Goal: Communication & Community: Answer question/provide support

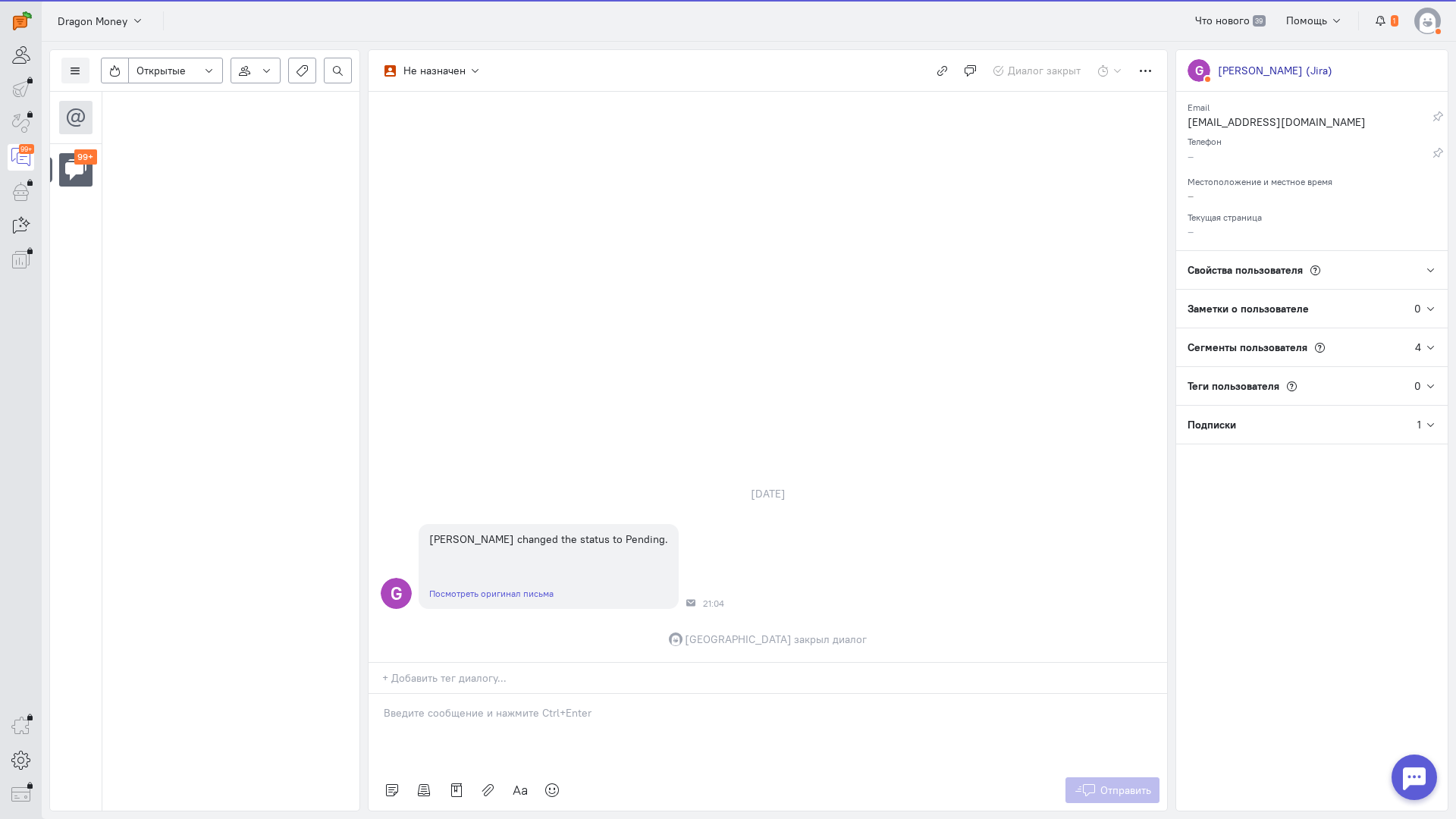
scroll to position [6855, 0]
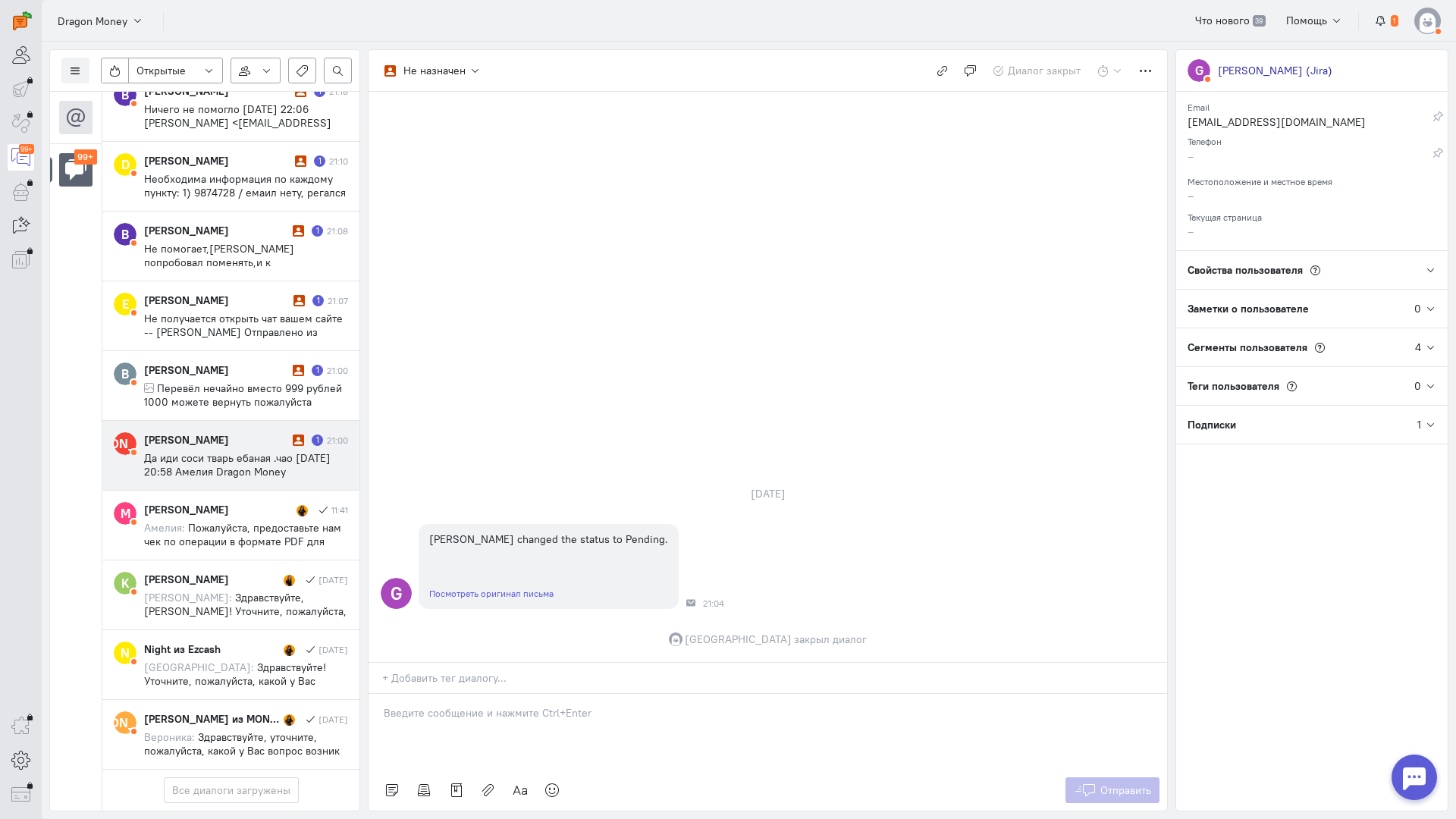
click at [220, 432] on div "[PERSON_NAME]" at bounding box center [216, 440] width 145 height 15
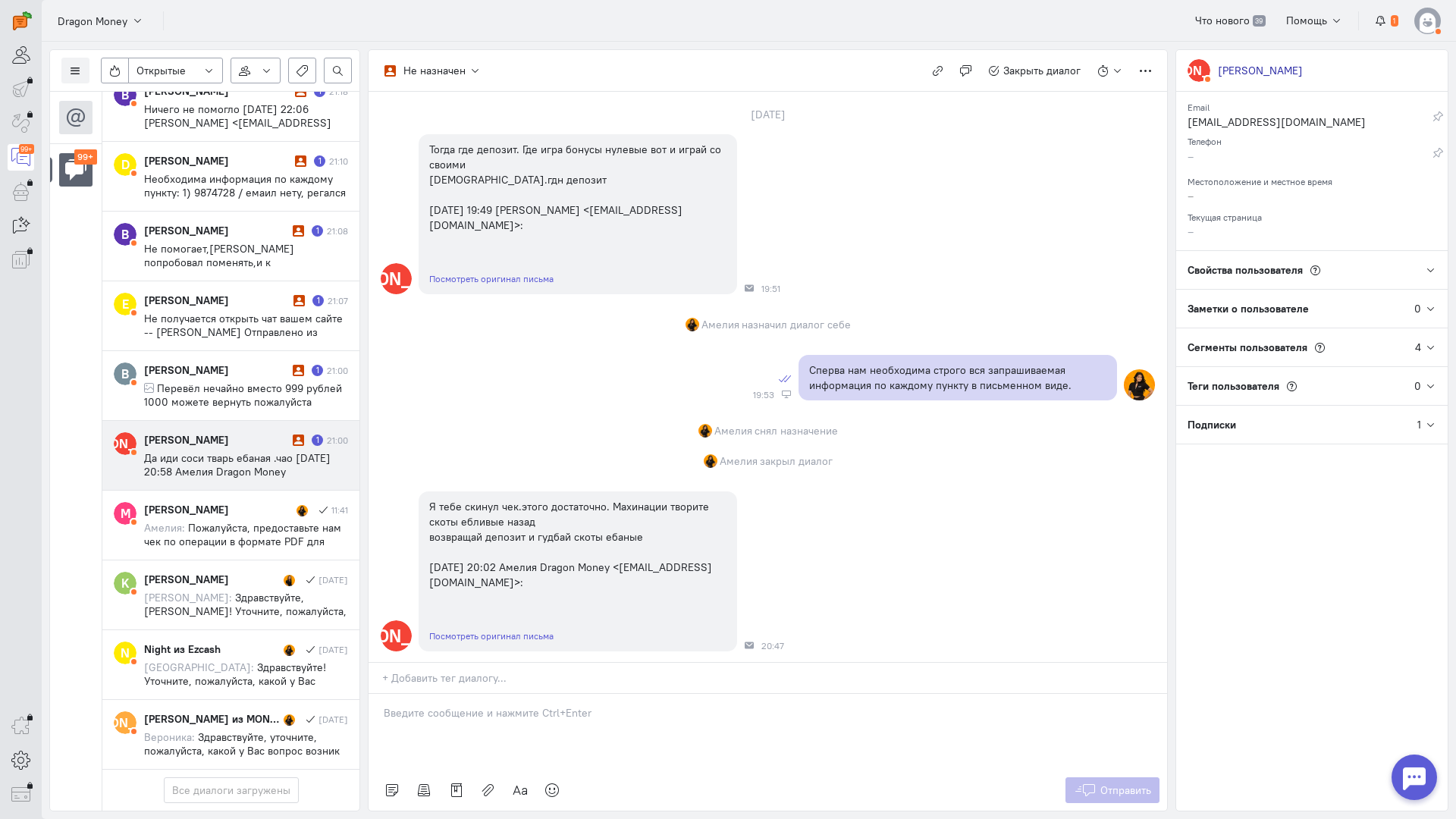
scroll to position [0, 0]
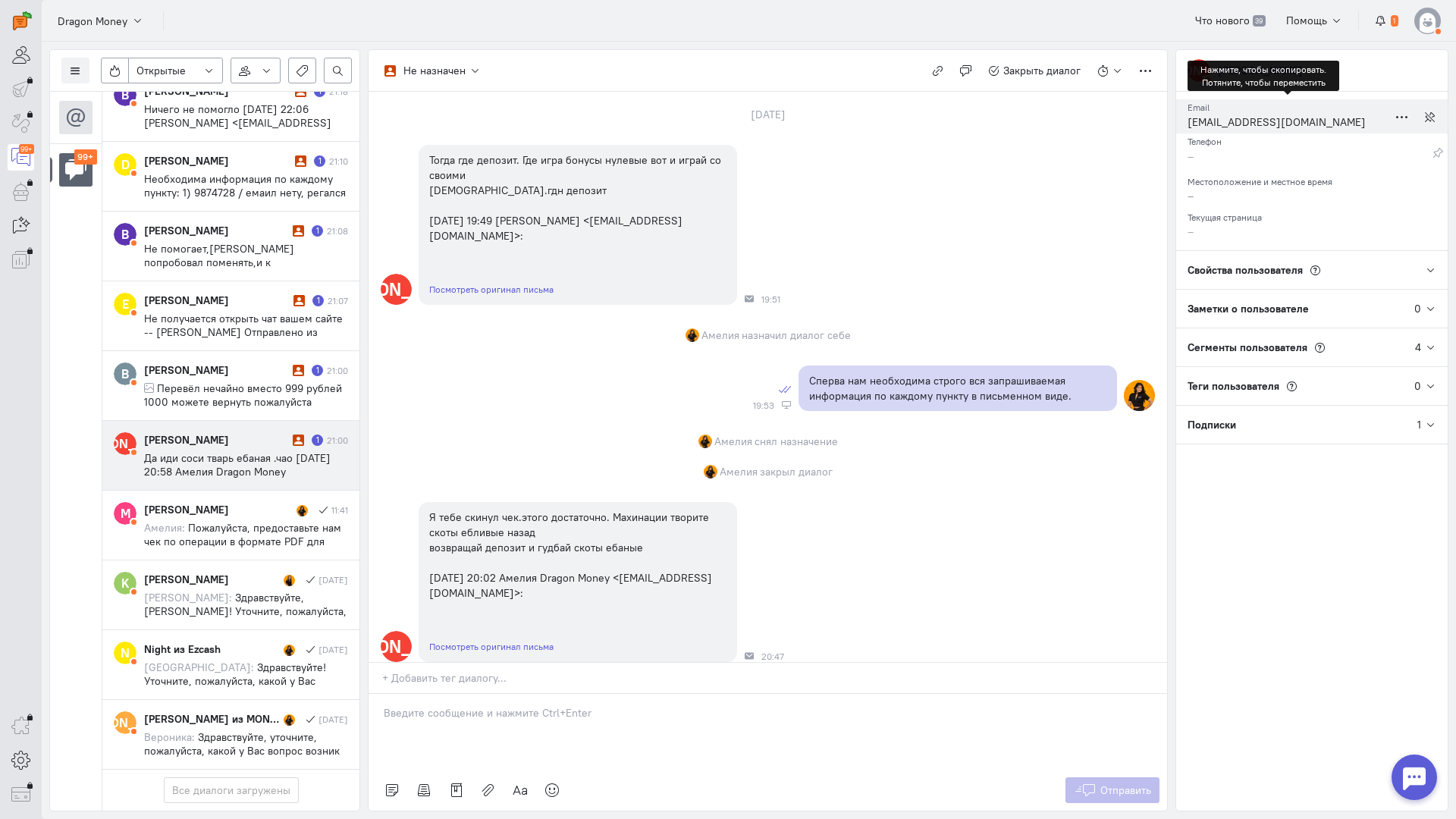
click at [1244, 121] on div "[EMAIL_ADDRESS][DOMAIN_NAME]" at bounding box center [1288, 124] width 200 height 19
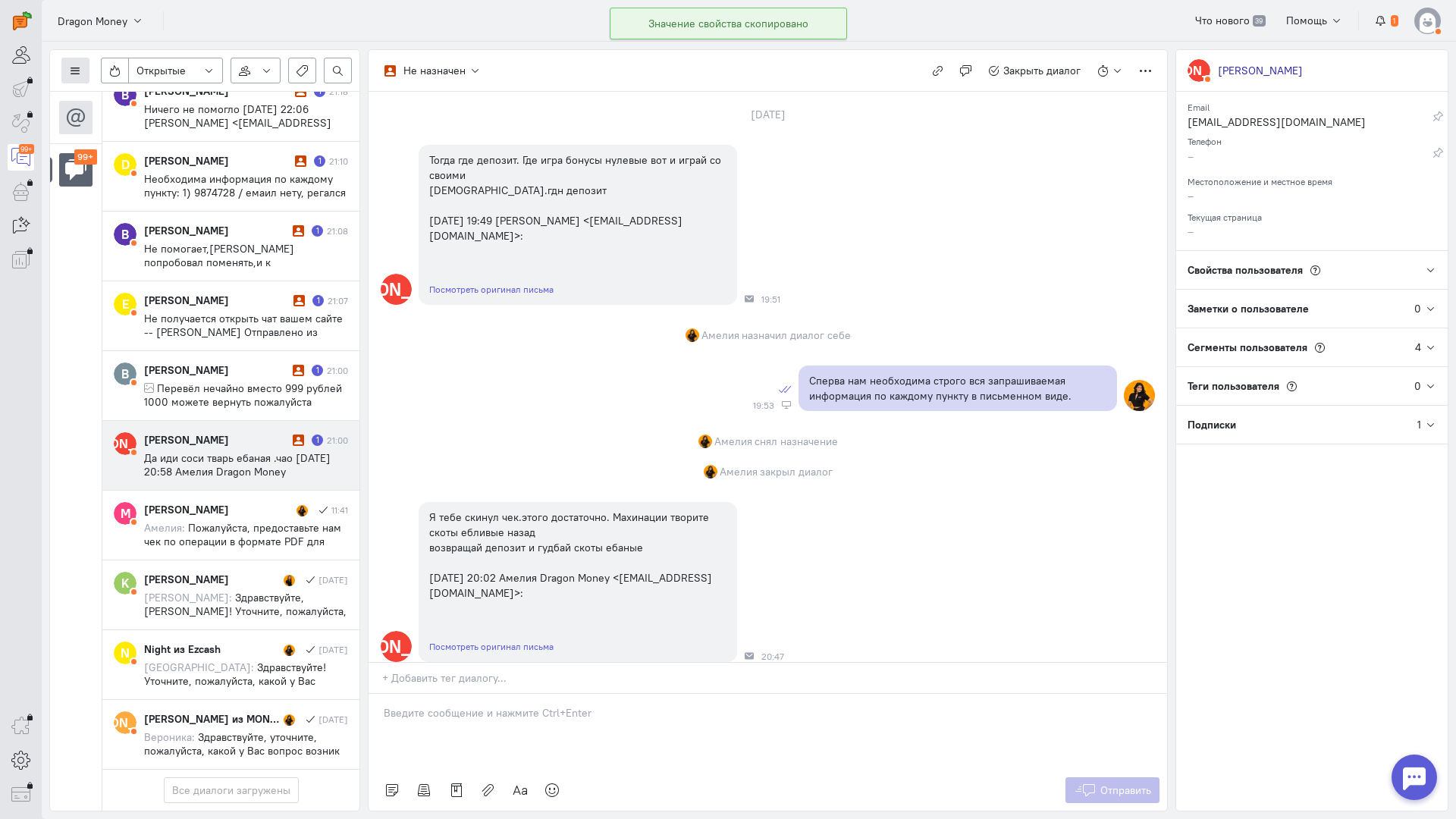
click at [79, 73] on icon at bounding box center [75, 70] width 11 height 11
click at [118, 99] on span "Список пользователей" at bounding box center [148, 101] width 113 height 13
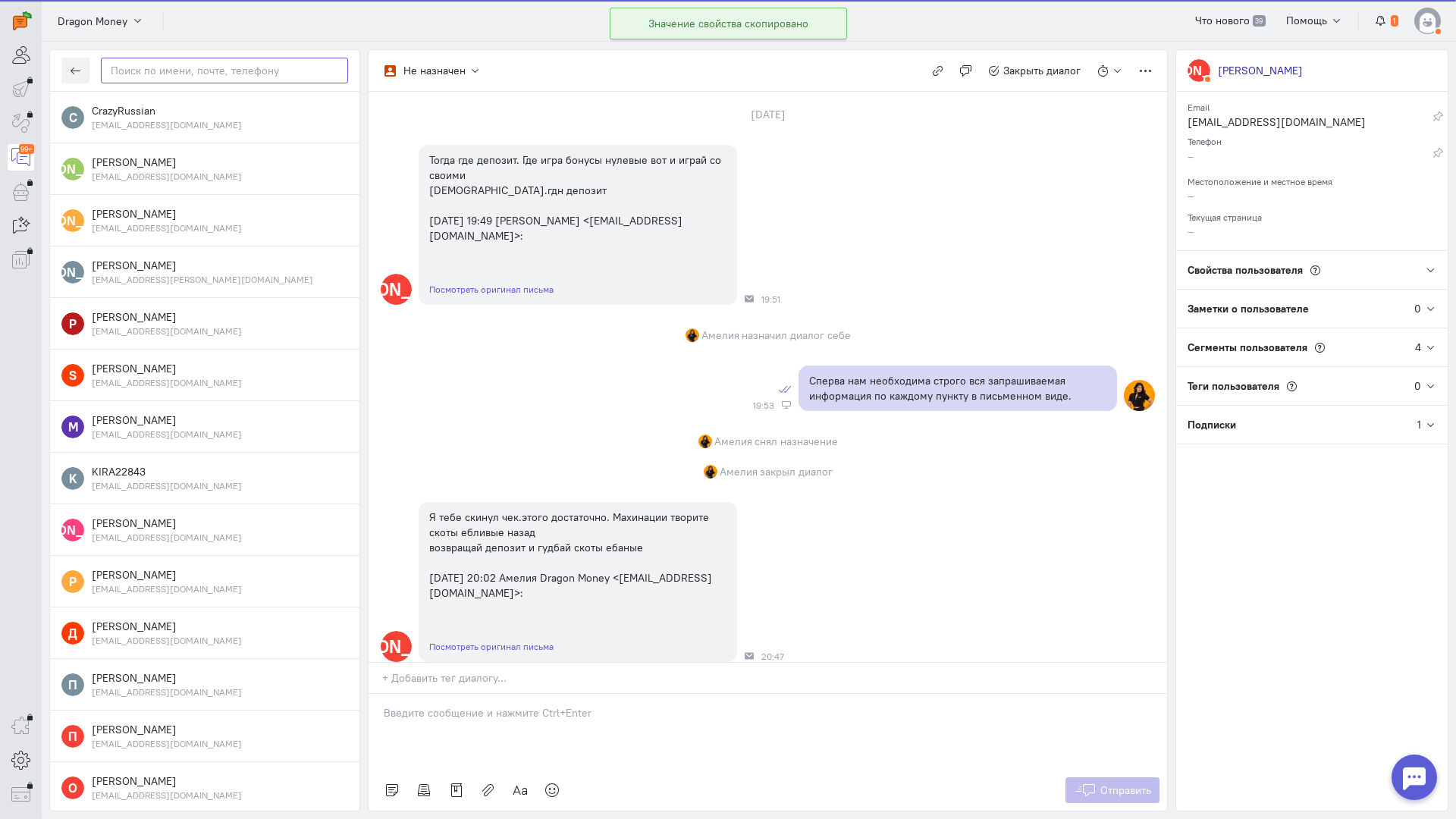
click at [201, 77] on input "text" at bounding box center [225, 70] width 248 height 26
paste input "akusevmihail35@"
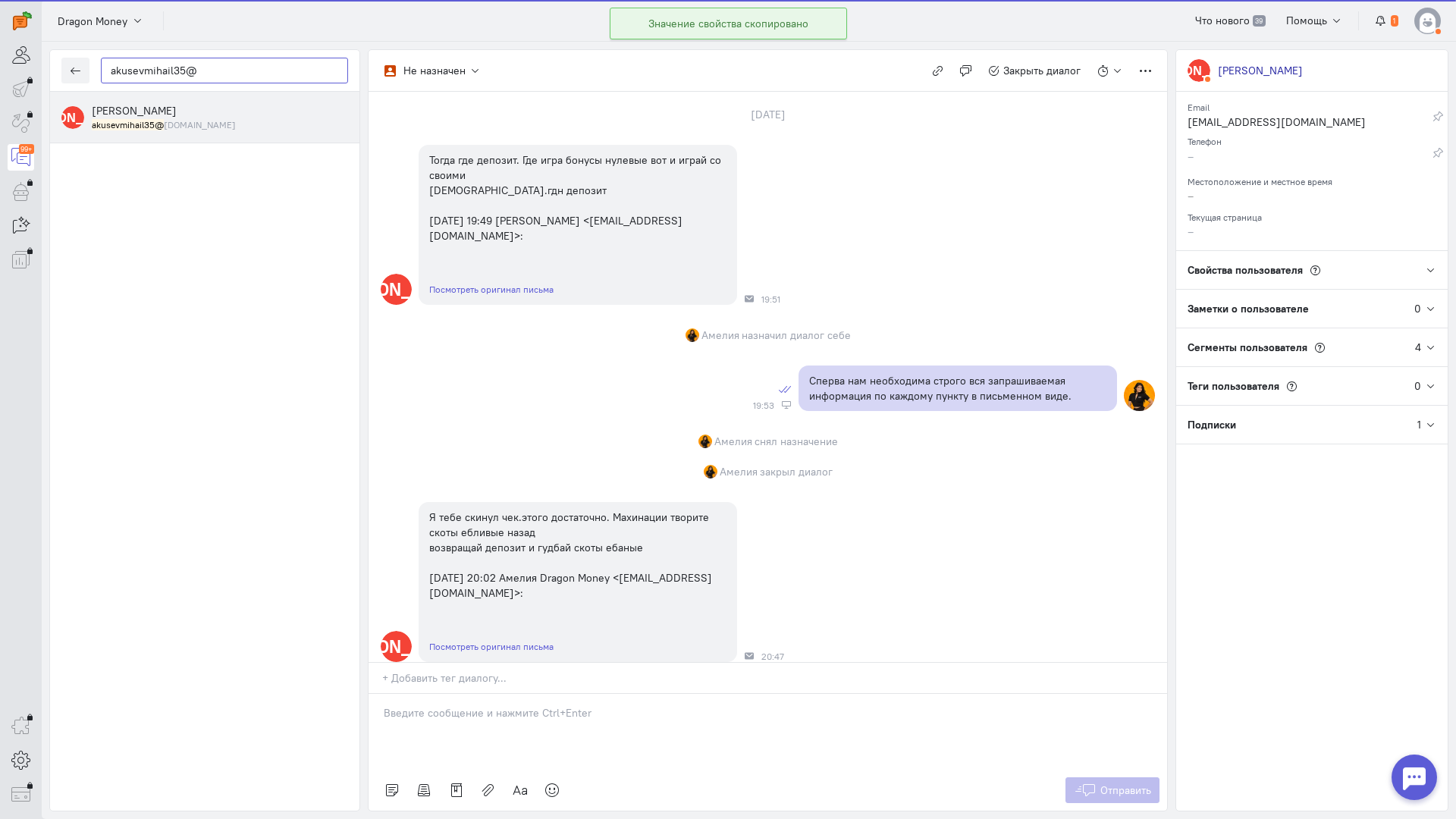
type input "akusevmihail35@"
click at [172, 117] on div "[PERSON_NAME] akusevmihail35@ [DOMAIN_NAME]" at bounding box center [219, 116] width 256 height 28
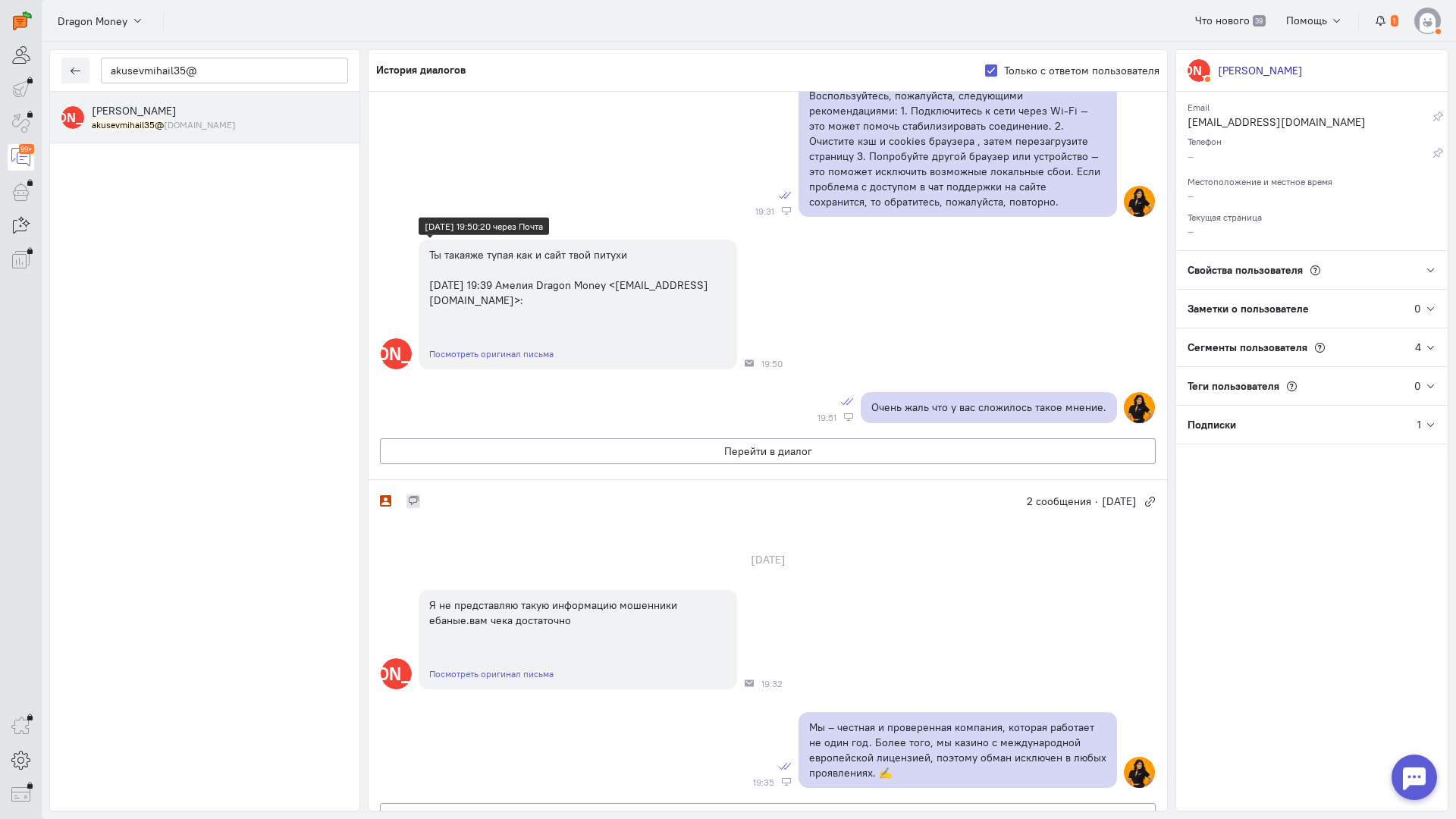
scroll to position [943, 0]
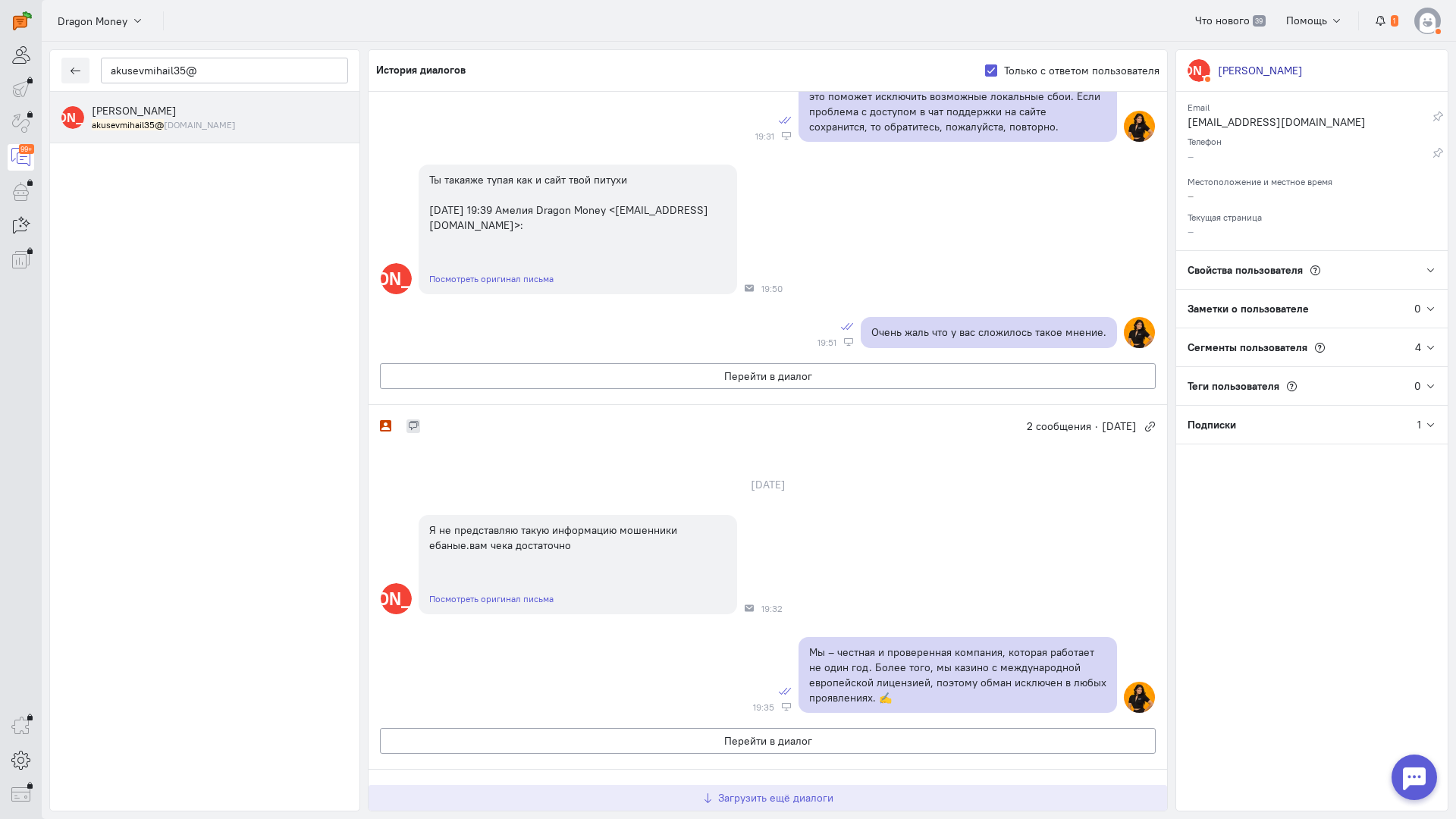
click at [737, 790] on span "Загрузить ещё диалоги" at bounding box center [776, 797] width 115 height 13
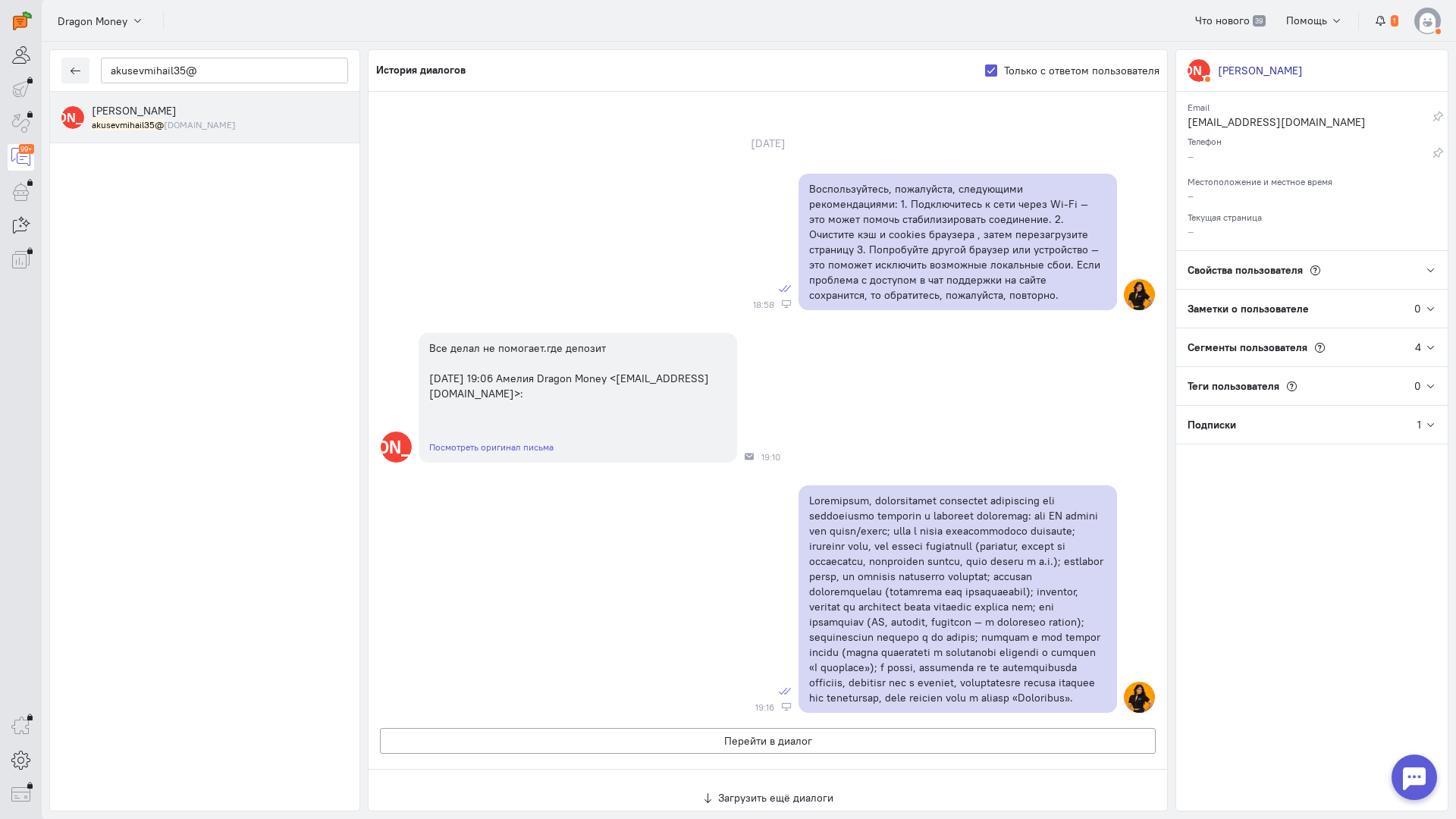
scroll to position [2704, 0]
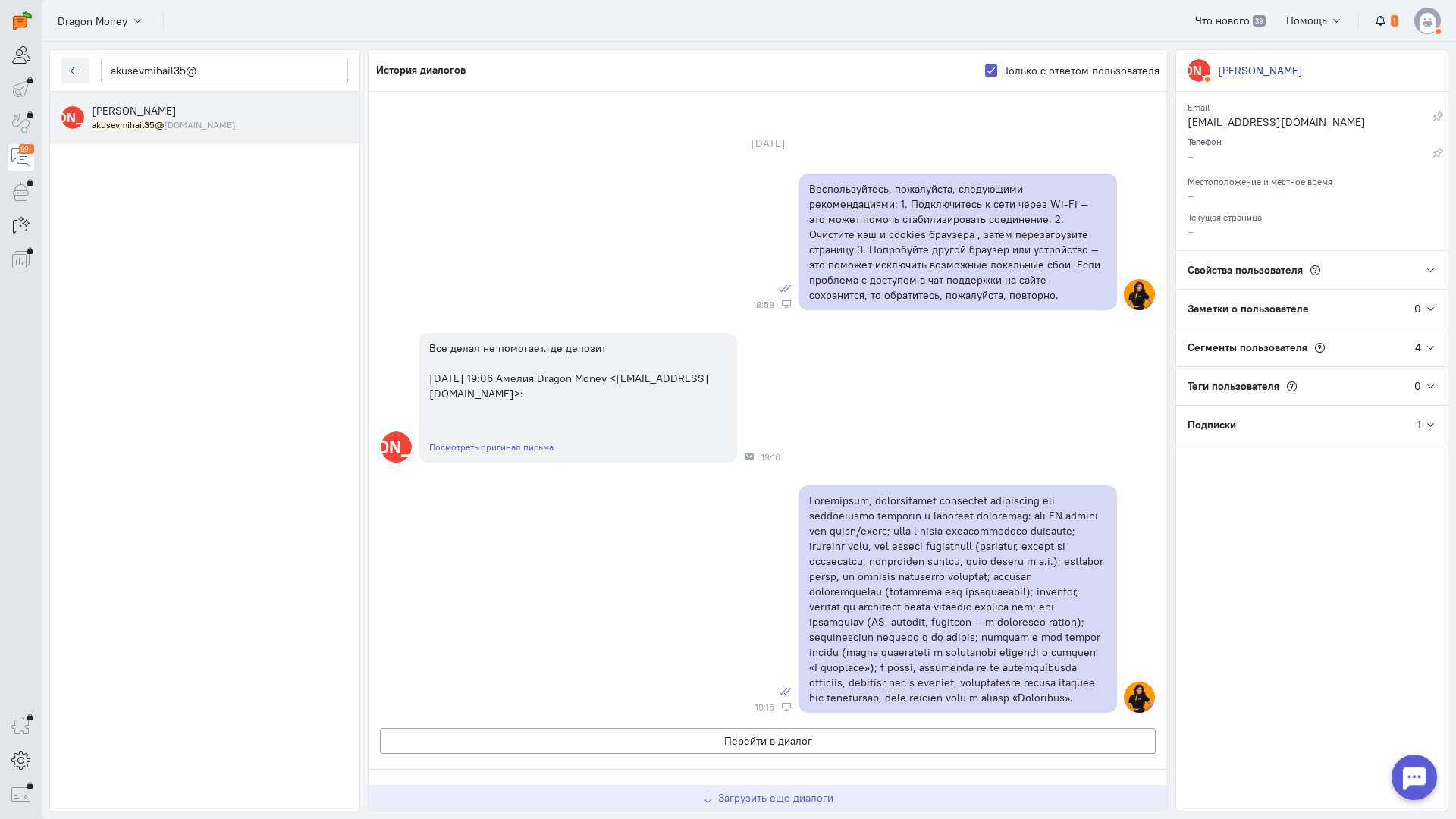
click at [746, 790] on span "Загрузить ещё диалоги" at bounding box center [776, 797] width 115 height 13
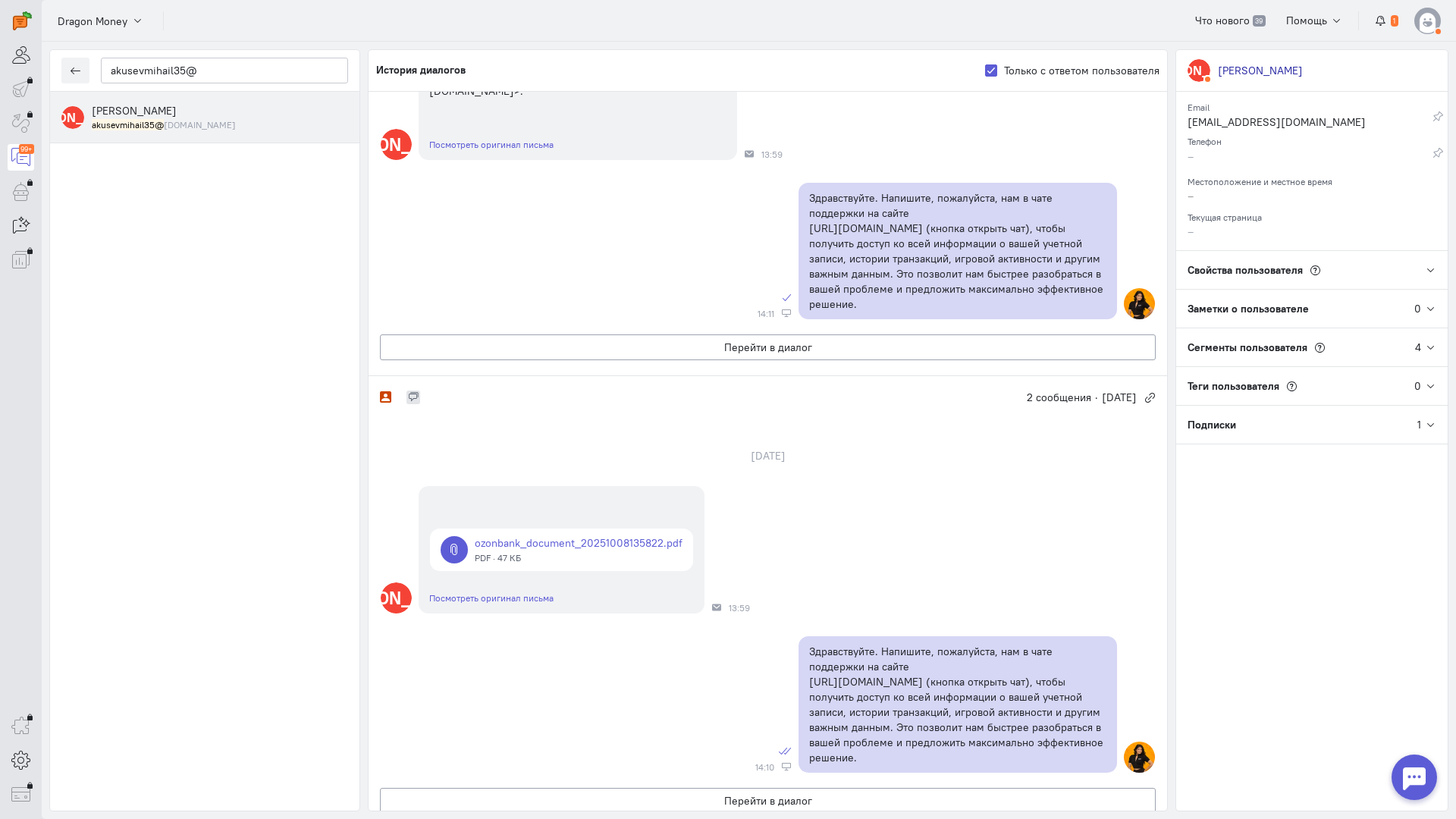
scroll to position [4227, 0]
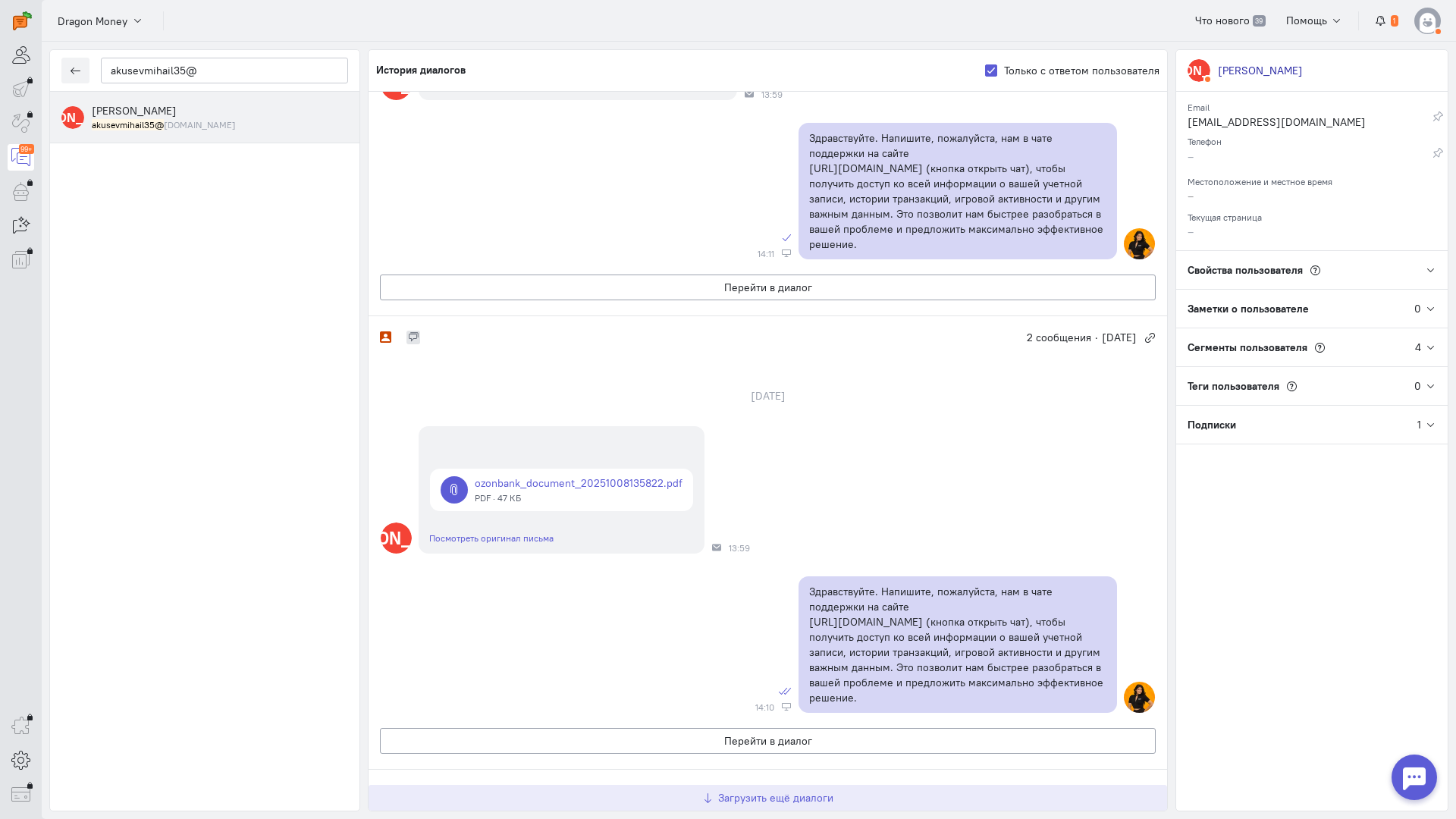
click at [756, 790] on span "Загрузить ещё диалоги" at bounding box center [776, 797] width 115 height 13
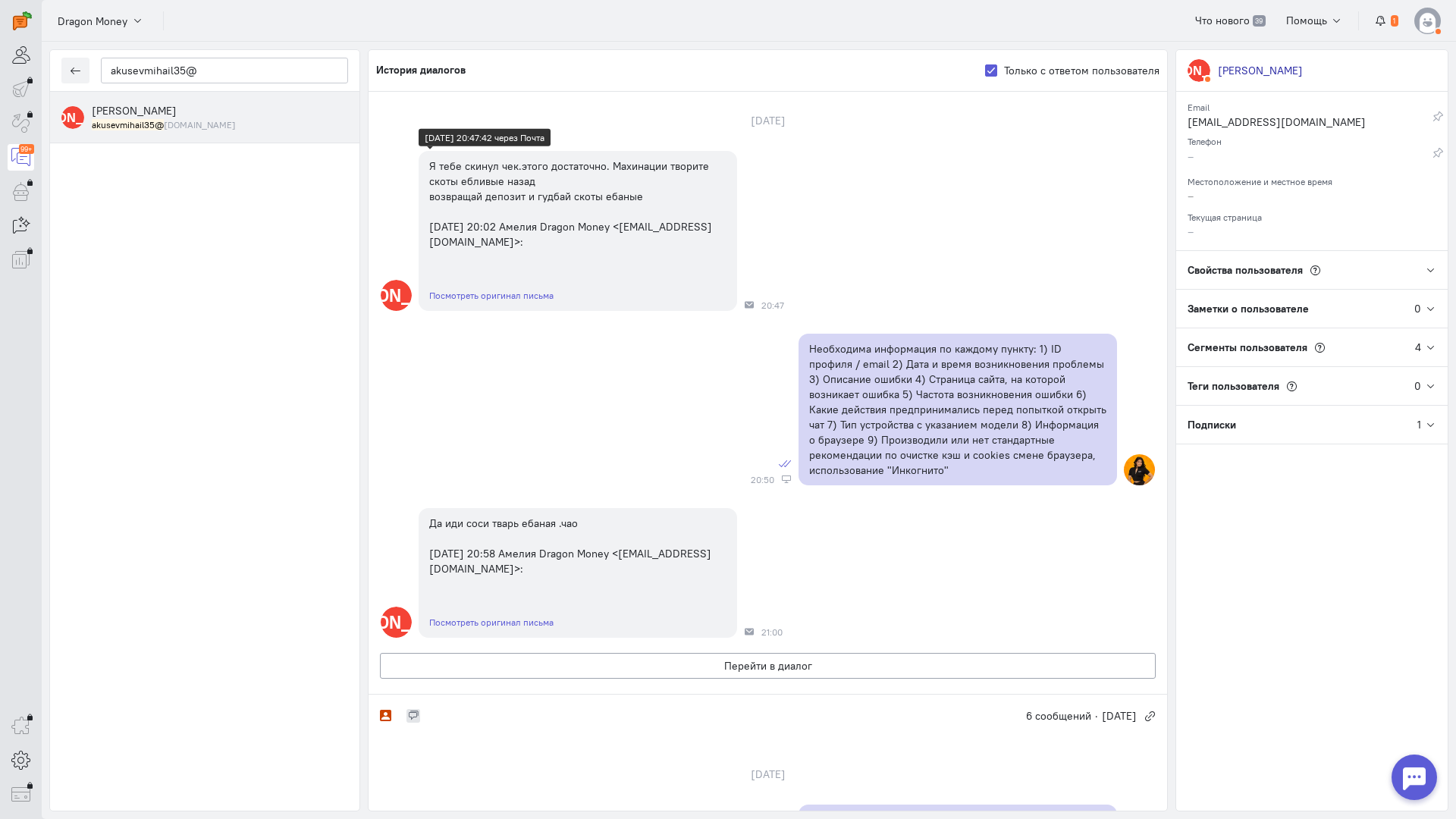
scroll to position [151, 0]
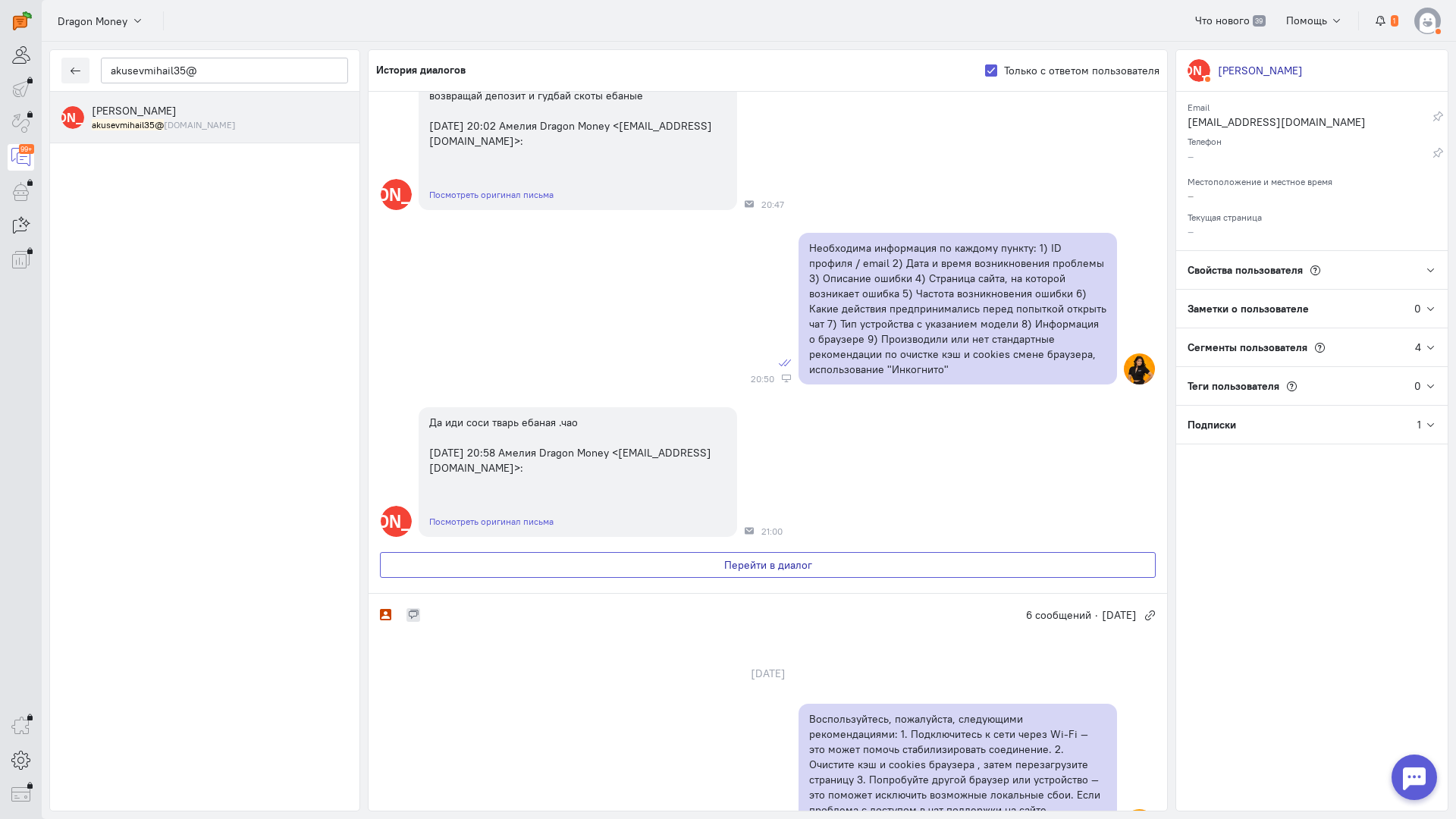
click at [661, 565] on button "Перейти в диалог" at bounding box center [768, 564] width 776 height 26
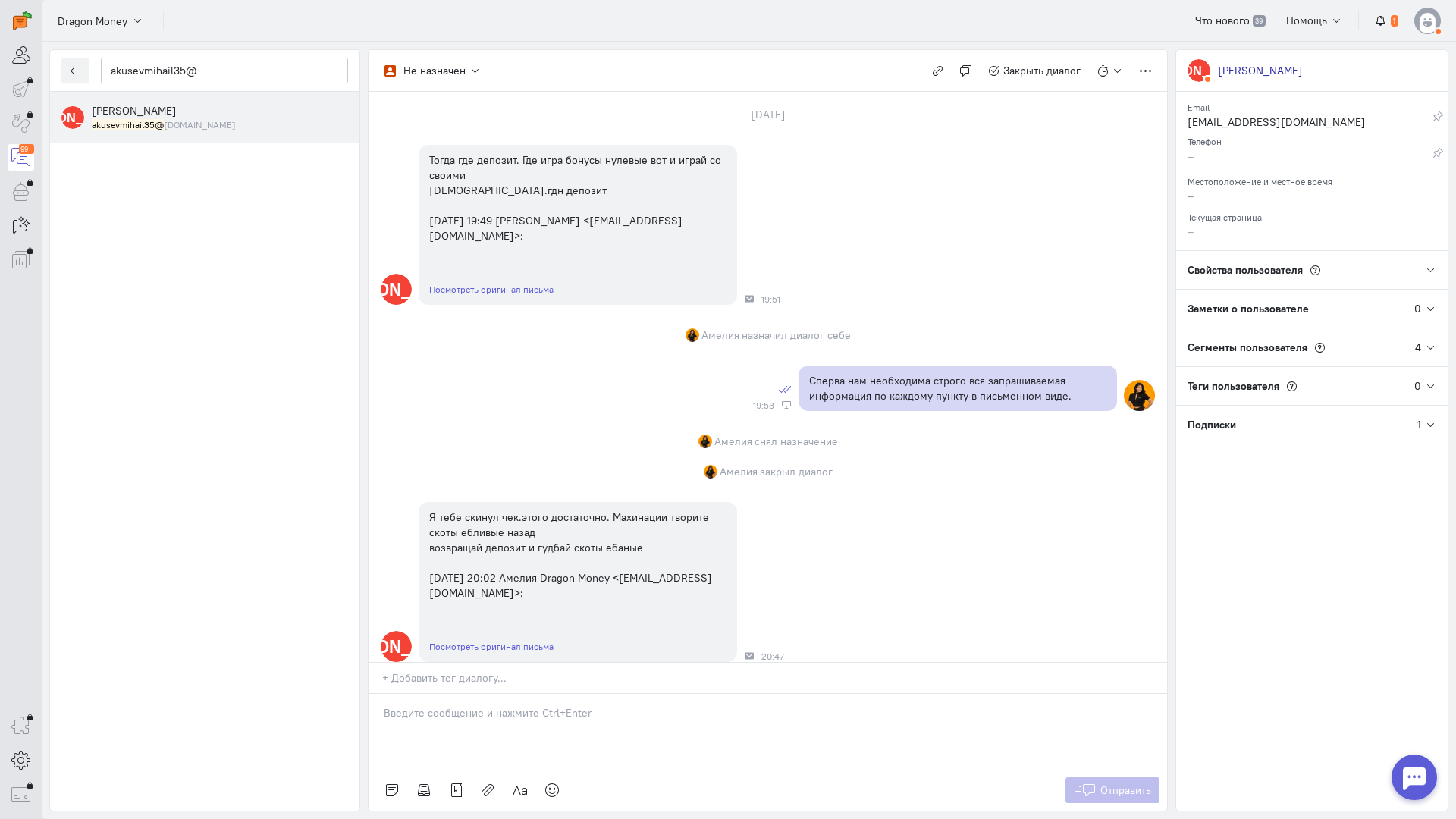
scroll to position [541, 0]
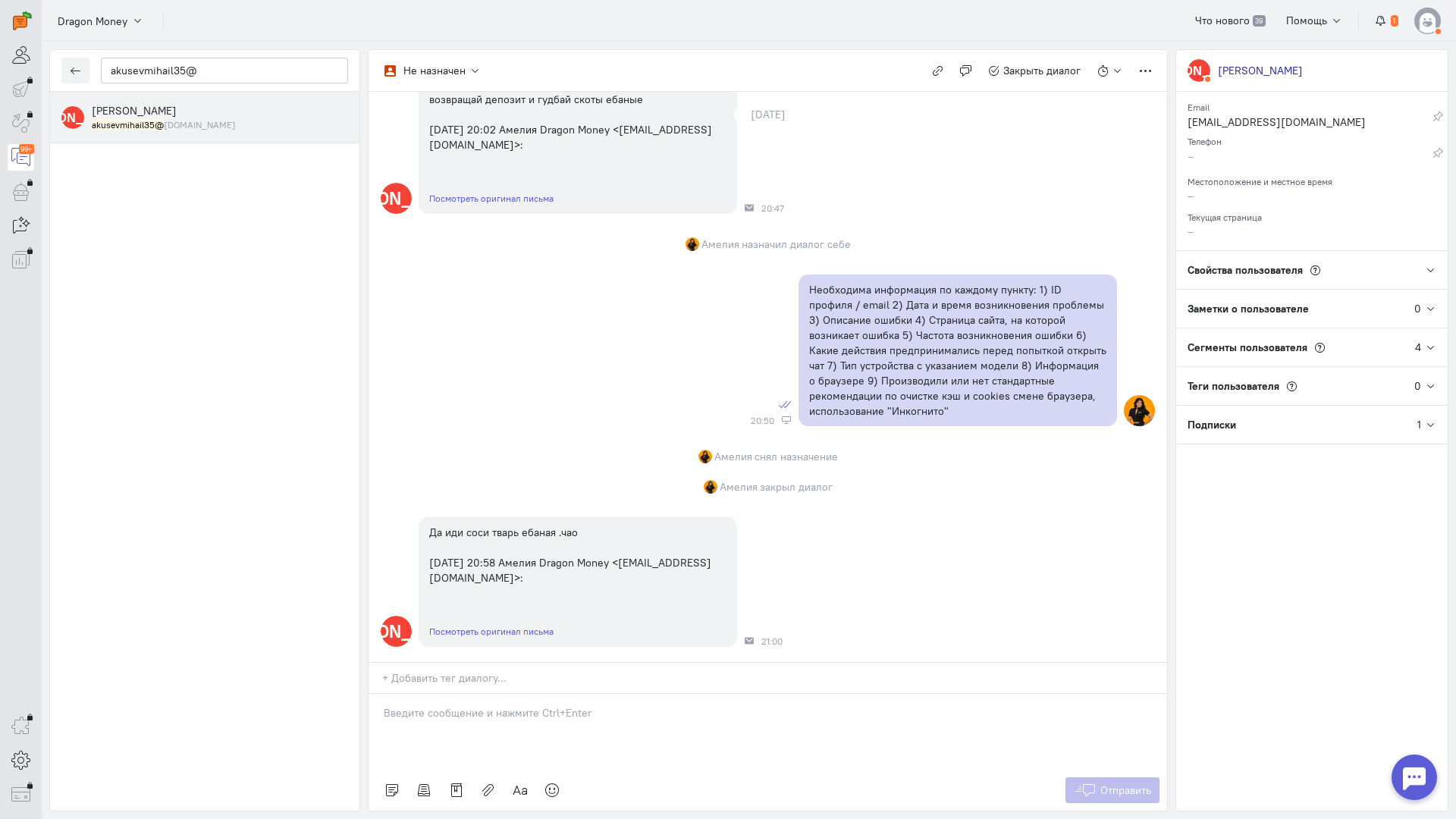
click at [426, 705] on p at bounding box center [768, 712] width 768 height 15
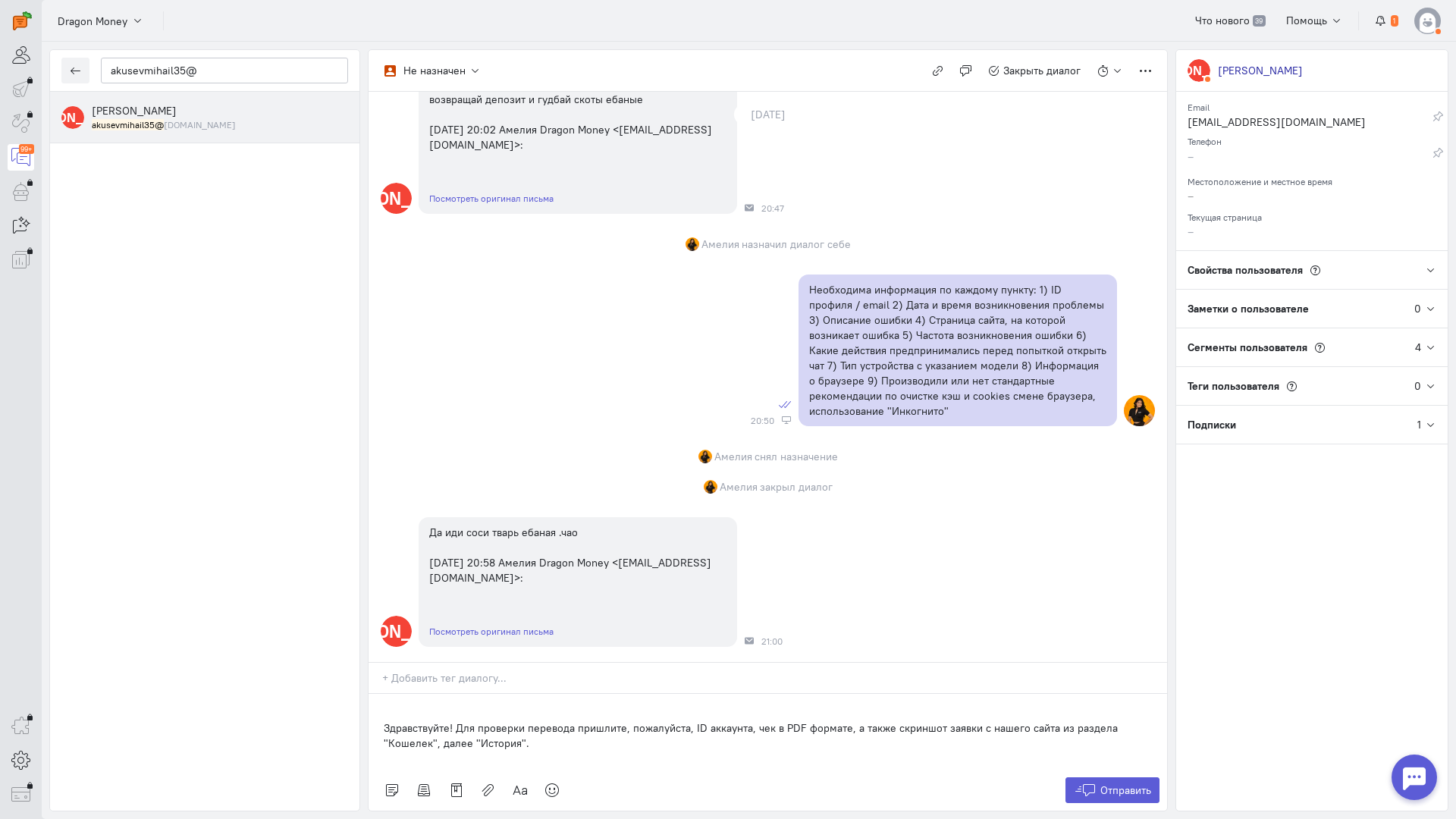
click at [378, 693] on div "Здравствуйте! Для проверки перевода пришлите, пожалуйста, ID аккаунта, чек в PD…" at bounding box center [768, 731] width 799 height 76
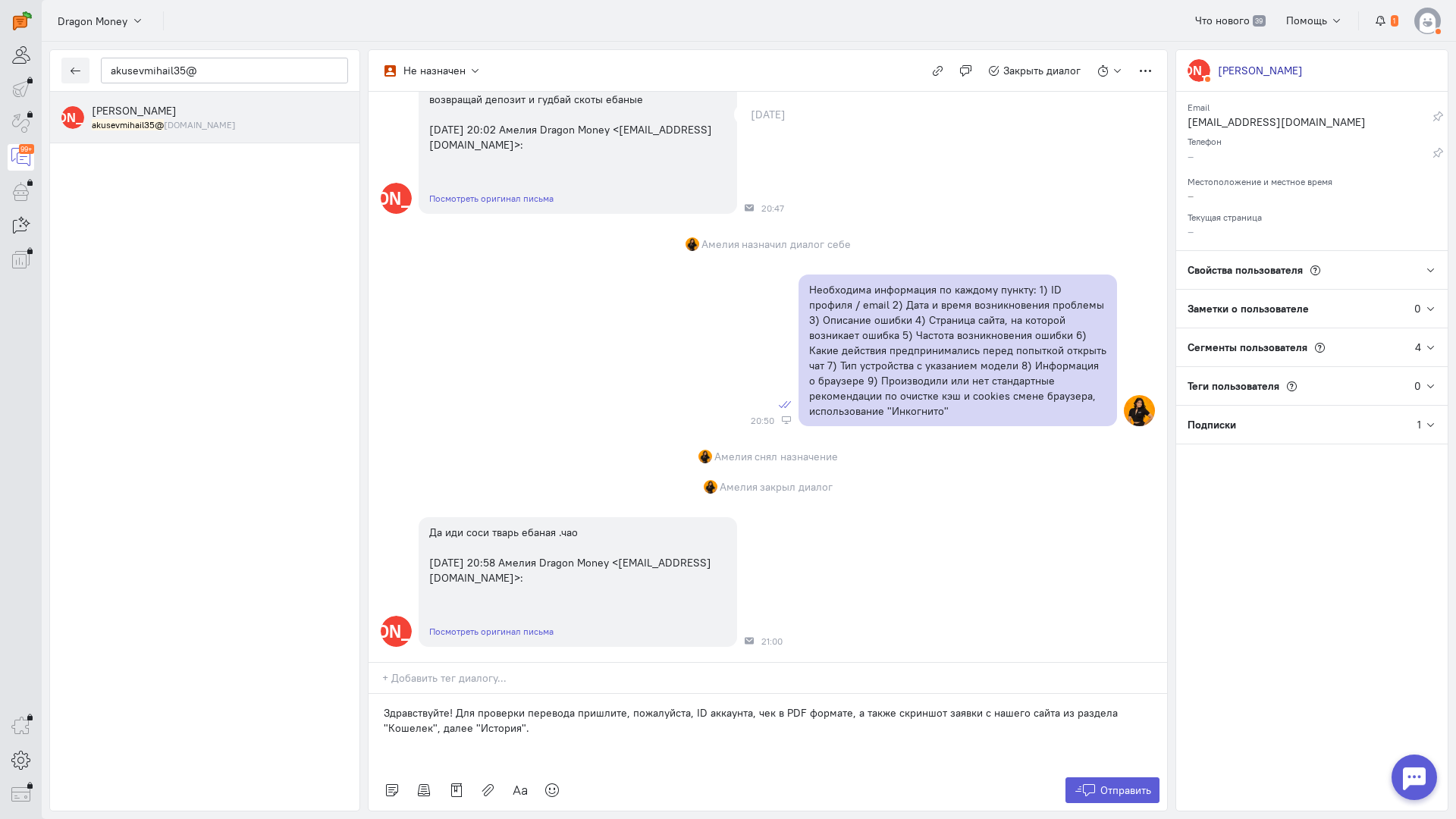
drag, startPoint x: 460, startPoint y: 638, endPoint x: 449, endPoint y: 626, distance: 16.3
click at [458, 705] on p "Здравствуйте! Для проверки перевода пришлите, пожалуйста, ID аккаунта, чек в PD…" at bounding box center [768, 720] width 768 height 30
click at [453, 705] on p "Здравствуйте! Для проверки перевода пришлите, пожалуйста, ID аккаунта, чек в PD…" at bounding box center [768, 720] width 768 height 30
click at [749, 705] on p "Здравствуйте! Мы обязательно во всем разберемся:pray: Для проверки перевода при…" at bounding box center [768, 720] width 768 height 30
click at [673, 705] on p "Здравствуйте! Мы обязательно во всем разберемся:pray: Для проверки перевода при…" at bounding box center [768, 720] width 768 height 30
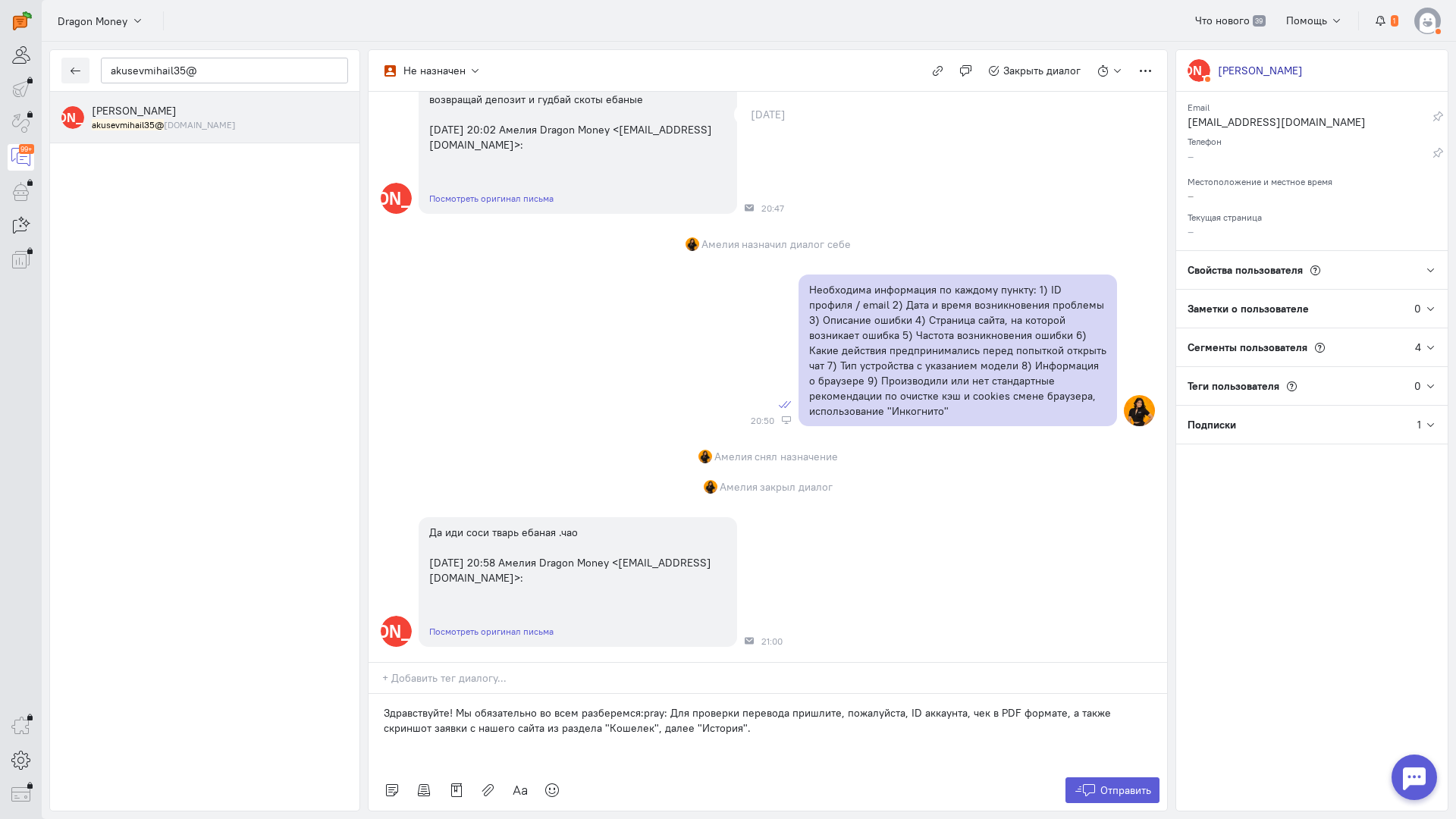
click at [717, 705] on p "Здравствуйте! Мы обязательно во всем разберемся:pray: Для проверки перевода при…" at bounding box center [768, 720] width 768 height 30
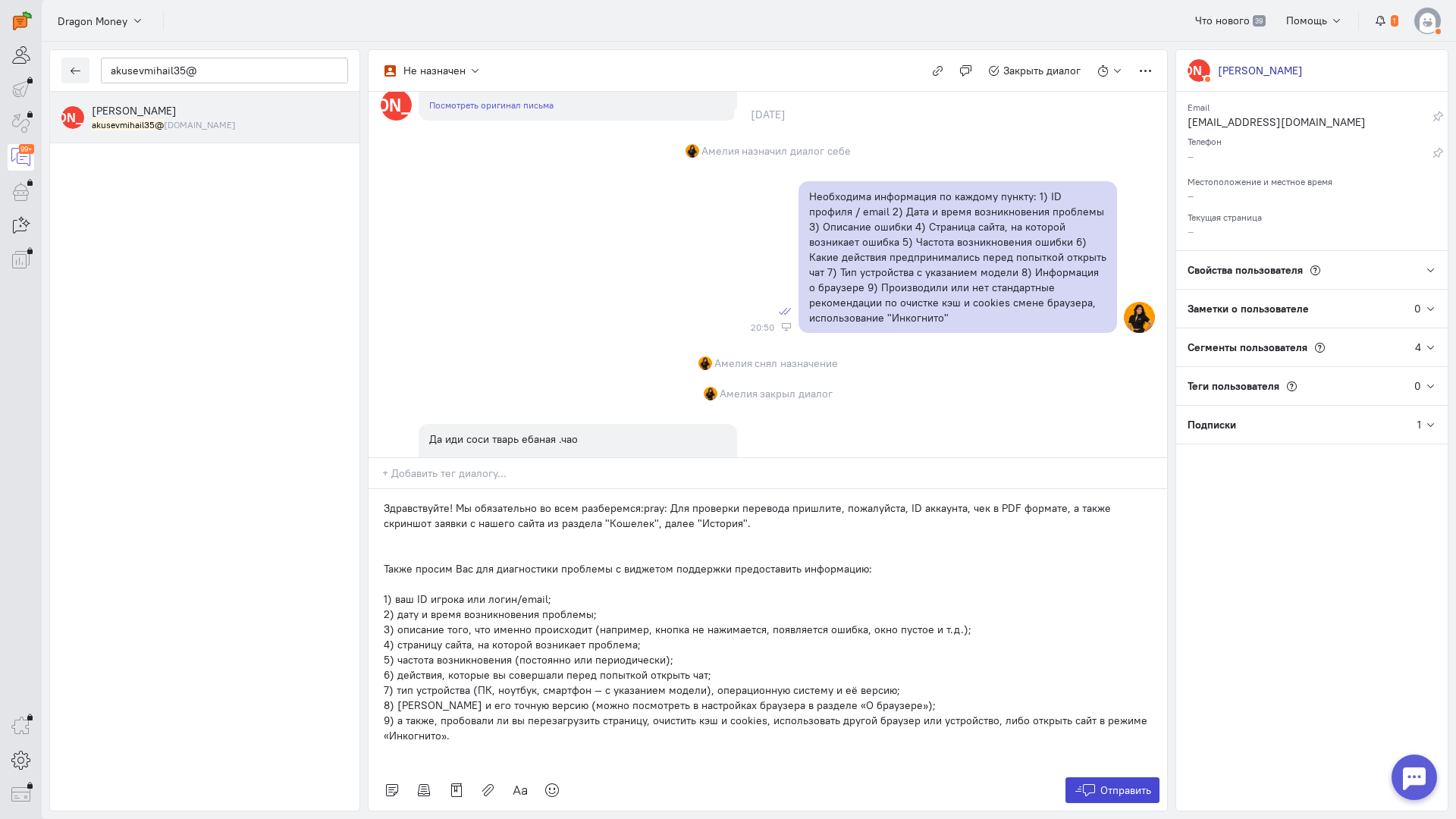
click at [1099, 777] on button "Отправить" at bounding box center [1113, 789] width 95 height 26
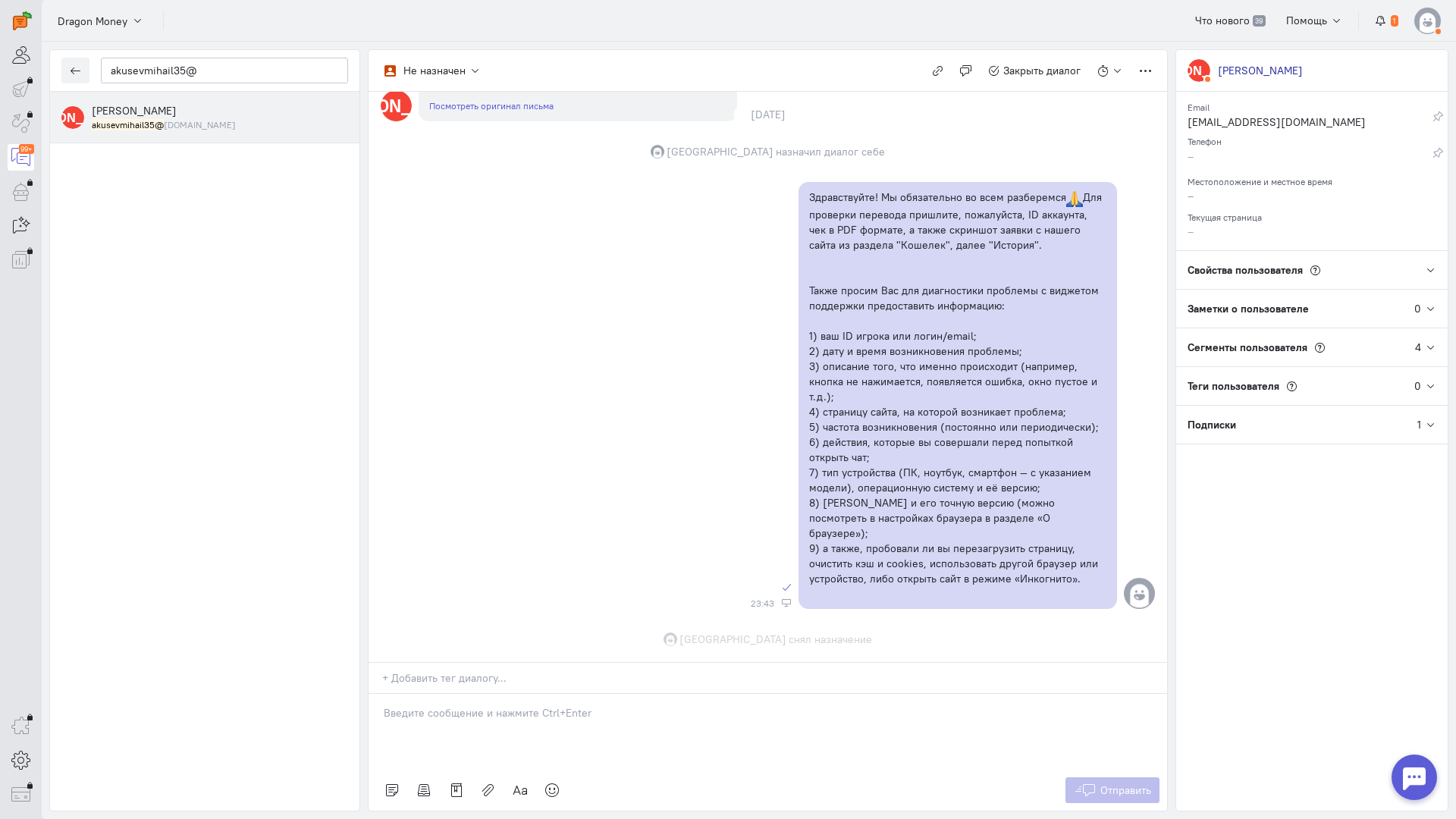
scroll to position [1082, 0]
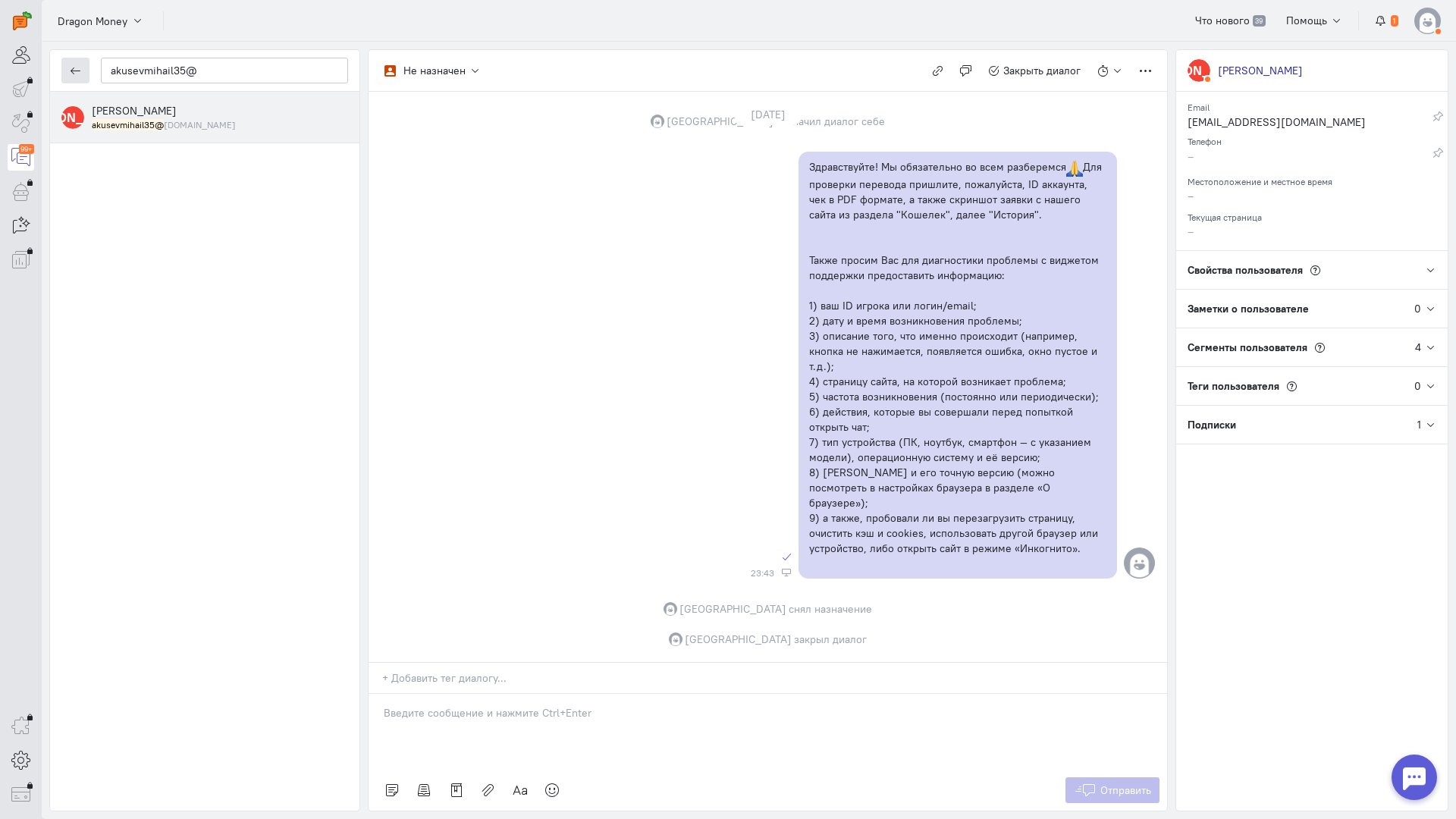
click at [71, 64] on button "button" at bounding box center [74, 70] width 28 height 26
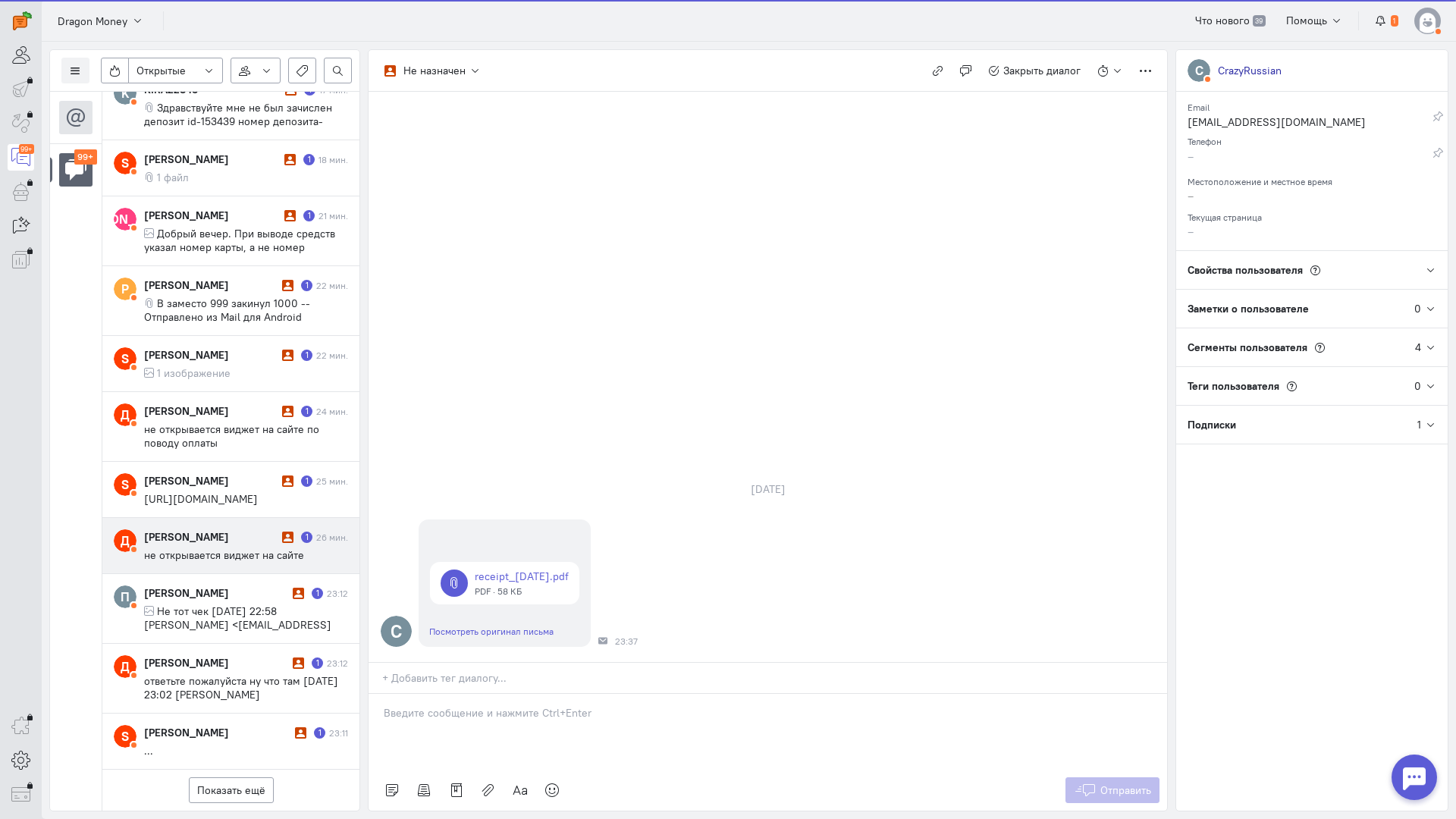
scroll to position [744, 0]
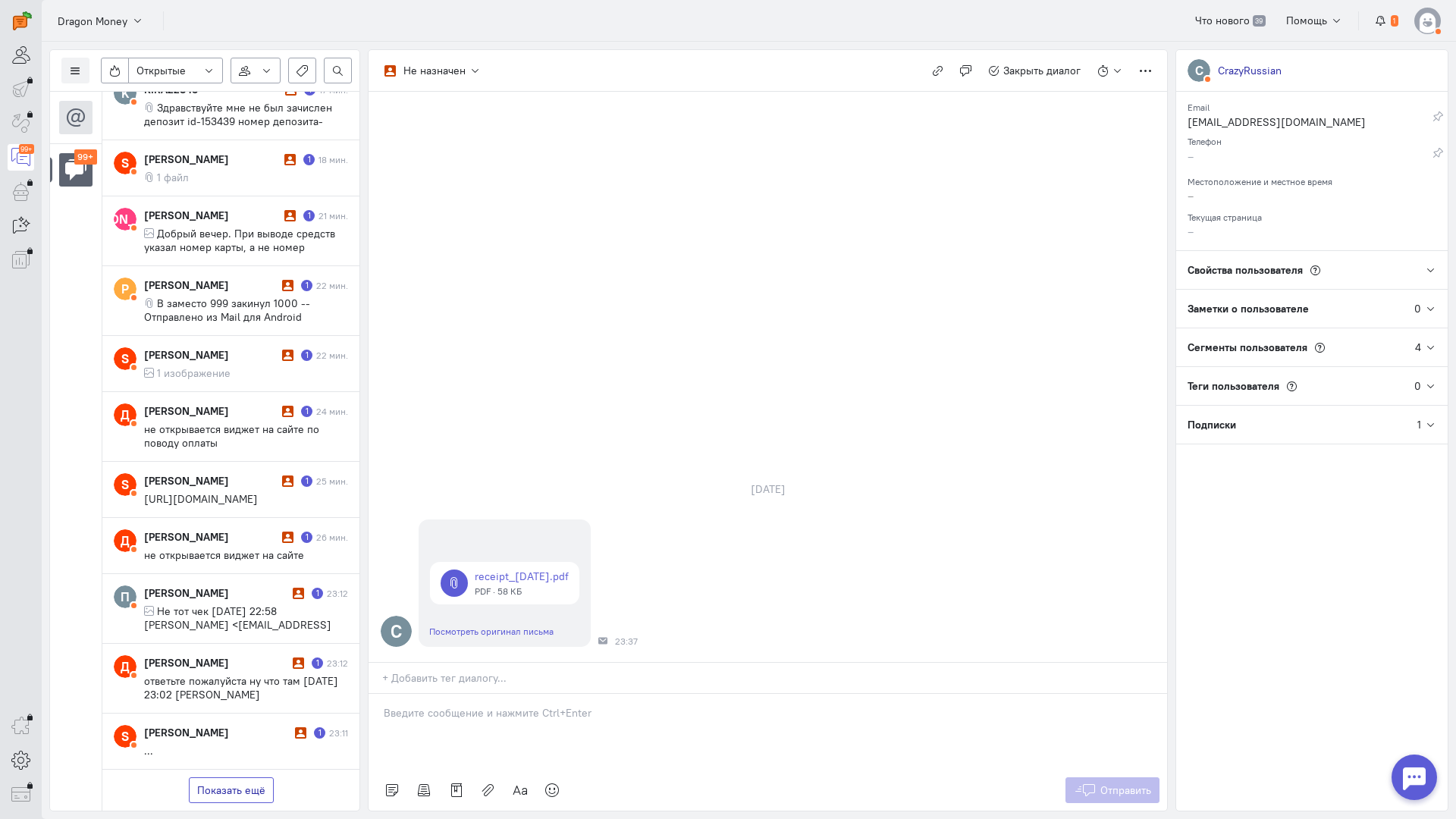
click at [241, 777] on button "Показать ещё" at bounding box center [231, 789] width 85 height 26
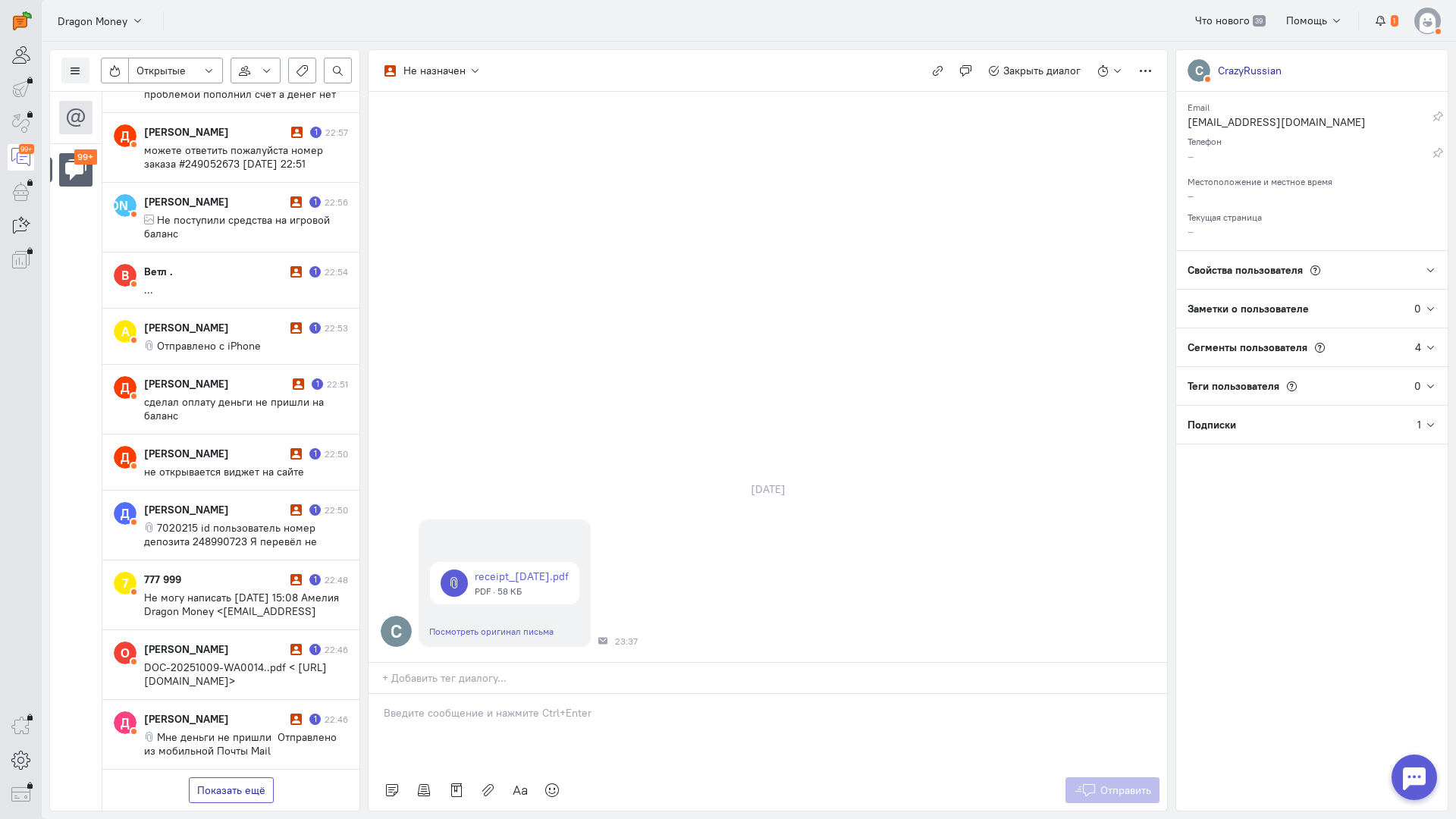
click at [245, 777] on button "Показать ещё" at bounding box center [231, 789] width 85 height 26
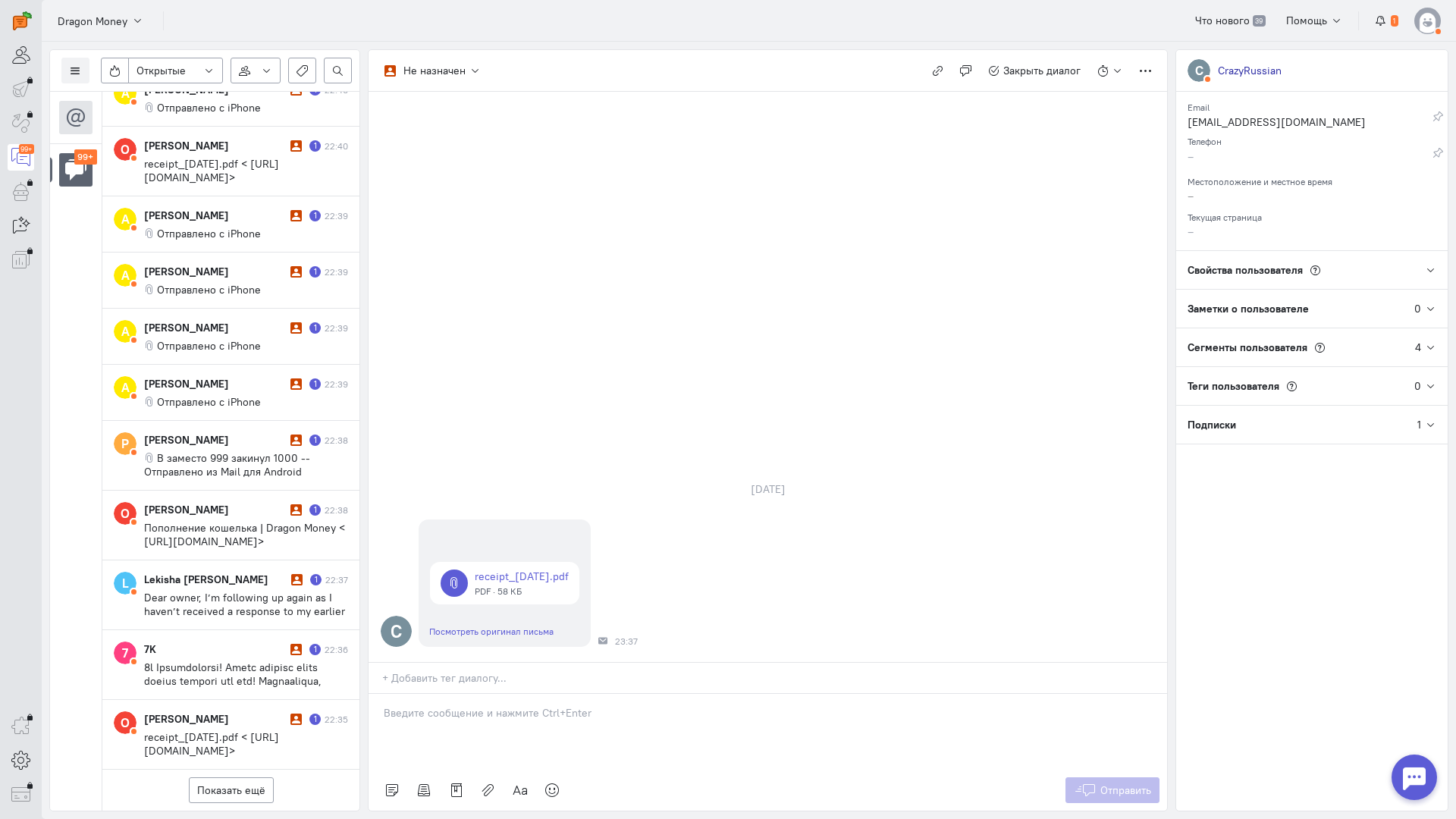
scroll to position [3446, 0]
click at [253, 769] on div "Показать ещё" at bounding box center [231, 789] width 257 height 41
click at [244, 777] on button "Показать ещё" at bounding box center [231, 789] width 85 height 26
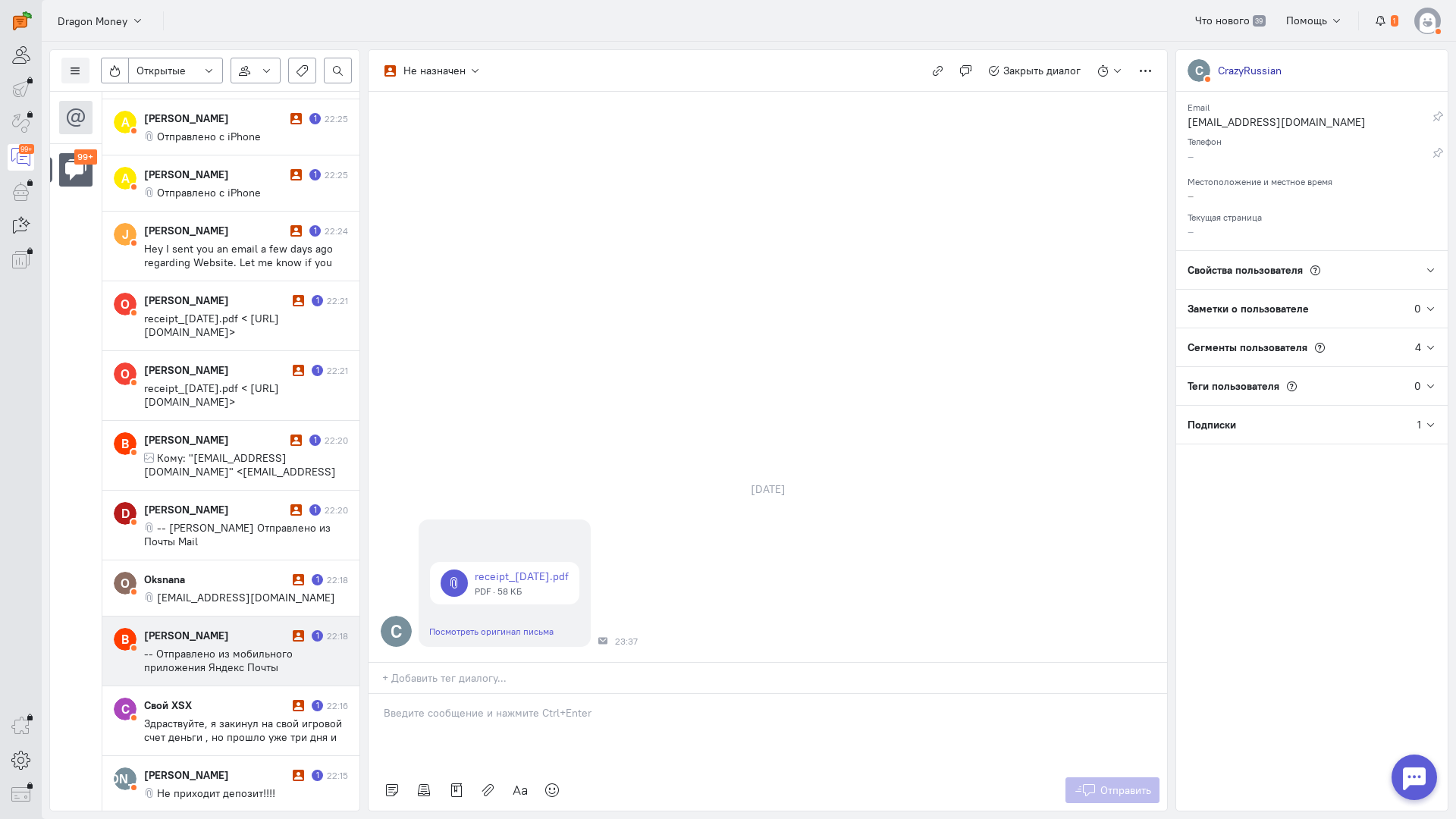
scroll to position [4824, 0]
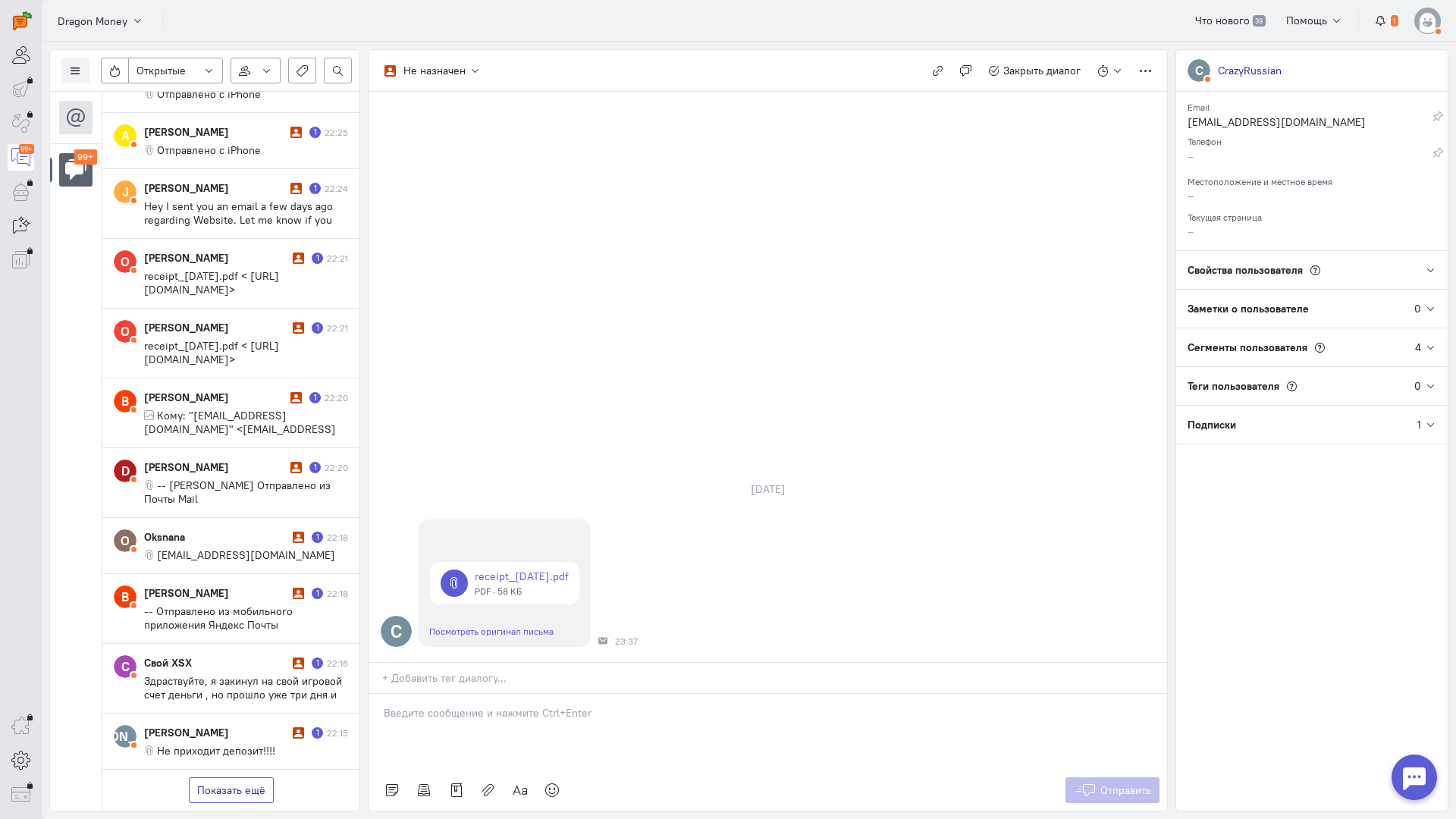
click at [247, 777] on button "Показать ещё" at bounding box center [231, 789] width 85 height 26
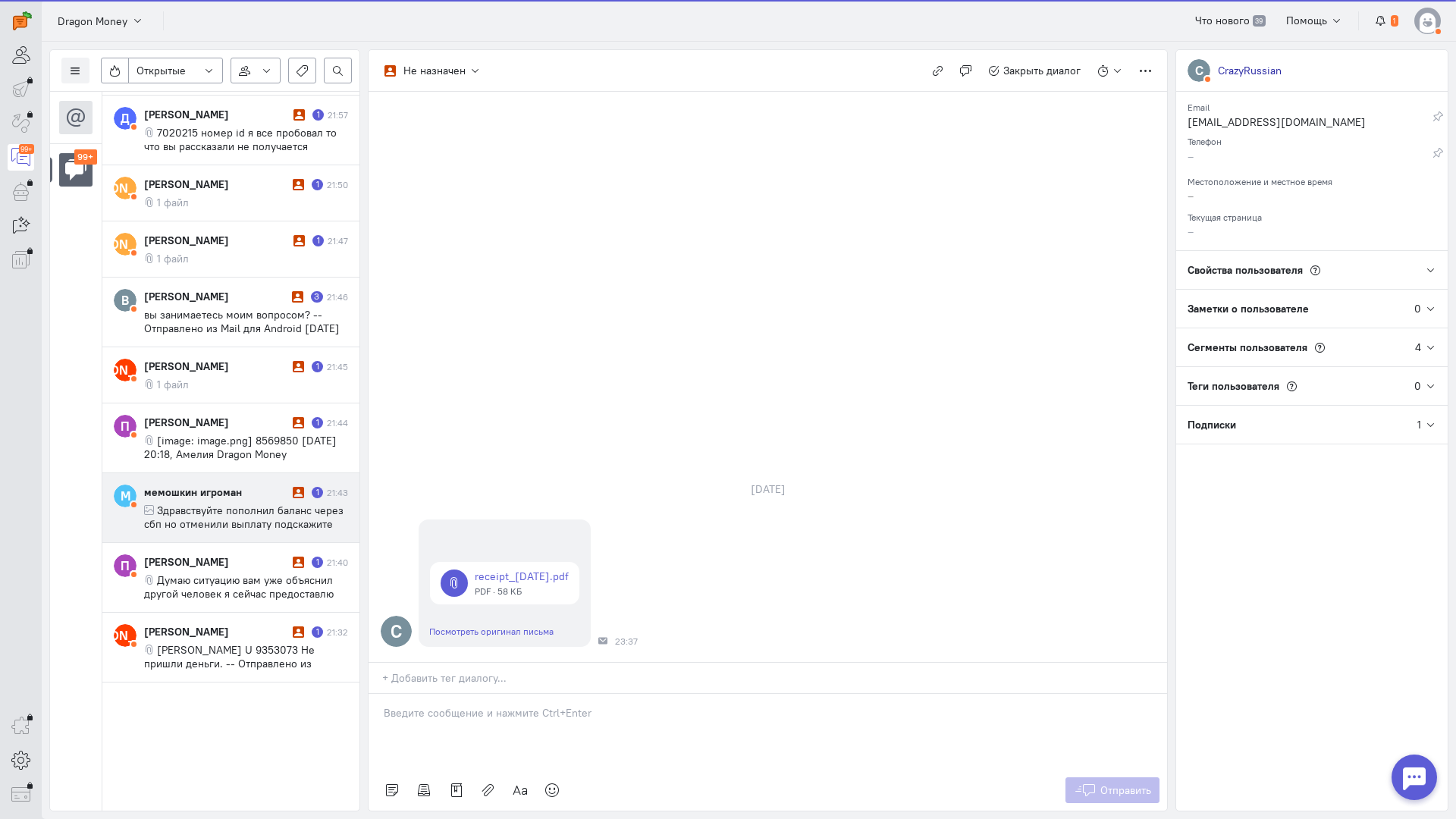
scroll to position [6202, 0]
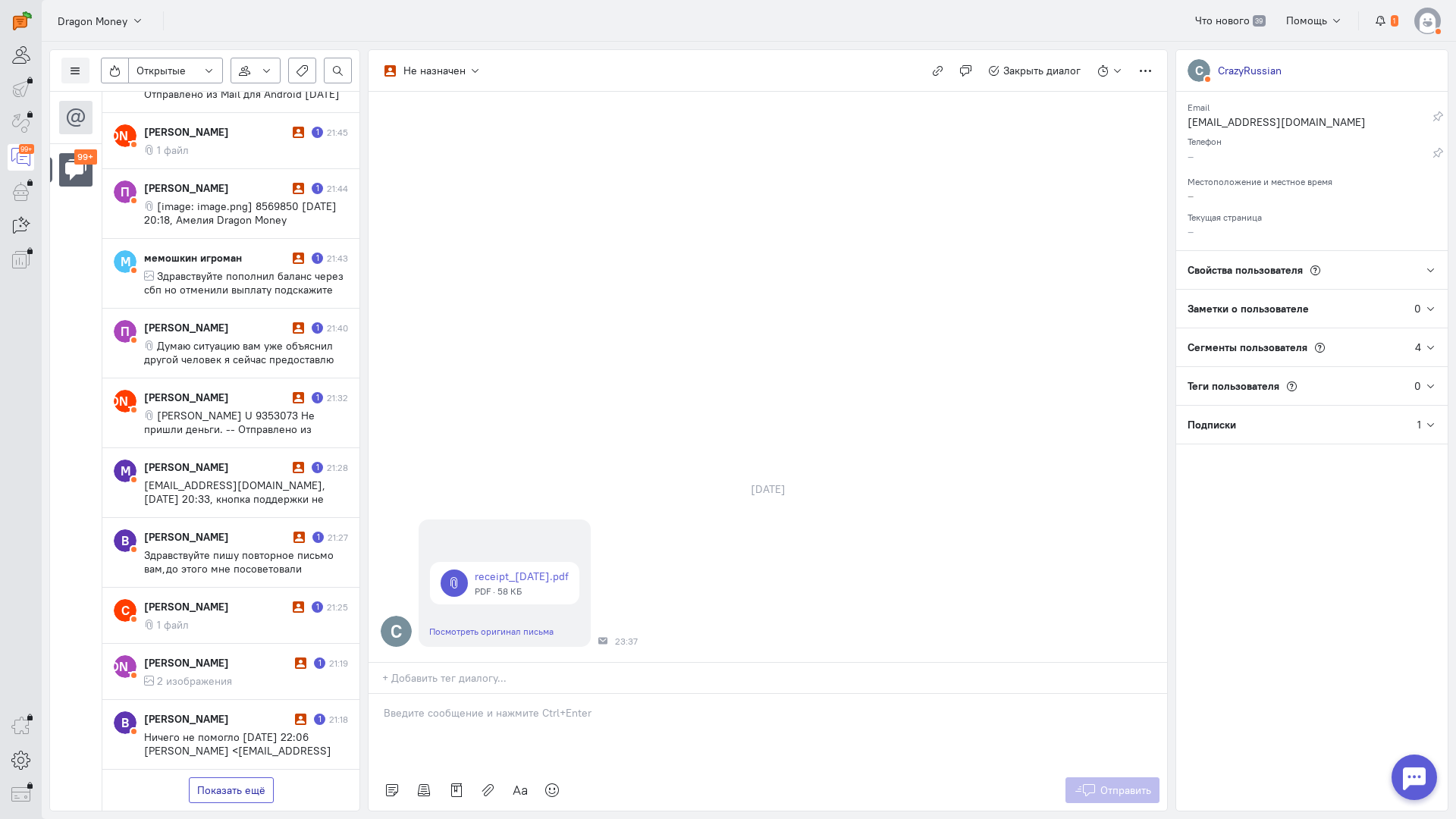
click at [238, 777] on button "Показать ещё" at bounding box center [231, 789] width 85 height 26
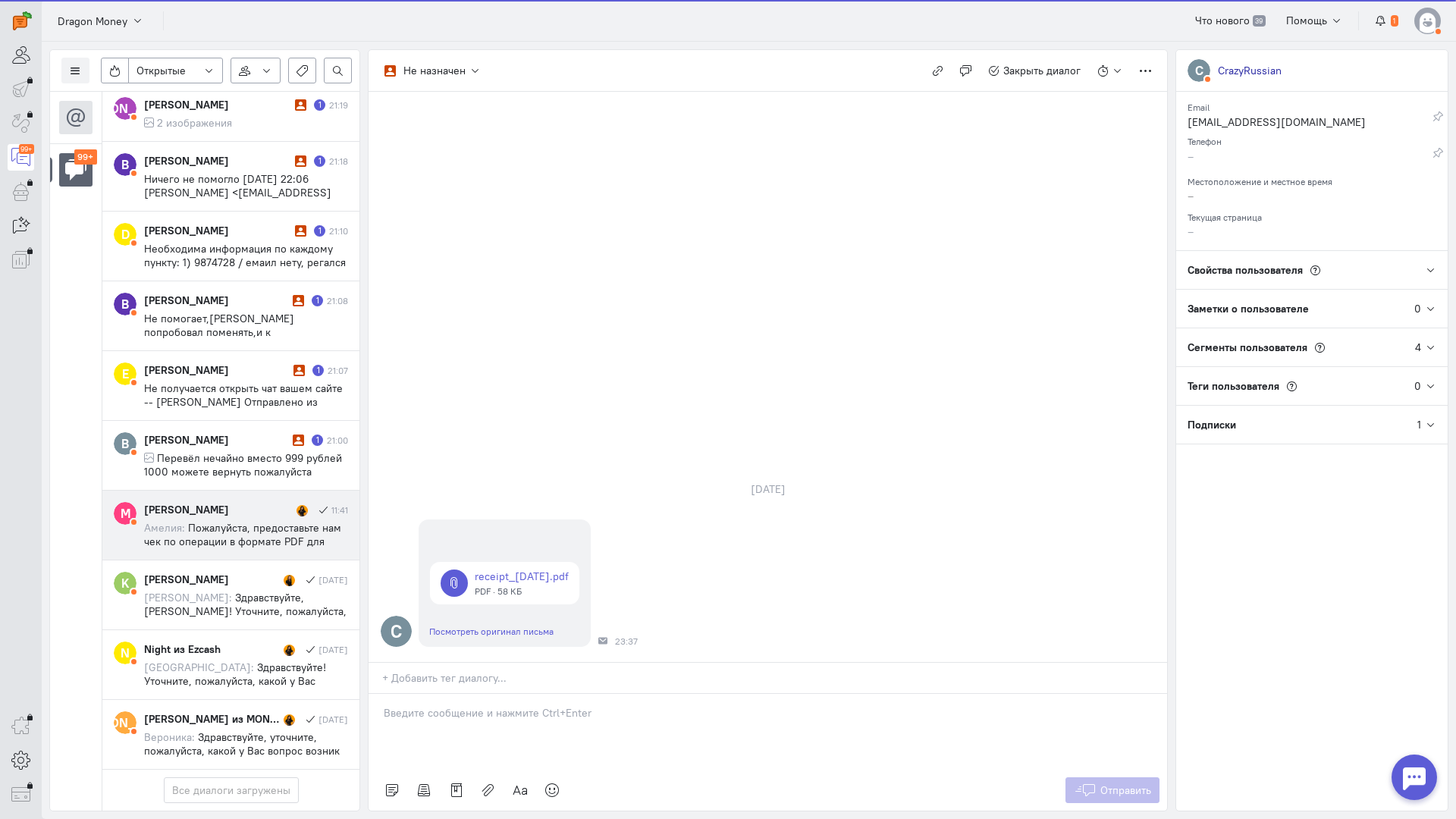
scroll to position [6773, 0]
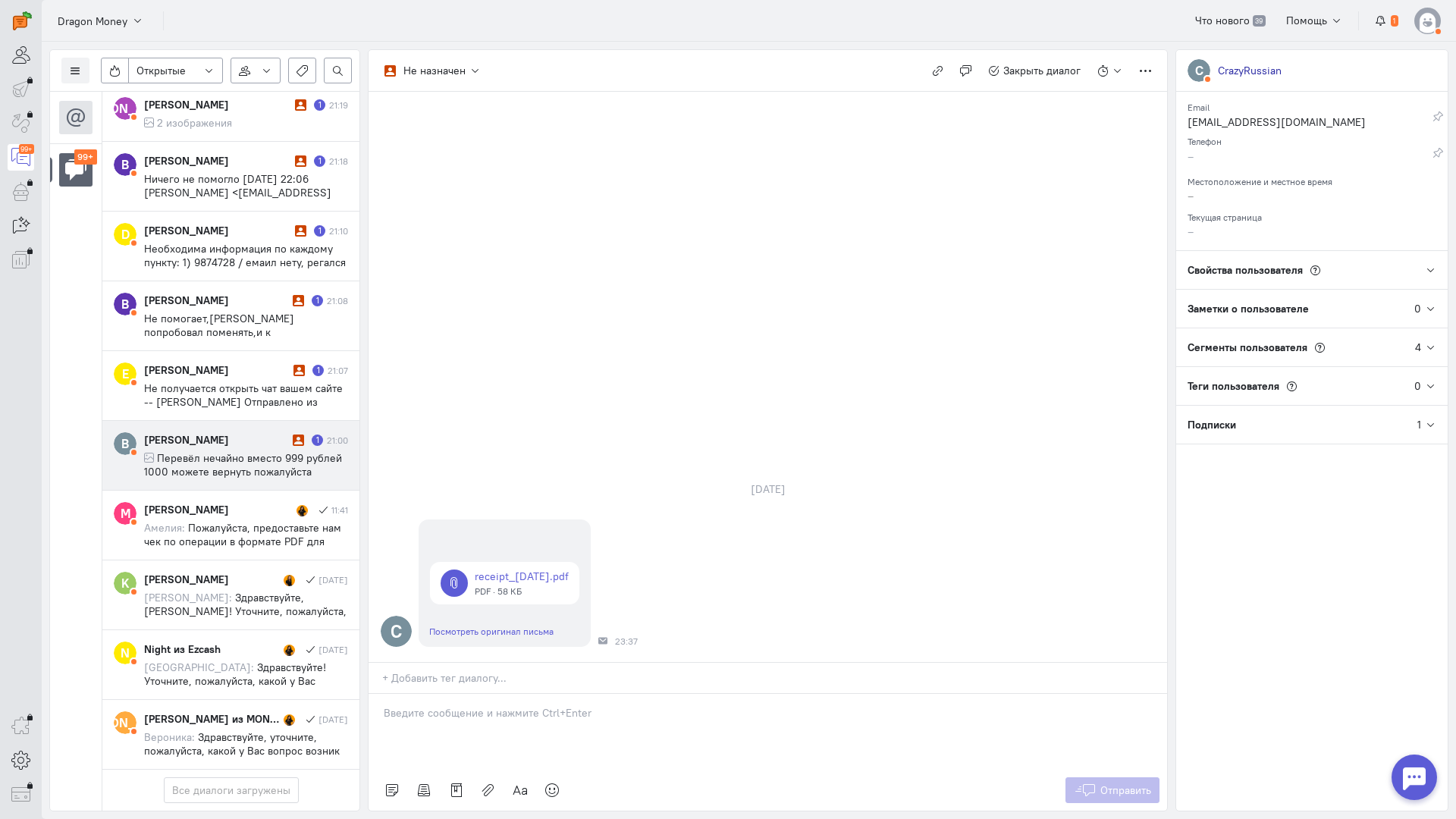
click at [225, 432] on div "[PERSON_NAME]" at bounding box center [216, 440] width 145 height 15
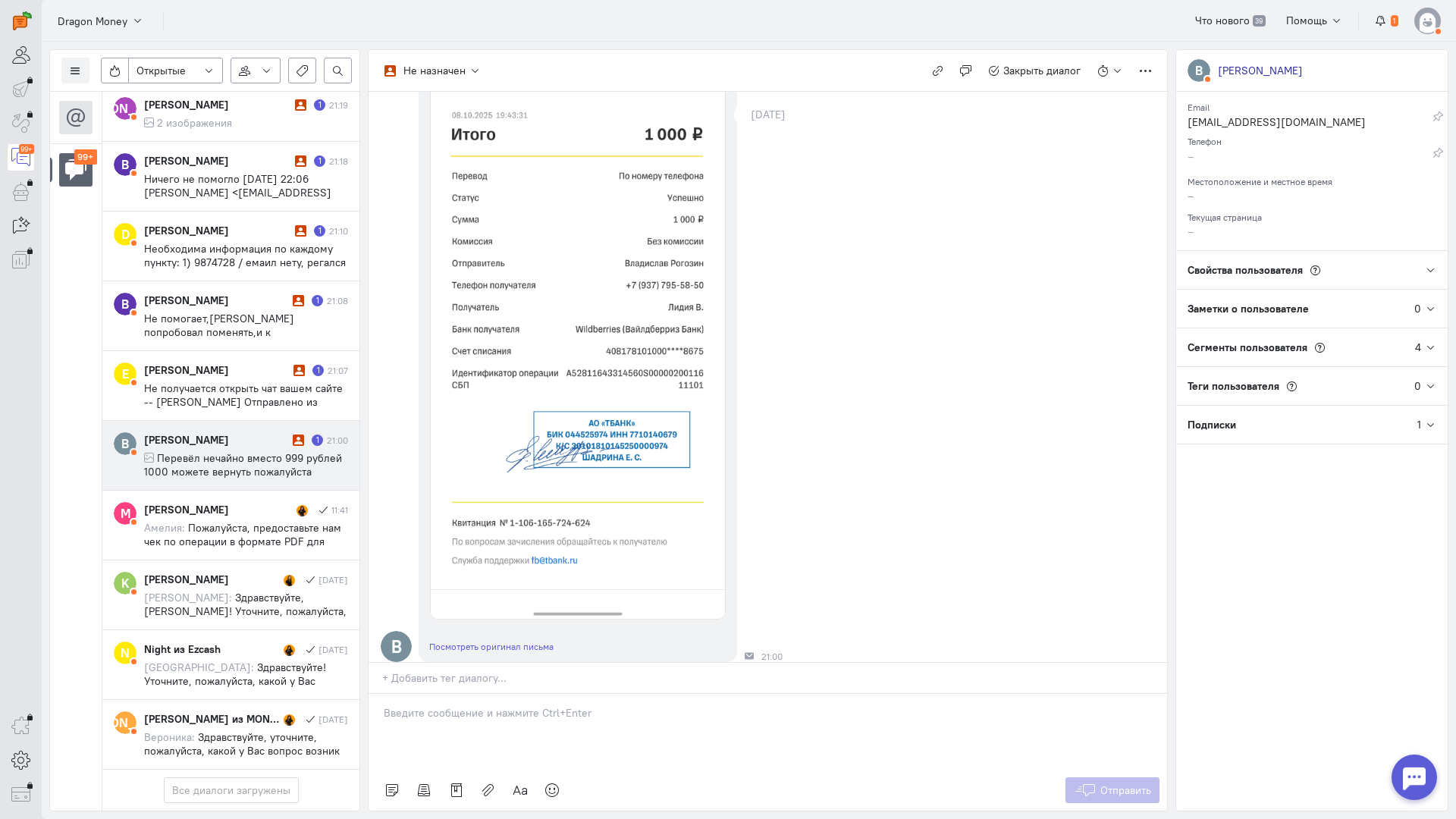
scroll to position [331, 0]
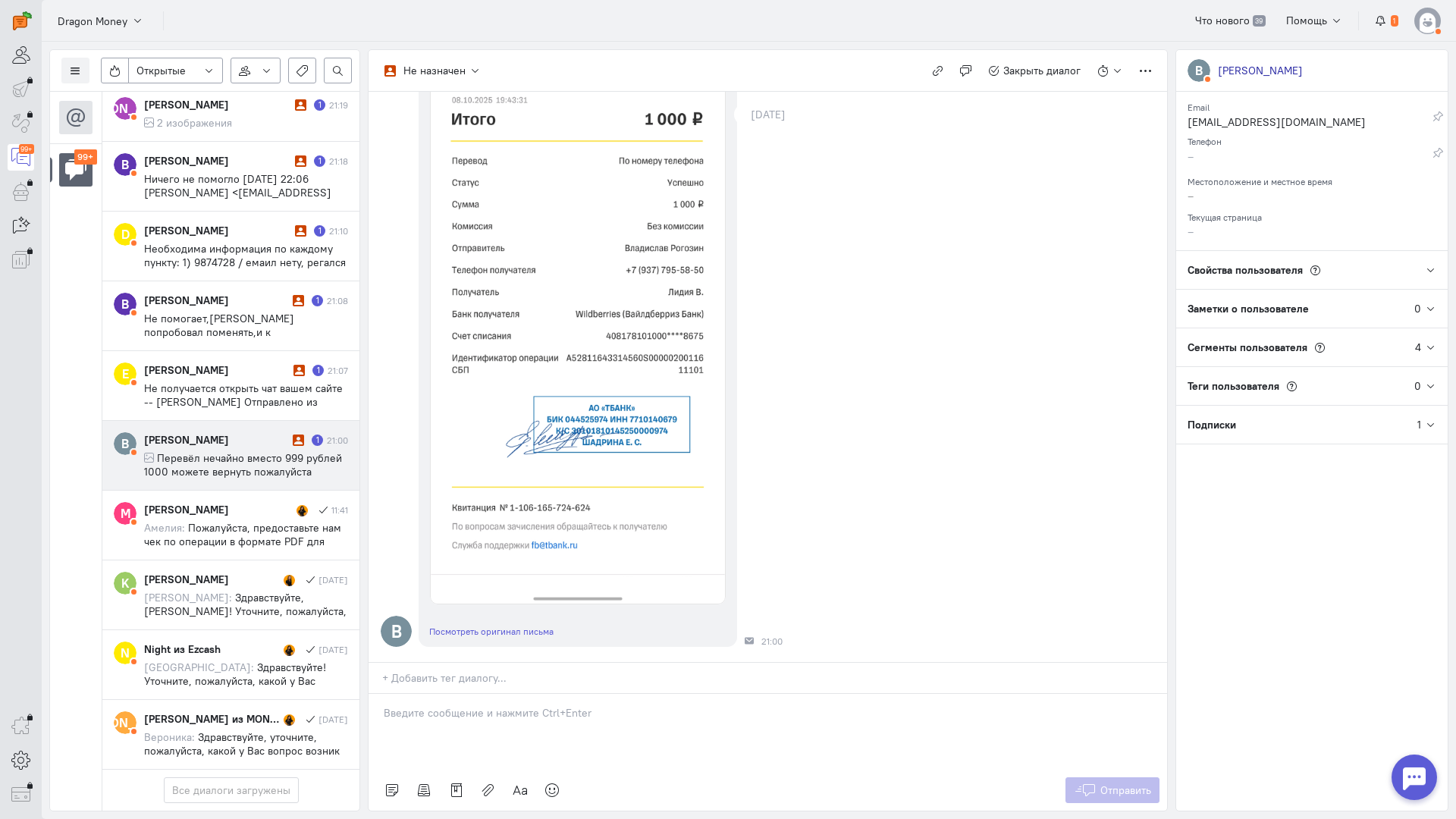
click at [455, 693] on div at bounding box center [768, 731] width 799 height 76
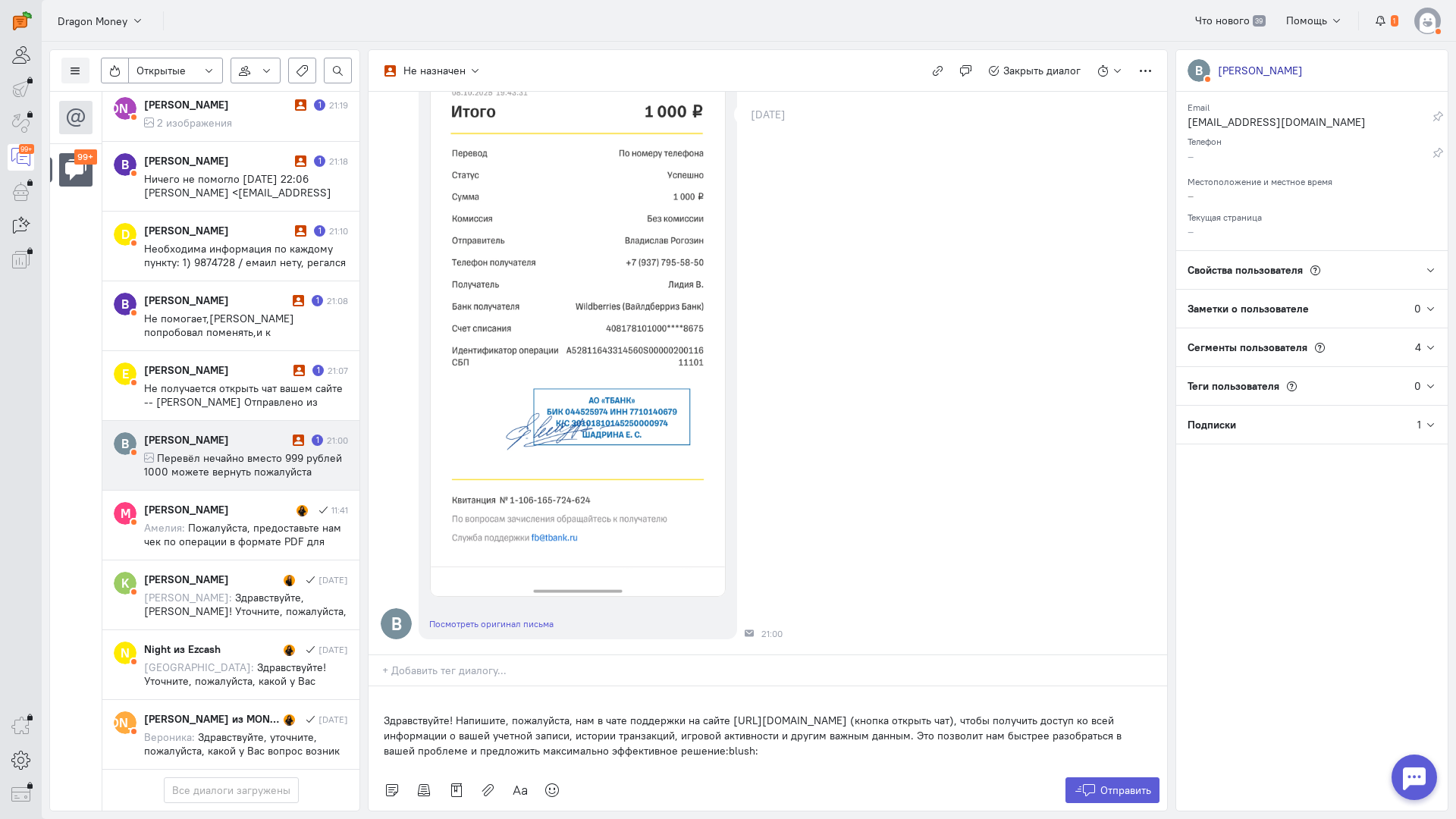
click at [373, 686] on div "Здравствуйте! Напишите, пожалуйста, нам в чате поддержки на сайте [URL][DOMAIN_…" at bounding box center [768, 728] width 799 height 84
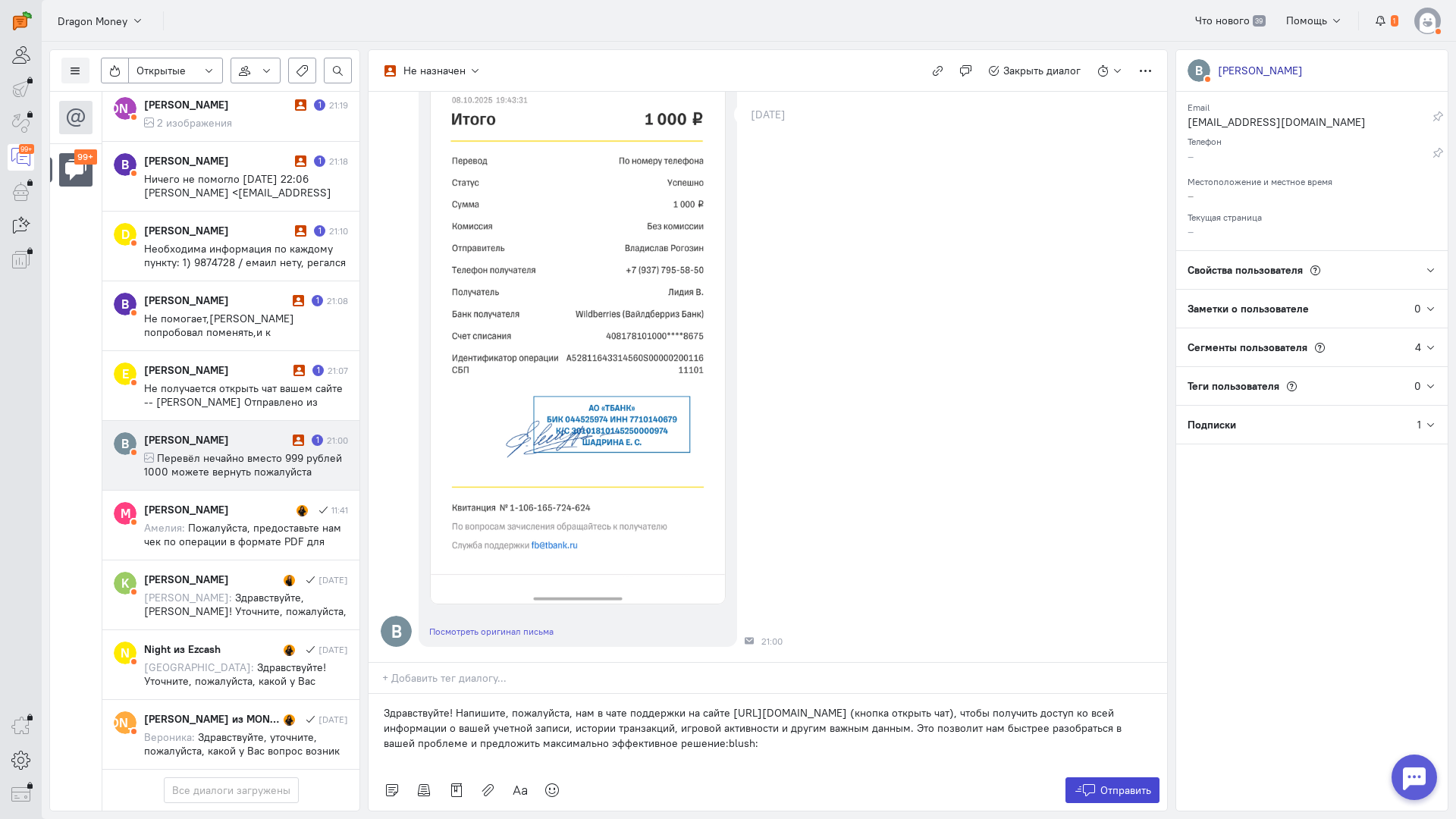
click at [1087, 782] on icon at bounding box center [1085, 789] width 23 height 15
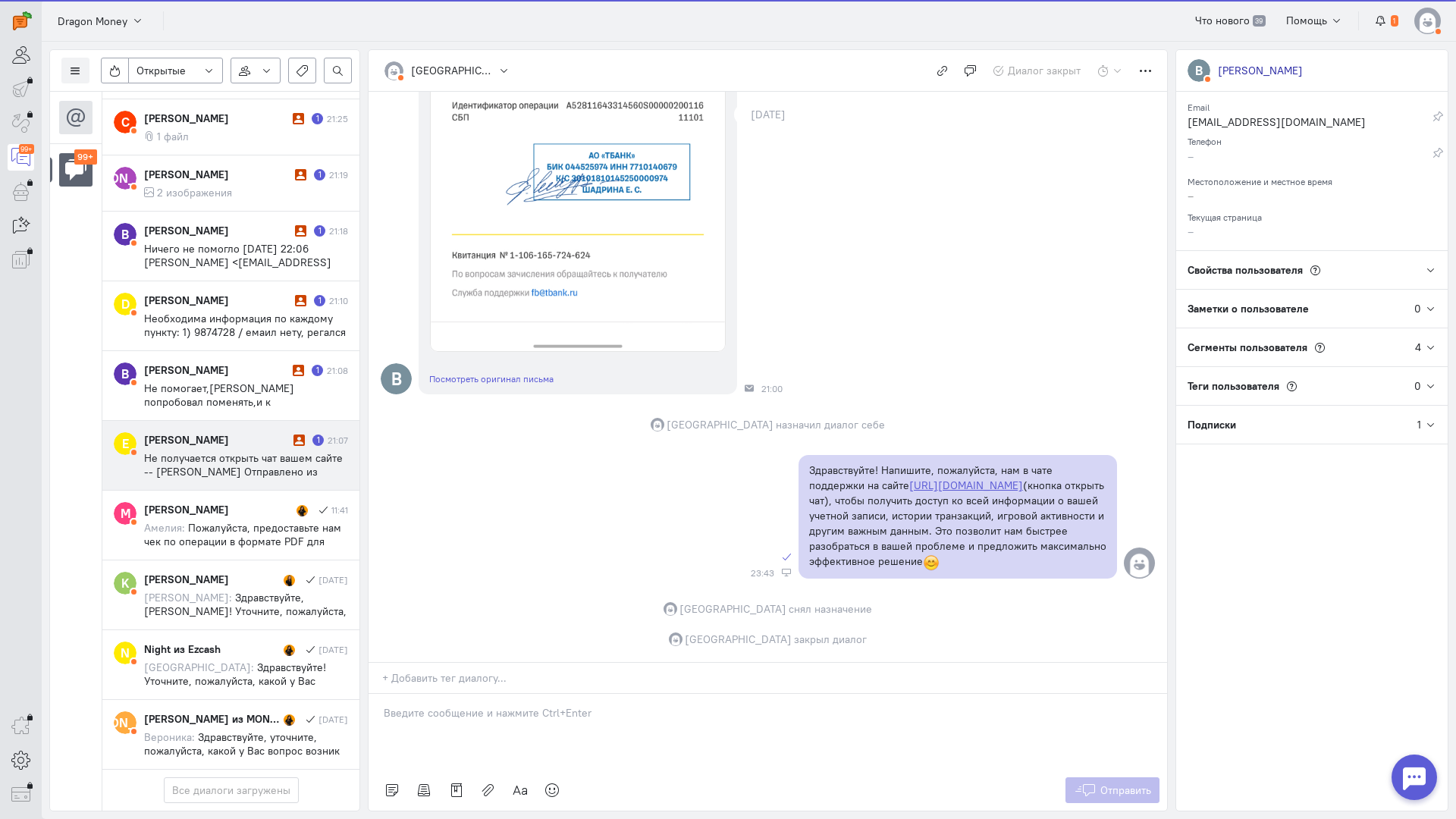
scroll to position [6705, 0]
click at [293, 434] on icon at bounding box center [299, 440] width 11 height 11
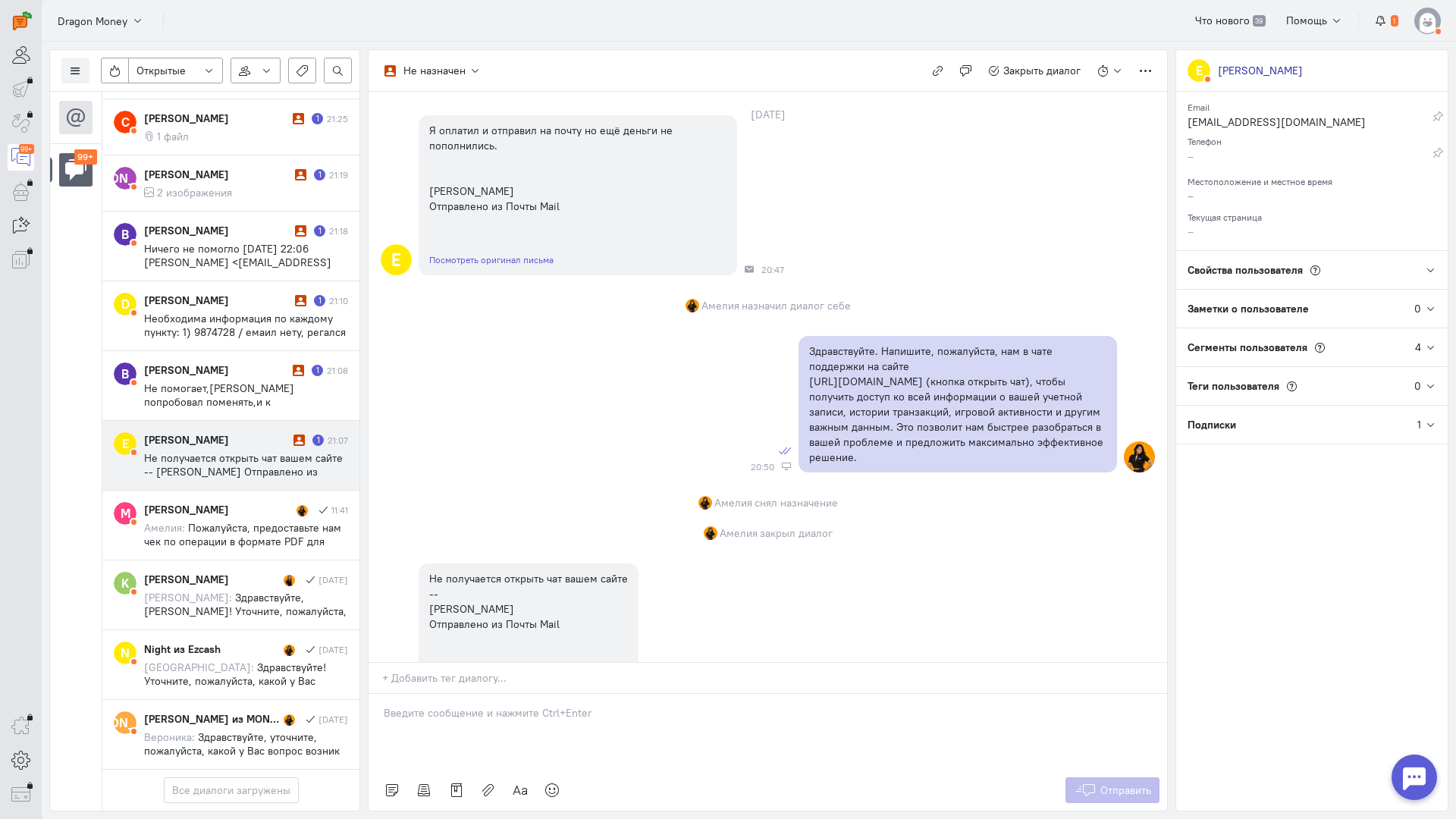
scroll to position [0, 0]
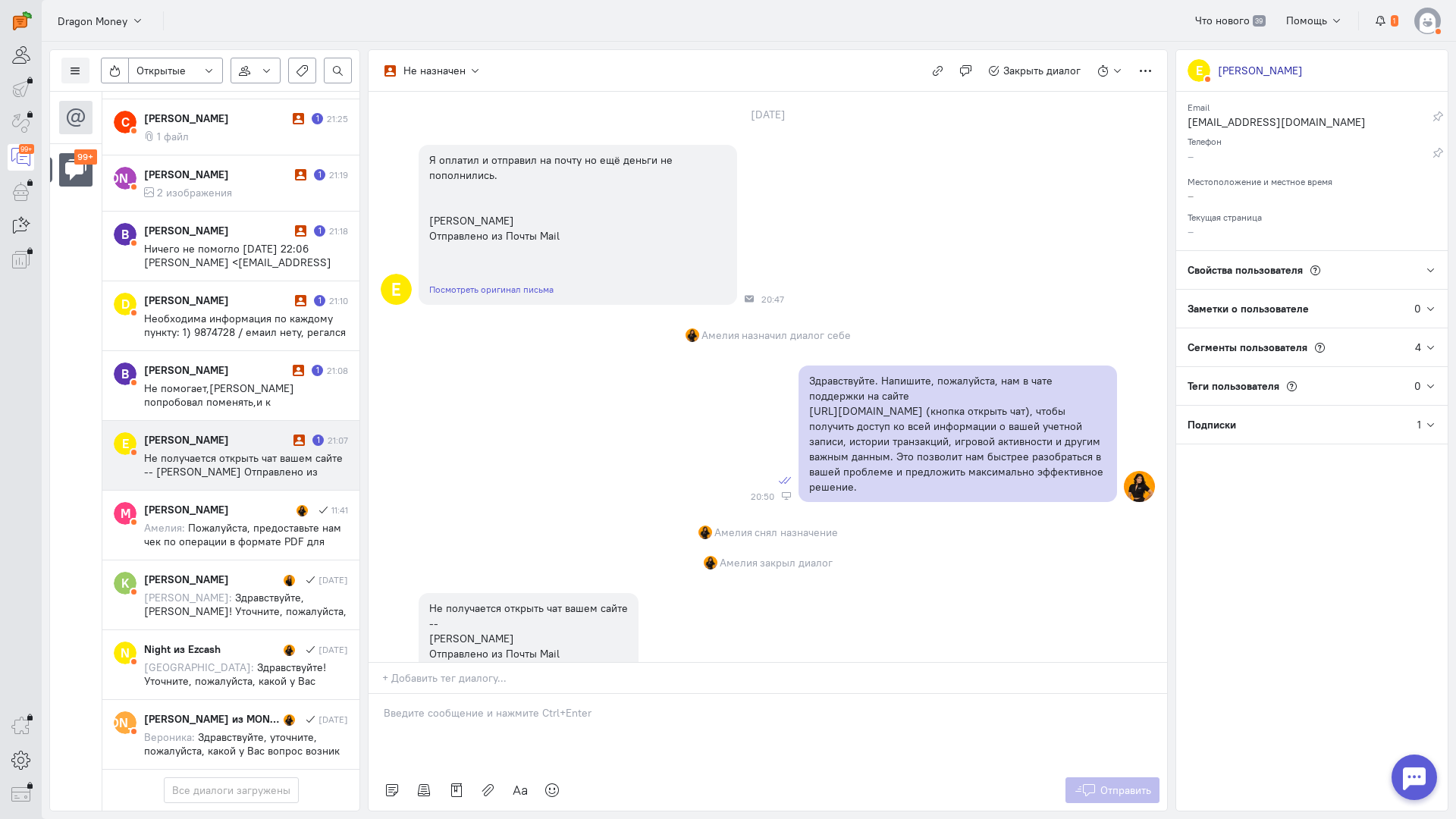
drag, startPoint x: 481, startPoint y: 639, endPoint x: 464, endPoint y: 636, distance: 17.3
click at [480, 693] on div at bounding box center [768, 731] width 799 height 76
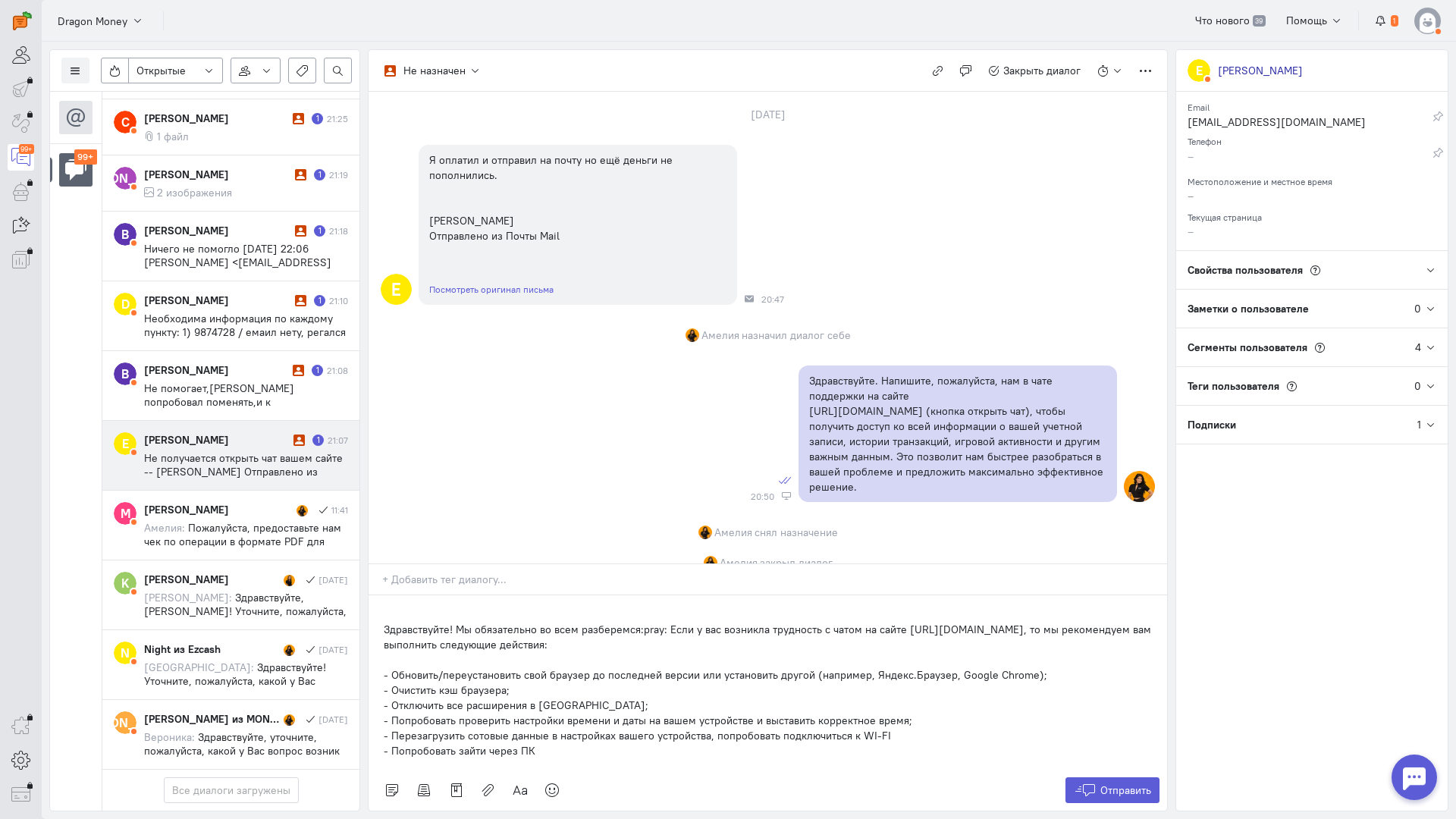
click at [382, 595] on div "Здравствуйте! Мы обязательно во всем разберемся:pray: Если у вас возникла трудн…" at bounding box center [768, 682] width 799 height 174
click at [1121, 783] on span "Отправить" at bounding box center [1125, 789] width 51 height 13
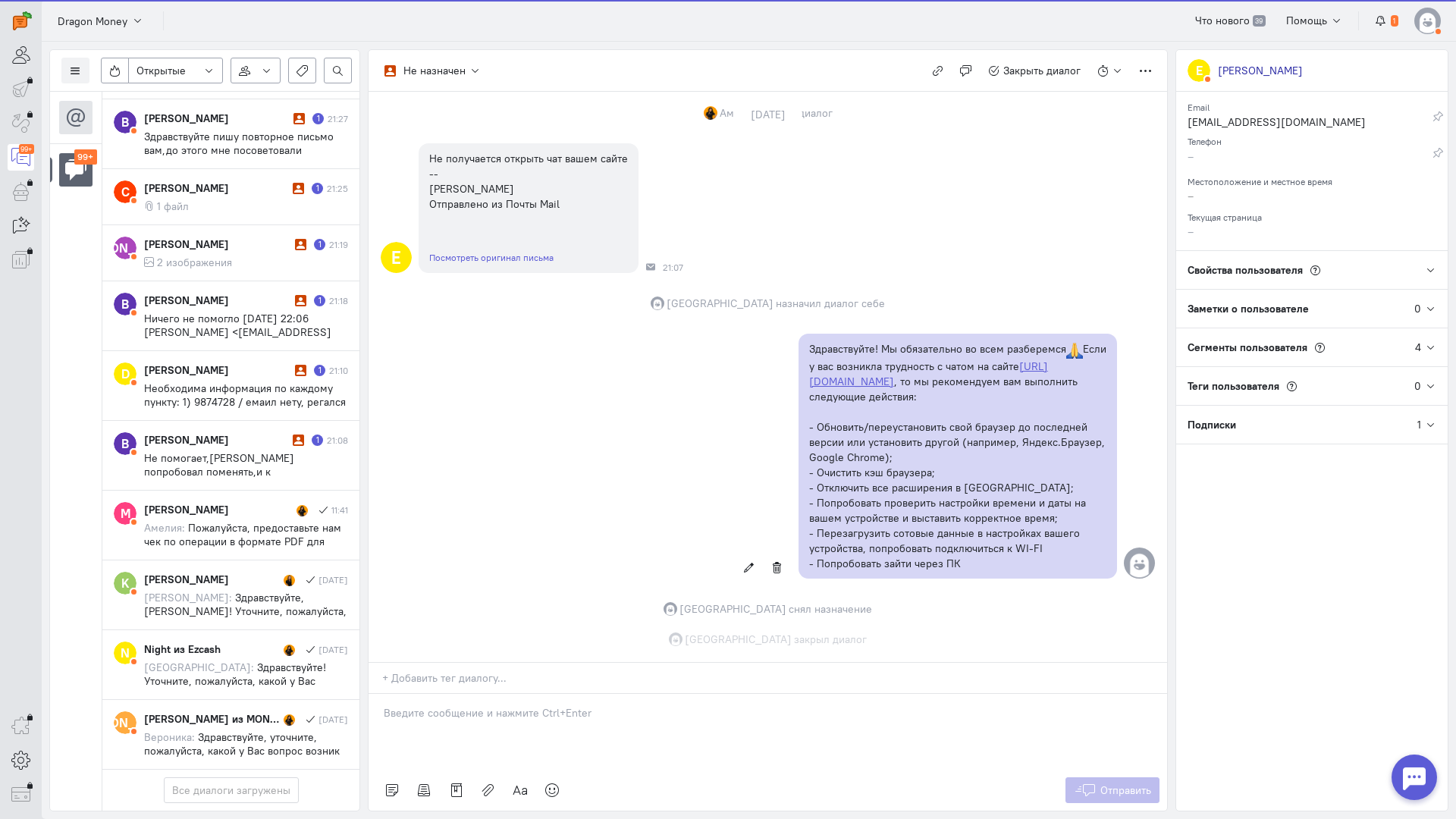
scroll to position [6637, 0]
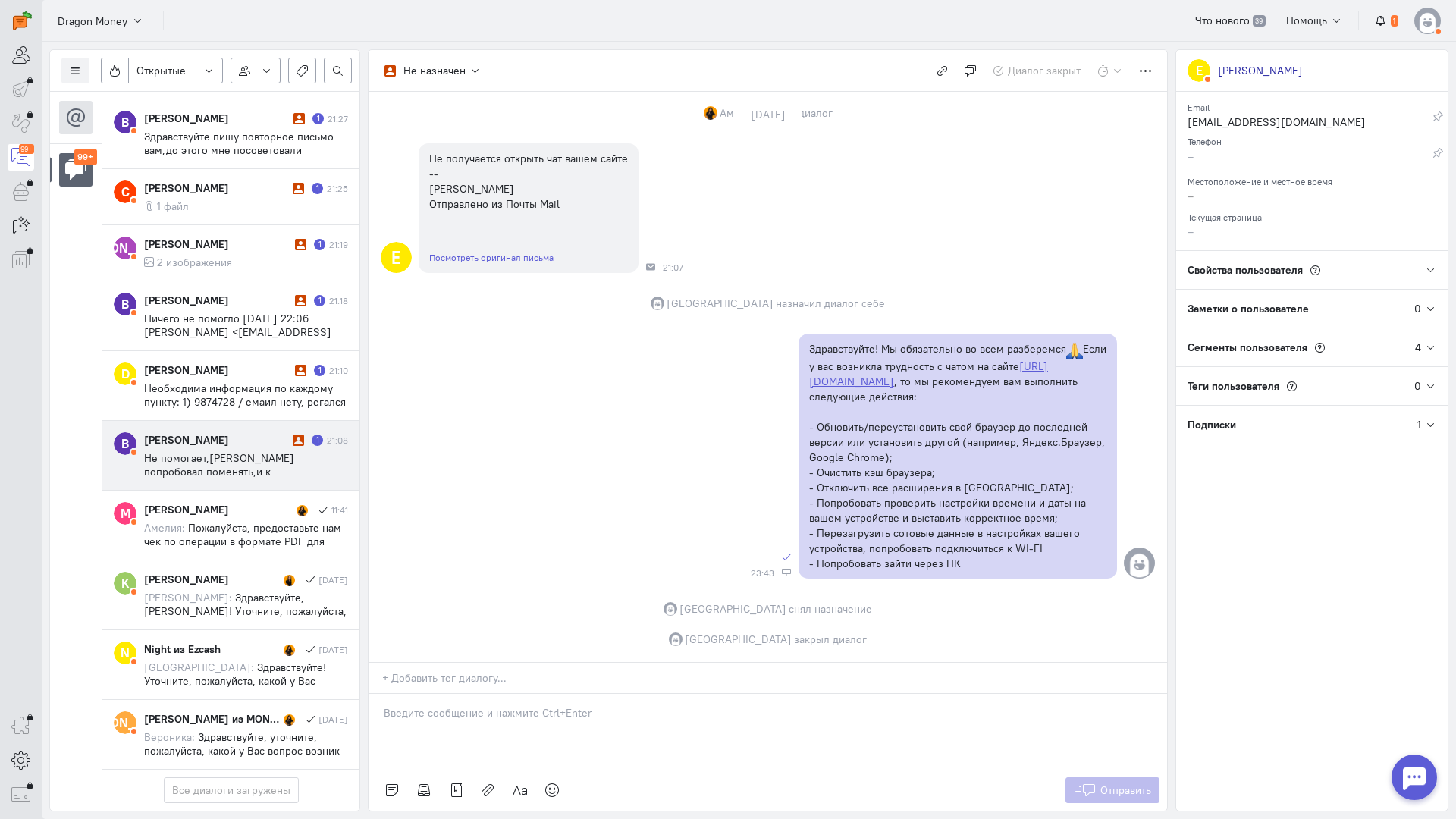
click at [253, 451] on span "Не помогает,[PERSON_NAME] попробовал поменять,и к [PERSON_NAME] подключился нич…" at bounding box center [245, 492] width 202 height 82
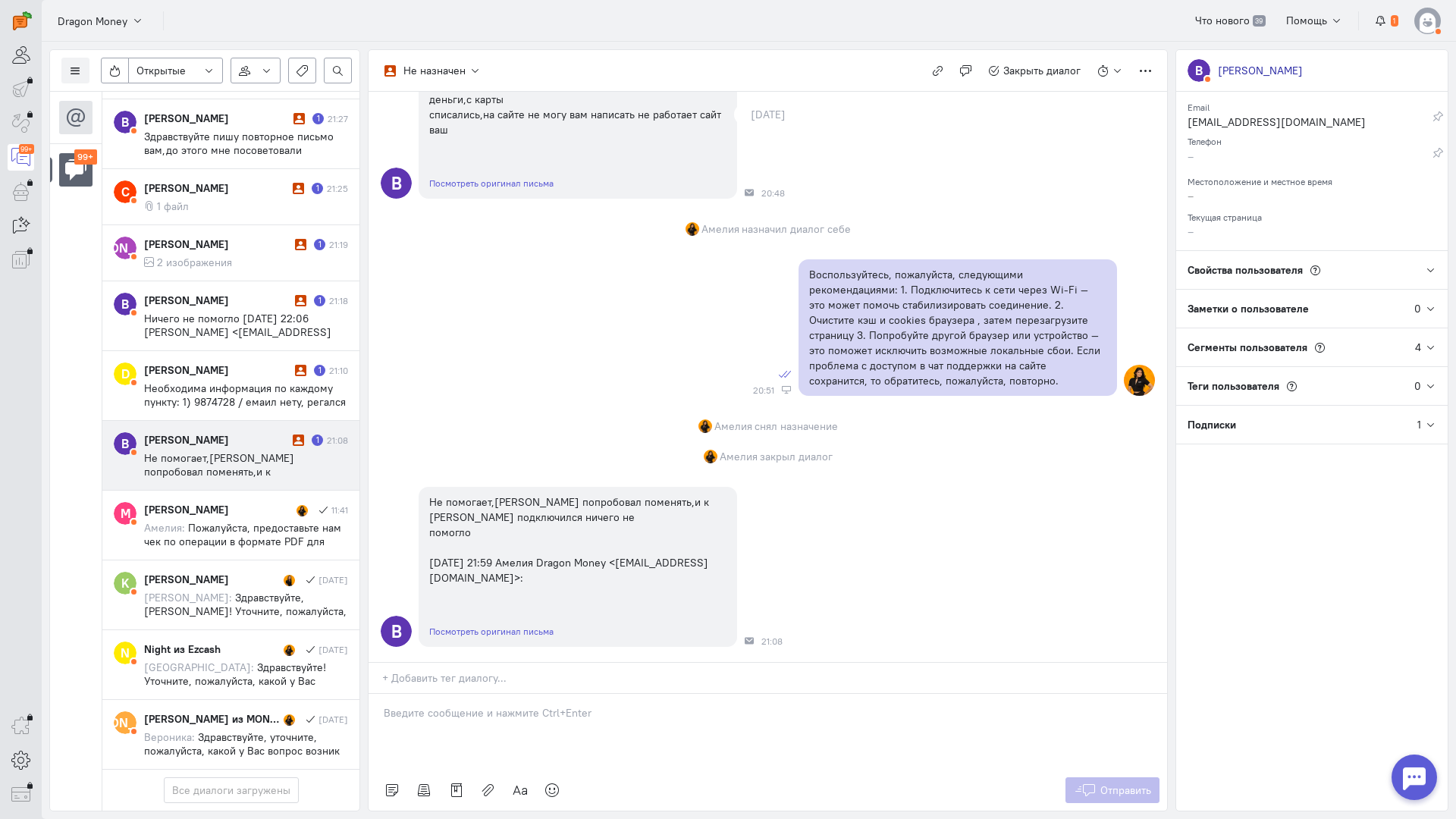
scroll to position [170, 0]
click at [538, 693] on div at bounding box center [768, 731] width 799 height 76
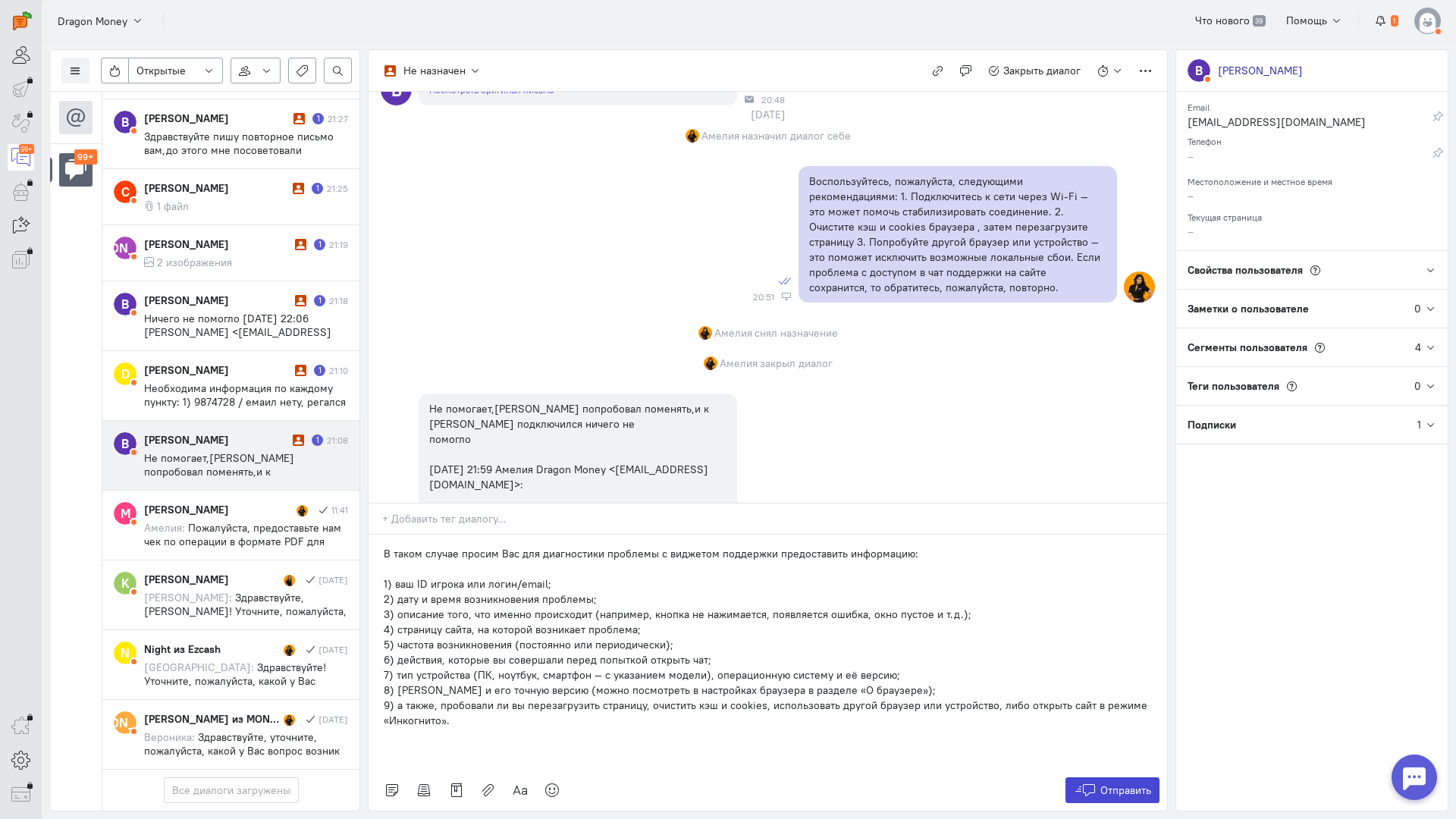
click at [1110, 783] on span "Отправить" at bounding box center [1125, 789] width 51 height 13
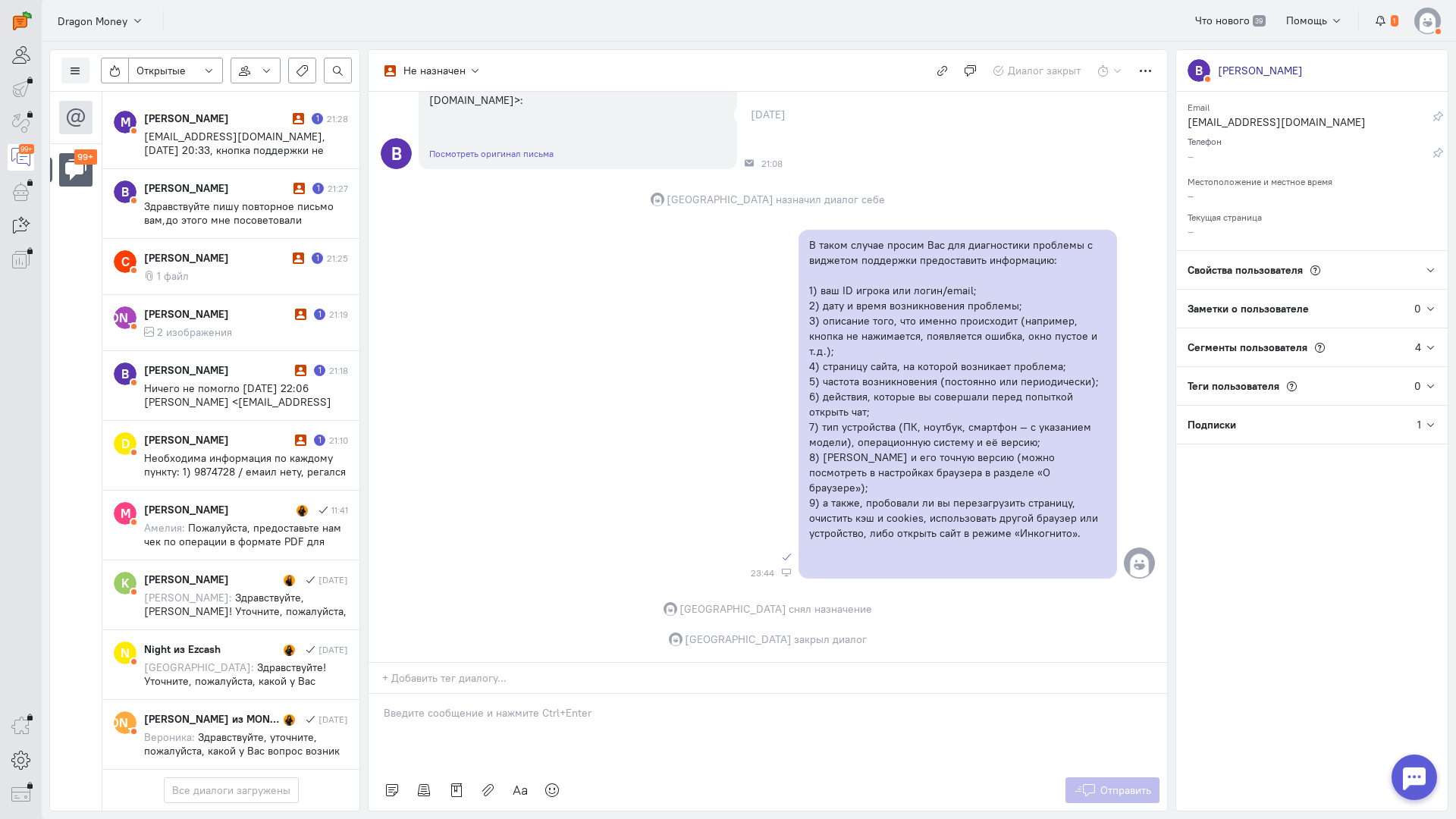
scroll to position [6568, 0]
click at [591, 705] on p at bounding box center [768, 712] width 768 height 15
click at [190, 451] on span "Необходима информация по каждому пункту: 1) 9874728 / емаил нету, регался через…" at bounding box center [245, 553] width 202 height 205
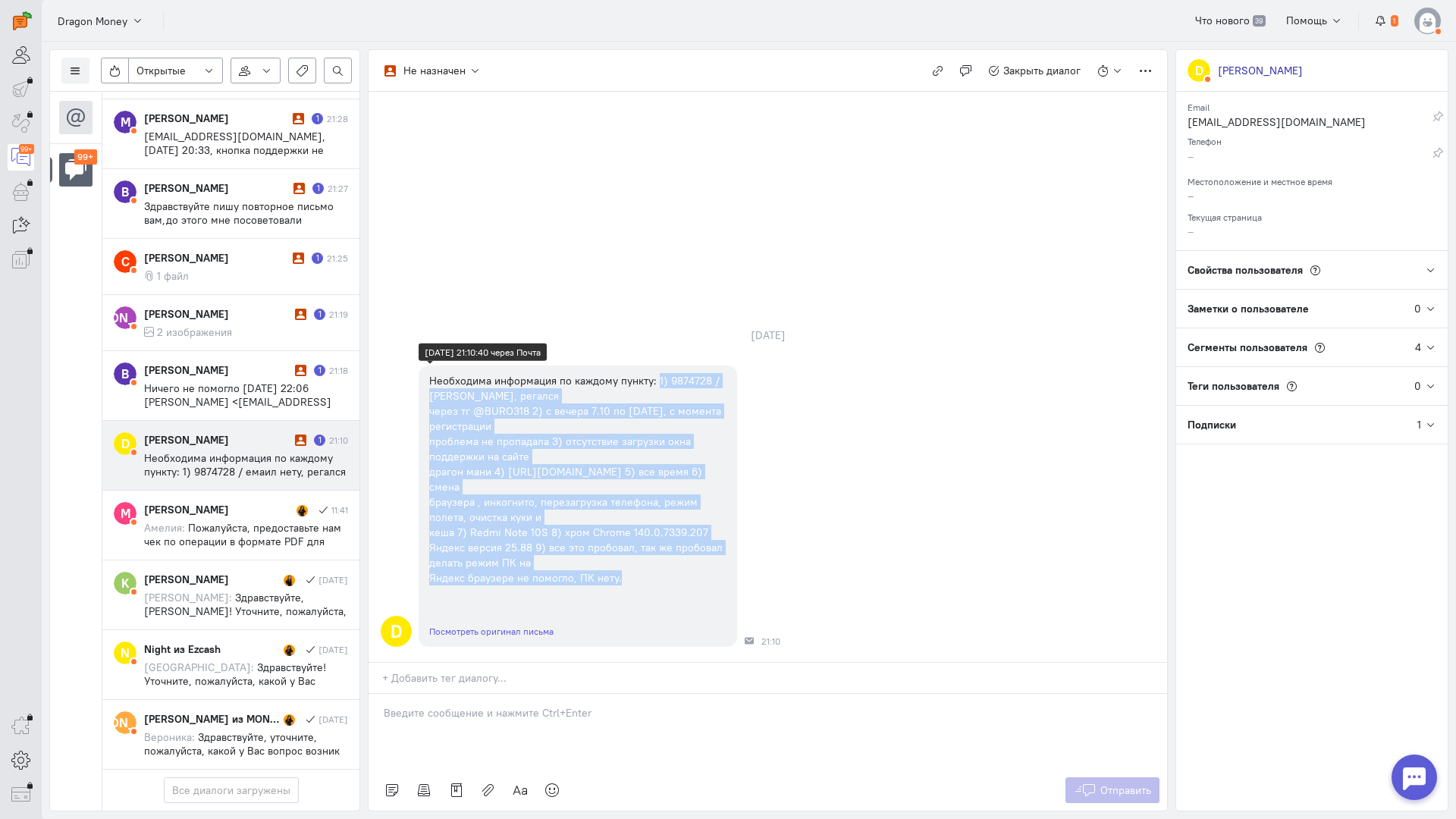
drag, startPoint x: 656, startPoint y: 285, endPoint x: 682, endPoint y: 489, distance: 205.7
click at [682, 489] on div "Необходима информация по каждому пункту: 1) 9874728 / емаил нету, регался через…" at bounding box center [578, 479] width 297 height 212
copy div "1) 9874728 / емаил нету, регался через тг @BURO318 2) с вечера 7.10 по [DATE], …"
click at [935, 69] on icon "button" at bounding box center [938, 70] width 11 height 11
copy div "1) 9874728 / емаил нету, регался через тг @BURO318 2) с вечера 7.10 по [DATE], …"
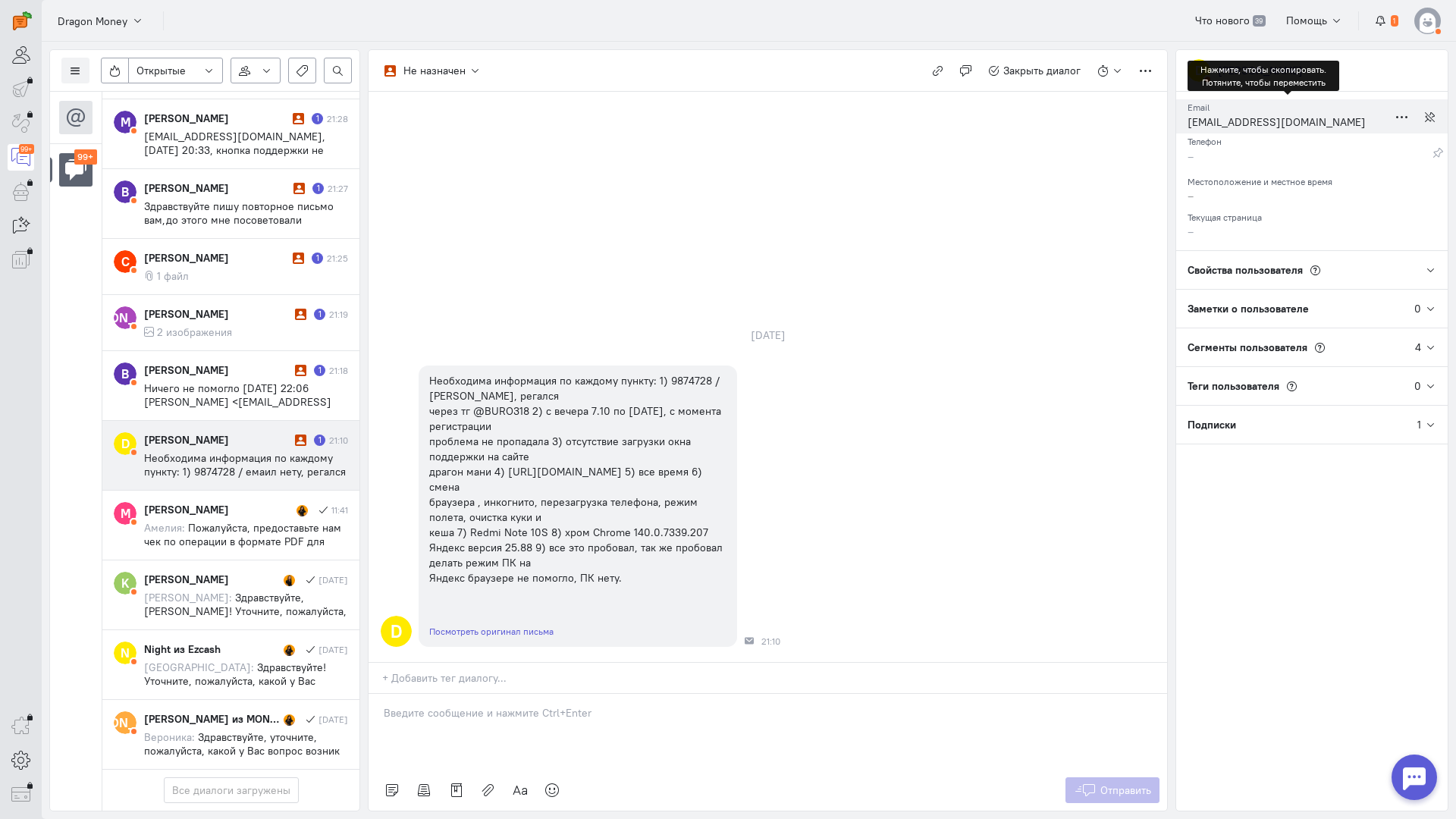
click at [1229, 121] on div "[EMAIL_ADDRESS][DOMAIN_NAME]" at bounding box center [1288, 124] width 200 height 19
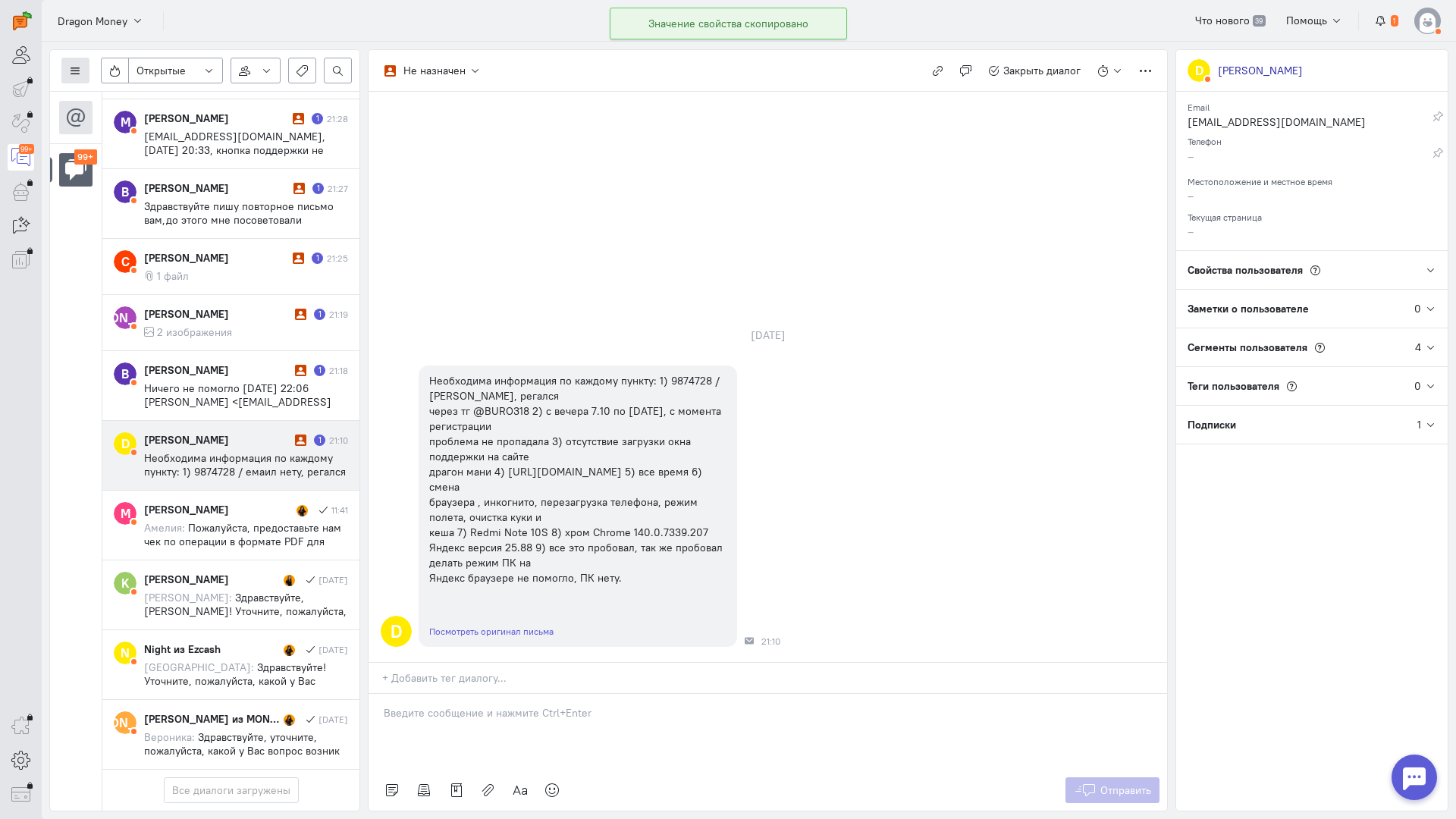
click at [79, 72] on icon at bounding box center [75, 70] width 11 height 11
click at [135, 89] on button "Список пользователей" at bounding box center [138, 100] width 154 height 24
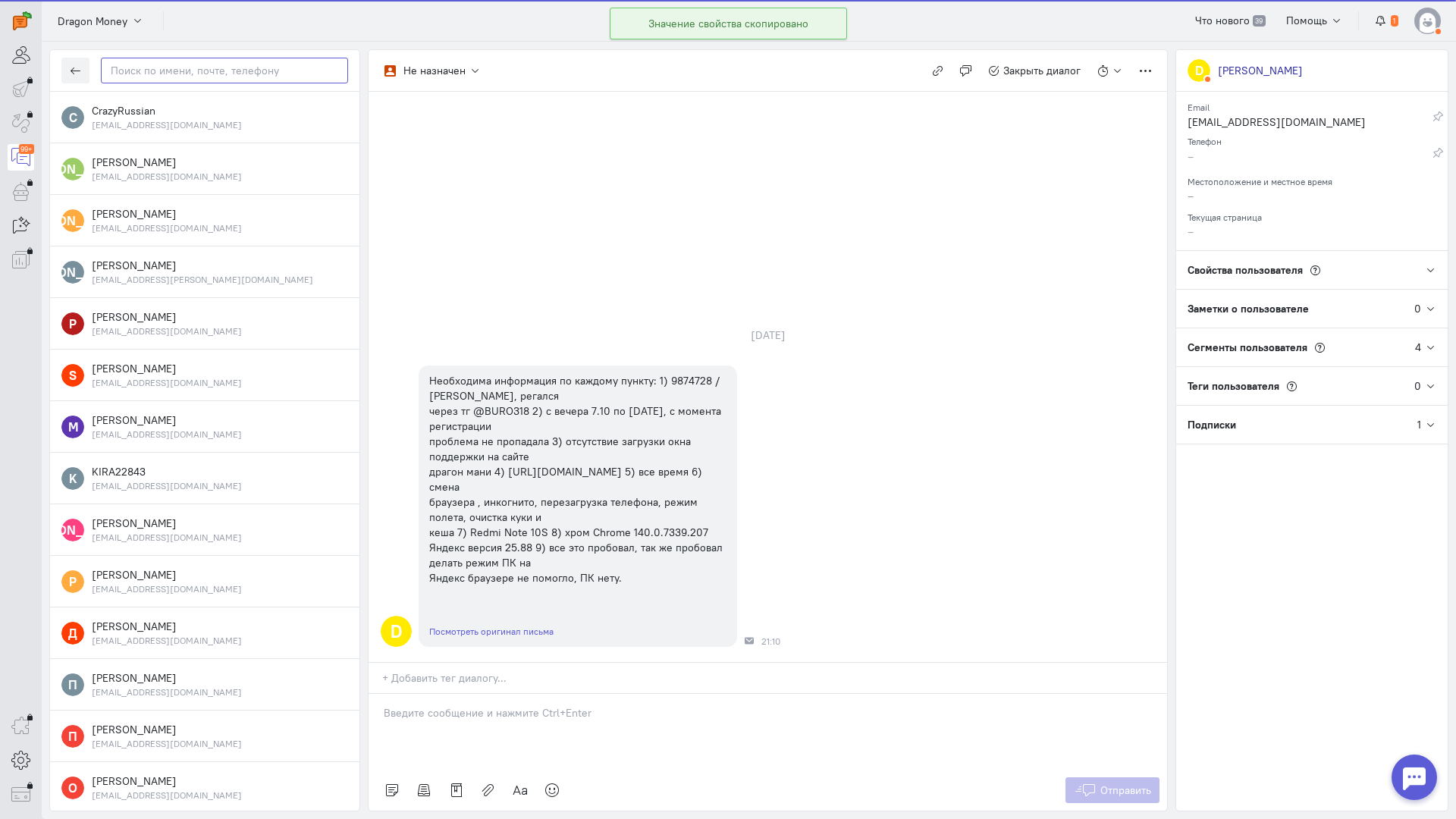
click at [224, 72] on input "text" at bounding box center [225, 70] width 248 height 26
paste input "prezidentskiipo"
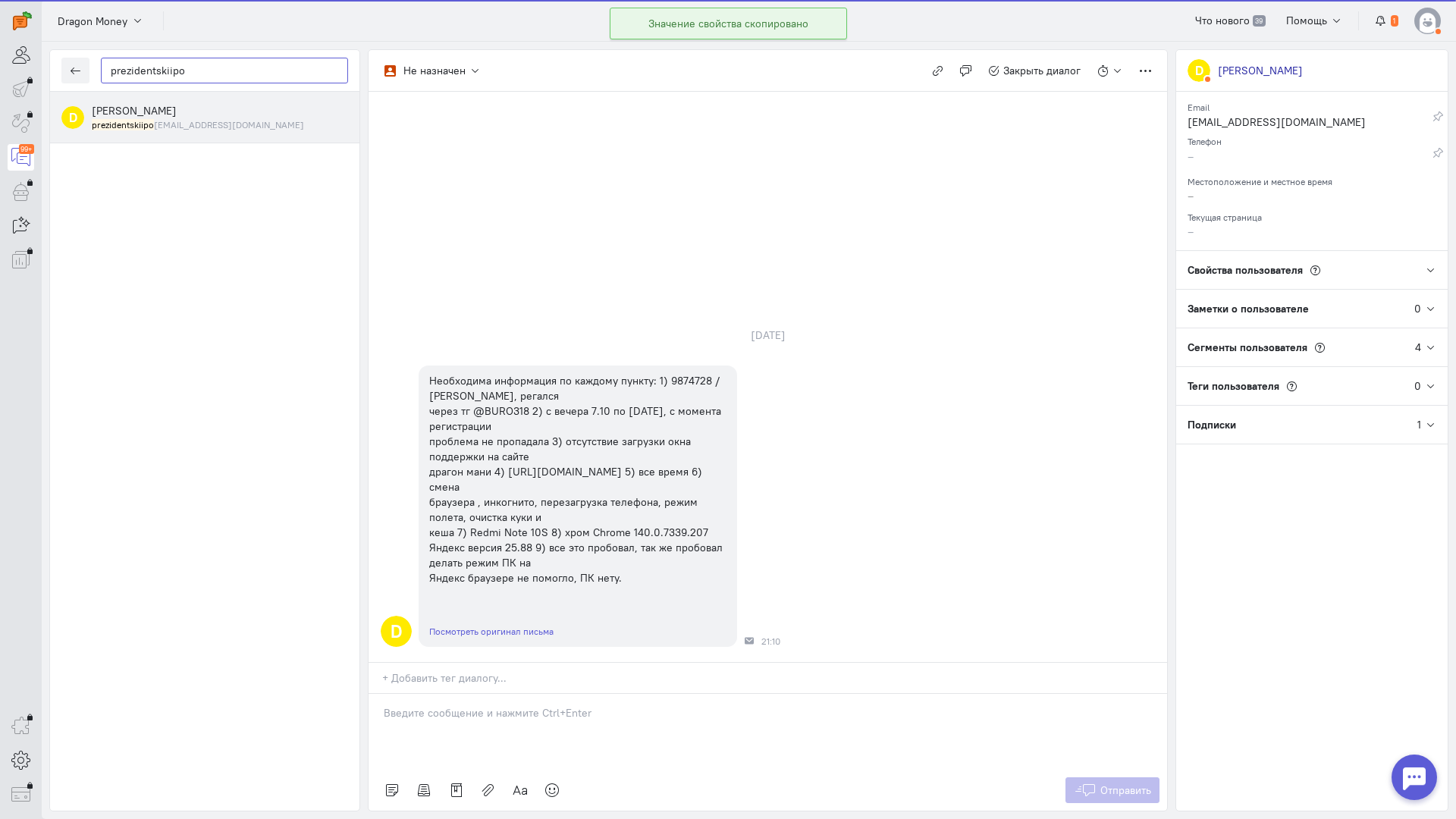
type input "prezidentskiipo"
click at [192, 111] on div "[PERSON_NAME] prezidentskiipo [EMAIL_ADDRESS][DOMAIN_NAME]" at bounding box center [219, 116] width 256 height 28
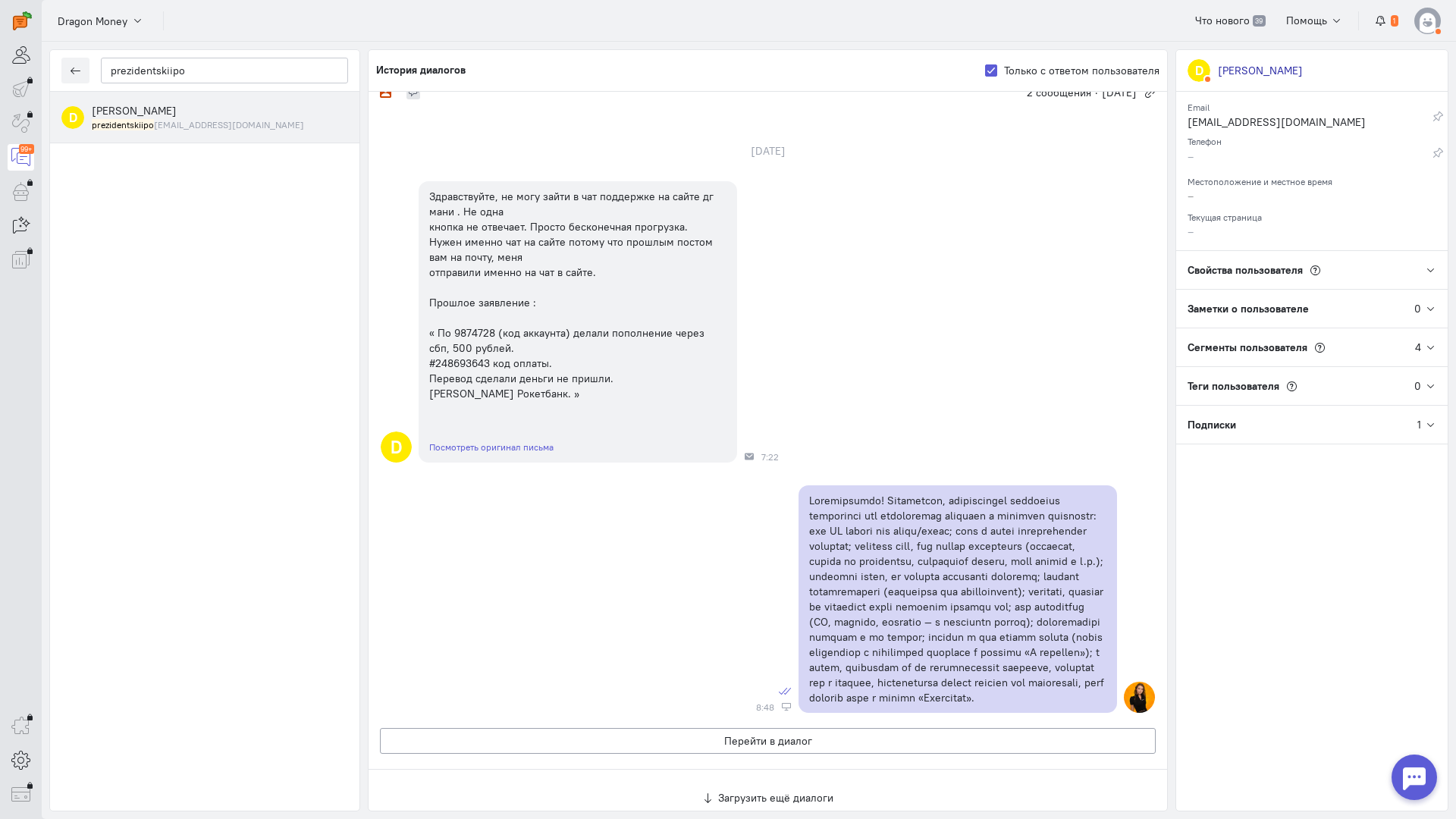
scroll to position [1237, 0]
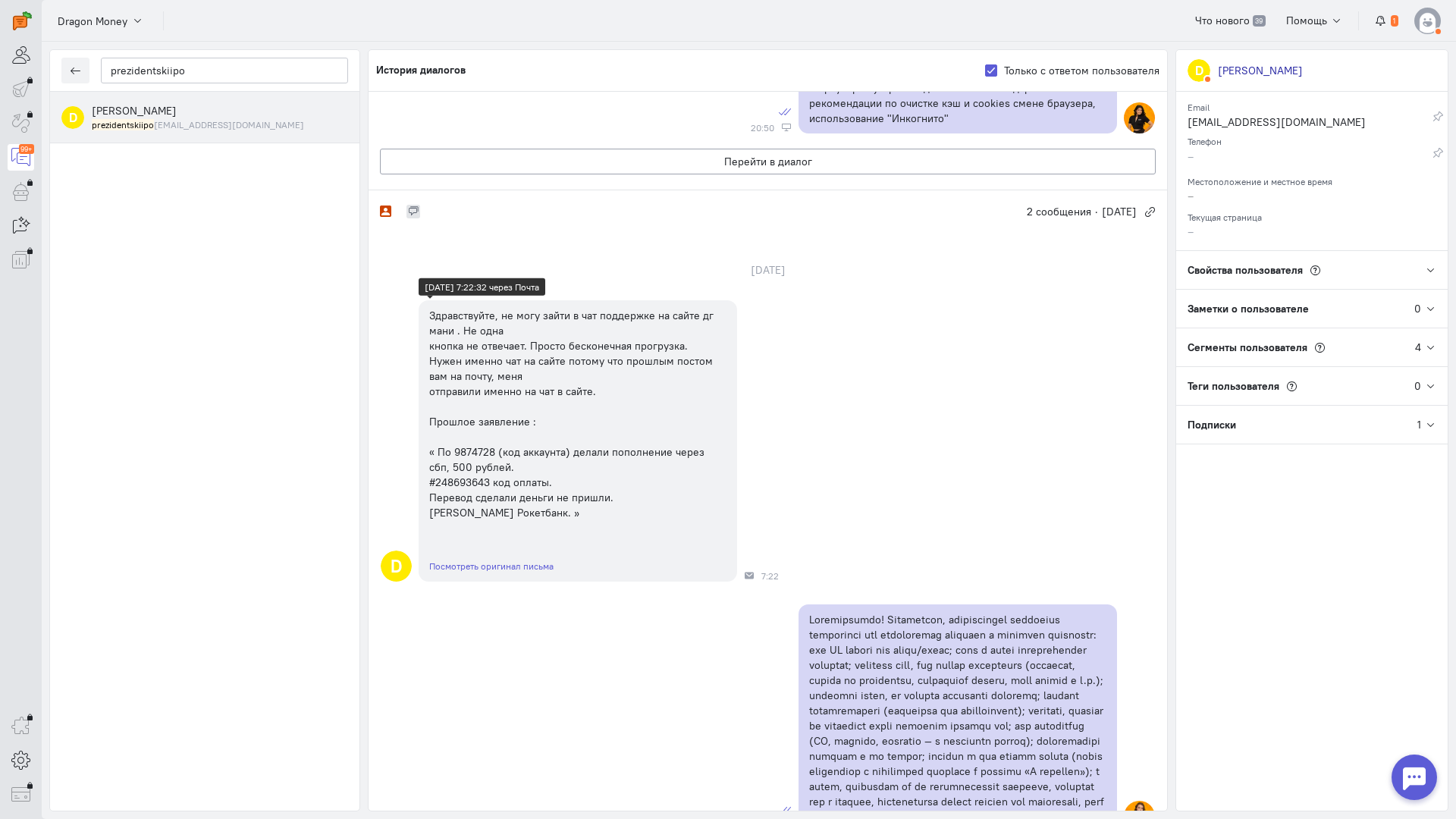
click at [482, 456] on div "Здравствуйте, не могу зайти в чат поддержке на сайте дг мани . Не одна кнопка н…" at bounding box center [578, 413] width 297 height 212
copy div "9874728"
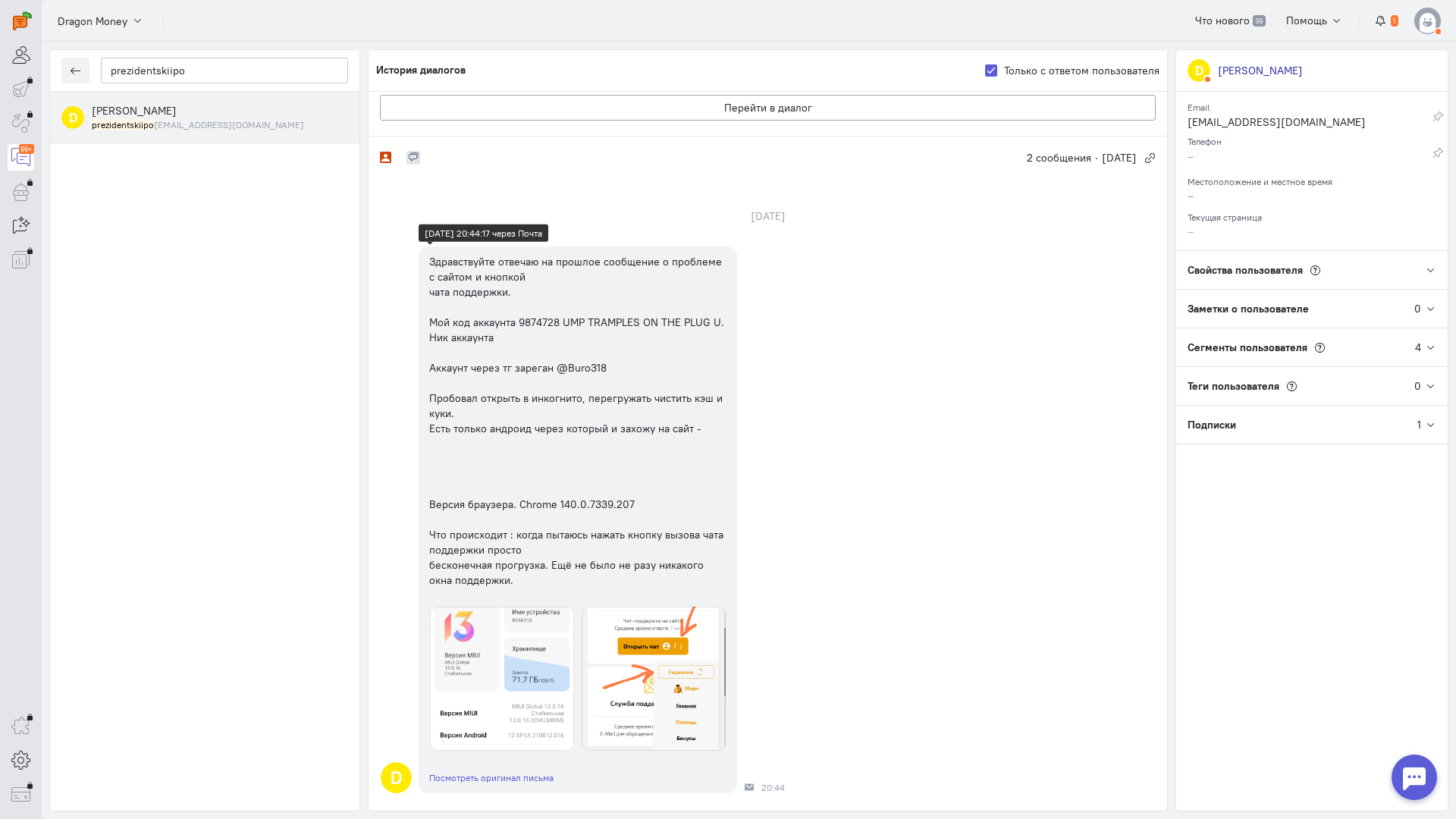
scroll to position [0, 0]
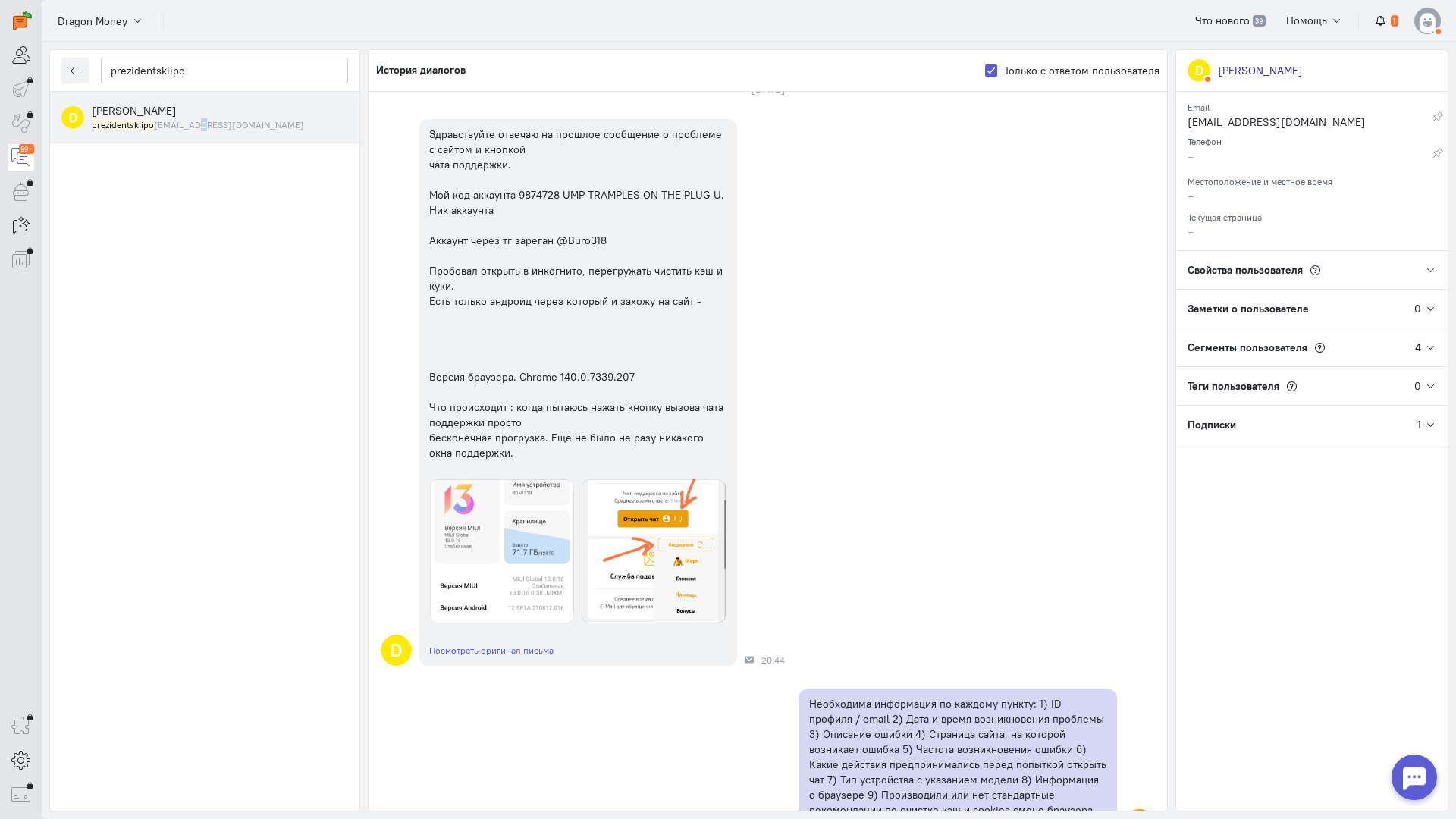
drag, startPoint x: 203, startPoint y: 555, endPoint x: 454, endPoint y: 500, distance: 257.0
click at [207, 555] on div "D [PERSON_NAME] prezidentskiipo [EMAIL_ADDRESS][DOMAIN_NAME]" at bounding box center [205, 450] width 310 height 719
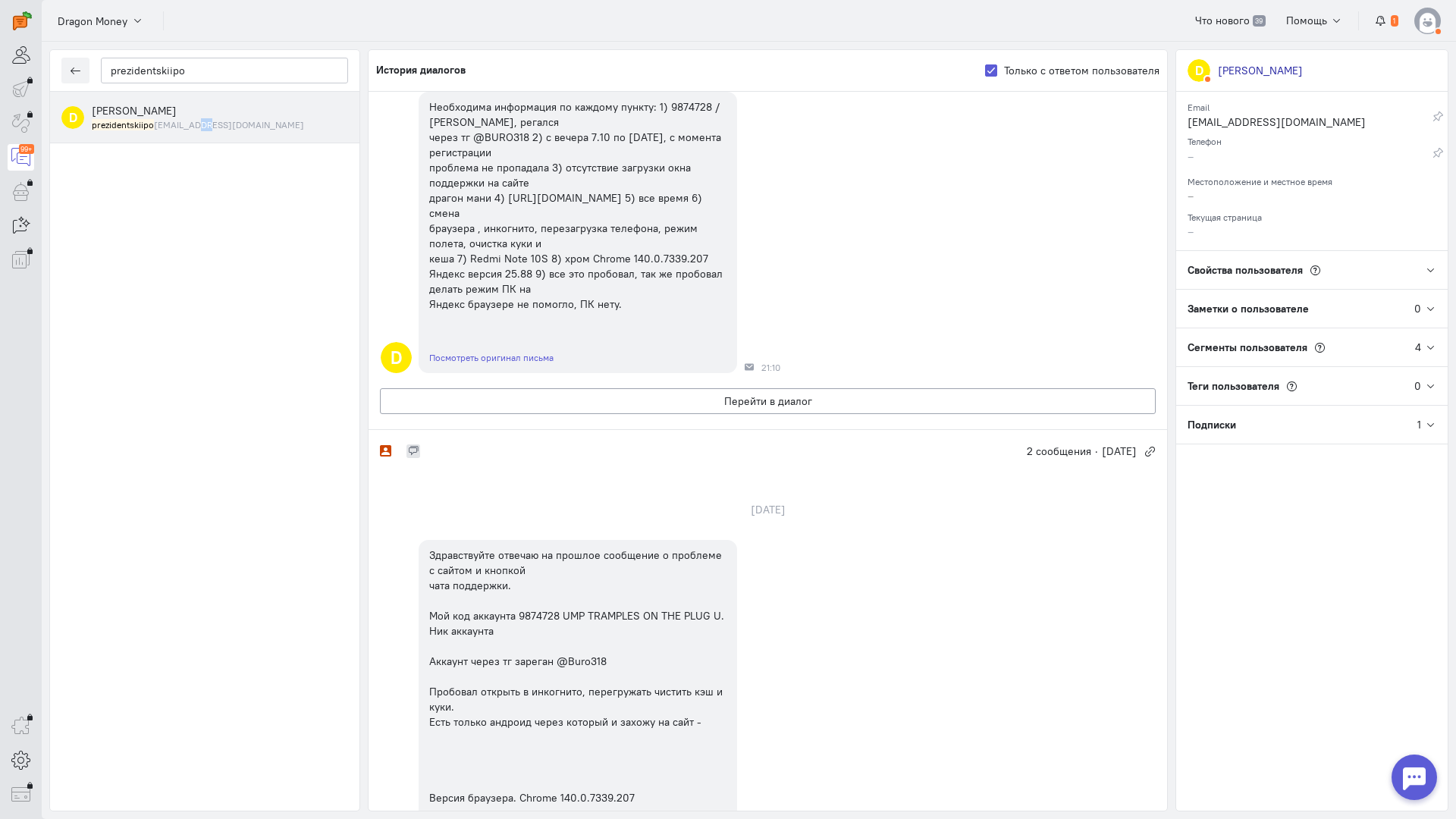
scroll to position [76, 0]
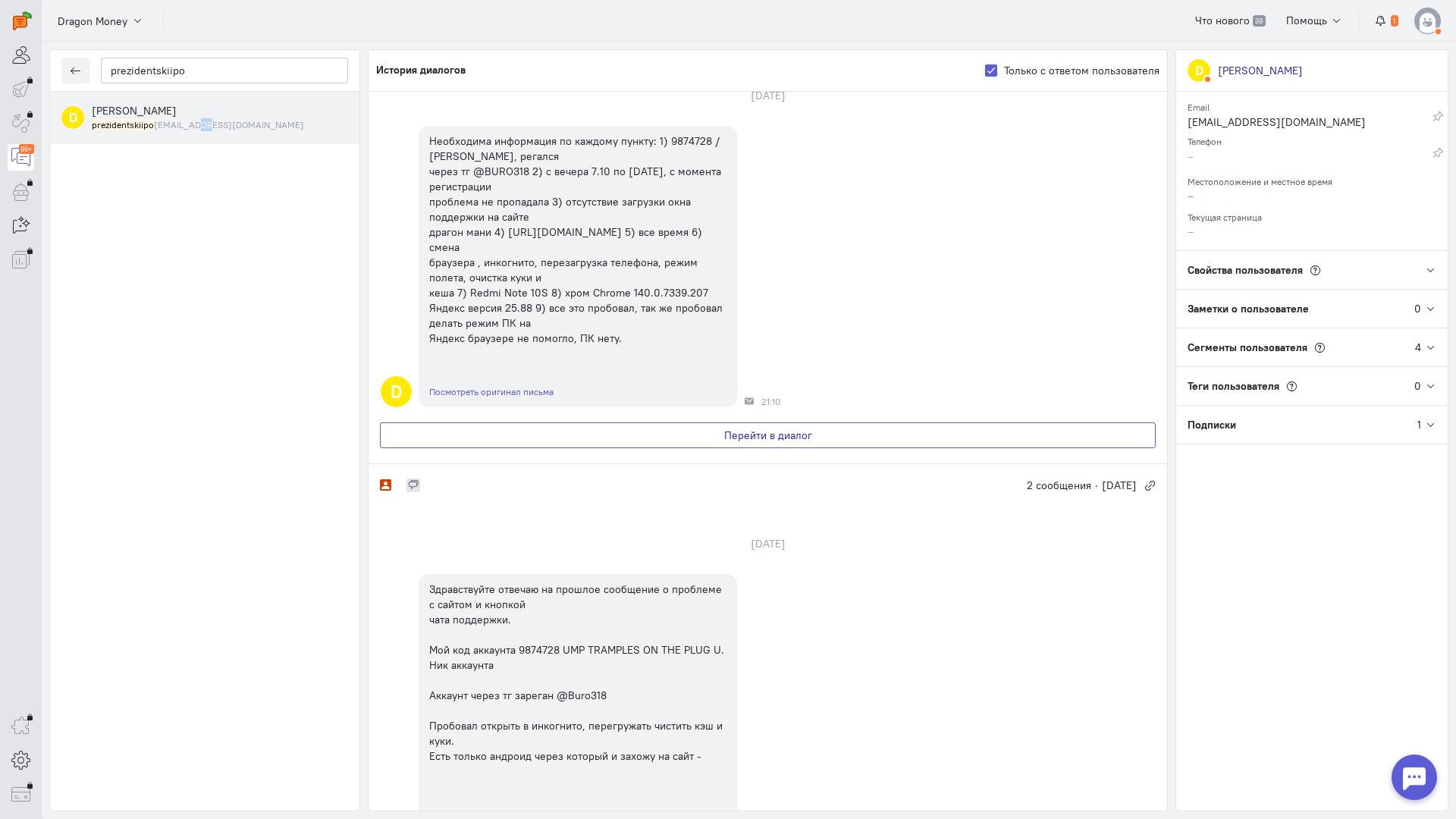
click at [575, 427] on button "Перейти в диалог" at bounding box center [768, 434] width 776 height 26
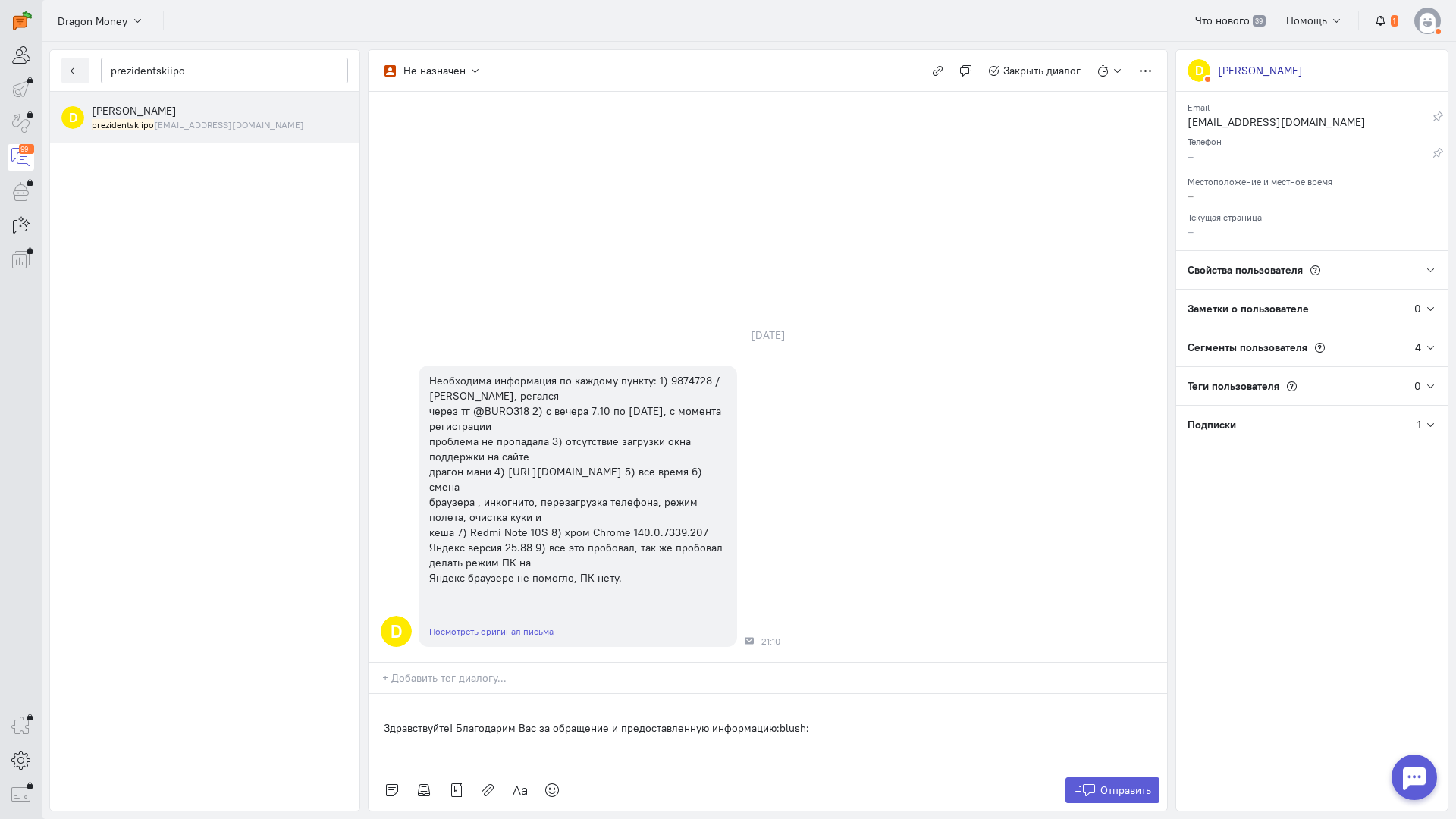
click at [868, 735] on p at bounding box center [768, 743] width 768 height 15
click at [850, 720] on p "Здравствуйте! Благодарим Вас за обращение и предоставленную информацию:blush:" at bounding box center [768, 728] width 768 height 15
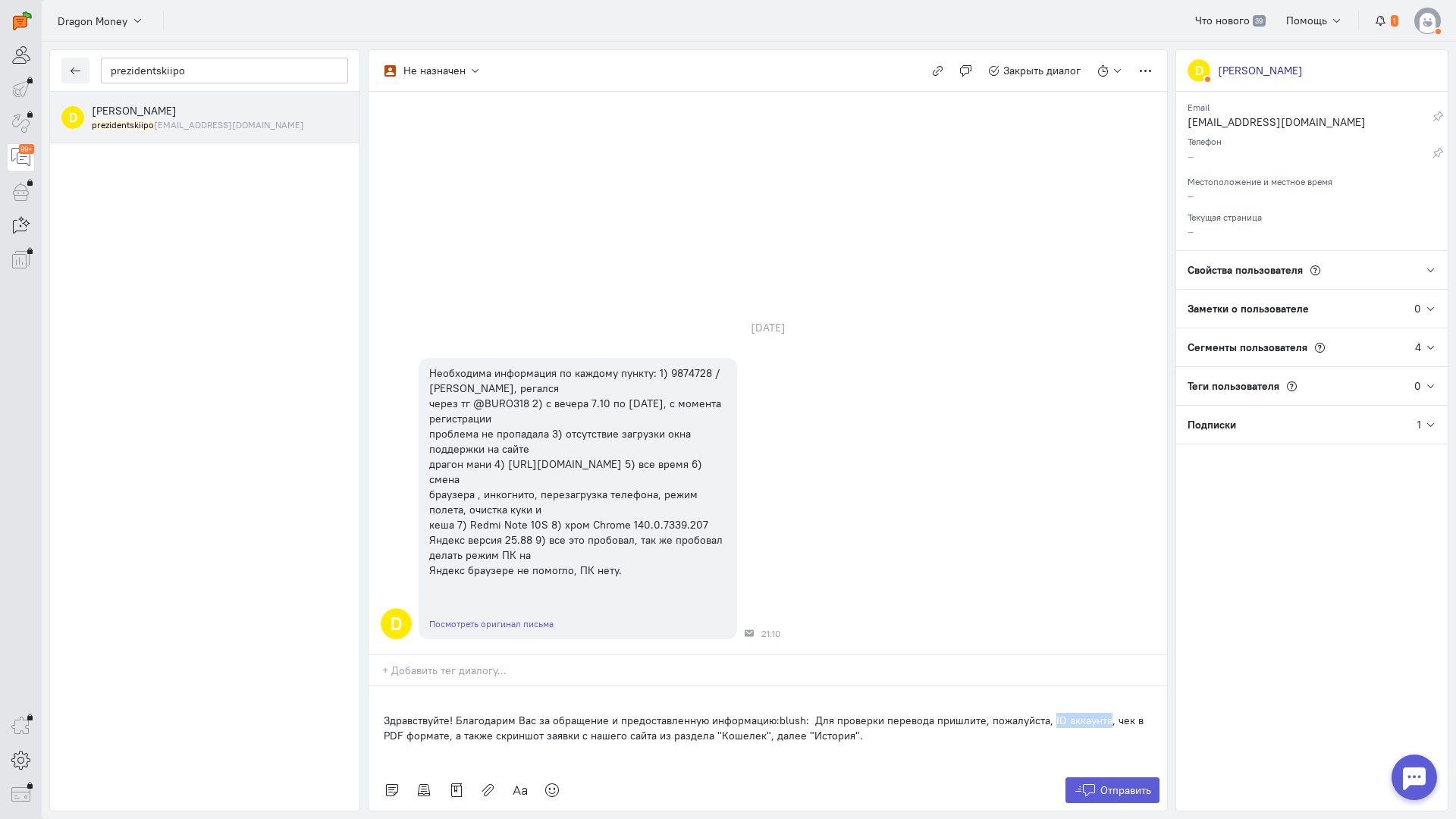
drag, startPoint x: 1099, startPoint y: 632, endPoint x: 1043, endPoint y: 631, distance: 56.0
click at [1043, 712] on p "Здравствуйте! Благодарим Вас за обращение и предоставленную информацию:blush: Д…" at bounding box center [768, 728] width 768 height 30
click at [1102, 783] on span "Отправить" at bounding box center [1125, 789] width 51 height 13
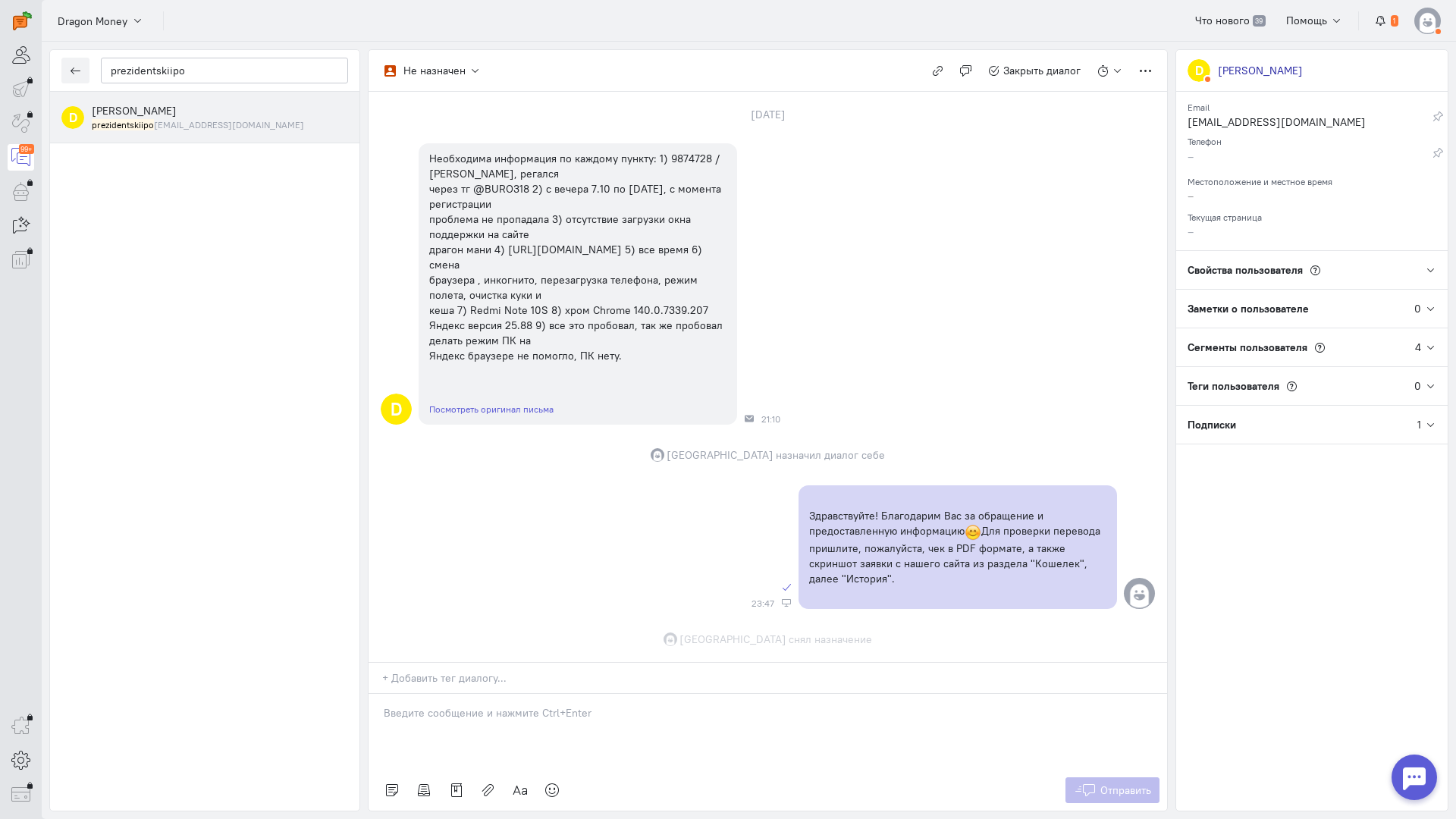
scroll to position [125, 0]
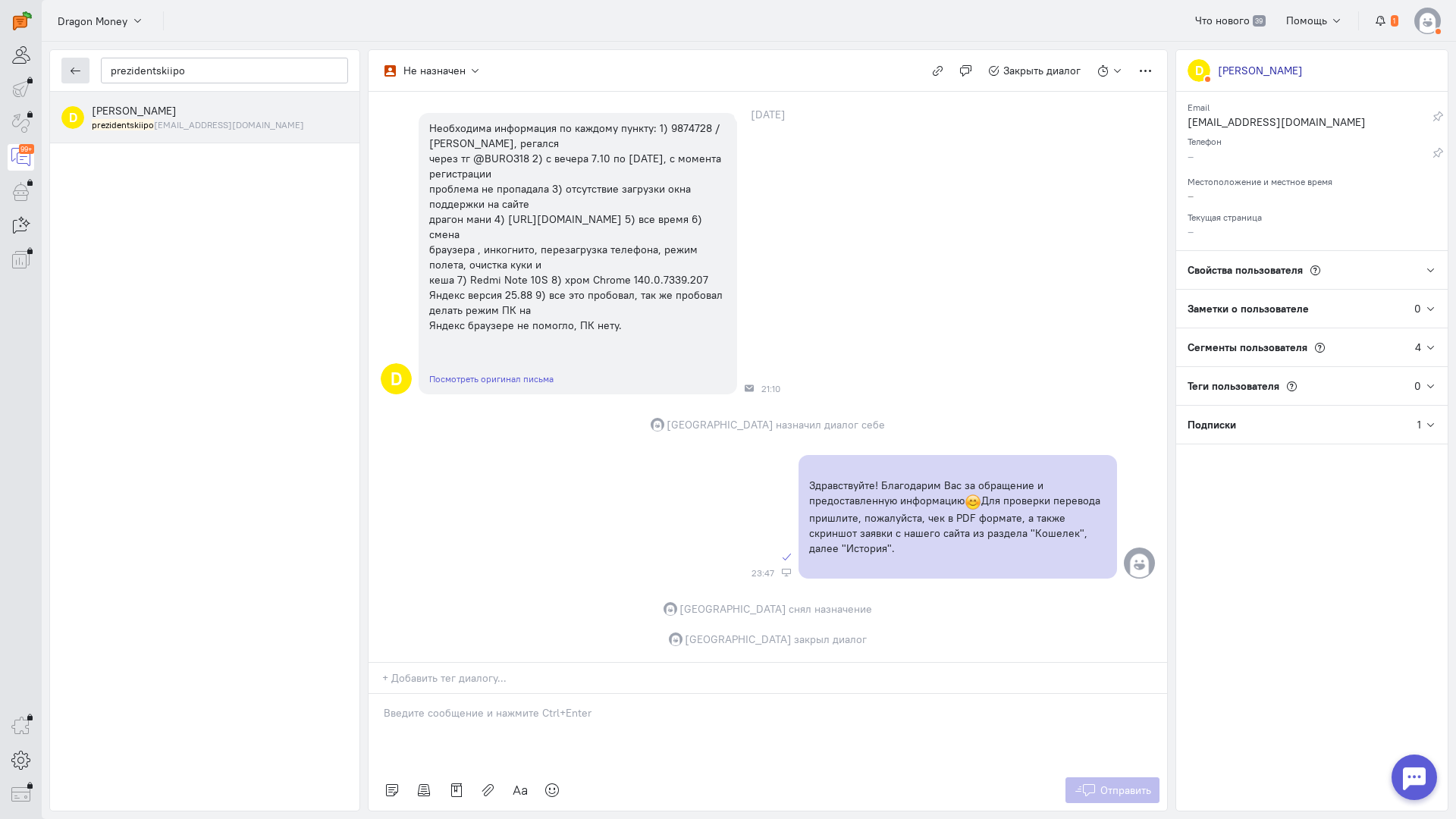
click at [88, 68] on button "button" at bounding box center [74, 70] width 28 height 26
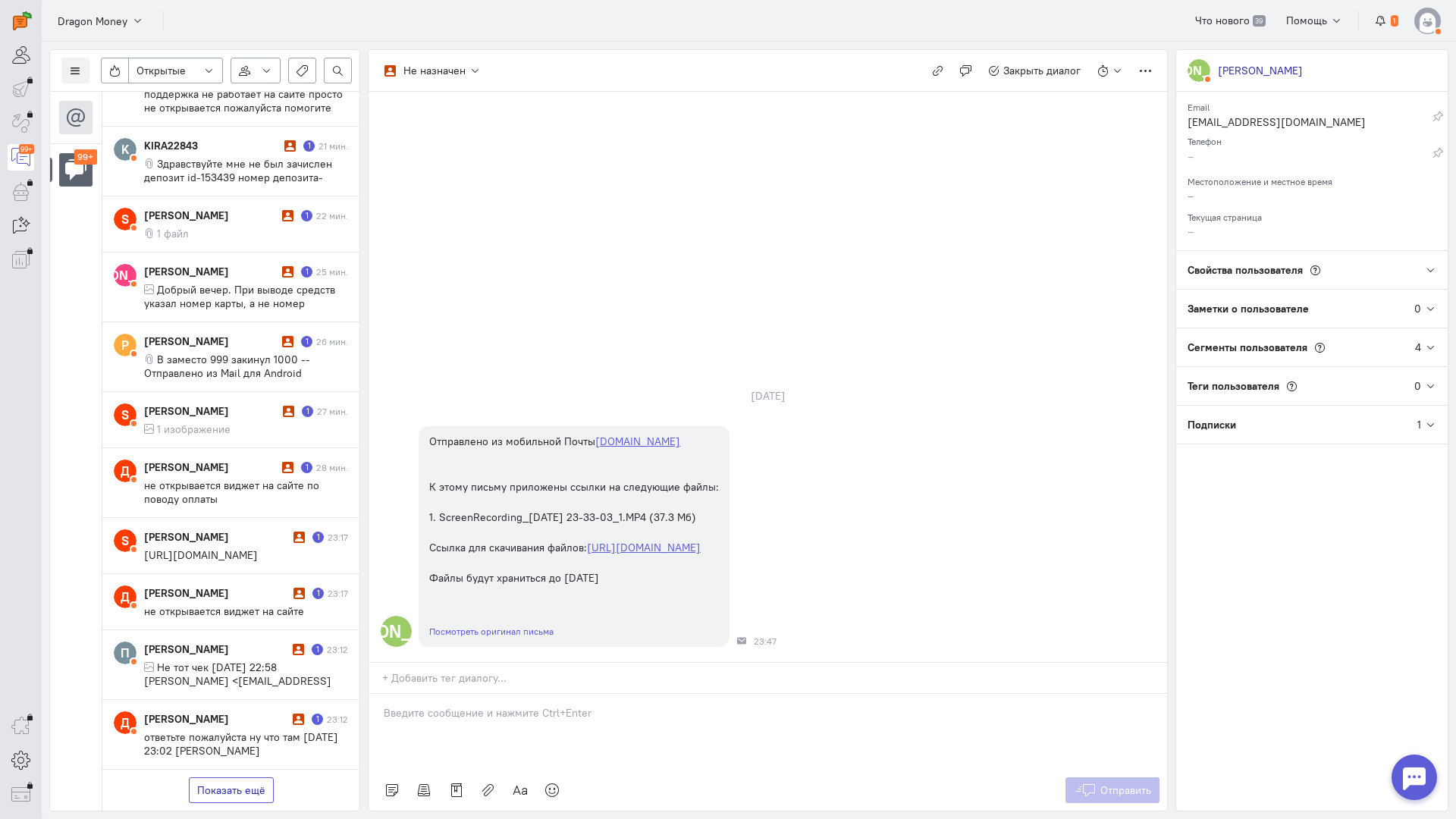
click at [230, 777] on button "Показать ещё" at bounding box center [231, 789] width 85 height 26
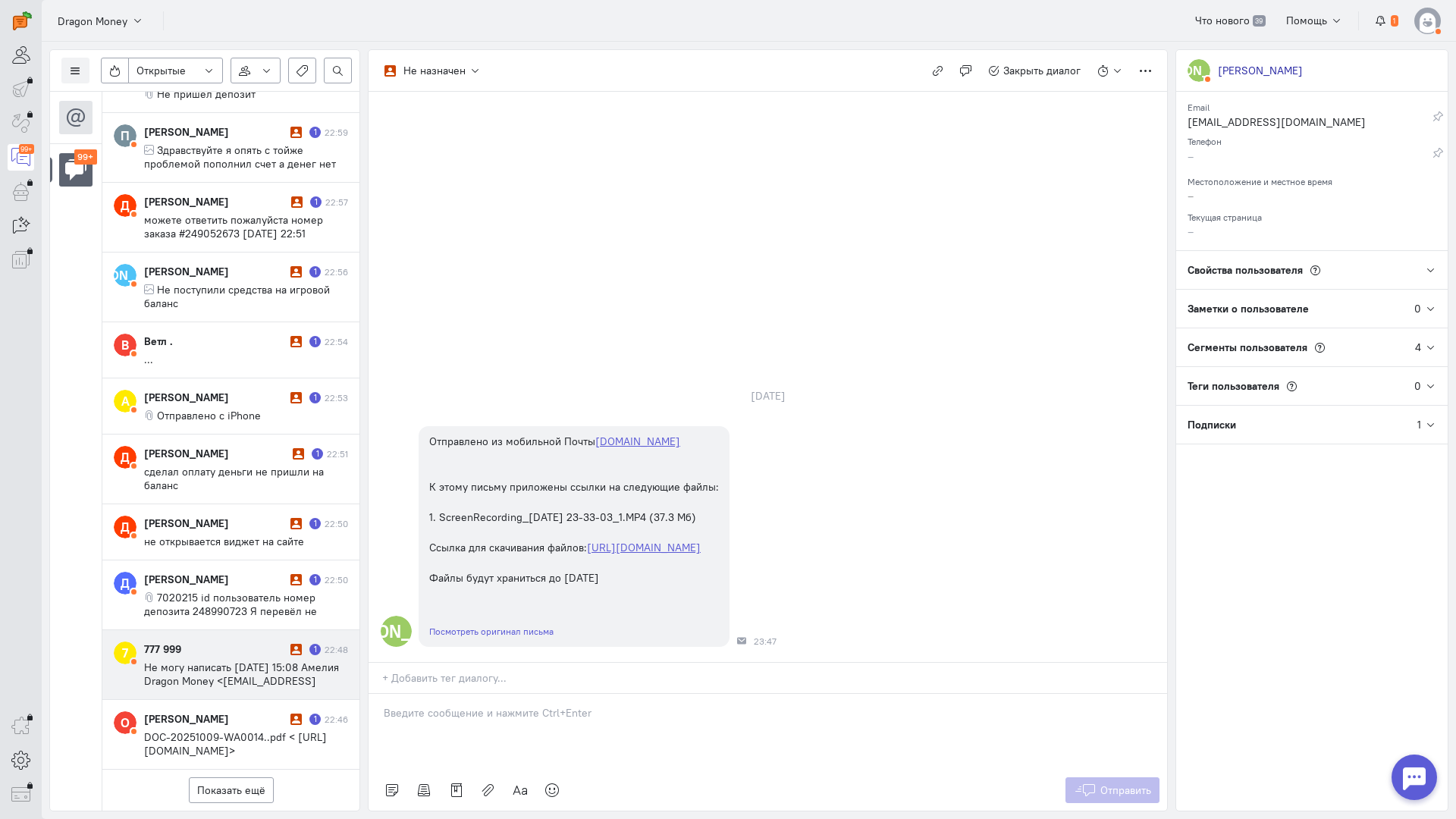
scroll to position [2094, 0]
click at [244, 769] on div "Показать ещё" at bounding box center [231, 789] width 257 height 41
click at [244, 777] on button "Показать ещё" at bounding box center [231, 789] width 85 height 26
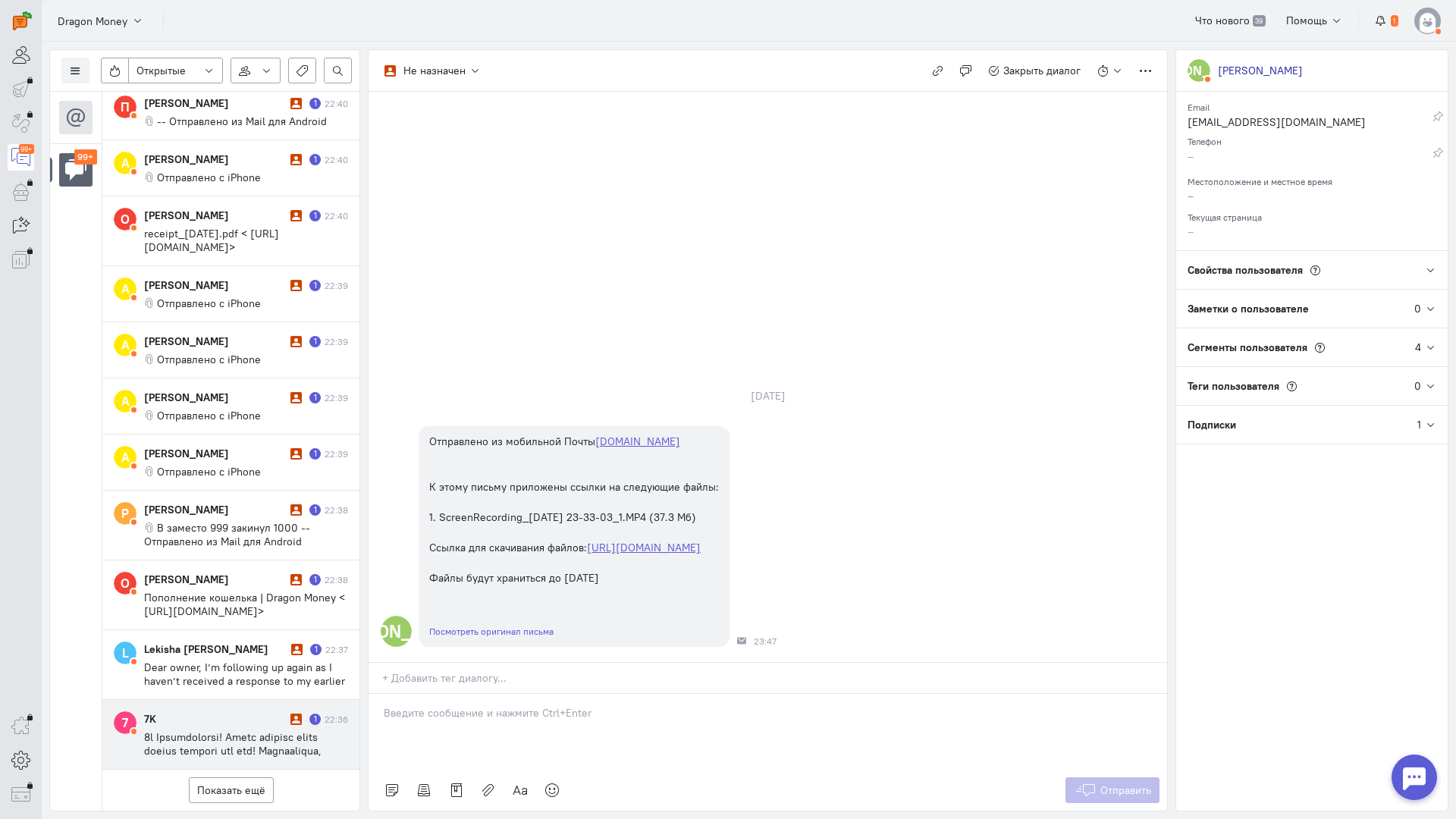
scroll to position [3420, 0]
click at [238, 700] on cq-conversation-card "7 7K 1 22:36" at bounding box center [231, 734] width 257 height 70
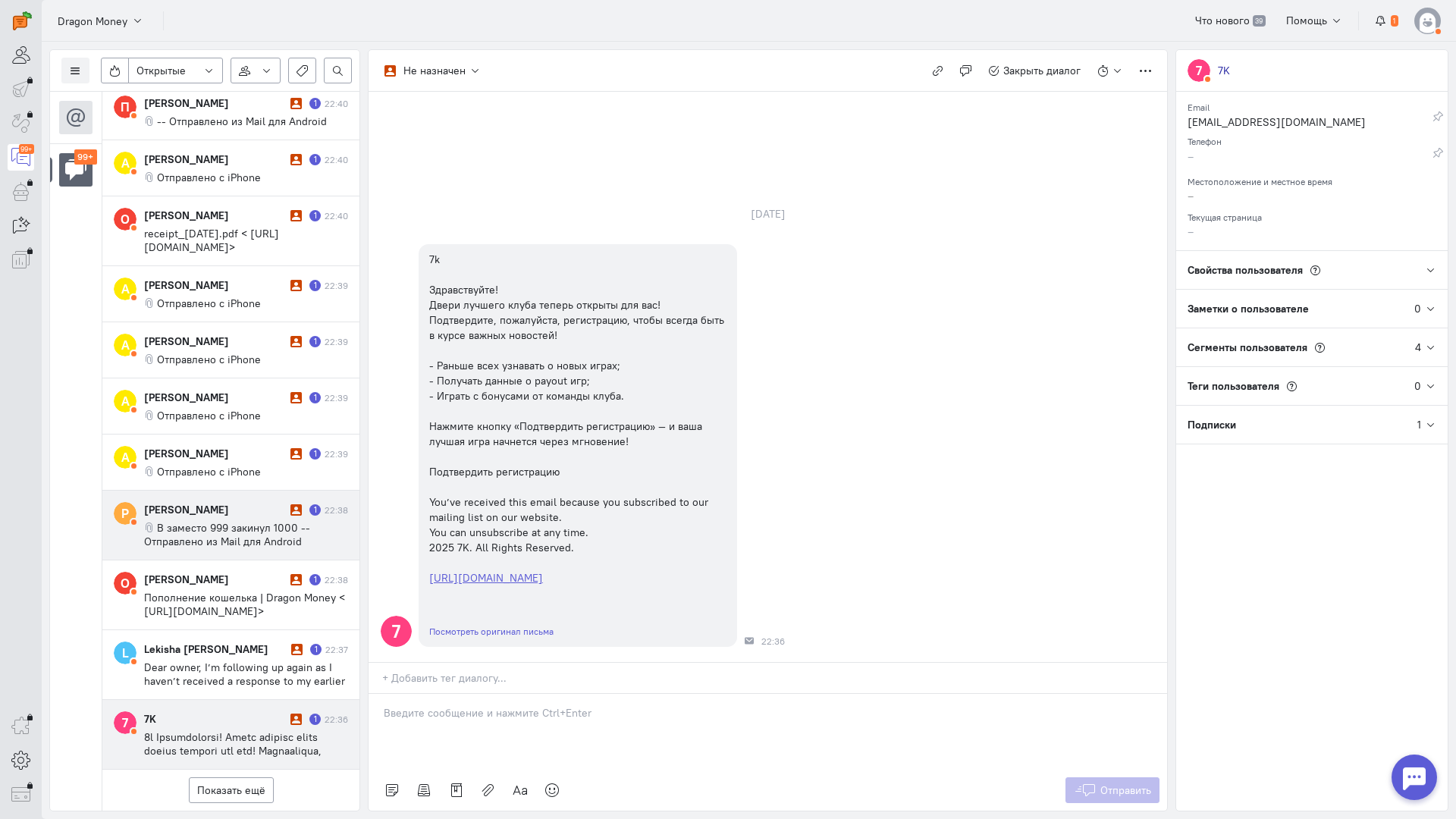
scroll to position [3487, 0]
click at [240, 769] on div "Показать ещё" at bounding box center [231, 789] width 257 height 41
click at [238, 777] on button "Показать ещё" at bounding box center [231, 789] width 85 height 26
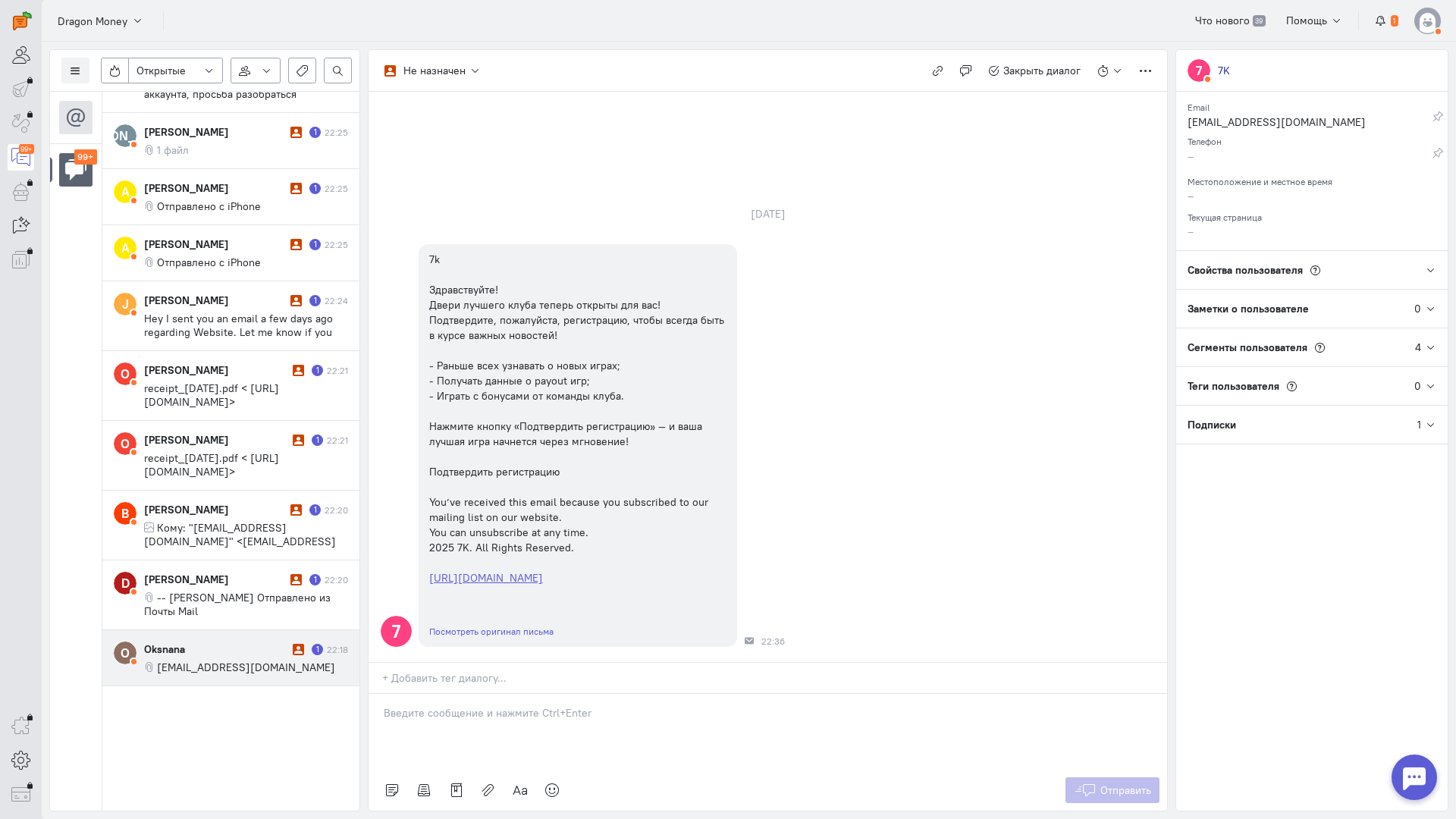
scroll to position [4905, 0]
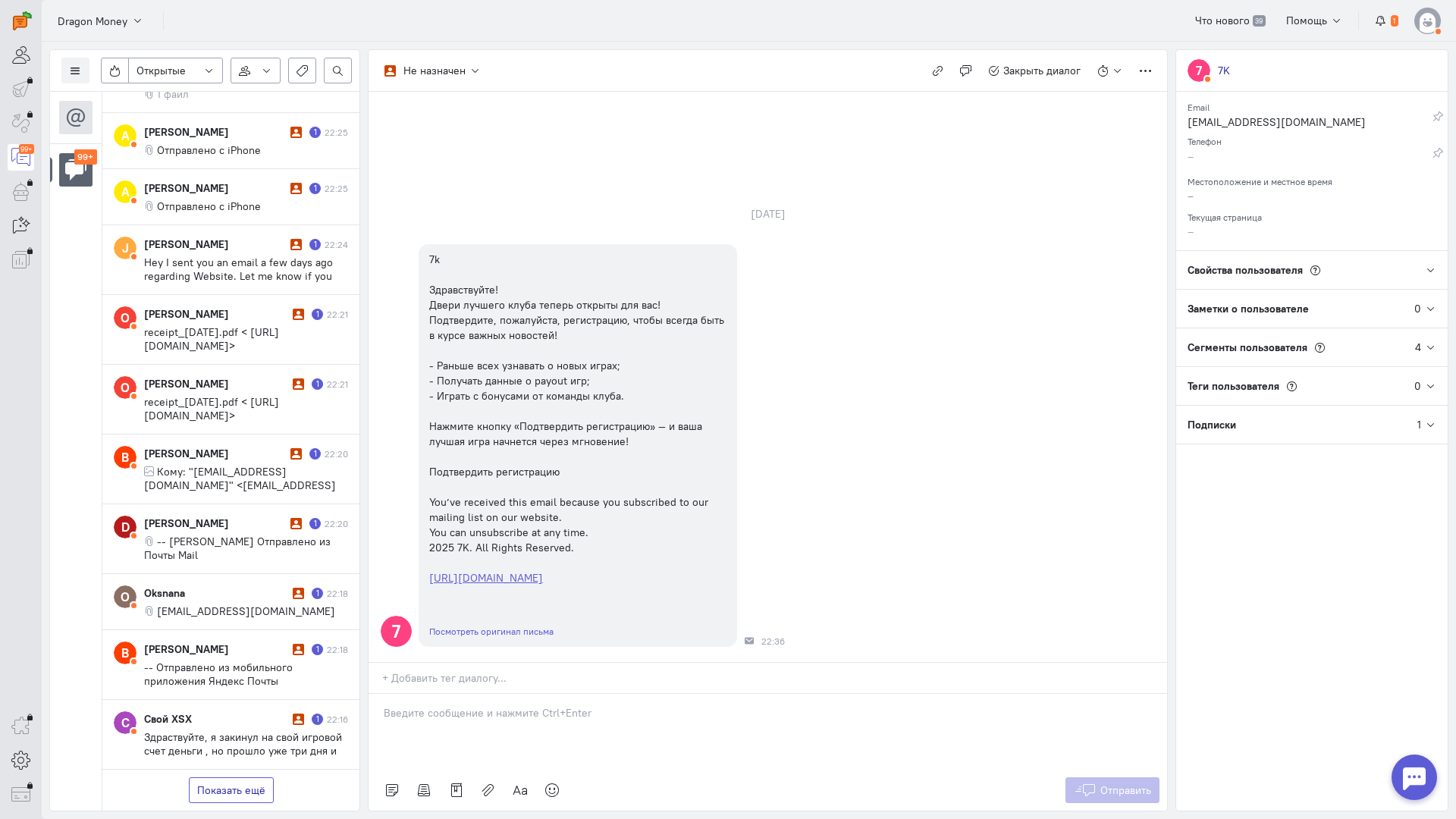
click at [235, 777] on button "Показать ещё" at bounding box center [231, 789] width 85 height 26
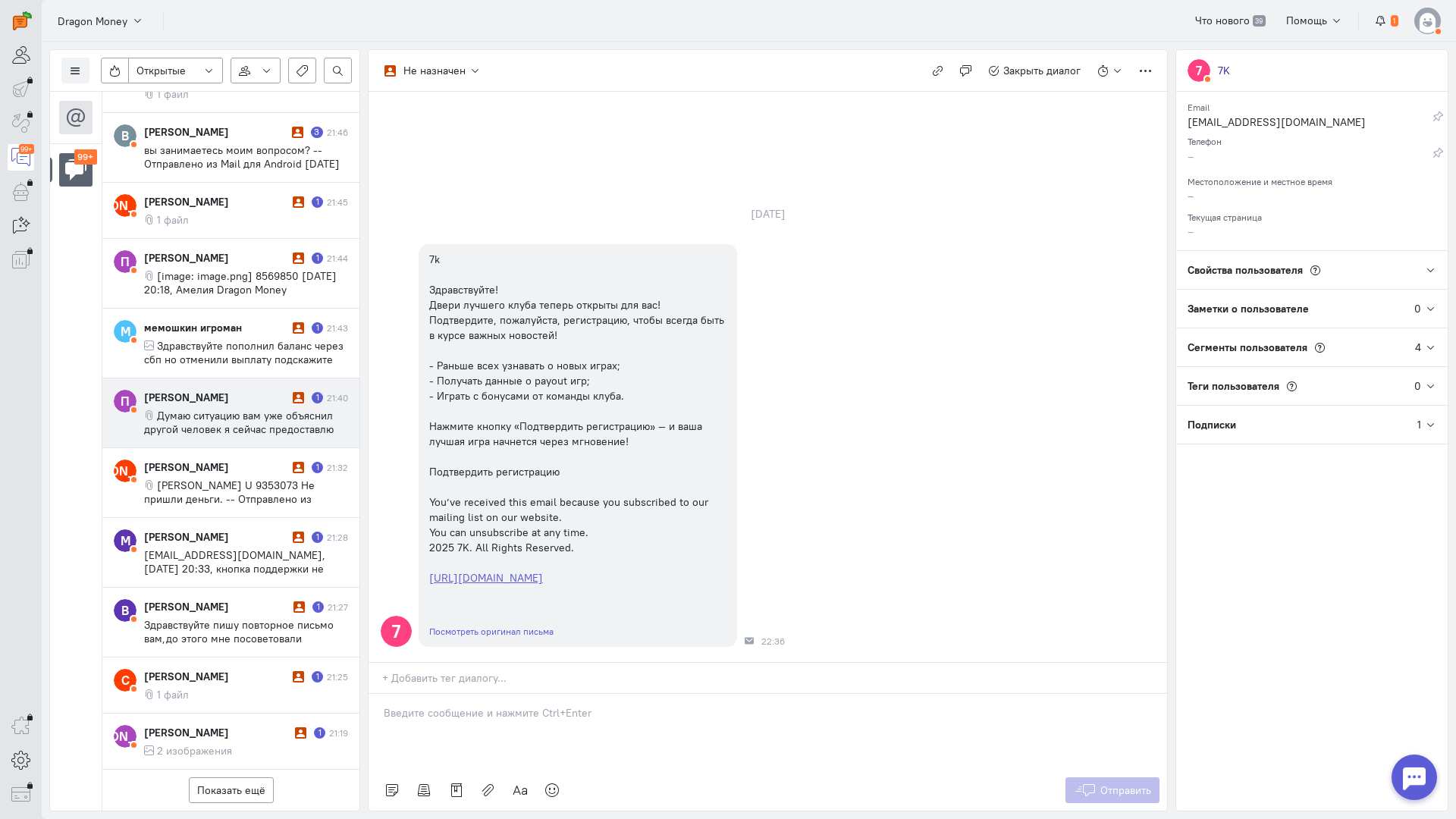
scroll to position [6257, 0]
click at [225, 777] on button "Показать ещё" at bounding box center [231, 789] width 85 height 26
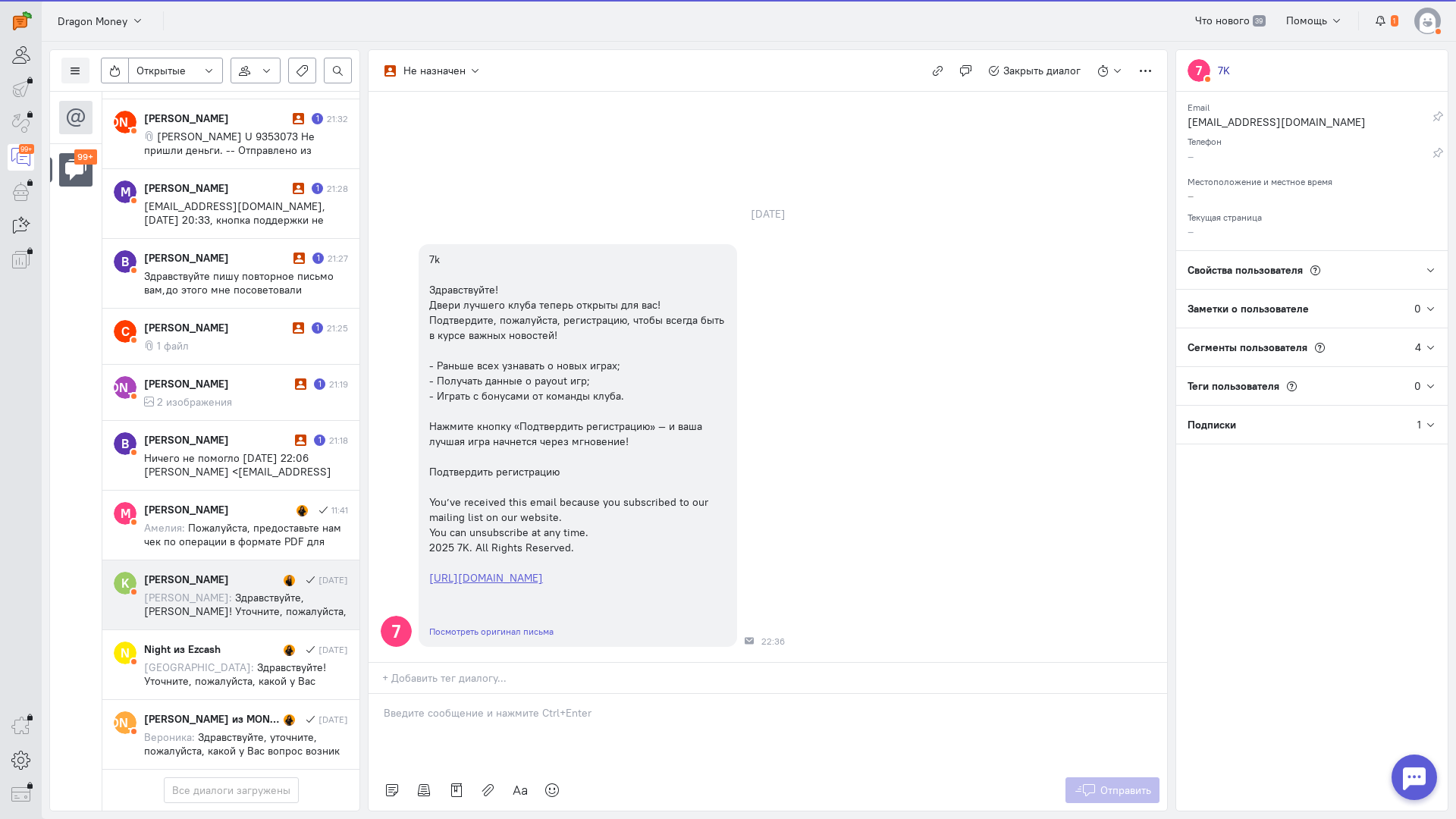
scroll to position [6637, 0]
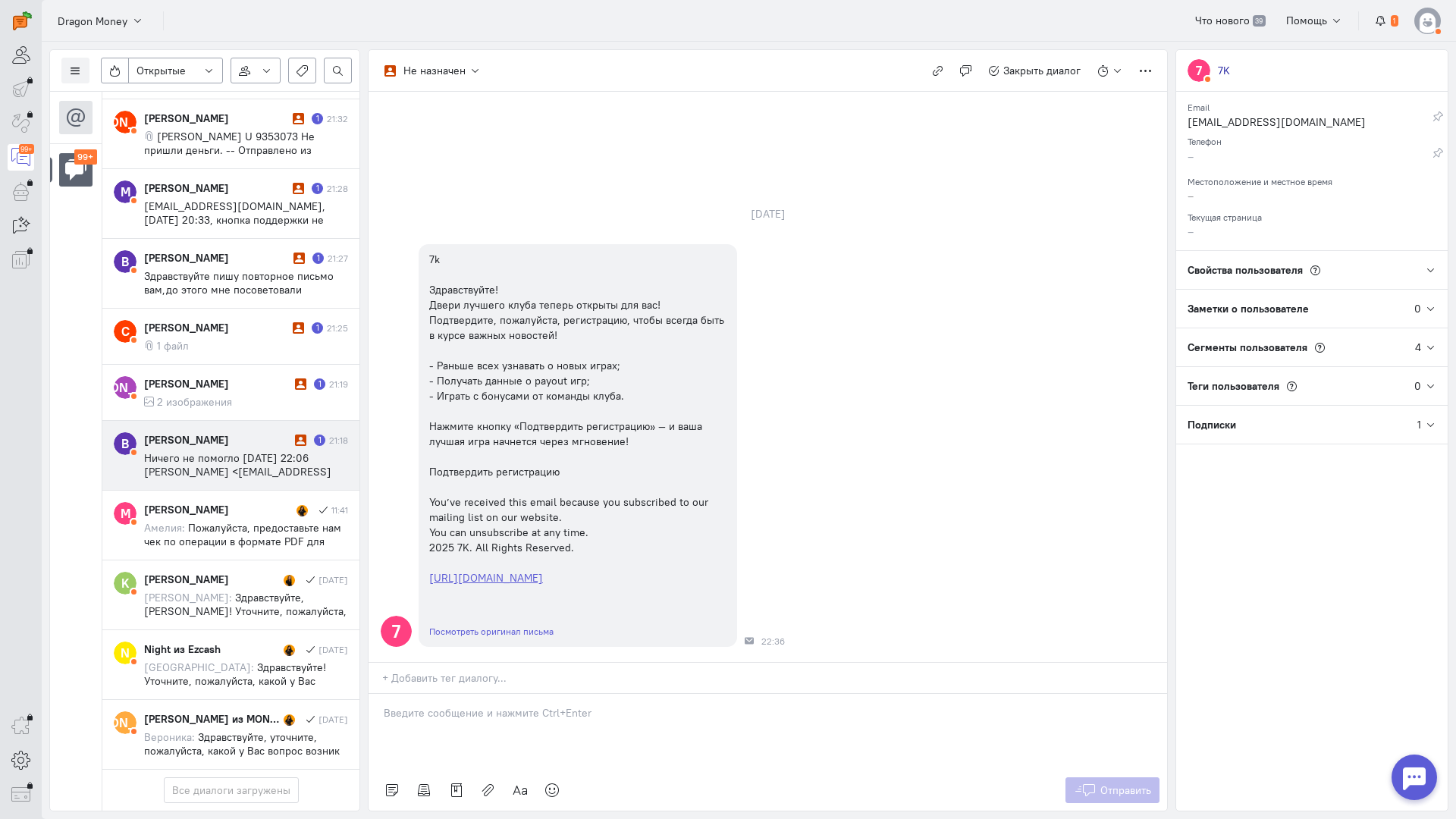
click at [241, 451] on span "Ничего не помогло [DATE] 22:06 [PERSON_NAME] <[EMAIL_ADDRESS][DOMAIN_NAME]>:" at bounding box center [237, 471] width 188 height 41
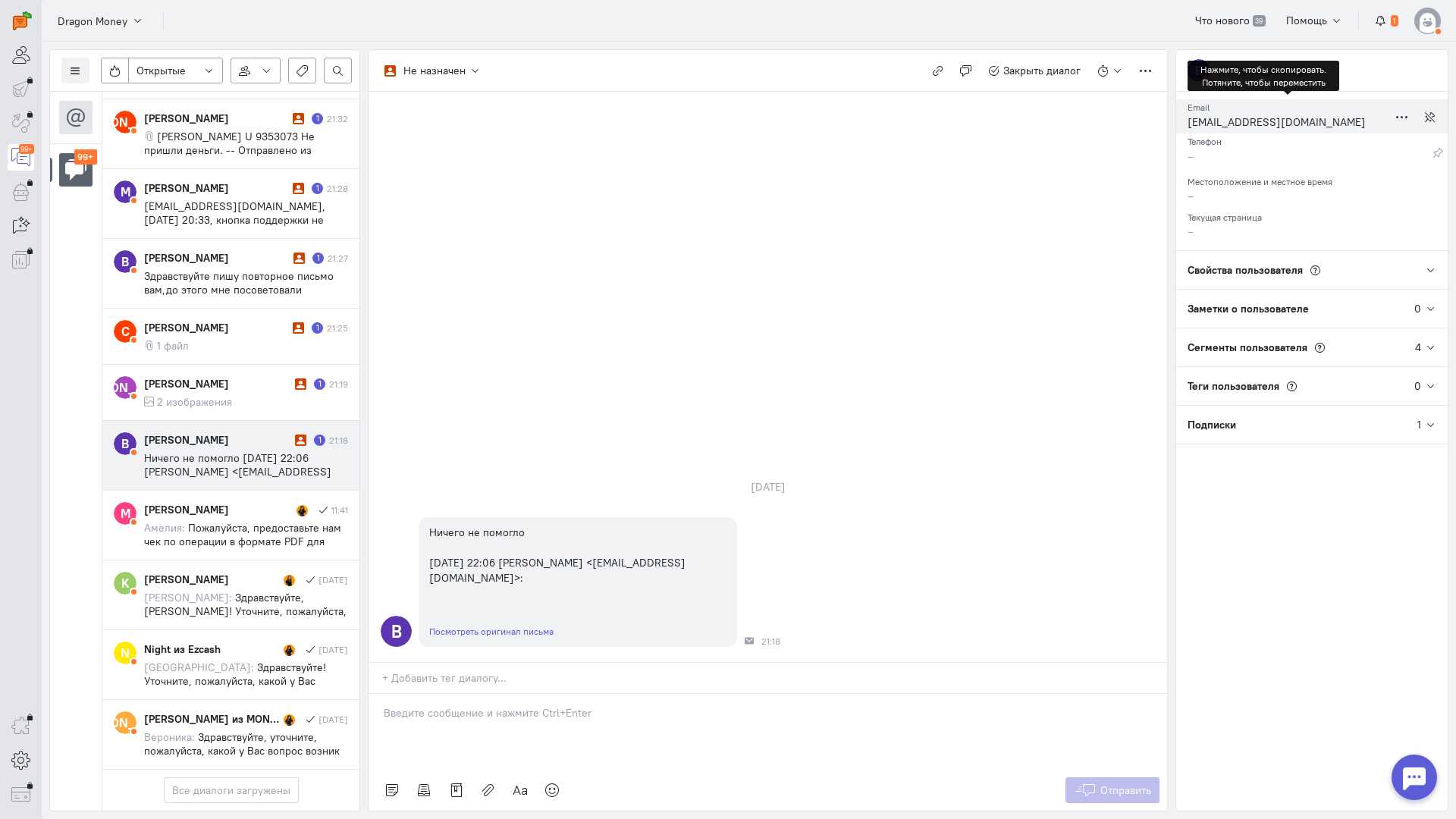
click at [1220, 119] on div "[EMAIL_ADDRESS][DOMAIN_NAME]" at bounding box center [1288, 124] width 200 height 19
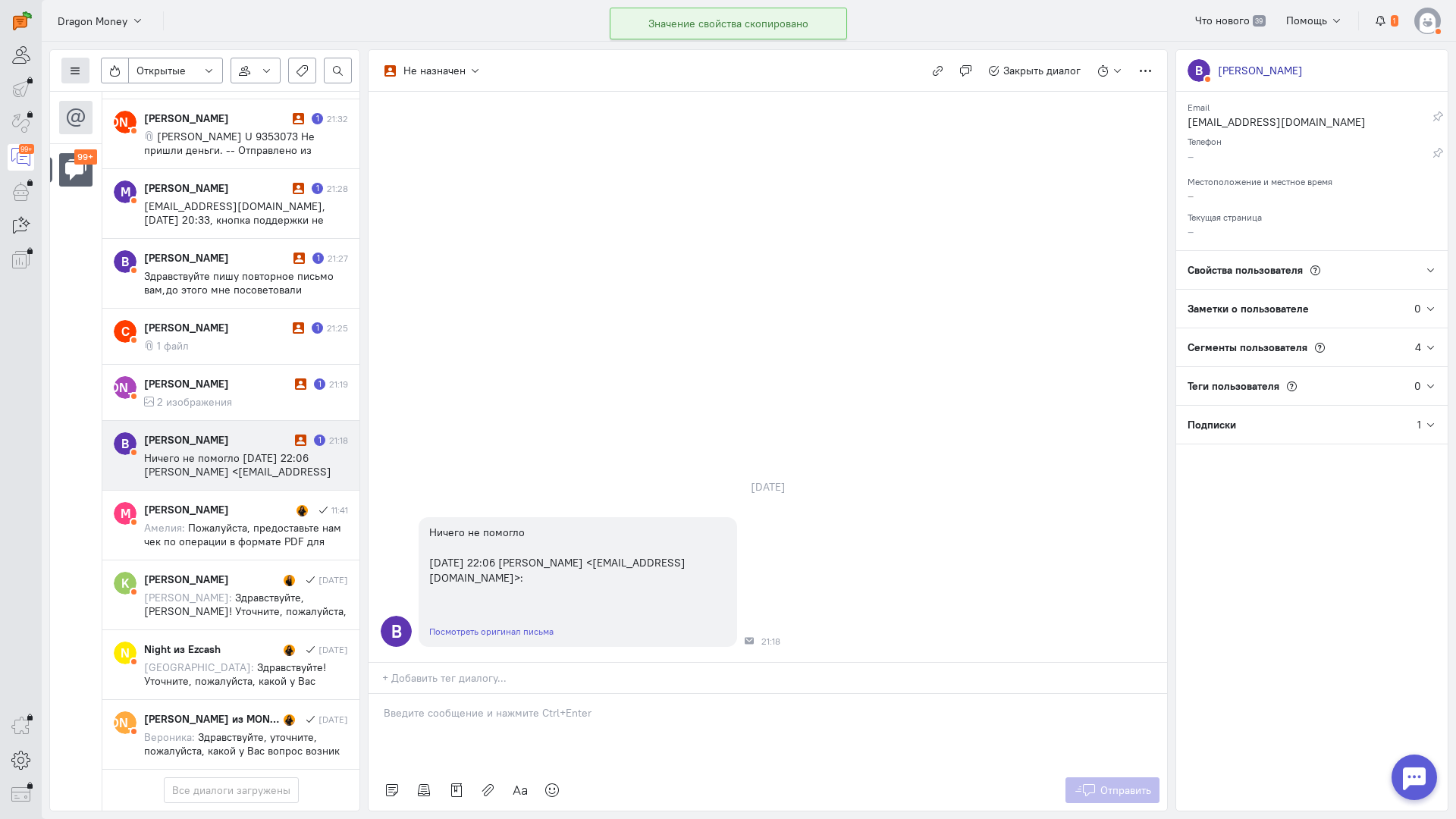
click at [71, 75] on icon at bounding box center [75, 70] width 11 height 11
click at [132, 98] on span "Список пользователей" at bounding box center [148, 101] width 113 height 13
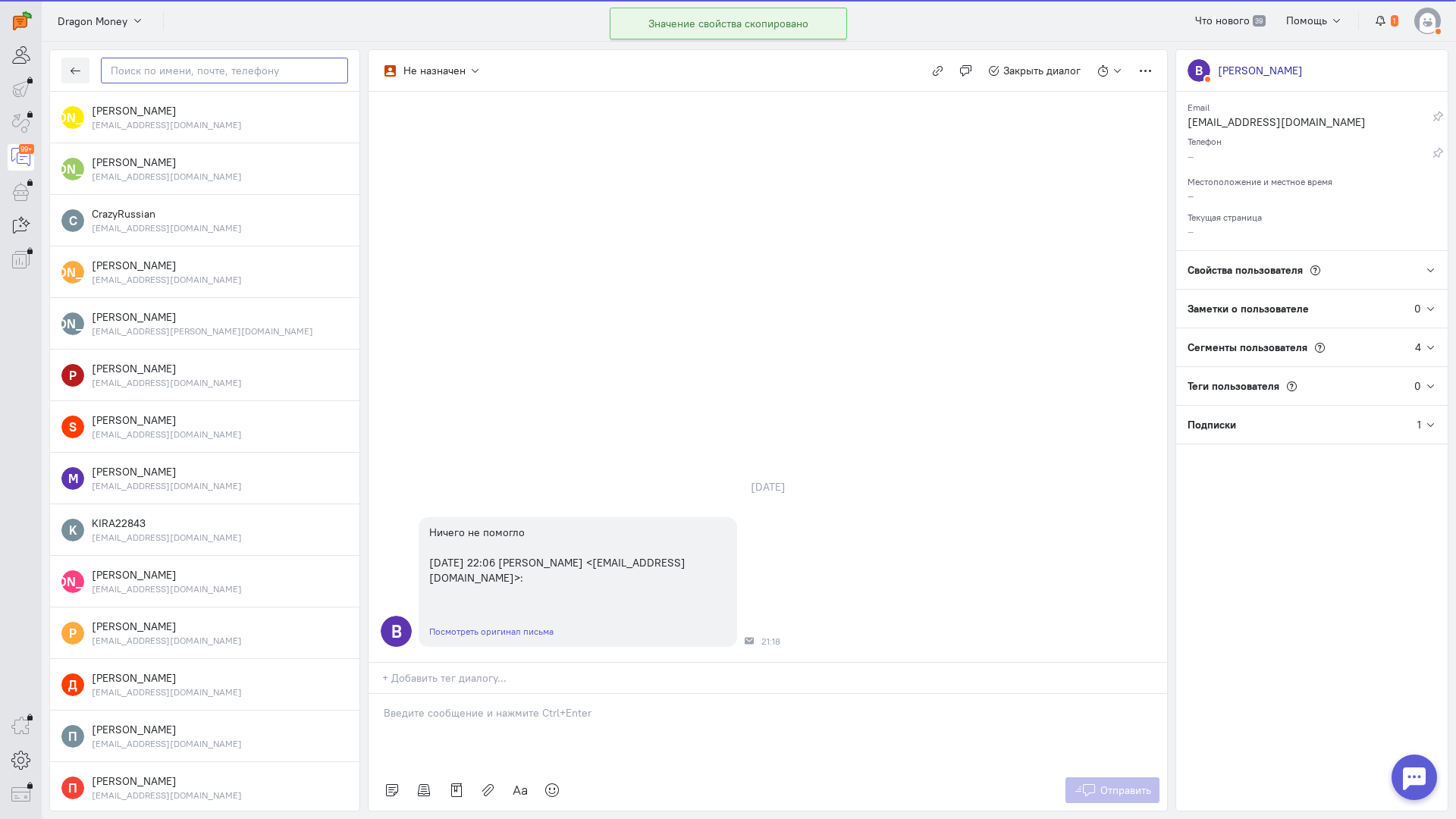
click at [175, 73] on input "text" at bounding box center [225, 70] width 248 height 26
paste input "championvlados@"
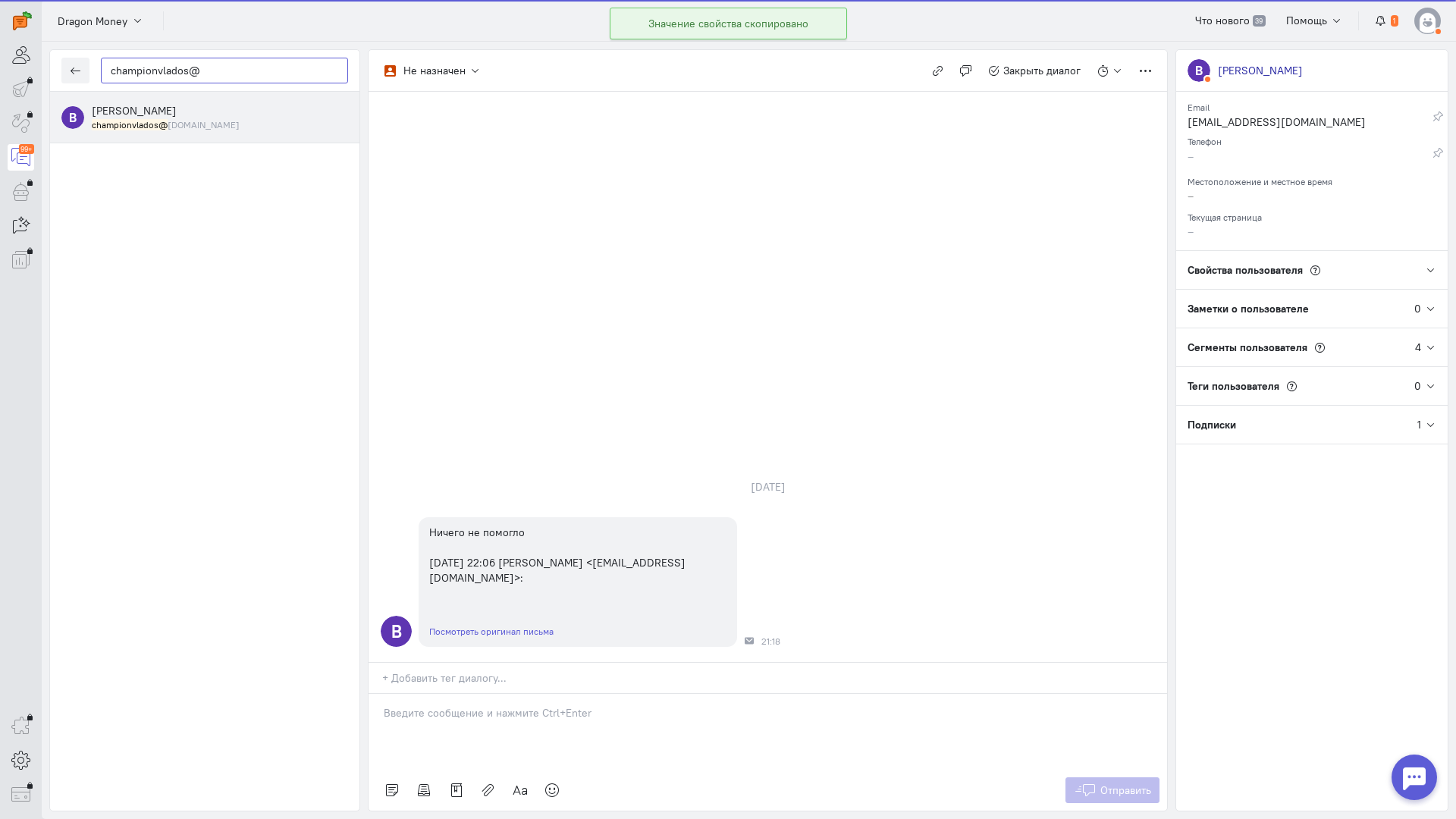
type input "championvlados@"
click at [162, 110] on span "[PERSON_NAME]" at bounding box center [133, 110] width 85 height 13
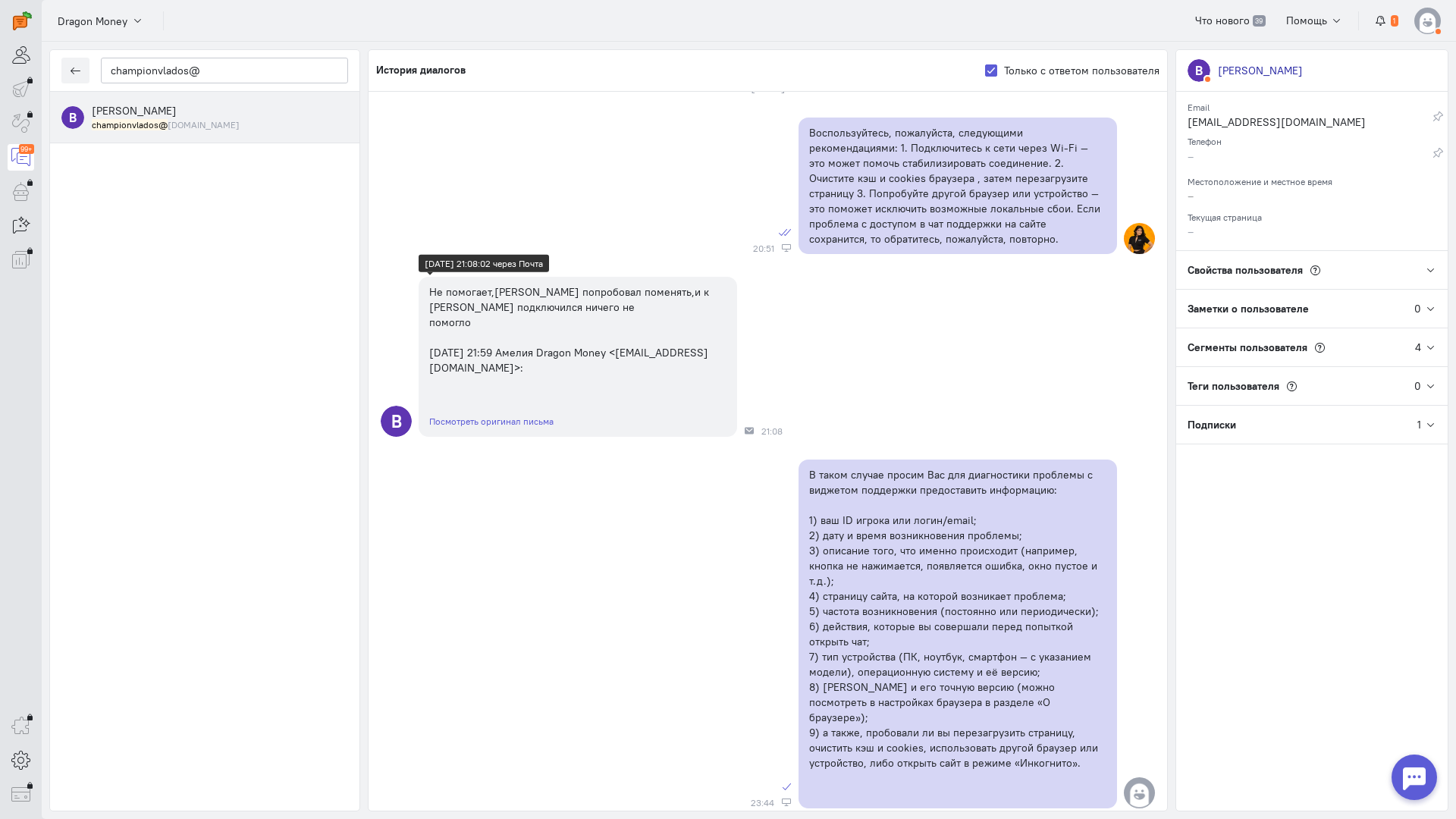
scroll to position [0, 0]
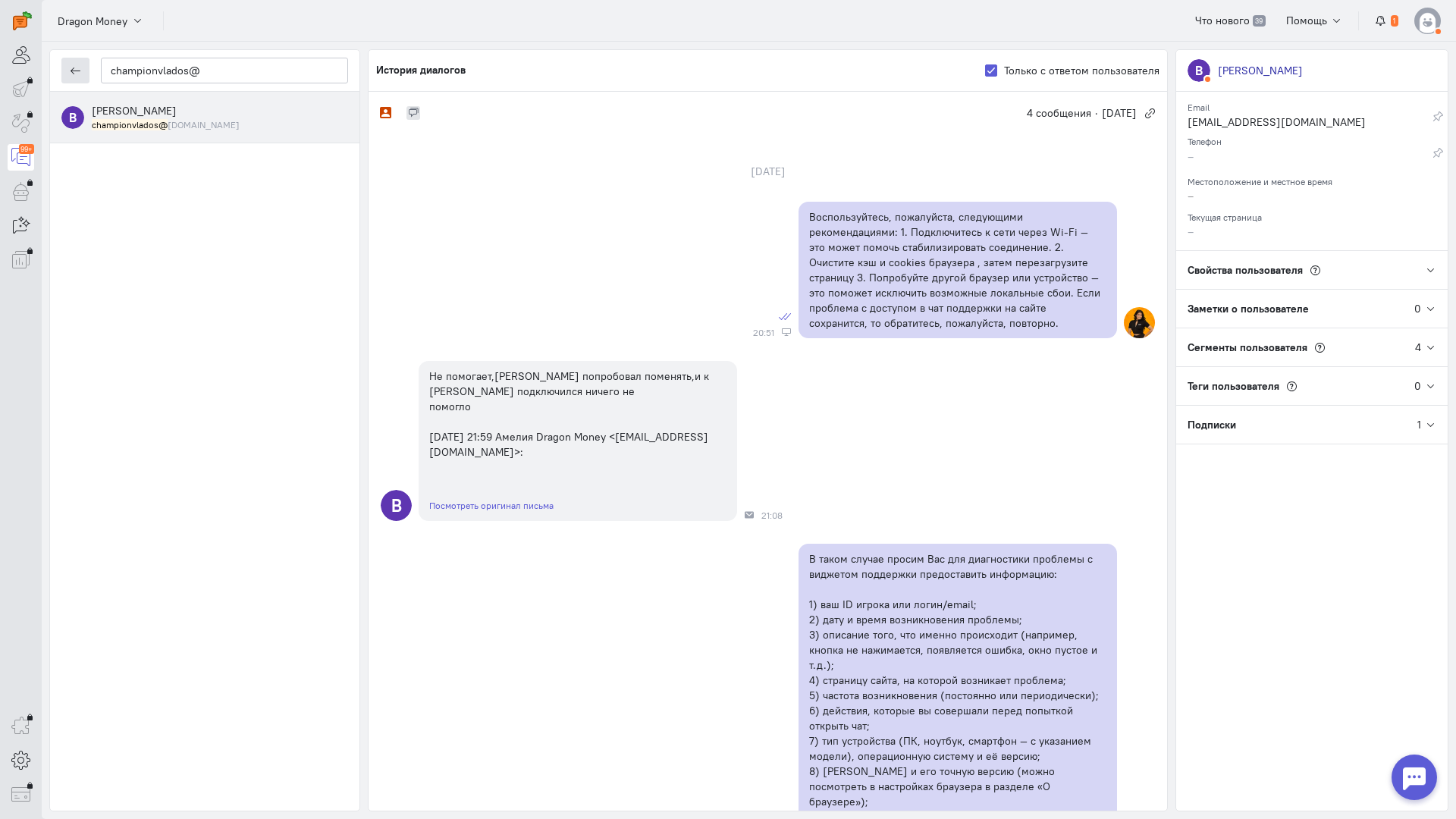
click at [69, 64] on button "button" at bounding box center [74, 70] width 28 height 26
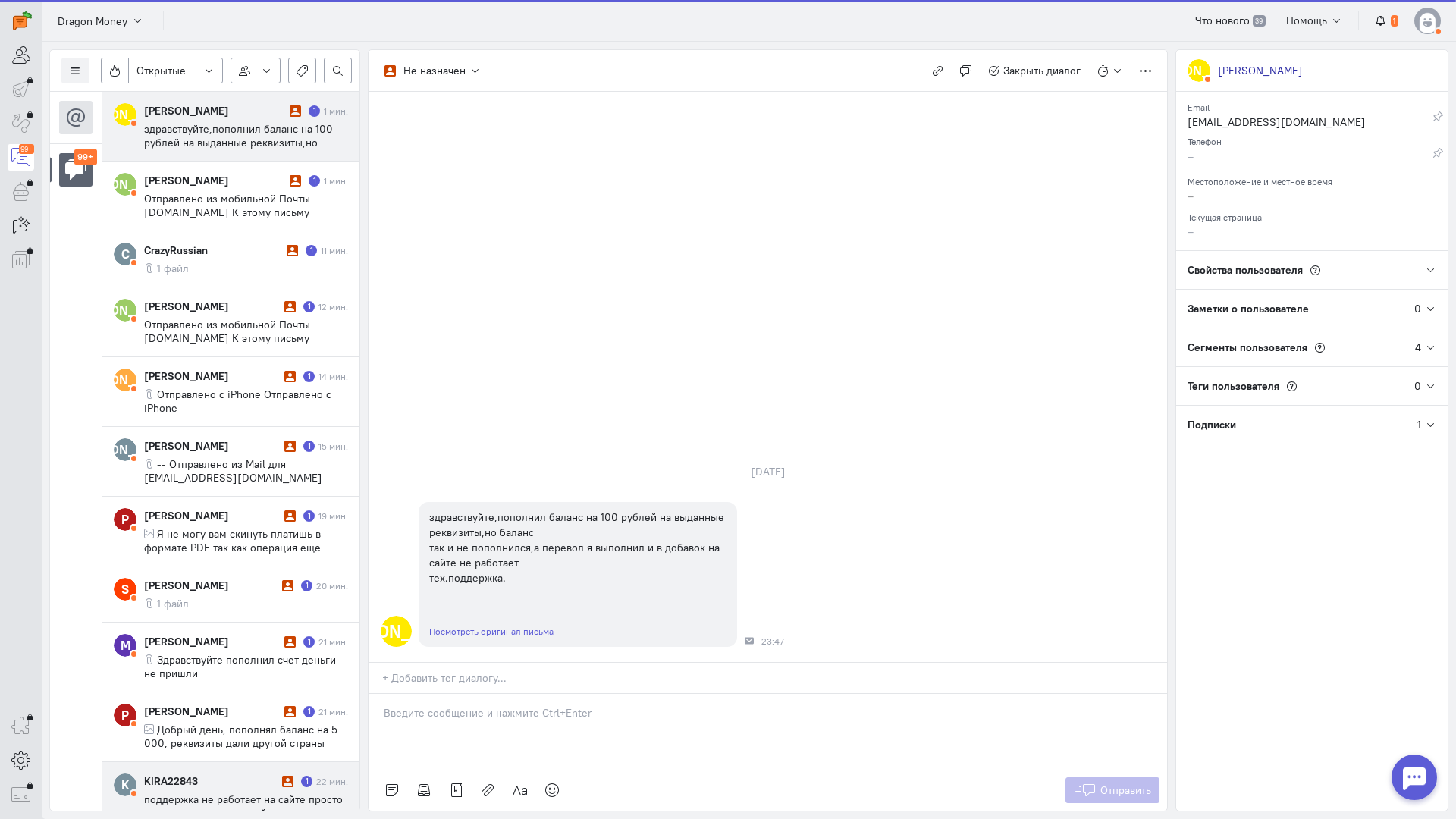
scroll to position [757, 0]
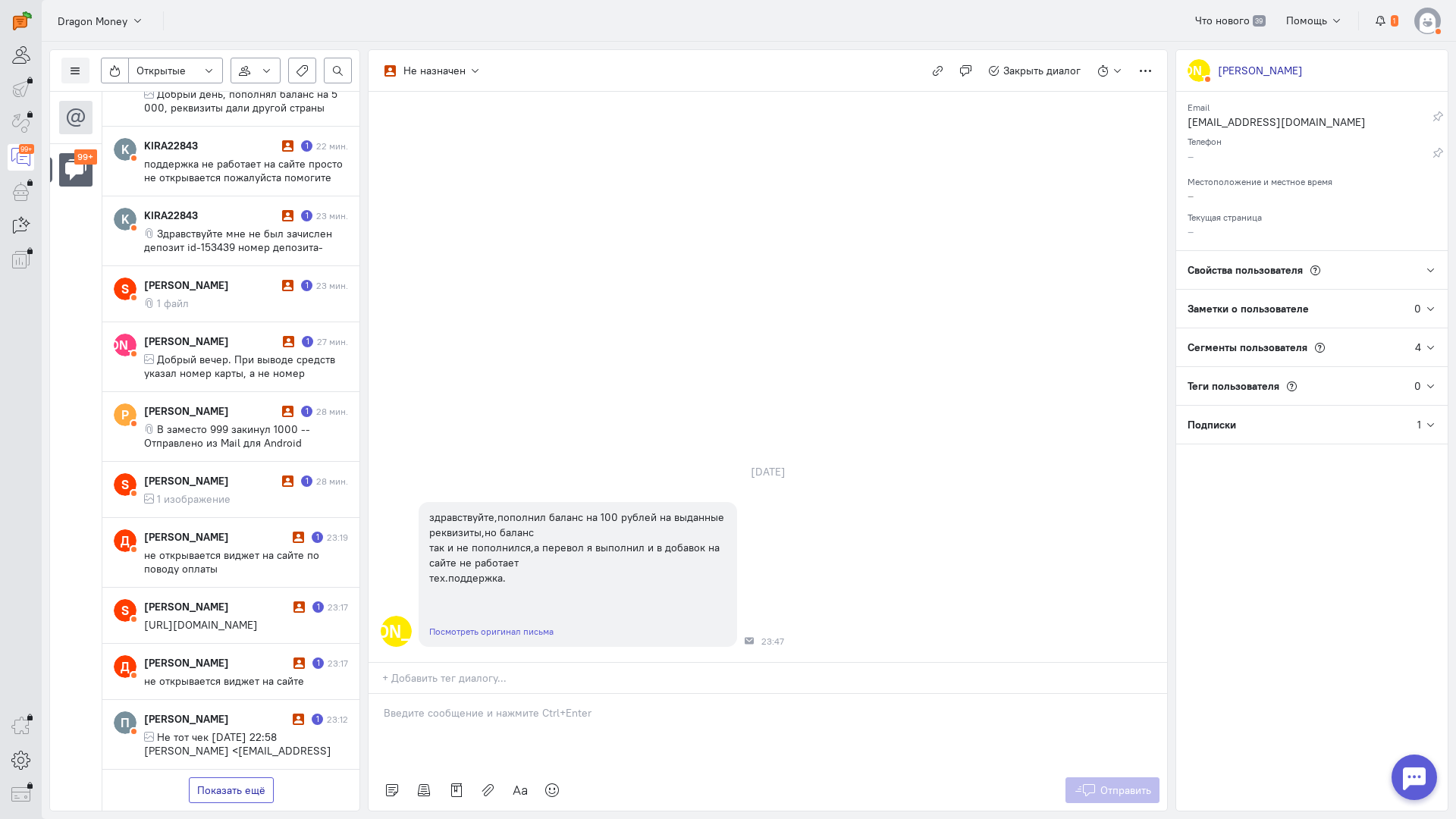
click at [232, 777] on button "Показать ещё" at bounding box center [231, 789] width 85 height 26
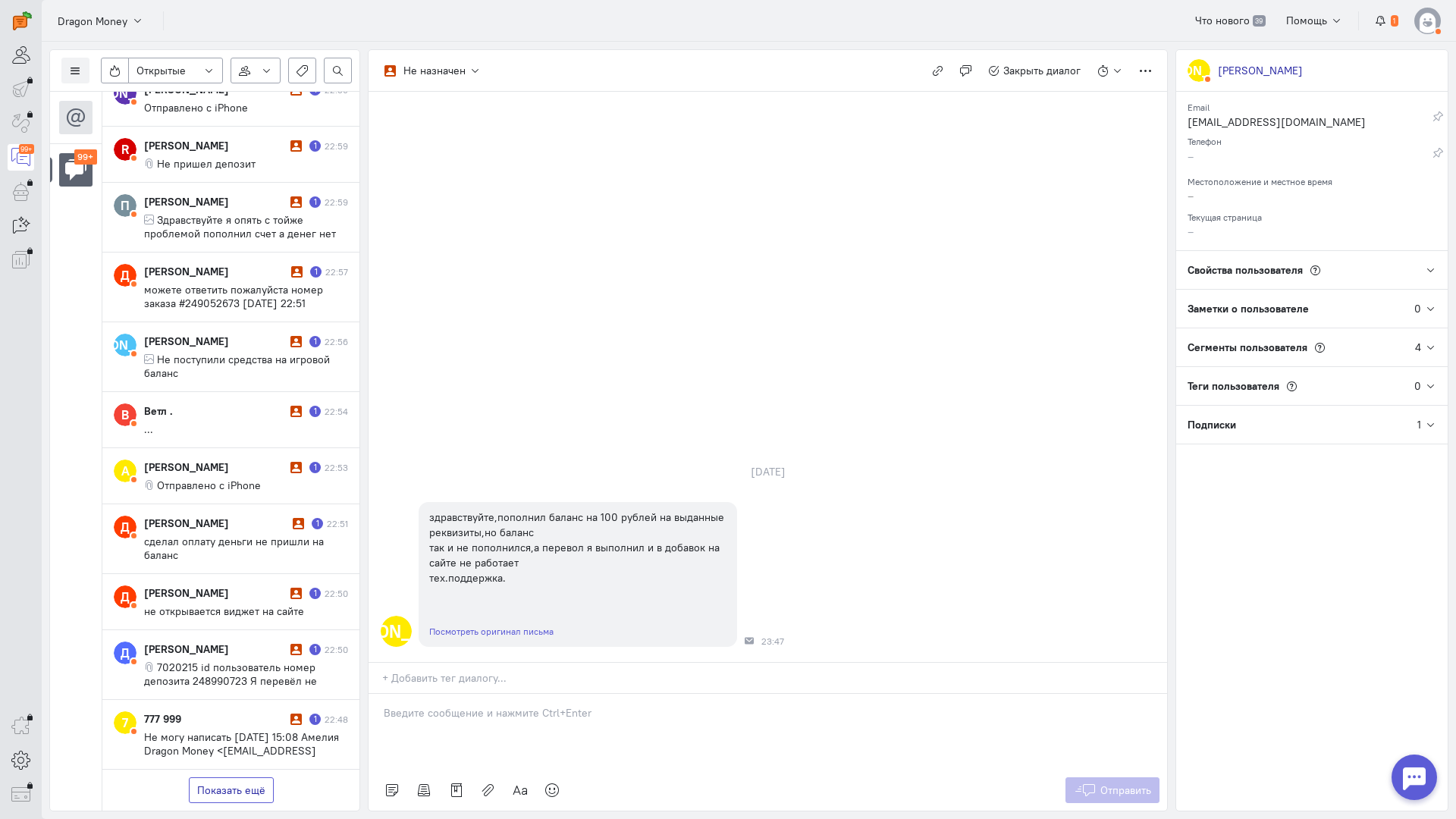
click at [225, 777] on button "Показать ещё" at bounding box center [231, 789] width 85 height 26
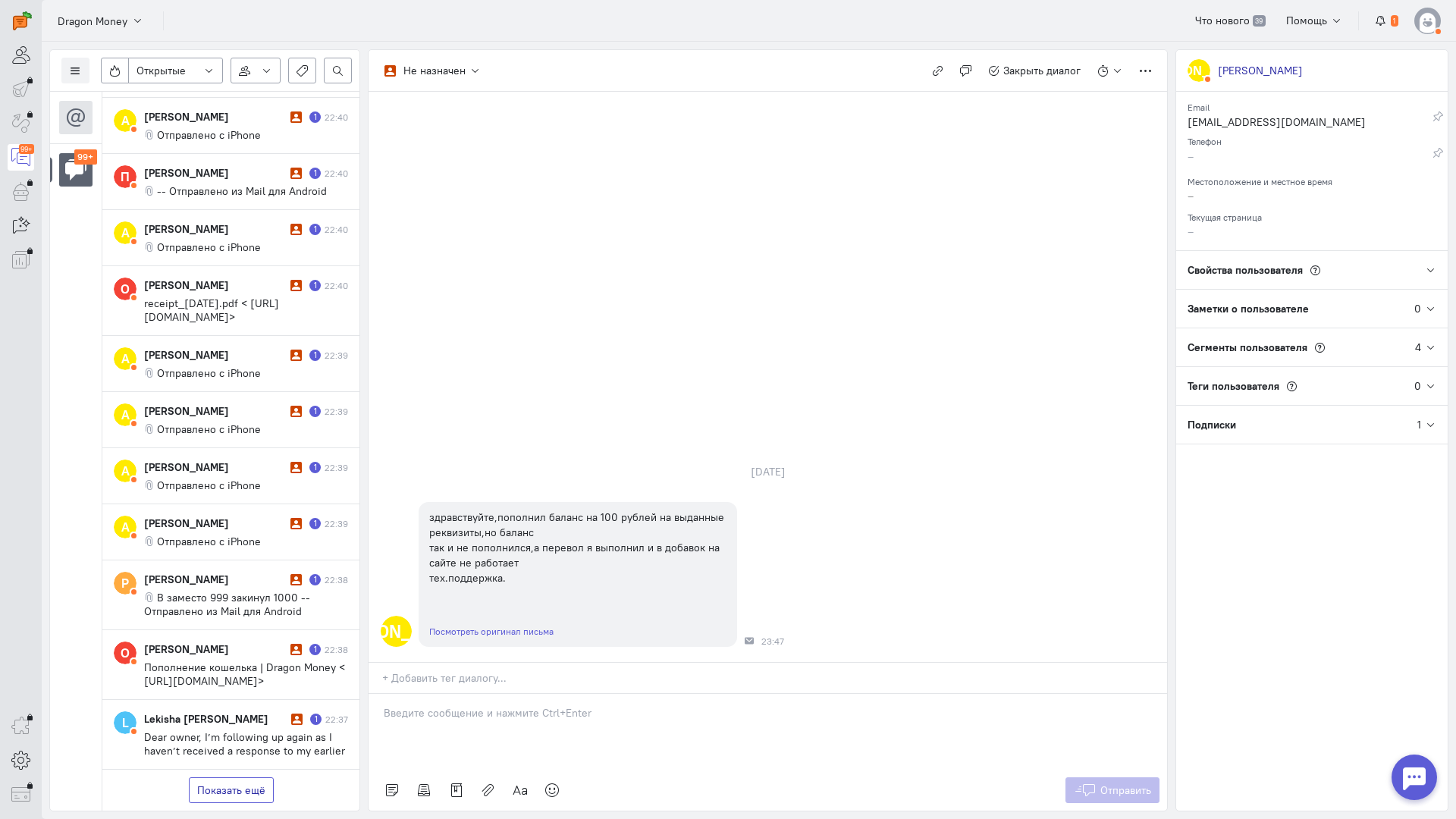
click at [244, 777] on button "Показать ещё" at bounding box center [231, 789] width 85 height 26
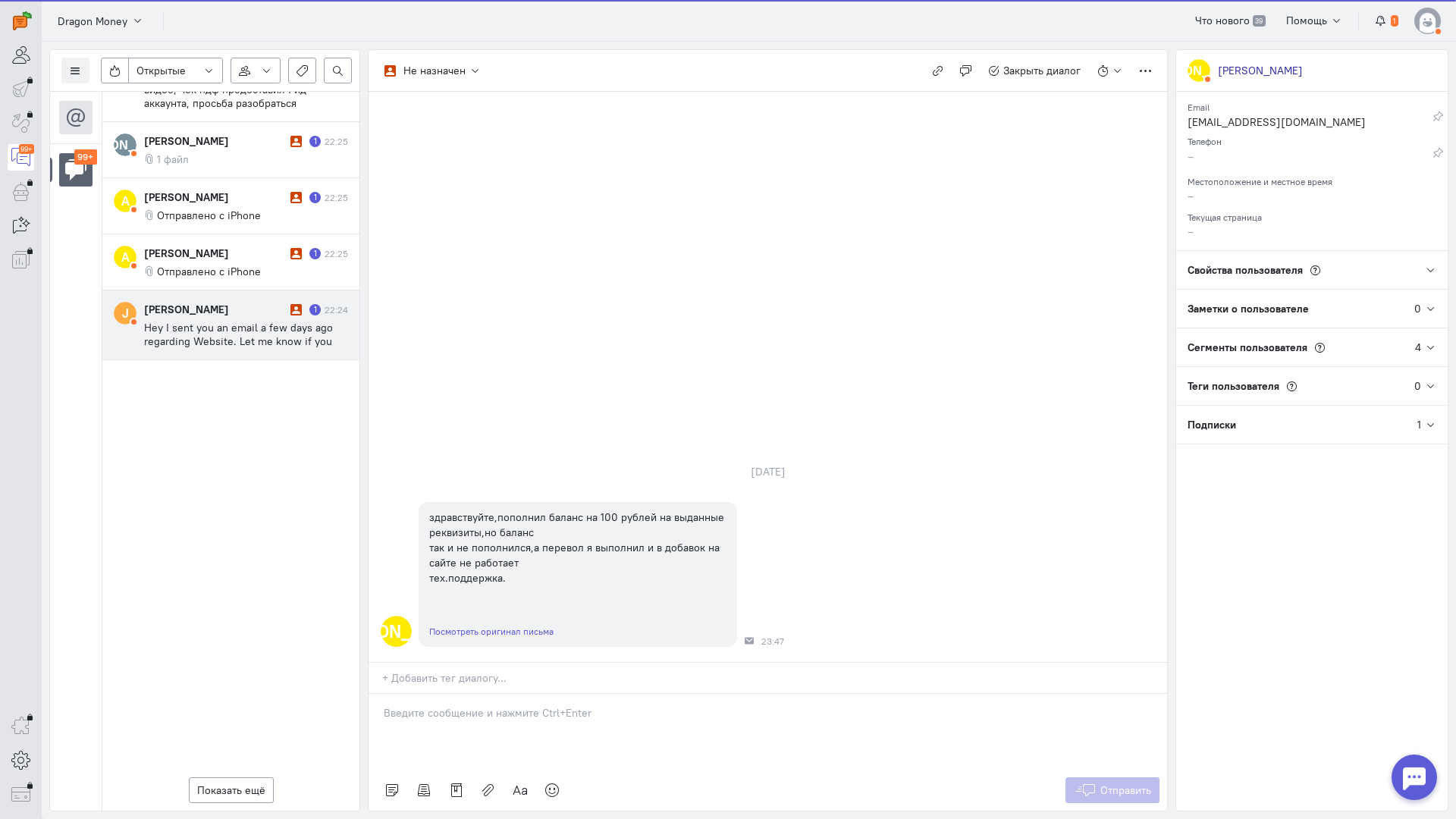
scroll to position [4837, 0]
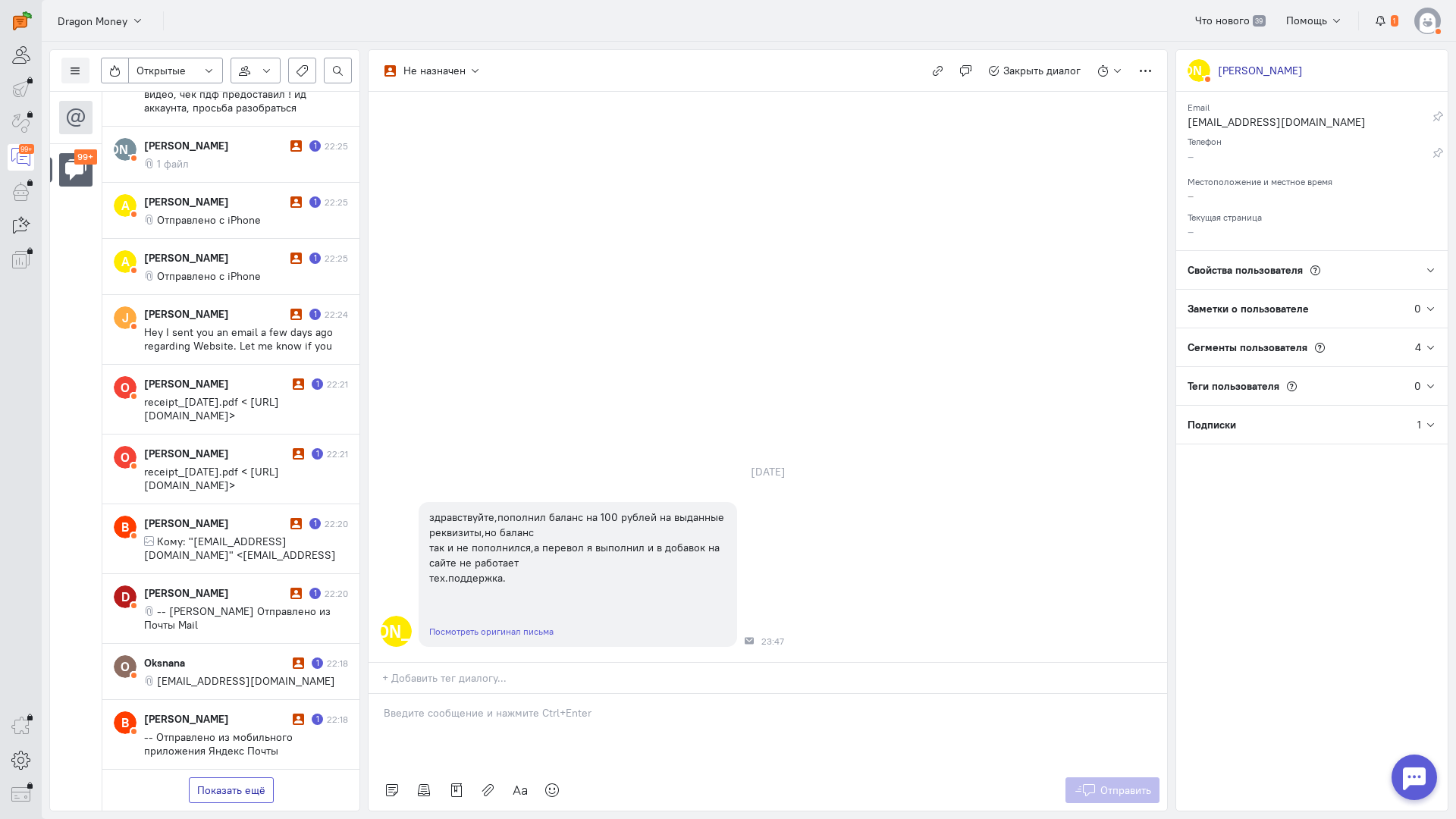
click at [231, 777] on button "Показать ещё" at bounding box center [231, 789] width 85 height 26
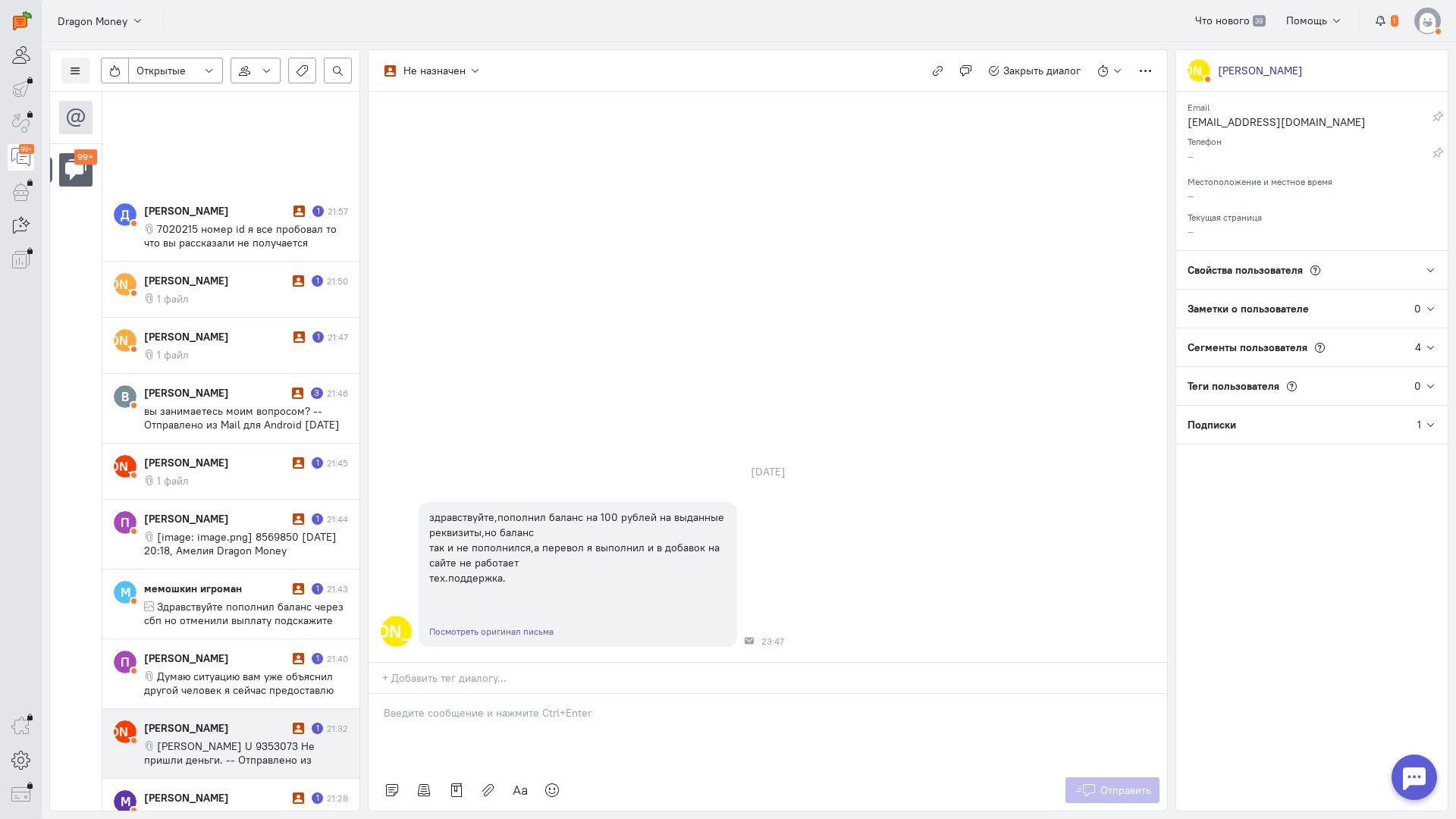
scroll to position [6202, 0]
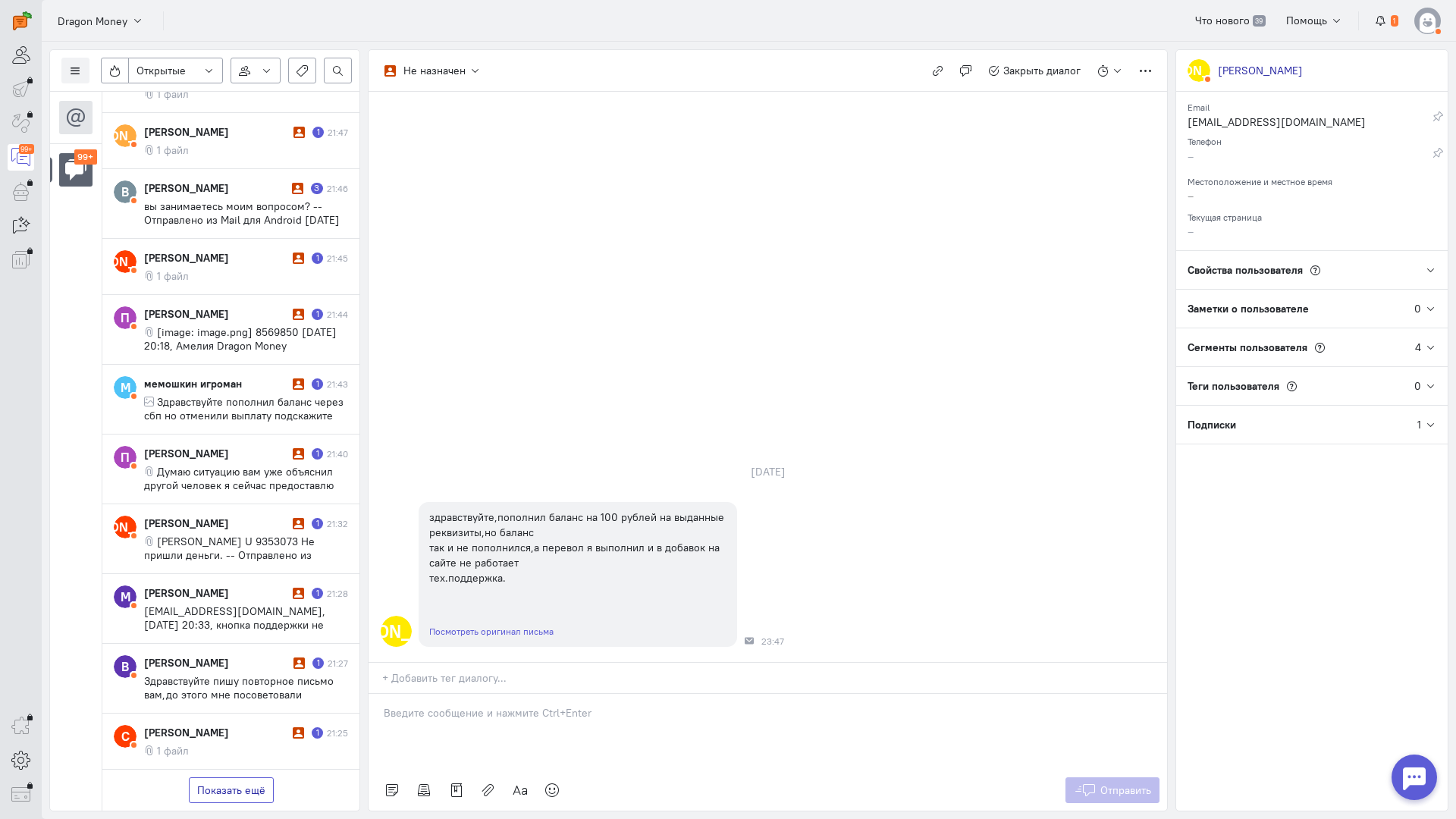
click at [233, 777] on button "Показать ещё" at bounding box center [231, 789] width 85 height 26
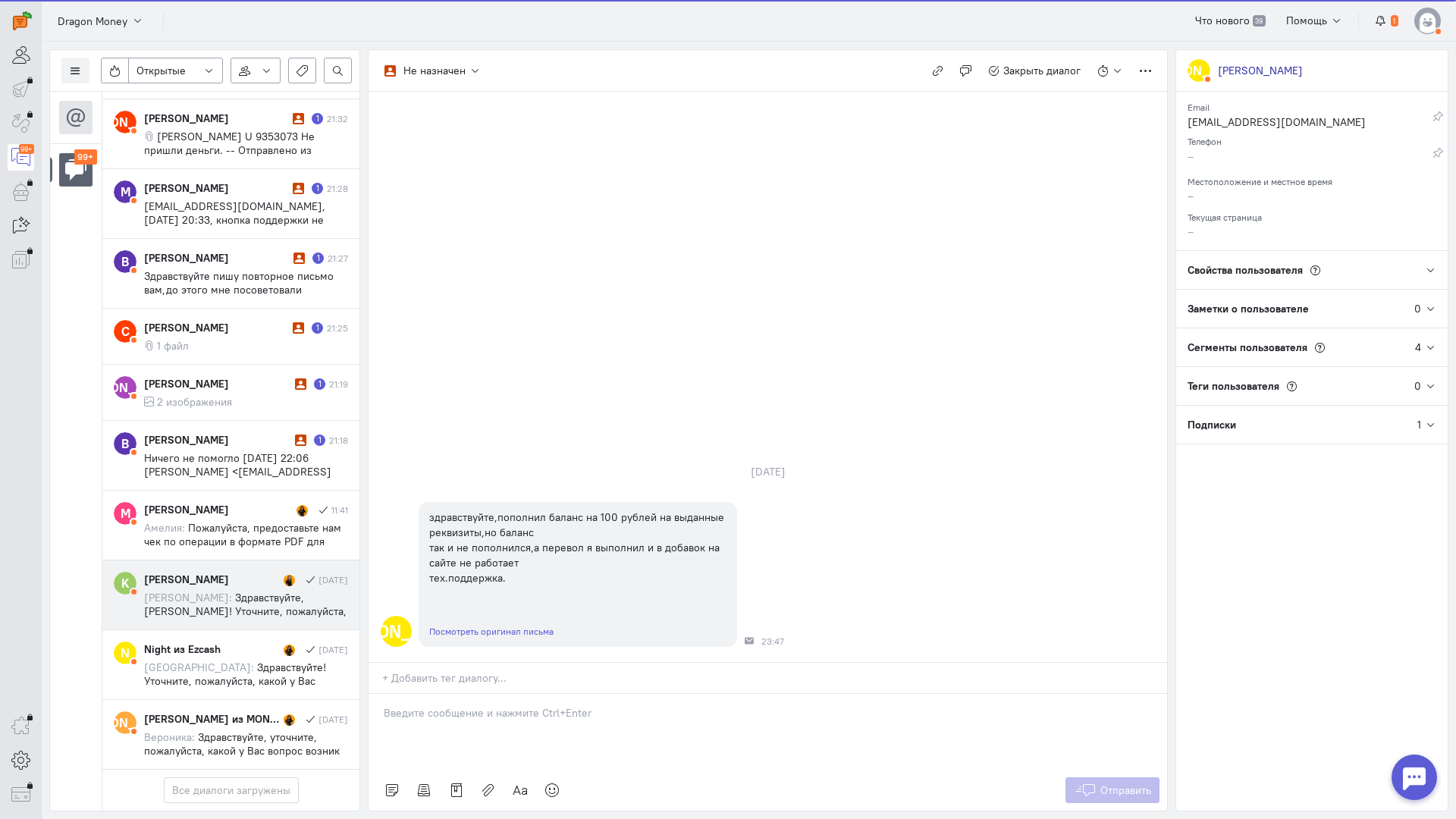
scroll to position [6637, 0]
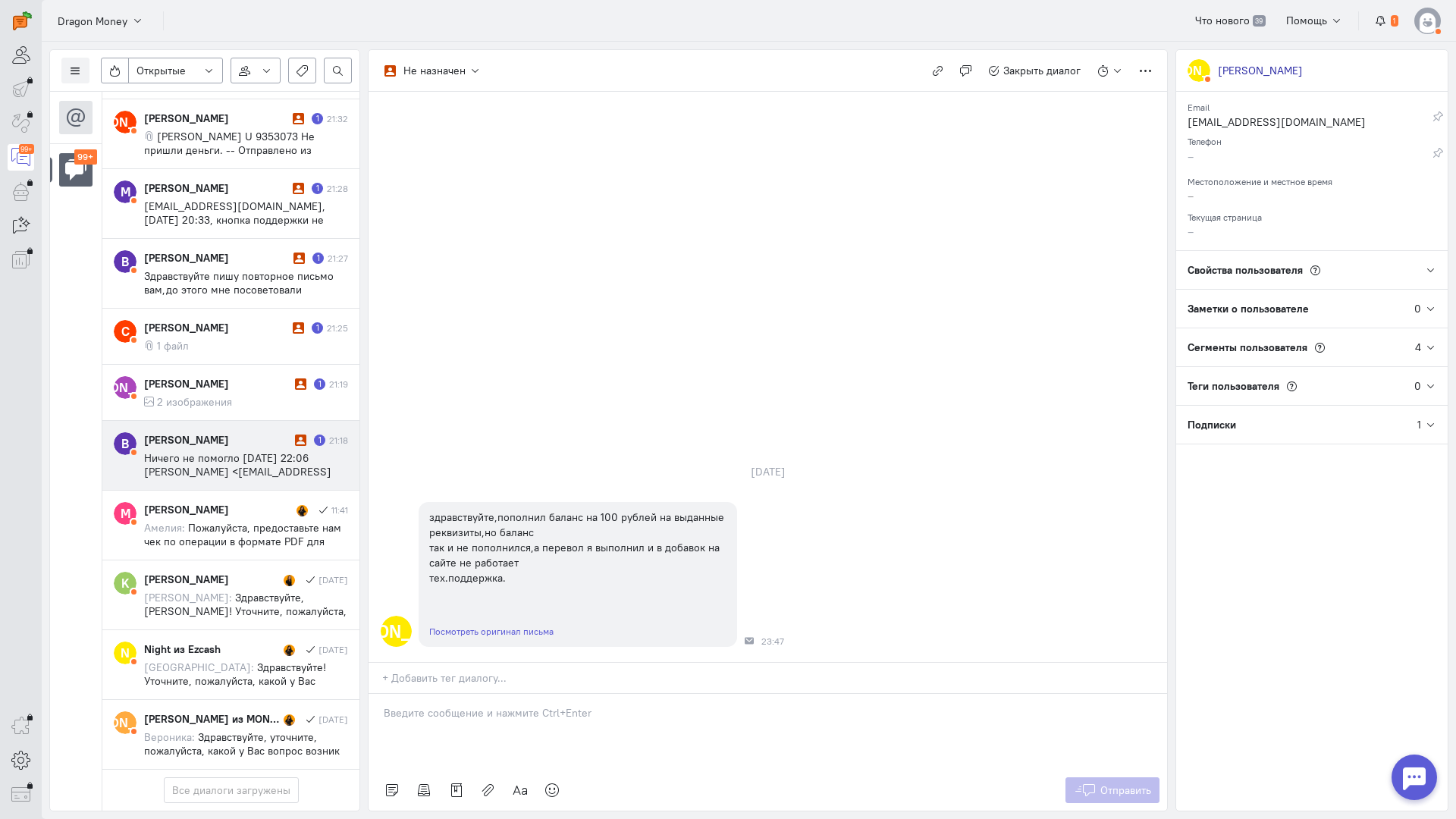
click at [229, 432] on div "[PERSON_NAME]" at bounding box center [217, 440] width 147 height 15
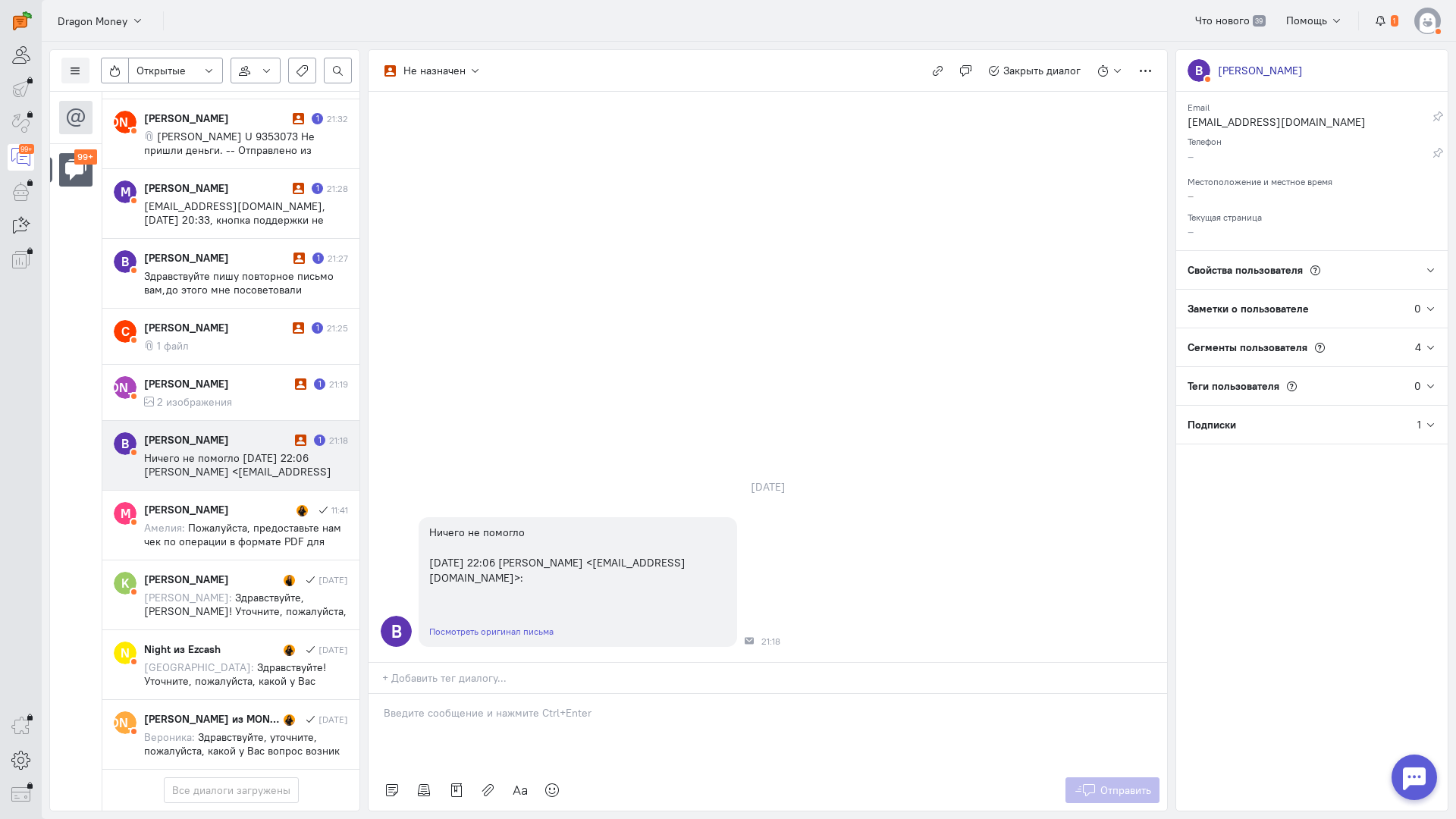
drag, startPoint x: 502, startPoint y: 627, endPoint x: 494, endPoint y: 627, distance: 8.0
click at [500, 693] on div at bounding box center [768, 731] width 799 height 76
click at [378, 693] on div "Здравствуйте! Мы обязательно во всем разберемся:pray:" at bounding box center [768, 731] width 799 height 76
drag, startPoint x: 694, startPoint y: 643, endPoint x: 702, endPoint y: 638, distance: 9.4
click at [694, 693] on div "Здравствуйте! Мы обязательно во всем разберемся:pray:" at bounding box center [768, 731] width 799 height 76
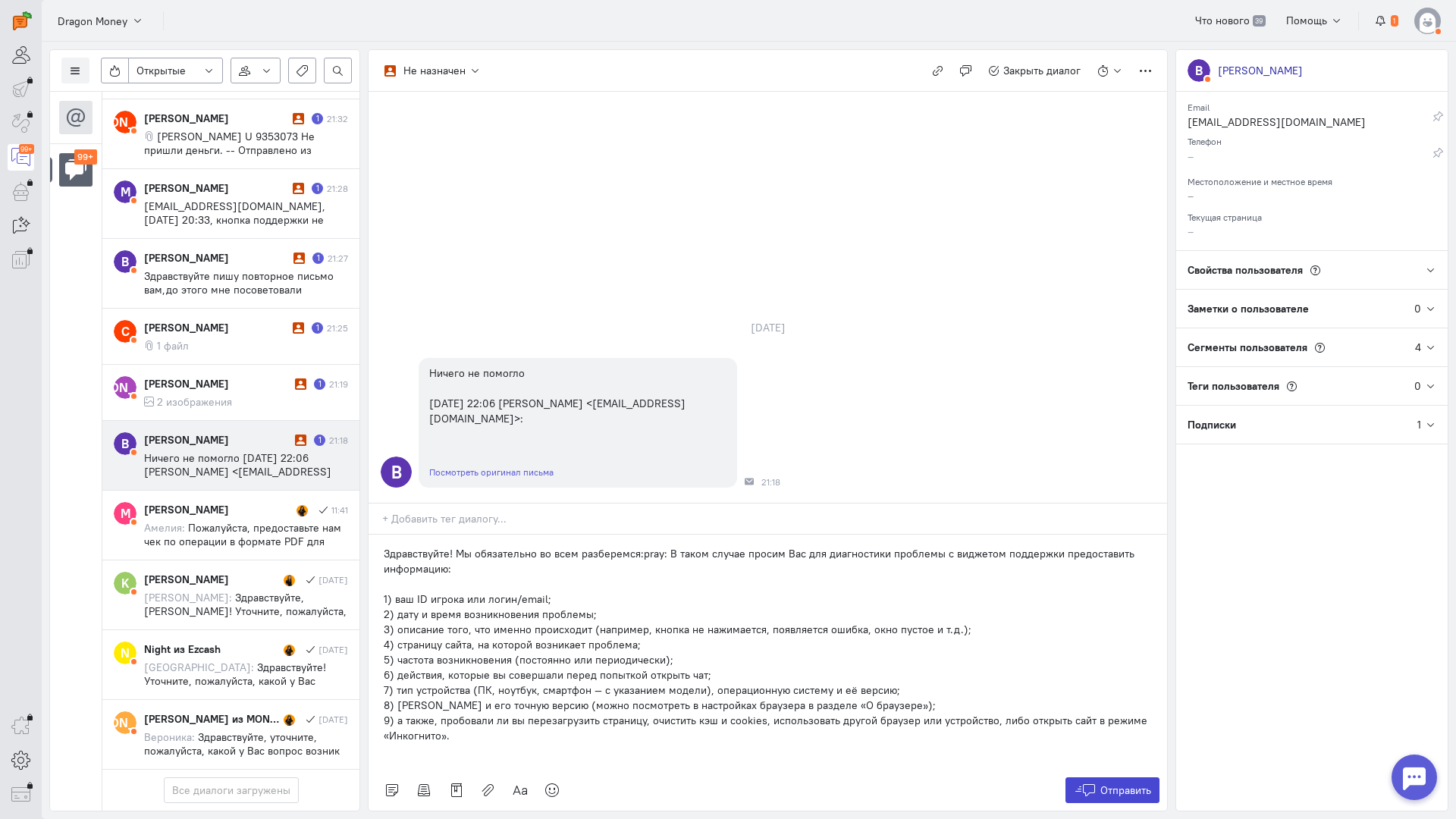
click at [1091, 782] on icon at bounding box center [1085, 789] width 23 height 15
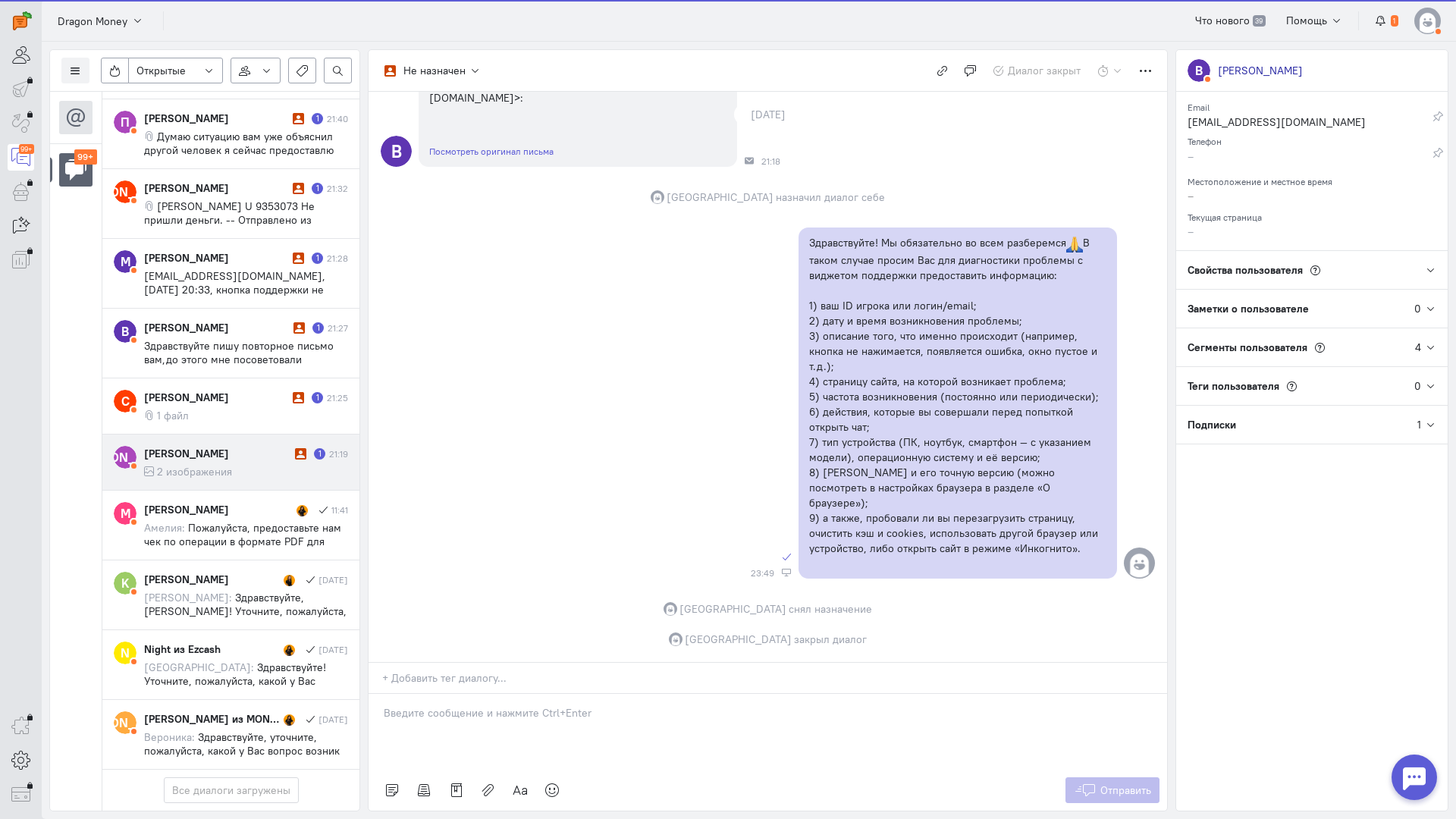
scroll to position [6568, 0]
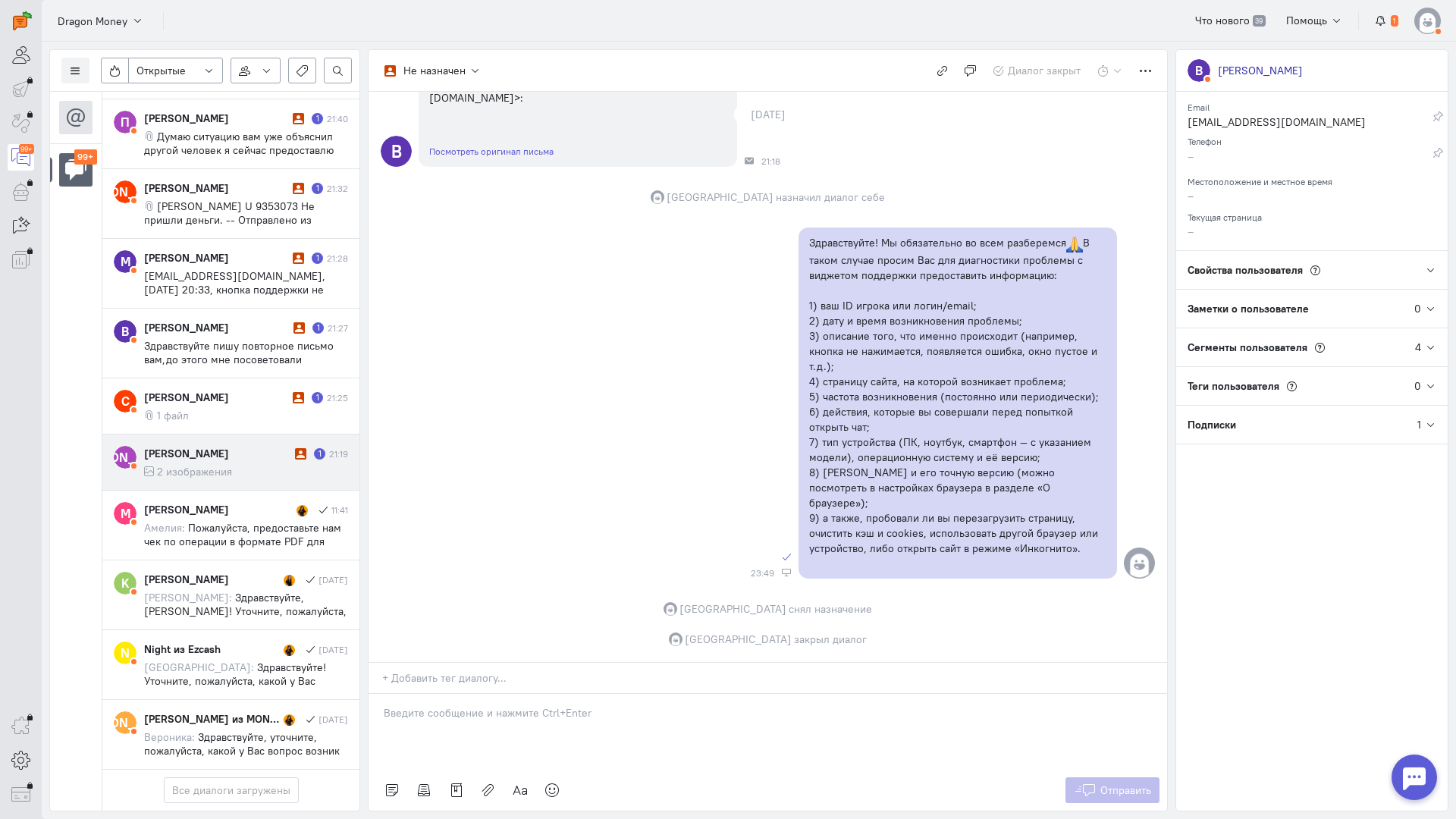
click at [258, 465] on cq-message "2 изображения" at bounding box center [246, 471] width 204 height 13
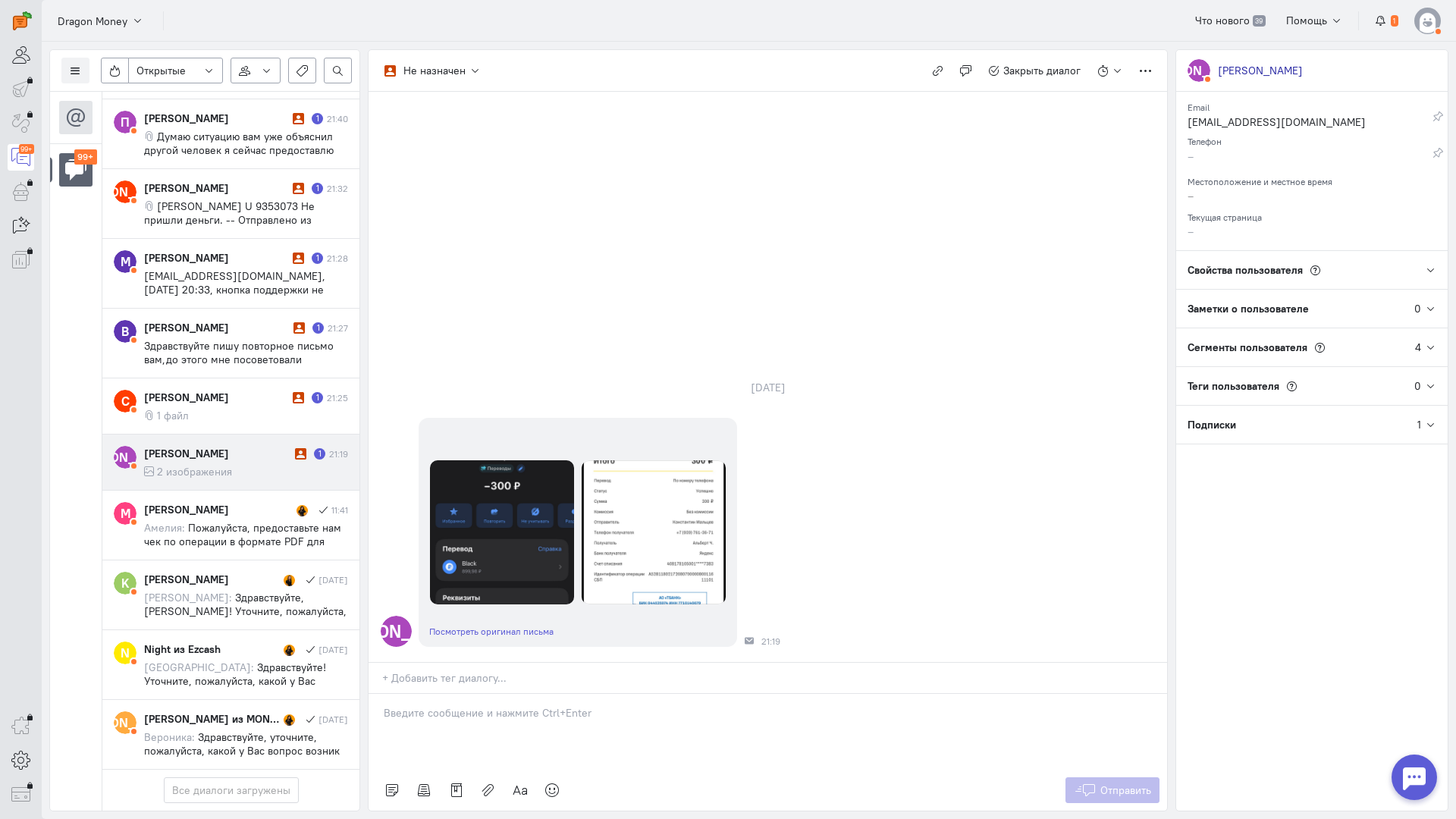
click at [506, 693] on div at bounding box center [768, 731] width 799 height 76
click at [383, 693] on div "Здравствуйте! Благодарим Вас за обращение и предоставленную информацию:blush:" at bounding box center [768, 731] width 799 height 76
click at [1124, 783] on span "Отправить" at bounding box center [1125, 789] width 51 height 13
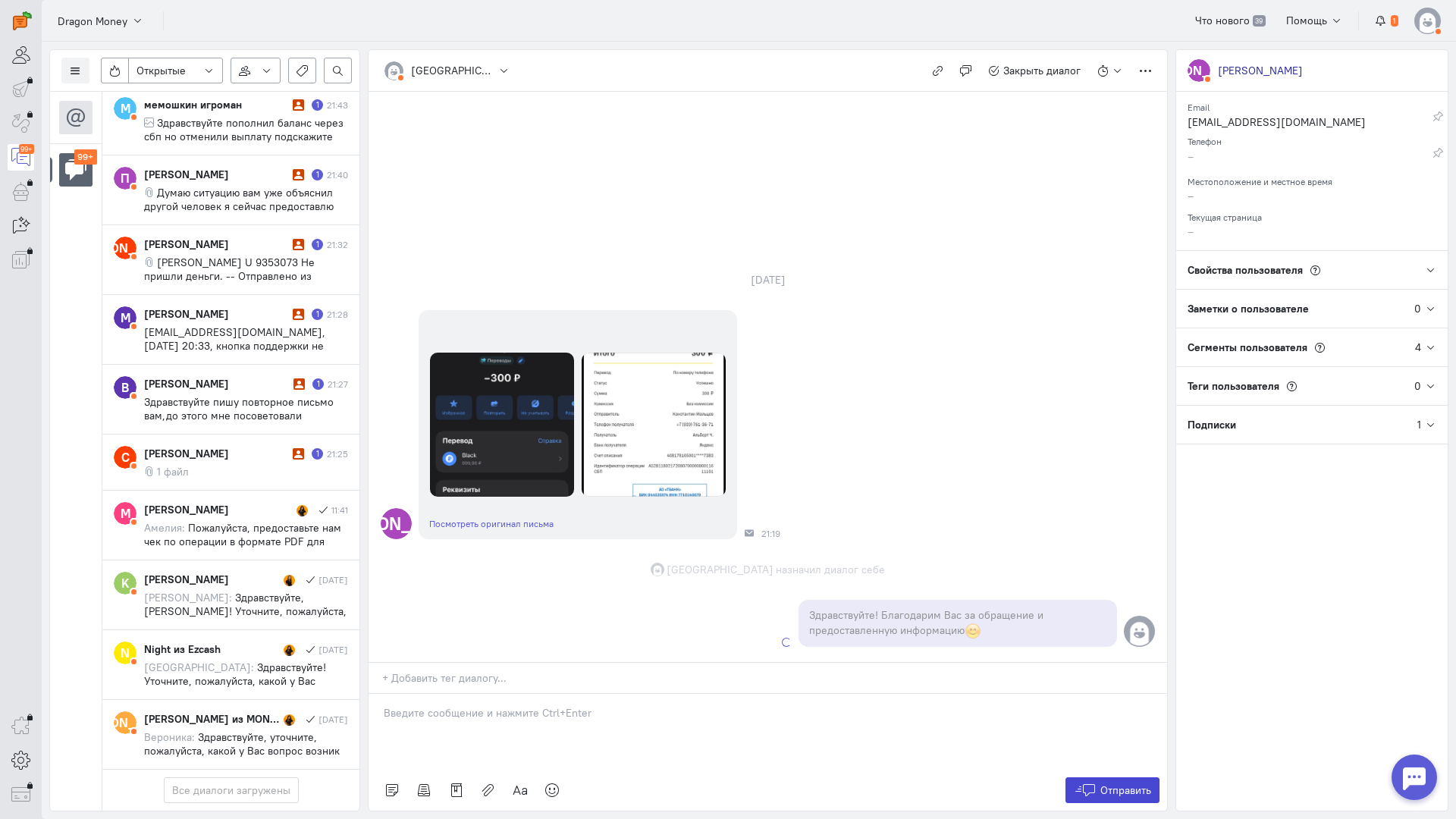
scroll to position [6582, 0]
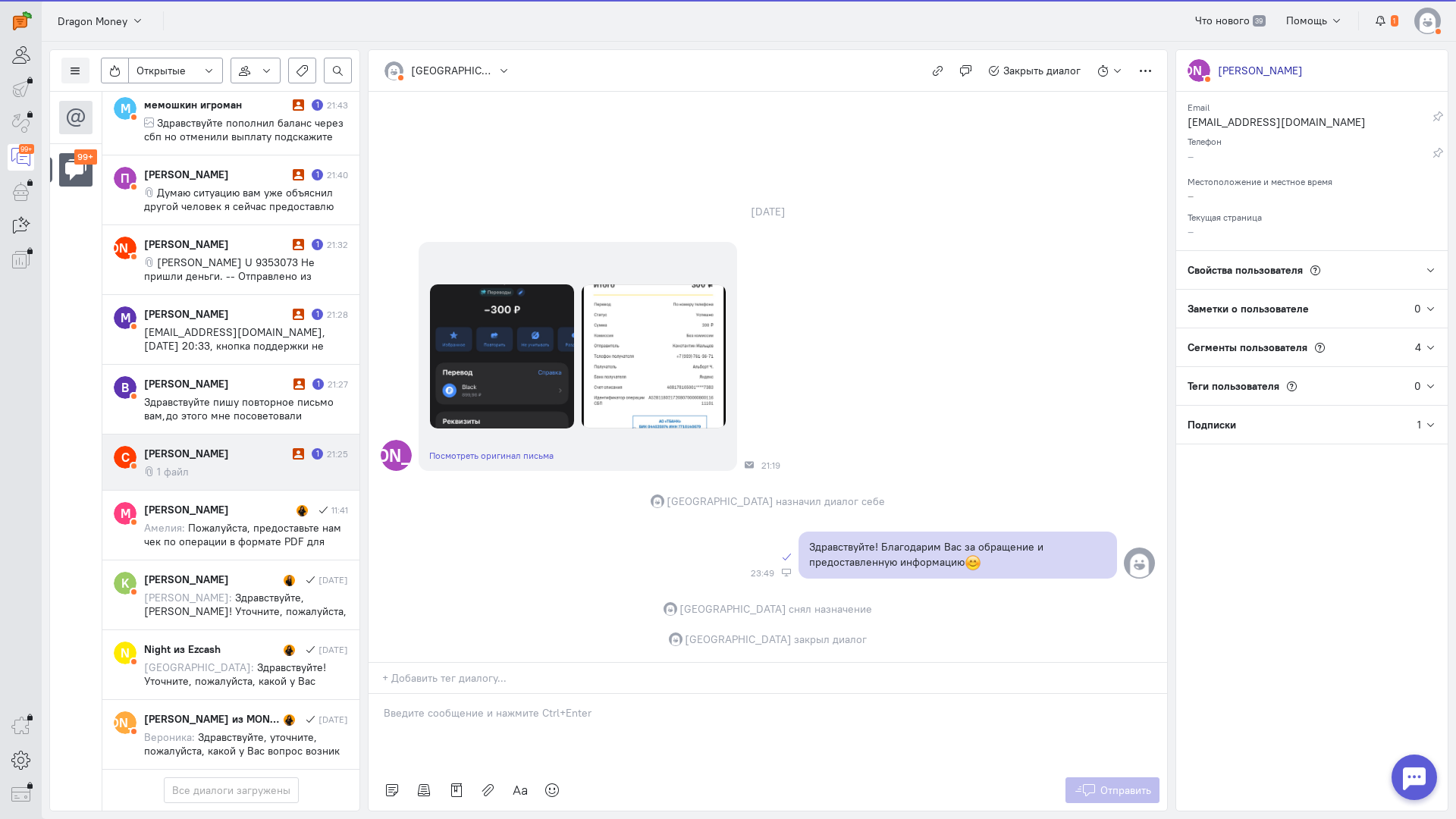
click at [219, 434] on cq-conversation-card "С [PERSON_NAME] 1 21:25 1 файл" at bounding box center [231, 462] width 257 height 56
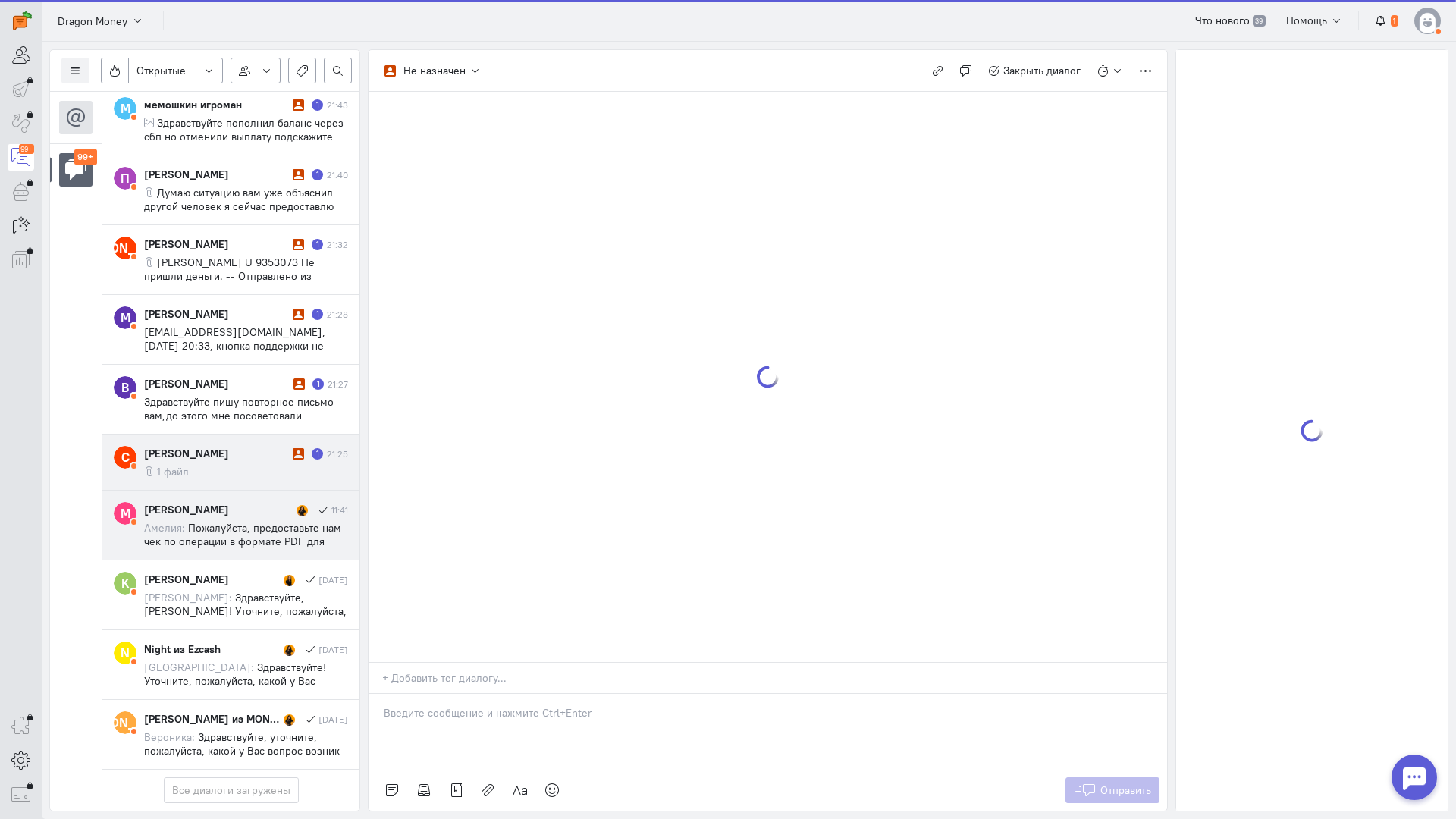
scroll to position [6514, 0]
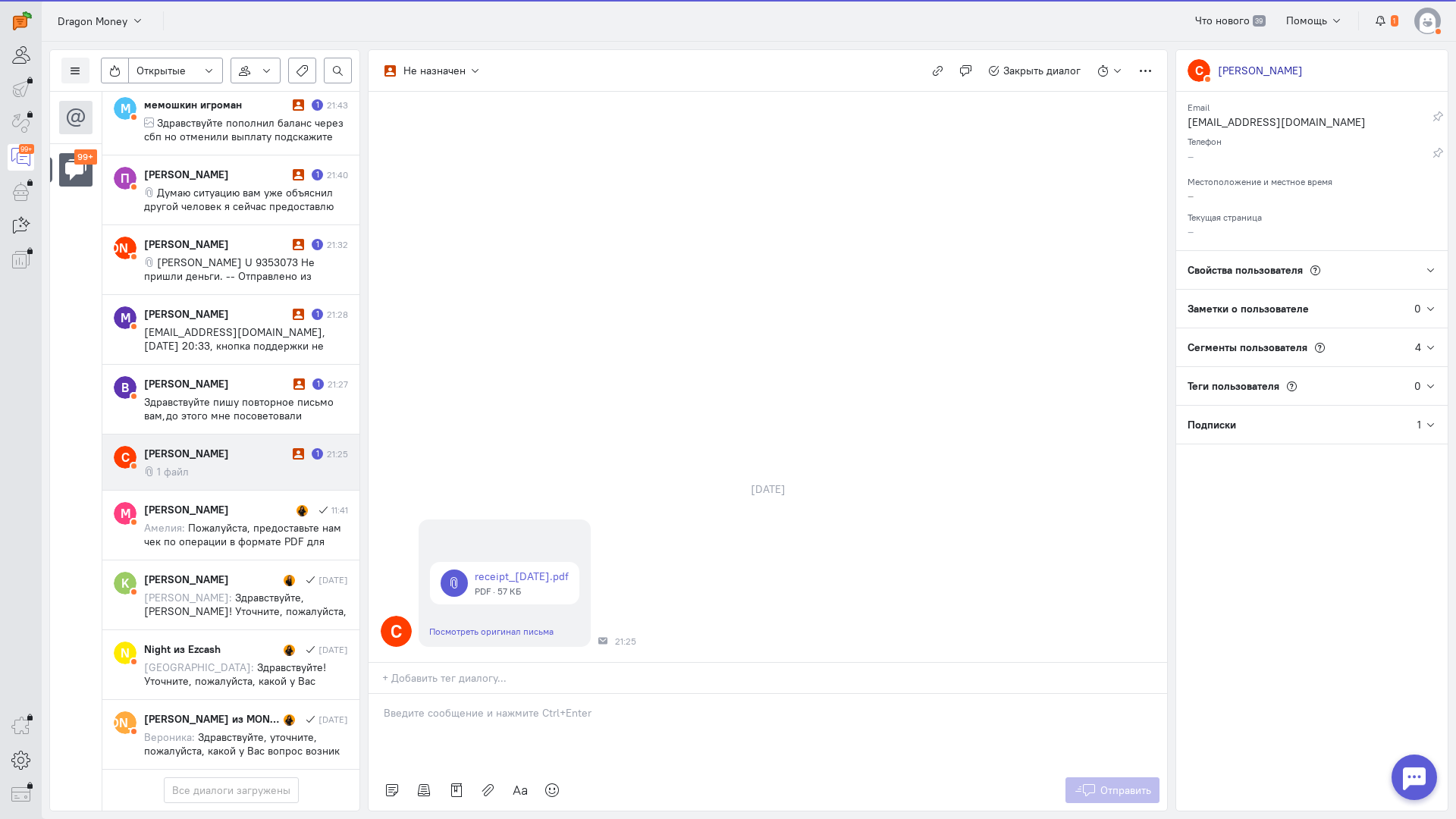
click at [455, 693] on div at bounding box center [768, 731] width 799 height 76
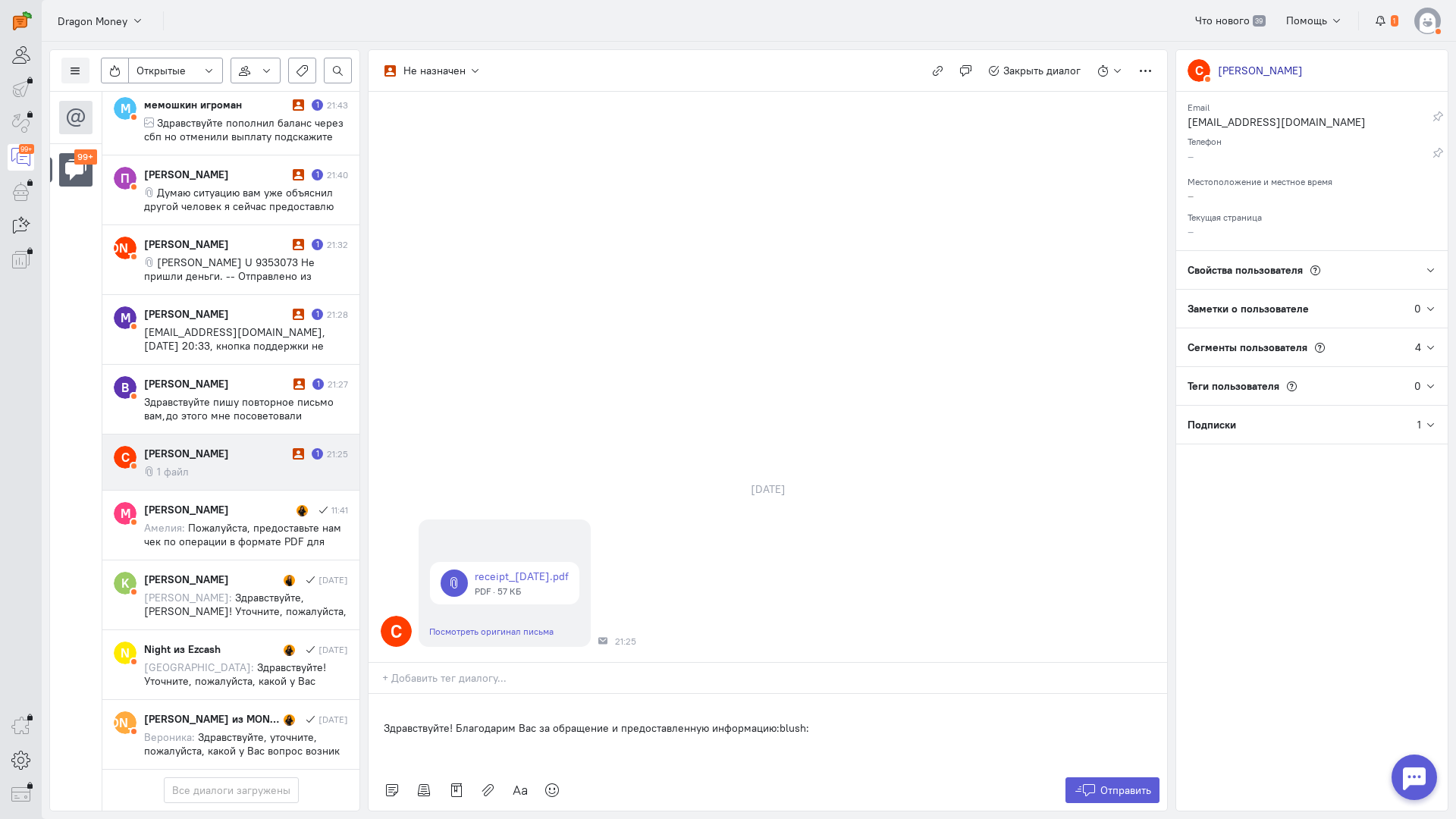
click at [381, 693] on div "Здравствуйте! Благодарим Вас за обращение и предоставленную информацию:blush:" at bounding box center [768, 731] width 799 height 76
drag, startPoint x: 1140, startPoint y: 704, endPoint x: 1127, endPoint y: 701, distance: 13.3
click at [1141, 777] on button "Отправить" at bounding box center [1113, 789] width 95 height 26
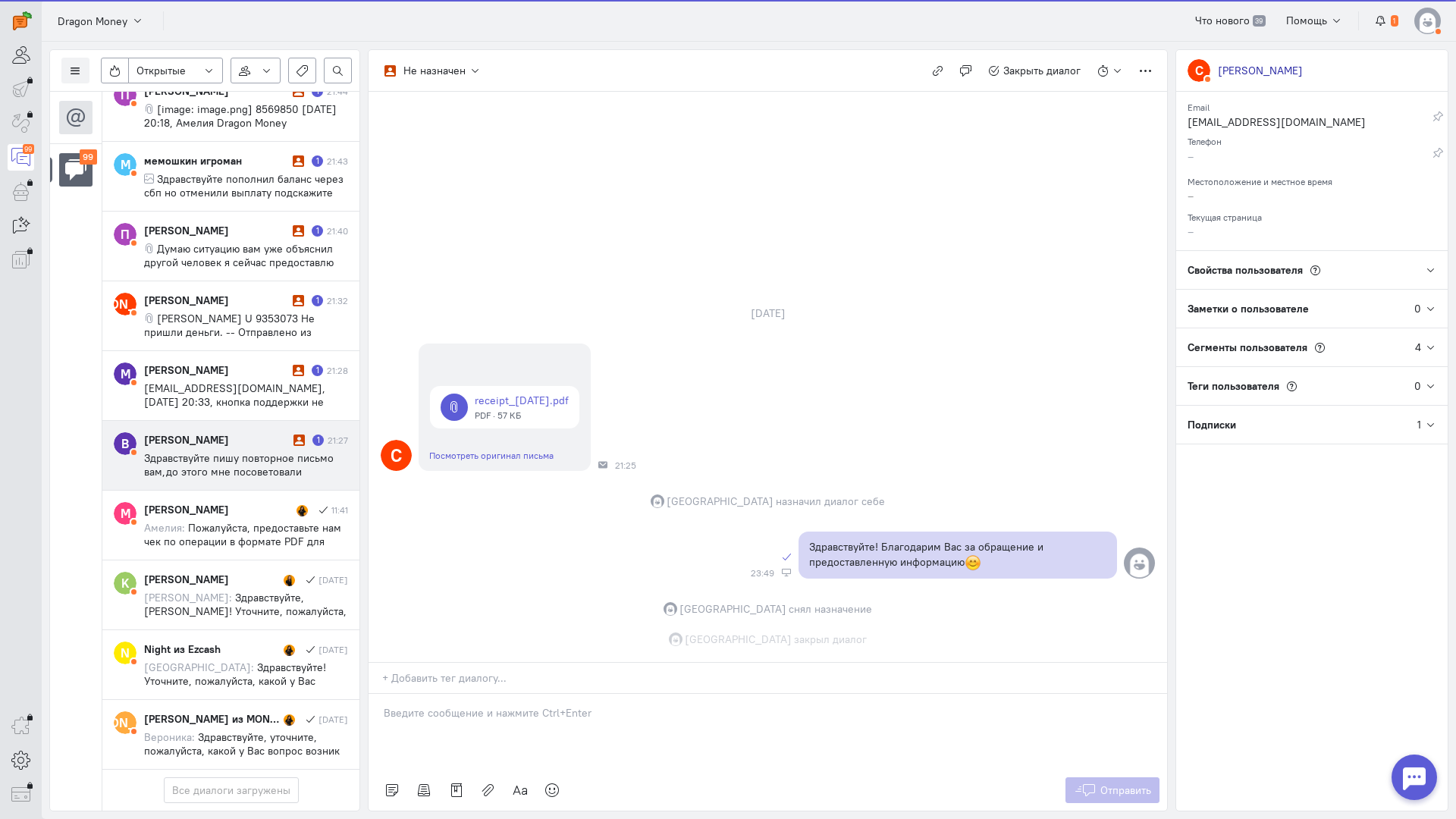
click at [236, 451] on span "Здравствуйте пишу повторное письмо вам,до этого мне посоветовали почистить [PER…" at bounding box center [242, 506] width 196 height 110
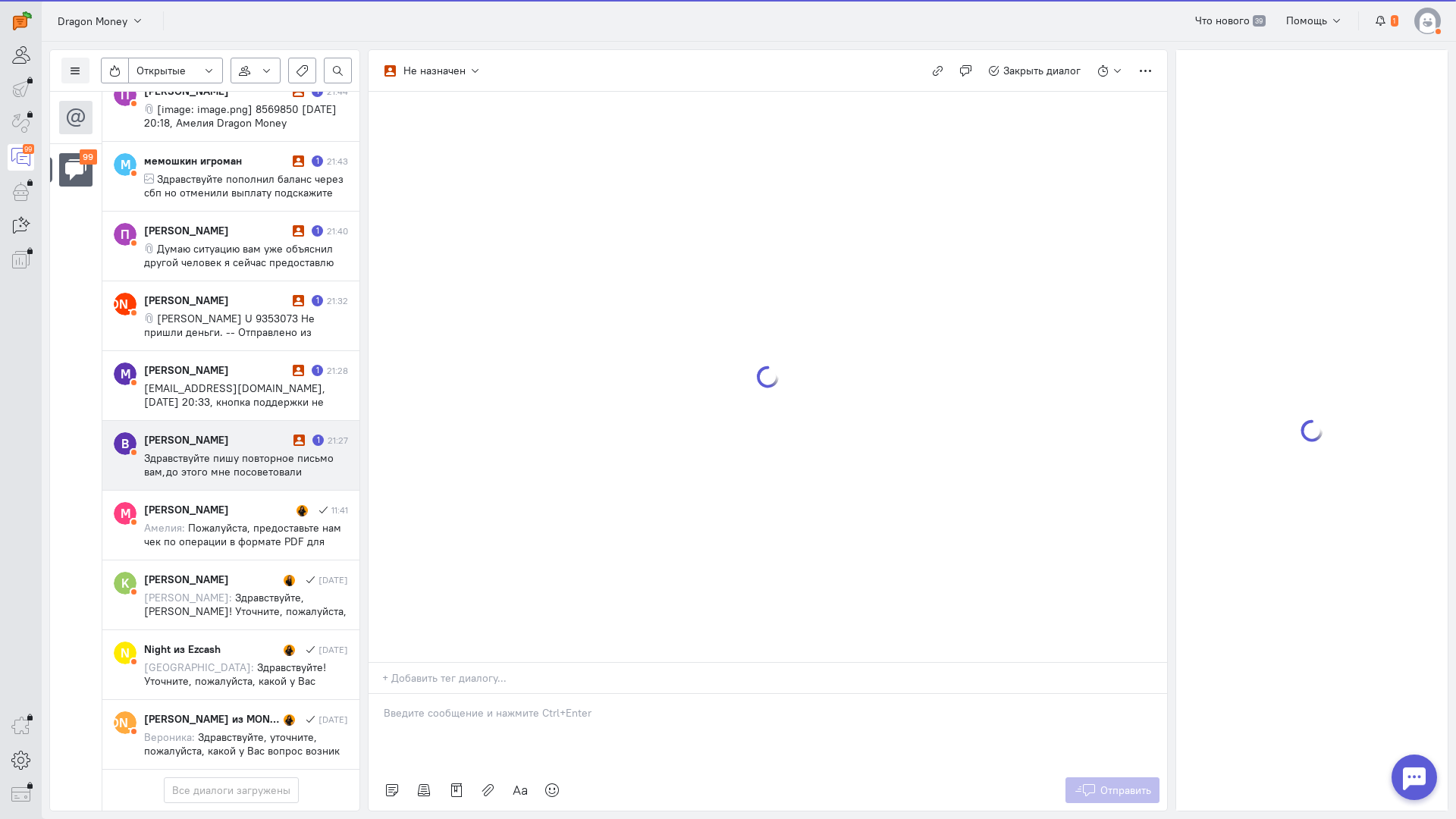
scroll to position [6446, 0]
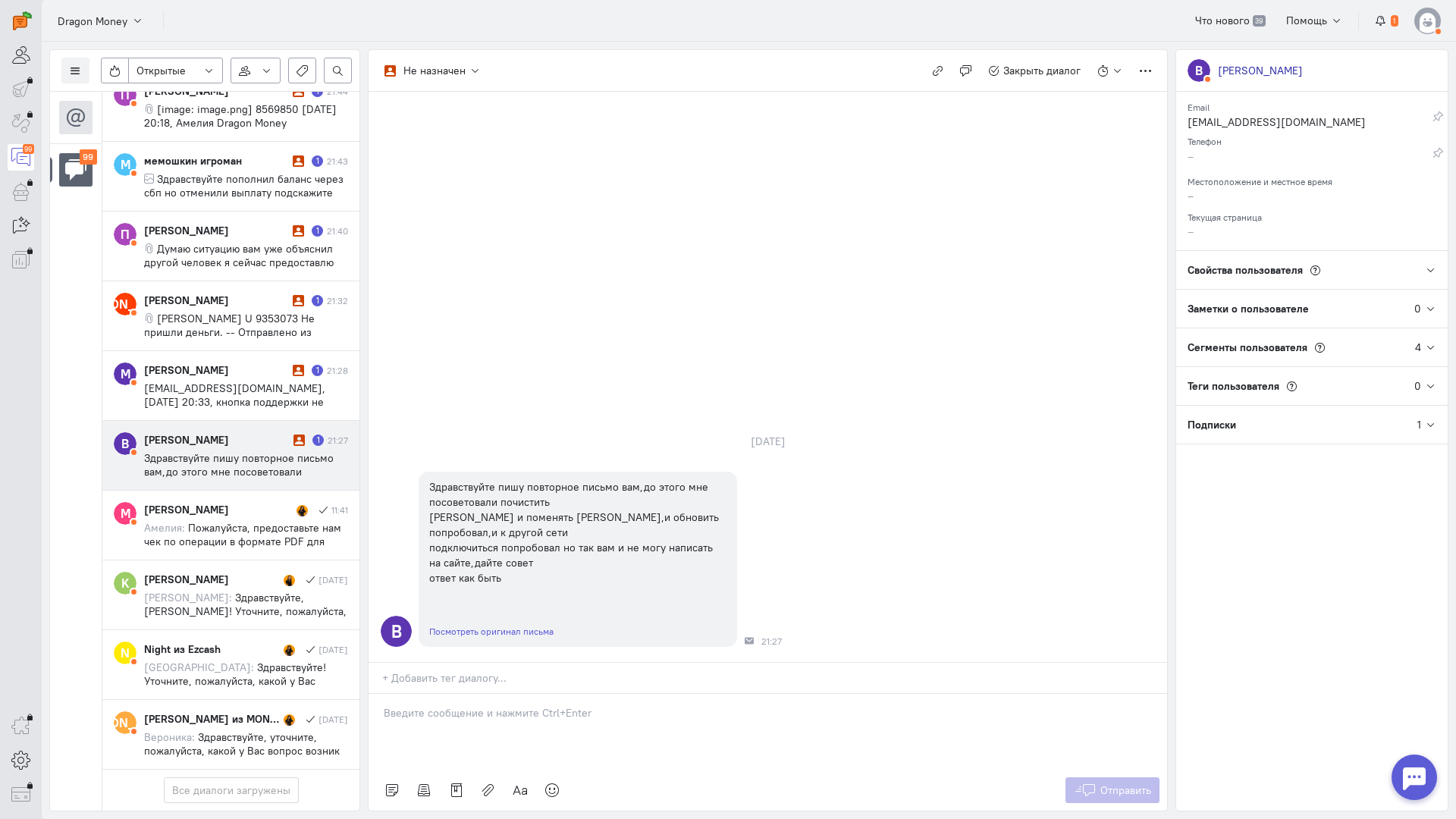
click at [493, 693] on div at bounding box center [768, 731] width 799 height 76
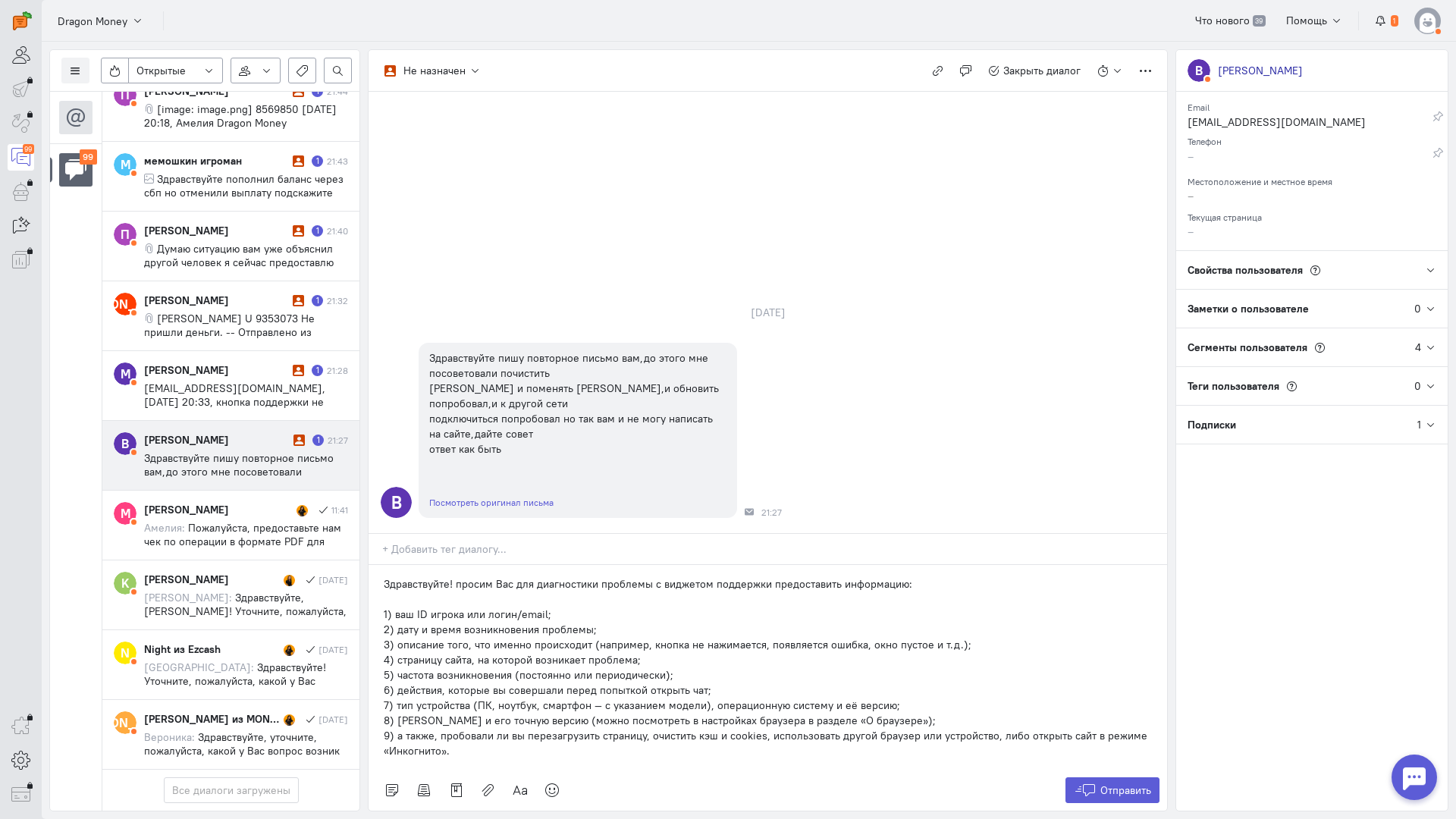
click at [455, 576] on p "Здравствуйте! просим Вас для диагностики проблемы с виджетом поддержки предоста…" at bounding box center [768, 584] width 768 height 15
click at [1136, 783] on span "Отправить" at bounding box center [1125, 789] width 51 height 13
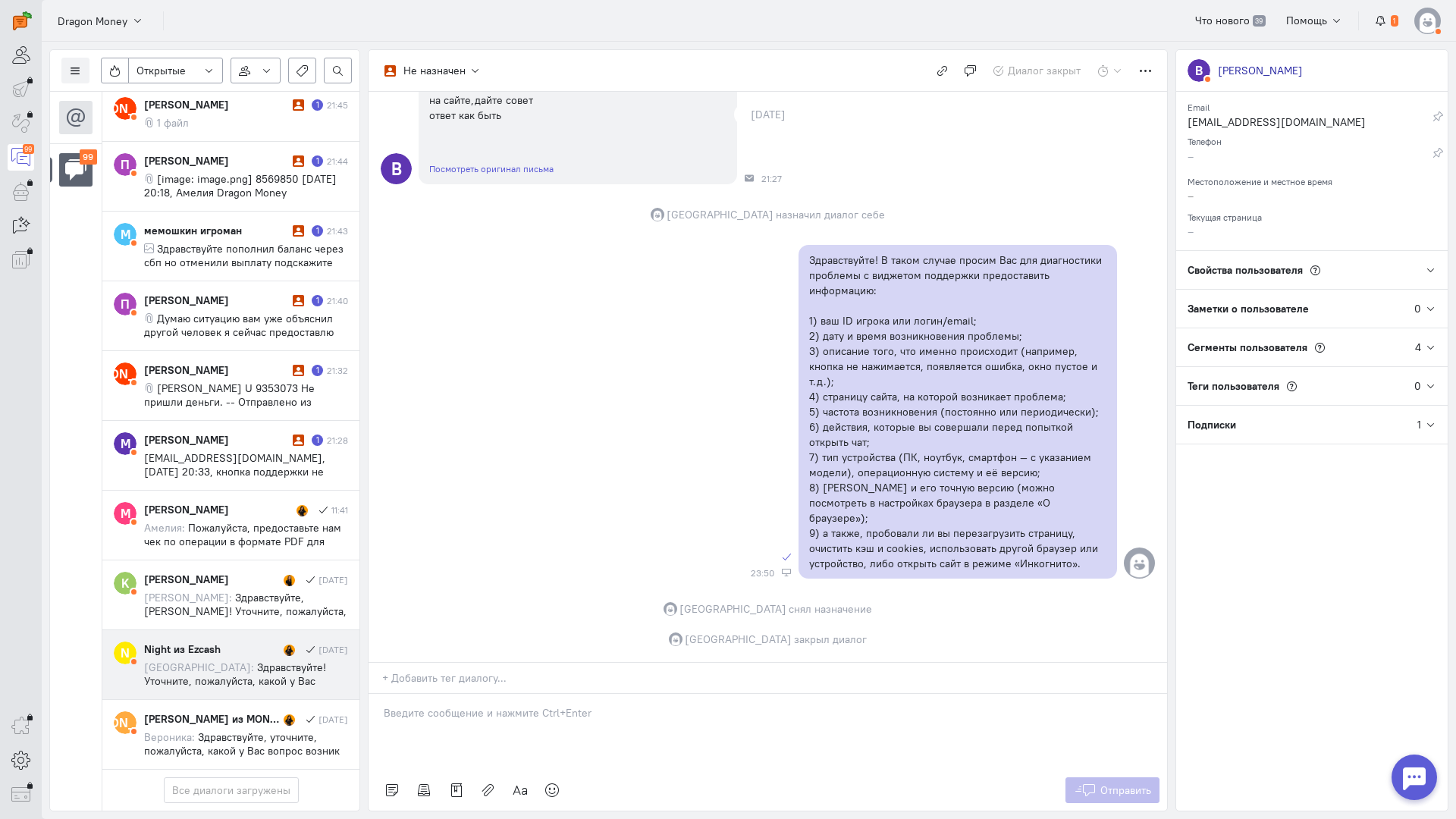
scroll to position [6378, 0]
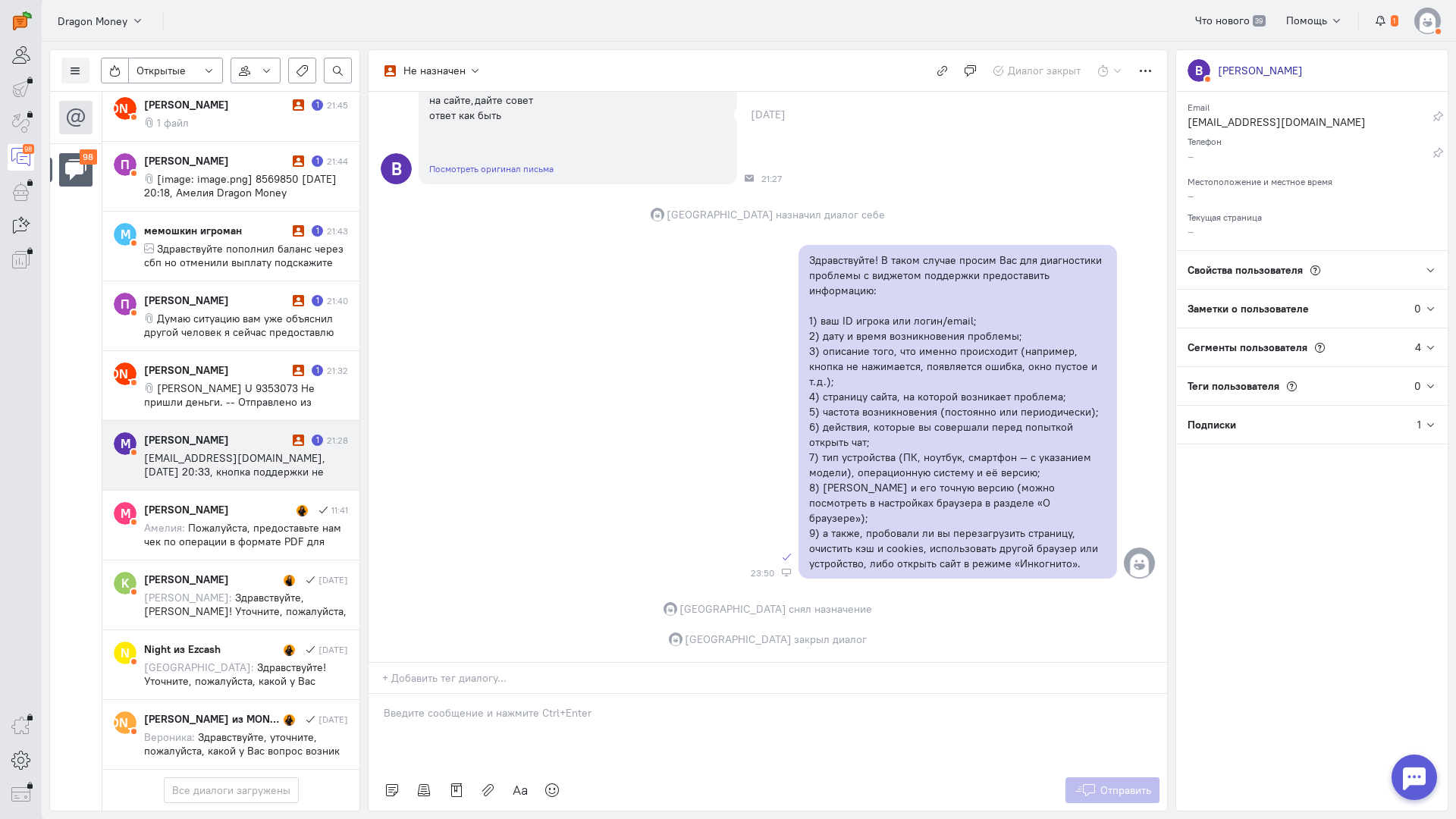
click at [215, 451] on span "[EMAIL_ADDRESS][DOMAIN_NAME], [DATE] 20:33, кнопка поддержки не нажимается, кру…" at bounding box center [245, 506] width 203 height 110
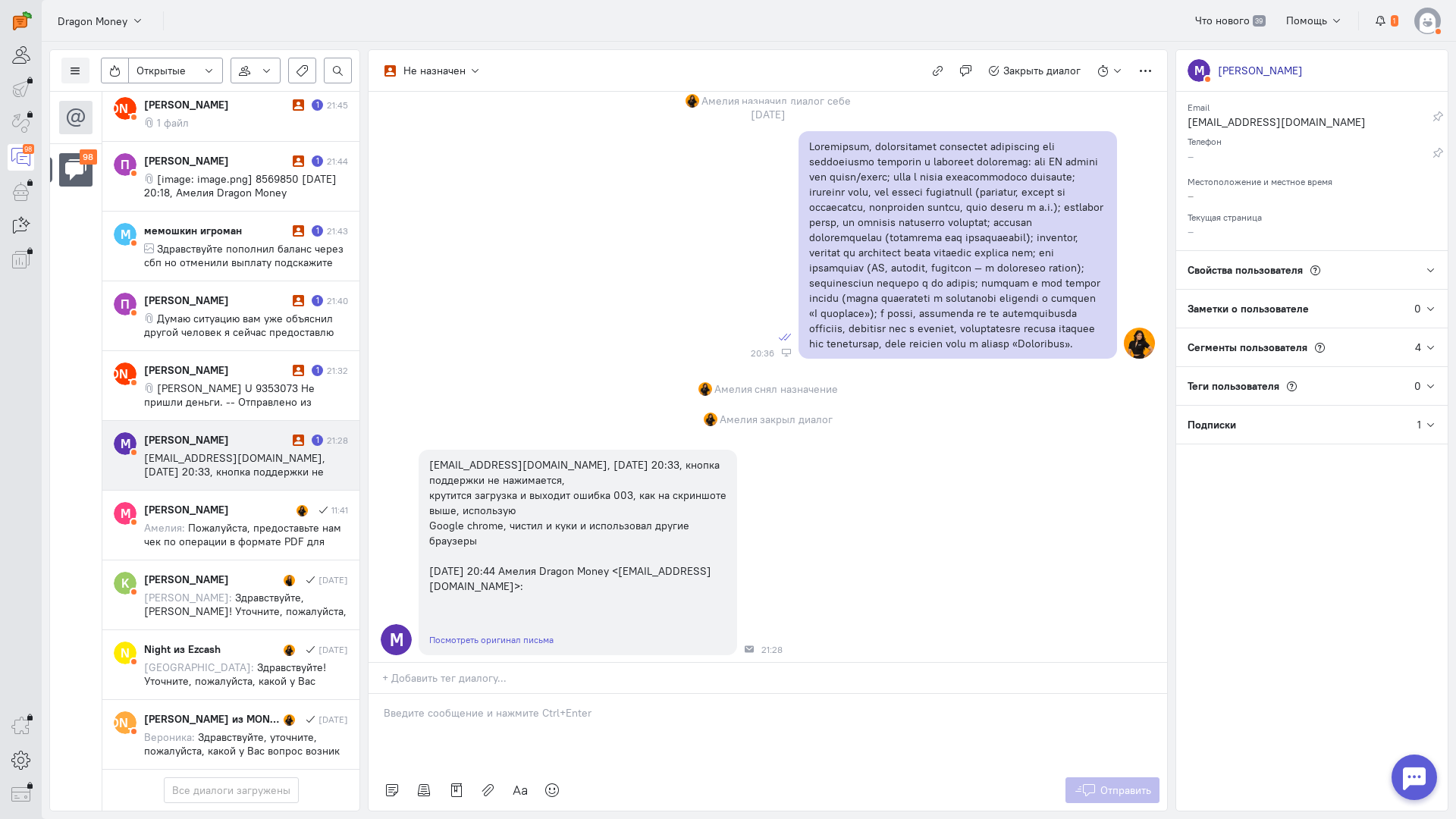
scroll to position [978, 0]
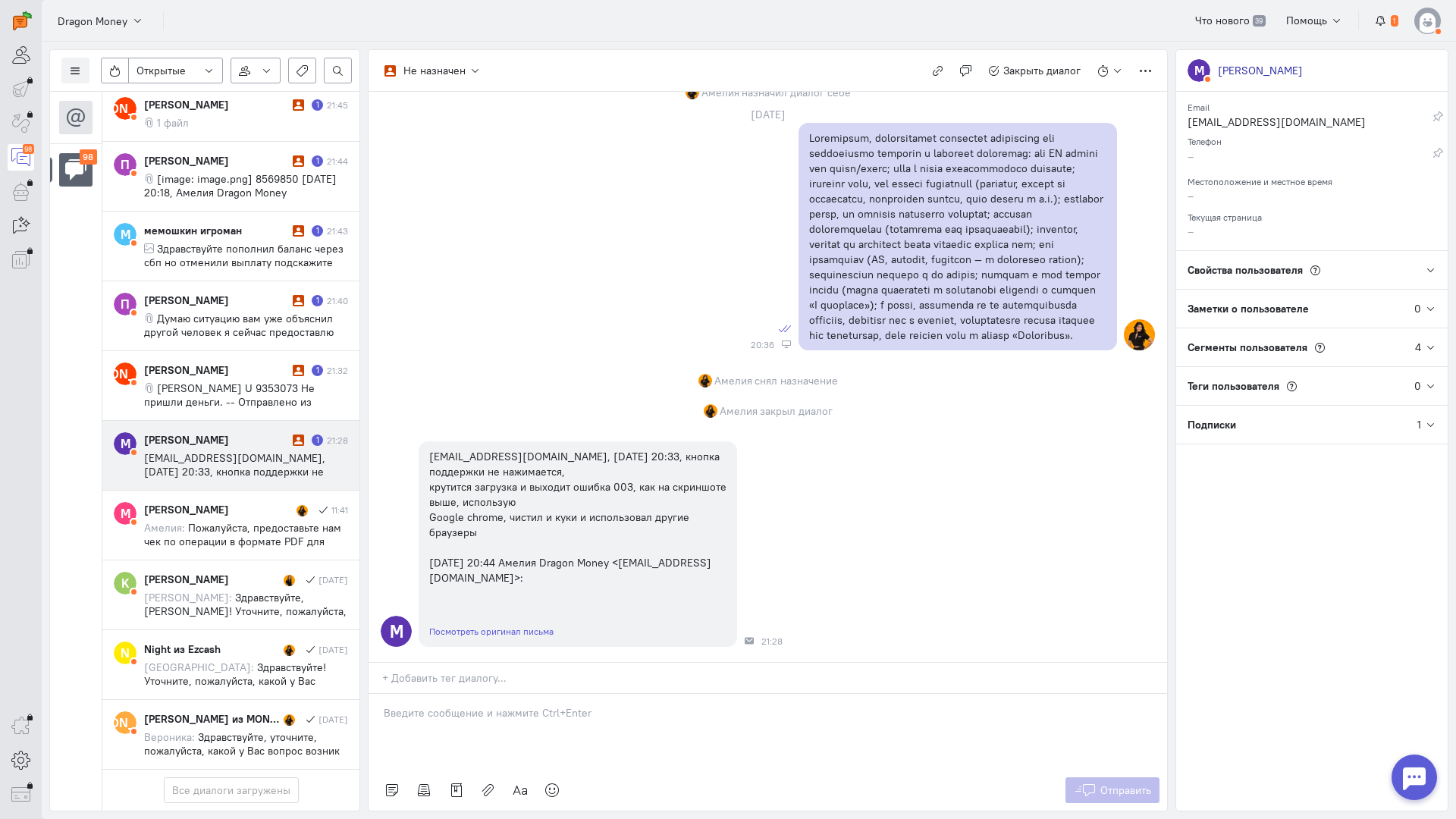
click at [438, 693] on div at bounding box center [768, 731] width 799 height 76
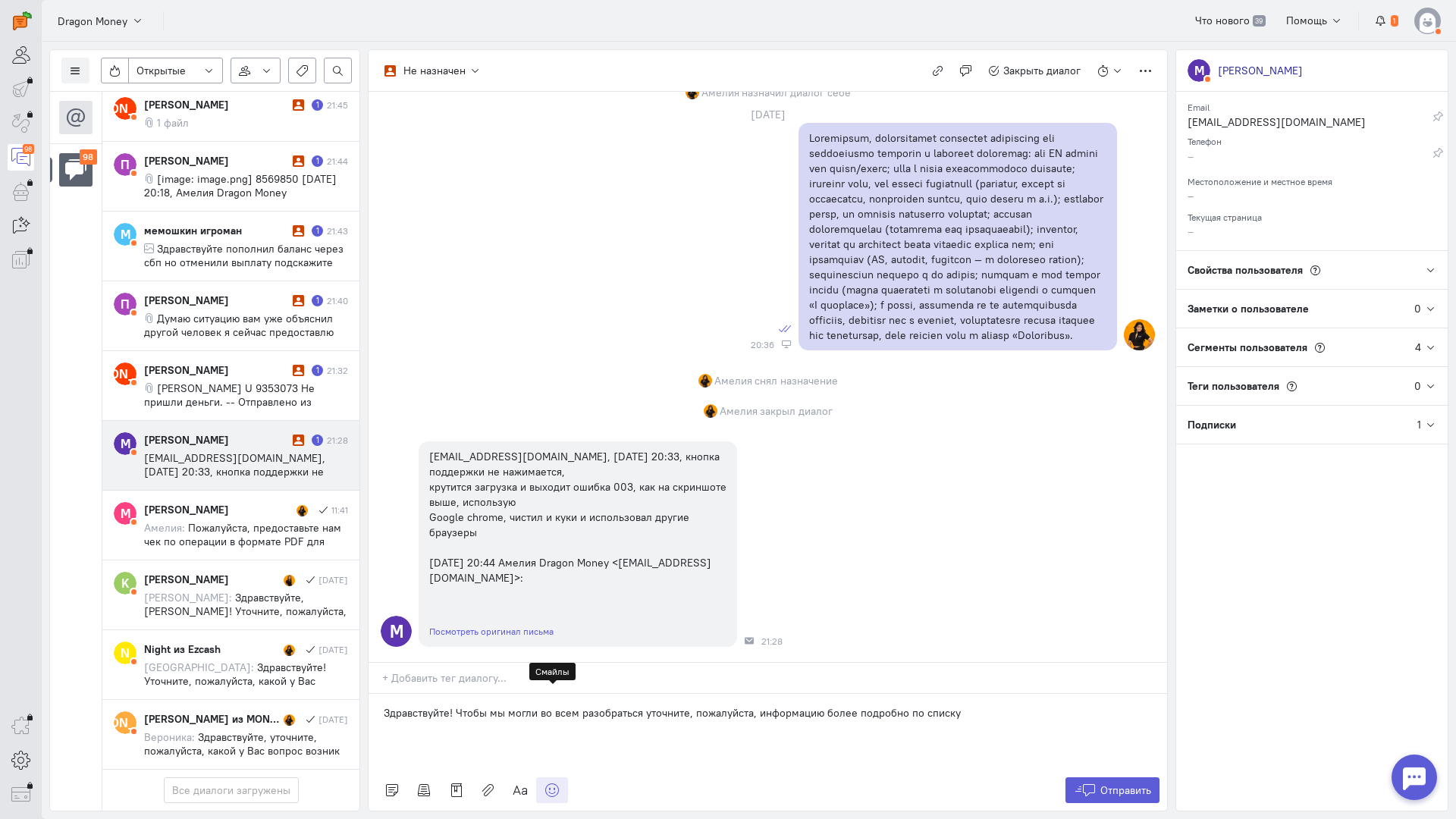
click at [545, 782] on icon at bounding box center [553, 789] width 15 height 15
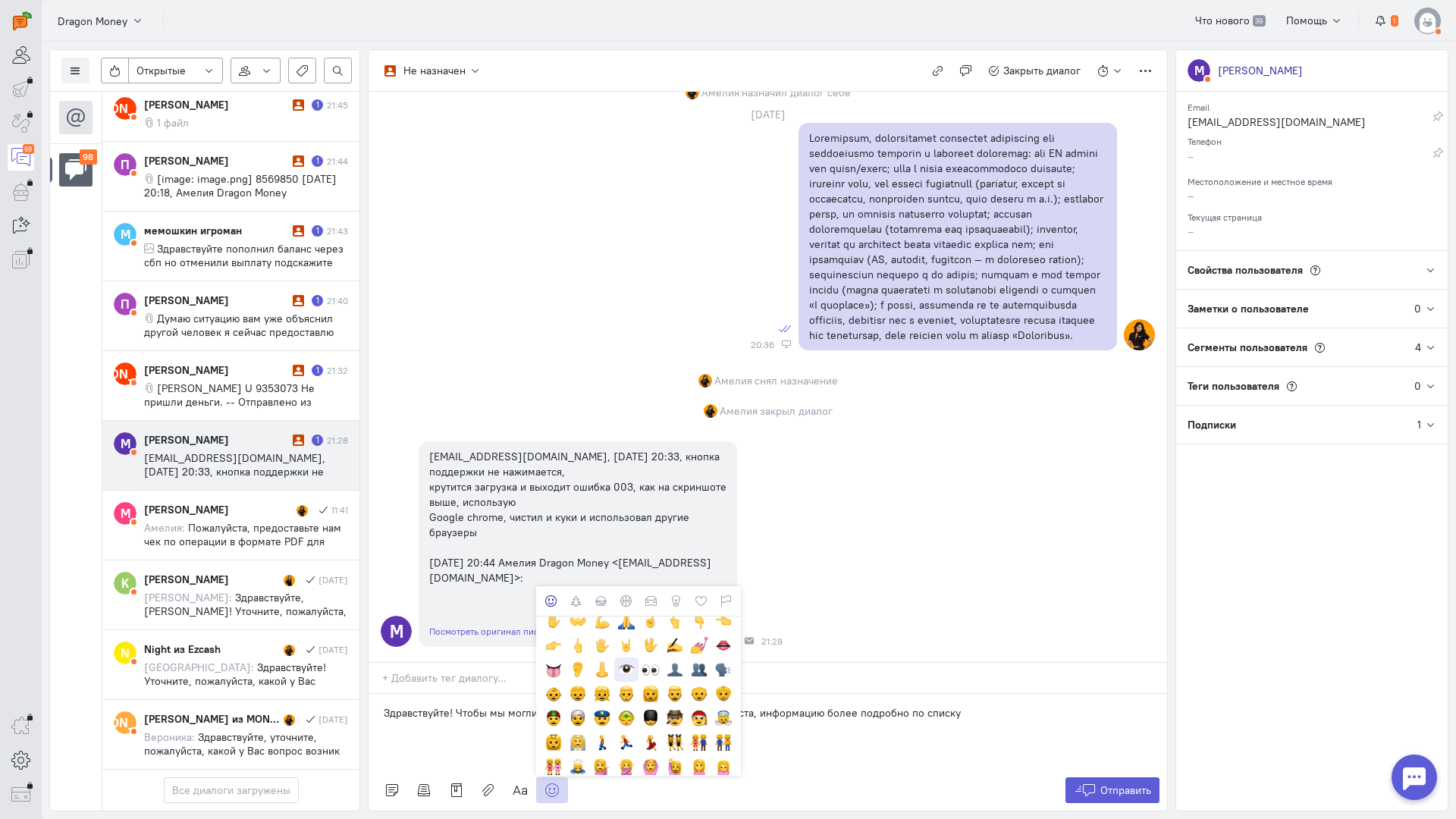
scroll to position [303, 0]
click at [623, 611] on div at bounding box center [627, 620] width 17 height 17
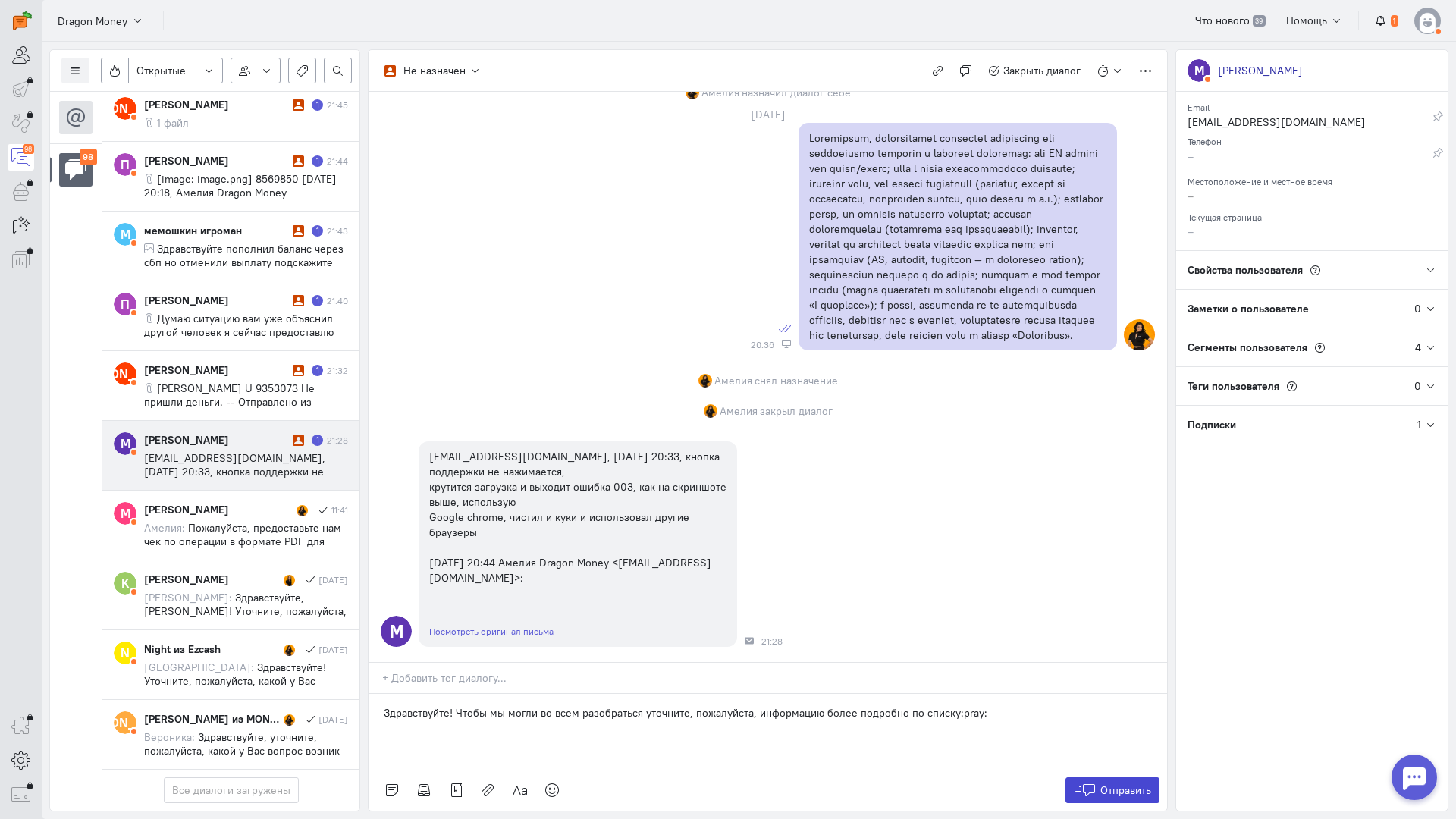
click at [1094, 782] on icon at bounding box center [1085, 789] width 23 height 15
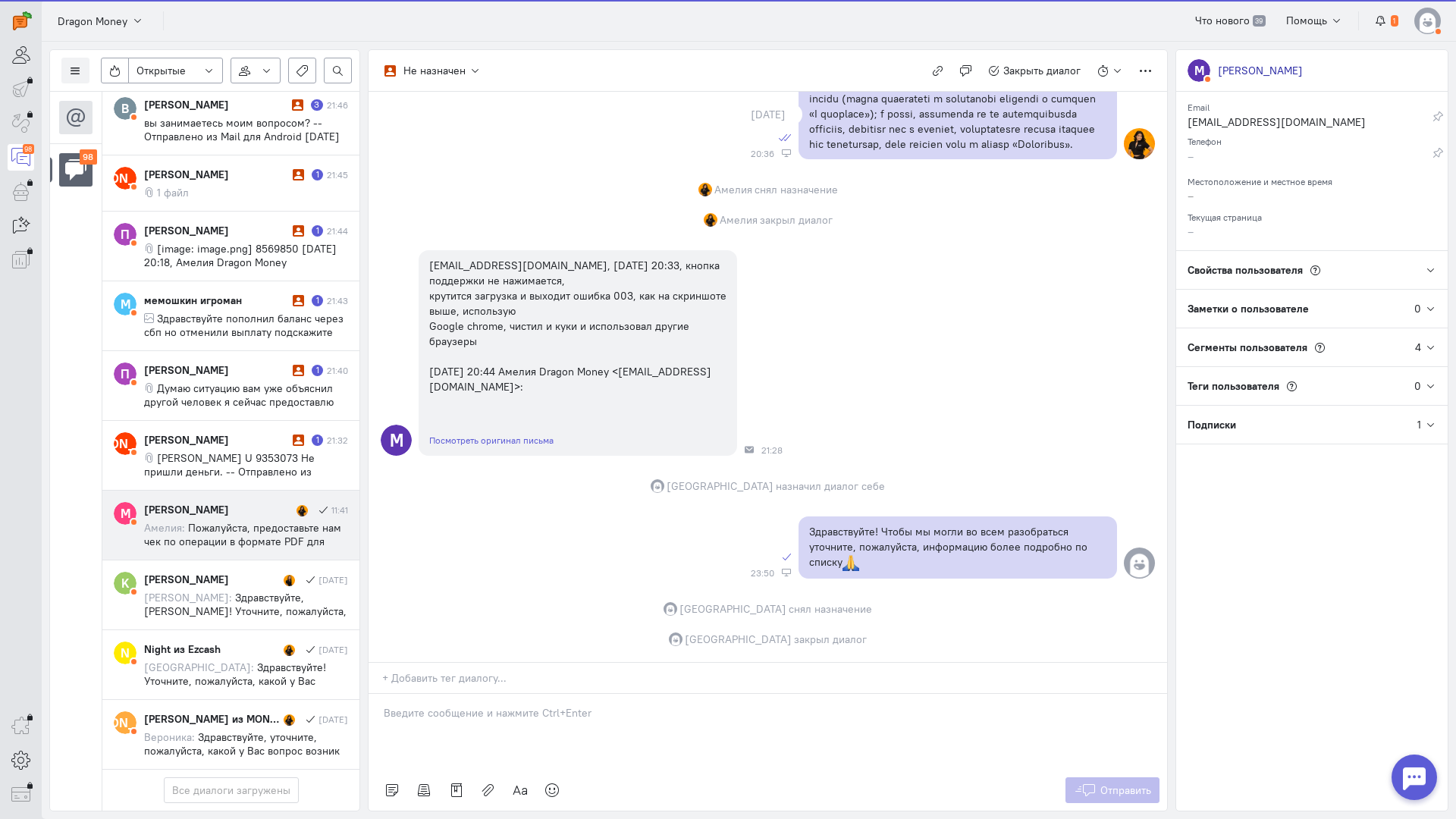
scroll to position [6296, 0]
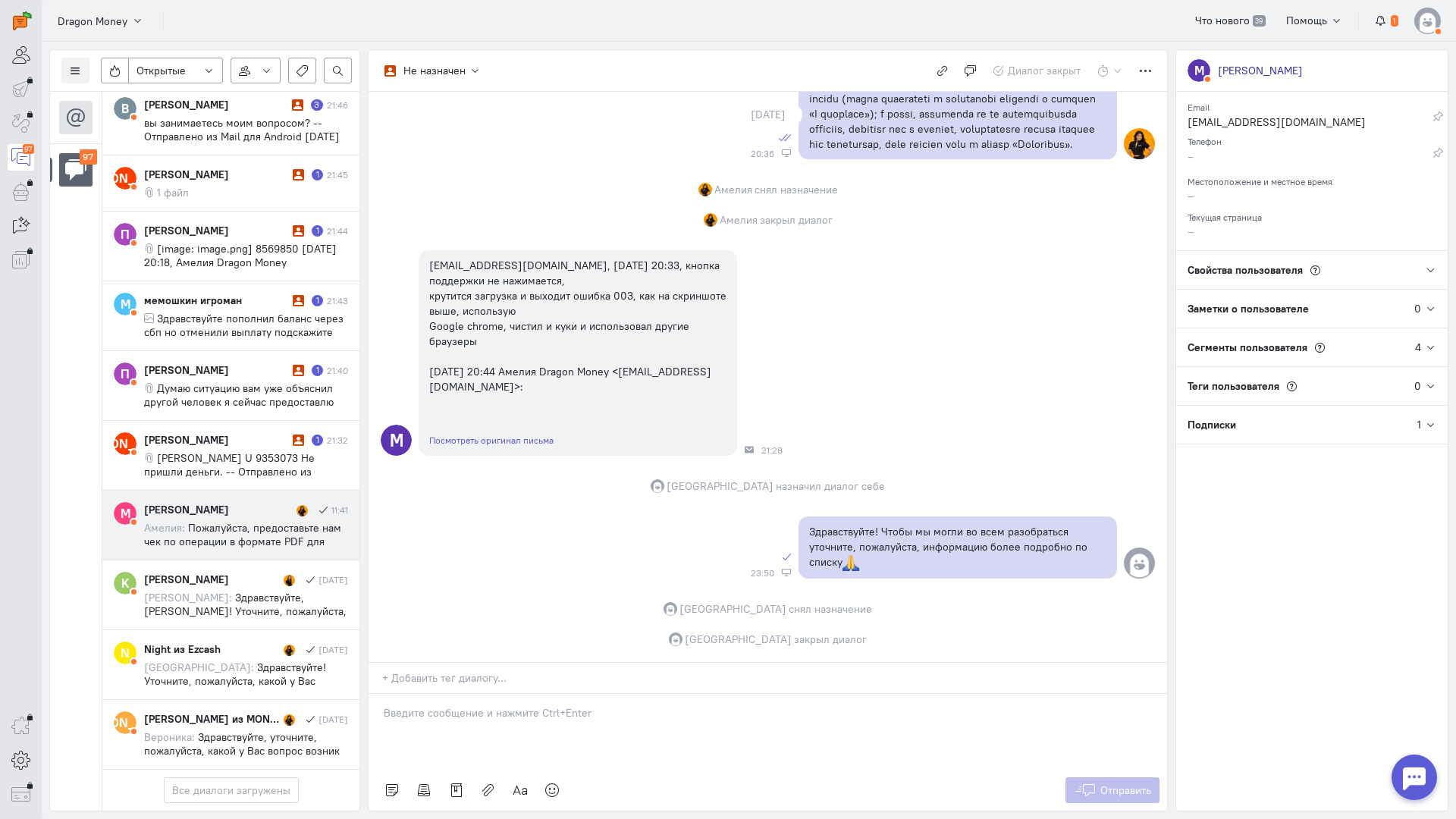
drag, startPoint x: 240, startPoint y: 377, endPoint x: 282, endPoint y: 399, distance: 47.4
click at [240, 451] on span "[PERSON_NAME] U 9353073 Не пришли деньги. -- Отправлено из [DOMAIN_NAME] для An…" at bounding box center [229, 471] width 171 height 41
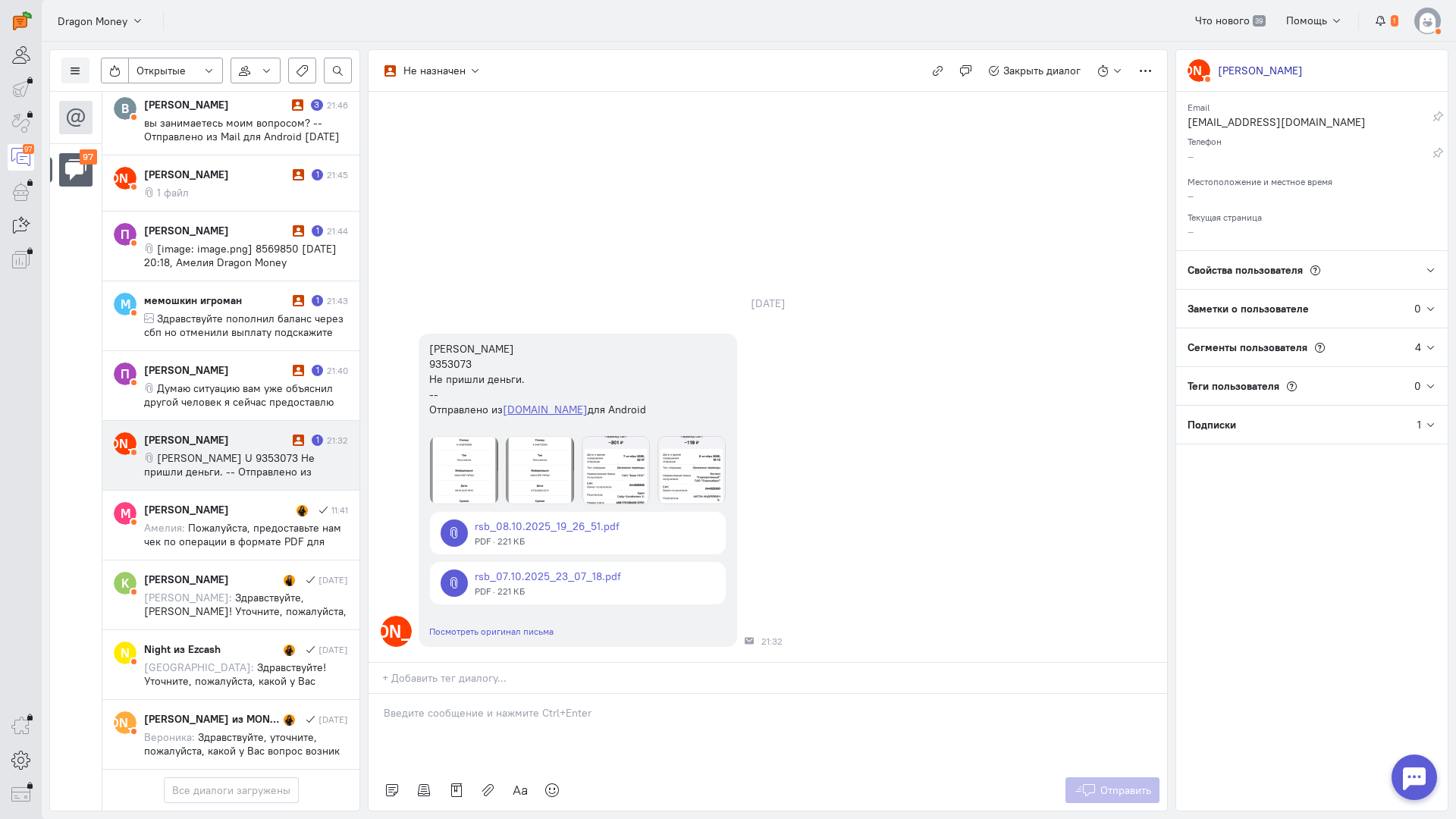
click at [496, 705] on p at bounding box center [768, 712] width 768 height 15
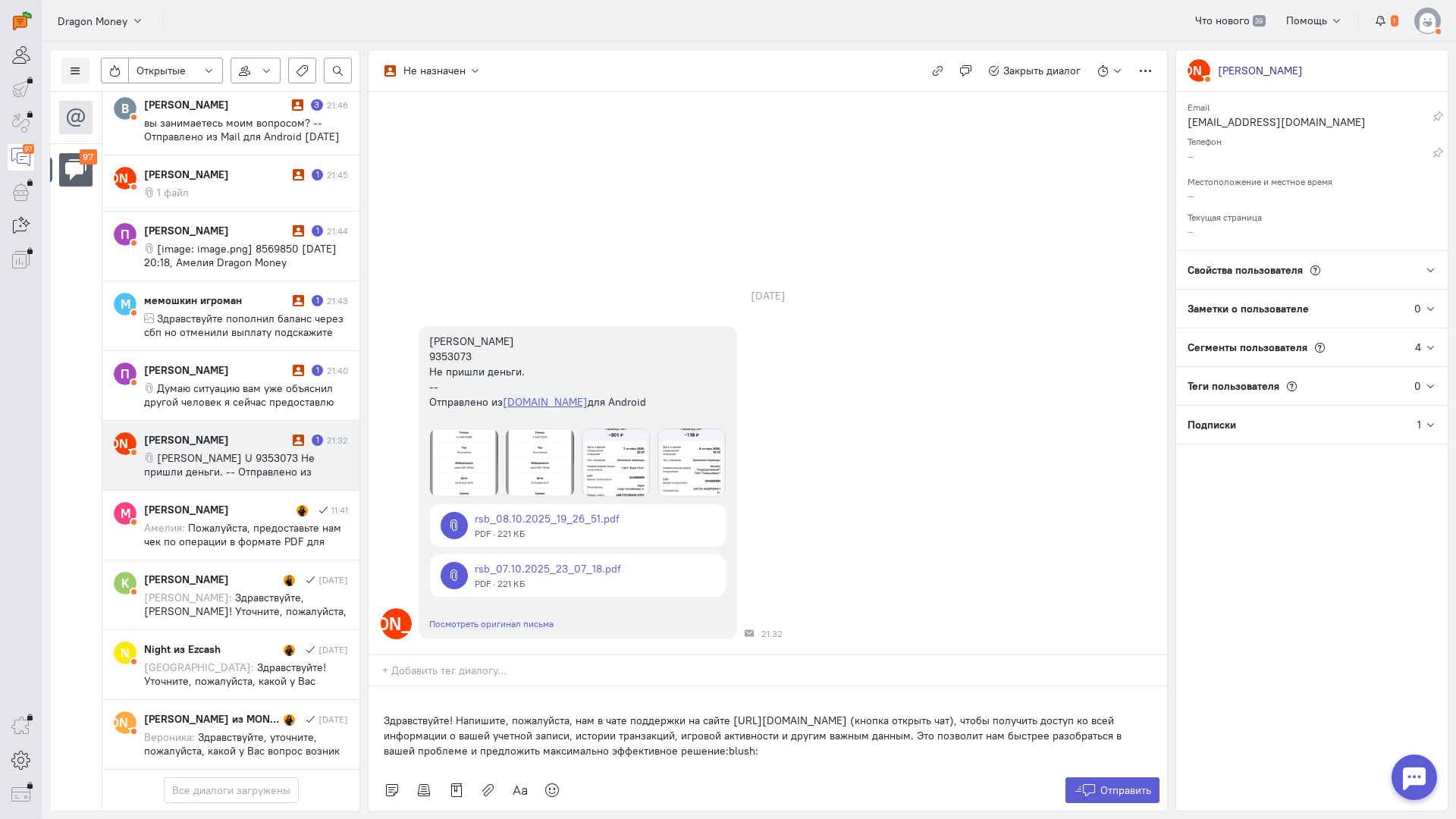
click at [374, 686] on div "Здравствуйте! Напишите, пожалуйста, нам в чате поддержки на сайте [URL][DOMAIN_…" at bounding box center [768, 728] width 799 height 84
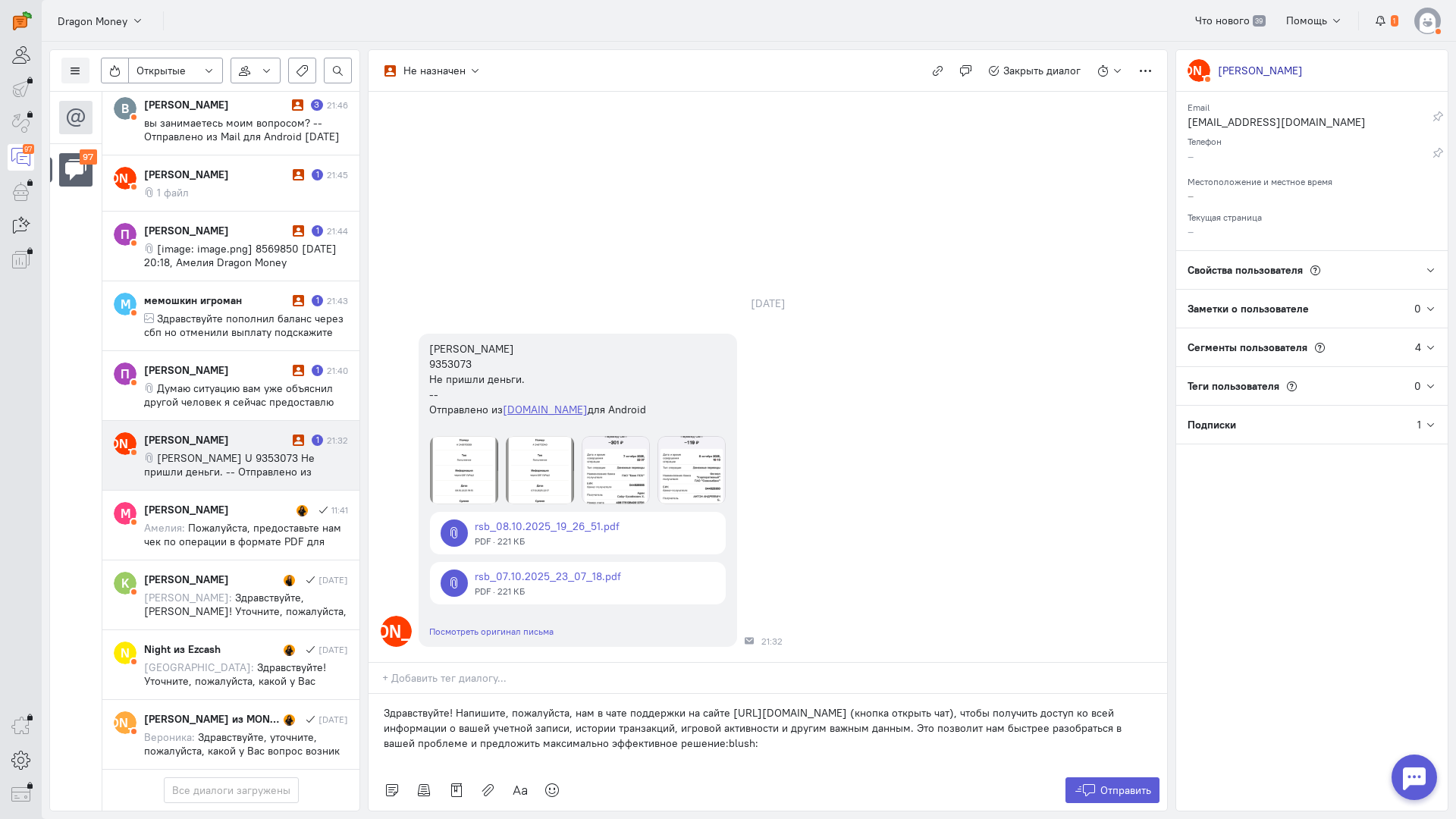
click at [1116, 769] on div "Отправить" at bounding box center [768, 789] width 799 height 41
click at [1091, 782] on icon at bounding box center [1085, 789] width 23 height 15
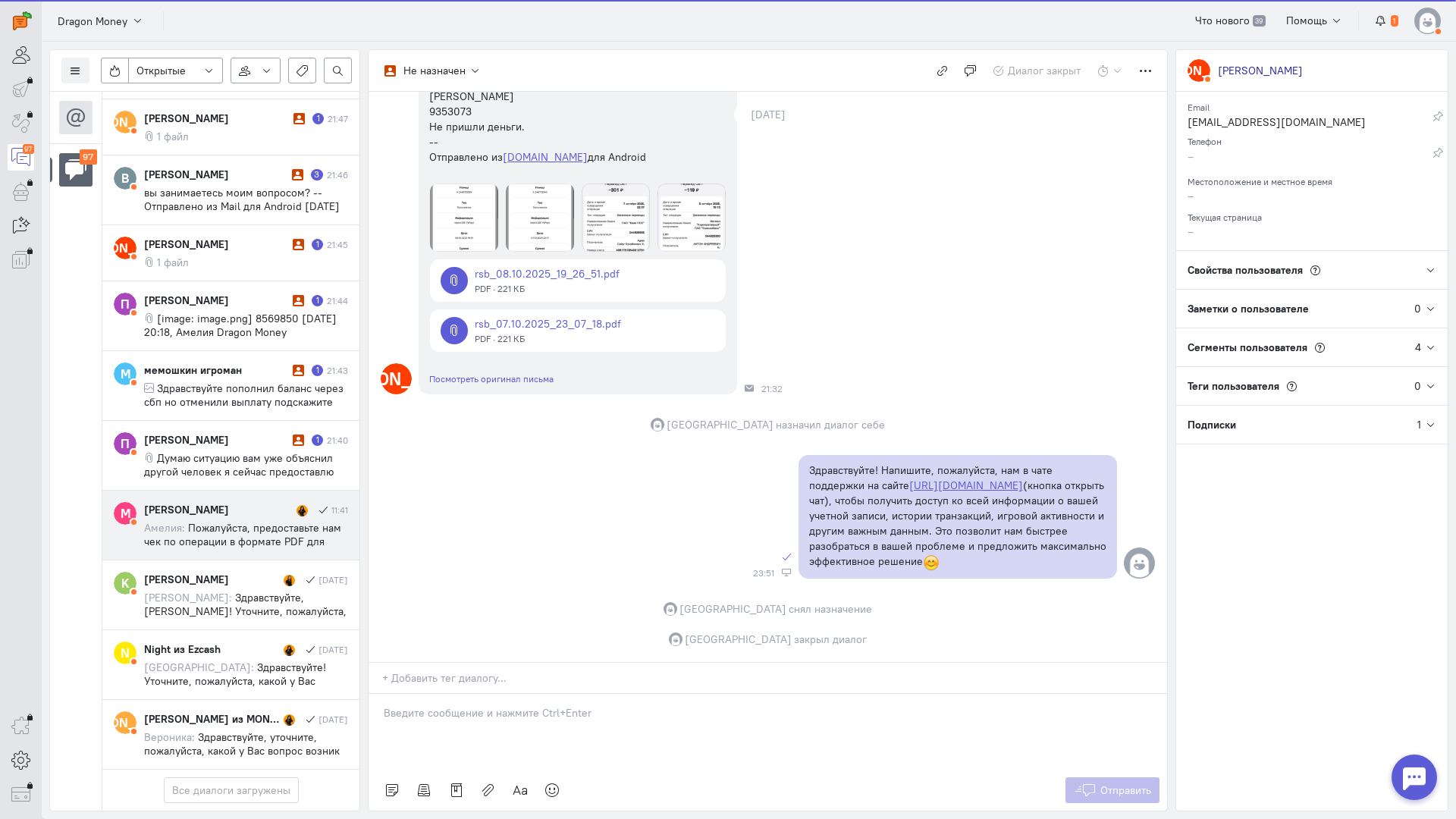
scroll to position [6216, 0]
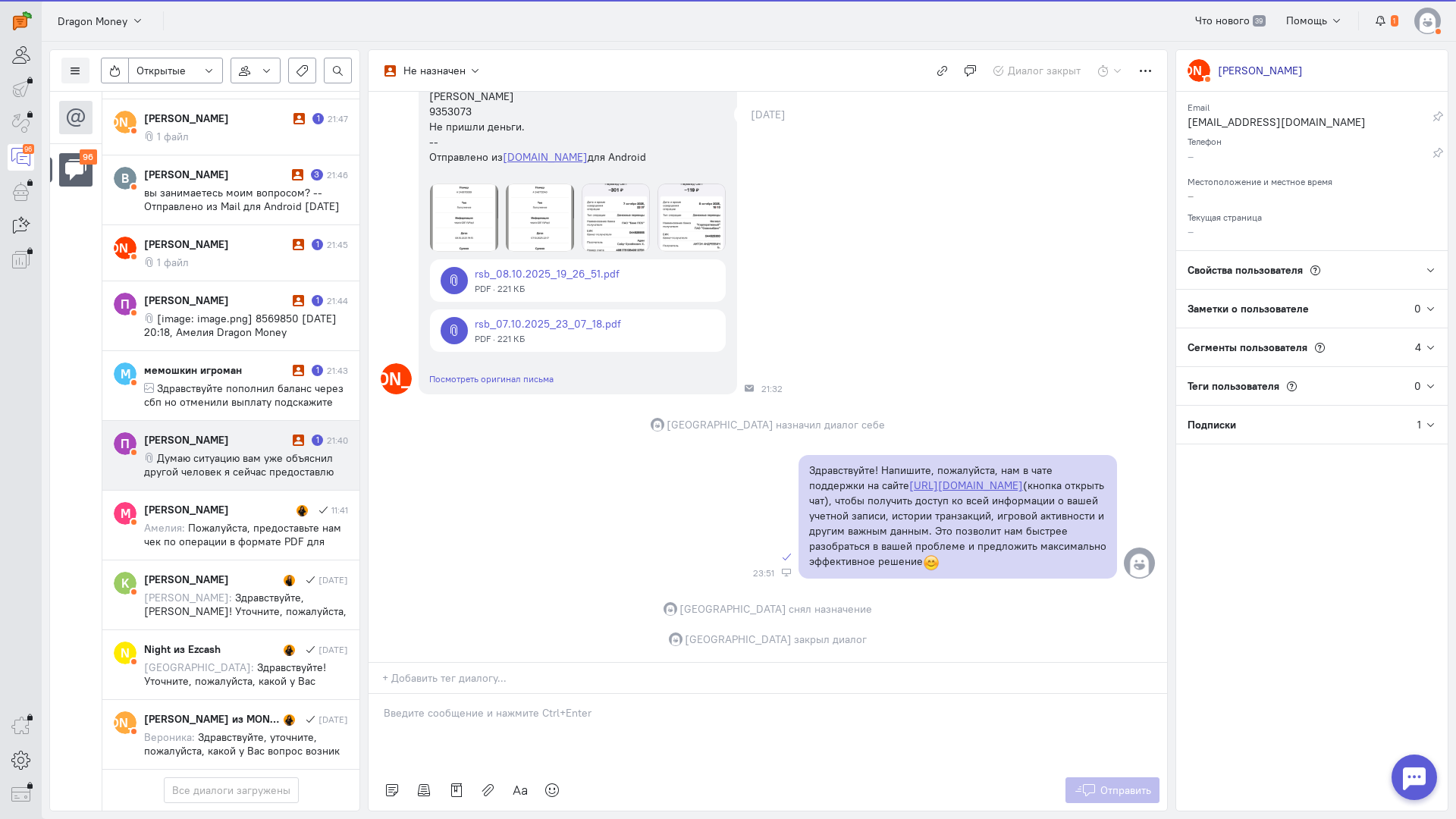
click at [239, 451] on span "Думаю ситуацию вам уже объяснил другой человек я сейчас предоставлю доказательс…" at bounding box center [238, 471] width 190 height 41
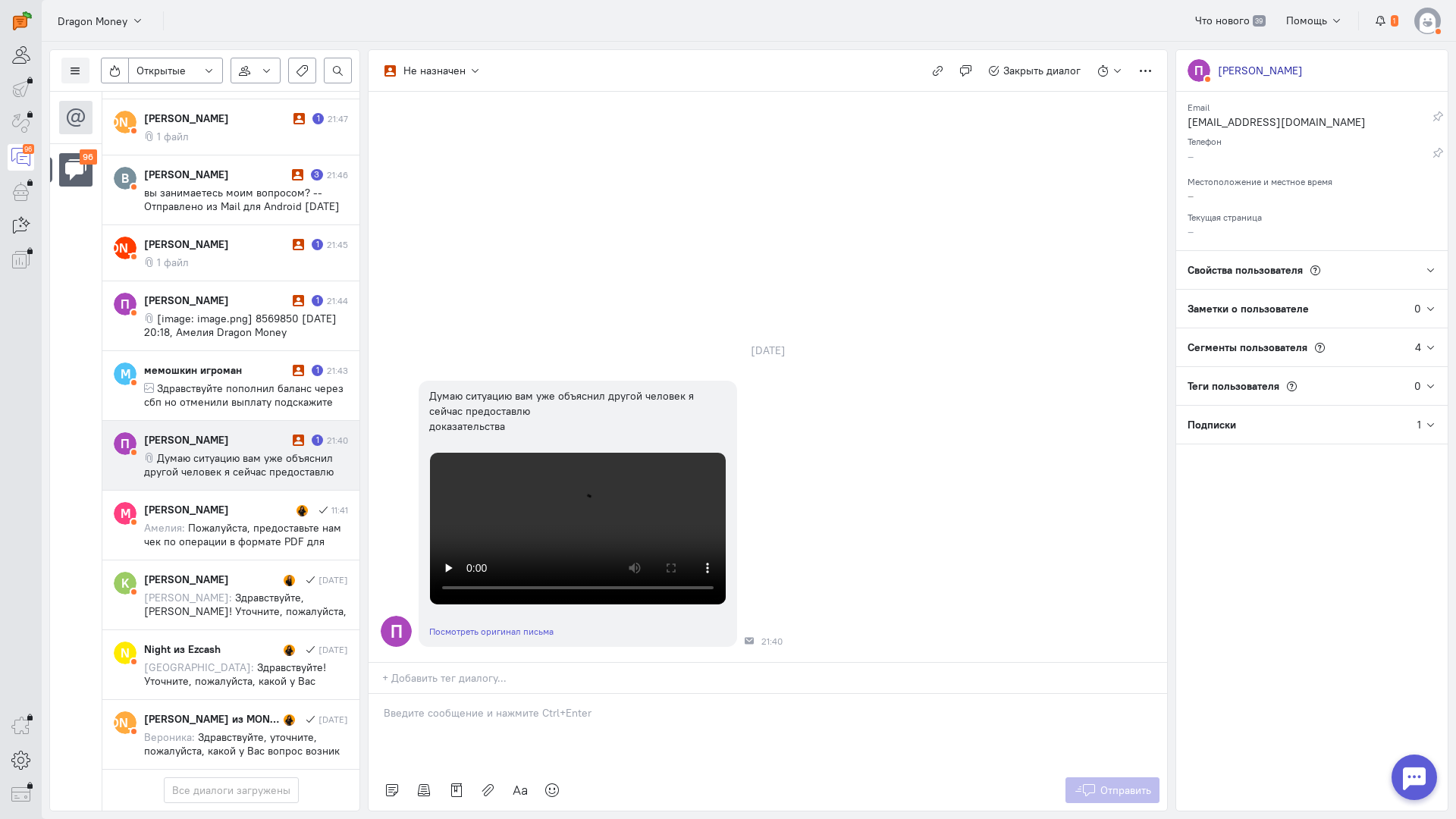
scroll to position [367, 0]
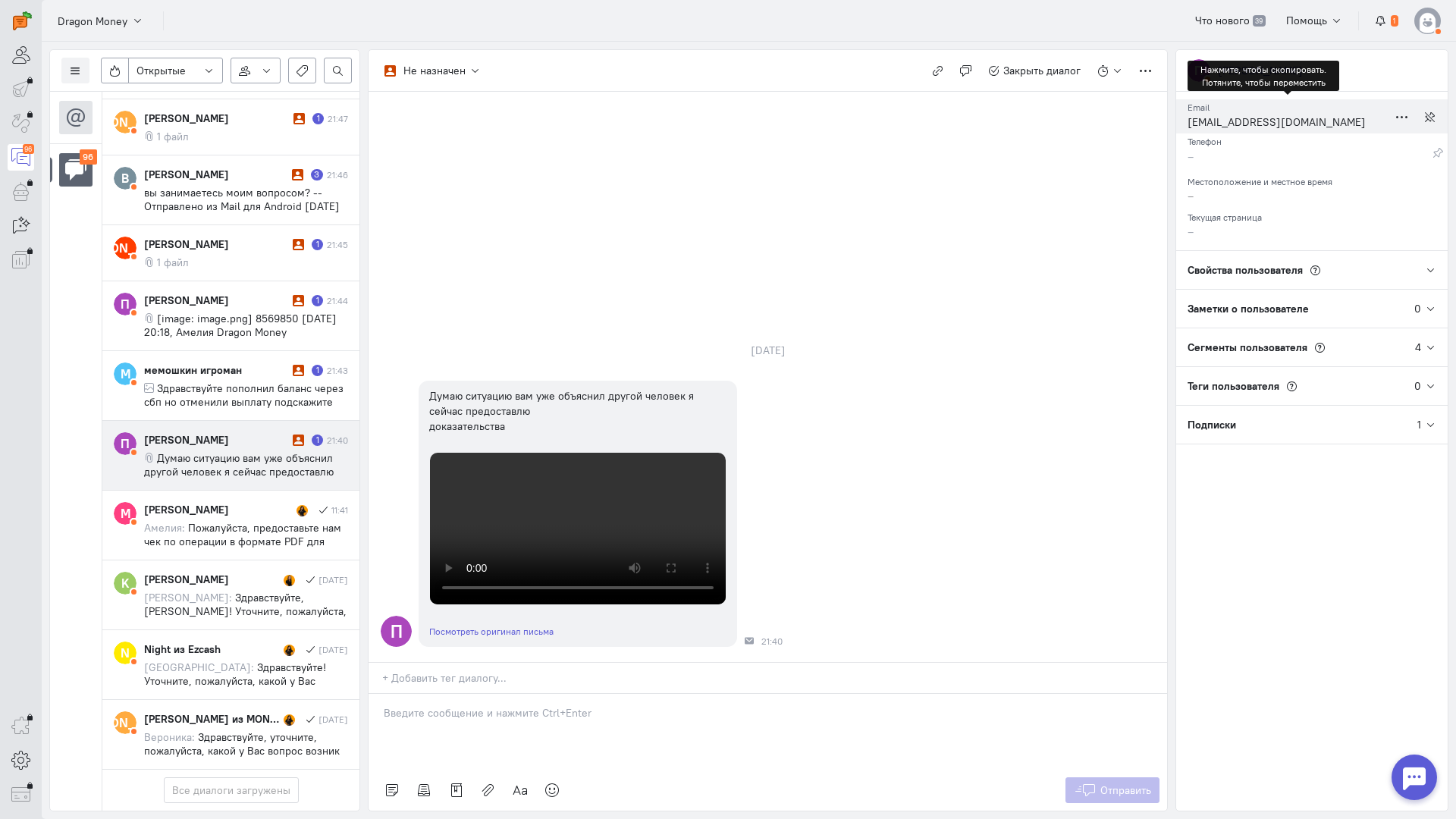
click at [1240, 125] on div "[EMAIL_ADDRESS][DOMAIN_NAME]" at bounding box center [1288, 124] width 200 height 19
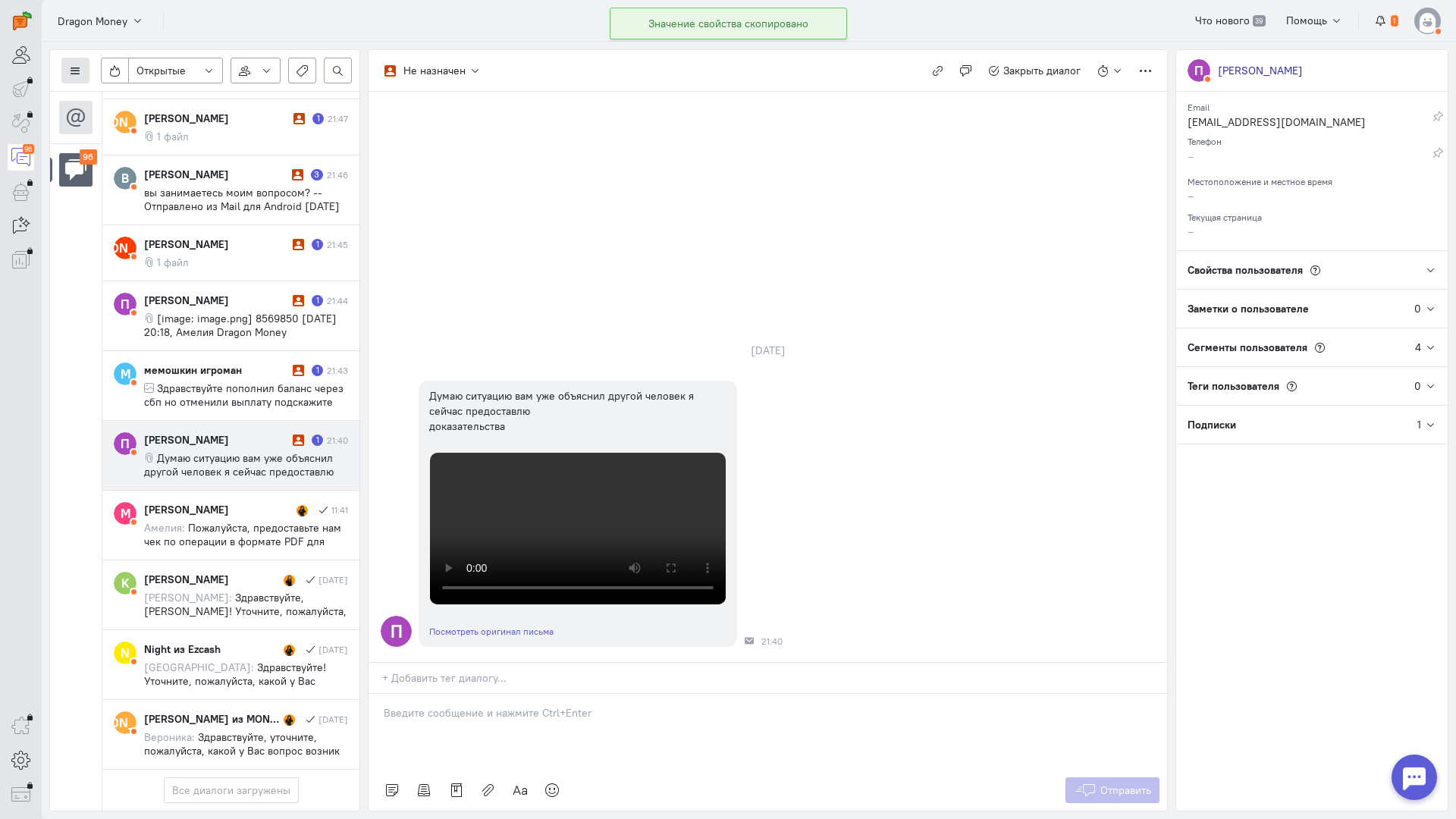
click at [73, 71] on icon at bounding box center [75, 70] width 11 height 11
click at [111, 98] on span "Список пользователей" at bounding box center [148, 101] width 113 height 13
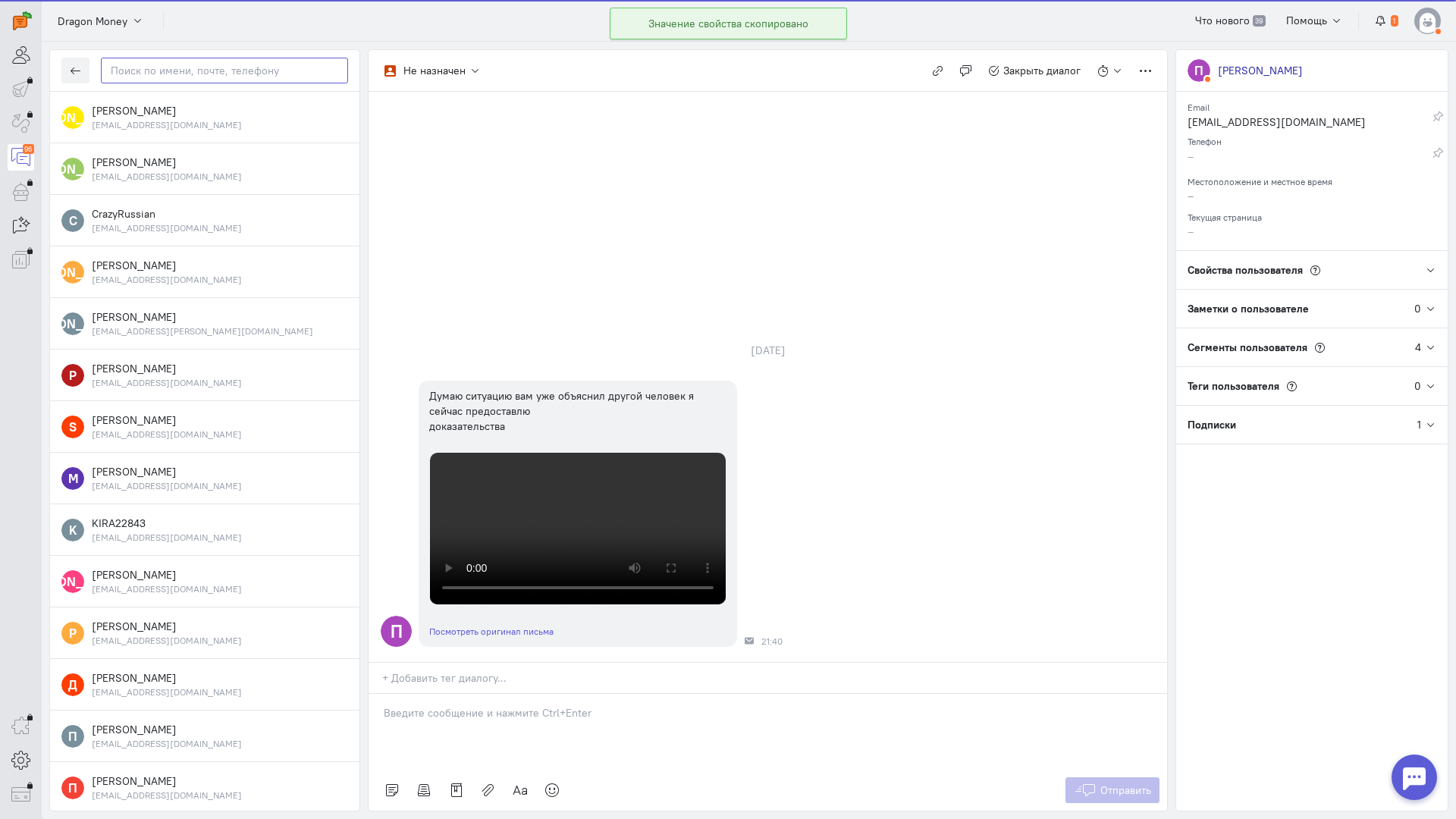
click at [201, 74] on input "text" at bounding box center [225, 70] width 248 height 26
paste input "vsegda.proda@gm"
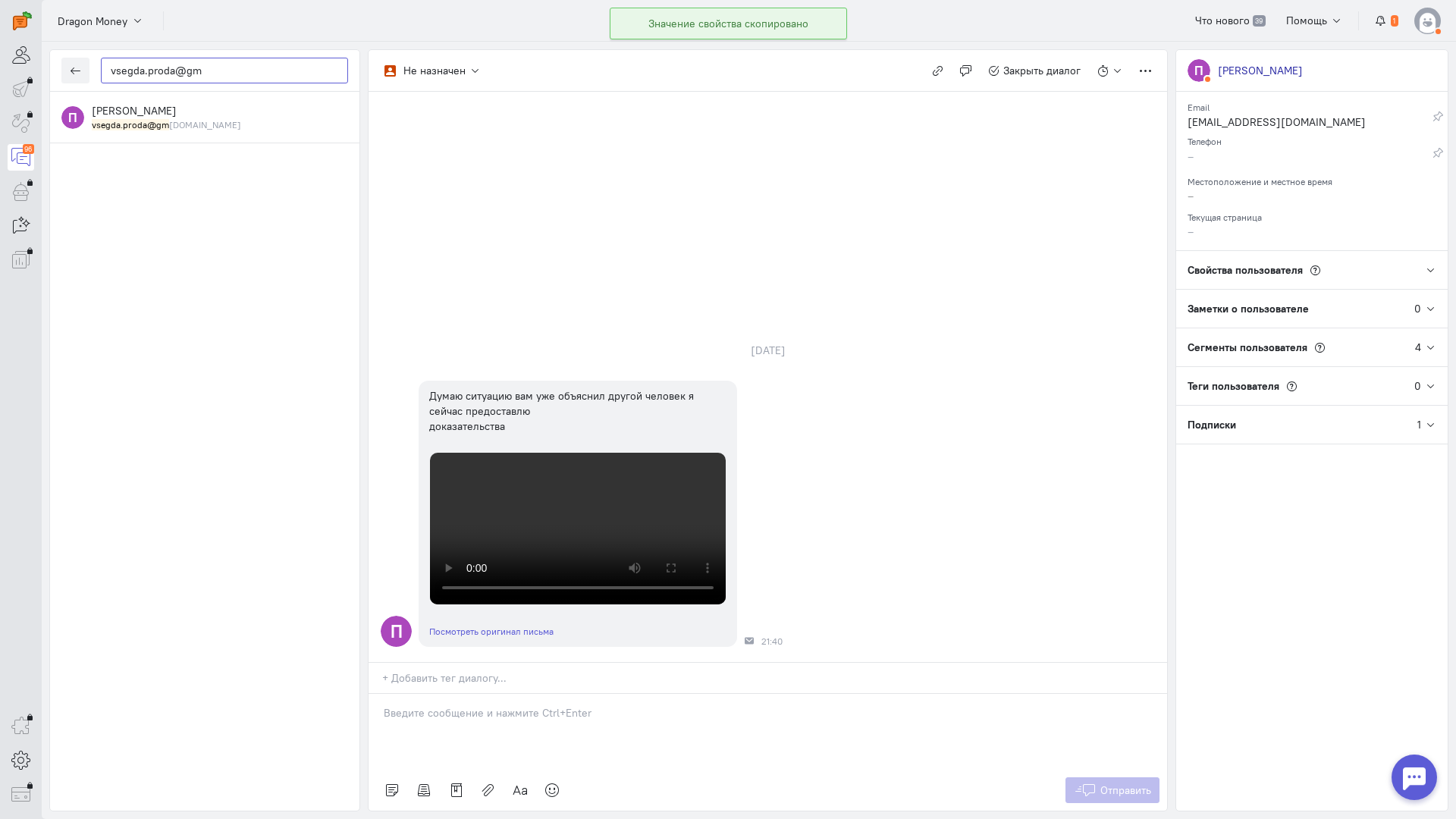
type input "vsegda.proda@gm"
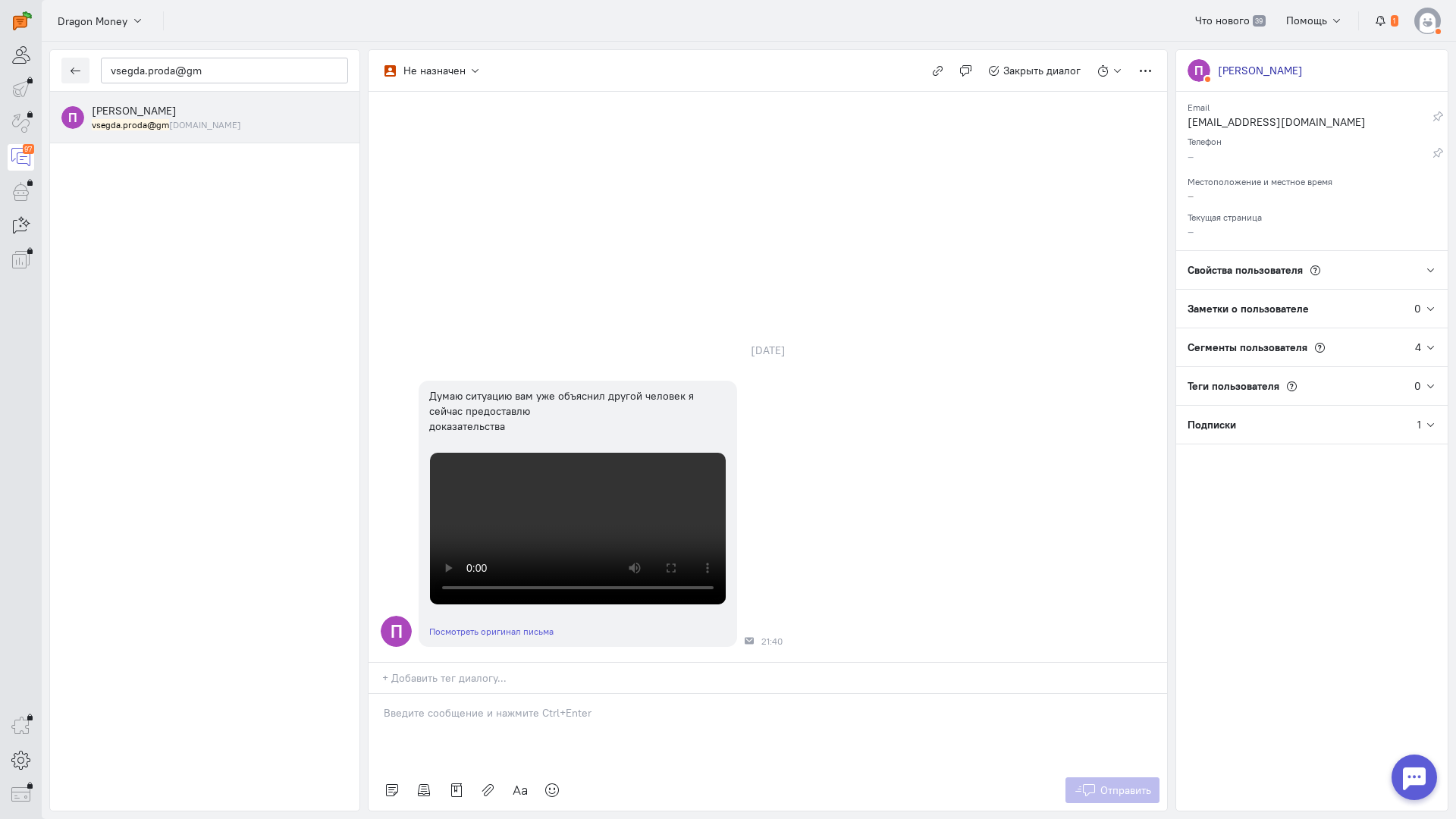
click at [172, 117] on div "[PERSON_NAME] vsegda.proda@gm [DOMAIN_NAME]" at bounding box center [219, 116] width 256 height 28
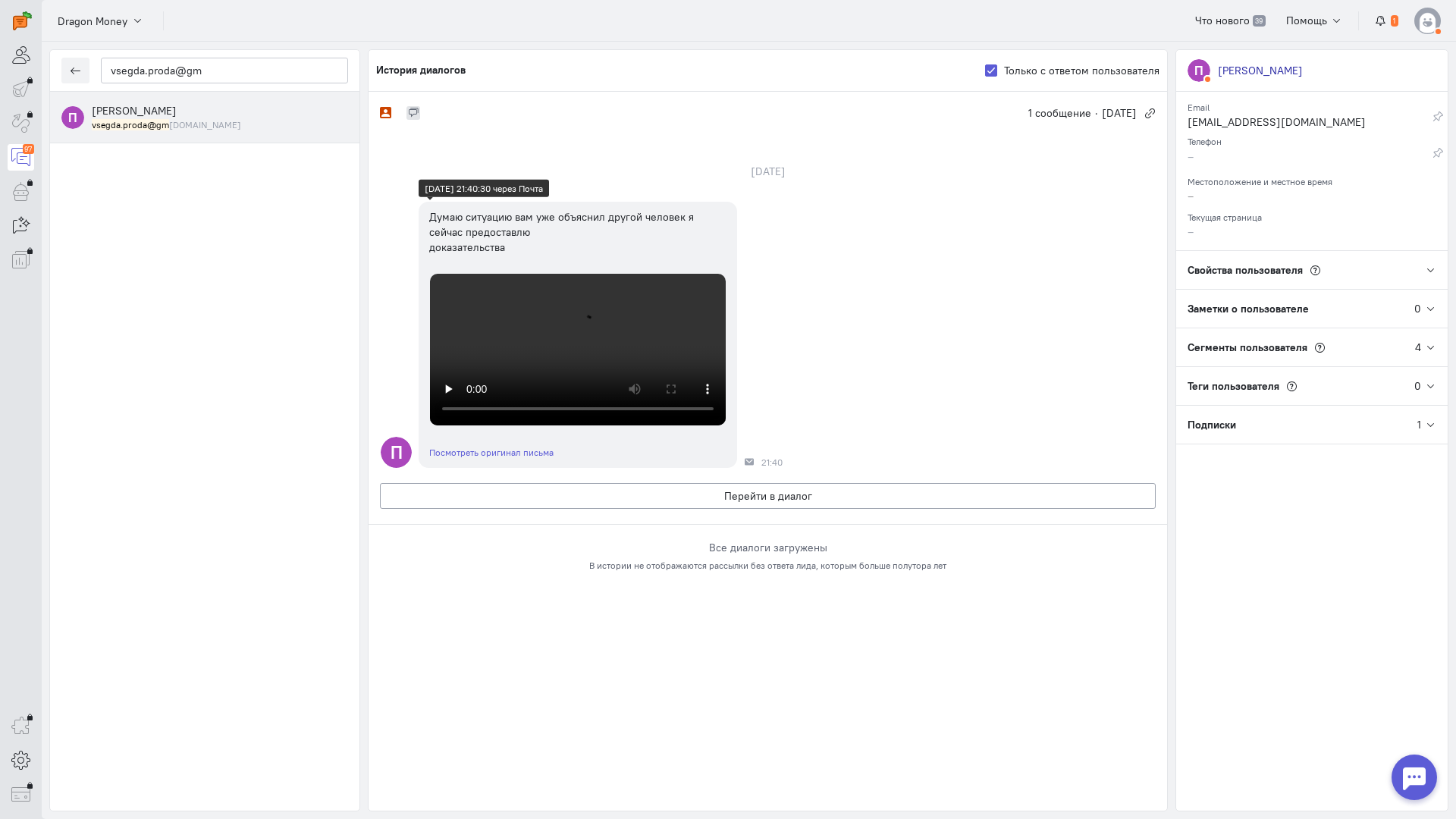
scroll to position [0, 0]
click at [327, 672] on div "П [PERSON_NAME] vsegda.proda@gm [DOMAIN_NAME]" at bounding box center [205, 450] width 310 height 719
click at [536, 509] on button "Перейти в диалог" at bounding box center [768, 495] width 776 height 26
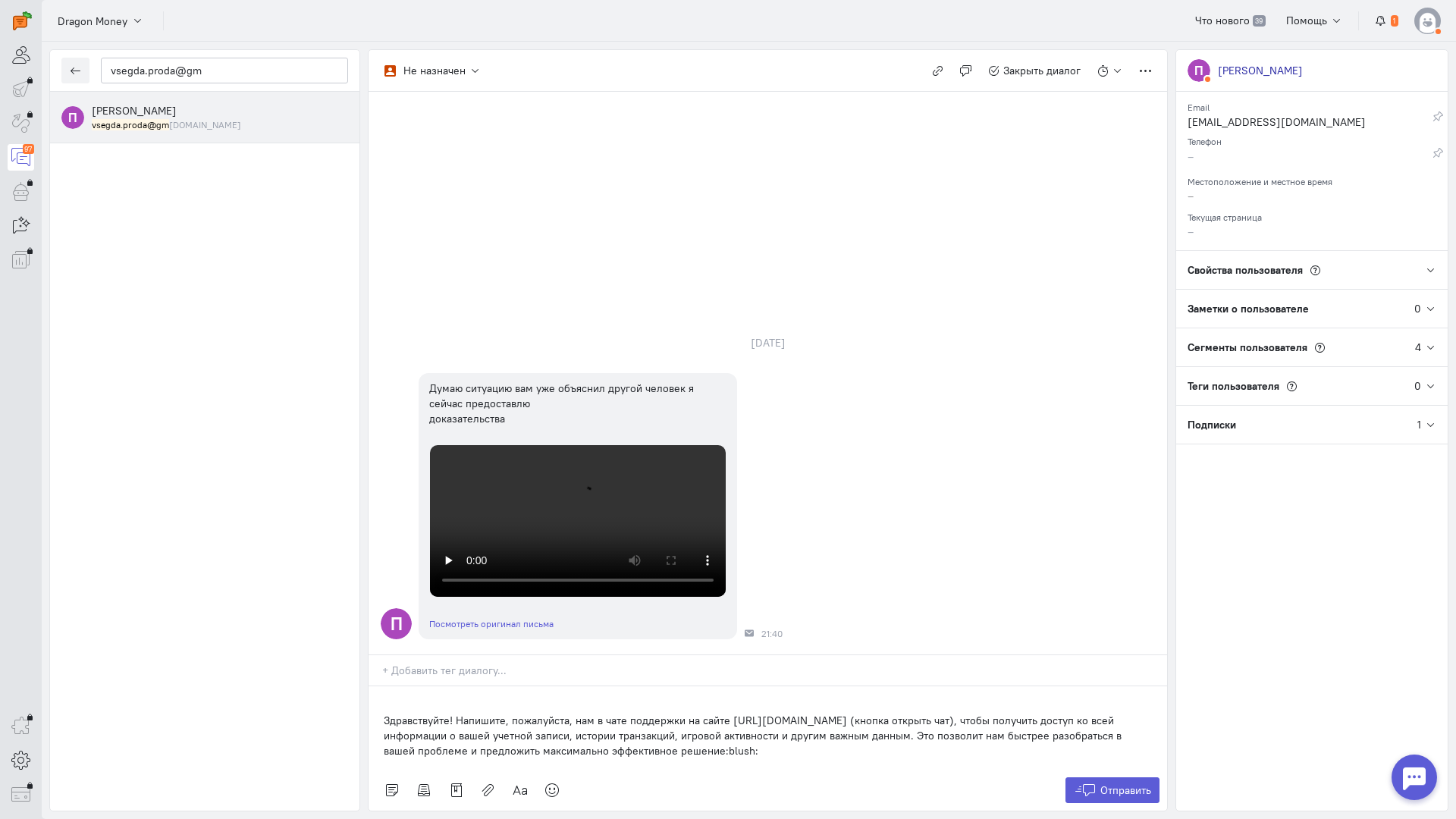
click at [373, 686] on div "Здравствуйте! Напишите, пожалуйста, нам в чате поддержки на сайте [URL][DOMAIN_…" at bounding box center [768, 728] width 799 height 84
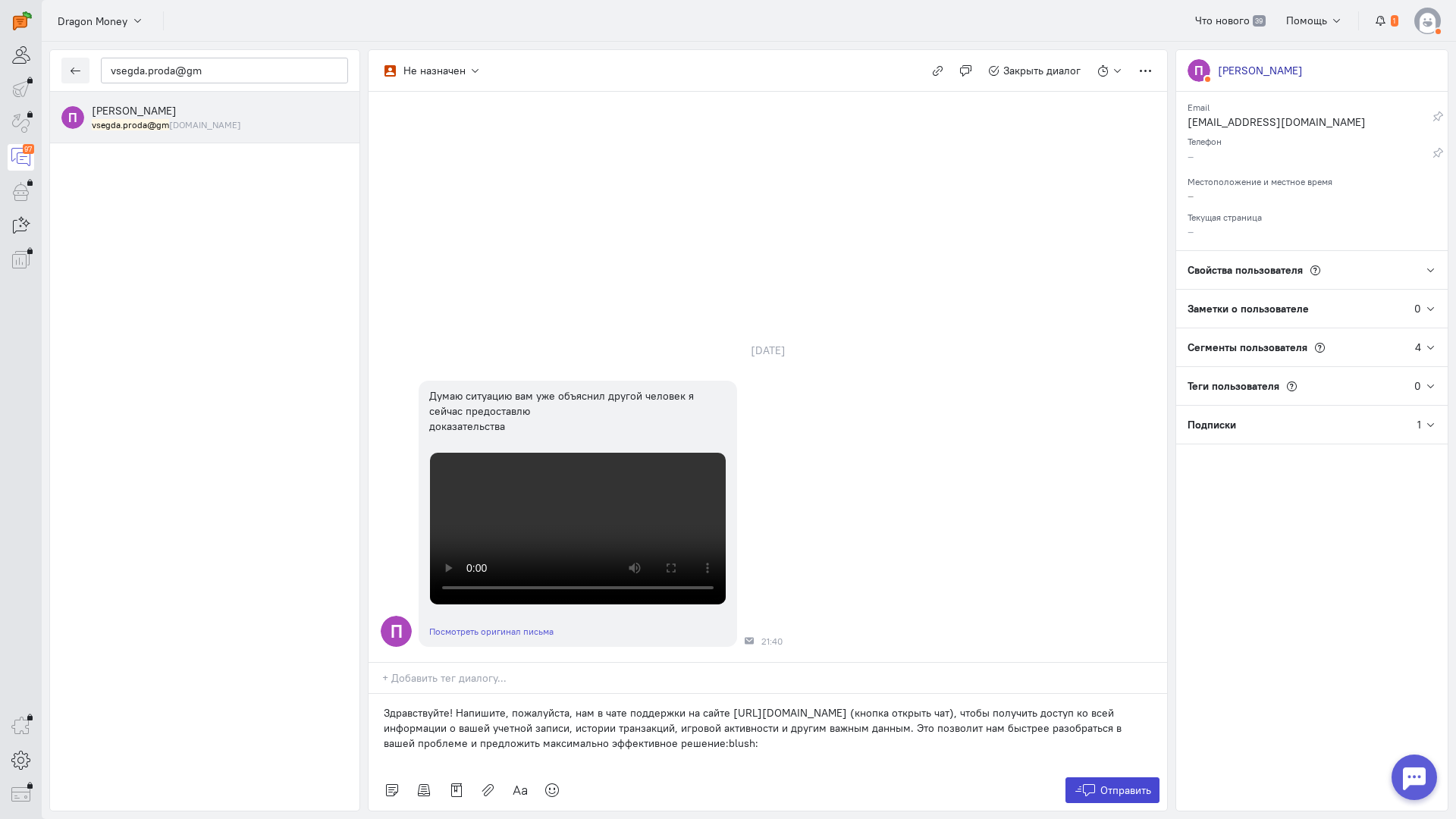
click at [1087, 782] on icon at bounding box center [1085, 789] width 23 height 15
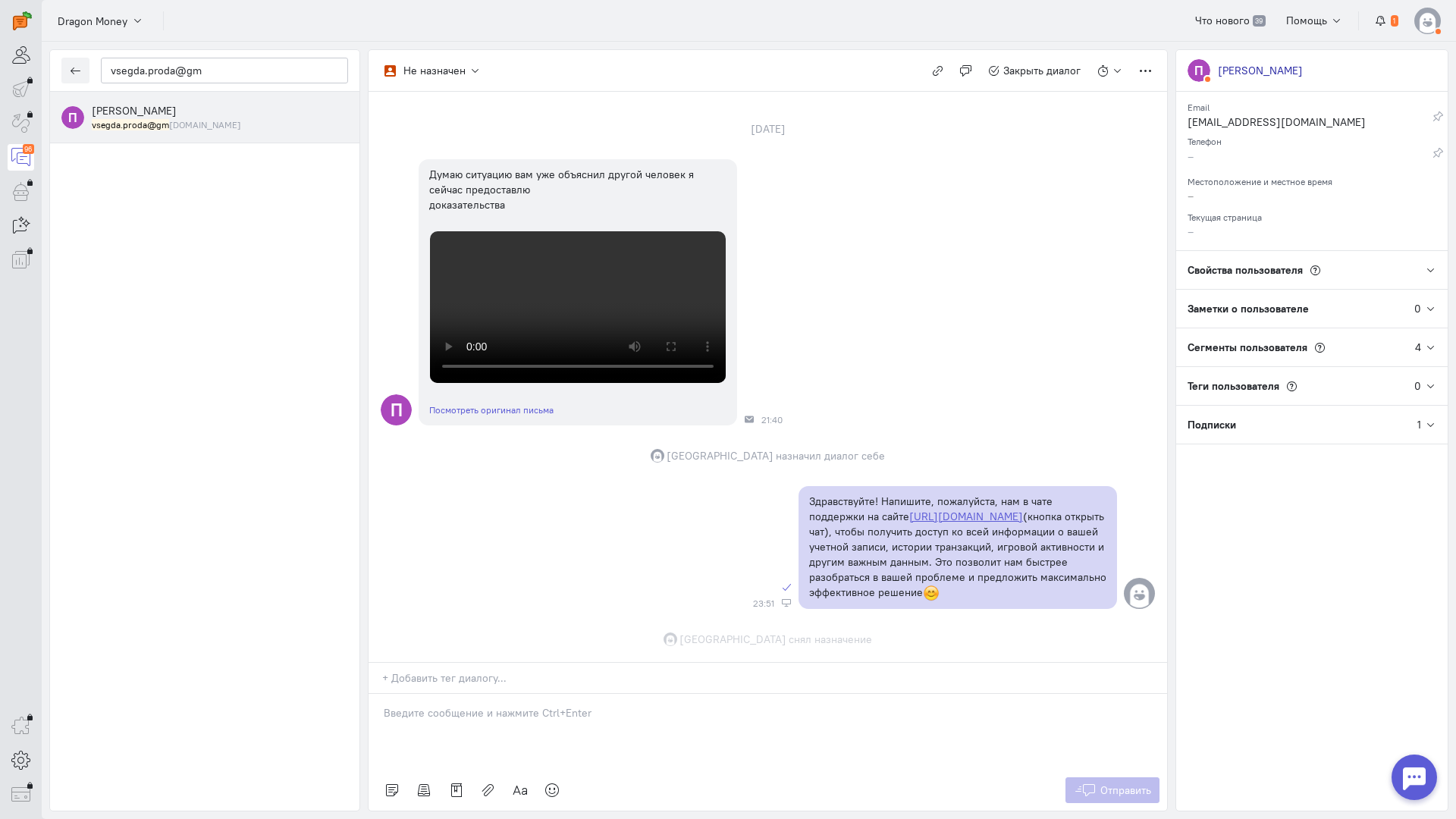
scroll to position [619, 0]
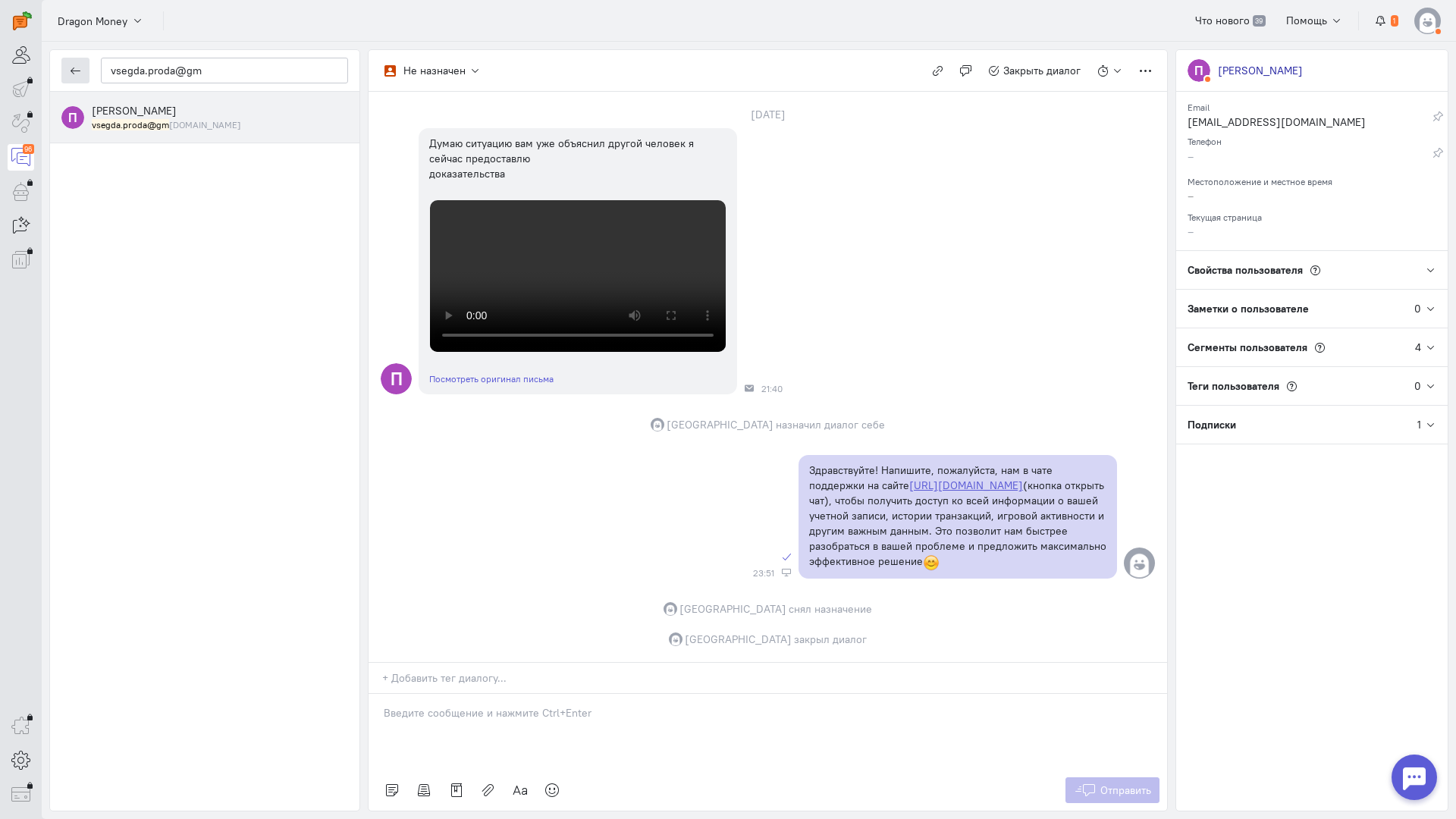
click at [78, 65] on icon "button" at bounding box center [75, 70] width 11 height 11
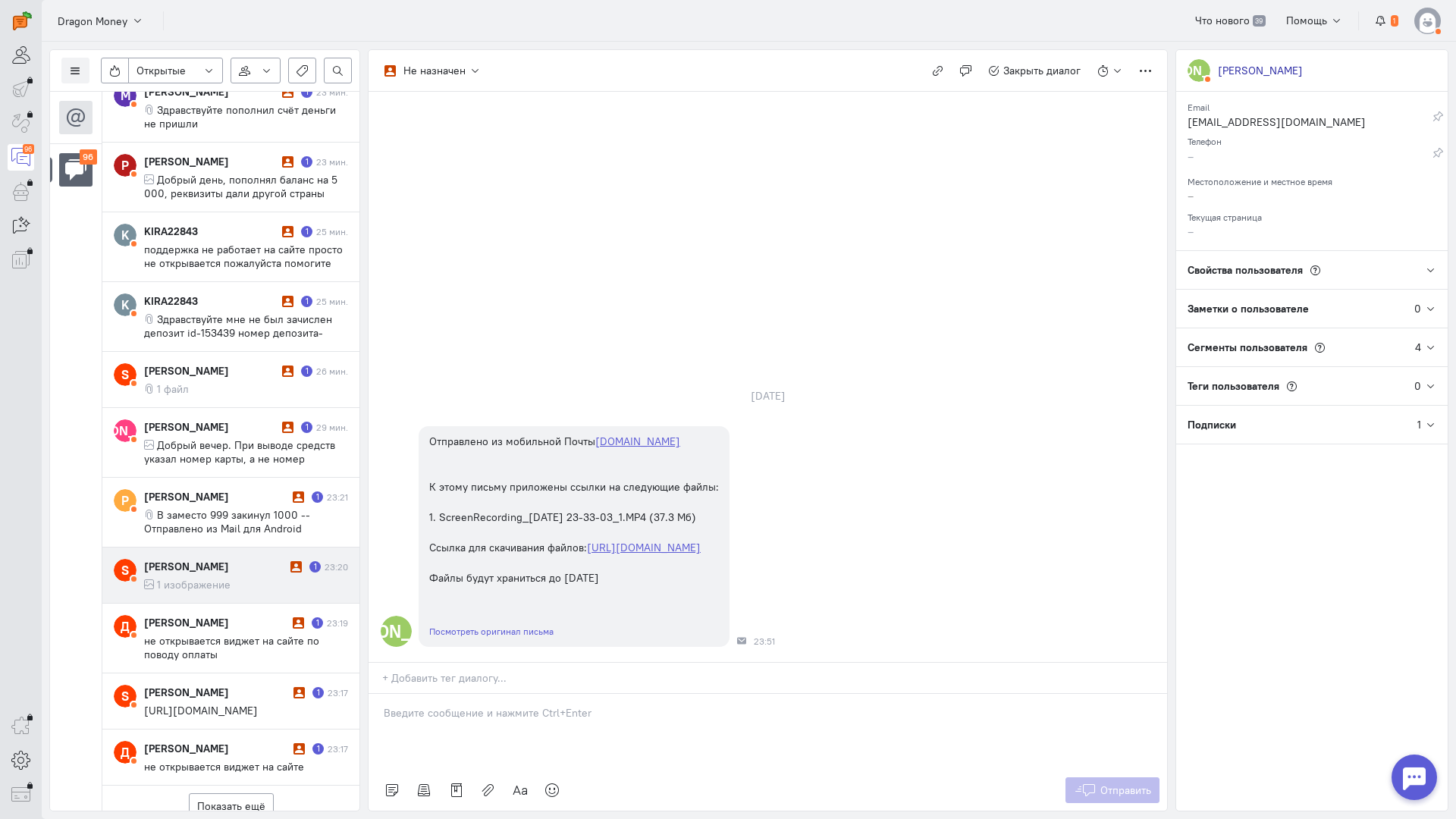
scroll to position [744, 0]
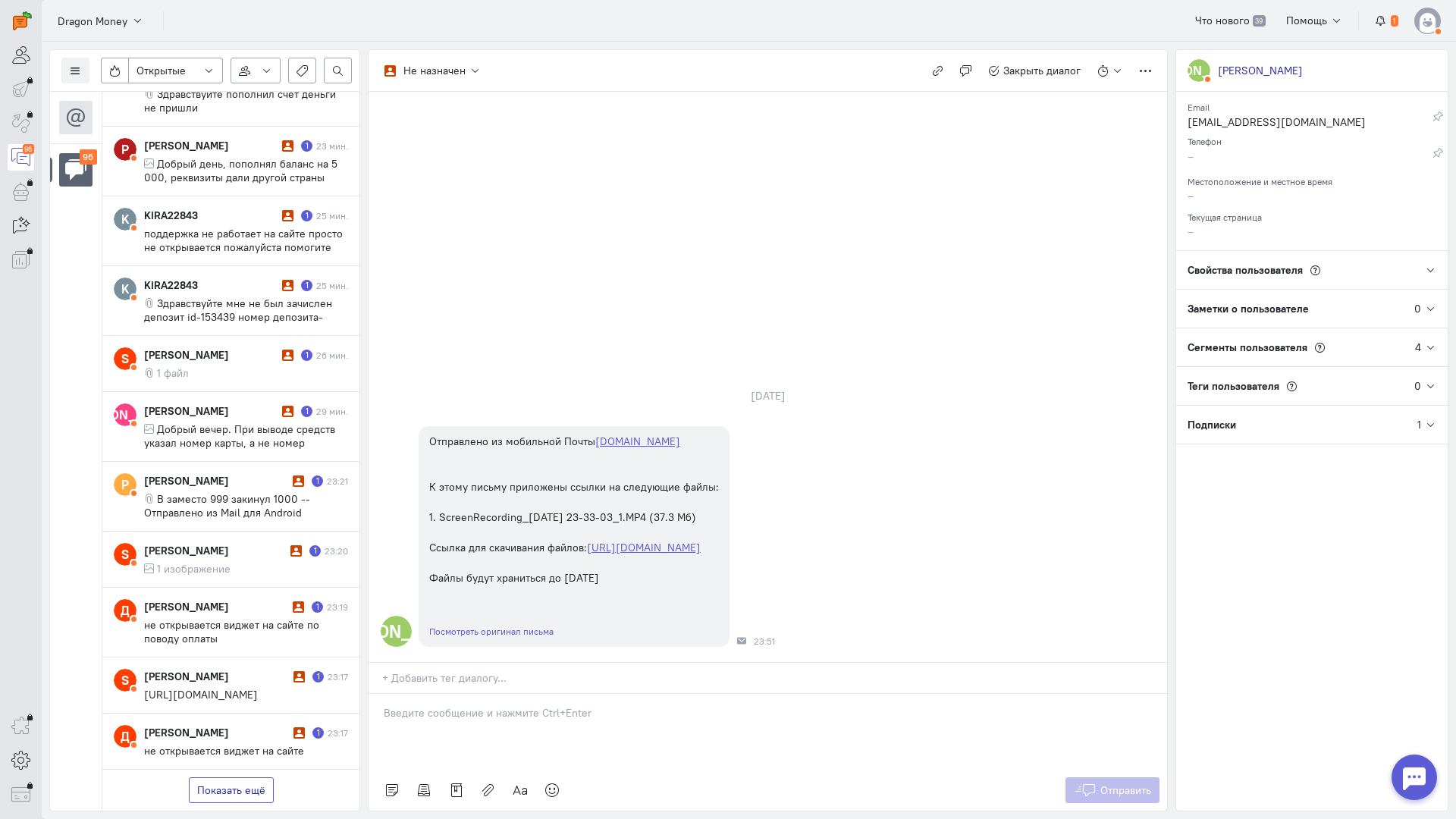
click at [251, 777] on button "Показать ещё" at bounding box center [231, 789] width 85 height 26
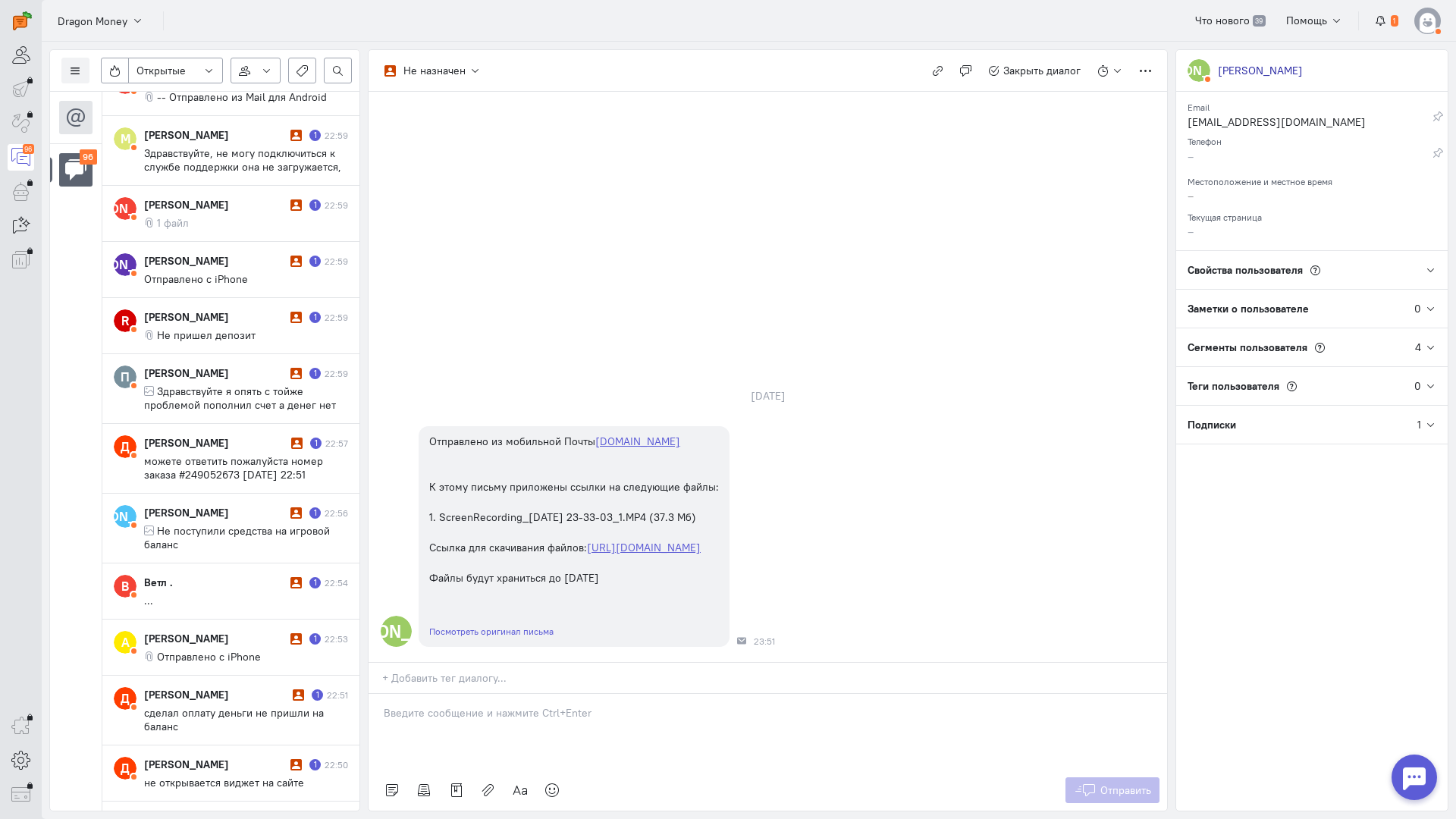
scroll to position [2081, 0]
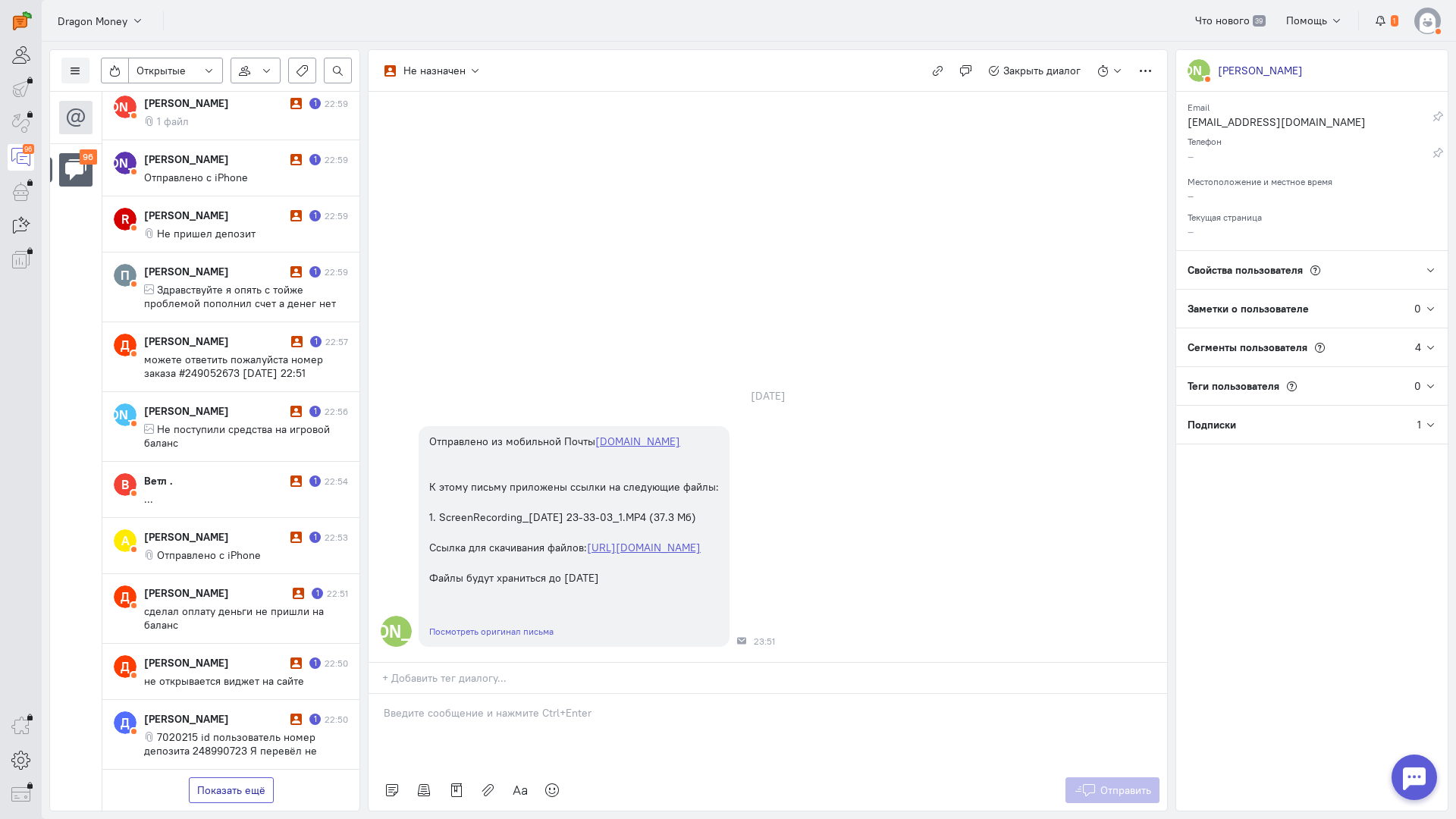
click at [251, 777] on button "Показать ещё" at bounding box center [231, 789] width 85 height 26
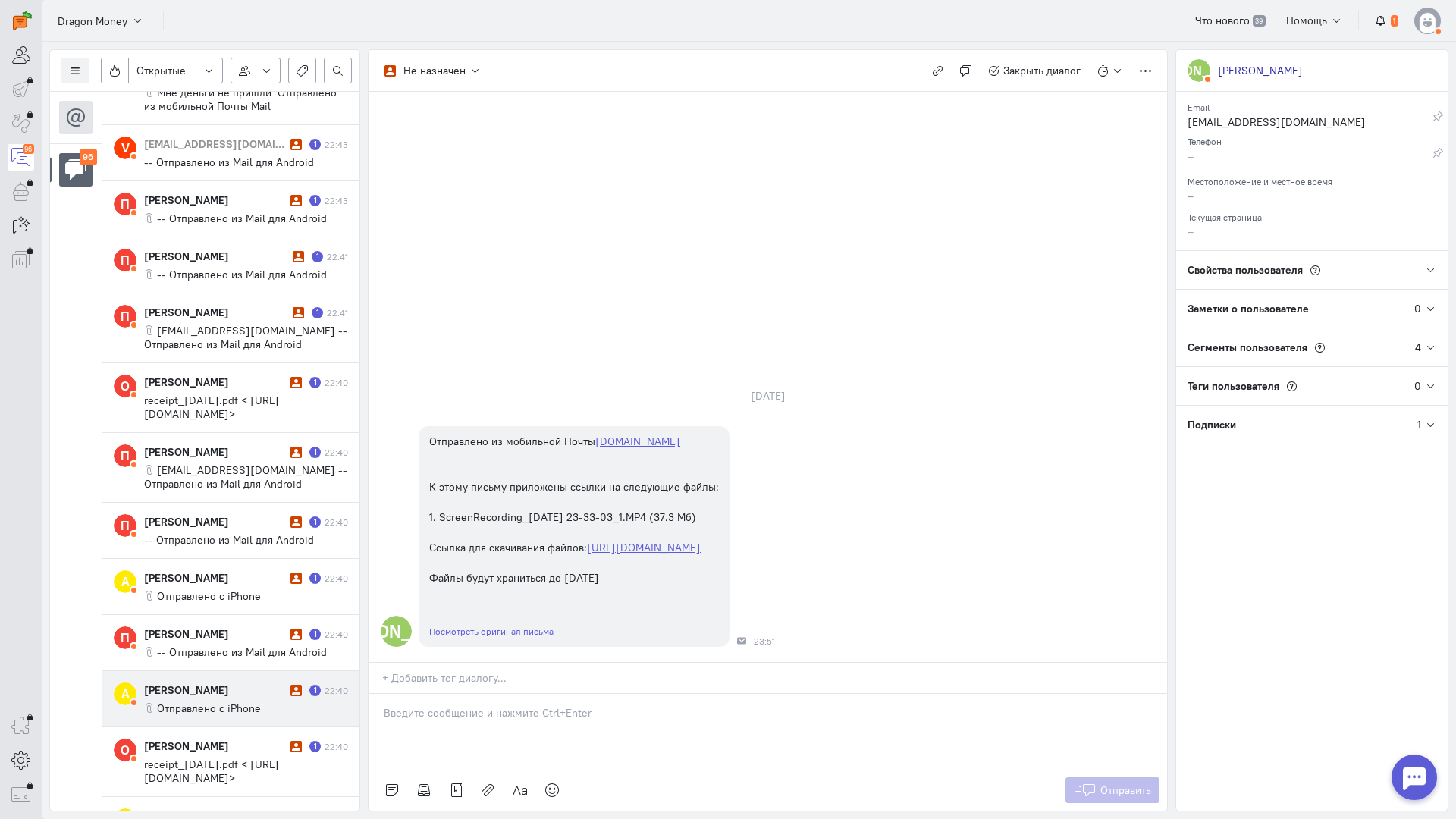
scroll to position [3420, 0]
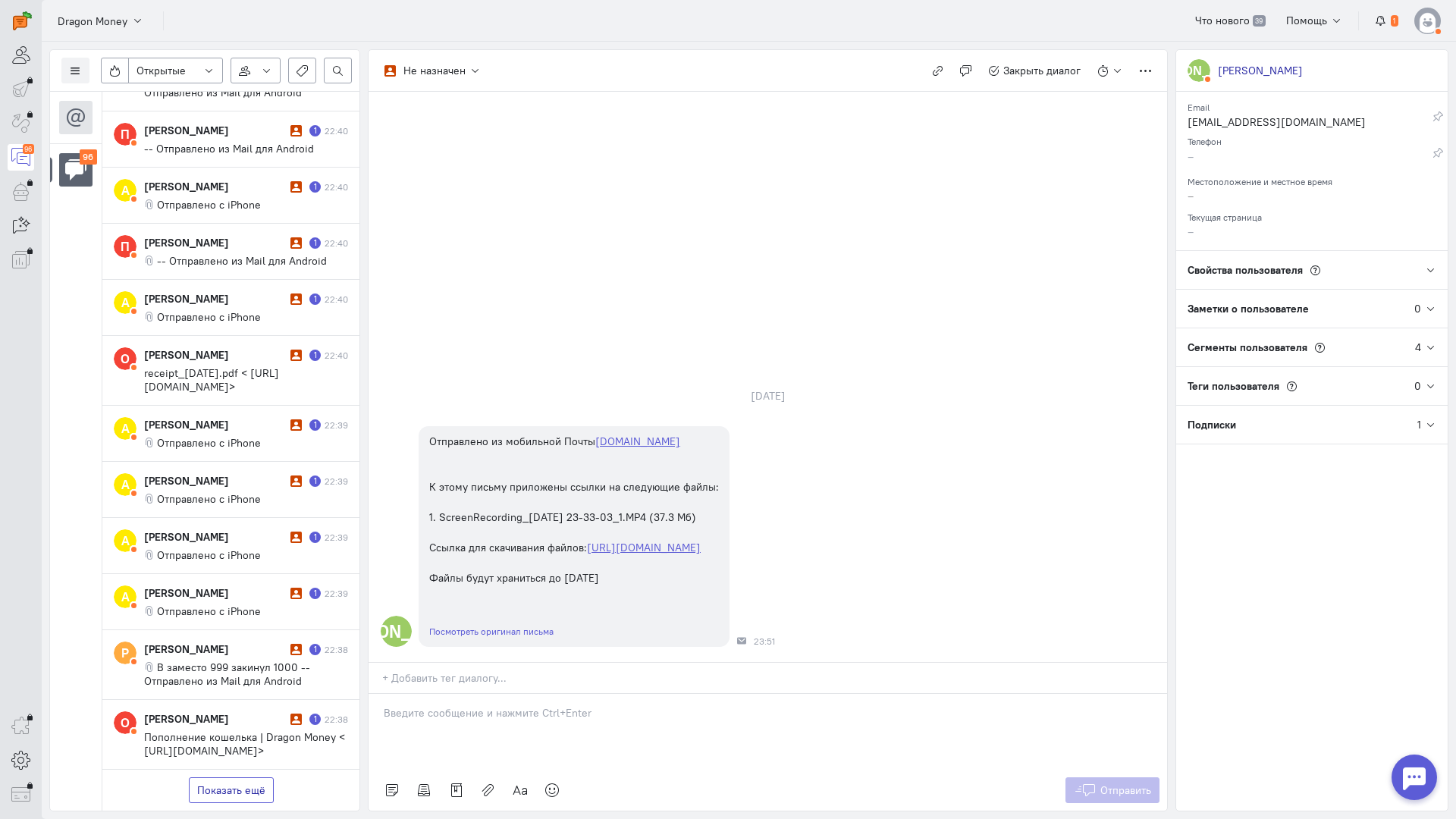
drag, startPoint x: 217, startPoint y: 701, endPoint x: 240, endPoint y: 637, distance: 68.0
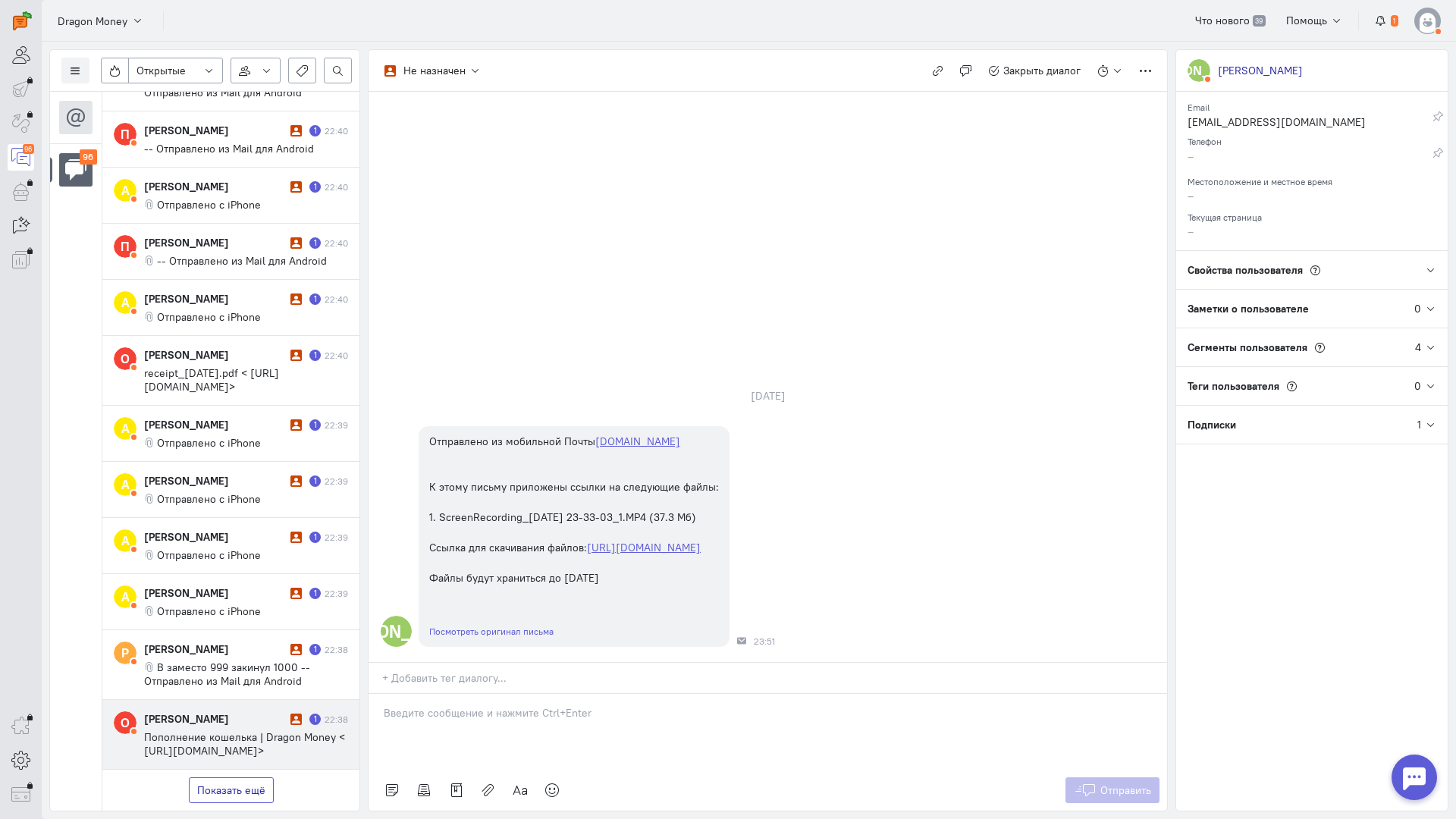
click at [217, 777] on button "Показать ещё" at bounding box center [231, 789] width 85 height 26
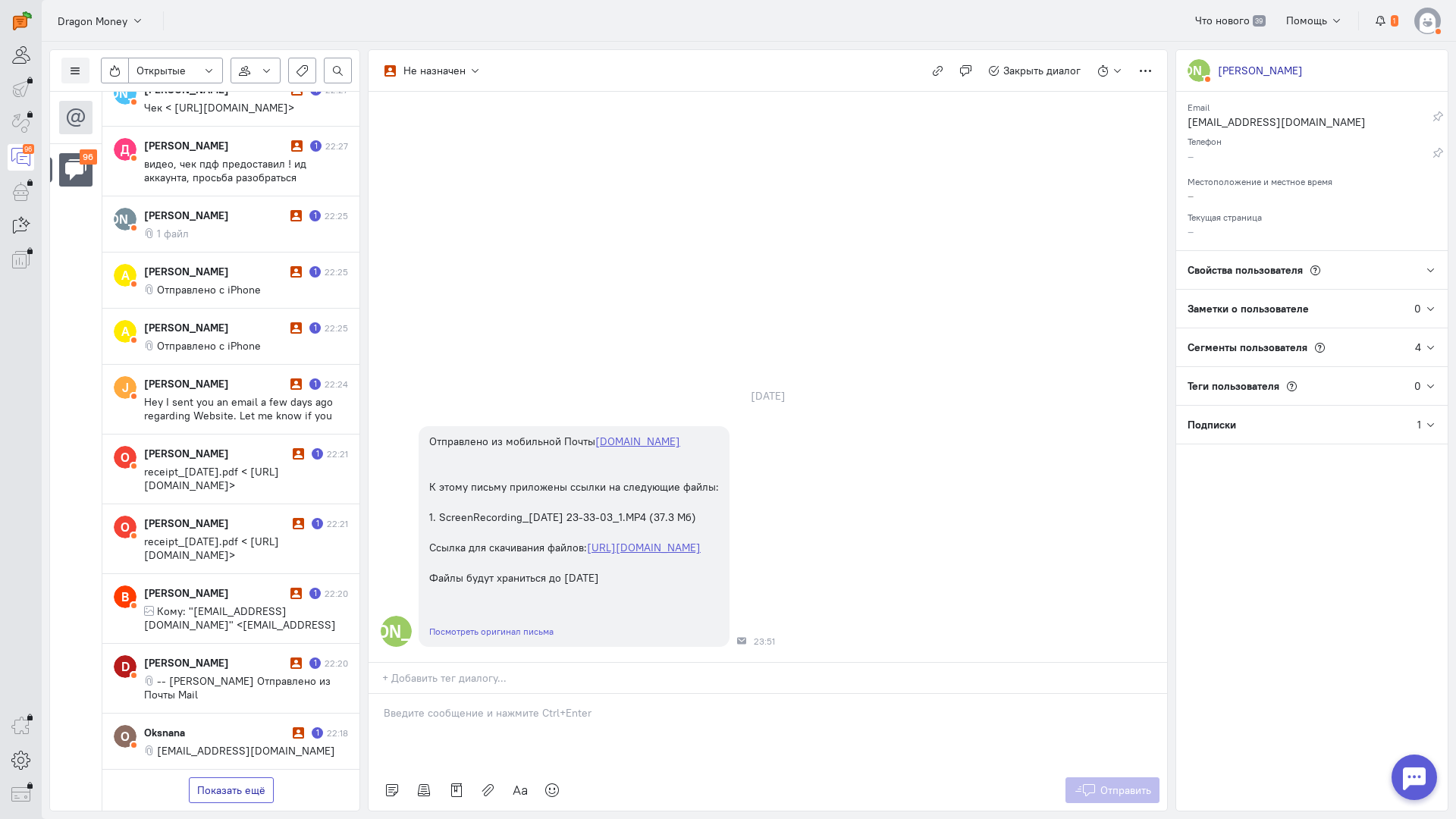
click at [241, 777] on button "Показать ещё" at bounding box center [231, 789] width 85 height 26
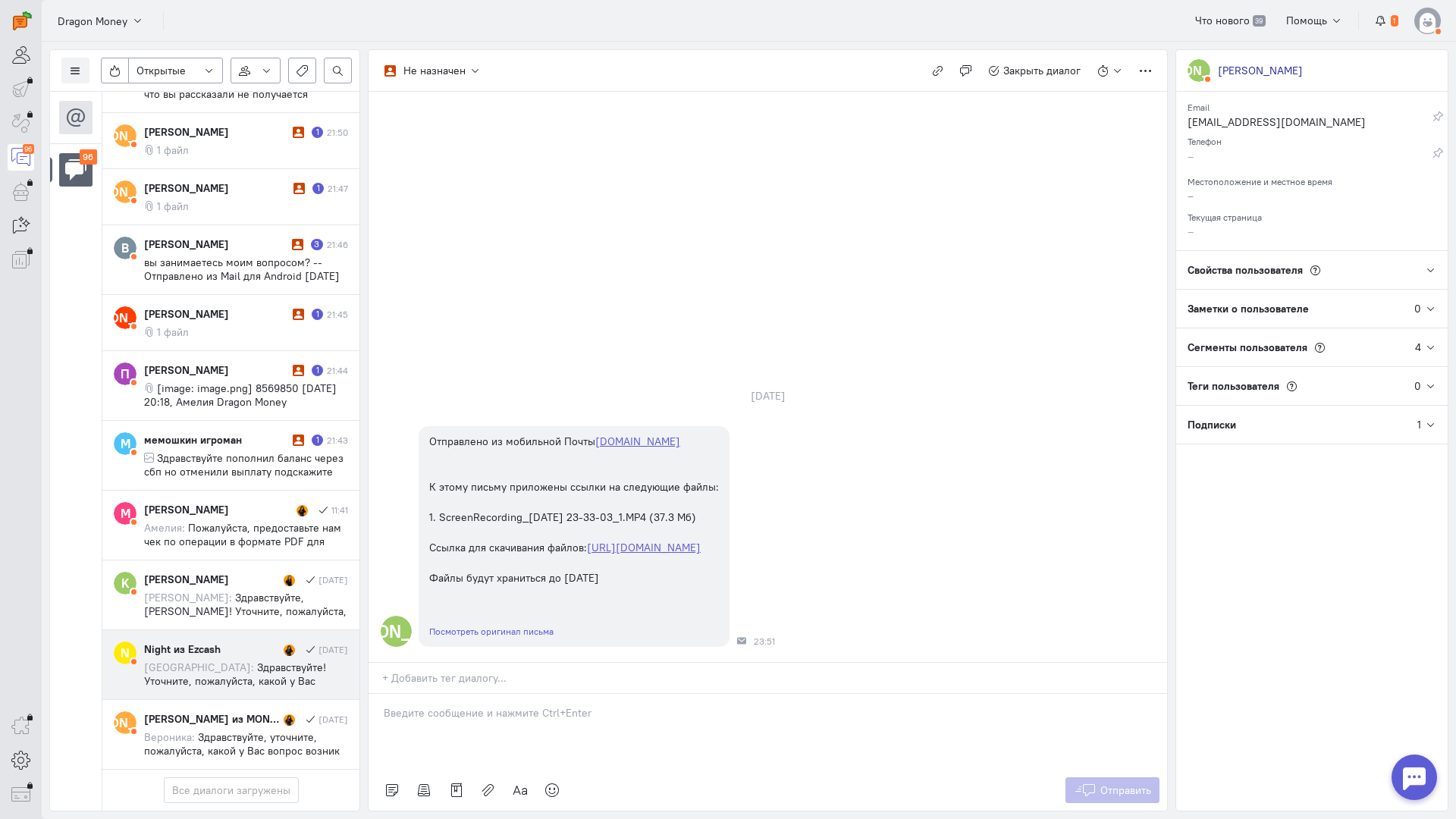
scroll to position [6202, 0]
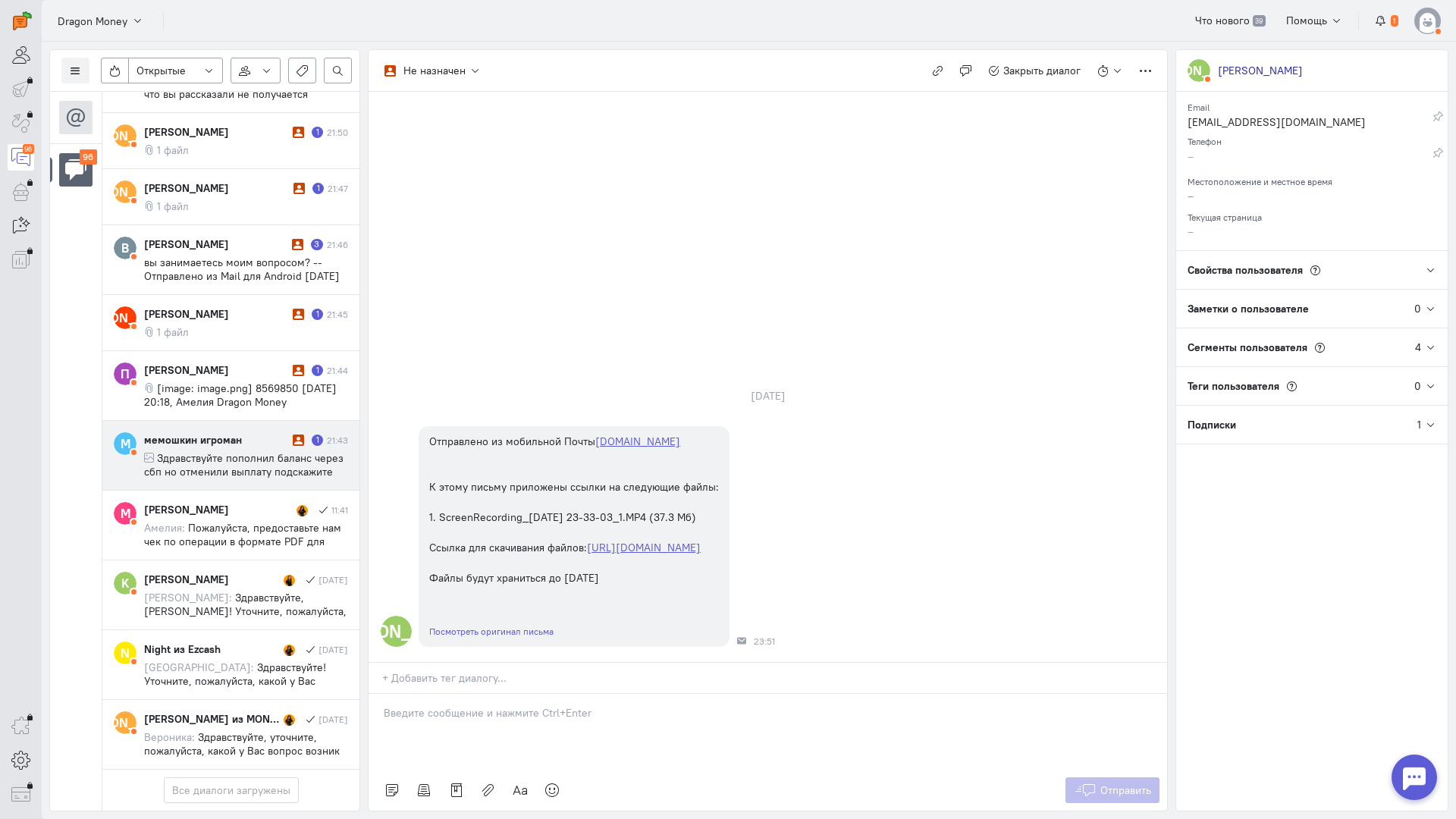
click at [212, 451] on span "Здравствуйте пополнил баланс через сбп но отменили выплату подскажите что делат…" at bounding box center [243, 471] width 199 height 41
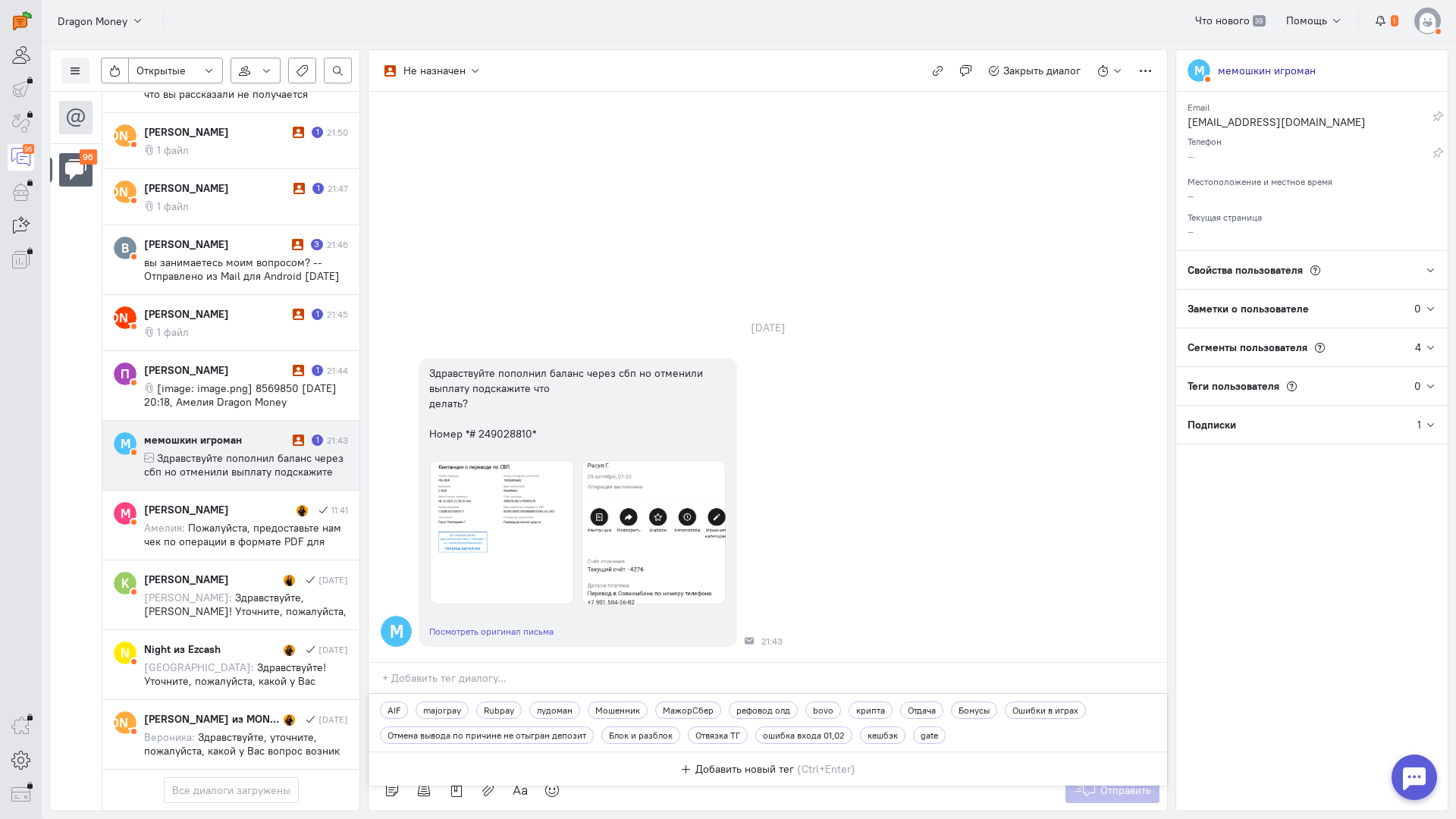
drag, startPoint x: 481, startPoint y: 598, endPoint x: 468, endPoint y: 612, distance: 19.1
click at [480, 670] on div at bounding box center [774, 682] width 787 height 23
drag, startPoint x: 950, startPoint y: 410, endPoint x: 650, endPoint y: 529, distance: 322.7
click at [935, 414] on div "М Здравствуйте пополнил баланс через сбп но отменили выплату подскажите что дел…" at bounding box center [768, 502] width 799 height 304
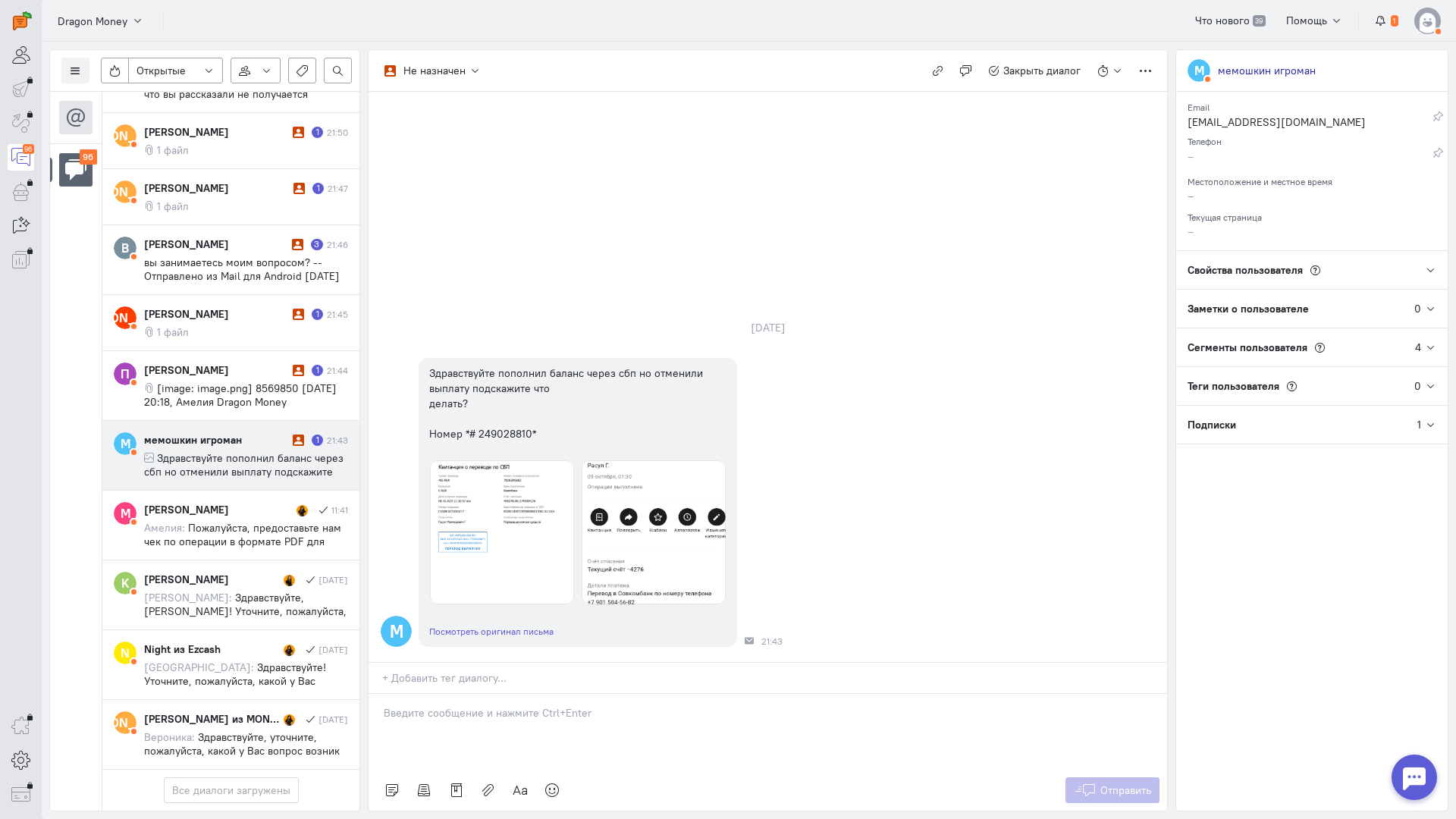
drag, startPoint x: 483, startPoint y: 630, endPoint x: 429, endPoint y: 619, distance: 55.1
click at [481, 693] on div at bounding box center [768, 731] width 799 height 76
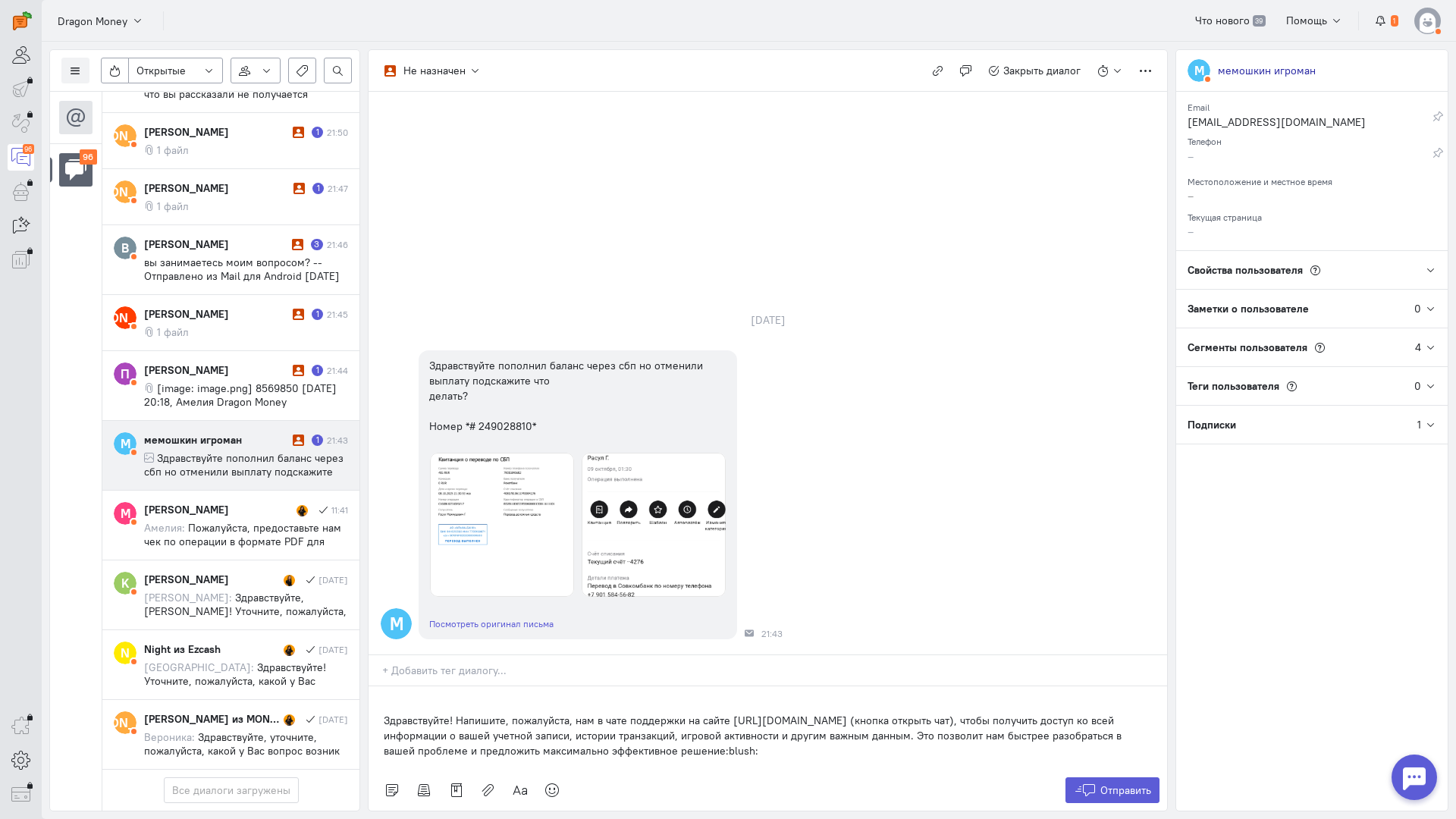
click at [367, 628] on div "Список пользователей Включить темную тему Открытые Открытые диалоги Отложенные …" at bounding box center [749, 430] width 1415 height 777
click at [389, 712] on p "Здравствуйте! Напишите, пожалуйста, нам в чате поддержки на сайте [URL][DOMAIN_…" at bounding box center [768, 735] width 768 height 46
click at [379, 686] on div "Здравствуйте! Напишите, пожалуйста, нам в чате поддержки на сайте [URL][DOMAIN_…" at bounding box center [768, 728] width 799 height 84
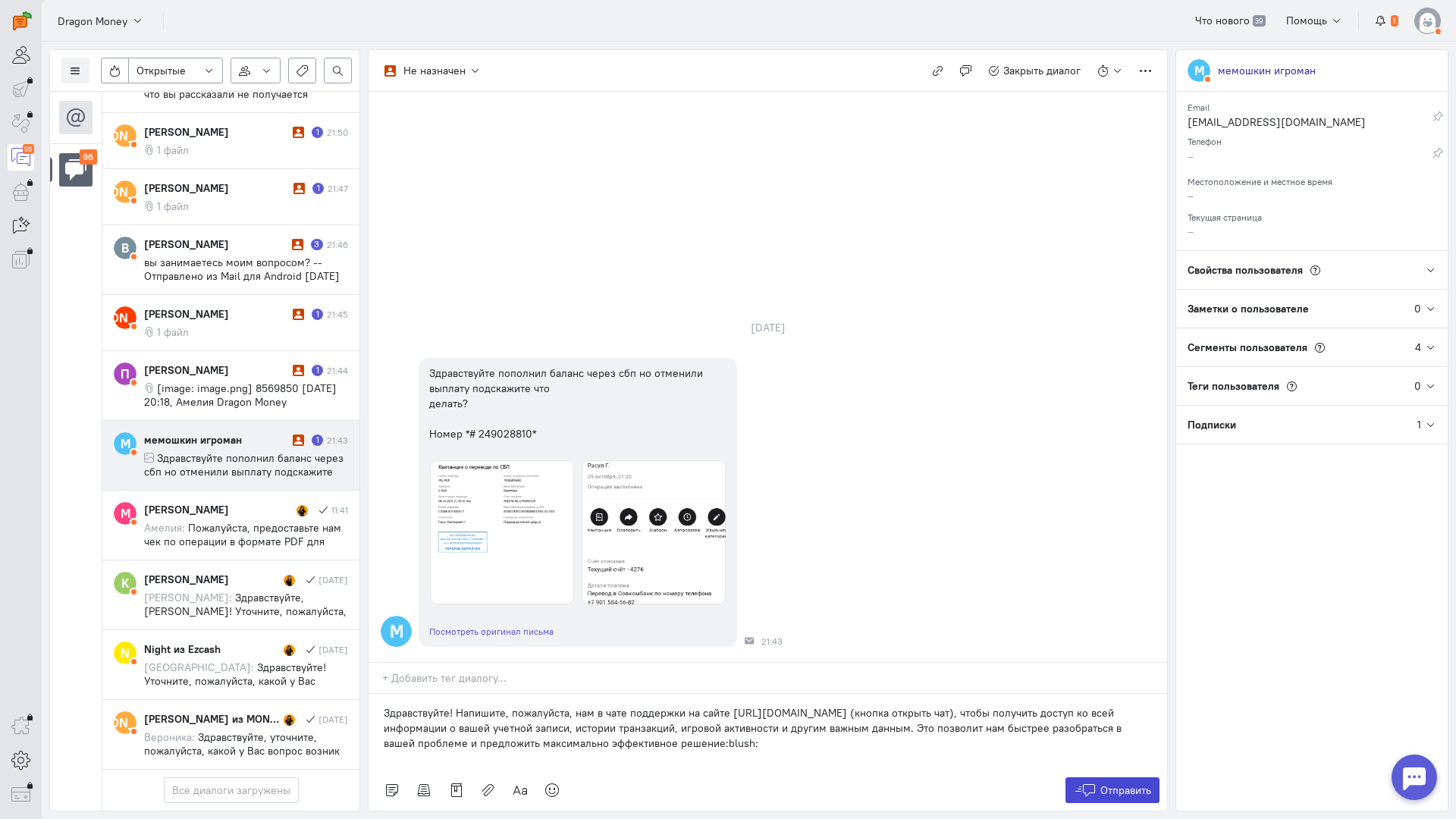
click at [1130, 777] on button "Отправить" at bounding box center [1113, 789] width 95 height 26
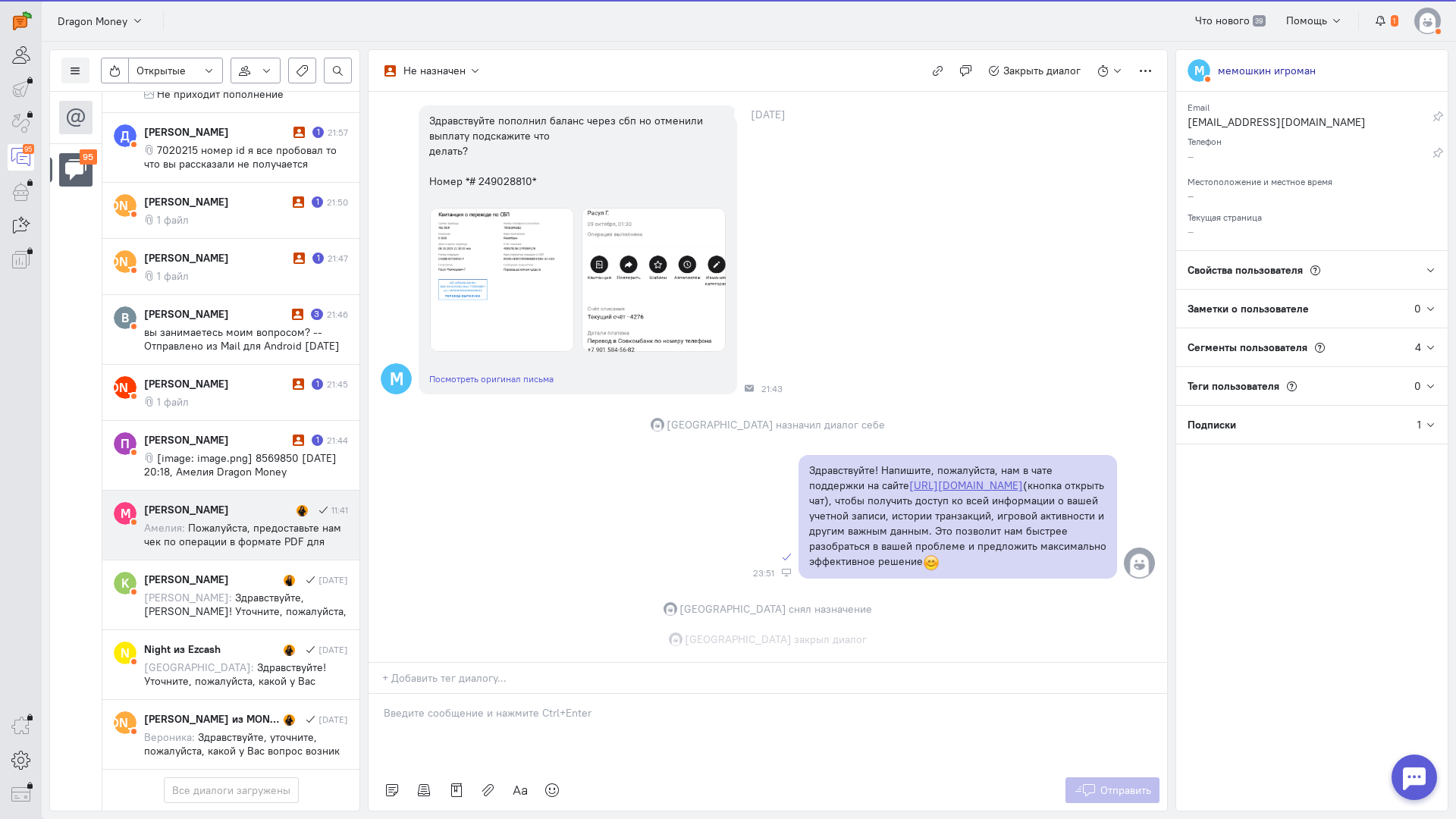
scroll to position [132, 0]
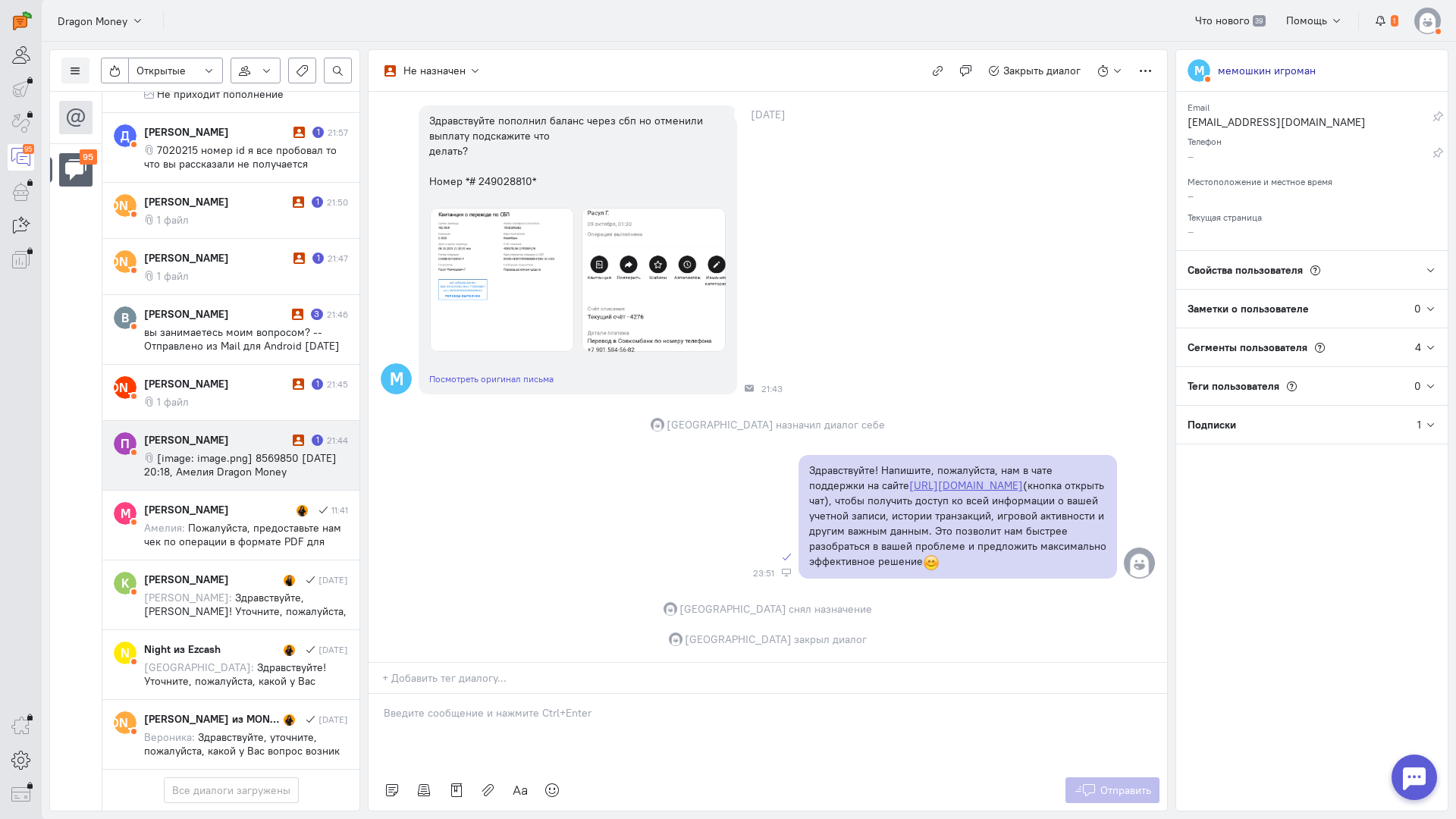
drag, startPoint x: 223, startPoint y: 359, endPoint x: 251, endPoint y: 366, distance: 28.9
click at [224, 451] on span "[image: image.png] 8569850 [DATE] 20:18, Амелия Dragon Money <[EMAIL_ADDRESS][D…" at bounding box center [240, 471] width 192 height 41
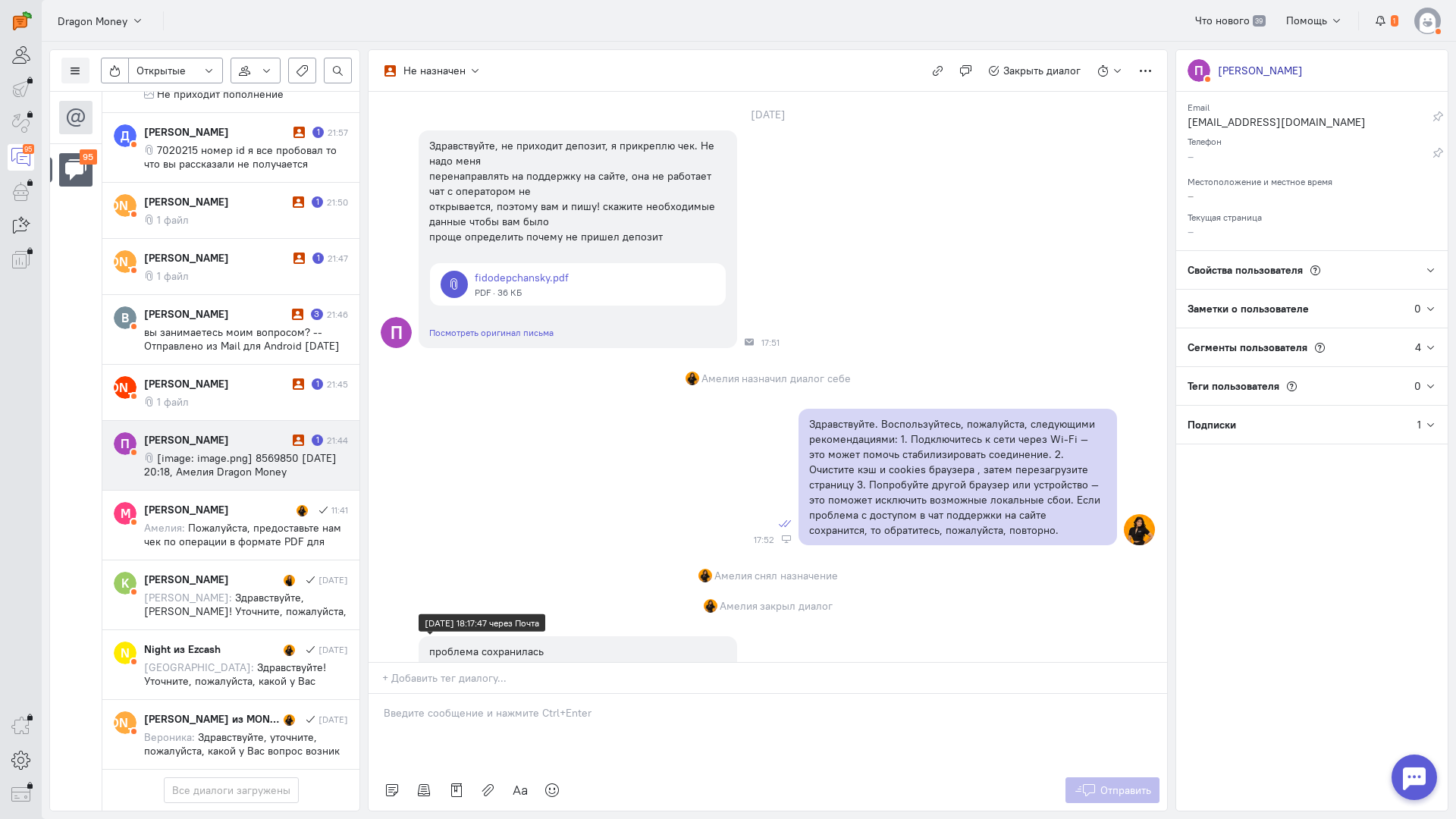
scroll to position [0, 0]
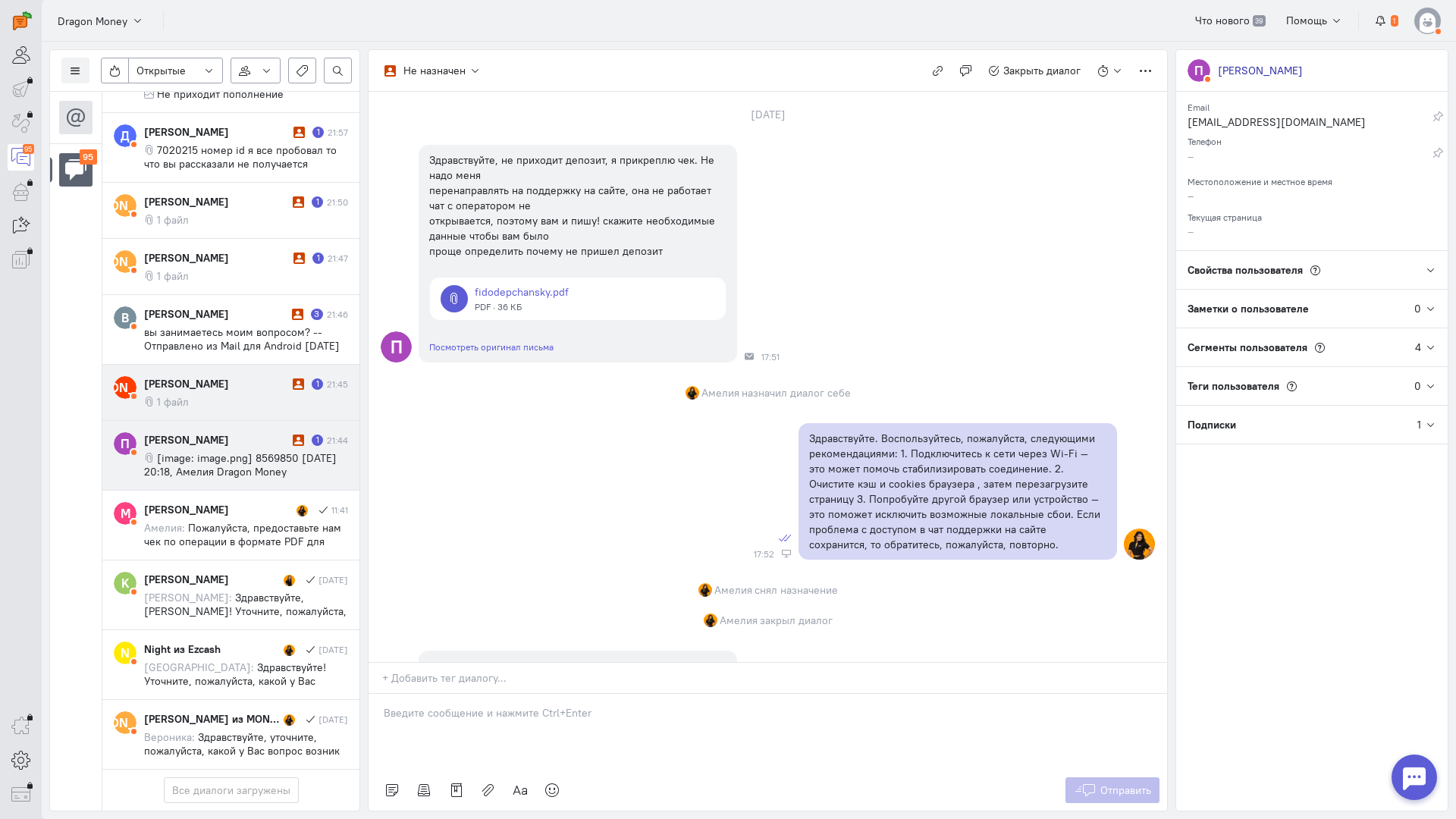
click at [202, 376] on div "[PERSON_NAME] 1 21:45 1 файл" at bounding box center [246, 392] width 204 height 32
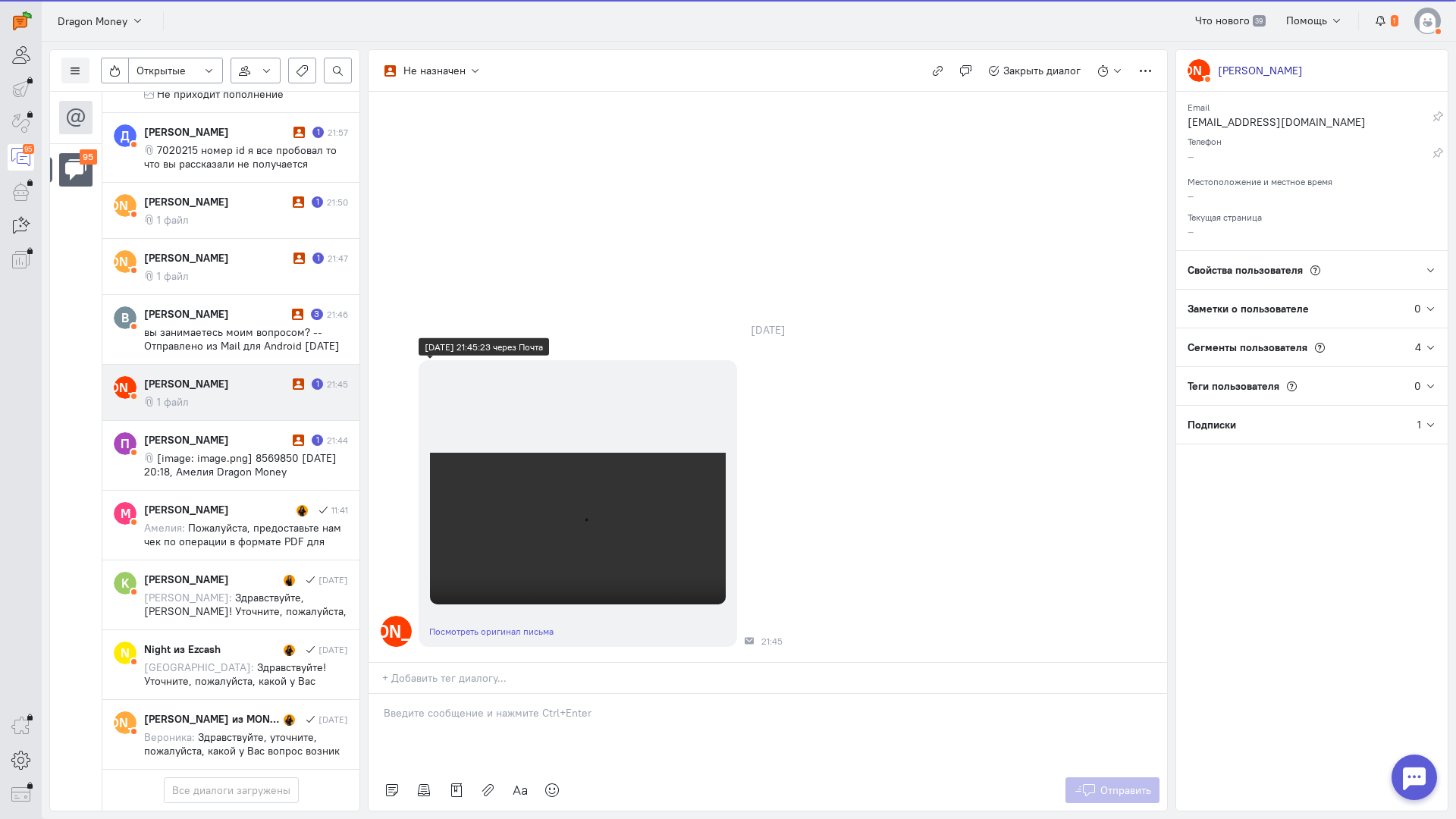
scroll to position [48, 0]
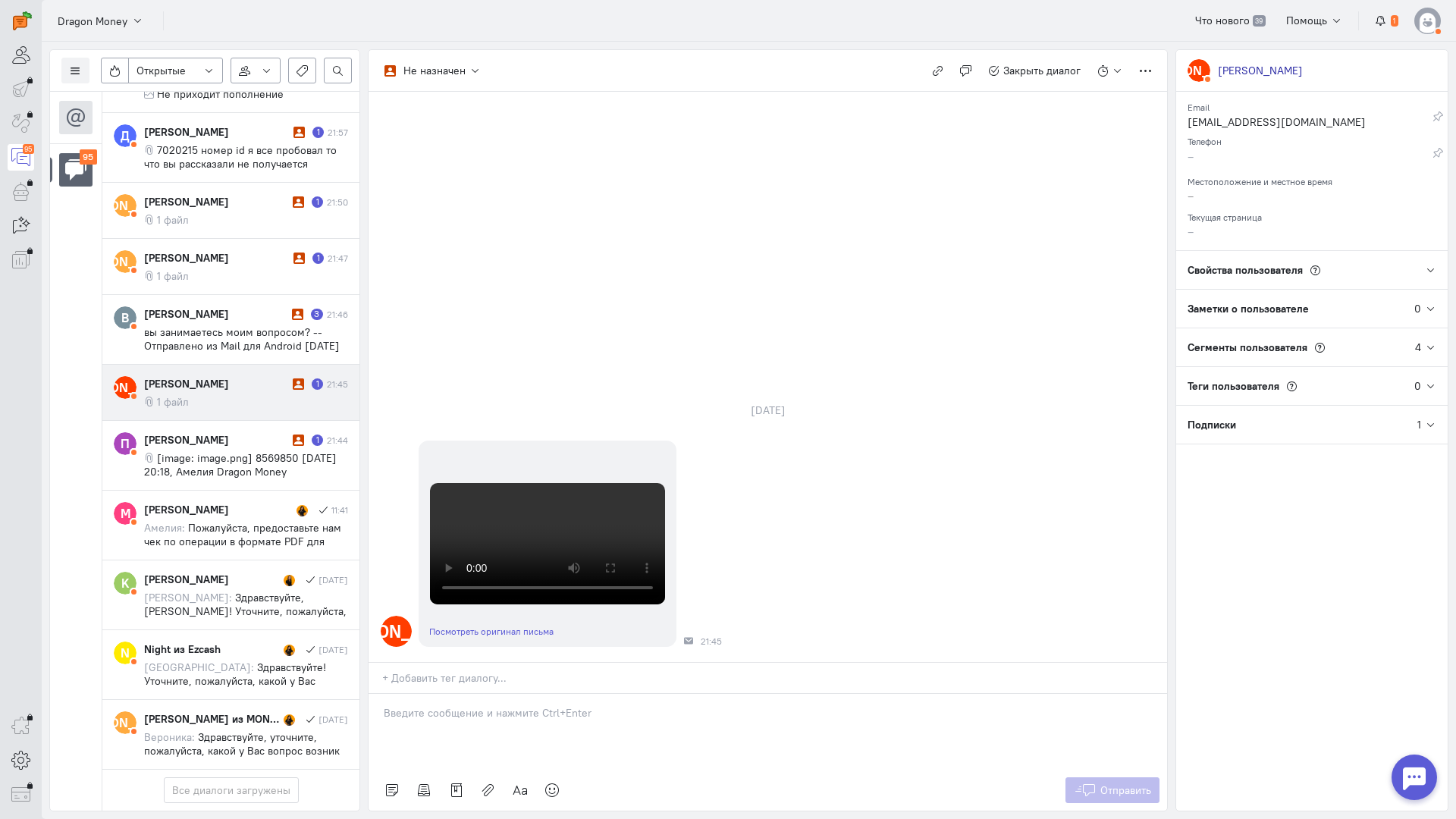
click at [452, 693] on div at bounding box center [768, 731] width 799 height 76
click at [376, 693] on div "Здравствуйте! Благодарим Вас за обращение и предоставленную информацию:blush:" at bounding box center [768, 731] width 799 height 76
click at [1084, 782] on icon at bounding box center [1085, 789] width 23 height 15
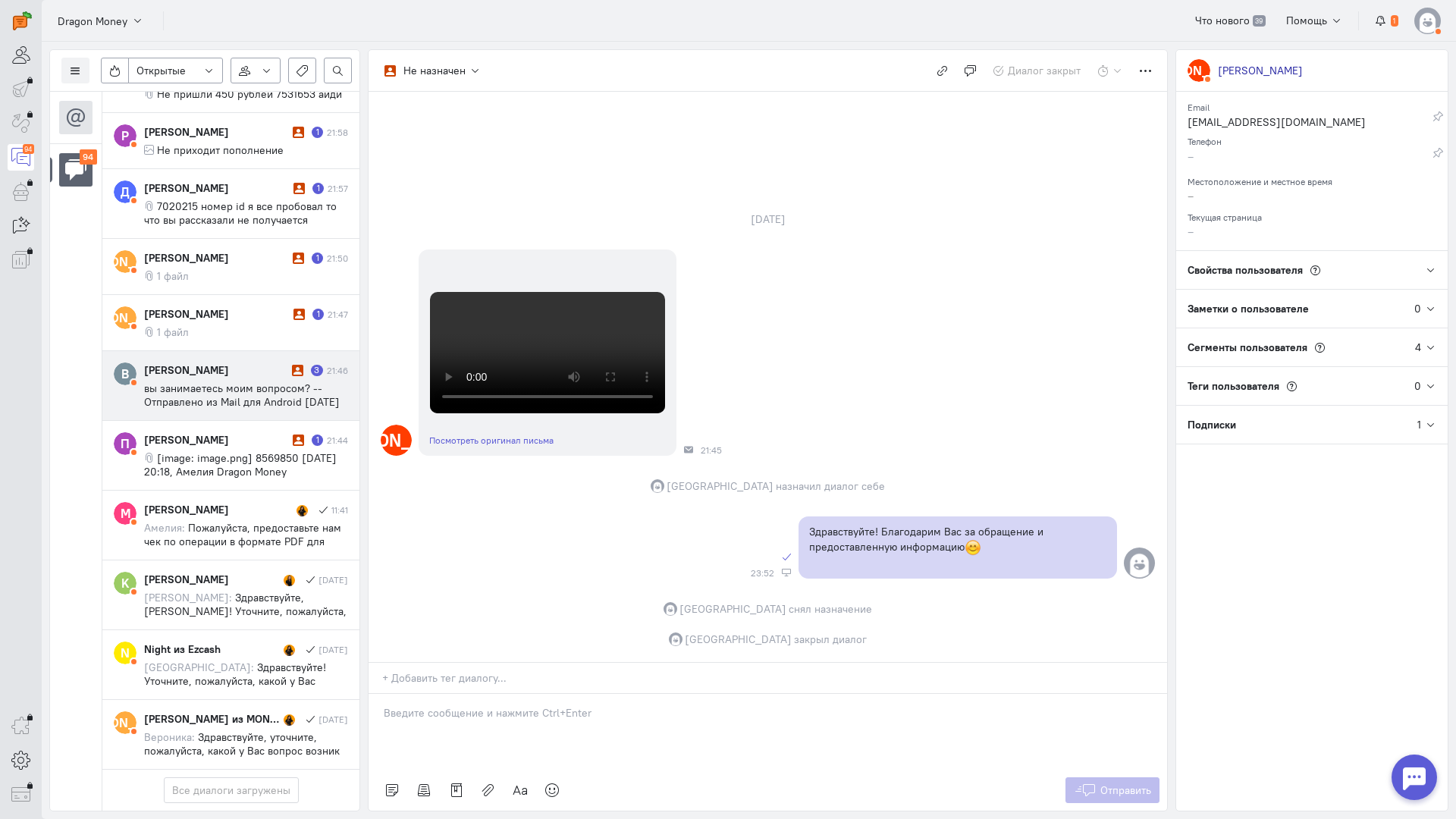
scroll to position [6065, 0]
click at [232, 362] on div "[PERSON_NAME] 3 21:46 вы занимаетесь моим вопросом? -- Отправлено из Mail для A…" at bounding box center [246, 385] width 204 height 47
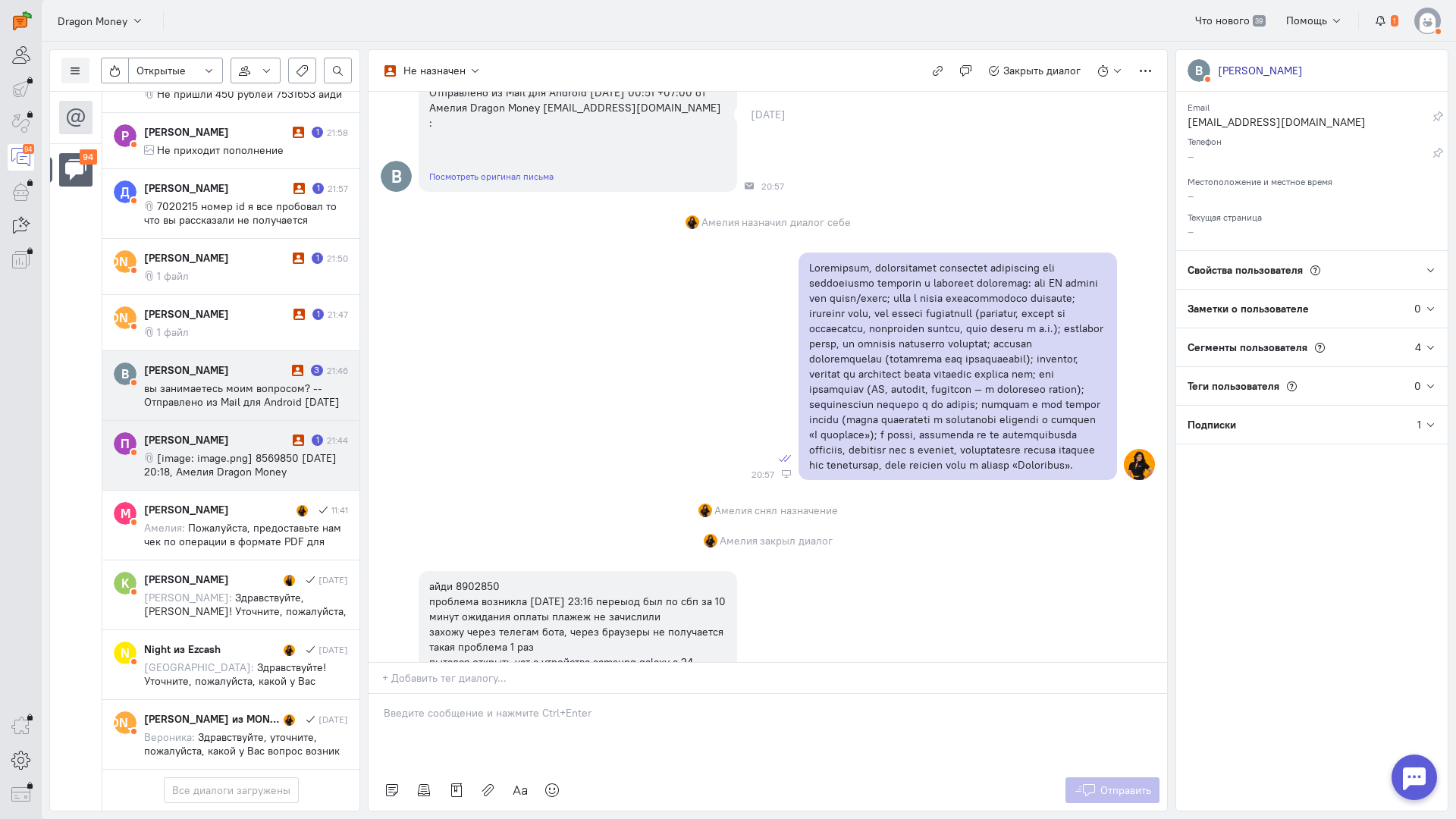
scroll to position [586, 0]
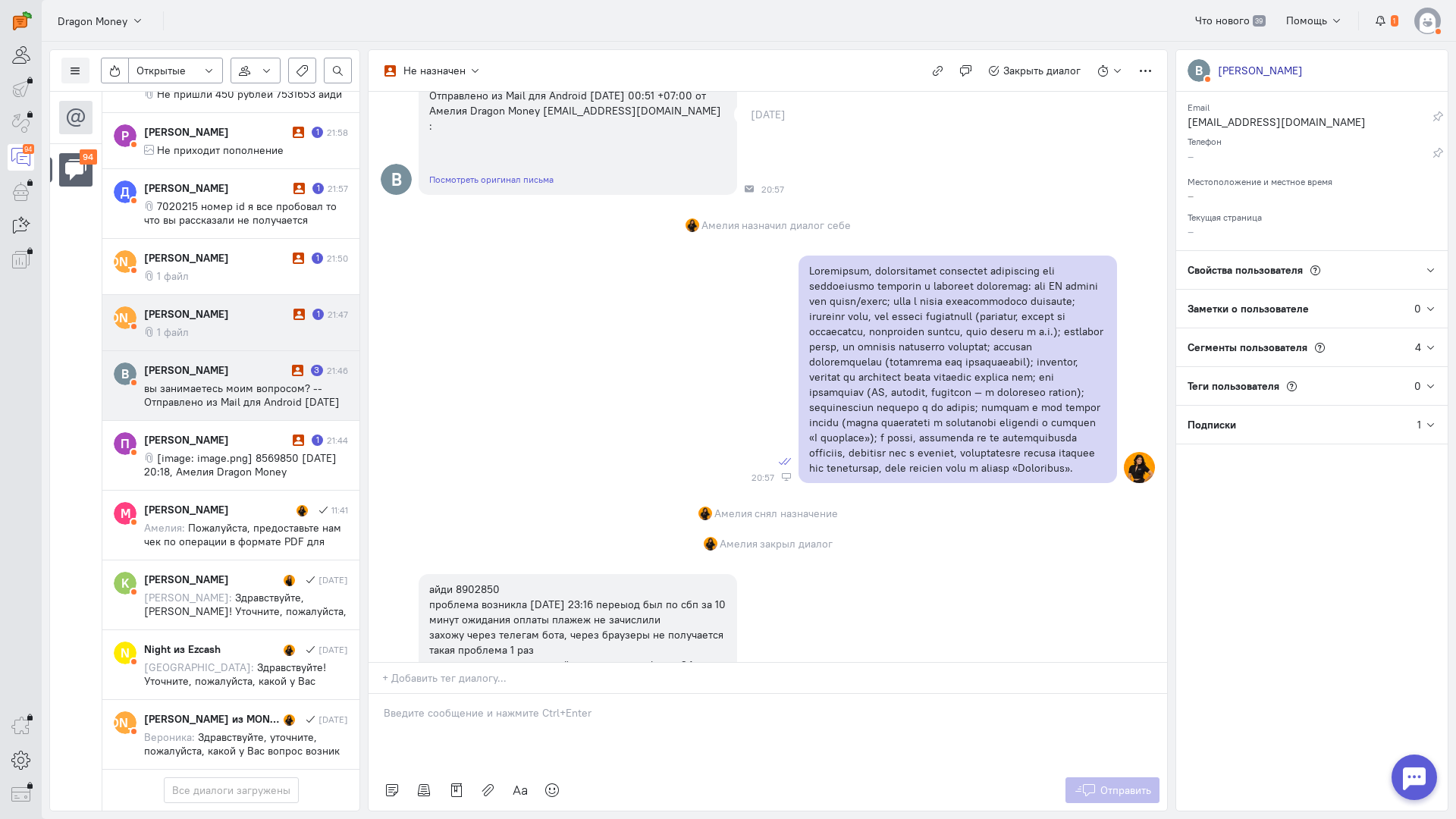
drag, startPoint x: 235, startPoint y: 238, endPoint x: 342, endPoint y: 292, distance: 119.9
click at [235, 325] on cq-message "1 файл" at bounding box center [246, 331] width 204 height 13
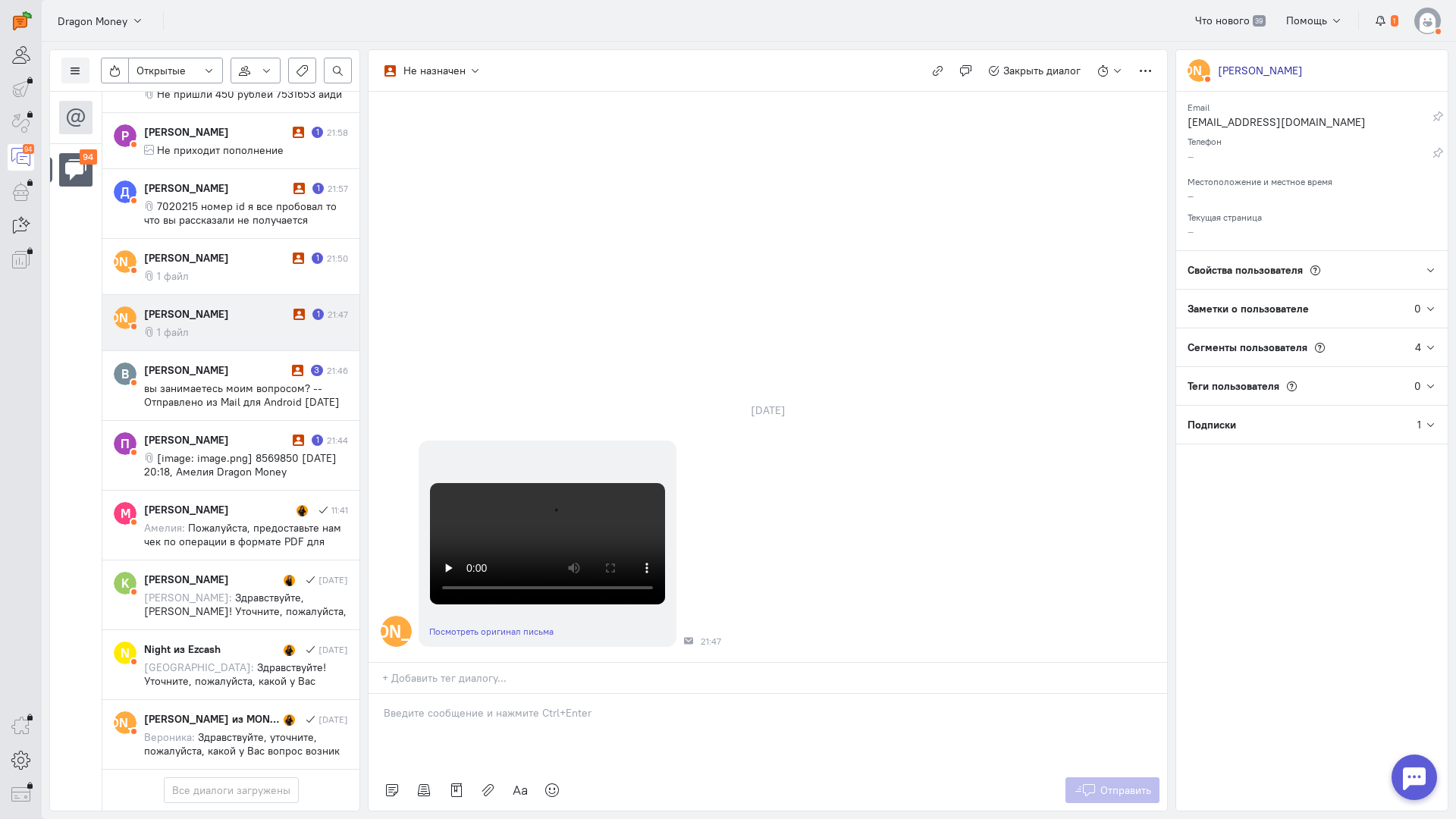
drag, startPoint x: 463, startPoint y: 638, endPoint x: 433, endPoint y: 636, distance: 30.1
click at [462, 693] on div at bounding box center [768, 731] width 799 height 76
click at [386, 720] on p "Здравствуйте! Благодарим Вас за обращение и предоставленную информацию:blush:" at bounding box center [768, 728] width 768 height 15
click at [1137, 783] on span "Отправить" at bounding box center [1125, 789] width 51 height 13
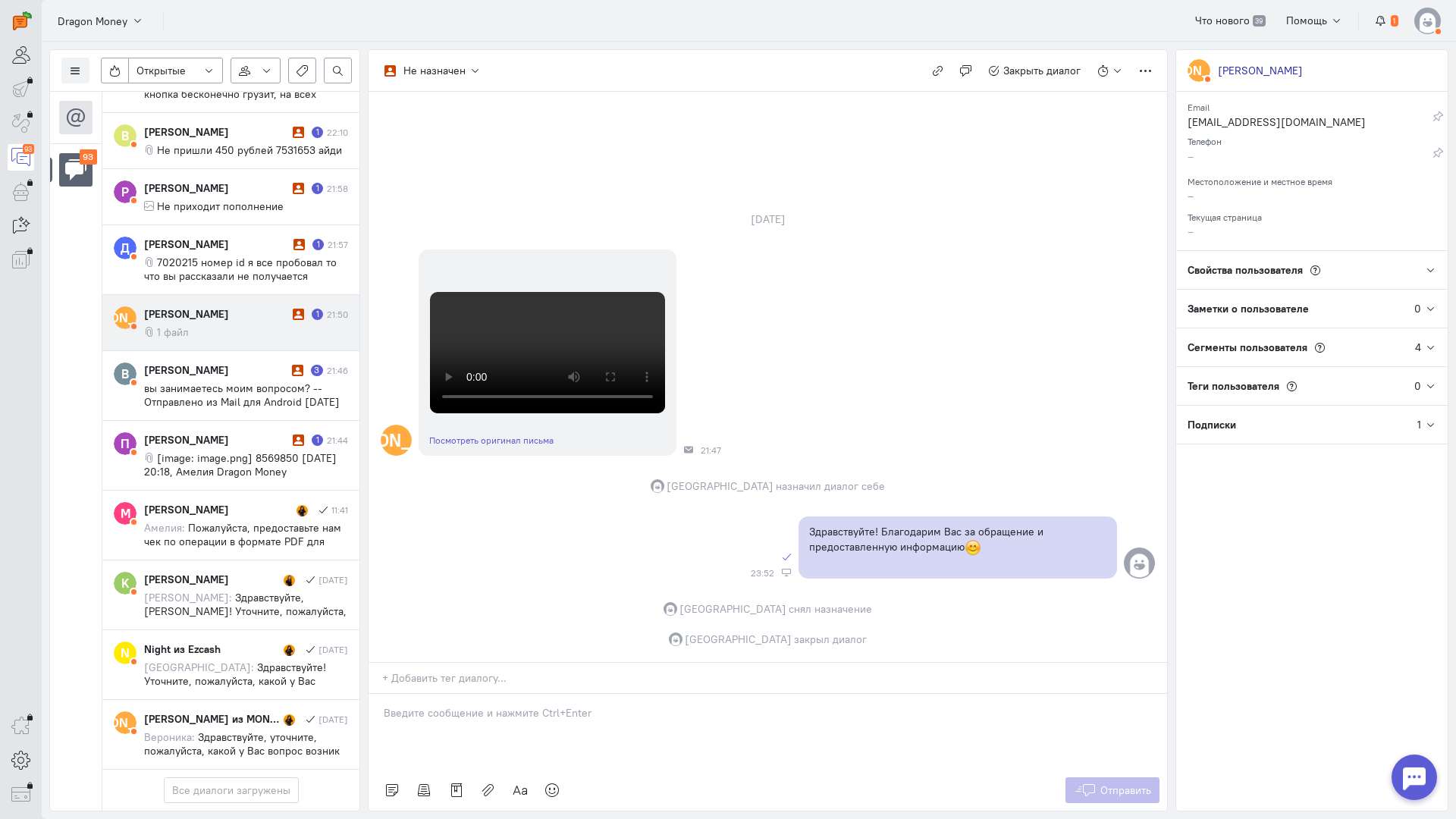
scroll to position [5997, 0]
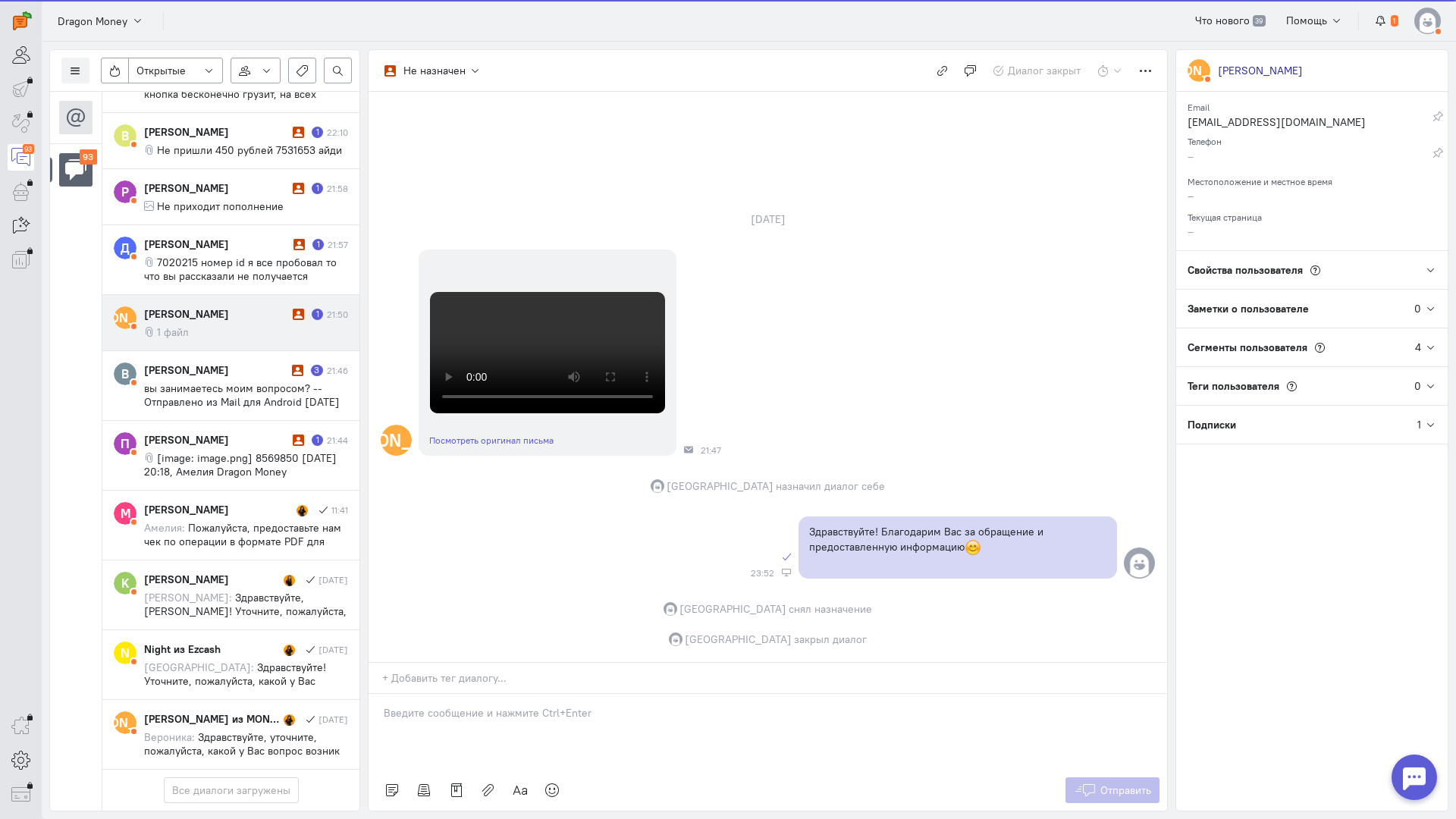
click at [203, 307] on div "[PERSON_NAME]" at bounding box center [216, 314] width 145 height 15
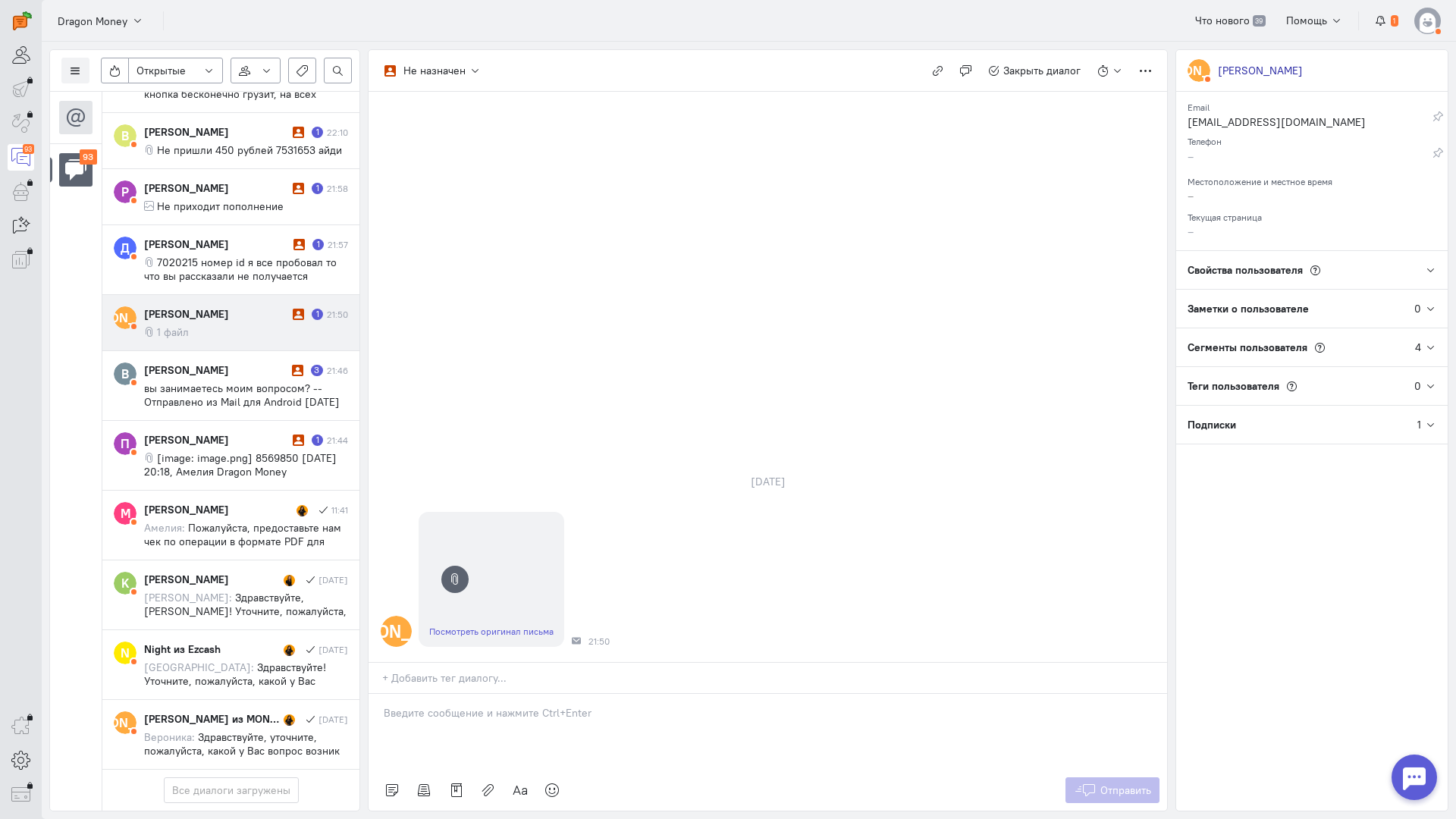
drag, startPoint x: 488, startPoint y: 634, endPoint x: 477, endPoint y: 630, distance: 11.7
click at [479, 693] on div at bounding box center [768, 731] width 799 height 76
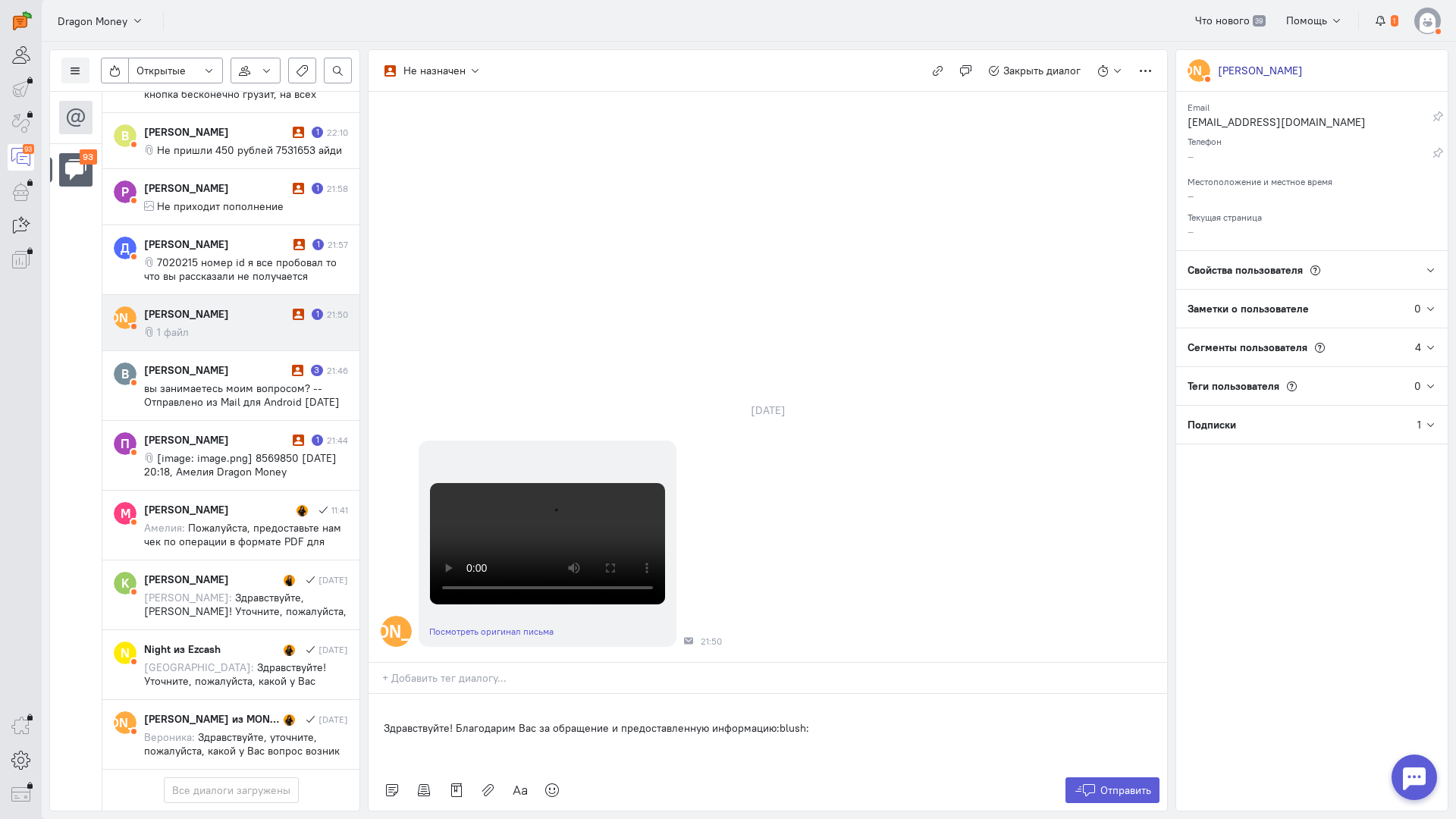
click at [382, 693] on div "Здравствуйте! Благодарим Вас за обращение и предоставленную информацию:blush:" at bounding box center [768, 731] width 799 height 76
click at [1080, 782] on icon at bounding box center [1085, 789] width 23 height 15
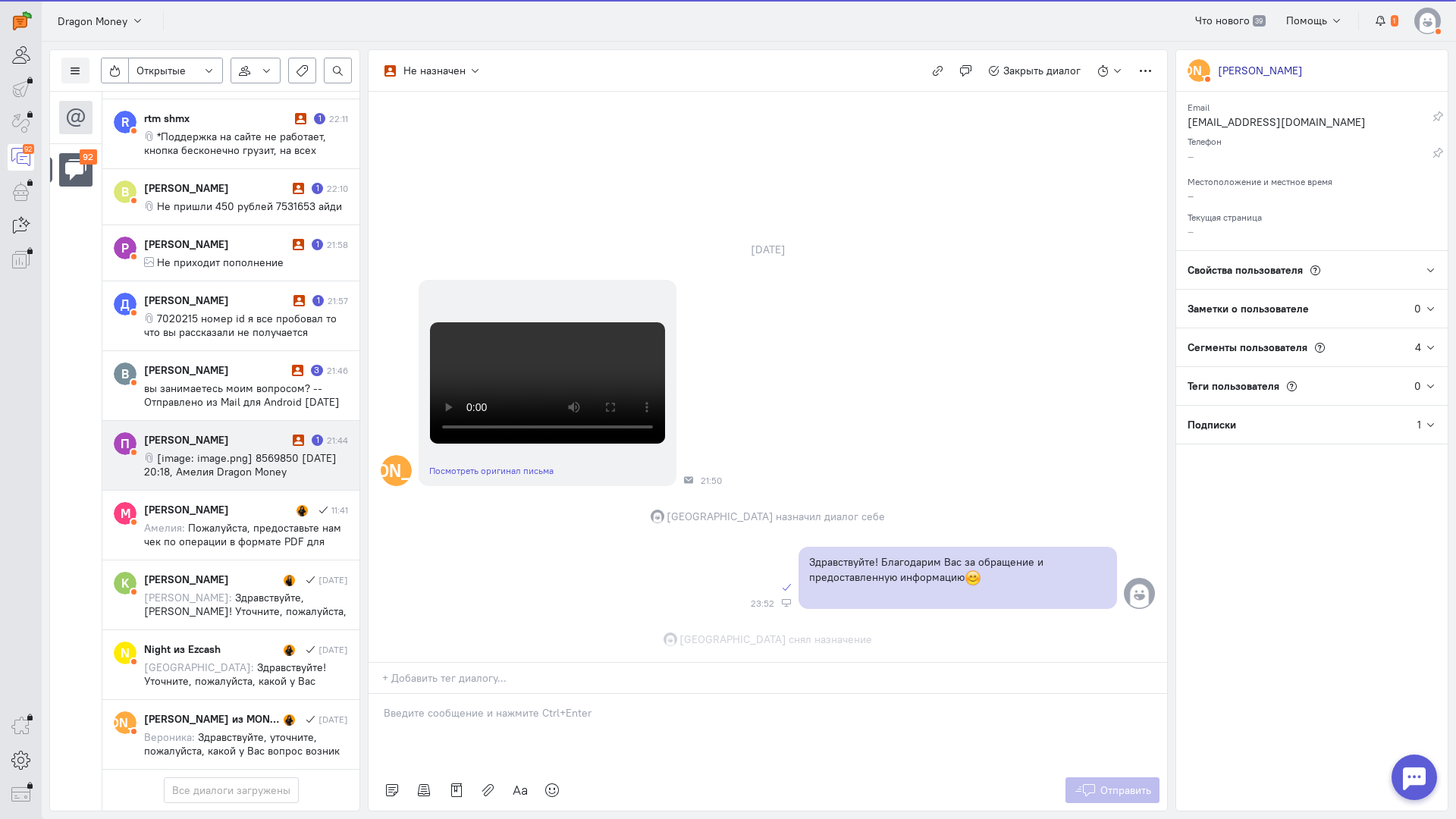
scroll to position [239, 0]
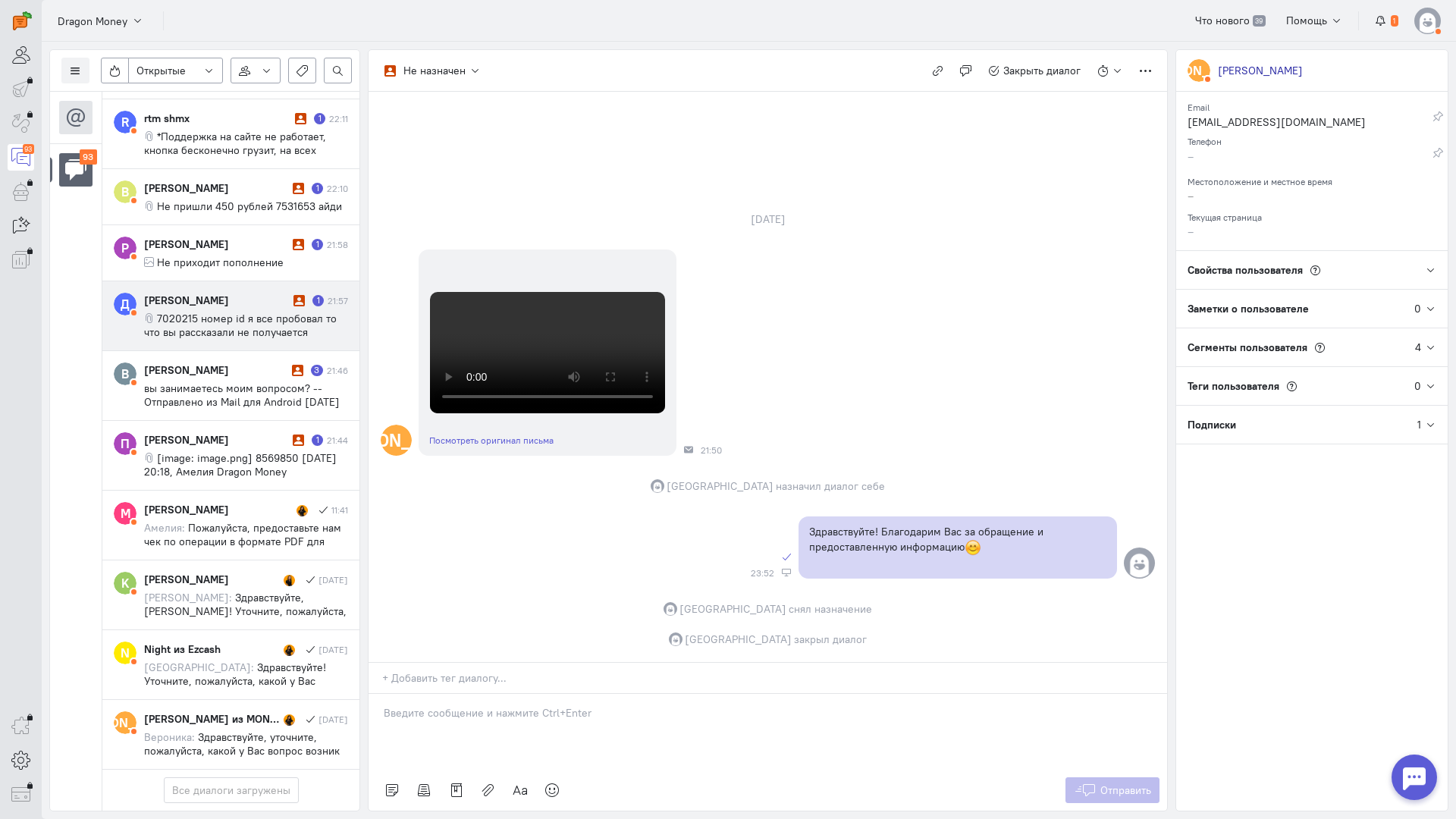
click at [225, 311] on span "7020215 номер id я все пробовал то что вы рассказали не получается зачислите по…" at bounding box center [240, 352] width 193 height 82
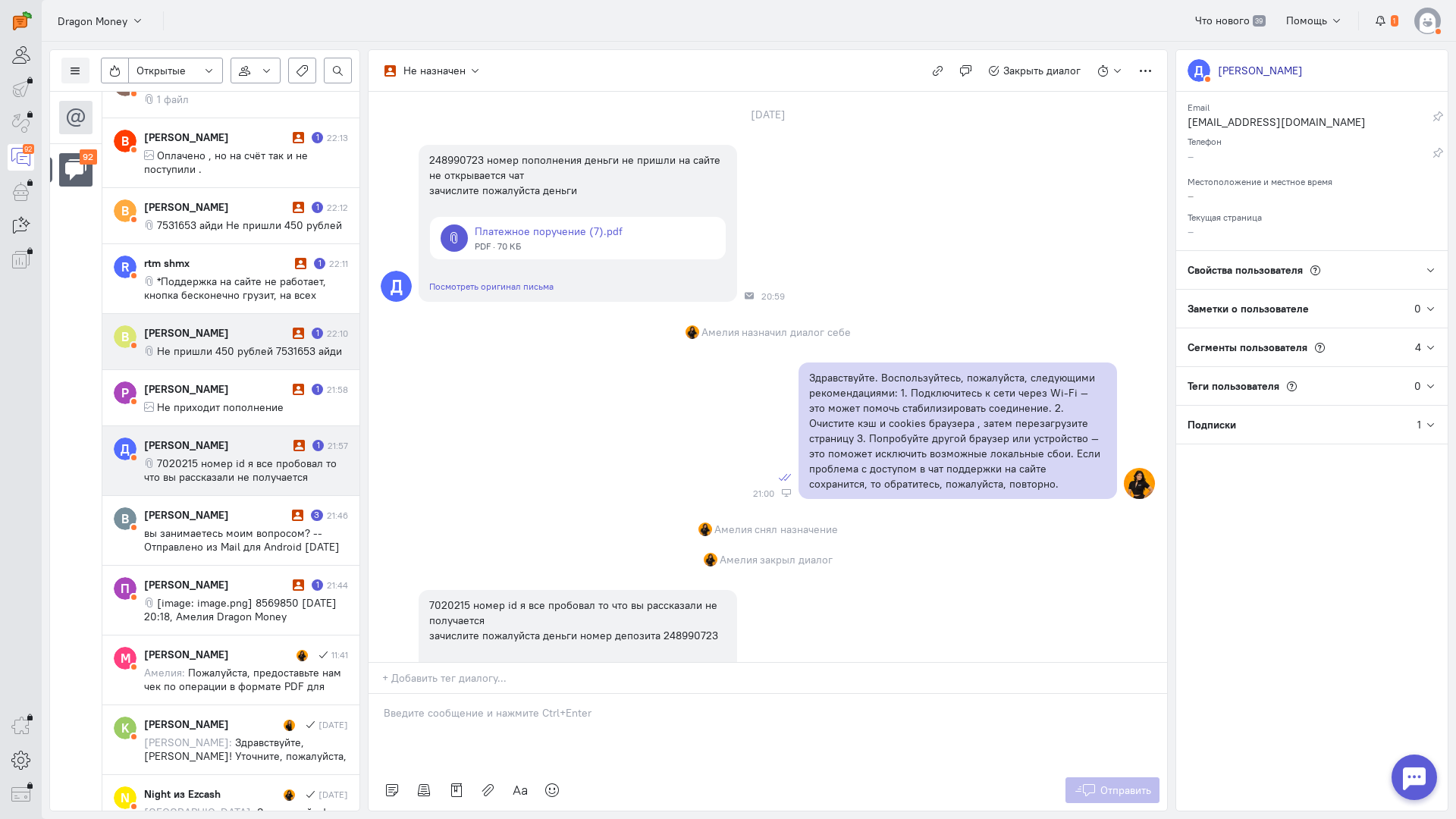
scroll to position [5855, 0]
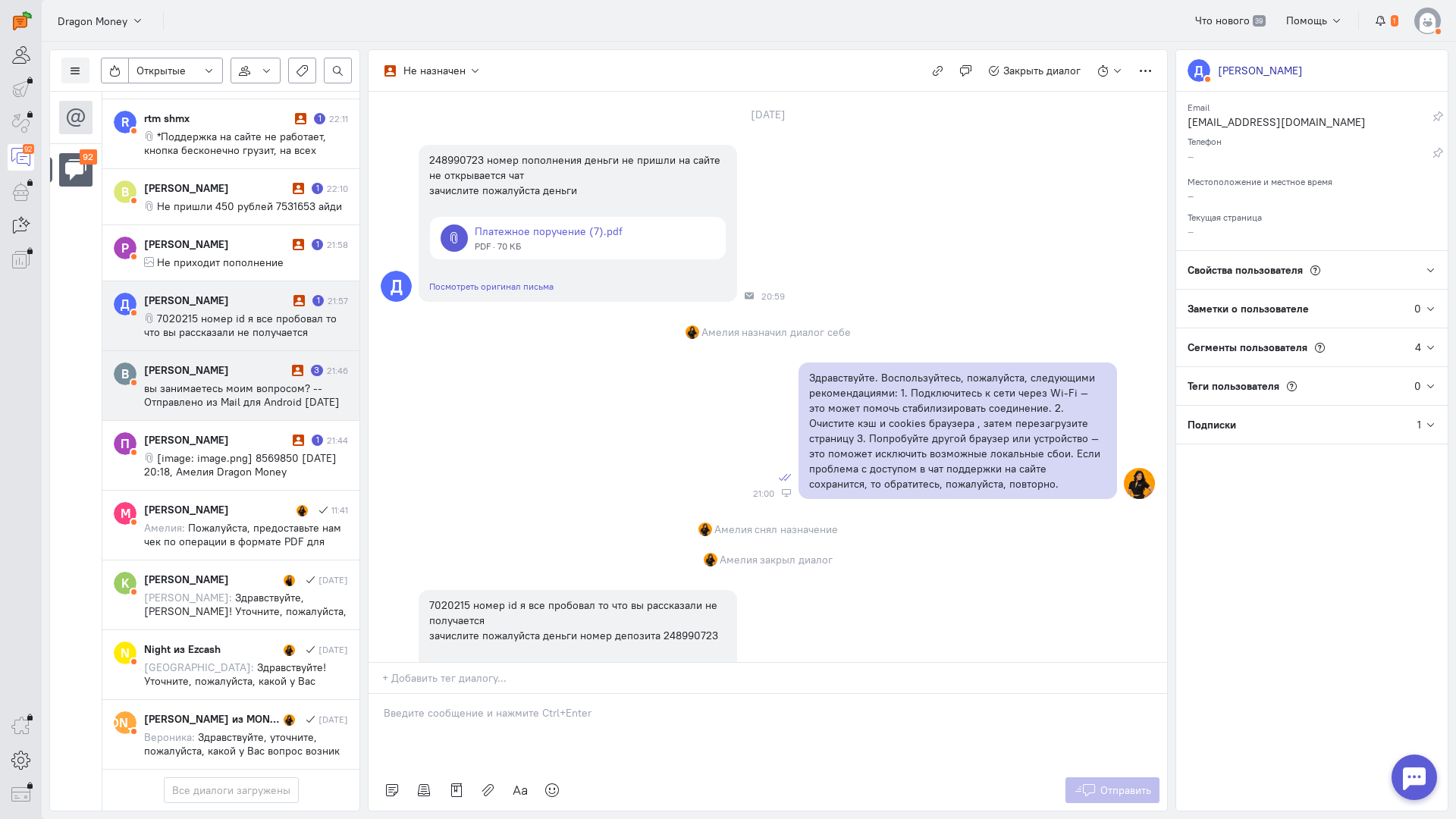
click at [234, 381] on span "вы занимаетесь моим вопросом? -- Отправлено из Mail для Android [DATE] 01:05 +0…" at bounding box center [241, 408] width 195 height 54
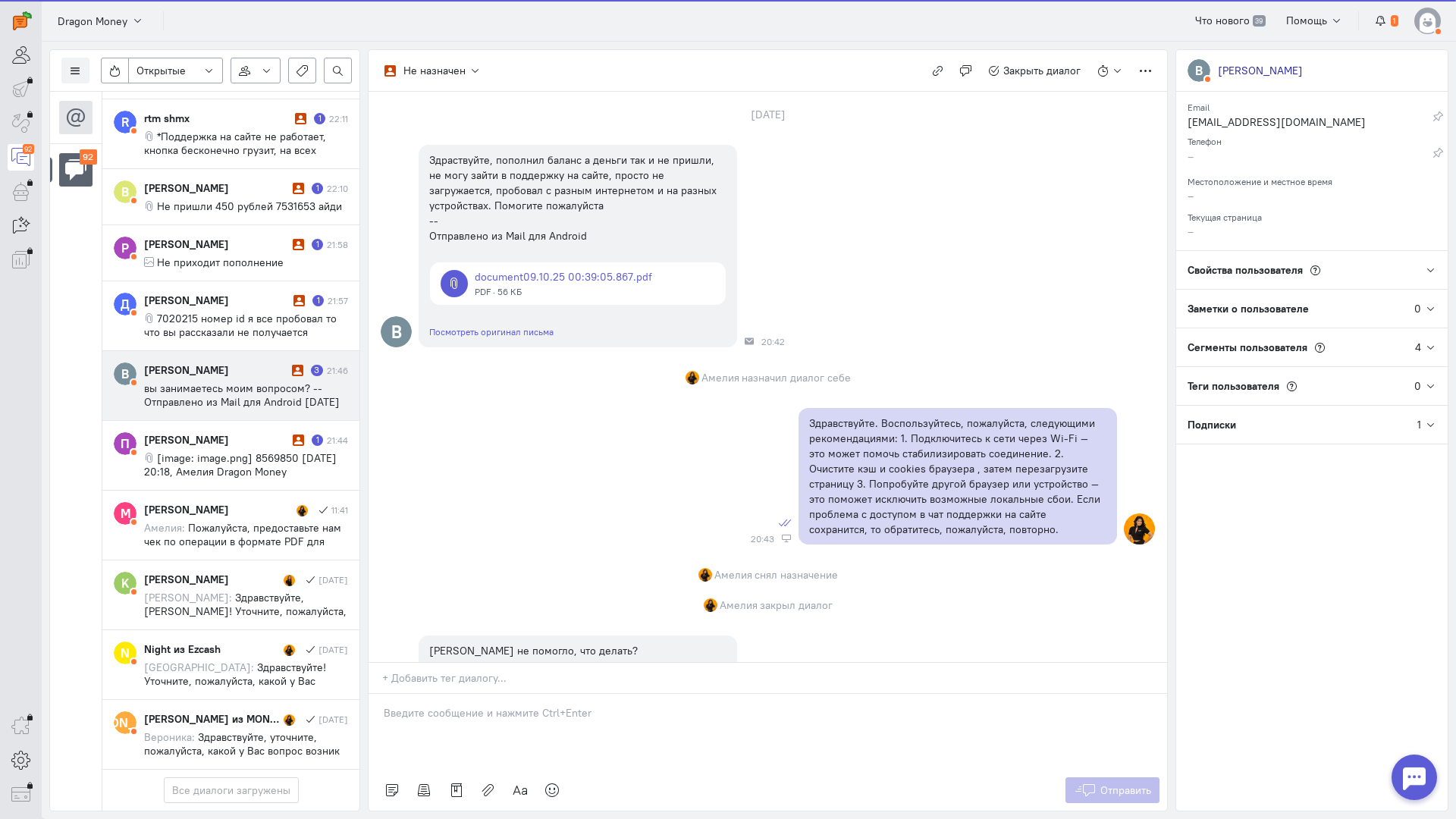
scroll to position [1268, 0]
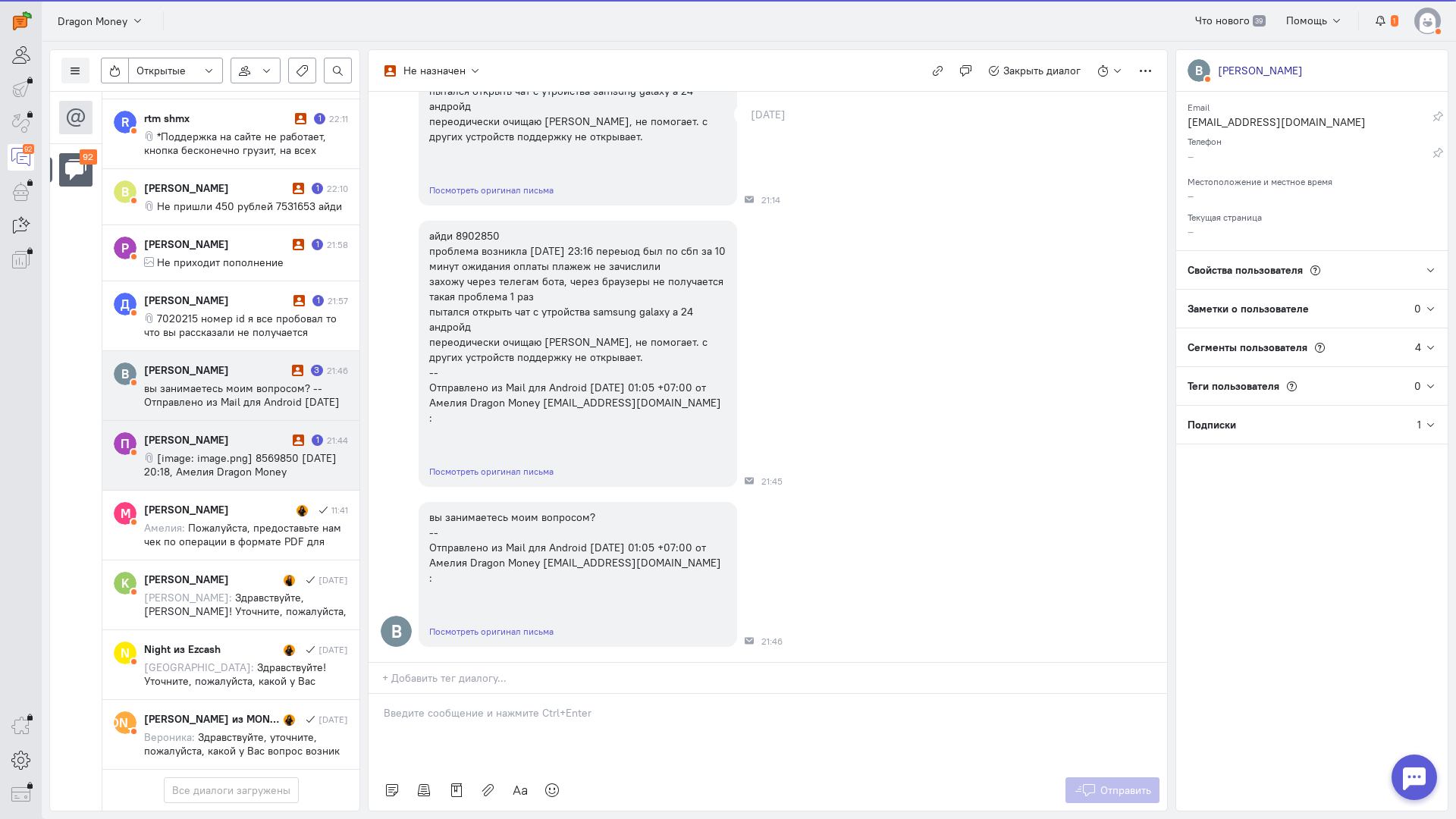
click at [243, 451] on span "[image: image.png] 8569850 [DATE] 20:18, Амелия Dragon Money <[EMAIL_ADDRESS][D…" at bounding box center [240, 471] width 192 height 41
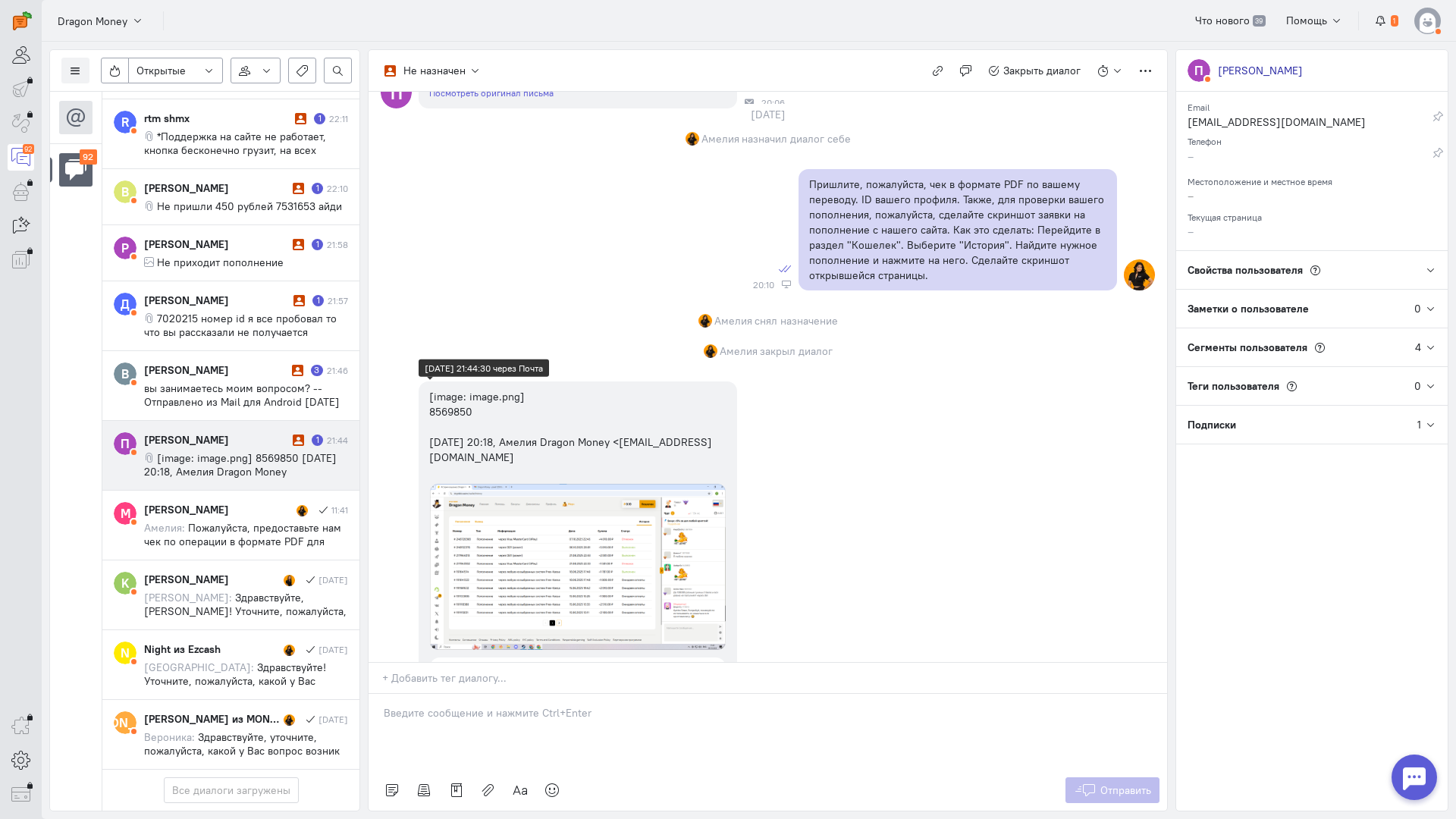
scroll to position [1542, 0]
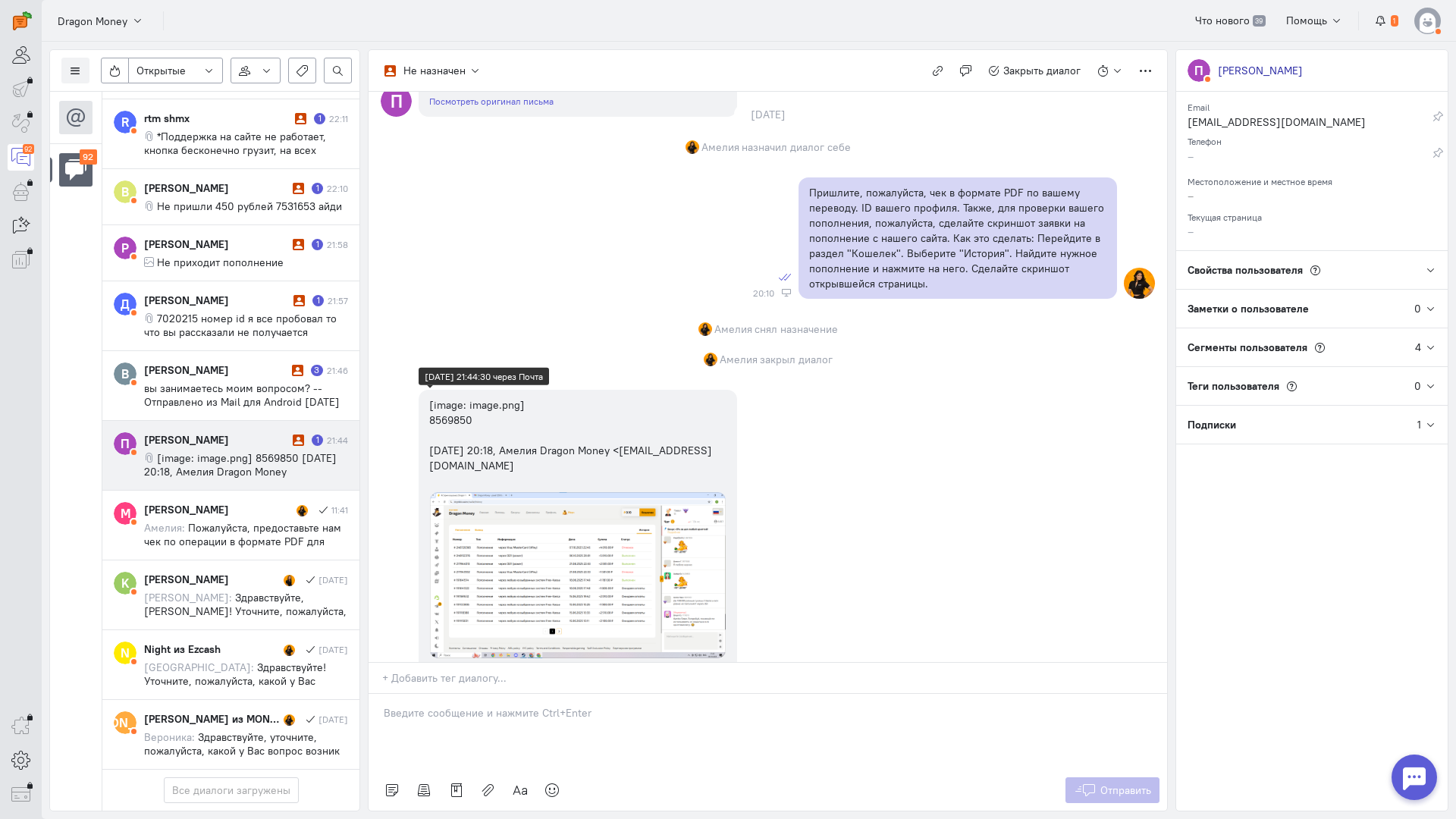
click at [443, 447] on div "[image: image.png] 8569850 [DATE] 20:18, Амелия Dragon Money <[EMAIL_ADDRESS][D…" at bounding box center [578, 435] width 297 height 76
copy div "8569850"
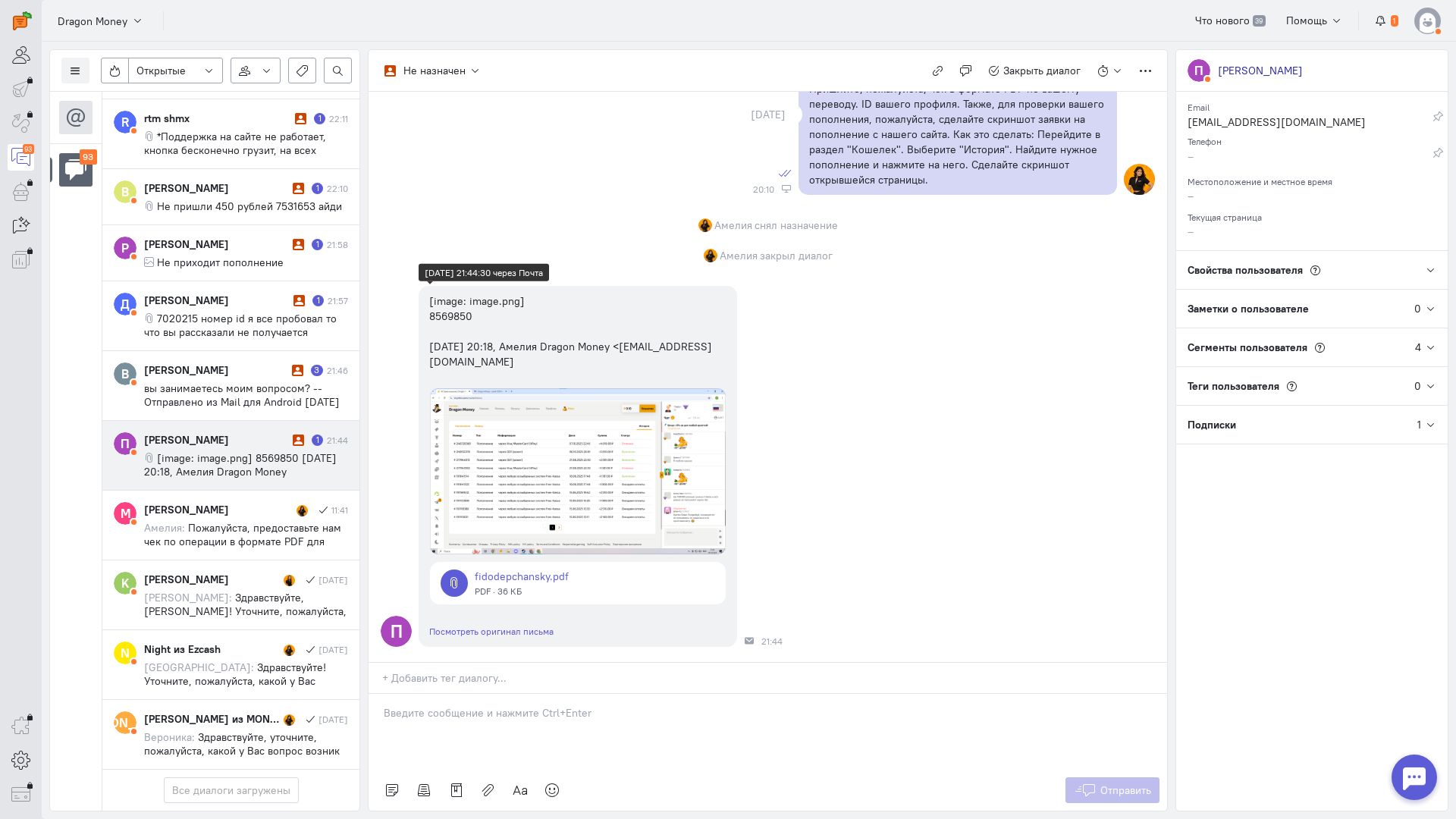
scroll to position [2371, 0]
click at [535, 562] on link at bounding box center [577, 583] width 295 height 43
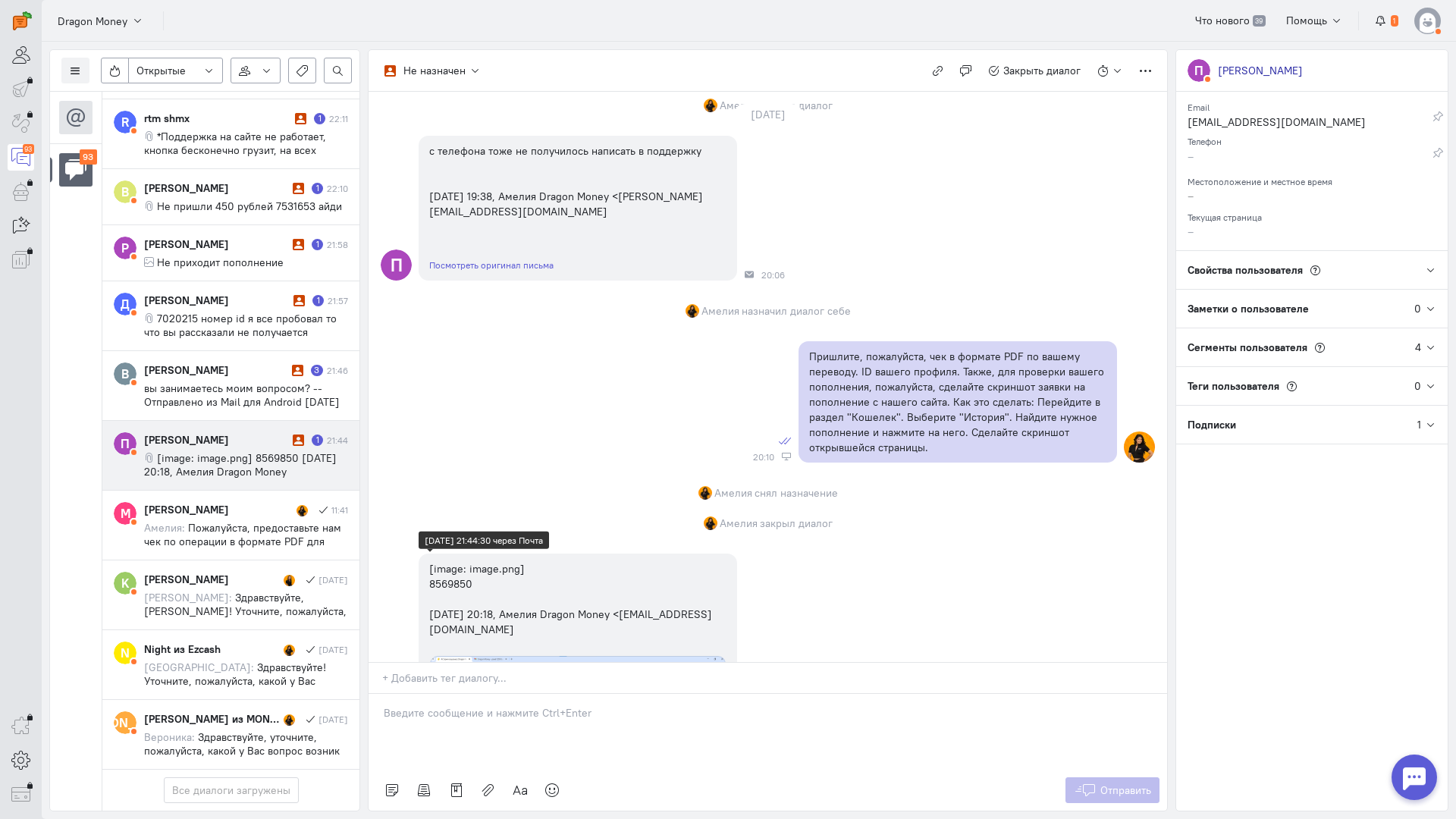
scroll to position [2447, 0]
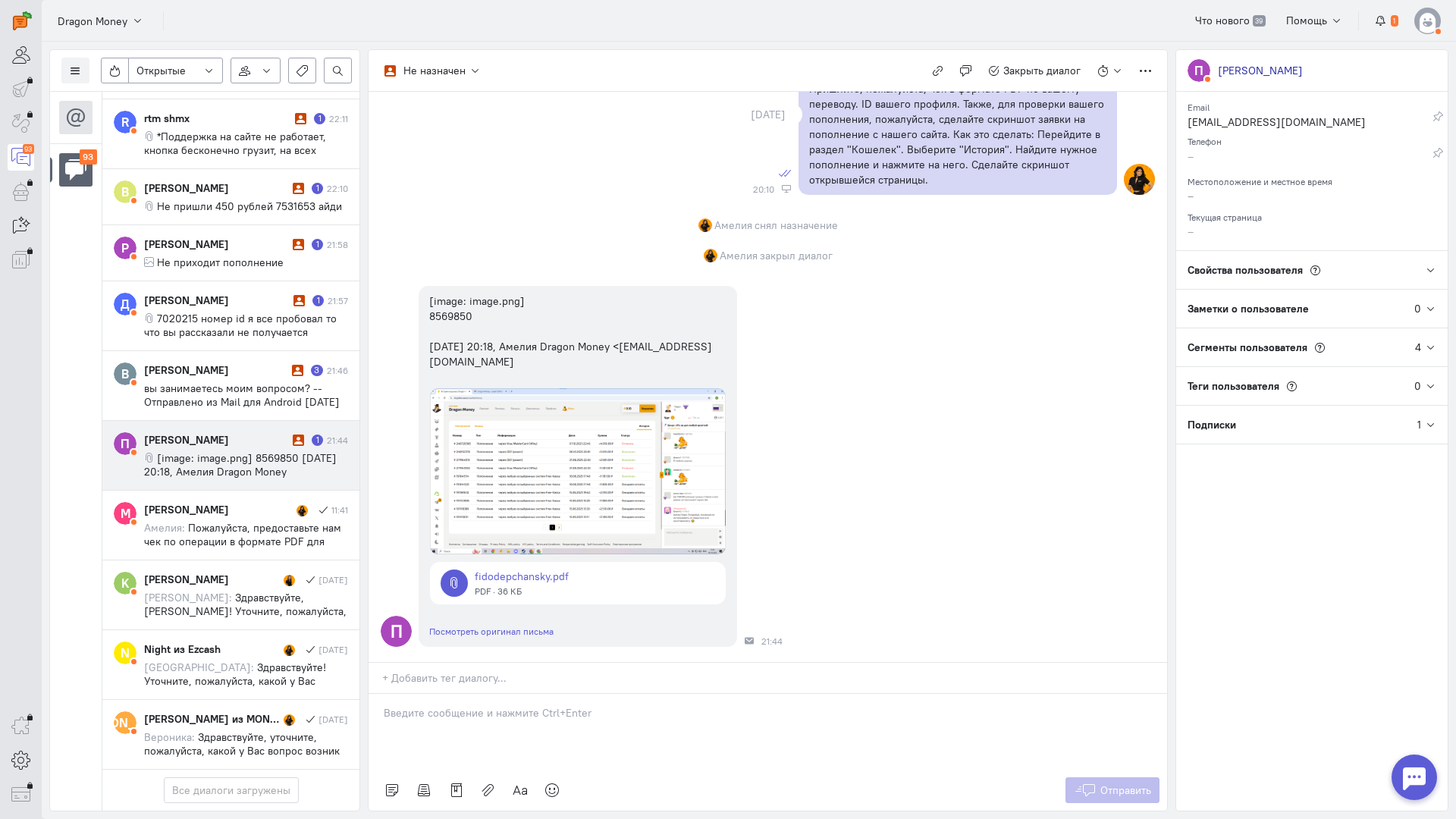
click at [464, 693] on div at bounding box center [768, 731] width 799 height 76
click at [373, 693] on div "Здравствуйте! Благодарим Вас за обращение и предоставленную информацию:blush:" at bounding box center [768, 731] width 799 height 76
click at [820, 705] on p "Здравствуйте! Благодарим Вас за обращение и предоставленную информацию:blush:" at bounding box center [768, 712] width 768 height 15
click at [866, 705] on p "Здравствуйте! Благодарим Вас за обращение и предоставленную информацию:blush:" at bounding box center [768, 712] width 768 height 15
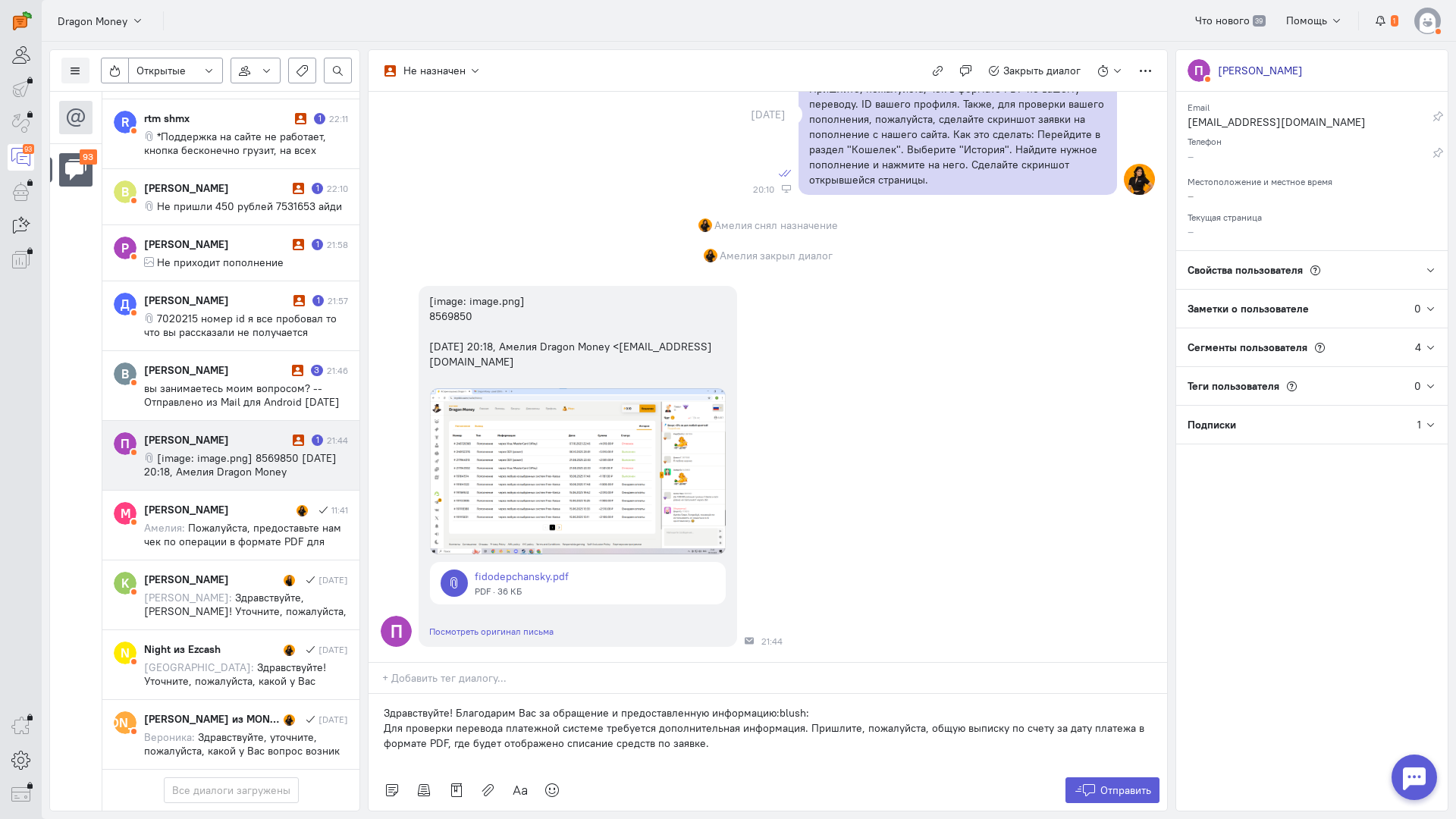
click at [380, 693] on div "Здравствуйте! Благодарим Вас за обращение и предоставленную информацию:blush: Д…" at bounding box center [768, 731] width 799 height 76
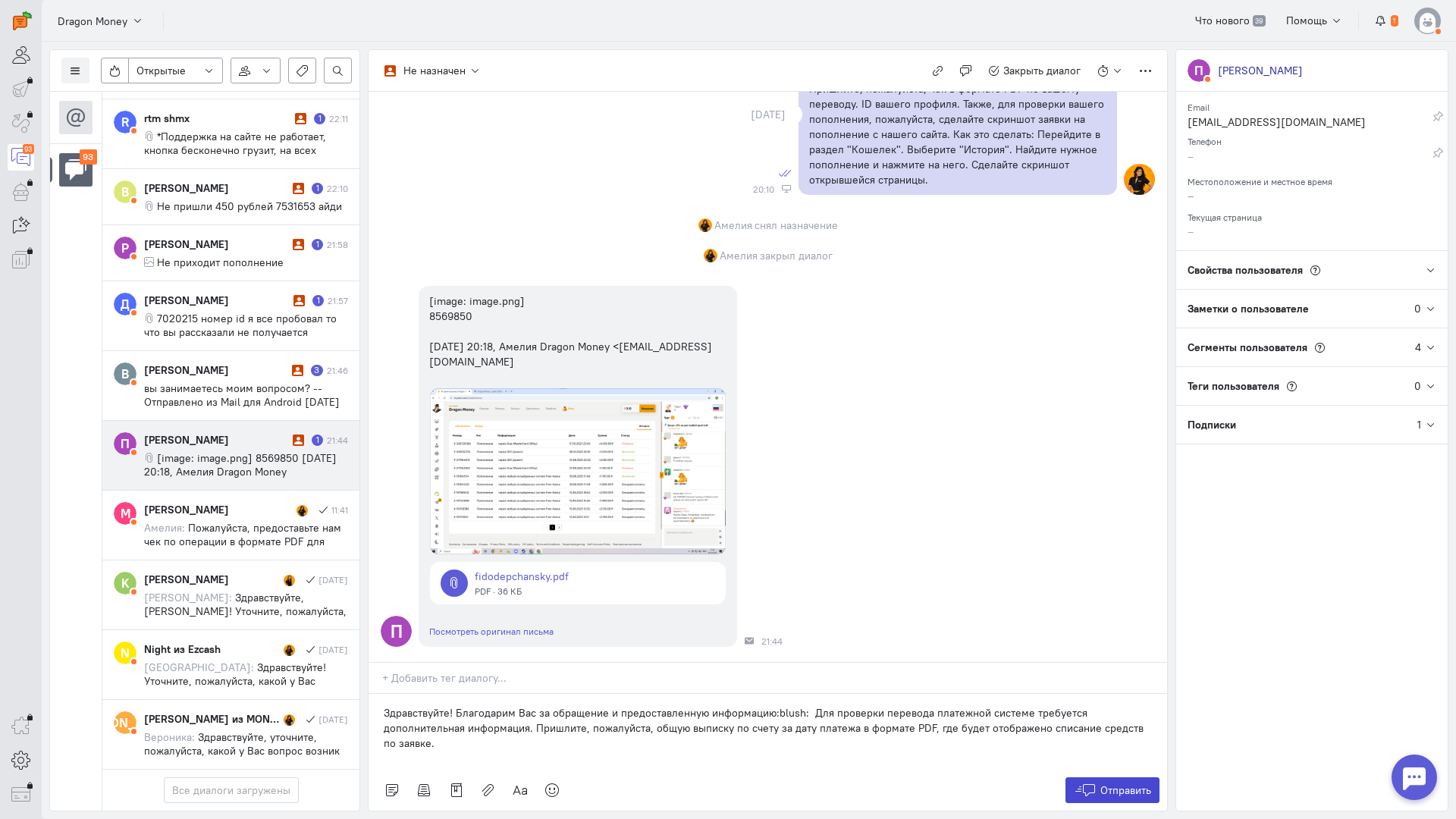
click at [1106, 783] on span "Отправить" at bounding box center [1125, 789] width 51 height 13
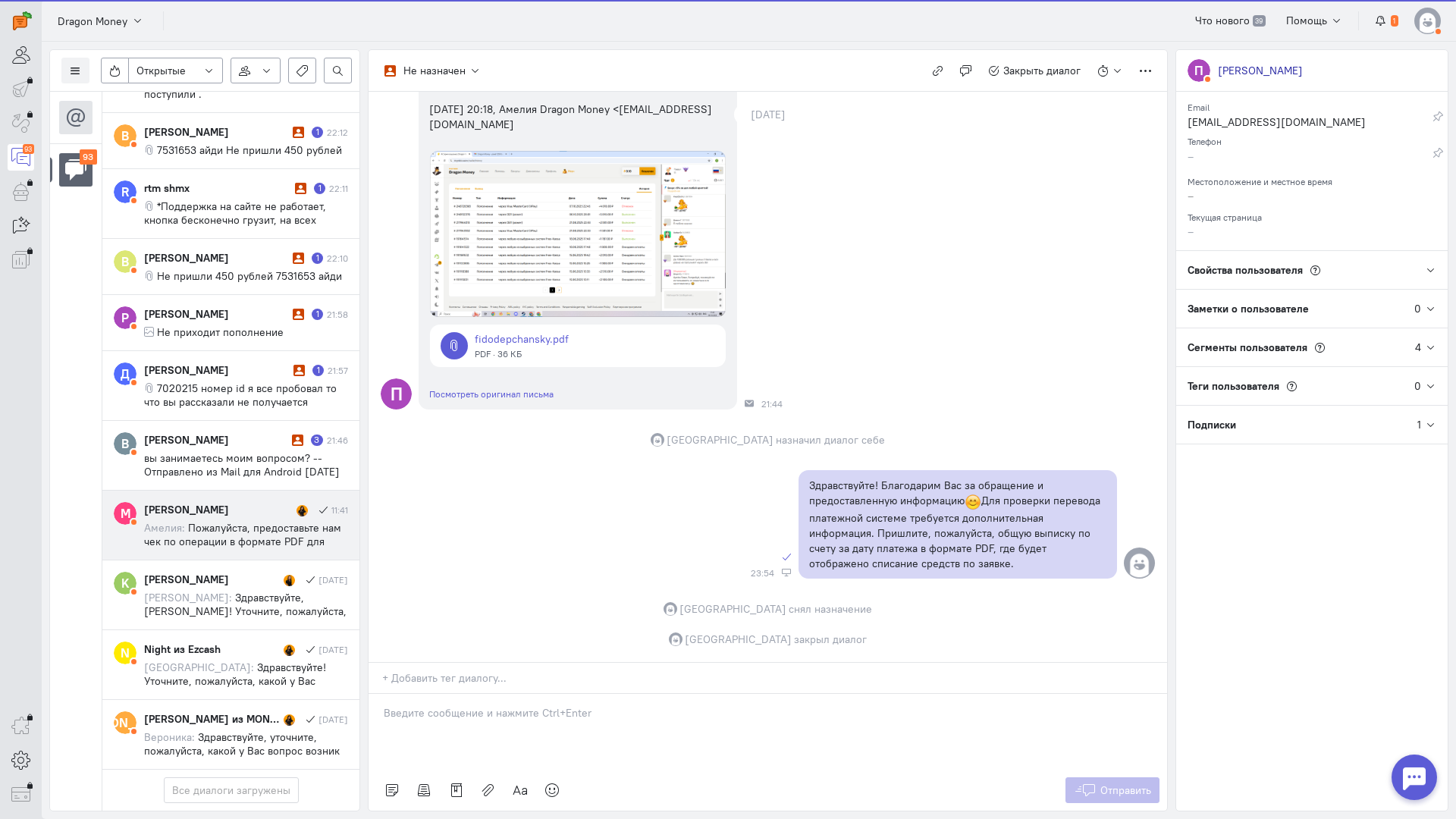
scroll to position [5923, 0]
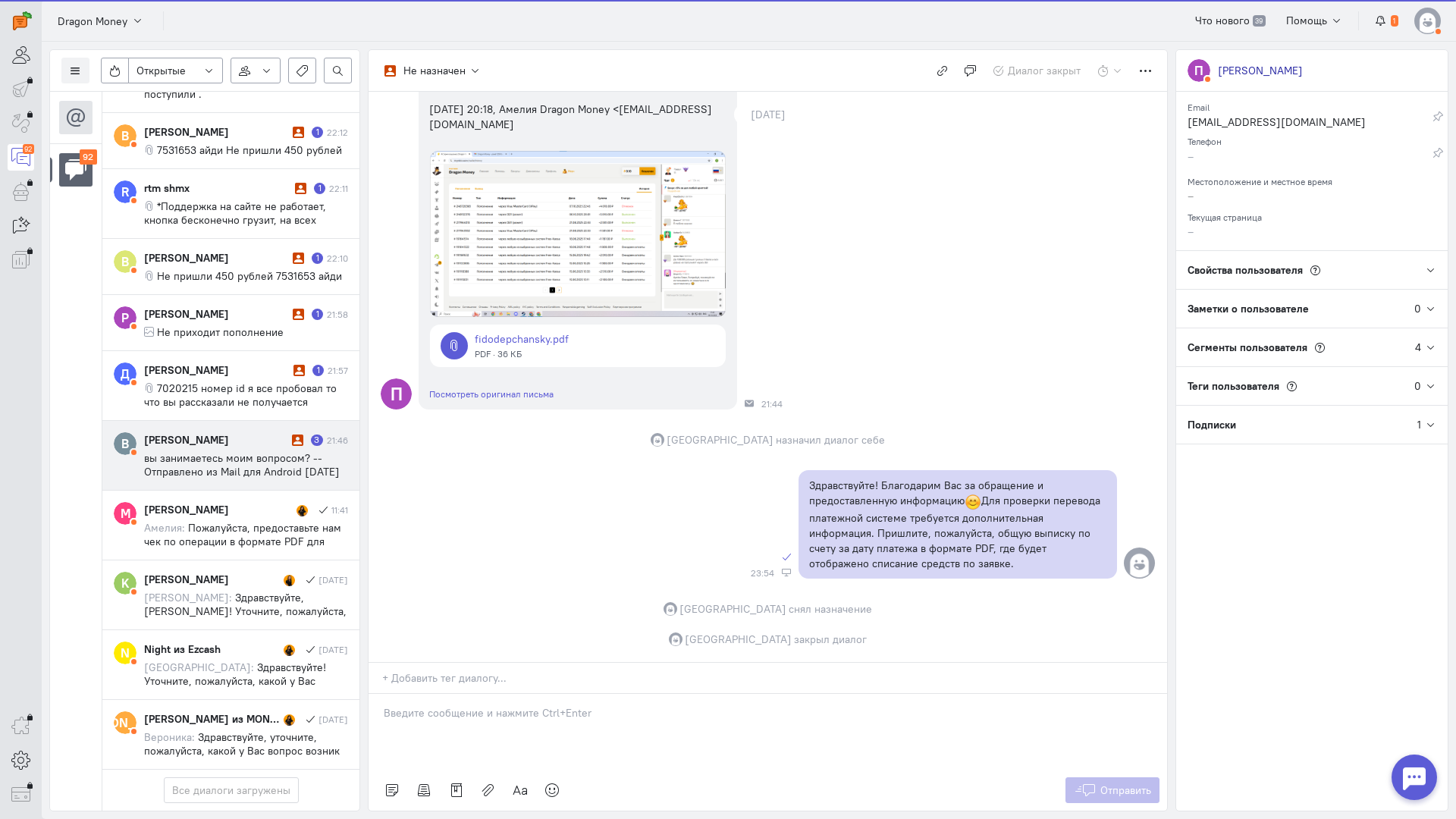
click at [209, 451] on span "вы занимаетесь моим вопросом? -- Отправлено из Mail для Android [DATE] 01:05 +0…" at bounding box center [241, 478] width 195 height 54
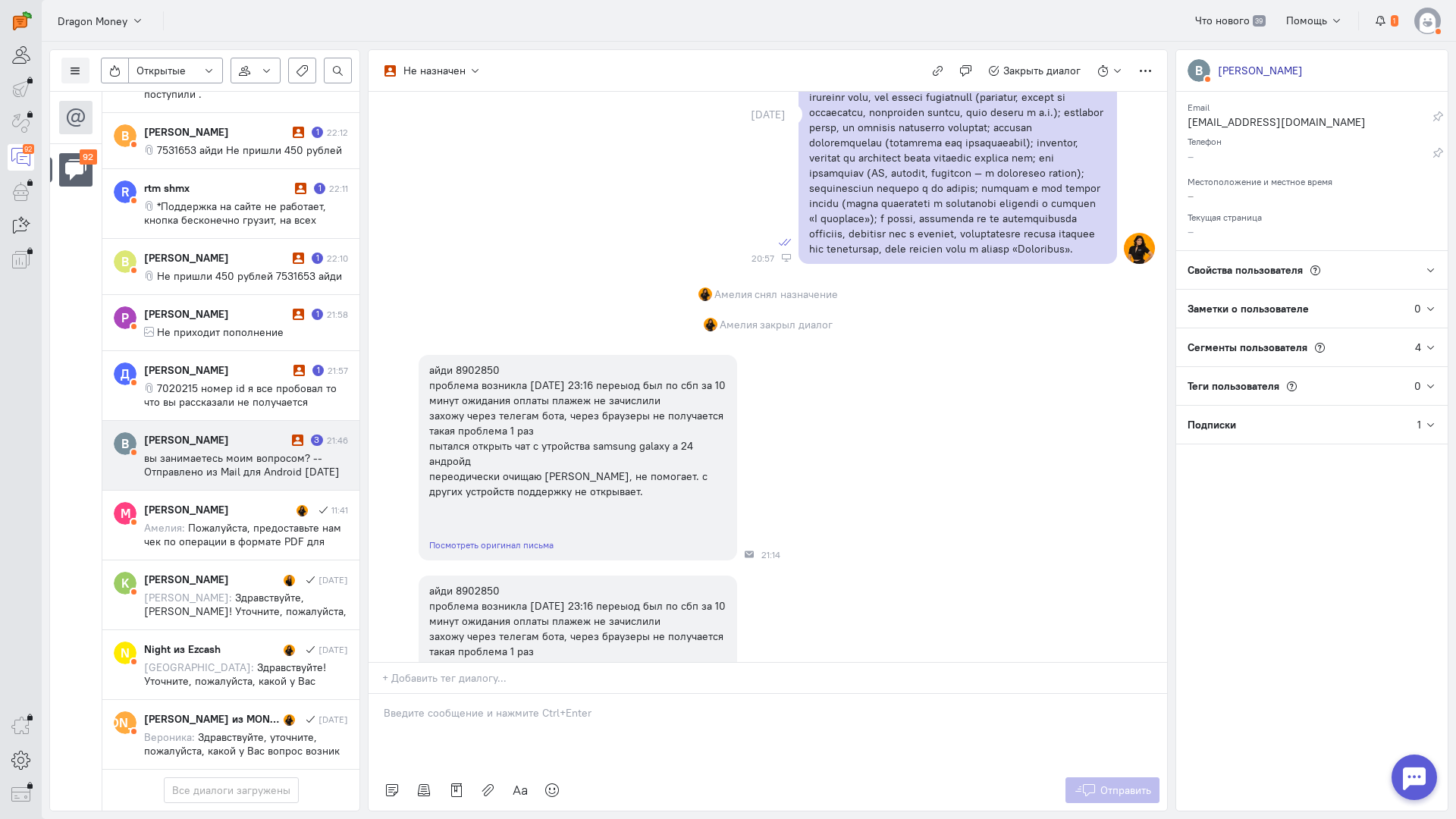
scroll to position [965, 0]
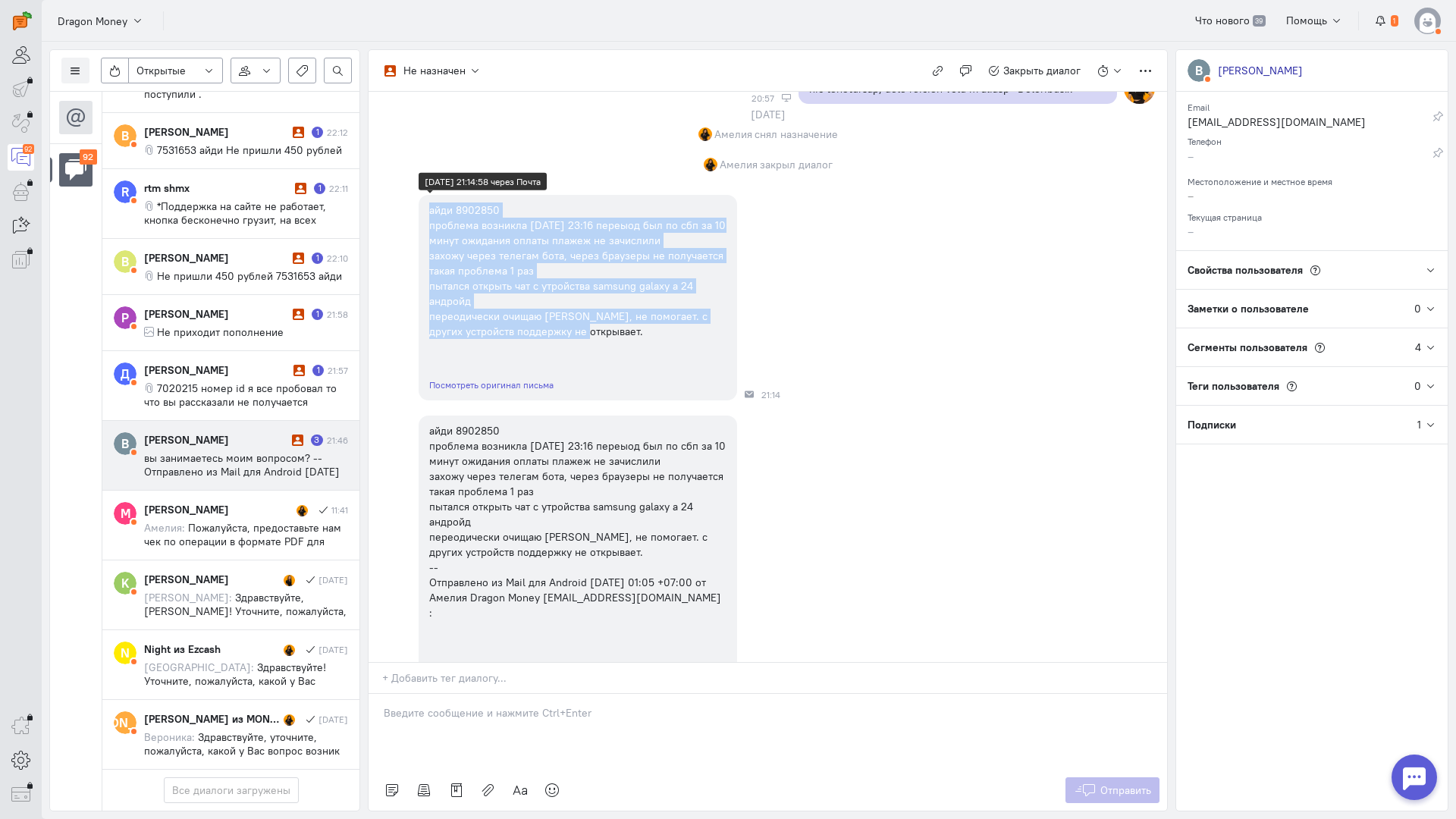
copy div "айди 8902850 проблема возникла [DATE] 23:16 переыод был по сбп за 10 минут ожид…"
drag, startPoint x: 422, startPoint y: 222, endPoint x: 577, endPoint y: 354, distance: 203.6
click at [577, 347] on div "айди 8902850 проблема возникла [DATE] 23:16 переыод был по сбп за 10 минут ожид…" at bounding box center [577, 270] width 318 height 151
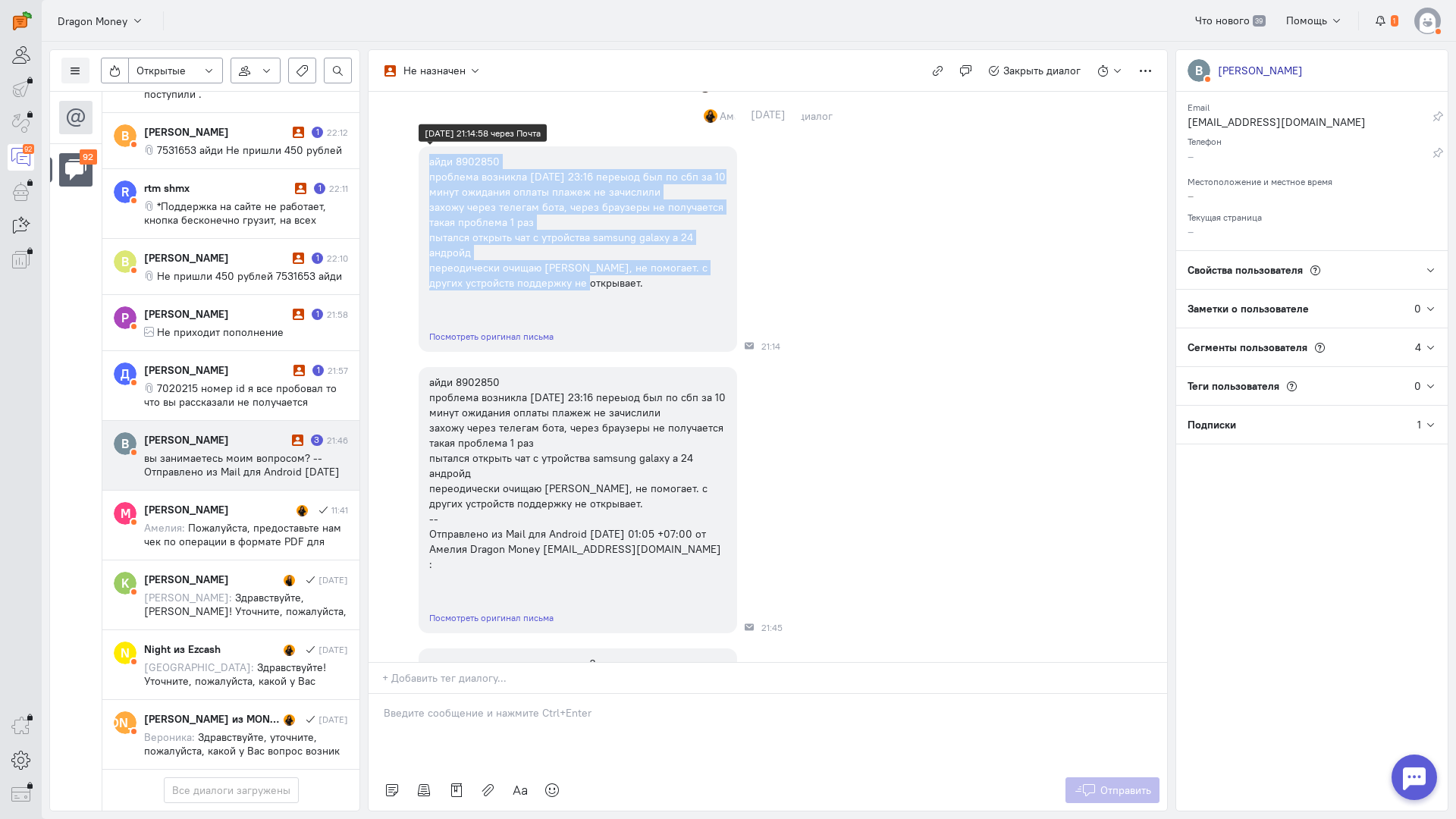
scroll to position [1116, 0]
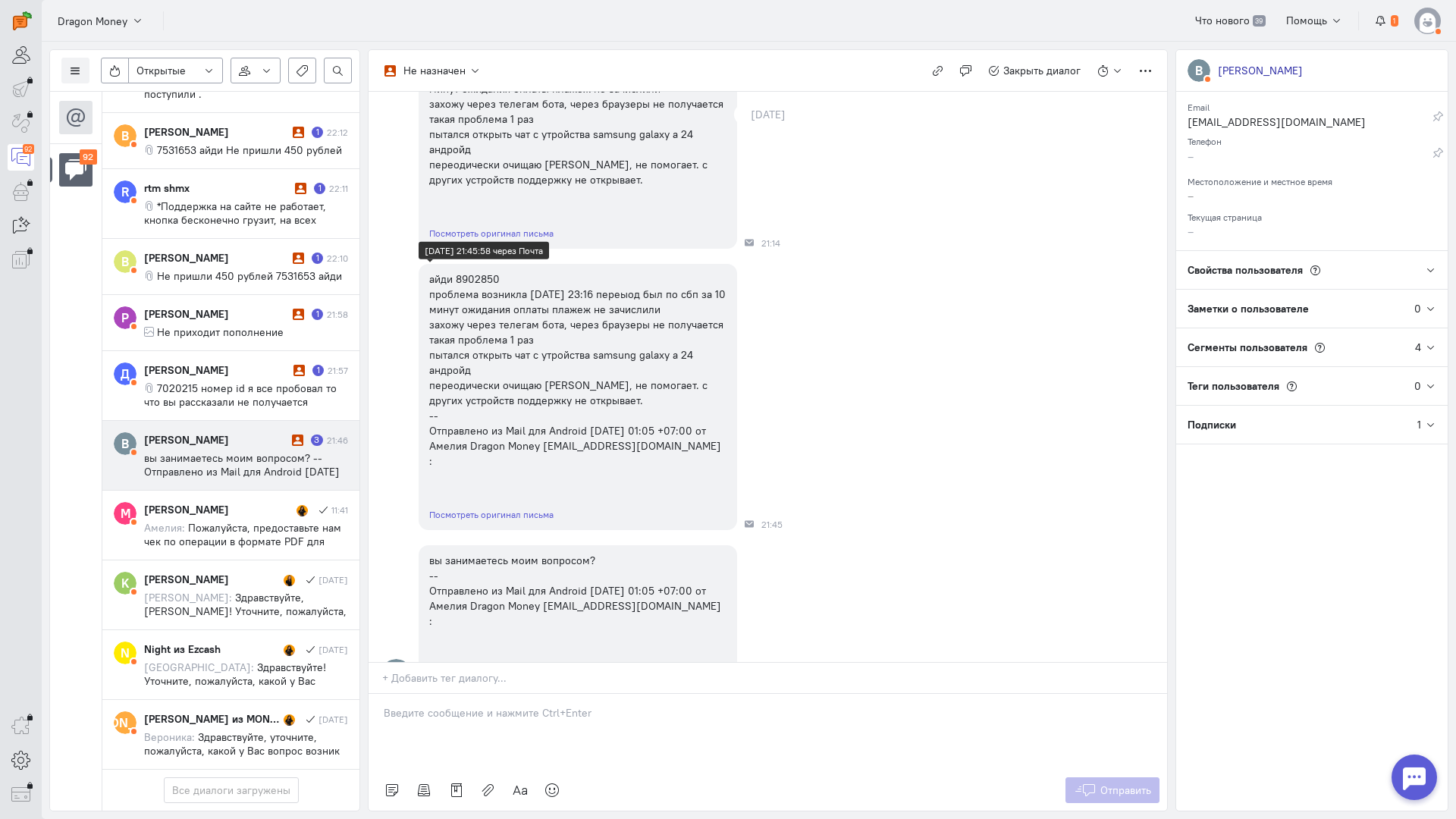
click at [517, 377] on div "айди 8902850 проблема возникла [DATE] 23:16 переыод был по сбп за 10 минут ожид…" at bounding box center [578, 370] width 297 height 197
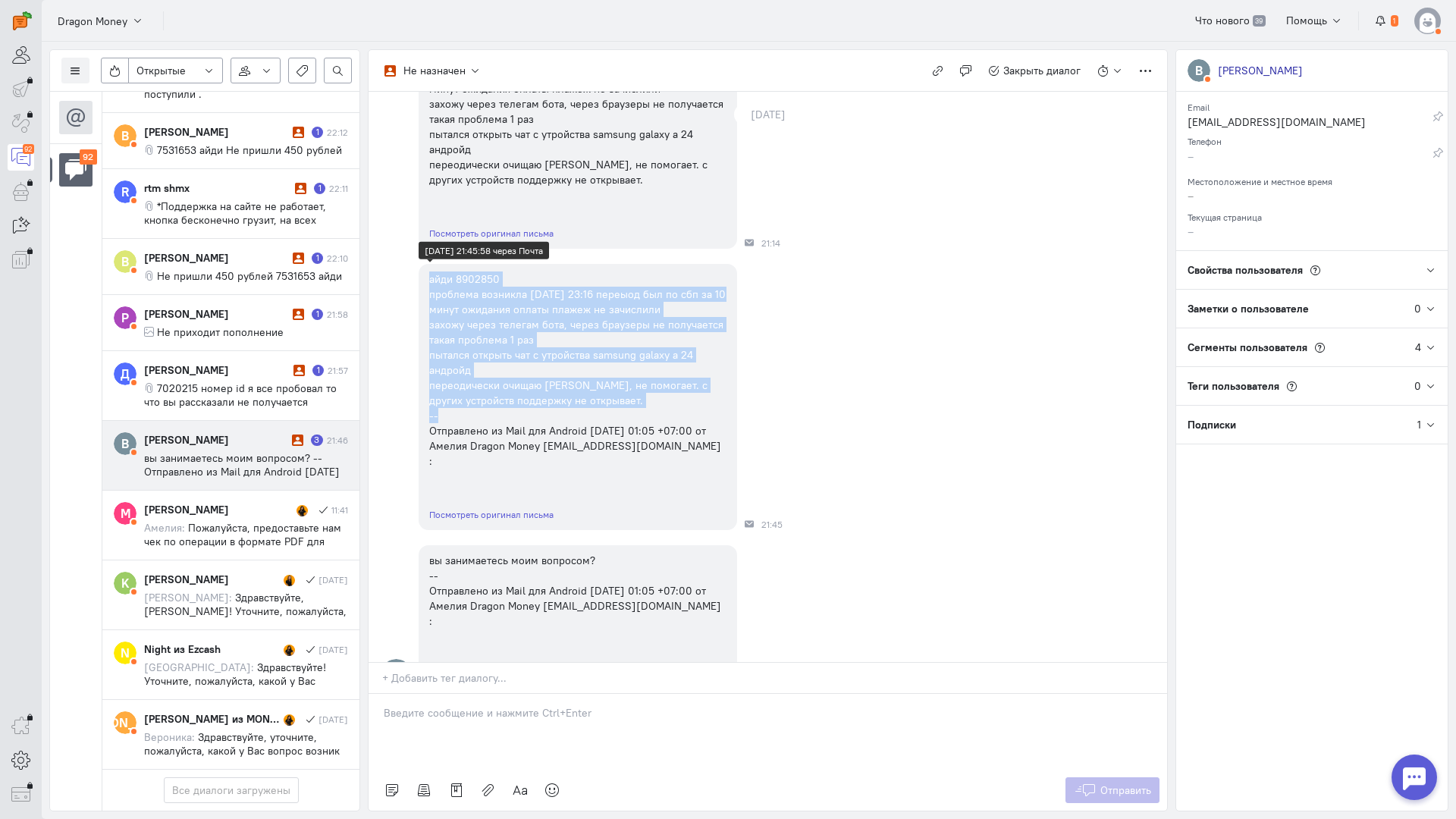
copy div "айди 8902850 проблема возникла [DATE] 23:16 переыод был по сбп за 10 минут ожид…"
drag, startPoint x: 429, startPoint y: 294, endPoint x: 594, endPoint y: 425, distance: 210.7
click at [594, 425] on div "айди 8902850 проблема возникла [DATE] 23:16 переыод был по сбп за 10 минут ожид…" at bounding box center [577, 370] width 318 height 212
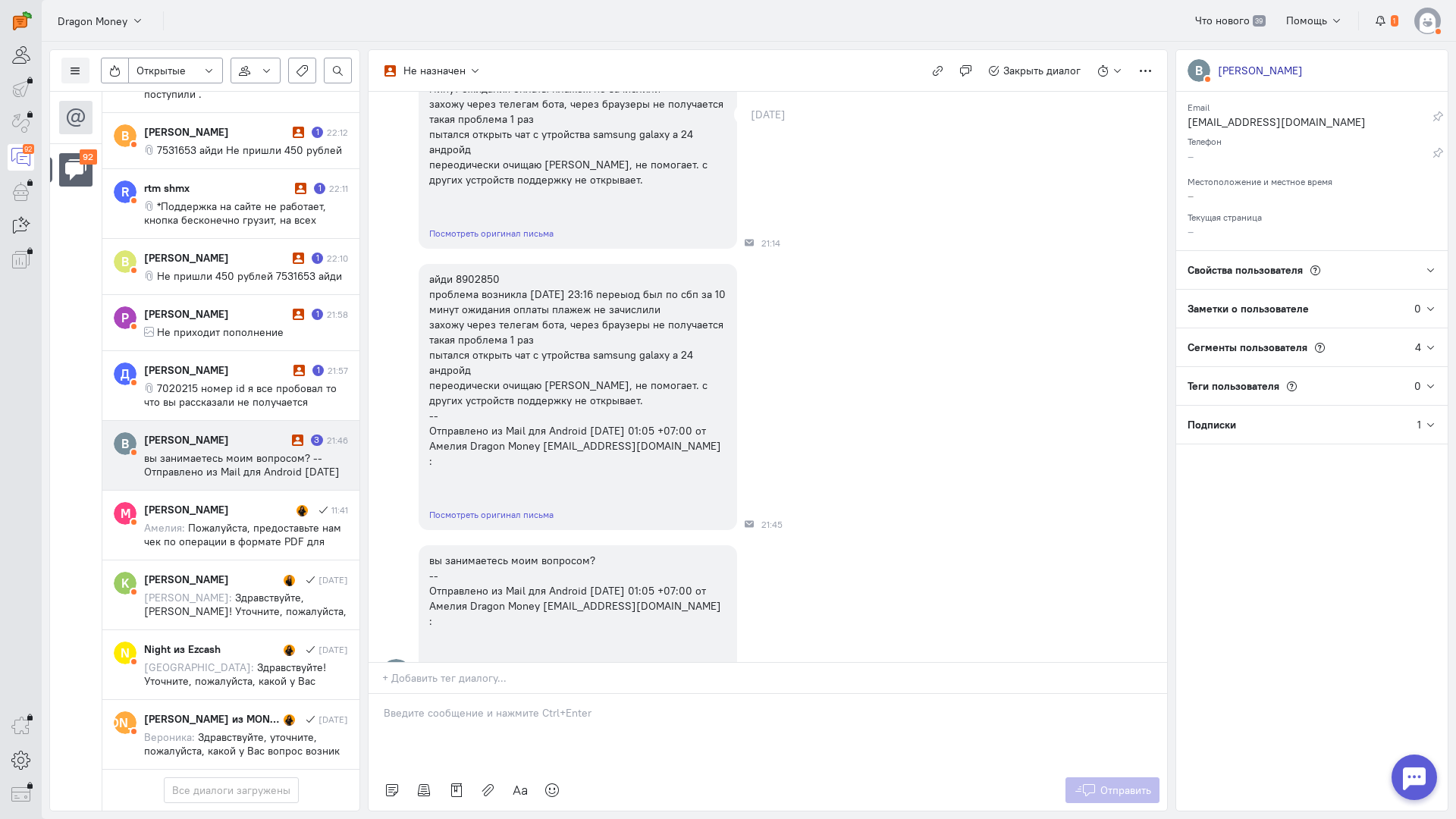
drag, startPoint x: 38, startPoint y: 362, endPoint x: 48, endPoint y: 359, distance: 10.4
click at [38, 362] on div "92" at bounding box center [21, 410] width 42 height 819
click at [939, 75] on icon "button" at bounding box center [938, 70] width 11 height 11
click at [408, 693] on div at bounding box center [768, 731] width 799 height 76
click at [403, 515] on div "айди 8902850 проблема возникла [DATE] 23:16 переыод был по сбп за 10 минут ожид…" at bounding box center [768, 396] width 799 height 281
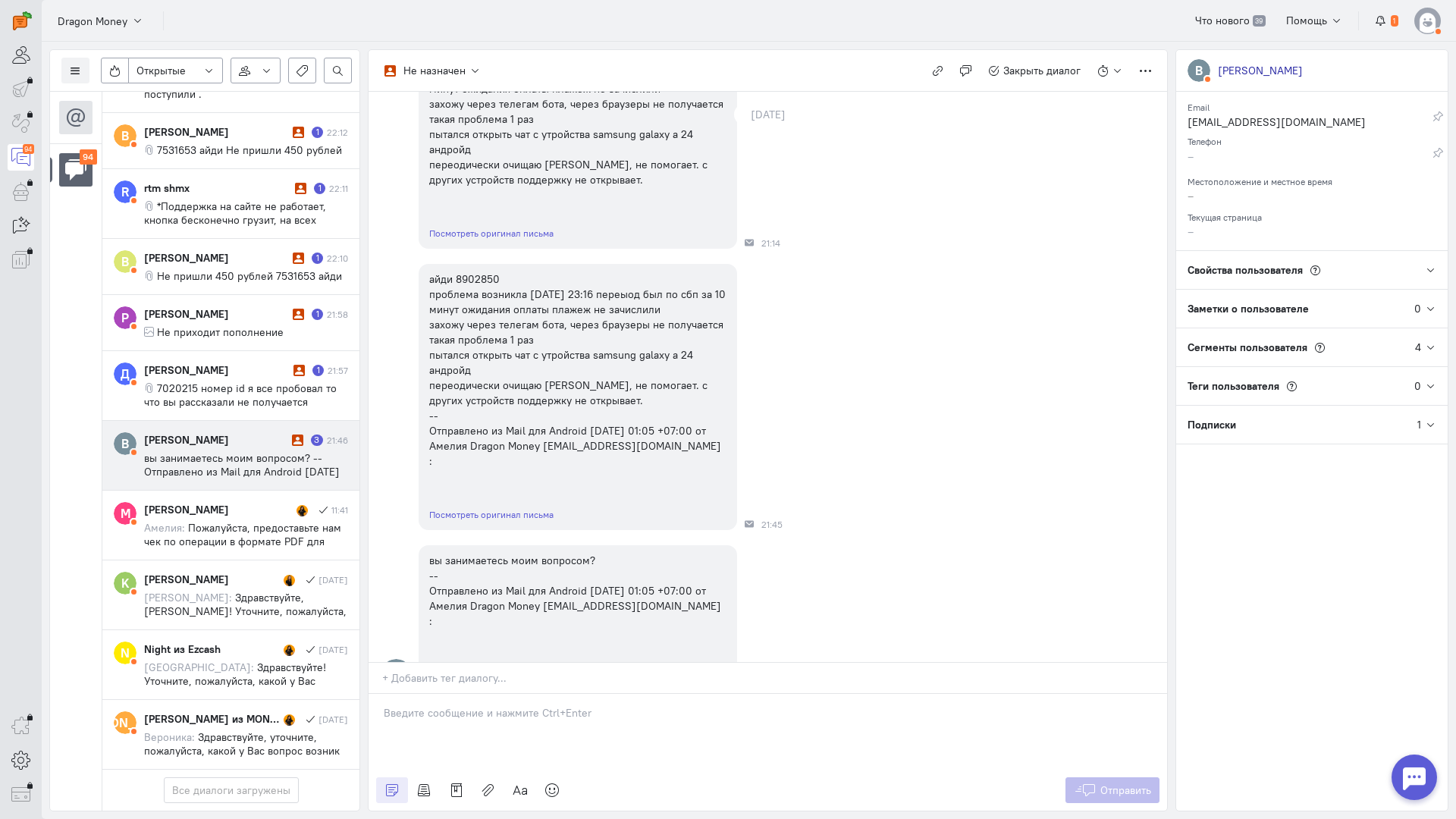
scroll to position [6060, 0]
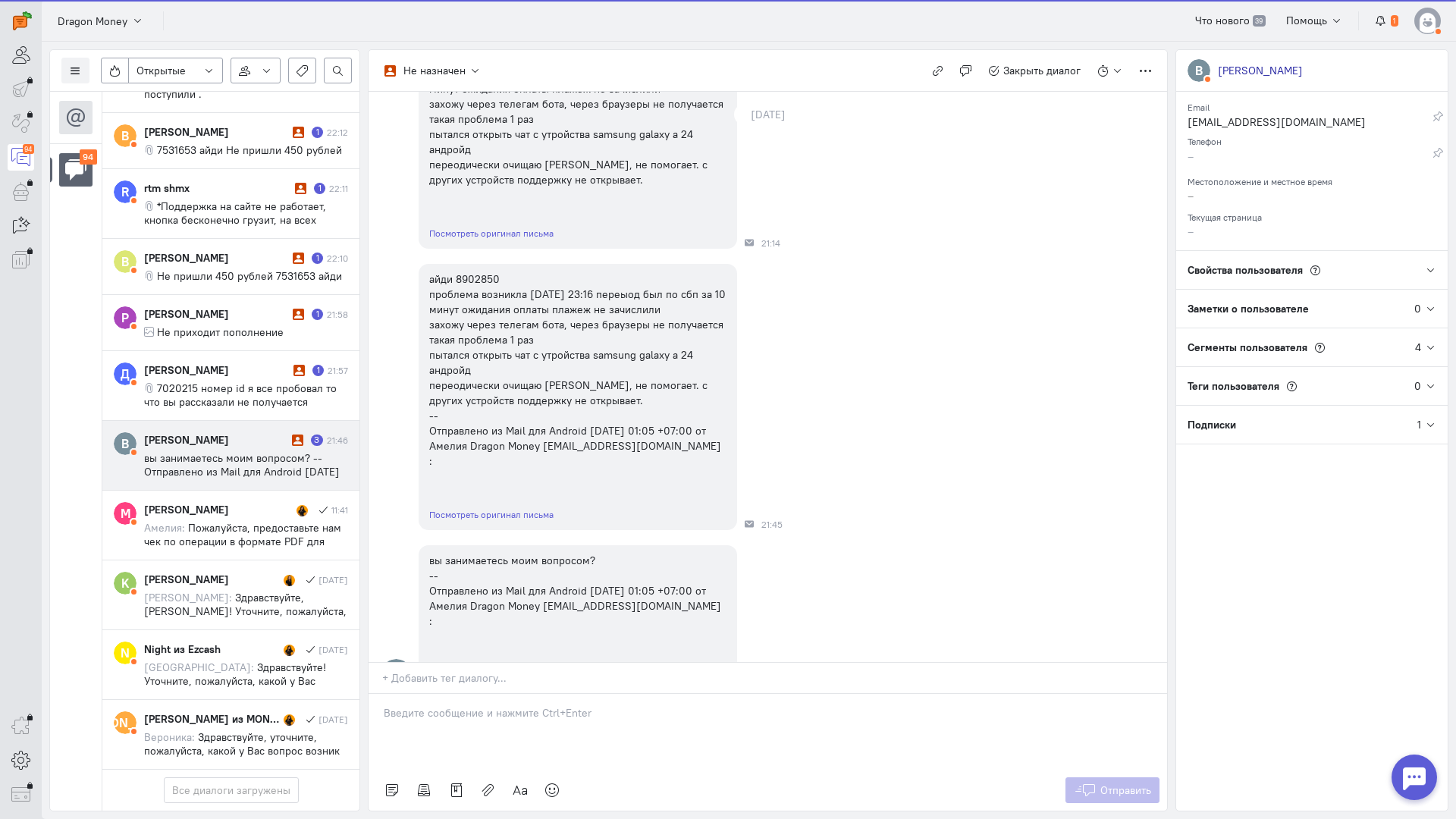
click at [383, 425] on div "айди 8902850 проблема возникла [DATE] 23:16 переыод был по сбп за 10 минут ожид…" at bounding box center [768, 396] width 799 height 281
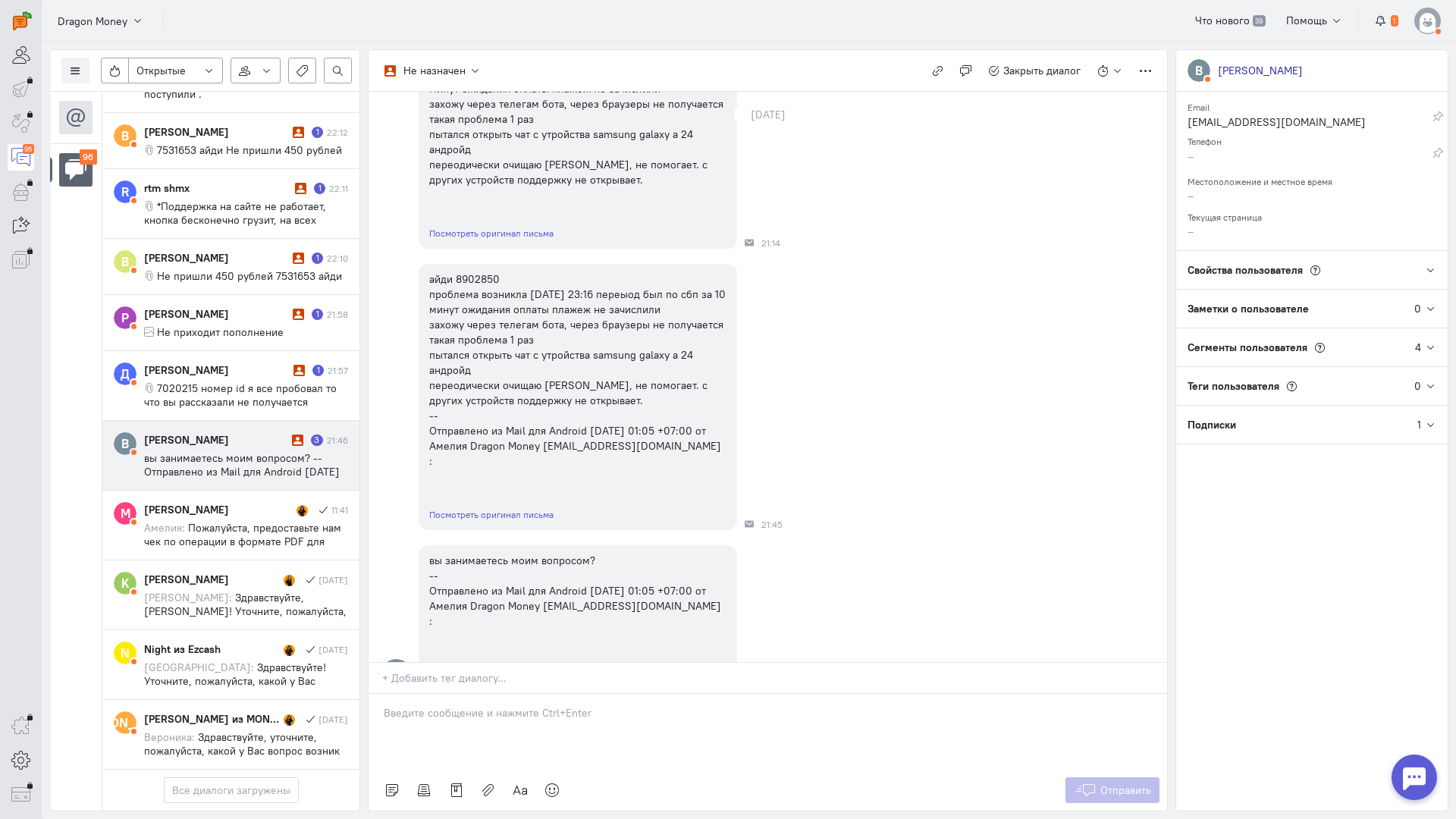
scroll to position [6196, 0]
click at [415, 418] on div "айди 8902850 проблема возникла [DATE] 23:16 переыод был по сбп за 10 минут ожид…" at bounding box center [787, 396] width 760 height 281
click at [940, 69] on icon "button" at bounding box center [938, 70] width 11 height 11
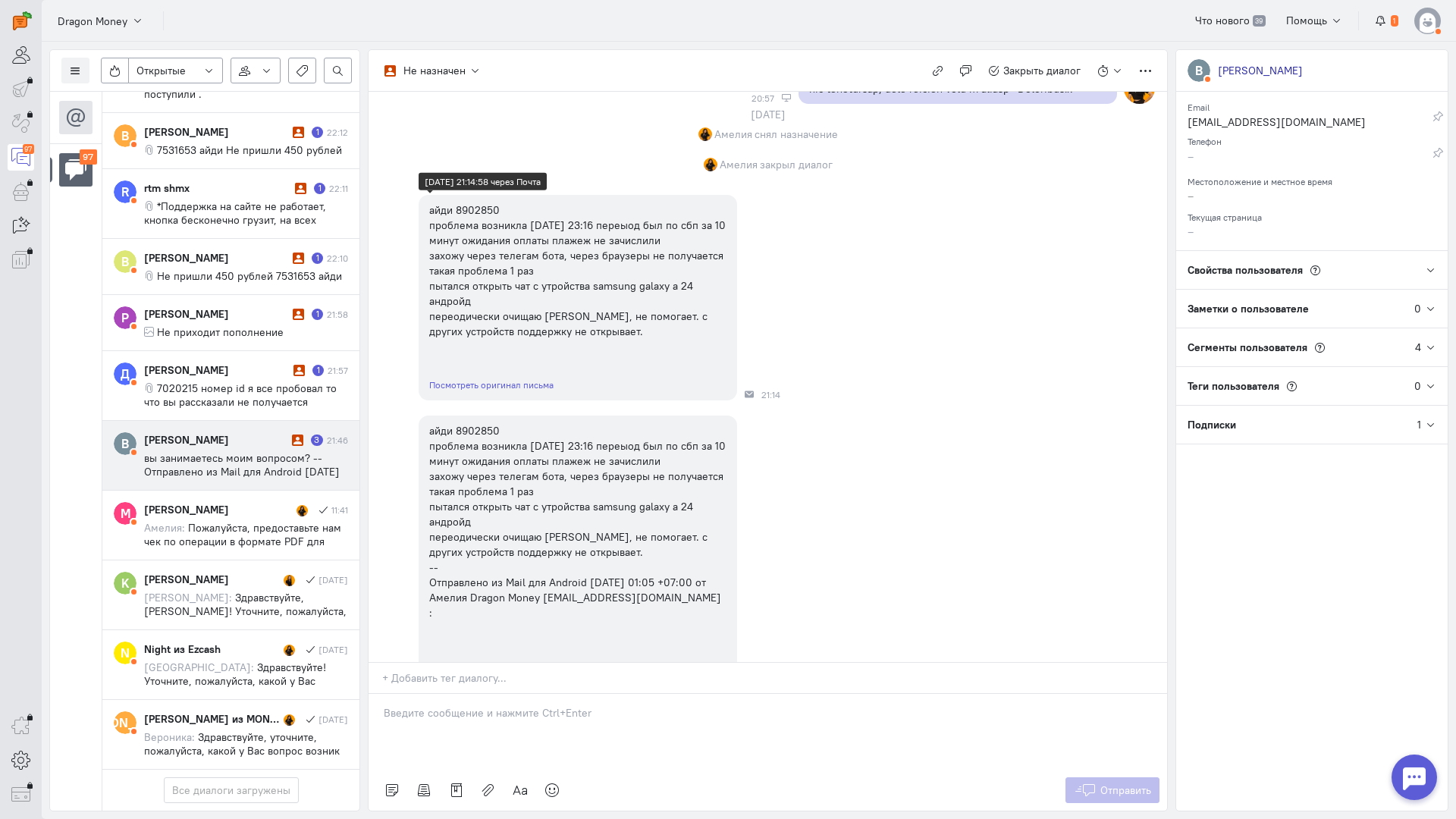
scroll to position [1268, 0]
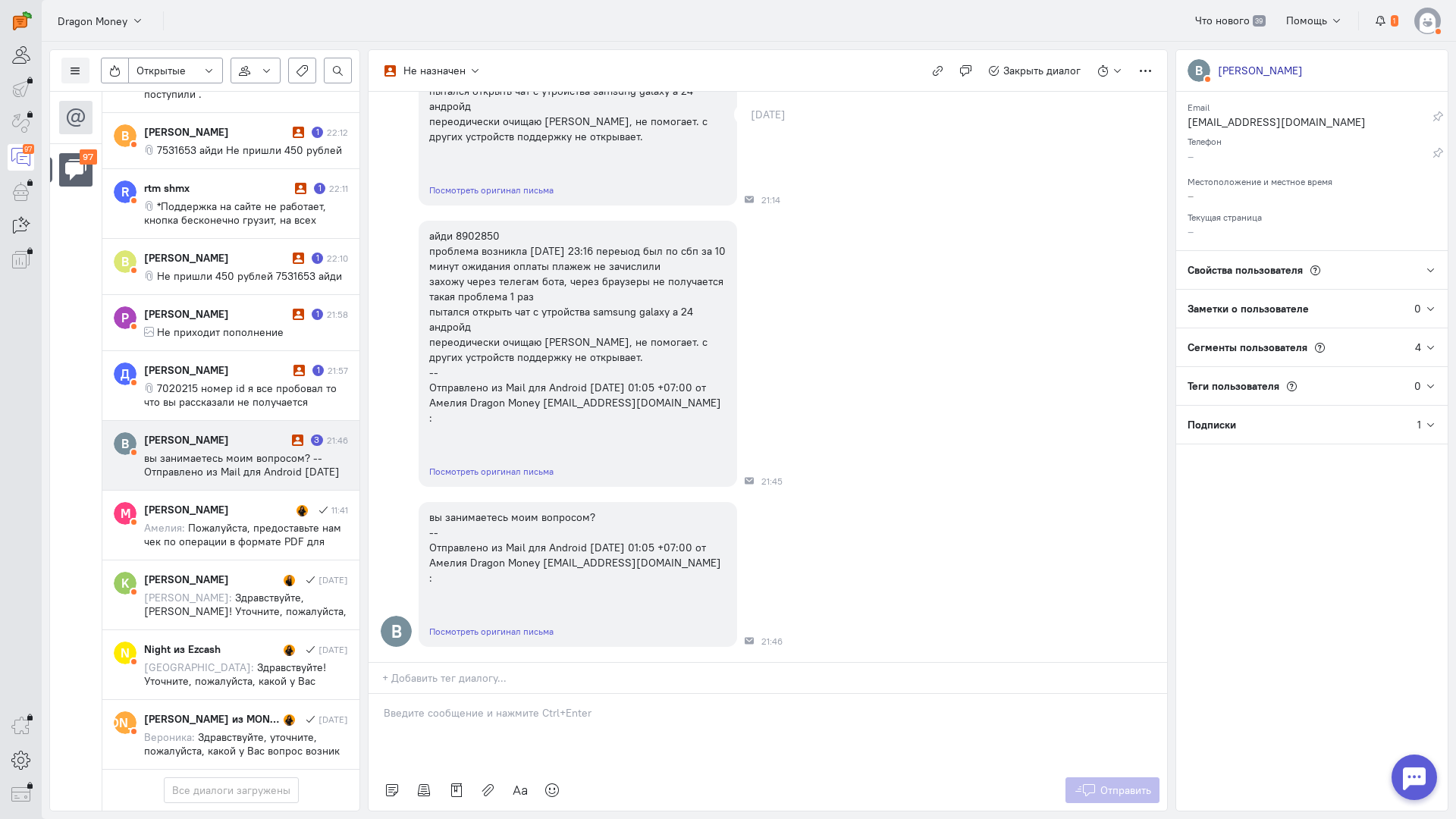
drag, startPoint x: 493, startPoint y: 635, endPoint x: 411, endPoint y: 631, distance: 82.1
click at [489, 693] on div at bounding box center [768, 731] width 799 height 76
click at [379, 693] on div "Здравствуйте! Благодарим Вас за обращение и предоставленную информацию:blush:" at bounding box center [768, 731] width 799 height 76
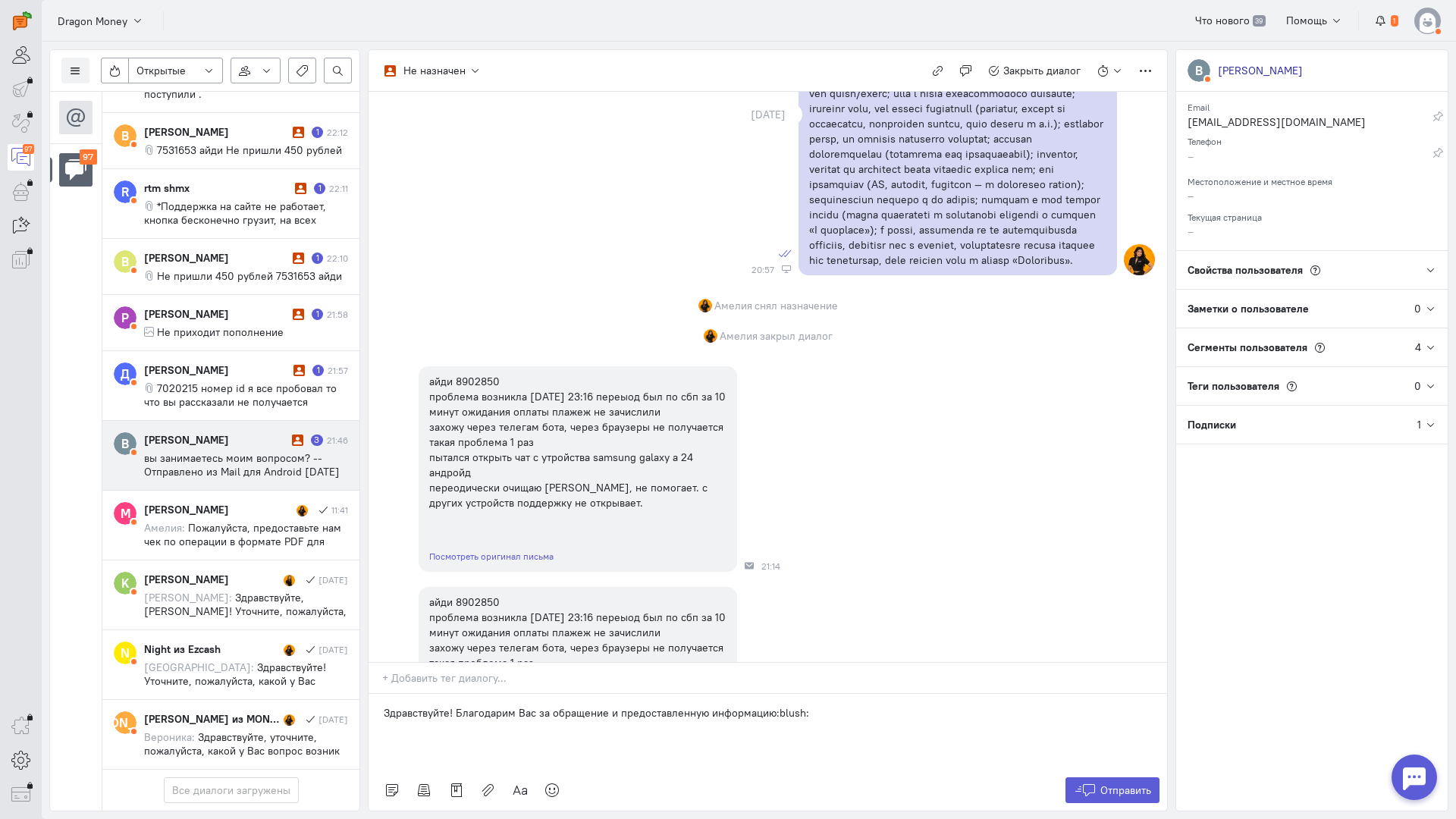
scroll to position [909, 0]
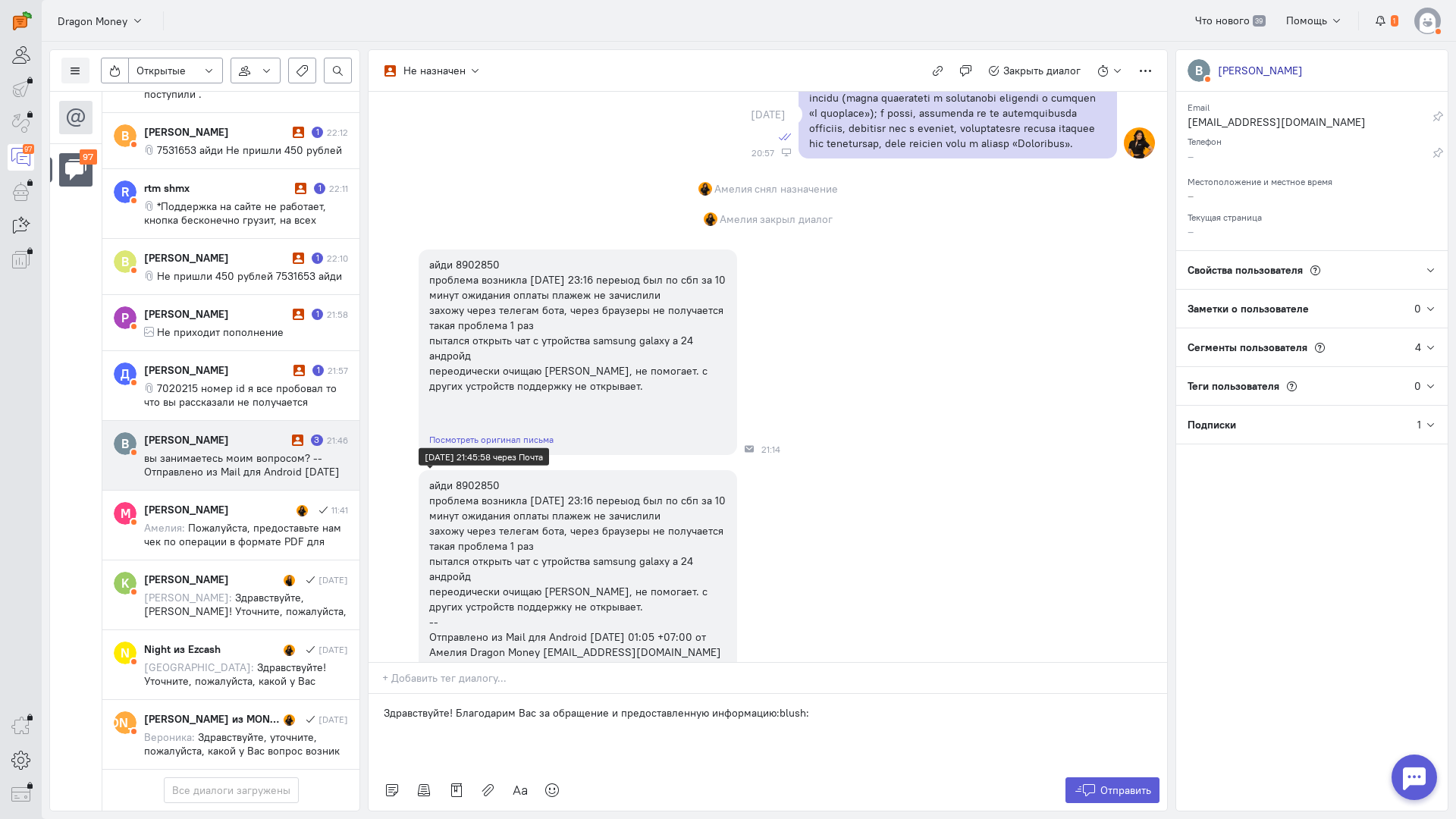
click at [485, 496] on div "айди 8902850 проблема возникла [DATE] 23:16 переыод был по сбп за 10 минут ожид…" at bounding box center [578, 575] width 297 height 197
copy div "8902850"
click at [824, 705] on p "Здравствуйте! Благодарим Вас за обращение и предоставленную информацию:blush:" at bounding box center [768, 712] width 768 height 15
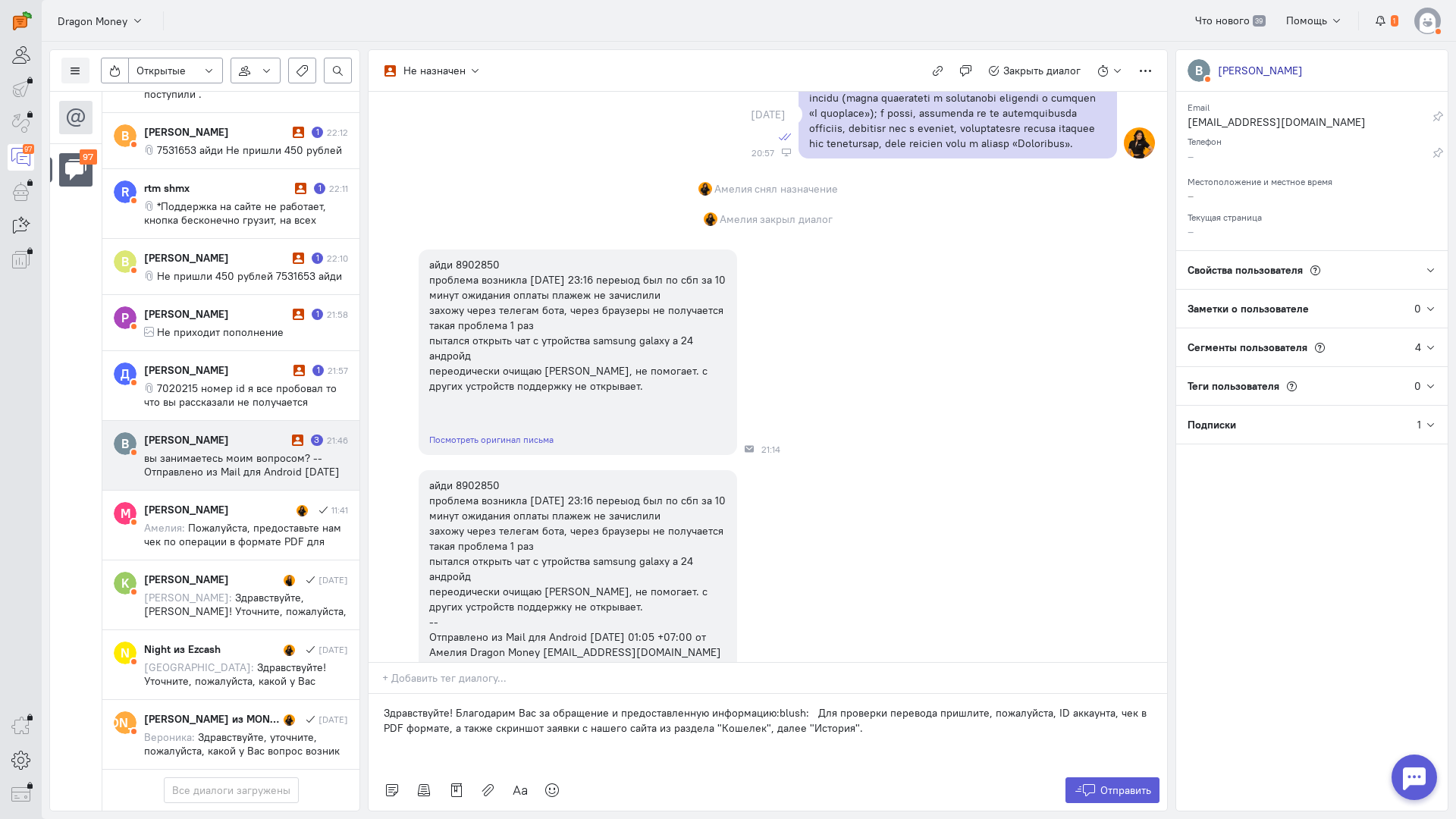
click at [810, 705] on p "Здравствуйте! Благодарим Вас за обращение и предоставленную информацию:blush: Д…" at bounding box center [768, 720] width 768 height 30
drag, startPoint x: 493, startPoint y: 635, endPoint x: 1043, endPoint y: 624, distance: 550.1
click at [1043, 705] on p "Здравствуйте! Благодарим Вас за обращение и предоставленную информацию:blush: Д…" at bounding box center [768, 720] width 768 height 30
click at [1123, 783] on span "Отправить" at bounding box center [1125, 789] width 51 height 13
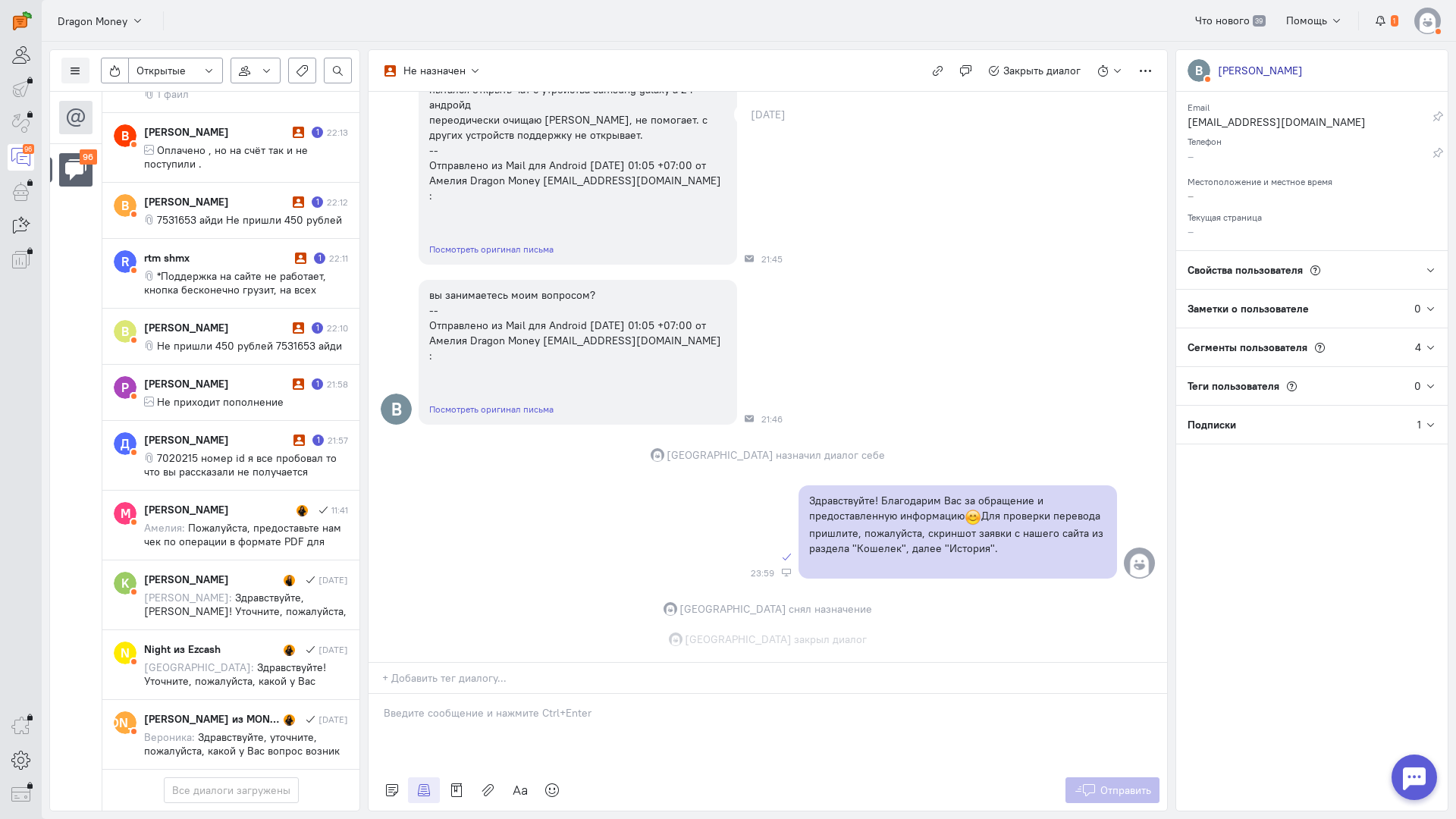
scroll to position [6188, 0]
click at [244, 451] on span "7020215 номер id я все пробовал то что вы рассказали не получается зачислите по…" at bounding box center [240, 492] width 193 height 82
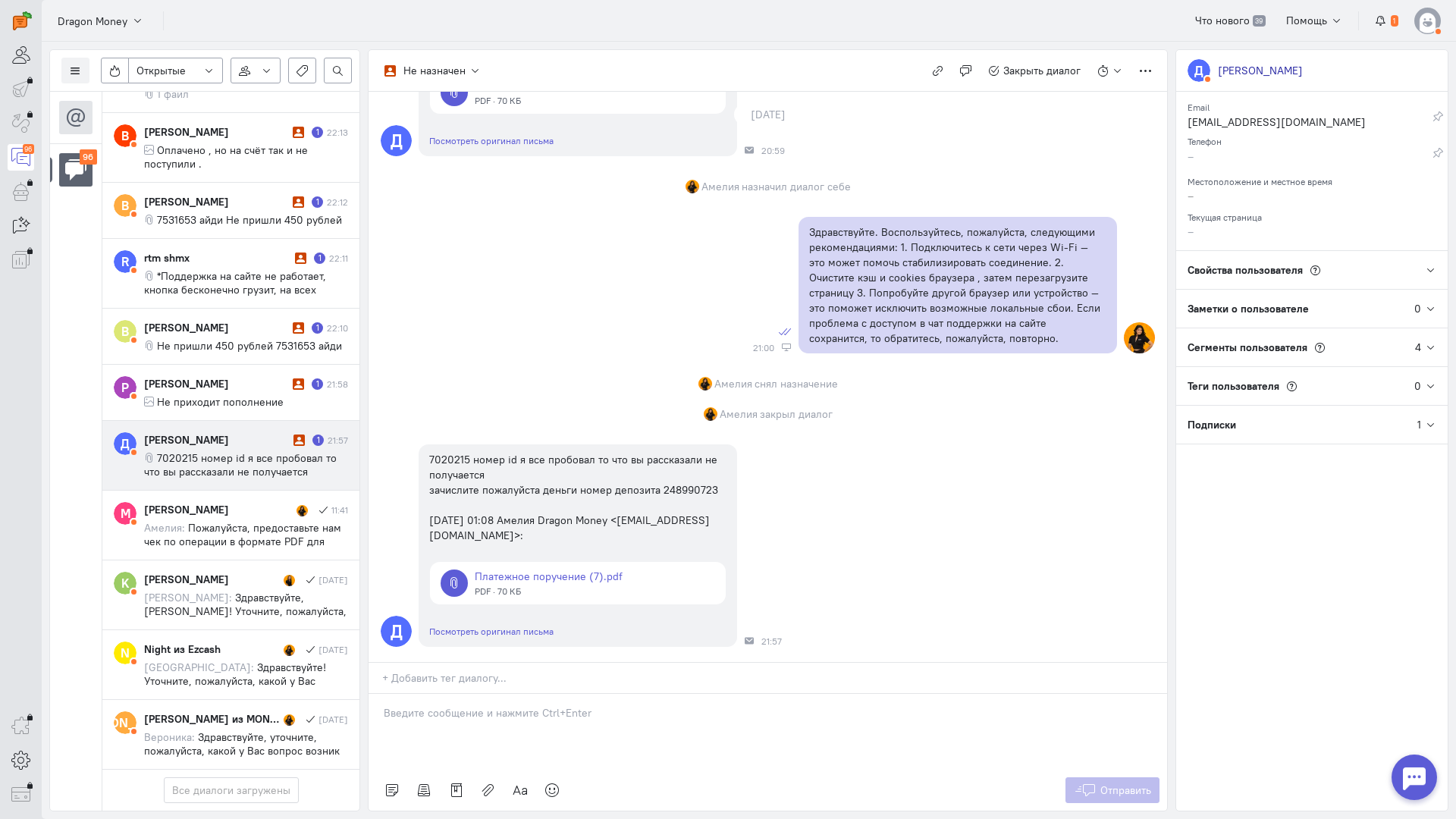
scroll to position [239, 0]
click at [442, 693] on div at bounding box center [768, 731] width 799 height 76
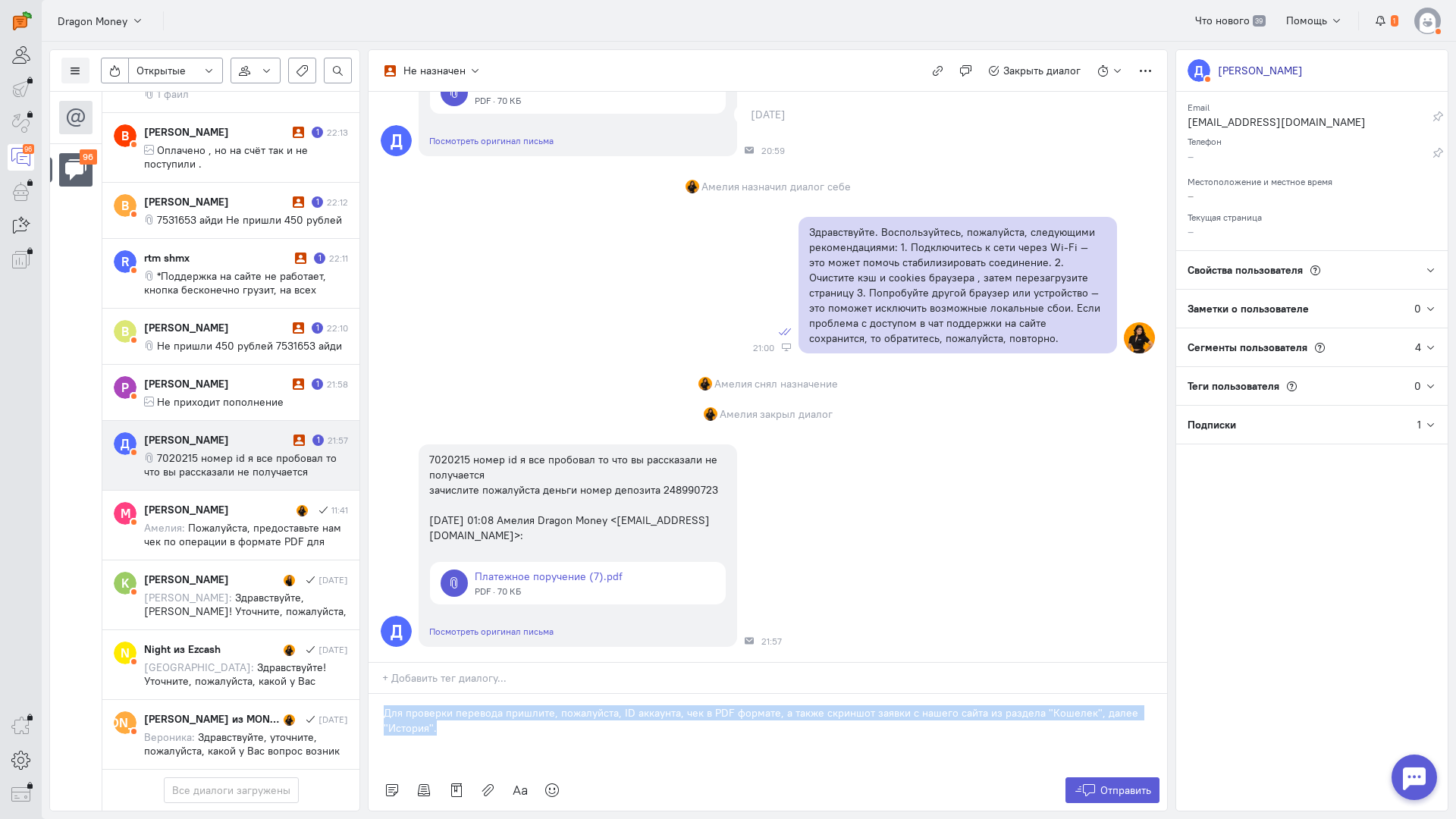
drag, startPoint x: 468, startPoint y: 638, endPoint x: 372, endPoint y: 623, distance: 97.2
click at [281, 608] on div "Список пользователей Включить темную тему Открытые Открытые диалоги Отложенные …" at bounding box center [749, 430] width 1415 height 777
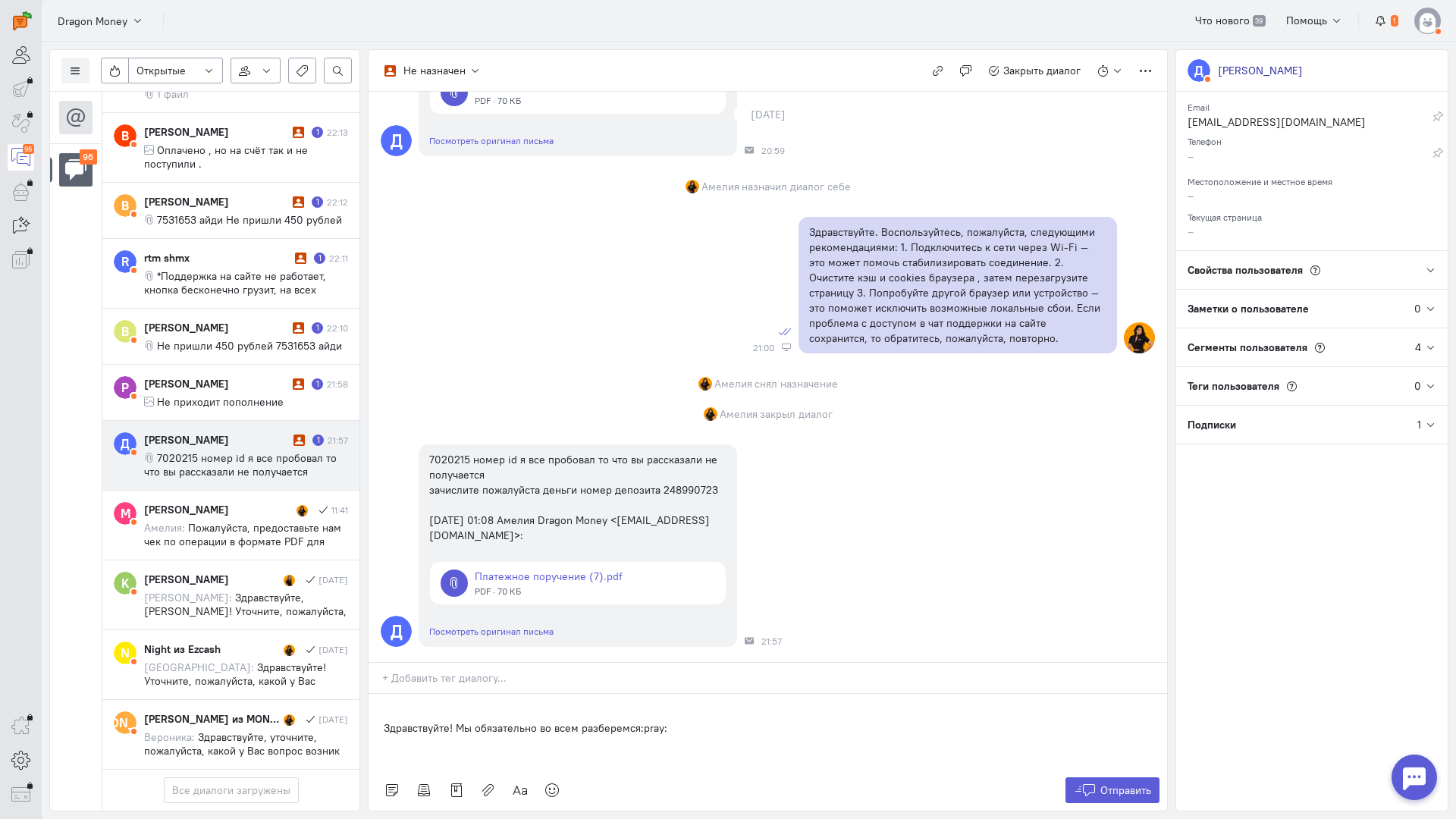
drag, startPoint x: 376, startPoint y: 637, endPoint x: 355, endPoint y: 701, distance: 67.4
click at [376, 693] on div "Здравствуйте! Мы обязательно во всем разберемся:pray:" at bounding box center [768, 731] width 799 height 76
click at [782, 693] on div "Здравствуйте! Мы обязательно во всем разберемся:pray:" at bounding box center [768, 731] width 799 height 76
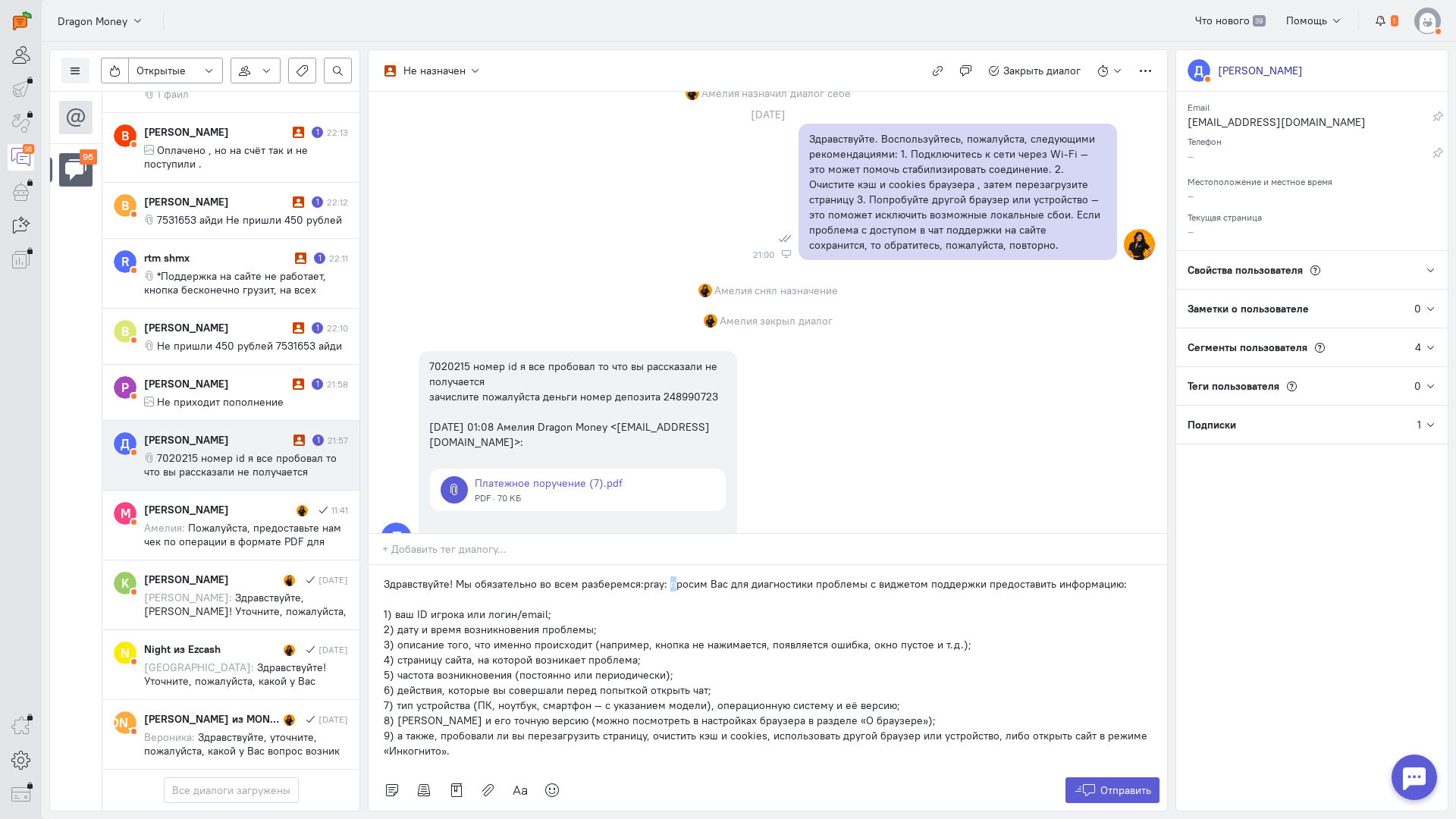
click at [666, 576] on p "Здравствуйте! Мы обязательно во всем разберемся:pray: просим Вас для диагностик…" at bounding box center [768, 584] width 768 height 15
click at [1109, 777] on button "Отправить" at bounding box center [1113, 789] width 95 height 26
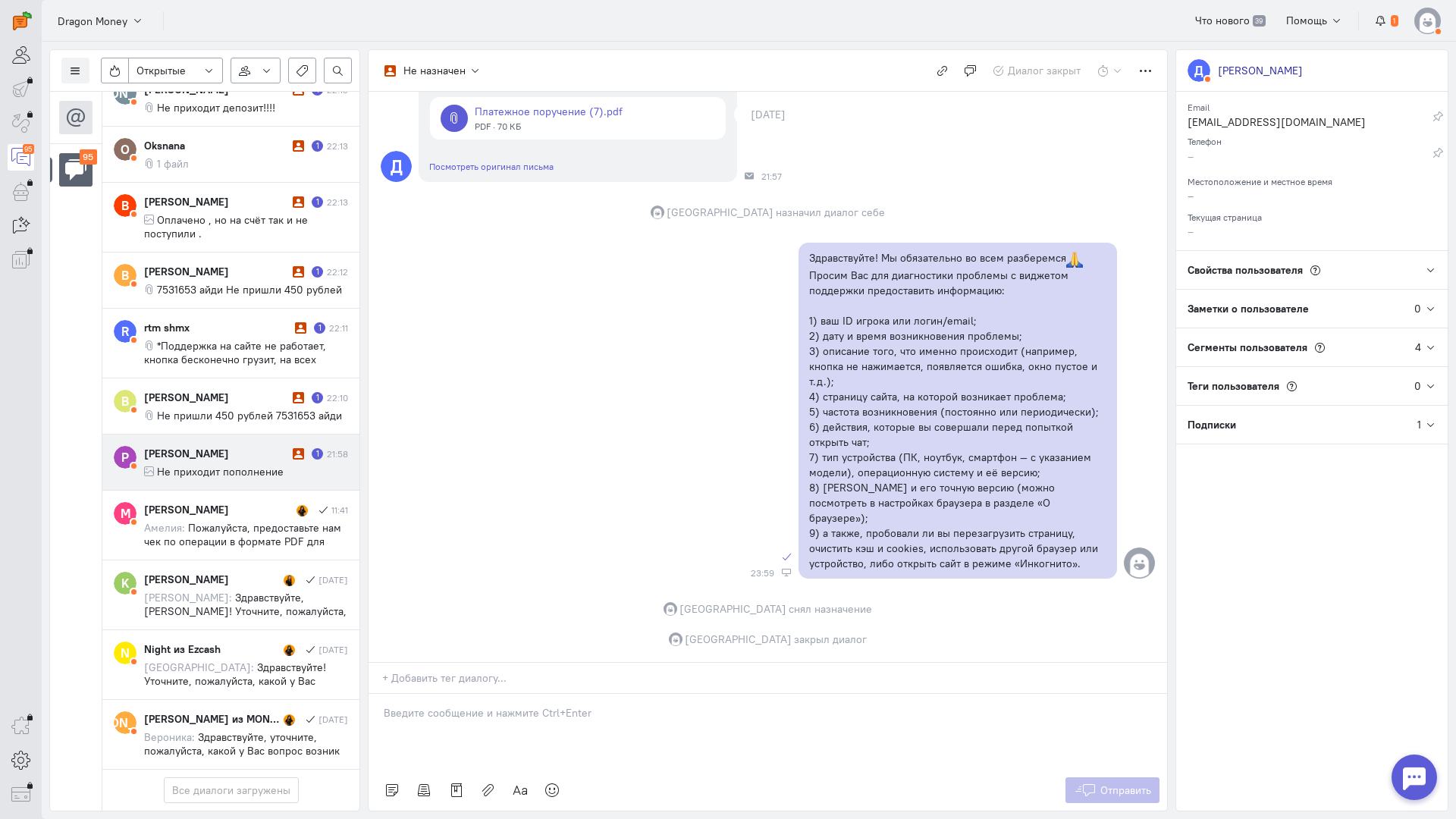
scroll to position [6120, 0]
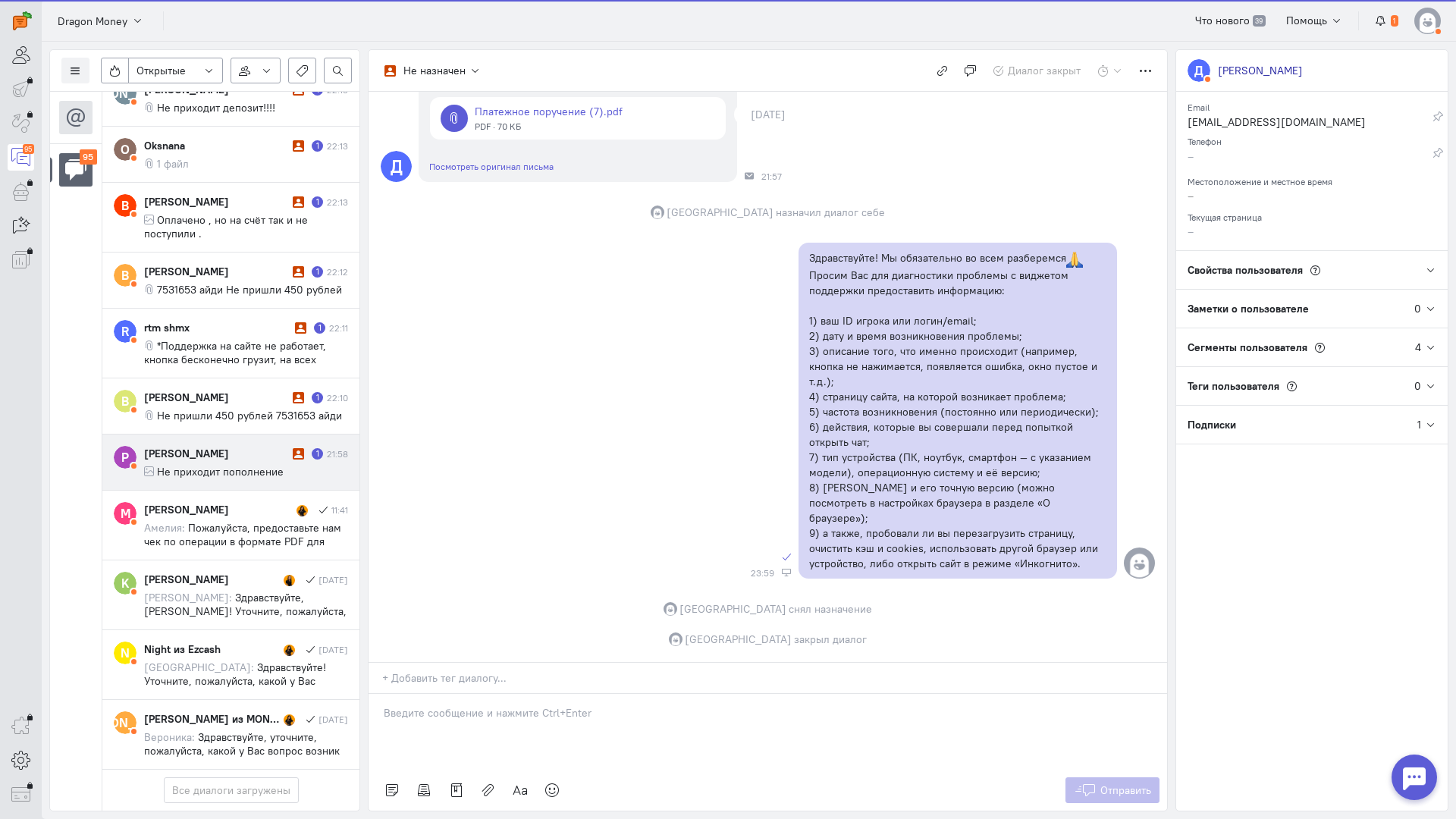
click at [244, 446] on div "[PERSON_NAME] 1 21:58 Не приходит пополнение" at bounding box center [246, 462] width 204 height 32
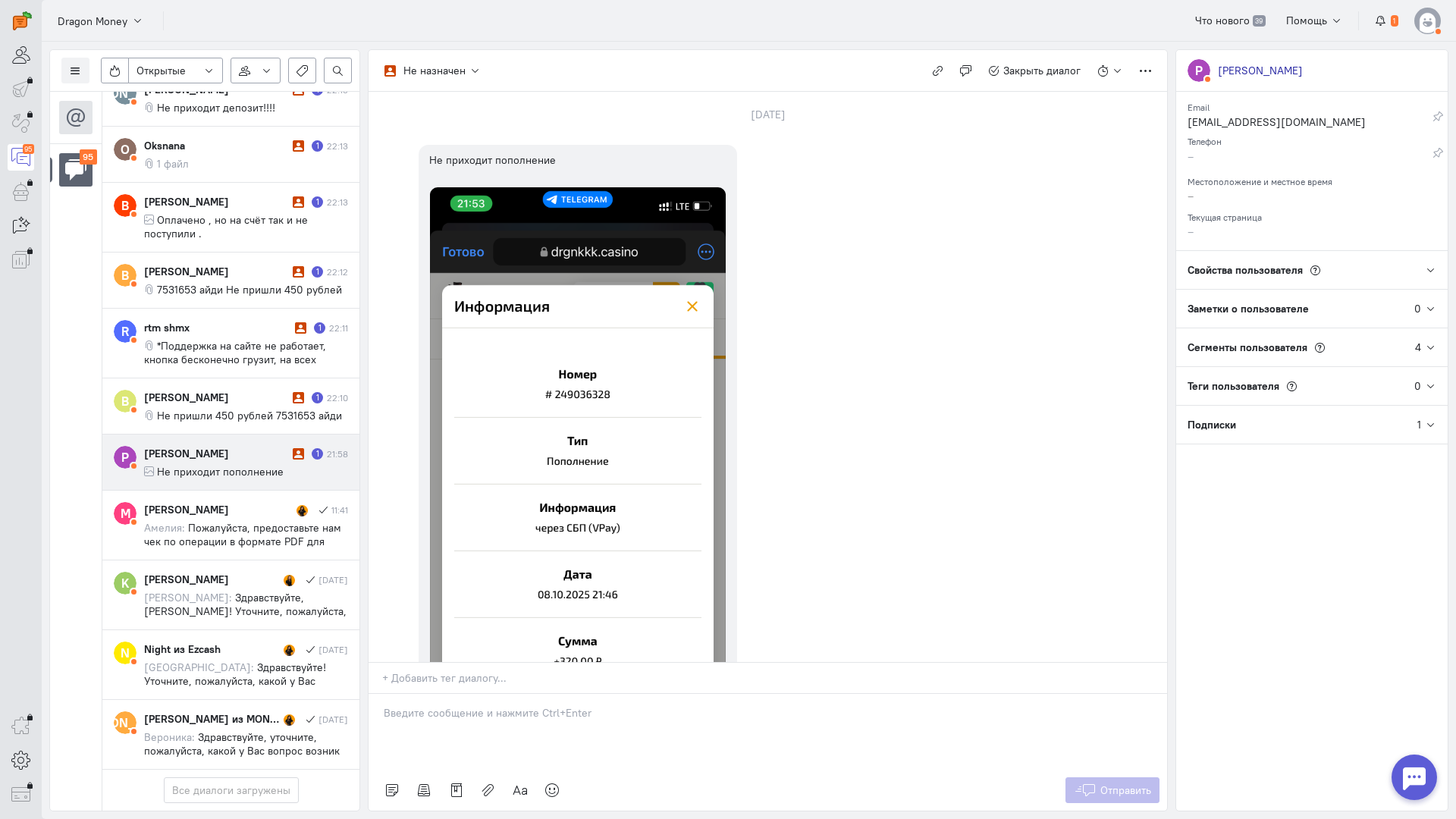
drag, startPoint x: 433, startPoint y: 612, endPoint x: 403, endPoint y: 620, distance: 31.0
click at [433, 705] on p at bounding box center [768, 712] width 768 height 15
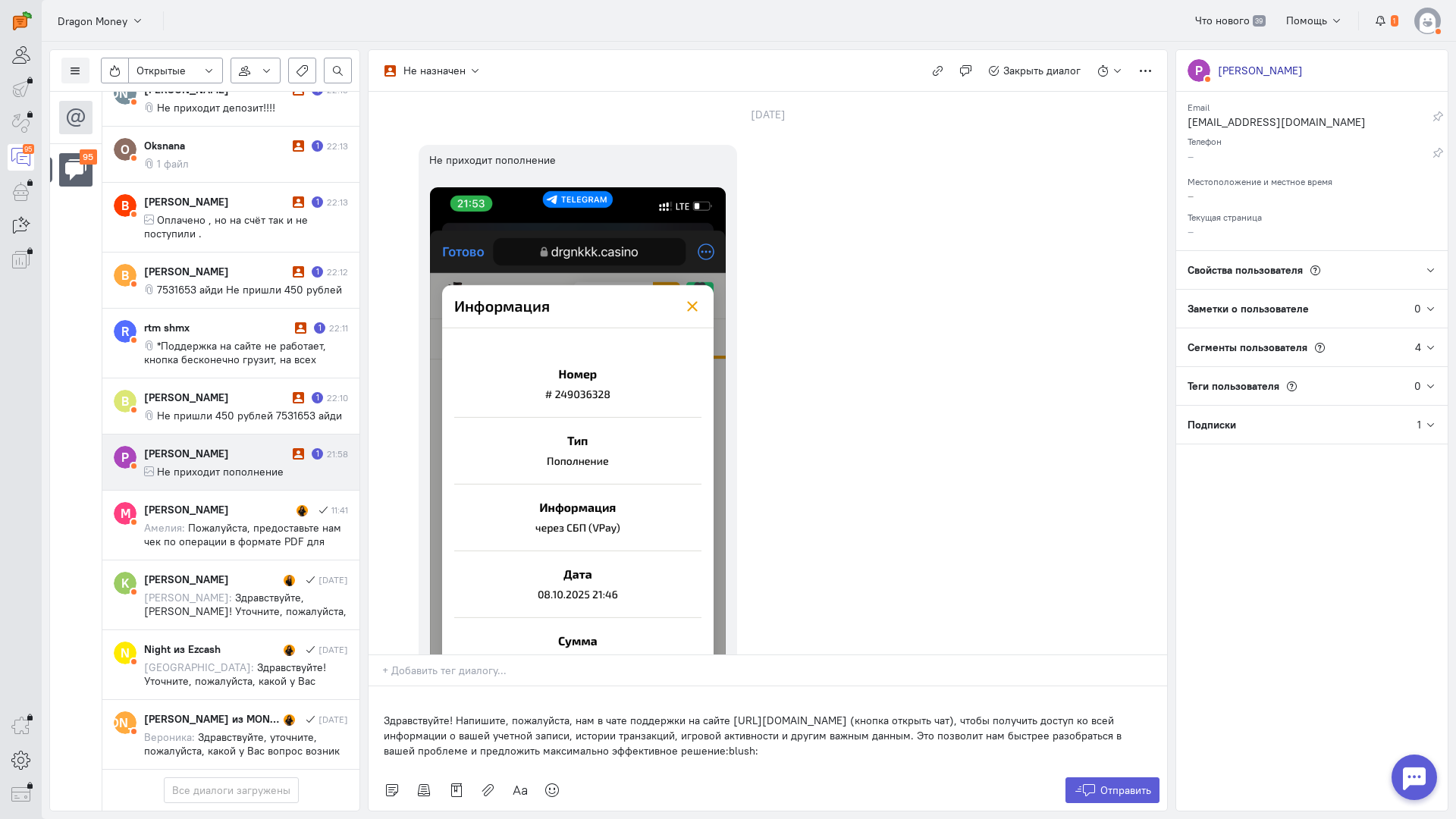
click at [380, 686] on div "Здравствуйте! Напишите, пожалуйста, нам в чате поддержки на сайте [URL][DOMAIN_…" at bounding box center [768, 728] width 799 height 84
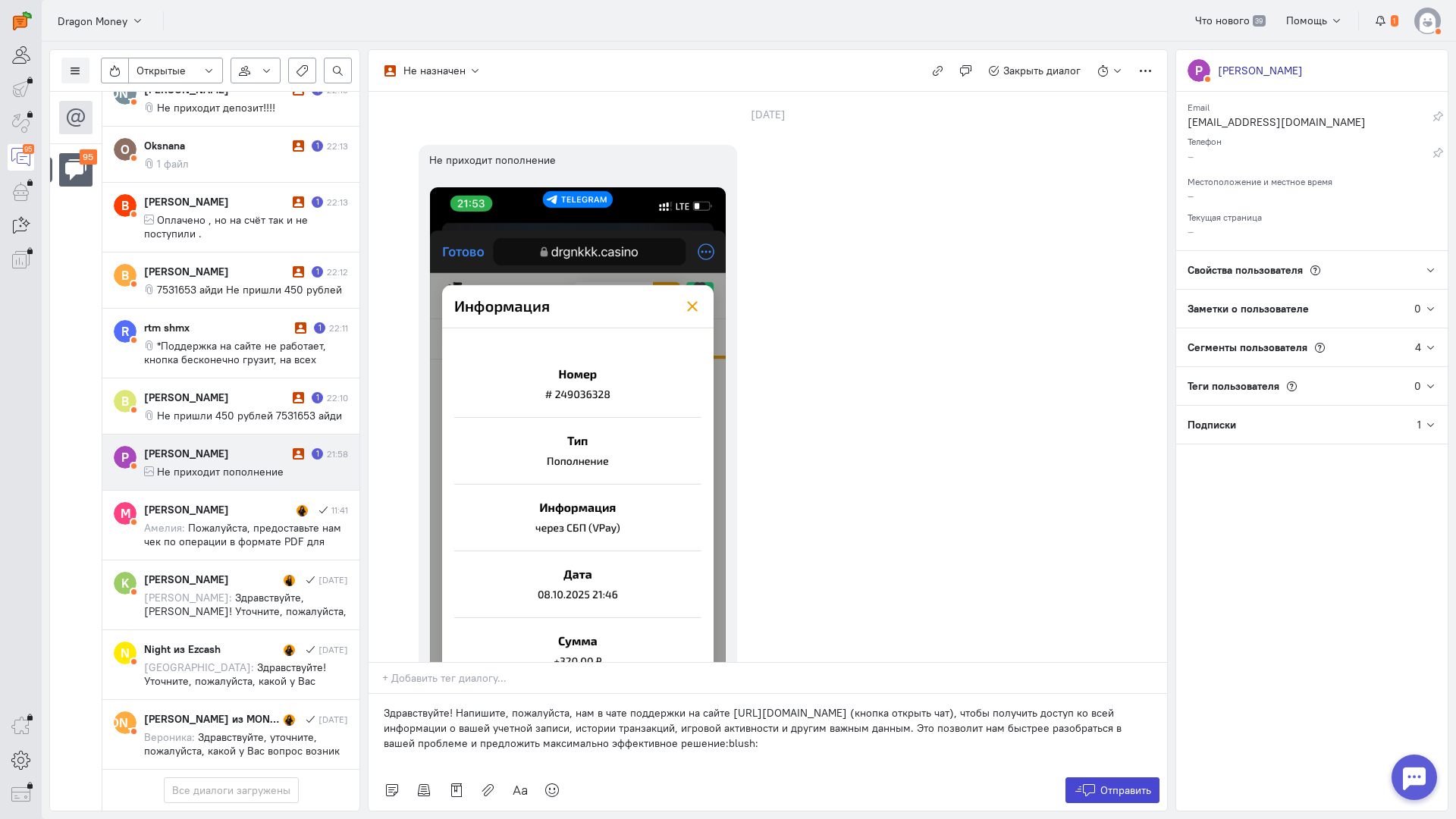
click at [1078, 777] on button "Отправить" at bounding box center [1113, 789] width 95 height 26
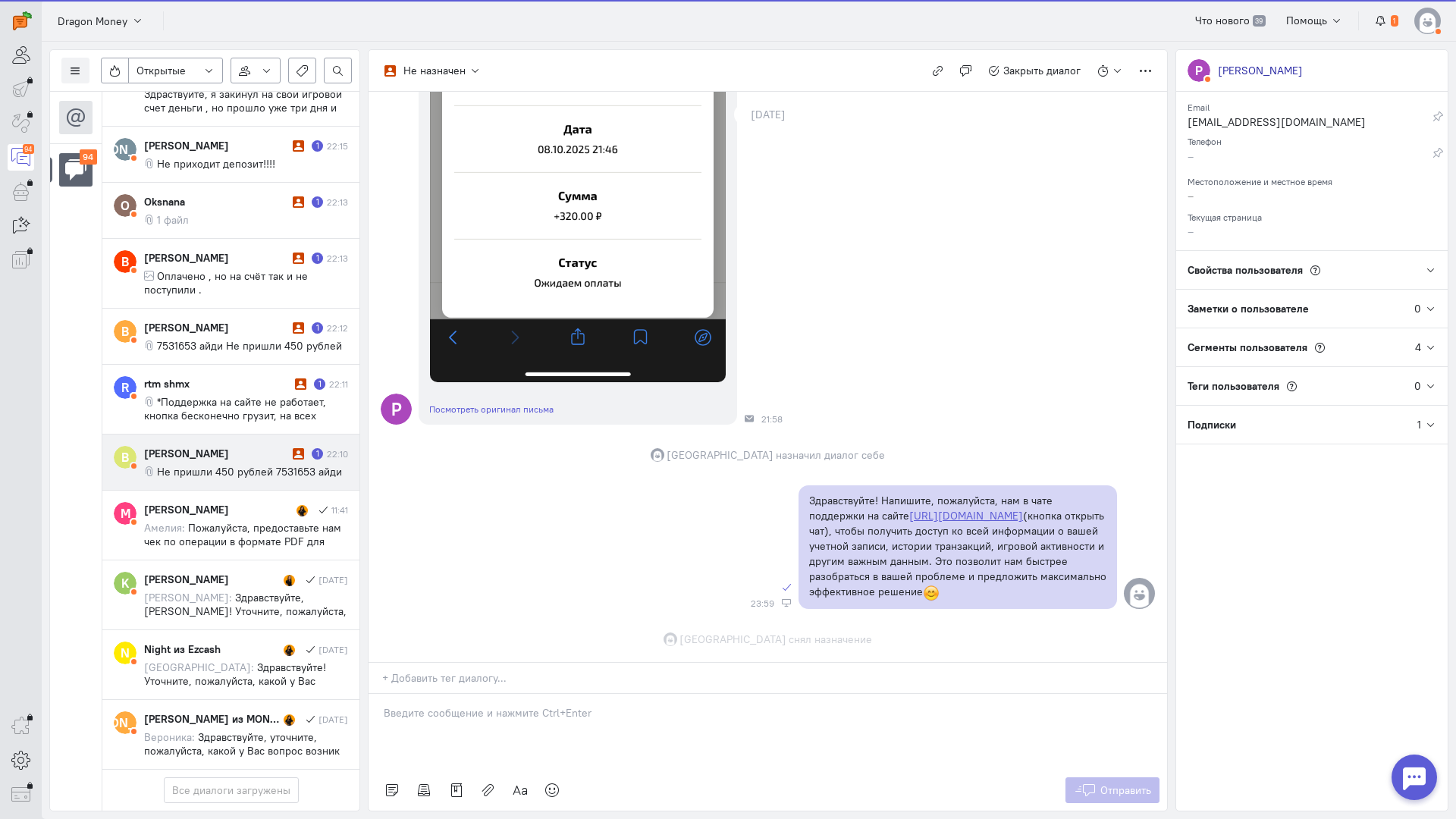
scroll to position [569, 0]
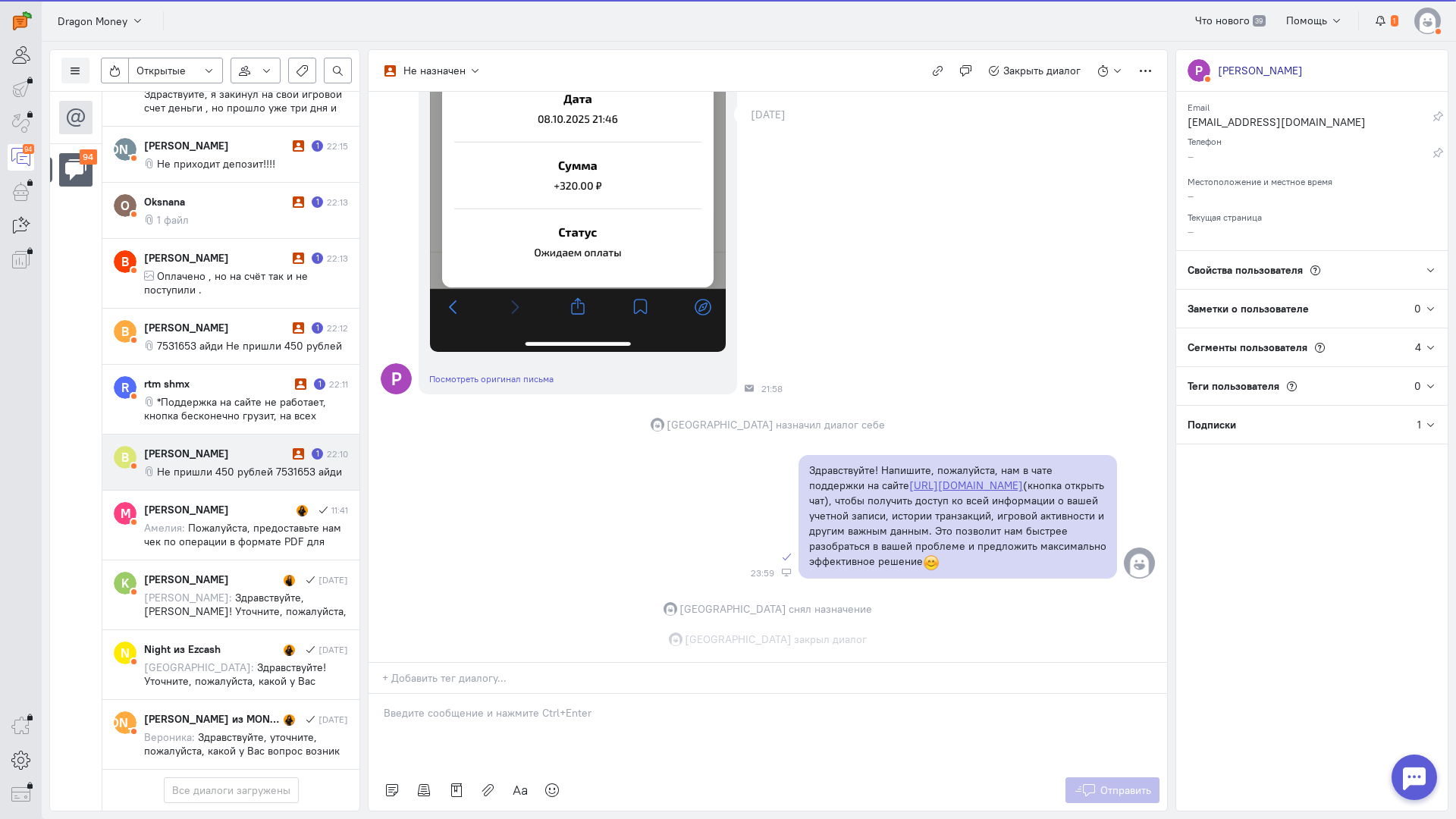
click at [229, 446] on div "[PERSON_NAME]" at bounding box center [216, 453] width 145 height 15
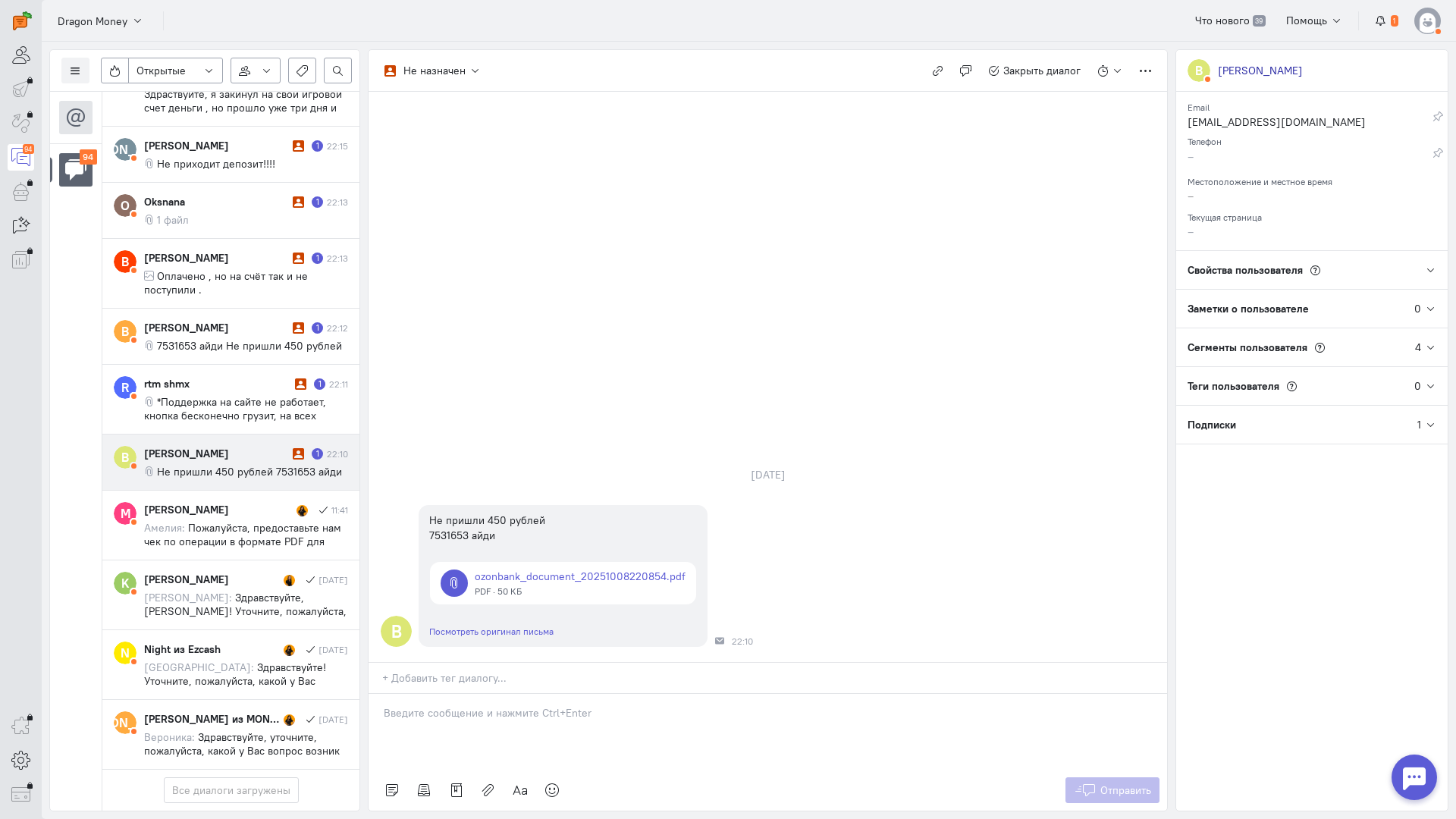
drag, startPoint x: 451, startPoint y: 647, endPoint x: 403, endPoint y: 636, distance: 49.2
click at [444, 693] on div at bounding box center [768, 731] width 799 height 76
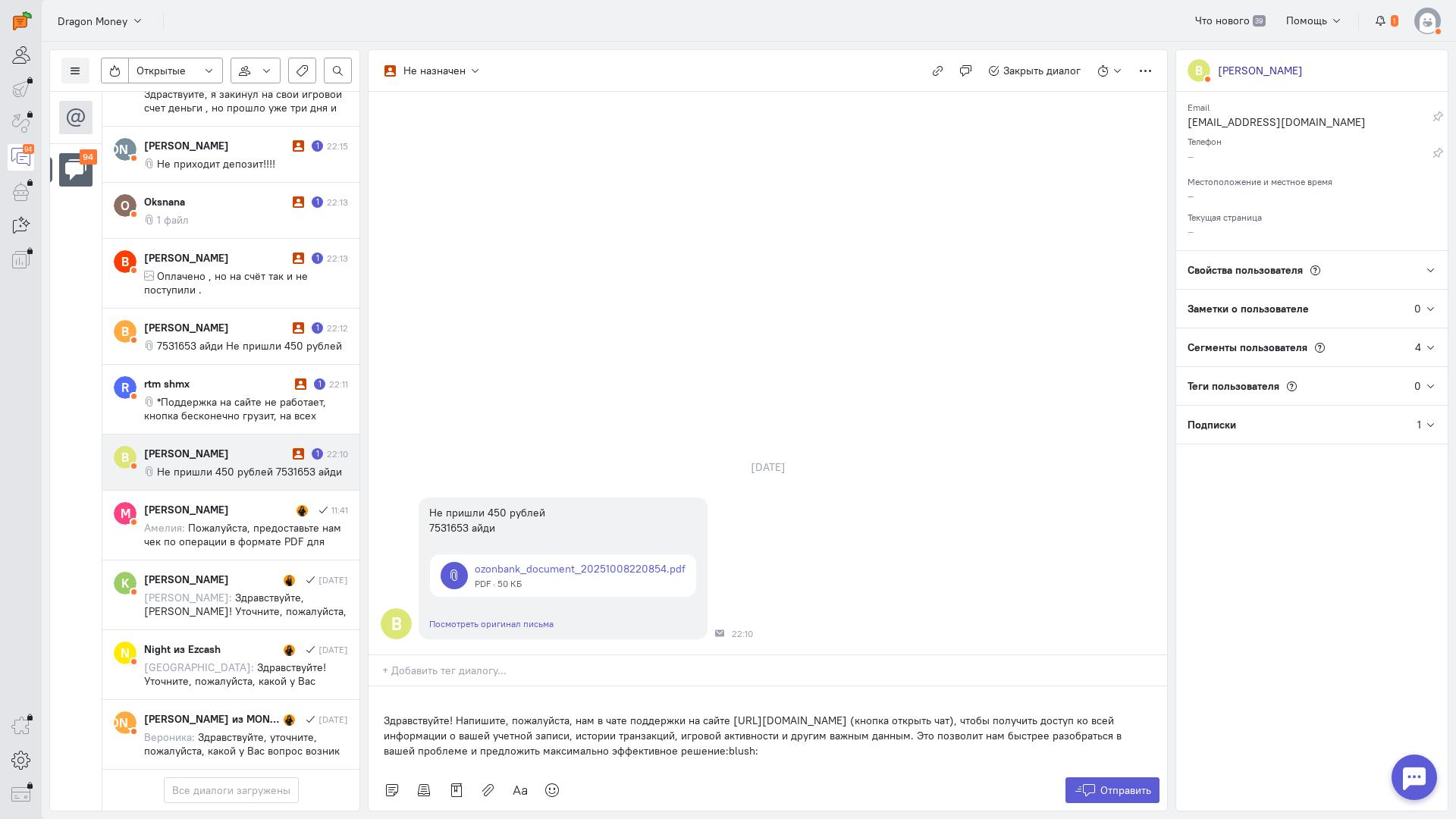
click at [375, 686] on div "Здравствуйте! Напишите, пожалуйста, нам в чате поддержки на сайте [URL][DOMAIN_…" at bounding box center [768, 728] width 799 height 84
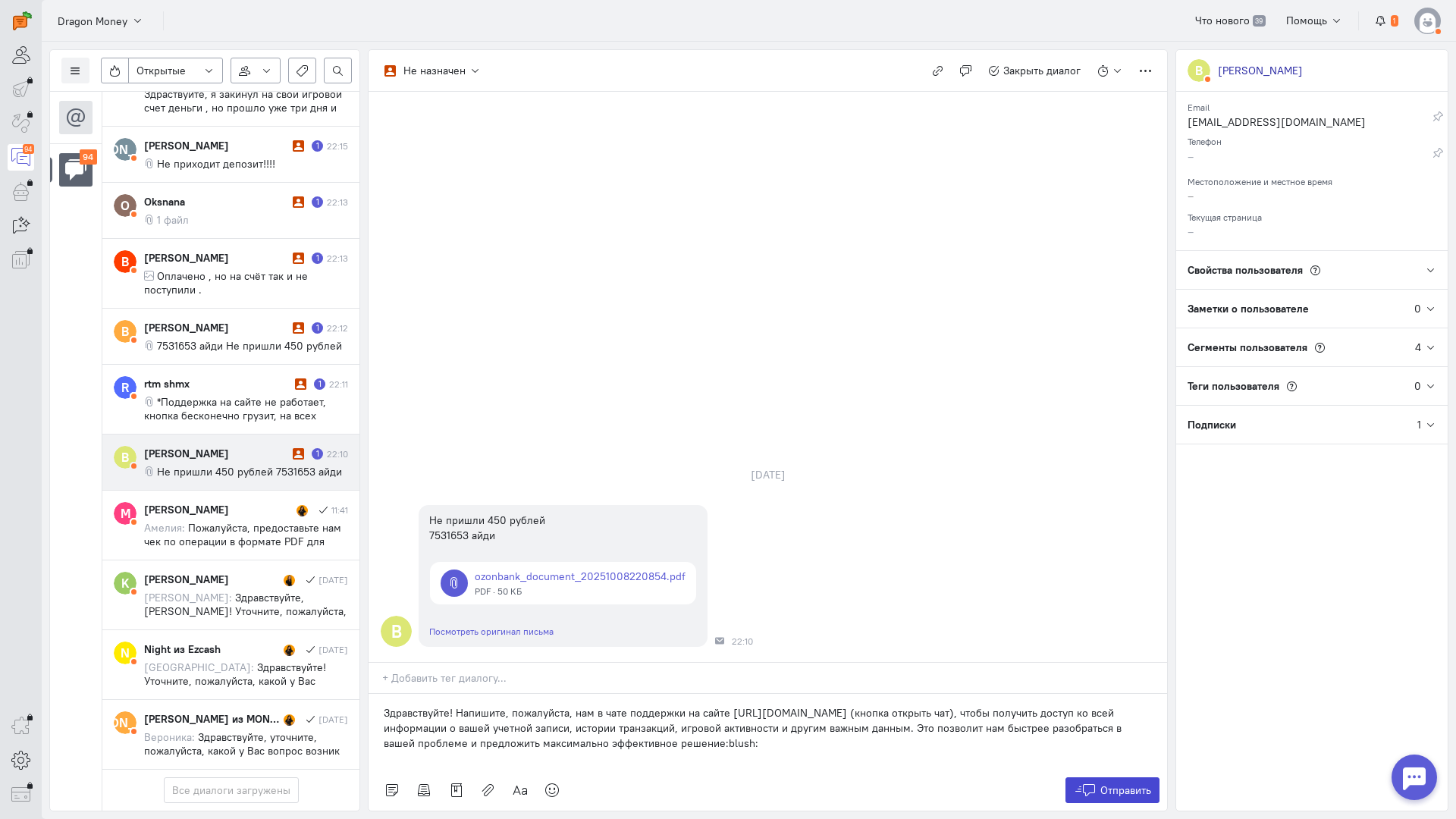
click at [1096, 777] on button "Отправить" at bounding box center [1113, 789] width 95 height 26
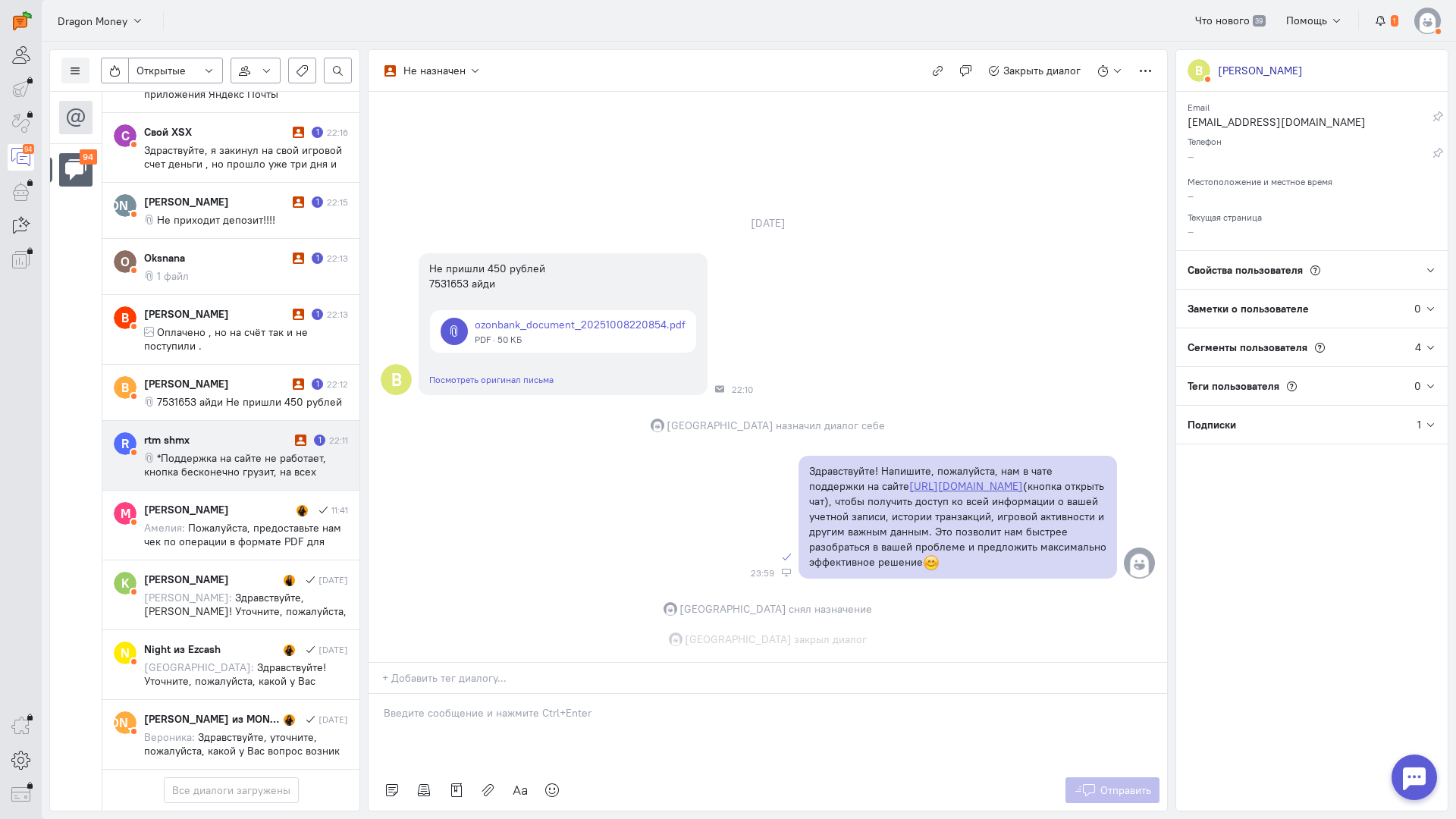
click at [210, 451] on span "*Поддержка на сайте не работает, кнопка бесконечно грузит, на всех браузерах* З…" at bounding box center [244, 492] width 201 height 82
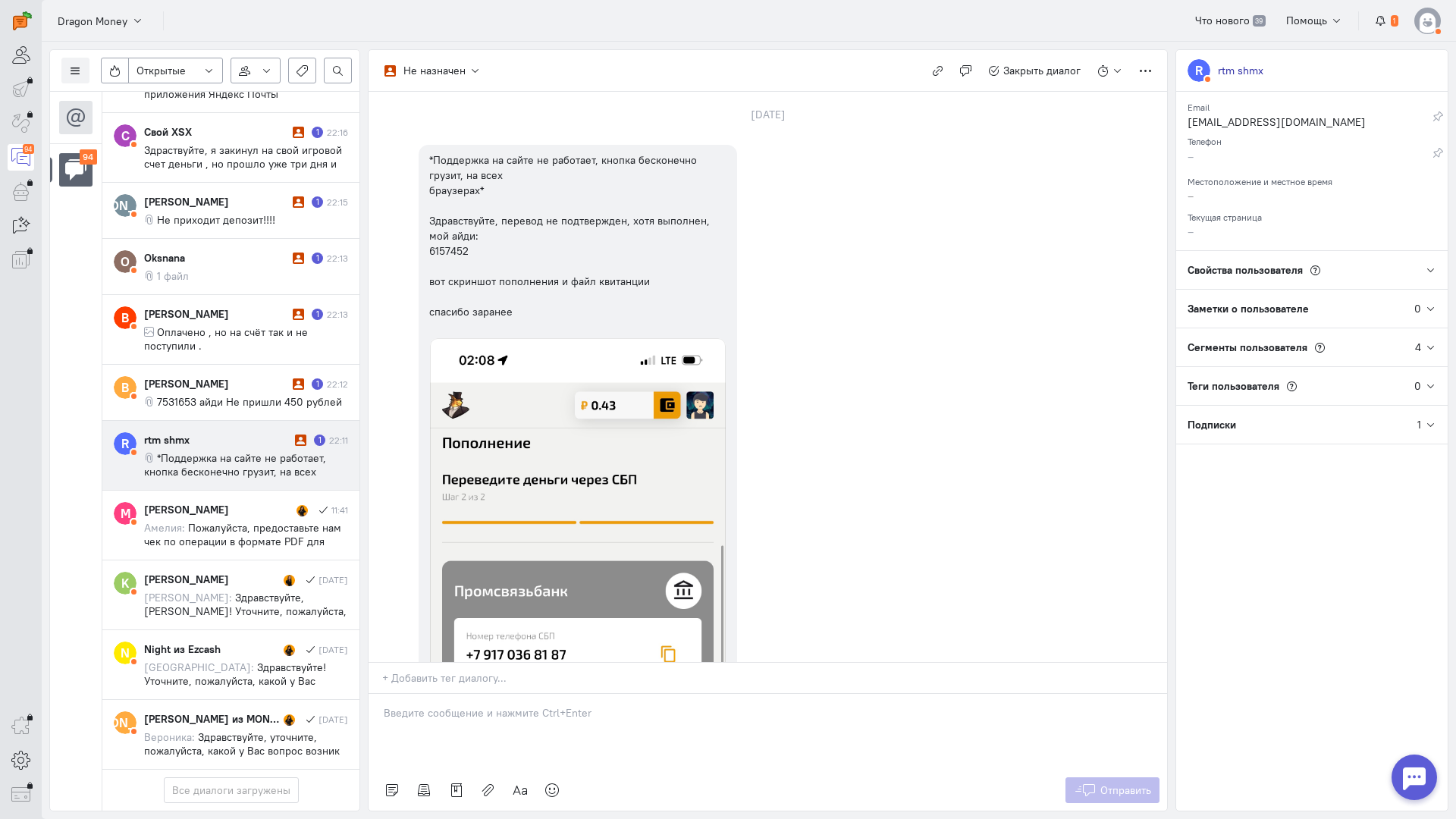
click at [444, 693] on div at bounding box center [768, 731] width 799 height 76
click at [381, 693] on div "Здравствуйте! Мы обязательно во всем разберемся:pray:" at bounding box center [768, 731] width 799 height 76
click at [716, 705] on p "Здравствуйте! Мы обязательно во всем разберемся:pray:" at bounding box center [768, 712] width 768 height 15
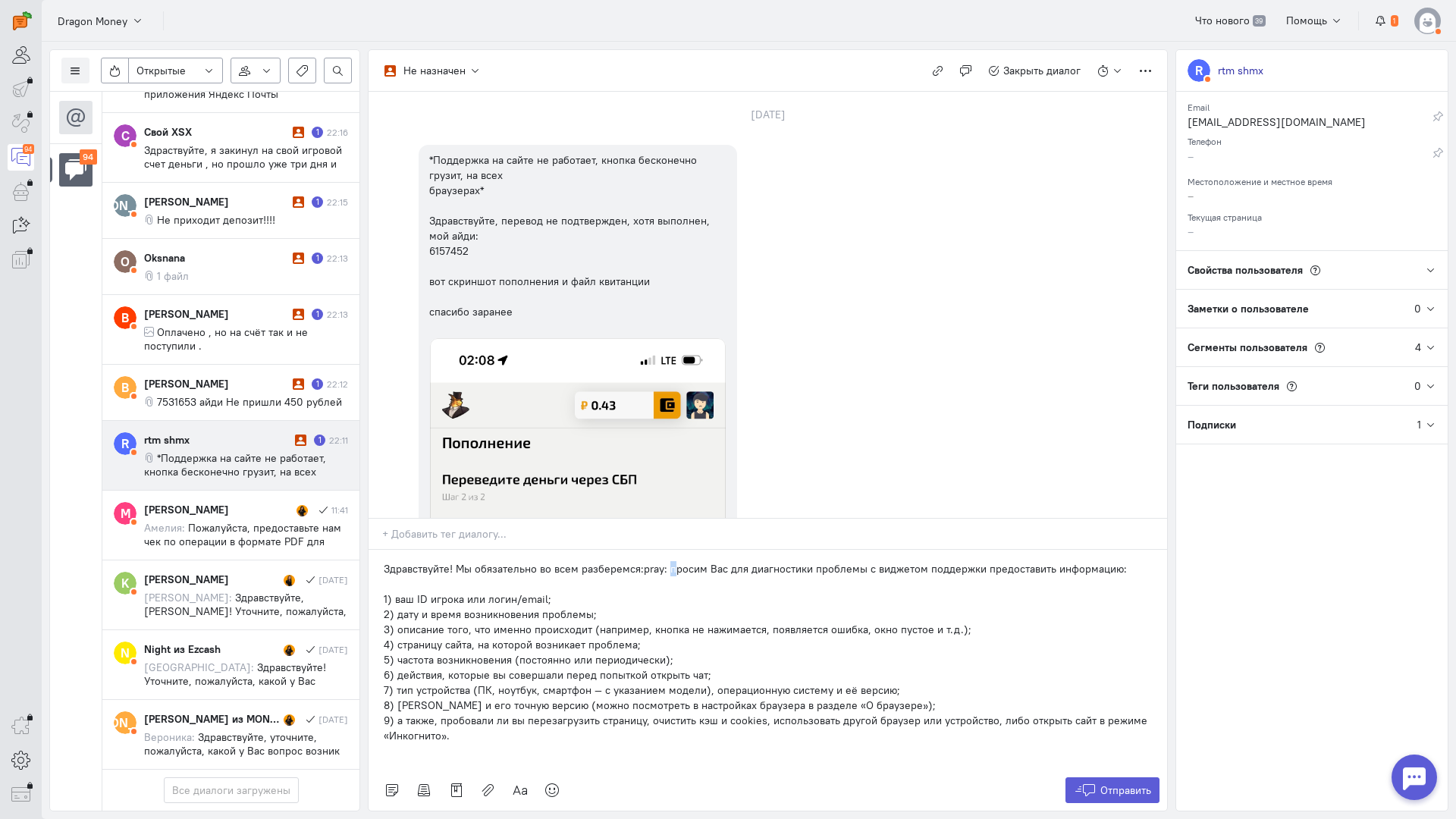
click at [664, 561] on p "Здравствуйте! Мы обязательно во всем разберемся:pray: просим Вас для диагностик…" at bounding box center [768, 569] width 768 height 15
click at [1111, 783] on span "Отправить" at bounding box center [1125, 789] width 51 height 13
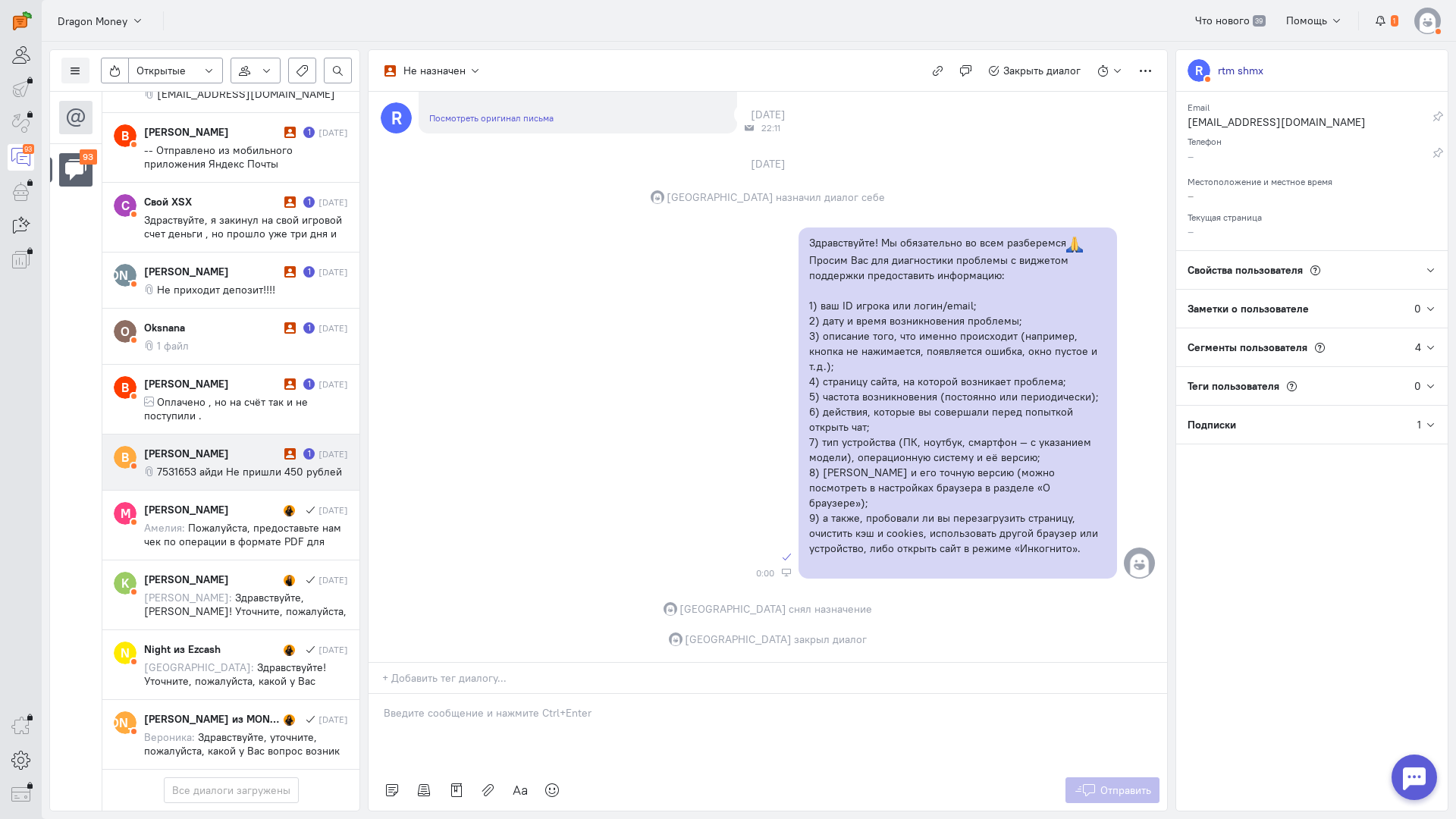
scroll to position [5997, 0]
click at [251, 446] on div "[PERSON_NAME]" at bounding box center [212, 453] width 136 height 15
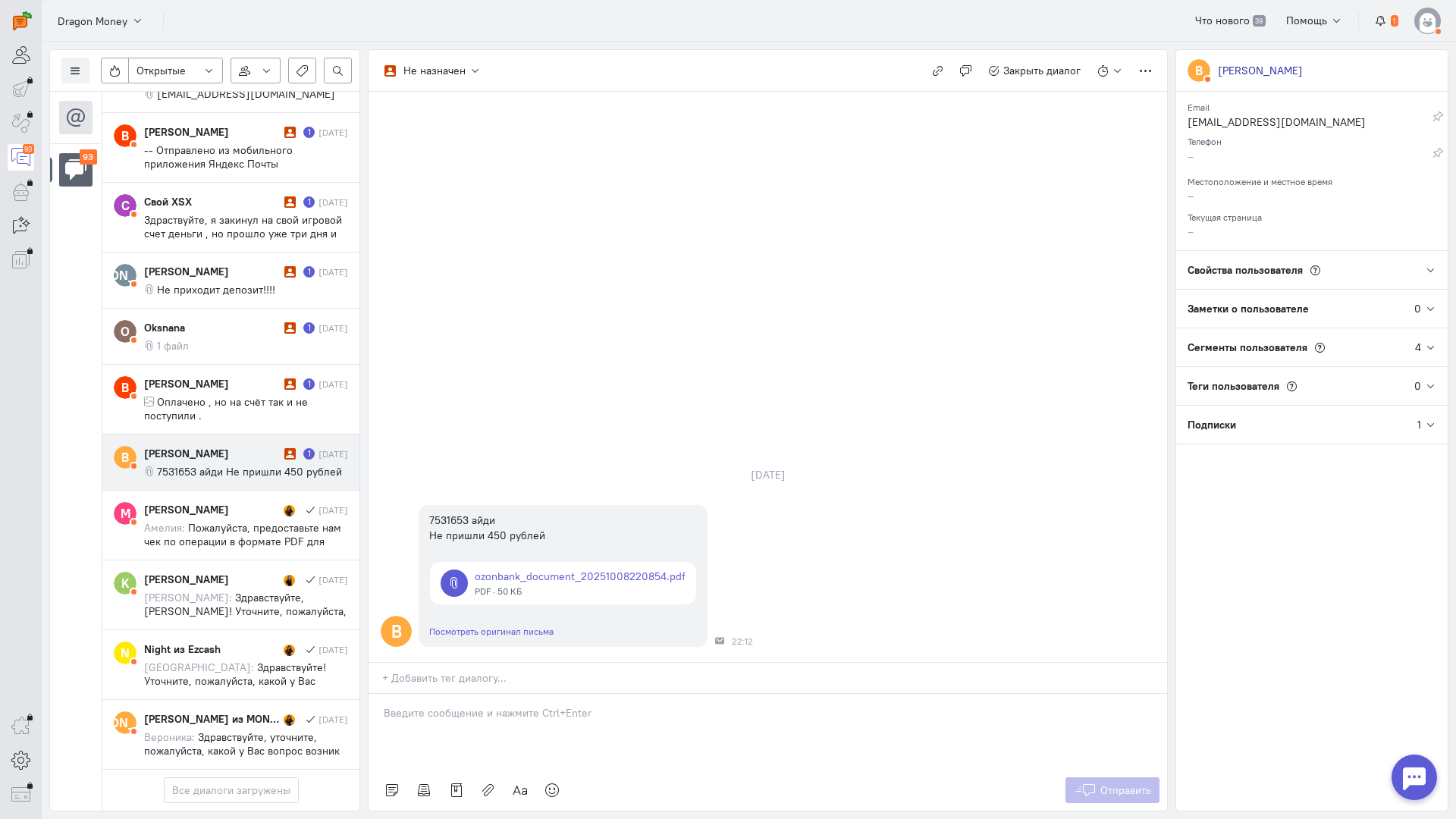
drag, startPoint x: 415, startPoint y: 654, endPoint x: 428, endPoint y: 639, distance: 19.8
click at [424, 693] on div at bounding box center [768, 731] width 799 height 76
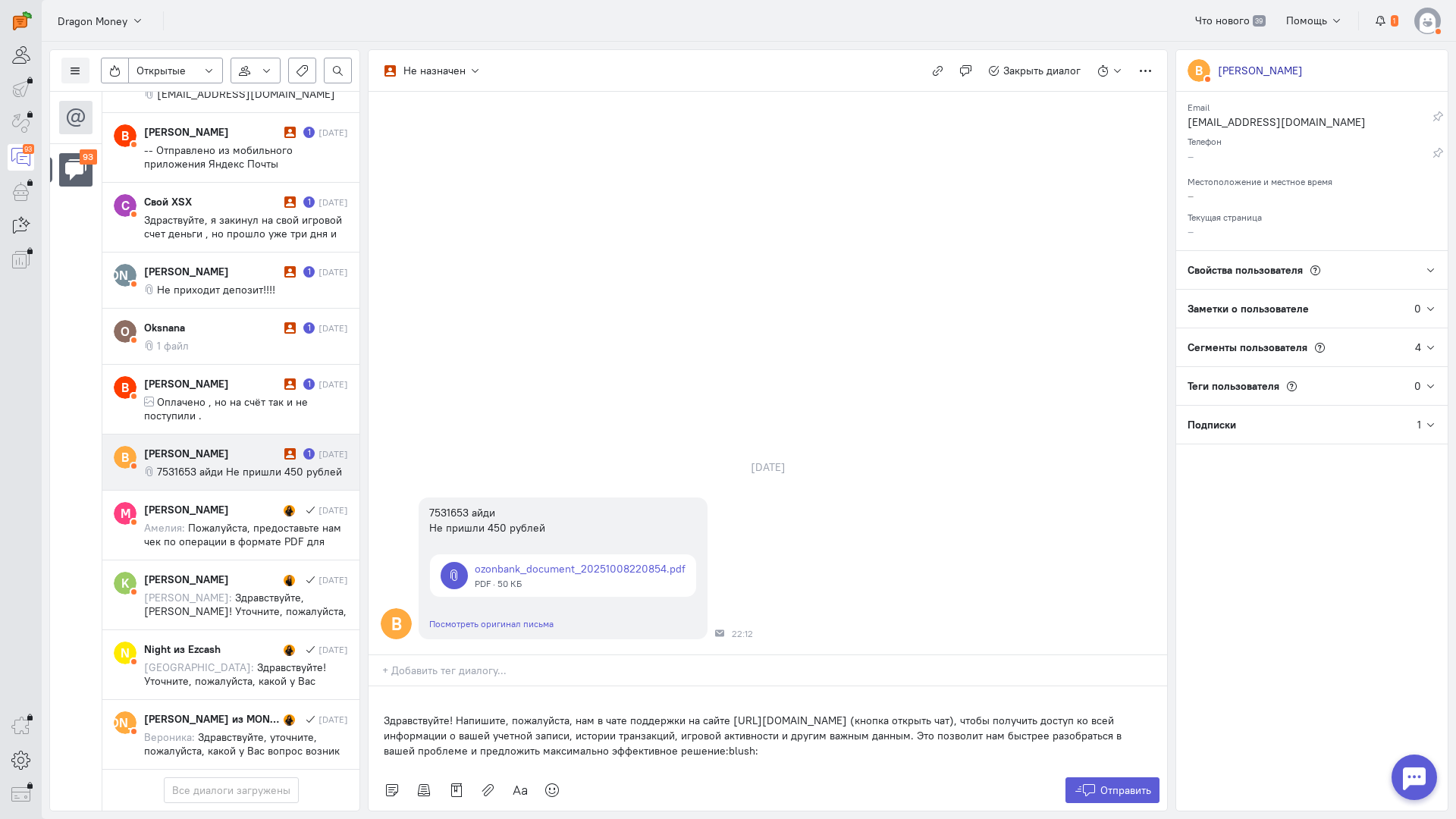
click at [383, 686] on div "Здравствуйте! Напишите, пожалуйста, нам в чате поддержки на сайте [URL][DOMAIN_…" at bounding box center [768, 728] width 799 height 84
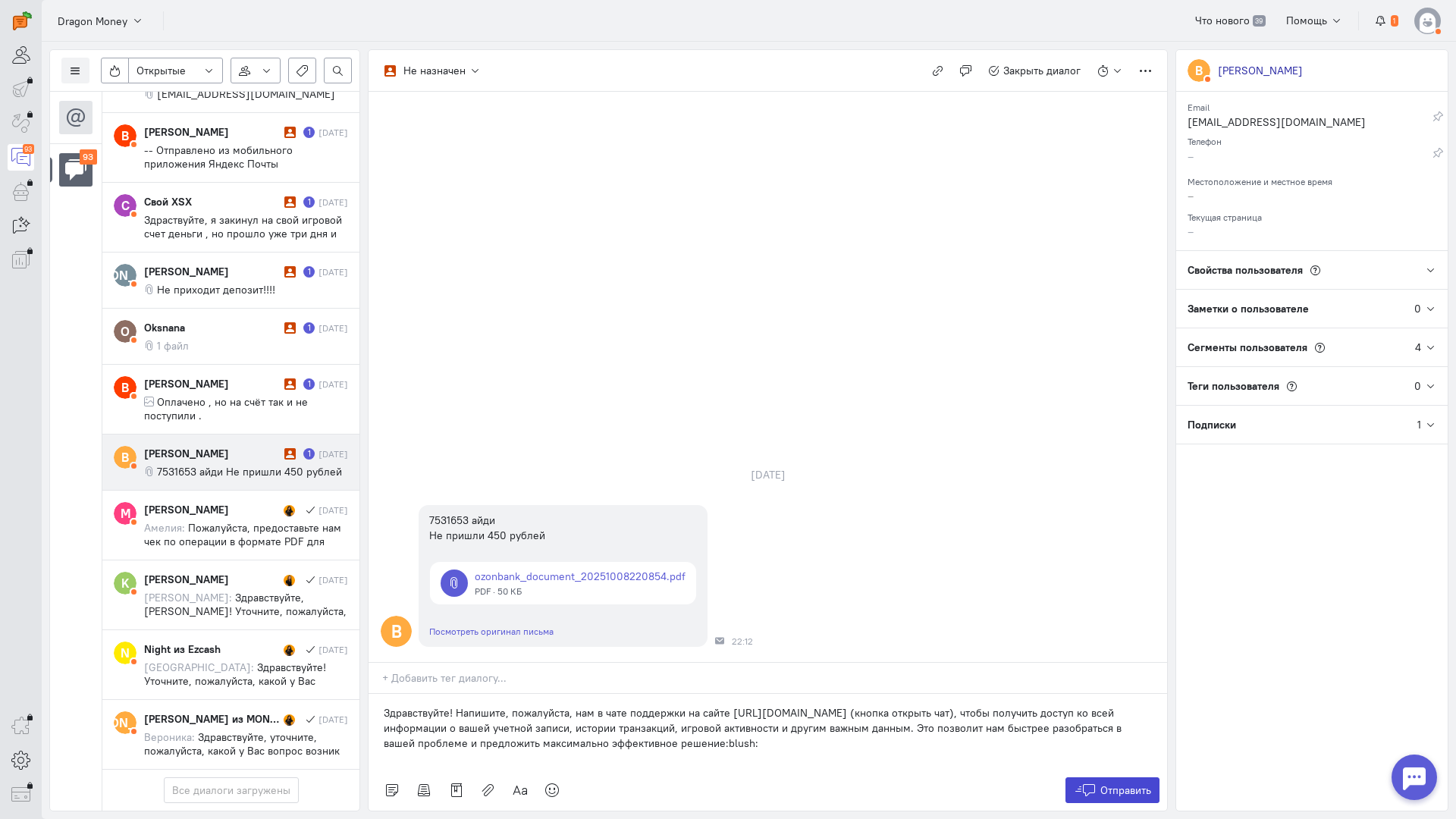
click at [1093, 782] on icon at bounding box center [1085, 789] width 23 height 15
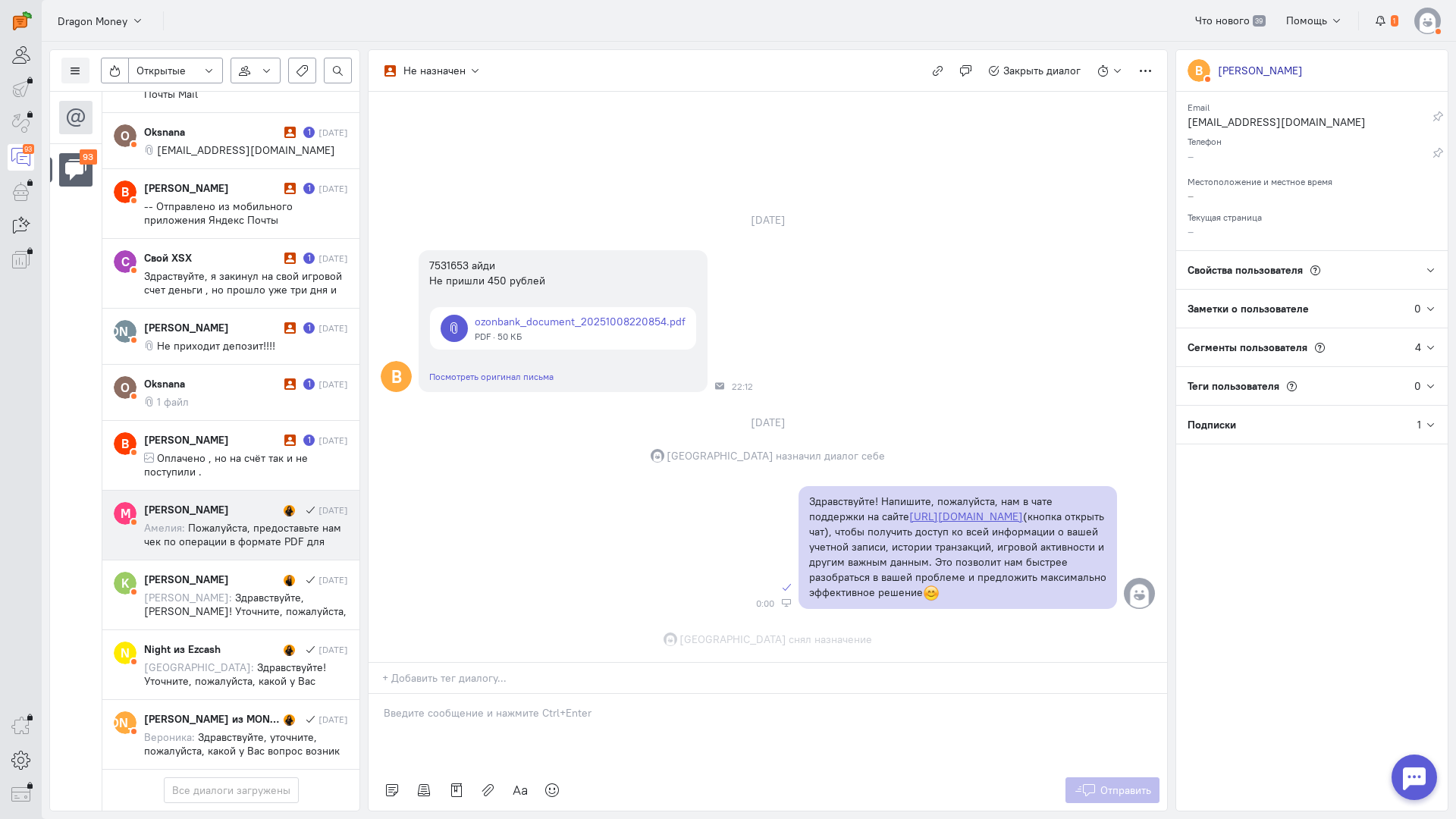
scroll to position [19, 0]
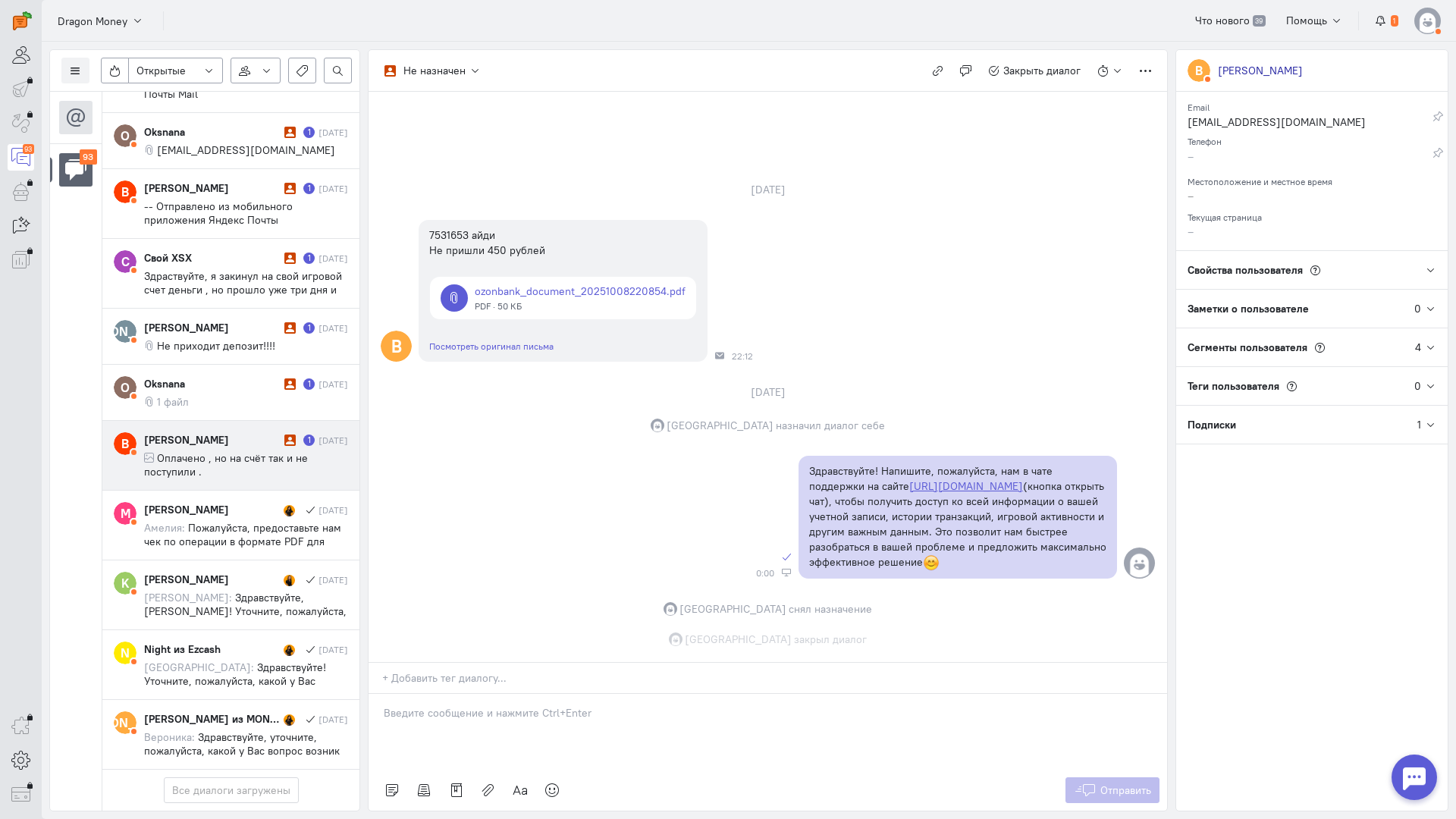
click at [236, 451] on span "Оплачено , но на счёт так и не поступили ." at bounding box center [226, 465] width 164 height 28
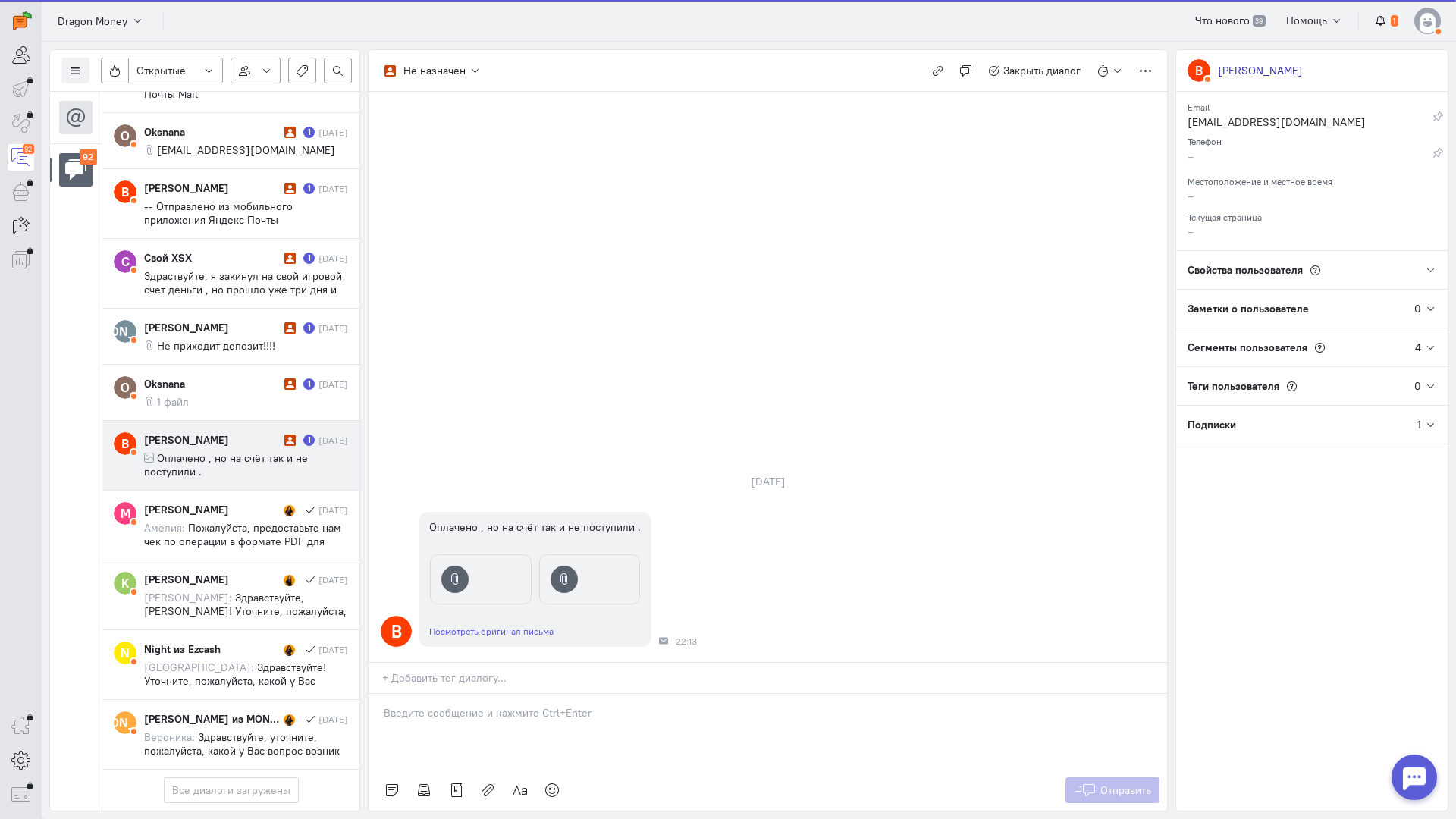
scroll to position [5943, 0]
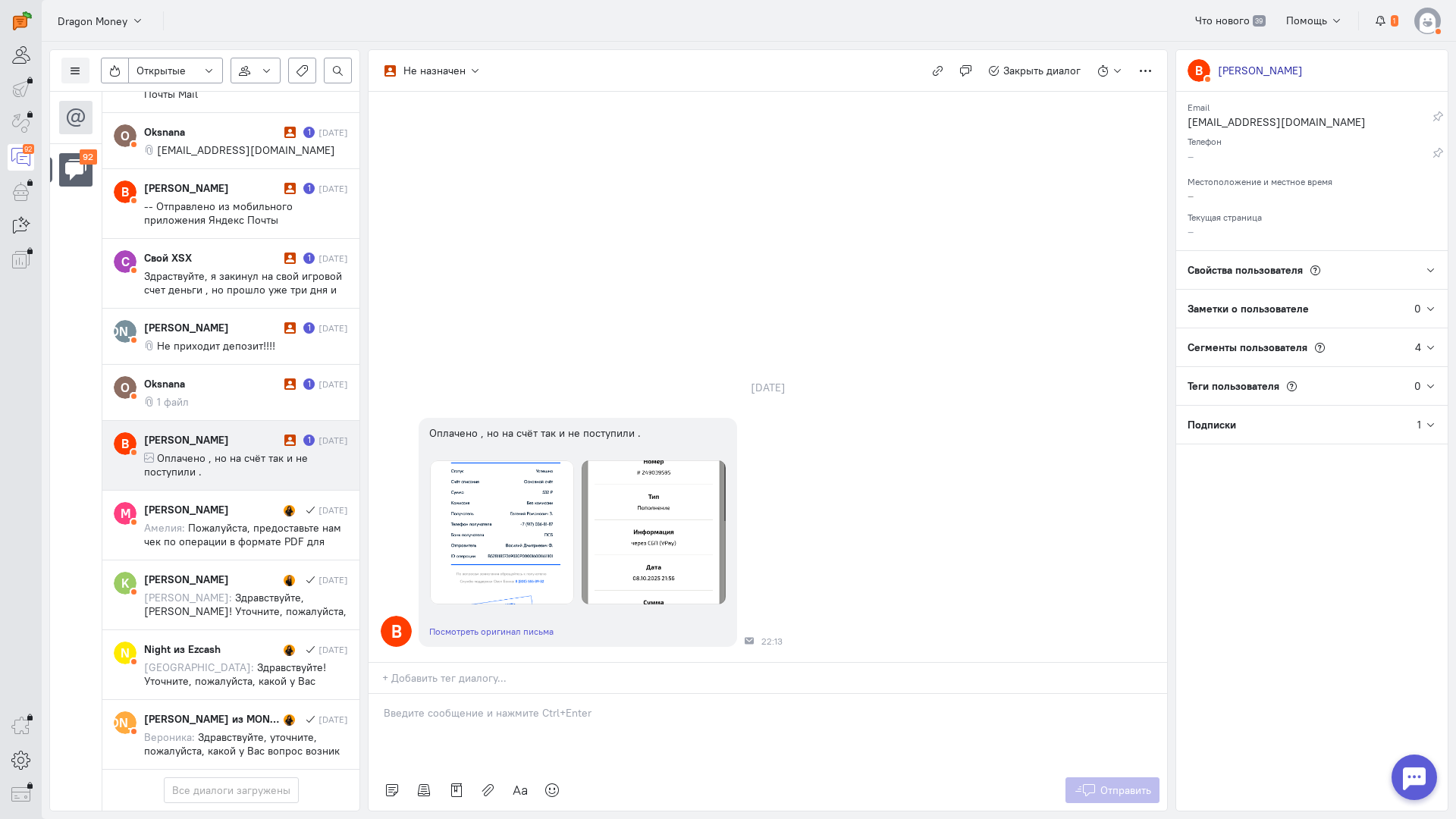
click at [475, 693] on div at bounding box center [768, 731] width 799 height 76
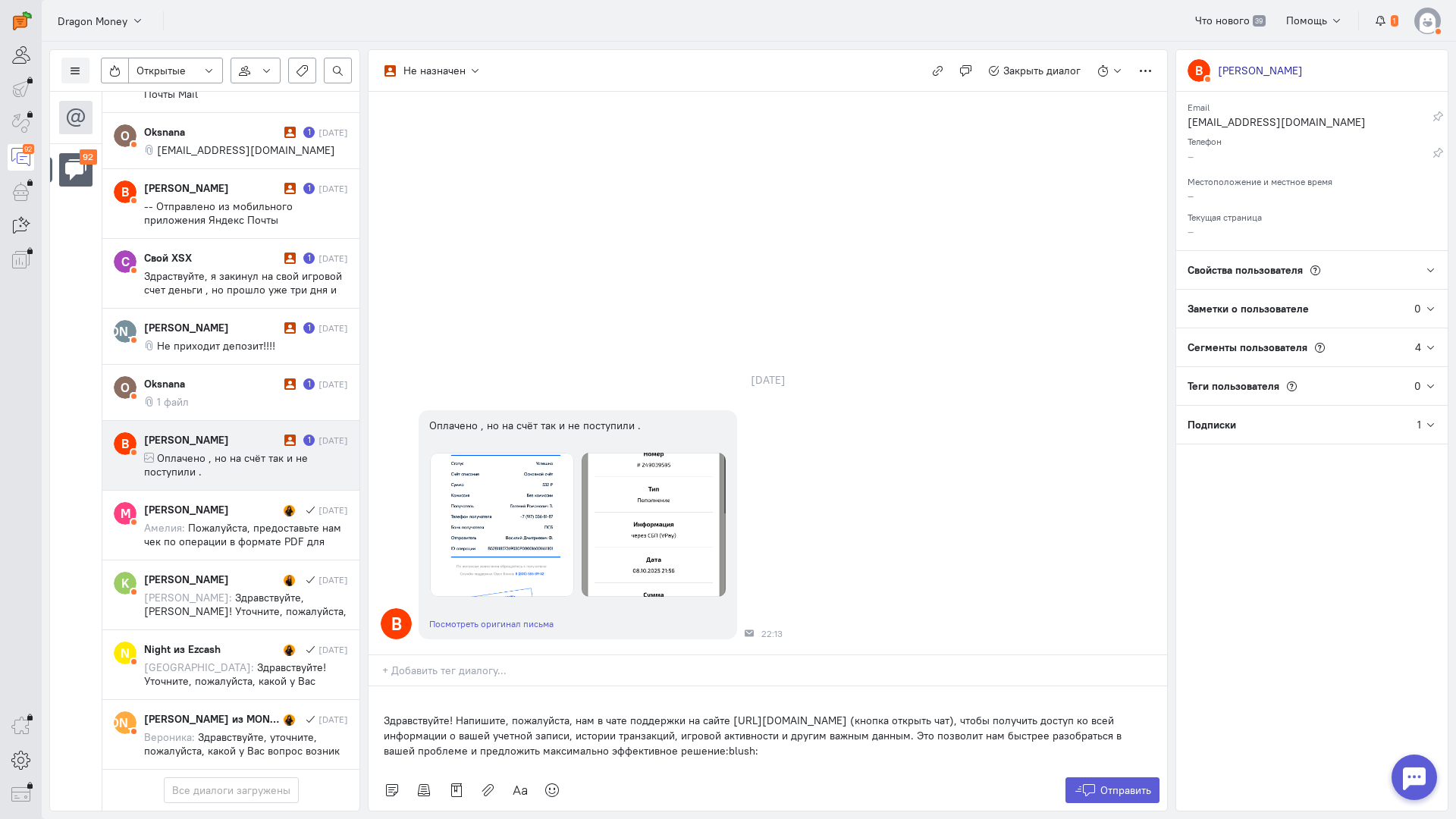
click at [374, 686] on div "Здравствуйте! Напишите, пожалуйста, нам в чате поддержки на сайте [URL][DOMAIN_…" at bounding box center [768, 728] width 799 height 84
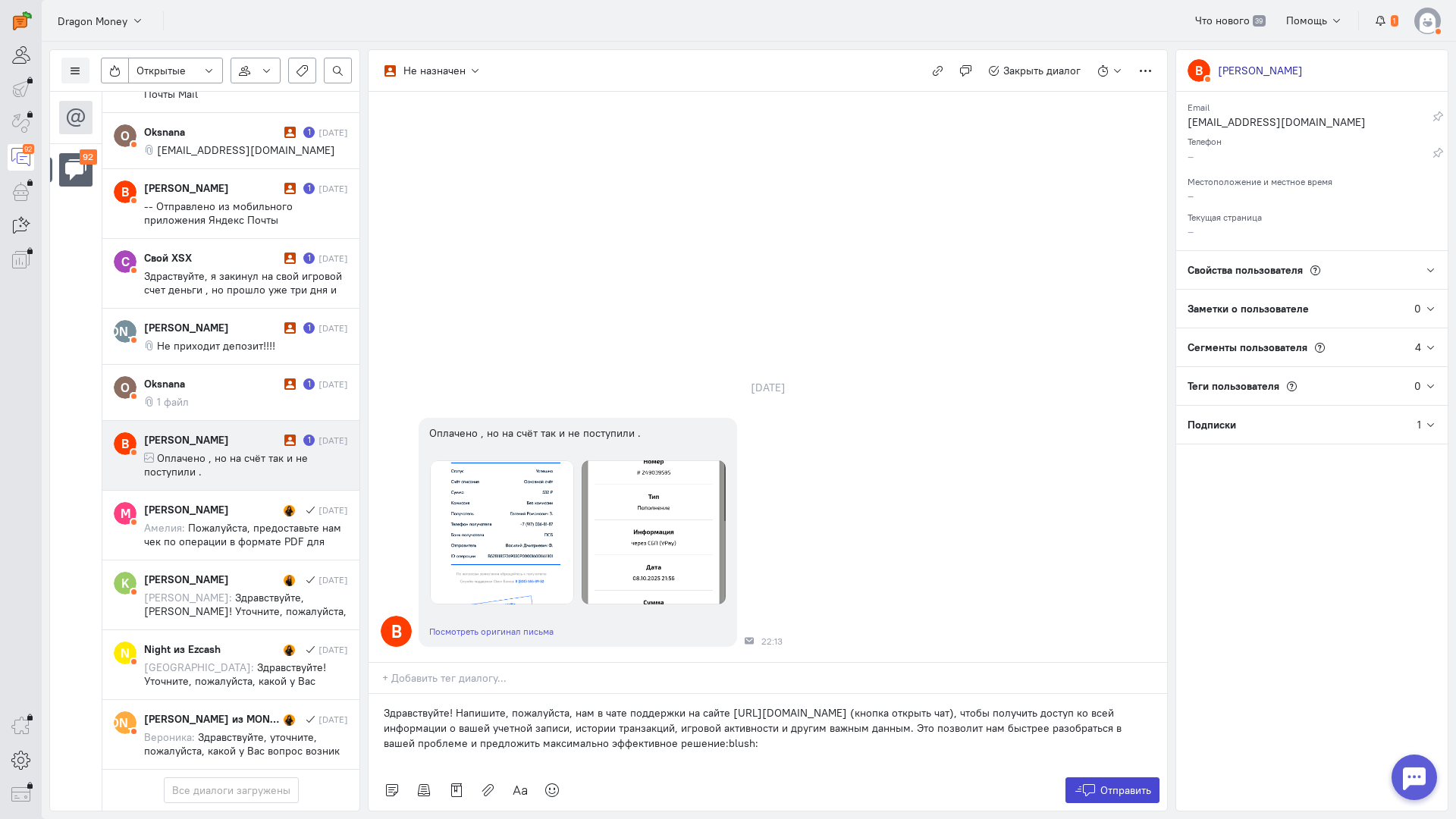
click at [1104, 783] on span "Отправить" at bounding box center [1125, 789] width 51 height 13
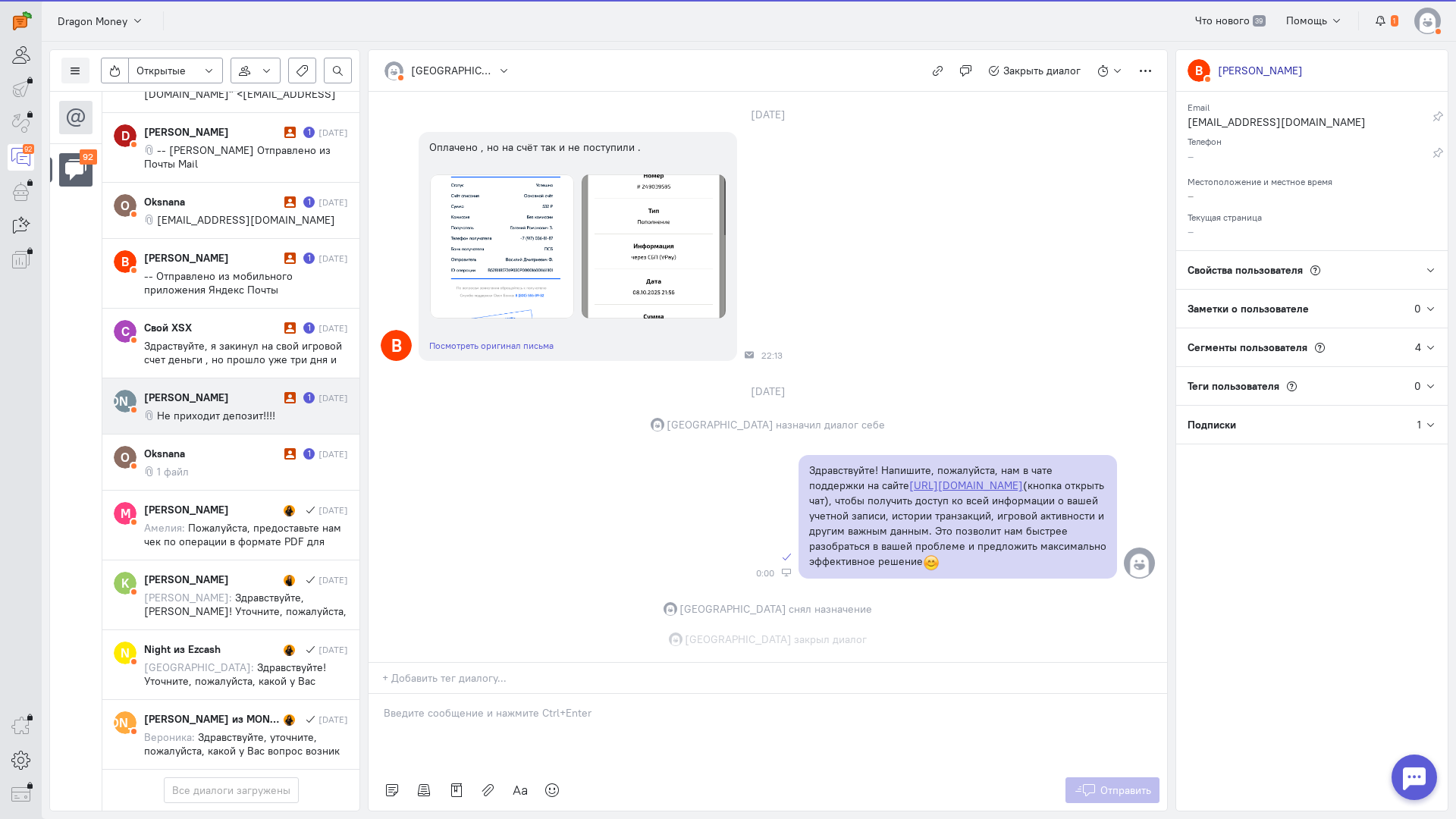
scroll to position [106, 0]
click at [203, 409] on span "Не приходит депозит!!!!" at bounding box center [216, 415] width 118 height 13
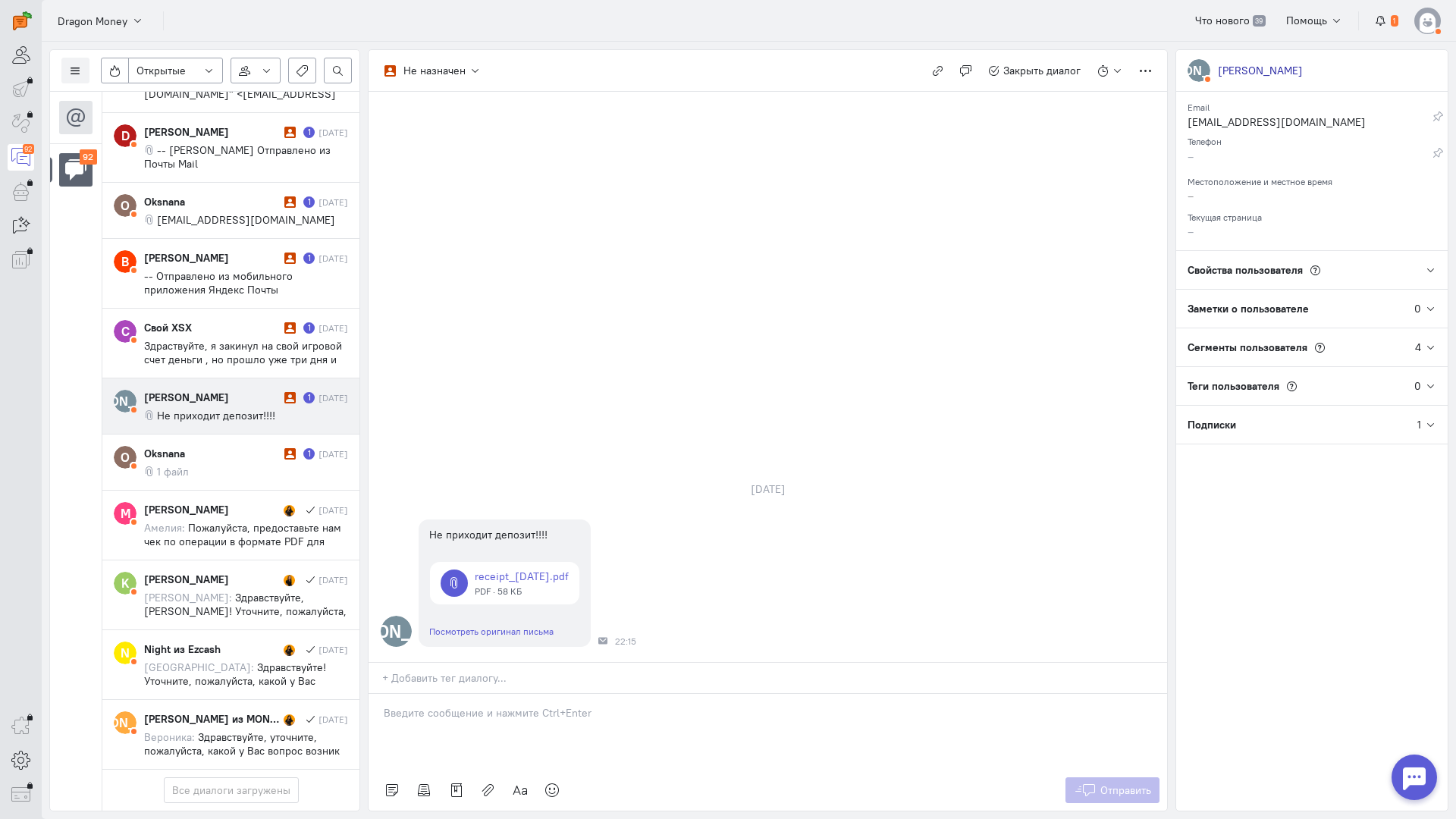
drag, startPoint x: 455, startPoint y: 639, endPoint x: 437, endPoint y: 629, distance: 20.6
click at [454, 693] on div at bounding box center [768, 731] width 799 height 76
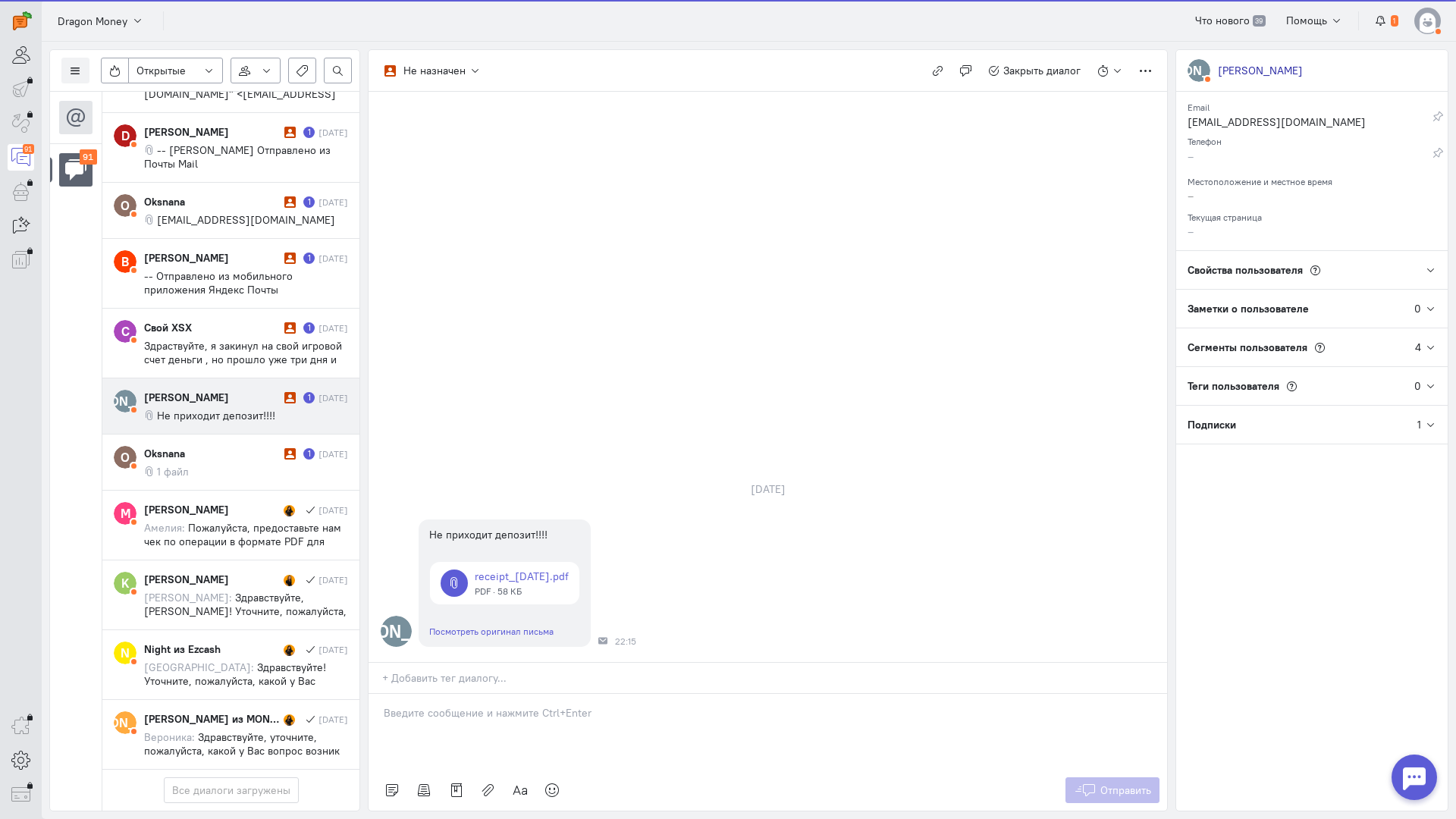
scroll to position [5874, 0]
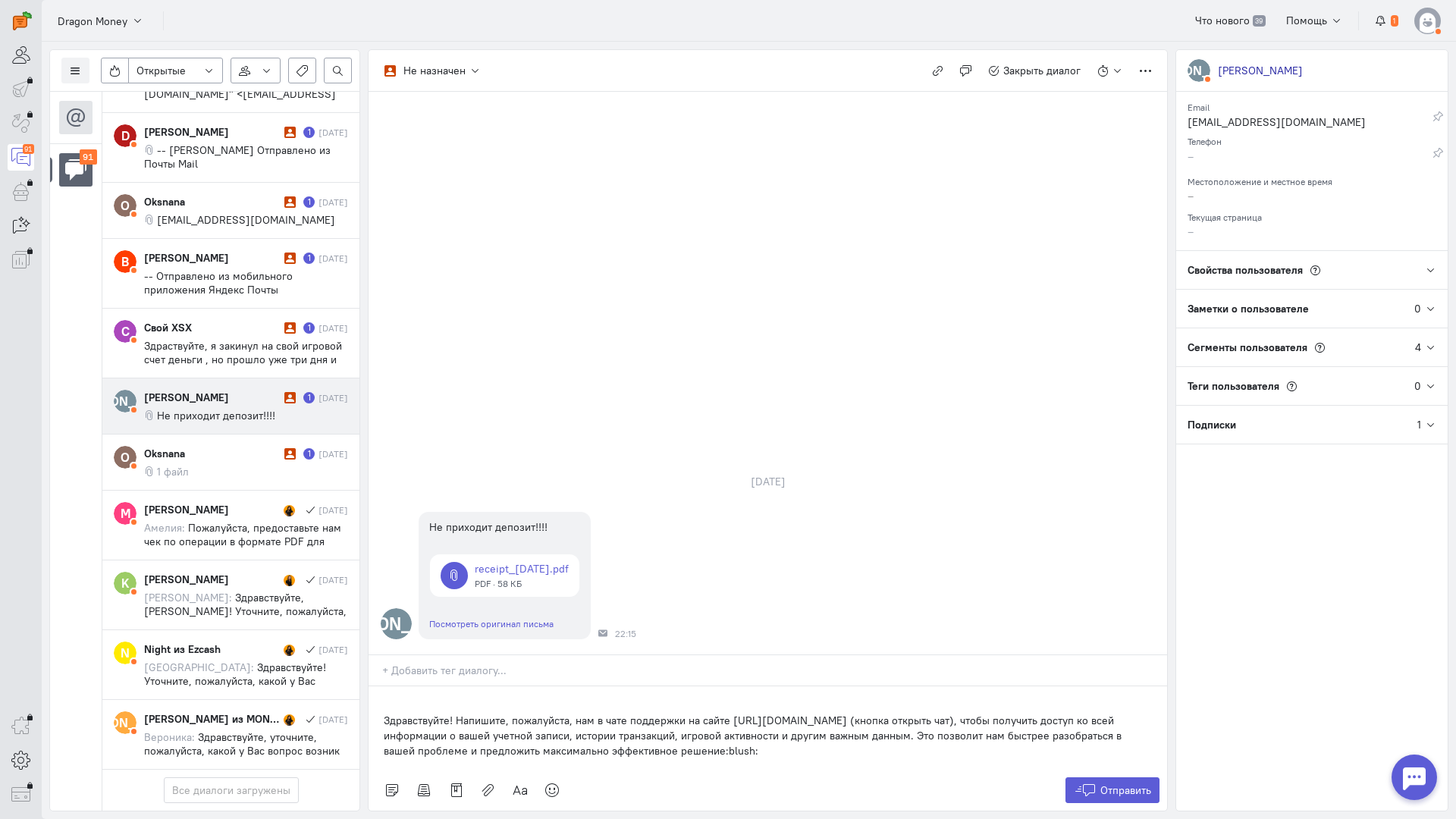
click at [382, 686] on div "Здравствуйте! Напишите, пожалуйста, нам в чате поддержки на сайте [URL][DOMAIN_…" at bounding box center [768, 728] width 799 height 84
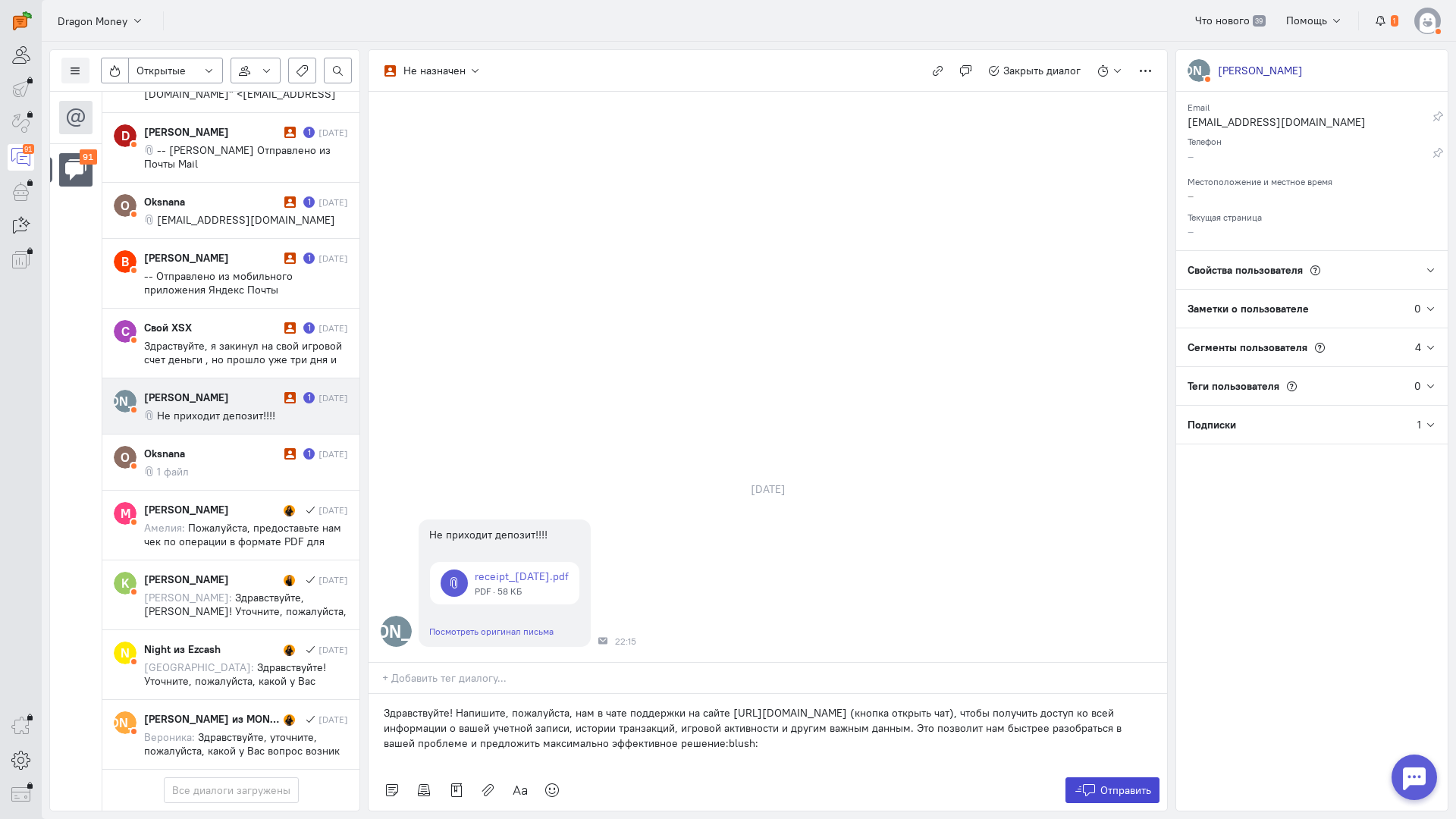
drag, startPoint x: 1102, startPoint y: 703, endPoint x: 1082, endPoint y: 697, distance: 20.9
click at [1102, 783] on span "Отправить" at bounding box center [1125, 789] width 51 height 13
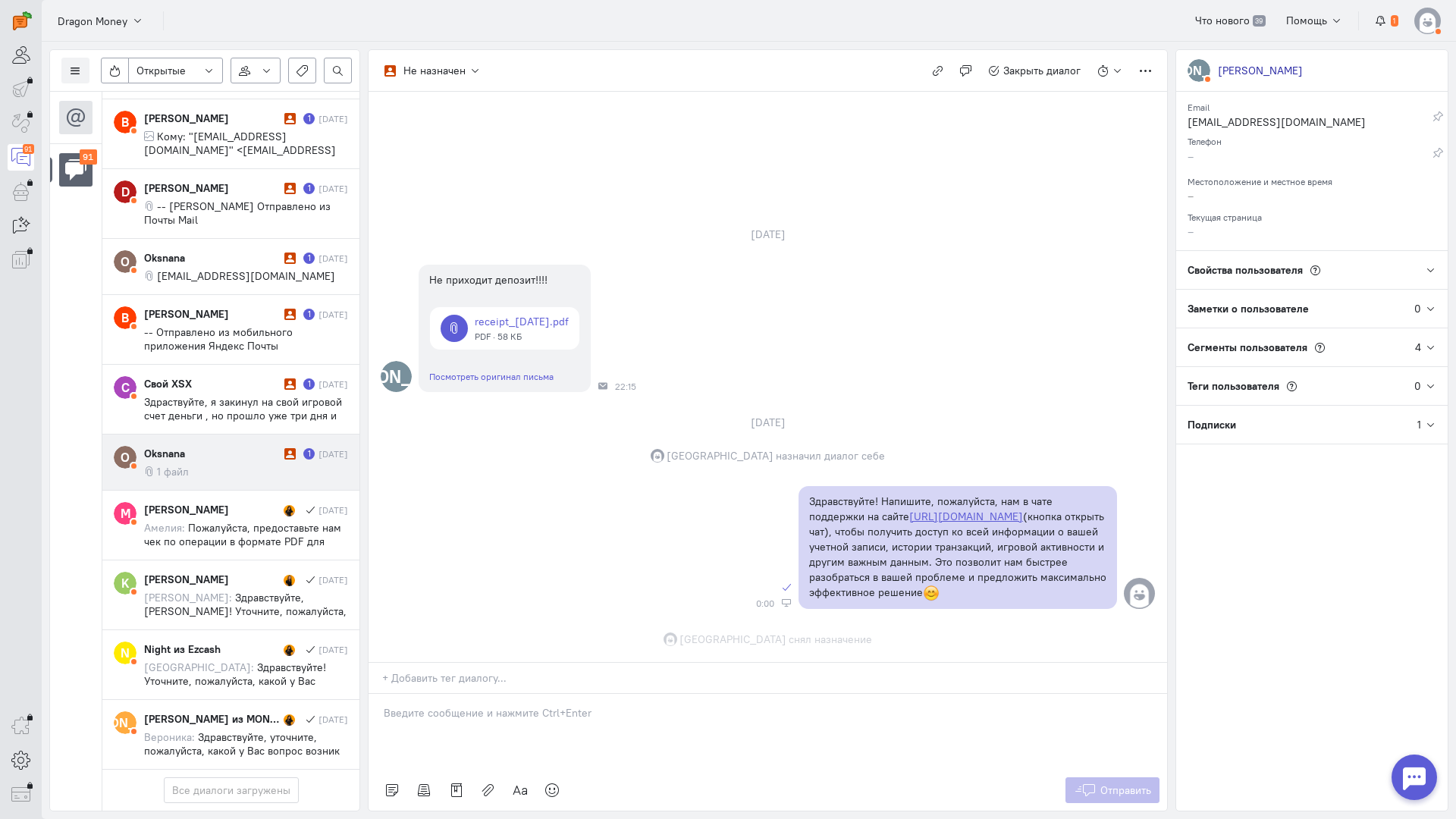
scroll to position [5, 0]
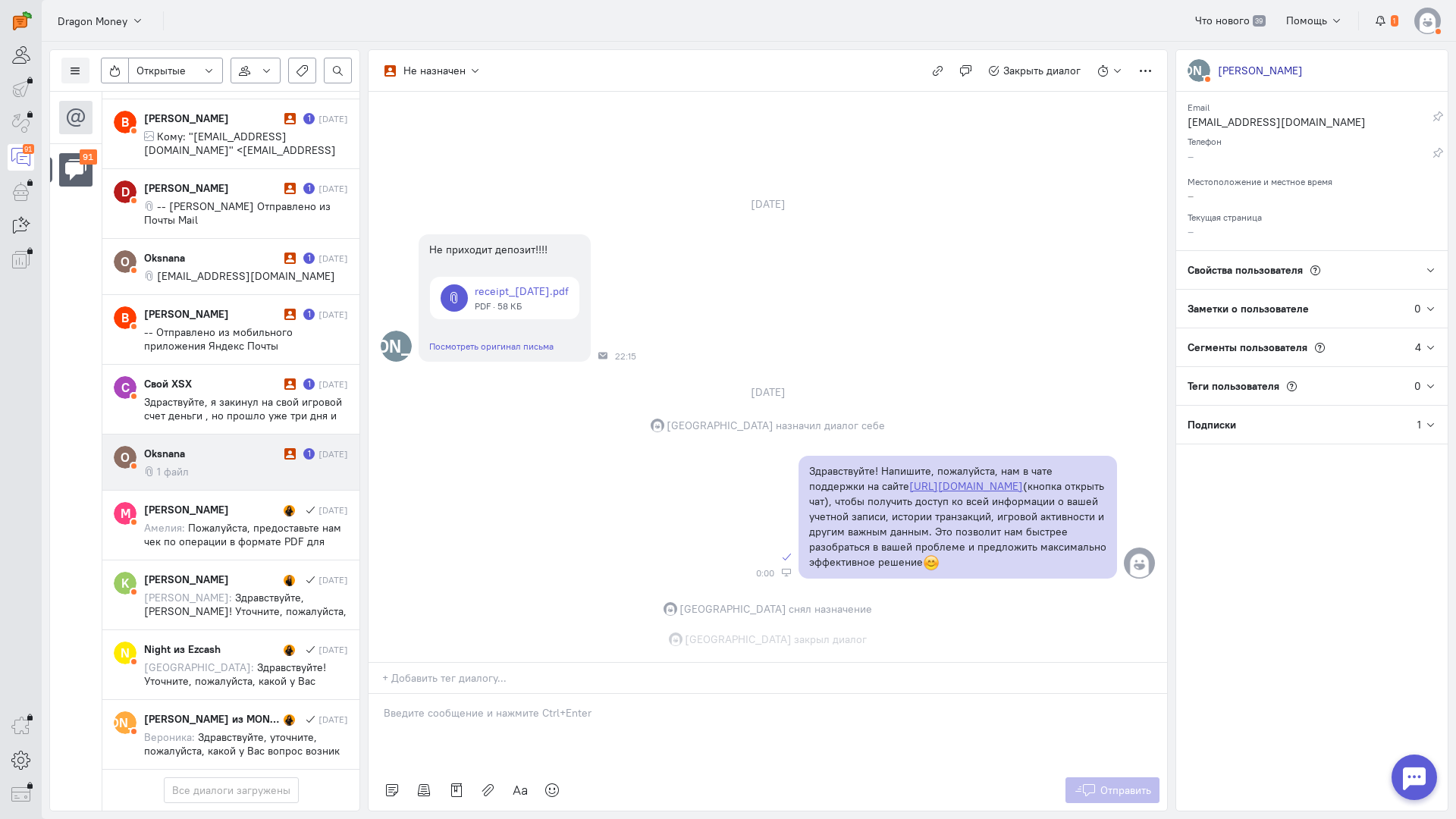
drag, startPoint x: 194, startPoint y: 373, endPoint x: 244, endPoint y: 385, distance: 51.4
click at [203, 465] on cq-message "1 файл" at bounding box center [246, 471] width 204 height 13
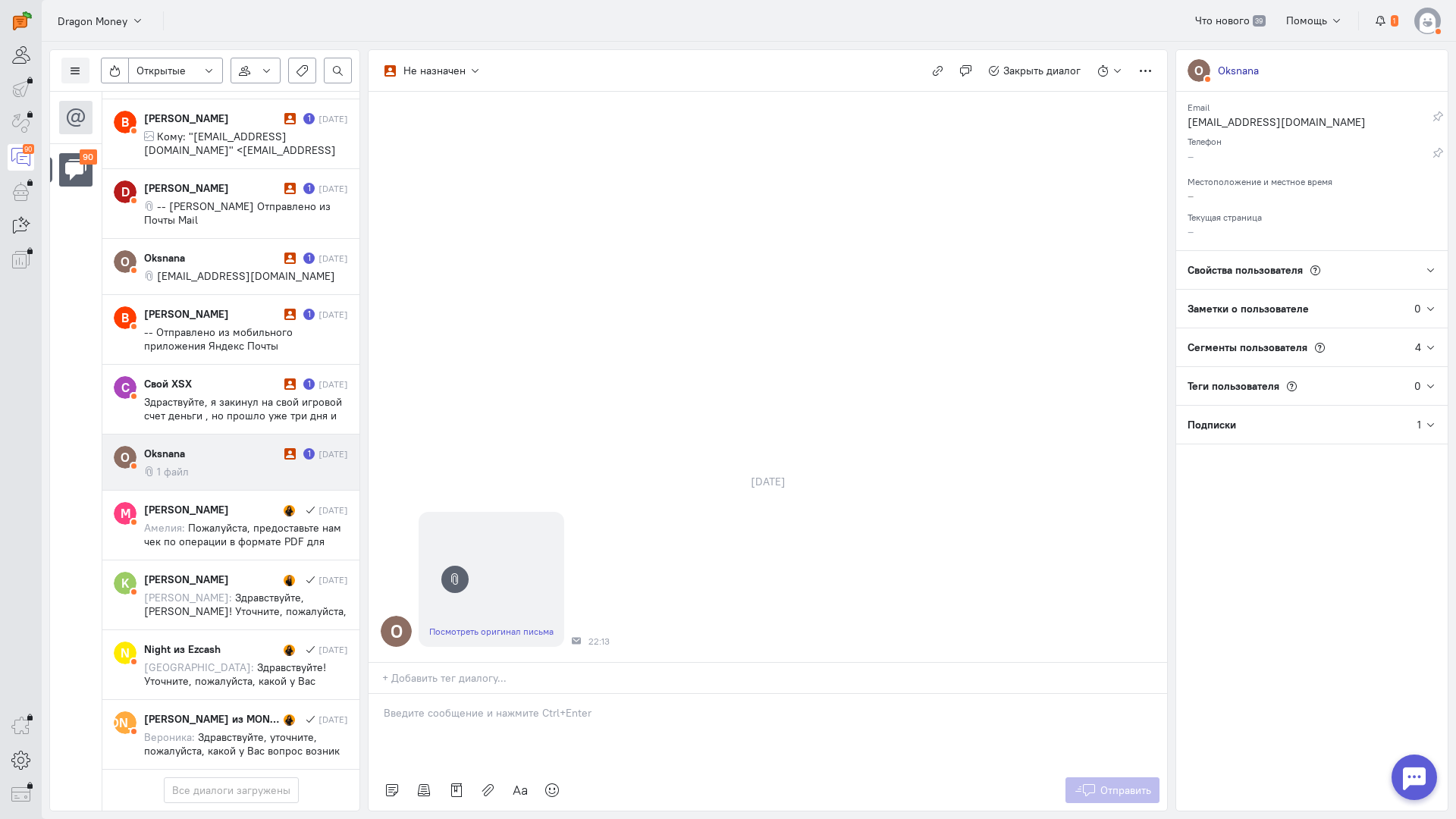
scroll to position [5818, 0]
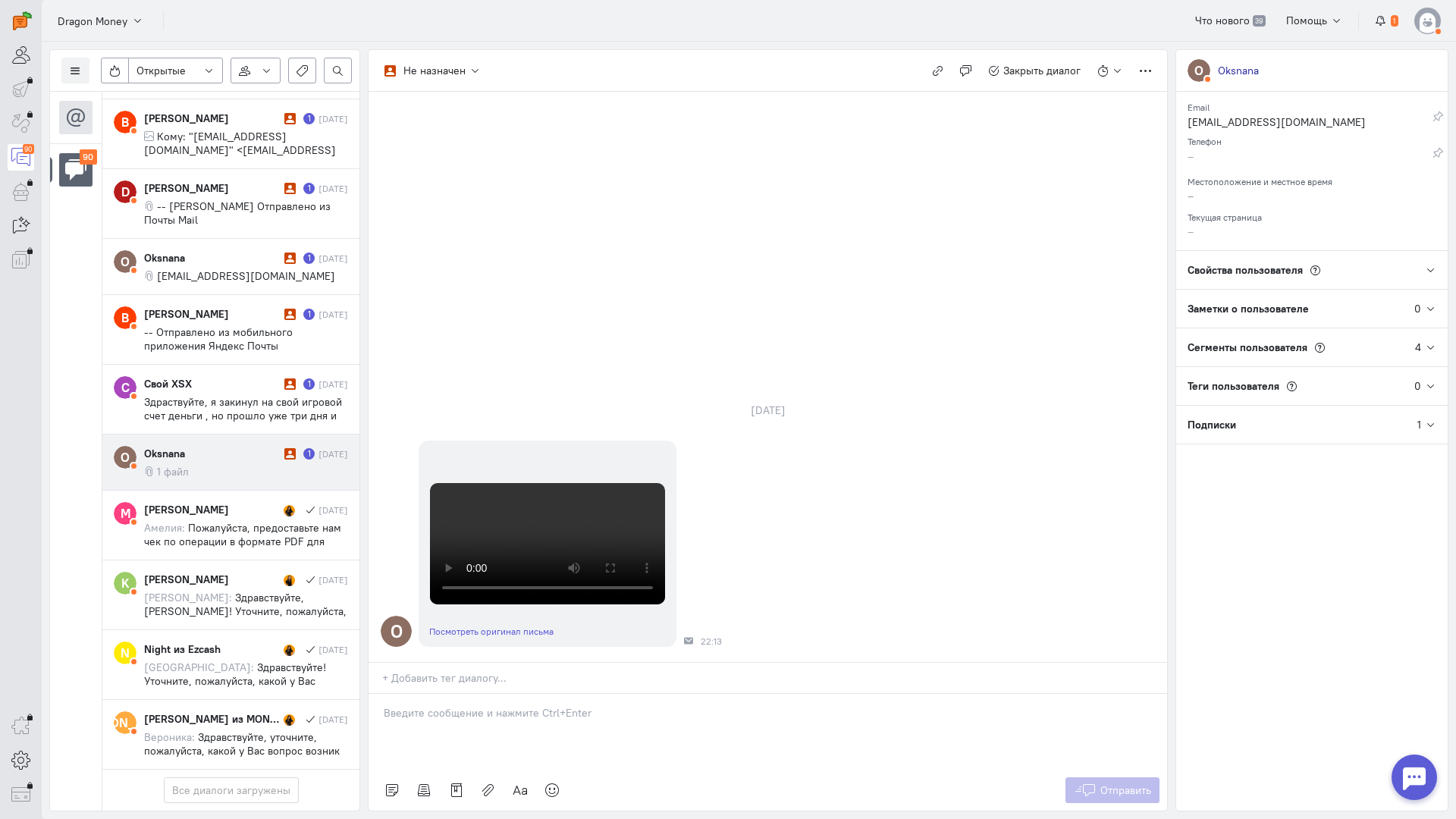
drag, startPoint x: 192, startPoint y: 351, endPoint x: 213, endPoint y: 362, distance: 23.7
click at [196, 434] on cq-conversation-card "O [GEOGRAPHIC_DATA] 1 [DATE] 1 файл" at bounding box center [231, 462] width 257 height 56
drag, startPoint x: 452, startPoint y: 633, endPoint x: 430, endPoint y: 629, distance: 22.4
click at [442, 693] on div at bounding box center [768, 731] width 799 height 76
click at [377, 693] on div "Здравствуйте! Благодарим Вас за обращение и предоставленную информацию:blush:" at bounding box center [768, 731] width 799 height 76
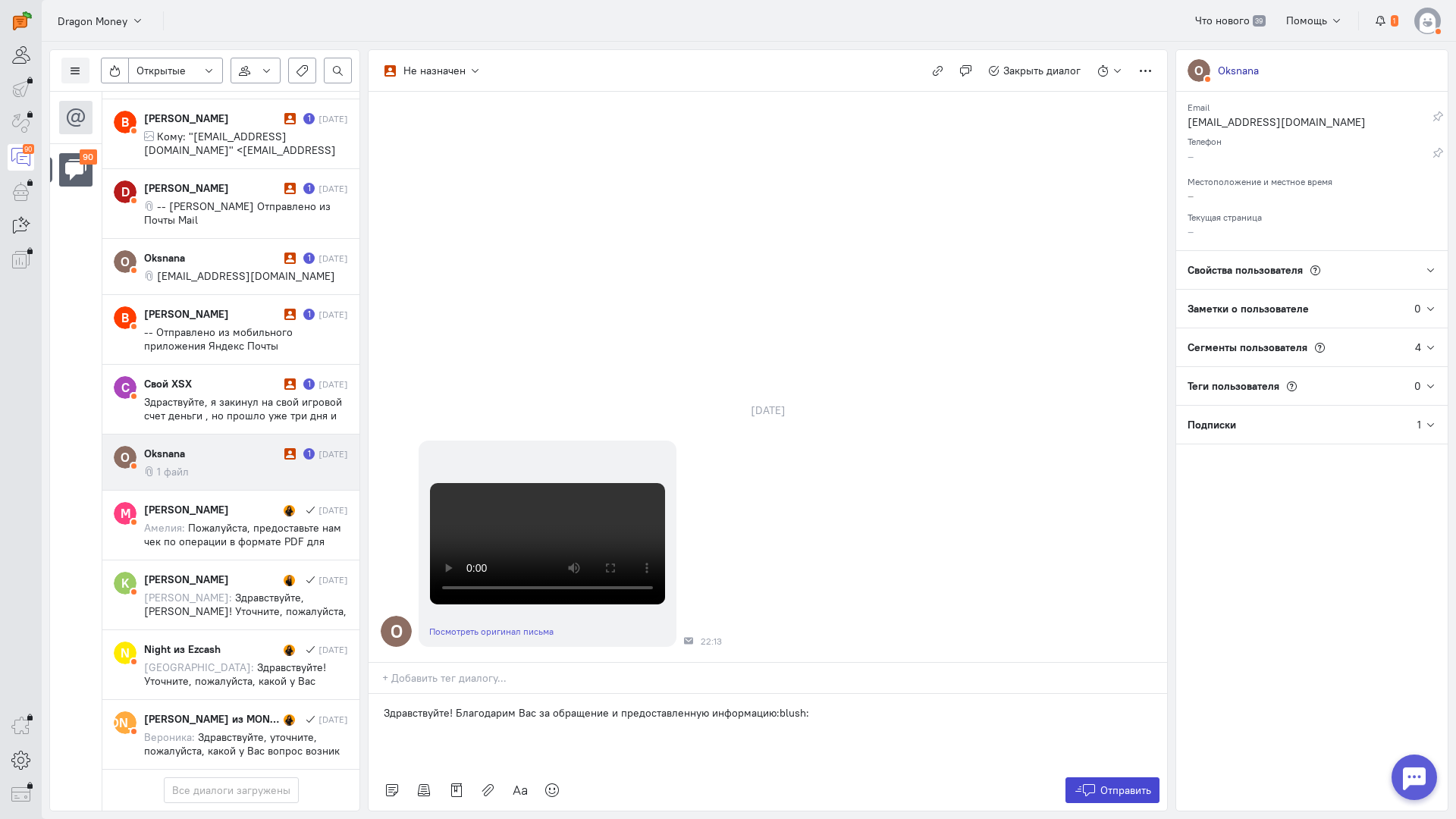
click at [1126, 777] on button "Отправить" at bounding box center [1113, 789] width 95 height 26
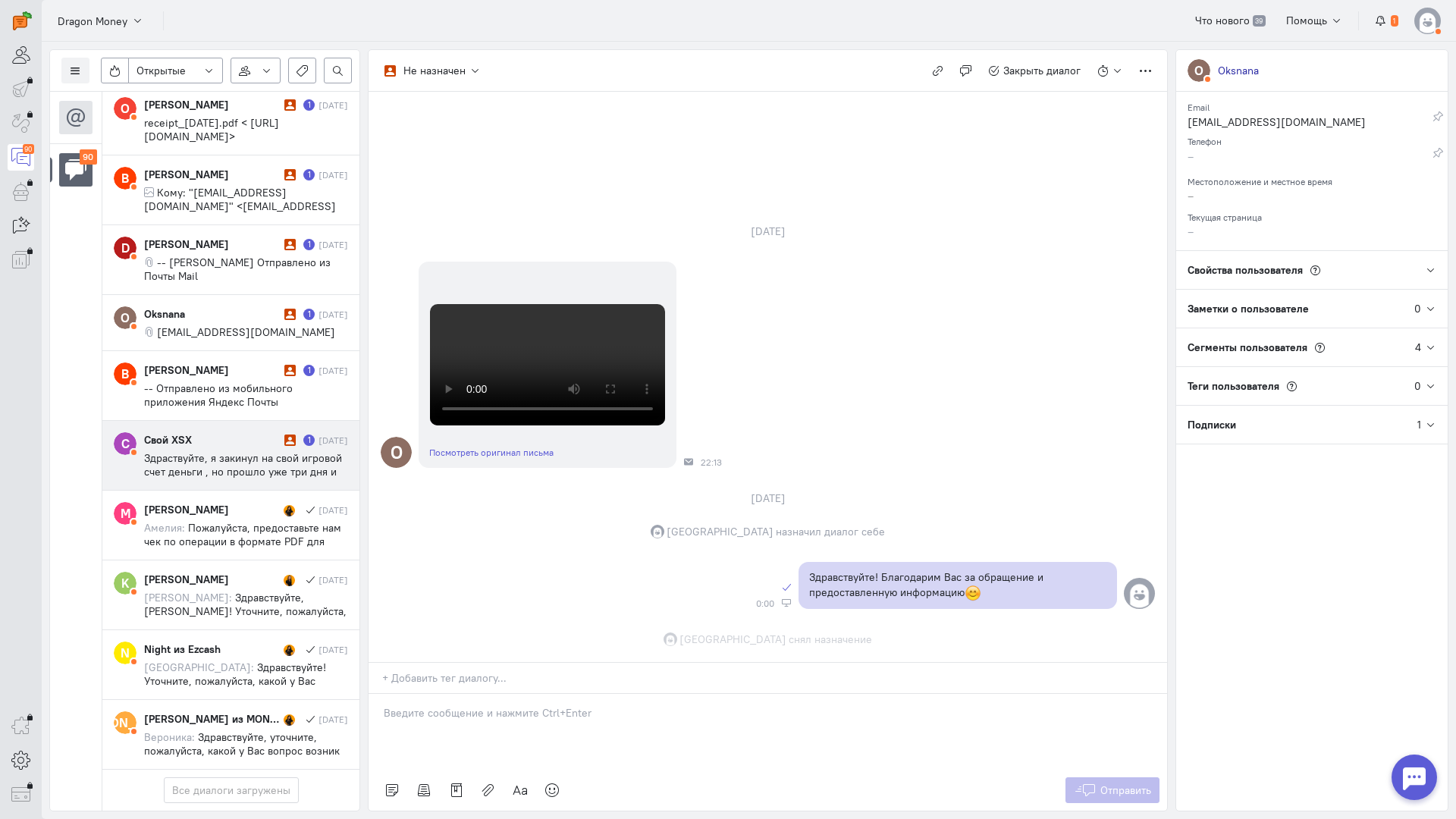
scroll to position [415, 0]
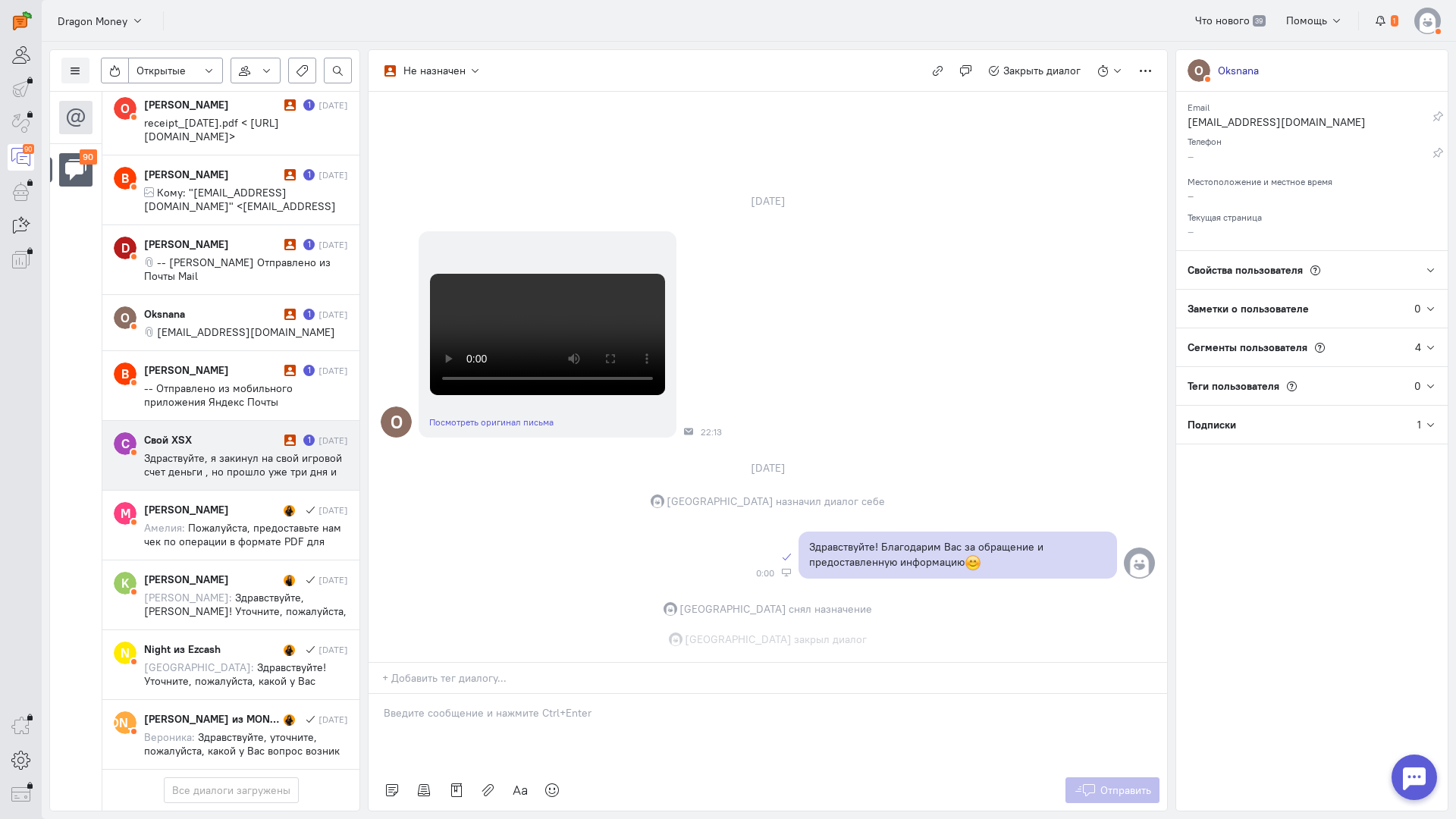
click at [261, 451] on span "Здраствуйте, я закинул на свой игровой счет деньги , но прошло уже три дня и не…" at bounding box center [243, 478] width 198 height 54
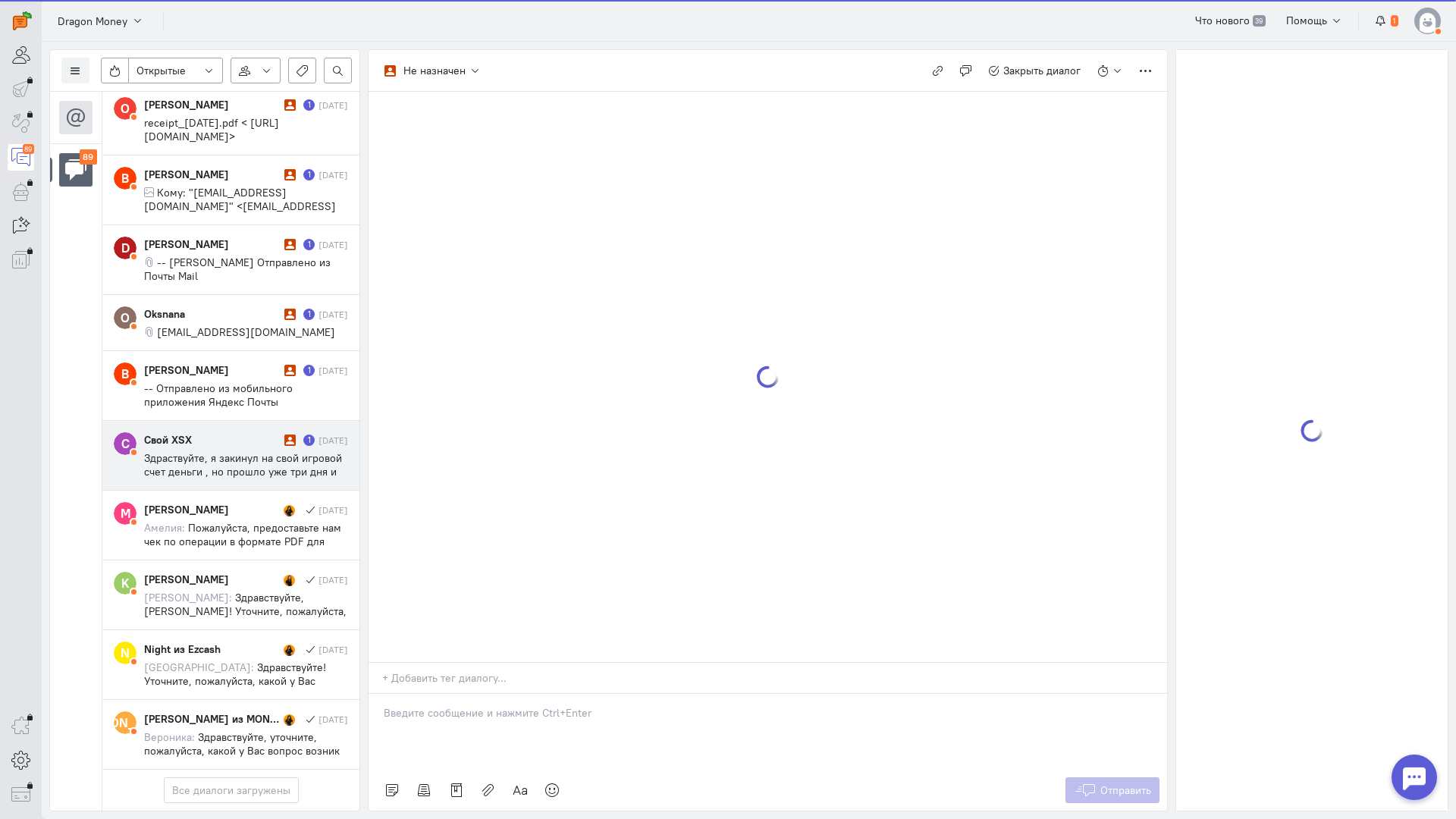
scroll to position [5763, 0]
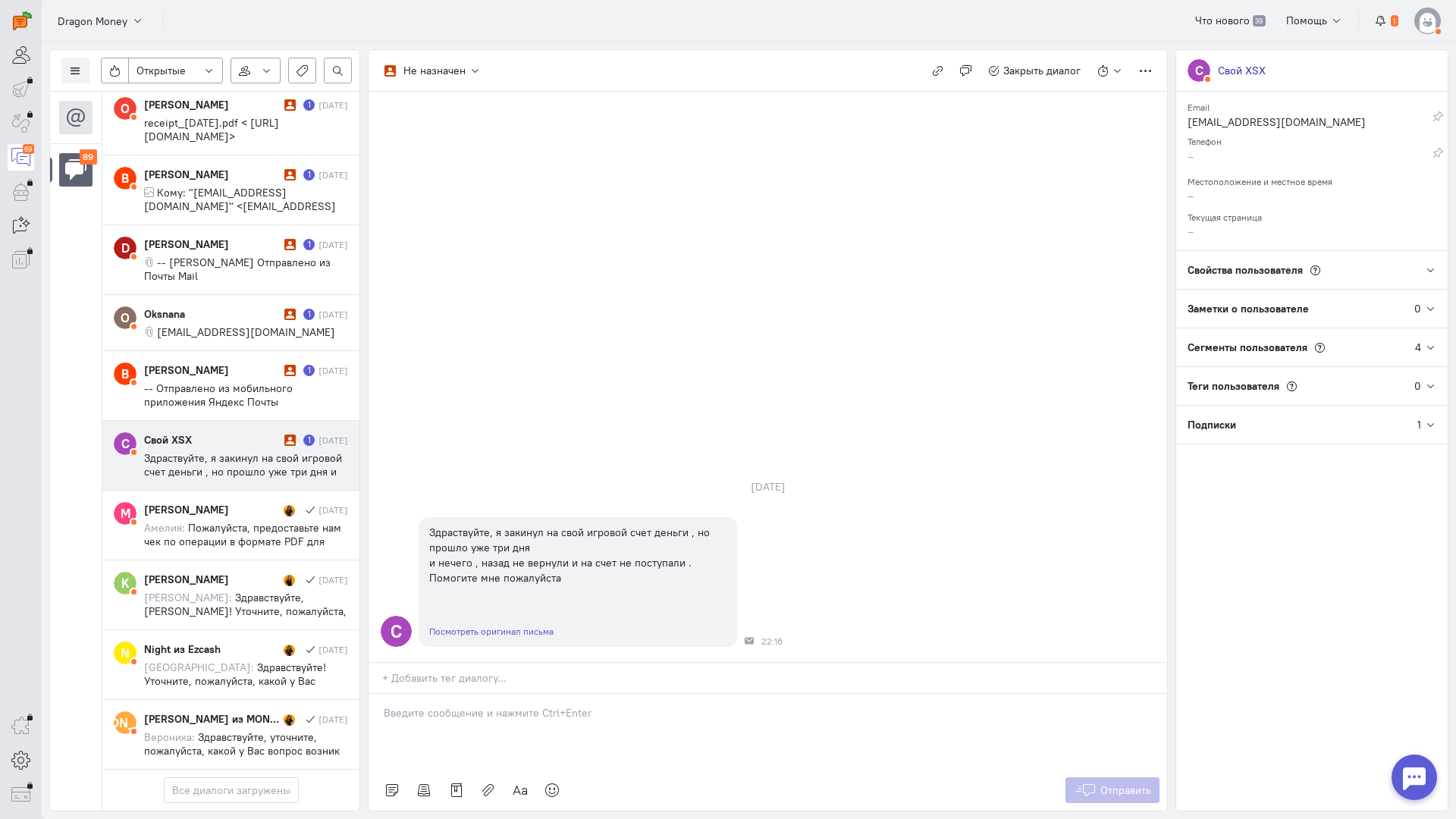
drag, startPoint x: 490, startPoint y: 635, endPoint x: 464, endPoint y: 632, distance: 26.2
click at [482, 693] on div at bounding box center [768, 731] width 799 height 76
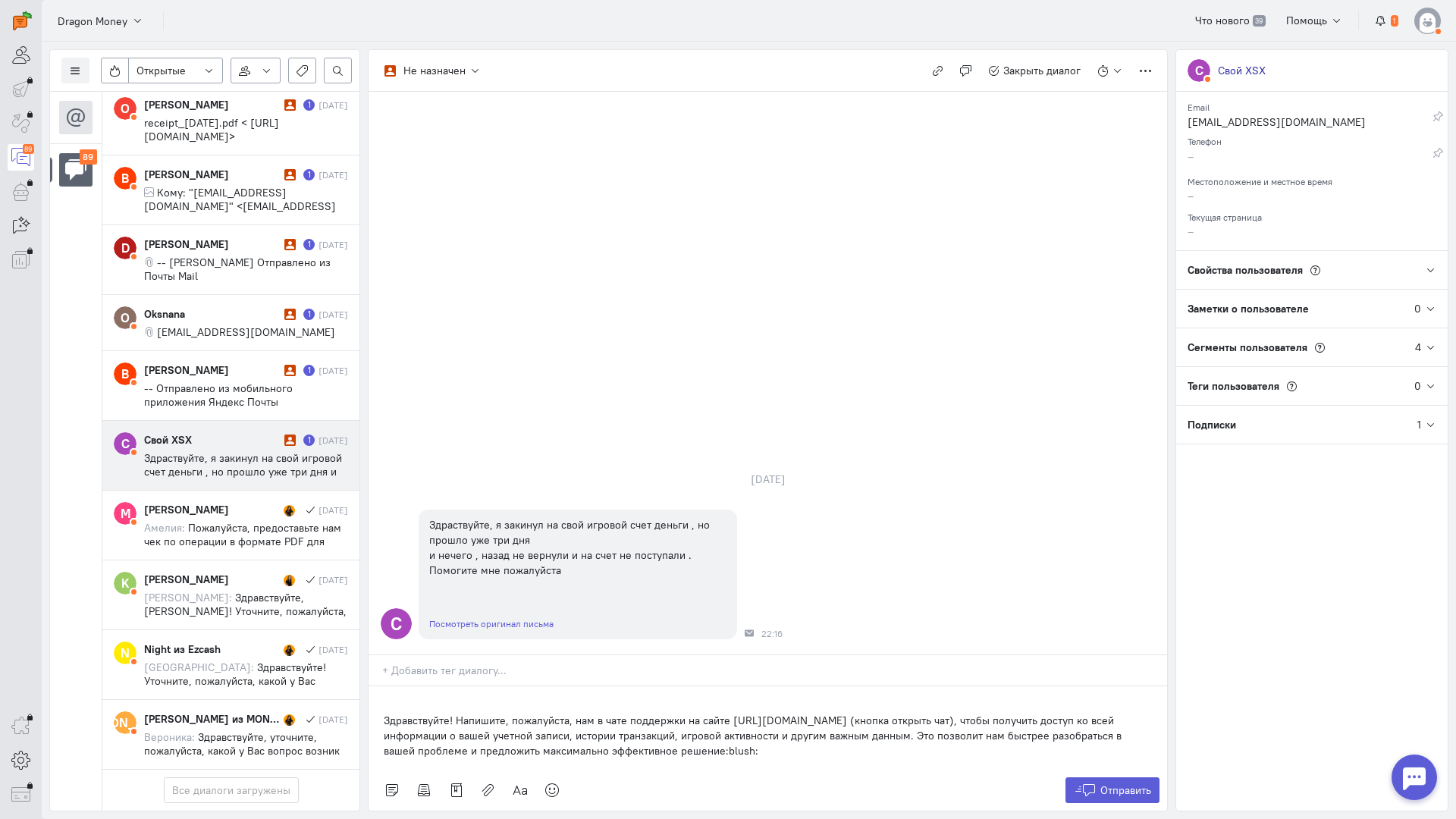
click at [375, 686] on div "Здравствуйте! Напишите, пожалуйста, нам в чате поддержки на сайте [URL][DOMAIN_…" at bounding box center [768, 728] width 799 height 84
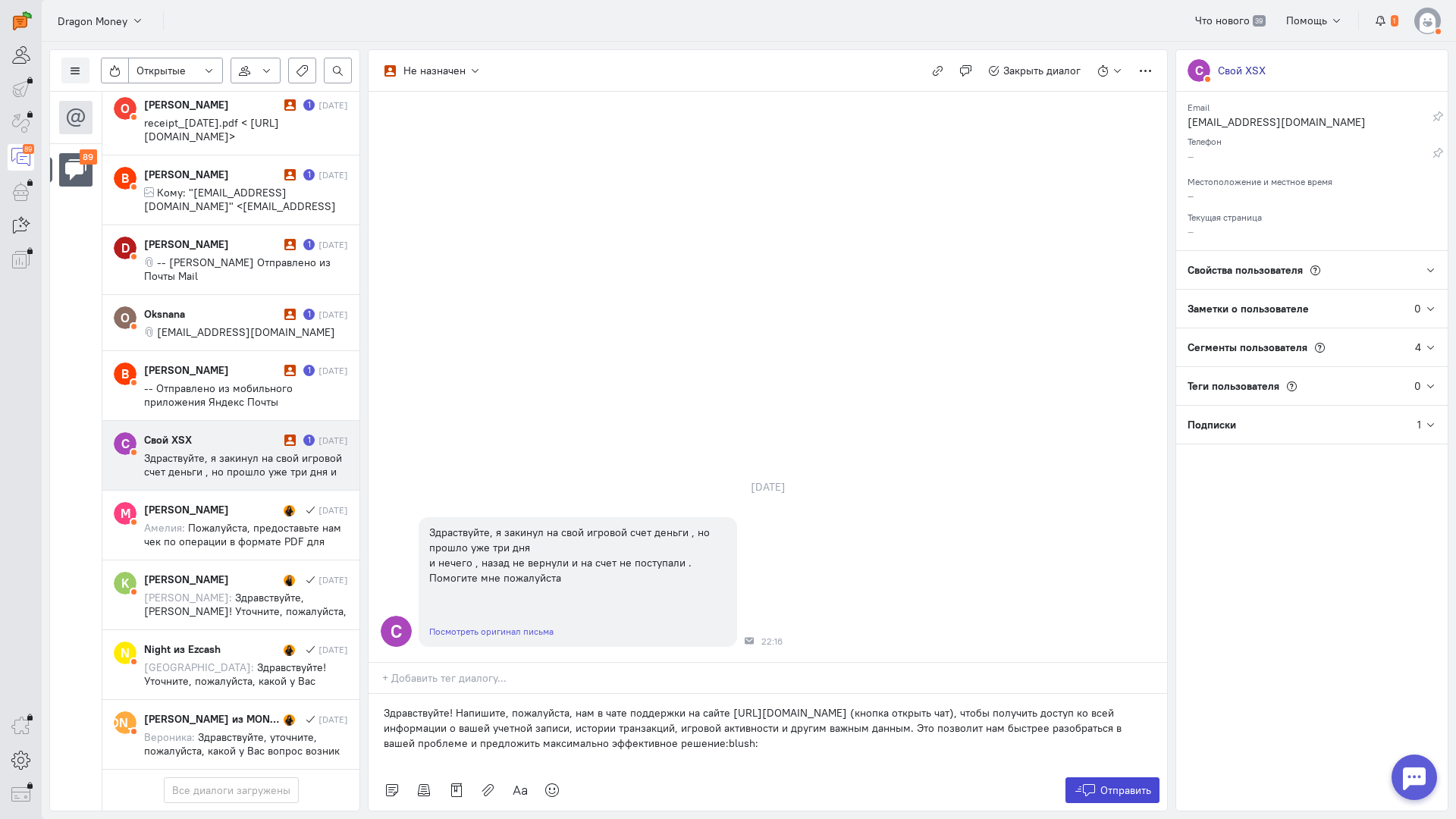
drag, startPoint x: 1114, startPoint y: 703, endPoint x: 1106, endPoint y: 702, distance: 8.1
click at [1113, 783] on span "Отправить" at bounding box center [1125, 789] width 51 height 13
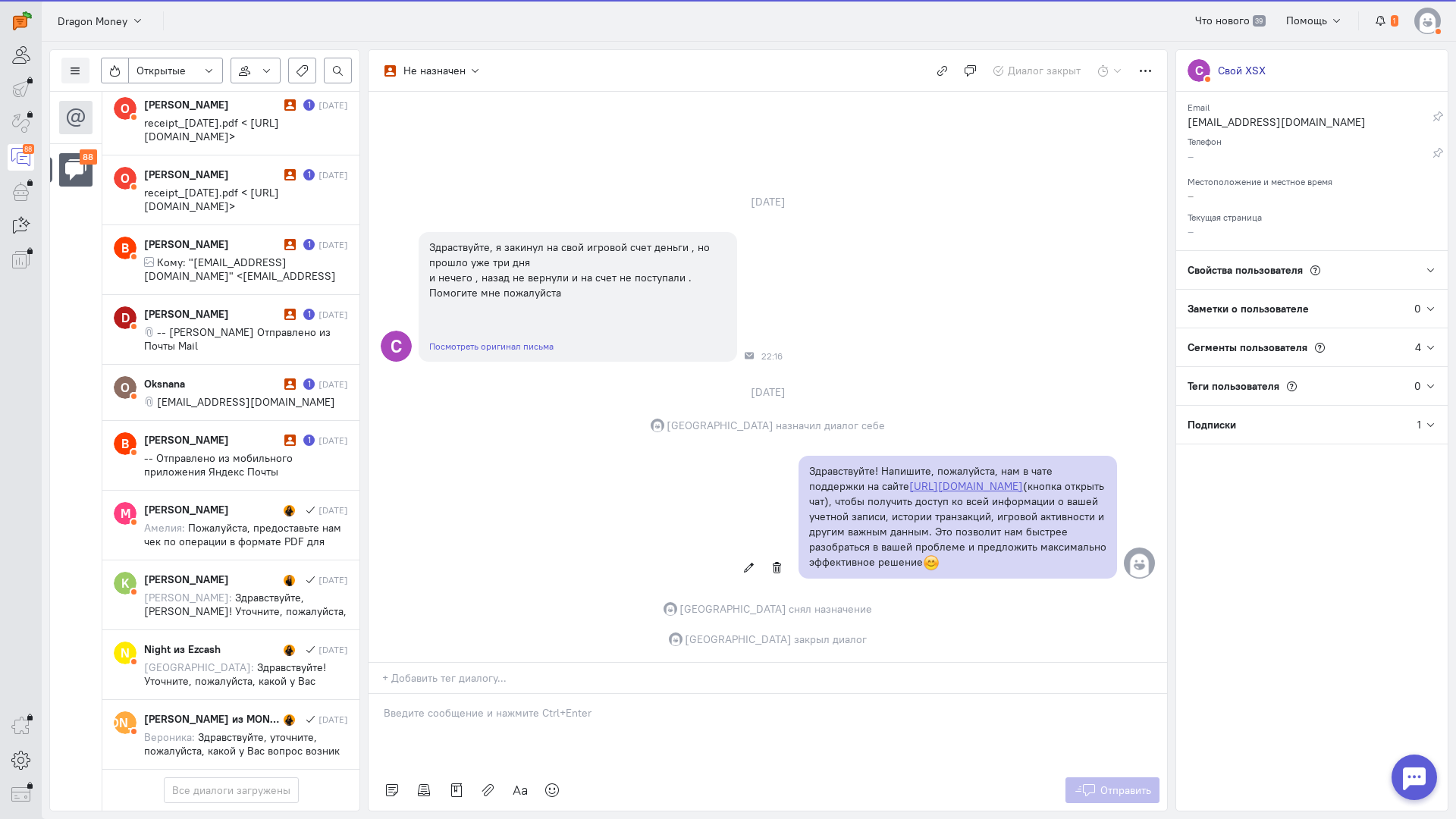
scroll to position [5695, 0]
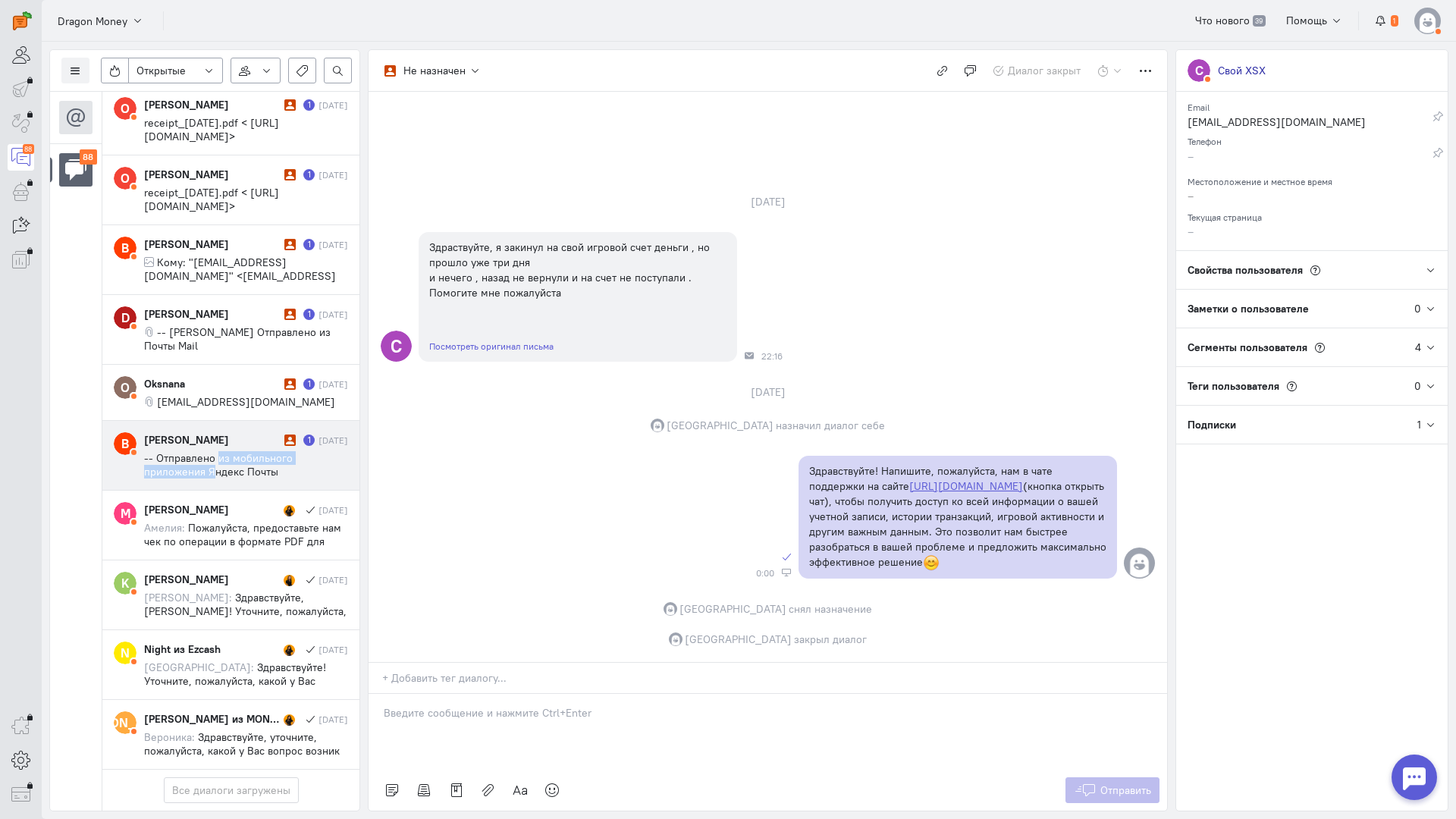
click at [215, 451] on span "-- Отправлено из мобильного приложения Яндекс Почты Здравствуйте, отправил чек …" at bounding box center [235, 478] width 184 height 54
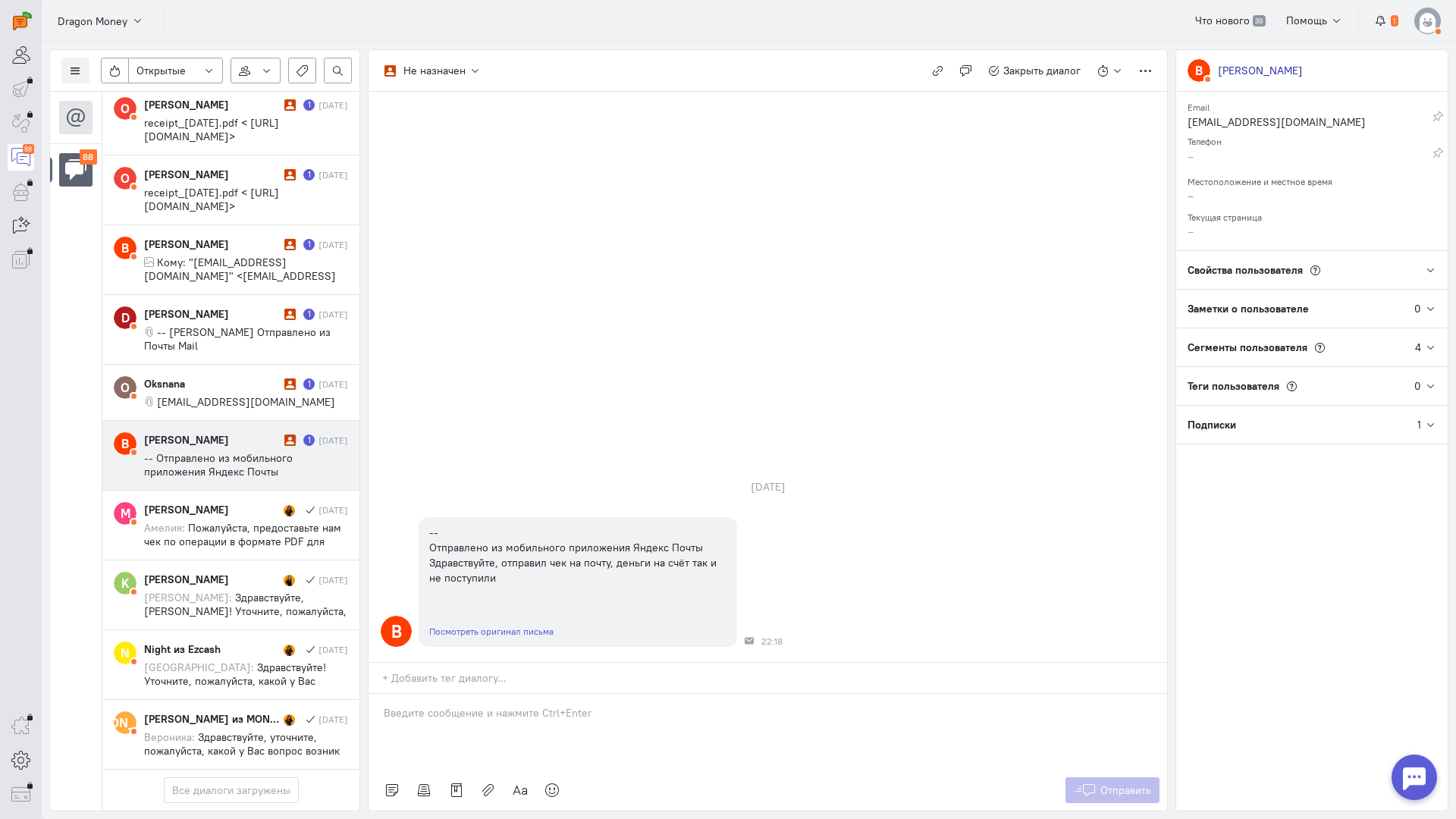
click at [466, 705] on p at bounding box center [768, 712] width 768 height 15
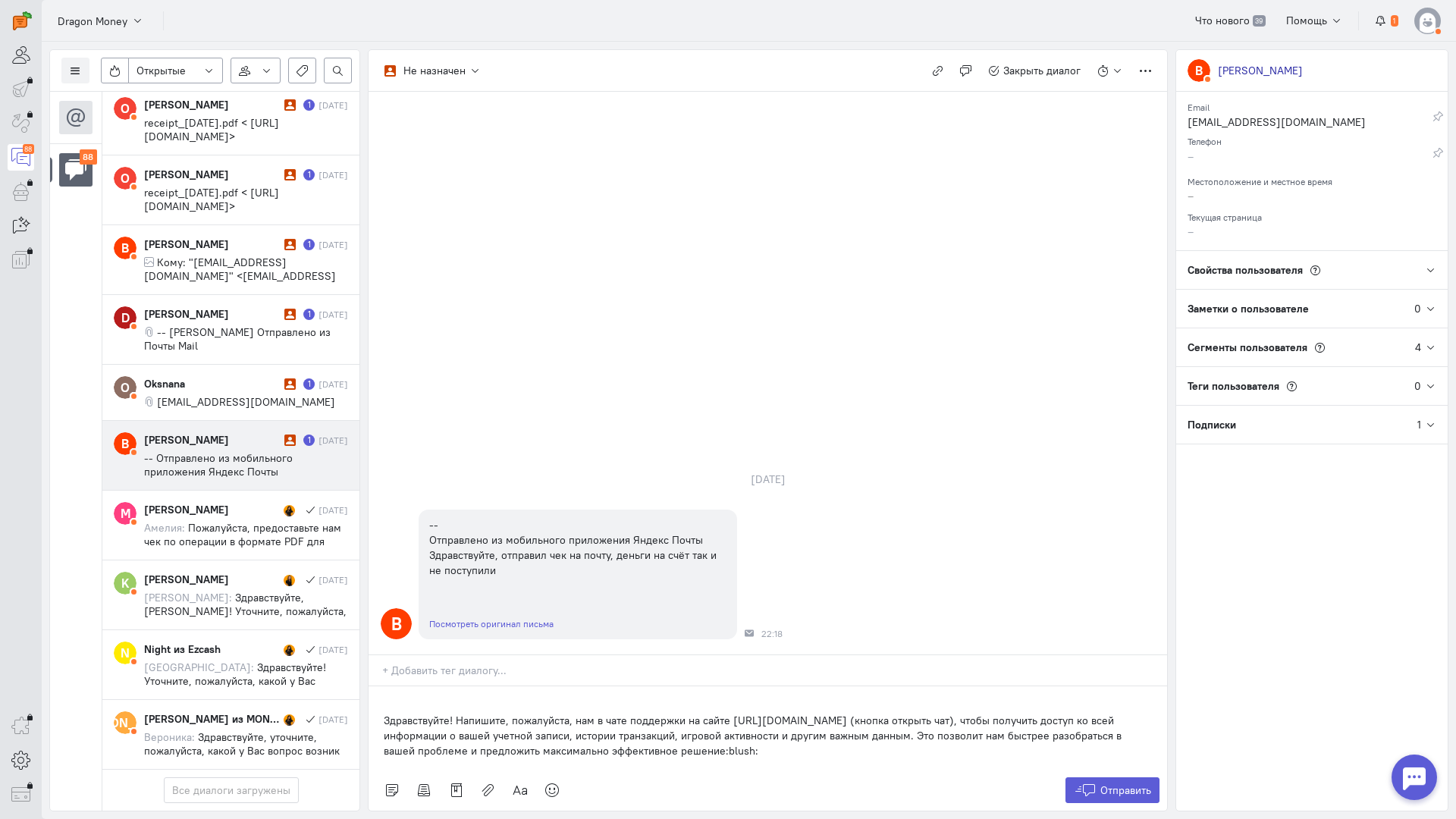
click at [380, 686] on div "Здравствуйте! Напишите, пожалуйста, нам в чате поддержки на сайте [URL][DOMAIN_…" at bounding box center [768, 728] width 799 height 84
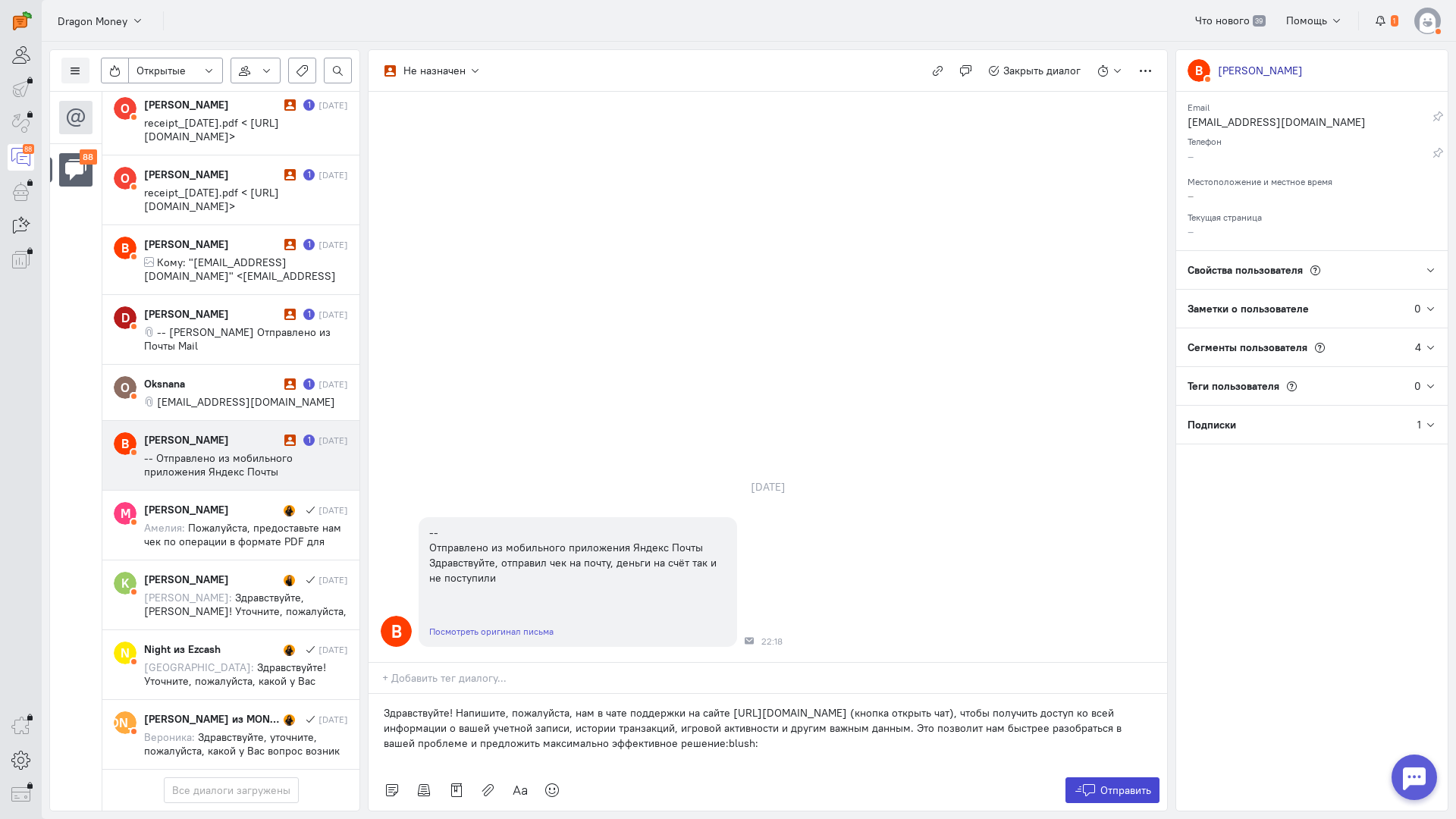
click at [1143, 783] on span "Отправить" at bounding box center [1125, 789] width 51 height 13
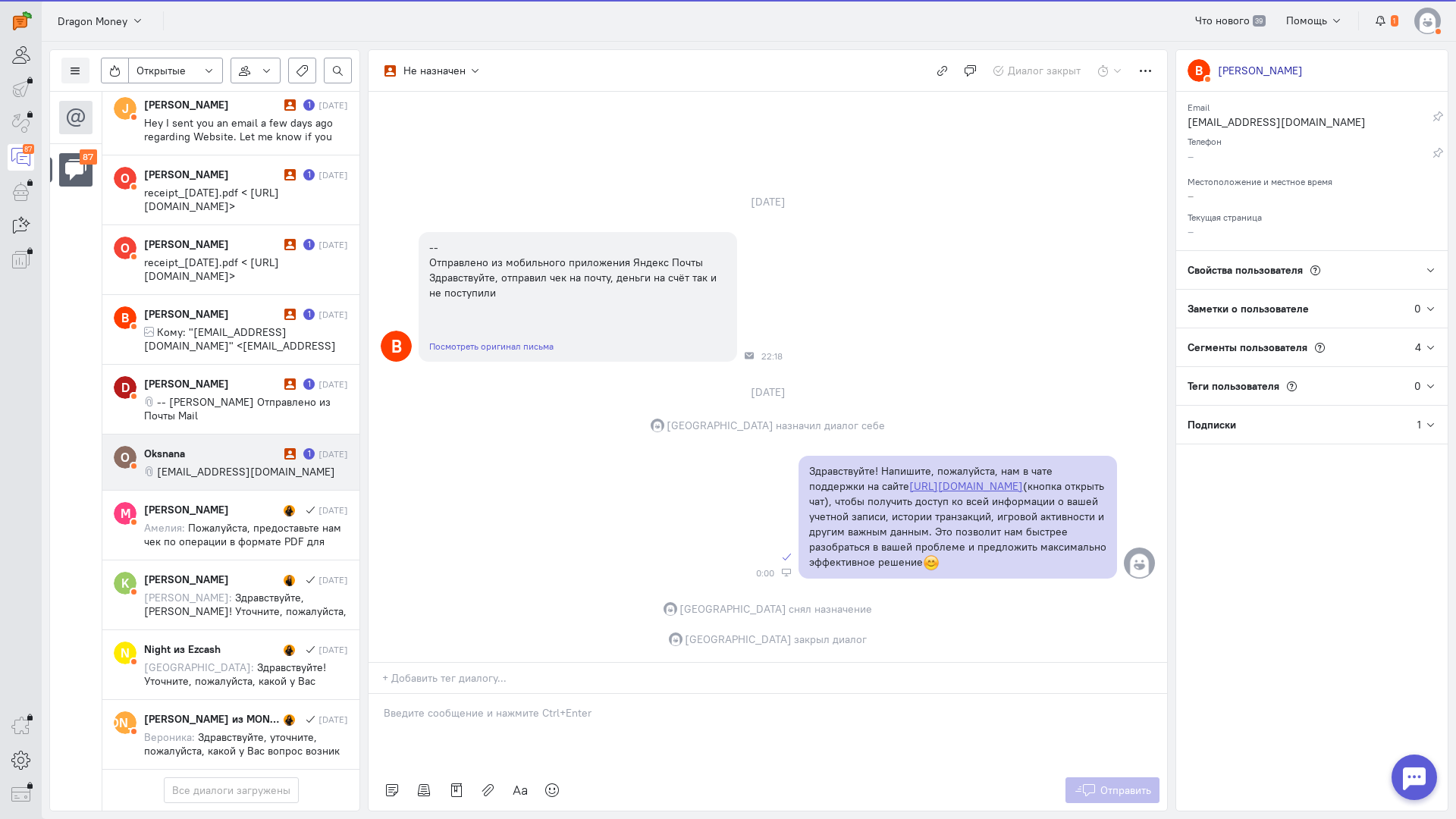
scroll to position [5613, 0]
click at [199, 434] on cq-conversation-card "O [GEOGRAPHIC_DATA] 1 [DATE] [EMAIL_ADDRESS][DOMAIN_NAME]" at bounding box center [231, 462] width 257 height 56
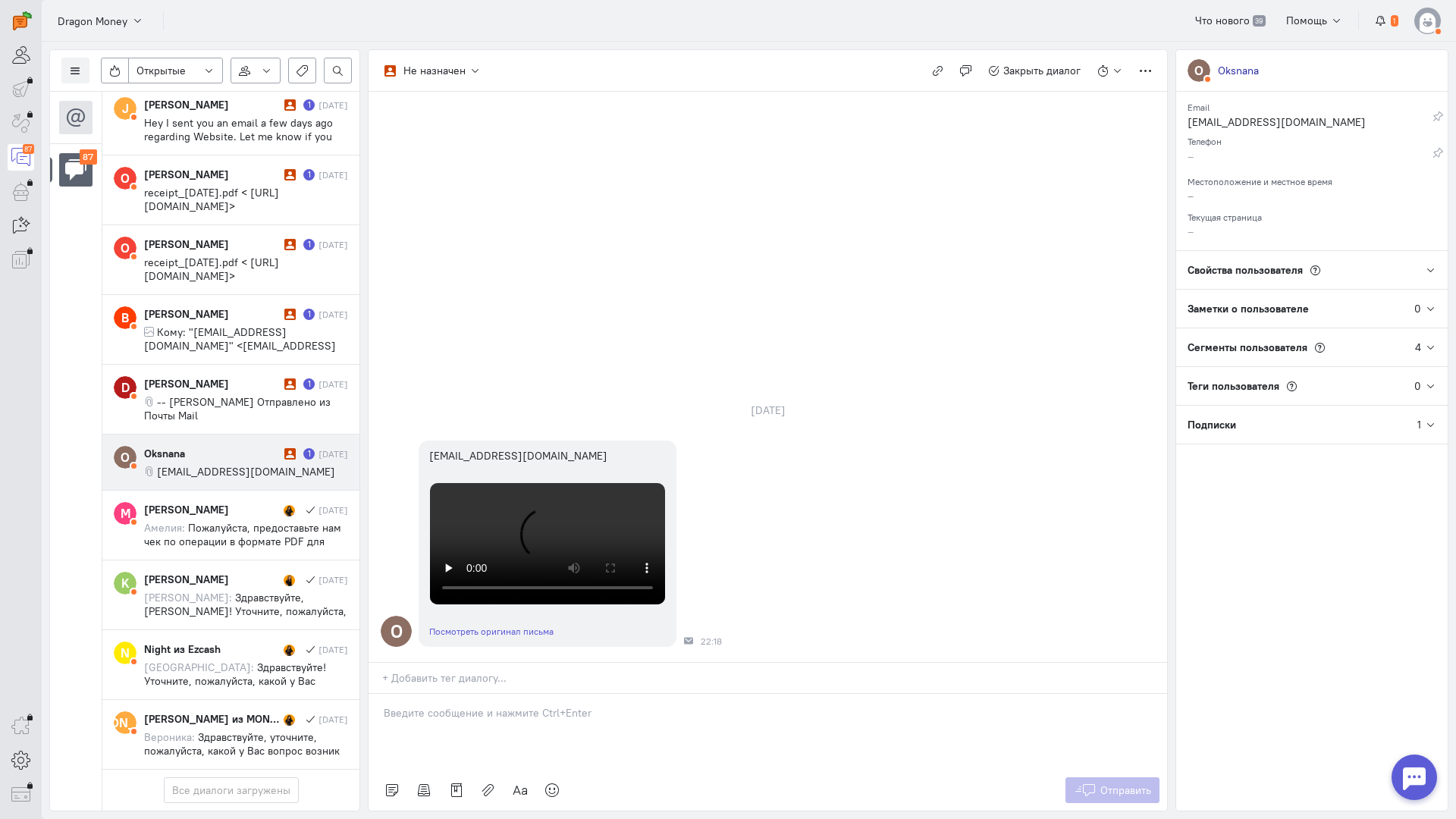
click at [485, 705] on p at bounding box center [768, 712] width 768 height 15
click at [371, 693] on div "Здравствуйте! Благодарим Вас за обращение и предоставленную информацию:blush:" at bounding box center [768, 731] width 799 height 76
click at [1144, 783] on span "Отправить" at bounding box center [1125, 789] width 51 height 13
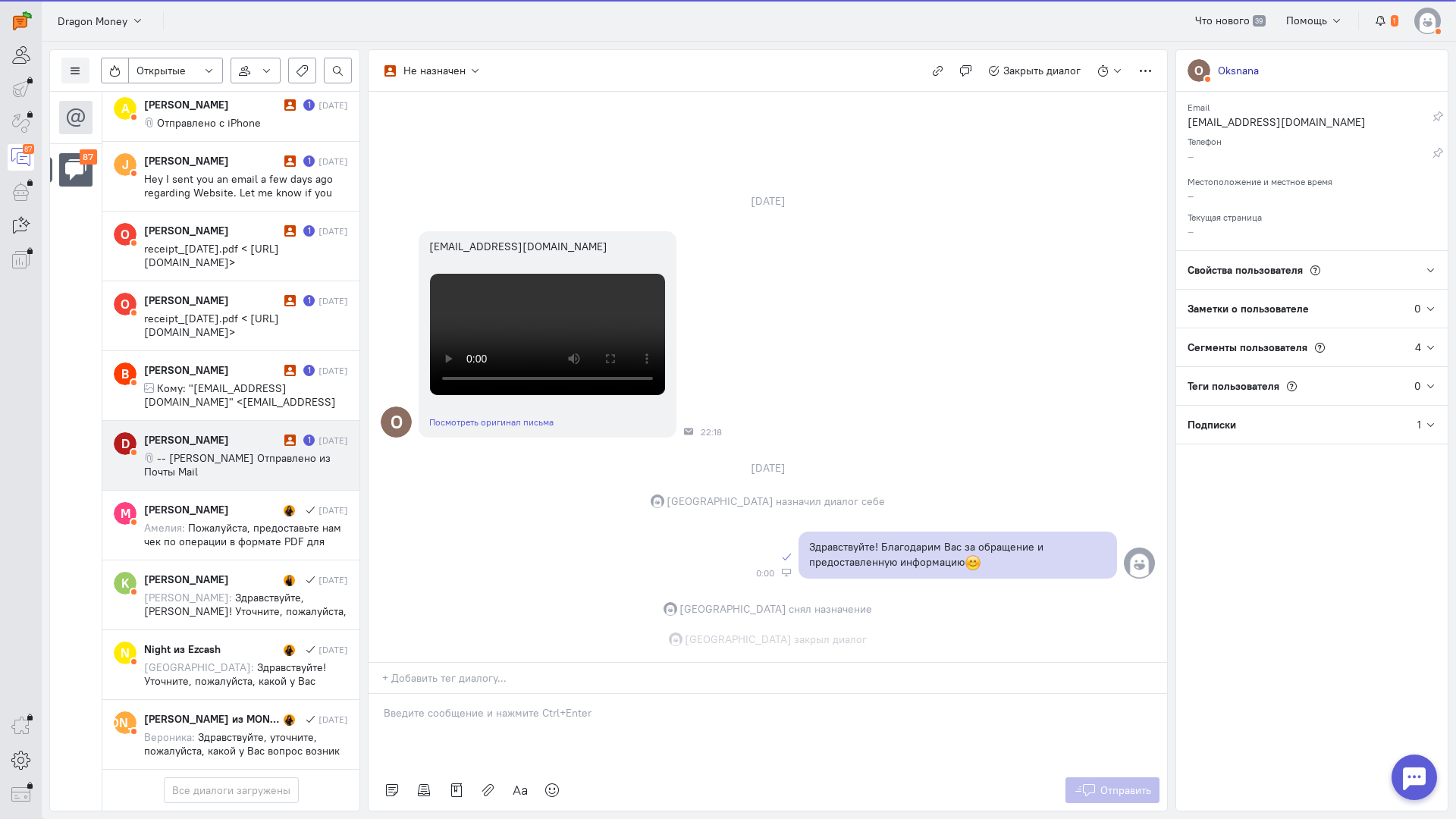
scroll to position [415, 0]
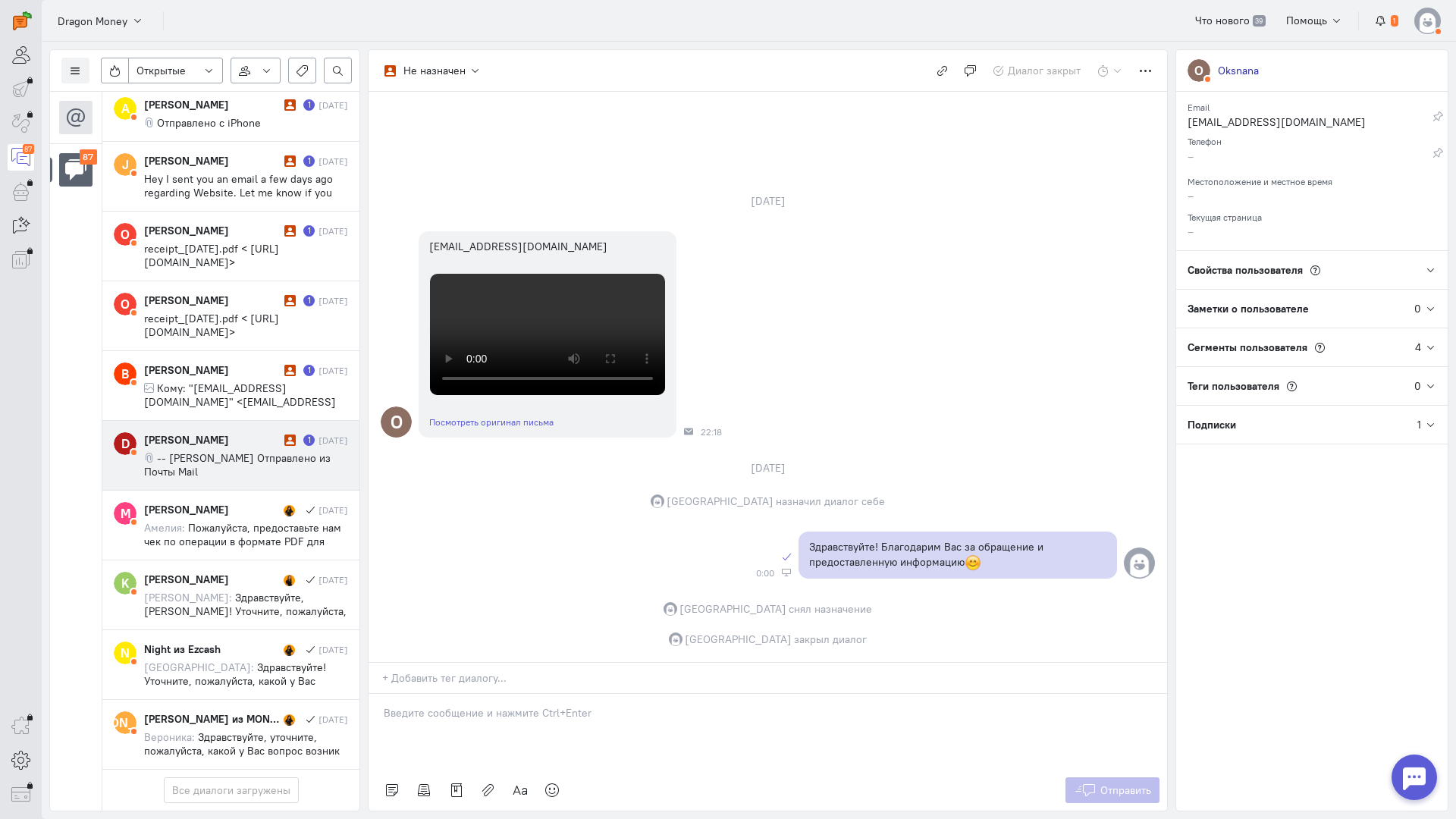
click at [224, 432] on div "[PERSON_NAME]" at bounding box center [212, 440] width 136 height 15
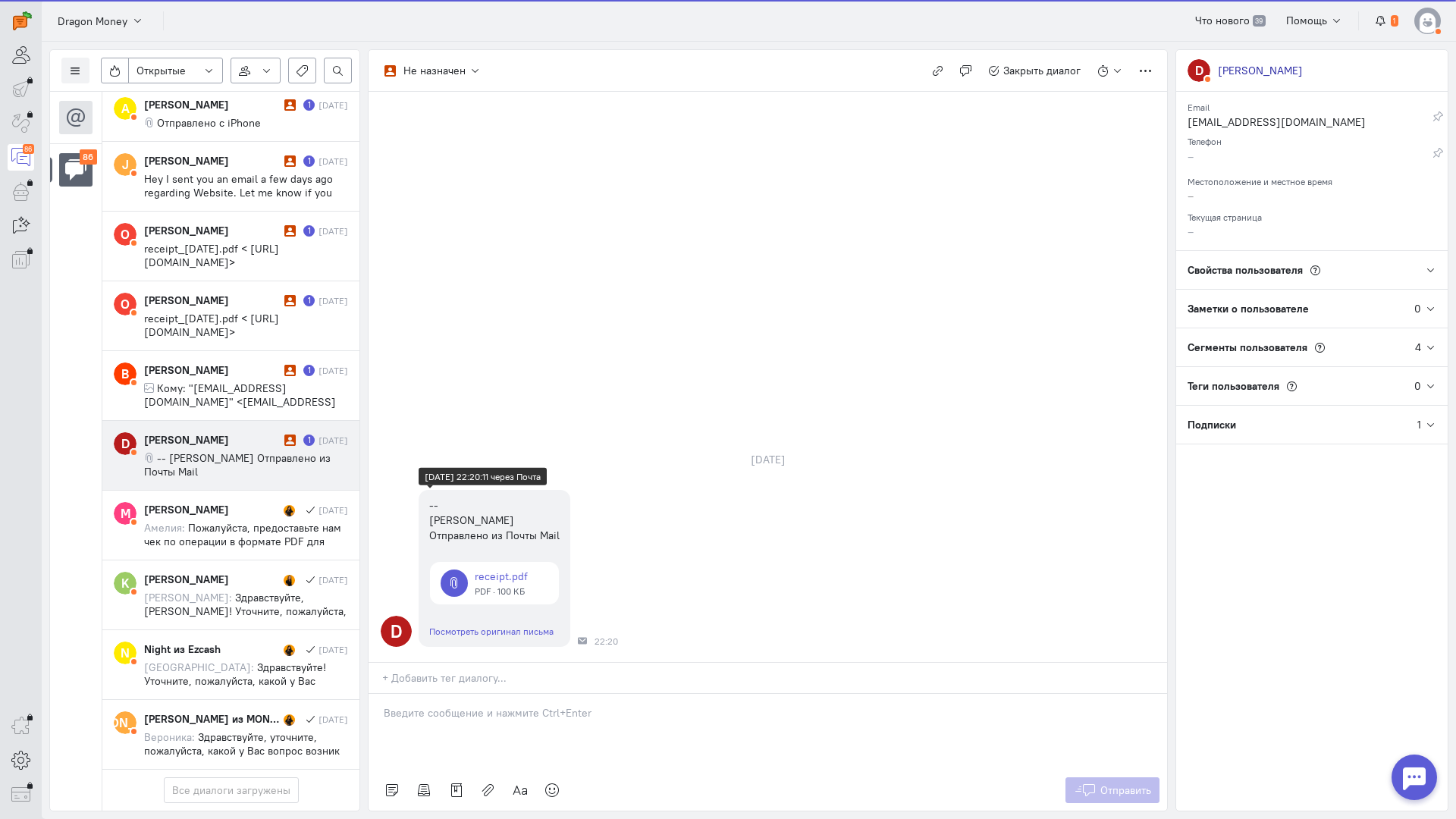
scroll to position [5545, 0]
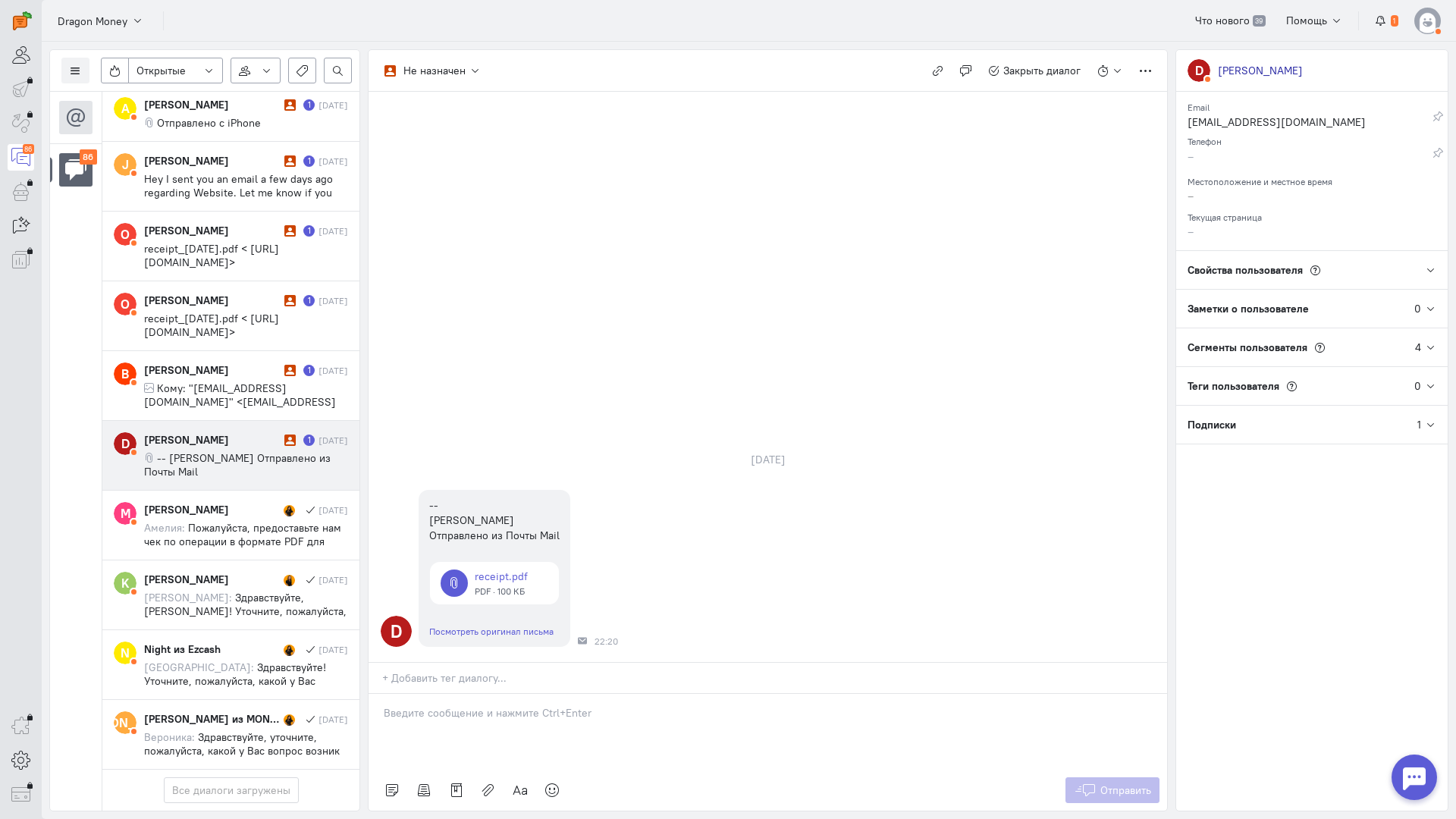
click at [471, 705] on p at bounding box center [768, 712] width 768 height 15
click at [373, 693] on div "Здравствуйте! Благодарим Вас за обращение и предоставленную информацию:blush:" at bounding box center [768, 731] width 799 height 76
click at [1134, 777] on button "Отправить" at bounding box center [1113, 789] width 95 height 26
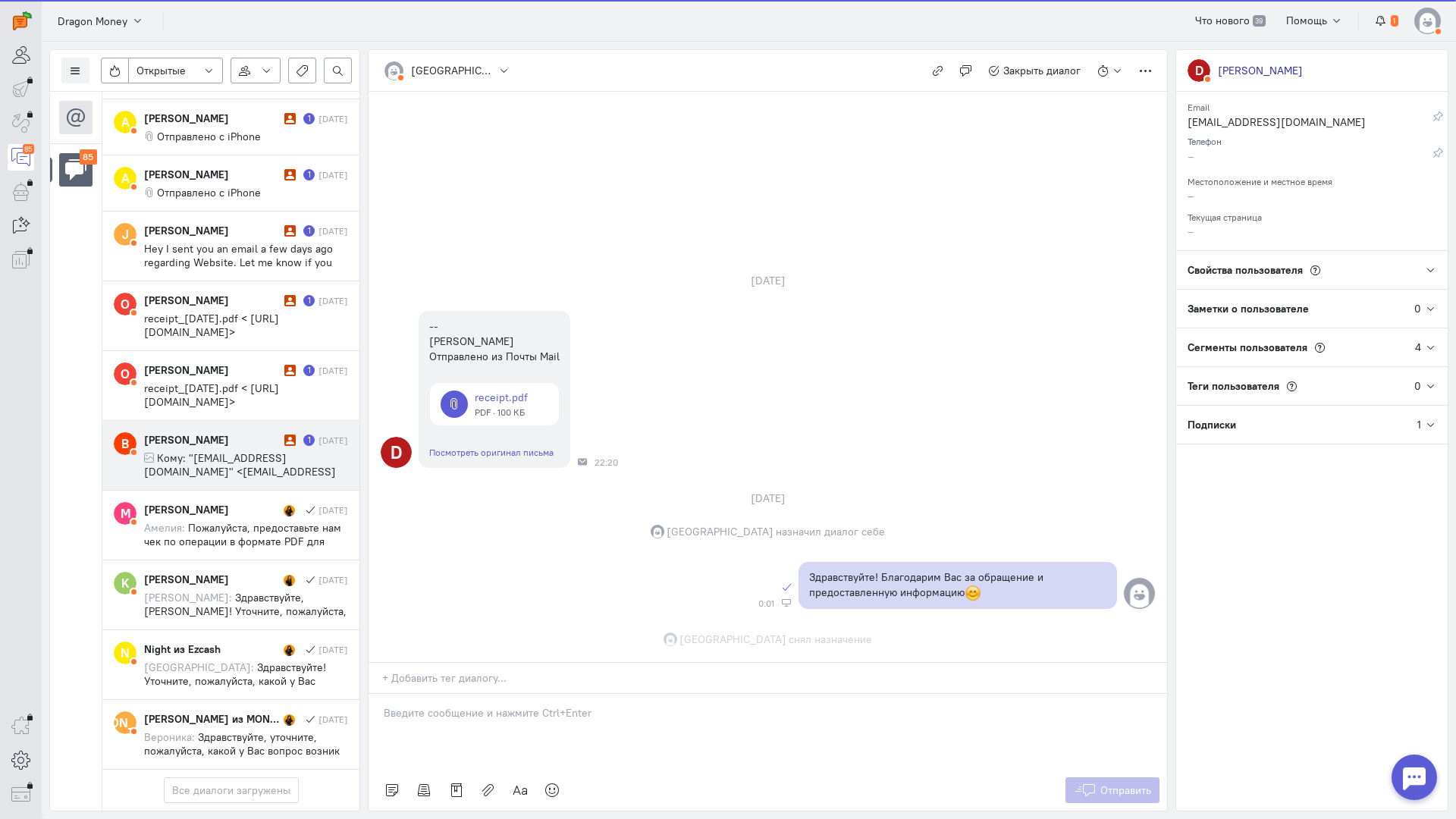
click at [236, 451] on span "Кому: "[EMAIL_ADDRESS][DOMAIN_NAME]" <[EMAIL_ADDRESS][DOMAIN_NAME]>; Тема: (Без…" at bounding box center [240, 486] width 193 height 69
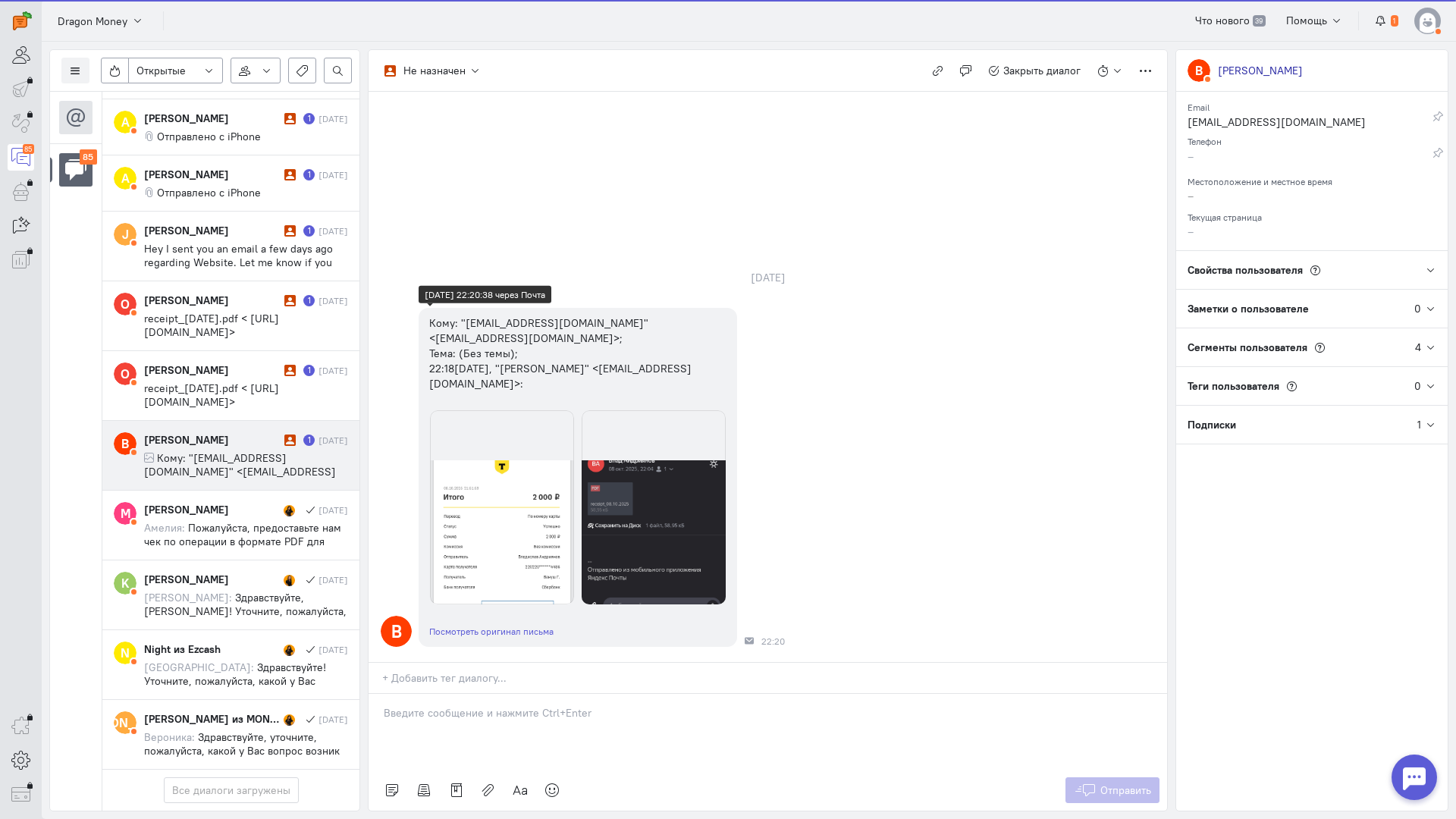
scroll to position [5464, 0]
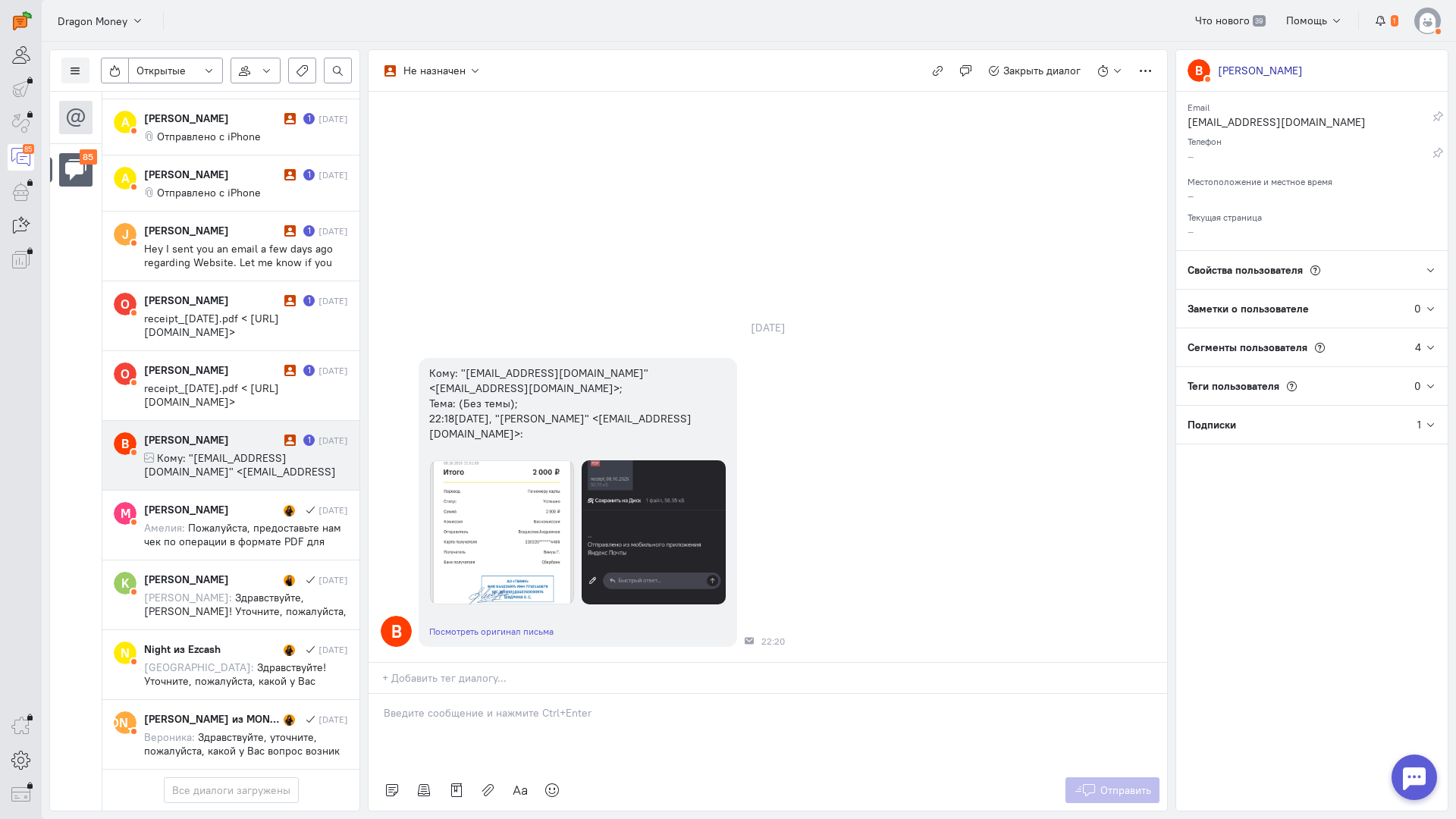
click at [578, 693] on div at bounding box center [768, 731] width 799 height 76
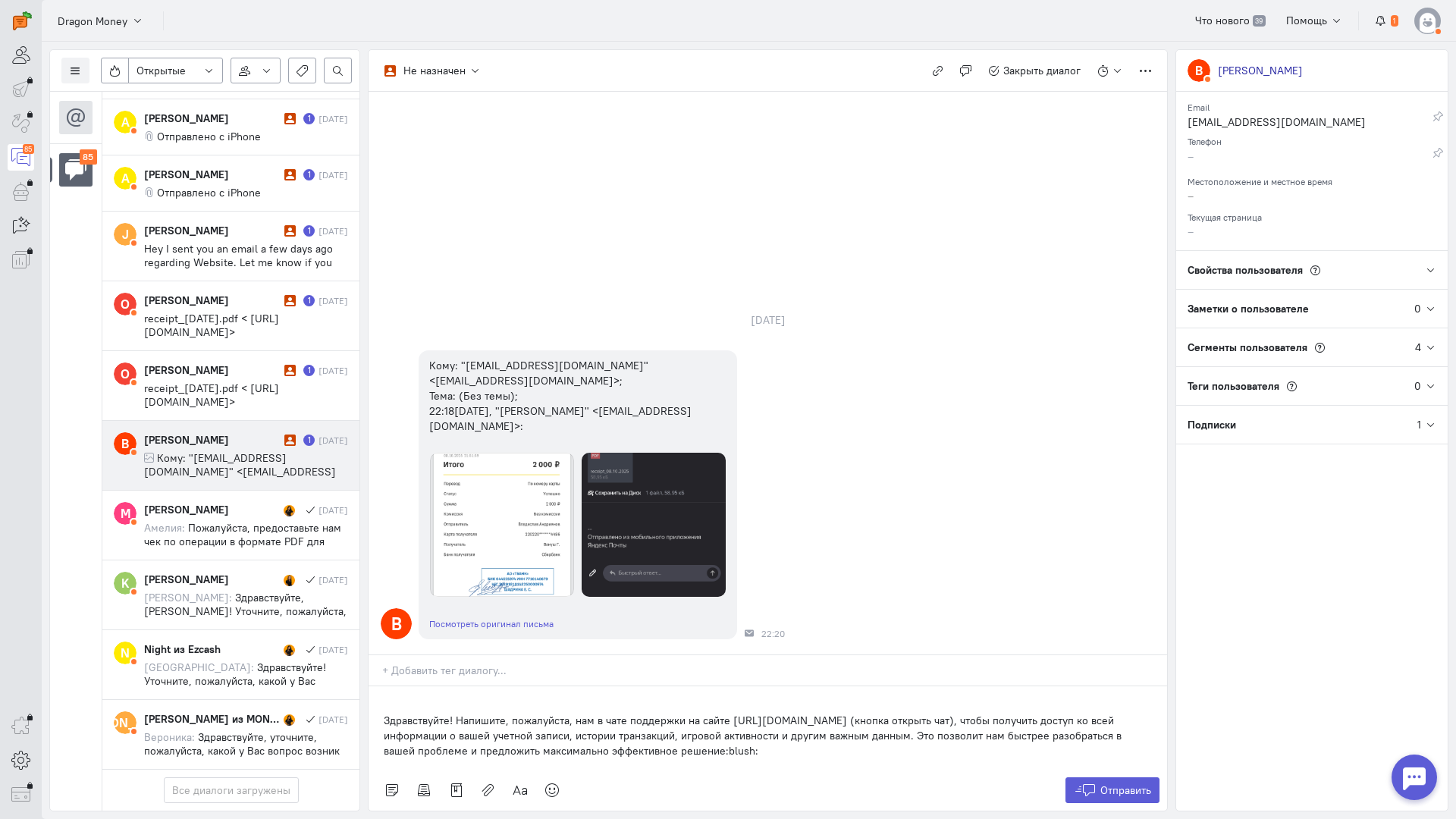
click at [374, 686] on div "Здравствуйте! Напишите, пожалуйста, нам в чате поддержки на сайте [URL][DOMAIN_…" at bounding box center [768, 728] width 799 height 84
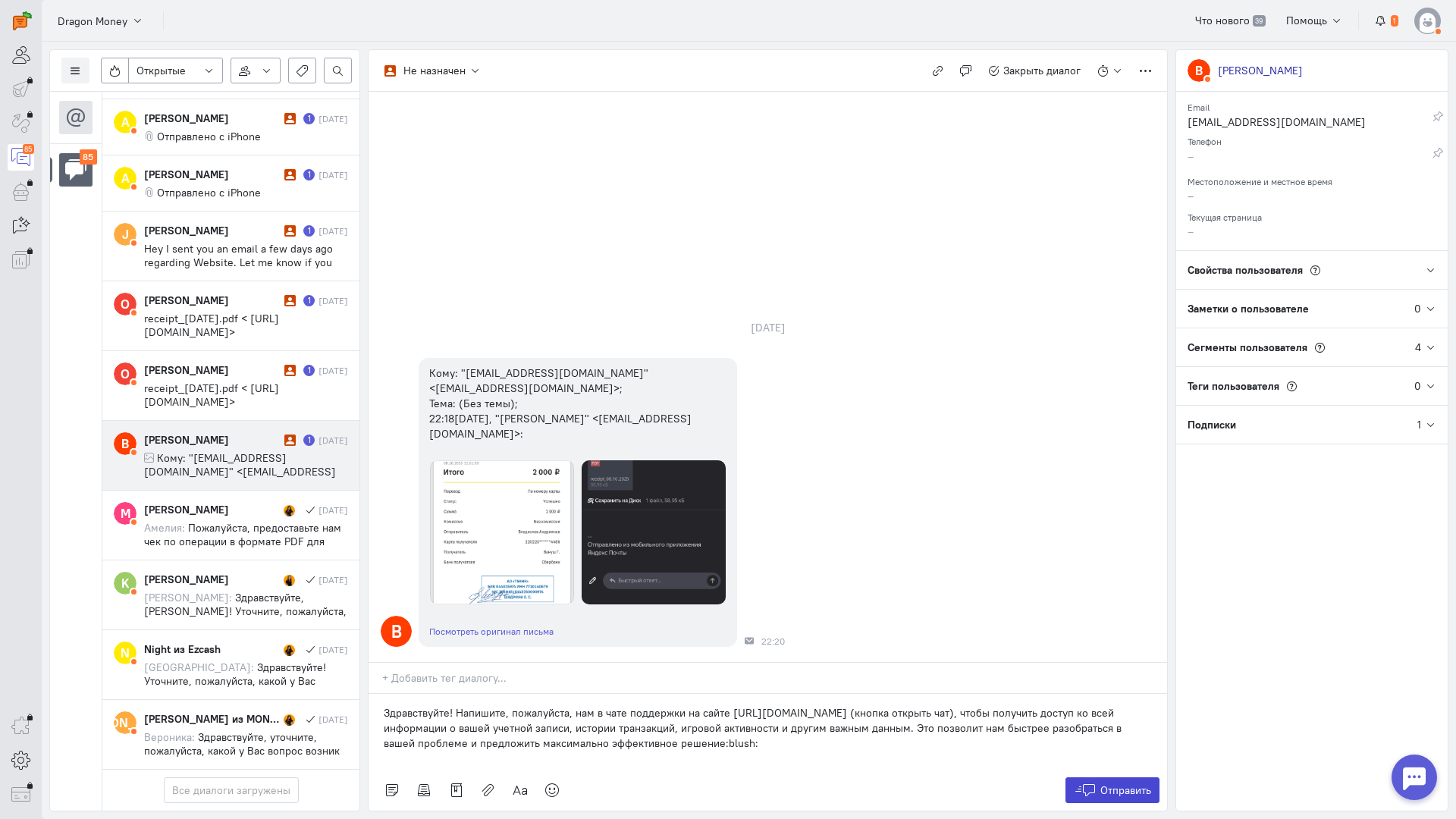
click at [1122, 783] on span "Отправить" at bounding box center [1125, 789] width 51 height 13
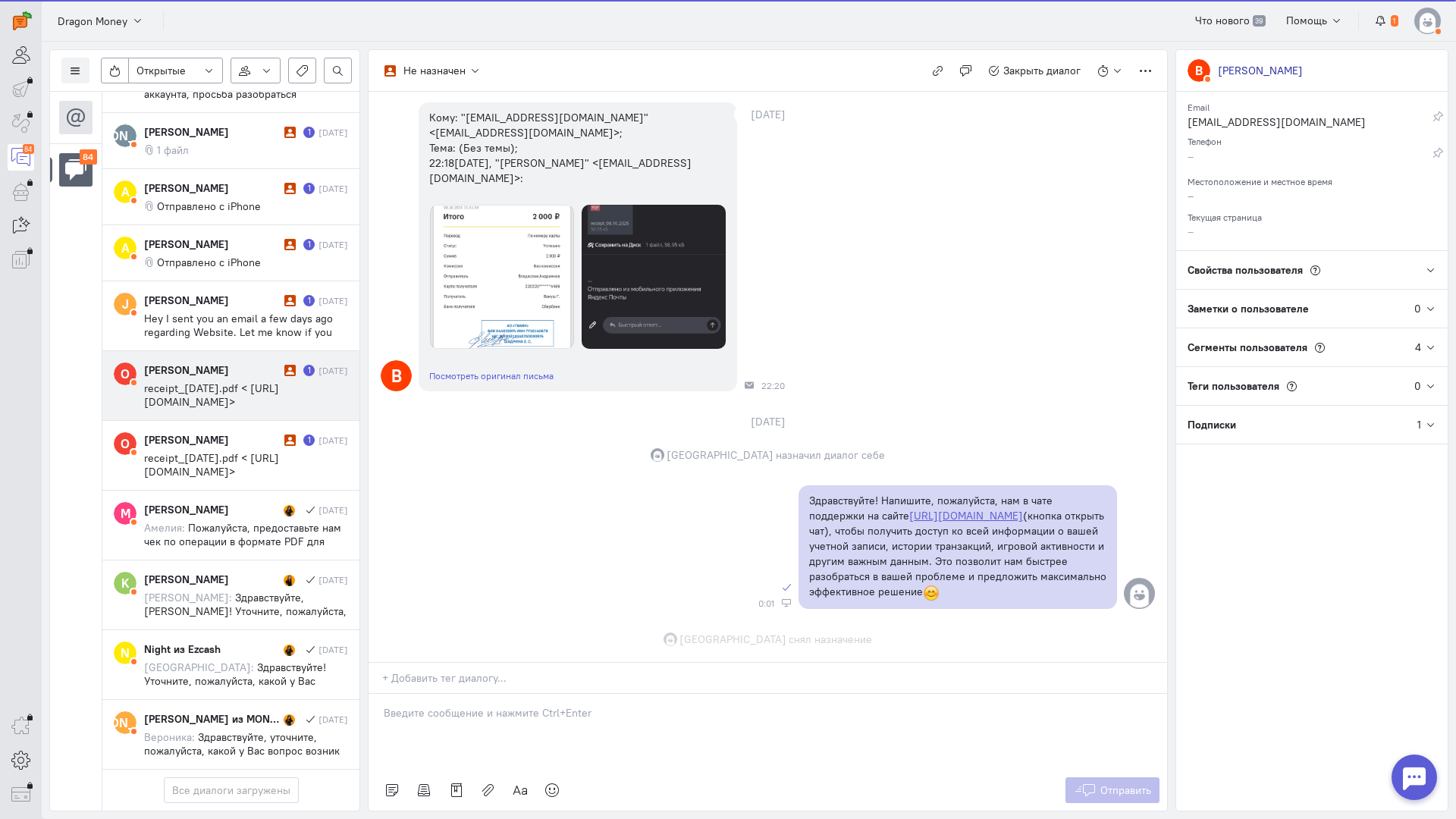
scroll to position [150, 0]
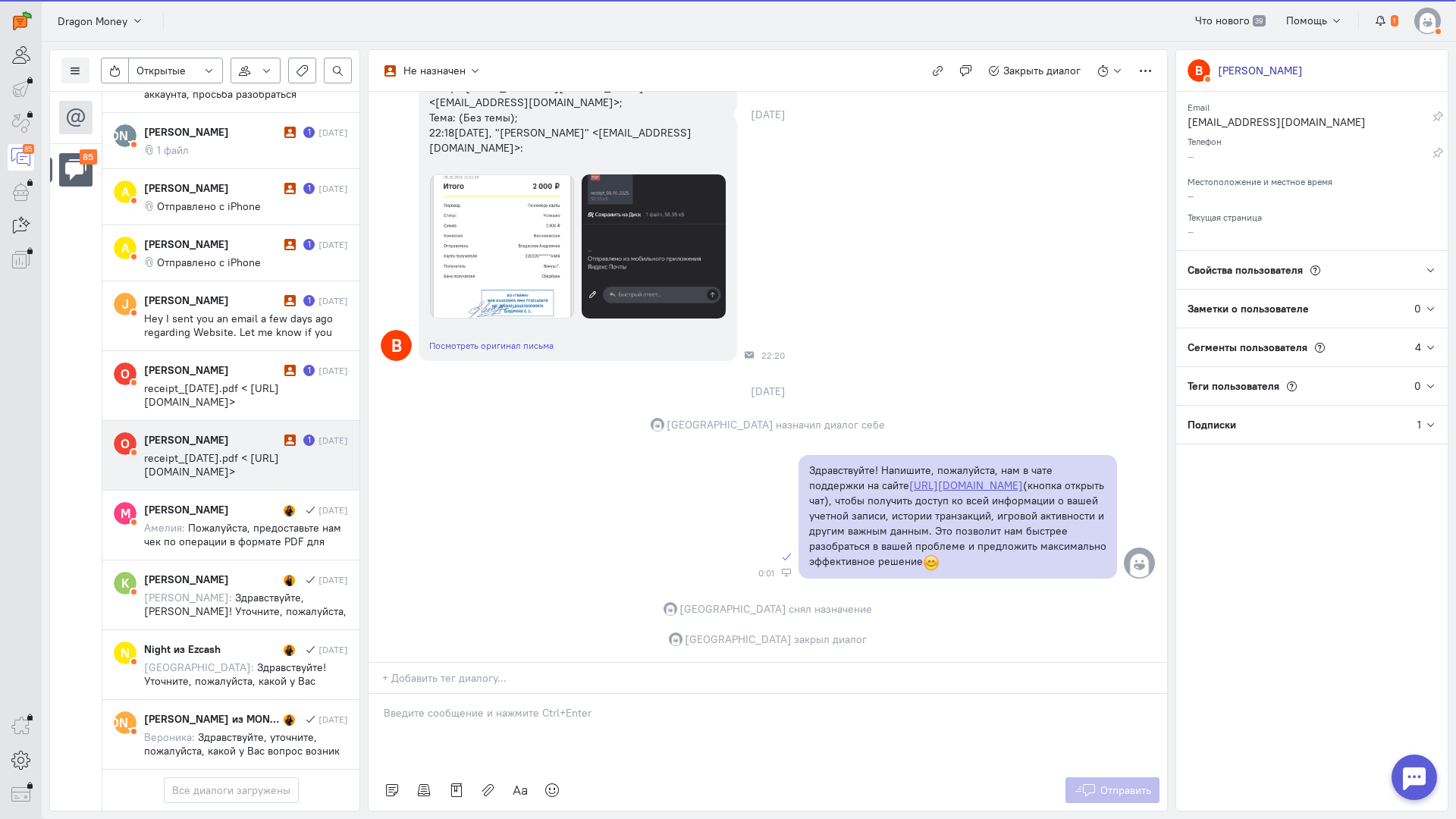
drag, startPoint x: 225, startPoint y: 351, endPoint x: 320, endPoint y: 385, distance: 100.9
click at [227, 432] on div "[PERSON_NAME]" at bounding box center [212, 440] width 136 height 15
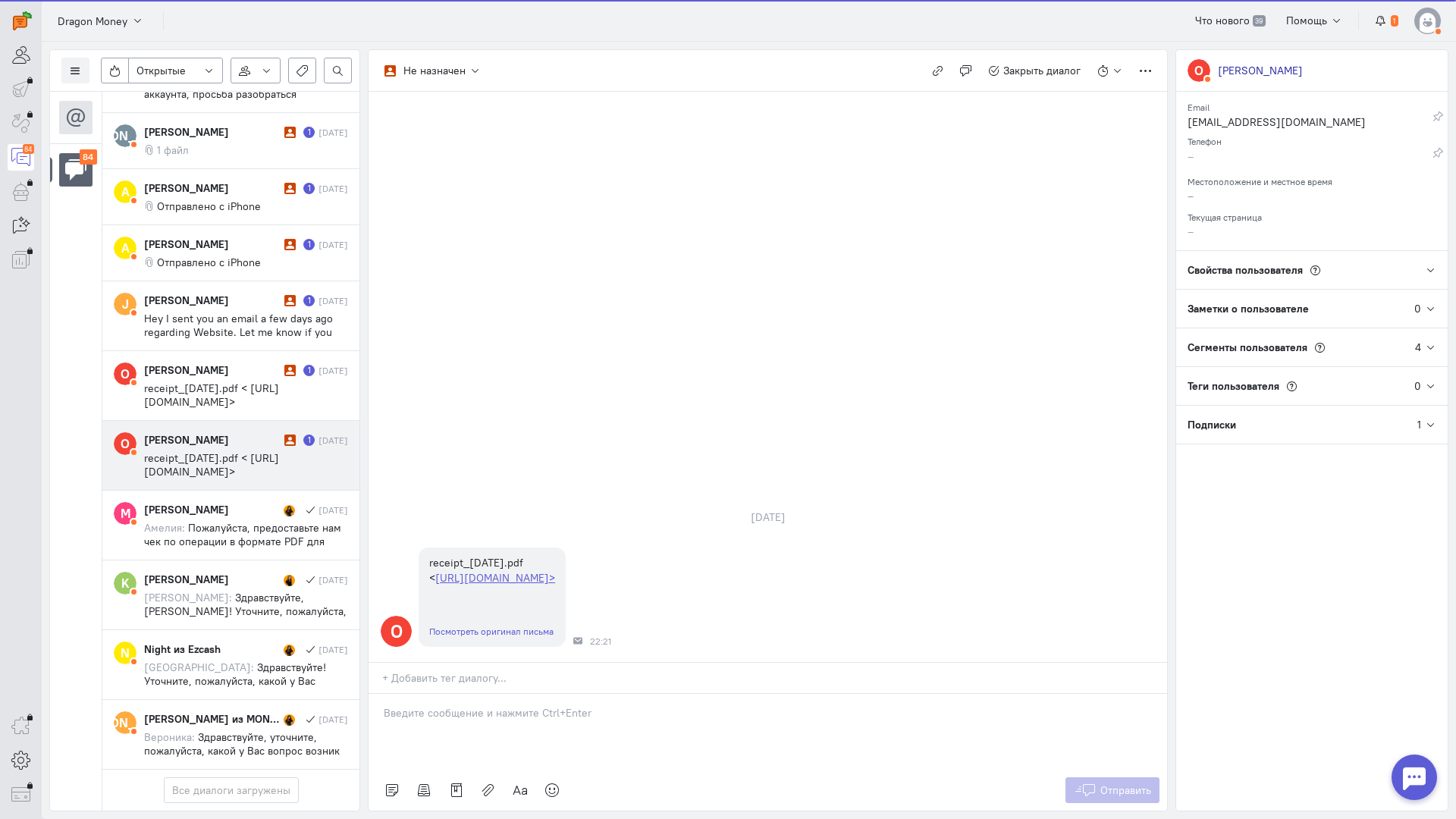
scroll to position [5397, 0]
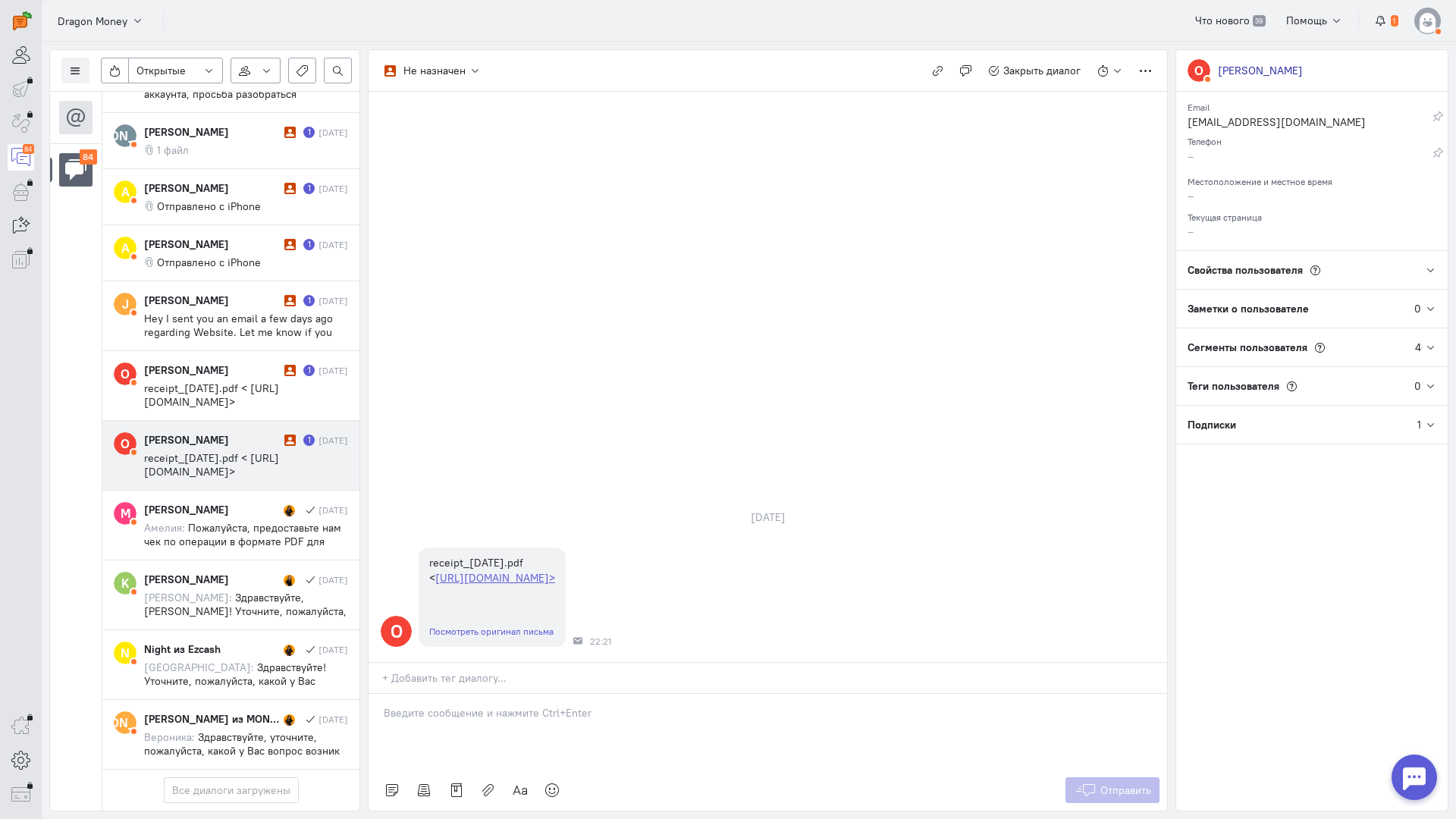
drag, startPoint x: 477, startPoint y: 616, endPoint x: 455, endPoint y: 616, distance: 22.0
click at [475, 705] on p at bounding box center [768, 712] width 768 height 15
click at [370, 693] on div "Здравствуйте! Благодарим Вас за обращение и предоставленную информацию:blush:" at bounding box center [768, 731] width 799 height 76
click at [1100, 777] on button "Отправить" at bounding box center [1113, 789] width 95 height 26
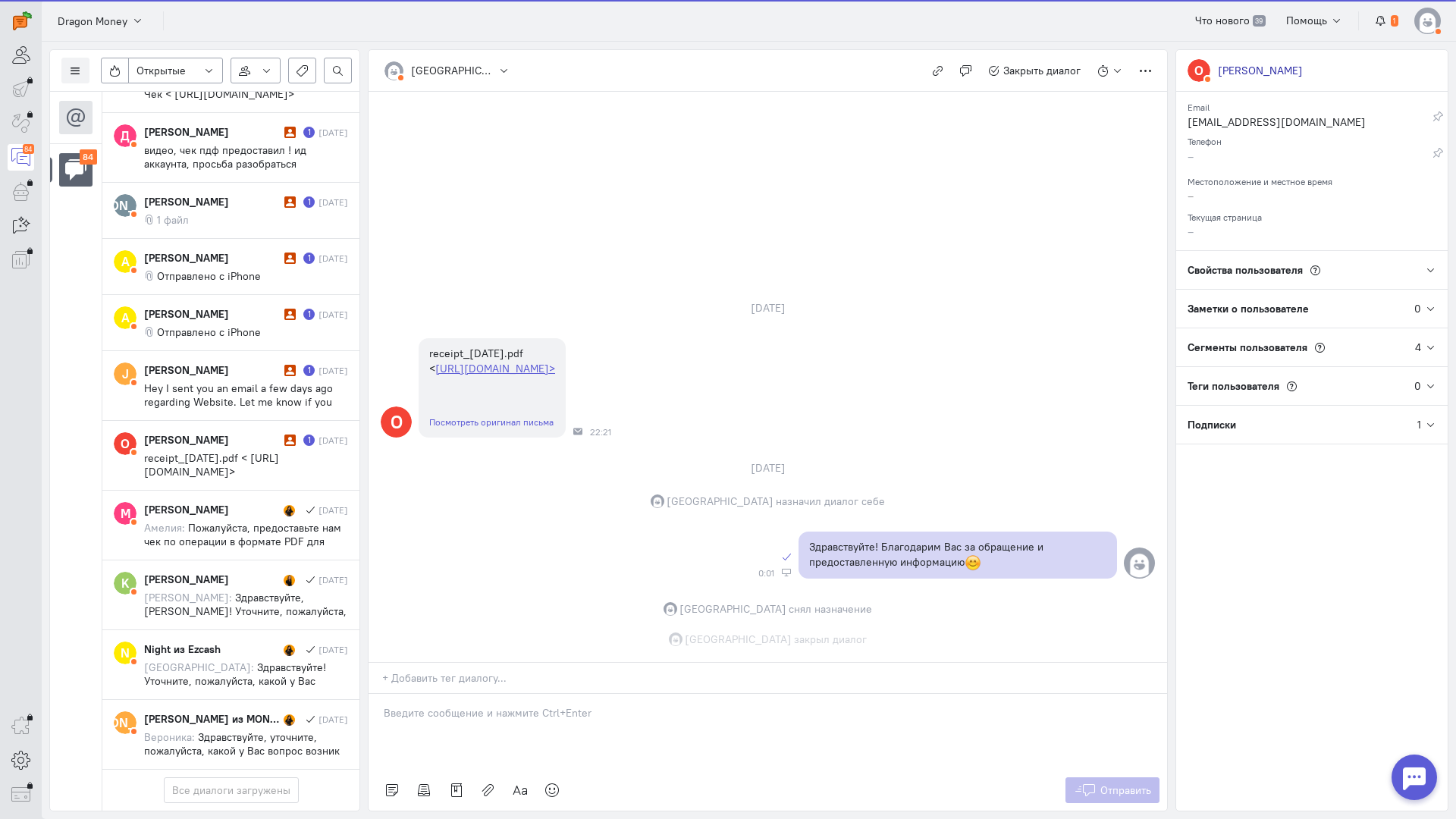
drag, startPoint x: 262, startPoint y: 353, endPoint x: 488, endPoint y: 589, distance: 326.8
click at [269, 432] on div "[PERSON_NAME]" at bounding box center [212, 440] width 136 height 15
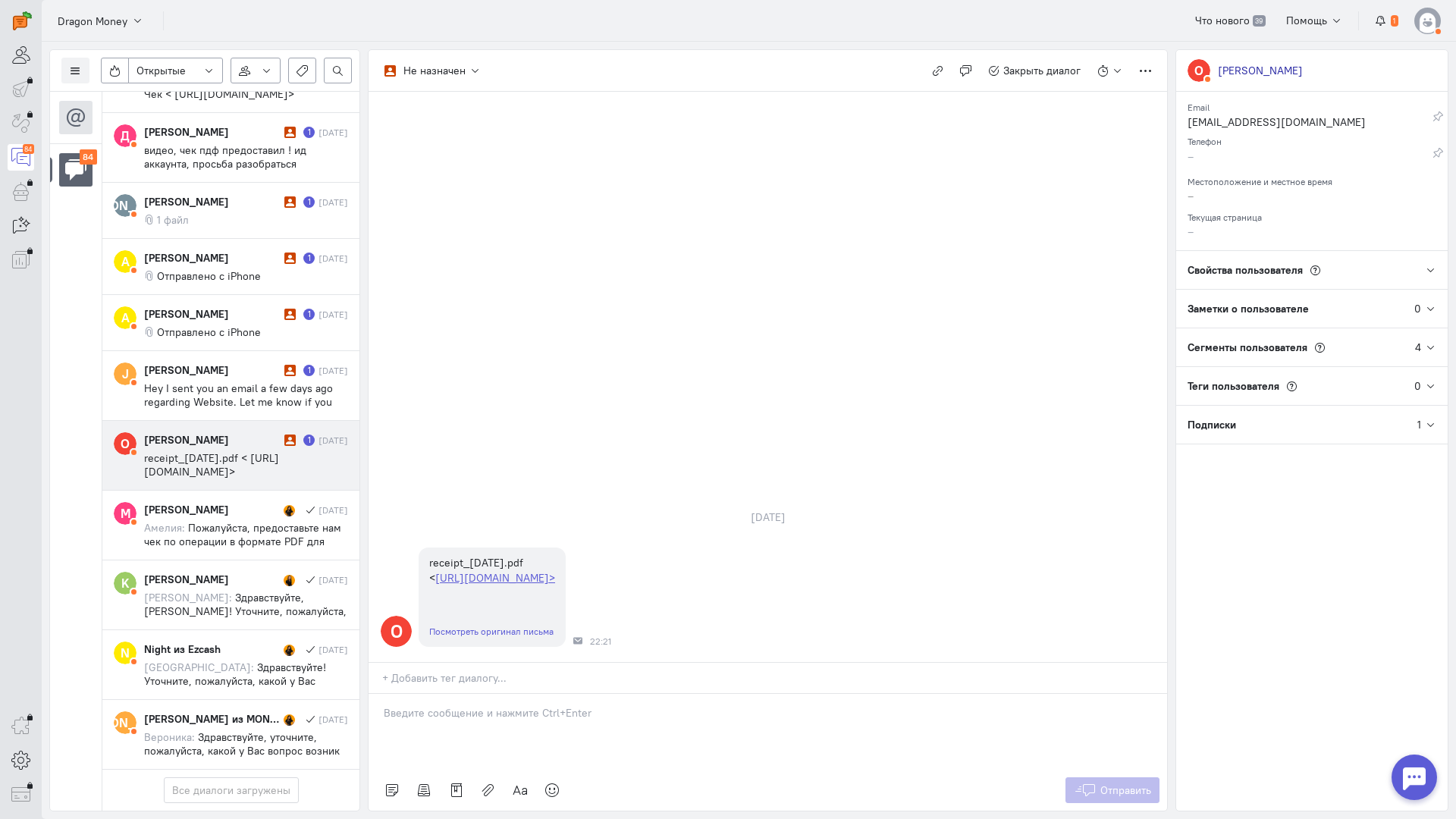
drag, startPoint x: 498, startPoint y: 649, endPoint x: 481, endPoint y: 631, distance: 24.8
click at [496, 693] on div at bounding box center [768, 731] width 799 height 76
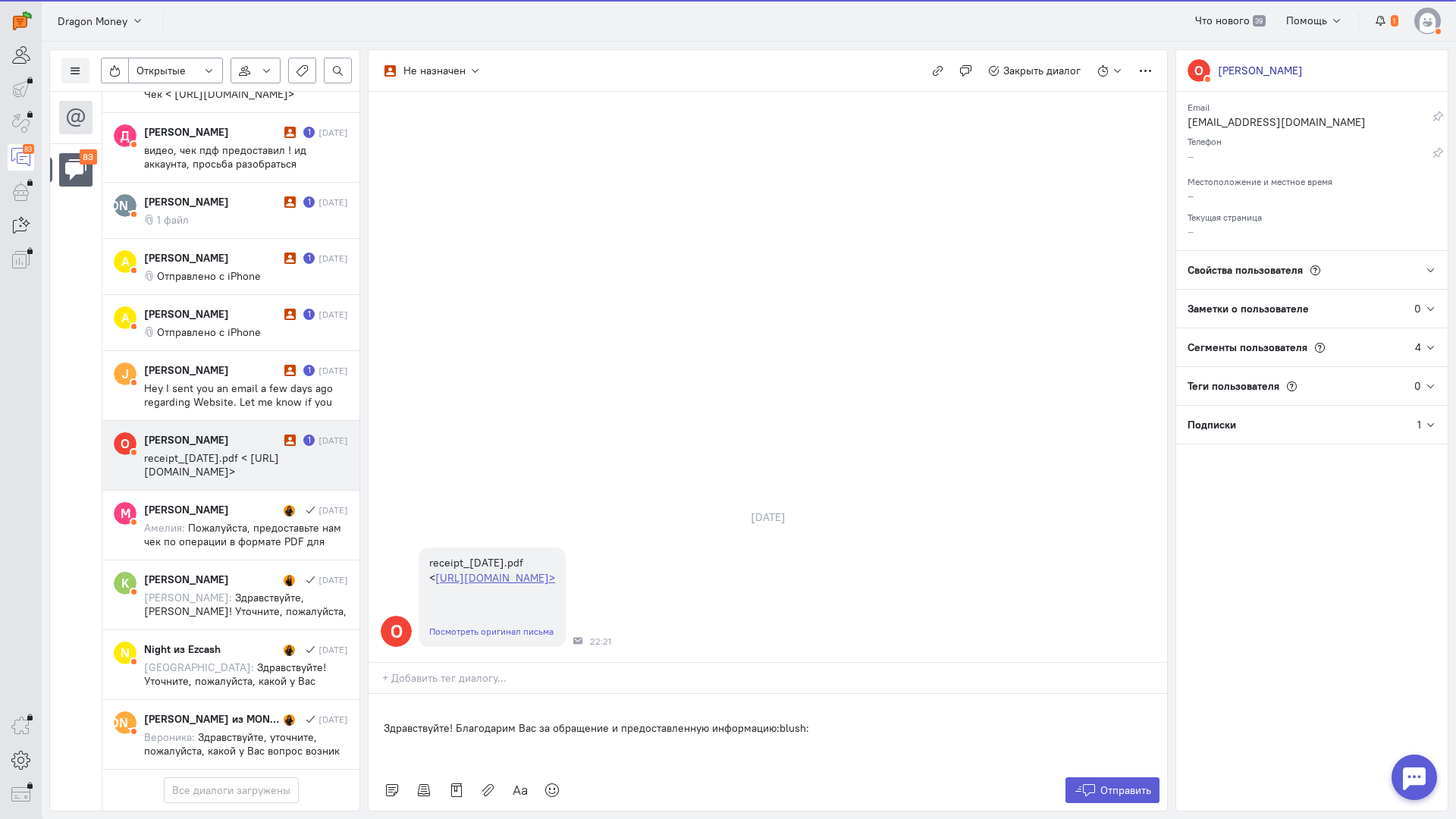
click at [377, 693] on div "Здравствуйте! Благодарим Вас за обращение и предоставленную информацию:blush:" at bounding box center [768, 731] width 799 height 76
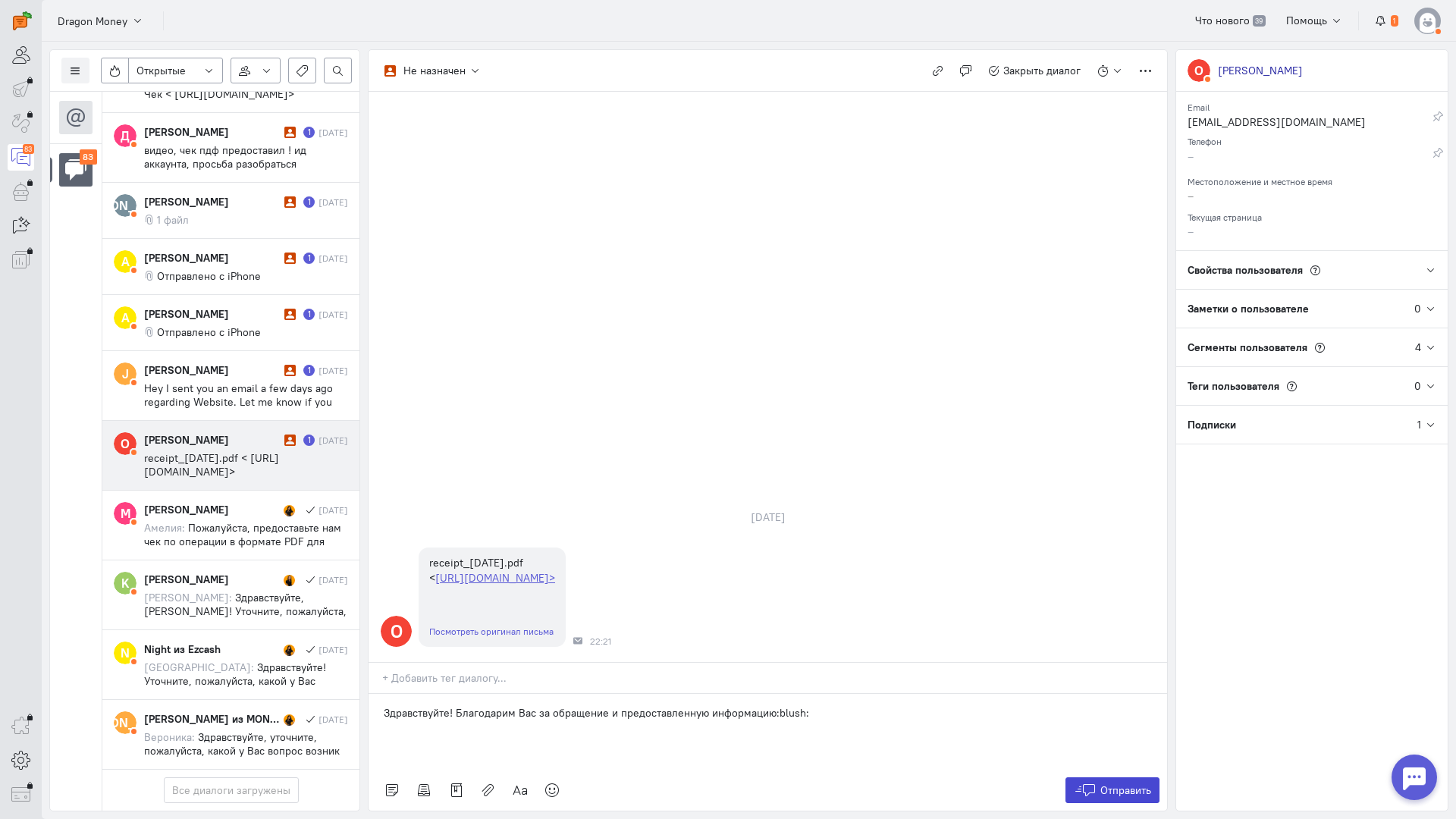
click at [1087, 777] on button "Отправить" at bounding box center [1113, 789] width 95 height 26
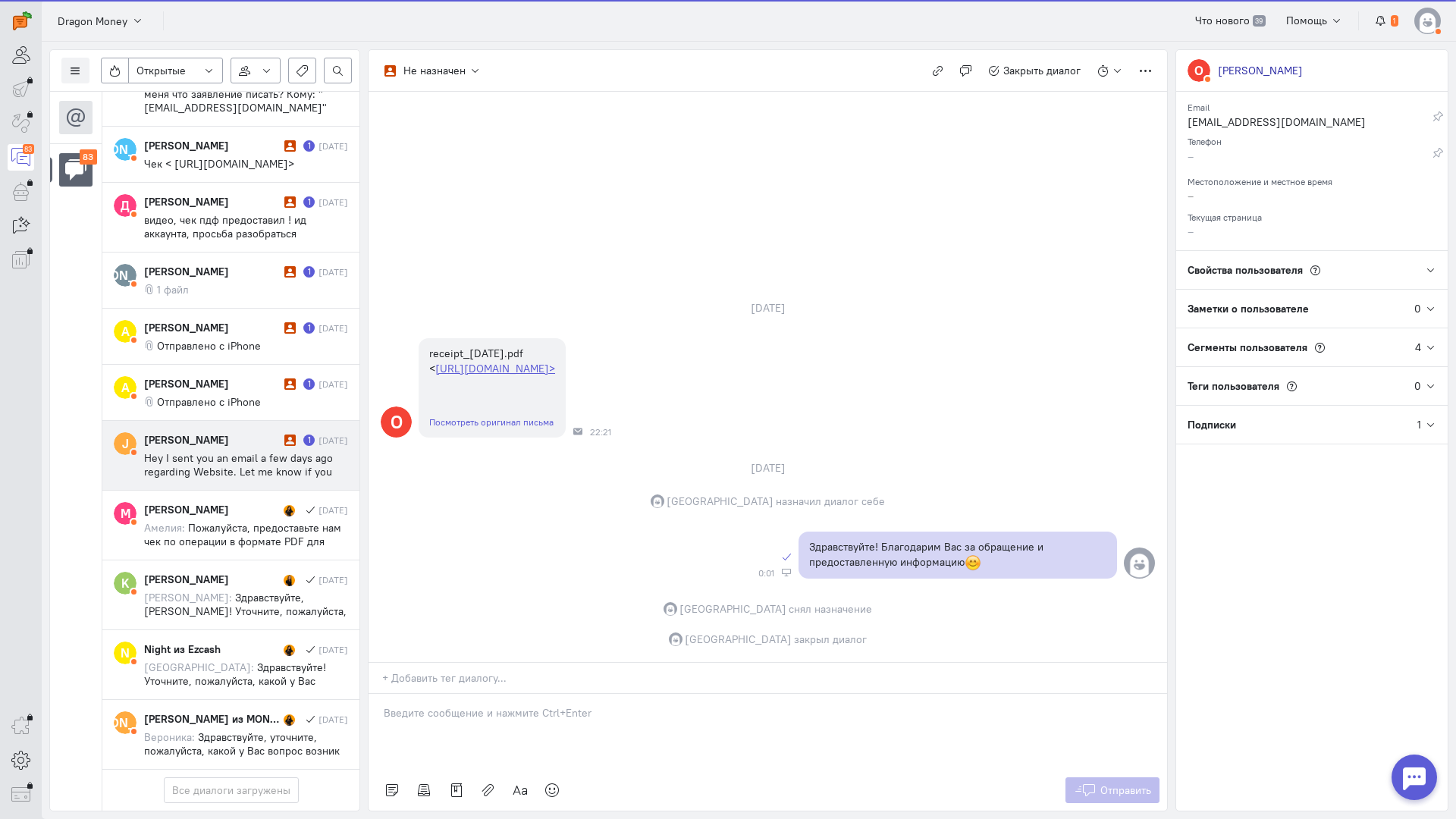
click at [248, 451] on span "Hey I sent you an email a few days ago regarding Website. Let me know if you ar…" at bounding box center [243, 478] width 198 height 54
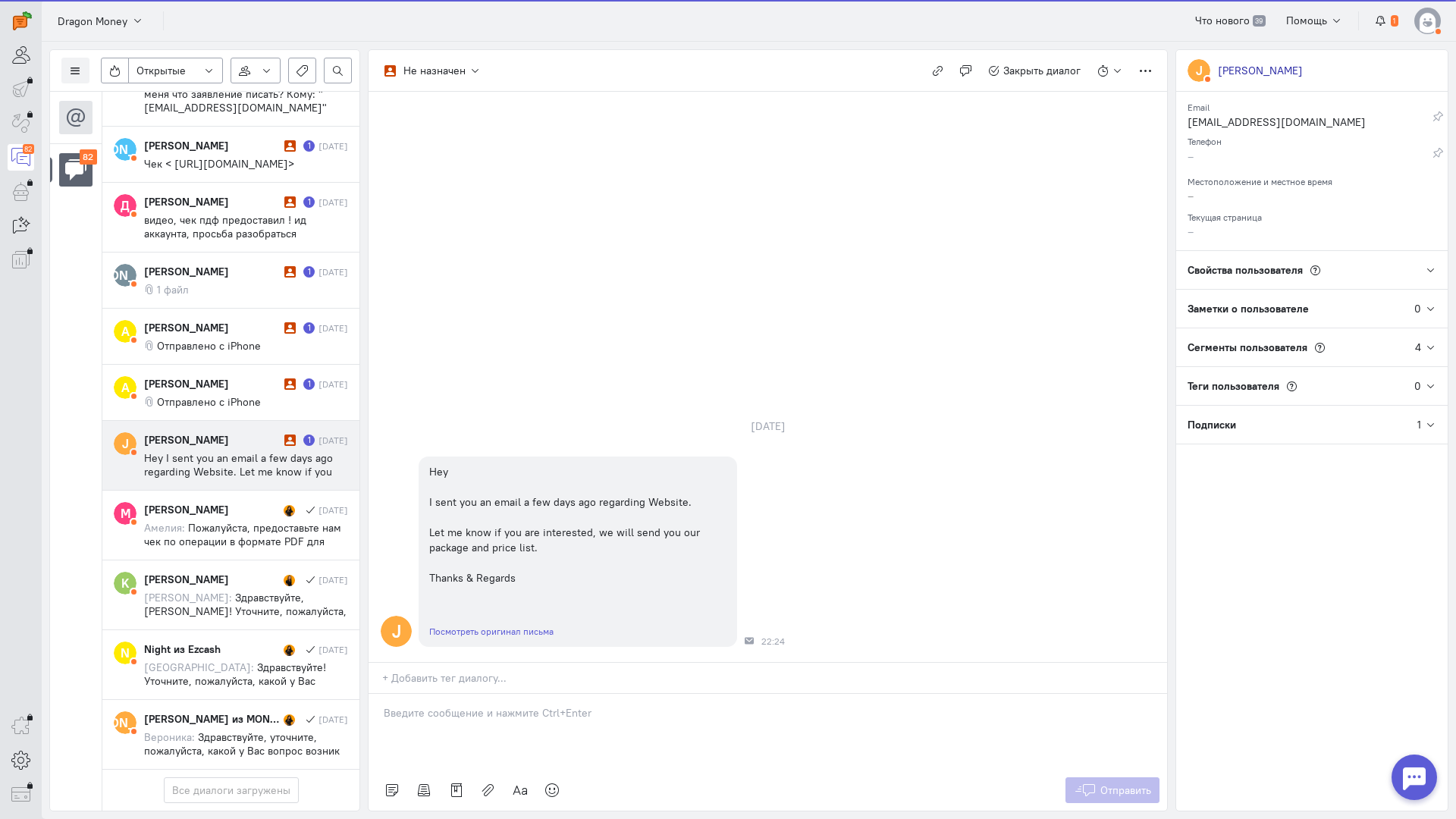
scroll to position [5261, 0]
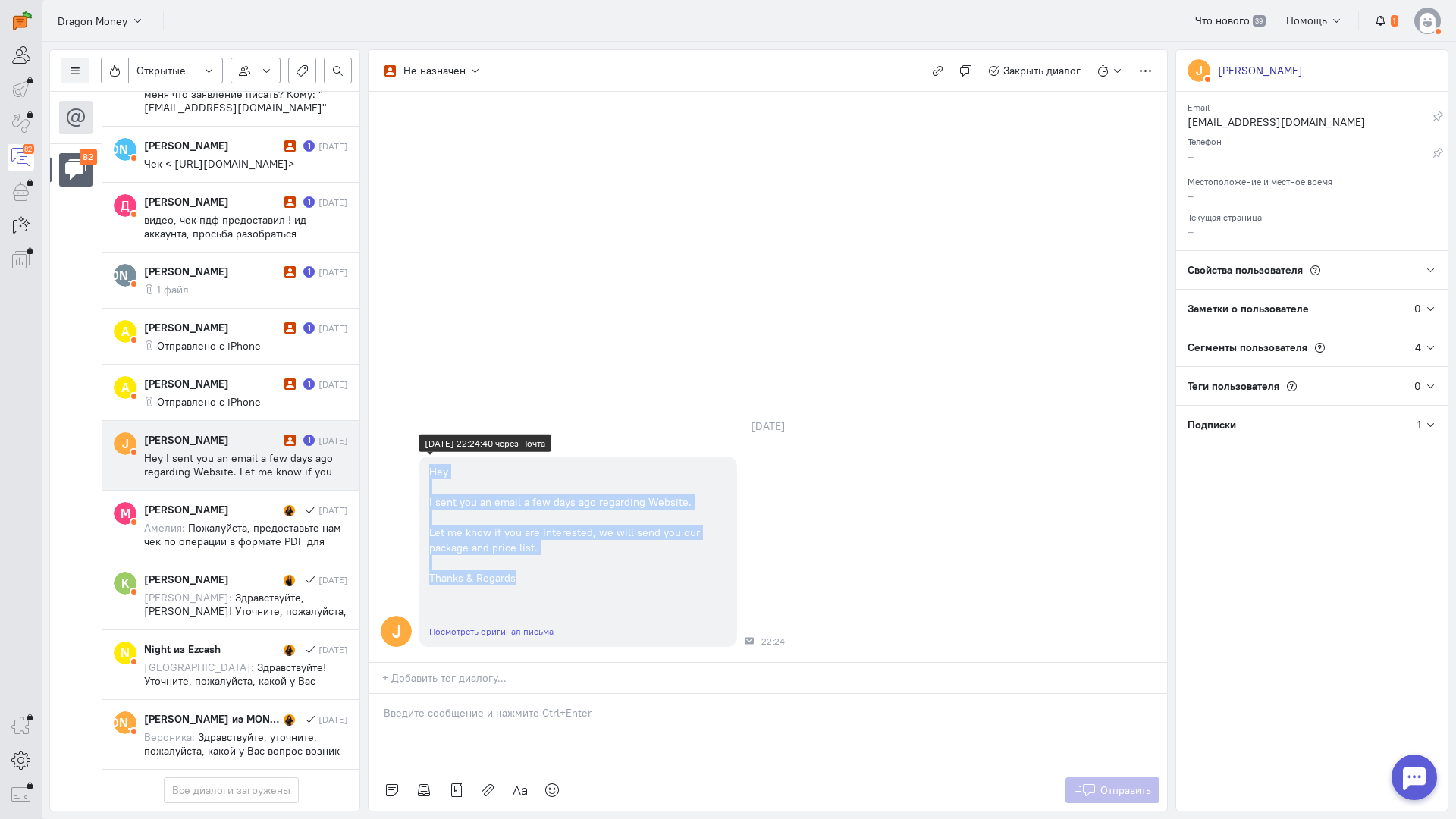
copy div "Hey I sent you an email a few days ago regarding Website. Let me know if you ar…"
drag, startPoint x: 425, startPoint y: 376, endPoint x: 561, endPoint y: 490, distance: 177.5
click at [561, 490] on div "Hey I sent you an email a few days ago regarding Website. Let me know if you ar…" at bounding box center [577, 524] width 318 height 136
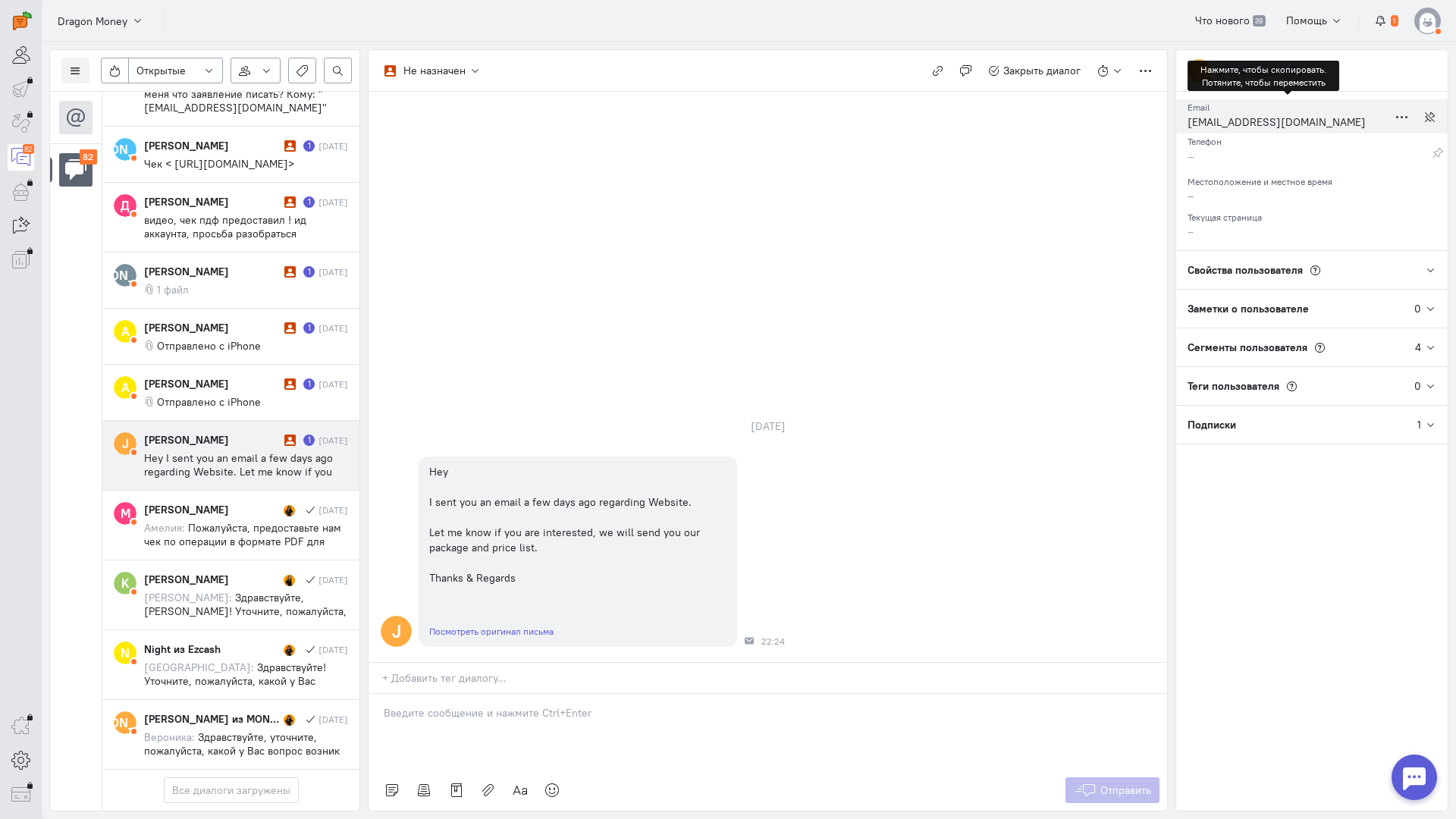
click at [1229, 122] on div "[EMAIL_ADDRESS][DOMAIN_NAME]" at bounding box center [1288, 124] width 200 height 19
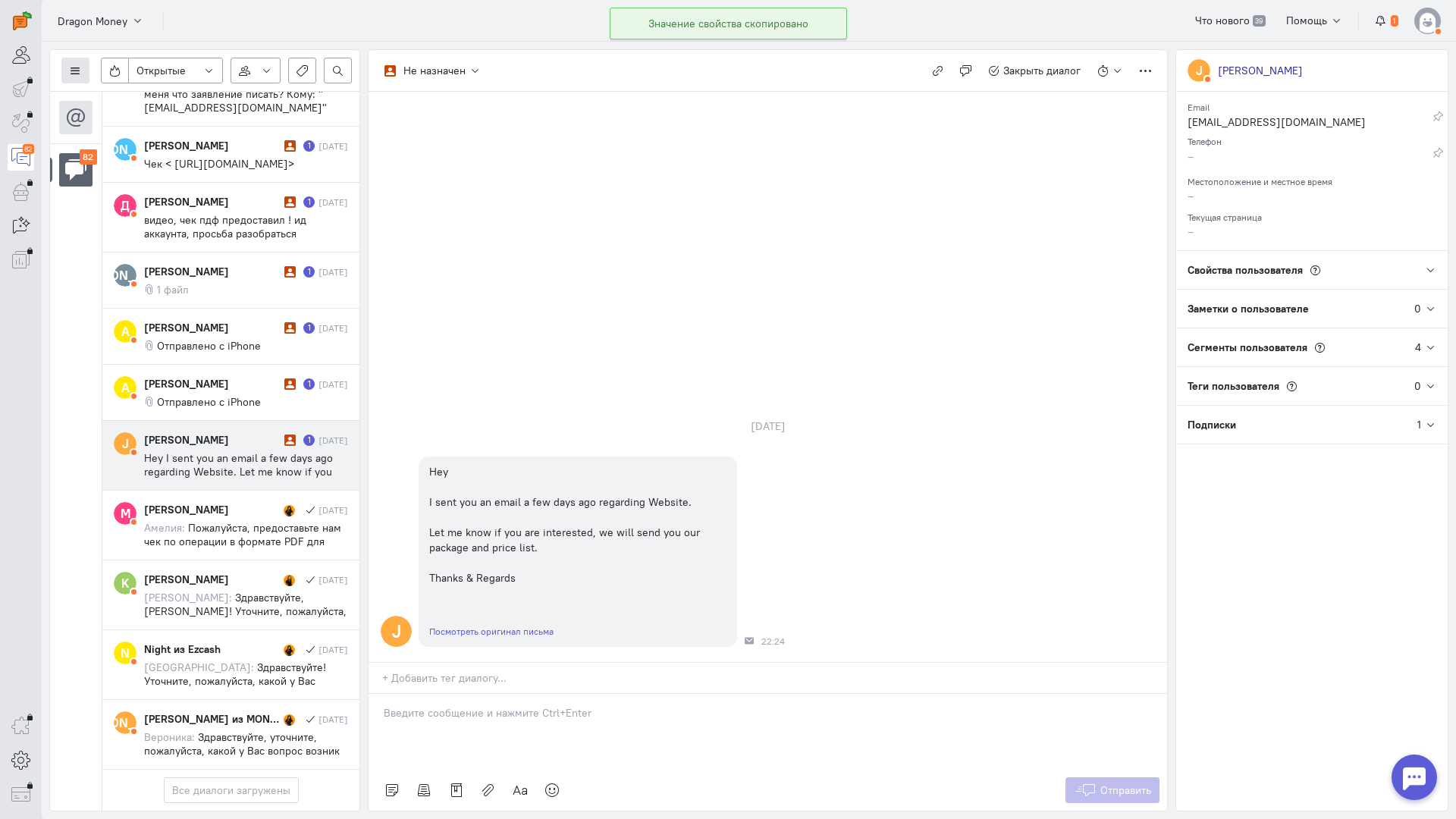
click at [73, 69] on icon at bounding box center [75, 70] width 11 height 11
click at [112, 104] on span "Список пользователей" at bounding box center [148, 101] width 113 height 13
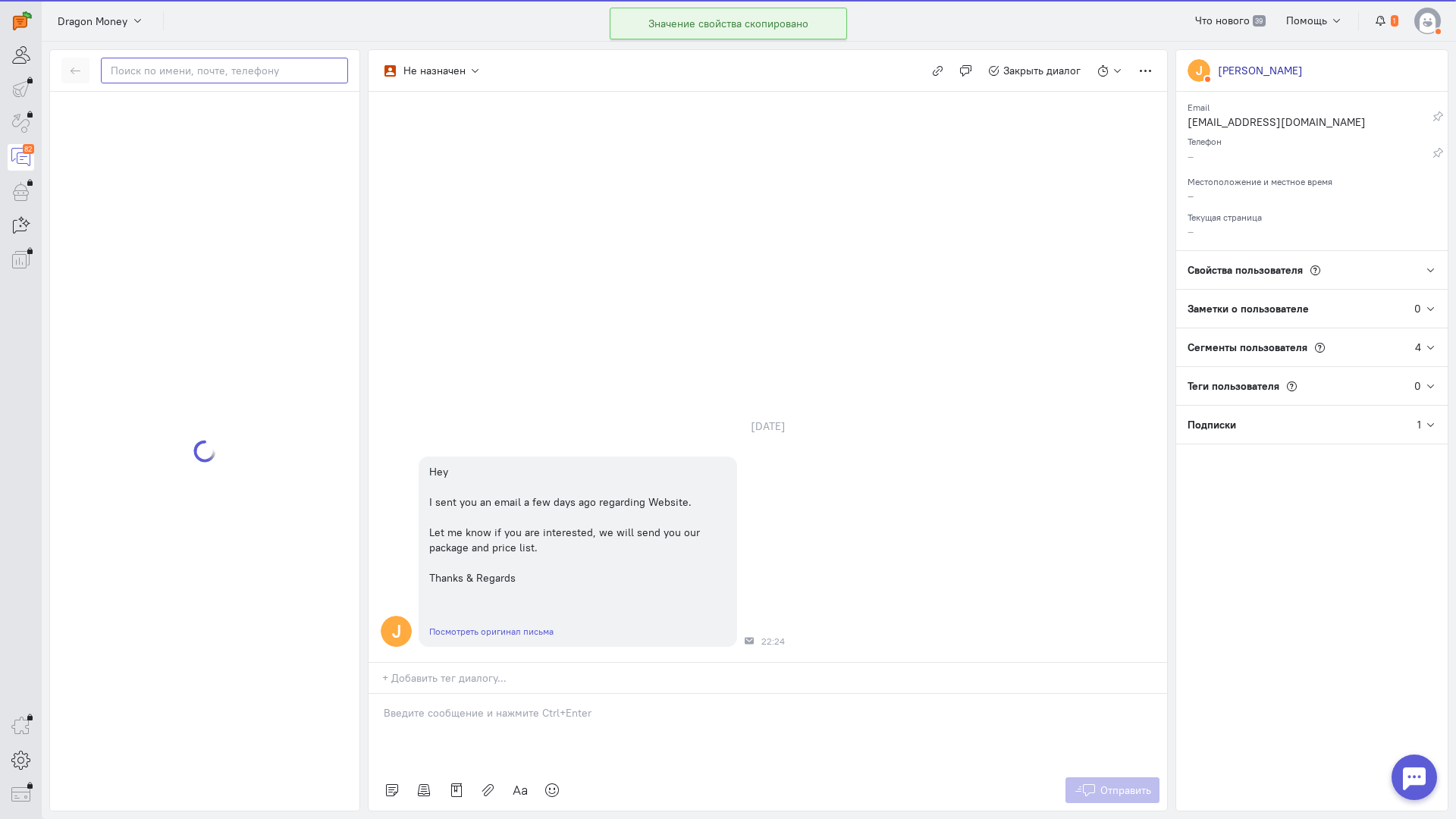
click at [173, 71] on input "text" at bounding box center [225, 70] width 248 height 26
paste input "johnhughesvad@h"
type input "johnhughesvad@h"
click at [187, 113] on div "[PERSON_NAME] [PERSON_NAME] [DOMAIN_NAME]" at bounding box center [219, 116] width 256 height 28
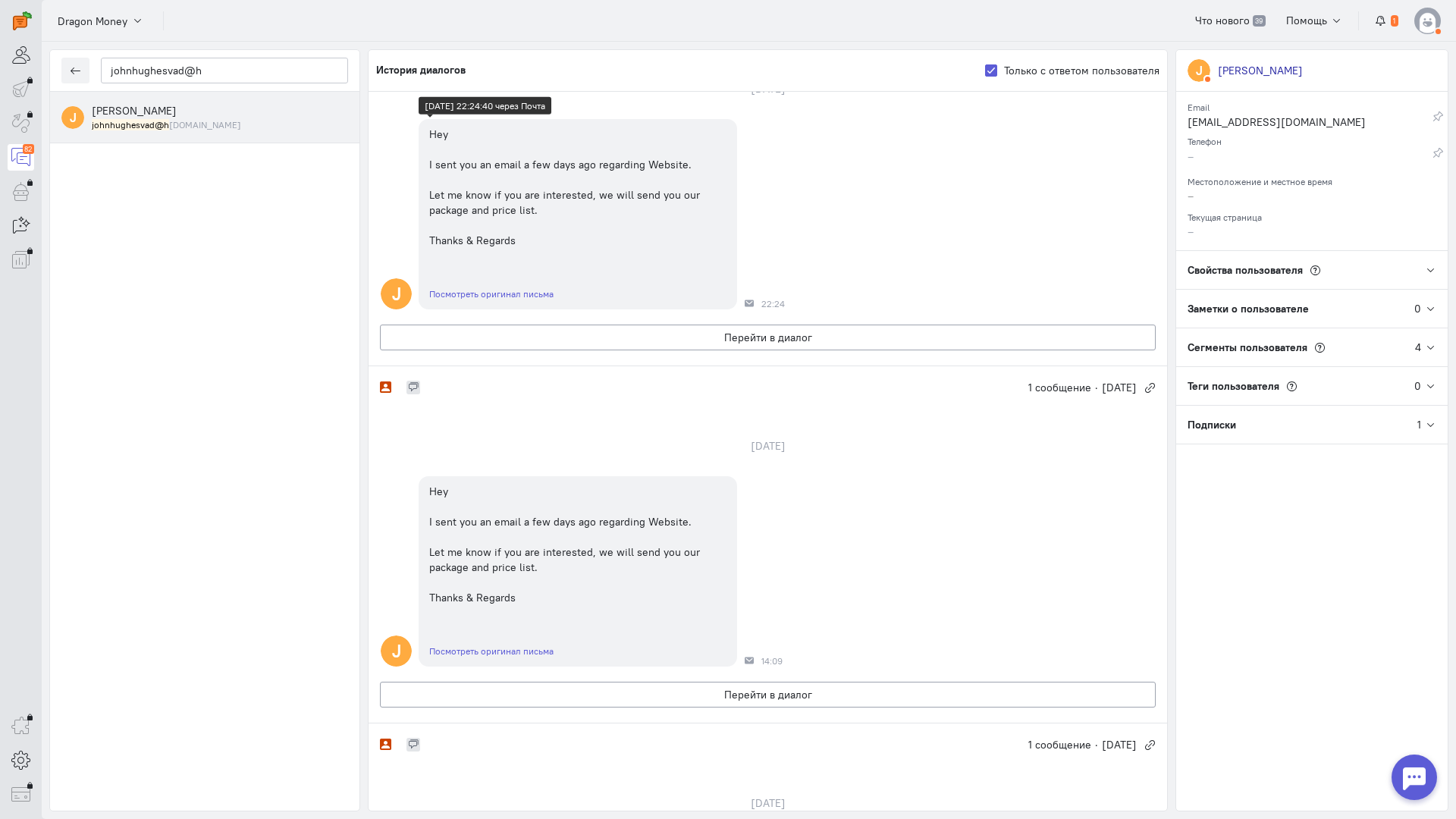
scroll to position [0, 0]
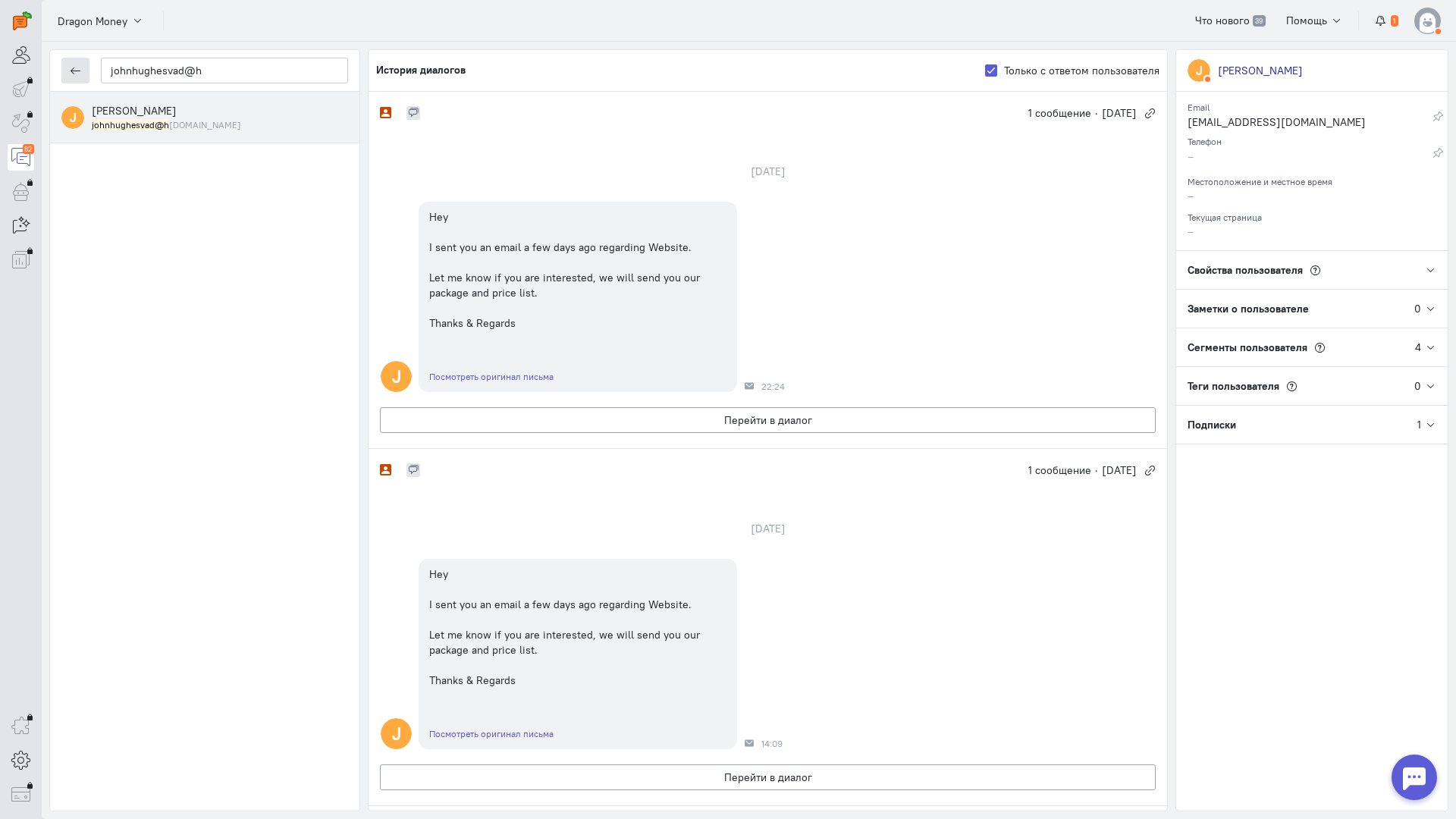
click at [79, 67] on icon "button" at bounding box center [75, 70] width 11 height 11
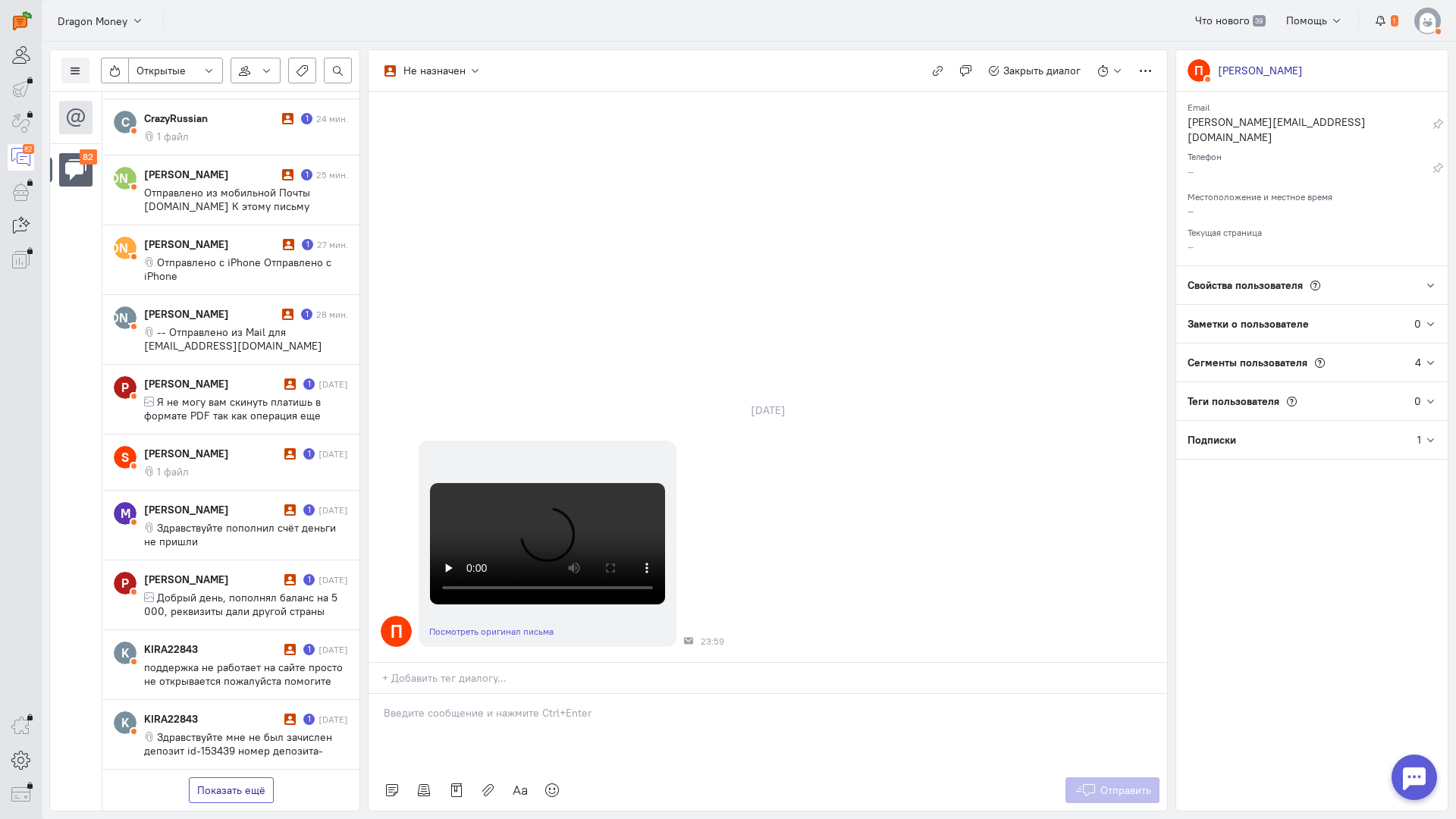
click at [256, 777] on button "Показать ещё" at bounding box center [231, 789] width 85 height 26
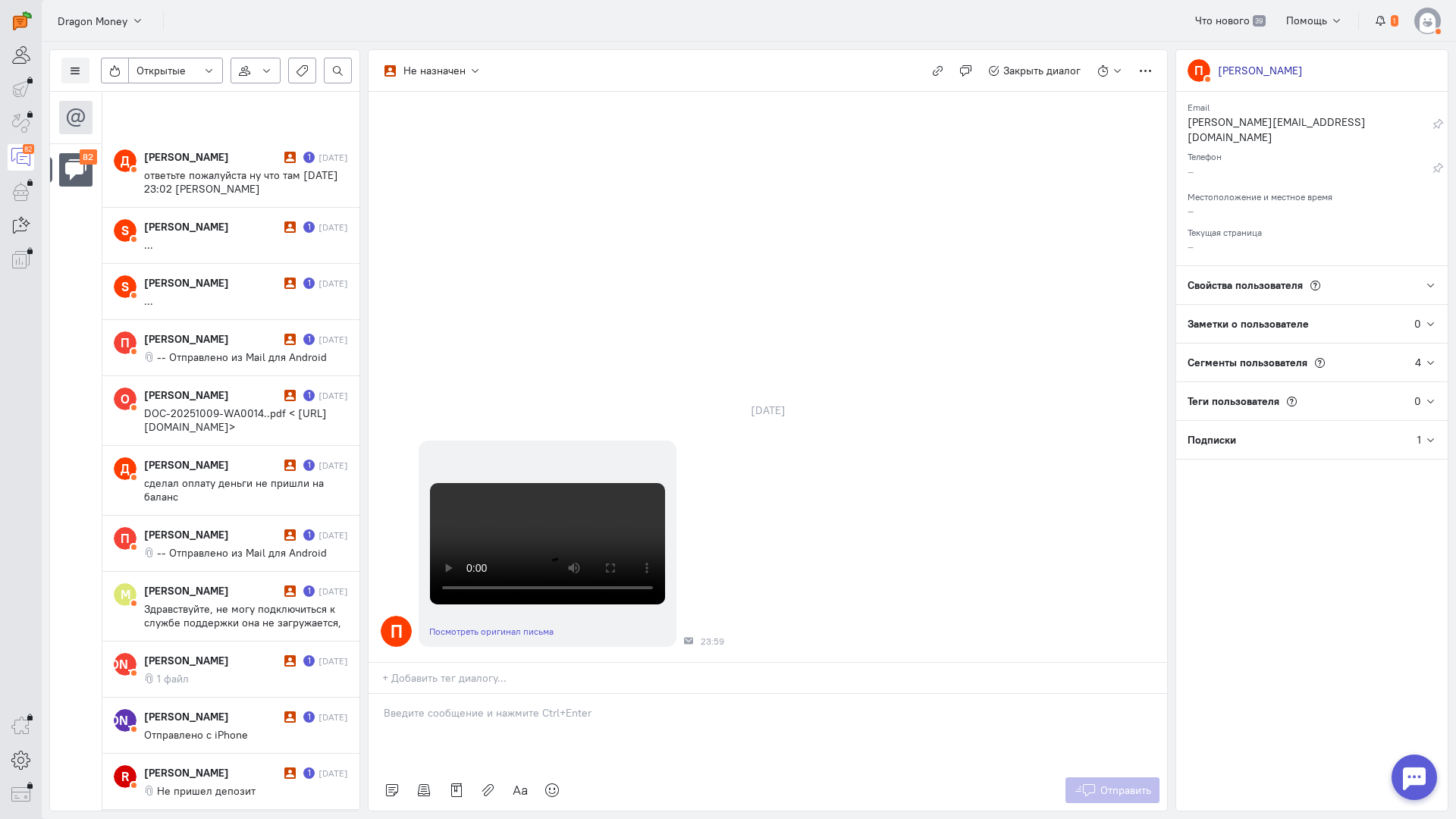
scroll to position [2067, 0]
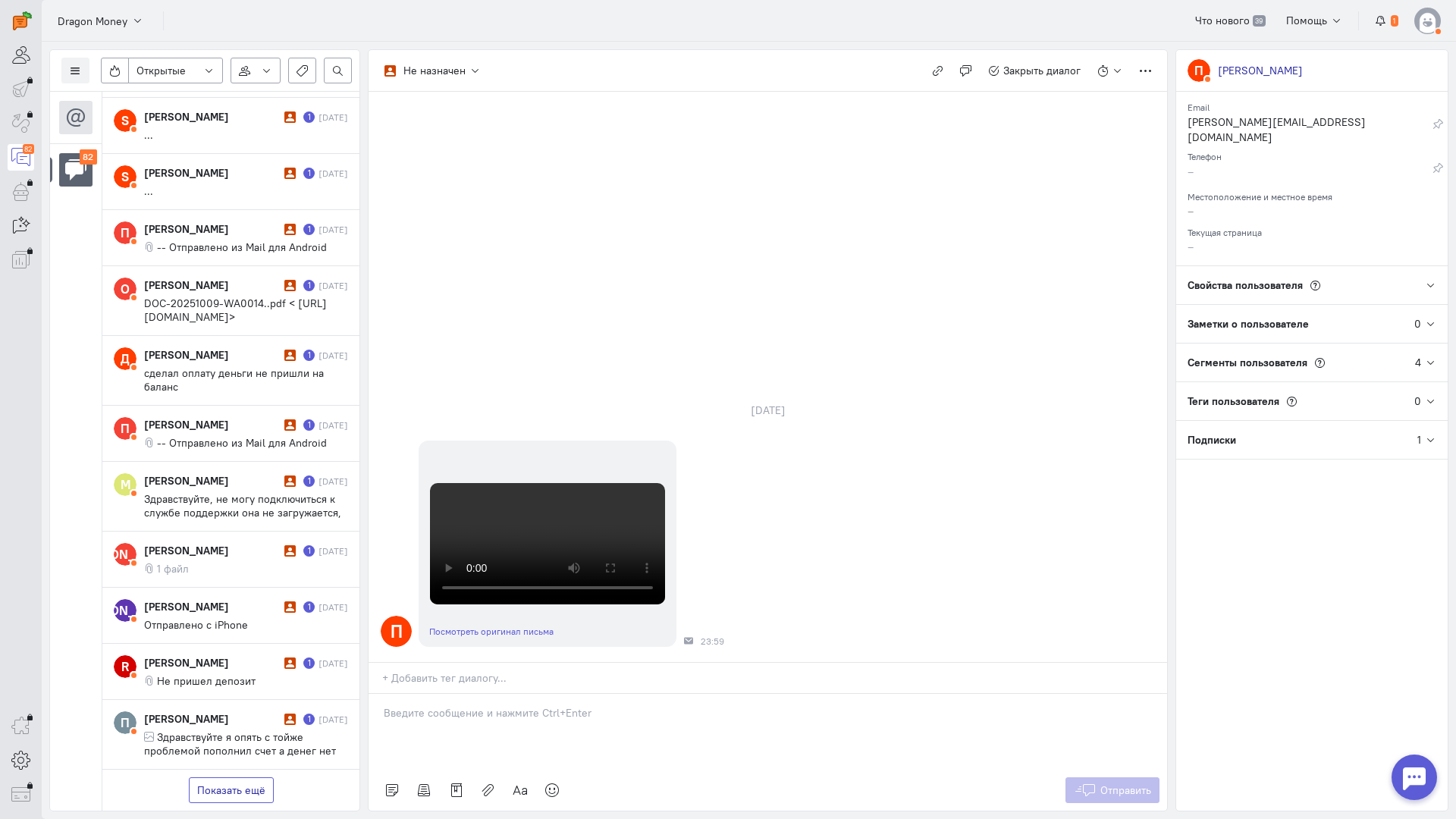
click at [253, 777] on button "Показать ещё" at bounding box center [231, 789] width 85 height 26
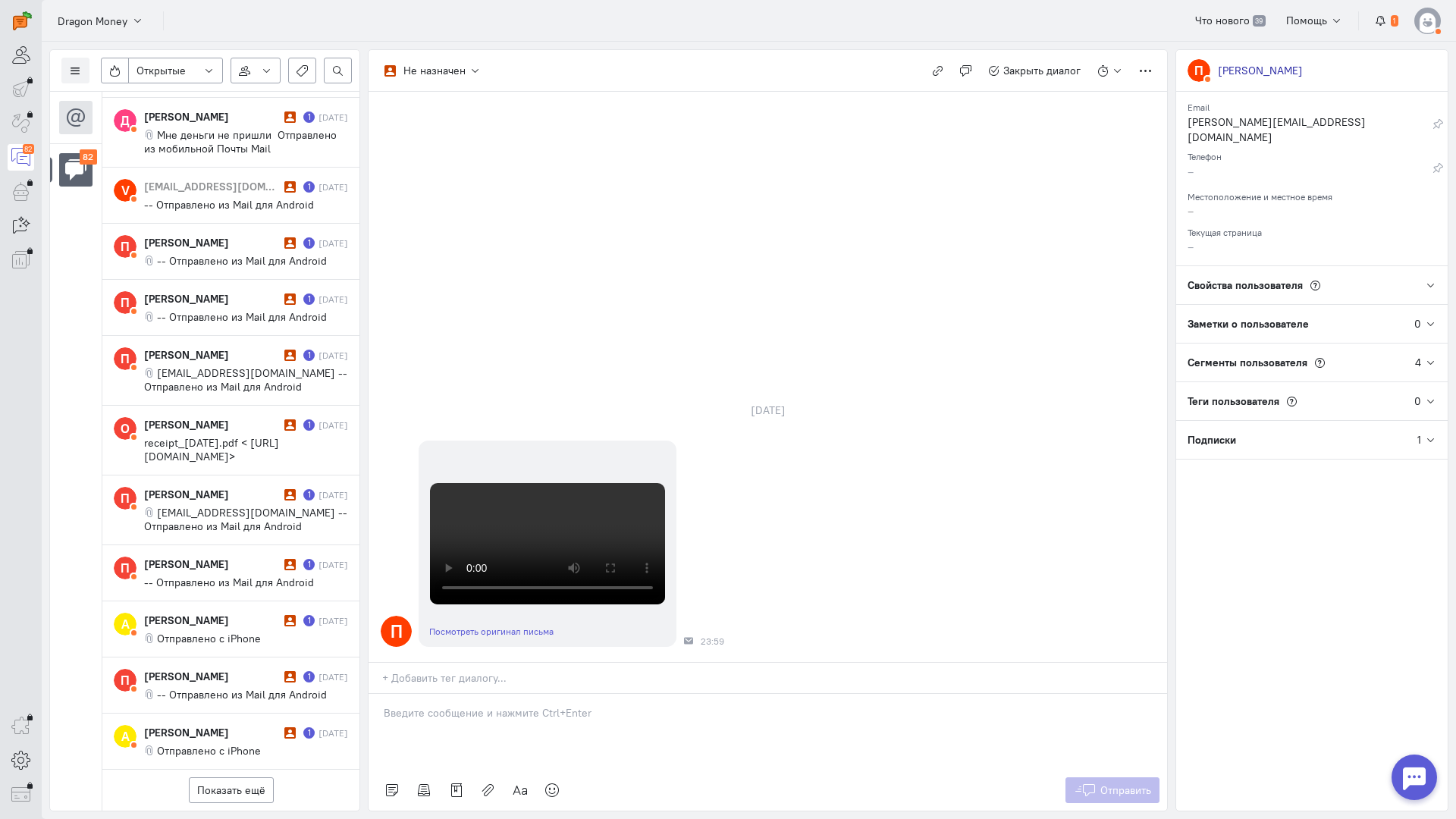
scroll to position [3432, 0]
click at [224, 777] on button "Показать ещё" at bounding box center [231, 789] width 85 height 26
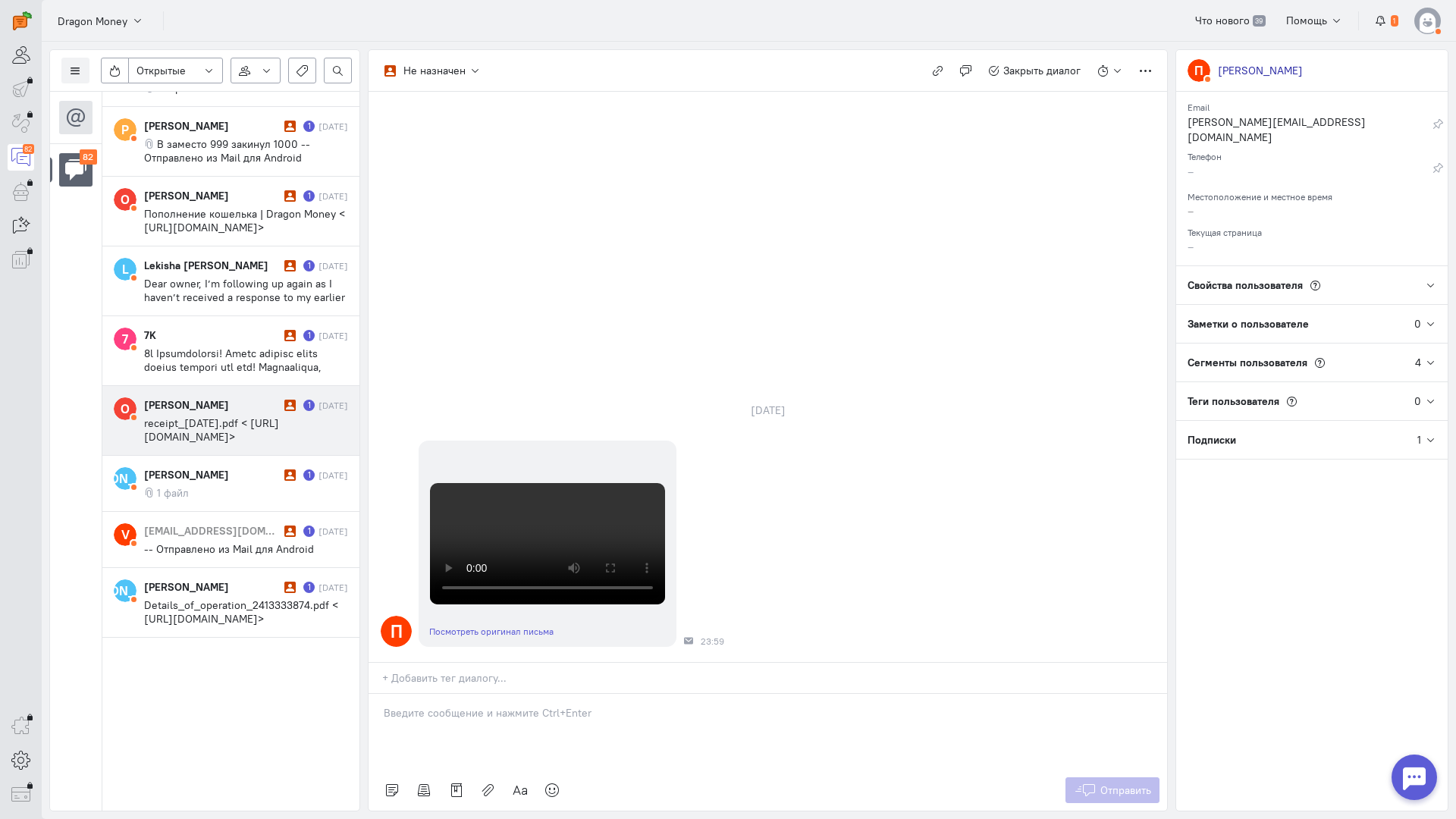
scroll to position [4824, 0]
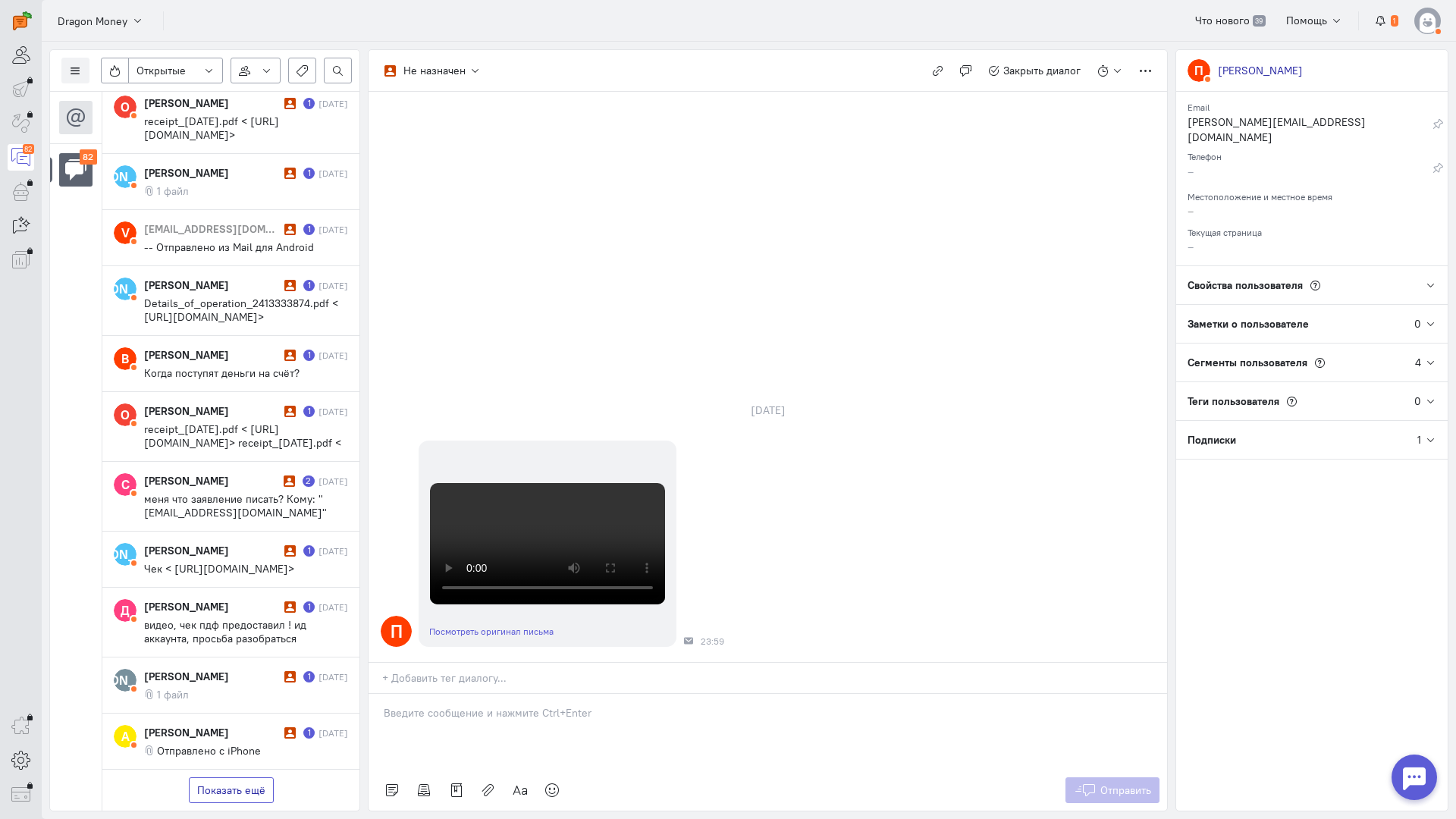
click at [236, 777] on button "Показать ещё" at bounding box center [231, 789] width 85 height 26
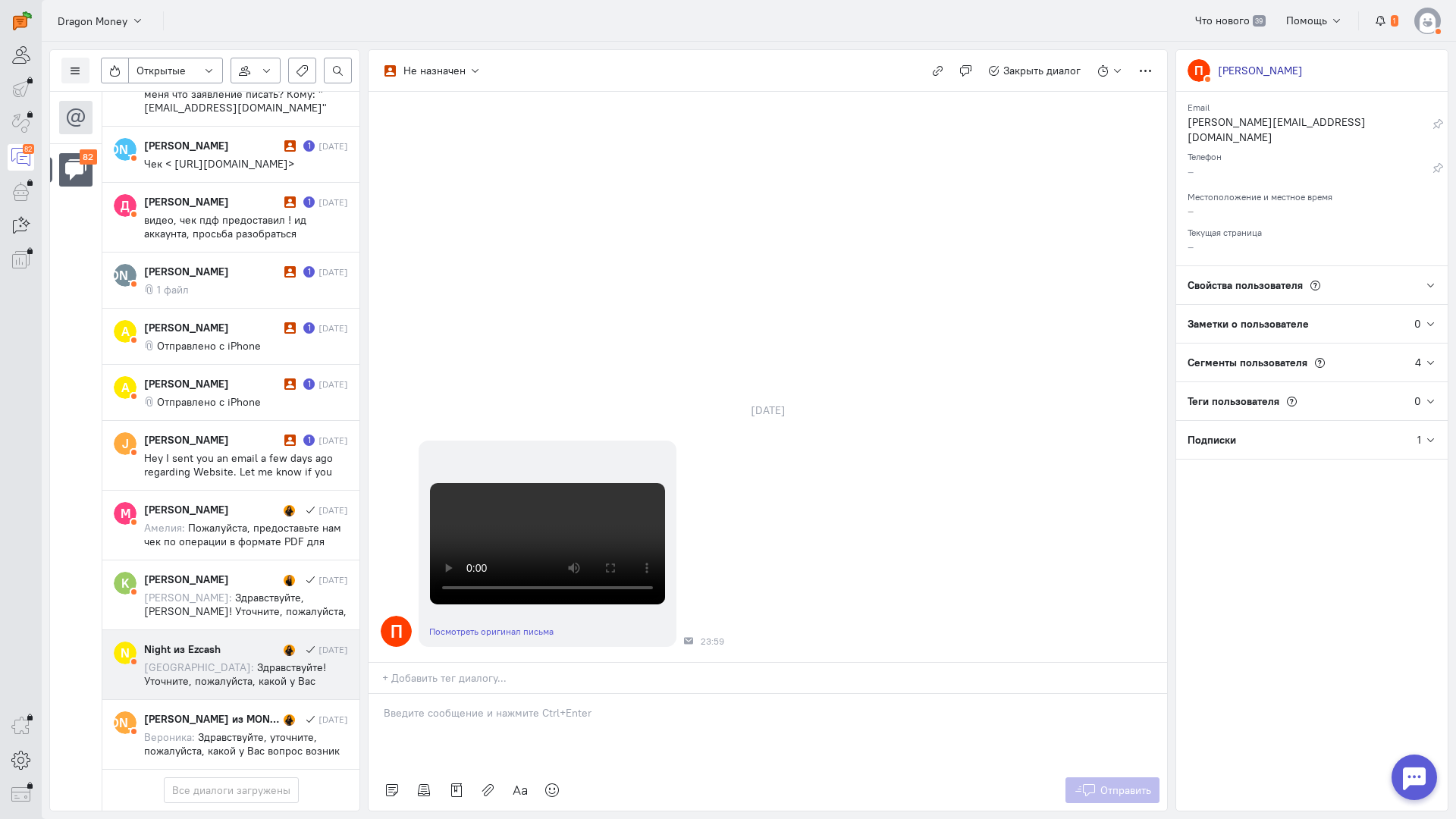
scroll to position [5261, 0]
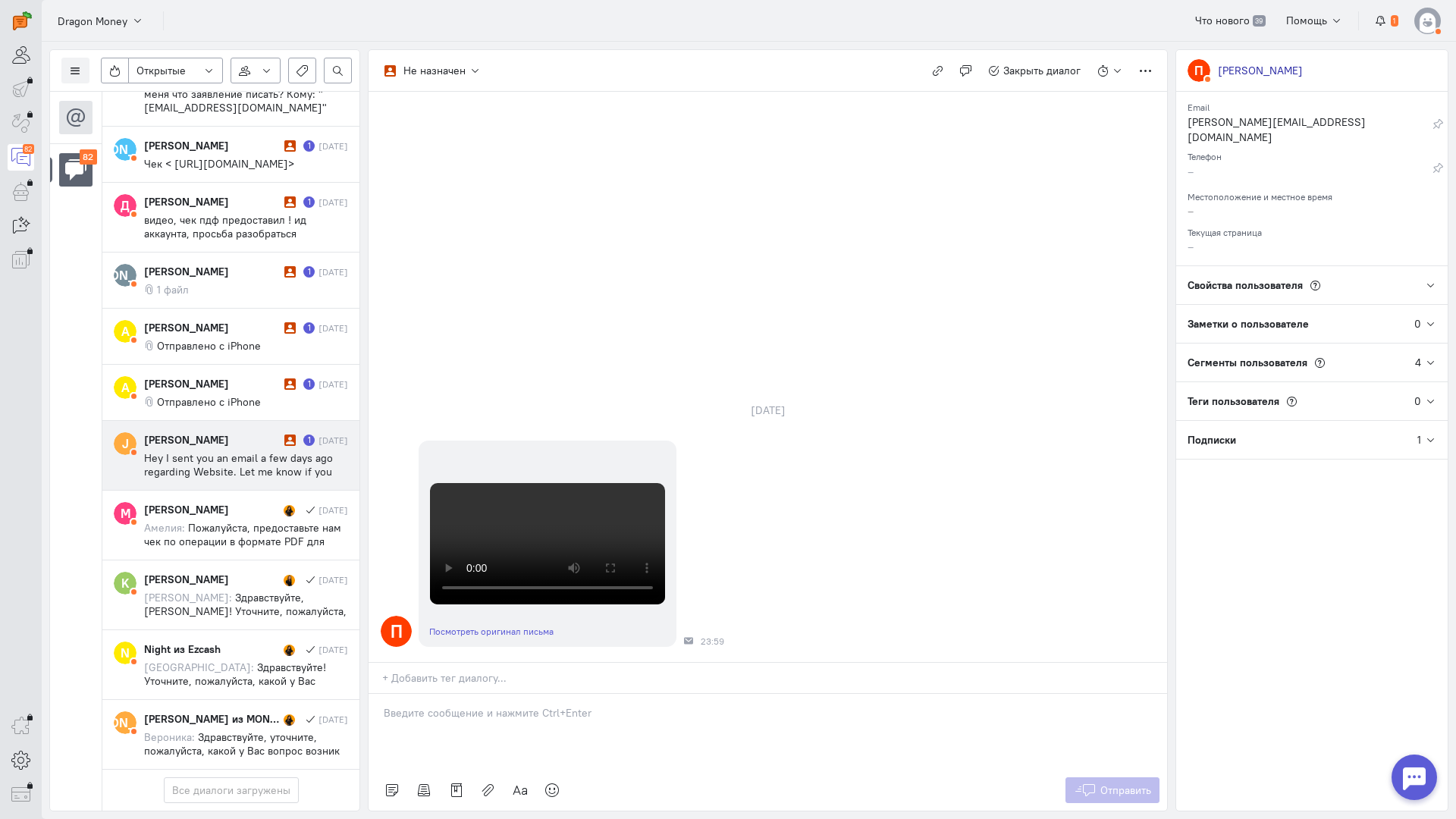
click at [253, 432] on div "[PERSON_NAME]" at bounding box center [212, 440] width 136 height 15
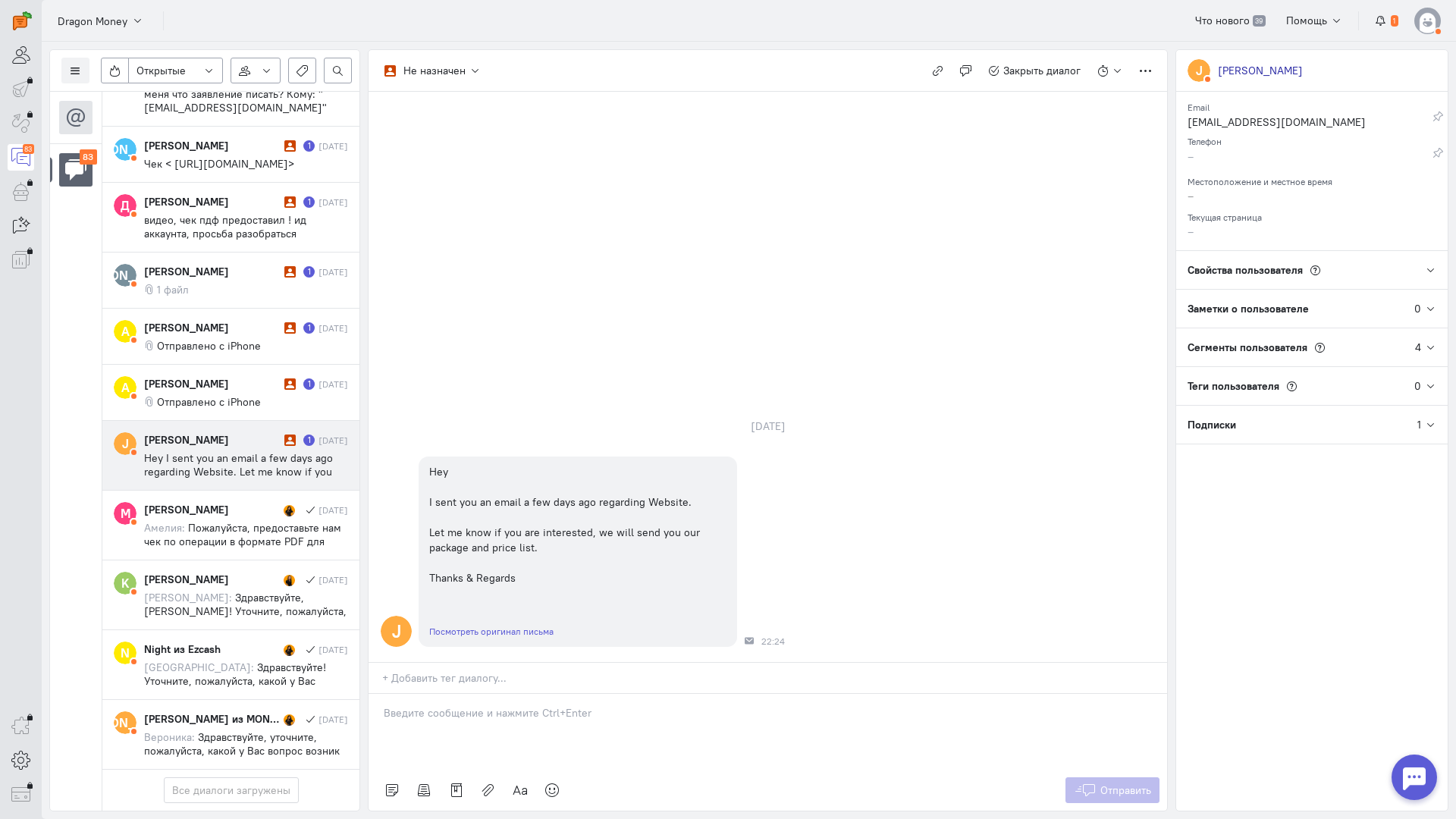
scroll to position [5328, 0]
click at [377, 693] on div "Hello! Could you please clarify in more detail what kind of cooperation you are…" at bounding box center [768, 731] width 799 height 76
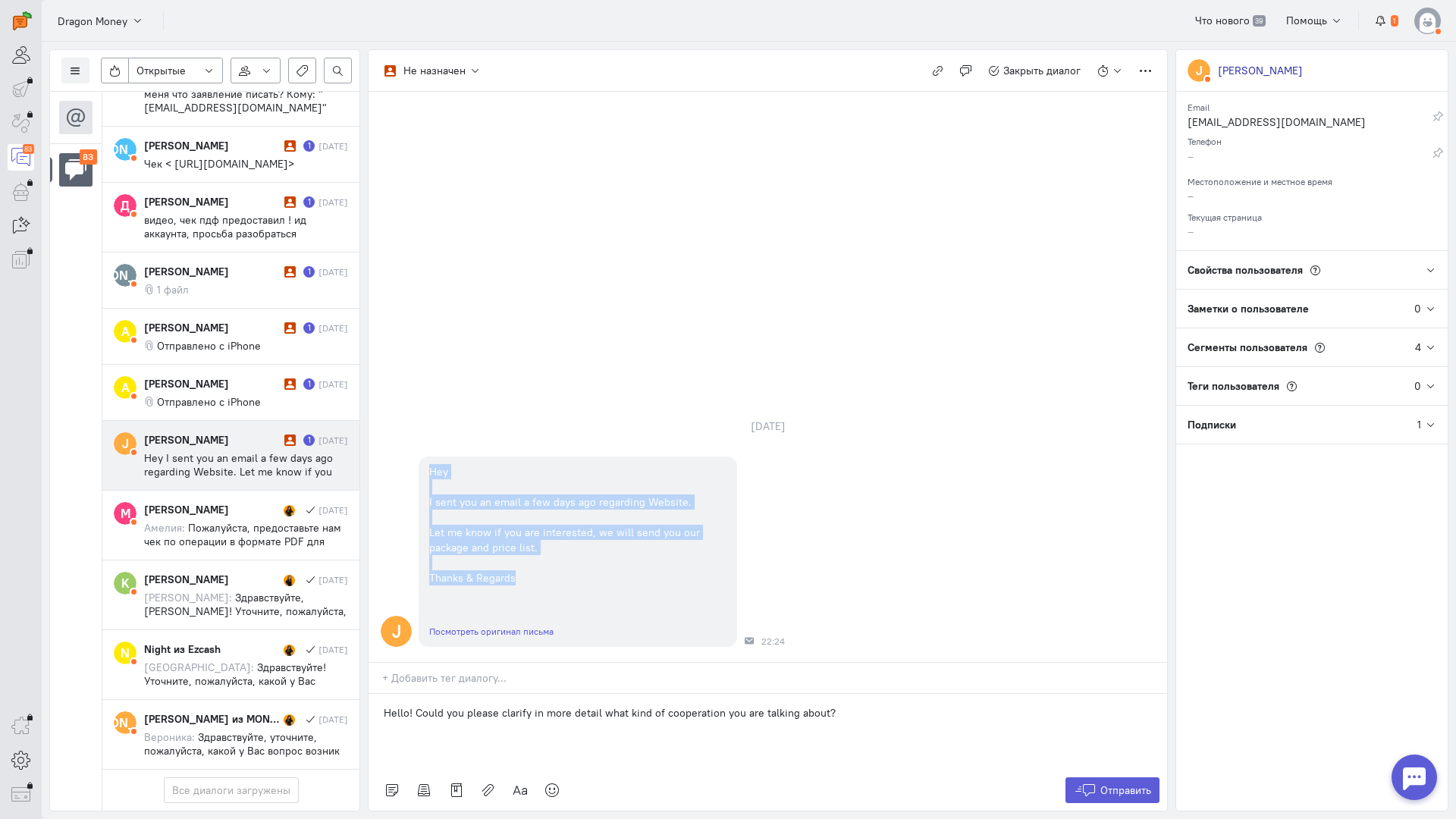
copy div "Hey I sent you an email a few days ago regarding Website. Let me know if you ar…"
drag, startPoint x: 484, startPoint y: 469, endPoint x: 396, endPoint y: 382, distance: 123.7
click at [396, 449] on div "J Hey I sent you an email a few days ago regarding Website. Let me know if you …" at bounding box center [768, 551] width 799 height 206
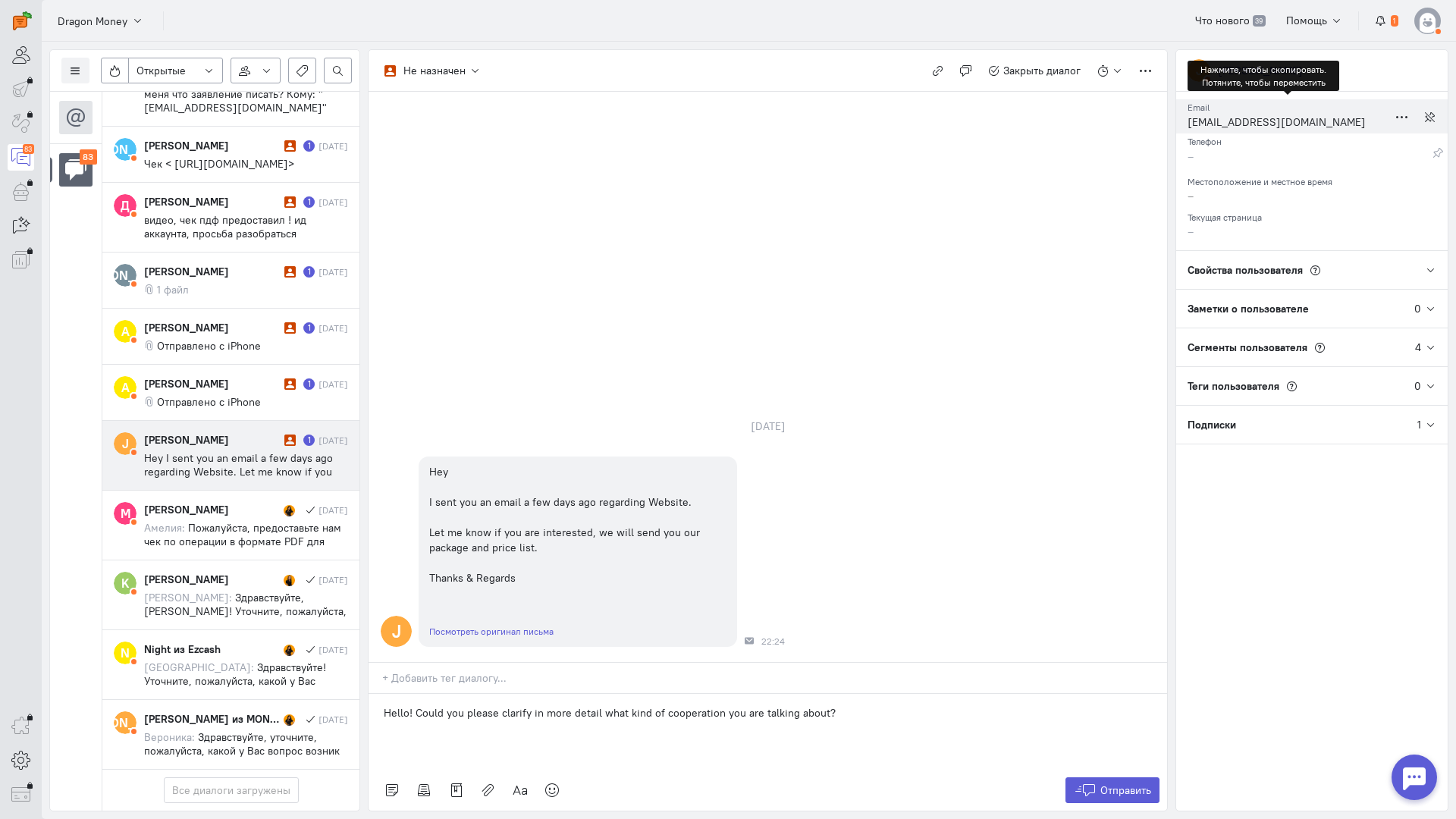
click at [1232, 122] on div "[EMAIL_ADDRESS][DOMAIN_NAME]" at bounding box center [1288, 124] width 200 height 19
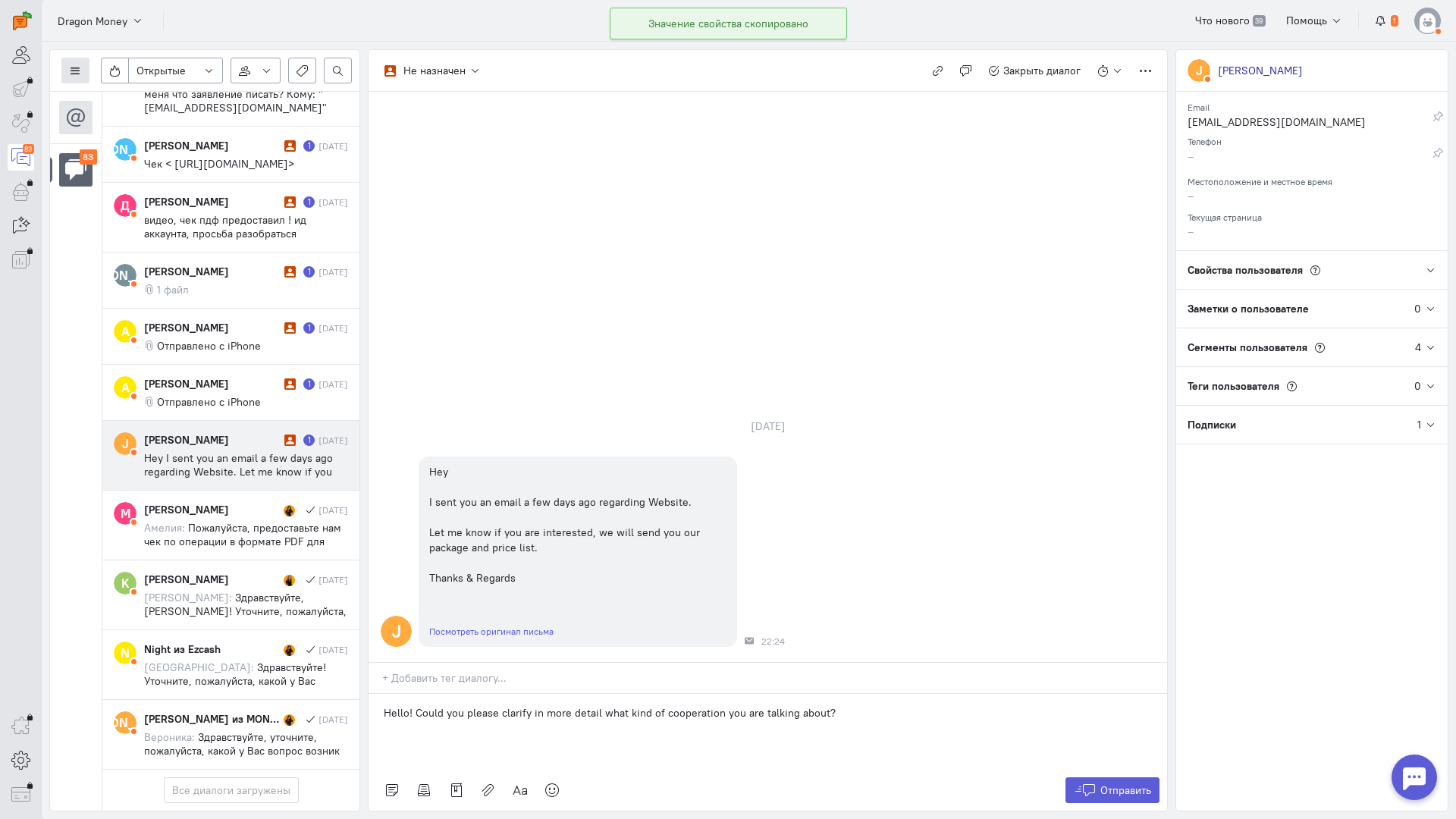
click at [73, 69] on icon at bounding box center [75, 70] width 11 height 11
click at [125, 89] on button "Список пользователей" at bounding box center [138, 100] width 154 height 24
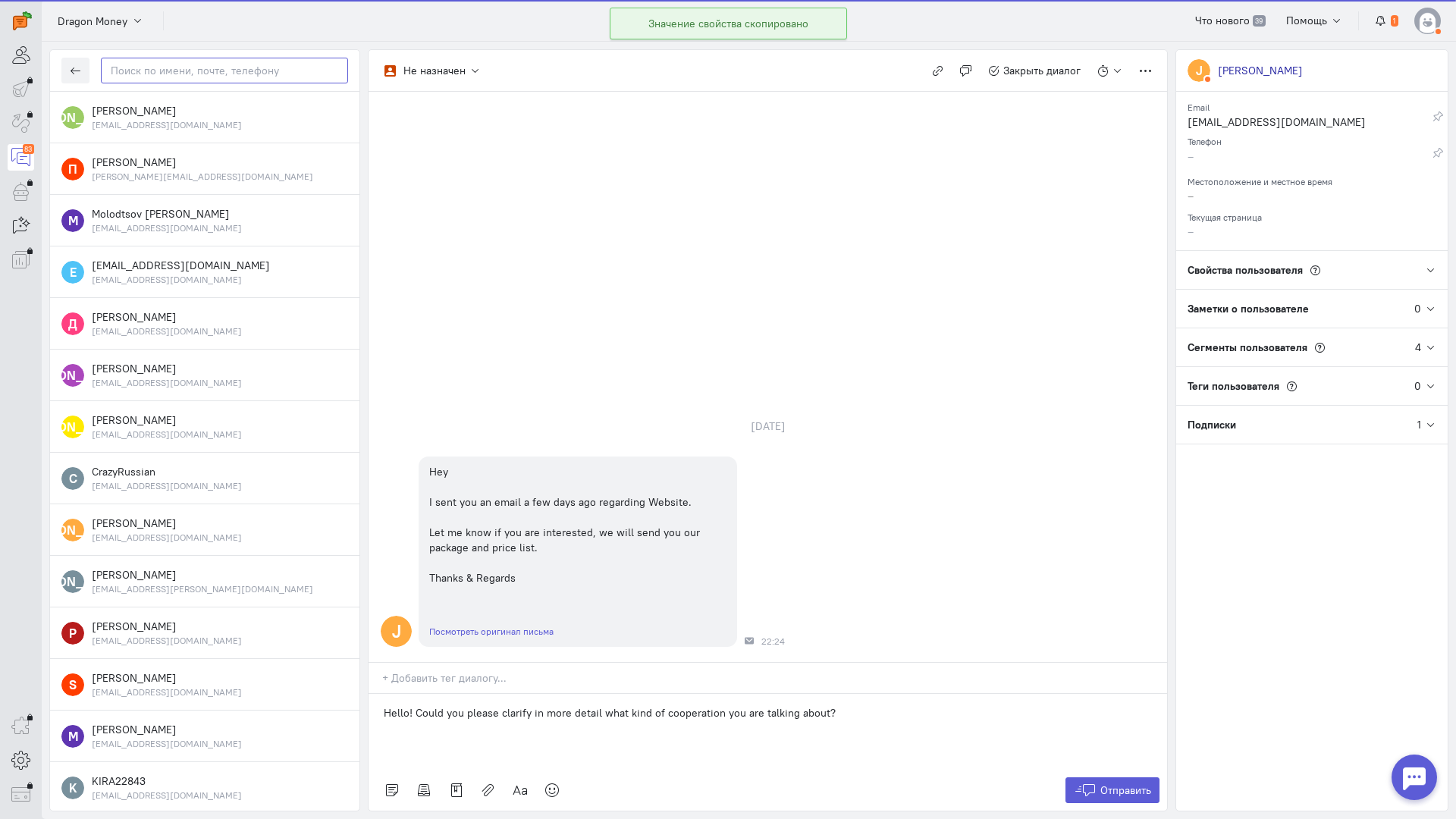
click at [207, 69] on input "text" at bounding box center [225, 70] width 248 height 26
paste input "johnhughesvad@h"
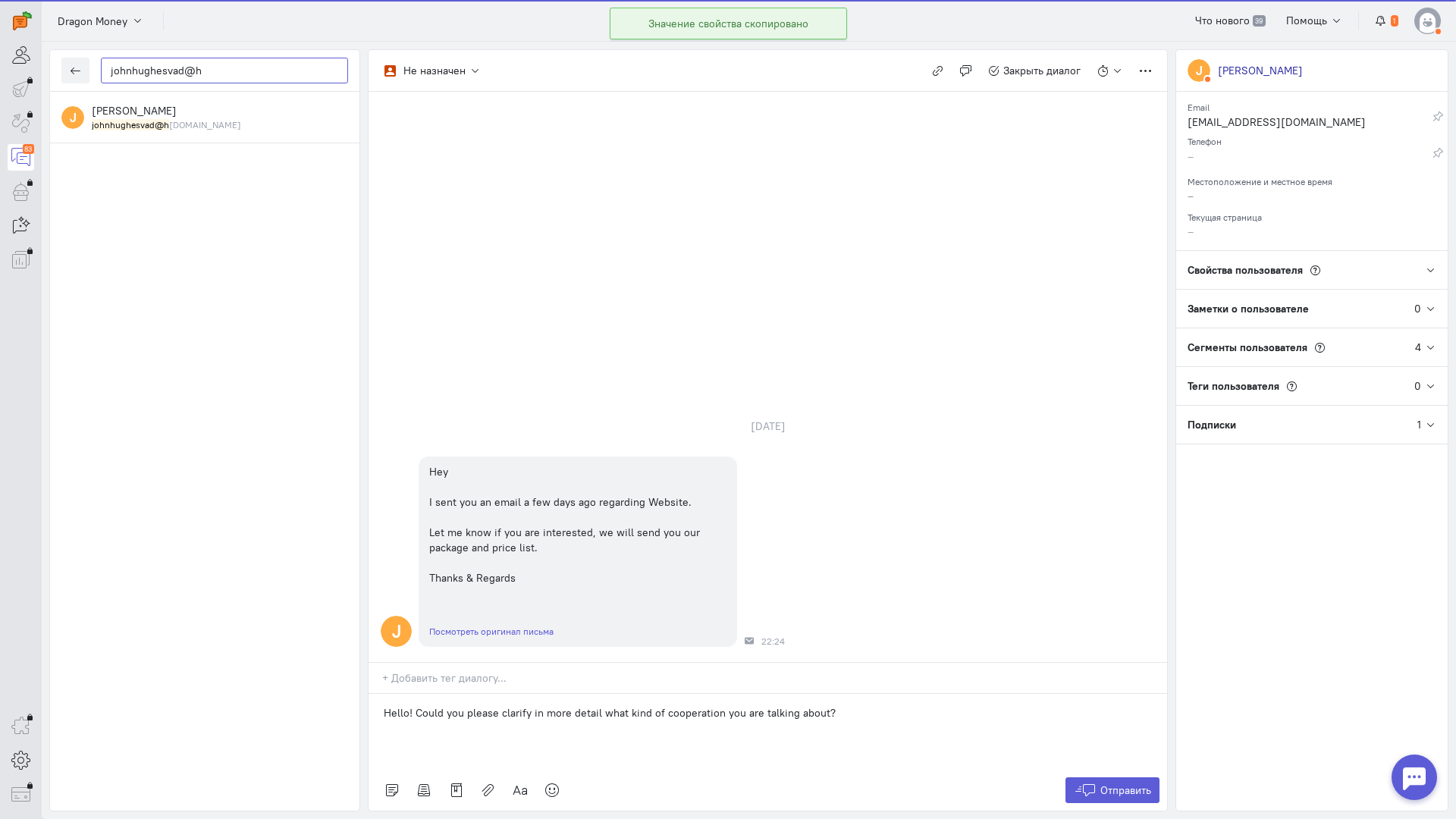
type input "johnhughesvad@h"
click at [176, 117] on div "[PERSON_NAME] [PERSON_NAME] [DOMAIN_NAME]" at bounding box center [219, 116] width 256 height 28
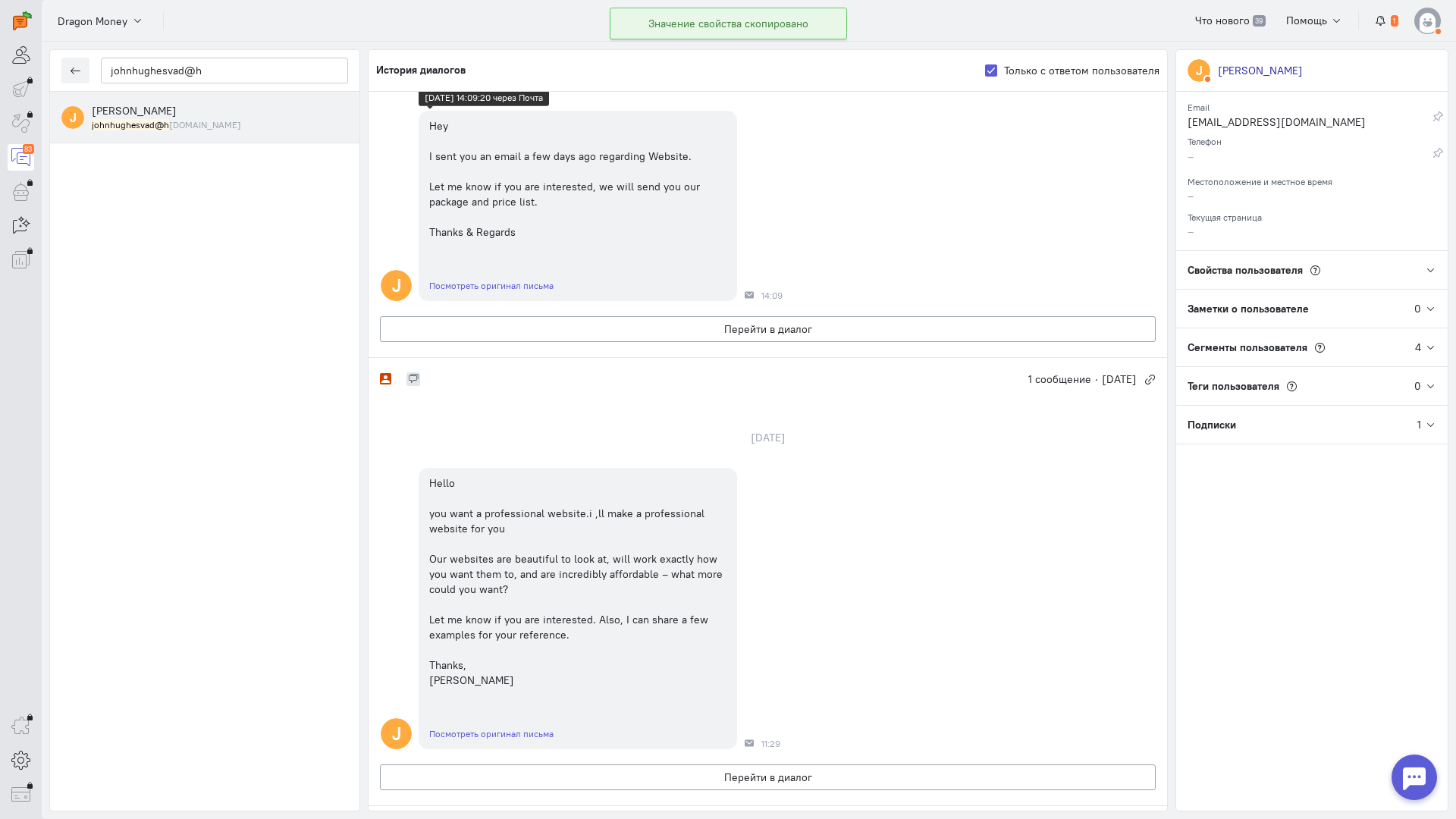
scroll to position [578, 0]
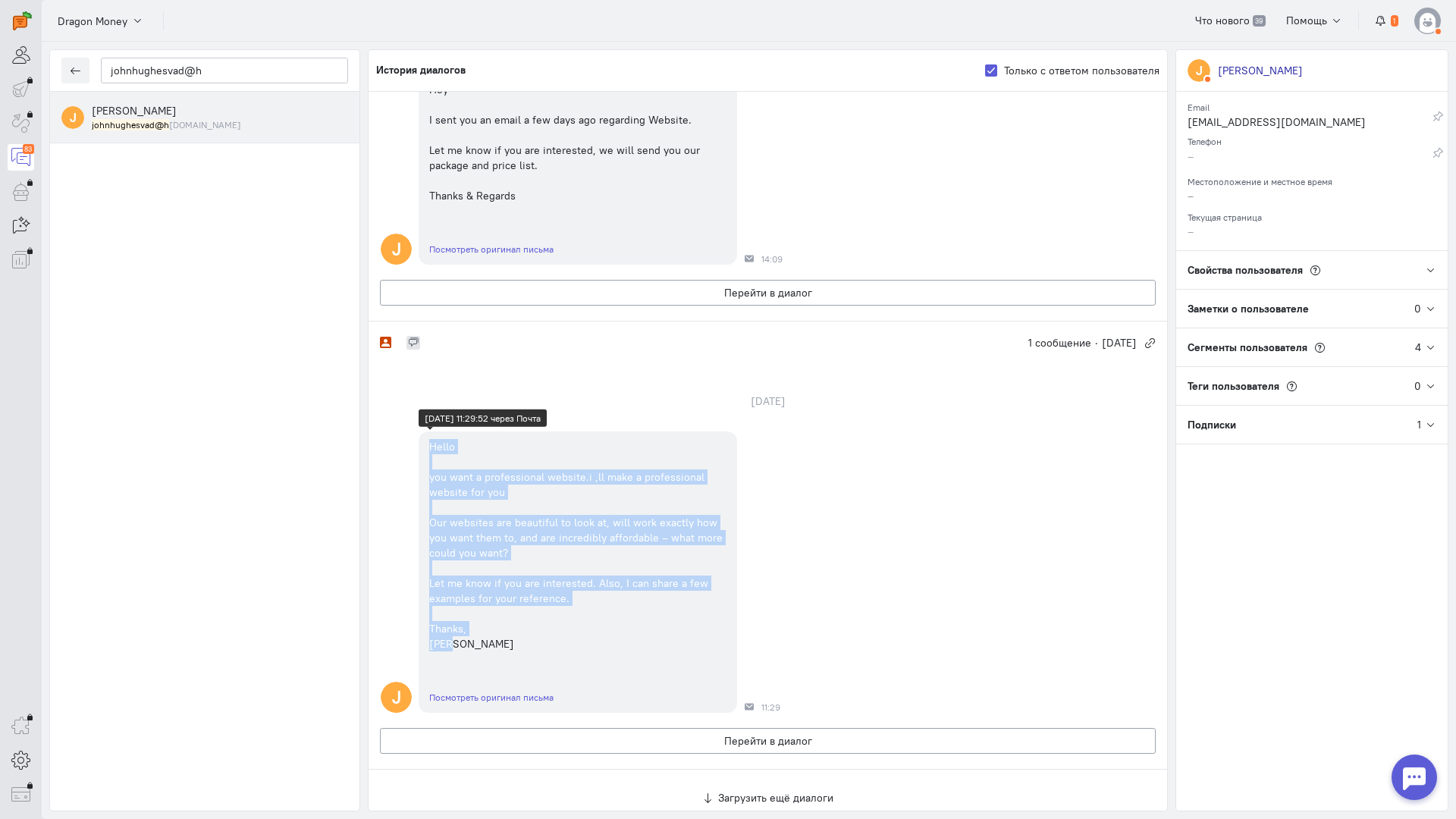
copy div "Hello you want a professional website.i ,ll make a professional website for you…"
drag, startPoint x: 430, startPoint y: 345, endPoint x: 563, endPoint y: 547, distance: 241.9
click at [563, 547] on div "Hello you want a professional website.i ,ll make a professional website for you…" at bounding box center [577, 545] width 318 height 228
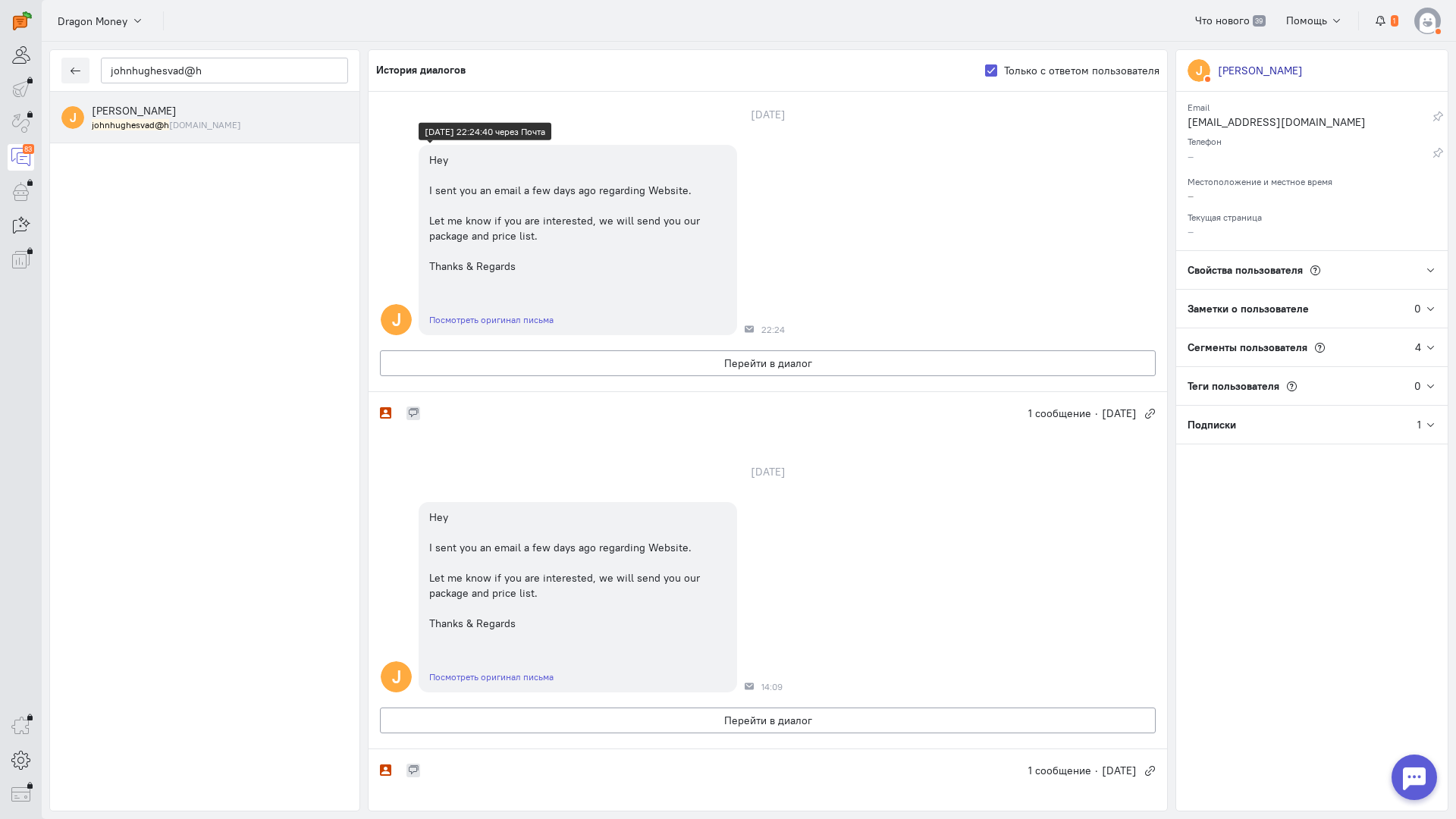
scroll to position [0, 0]
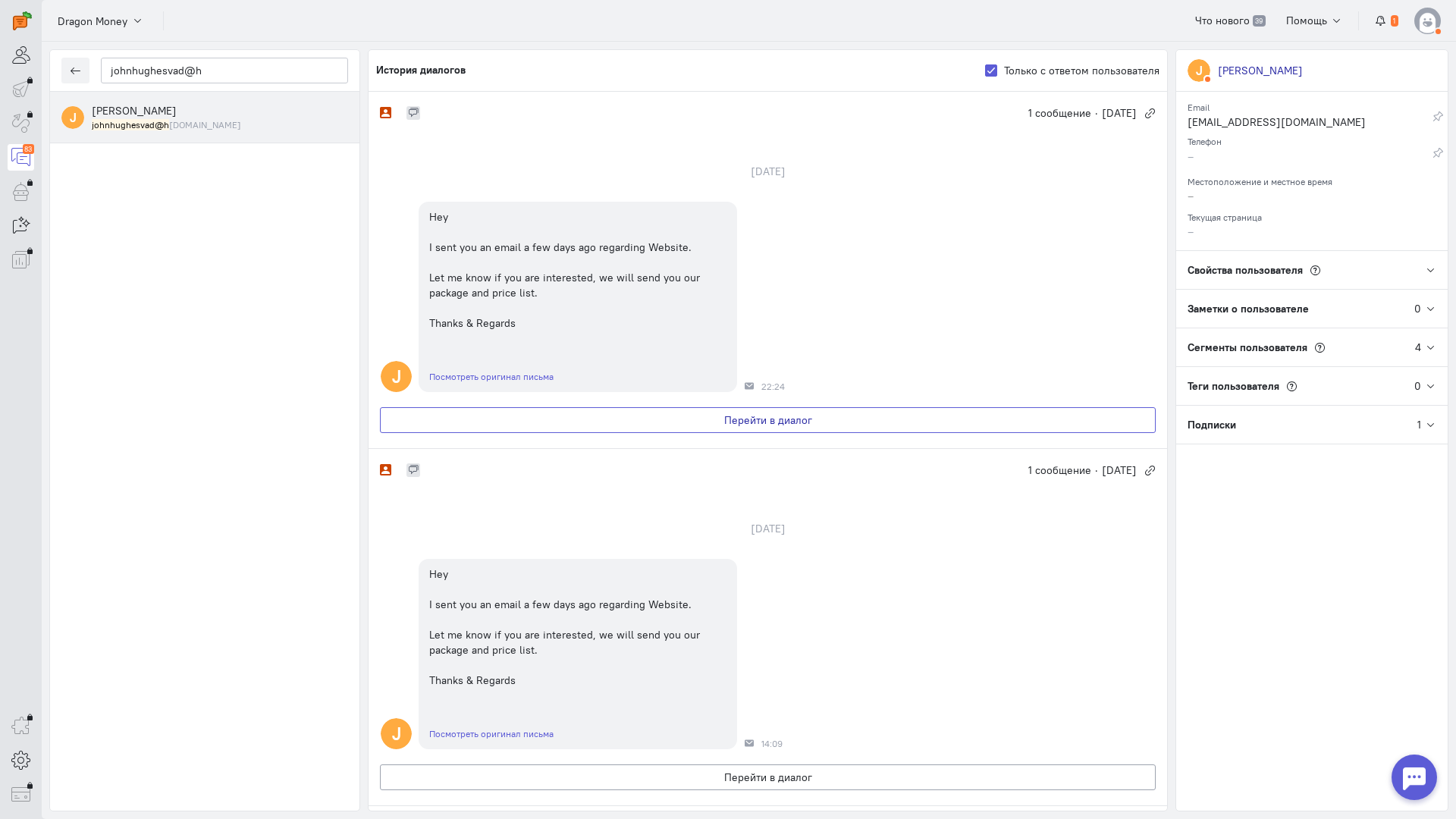
click at [542, 413] on button "Перейти в диалог" at bounding box center [768, 419] width 776 height 26
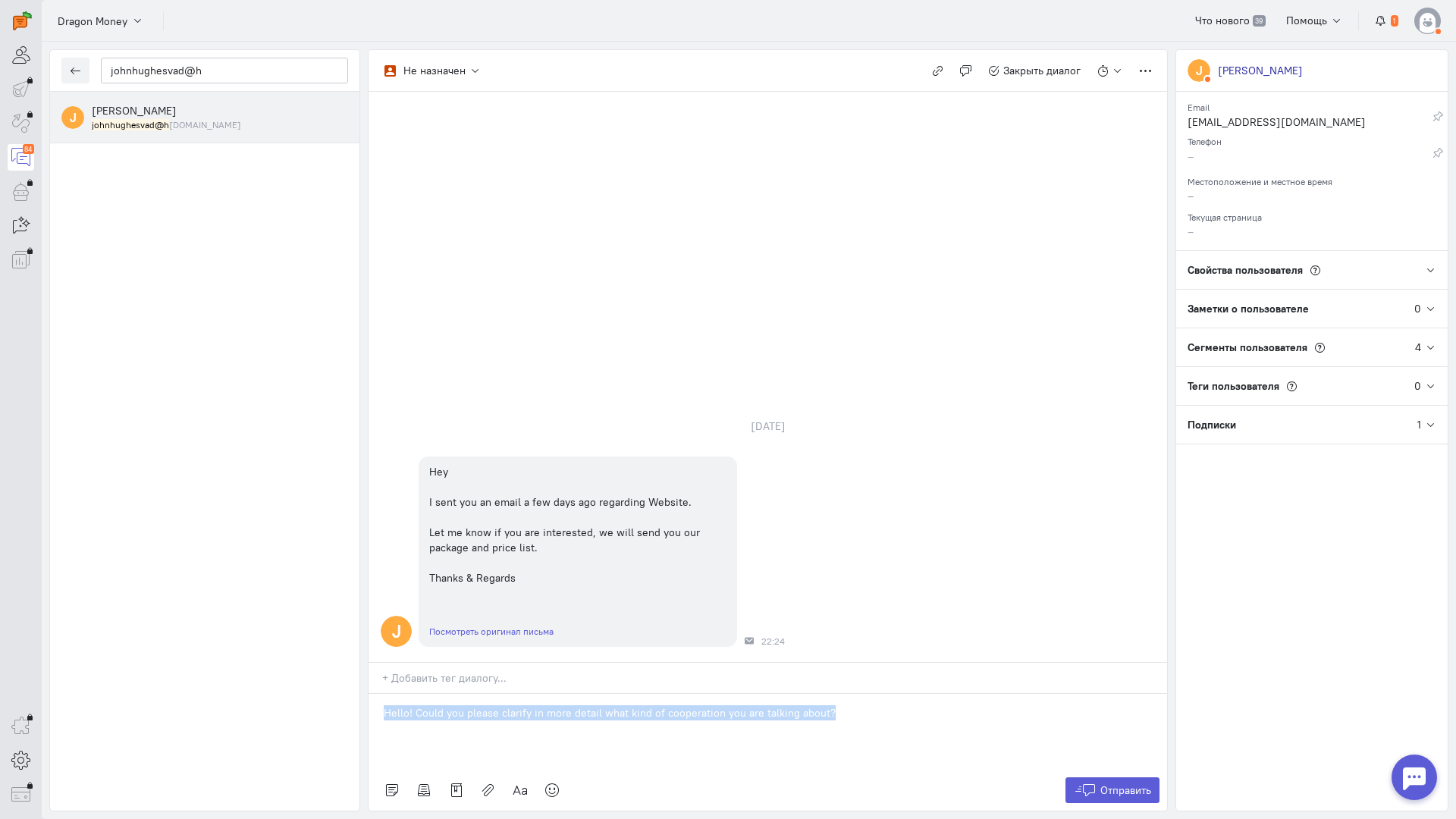
drag, startPoint x: 835, startPoint y: 619, endPoint x: 409, endPoint y: 615, distance: 426.0
click at [219, 589] on div "johnhughesvad@h J [PERSON_NAME] [PERSON_NAME] [DOMAIN_NAME] Не назначен Не назн…" at bounding box center [749, 430] width 1415 height 777
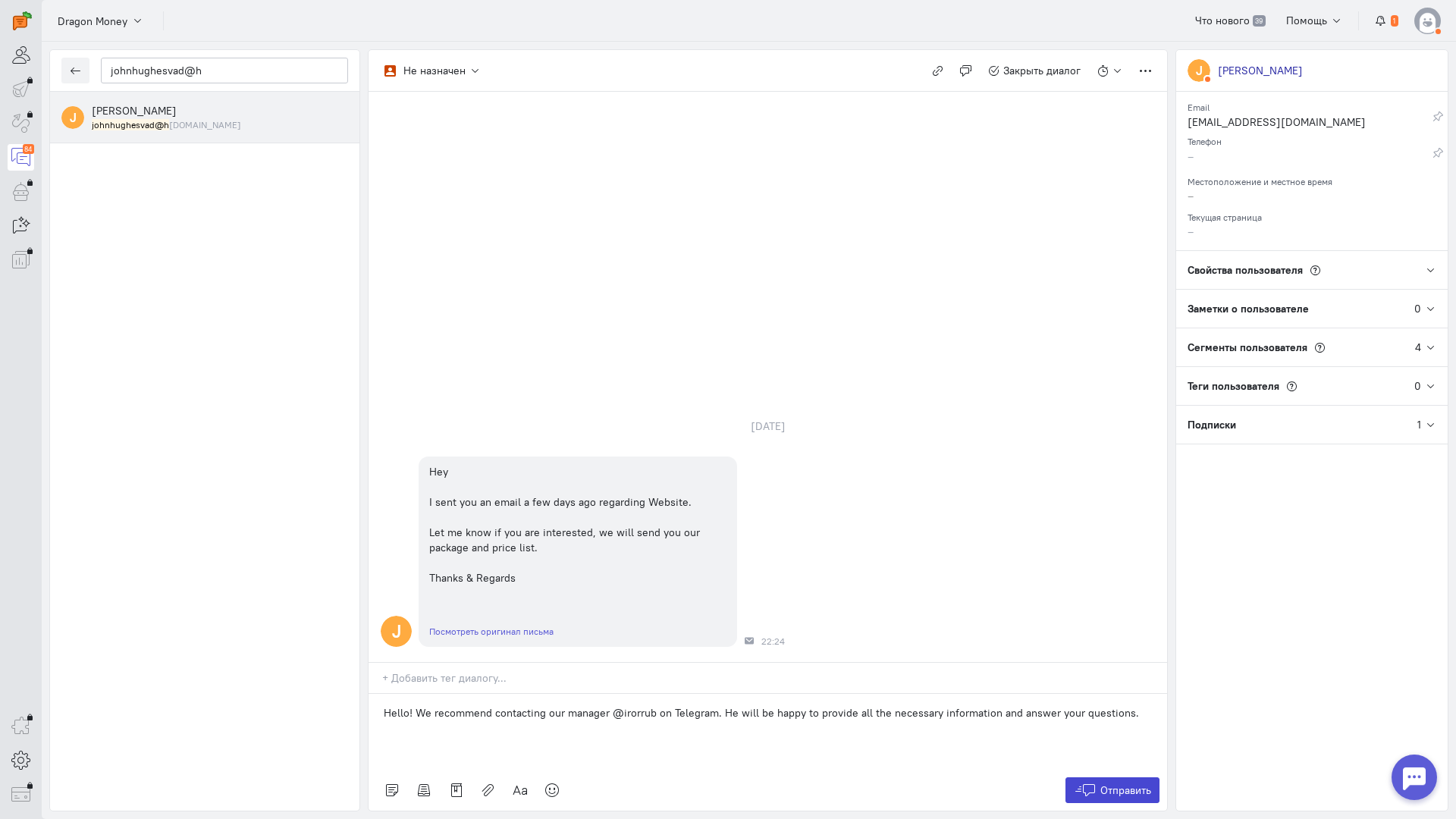
click at [1087, 777] on button "Отправить" at bounding box center [1113, 789] width 95 height 26
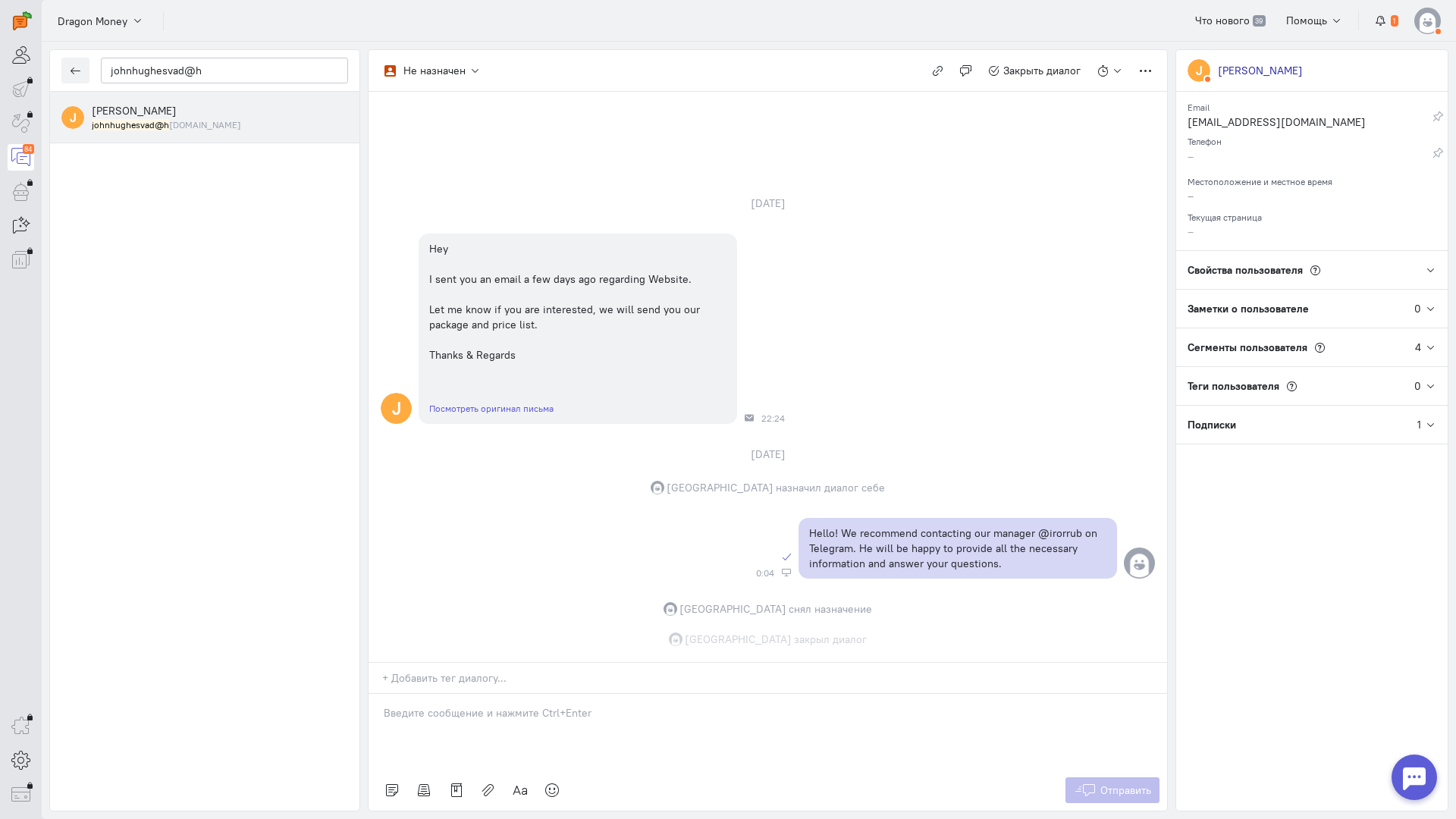
scroll to position [5, 0]
click at [80, 66] on icon "button" at bounding box center [75, 70] width 11 height 11
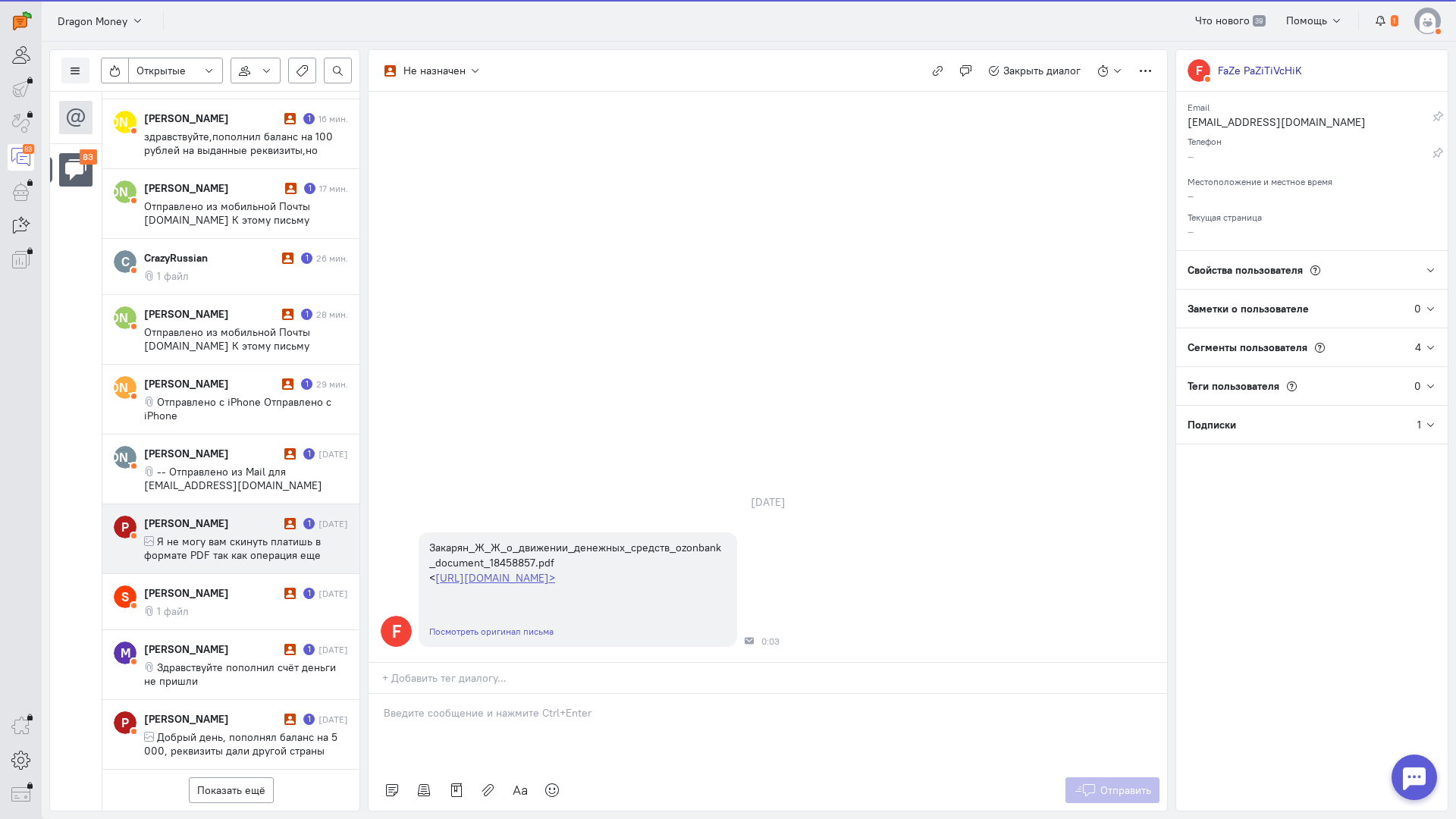
scroll to position [769, 0]
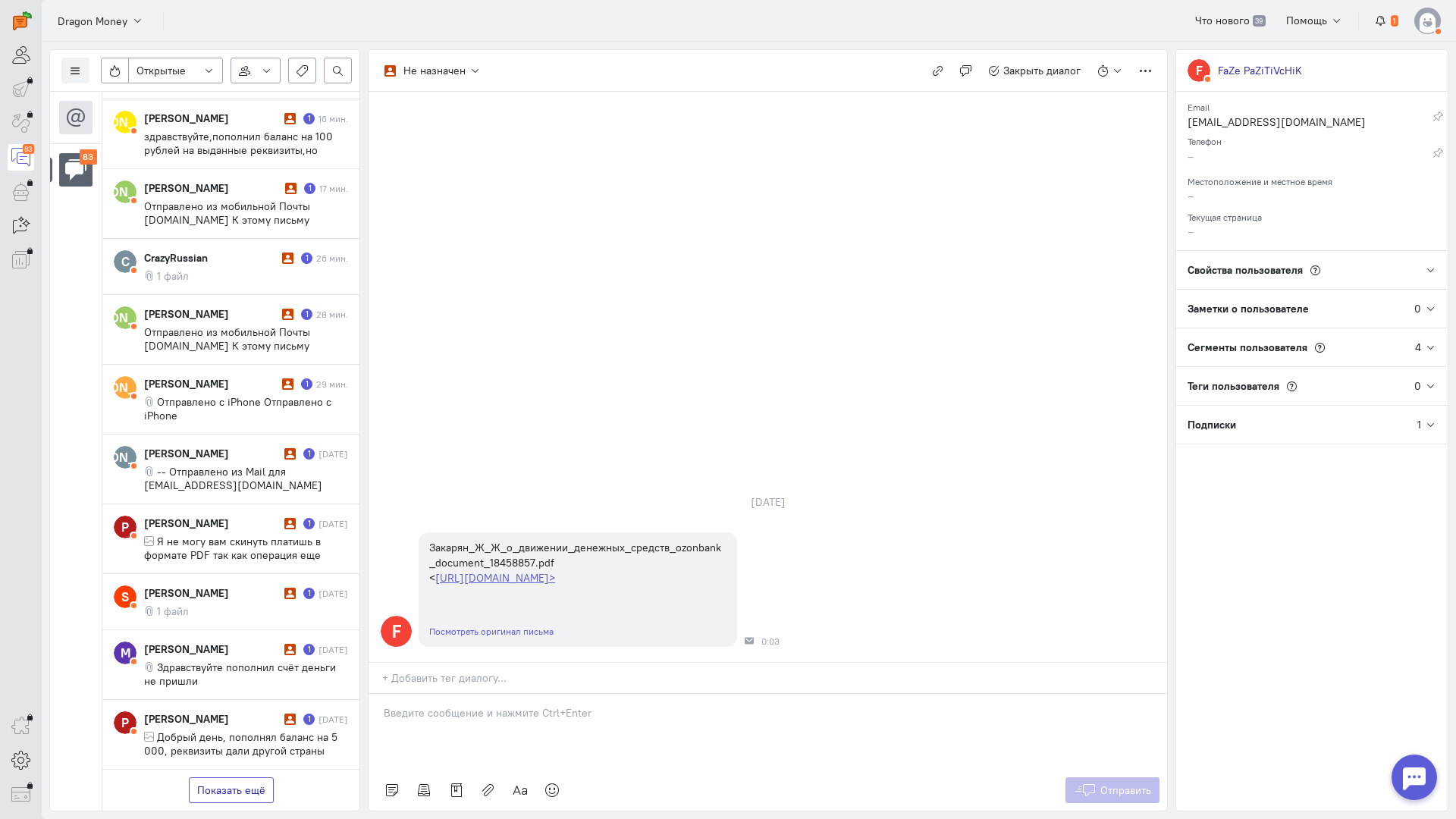
click at [233, 777] on button "Показать ещё" at bounding box center [231, 789] width 85 height 26
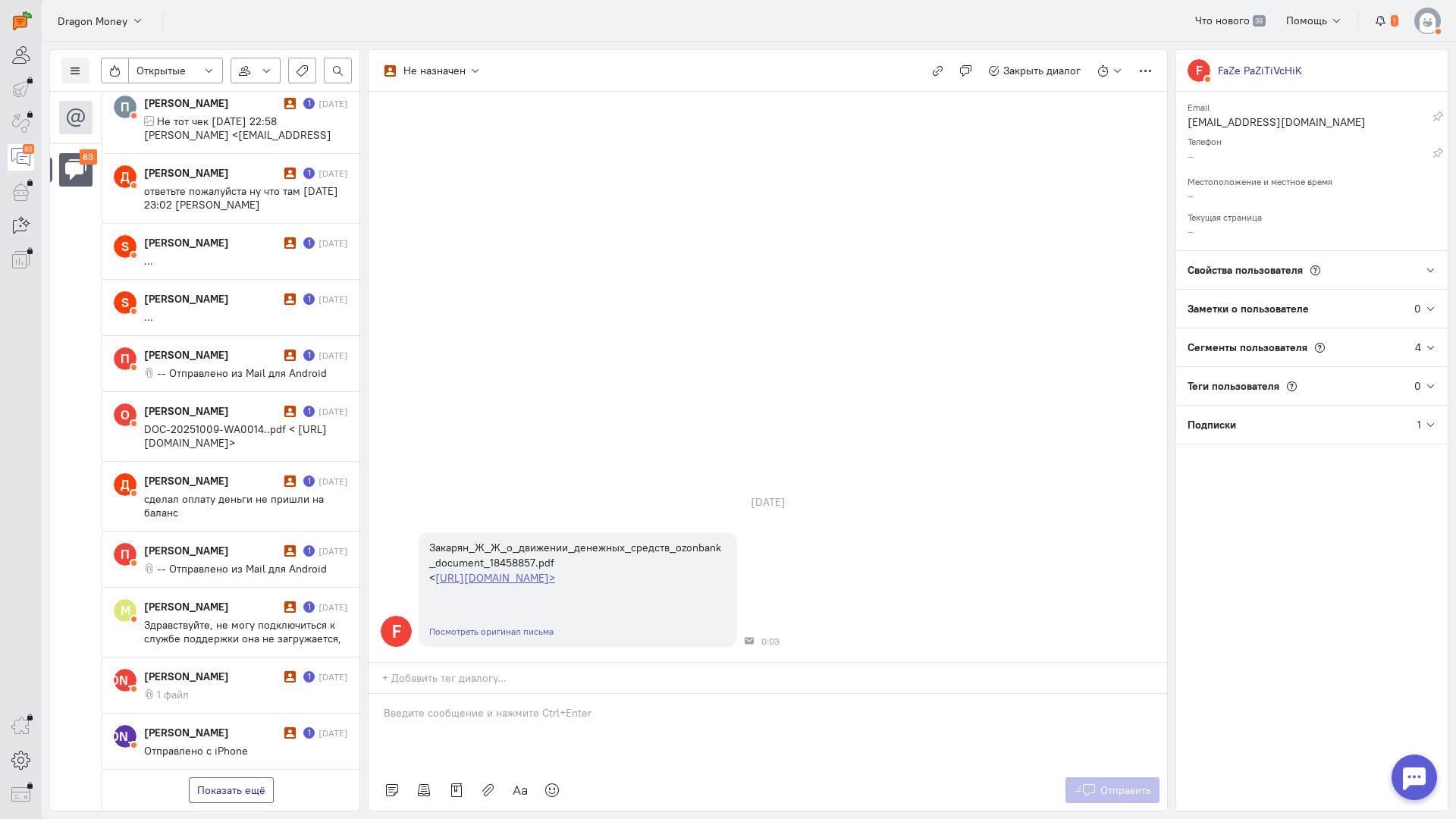
click at [250, 777] on button "Показать ещё" at bounding box center [231, 789] width 85 height 26
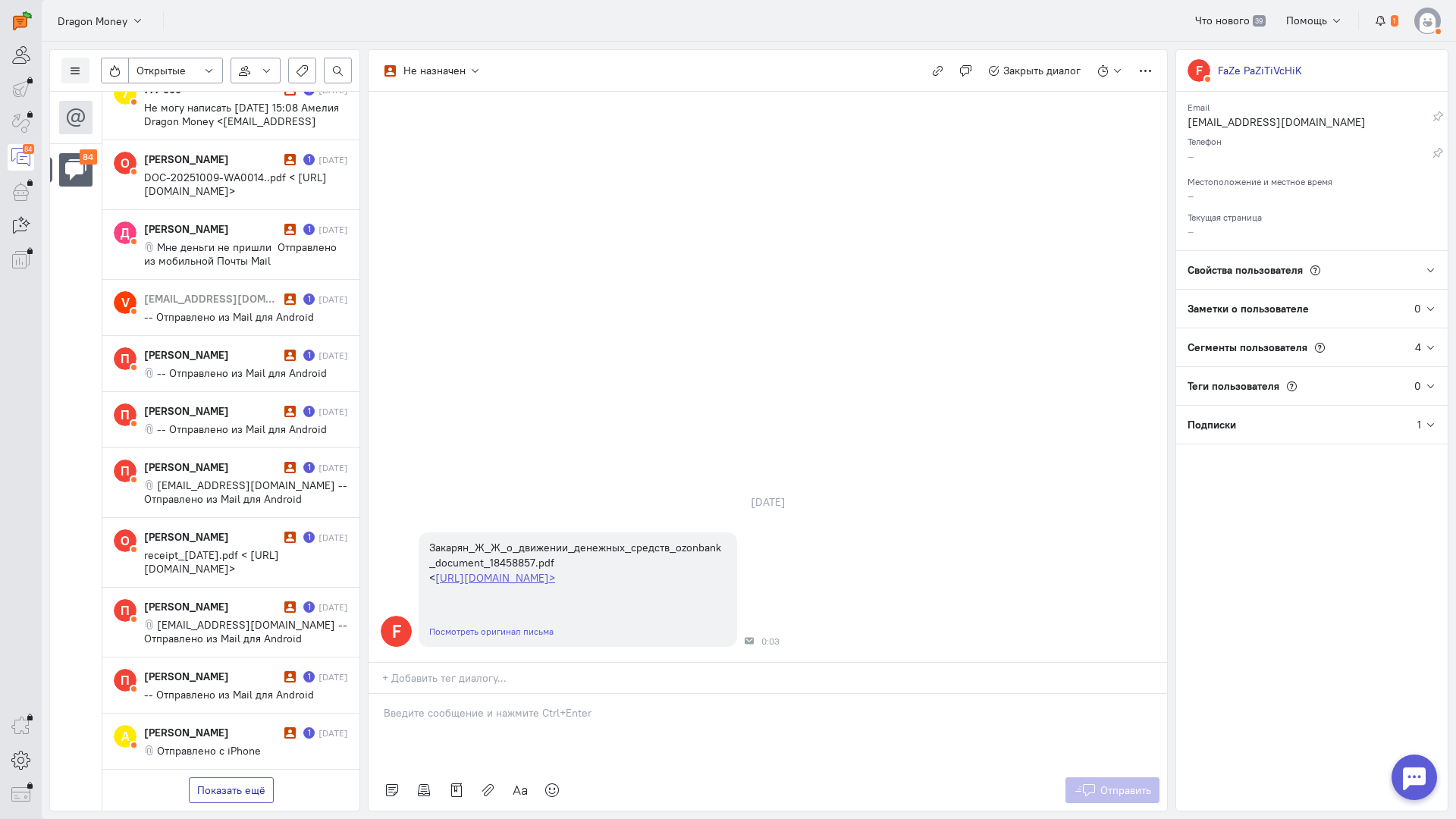
click at [235, 777] on button "Показать ещё" at bounding box center [231, 789] width 85 height 26
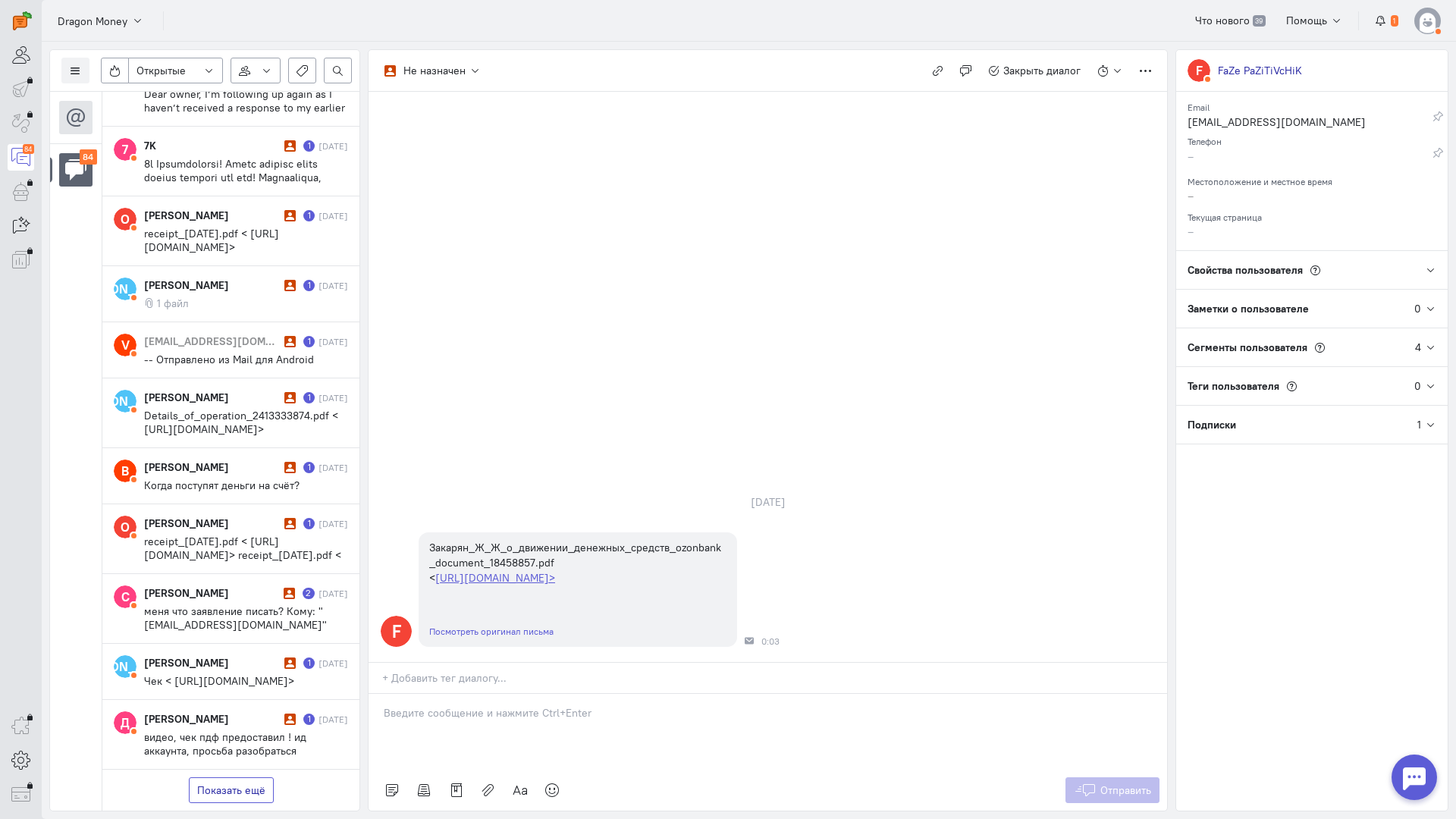
drag, startPoint x: 218, startPoint y: 698, endPoint x: 229, endPoint y: 669, distance: 31.0
click at [219, 777] on button "Показать ещё" at bounding box center [231, 789] width 85 height 26
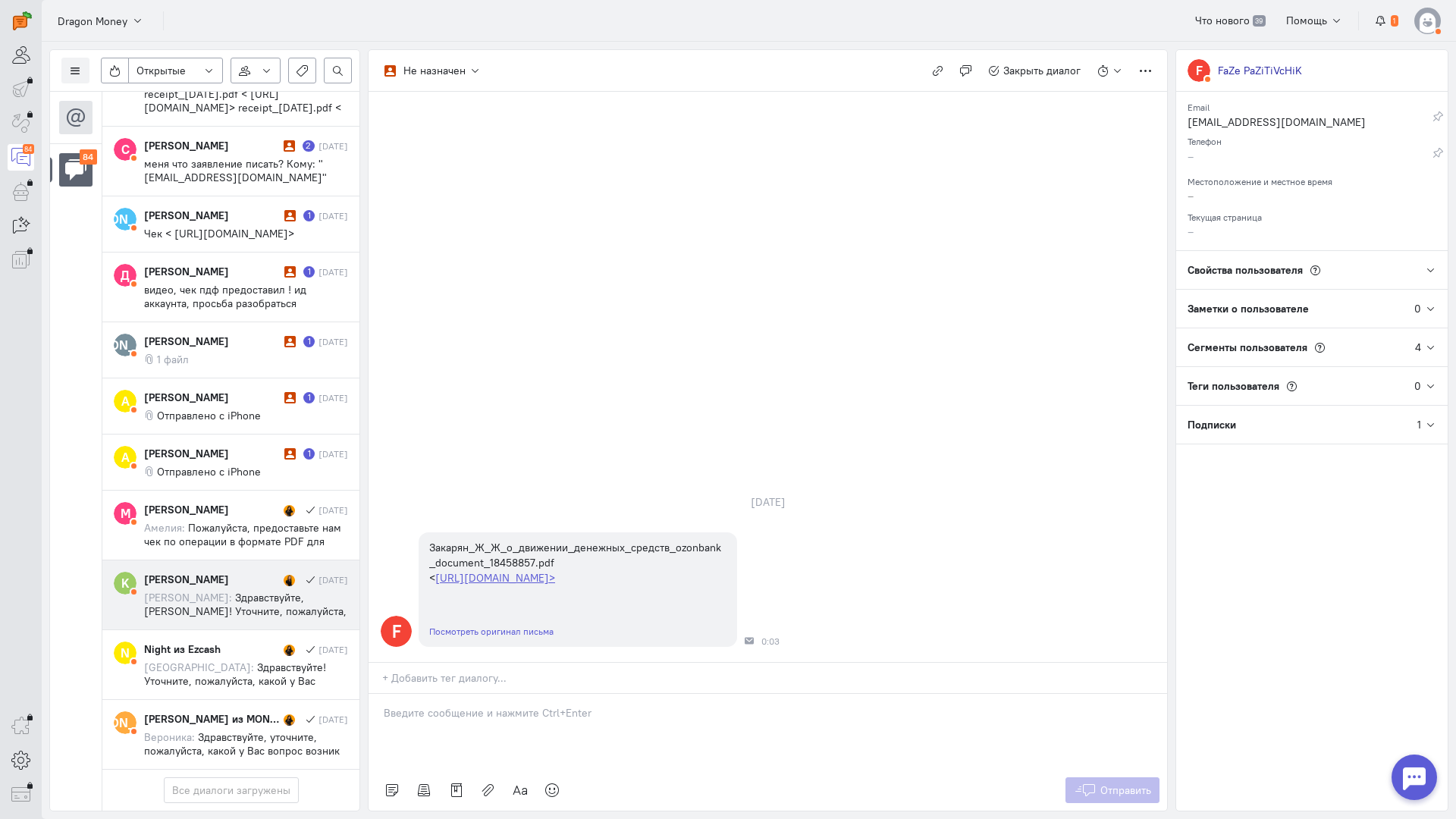
scroll to position [5383, 0]
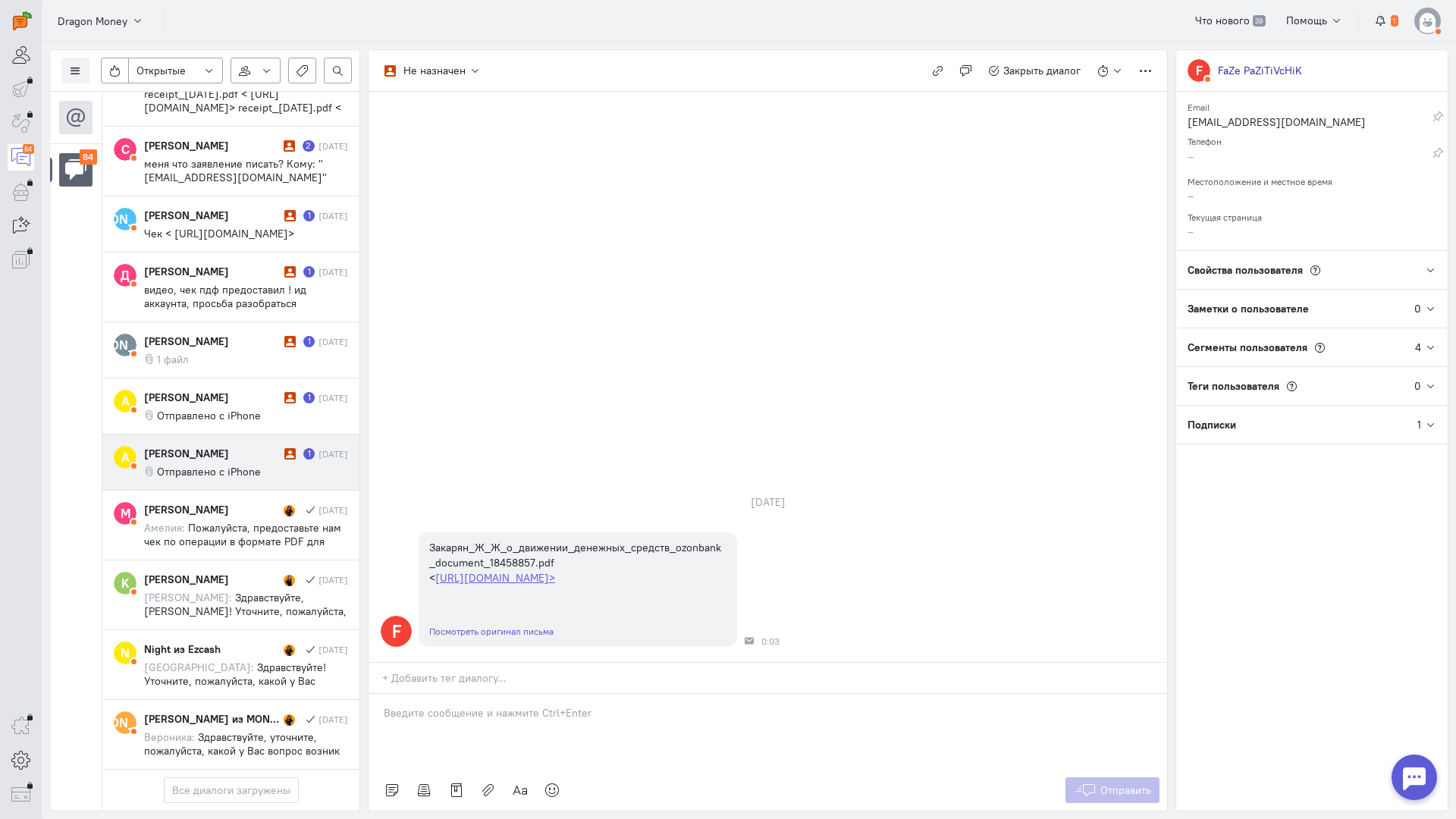
click at [233, 465] on span "Отправлено с iPhone" at bounding box center [209, 471] width 104 height 13
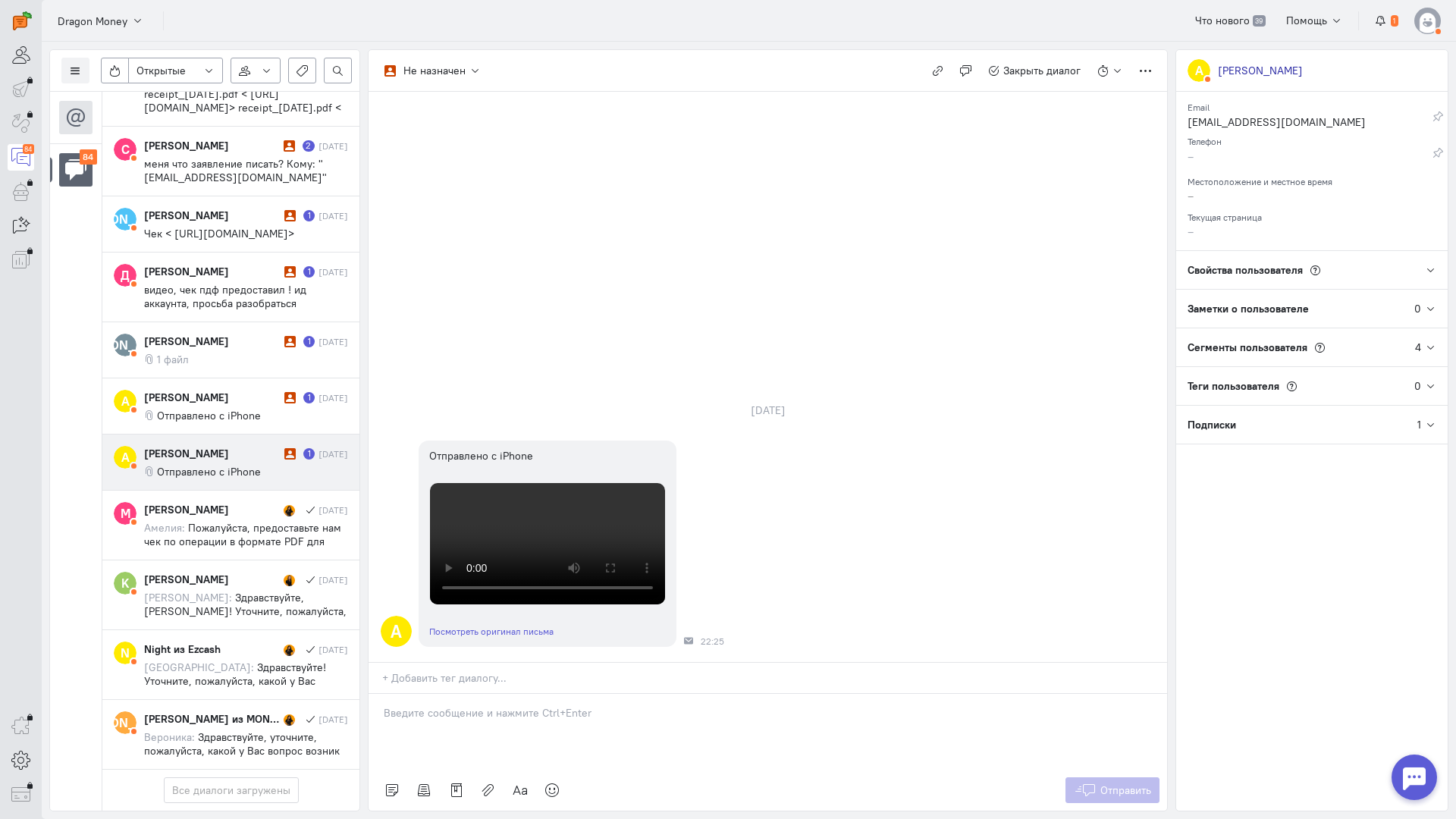
drag, startPoint x: 429, startPoint y: 633, endPoint x: 409, endPoint y: 627, distance: 20.9
click at [427, 693] on div at bounding box center [768, 731] width 799 height 76
click at [381, 693] on div "Здравствуйте! Благодарим Вас за обращение и предоставленную информацию:blush:" at bounding box center [768, 731] width 799 height 76
click at [1147, 783] on span "Отправить" at bounding box center [1125, 789] width 51 height 13
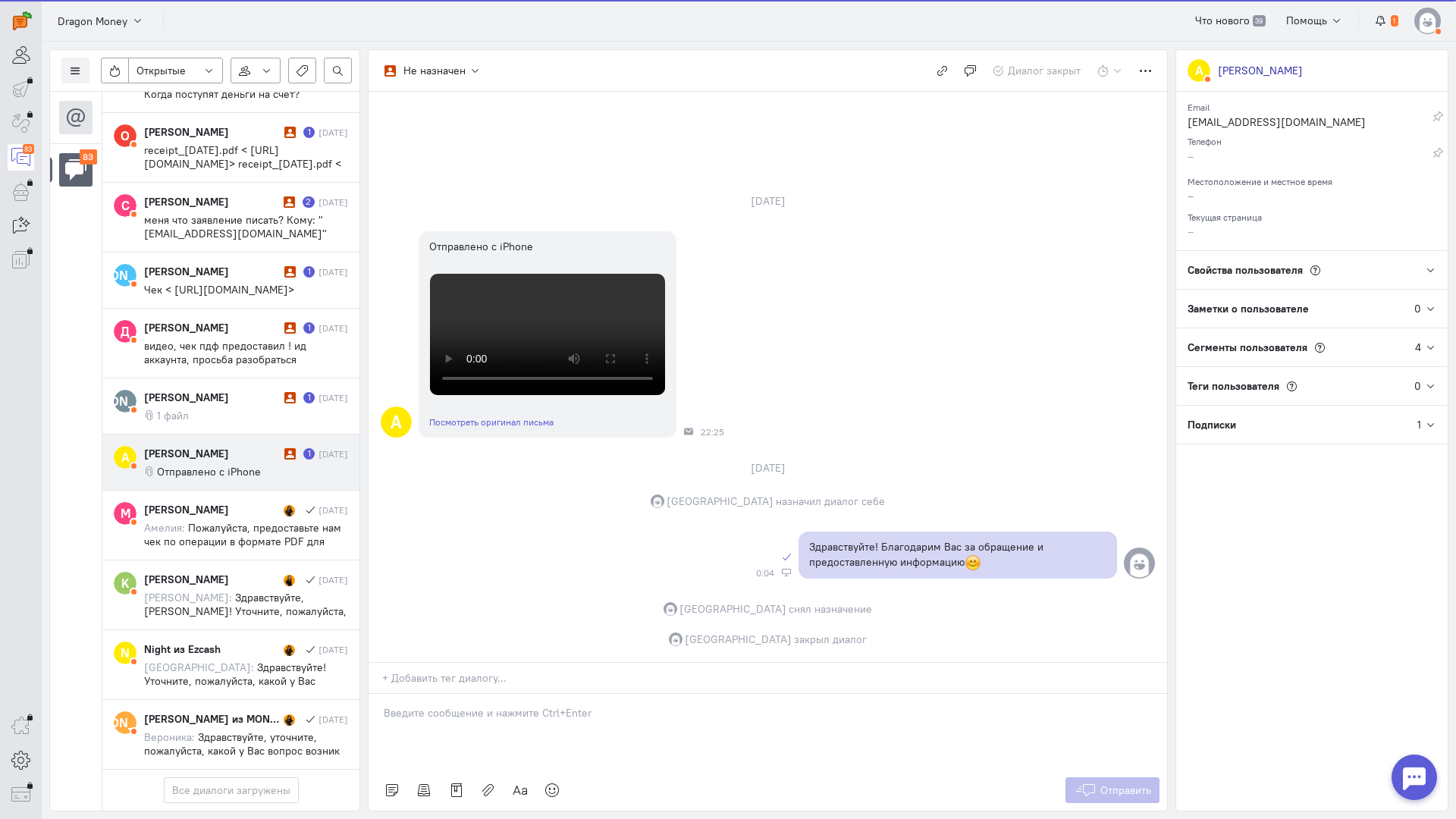
scroll to position [5328, 0]
click at [211, 465] on span "Отправлено с iPhone" at bounding box center [209, 471] width 104 height 13
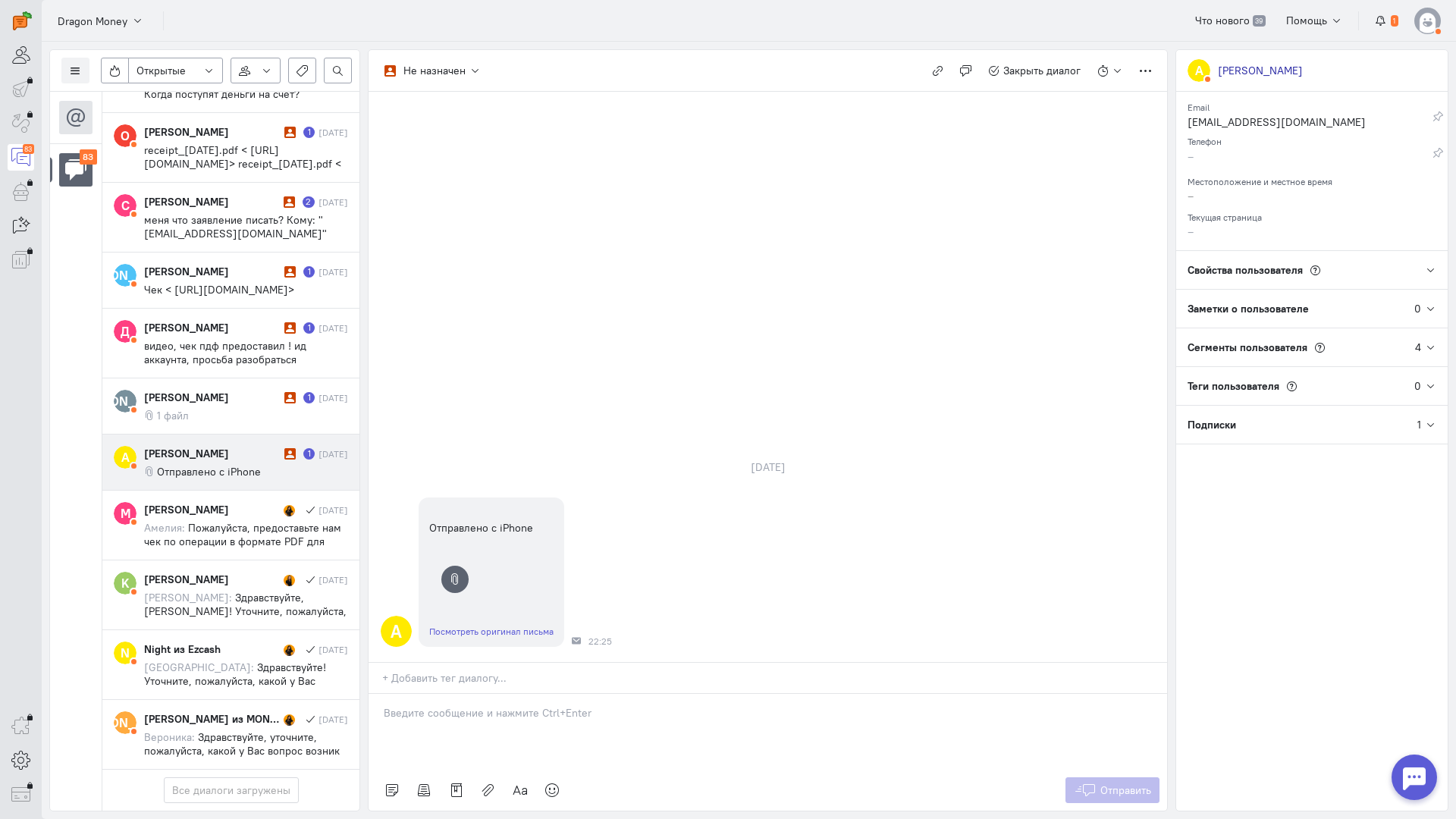
click at [450, 705] on p at bounding box center [768, 712] width 768 height 15
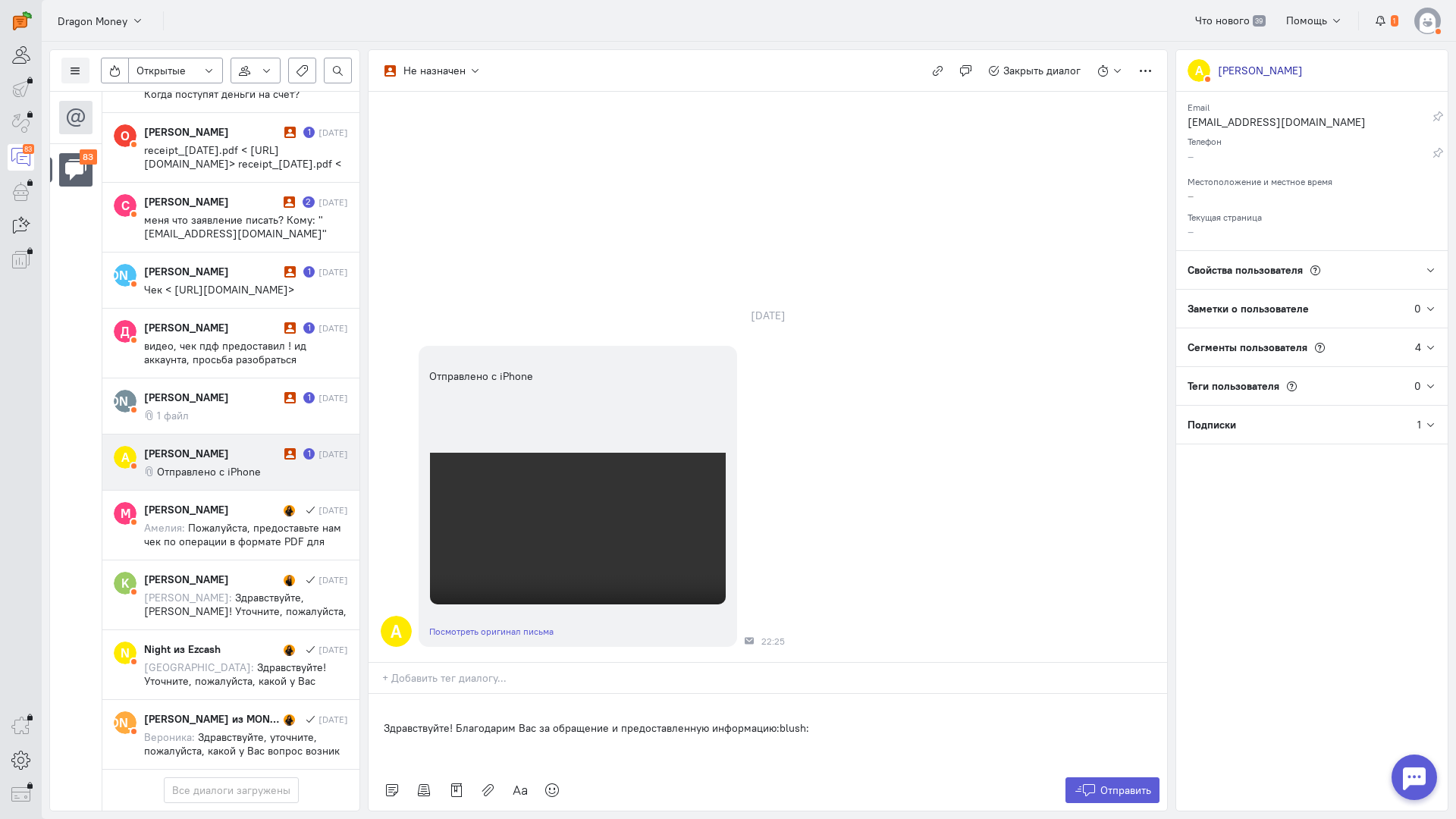
click at [378, 693] on div "Здравствуйте! Благодарим Вас за обращение и предоставленную информацию:blush:" at bounding box center [768, 731] width 799 height 76
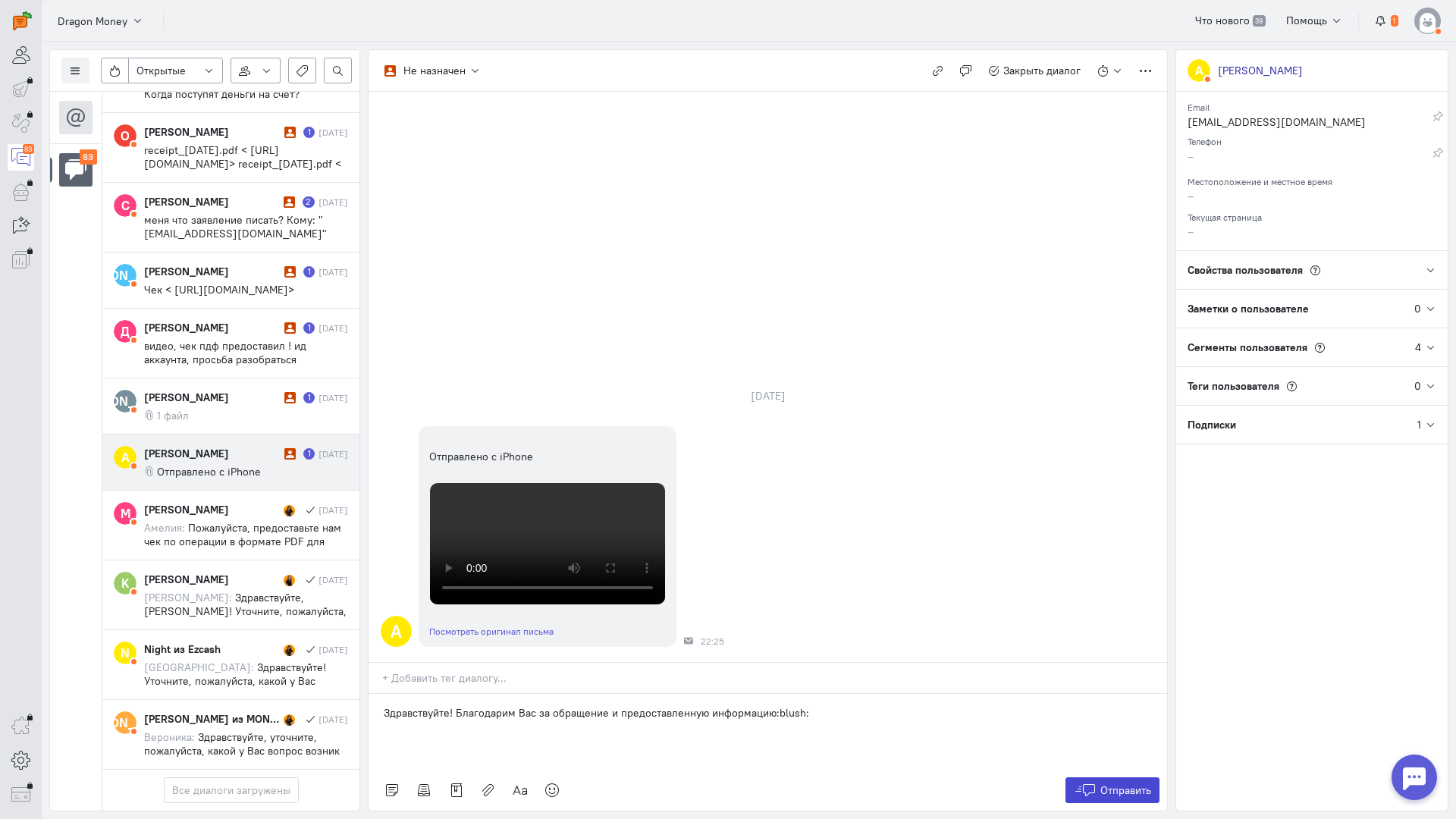
click at [1140, 783] on span "Отправить" at bounding box center [1125, 789] width 51 height 13
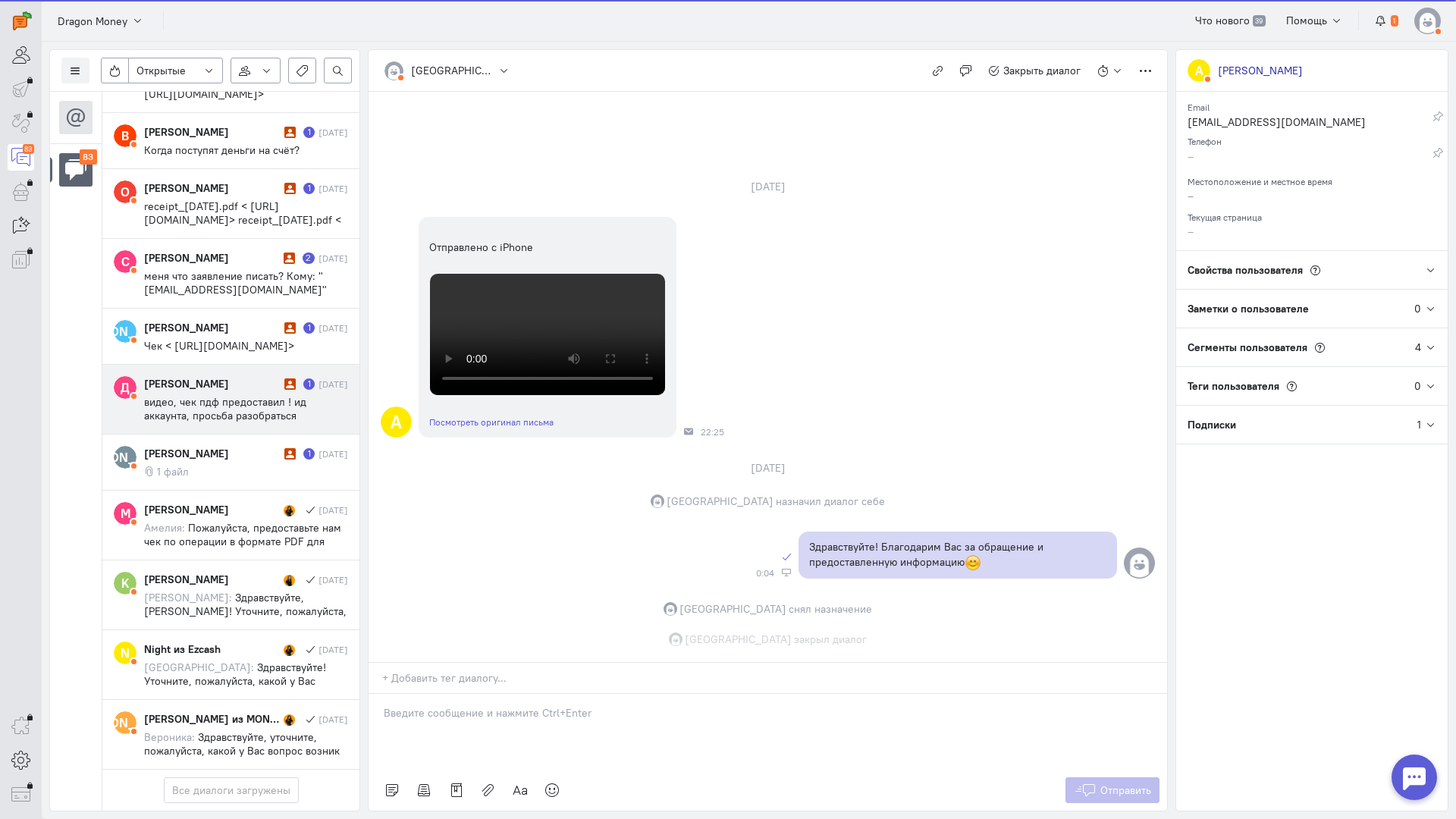
scroll to position [271, 0]
click at [211, 395] on span "видео, чек пдф предоставил ! ид аккаунта, просьба разобраться" at bounding box center [225, 409] width 162 height 28
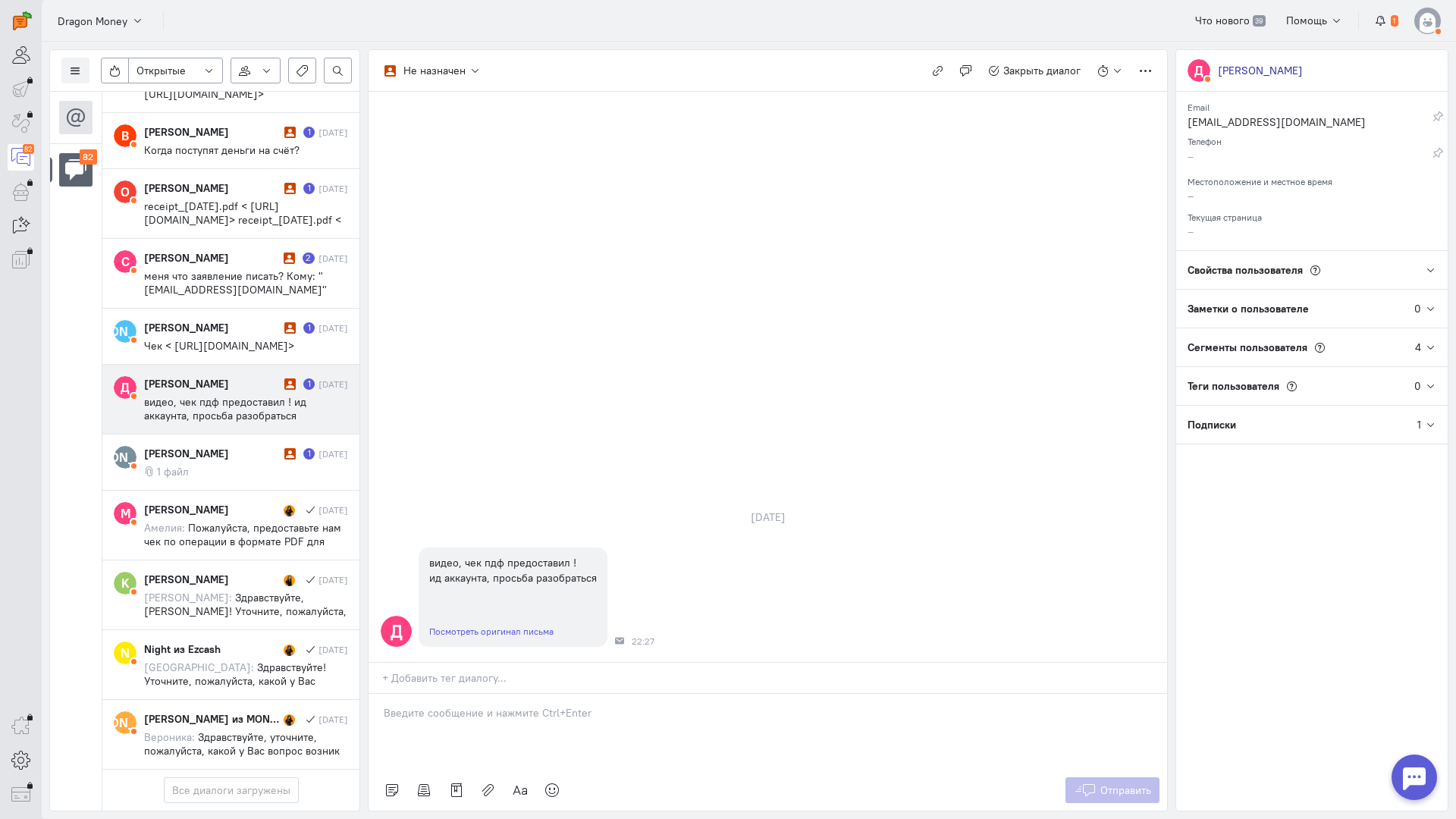
drag, startPoint x: 471, startPoint y: 635, endPoint x: 426, endPoint y: 642, distance: 45.5
click at [467, 693] on div at bounding box center [768, 731] width 799 height 76
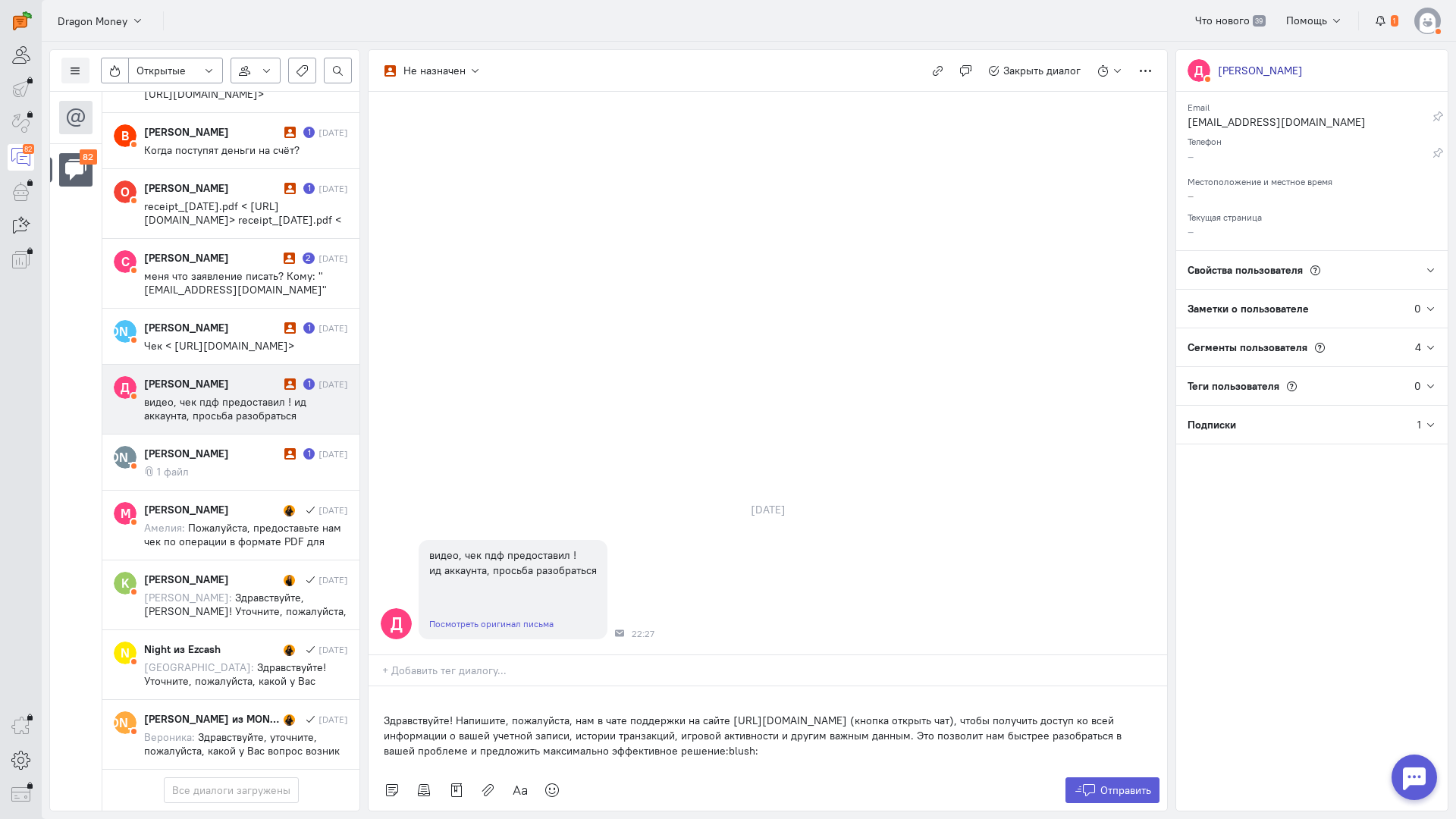
click at [380, 686] on div "Здравствуйте! Напишите, пожалуйста, нам в чате поддержки на сайте [URL][DOMAIN_…" at bounding box center [768, 728] width 799 height 84
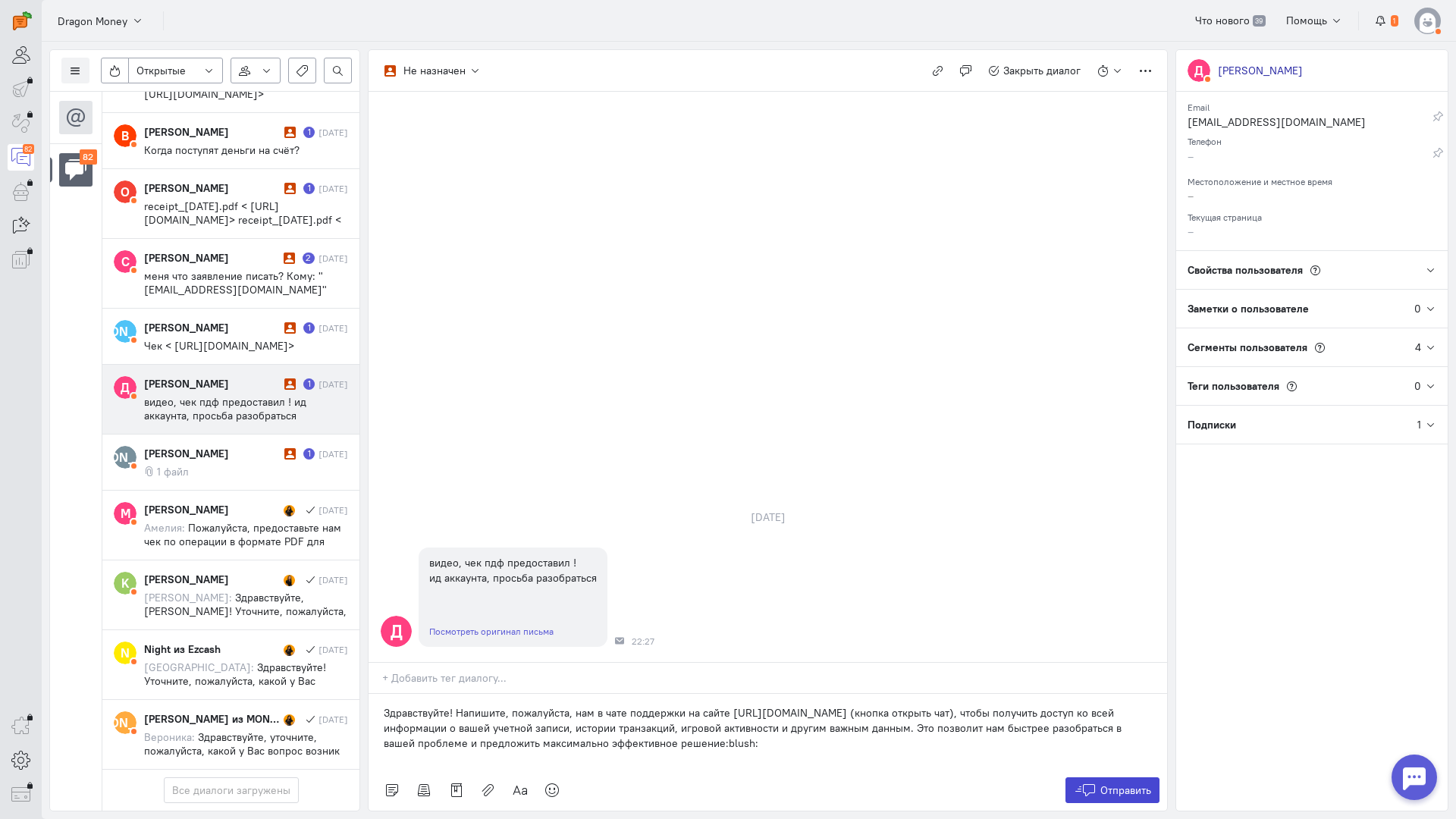
click at [1117, 783] on span "Отправить" at bounding box center [1125, 789] width 51 height 13
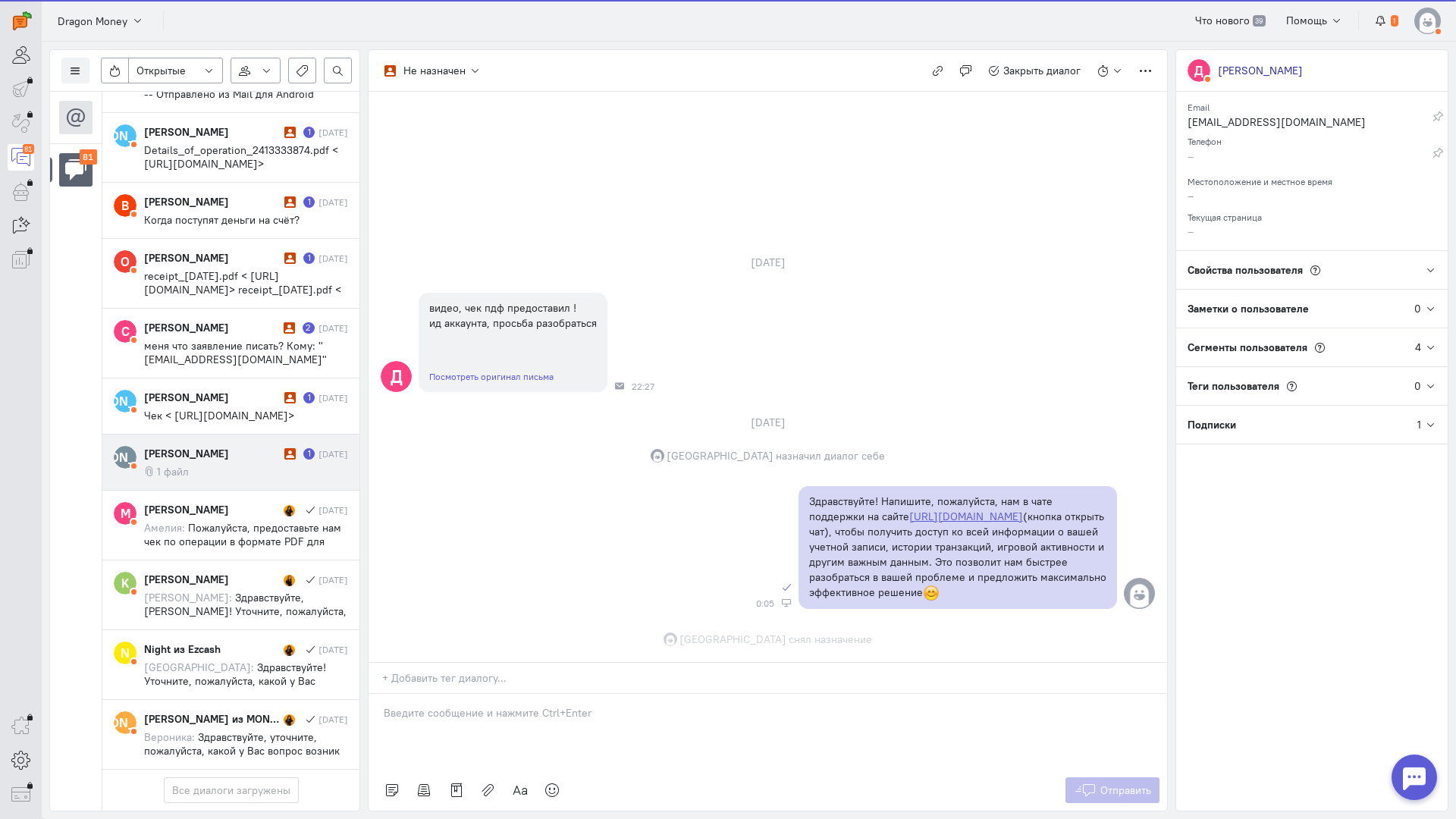
click at [235, 446] on div "[PERSON_NAME]" at bounding box center [212, 453] width 136 height 15
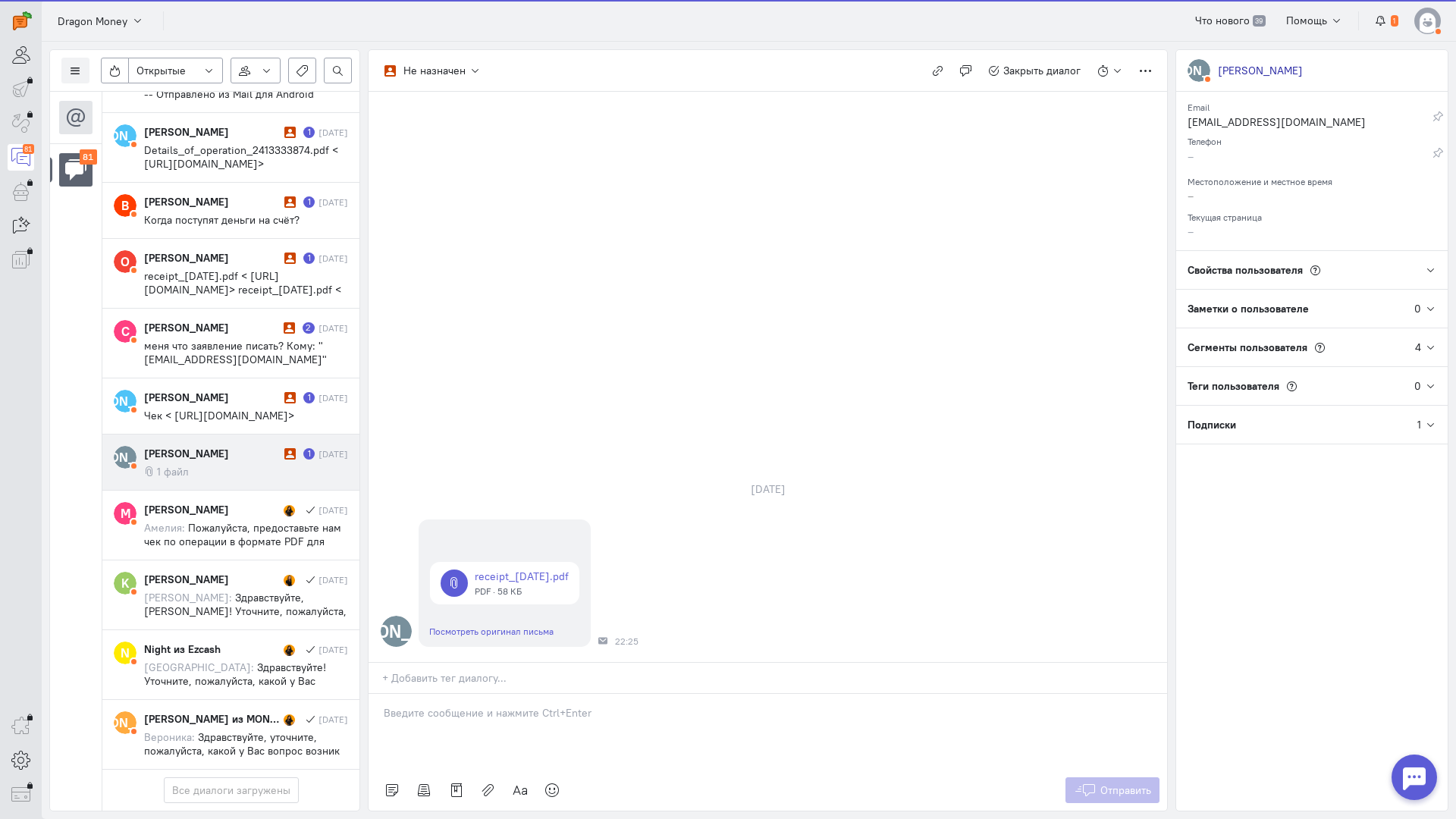
scroll to position [5179, 0]
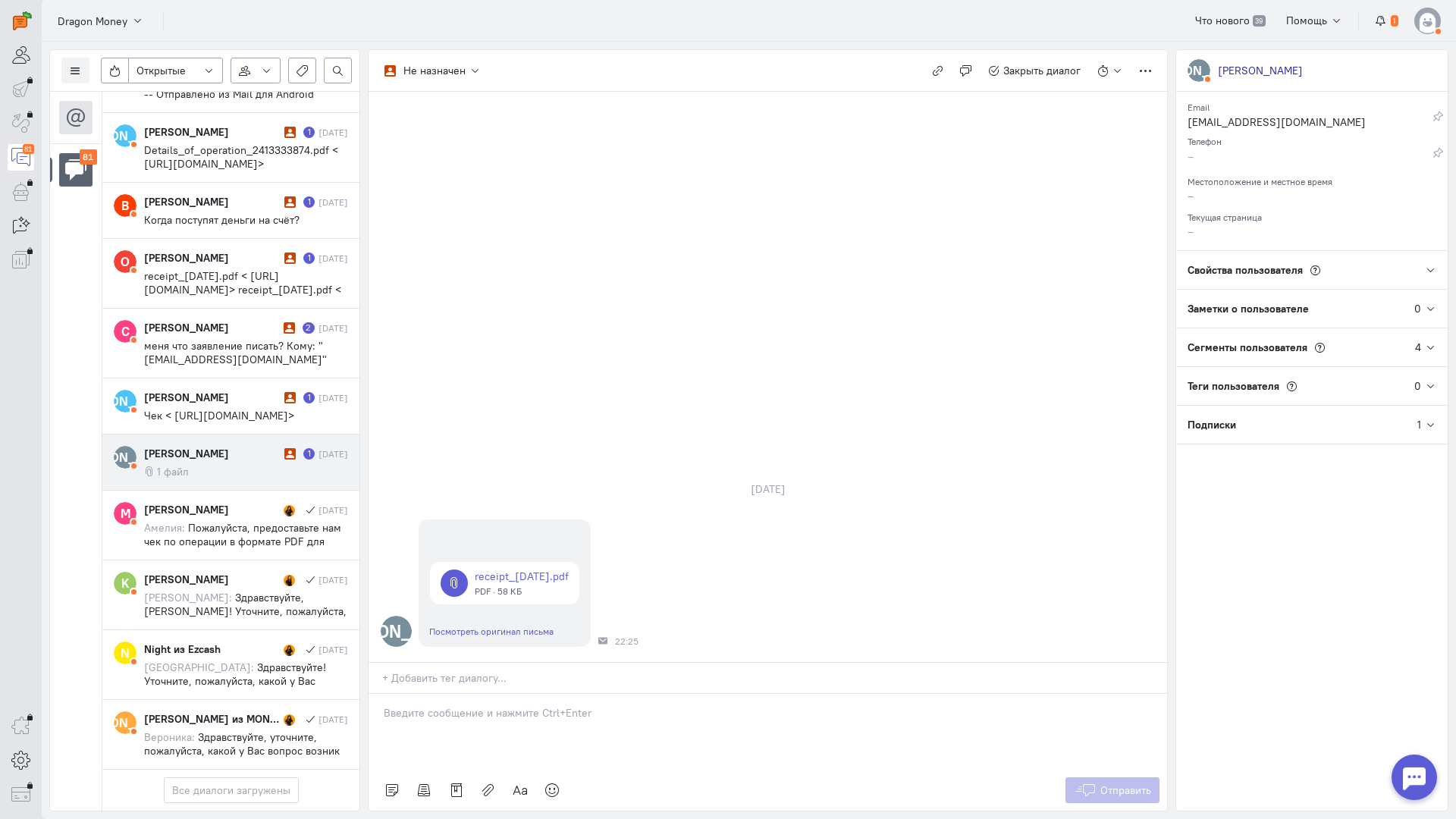
drag, startPoint x: 502, startPoint y: 629, endPoint x: 440, endPoint y: 633, distance: 62.1
click at [500, 693] on div at bounding box center [768, 731] width 799 height 76
click at [391, 720] on p "Здравствуйте! Благодарим Вас за обращение и предоставленную информацию:blush:" at bounding box center [768, 728] width 768 height 15
click at [382, 693] on div "Здравствуйте! Благодарим Вас за обращение и предоставленную информацию:blush:" at bounding box center [768, 731] width 799 height 76
click at [1093, 782] on icon at bounding box center [1085, 789] width 23 height 15
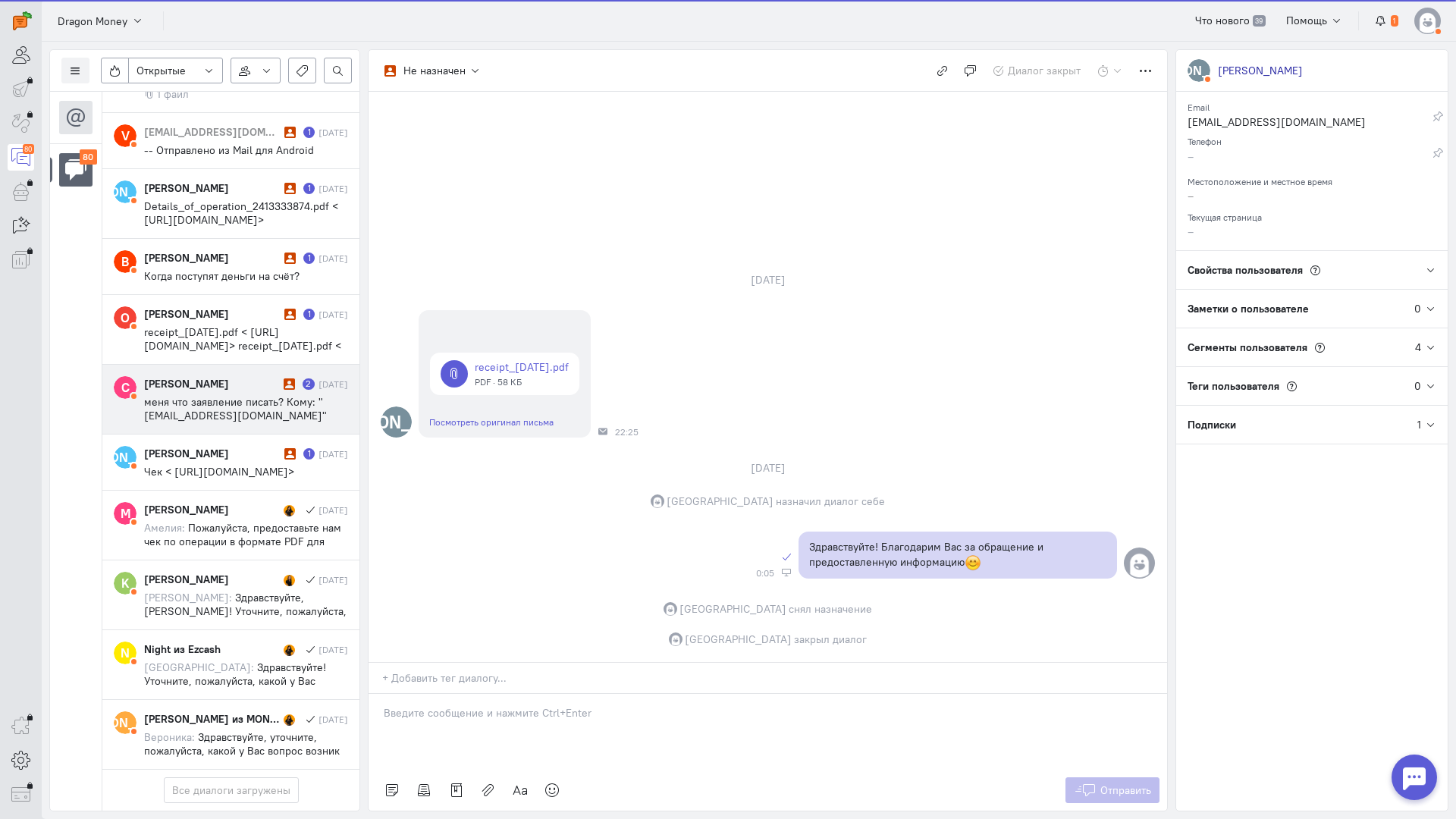
scroll to position [5124, 0]
click at [209, 395] on span "меня что заявление писать? Кому: "[EMAIL_ADDRESS][DOMAIN_NAME]" <[EMAIL_ADDRESS…" at bounding box center [240, 436] width 193 height 82
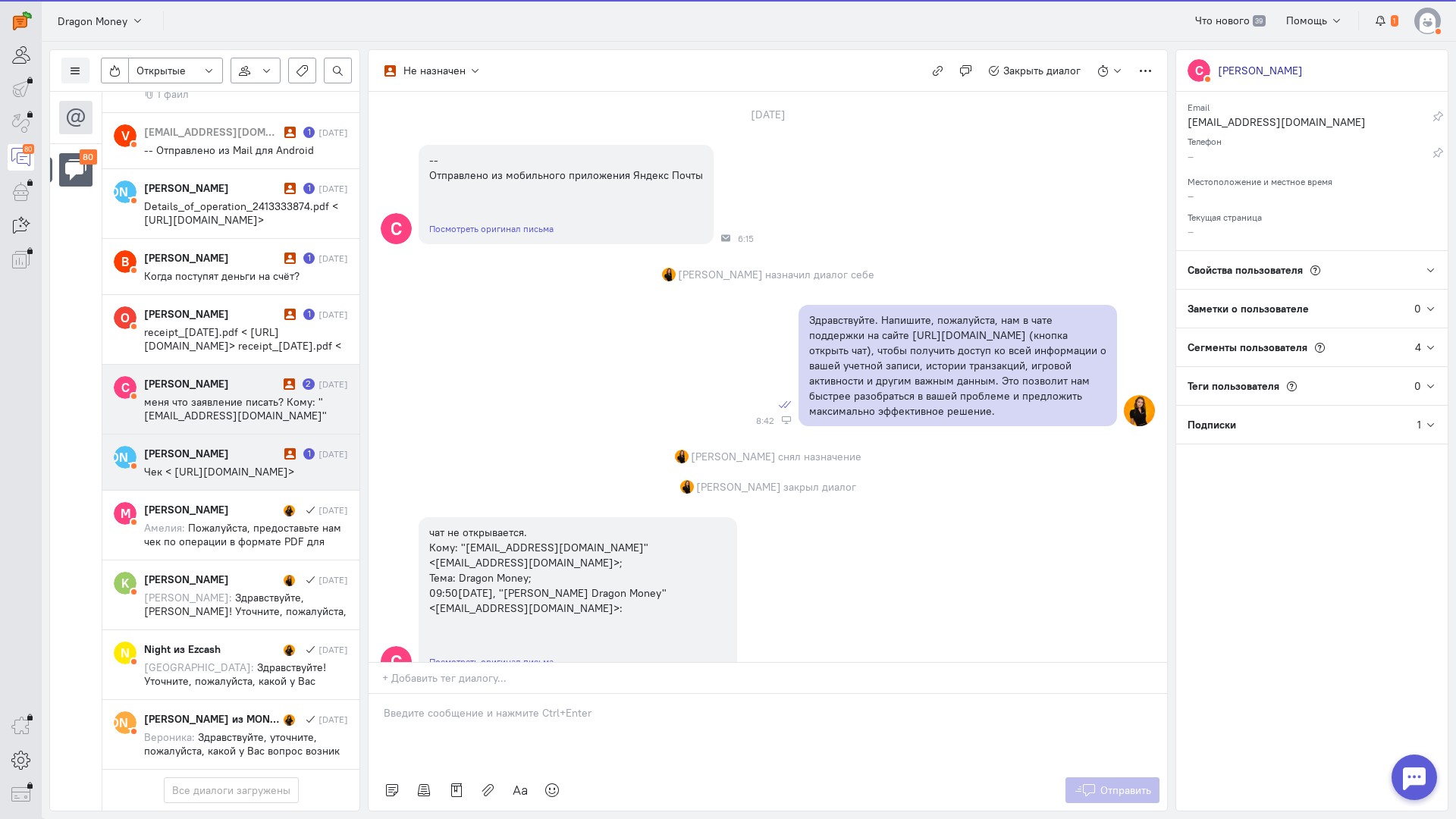
scroll to position [1321, 0]
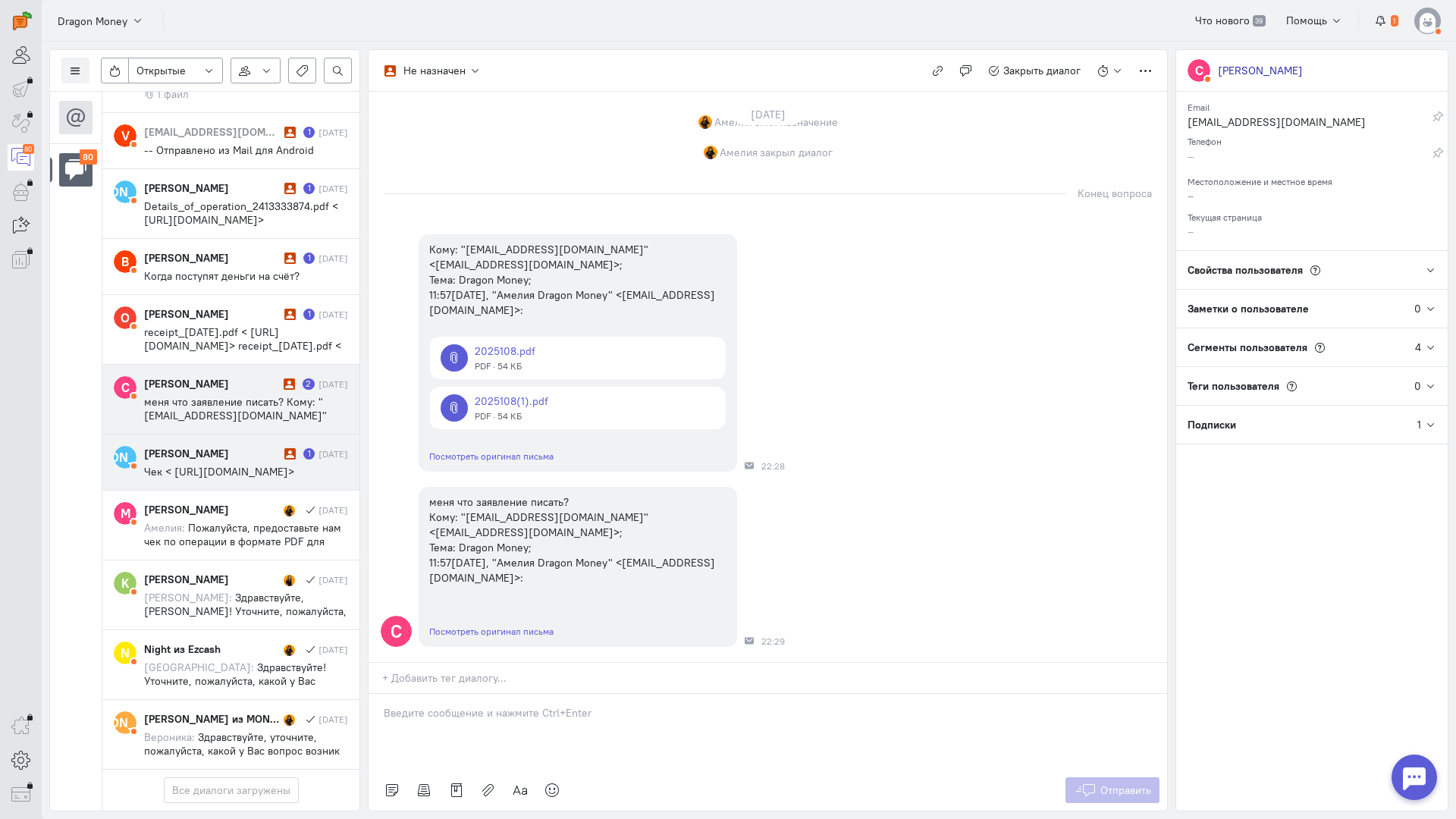
click at [233, 446] on div "[PERSON_NAME]" at bounding box center [212, 453] width 136 height 15
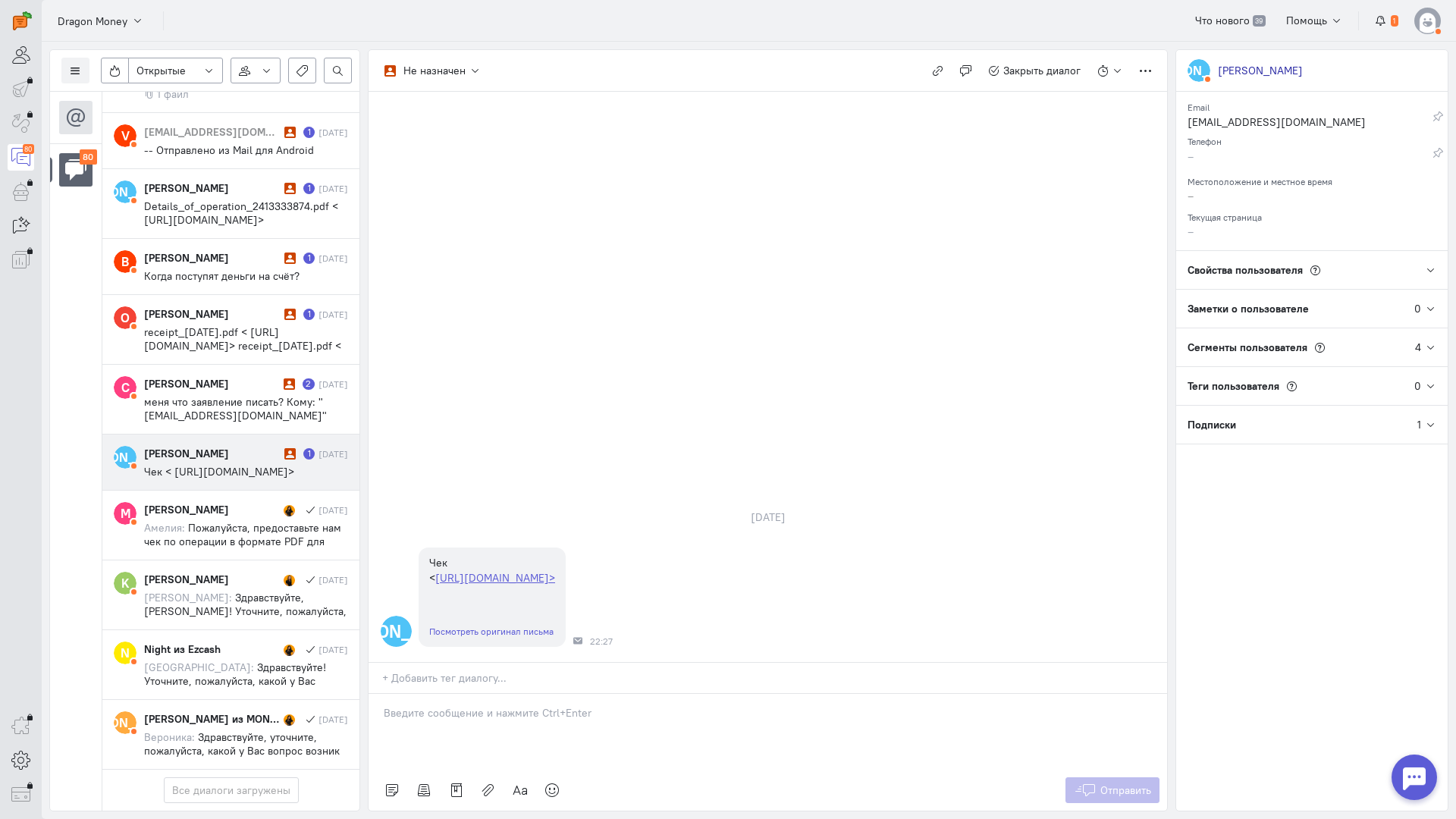
drag, startPoint x: 450, startPoint y: 619, endPoint x: 440, endPoint y: 618, distance: 10.0
click at [448, 705] on p at bounding box center [768, 712] width 768 height 15
click at [375, 693] on div "Здравствуйте! Благодарим Вас за обращение и предоставленную информацию:blush:" at bounding box center [768, 731] width 799 height 76
click at [1110, 783] on span "Отправить" at bounding box center [1125, 789] width 51 height 13
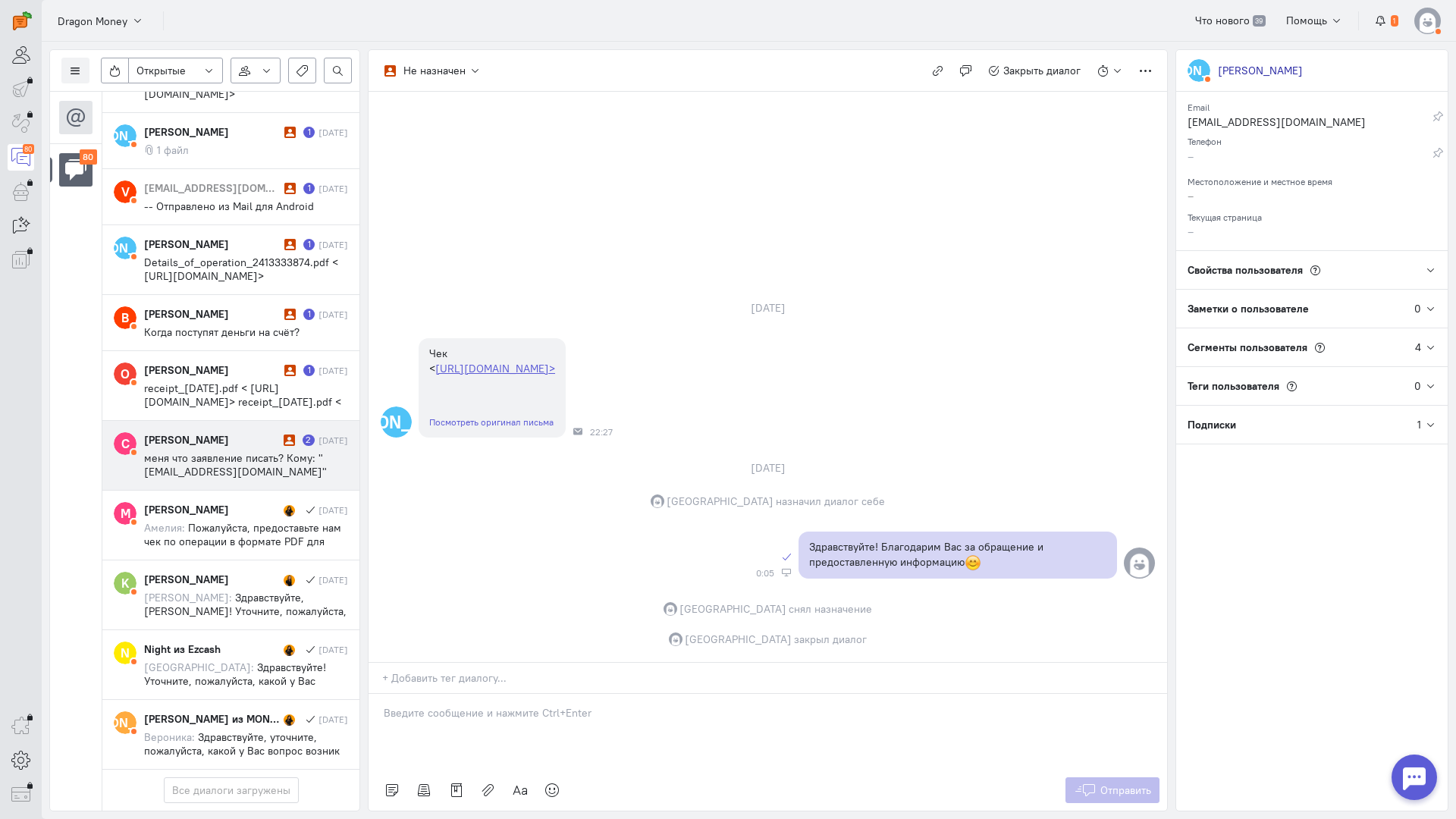
click at [180, 432] on div "[PERSON_NAME]" at bounding box center [212, 440] width 135 height 15
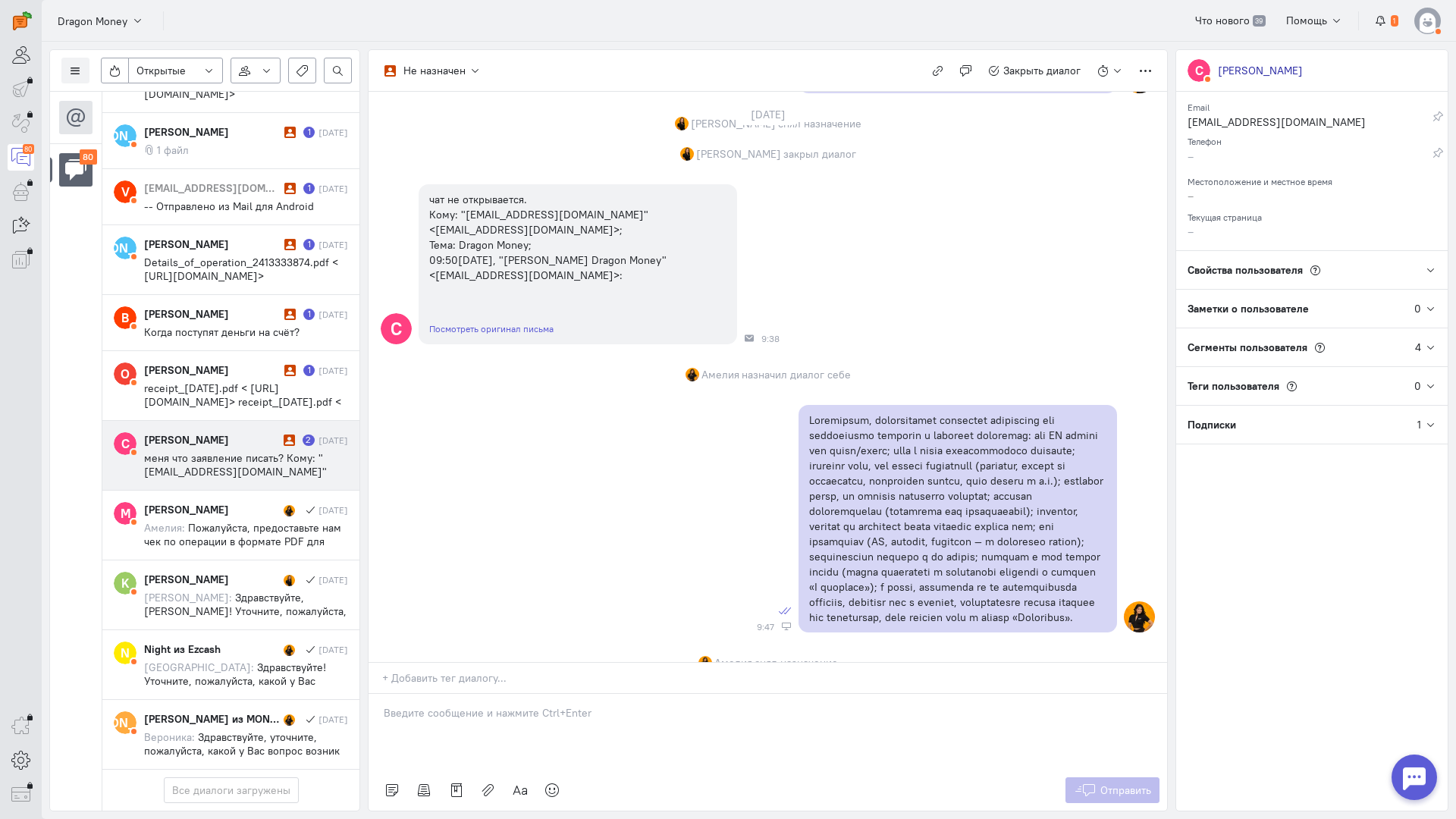
scroll to position [259, 0]
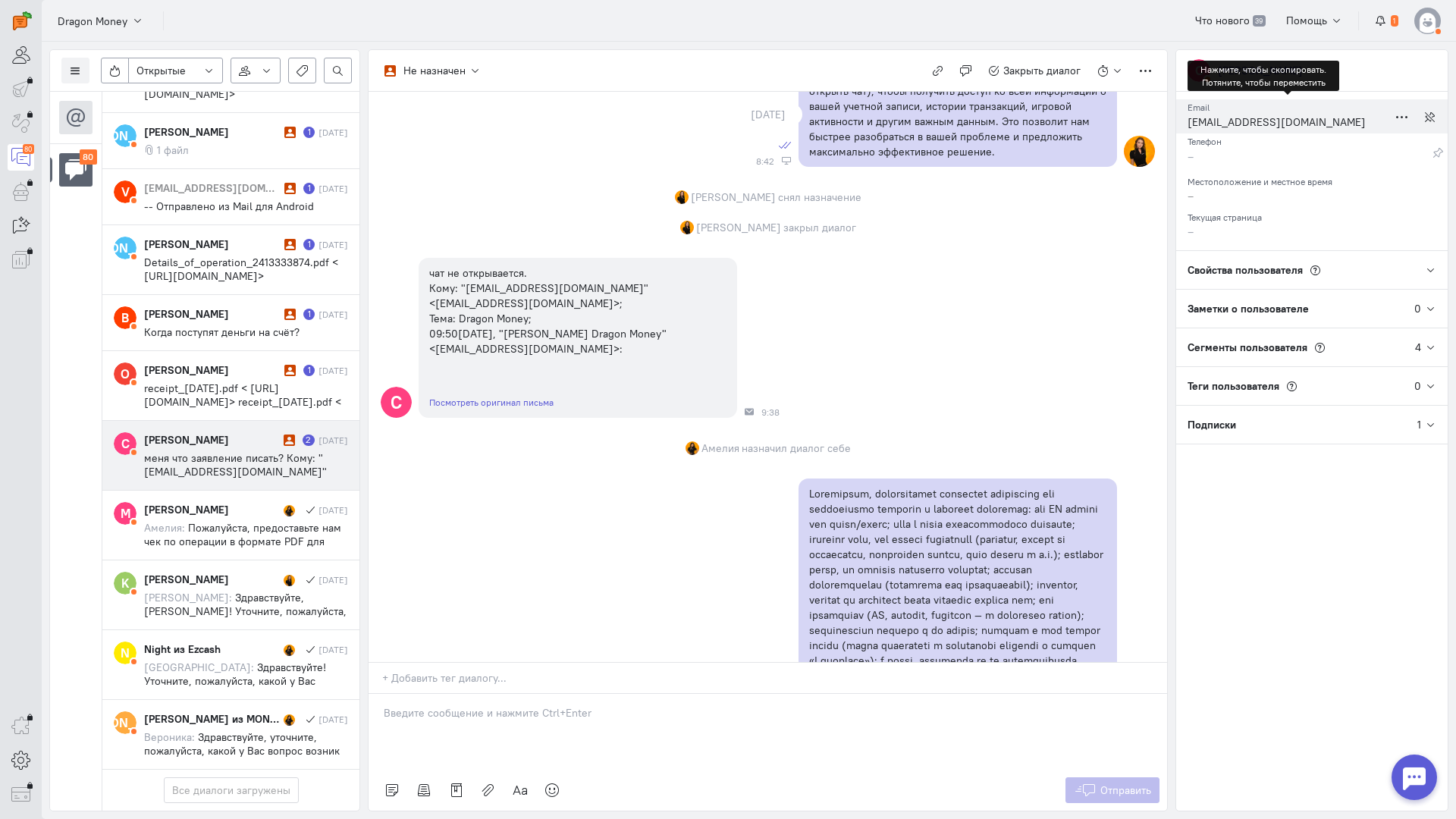
click at [1234, 119] on div "[EMAIL_ADDRESS][DOMAIN_NAME]" at bounding box center [1288, 124] width 200 height 19
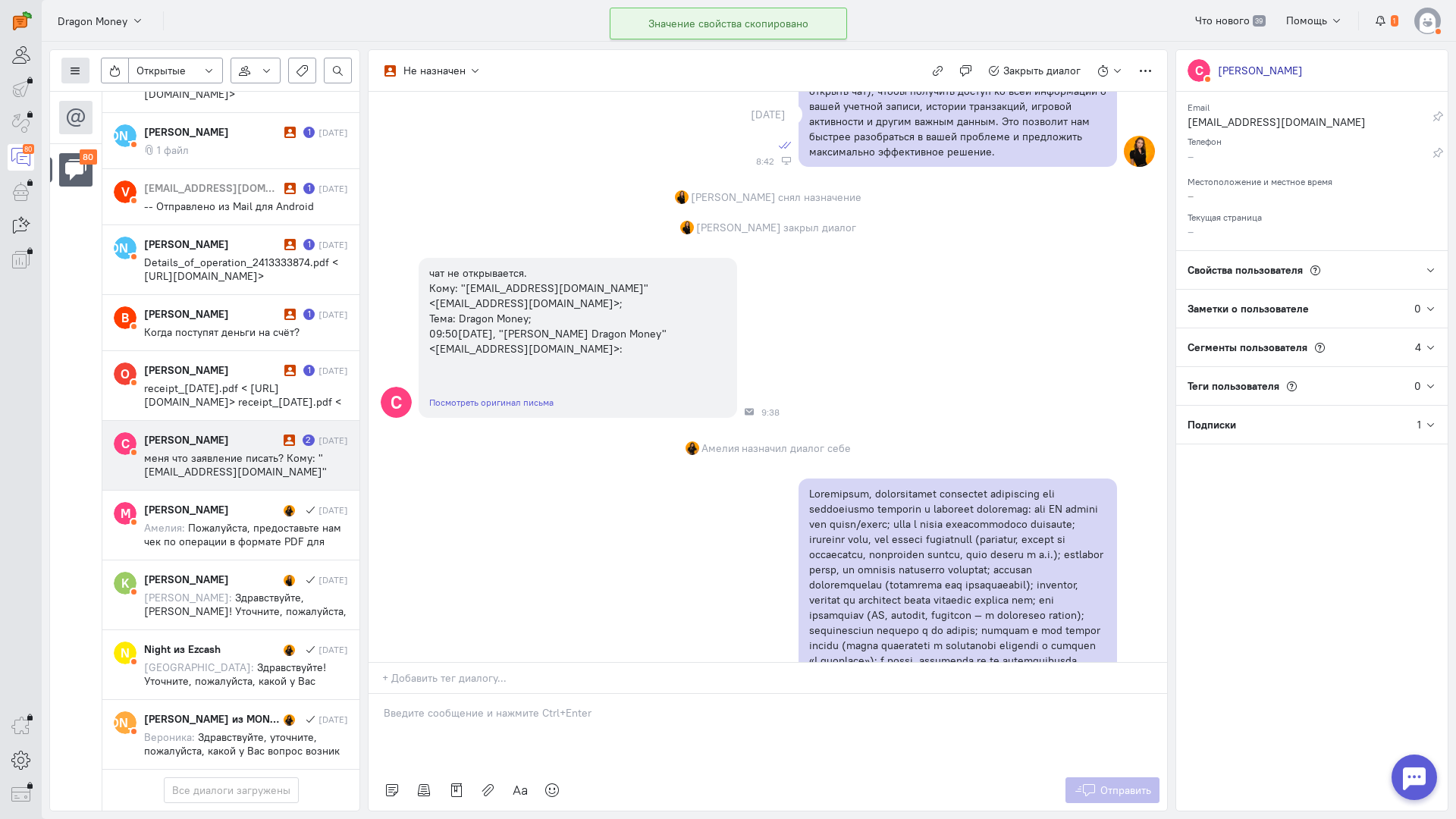
click at [70, 70] on icon at bounding box center [75, 70] width 11 height 11
click at [110, 96] on span "Список пользователей" at bounding box center [148, 101] width 113 height 13
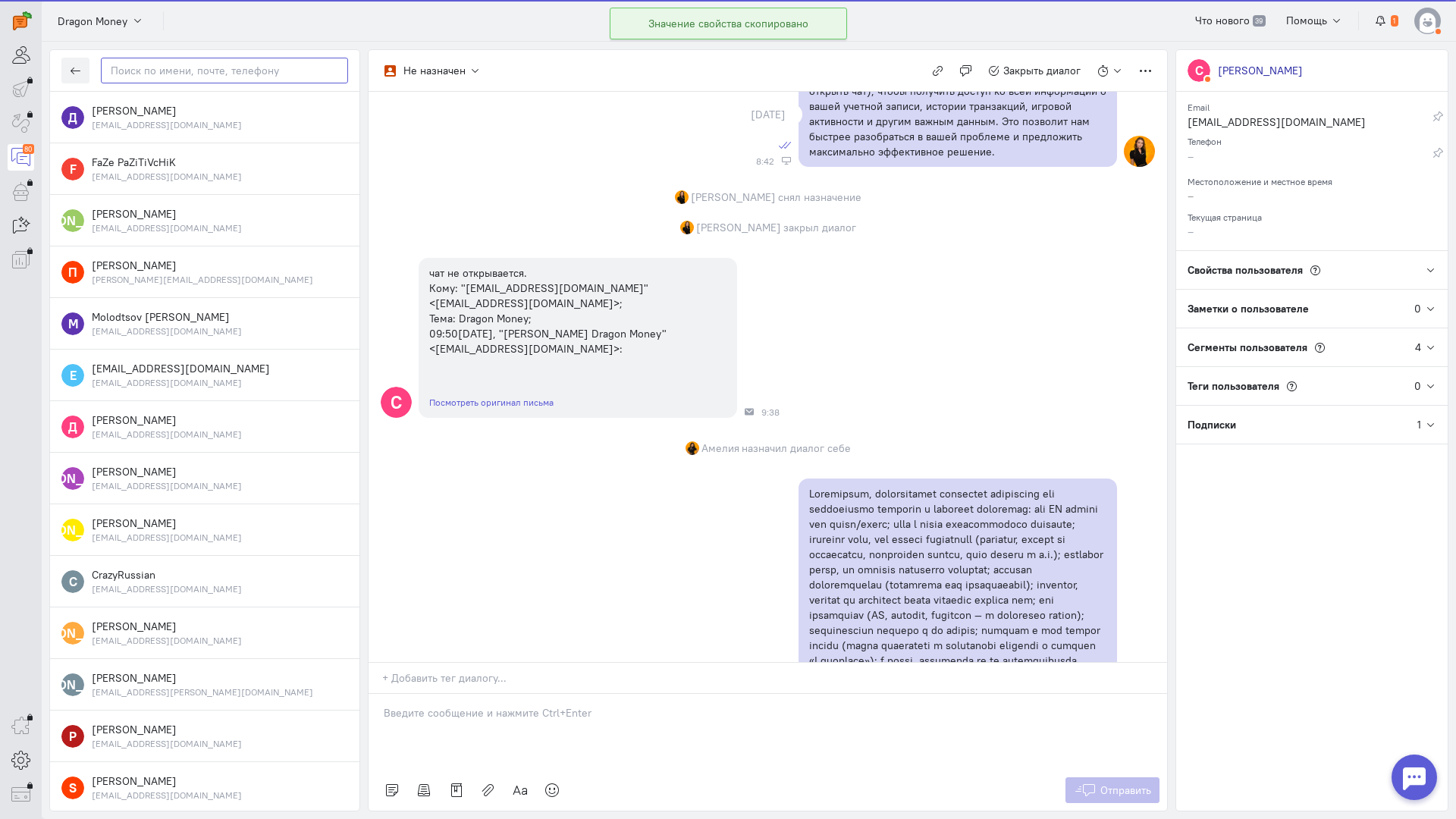
click at [201, 80] on input "text" at bounding box center [225, 70] width 248 height 26
paste input "[EMAIL_ADDRESS]"
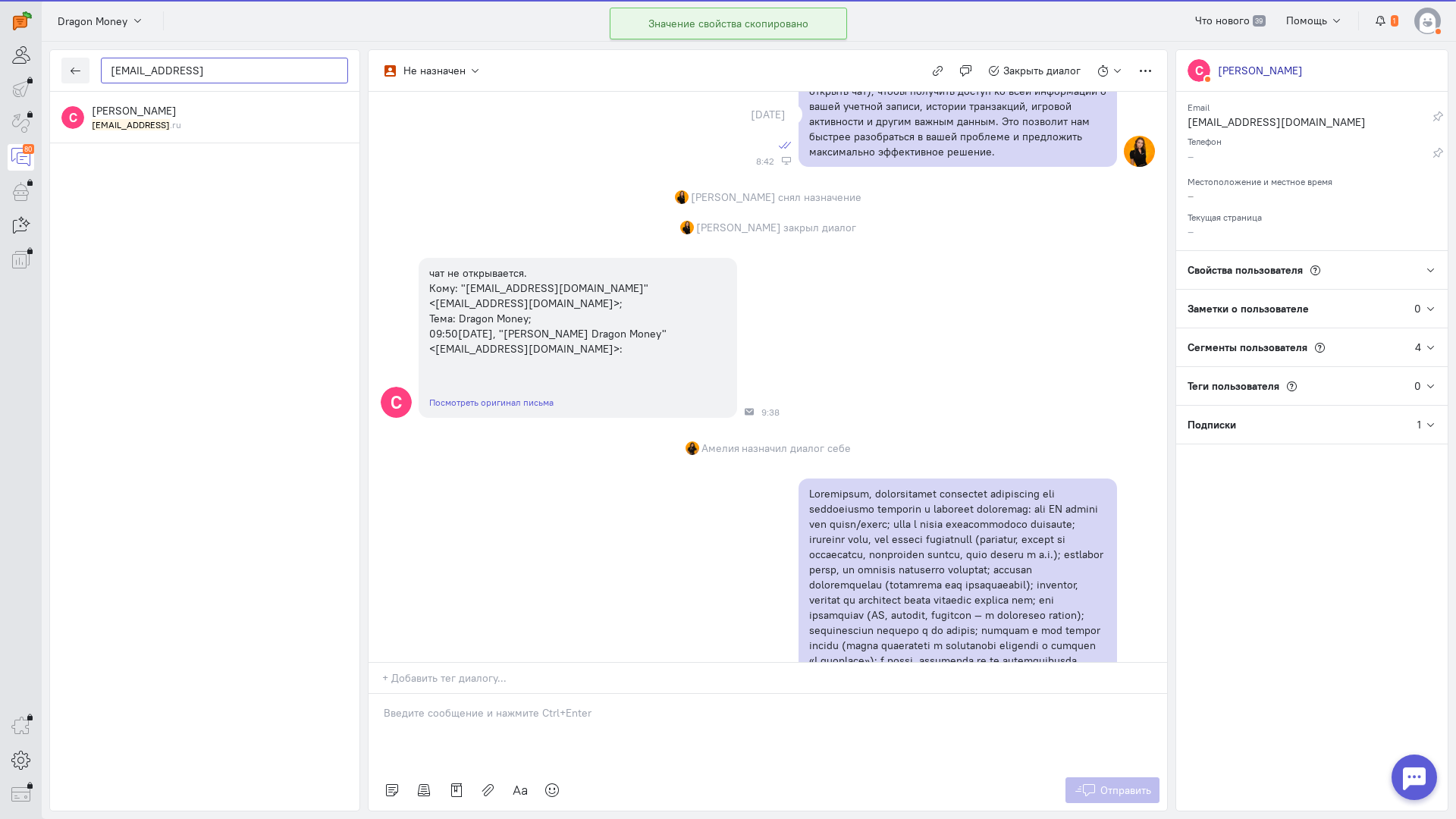
type input "[EMAIL_ADDRESS]"
click at [202, 115] on div "[PERSON_NAME] [EMAIL_ADDRESS] .ru" at bounding box center [219, 116] width 256 height 28
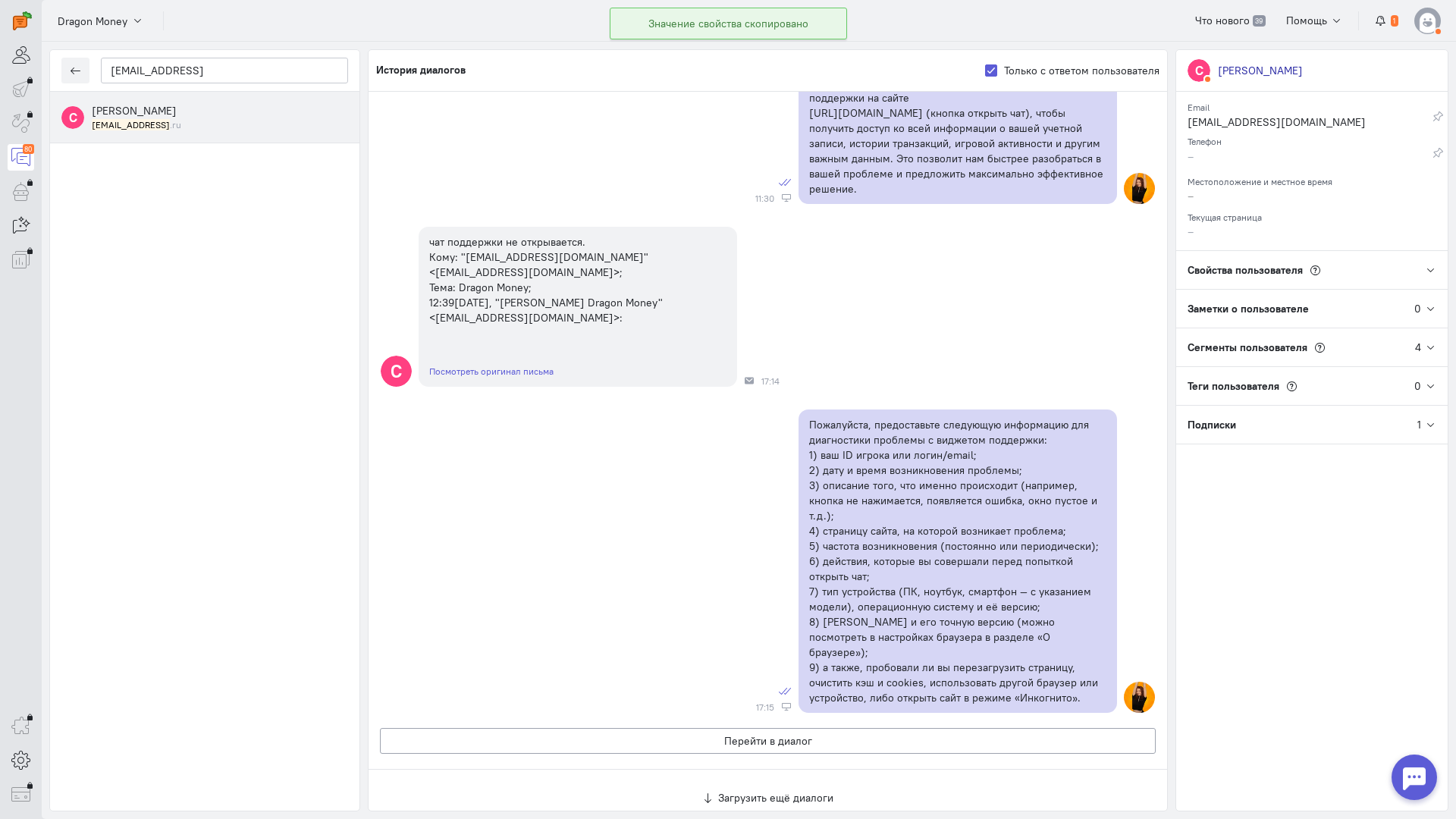
scroll to position [1236, 0]
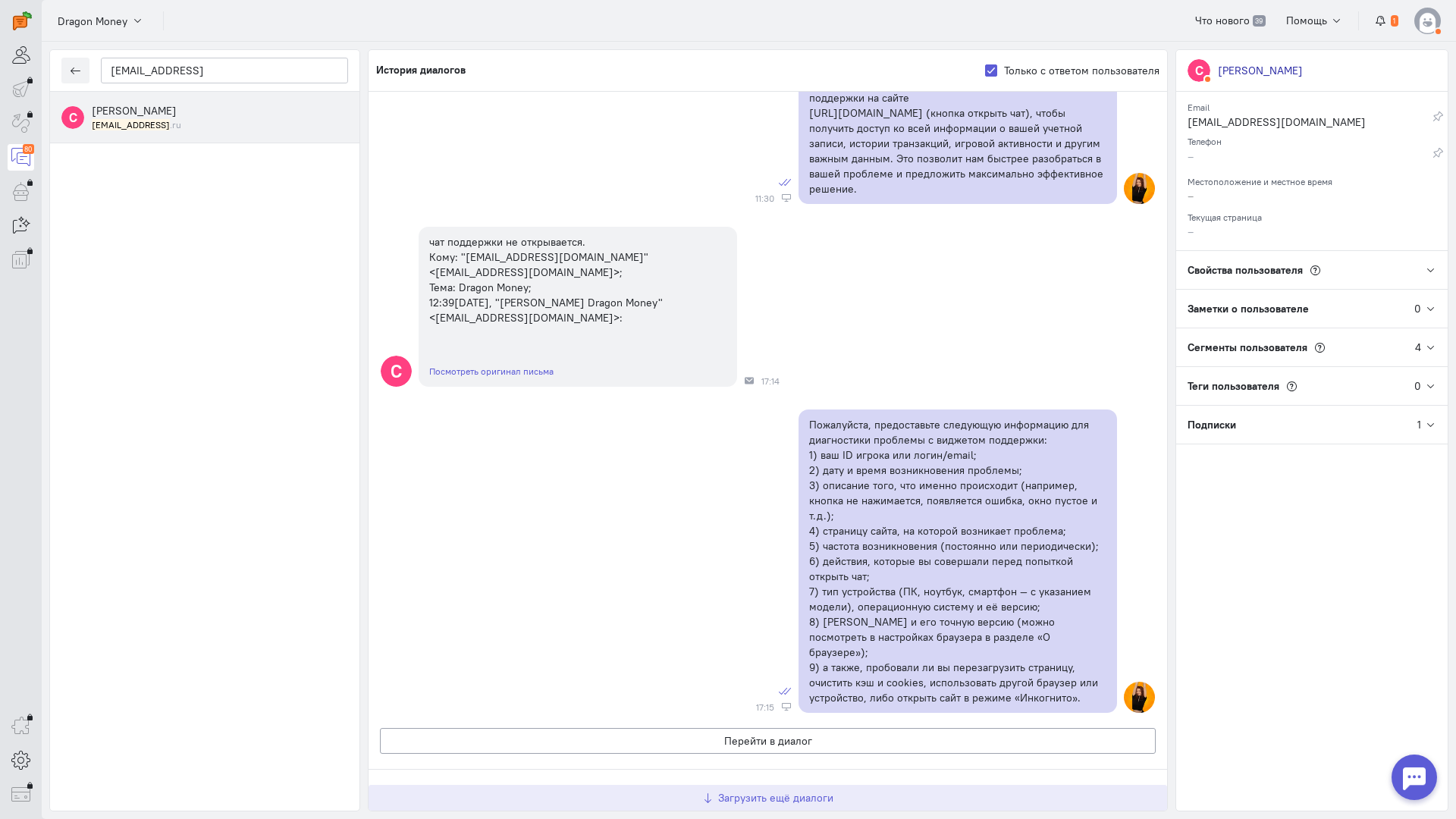
click at [738, 785] on button "Загрузить ещё диалоги" at bounding box center [768, 797] width 799 height 26
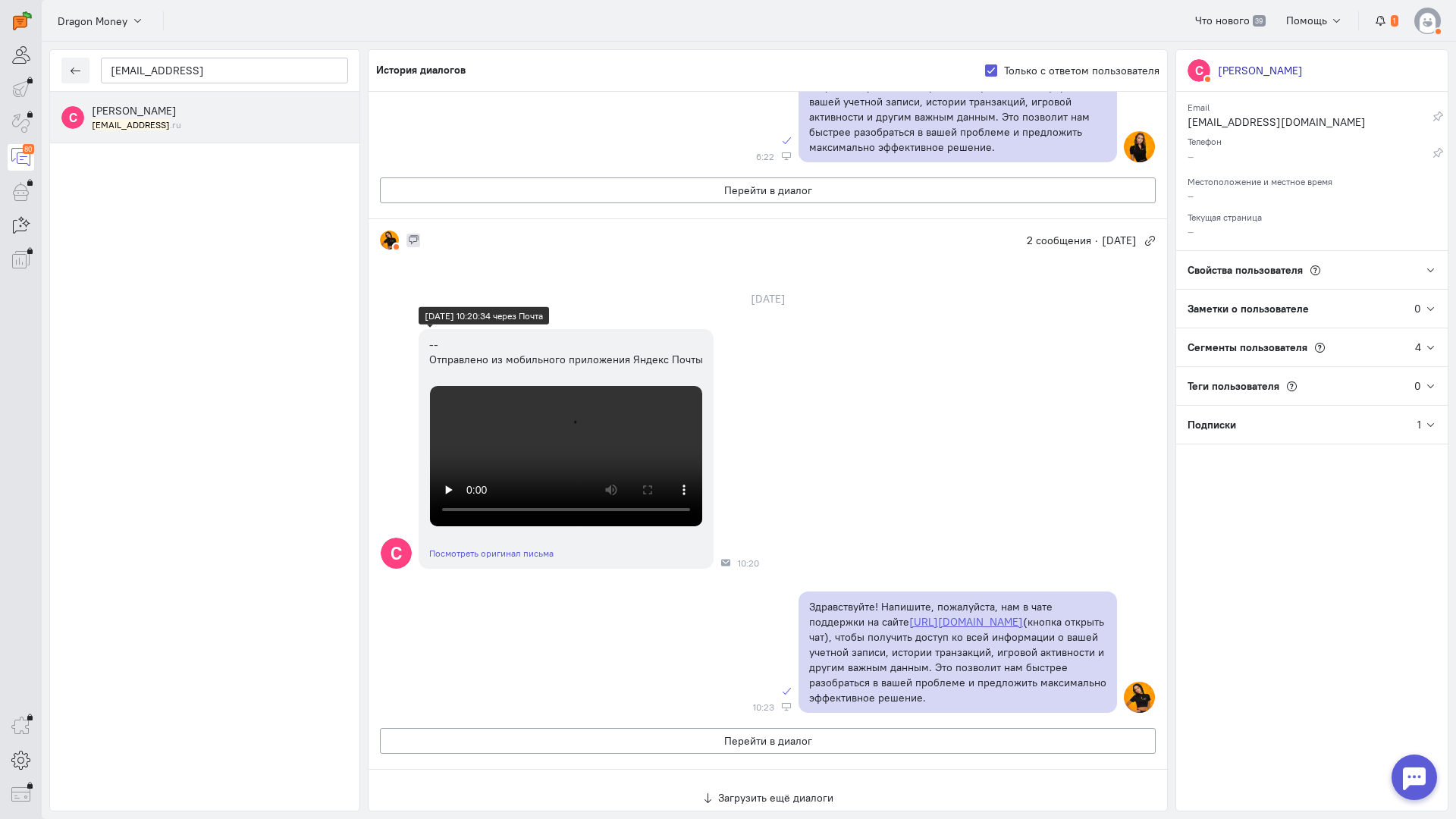
scroll to position [3403, 0]
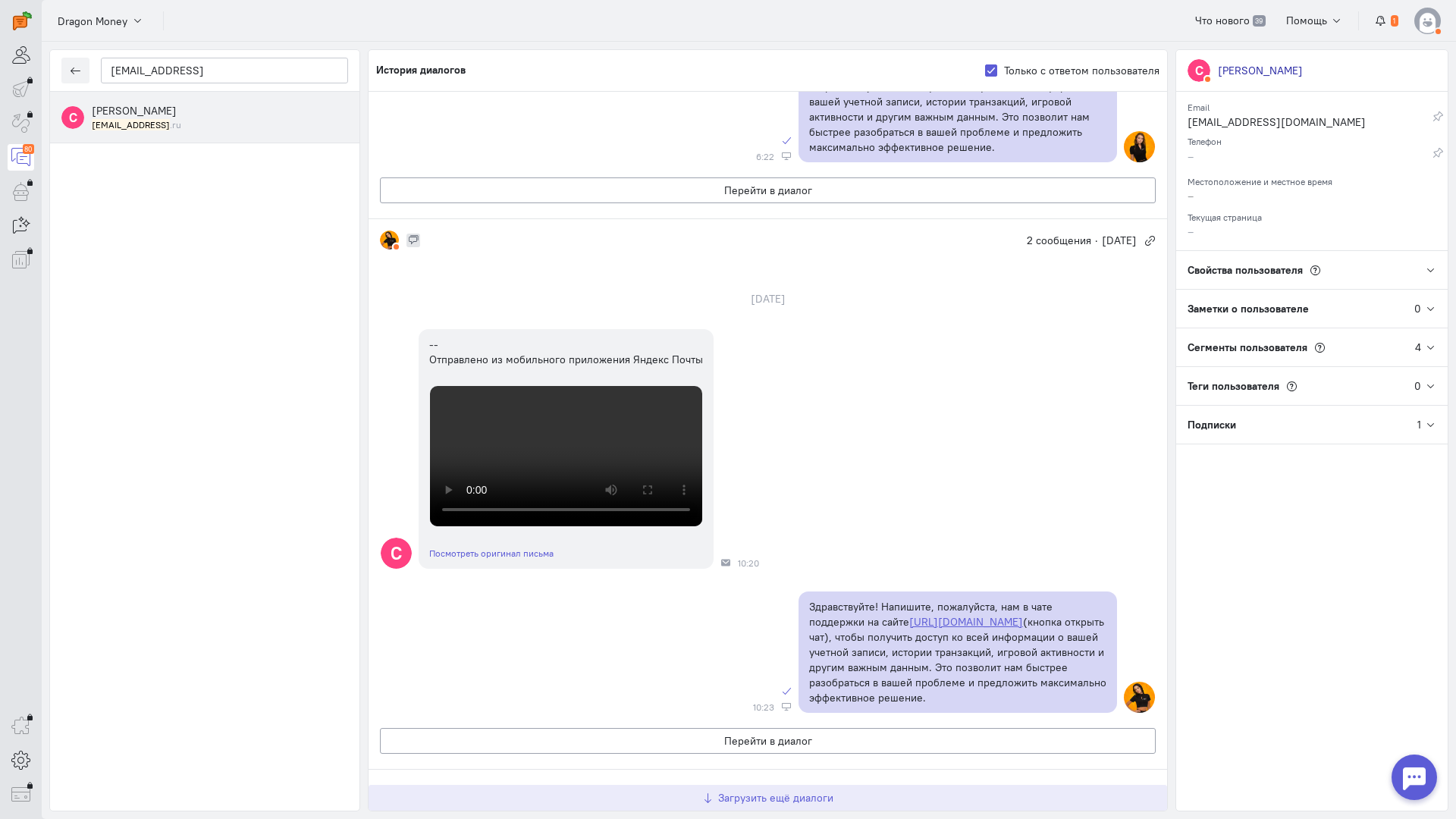
click at [737, 790] on span "Загрузить ещё диалоги" at bounding box center [776, 797] width 115 height 13
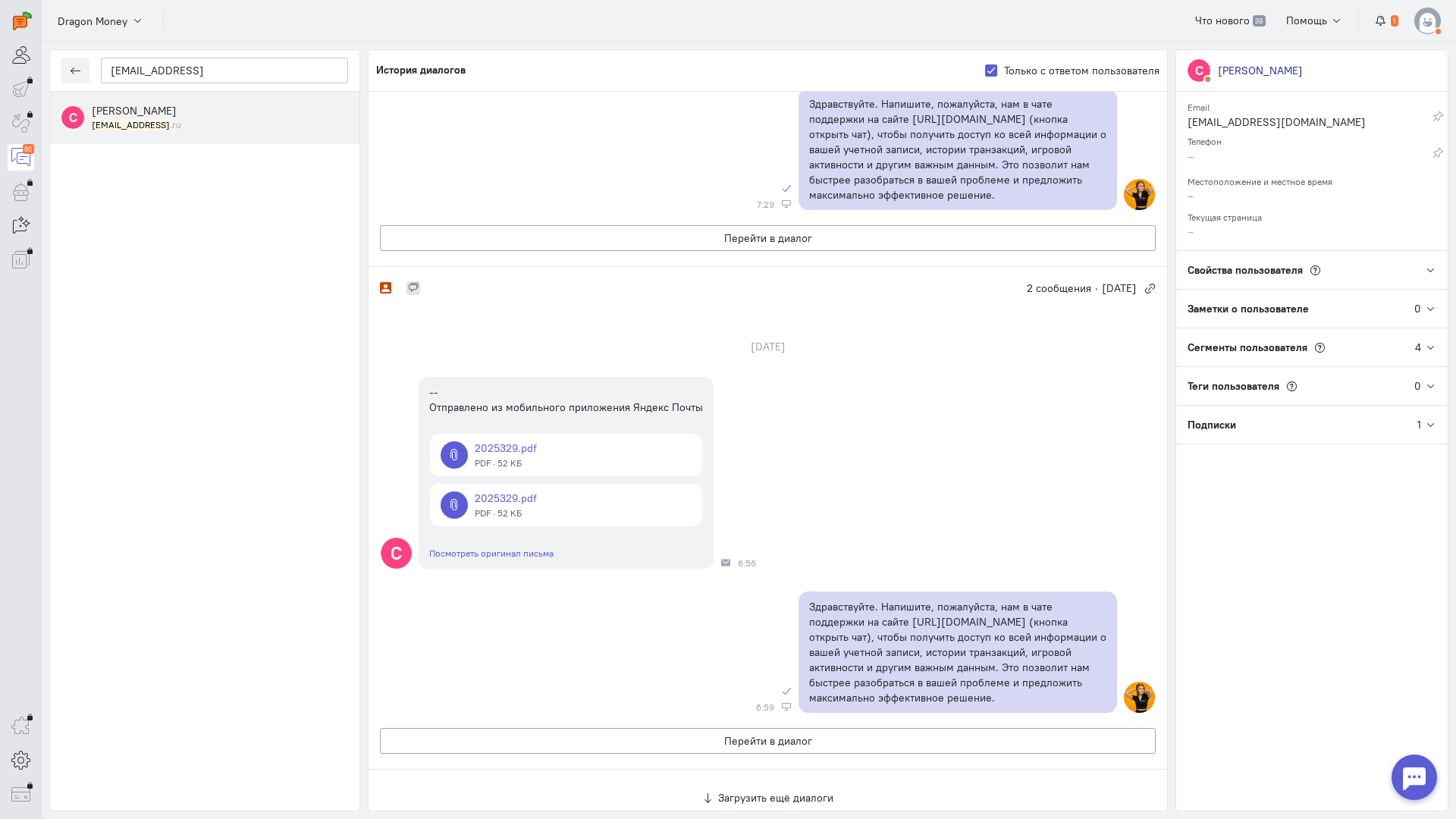
scroll to position [5903, 0]
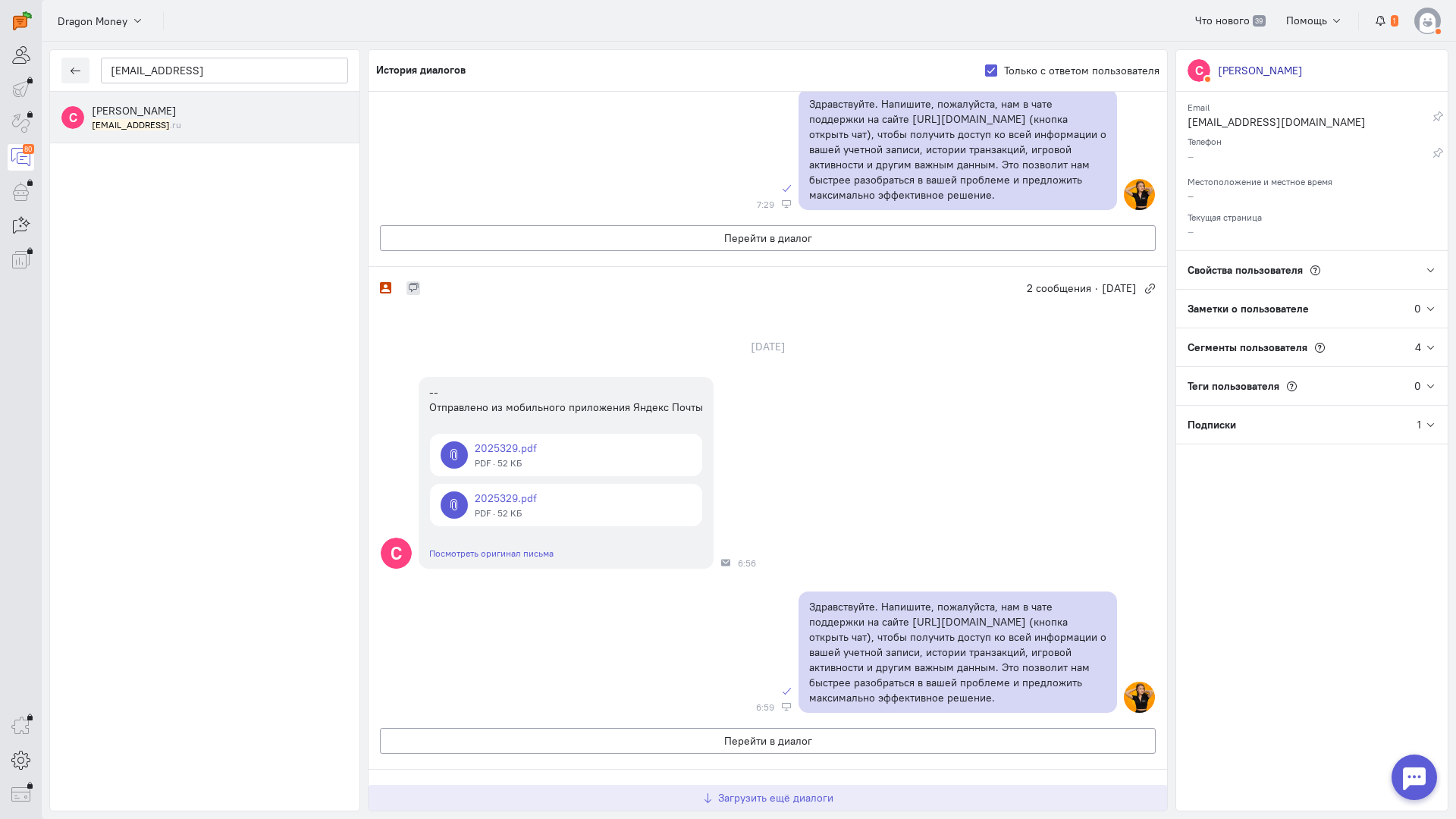
click at [683, 785] on button "Загрузить ещё диалоги" at bounding box center [768, 797] width 799 height 26
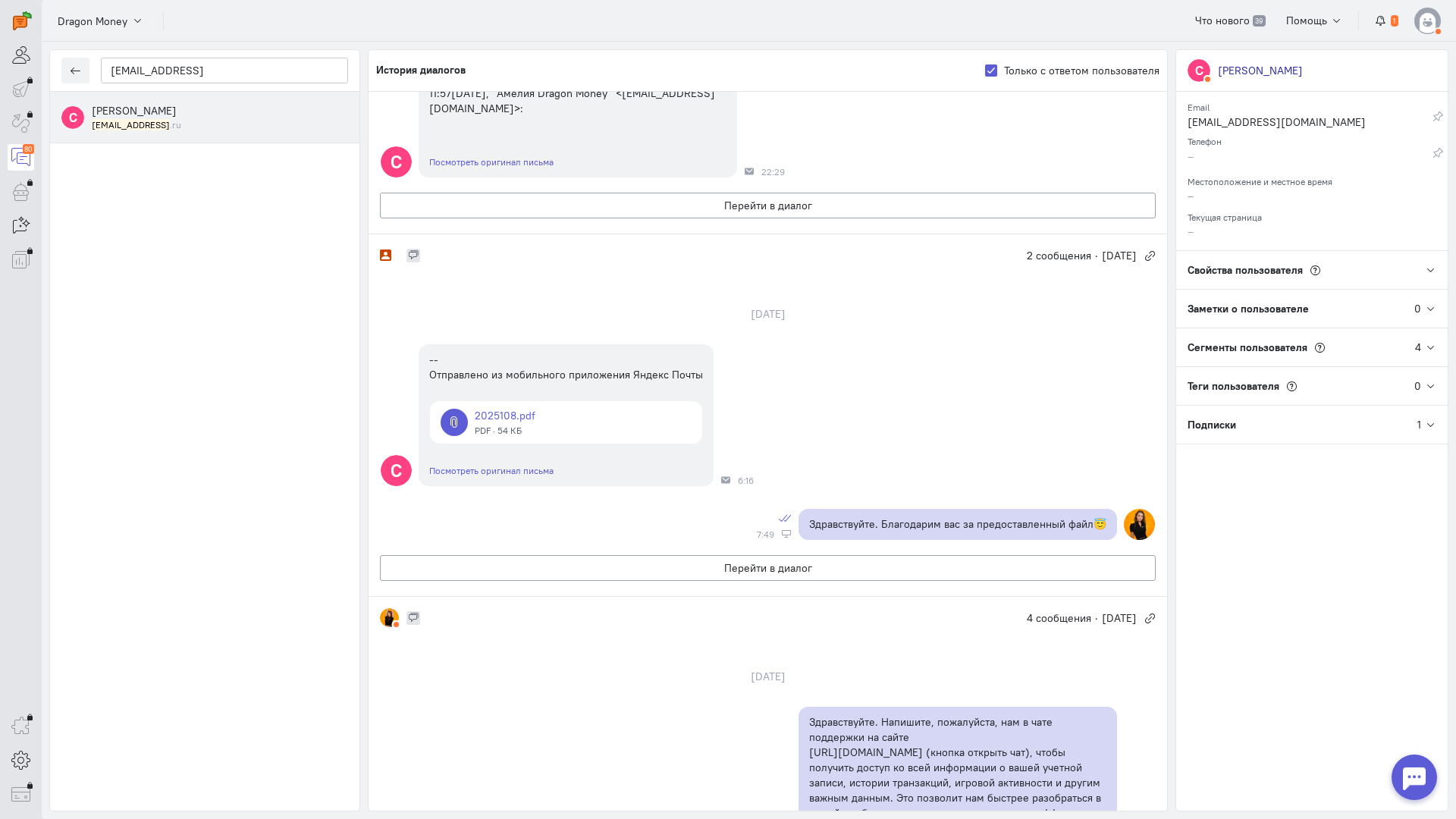
scroll to position [758, 0]
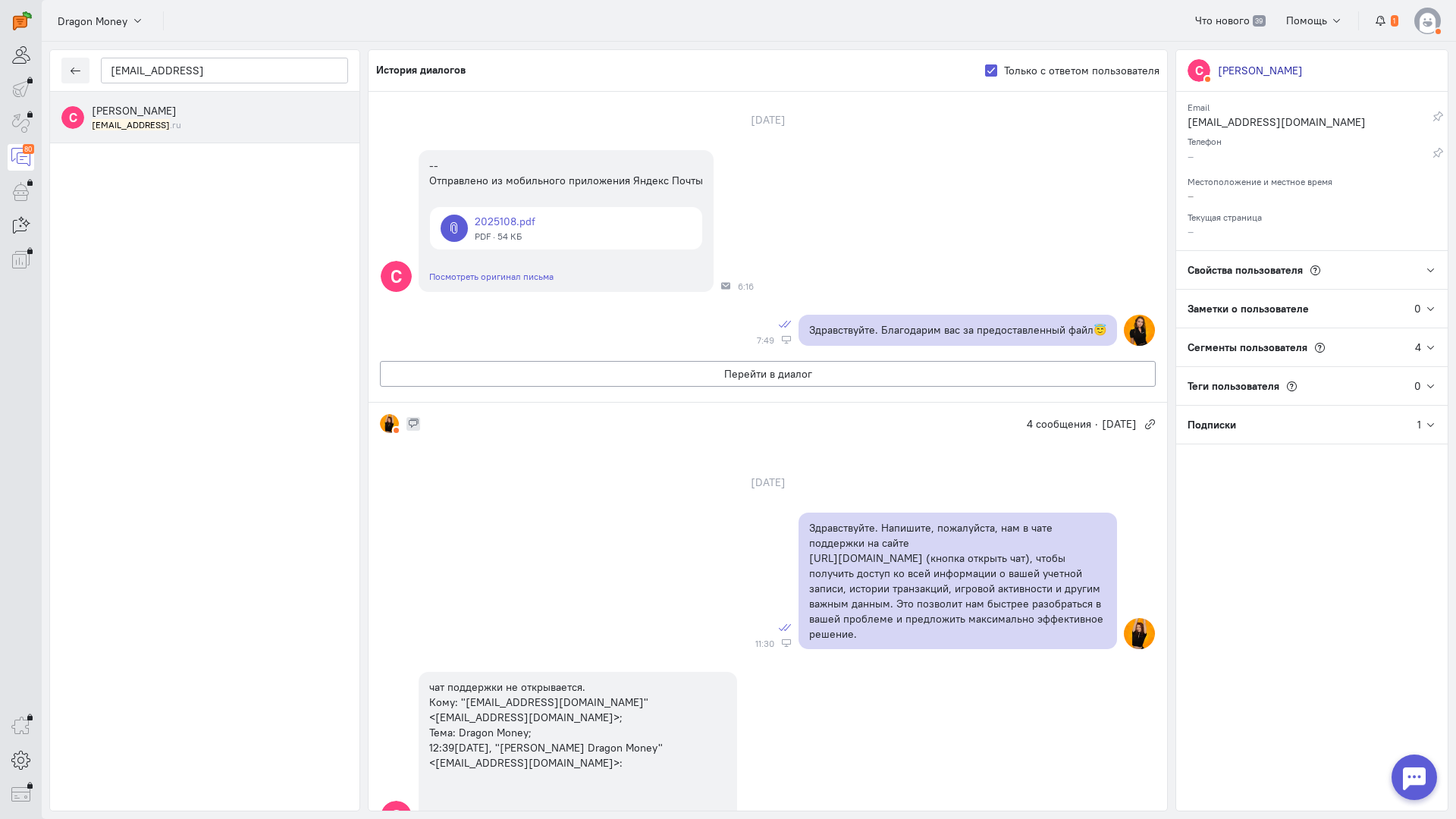
drag, startPoint x: 939, startPoint y: 630, endPoint x: 864, endPoint y: 600, distance: 80.8
click at [939, 630] on div "[DATE] Здравствуйте. Напишите, пожалуйста, нам в чате поддержки на сайте [URL][…" at bounding box center [768, 815] width 799 height 713
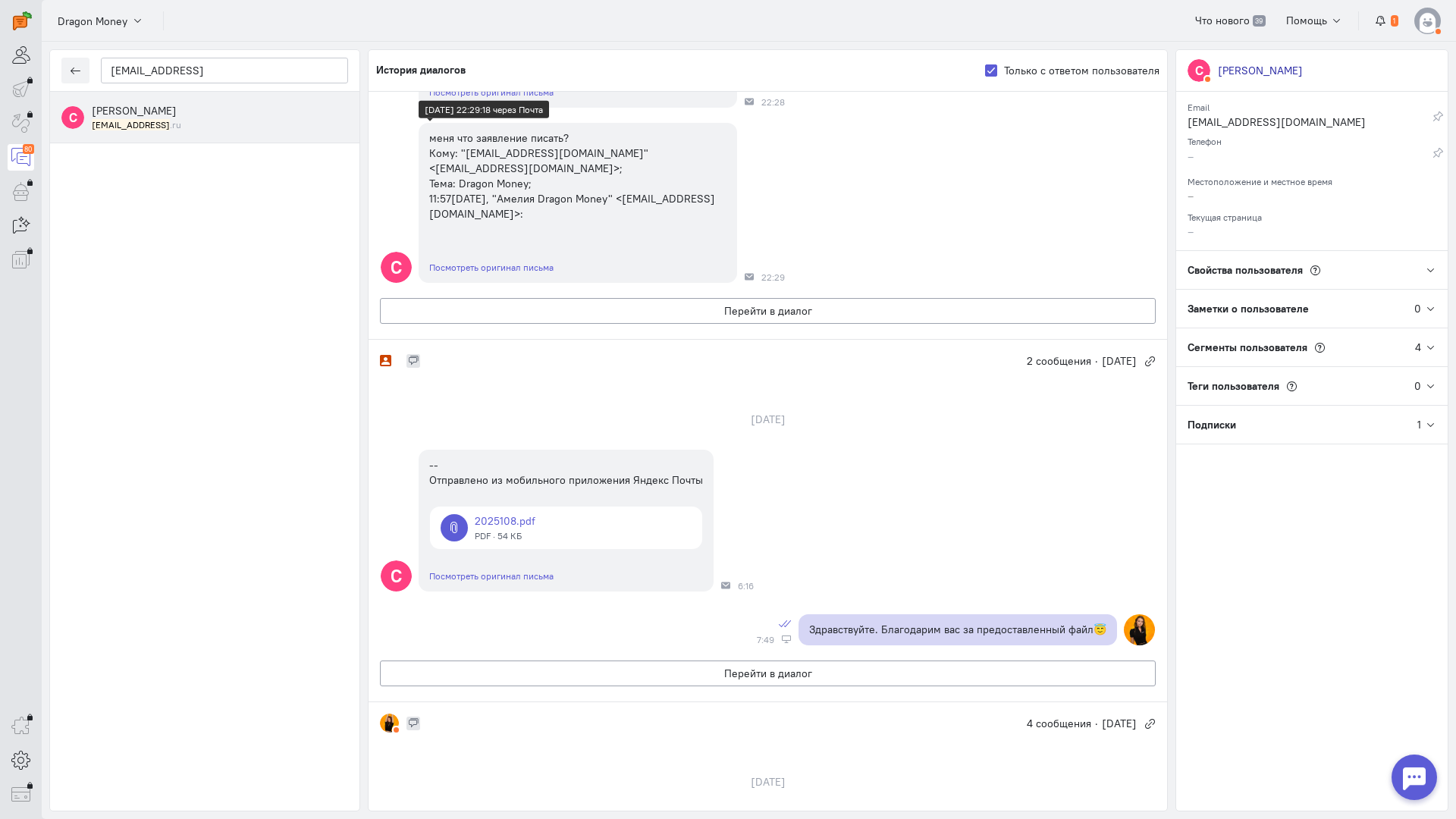
scroll to position [151, 0]
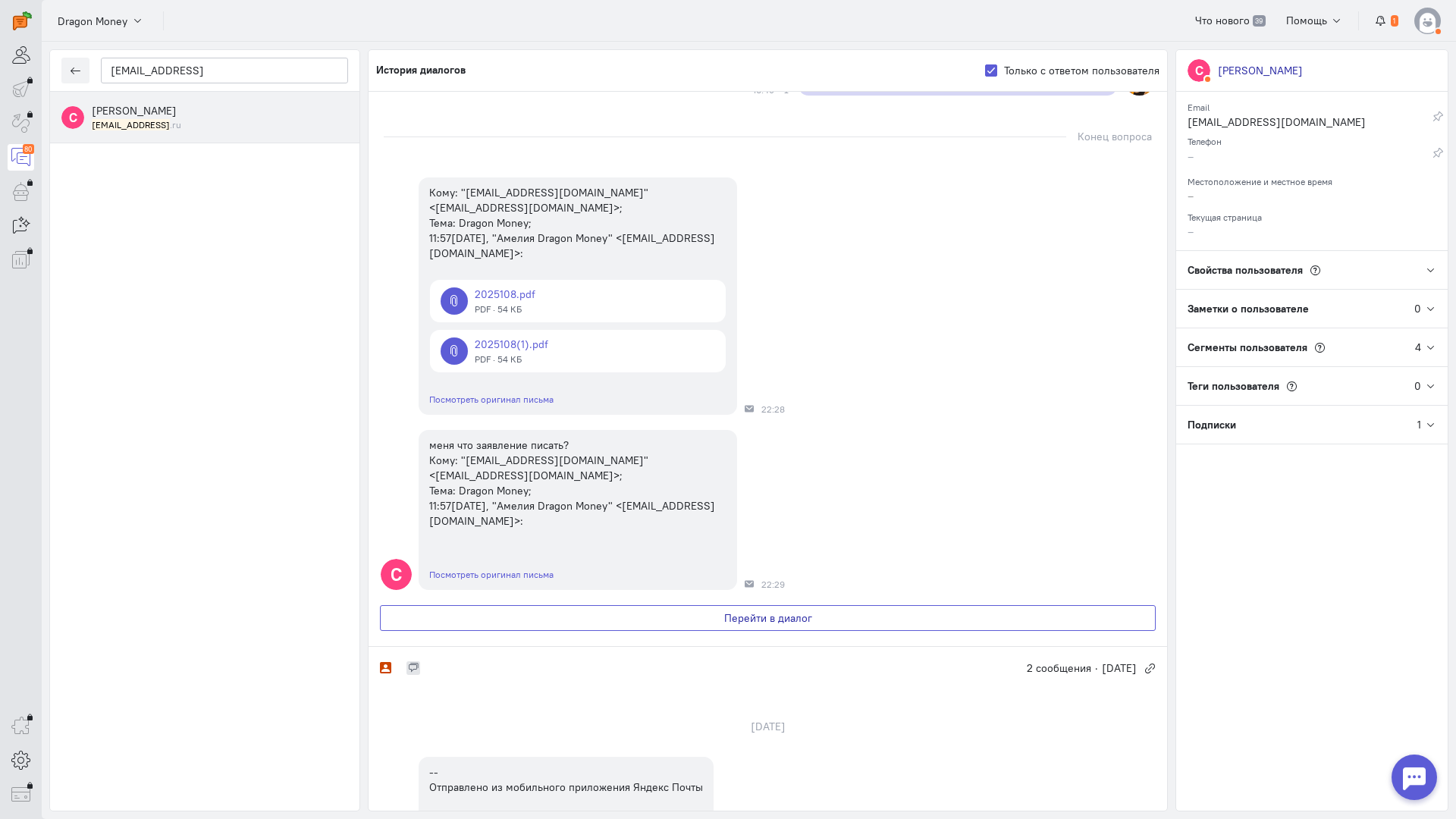
click at [563, 605] on button "Перейти в диалог" at bounding box center [768, 617] width 776 height 26
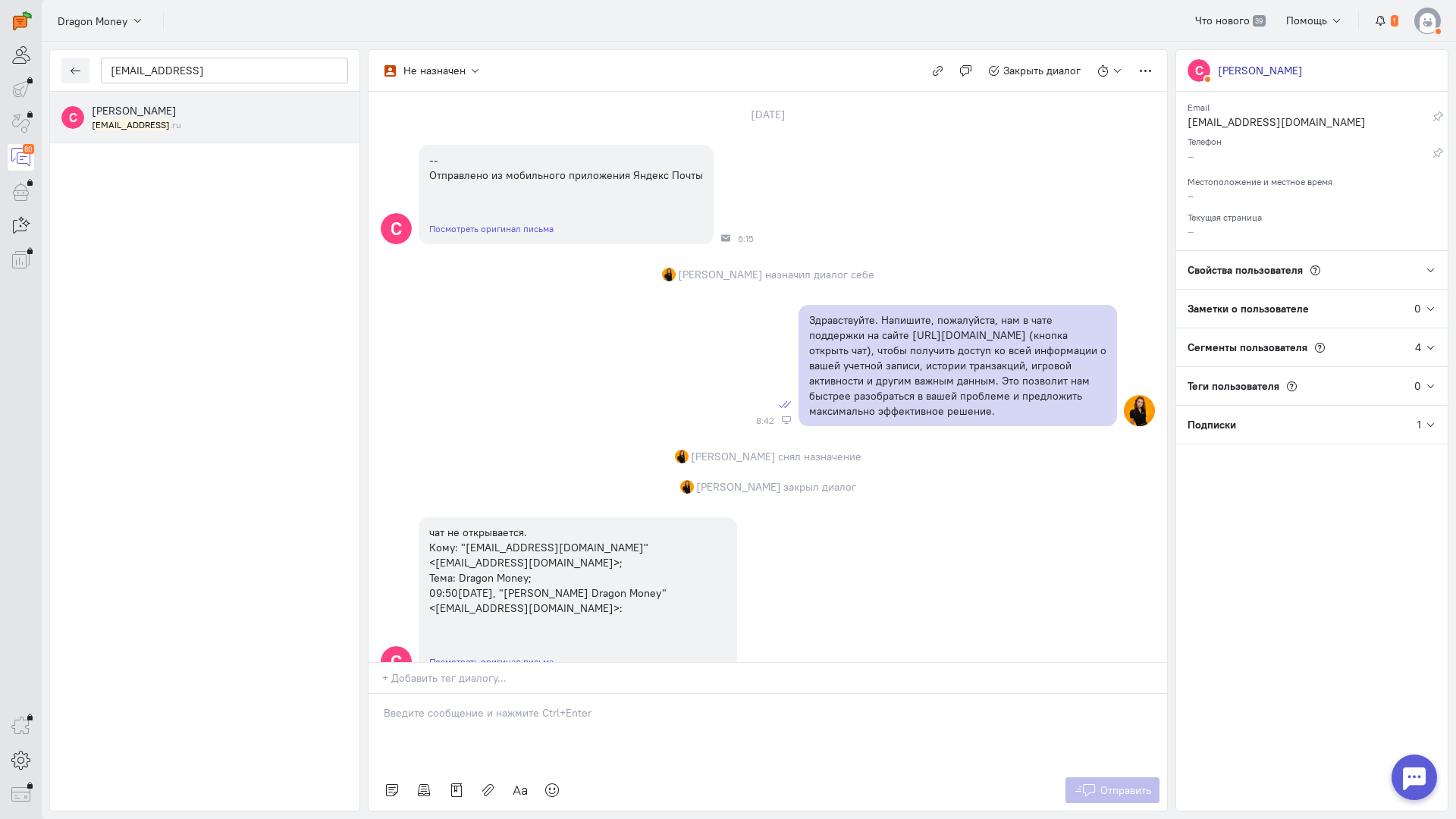
scroll to position [1321, 0]
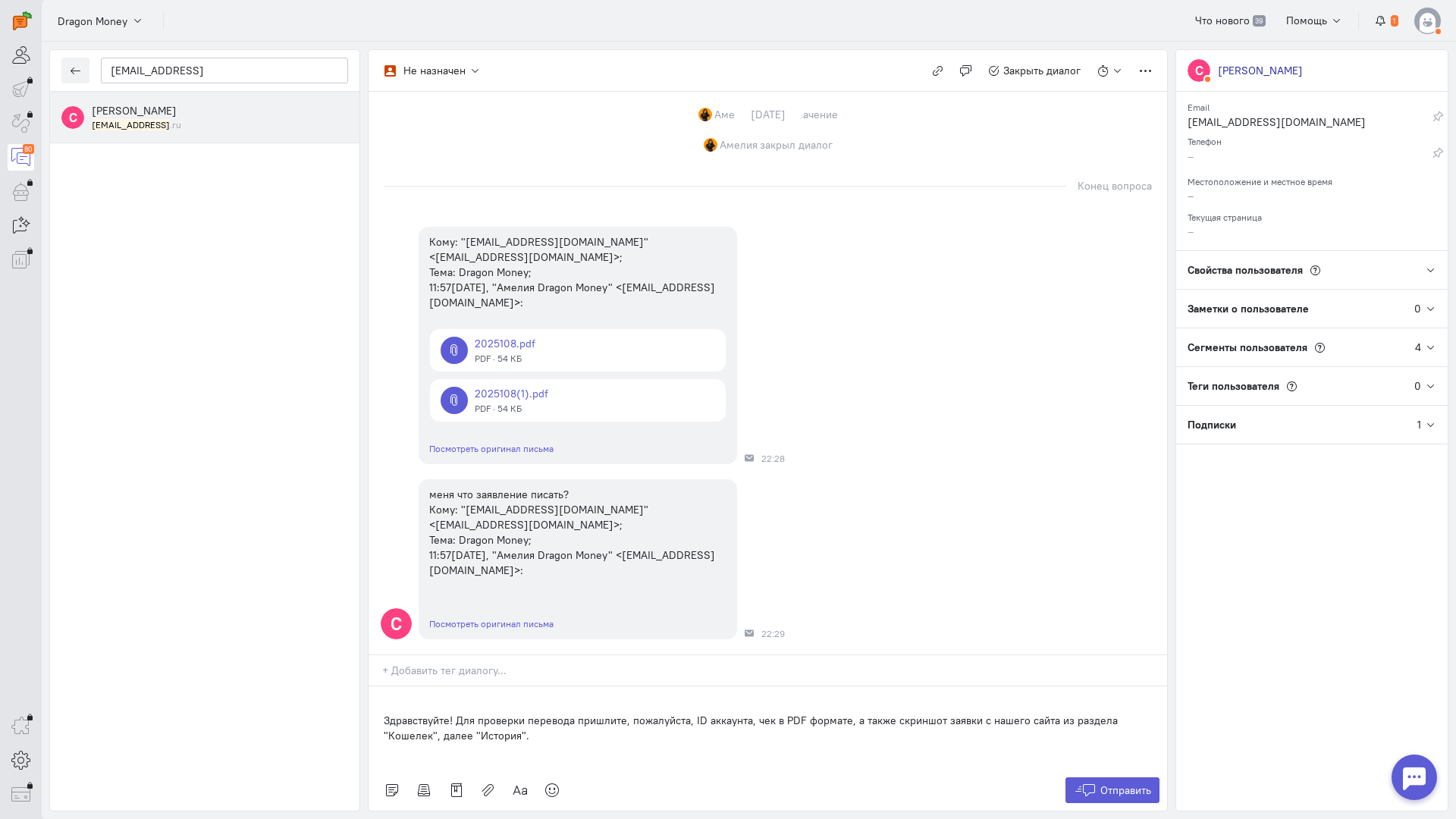
click at [382, 686] on div "Здравствуйте! Для проверки перевода пришлите, пожалуйста, ID аккаунта, чек в PD…" at bounding box center [768, 728] width 799 height 84
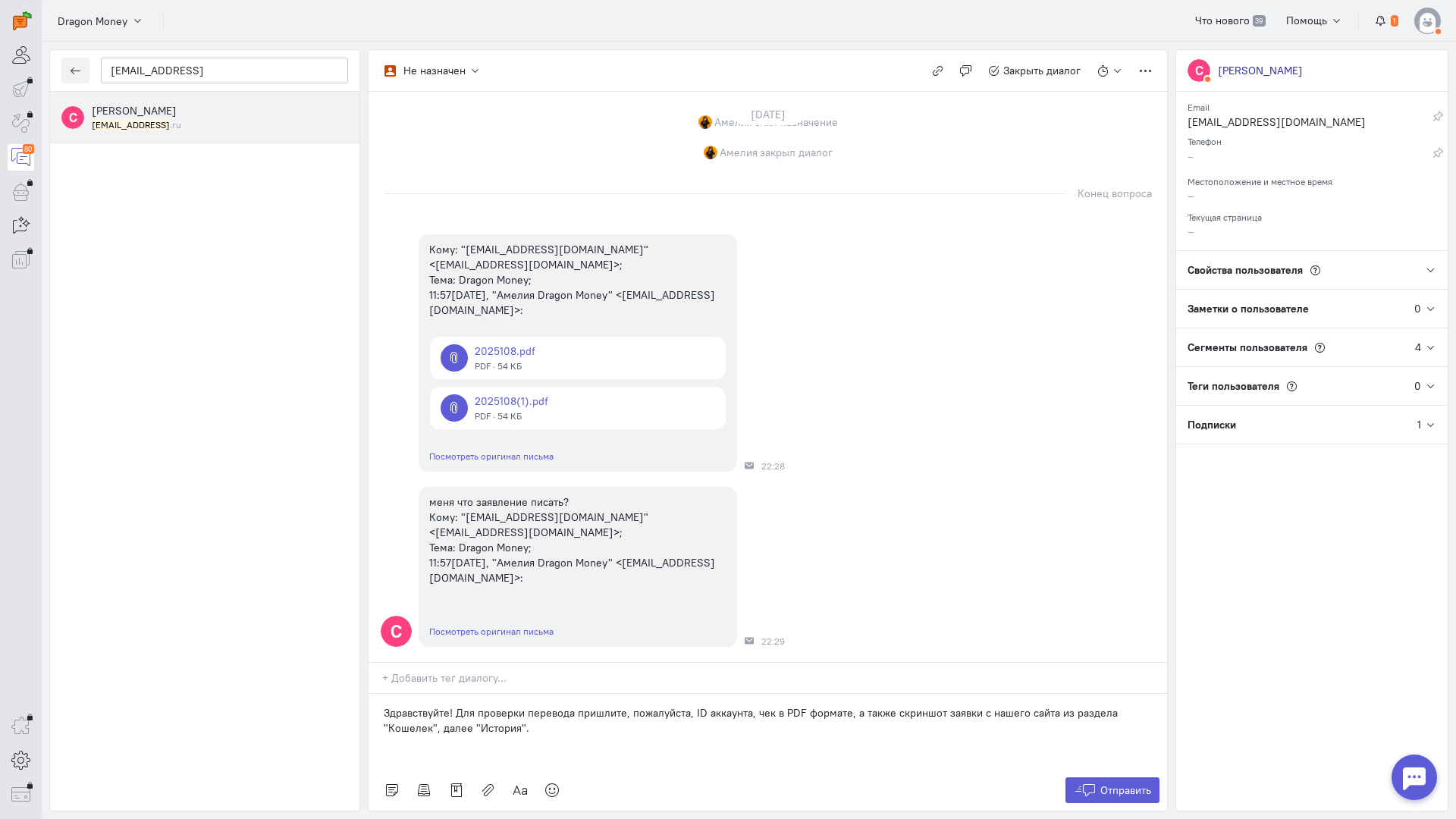
click at [452, 705] on p "Здравствуйте! Для проверки перевода пришлите, пожалуйста, ID аккаунта, чек в PD…" at bounding box center [768, 720] width 768 height 30
drag, startPoint x: 1058, startPoint y: 622, endPoint x: 962, endPoint y: 626, distance: 96.1
click at [962, 705] on p "Здравствуйте! Мы обязательно во всем разберемся:pray: Для проверки перевода при…" at bounding box center [768, 720] width 768 height 30
click at [1049, 705] on p "Здравствуйте! Мы обязательно во всем разберемся:pray: Для проверки перевода при…" at bounding box center [768, 720] width 768 height 30
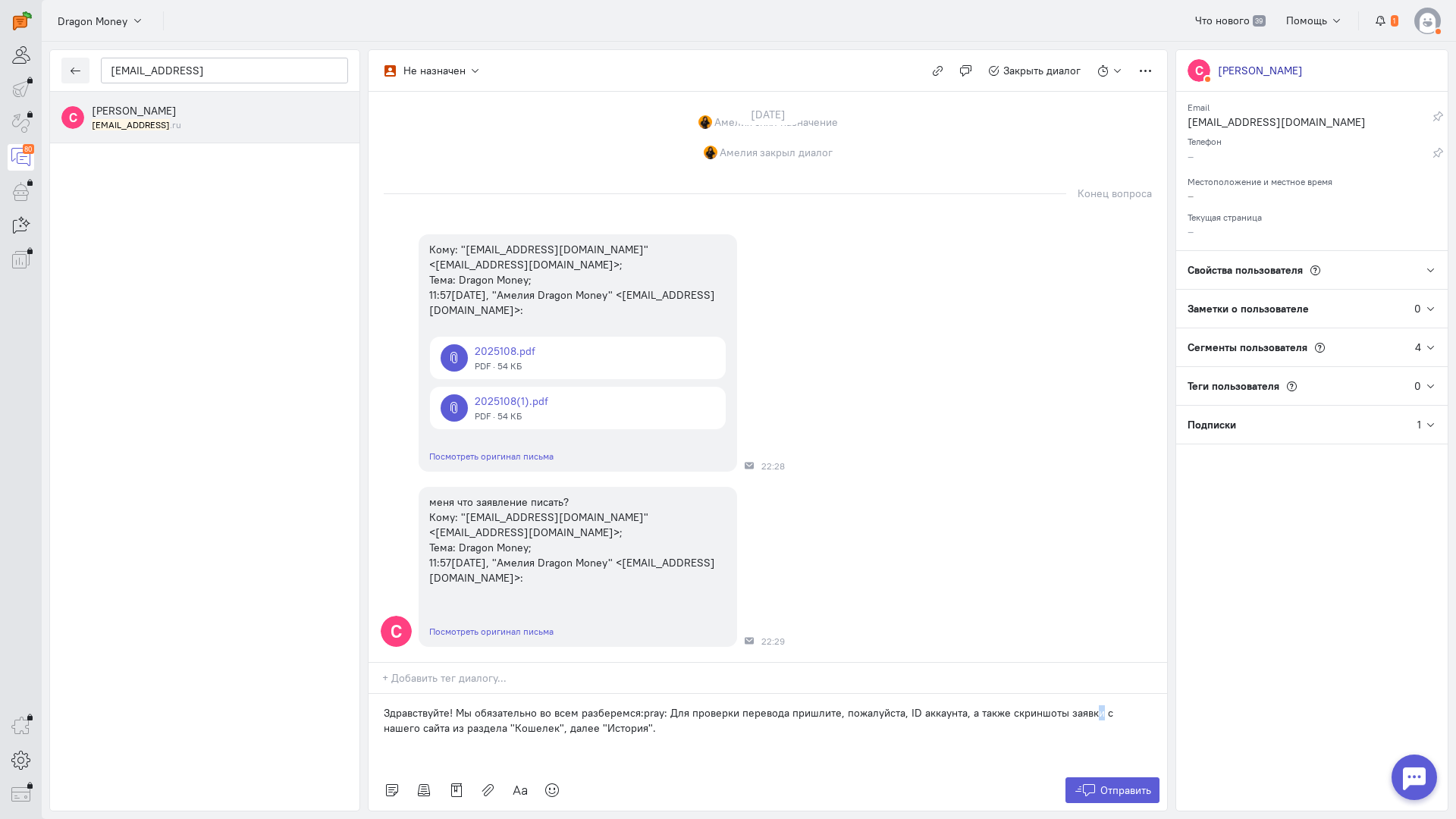
click at [1088, 705] on p "Здравствуйте! Мы обязательно во всем разберемся:pray: Для проверки перевода при…" at bounding box center [768, 720] width 768 height 30
click at [1084, 705] on p "Здравствуйте! Мы обязательно во всем разберемся:pray: Для проверки перевода при…" at bounding box center [768, 720] width 768 height 30
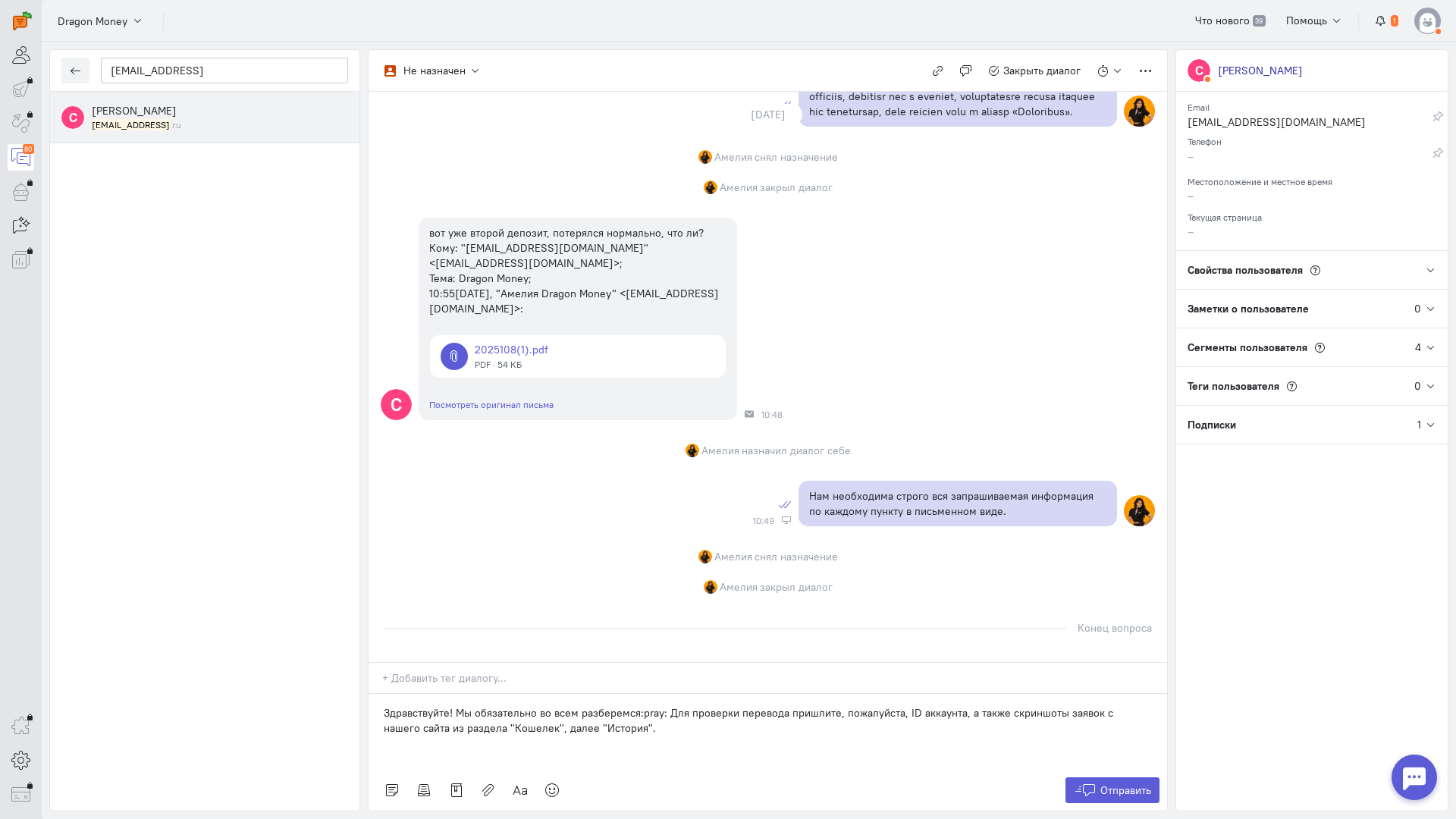
scroll to position [866, 0]
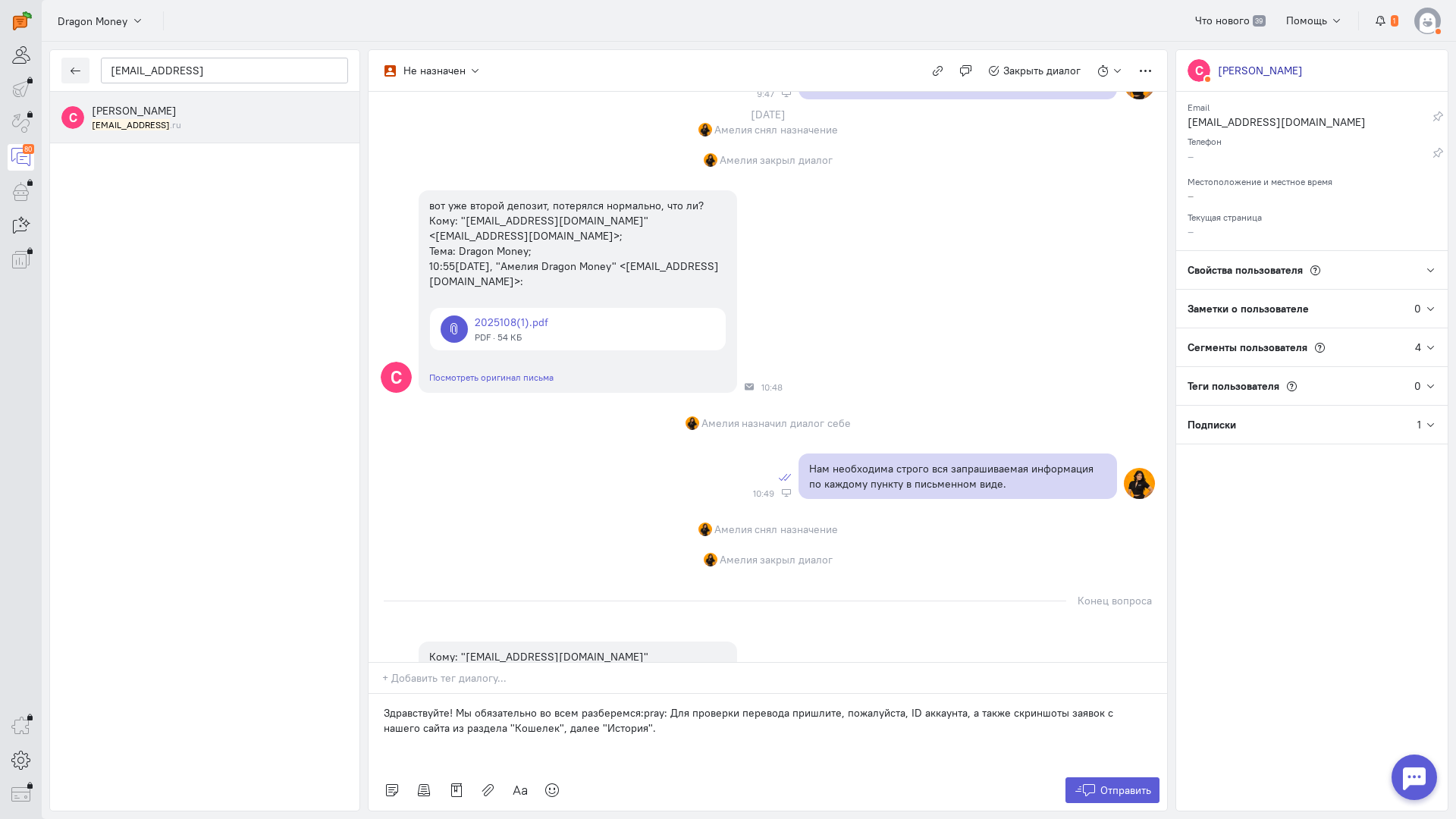
click at [661, 705] on p "Здравствуйте! Мы обязательно во всем разберемся:pray: Для проверки перевода при…" at bounding box center [768, 720] width 768 height 30
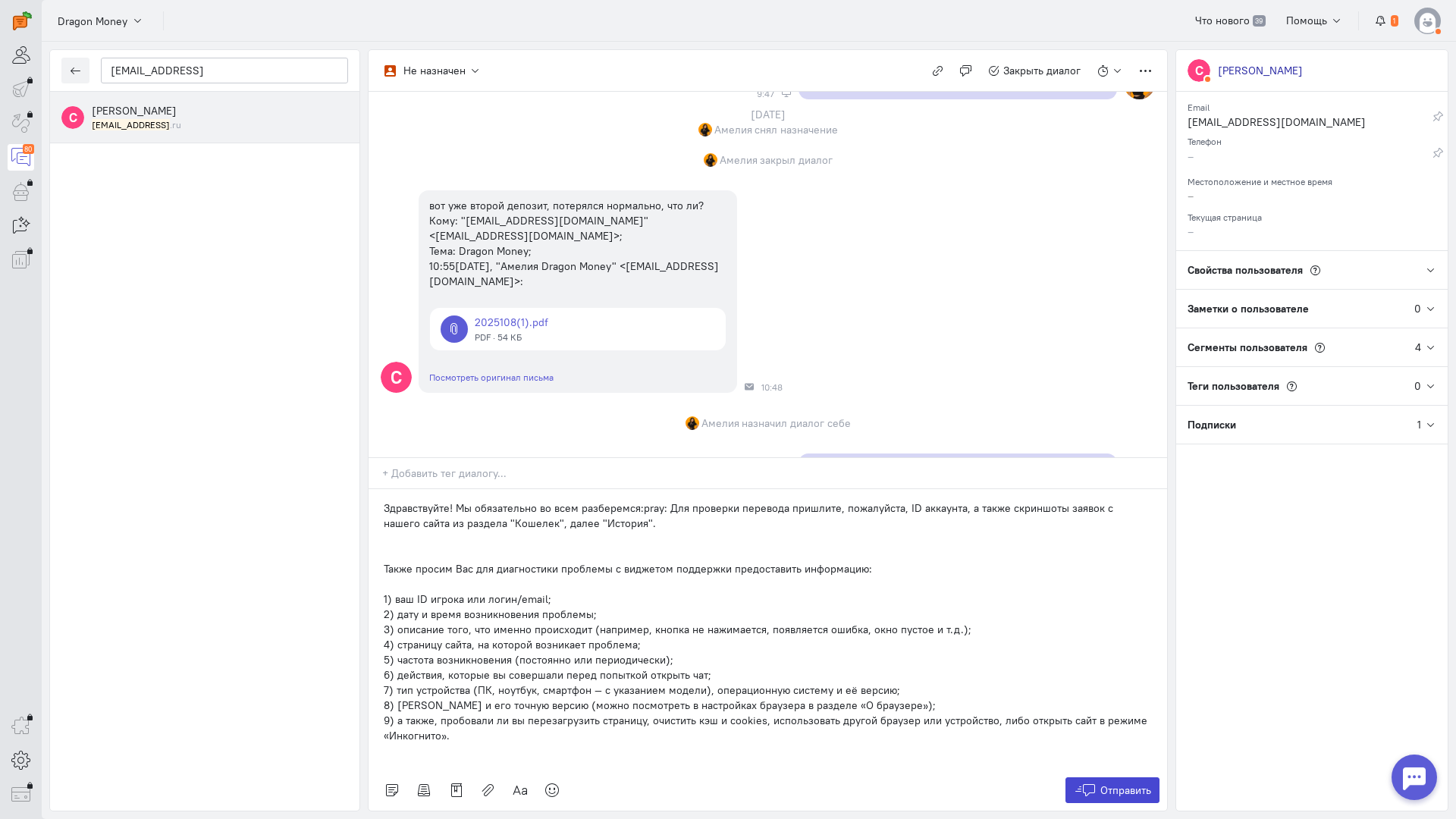
click at [1113, 783] on span "Отправить" at bounding box center [1125, 789] width 51 height 13
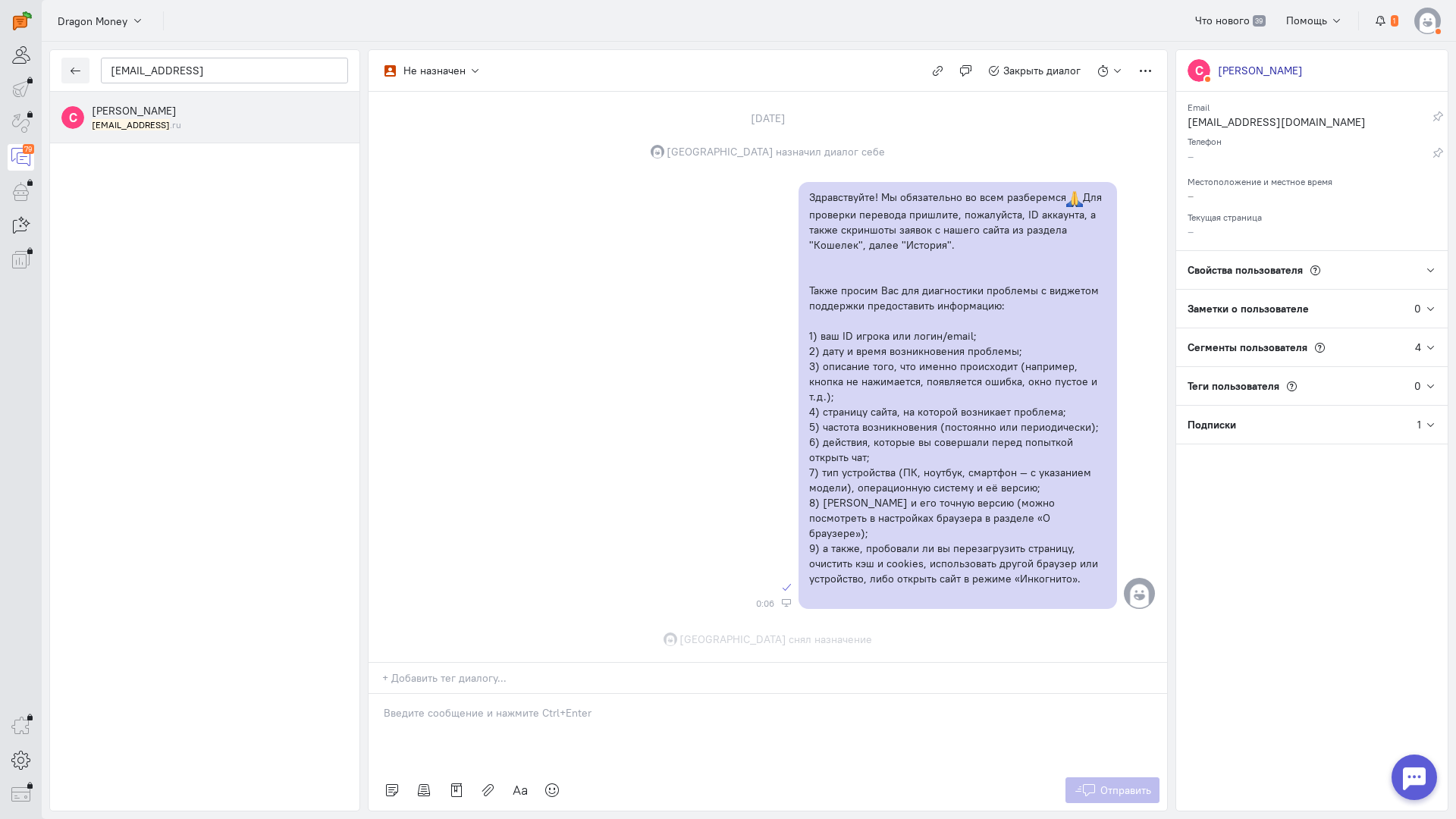
scroll to position [1894, 0]
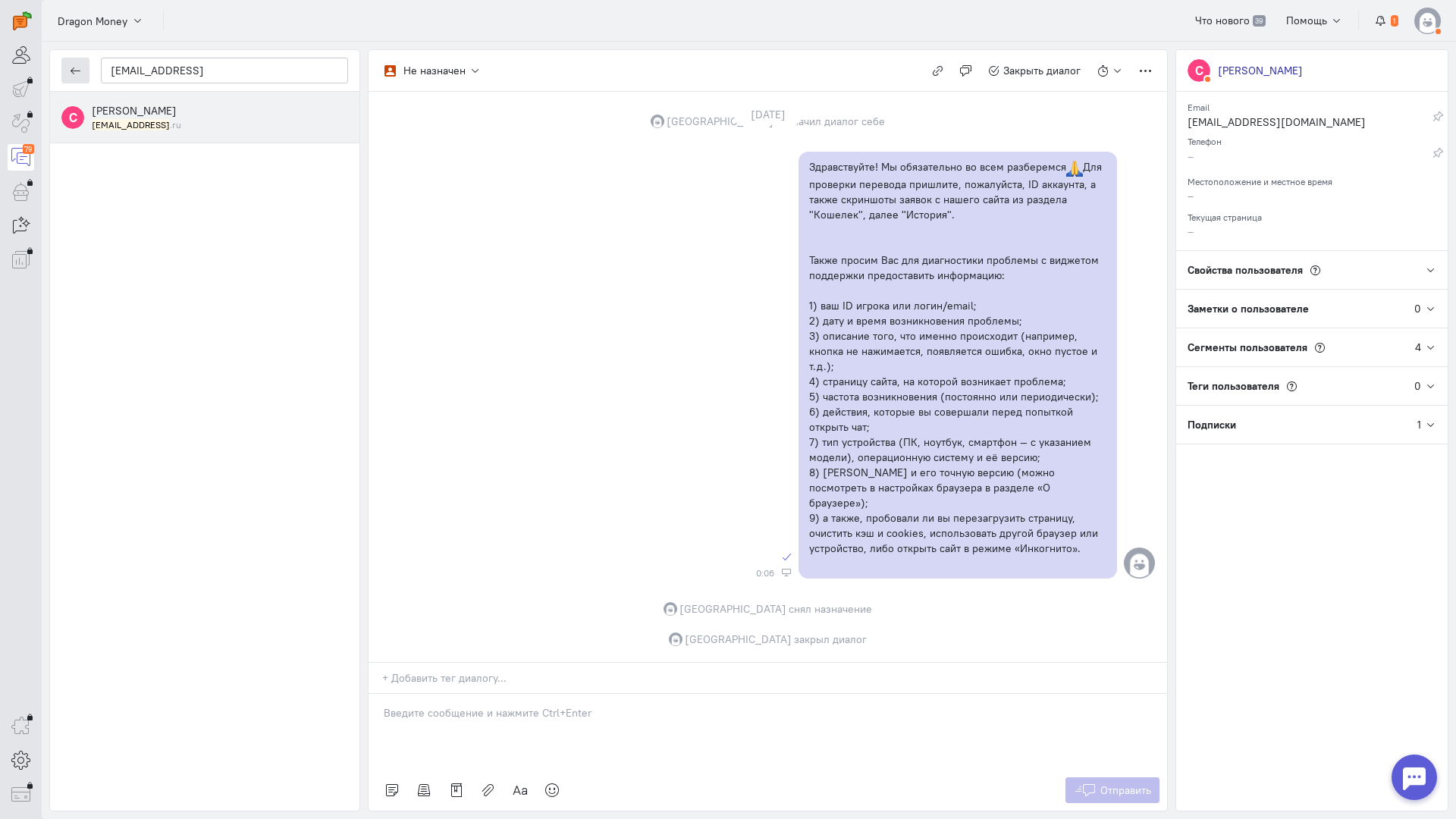
click at [77, 67] on icon "button" at bounding box center [75, 70] width 11 height 11
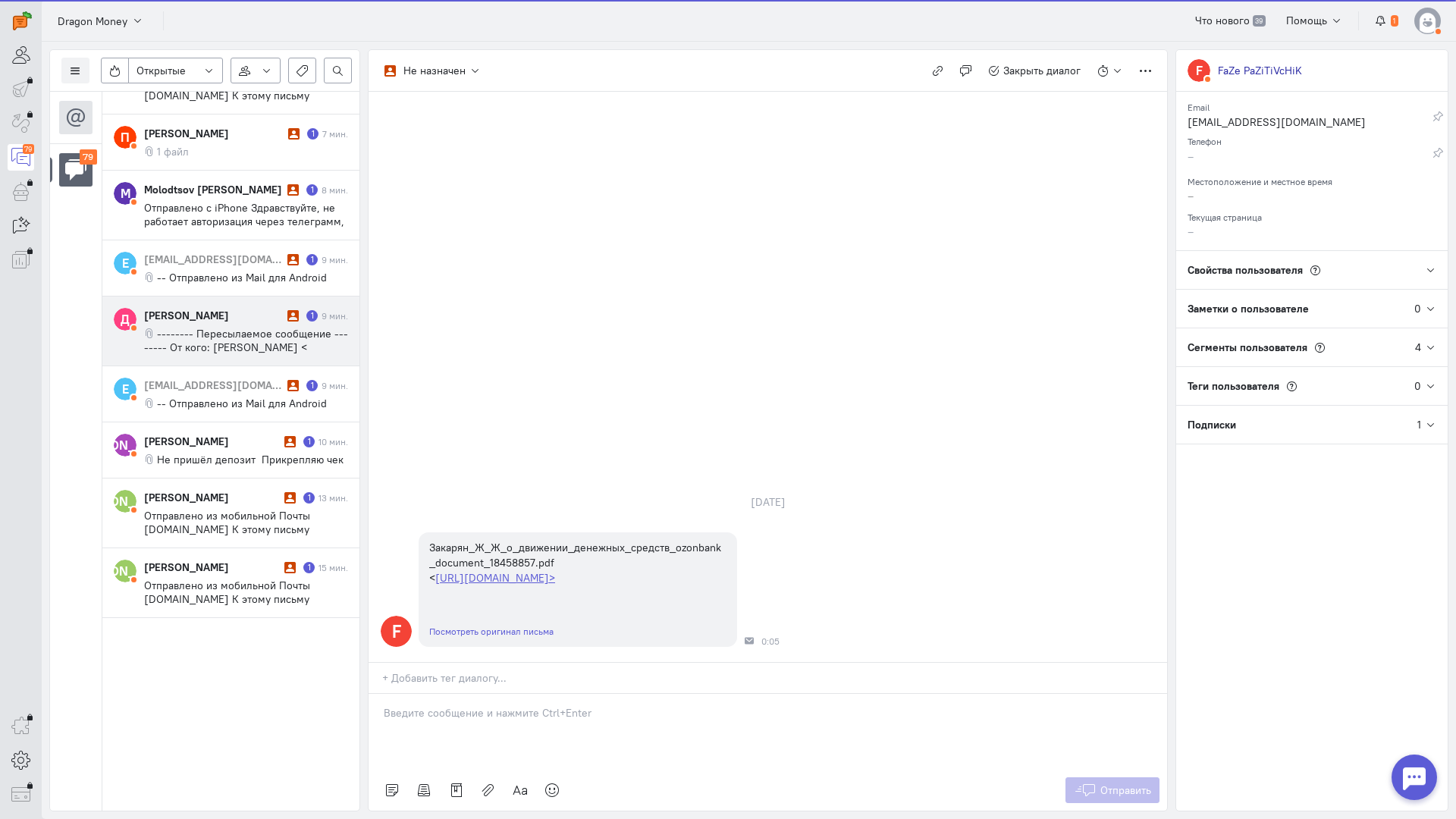
scroll to position [744, 0]
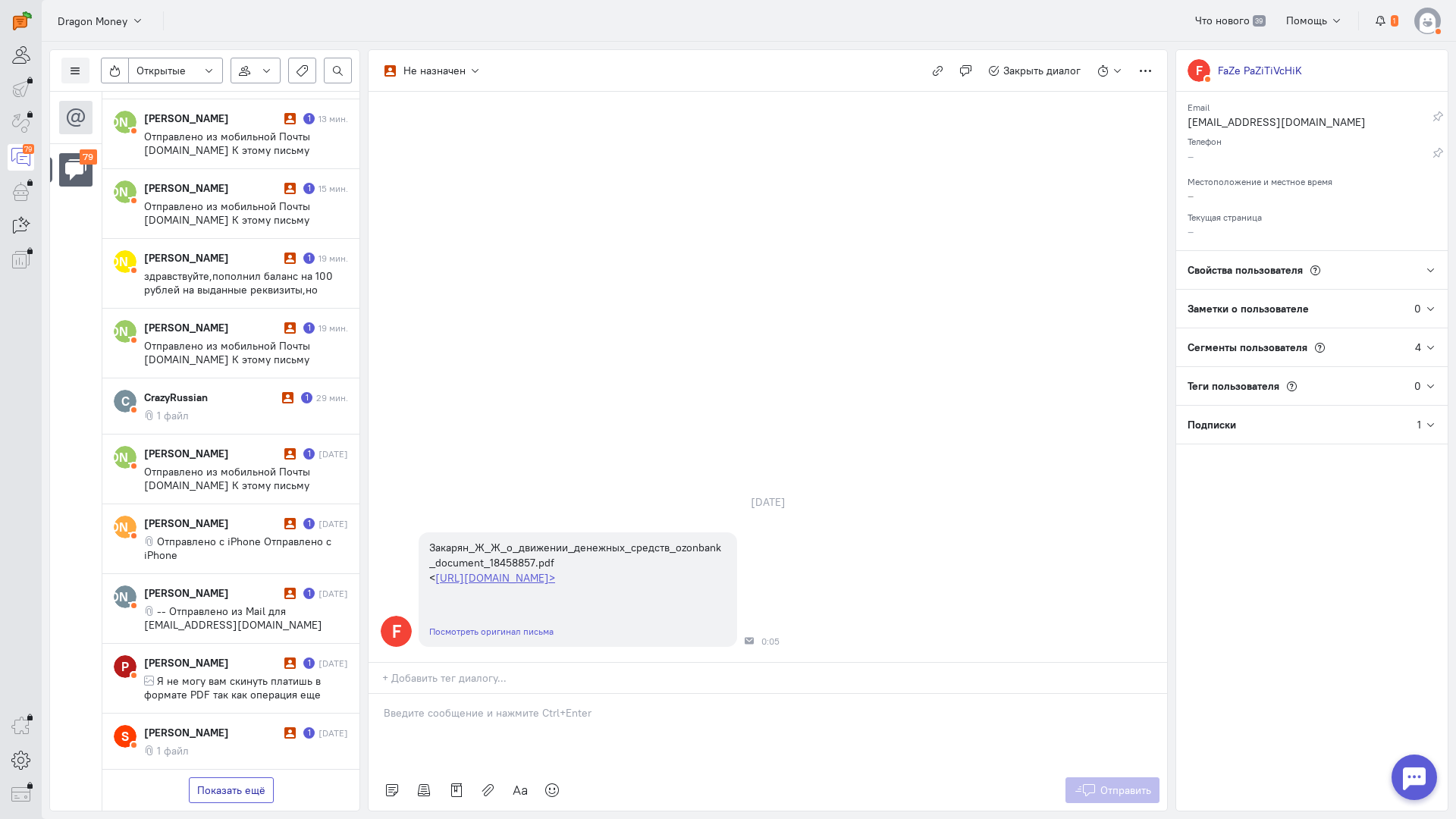
click at [225, 777] on button "Показать ещё" at bounding box center [231, 789] width 85 height 26
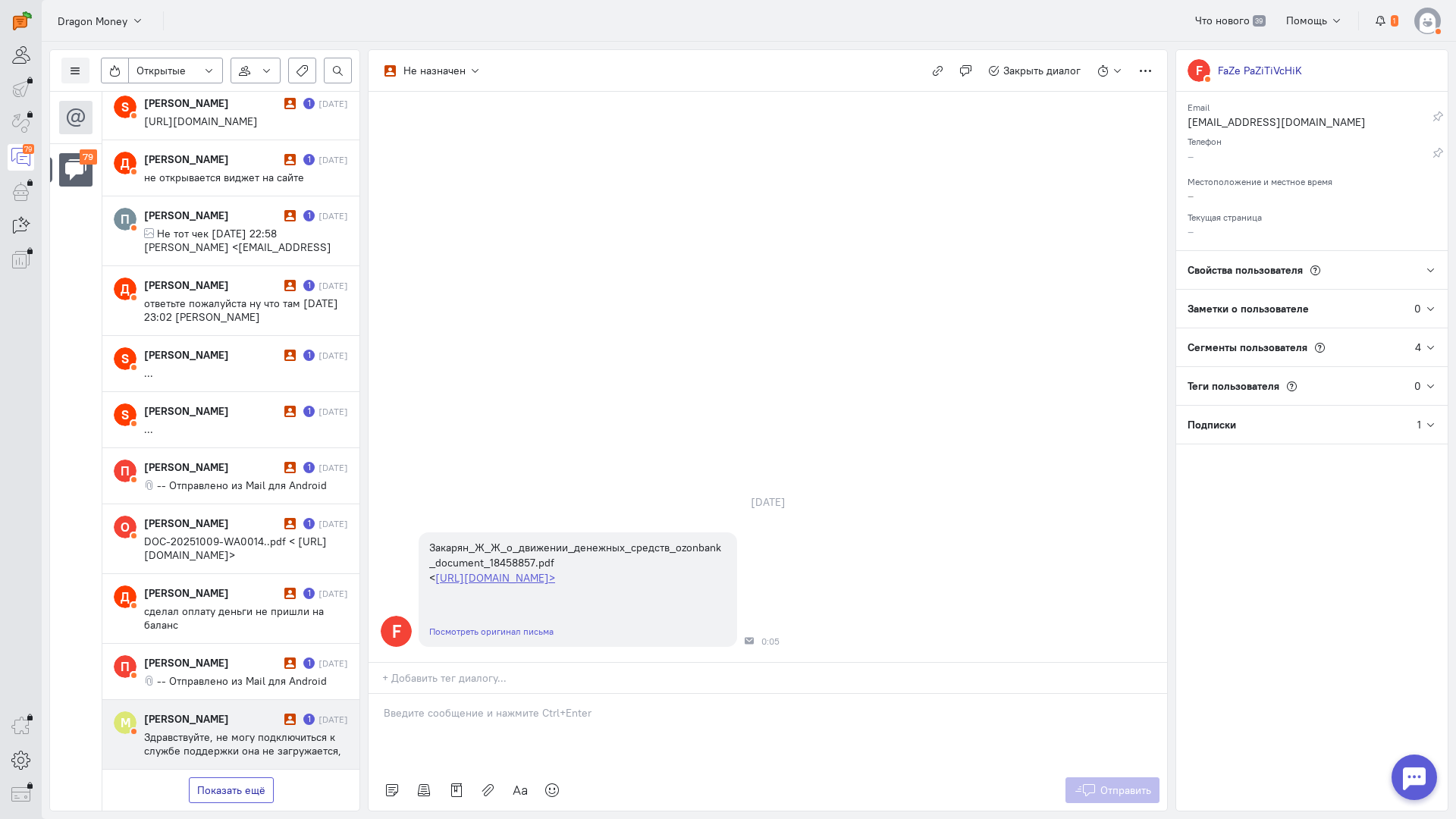
drag, startPoint x: 229, startPoint y: 689, endPoint x: 248, endPoint y: 641, distance: 51.6
click at [229, 777] on button "Показать ещё" at bounding box center [231, 789] width 85 height 26
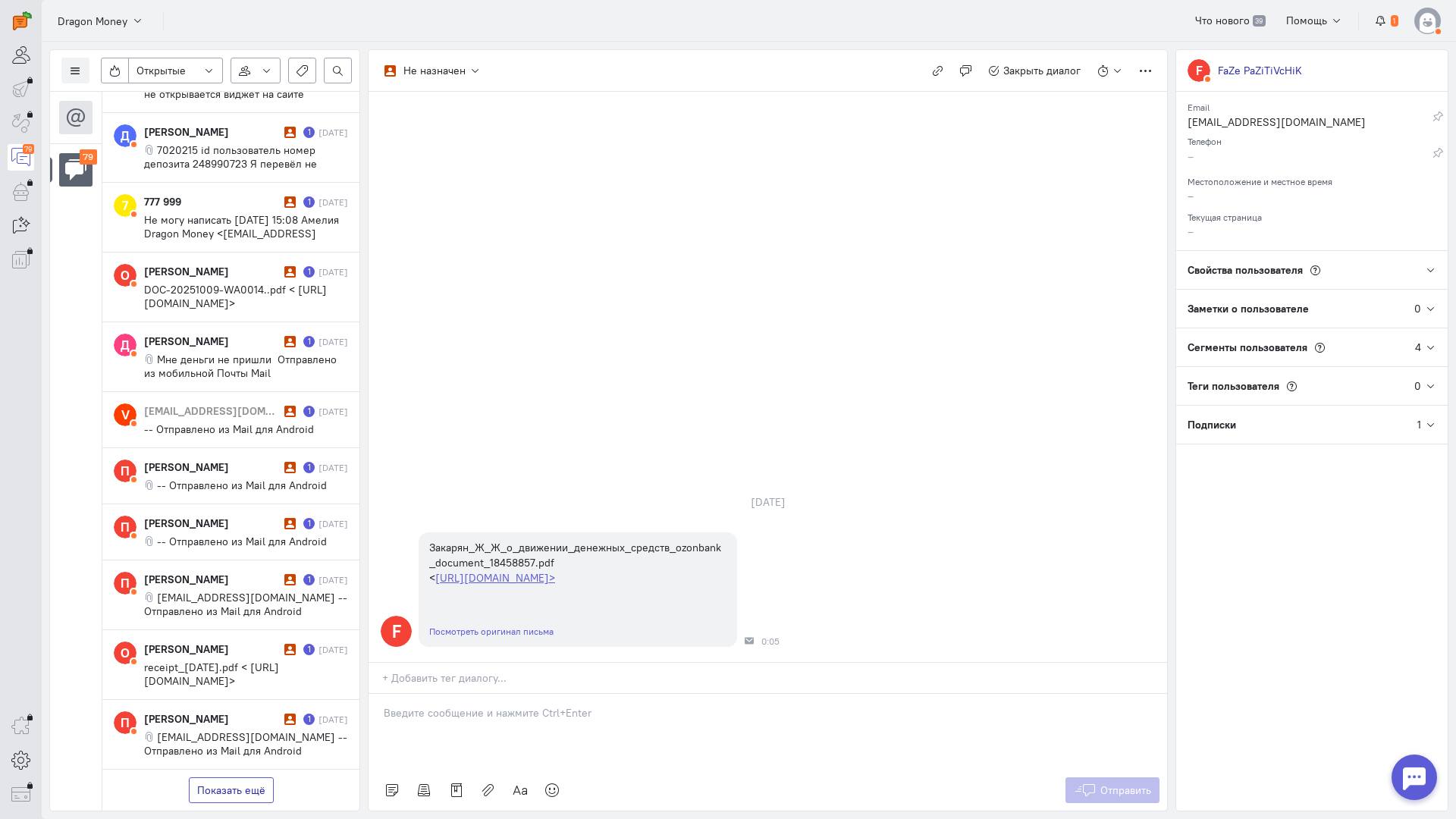
click at [229, 777] on button "Показать ещё" at bounding box center [231, 789] width 85 height 26
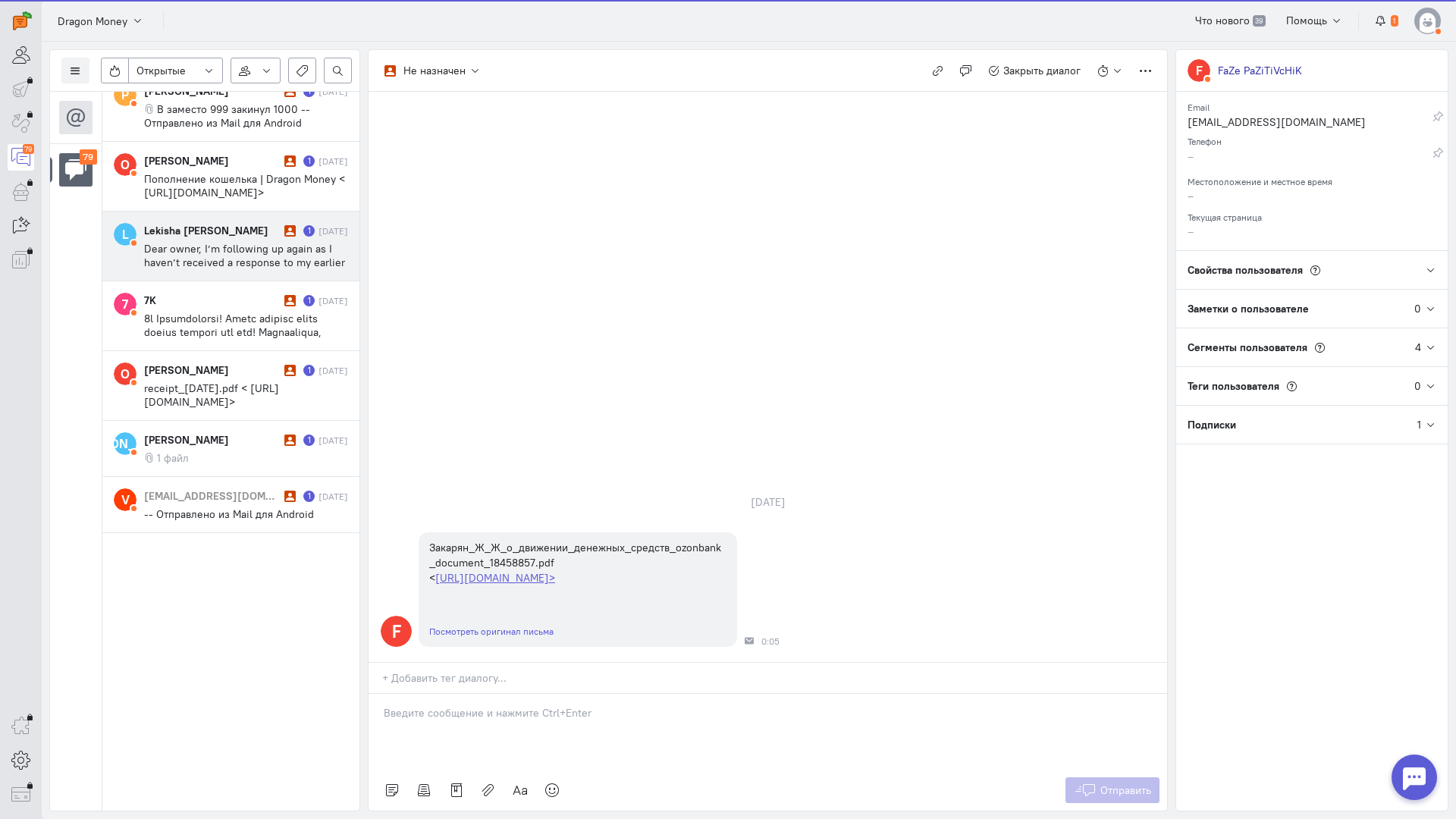
scroll to position [4837, 0]
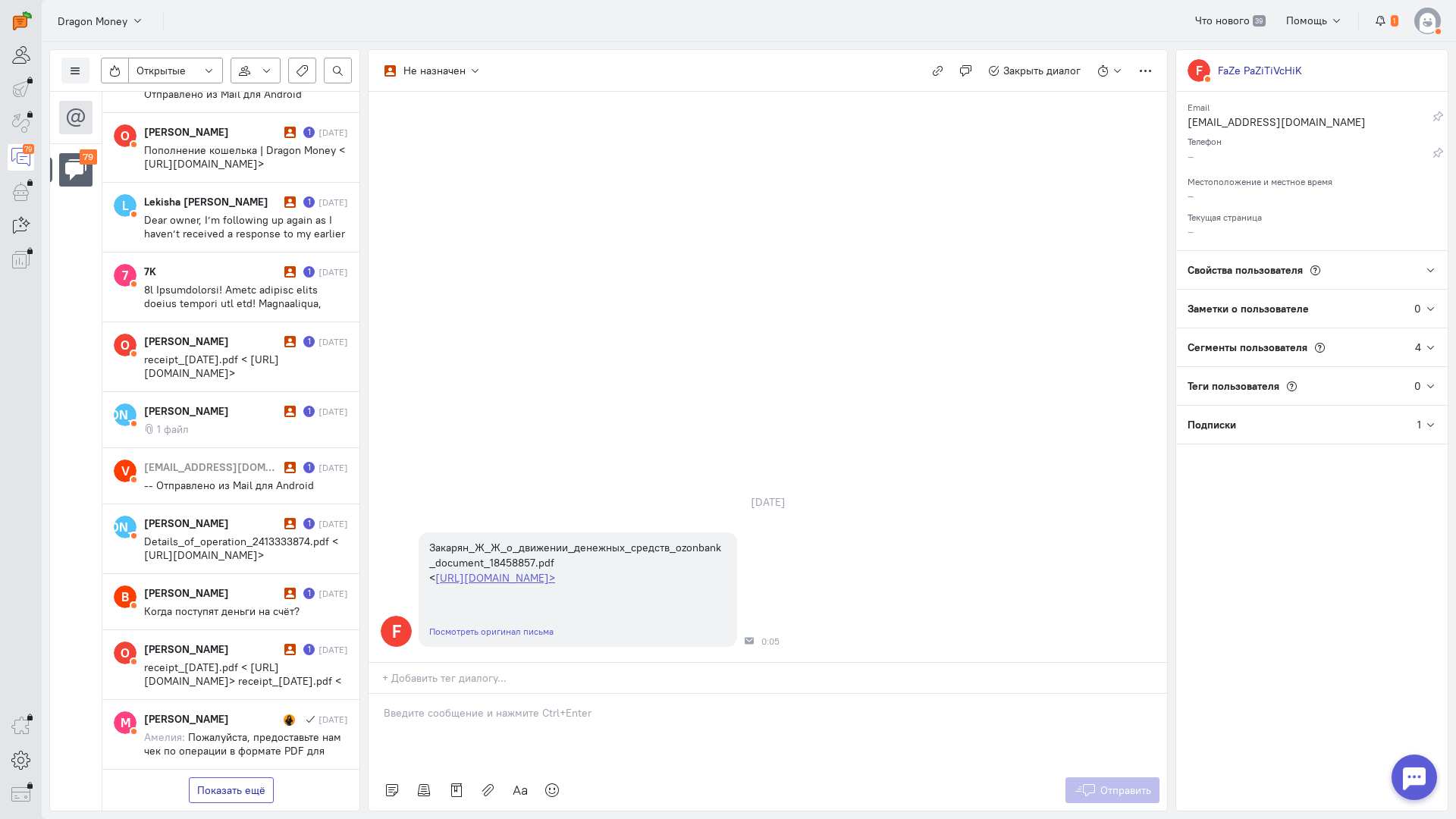
click at [245, 777] on button "Показать ещё" at bounding box center [231, 789] width 85 height 26
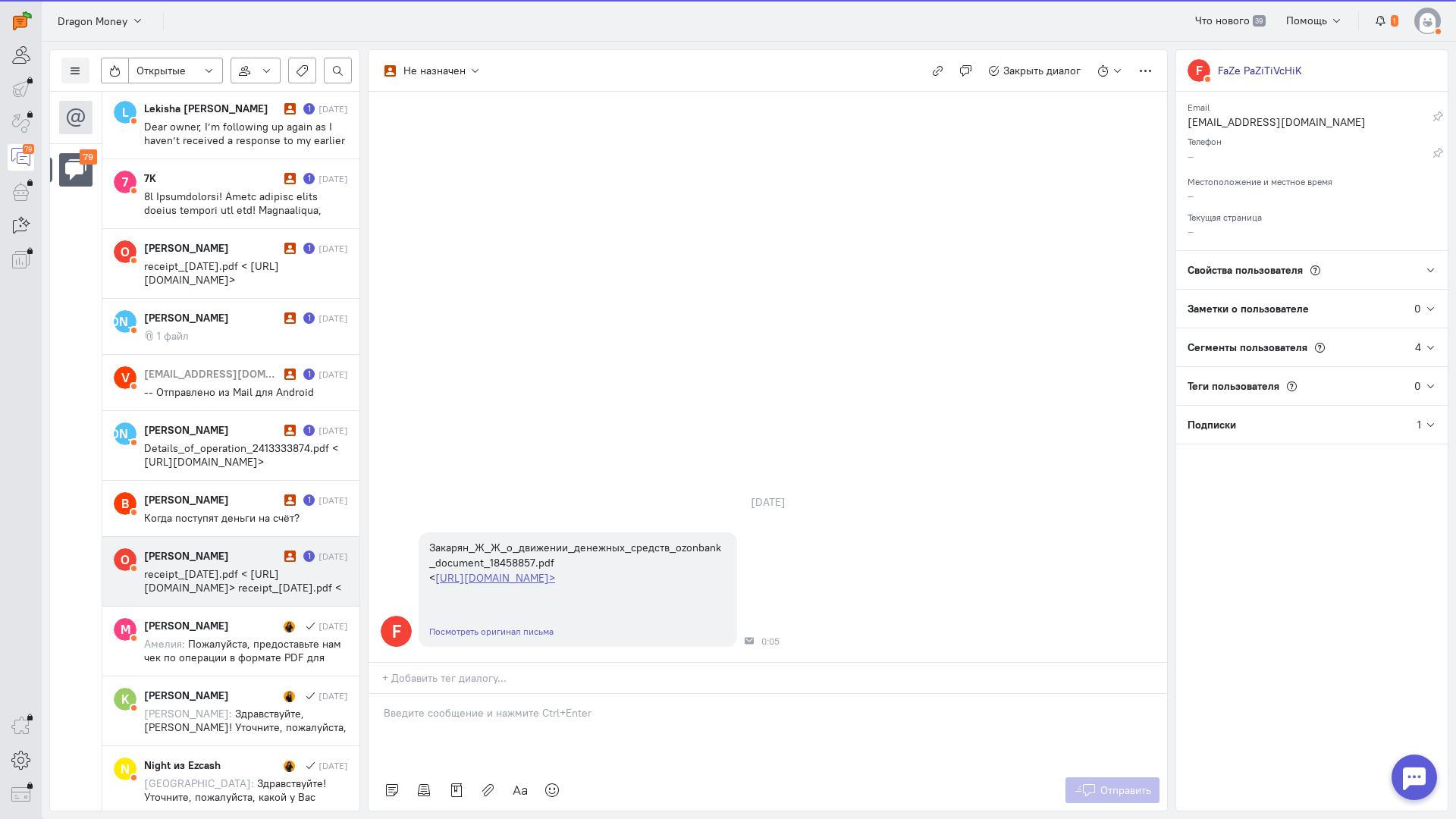
drag, startPoint x: 271, startPoint y: 558, endPoint x: 351, endPoint y: 517, distance: 89.9
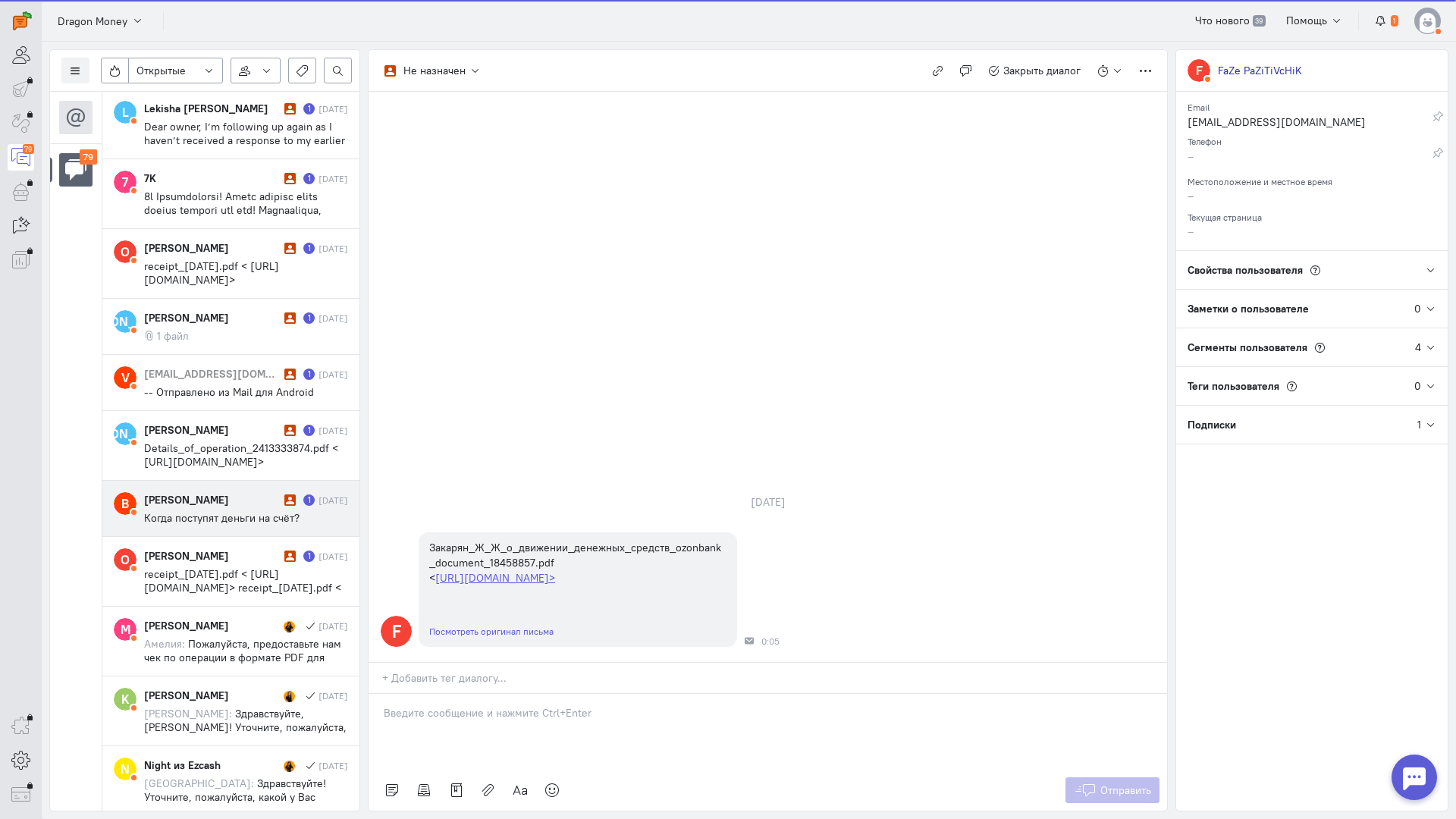
click at [271, 557] on div "[PERSON_NAME]" at bounding box center [212, 556] width 136 height 15
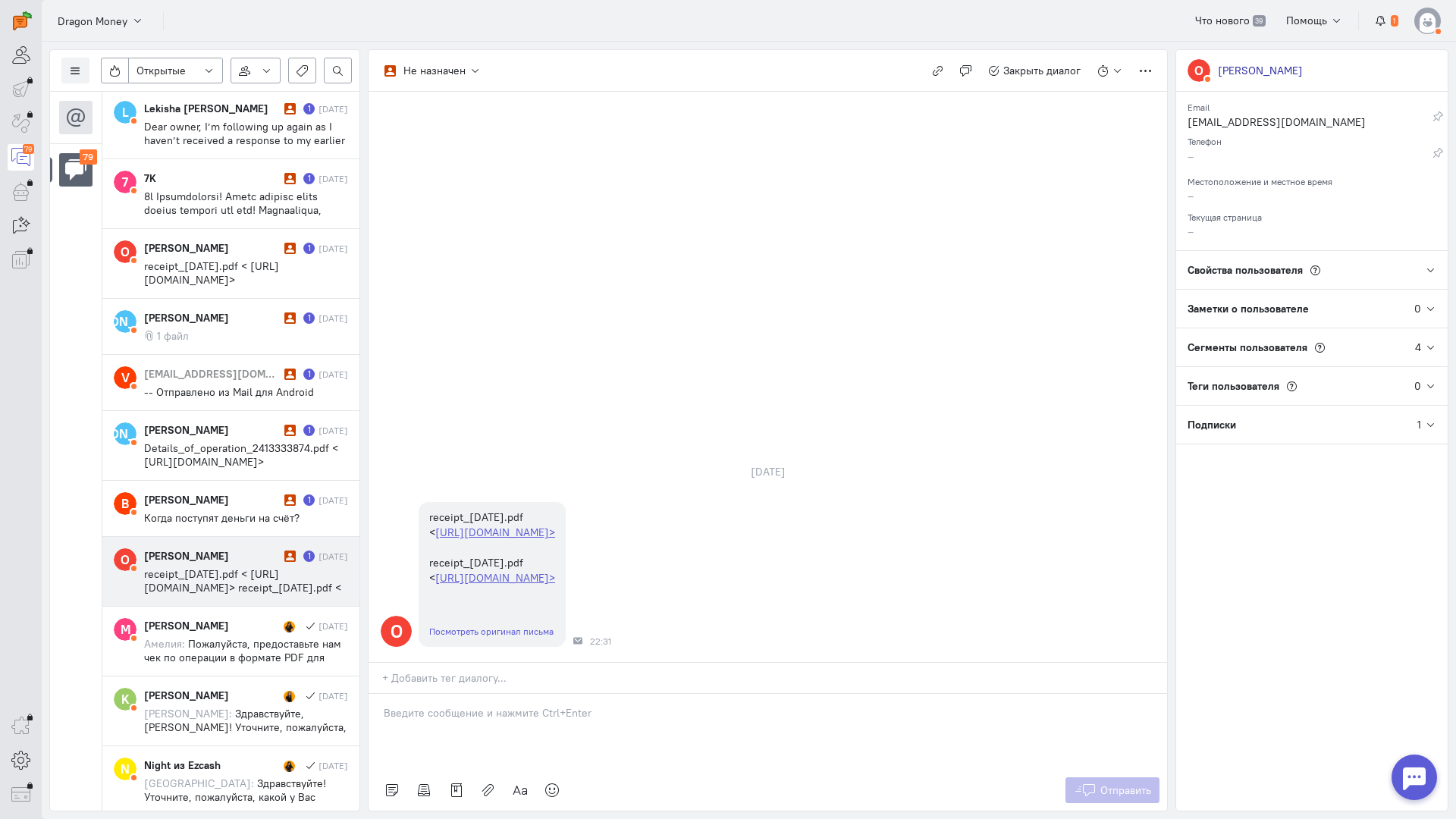
click at [482, 693] on div at bounding box center [768, 731] width 799 height 76
click at [377, 693] on div "Здравствуйте! Благодарим Вас за обращение и предоставленную информацию:blush:" at bounding box center [768, 731] width 799 height 76
click at [1090, 777] on button "Отправить" at bounding box center [1113, 789] width 95 height 26
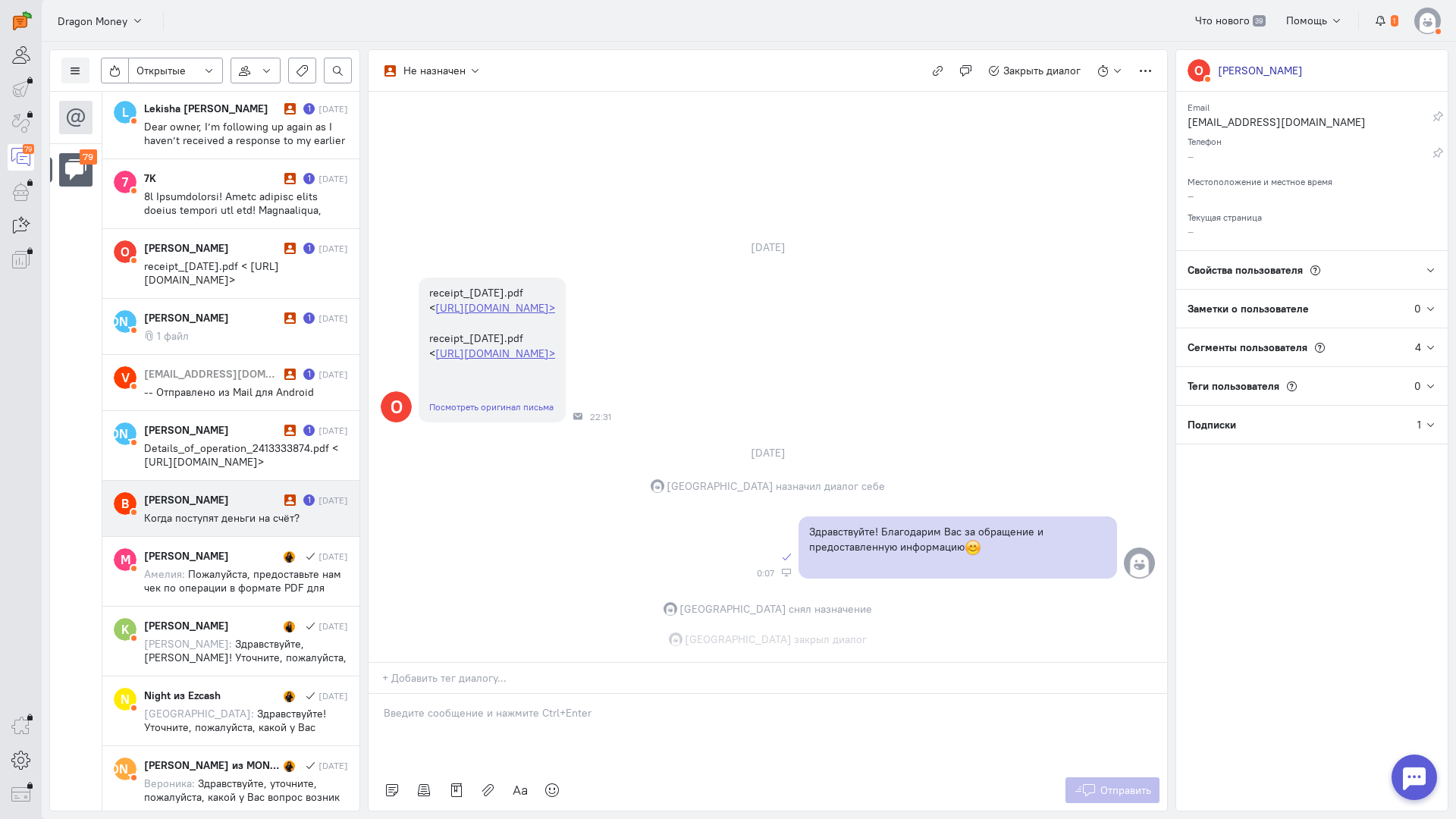
click at [228, 500] on div "[PERSON_NAME]" at bounding box center [212, 500] width 136 height 15
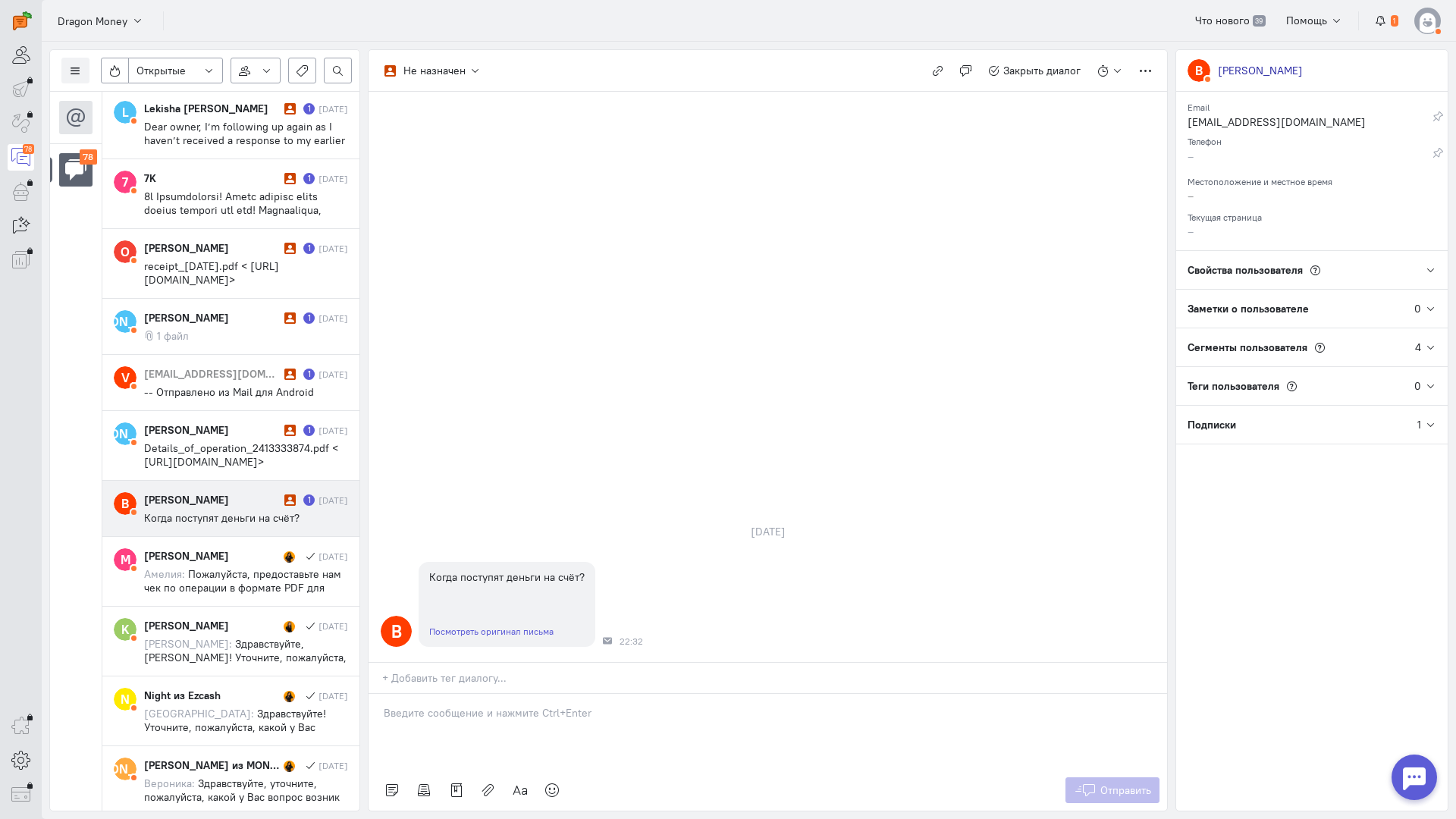
click at [455, 705] on p at bounding box center [768, 712] width 768 height 15
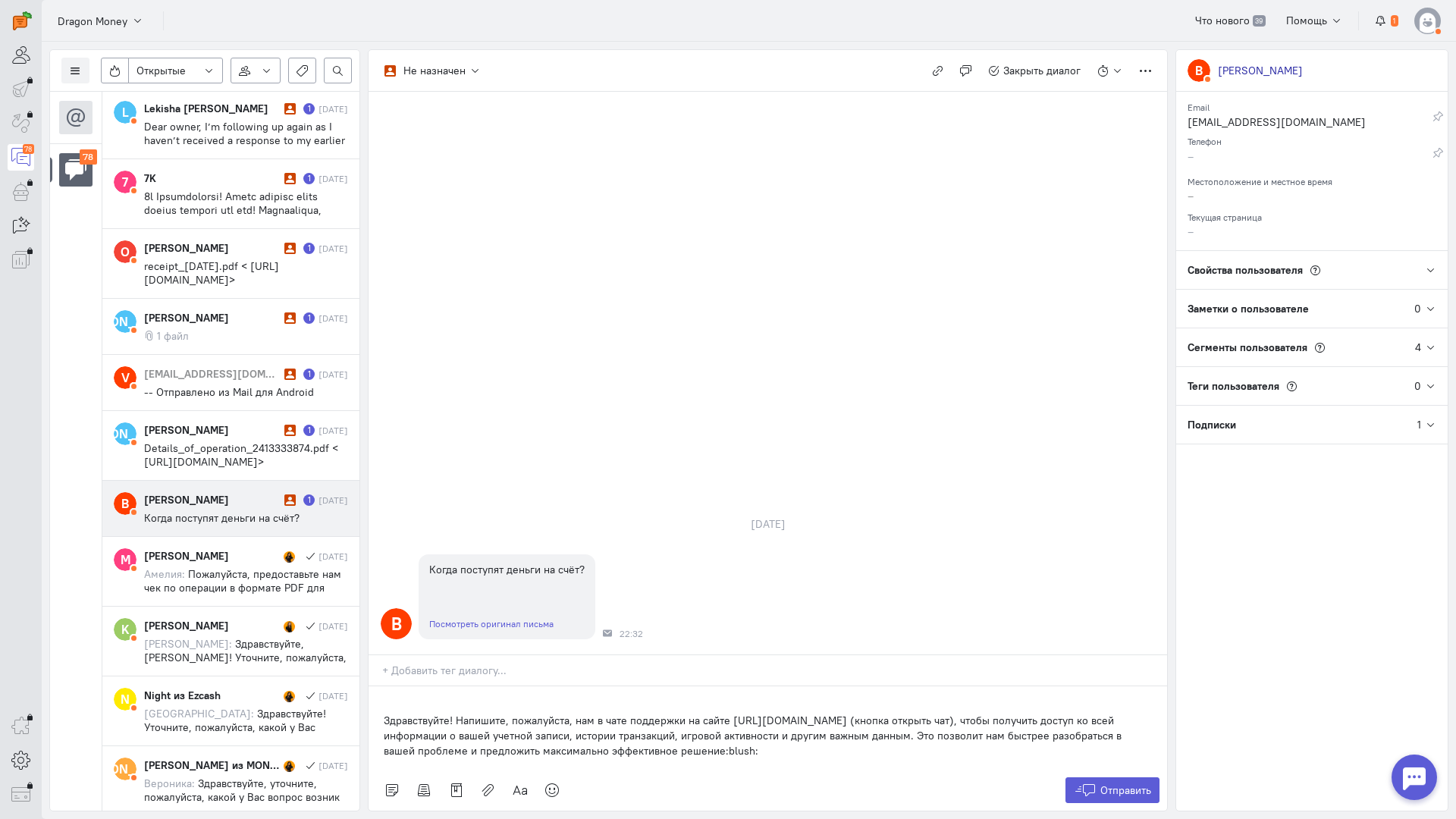
click at [380, 686] on div "Здравствуйте! Напишите, пожалуйста, нам в чате поддержки на сайте [URL][DOMAIN_…" at bounding box center [768, 728] width 799 height 84
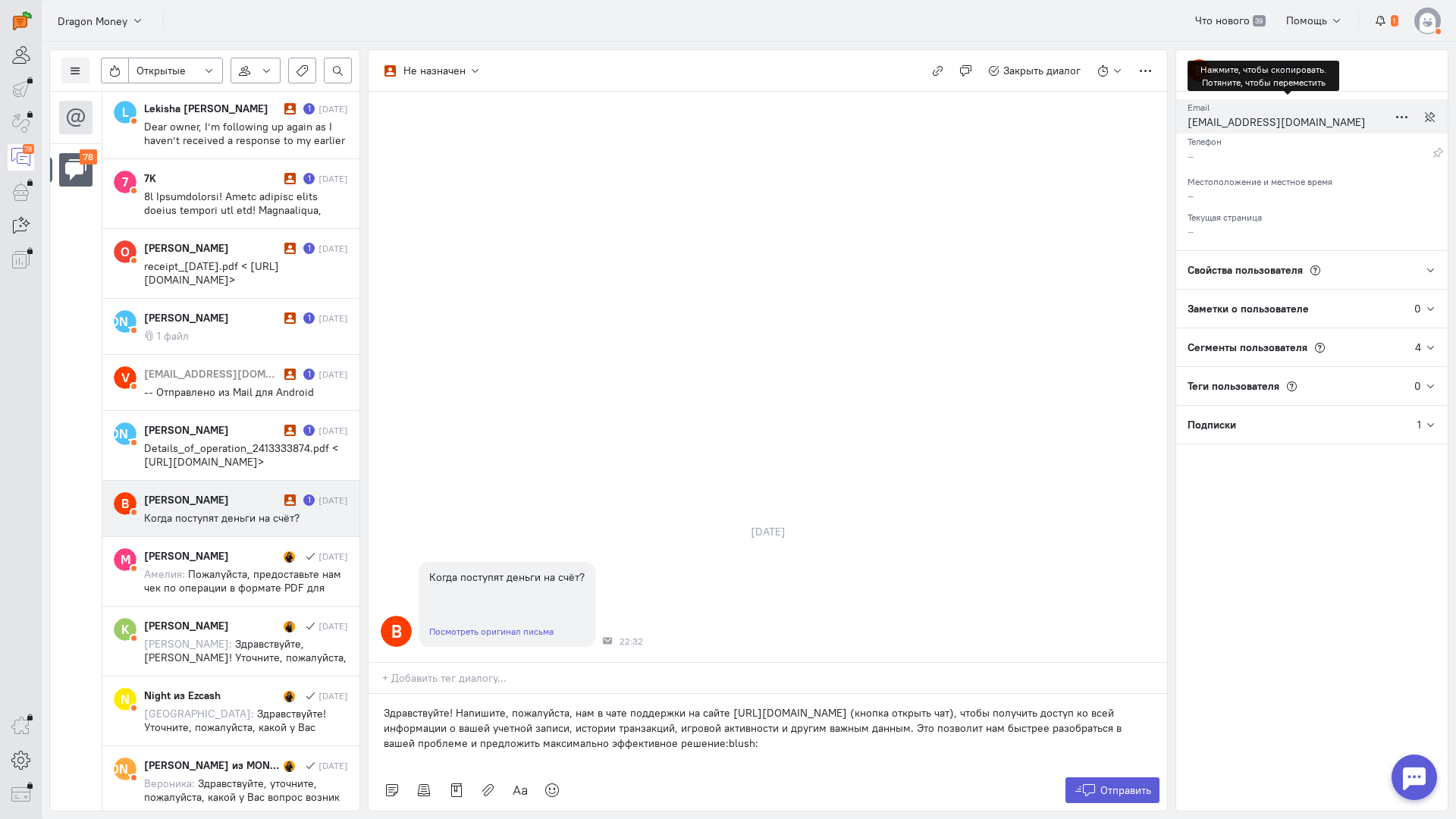
click at [1236, 120] on div "[EMAIL_ADDRESS][DOMAIN_NAME]" at bounding box center [1288, 124] width 200 height 19
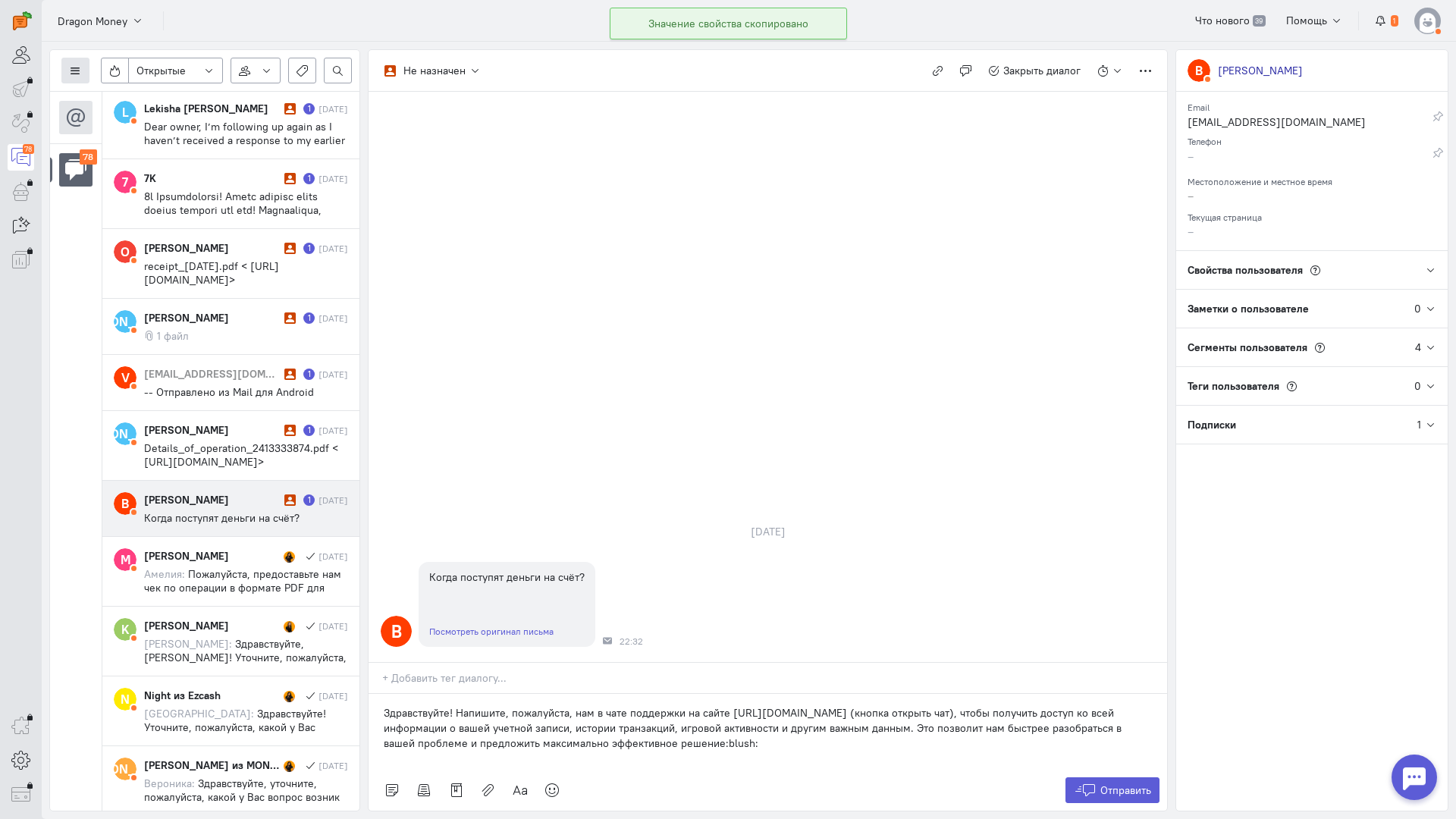
click at [74, 72] on icon at bounding box center [75, 70] width 11 height 11
click at [128, 95] on span "Список пользователей" at bounding box center [148, 101] width 113 height 13
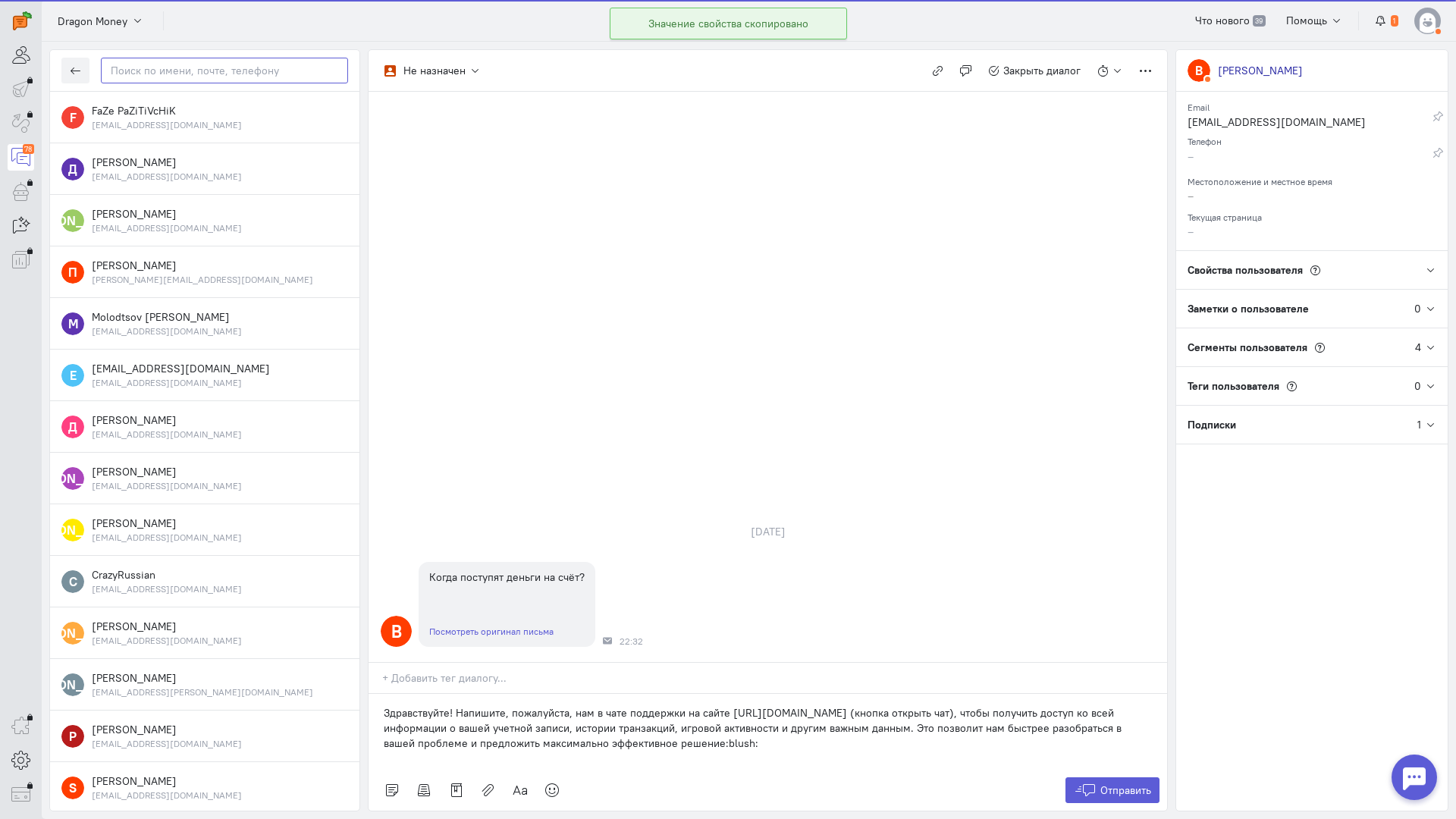
click at [214, 71] on input "text" at bounding box center [225, 70] width 248 height 26
paste input "[EMAIL_ADDRESS]"
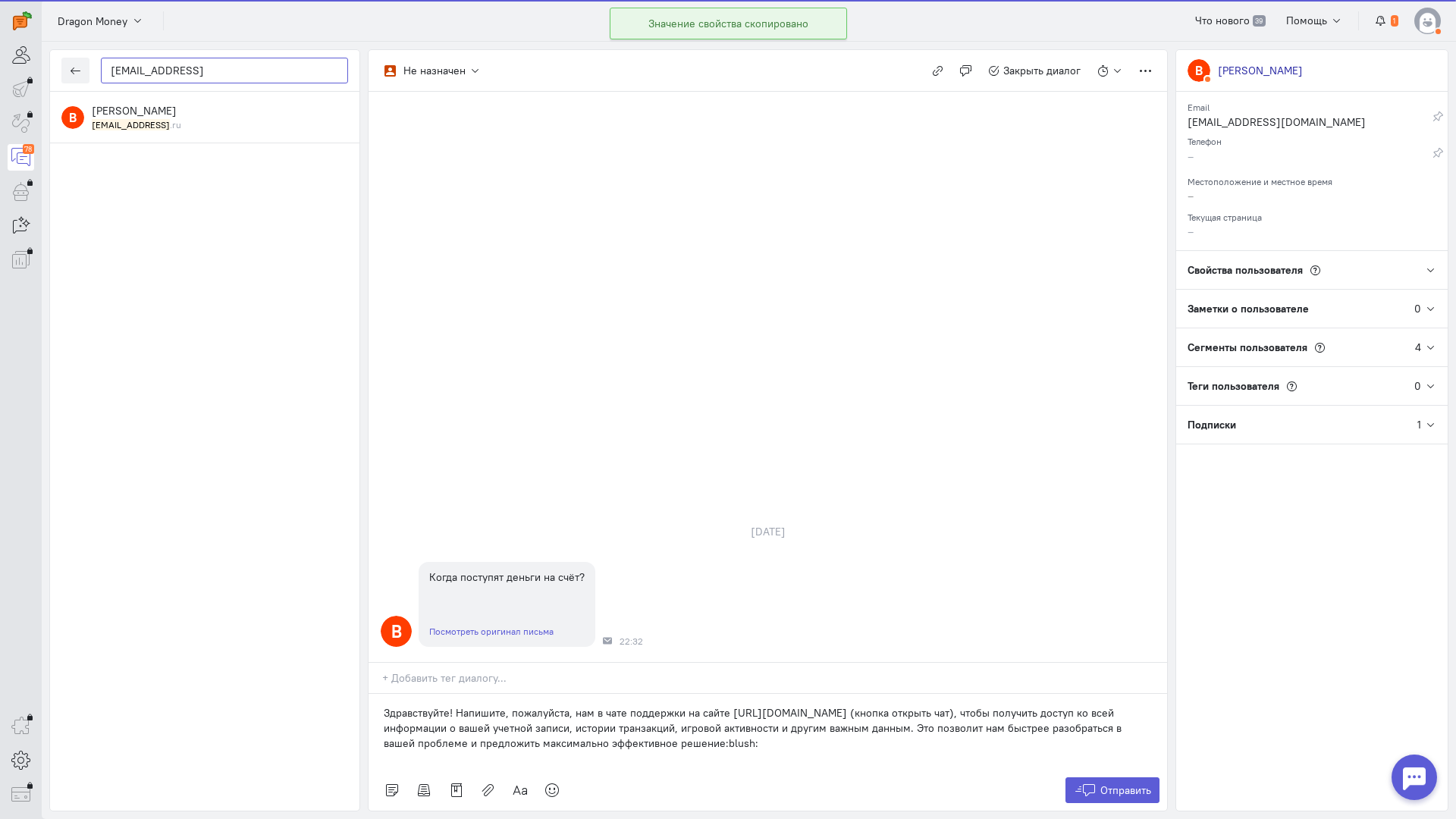
type input "[EMAIL_ADDRESS]"
click at [176, 113] on div "[PERSON_NAME] [EMAIL_ADDRESS] .ru" at bounding box center [219, 116] width 256 height 28
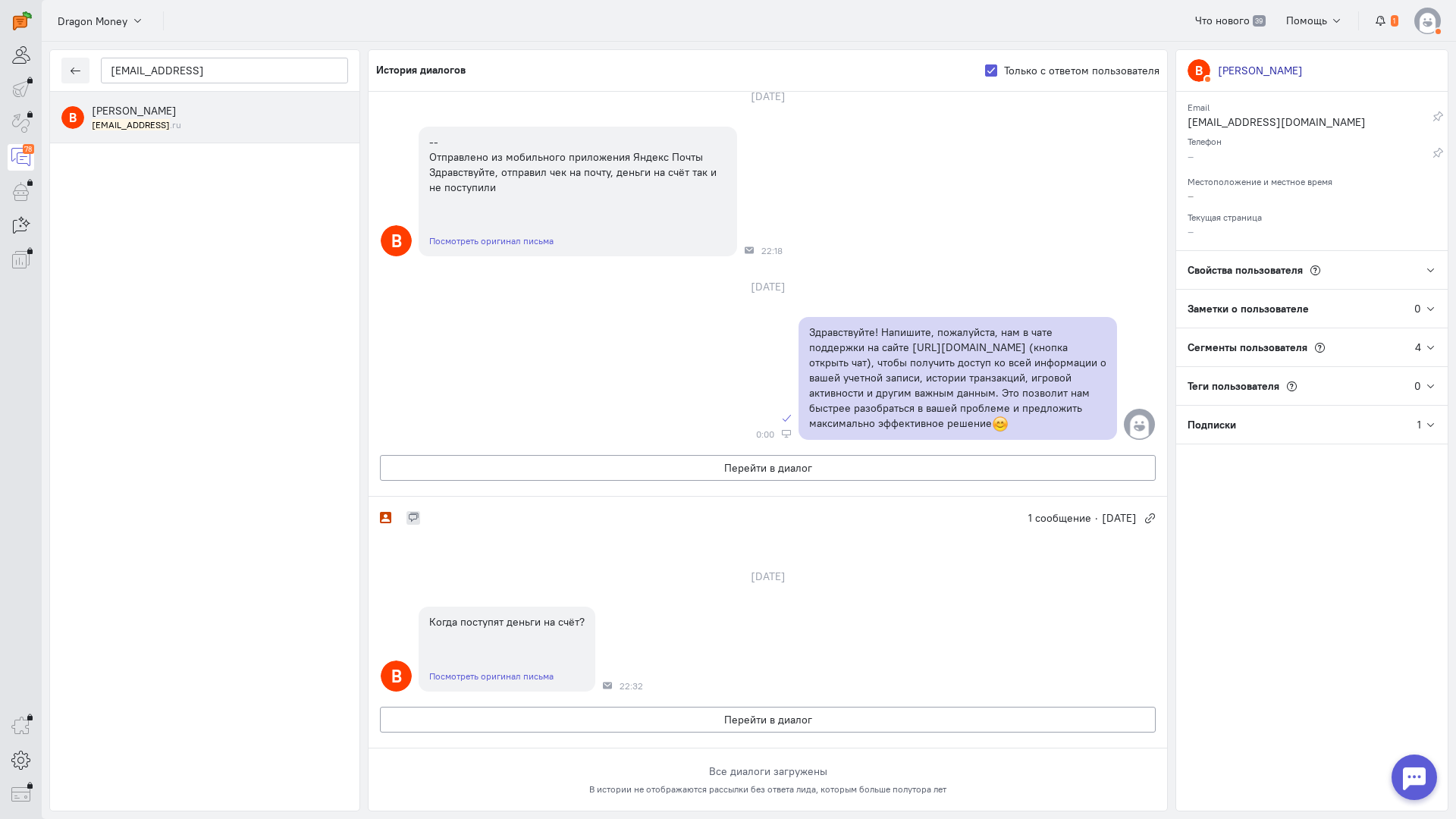
scroll to position [793, 0]
click at [617, 707] on button "Перейти в диалог" at bounding box center [768, 719] width 776 height 26
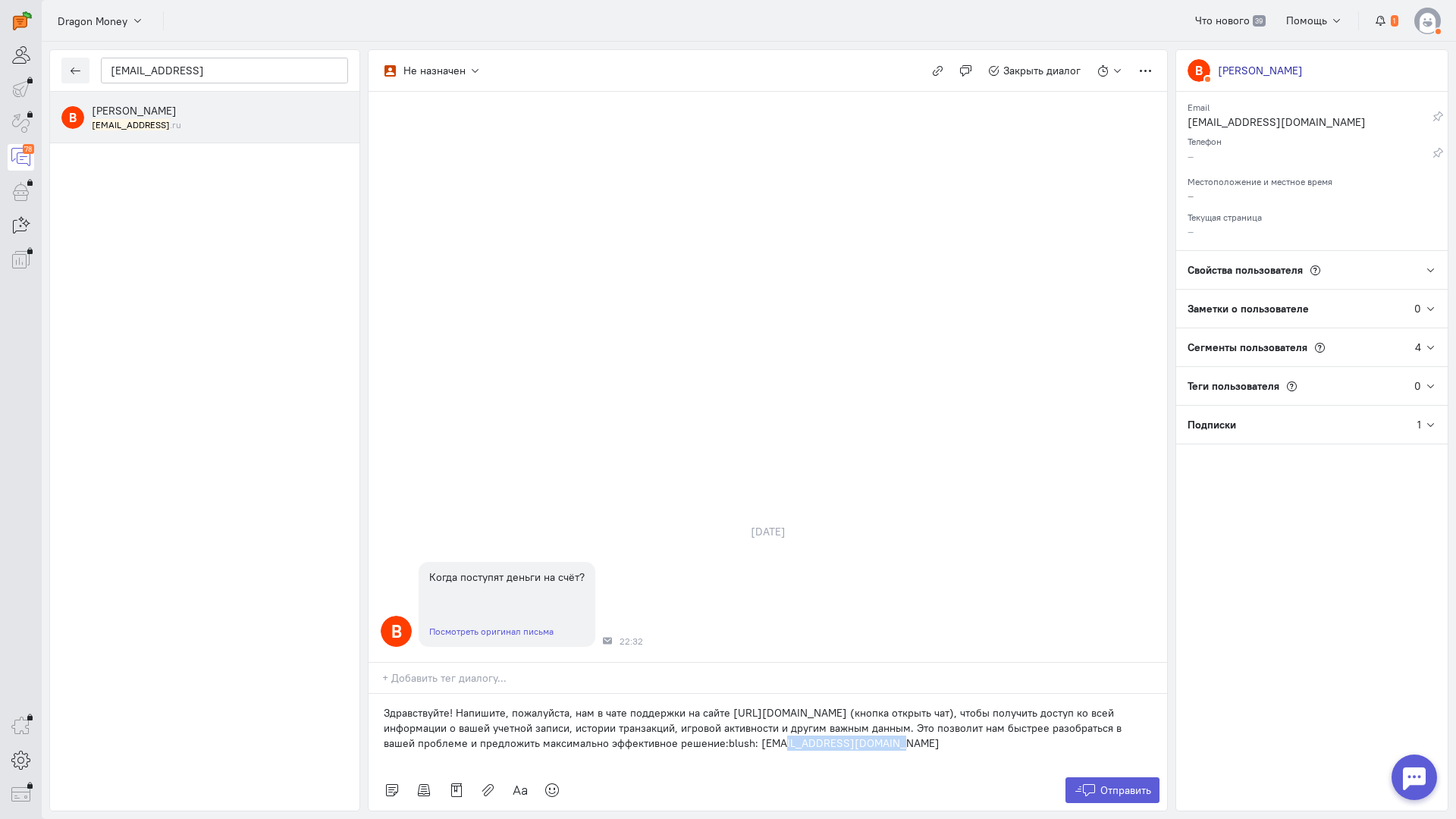
drag, startPoint x: 857, startPoint y: 657, endPoint x: 716, endPoint y: 659, distance: 141.0
click at [716, 693] on div "Здравствуйте! Напишите, пожалуйста, нам в чате поддержки на сайте [URL][DOMAIN_…" at bounding box center [768, 731] width 799 height 76
click at [1079, 782] on icon at bounding box center [1085, 789] width 23 height 15
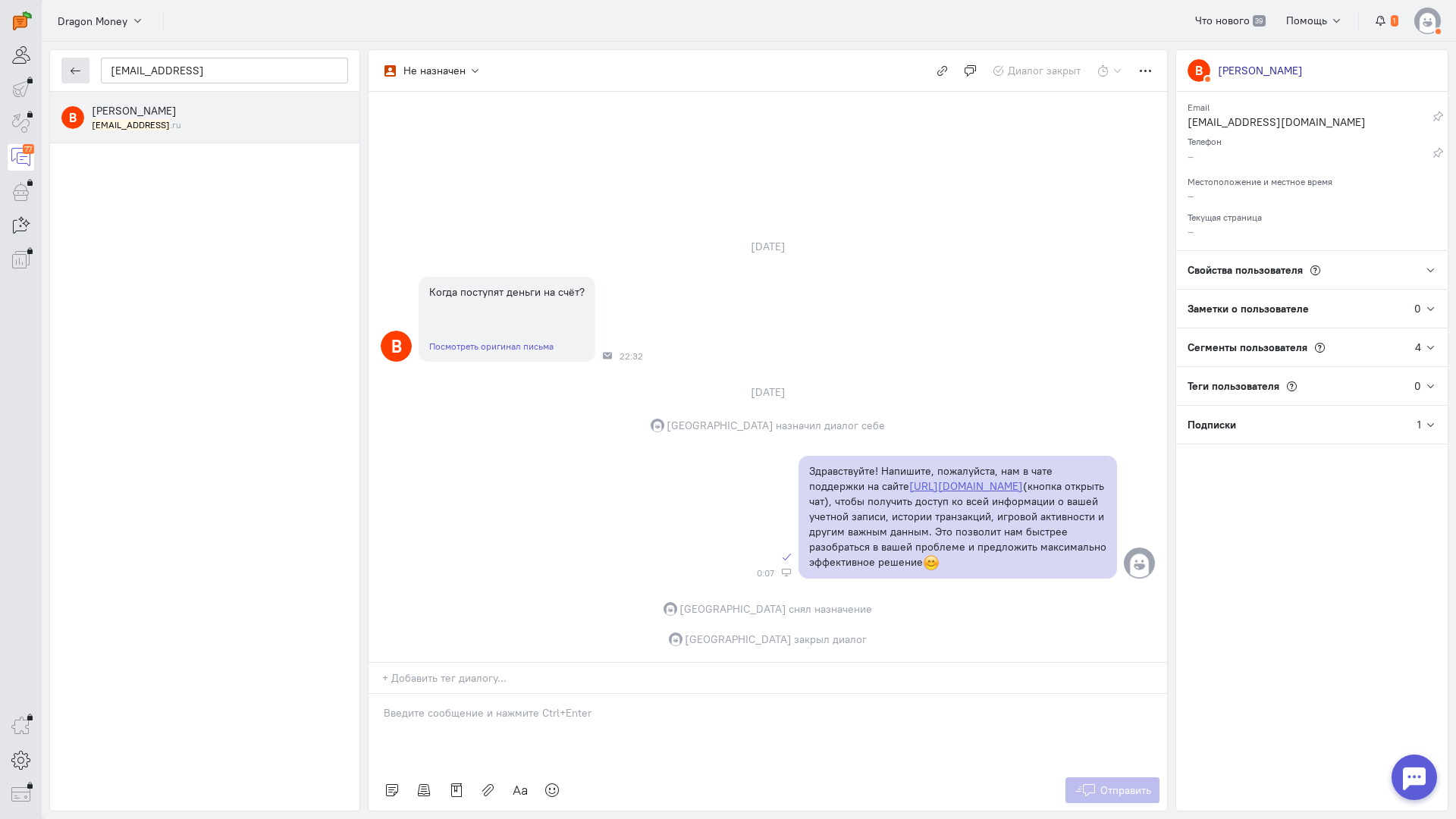
click at [74, 66] on icon "button" at bounding box center [75, 70] width 11 height 11
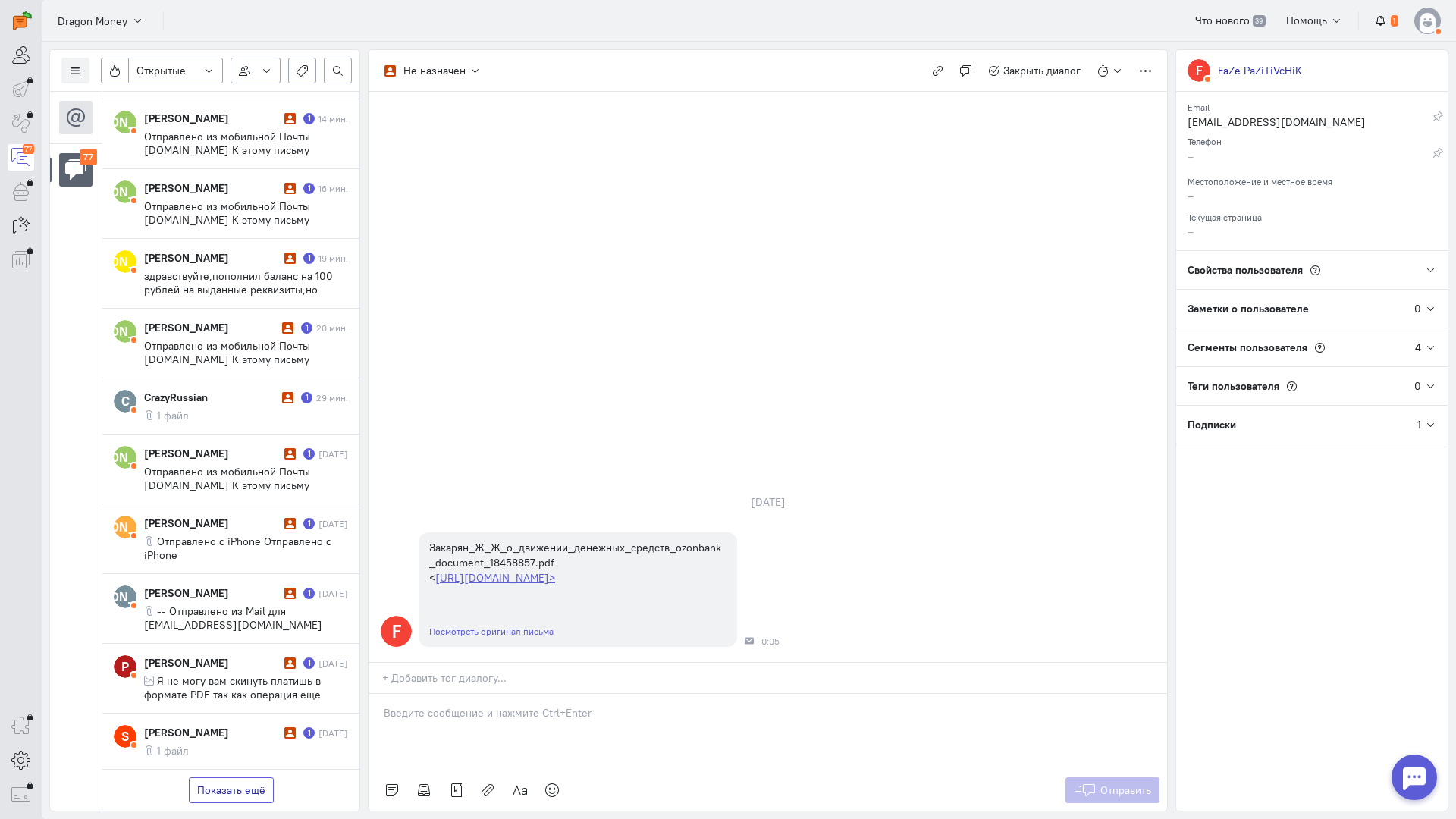
click at [248, 777] on button "Показать ещё" at bounding box center [231, 789] width 85 height 26
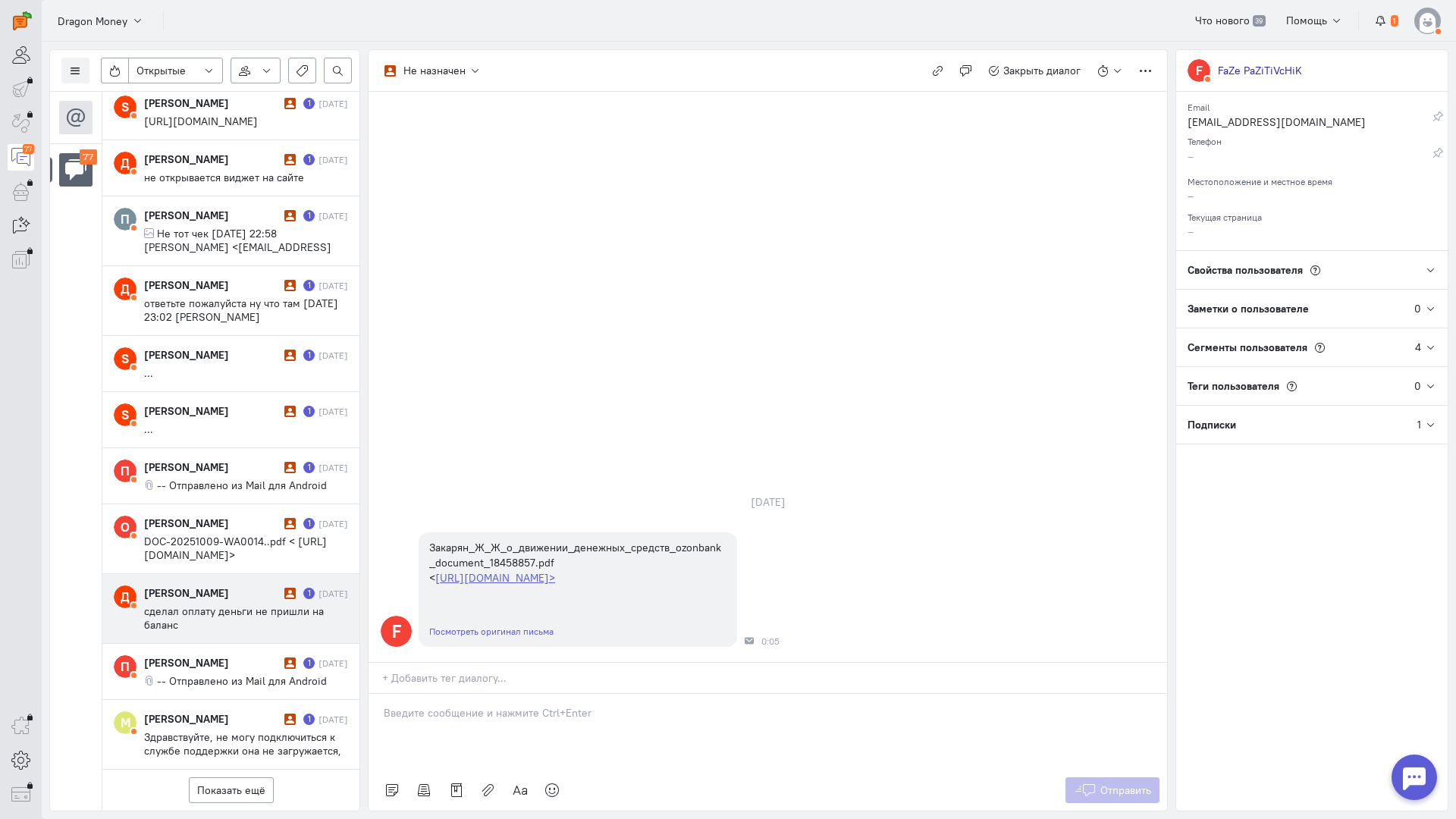
scroll to position [2094, 0]
drag, startPoint x: 233, startPoint y: 688, endPoint x: 233, endPoint y: 680, distance: 8.0
click at [233, 777] on button "Показать ещё" at bounding box center [231, 789] width 85 height 26
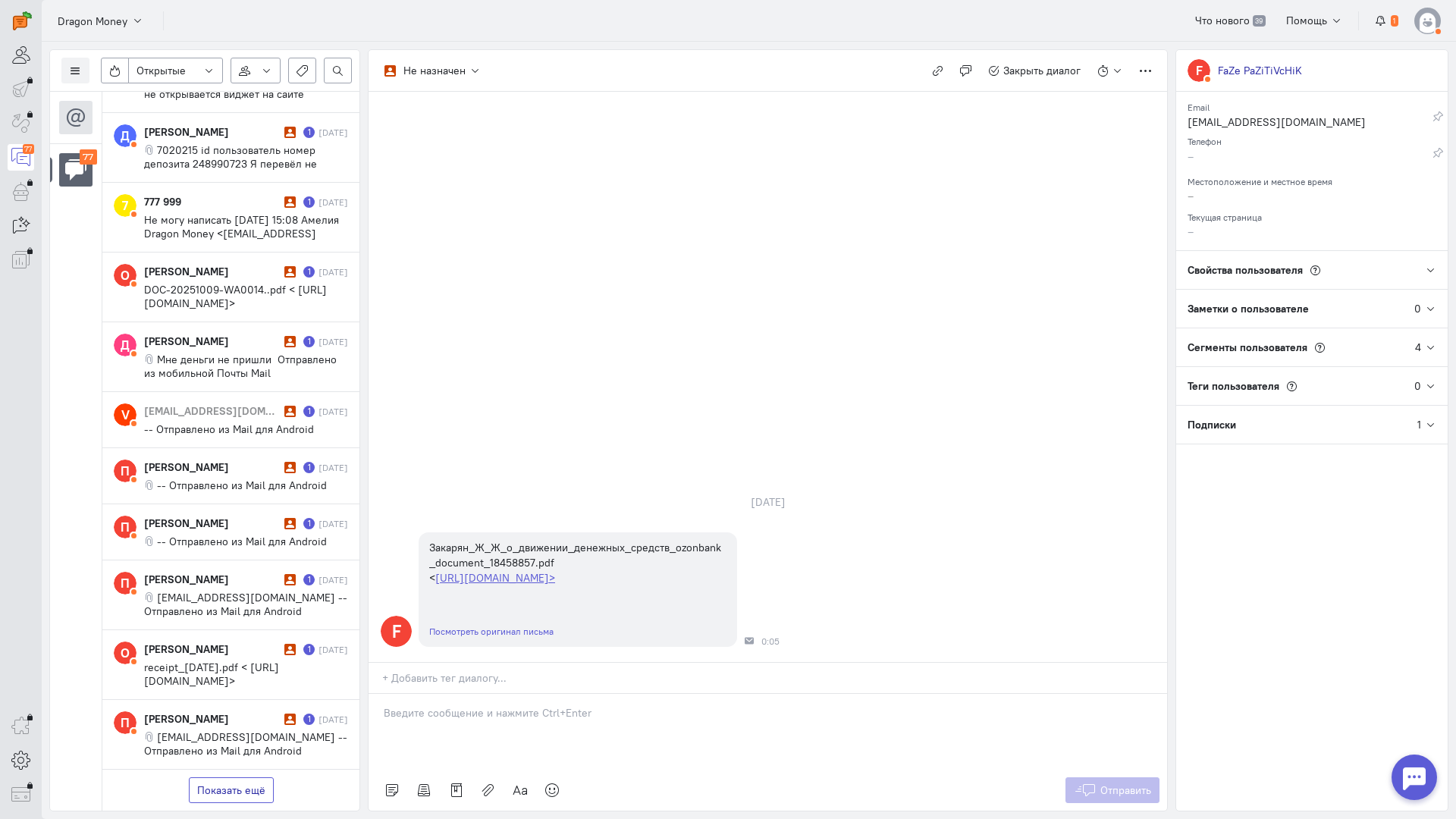
click at [237, 777] on button "Показать ещё" at bounding box center [231, 789] width 85 height 26
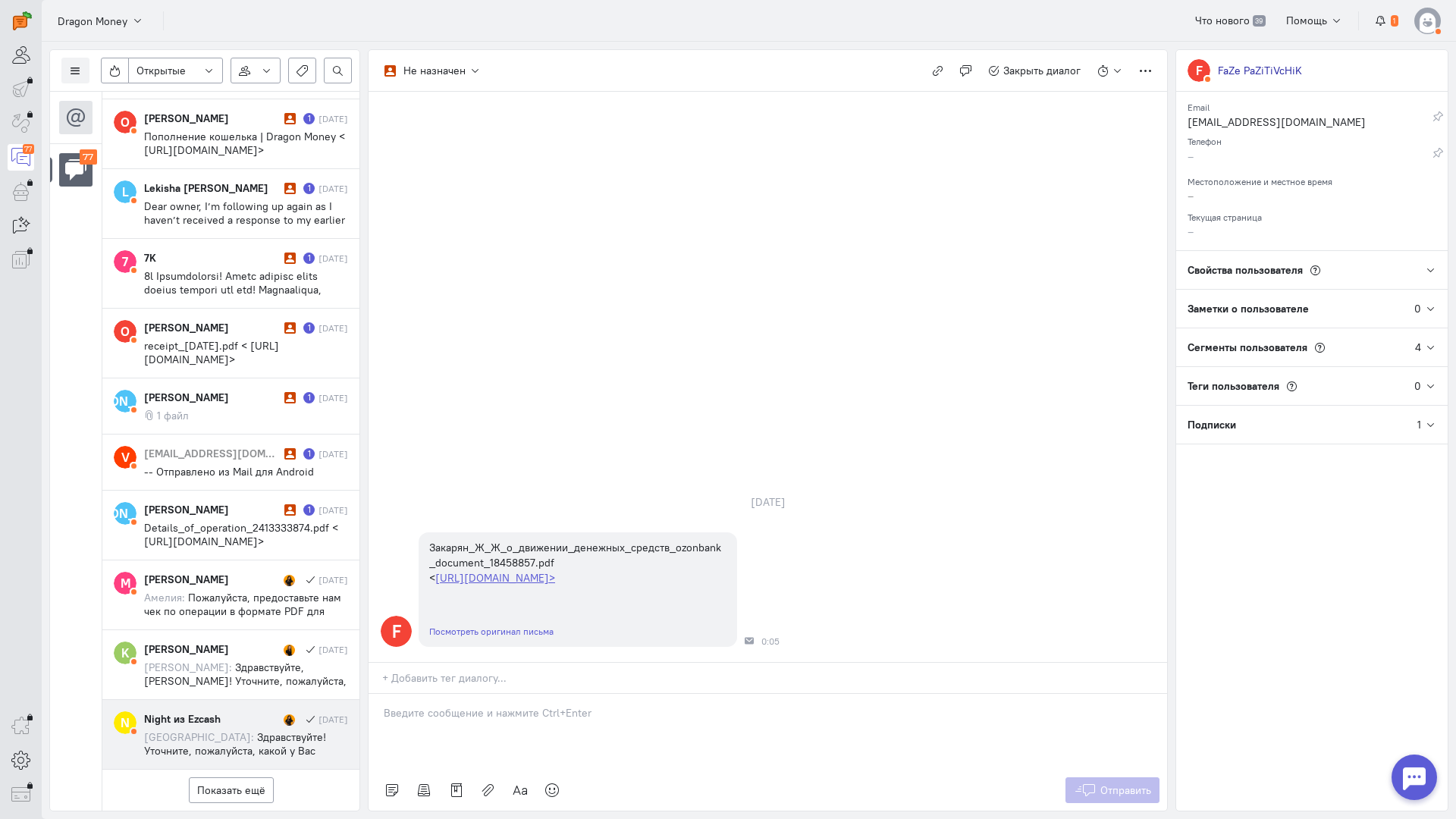
scroll to position [4851, 0]
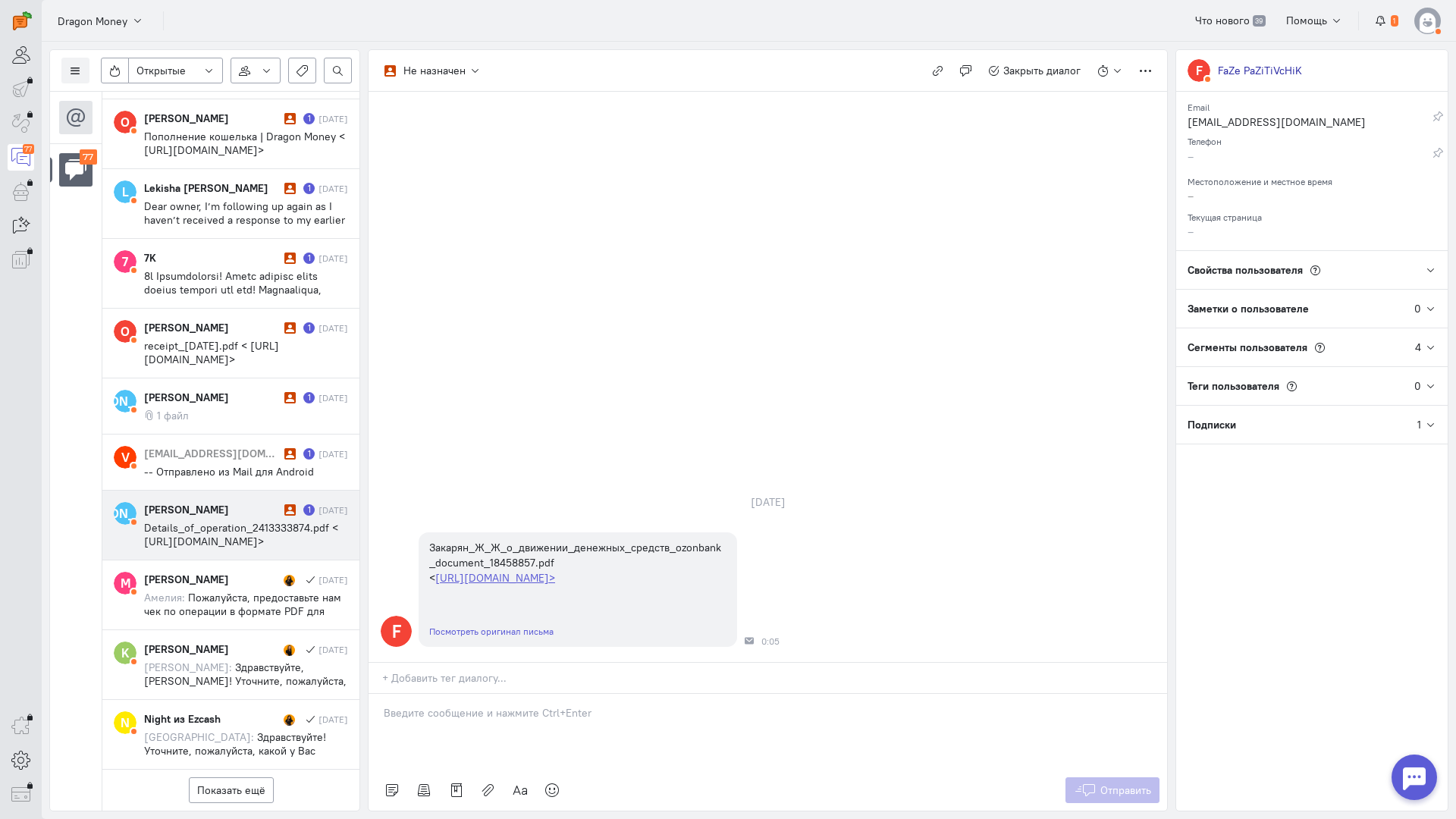
click at [210, 521] on span "Details_of_operation_2413333874.pdf < [URL][DOMAIN_NAME]>" at bounding box center [241, 534] width 194 height 28
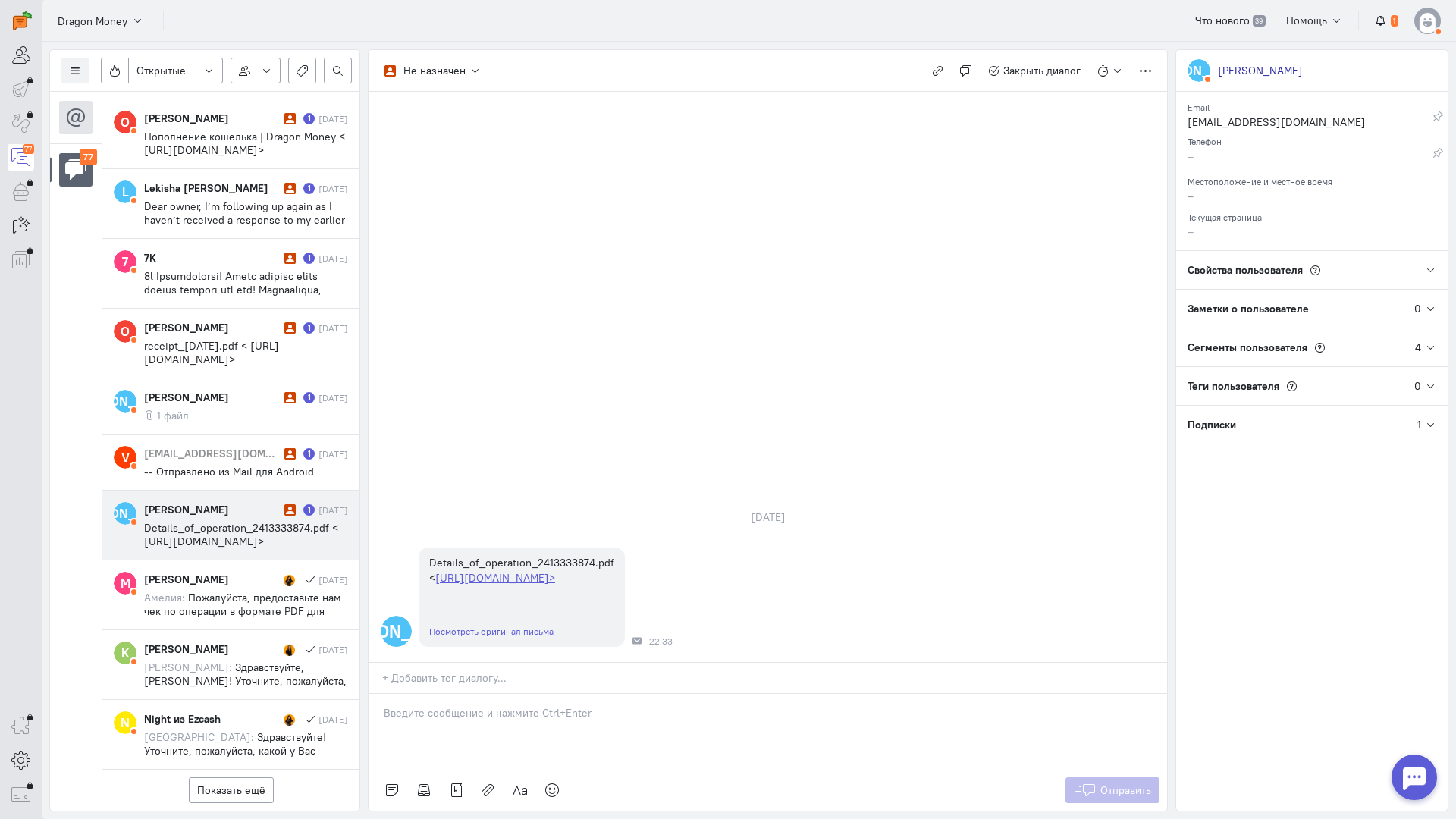
drag, startPoint x: 444, startPoint y: 628, endPoint x: 420, endPoint y: 630, distance: 24.1
click at [443, 693] on div at bounding box center [768, 731] width 799 height 76
click at [382, 693] on div "Здравствуйте! Благодарим Вас за обращение и предоставленную информацию:blush:" at bounding box center [768, 731] width 799 height 76
click at [1131, 783] on span "Отправить" at bounding box center [1125, 789] width 51 height 13
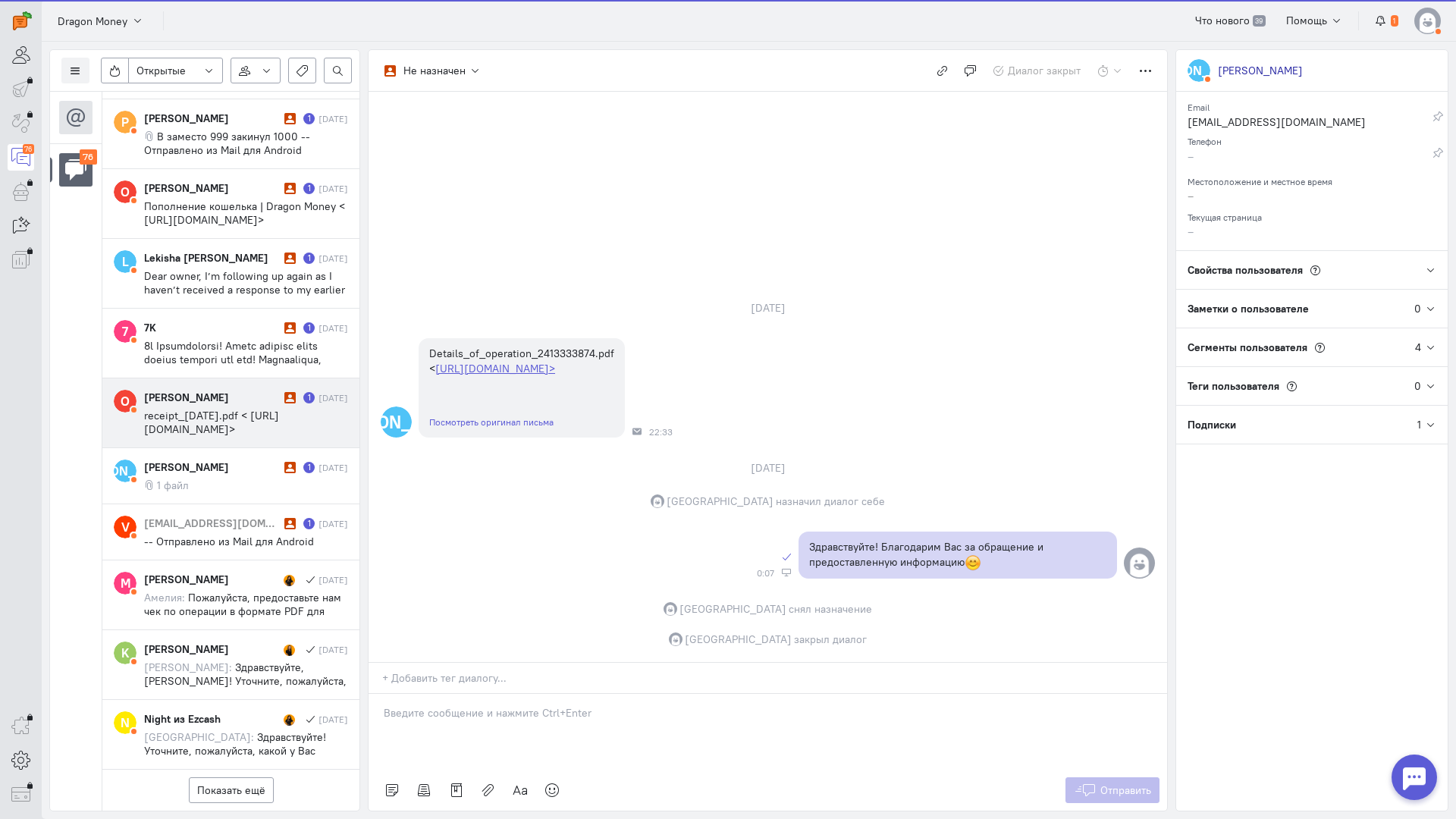
scroll to position [4769, 0]
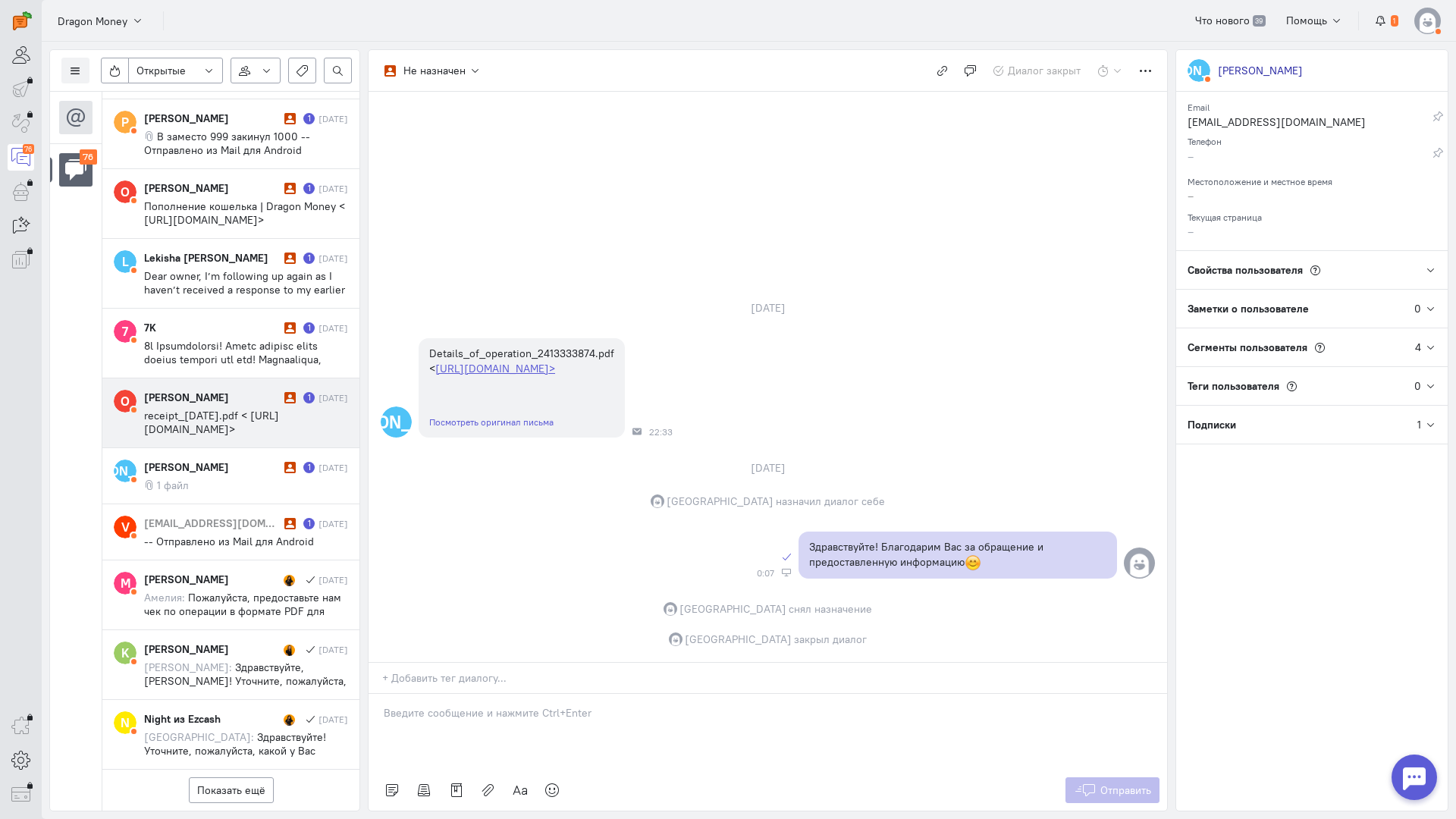
click at [221, 409] on span "receipt_[DATE].pdf < [URL][DOMAIN_NAME]>" at bounding box center [212, 422] width 135 height 28
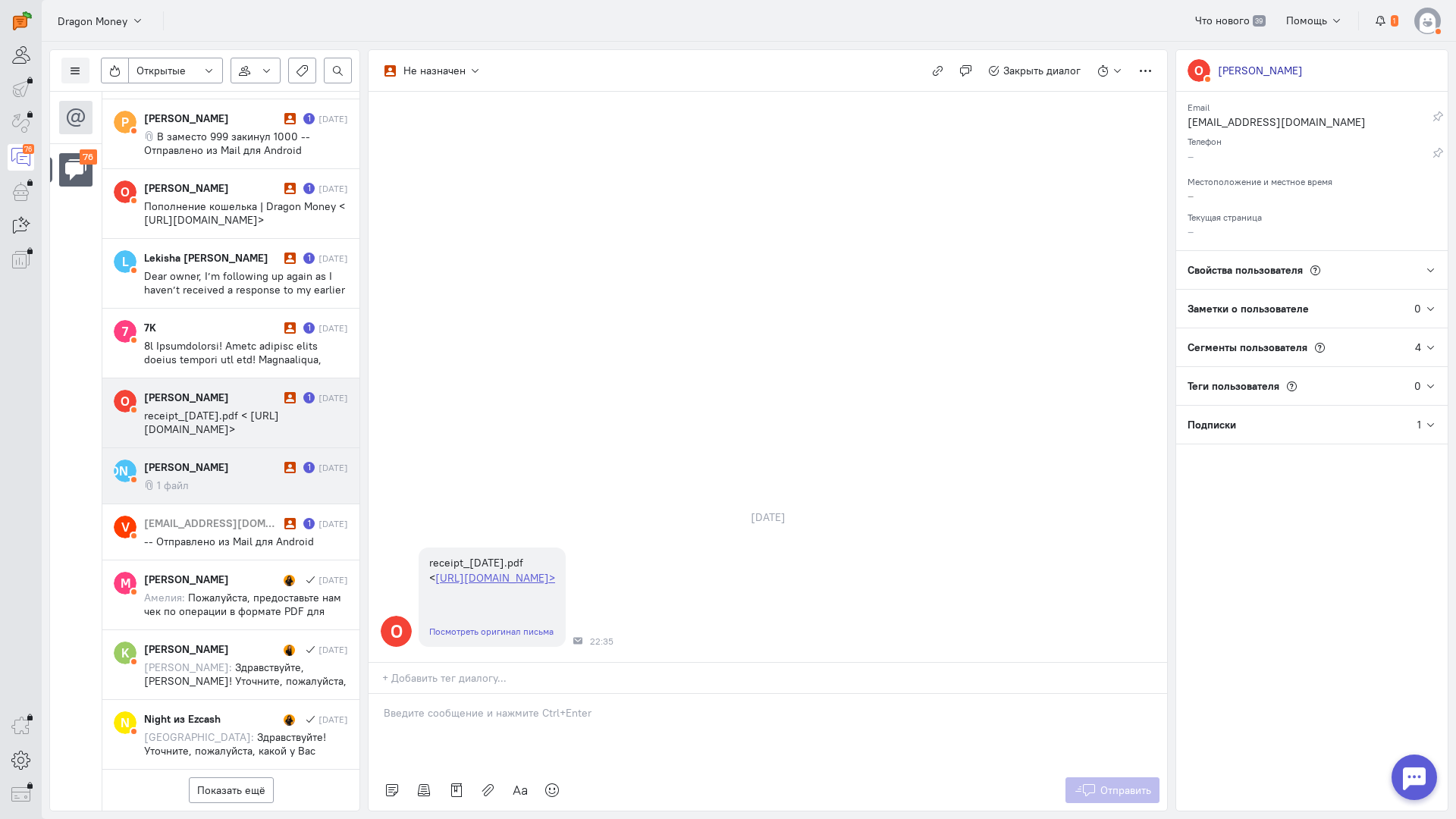
click at [235, 459] on div "[PERSON_NAME] 1 [DATE] 1 файл" at bounding box center [246, 475] width 204 height 32
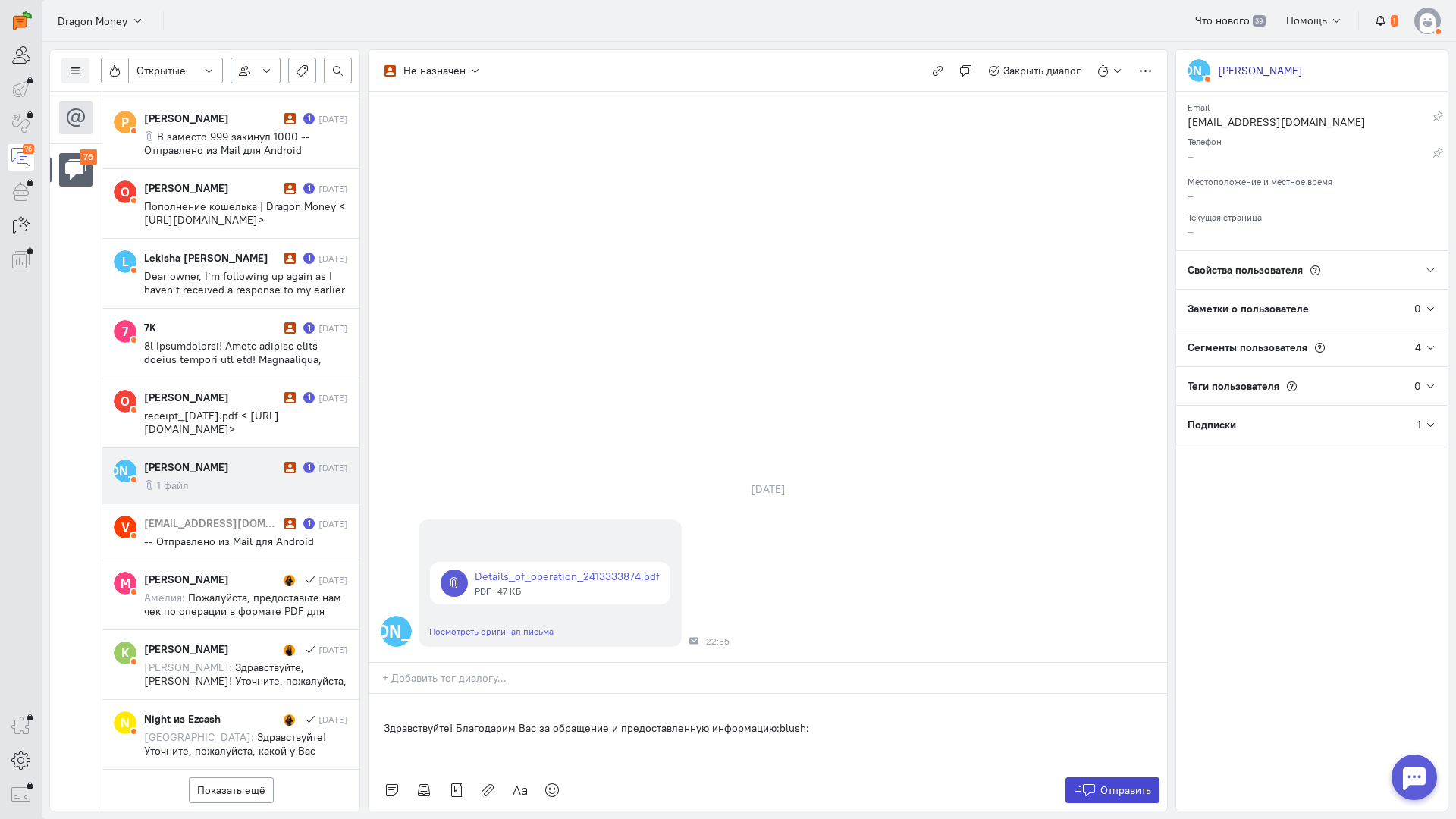
click at [1102, 777] on button "Отправить" at bounding box center [1113, 789] width 95 height 26
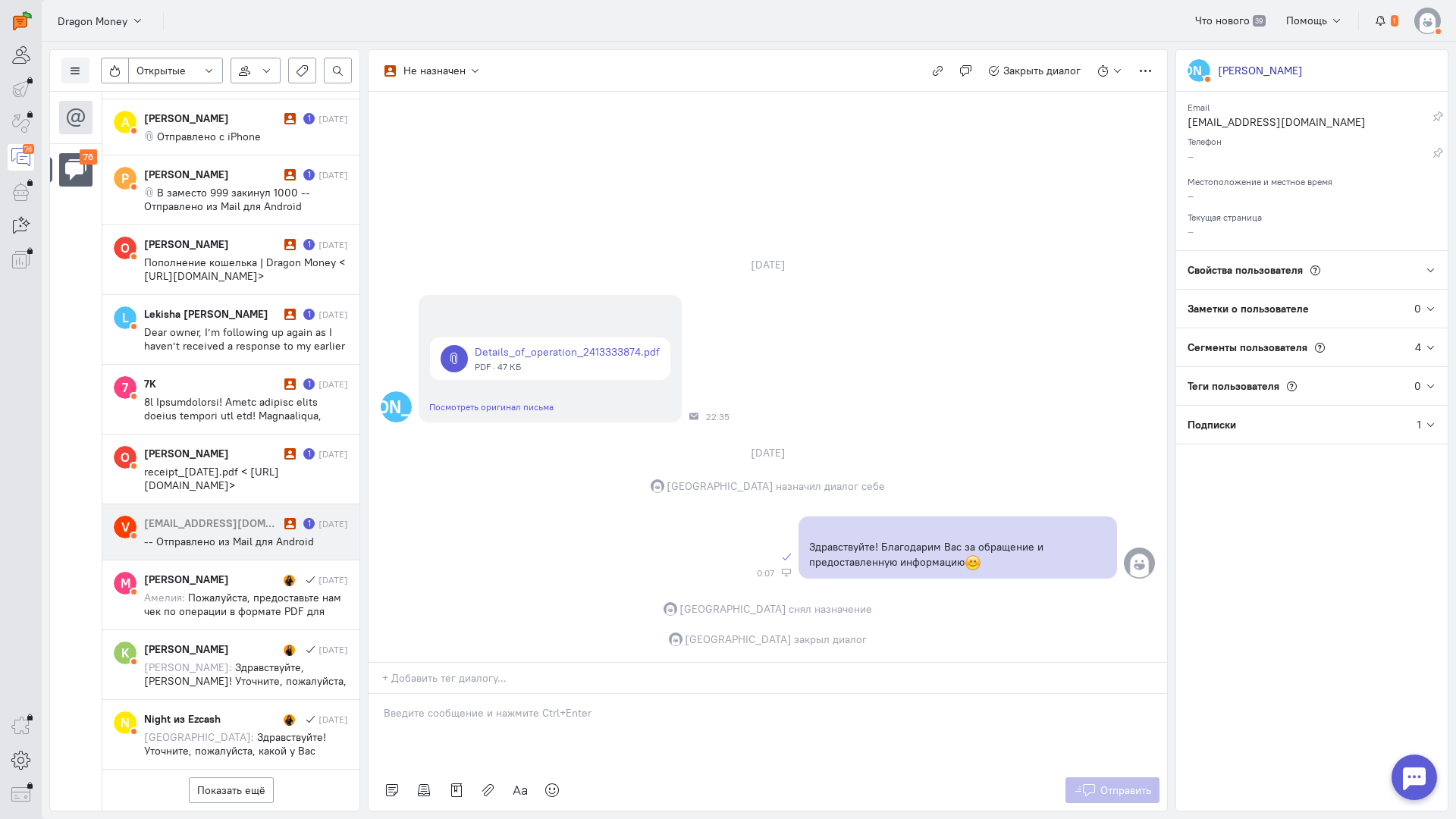
click at [236, 515] on div "[EMAIL_ADDRESS][DOMAIN_NAME]" at bounding box center [212, 523] width 136 height 15
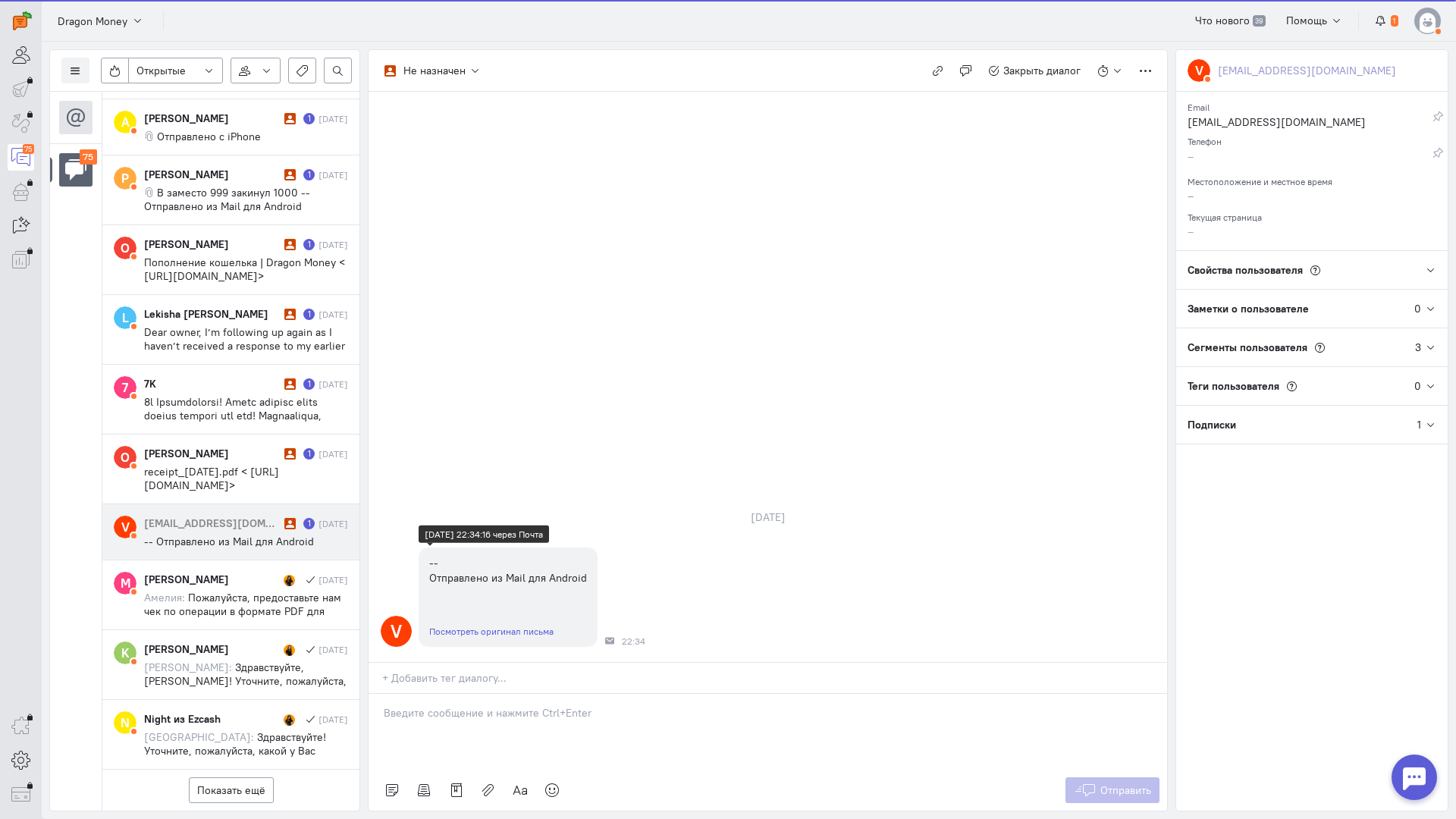
scroll to position [4701, 0]
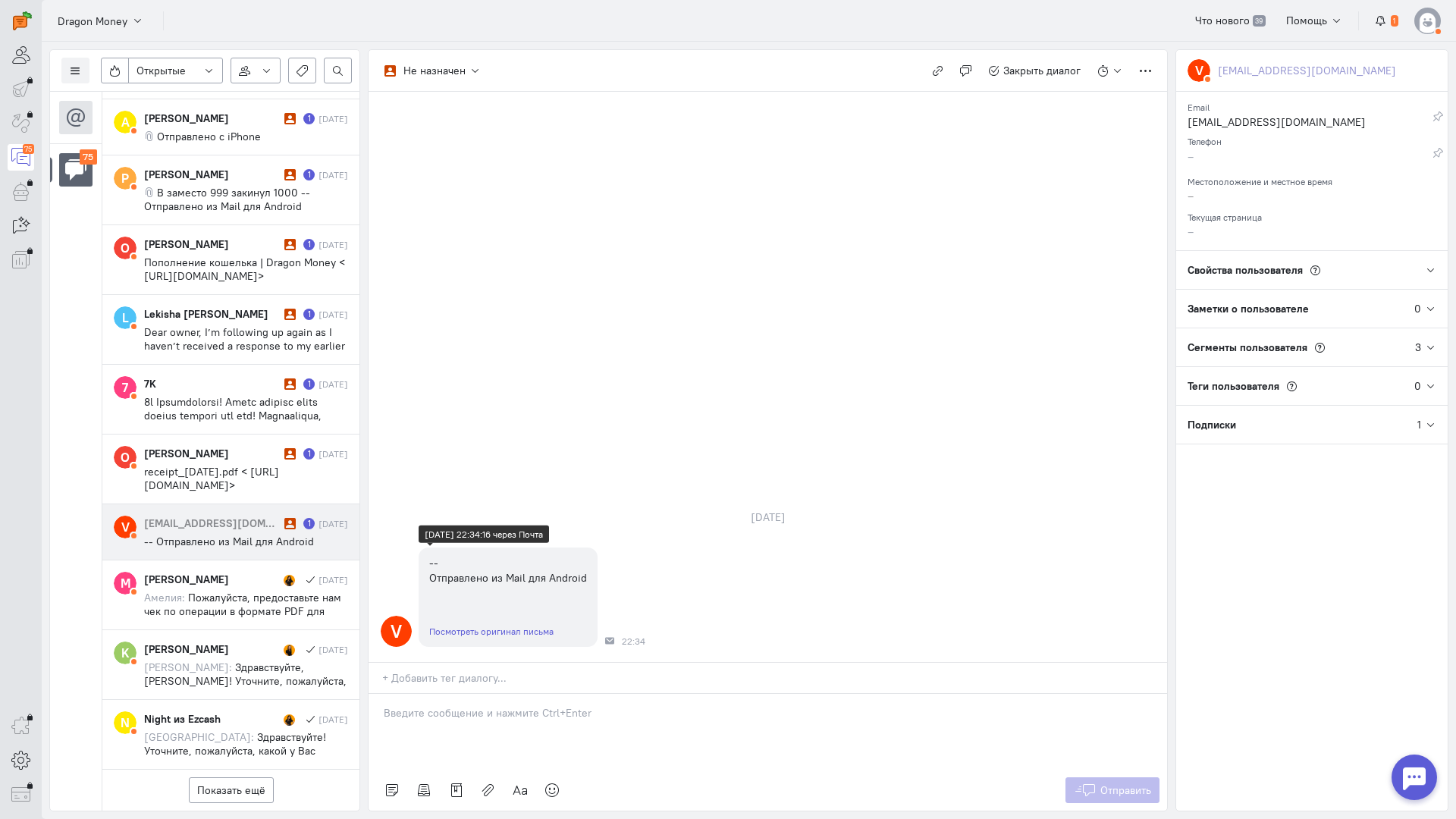
click at [488, 626] on link "Посмотреть оригинал письма" at bounding box center [492, 631] width 125 height 11
drag, startPoint x: 495, startPoint y: 622, endPoint x: 434, endPoint y: 622, distance: 61.0
click at [494, 705] on p at bounding box center [768, 712] width 768 height 15
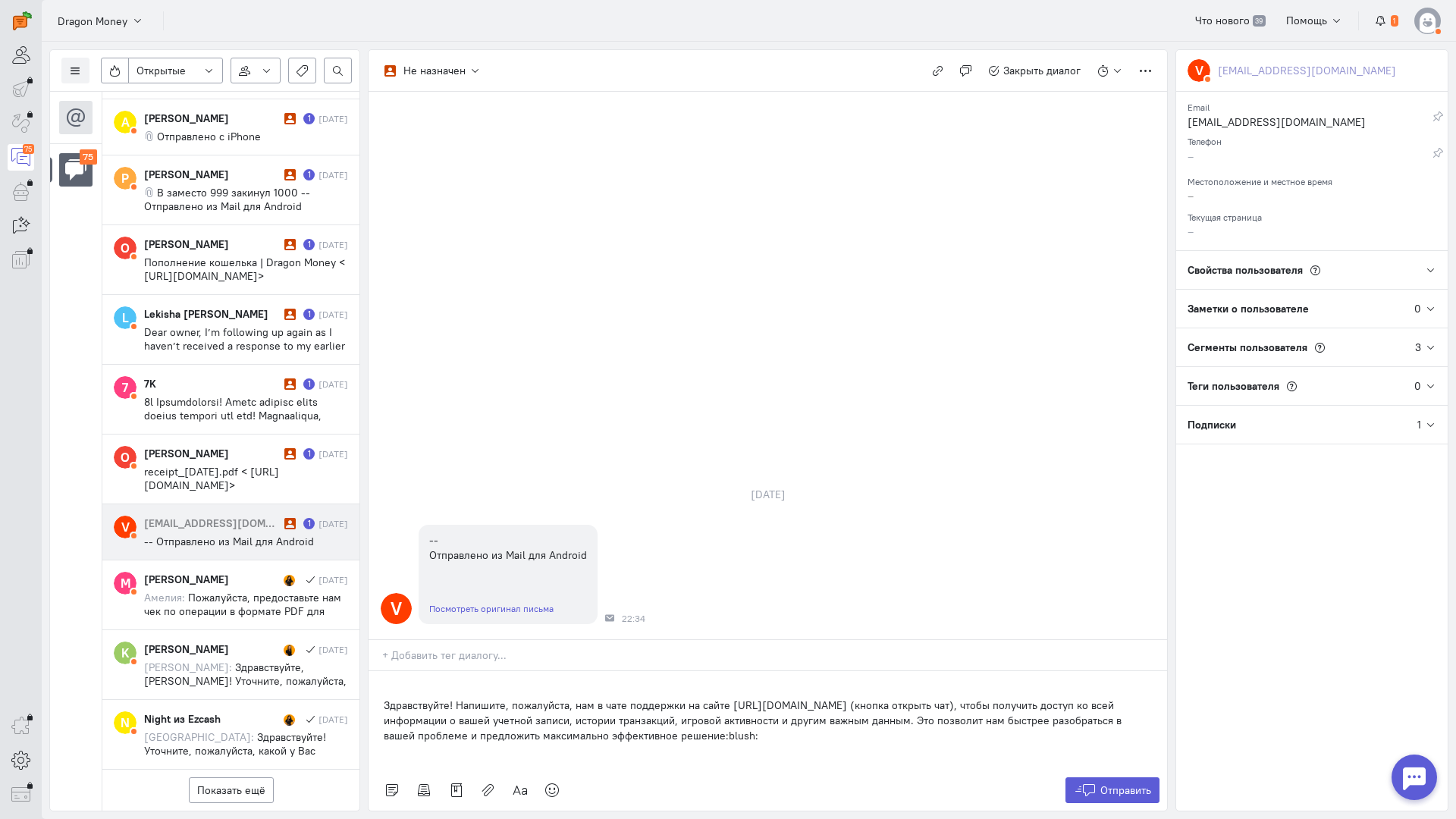
click at [368, 611] on div "Не назначен Не назначен [GEOGRAPHIC_DATA] [DOMAIN_NAME][EMAIL_ADDRESS][DOMAIN_N…" at bounding box center [768, 430] width 800 height 762
click at [374, 670] on div "Здравствуйте! Напишите, пожалуйста, нам в чате поддержки на сайте [URL][DOMAIN_…" at bounding box center [768, 719] width 799 height 98
click at [1093, 777] on button "Отправить" at bounding box center [1113, 789] width 95 height 26
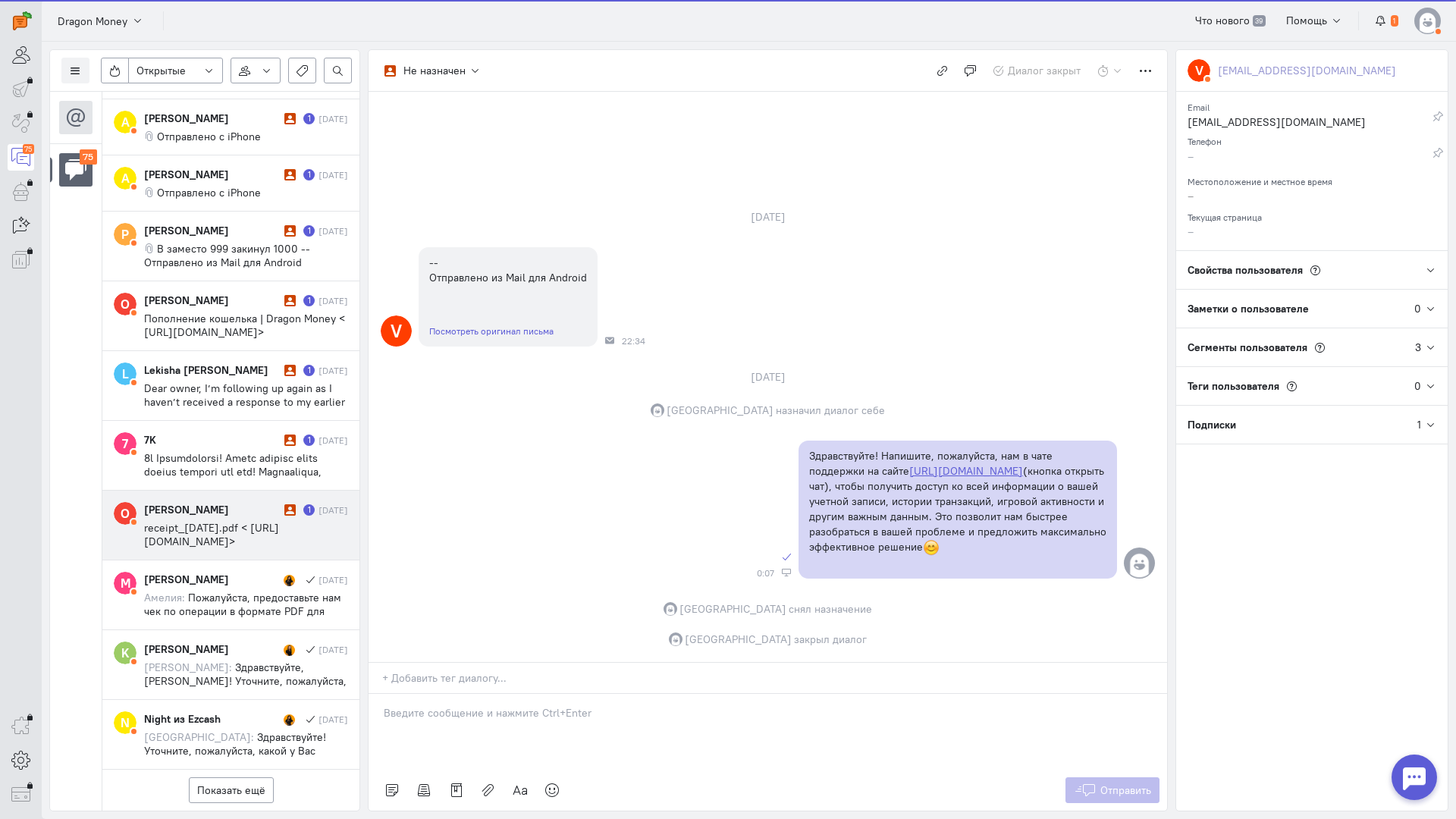
click at [238, 502] on div "[PERSON_NAME]" at bounding box center [212, 509] width 136 height 15
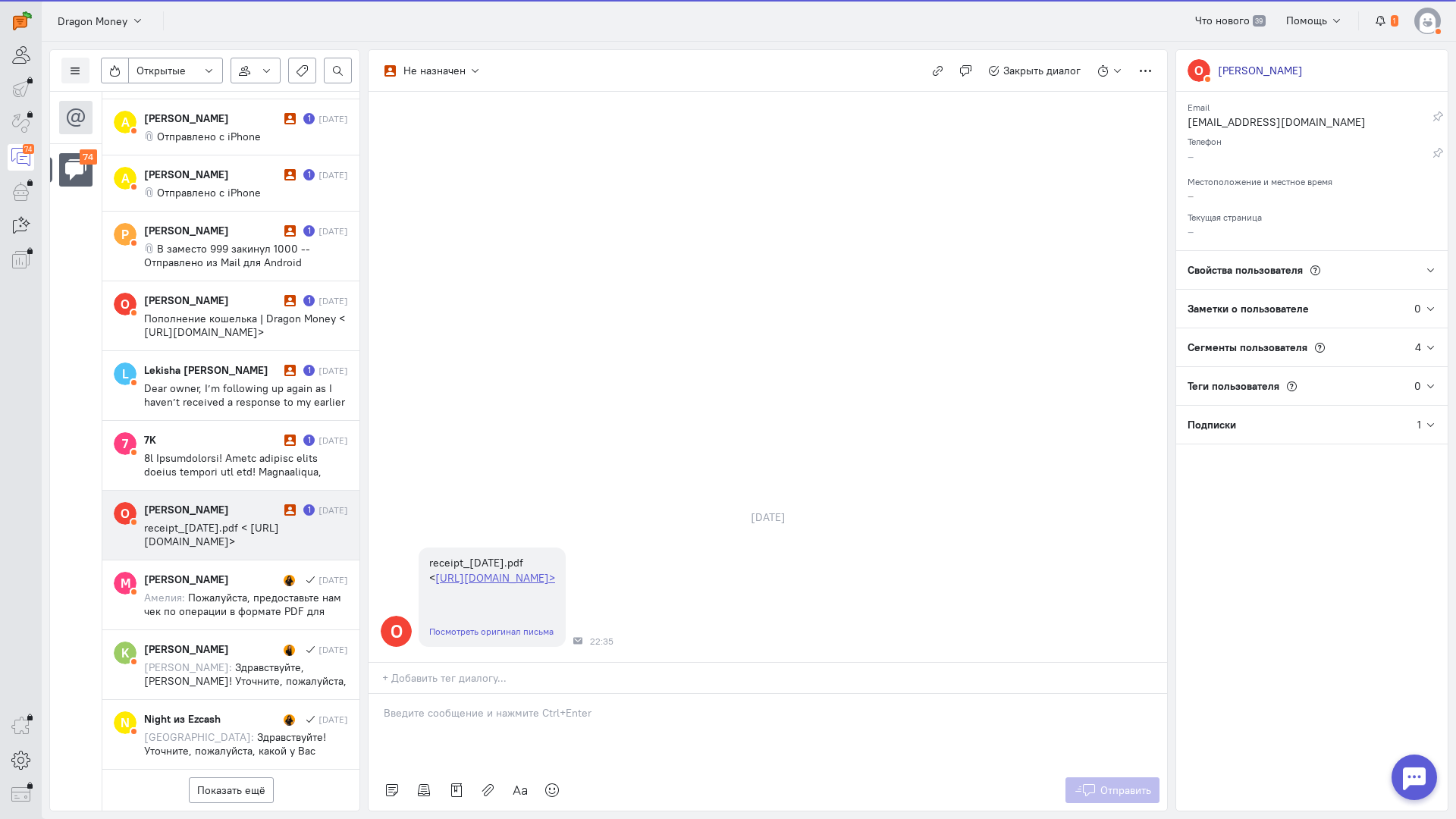
scroll to position [4632, 0]
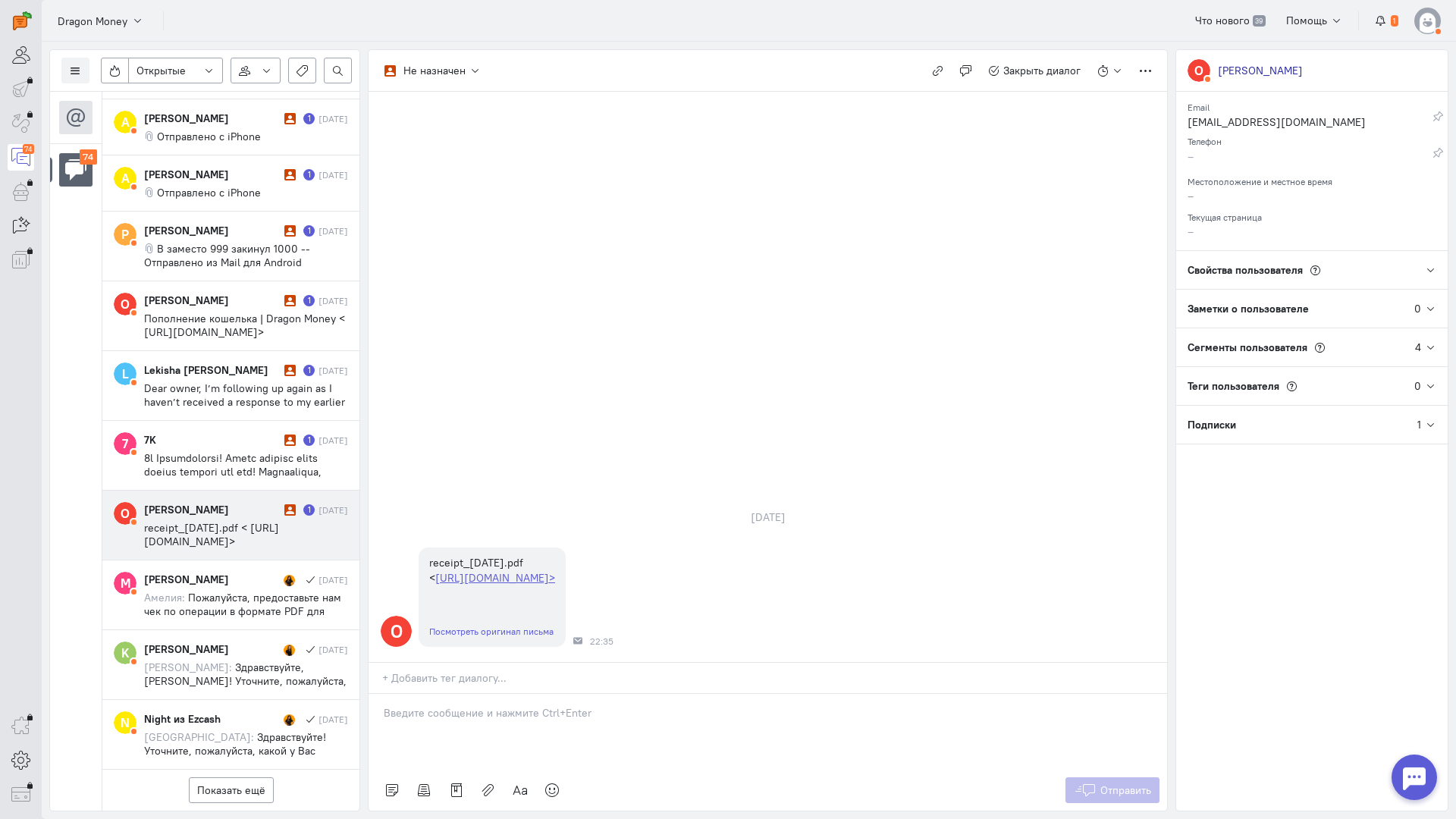
drag, startPoint x: 502, startPoint y: 629, endPoint x: 475, endPoint y: 623, distance: 27.7
click at [500, 693] on div at bounding box center [768, 731] width 799 height 76
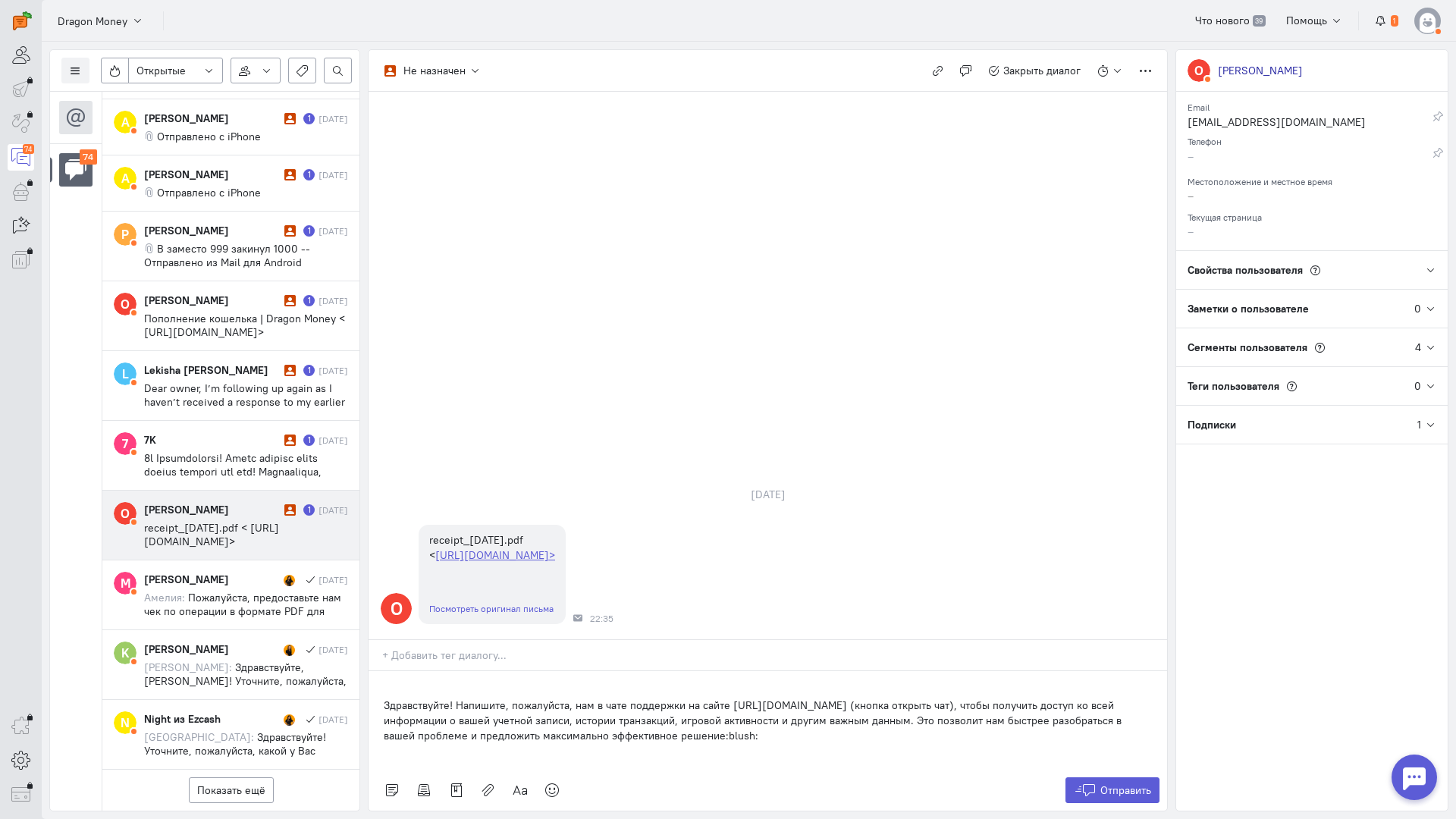
click at [381, 670] on div "Здравствуйте! Напишите, пожалуйста, нам в чате поддержки на сайте [URL][DOMAIN_…" at bounding box center [768, 719] width 799 height 98
drag, startPoint x: 1114, startPoint y: 691, endPoint x: 1102, endPoint y: 689, distance: 12.2
click at [1114, 783] on span "Отправить" at bounding box center [1125, 789] width 51 height 13
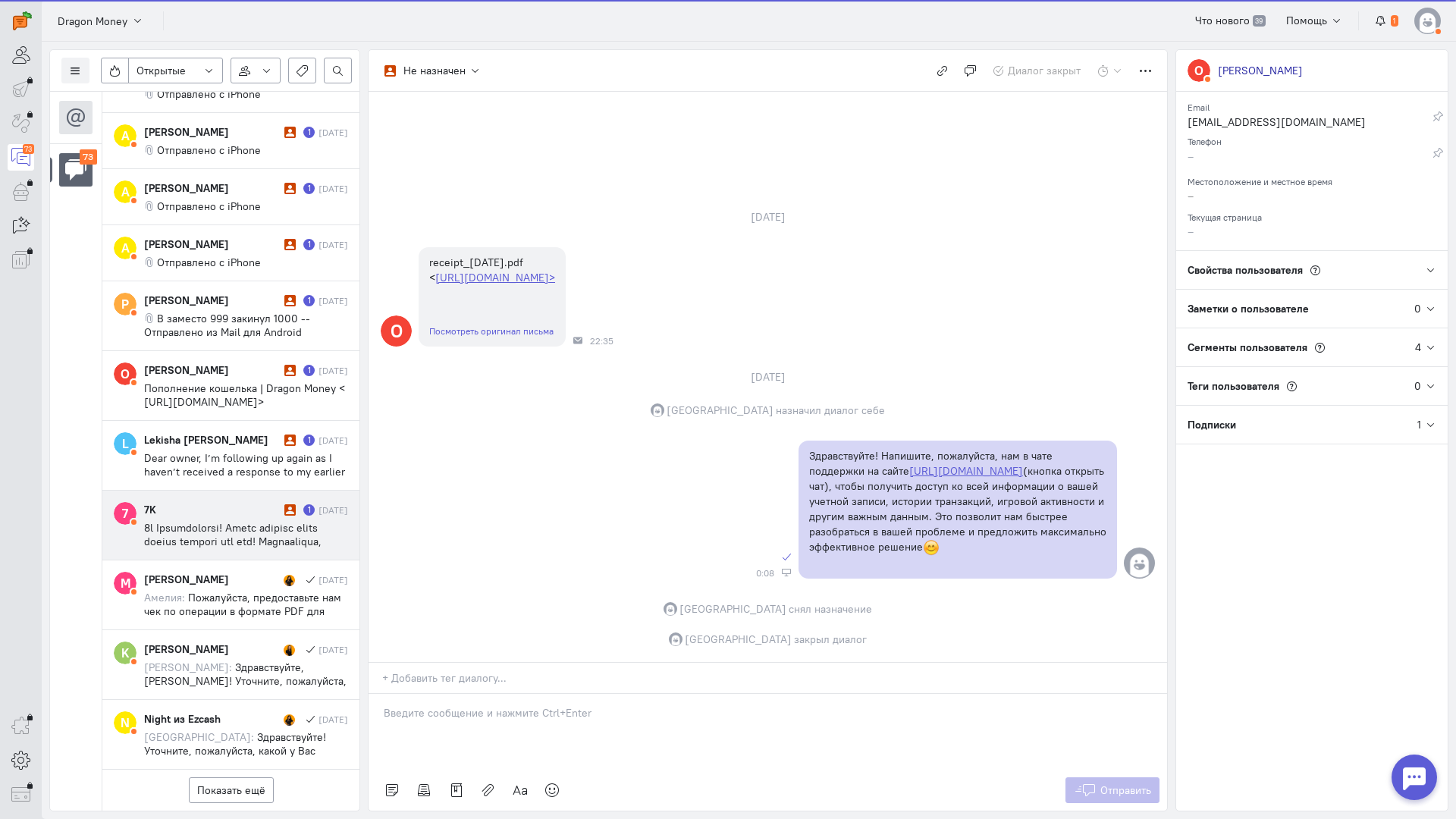
scroll to position [4564, 0]
click at [236, 502] on div "7K" at bounding box center [212, 509] width 136 height 15
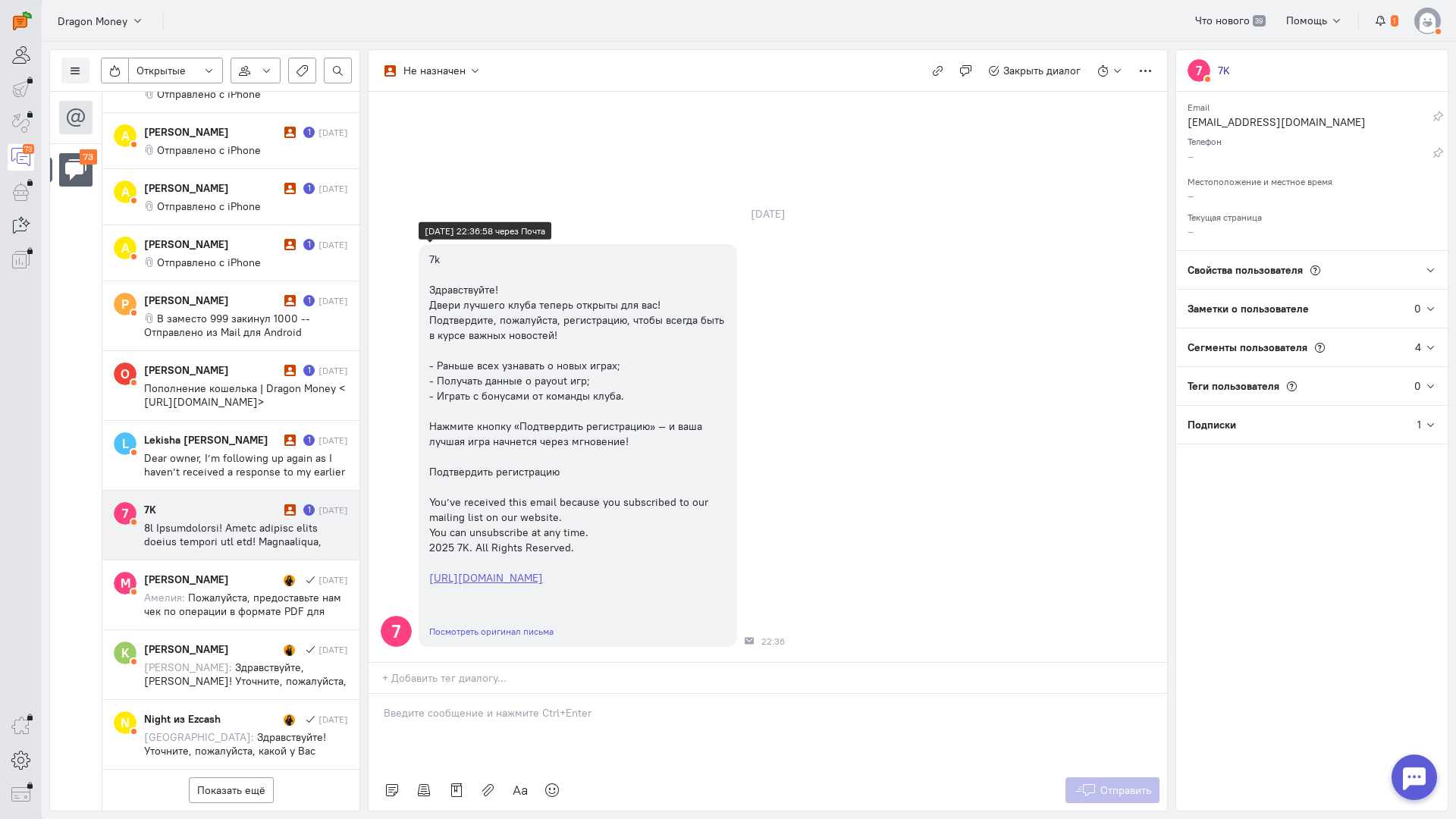
scroll to position [0, 0]
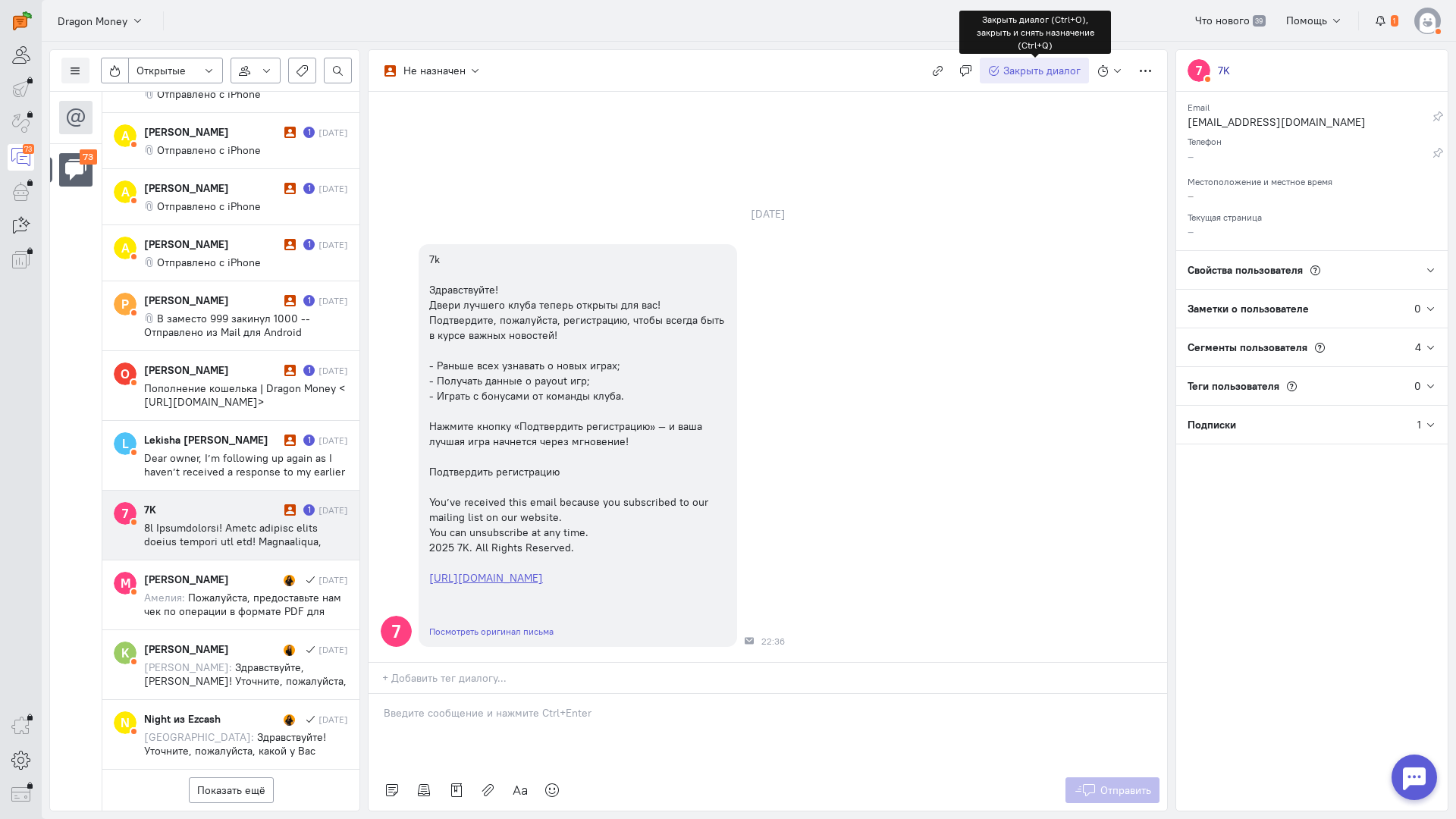
click at [1007, 69] on span "Закрыть диалог" at bounding box center [1041, 70] width 77 height 13
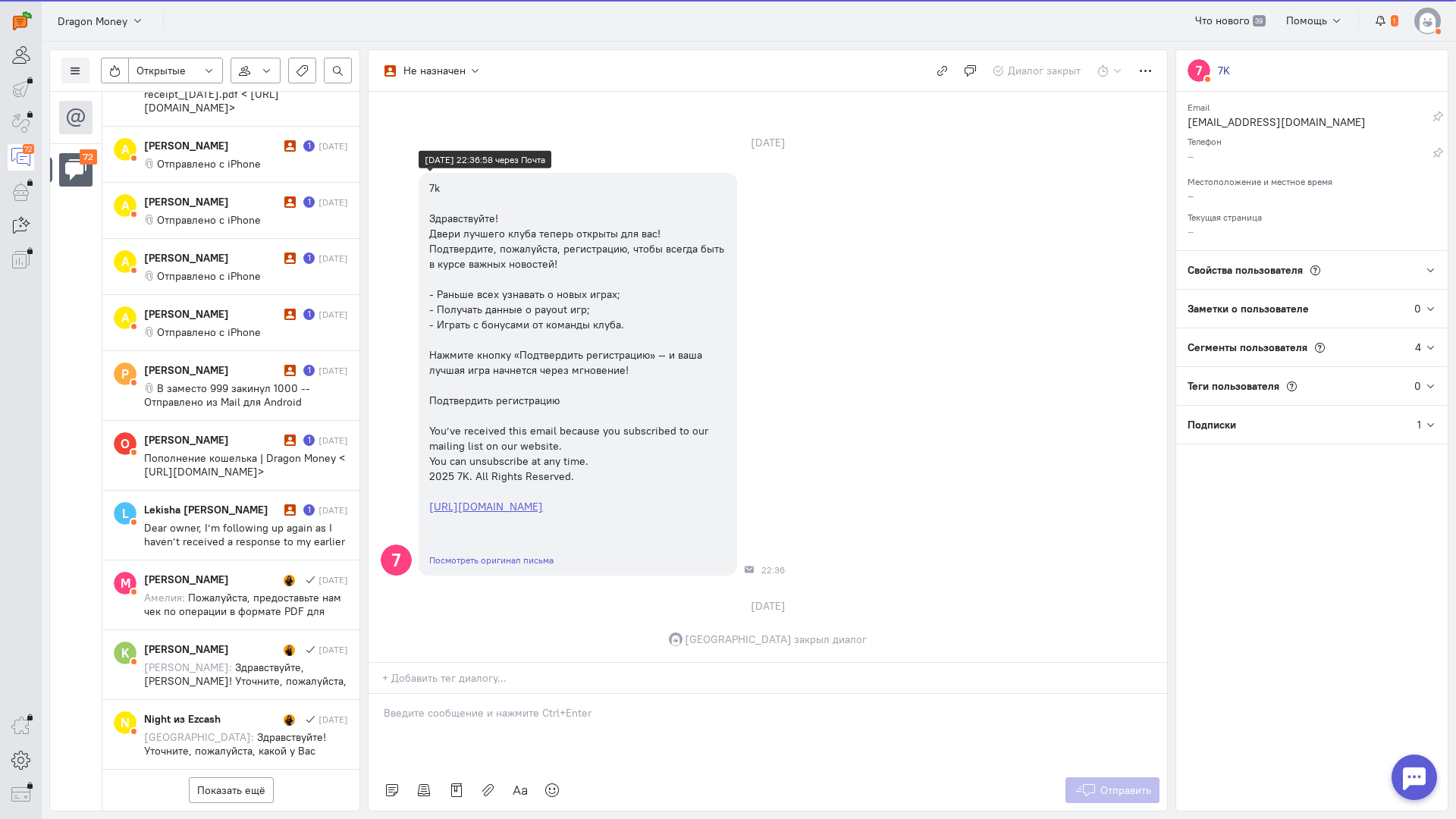
scroll to position [4483, 0]
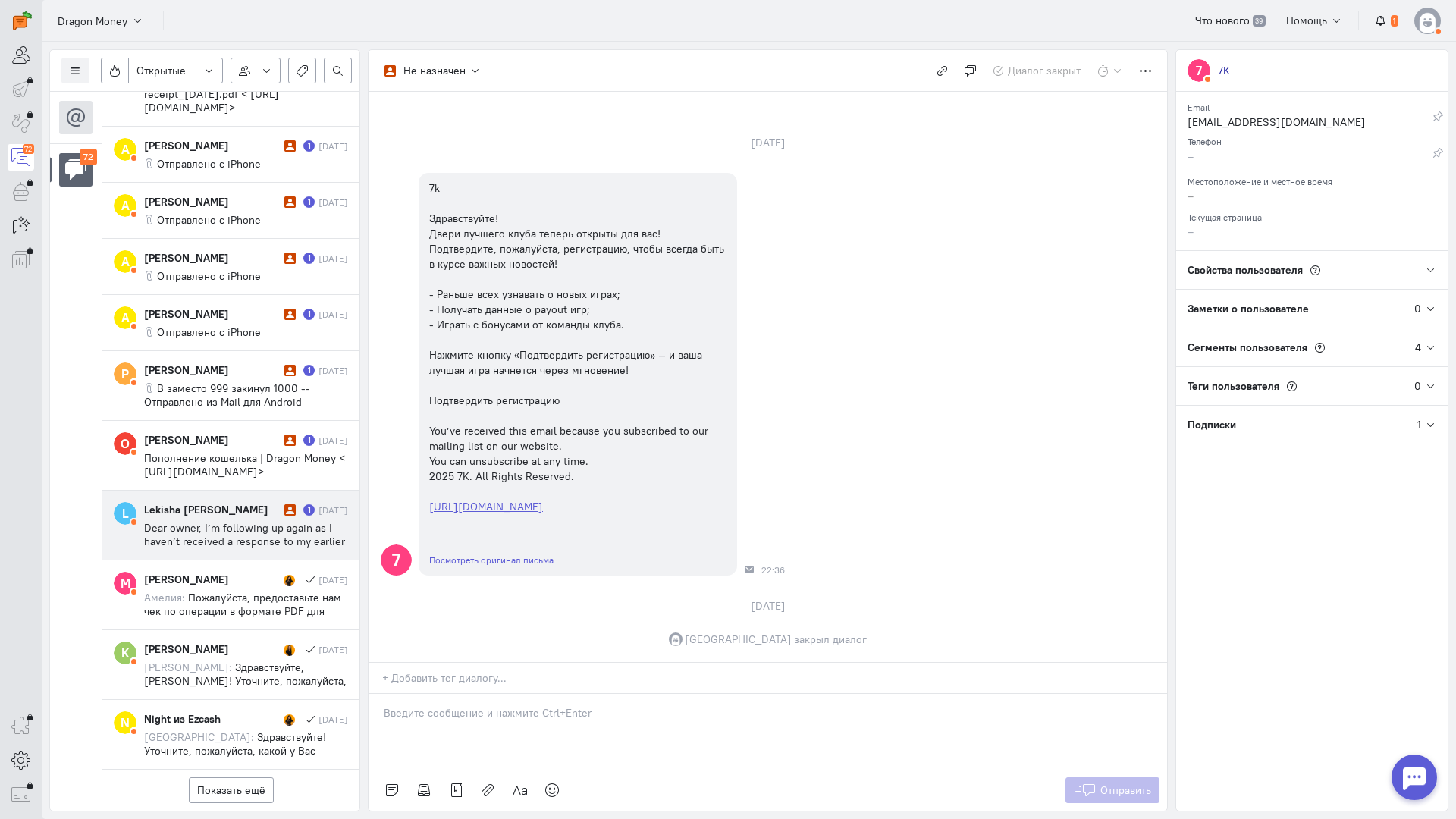
click at [252, 521] on span "Dear owner, I’m following up again as I haven’t received a response to my earli…" at bounding box center [245, 555] width 202 height 69
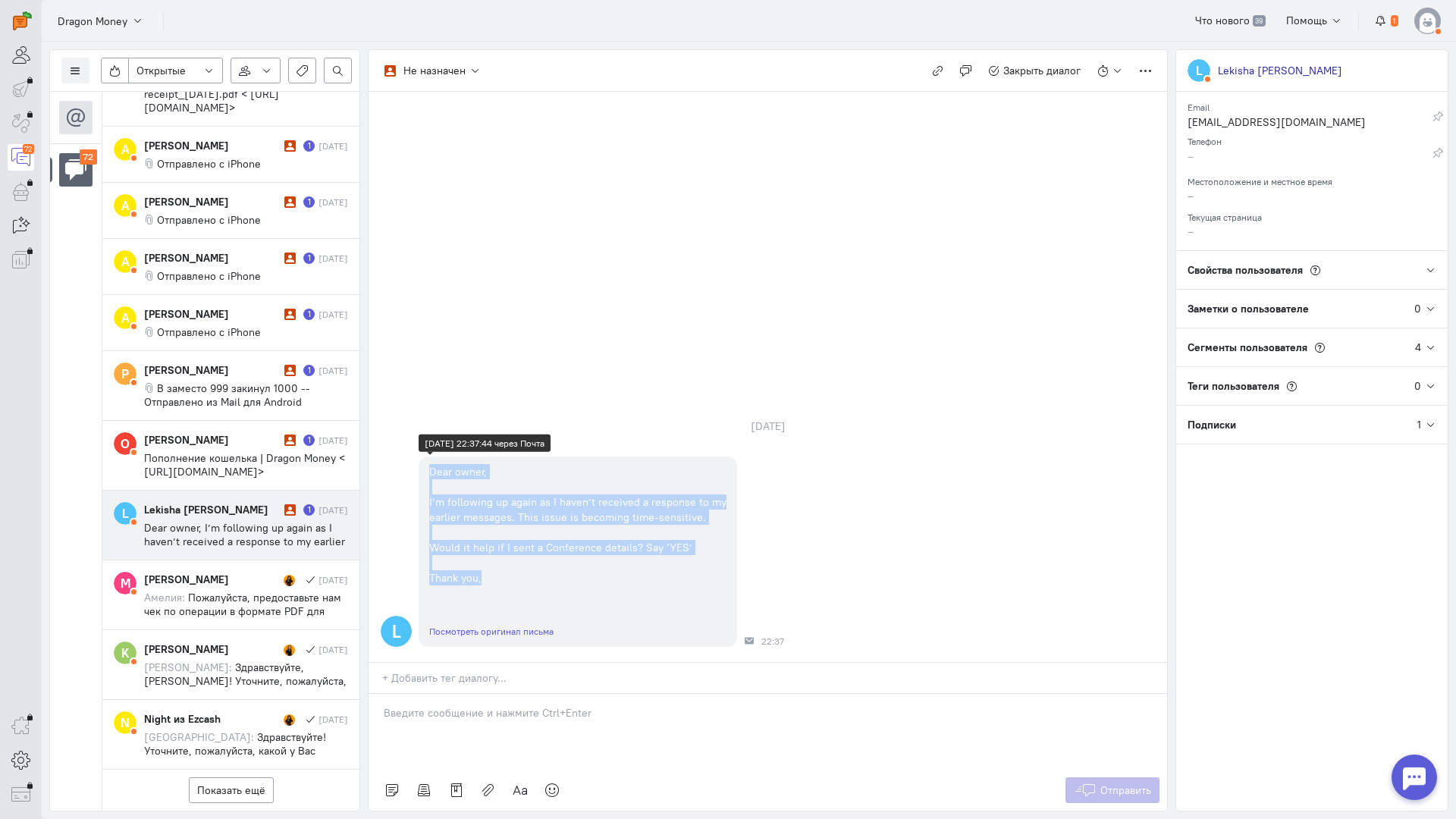
drag, startPoint x: 491, startPoint y: 489, endPoint x: 428, endPoint y: 366, distance: 138.2
click at [428, 456] on div "Dear owner, I’m following up again as I haven’t received a response to my earli…" at bounding box center [577, 524] width 318 height 136
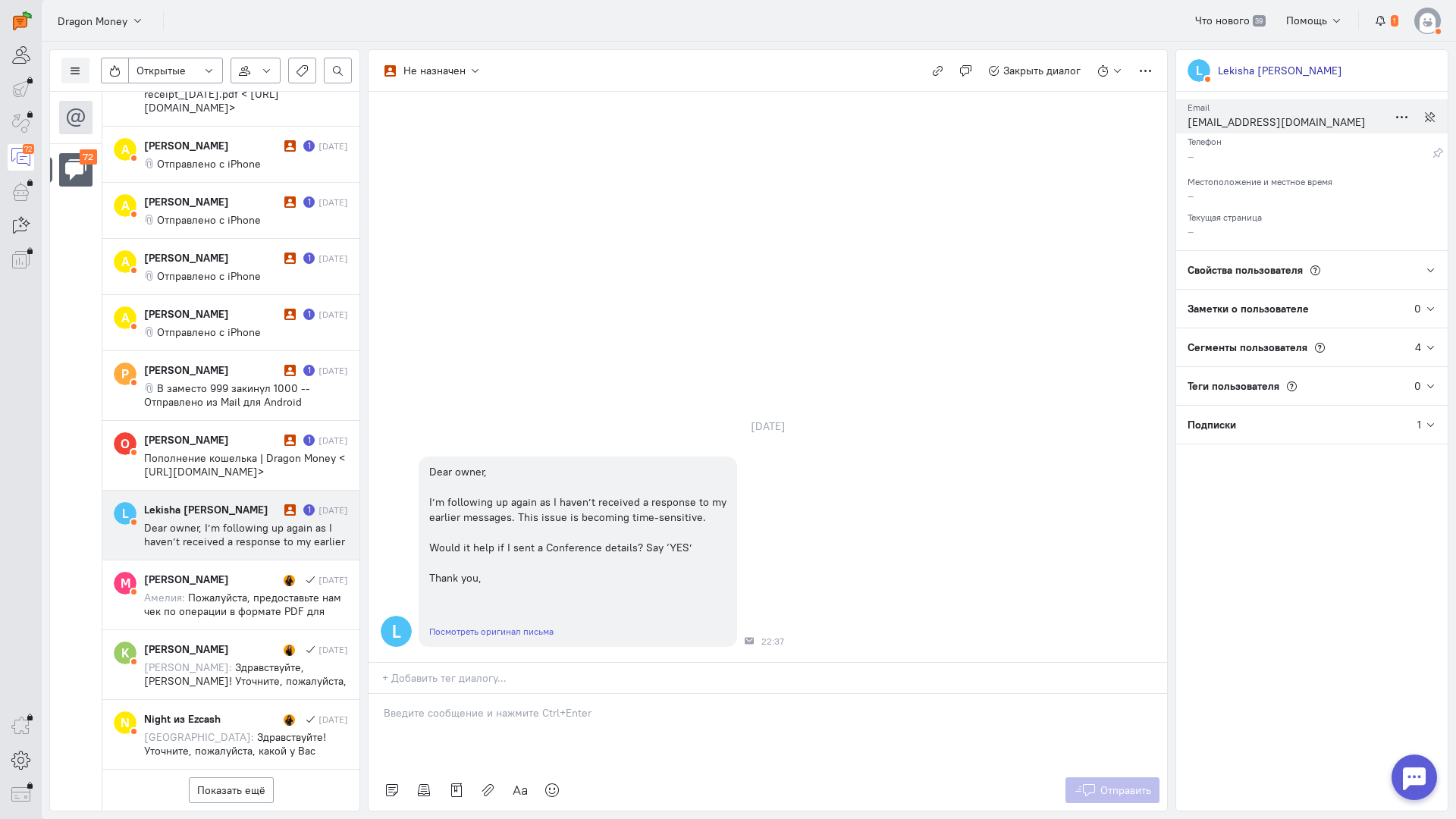
click at [1239, 122] on div "[EMAIL_ADDRESS][DOMAIN_NAME]" at bounding box center [1288, 124] width 200 height 19
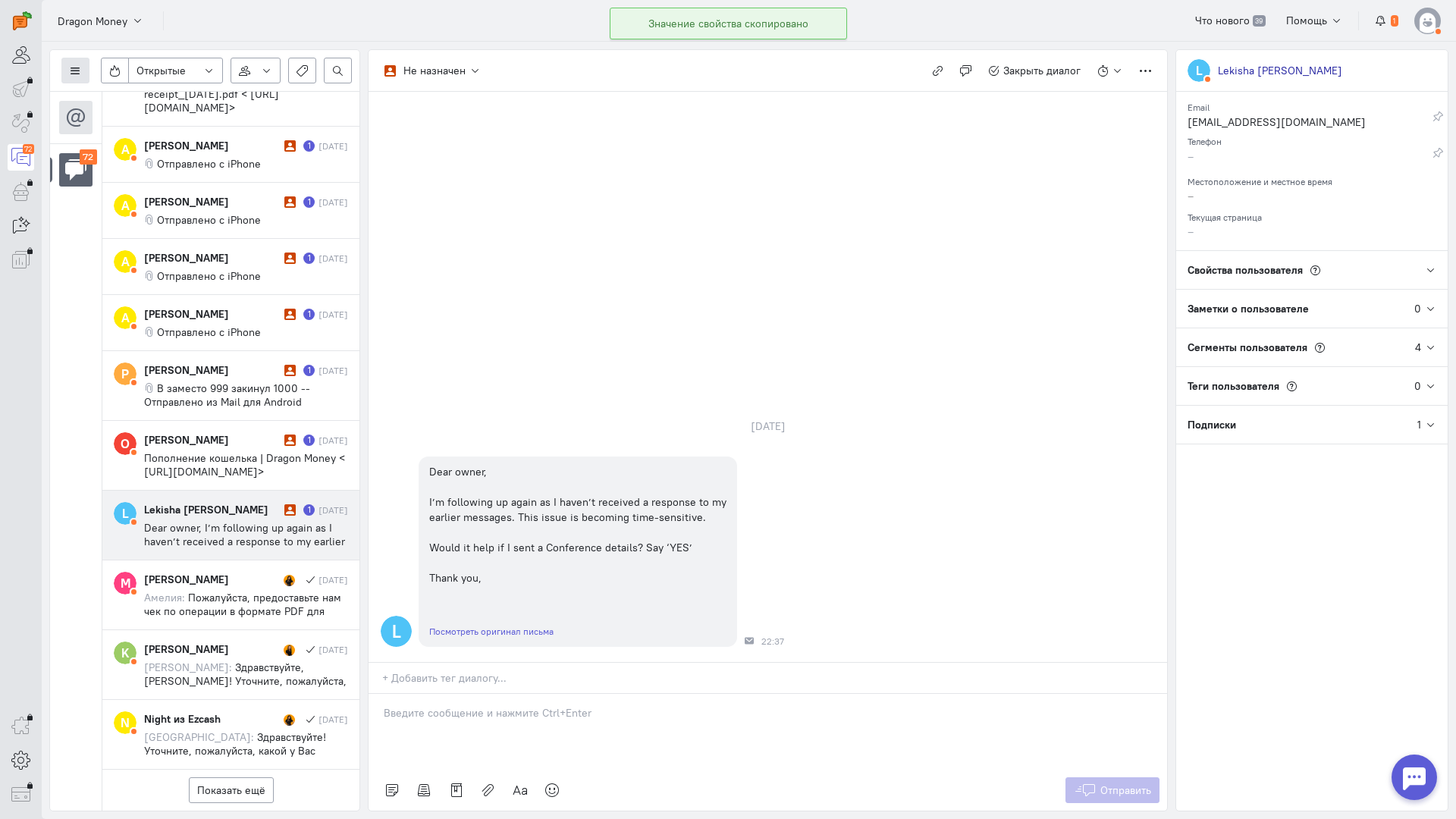
click at [76, 70] on icon at bounding box center [75, 70] width 11 height 11
click at [143, 105] on span "Список пользователей" at bounding box center [148, 101] width 113 height 13
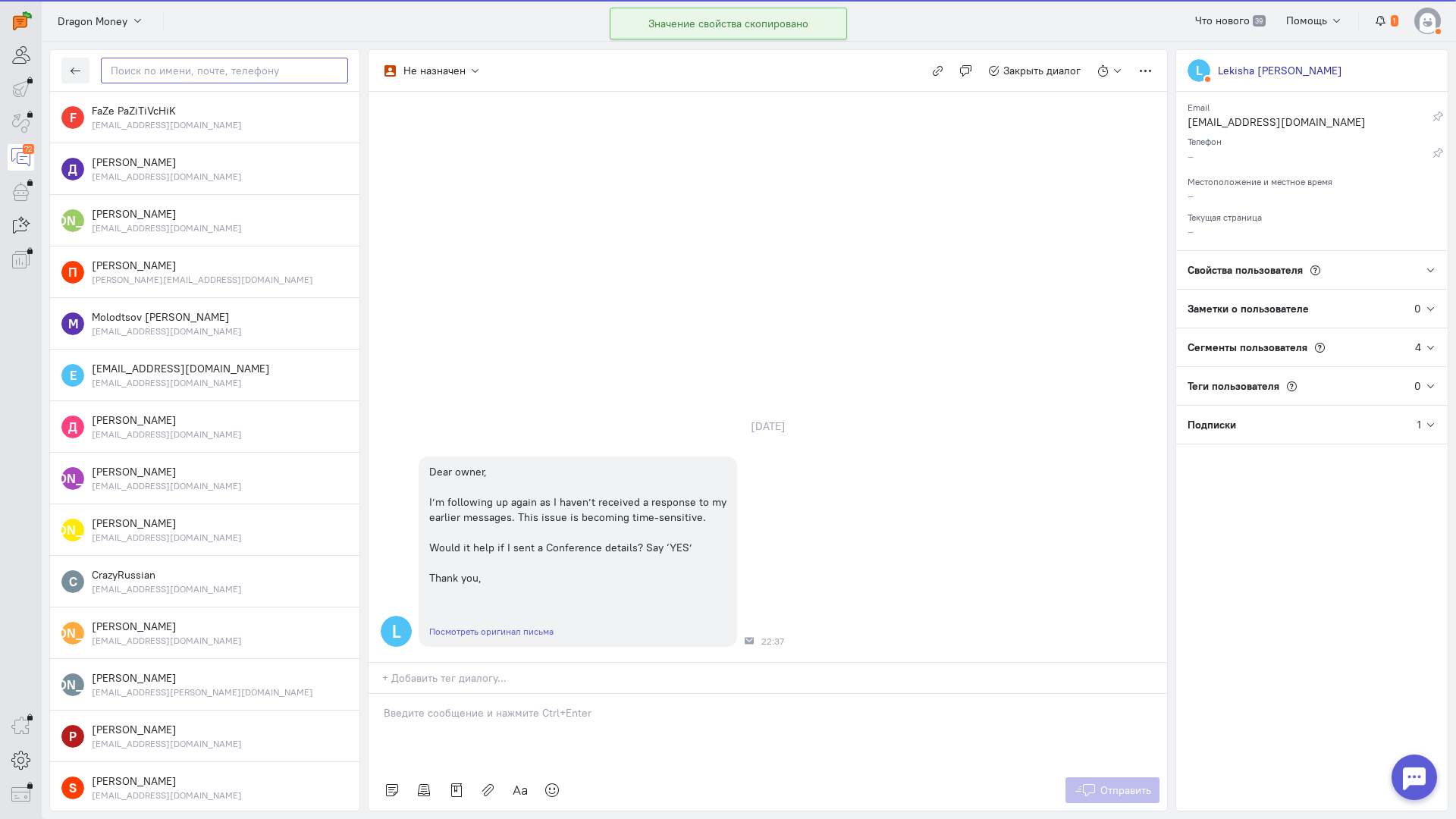
click at [163, 76] on input "text" at bounding box center [225, 70] width 248 height 26
paste input "lekisharockwell"
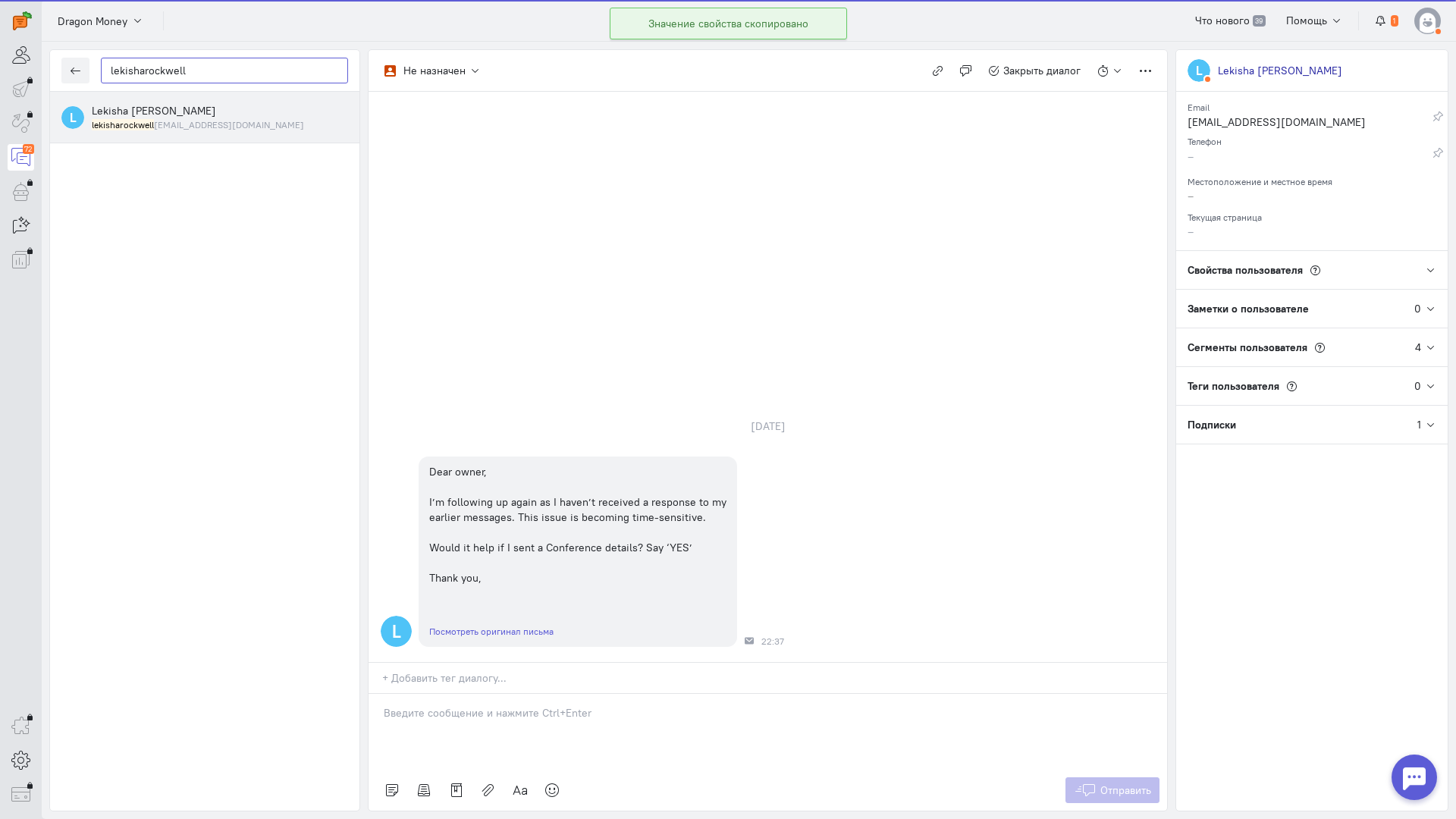
type input "lekisharockwell"
click at [177, 125] on small "lekisharockwell [EMAIL_ADDRESS][DOMAIN_NAME]" at bounding box center [197, 125] width 212 height 13
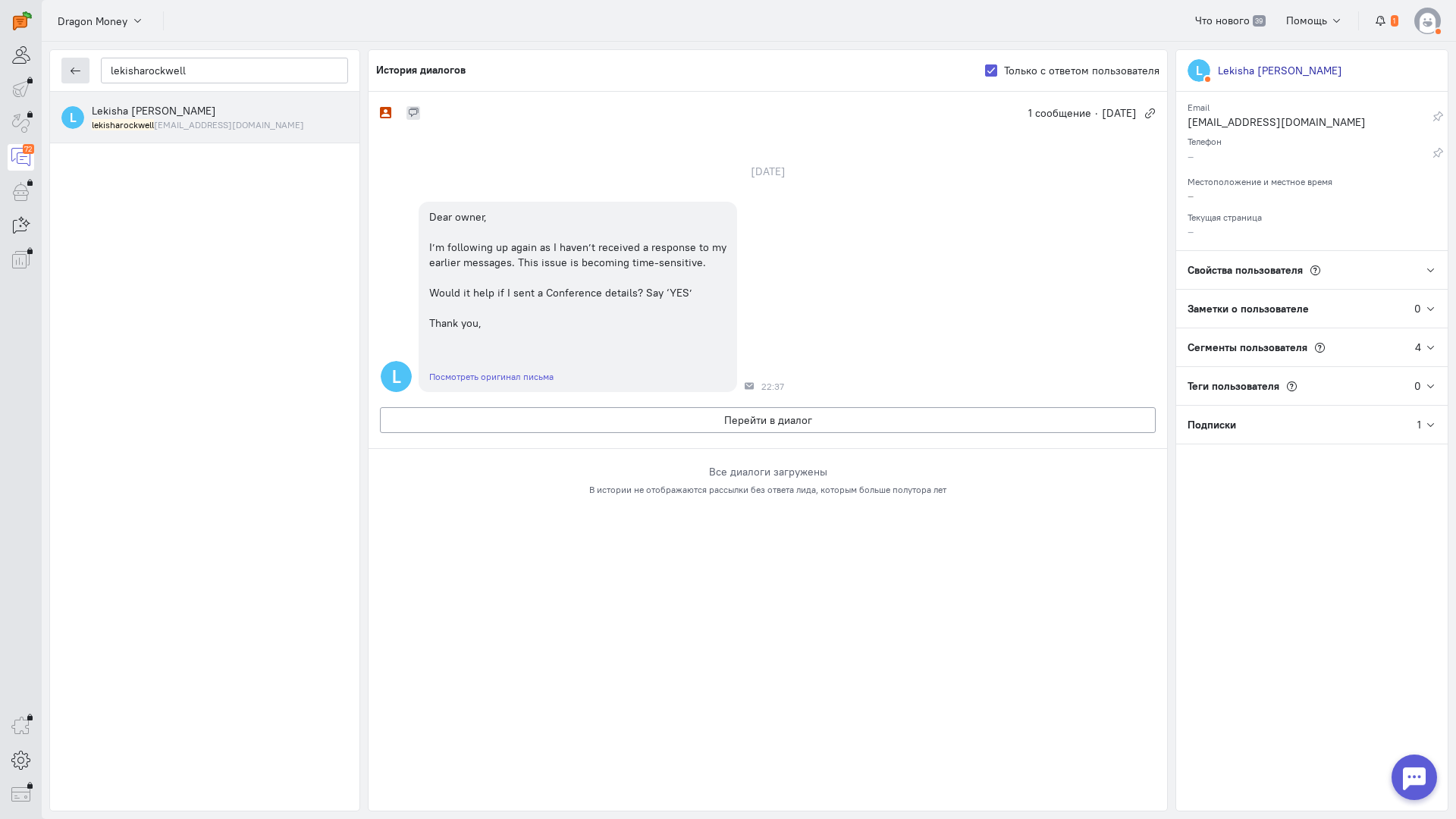
click at [82, 72] on button "button" at bounding box center [74, 70] width 28 height 26
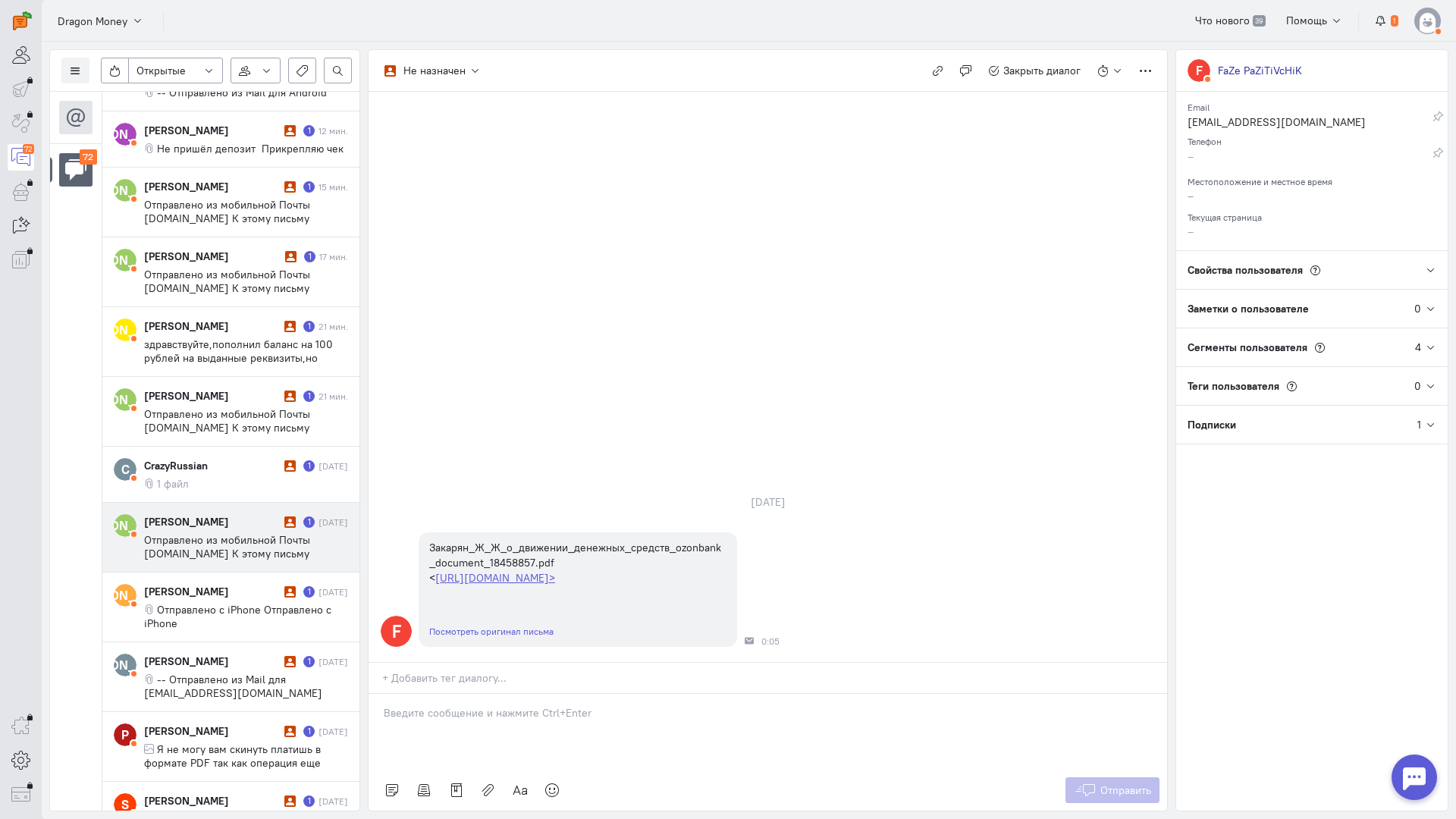
scroll to position [744, 0]
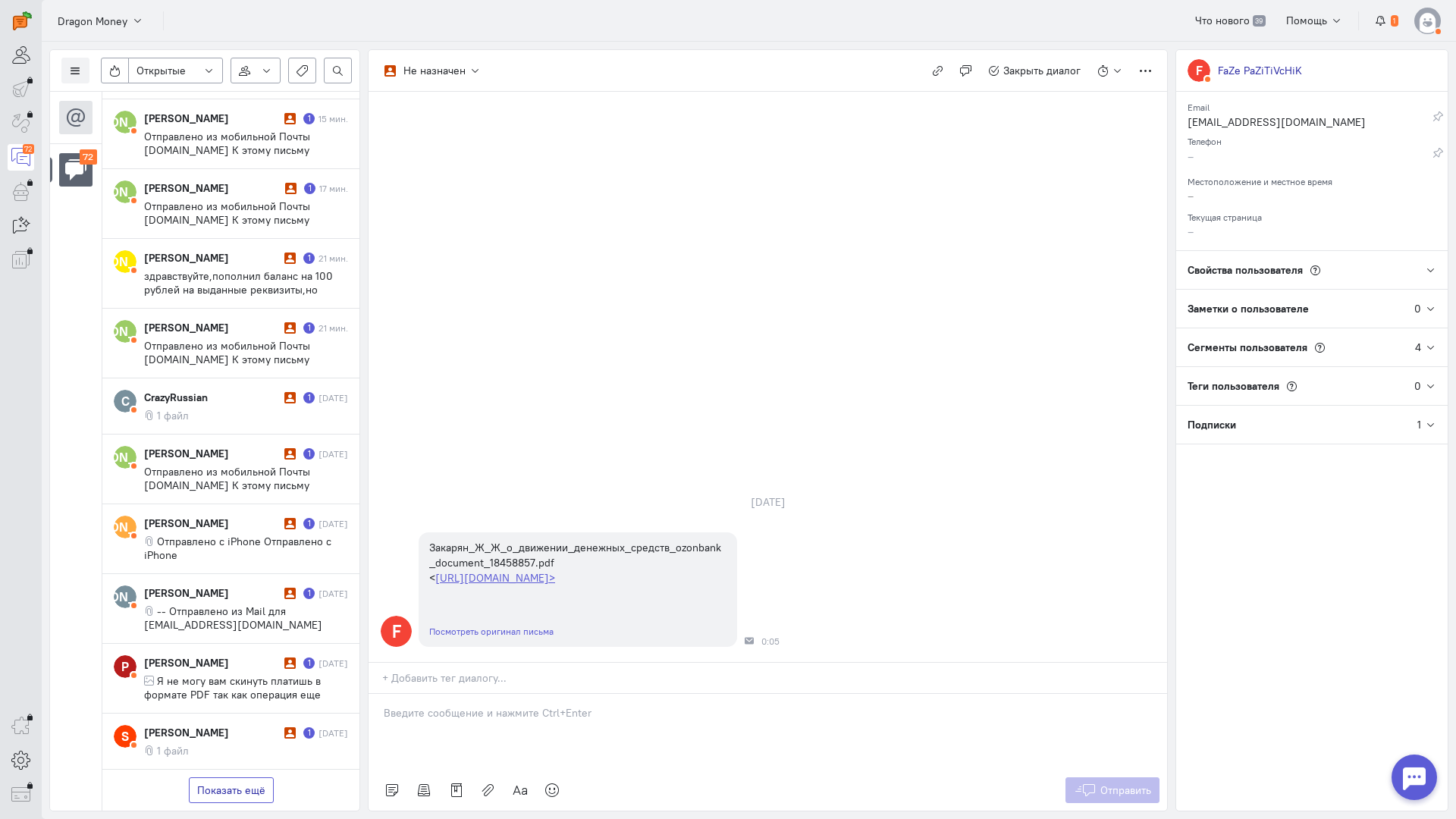
click at [228, 777] on button "Показать ещё" at bounding box center [231, 789] width 85 height 26
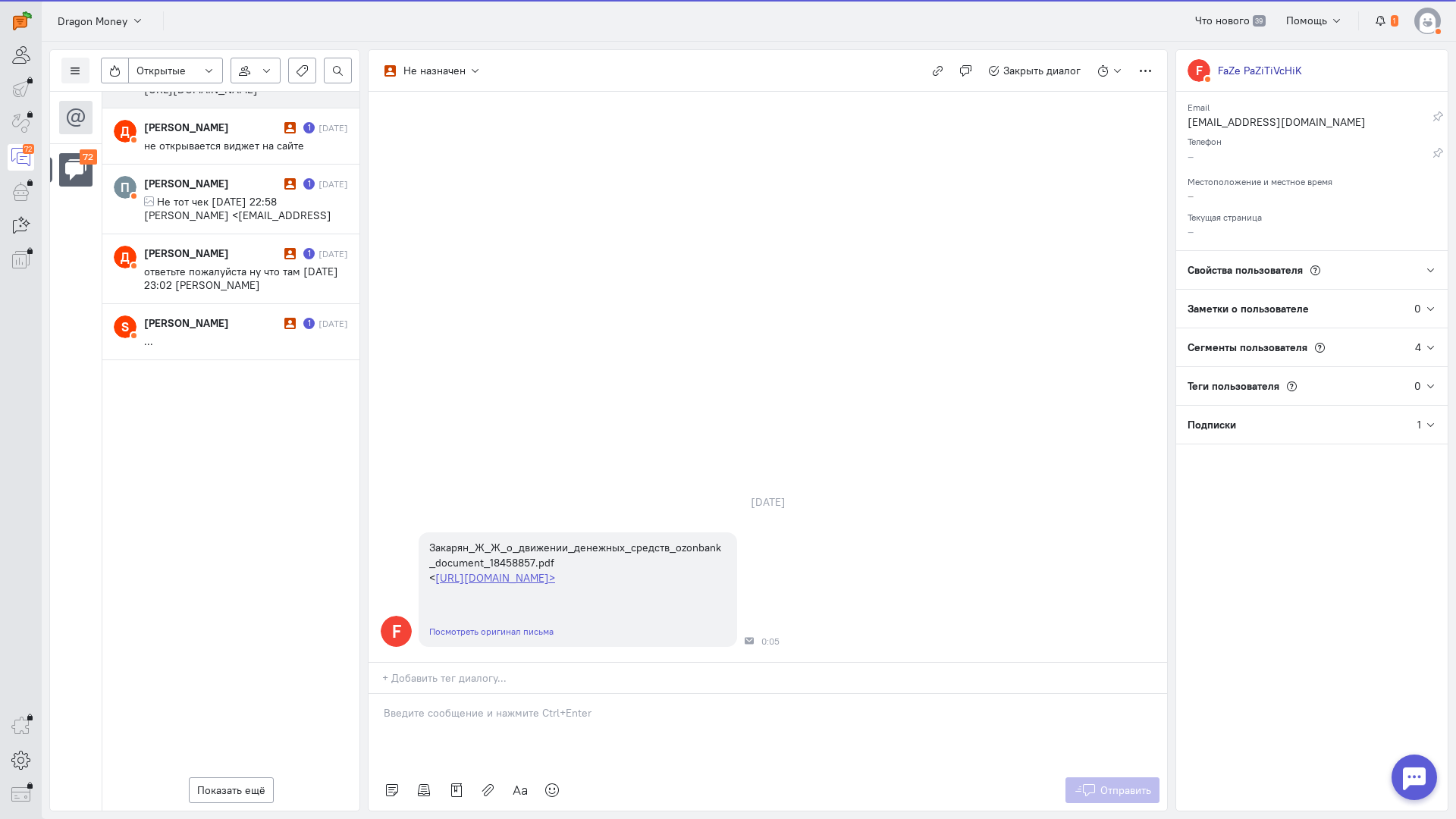
scroll to position [2094, 0]
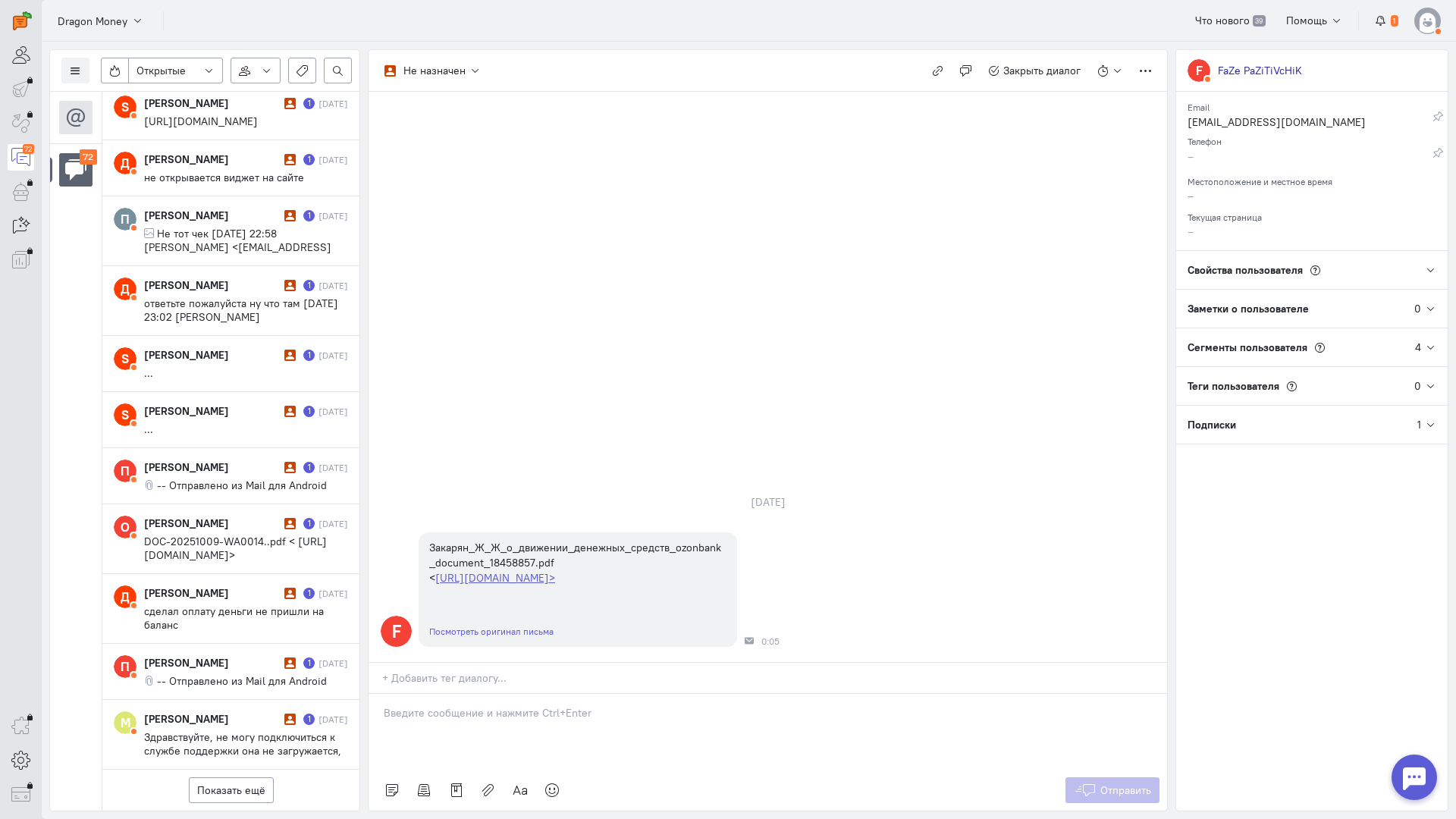
click at [249, 769] on div "Показать ещё" at bounding box center [231, 789] width 257 height 41
click at [247, 777] on button "Показать ещё" at bounding box center [231, 789] width 85 height 26
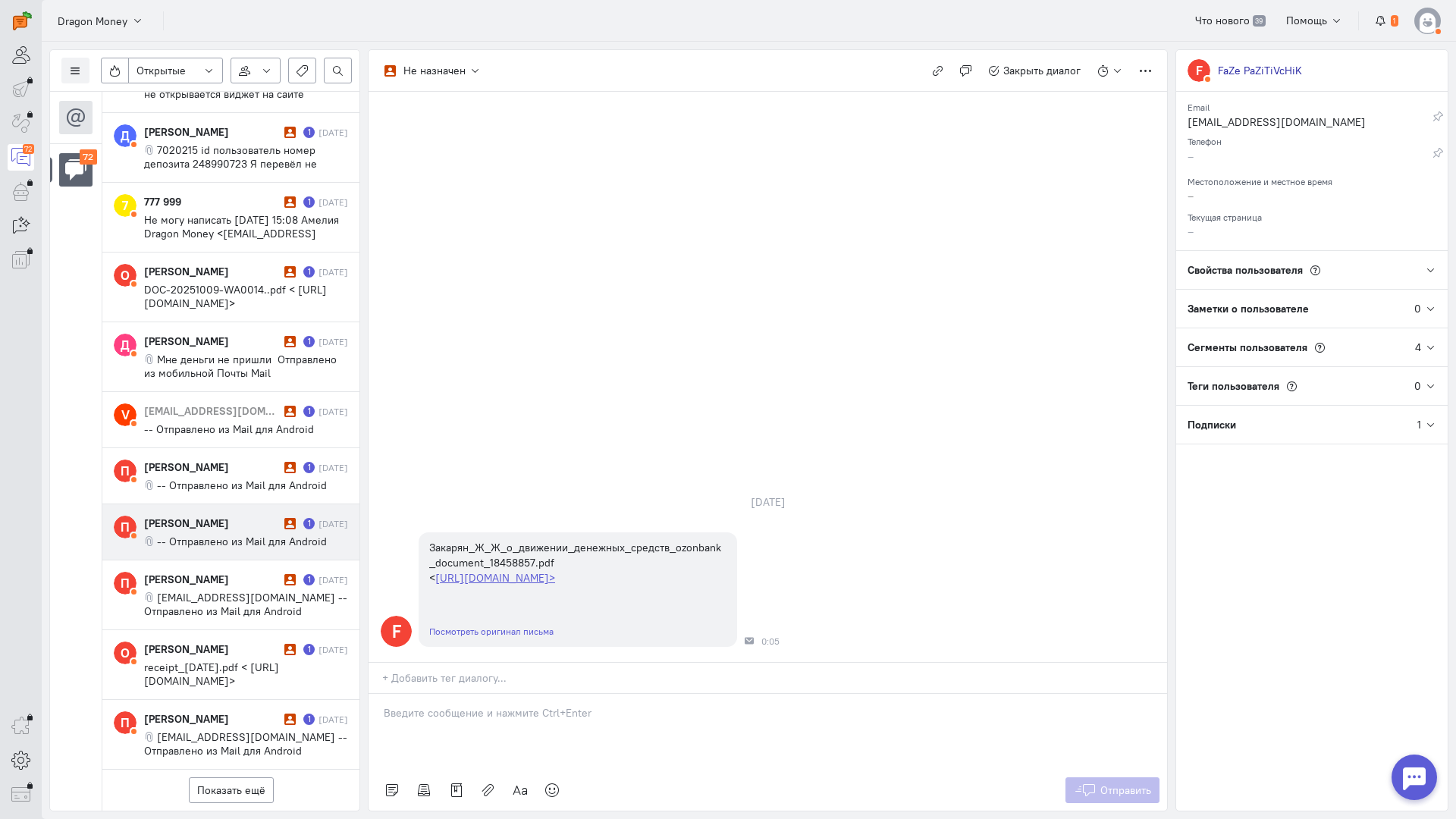
scroll to position [3473, 0]
click at [222, 777] on button "Показать ещё" at bounding box center [231, 789] width 85 height 26
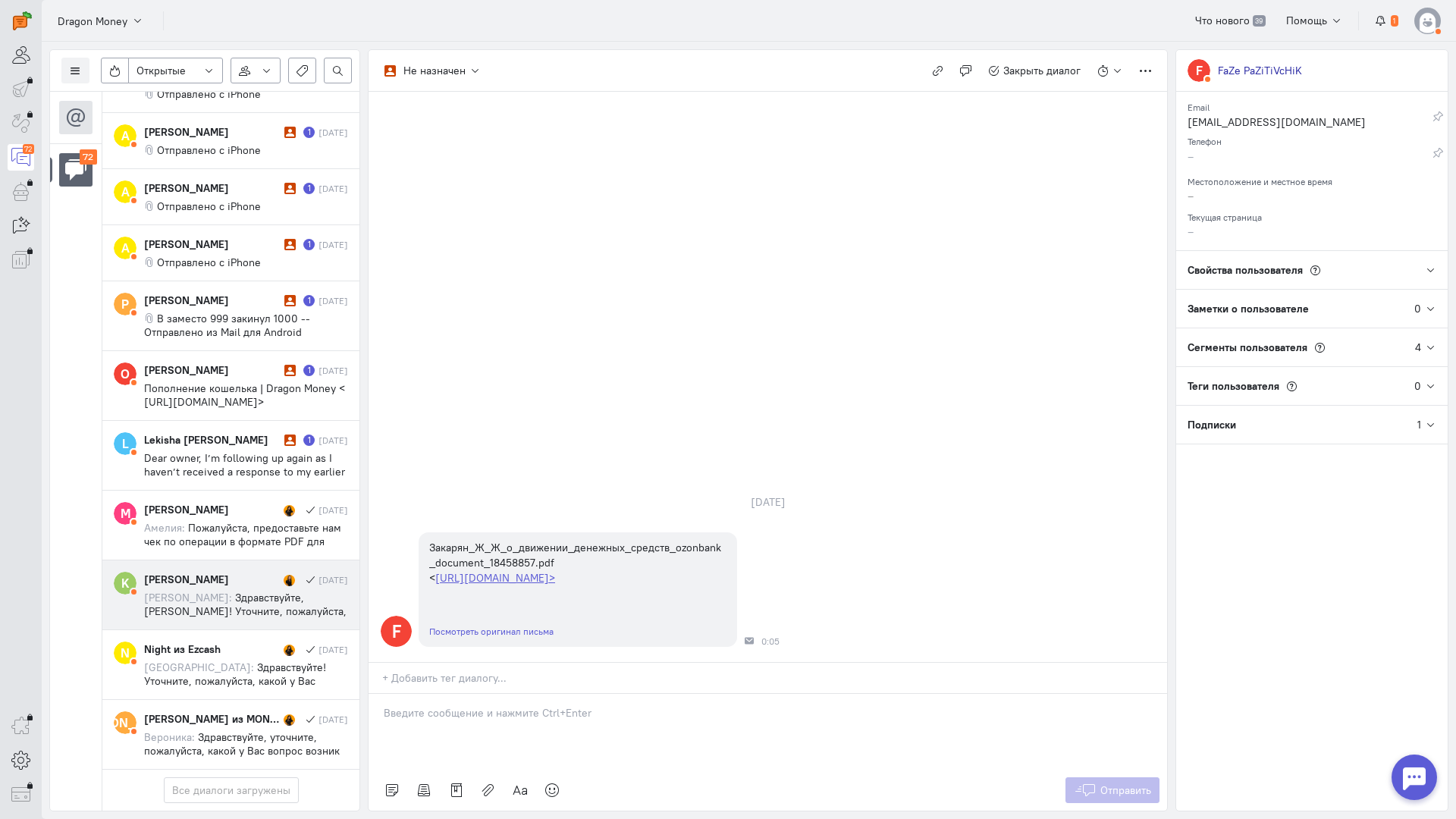
scroll to position [4564, 0]
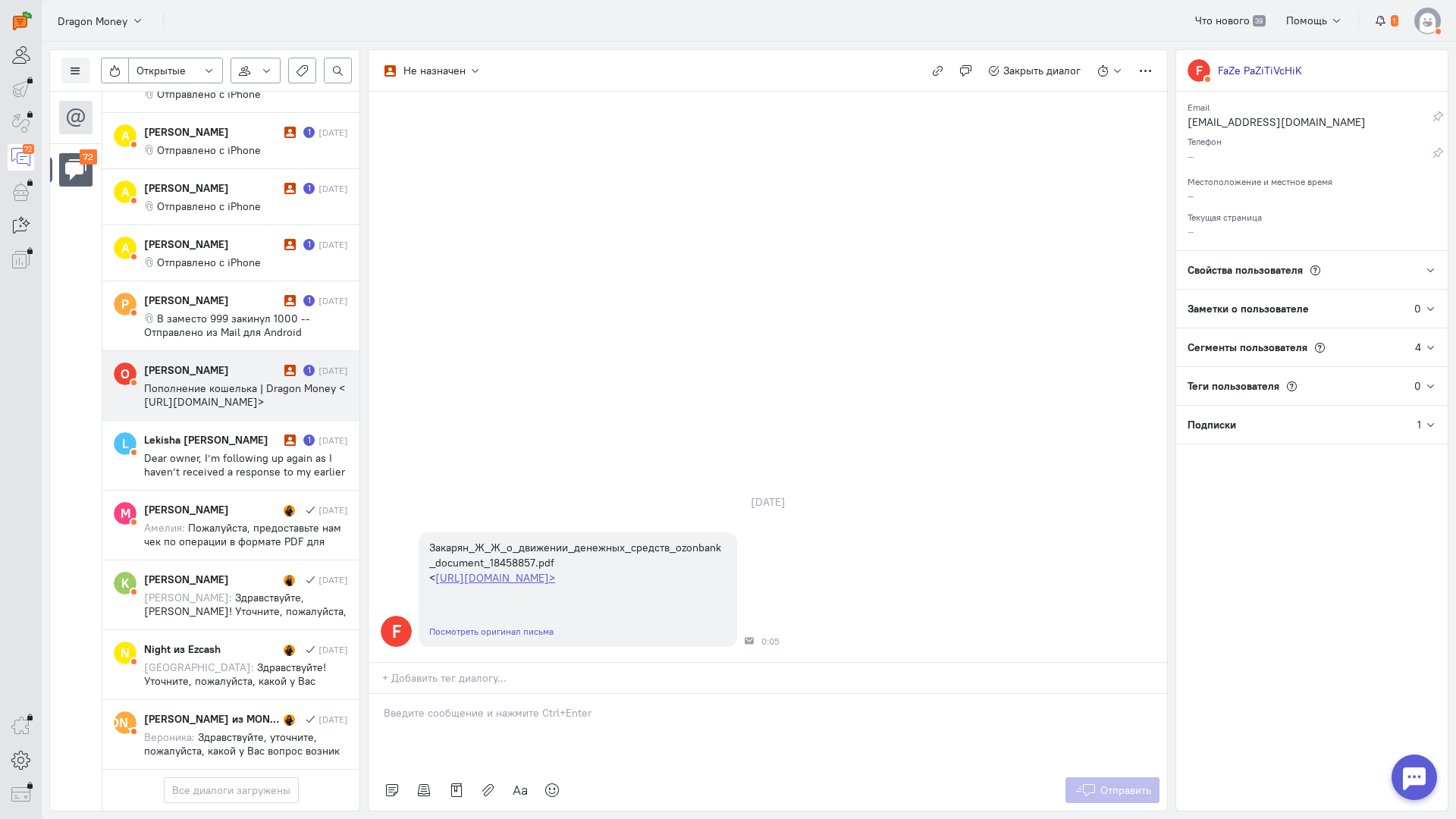
click at [233, 381] on span "Пополнение кошелька | Dragon Money < [URL][DOMAIN_NAME]>" at bounding box center [244, 394] width 201 height 28
click at [423, 693] on div at bounding box center [768, 731] width 799 height 76
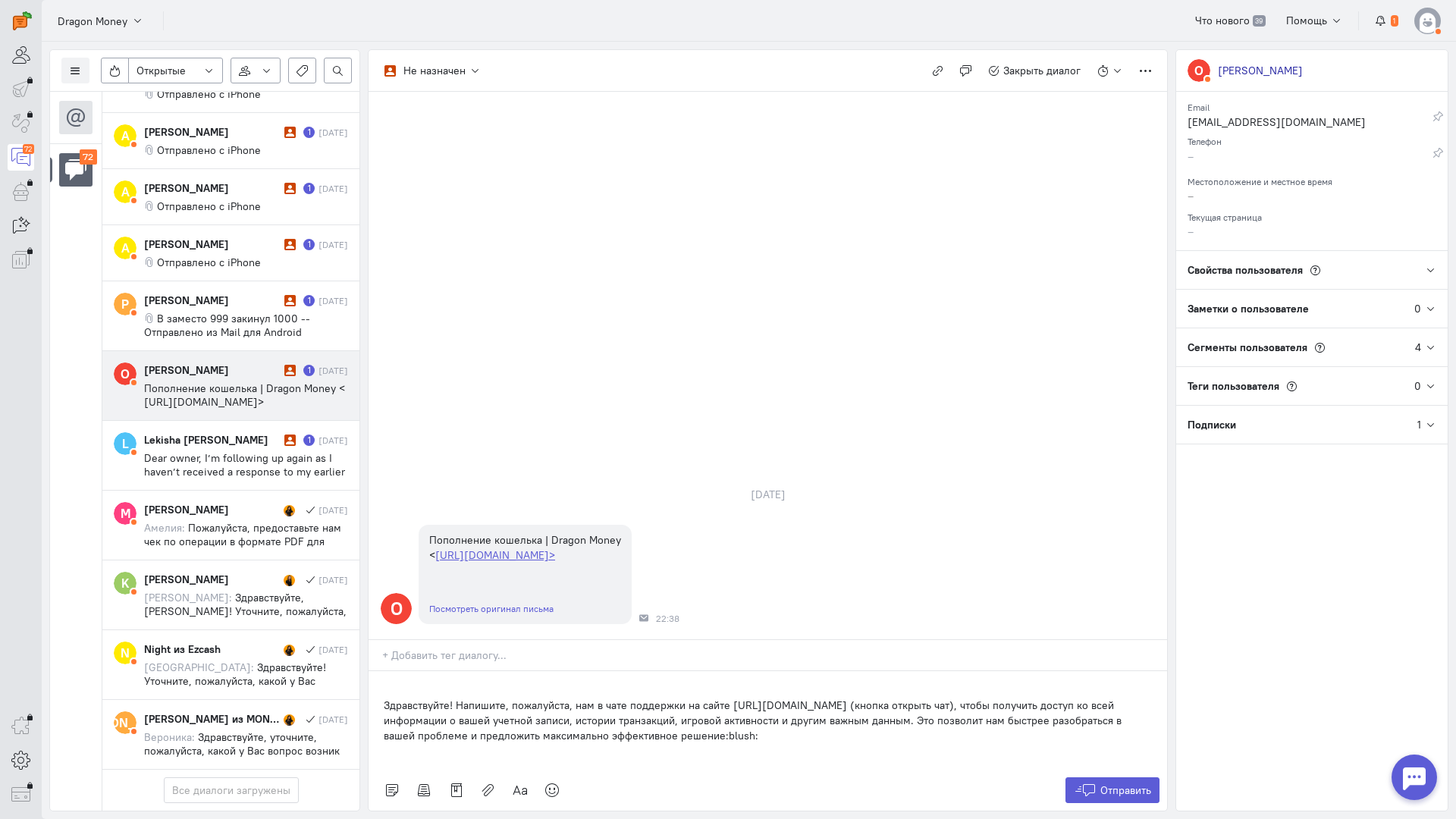
click at [379, 670] on div "Здравствуйте! Напишите, пожалуйста, нам в чате поддержки на сайте [URL][DOMAIN_…" at bounding box center [768, 719] width 799 height 98
click at [1099, 777] on button "Отправить" at bounding box center [1113, 789] width 95 height 26
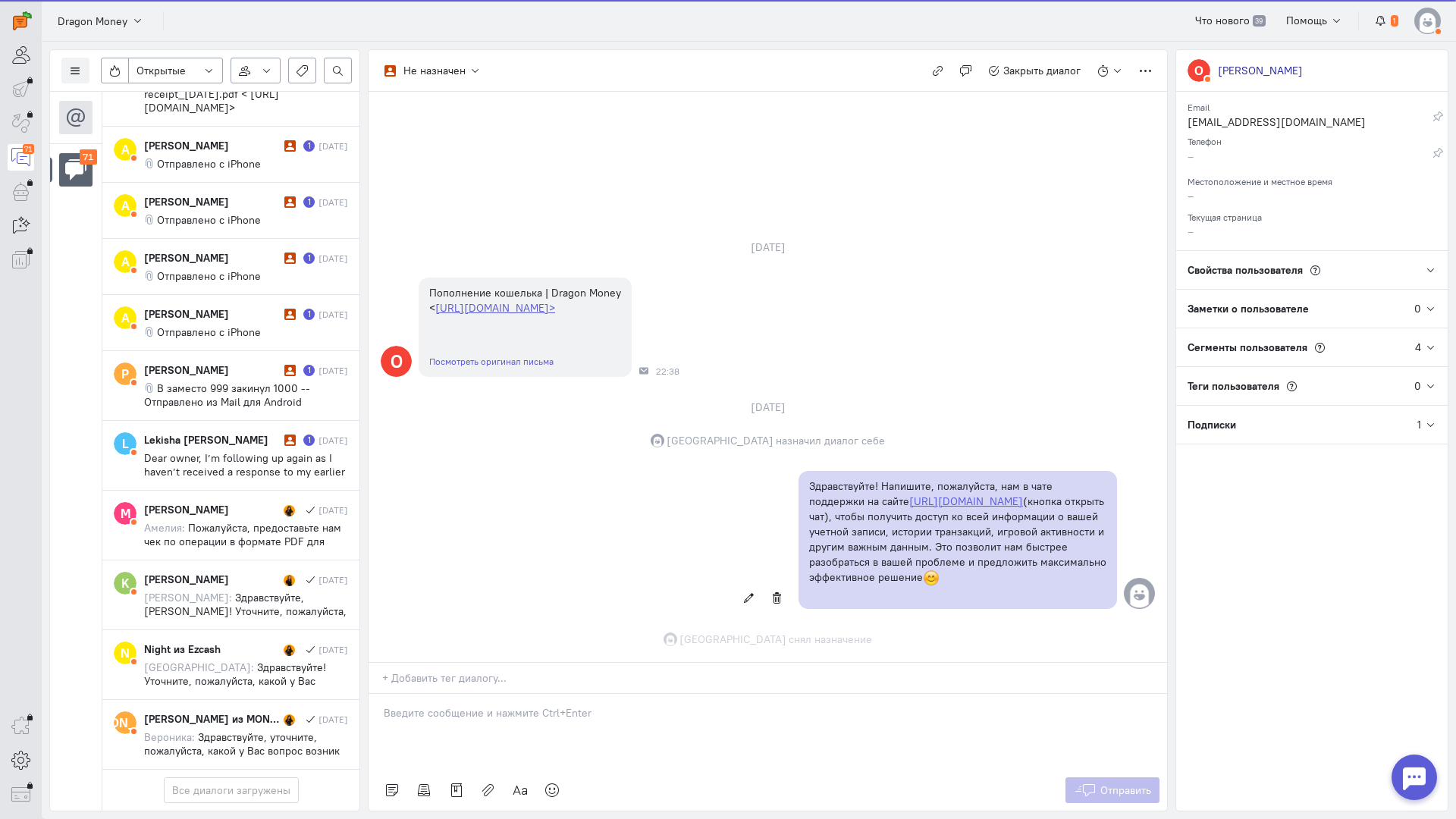
scroll to position [7, 0]
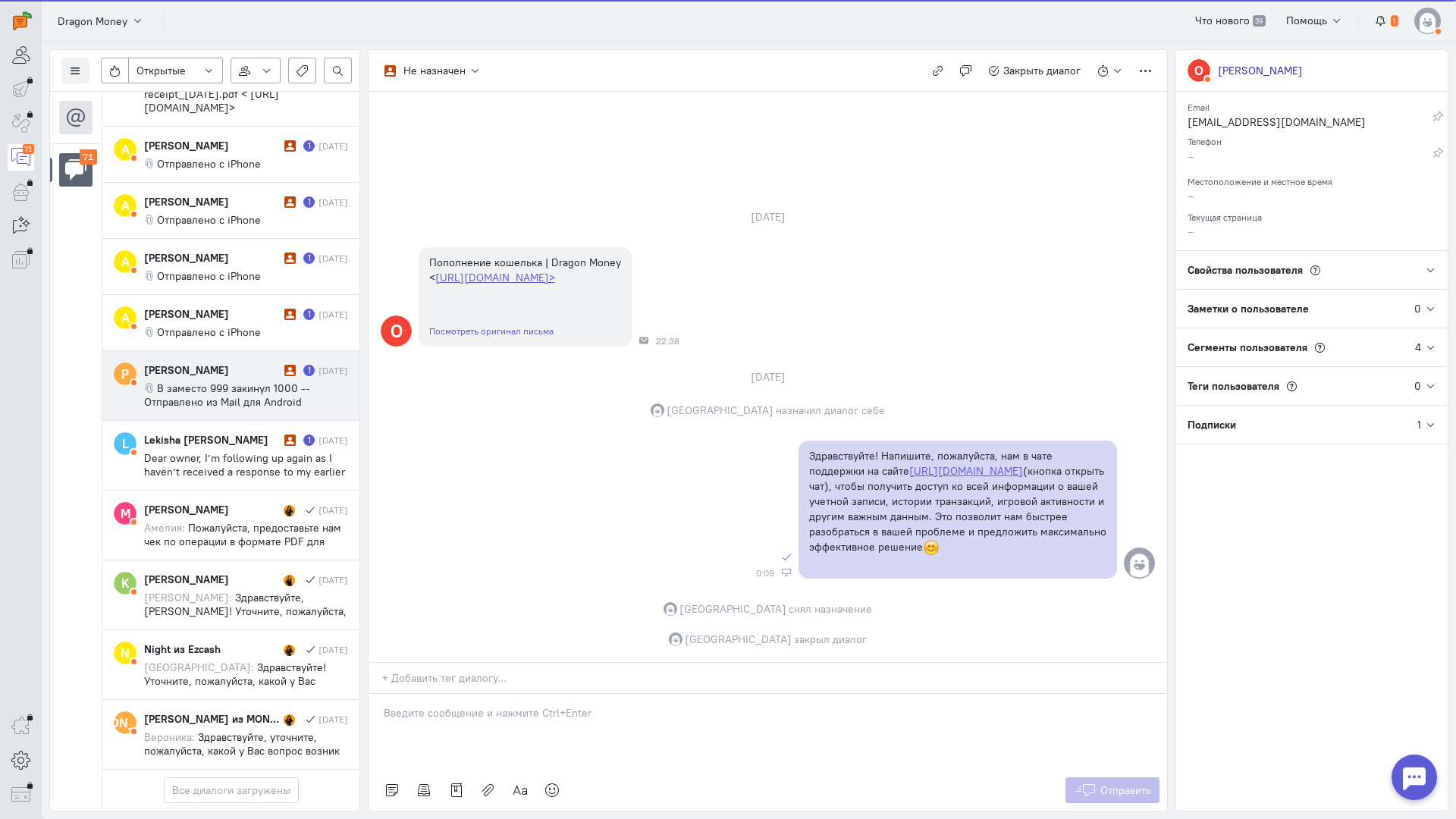
click at [232, 381] on span "В заместо 999 закинул 1000 -- Отправлено из Mail для Android" at bounding box center [227, 394] width 166 height 28
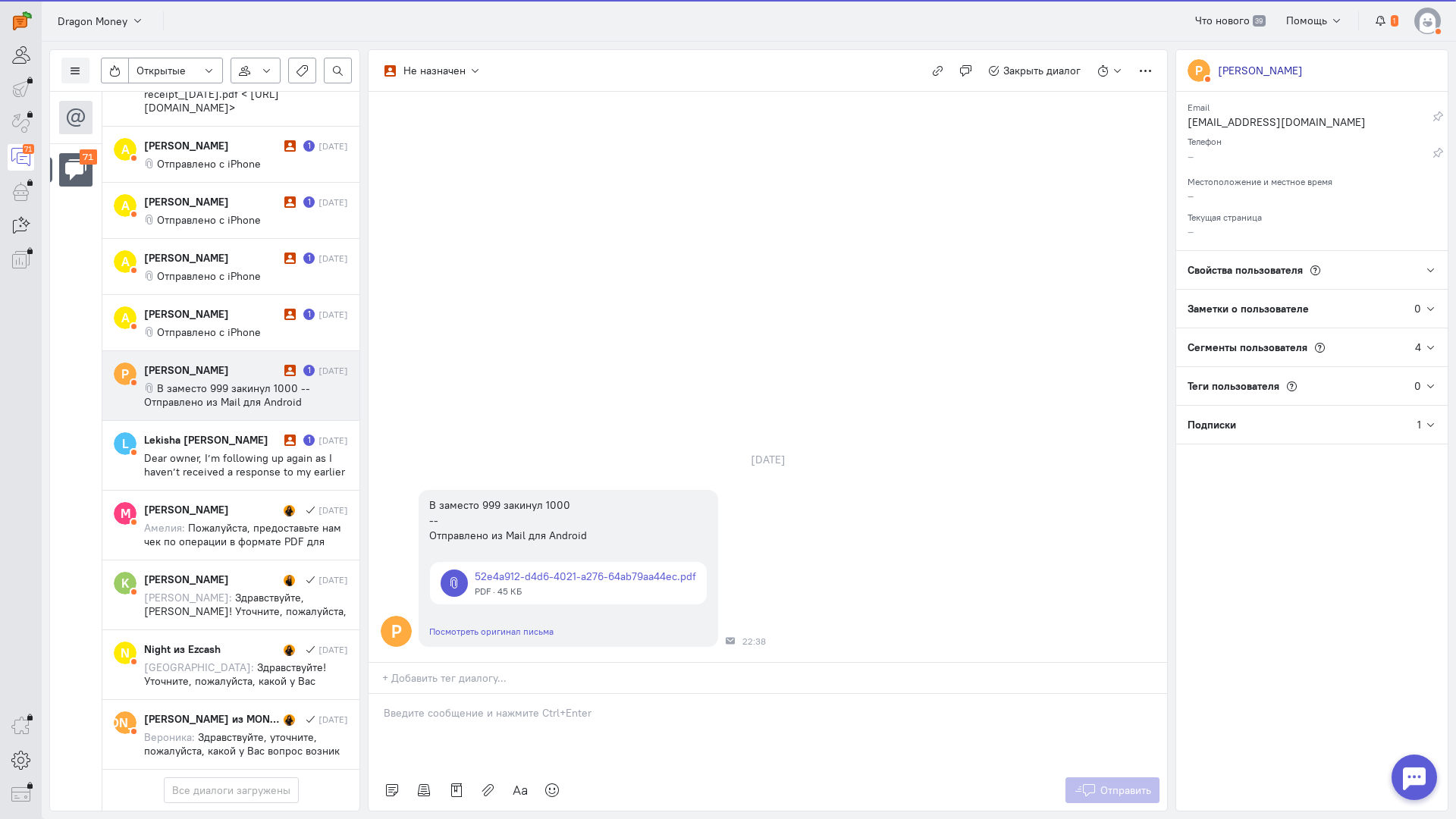
scroll to position [4483, 0]
drag, startPoint x: 471, startPoint y: 644, endPoint x: 428, endPoint y: 629, distance: 45.5
click at [471, 693] on div at bounding box center [768, 731] width 799 height 76
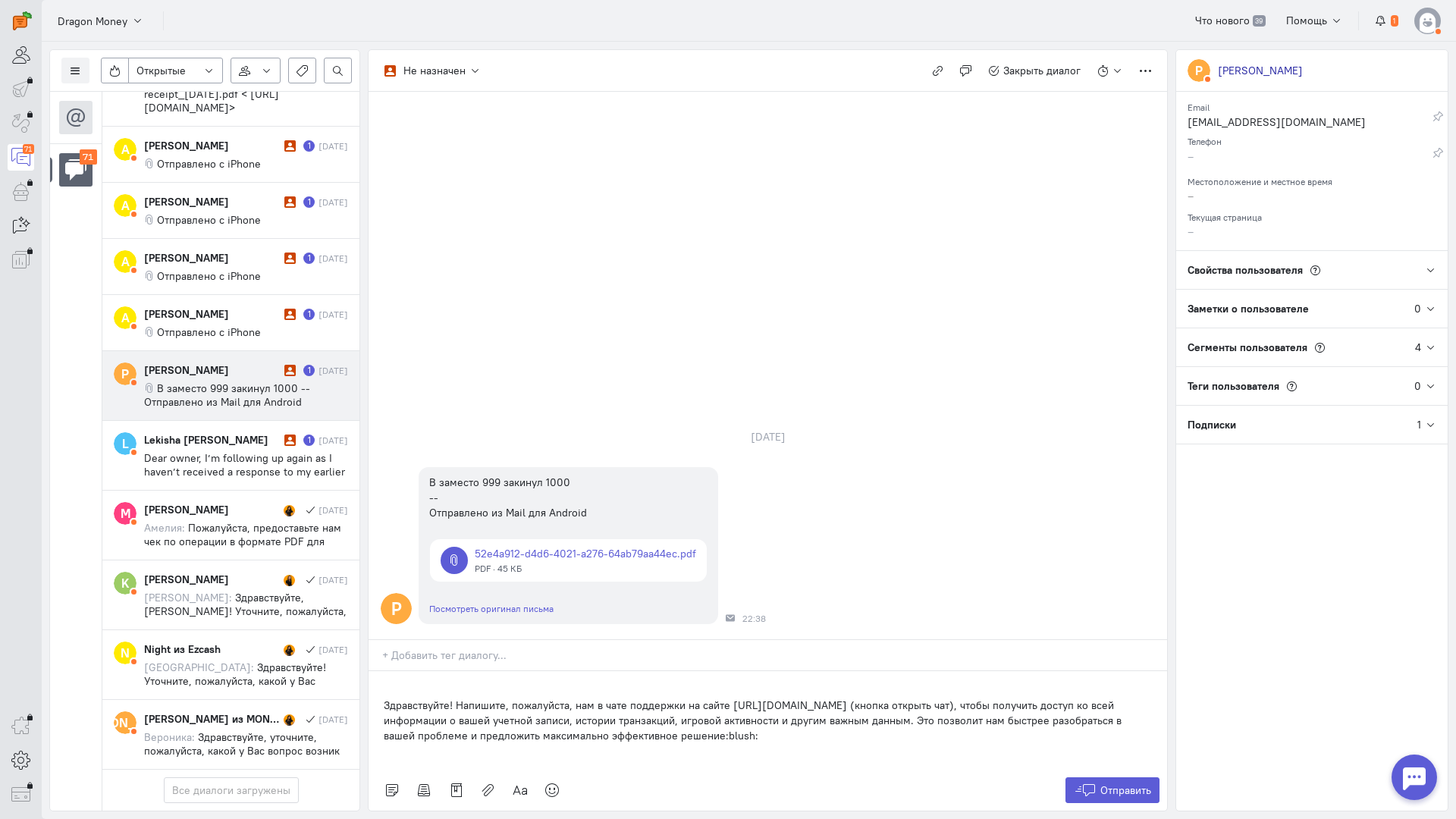
click at [379, 670] on div "Здравствуйте! Напишите, пожалуйста, нам в чате поддержки на сайте [URL][DOMAIN_…" at bounding box center [768, 719] width 799 height 98
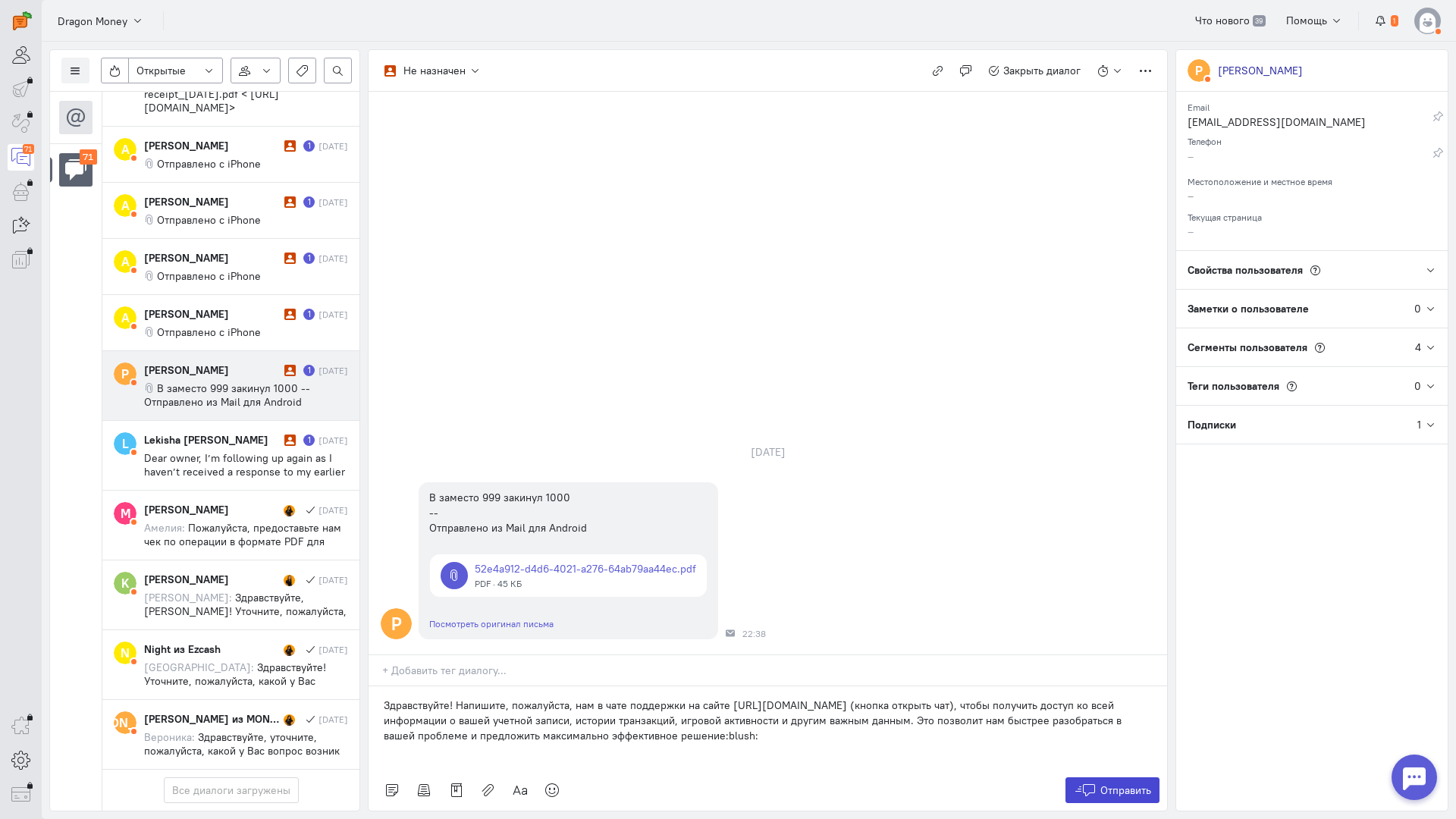
click at [1110, 783] on span "Отправить" at bounding box center [1125, 789] width 51 height 13
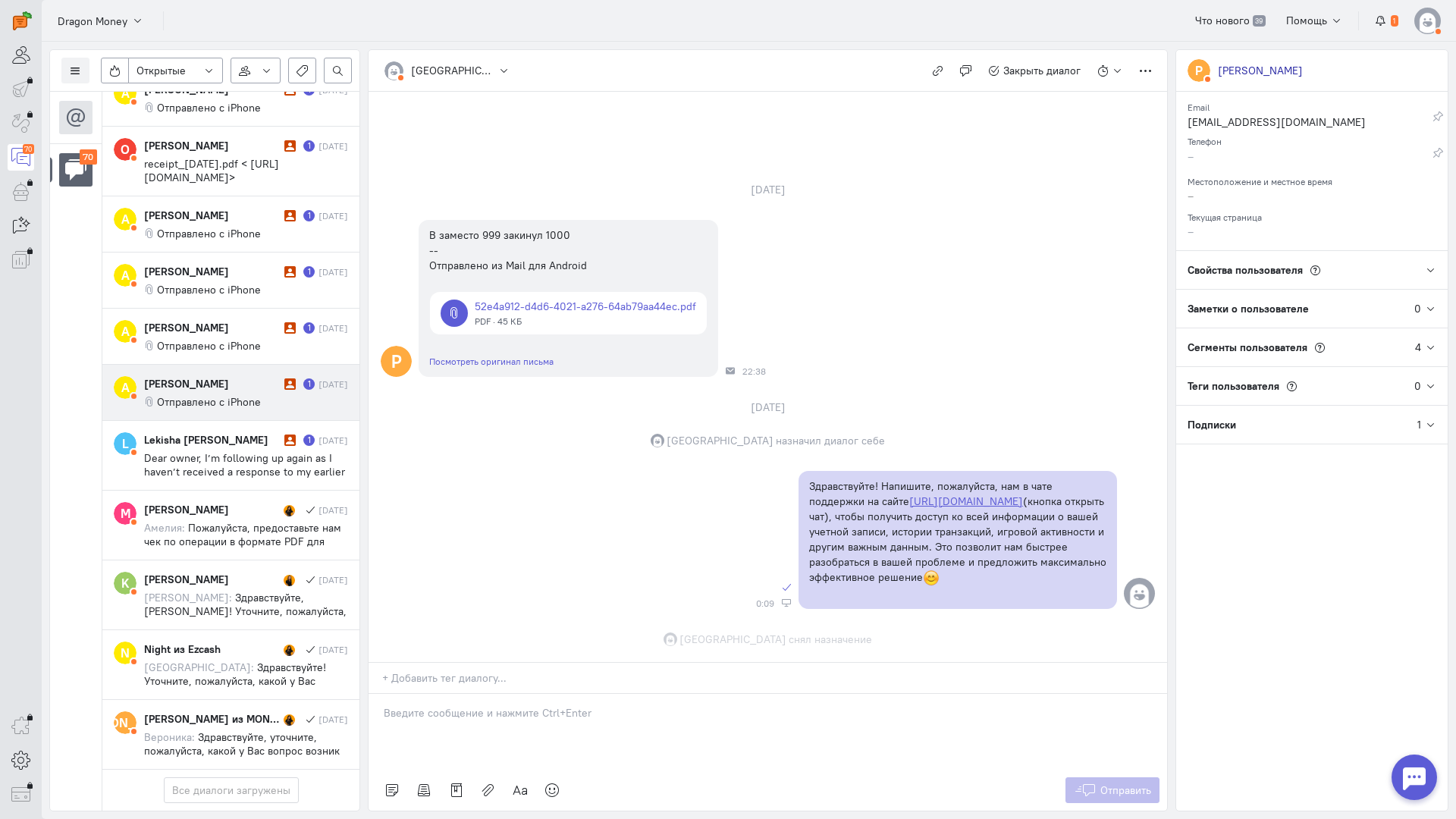
scroll to position [50, 0]
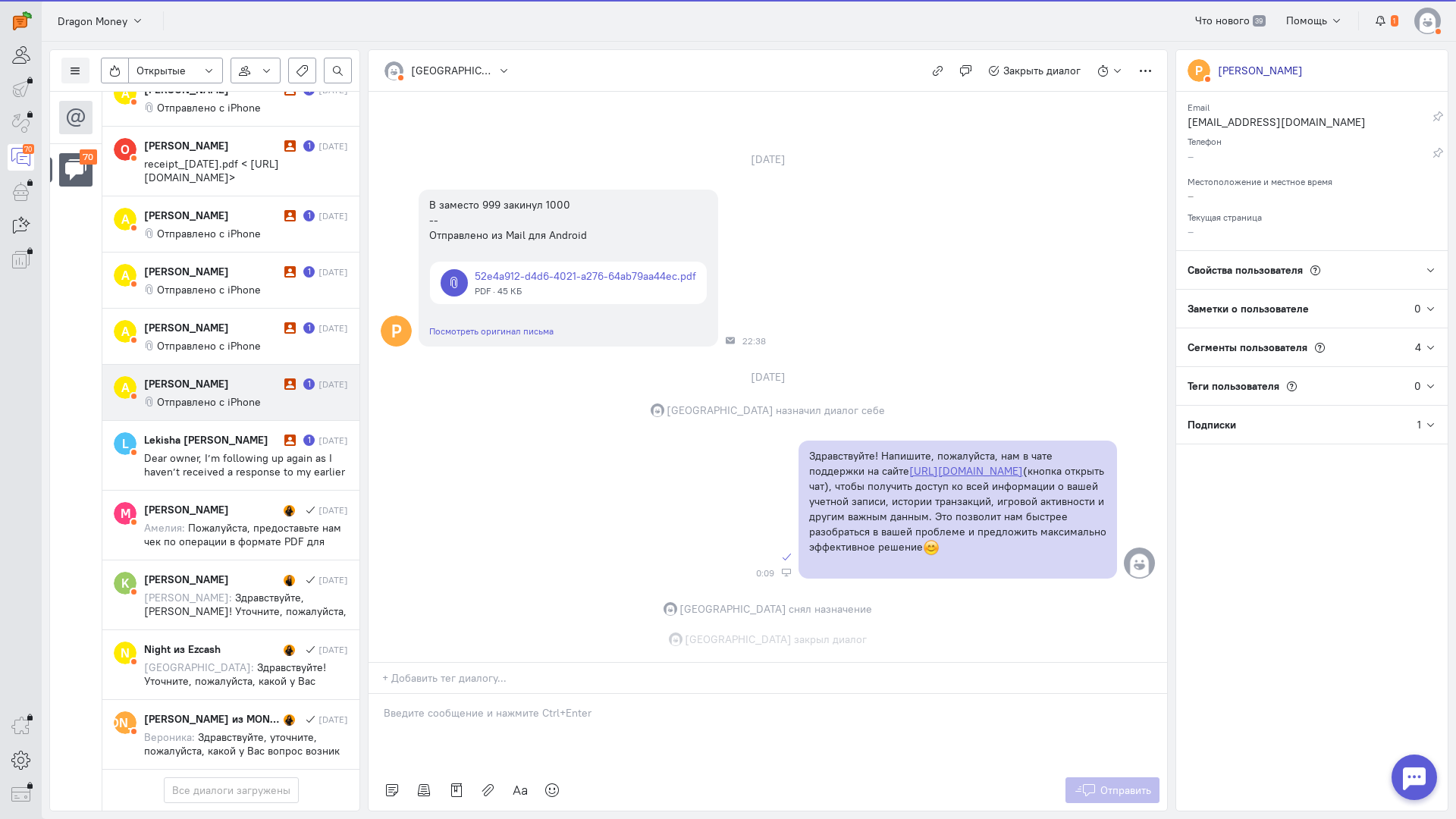
click at [221, 376] on div "[PERSON_NAME] 1 [DATE] Отправлено с iPhone" at bounding box center [246, 392] width 204 height 32
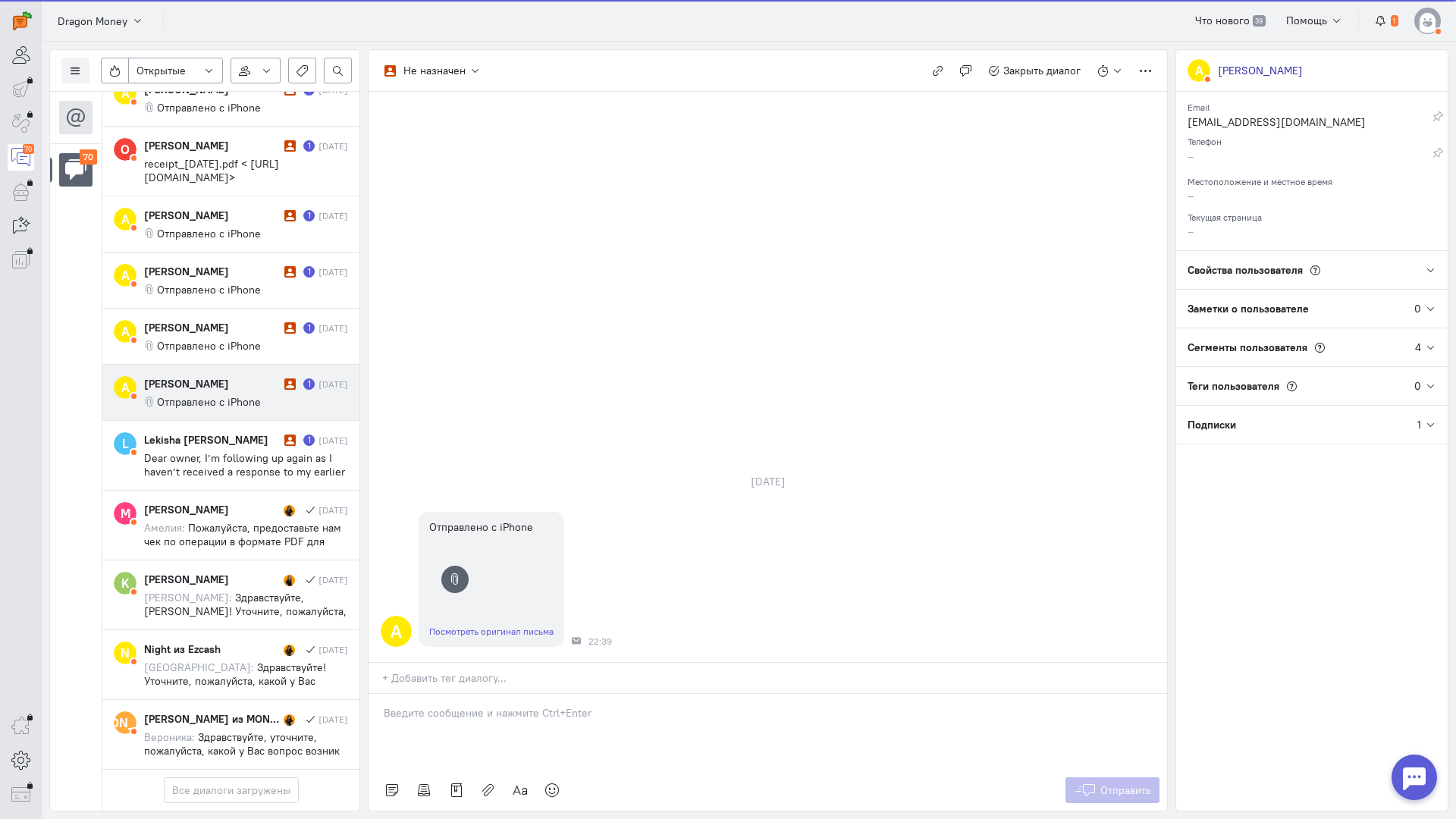
scroll to position [4401, 0]
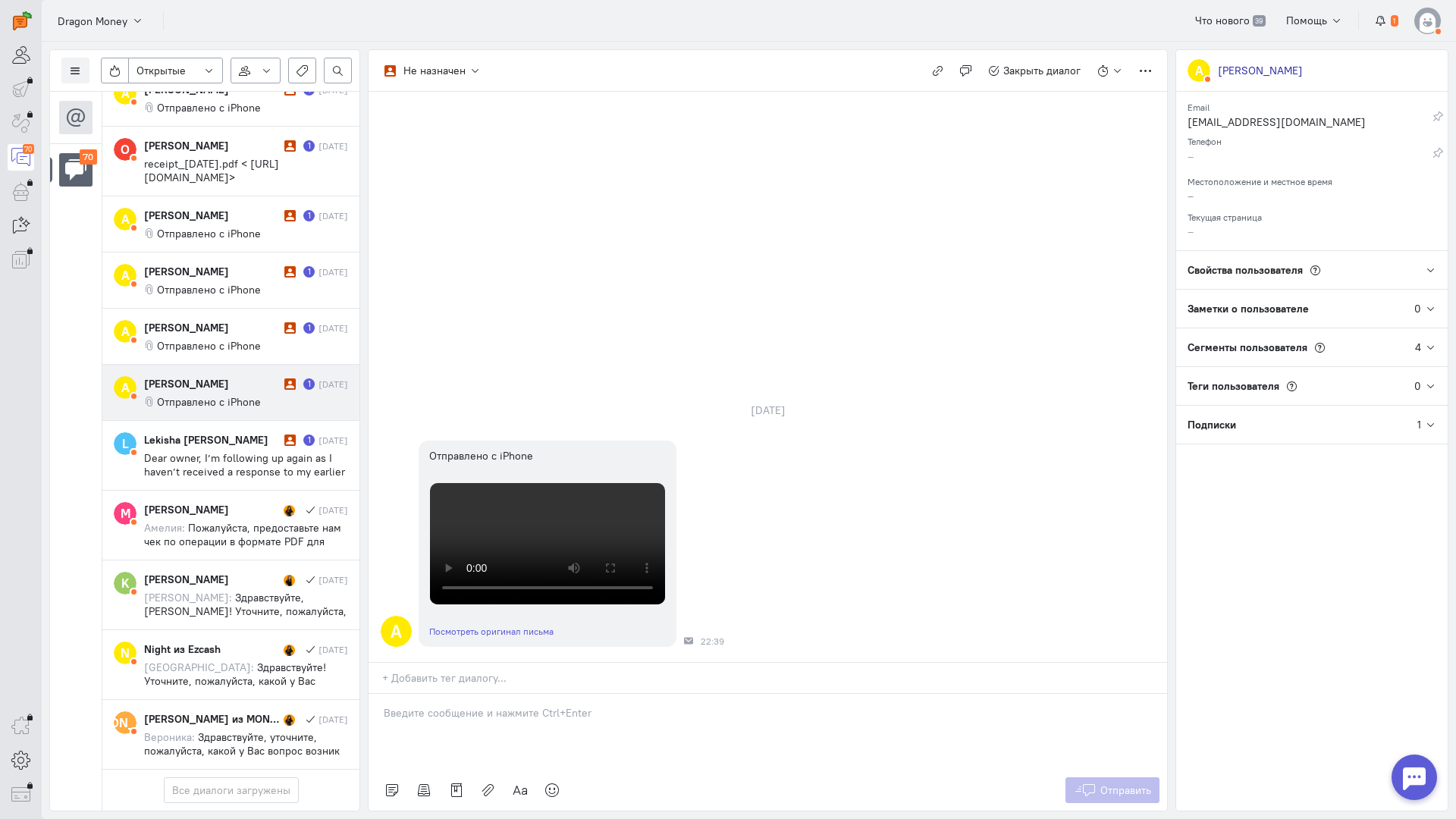
click at [462, 705] on p at bounding box center [768, 712] width 768 height 15
click at [377, 693] on div "Здравствуйте! Благодарим Вас за обращение и предоставленную информацию:blush:" at bounding box center [768, 731] width 799 height 76
click at [1069, 777] on button "Отправить" at bounding box center [1113, 789] width 95 height 26
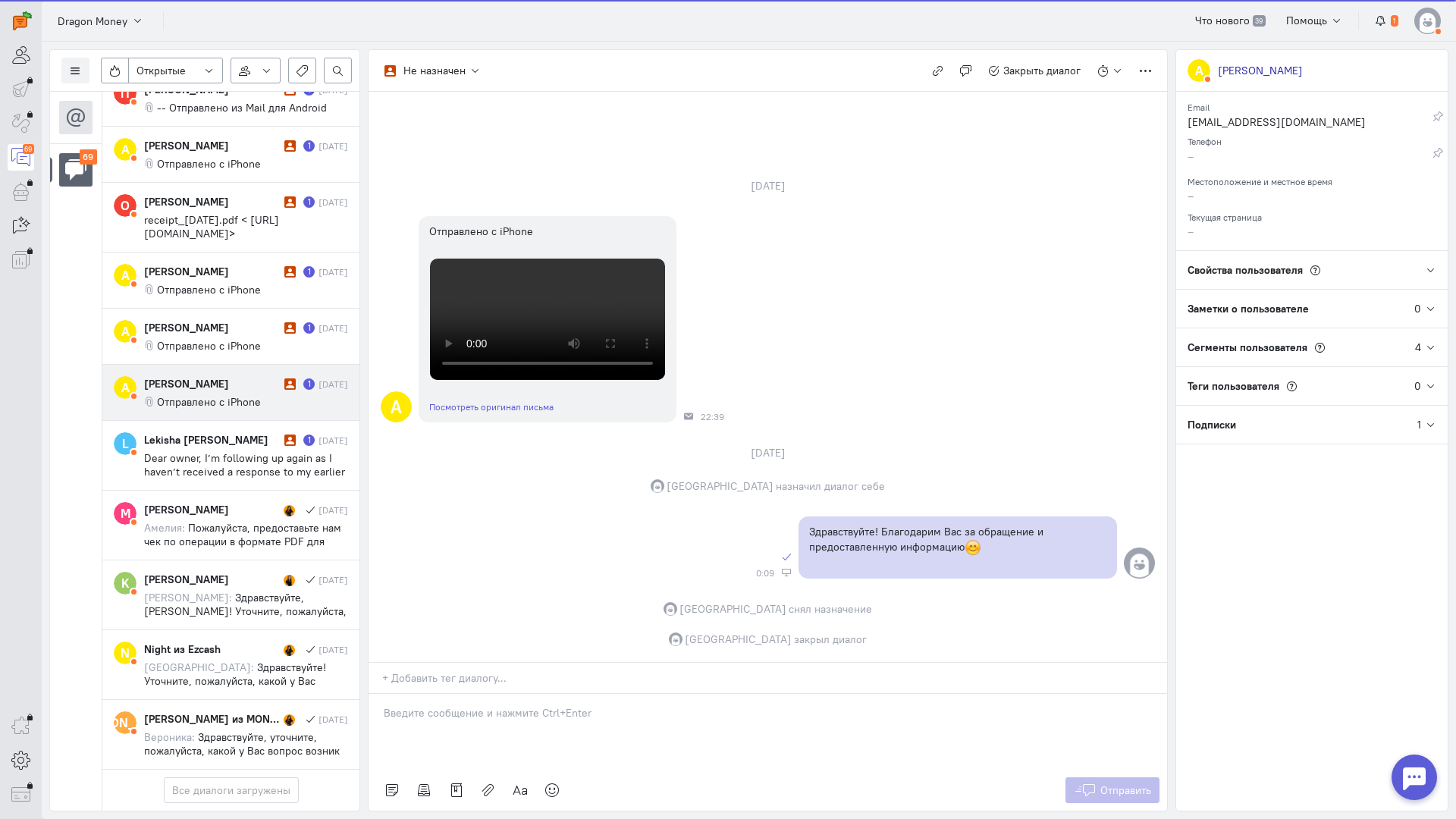
scroll to position [4332, 0]
click at [225, 376] on div "[PERSON_NAME] 1 [DATE] Отправлено с iPhone" at bounding box center [246, 392] width 204 height 32
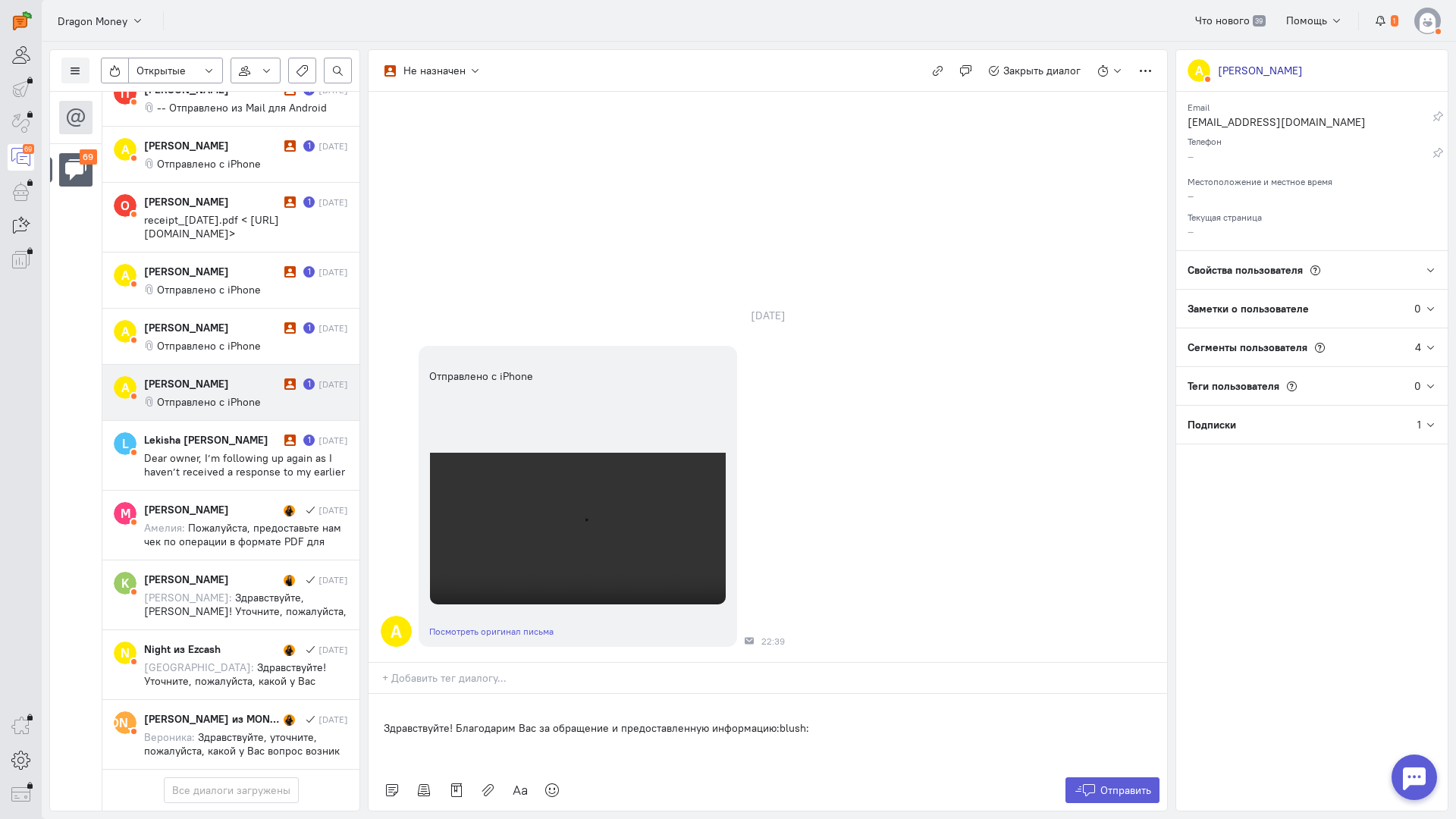
click at [378, 693] on div "Здравствуйте! Благодарим Вас за обращение и предоставленную информацию:blush:" at bounding box center [768, 731] width 799 height 76
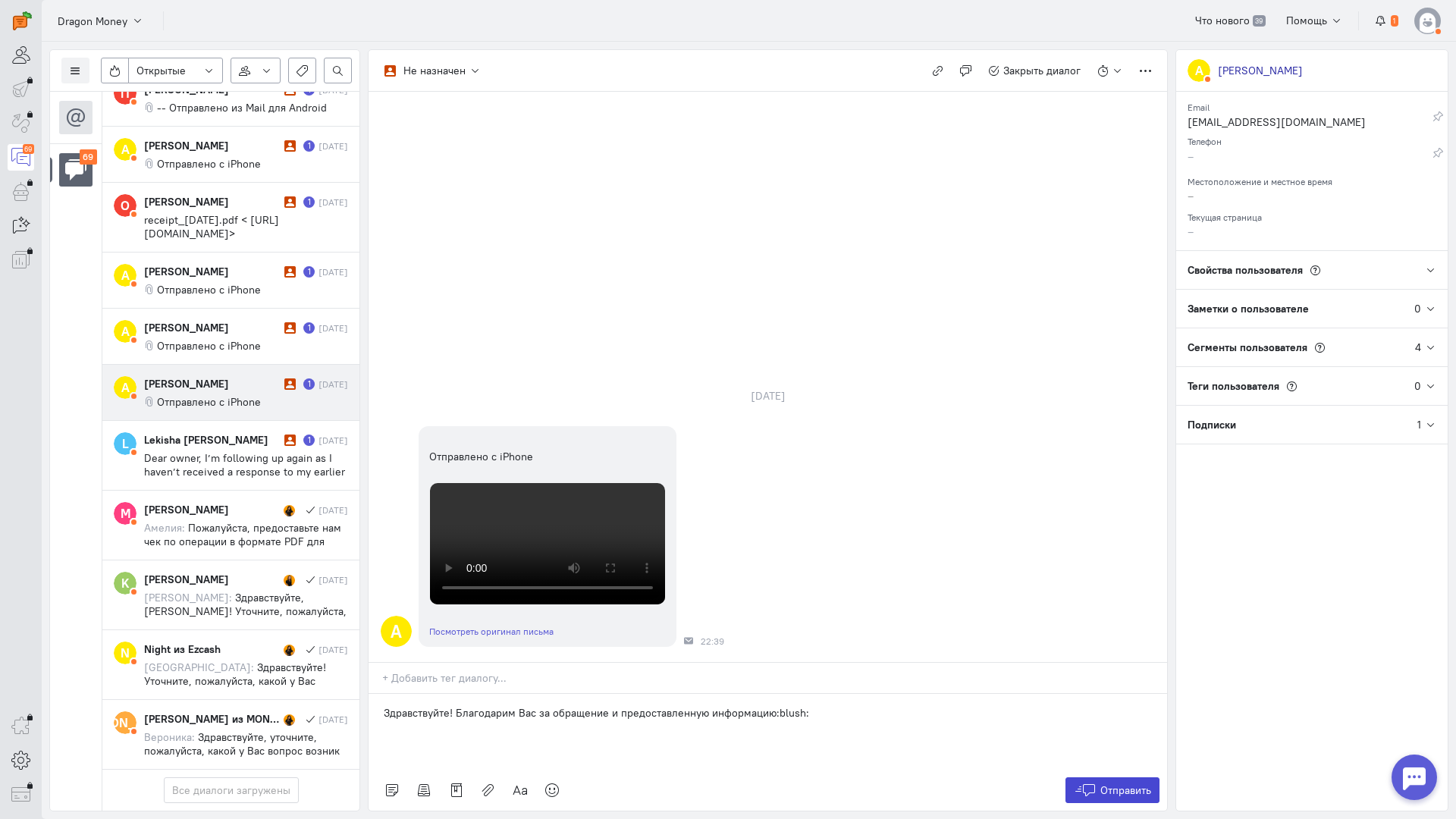
click at [1101, 783] on span "Отправить" at bounding box center [1125, 789] width 51 height 13
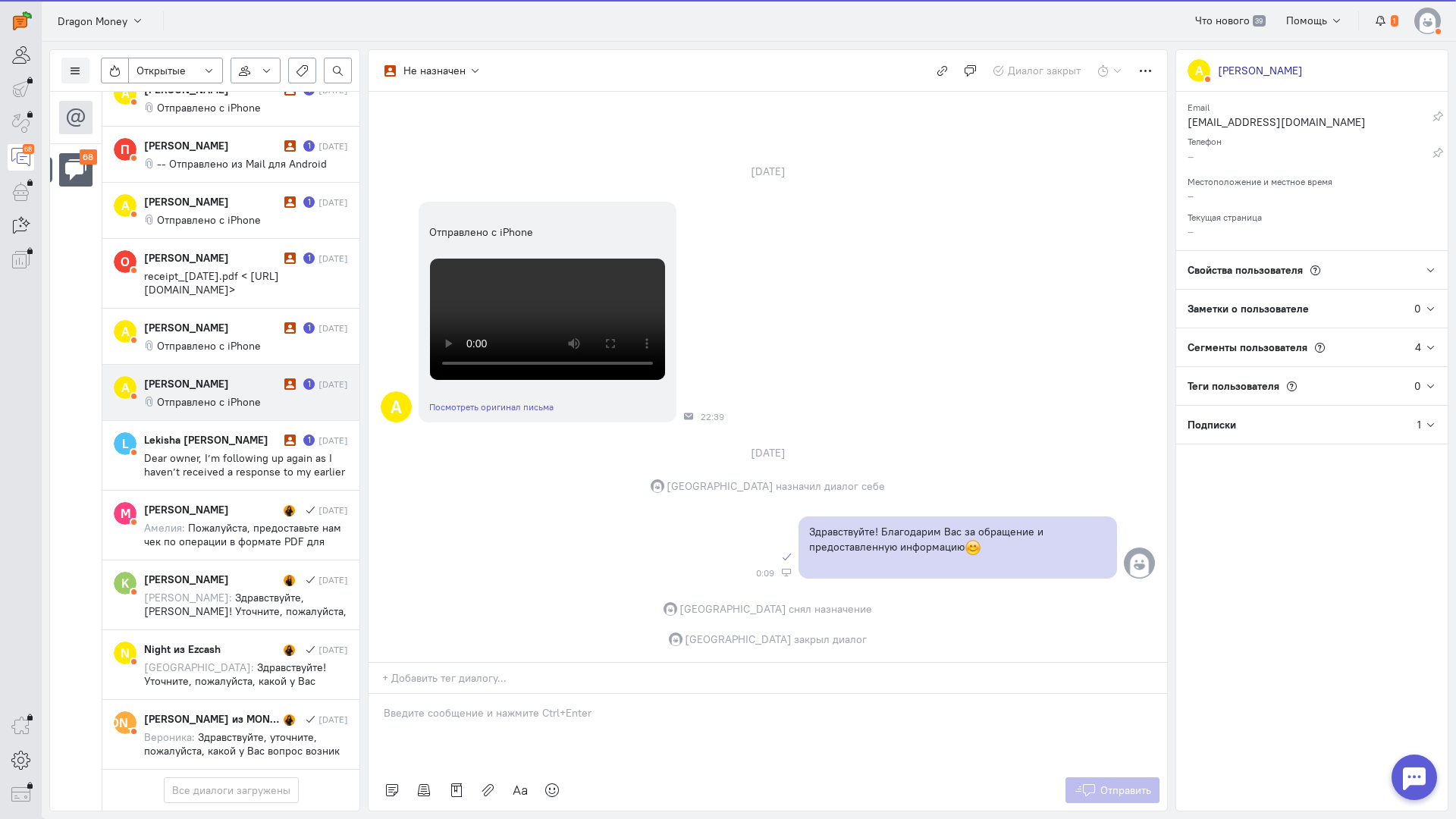
scroll to position [4190, 0]
drag, startPoint x: 257, startPoint y: 361, endPoint x: 266, endPoint y: 366, distance: 10.3
click at [258, 365] on cq-conversation-card "A [PERSON_NAME] 1 [DATE] Отправлено с iPhone" at bounding box center [231, 392] width 257 height 56
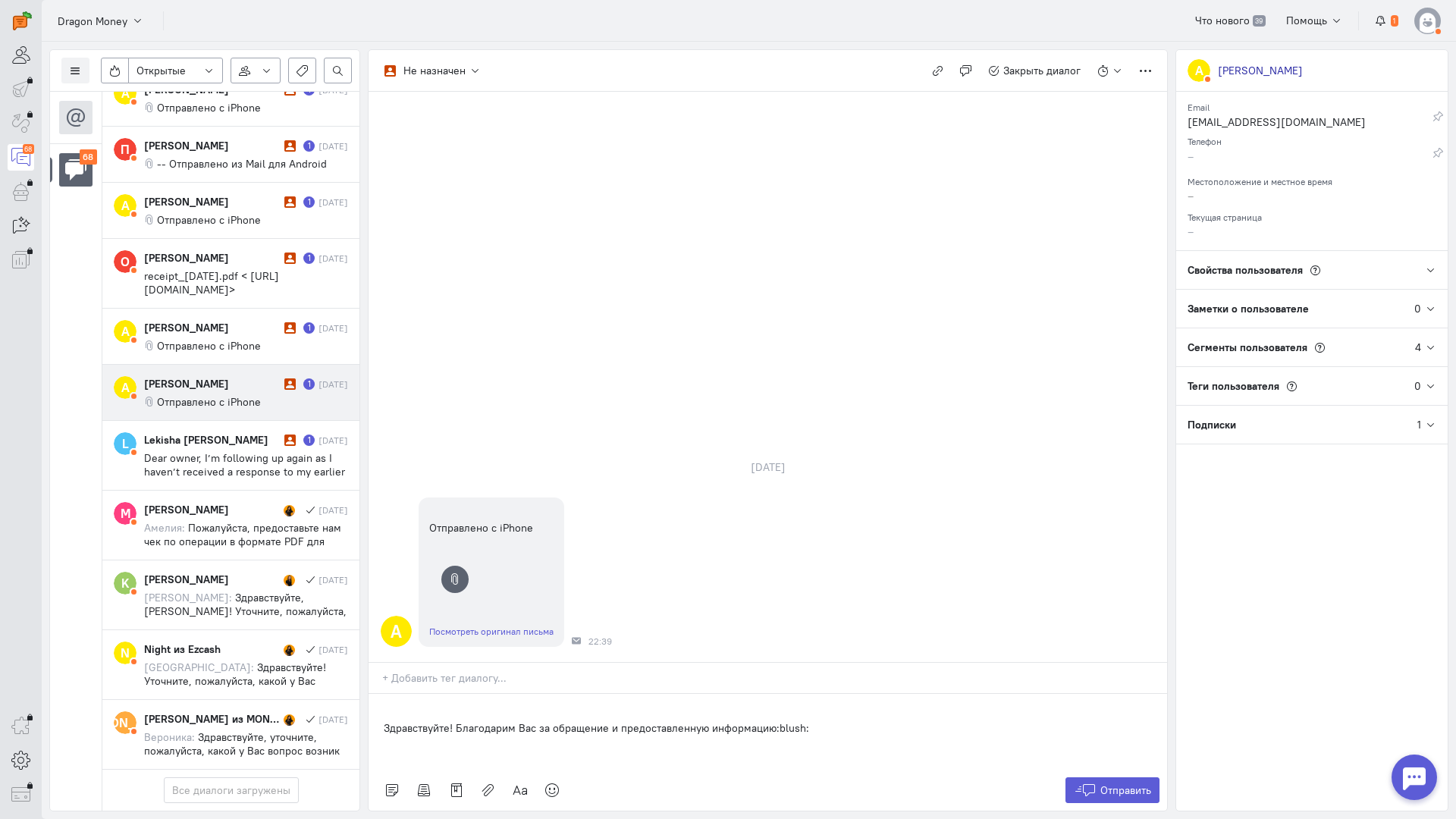
click at [383, 693] on div "Здравствуйте! Благодарим Вас за обращение и предоставленную информацию:blush:" at bounding box center [768, 731] width 799 height 76
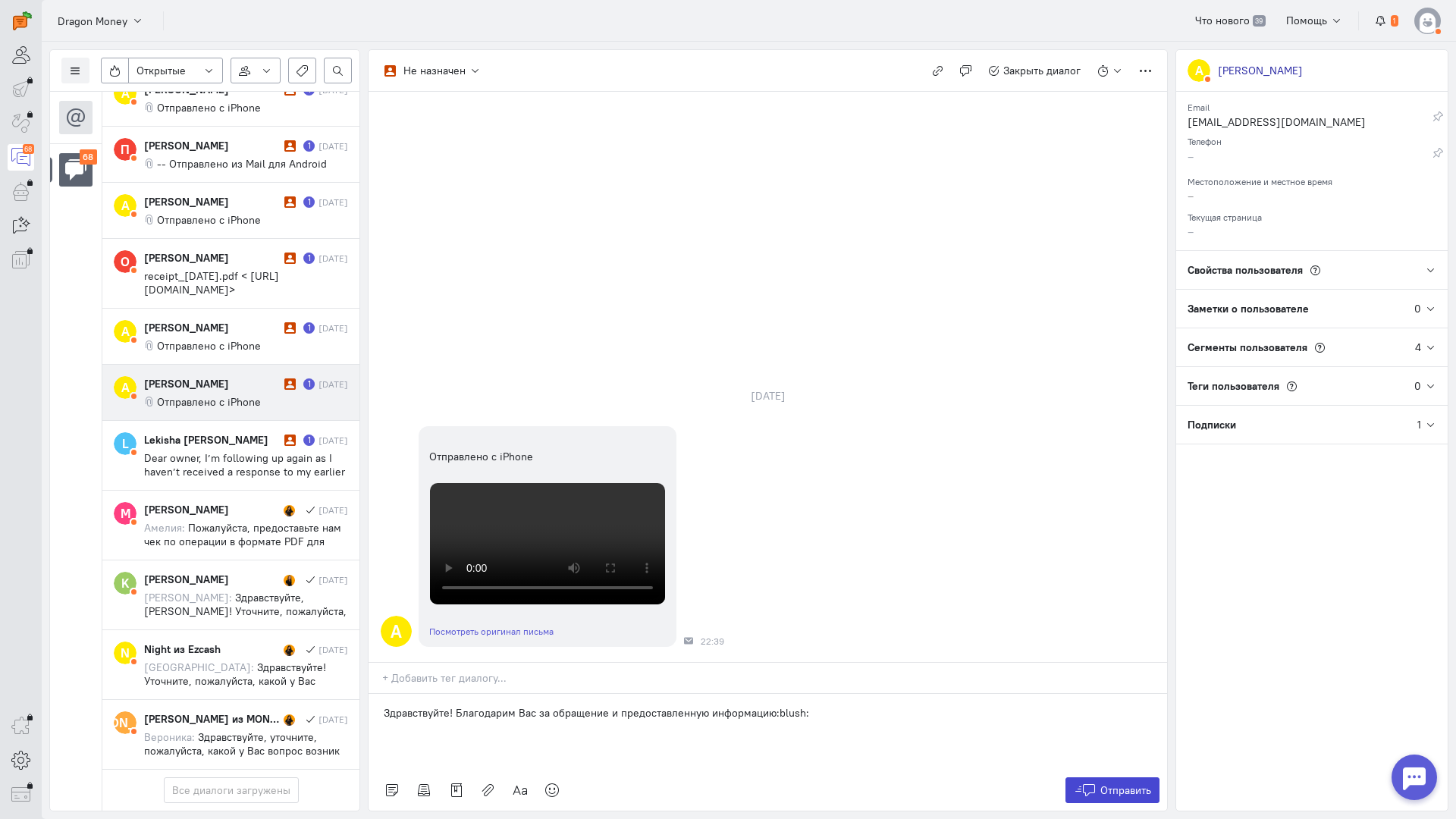
click at [1133, 777] on button "Отправить" at bounding box center [1113, 789] width 95 height 26
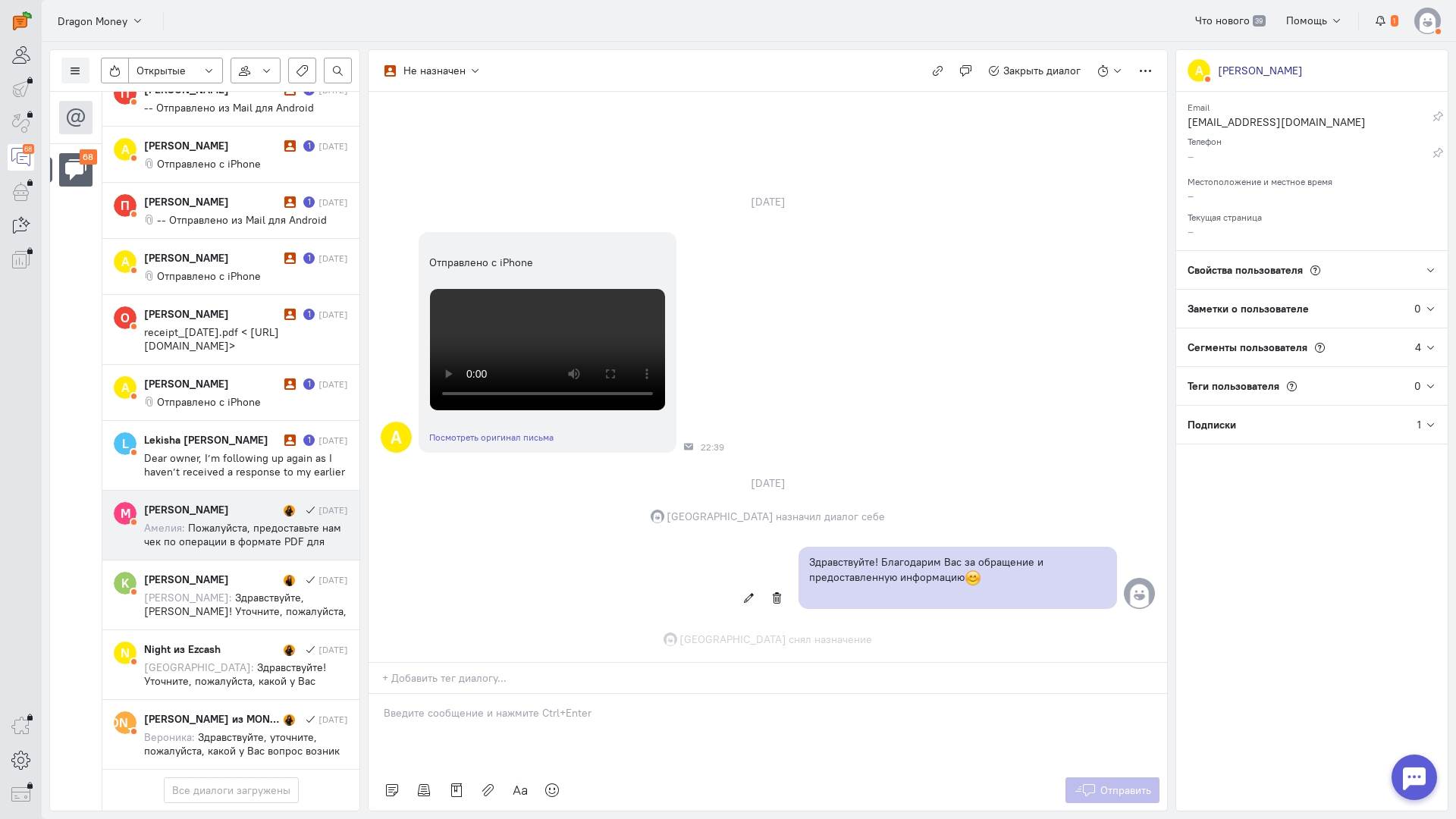
scroll to position [287, 0]
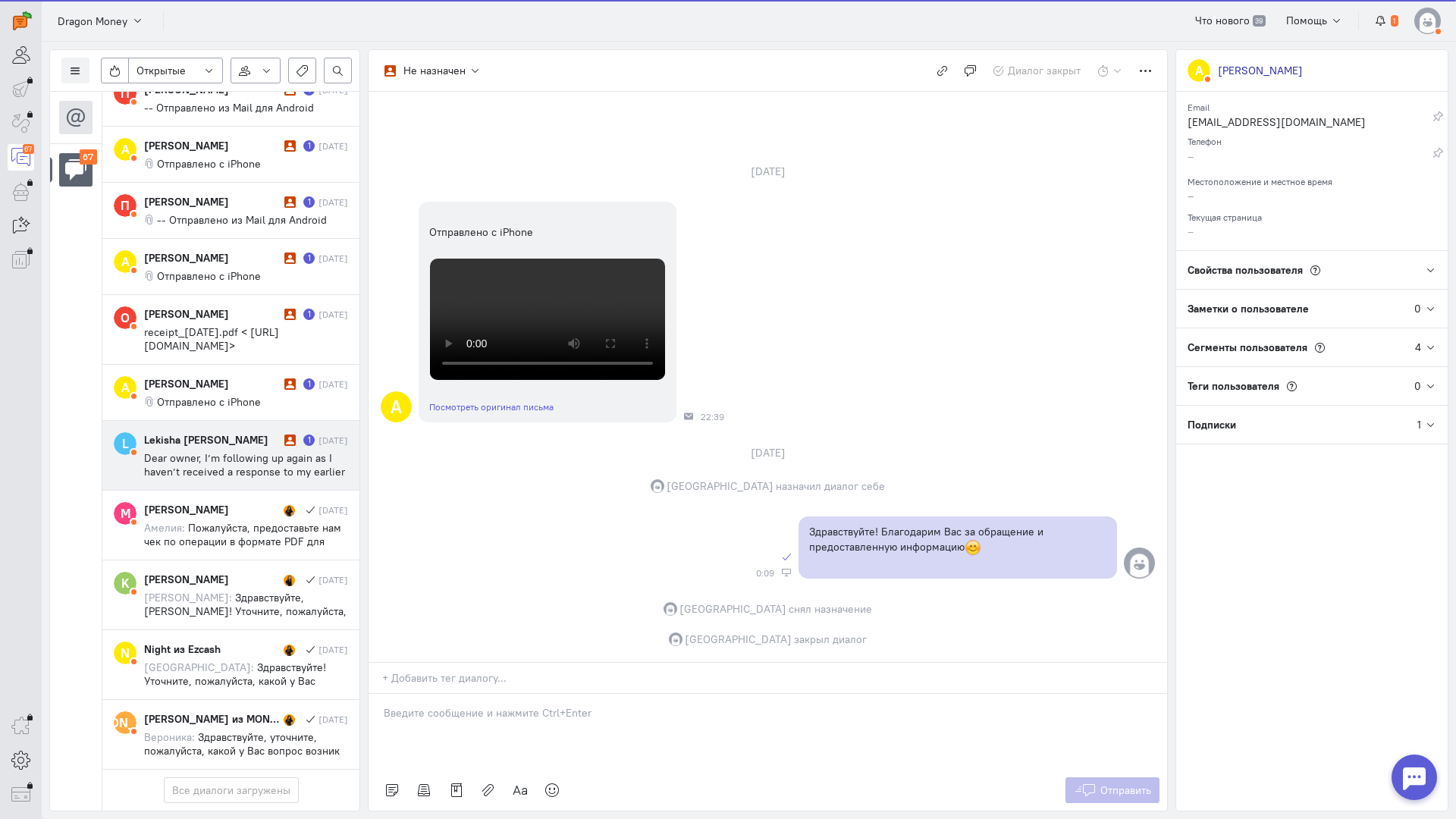
click at [225, 451] on span "Dear owner, I’m following up again as I haven’t received a response to my earli…" at bounding box center [245, 486] width 202 height 69
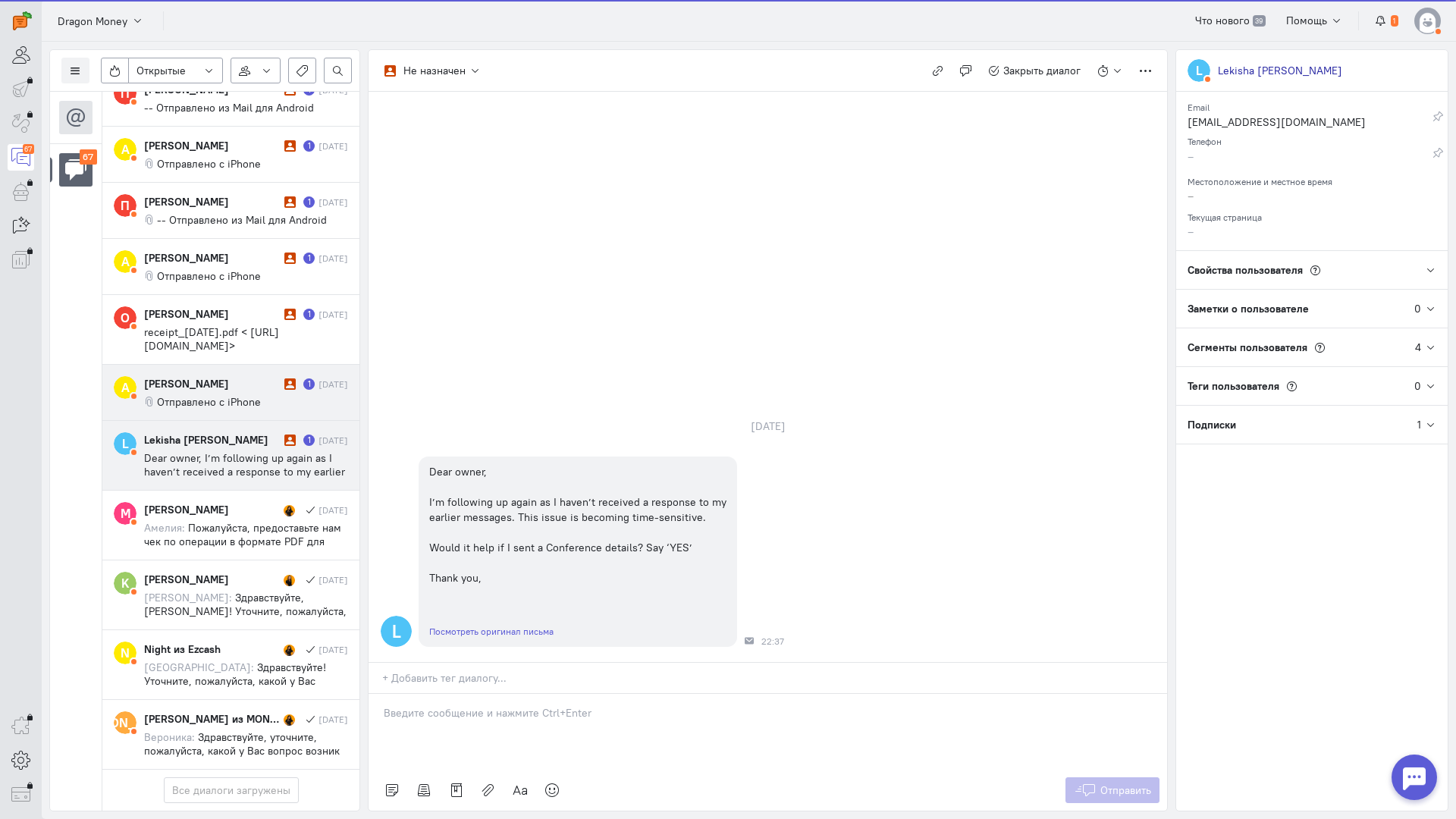
click at [229, 395] on span "Отправлено с iPhone" at bounding box center [209, 402] width 104 height 13
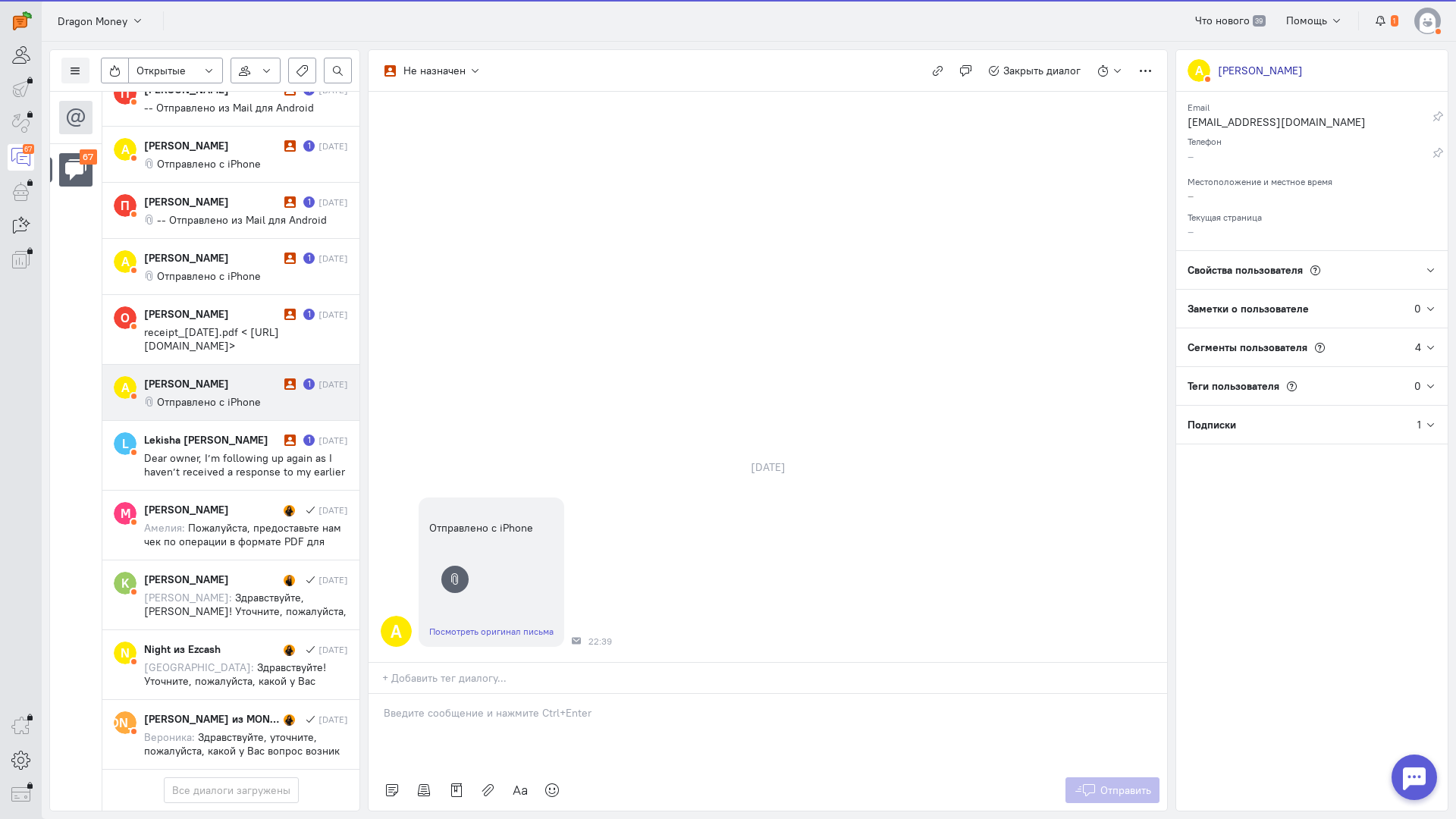
scroll to position [4190, 0]
click at [380, 693] on div "Здравствуйте! Благодарим Вас за обращение и предоставленную информацию:blush:" at bounding box center [768, 731] width 799 height 76
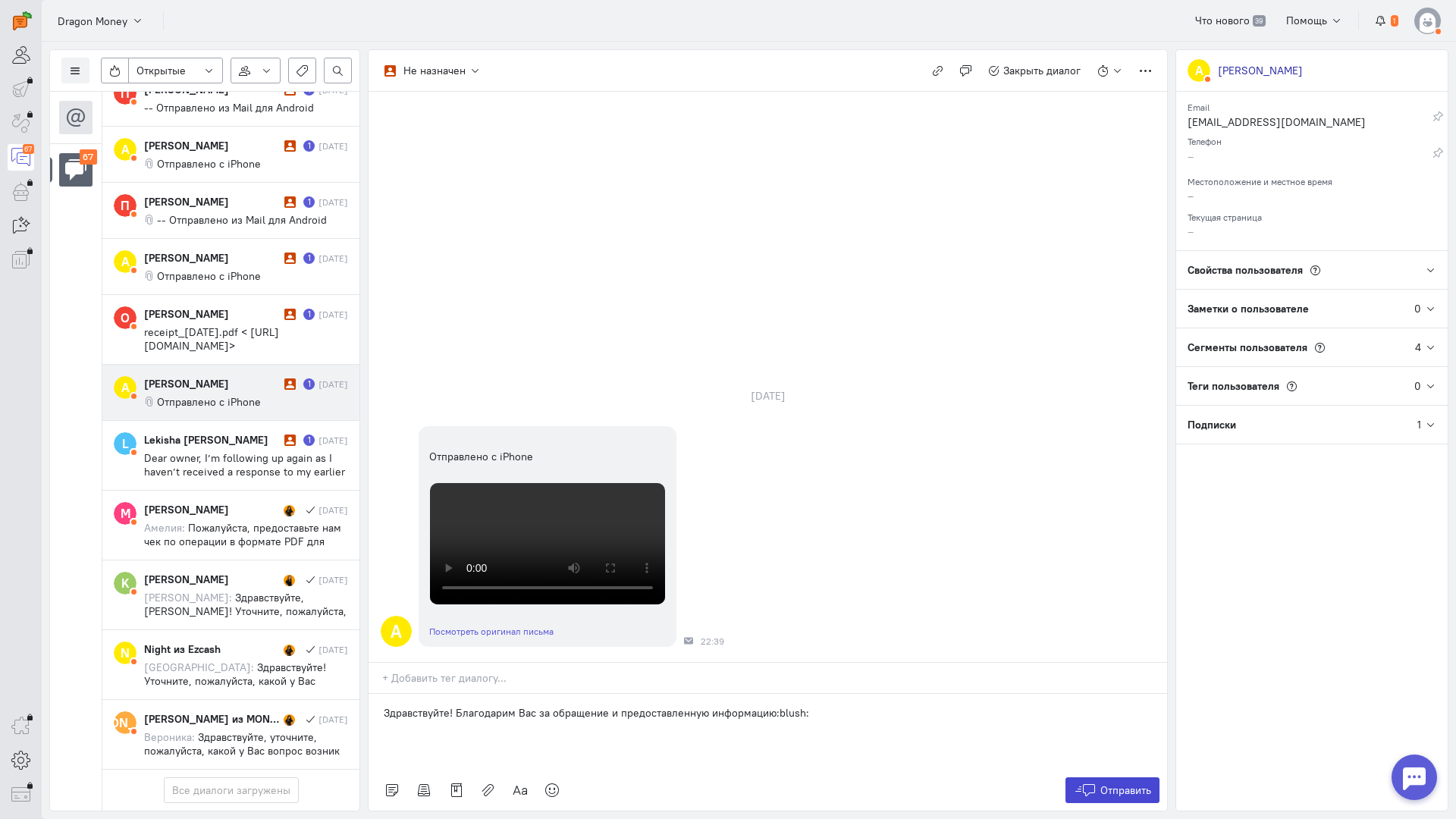
click at [1105, 783] on span "Отправить" at bounding box center [1125, 789] width 51 height 13
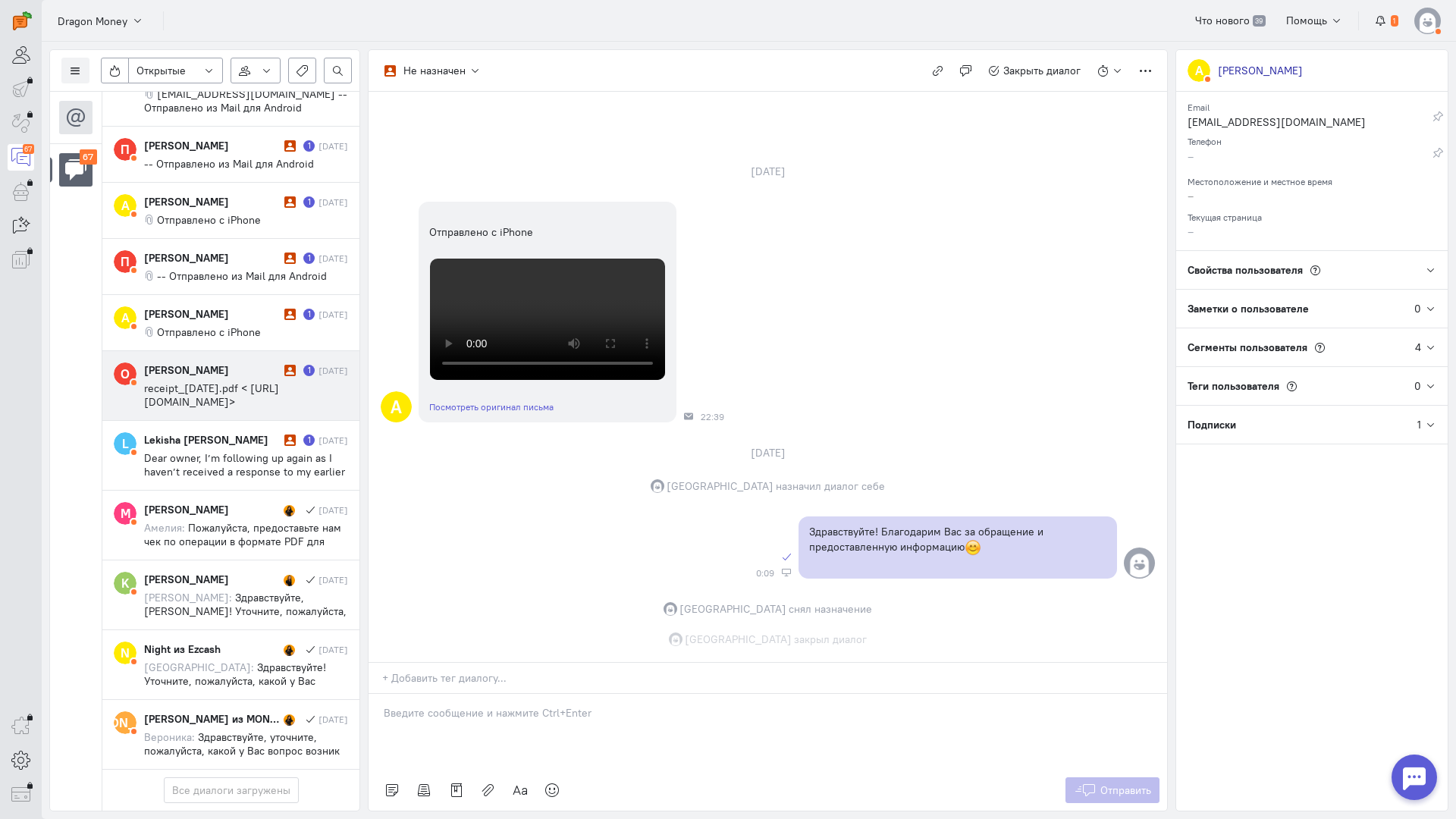
scroll to position [287, 0]
click at [197, 381] on span "receipt_[DATE].pdf < [URL][DOMAIN_NAME]>" at bounding box center [212, 394] width 135 height 28
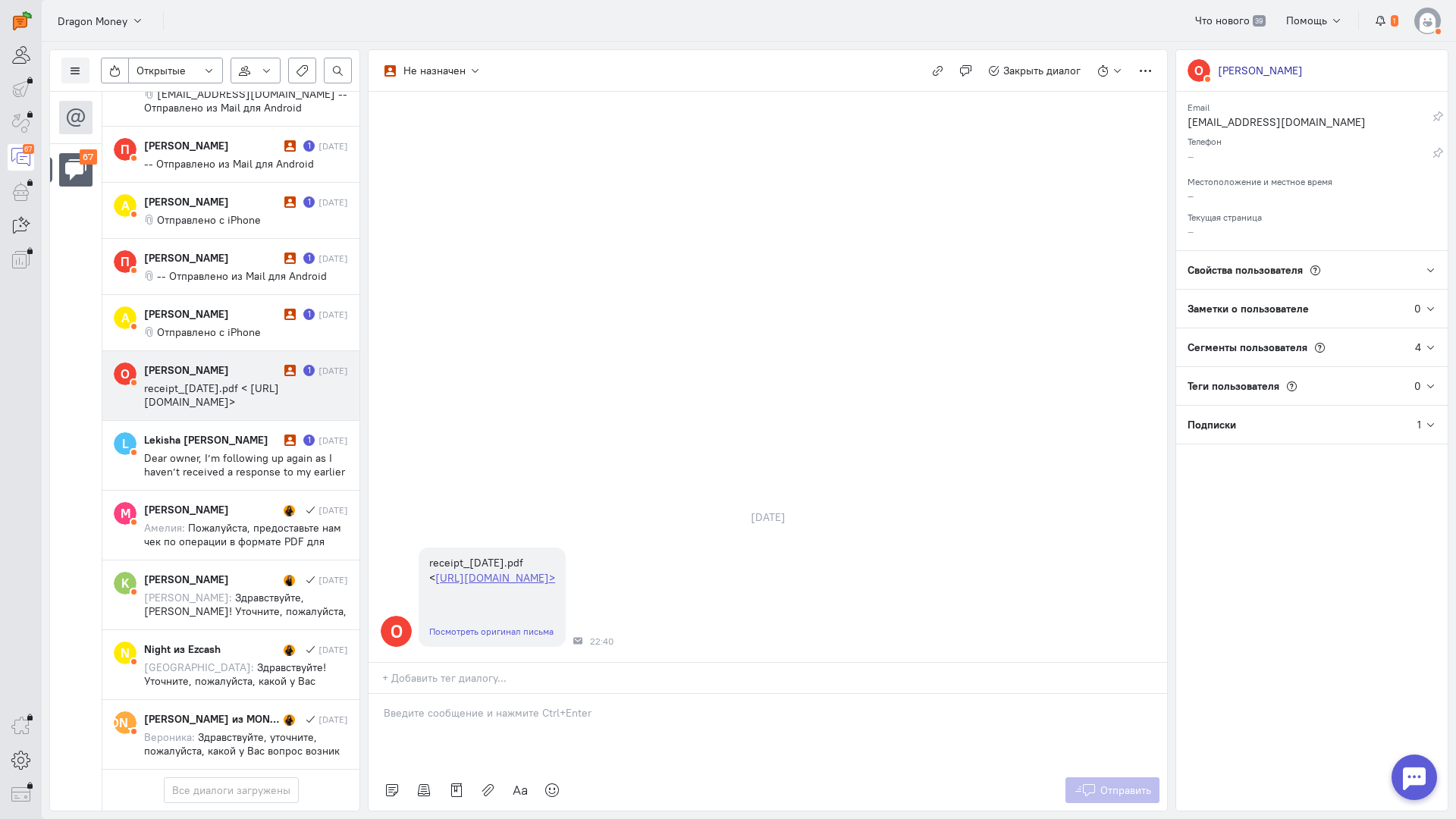
scroll to position [4224, 0]
drag, startPoint x: 481, startPoint y: 632, endPoint x: 414, endPoint y: 627, distance: 67.2
click at [477, 693] on div at bounding box center [768, 731] width 799 height 76
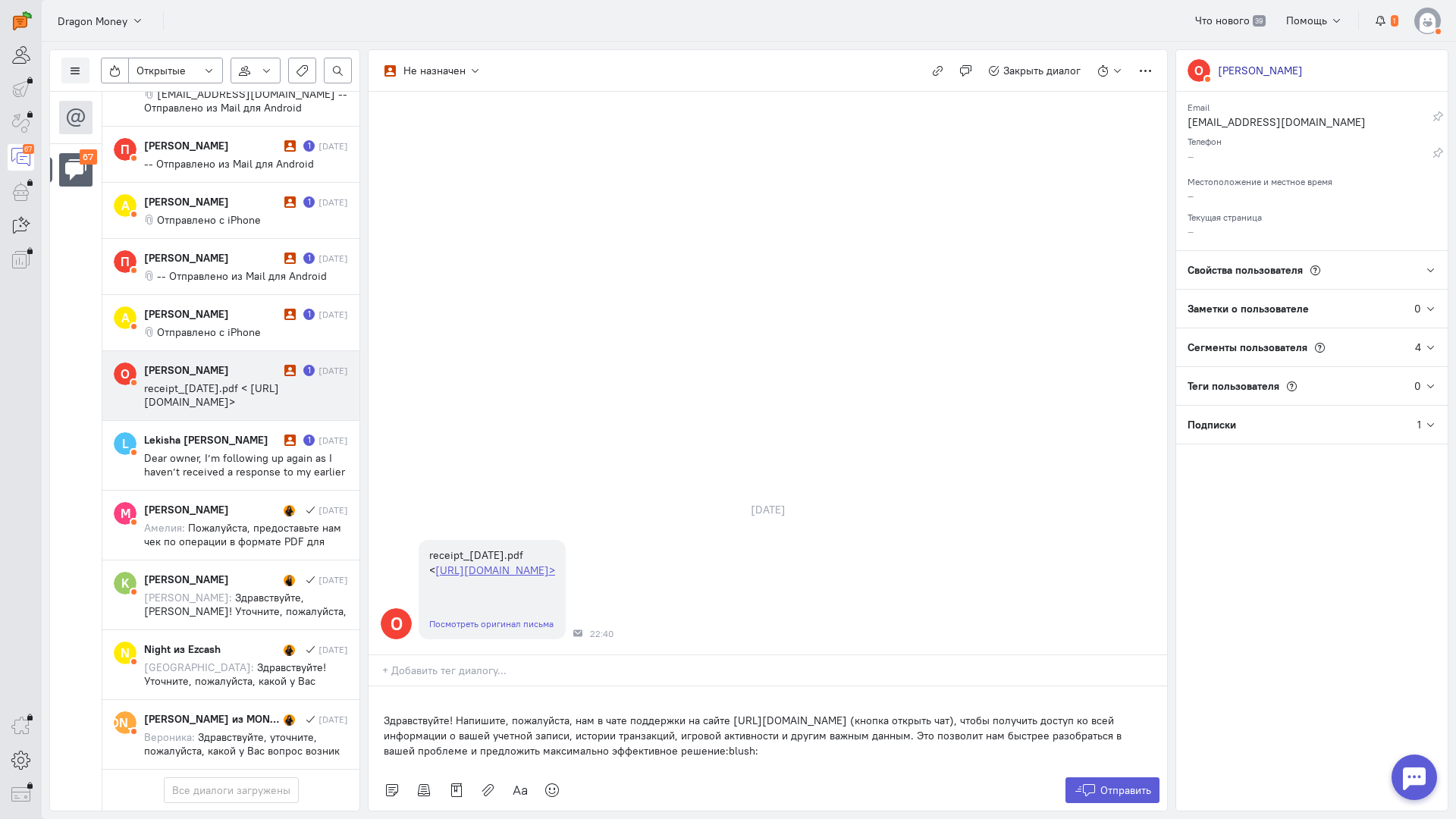
click at [381, 686] on div "Здравствуйте! Напишите, пожалуйста, нам в чате поддержки на сайте [URL][DOMAIN_…" at bounding box center [768, 728] width 799 height 84
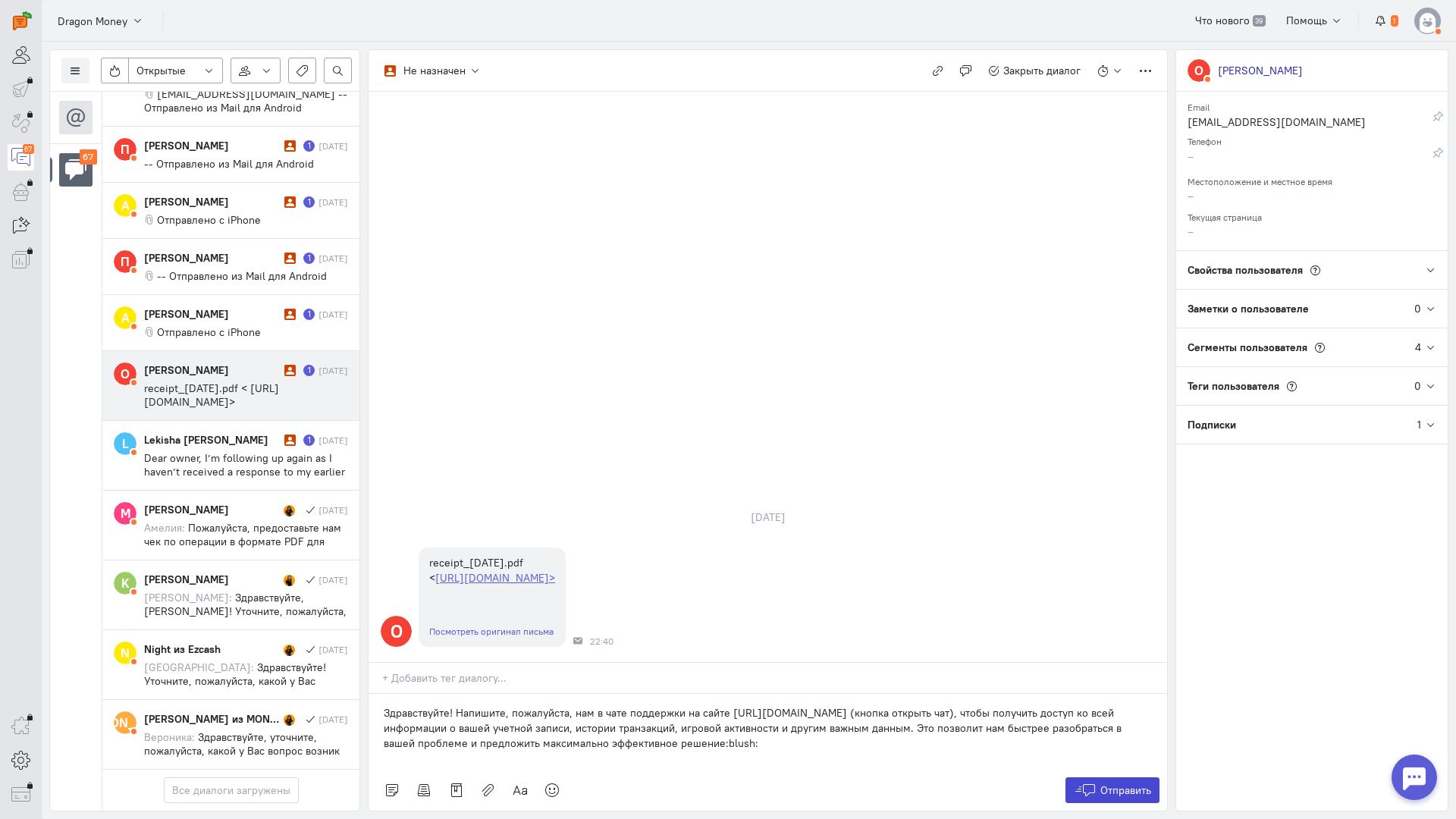
click at [1108, 777] on button "Отправить" at bounding box center [1113, 789] width 95 height 26
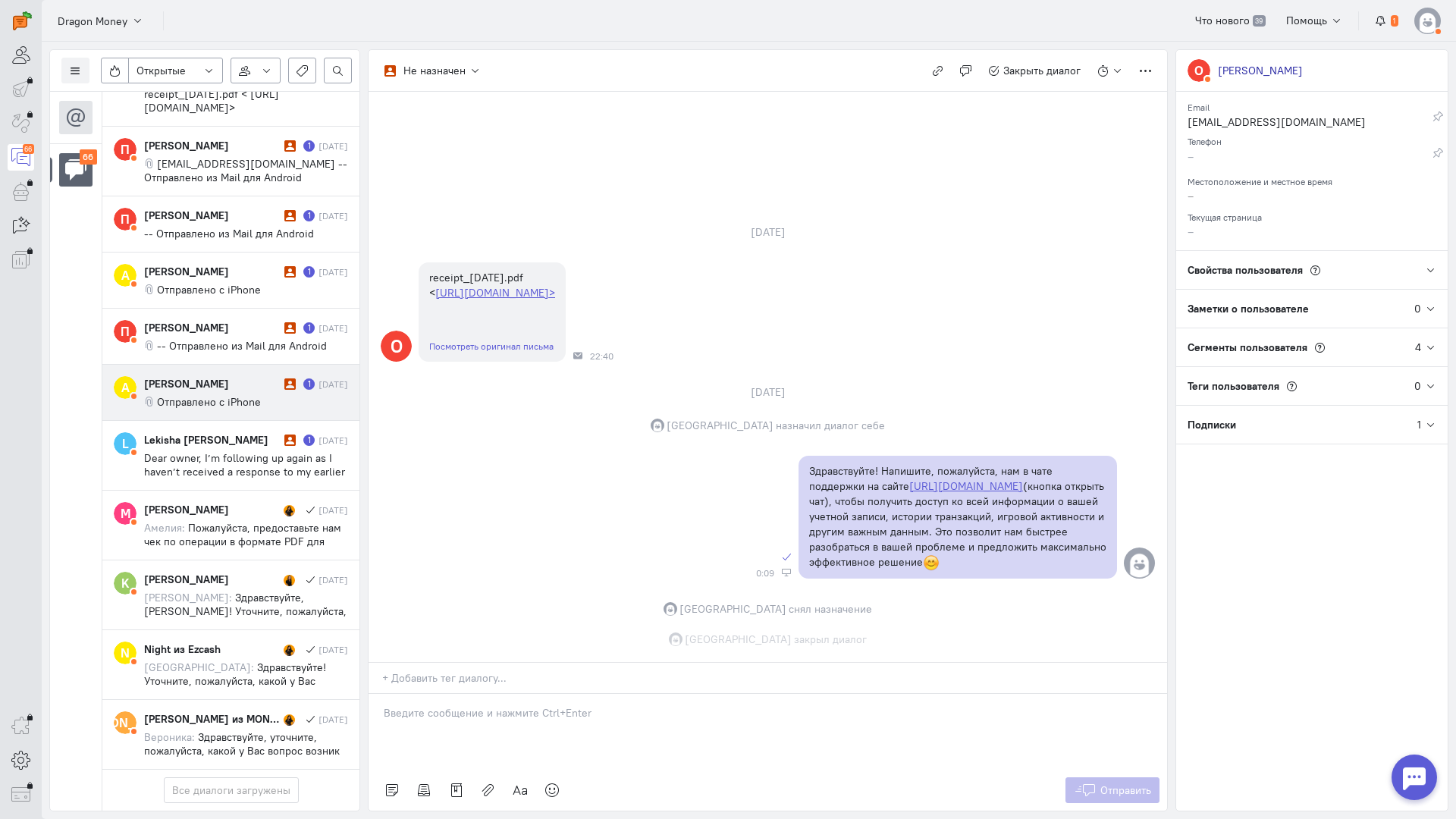
click at [217, 376] on div "[PERSON_NAME]" at bounding box center [212, 384] width 136 height 15
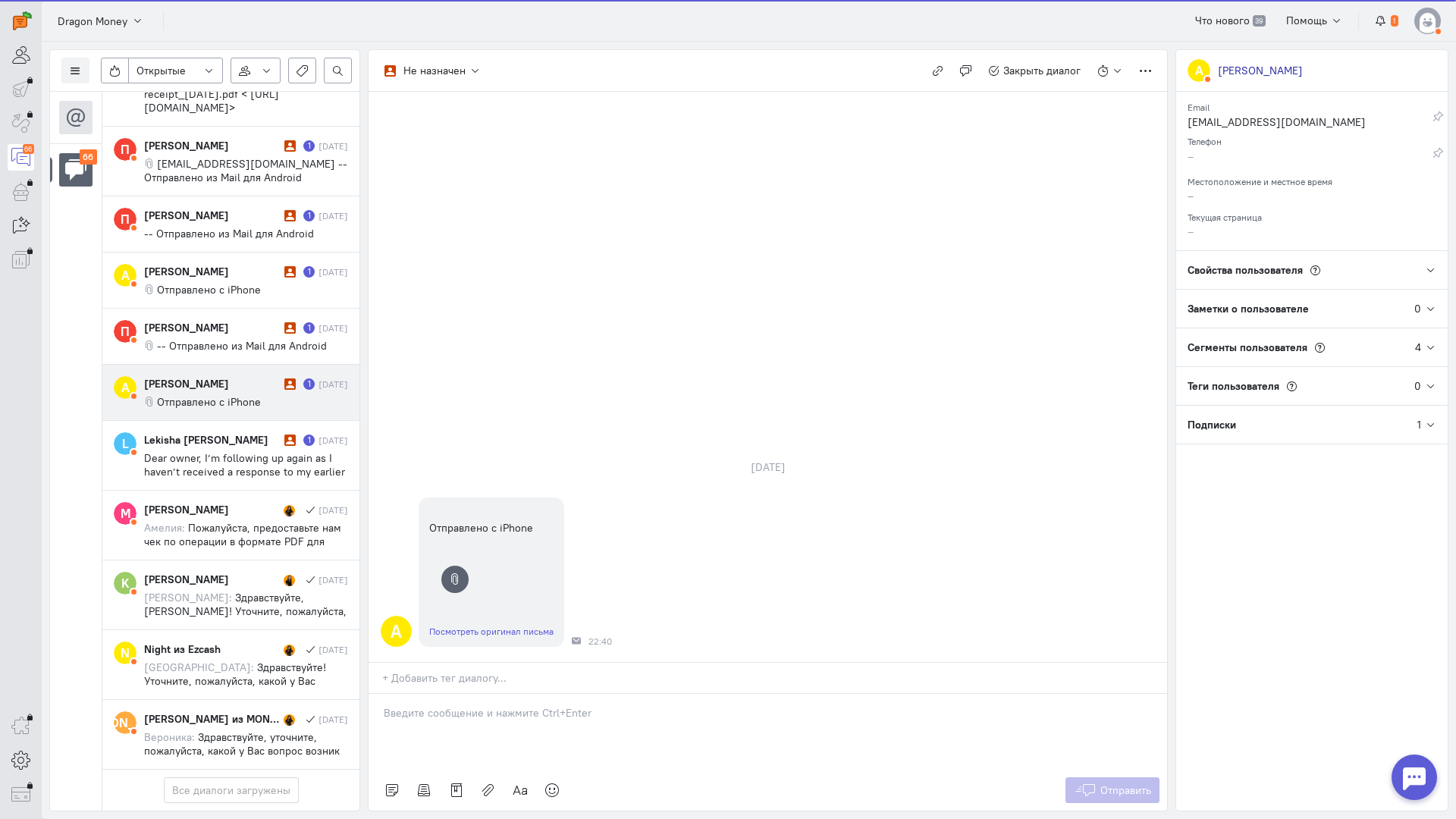
scroll to position [4155, 0]
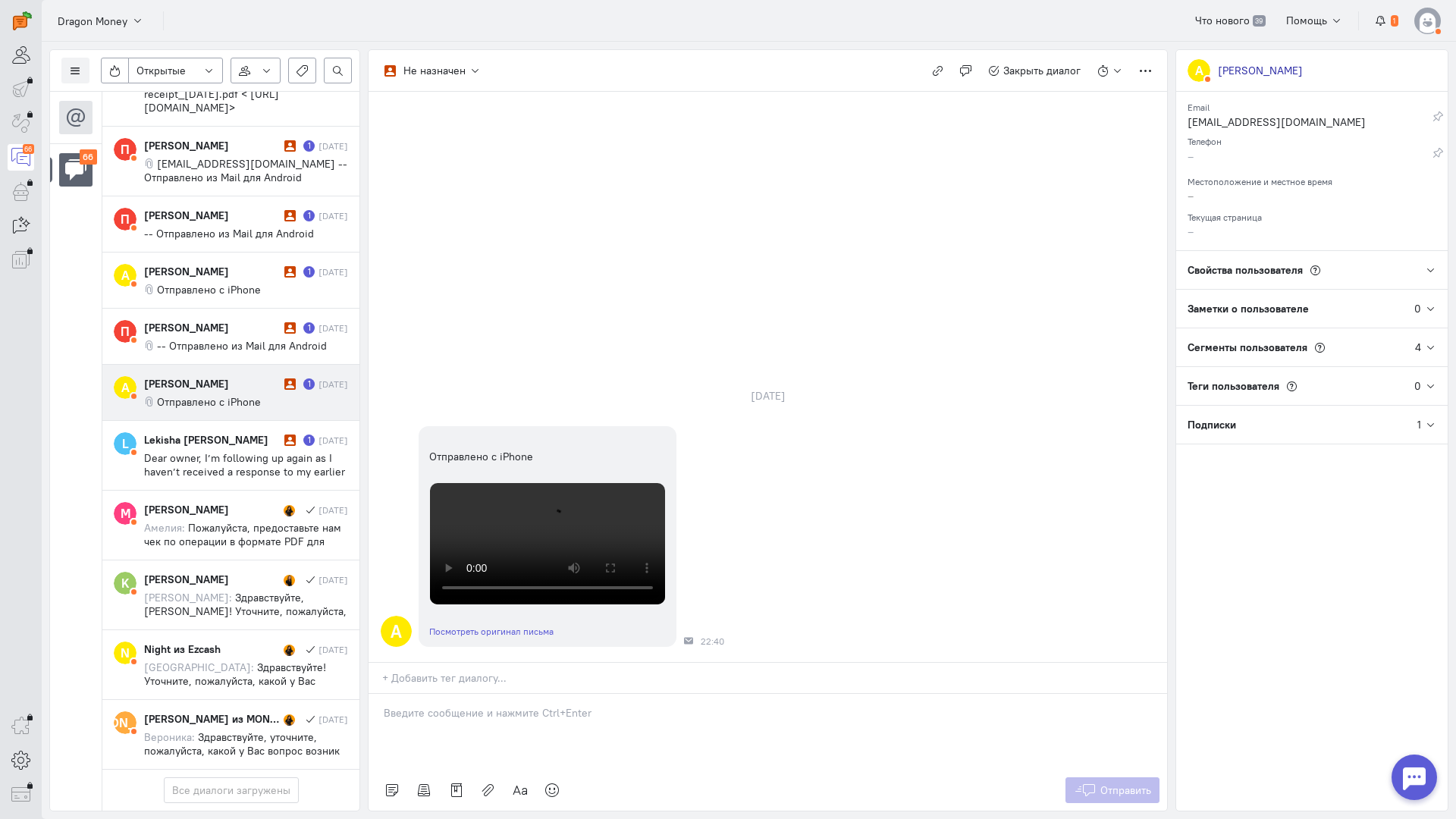
drag, startPoint x: 453, startPoint y: 635, endPoint x: 391, endPoint y: 634, distance: 62.0
click at [449, 693] on div at bounding box center [768, 731] width 799 height 76
click at [377, 693] on div "Здравствуйте! Благодарим Вас за обращение и предоставленную информацию:blush:" at bounding box center [768, 731] width 799 height 76
click at [1129, 783] on span "Отправить" at bounding box center [1125, 789] width 51 height 13
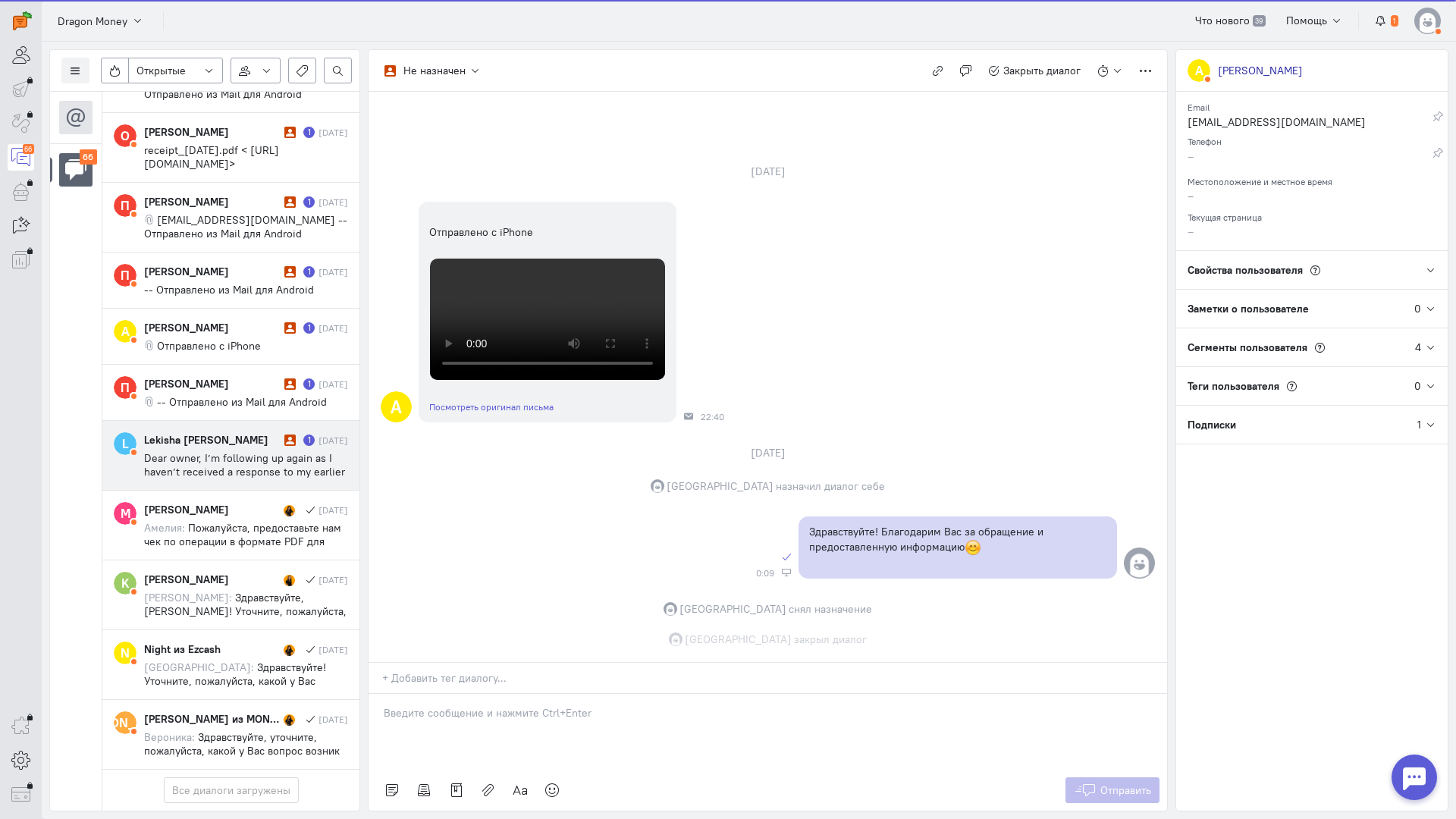
scroll to position [4086, 0]
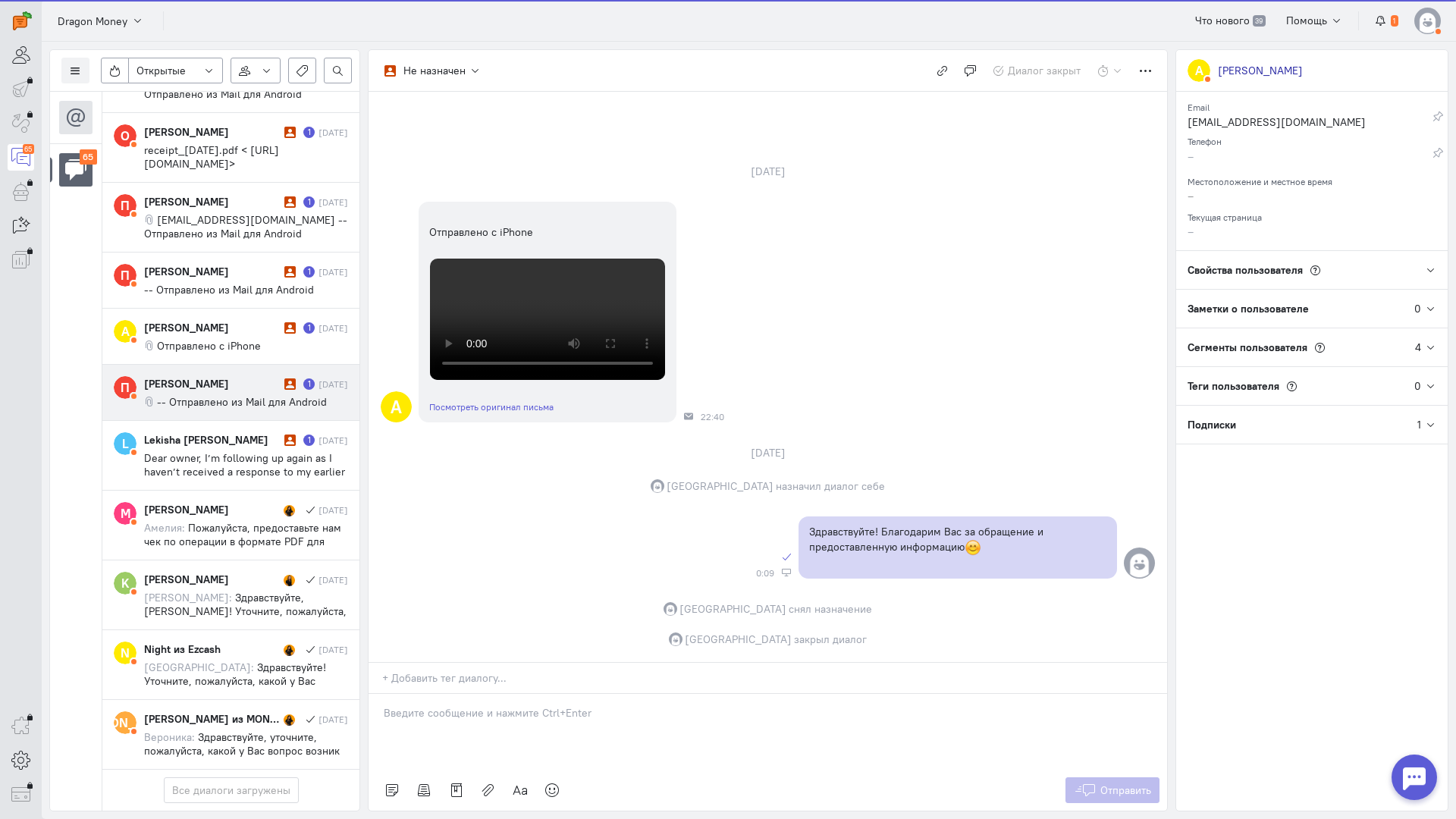
click at [226, 376] on div "[PERSON_NAME]" at bounding box center [212, 384] width 136 height 15
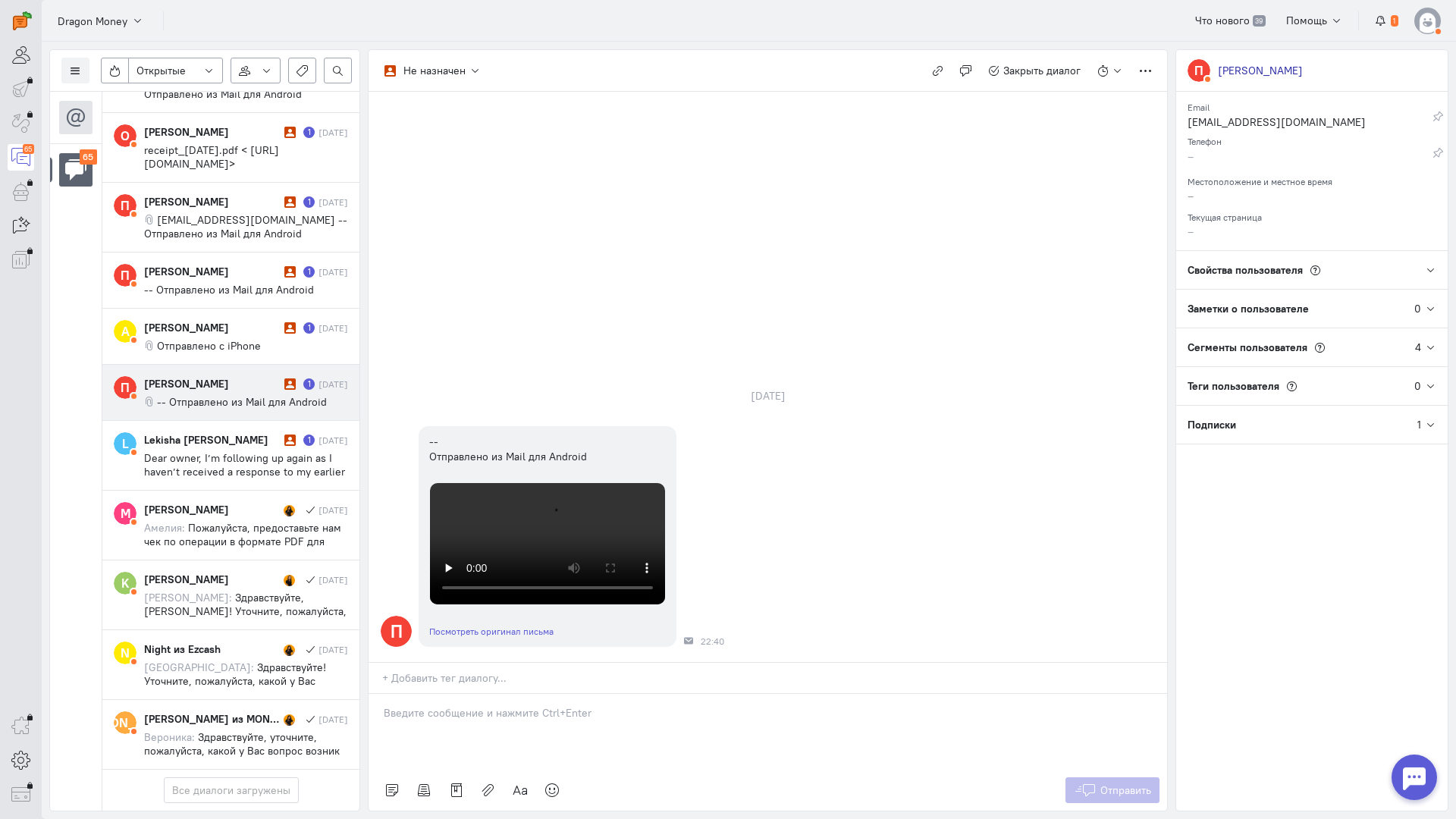
drag, startPoint x: 457, startPoint y: 633, endPoint x: 370, endPoint y: 636, distance: 87.1
click at [454, 693] on div at bounding box center [768, 731] width 799 height 76
click at [373, 693] on div "Здравствуйте! Благодарим Вас за обращение и предоставленную информацию:blush:" at bounding box center [768, 731] width 799 height 76
click at [1133, 783] on span "Отправить" at bounding box center [1125, 789] width 51 height 13
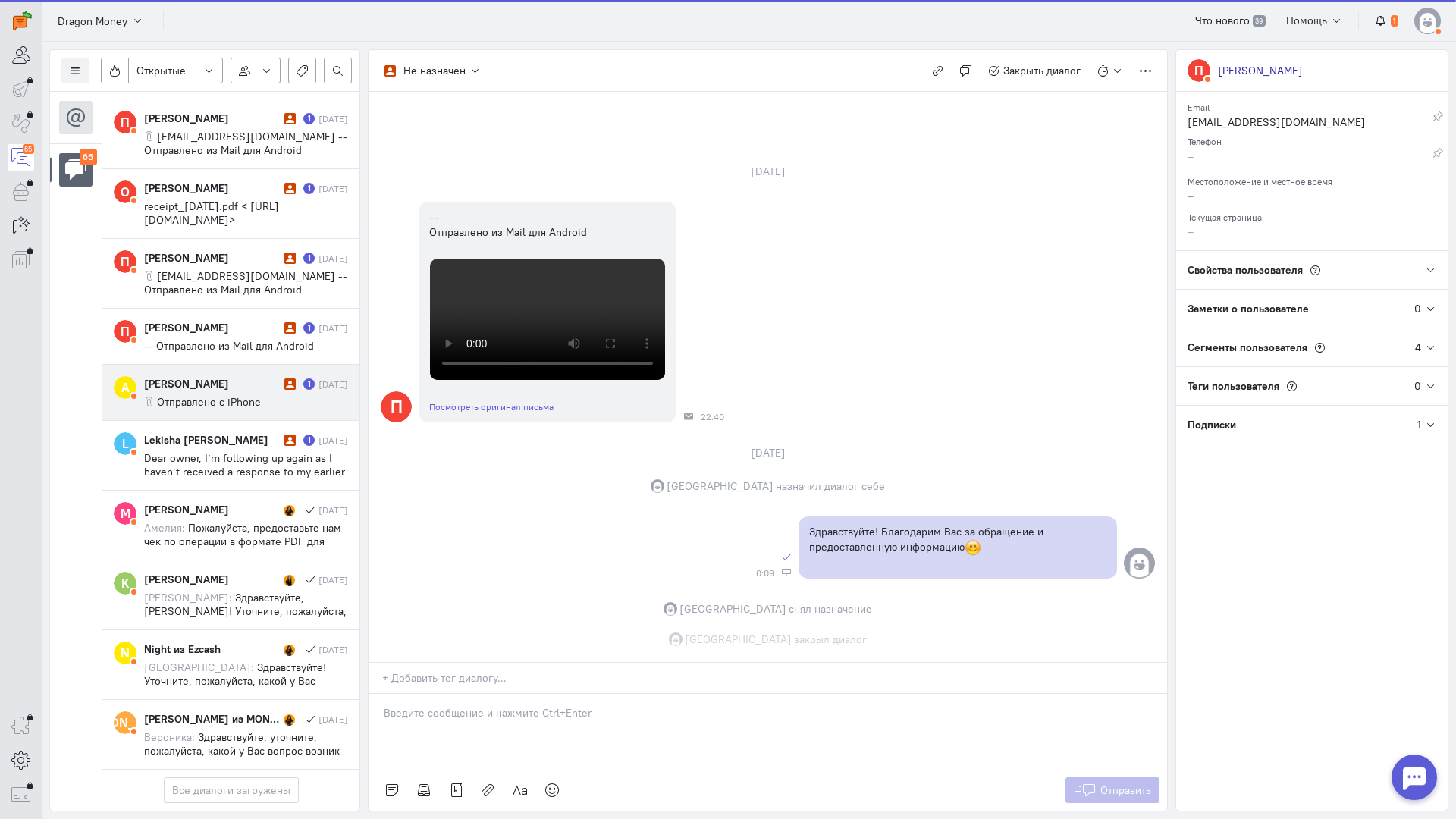
scroll to position [4019, 0]
click at [248, 376] on div "[PERSON_NAME] 1 [DATE] Отправлено с iPhone" at bounding box center [246, 392] width 204 height 32
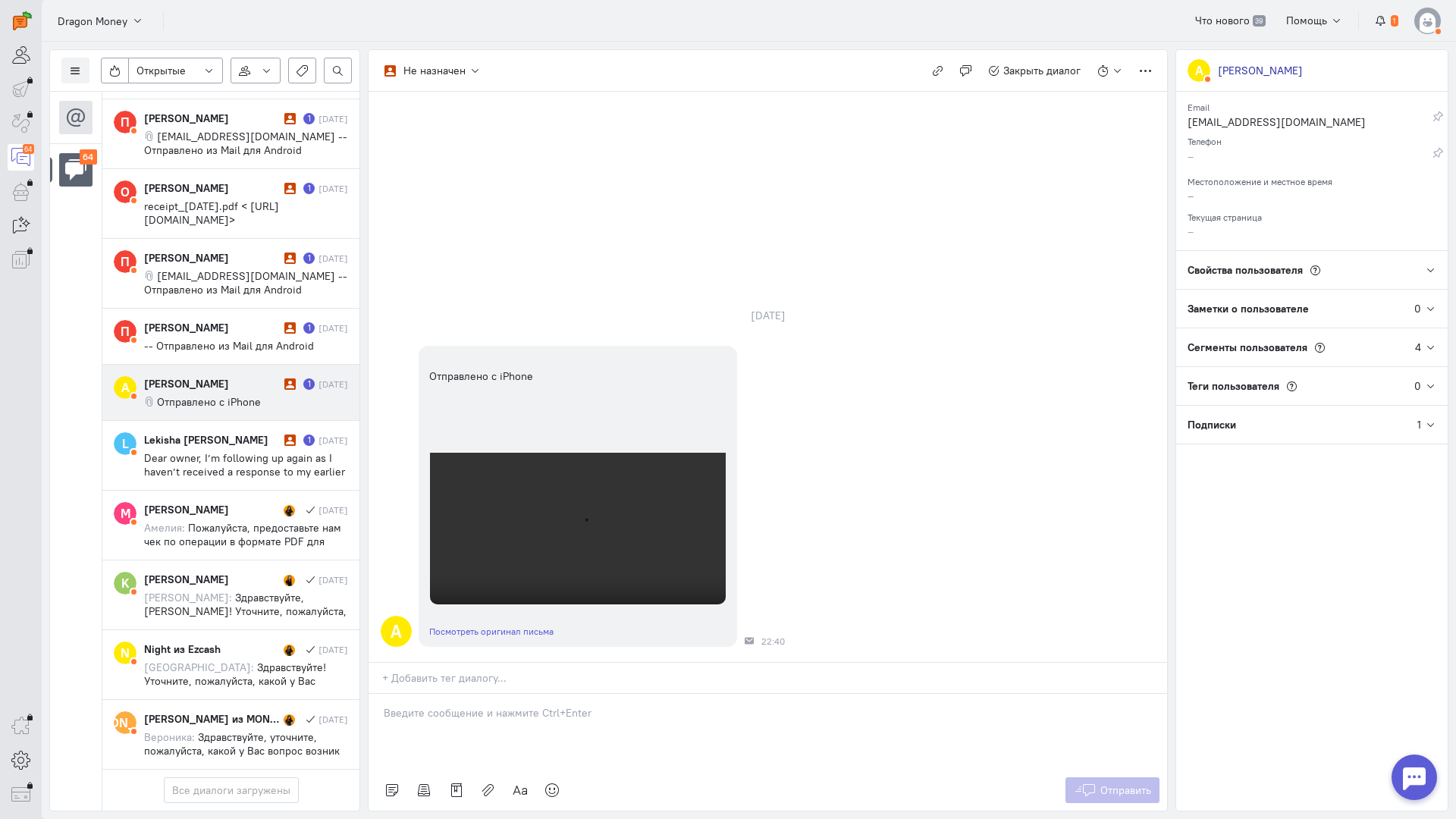
click at [447, 705] on p at bounding box center [768, 712] width 768 height 15
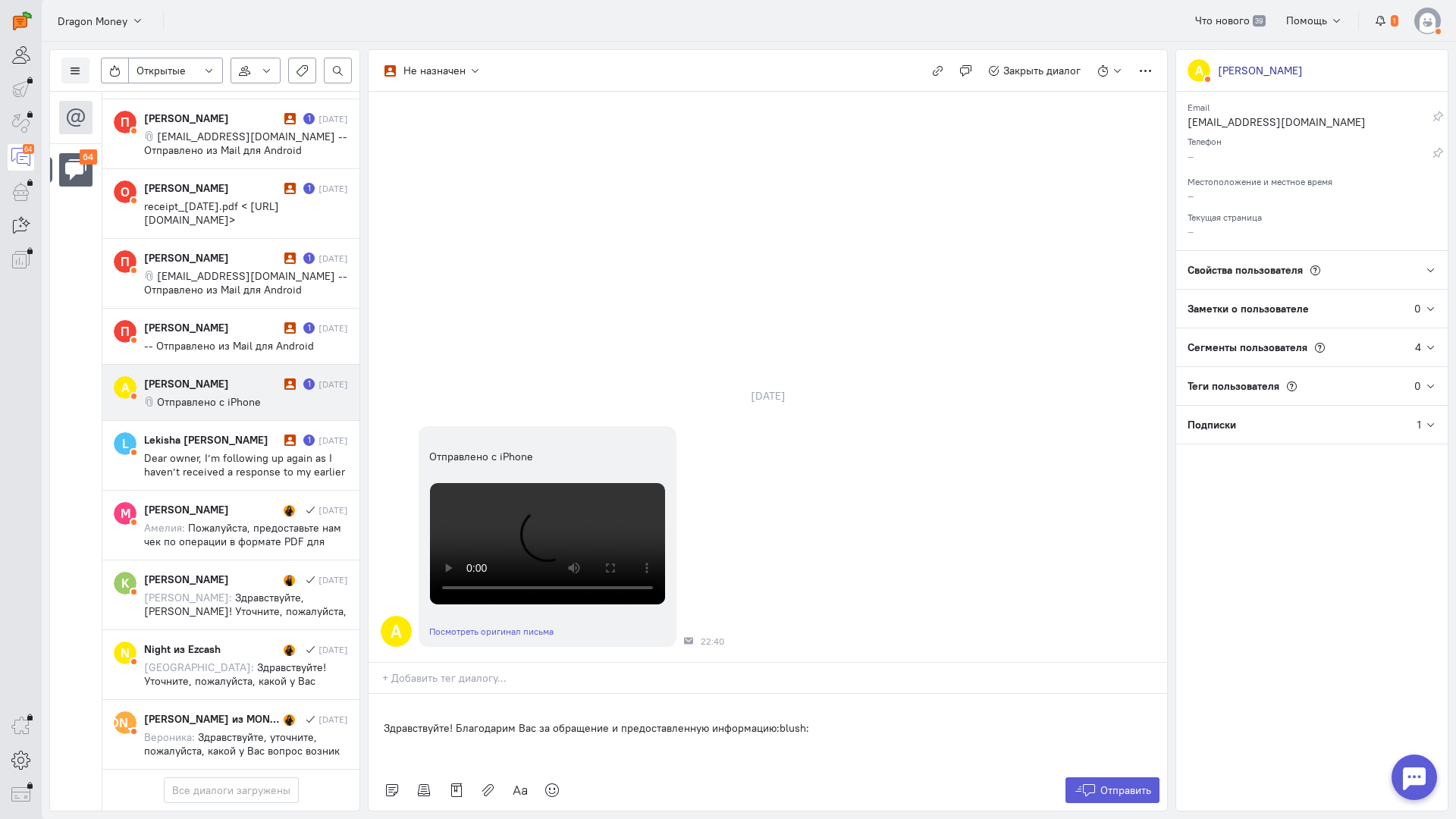
click at [381, 693] on div "Здравствуйте! Благодарим Вас за обращение и предоставленную информацию:blush:" at bounding box center [768, 731] width 799 height 76
click at [1136, 783] on span "Отправить" at bounding box center [1125, 789] width 51 height 13
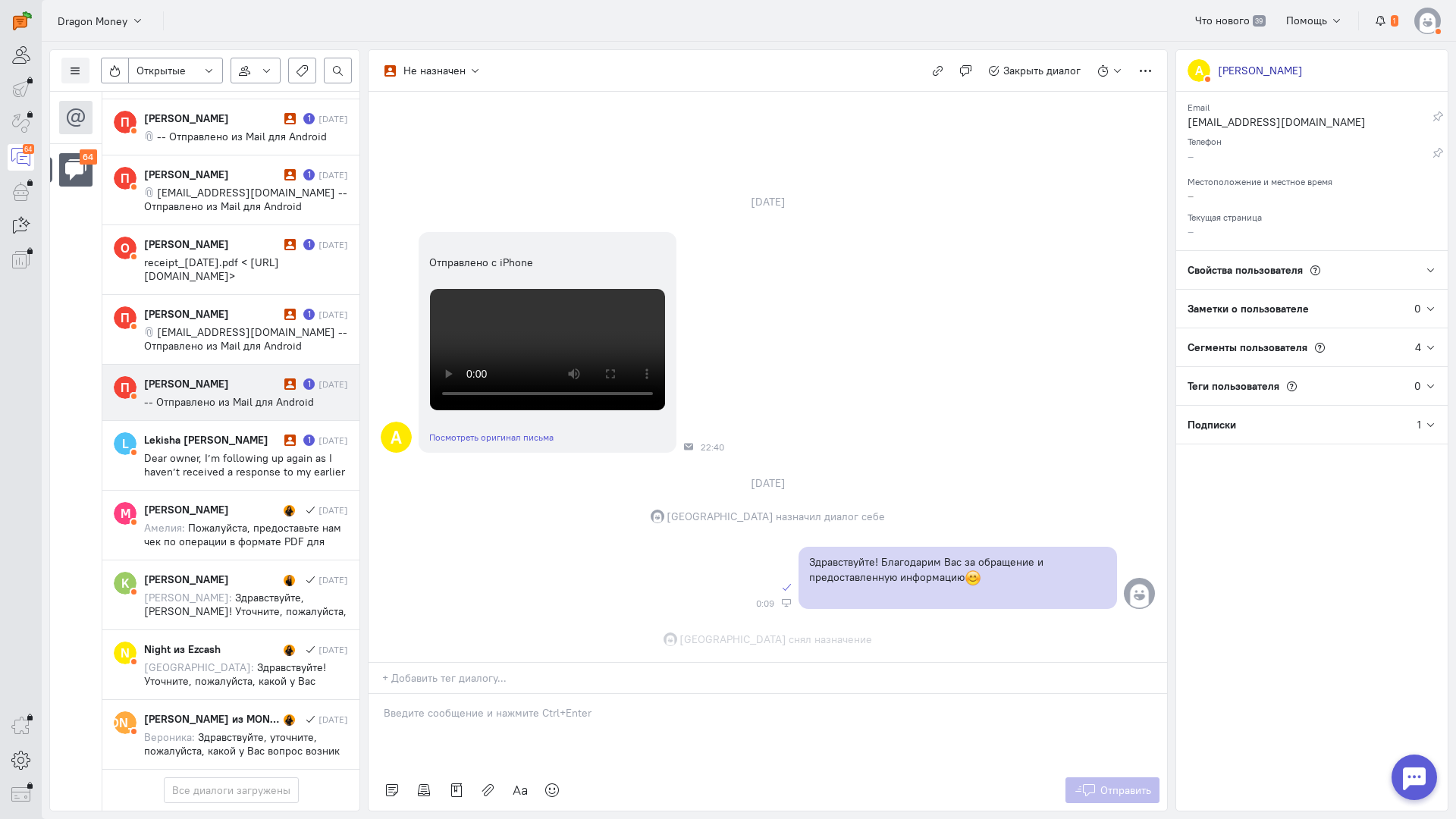
scroll to position [287, 0]
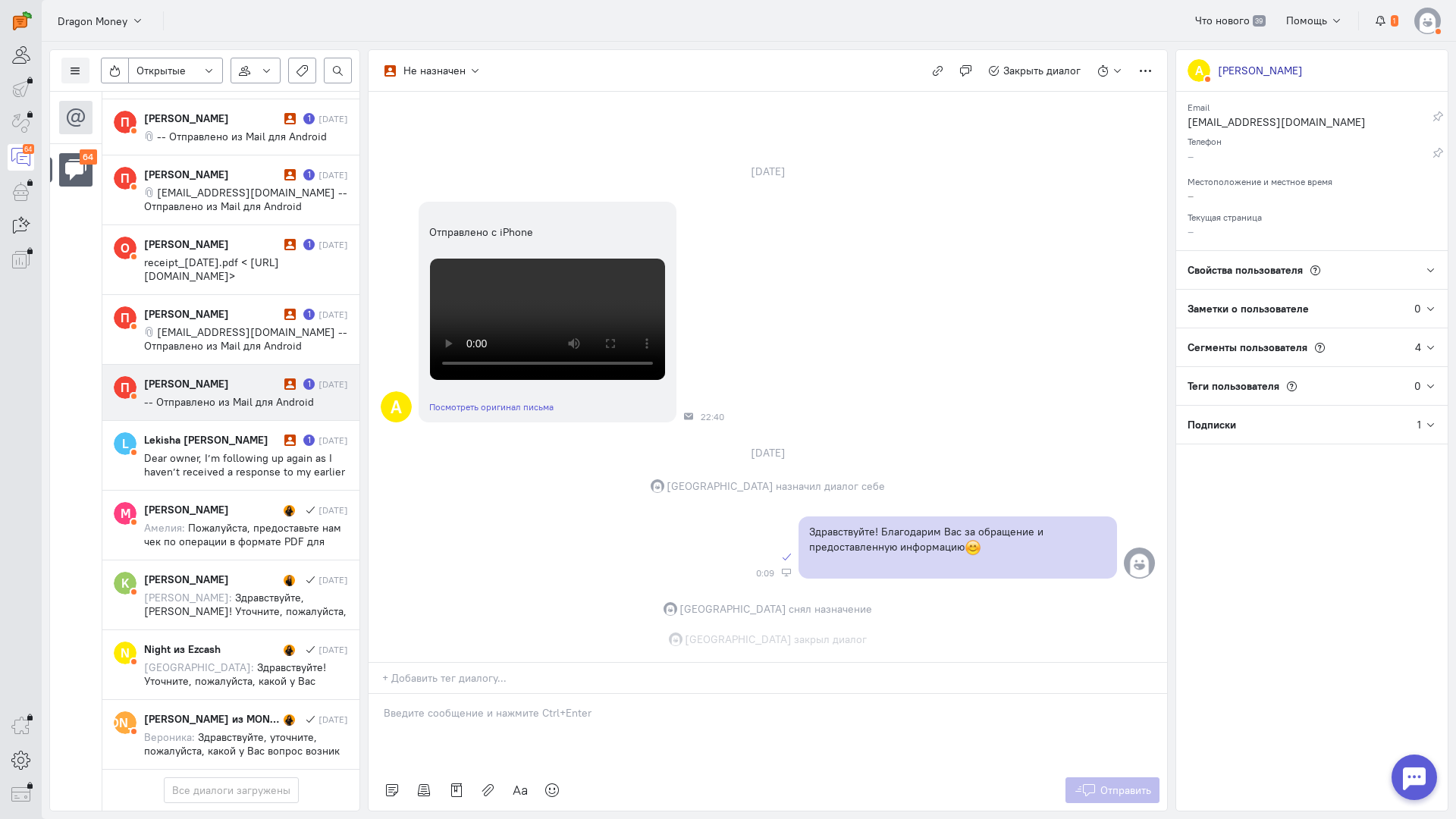
click at [206, 376] on div "[PERSON_NAME] 1 [DATE] -- Отправлено из Mail для Android" at bounding box center [246, 392] width 204 height 32
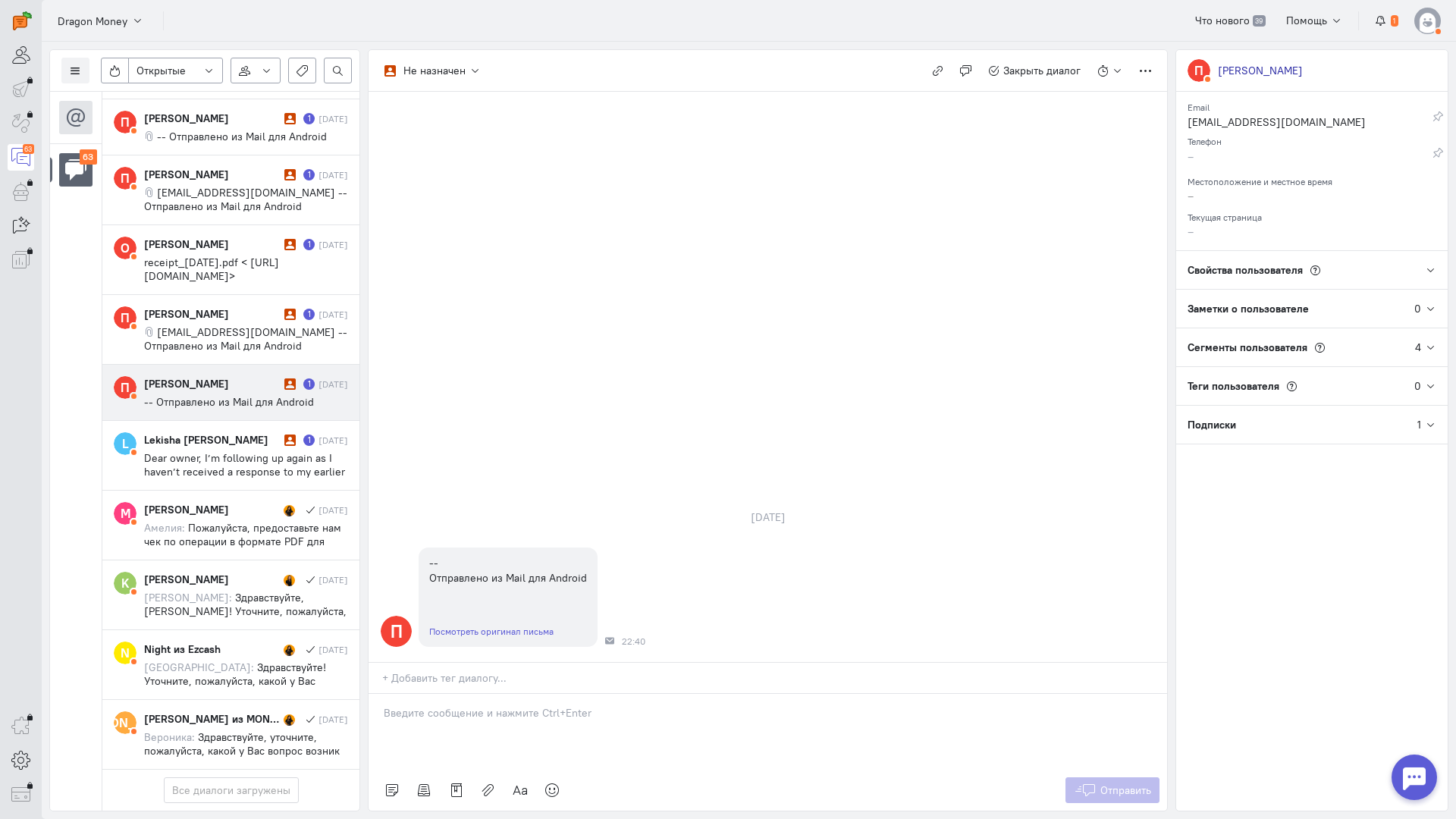
scroll to position [3950, 0]
click at [485, 626] on link "Посмотреть оригинал письма" at bounding box center [492, 631] width 125 height 11
drag, startPoint x: 506, startPoint y: 628, endPoint x: 409, endPoint y: 628, distance: 97.0
click at [500, 693] on div at bounding box center [768, 731] width 799 height 76
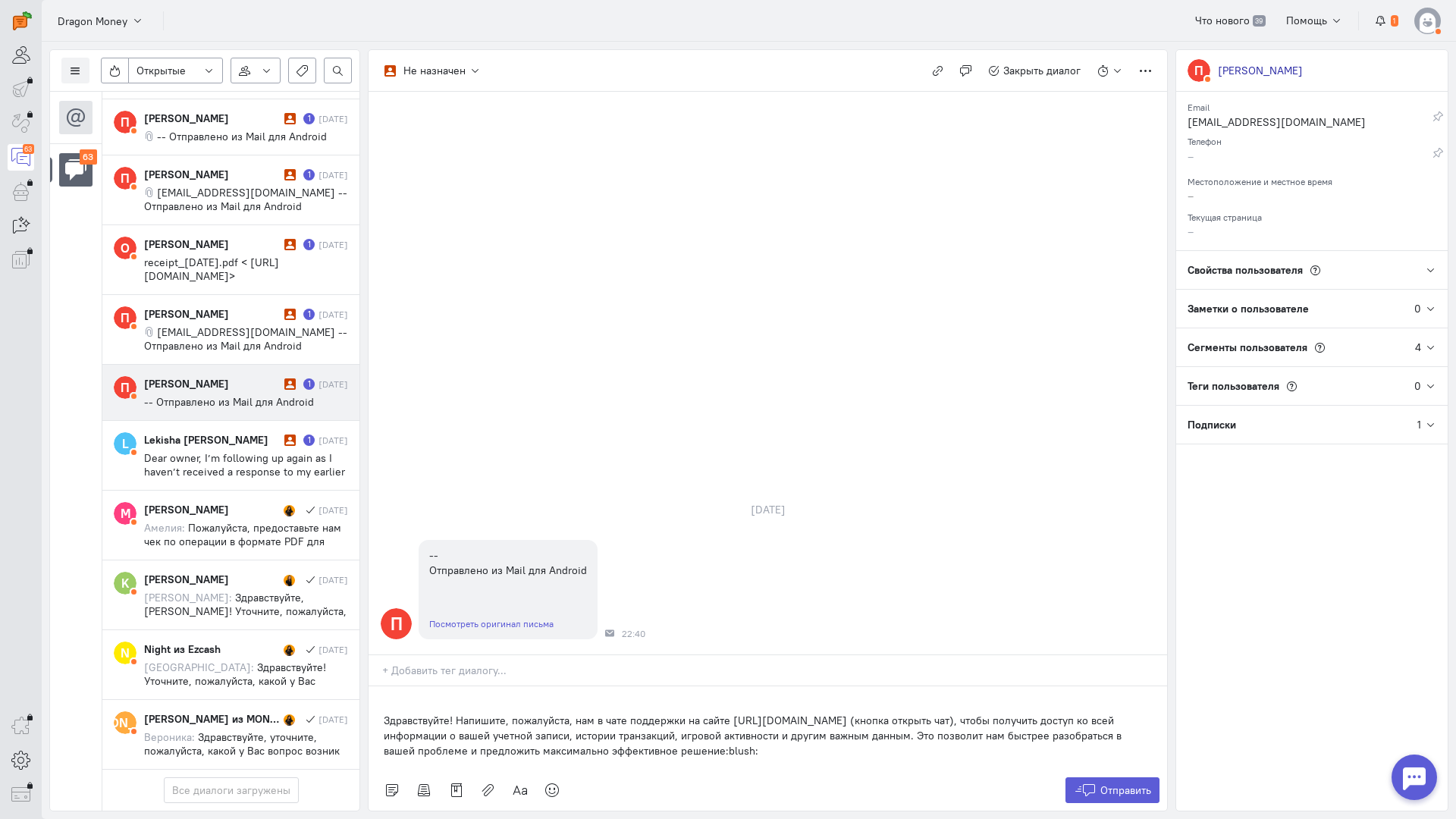
click at [381, 686] on div "Здравствуйте! Напишите, пожалуйста, нам в чате поддержки на сайте [URL][DOMAIN_…" at bounding box center [768, 728] width 799 height 84
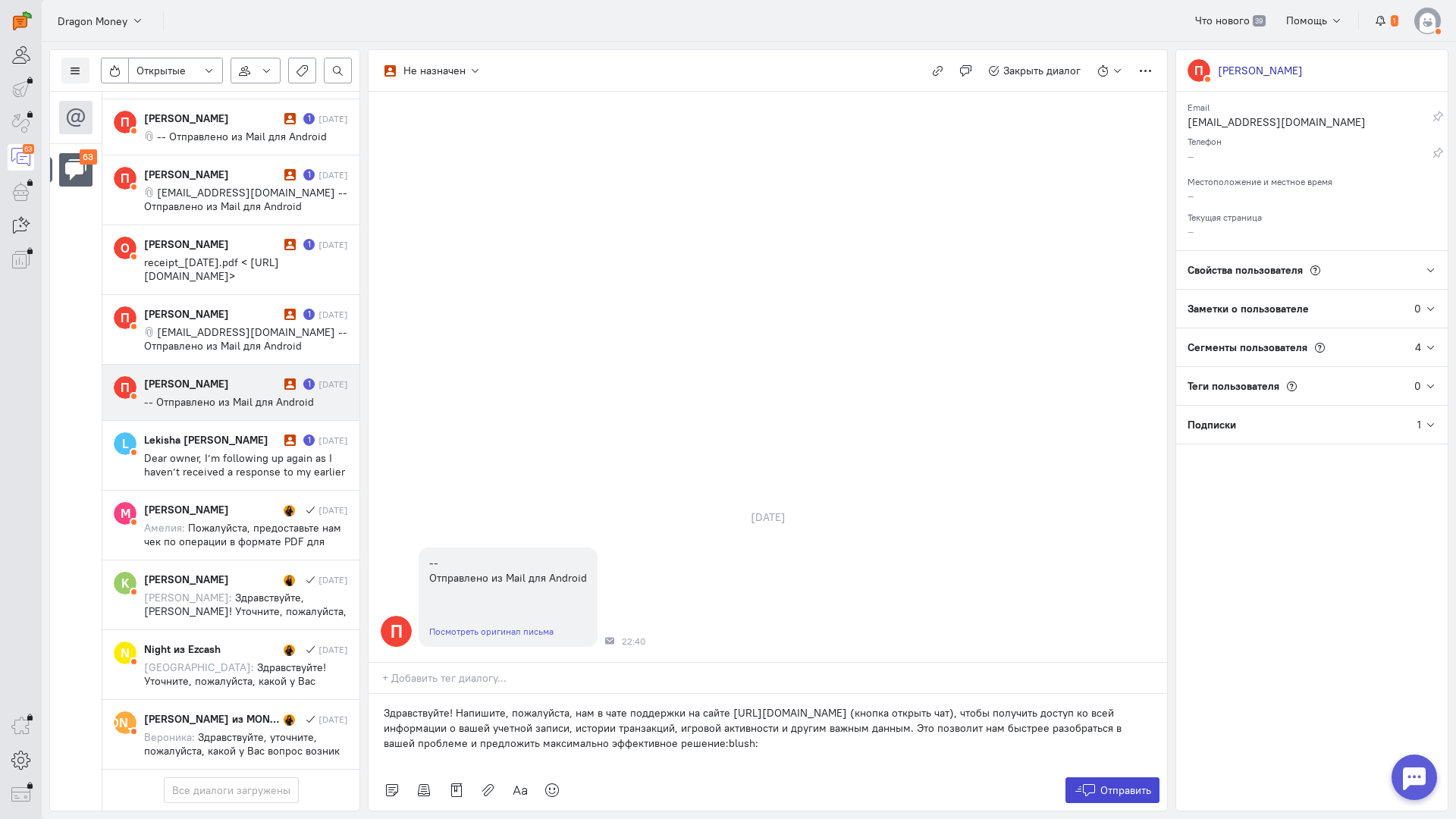
click at [1121, 783] on span "Отправить" at bounding box center [1125, 789] width 51 height 13
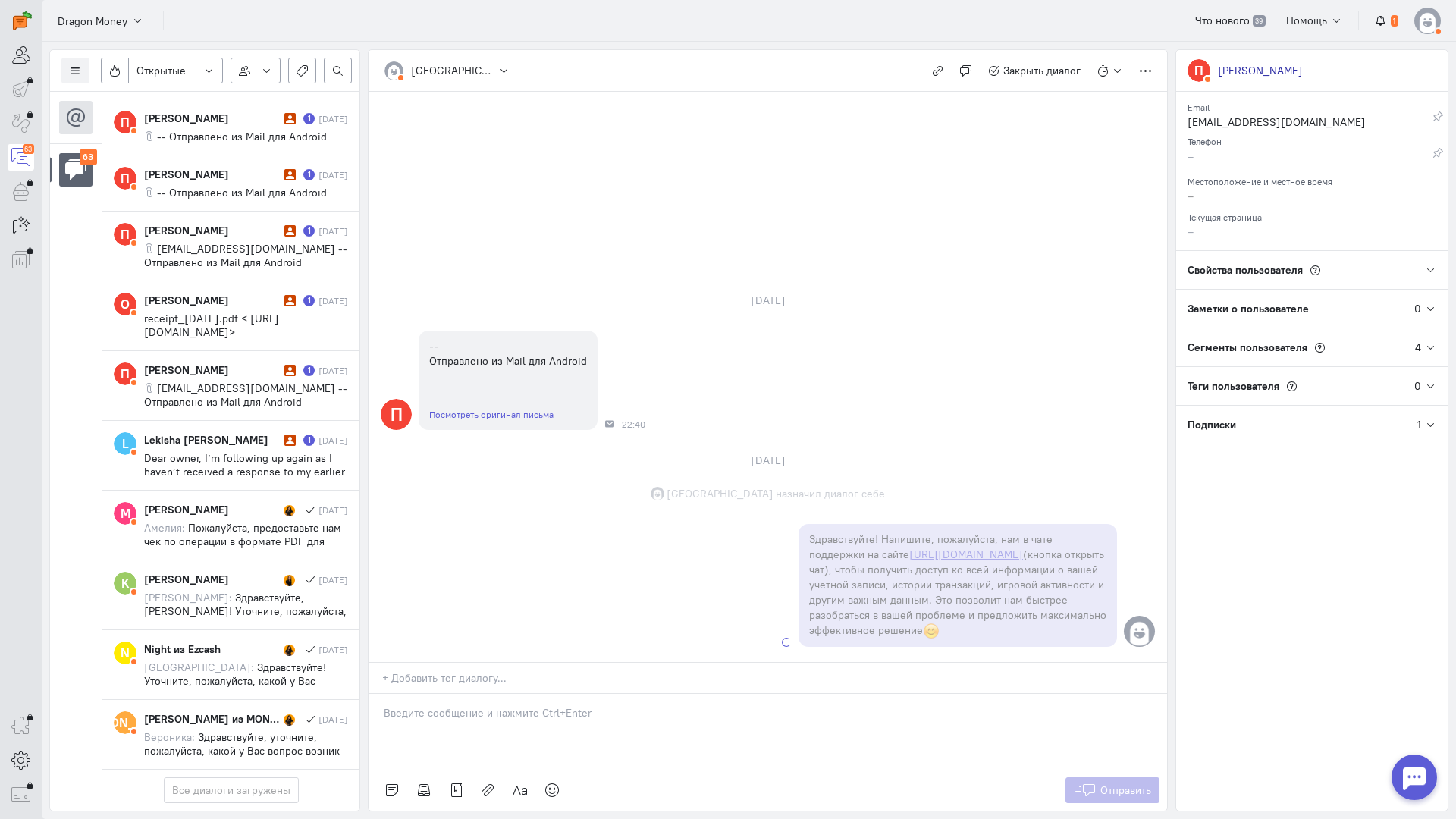
scroll to position [3964, 0]
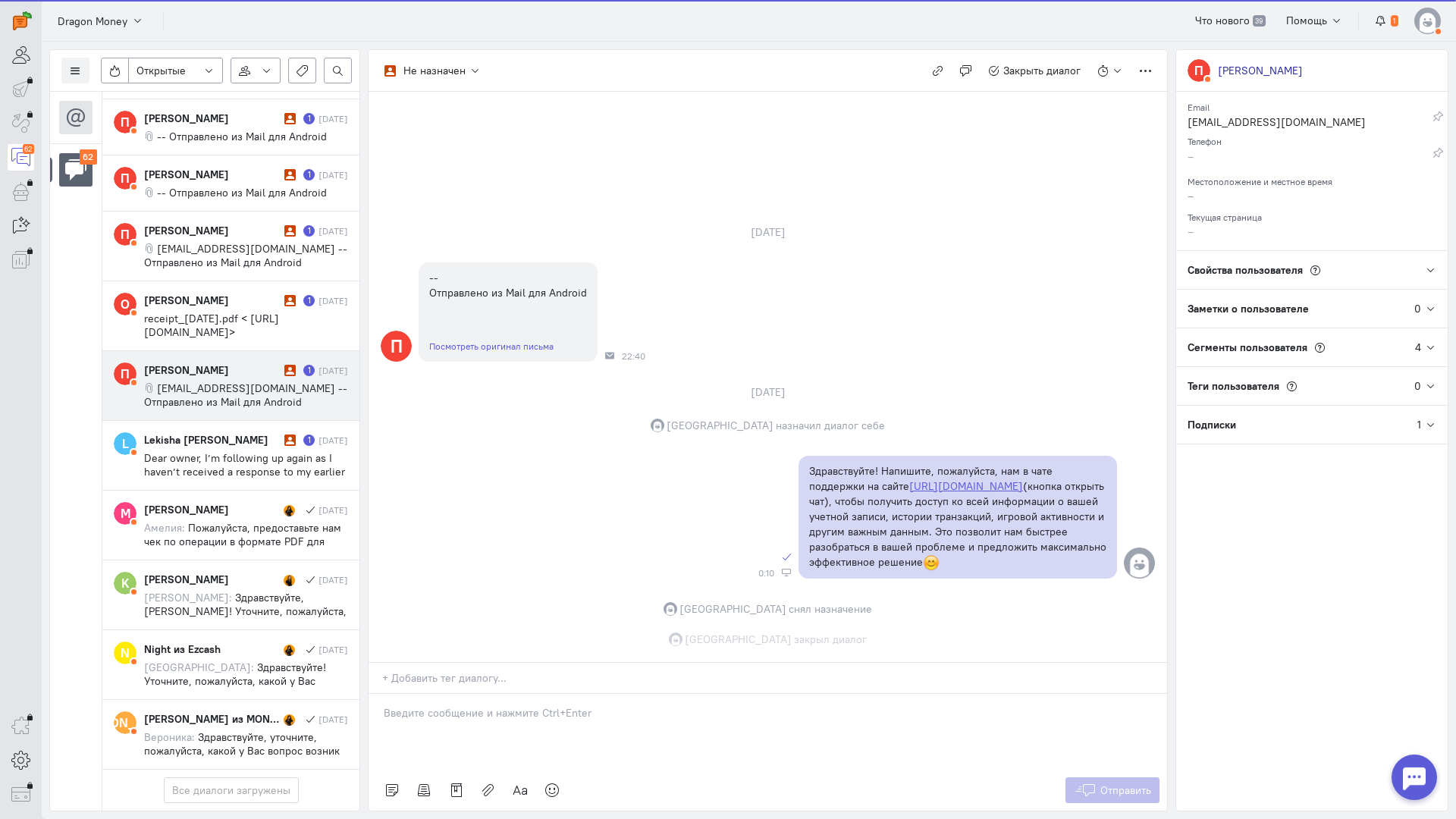
click at [209, 381] on span "[EMAIL_ADDRESS][DOMAIN_NAME] -- Отправлено из Mail для Android" at bounding box center [245, 394] width 203 height 28
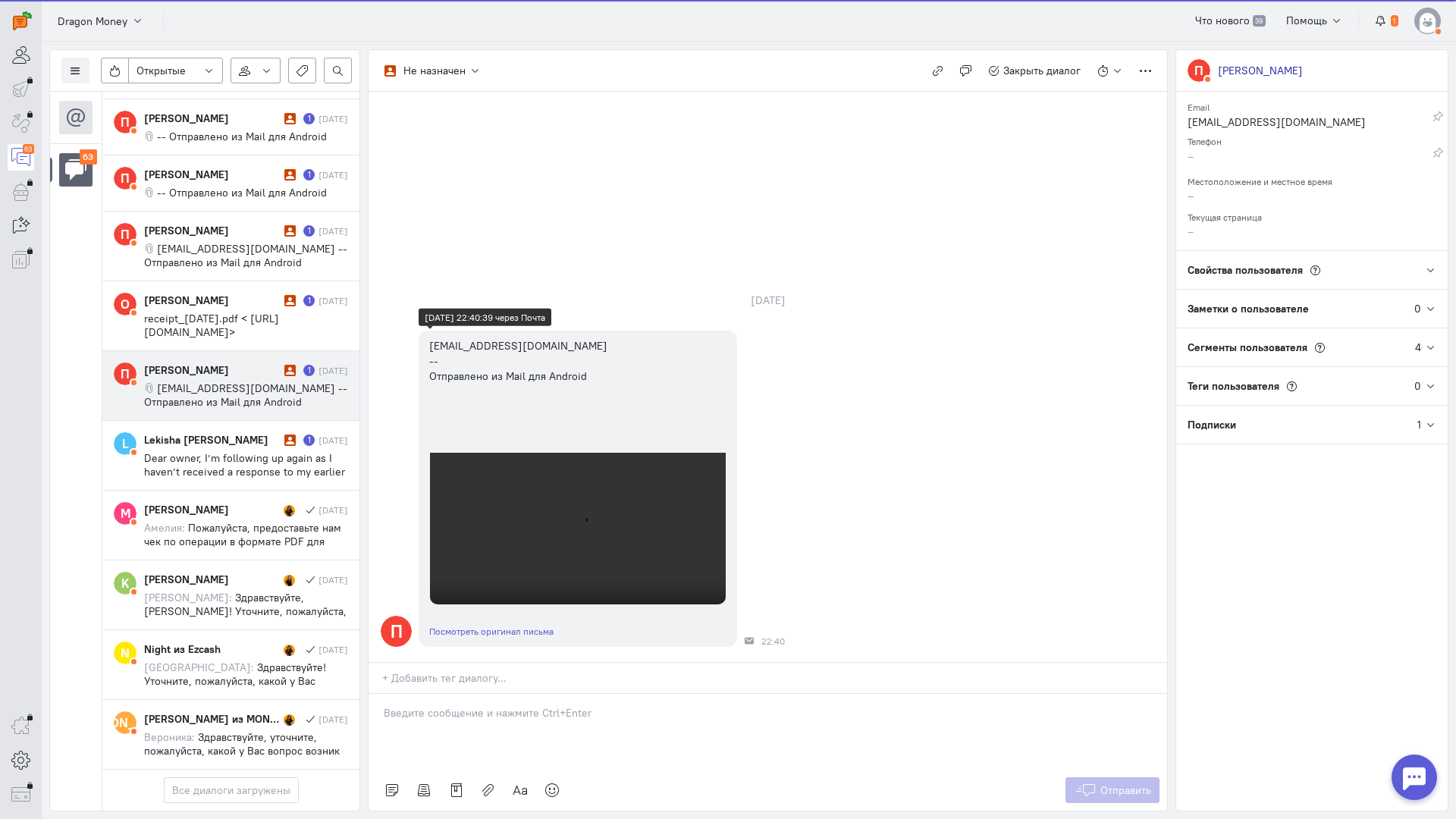
scroll to position [3896, 0]
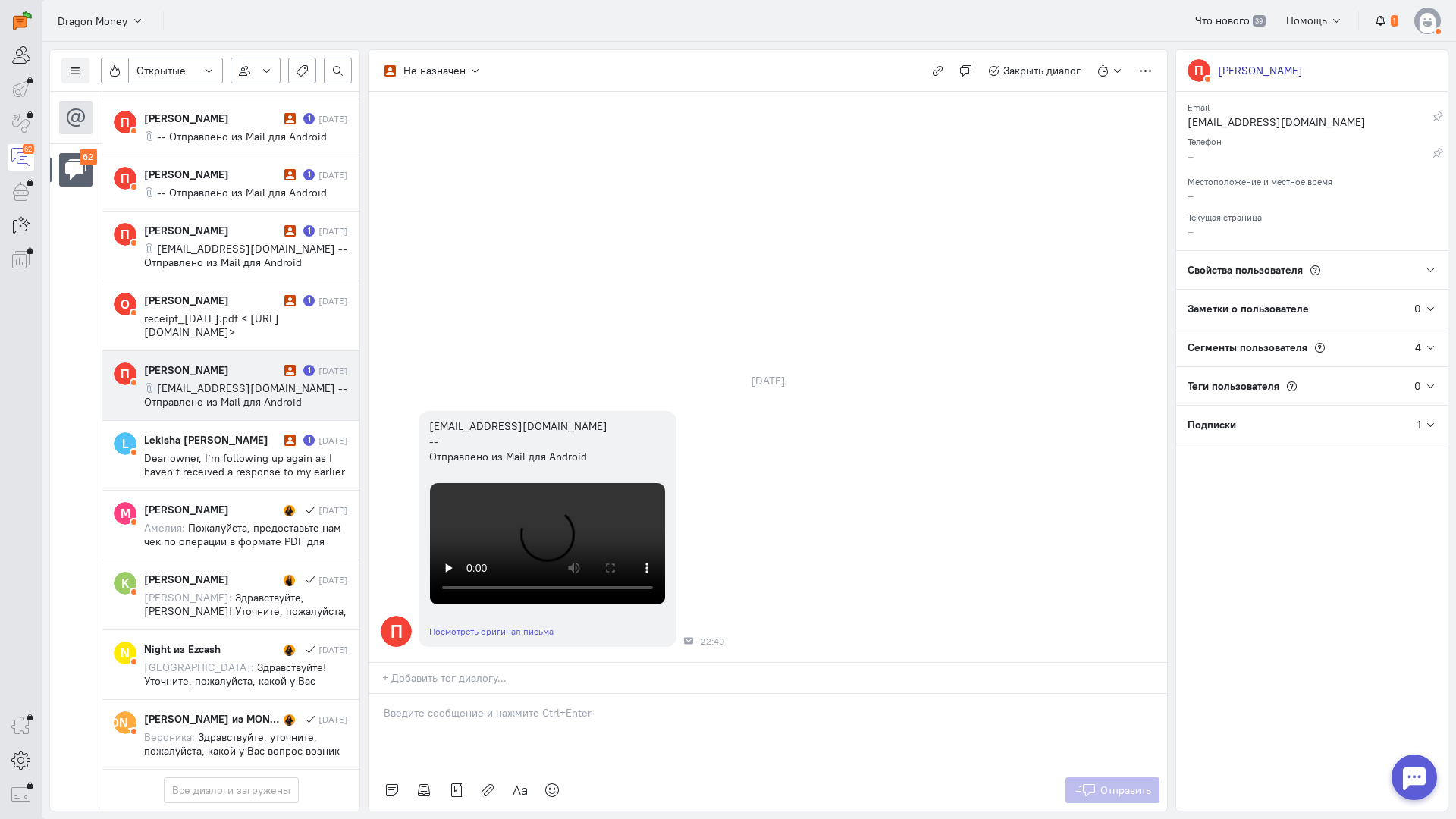
click at [436, 705] on p at bounding box center [768, 712] width 768 height 15
drag, startPoint x: 377, startPoint y: 633, endPoint x: 386, endPoint y: 634, distance: 9.1
click at [376, 693] on div "Здравствуйте! Благодарим Вас за обращение и предоставленную информацию:blush:" at bounding box center [768, 731] width 799 height 76
click at [1102, 783] on span "Отправить" at bounding box center [1125, 789] width 51 height 13
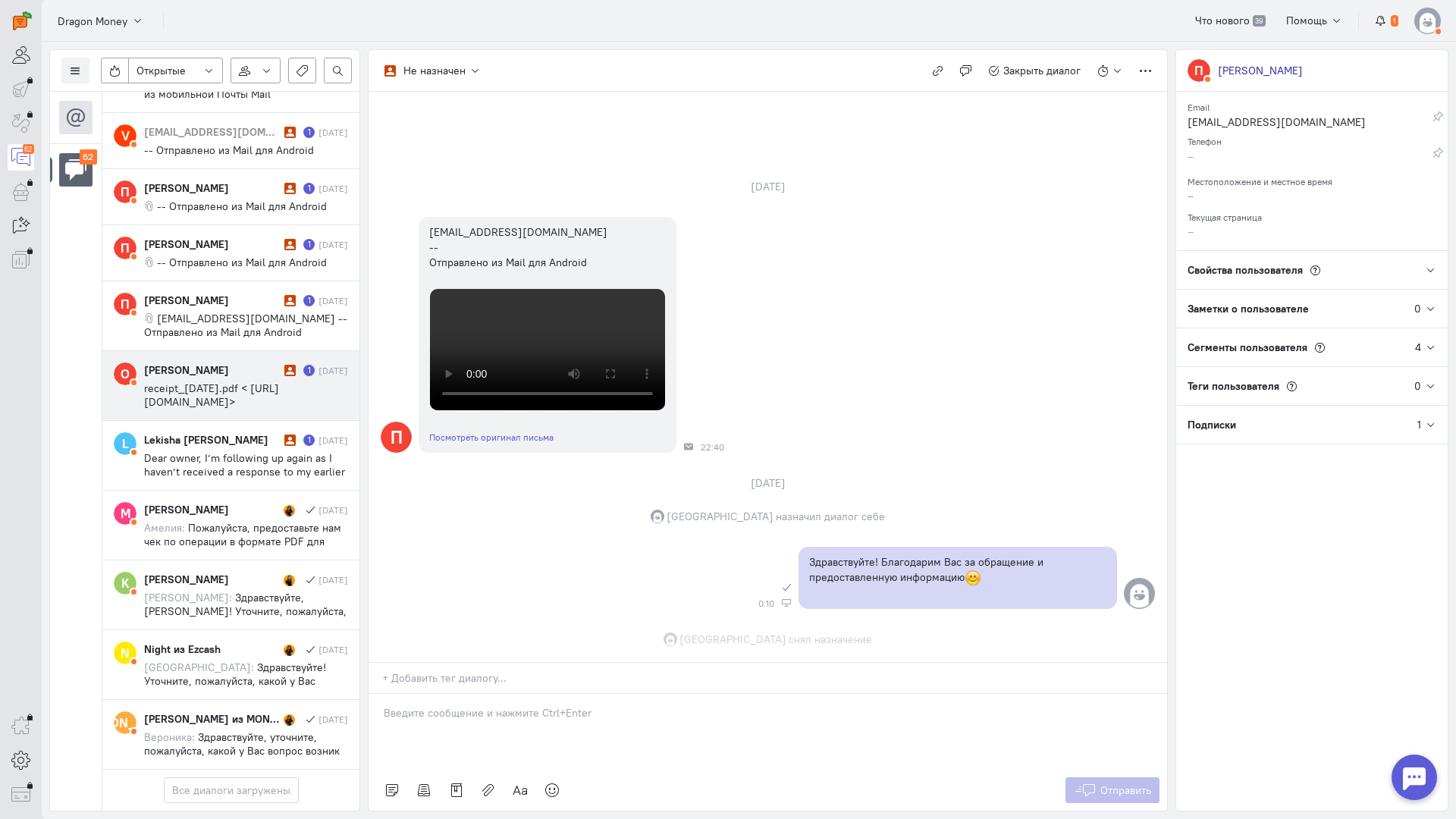
scroll to position [467, 0]
click at [222, 362] on div "[PERSON_NAME] 1 [DATE] receipt_[DATE].pdf < [URL][DOMAIN_NAME]>" at bounding box center [246, 385] width 204 height 47
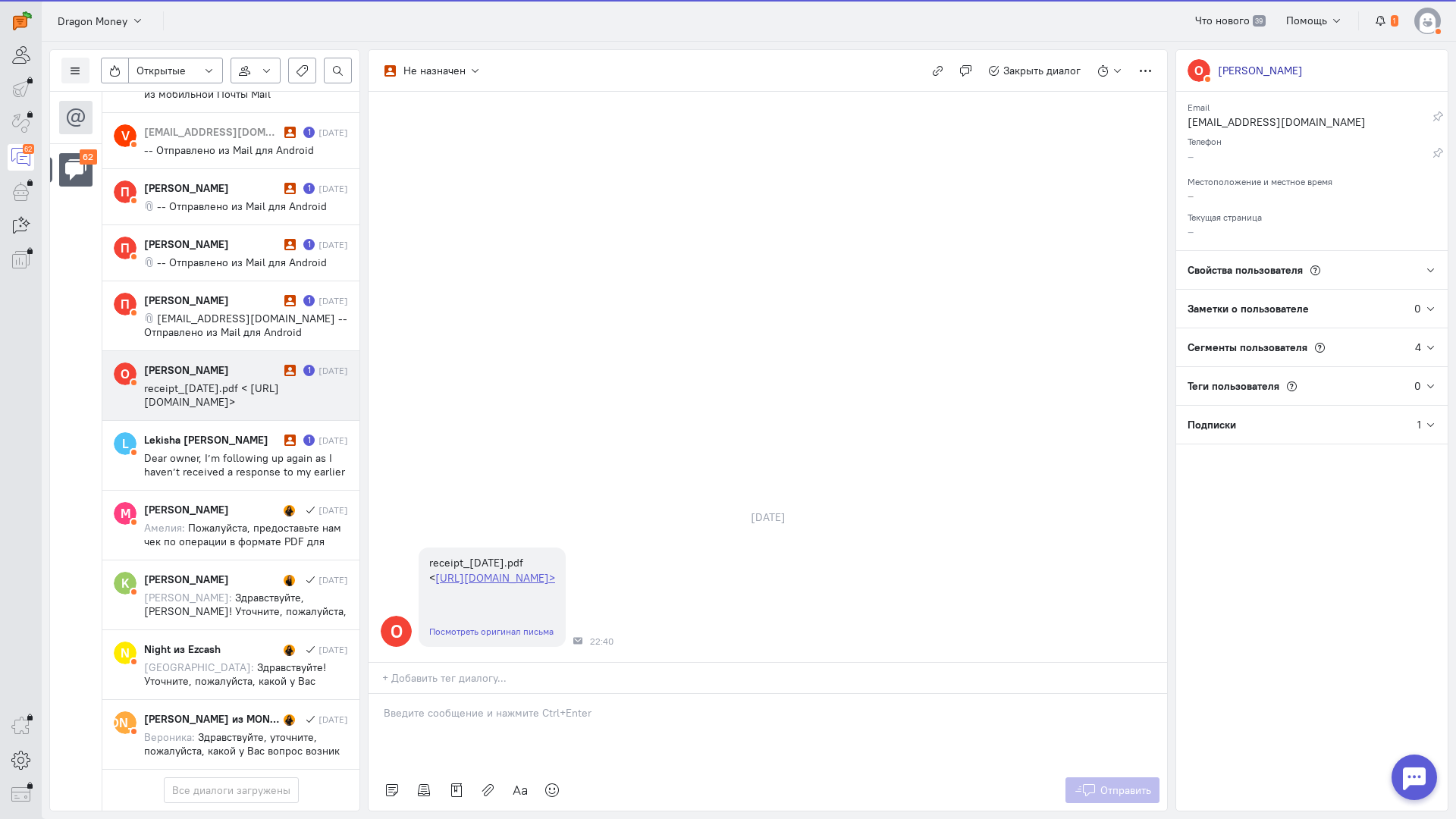
scroll to position [3827, 0]
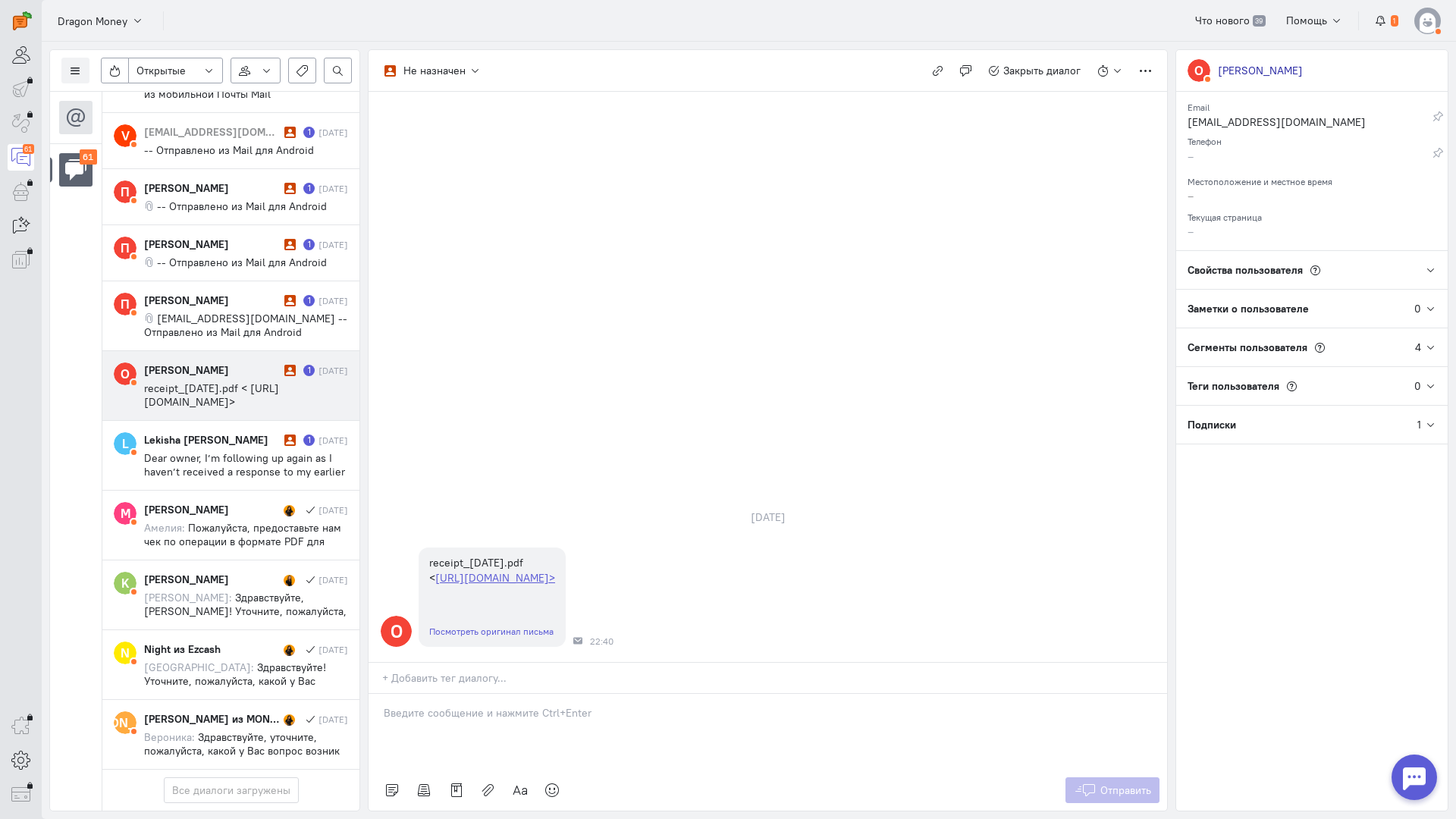
click at [410, 705] on p at bounding box center [768, 712] width 768 height 15
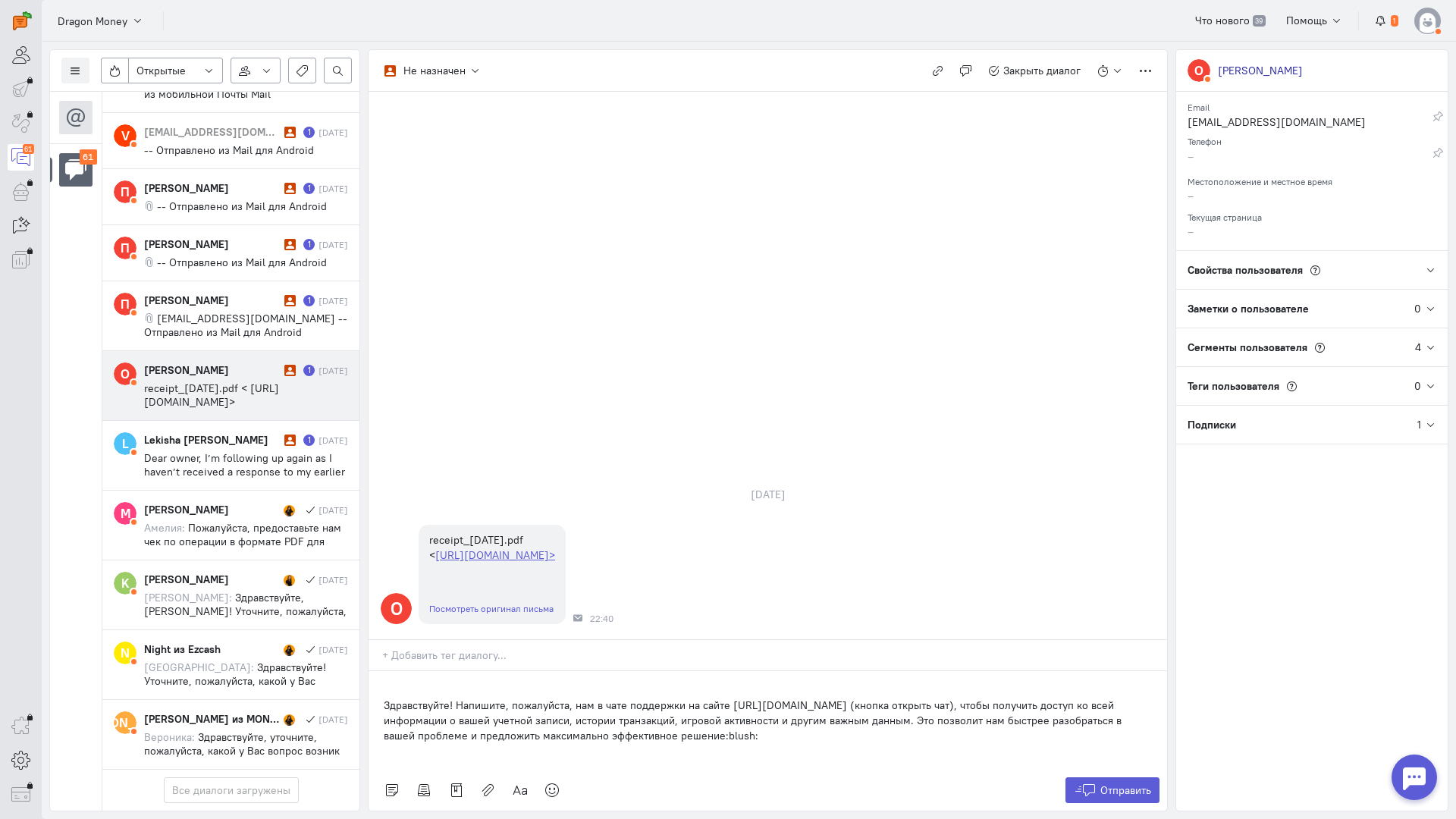
click at [385, 697] on p "Здравствуйте! Напишите, пожалуйста, нам в чате поддержки на сайте [URL][DOMAIN_…" at bounding box center [768, 720] width 768 height 46
drag, startPoint x: 1123, startPoint y: 714, endPoint x: 1118, endPoint y: 701, distance: 13.9
click at [1123, 769] on div "Отправить" at bounding box center [768, 789] width 799 height 41
click at [1118, 783] on span "Отправить" at bounding box center [1125, 789] width 51 height 13
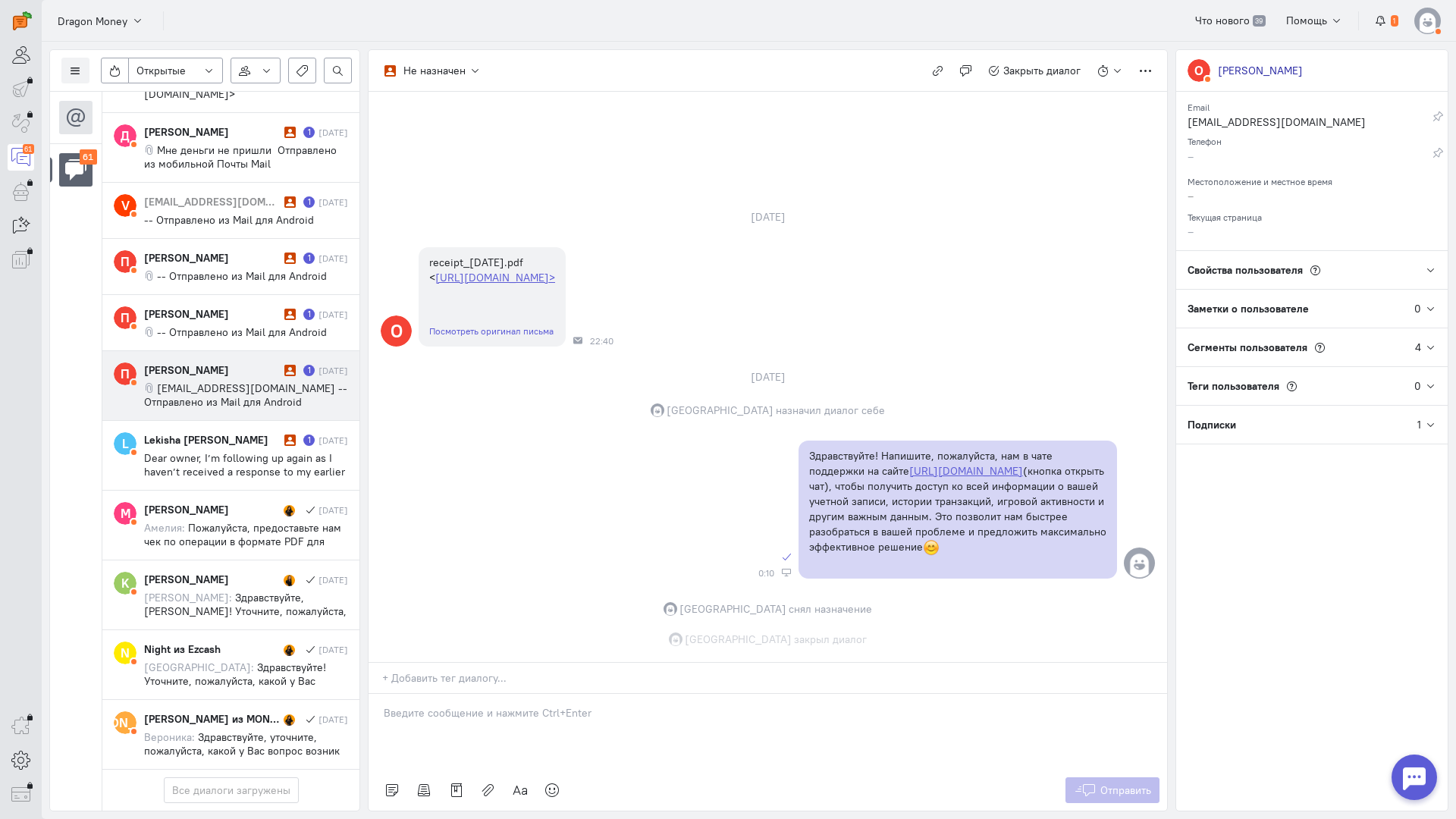
scroll to position [7, 0]
click at [232, 381] on span "[EMAIL_ADDRESS][DOMAIN_NAME] -- Отправлено из Mail для Android" at bounding box center [245, 394] width 203 height 28
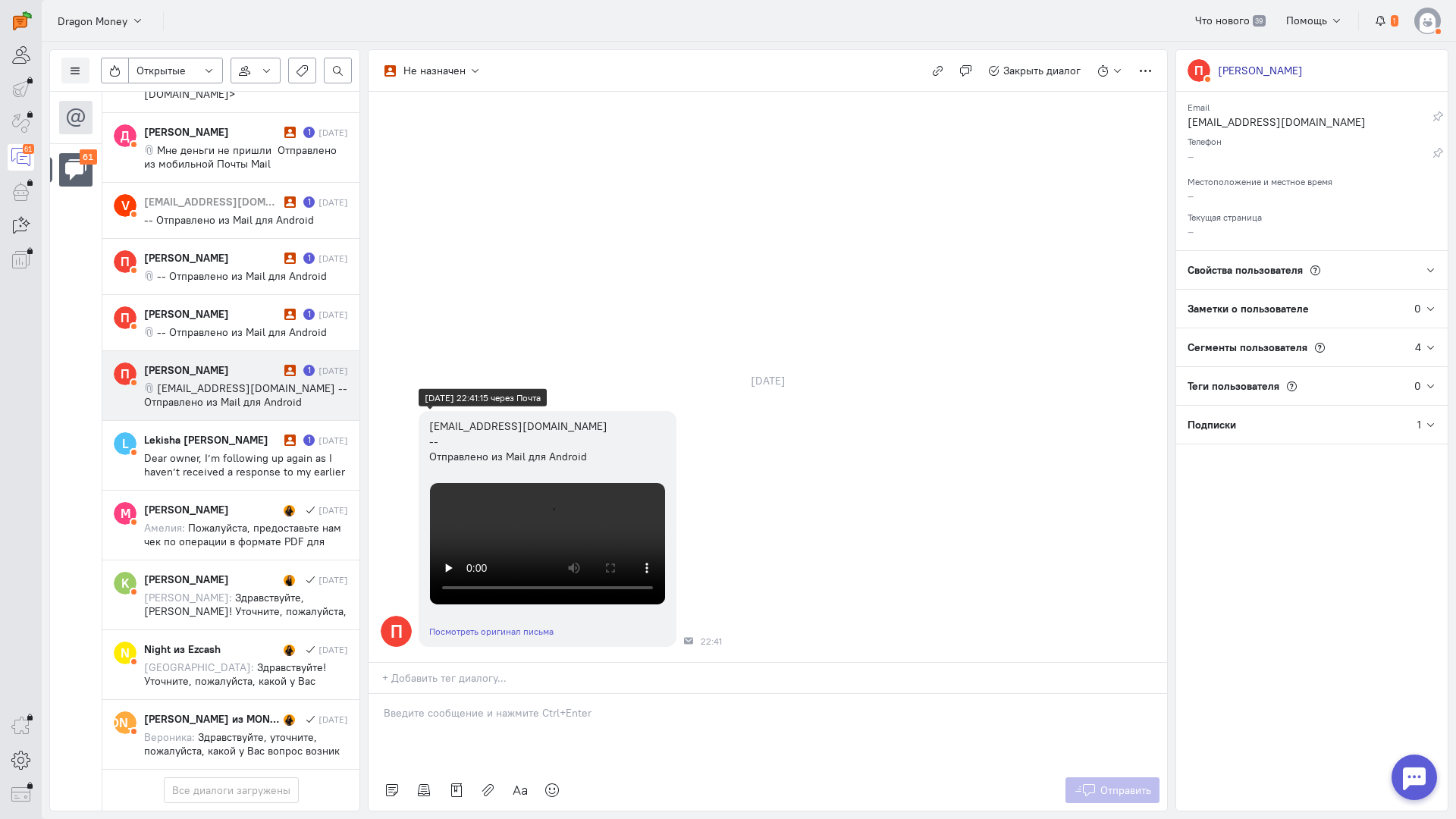
scroll to position [3759, 0]
drag, startPoint x: 423, startPoint y: 629, endPoint x: 411, endPoint y: 623, distance: 13.4
click at [423, 693] on div at bounding box center [768, 731] width 799 height 76
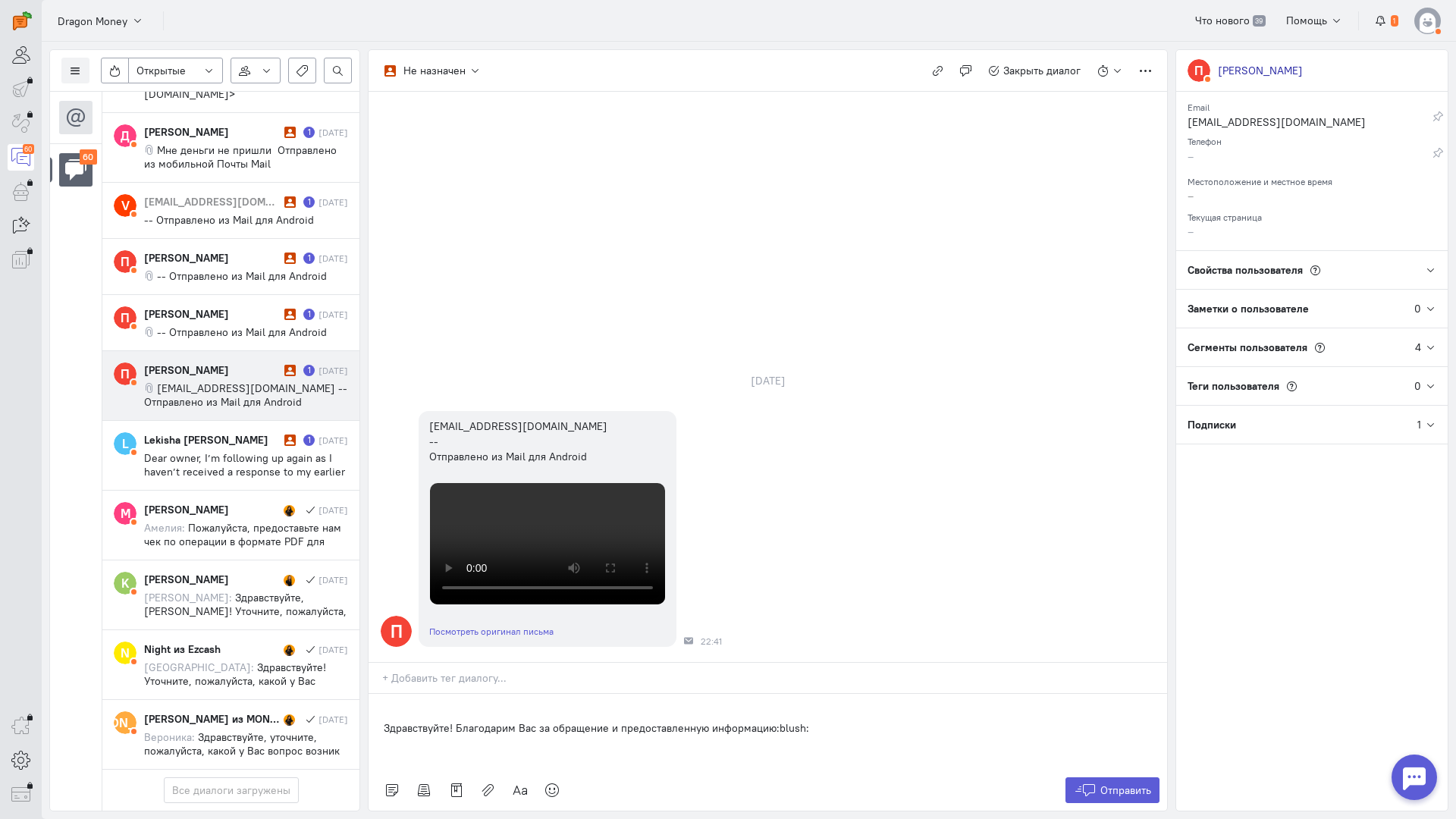
click at [378, 693] on div "Здравствуйте! Благодарим Вас за обращение и предоставленную информацию:blush:" at bounding box center [768, 731] width 799 height 76
click at [1080, 782] on icon at bounding box center [1085, 789] width 23 height 15
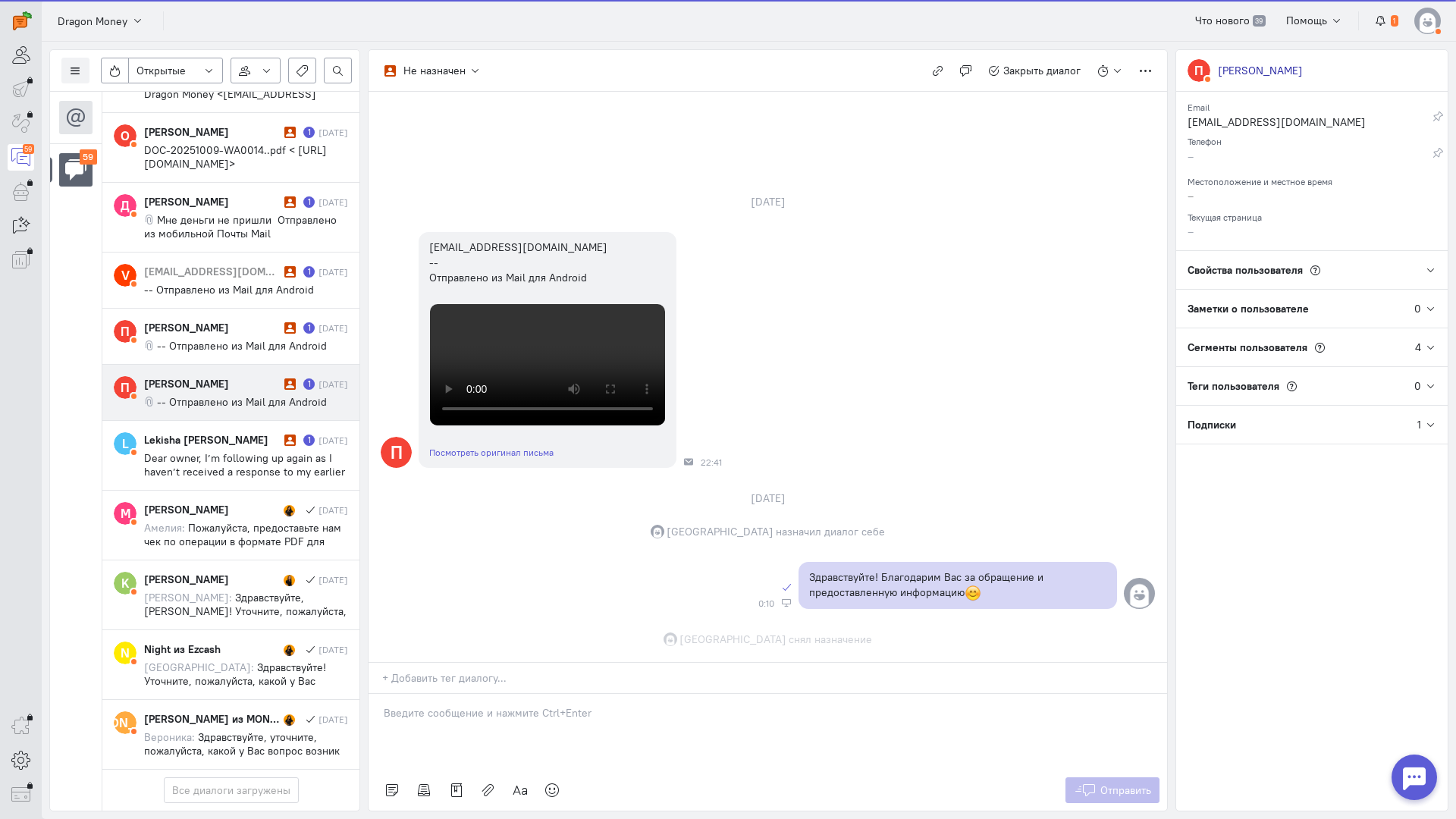
scroll to position [451, 0]
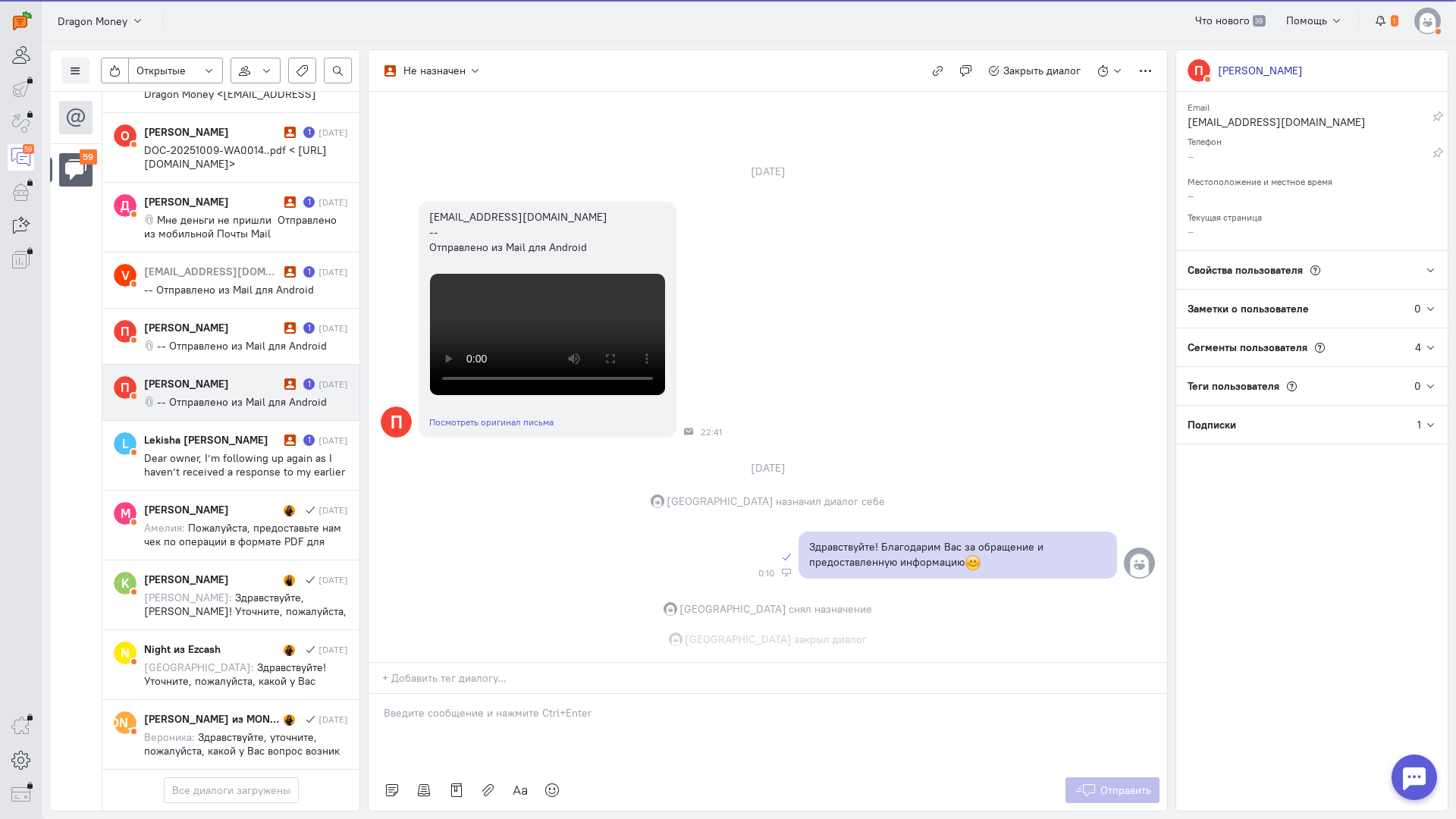
click at [192, 376] on div "[PERSON_NAME]" at bounding box center [212, 384] width 136 height 15
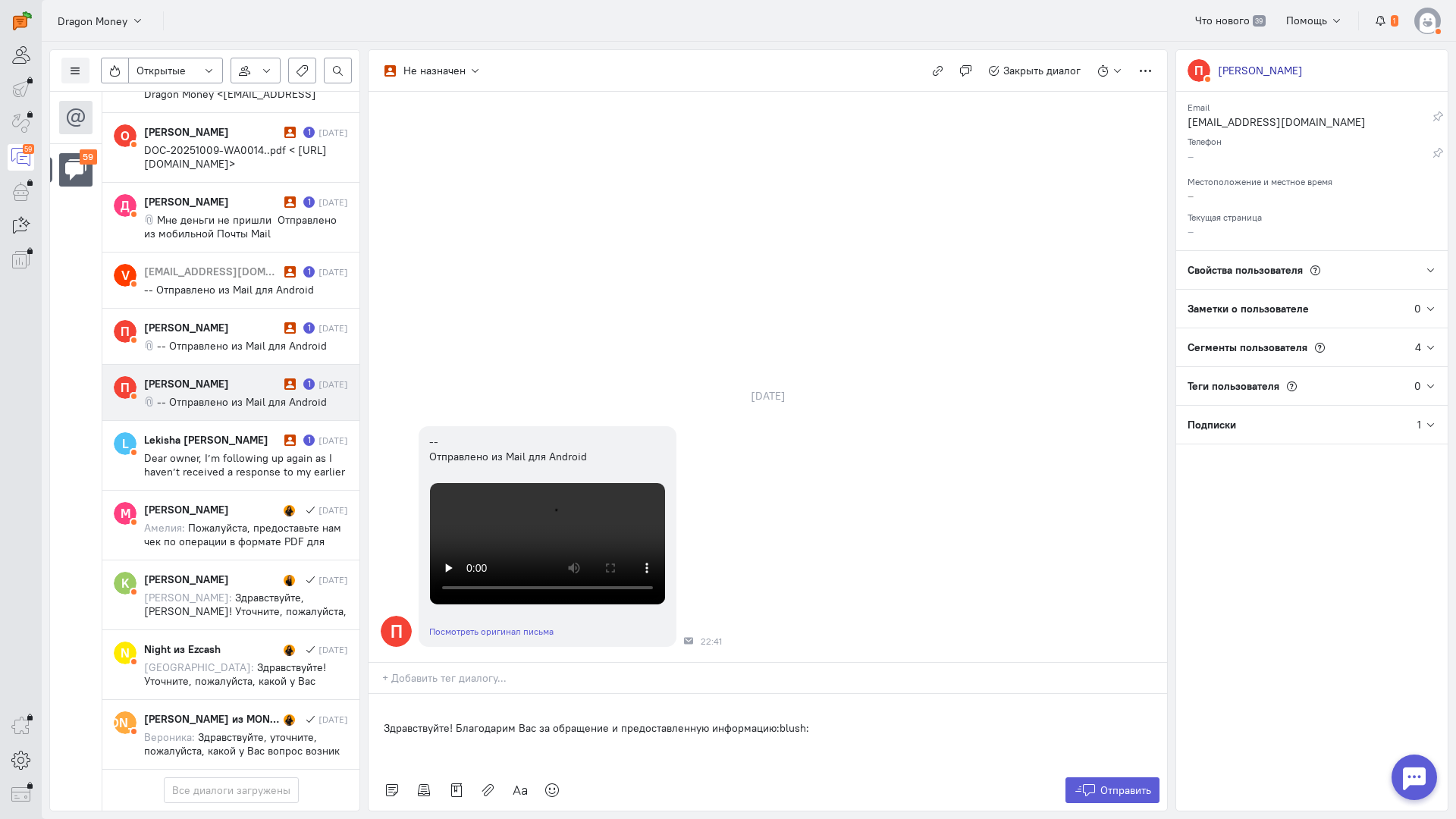
click at [370, 693] on div "Здравствуйте! Благодарим Вас за обращение и предоставленную информацию:blush:" at bounding box center [768, 731] width 799 height 76
click at [1083, 782] on icon at bounding box center [1085, 789] width 23 height 15
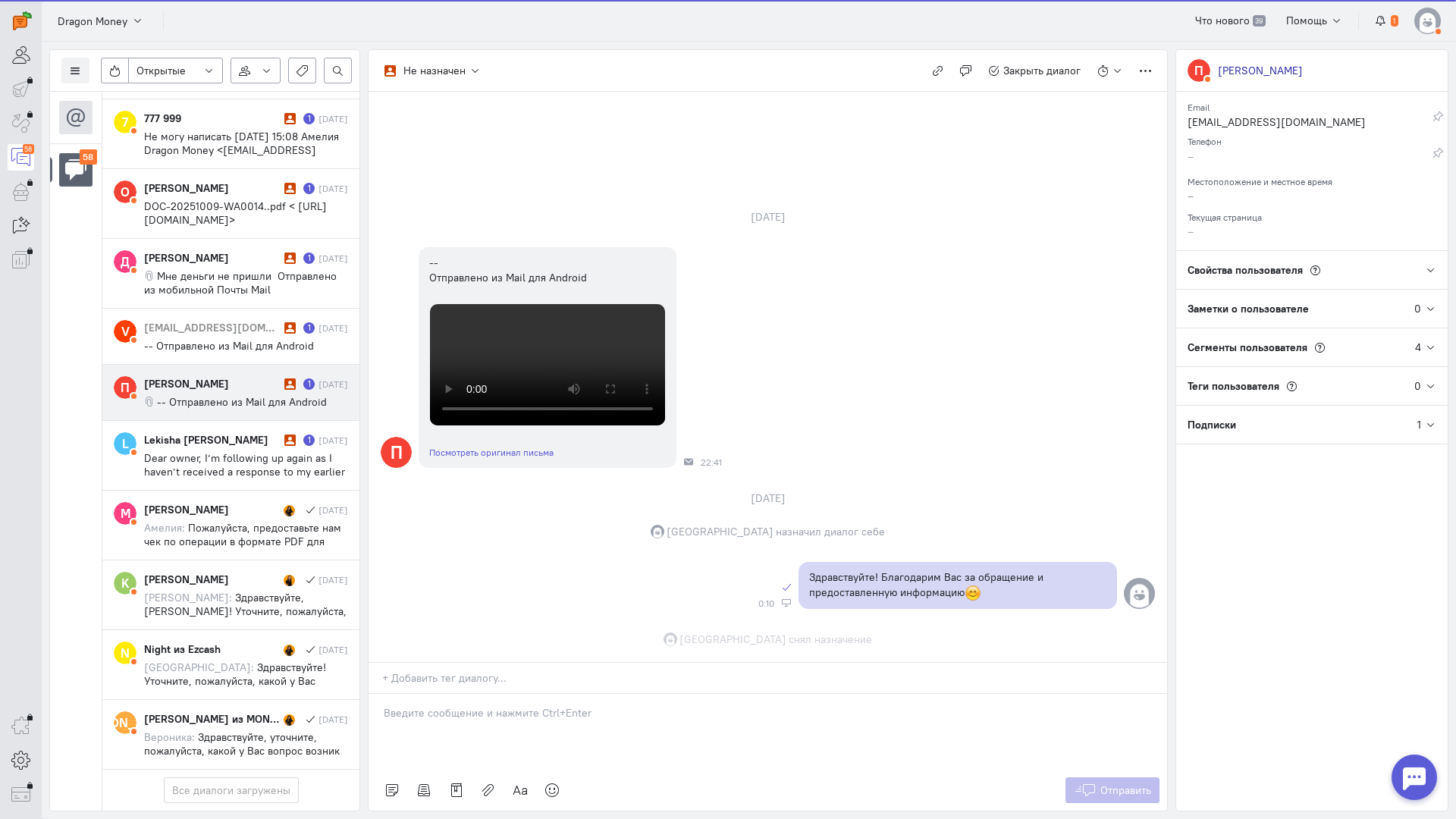
scroll to position [437, 0]
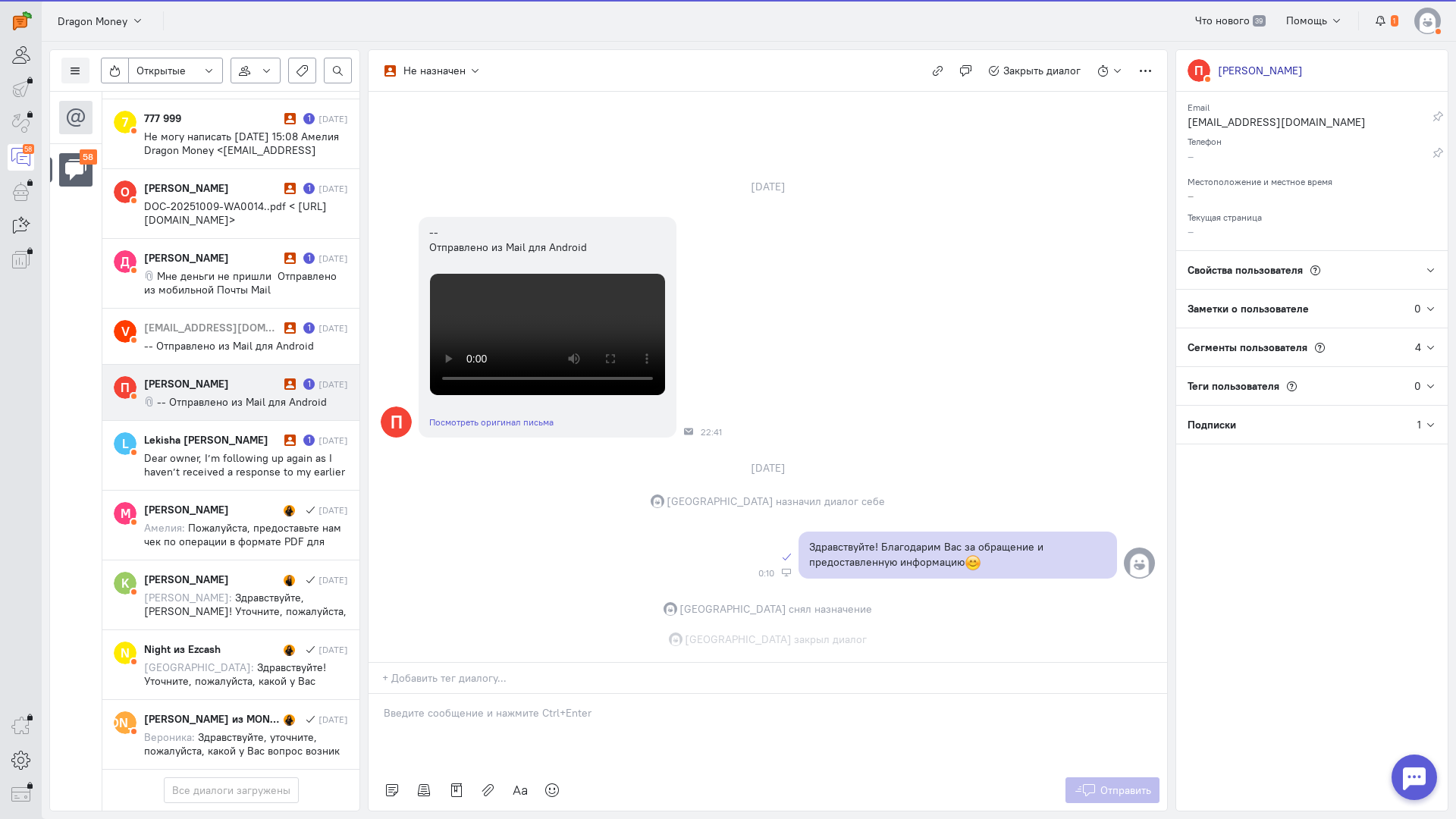
click at [220, 376] on div "[PERSON_NAME]" at bounding box center [212, 384] width 136 height 15
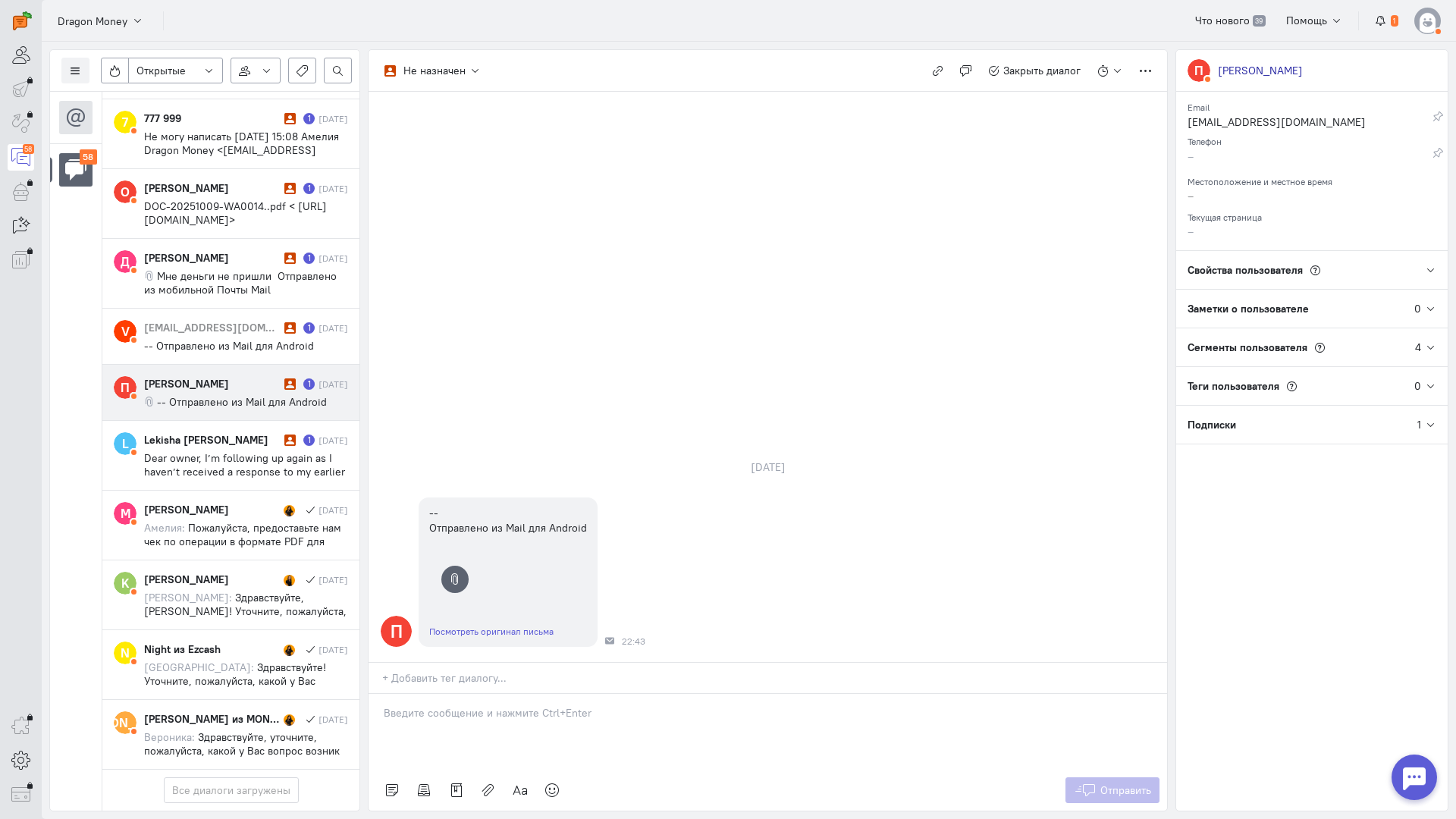
click at [425, 670] on input "text" at bounding box center [775, 678] width 785 height 15
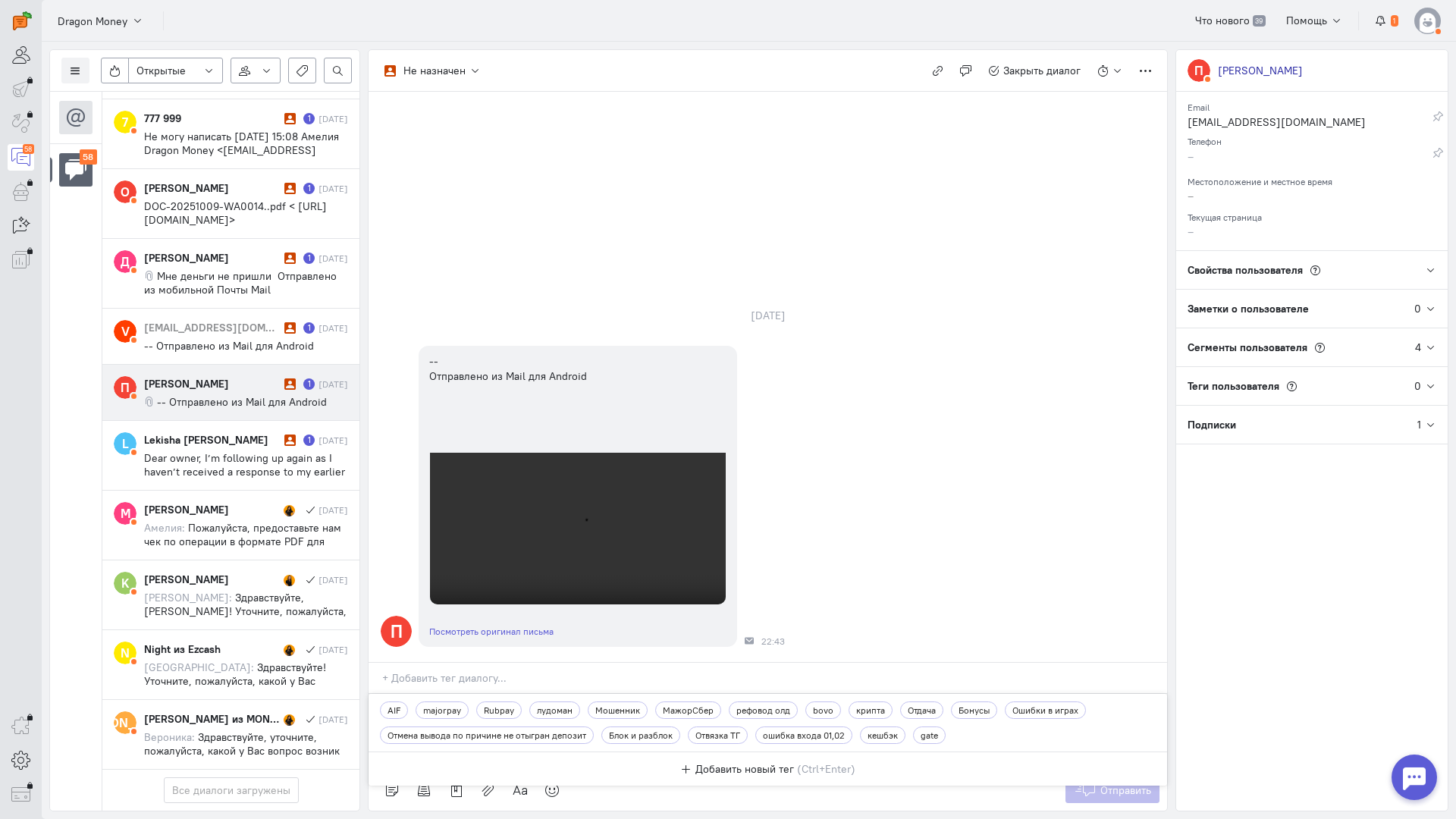
scroll to position [3635, 0]
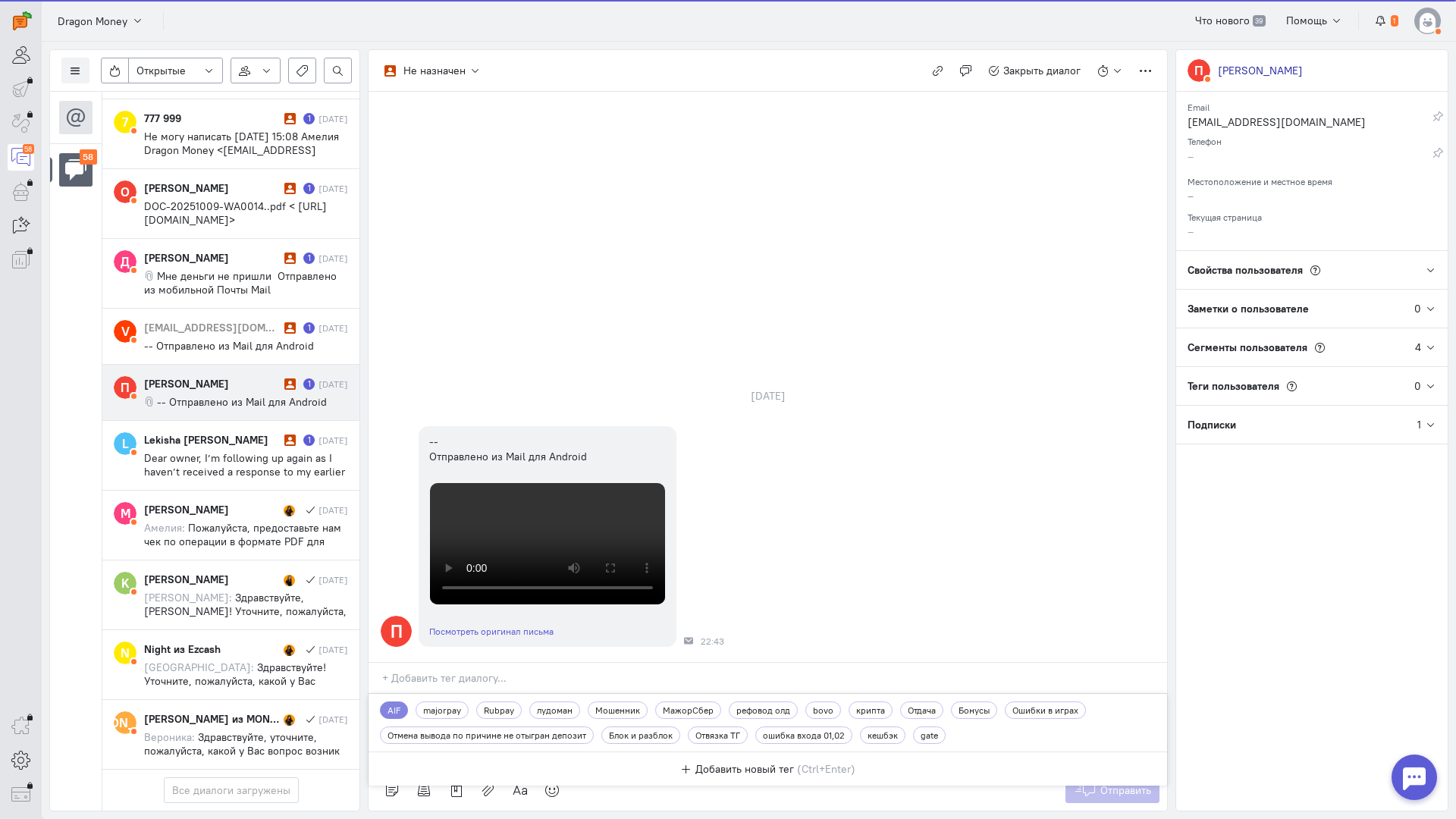
click at [396, 443] on div "П -- Отправлено из Mail для Android Посмотреть оригинал письма 22:43" at bounding box center [768, 536] width 799 height 236
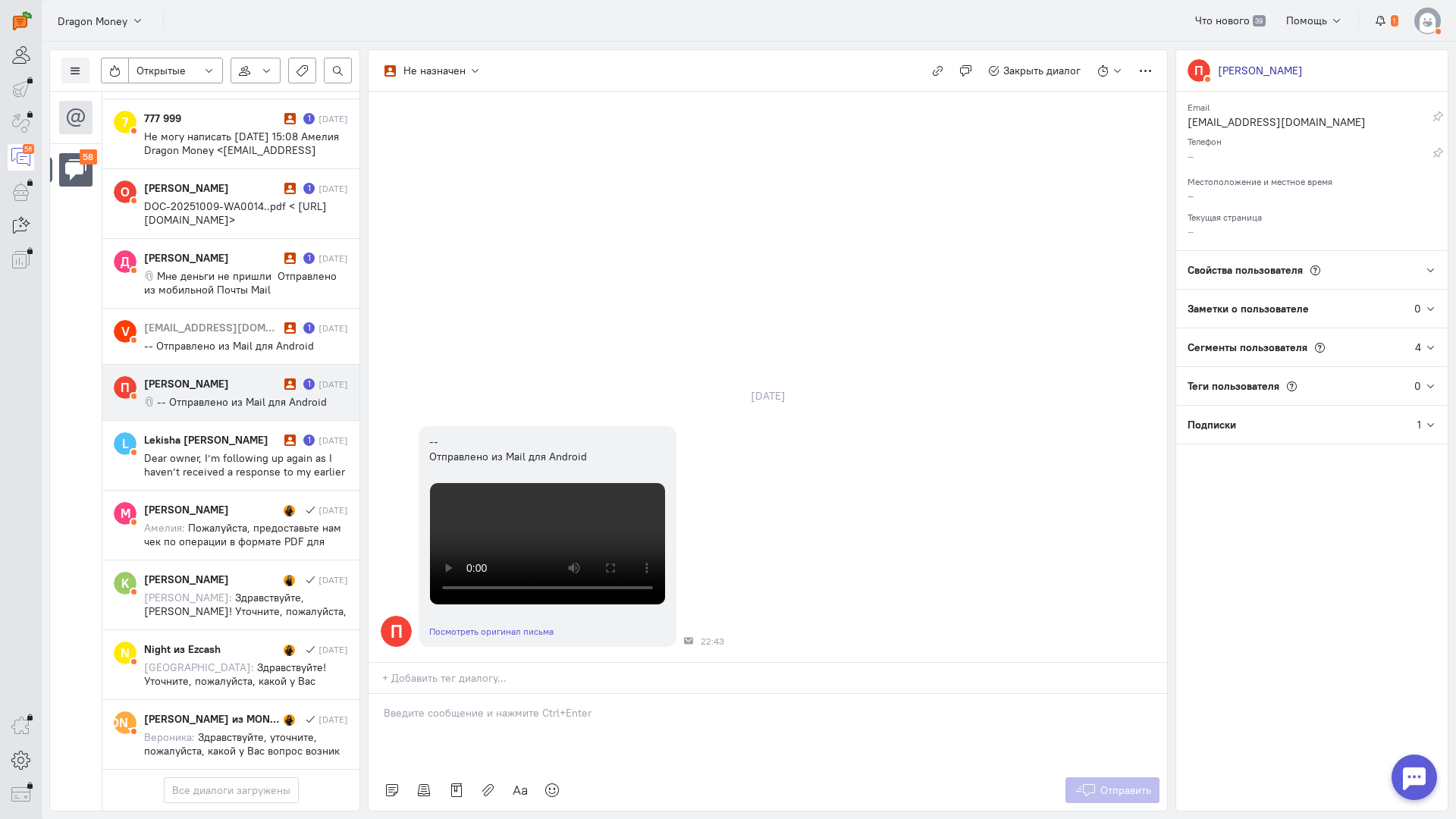
click at [415, 705] on p at bounding box center [768, 712] width 768 height 15
click at [383, 693] on div "Здравствуйте! Благодарим Вас за обращение и предоставленную информацию:blush:" at bounding box center [768, 731] width 799 height 76
click at [1075, 782] on icon at bounding box center [1085, 789] width 23 height 15
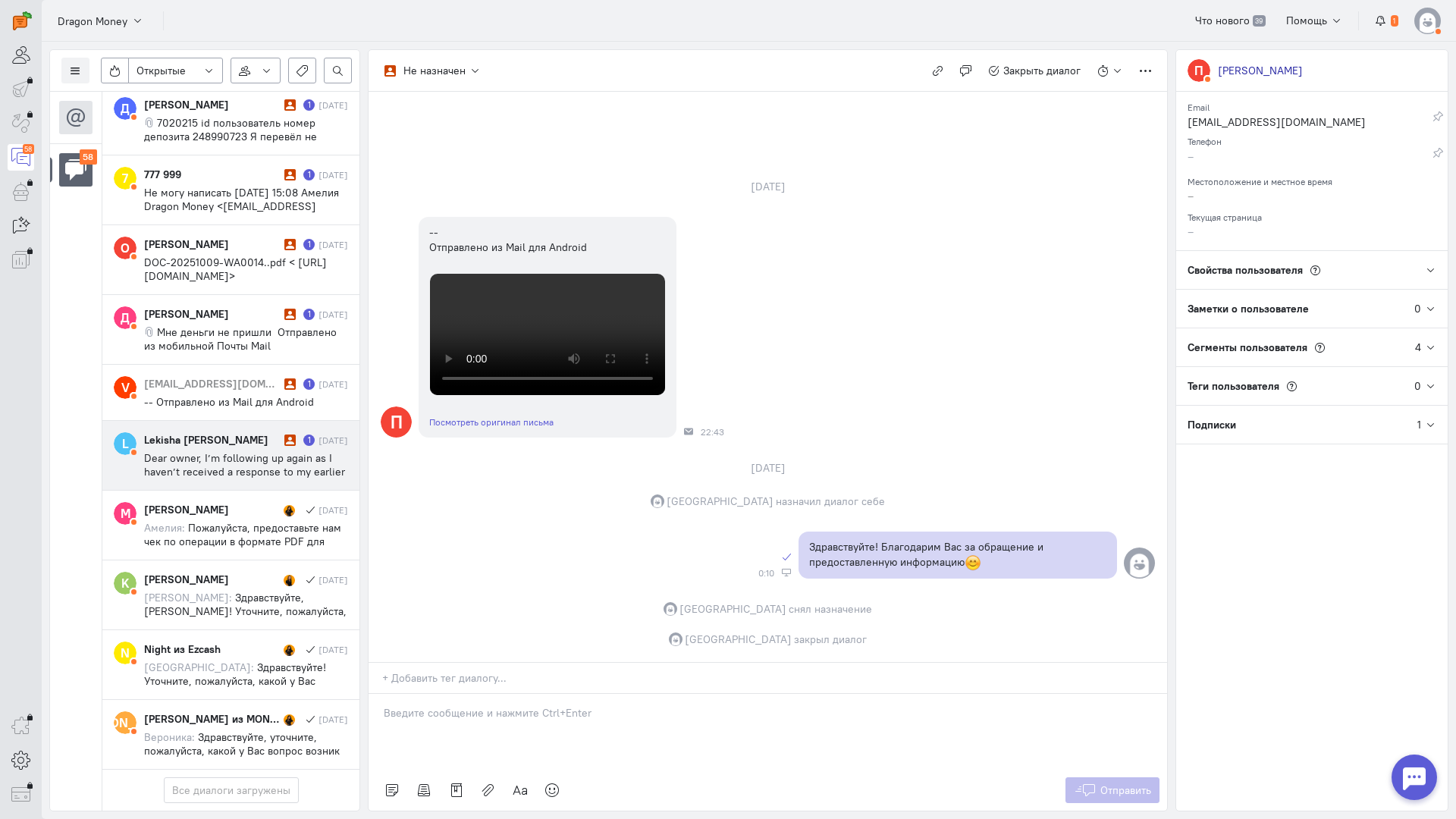
scroll to position [3566, 0]
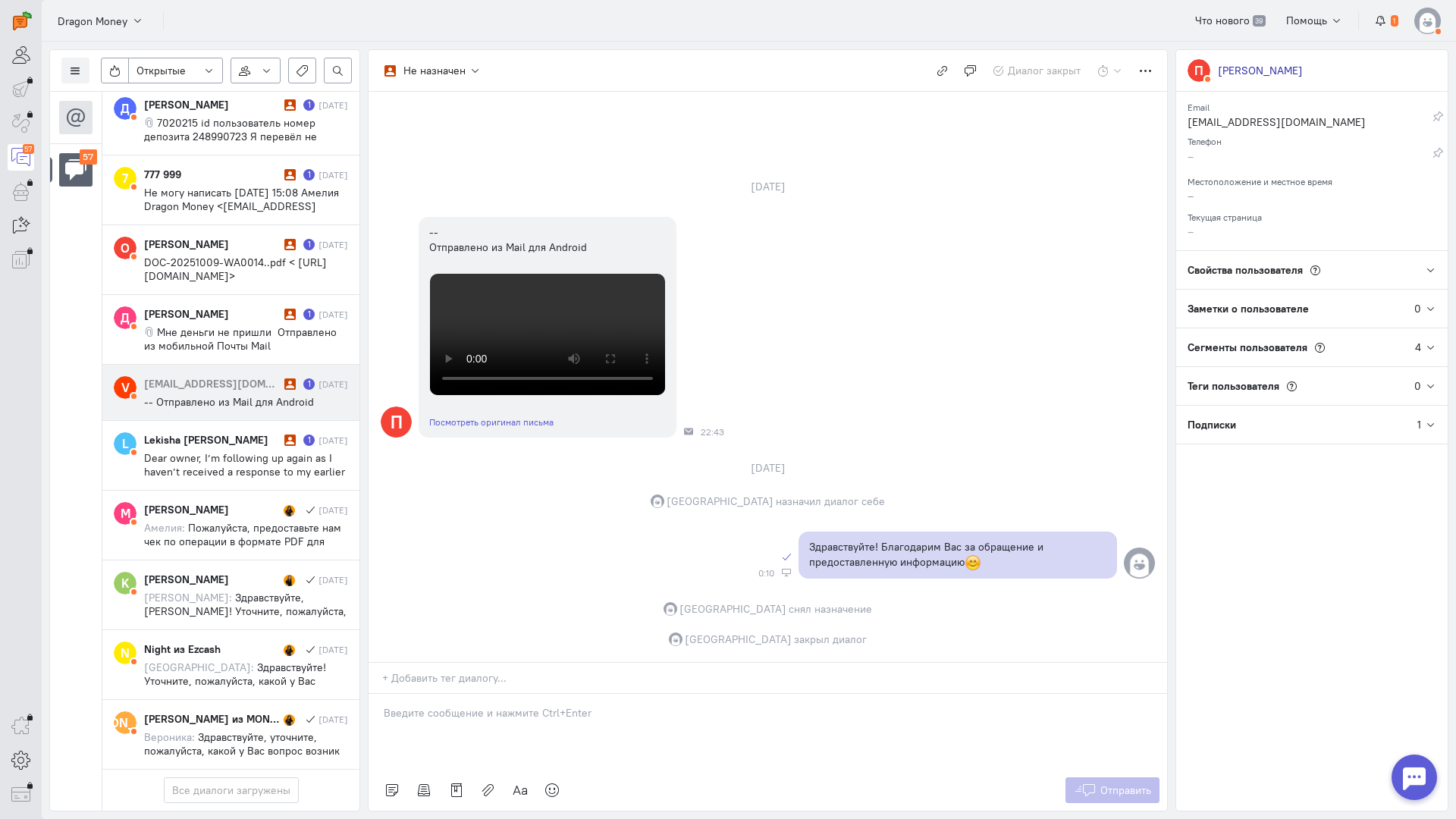
click at [214, 376] on div "[EMAIL_ADDRESS][DOMAIN_NAME]" at bounding box center [212, 384] width 136 height 15
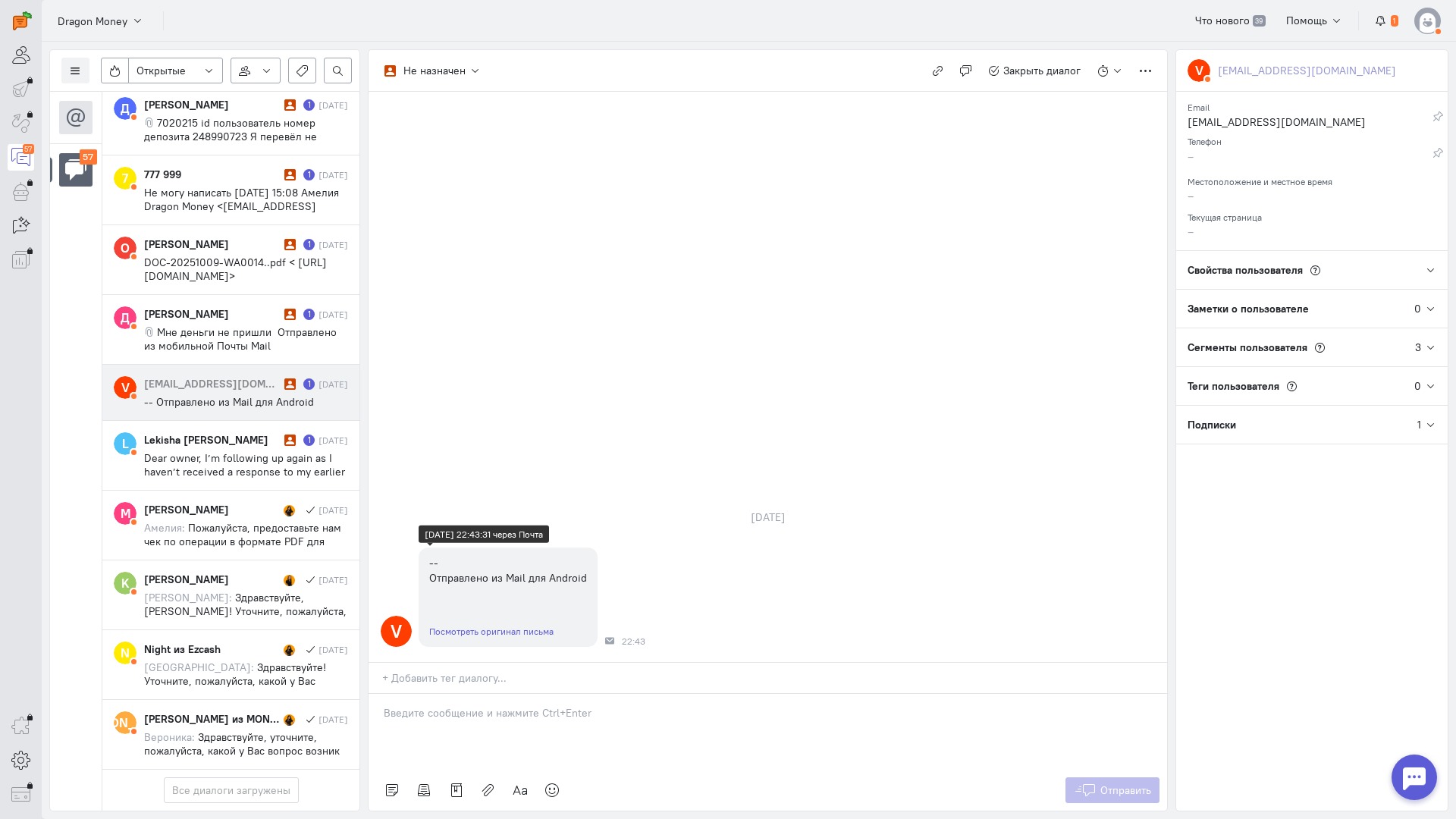
click at [507, 626] on link "Посмотреть оригинал письма" at bounding box center [492, 631] width 125 height 11
click at [478, 693] on div at bounding box center [768, 731] width 799 height 76
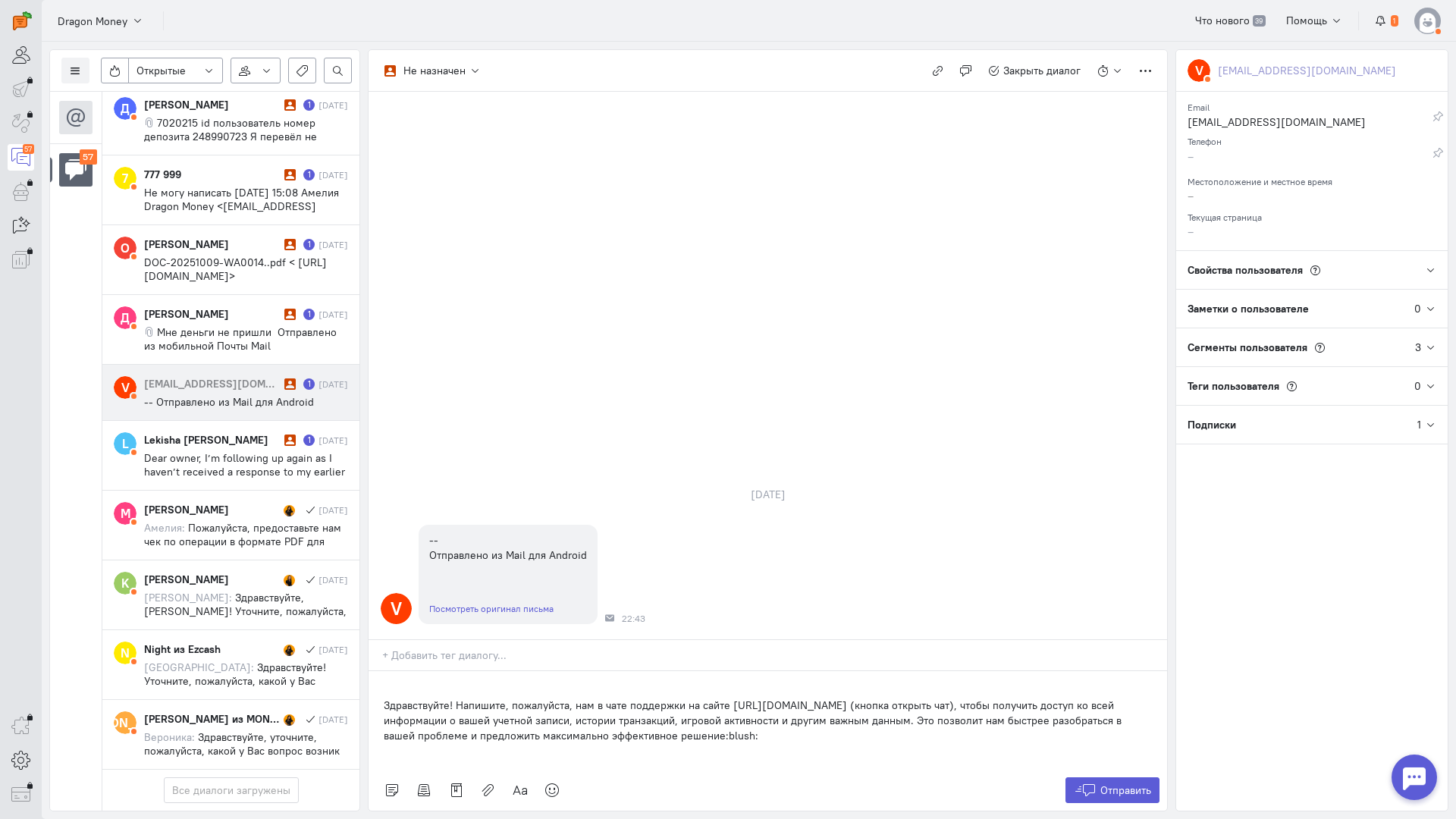
click at [381, 670] on div "Здравствуйте! Напишите, пожалуйста, нам в чате поддержки на сайте [URL][DOMAIN_…" at bounding box center [768, 719] width 799 height 98
click at [1153, 777] on button "Отправить" at bounding box center [1113, 789] width 95 height 26
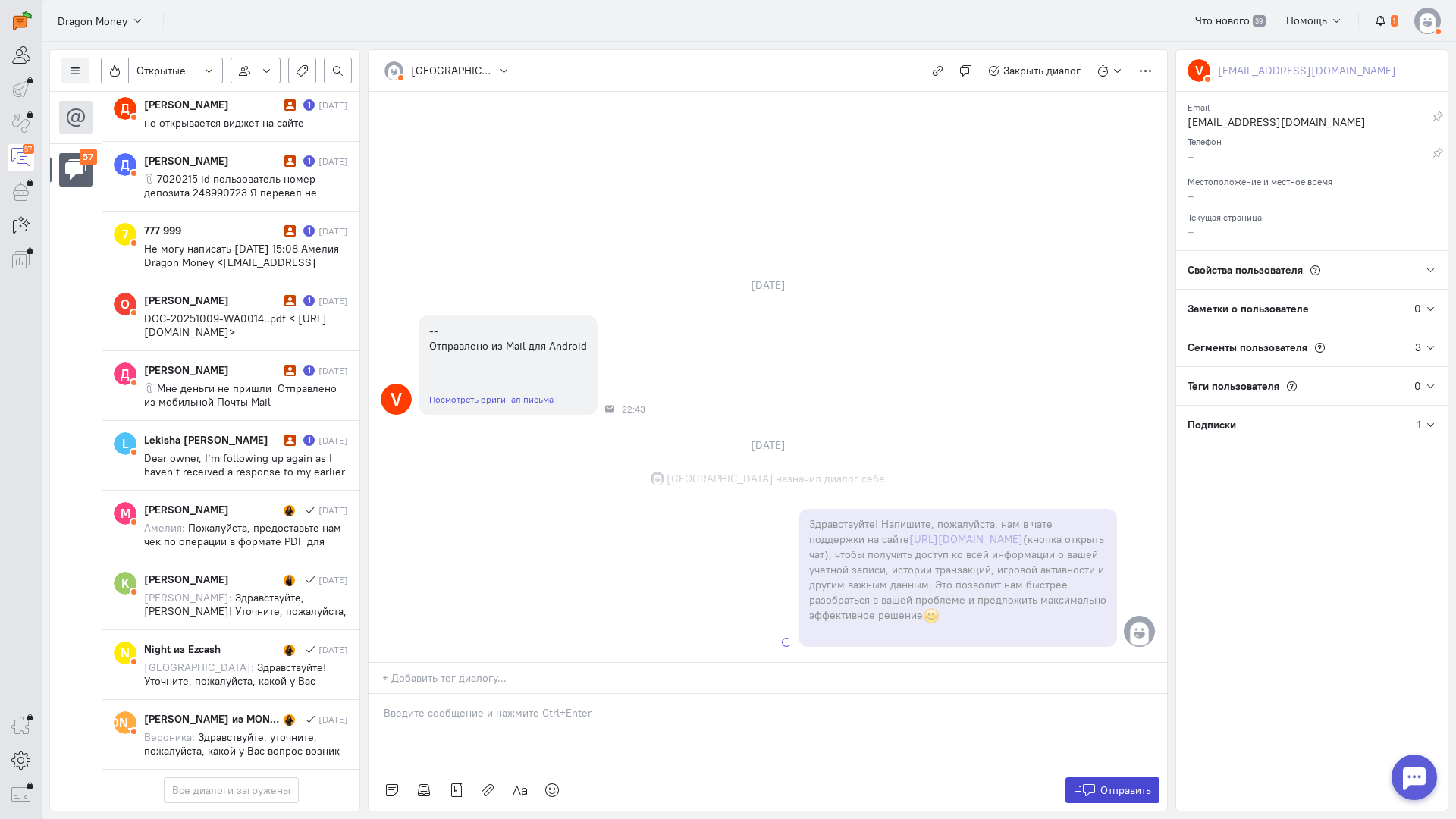
scroll to position [3581, 0]
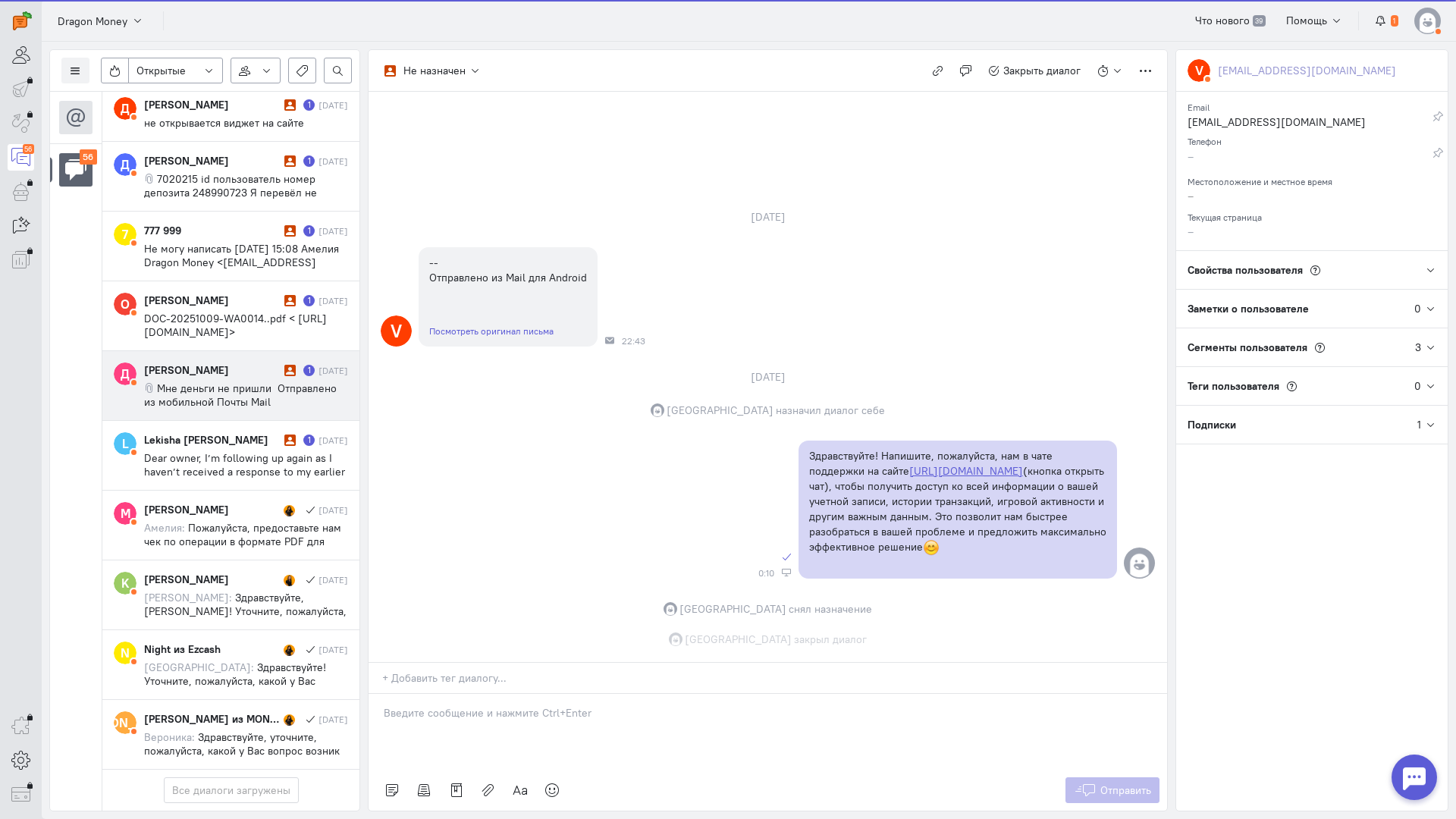
click at [254, 381] on span "Мне деньги не пришли Отправлено из мобильной Почты Mail" at bounding box center [240, 394] width 192 height 28
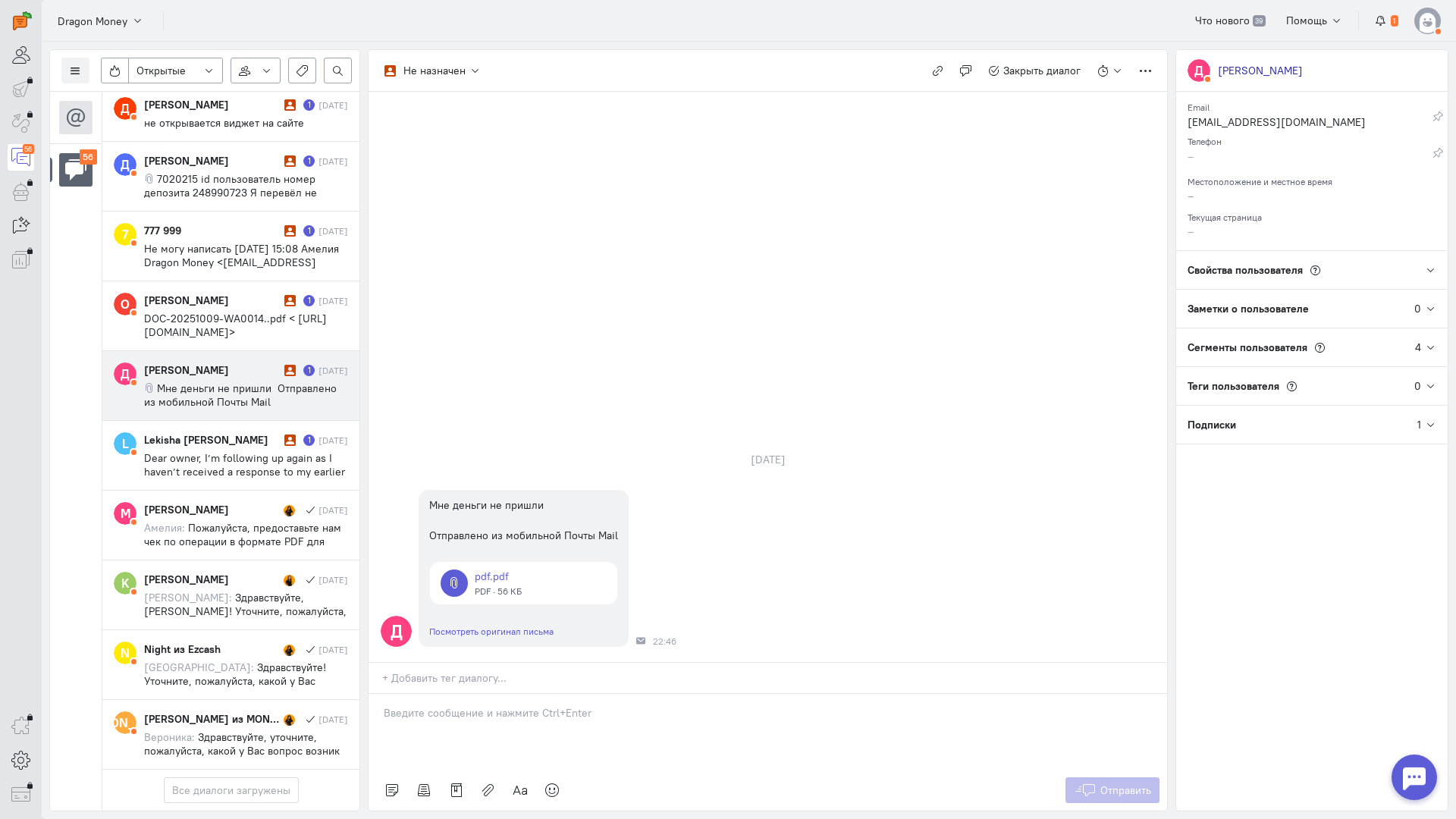
drag, startPoint x: 462, startPoint y: 648, endPoint x: 455, endPoint y: 642, distance: 9.2
click at [461, 693] on div at bounding box center [768, 731] width 799 height 76
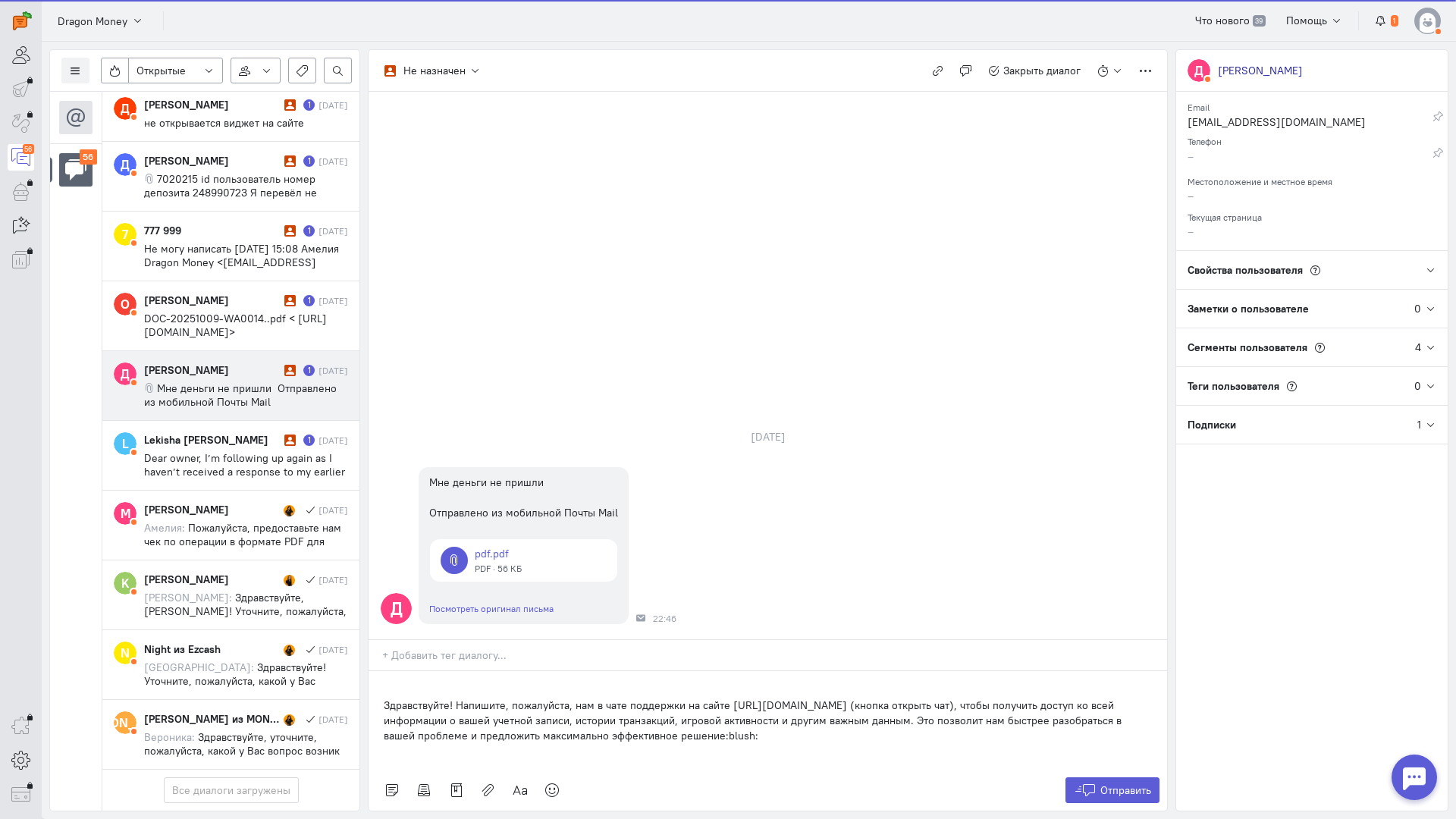
click at [377, 670] on div "Здравствуйте! Напишите, пожалуйста, нам в чате поддержки на сайте [URL][DOMAIN_…" at bounding box center [768, 719] width 799 height 98
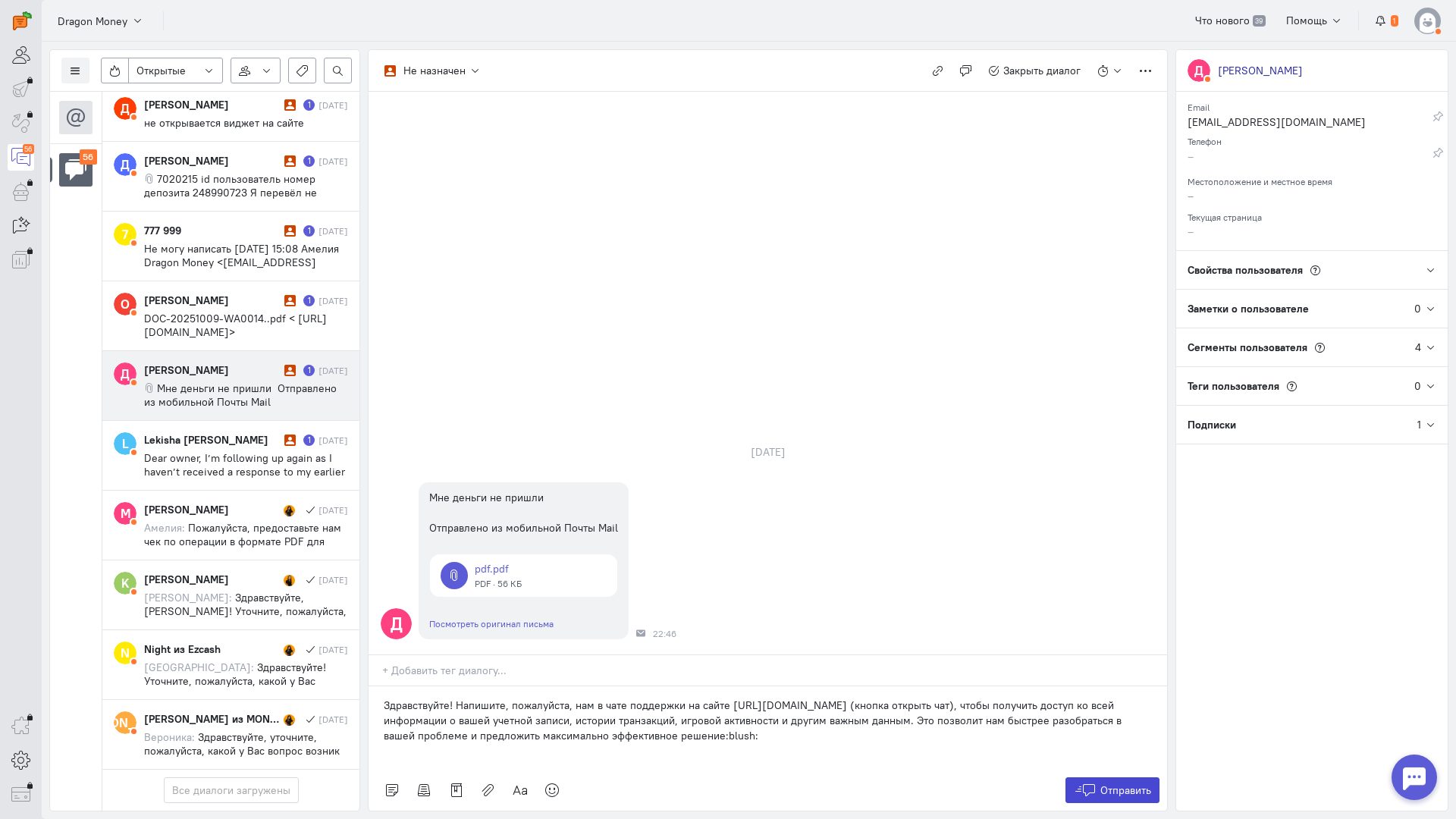
click at [1129, 783] on span "Отправить" at bounding box center [1125, 789] width 51 height 13
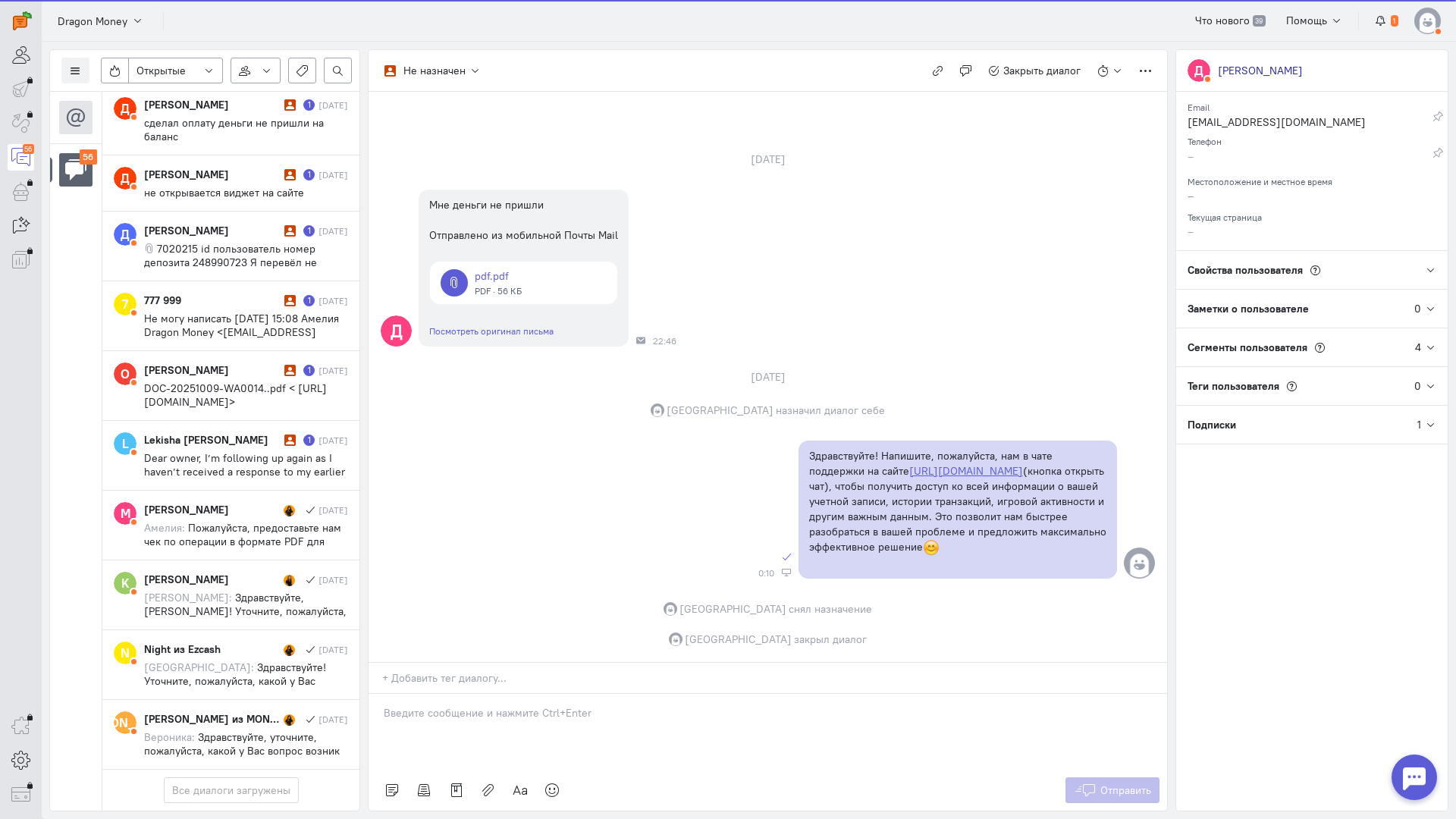
scroll to position [3430, 0]
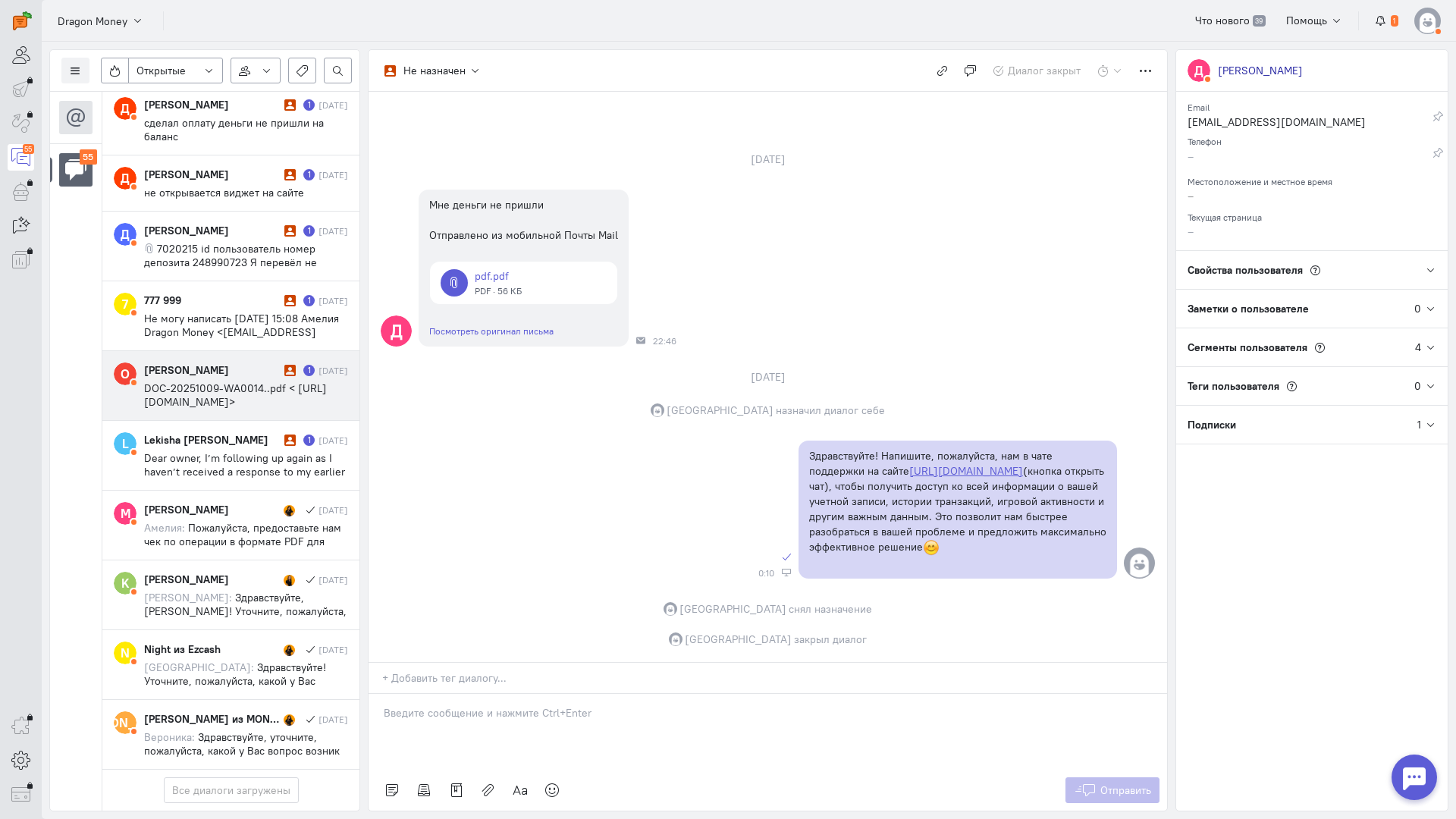
click at [227, 381] on span "DOC-20251009-WA0014..pdf < [URL][DOMAIN_NAME]>" at bounding box center [235, 394] width 183 height 28
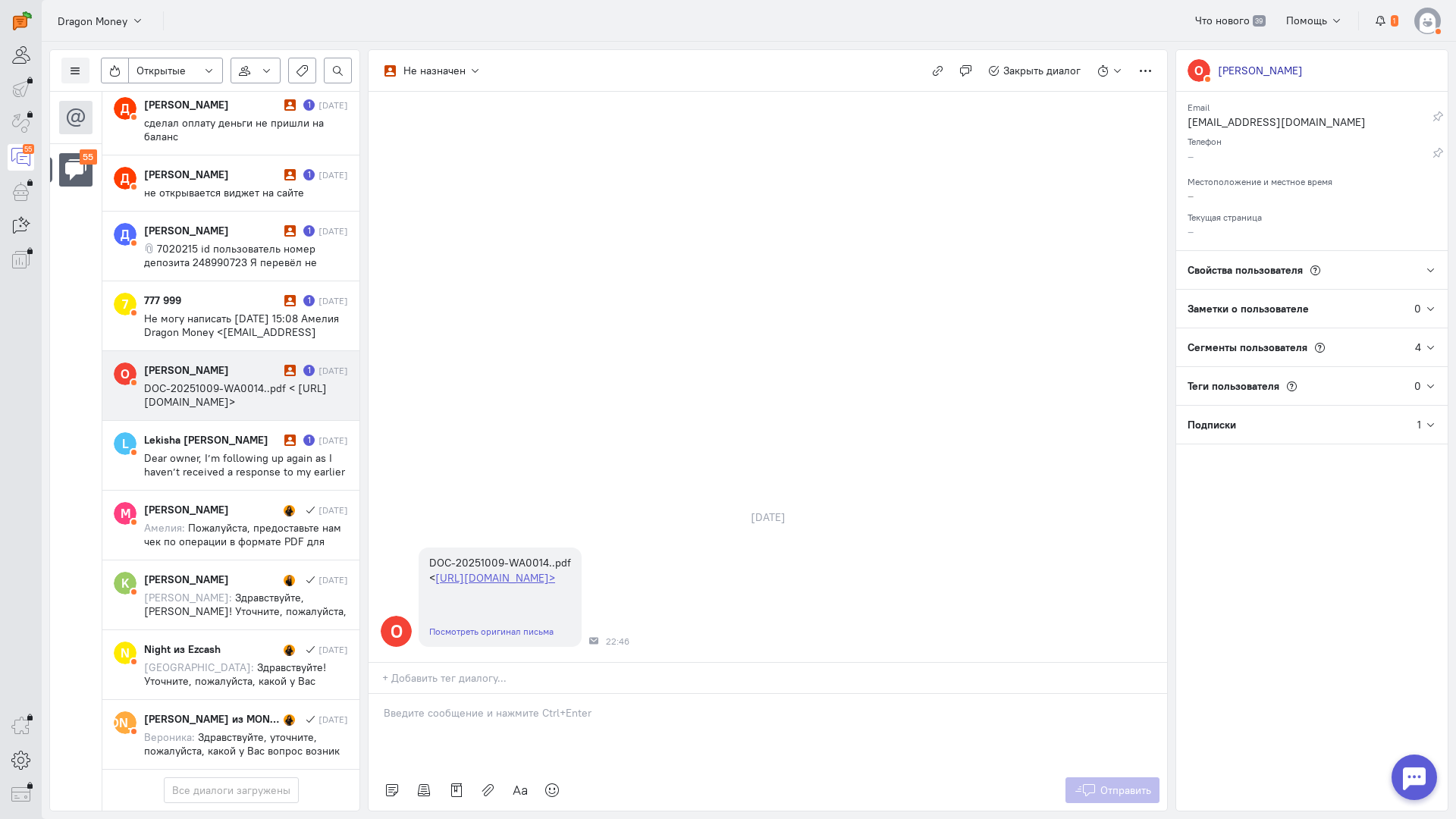
drag, startPoint x: 440, startPoint y: 637, endPoint x: 384, endPoint y: 633, distance: 56.1
click at [440, 693] on div at bounding box center [768, 731] width 799 height 76
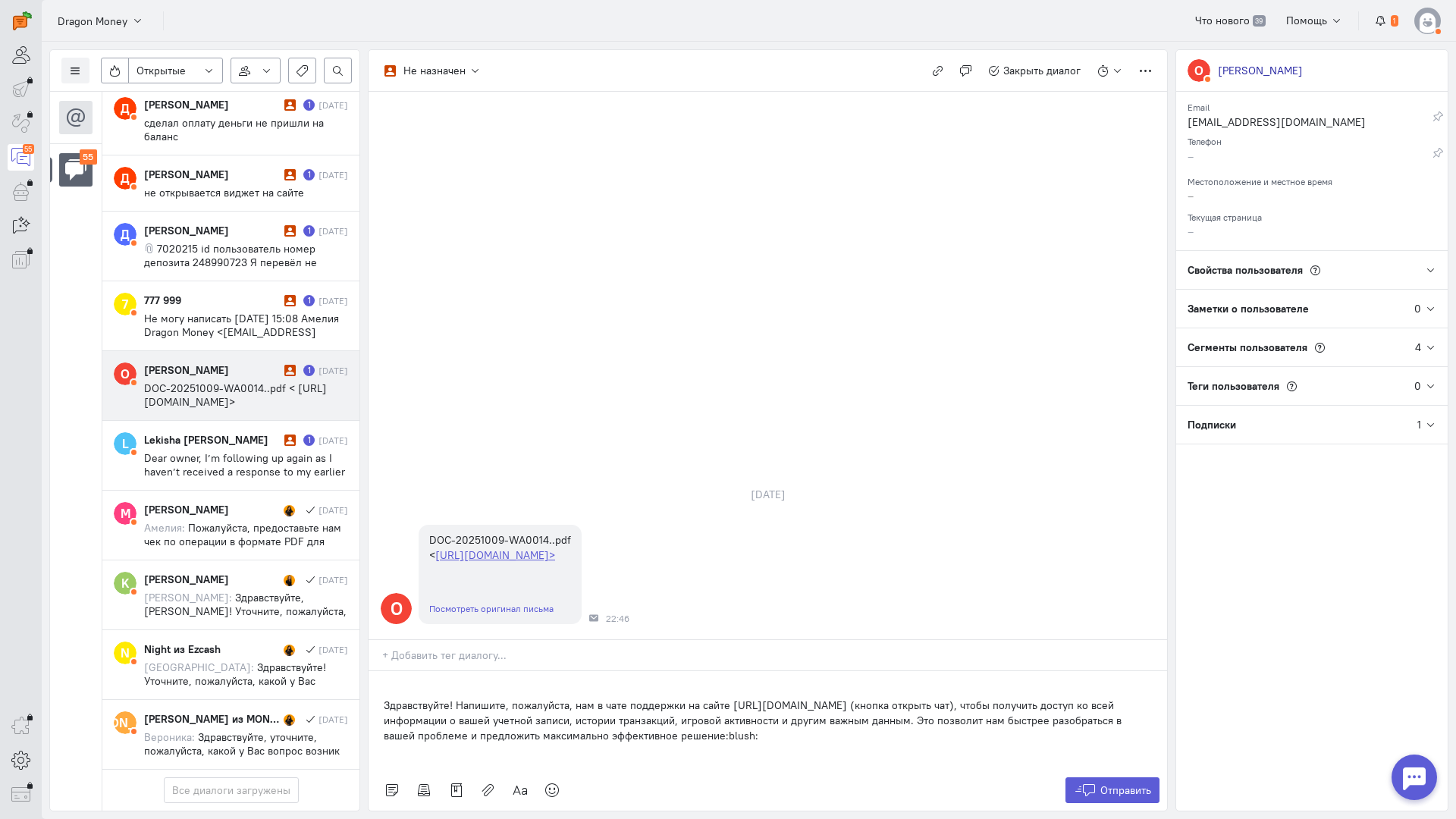
click at [374, 670] on div "Здравствуйте! Напишите, пожалуйста, нам в чате поддержки на сайте [URL][DOMAIN_…" at bounding box center [768, 719] width 799 height 98
click at [1114, 783] on span "Отправить" at bounding box center [1125, 789] width 51 height 13
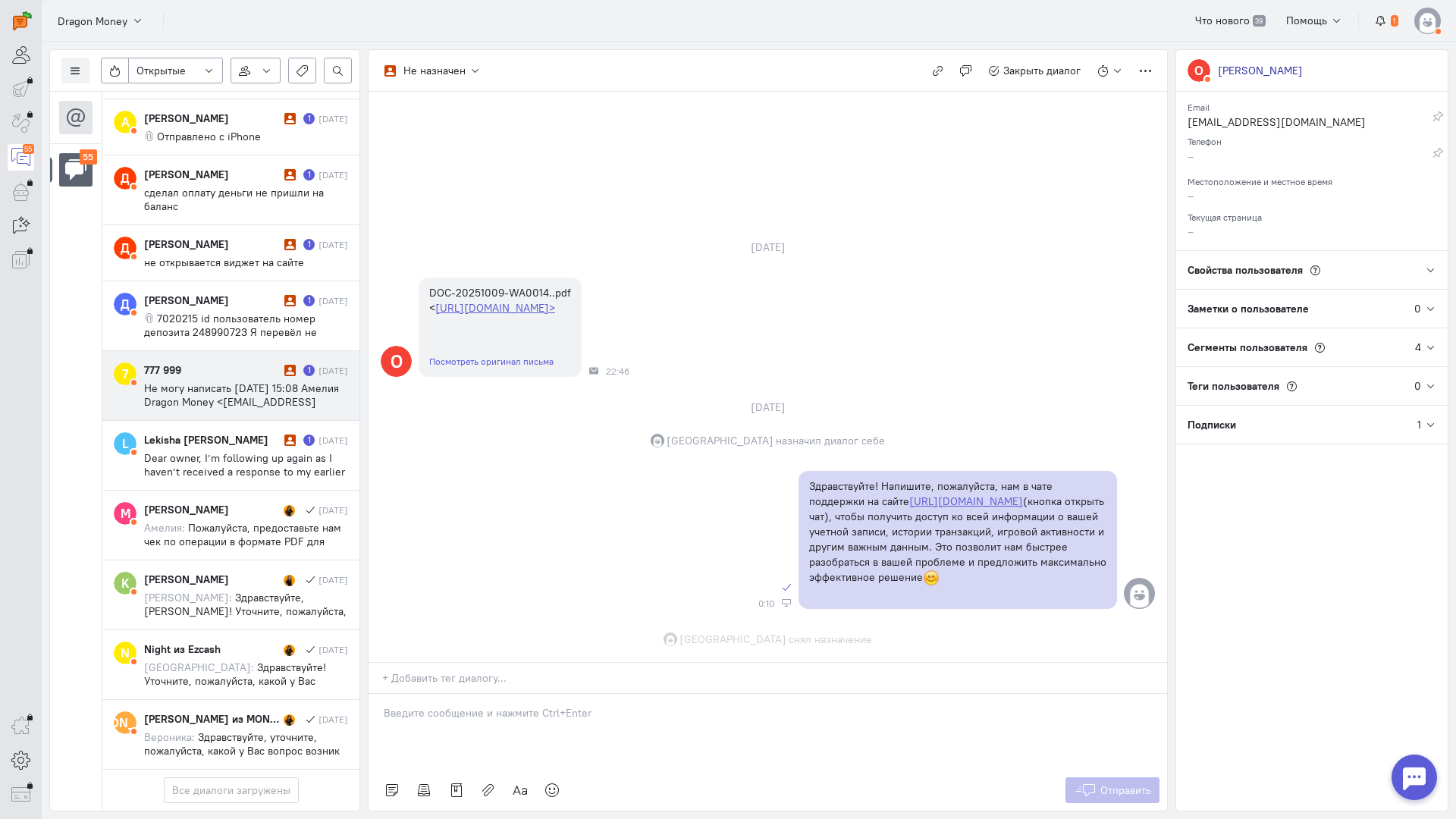
scroll to position [7, 0]
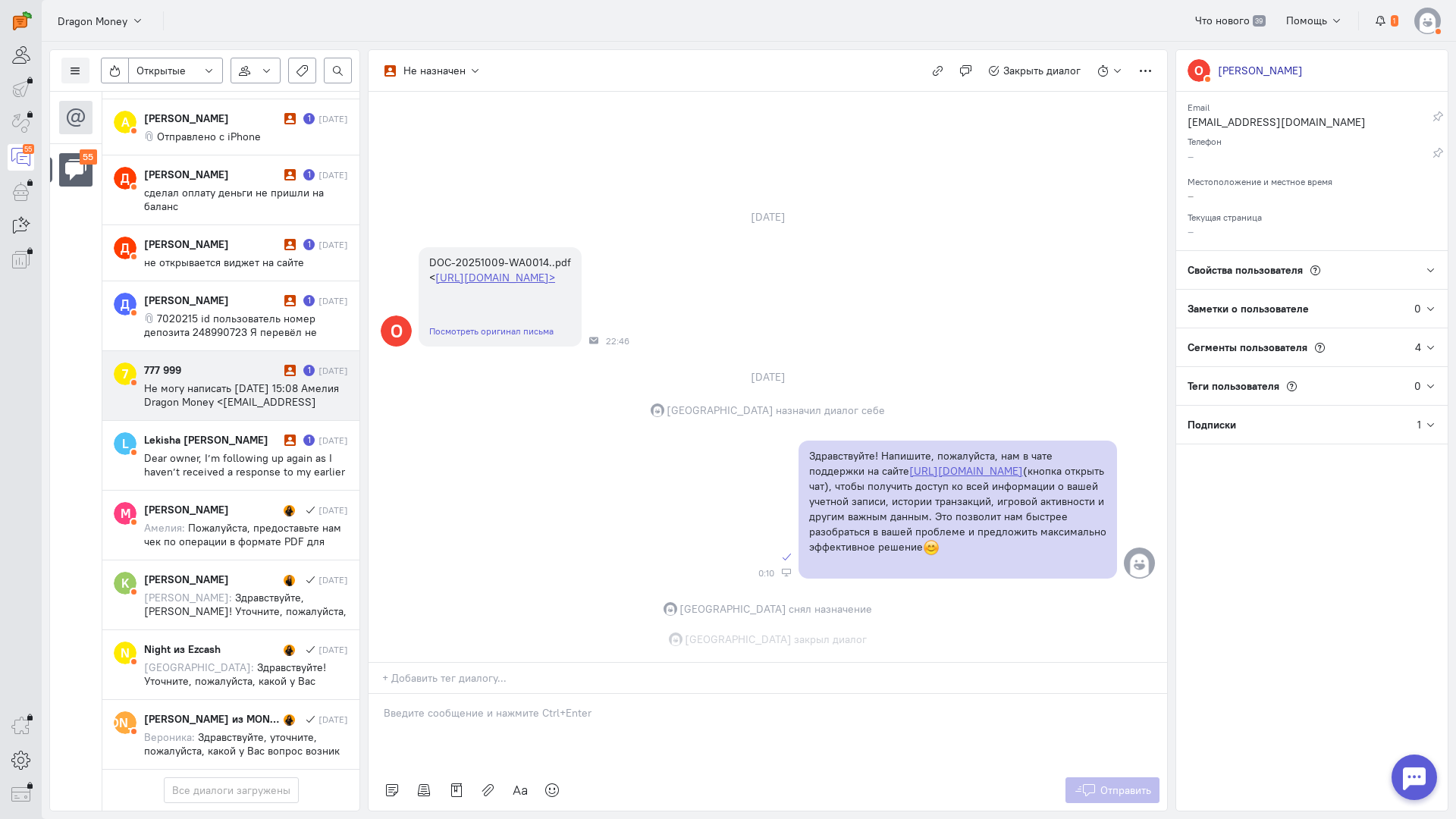
click at [205, 381] on span "Не могу написать [DATE] 15:08 Амелия Dragon Money <[EMAIL_ADDRESS][DOMAIN_NAME]…" at bounding box center [241, 401] width 195 height 41
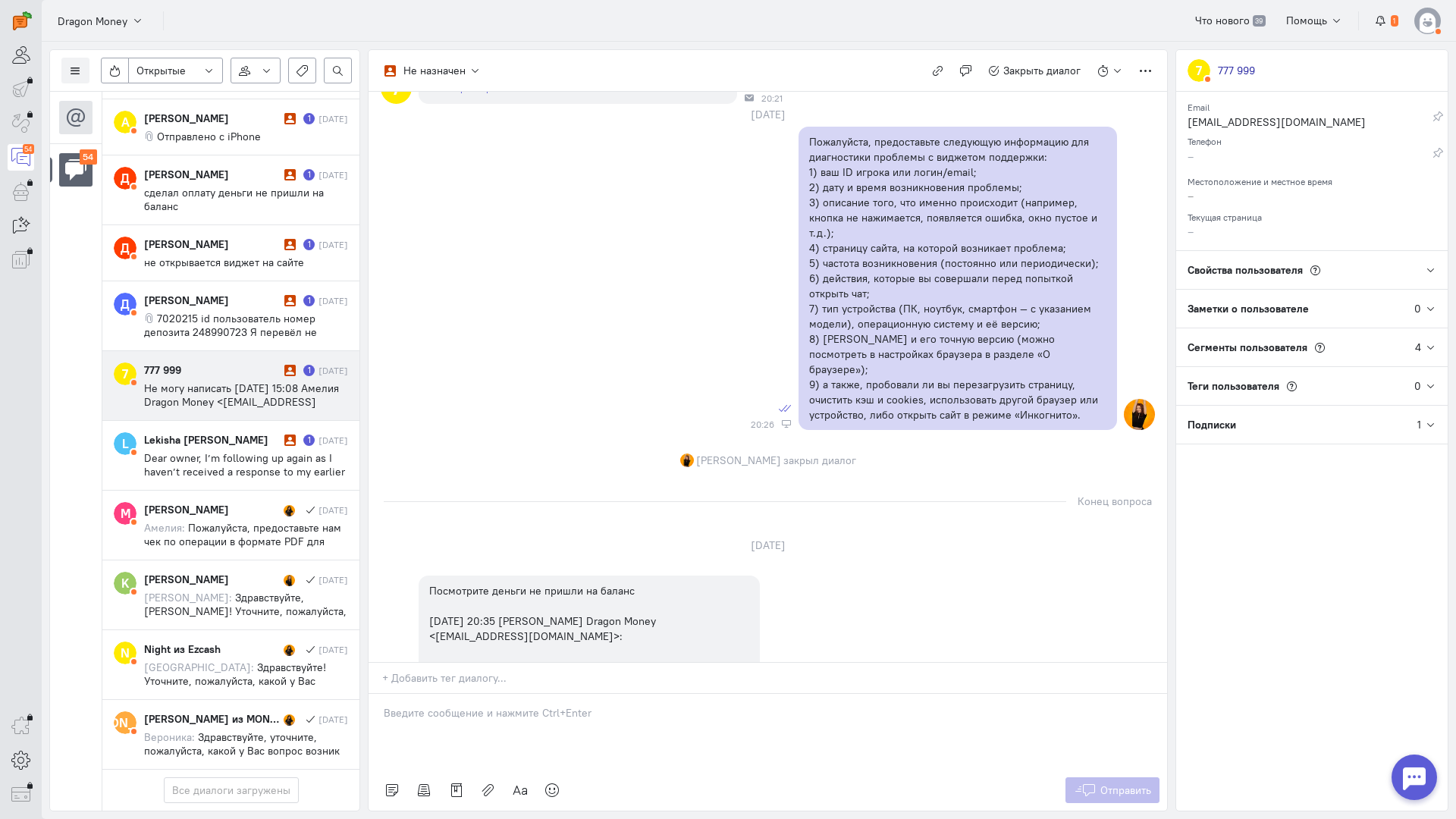
scroll to position [240, 0]
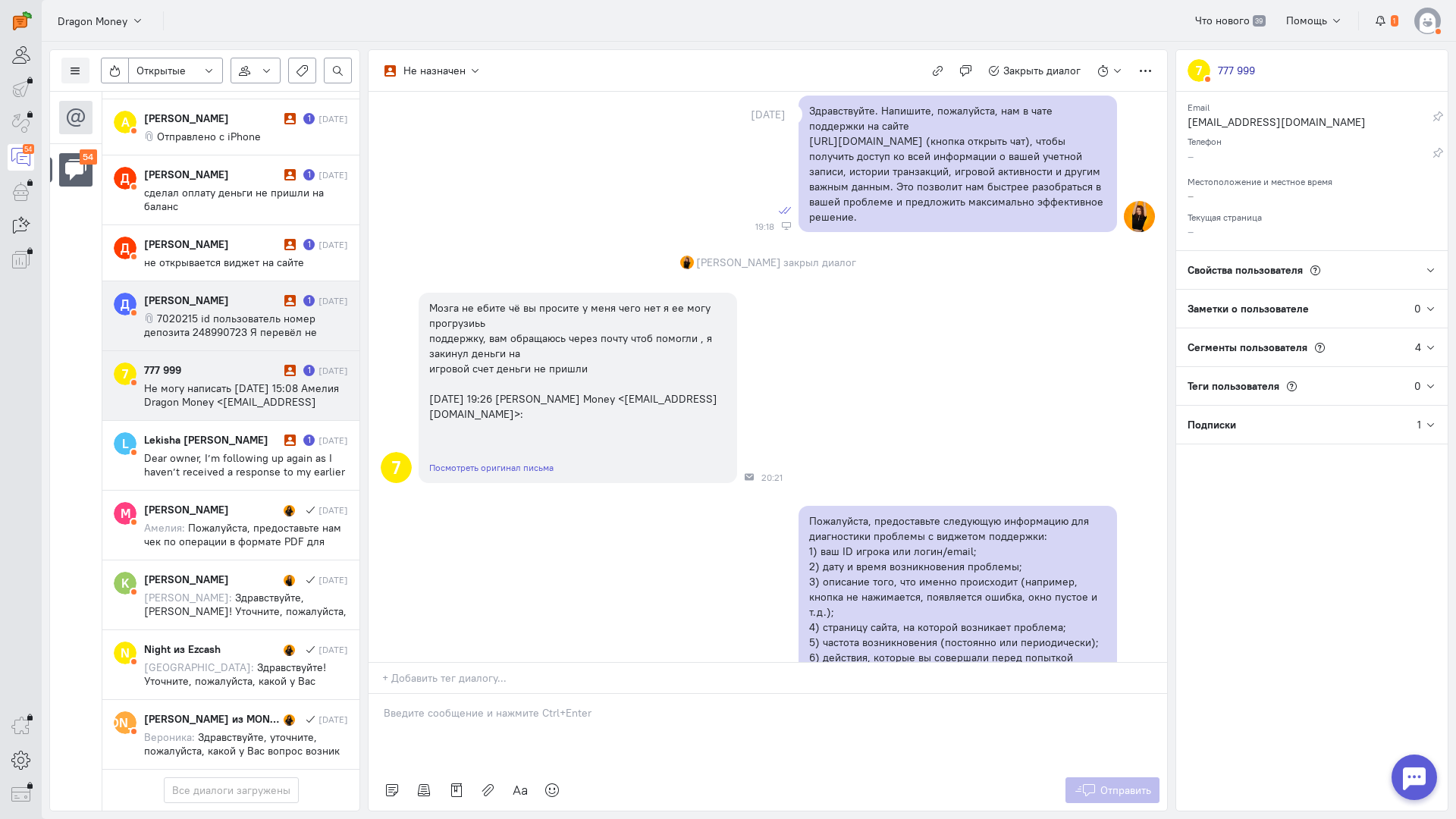
click at [277, 311] on span "7020215 id пользователь номер депозита 248990723 Я перевёл не пришли пожалуйста…" at bounding box center [238, 338] width 190 height 54
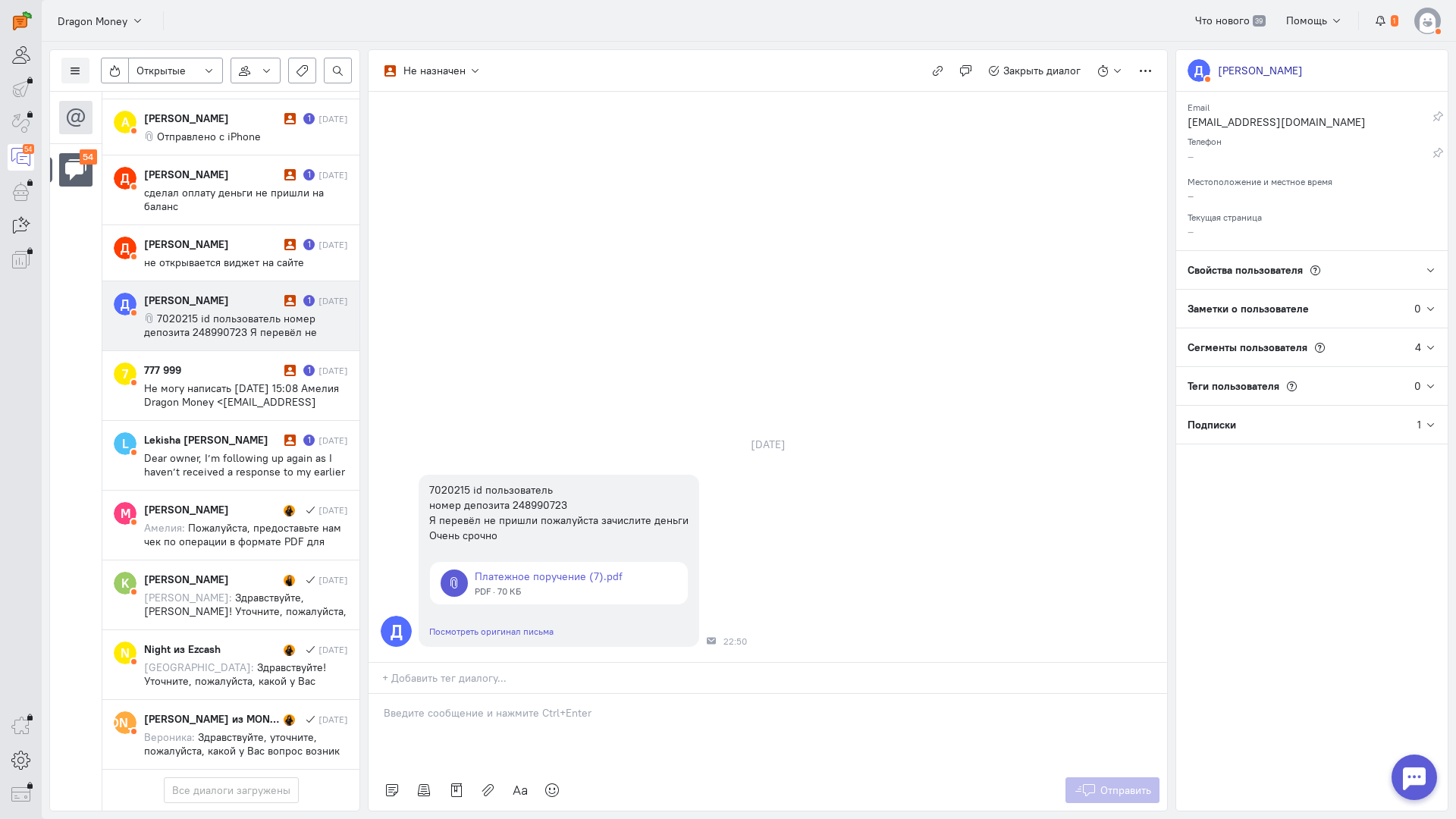
click at [446, 693] on div at bounding box center [768, 731] width 799 height 76
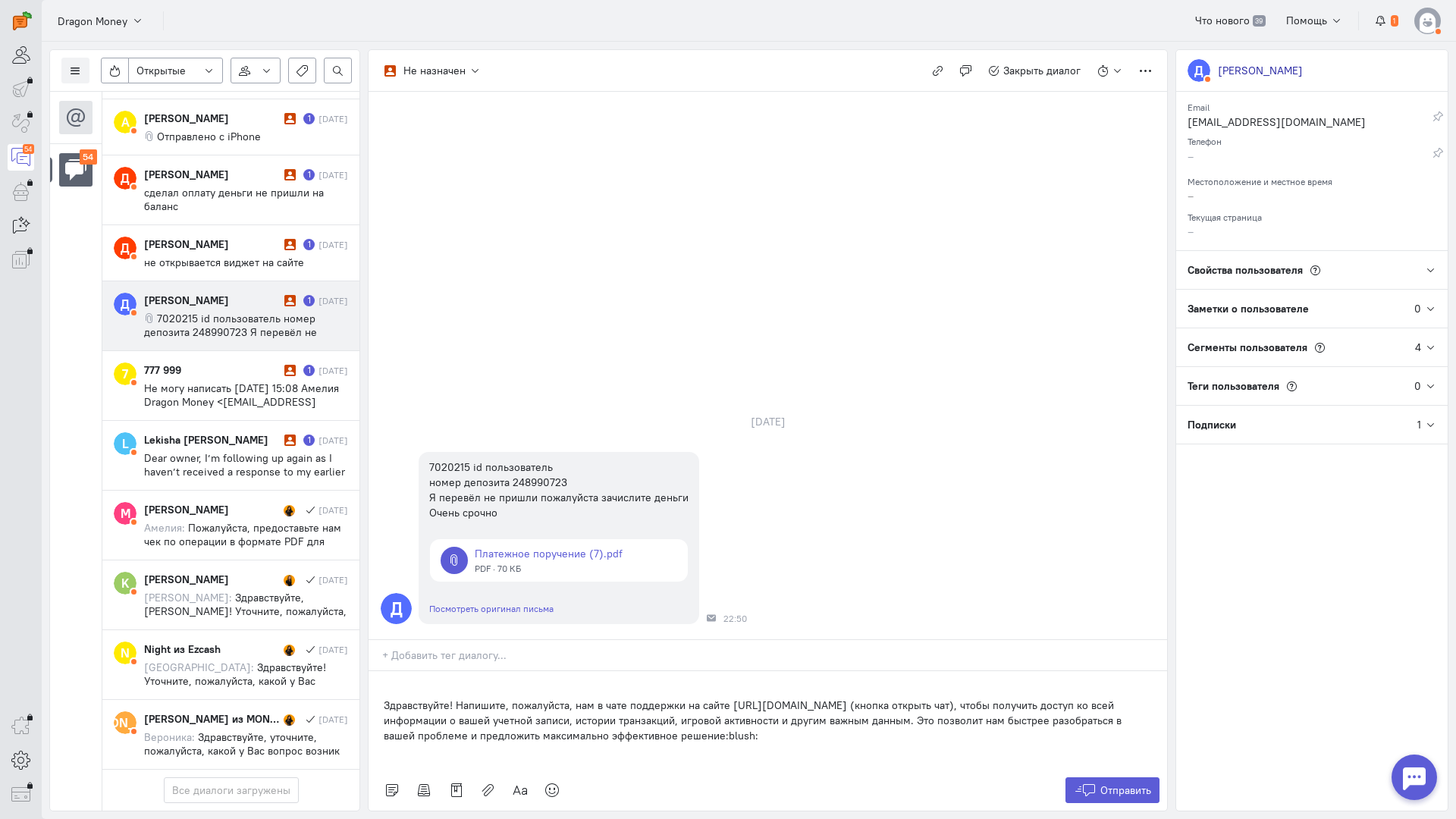
click at [374, 670] on div "Здравствуйте! Напишите, пожалуйста, нам в чате поддержки на сайте [URL][DOMAIN_…" at bounding box center [768, 719] width 799 height 98
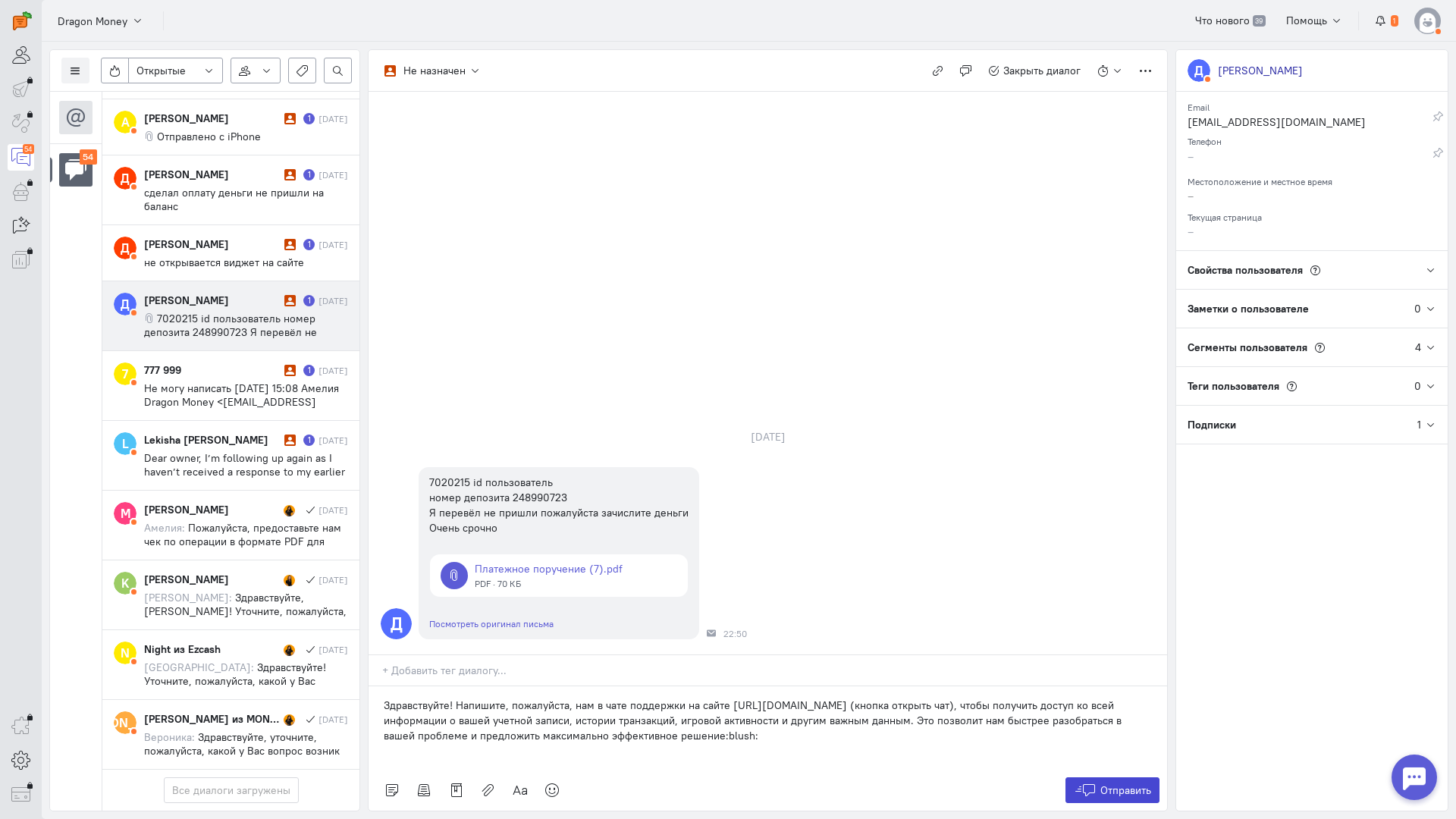
click at [1129, 777] on button "Отправить" at bounding box center [1113, 789] width 95 height 26
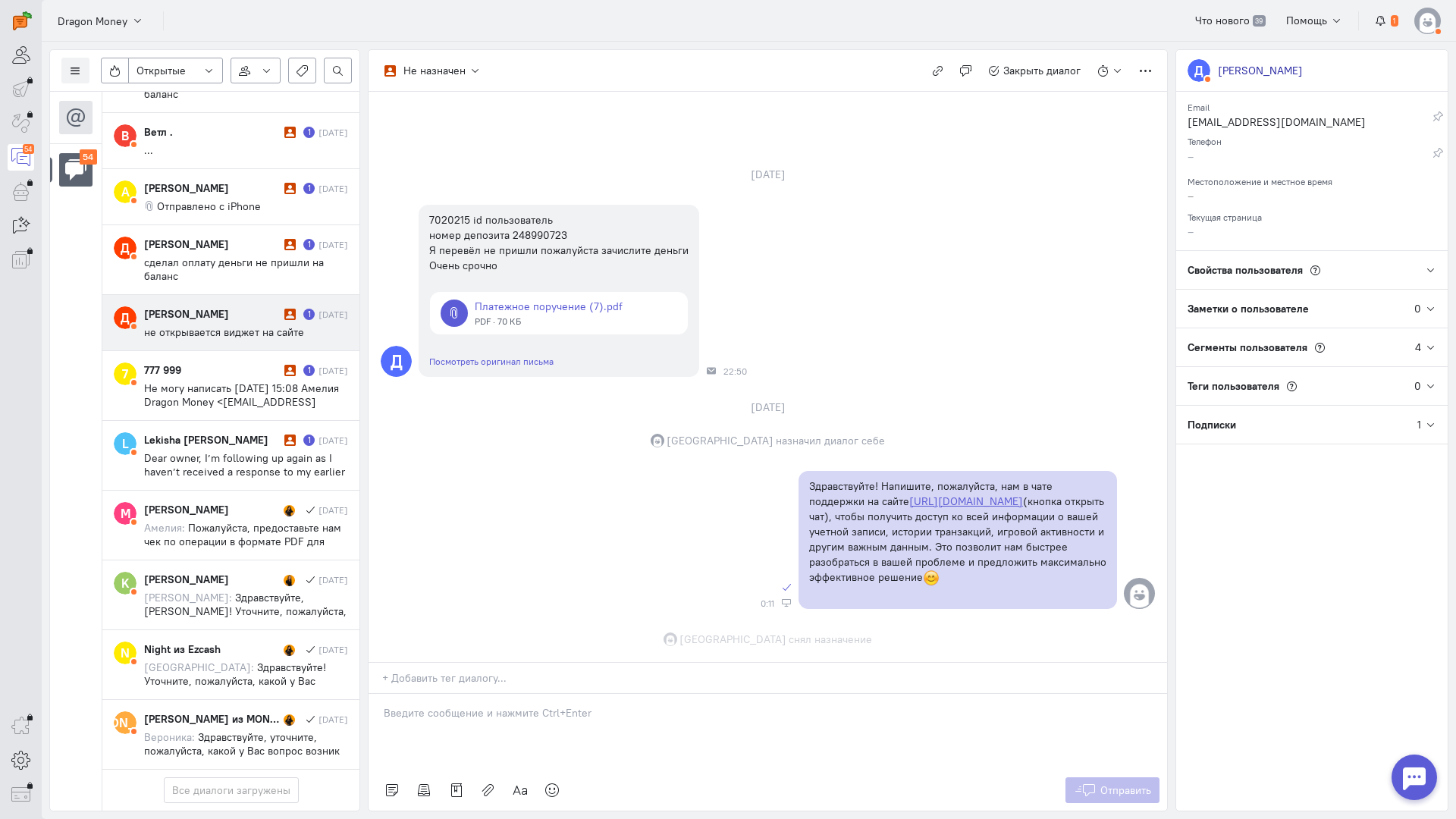
scroll to position [65, 0]
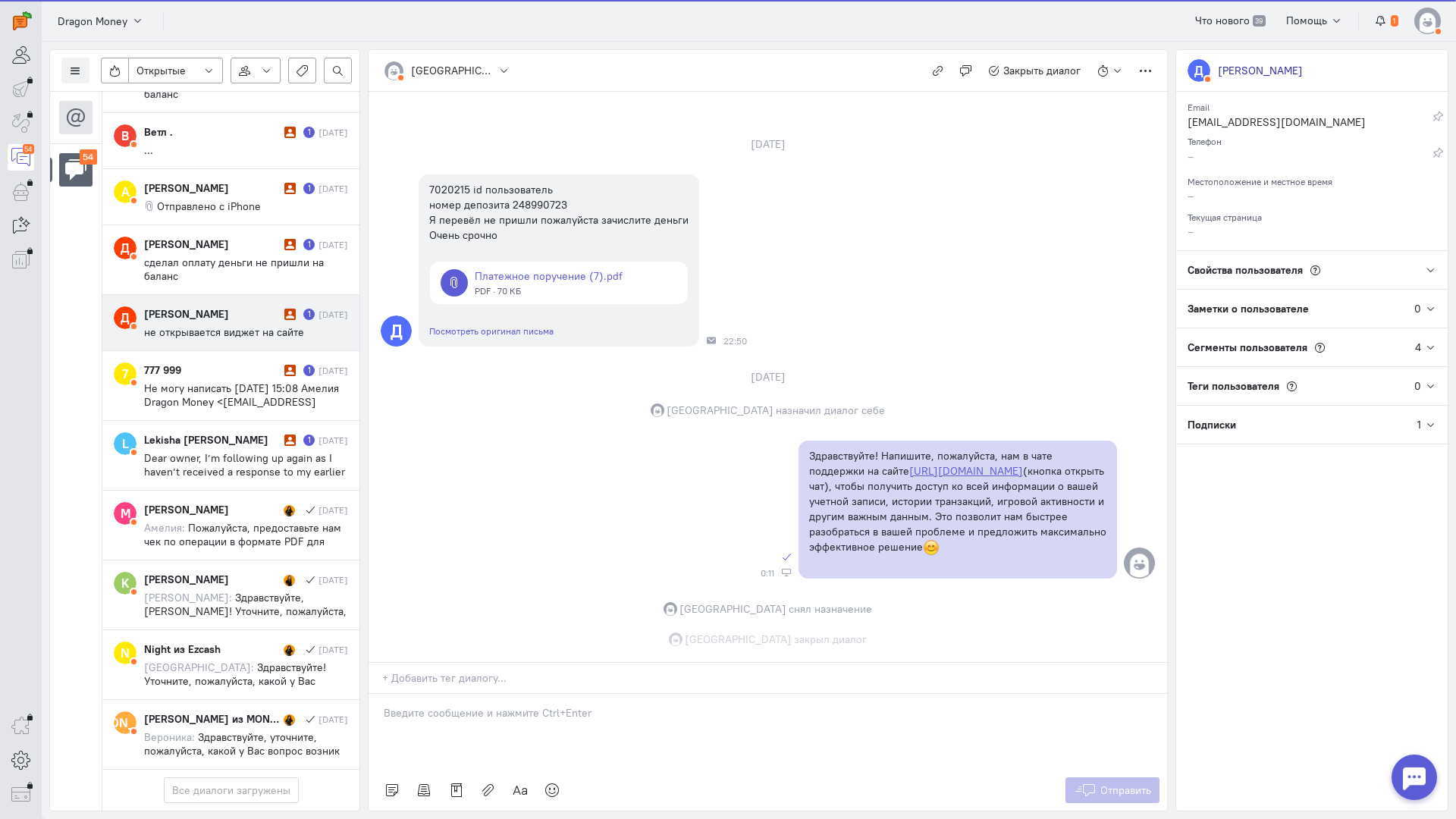
click at [194, 307] on div "[PERSON_NAME]" at bounding box center [212, 314] width 136 height 15
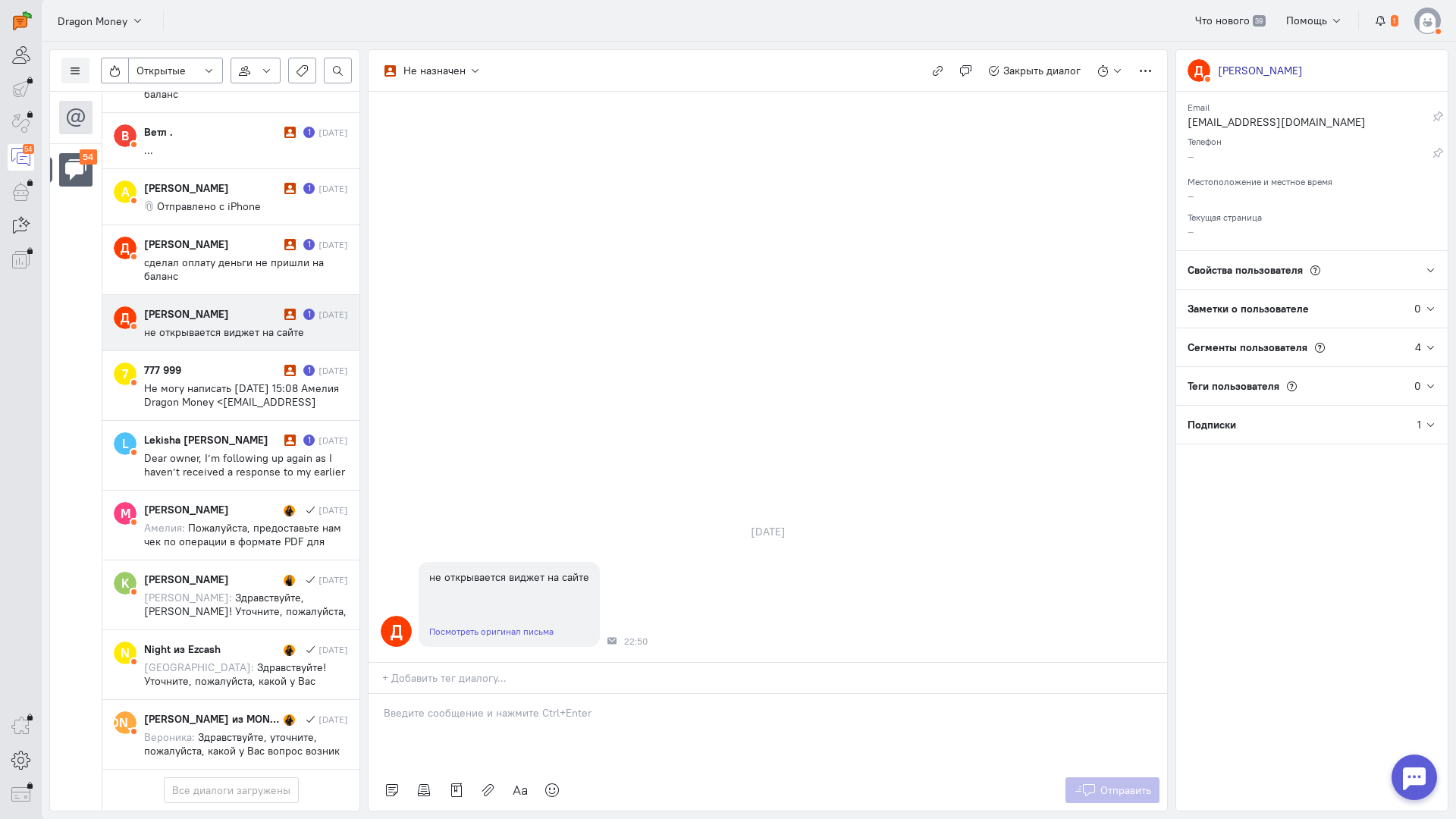
scroll to position [3282, 0]
click at [500, 705] on p at bounding box center [768, 712] width 768 height 15
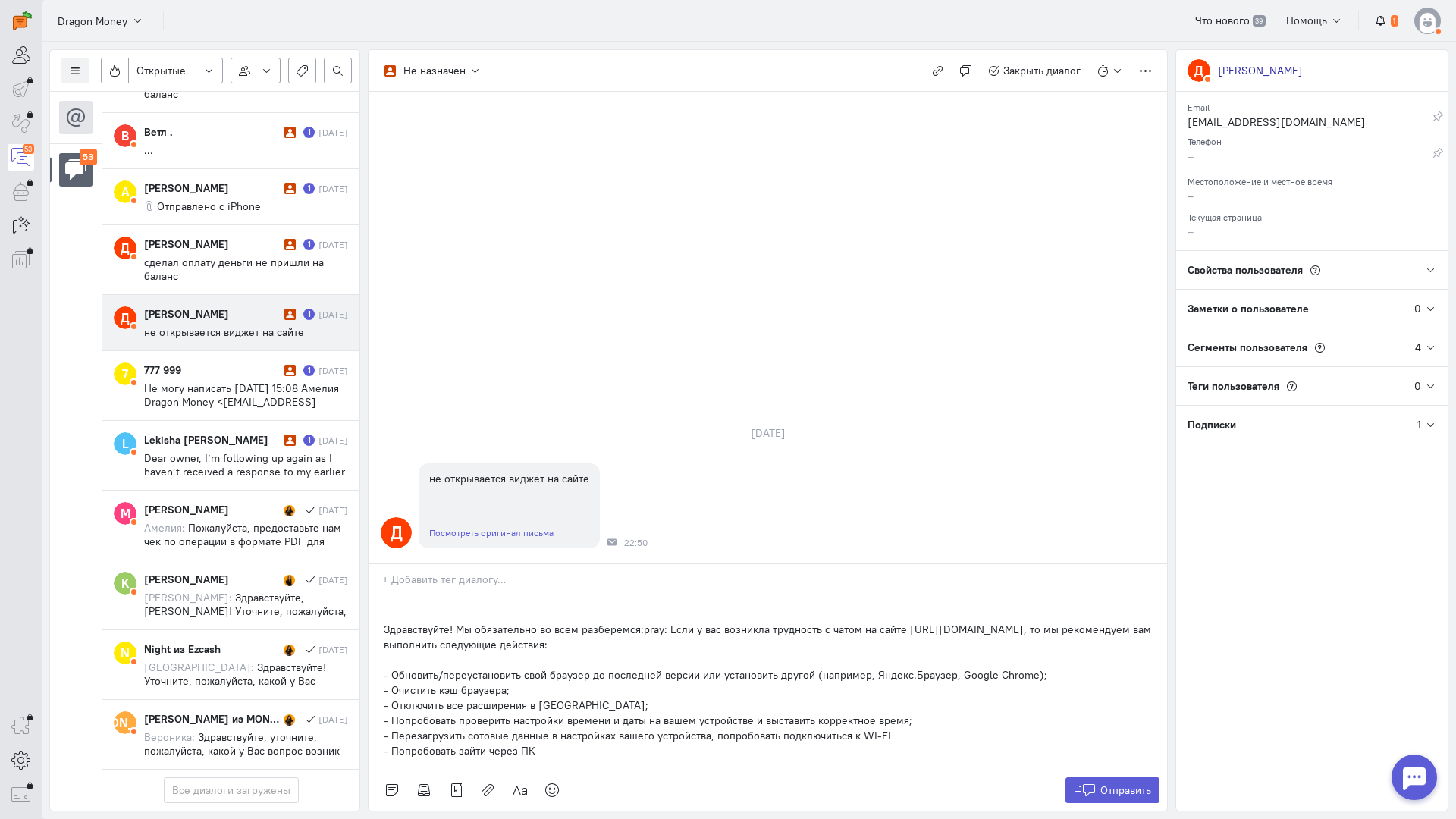
click at [374, 595] on div "Здравствуйте! Мы обязательно во всем разберемся:pray: Если у вас возникла трудн…" at bounding box center [768, 682] width 799 height 174
click at [1110, 783] on span "Отправить" at bounding box center [1125, 789] width 51 height 13
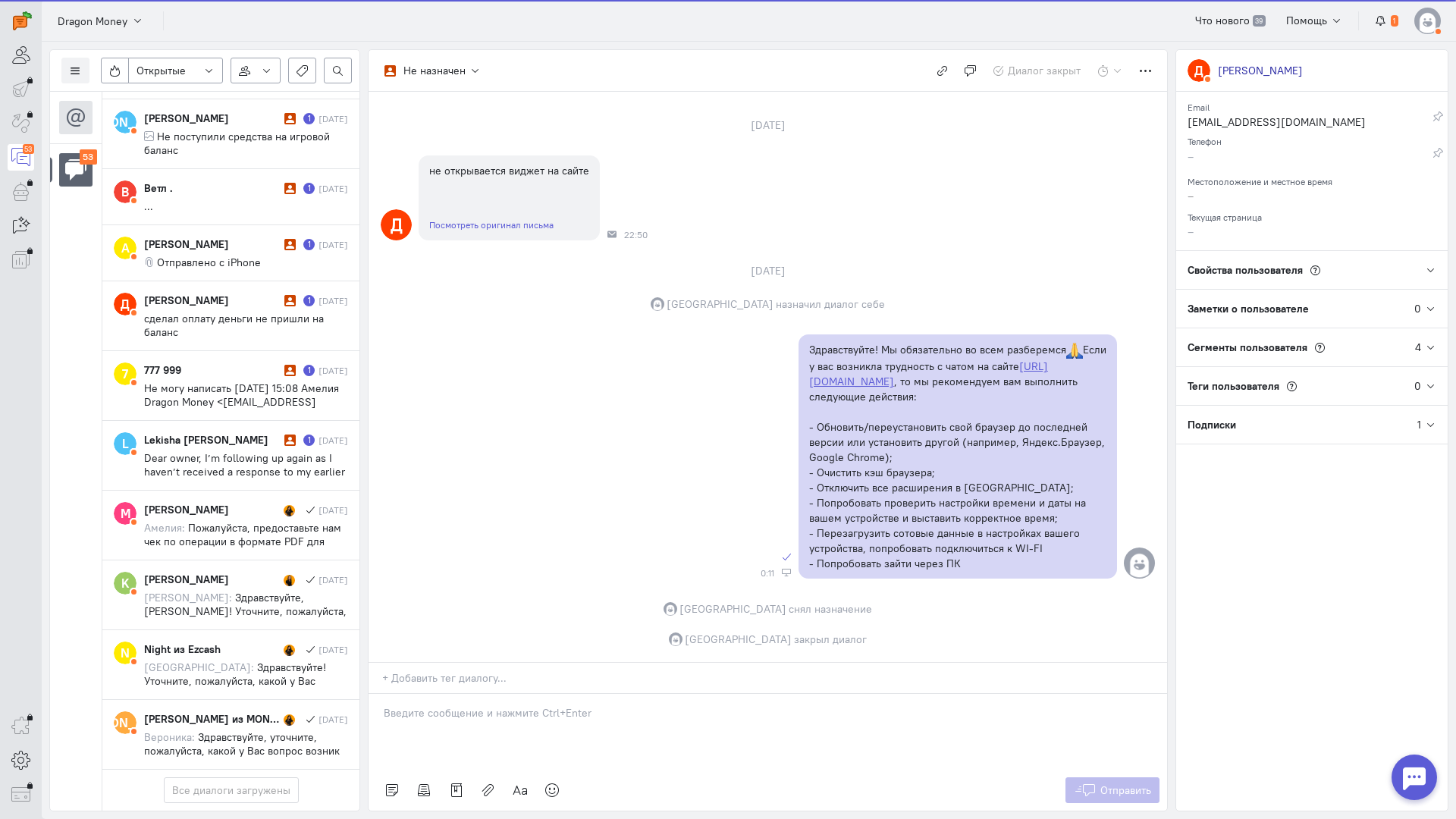
scroll to position [3226, 0]
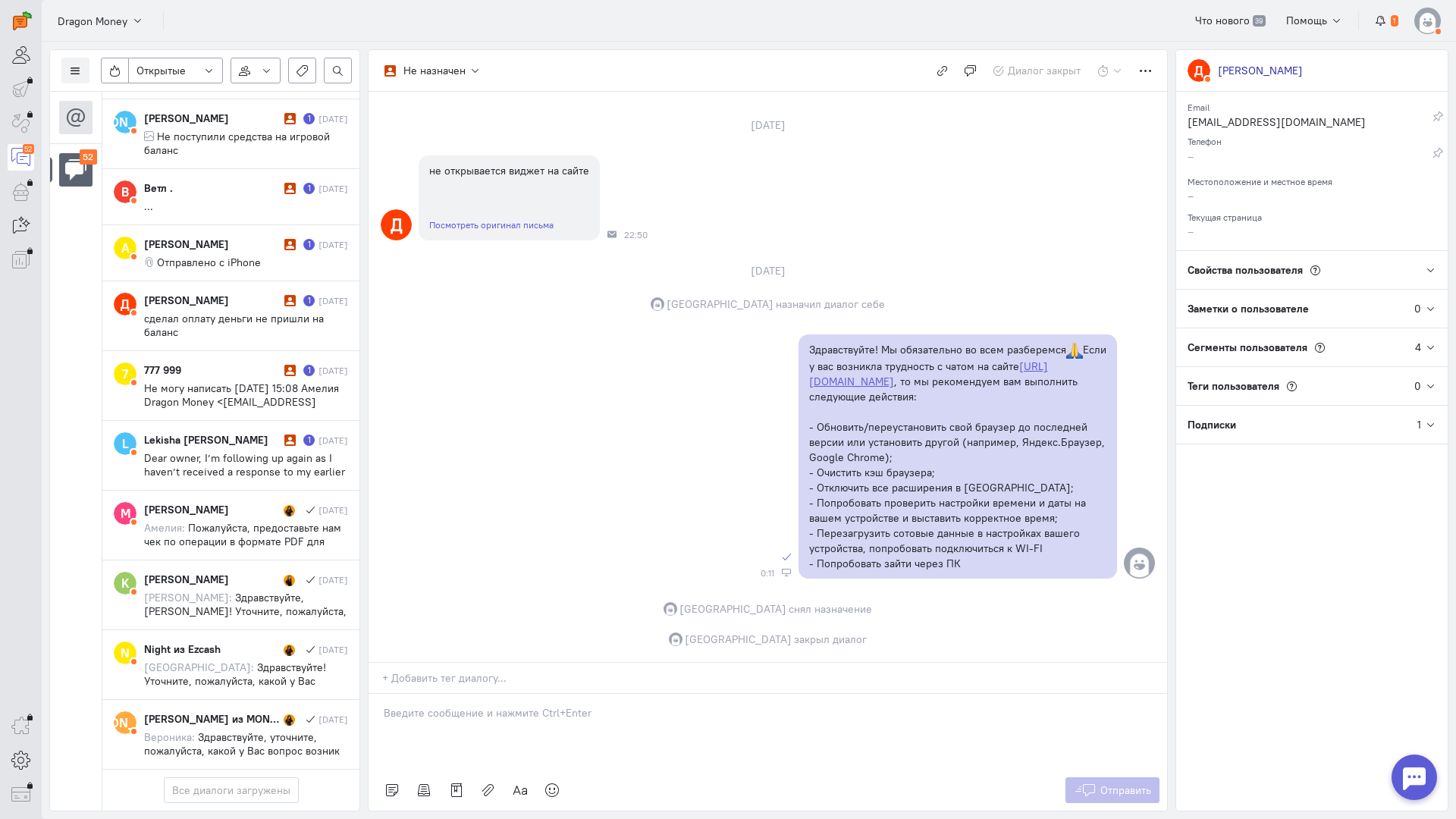
click at [13, 420] on div "52" at bounding box center [21, 410] width 42 height 819
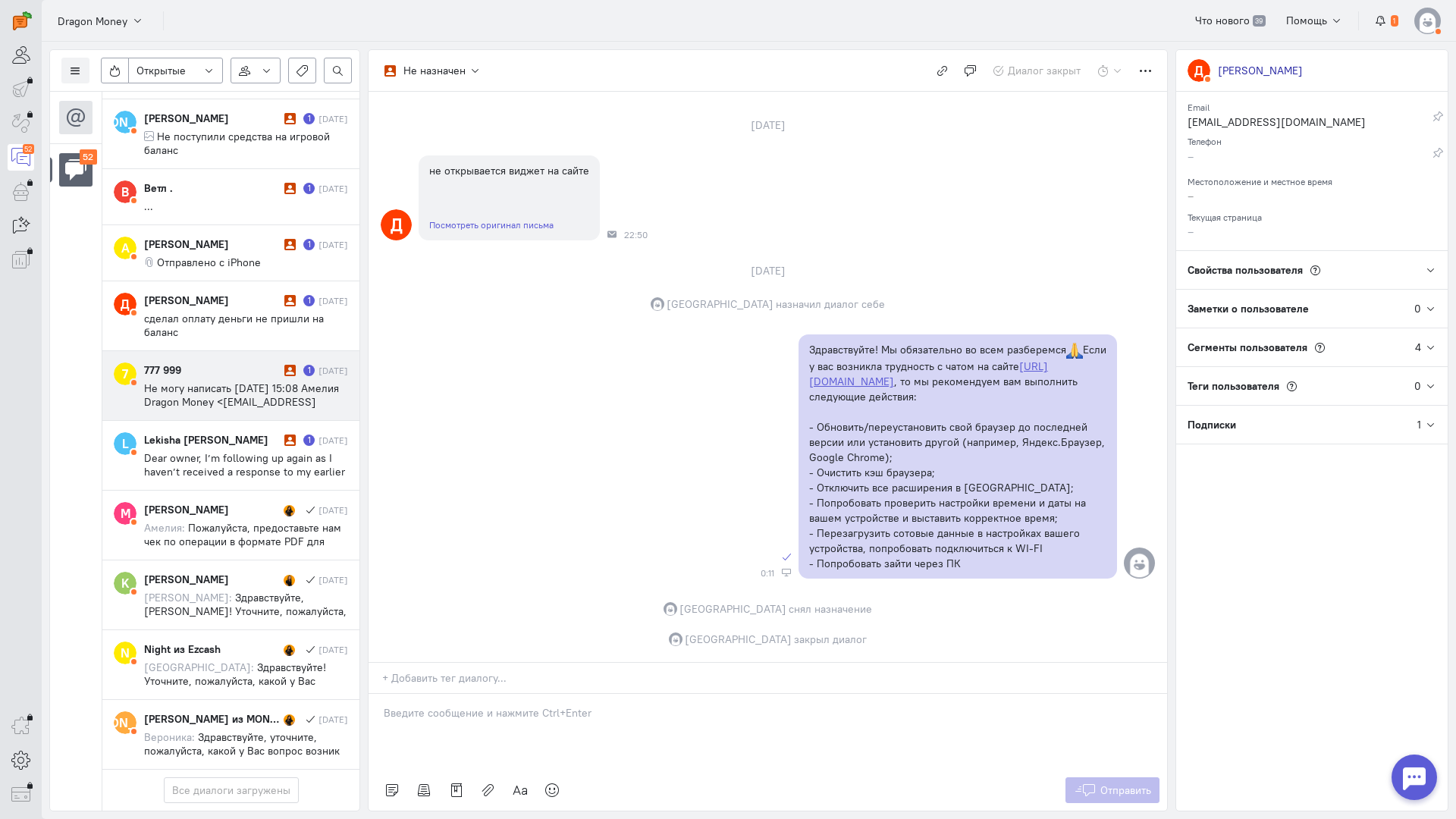
click at [240, 362] on div "777 999 1 [DATE] Не могу написать [DATE] 15:08 Амелия Dragon Money <[EMAIL_ADDR…" at bounding box center [246, 385] width 204 height 47
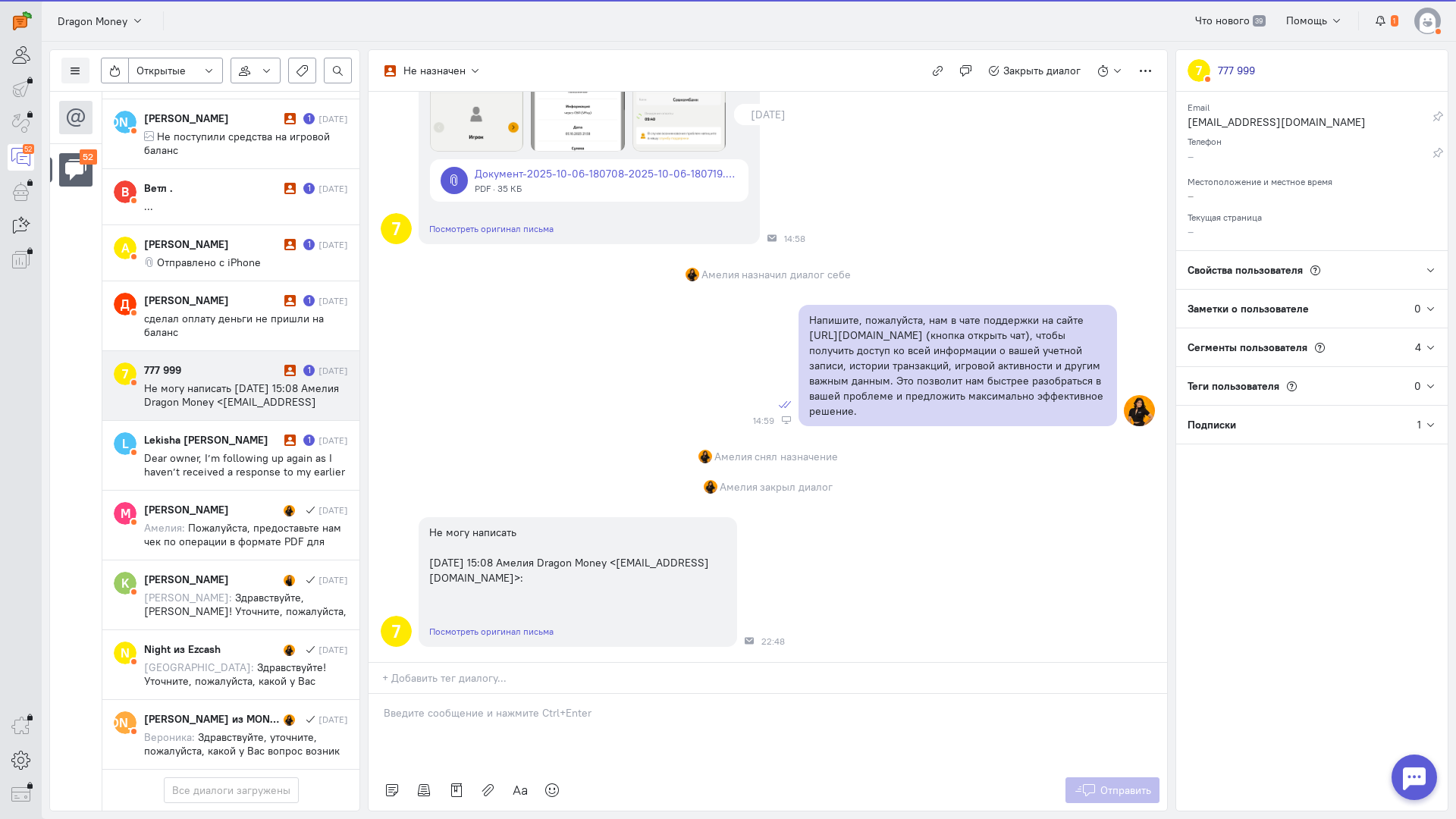
scroll to position [1301, 0]
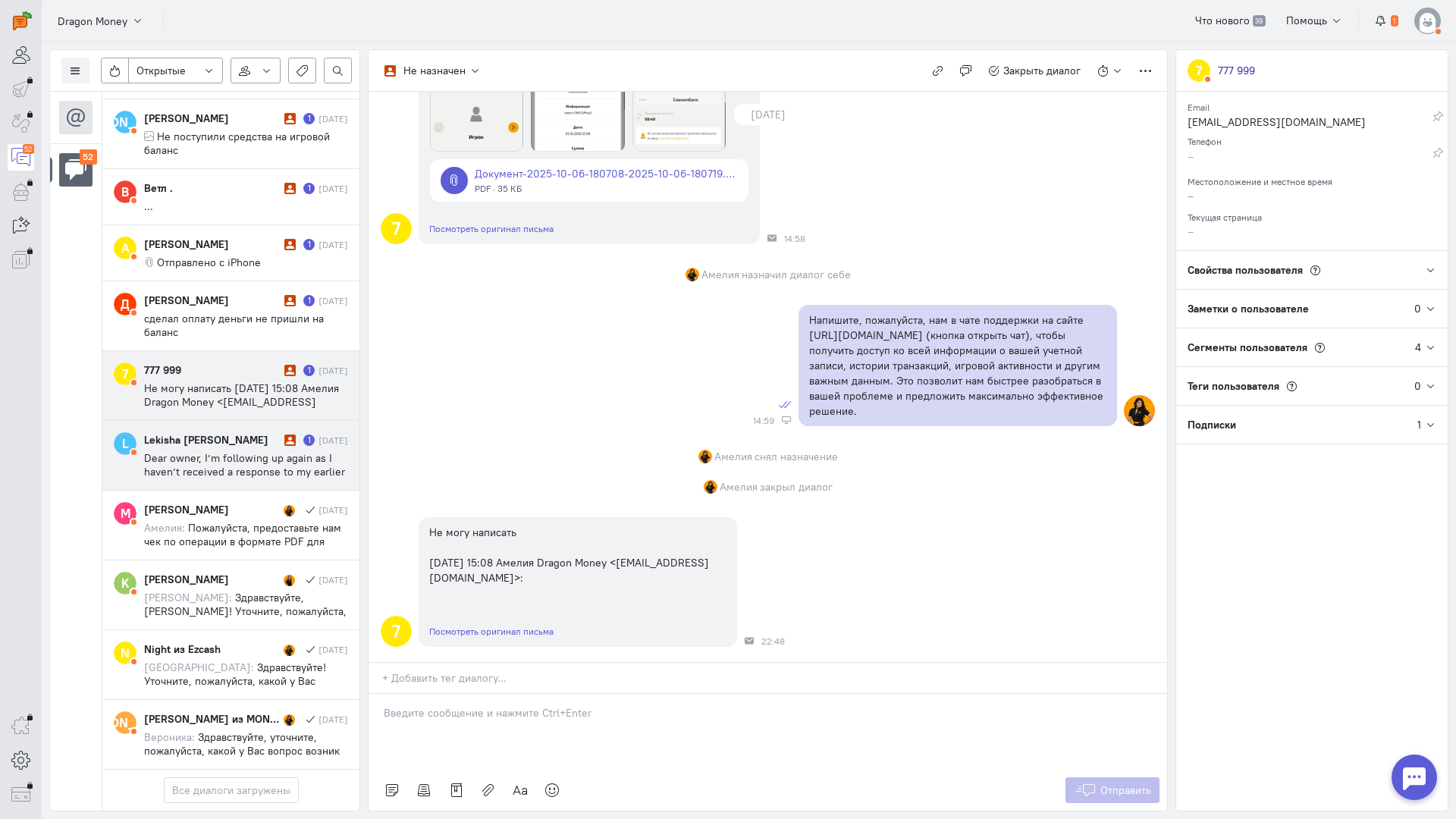
click at [232, 432] on div "Lekisha [PERSON_NAME]" at bounding box center [212, 440] width 136 height 15
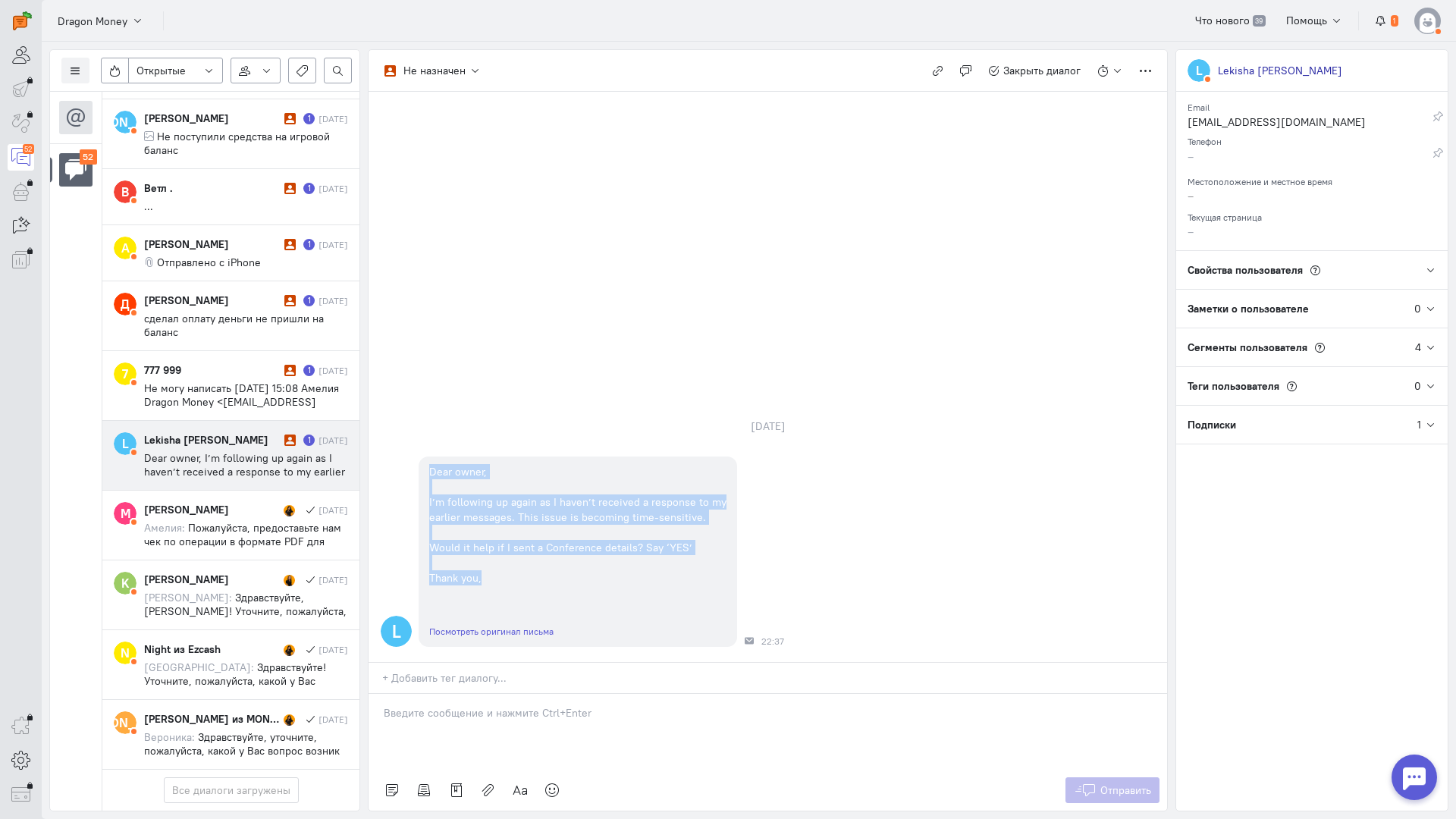
drag, startPoint x: 487, startPoint y: 490, endPoint x: 414, endPoint y: 367, distance: 143.0
click at [414, 449] on div "L Dear owner, I’m following up again as I haven’t received a response to my ear…" at bounding box center [768, 551] width 799 height 206
click at [941, 68] on icon "button" at bounding box center [938, 70] width 11 height 11
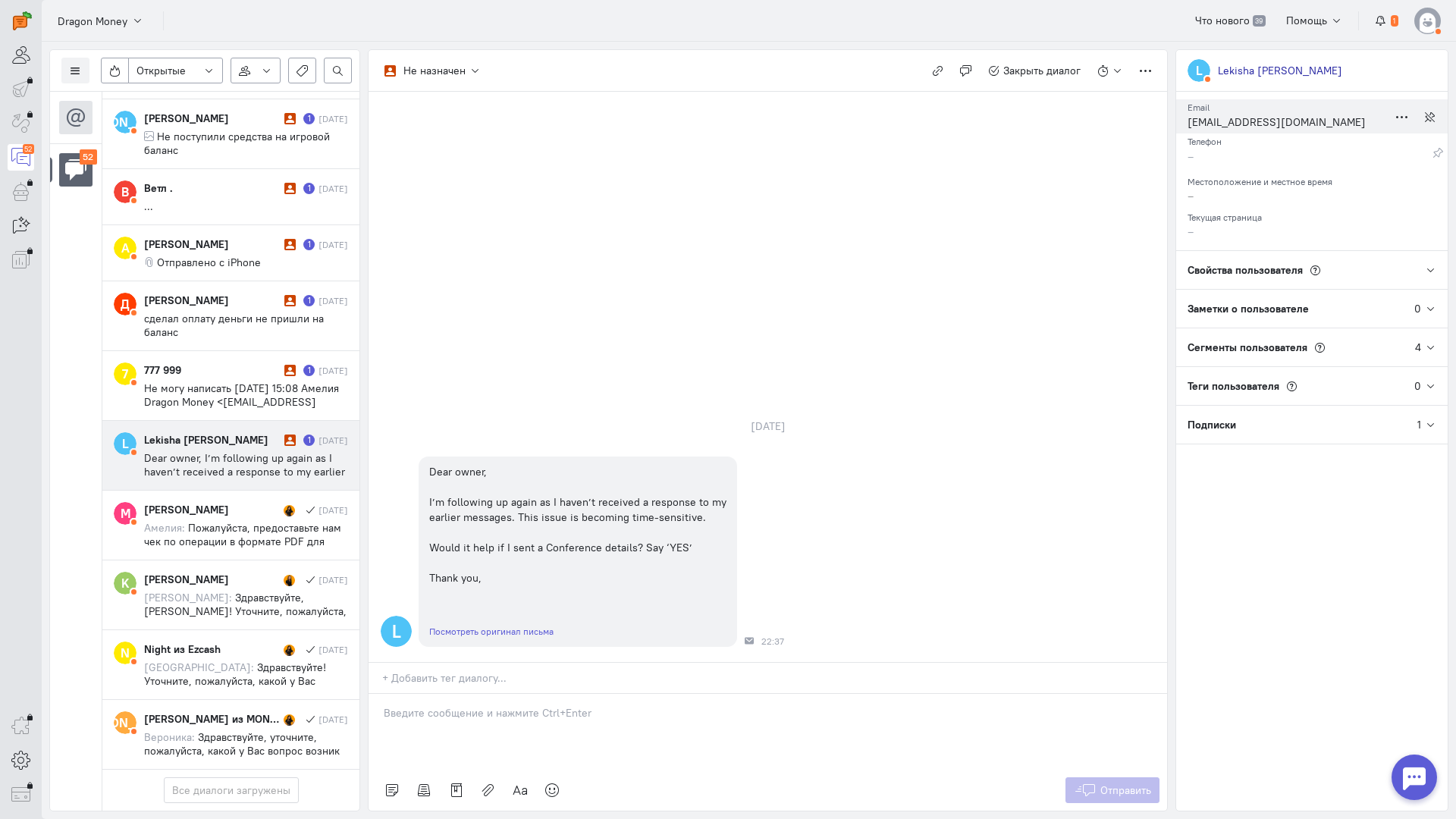
click at [1264, 123] on div "[EMAIL_ADDRESS][DOMAIN_NAME]" at bounding box center [1288, 124] width 200 height 19
click at [78, 68] on icon at bounding box center [75, 70] width 11 height 11
click at [116, 102] on span "Список пользователей" at bounding box center [148, 101] width 113 height 13
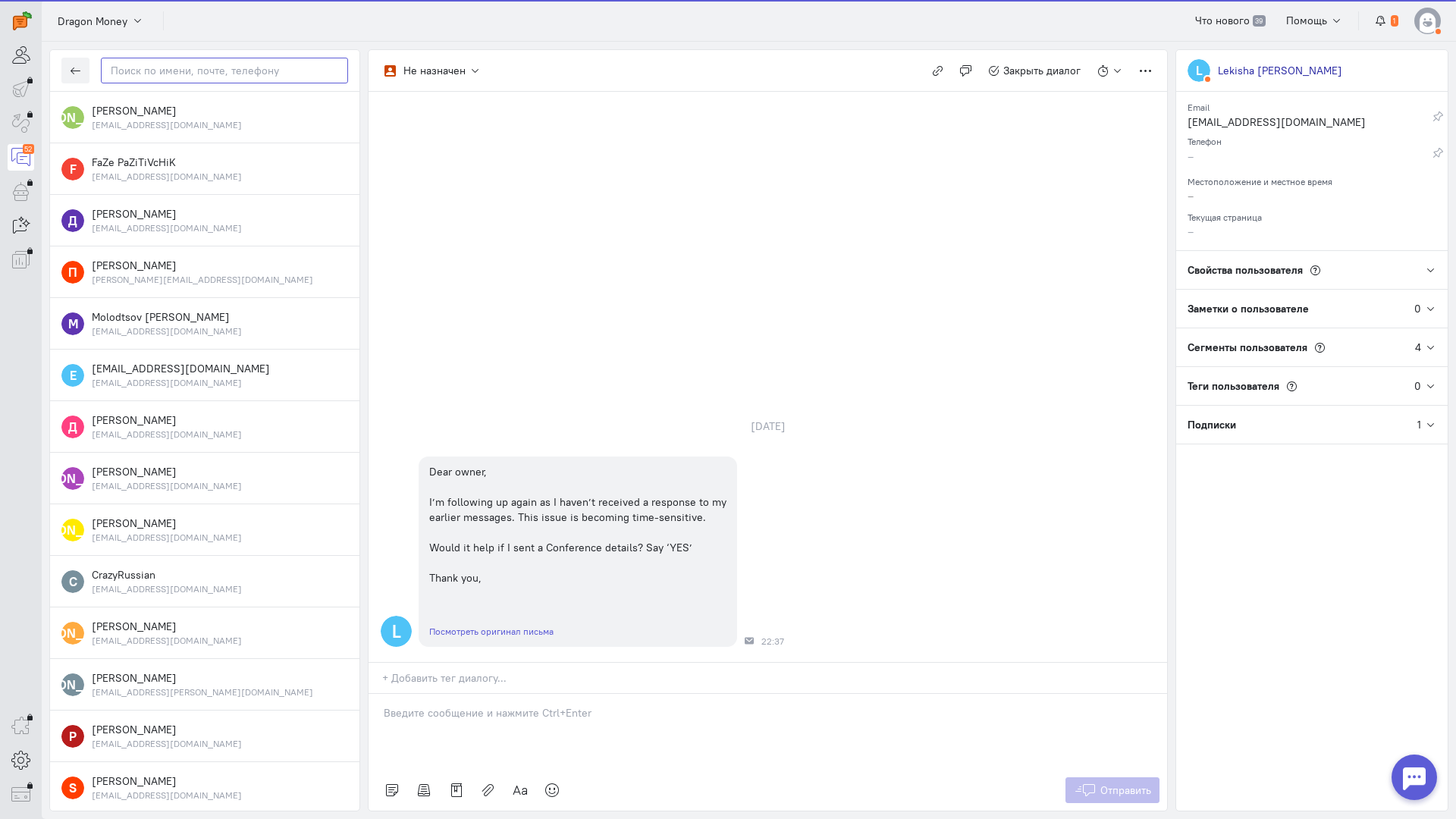
click at [166, 64] on input "text" at bounding box center [225, 70] width 248 height 26
paste input "lekisharockwell"
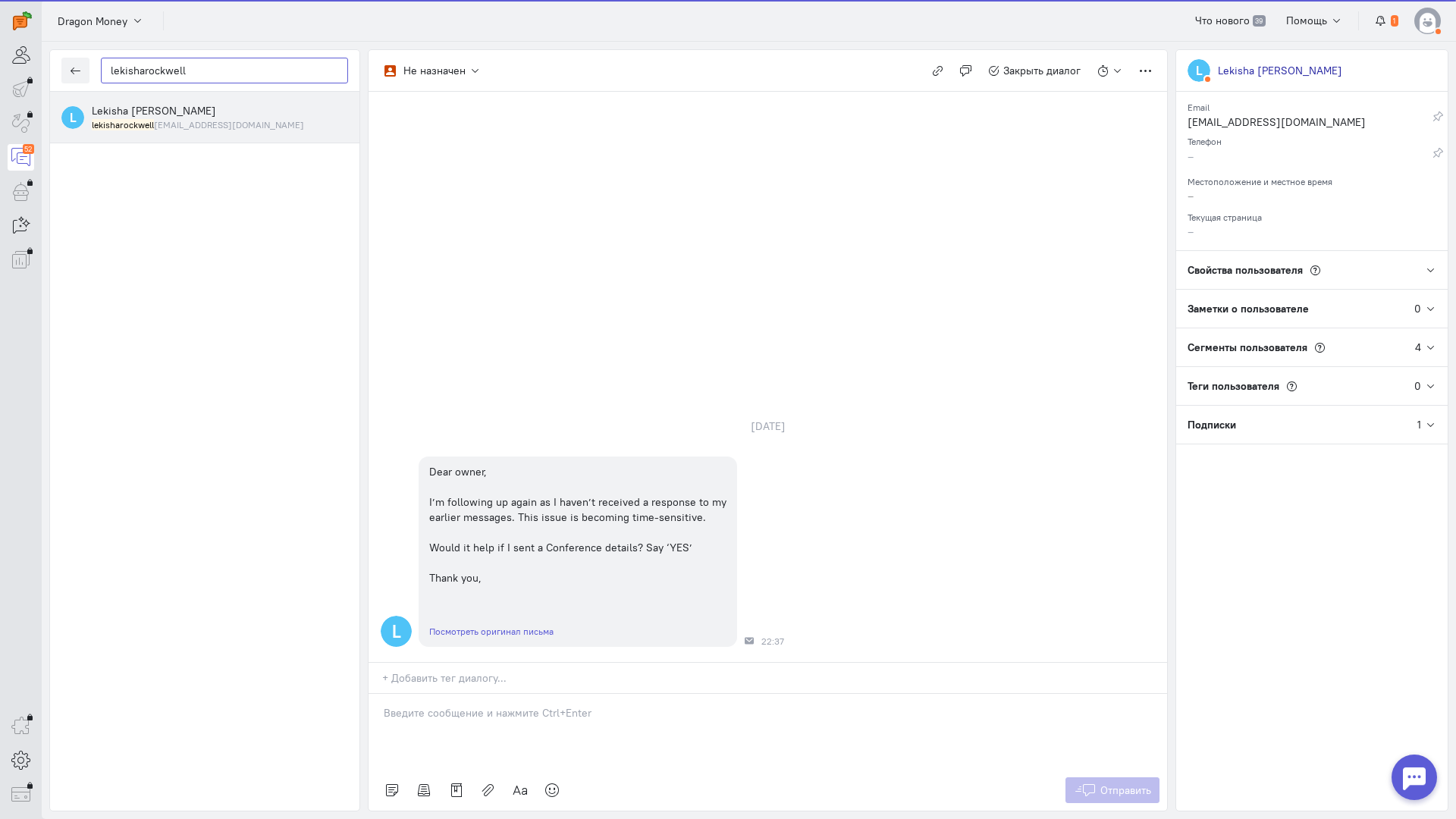
type input "lekisharockwell"
click at [165, 111] on span "Lekisha [PERSON_NAME]" at bounding box center [153, 110] width 125 height 13
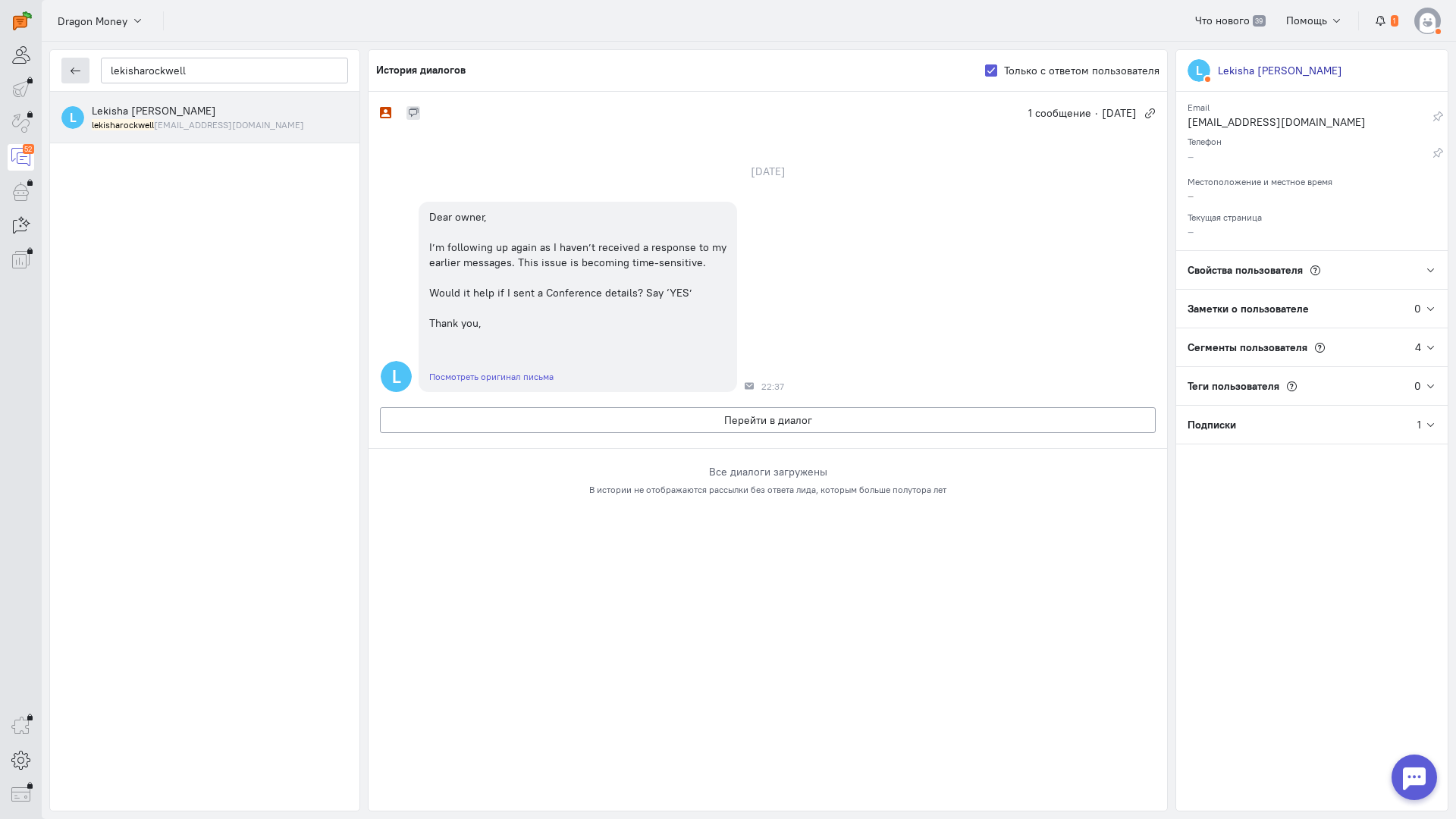
click at [69, 70] on button "button" at bounding box center [74, 70] width 28 height 26
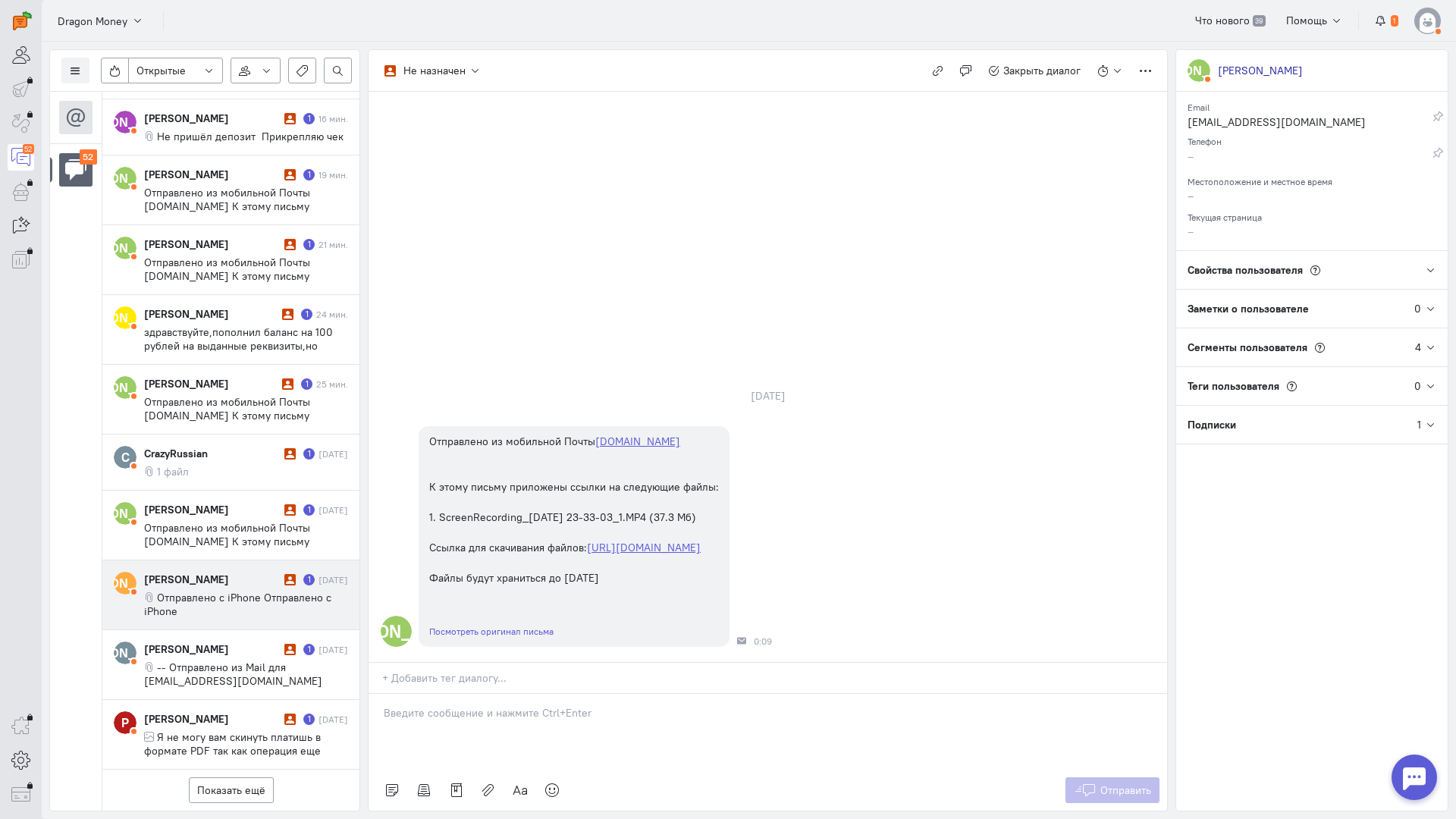
scroll to position [757, 0]
click at [233, 777] on button "Показать ещё" at bounding box center [231, 789] width 85 height 26
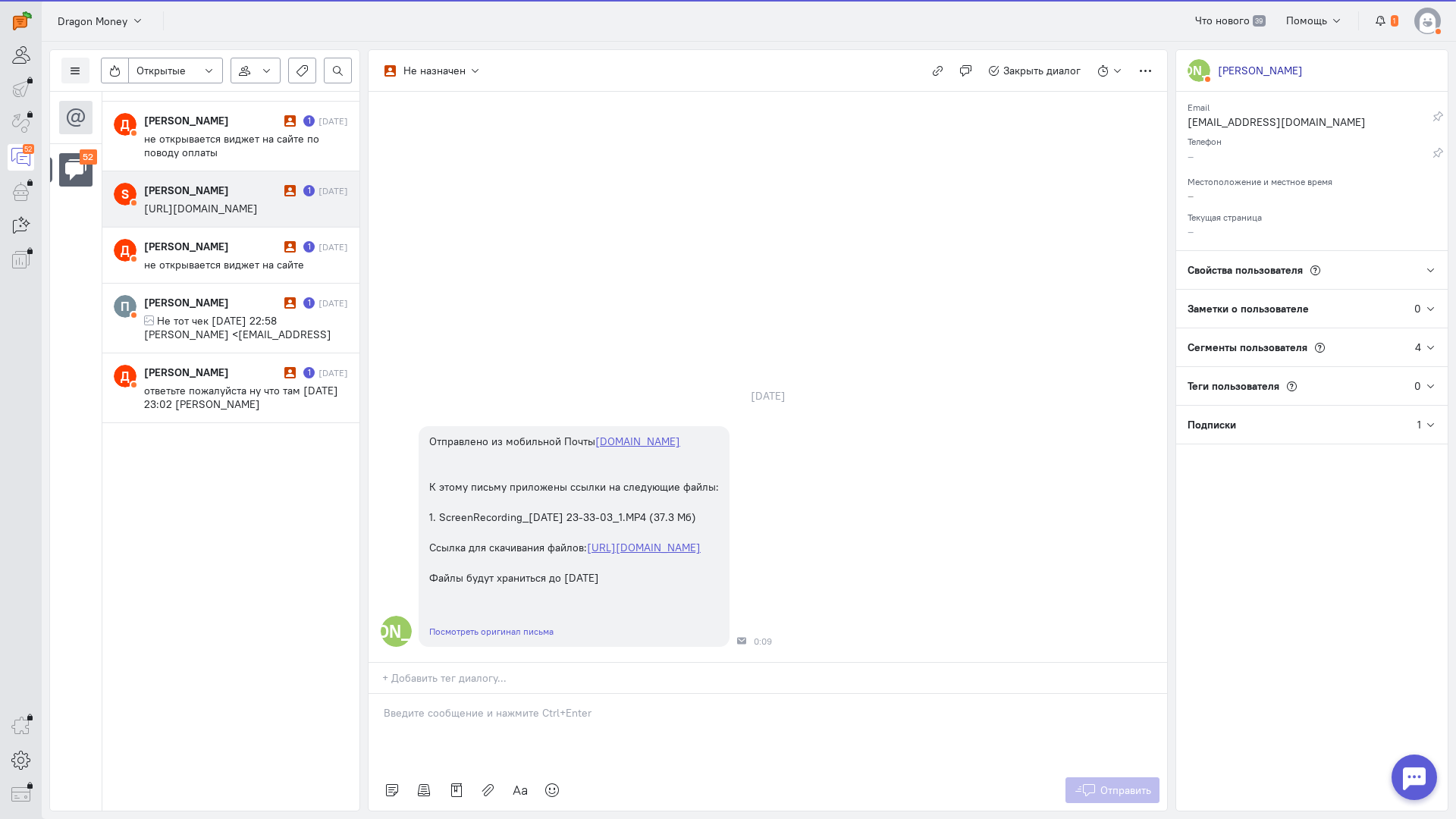
scroll to position [2081, 0]
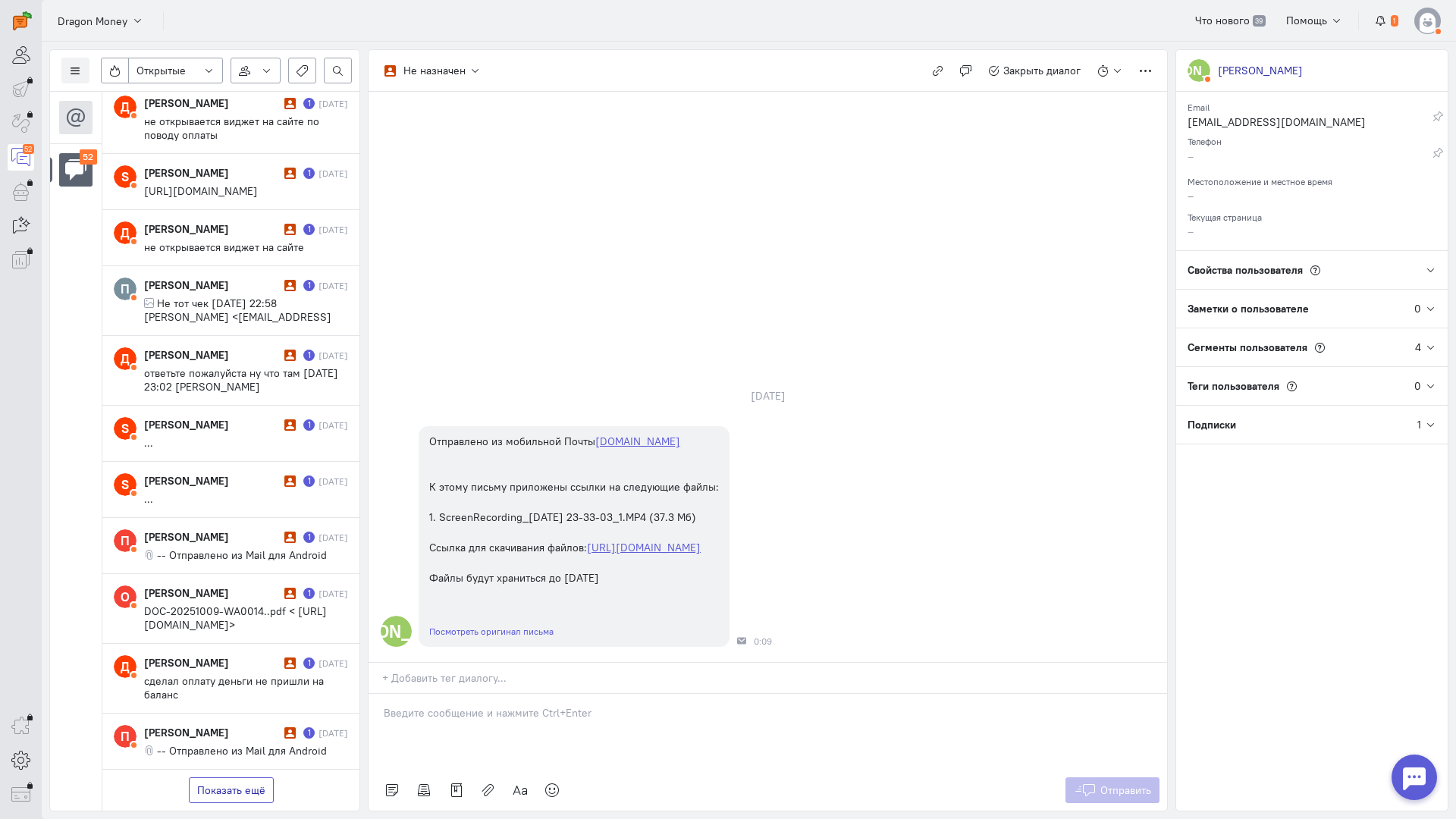
click at [232, 777] on button "Показать ещё" at bounding box center [231, 789] width 85 height 26
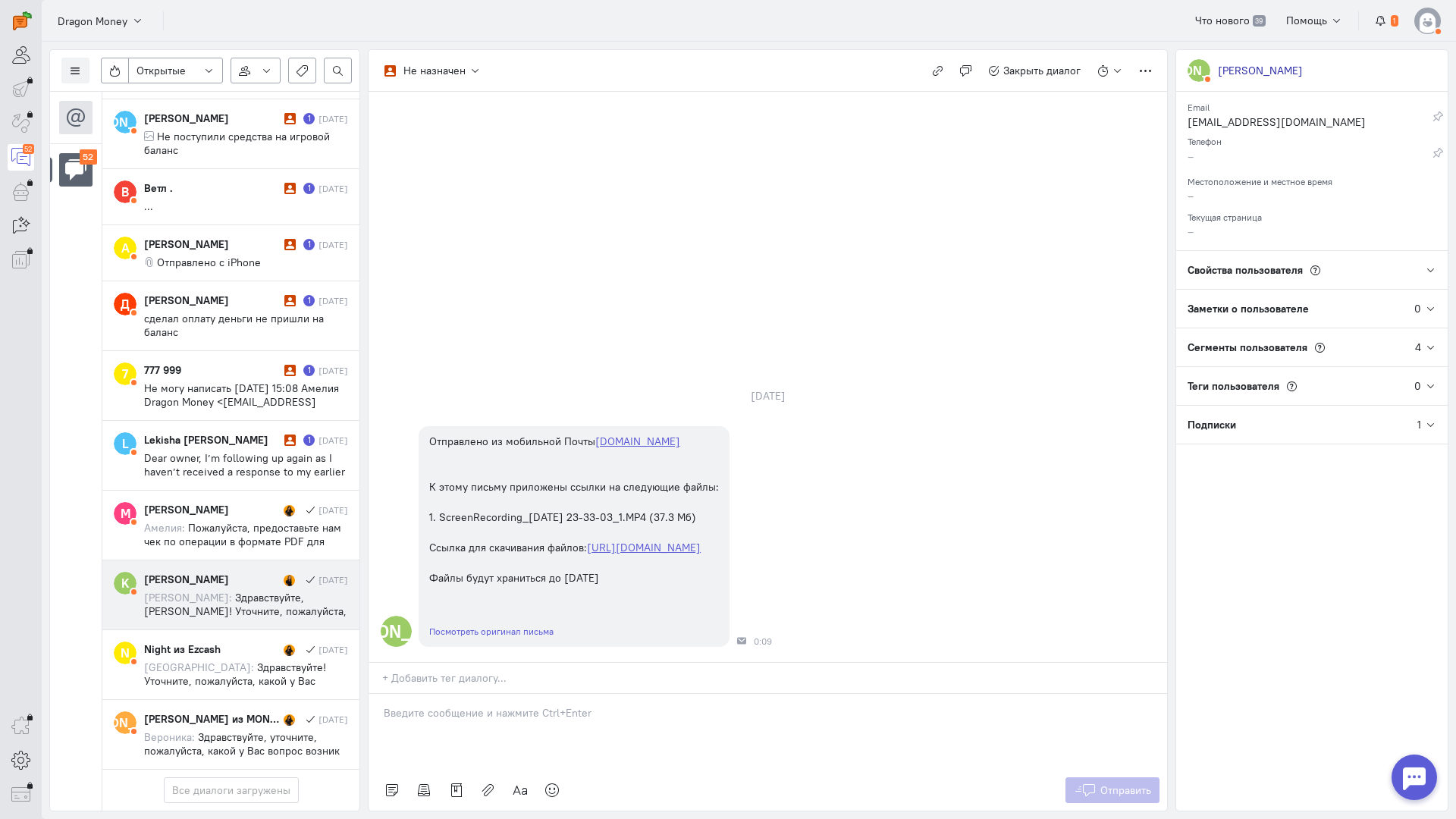
scroll to position [3226, 0]
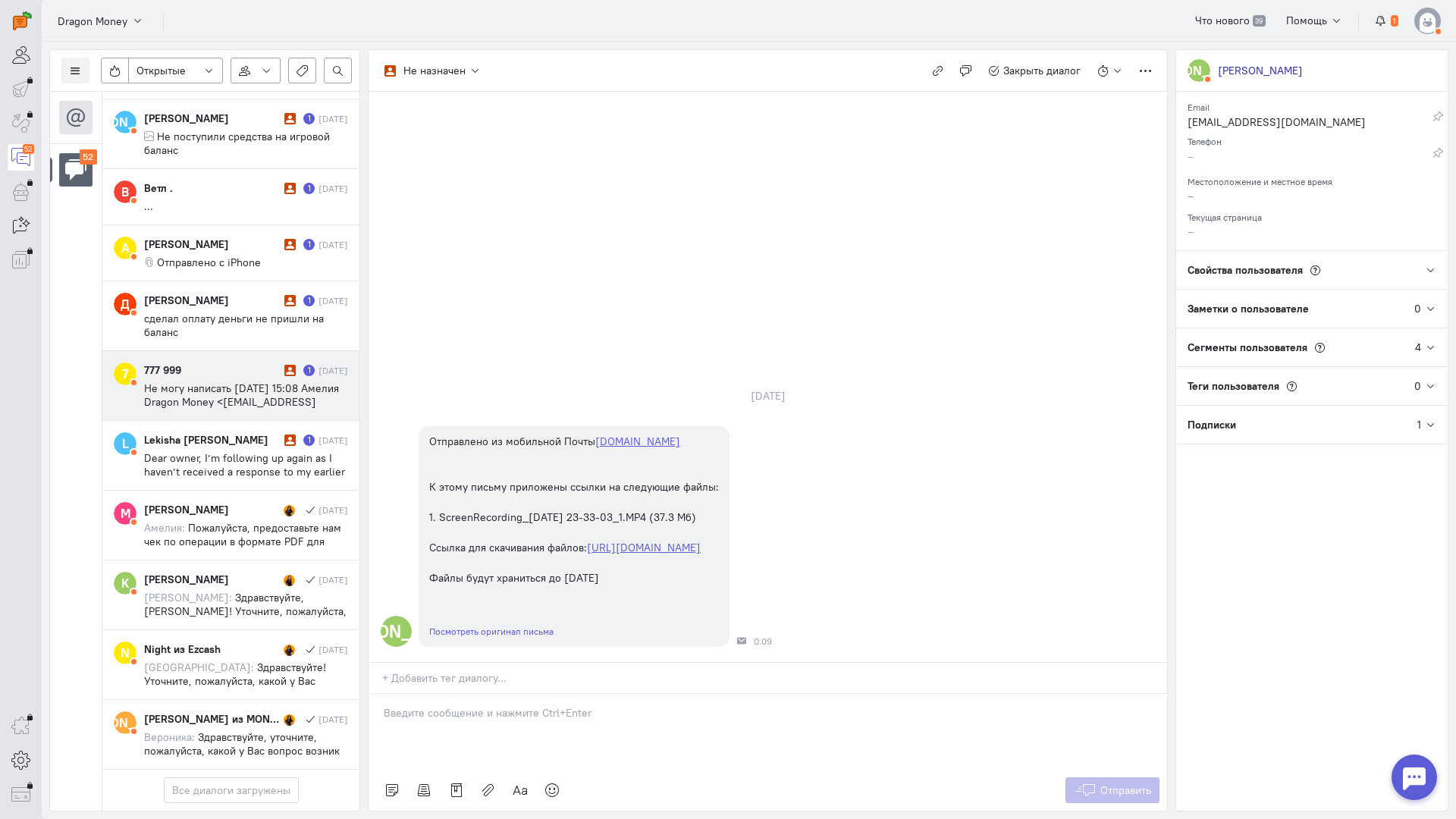
click at [223, 381] on span "Не могу написать [DATE] 15:08 Амелия Dragon Money <[EMAIL_ADDRESS][DOMAIN_NAME]…" at bounding box center [241, 401] width 195 height 41
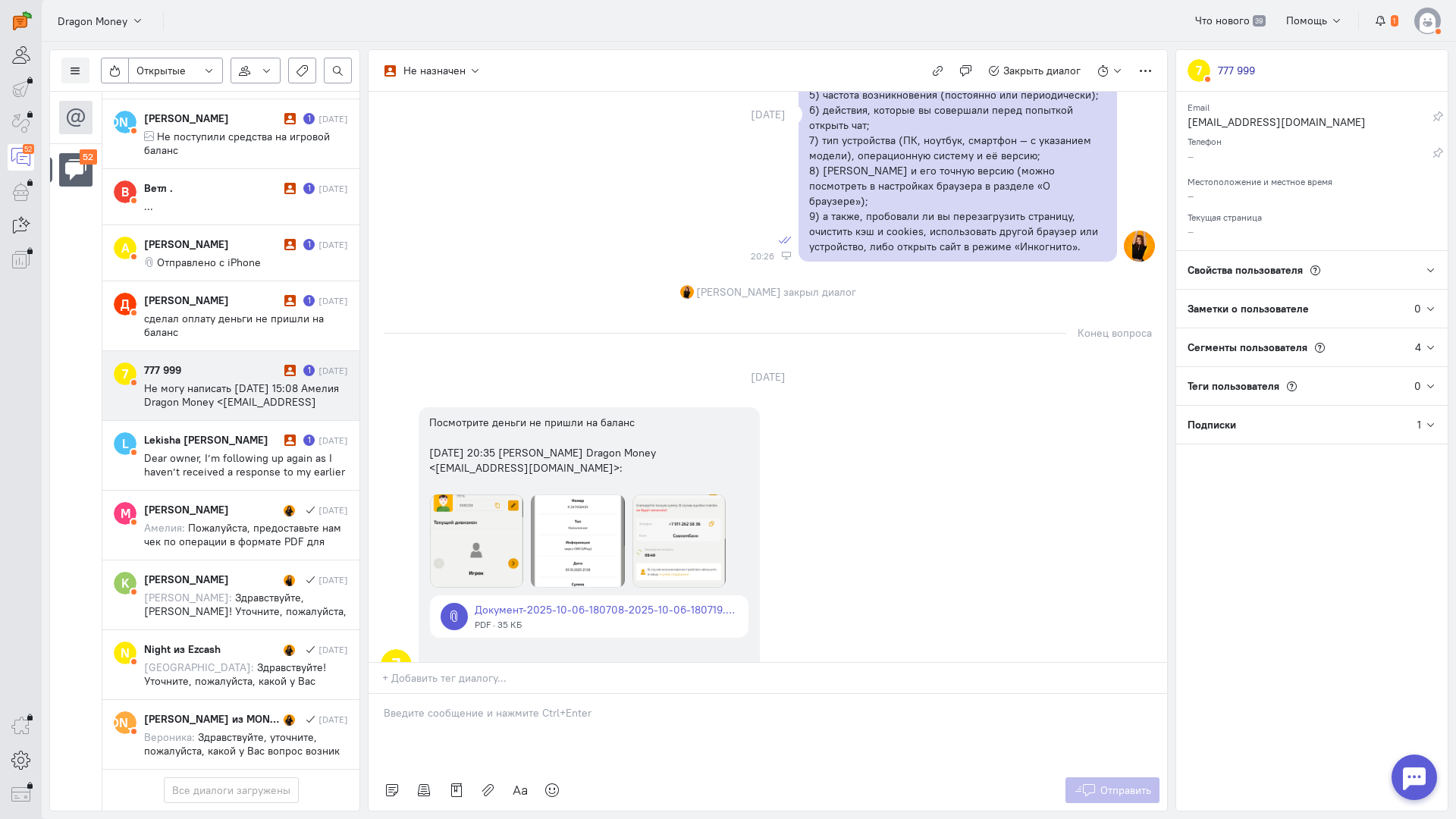
scroll to position [922, 0]
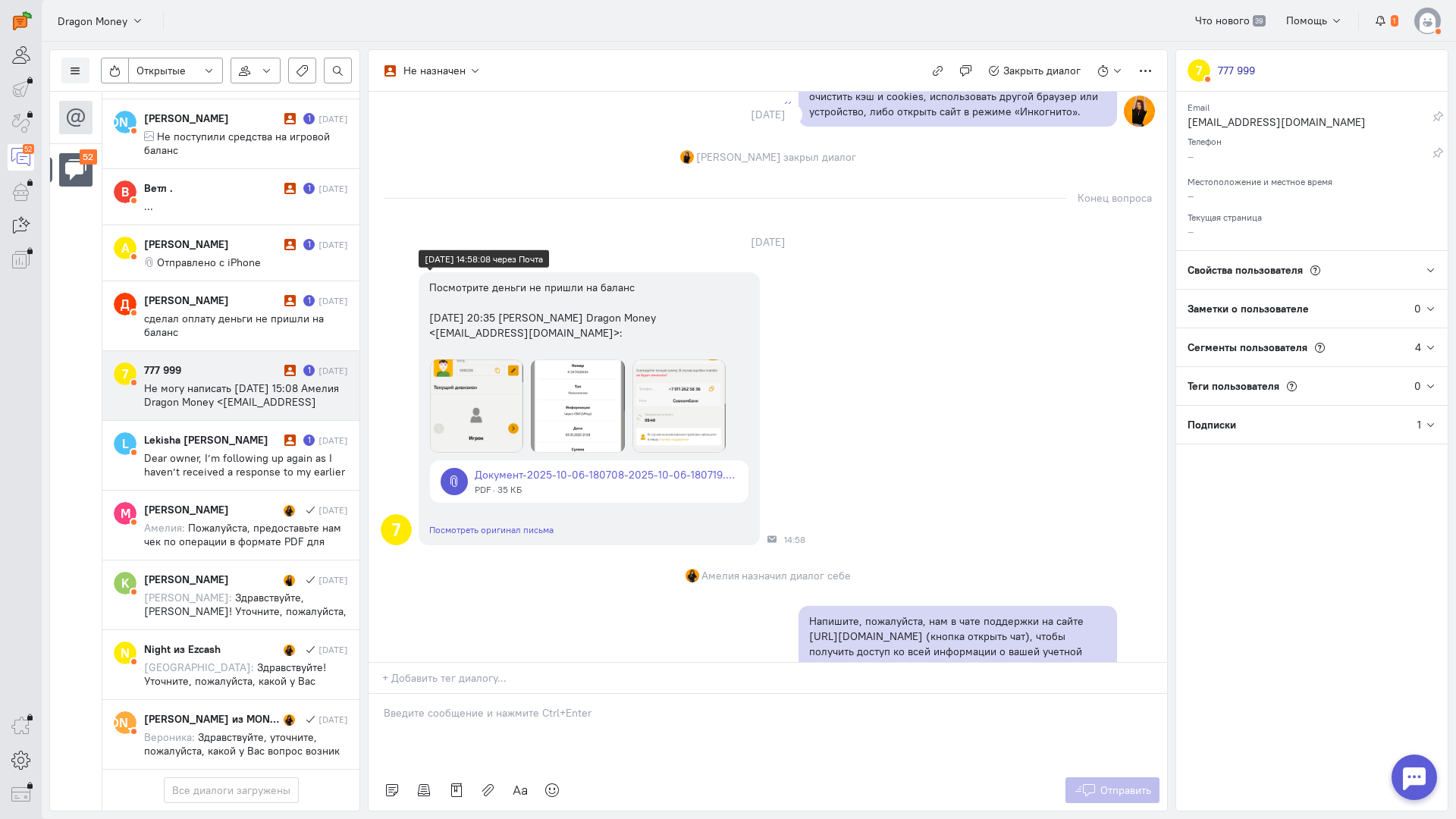
click at [489, 373] on img at bounding box center [476, 406] width 93 height 93
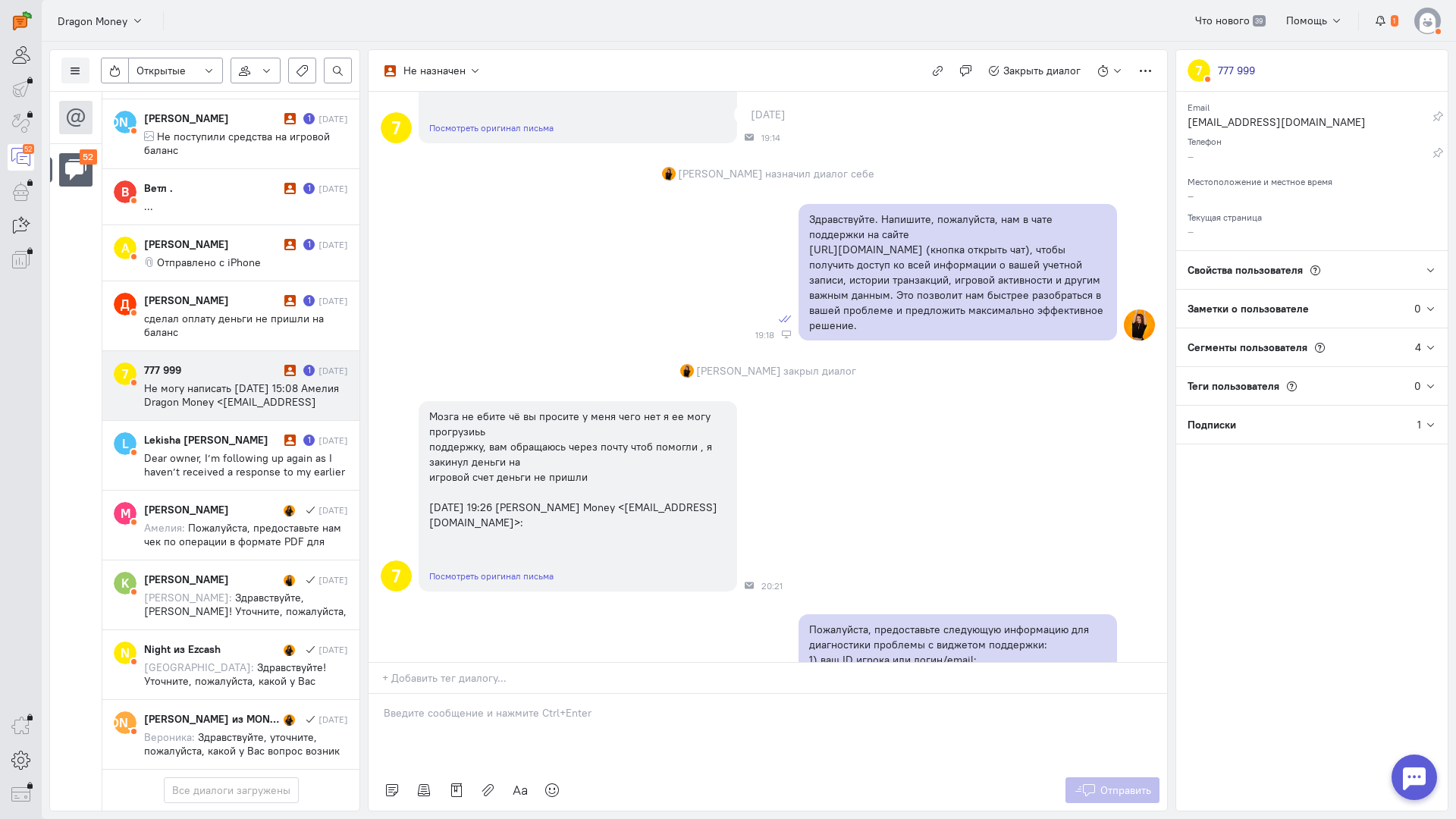
scroll to position [0, 0]
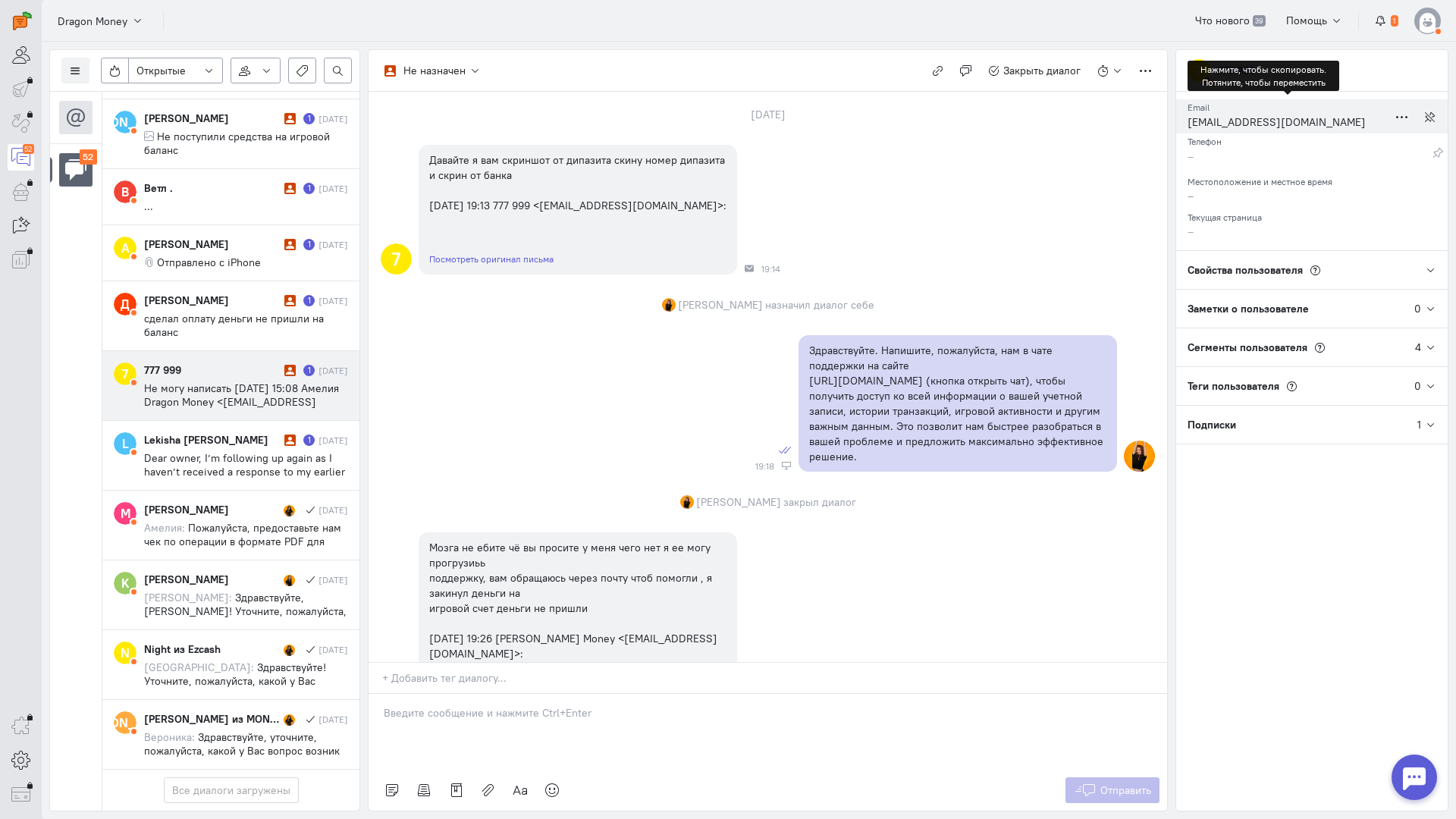
click at [1219, 118] on div "[EMAIL_ADDRESS][DOMAIN_NAME]" at bounding box center [1288, 124] width 200 height 19
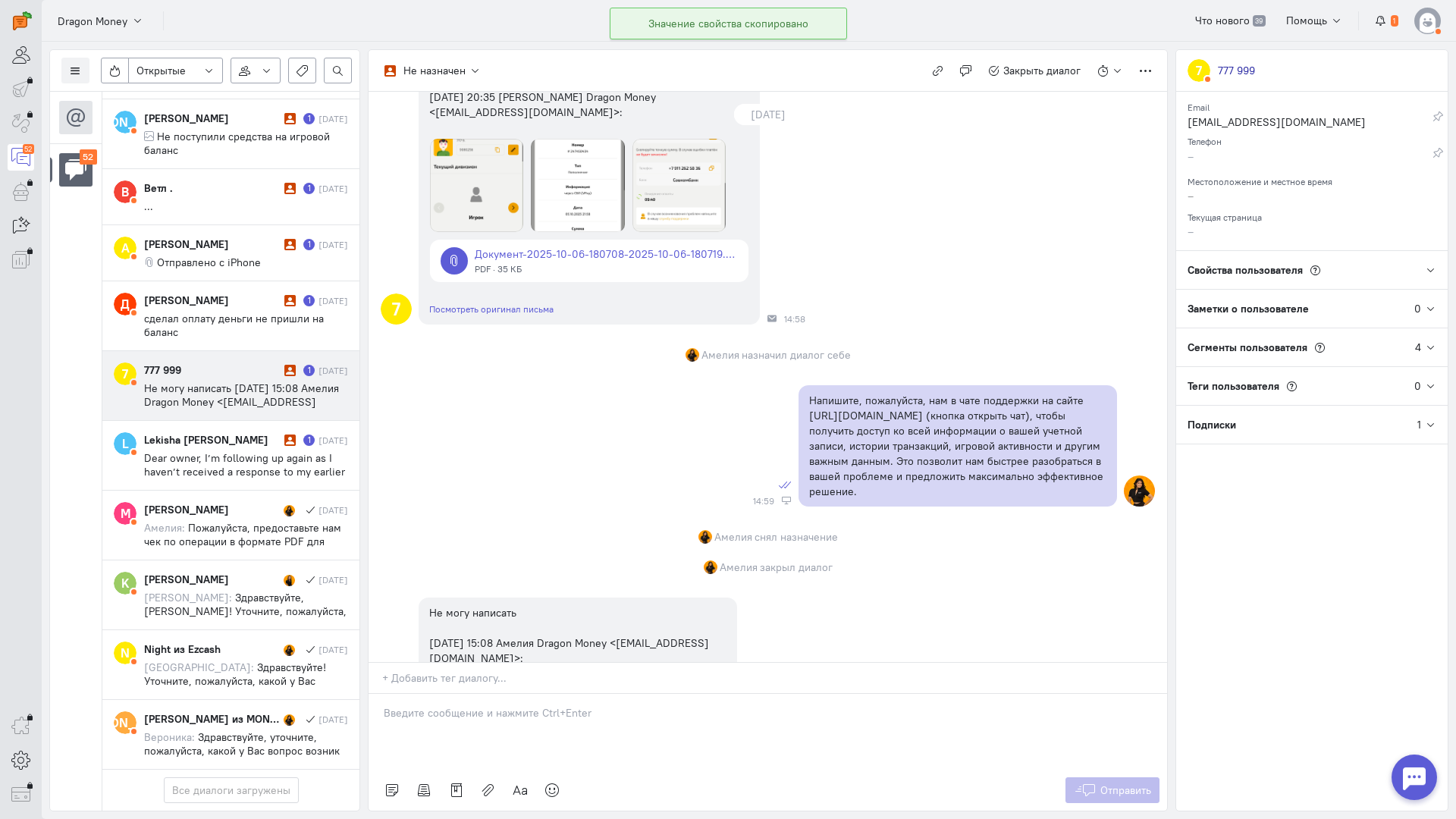
scroll to position [922, 0]
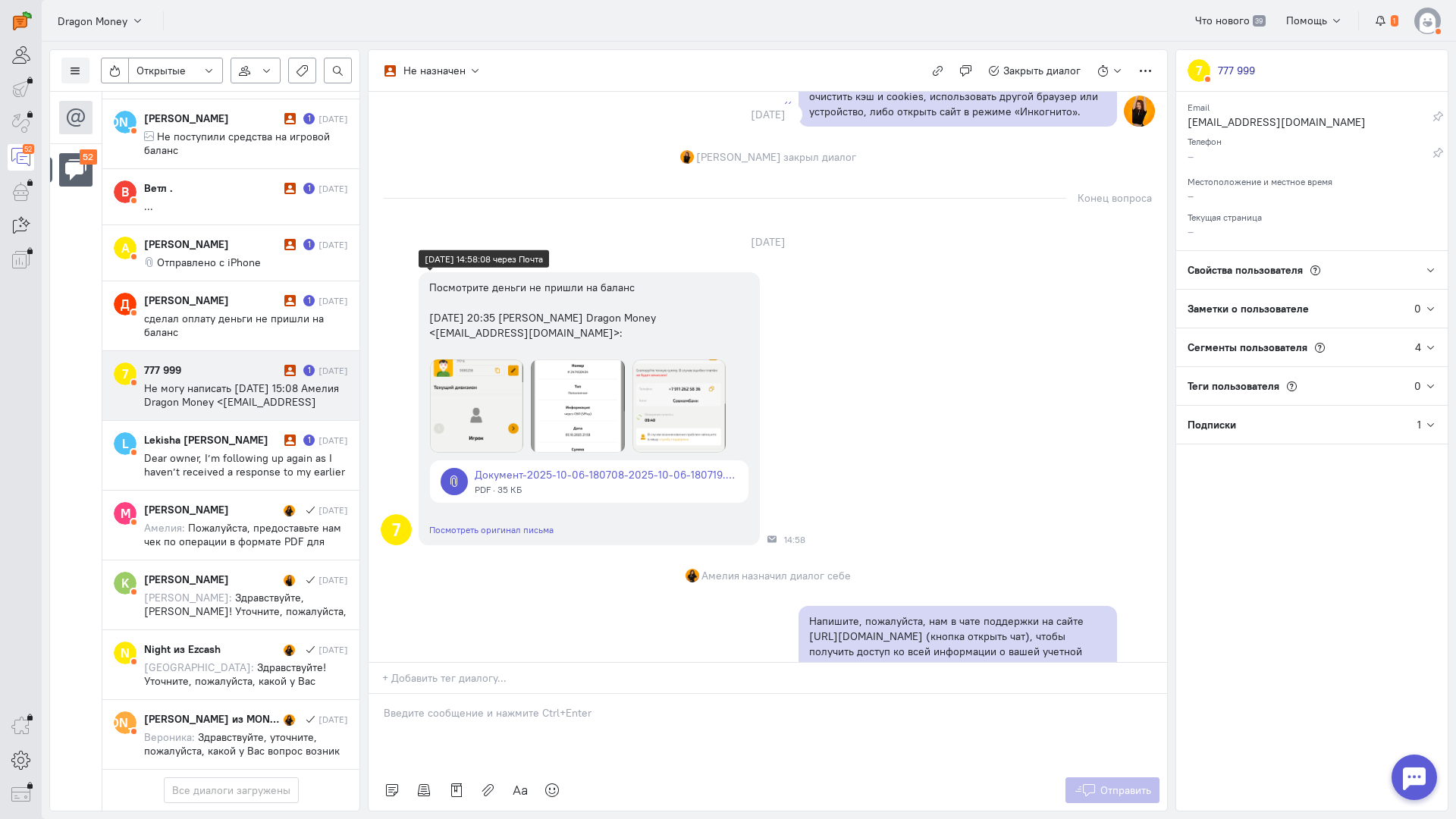
click at [590, 407] on img at bounding box center [577, 406] width 93 height 93
click at [565, 407] on img at bounding box center [577, 406] width 93 height 93
click at [514, 463] on link at bounding box center [589, 481] width 318 height 43
click at [561, 400] on img at bounding box center [577, 406] width 93 height 93
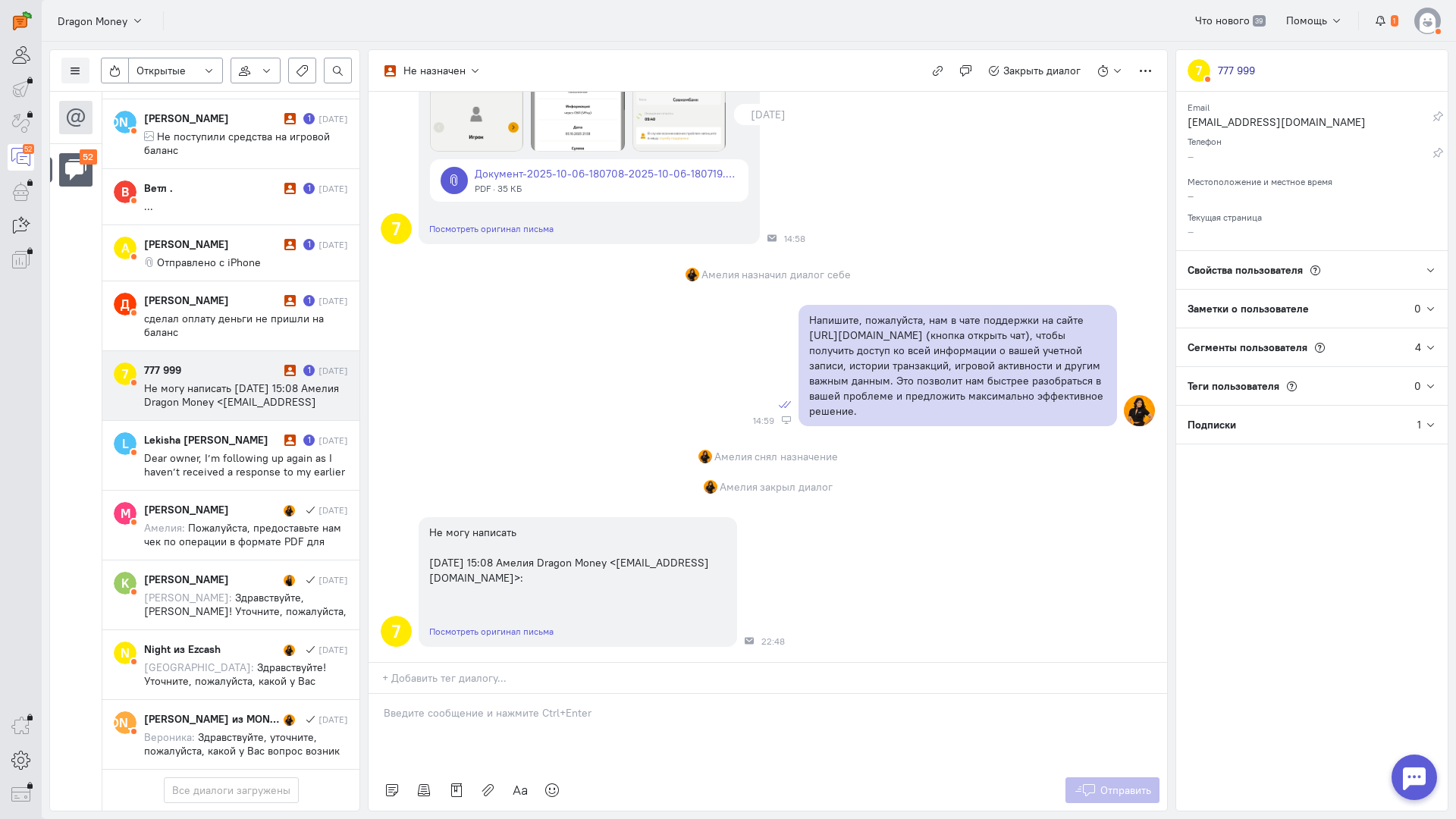
scroll to position [1301, 0]
click at [431, 705] on p at bounding box center [768, 712] width 768 height 15
click at [374, 693] on div "Здравствуйте! Благодарим Вас за обращение и предоставленную информацию:blush:" at bounding box center [768, 731] width 799 height 76
click at [868, 705] on p "Здравствуйте! Благодарим Вас за обращение и предоставленную информацию:blush:" at bounding box center [768, 712] width 768 height 15
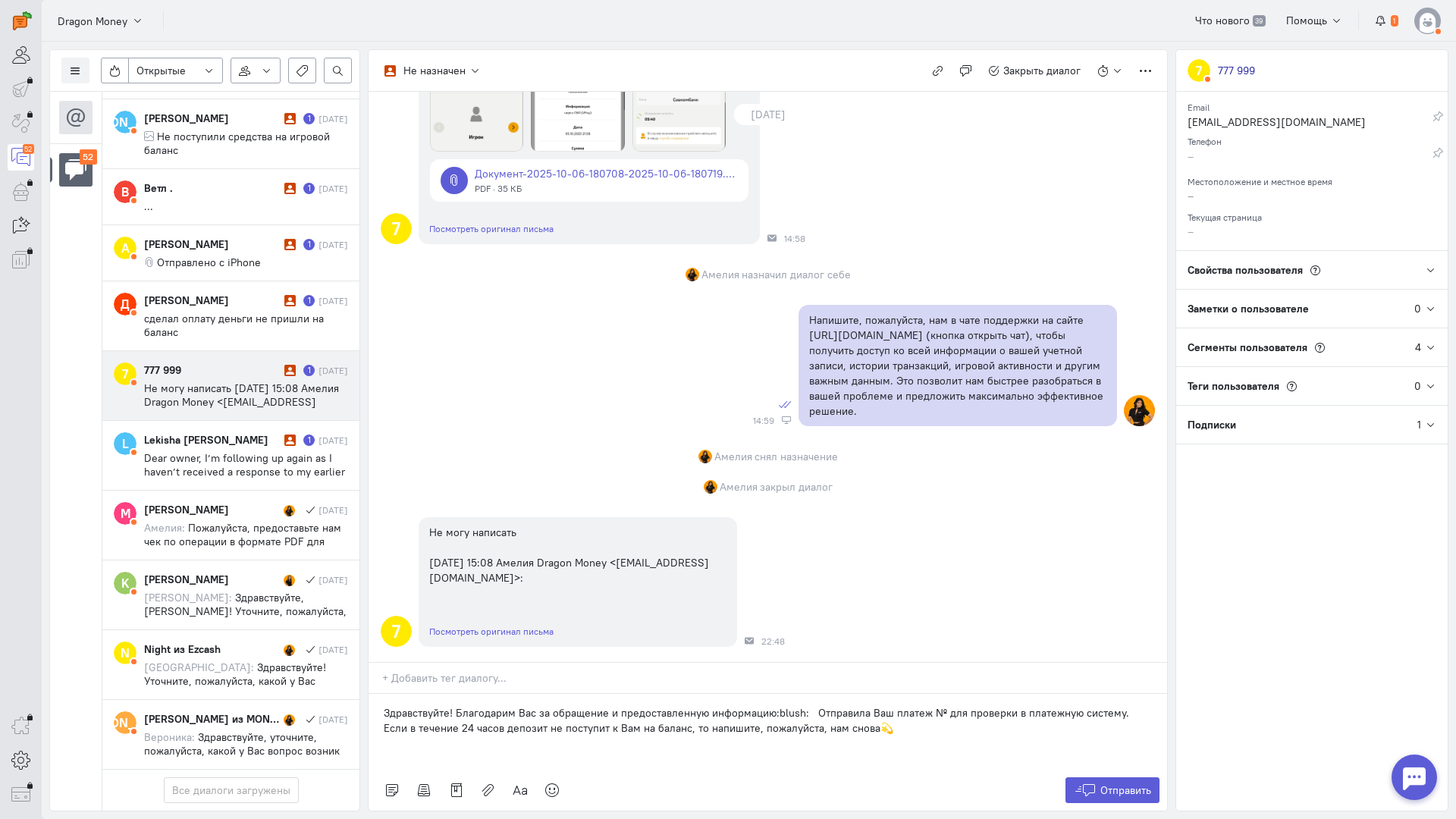
click at [811, 705] on p "Здравствуйте! Благодарим Вас за обращение и предоставленную информацию:blush: О…" at bounding box center [768, 720] width 768 height 30
click at [932, 705] on p "Здравствуйте! Благодарим Вас за обращение и предоставленную информацию:blush: О…" at bounding box center [768, 720] width 768 height 30
click at [966, 705] on p "Здравствуйте! Благодарим Вас за обращение и предоставленную информацию:blush: О…" at bounding box center [768, 720] width 768 height 30
click at [976, 735] on p at bounding box center [768, 743] width 768 height 15
click at [966, 705] on p "Здравствуйте! Благодарим Вас за обращение и предоставленную информацию:blush: О…" at bounding box center [768, 720] width 768 height 30
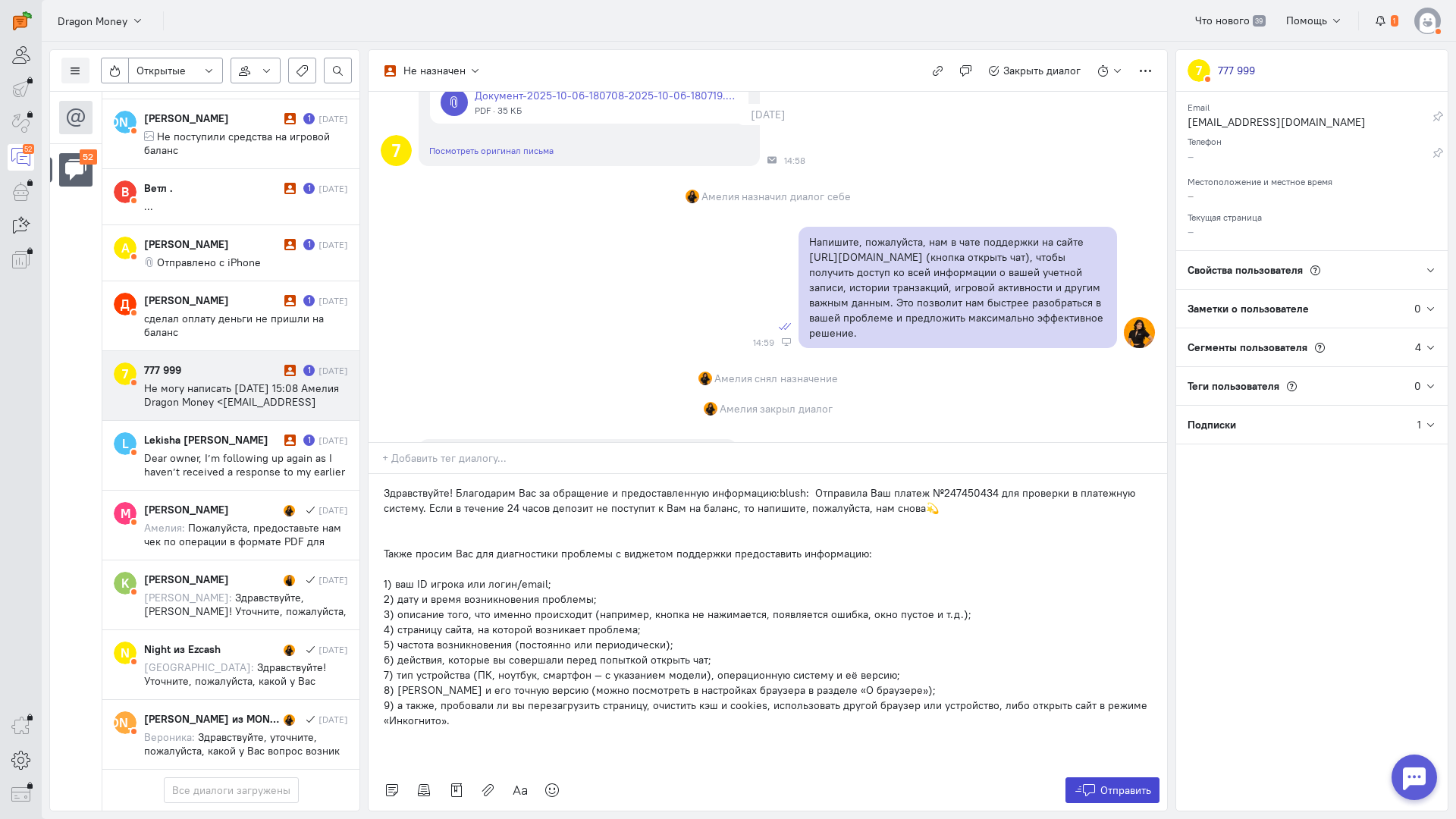
click at [1123, 783] on span "Отправить" at bounding box center [1125, 789] width 51 height 13
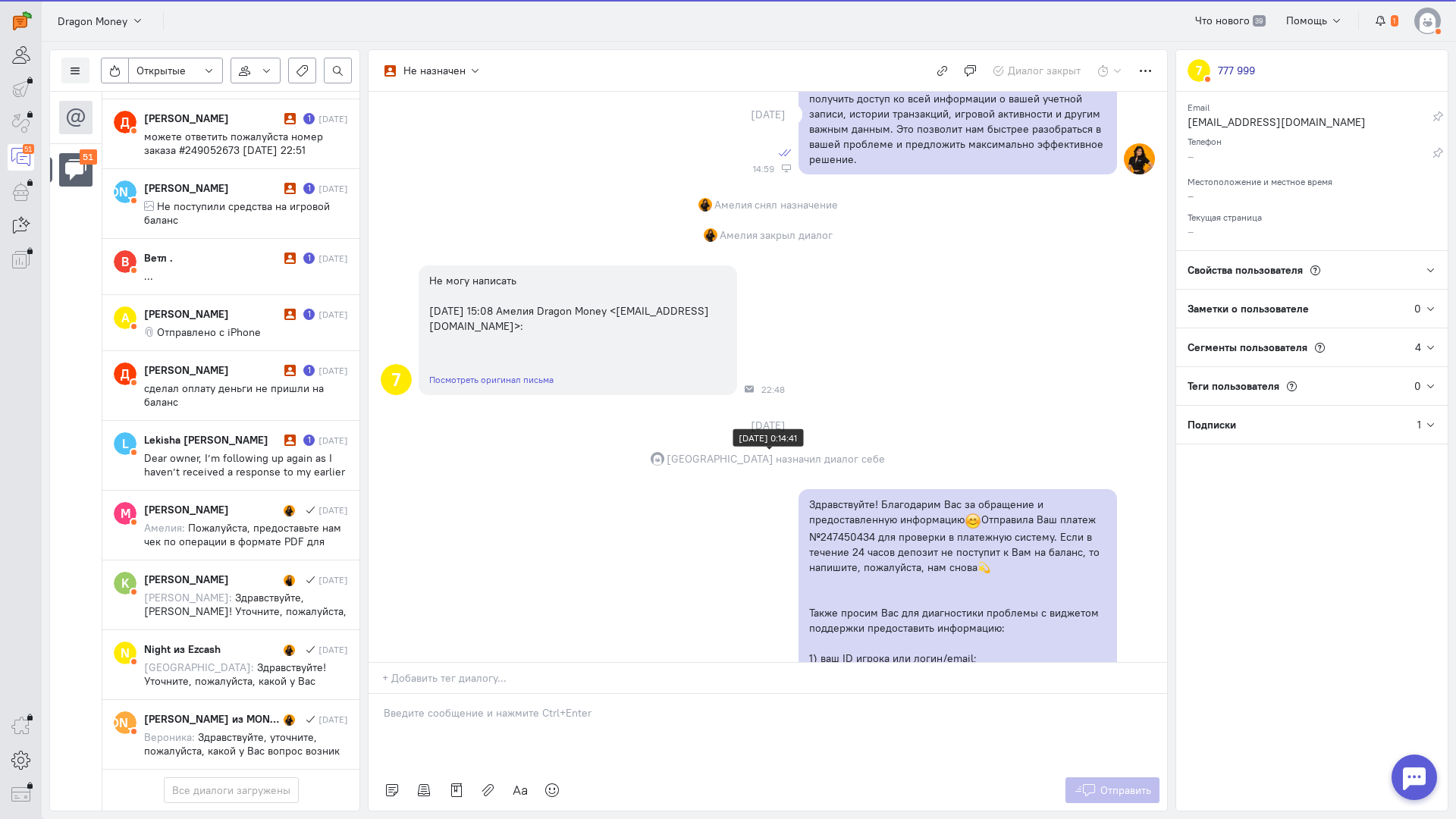
scroll to position [1450, 0]
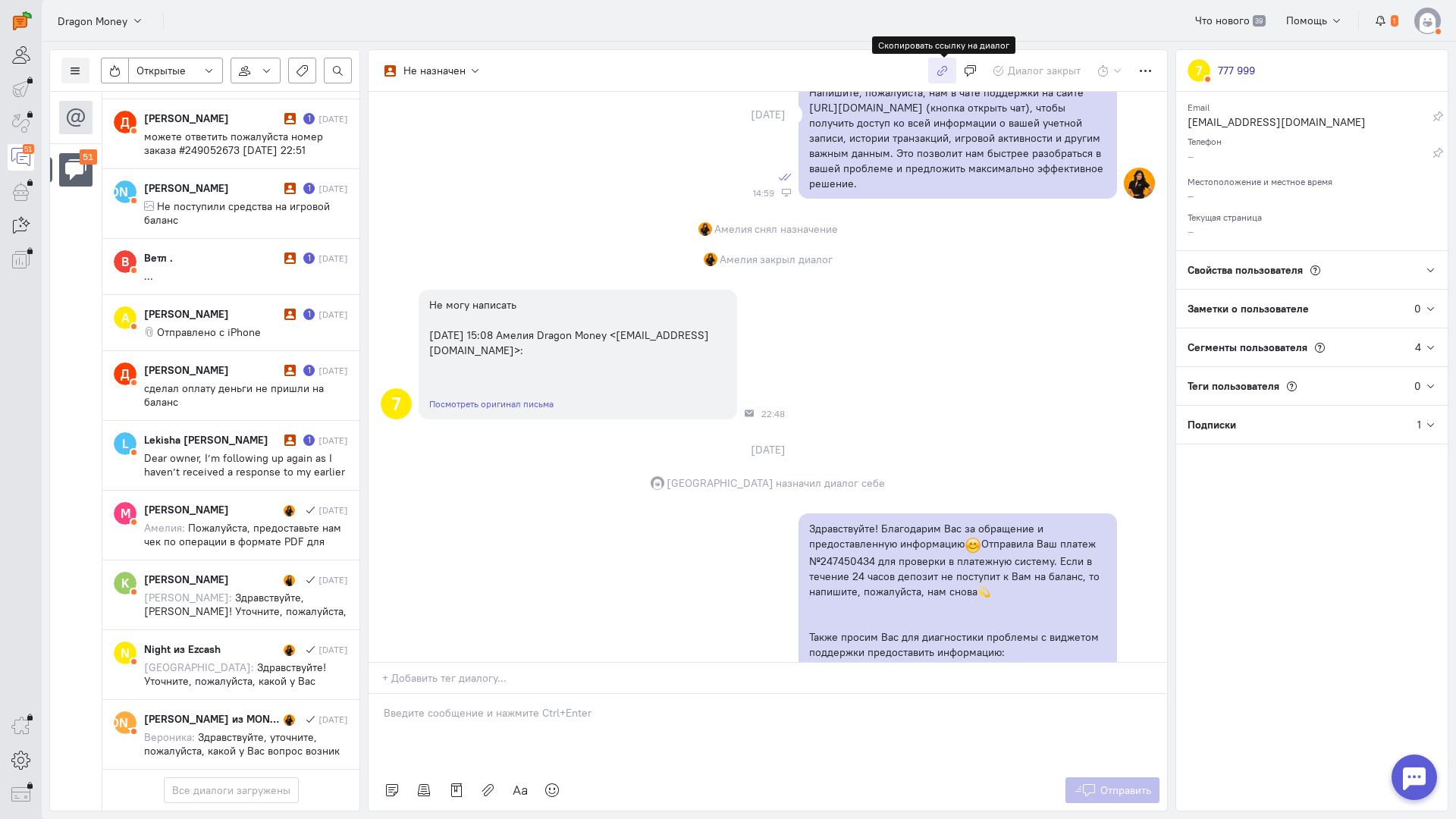
click at [947, 72] on icon "button" at bounding box center [942, 70] width 11 height 11
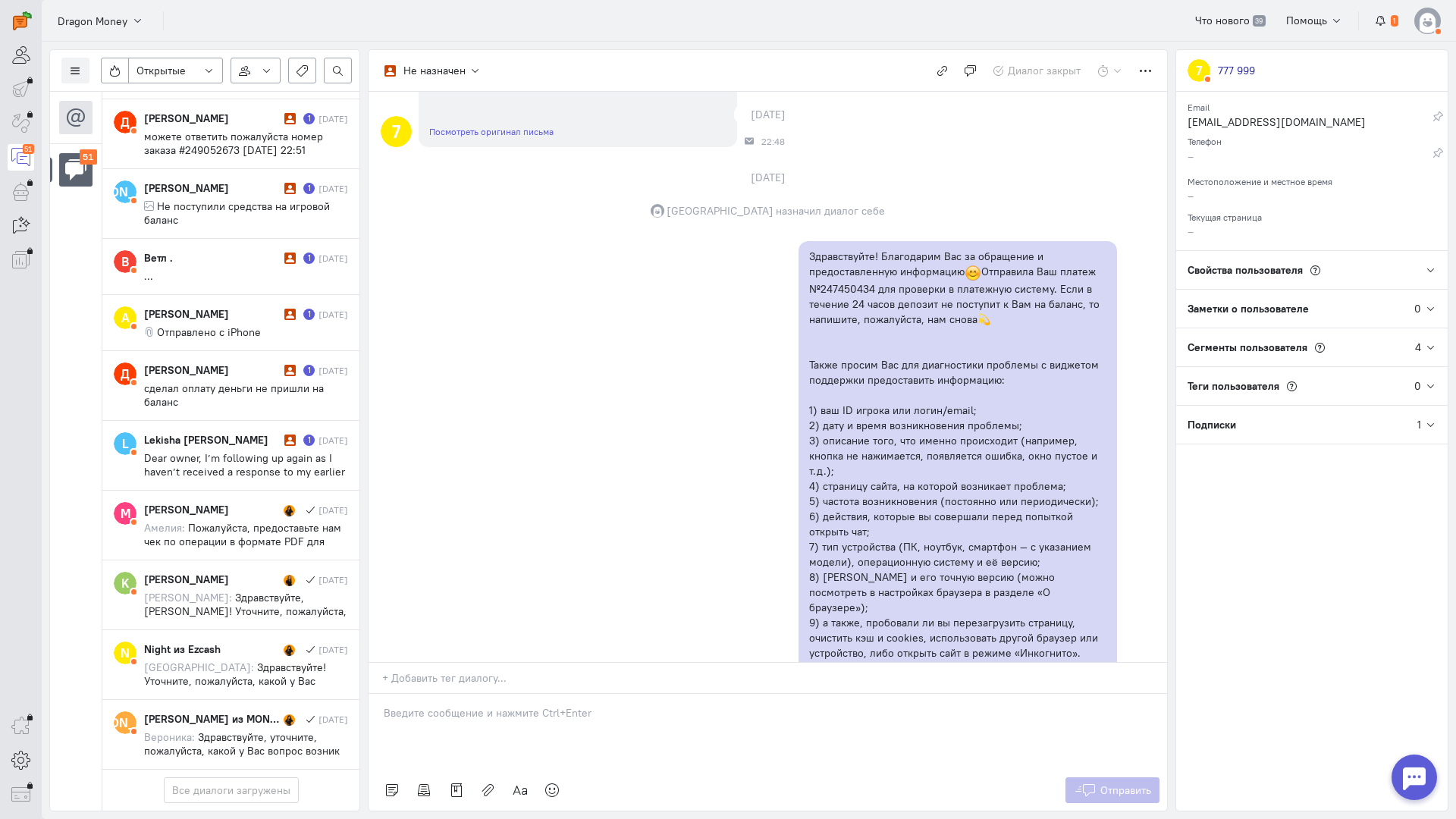
scroll to position [1905, 0]
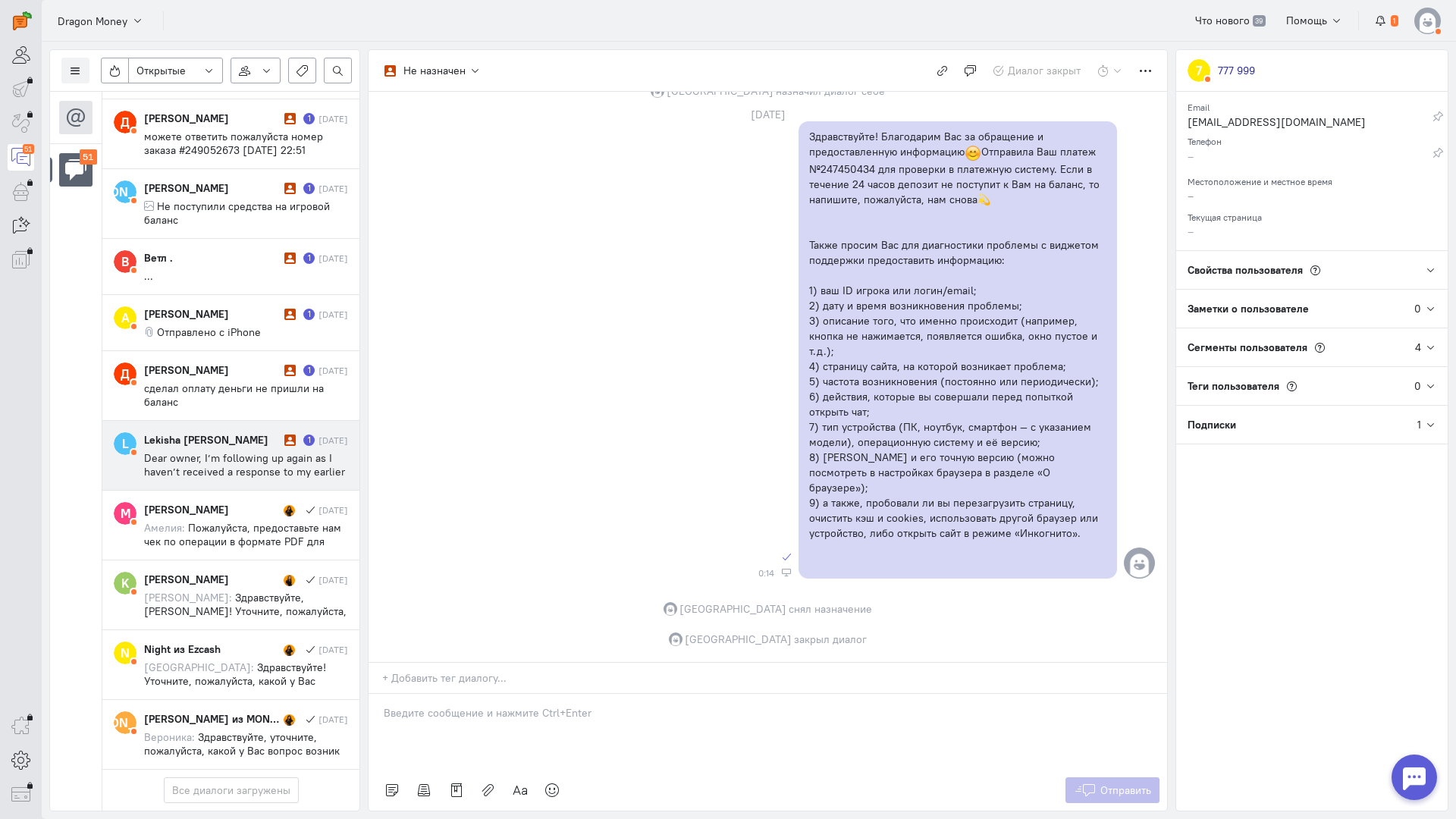
click at [231, 451] on span "Dear owner, I’m following up again as I haven’t received a response to my earli…" at bounding box center [245, 486] width 202 height 69
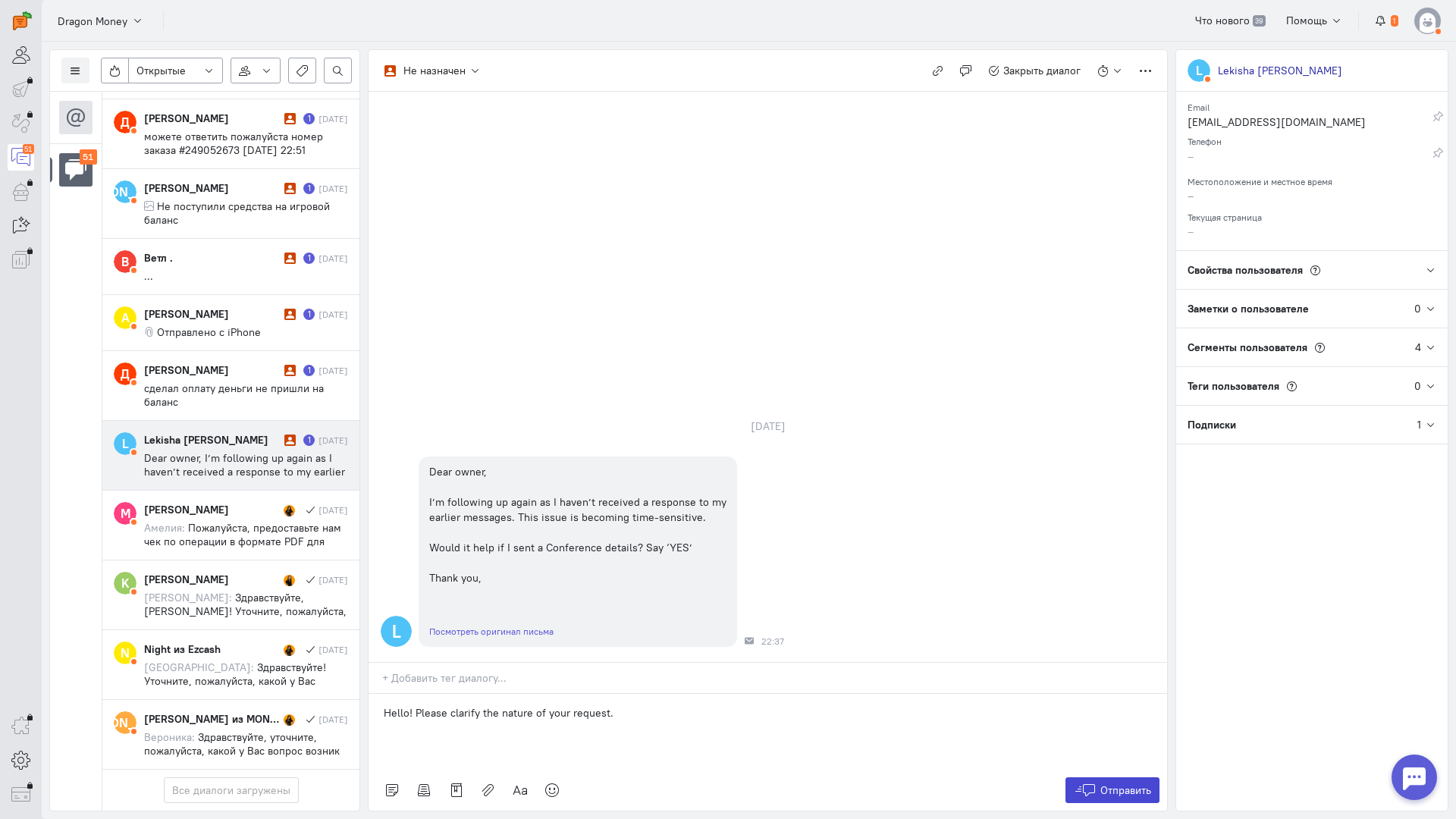
click at [1127, 783] on span "Отправить" at bounding box center [1125, 789] width 51 height 13
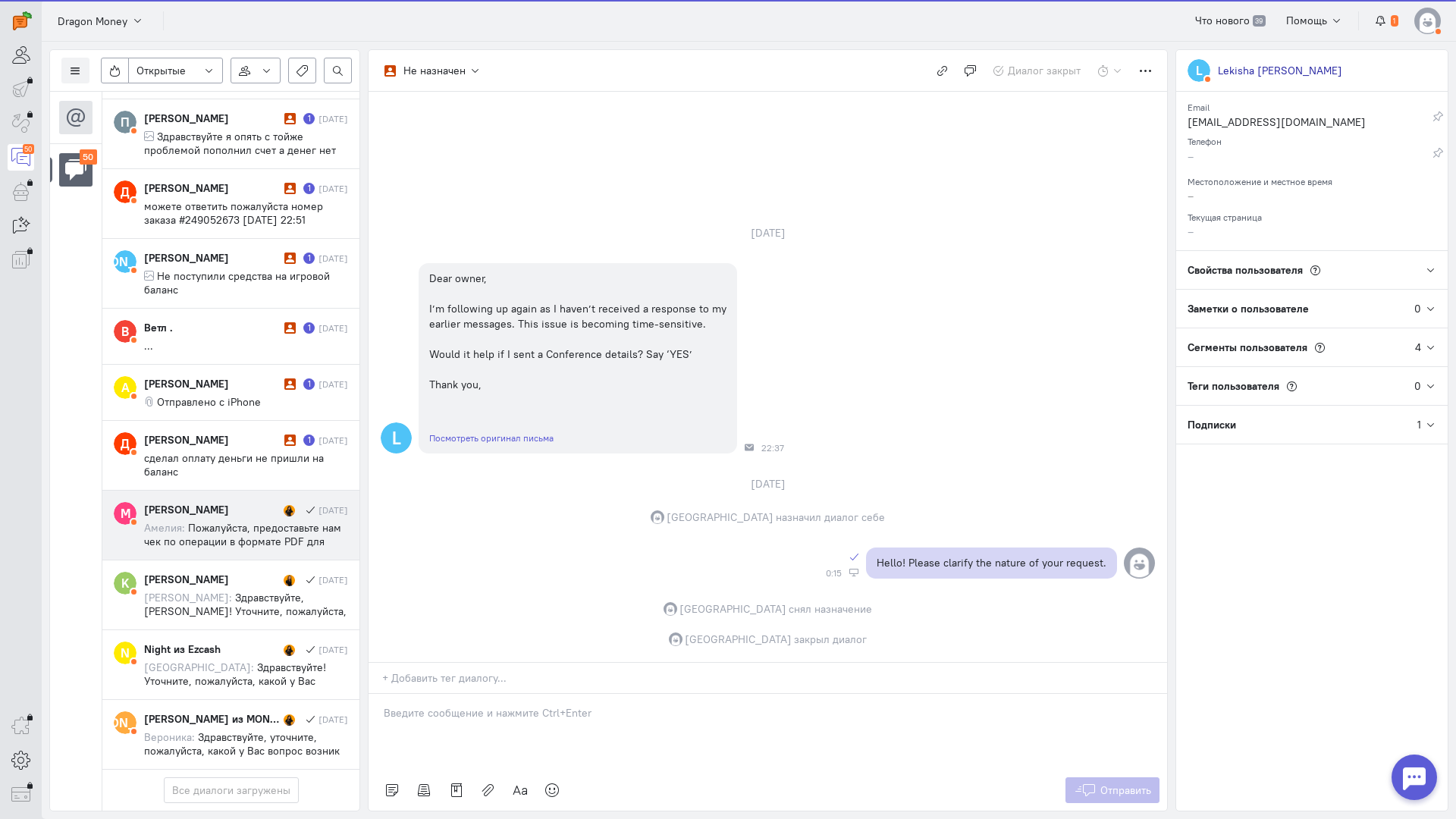
scroll to position [3064, 0]
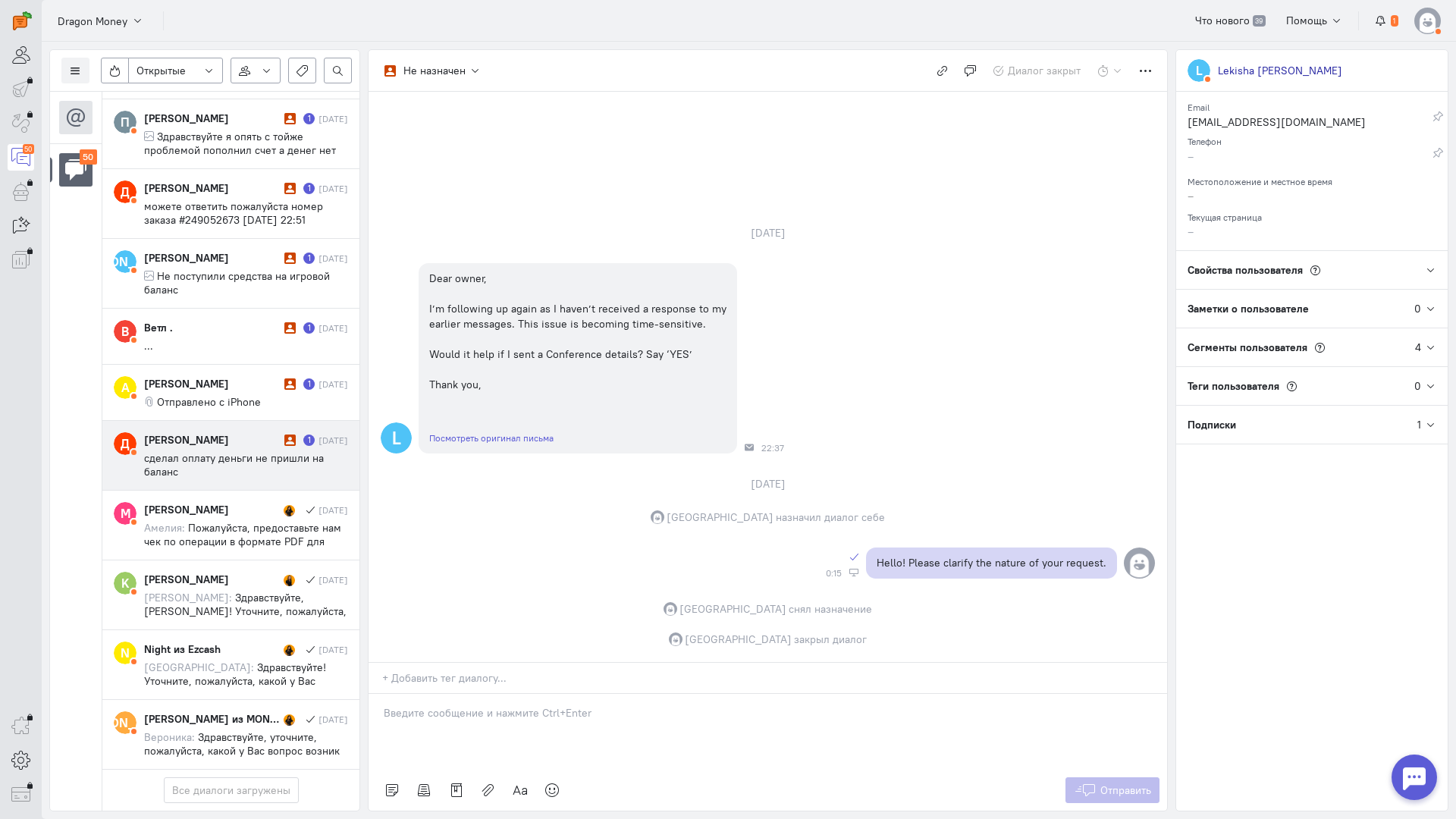
click at [212, 451] on span "сделал оплату деньги не пришли на баланс" at bounding box center [233, 465] width 180 height 28
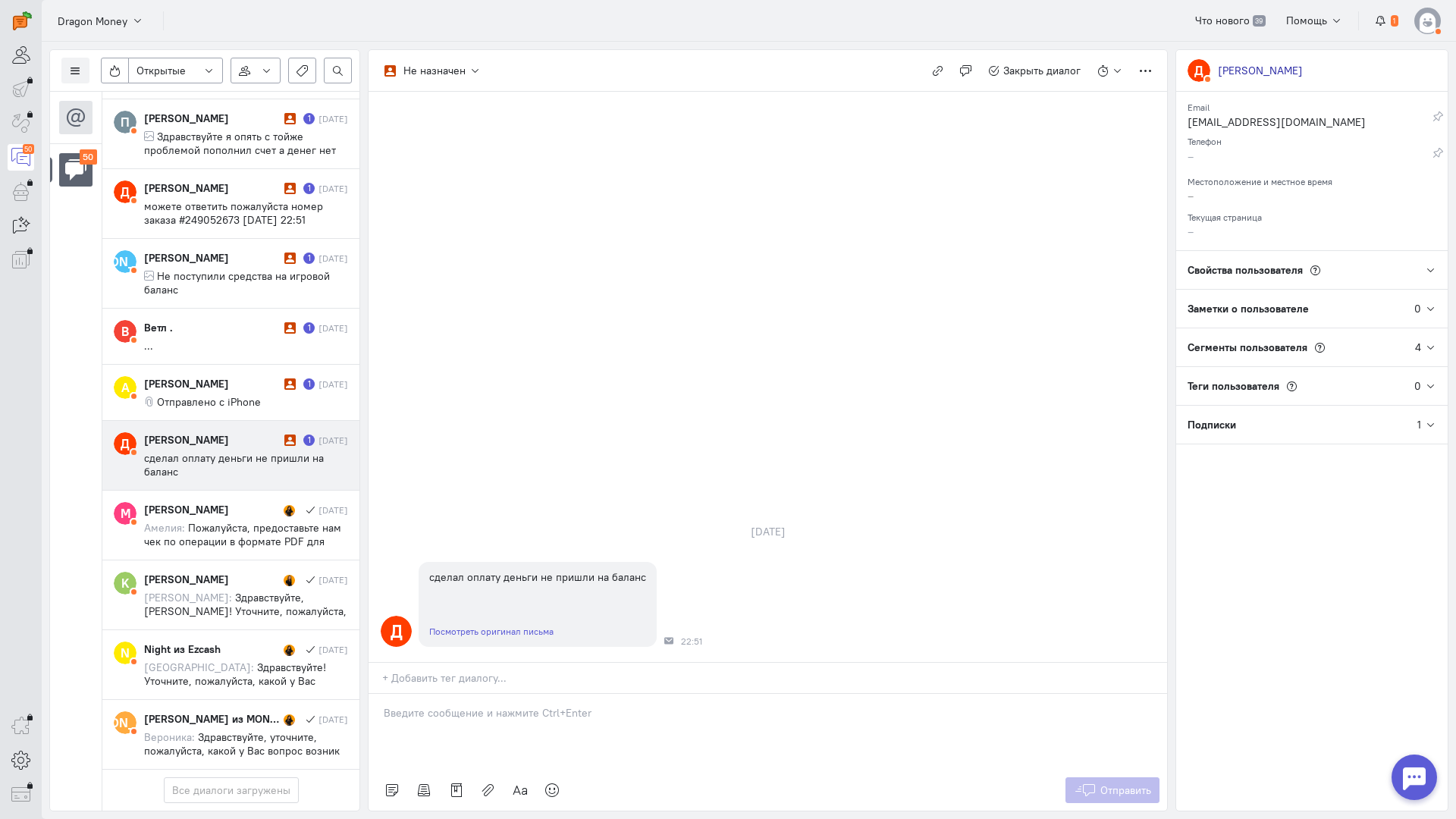
drag, startPoint x: 486, startPoint y: 612, endPoint x: 477, endPoint y: 612, distance: 9.0
click at [486, 705] on p at bounding box center [768, 712] width 768 height 15
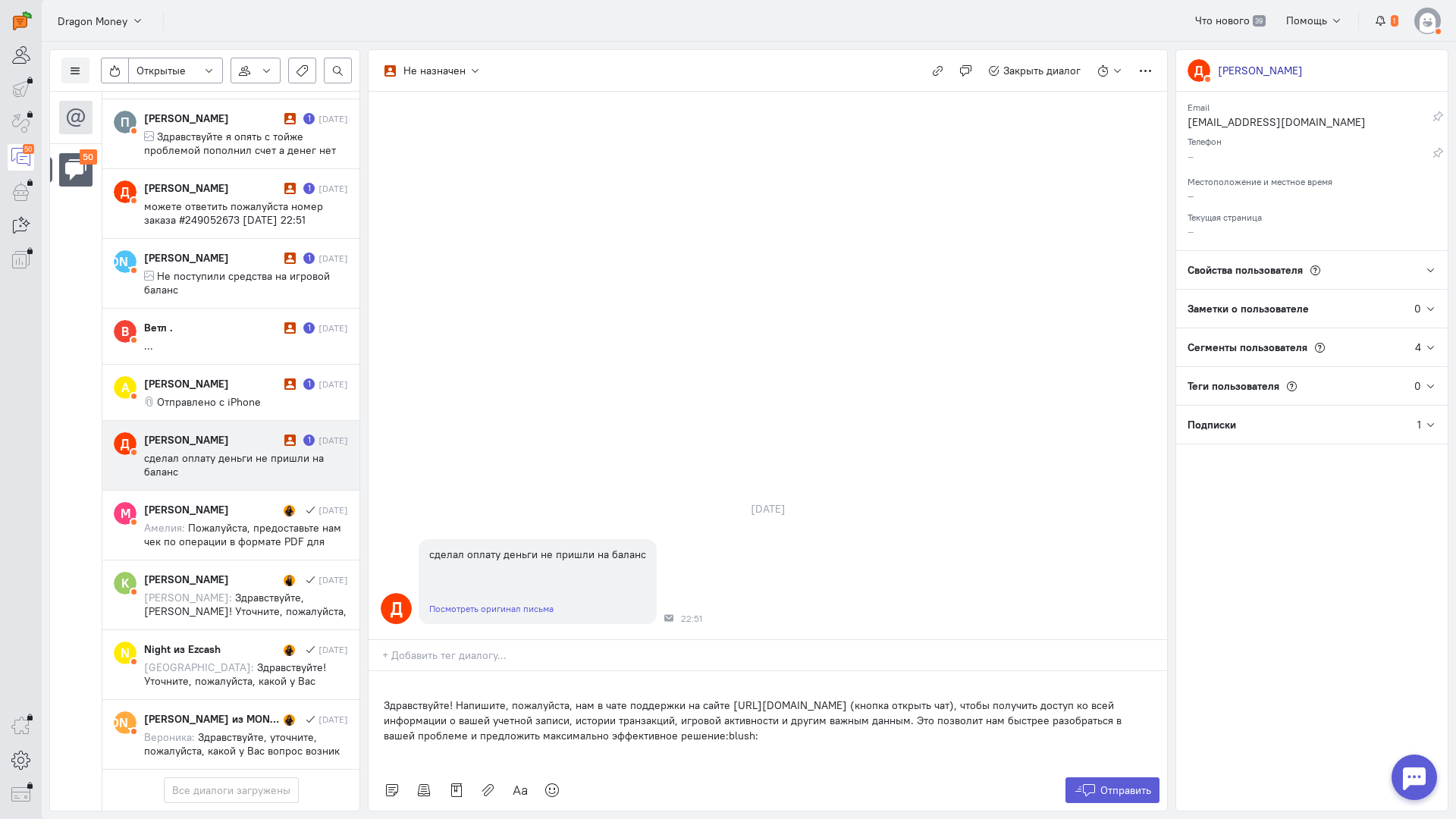
click at [381, 670] on div "Здравствуйте! Напишите, пожалуйста, нам в чате поддержки на сайте [URL][DOMAIN_…" at bounding box center [768, 719] width 799 height 98
click at [1098, 777] on button "Отправить" at bounding box center [1113, 789] width 95 height 26
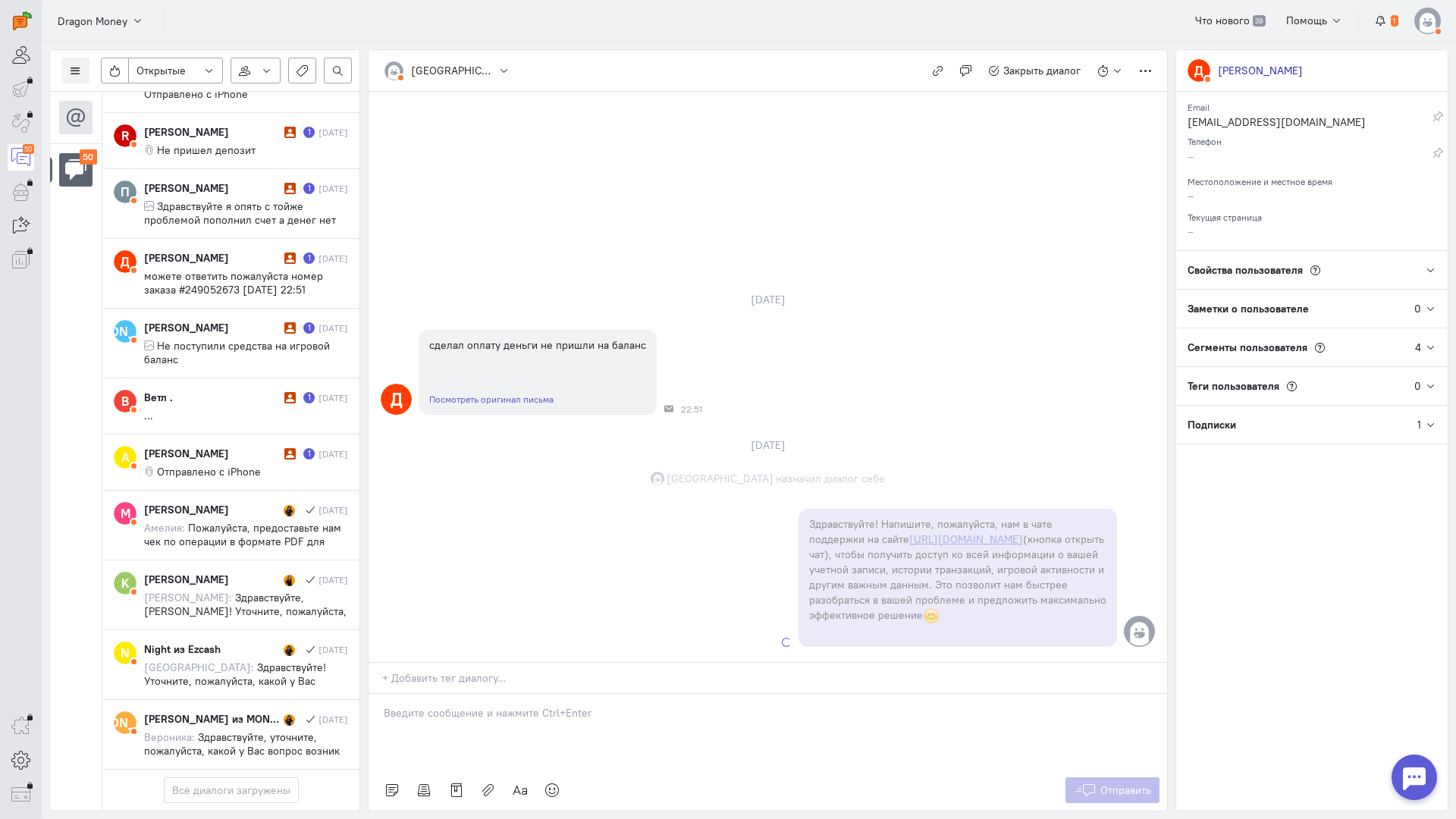
scroll to position [3049, 0]
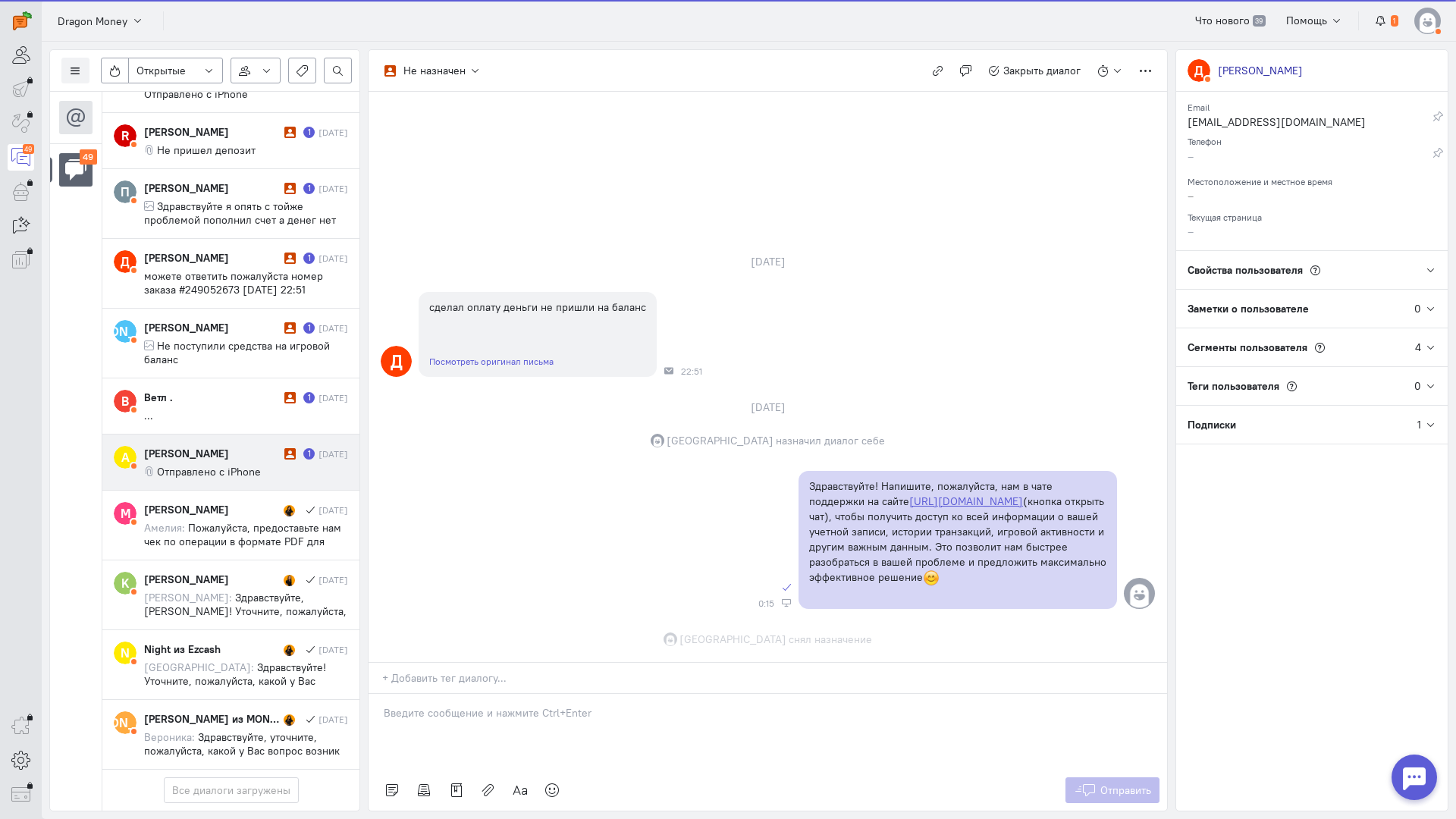
click at [265, 446] on div "[PERSON_NAME] 1 [DATE] Отправлено с iPhone" at bounding box center [246, 462] width 204 height 32
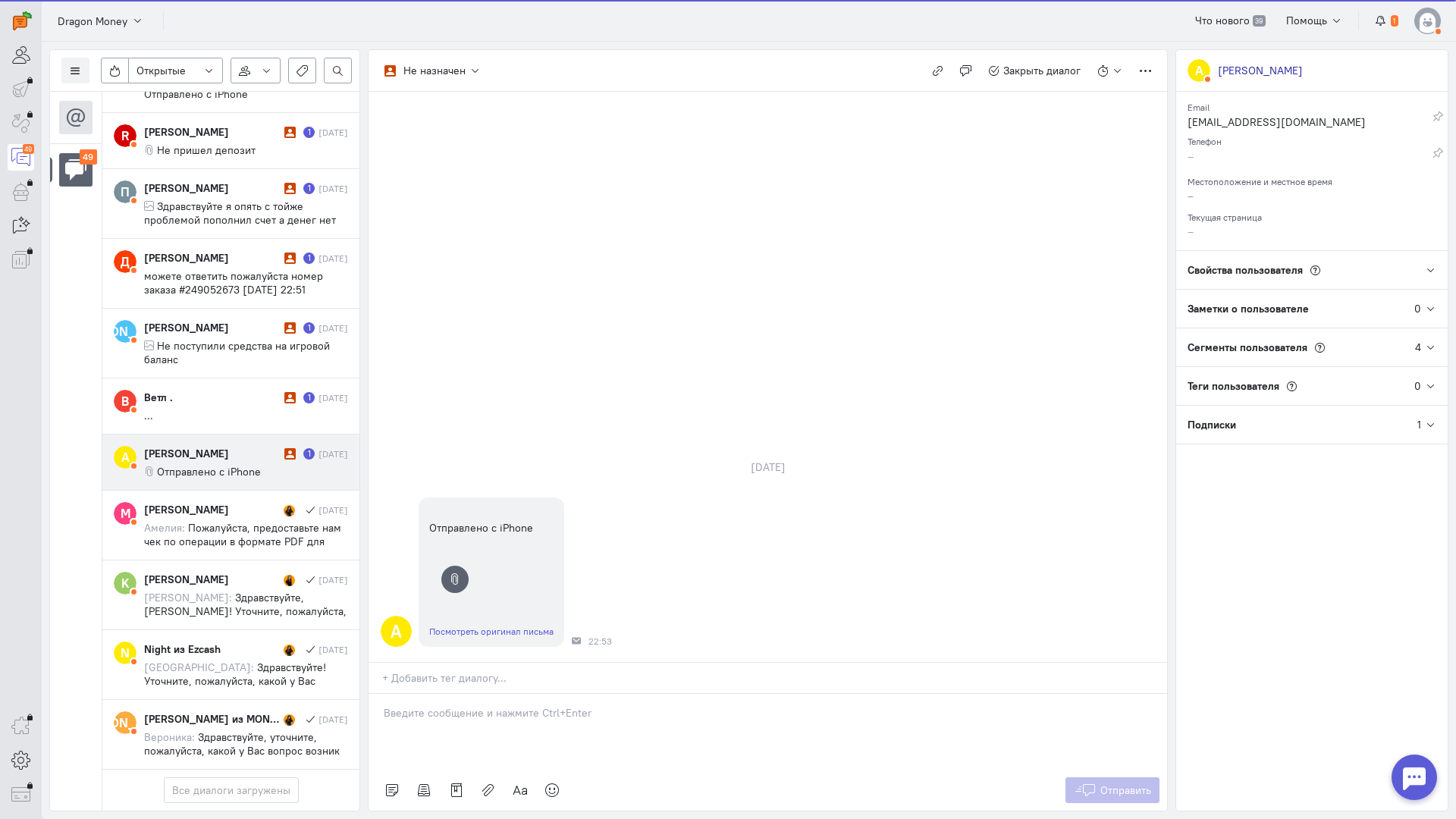
scroll to position [2982, 0]
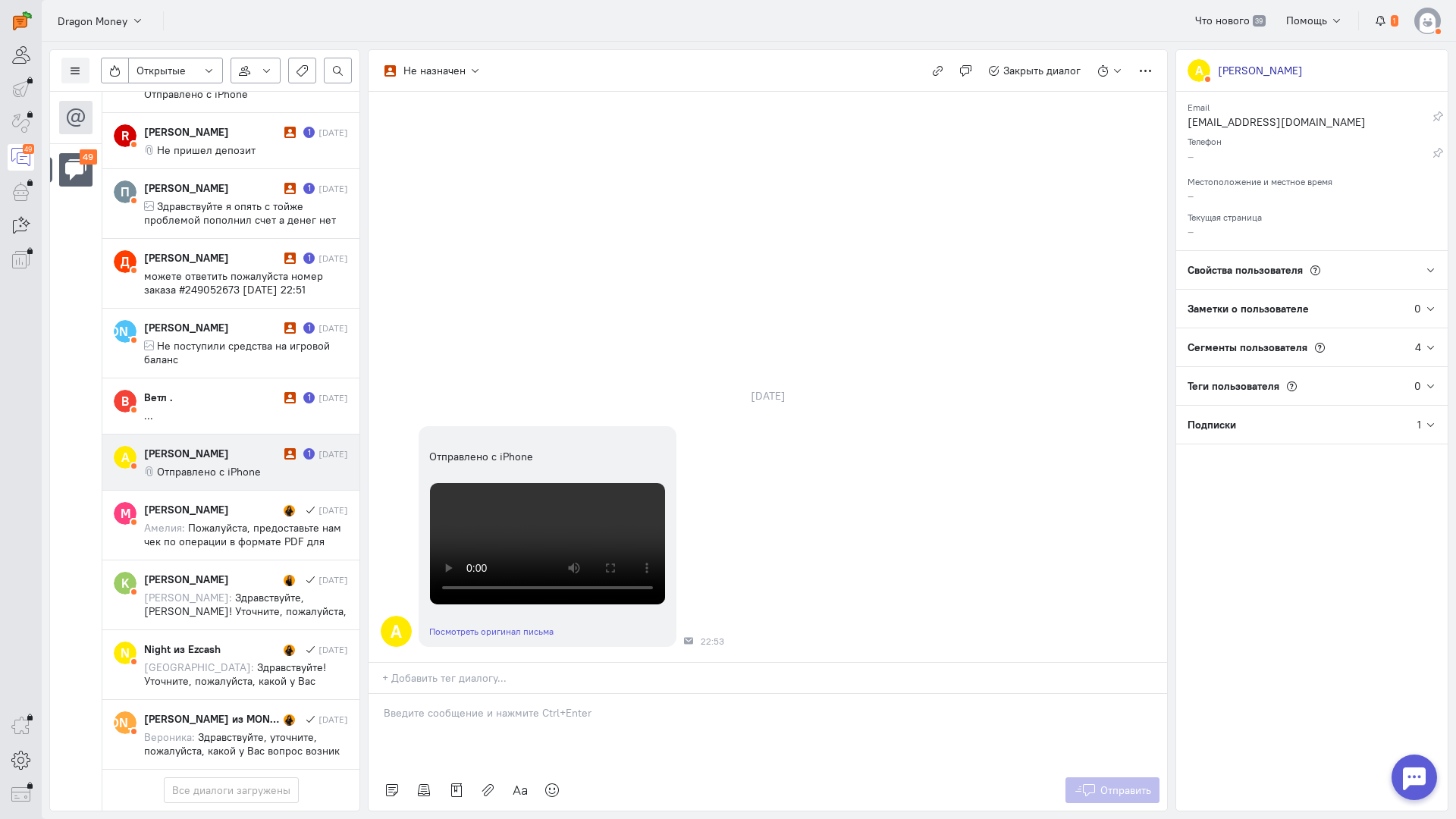
drag, startPoint x: 488, startPoint y: 630, endPoint x: 437, endPoint y: 630, distance: 51.0
click at [488, 693] on div at bounding box center [768, 731] width 799 height 76
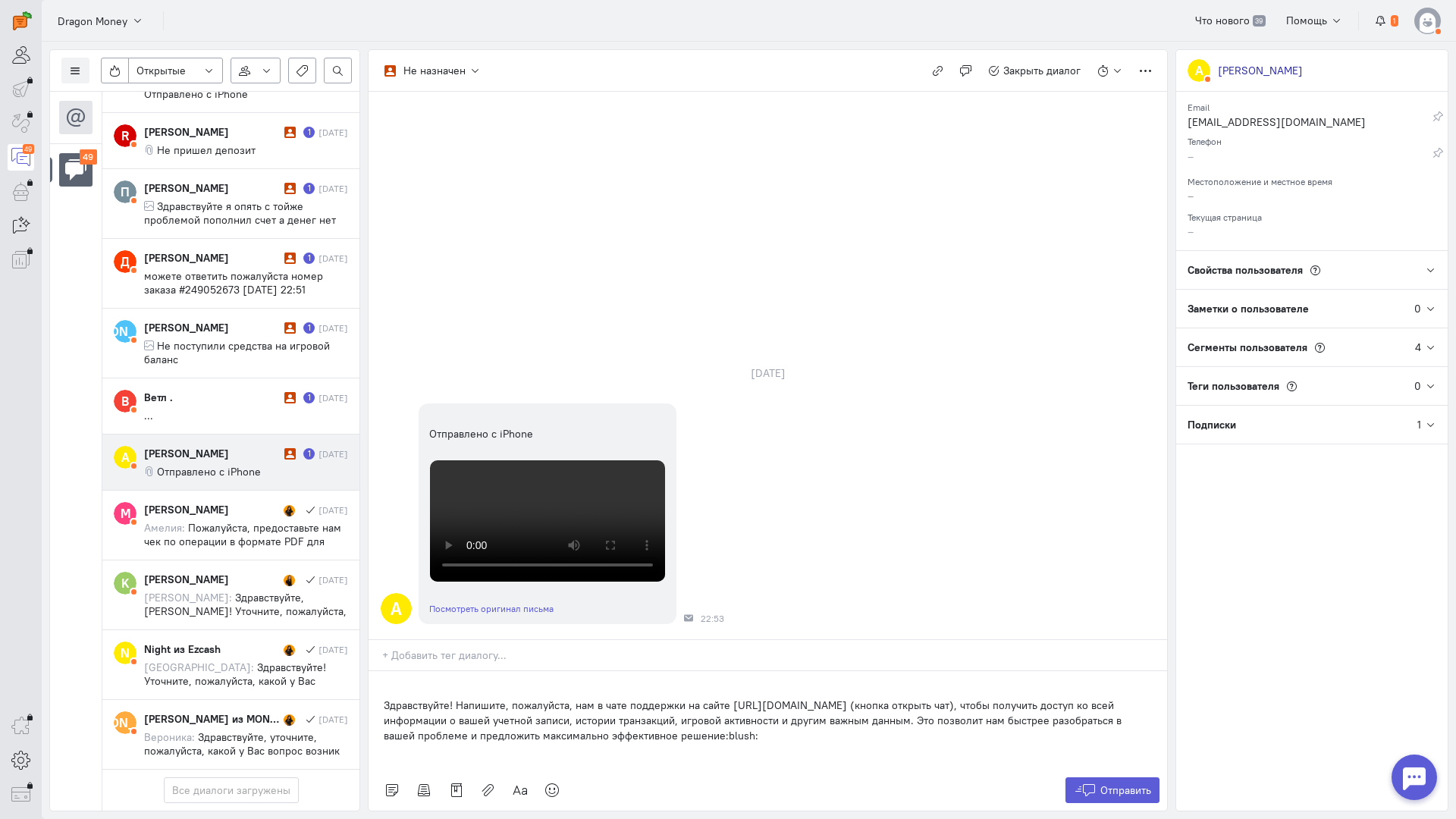
click at [375, 670] on div "Здравствуйте! Напишите, пожалуйста, нам в чате поддержки на сайте [URL][DOMAIN_…" at bounding box center [768, 719] width 799 height 98
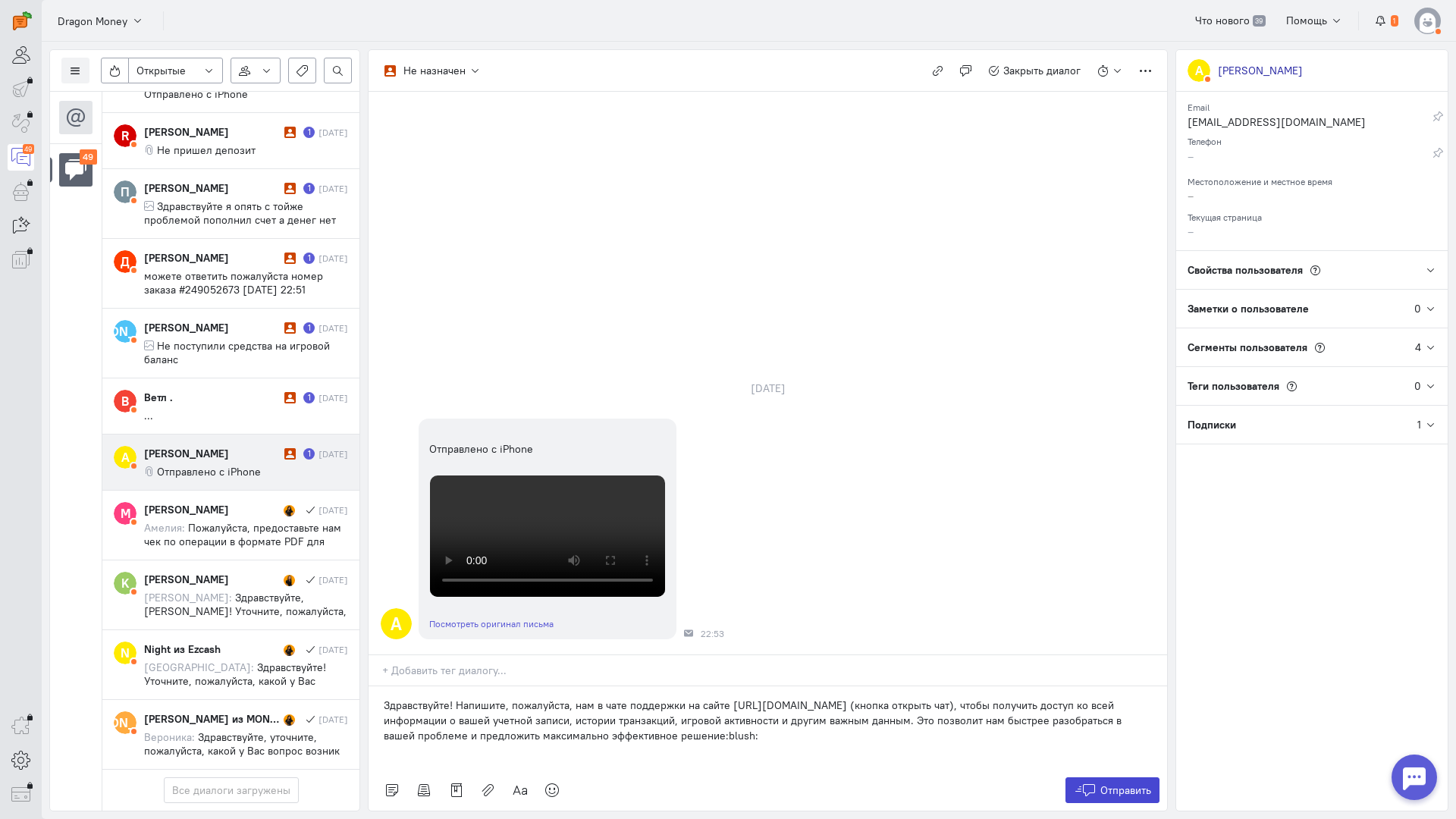
click at [1104, 783] on span "Отправить" at bounding box center [1125, 789] width 51 height 13
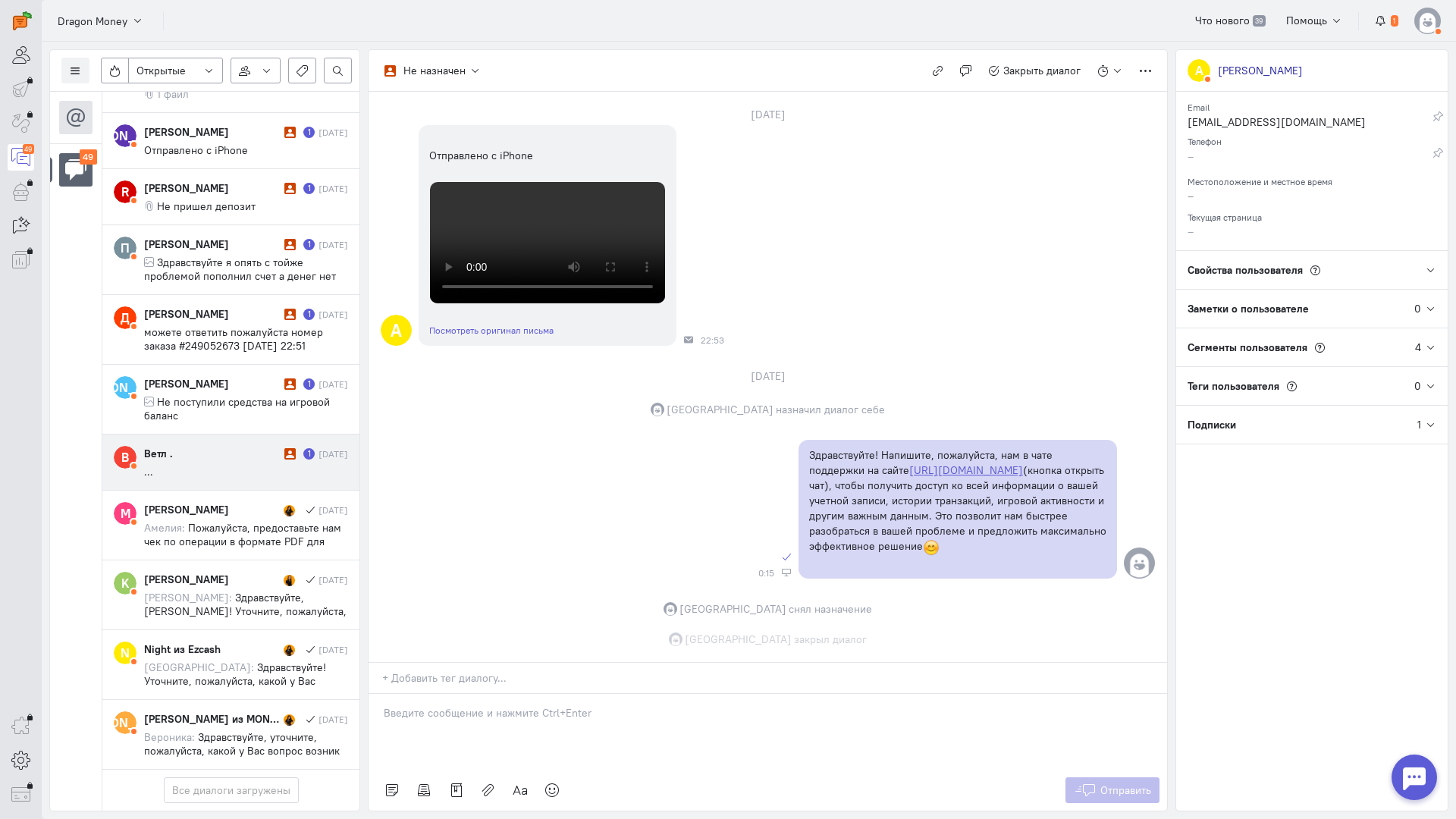
scroll to position [362, 0]
click at [209, 446] on div "Ветл ." at bounding box center [212, 453] width 136 height 15
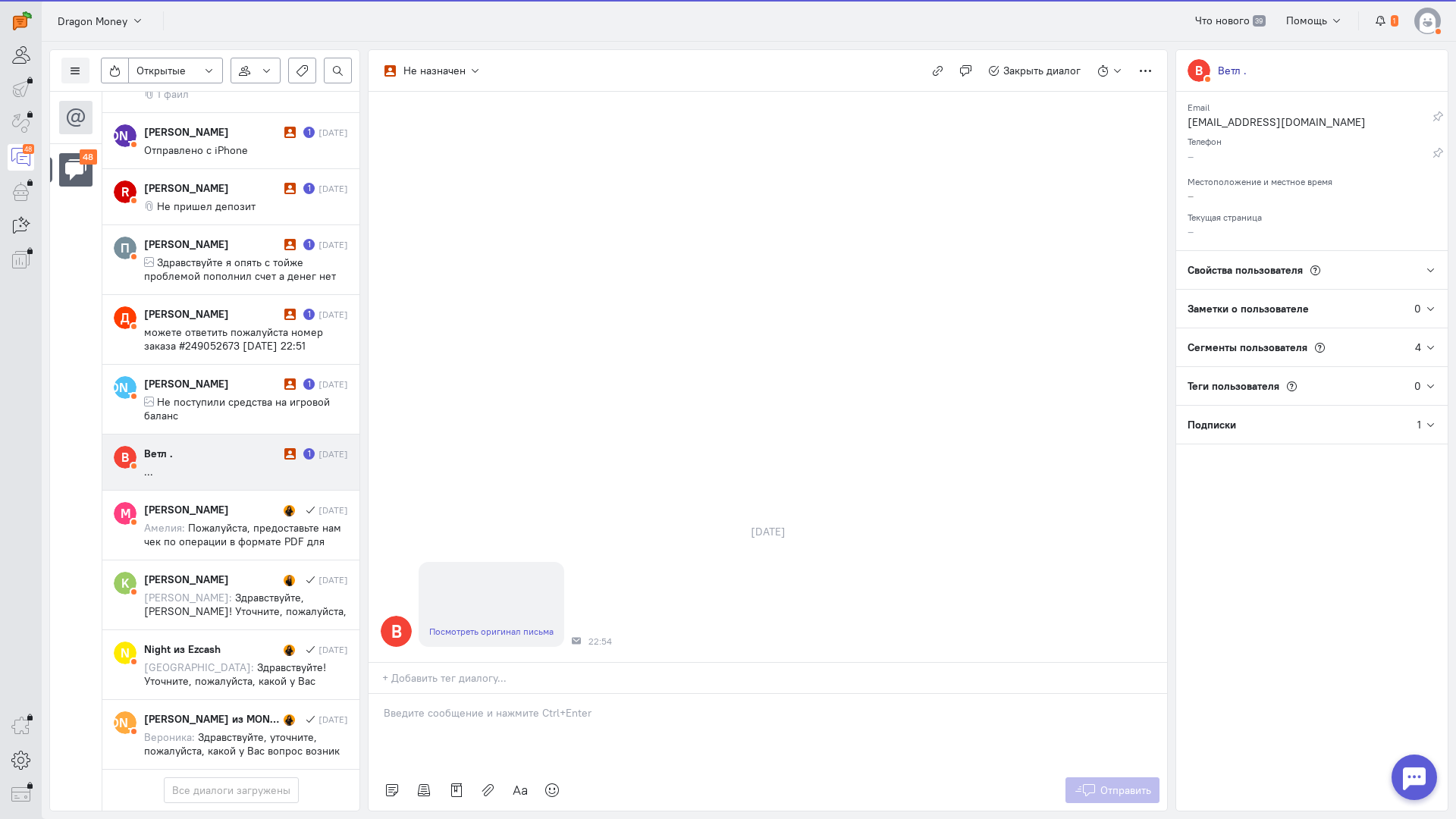
scroll to position [2926, 0]
click at [483, 626] on link "Посмотреть оригинал письма" at bounding box center [492, 631] width 125 height 11
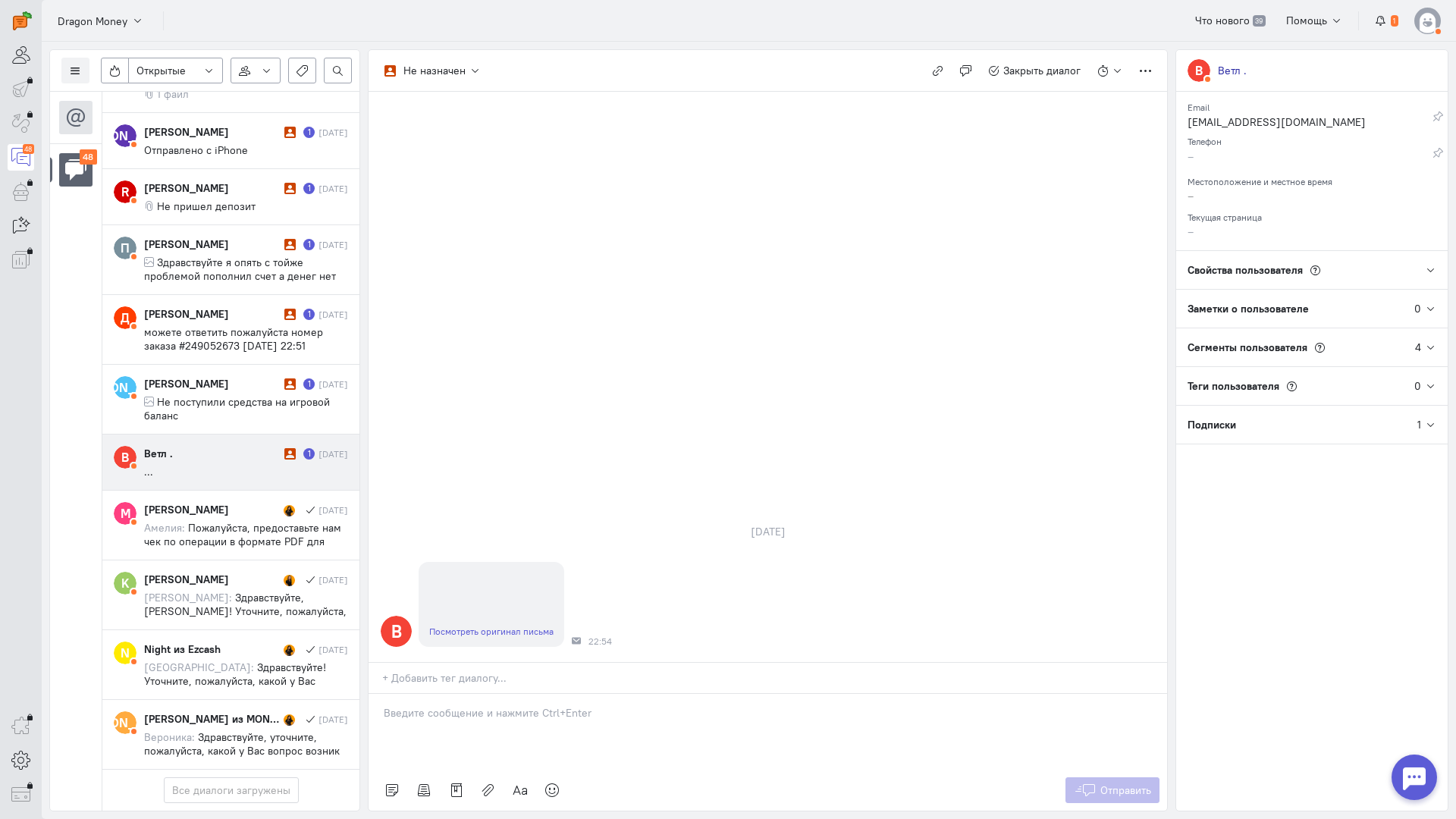
click at [477, 693] on div at bounding box center [768, 731] width 799 height 76
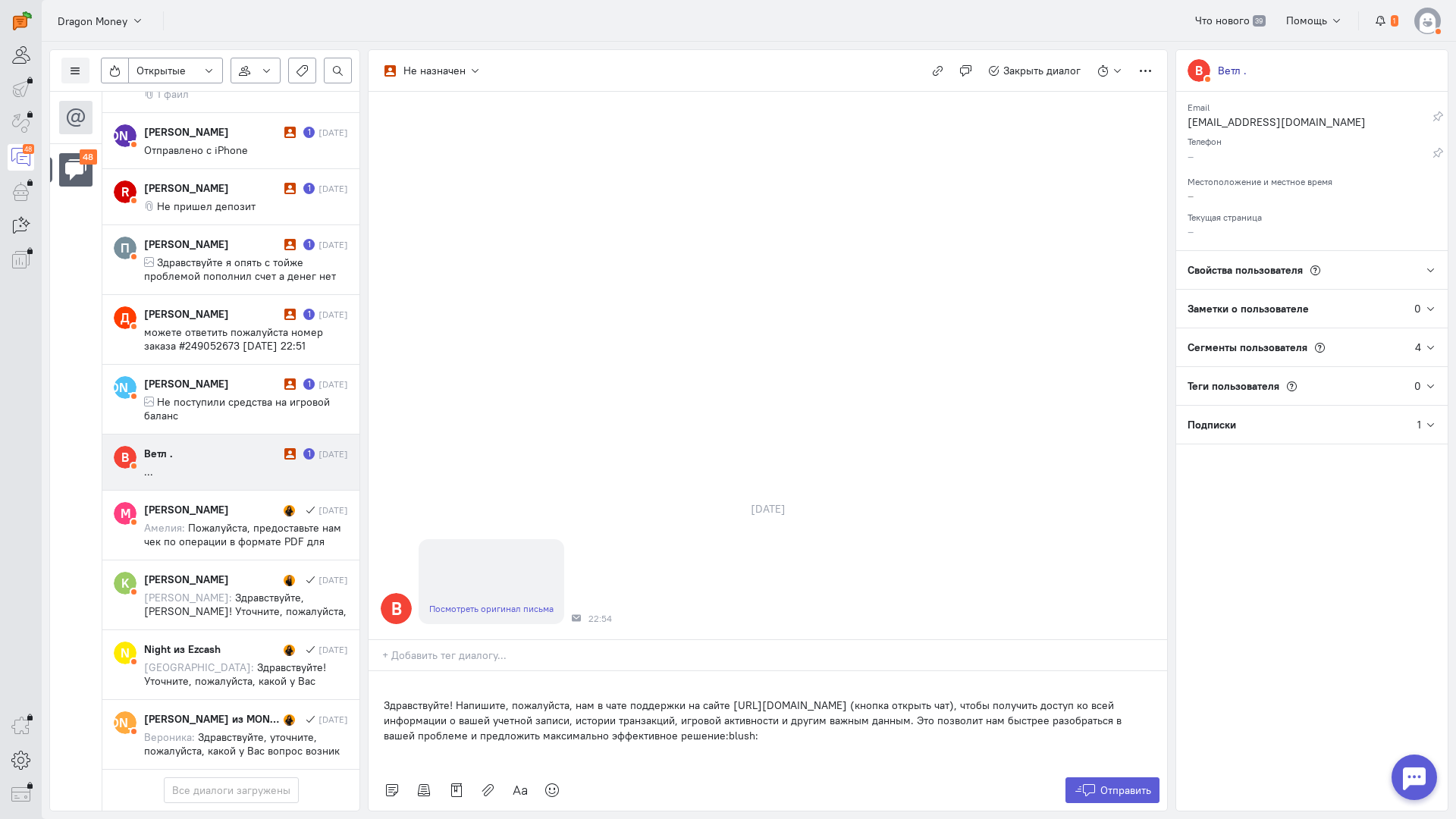
click at [374, 670] on div "Здравствуйте! Напишите, пожалуйста, нам в чате поддержки на сайте [URL][DOMAIN_…" at bounding box center [768, 719] width 799 height 98
click at [1106, 783] on span "Отправить" at bounding box center [1125, 789] width 51 height 13
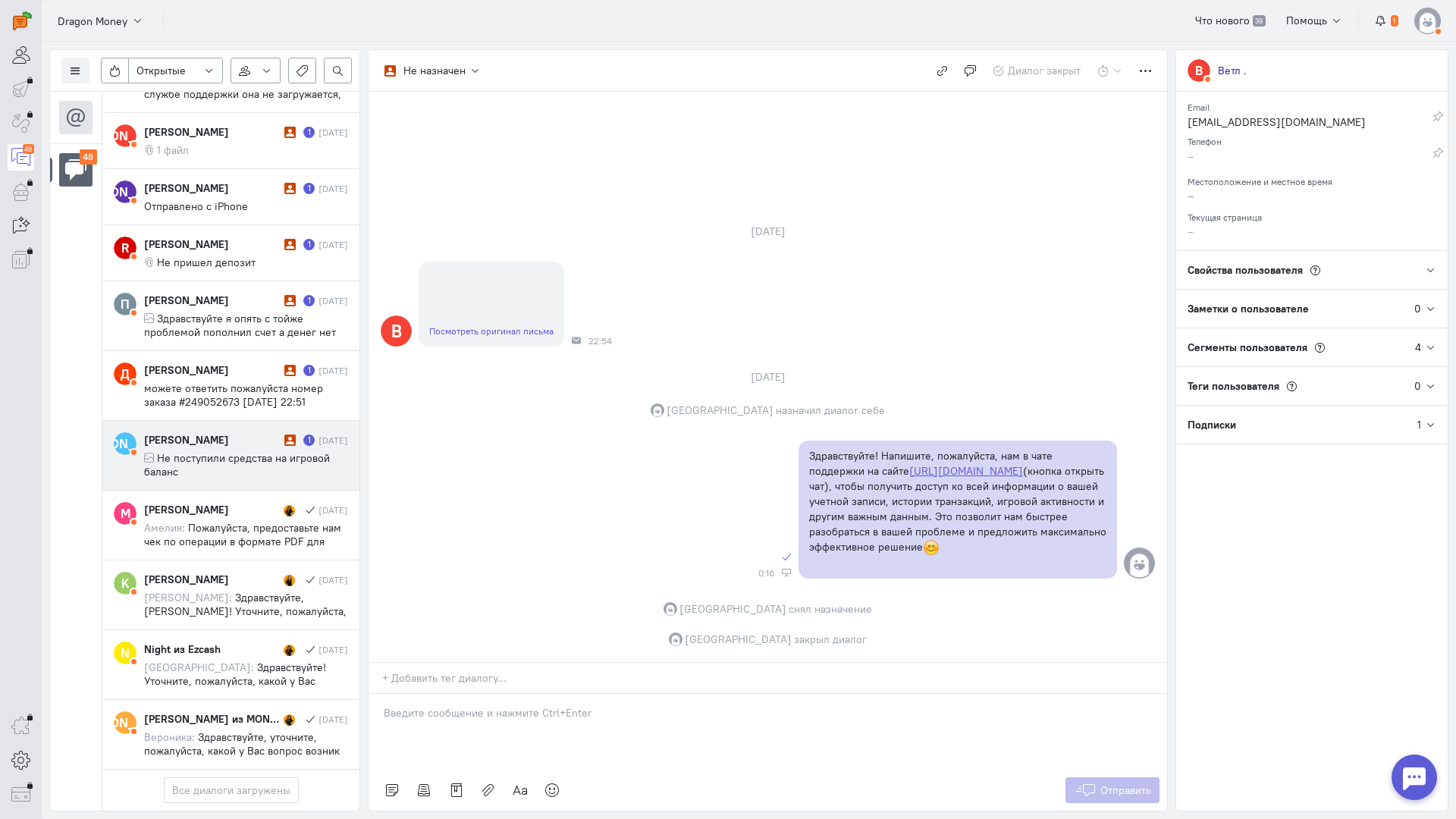
click at [248, 451] on span "Не поступили средства на игровой баланс" at bounding box center [236, 465] width 186 height 28
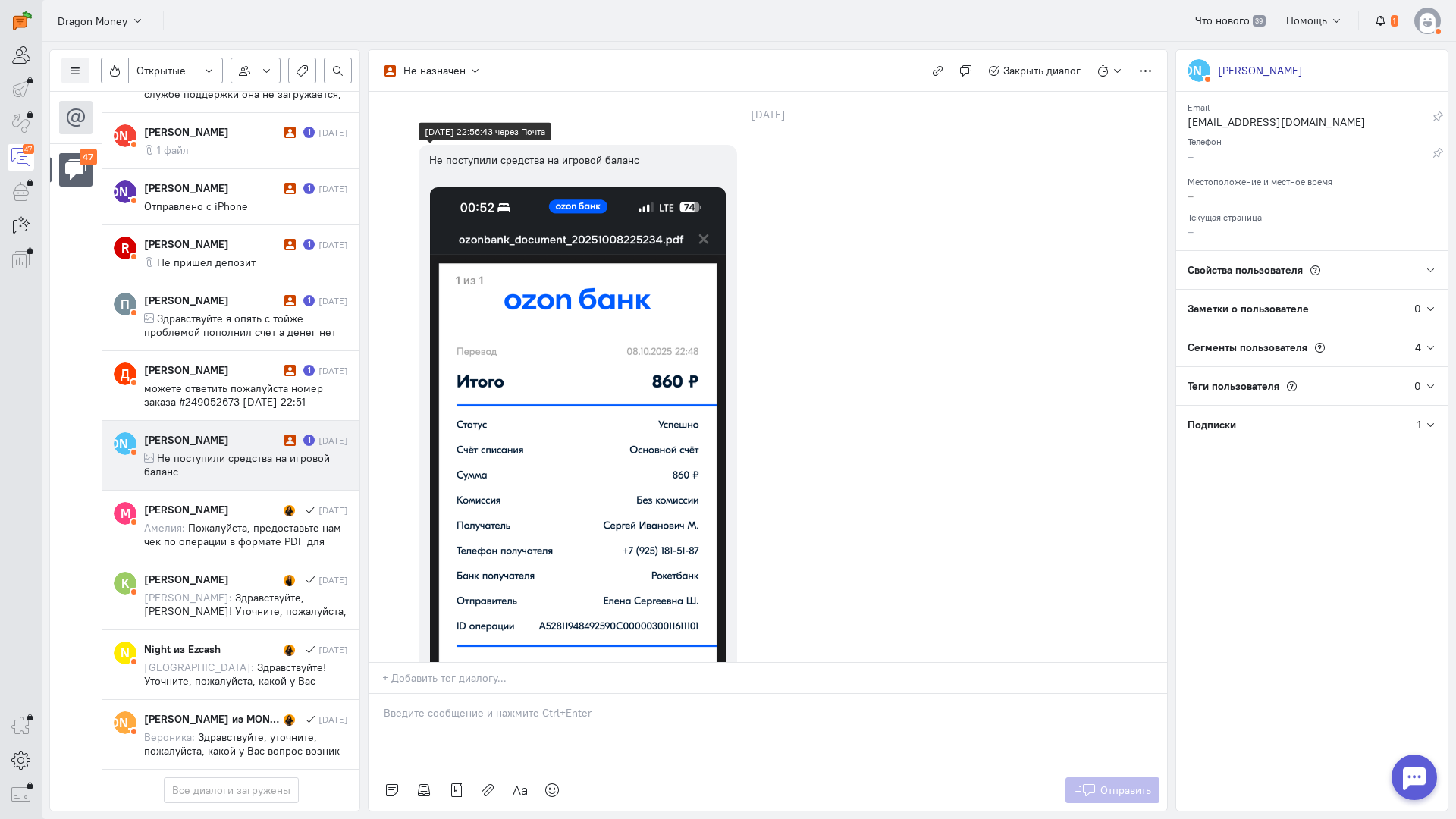
scroll to position [303, 0]
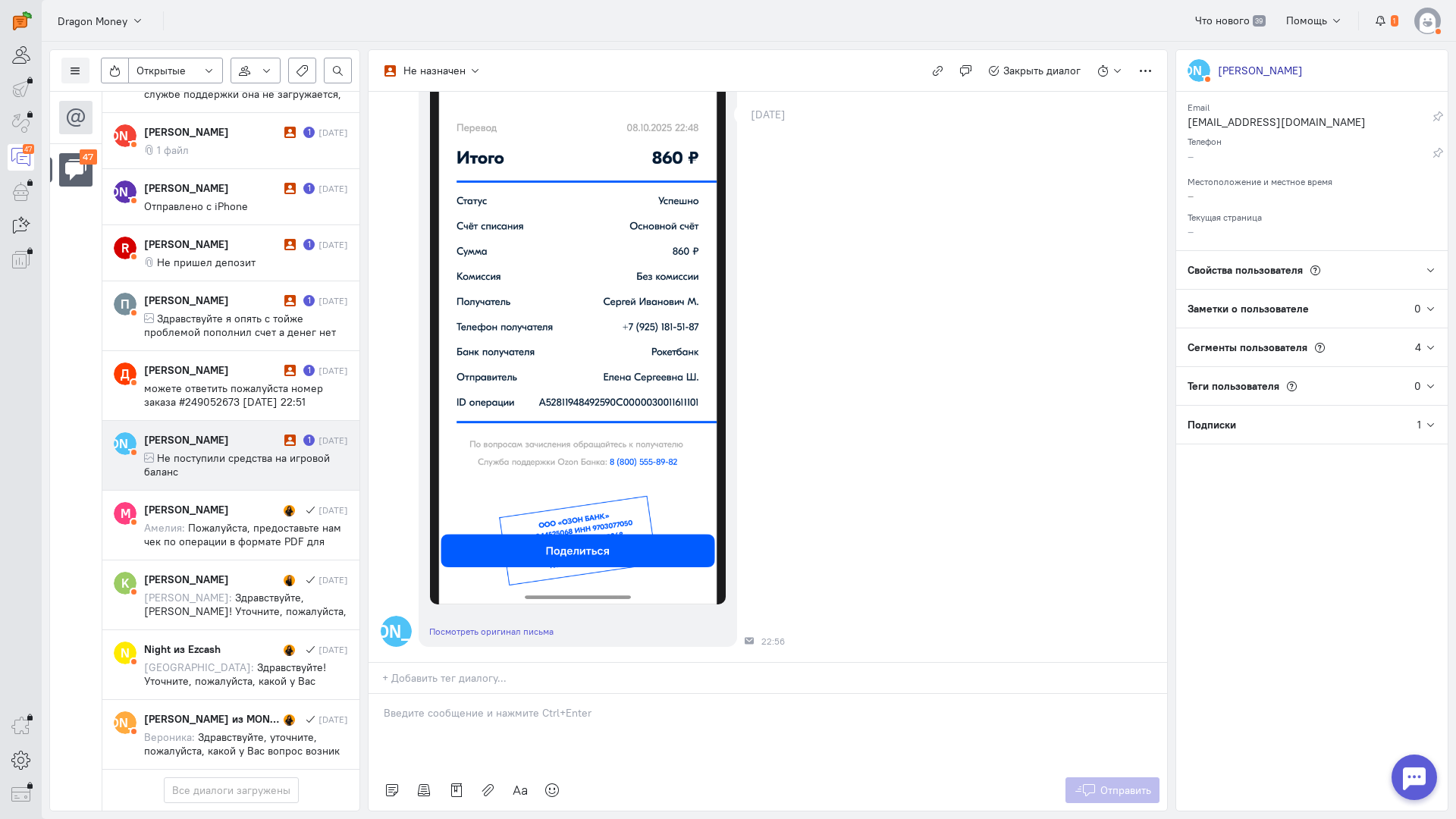
drag, startPoint x: 466, startPoint y: 632, endPoint x: 458, endPoint y: 631, distance: 8.1
click at [463, 693] on div at bounding box center [768, 731] width 799 height 76
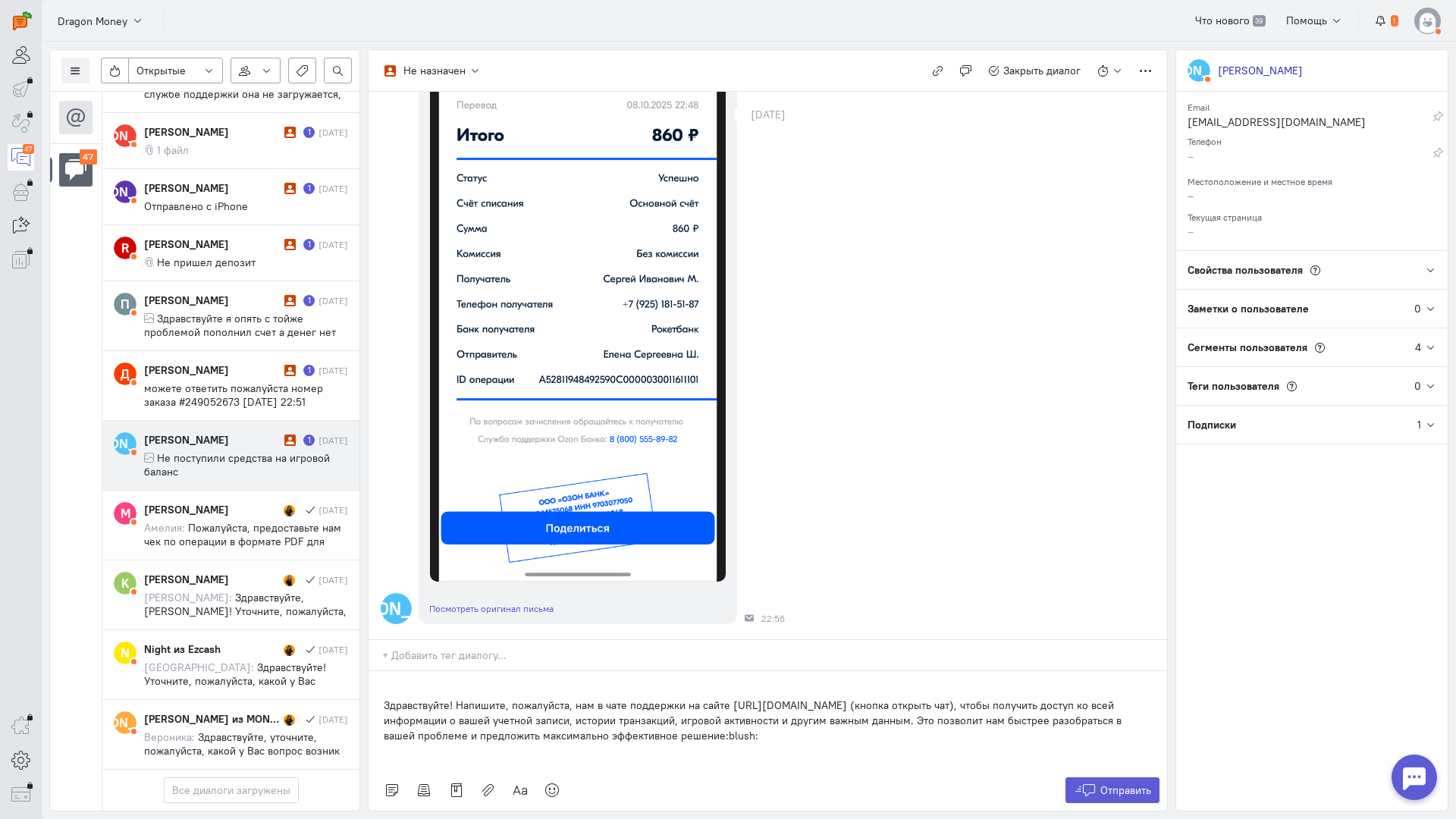
click at [377, 670] on div "Здравствуйте! Напишите, пожалуйста, нам в чате поддержки на сайте [URL][DOMAIN_…" at bounding box center [768, 719] width 799 height 98
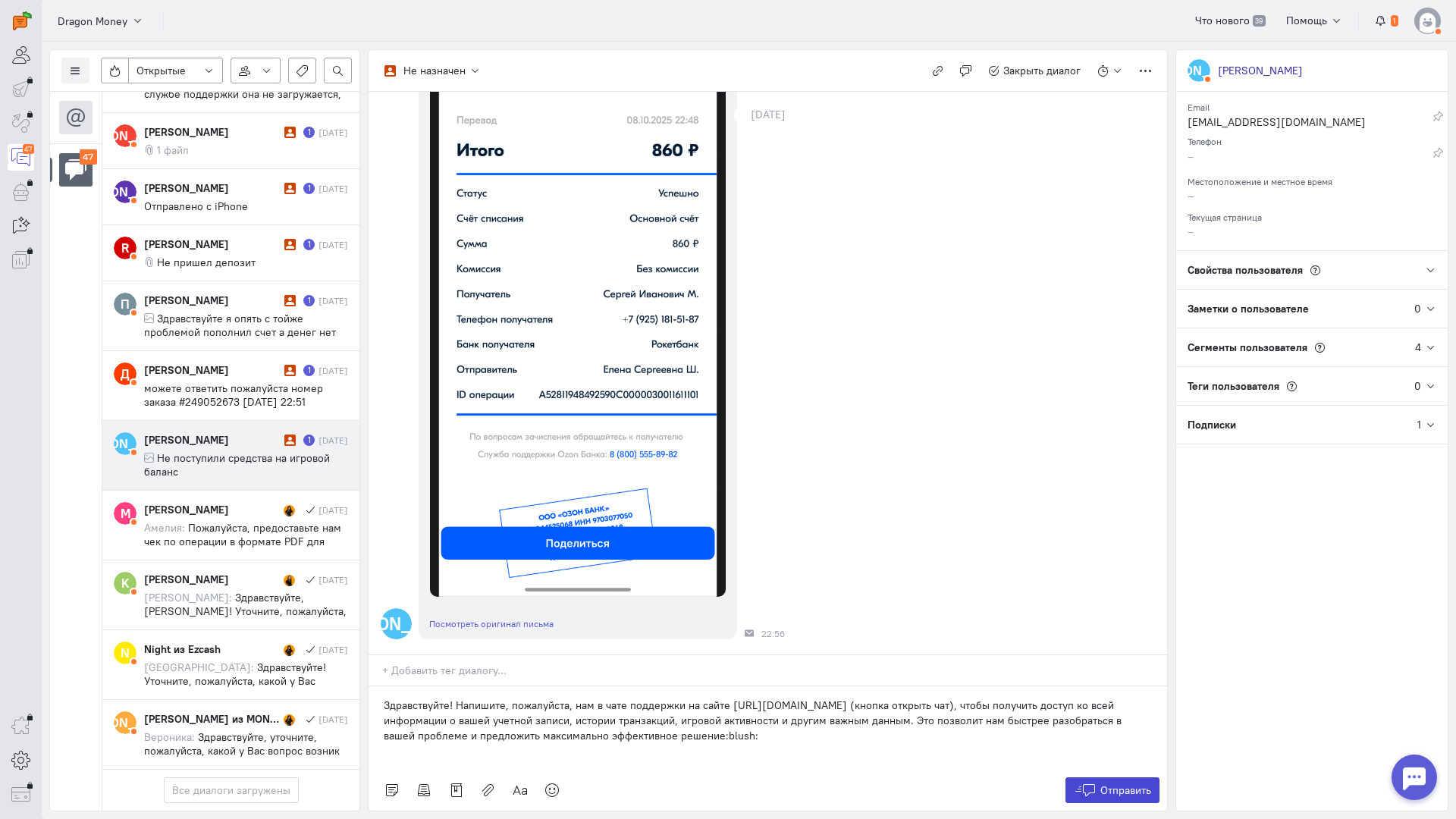
click at [1103, 783] on span "Отправить" at bounding box center [1125, 789] width 51 height 13
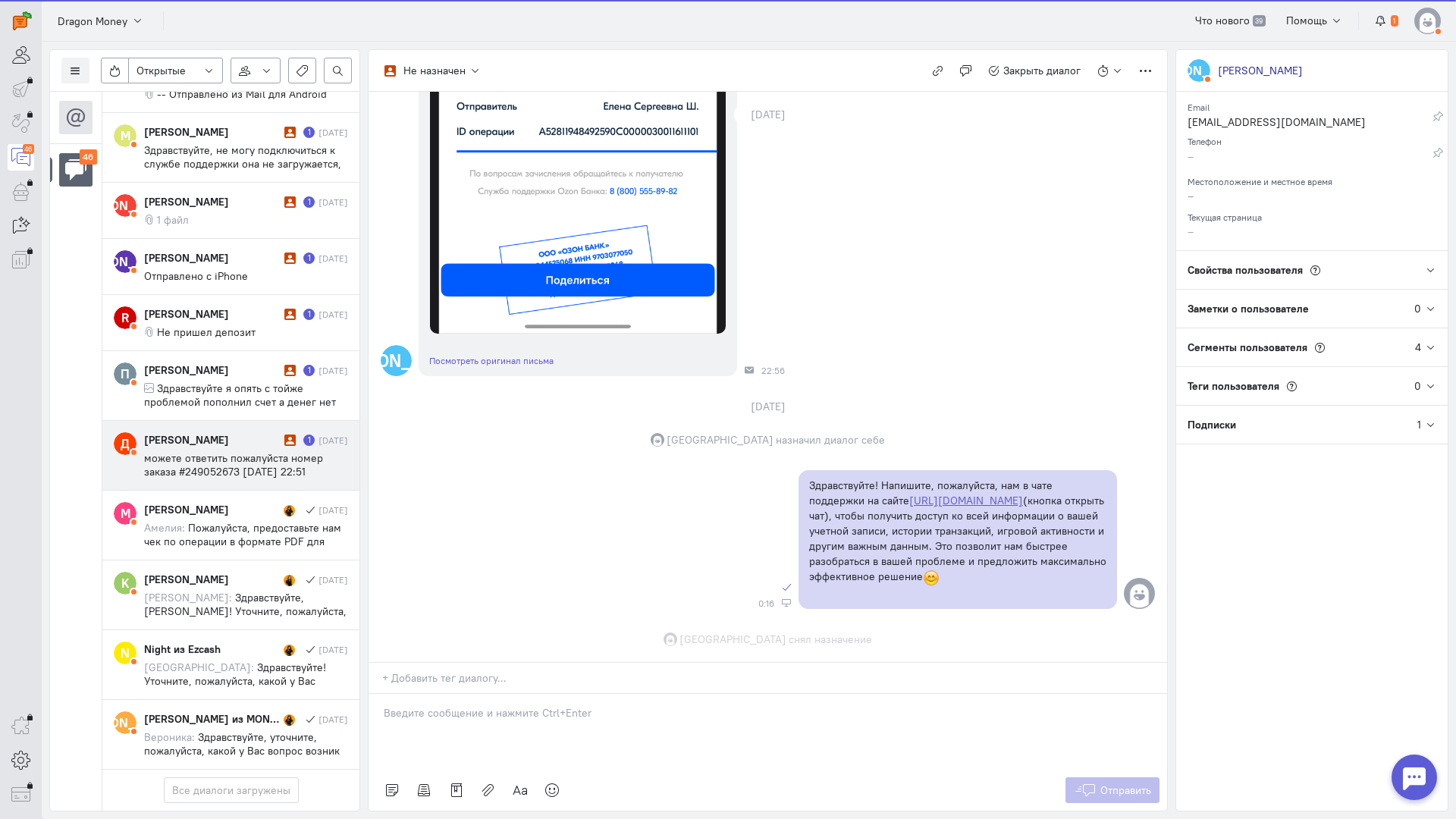
scroll to position [618, 0]
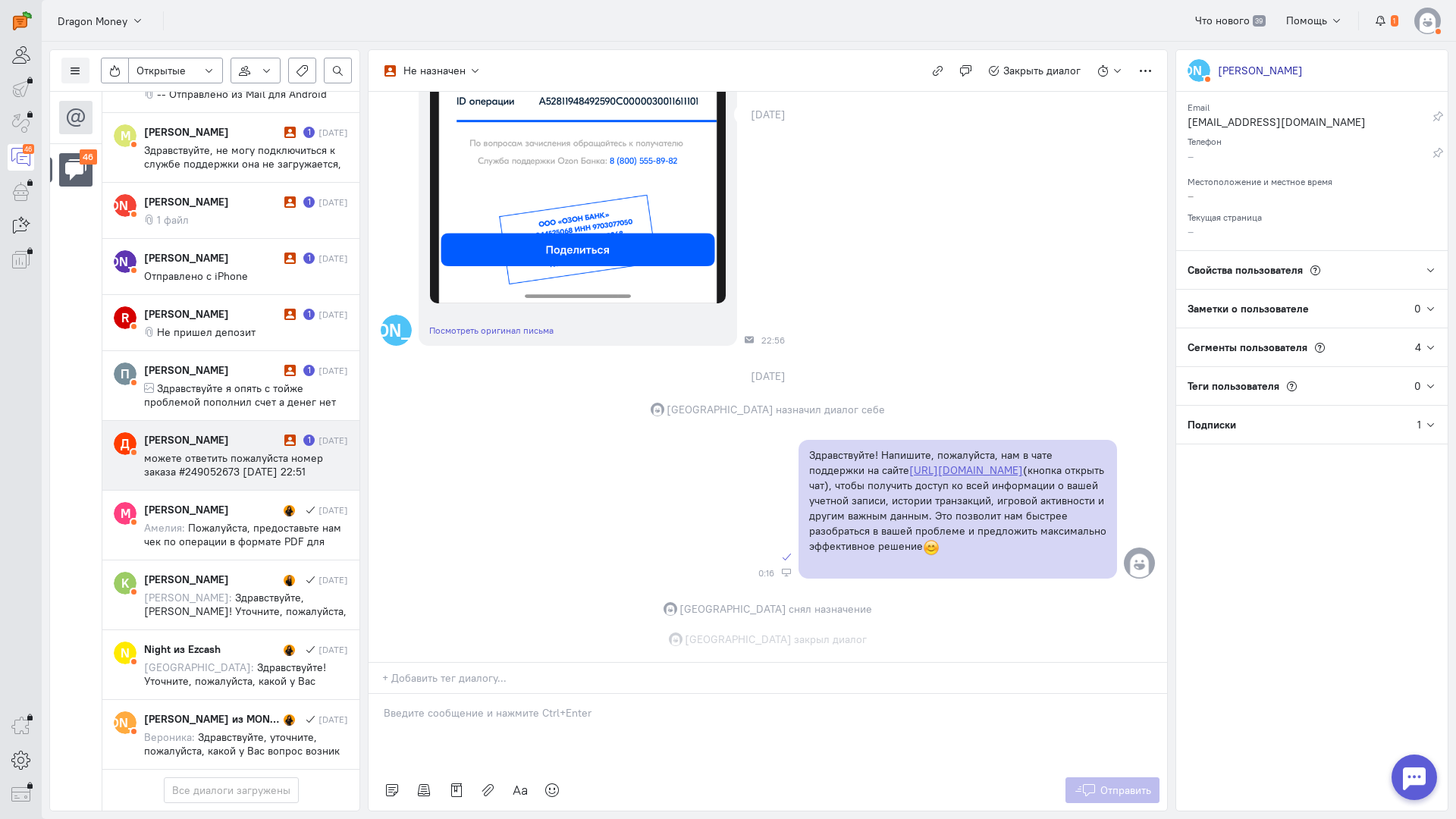
click at [212, 432] on div "[PERSON_NAME]" at bounding box center [212, 440] width 136 height 15
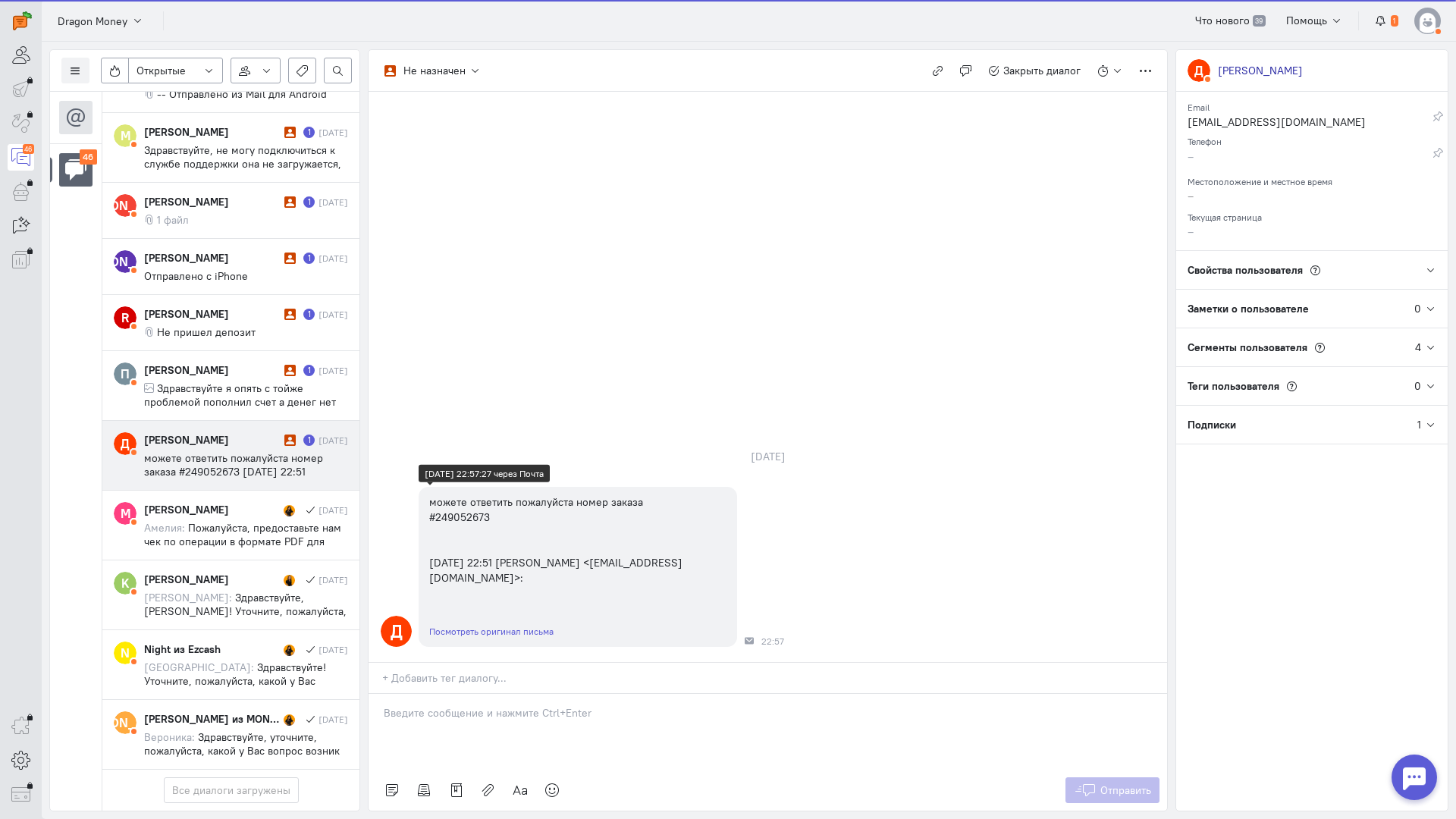
scroll to position [2790, 0]
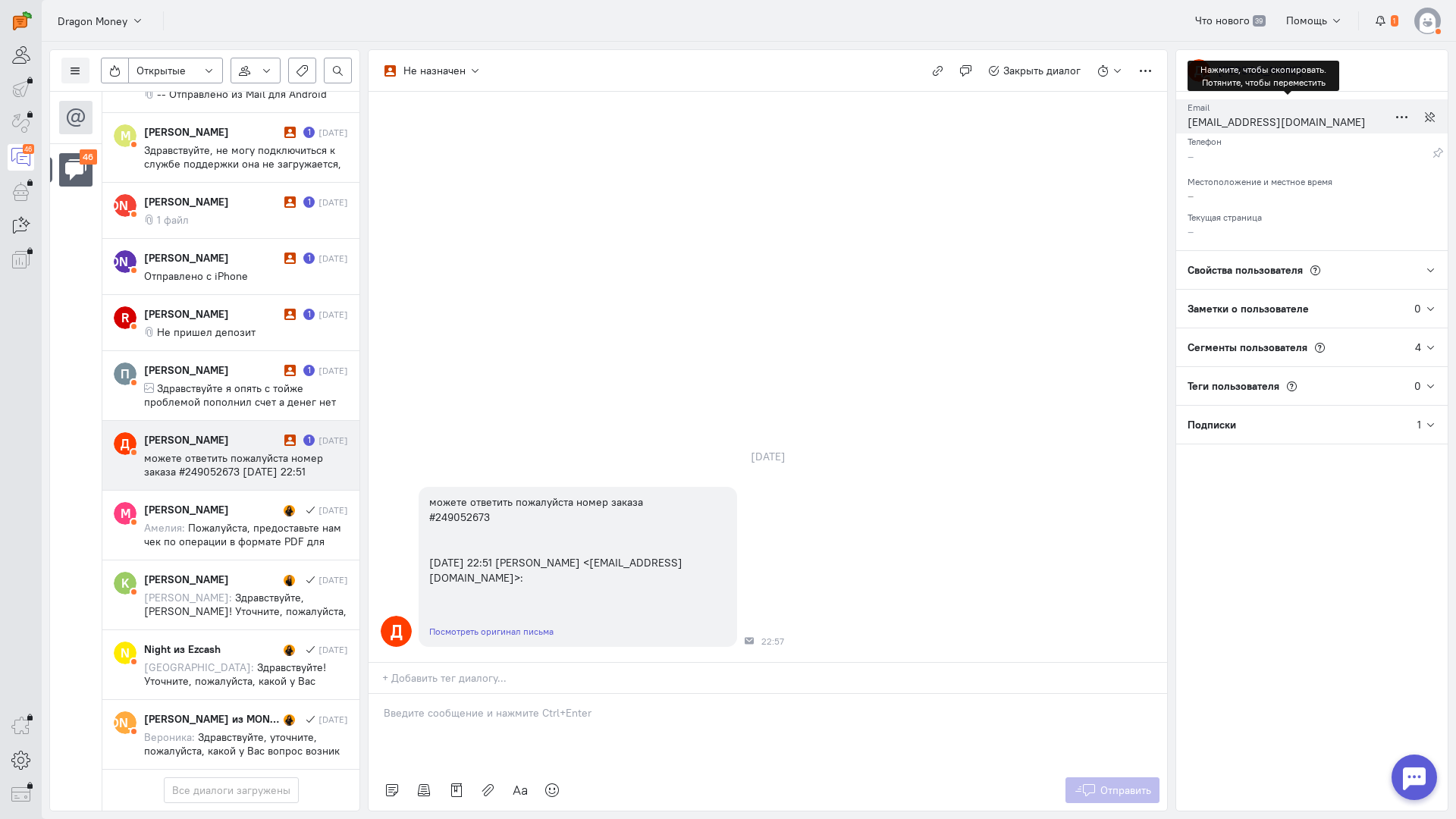
click at [1216, 117] on div "[EMAIL_ADDRESS][DOMAIN_NAME]" at bounding box center [1288, 124] width 200 height 19
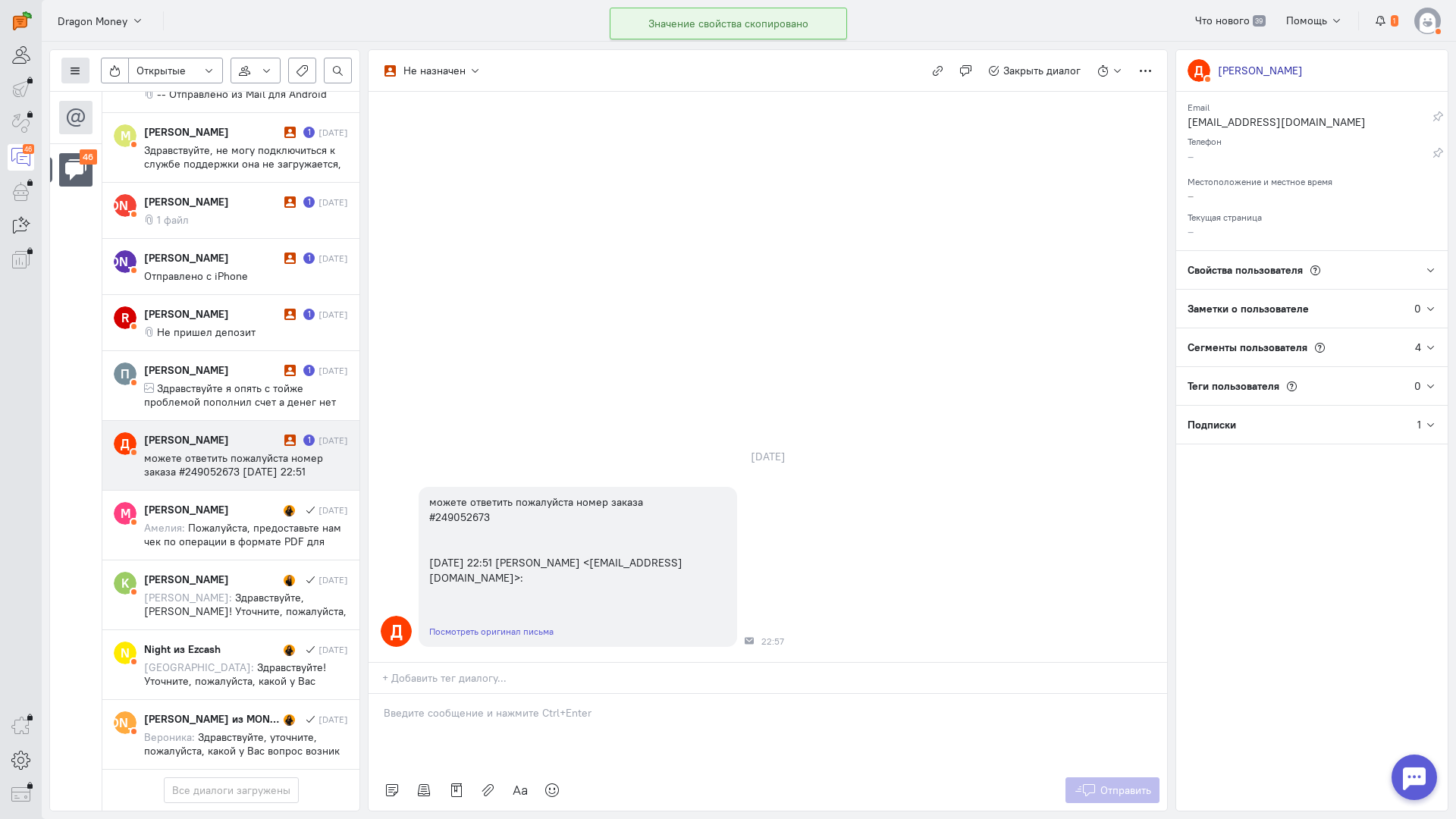
click at [76, 79] on button at bounding box center [74, 70] width 28 height 26
drag, startPoint x: 492, startPoint y: 615, endPoint x: 480, endPoint y: 622, distance: 13.9
click at [491, 705] on p at bounding box center [768, 712] width 768 height 15
drag, startPoint x: 474, startPoint y: 622, endPoint x: 445, endPoint y: 623, distance: 29.0
click at [473, 705] on p at bounding box center [768, 712] width 768 height 15
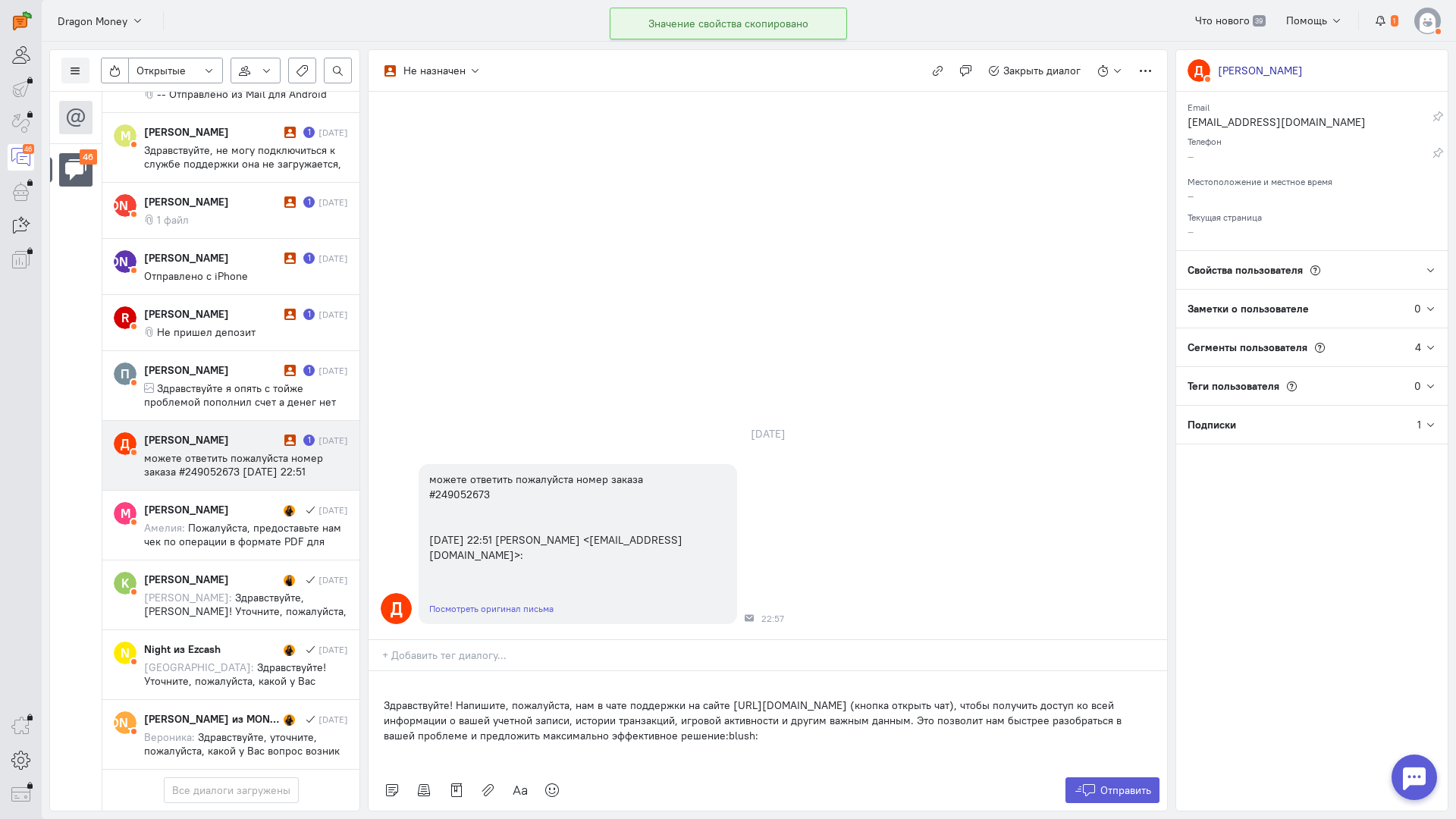
click at [377, 670] on div "Здравствуйте! Напишите, пожалуйста, нам в чате поддержки на сайте [URL][DOMAIN_…" at bounding box center [768, 719] width 799 height 98
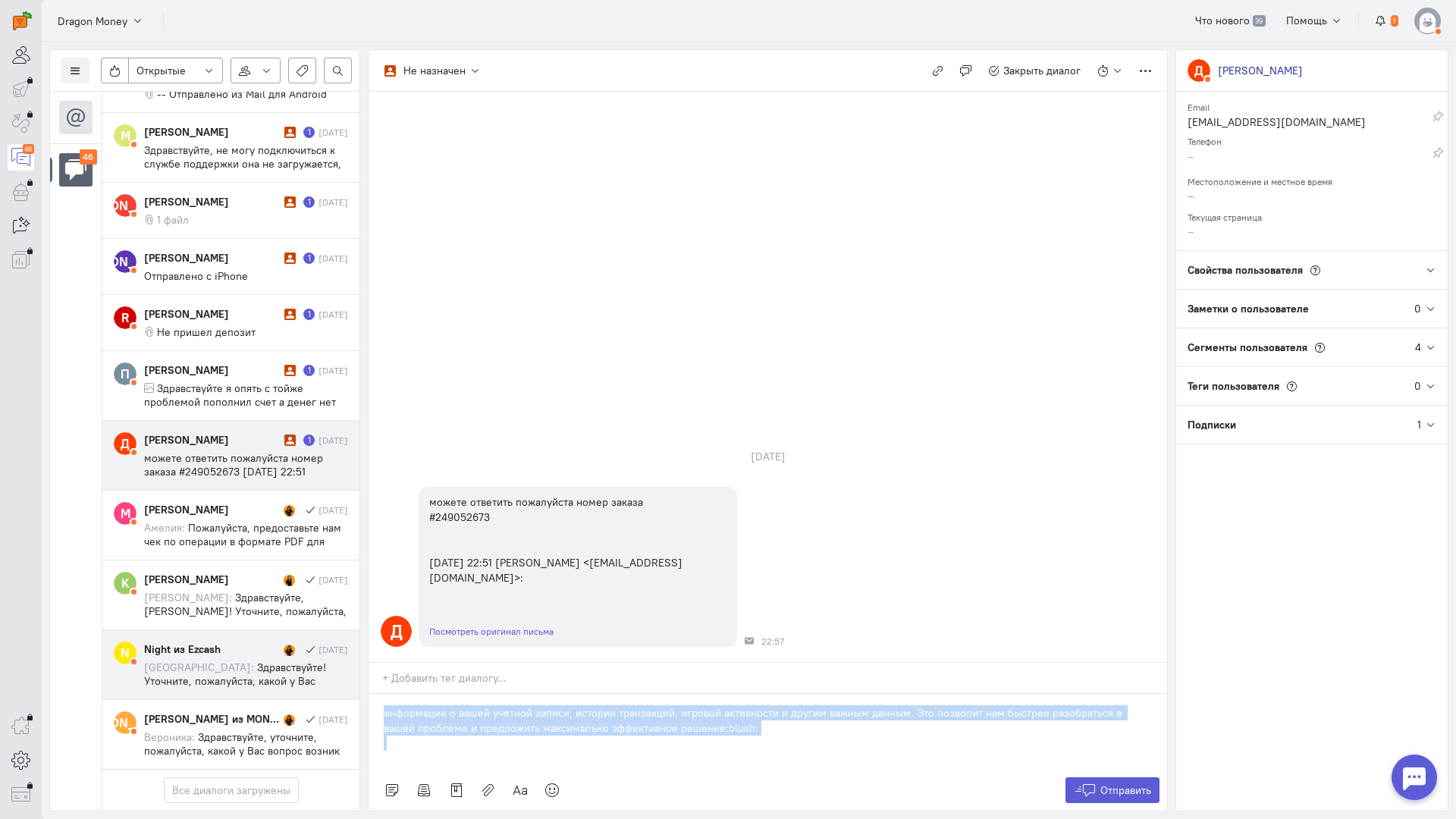
drag, startPoint x: 738, startPoint y: 643, endPoint x: 237, endPoint y: 580, distance: 504.9
click at [208, 580] on div "Список пользователей Включить темную тему Открытые Открытые диалоги Отложенные …" at bounding box center [749, 430] width 1415 height 777
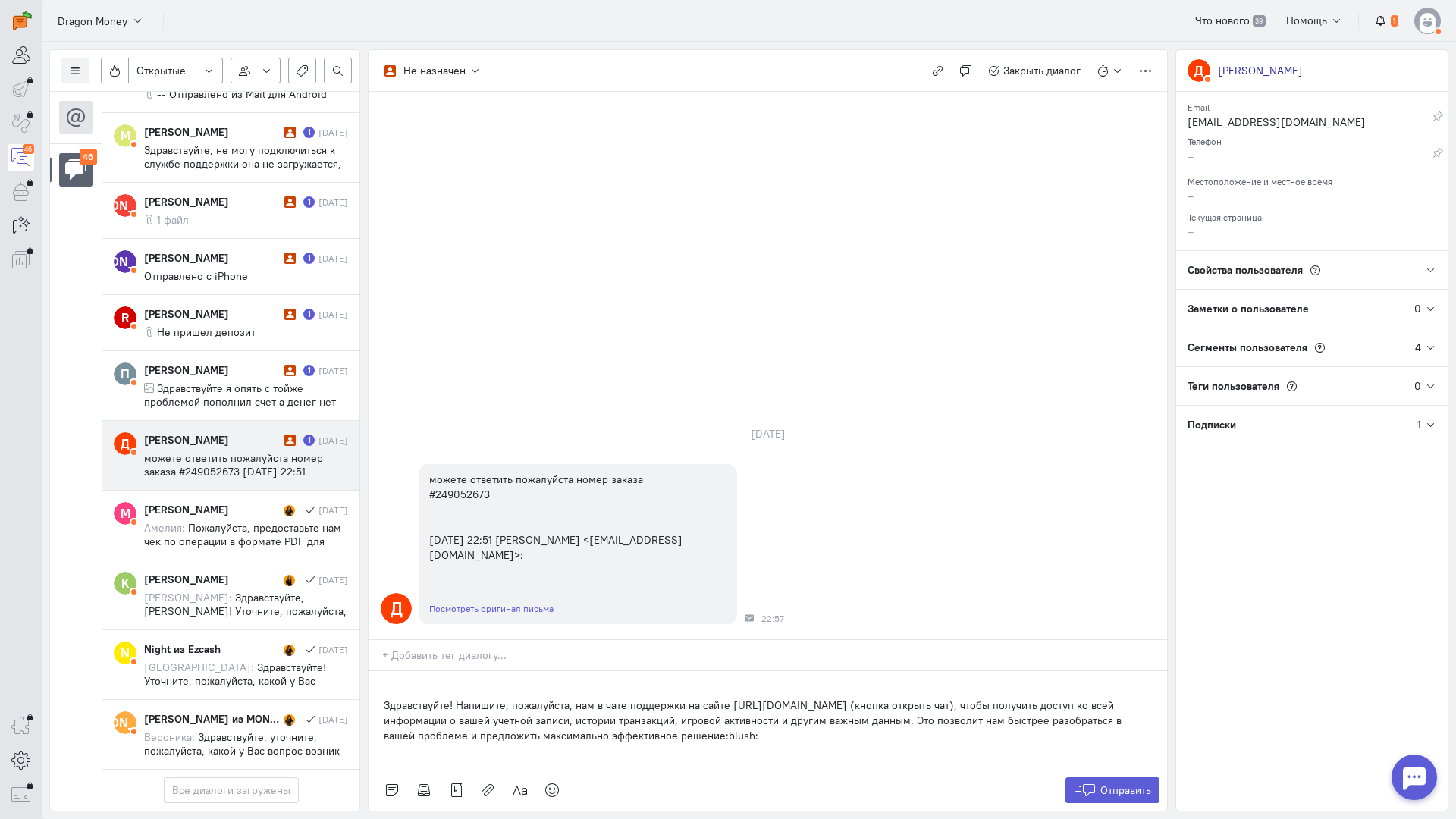
click at [379, 670] on div "Здравствуйте! Напишите, пожалуйста, нам в чате поддержки на сайте [URL][DOMAIN_…" at bounding box center [768, 719] width 799 height 98
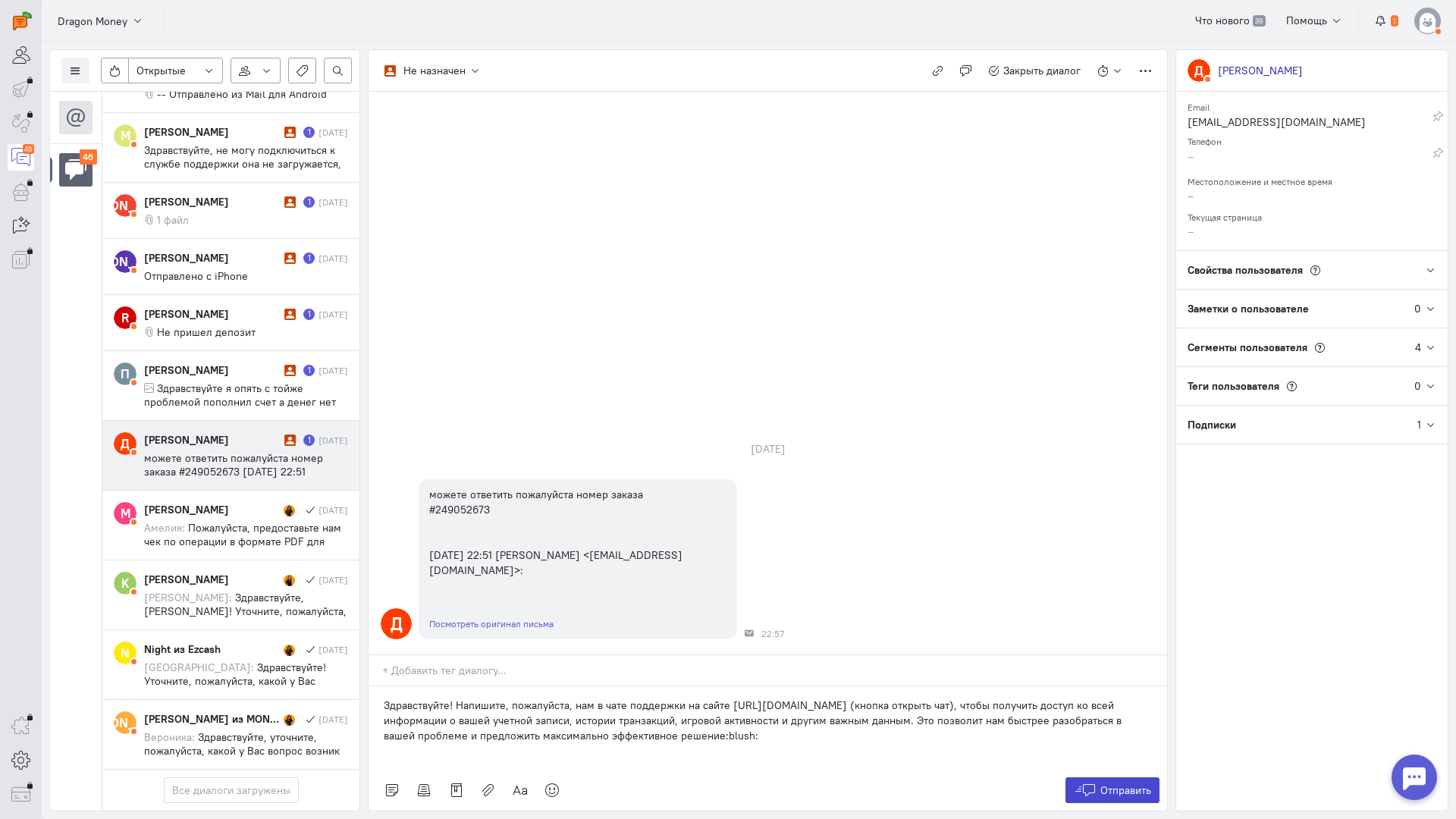
click at [1106, 783] on span "Отправить" at bounding box center [1125, 789] width 51 height 13
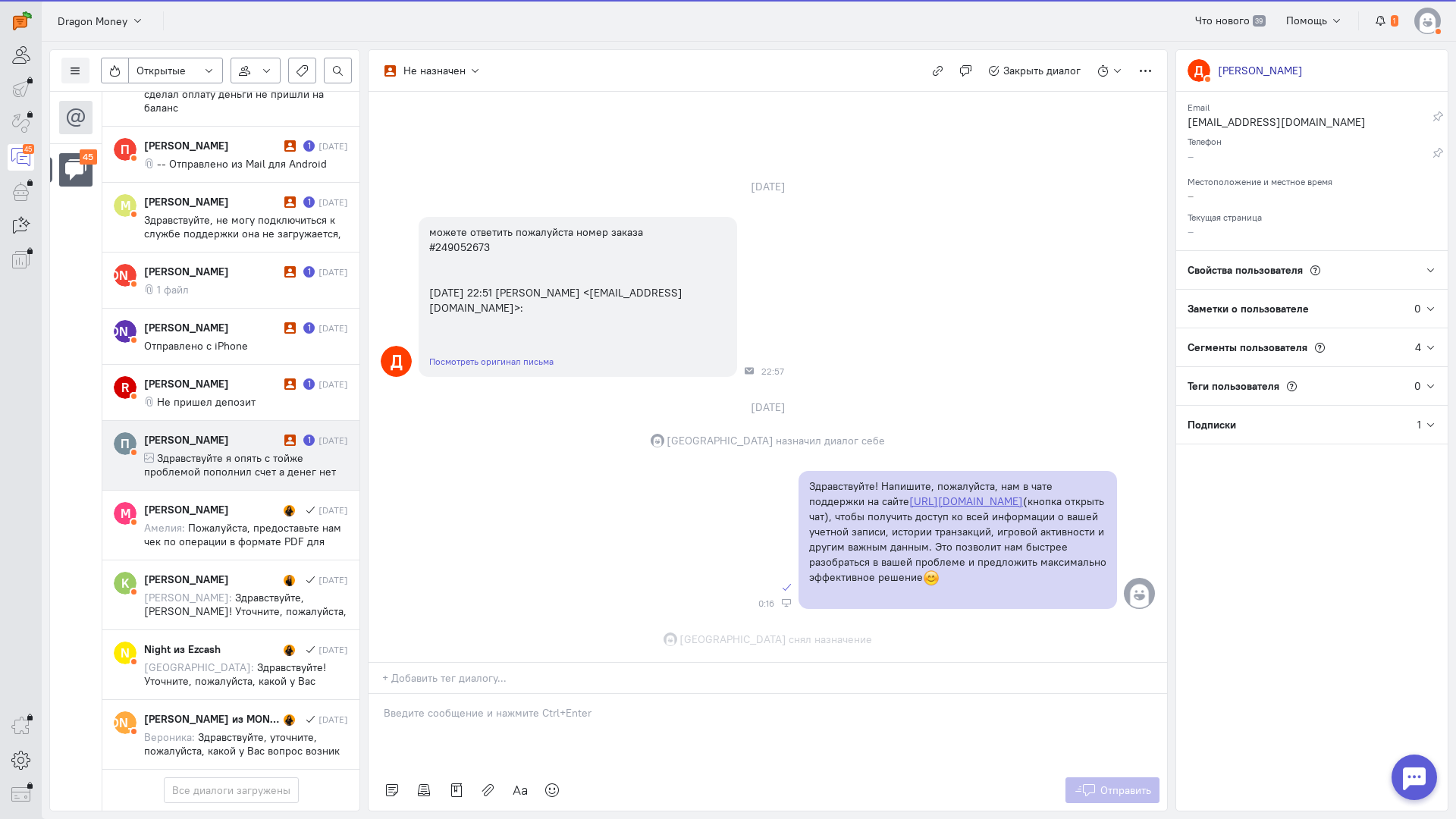
scroll to position [52, 0]
click at [221, 451] on span "Здравствуйте я опять с тойже проблемой пополнил счет а денег нет прошу решить д…" at bounding box center [246, 478] width 204 height 54
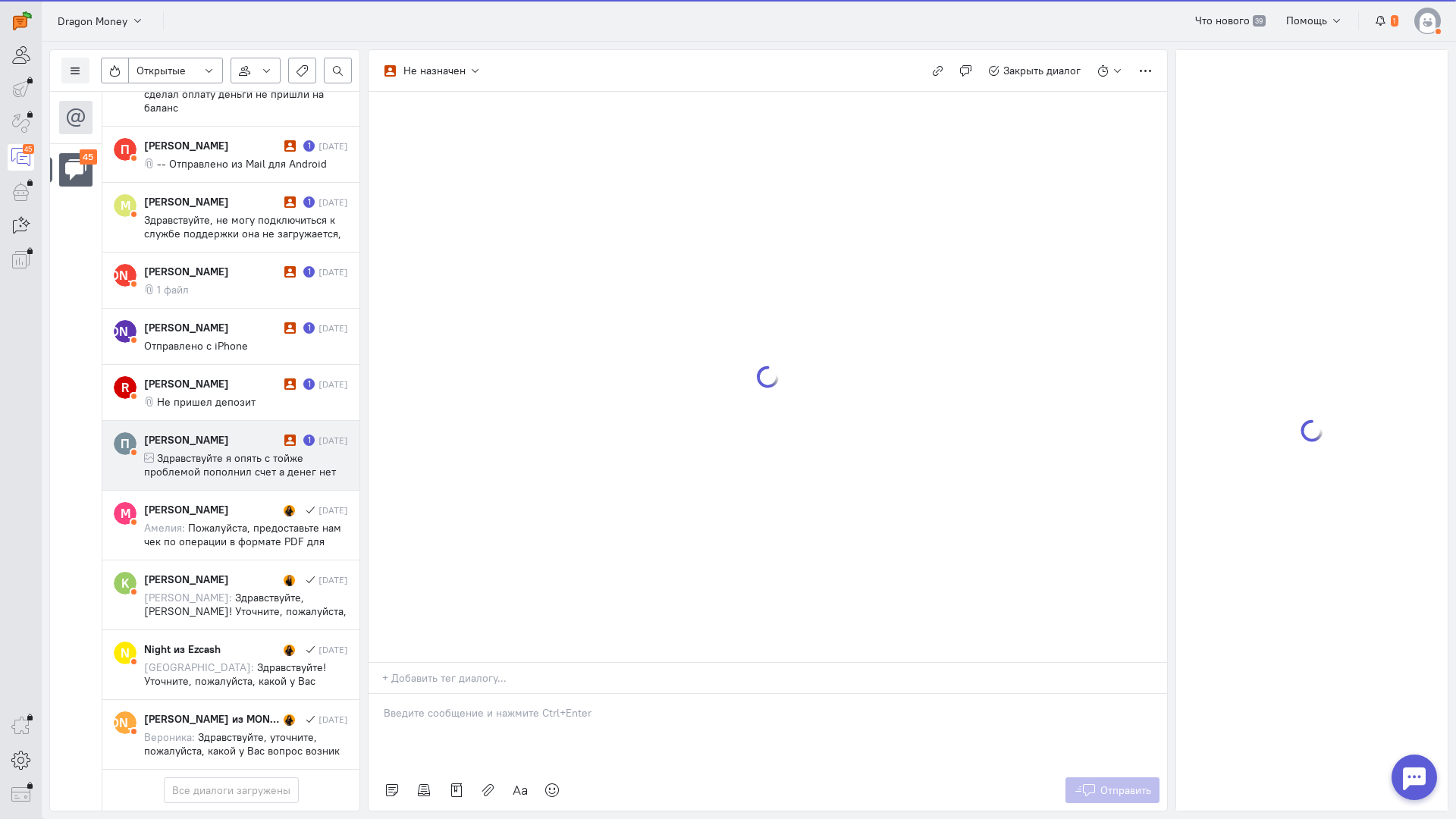
scroll to position [2722, 0]
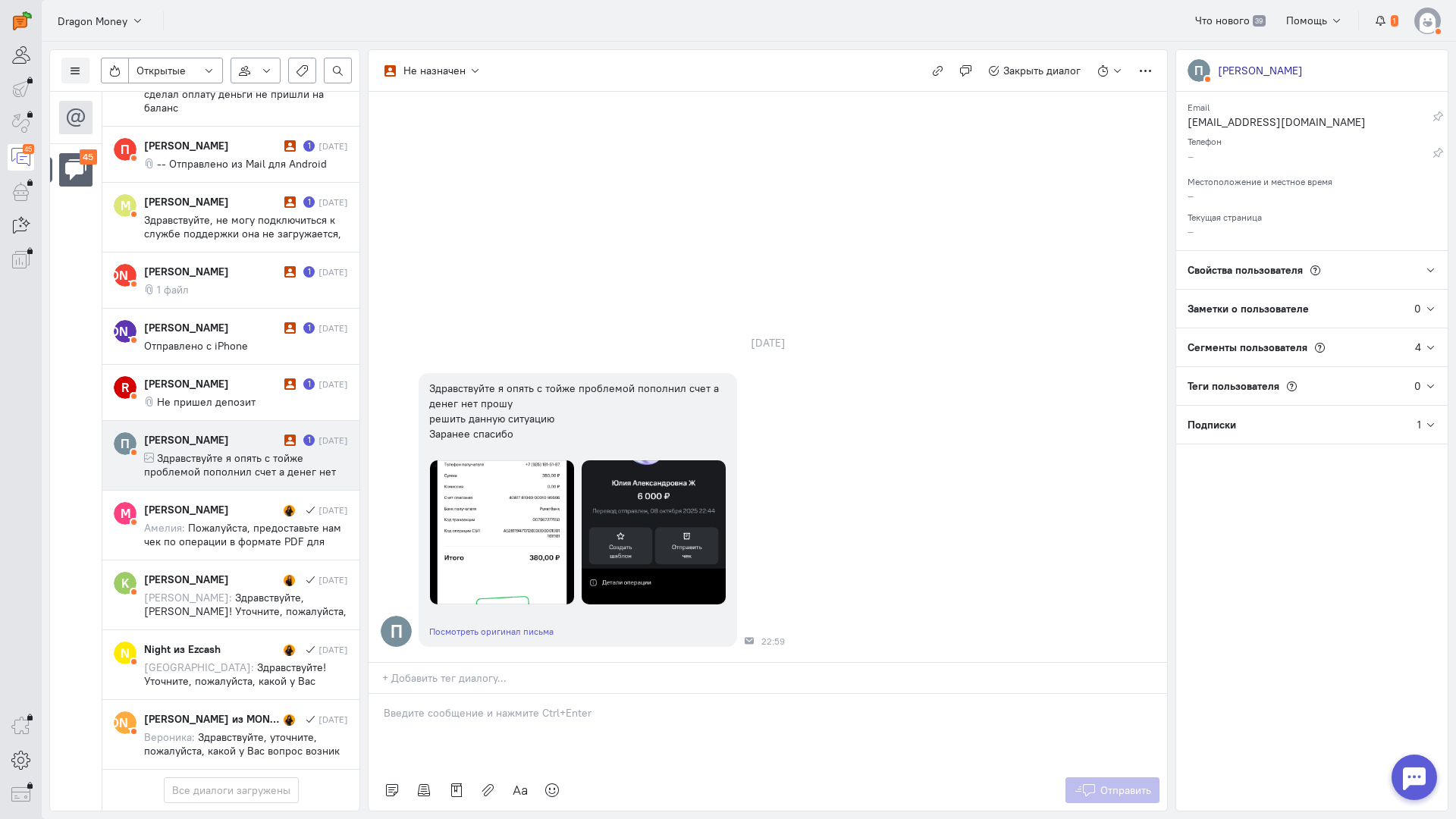
drag, startPoint x: 453, startPoint y: 618, endPoint x: 419, endPoint y: 616, distance: 34.1
click at [450, 705] on p at bounding box center [768, 712] width 768 height 15
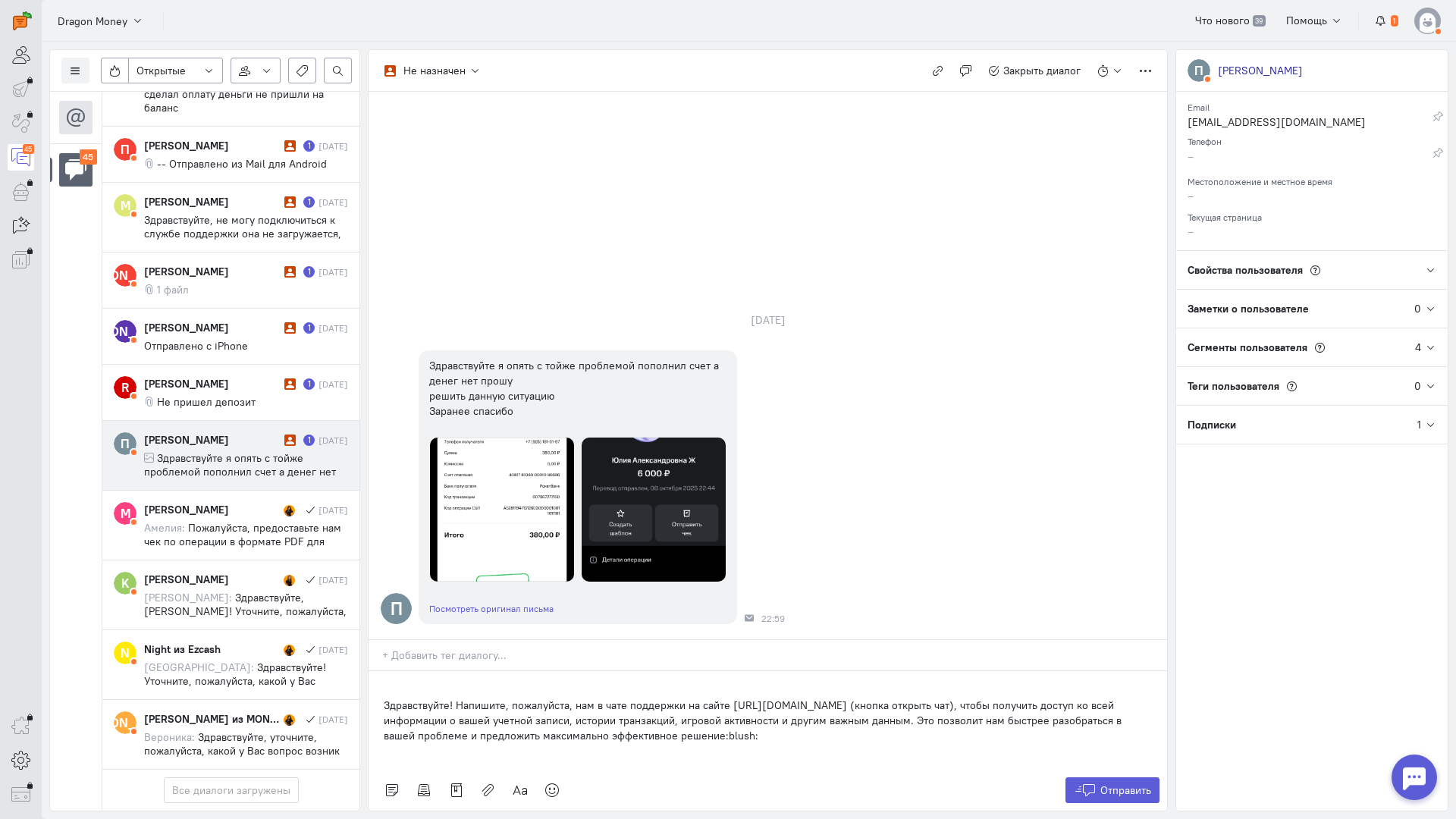
click at [381, 670] on div "Здравствуйте! Напишите, пожалуйста, нам в чате поддержки на сайте [URL][DOMAIN_…" at bounding box center [768, 719] width 799 height 98
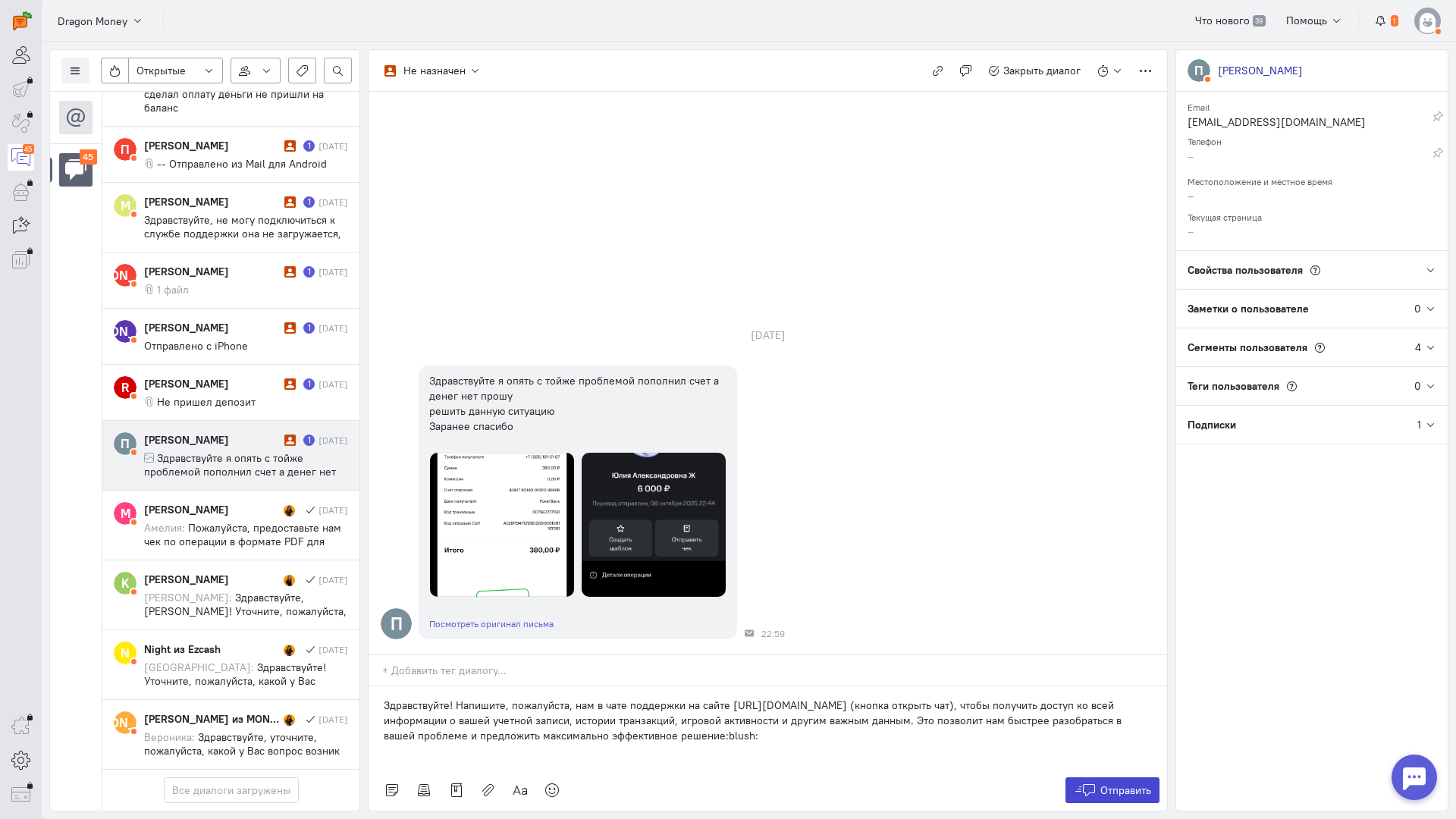
click at [1127, 777] on button "Отправить" at bounding box center [1113, 789] width 95 height 26
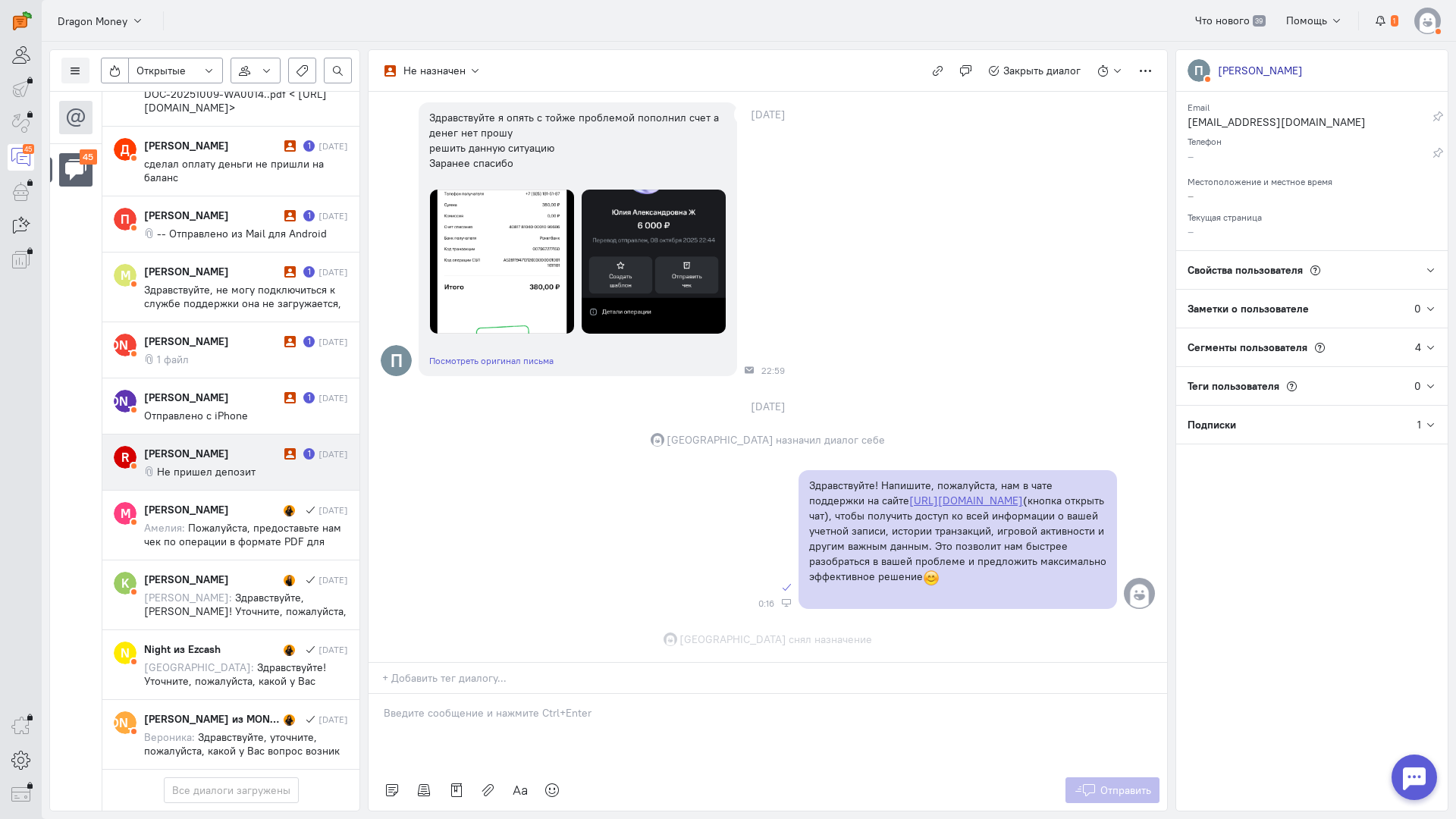
scroll to position [166, 0]
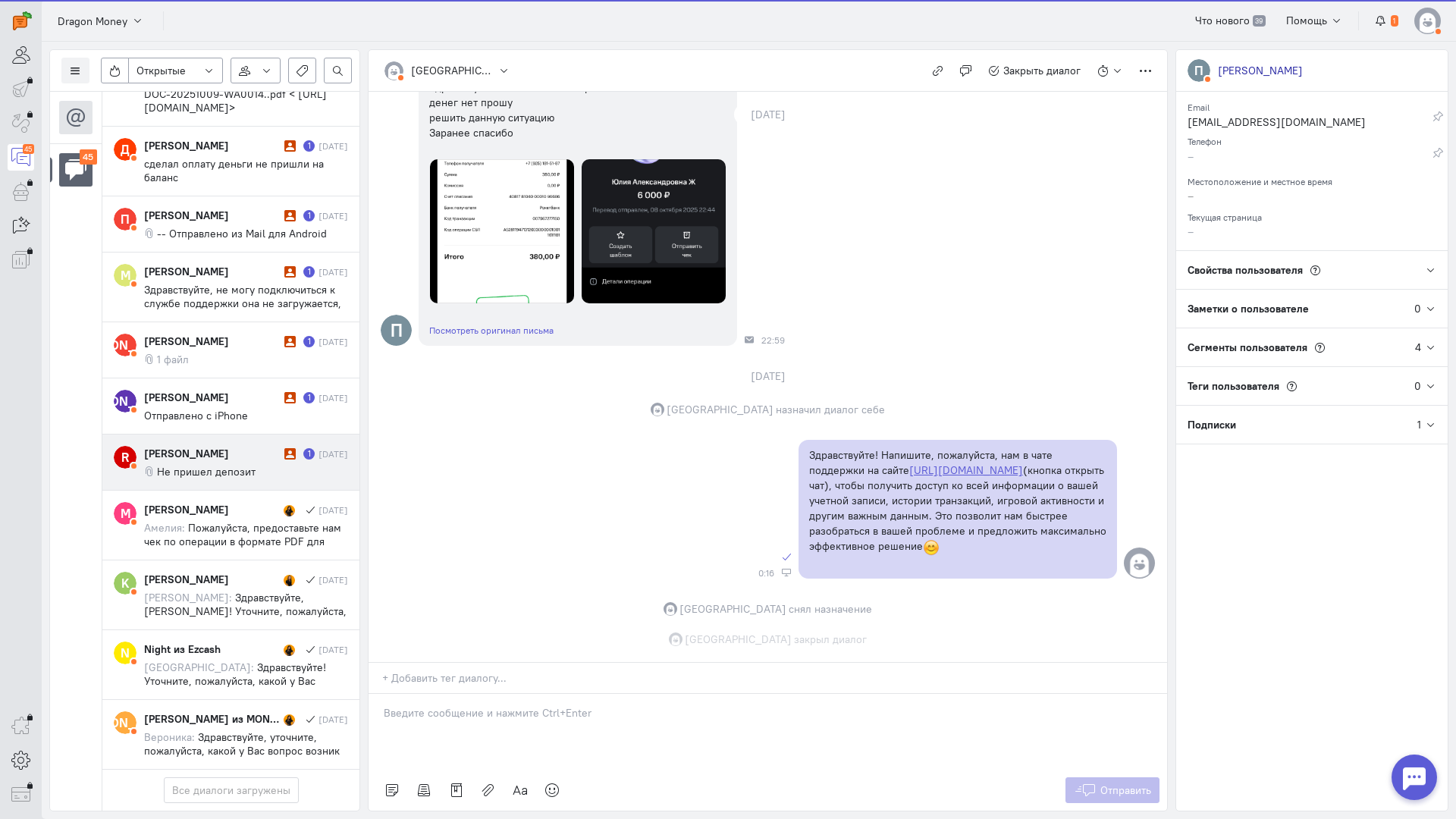
click at [240, 446] on div "[PERSON_NAME]" at bounding box center [212, 453] width 136 height 15
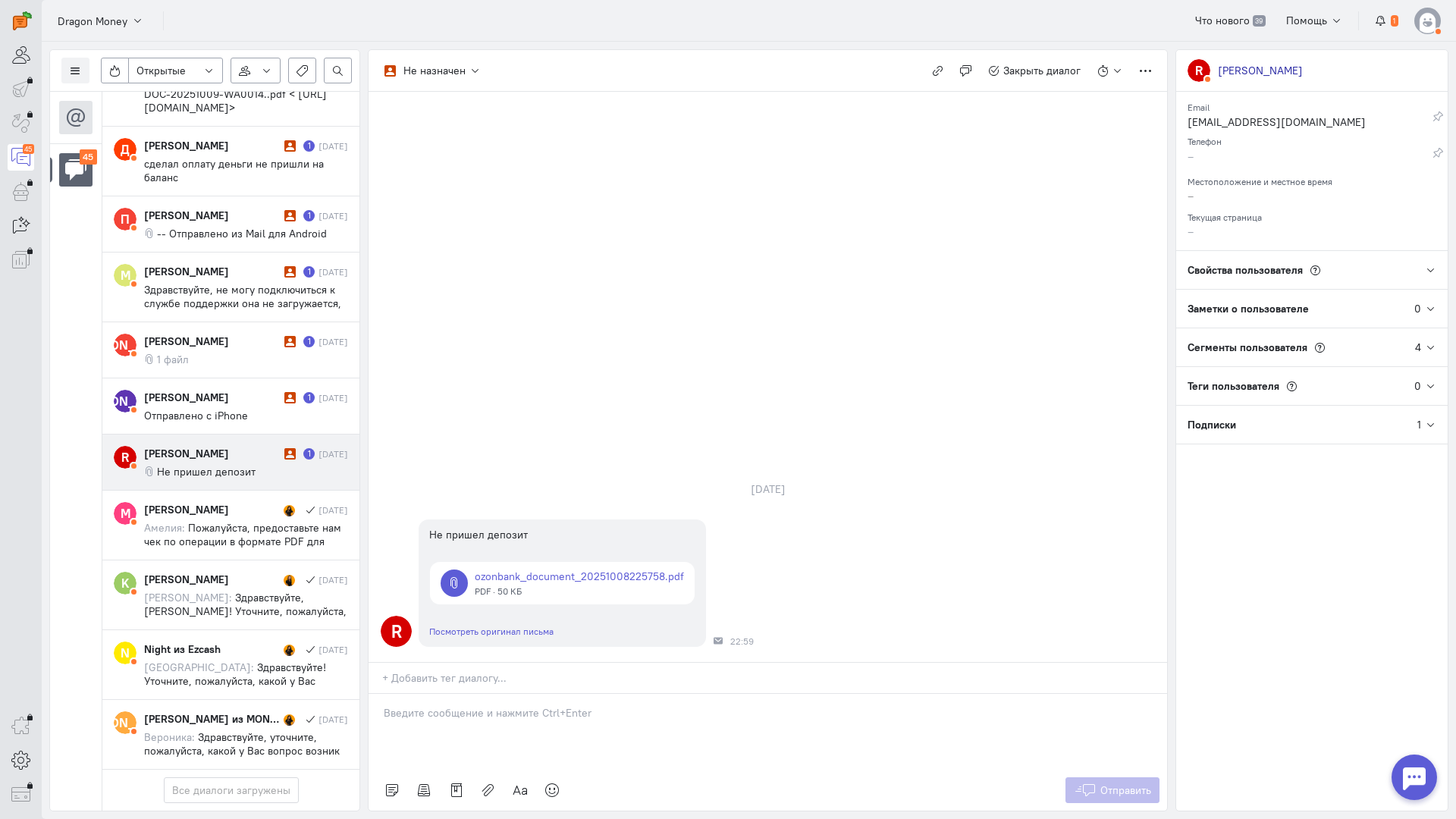
click at [435, 693] on div at bounding box center [768, 731] width 799 height 76
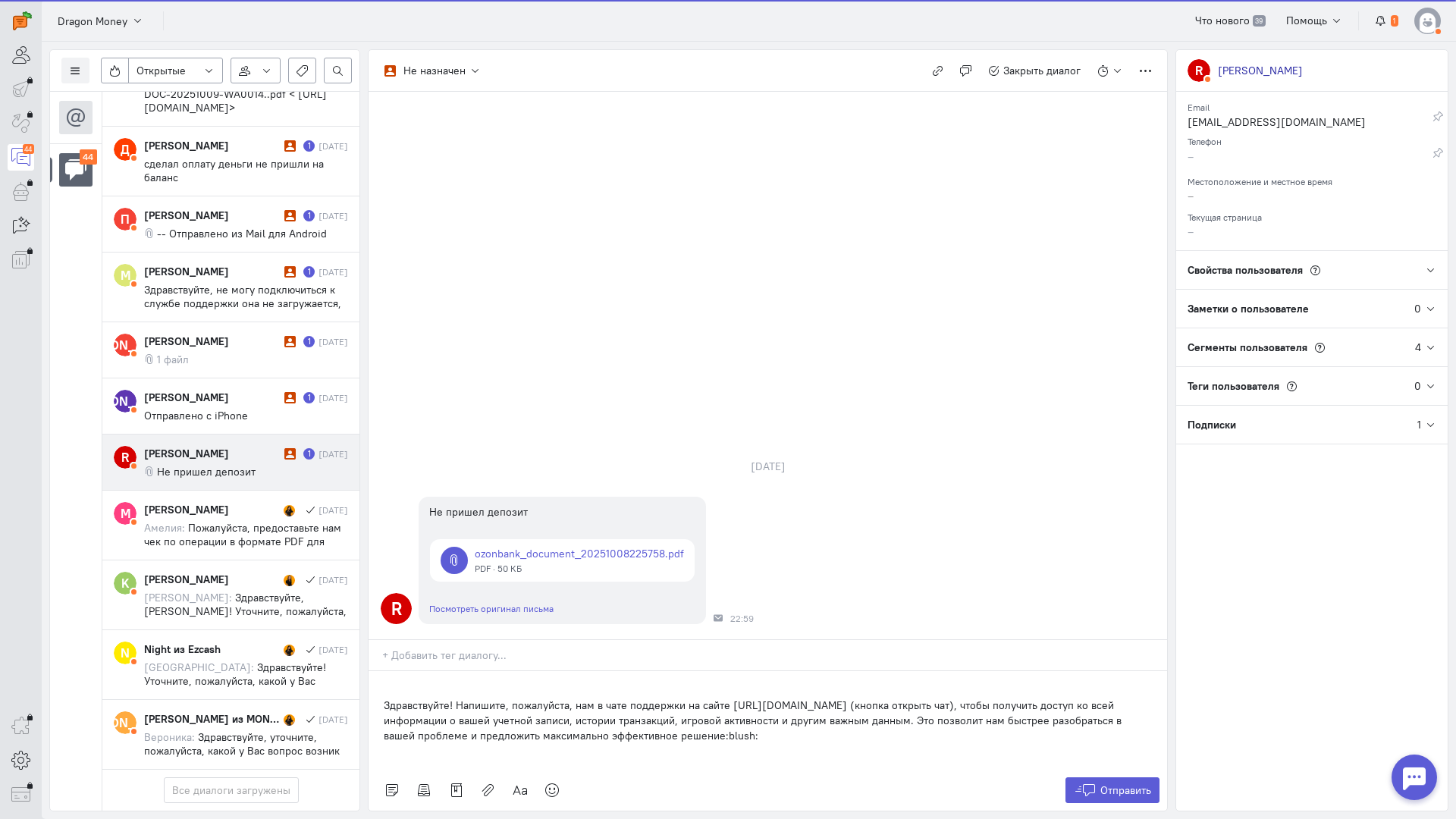
click at [381, 670] on div "Здравствуйте! Напишите, пожалуйста, нам в чате поддержки на сайте [URL][DOMAIN_…" at bounding box center [768, 719] width 799 height 98
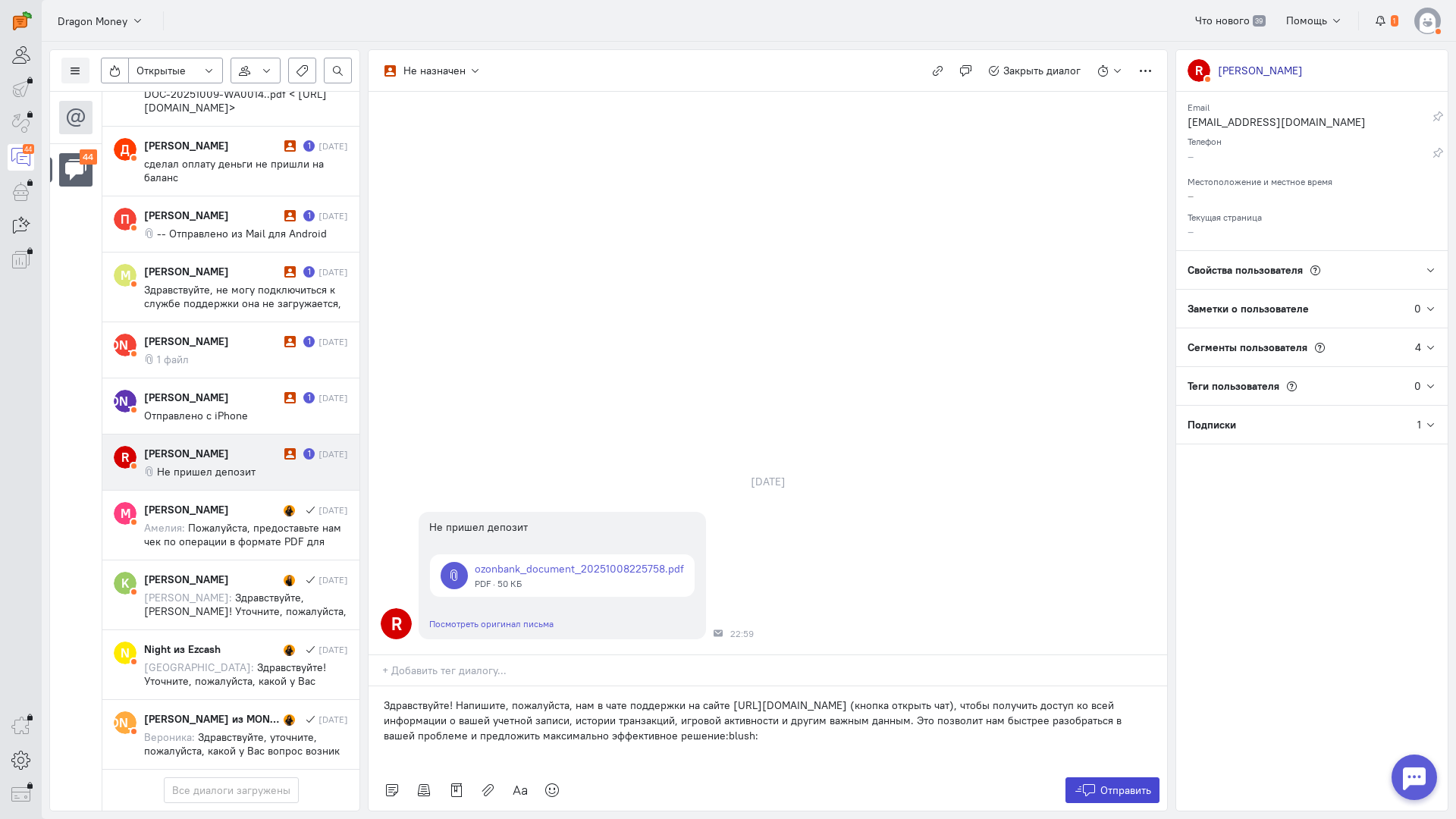
click at [1106, 777] on button "Отправить" at bounding box center [1113, 789] width 95 height 26
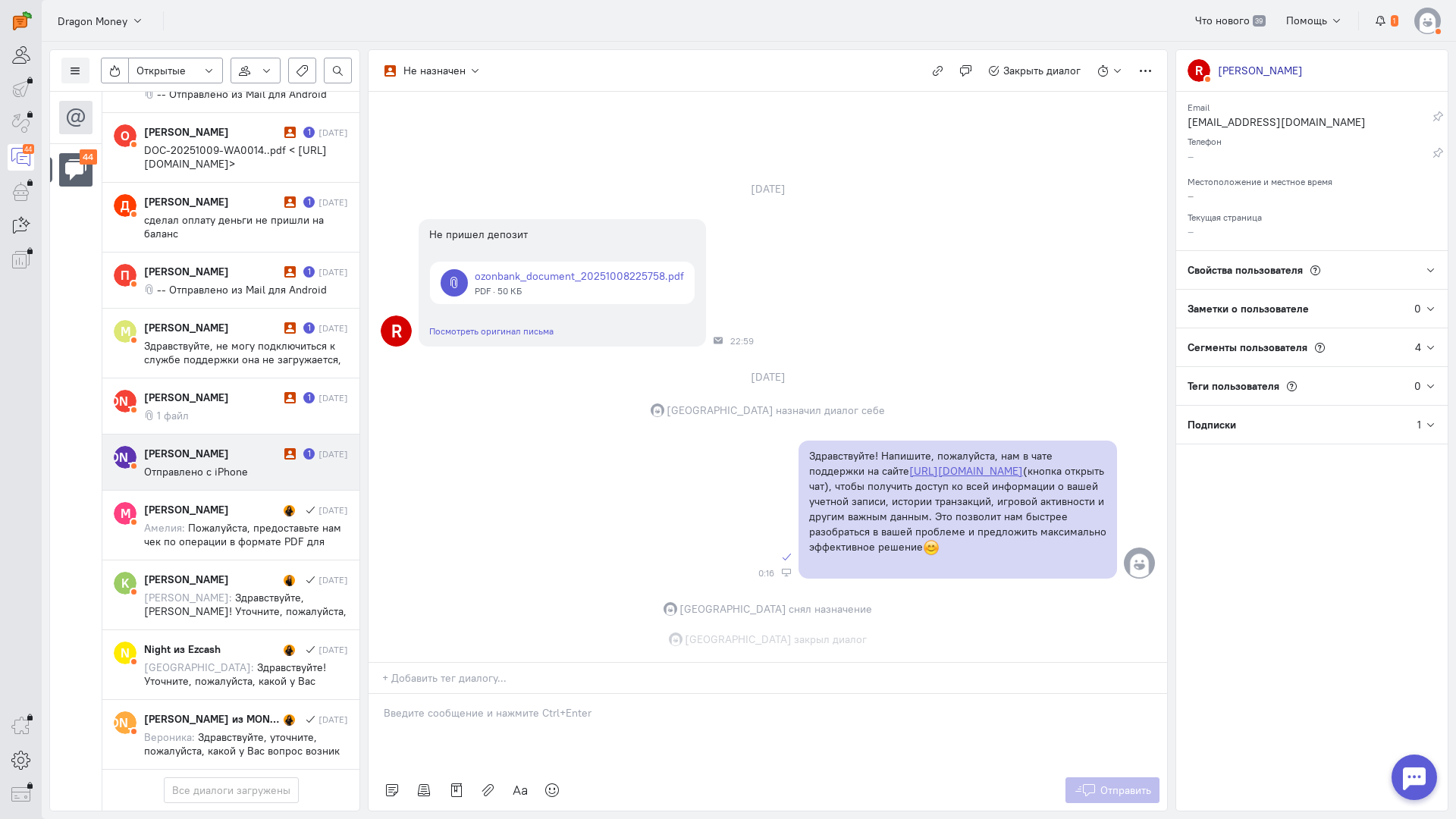
scroll to position [20, 0]
click at [207, 446] on div "[PERSON_NAME]" at bounding box center [212, 453] width 136 height 15
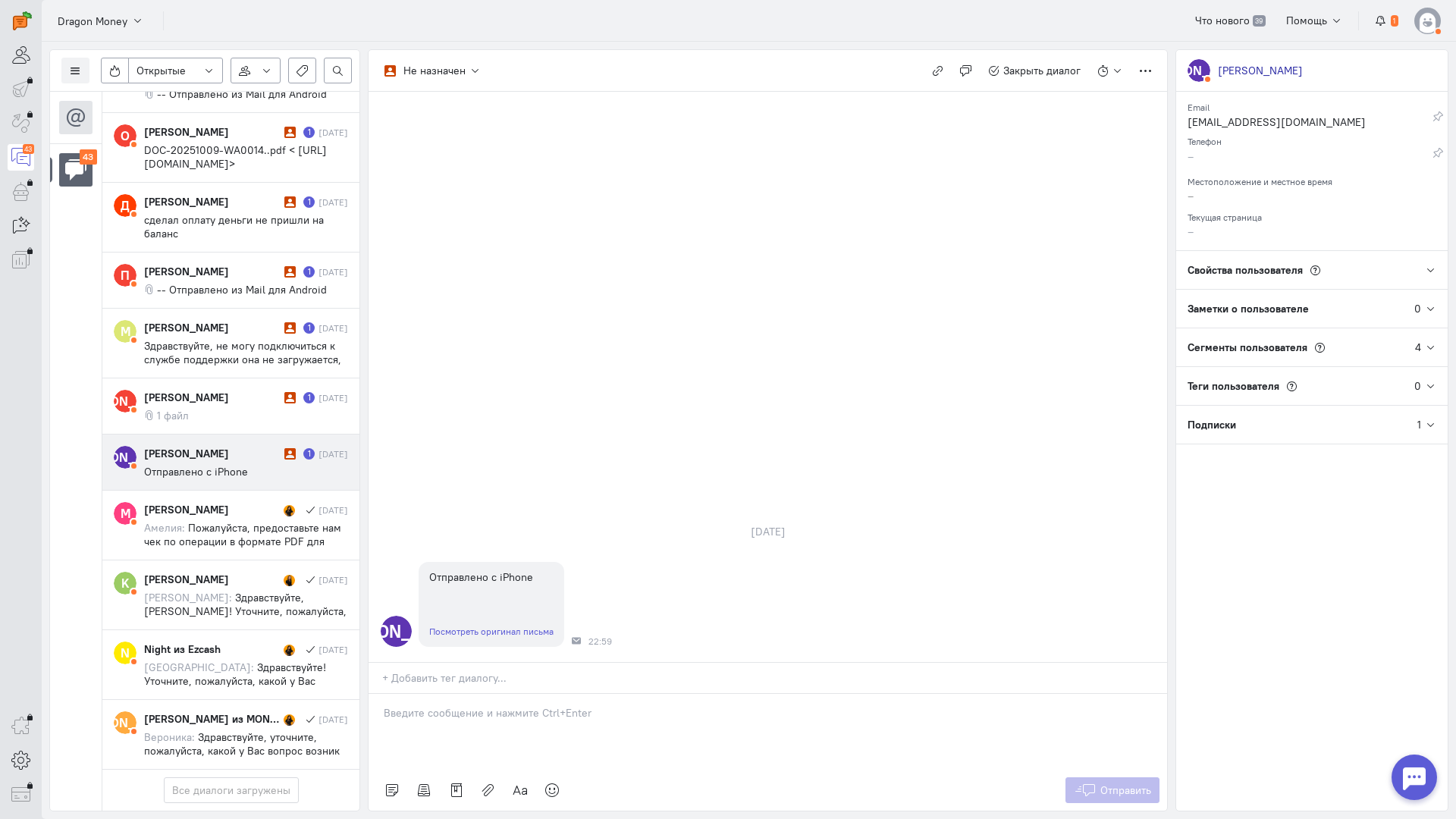
scroll to position [2572, 0]
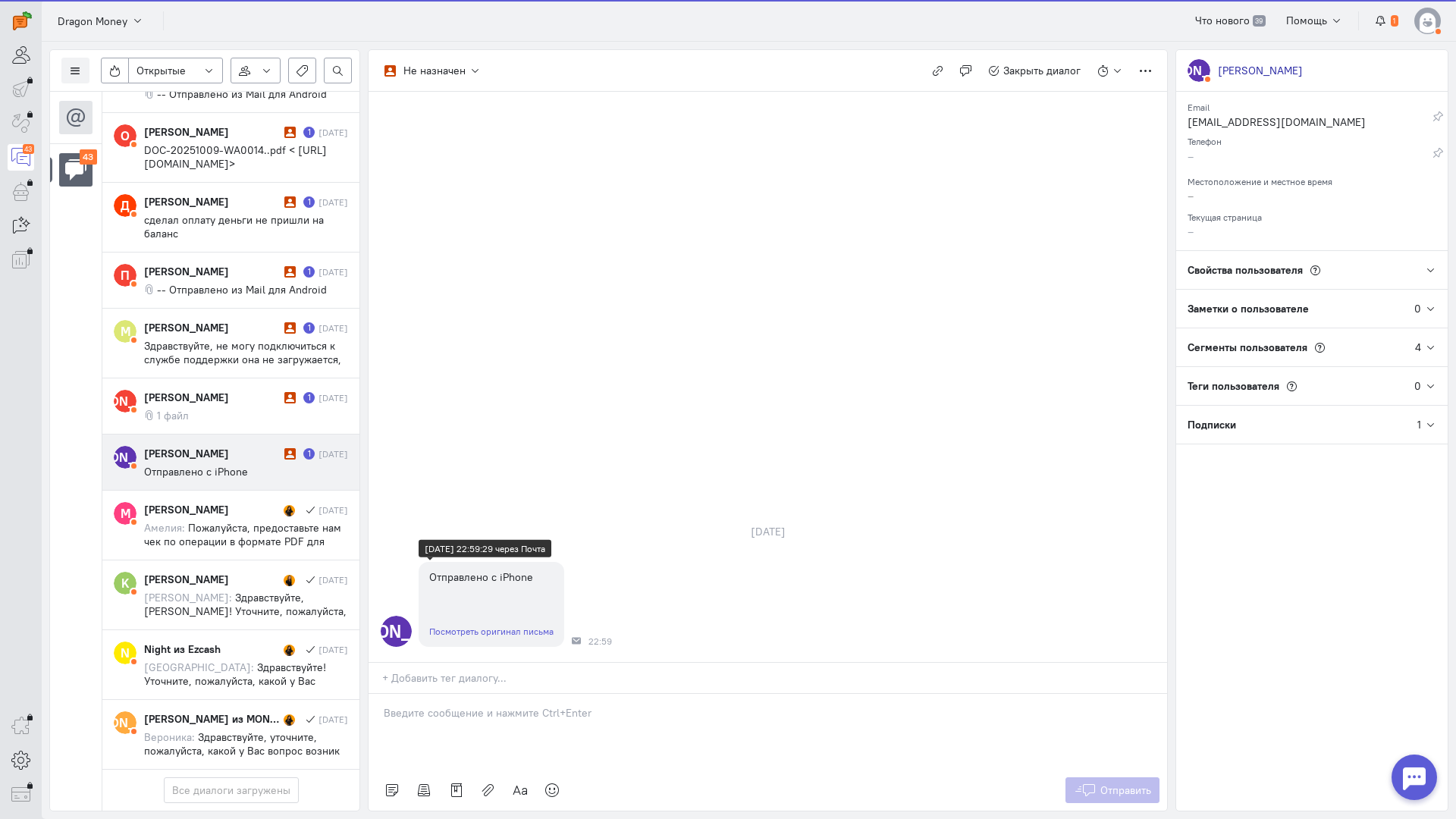
click at [495, 626] on link "Посмотреть оригинал письма" at bounding box center [492, 631] width 125 height 11
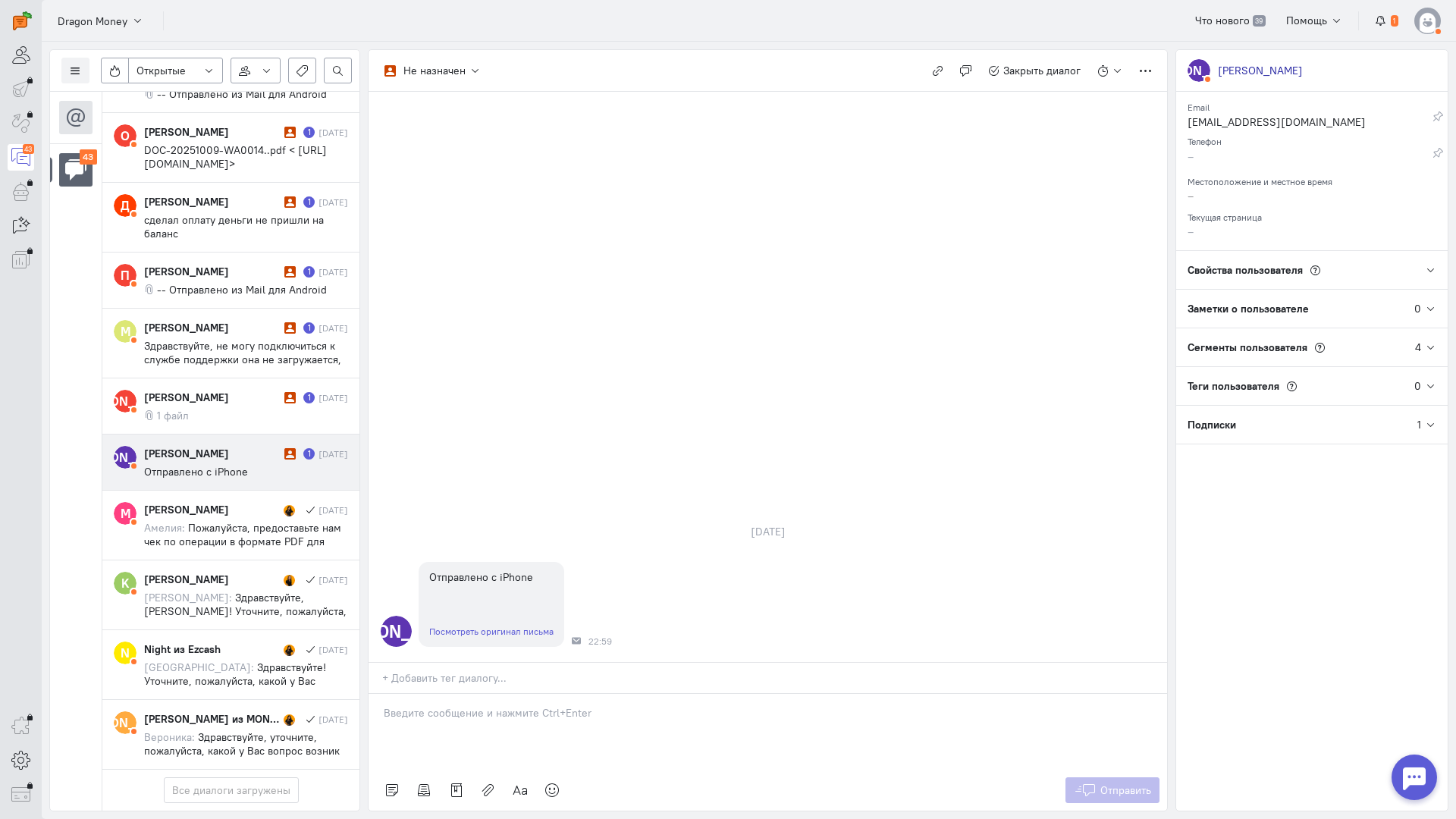
click at [455, 693] on div at bounding box center [768, 731] width 799 height 76
click at [449, 705] on p at bounding box center [768, 712] width 768 height 15
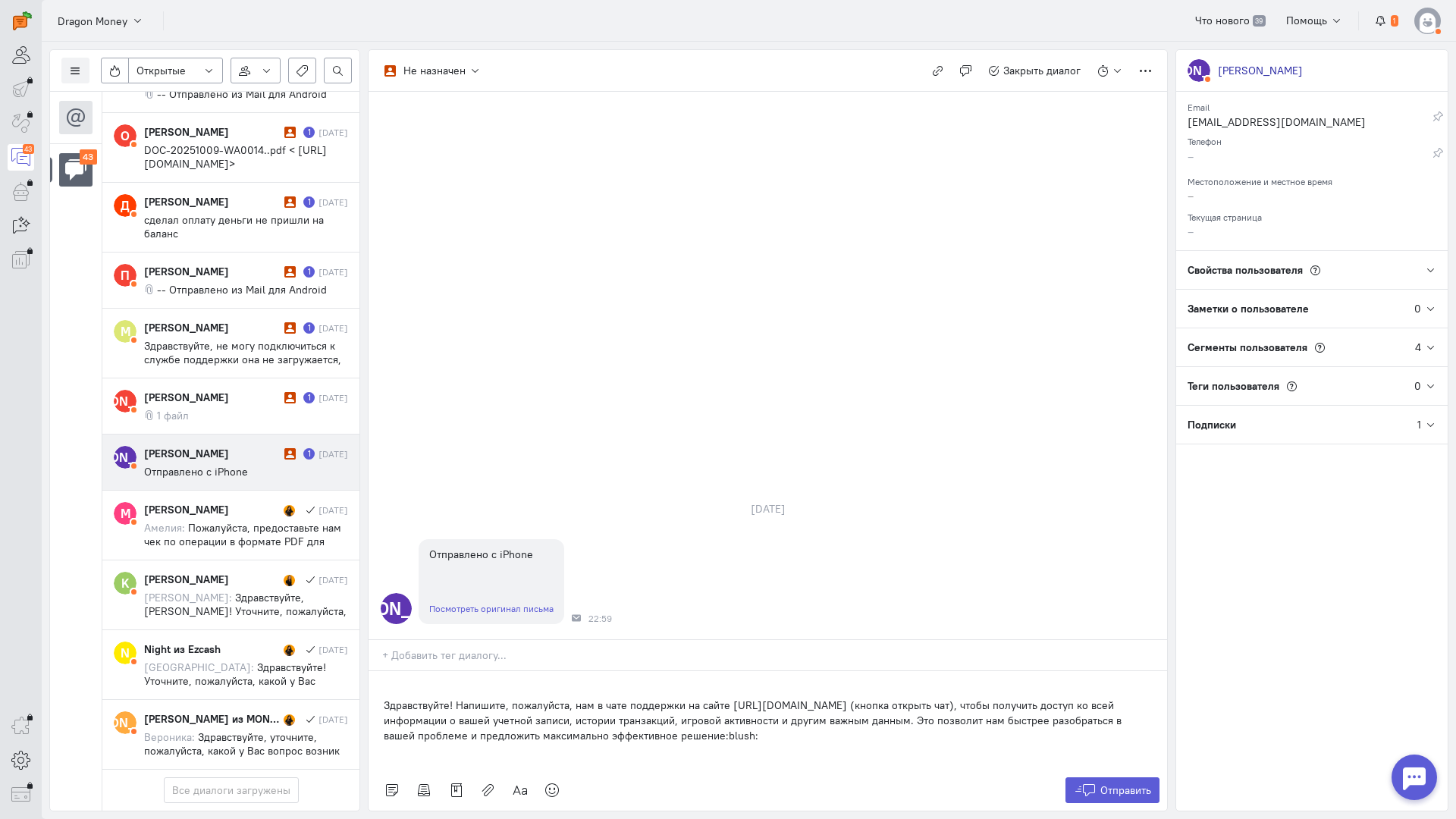
click at [377, 670] on div "Здравствуйте! Напишите, пожалуйста, нам в чате поддержки на сайте [URL][DOMAIN_…" at bounding box center [768, 719] width 799 height 98
click at [1102, 783] on span "Отправить" at bounding box center [1125, 789] width 51 height 13
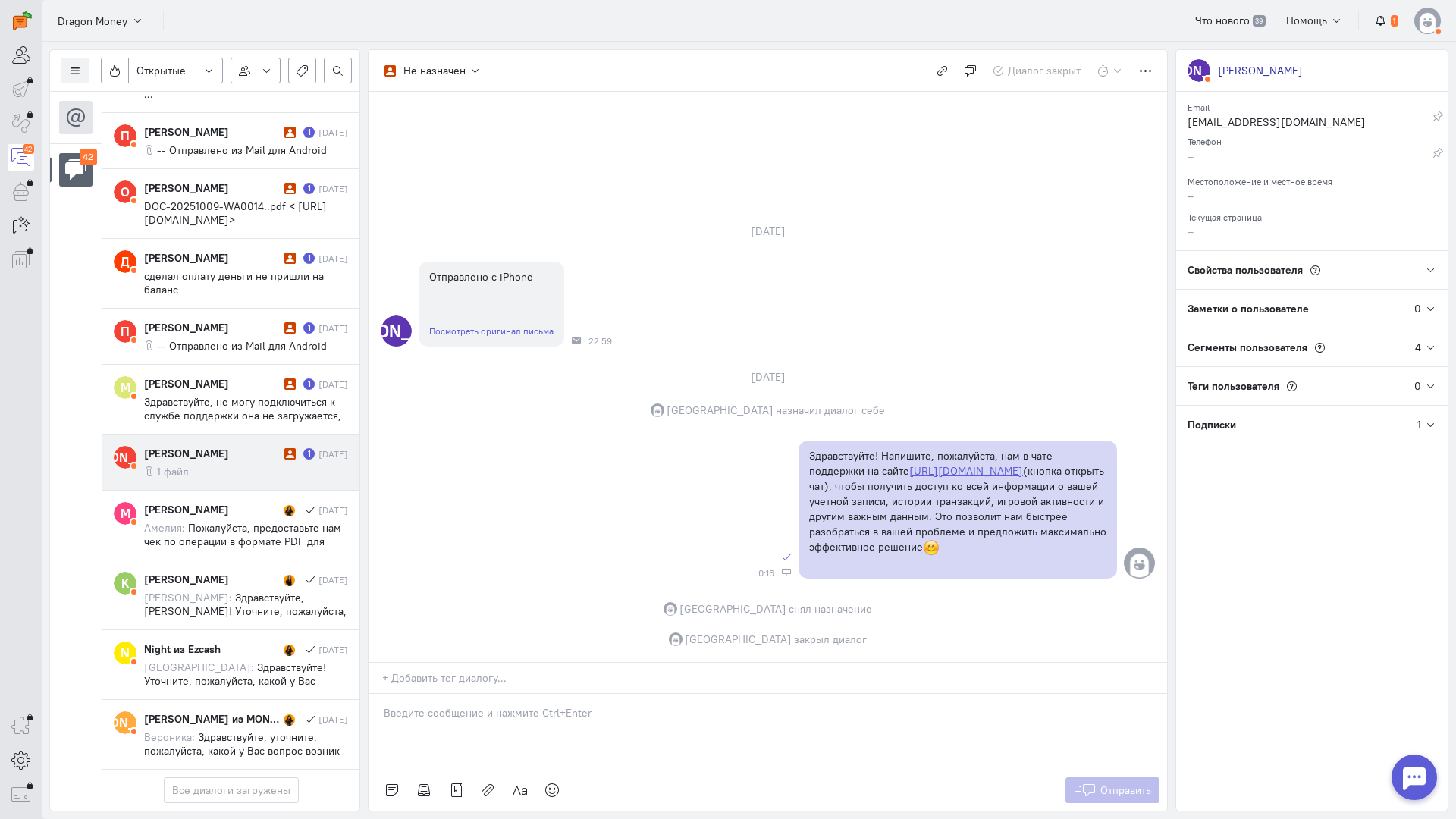
scroll to position [2504, 0]
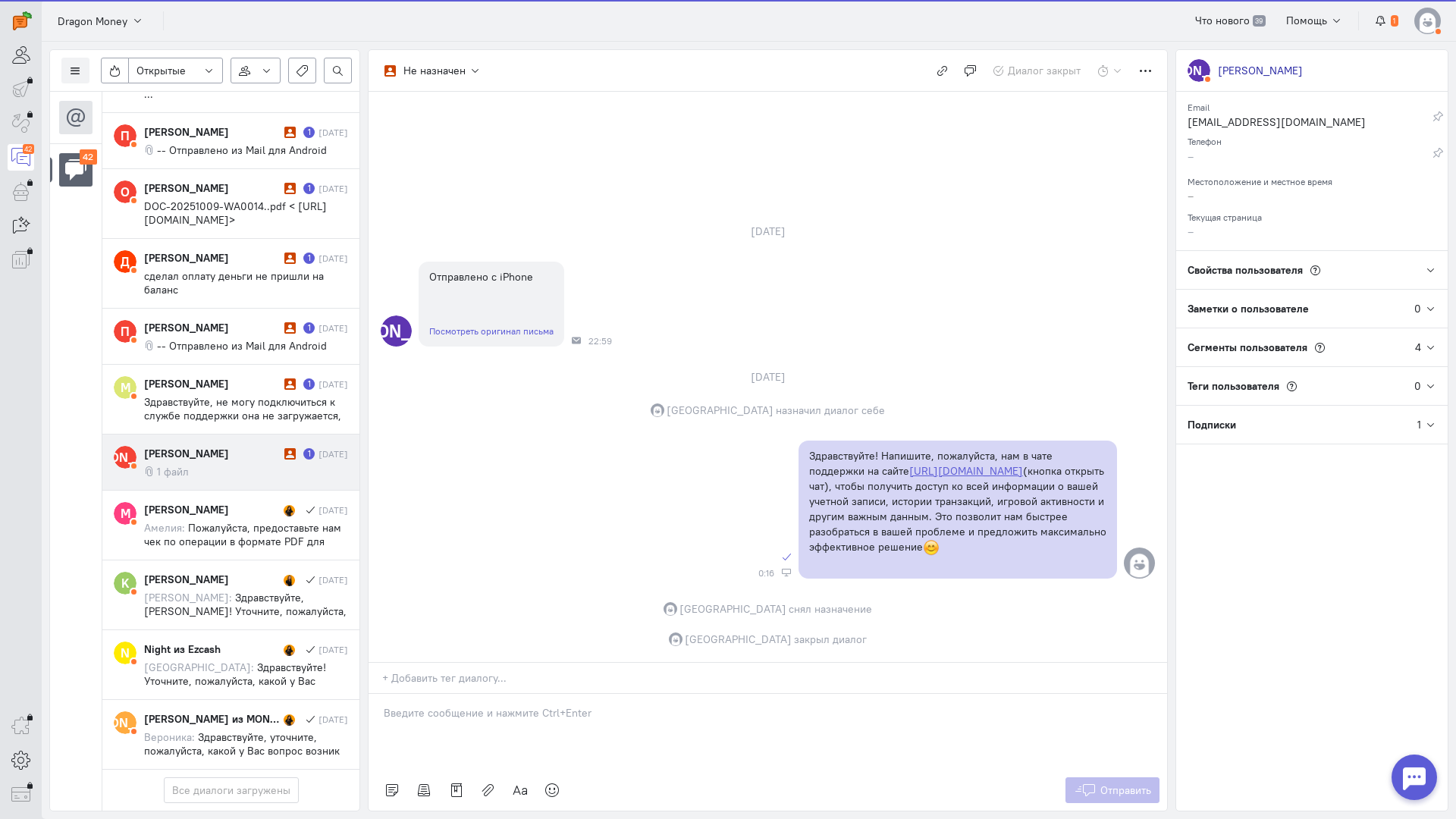
click at [233, 465] on cq-message "1 файл" at bounding box center [246, 471] width 204 height 13
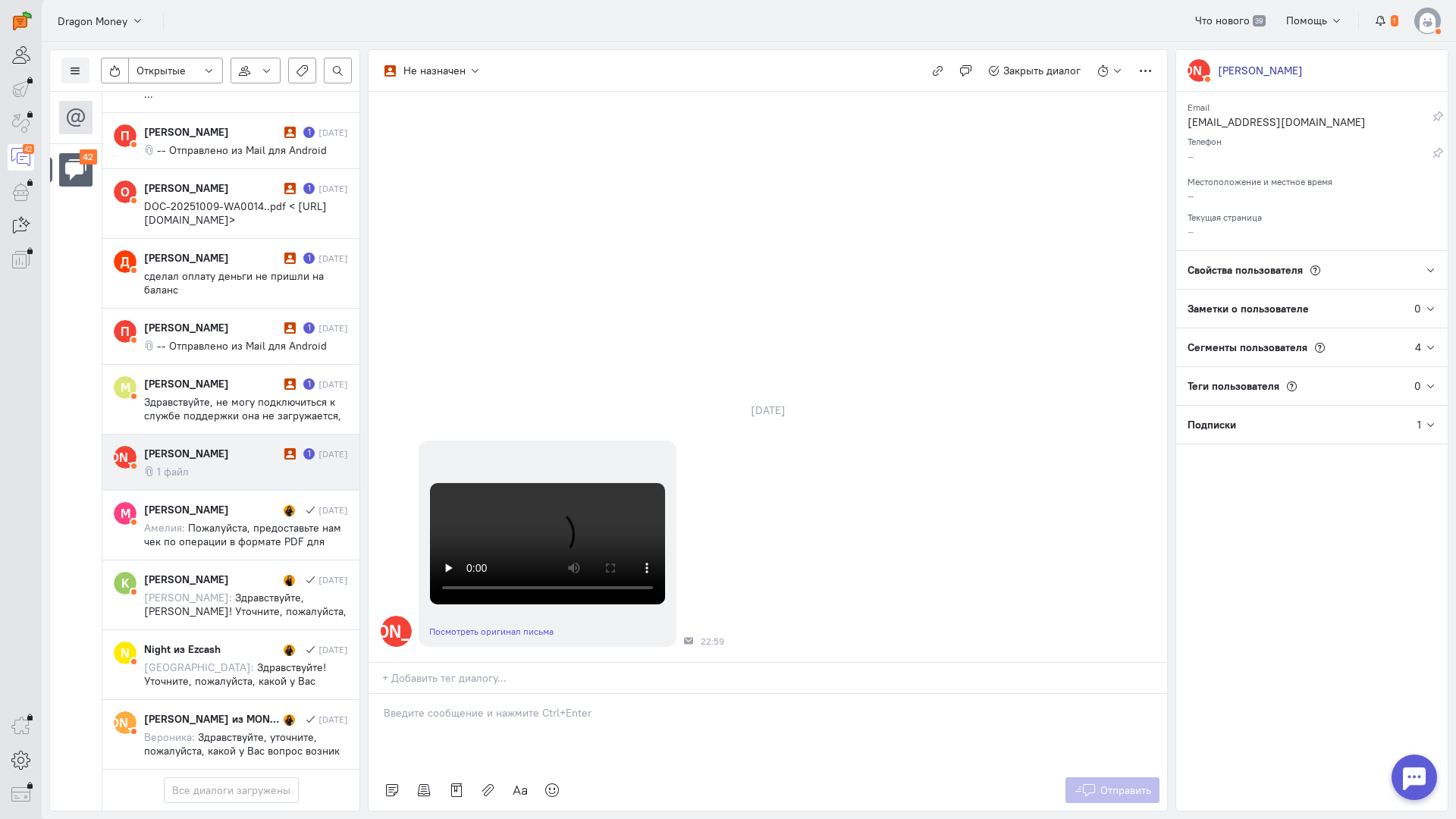
click at [153, 446] on div "[PERSON_NAME]" at bounding box center [212, 453] width 136 height 15
click at [481, 705] on p at bounding box center [768, 712] width 768 height 15
click at [384, 720] on p "Здравствуйте! Благодарим Вас за обращение и предоставленную информацию:blush:" at bounding box center [768, 728] width 768 height 15
click at [1121, 783] on span "Отправить" at bounding box center [1125, 789] width 51 height 13
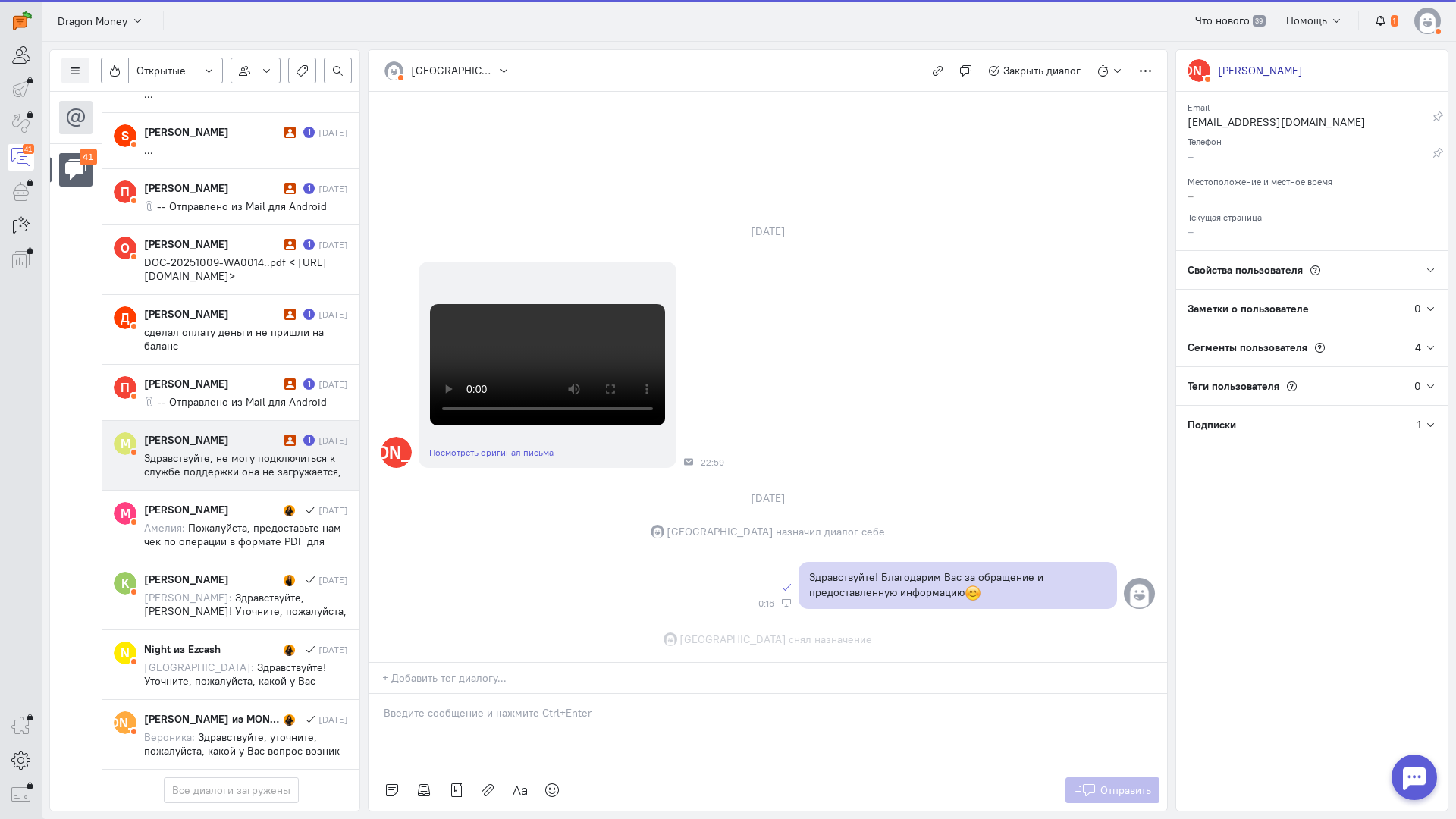
scroll to position [529, 0]
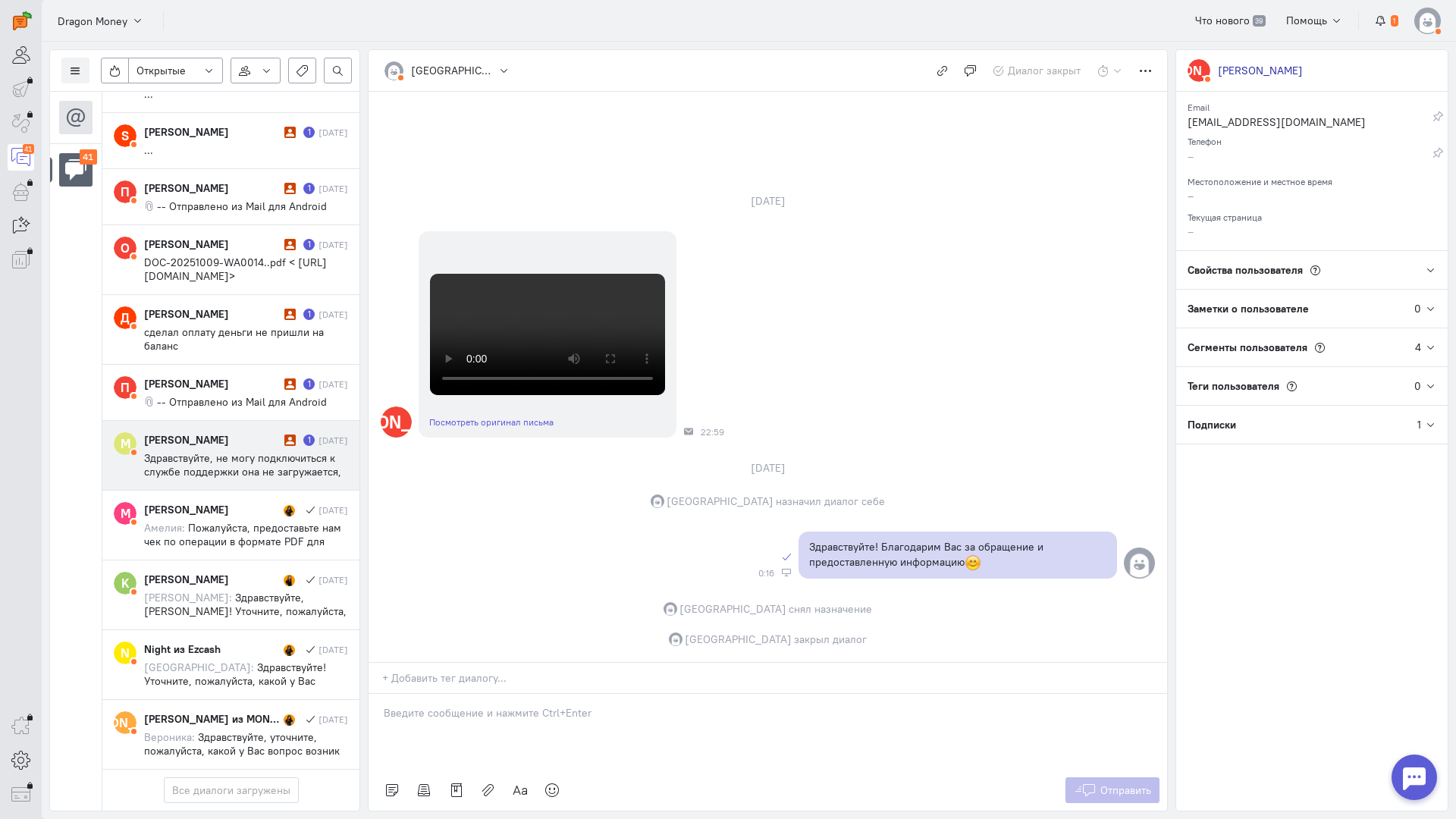
click at [195, 432] on div "[PERSON_NAME]" at bounding box center [212, 440] width 136 height 15
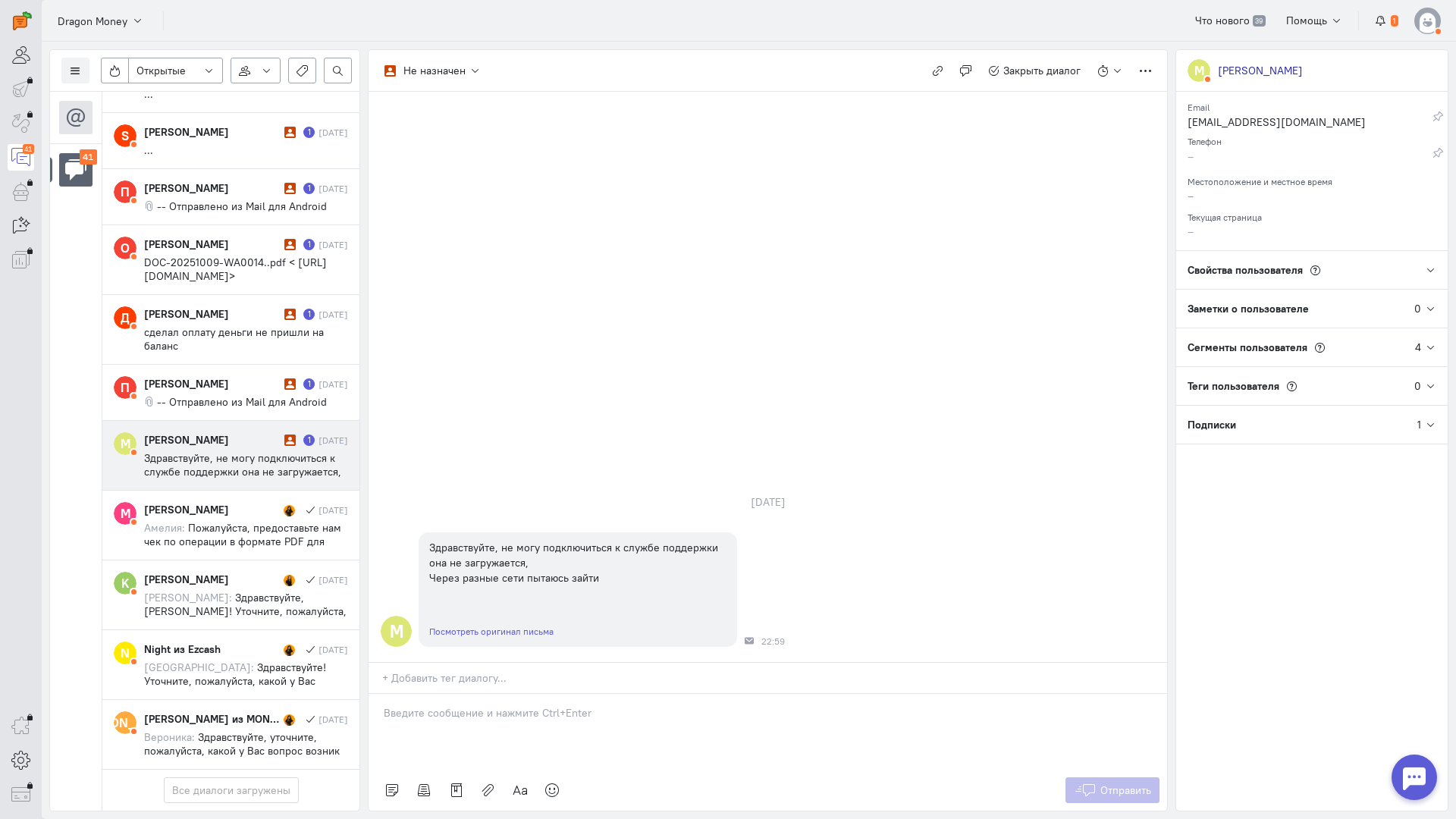
click at [464, 693] on div at bounding box center [768, 731] width 799 height 76
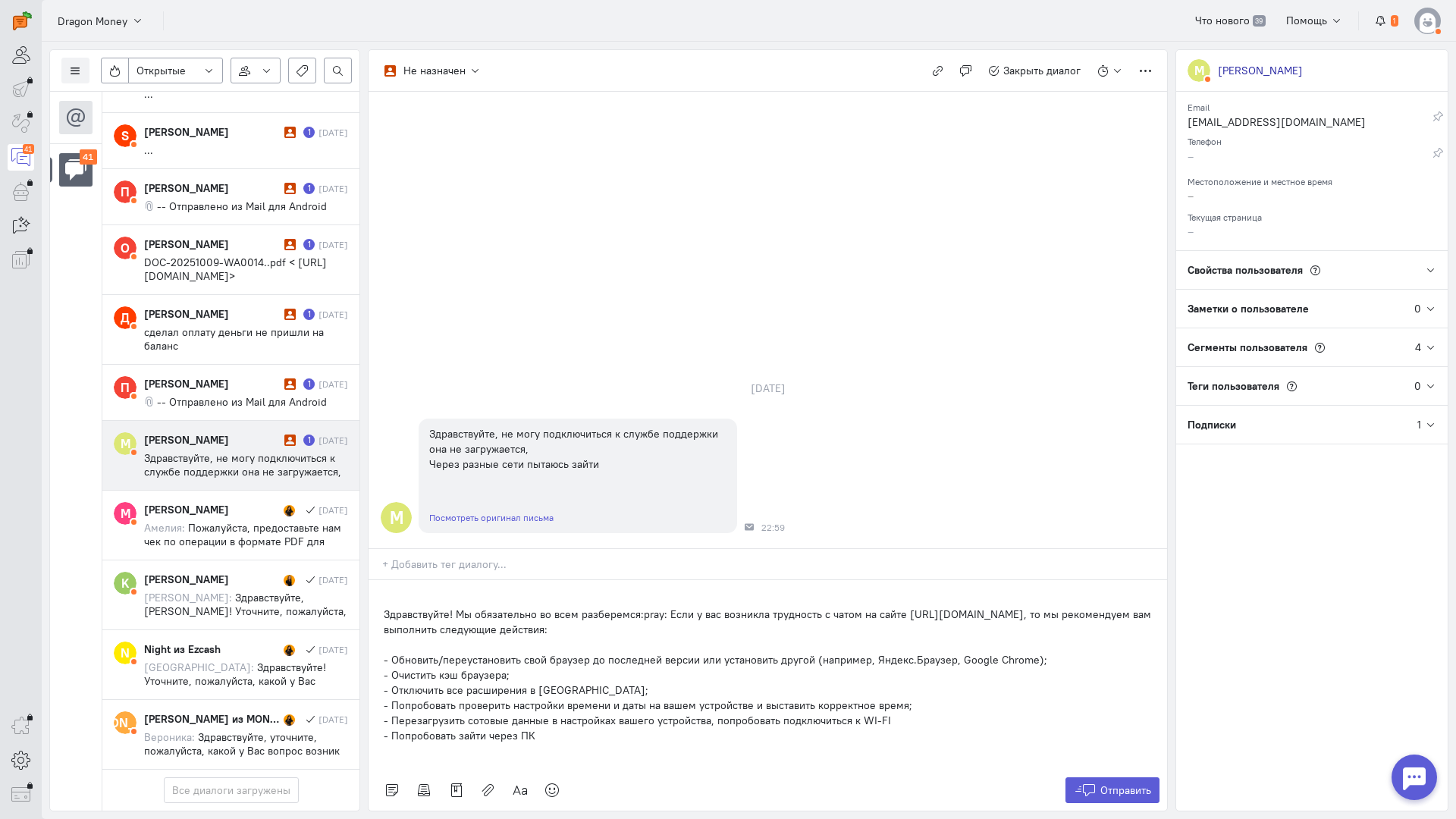
click at [380, 580] on div "Здравствуйте! Мы обязательно во всем разберемся:pray: Если у вас возникла трудн…" at bounding box center [768, 674] width 799 height 190
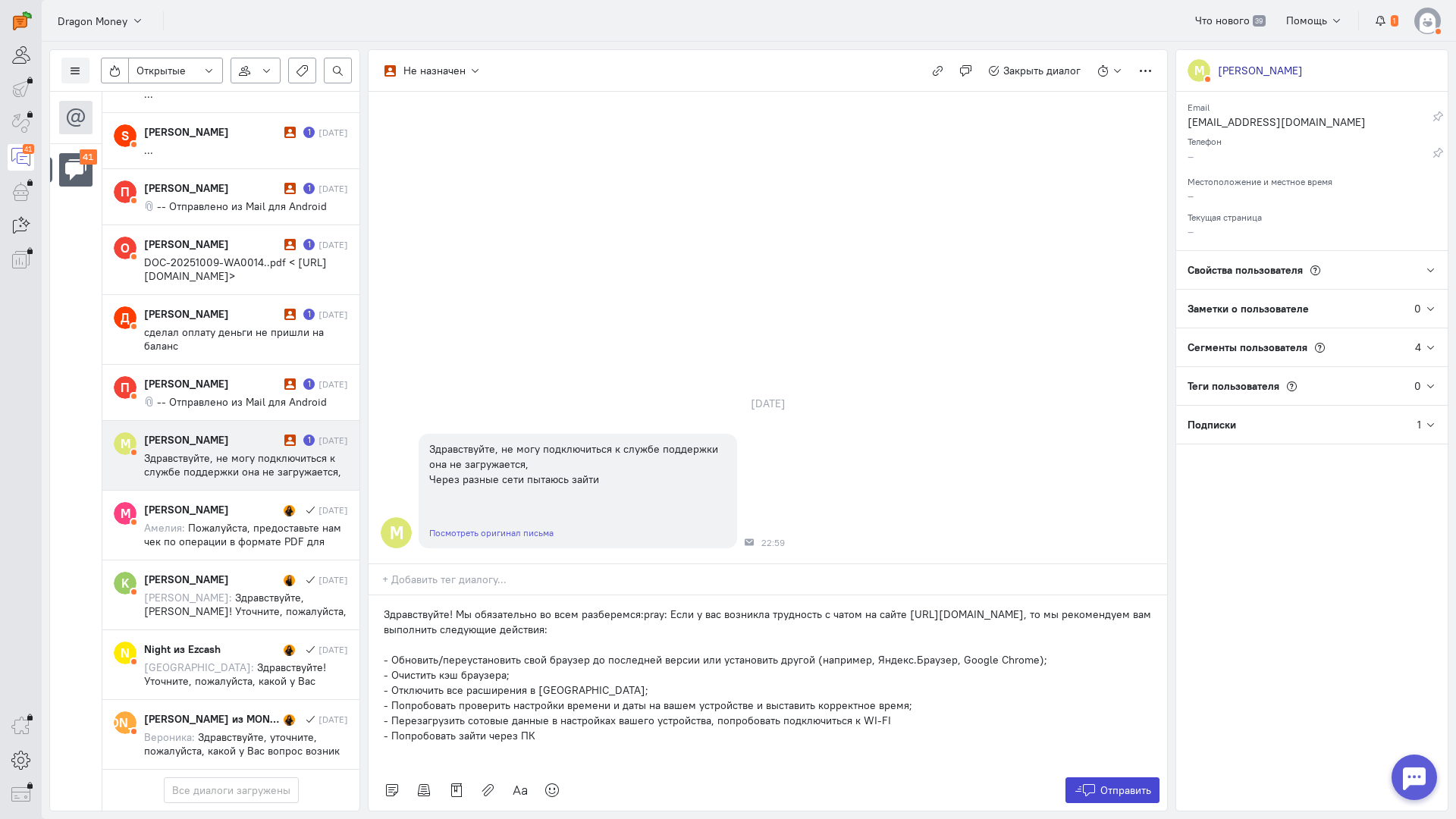
click at [1136, 783] on span "Отправить" at bounding box center [1125, 789] width 51 height 13
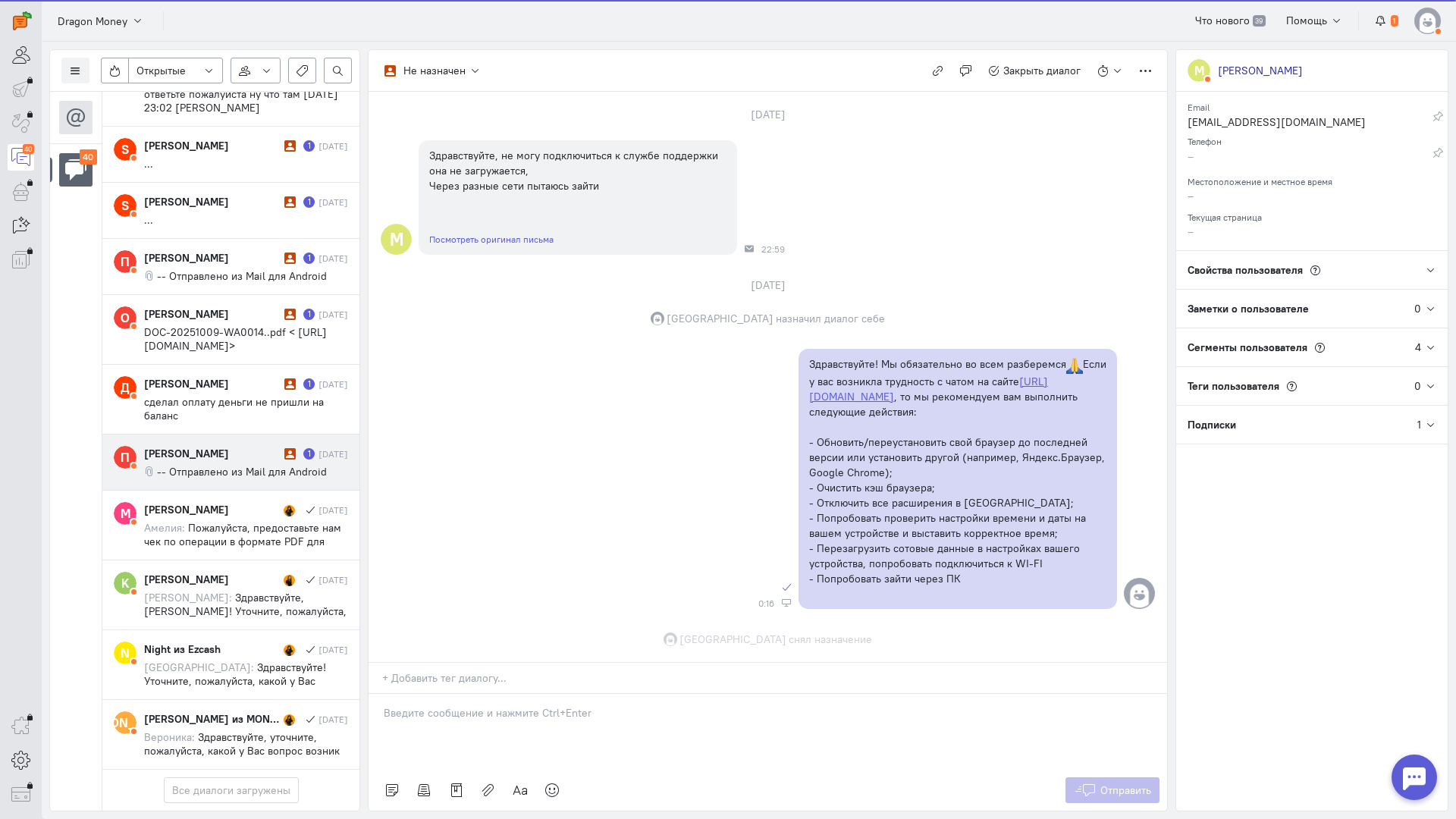
scroll to position [129, 0]
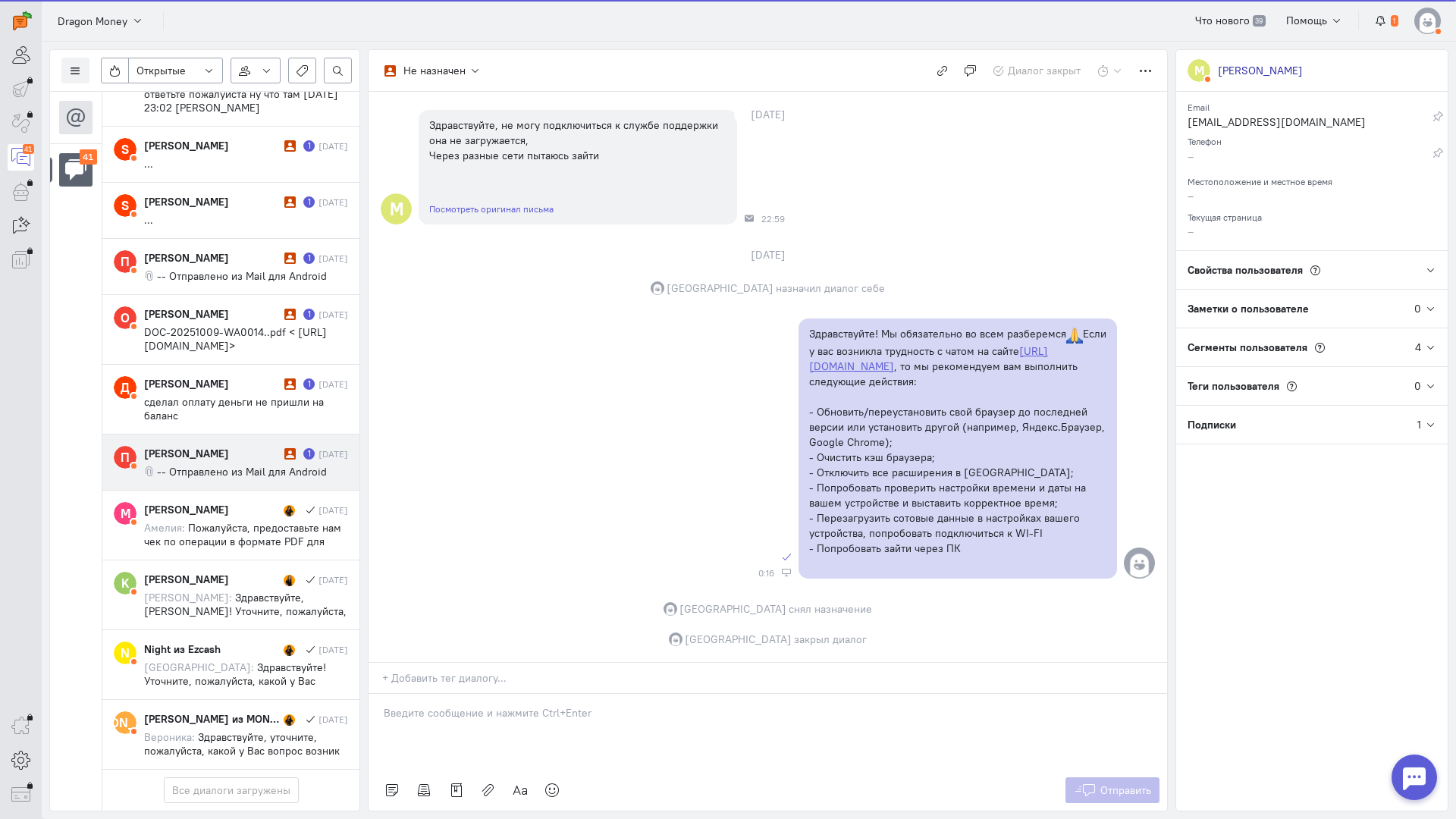
click at [235, 446] on div "[PERSON_NAME]" at bounding box center [212, 453] width 136 height 15
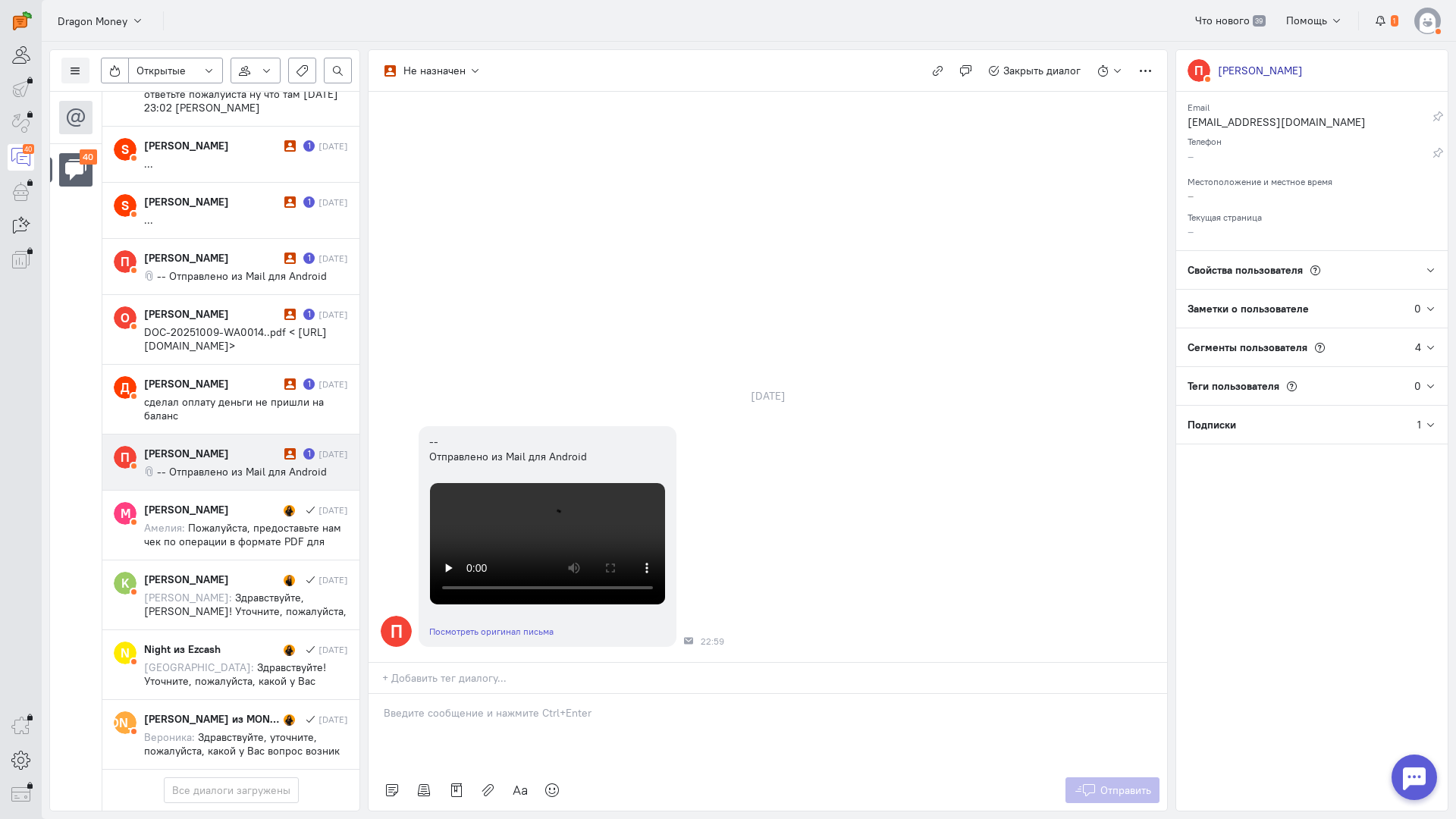
drag, startPoint x: 505, startPoint y: 619, endPoint x: 422, endPoint y: 623, distance: 83.1
click at [504, 705] on p at bounding box center [768, 712] width 768 height 15
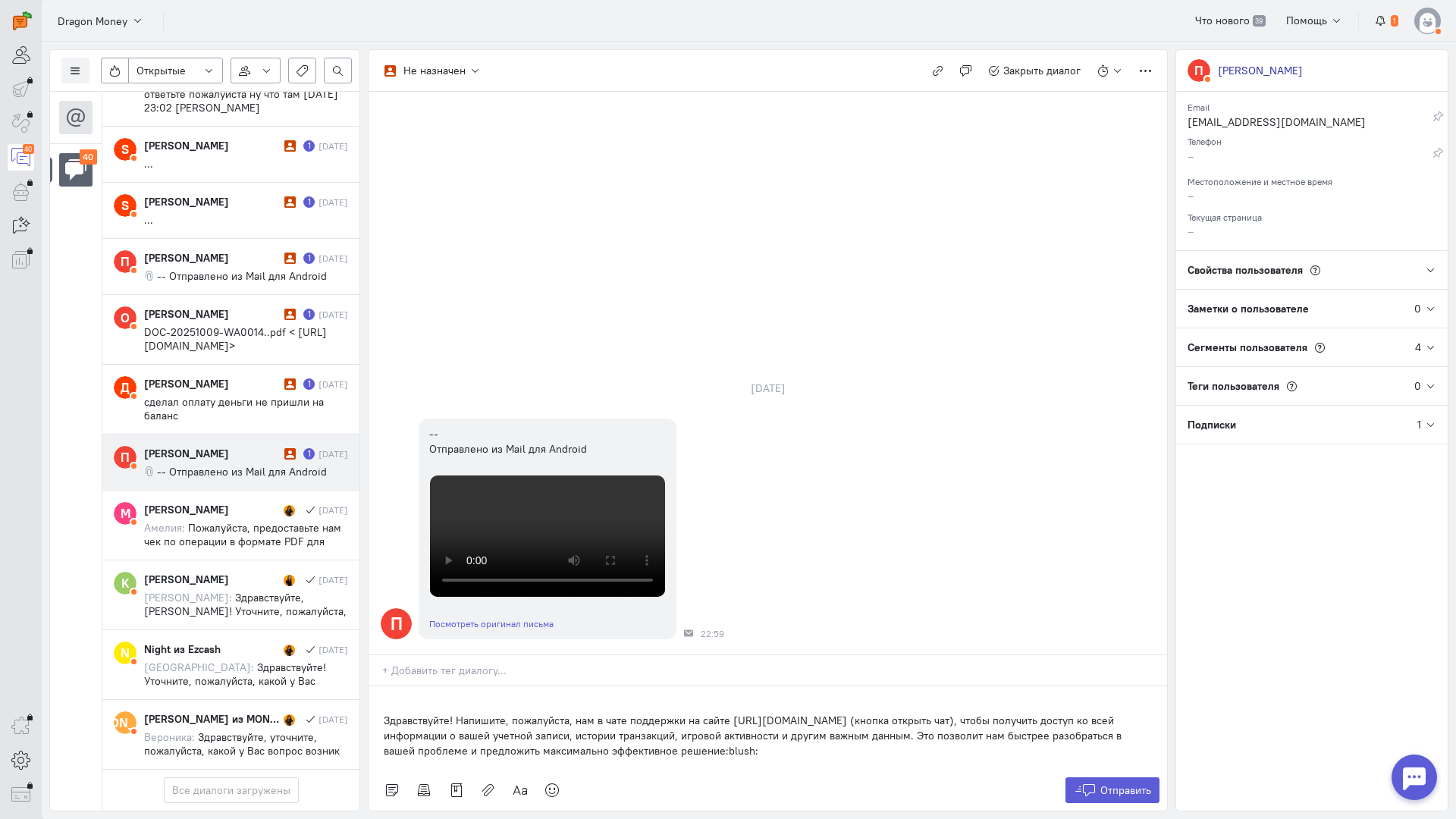
click at [383, 686] on div "Здравствуйте! Напишите, пожалуйста, нам в чате поддержки на сайте [URL][DOMAIN_…" at bounding box center [768, 728] width 799 height 84
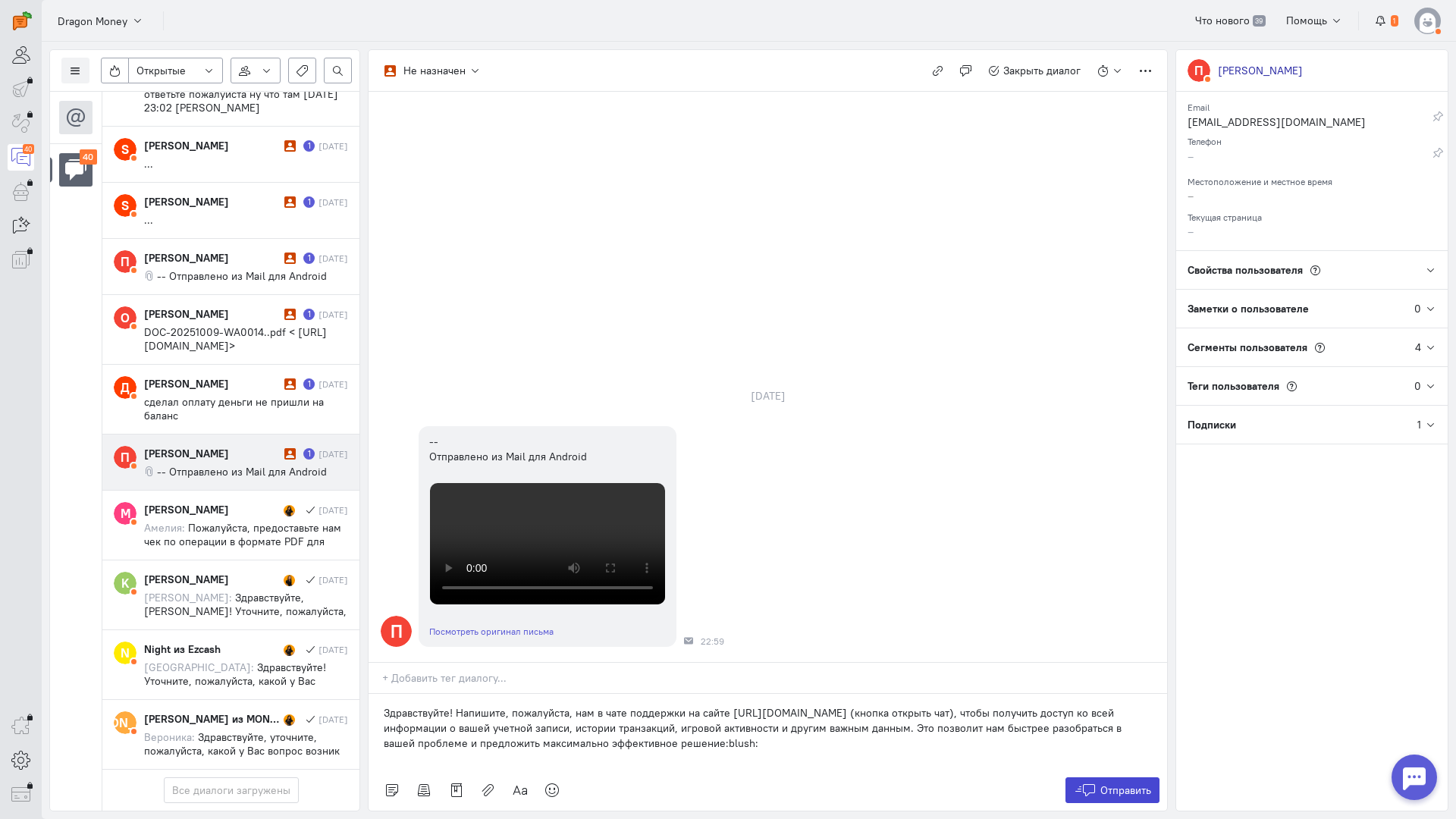
click at [1112, 777] on button "Отправить" at bounding box center [1113, 789] width 95 height 26
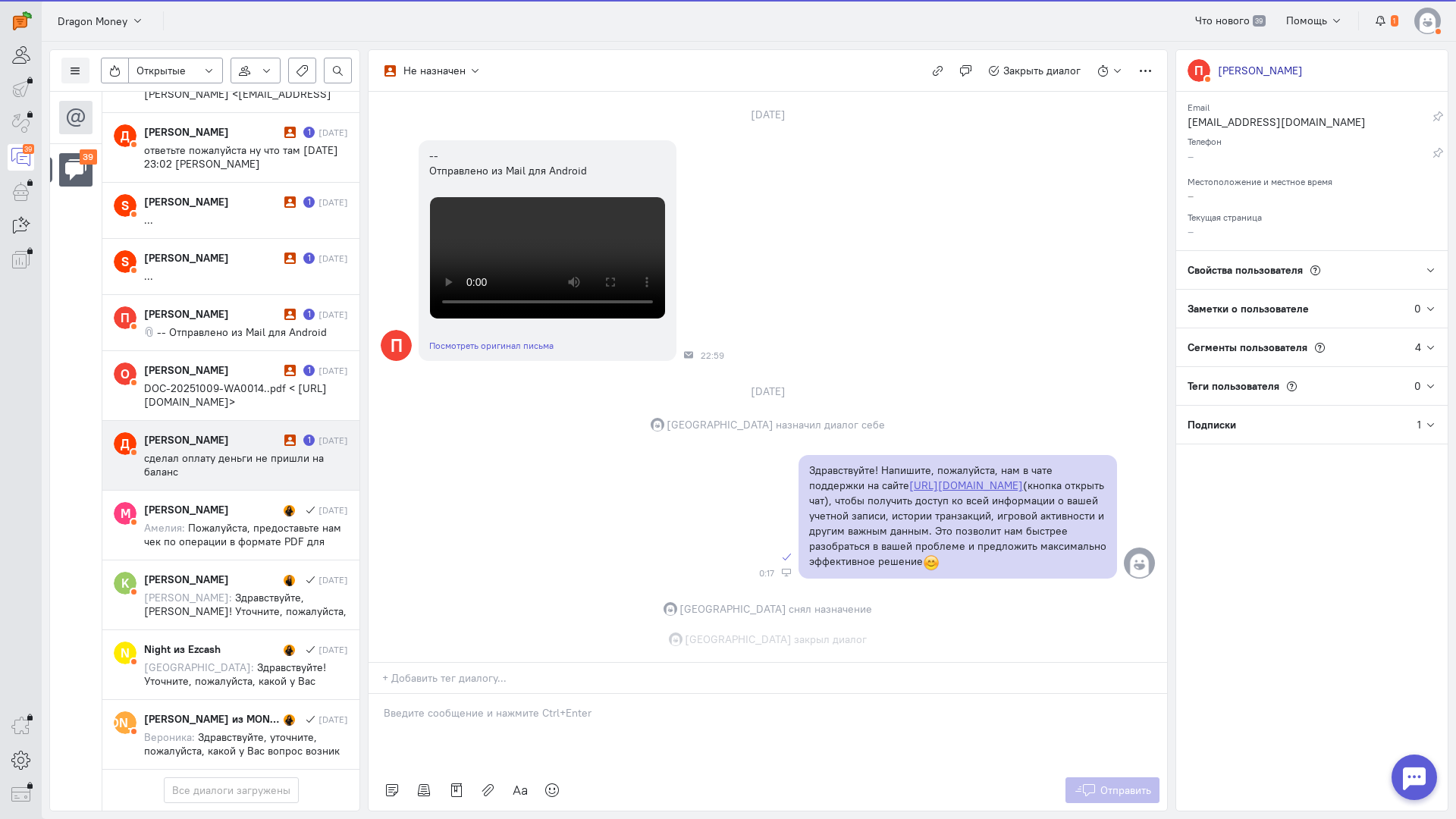
scroll to position [2313, 0]
click at [233, 451] on span "сделал оплату деньги не пришли на баланс" at bounding box center [233, 465] width 180 height 28
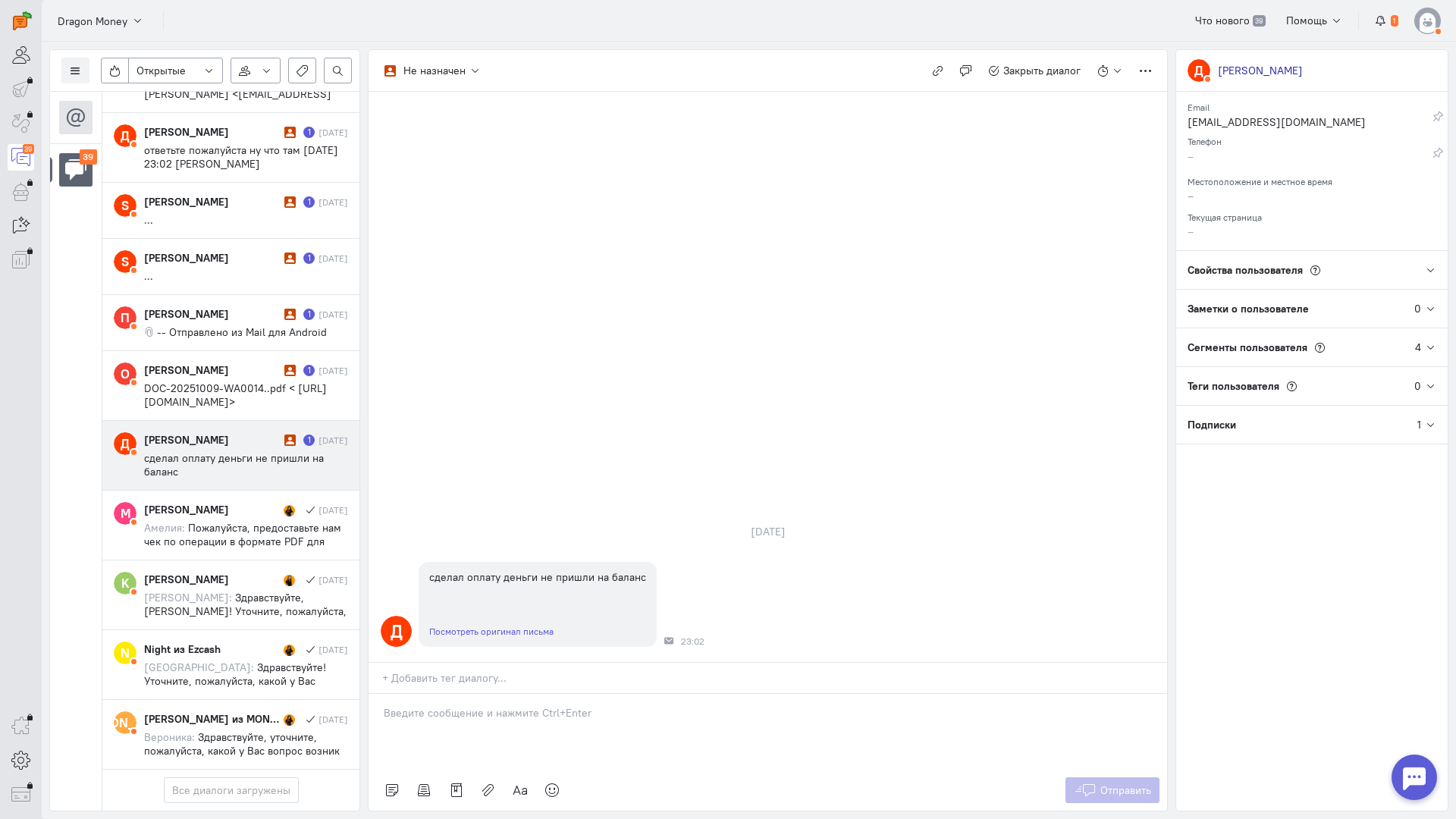
drag, startPoint x: 465, startPoint y: 629, endPoint x: 448, endPoint y: 620, distance: 19.2
click at [464, 693] on div at bounding box center [768, 731] width 799 height 76
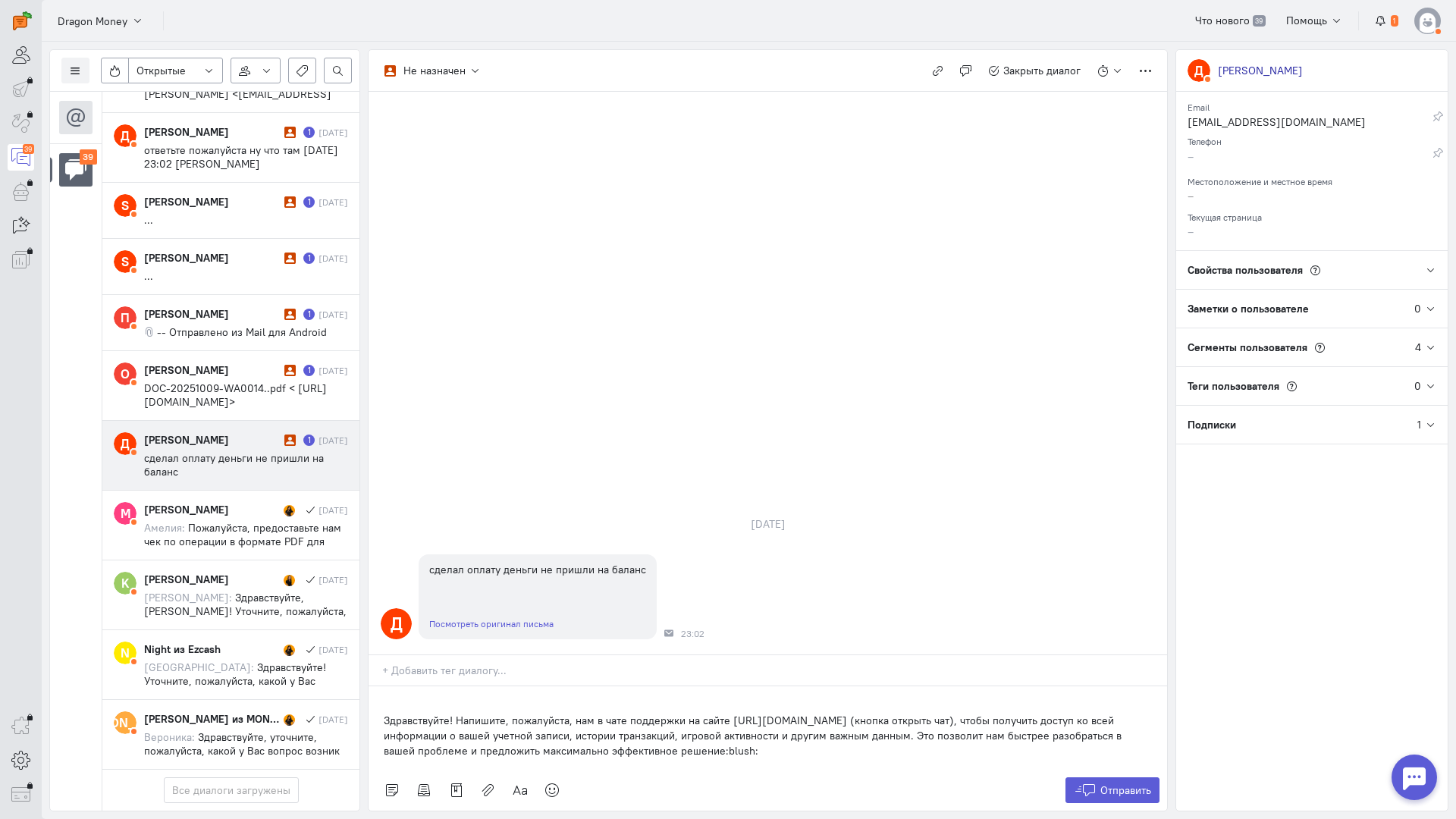
click at [381, 686] on div "Здравствуйте! Напишите, пожалуйста, нам в чате поддержки на сайте [URL][DOMAIN_…" at bounding box center [768, 728] width 799 height 84
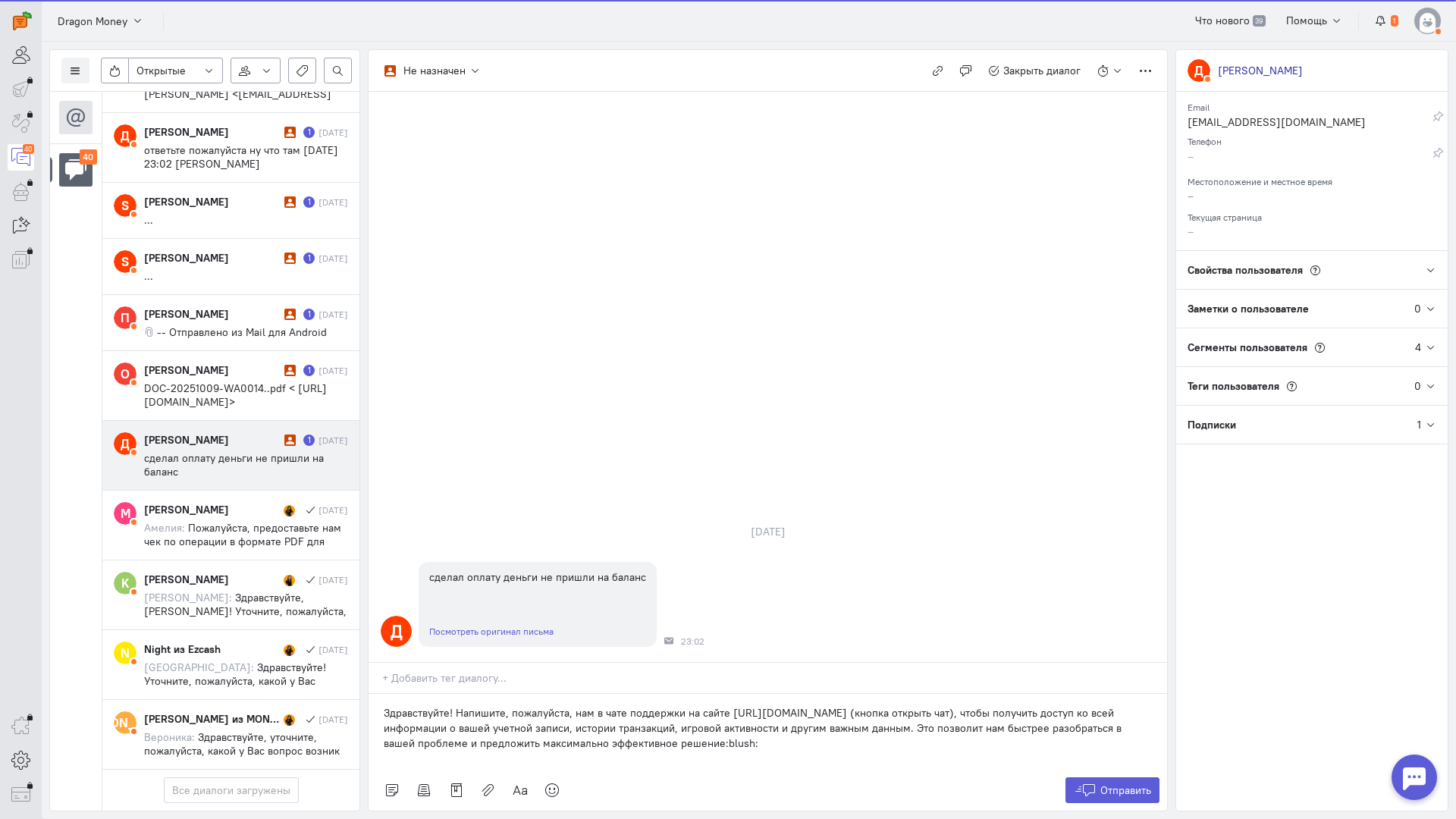
scroll to position [2381, 0]
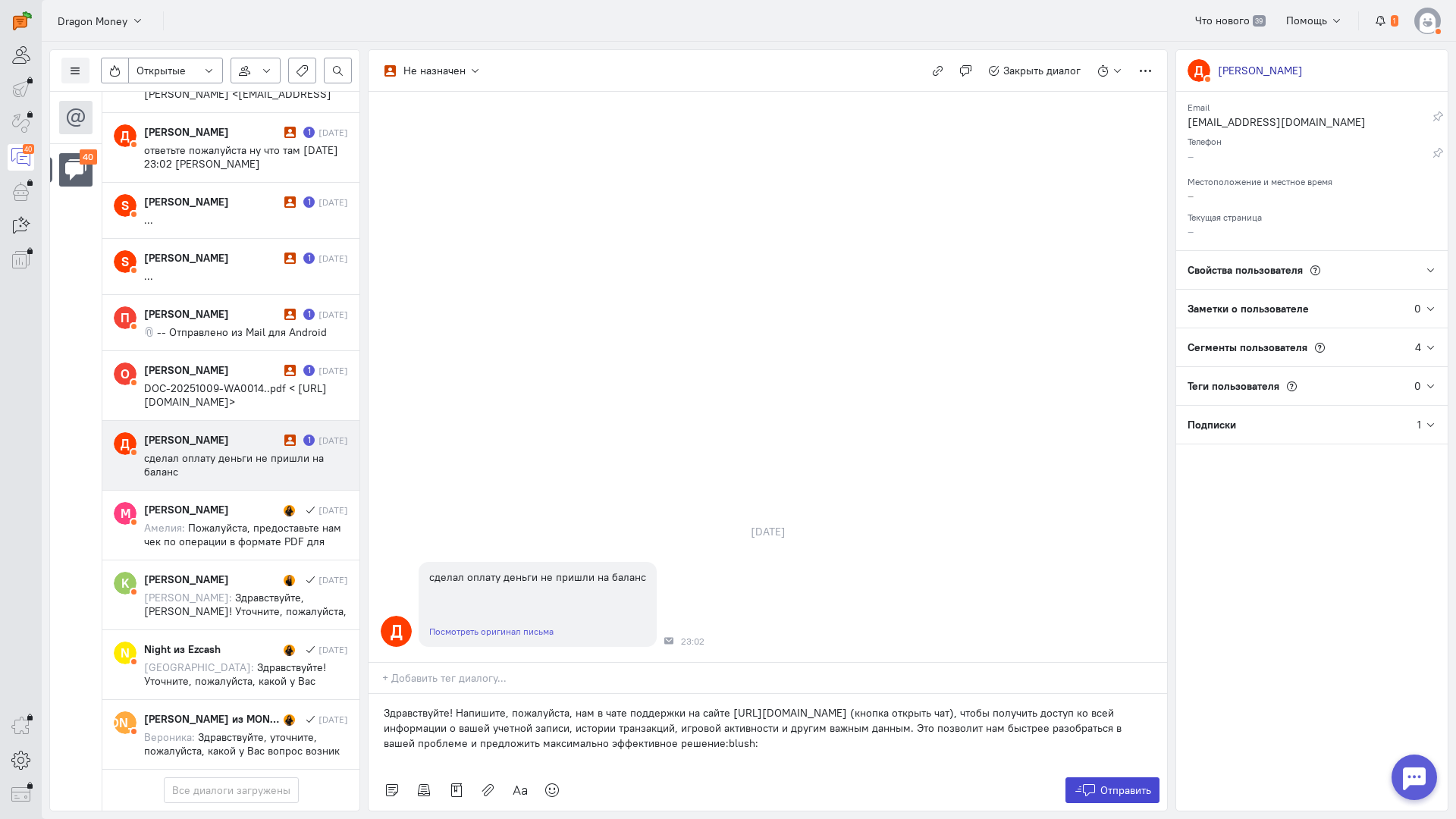
click at [1087, 782] on icon at bounding box center [1085, 789] width 23 height 15
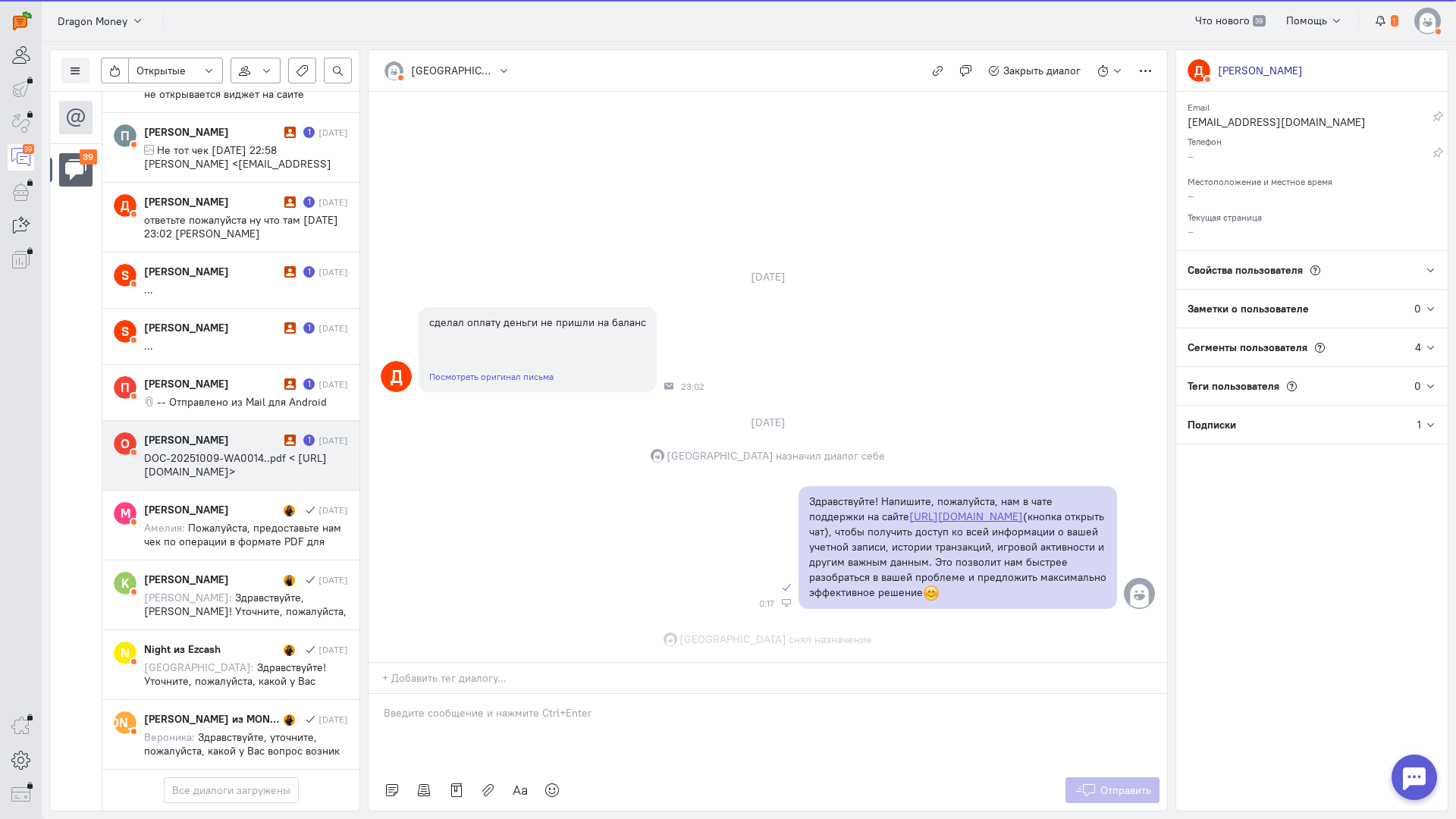
click at [251, 451] on span "DOC-20251009-WA0014..pdf < [URL][DOMAIN_NAME]>" at bounding box center [235, 465] width 183 height 28
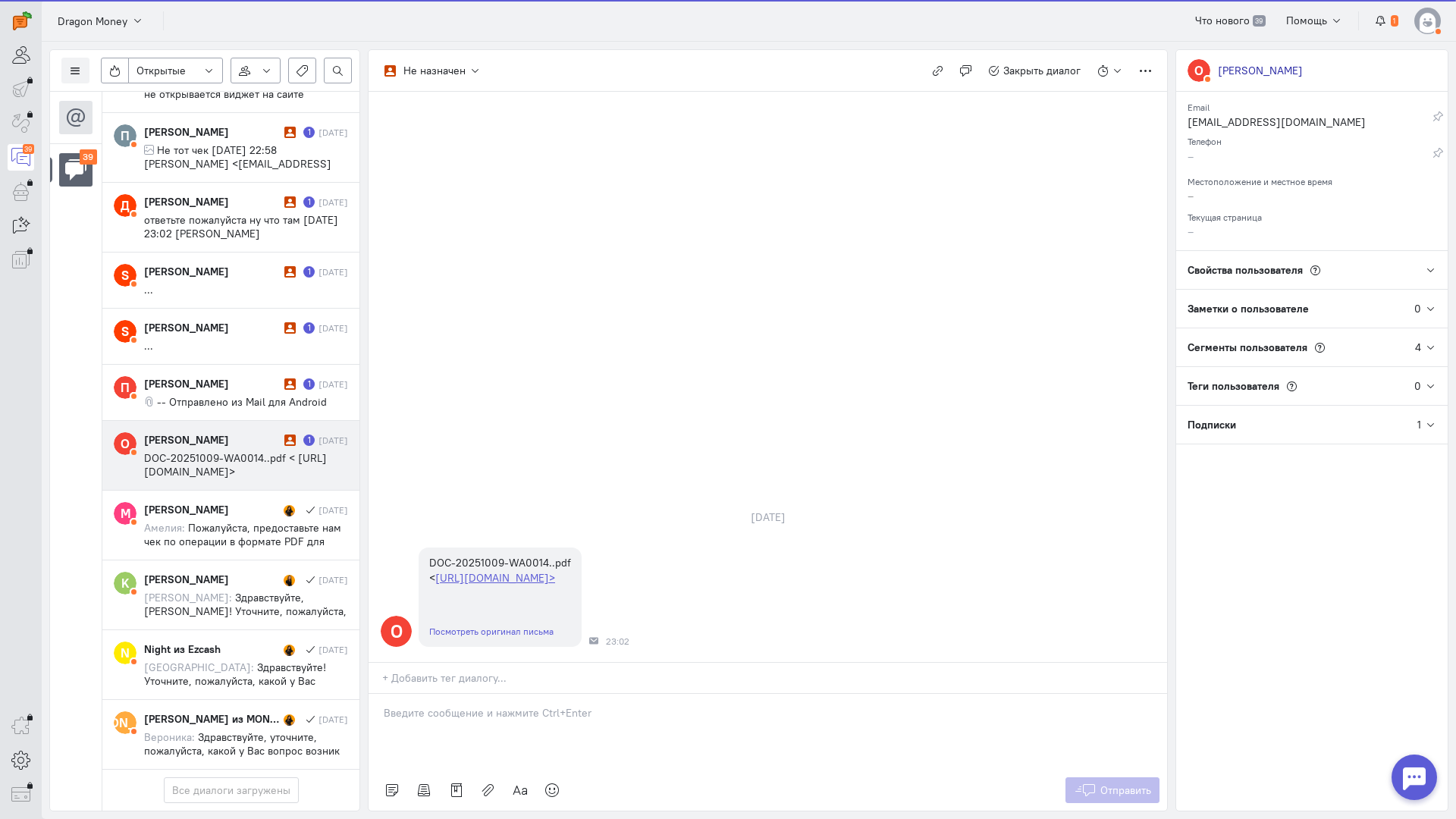
scroll to position [2313, 0]
drag, startPoint x: 466, startPoint y: 611, endPoint x: 384, endPoint y: 621, distance: 82.6
click at [463, 693] on div at bounding box center [768, 731] width 799 height 76
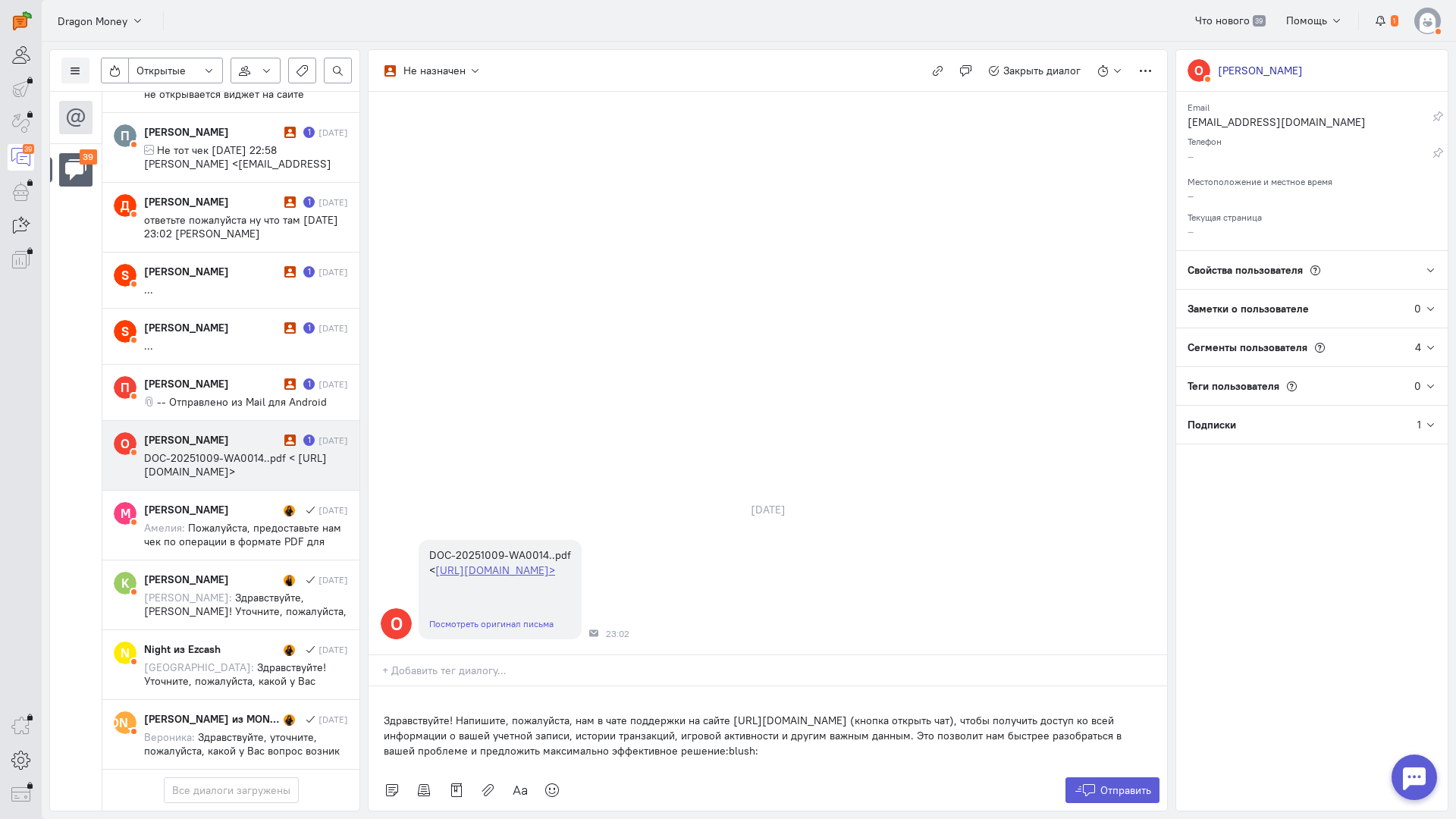
click at [377, 686] on div "Здравствуйте! Напишите, пожалуйста, нам в чате поддержки на сайте [URL][DOMAIN_…" at bounding box center [768, 728] width 799 height 84
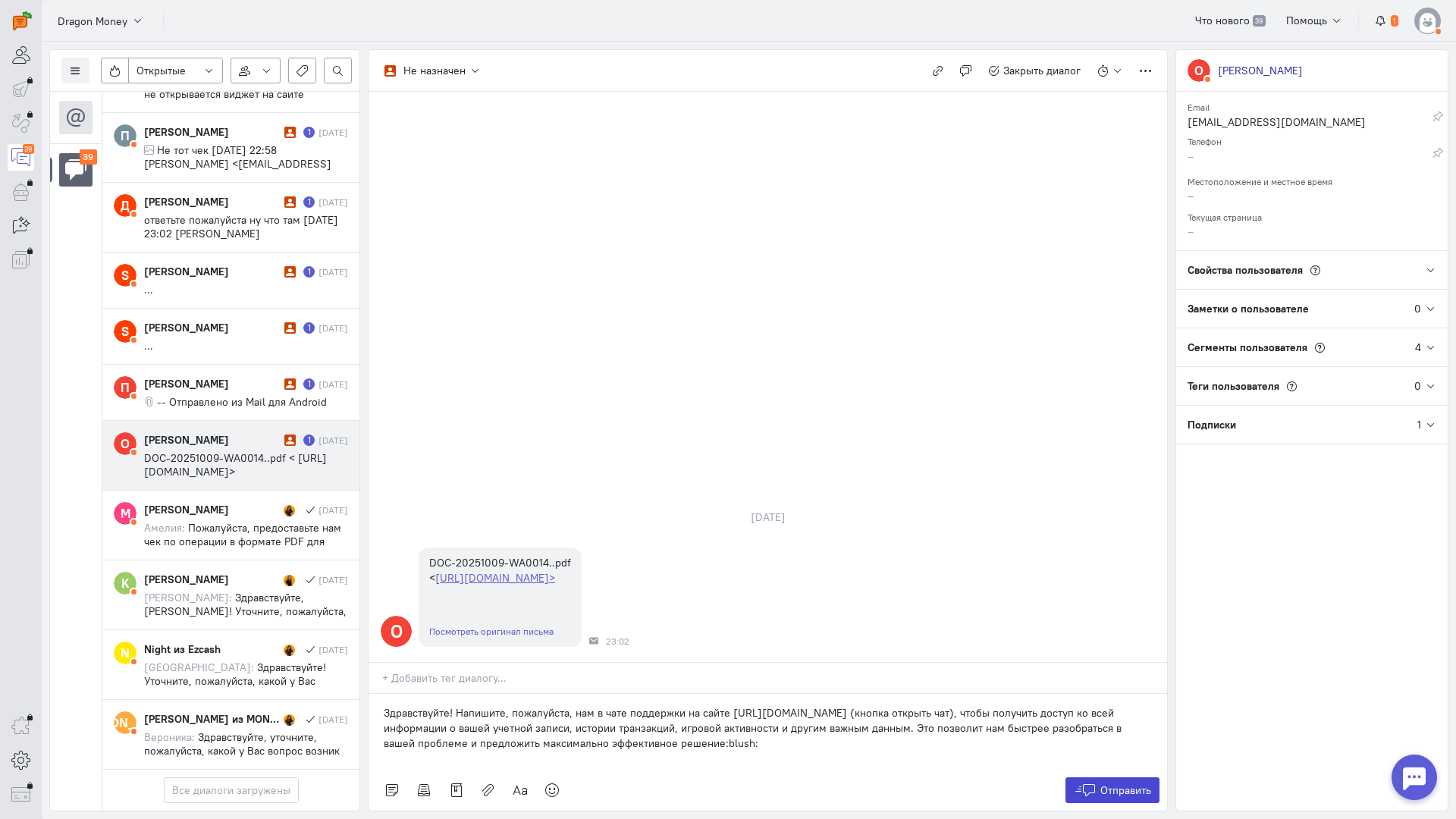
click at [1088, 782] on icon at bounding box center [1085, 789] width 23 height 15
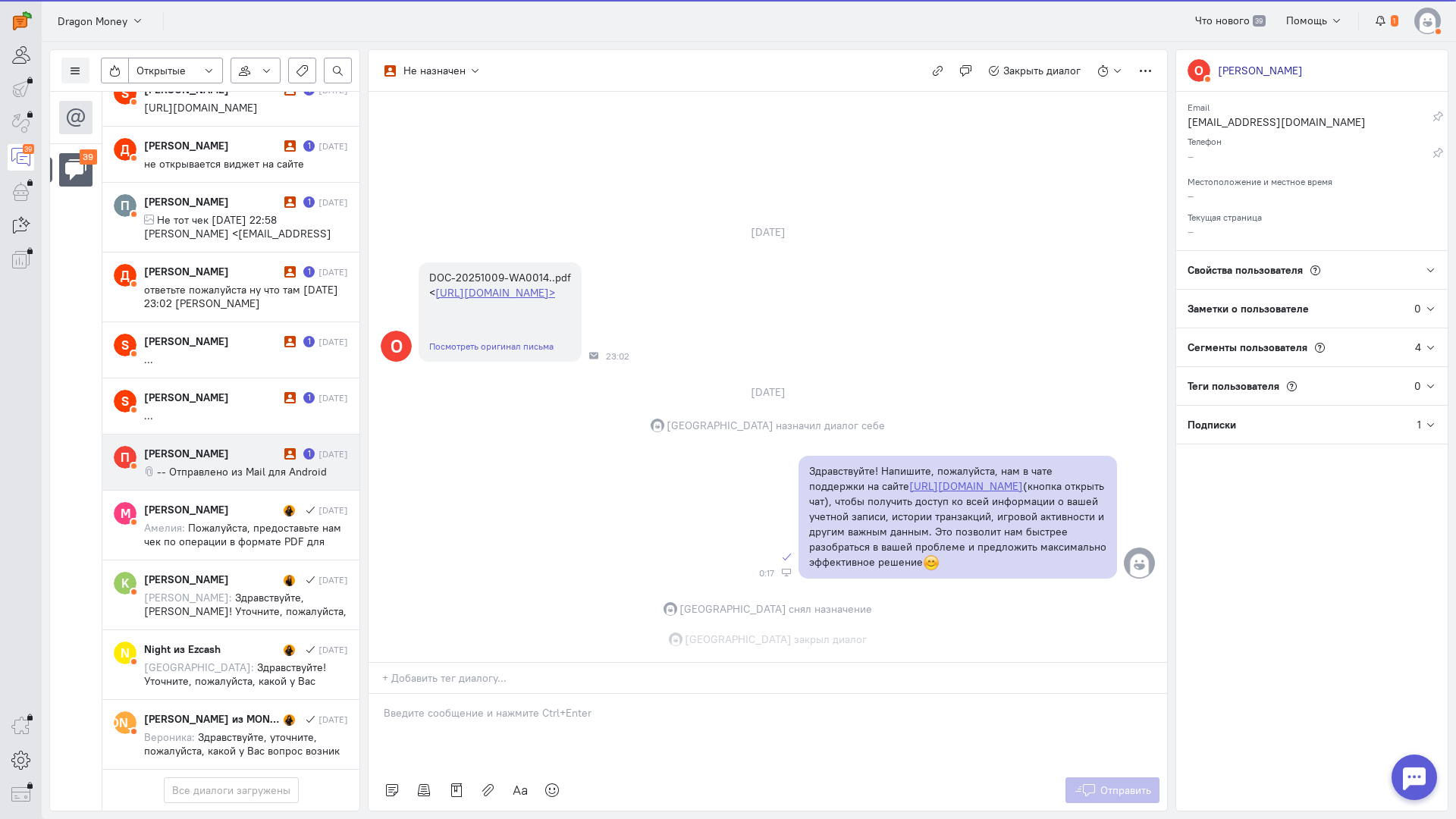
click at [224, 446] on div "[PERSON_NAME]" at bounding box center [212, 453] width 136 height 15
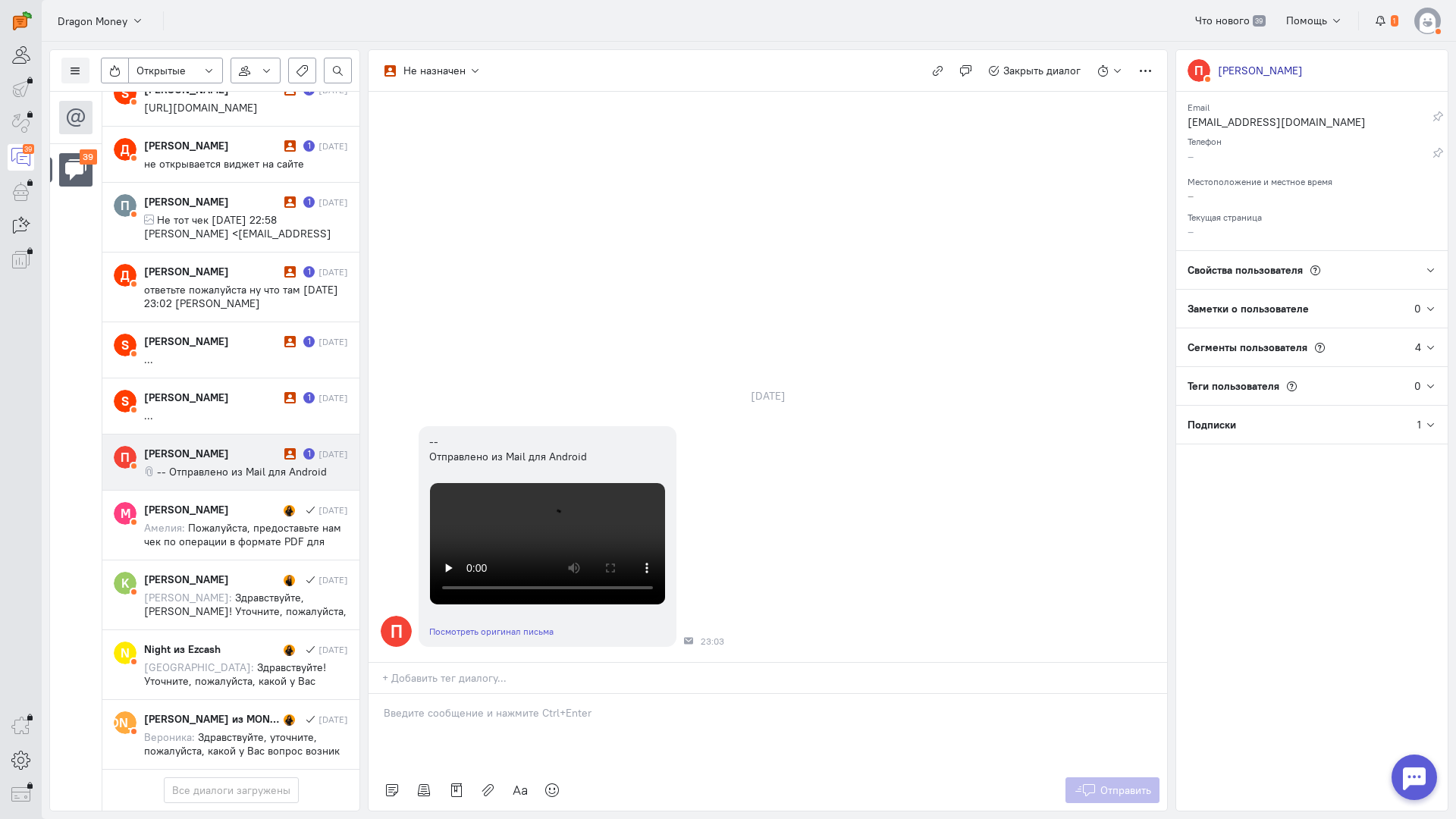
click at [446, 662] on div "+ Добавить тег диалогу..." at bounding box center [768, 677] width 799 height 31
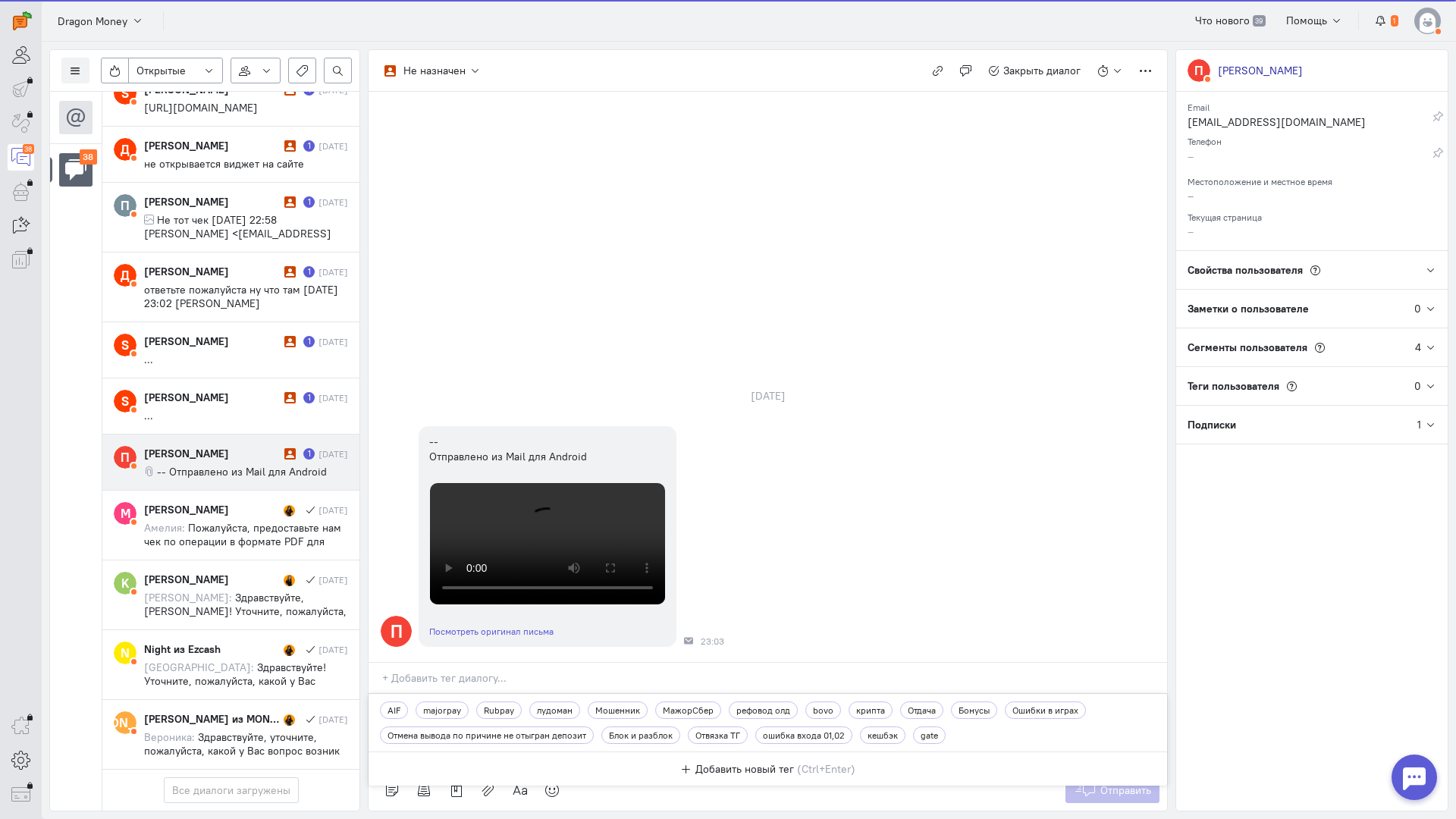
scroll to position [2245, 0]
click at [436, 704] on span "majorpay" at bounding box center [442, 710] width 38 height 13
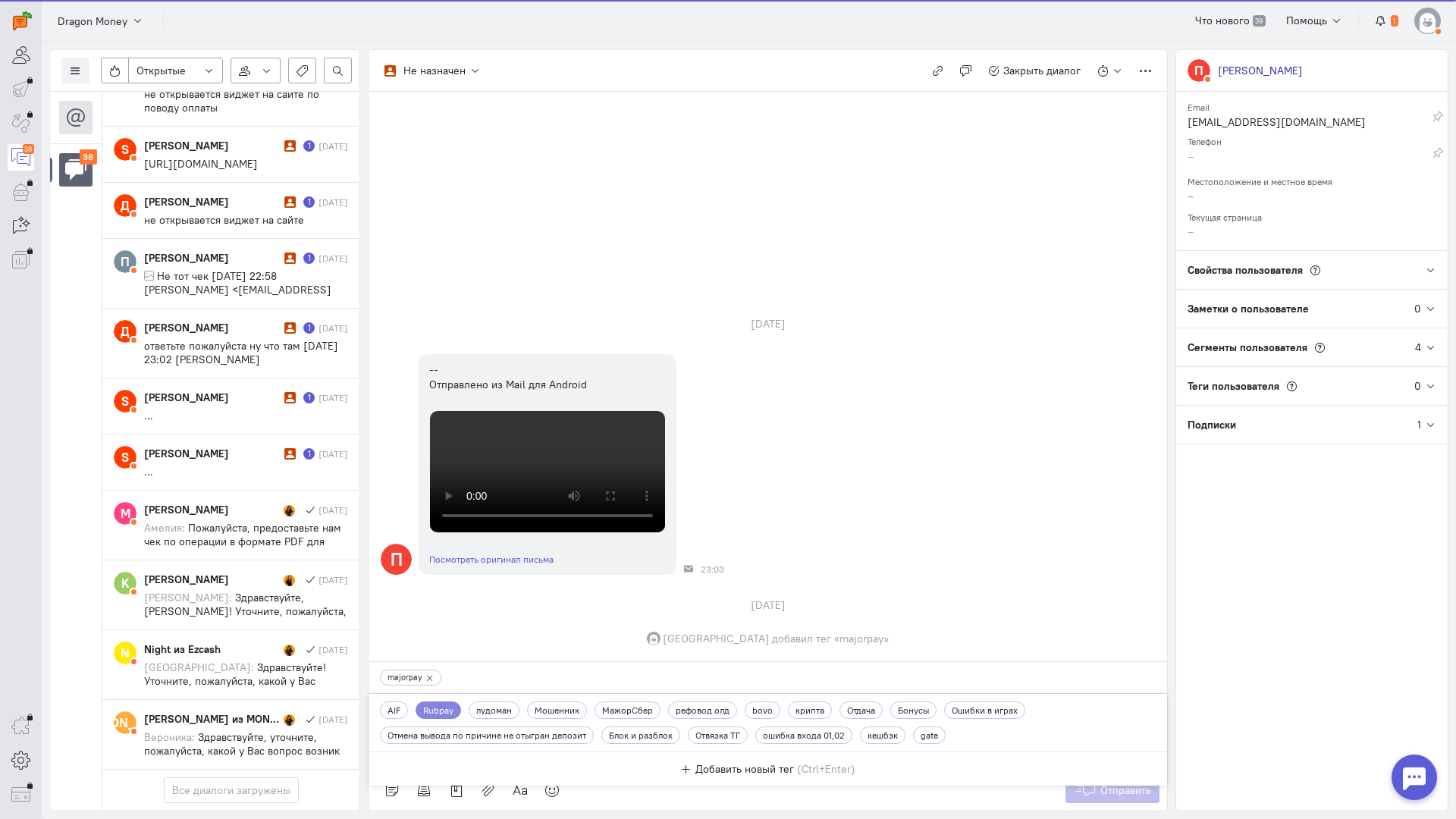
click at [426, 674] on icon at bounding box center [430, 678] width 8 height 8
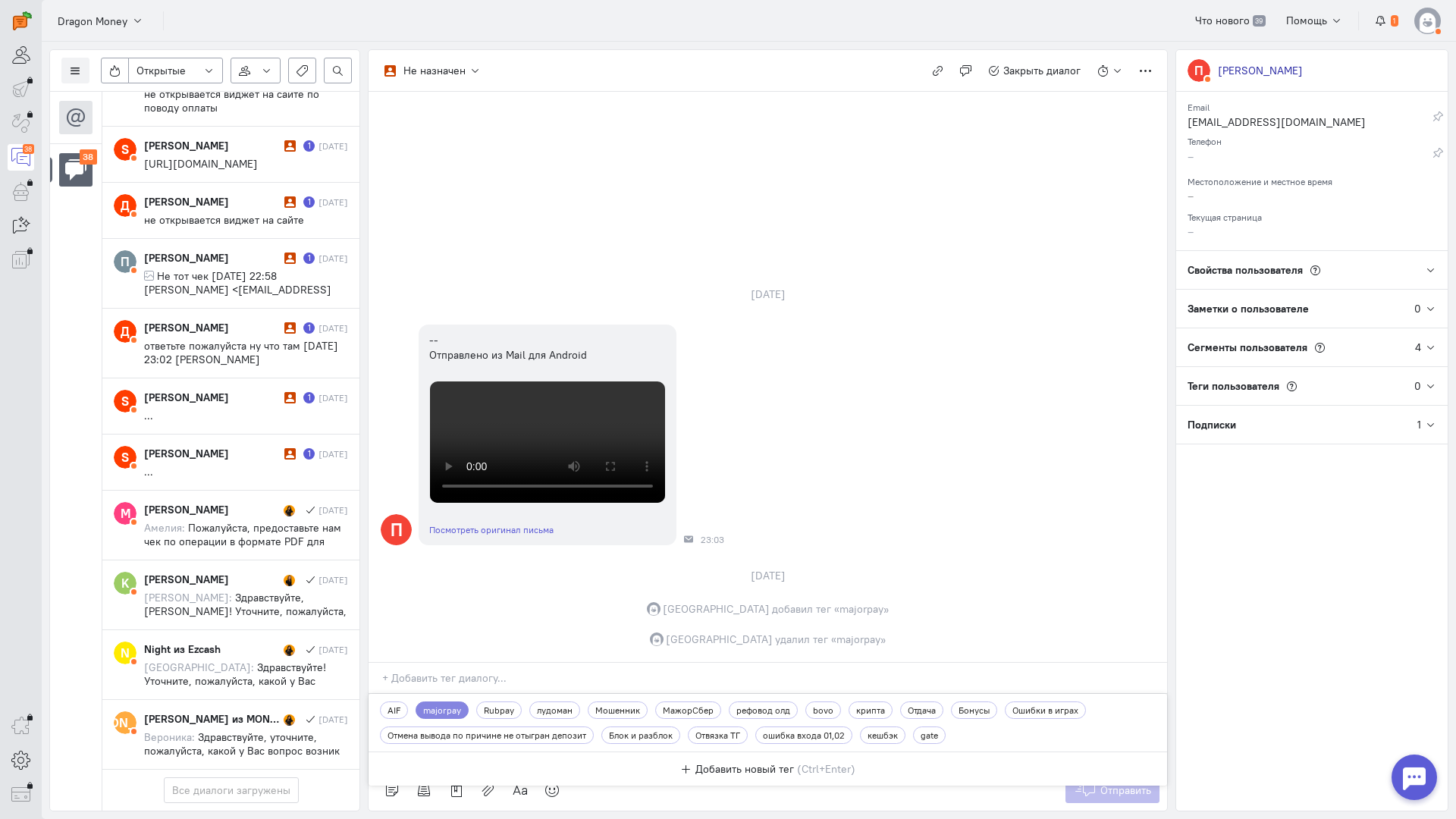
drag, startPoint x: 900, startPoint y: 474, endPoint x: 576, endPoint y: 573, distance: 338.8
click at [888, 474] on div "П -- Отправлено из Mail для Android Посмотреть оригинал письма 23:03" at bounding box center [768, 435] width 799 height 236
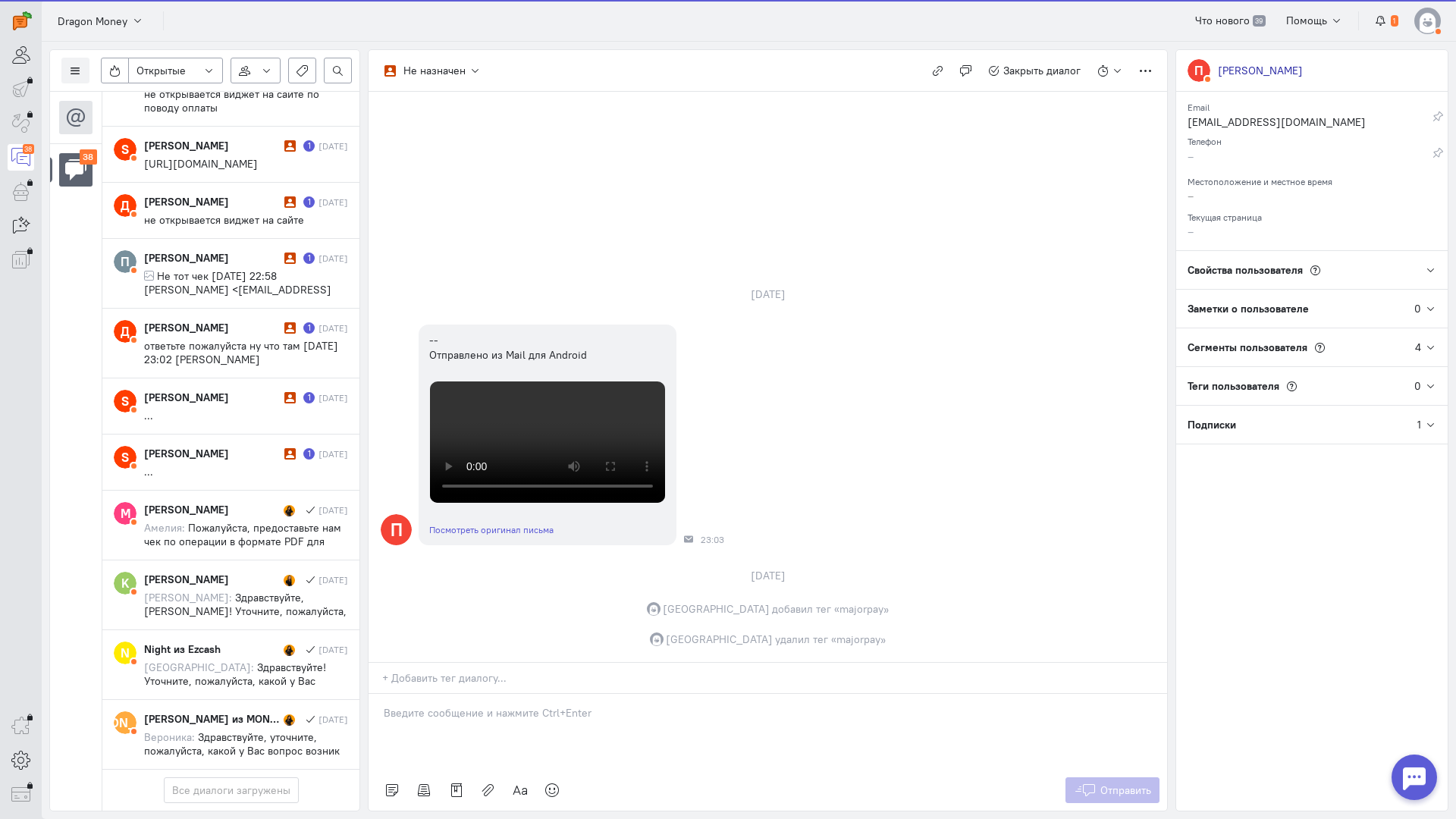
click at [444, 693] on div at bounding box center [768, 731] width 799 height 76
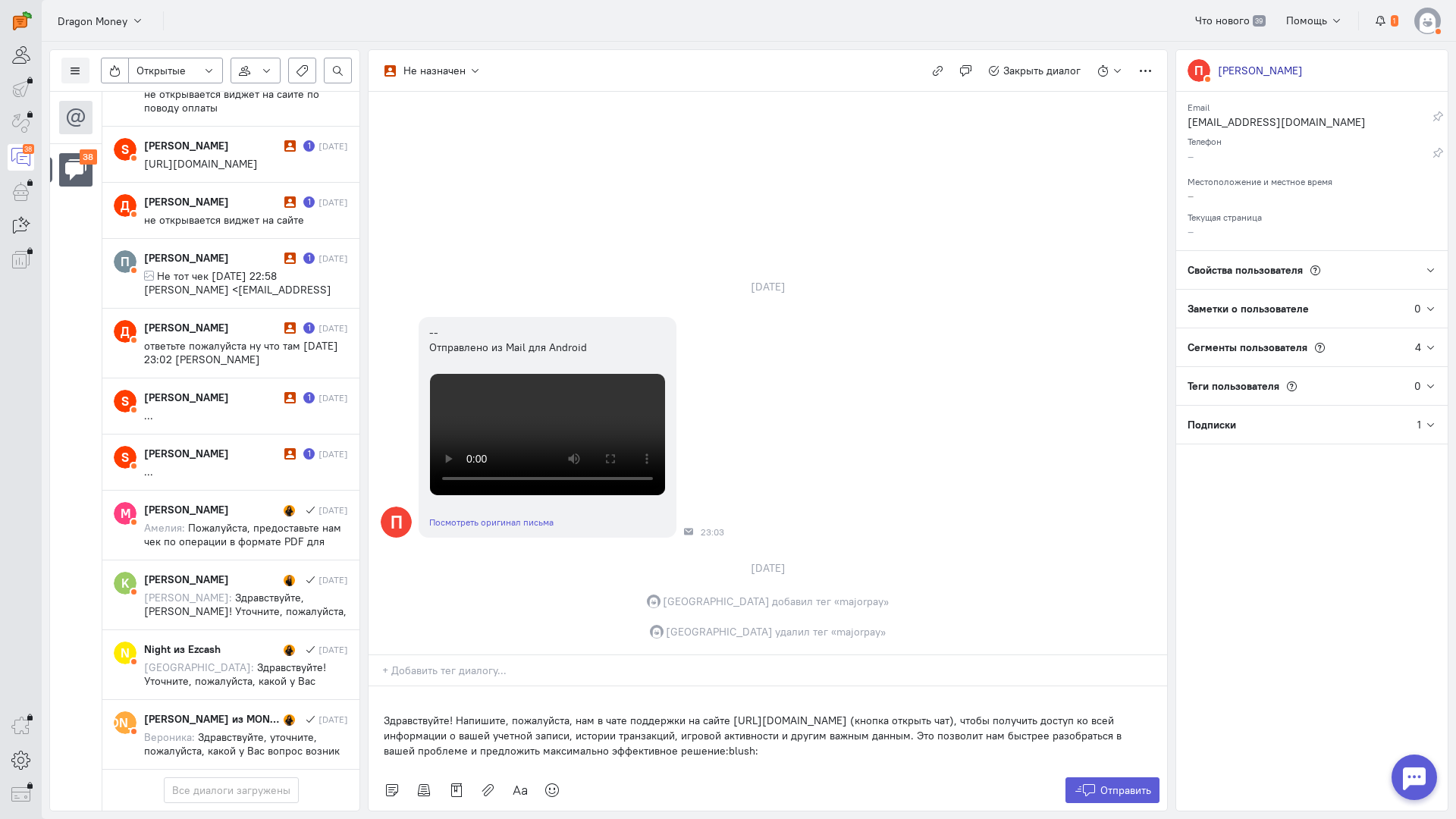
click at [381, 686] on div "Здравствуйте! Напишите, пожалуйста, нам в чате поддержки на сайте [URL][DOMAIN_…" at bounding box center [768, 728] width 799 height 84
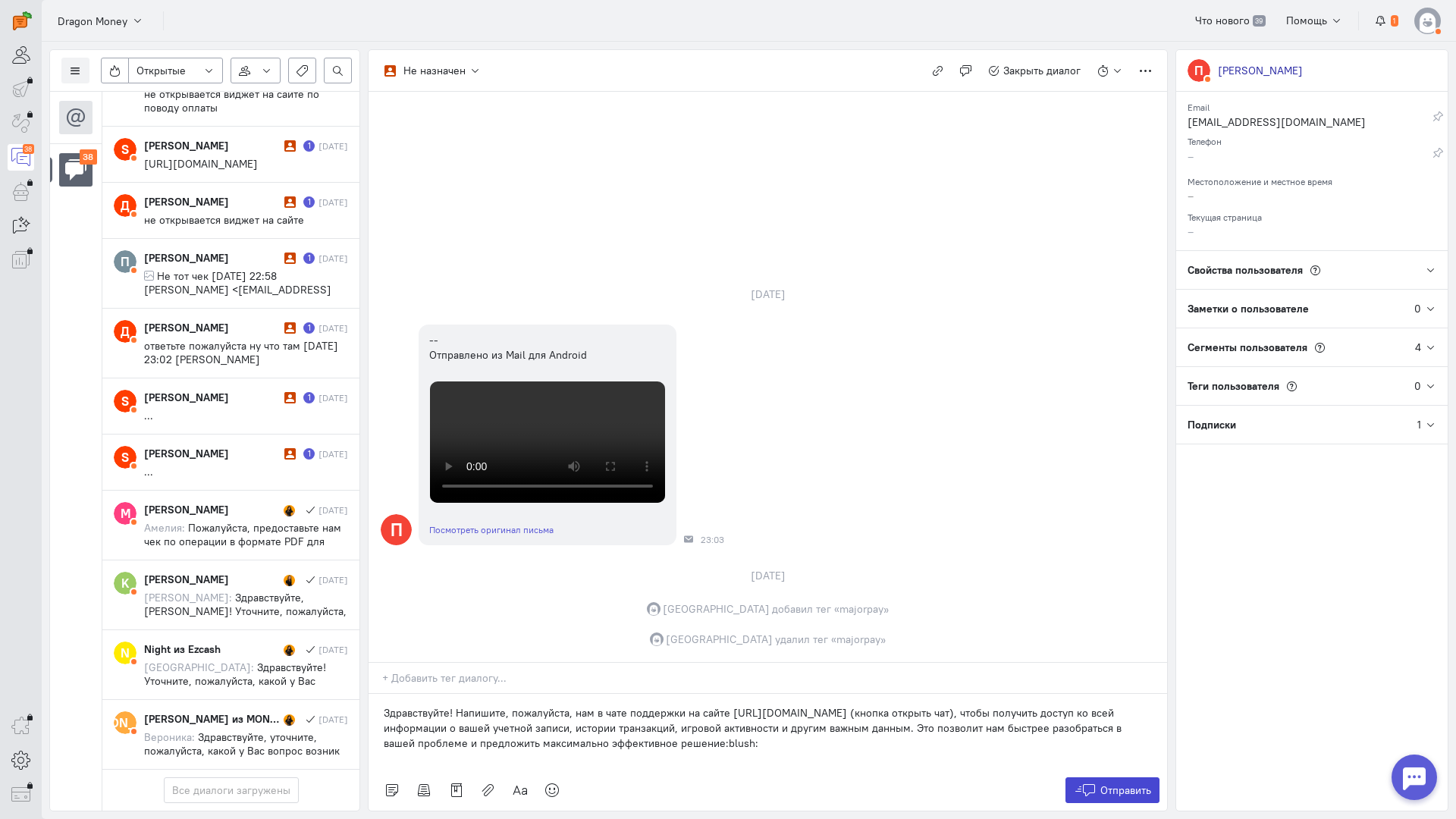
click at [1135, 783] on span "Отправить" at bounding box center [1125, 789] width 51 height 13
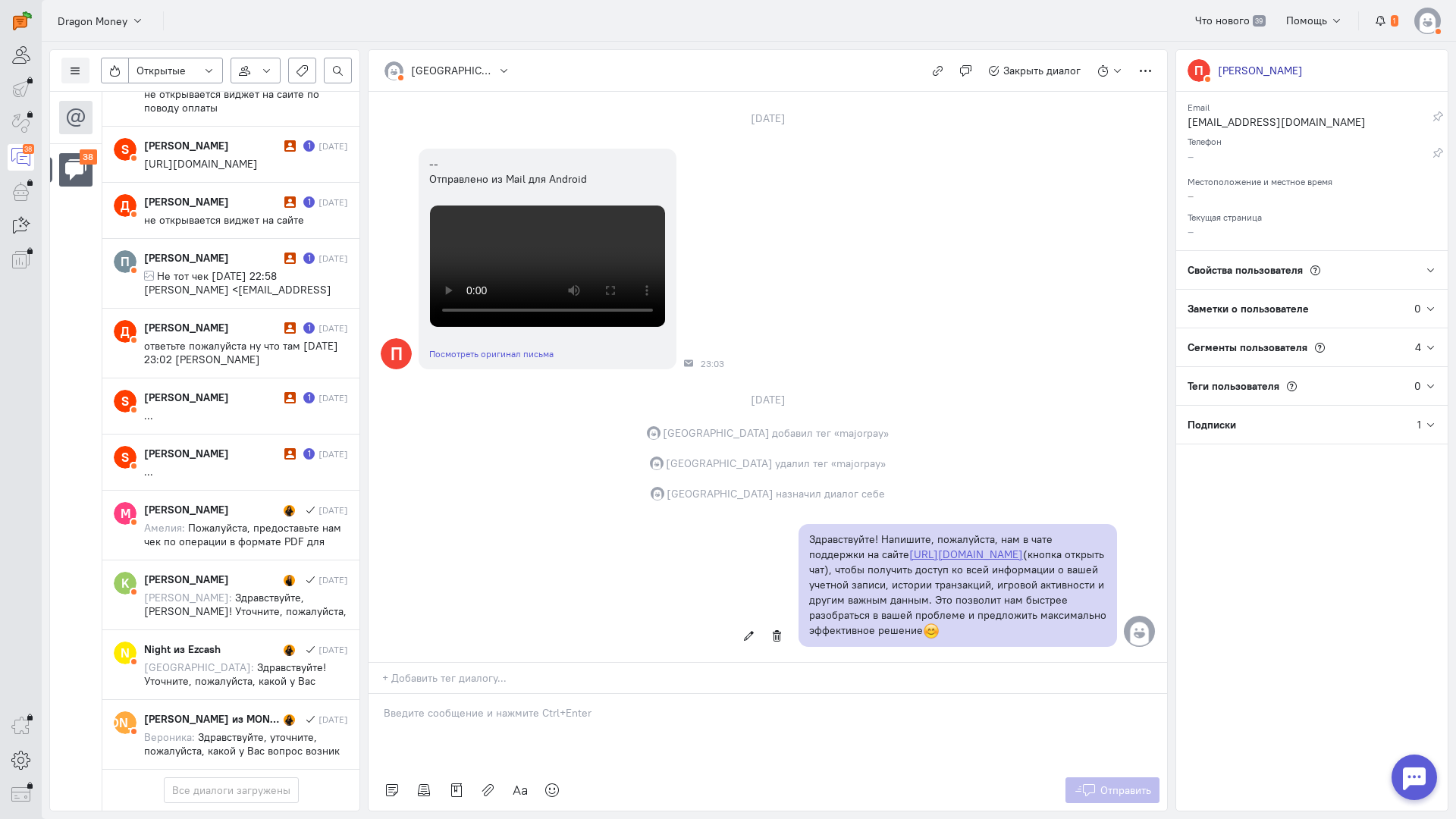
scroll to position [505, 0]
click at [478, 567] on div "[DATE] П -- Отправлено из Mail для Android Посмотреть оригинал письма 23:03 [DA…" at bounding box center [768, 378] width 799 height 567
click at [475, 670] on input "text" at bounding box center [775, 678] width 785 height 15
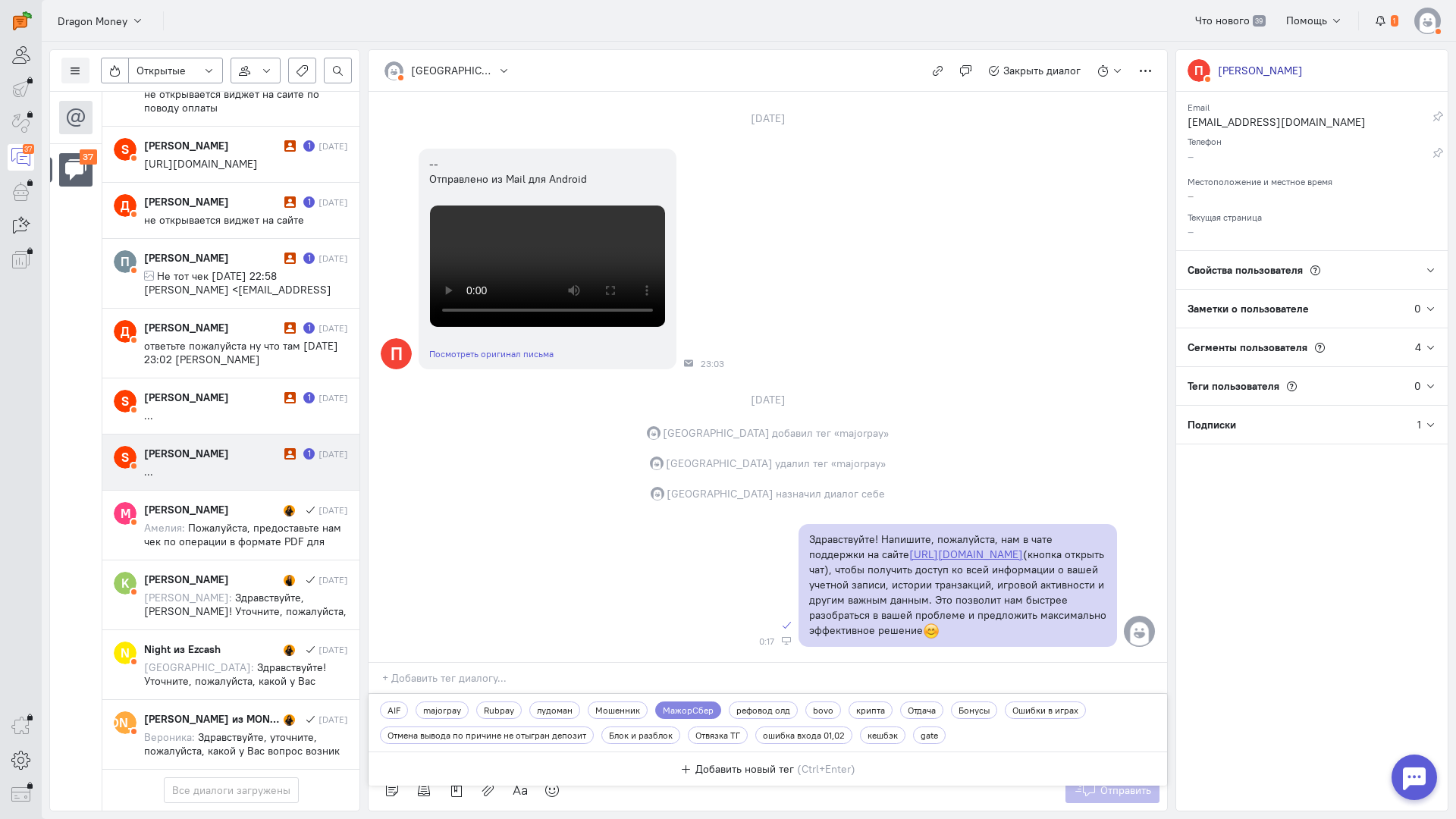
drag, startPoint x: 162, startPoint y: 365, endPoint x: 191, endPoint y: 367, distance: 29.1
click at [163, 446] on div "[PERSON_NAME]" at bounding box center [212, 453] width 136 height 15
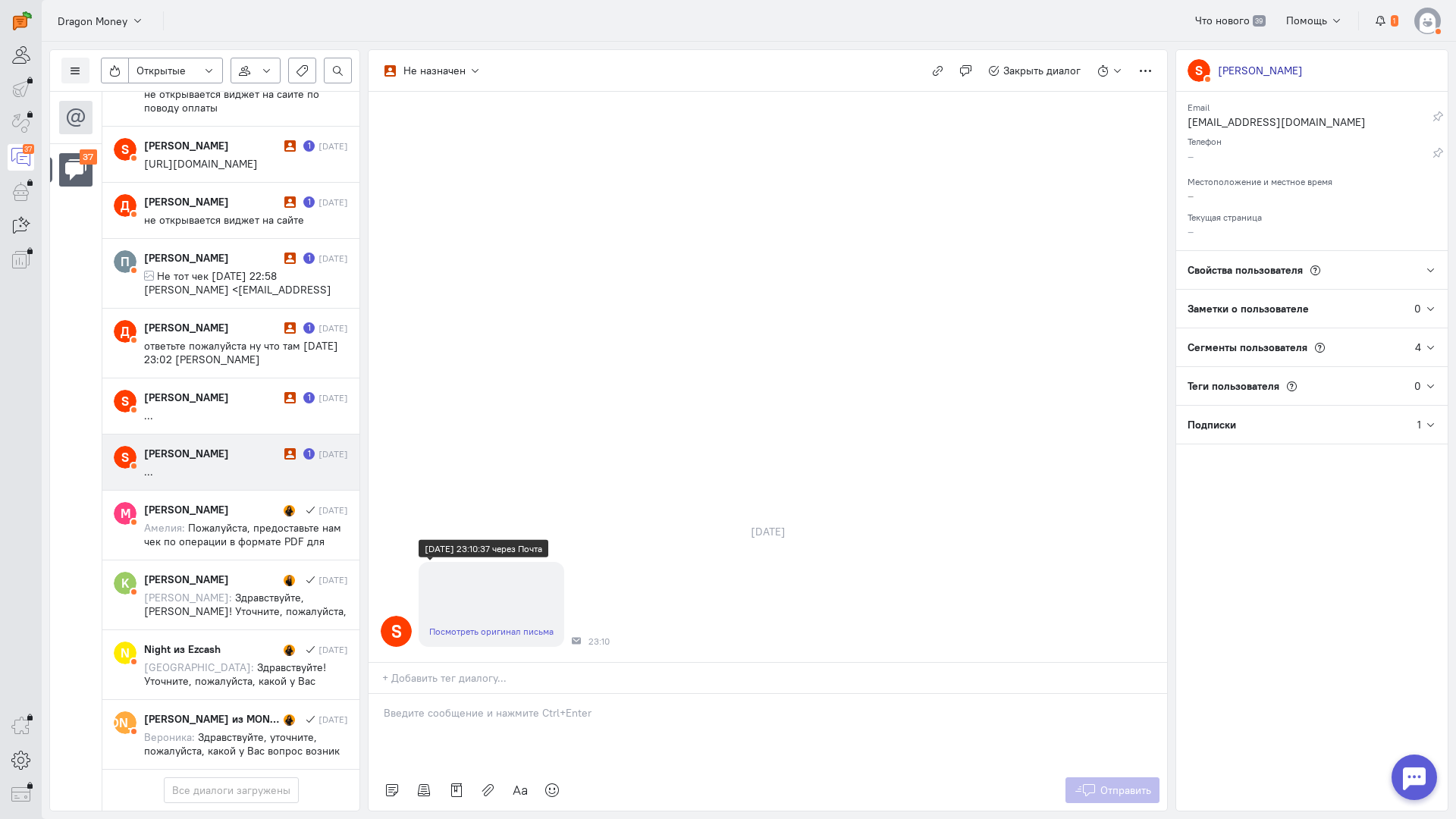
click at [483, 626] on link "Посмотреть оригинал письма" at bounding box center [492, 631] width 125 height 11
click at [490, 705] on p at bounding box center [768, 712] width 768 height 15
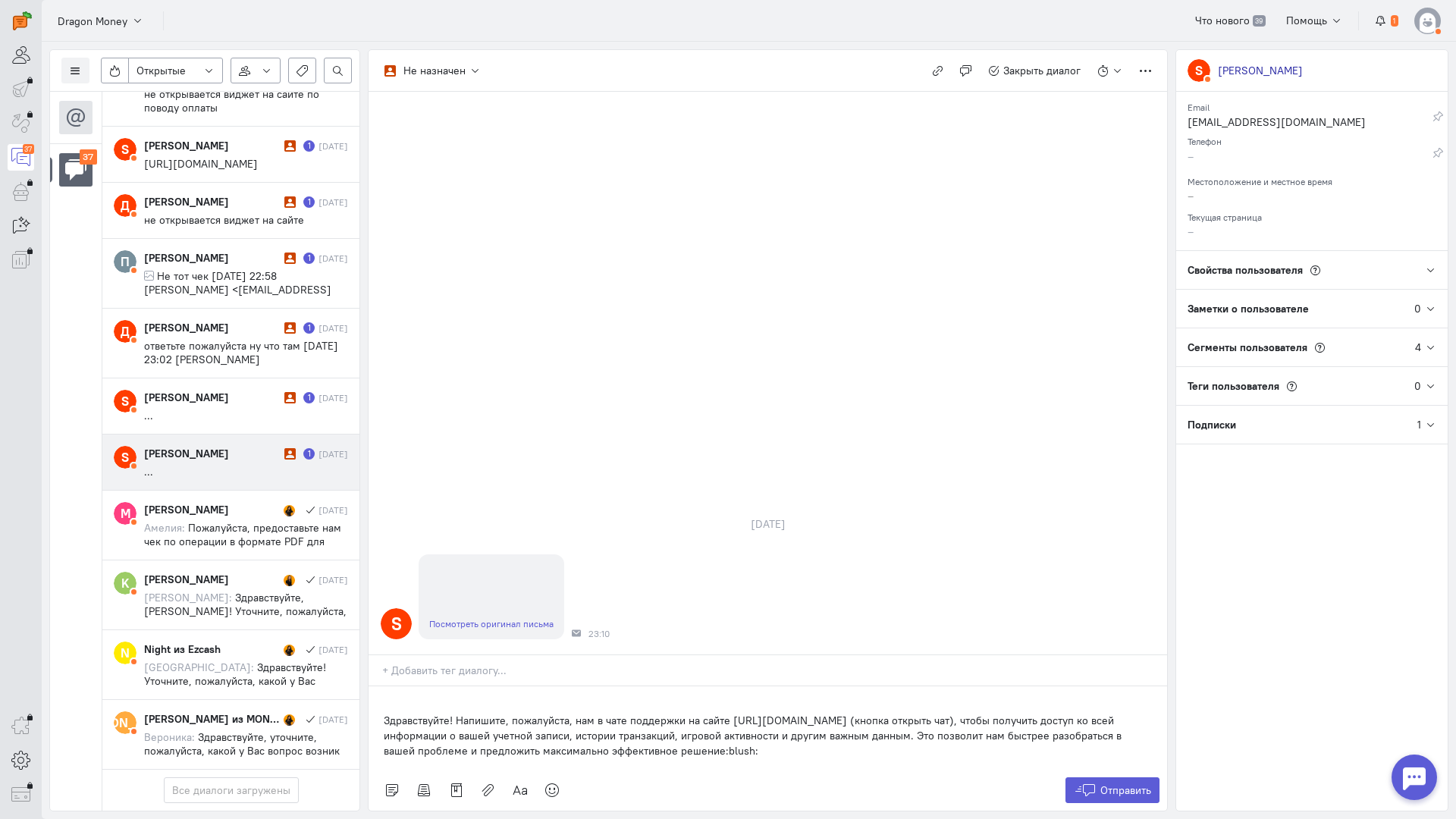
click at [377, 686] on div "Здравствуйте! Напишите, пожалуйста, нам в чате поддержки на сайте [URL][DOMAIN_…" at bounding box center [768, 728] width 799 height 84
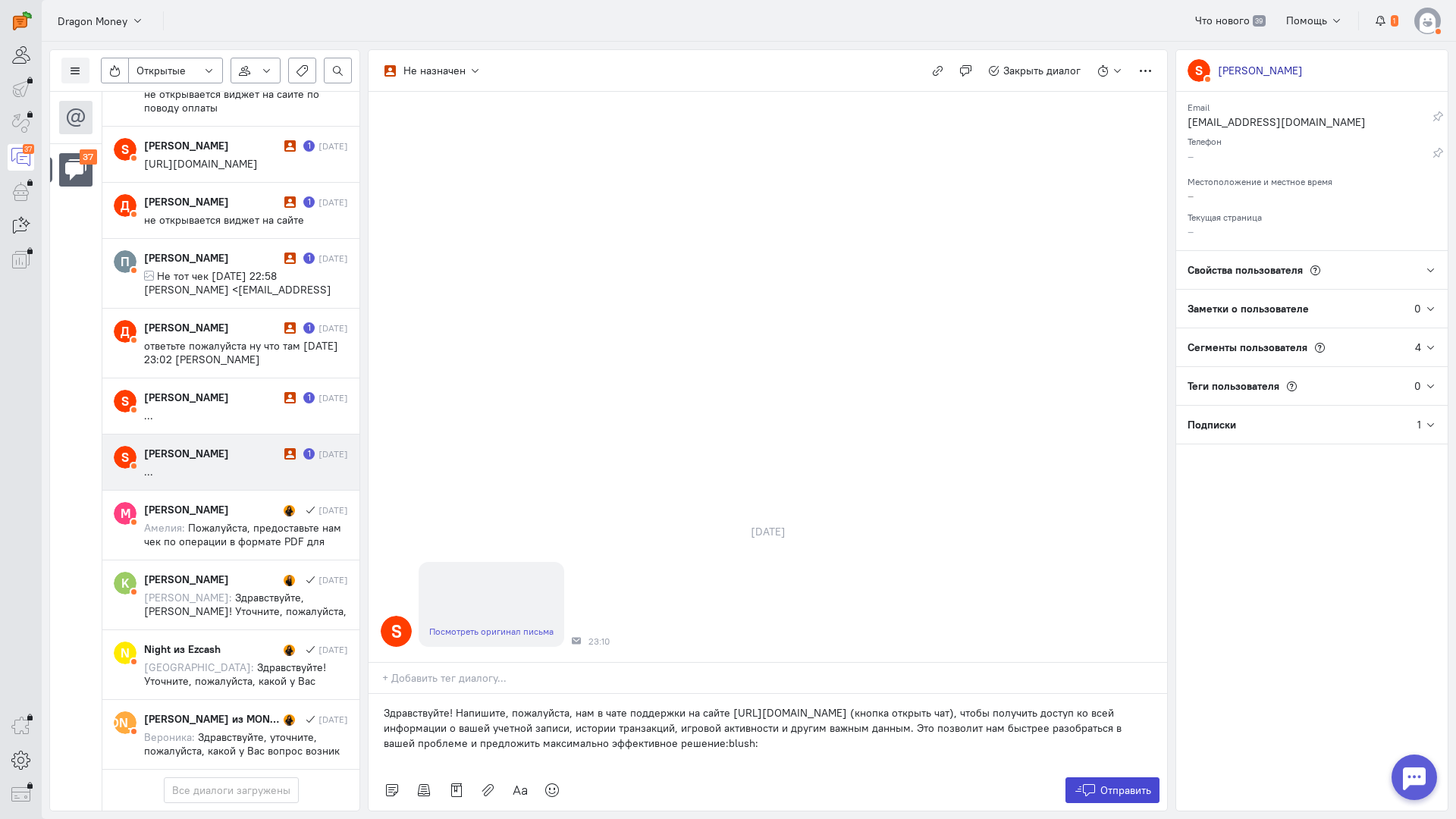
click at [1129, 783] on span "Отправить" at bounding box center [1125, 789] width 51 height 13
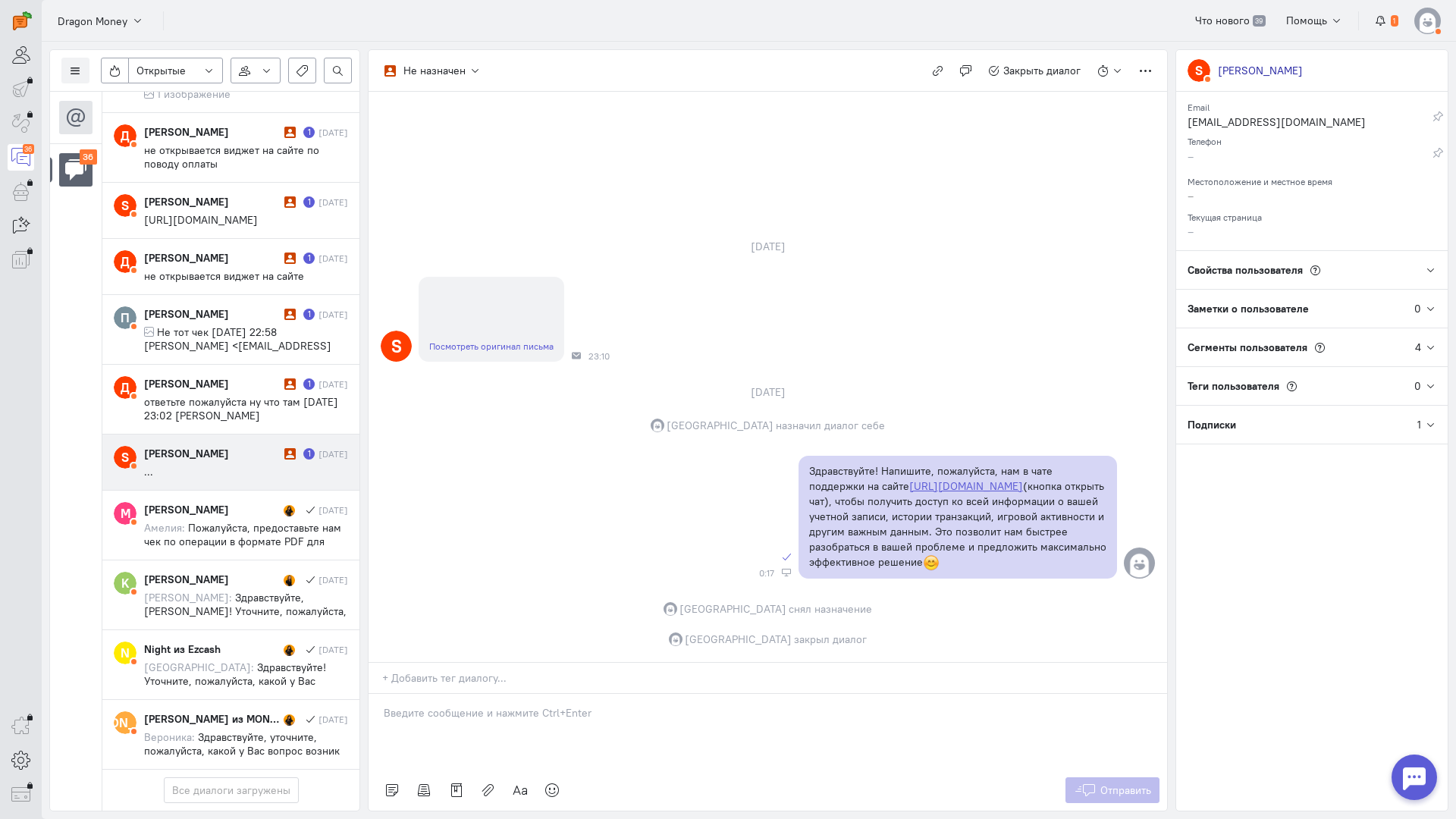
click at [210, 446] on div "[PERSON_NAME]" at bounding box center [212, 453] width 136 height 15
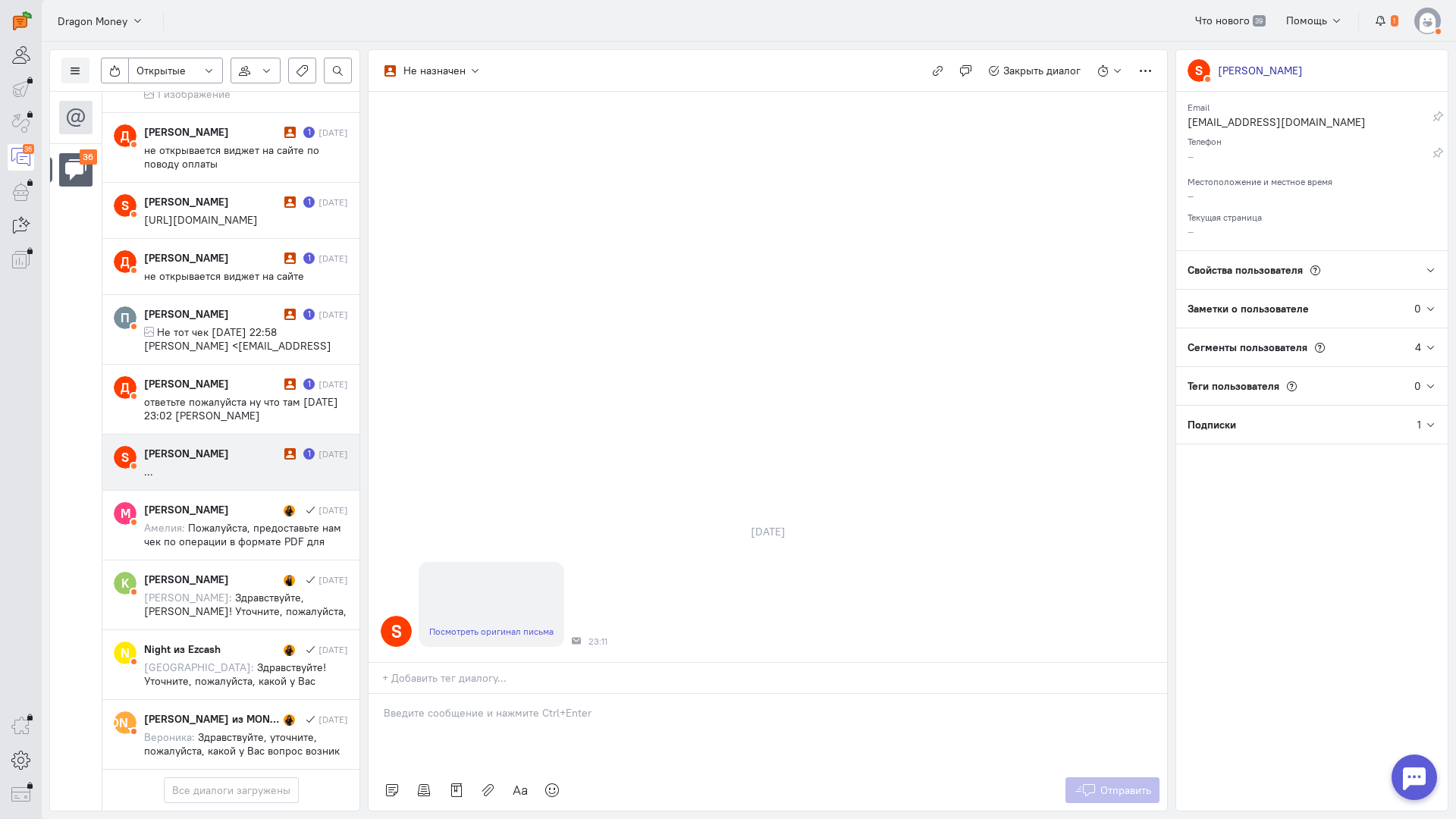
scroll to position [2190, 0]
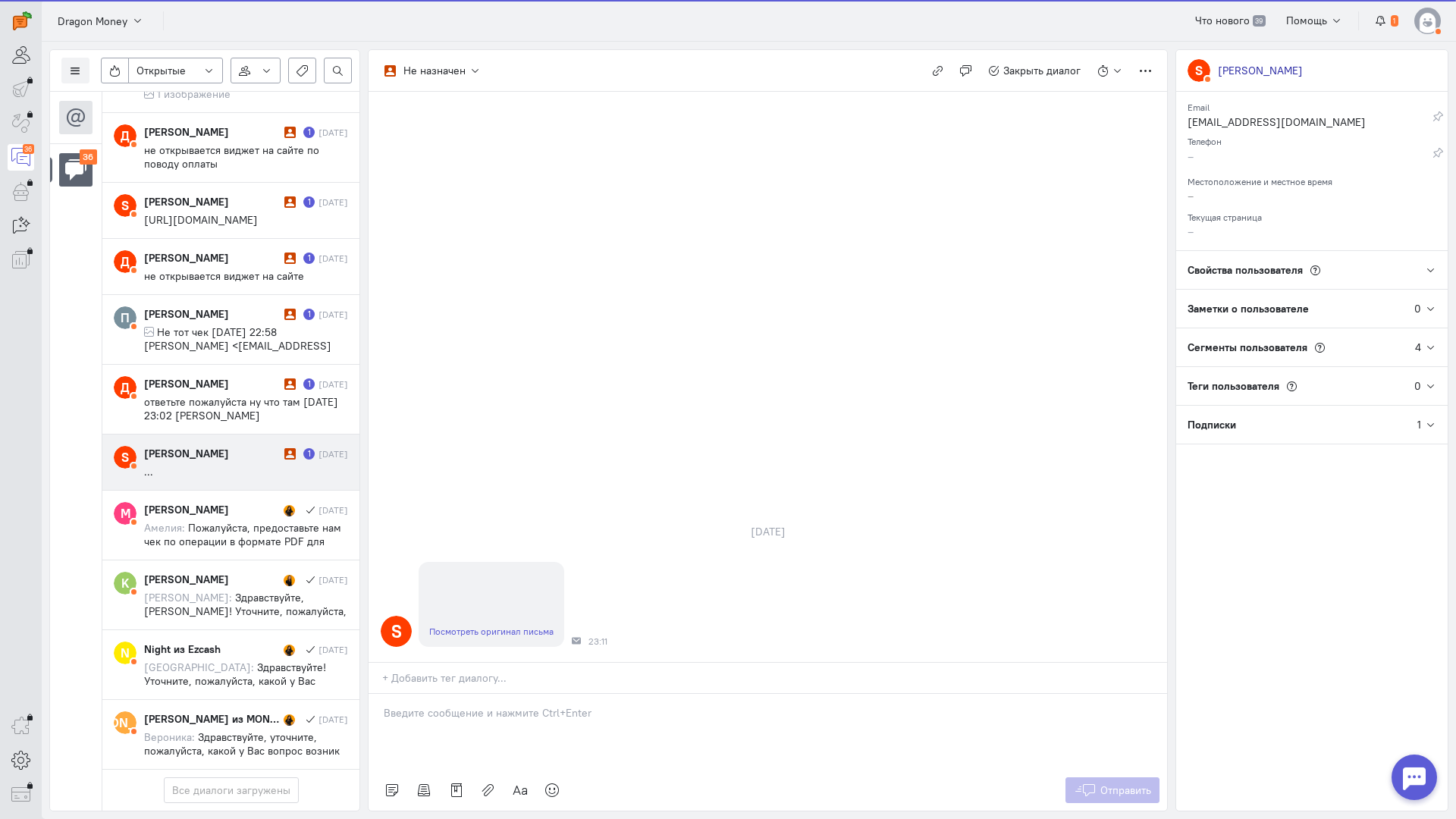
click at [463, 693] on div at bounding box center [768, 731] width 799 height 76
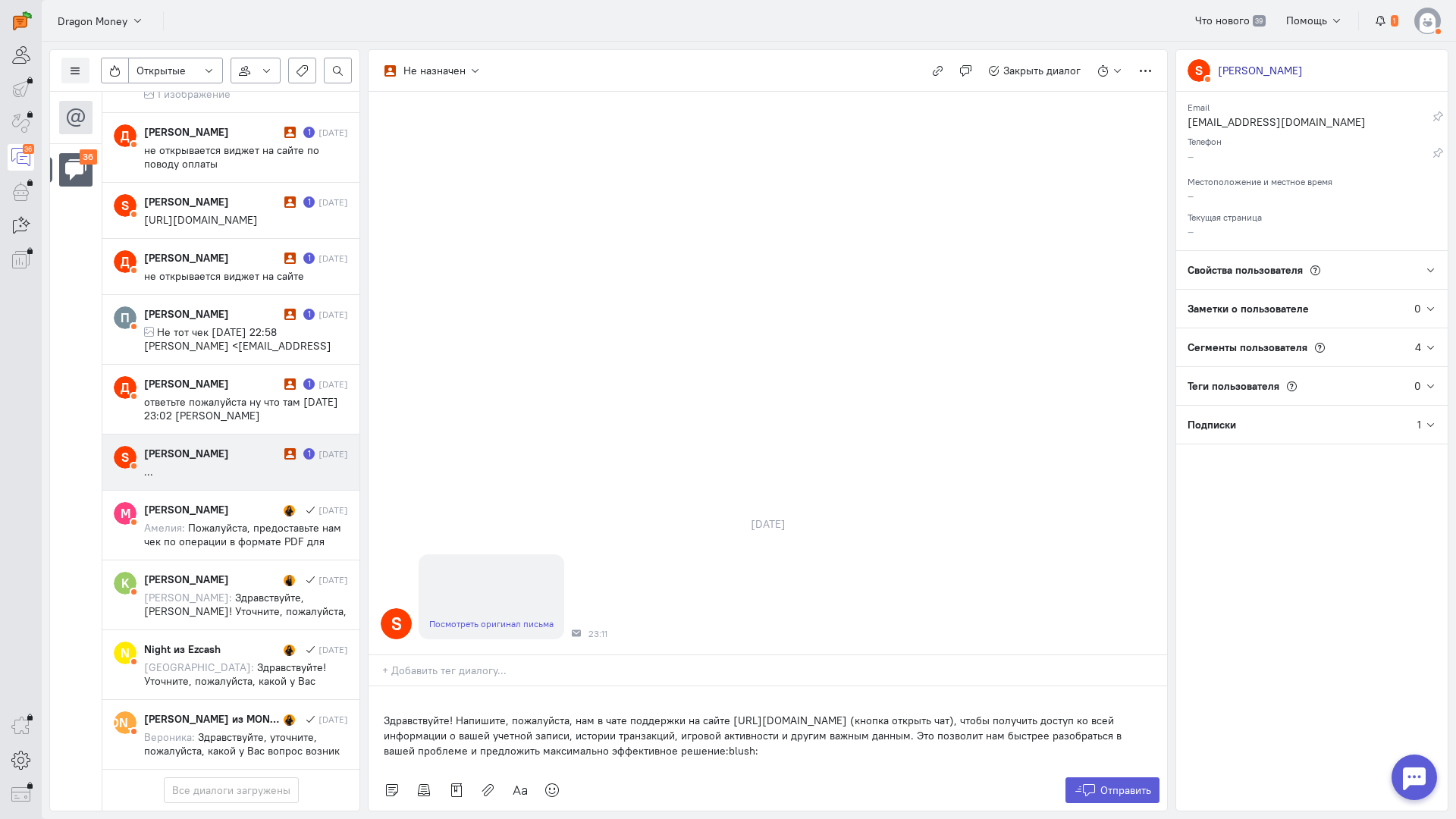
click at [377, 686] on div "Здравствуйте! Напишите, пожалуйста, нам в чате поддержки на сайте [URL][DOMAIN_…" at bounding box center [768, 728] width 799 height 84
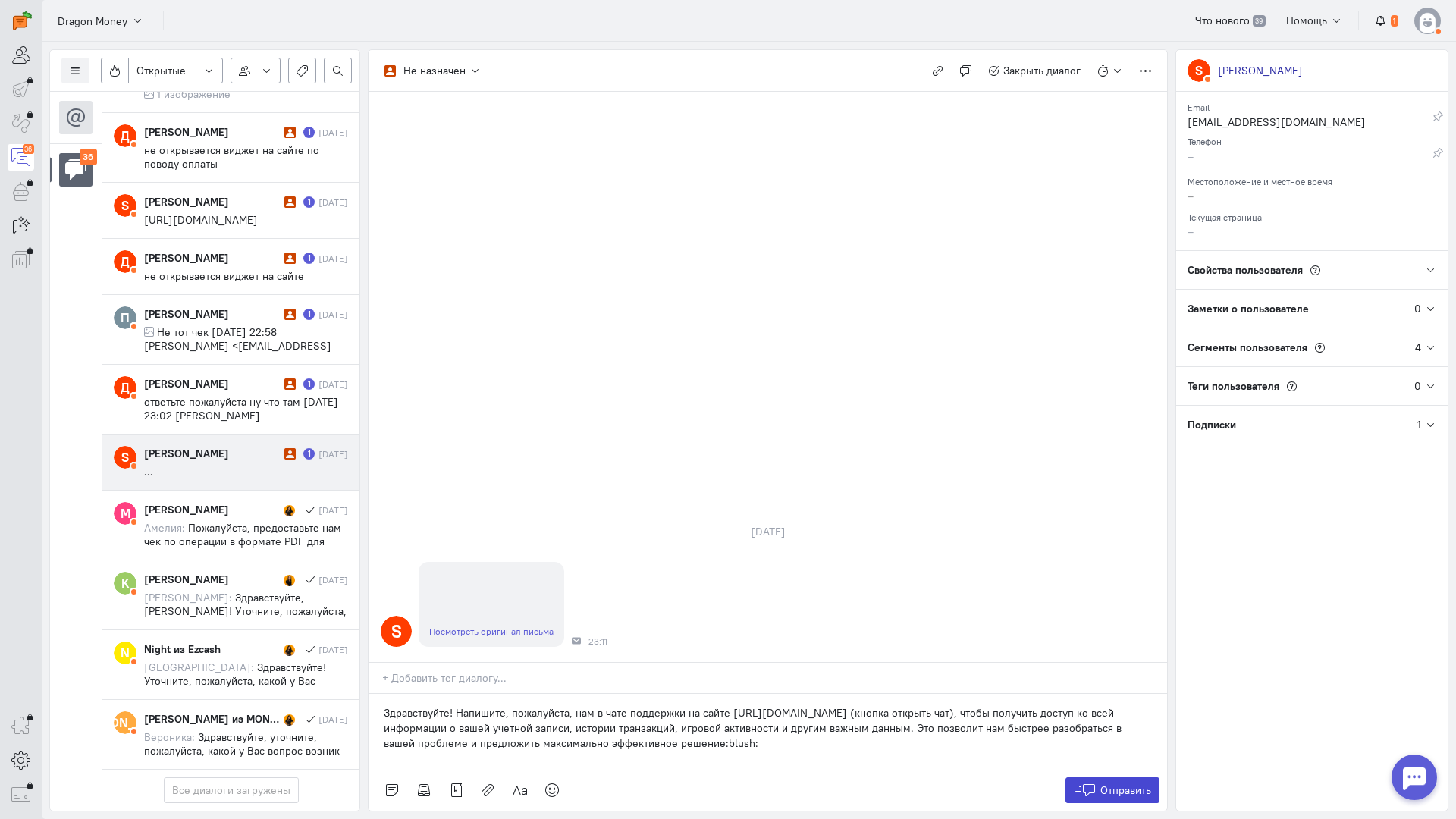
click at [1099, 777] on button "Отправить" at bounding box center [1113, 789] width 95 height 26
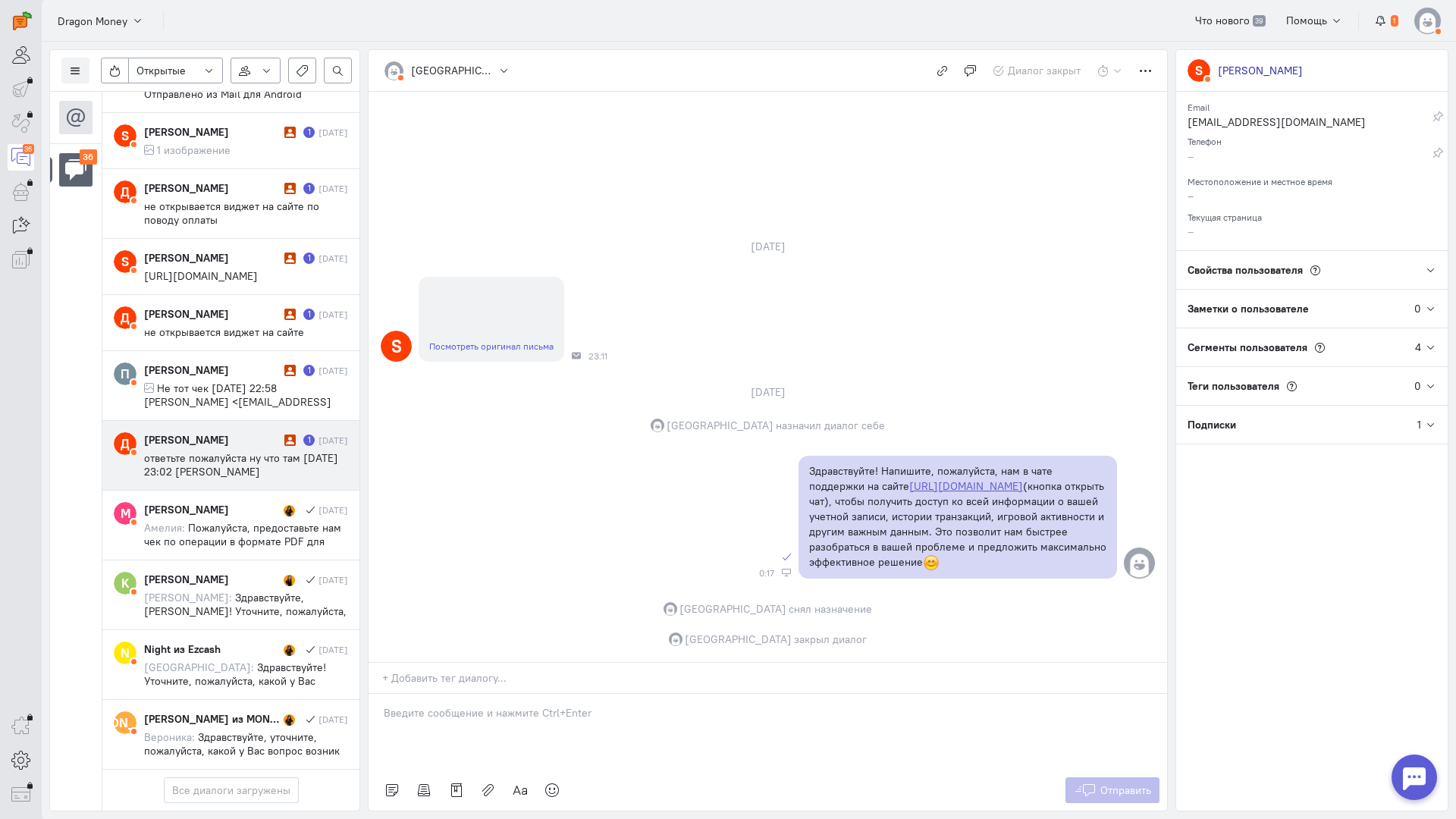
scroll to position [2134, 0]
click at [242, 451] on span "ответьте пожалуйста ну что там [DATE] 23:02 [PERSON_NAME] <[EMAIL_ADDRESS][DOMA…" at bounding box center [241, 471] width 194 height 41
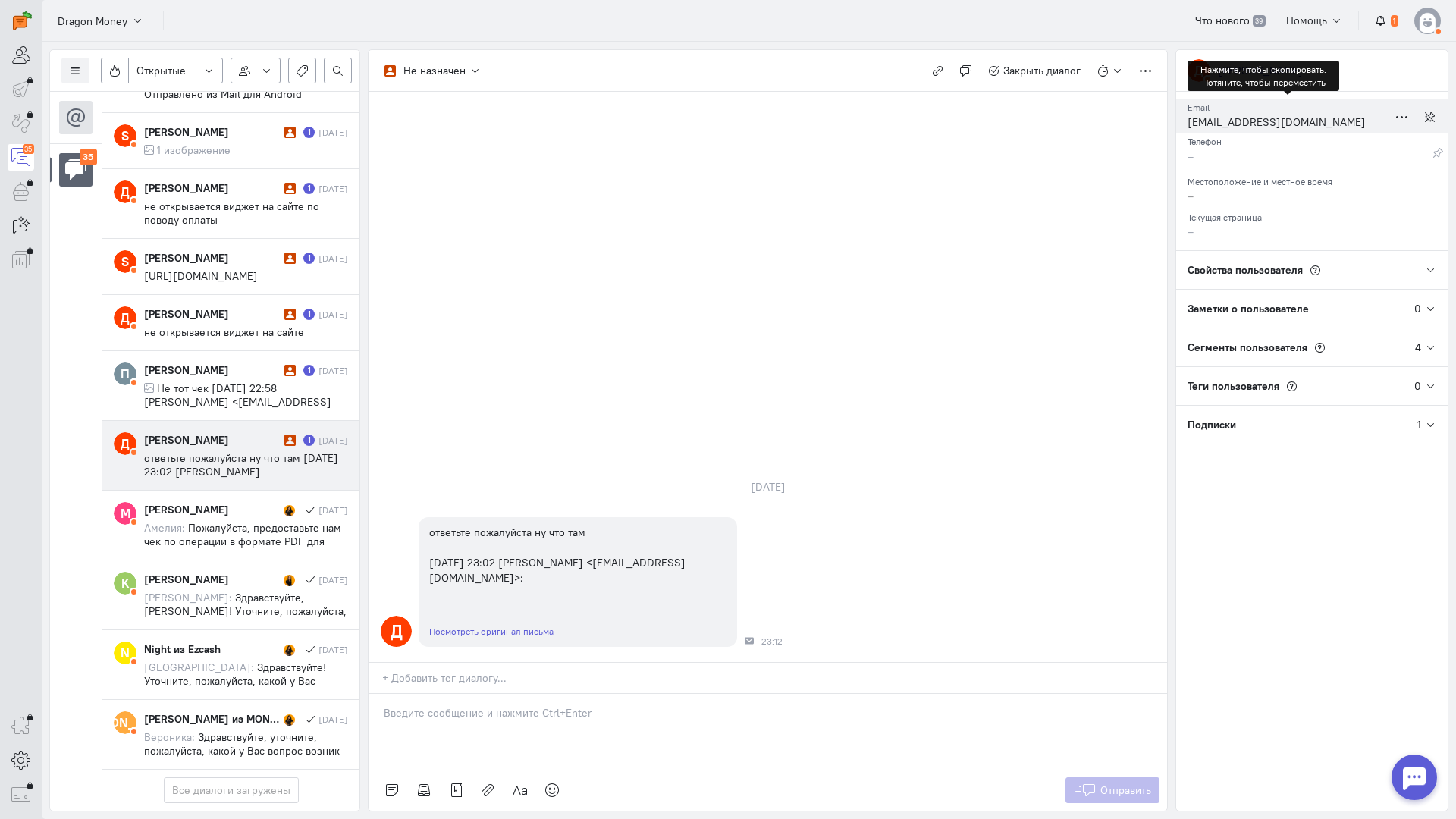
click at [1233, 122] on div "[EMAIL_ADDRESS][DOMAIN_NAME]" at bounding box center [1288, 124] width 200 height 19
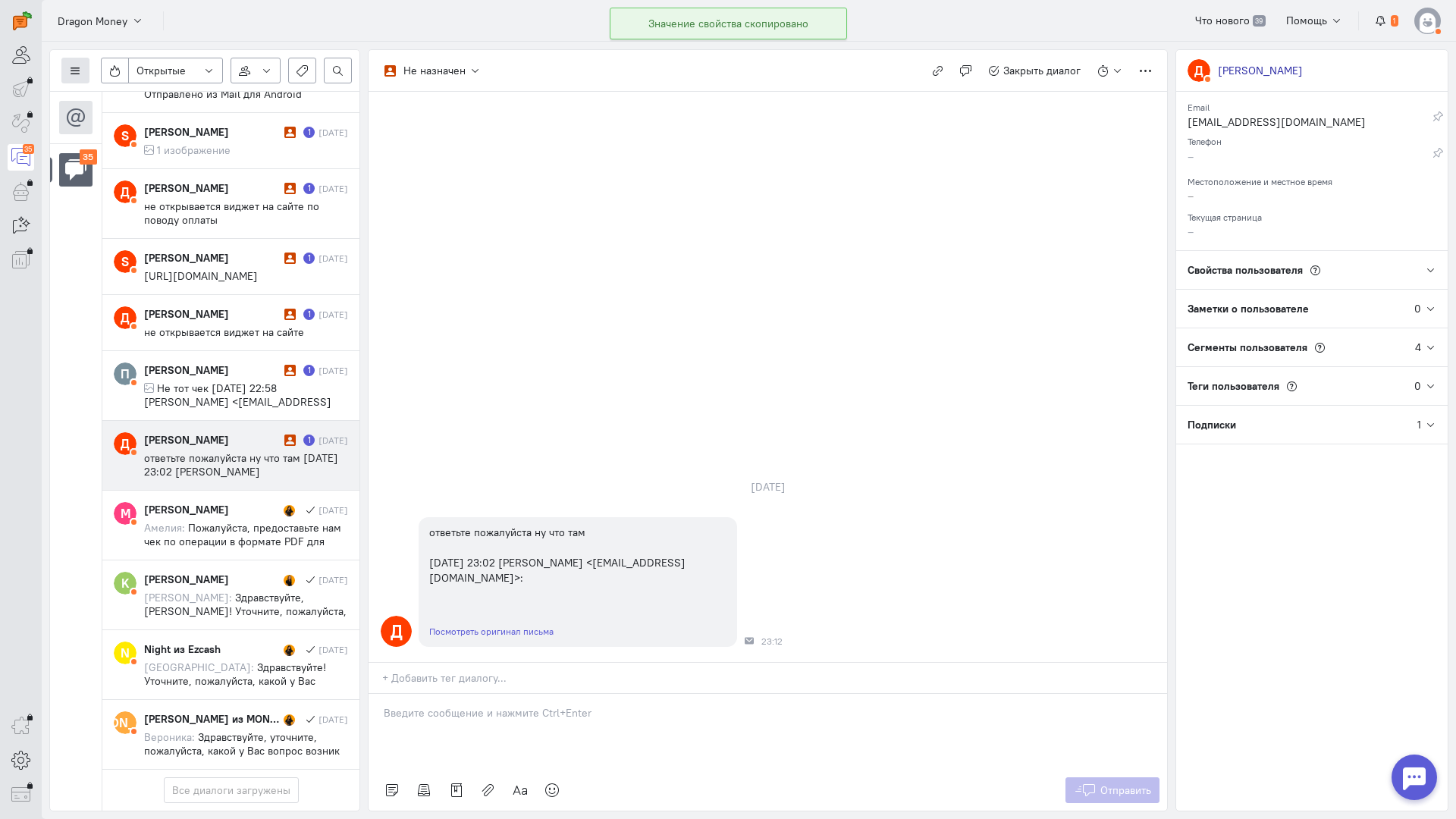
click at [83, 76] on button at bounding box center [74, 70] width 28 height 26
click at [163, 98] on span "Список пользователей" at bounding box center [148, 101] width 113 height 13
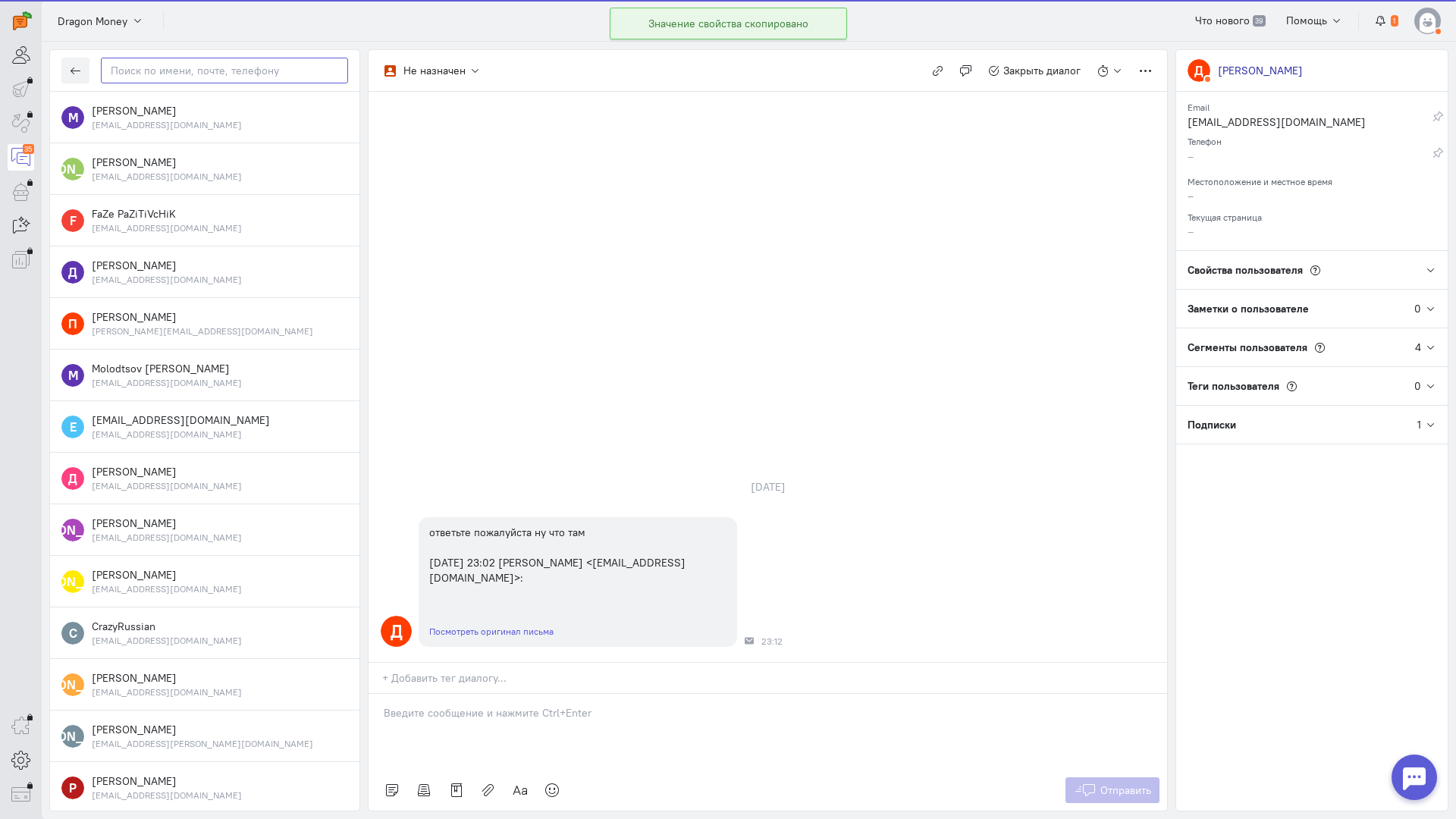
click at [306, 74] on input "text" at bounding box center [225, 70] width 248 height 26
paste input "danagaripov32@g"
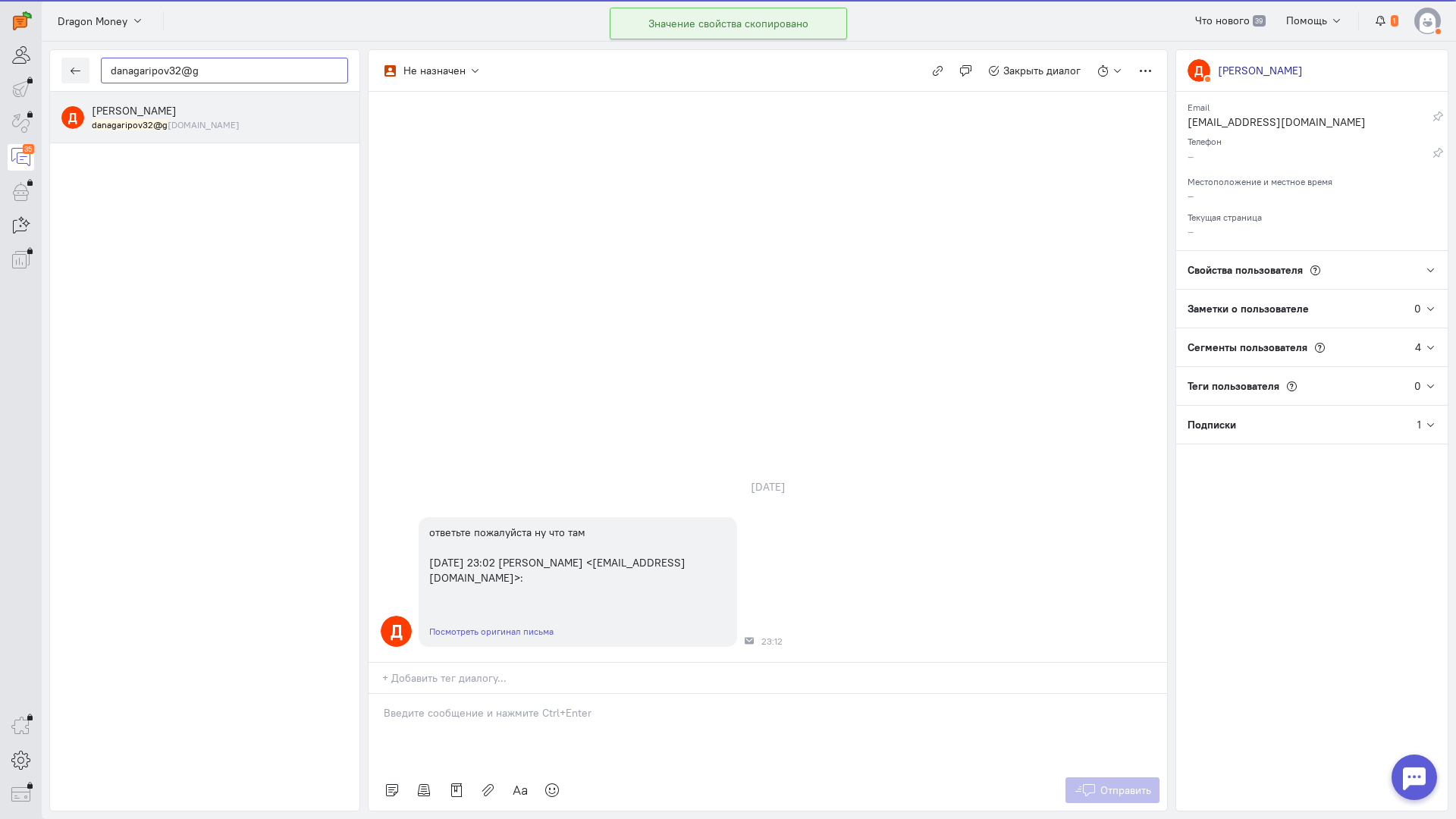
type input "danagaripov32@g"
click at [162, 118] on small "danagaripov32@g [DOMAIN_NAME]" at bounding box center [165, 125] width 148 height 13
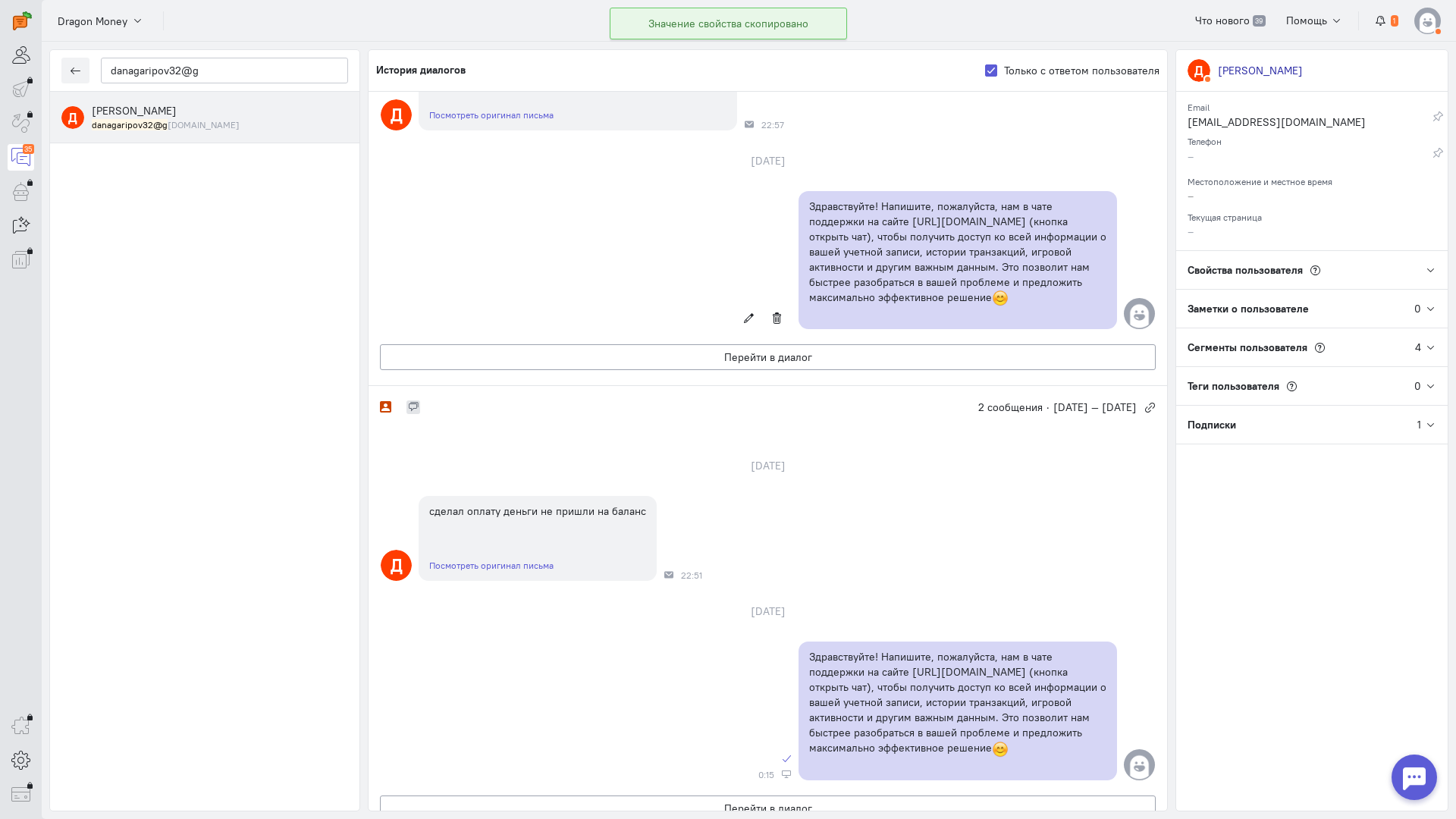
scroll to position [828, 0]
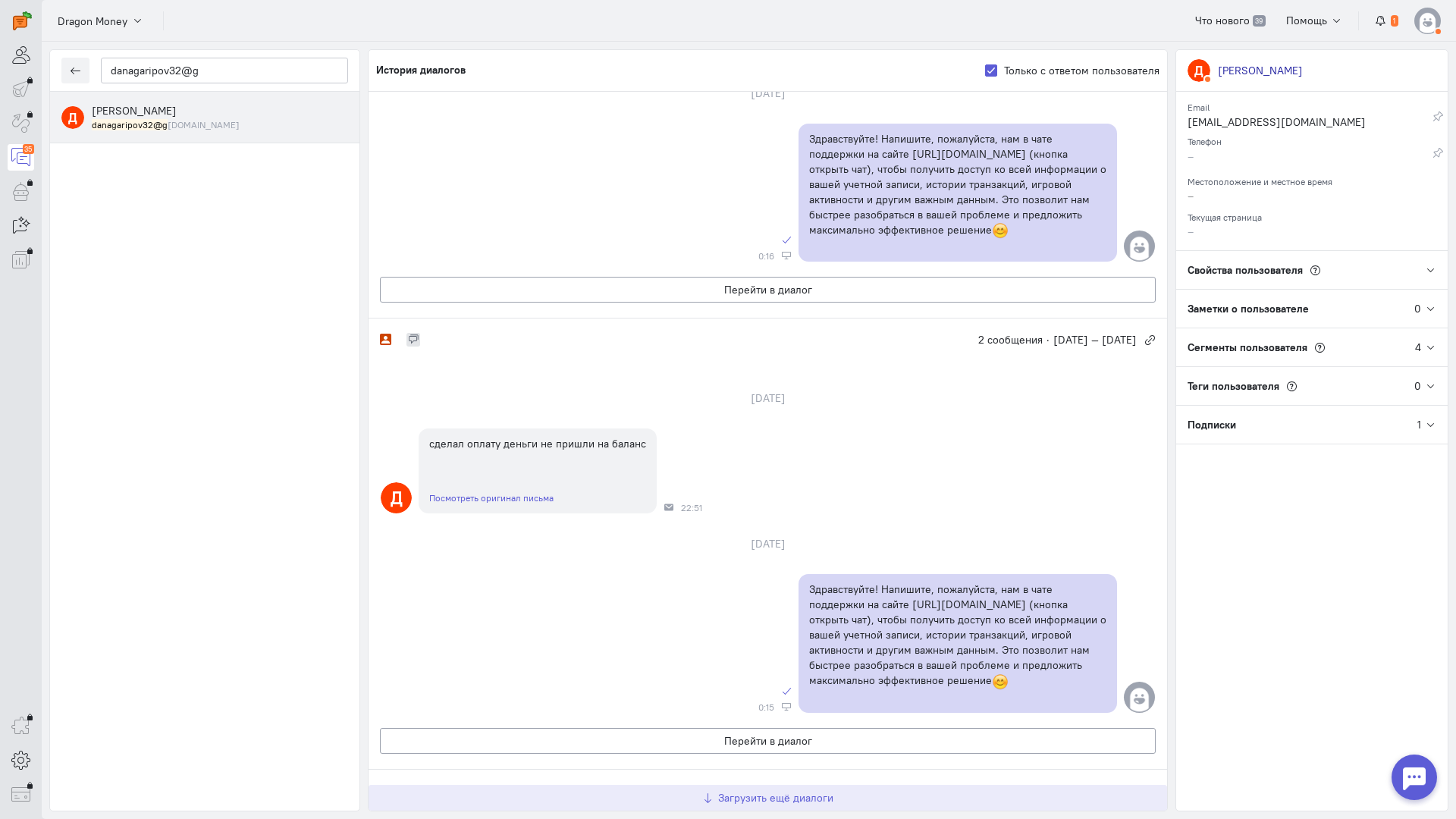
click at [771, 790] on span "Загрузить ещё диалоги" at bounding box center [776, 797] width 115 height 13
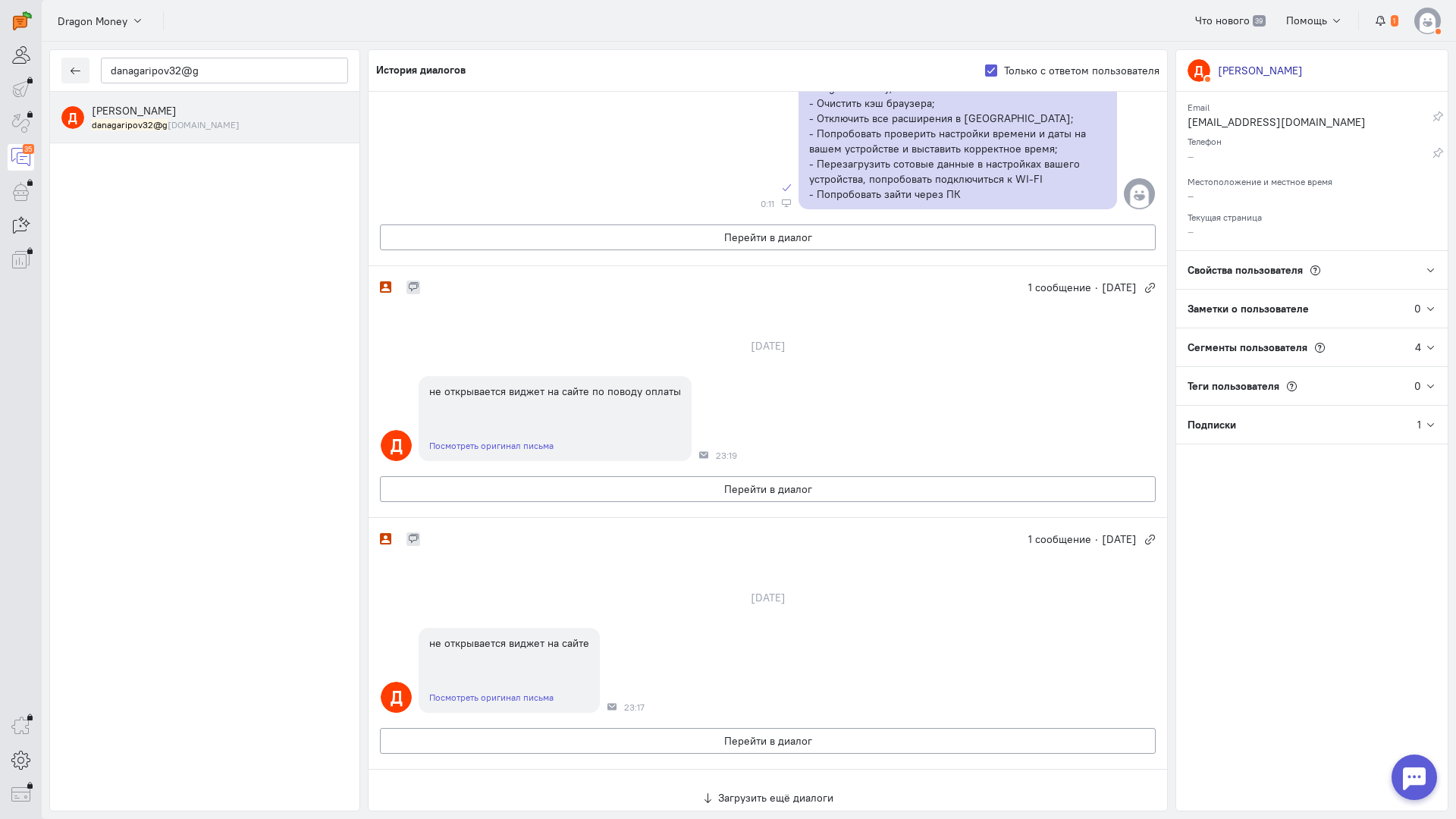
scroll to position [1888, 0]
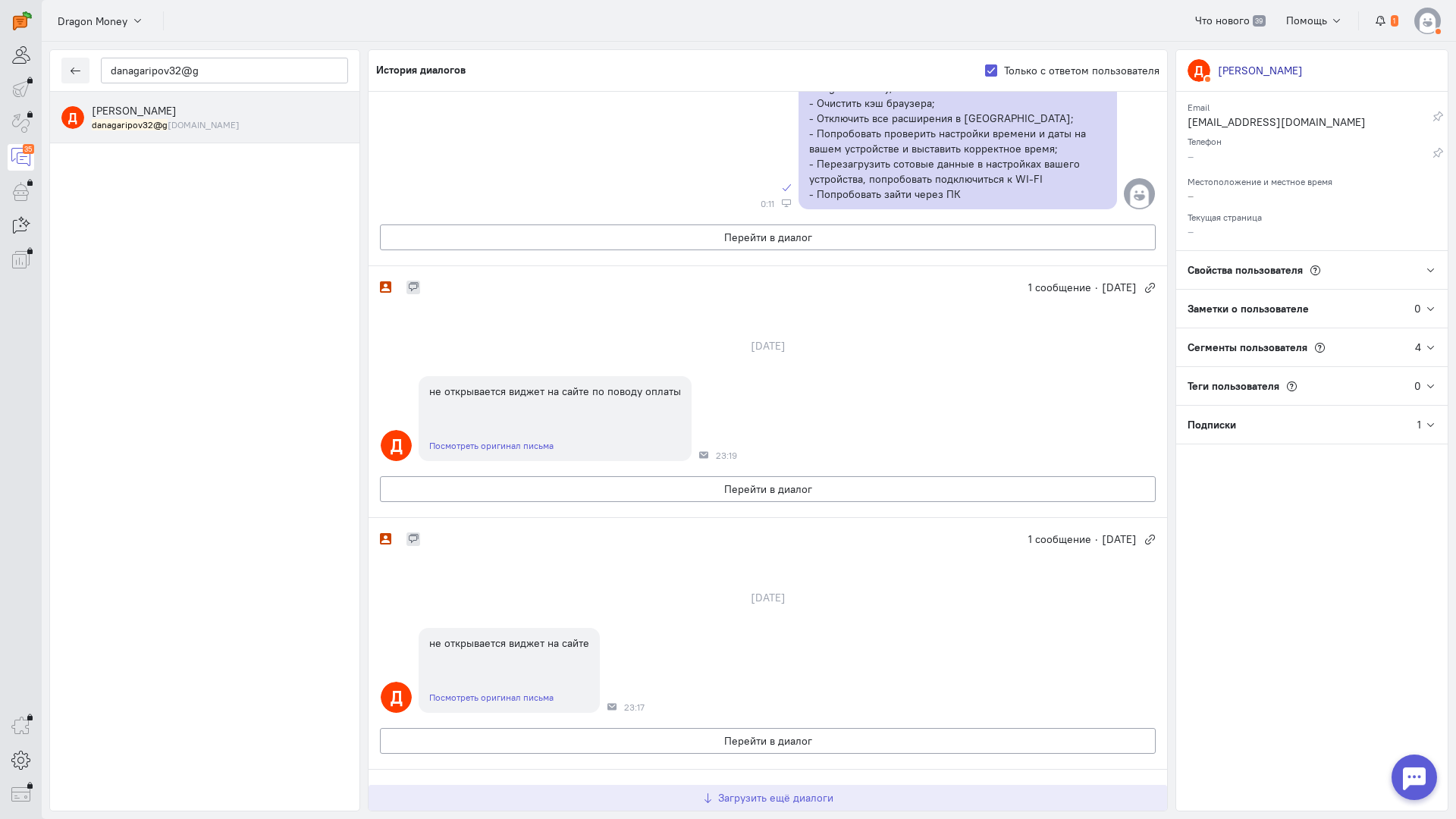
click at [777, 790] on span "Загрузить ещё диалоги" at bounding box center [776, 797] width 115 height 13
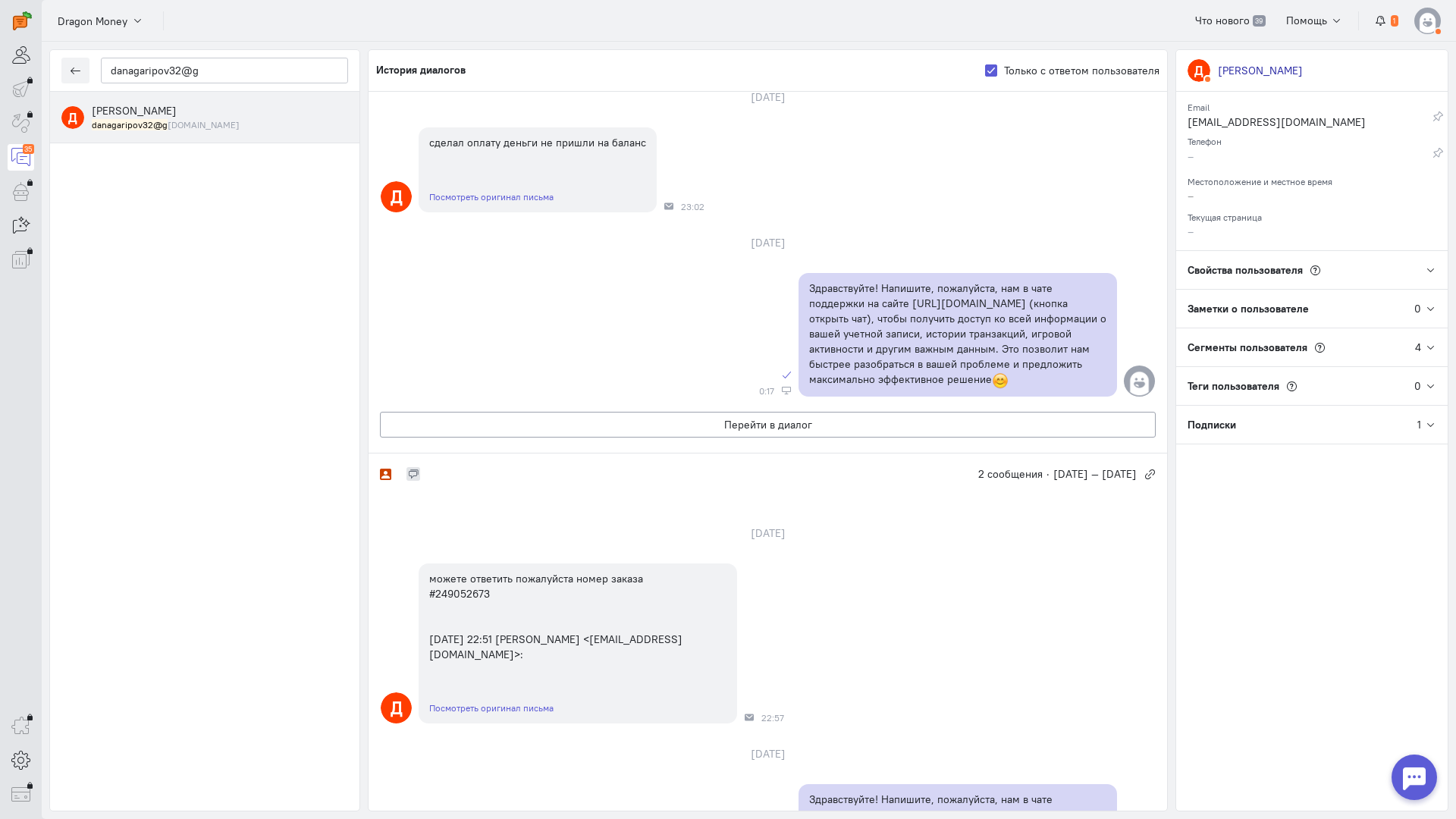
scroll to position [0, 0]
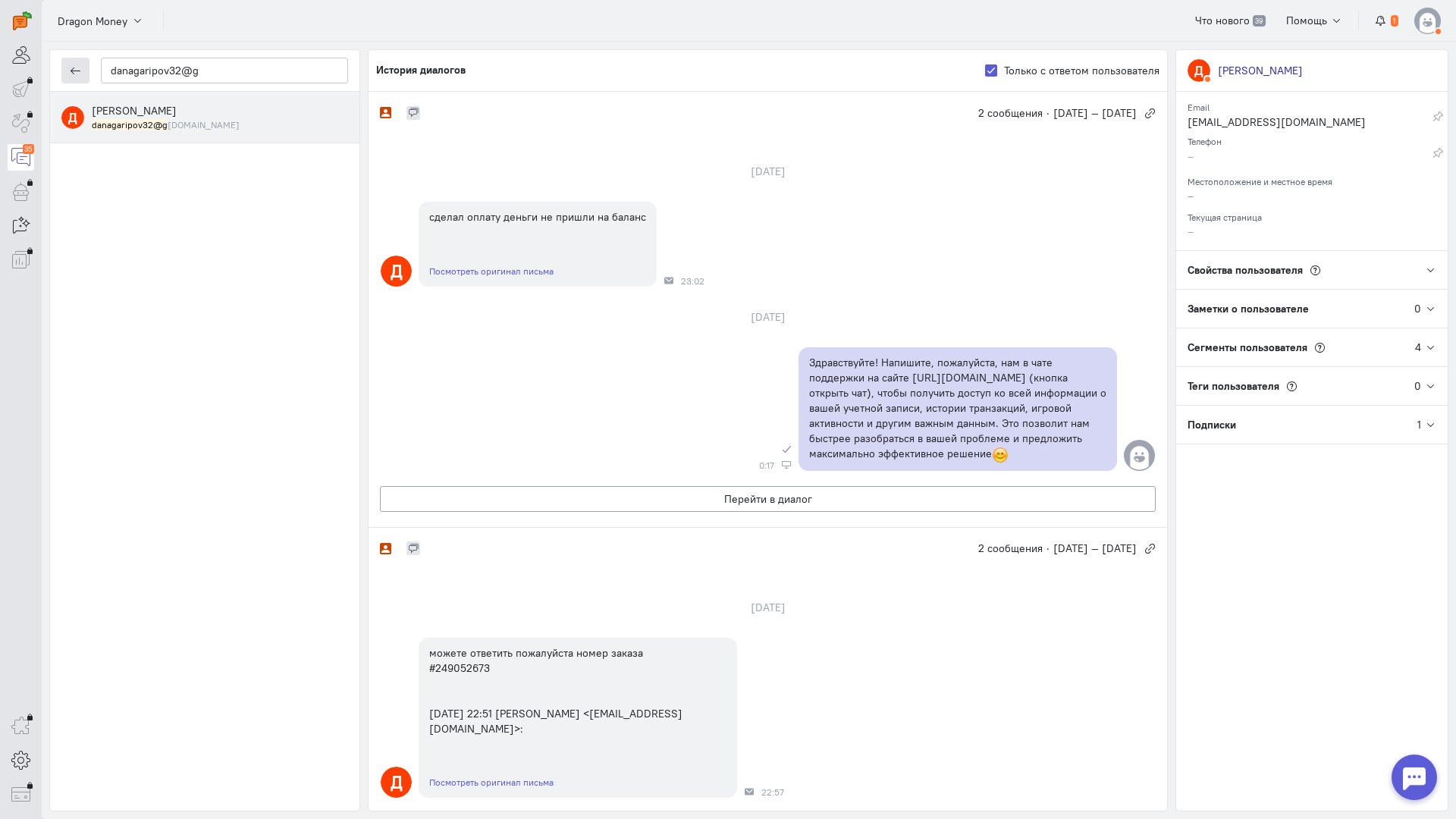
click at [79, 65] on button "button" at bounding box center [74, 70] width 28 height 26
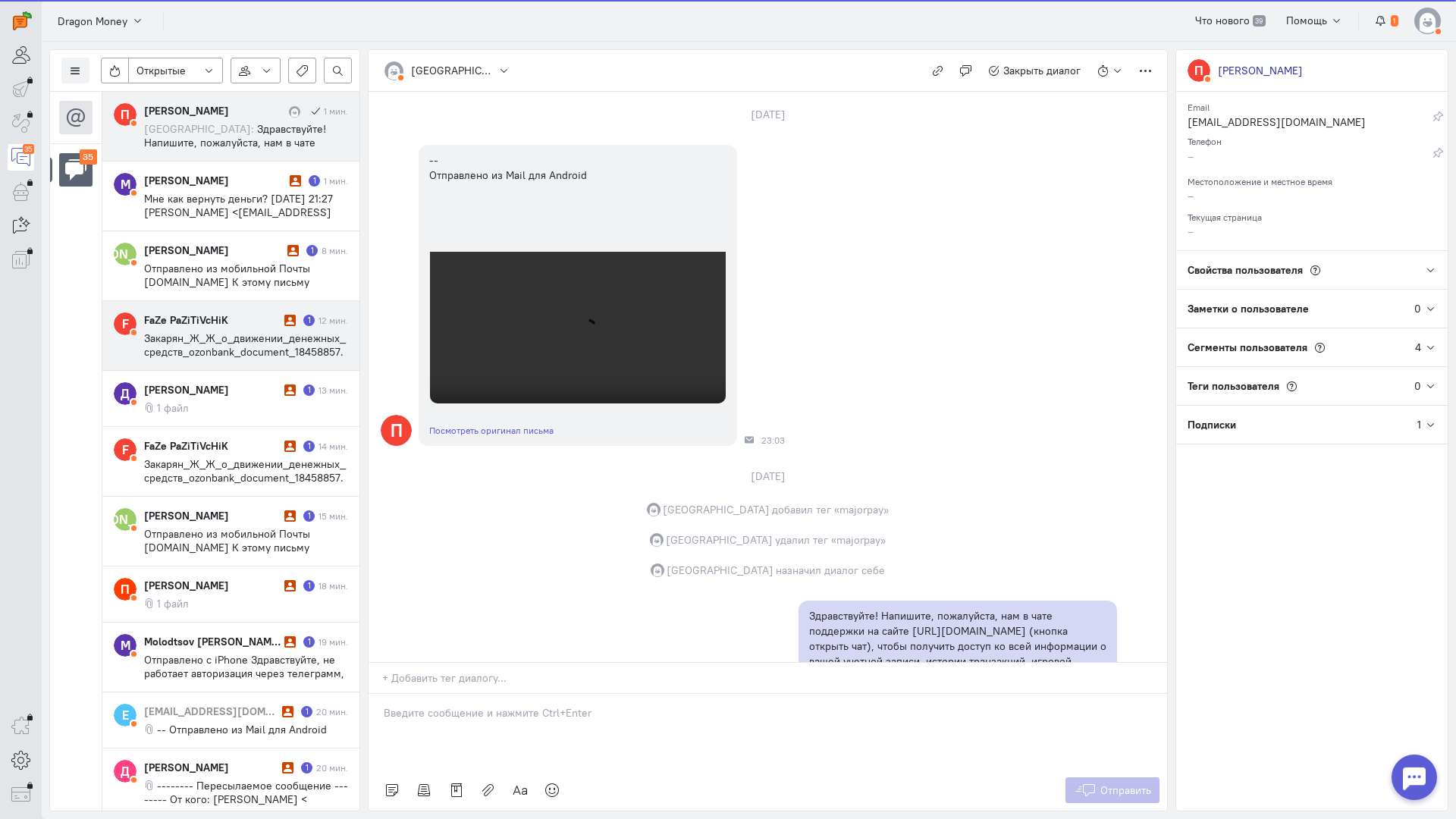
scroll to position [19, 0]
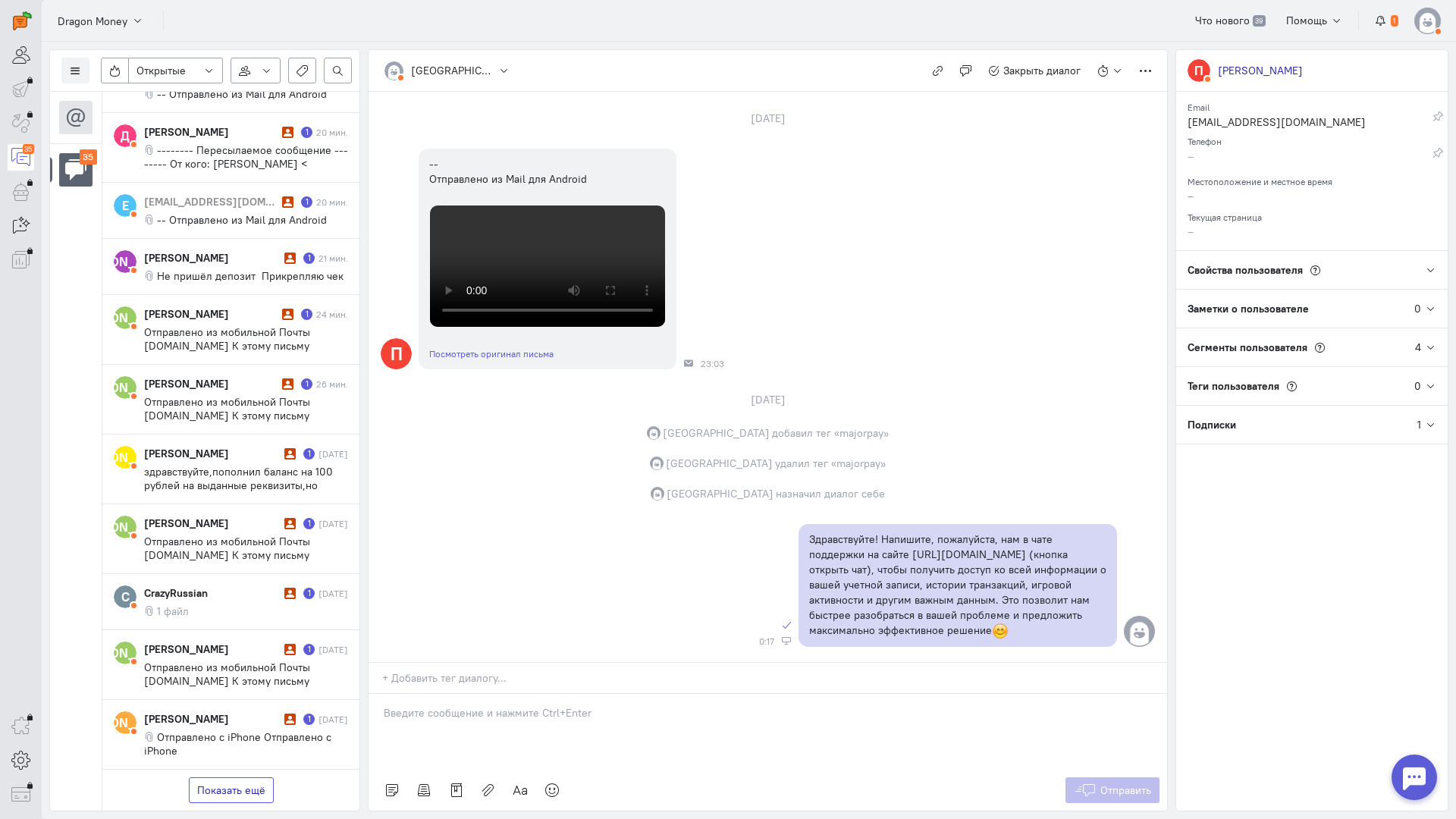
click at [235, 777] on button "Показать ещё" at bounding box center [231, 789] width 85 height 26
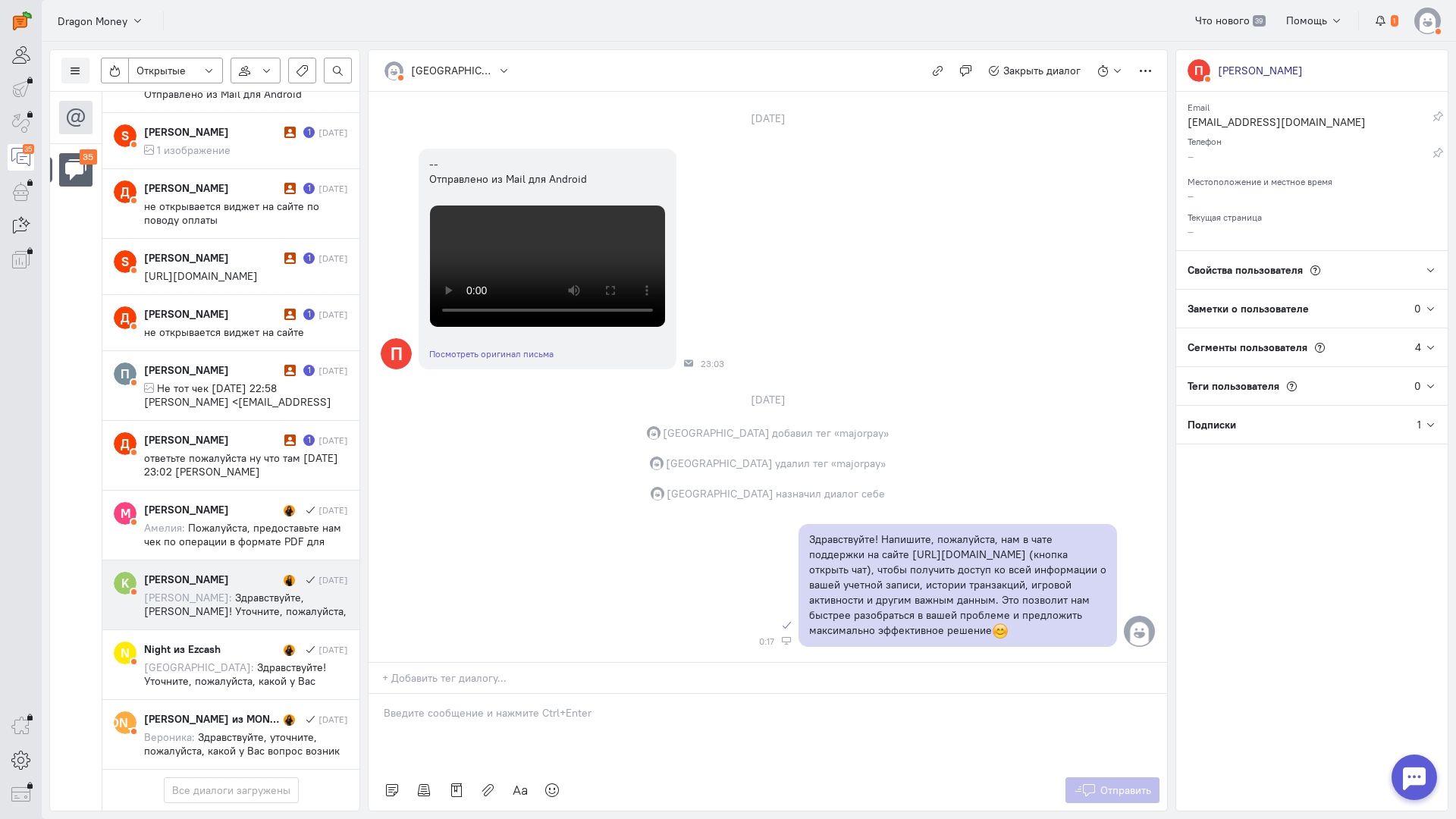
scroll to position [2134, 0]
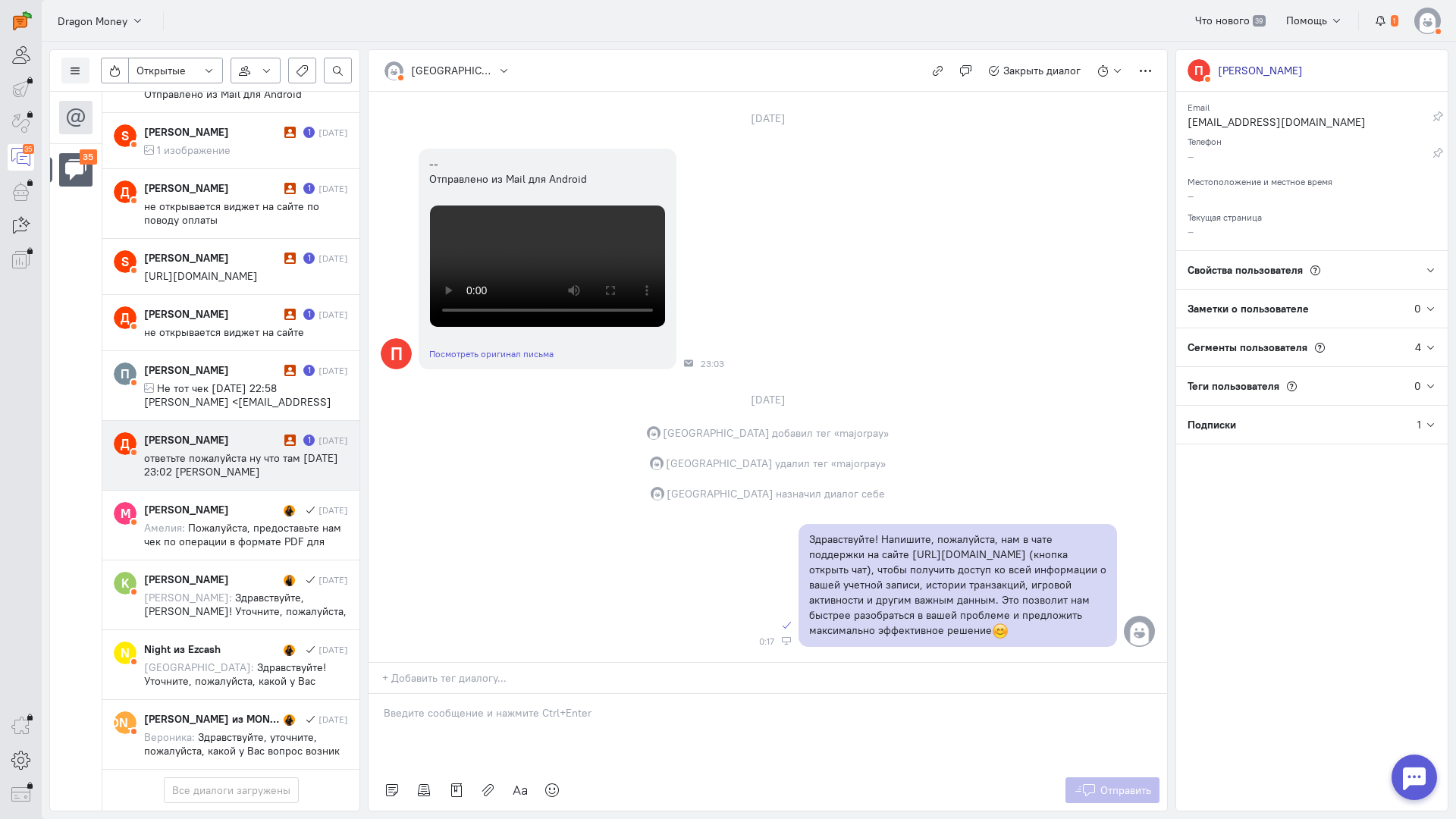
click at [239, 432] on div "[PERSON_NAME] 1 [DATE] ответьте пожалуйста ну что там [DATE] 23:02 [PERSON_NAME…" at bounding box center [246, 455] width 204 height 47
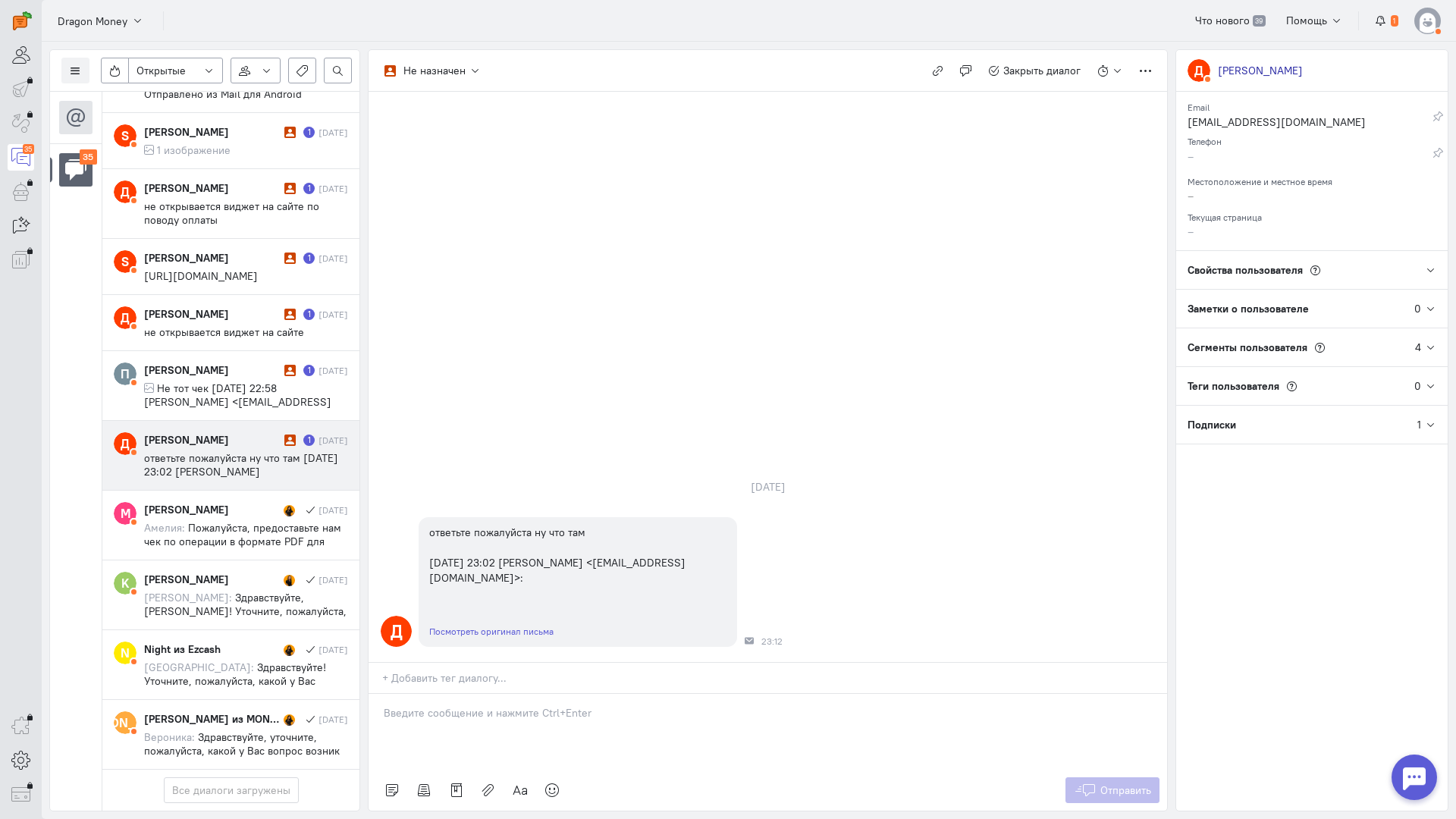
click at [248, 451] on span "ответьте пожалуйста ну что там [DATE] 23:02 [PERSON_NAME] <[EMAIL_ADDRESS][DOMA…" at bounding box center [241, 471] width 194 height 41
click at [481, 693] on div at bounding box center [768, 731] width 799 height 76
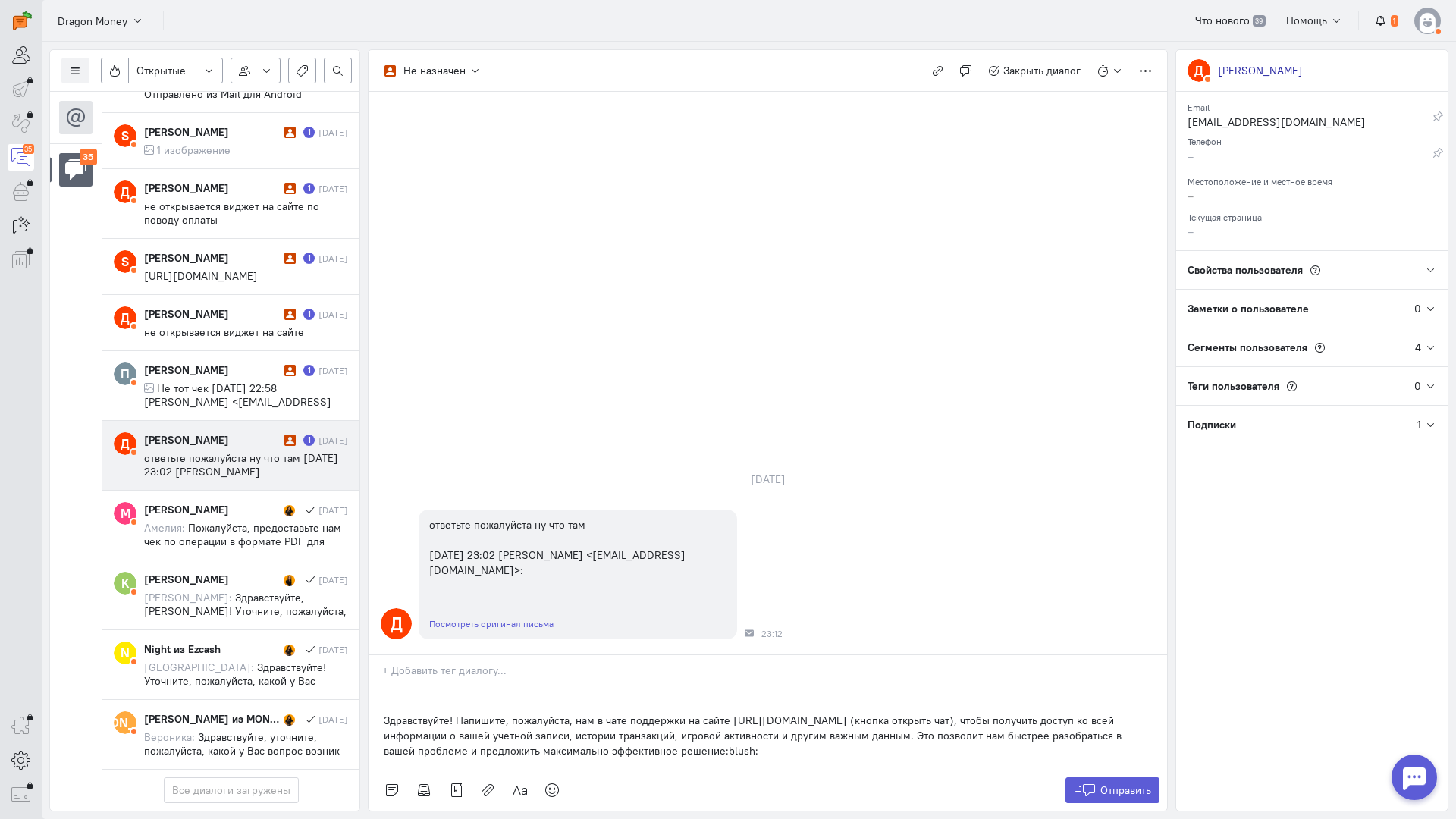
click at [377, 686] on div "Здравствуйте! Напишите, пожалуйста, нам в чате поддержки на сайте [URL][DOMAIN_…" at bounding box center [768, 728] width 799 height 84
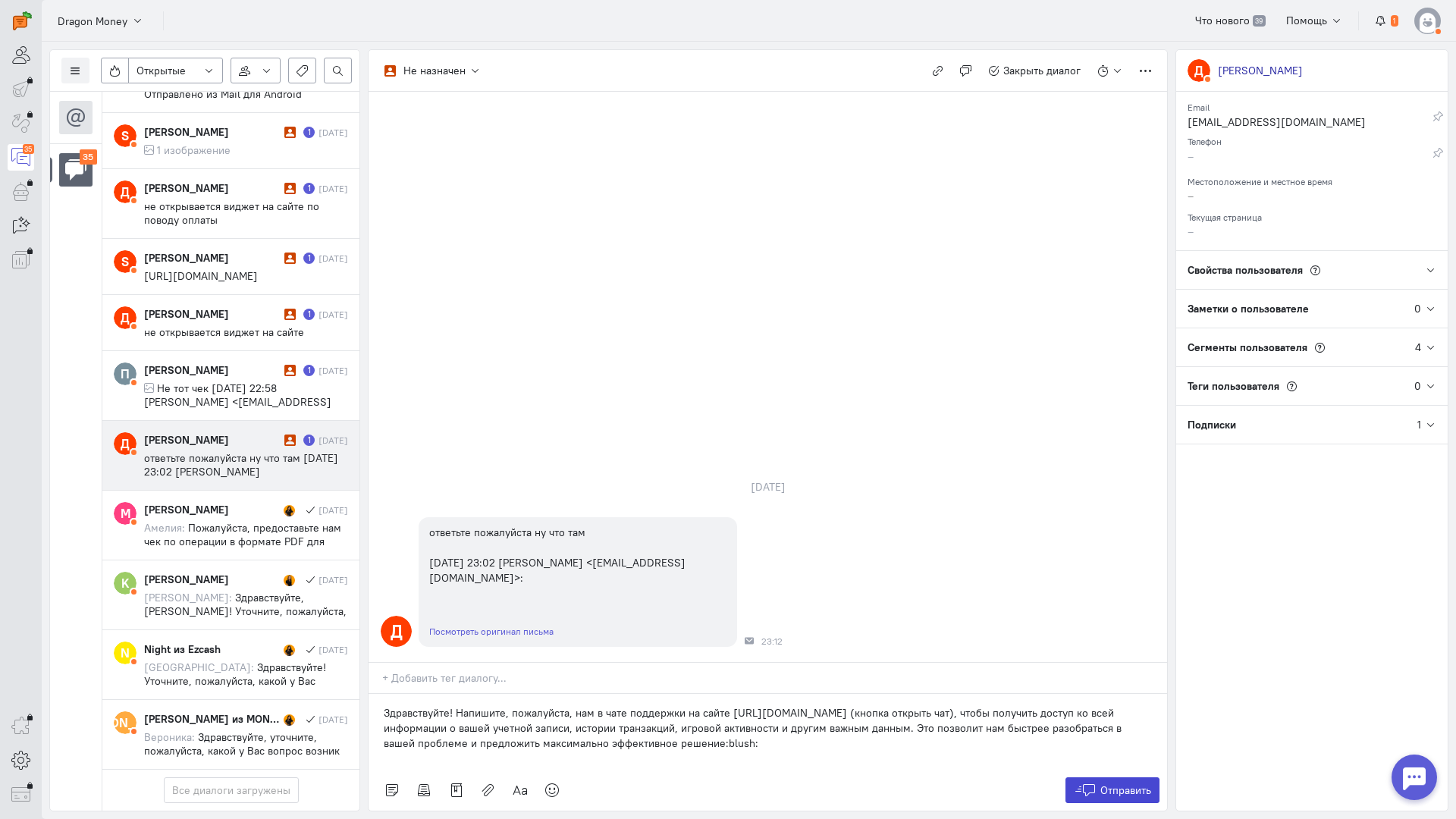
drag, startPoint x: 1081, startPoint y: 694, endPoint x: 1092, endPoint y: 696, distance: 11.2
click at [1082, 782] on icon at bounding box center [1085, 789] width 23 height 15
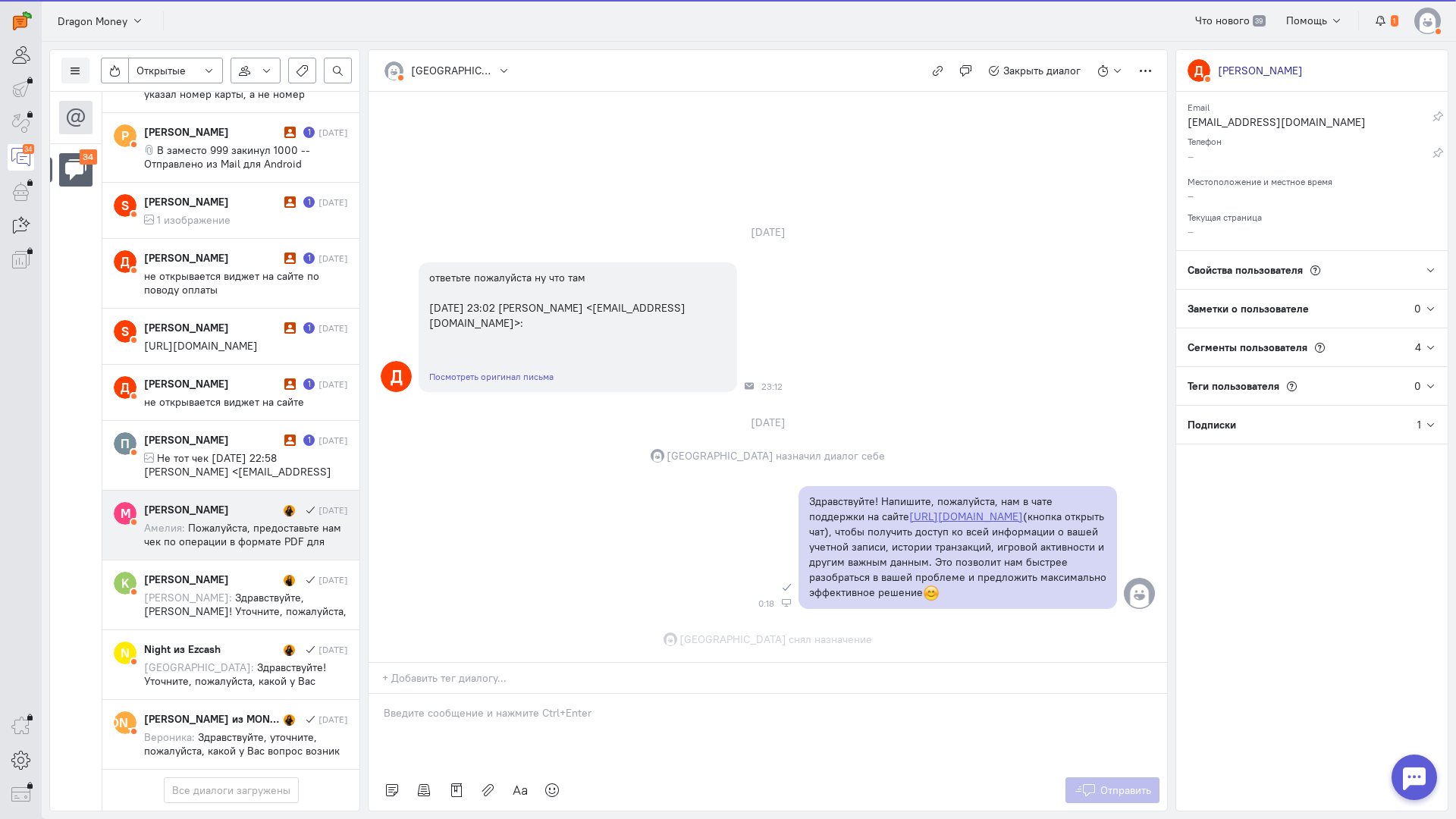
scroll to position [7, 0]
click at [186, 432] on div "[PERSON_NAME]" at bounding box center [212, 440] width 136 height 15
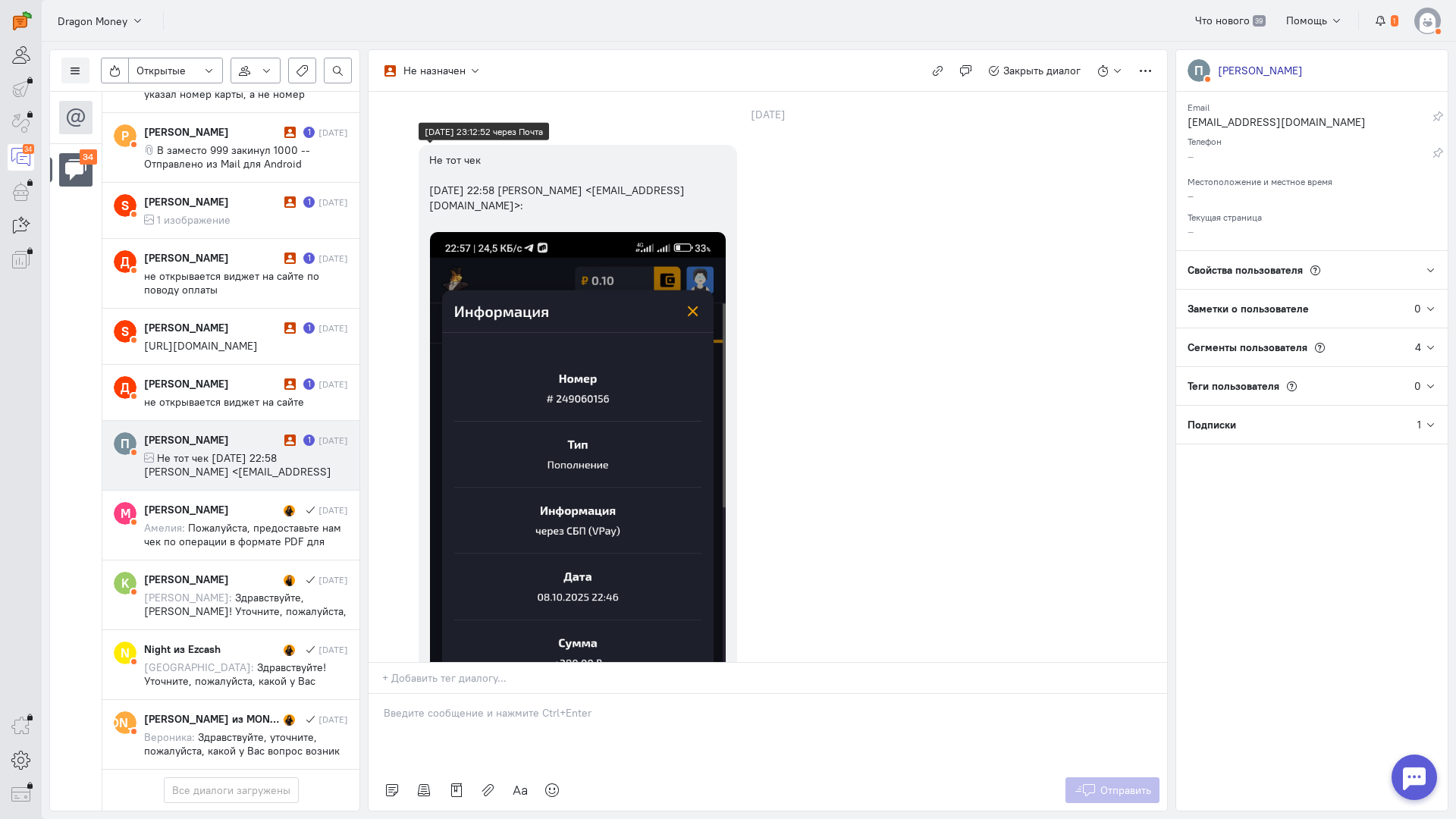
scroll to position [2066, 0]
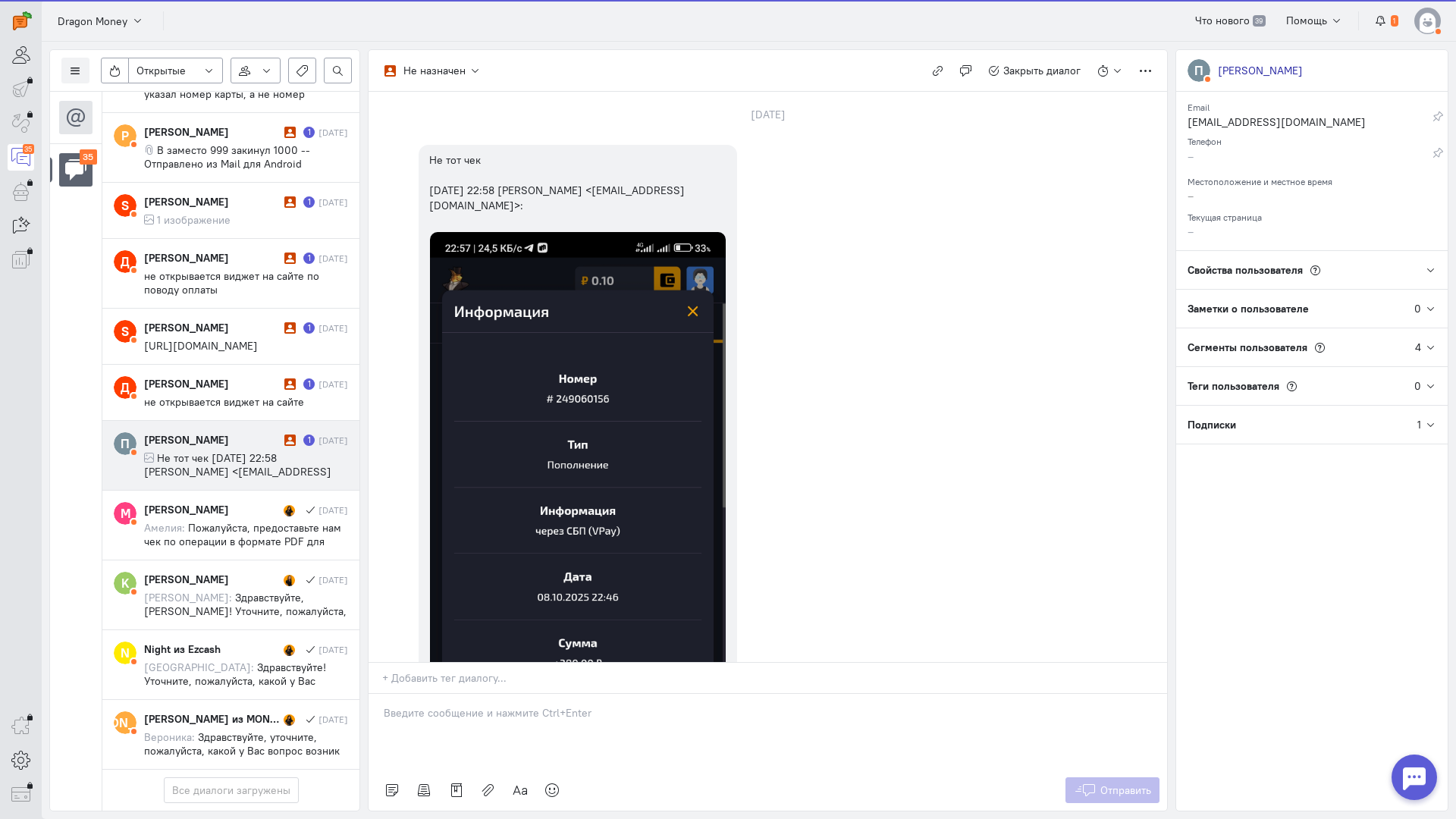
click at [470, 693] on div at bounding box center [768, 731] width 799 height 76
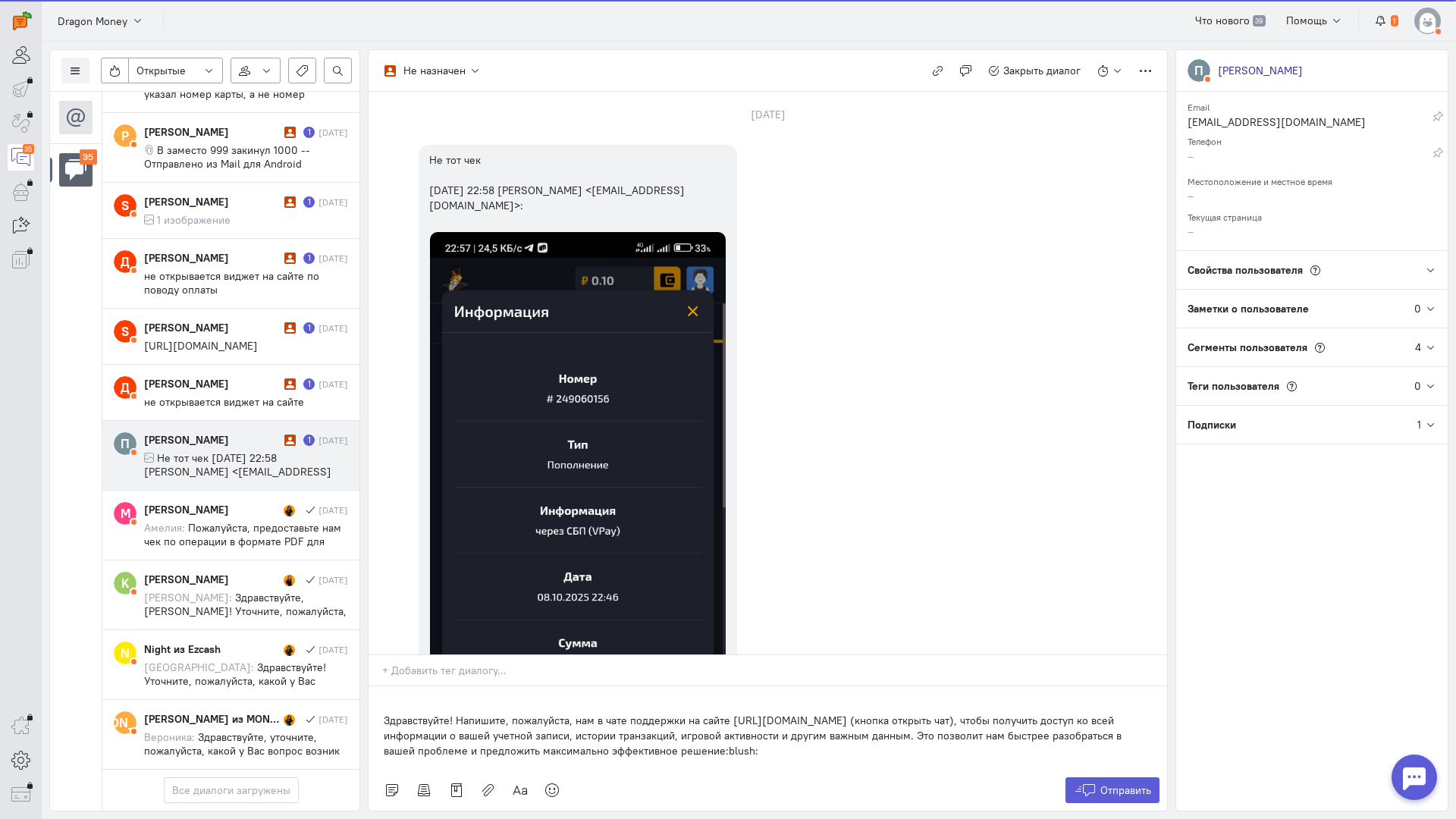
scroll to position [2122, 0]
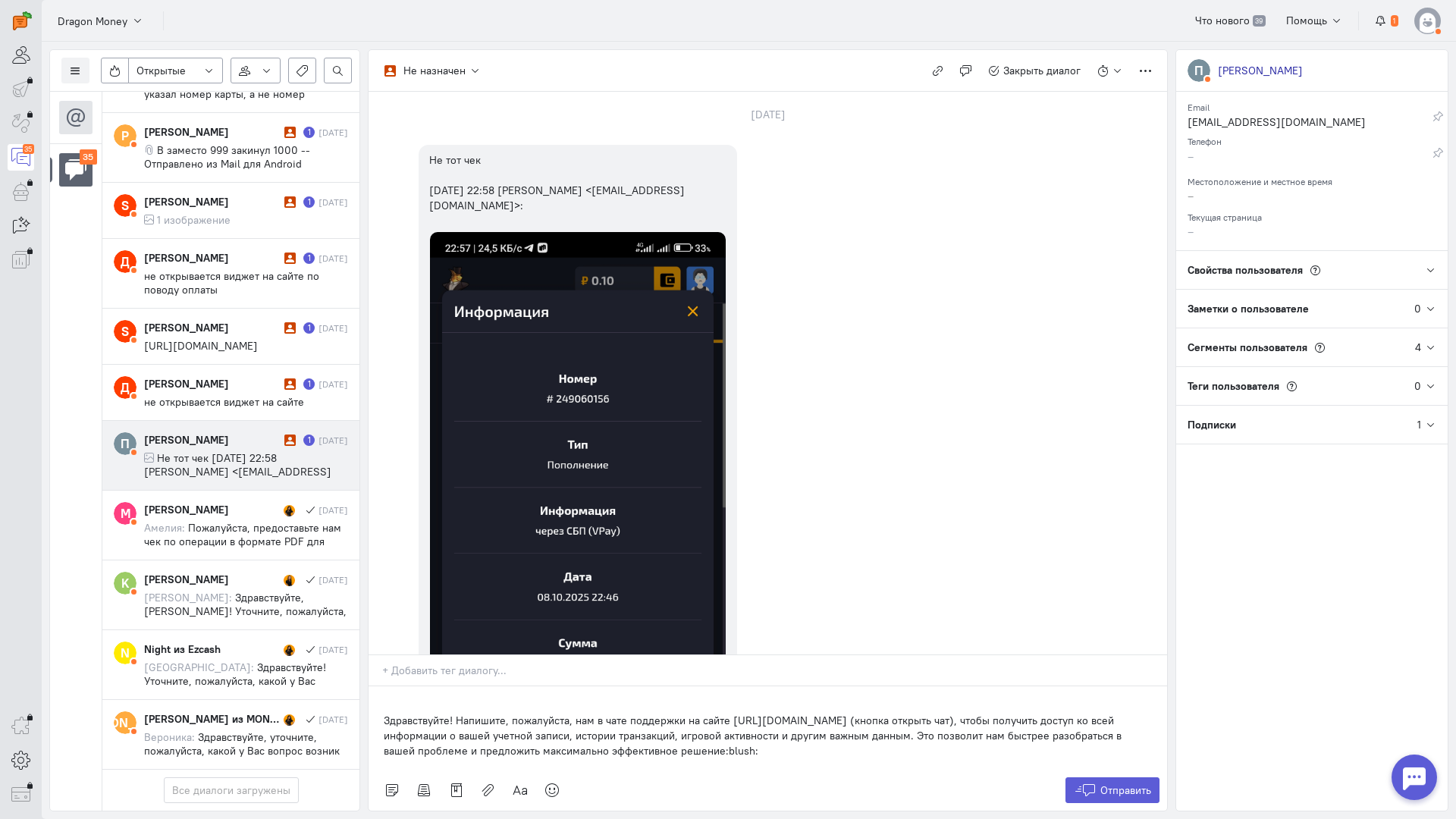
click at [377, 686] on div "Здравствуйте! Напишите, пожалуйста, нам в чате поддержки на сайте [URL][DOMAIN_…" at bounding box center [768, 728] width 799 height 84
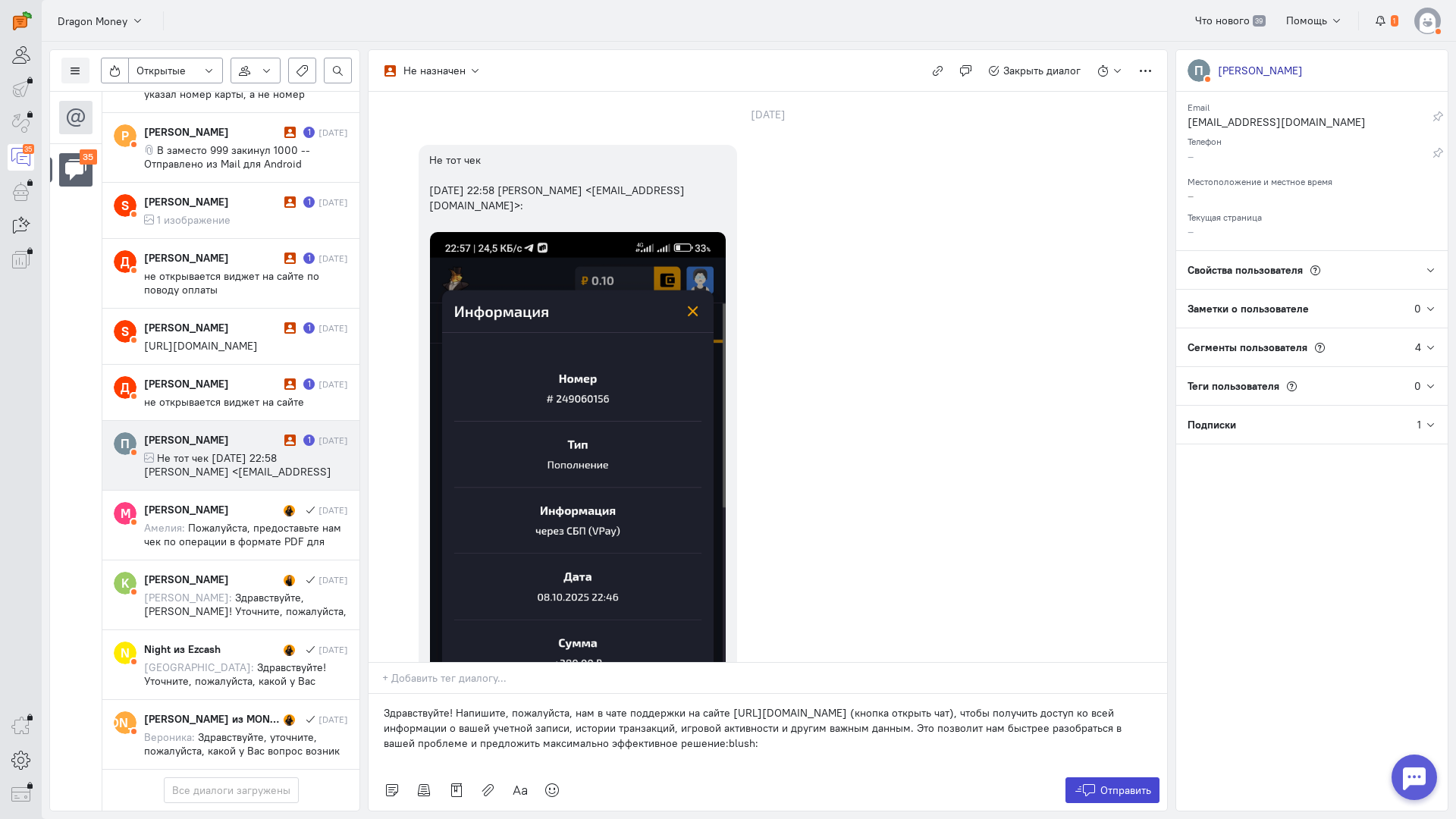
click at [1085, 782] on icon at bounding box center [1085, 789] width 23 height 15
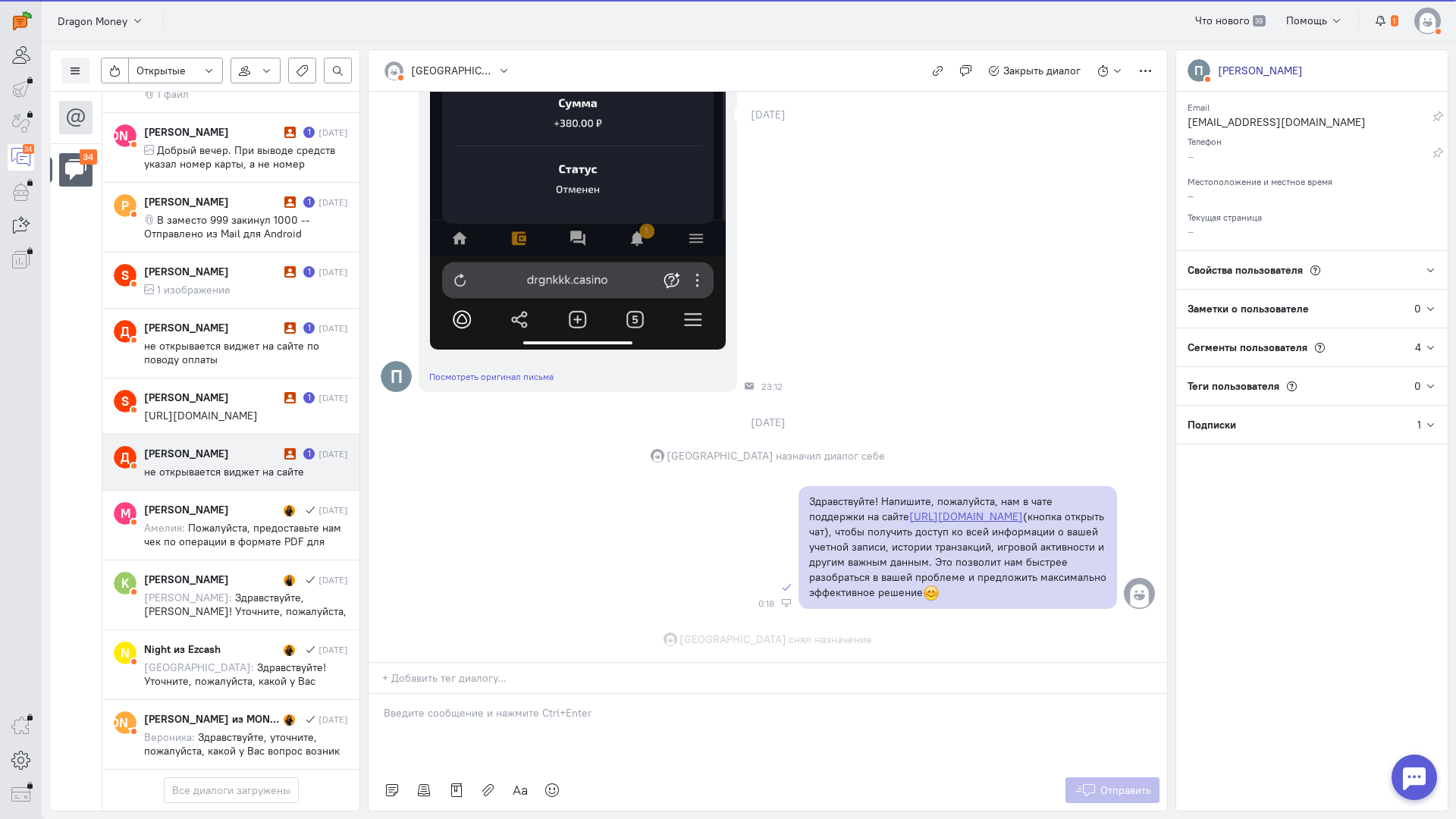
scroll to position [664, 0]
click at [211, 465] on span "не открывается виджет на сайте" at bounding box center [224, 471] width 160 height 13
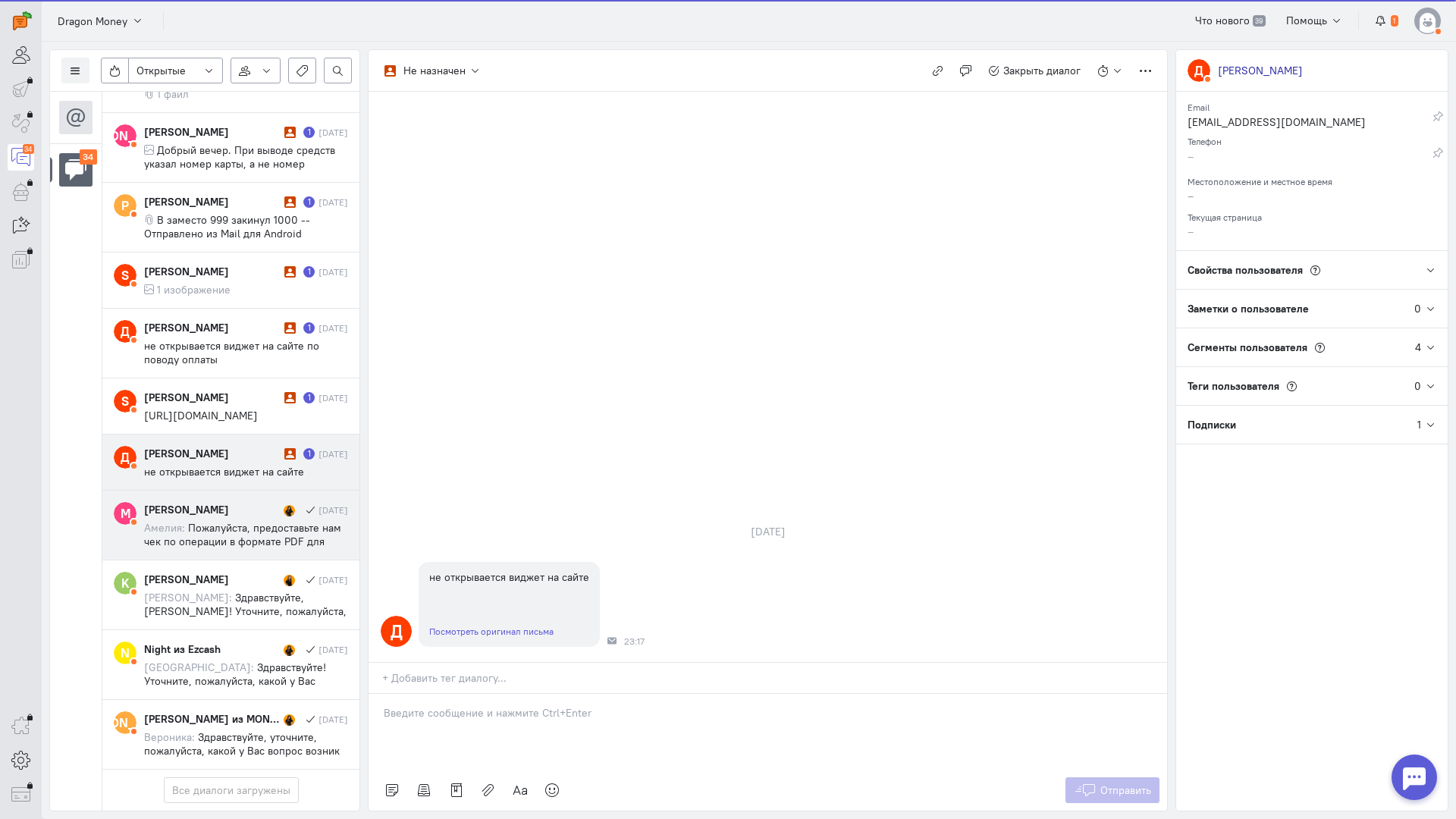
scroll to position [2053, 0]
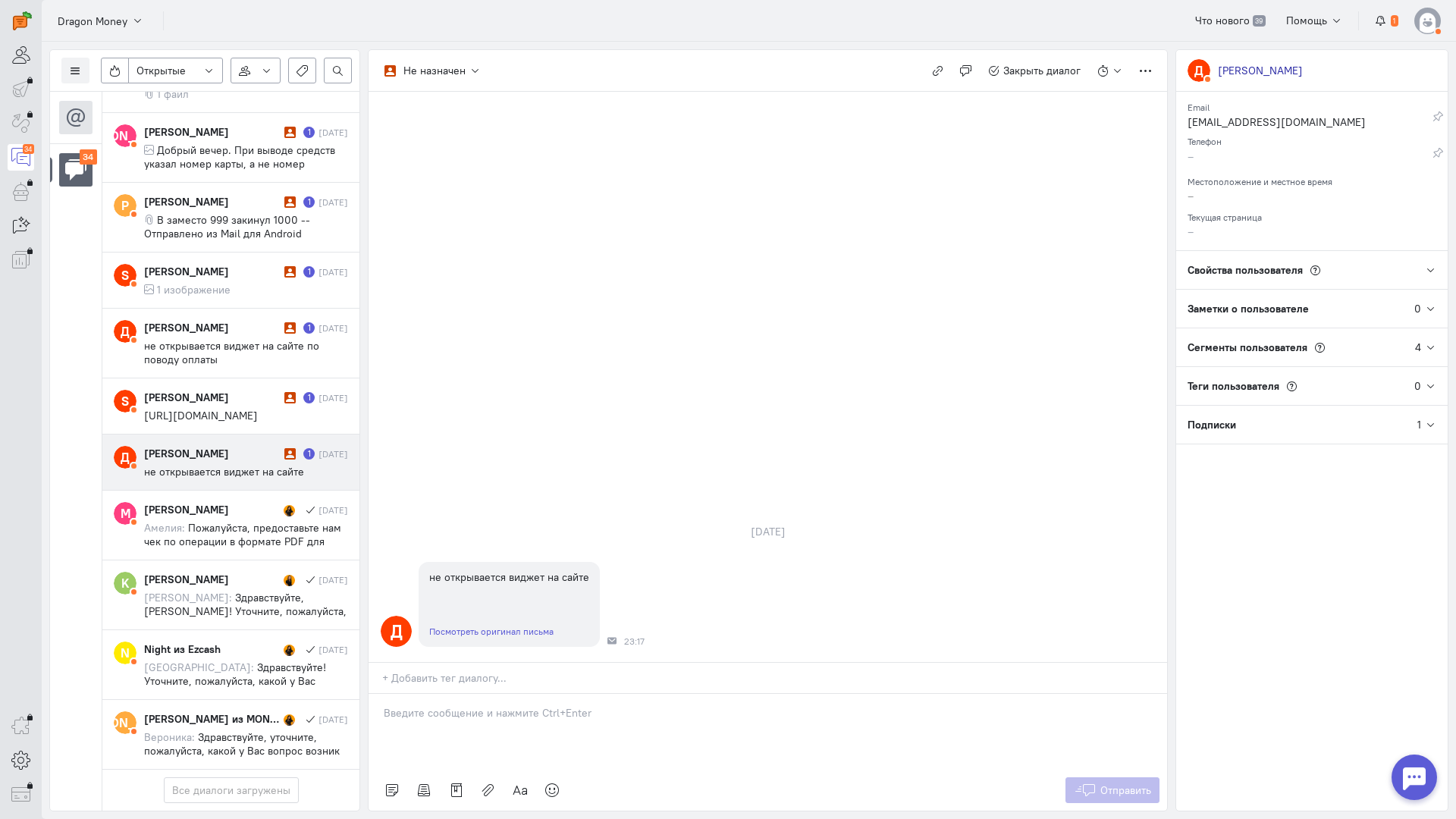
click at [518, 693] on div at bounding box center [768, 731] width 799 height 76
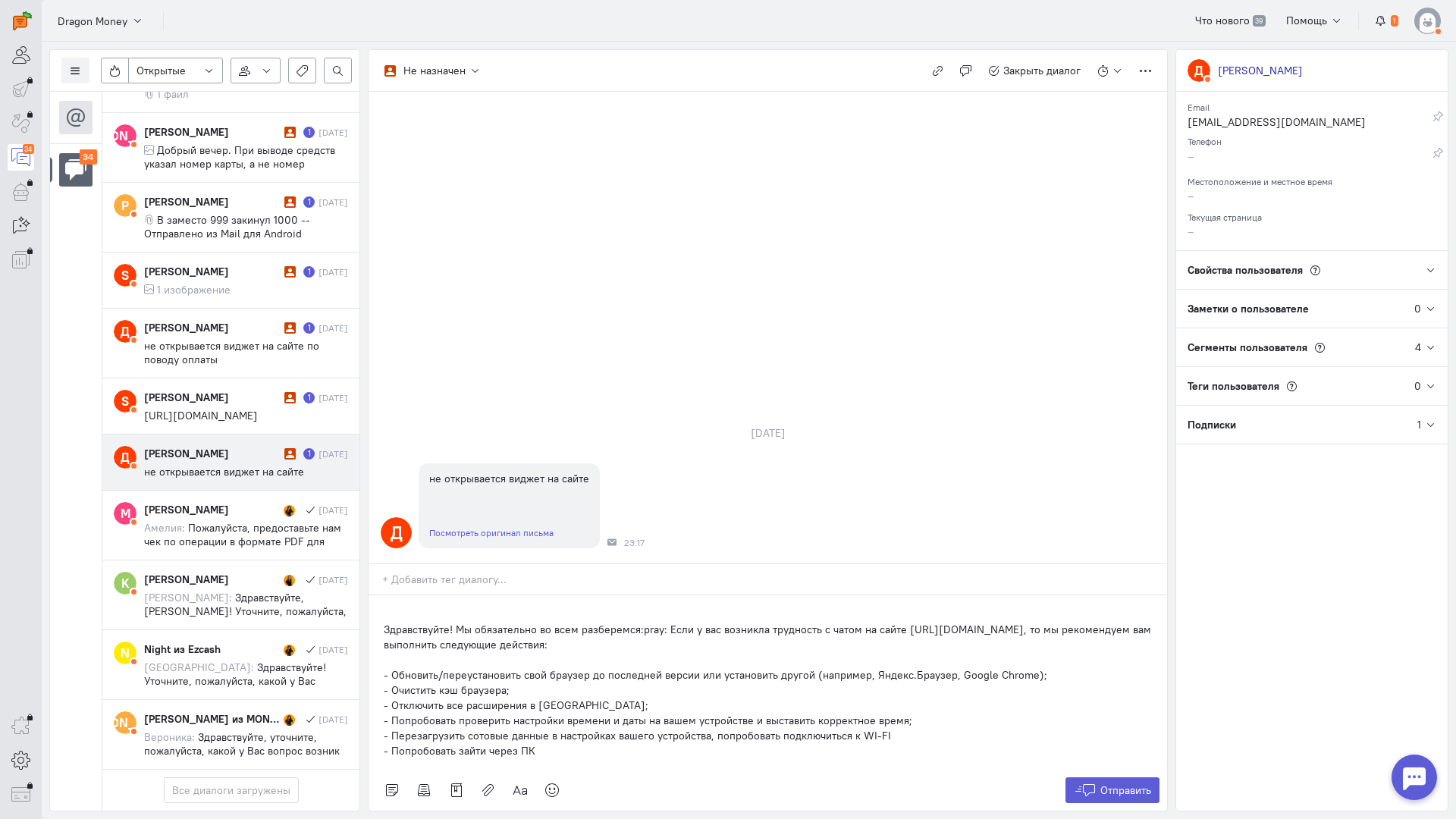
click at [382, 595] on div "Здравствуйте! Мы обязательно во всем разберемся:pray: Если у вас возникла трудн…" at bounding box center [768, 682] width 799 height 174
drag, startPoint x: 1128, startPoint y: 697, endPoint x: 1081, endPoint y: 672, distance: 53.2
click at [1127, 783] on span "Отправить" at bounding box center [1125, 789] width 51 height 13
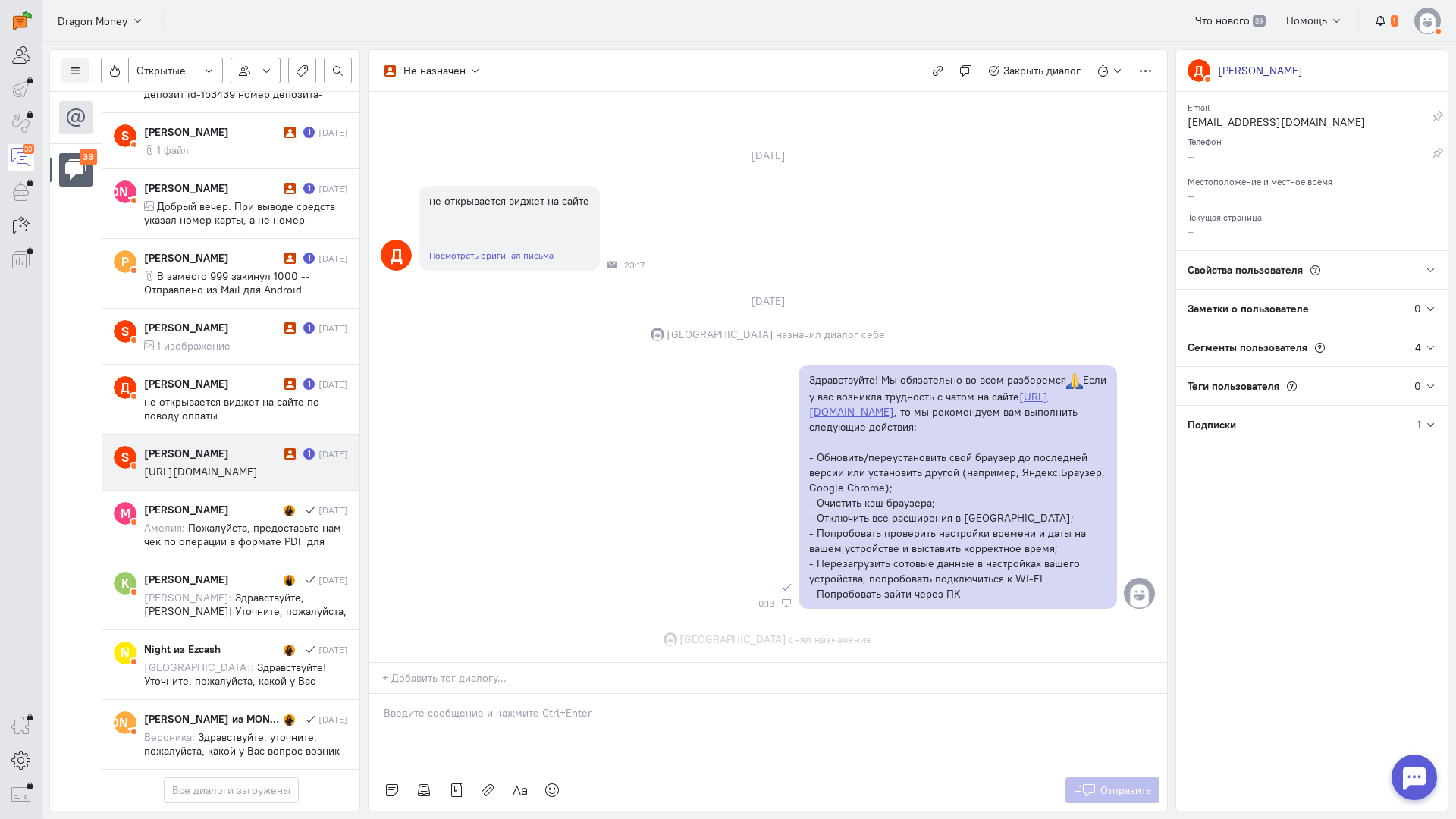
scroll to position [84, 0]
click at [199, 465] on span "[URL][DOMAIN_NAME]" at bounding box center [200, 471] width 113 height 13
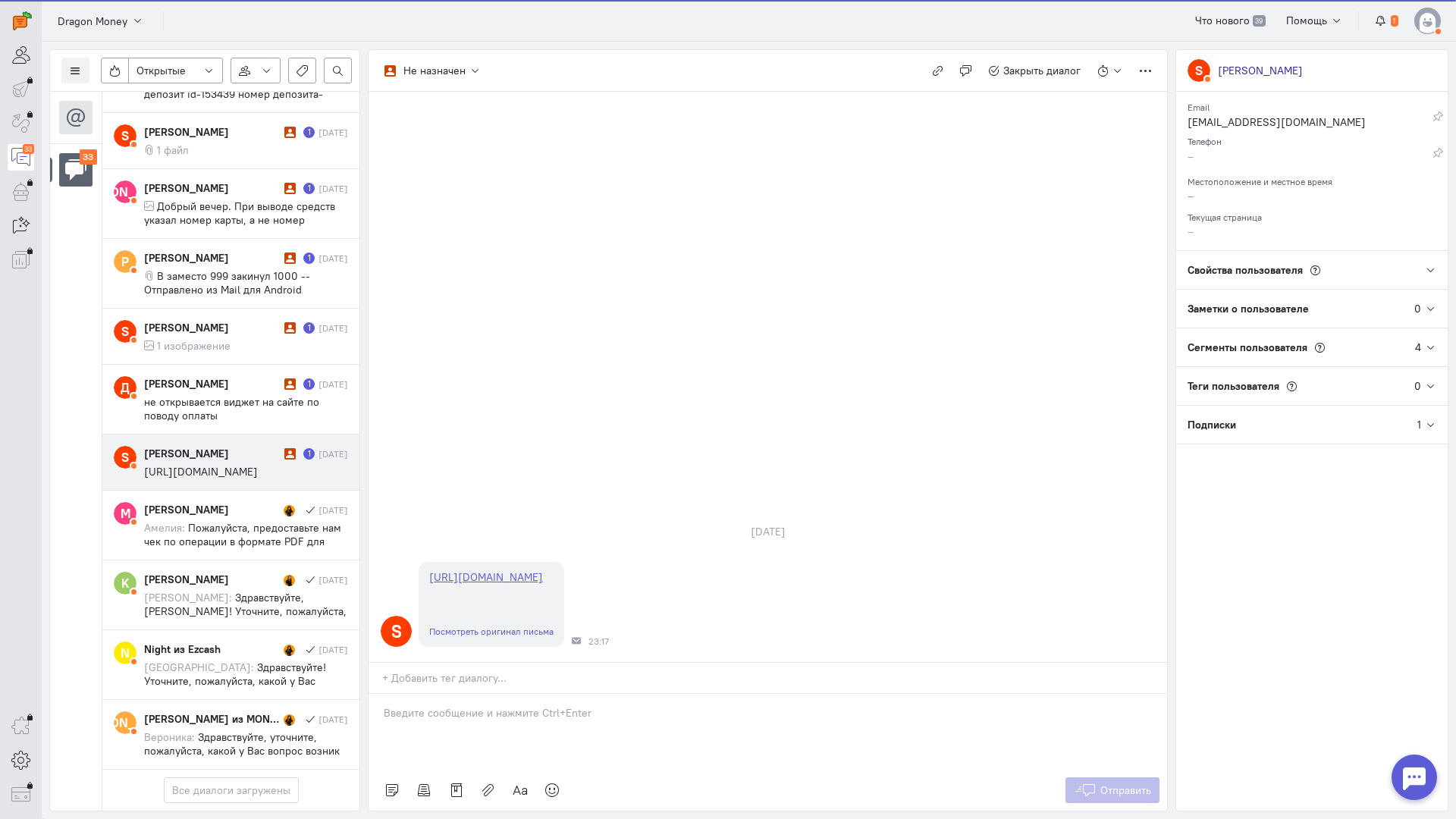
scroll to position [1998, 0]
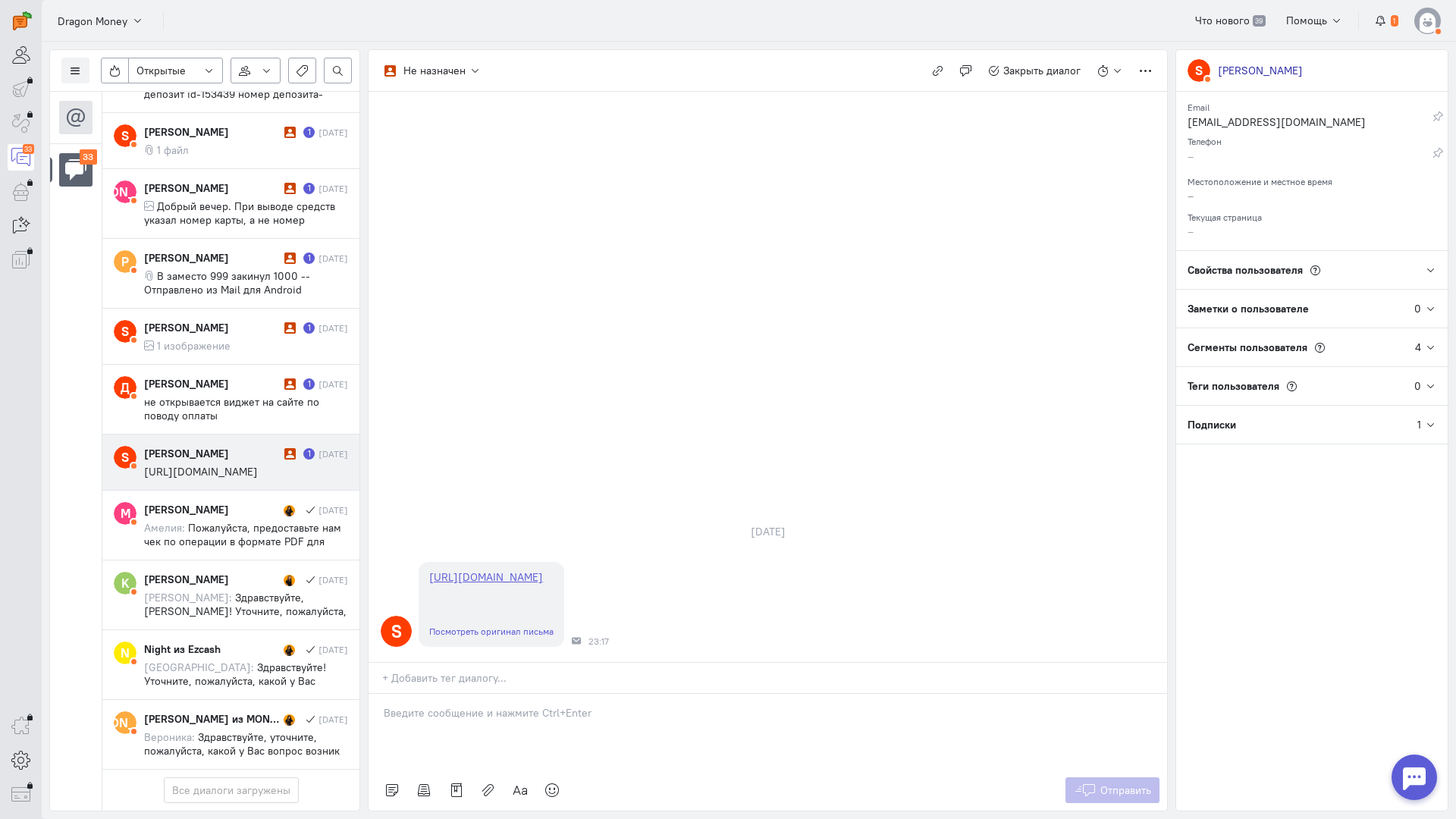
click at [467, 705] on p at bounding box center [768, 712] width 768 height 15
click at [385, 720] on p "Здравствуйте! Благодарим Вас за обращение и предоставленную информацию:blush:" at bounding box center [768, 728] width 768 height 15
click at [1095, 782] on icon at bounding box center [1085, 789] width 23 height 15
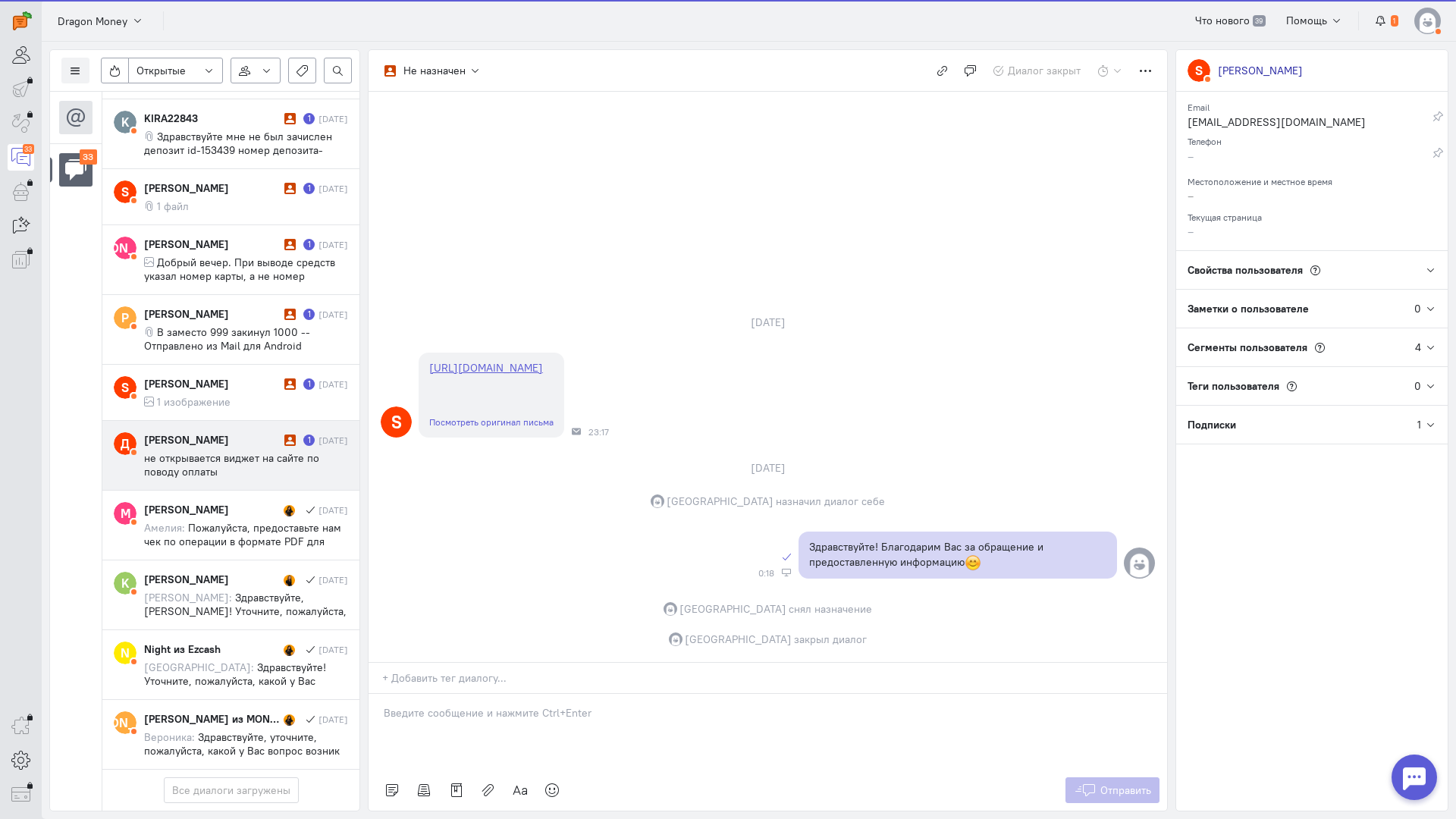
click at [214, 451] on span "не открывается виджет на сайте по поводу оплаты" at bounding box center [232, 465] width 175 height 28
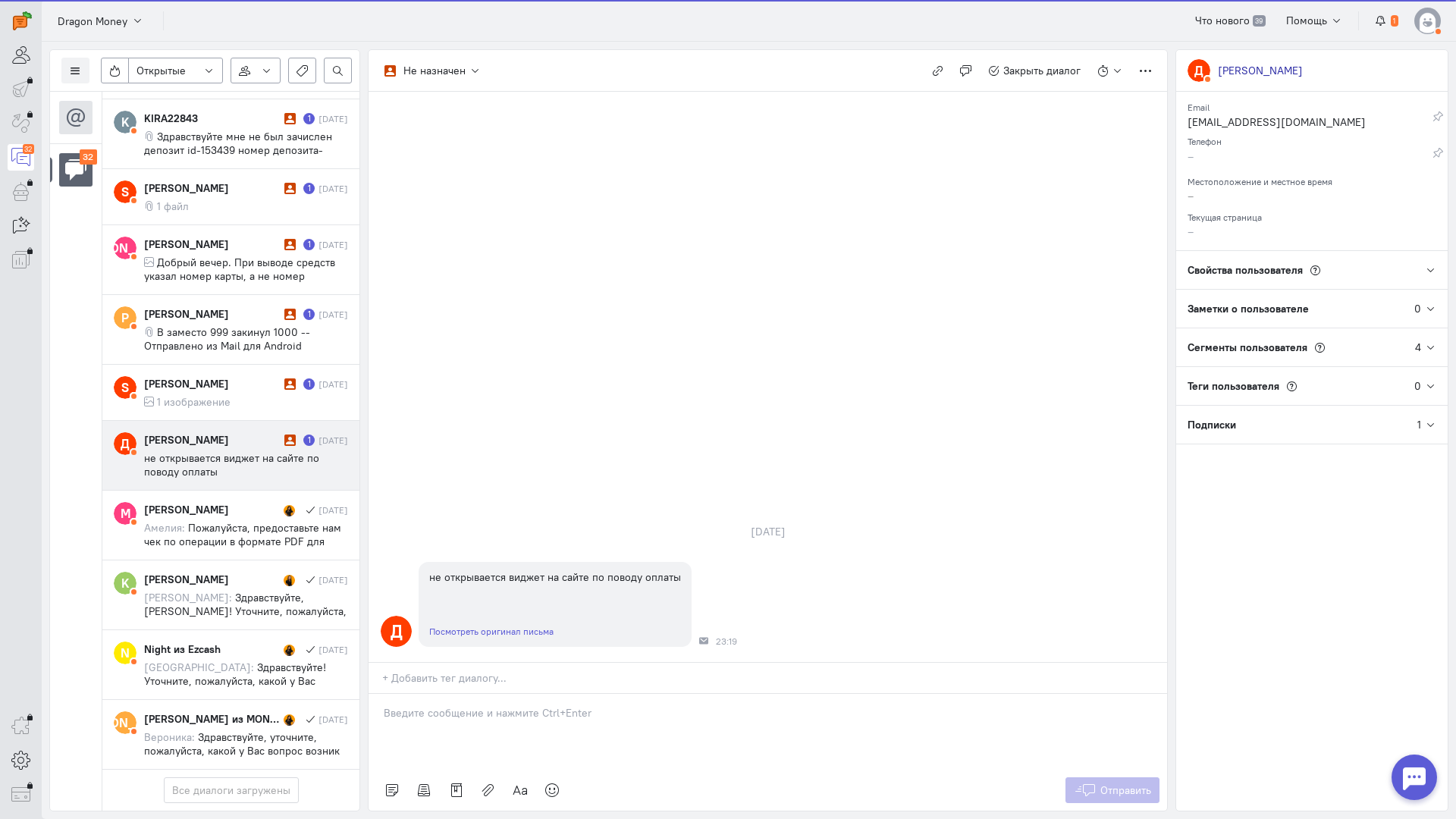
scroll to position [1929, 0]
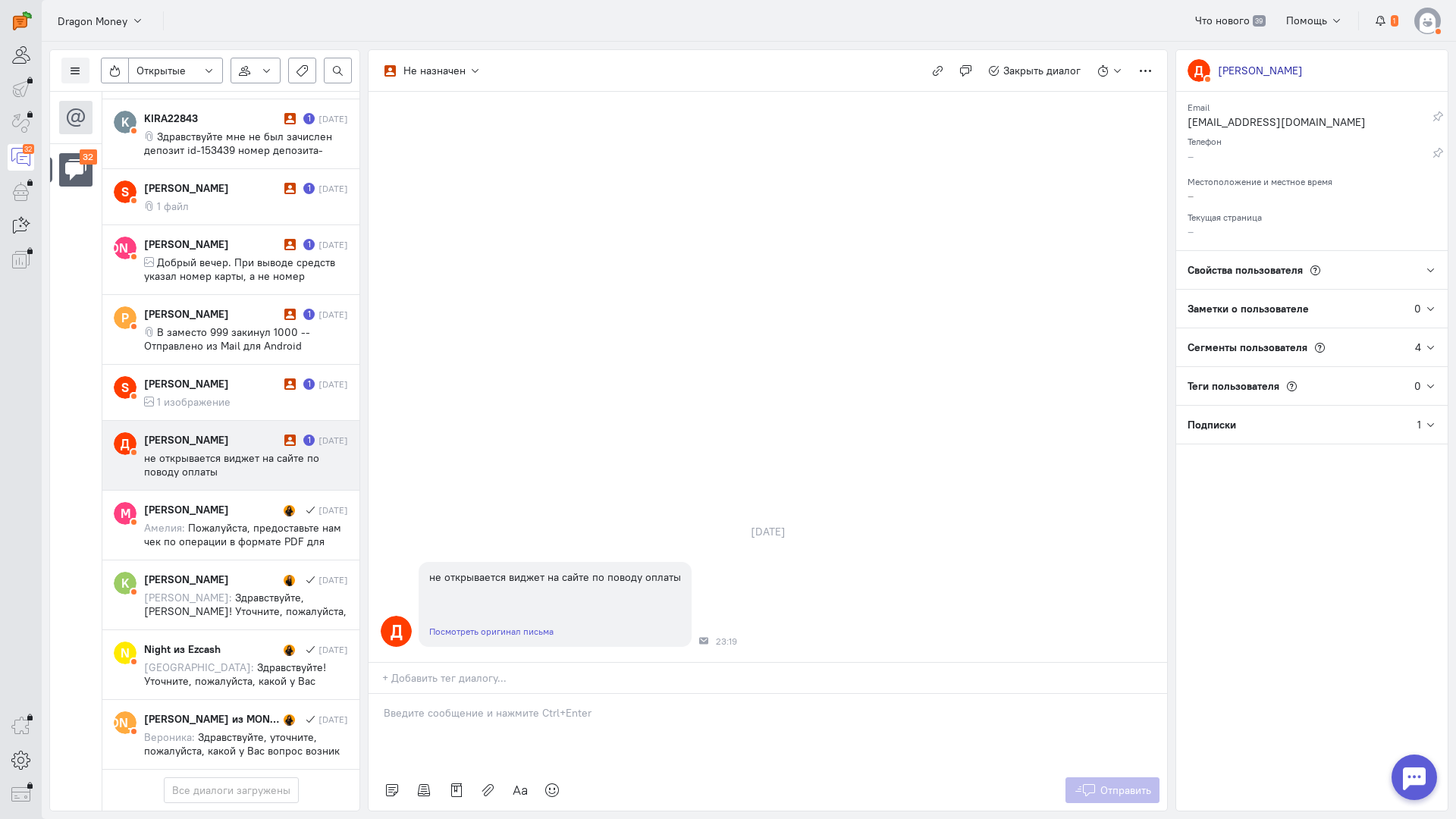
drag, startPoint x: 502, startPoint y: 624, endPoint x: 493, endPoint y: 623, distance: 9.1
click at [500, 705] on p at bounding box center [768, 712] width 768 height 15
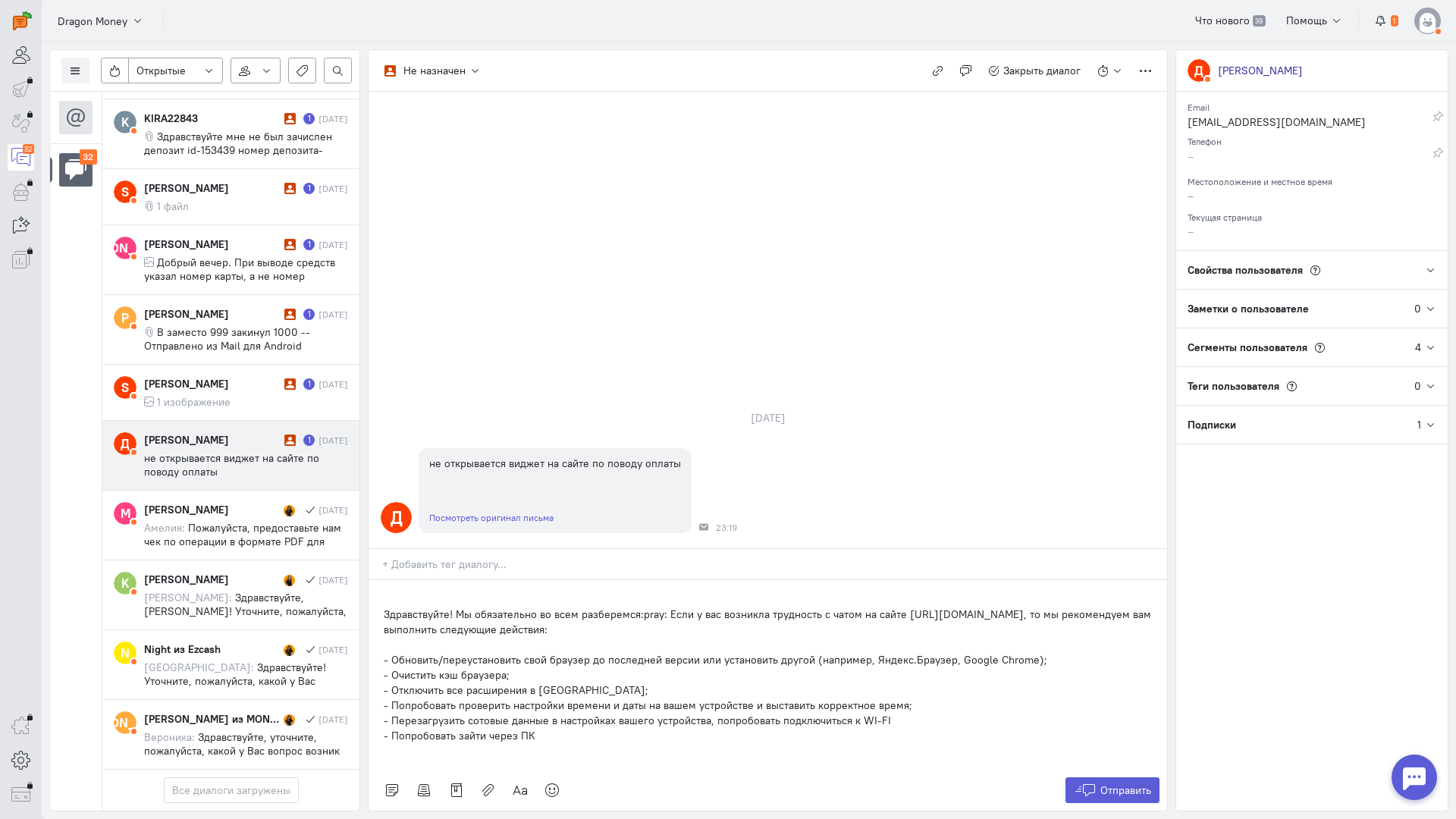
click at [381, 580] on div "Здравствуйте! Мы обязательно во всем разберемся:pray: Если у вас возникла трудн…" at bounding box center [768, 674] width 799 height 190
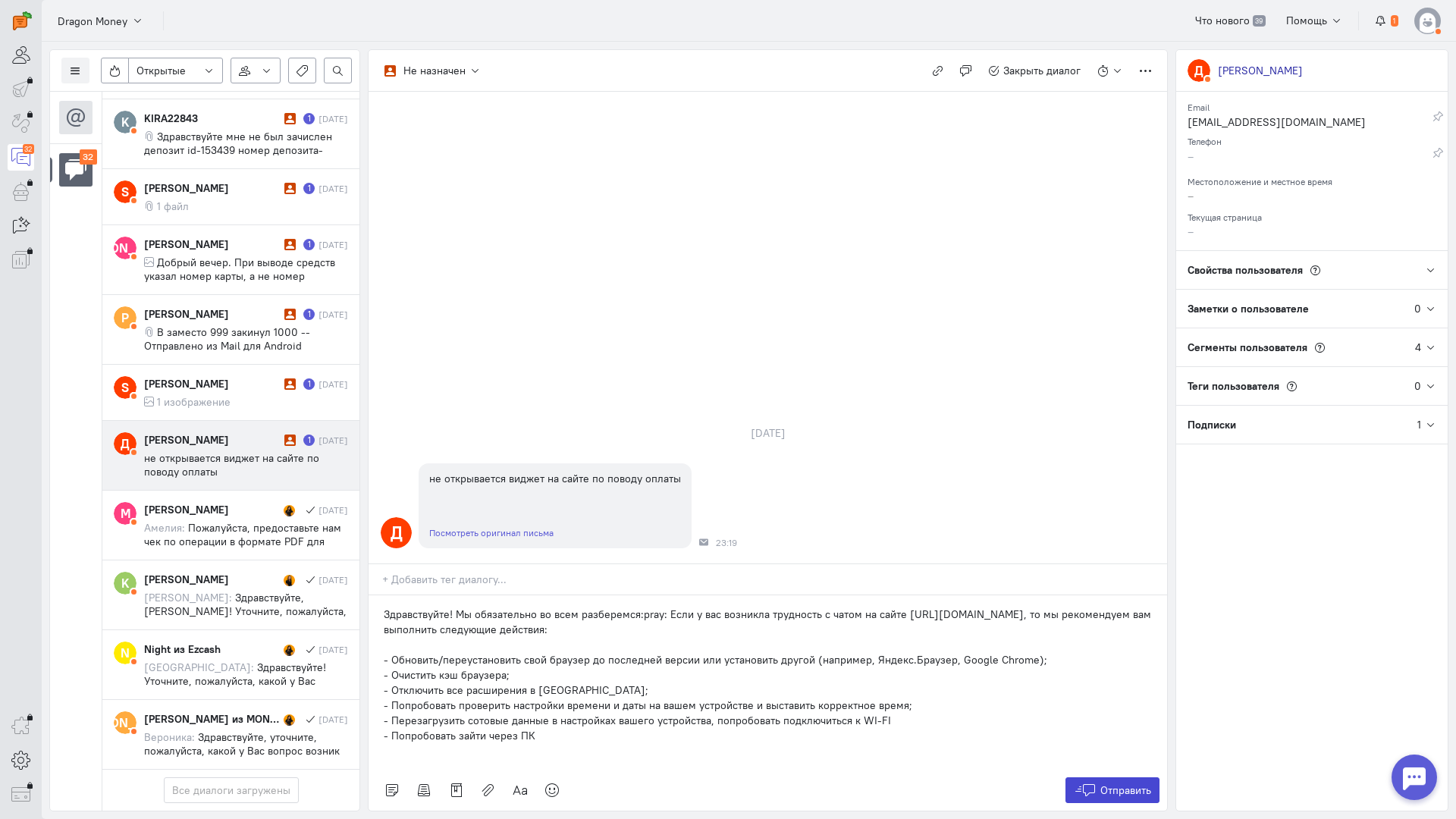
click at [1125, 783] on span "Отправить" at bounding box center [1125, 789] width 51 height 13
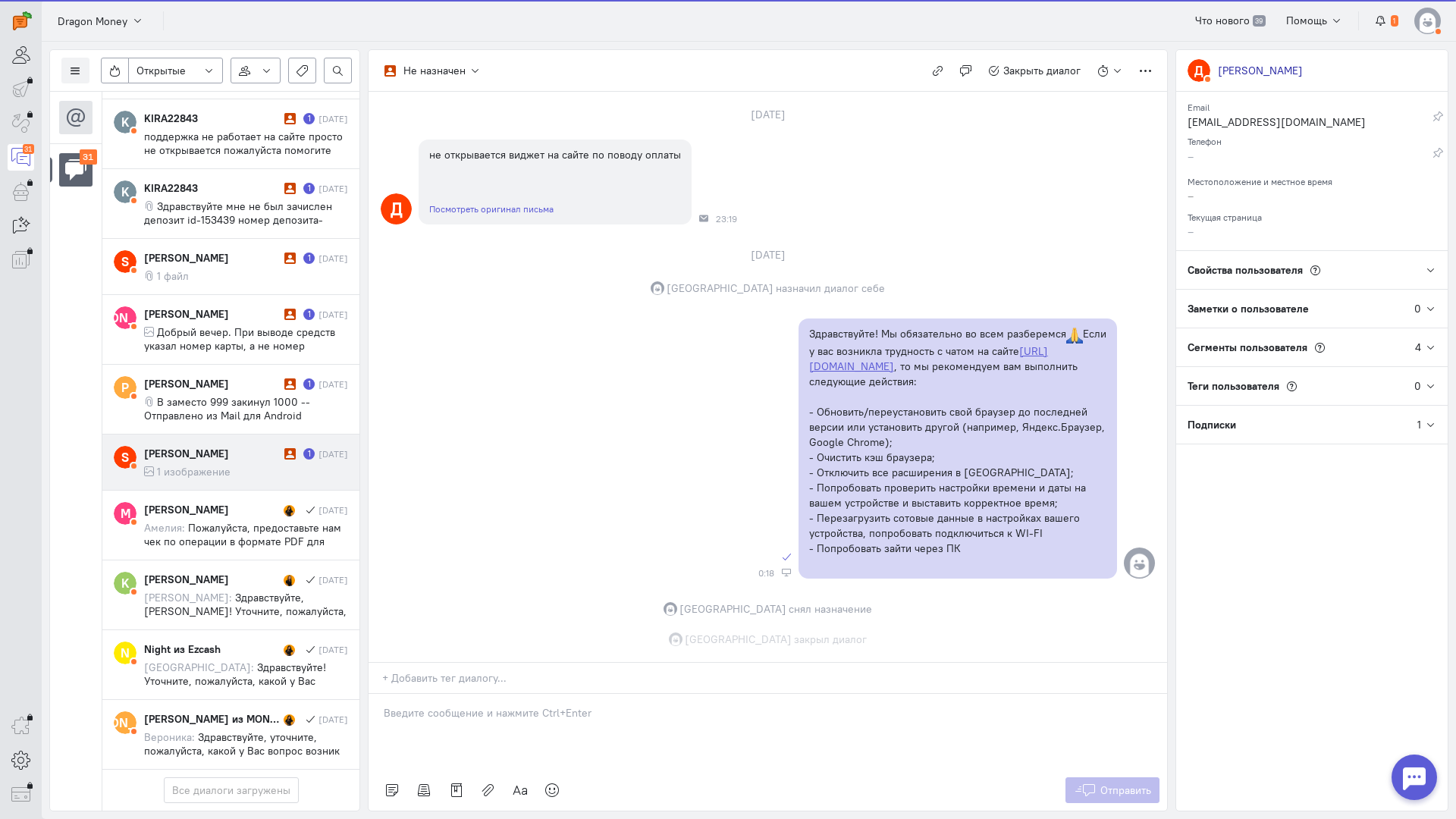
scroll to position [98, 0]
drag, startPoint x: 242, startPoint y: 388, endPoint x: 251, endPoint y: 387, distance: 9.1
click at [241, 434] on cq-conversation-card "S [PERSON_NAME] 1 [DATE] 1 изображение" at bounding box center [231, 462] width 257 height 56
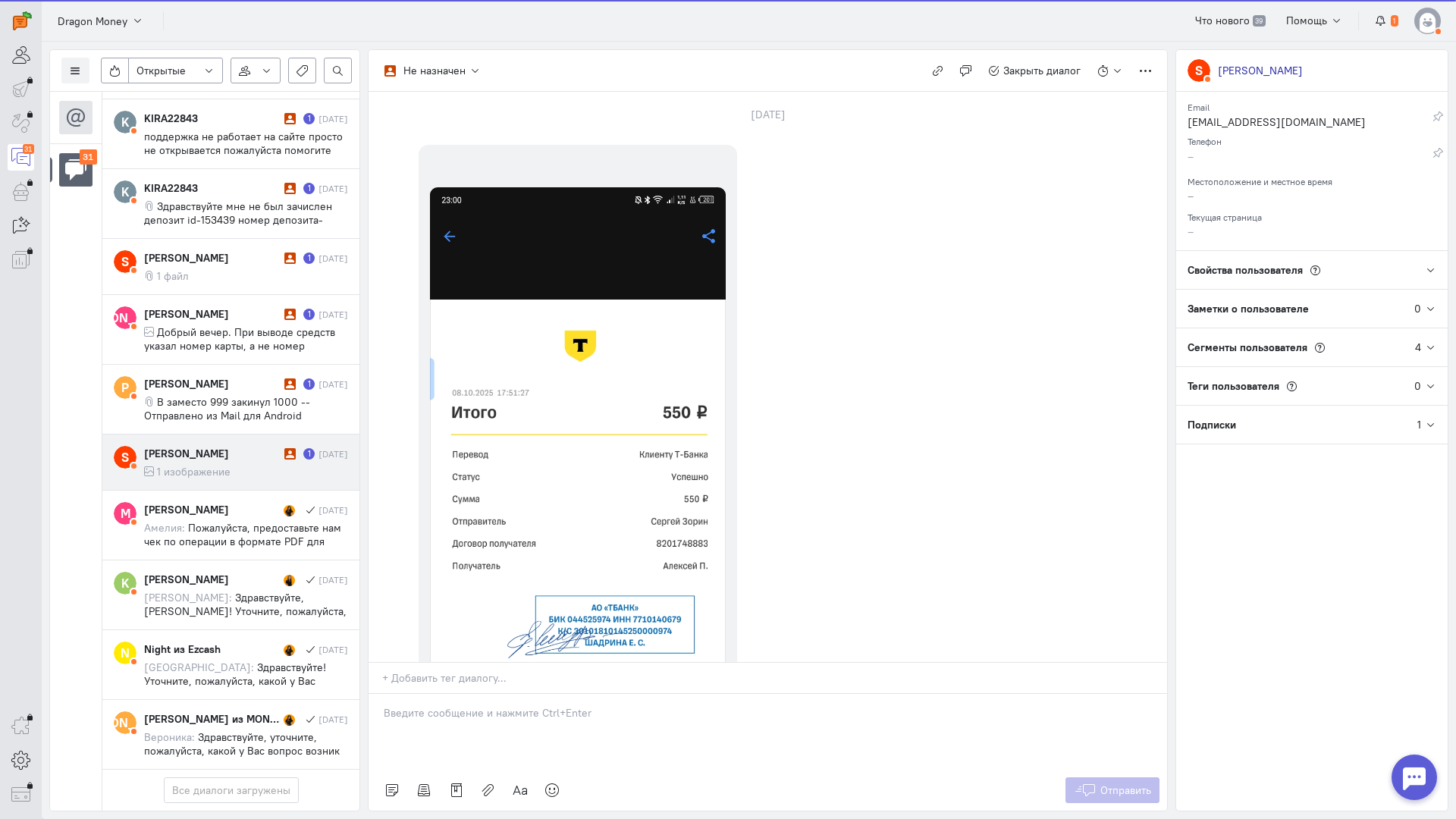
scroll to position [1861, 0]
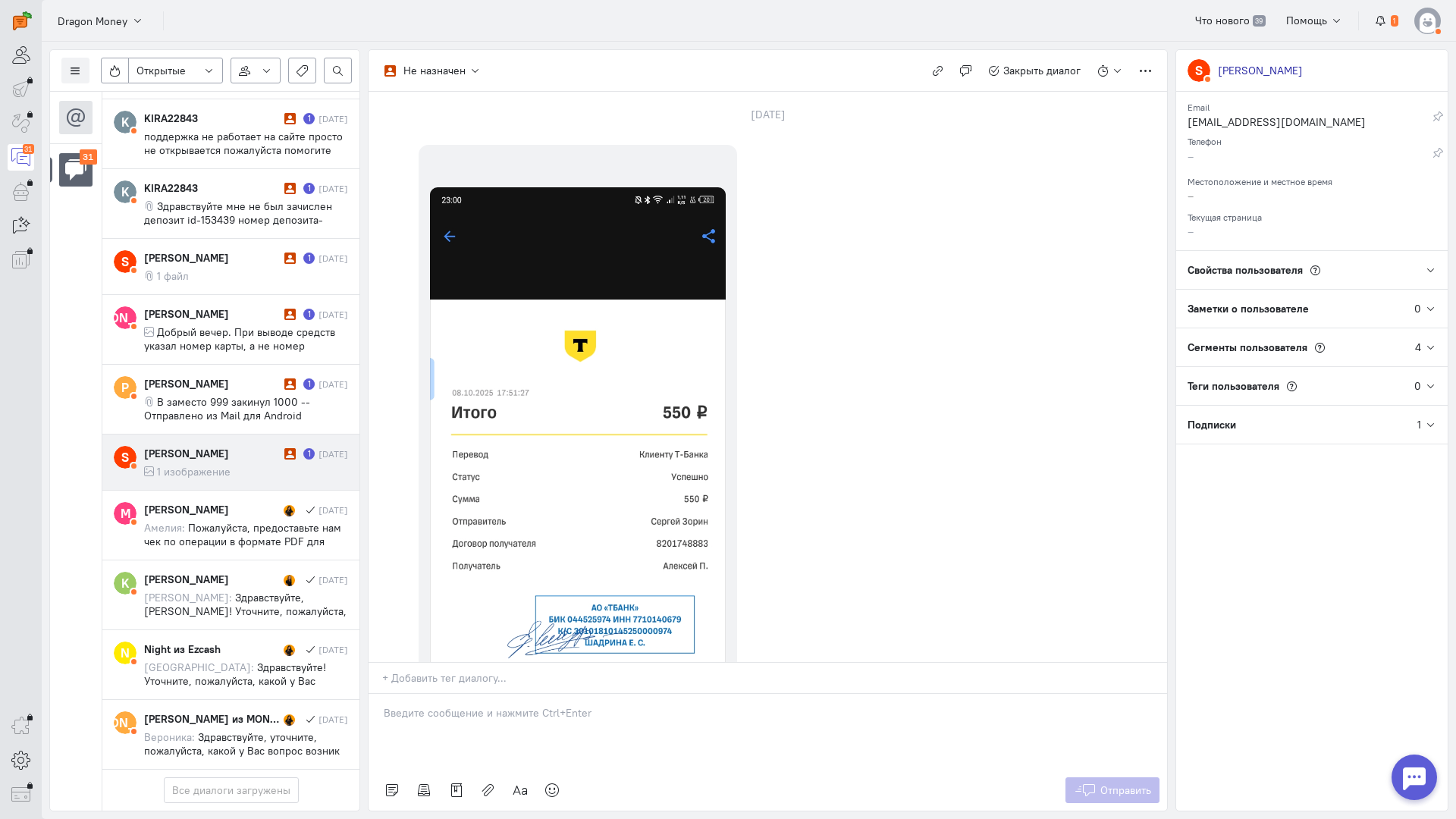
click at [520, 693] on div at bounding box center [768, 731] width 799 height 76
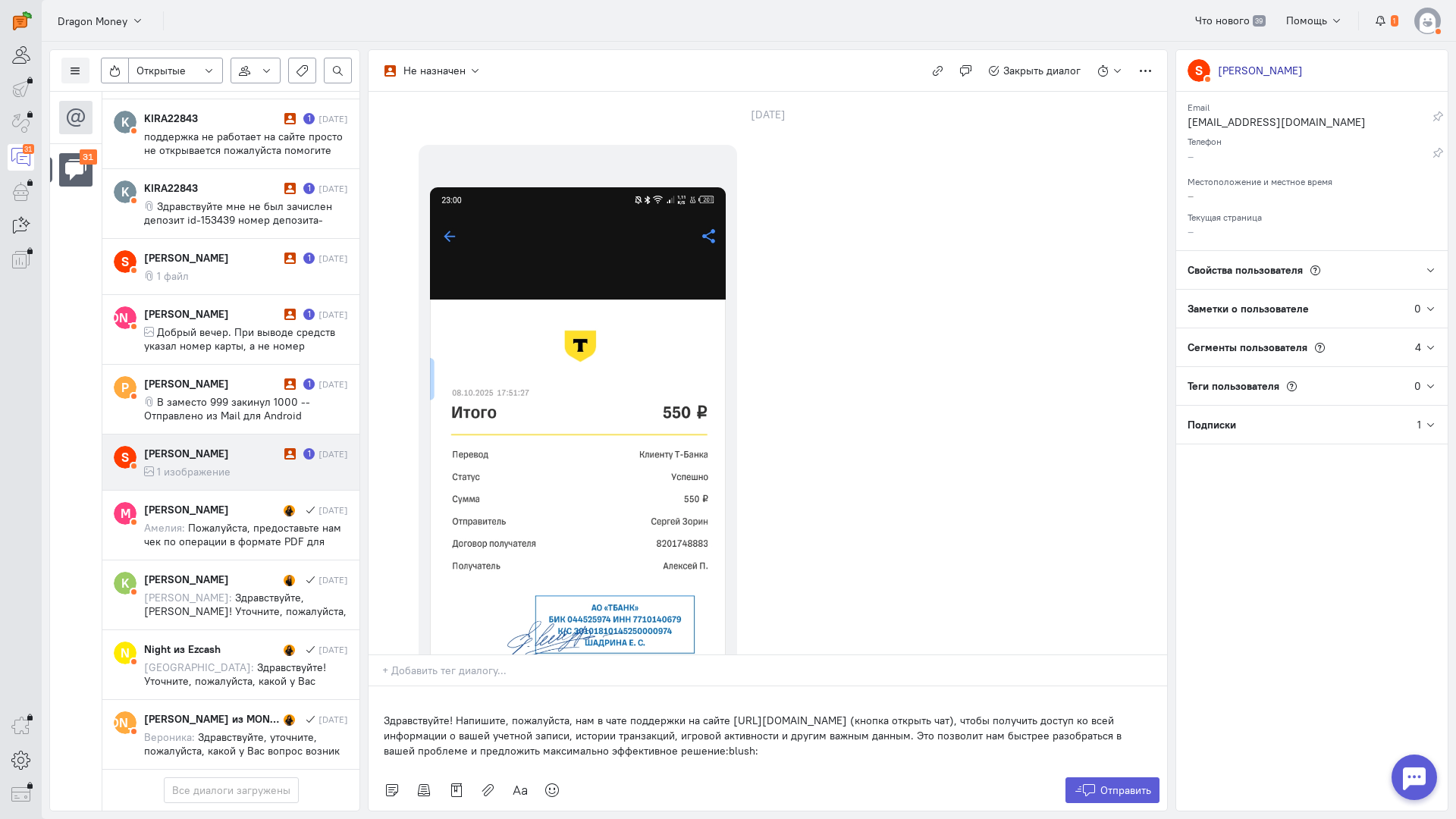
click at [384, 712] on p "Здравствуйте! Напишите, пожалуйста, нам в чате поддержки на сайте [URL][DOMAIN_…" at bounding box center [768, 735] width 768 height 46
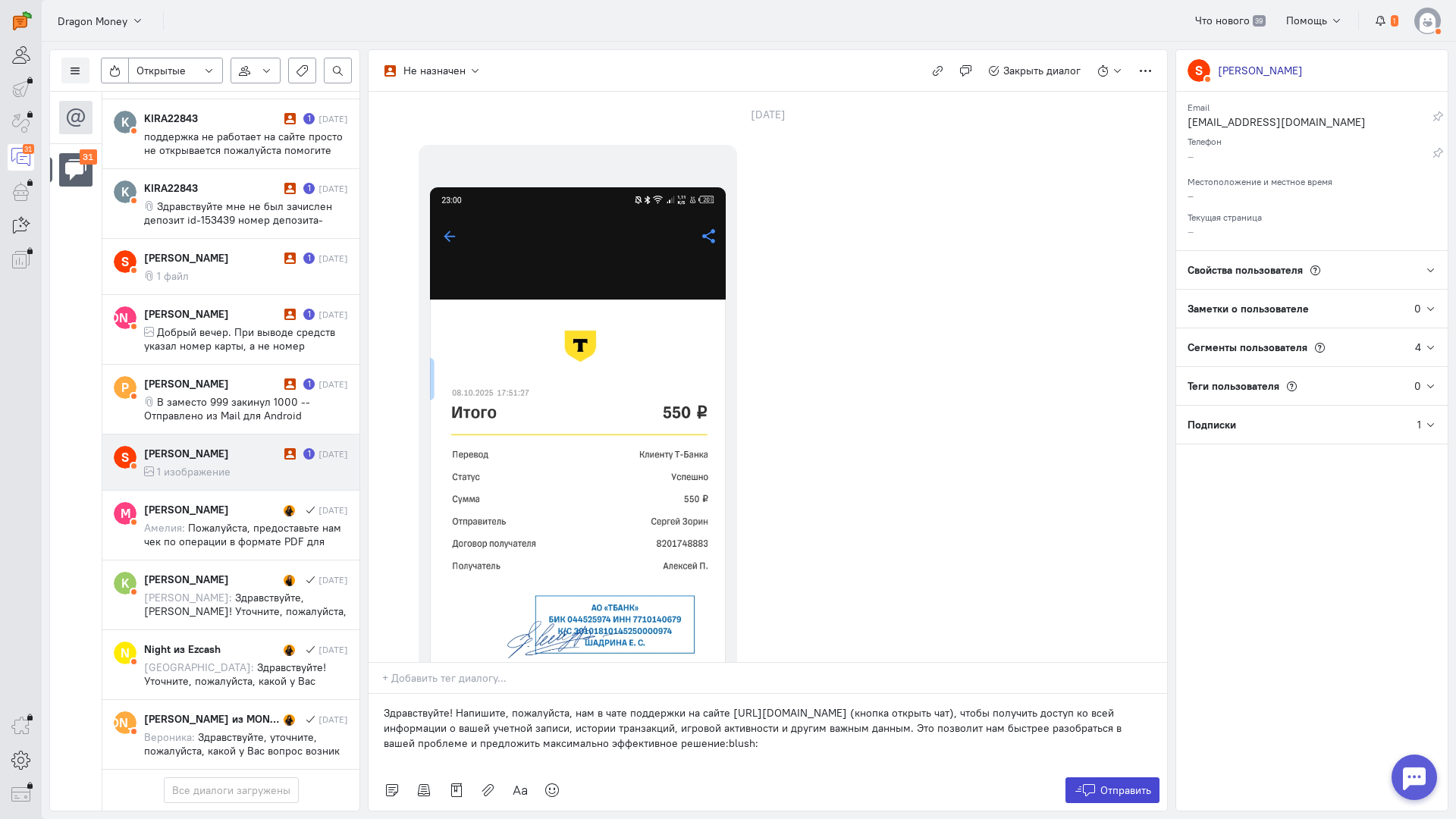
click at [1114, 783] on span "Отправить" at bounding box center [1125, 789] width 51 height 13
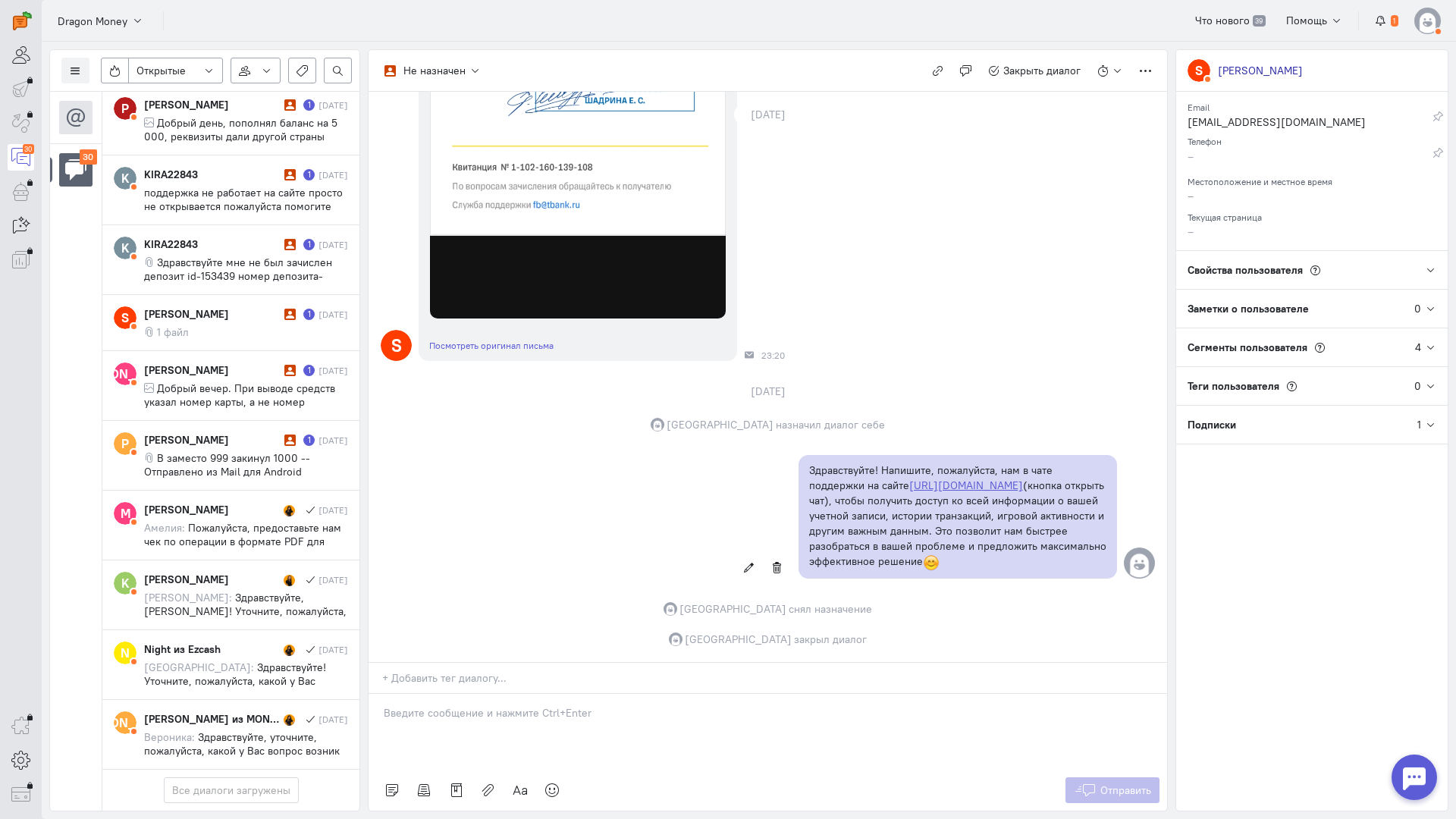
scroll to position [1807, 0]
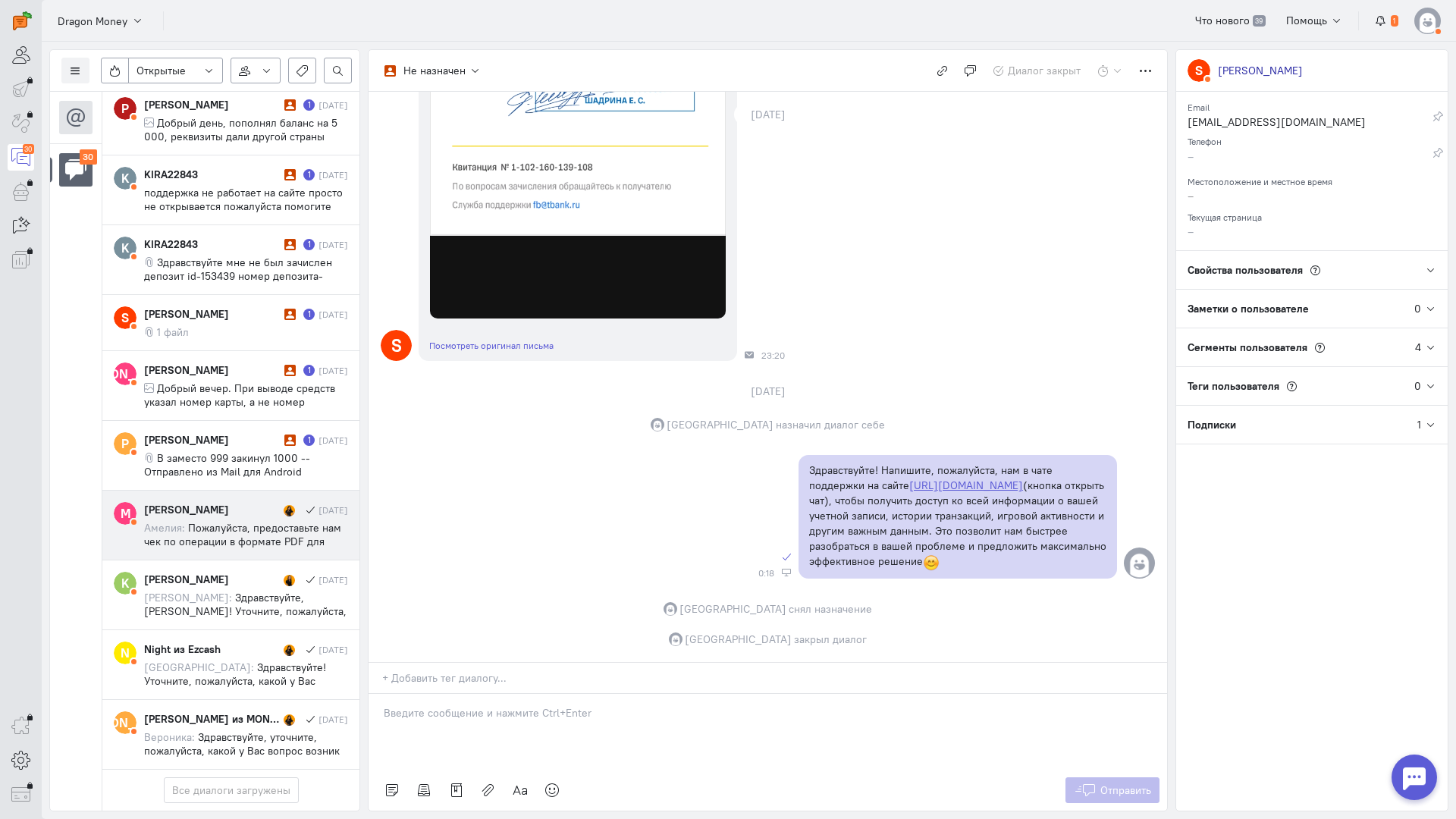
drag, startPoint x: 252, startPoint y: 388, endPoint x: 299, endPoint y: 397, distance: 47.9
click at [252, 421] on cq-conversation-card "Р [PERSON_NAME] 1 [DATE] В заместо 999 закинул 1000 -- Отправлено из Mail для A…" at bounding box center [231, 455] width 257 height 70
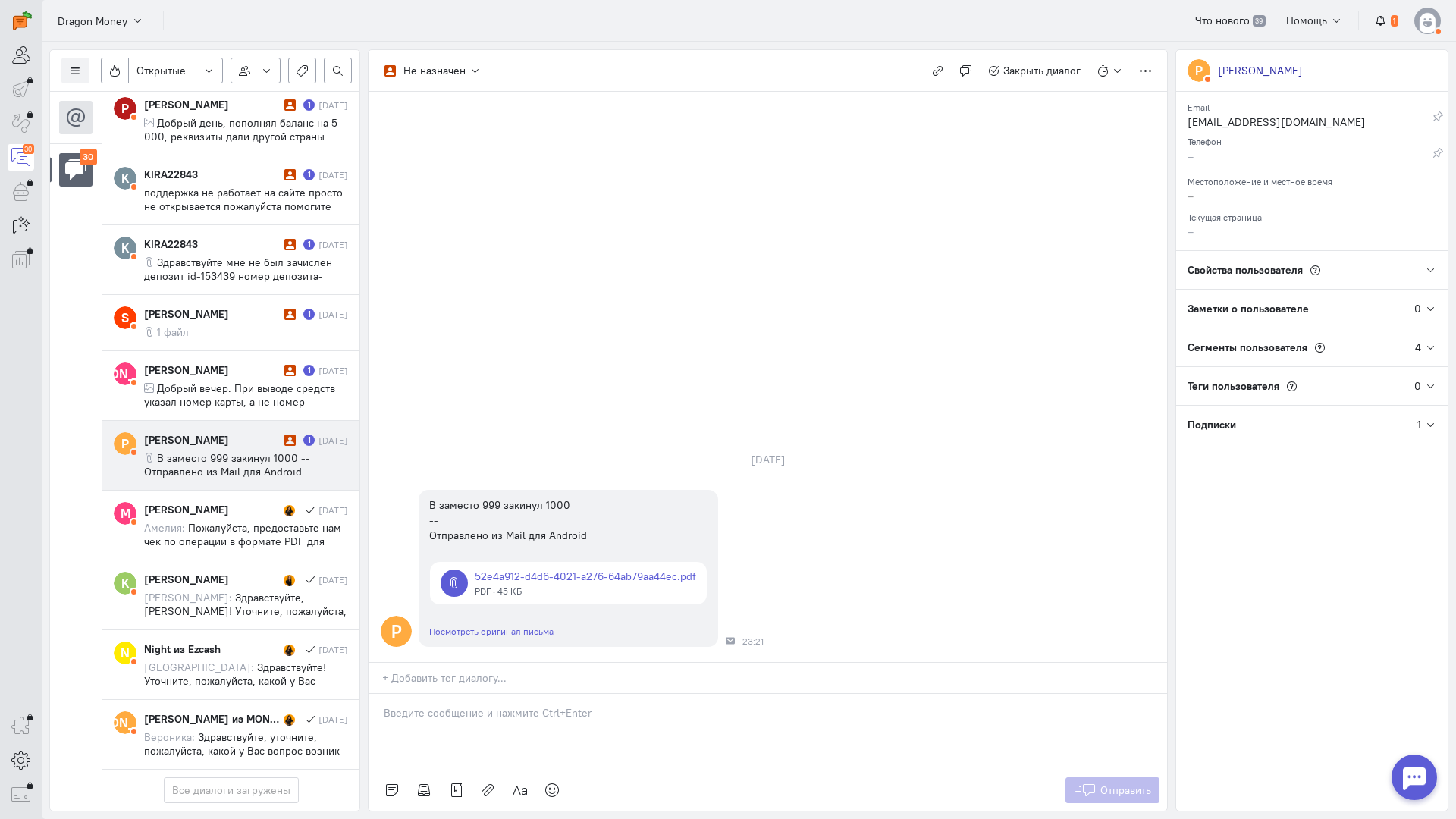
drag, startPoint x: 498, startPoint y: 629, endPoint x: 482, endPoint y: 627, distance: 16.1
click at [496, 693] on div at bounding box center [768, 731] width 799 height 76
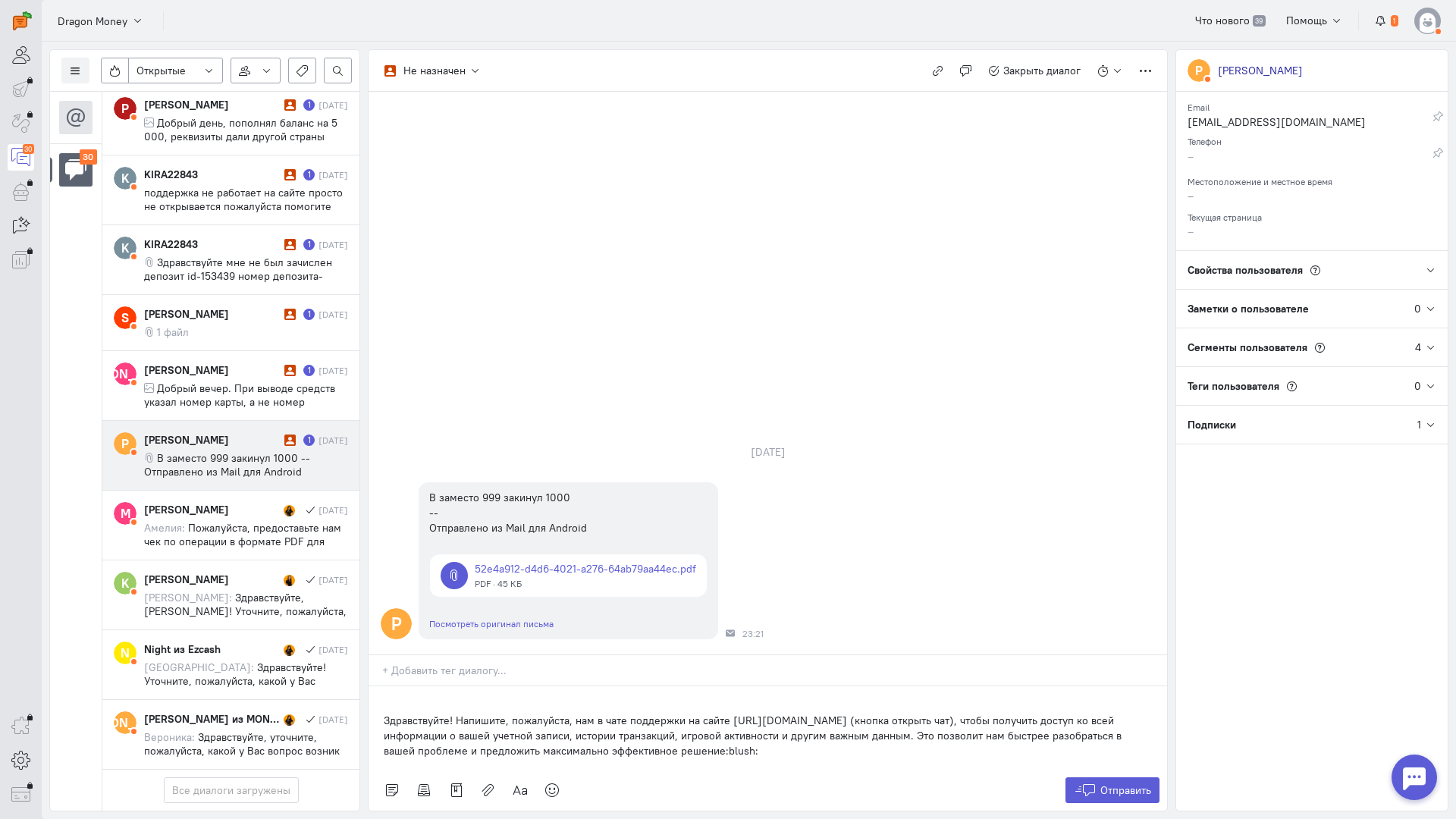
click at [386, 712] on p "Здравствуйте! Напишите, пожалуйста, нам в чате поддержки на сайте [URL][DOMAIN_…" at bounding box center [768, 735] width 768 height 46
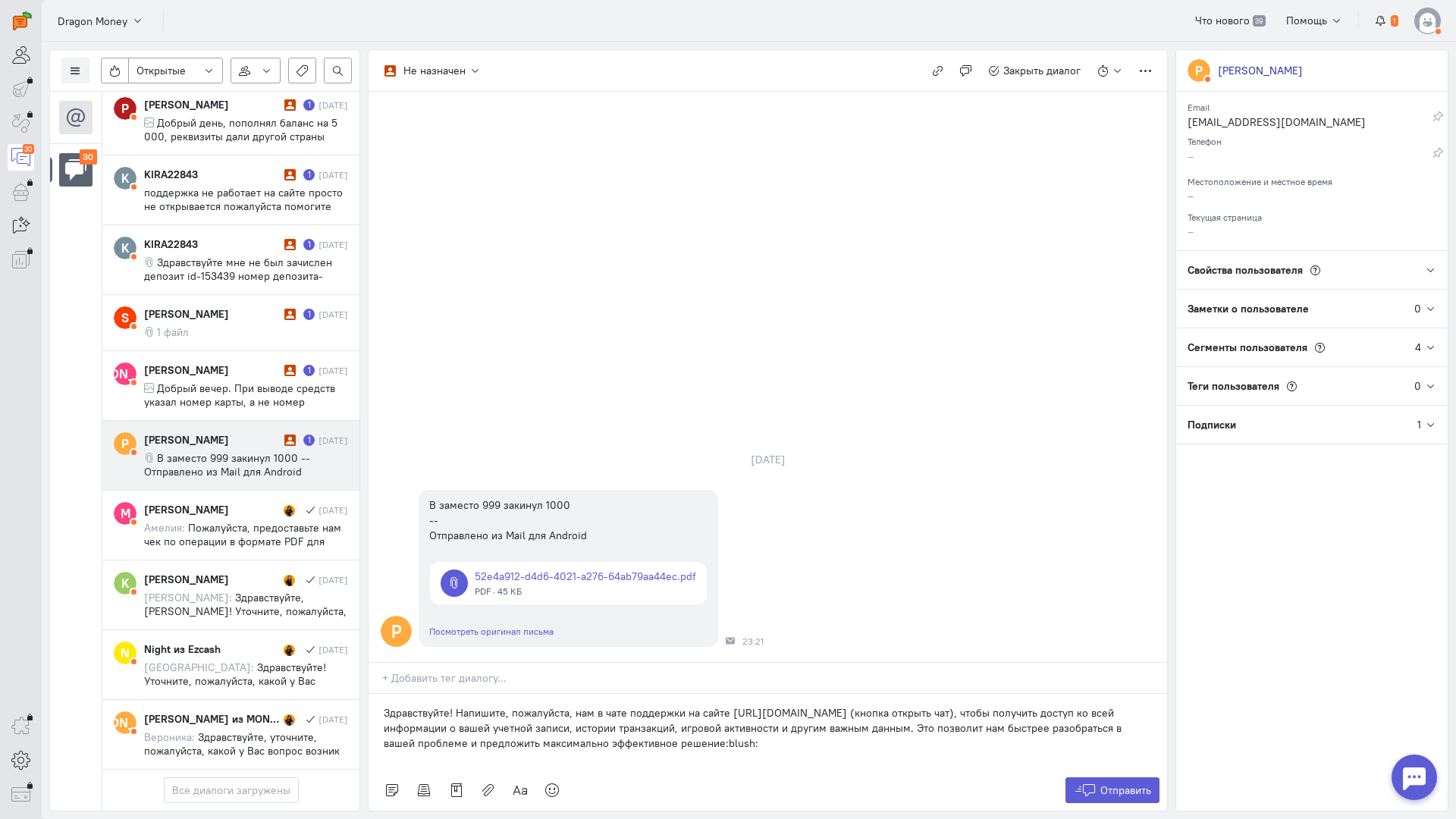
click at [1165, 701] on div "Список пользователей Включить темную тему Открытые Открытые диалоги Отложенные …" at bounding box center [749, 430] width 1415 height 777
click at [1133, 783] on span "Отправить" at bounding box center [1125, 789] width 51 height 13
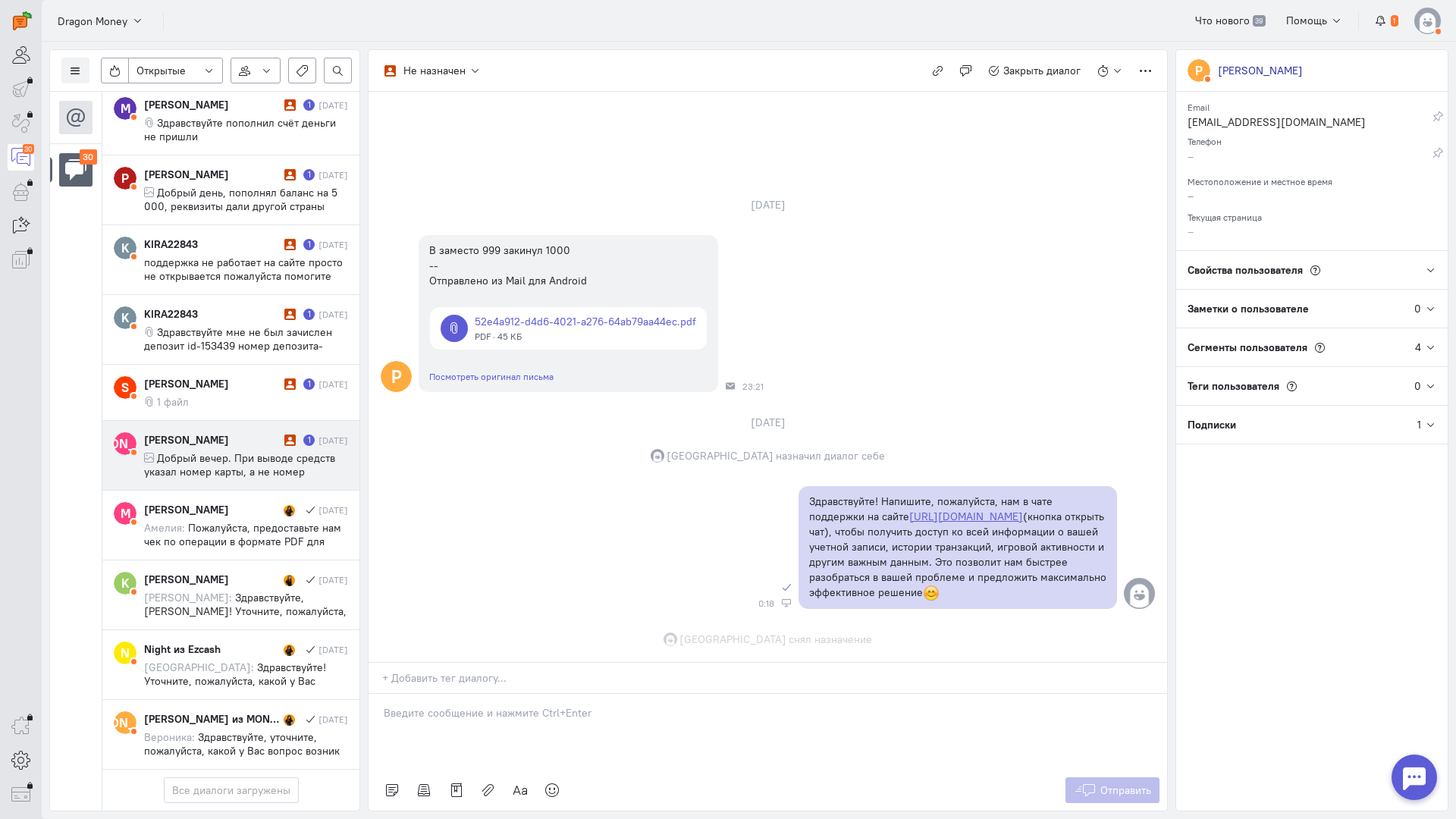
scroll to position [34, 0]
click at [251, 451] on span "Добрый вечер. При выводе средств указал номер карты, а не номер телефона. Как и…" at bounding box center [239, 478] width 192 height 54
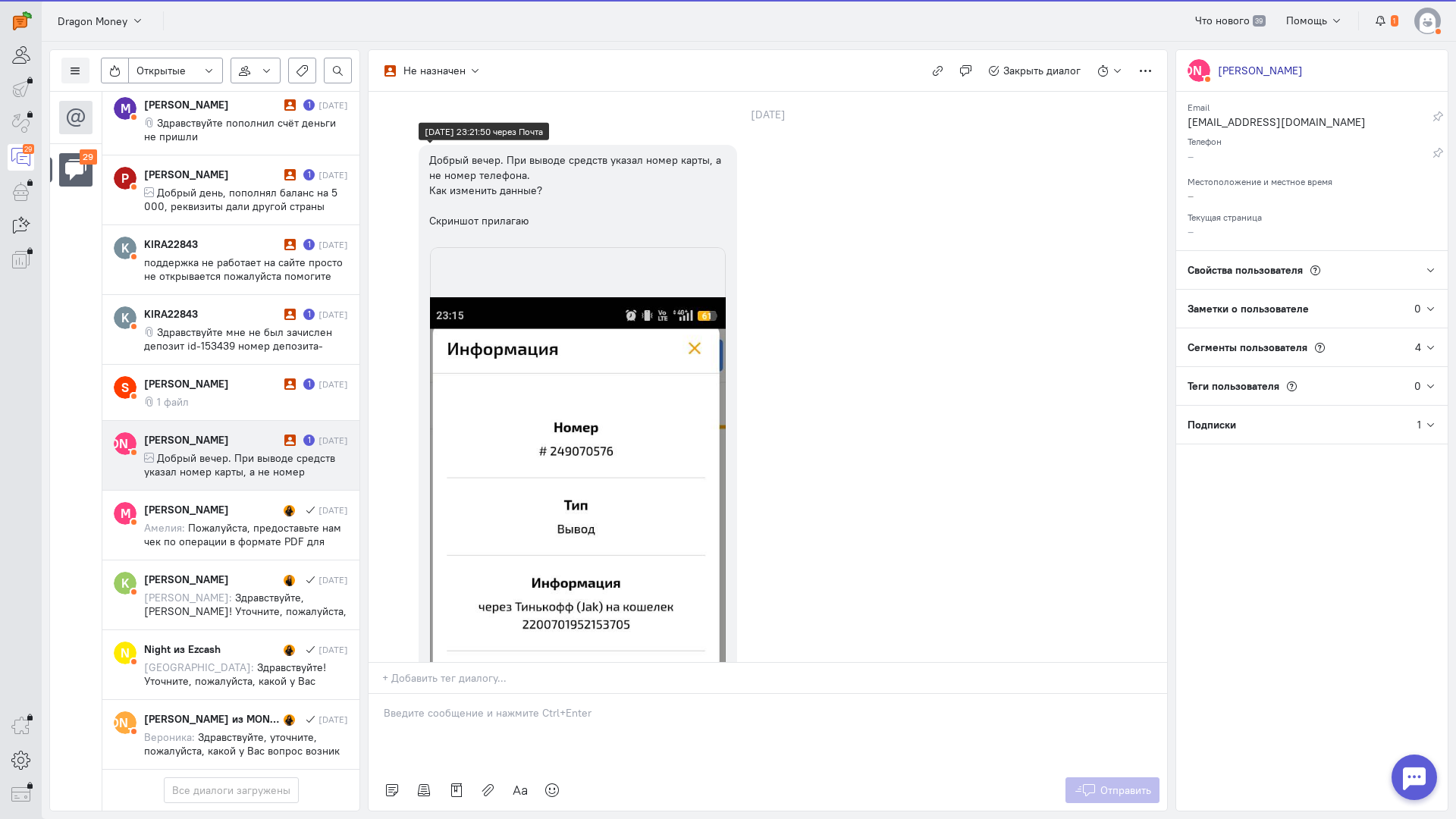
scroll to position [1725, 0]
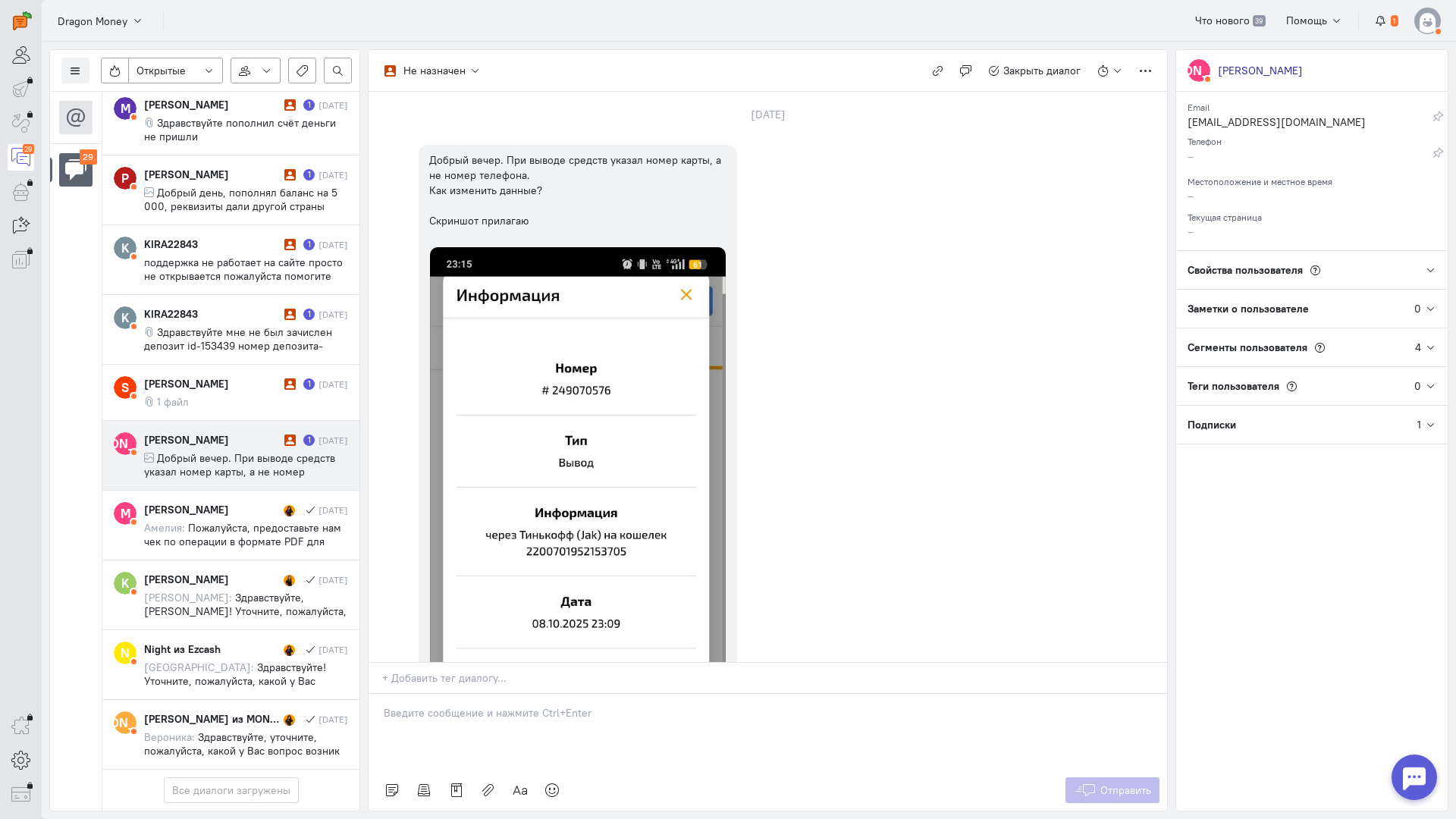
click at [436, 693] on div at bounding box center [768, 731] width 799 height 76
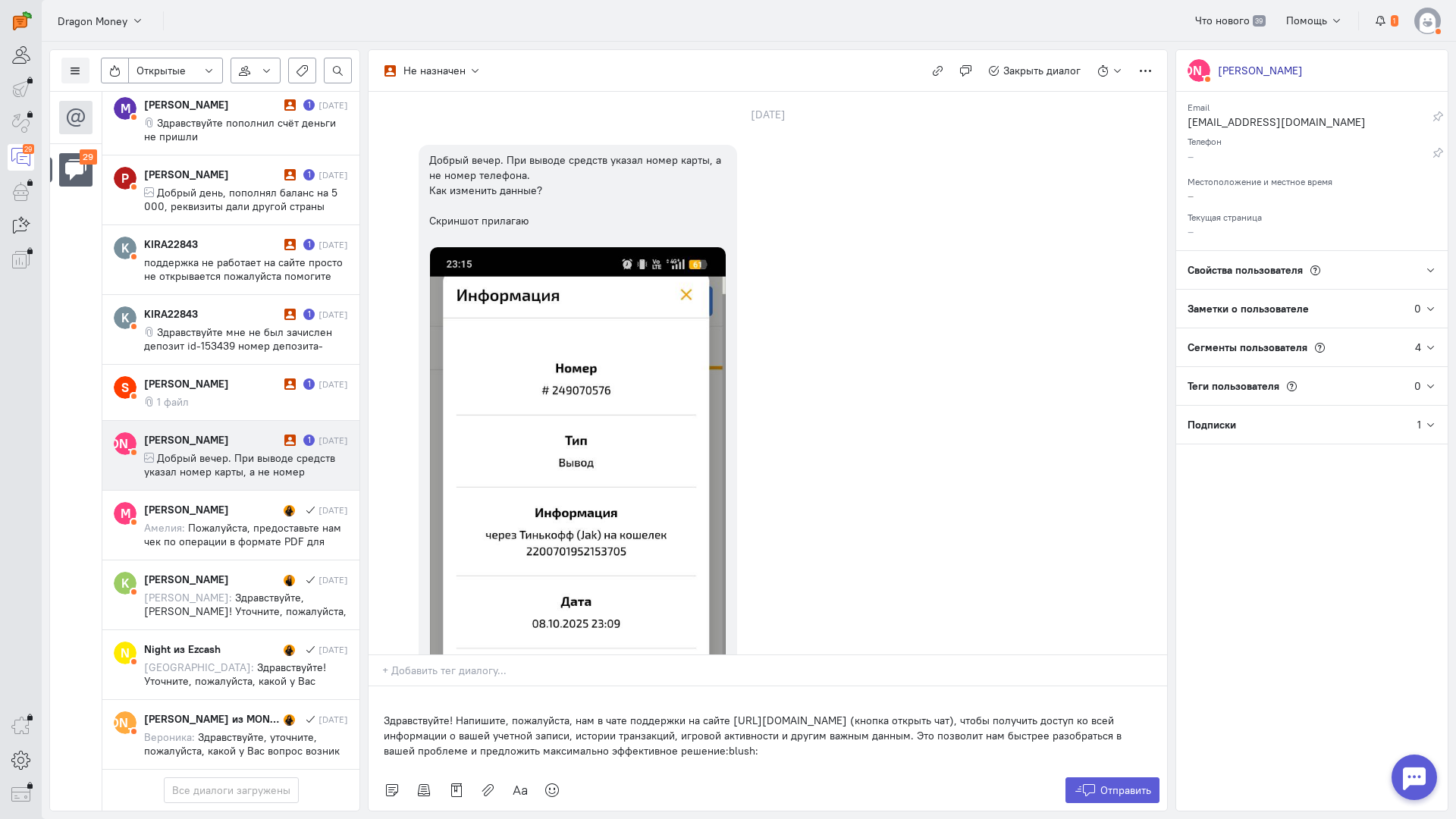
click at [385, 712] on p "Здравствуйте! Напишите, пожалуйста, нам в чате поддержки на сайте [URL][DOMAIN_…" at bounding box center [768, 735] width 768 height 46
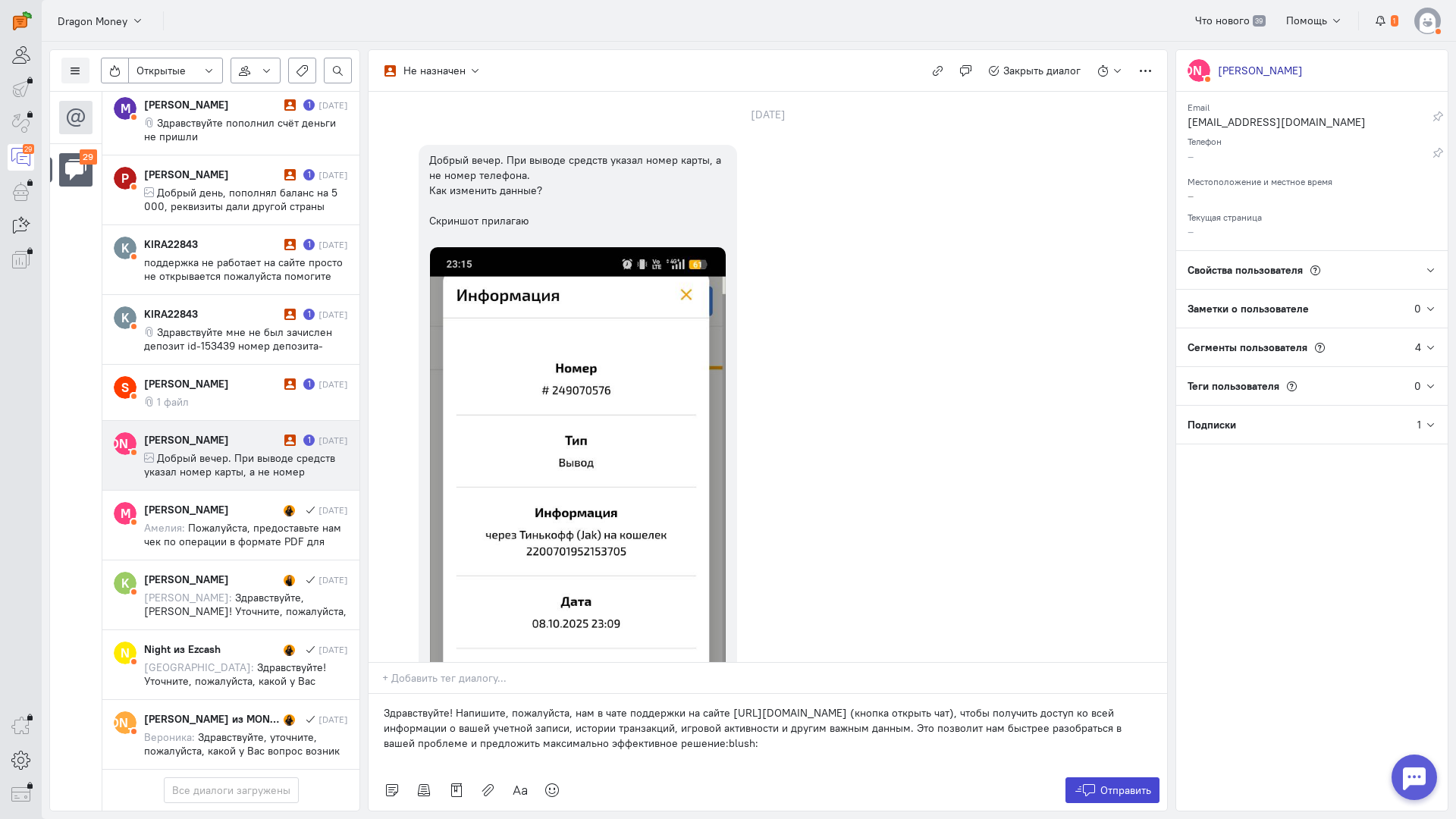
click at [1096, 777] on button "Отправить" at bounding box center [1113, 789] width 95 height 26
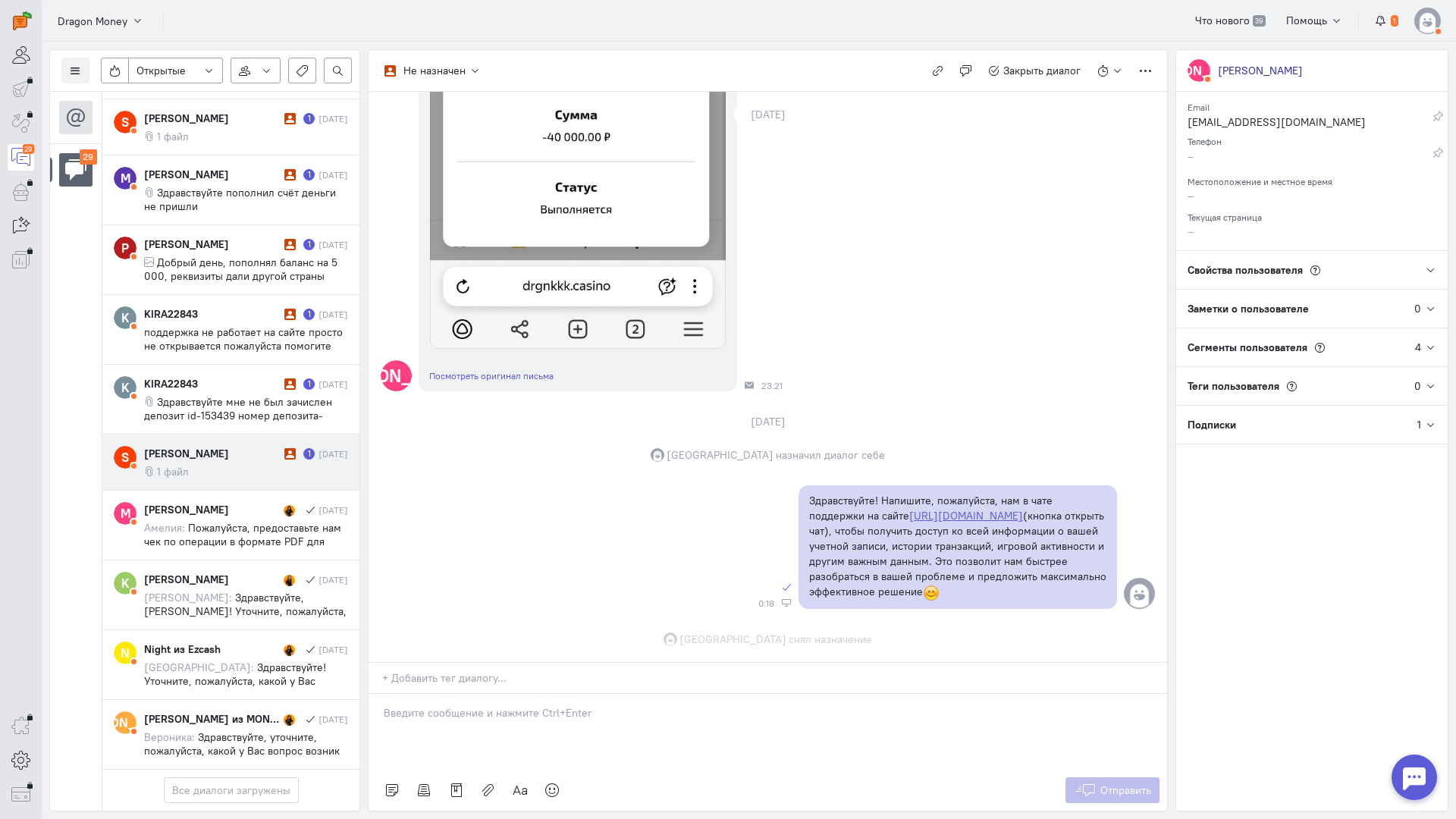
scroll to position [682, 0]
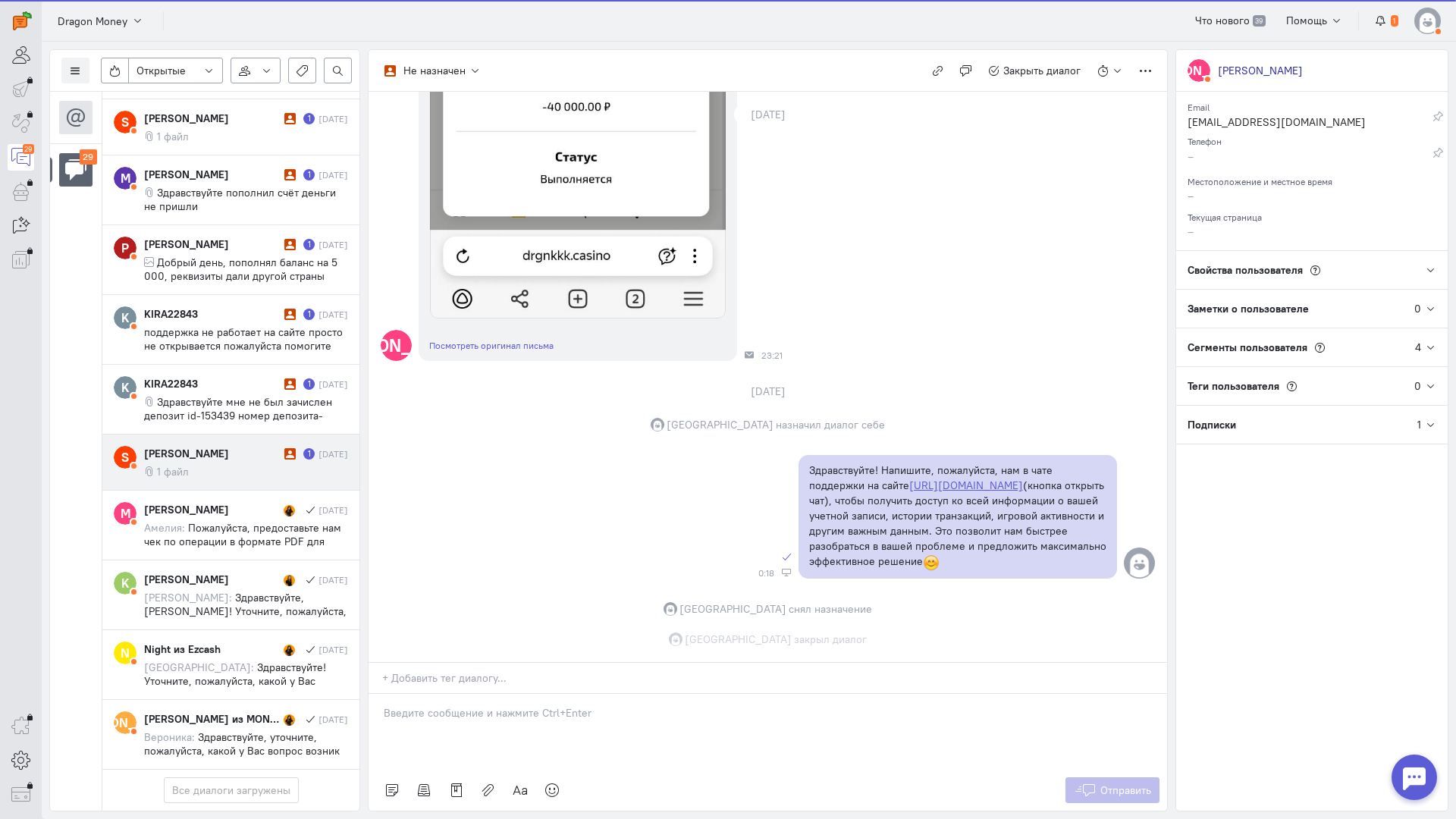
click at [205, 446] on div "[PERSON_NAME] 1 [DATE] 1 файл" at bounding box center [246, 462] width 204 height 32
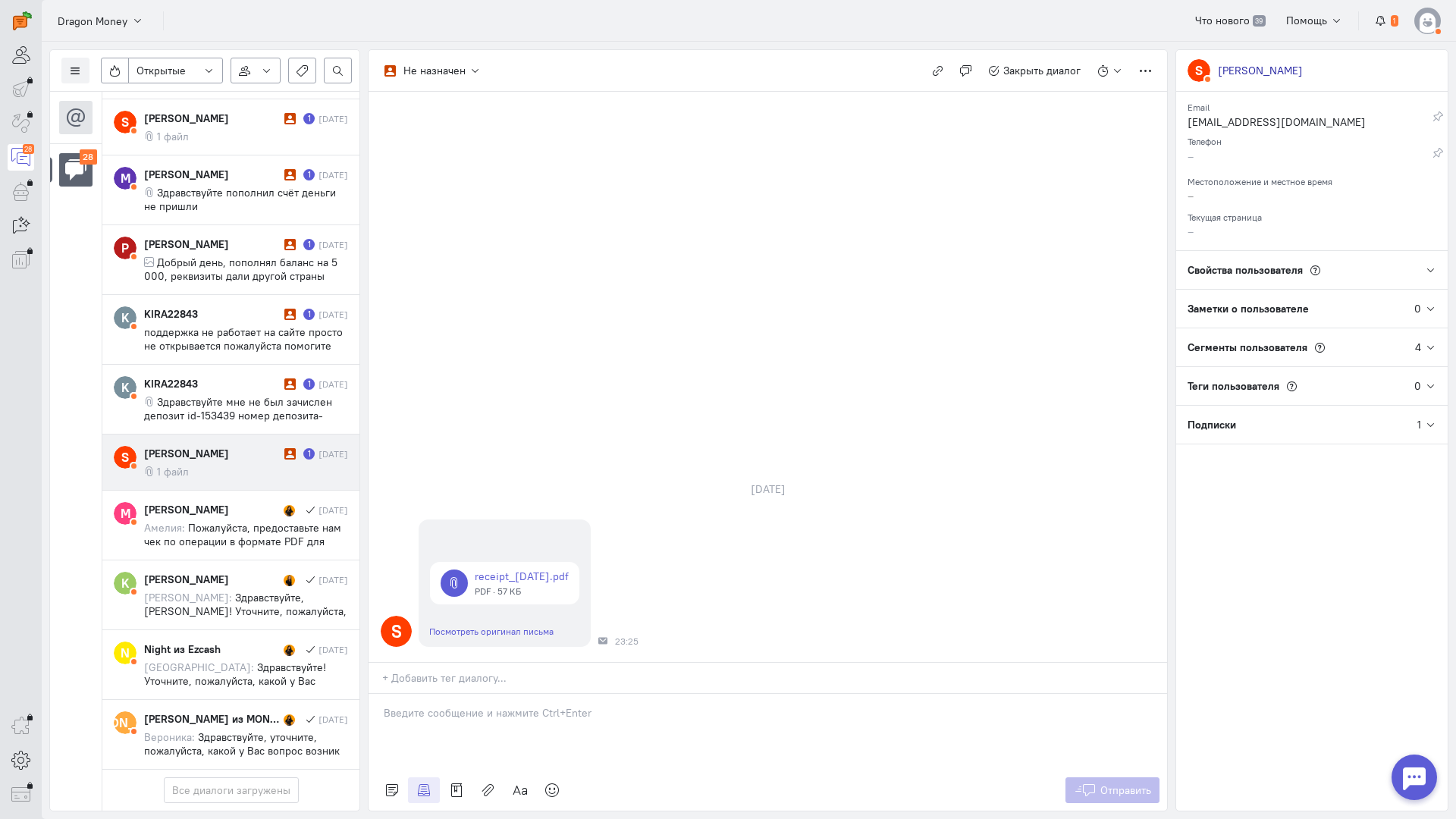
scroll to position [1656, 0]
click at [478, 705] on p at bounding box center [768, 712] width 768 height 15
click at [379, 693] on div "Здравствуйте! Благодарим Вас за обращение и предоставленную информацию:blush:" at bounding box center [768, 731] width 799 height 76
click at [1095, 777] on button "Отправить" at bounding box center [1113, 789] width 95 height 26
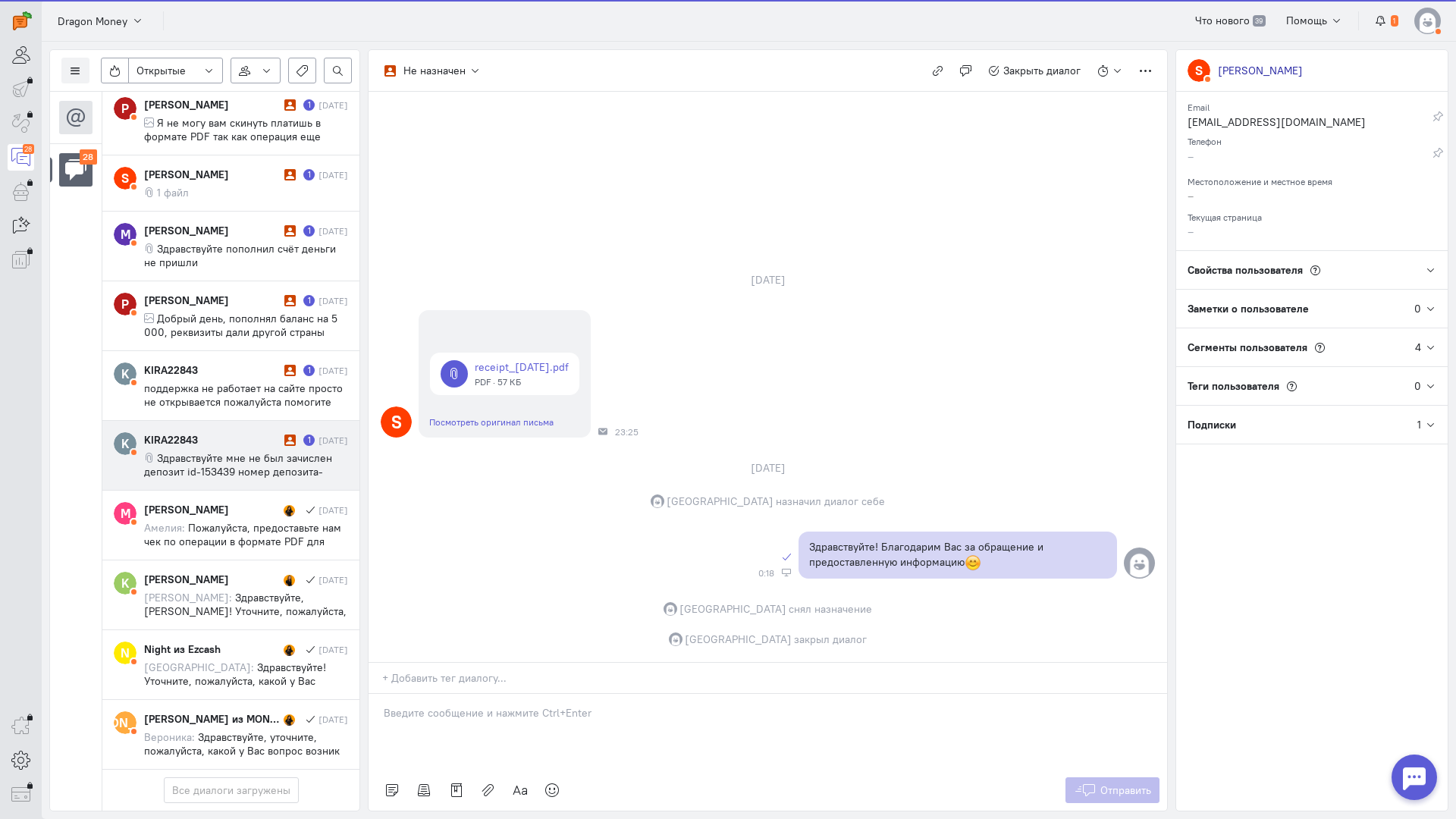
click at [266, 451] on span "Здравствуйте мне не был зачислен депозит id-153439 номер депозита- 249033351 че…" at bounding box center [237, 471] width 188 height 41
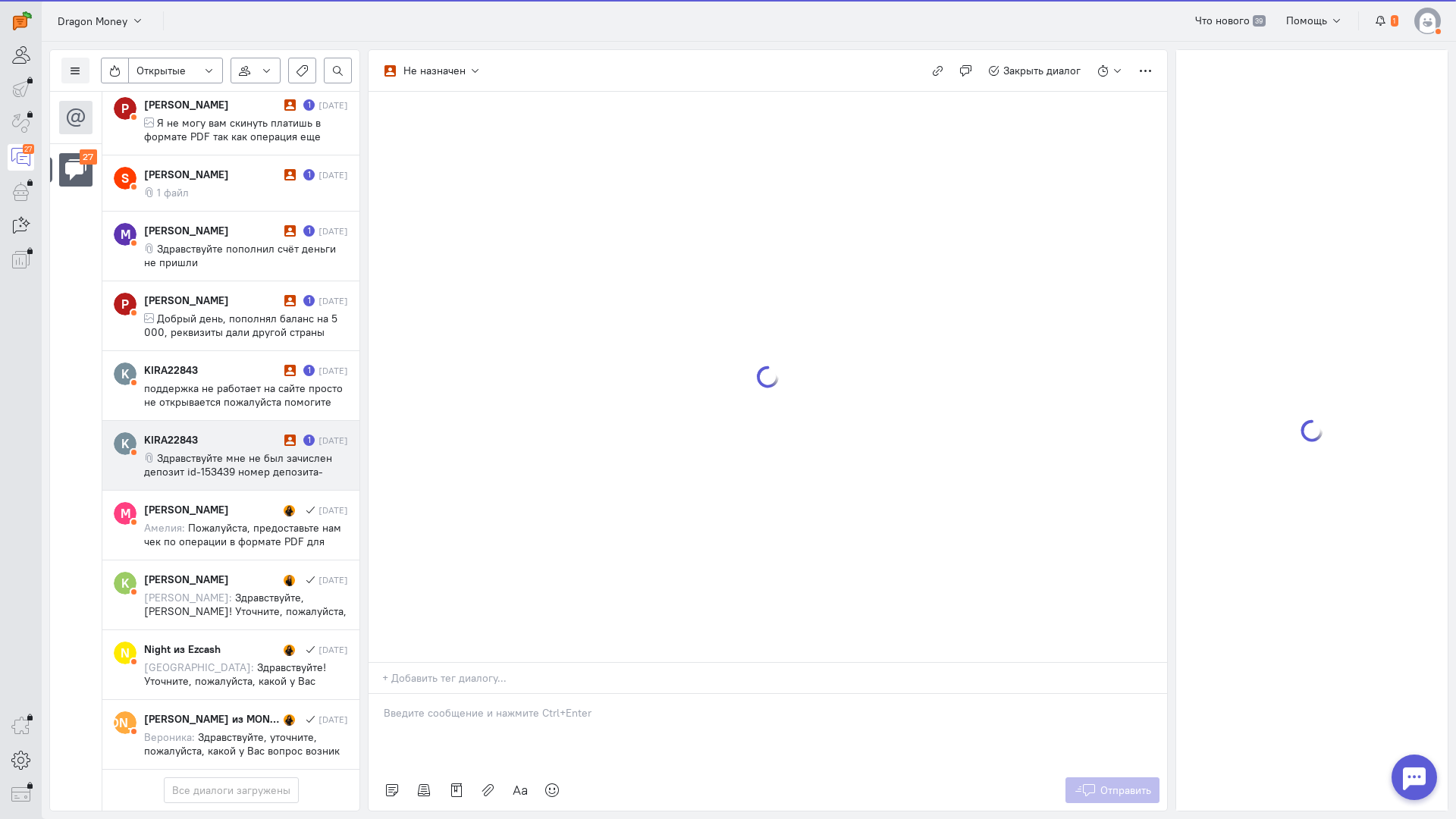
scroll to position [1602, 0]
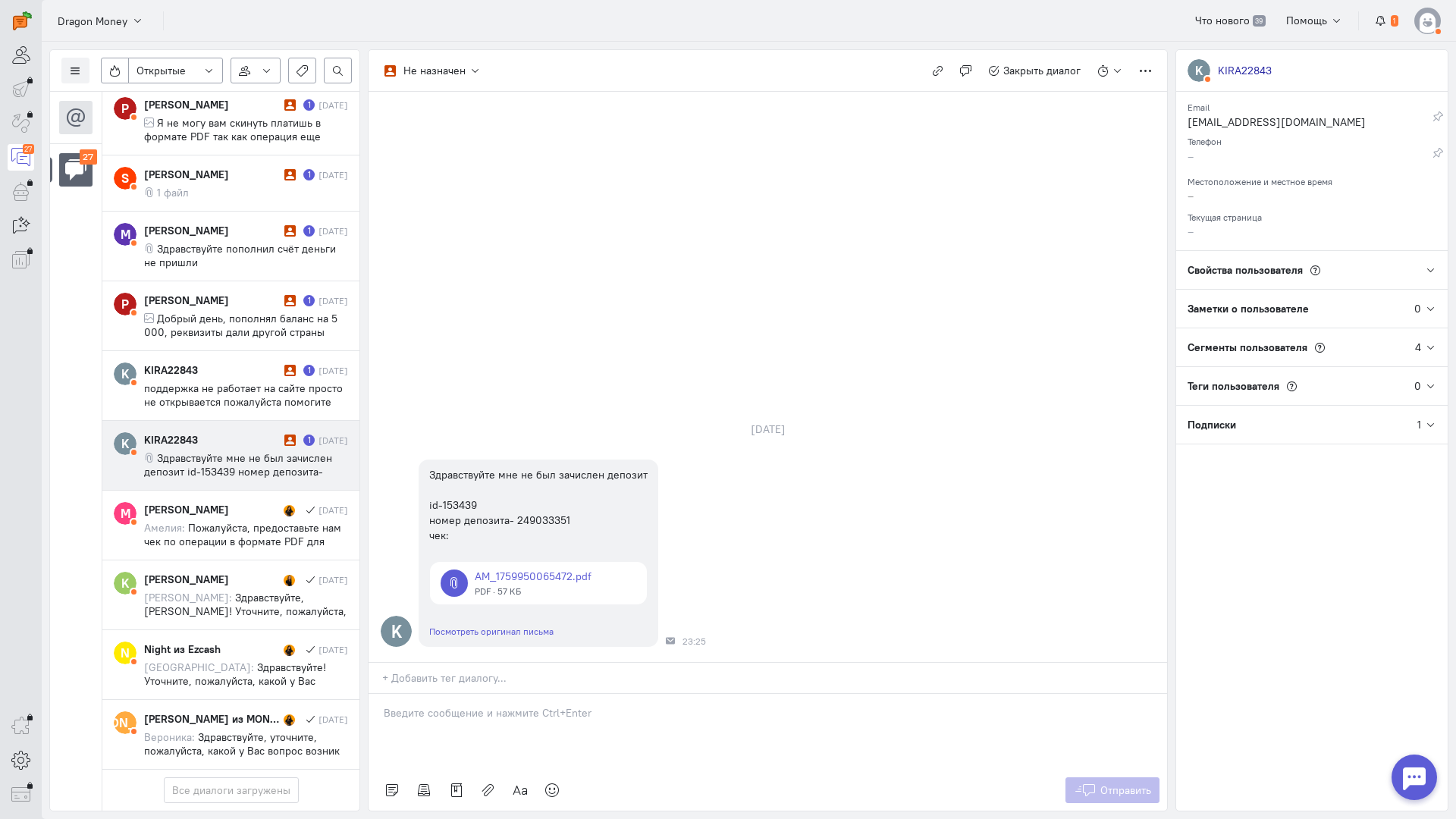
click at [435, 705] on p at bounding box center [768, 712] width 768 height 15
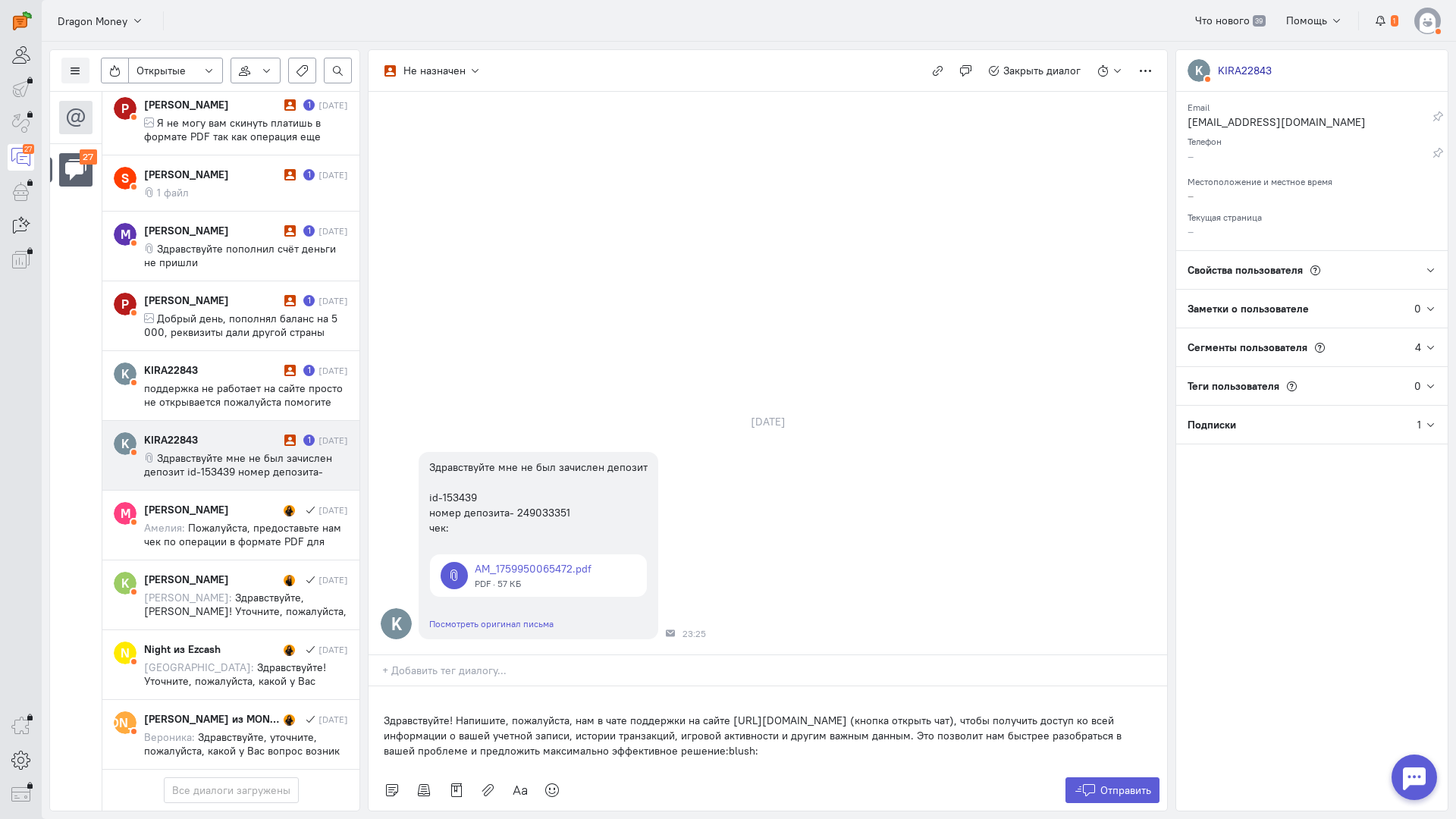
click at [377, 686] on div "Здравствуйте! Напишите, пожалуйста, нам в чате поддержки на сайте [URL][DOMAIN_…" at bounding box center [768, 728] width 799 height 84
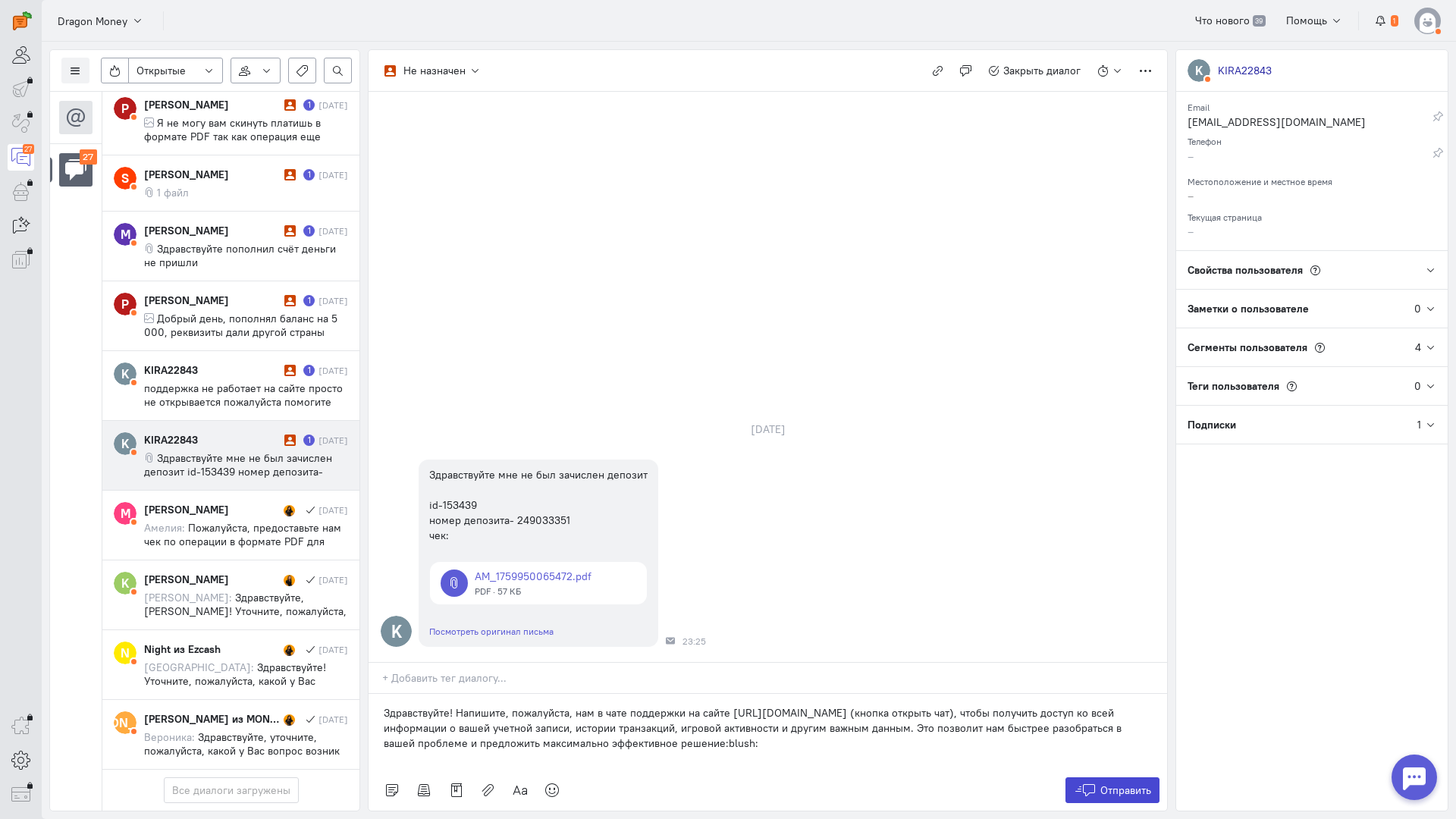
click at [1089, 782] on icon at bounding box center [1085, 789] width 23 height 15
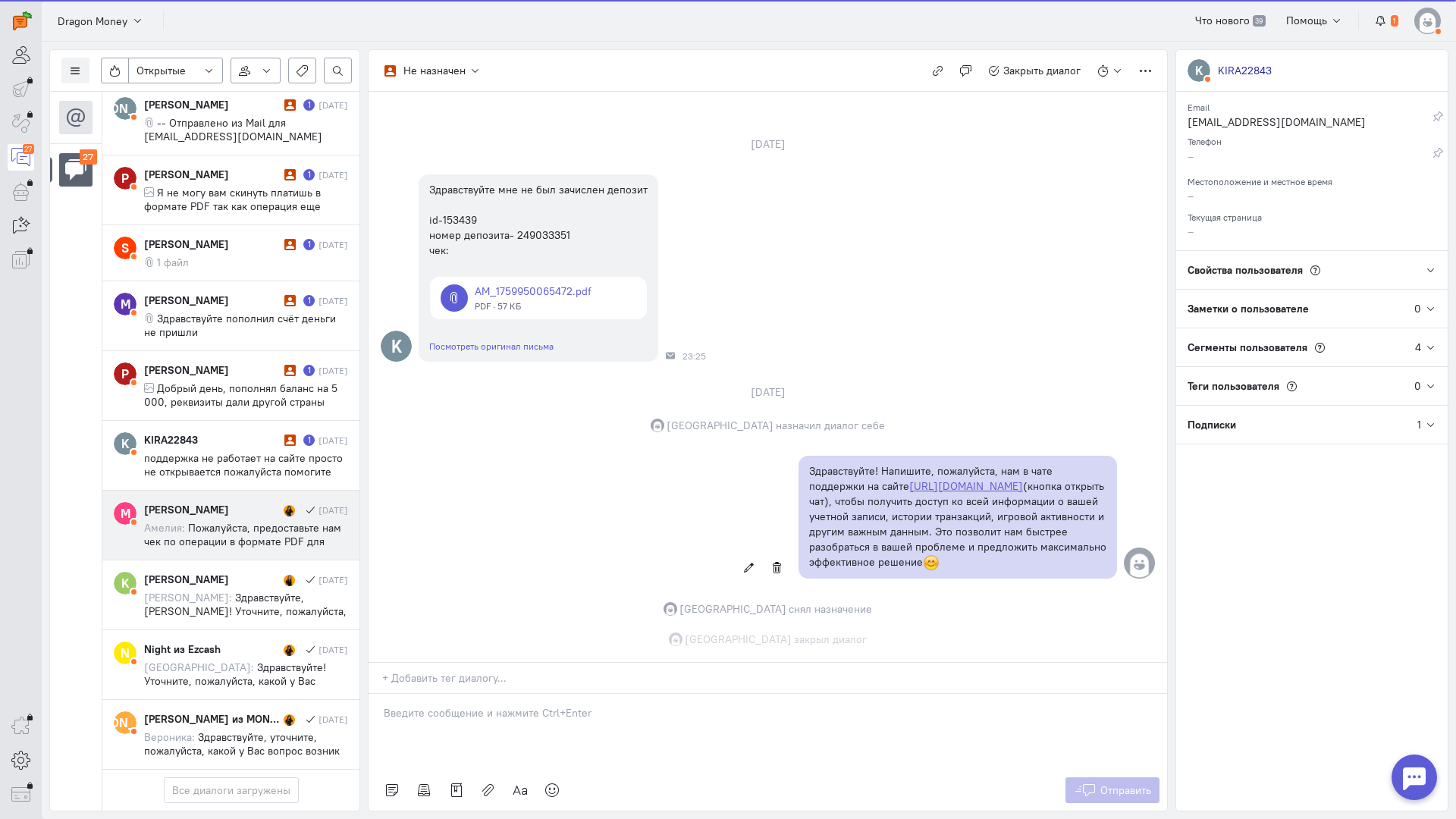
scroll to position [65, 0]
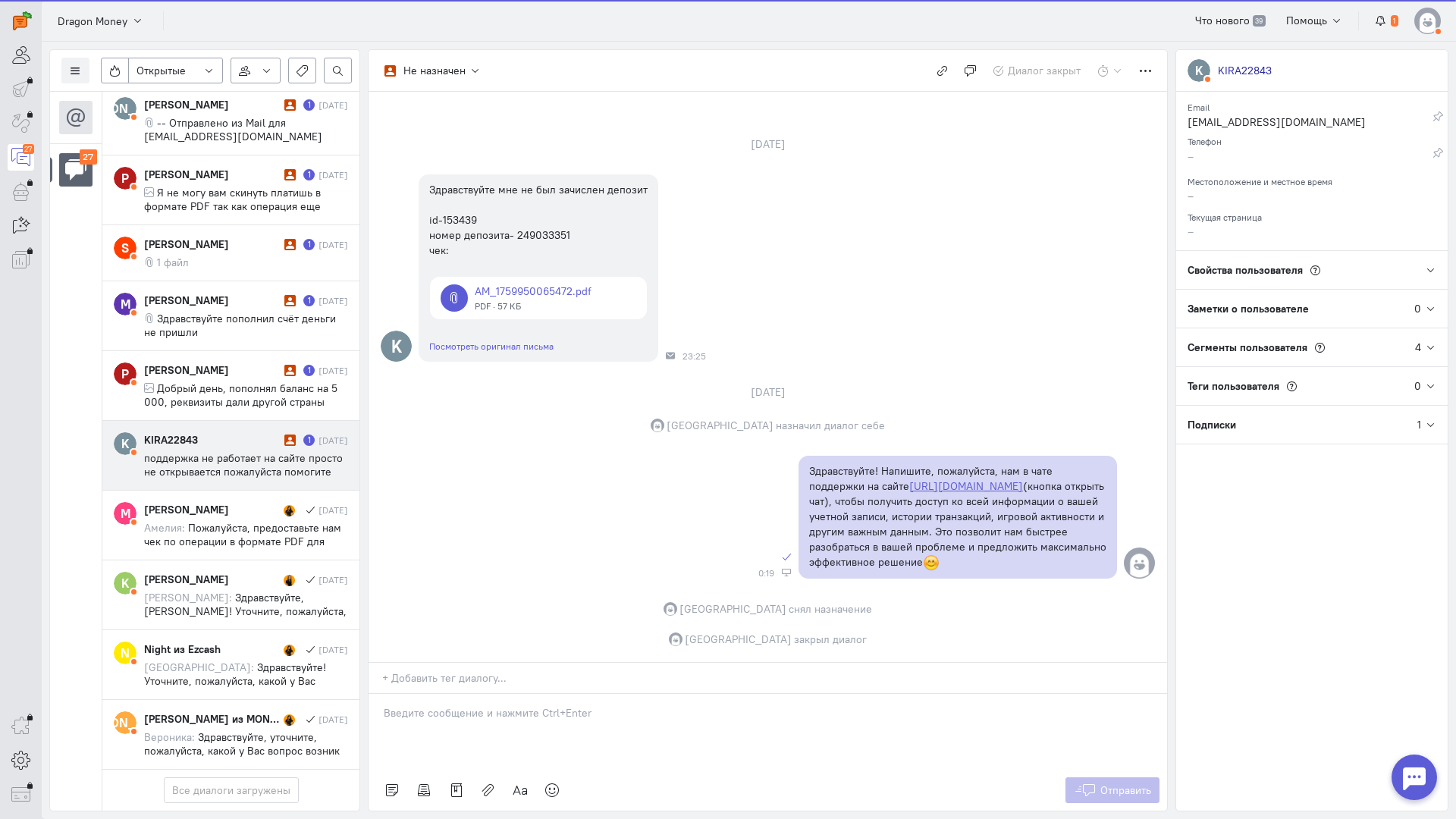
click at [253, 451] on span "поддержка не работает на сайте просто не открывается пожалуйста помогите через …" at bounding box center [243, 478] width 199 height 54
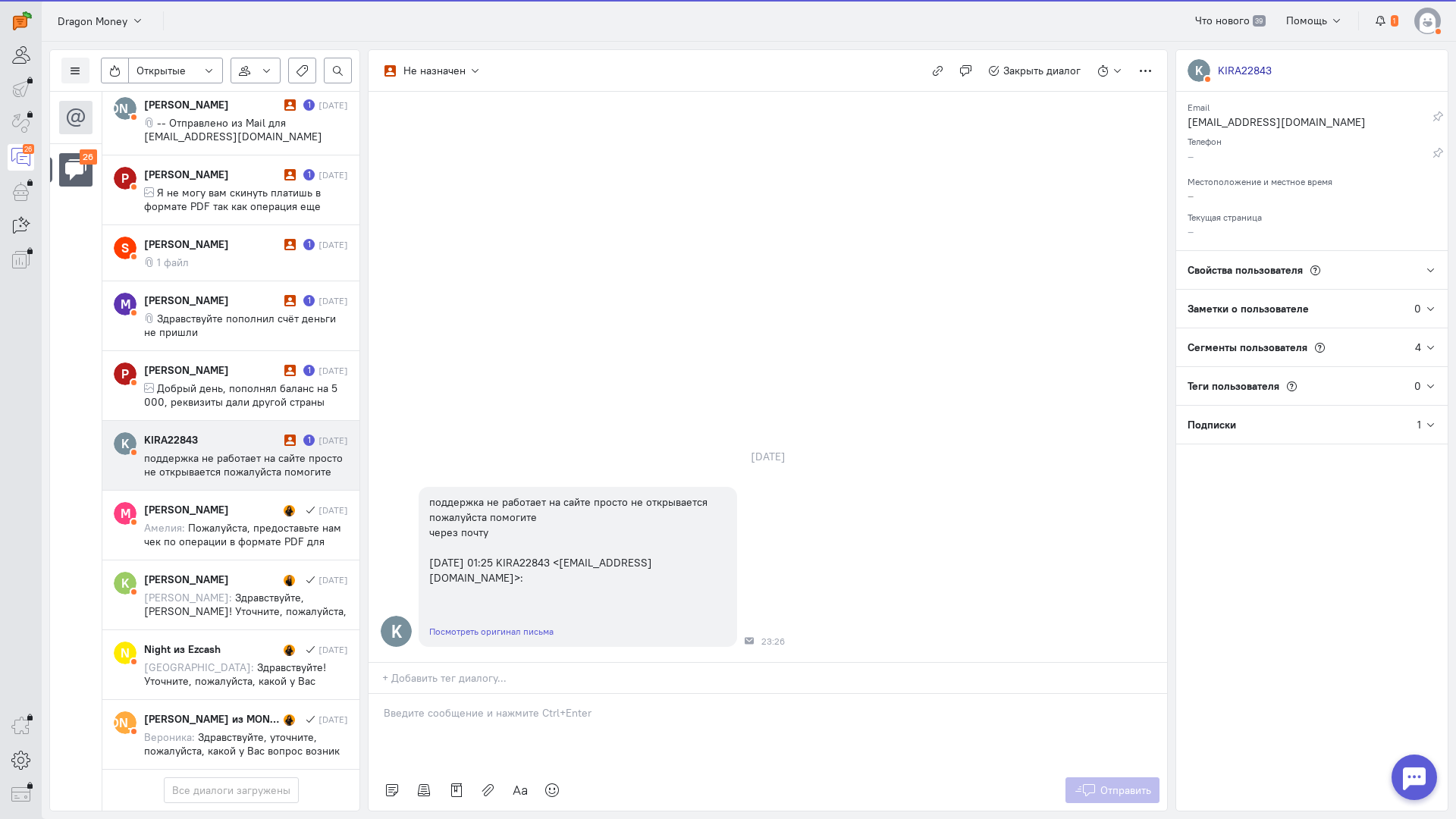
scroll to position [1533, 0]
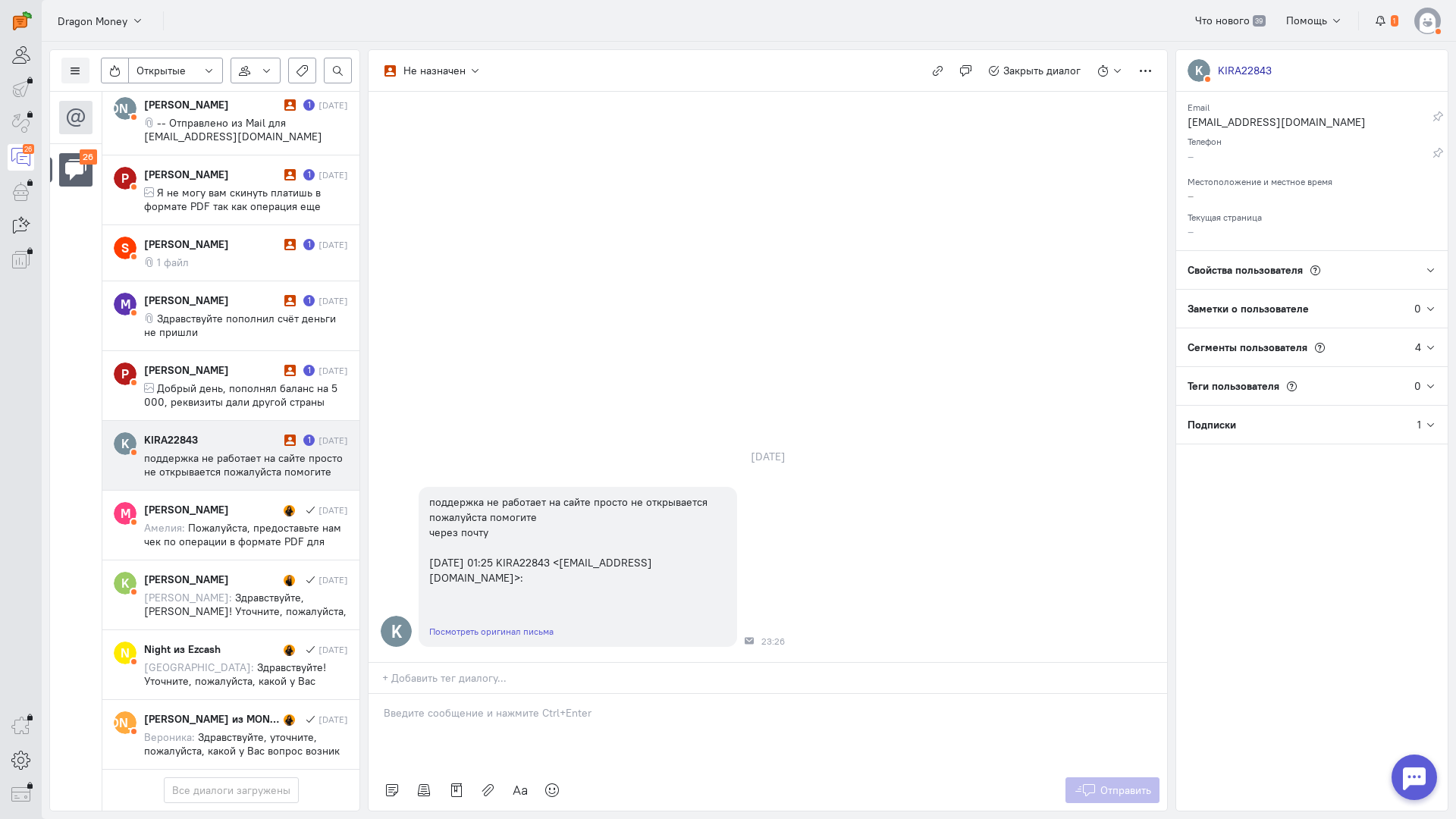
drag, startPoint x: 491, startPoint y: 630, endPoint x: 475, endPoint y: 628, distance: 16.1
click at [490, 693] on div at bounding box center [768, 731] width 799 height 76
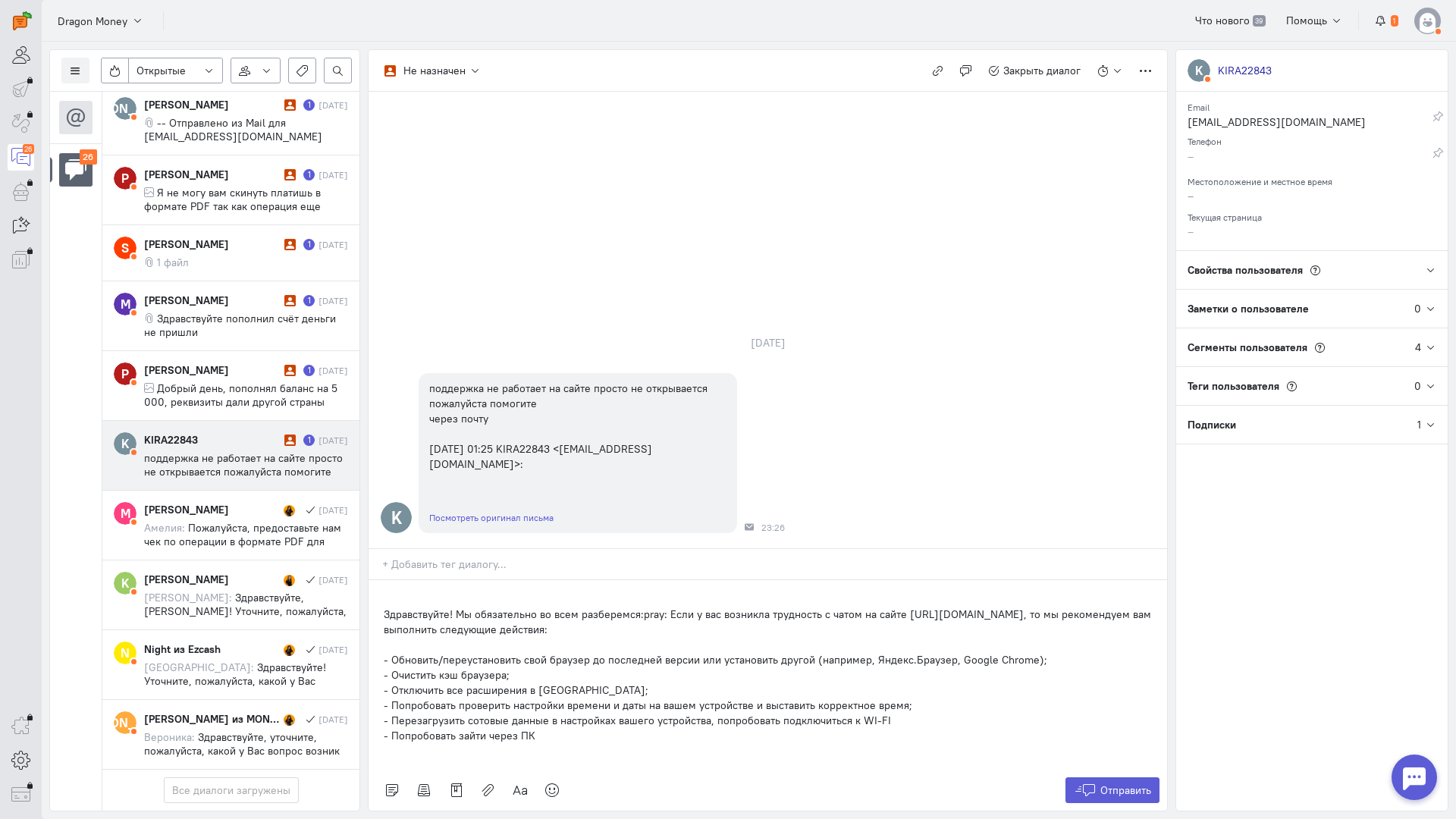
click at [383, 580] on div "Здравствуйте! Мы обязательно во всем разберемся:pray: Если у вас возникла трудн…" at bounding box center [768, 674] width 799 height 190
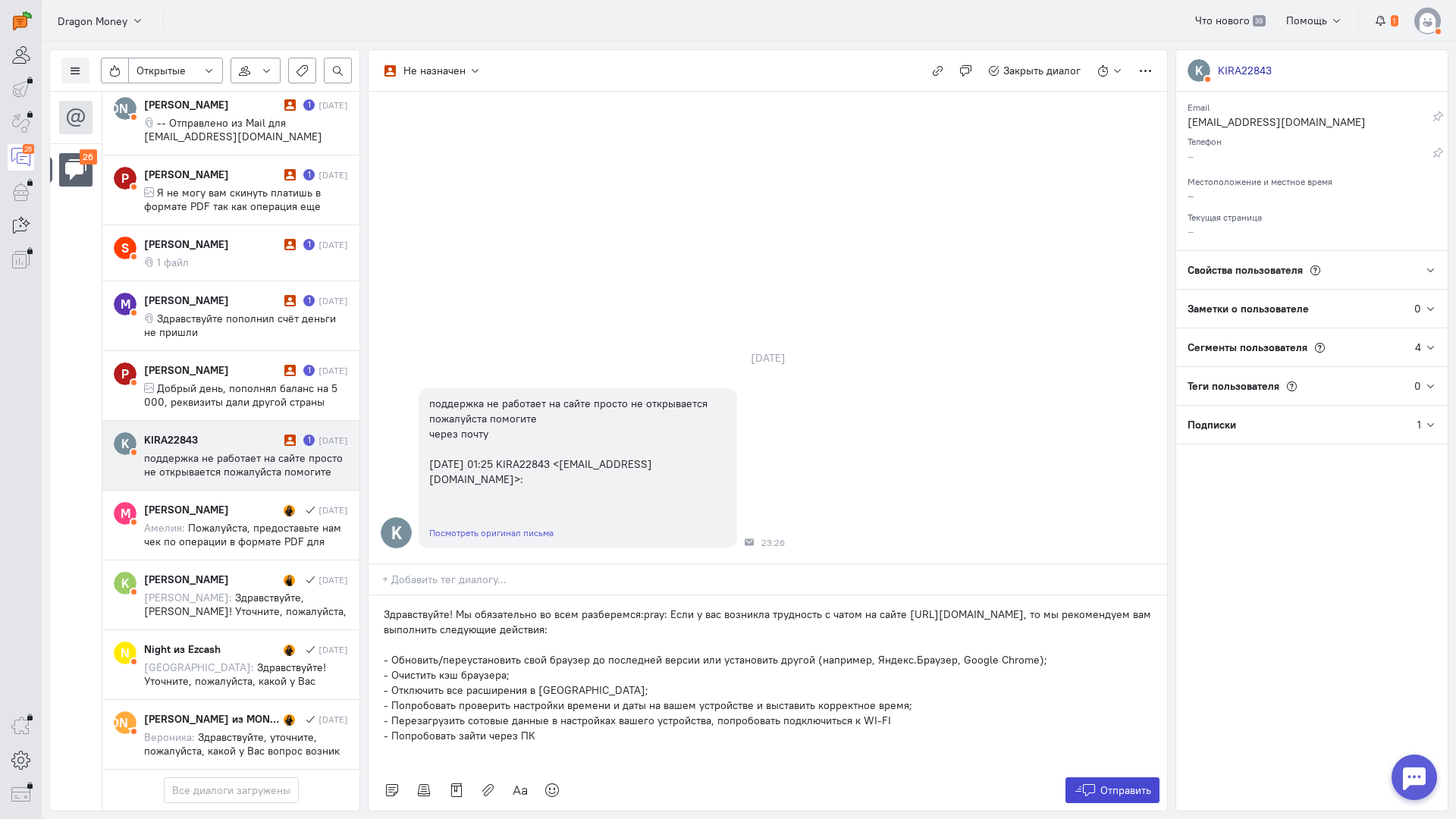
click at [1128, 783] on span "Отправить" at bounding box center [1125, 789] width 51 height 13
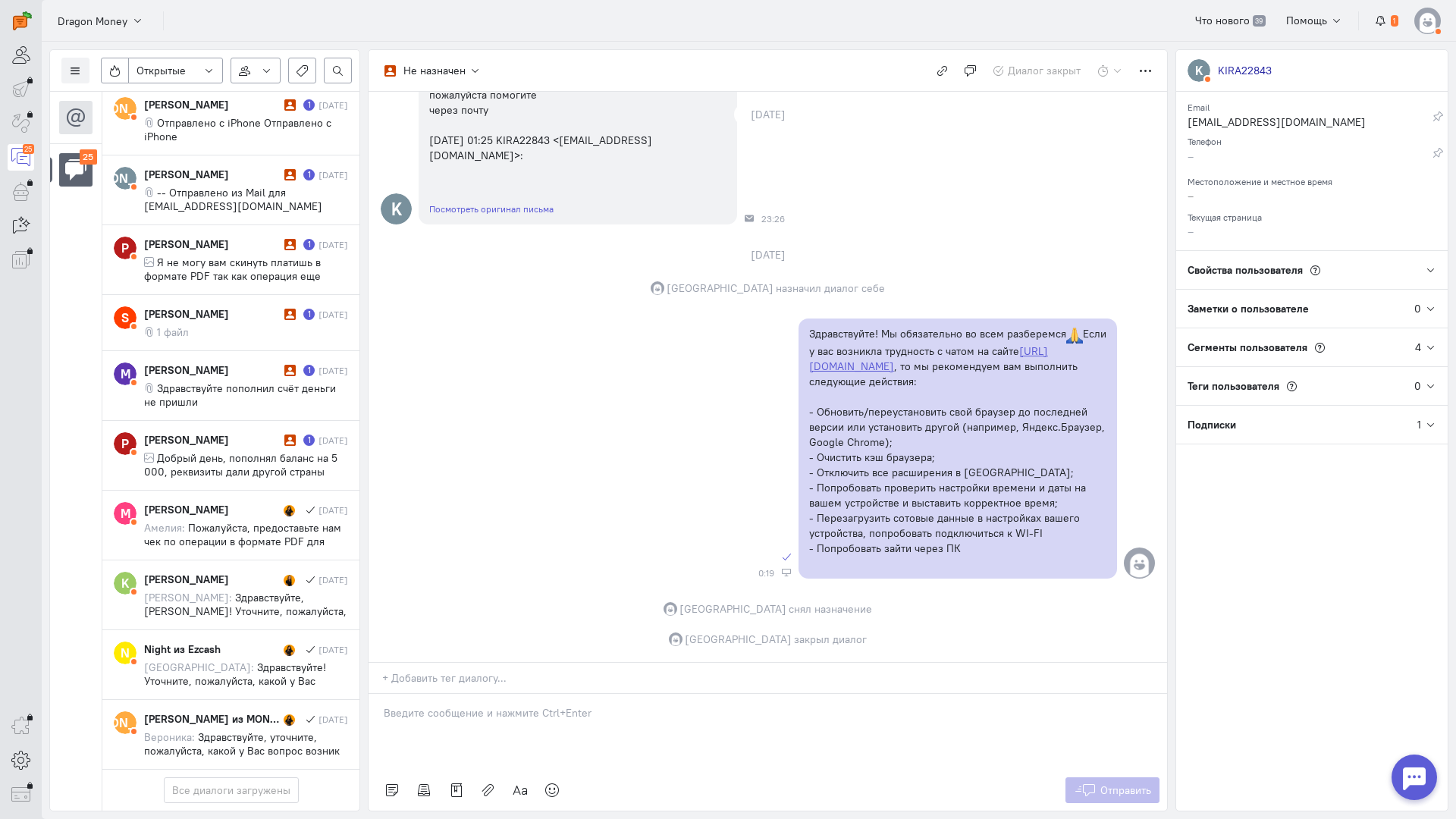
scroll to position [1466, 0]
click at [233, 451] on span "Добрый день, пополнял баланс на 5 000, реквизиты дали другой страны ([GEOGRAPHI…" at bounding box center [246, 519] width 204 height 136
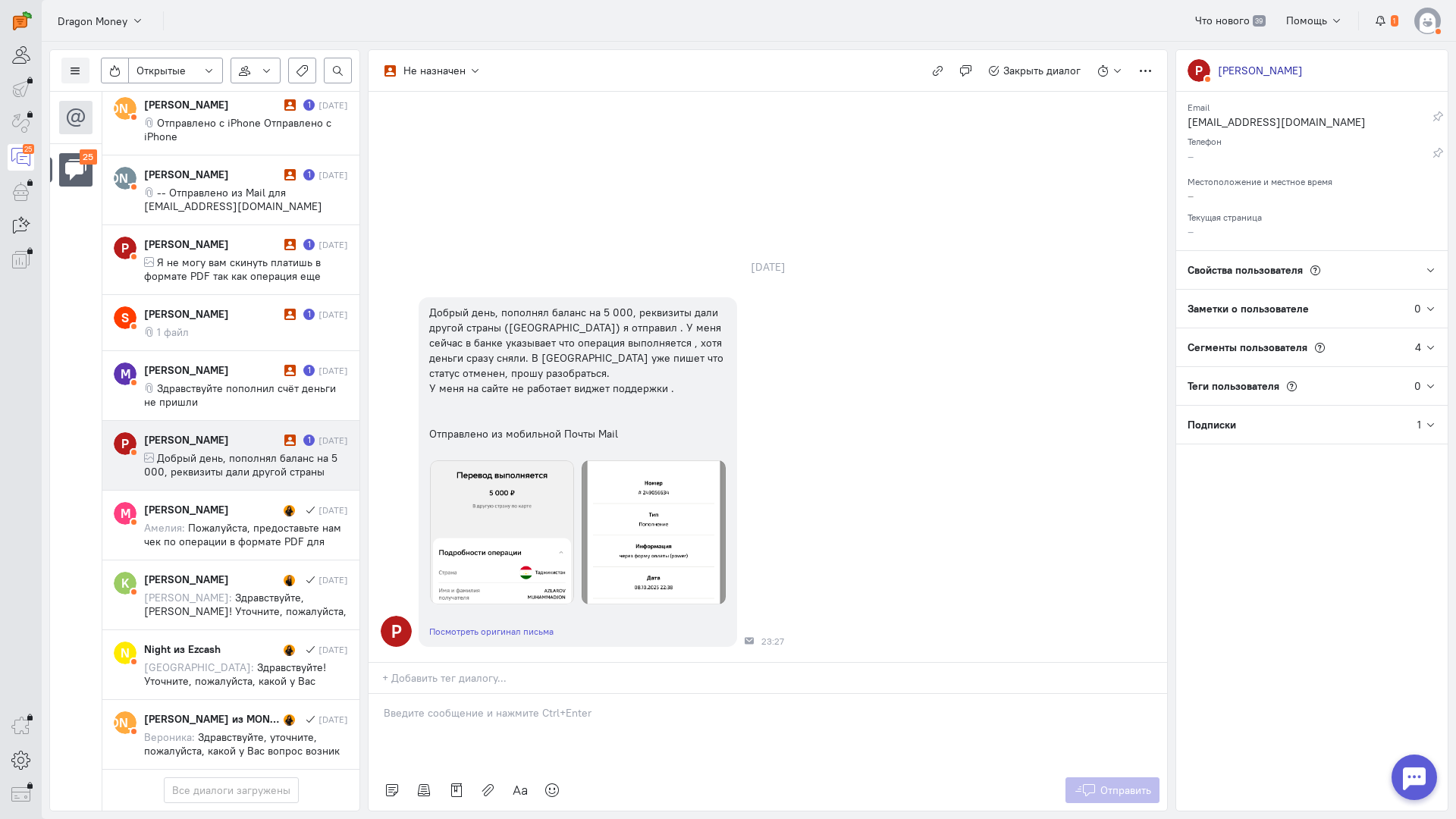
drag, startPoint x: 464, startPoint y: 628, endPoint x: 455, endPoint y: 625, distance: 9.5
click at [459, 693] on div at bounding box center [768, 731] width 799 height 76
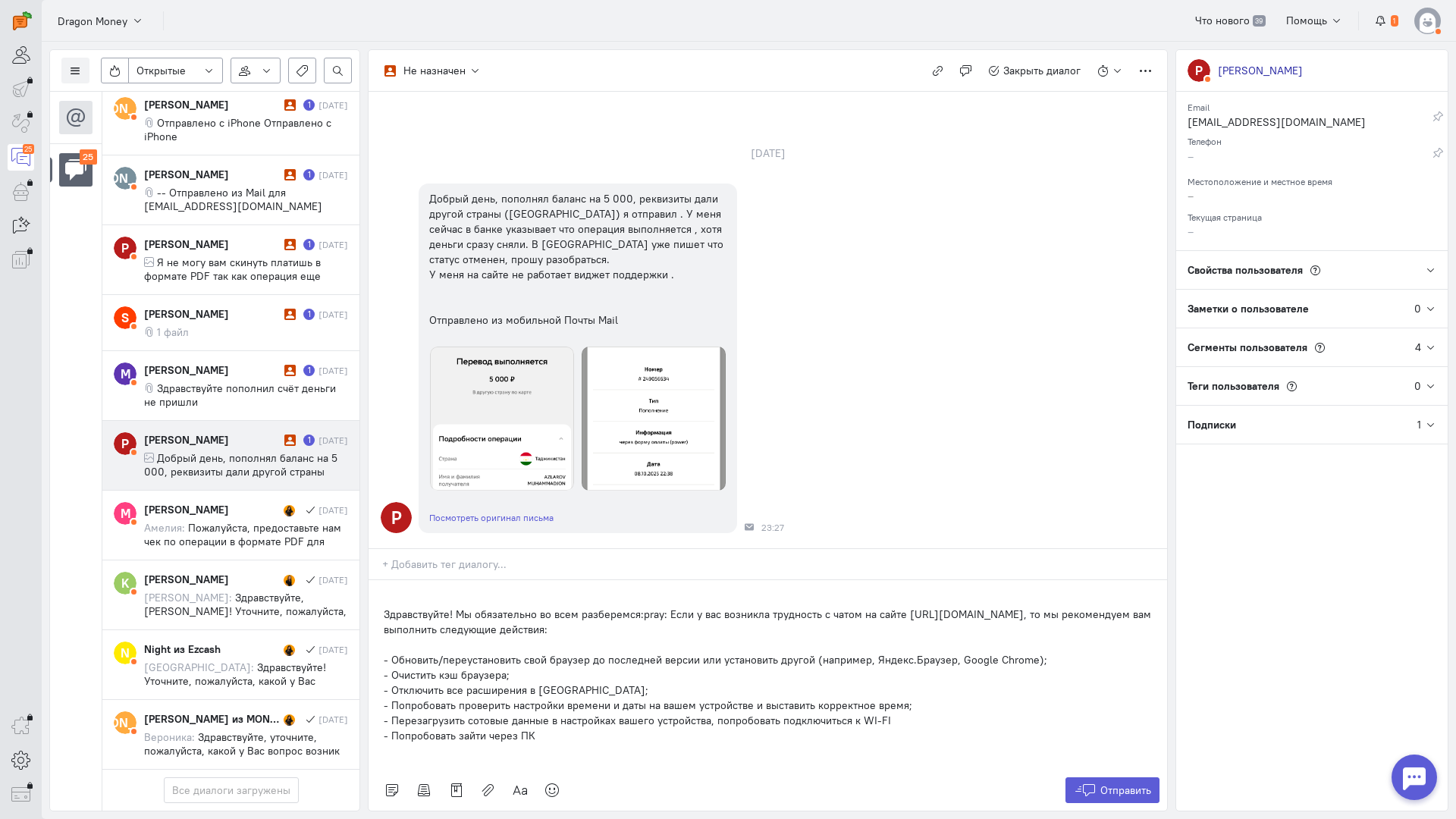
click at [380, 580] on div "Здравствуйте! Мы обязательно во всем разберемся:pray: Если у вас возникла трудн…" at bounding box center [768, 674] width 799 height 190
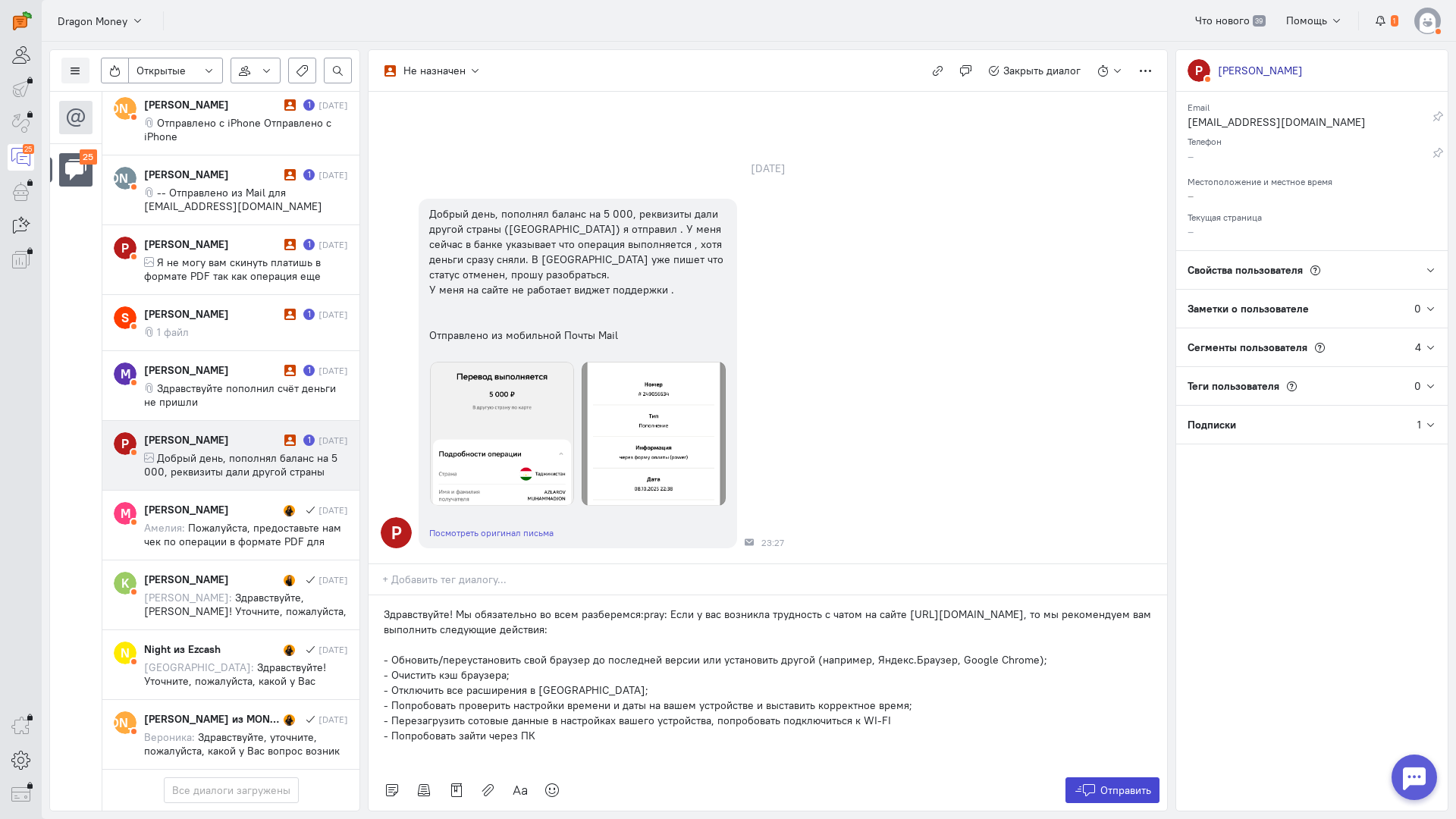
click at [1105, 777] on button "Отправить" at bounding box center [1113, 789] width 95 height 26
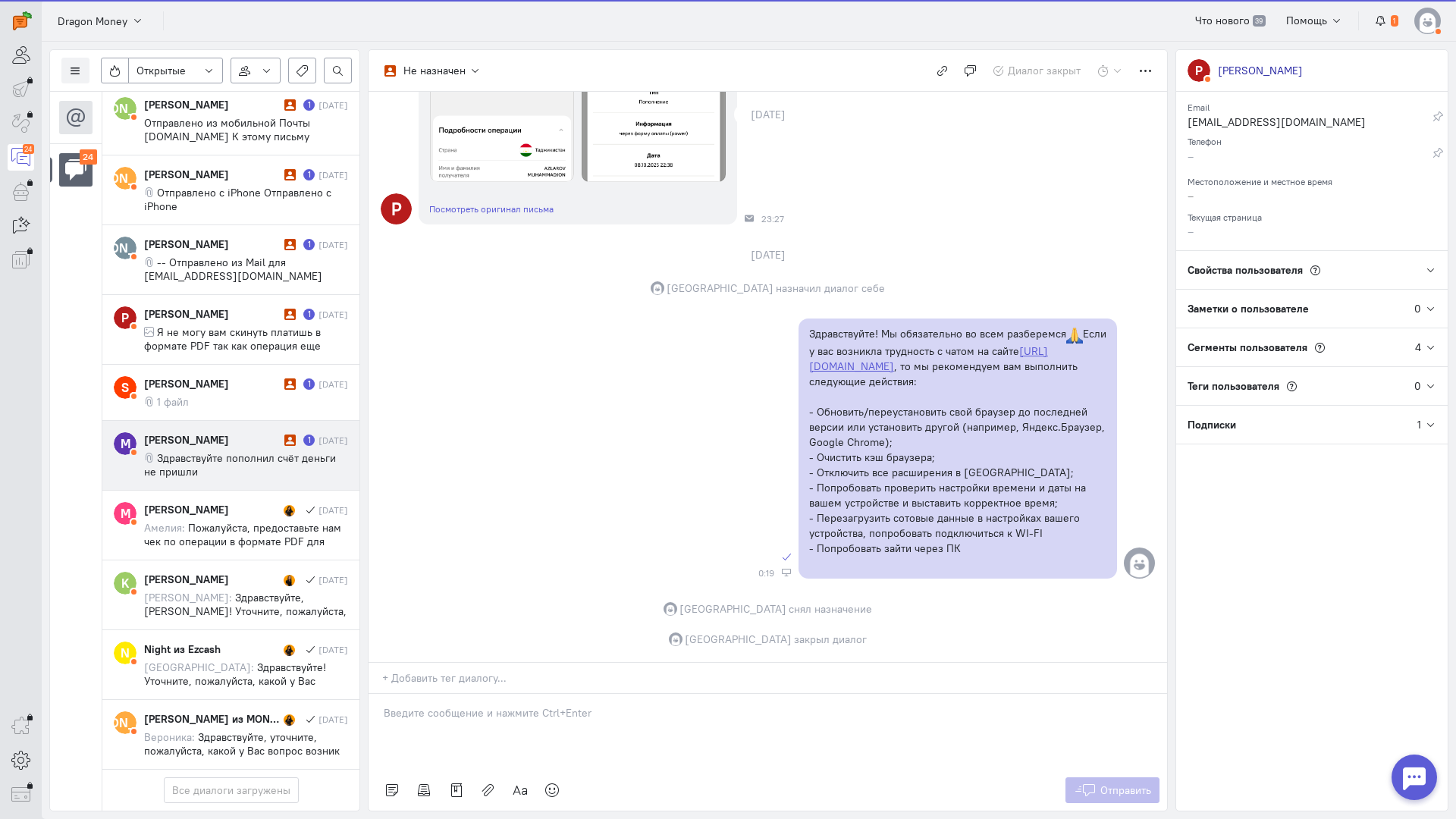
scroll to position [1384, 0]
click at [249, 451] on span "Здравствуйте пополнил счёт деньги не пришли" at bounding box center [239, 465] width 192 height 28
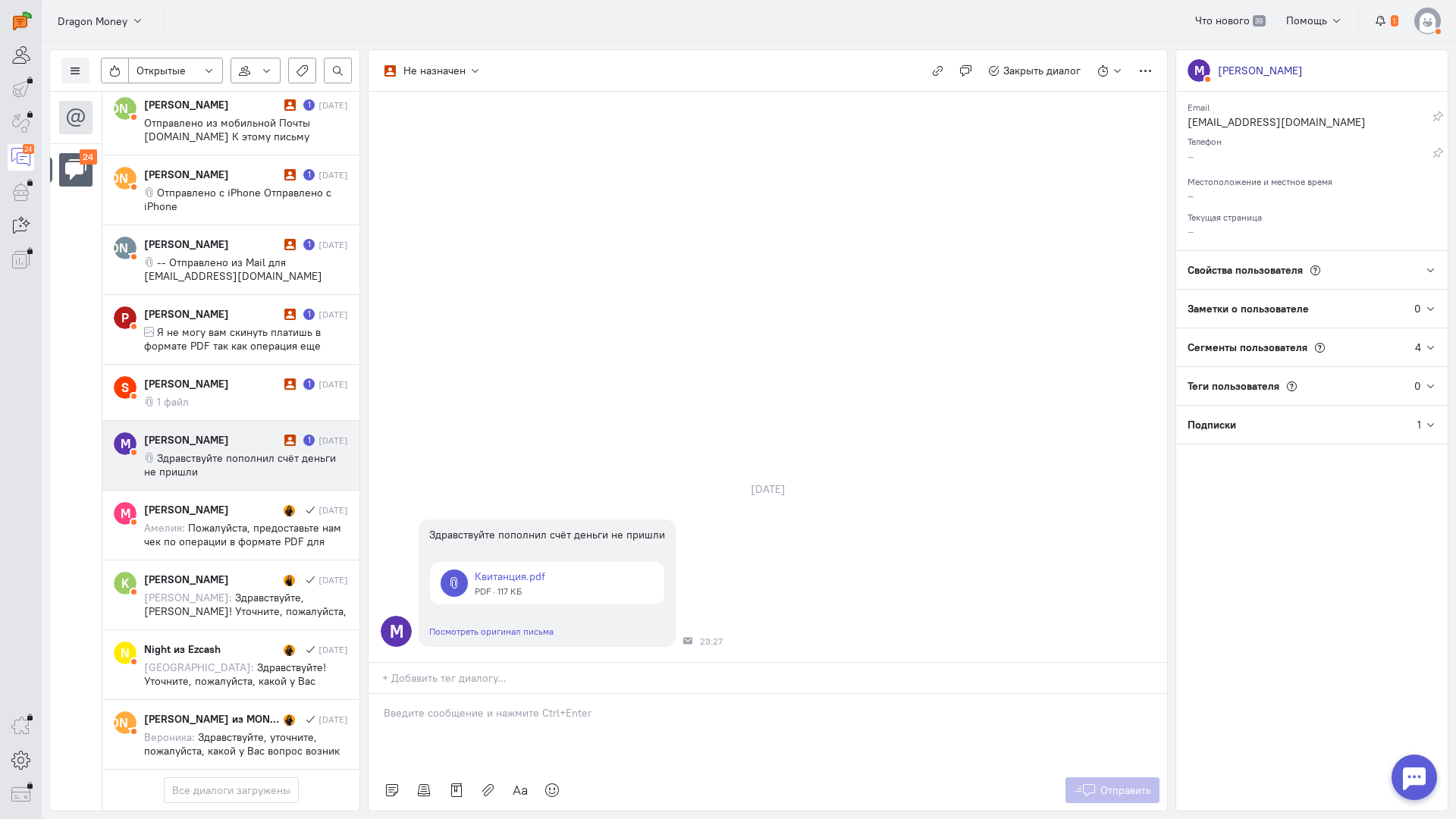
click at [507, 705] on p at bounding box center [768, 712] width 768 height 15
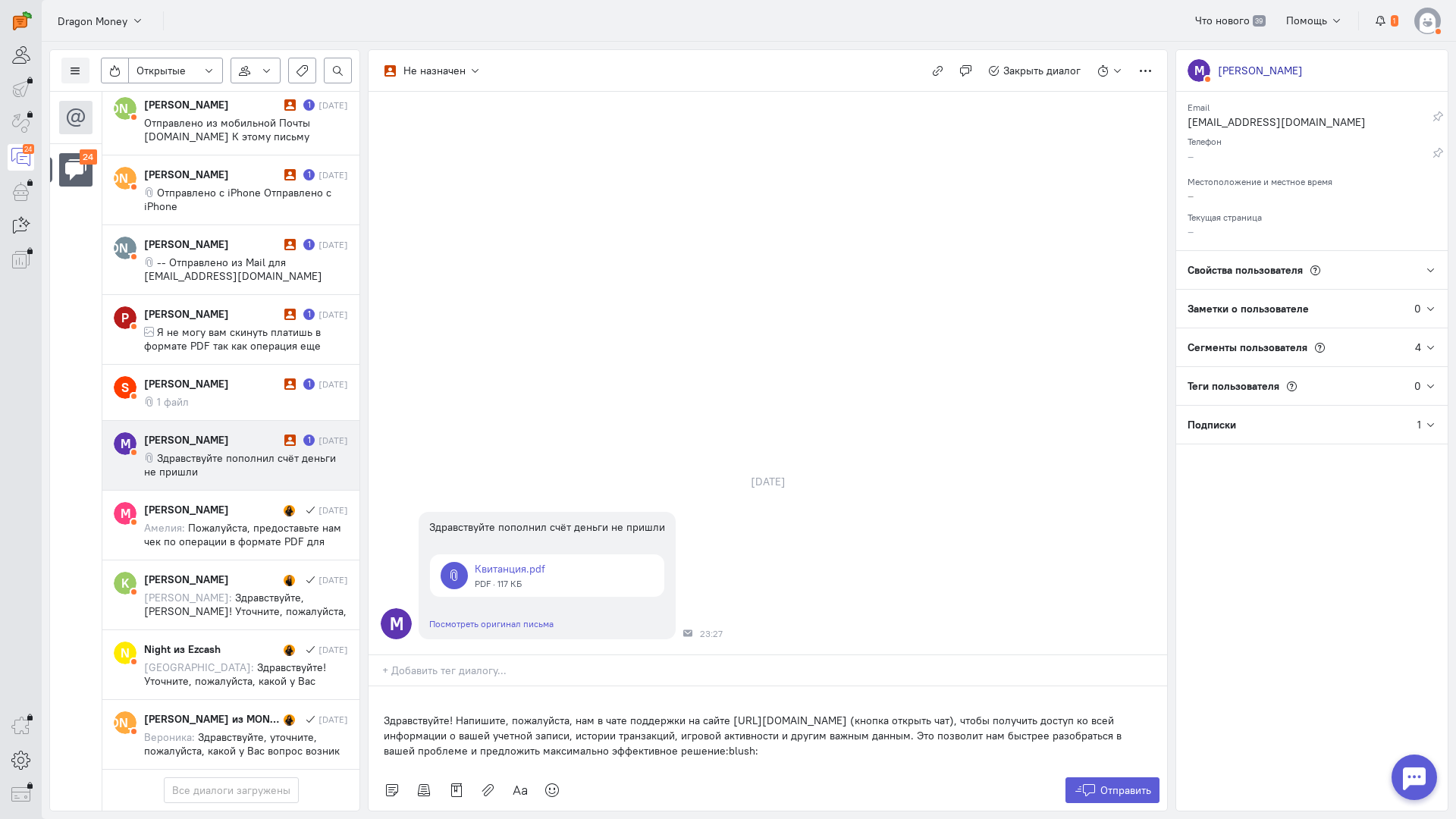
click at [381, 686] on div "Здравствуйте! Напишите, пожалуйста, нам в чате поддержки на сайте [URL][DOMAIN_…" at bounding box center [768, 728] width 799 height 84
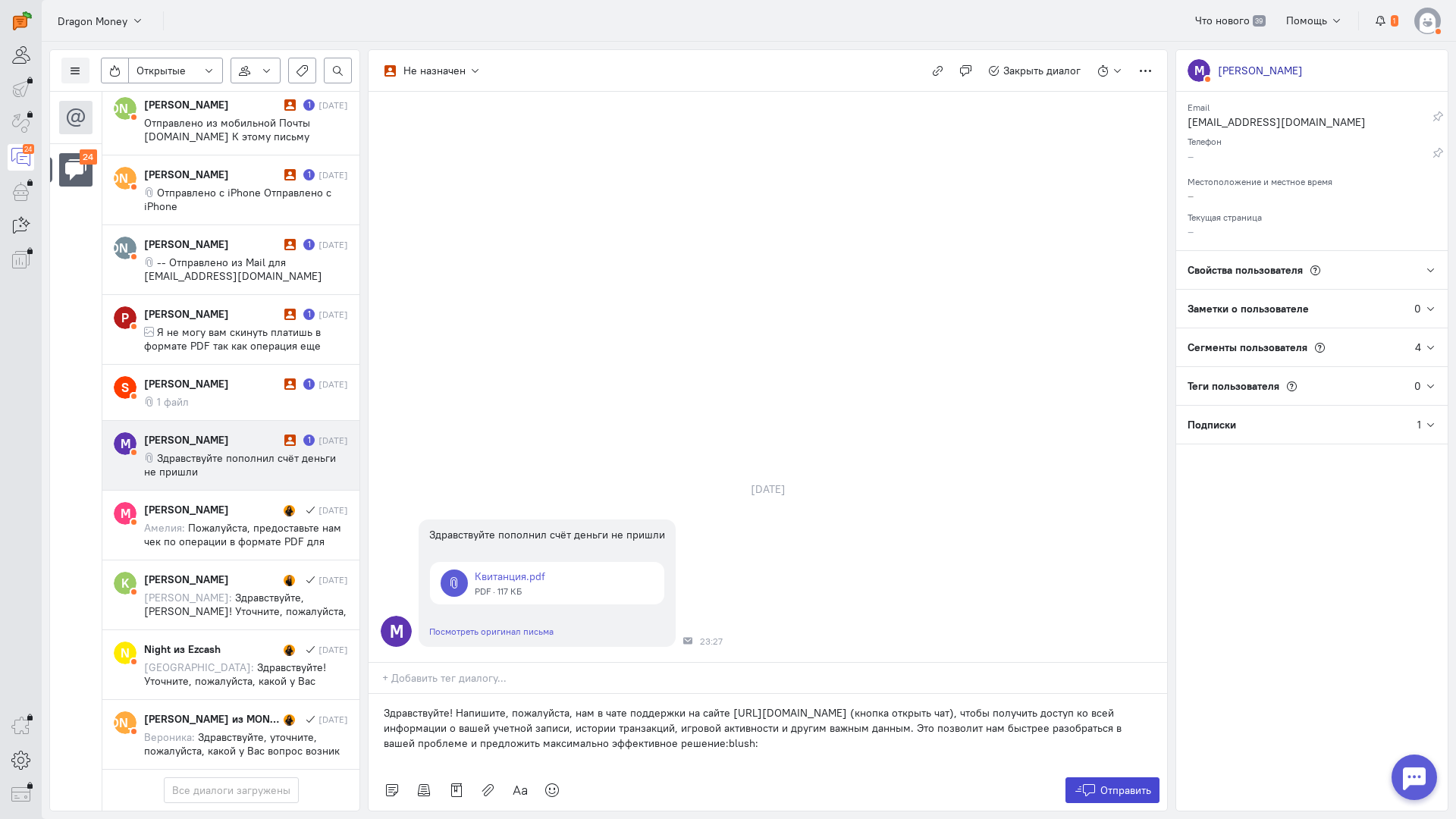
click at [1083, 782] on icon at bounding box center [1085, 789] width 23 height 15
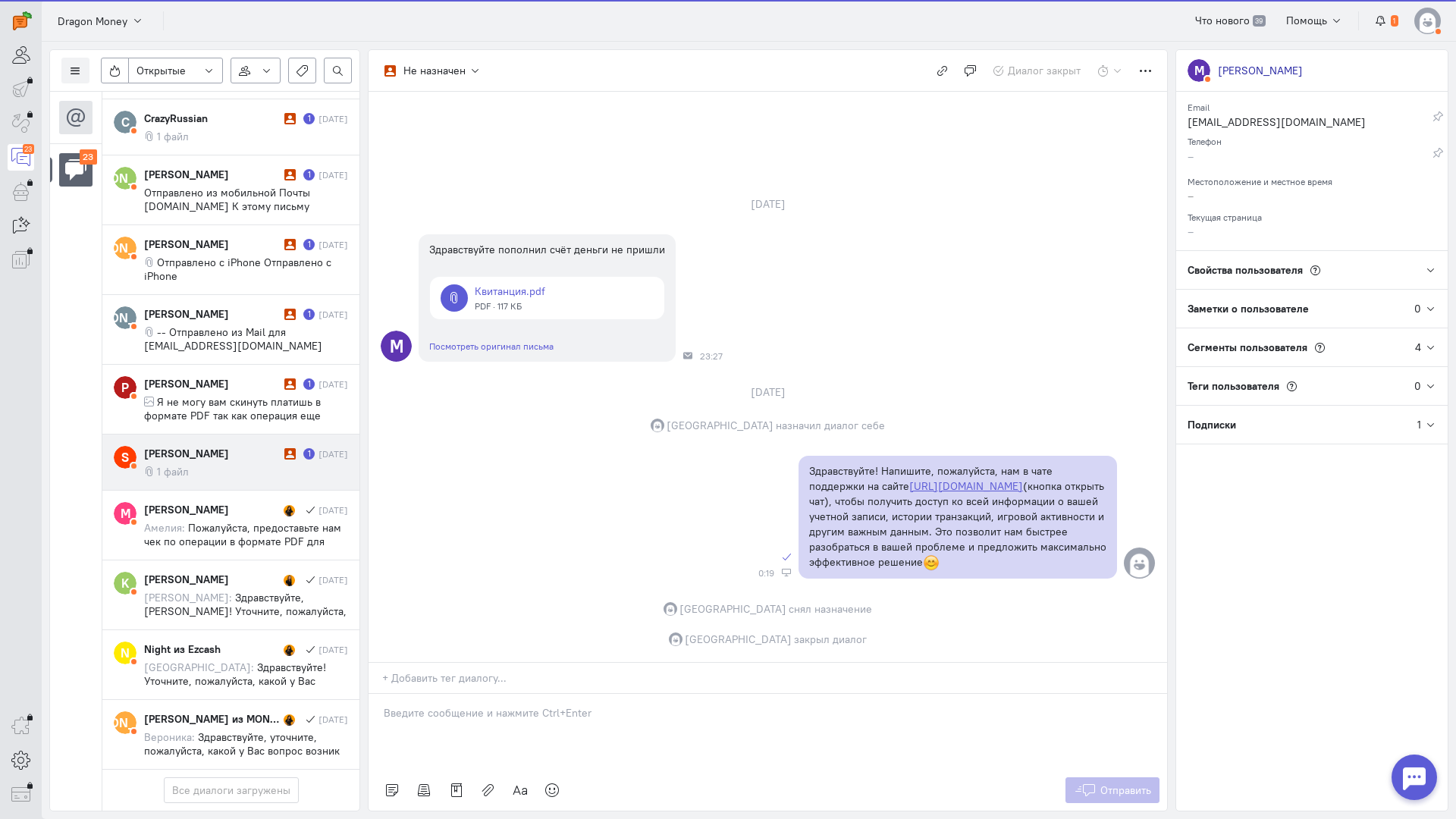
scroll to position [1315, 0]
click at [214, 446] on div "[PERSON_NAME] 1 [DATE] 1 файл" at bounding box center [246, 462] width 204 height 32
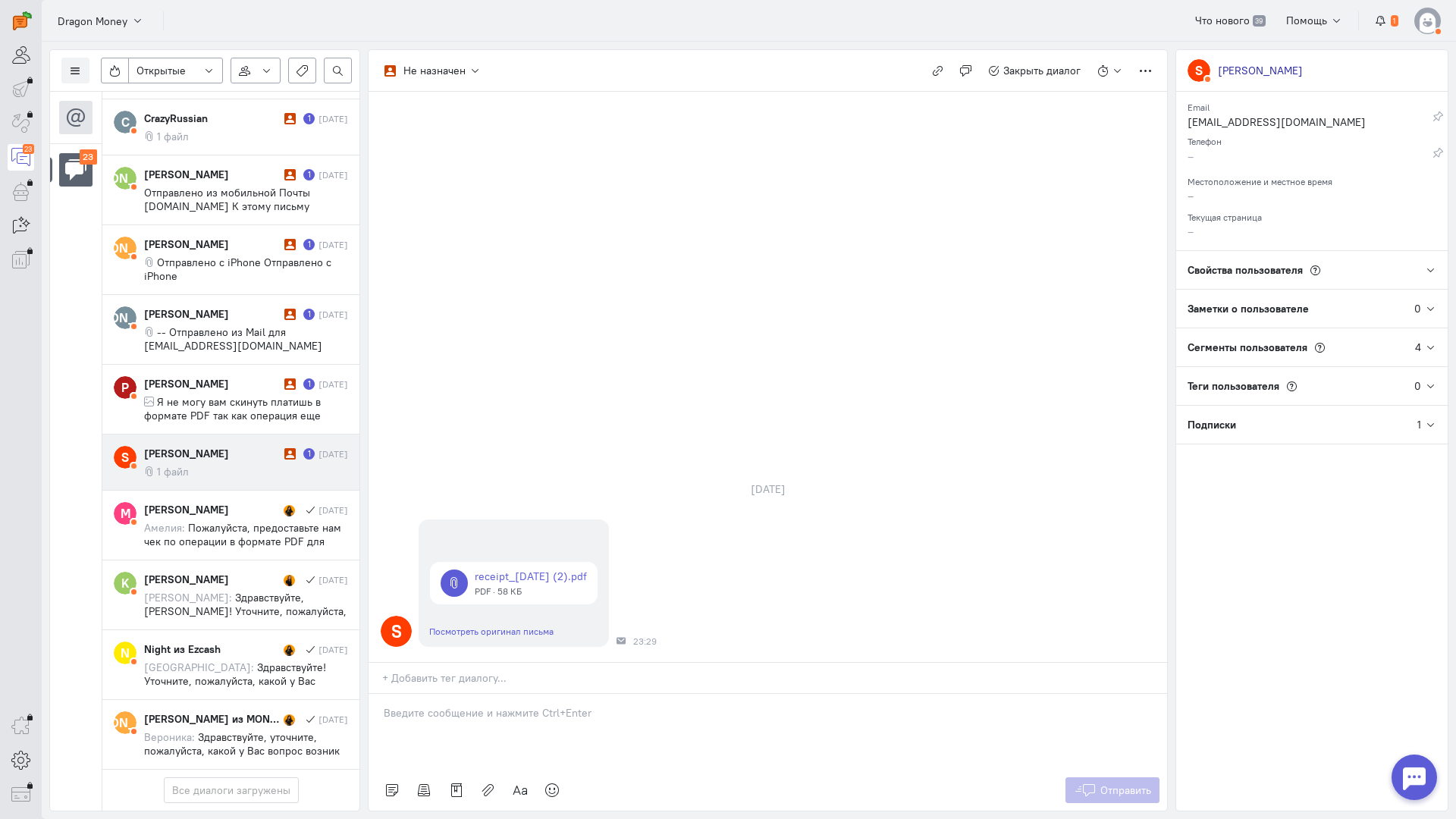
click at [464, 693] on div at bounding box center [768, 731] width 799 height 76
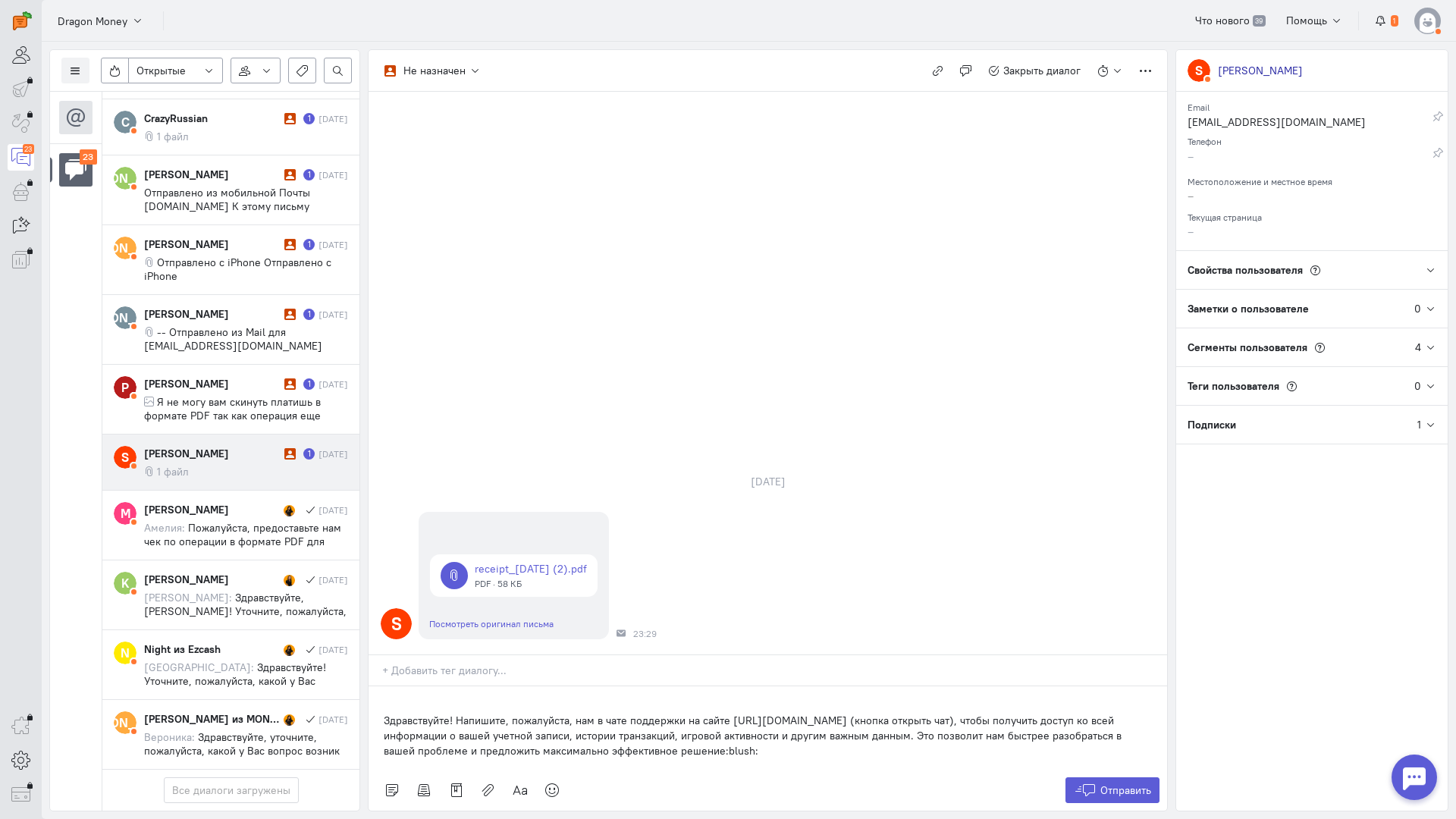
click at [372, 686] on div "Здравствуйте! Напишите, пожалуйста, нам в чате поддержки на сайте [URL][DOMAIN_…" at bounding box center [768, 728] width 799 height 84
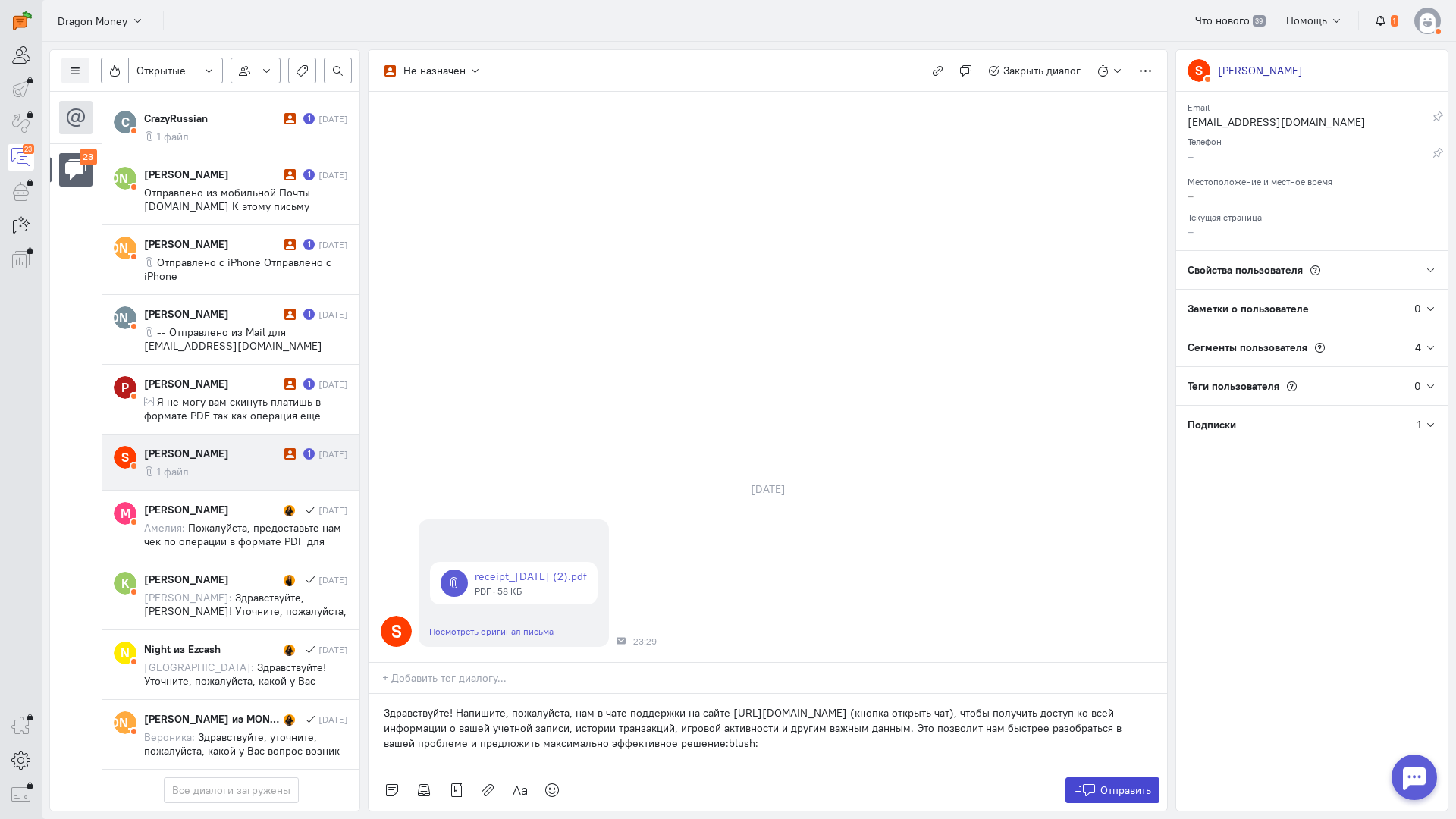
click at [1097, 777] on button "Отправить" at bounding box center [1113, 789] width 95 height 26
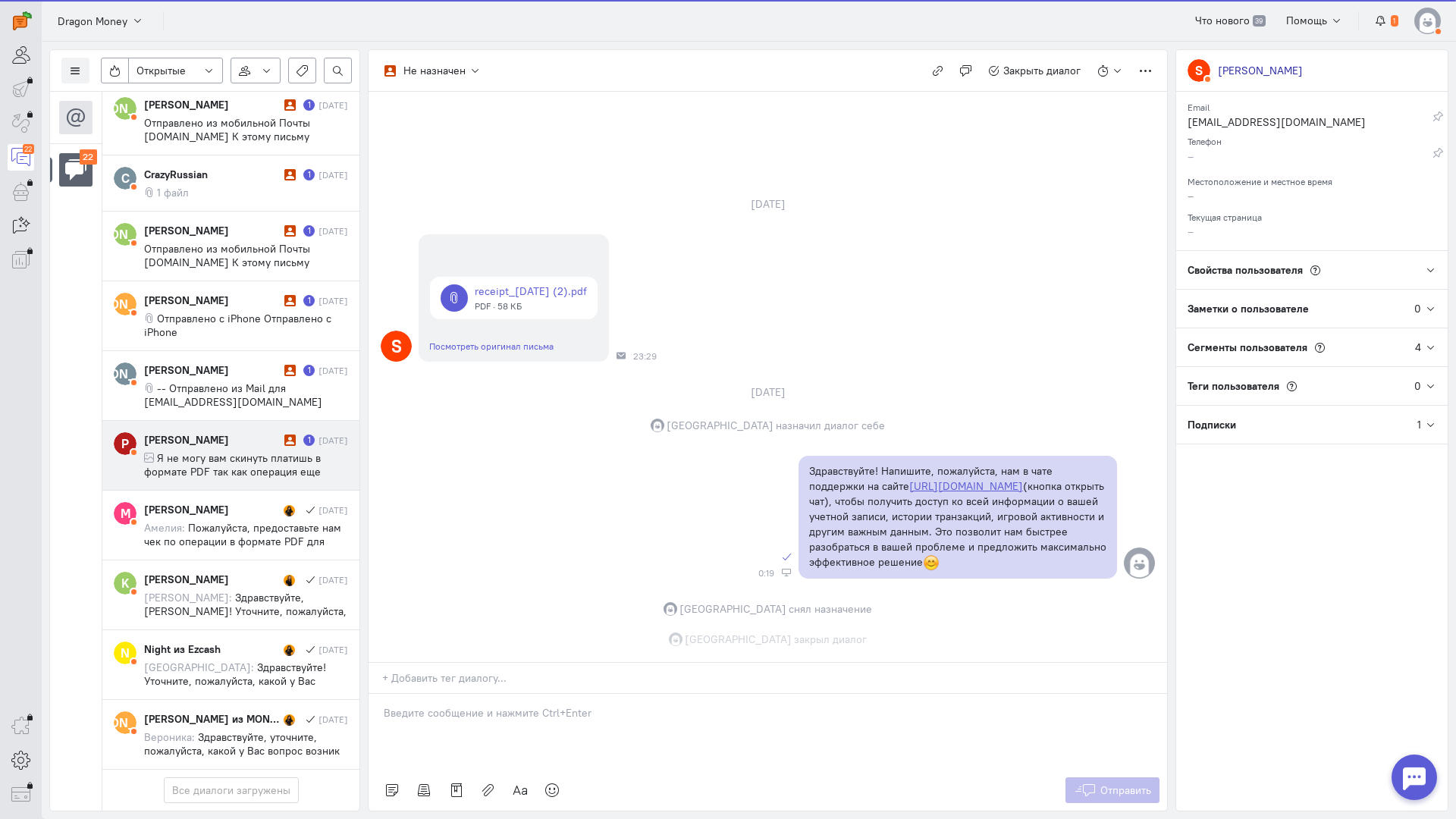
scroll to position [5, 0]
click at [218, 451] on span "Я не могу вам скинуть платишь в формате PDF так как операция еще выполняется От…" at bounding box center [245, 492] width 202 height 82
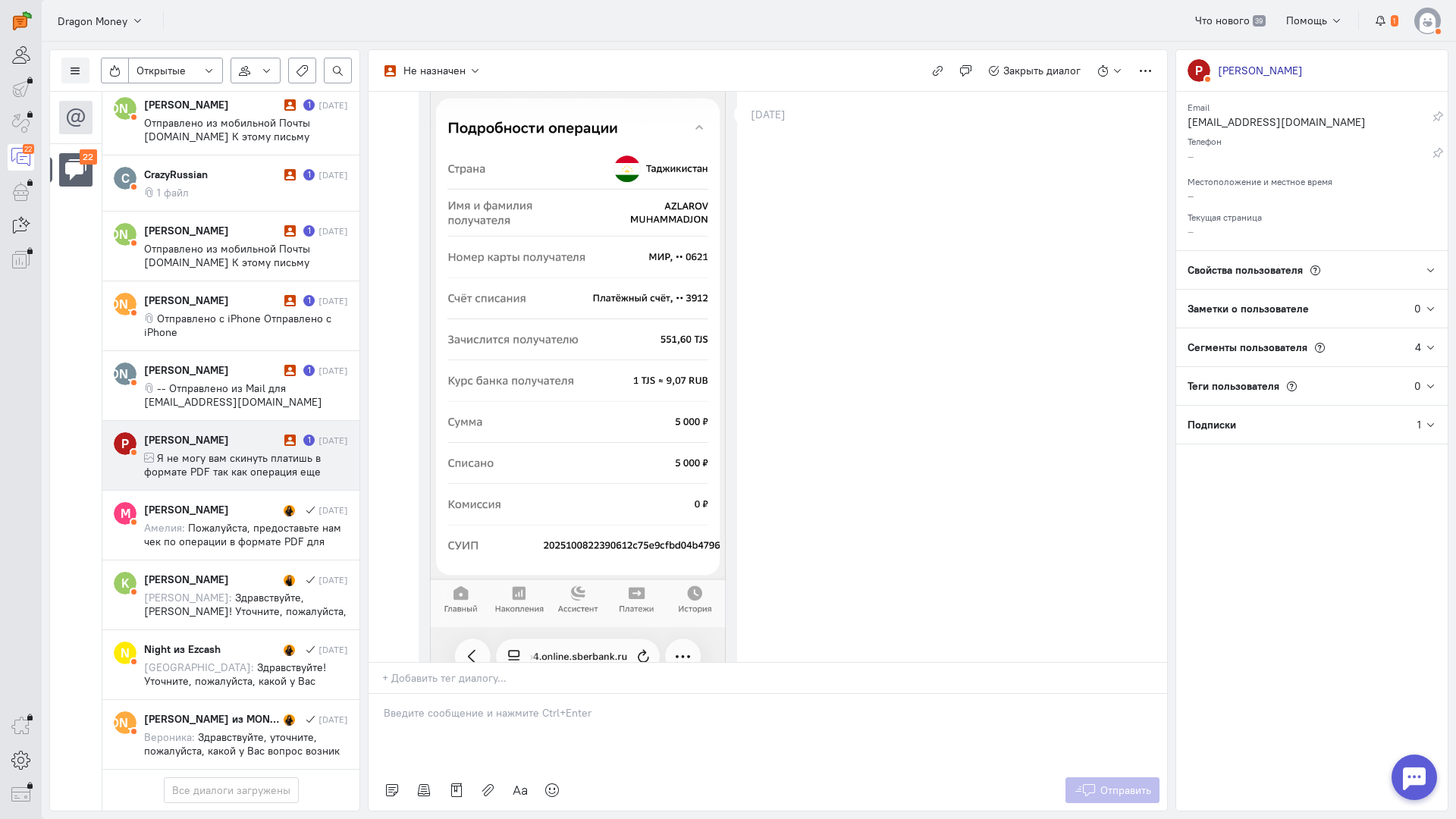
scroll to position [455, 0]
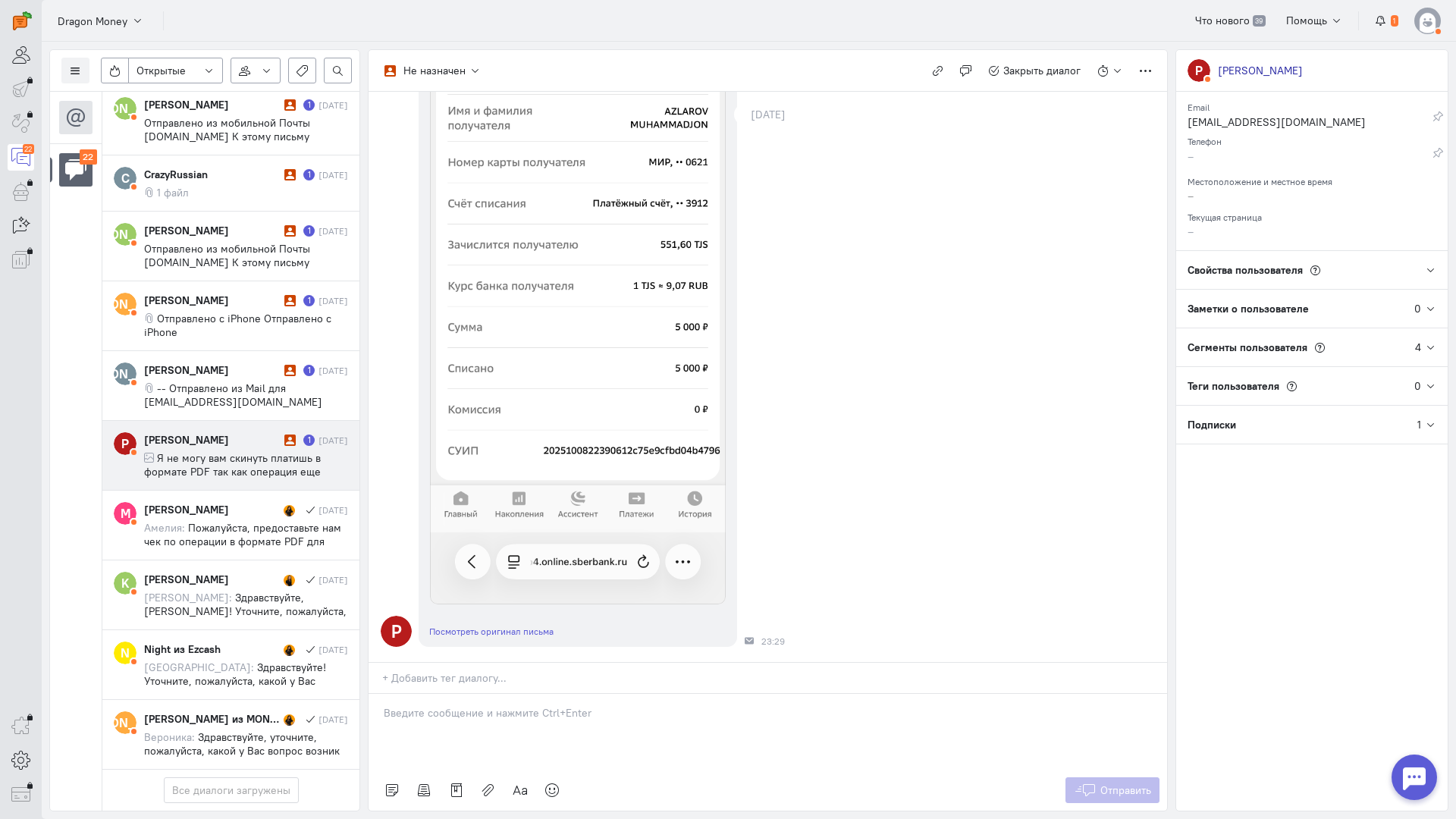
drag, startPoint x: 484, startPoint y: 638, endPoint x: 418, endPoint y: 627, distance: 66.9
click at [479, 693] on div at bounding box center [768, 731] width 799 height 76
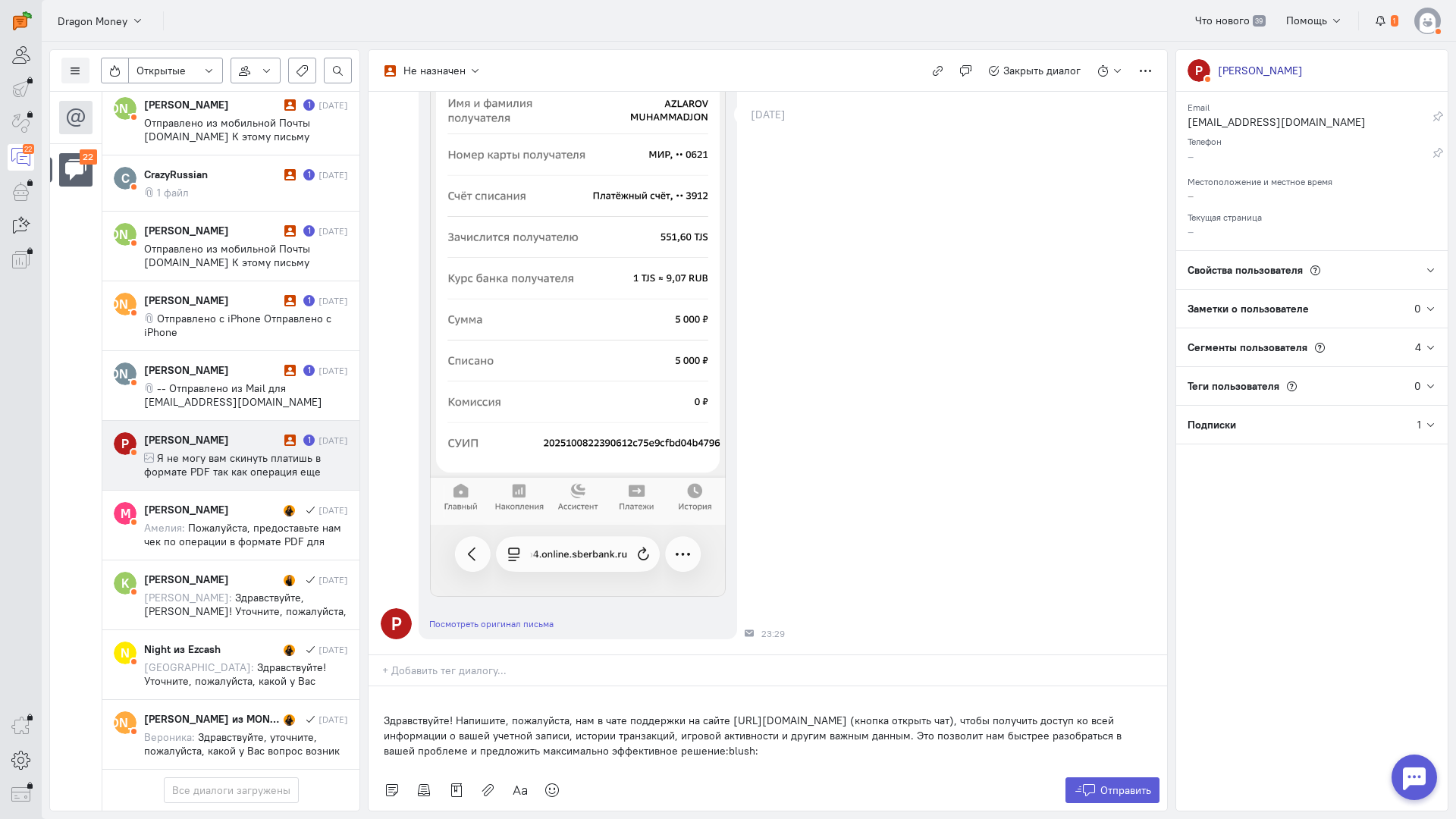
click at [381, 686] on div "Здравствуйте! Напишите, пожалуйста, нам в чате поддержки на сайте [URL][DOMAIN_…" at bounding box center [768, 728] width 799 height 84
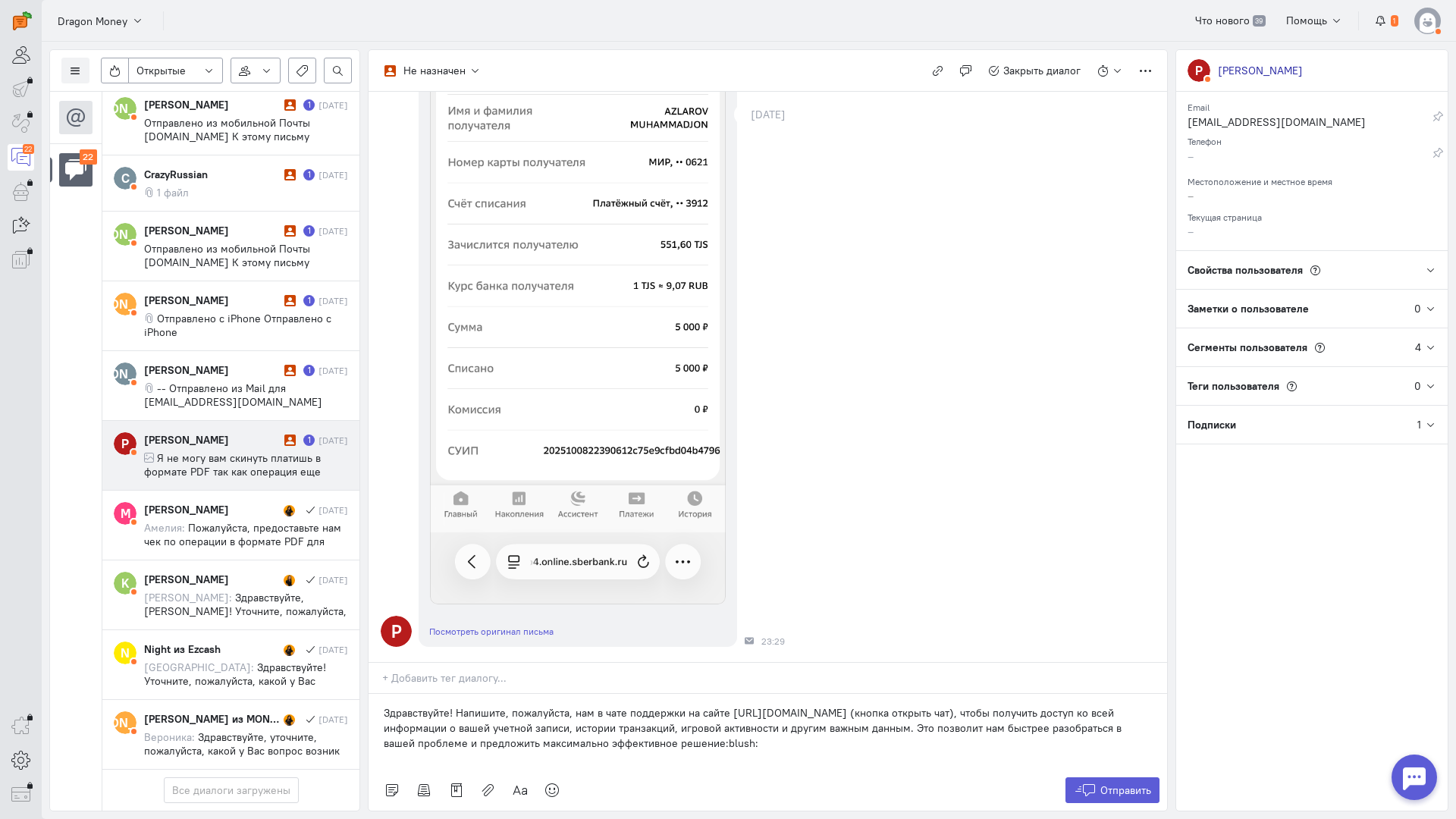
scroll to position [1328, 0]
click at [1126, 769] on div "Отправить" at bounding box center [768, 789] width 799 height 41
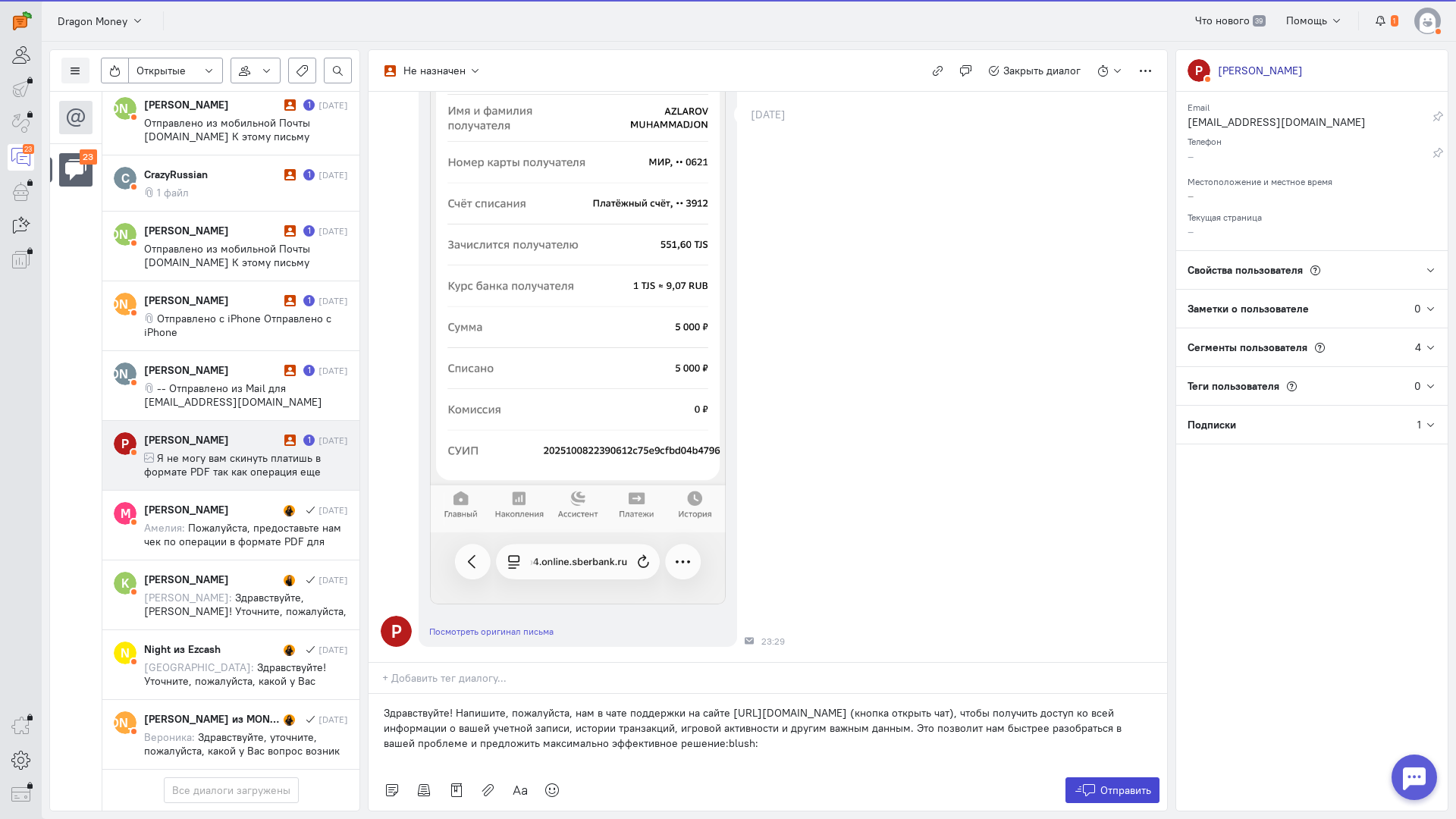
click at [1113, 783] on span "Отправить" at bounding box center [1125, 789] width 51 height 13
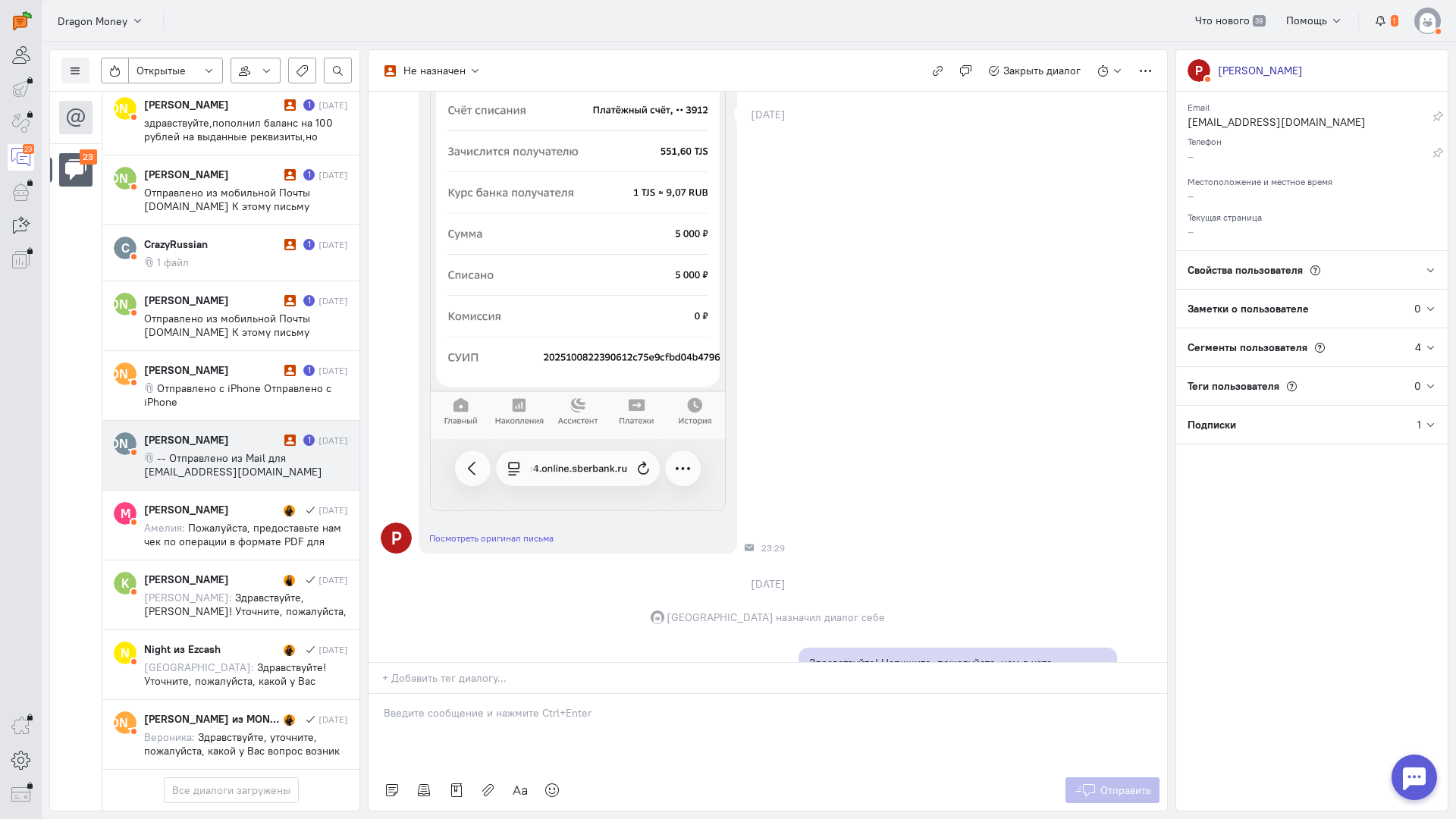
scroll to position [709, 0]
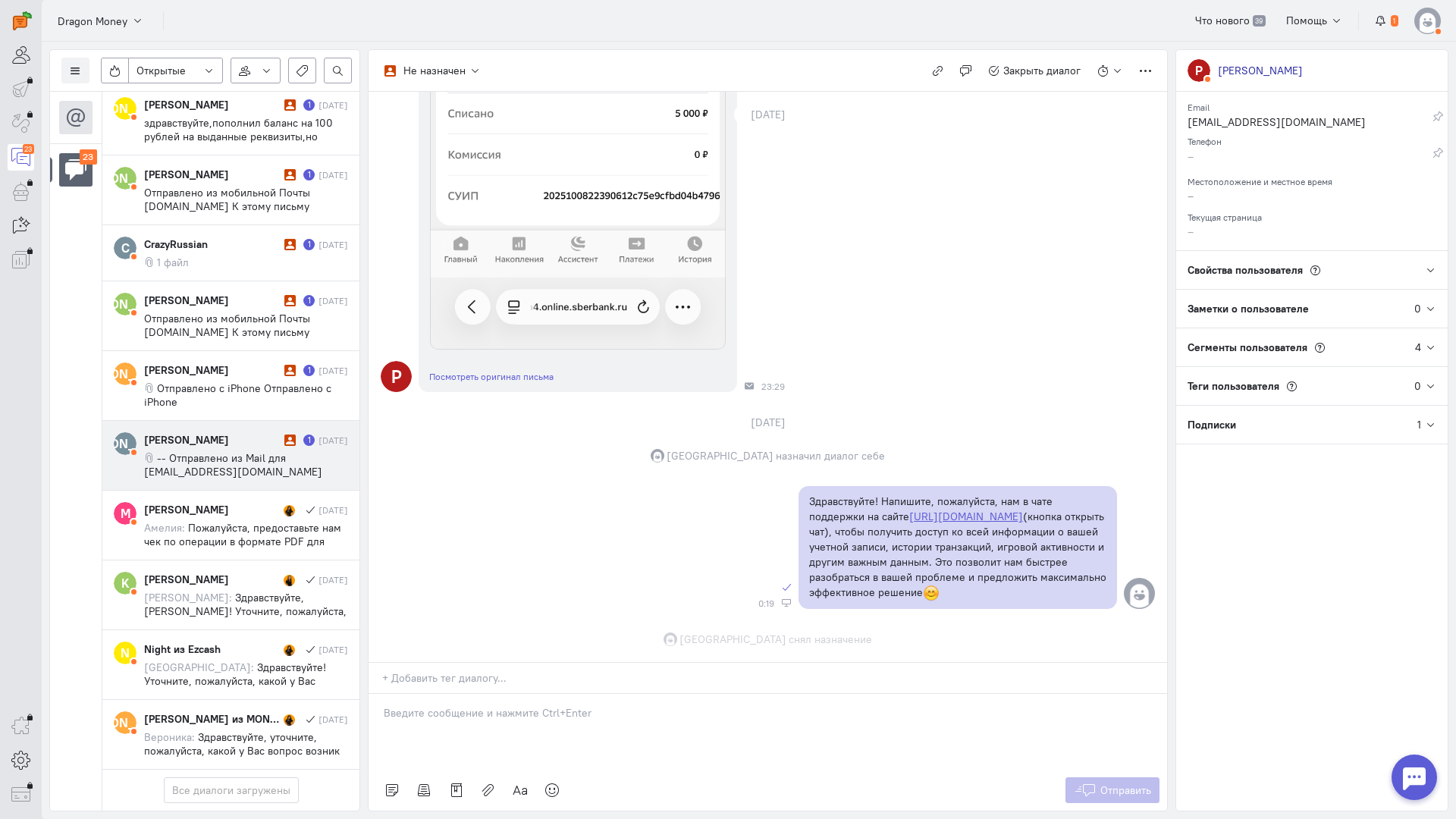
click at [257, 451] on span "-- Отправлено из Mail для [EMAIL_ADDRESS][DOMAIN_NAME]" at bounding box center [233, 465] width 178 height 28
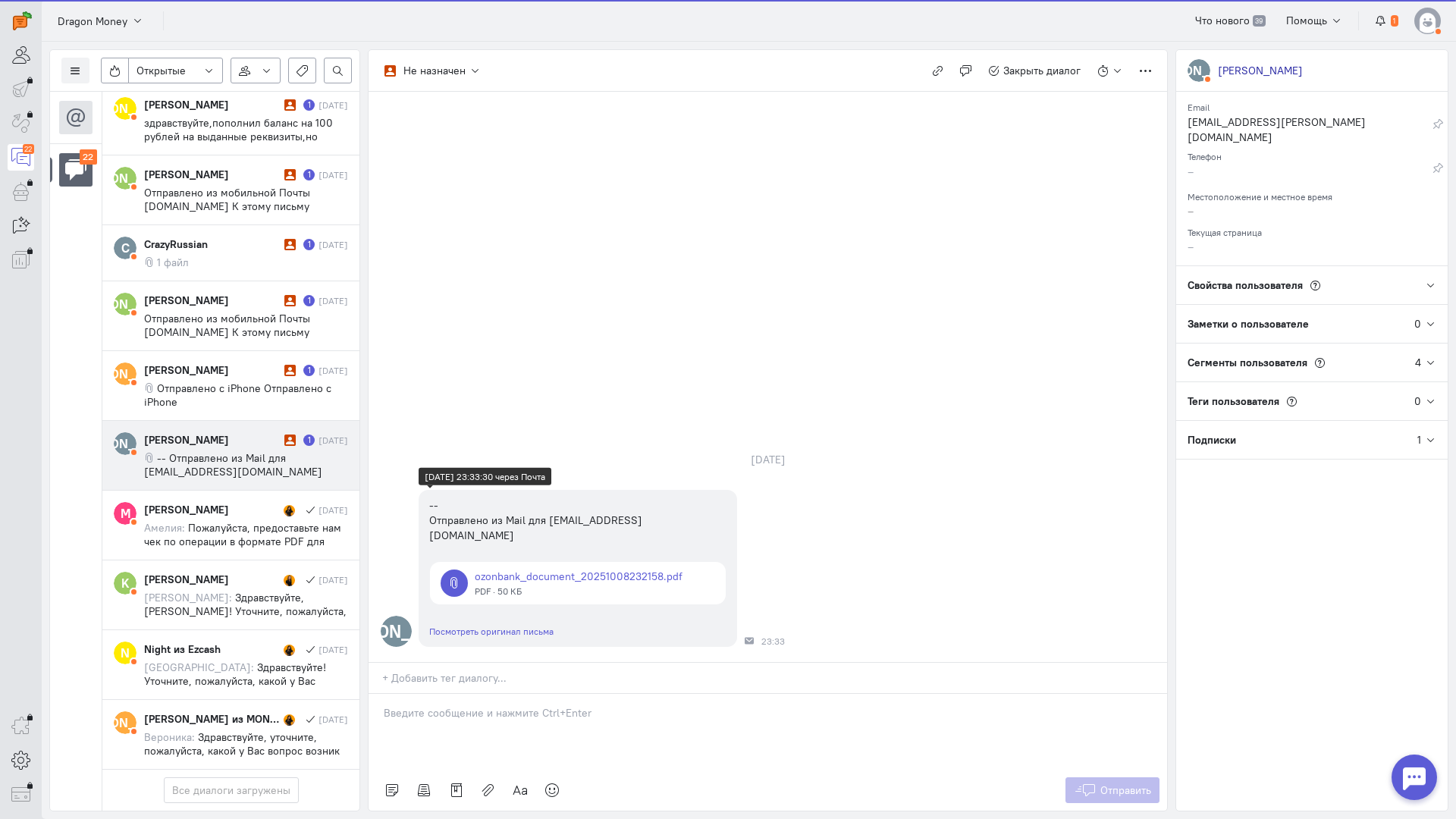
scroll to position [1261, 0]
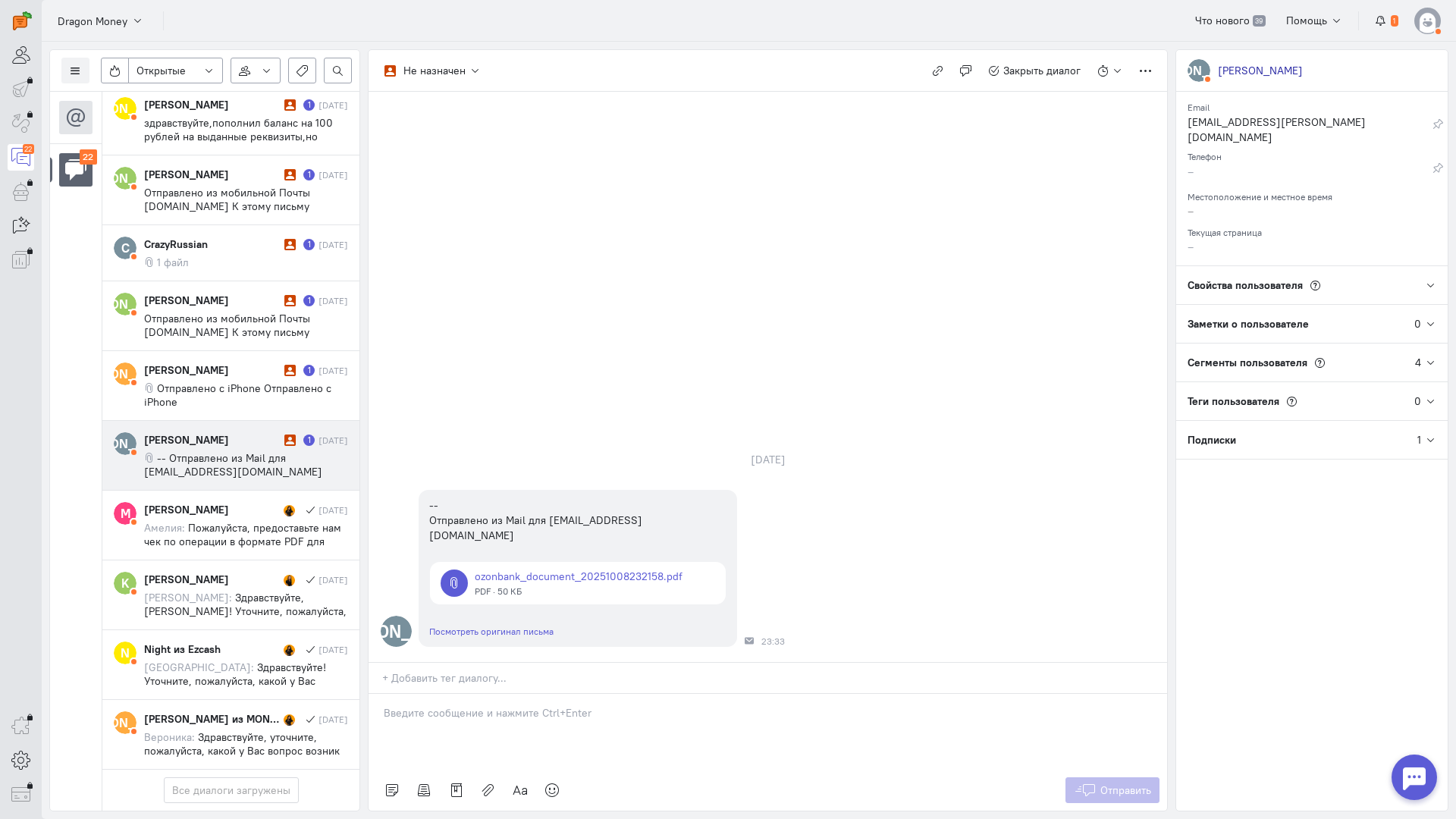
click at [485, 705] on p at bounding box center [768, 712] width 768 height 15
click at [374, 693] on div "Здравствуйте! Благодарим Вас за обращение и предоставленную информацию:blush:" at bounding box center [768, 731] width 799 height 76
click at [1115, 783] on span "Отправить" at bounding box center [1125, 789] width 51 height 13
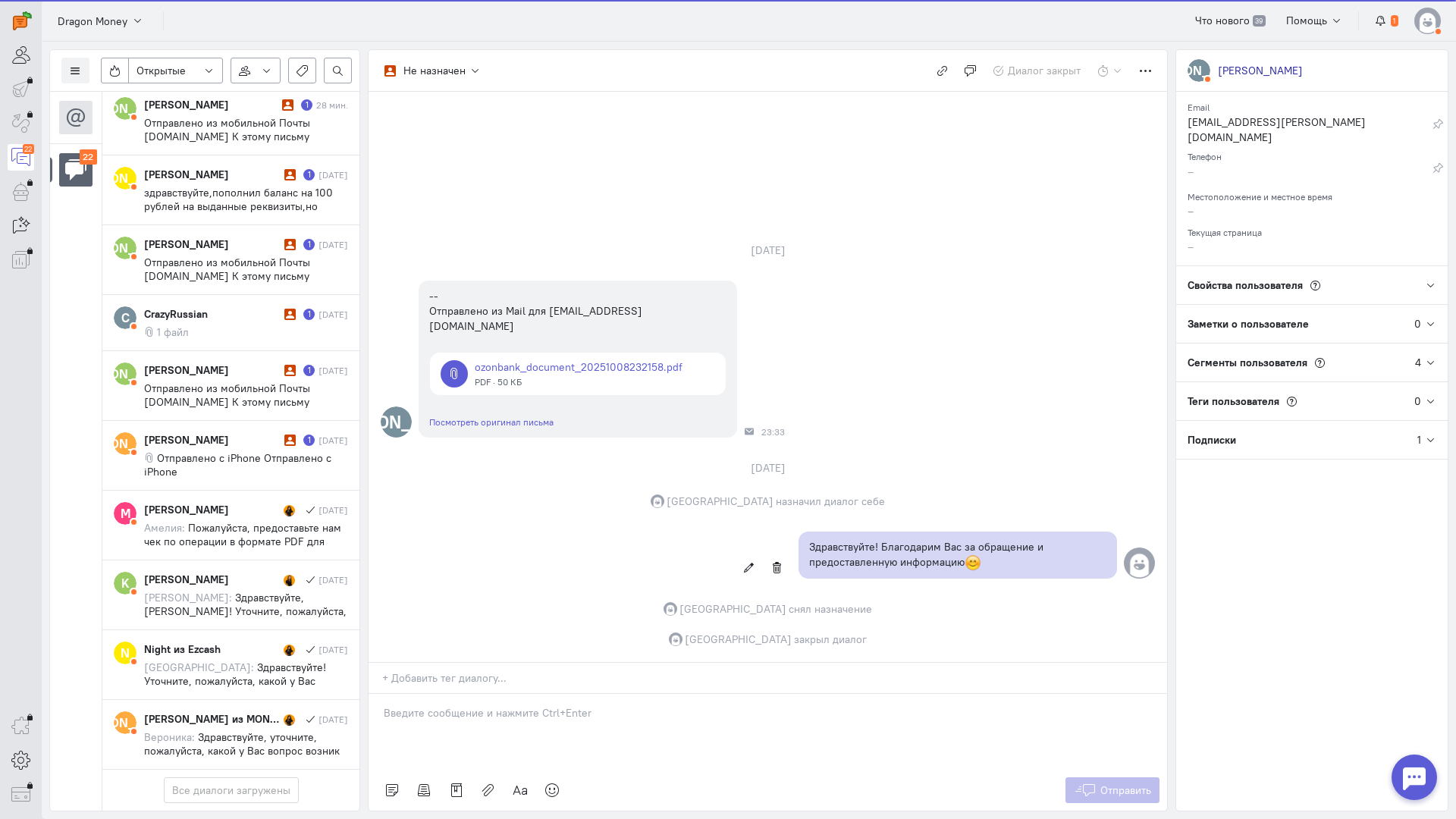
scroll to position [1192, 0]
drag, startPoint x: 233, startPoint y: 370, endPoint x: 286, endPoint y: 371, distance: 53.0
click at [233, 451] on span "Отправлено с iPhone Отправлено с iPhone" at bounding box center [237, 465] width 188 height 28
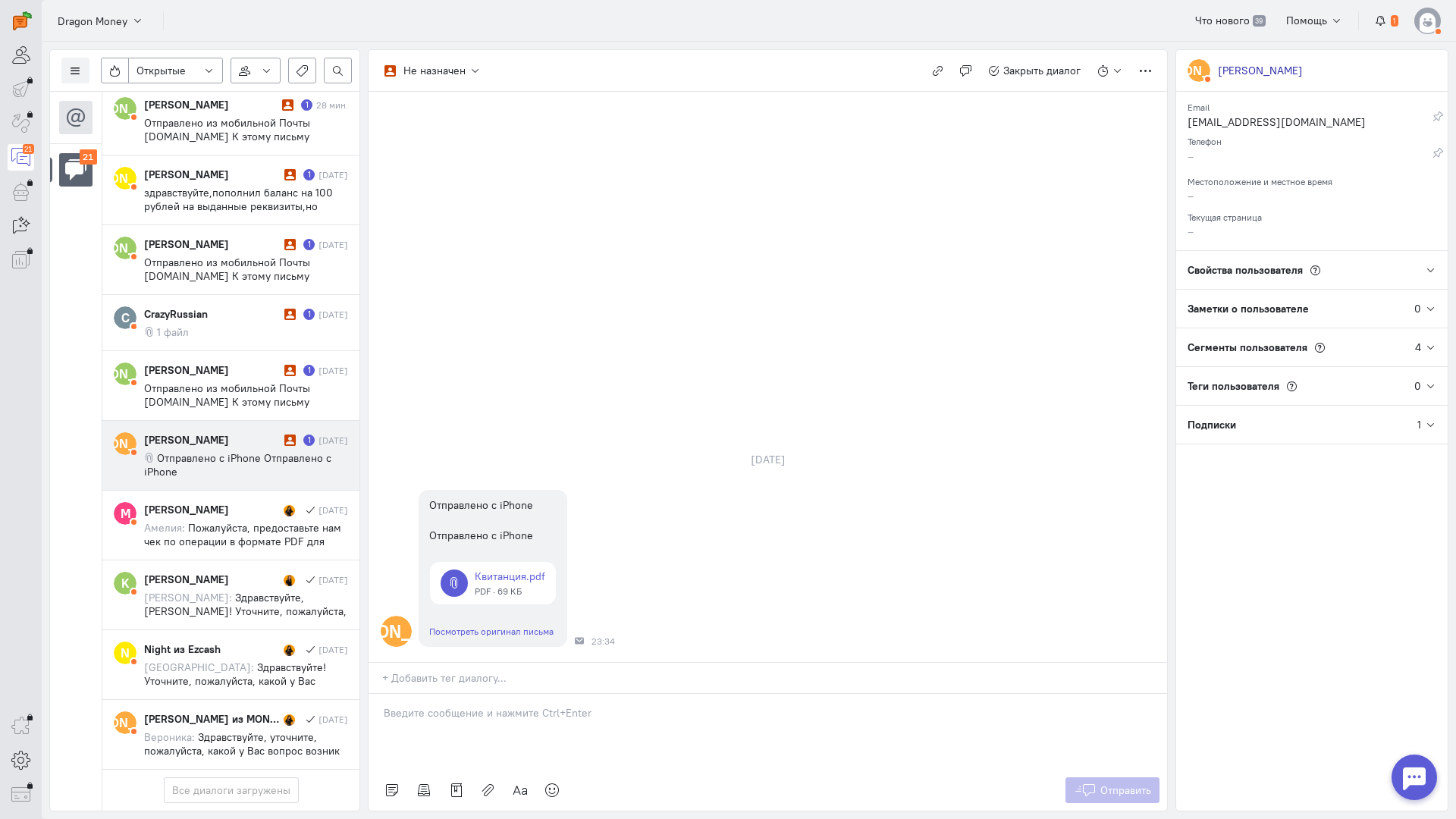
click at [463, 705] on p at bounding box center [768, 712] width 768 height 15
drag, startPoint x: 379, startPoint y: 627, endPoint x: 381, endPoint y: 639, distance: 12.2
click at [380, 693] on div "Здравствуйте! Благодарим Вас за обращение и предоставленную информацию:blush:" at bounding box center [768, 731] width 799 height 76
click at [1132, 777] on button "Отправить" at bounding box center [1113, 789] width 95 height 26
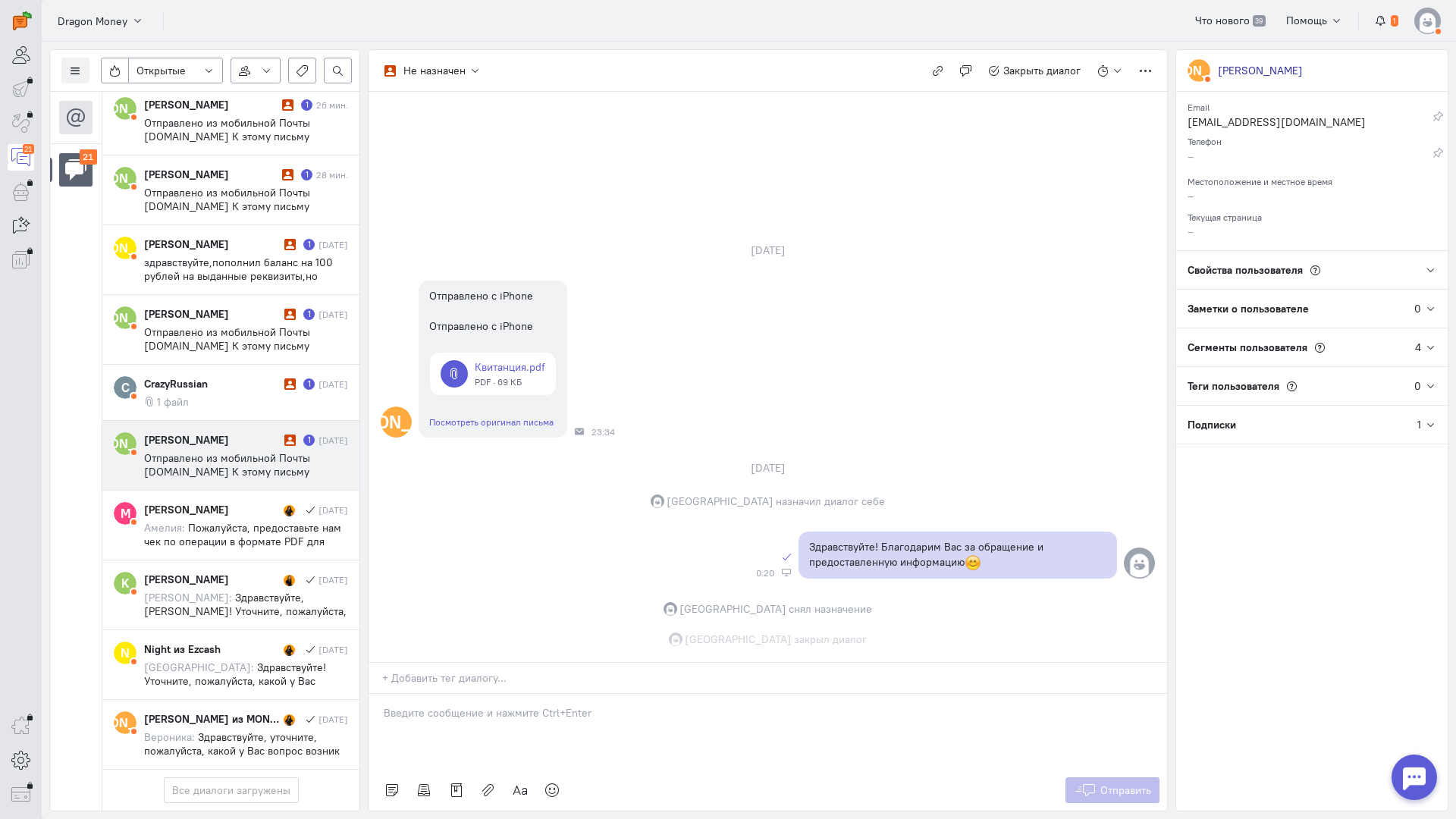
click at [205, 451] on span "Отправлено из мобильной Почты [DOMAIN_NAME] К этому письму приложены ссылки на …" at bounding box center [240, 499] width 193 height 95
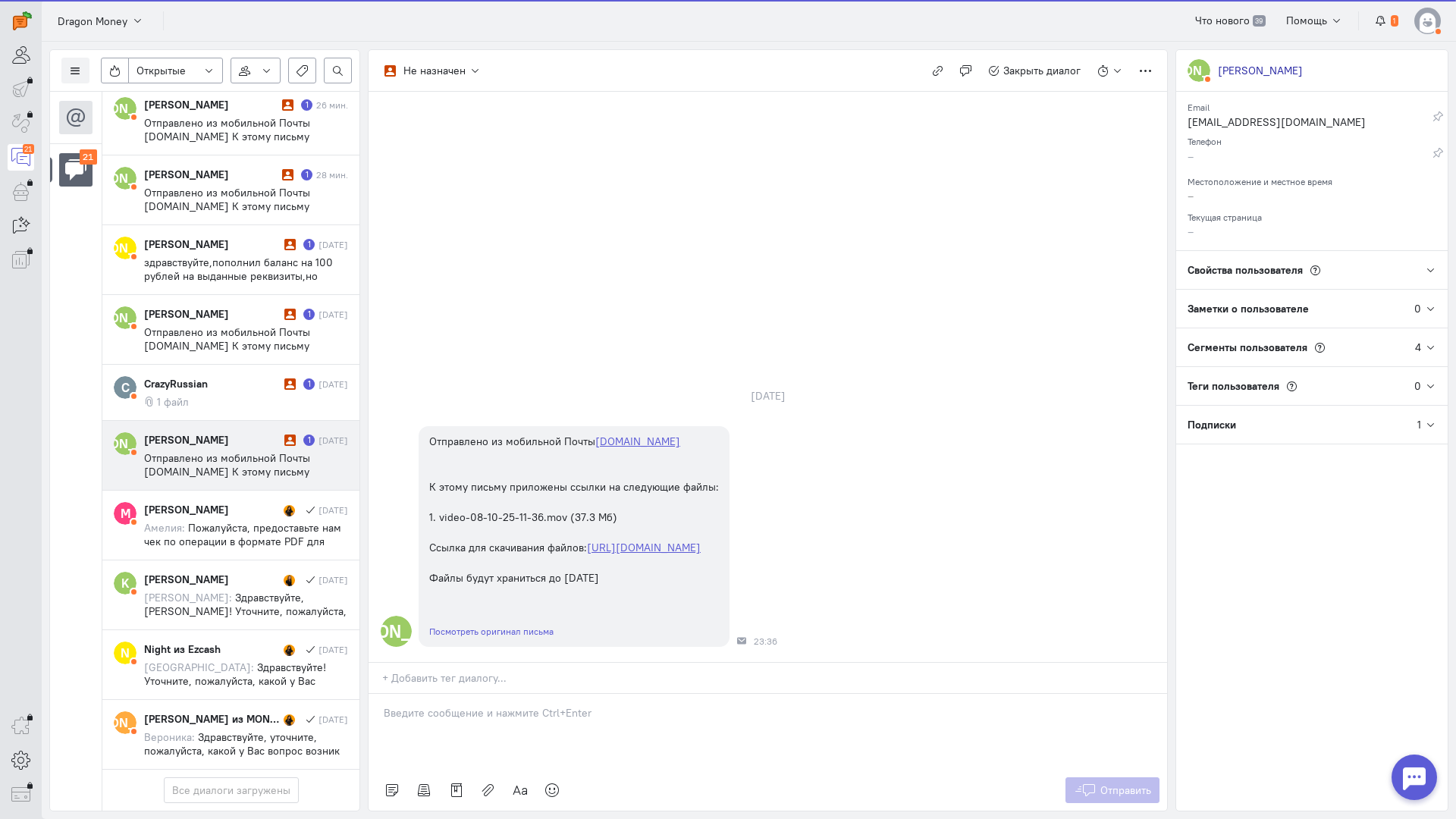
scroll to position [1110, 0]
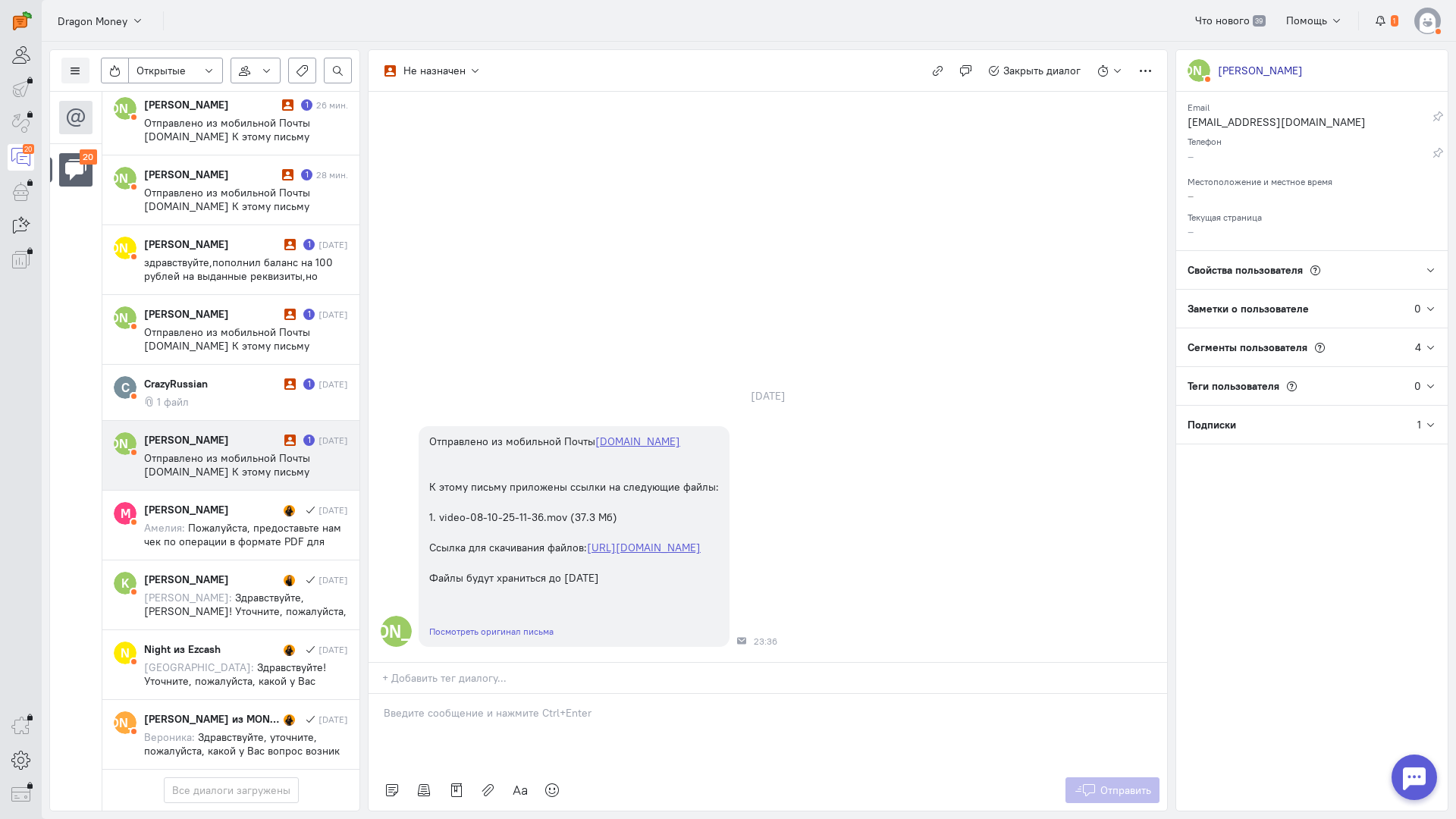
click at [422, 705] on p at bounding box center [768, 712] width 768 height 15
click at [374, 693] on div "Здравствуйте! Благодарим Вас за обращение и предоставленную информацию:blush:" at bounding box center [768, 731] width 799 height 76
click at [1109, 783] on span "Отправить" at bounding box center [1125, 789] width 51 height 13
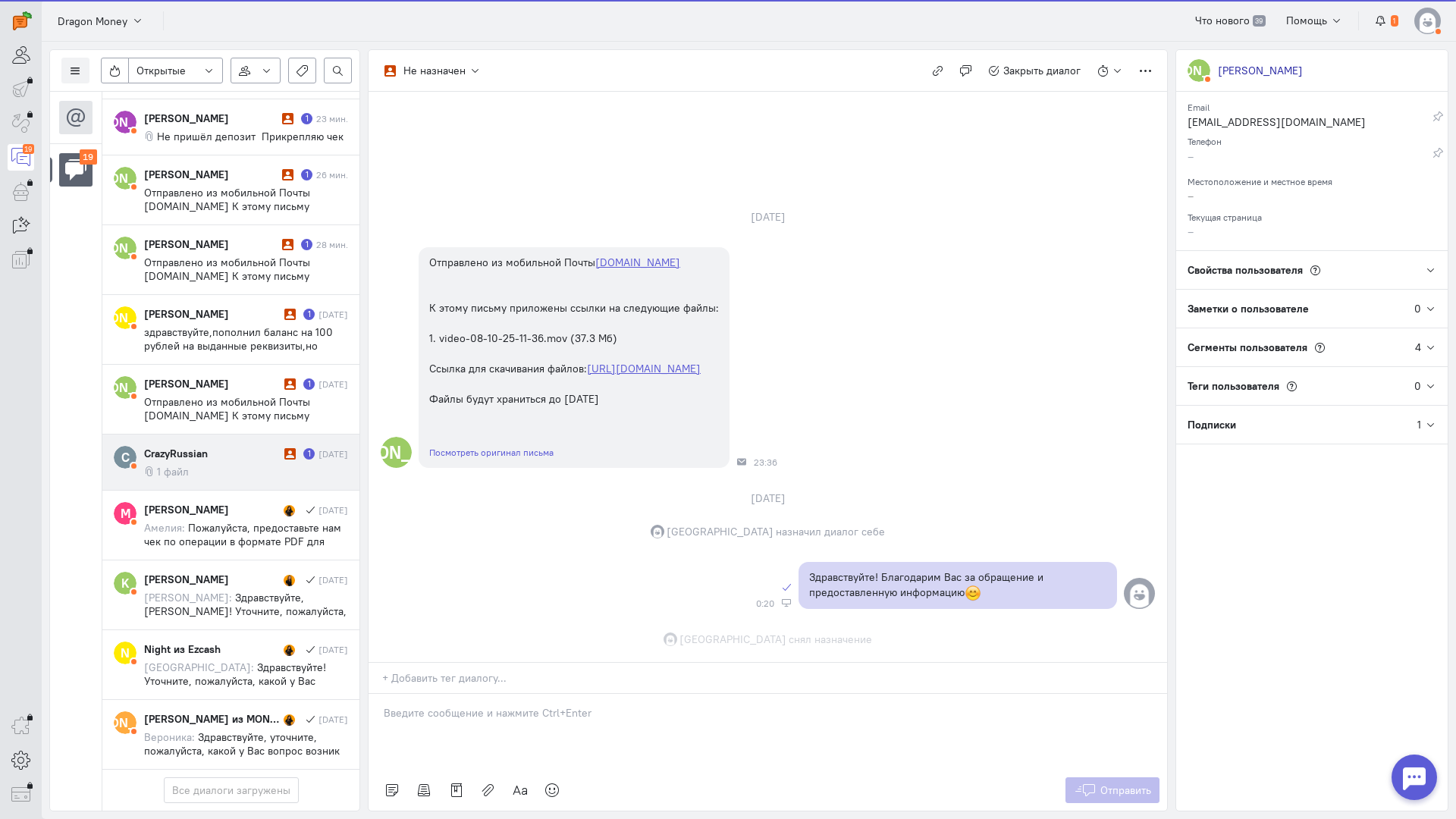
scroll to position [37, 0]
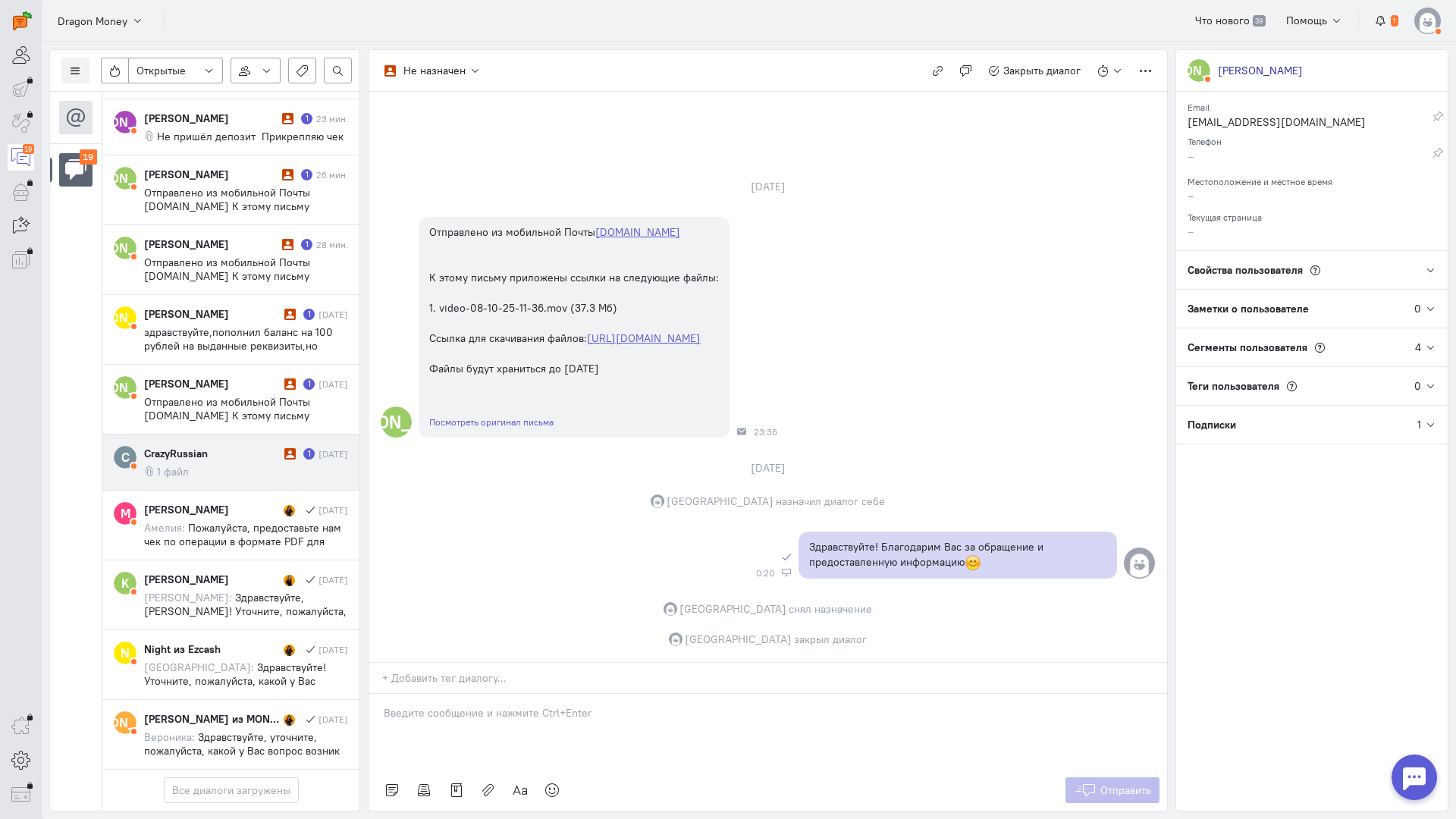
click at [224, 446] on div "CrazyRussian" at bounding box center [212, 453] width 136 height 15
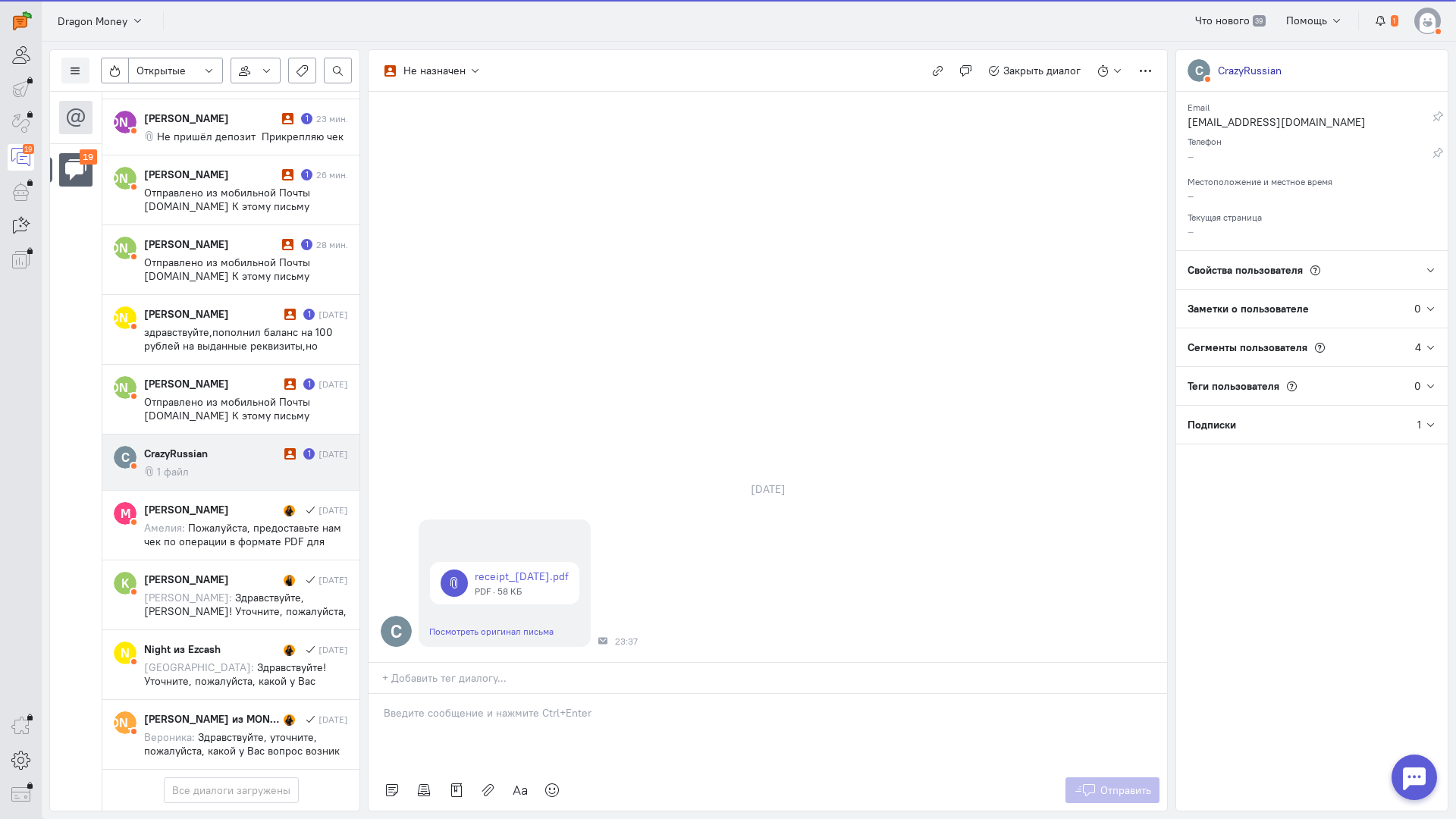
scroll to position [1030, 0]
drag, startPoint x: 468, startPoint y: 608, endPoint x: 437, endPoint y: 611, distance: 31.1
click at [467, 693] on div at bounding box center [768, 731] width 799 height 76
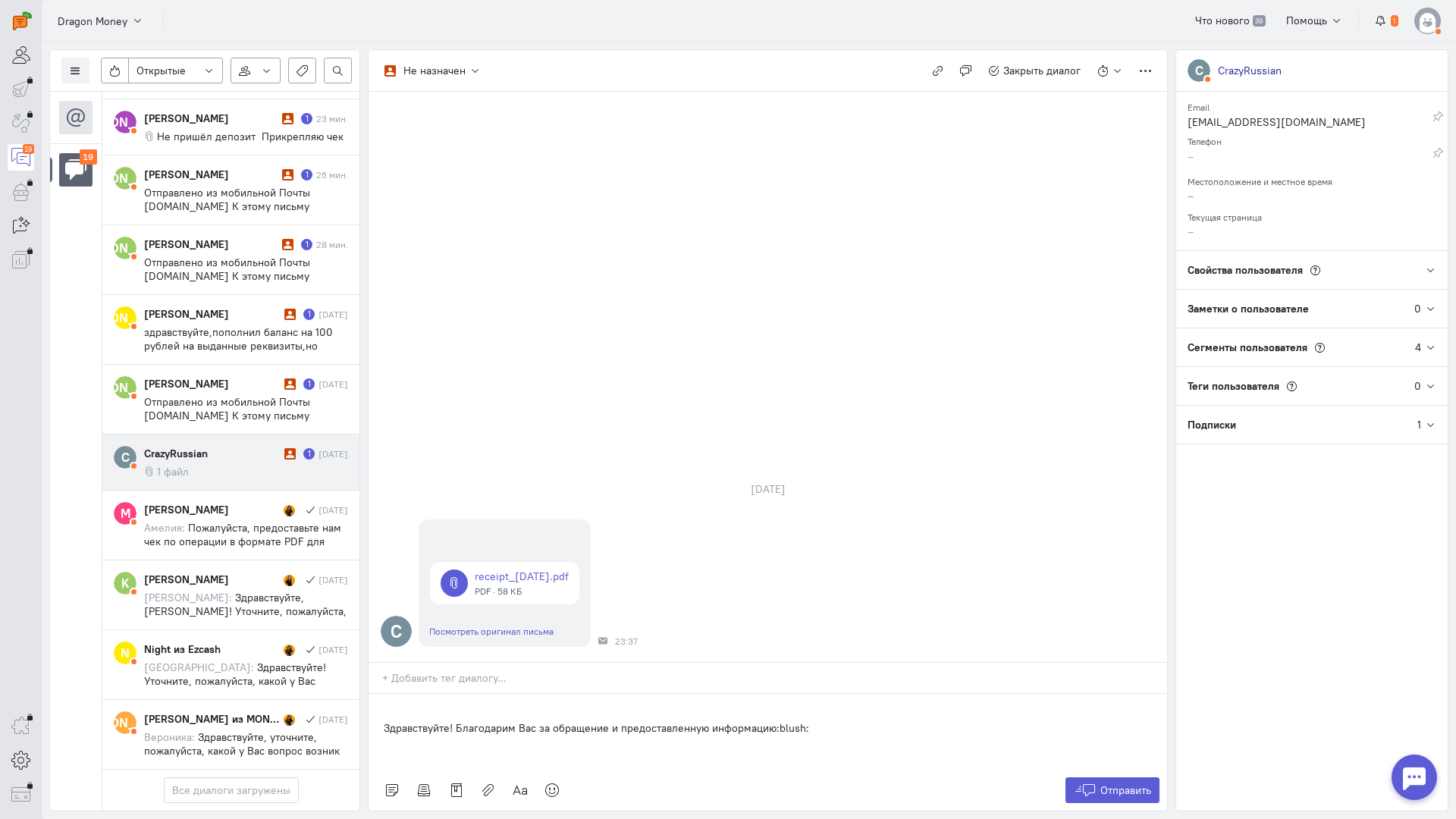
click at [379, 693] on div "Здравствуйте! Благодарим Вас за обращение и предоставленную информацию:blush:" at bounding box center [768, 731] width 799 height 76
click at [1128, 783] on span "Отправить" at bounding box center [1125, 789] width 51 height 13
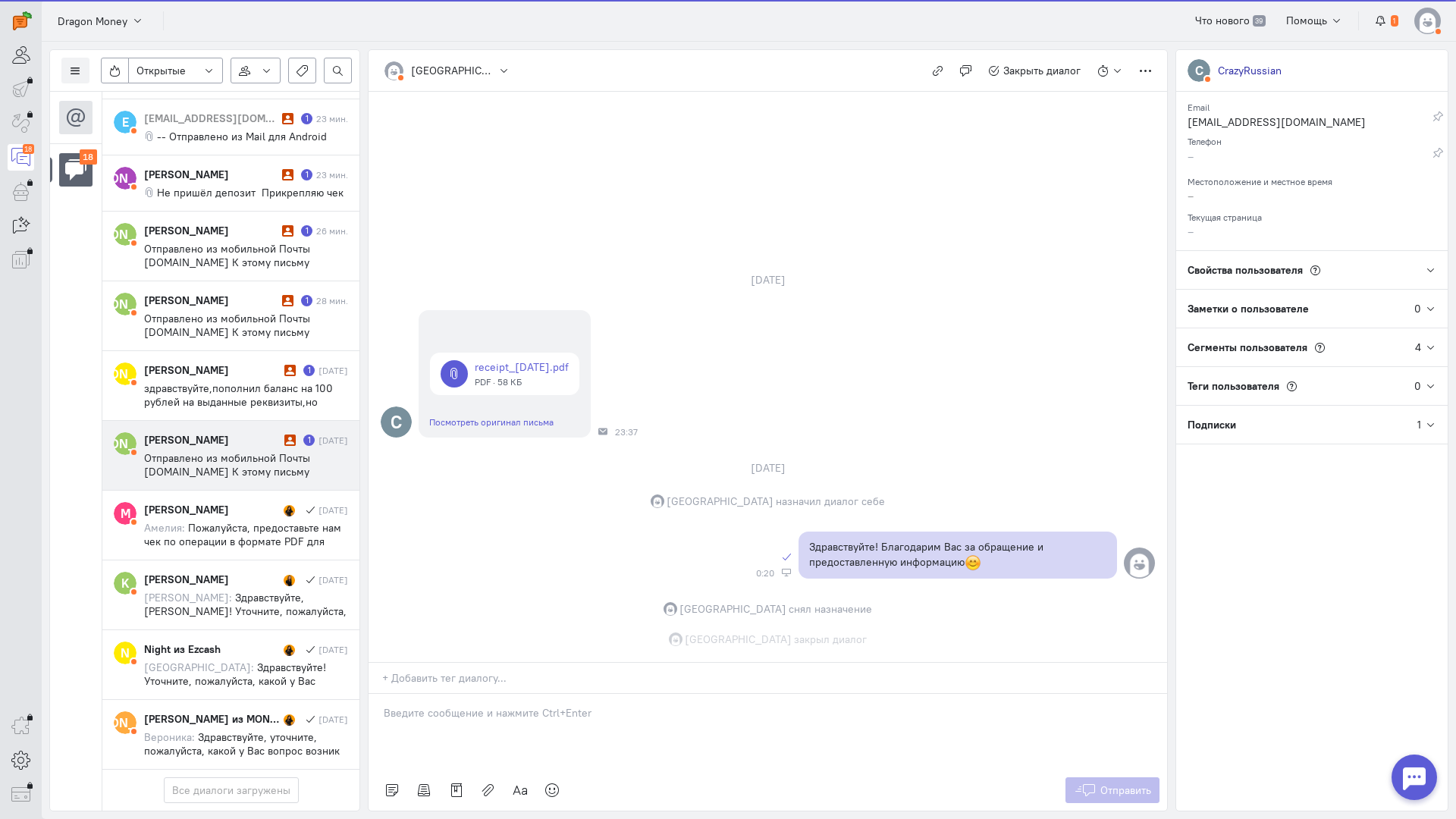
click at [248, 432] on div "[PERSON_NAME] 1 [DATE] Отправлено из мобильной Почты [DOMAIN_NAME] К этому пись…" at bounding box center [246, 455] width 204 height 47
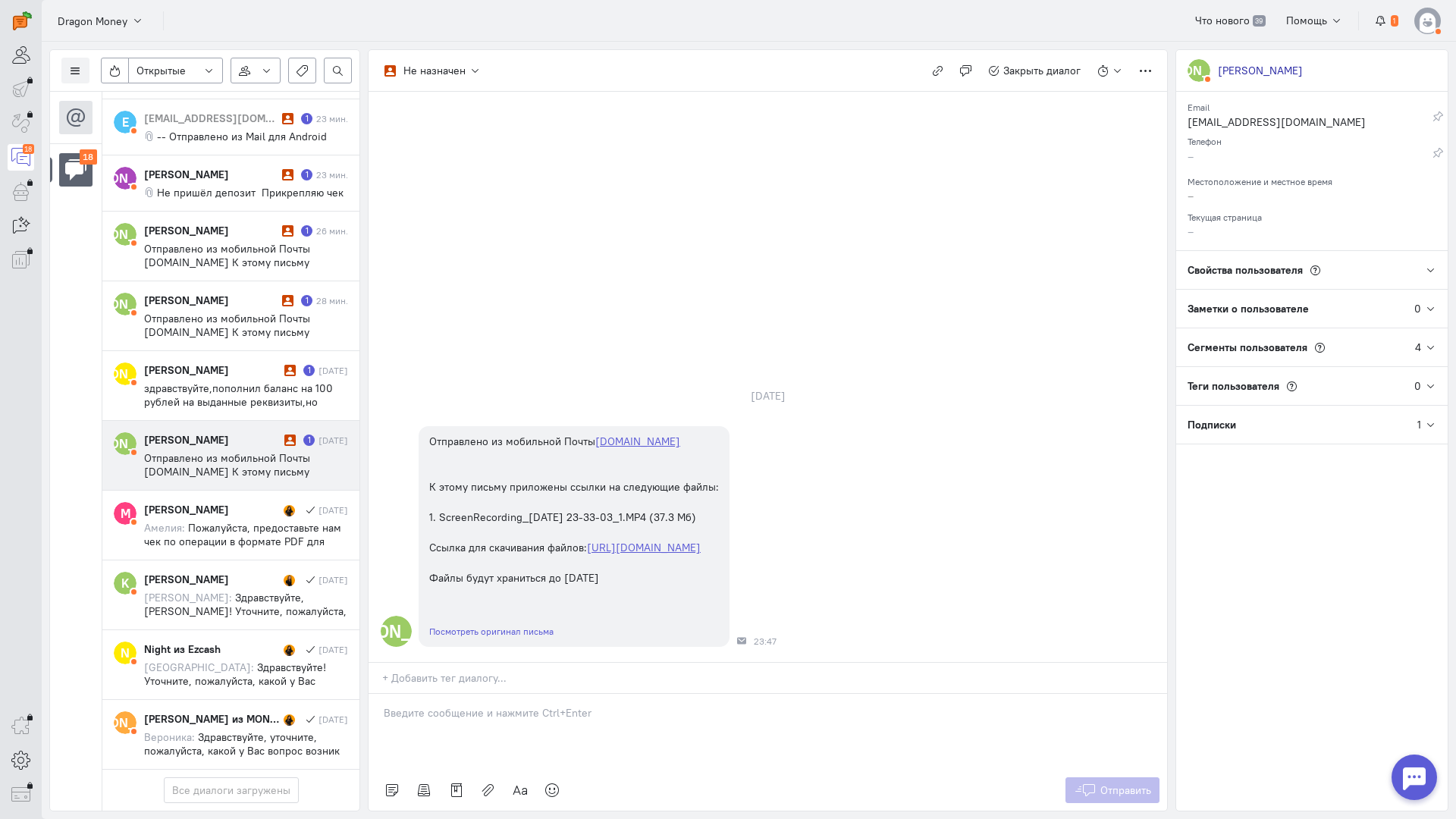
scroll to position [974, 0]
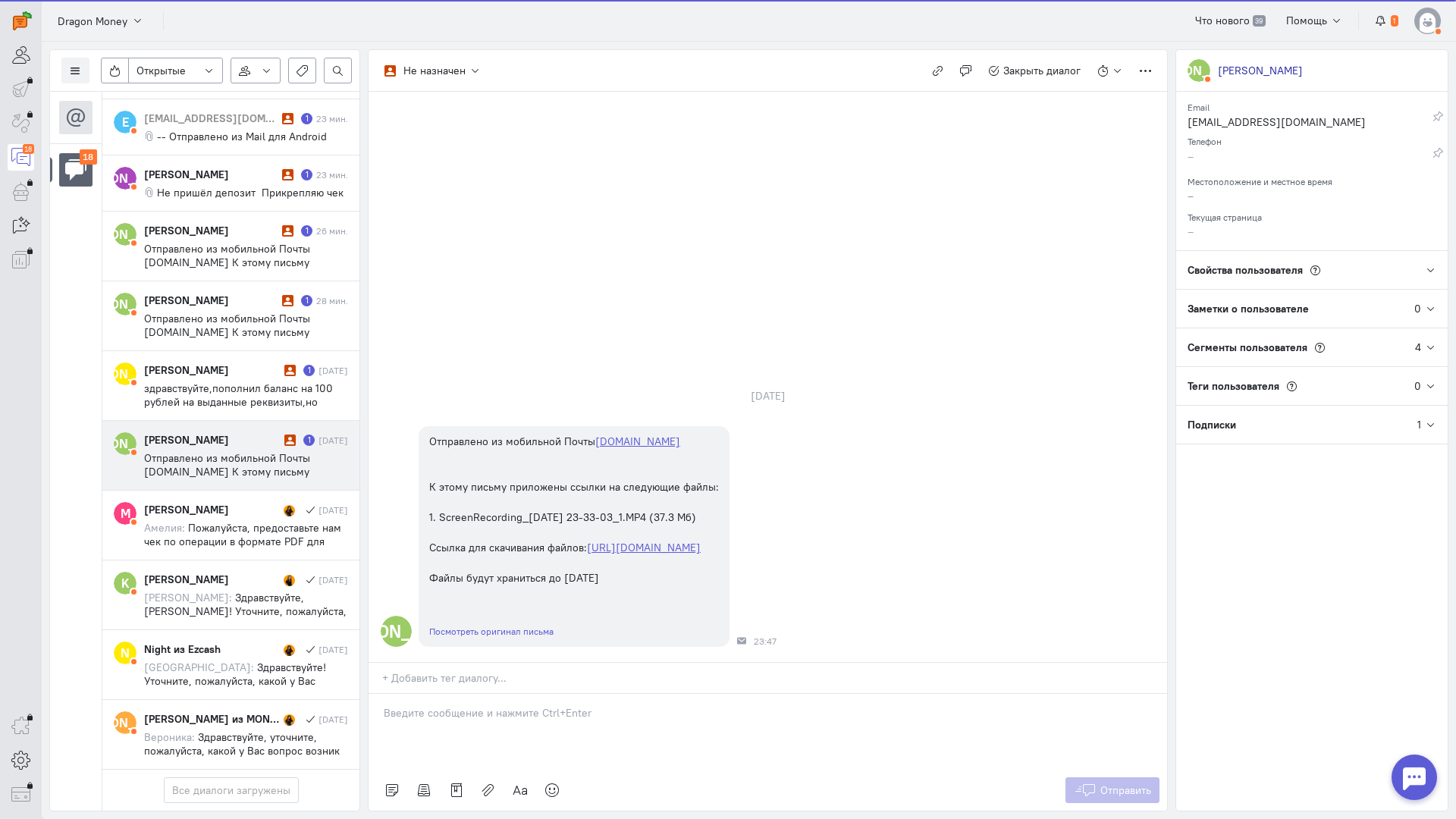
drag, startPoint x: 450, startPoint y: 625, endPoint x: 404, endPoint y: 627, distance: 46.0
click at [447, 705] on p at bounding box center [768, 712] width 768 height 15
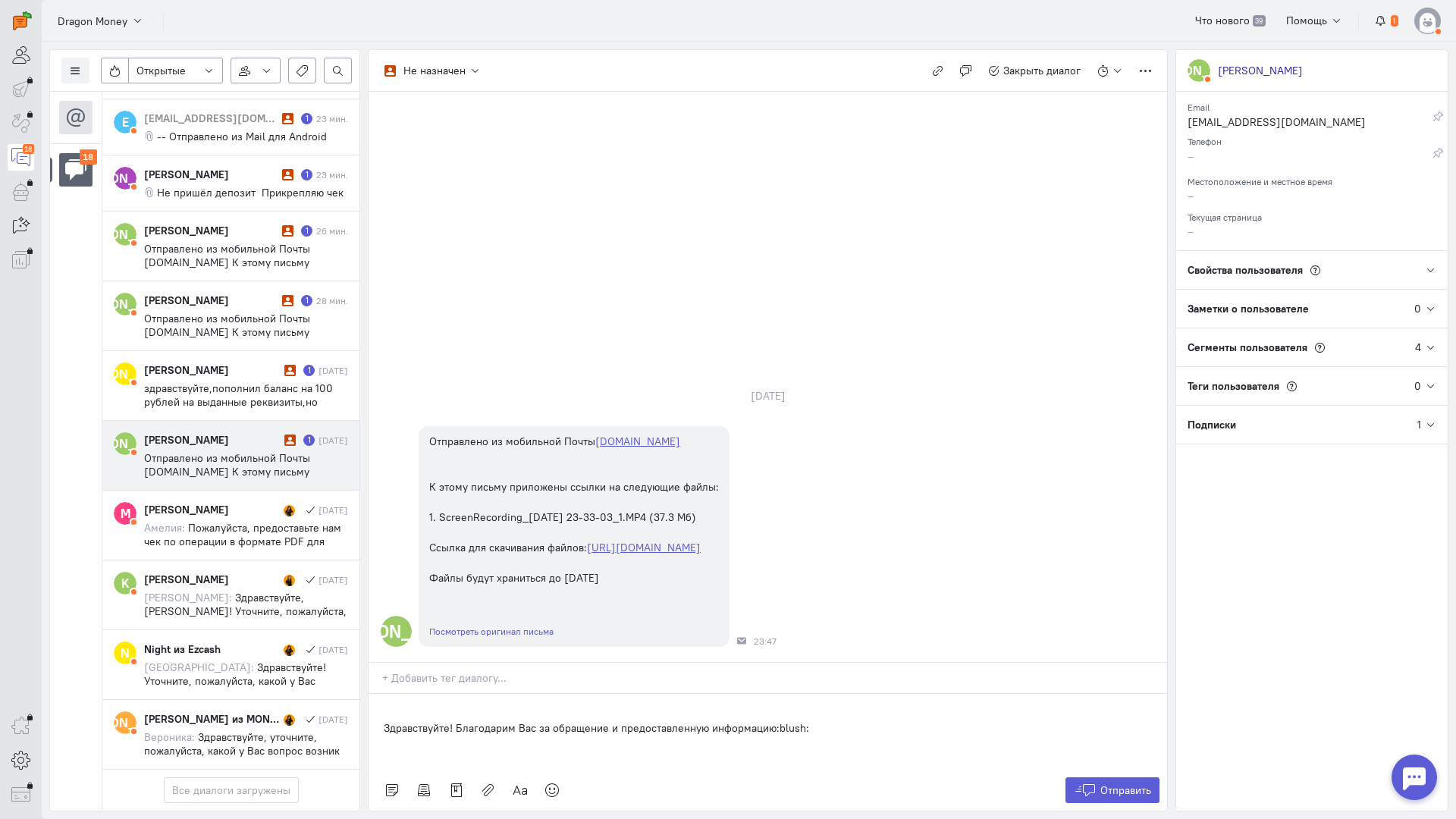
drag, startPoint x: 374, startPoint y: 629, endPoint x: 583, endPoint y: 660, distance: 211.3
click at [374, 693] on div "Здравствуйте! Благодарим Вас за обращение и предоставленную информацию:blush:" at bounding box center [768, 731] width 799 height 76
click at [1105, 783] on span "Отправить" at bounding box center [1125, 789] width 51 height 13
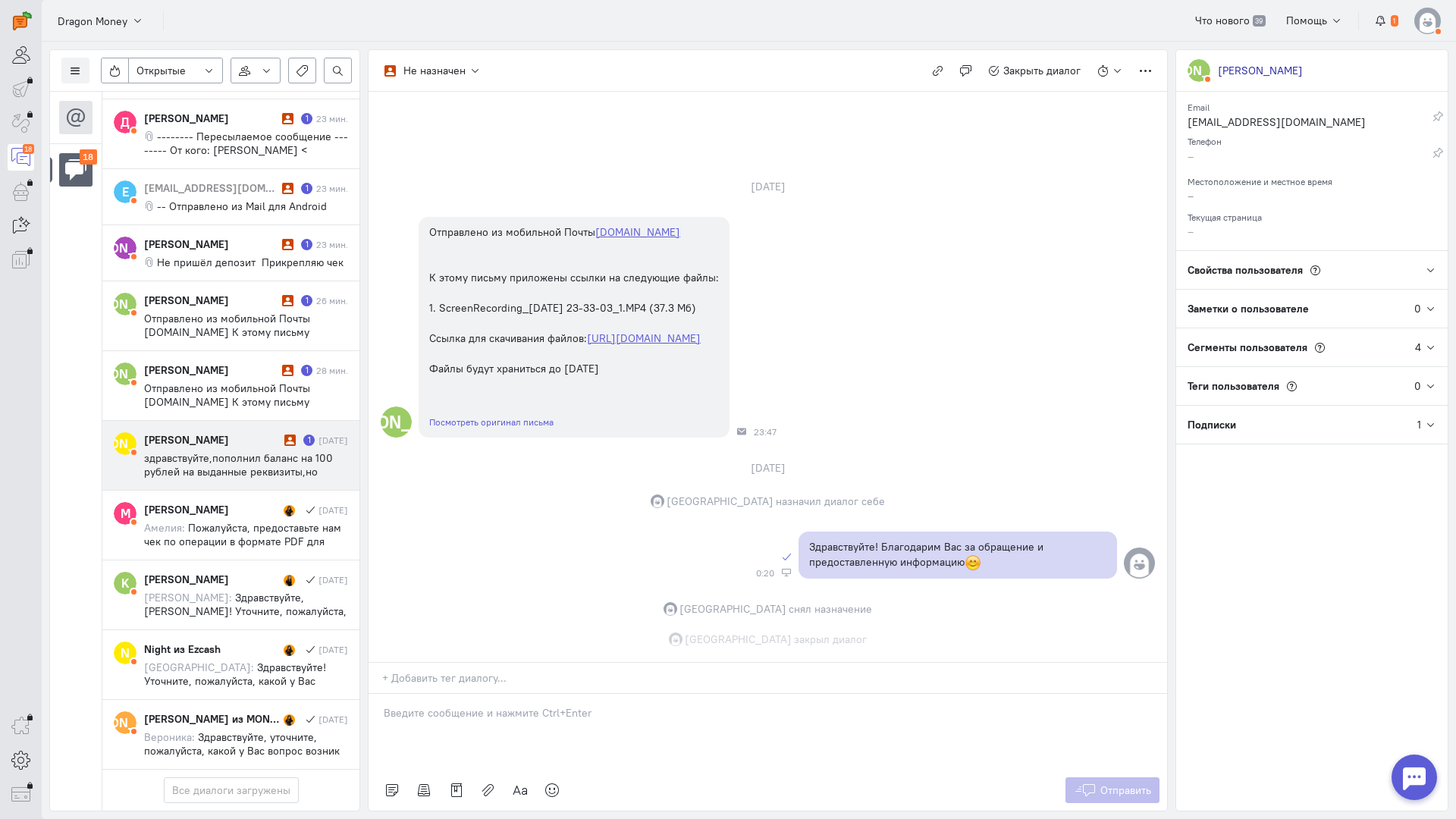
scroll to position [37, 0]
drag, startPoint x: 197, startPoint y: 368, endPoint x: 346, endPoint y: 407, distance: 154.0
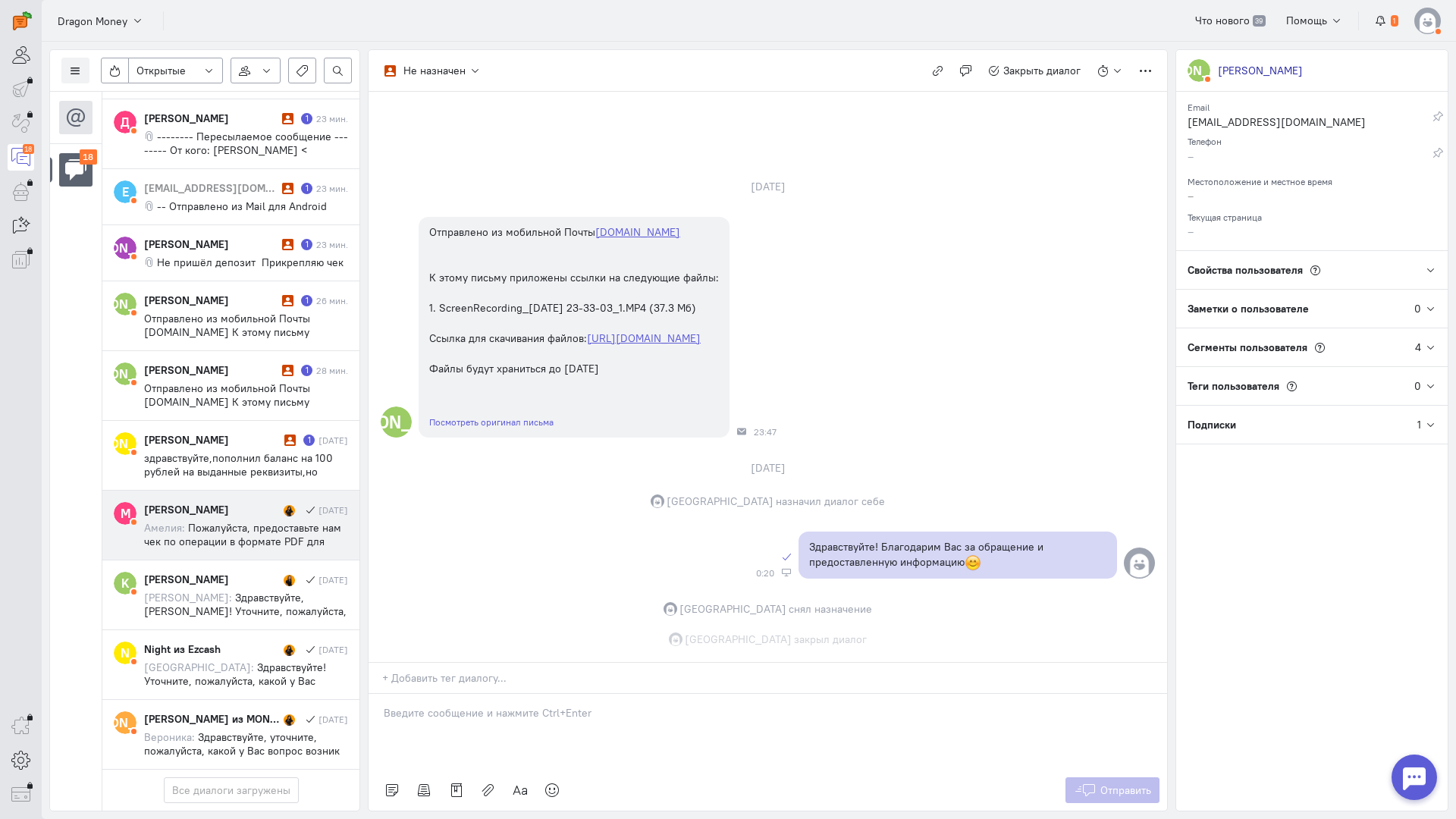
click at [198, 451] on span "здравствуйте,пополнил баланс на 100 рублей на выданные реквизиты,но баланс так …" at bounding box center [244, 486] width 200 height 69
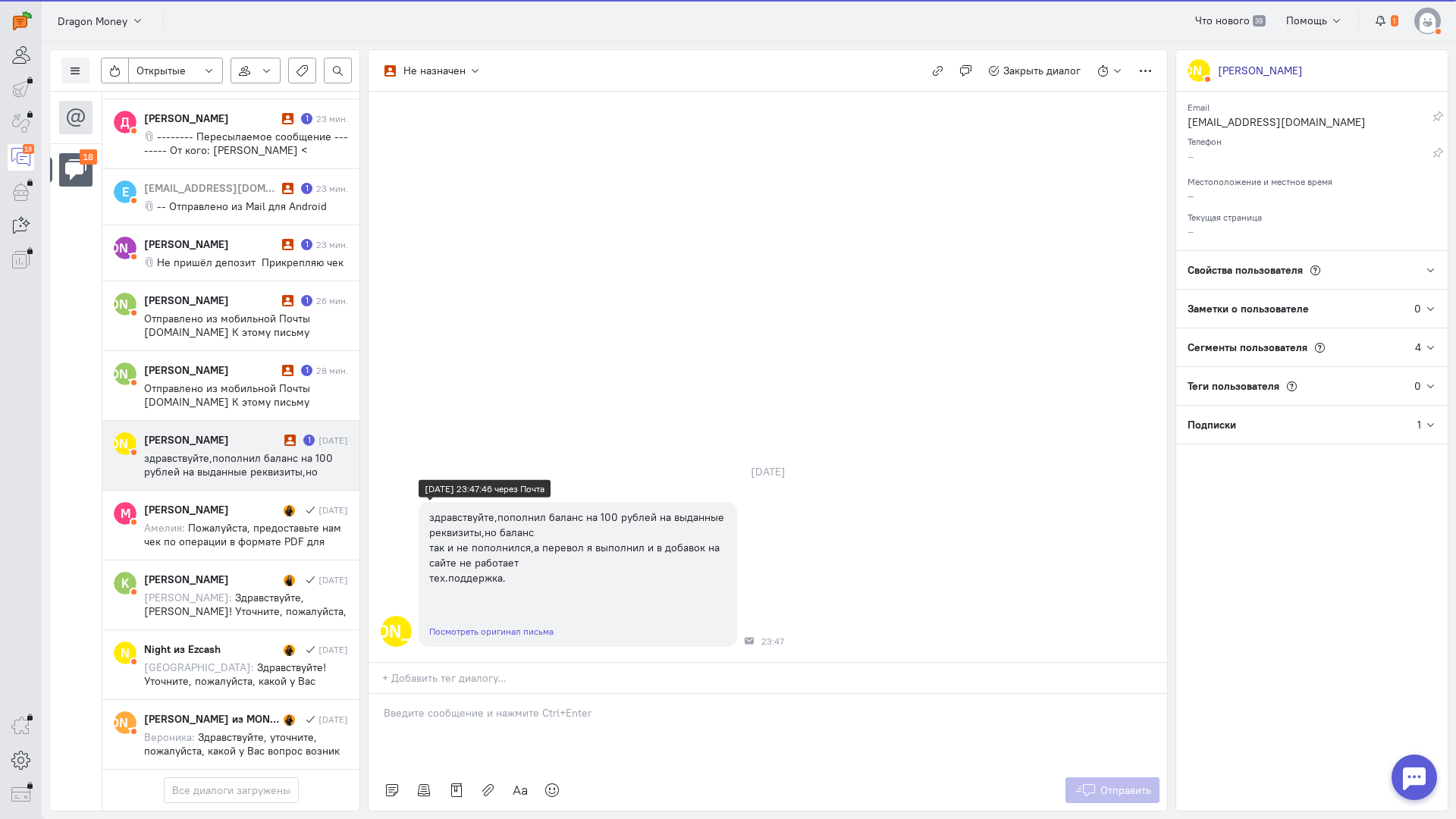
scroll to position [962, 0]
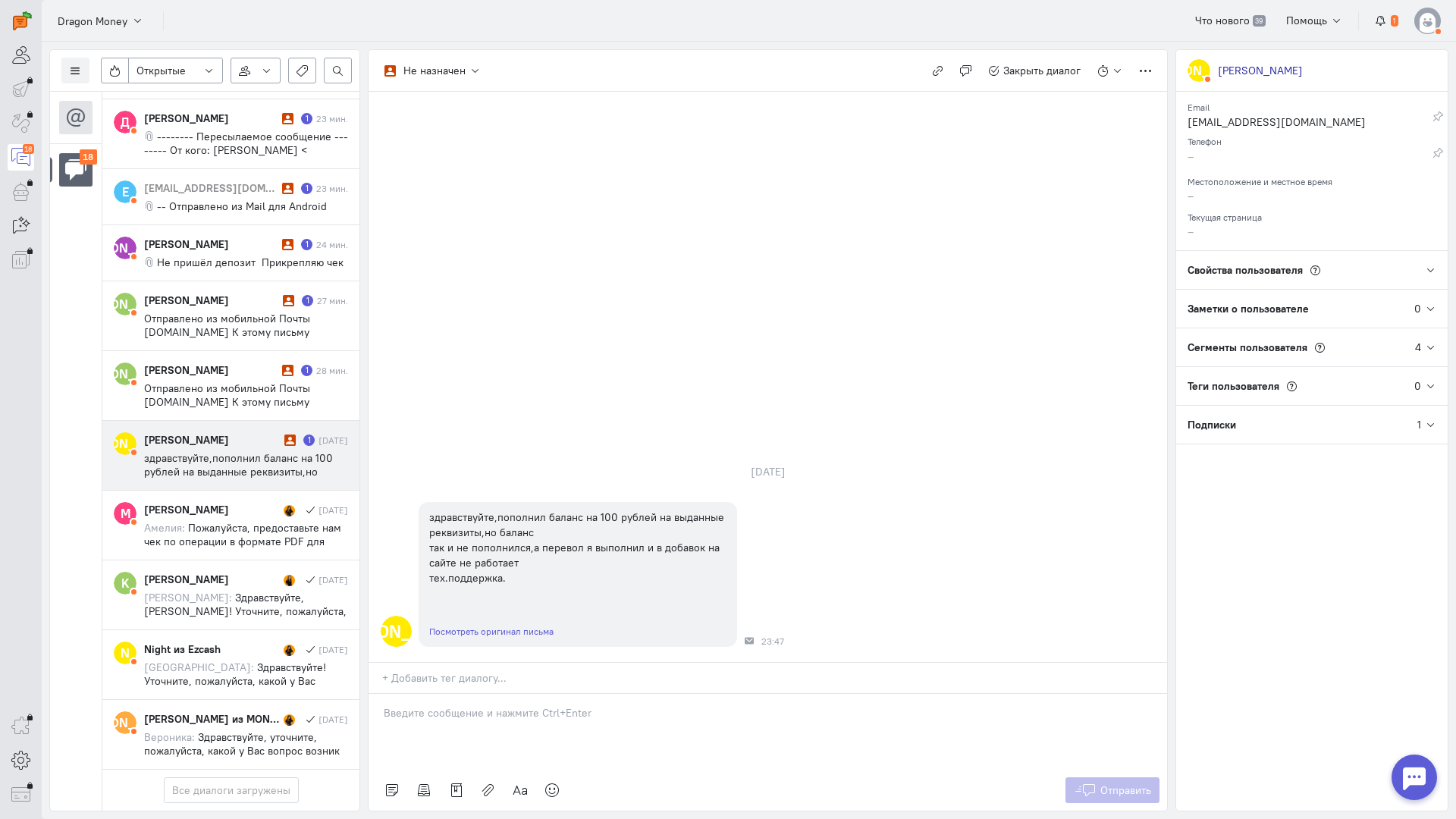
click at [435, 693] on div at bounding box center [768, 731] width 799 height 76
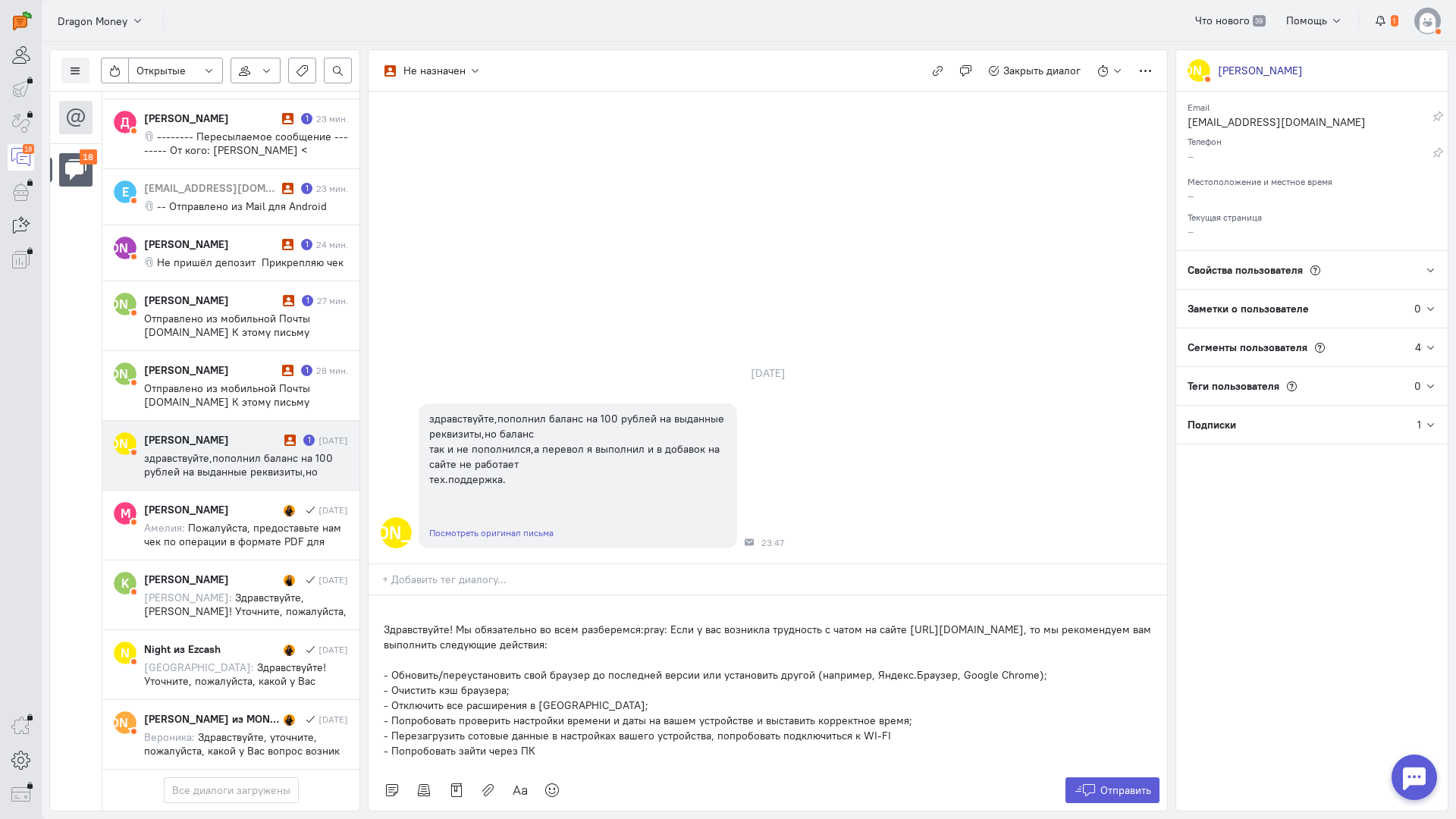
click at [381, 595] on div "Здравствуйте! Мы обязательно во всем разберемся:pray: Если у вас возникла трудн…" at bounding box center [768, 682] width 799 height 174
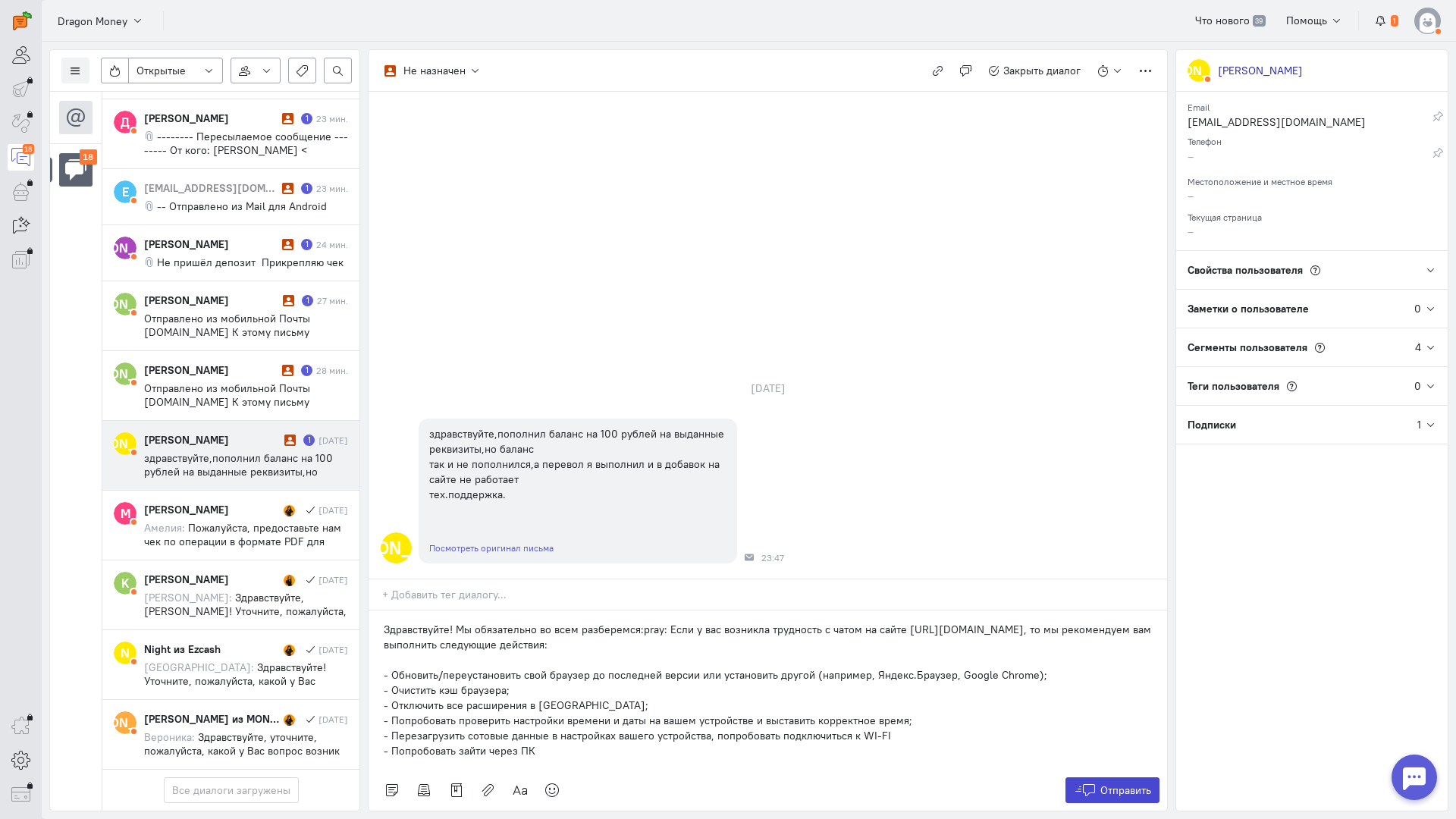
click at [1098, 777] on button "Отправить" at bounding box center [1113, 789] width 95 height 26
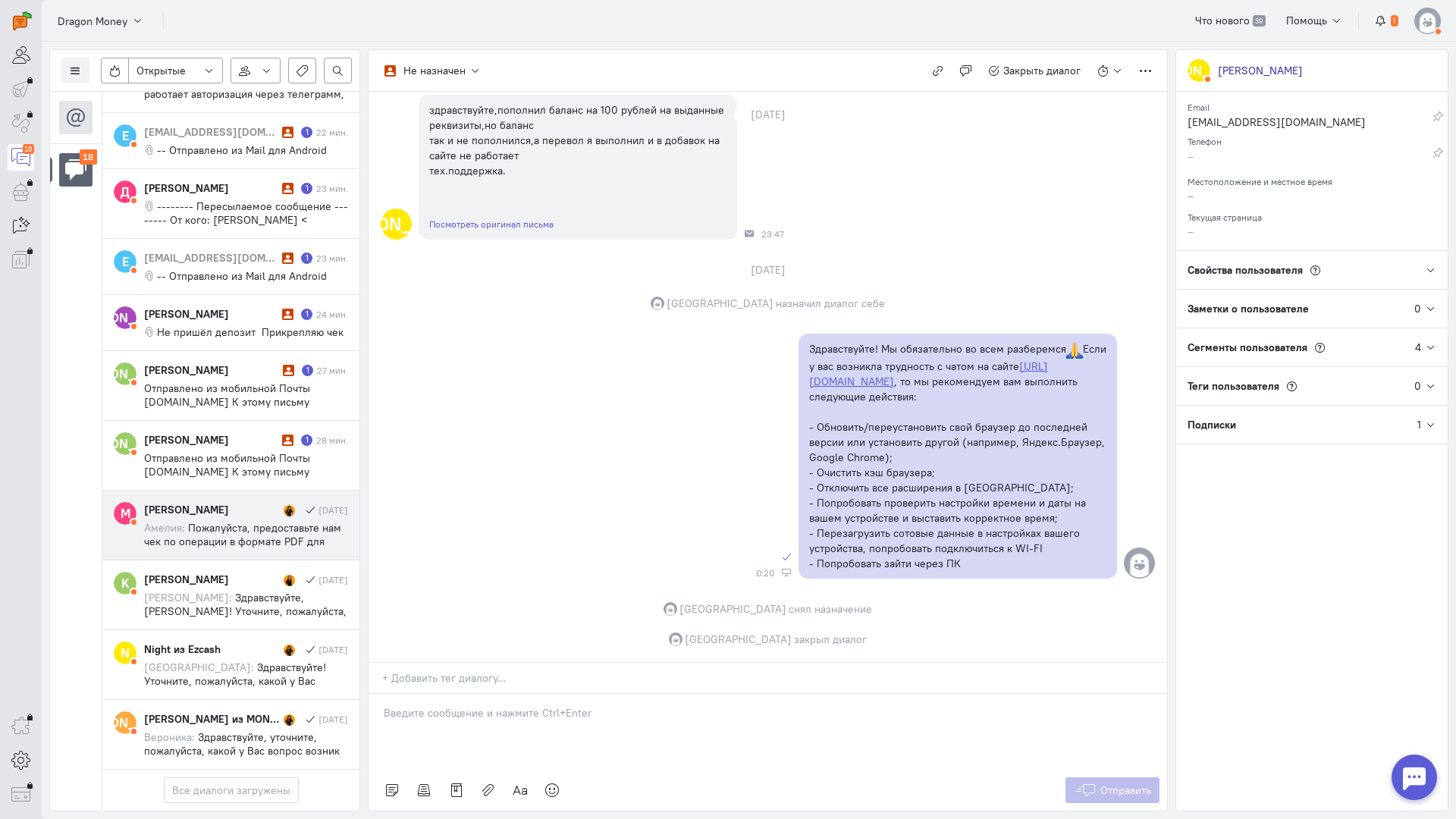
scroll to position [880, 0]
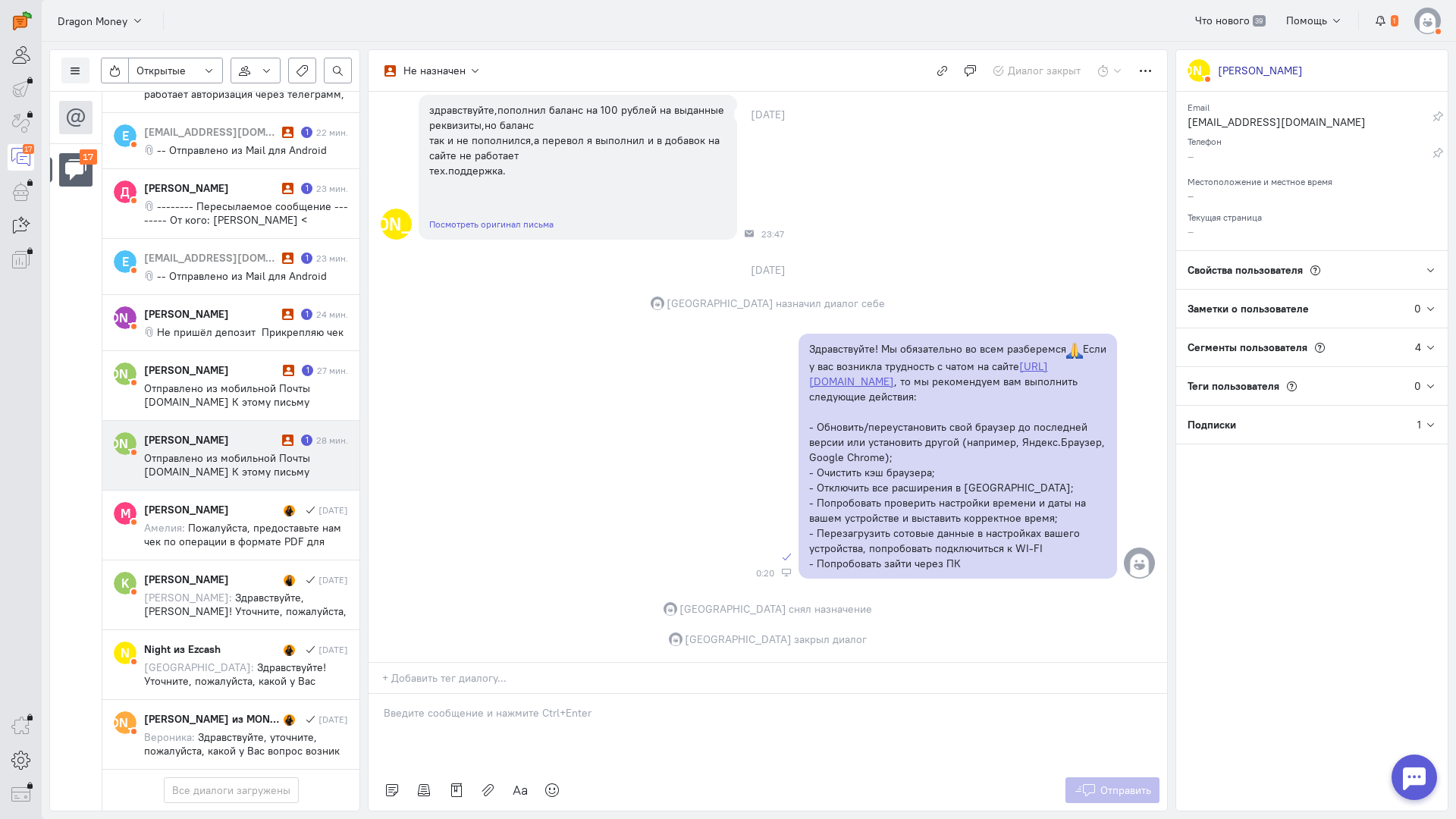
click at [224, 451] on span "Отправлено из мобильной Почты [DOMAIN_NAME] К этому письму приложены ссылки на …" at bounding box center [240, 506] width 192 height 110
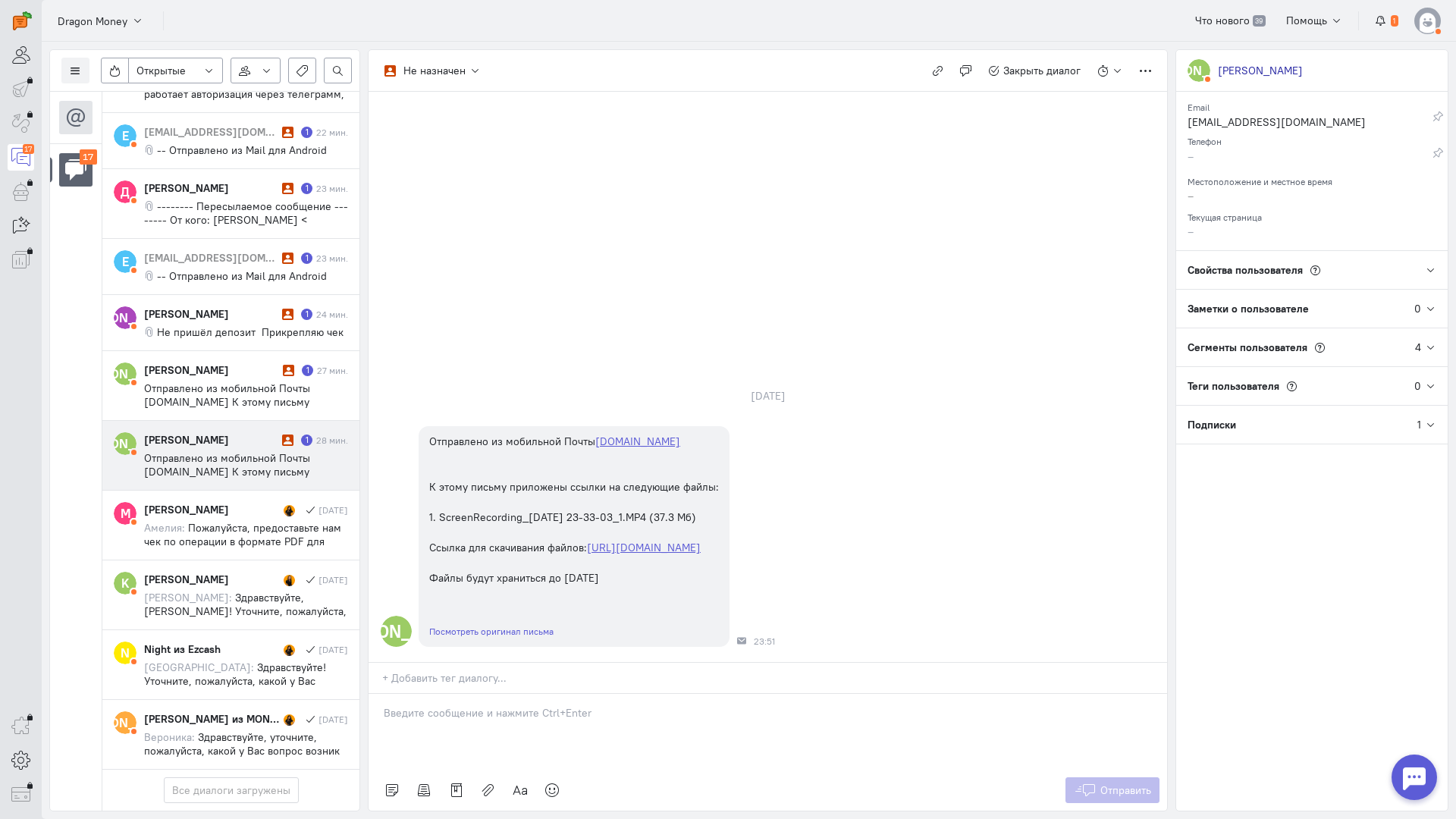
click at [489, 693] on div at bounding box center [768, 731] width 799 height 76
click at [380, 693] on div "Здравствуйте! Благодарим Вас за обращение и предоставленную информацию:blush:" at bounding box center [768, 731] width 799 height 76
click at [1125, 777] on button "Отправить" at bounding box center [1113, 789] width 95 height 26
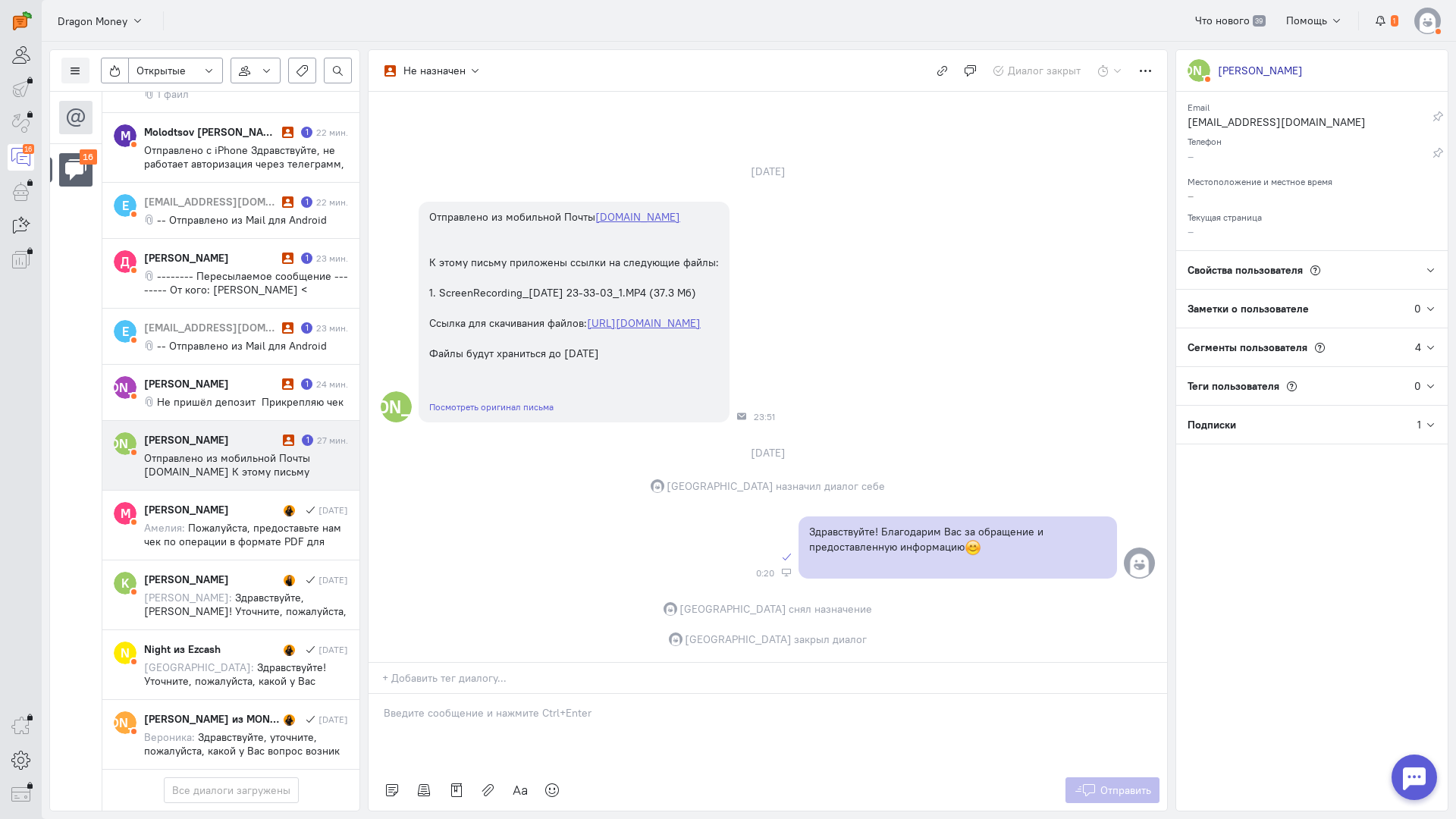
scroll to position [812, 0]
drag, startPoint x: 169, startPoint y: 300, endPoint x: 273, endPoint y: 333, distance: 109.1
click at [170, 376] on div "[PERSON_NAME] 1 24 мин. Не пришёл депозит Прикрепляю чек" at bounding box center [246, 392] width 204 height 32
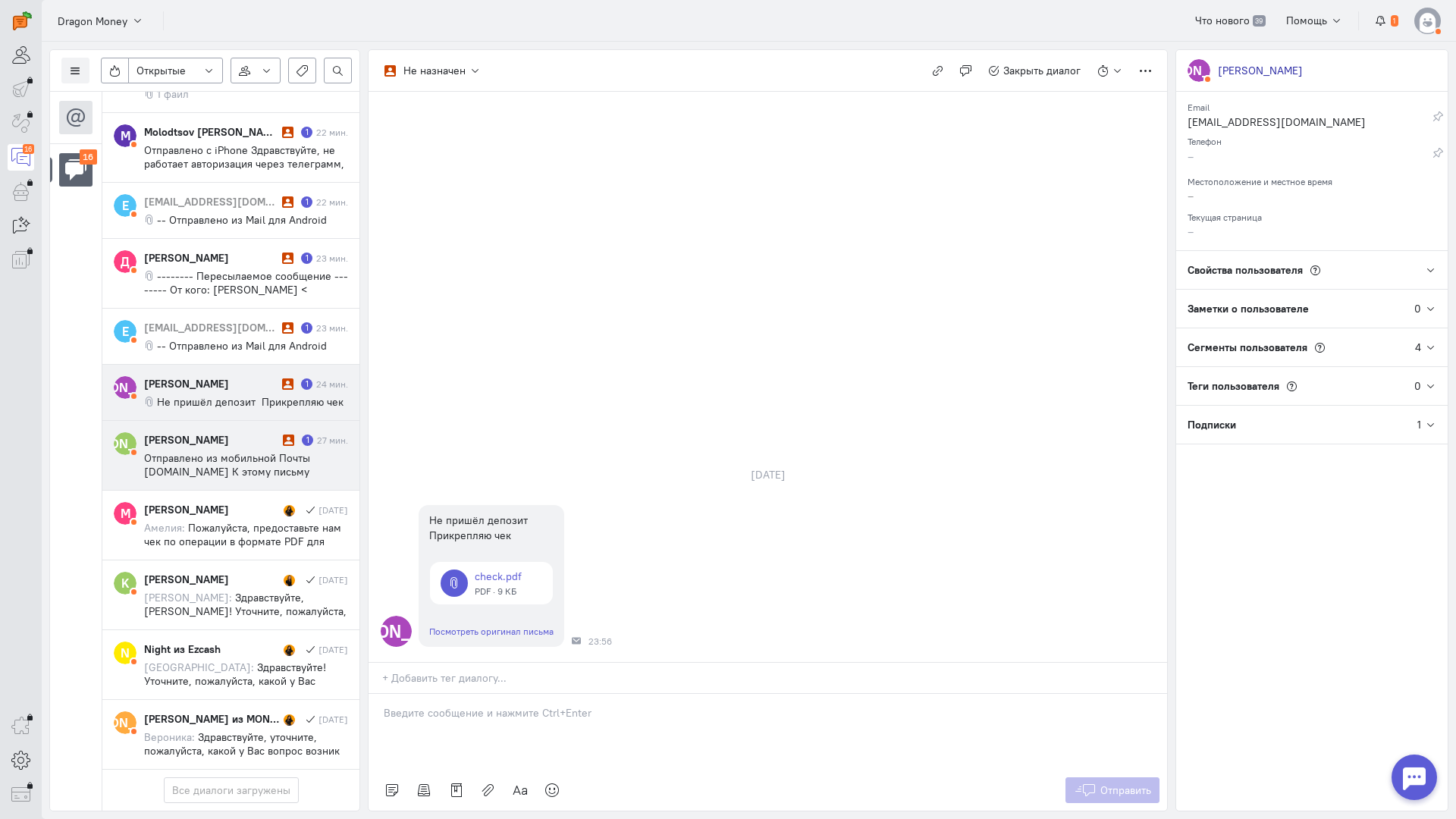
click at [313, 451] on span "Отправлено из мобильной Почты [DOMAIN_NAME] К этому письму приложены ссылки на …" at bounding box center [240, 506] width 192 height 110
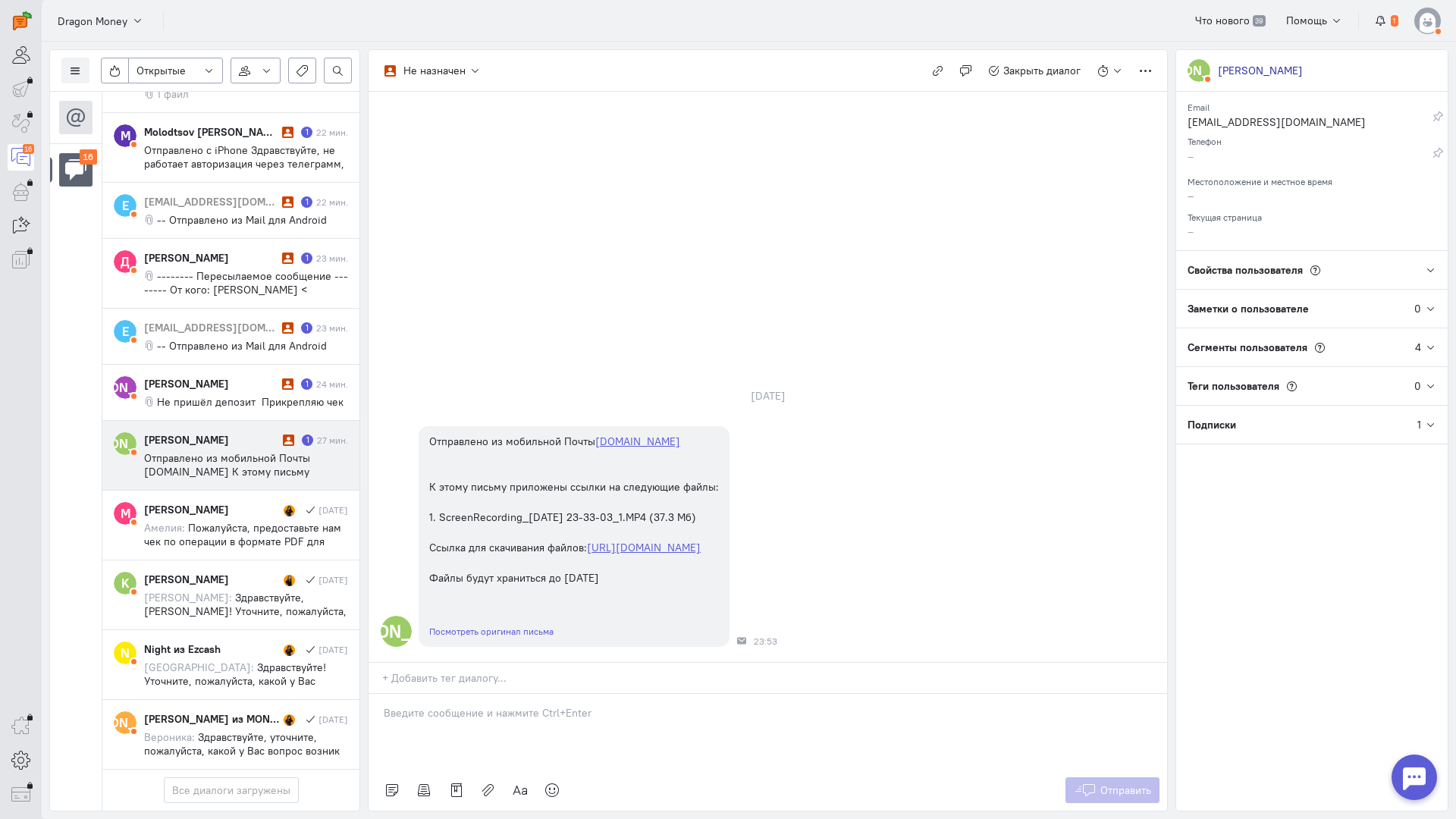
click at [458, 693] on div at bounding box center [768, 731] width 799 height 76
click at [377, 693] on div "Здравствуйте! Благодарим Вас за обращение и предоставленную информацию:blush:" at bounding box center [768, 731] width 799 height 76
click at [1114, 783] on span "Отправить" at bounding box center [1125, 789] width 51 height 13
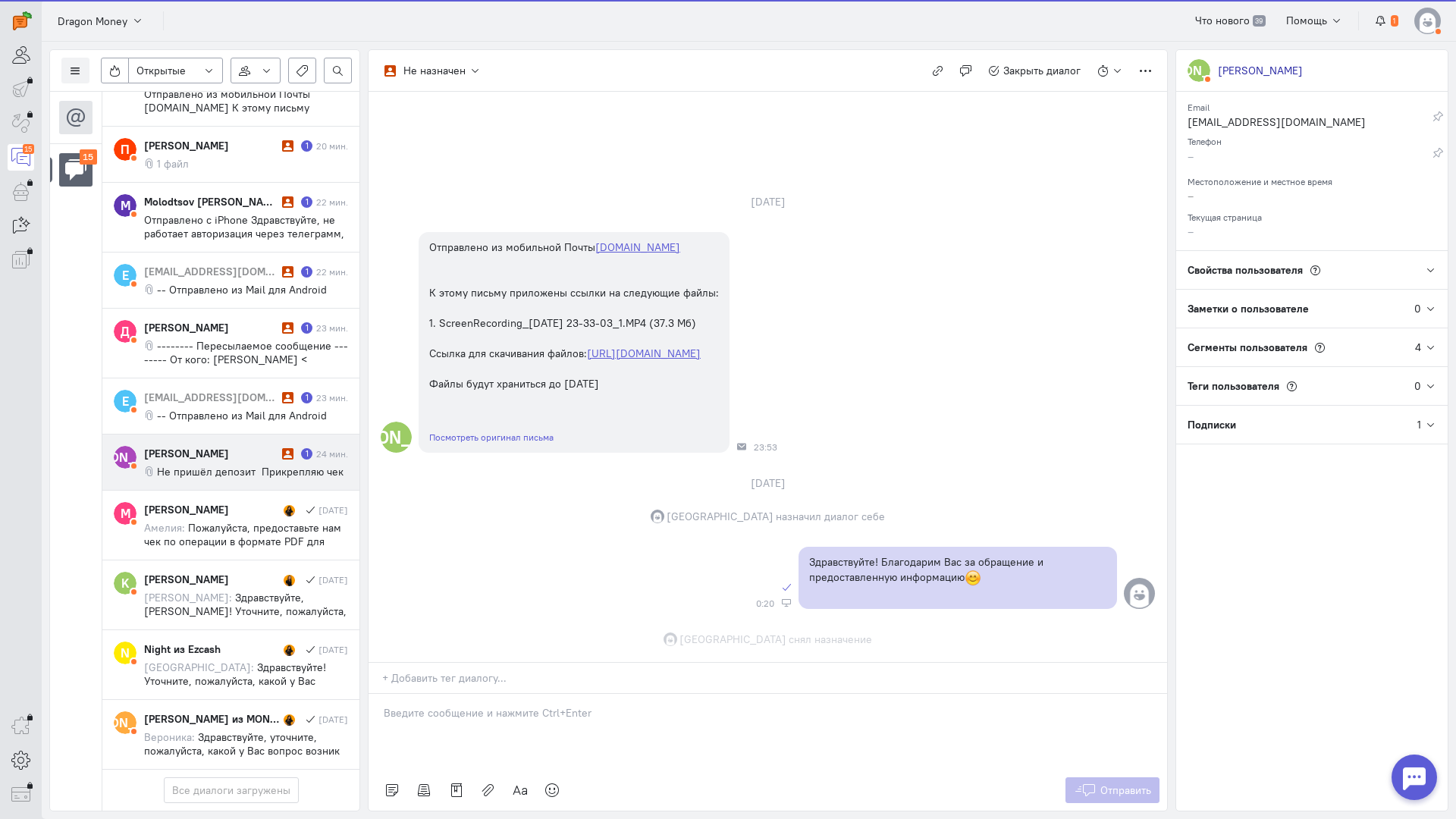
scroll to position [52, 0]
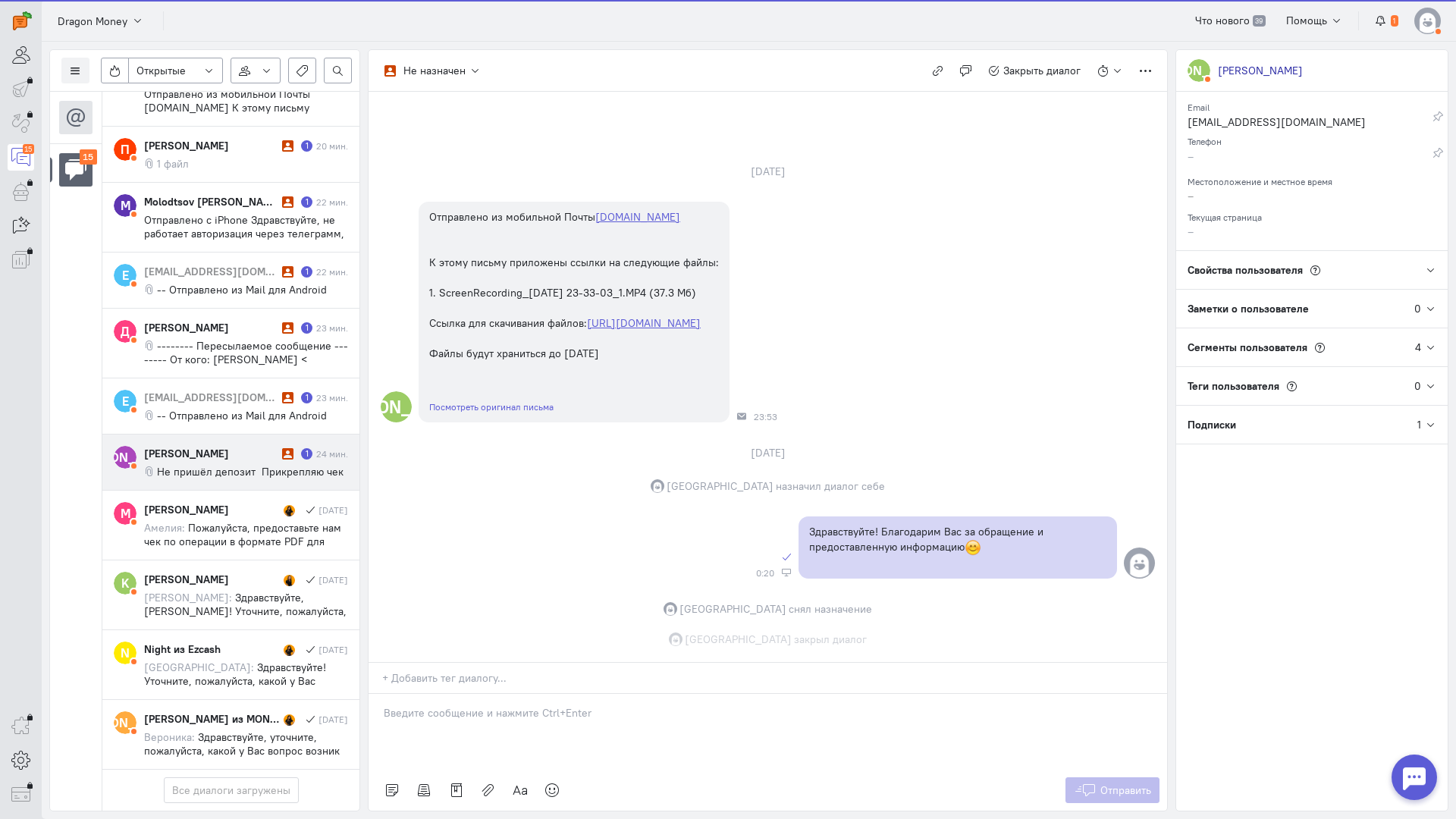
click at [229, 446] on div "[PERSON_NAME] 1 24 мин. Не пришёл депозит Прикрепляю чек" at bounding box center [246, 462] width 204 height 32
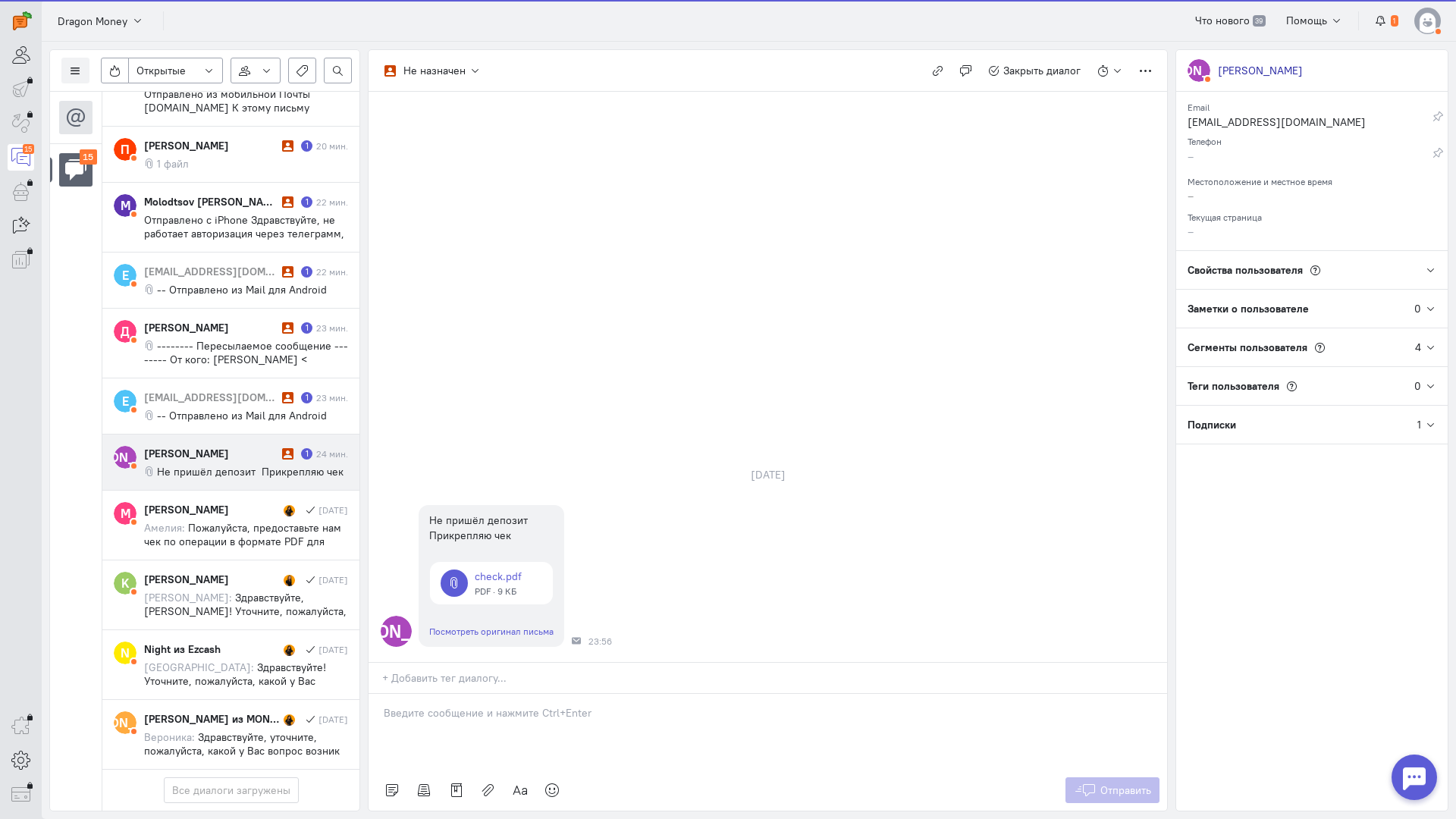
scroll to position [744, 0]
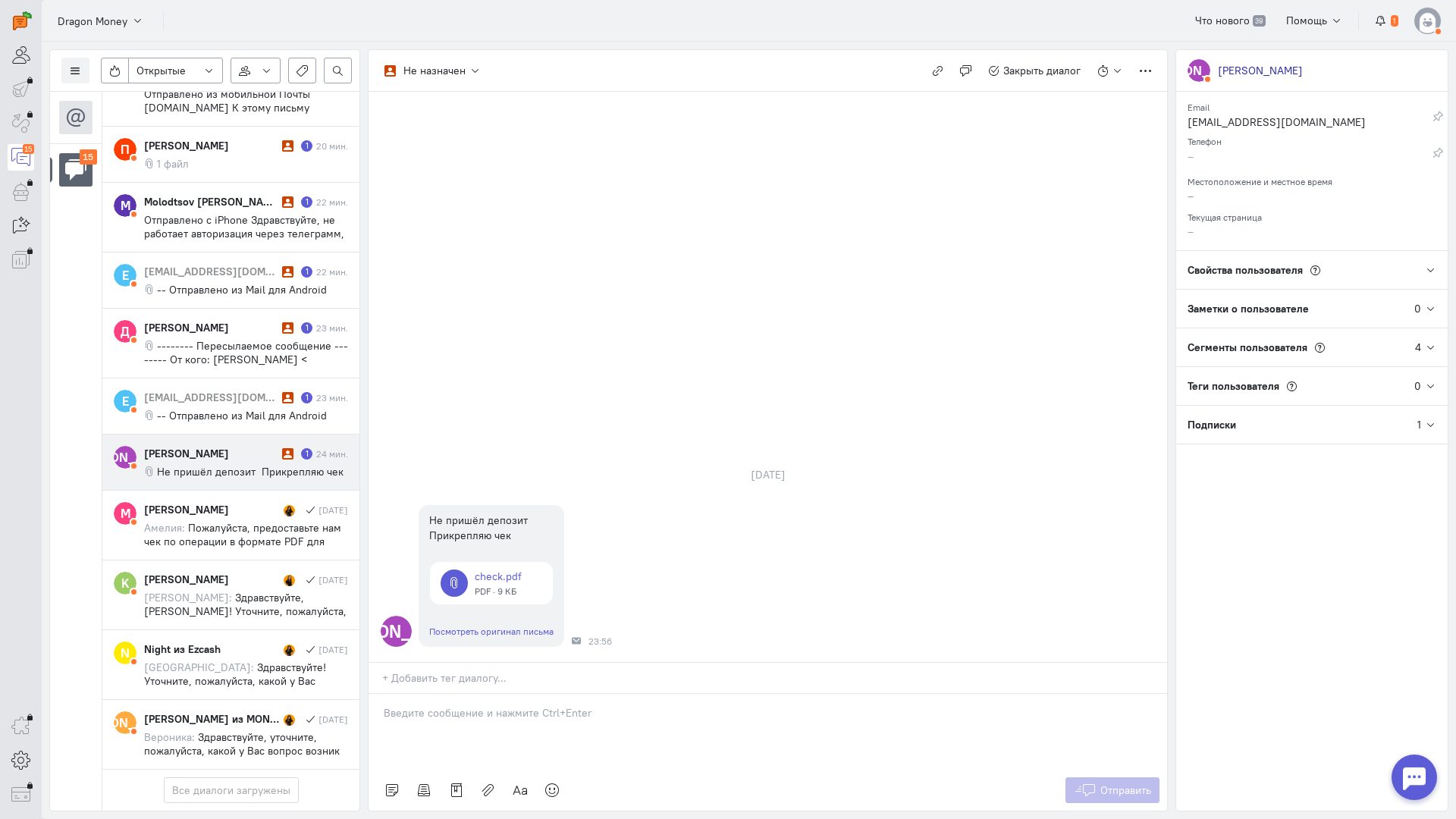
click at [435, 705] on p at bounding box center [768, 712] width 768 height 15
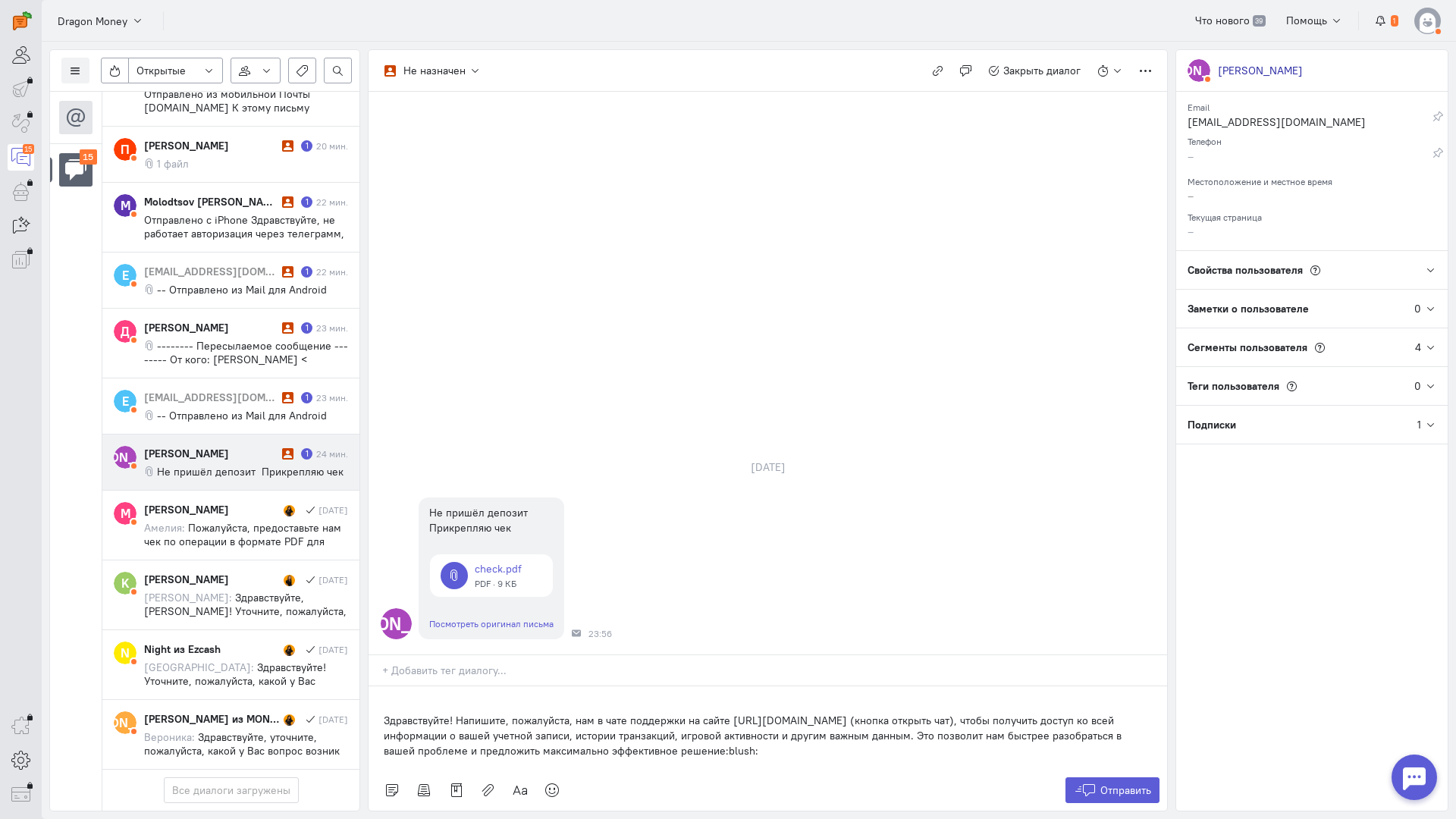
click at [381, 686] on div "Здравствуйте! Напишите, пожалуйста, нам в чате поддержки на сайте [URL][DOMAIN_…" at bounding box center [768, 728] width 799 height 84
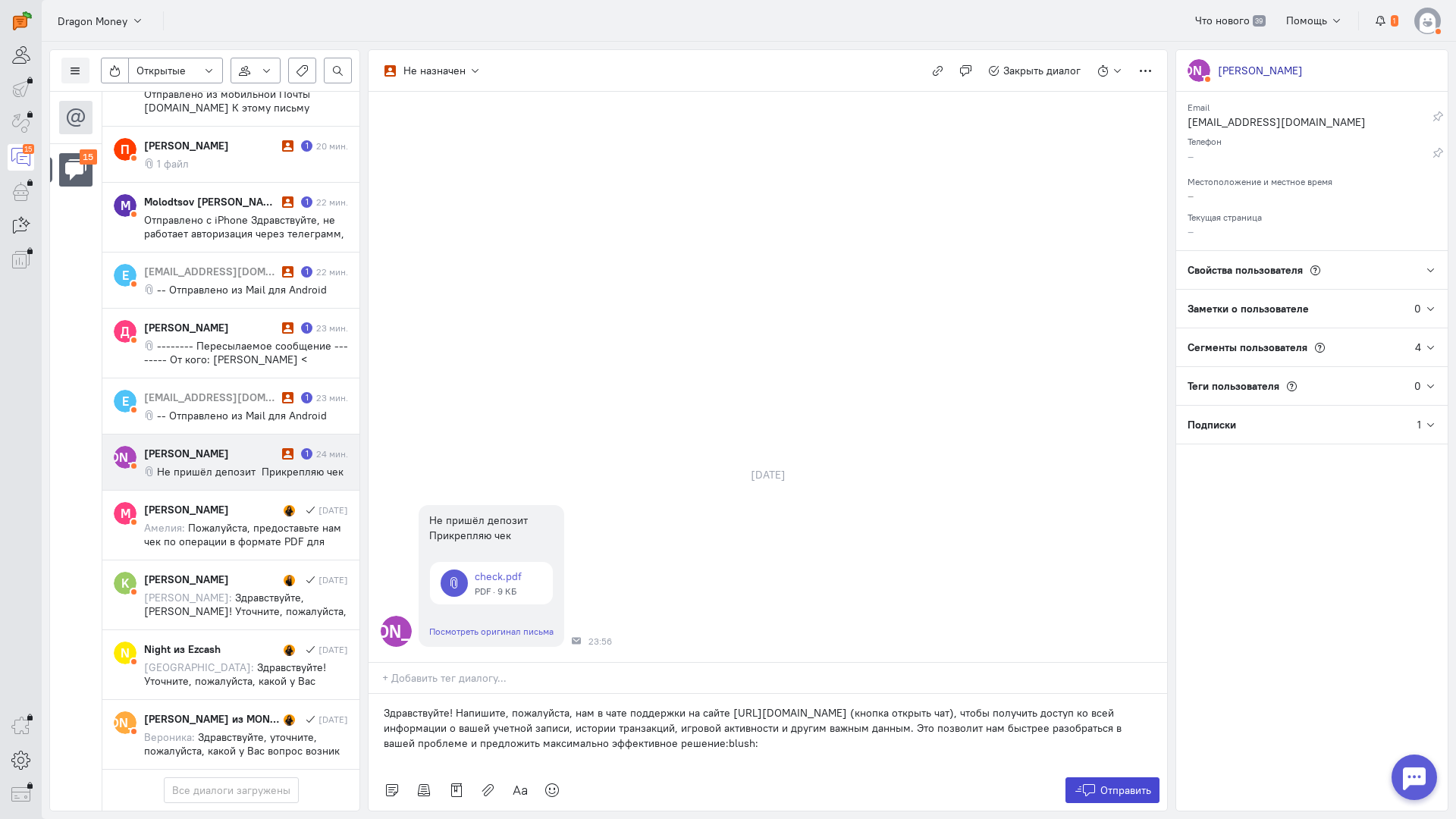
click at [1102, 783] on span "Отправить" at bounding box center [1125, 789] width 51 height 13
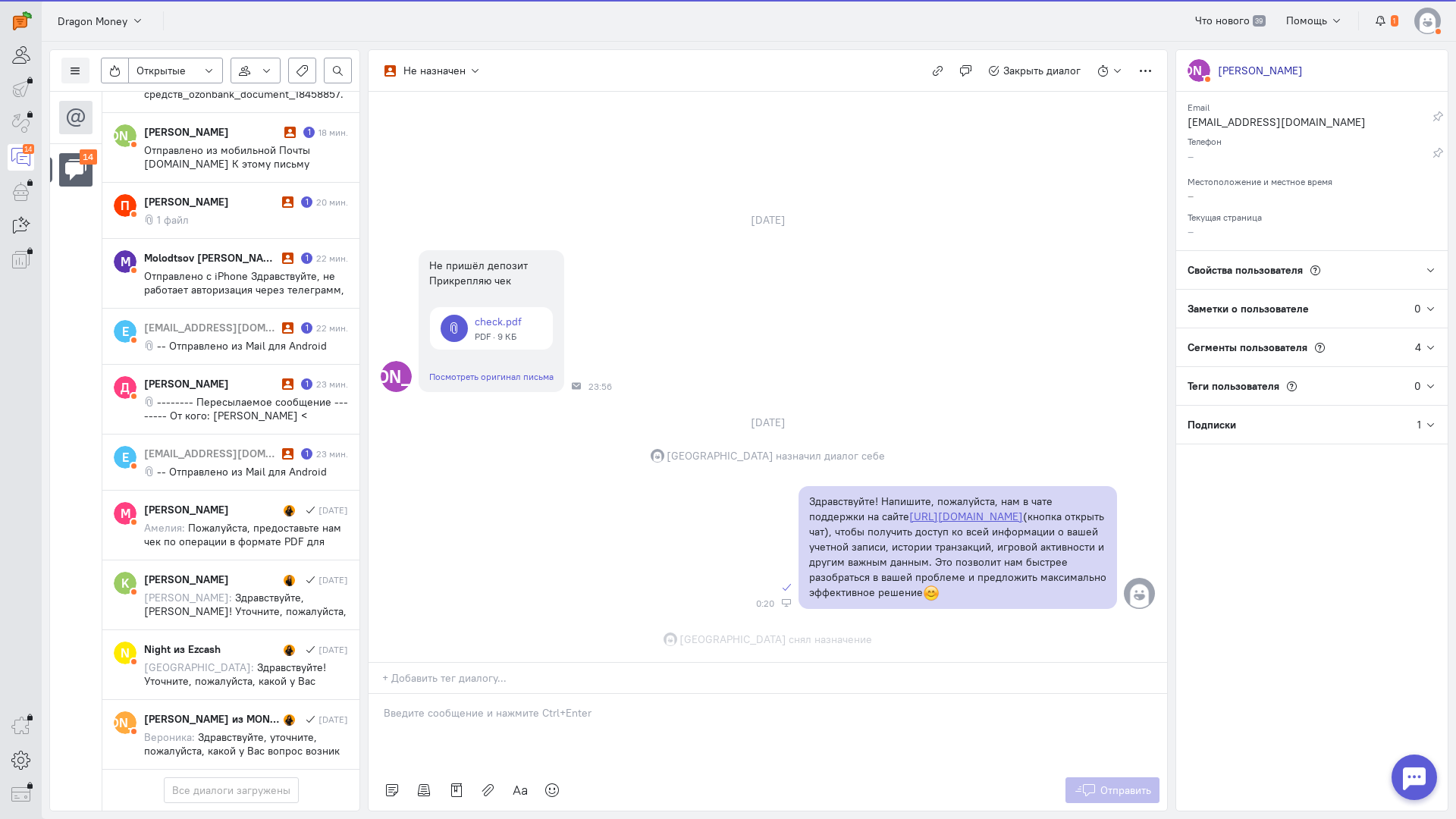
scroll to position [19, 0]
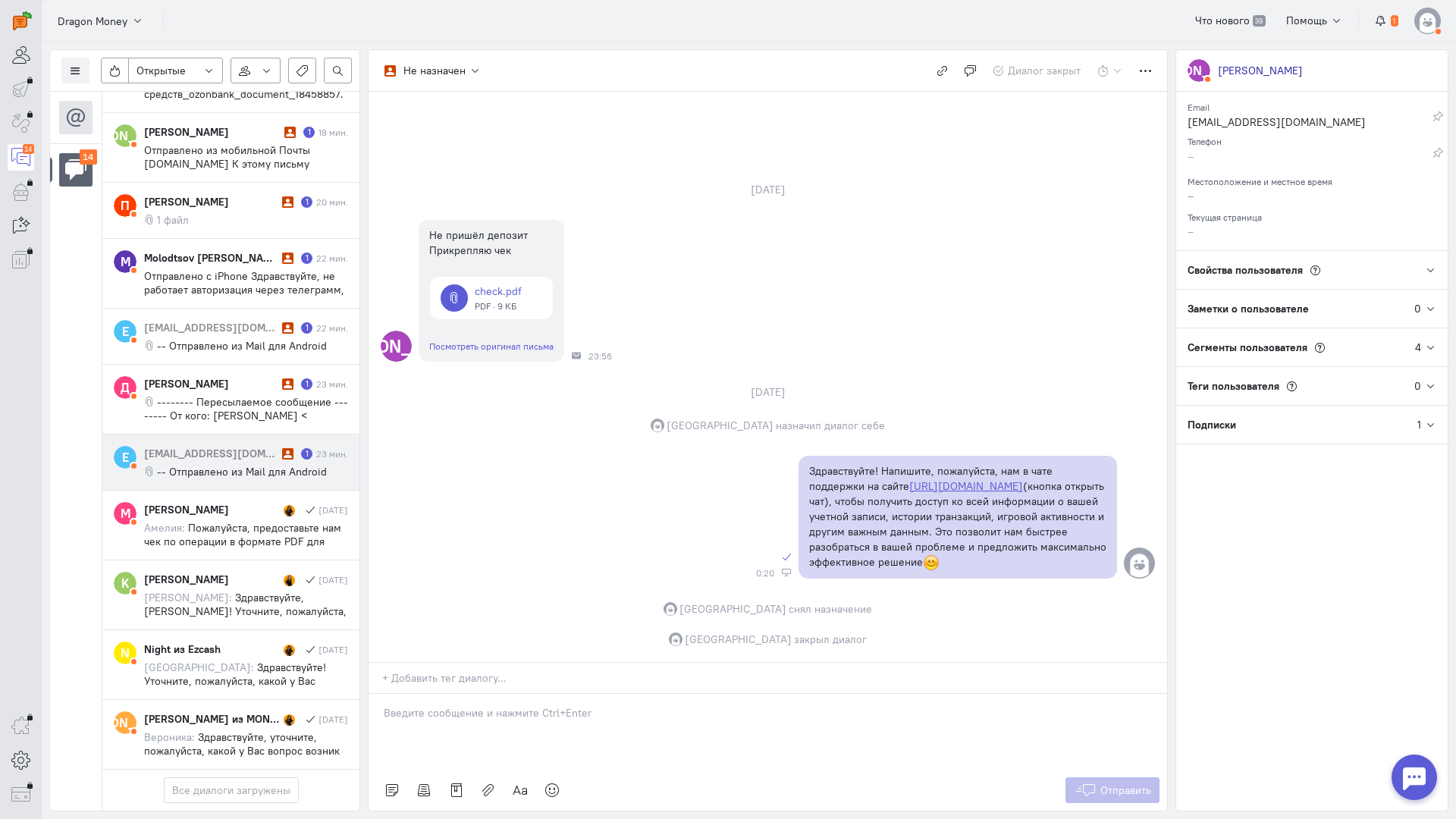
click at [248, 465] on span "-- Отправлено из Mail для Android" at bounding box center [242, 471] width 170 height 13
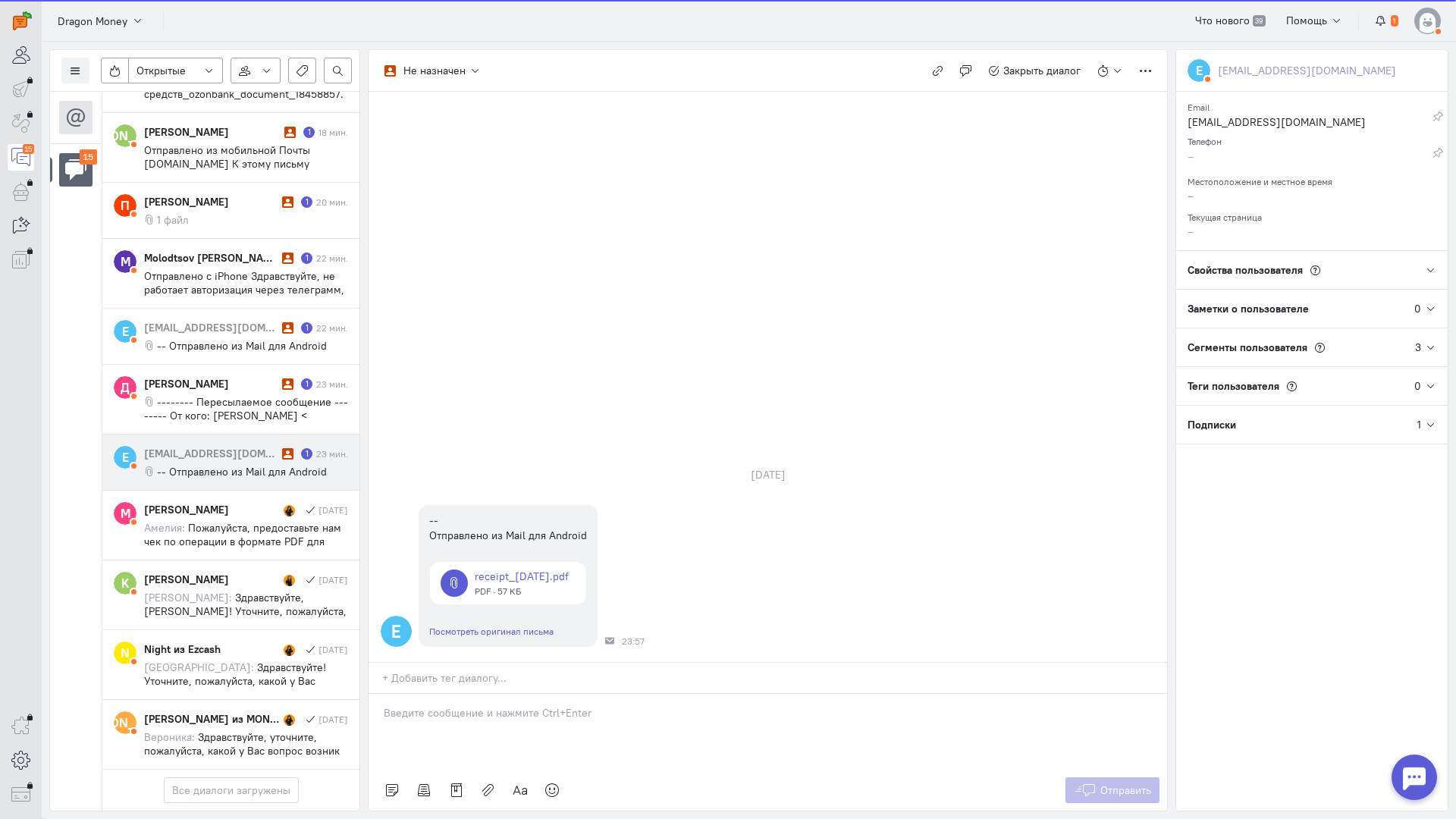
scroll to position [675, 0]
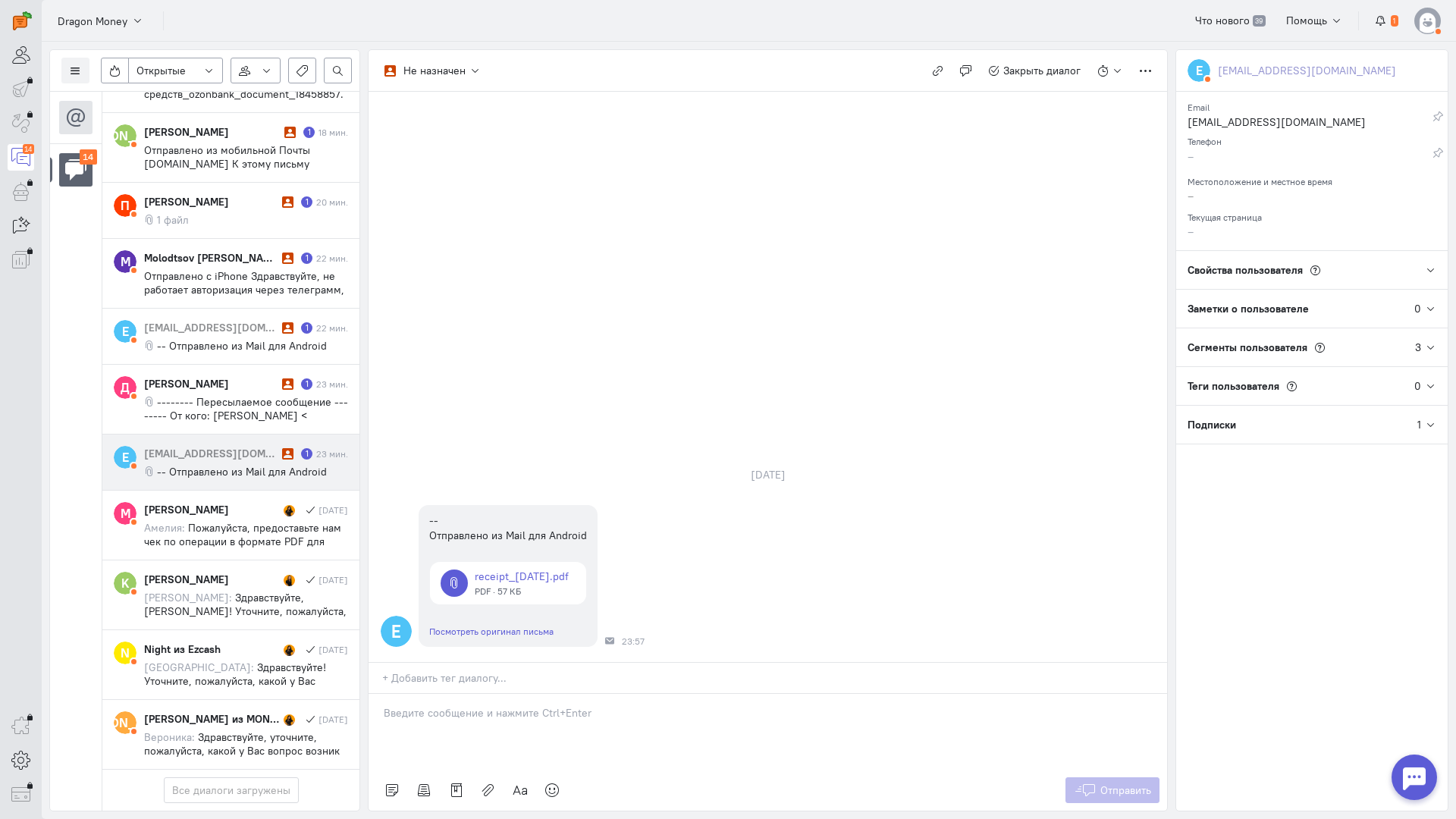
click at [428, 693] on div at bounding box center [768, 731] width 799 height 76
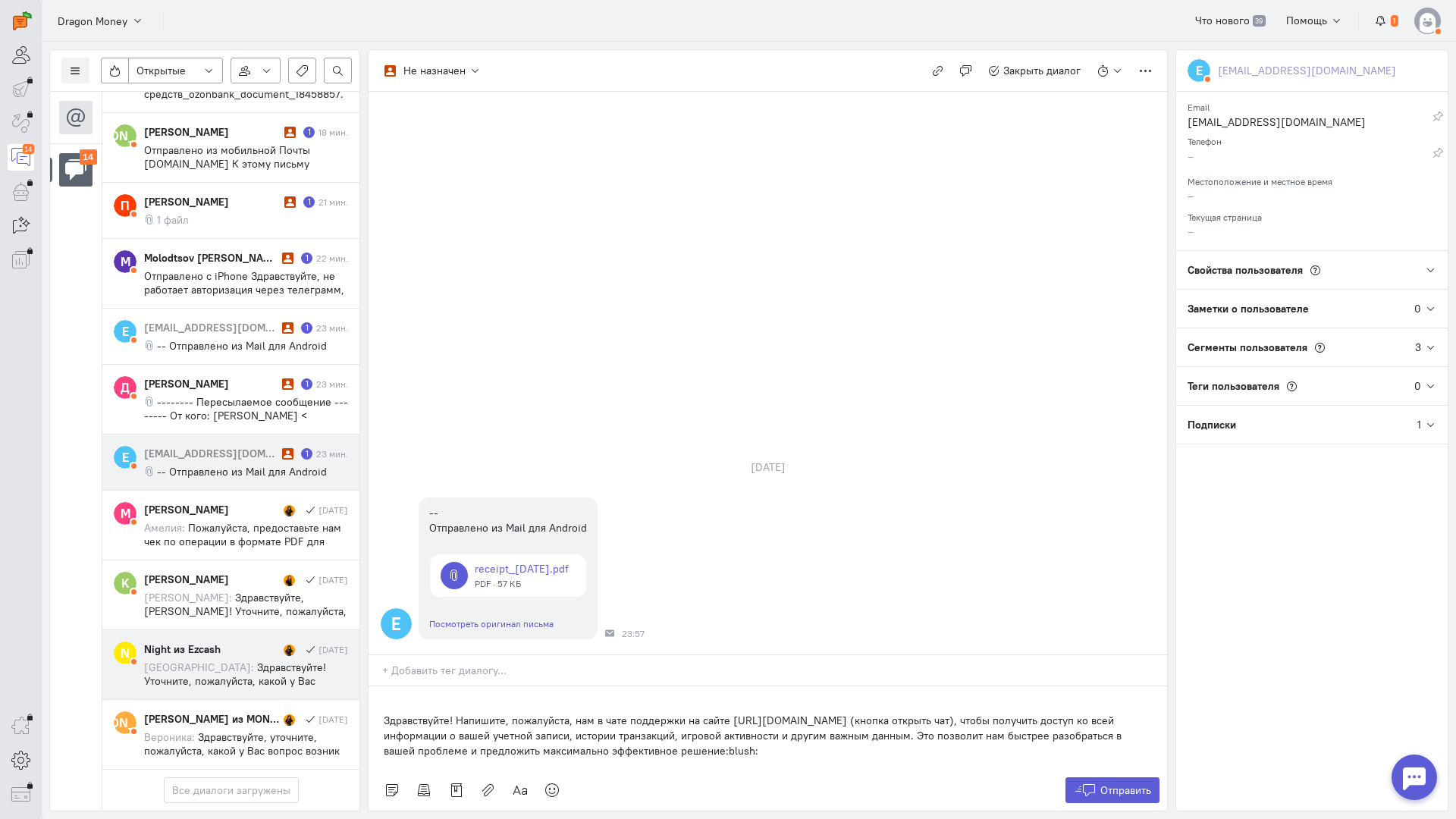
drag, startPoint x: 686, startPoint y: 657, endPoint x: 313, endPoint y: 590, distance: 379.0
click at [313, 590] on div "Список пользователей Включить темную тему Открытые Открытые диалоги Отложенные …" at bounding box center [749, 430] width 1415 height 777
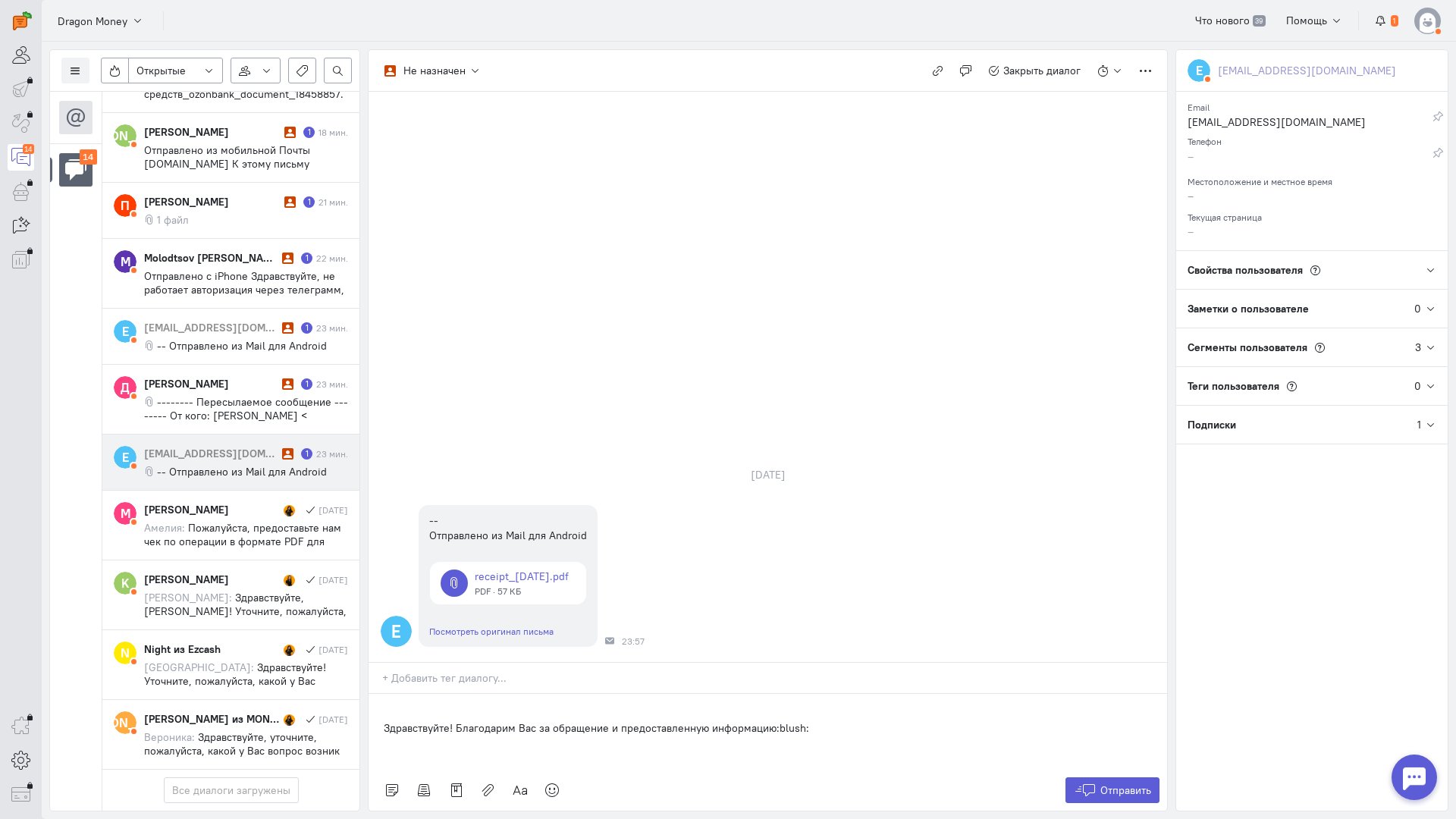
click at [373, 693] on div "Здравствуйте! Благодарим Вас за обращение и предоставленную информацию:blush:" at bounding box center [768, 731] width 799 height 76
click at [1099, 777] on button "Отправить" at bounding box center [1113, 789] width 95 height 26
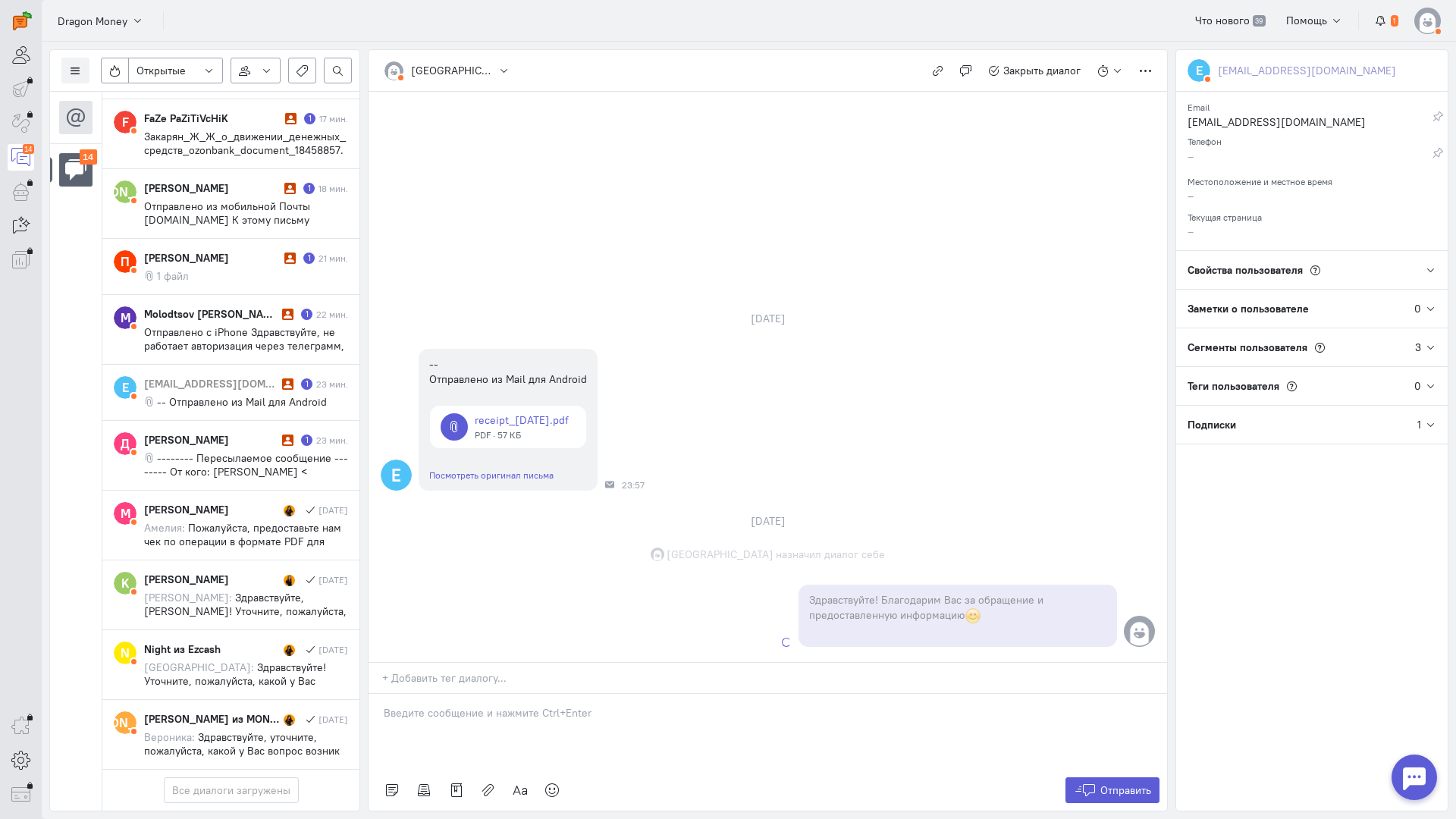
scroll to position [689, 0]
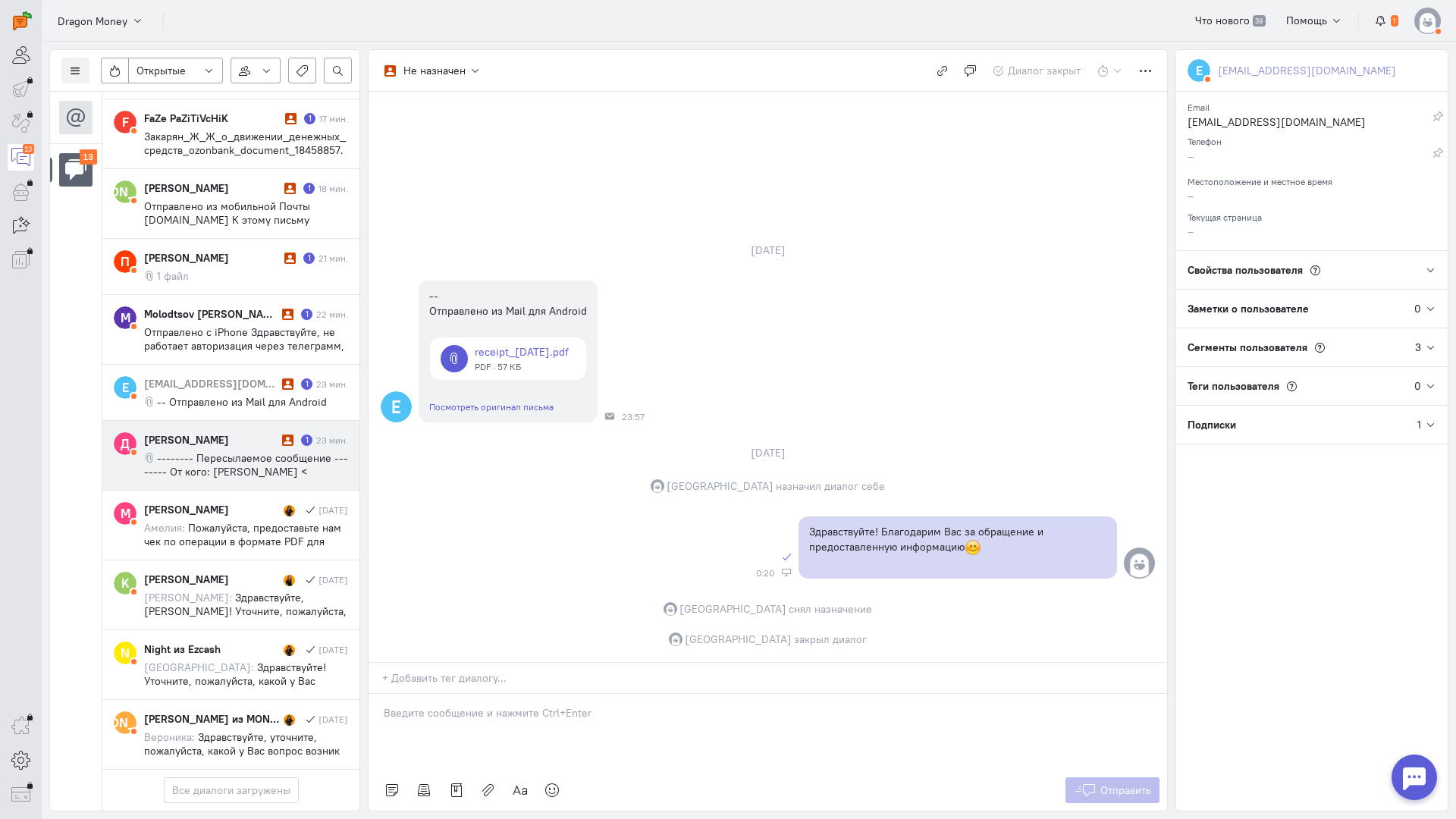
click at [250, 432] on div "[PERSON_NAME] 1 23 мин. -------- Пересылаемое сообщение -------- От кого: [PERS…" at bounding box center [246, 455] width 204 height 47
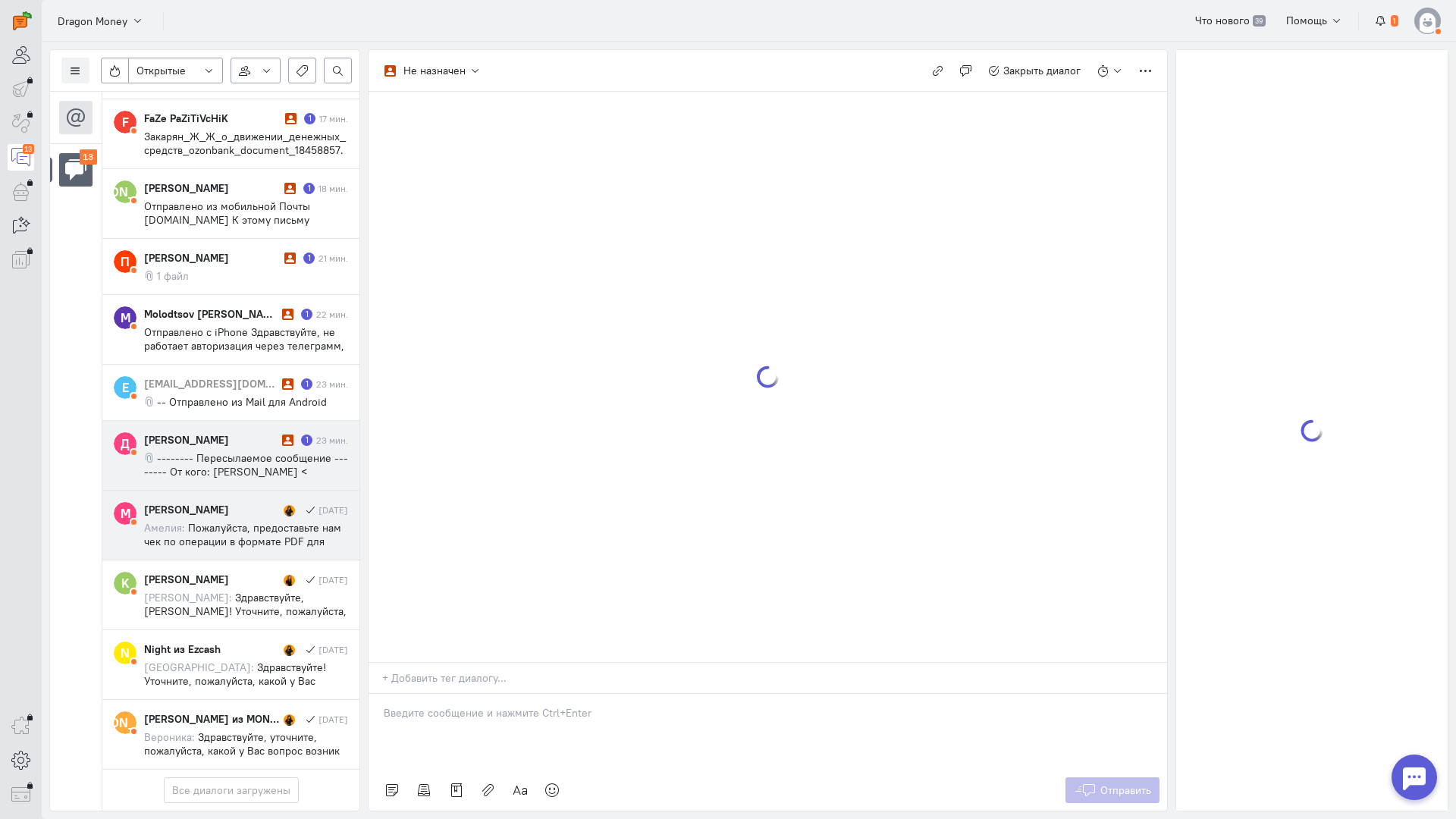
scroll to position [621, 0]
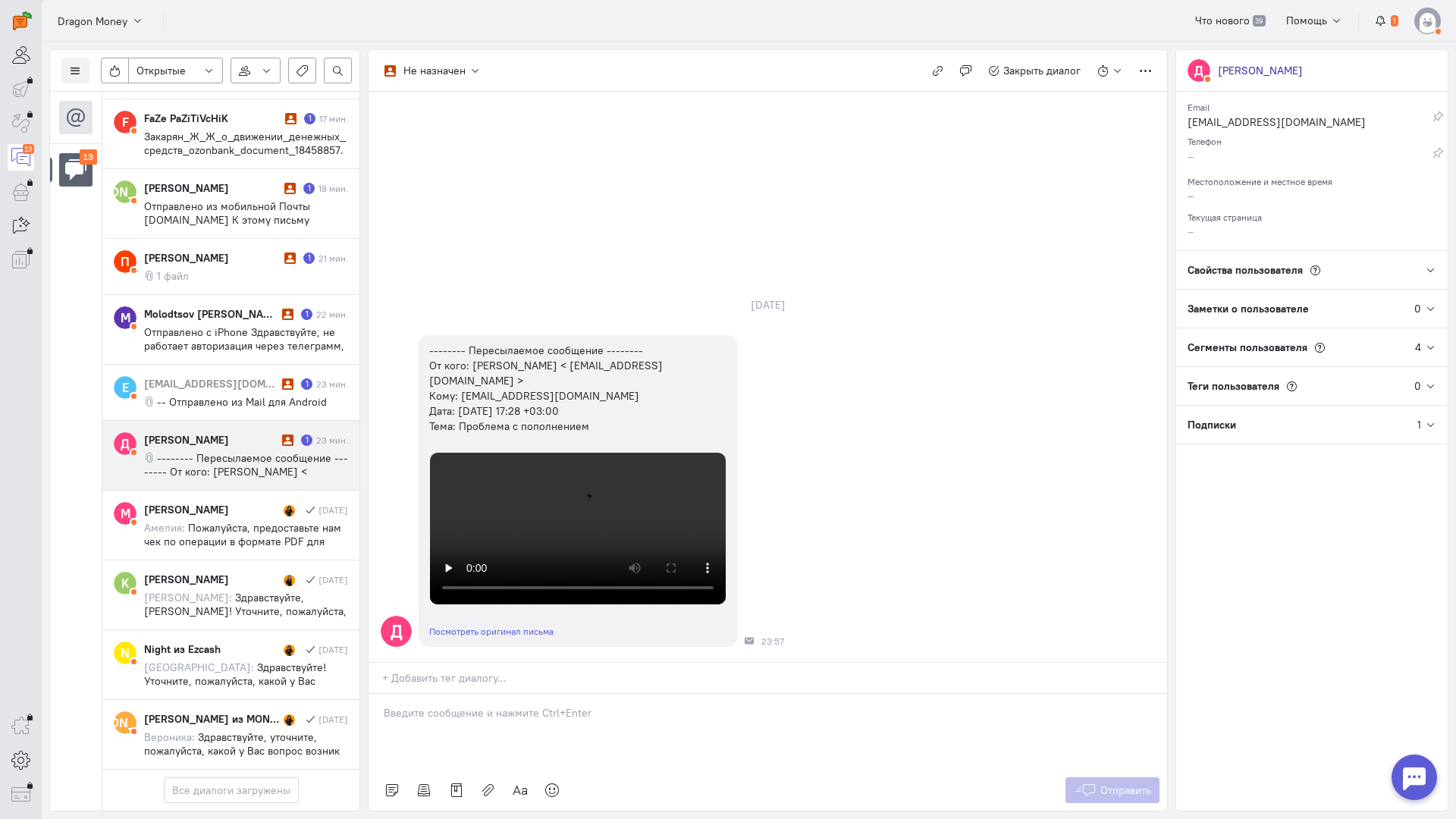
drag, startPoint x: 460, startPoint y: 626, endPoint x: 436, endPoint y: 624, distance: 24.1
click at [459, 705] on p at bounding box center [768, 712] width 768 height 15
click at [375, 693] on div "Здравствуйте! Благодарим Вас за обращение и предоставленную информацию:blush:" at bounding box center [768, 731] width 799 height 76
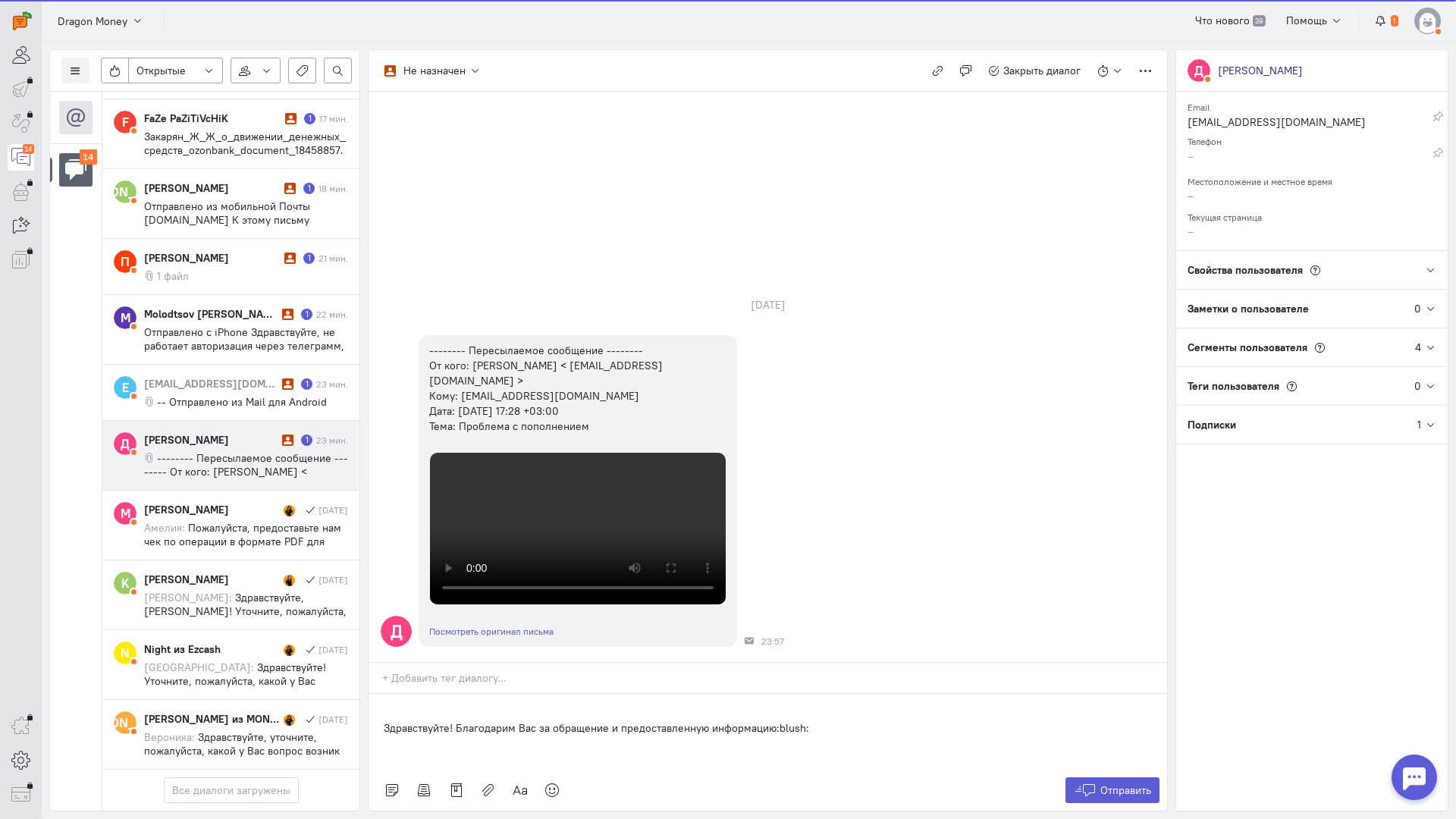
scroll to position [689, 0]
click at [1087, 782] on icon at bounding box center [1085, 789] width 23 height 15
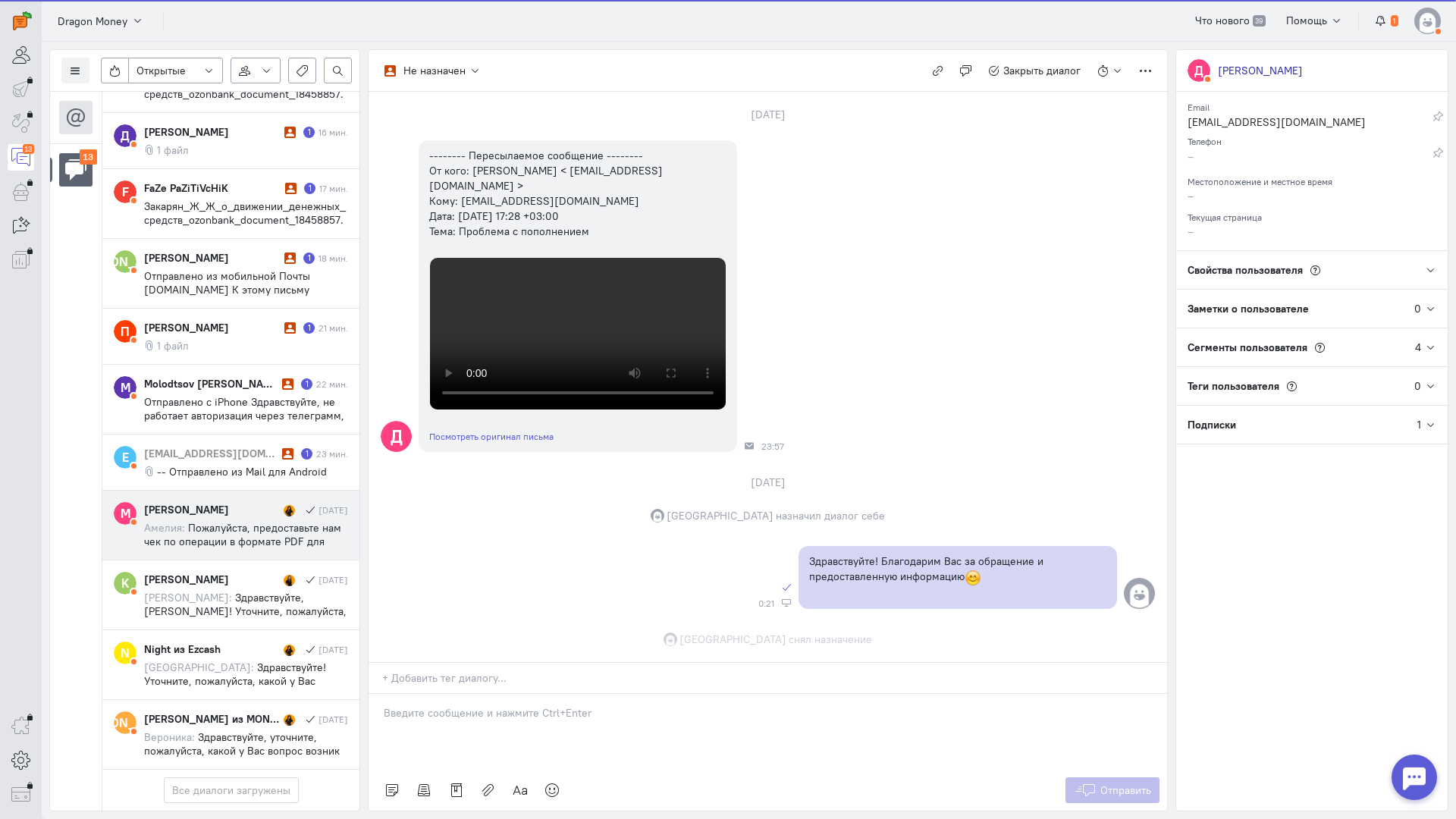
scroll to position [608, 0]
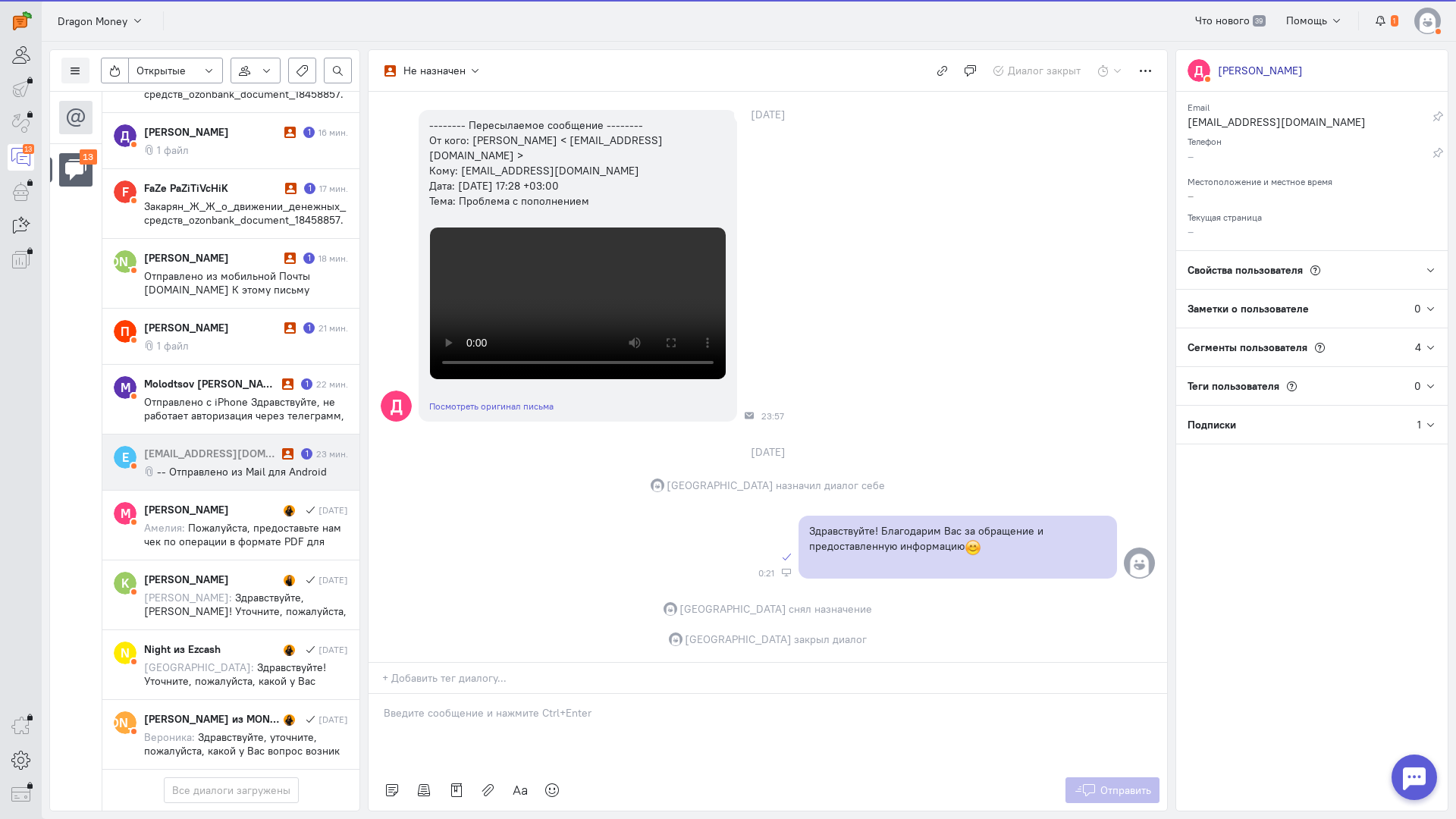
click at [258, 465] on span "-- Отправлено из Mail для Android" at bounding box center [242, 471] width 170 height 13
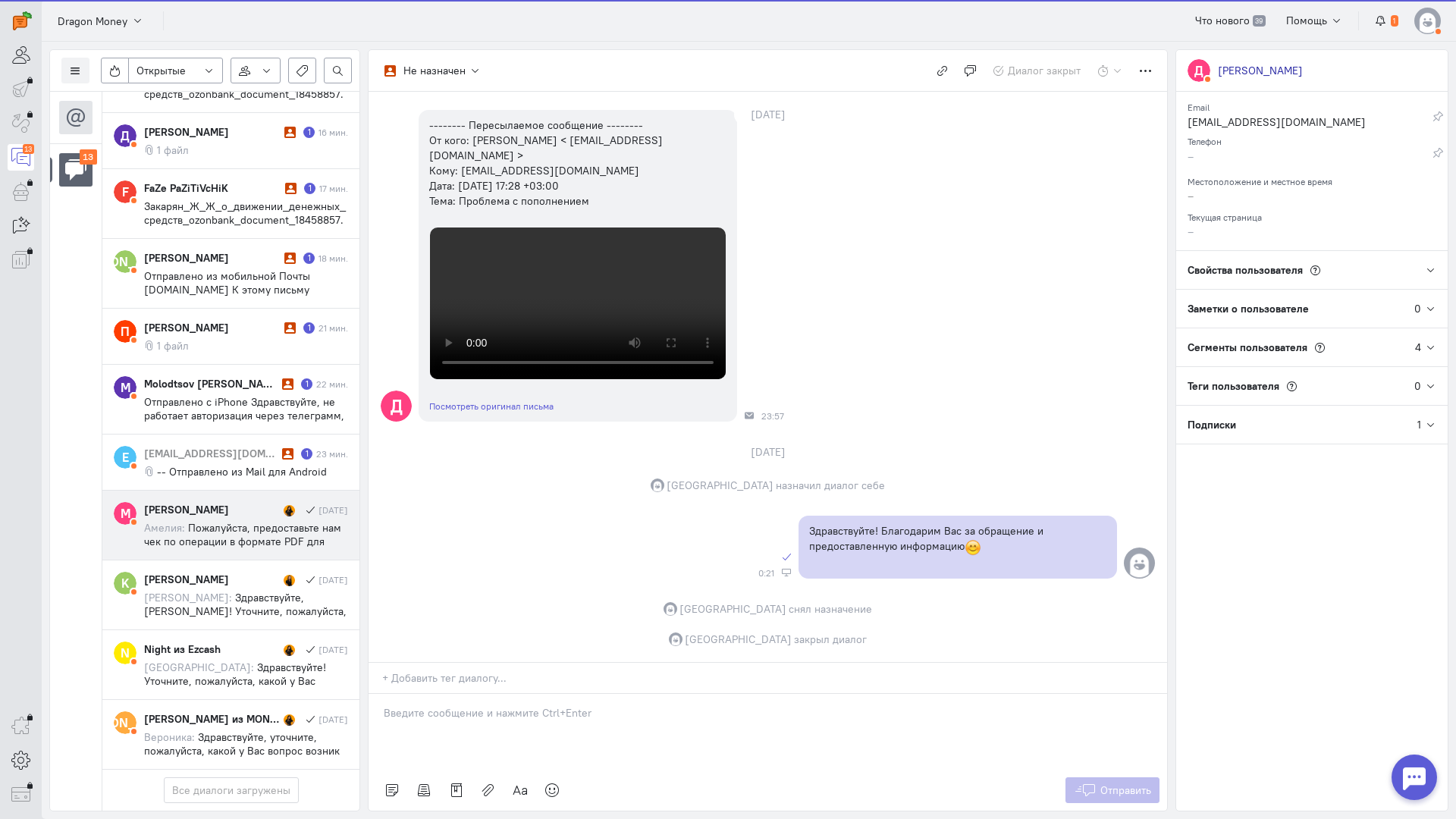
scroll to position [621, 0]
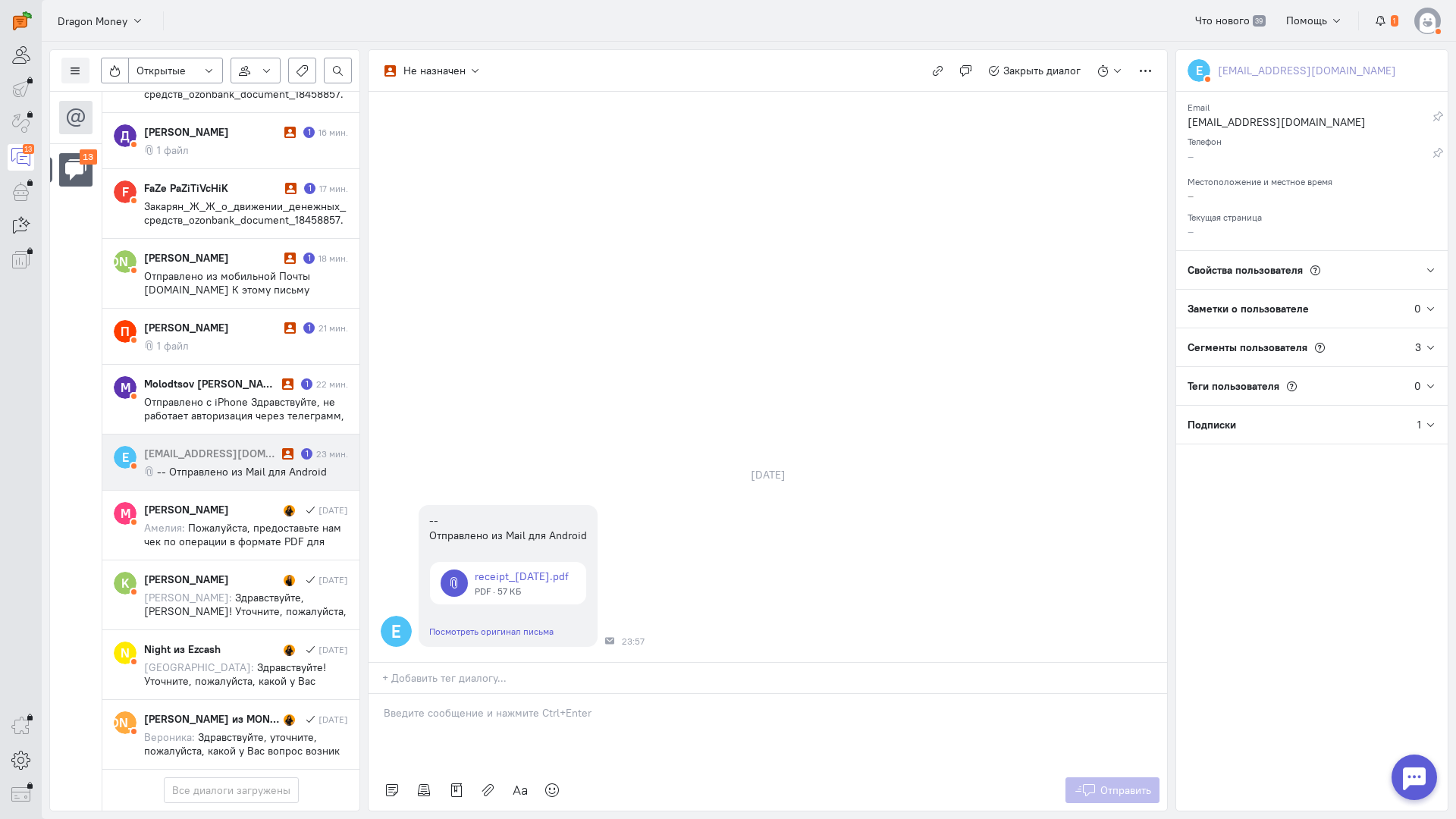
click at [436, 693] on div at bounding box center [768, 731] width 799 height 76
click at [380, 693] on div "Здравствуйте! Благодарим Вас за обращение и предоставленную информацию:blush:" at bounding box center [768, 731] width 799 height 76
click at [1067, 777] on button "Отправить" at bounding box center [1113, 789] width 95 height 26
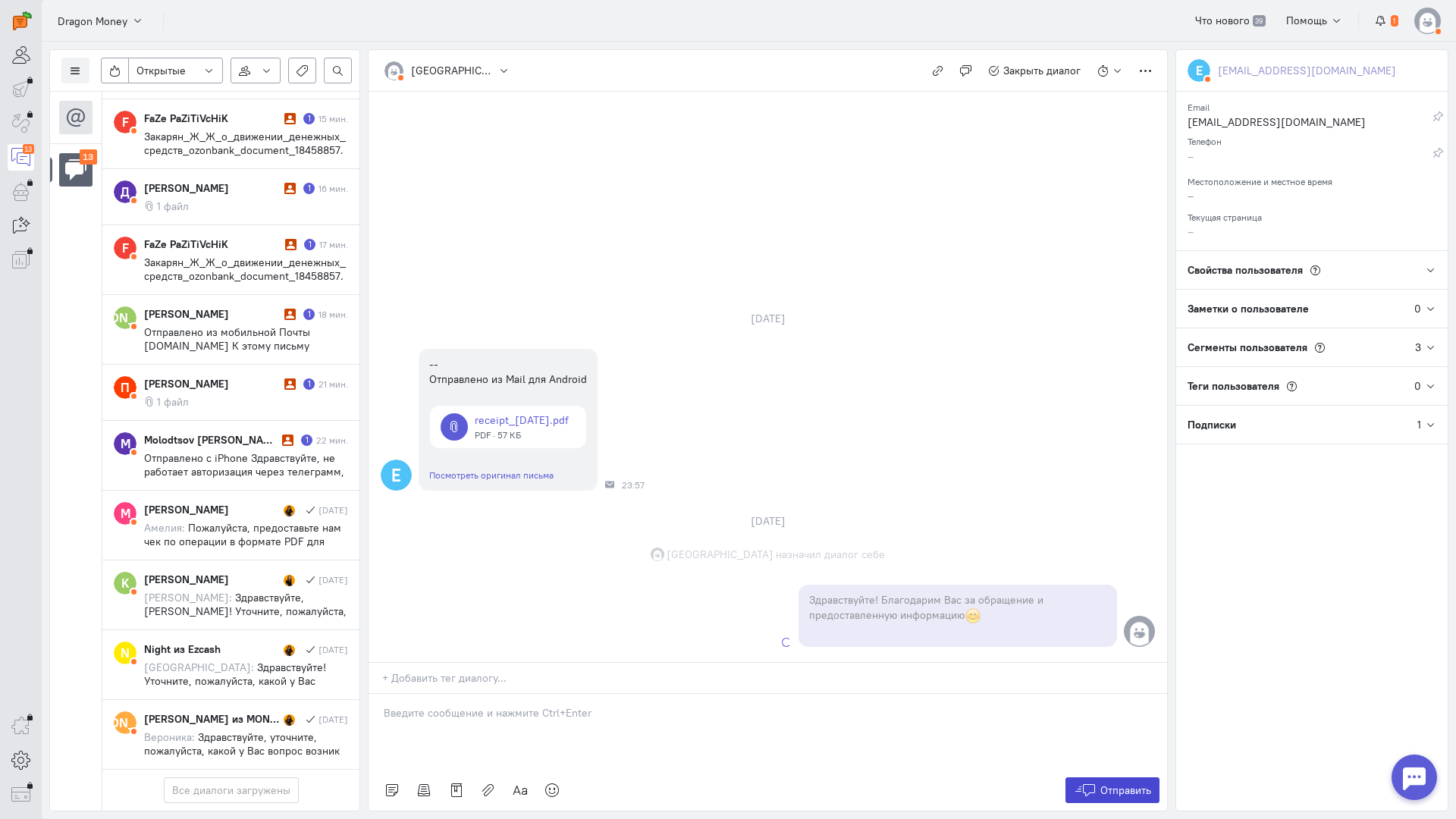
scroll to position [633, 0]
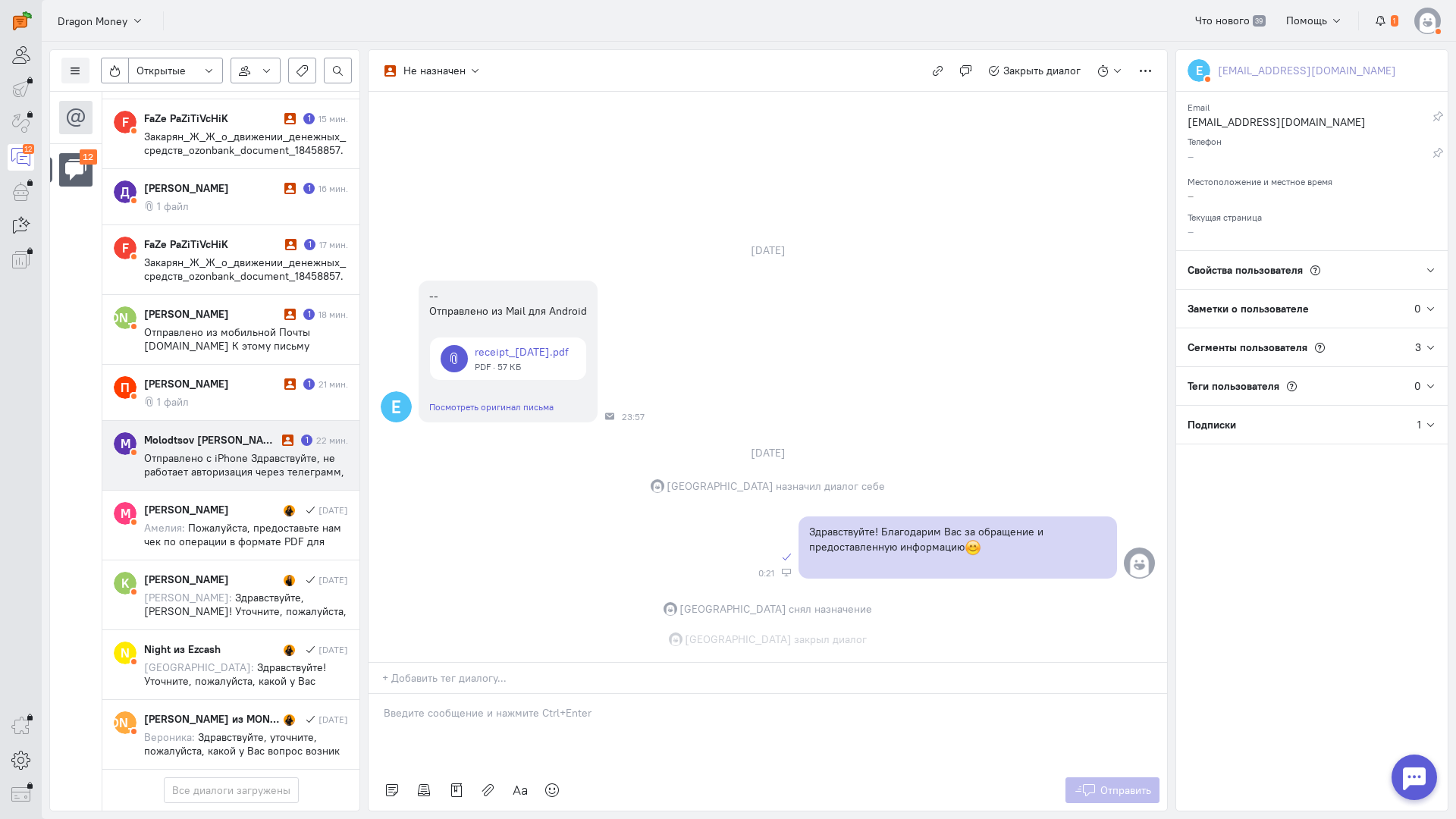
click at [226, 432] on div "Molodtsov [PERSON_NAME] 1 22 мин. Отправлено с iPhone Здравствуйте, не работает…" at bounding box center [246, 455] width 204 height 47
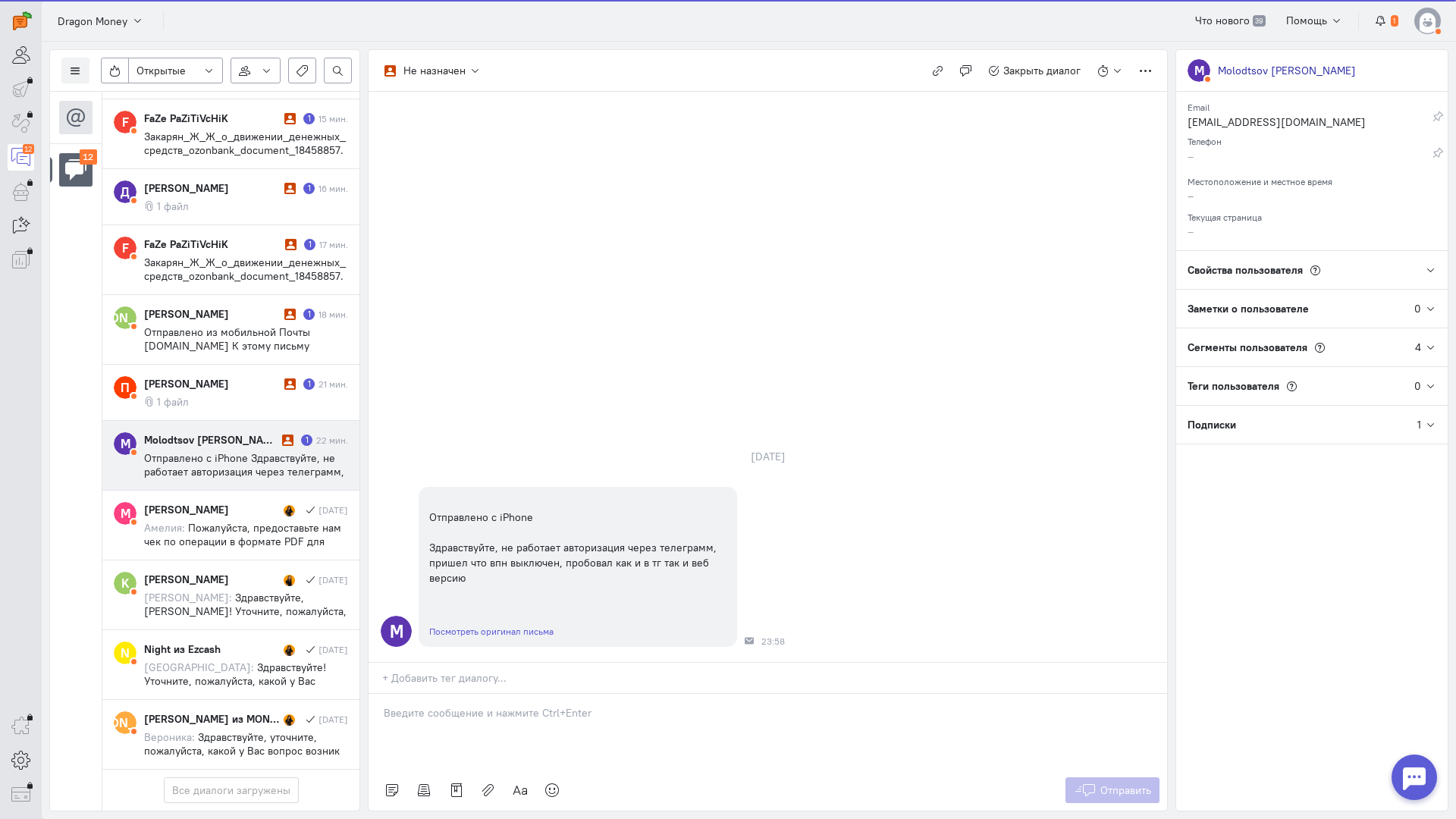
scroll to position [565, 0]
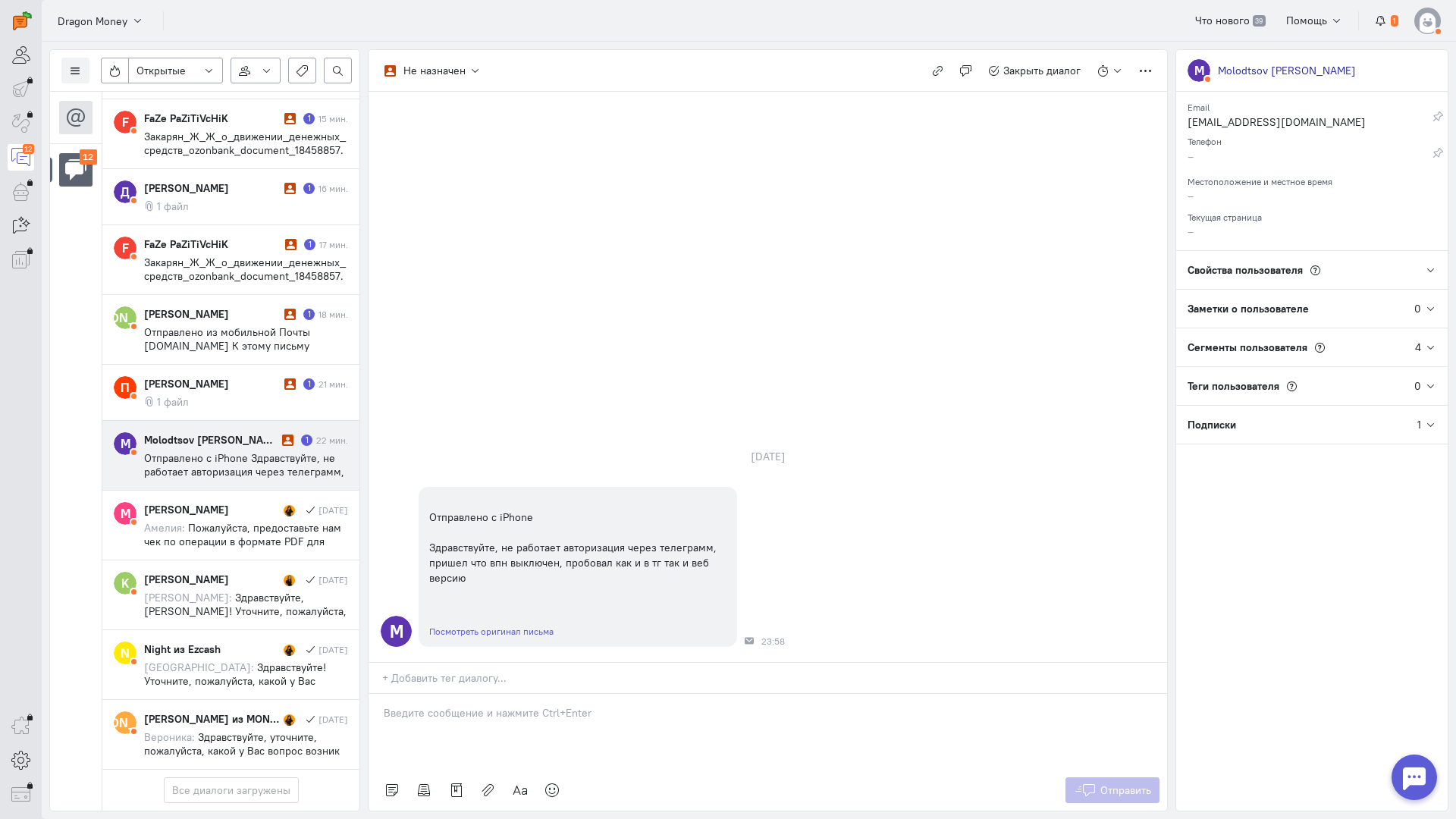
click at [467, 693] on div at bounding box center [768, 731] width 799 height 76
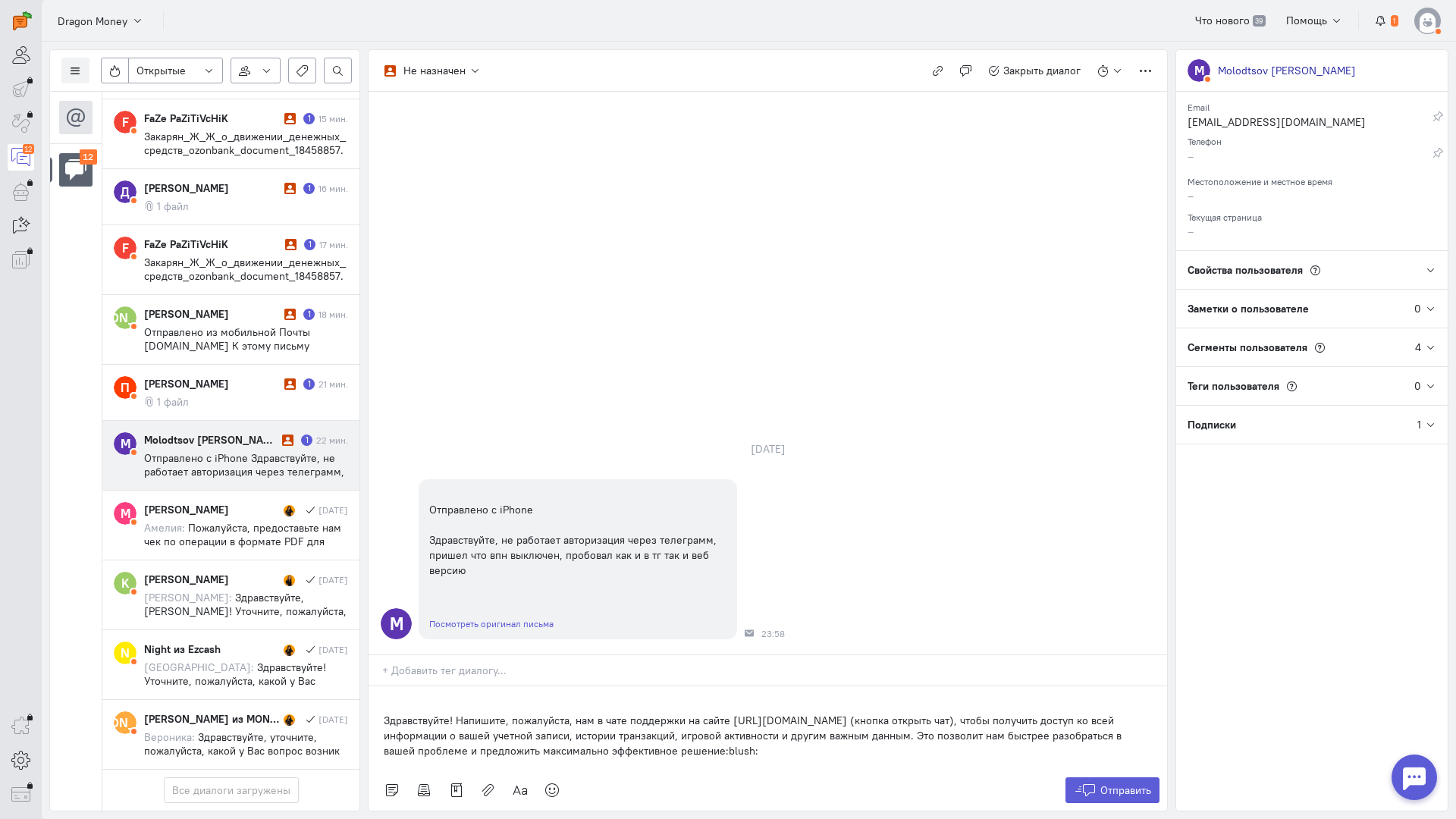
click at [379, 686] on div "Здравствуйте! Напишите, пожалуйста, нам в чате поддержки на сайте [URL][DOMAIN_…" at bounding box center [768, 728] width 799 height 84
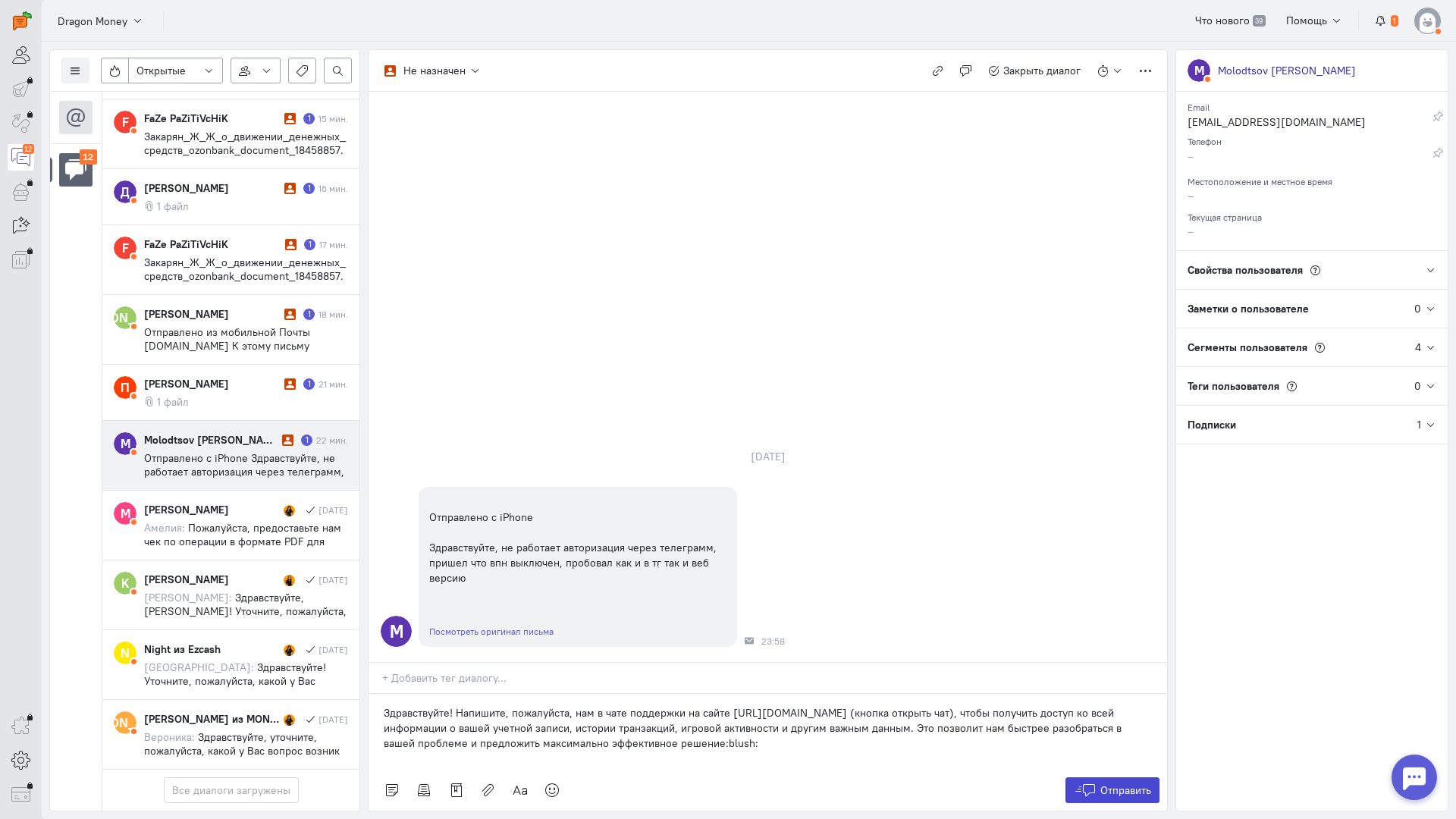
click at [1147, 783] on span "Отправить" at bounding box center [1125, 789] width 51 height 13
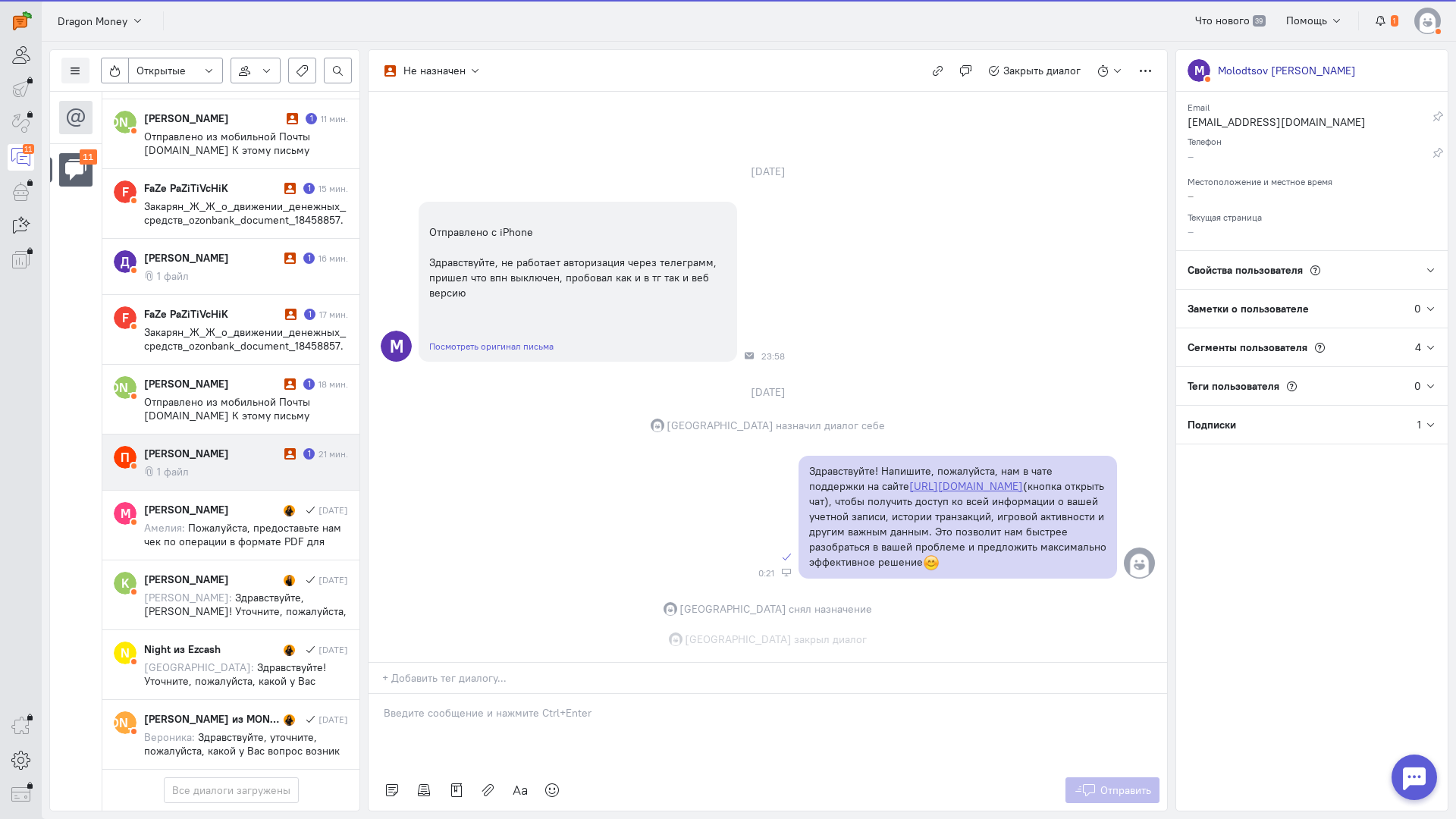
scroll to position [496, 0]
click at [243, 446] on div "[PERSON_NAME]" at bounding box center [212, 453] width 136 height 15
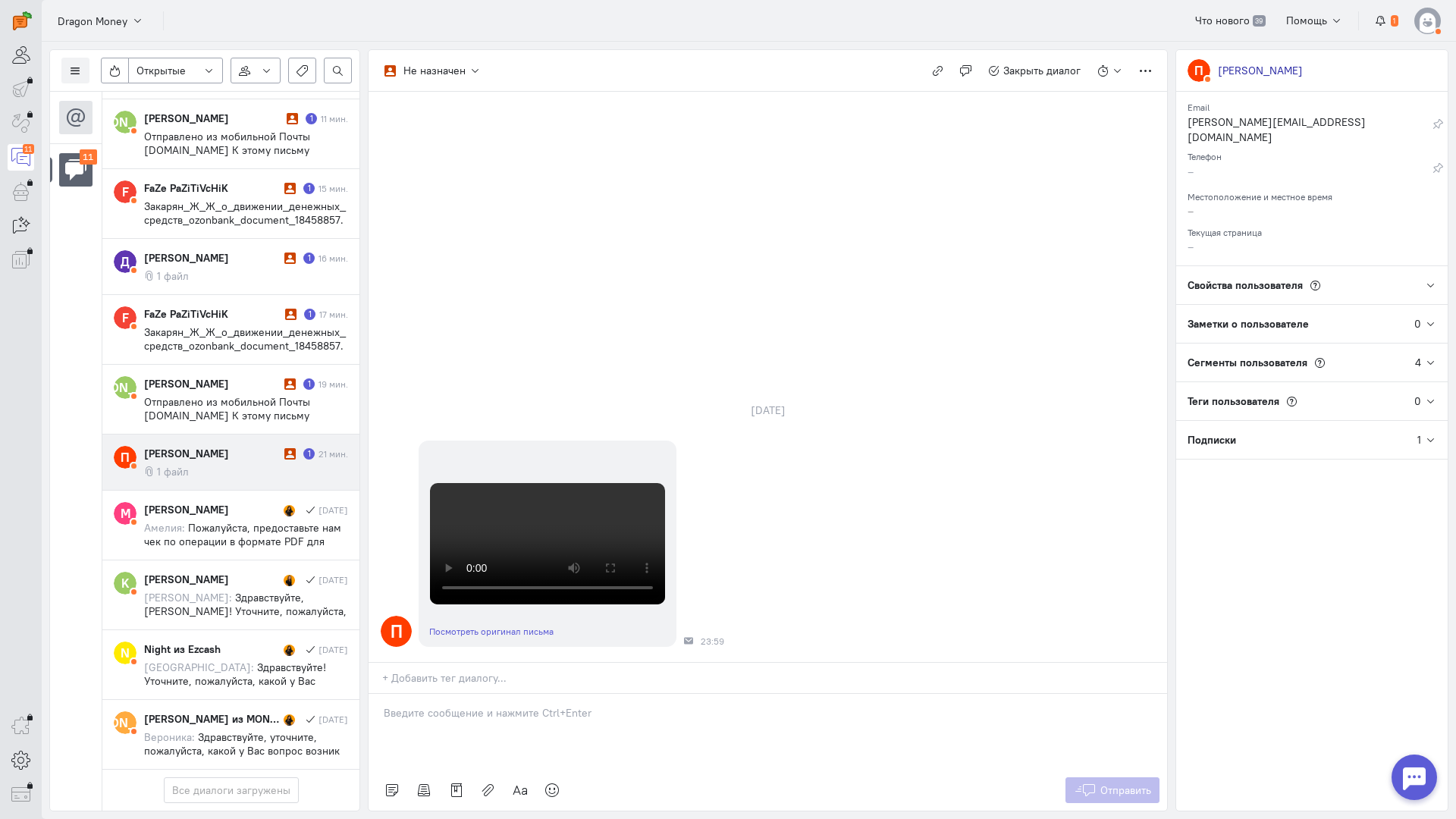
click at [455, 705] on p at bounding box center [768, 712] width 768 height 15
click at [379, 693] on div "Здравствуйте! Благодарим Вас за обращение и предоставленную информацию:blush:" at bounding box center [768, 731] width 799 height 76
click at [1108, 777] on button "Отправить" at bounding box center [1113, 789] width 95 height 26
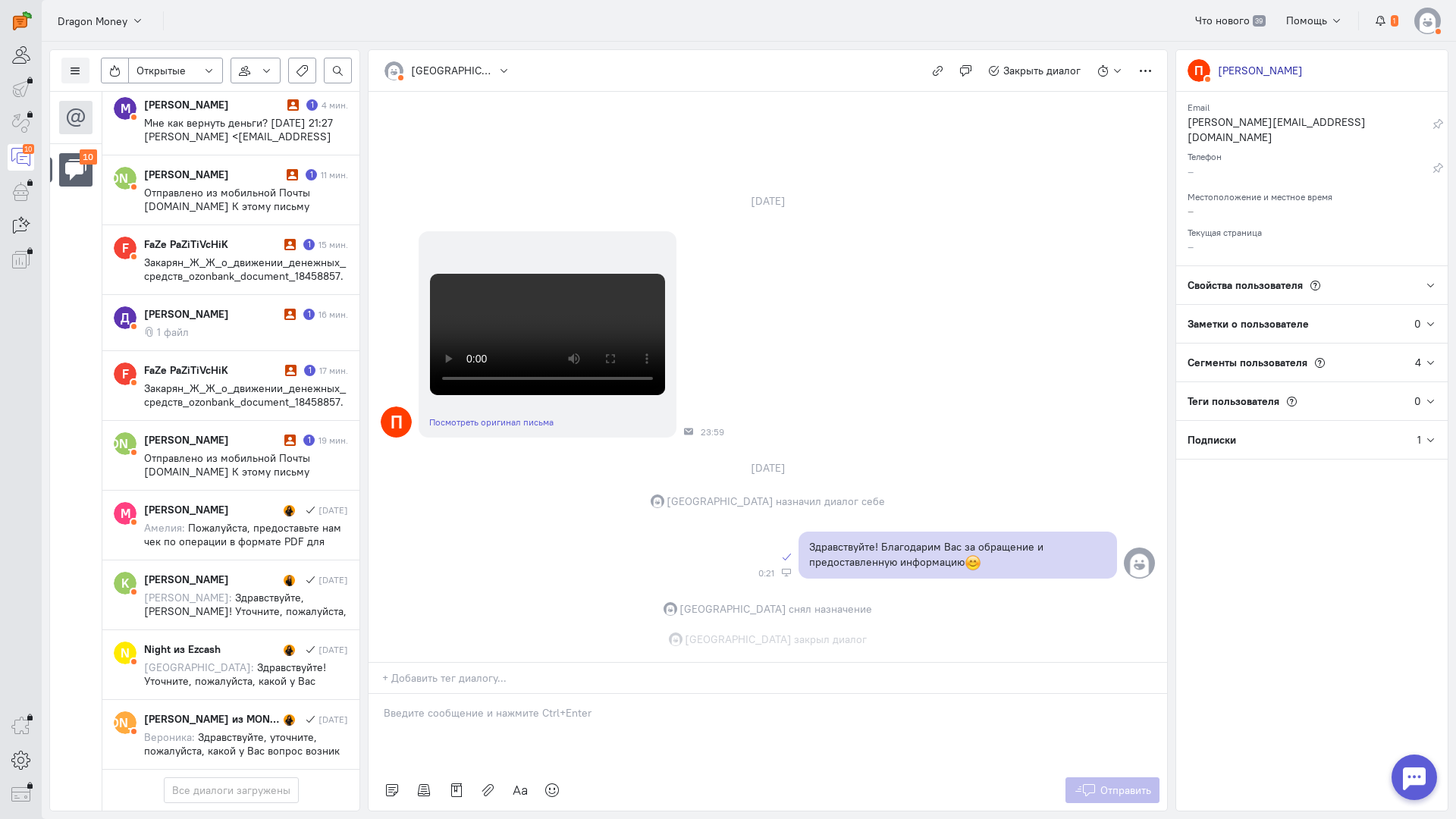
scroll to position [547, 0]
click at [250, 432] on div "[PERSON_NAME]" at bounding box center [212, 440] width 136 height 15
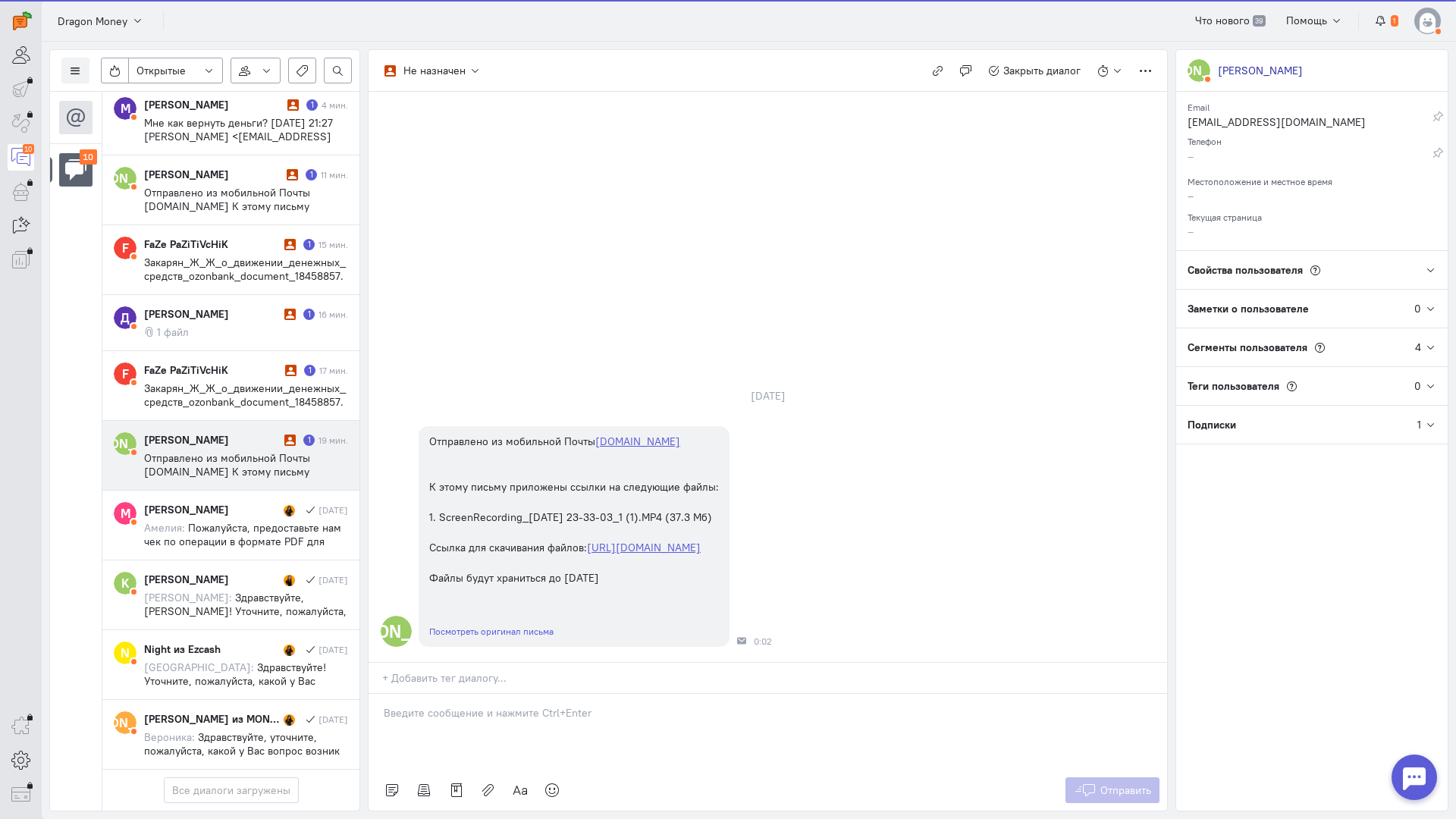
scroll to position [442, 0]
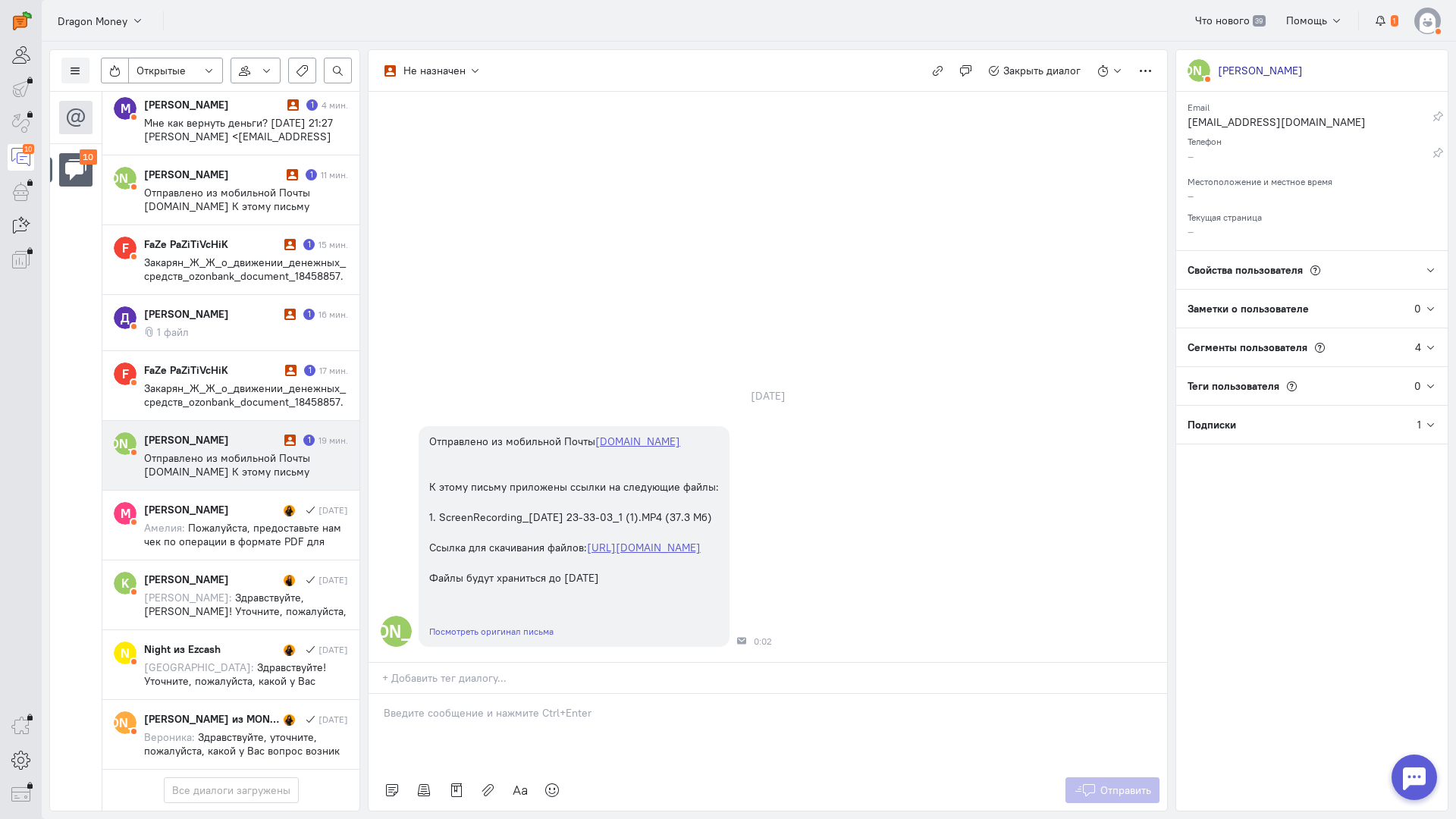
drag, startPoint x: 435, startPoint y: 641, endPoint x: 392, endPoint y: 633, distance: 43.7
click at [434, 693] on div at bounding box center [768, 731] width 799 height 76
click at [375, 693] on div "Здравствуйте! Благодарим Вас за обращение и предоставленную информацию:blush:" at bounding box center [768, 731] width 799 height 76
click at [1102, 783] on span "Отправить" at bounding box center [1125, 789] width 51 height 13
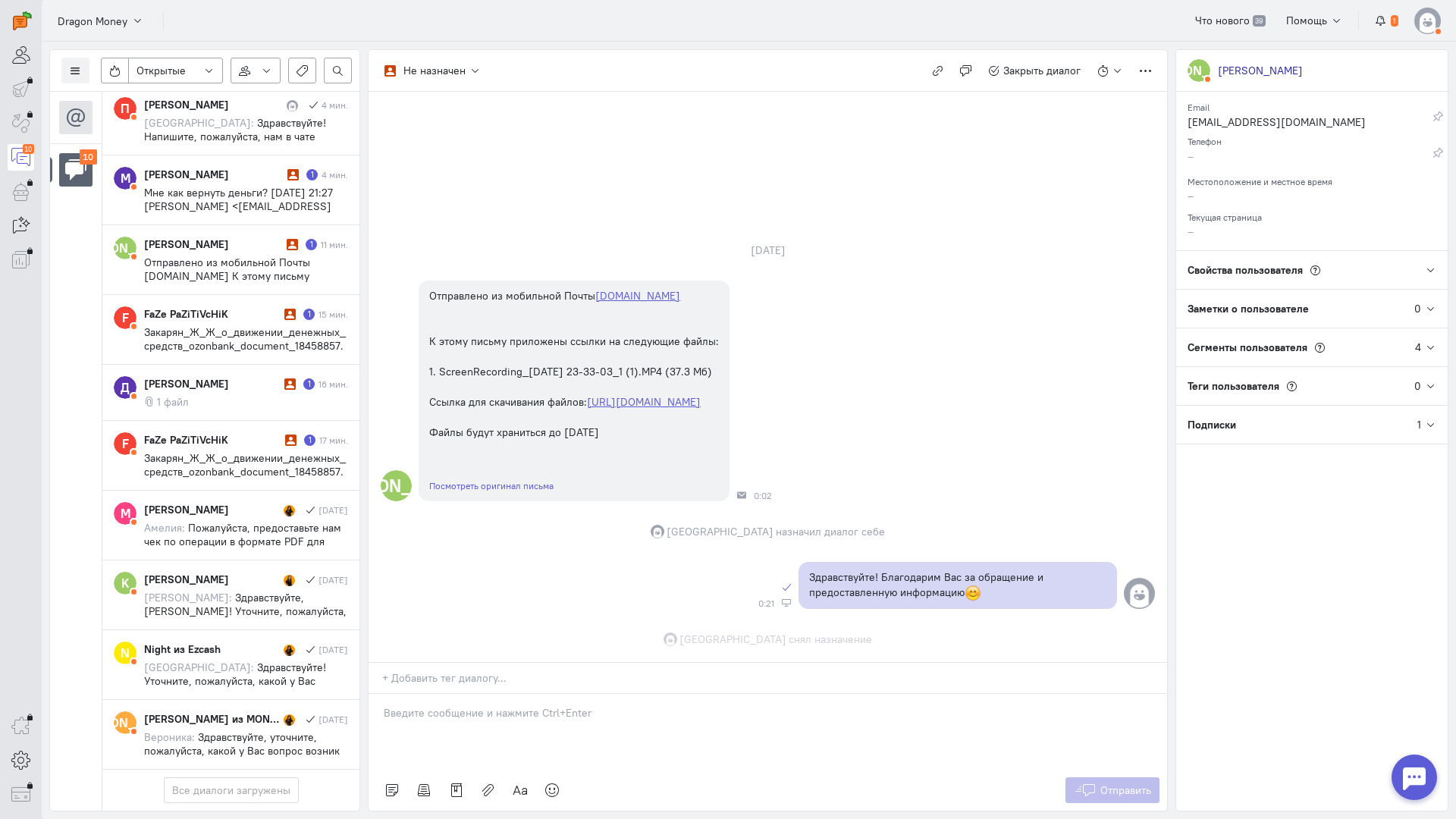
scroll to position [4, 0]
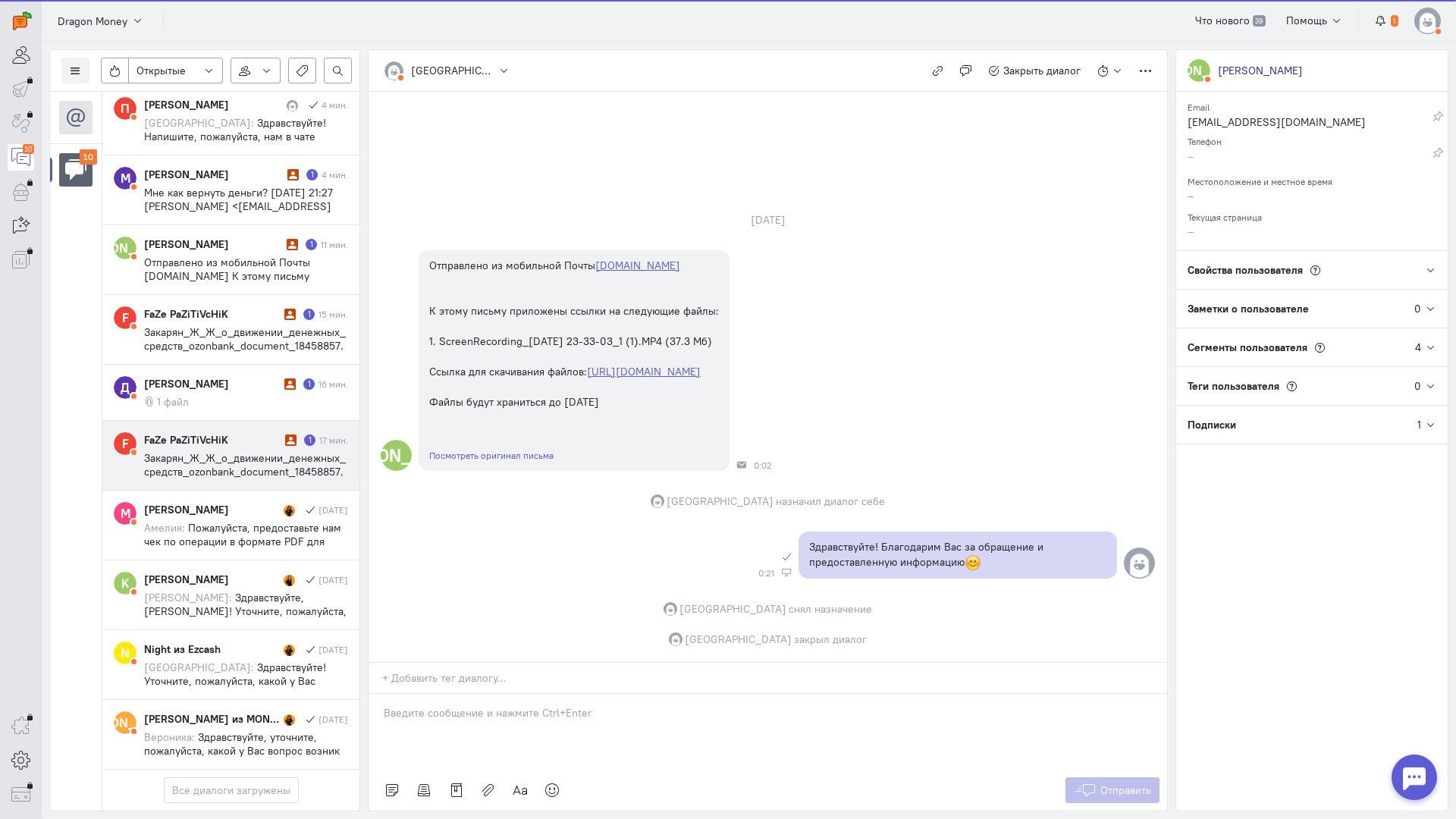
click at [249, 432] on div "FaZe PaZiTiVcHiK" at bounding box center [212, 440] width 137 height 15
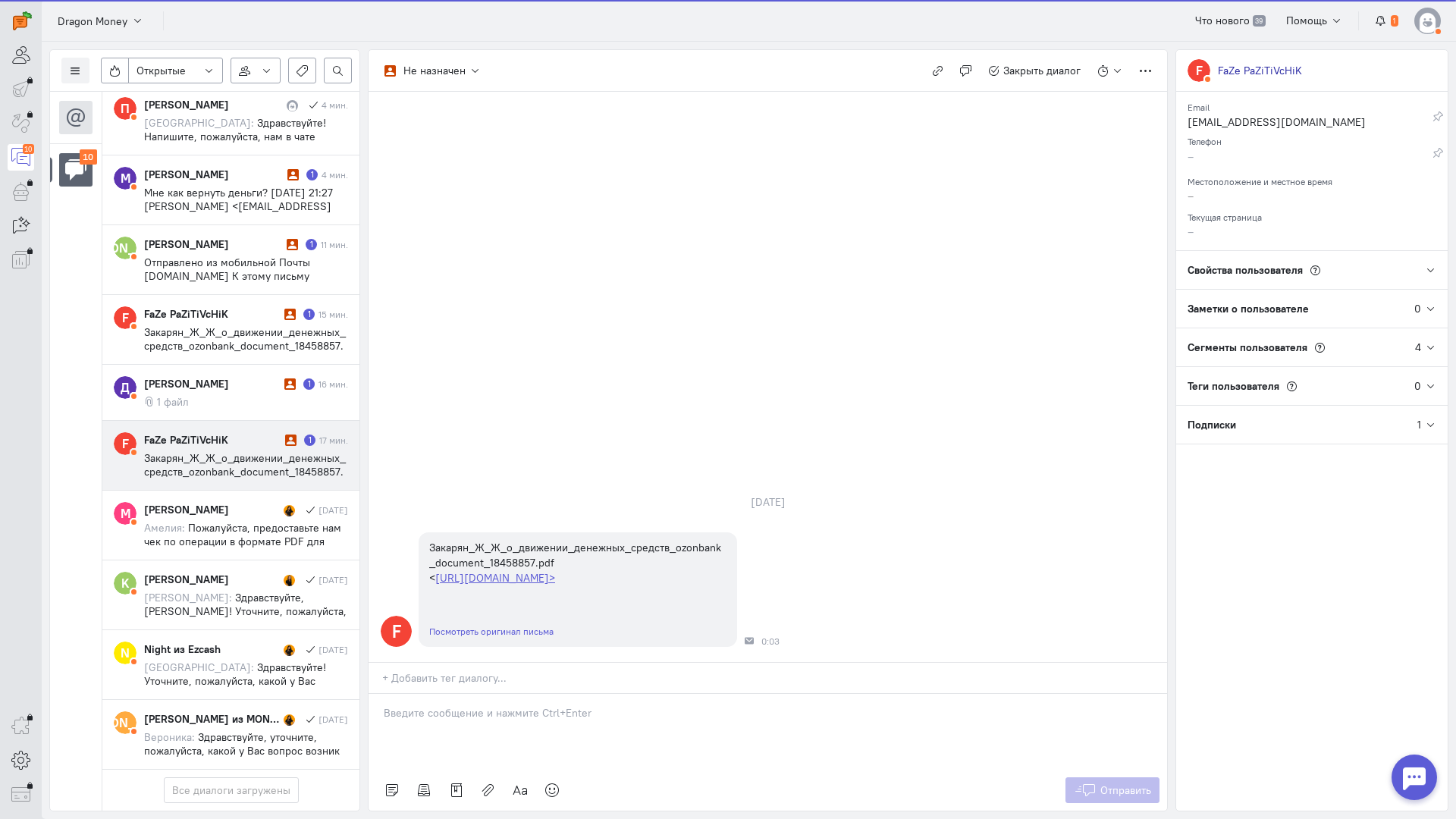
scroll to position [360, 0]
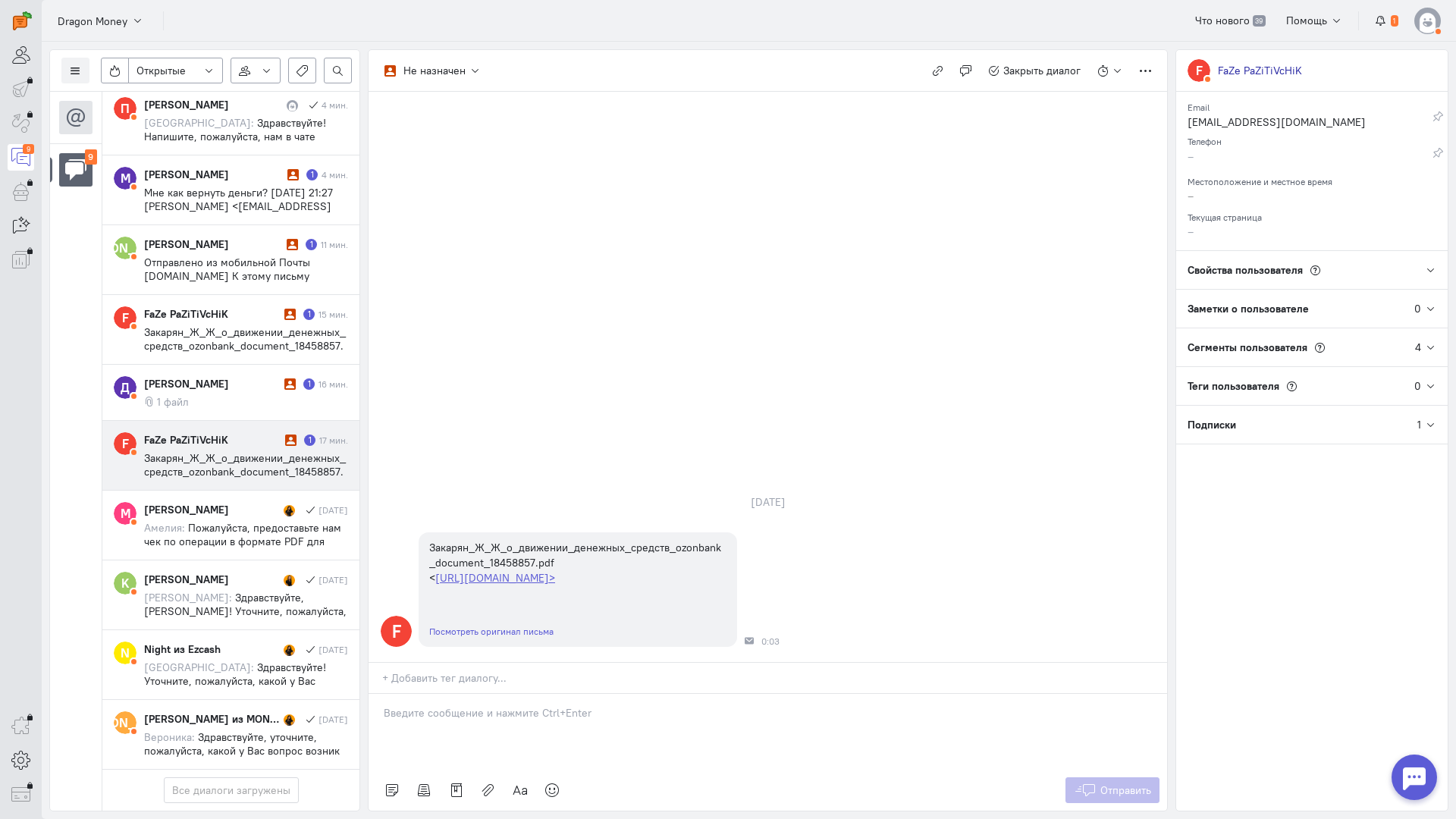
click at [465, 705] on p at bounding box center [768, 712] width 768 height 15
click at [381, 693] on div "Здравствуйте! Благодарим Вас за обращение и предоставленную информацию:blush:" at bounding box center [768, 731] width 799 height 76
click at [1115, 783] on span "Отправить" at bounding box center [1125, 789] width 51 height 13
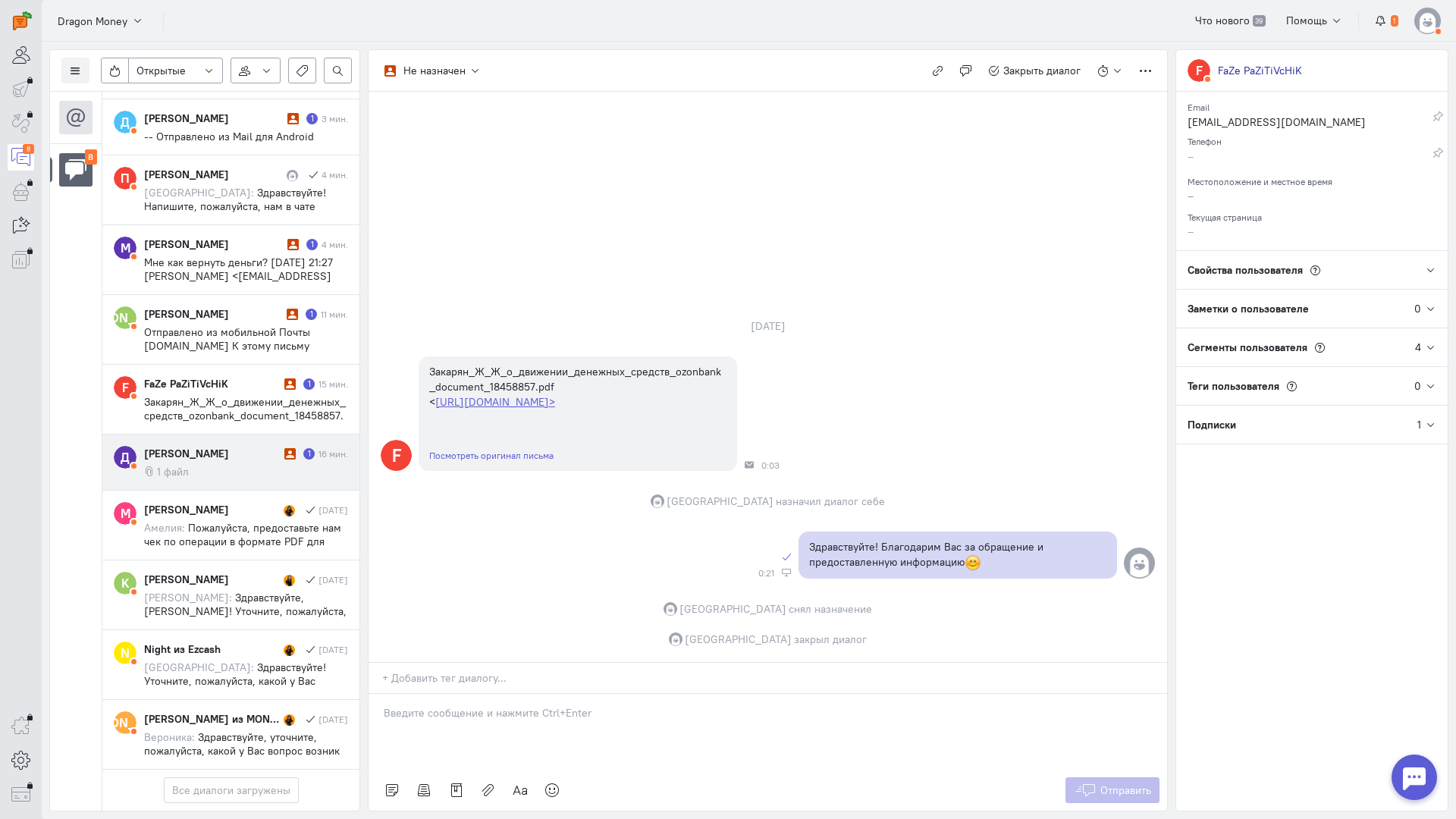
click at [273, 465] on cq-message "1 файл" at bounding box center [246, 471] width 204 height 13
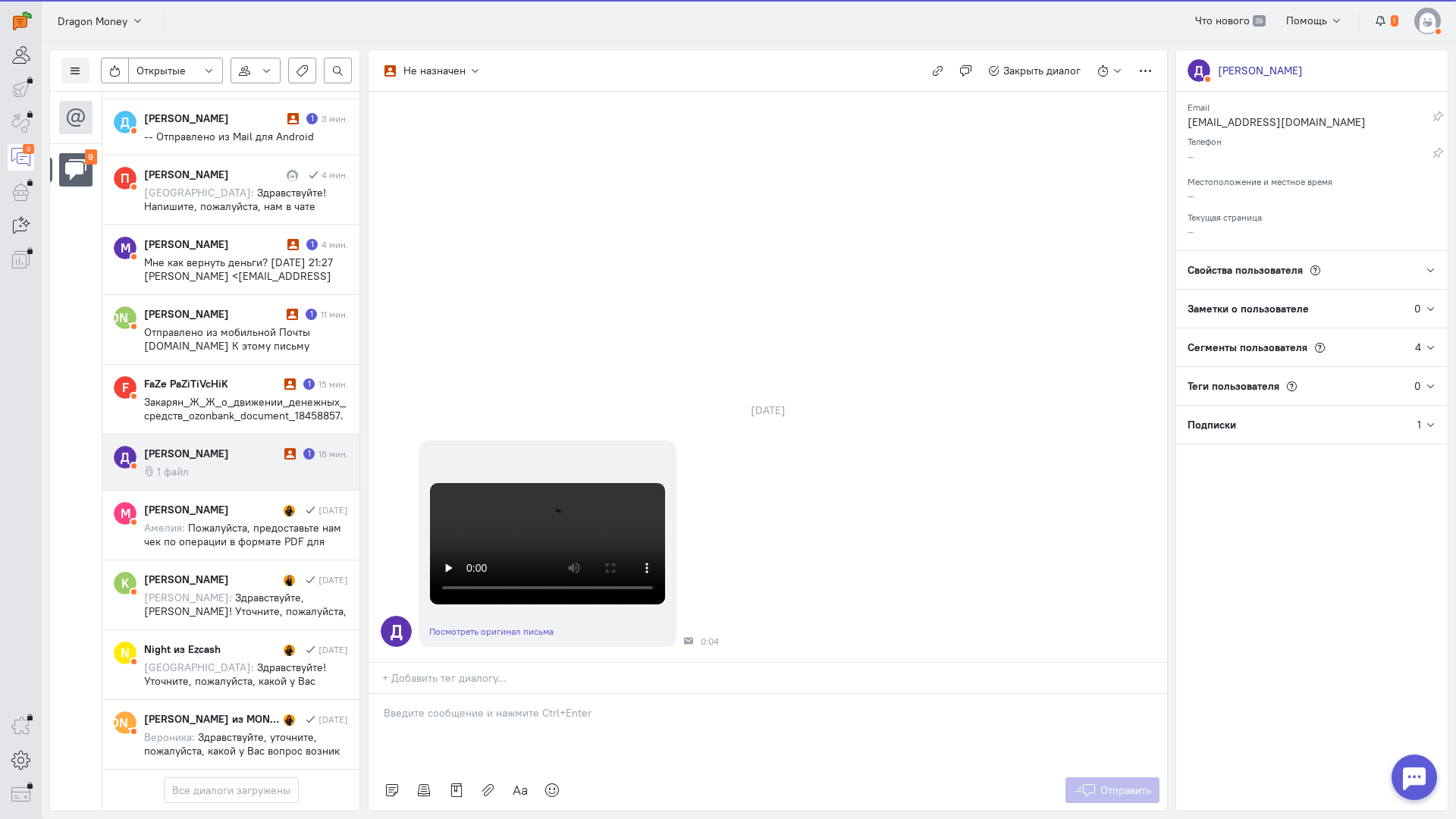
click at [471, 705] on p at bounding box center [768, 712] width 768 height 15
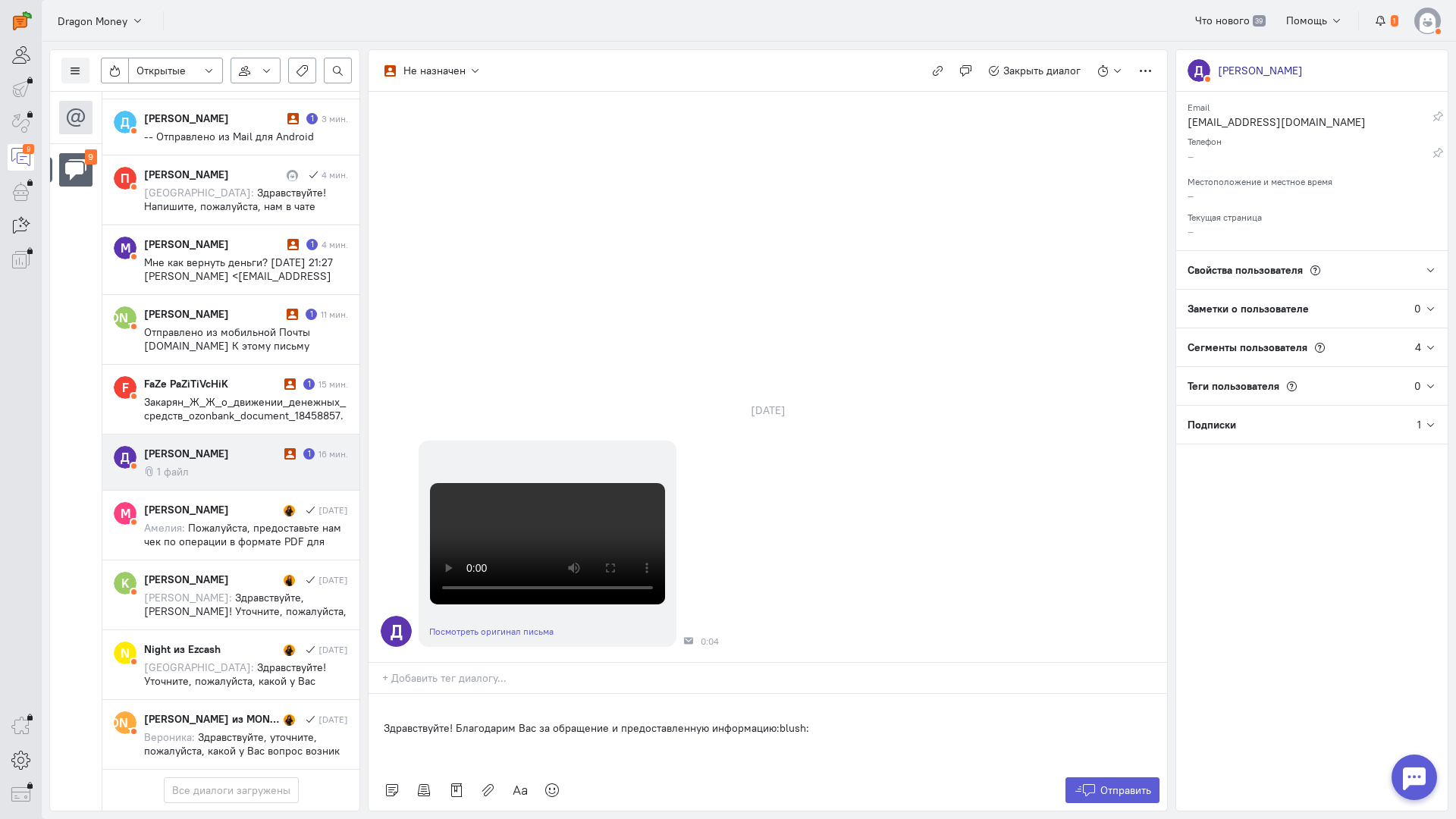
click at [375, 693] on div "Здравствуйте! Благодарим Вас за обращение и предоставленную информацию:blush:" at bounding box center [768, 731] width 799 height 76
click at [1119, 777] on button "Отправить" at bounding box center [1113, 789] width 95 height 26
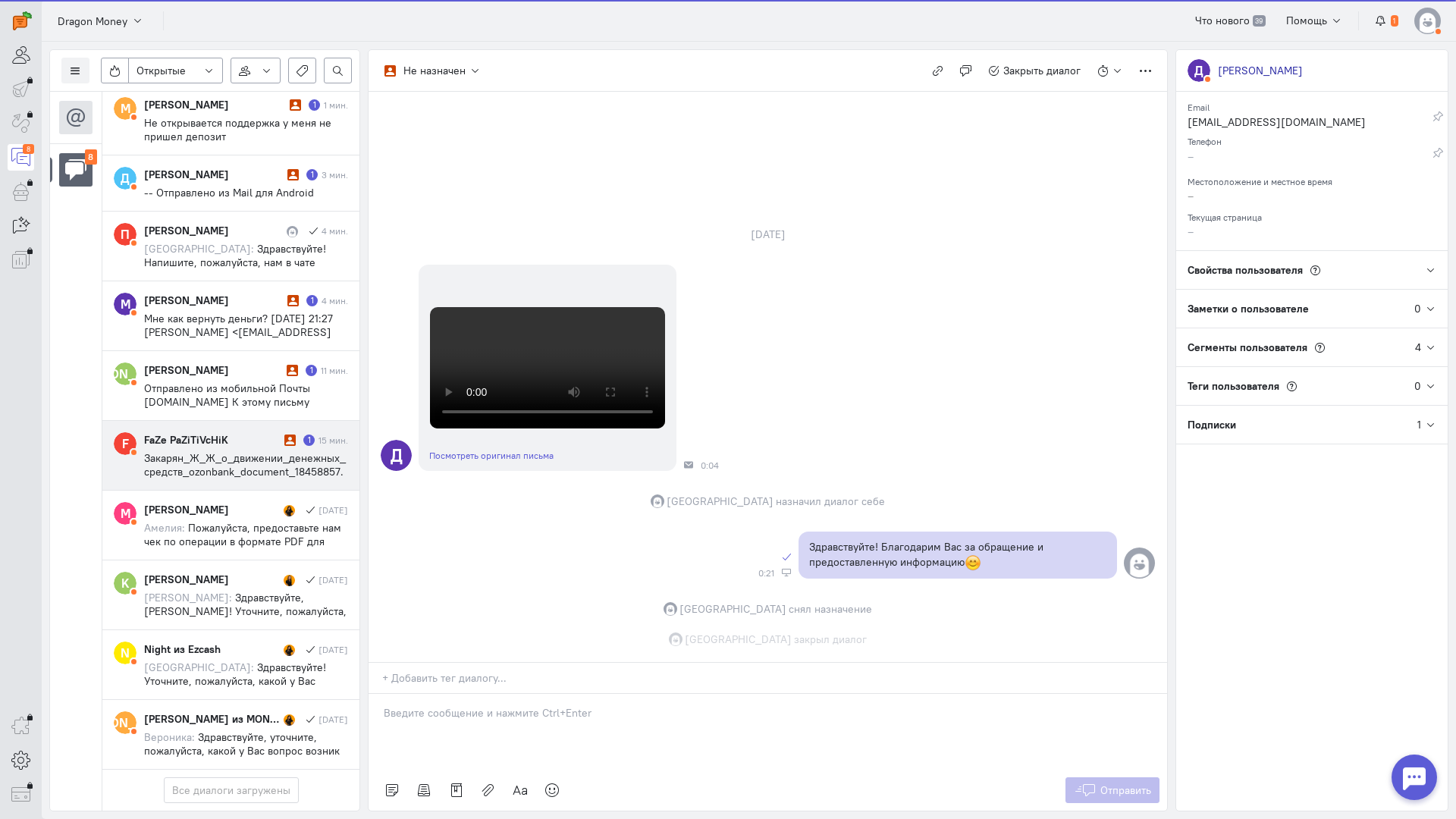
scroll to position [497, 0]
click at [243, 432] on div "FaZe PaZiTiVcHiK" at bounding box center [212, 440] width 136 height 15
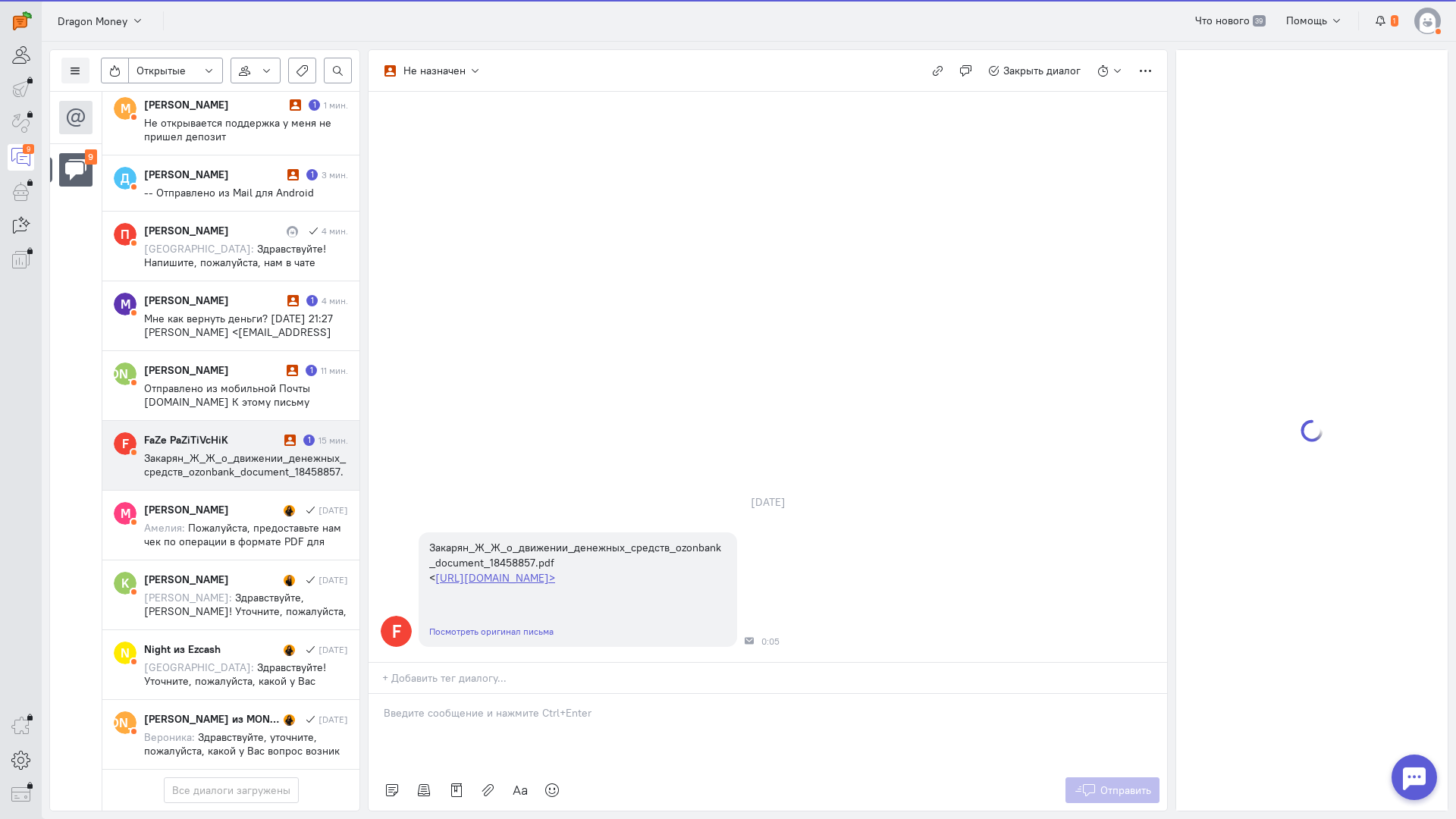
scroll to position [306, 0]
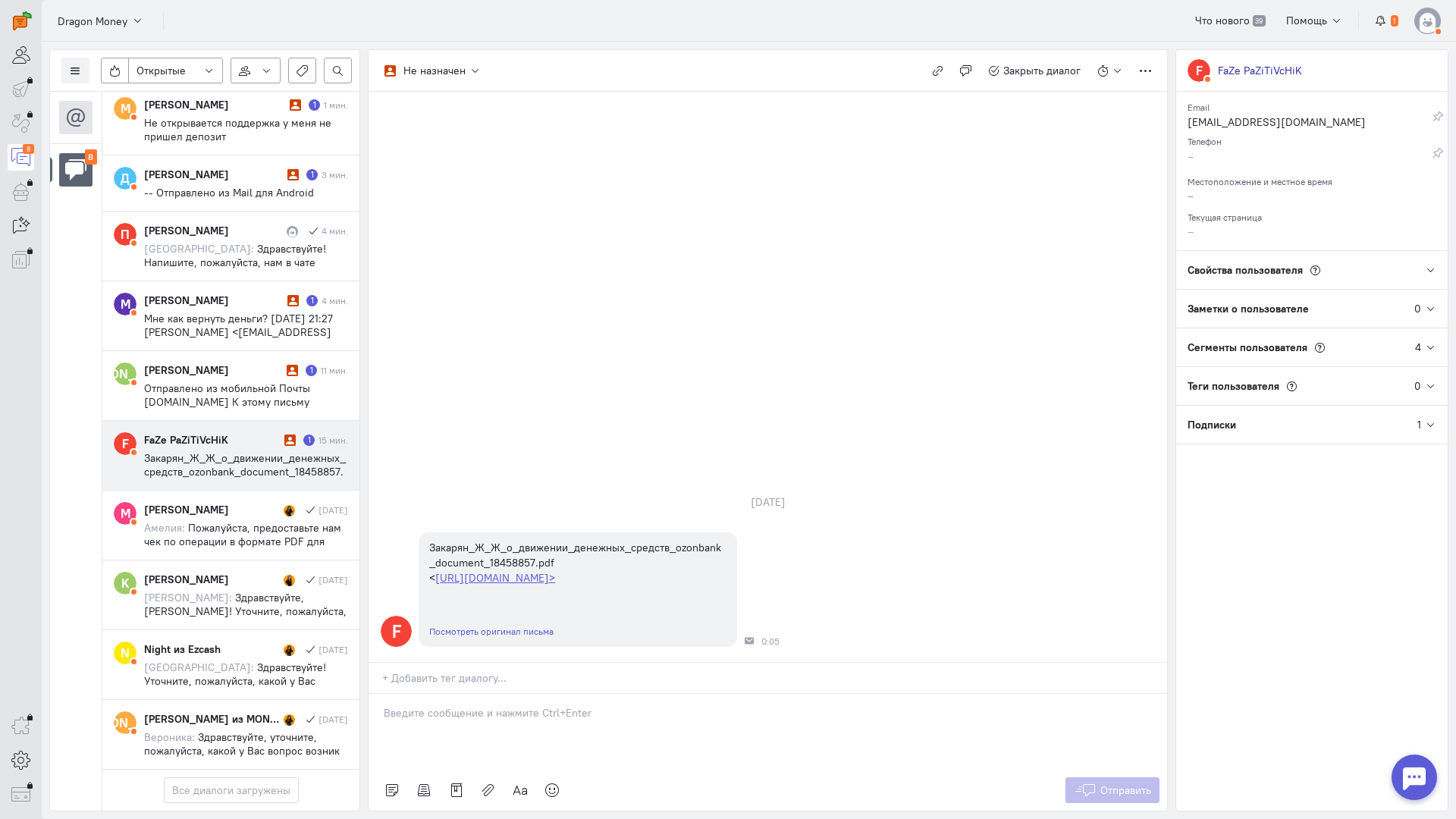
click at [478, 705] on p at bounding box center [768, 712] width 768 height 15
click at [377, 693] on div "Здравствуйте! Благодарим Вас за обращение и предоставленную информацию:blush:" at bounding box center [768, 731] width 799 height 76
click at [1085, 782] on icon at bounding box center [1085, 789] width 23 height 15
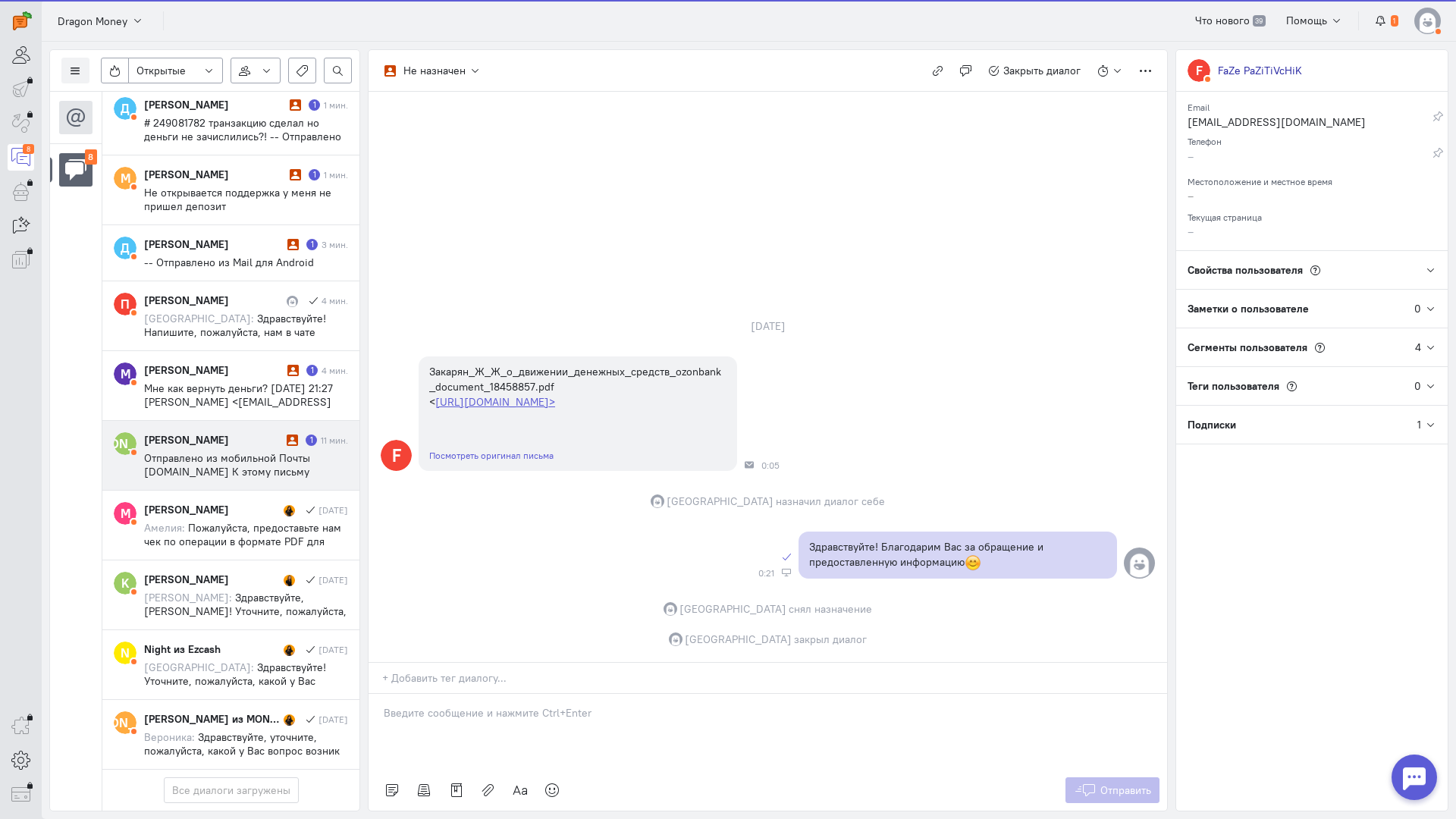
click at [252, 451] on span "Отправлено из мобильной Почты [DOMAIN_NAME] К этому письму приложены ссылки на …" at bounding box center [240, 506] width 192 height 110
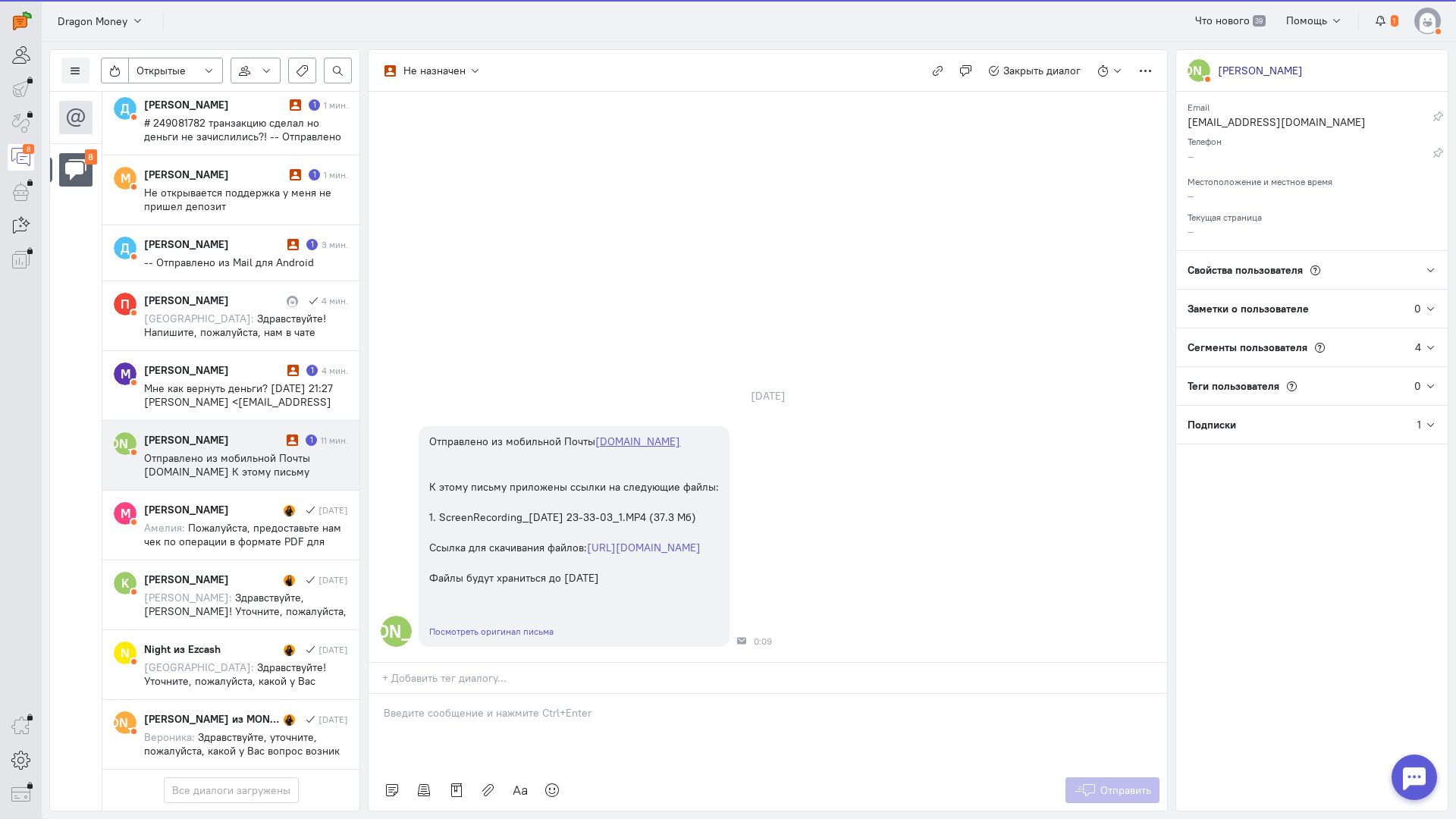
scroll to position [224, 0]
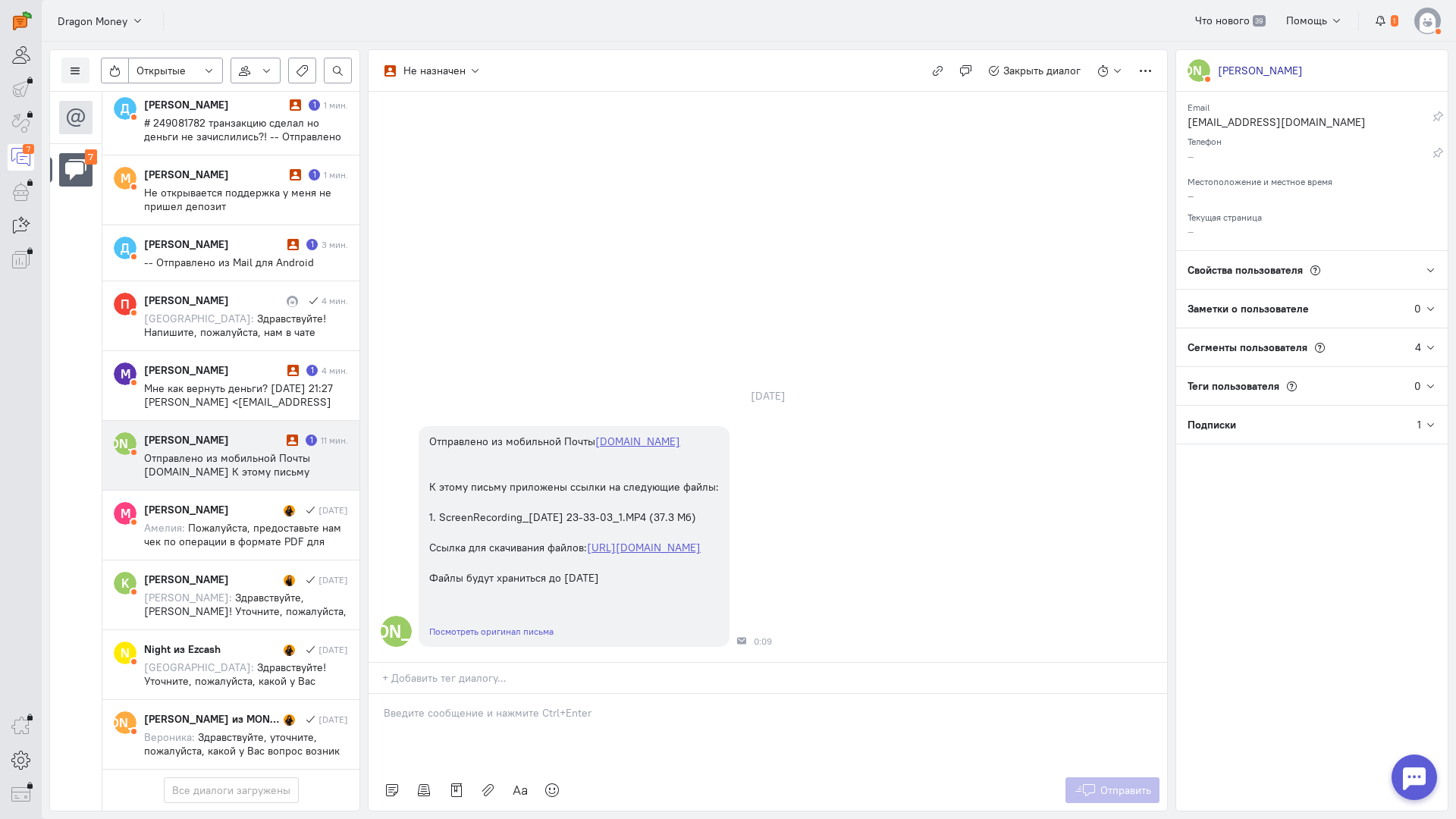
click at [467, 705] on p at bounding box center [768, 712] width 768 height 15
click at [496, 693] on div at bounding box center [768, 731] width 799 height 76
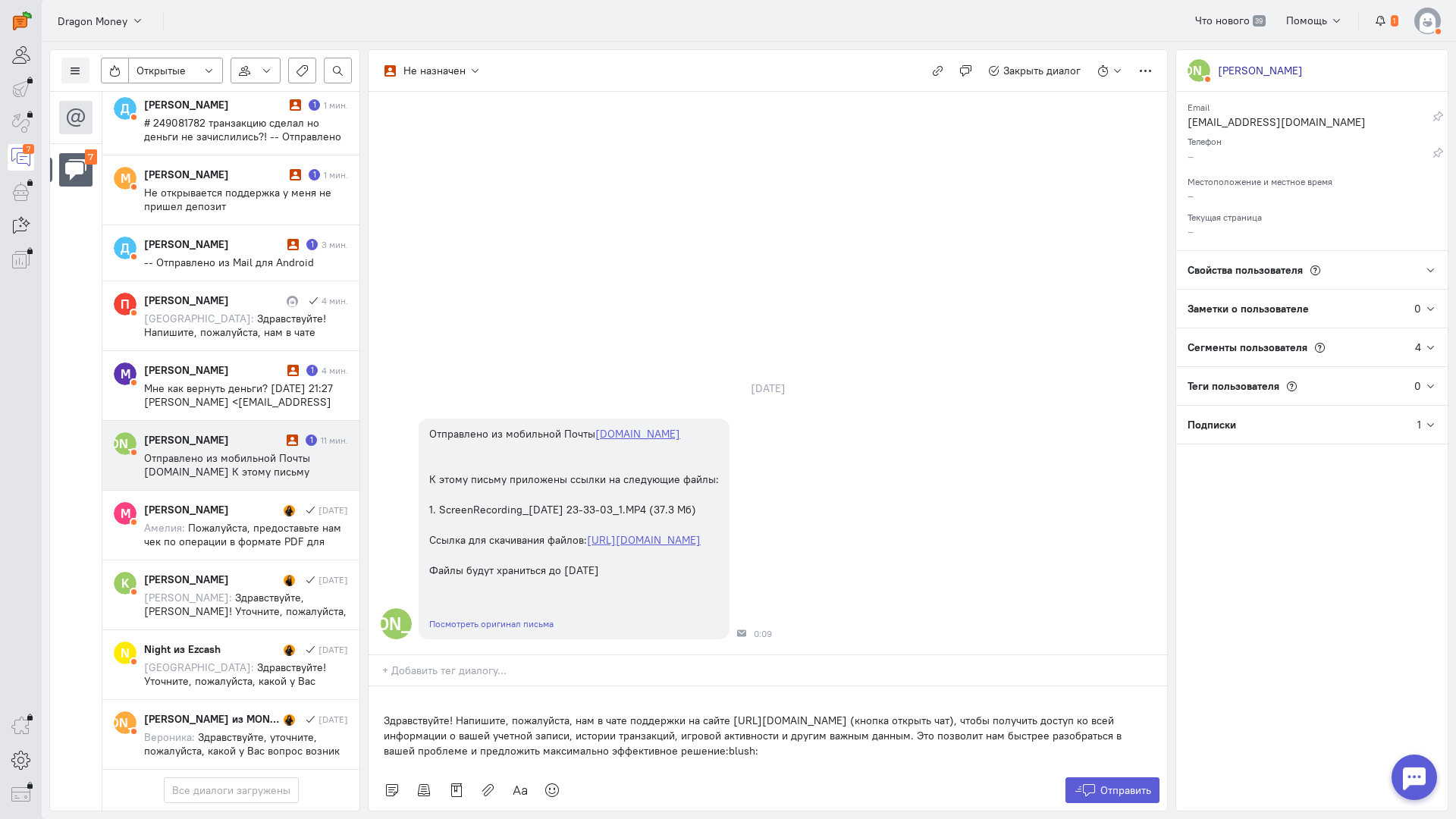
click at [377, 686] on div "Здравствуйте! Напишите, пожалуйста, нам в чате поддержки на сайте [URL][DOMAIN_…" at bounding box center [768, 728] width 799 height 84
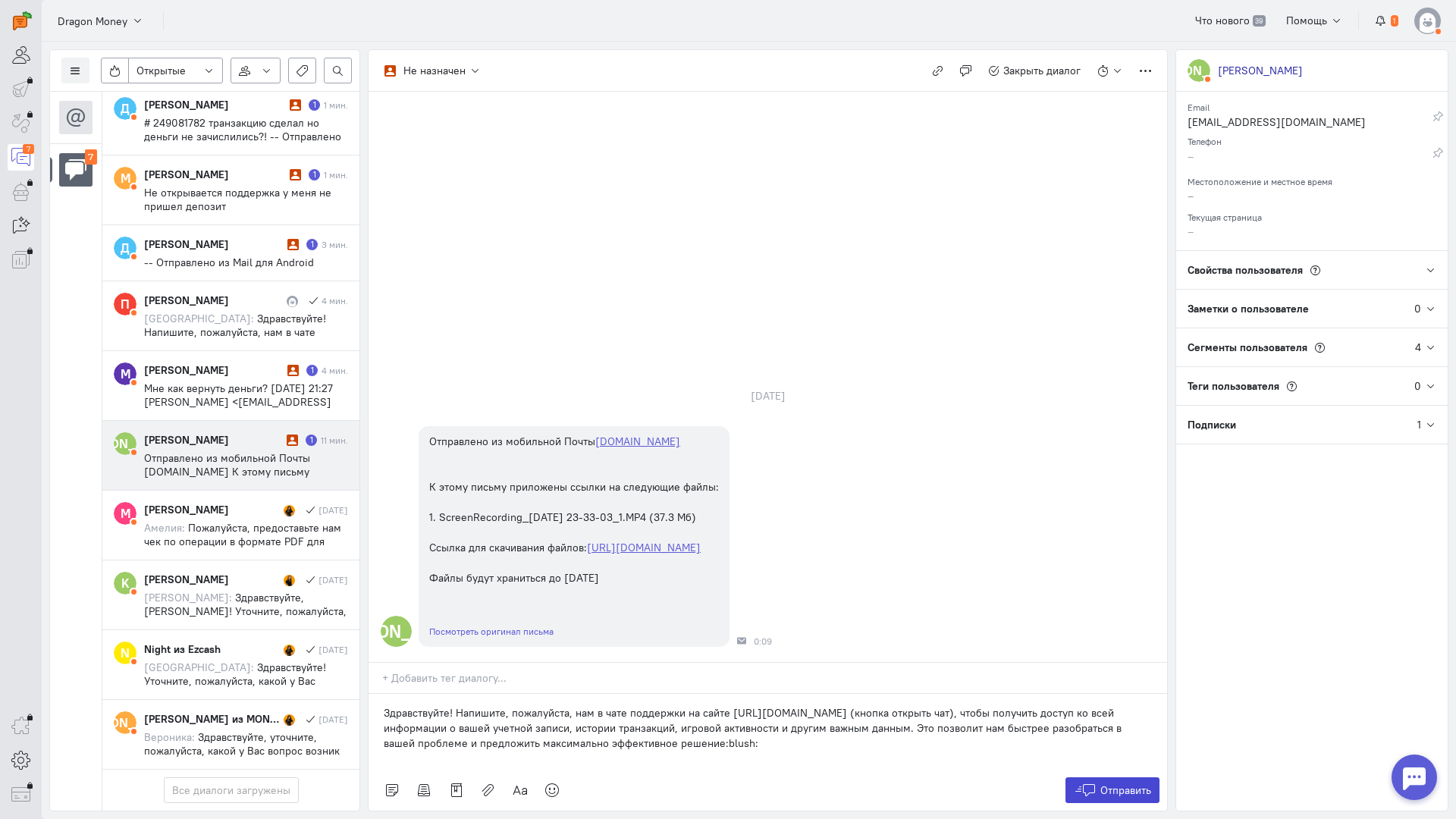
click at [1119, 777] on button "Отправить" at bounding box center [1113, 789] width 95 height 26
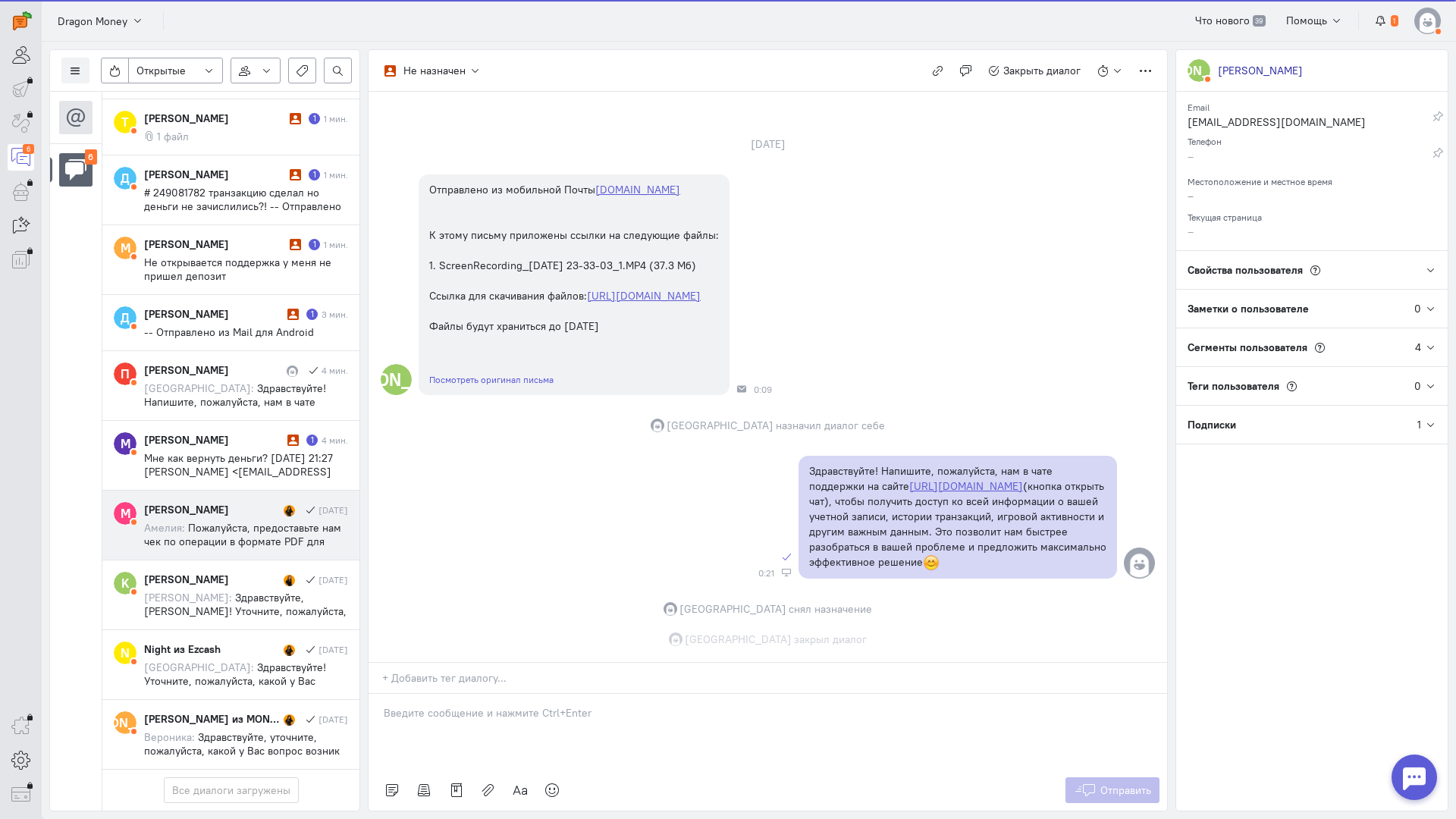
scroll to position [80, 0]
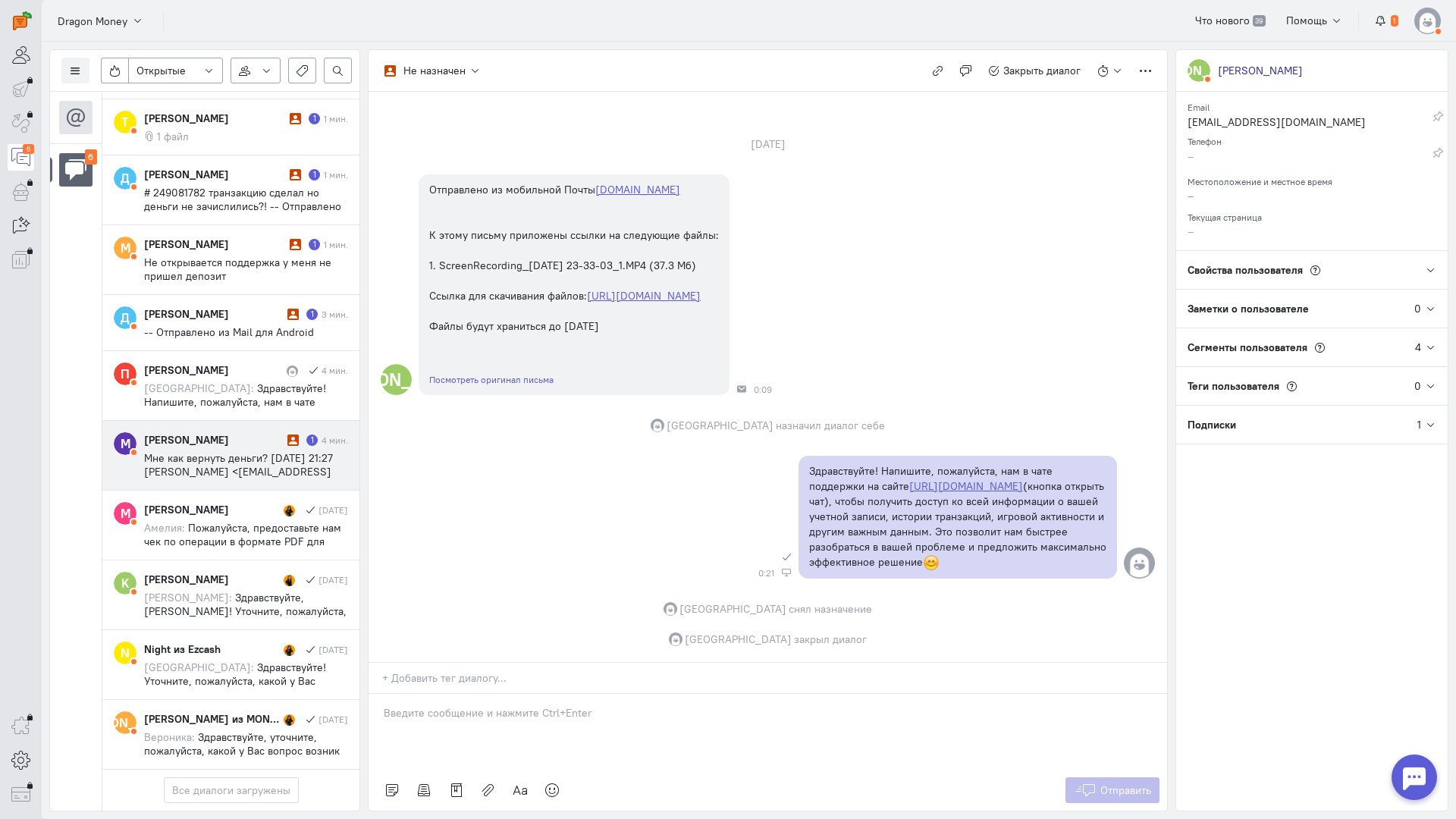
click at [262, 451] on span "Мне как вернуть деньги? [DATE] 21:27 [PERSON_NAME] <[EMAIL_ADDRESS][DOMAIN_NAME…" at bounding box center [238, 471] width 189 height 41
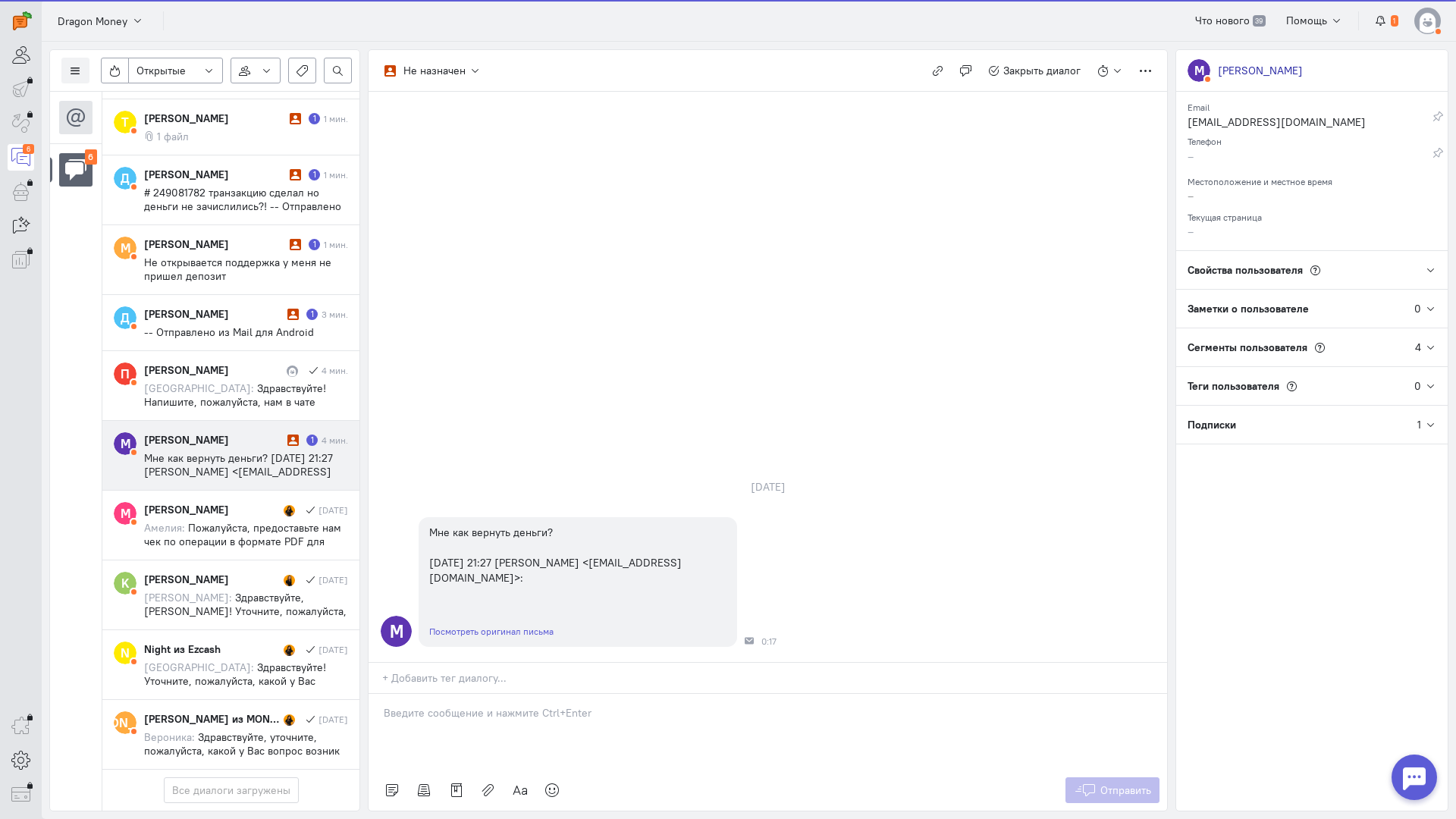
scroll to position [155, 0]
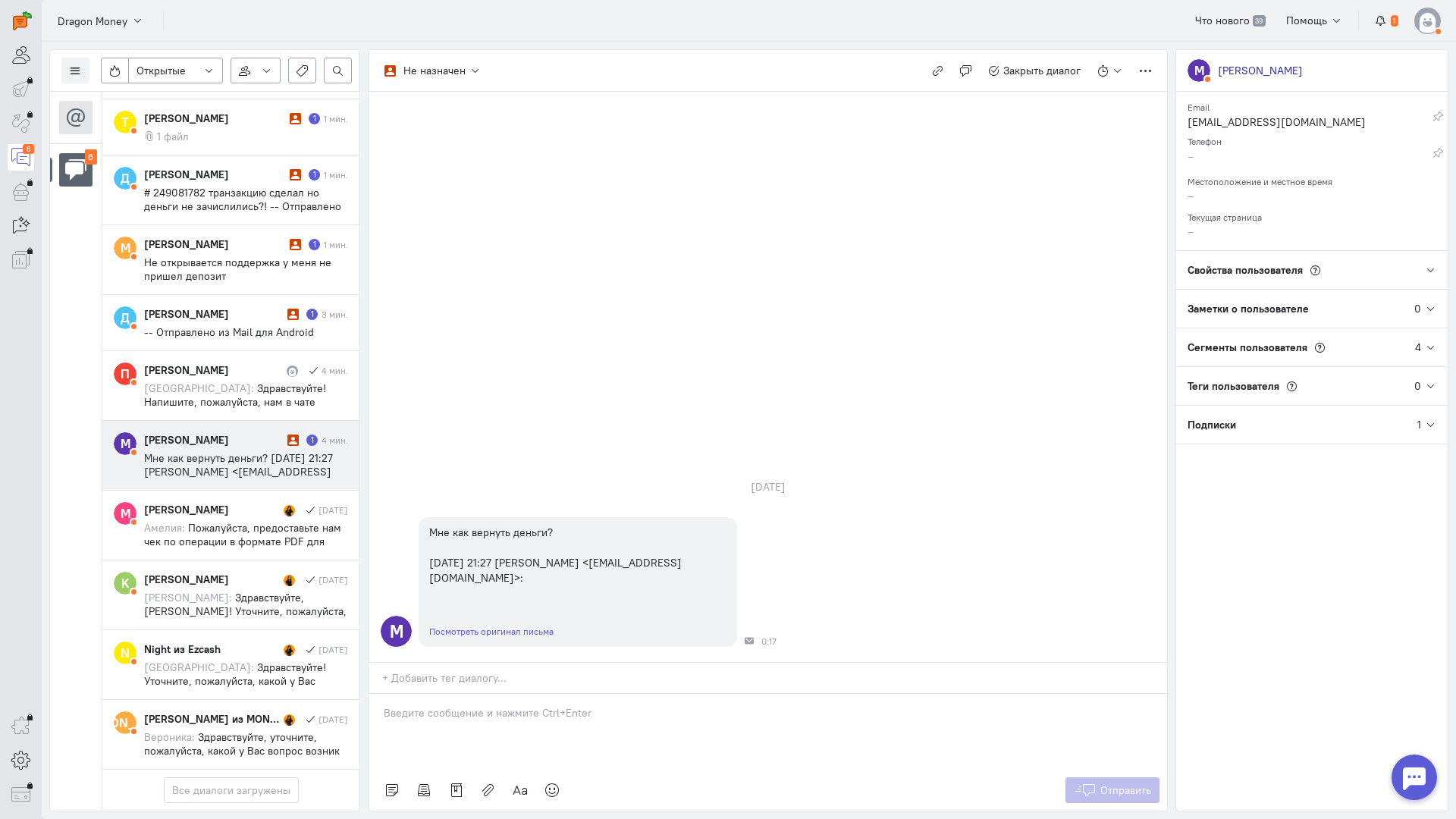
click at [463, 693] on div at bounding box center [768, 731] width 799 height 76
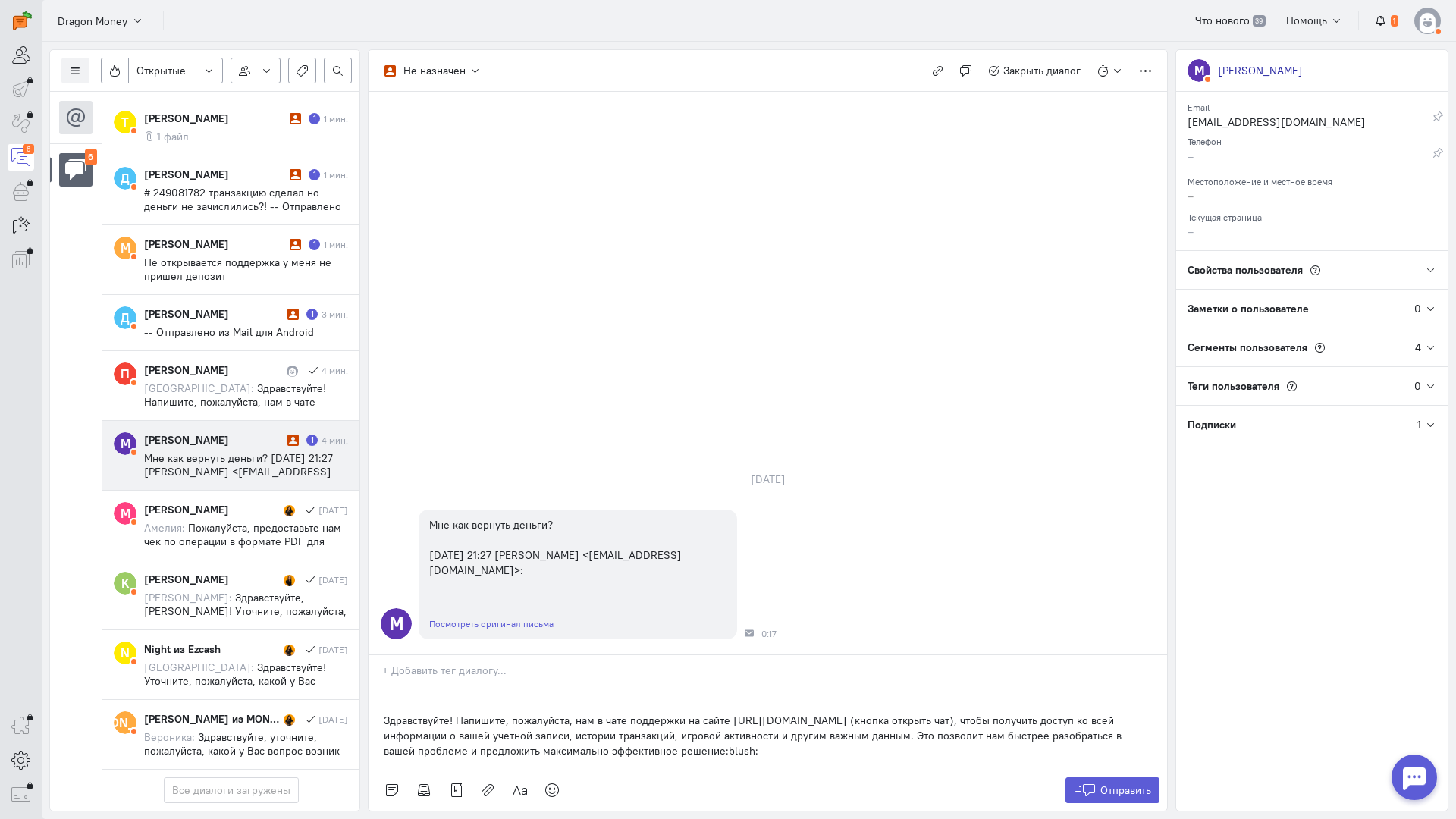
click at [371, 686] on div "Здравствуйте! Напишите, пожалуйста, нам в чате поддержки на сайте [URL][DOMAIN_…" at bounding box center [768, 728] width 799 height 84
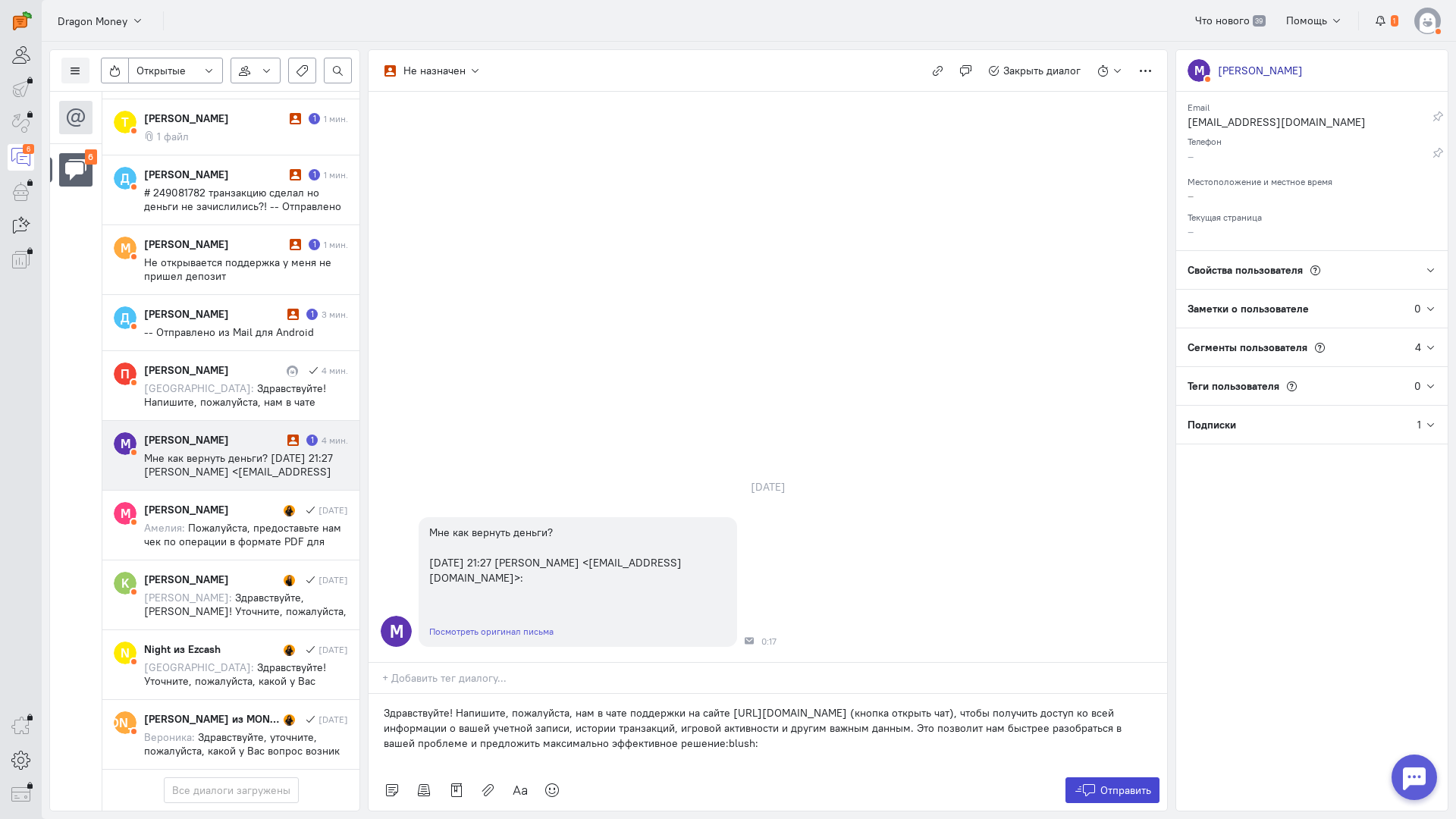
click at [1117, 777] on button "Отправить" at bounding box center [1113, 789] width 95 height 26
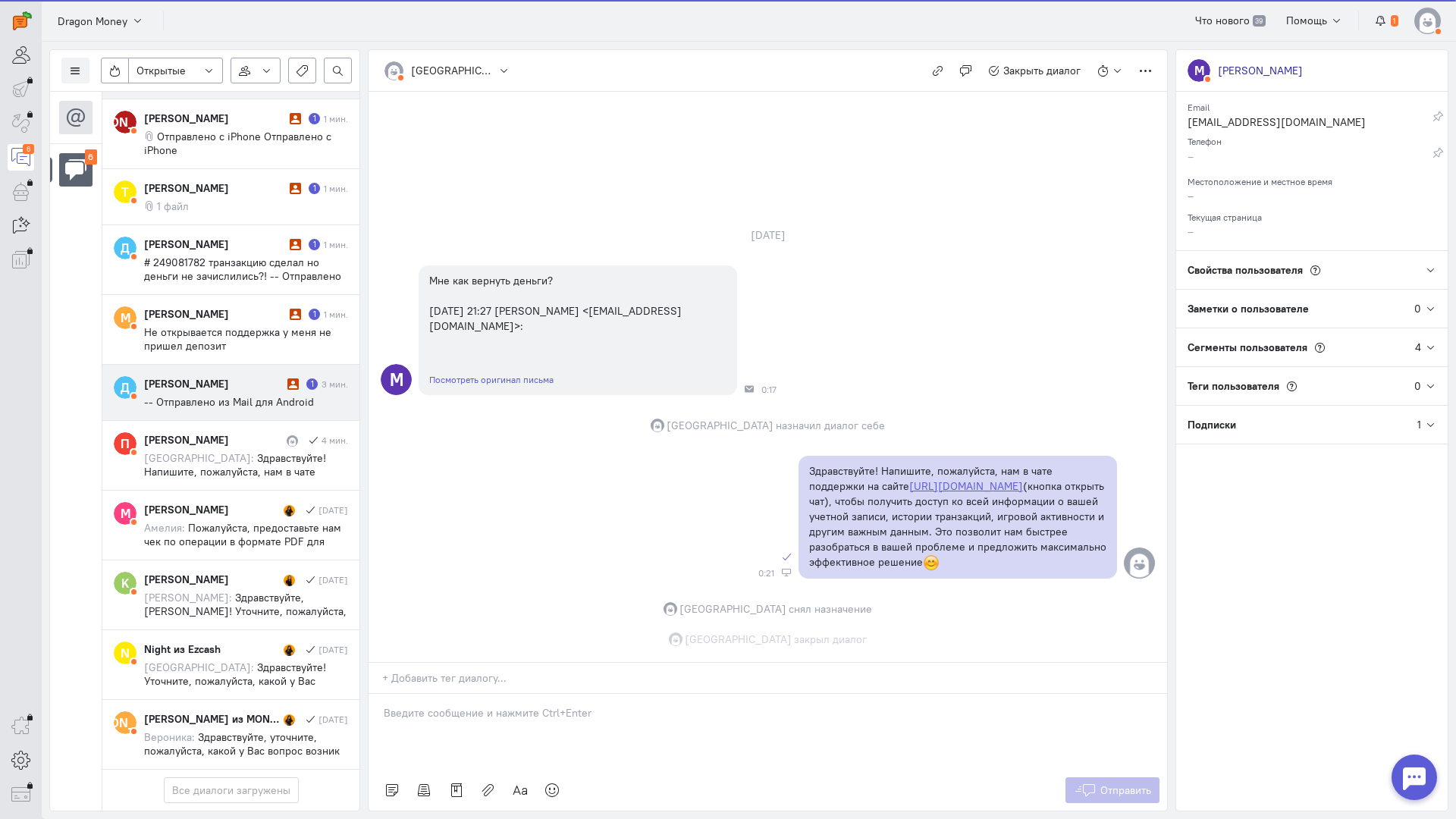
click at [170, 395] on span "-- Отправлено из Mail для Android" at bounding box center [229, 402] width 170 height 13
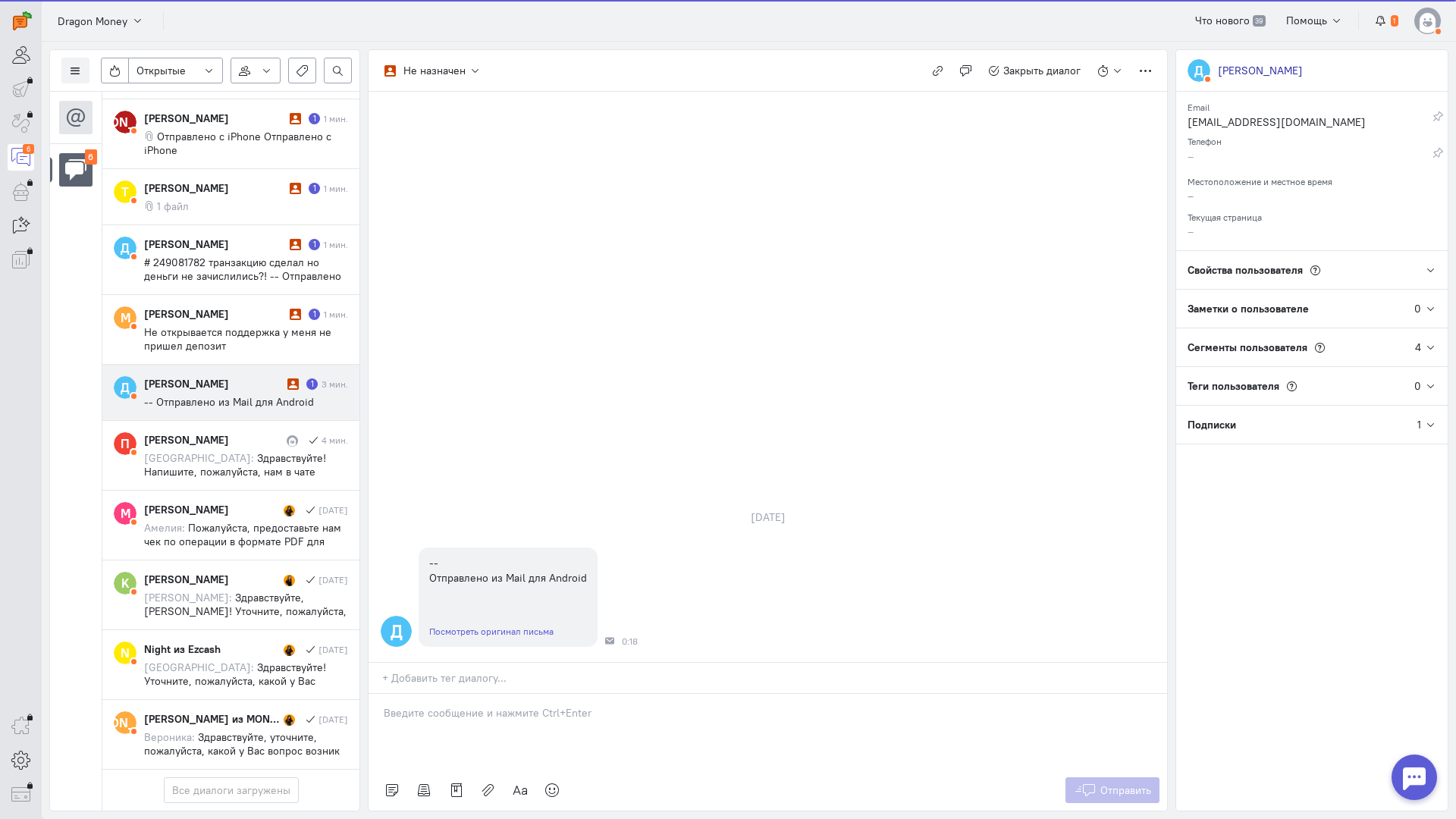
scroll to position [86, 0]
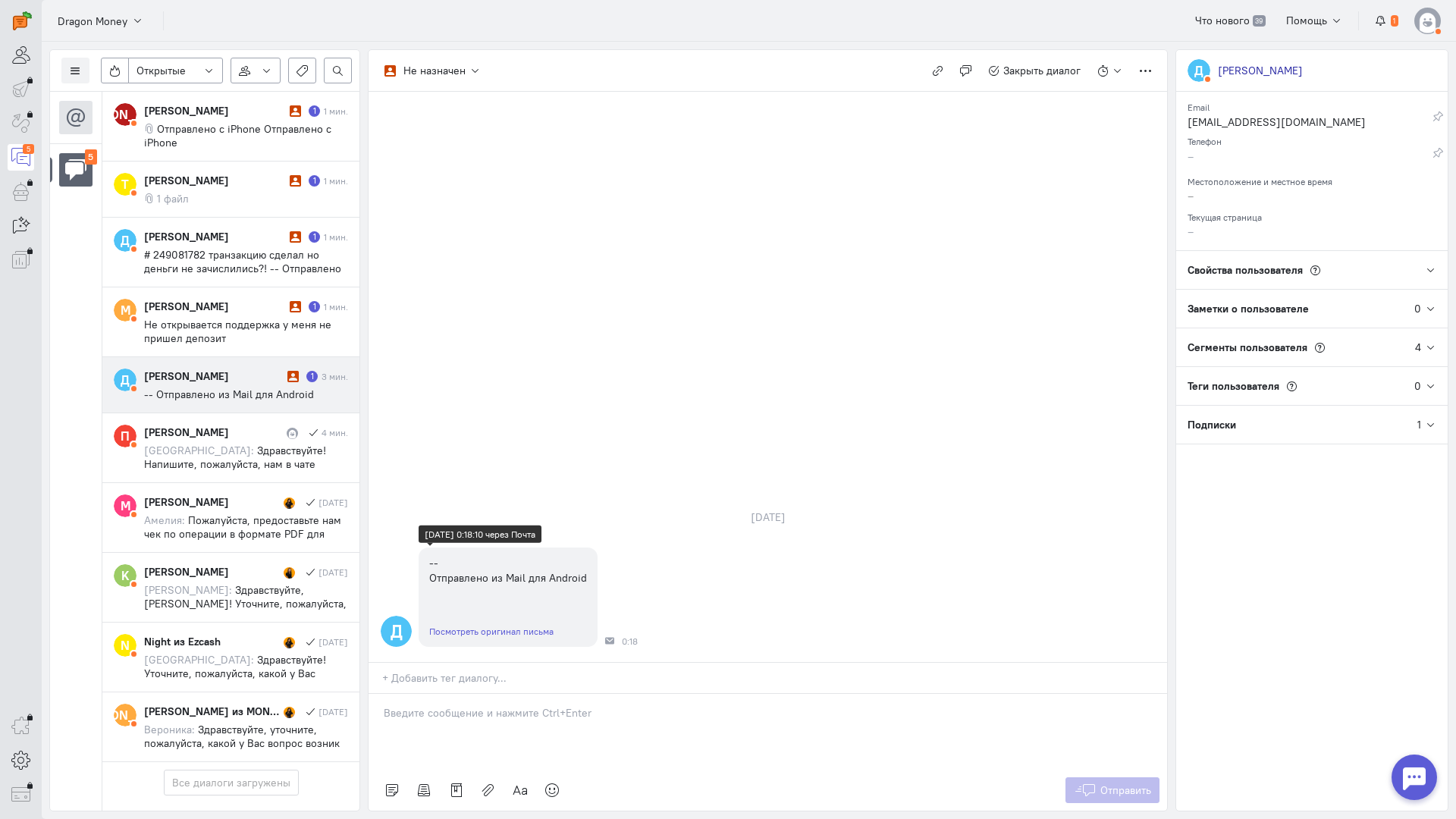
click at [484, 626] on link "Посмотреть оригинал письма" at bounding box center [492, 631] width 125 height 11
click at [472, 705] on p at bounding box center [768, 712] width 768 height 15
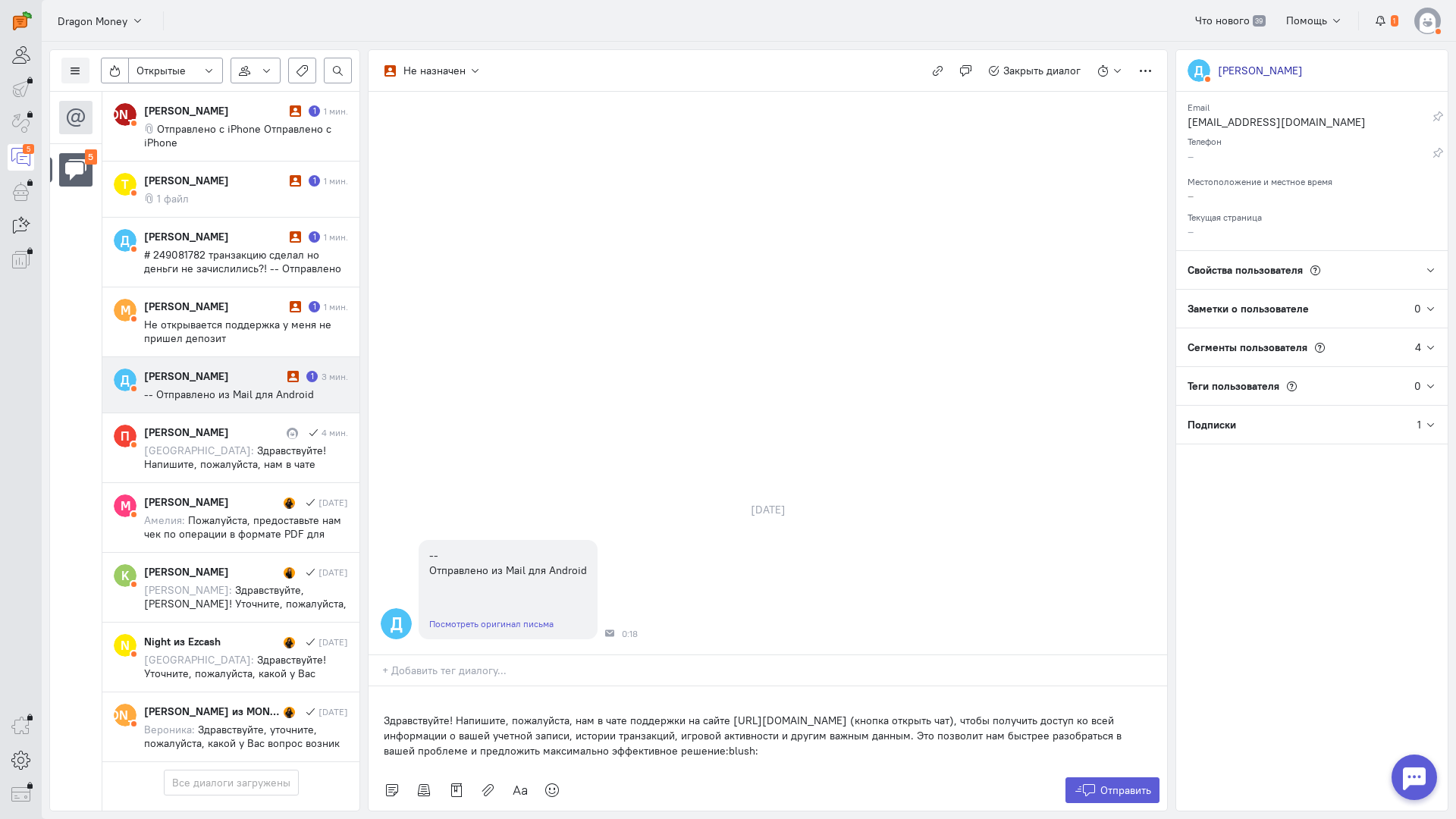
click at [380, 686] on div "Здравствуйте! Напишите, пожалуйста, нам в чате поддержки на сайте [URL][DOMAIN_…" at bounding box center [768, 728] width 799 height 84
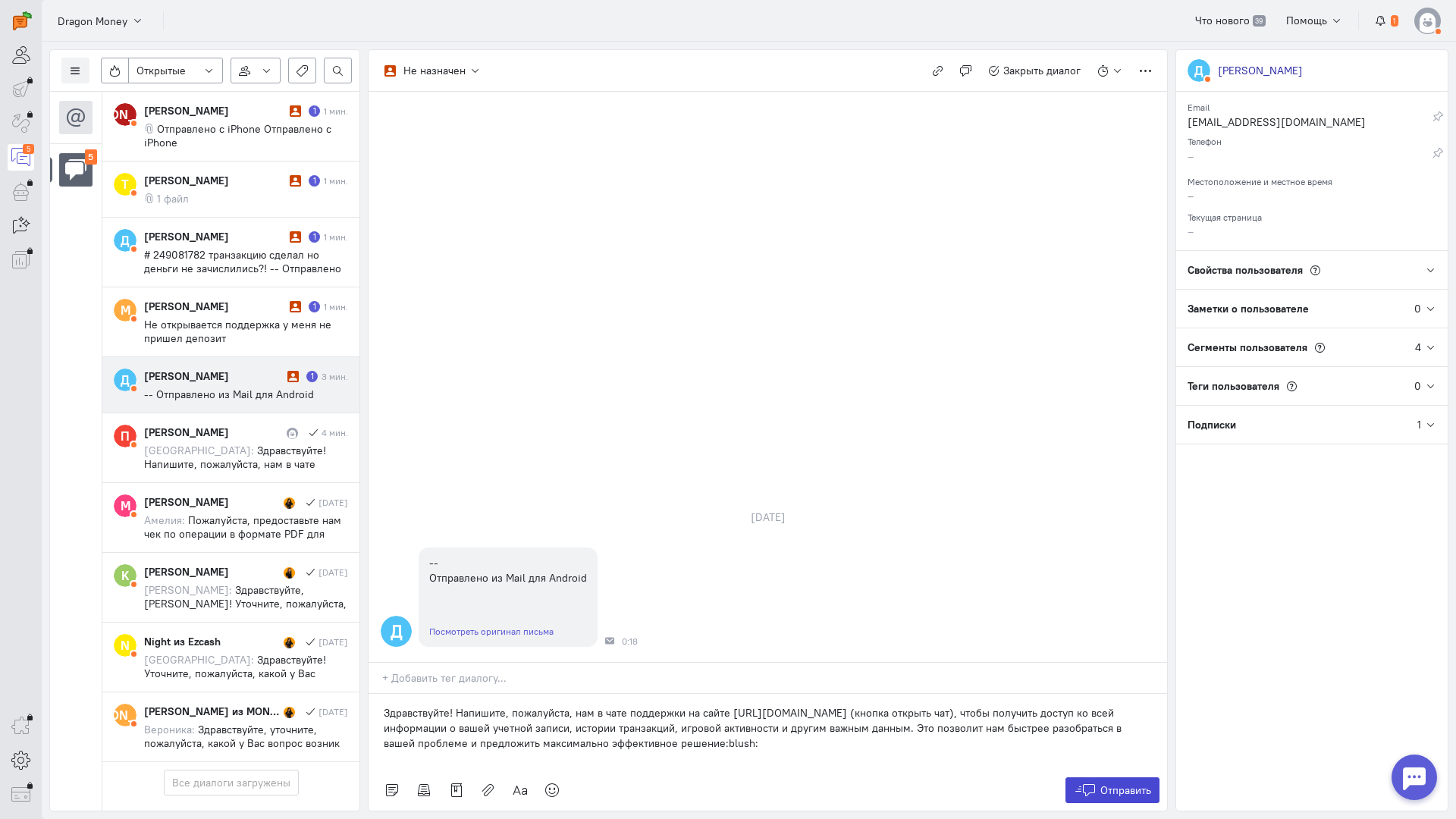
click at [1143, 777] on button "Отправить" at bounding box center [1113, 789] width 95 height 26
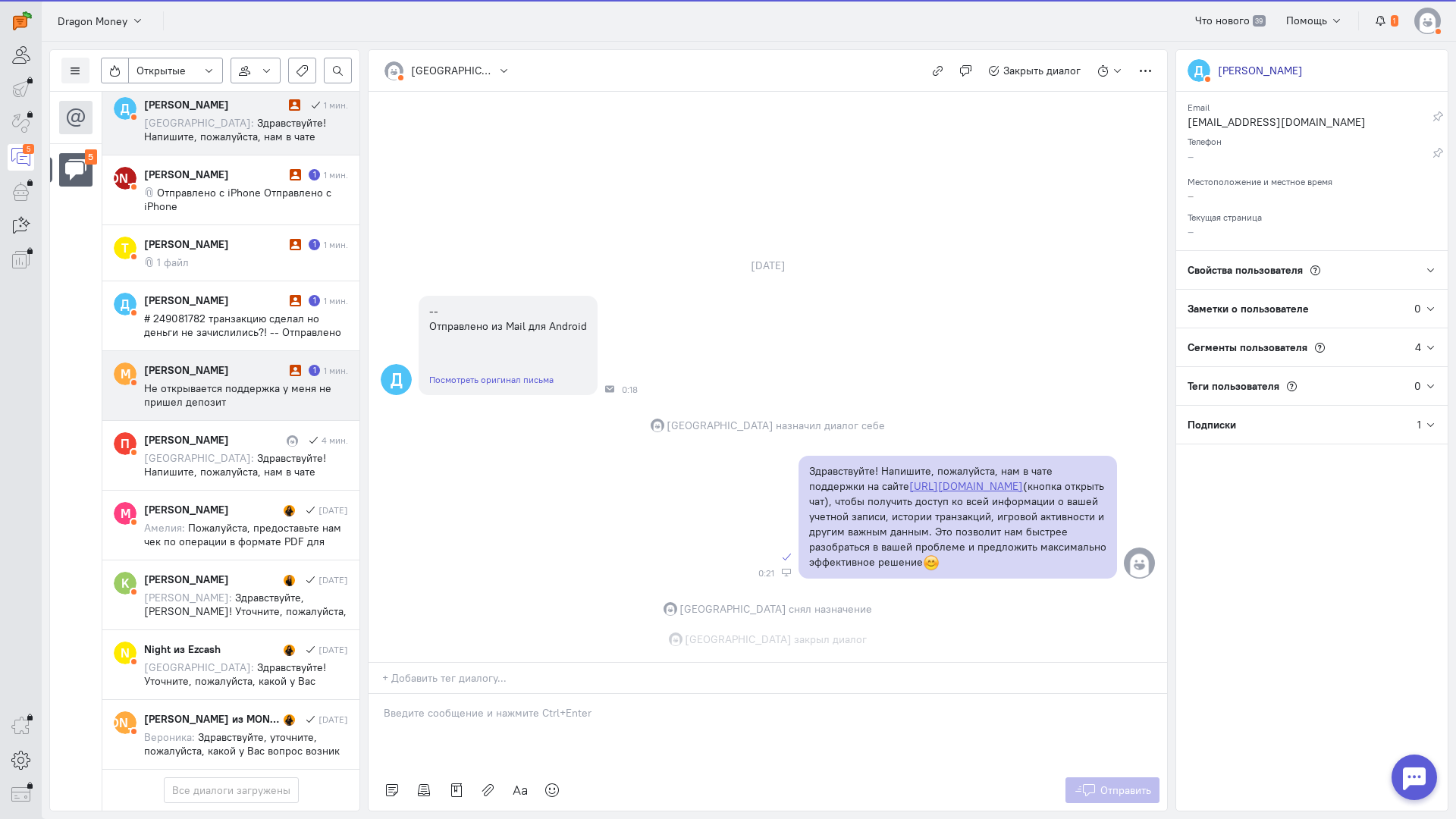
click at [264, 381] on span "Не открывается поддержка у меня не пришел депозит" at bounding box center [237, 394] width 188 height 28
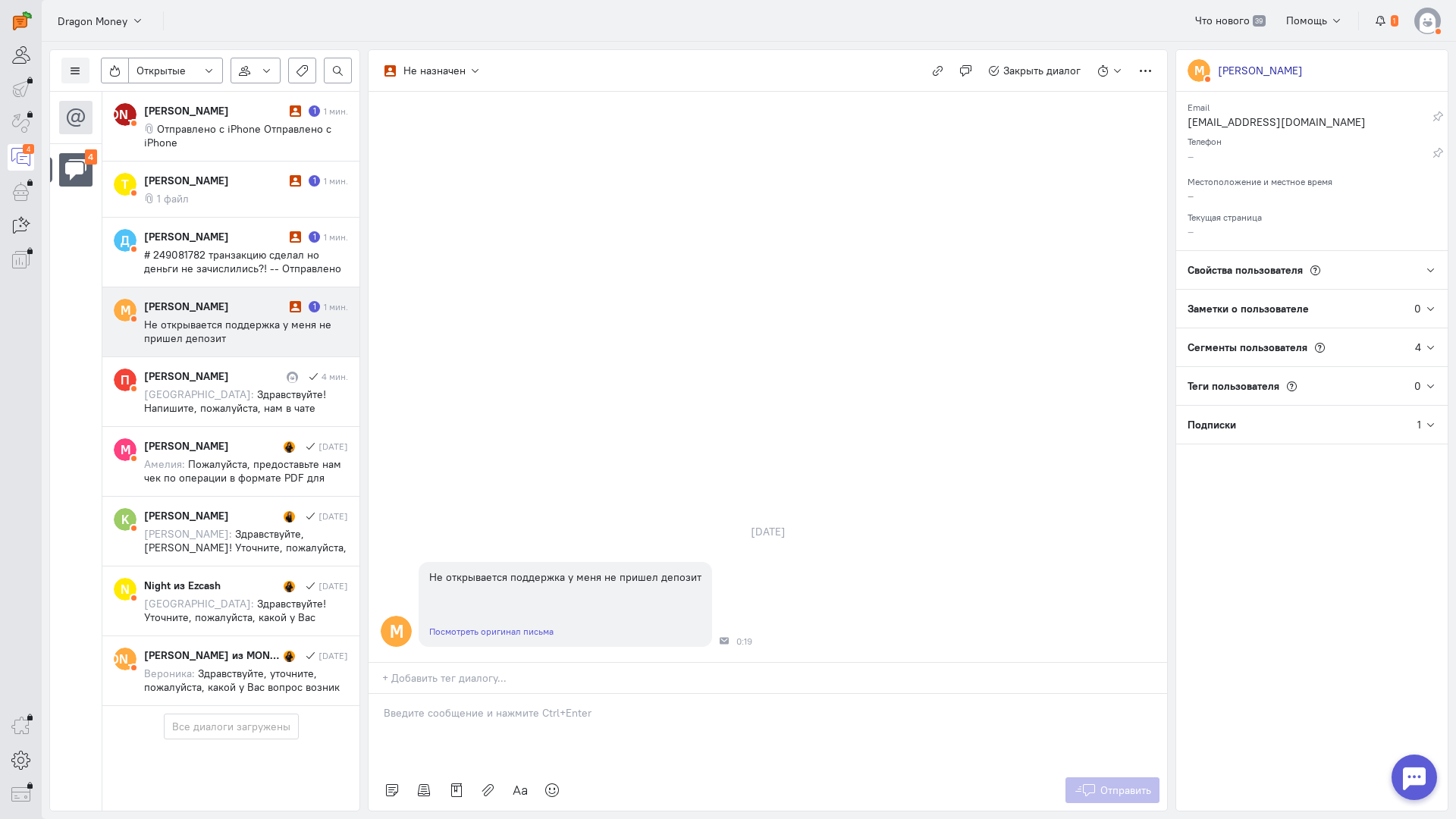
click at [471, 693] on div at bounding box center [768, 731] width 799 height 76
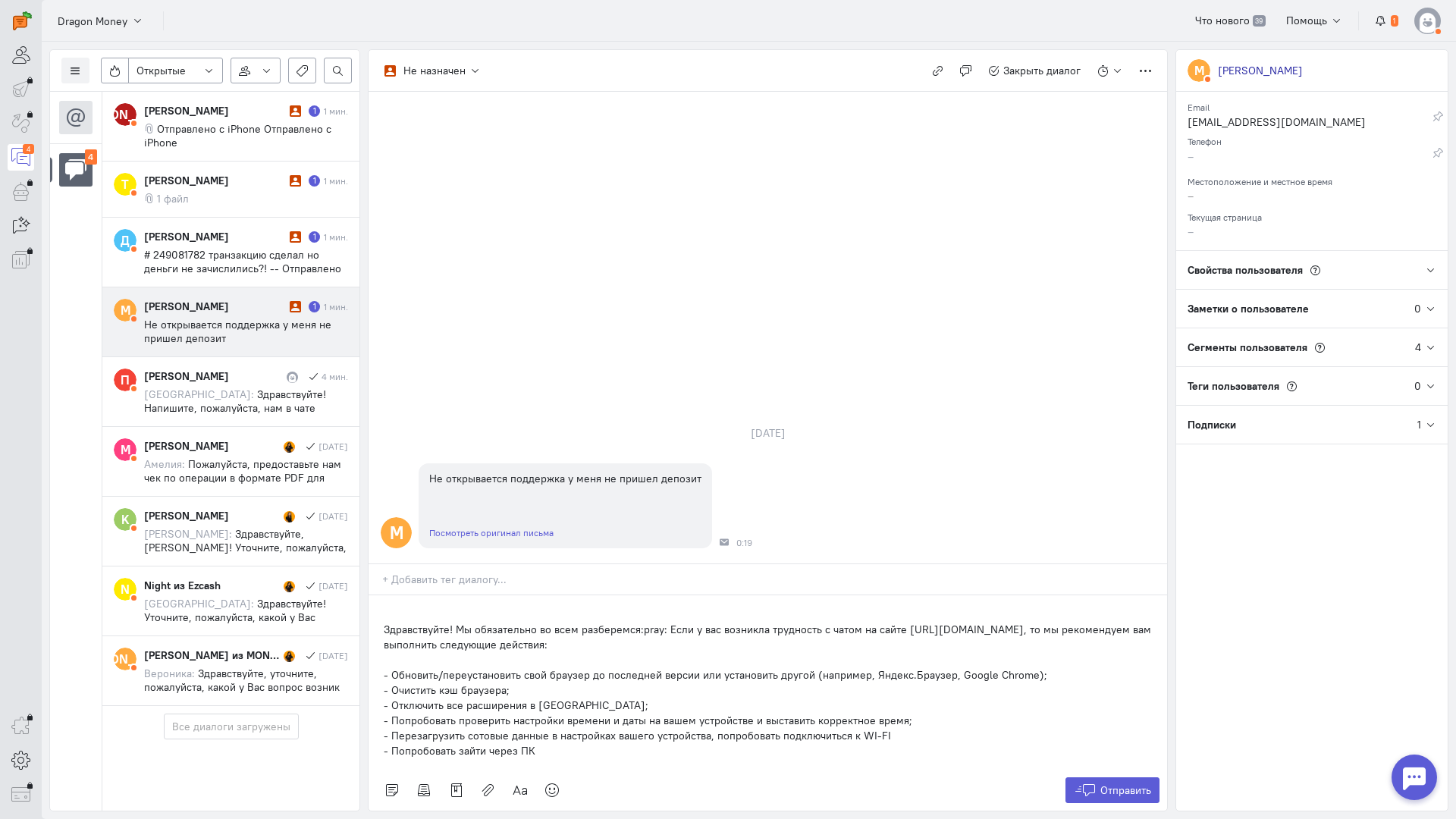
click at [374, 595] on div "Здравствуйте! Мы обязательно во всем разберемся:pray: Если у вас возникла трудн…" at bounding box center [768, 682] width 799 height 174
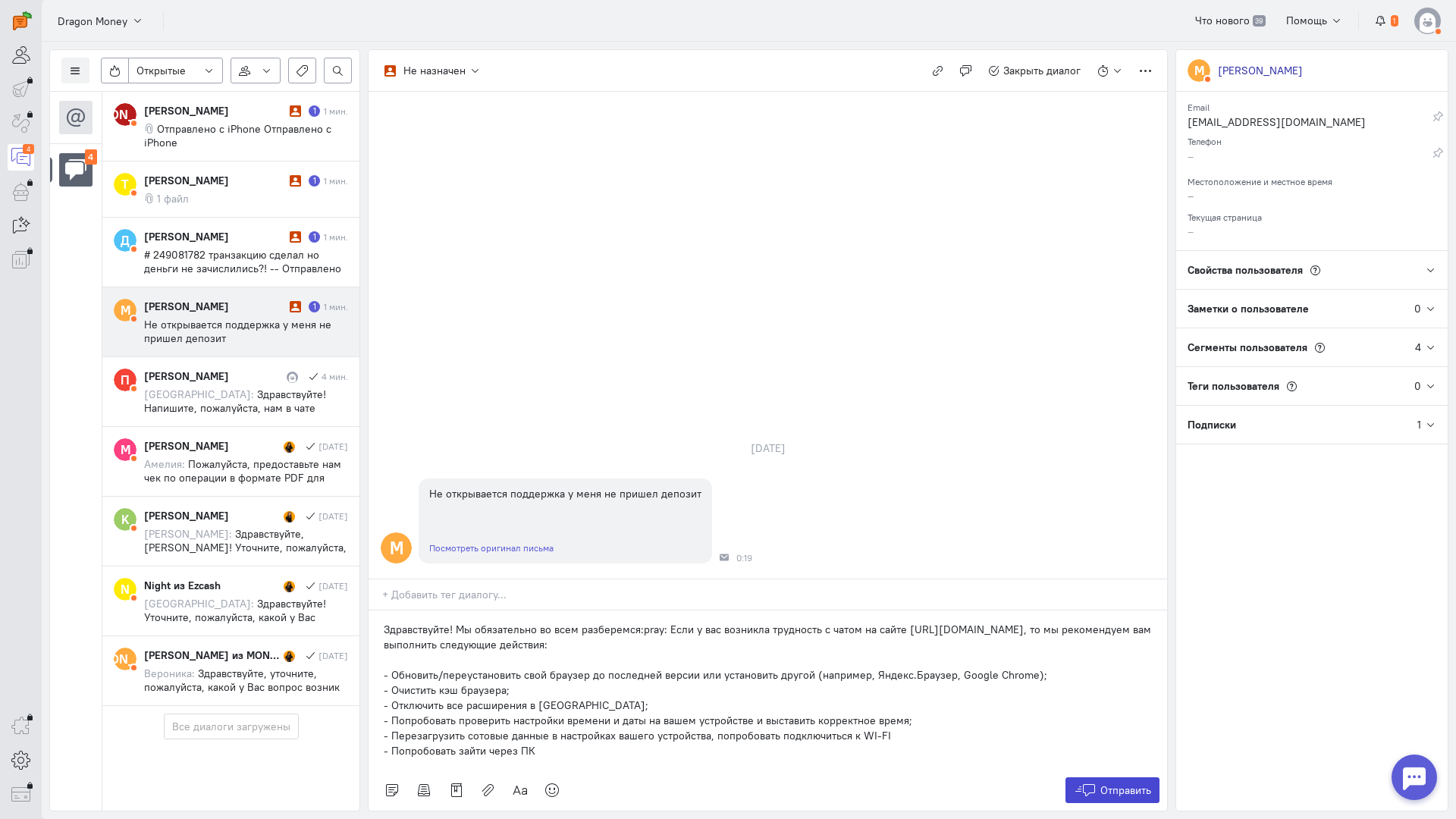
click at [1115, 777] on button "Отправить" at bounding box center [1113, 789] width 95 height 26
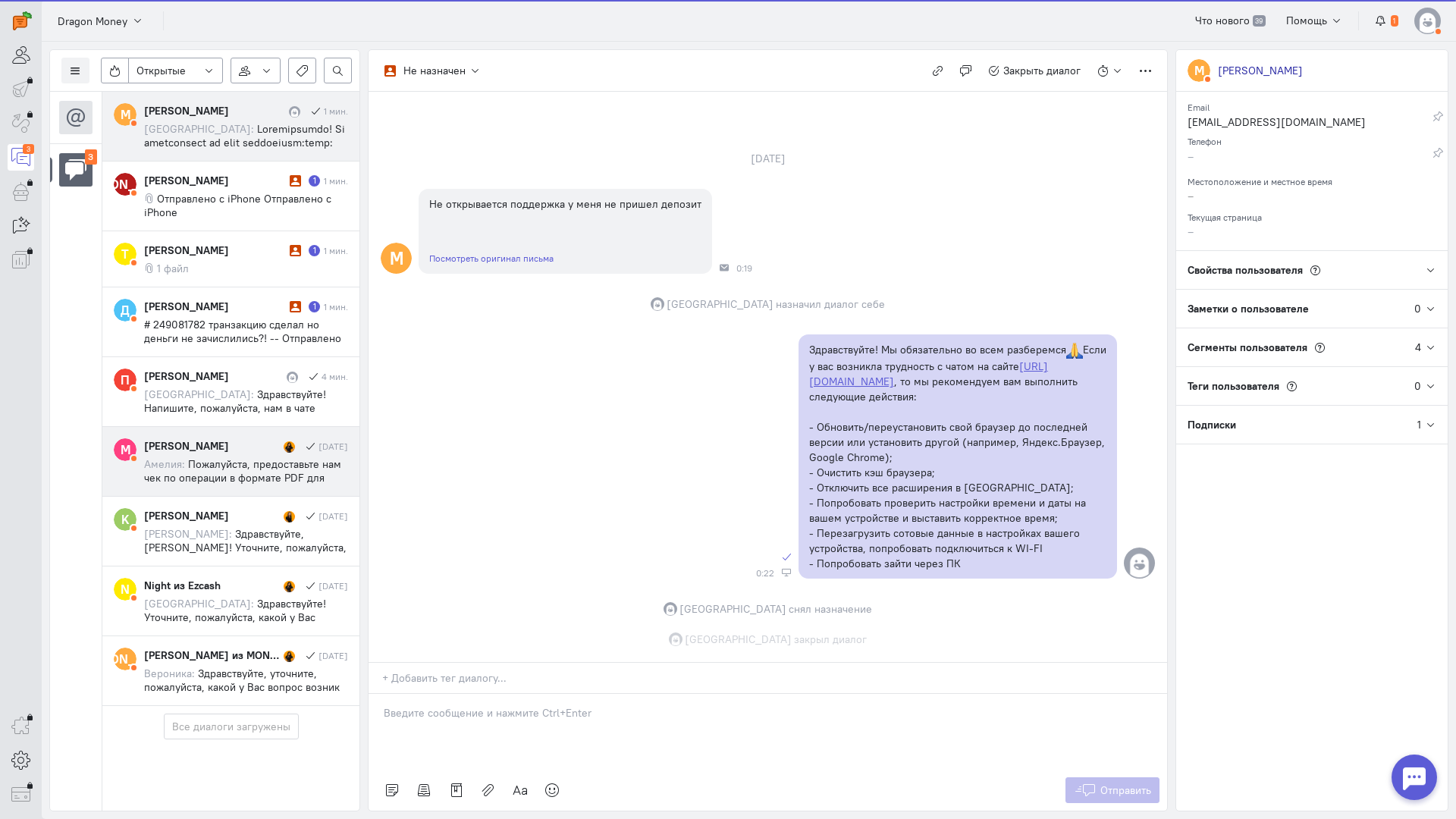
scroll to position [0, 0]
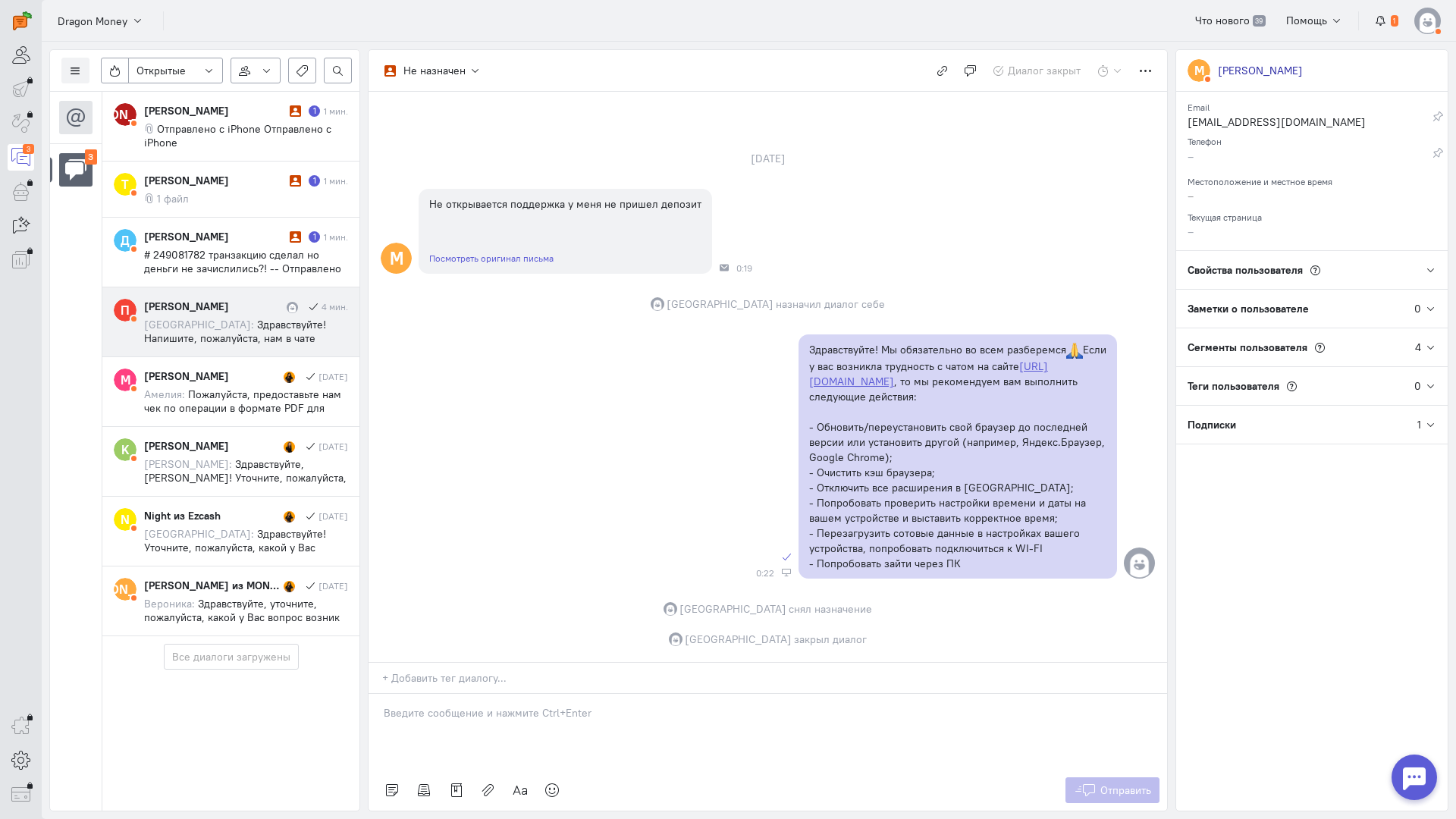
click at [249, 307] on div "[PERSON_NAME]" at bounding box center [213, 307] width 139 height 15
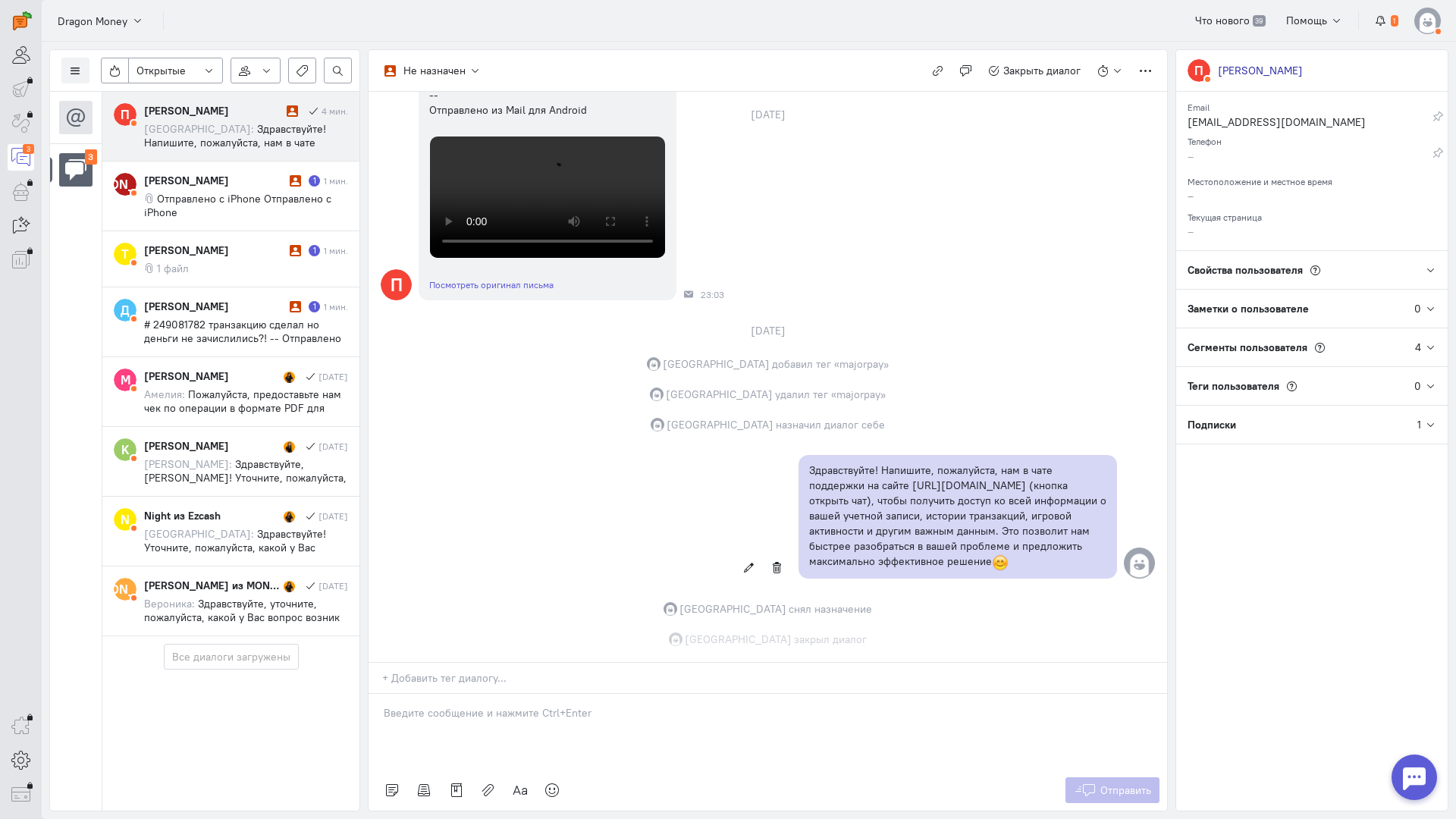
scroll to position [573, 0]
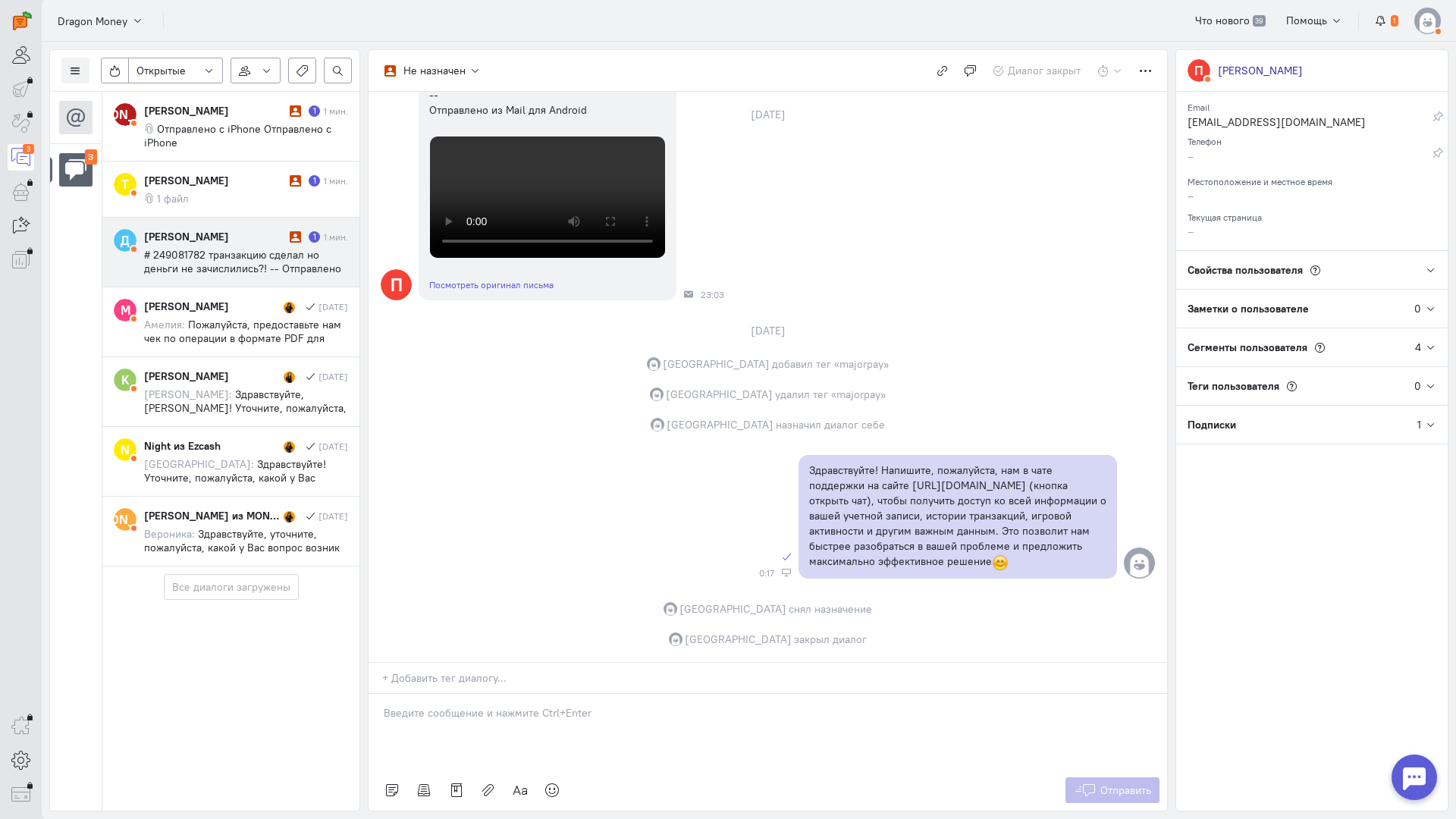
click at [236, 257] on span "# 249081782 транзакцию сделал но деньги не зачислились?! -- Отправлено из Mail …" at bounding box center [242, 268] width 197 height 41
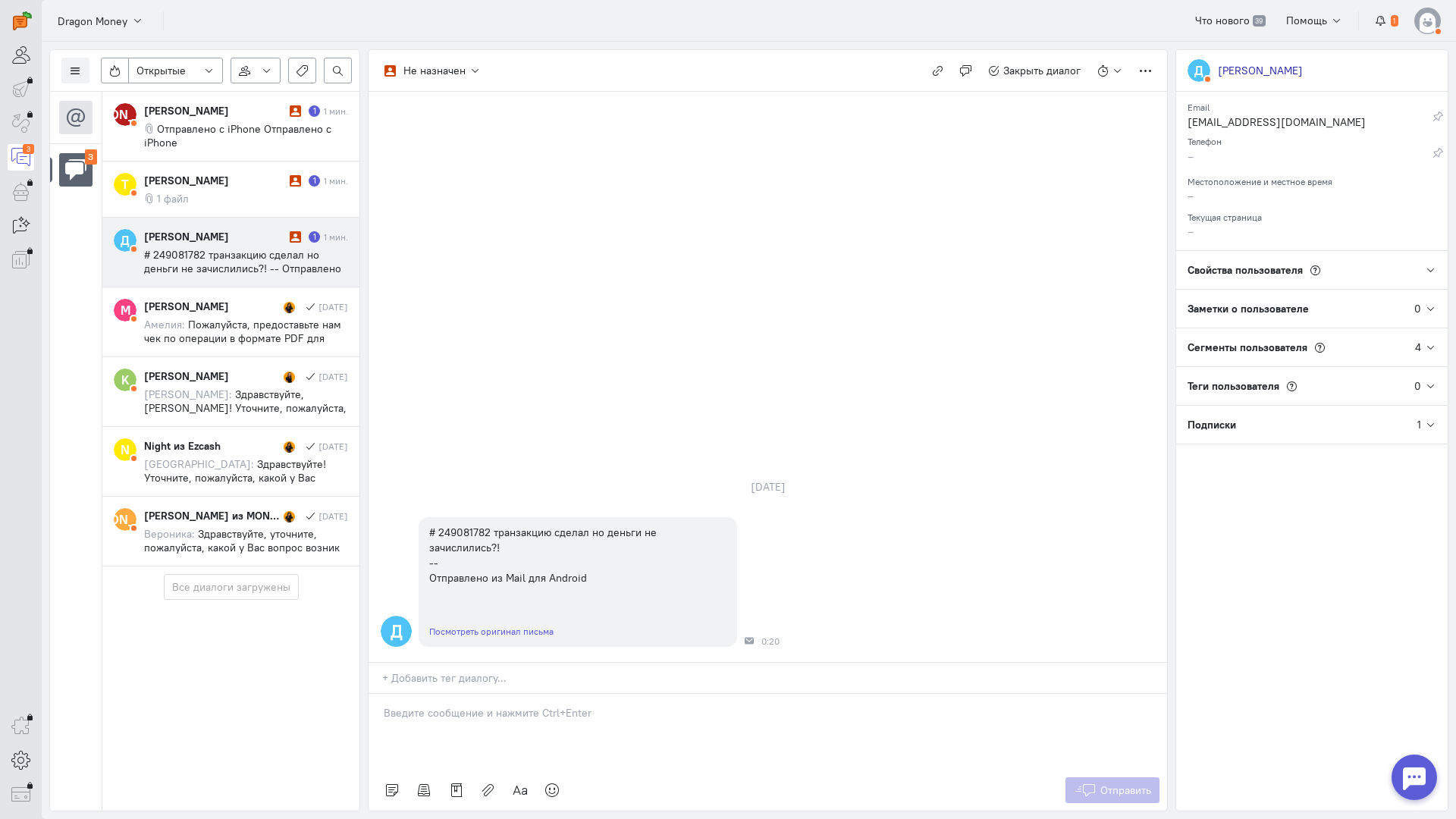
click at [475, 693] on div at bounding box center [768, 731] width 799 height 76
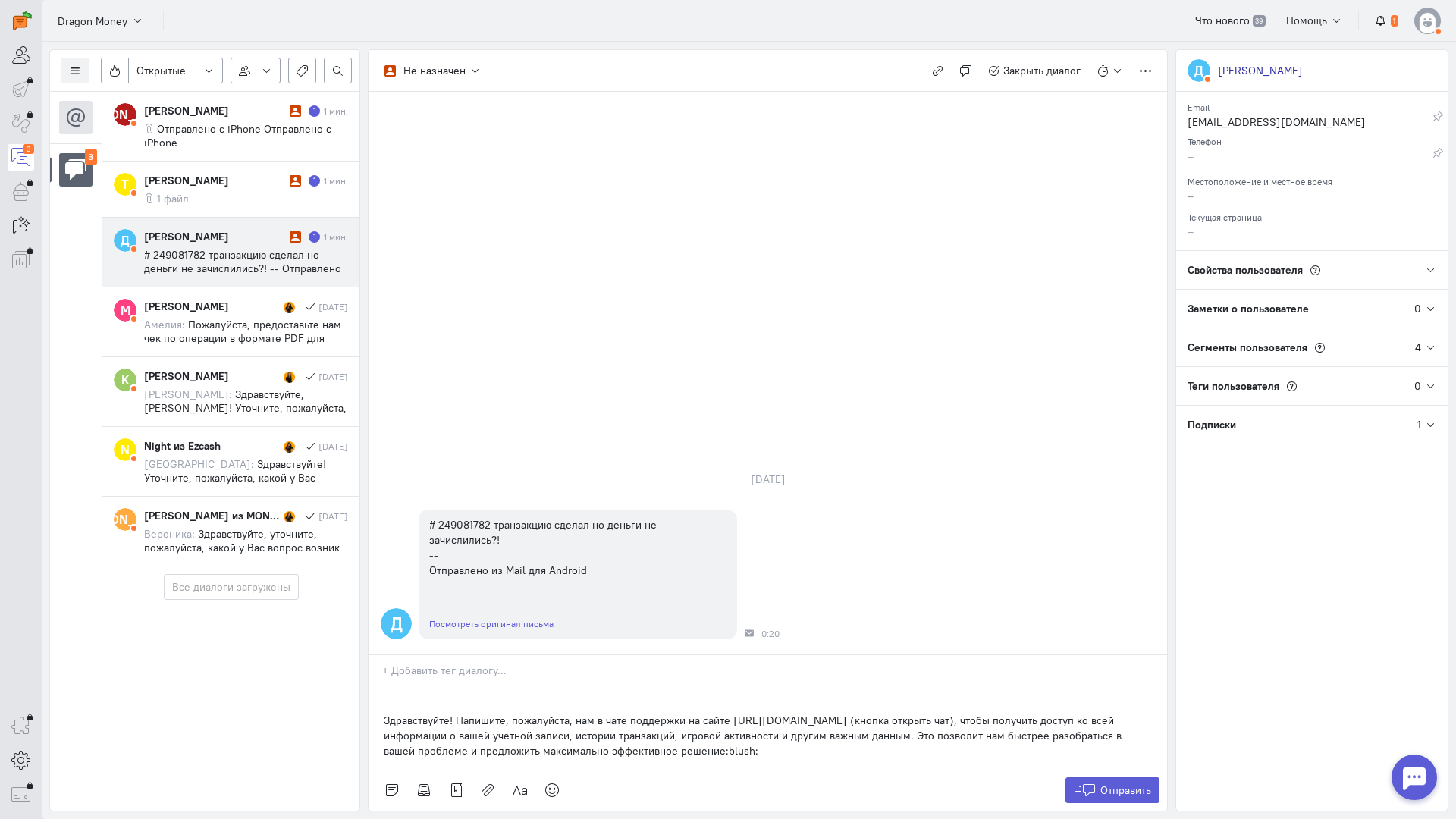
click at [371, 686] on div "Здравствуйте! Напишите, пожалуйста, нам в чате поддержки на сайте [URL][DOMAIN_…" at bounding box center [768, 728] width 799 height 84
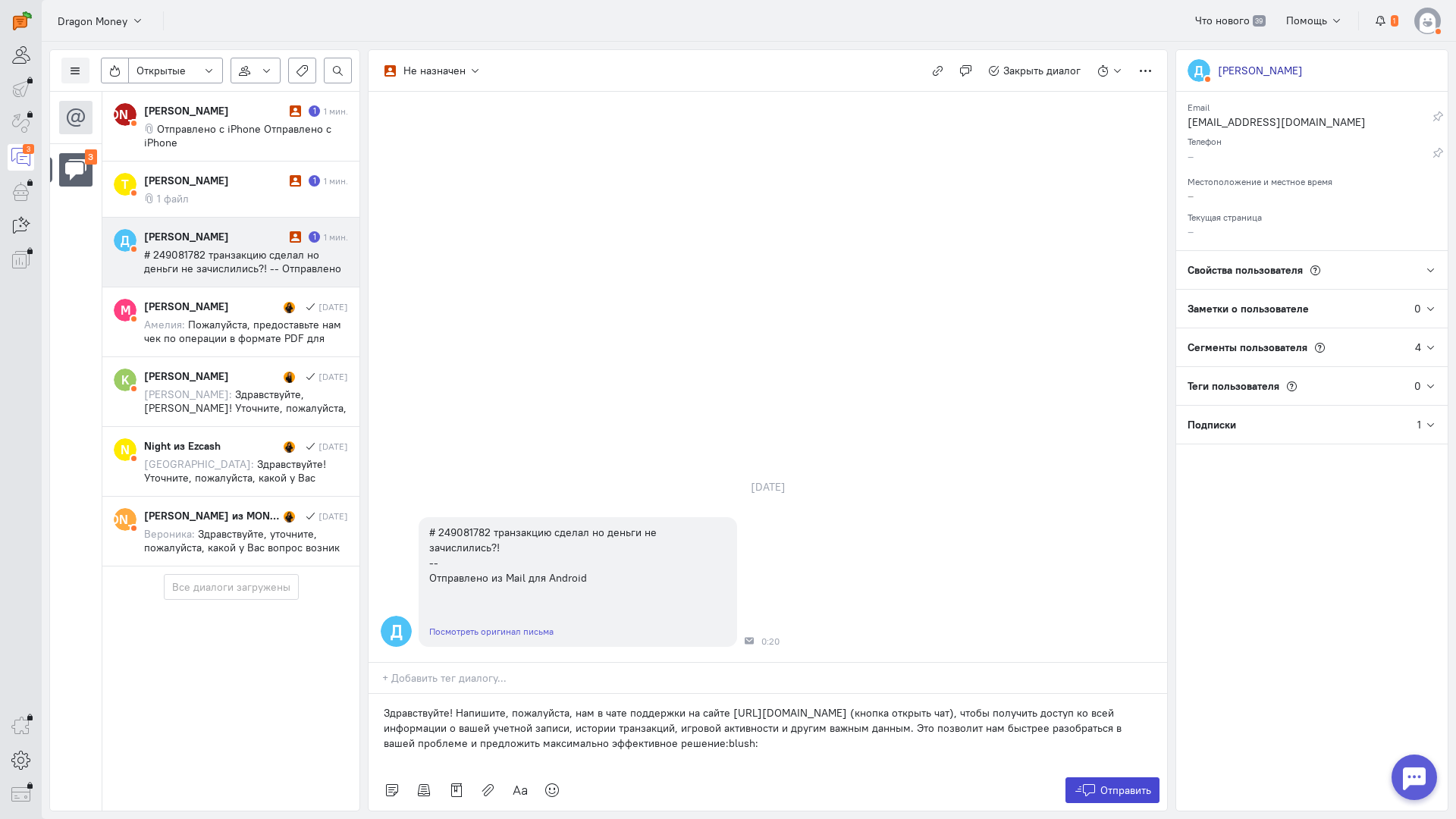
click at [1098, 777] on button "Отправить" at bounding box center [1113, 789] width 95 height 26
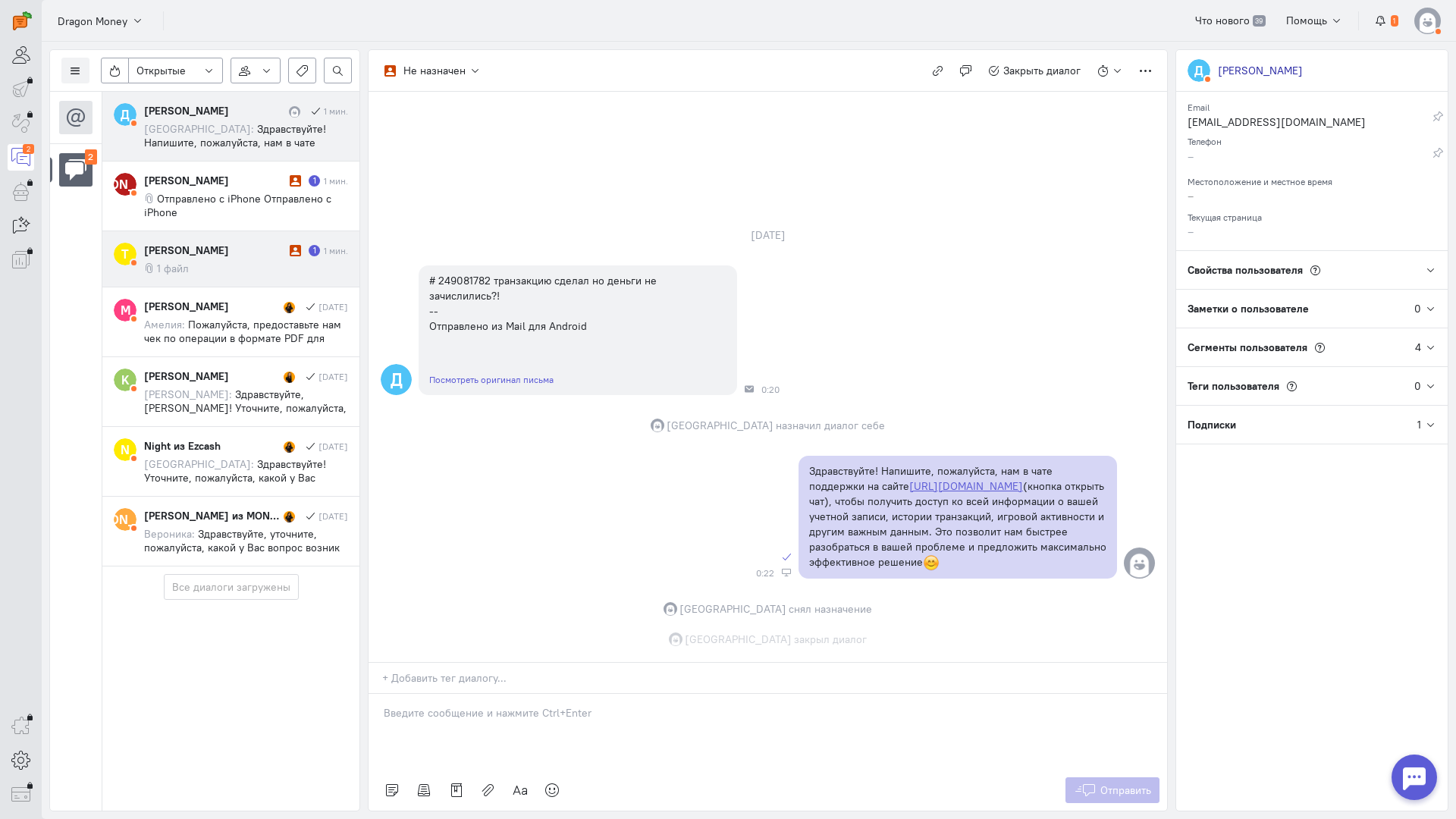
click at [234, 253] on div "[PERSON_NAME]" at bounding box center [214, 250] width 142 height 15
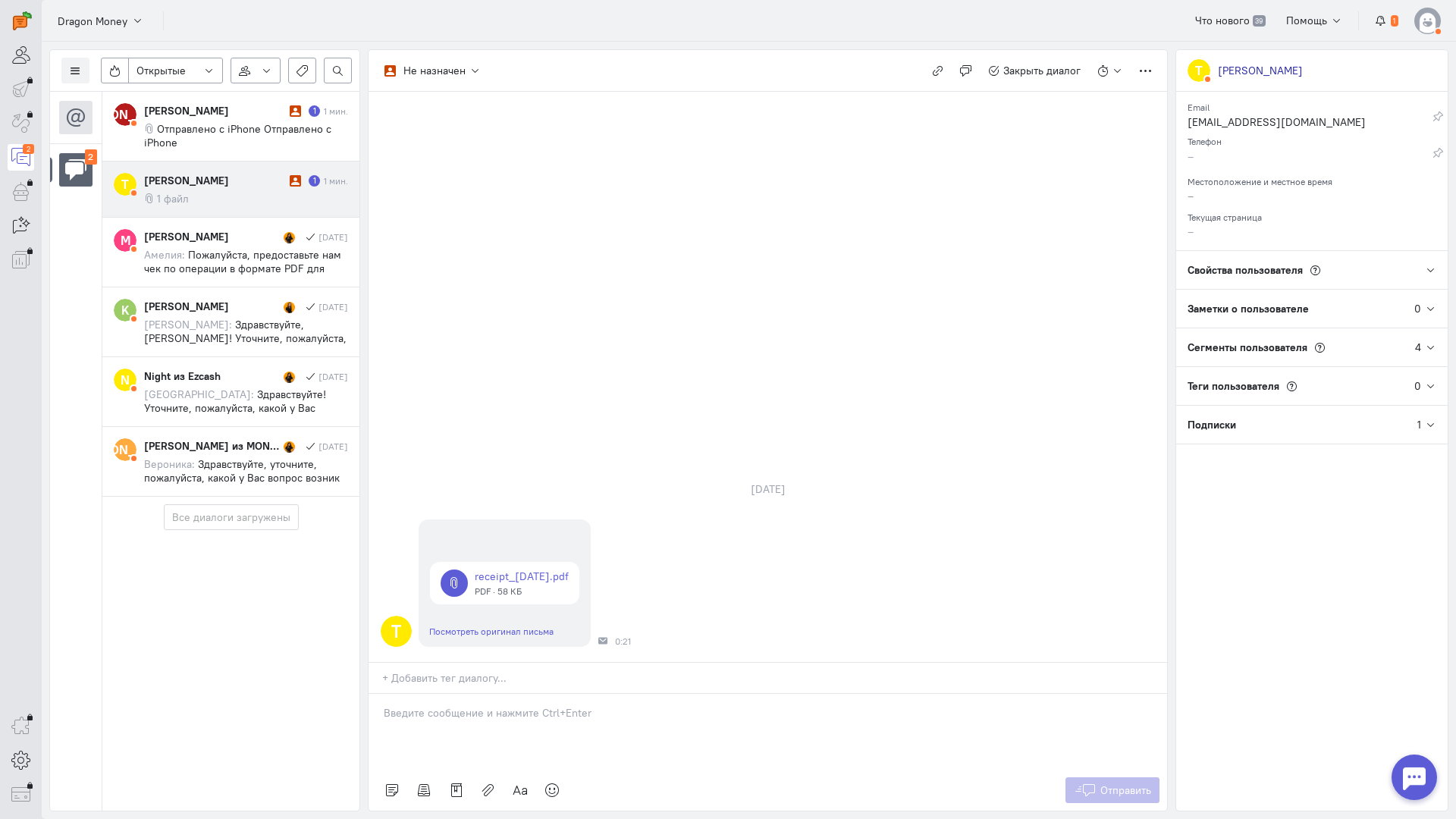
drag, startPoint x: 495, startPoint y: 634, endPoint x: 458, endPoint y: 631, distance: 37.1
click at [493, 693] on div at bounding box center [768, 731] width 799 height 76
click at [381, 693] on div "Здравствуйте! Благодарим Вас за обращение и предоставленную информацию:blush:" at bounding box center [768, 731] width 799 height 76
click at [1092, 782] on icon at bounding box center [1085, 789] width 23 height 15
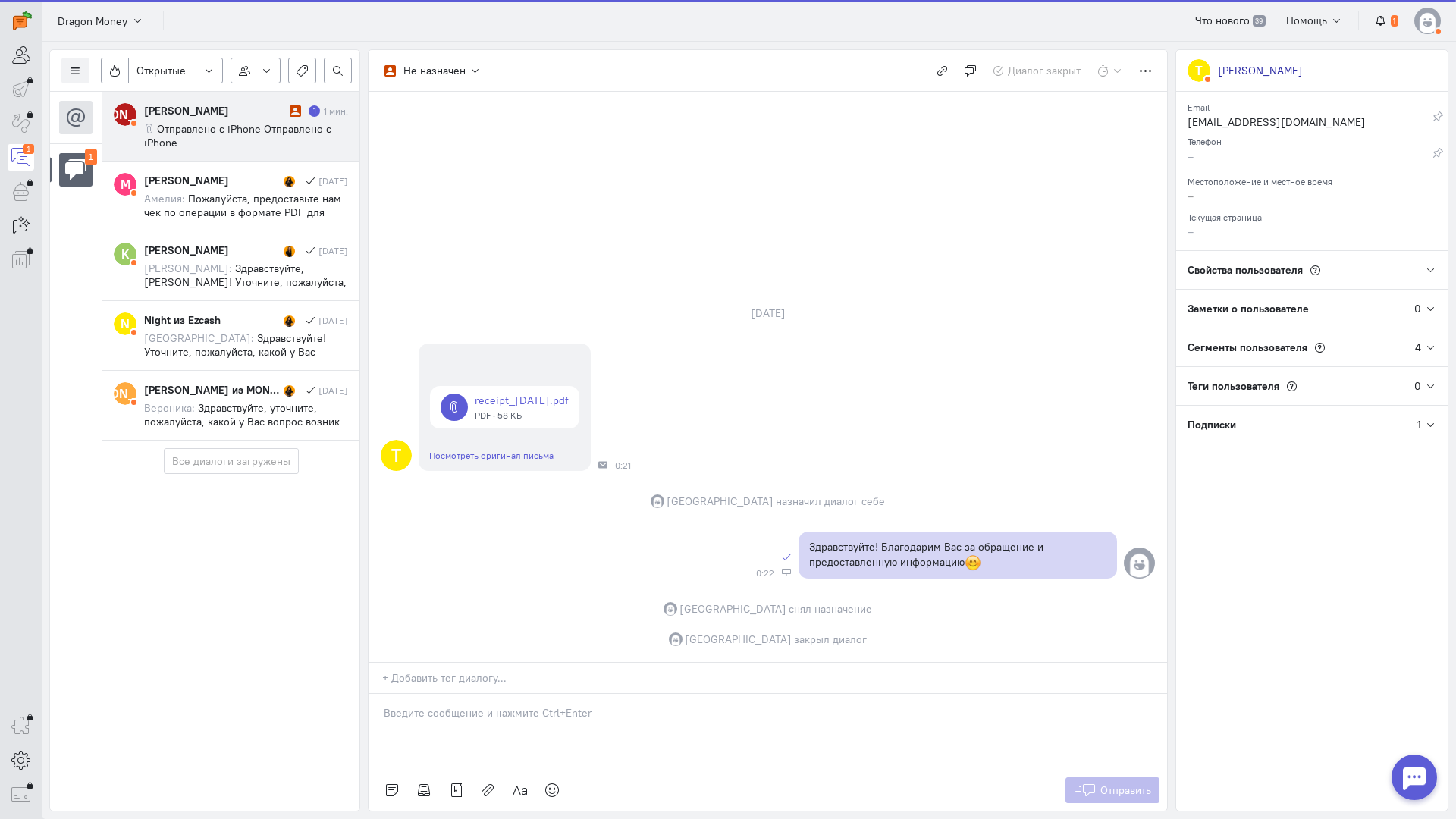
click at [262, 133] on span "Отправлено с iPhone Отправлено с iPhone" at bounding box center [237, 135] width 188 height 28
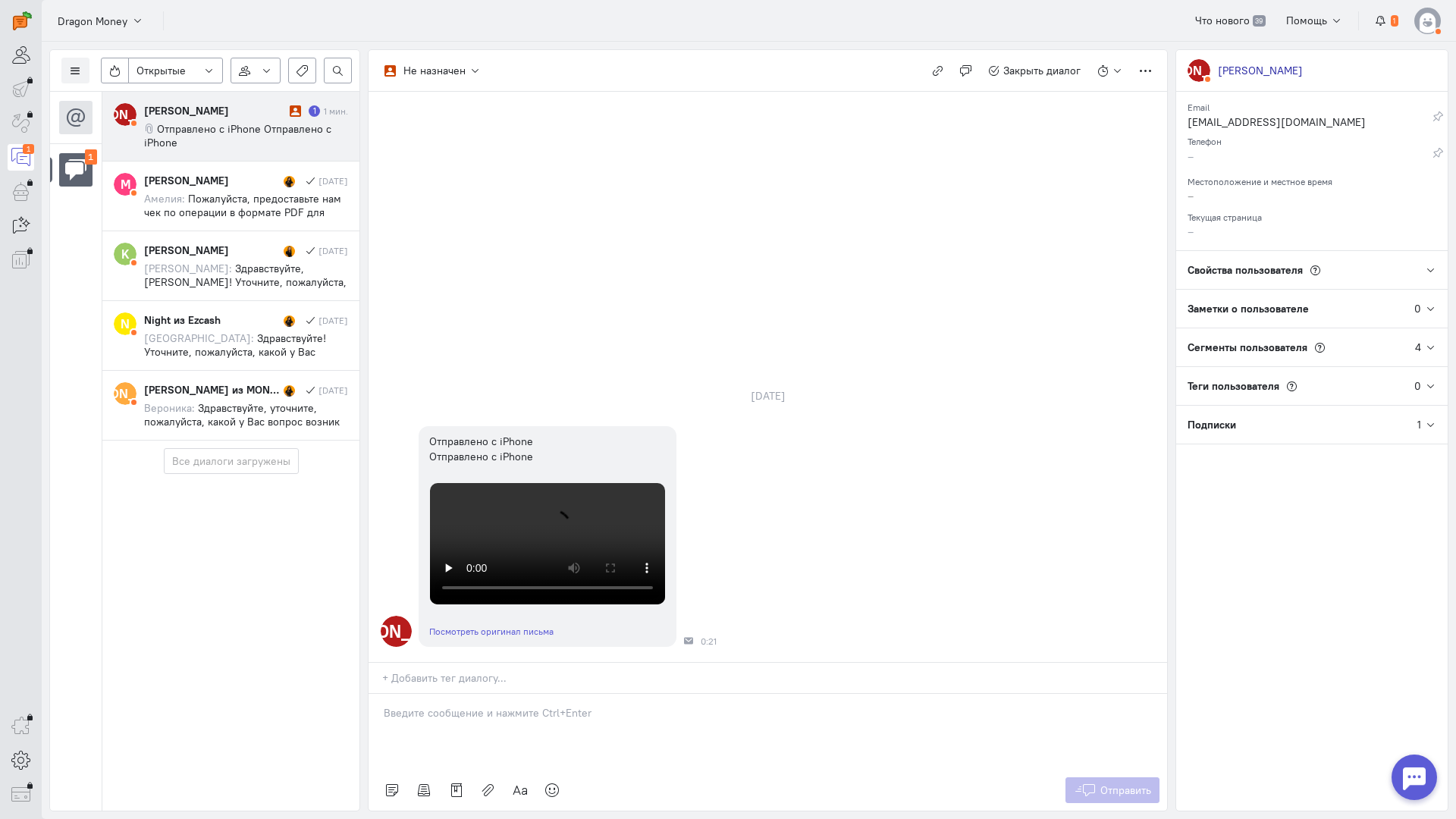
drag, startPoint x: 429, startPoint y: 629, endPoint x: 419, endPoint y: 627, distance: 10.2
click at [428, 693] on div at bounding box center [768, 731] width 799 height 76
click at [377, 693] on div "Здравствуйте! Благодарим Вас за обращение и предоставленную информацию:blush:" at bounding box center [768, 731] width 799 height 76
click at [1100, 777] on button "Отправить" at bounding box center [1113, 789] width 95 height 26
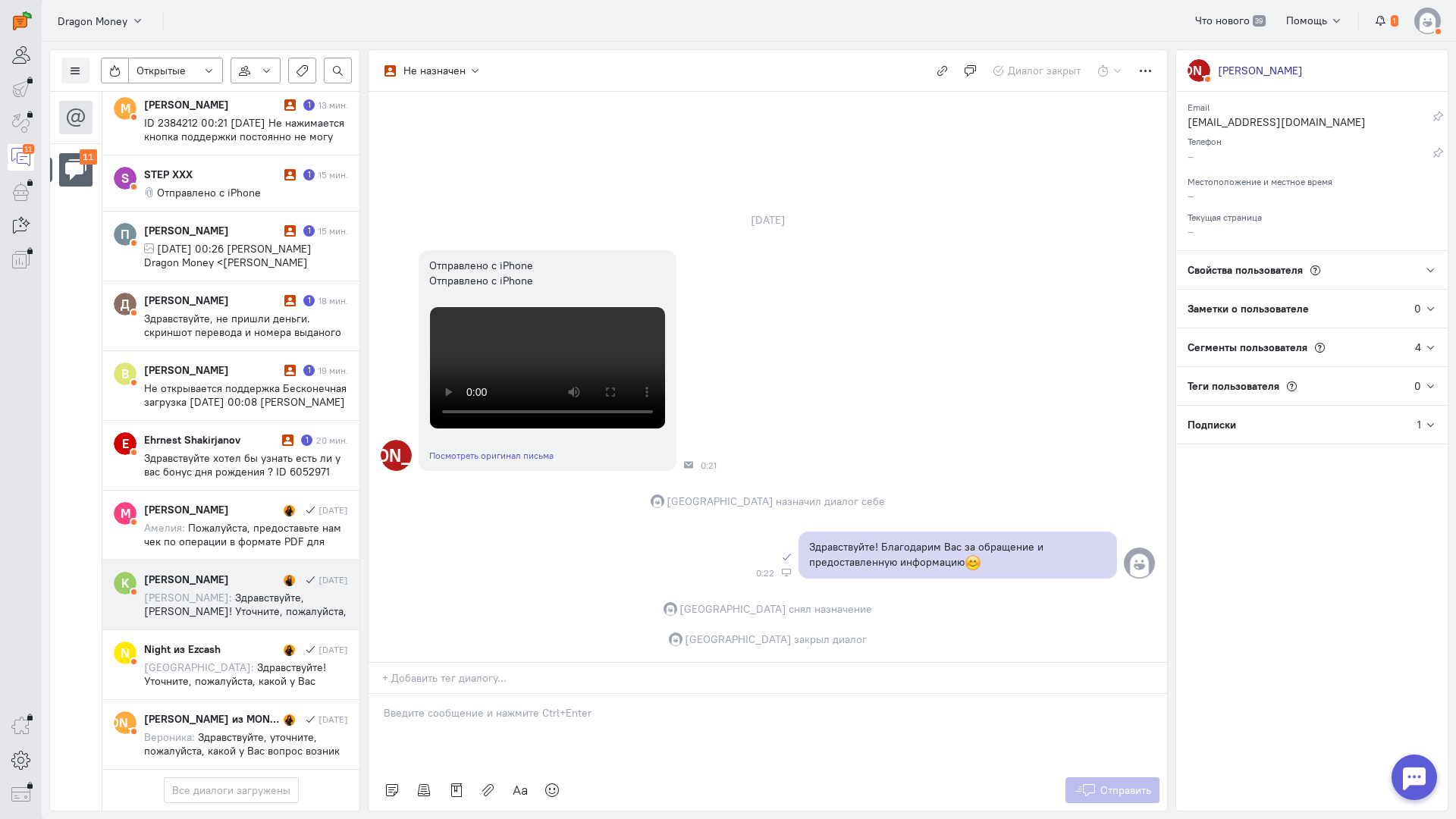
scroll to position [510, 0]
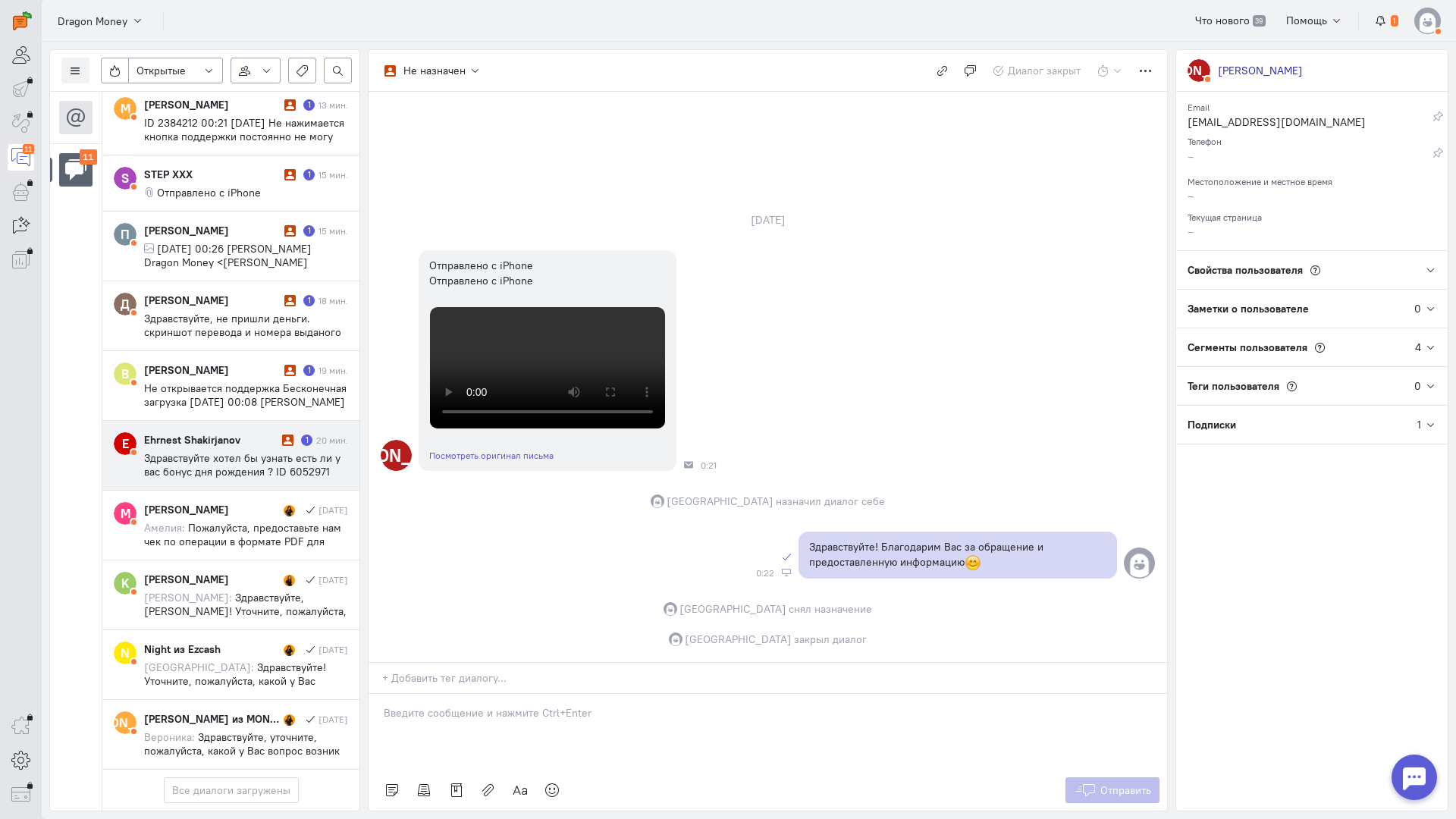
click at [246, 451] on span "Здравствуйте хотел бы узнать есть ли у вас бонус дня рождения ? ID 6052971 Отпр…" at bounding box center [242, 471] width 196 height 41
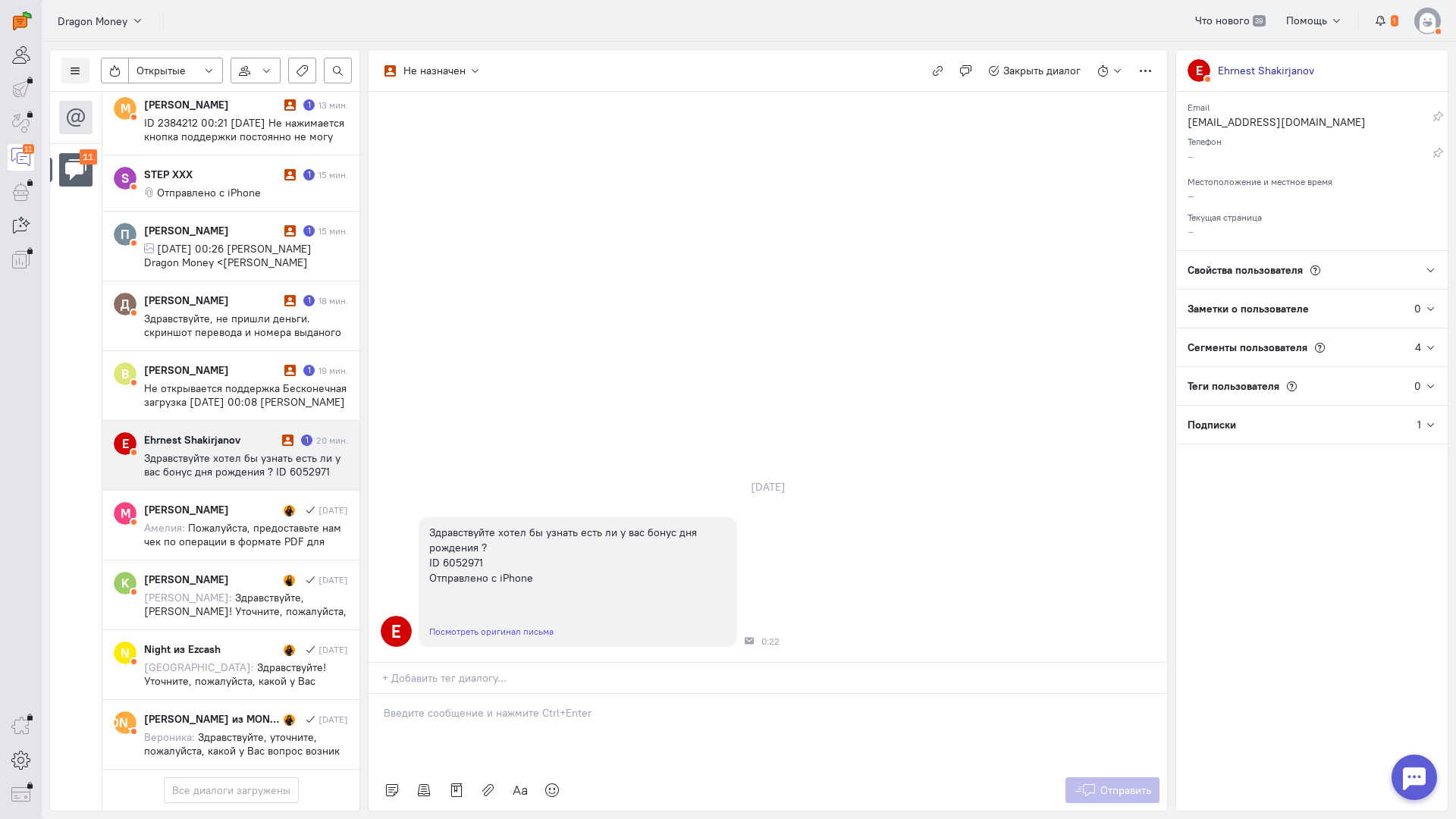
drag, startPoint x: 473, startPoint y: 613, endPoint x: 458, endPoint y: 613, distance: 15.0
click at [465, 705] on p at bounding box center [768, 712] width 768 height 15
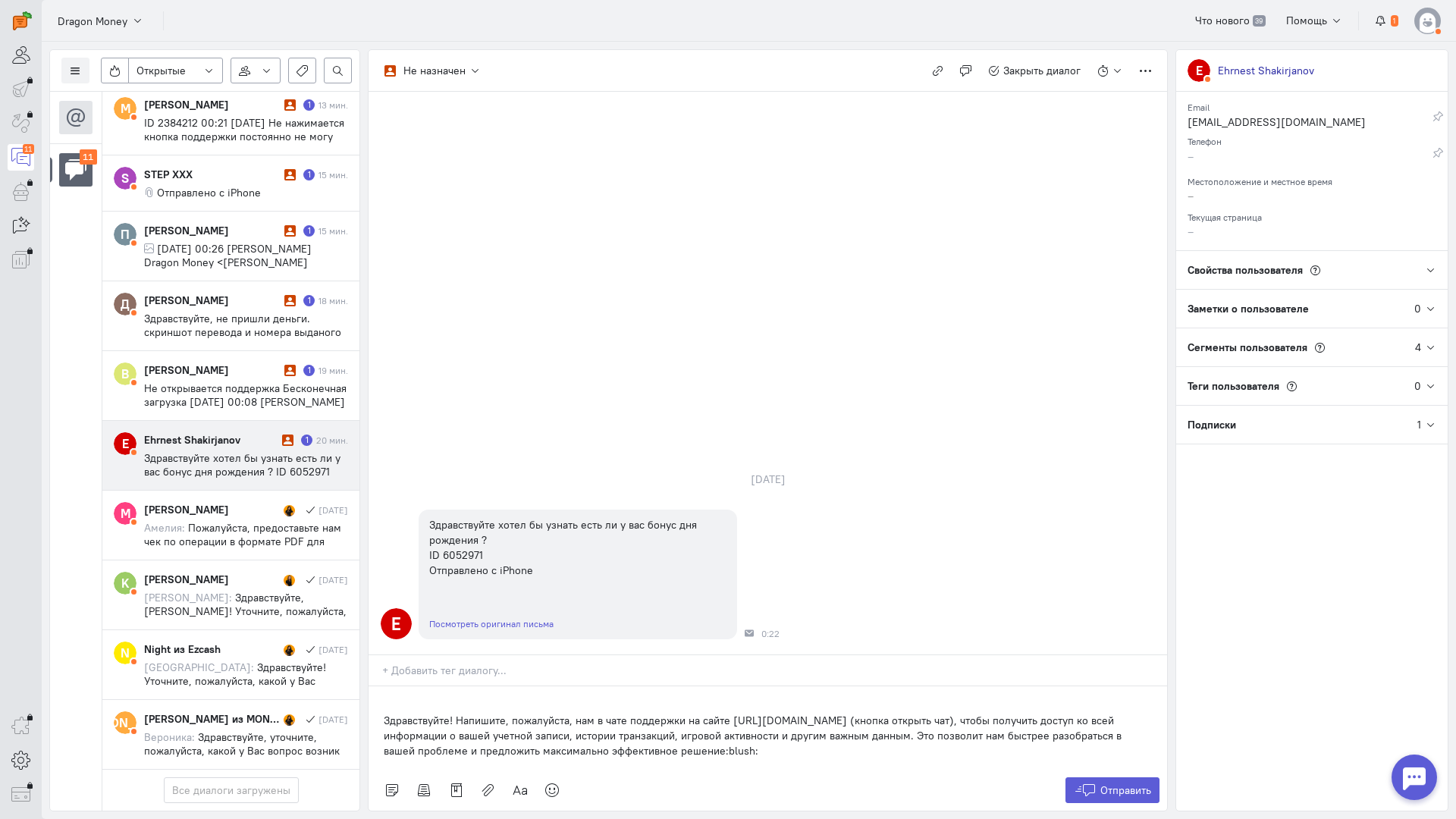
click at [375, 686] on div "Здравствуйте! Напишите, пожалуйста, нам в чате поддержки на сайте [URL][DOMAIN_…" at bounding box center [768, 728] width 799 height 84
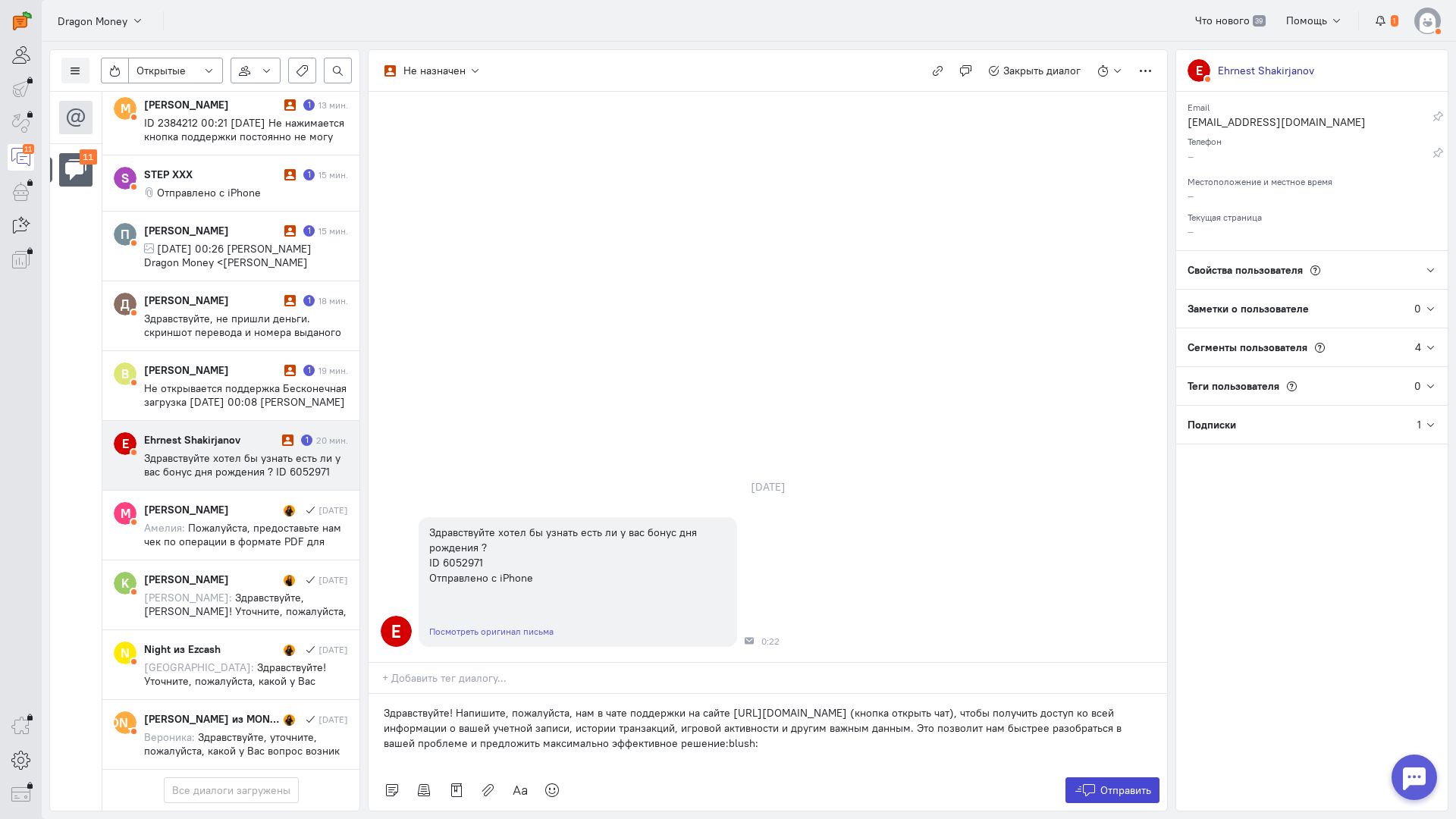
click at [1102, 777] on button "Отправить" at bounding box center [1113, 789] width 95 height 26
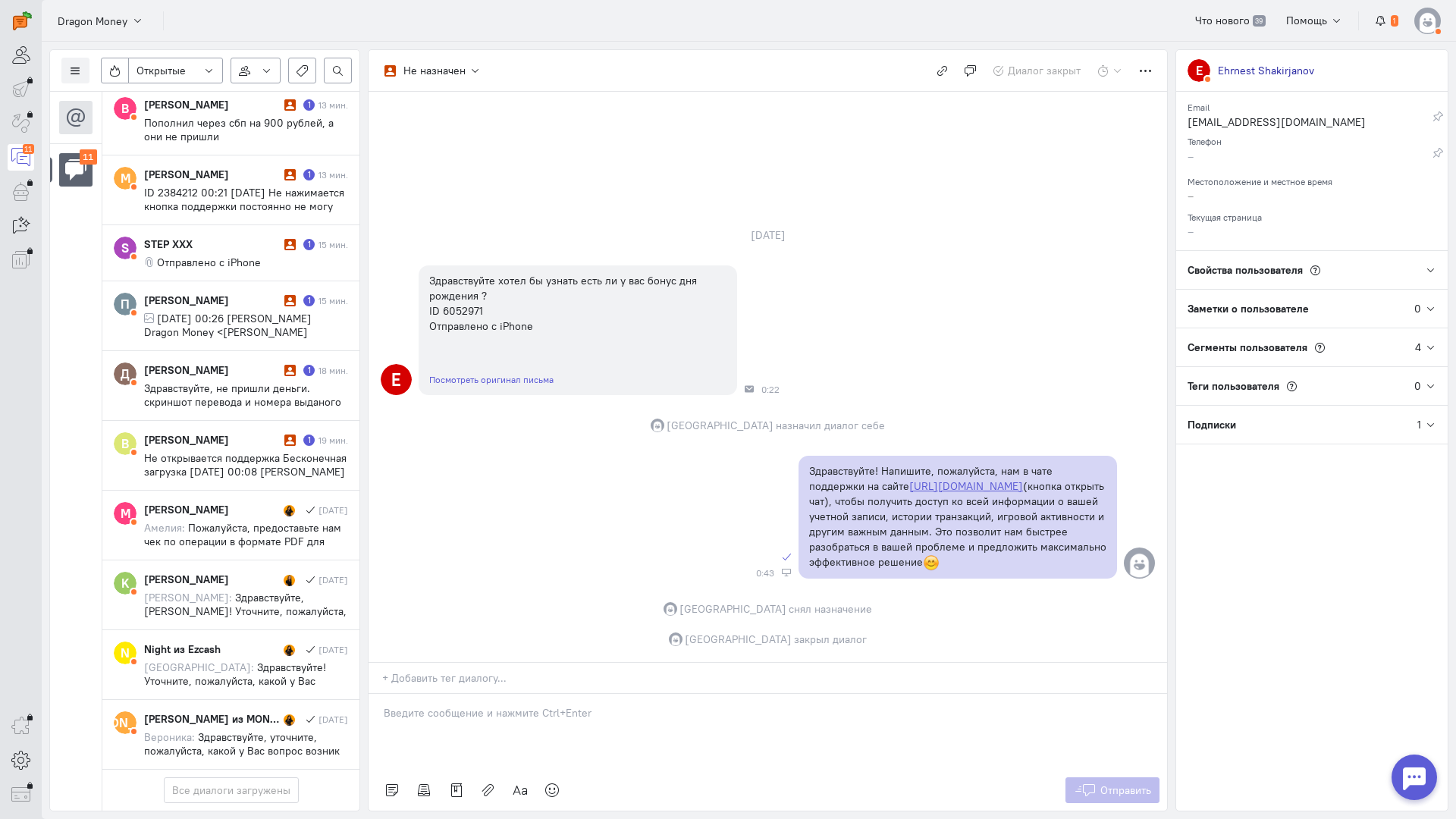
scroll to position [429, 0]
click at [211, 451] on span "Не открывается поддержка Бесконечная загрузка [DATE] 00:08 [PERSON_NAME] Money …" at bounding box center [245, 478] width 203 height 54
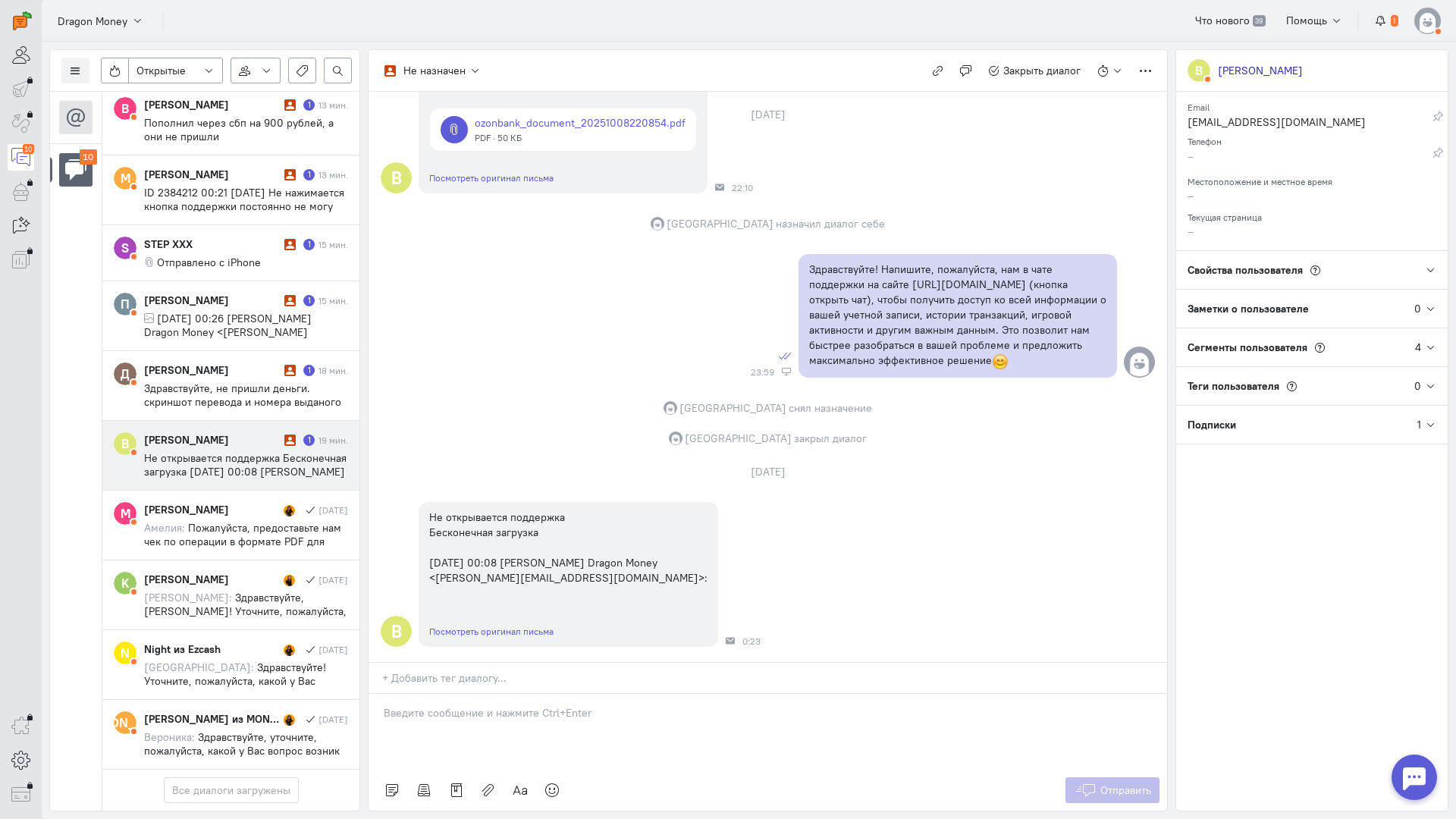
scroll to position [0, 0]
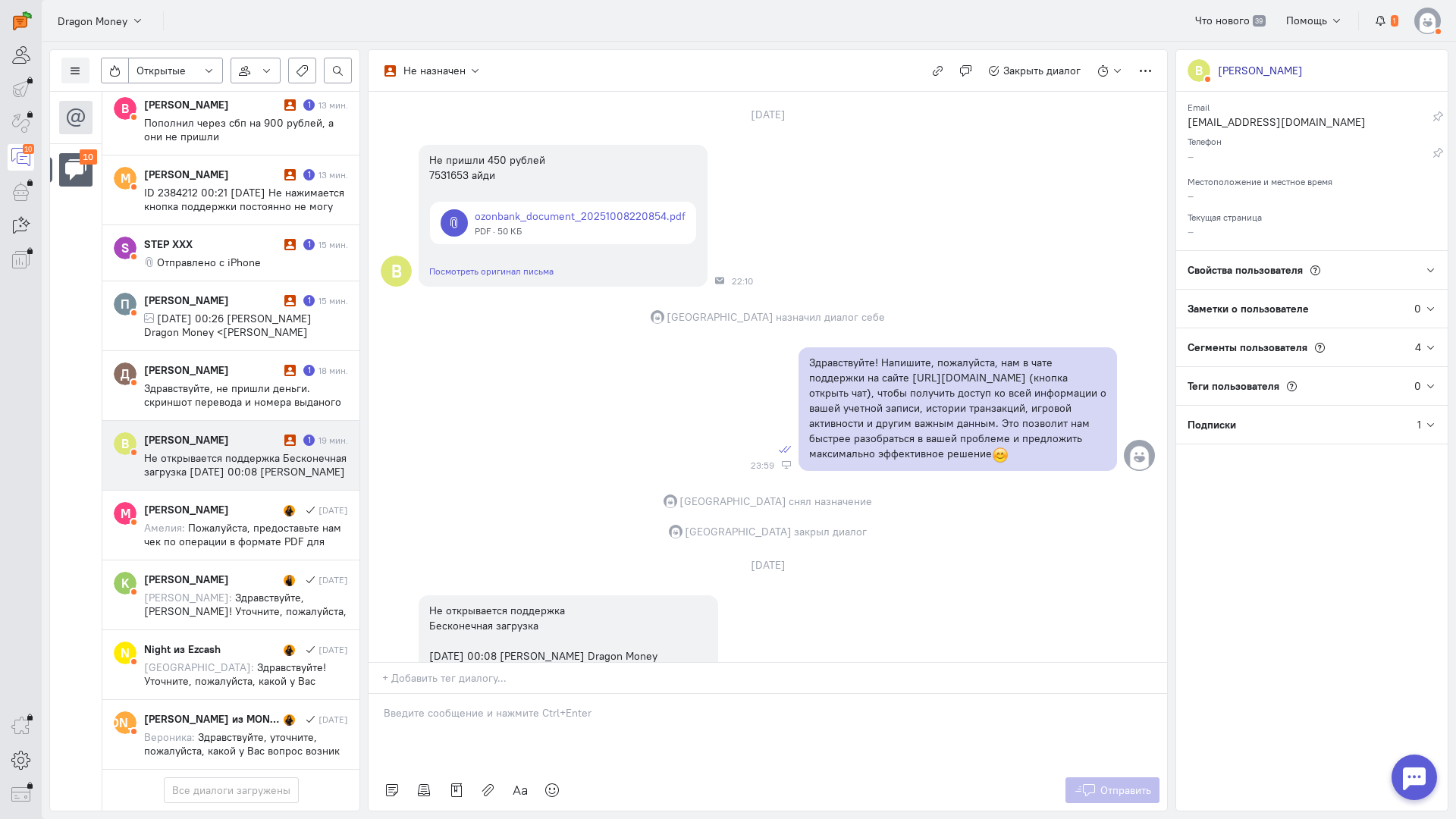
drag, startPoint x: 480, startPoint y: 629, endPoint x: 466, endPoint y: 629, distance: 14.0
click at [480, 693] on div at bounding box center [768, 731] width 799 height 76
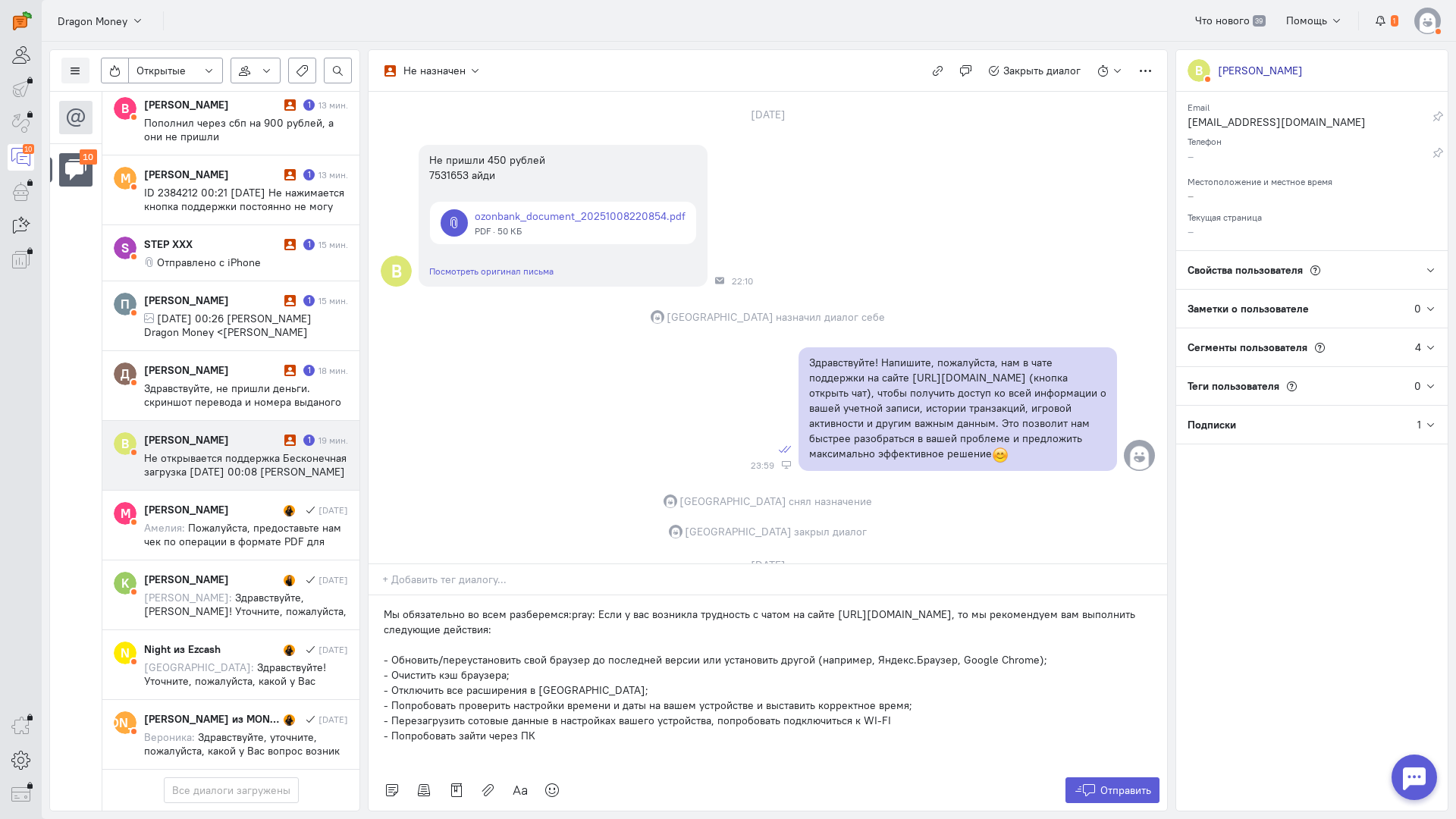
click at [378, 595] on div "Мы обязательно во всем разберемся:pray: Если у вас возникла трудность с чатом н…" at bounding box center [768, 682] width 799 height 174
click at [1073, 777] on button "Отправить" at bounding box center [1113, 789] width 95 height 26
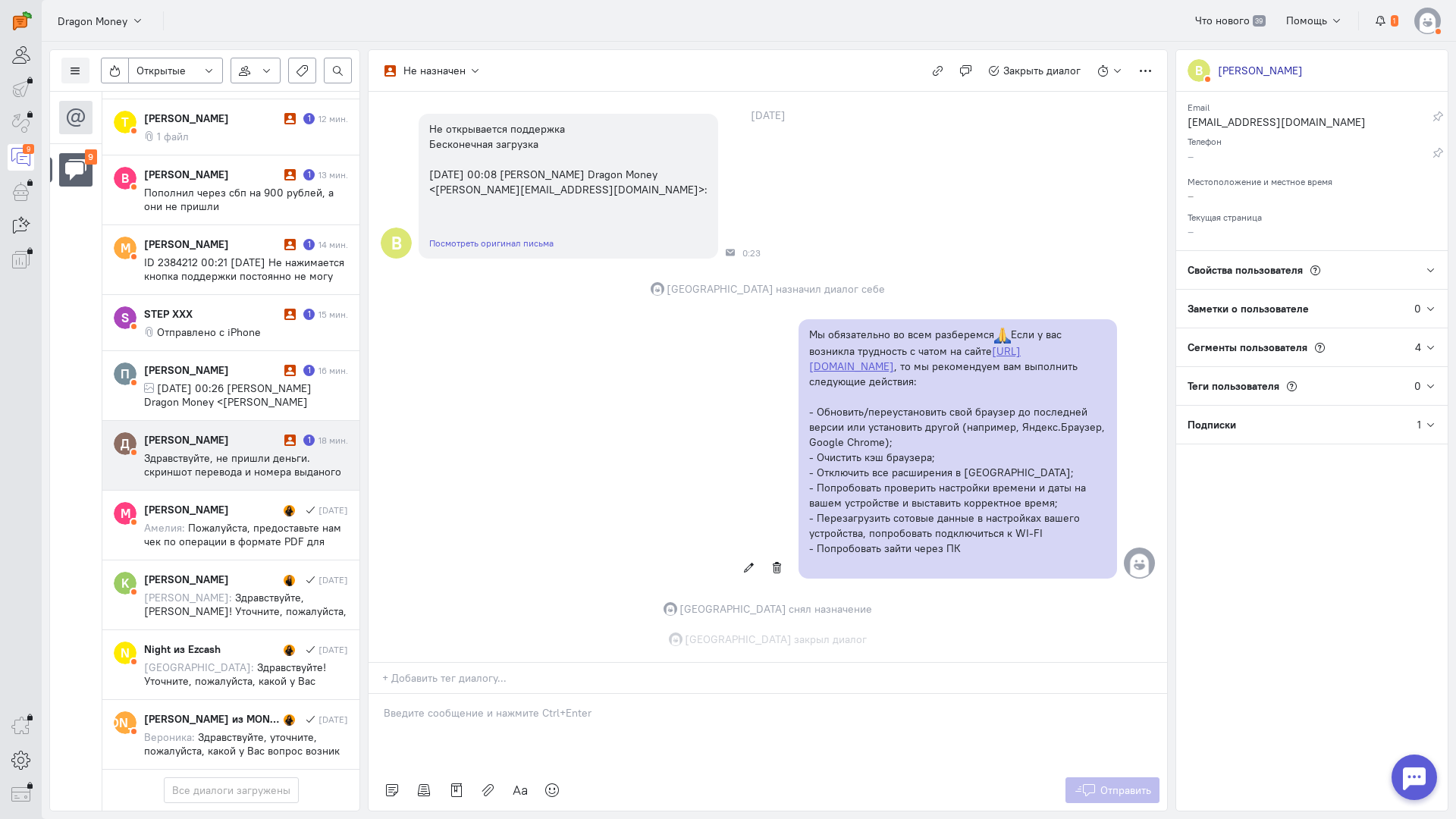
scroll to position [574, 0]
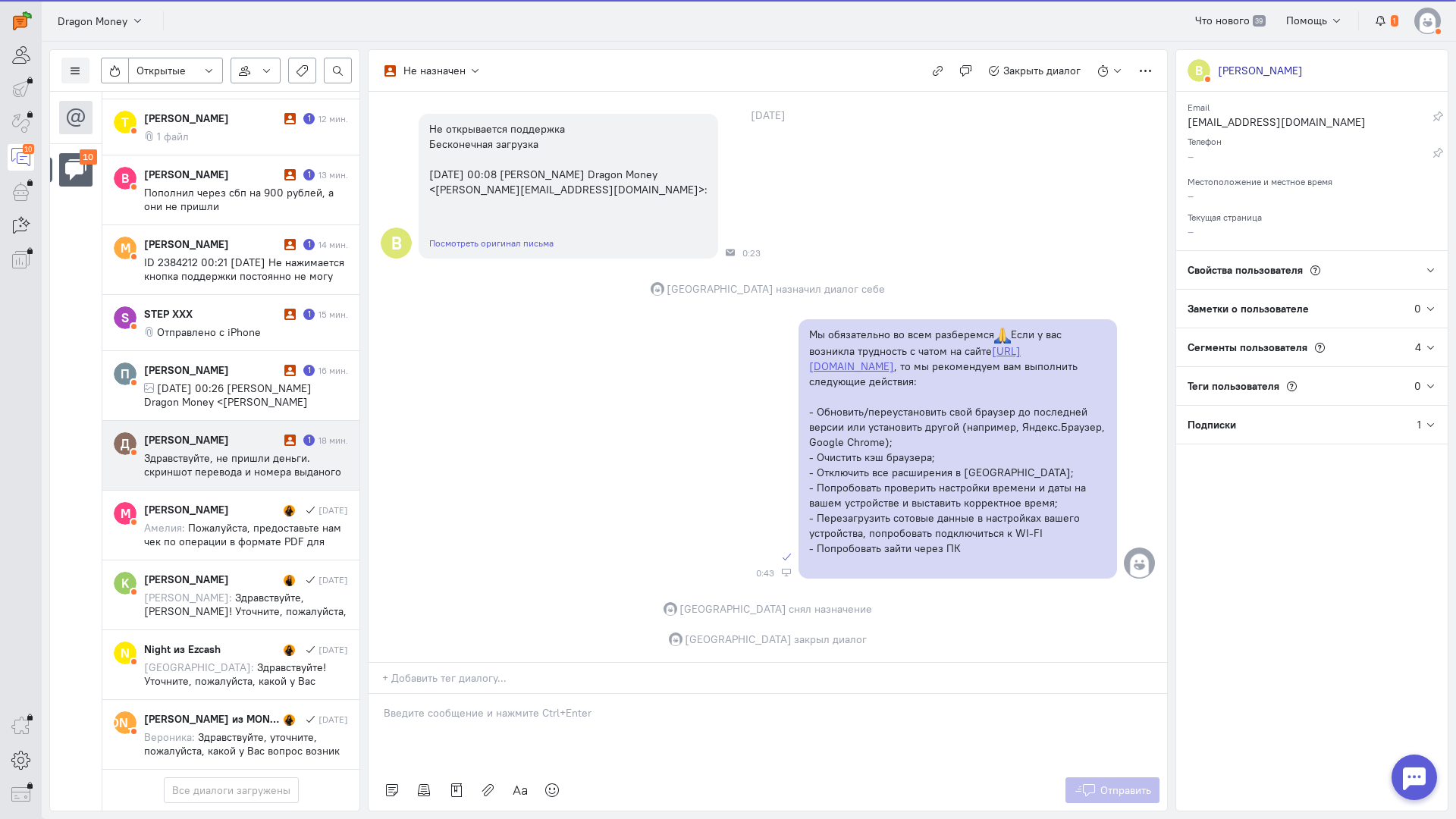
click at [264, 432] on div "[PERSON_NAME] 1 18 мин. Здравствуйте, не пришли деньги. скриншот перевода и ном…" at bounding box center [246, 455] width 204 height 47
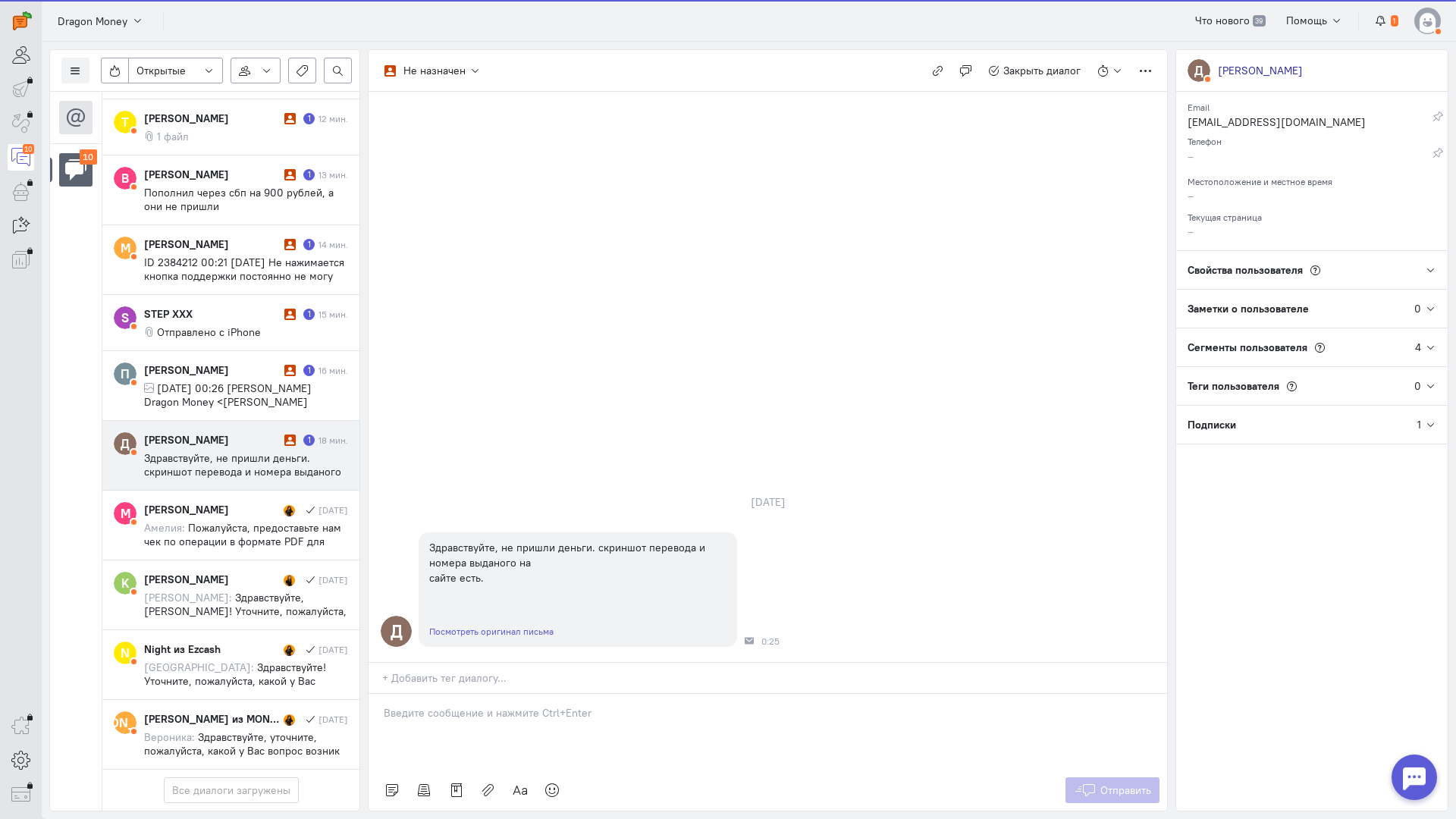
scroll to position [360, 0]
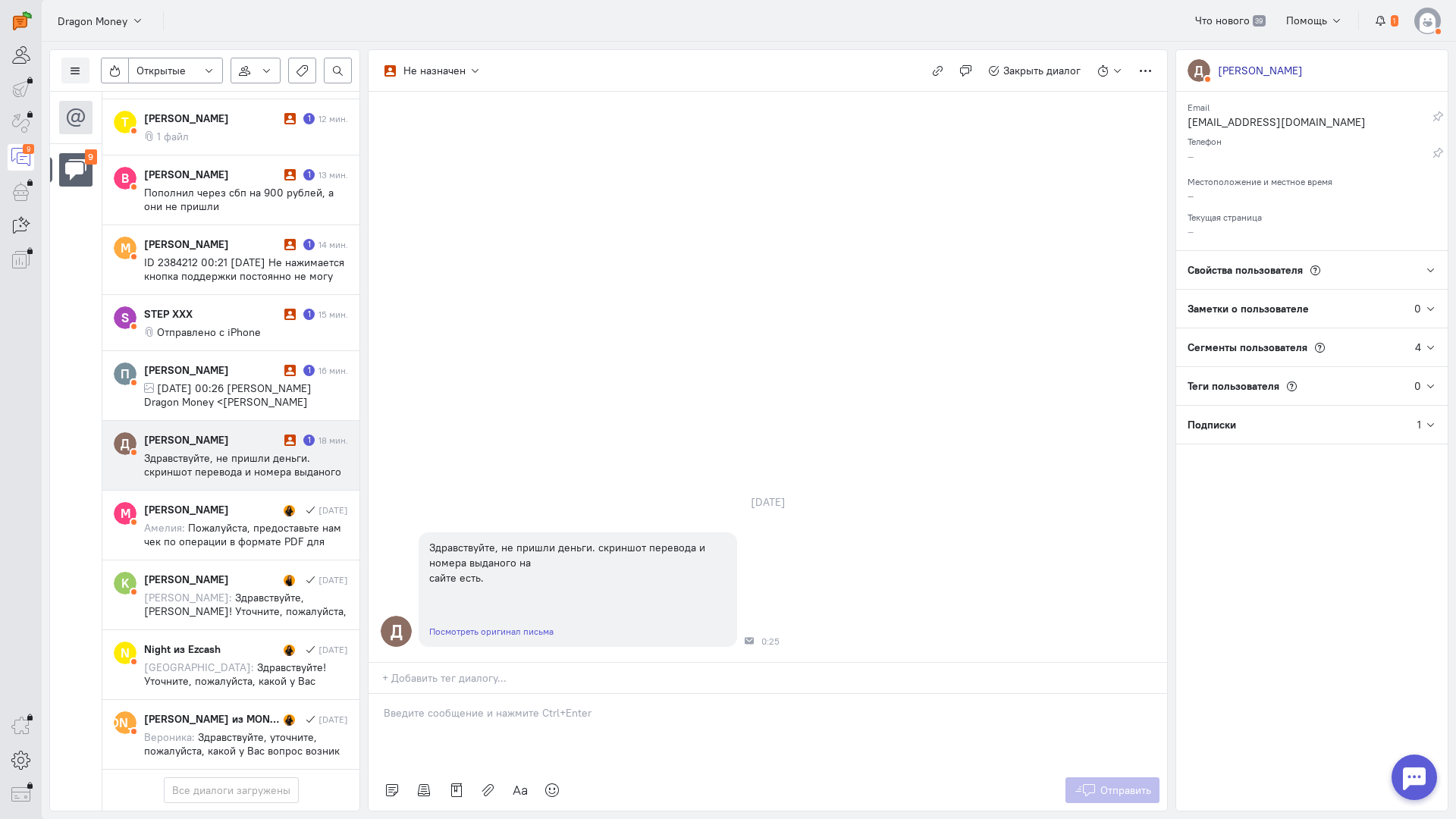
click at [469, 693] on div at bounding box center [768, 731] width 799 height 76
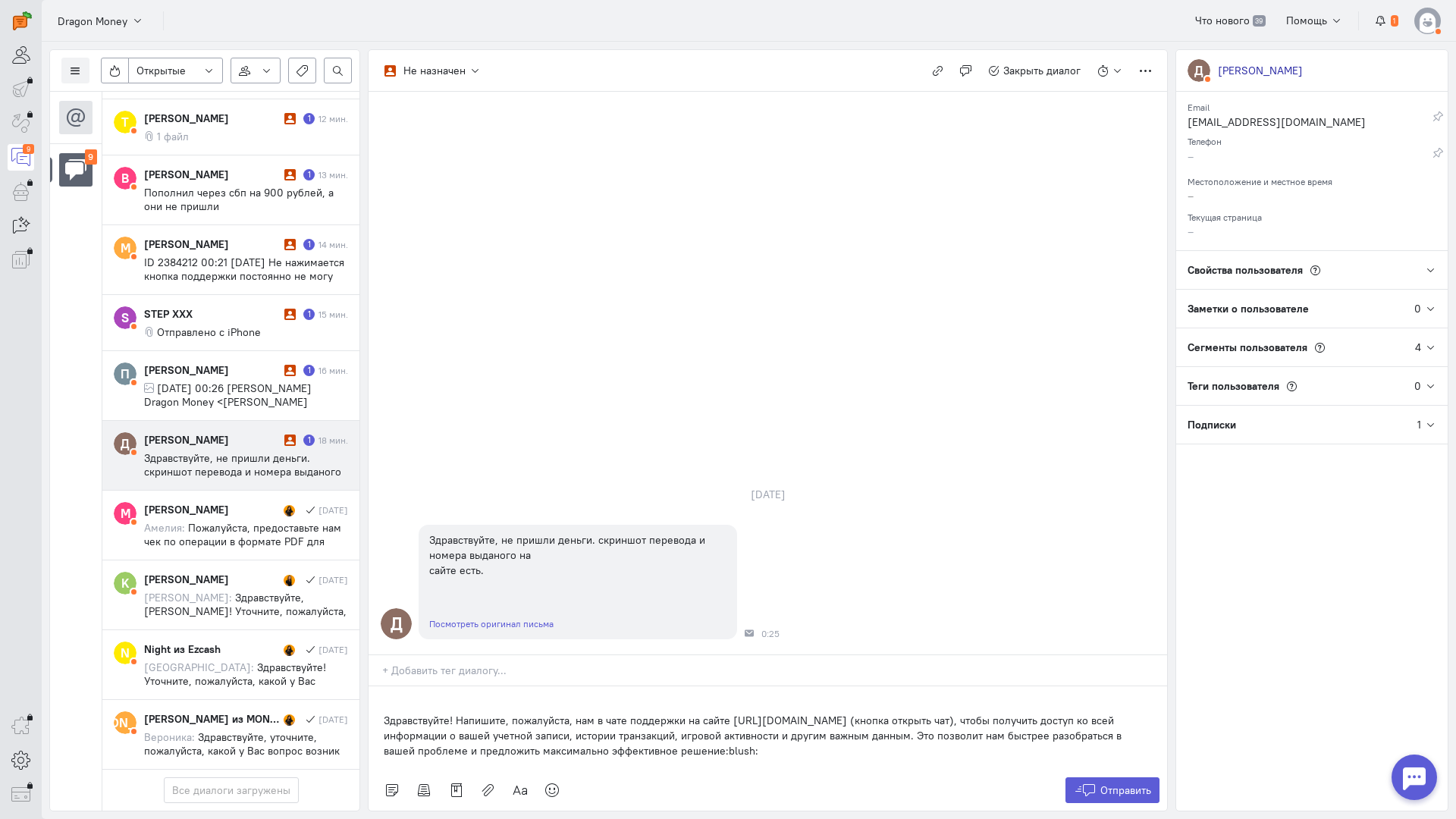
click at [370, 686] on div "Здравствуйте! Напишите, пожалуйста, нам в чате поддержки на сайте [URL][DOMAIN_…" at bounding box center [768, 728] width 799 height 84
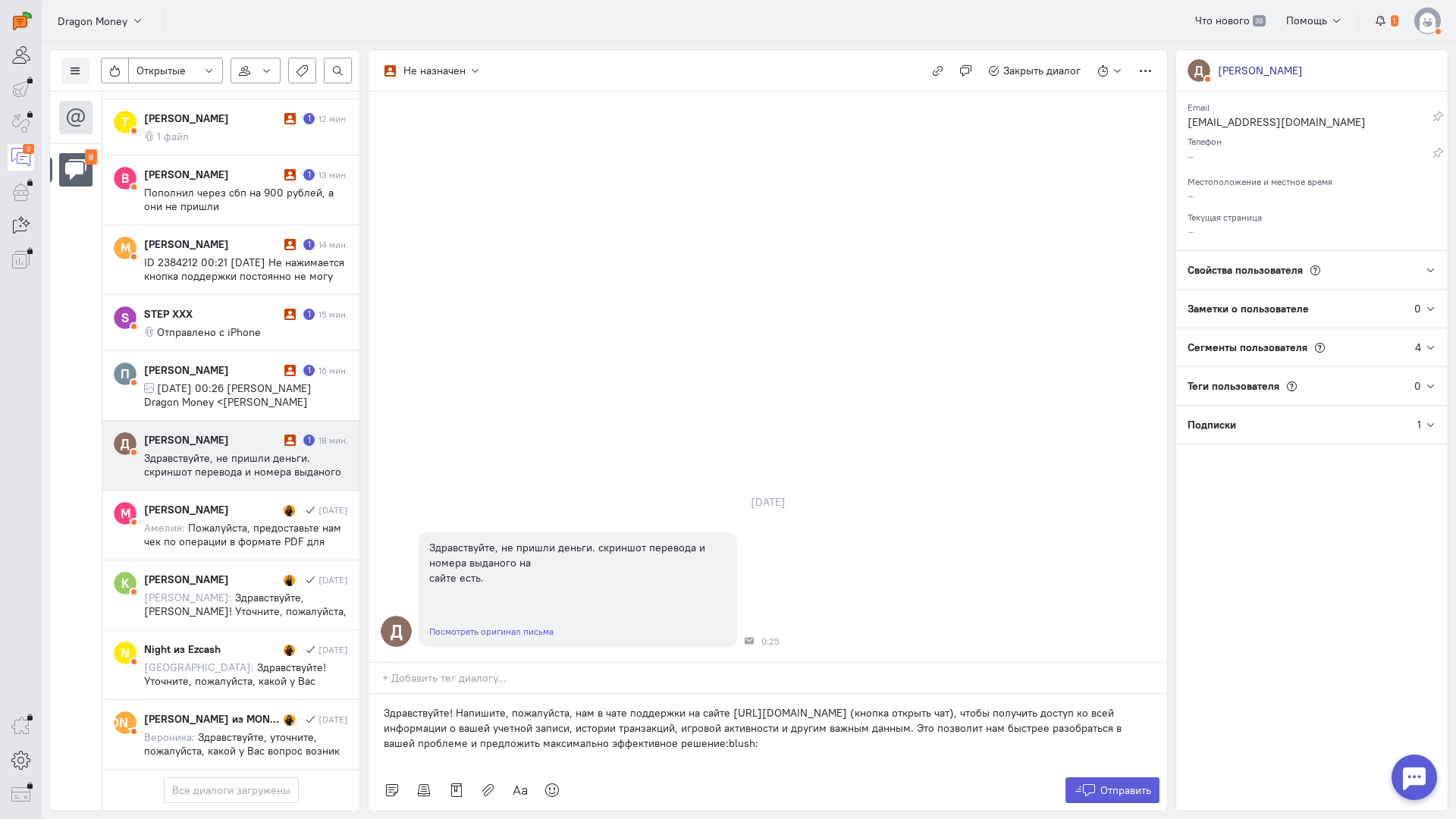
click at [1058, 769] on div "Отправить" at bounding box center [768, 789] width 799 height 41
drag, startPoint x: 1106, startPoint y: 700, endPoint x: 1098, endPoint y: 695, distance: 9.4
click at [1106, 783] on span "Отправить" at bounding box center [1125, 789] width 51 height 13
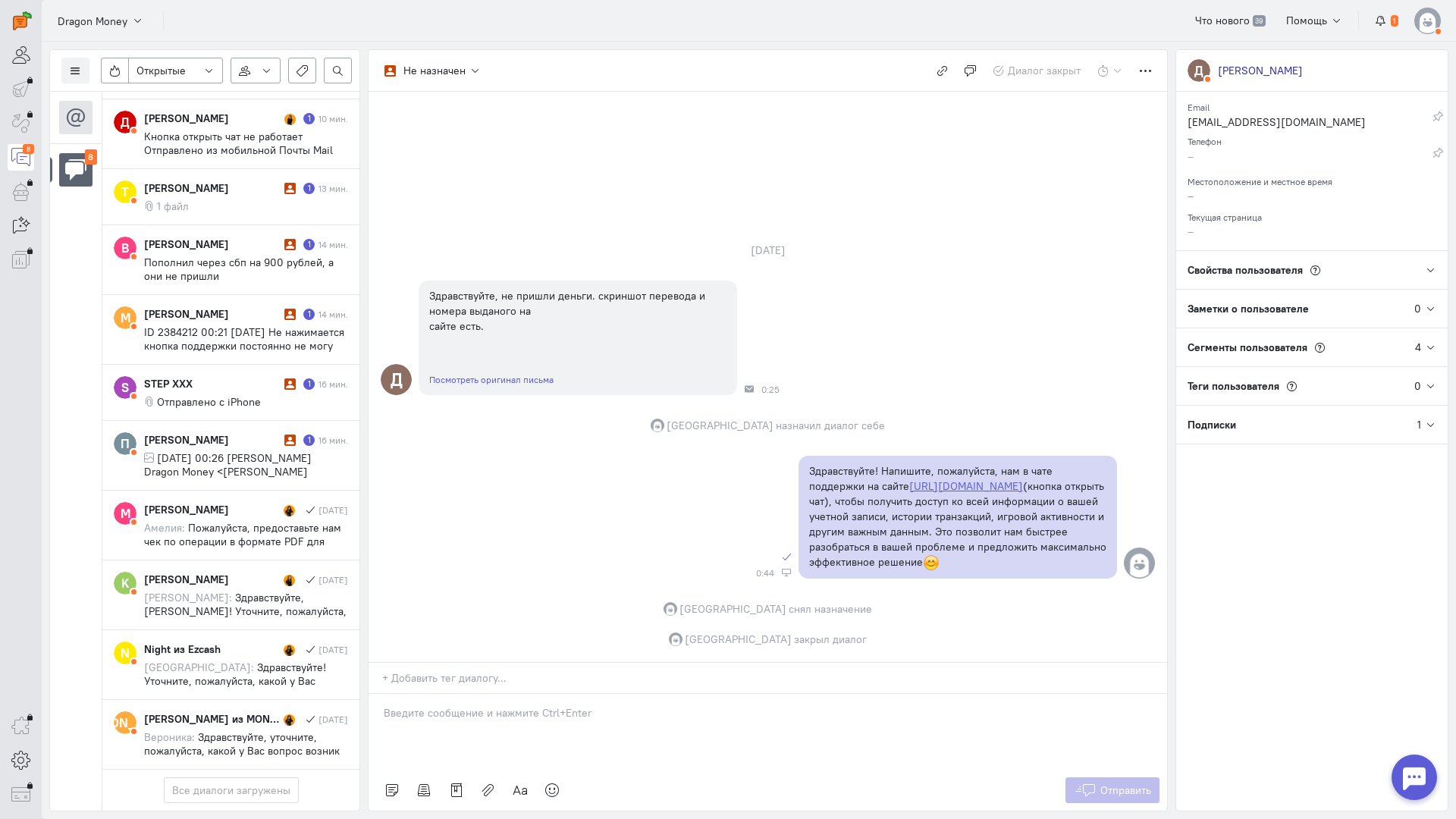
scroll to position [291, 0]
drag, startPoint x: 250, startPoint y: 366, endPoint x: 283, endPoint y: 377, distance: 34.8
click at [250, 451] on span "[DATE] 00:26 [PERSON_NAME] Dragon Money <[PERSON_NAME][EMAIL_ADDRESS][DOMAIN_NA…" at bounding box center [237, 471] width 188 height 41
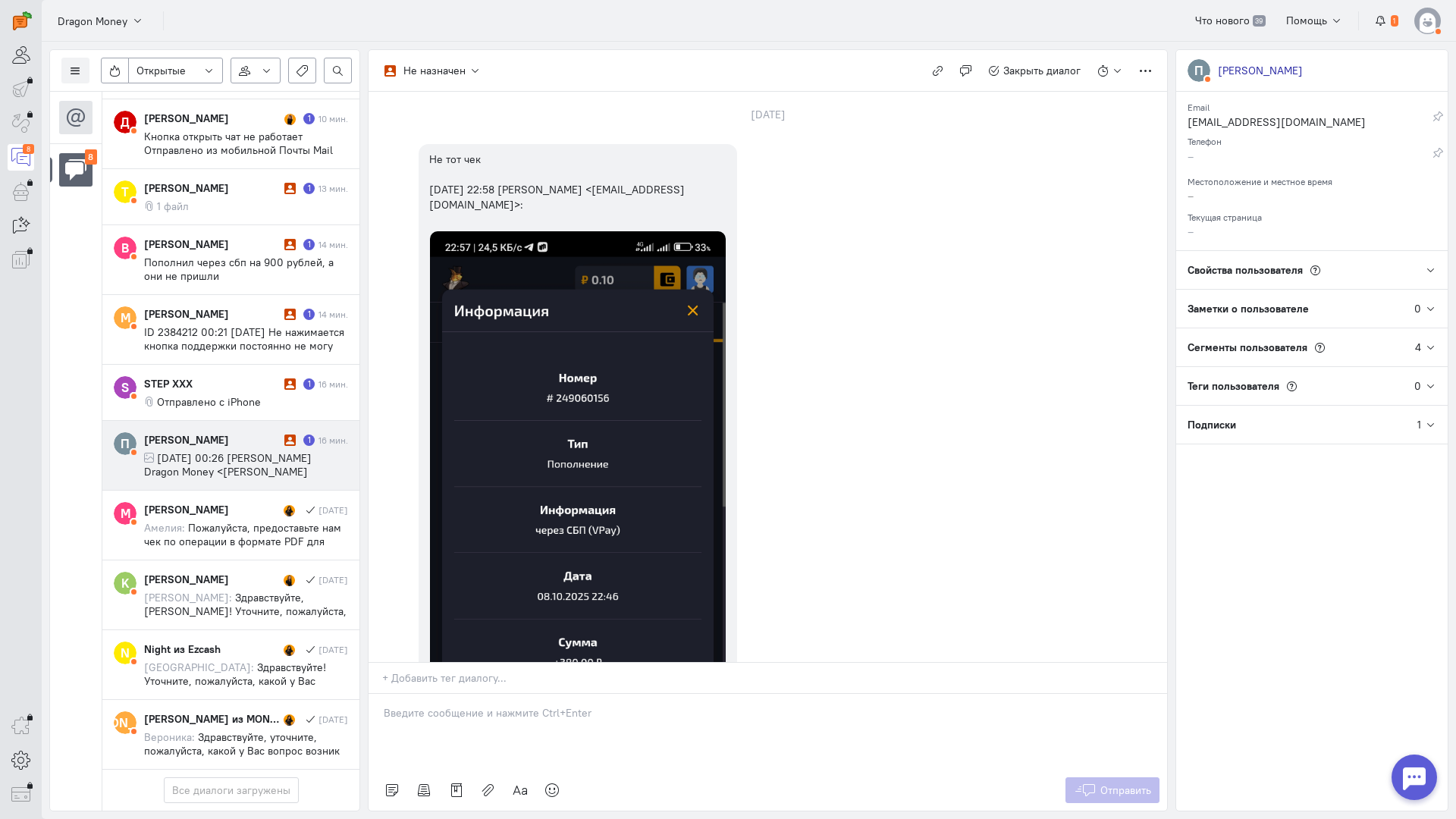
scroll to position [0, 0]
drag, startPoint x: 1223, startPoint y: 124, endPoint x: 949, endPoint y: 98, distance: 275.2
click at [1223, 123] on div "[EMAIL_ADDRESS][DOMAIN_NAME]" at bounding box center [1310, 124] width 245 height 19
click at [65, 66] on button at bounding box center [74, 70] width 28 height 26
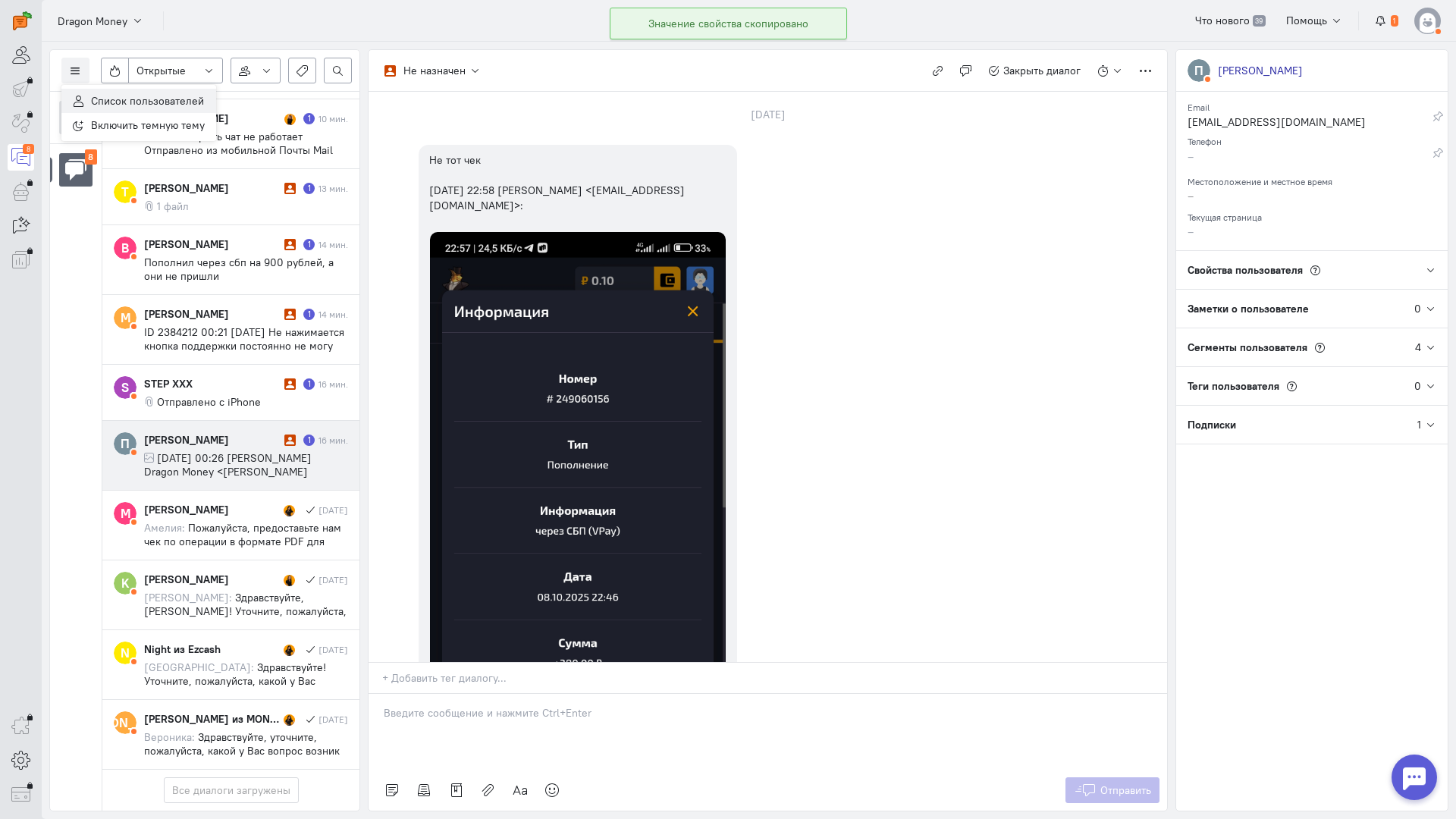
click at [161, 106] on span "Список пользователей" at bounding box center [148, 101] width 113 height 13
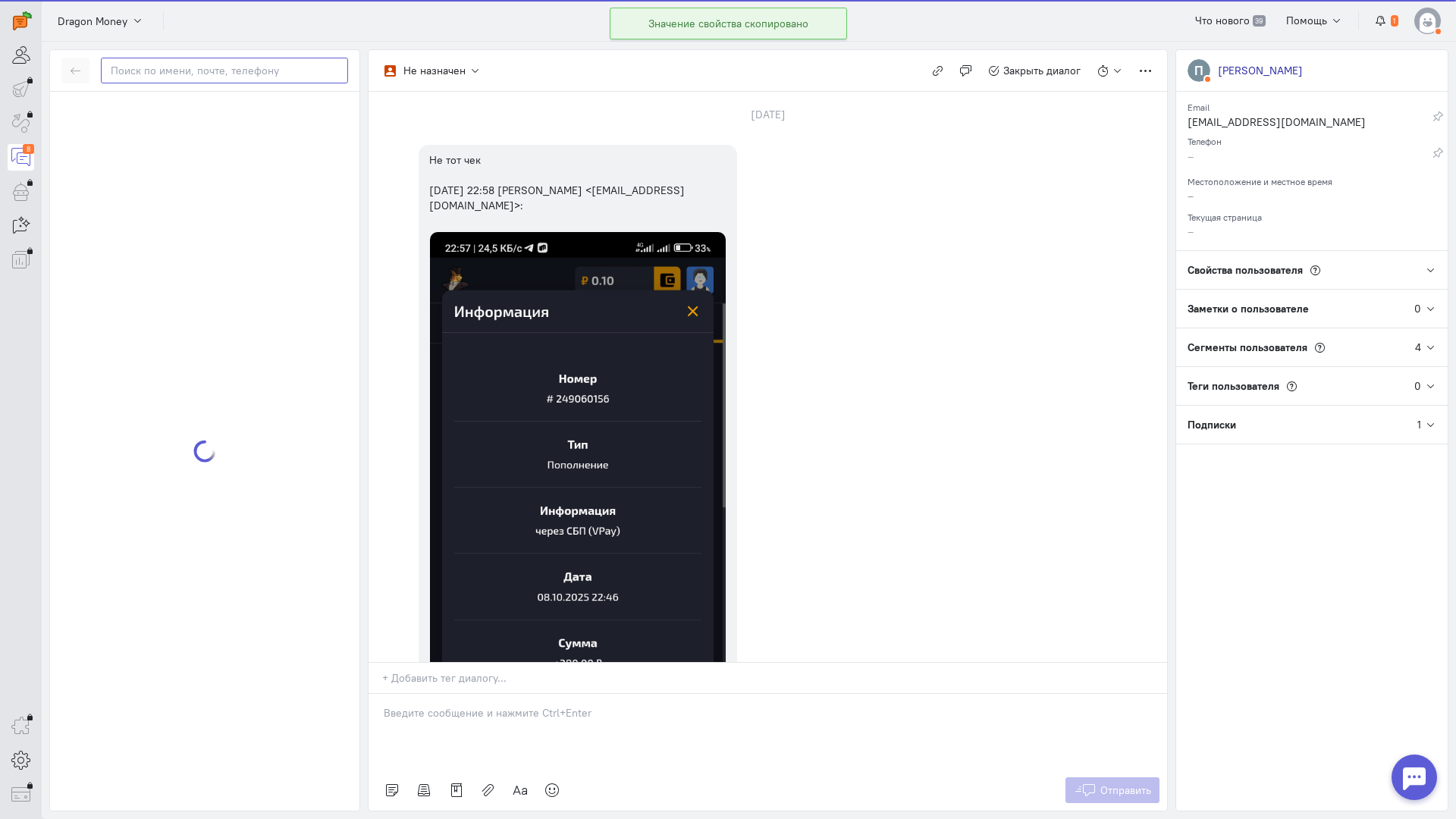
click at [203, 65] on input "text" at bounding box center [225, 70] width 248 height 26
paste input "polinaohovskaya"
type input "polinaohovskaya"
drag, startPoint x: 201, startPoint y: 118, endPoint x: 327, endPoint y: 174, distance: 137.9
click at [201, 117] on div "[PERSON_NAME] polinaohovskaya [EMAIL_ADDRESS][DOMAIN_NAME]" at bounding box center [219, 116] width 256 height 28
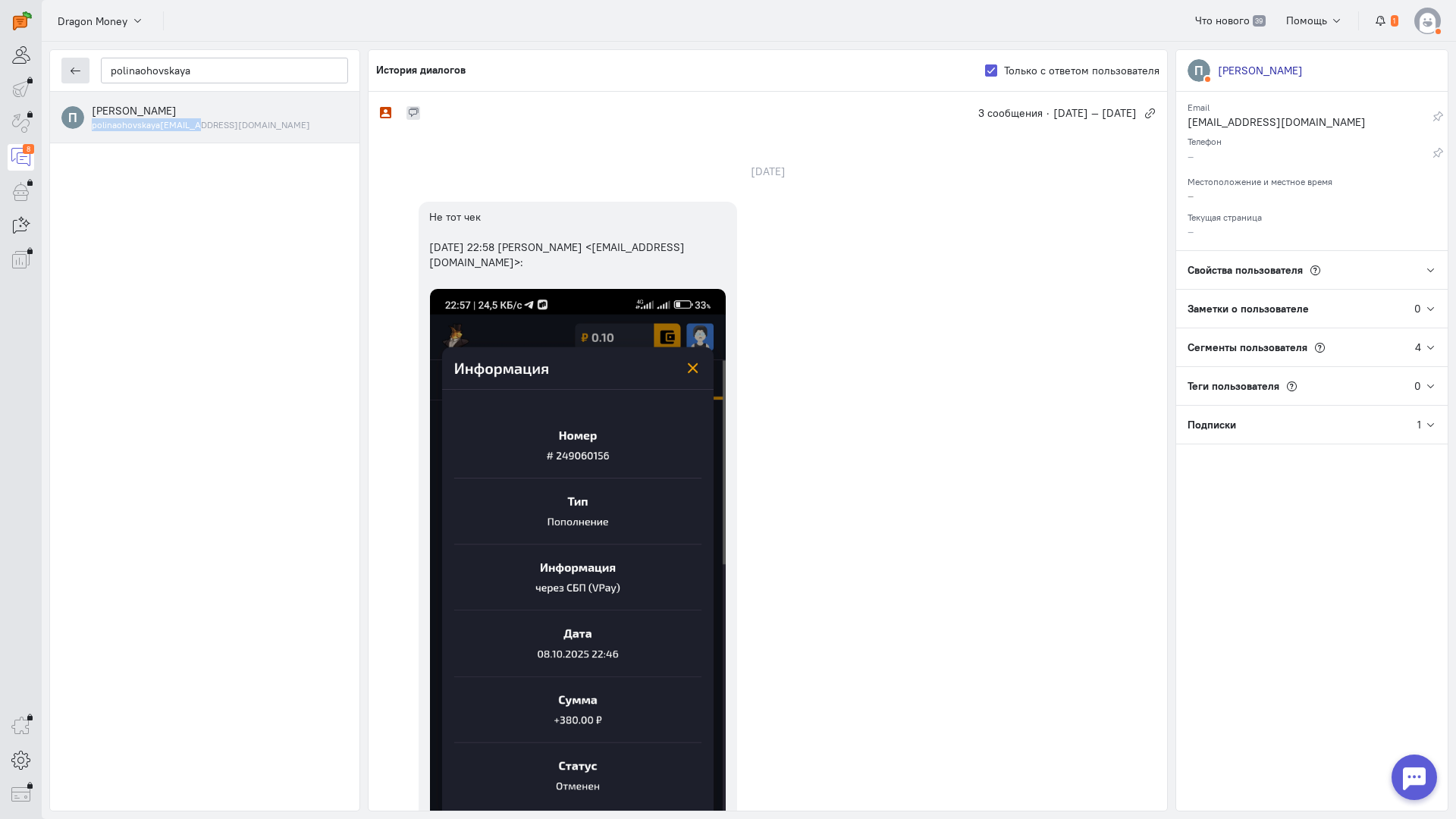
click at [71, 72] on icon "button" at bounding box center [75, 70] width 11 height 11
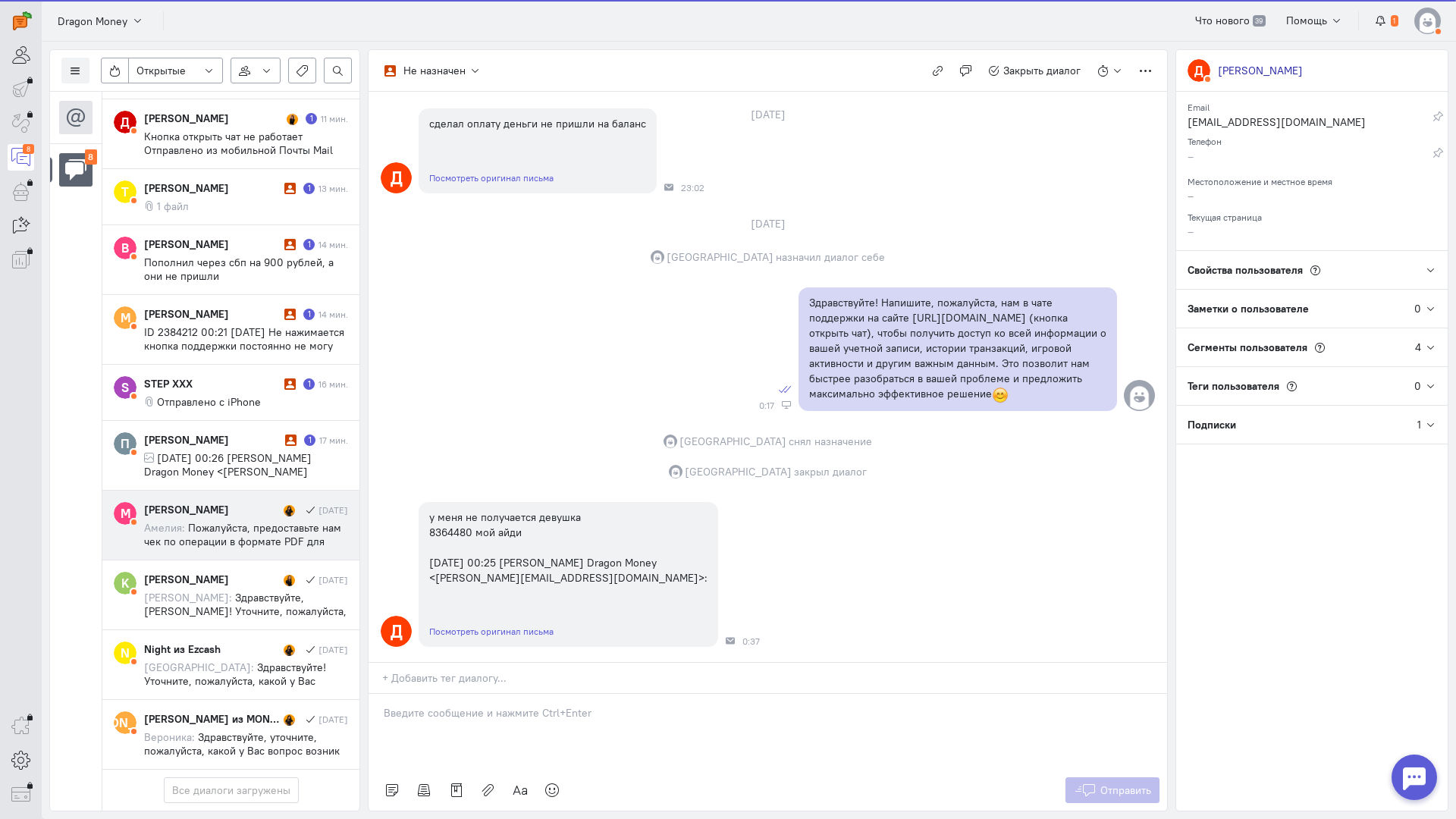
scroll to position [291, 0]
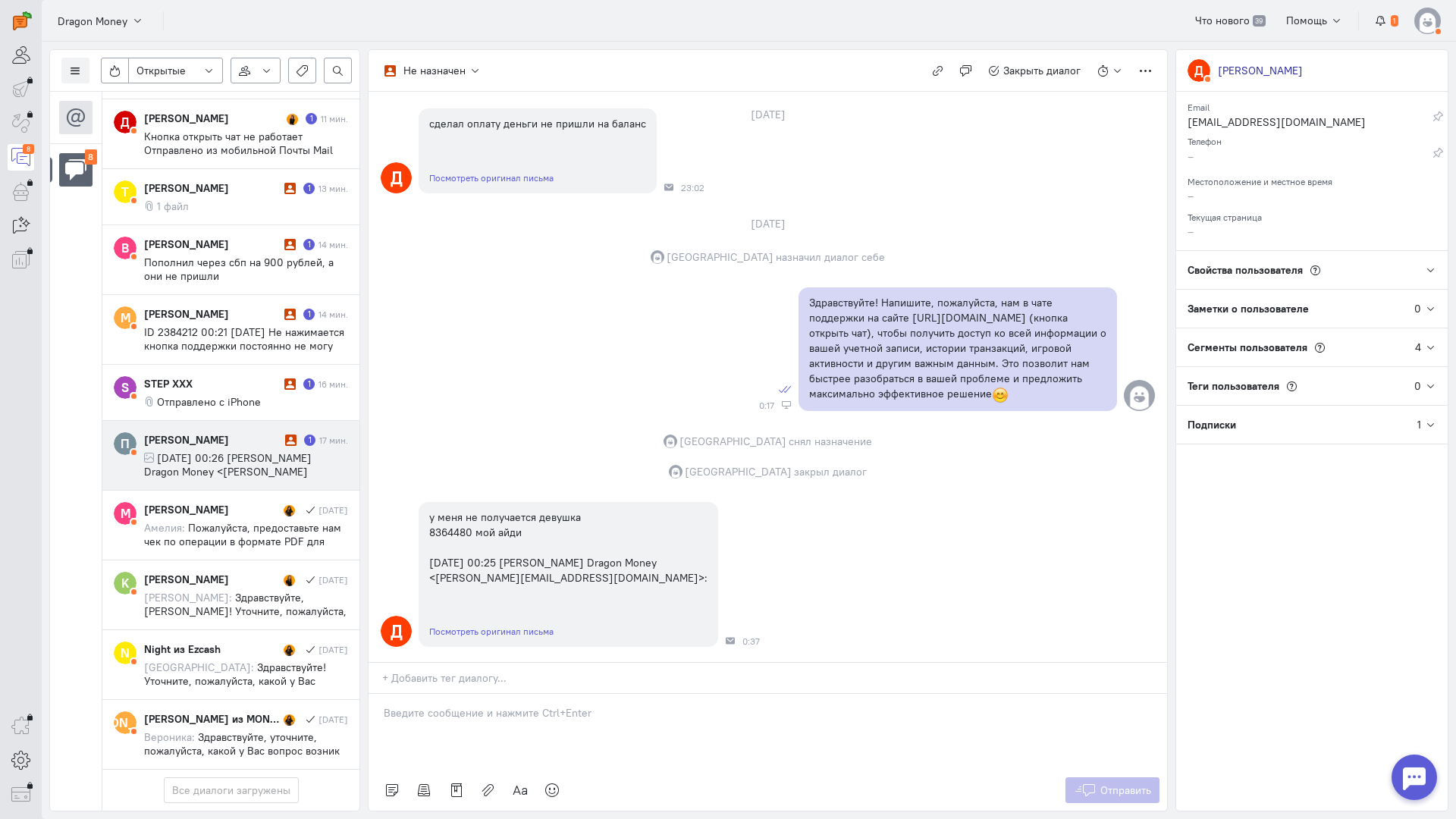
click at [248, 432] on div "[PERSON_NAME]" at bounding box center [212, 440] width 137 height 15
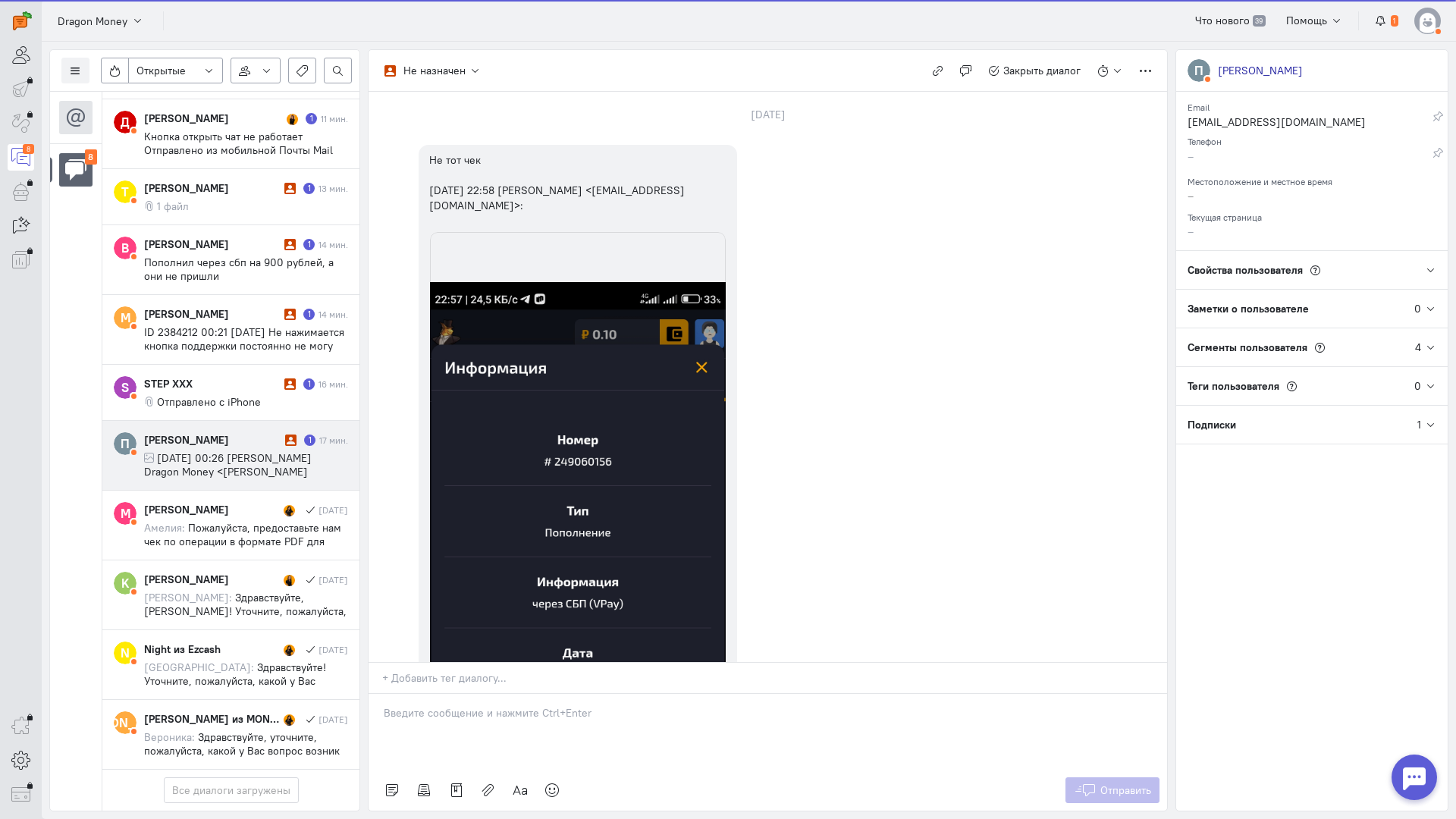
scroll to position [836, 0]
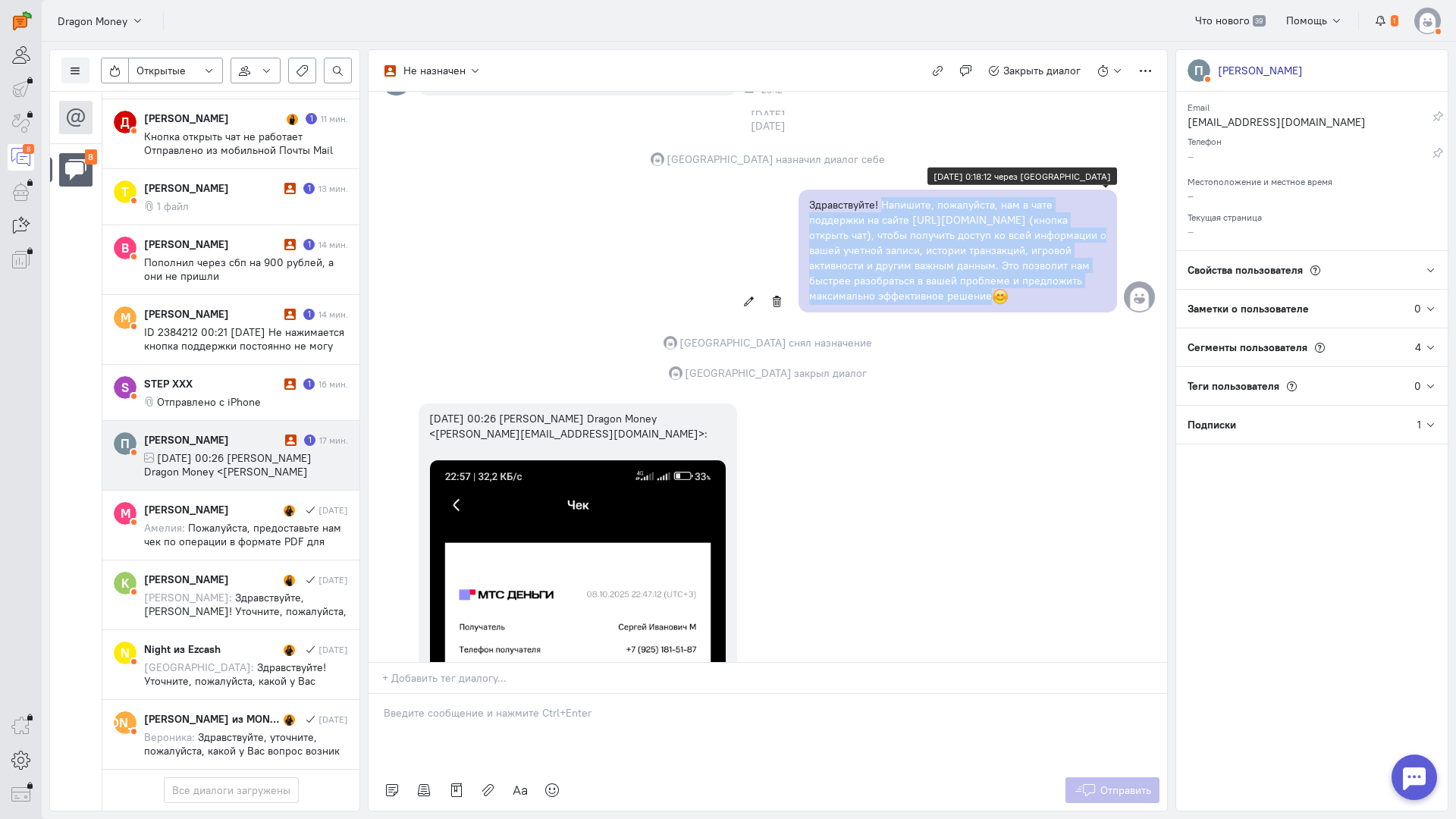
drag, startPoint x: 1019, startPoint y: 296, endPoint x: 878, endPoint y: 208, distance: 166.2
click at [878, 208] on p "Здравствуйте! Напишите, пожалуйста, нам в чате поддержки на сайте [URL][DOMAIN_…" at bounding box center [958, 251] width 297 height 109
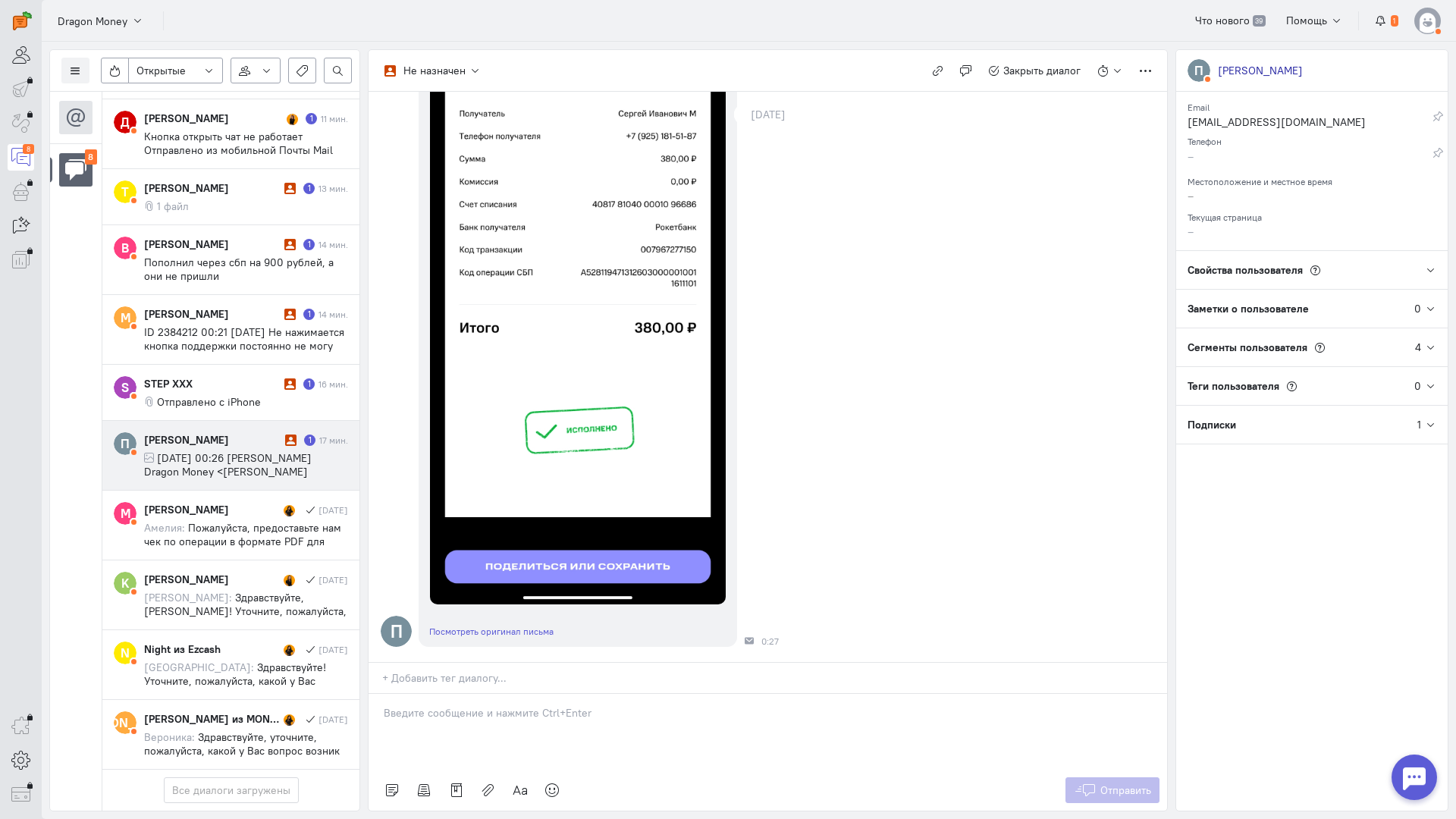
scroll to position [1443, 0]
click at [521, 705] on p at bounding box center [768, 712] width 768 height 15
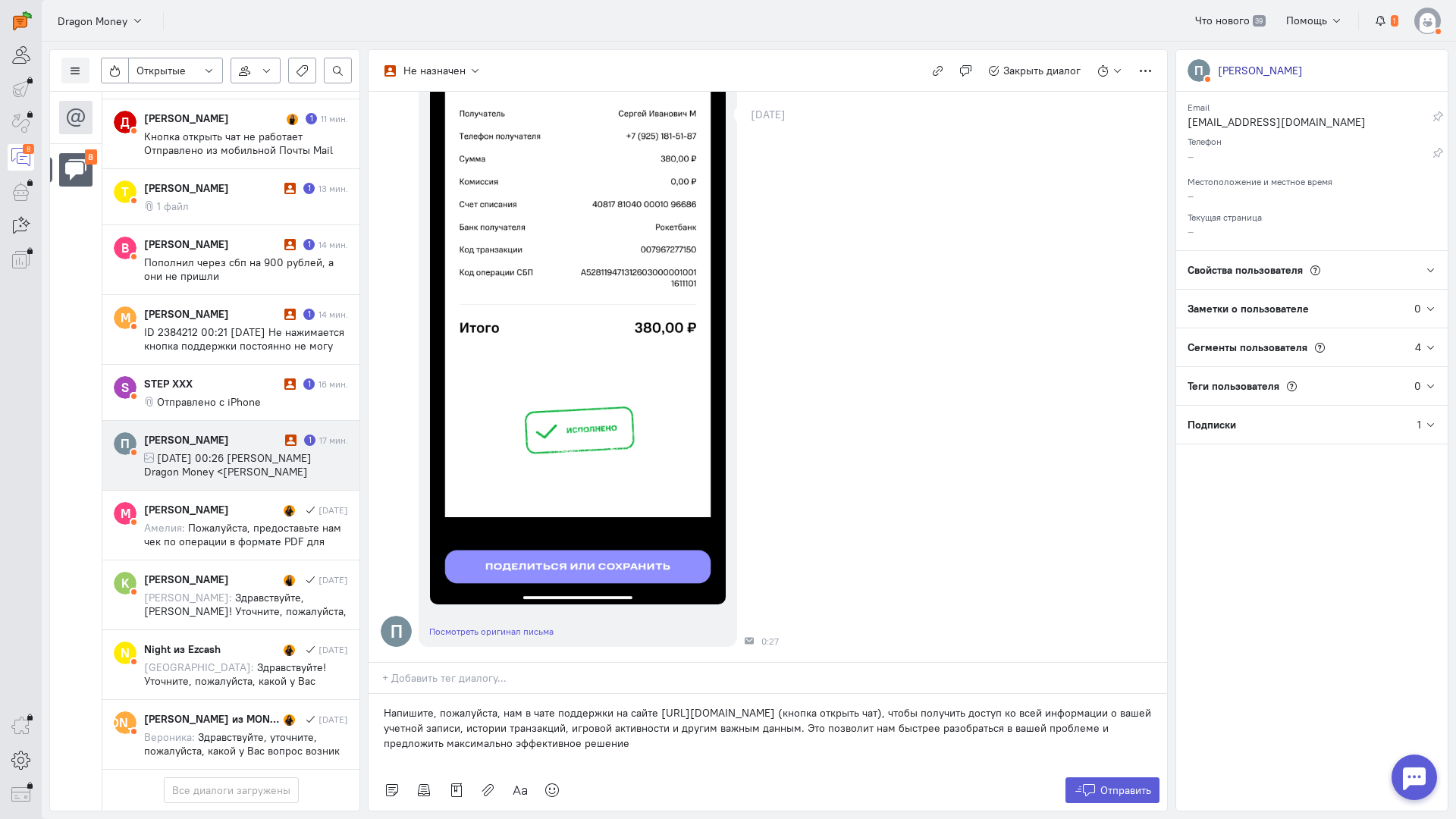
drag, startPoint x: 677, startPoint y: 656, endPoint x: 772, endPoint y: 620, distance: 101.6
click at [772, 705] on p "Напишите, пожалуйста, нам в чате поддержки на сайте [URL][DOMAIN_NAME] (кнопка …" at bounding box center [768, 728] width 768 height 46
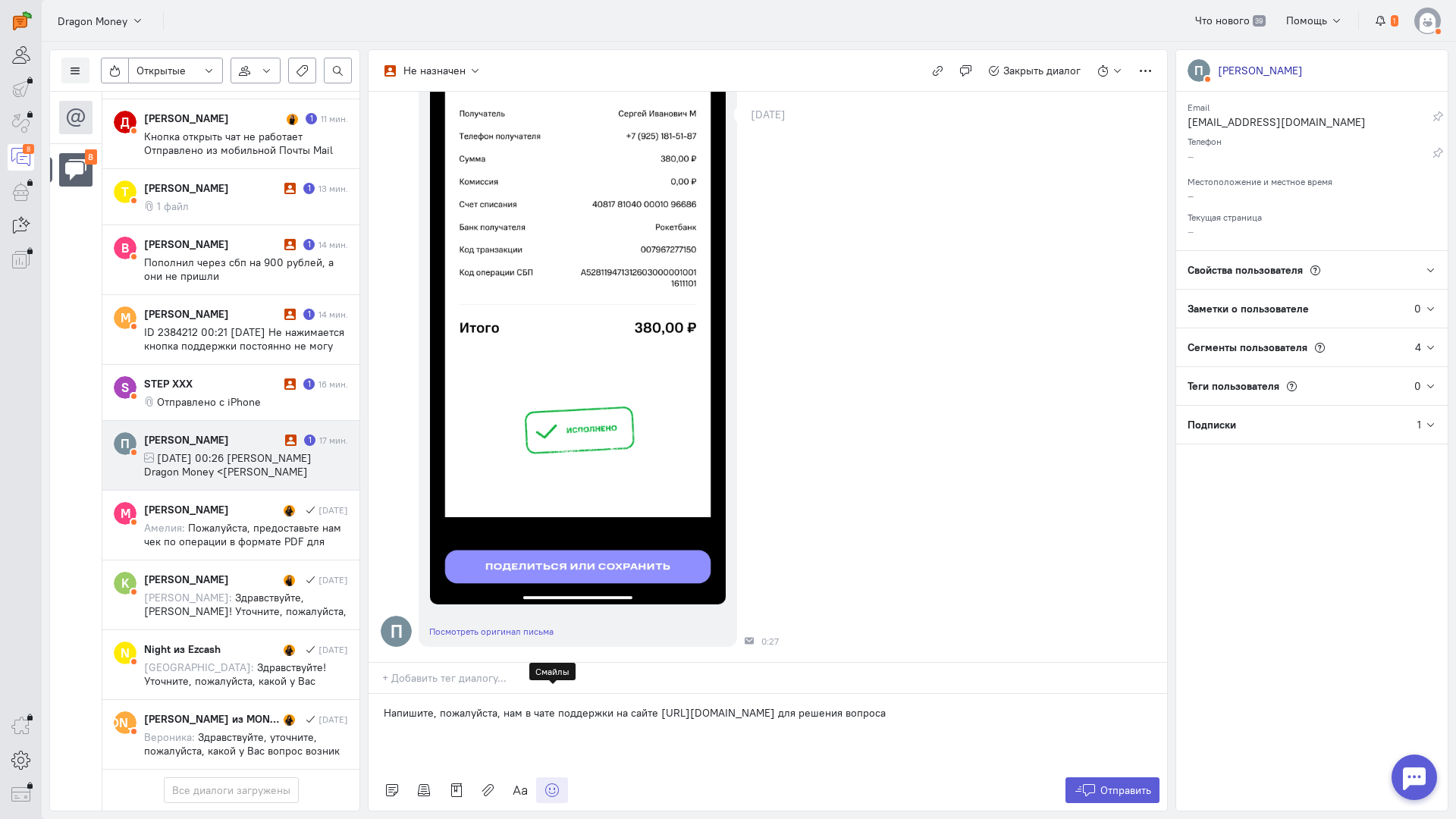
click at [555, 782] on icon at bounding box center [553, 789] width 15 height 15
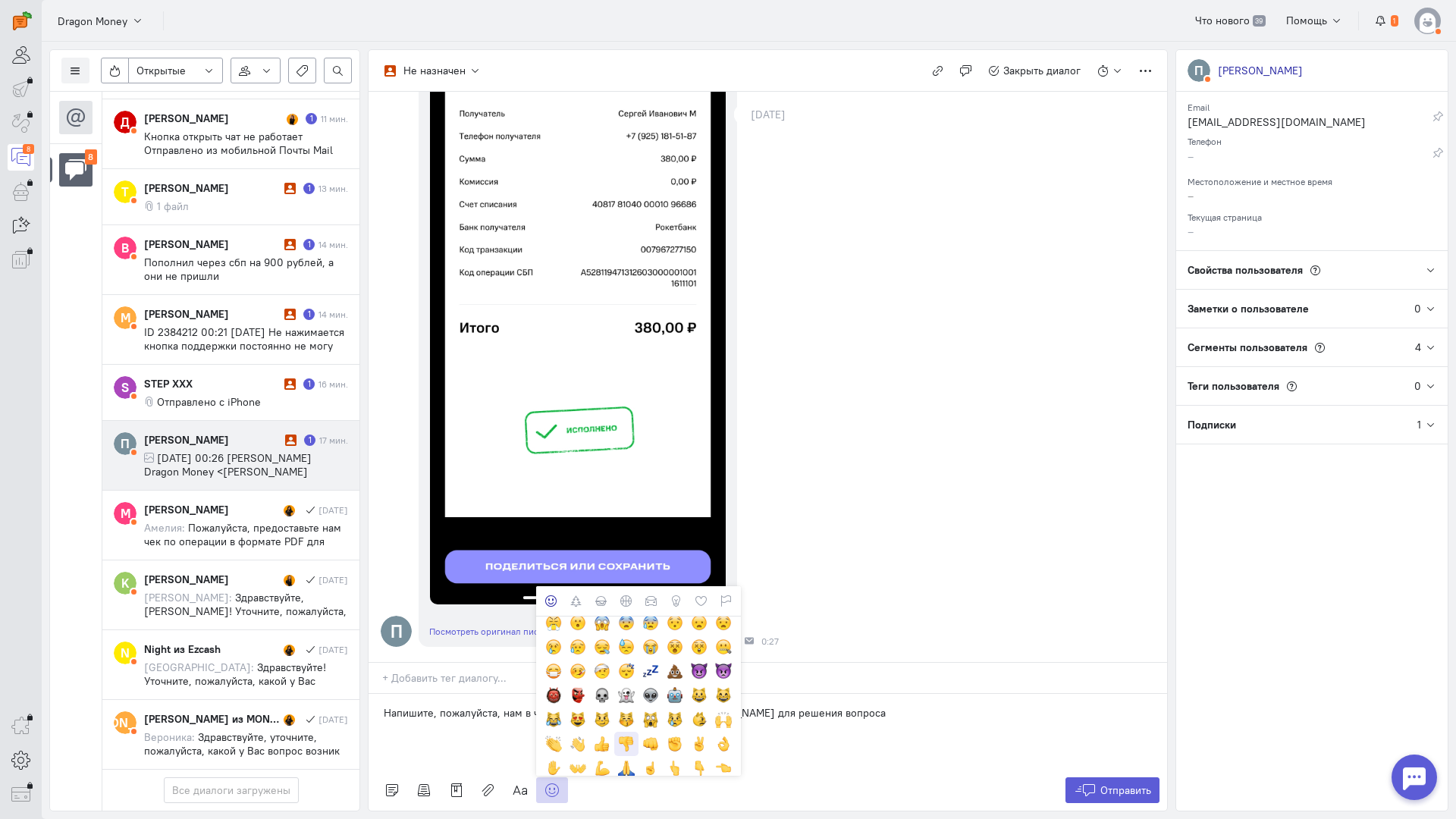
scroll to position [228, 0]
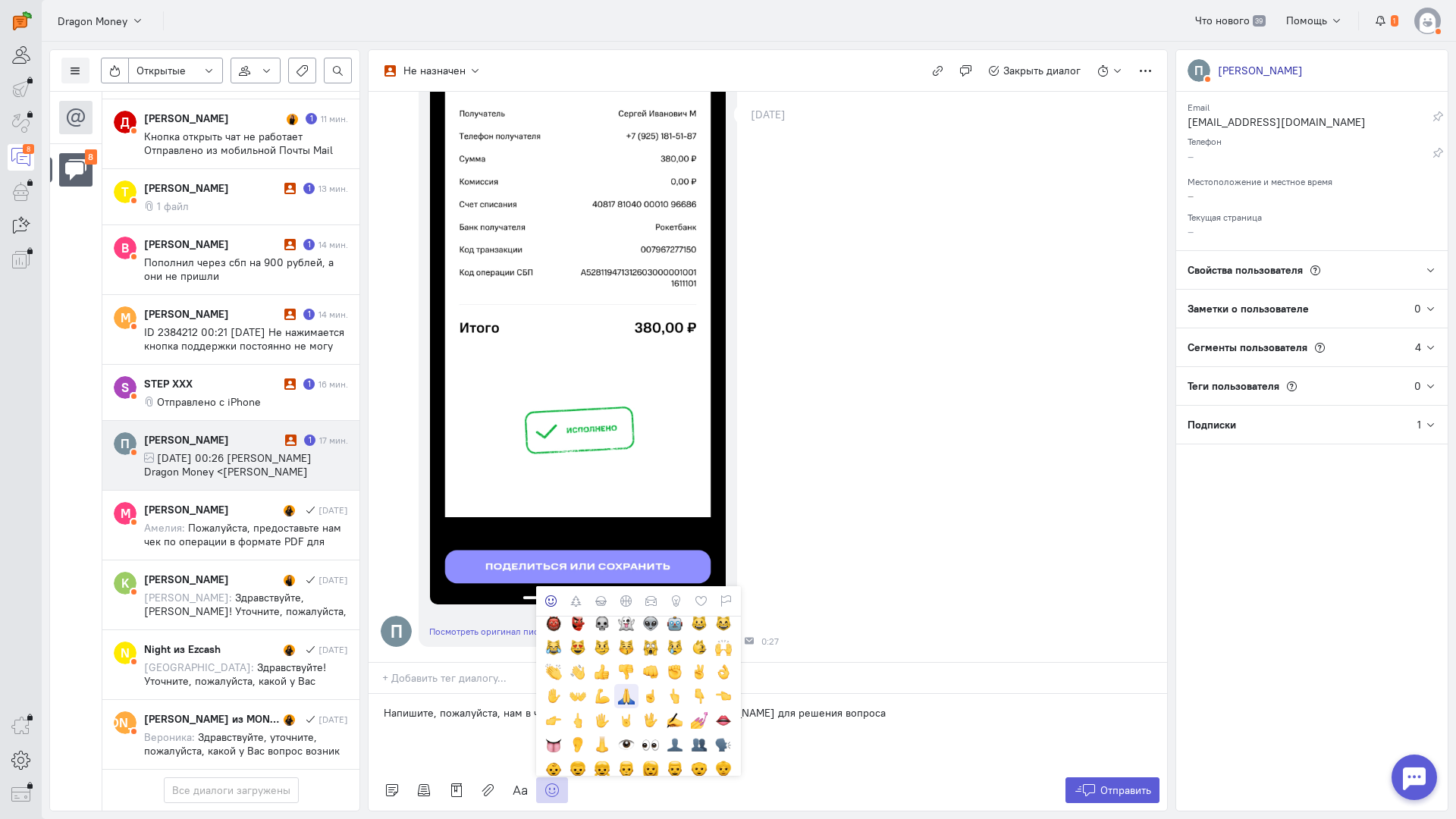
click at [631, 688] on div at bounding box center [627, 696] width 17 height 17
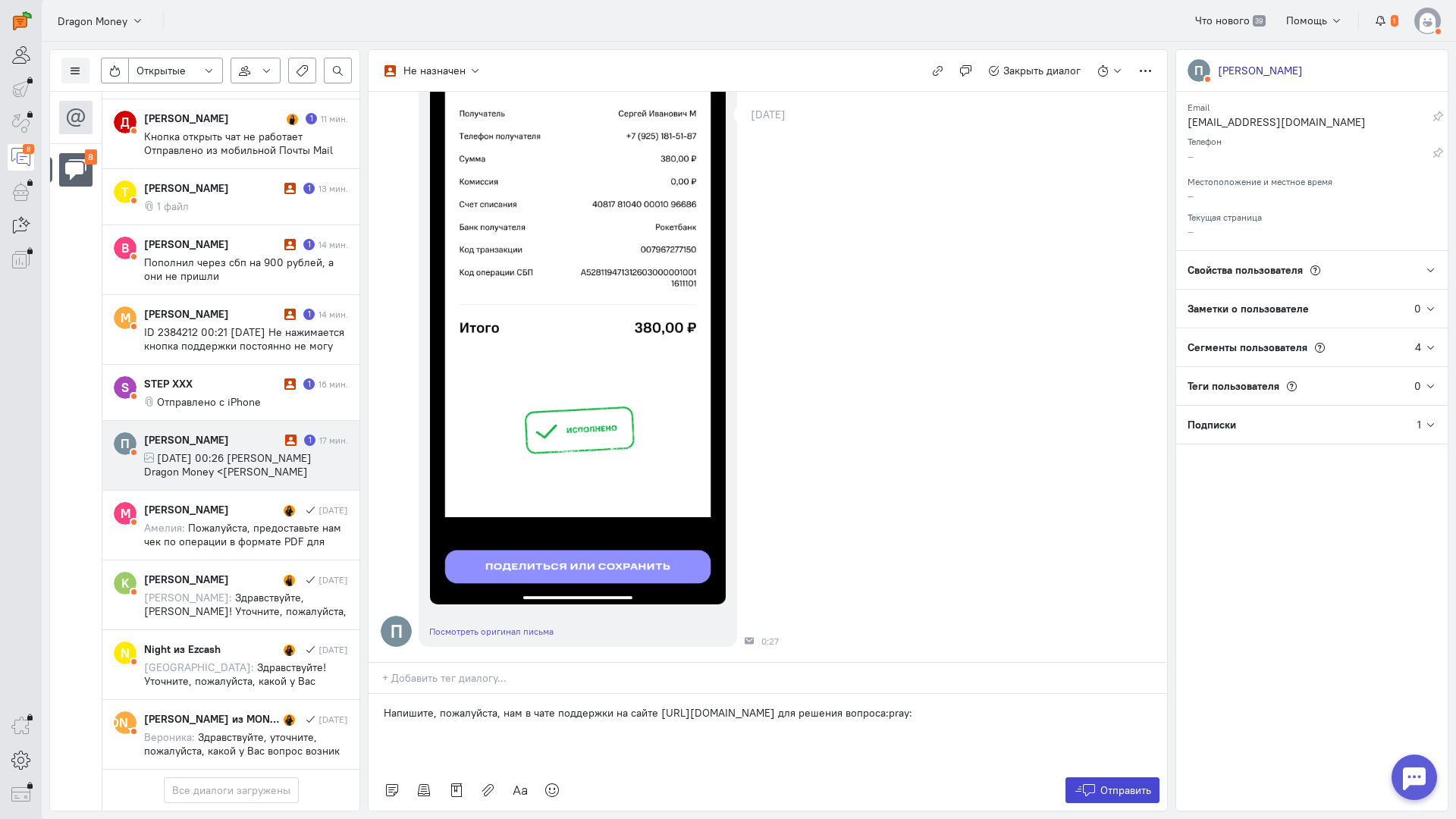
click at [1118, 783] on span "Отправить" at bounding box center [1125, 789] width 51 height 13
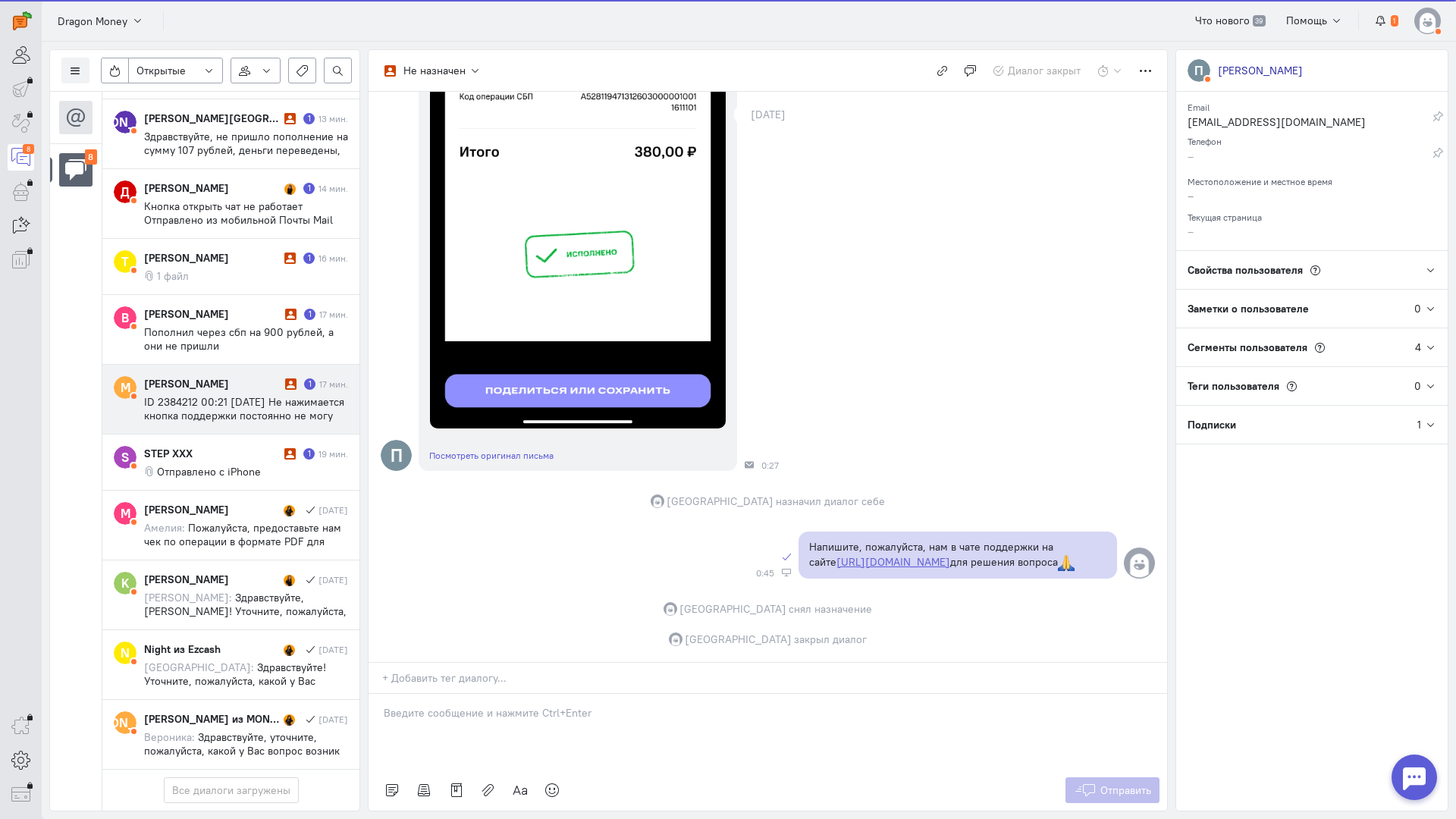
scroll to position [291, 0]
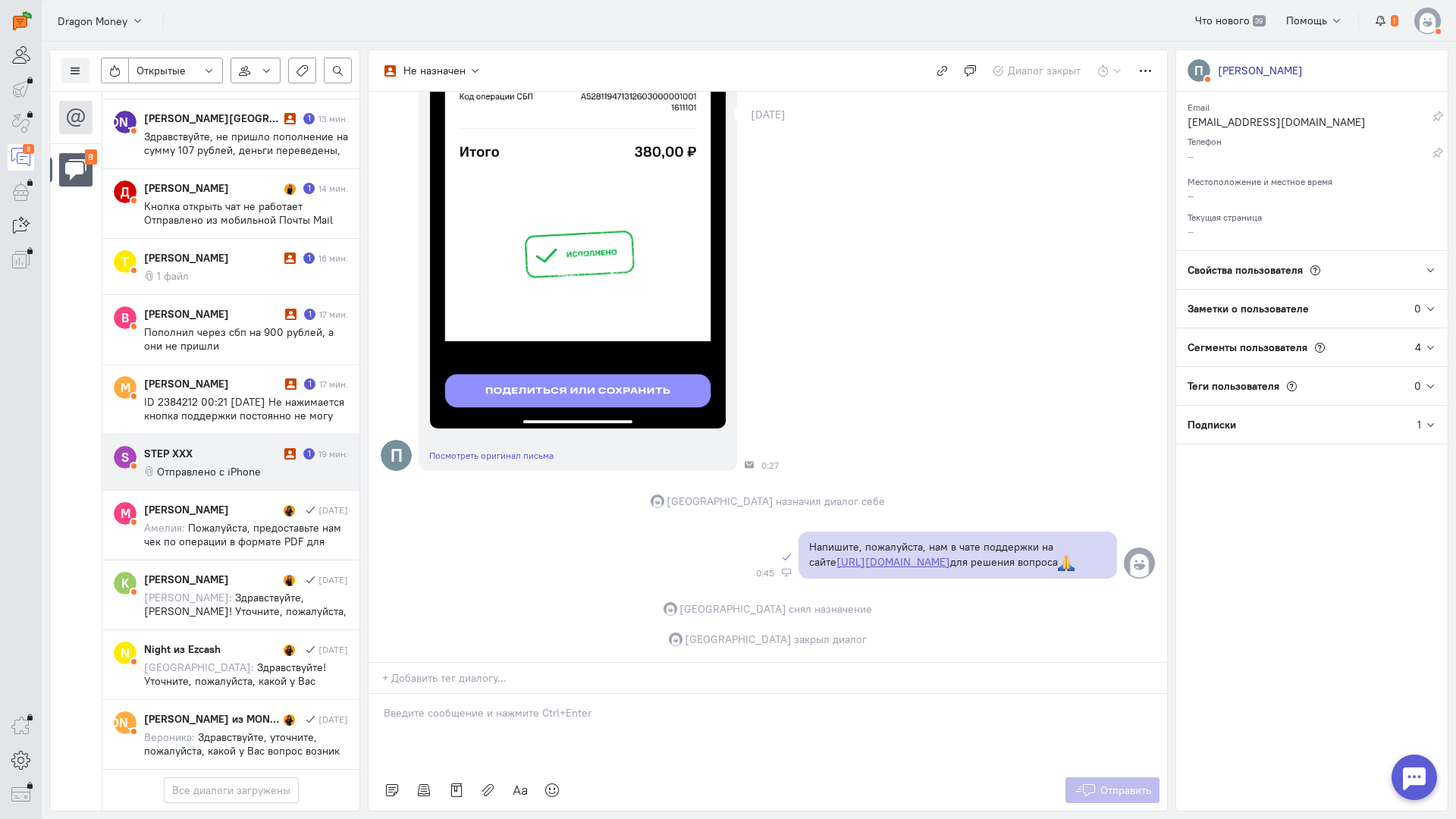
click at [244, 434] on cq-conversation-card "S STEP XXX 1 19 мин. Отправлено с iPhone" at bounding box center [231, 462] width 257 height 56
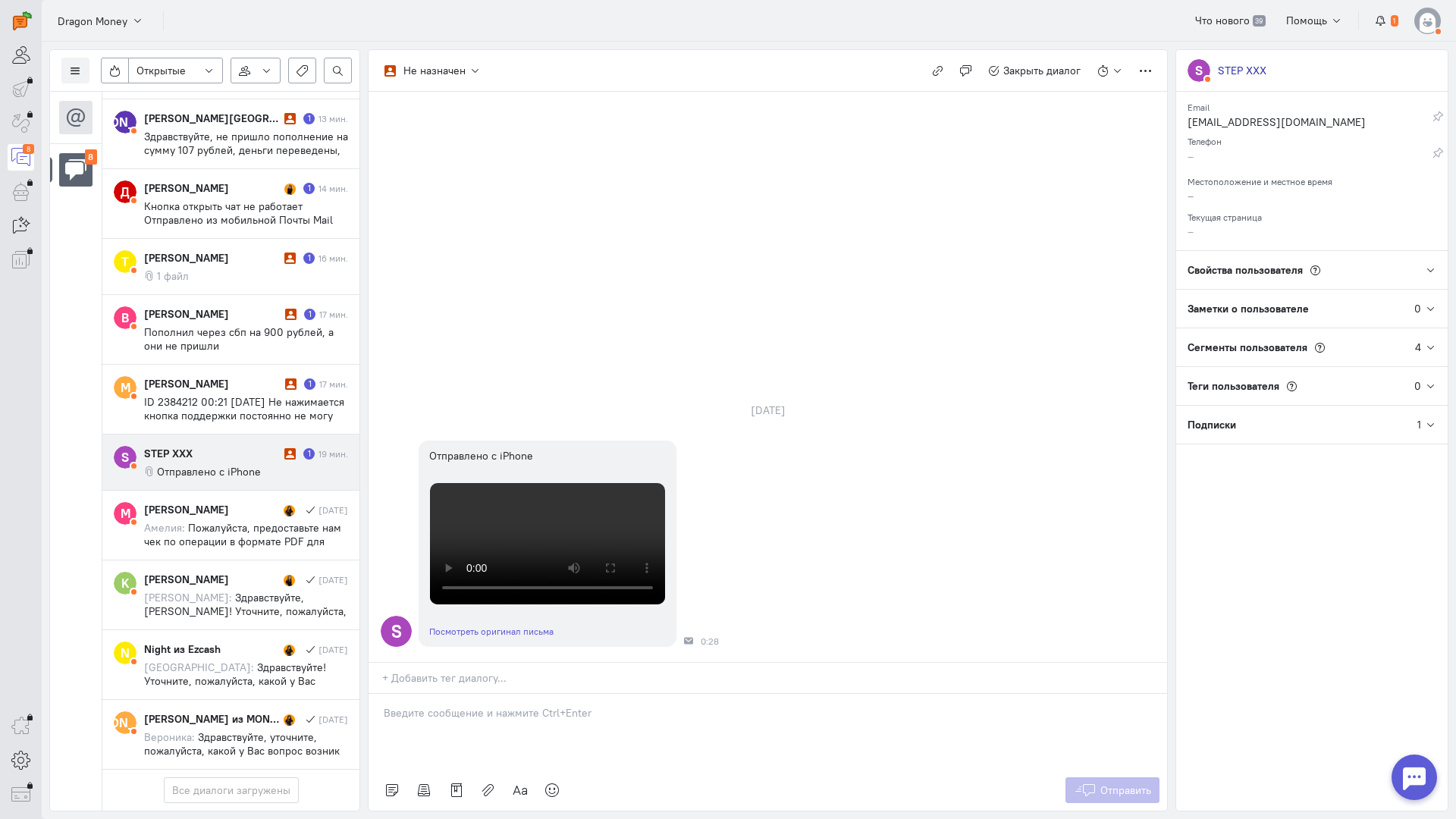
drag, startPoint x: 448, startPoint y: 618, endPoint x: 434, endPoint y: 617, distance: 14.0
click at [444, 705] on p at bounding box center [768, 712] width 768 height 15
click at [382, 693] on div "Здравствуйте! Благодарим Вас за обращение и предоставленную информацию:blush:" at bounding box center [768, 731] width 799 height 76
click at [1148, 777] on button "Отправить" at bounding box center [1113, 789] width 95 height 26
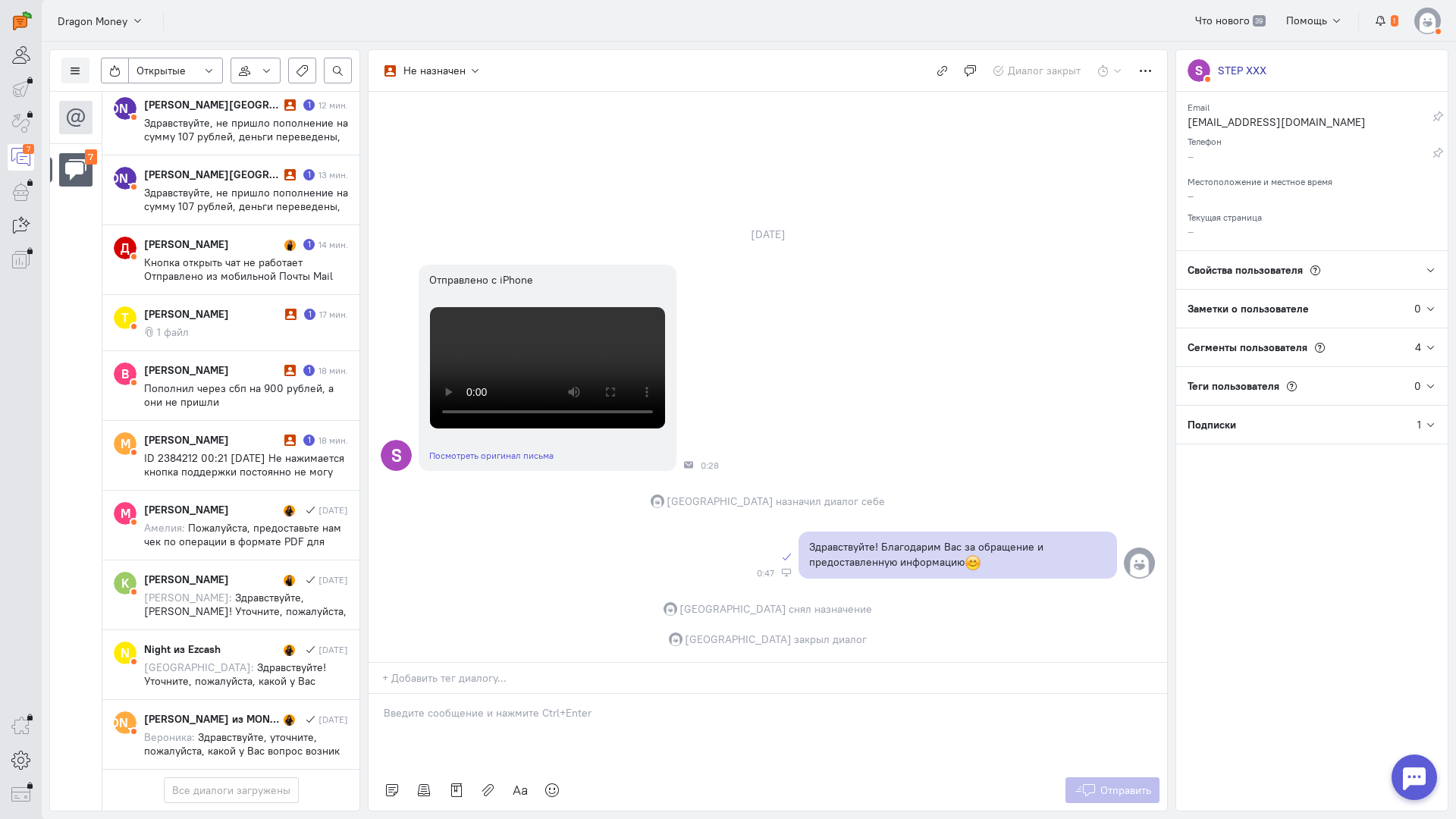
scroll to position [237, 0]
click at [224, 451] on span "ID 2384212 00:21 [DATE] Не нажимается кнопка поддержки постоянно не могу написа…" at bounding box center [245, 499] width 203 height 95
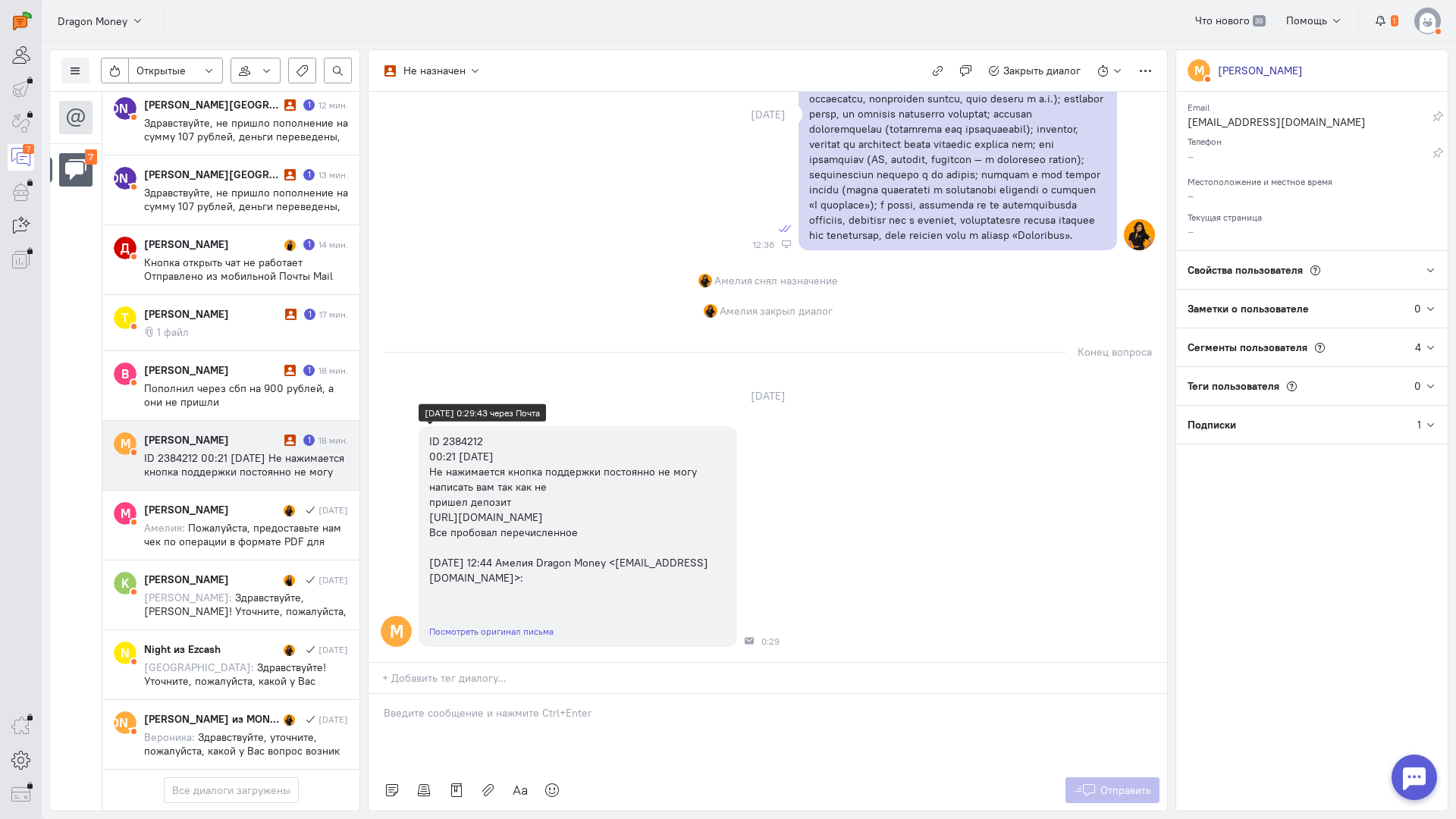
scroll to position [849, 0]
click at [476, 693] on div at bounding box center [768, 731] width 799 height 76
click at [381, 693] on div "Здравствуйте!" at bounding box center [768, 731] width 799 height 76
click at [499, 693] on div "Здравствуйте!" at bounding box center [768, 731] width 799 height 76
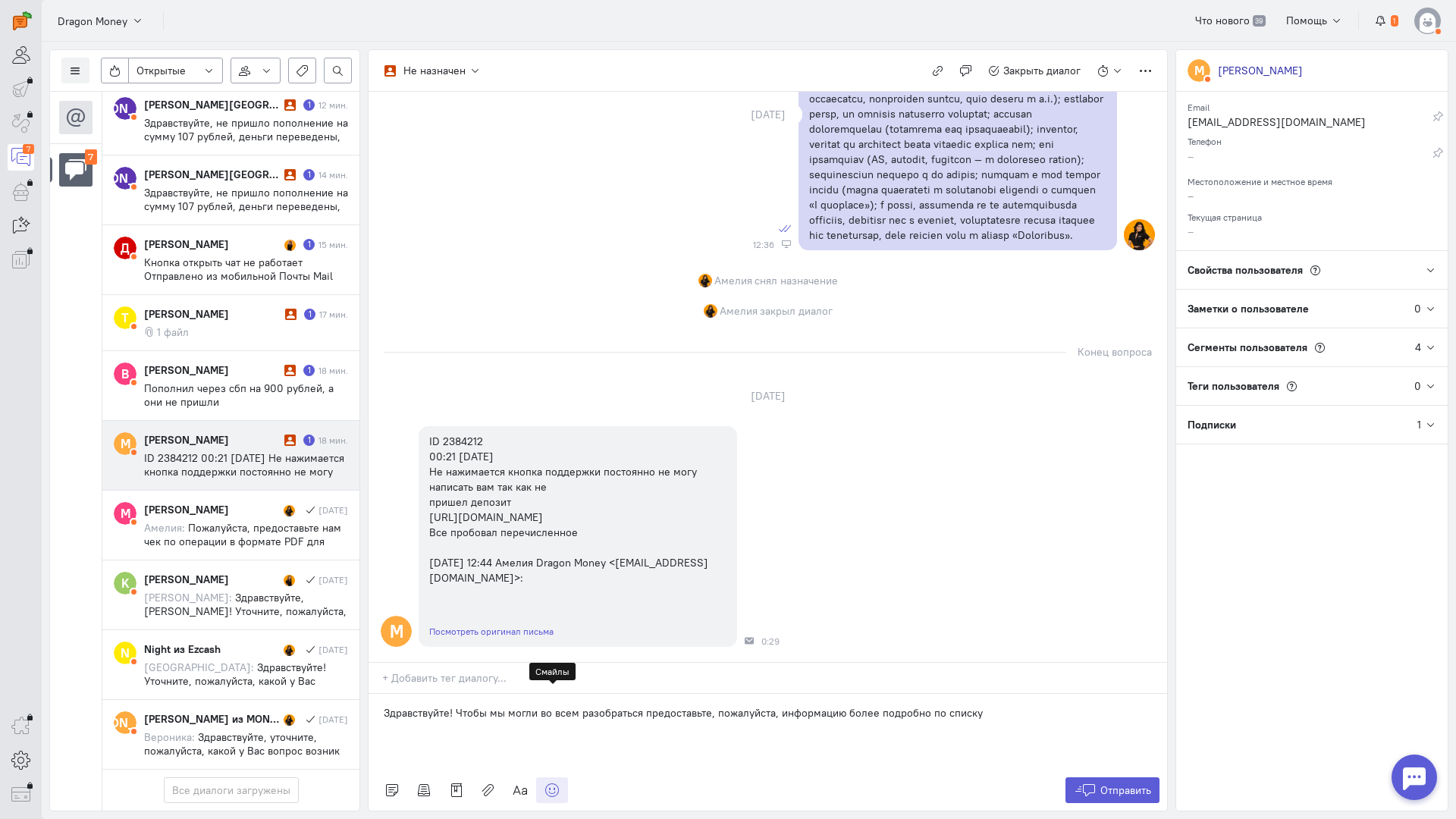
click at [549, 782] on icon at bounding box center [553, 789] width 15 height 15
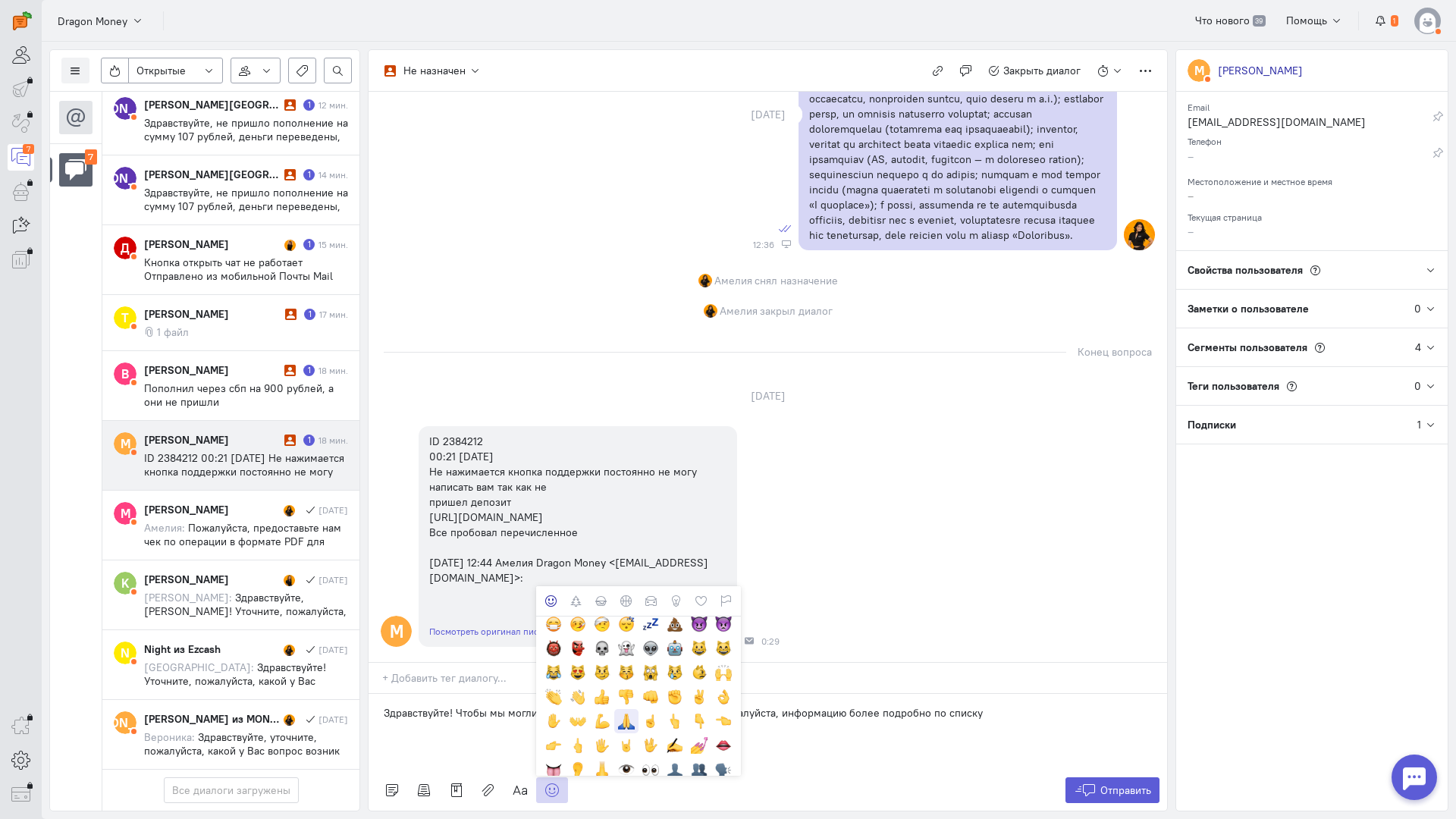
scroll to position [228, 0]
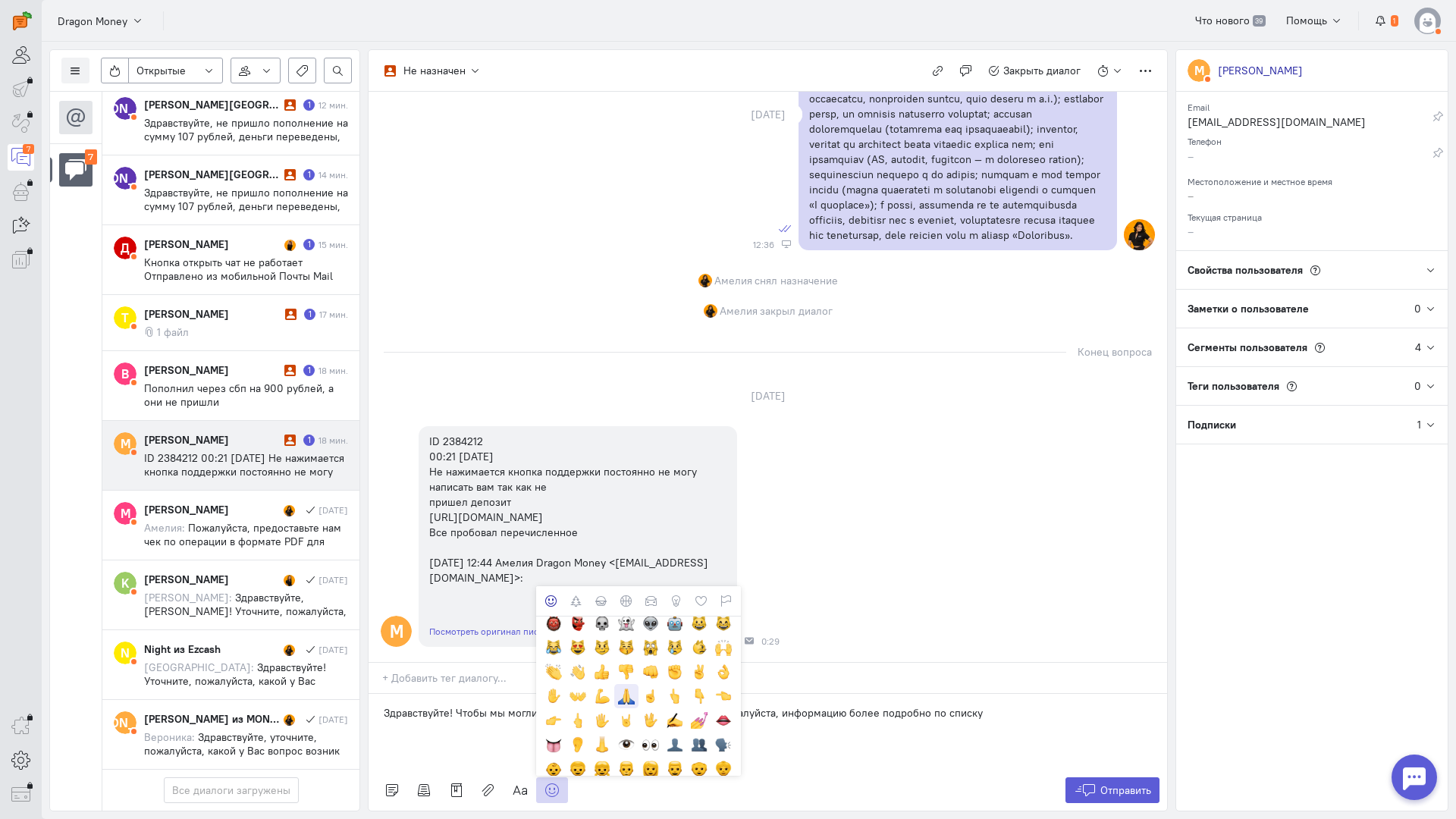
click at [624, 688] on div at bounding box center [627, 696] width 17 height 17
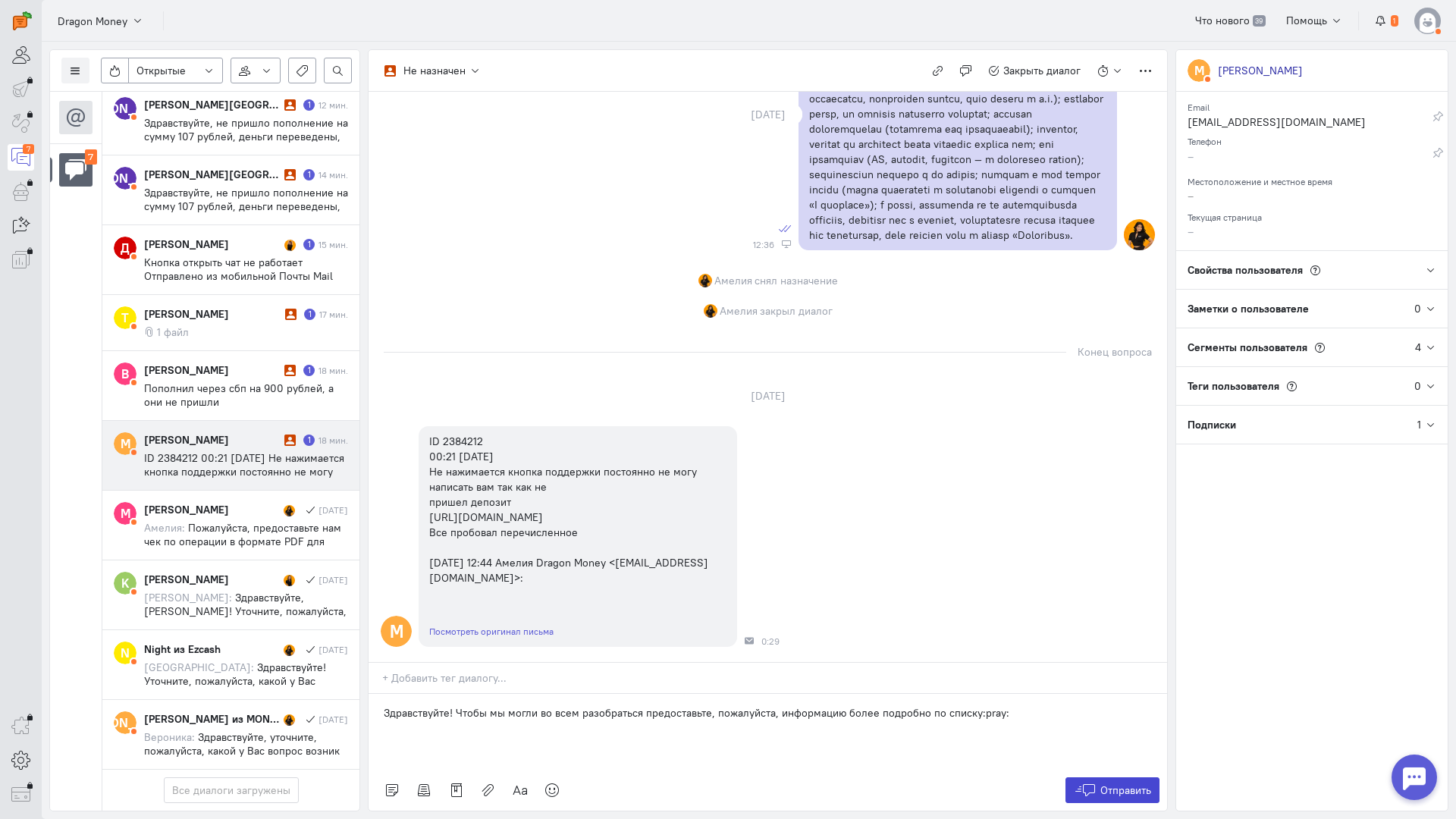
click at [1122, 777] on button "Отправить" at bounding box center [1113, 789] width 95 height 26
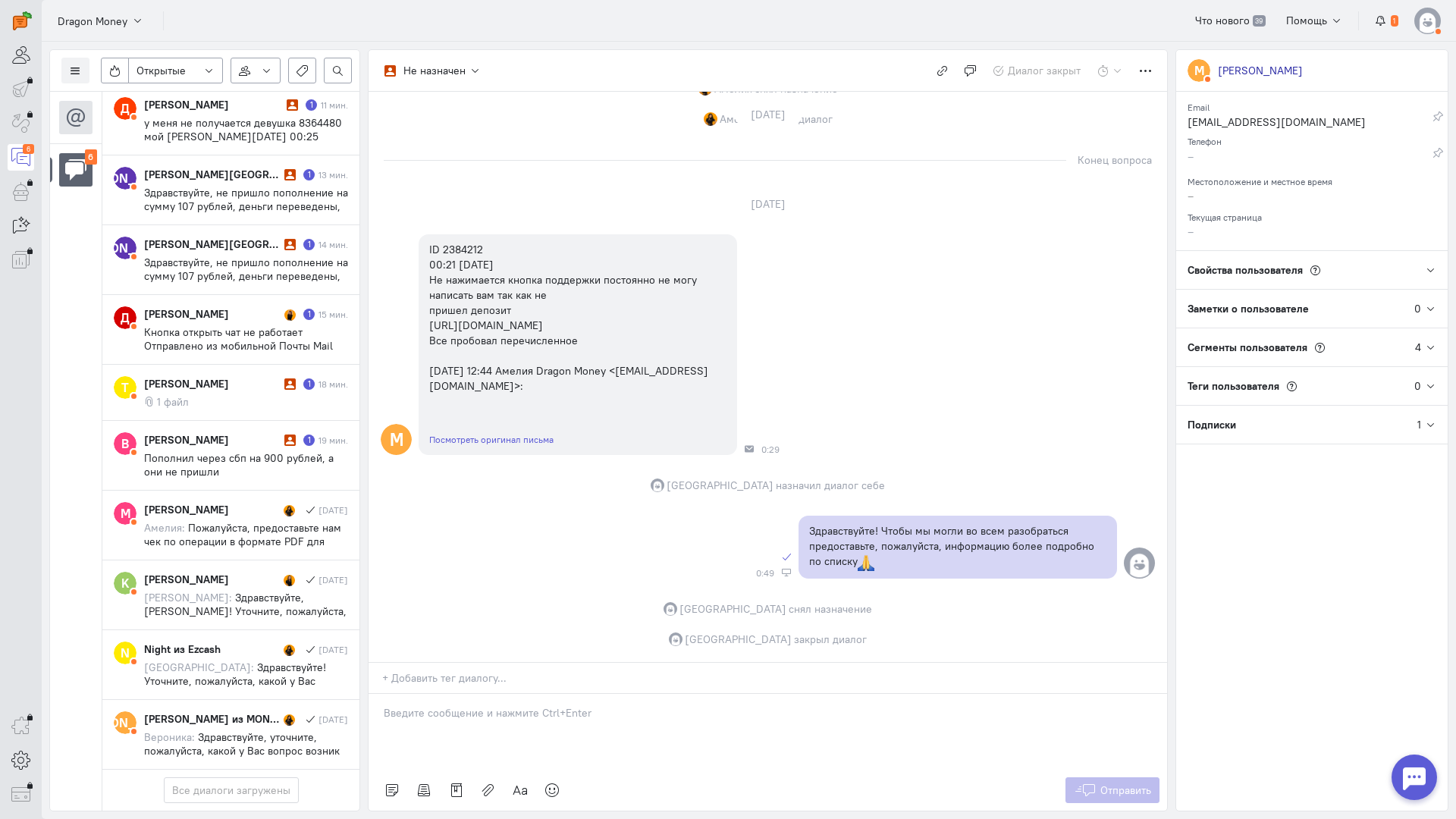
scroll to position [170, 0]
click at [259, 451] on cq-message "Пополнил через сбп на 900 рублей, а они не пришли" at bounding box center [246, 465] width 204 height 28
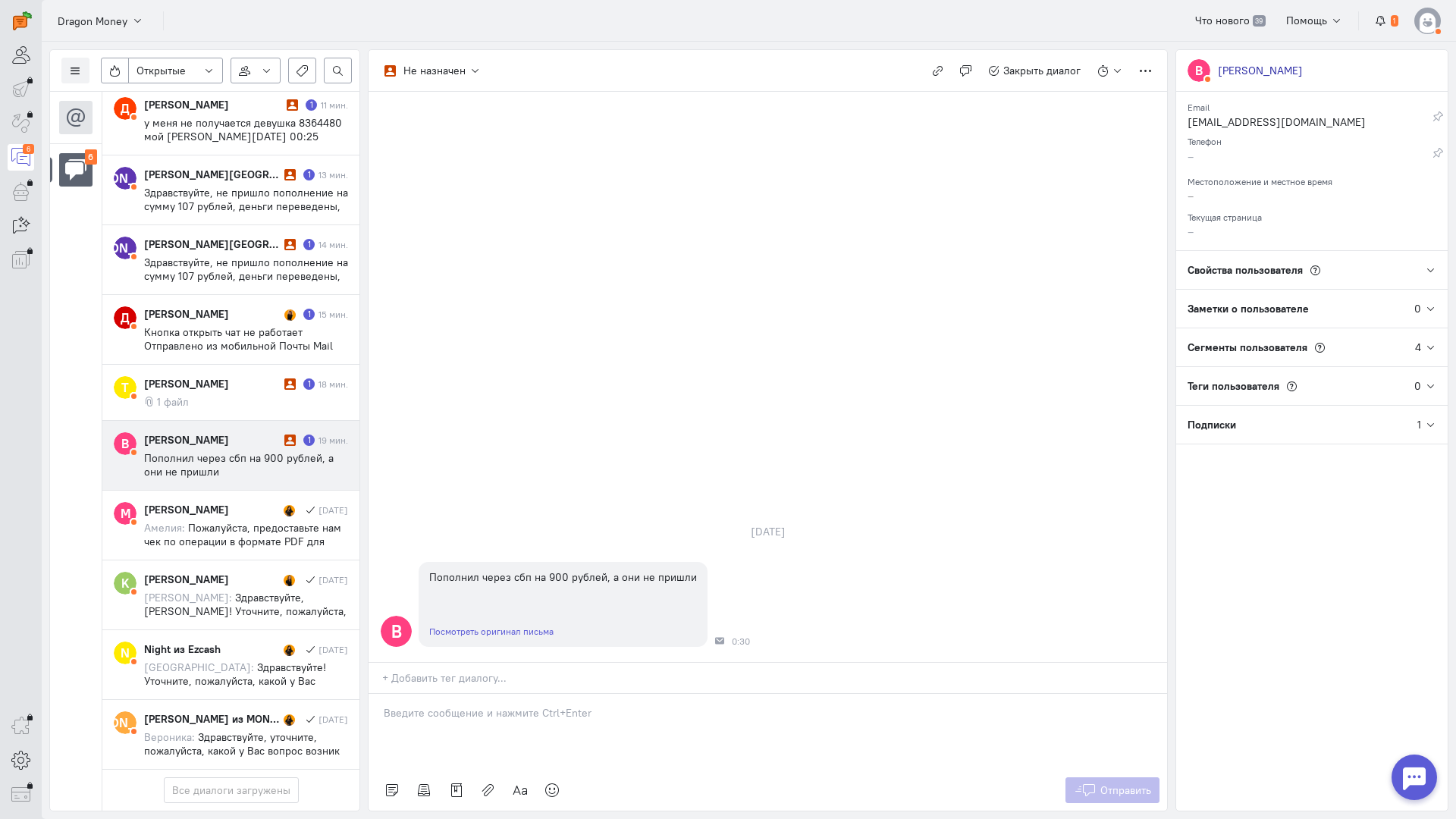
click at [551, 705] on p at bounding box center [768, 712] width 768 height 15
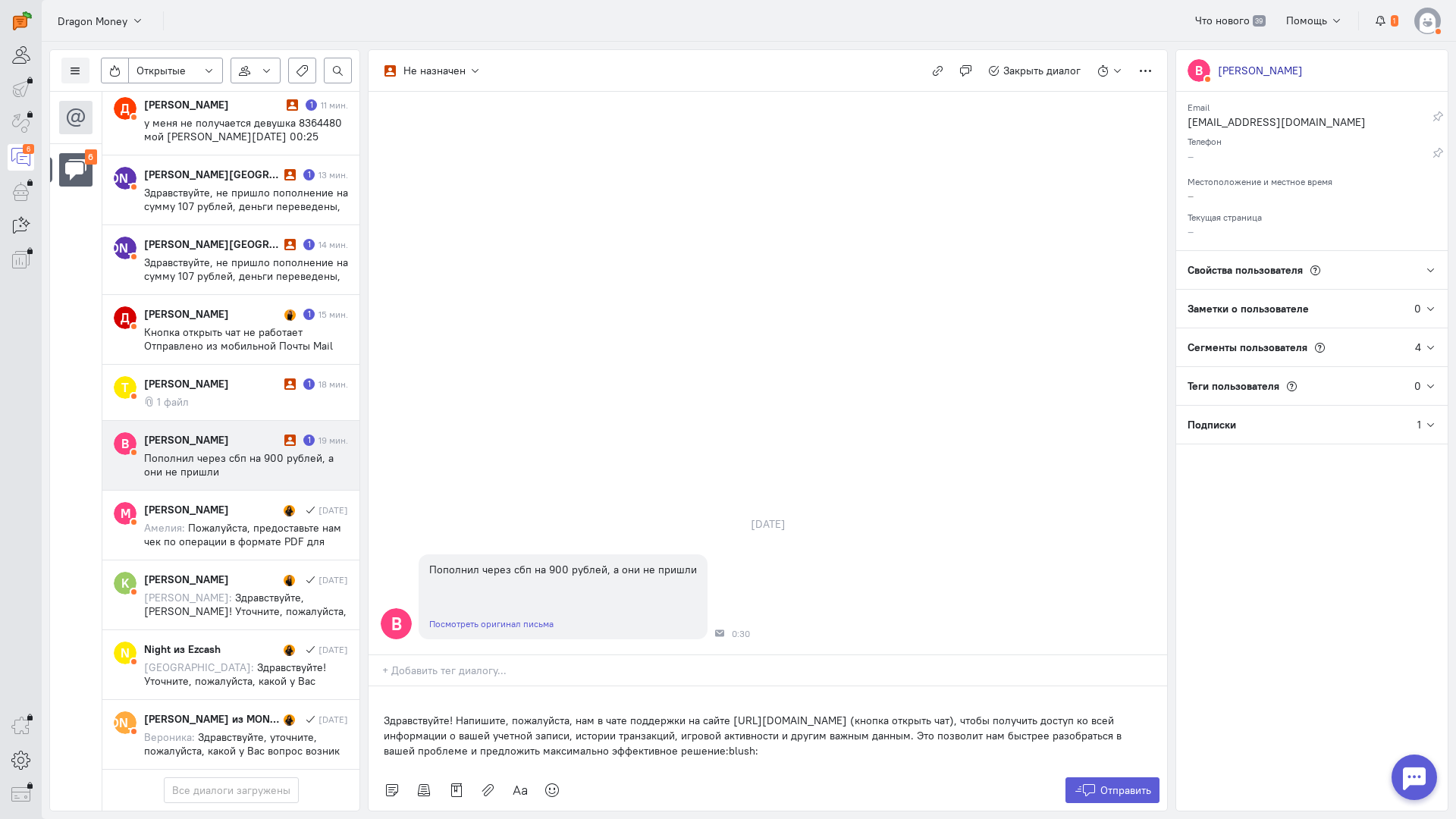
click at [377, 686] on div "Здравствуйте! Напишите, пожалуйста, нам в чате поддержки на сайте [URL][DOMAIN_…" at bounding box center [768, 728] width 799 height 84
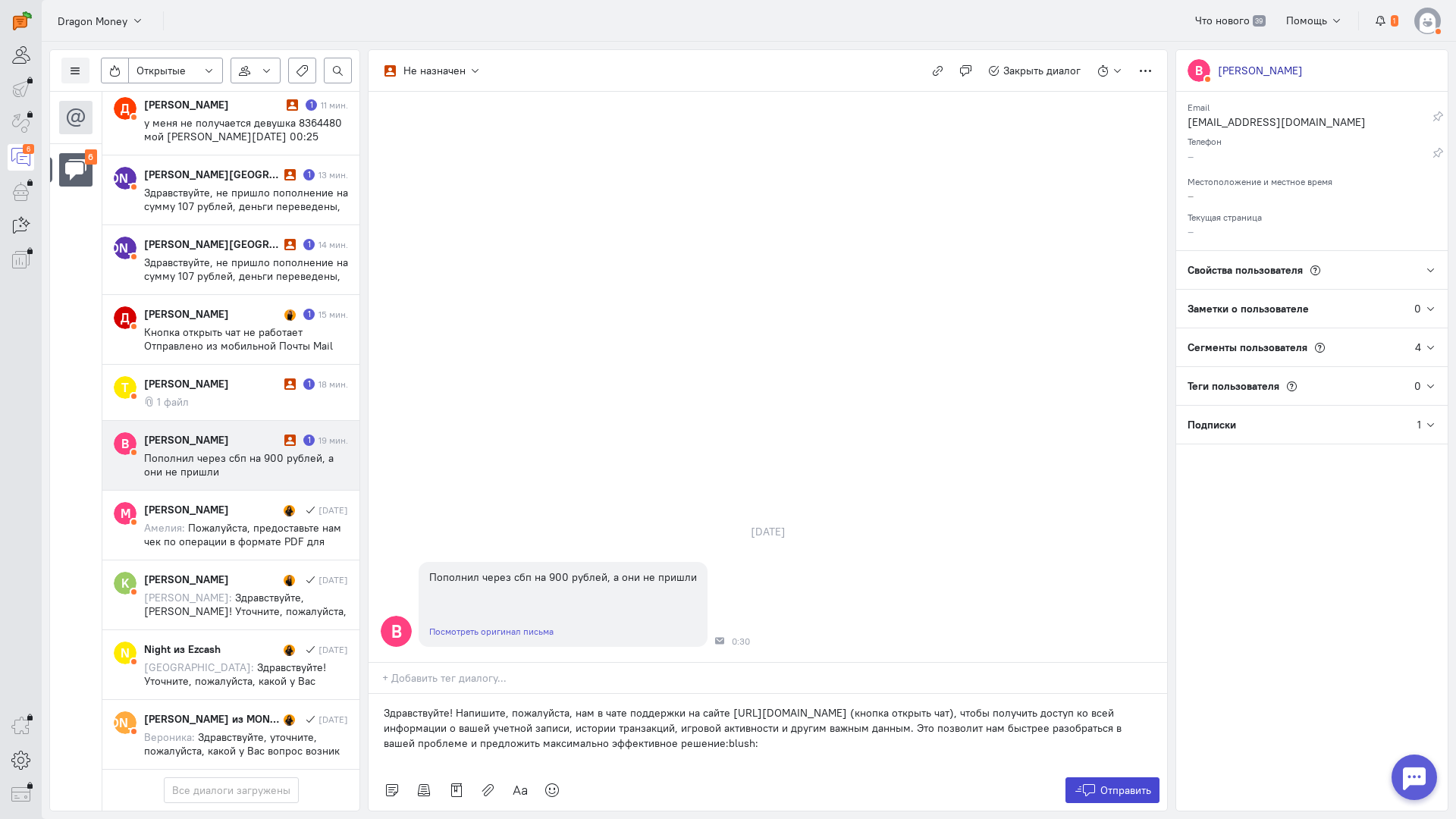
click at [1142, 783] on span "Отправить" at bounding box center [1125, 789] width 51 height 13
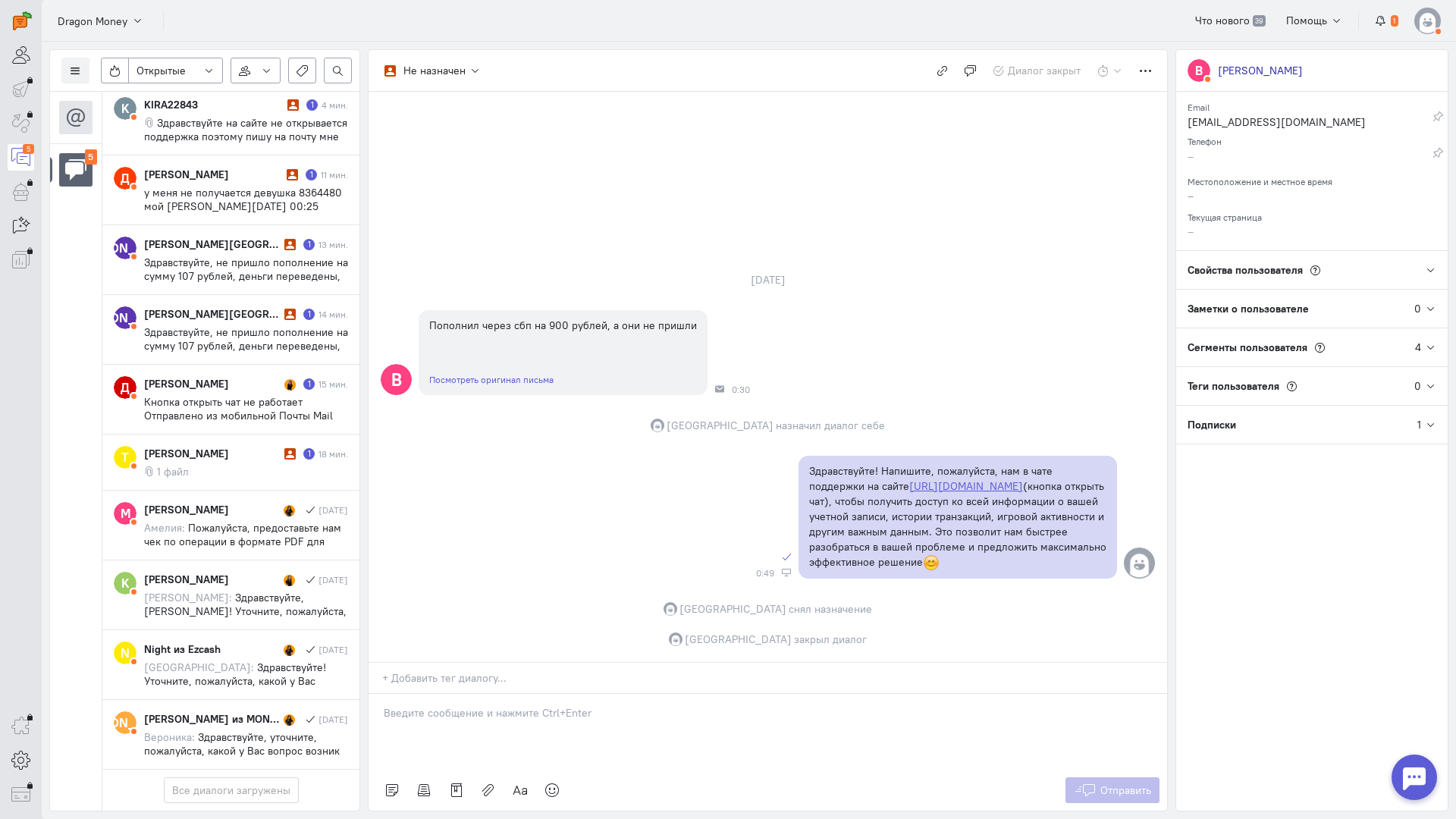
scroll to position [99, 0]
click at [222, 446] on div "[PERSON_NAME] 1 18 мин. 1 файл" at bounding box center [246, 462] width 204 height 32
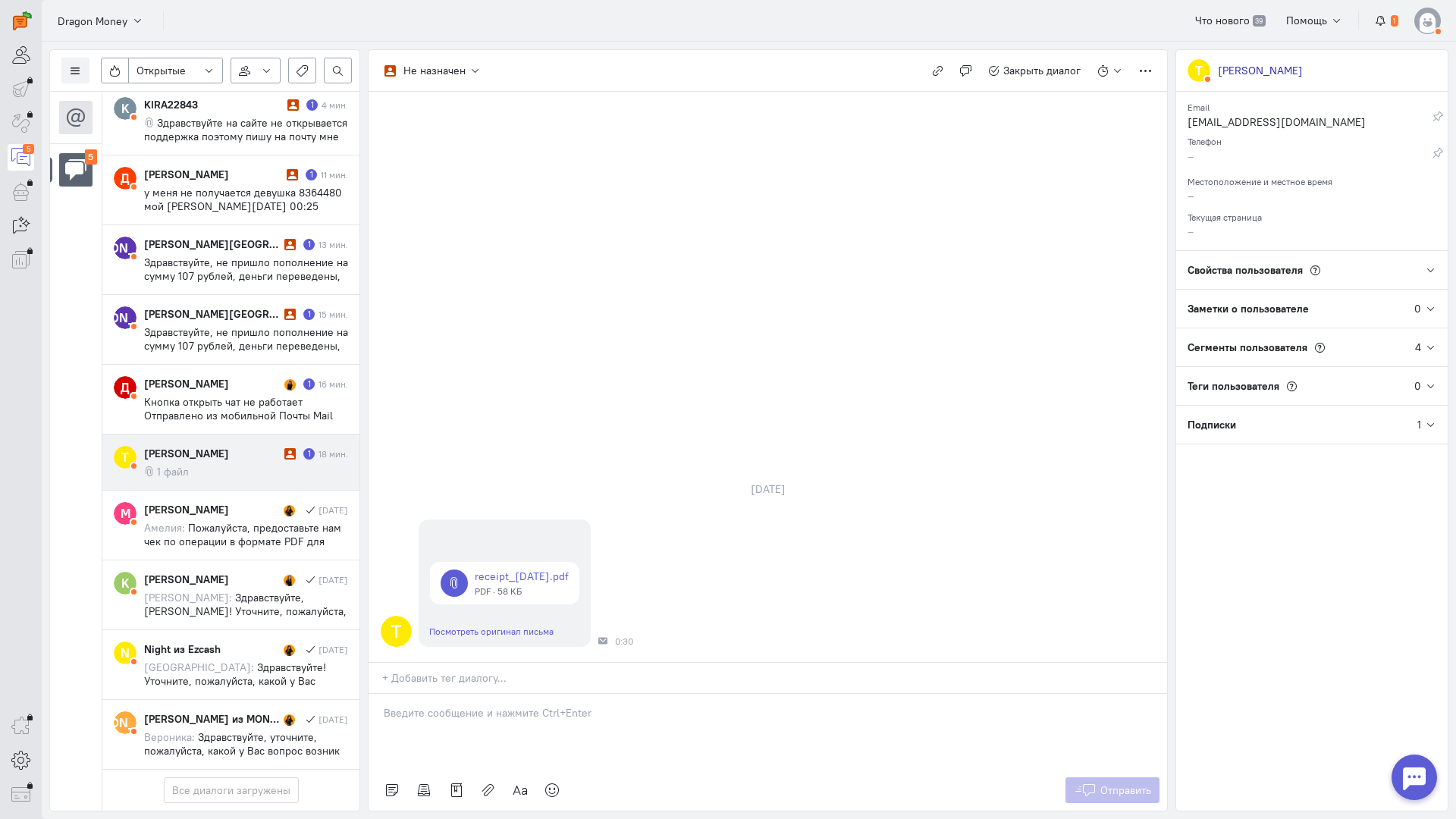
click at [515, 693] on div at bounding box center [768, 731] width 799 height 76
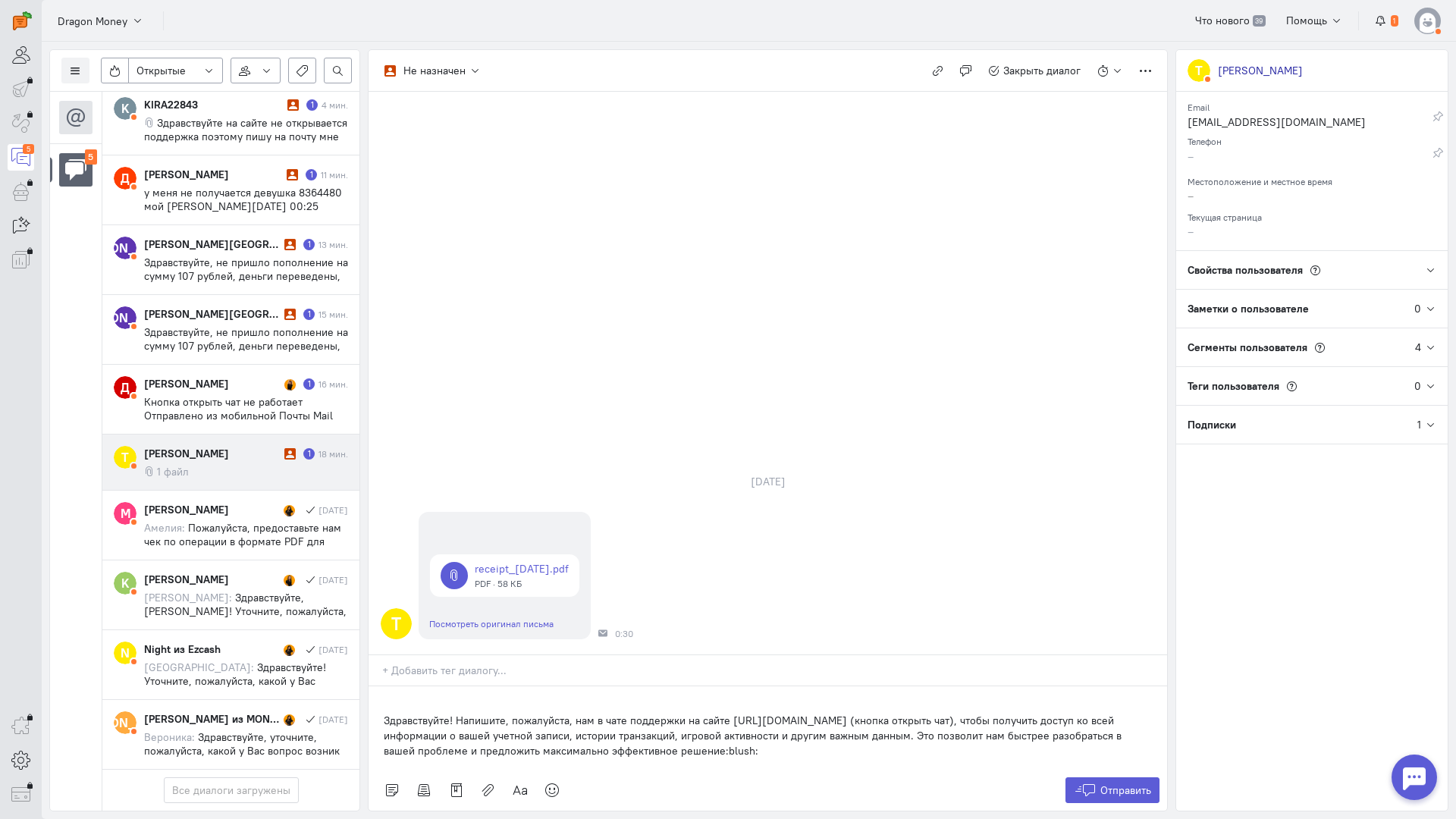
click at [375, 686] on div "Здравствуйте! Напишите, пожалуйста, нам в чате поддержки на сайте [URL][DOMAIN_…" at bounding box center [768, 728] width 799 height 84
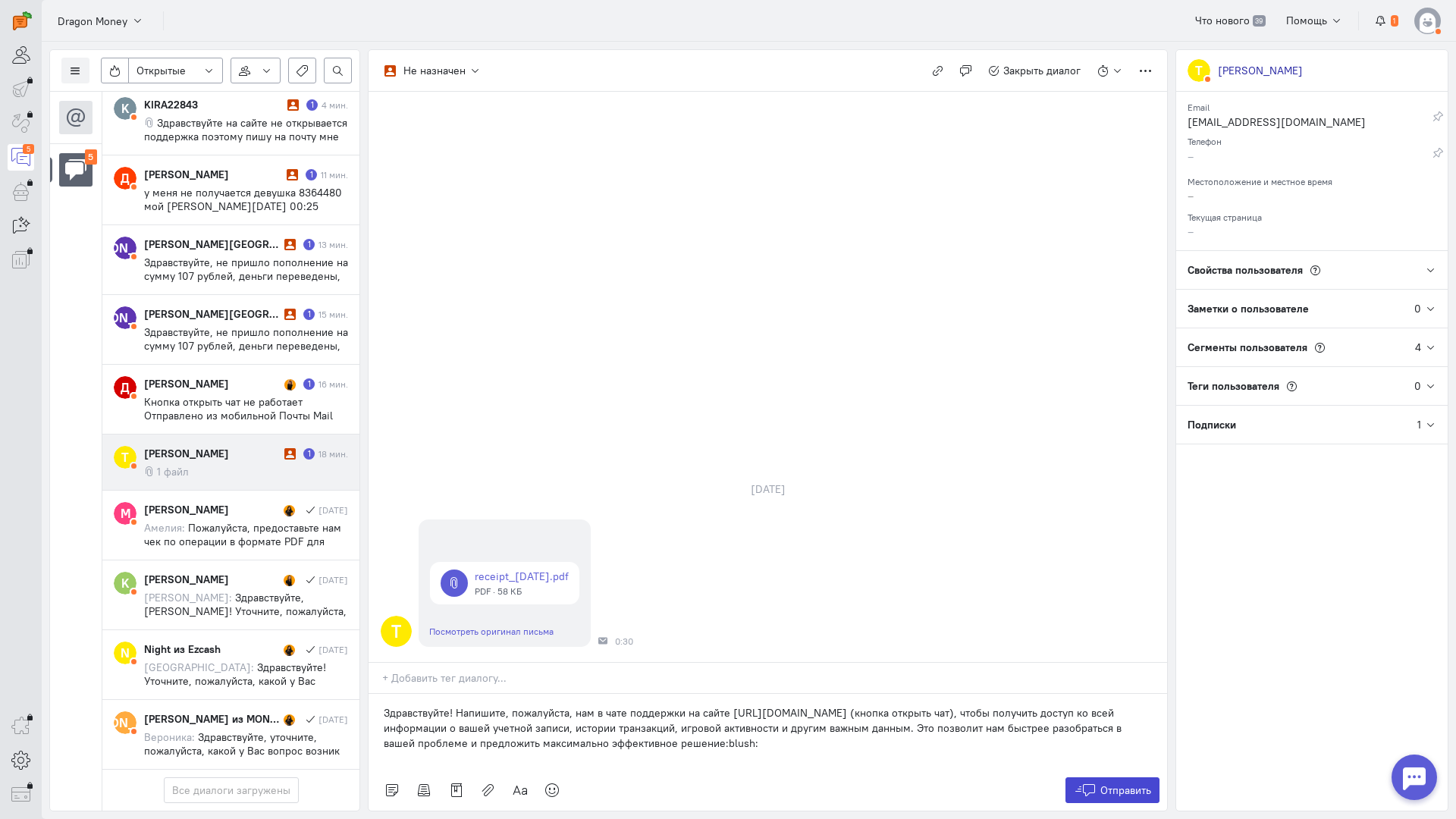
click at [1092, 782] on icon at bounding box center [1085, 789] width 23 height 15
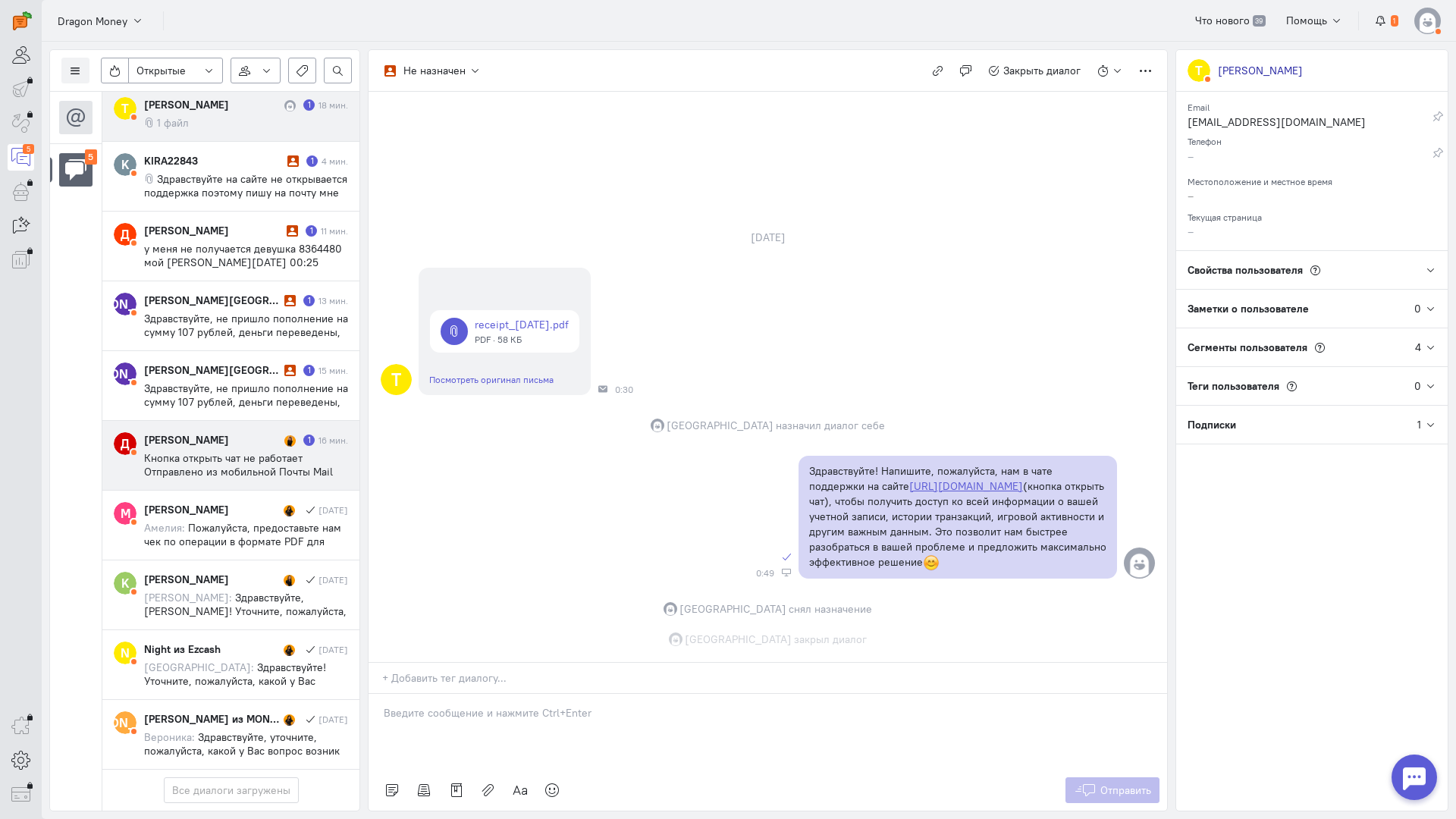
click at [236, 451] on span "Кнопка открыть чат не работает Отправлено из мобильной Почты Mail [DATE] 6:54 P…" at bounding box center [240, 486] width 193 height 69
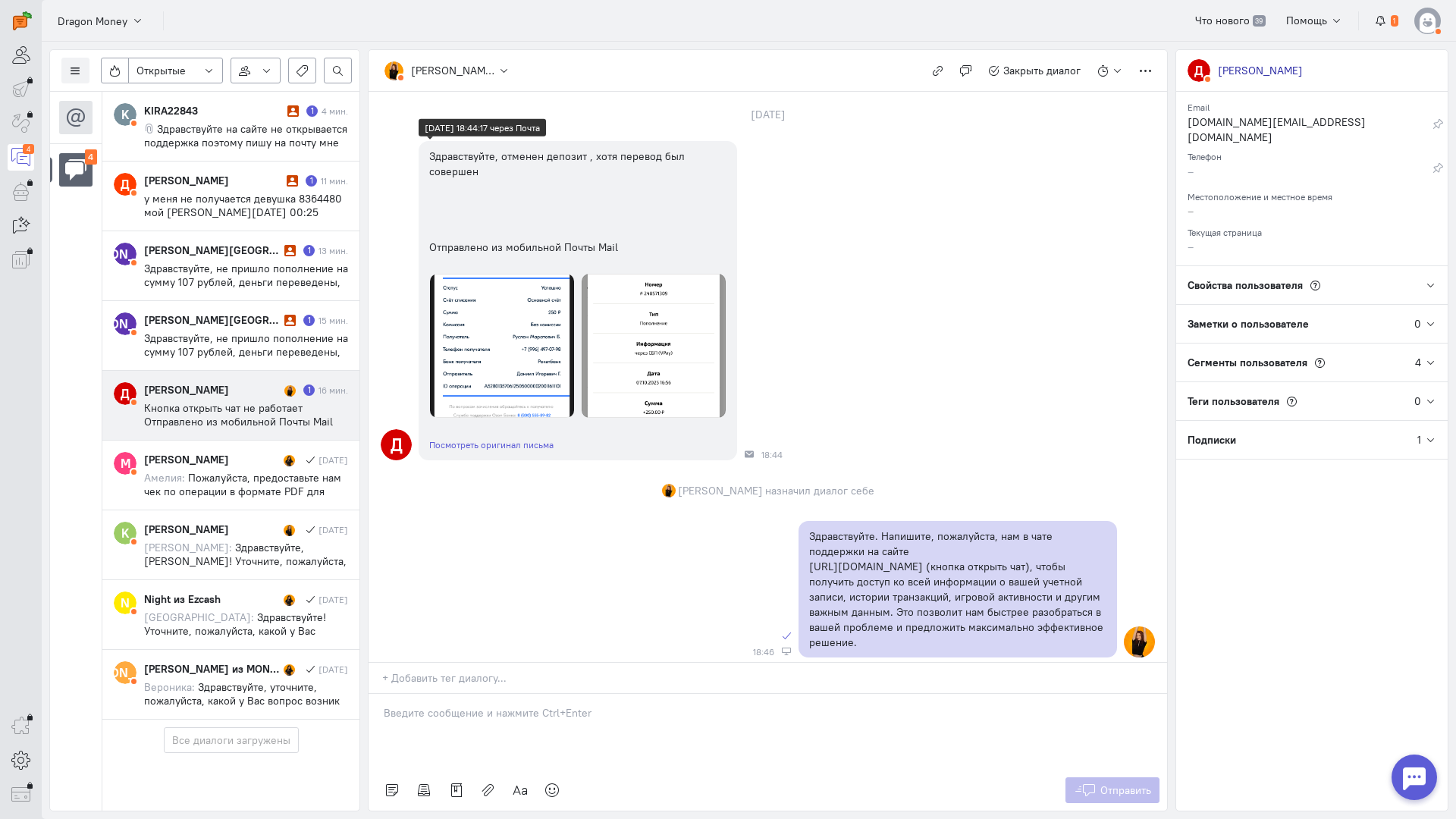
scroll to position [0, 0]
drag, startPoint x: 522, startPoint y: 629, endPoint x: 504, endPoint y: 625, distance: 18.4
click at [521, 693] on div at bounding box center [768, 731] width 799 height 76
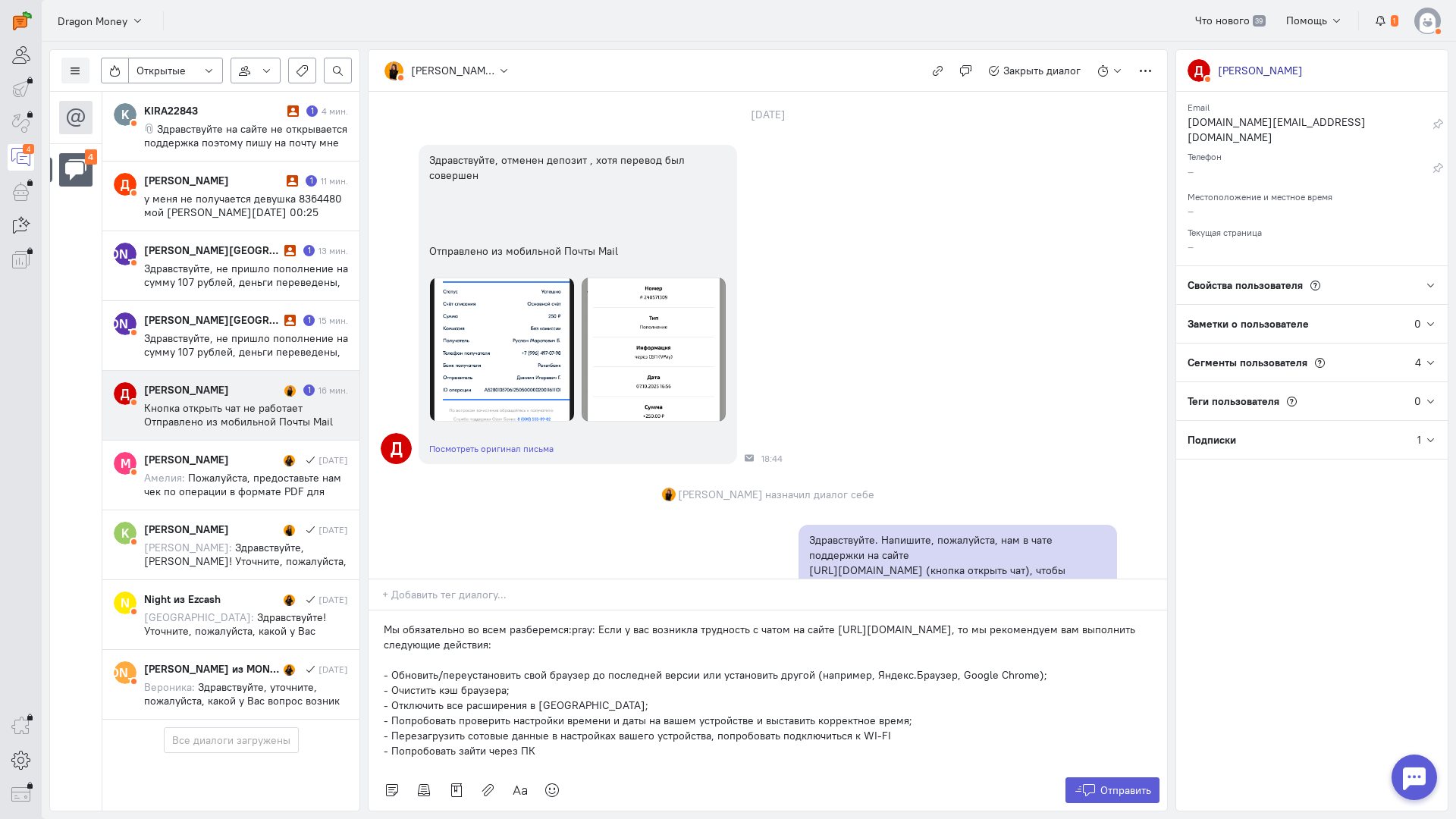
click at [380, 610] on div "Мы обязательно во всем разберемся:pray: Если у вас возникла трудность с чатом н…" at bounding box center [768, 689] width 799 height 159
click at [1126, 777] on button "Отправить" at bounding box center [1113, 789] width 95 height 26
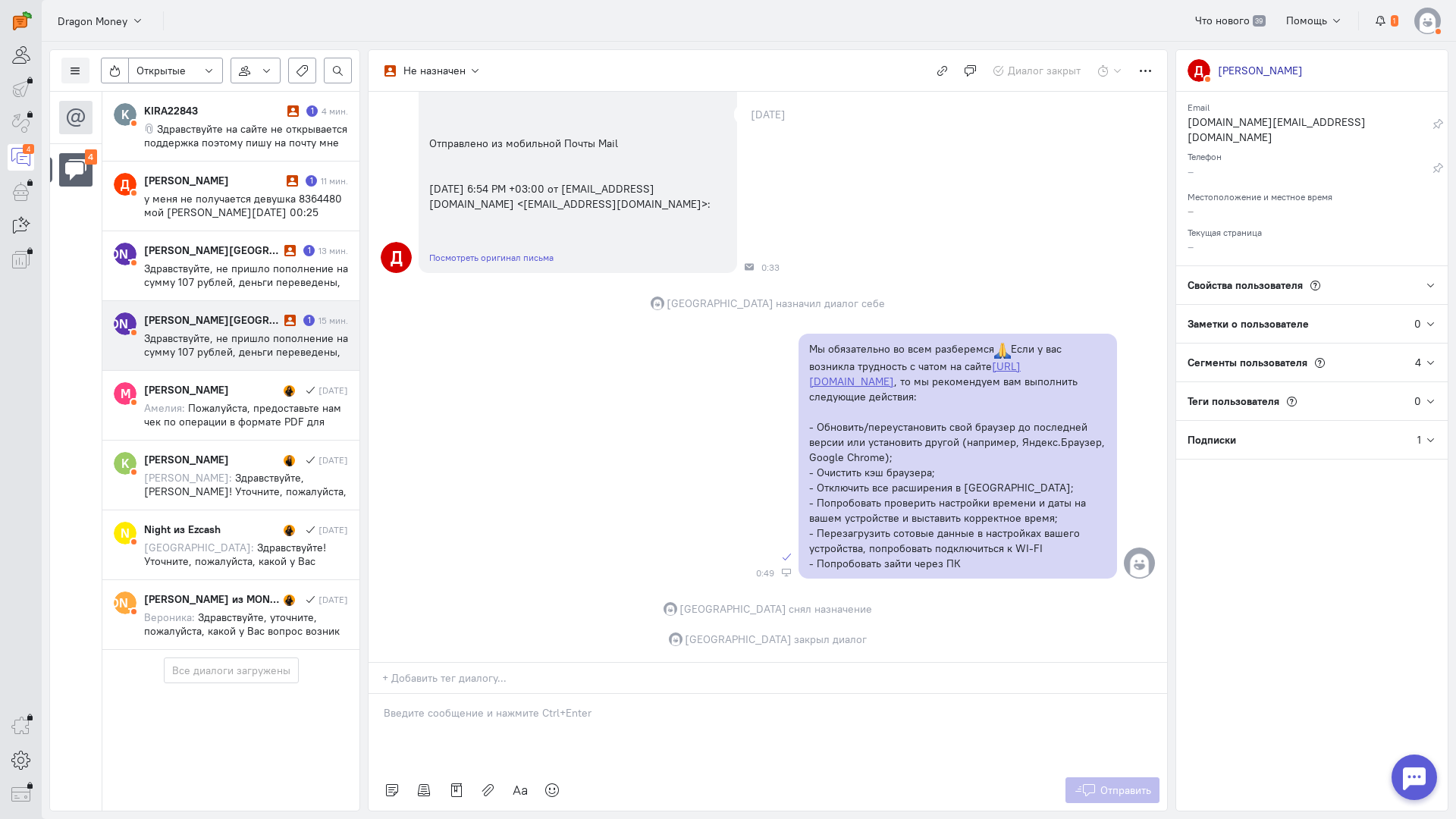
click at [259, 319] on div "[PERSON_NAME][GEOGRAPHIC_DATA]" at bounding box center [212, 320] width 136 height 15
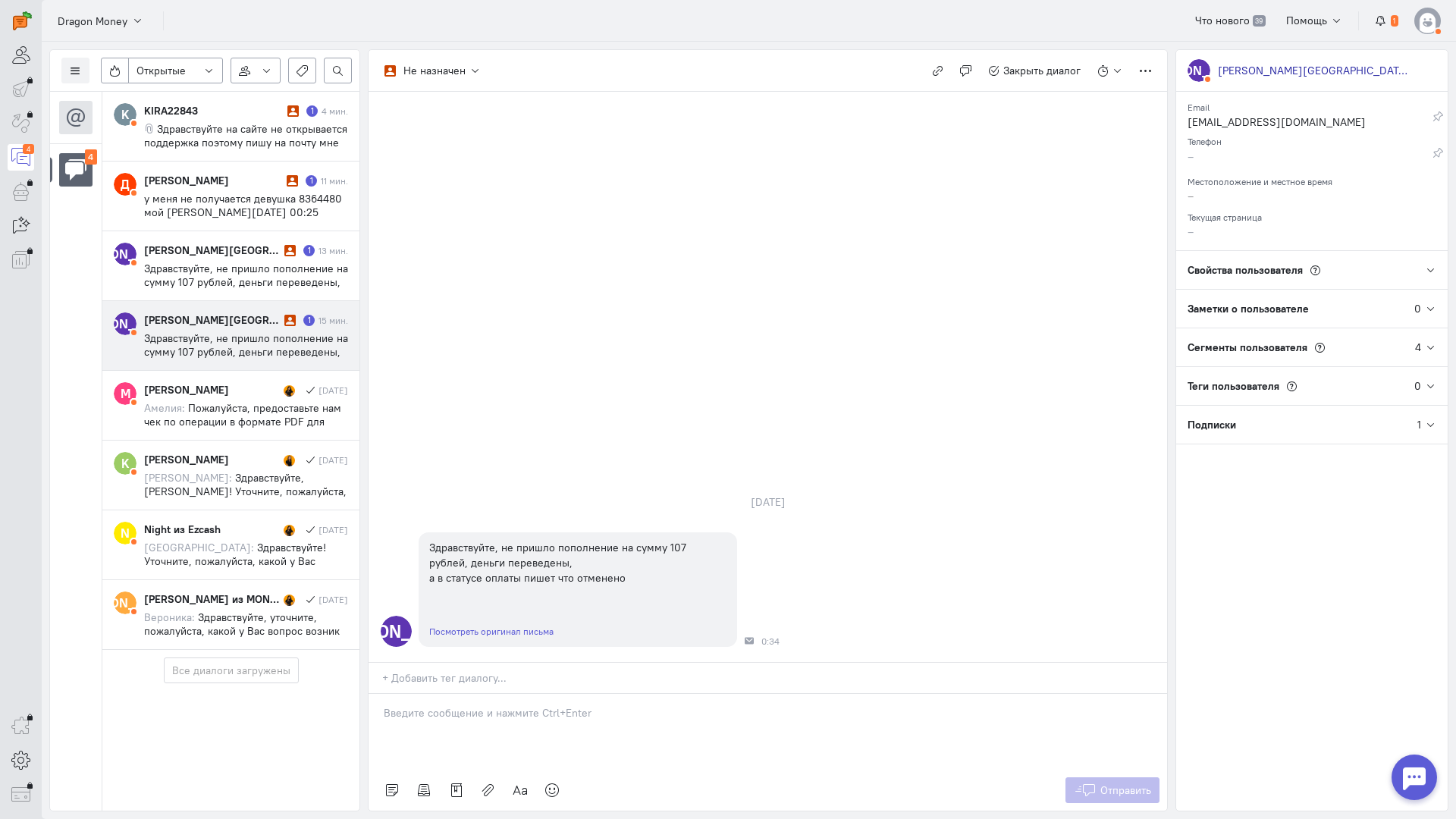
click at [248, 330] on div "[PERSON_NAME][GEOGRAPHIC_DATA] 1 15 мин. Здравствуйте, не пришло пополнение на …" at bounding box center [246, 335] width 204 height 47
click at [526, 693] on div at bounding box center [768, 731] width 799 height 76
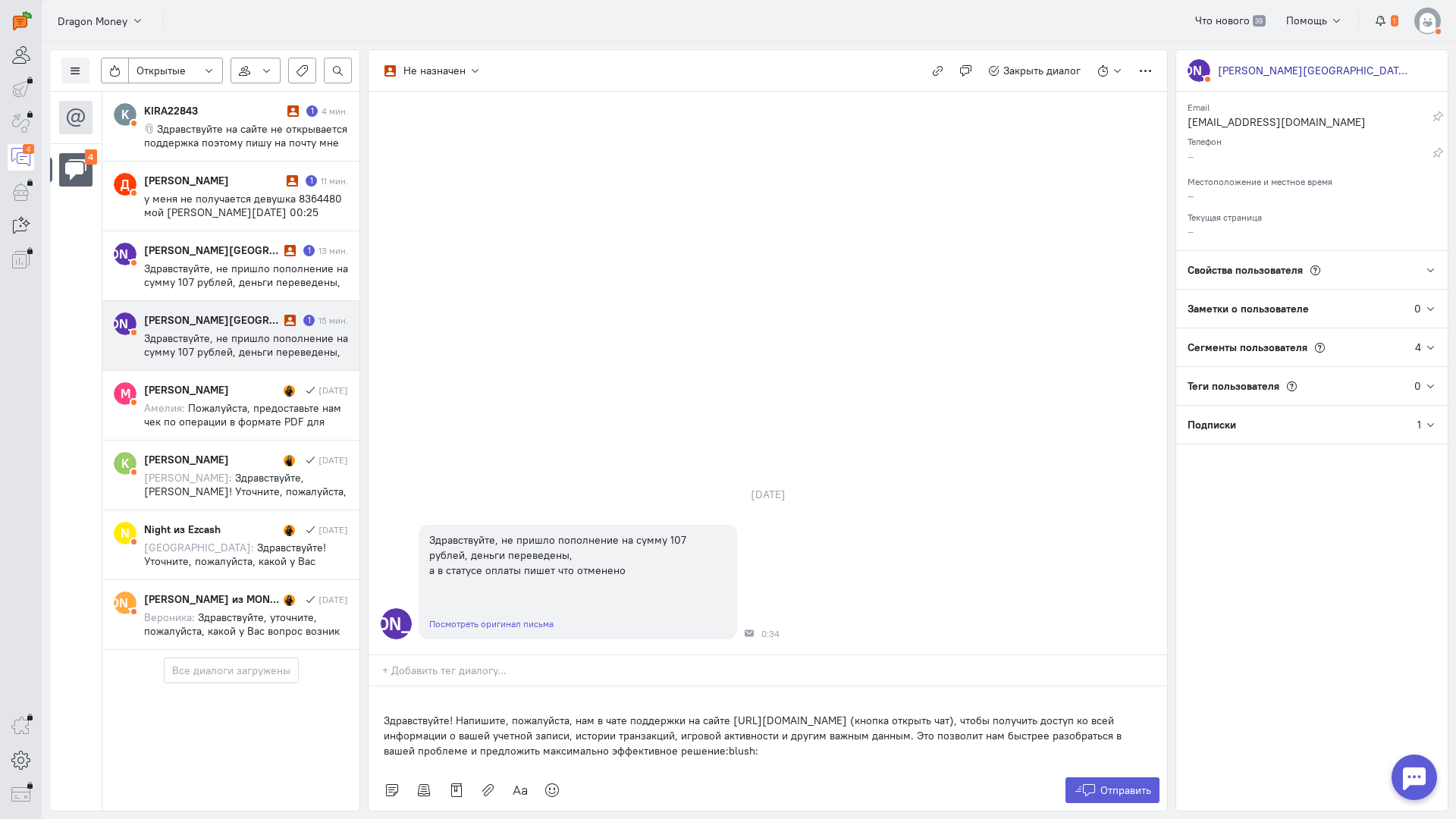
click at [376, 686] on div "Здравствуйте! Напишите, пожалуйста, нам в чате поддержки на сайте [URL][DOMAIN_…" at bounding box center [768, 728] width 799 height 84
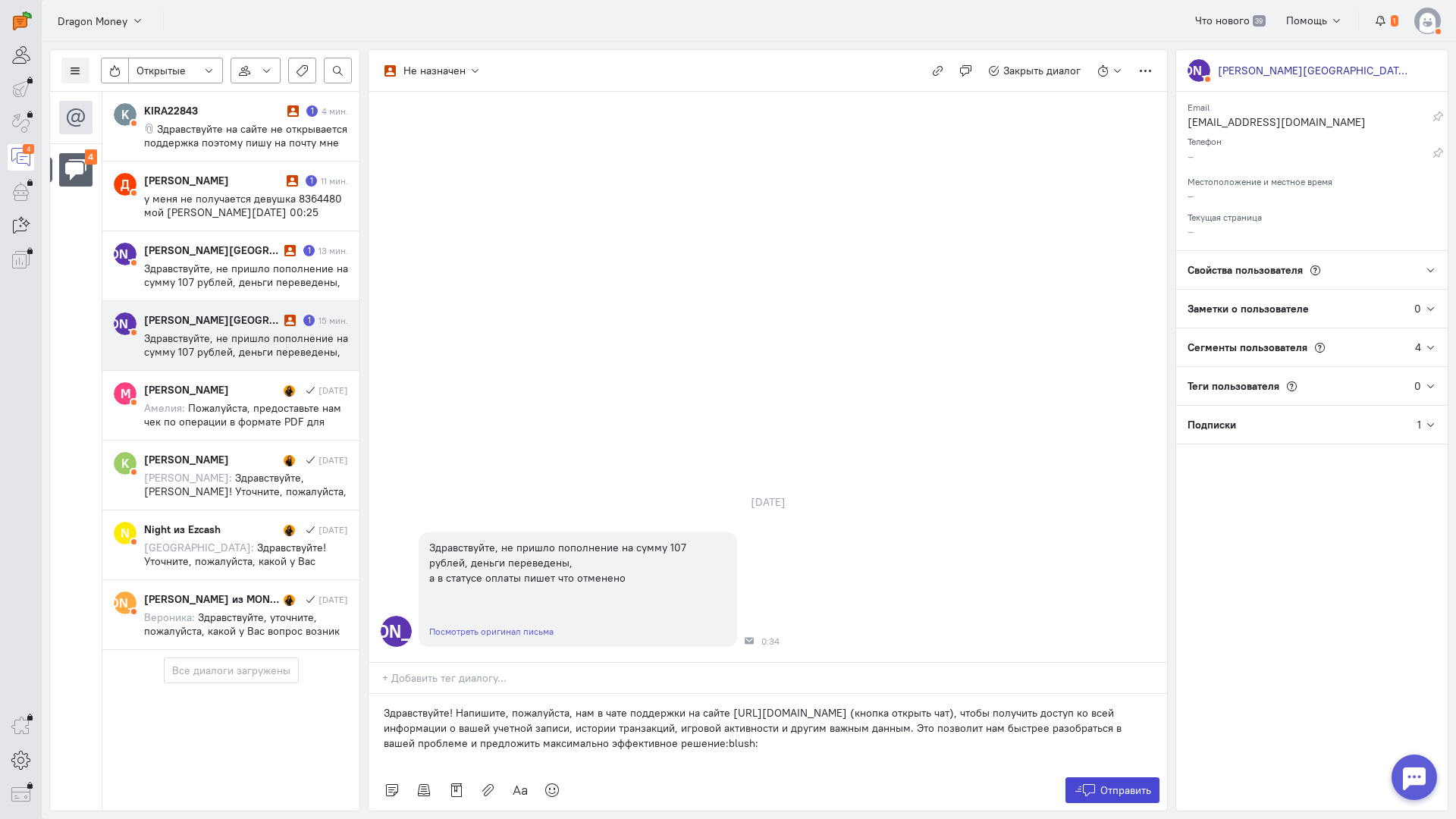
click at [1091, 777] on button "Отправить" at bounding box center [1113, 789] width 95 height 26
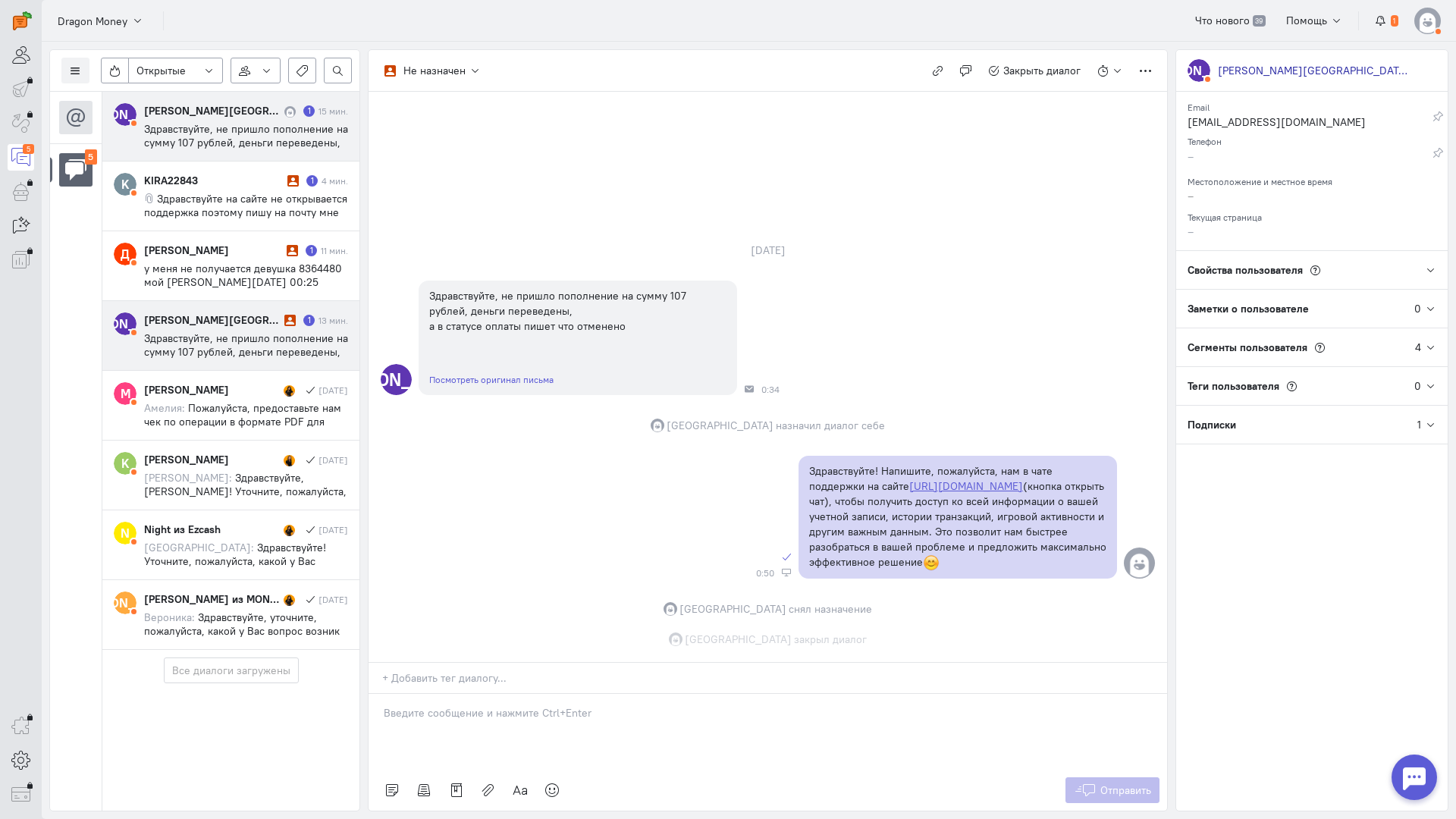
click at [279, 348] on span "Здравствуйте, не пришло пополнение на сумму 107 рублей, деньги переведены, а в …" at bounding box center [246, 351] width 204 height 41
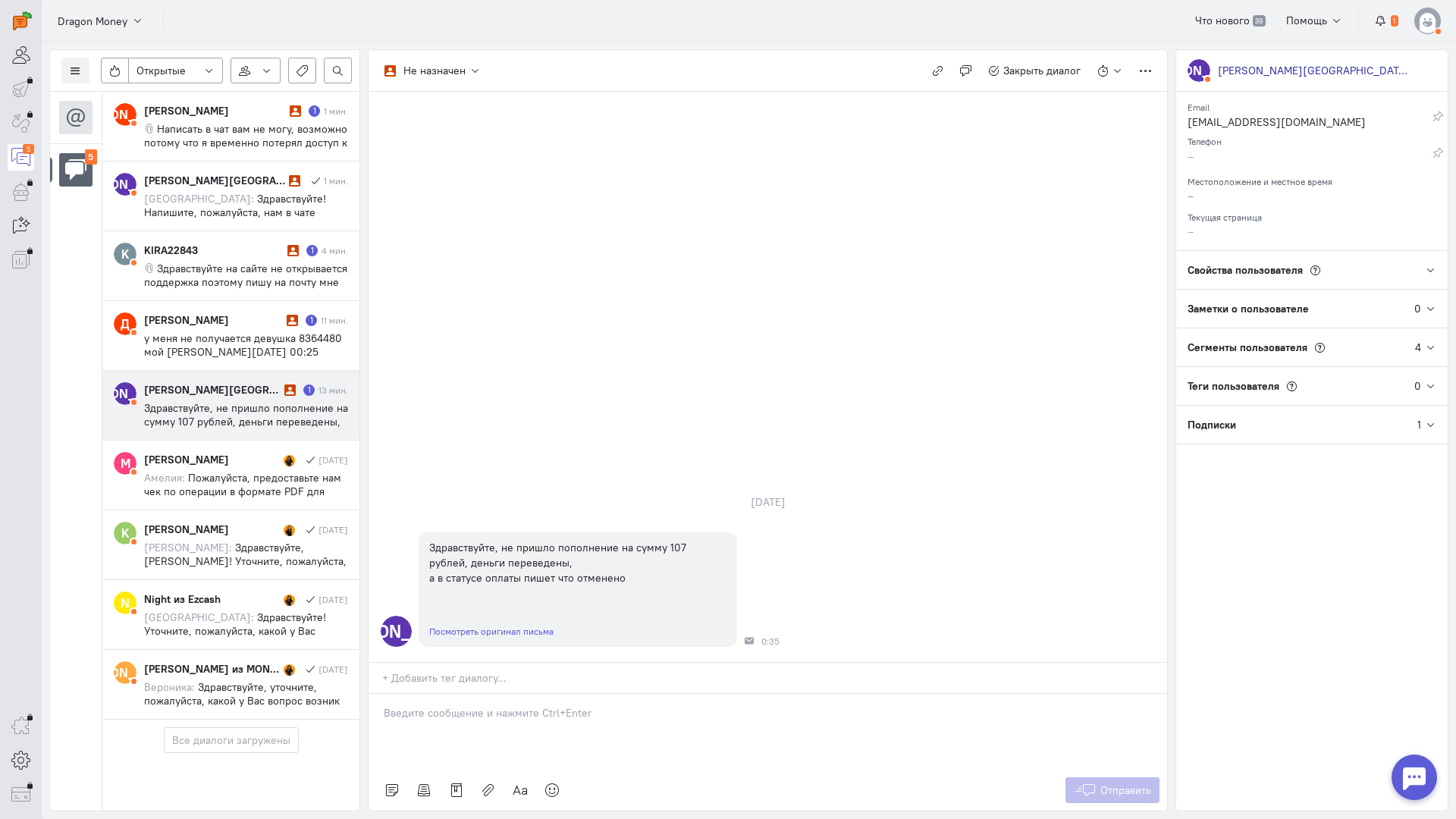
click at [262, 378] on cq-conversation-card "[PERSON_NAME] [PERSON_NAME] 1 13 мин. Здравствуйте, не пришло пополнение на сум…" at bounding box center [231, 405] width 257 height 70
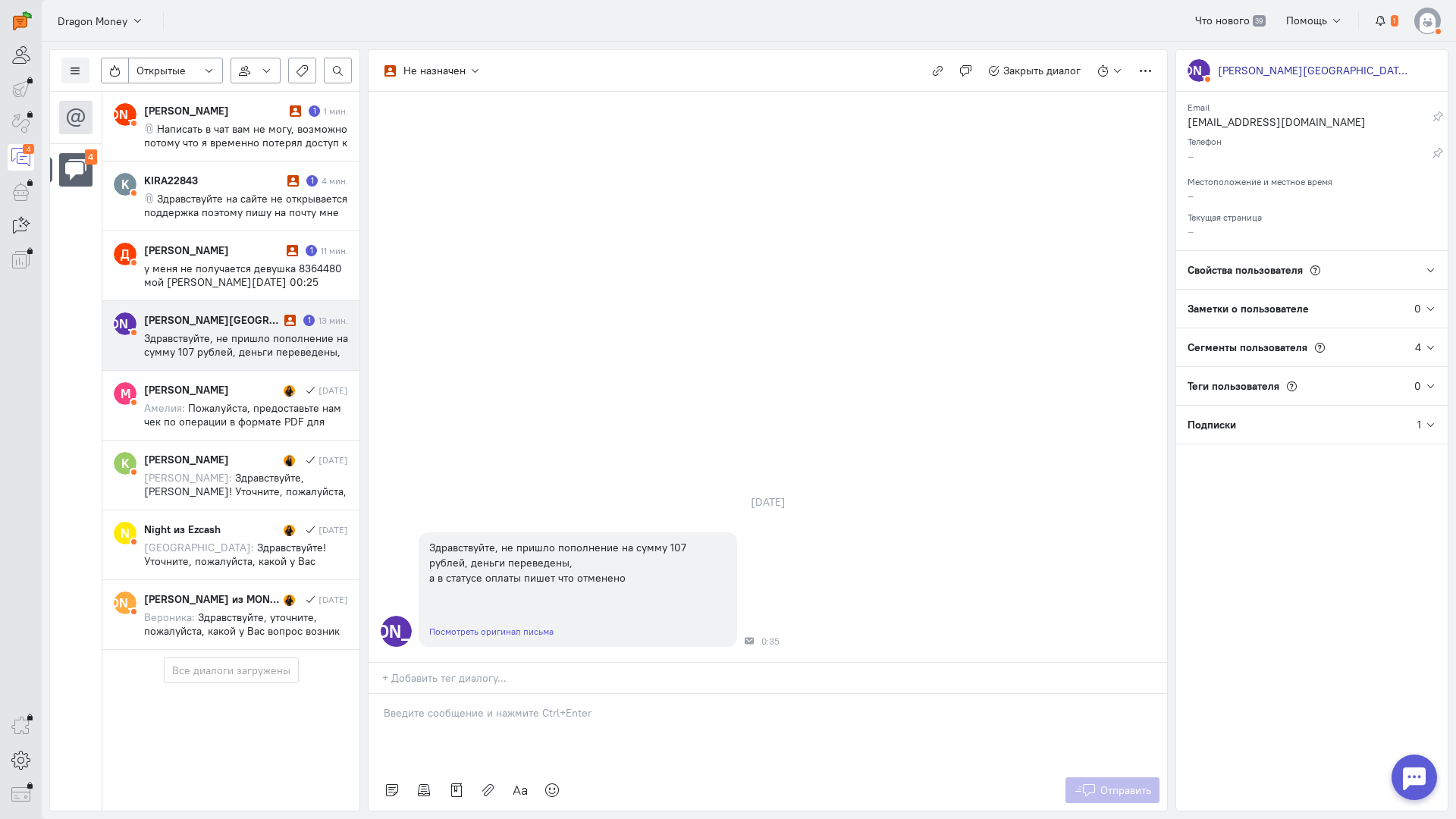
click at [467, 693] on div at bounding box center [768, 731] width 799 height 76
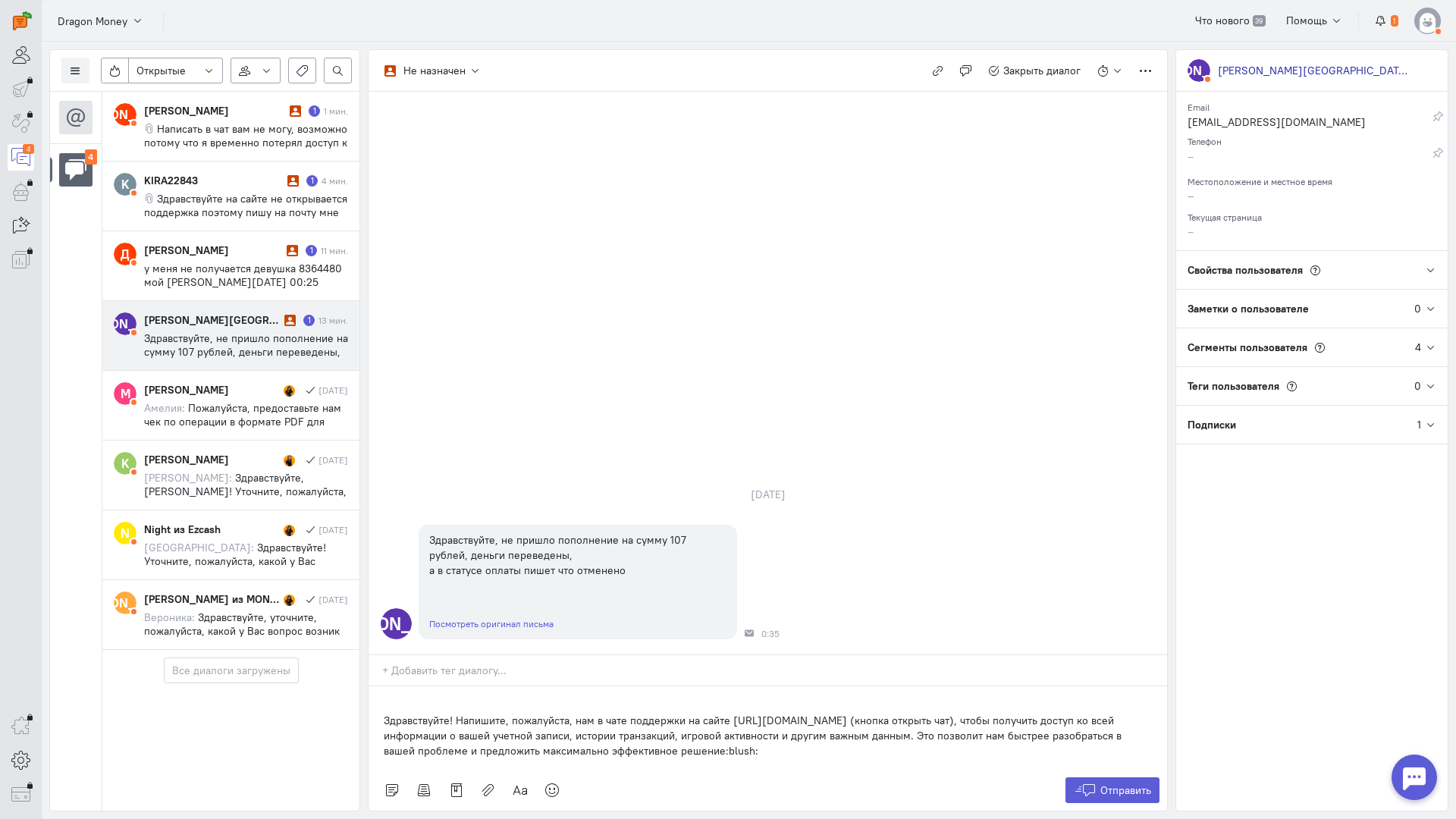
click at [383, 686] on div "Здравствуйте! Напишите, пожалуйста, нам в чате поддержки на сайте [URL][DOMAIN_…" at bounding box center [768, 728] width 799 height 84
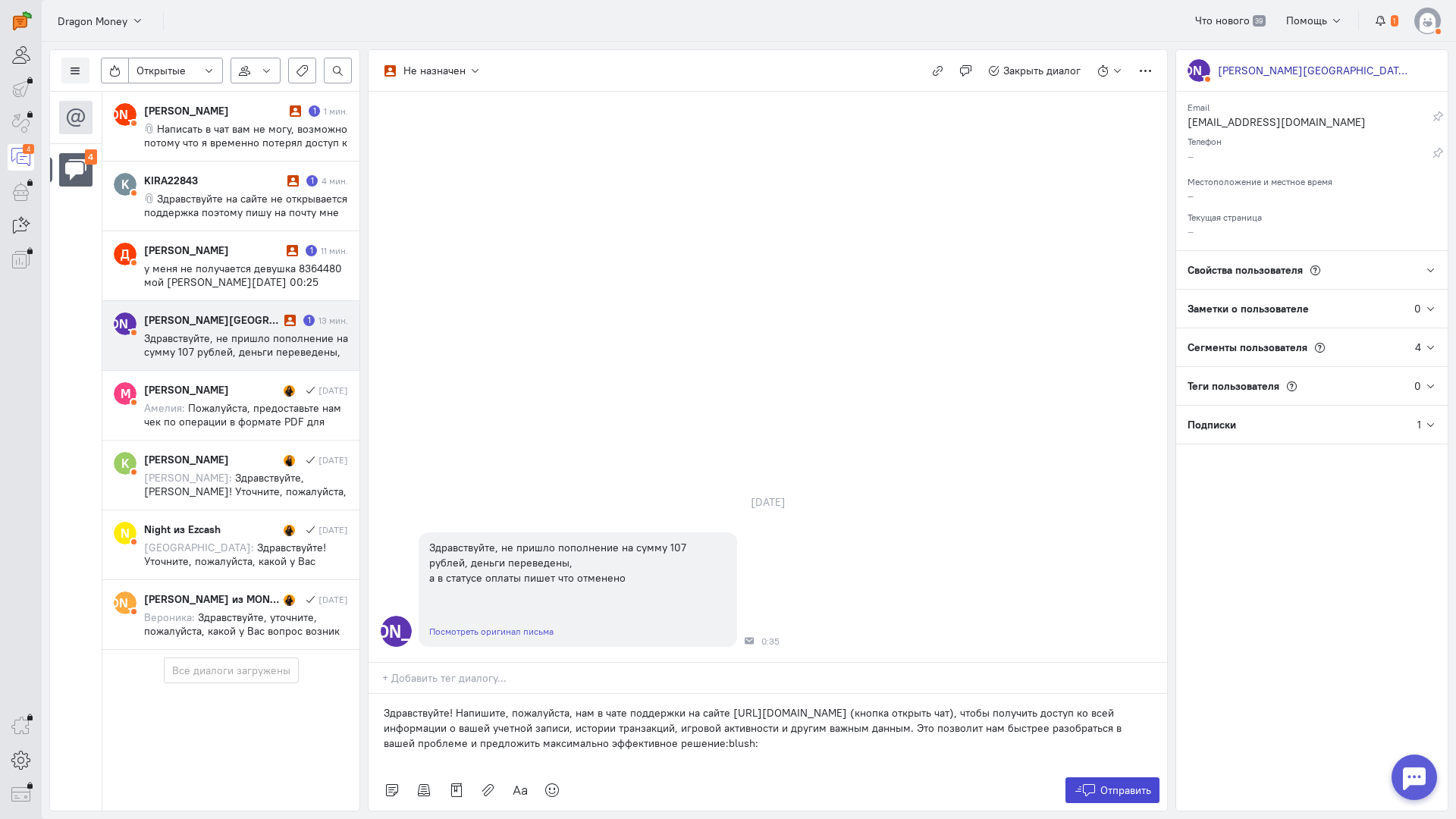
click at [1095, 782] on icon at bounding box center [1085, 789] width 23 height 15
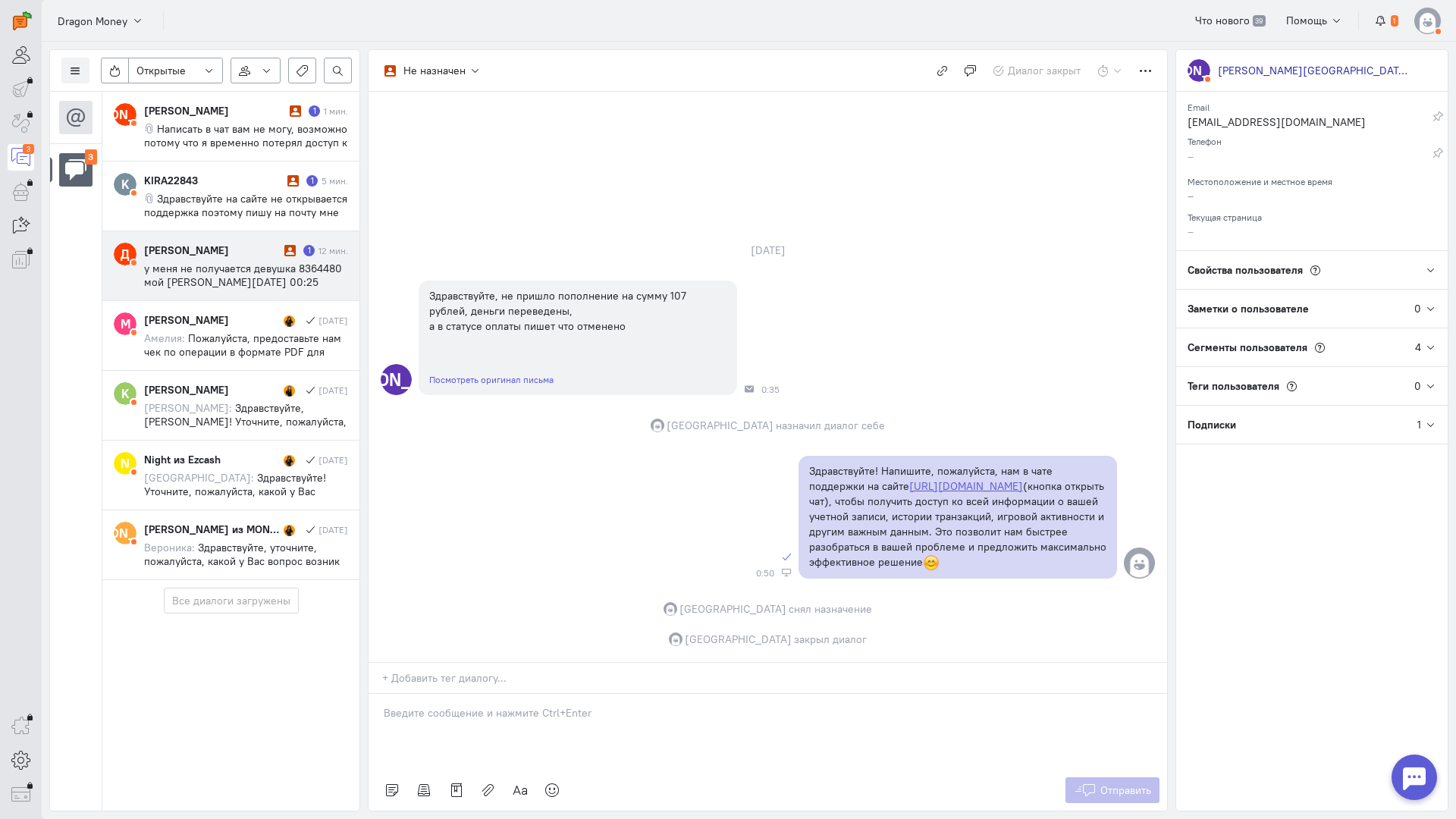
click at [254, 270] on span "у меня не получается девушка 8364480 мой [PERSON_NAME][DATE] 00:25 [PERSON_NAME…" at bounding box center [243, 296] width 198 height 69
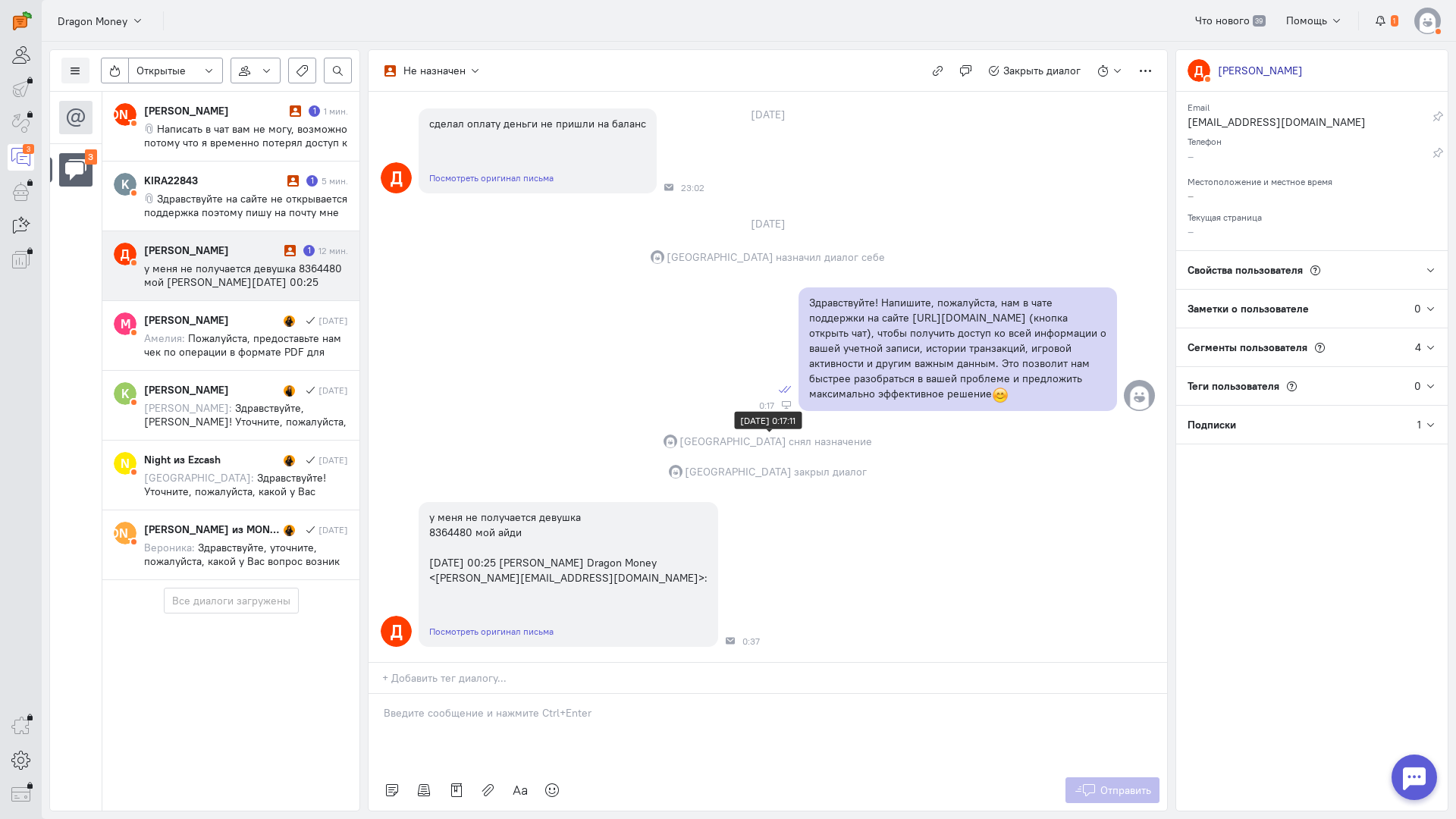
scroll to position [130, 0]
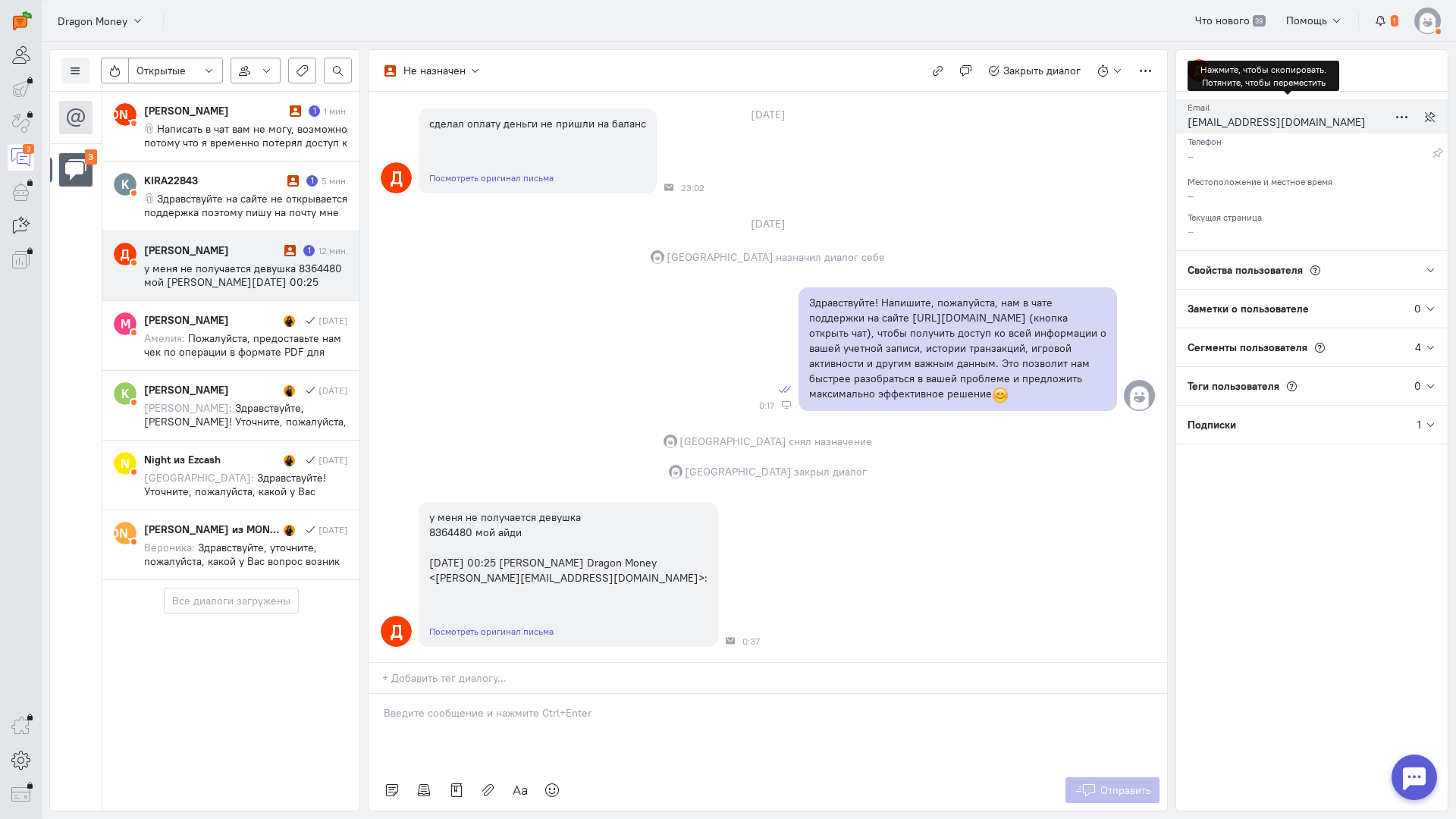
click at [1219, 124] on div "[EMAIL_ADDRESS][DOMAIN_NAME]" at bounding box center [1288, 124] width 200 height 19
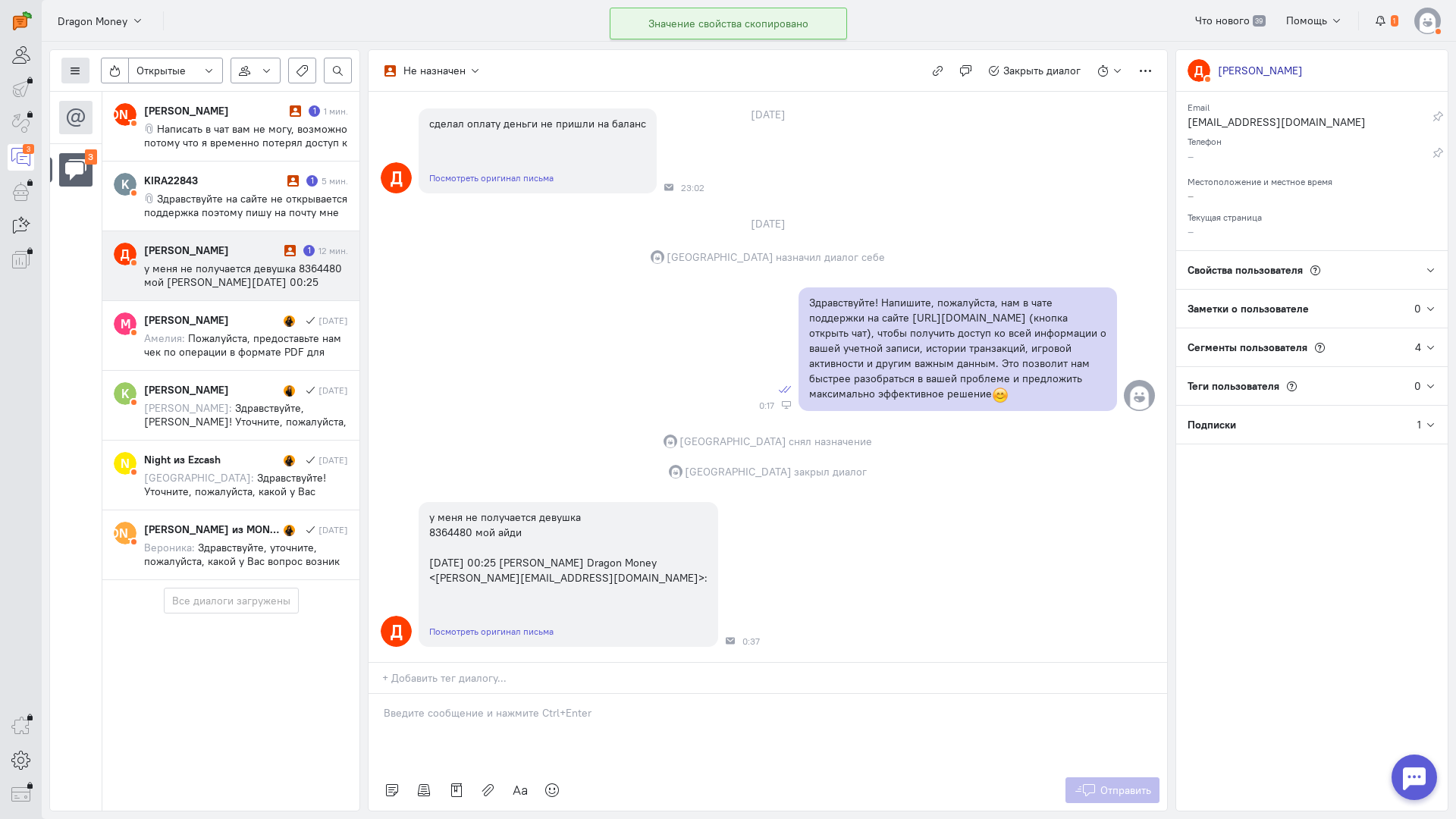
click at [71, 67] on icon at bounding box center [75, 70] width 11 height 11
click at [147, 97] on span "Список пользователей" at bounding box center [148, 101] width 113 height 13
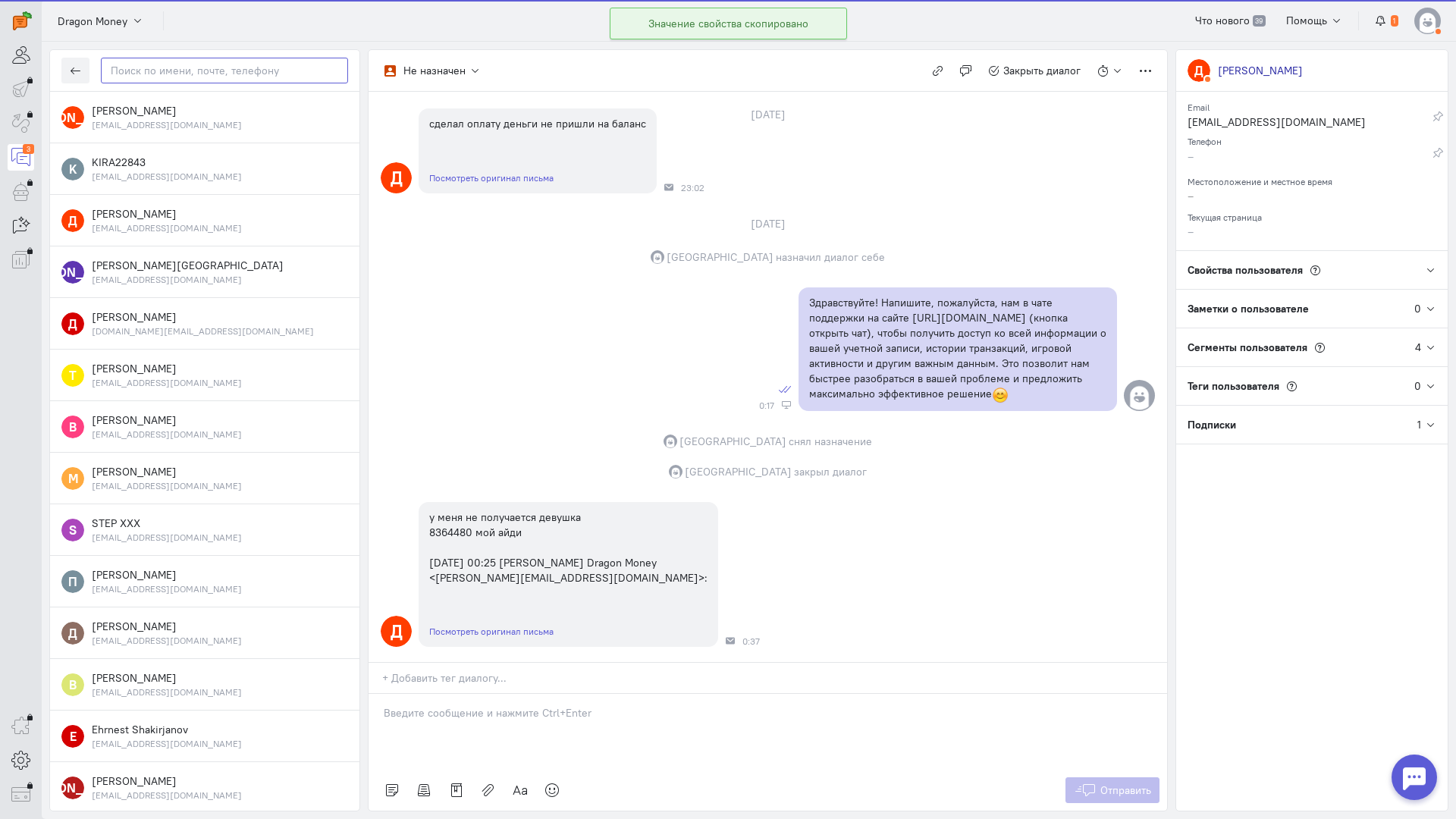
click at [281, 67] on input "text" at bounding box center [225, 70] width 248 height 26
paste input "danagaripov32@g"
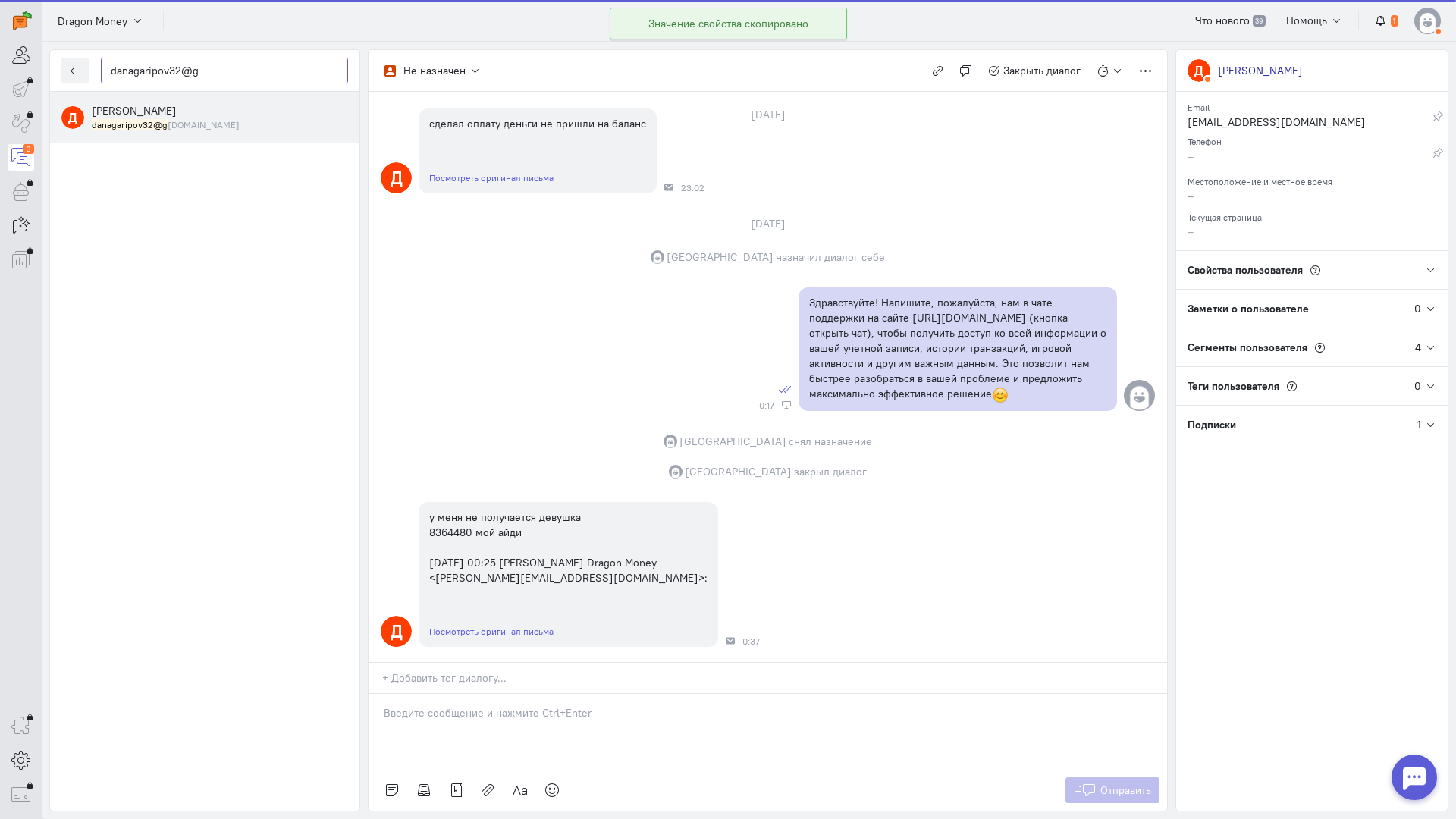
type input "danagaripov32@g"
drag, startPoint x: 151, startPoint y: 108, endPoint x: 344, endPoint y: 166, distance: 201.5
click at [151, 108] on span "[PERSON_NAME]" at bounding box center [133, 110] width 85 height 13
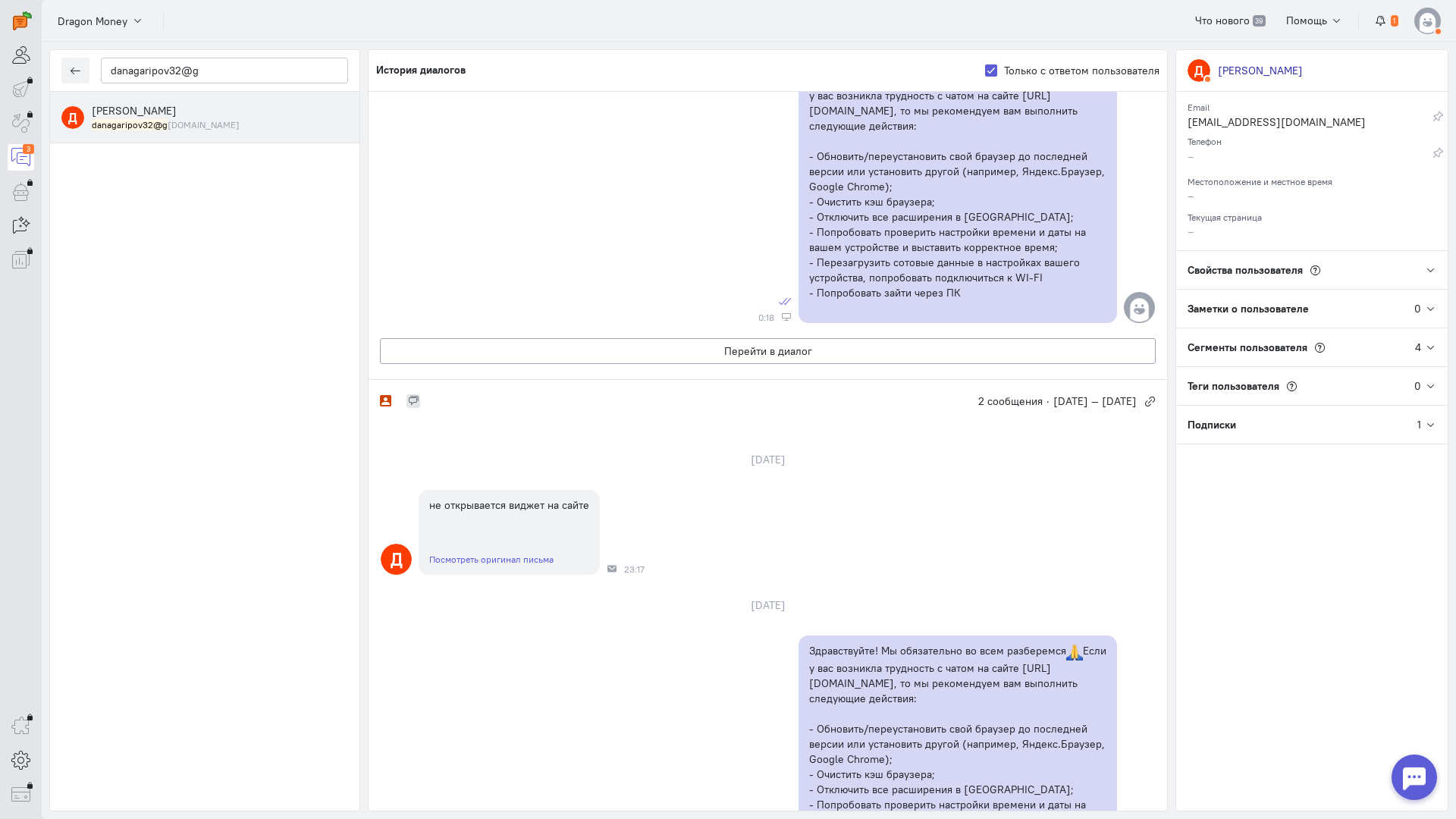
scroll to position [693, 0]
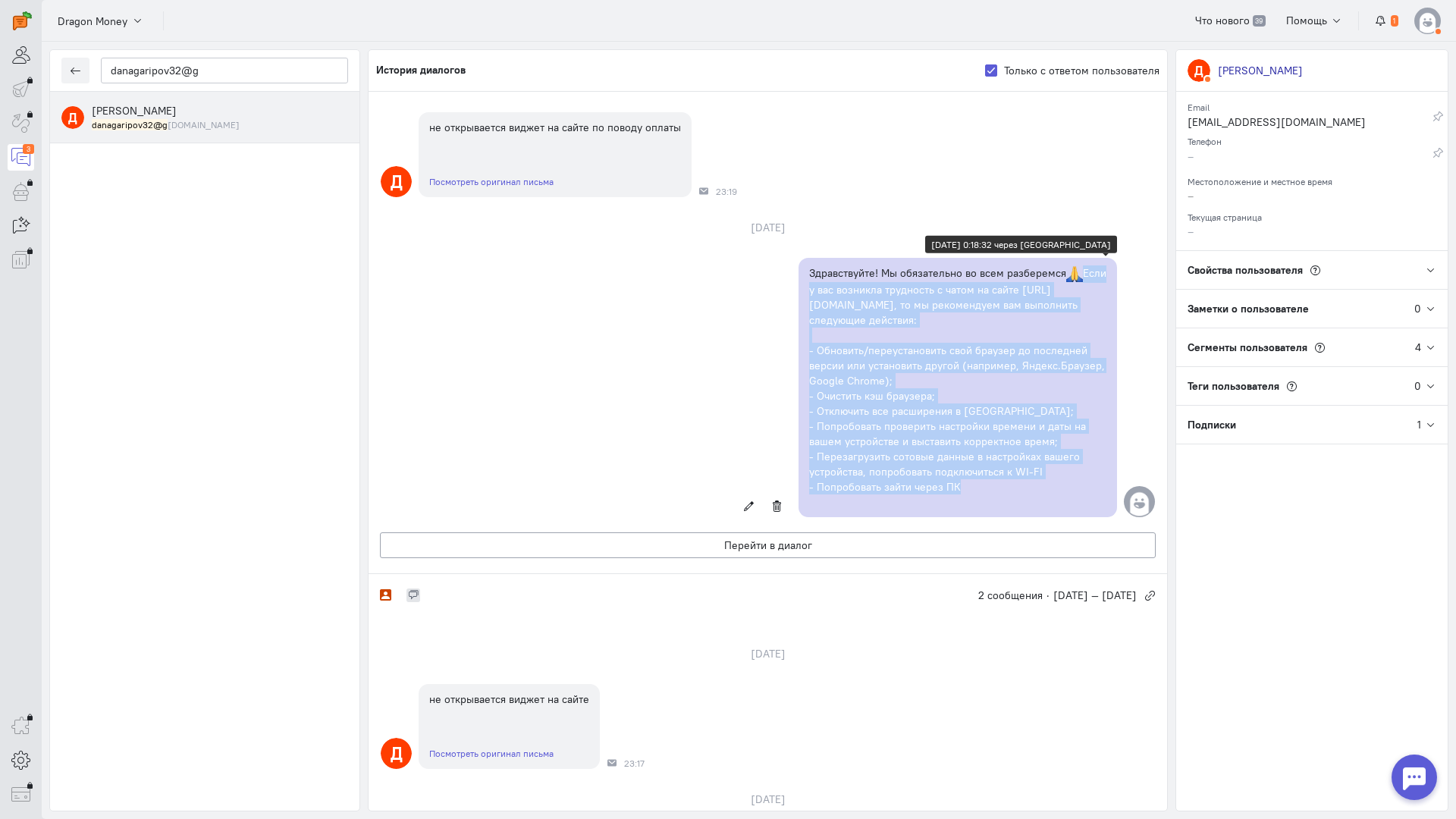
drag, startPoint x: 964, startPoint y: 491, endPoint x: 945, endPoint y: 278, distance: 213.8
click at [1071, 274] on div "Здравствуйте! Мы обязательно во всем разберемся Если у вас возникла трудность с…" at bounding box center [958, 388] width 297 height 245
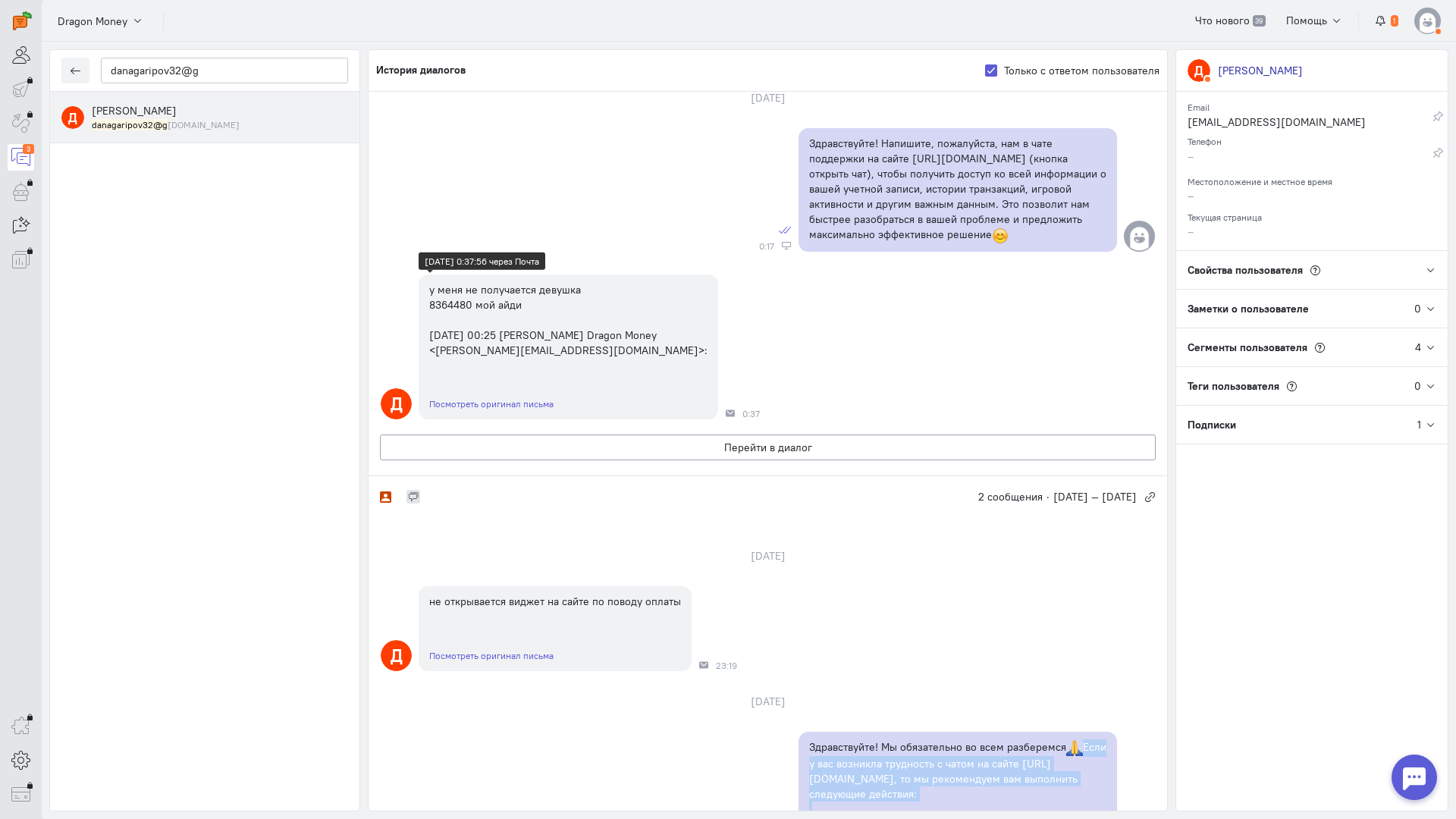
scroll to position [228, 0]
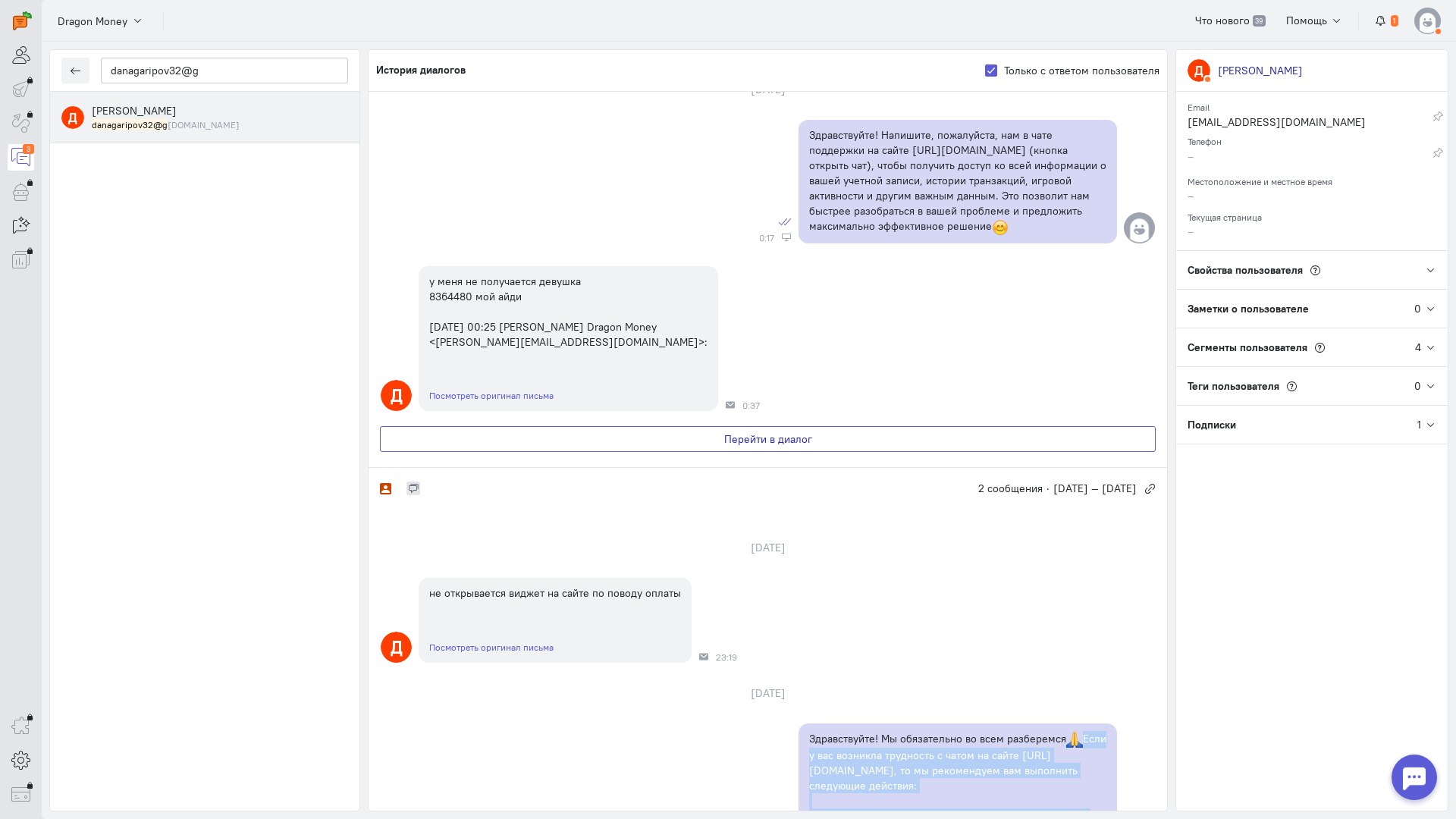
click at [723, 431] on button "Перейти в диалог" at bounding box center [768, 438] width 776 height 26
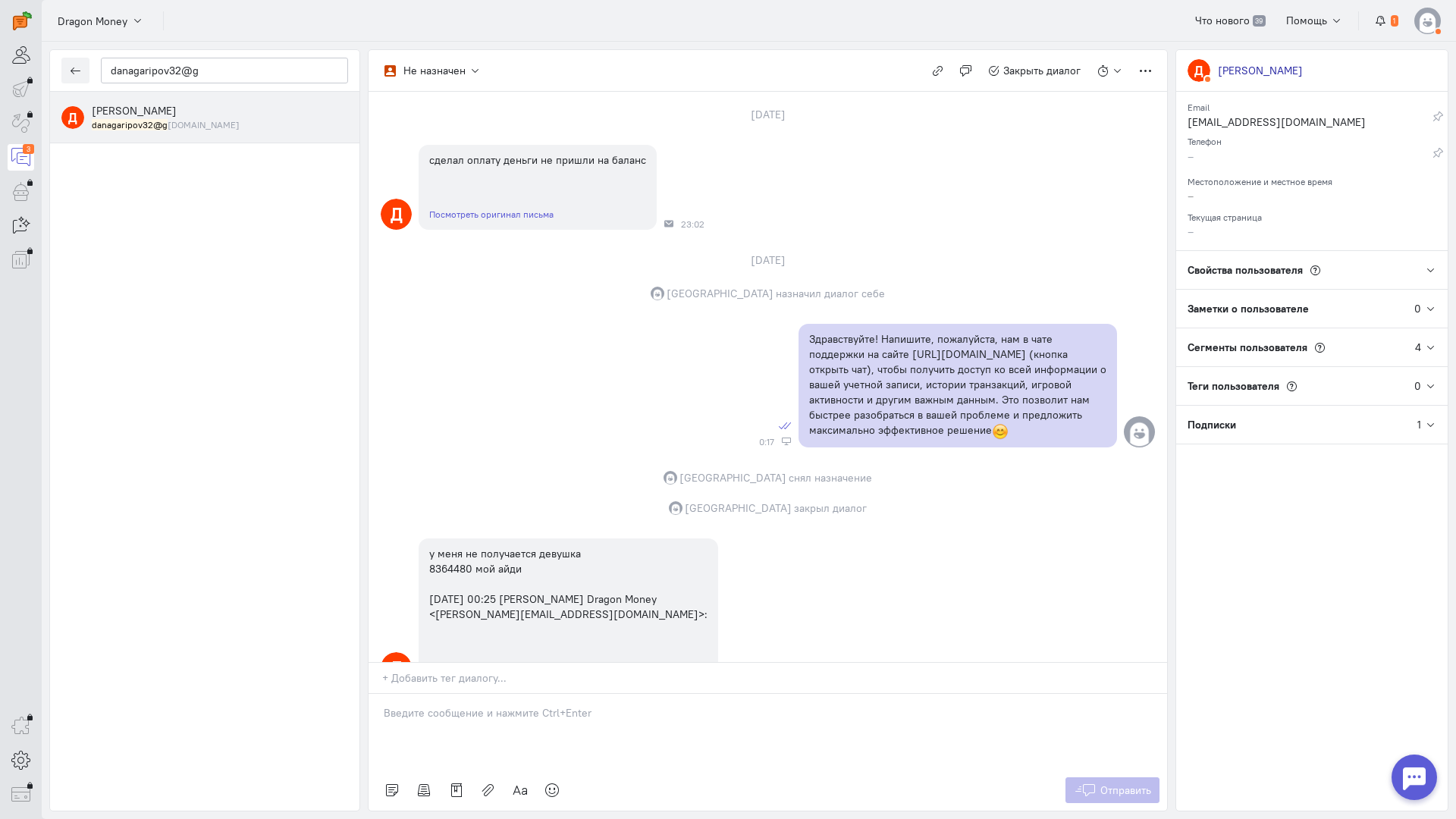
scroll to position [130, 0]
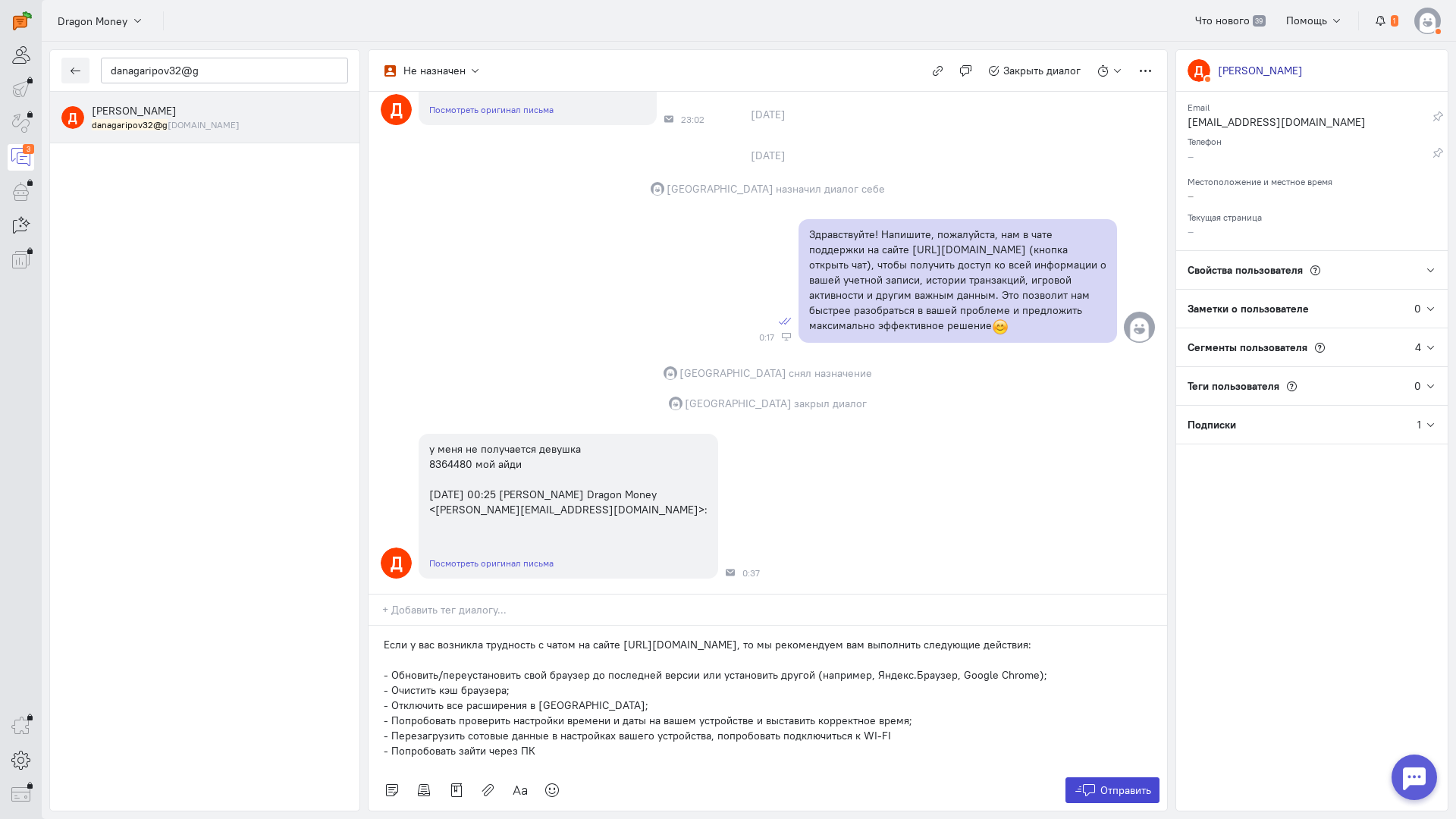
drag, startPoint x: 1131, startPoint y: 701, endPoint x: 1107, endPoint y: 685, distance: 28.8
click at [1130, 783] on span "Отправить" at bounding box center [1125, 789] width 51 height 13
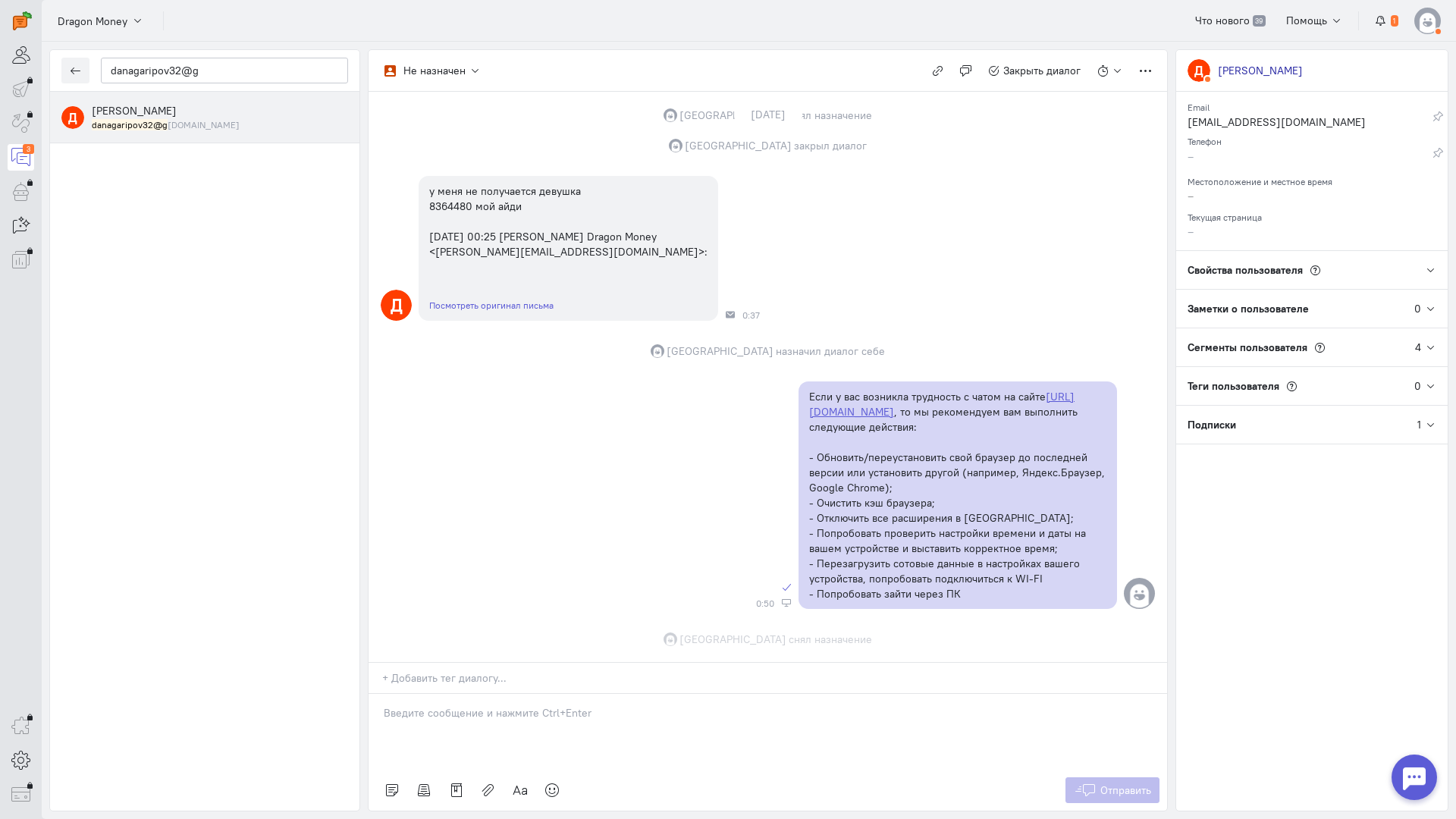
scroll to position [486, 0]
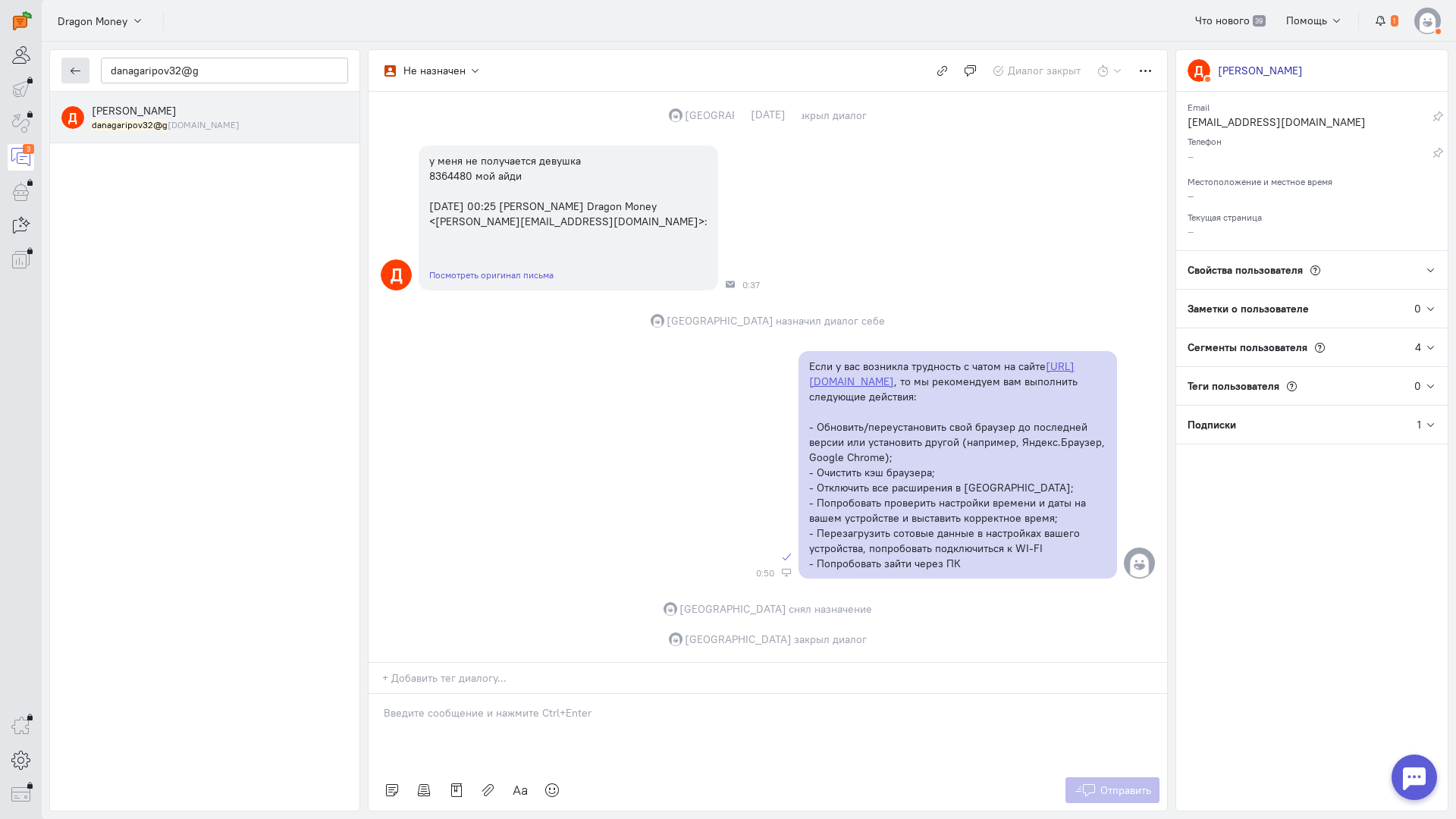
click at [76, 70] on icon "button" at bounding box center [75, 70] width 11 height 11
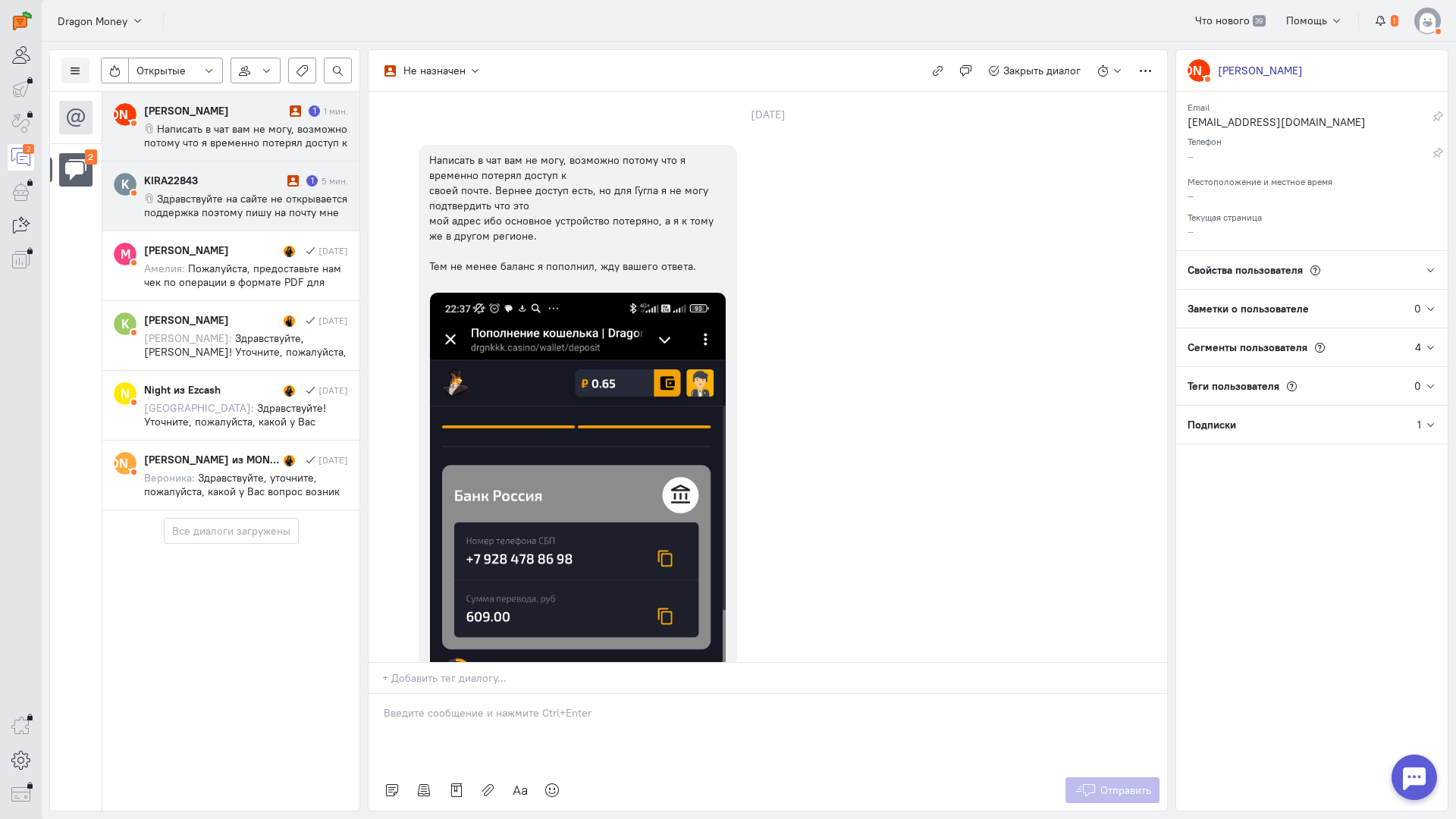
click at [230, 202] on span "Здравствуйте на сайте не открывается поддержка поэтому пишу на почту мне не был…" at bounding box center [245, 226] width 203 height 69
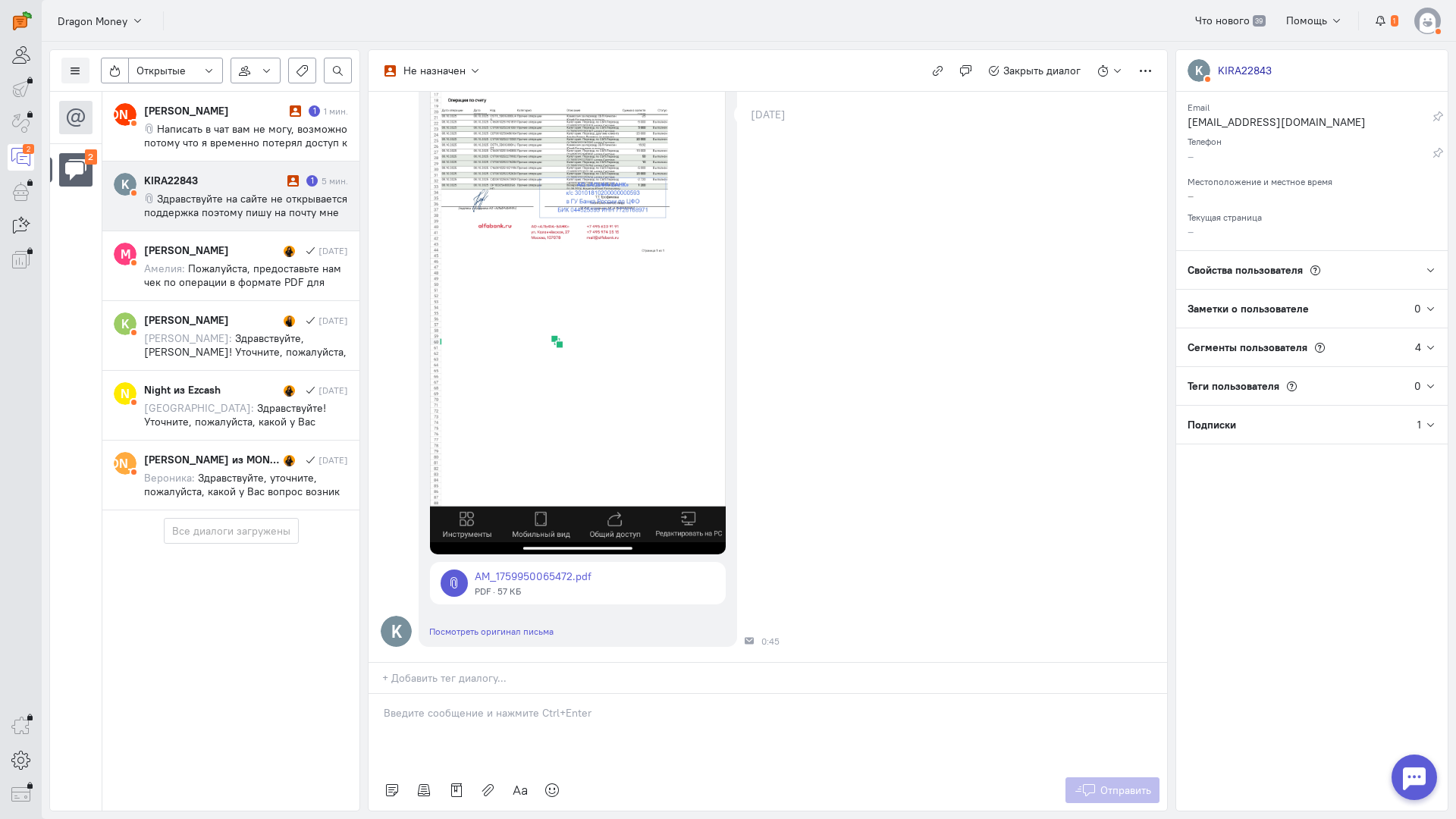
scroll to position [0, 0]
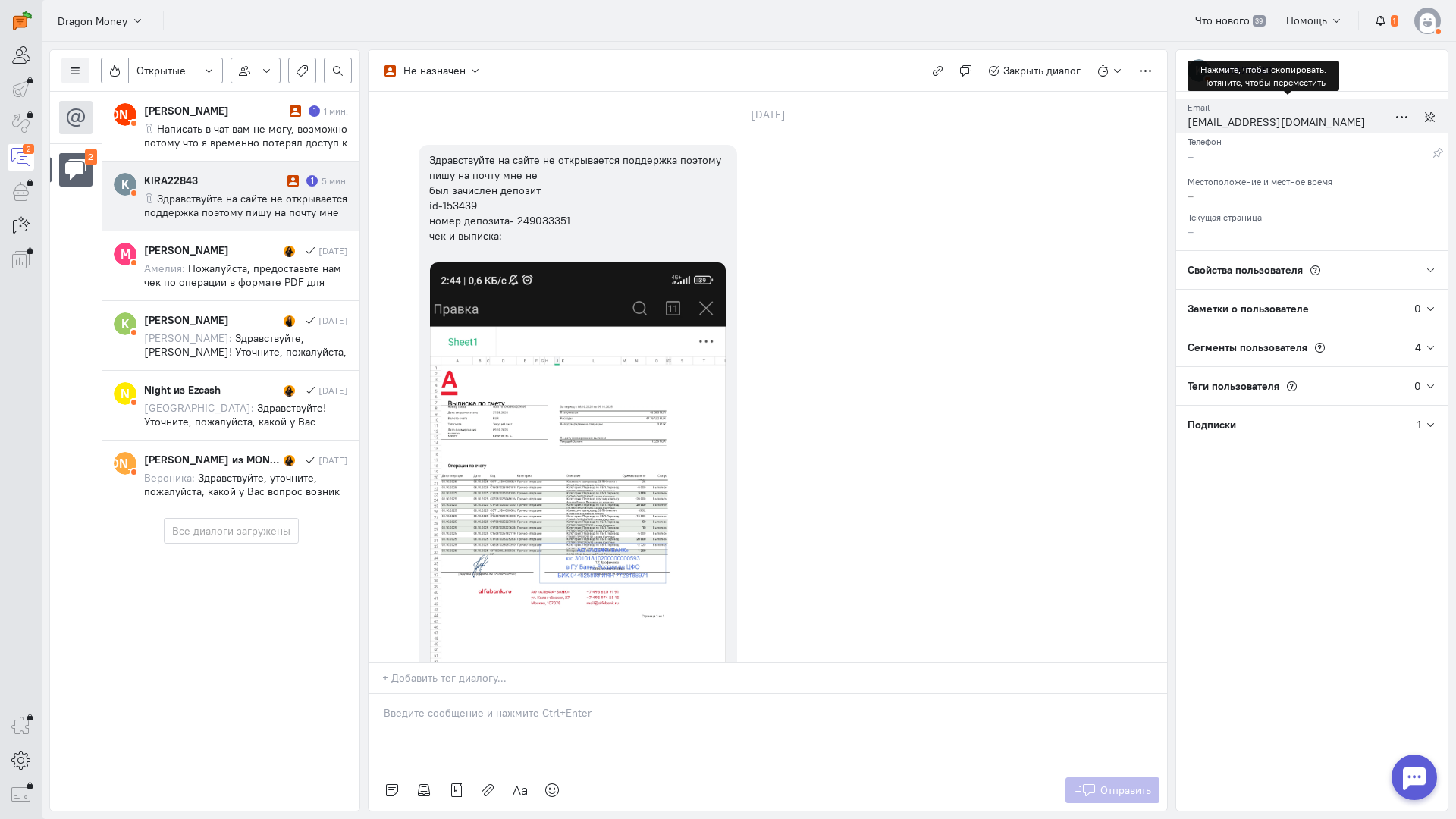
click at [1226, 123] on div "[EMAIL_ADDRESS][DOMAIN_NAME]" at bounding box center [1288, 124] width 200 height 19
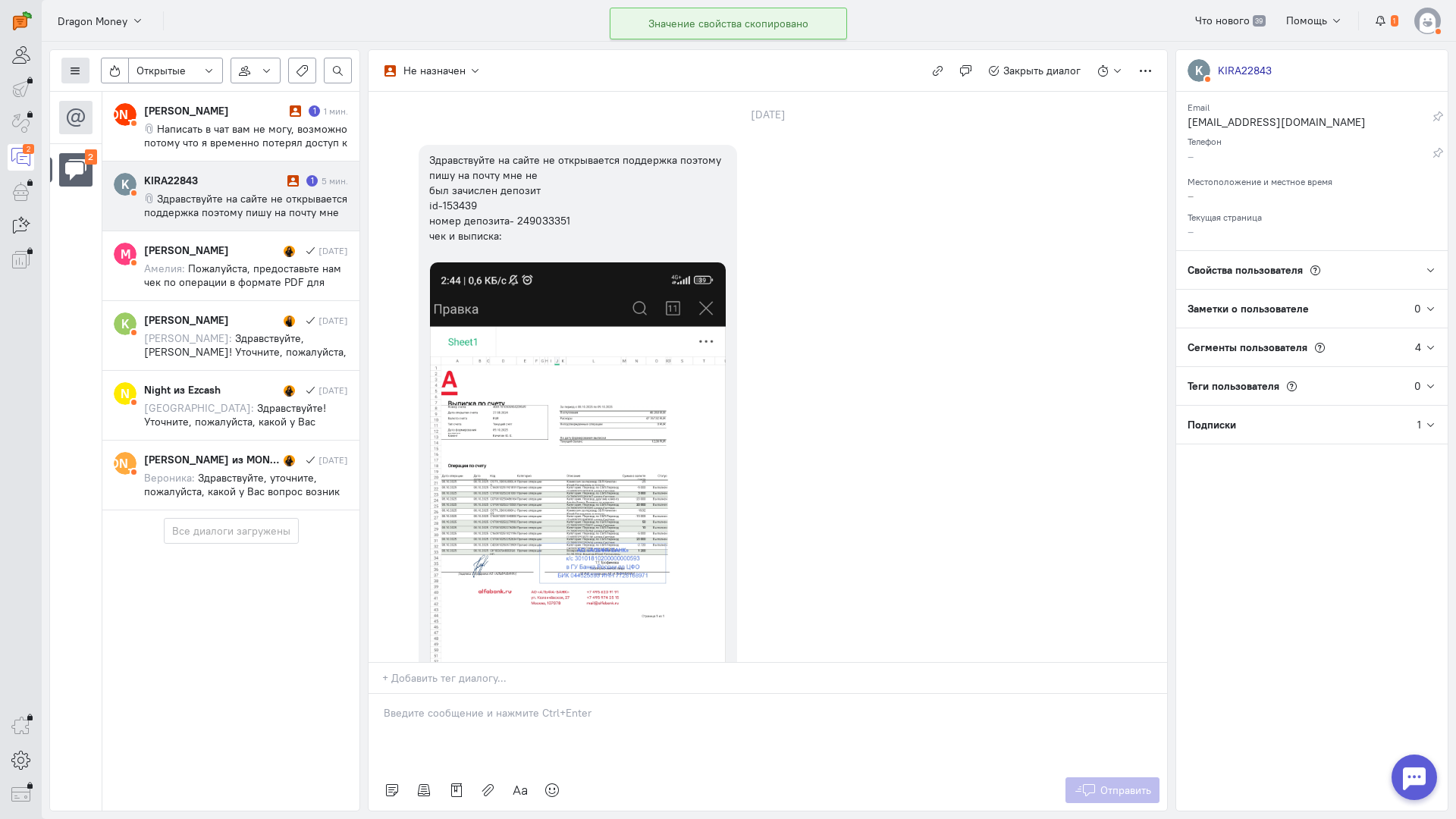
click at [88, 66] on button at bounding box center [74, 70] width 28 height 26
click at [146, 105] on span "Список пользователей" at bounding box center [148, 101] width 113 height 13
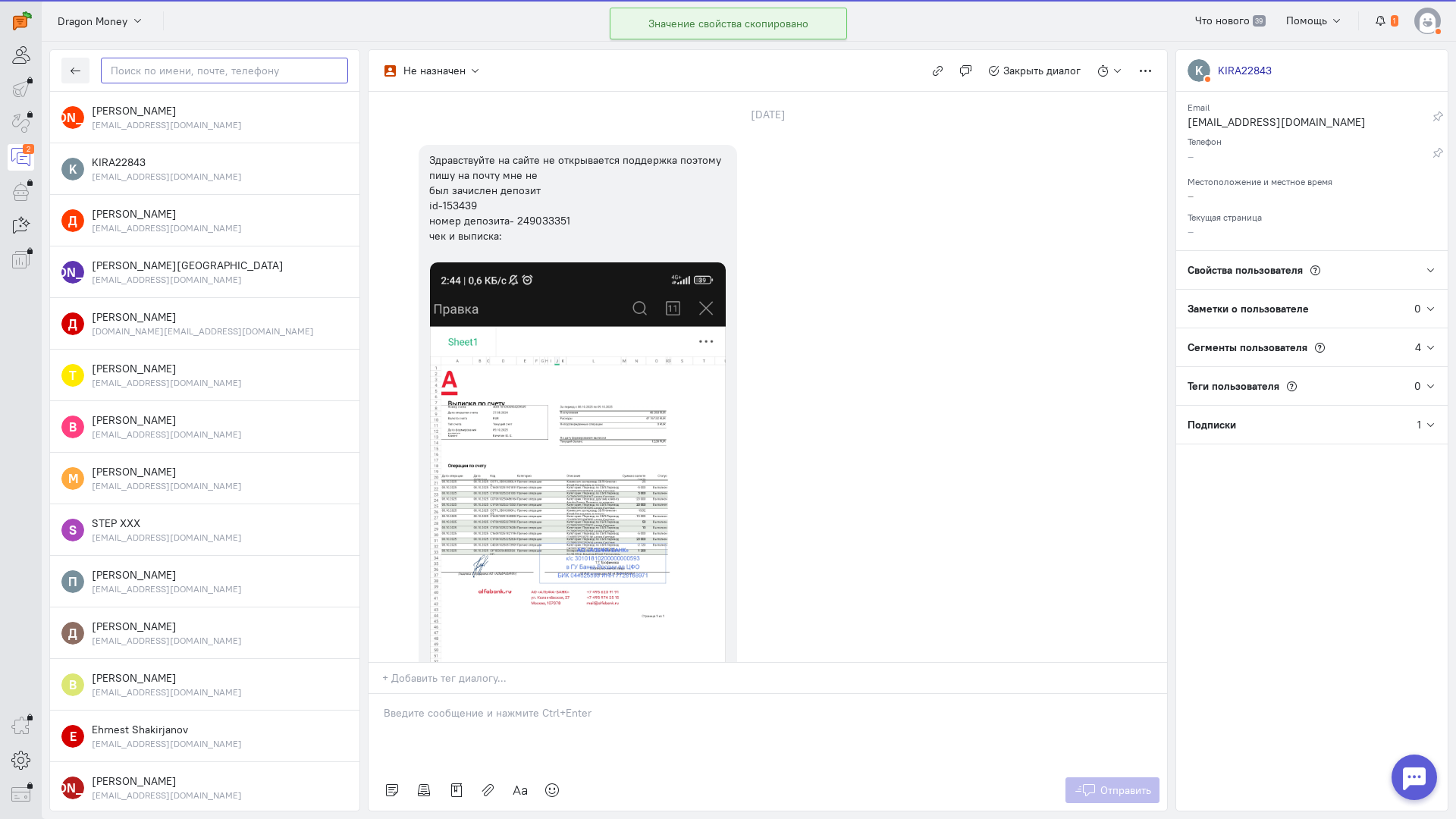
click at [189, 71] on input "text" at bounding box center [225, 70] width 248 height 26
paste input "fffffydrfxgjvgh"
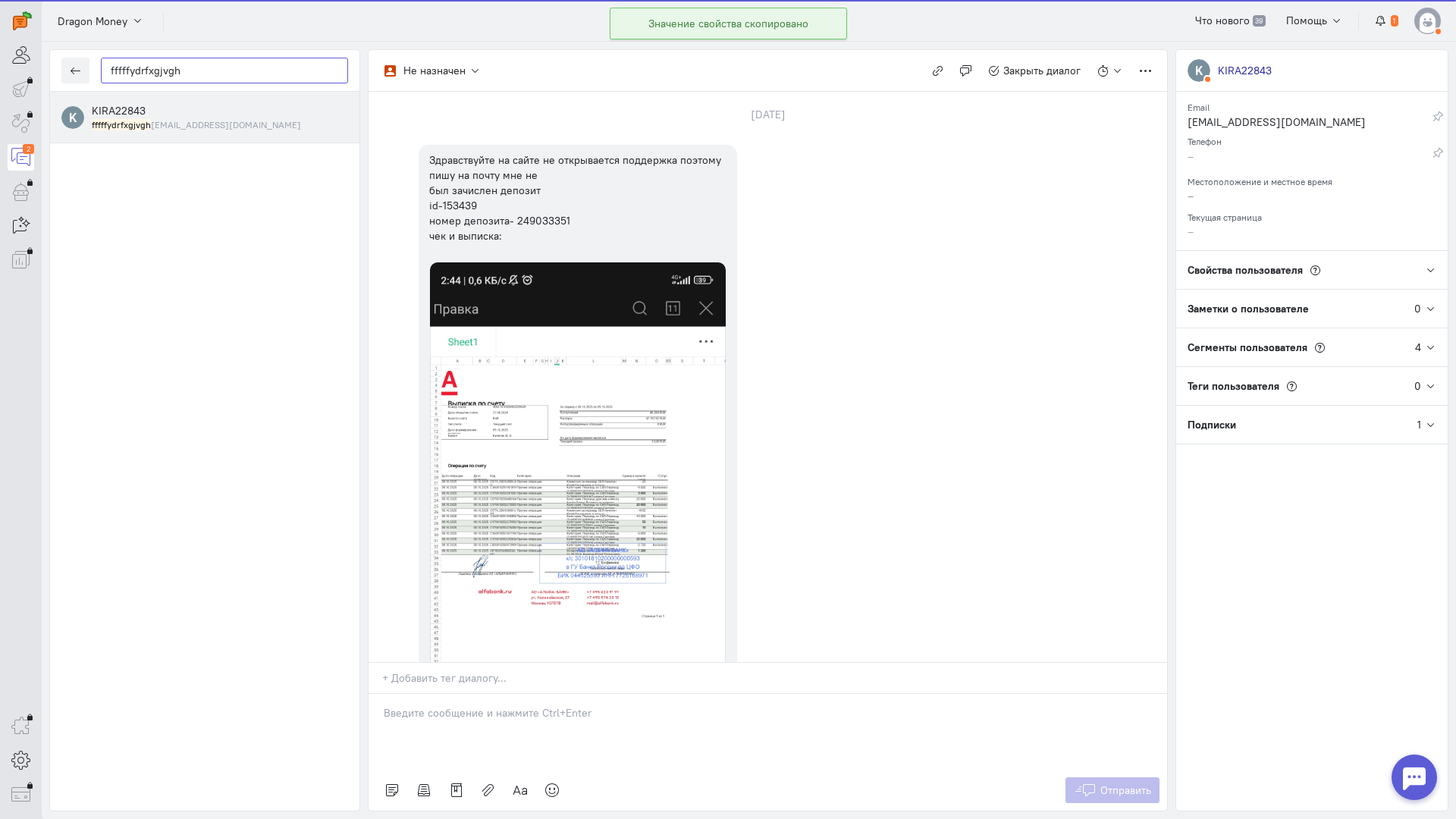
type input "fffffydrfxgjvgh"
click at [200, 121] on small "fffffydrfxgjvgh [EMAIL_ADDRESS][DOMAIN_NAME]" at bounding box center [196, 125] width 210 height 13
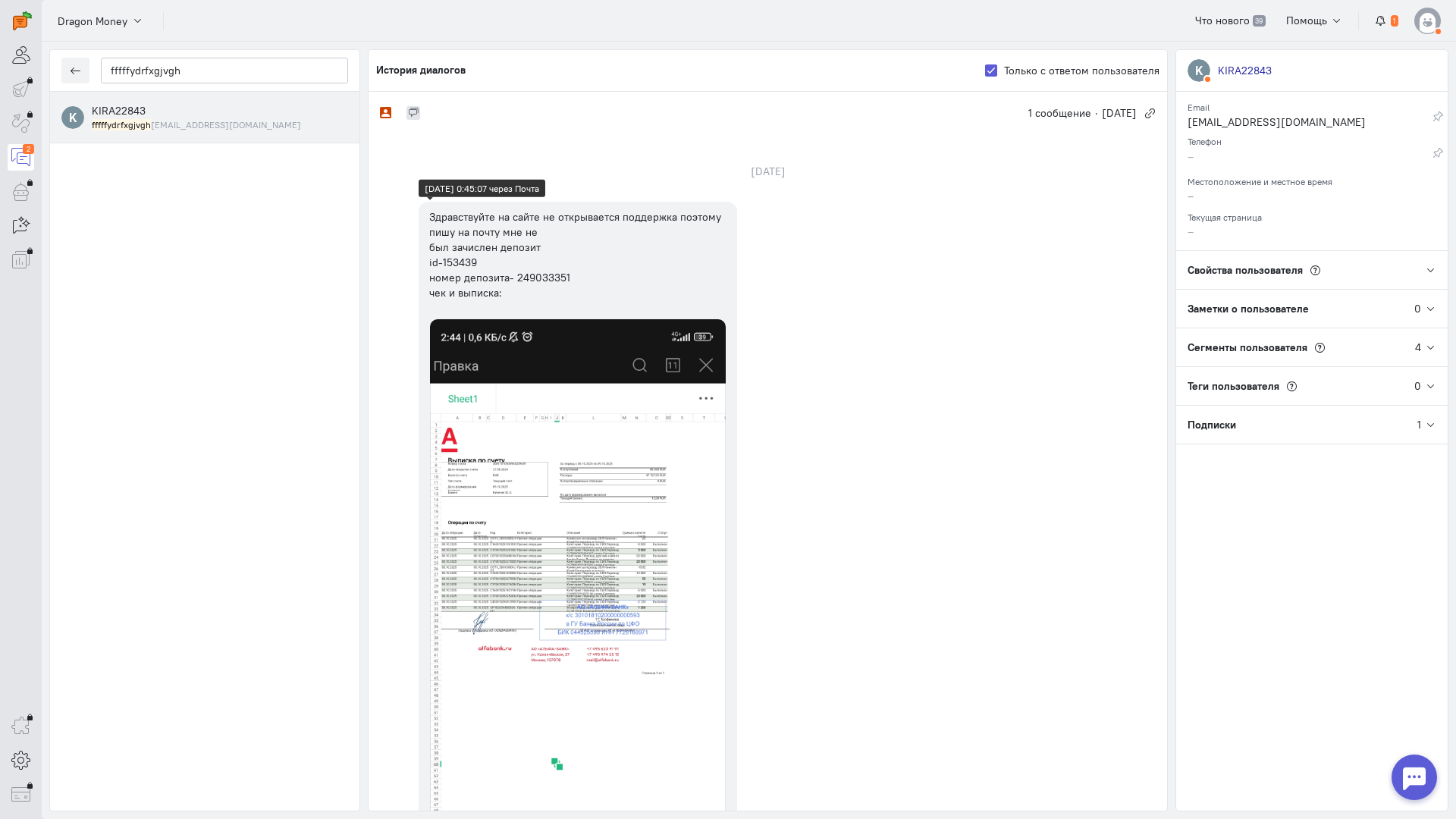
click at [461, 266] on div "Здравствуйте на сайте не открывается поддержка поэтому пишу на почту мне не был…" at bounding box center [578, 255] width 297 height 91
click at [537, 275] on div "Здравствуйте на сайте не открывается поддержка поэтому пишу на почту мне не был…" at bounding box center [578, 255] width 297 height 91
click at [319, 358] on div "K KIRA22843 fffffydrfxgjvgh [EMAIL_ADDRESS][DOMAIN_NAME]" at bounding box center [205, 450] width 310 height 719
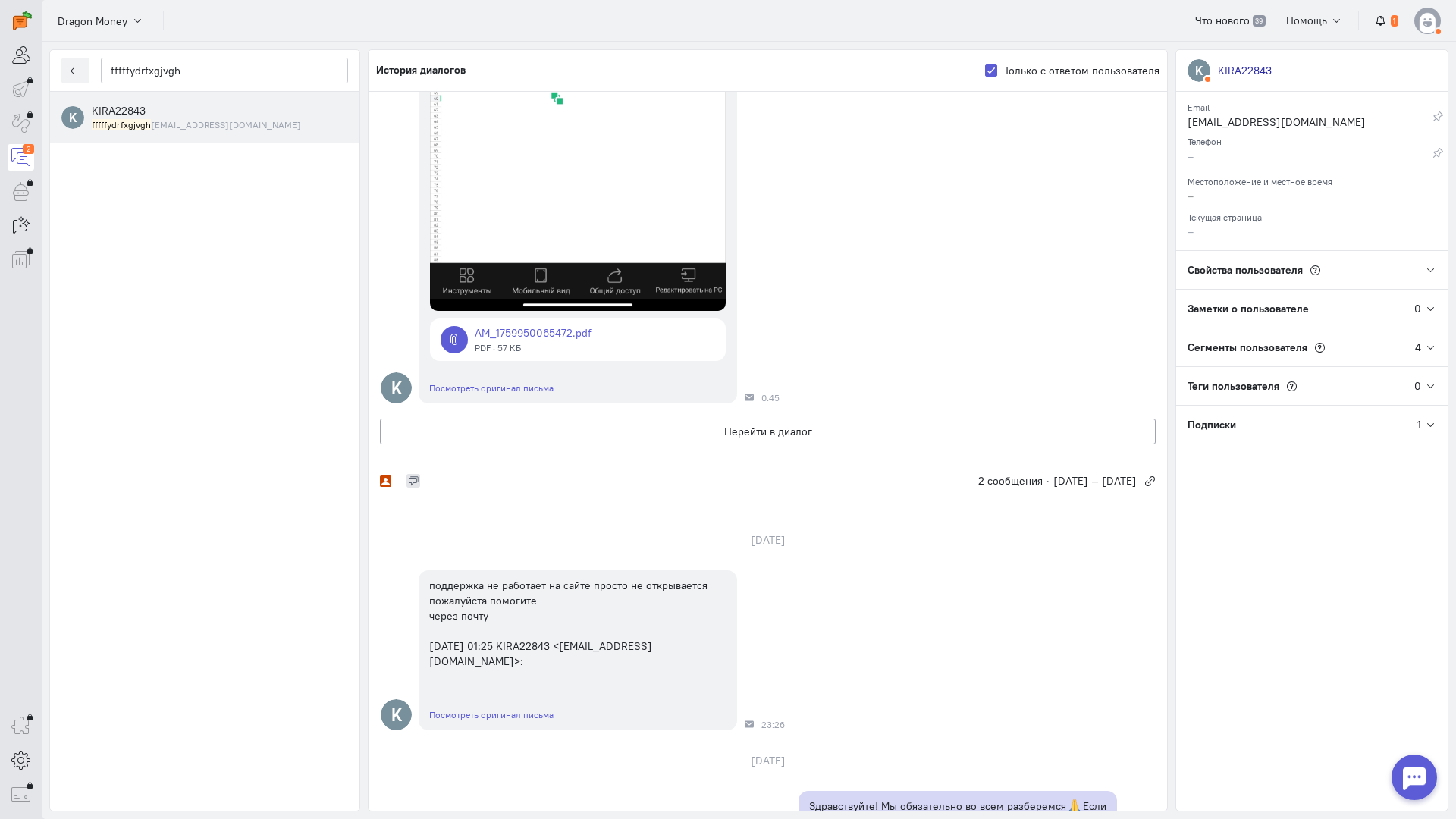
scroll to position [455, 0]
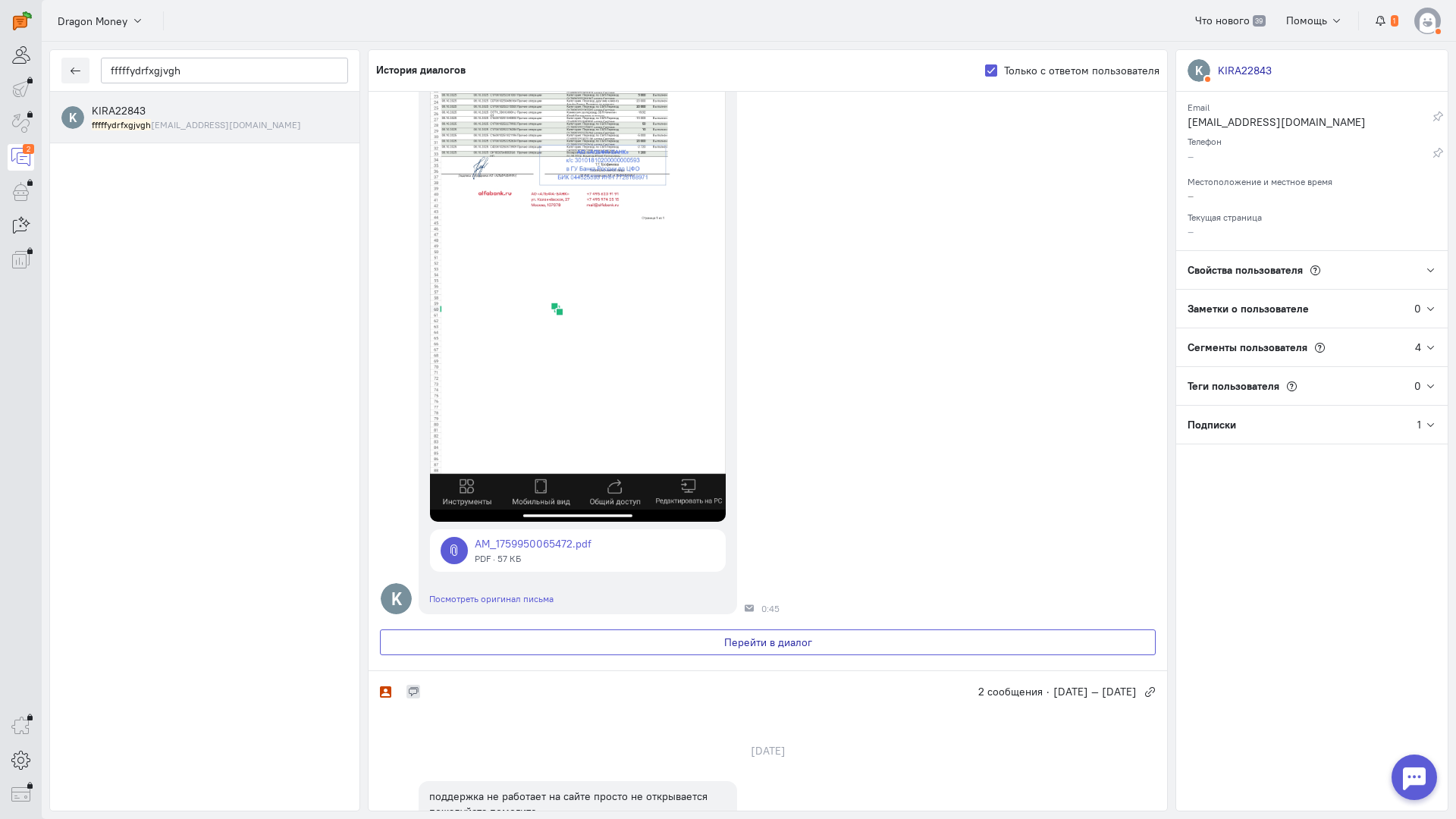
click at [525, 647] on button "Перейти в диалог" at bounding box center [768, 642] width 776 height 26
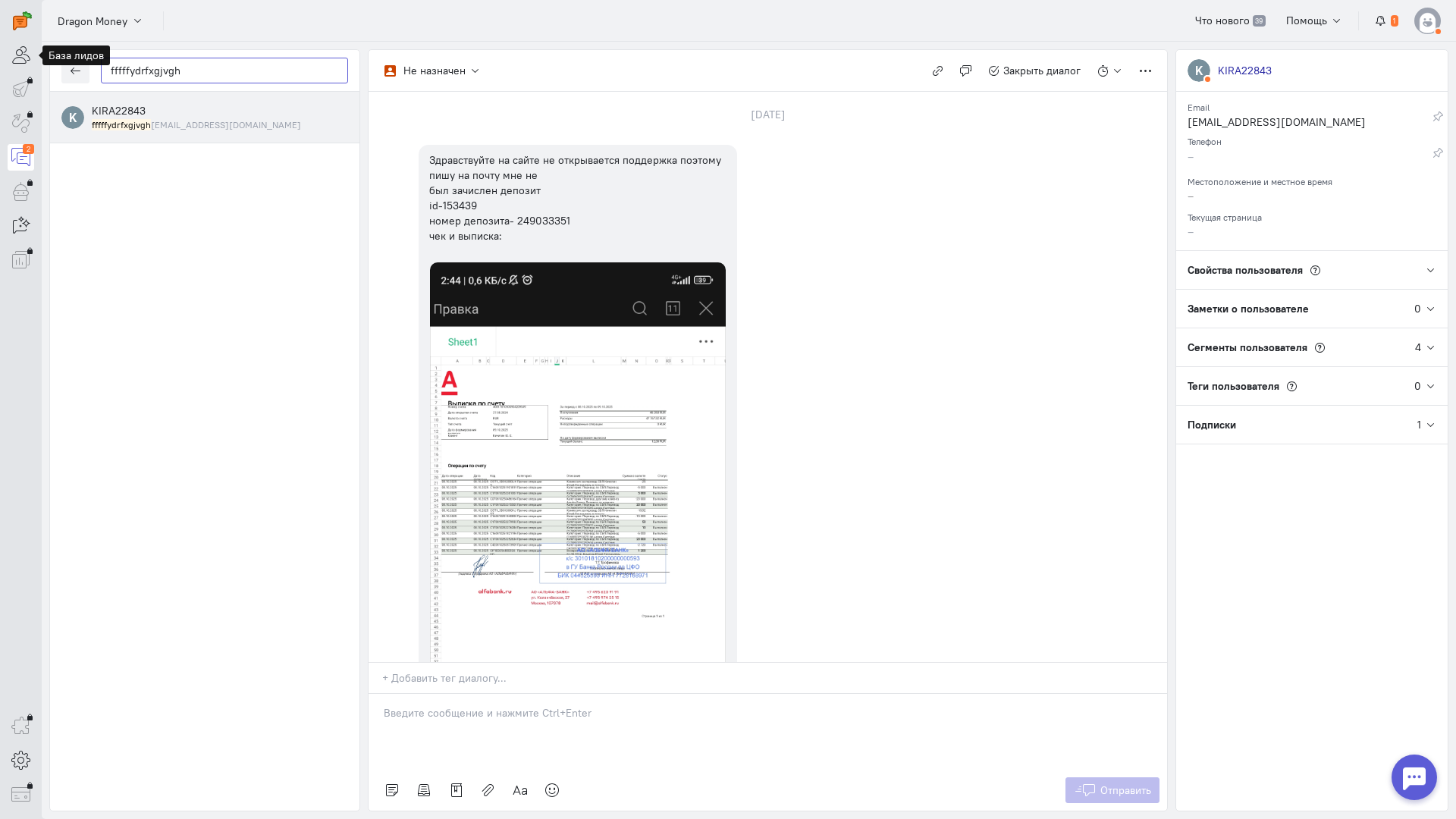
drag, startPoint x: 91, startPoint y: 66, endPoint x: 30, endPoint y: 72, distance: 61.3
click at [1, 67] on div "operator conversation-V1122-10000-3month 2" at bounding box center [728, 410] width 1456 height 819
click at [70, 72] on icon "button" at bounding box center [75, 70] width 11 height 11
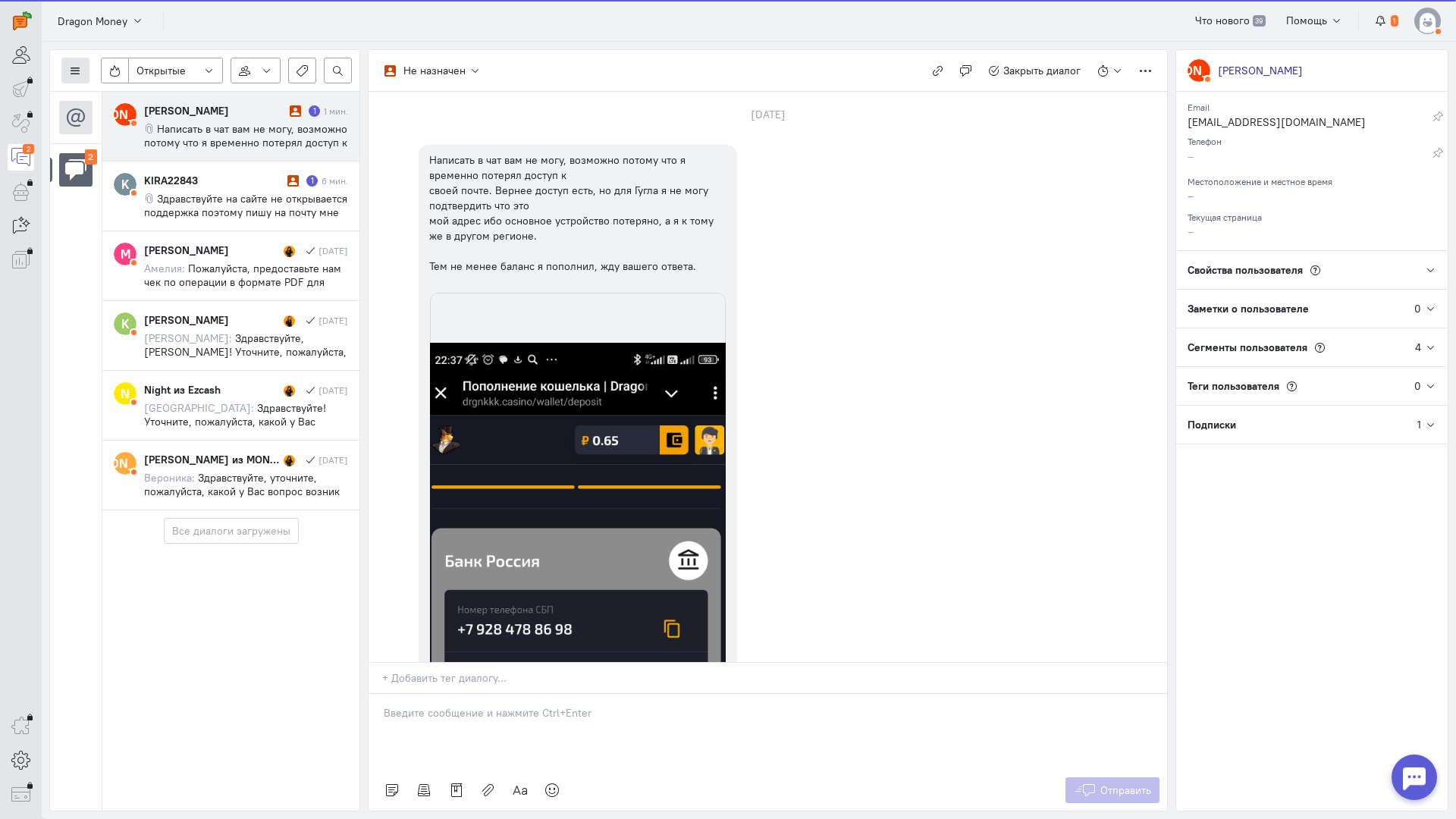
click at [66, 72] on button at bounding box center [74, 70] width 28 height 26
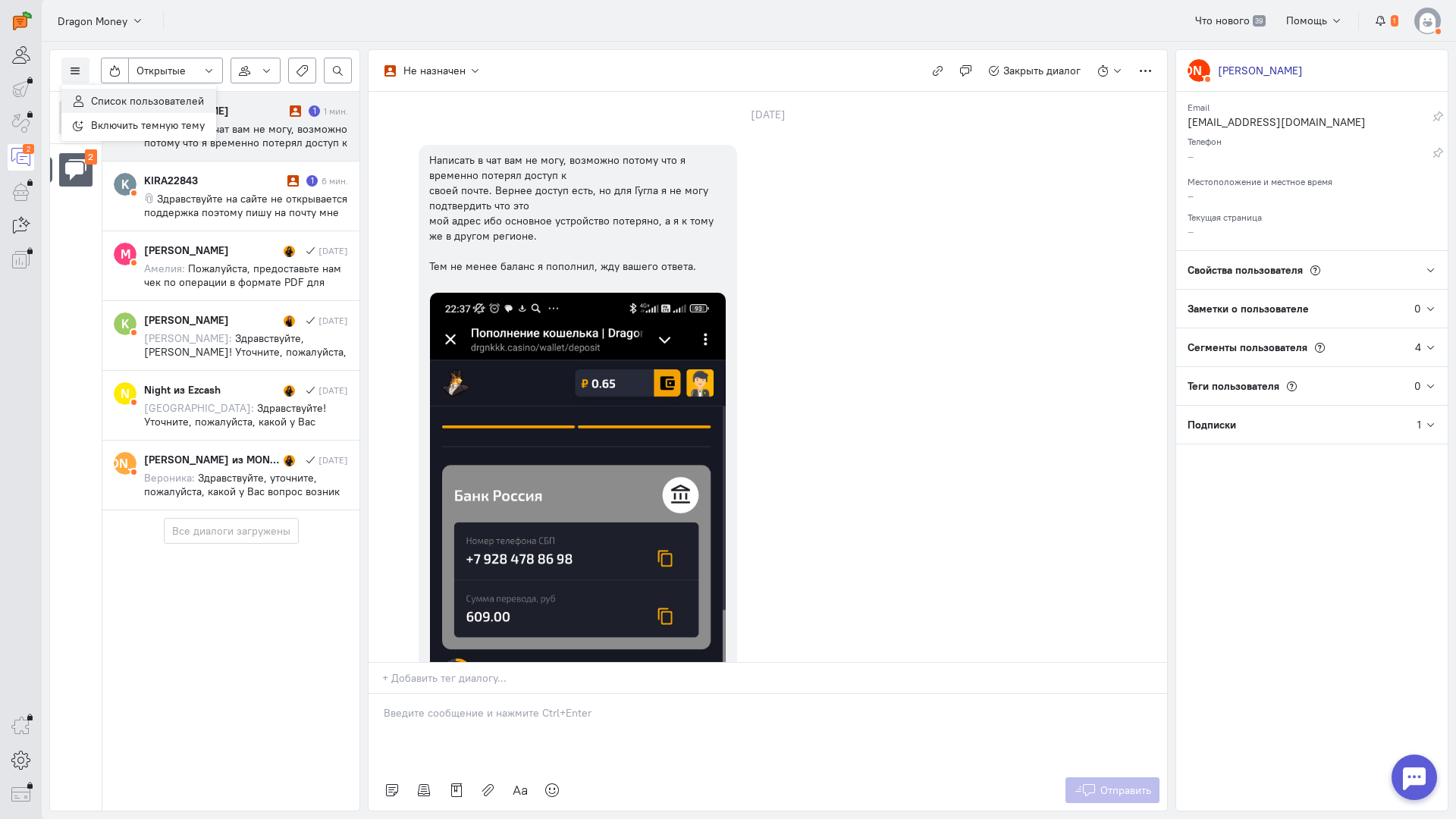
click at [135, 99] on span "Список пользователей" at bounding box center [148, 101] width 113 height 13
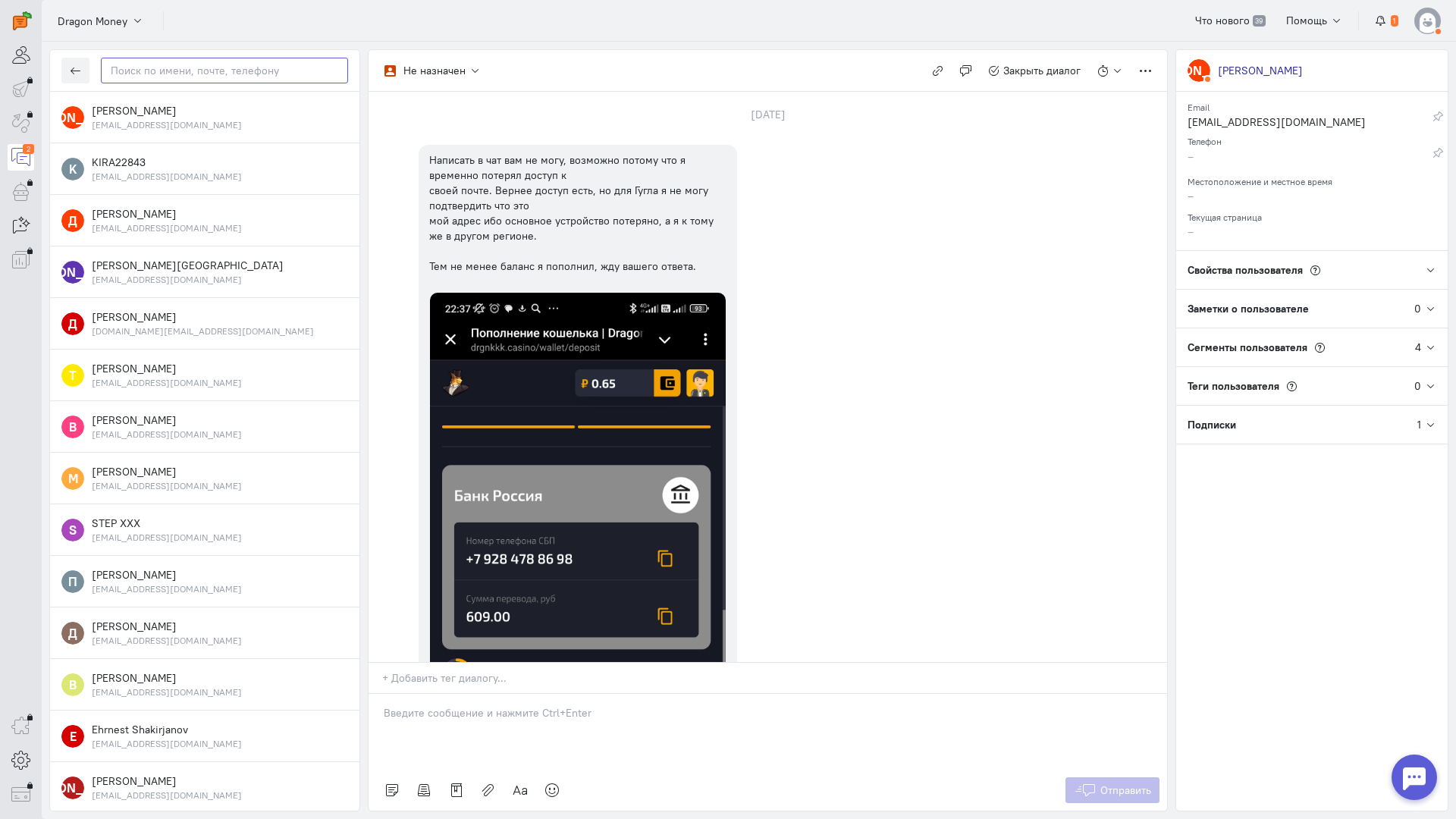
paste input "fffffydrfxgjvgh"
click at [203, 66] on input "text" at bounding box center [225, 70] width 248 height 26
type input "fffffydrfxgjvgh"
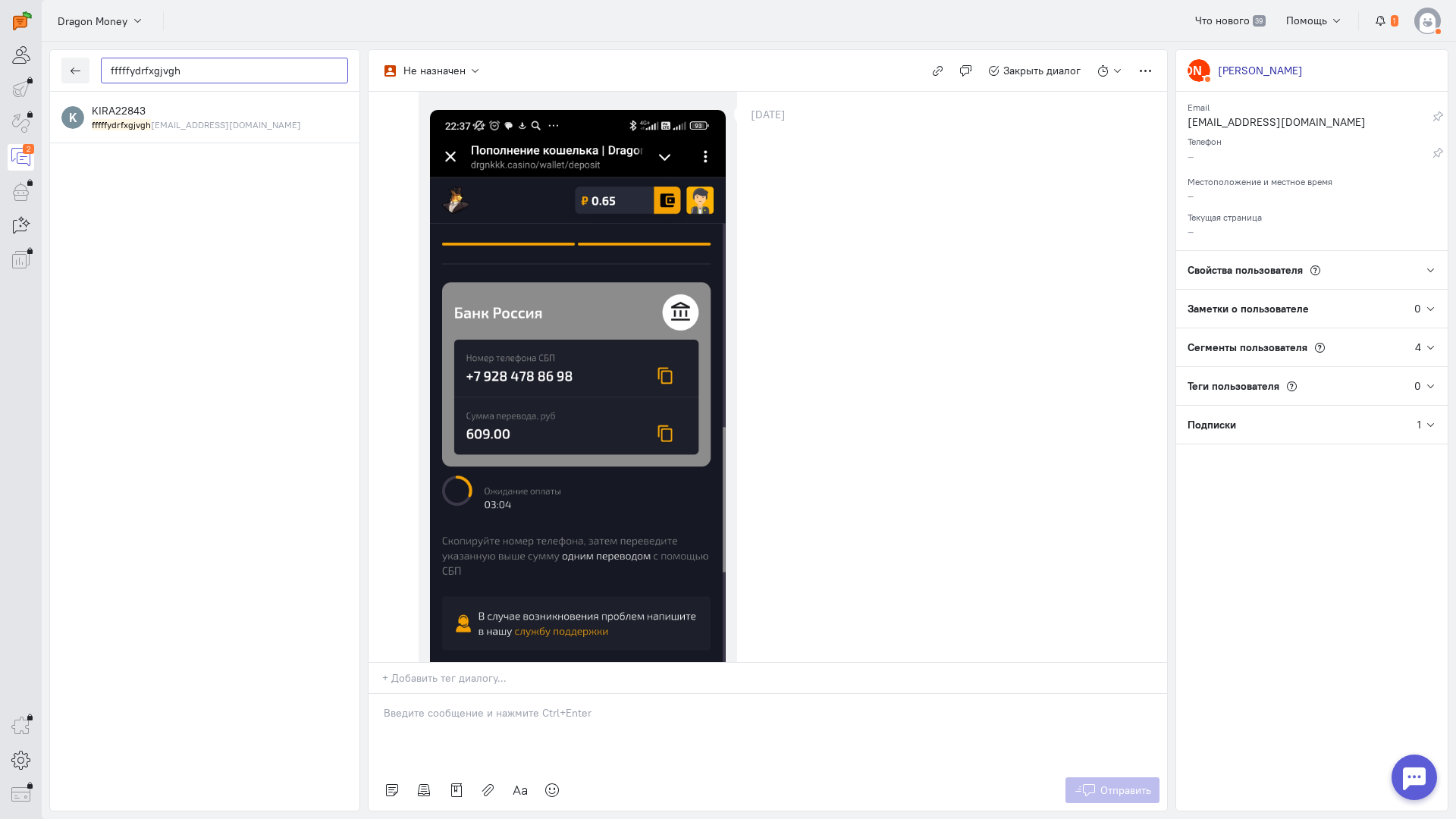
scroll to position [0, 0]
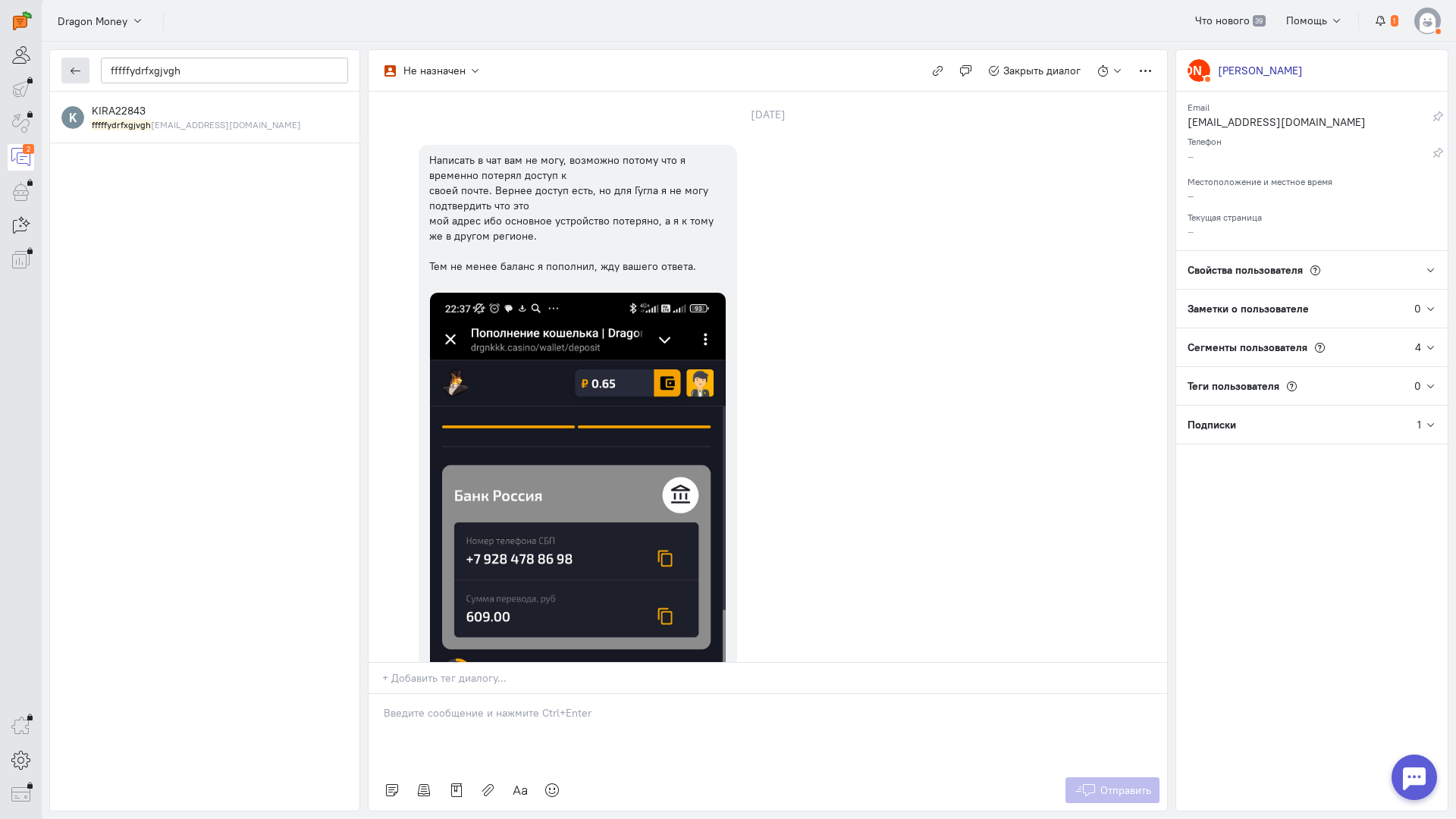
click at [76, 67] on icon "button" at bounding box center [75, 70] width 11 height 11
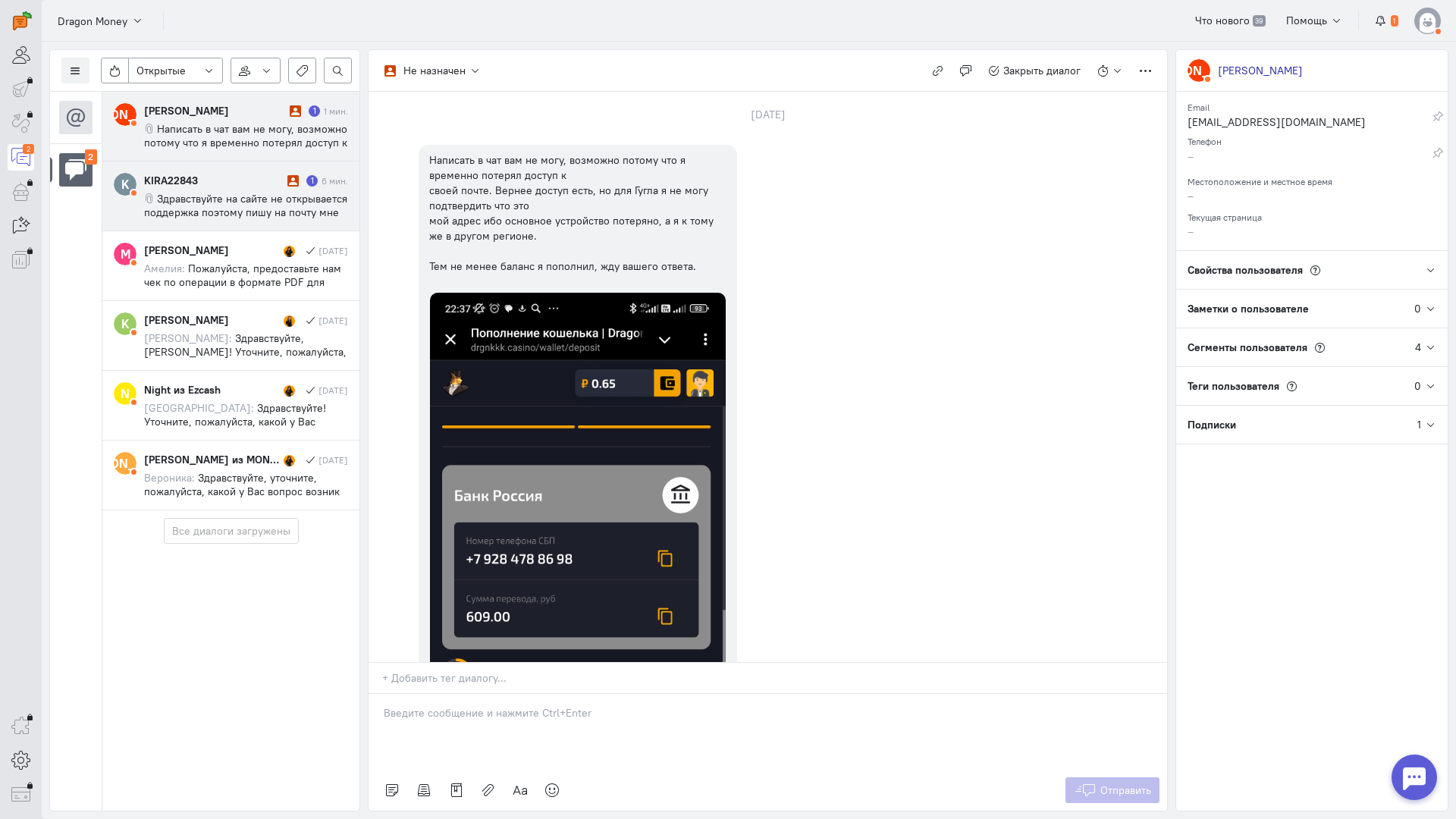
drag, startPoint x: 202, startPoint y: 188, endPoint x: 272, endPoint y: 213, distance: 74.3
click at [202, 187] on div "KIRA22843 1 6 мин. Здравствуйте на сайте не открывается поддержка поэтому пишу …" at bounding box center [246, 195] width 204 height 47
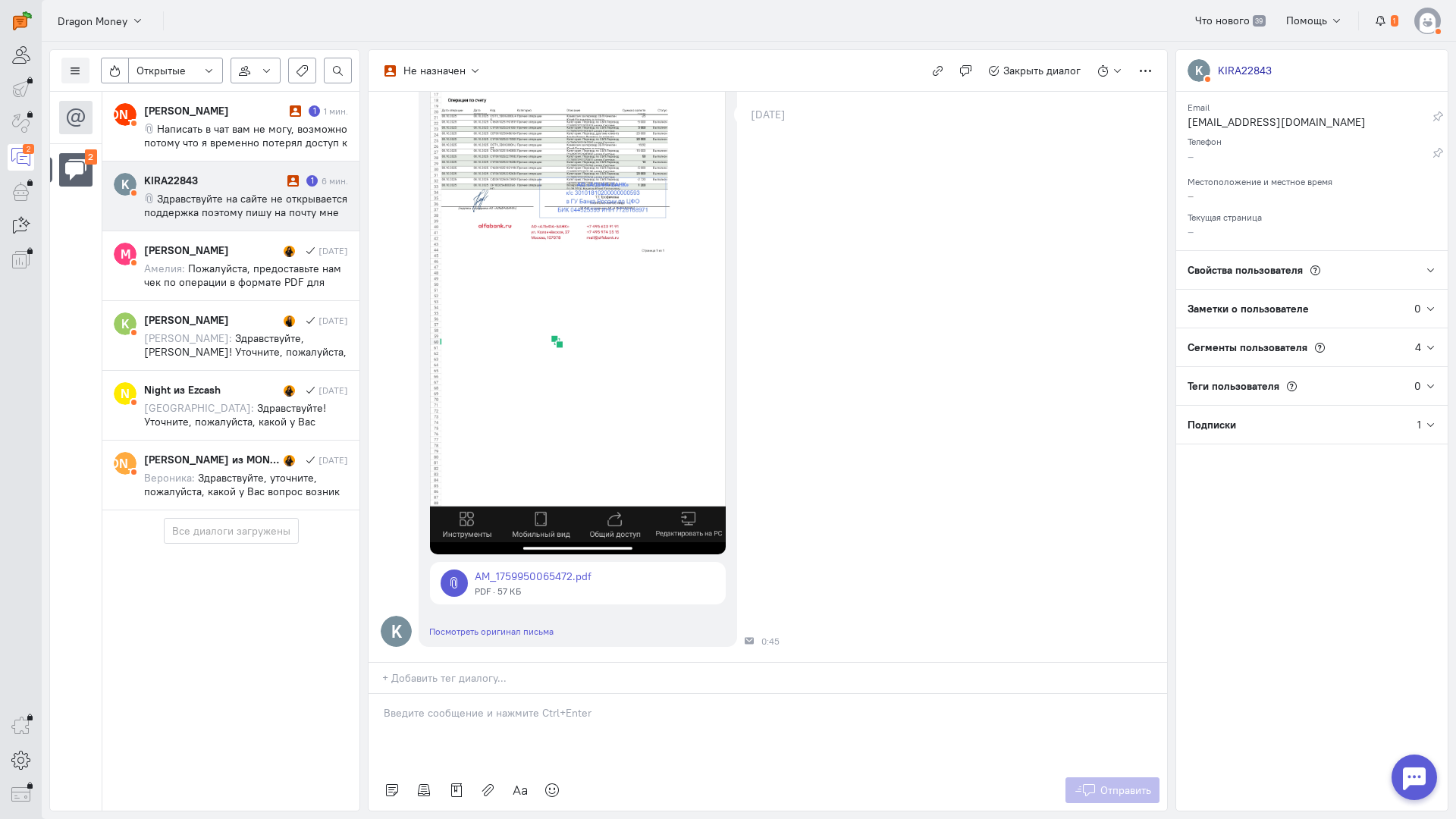
scroll to position [459, 0]
click at [462, 693] on div at bounding box center [768, 731] width 799 height 76
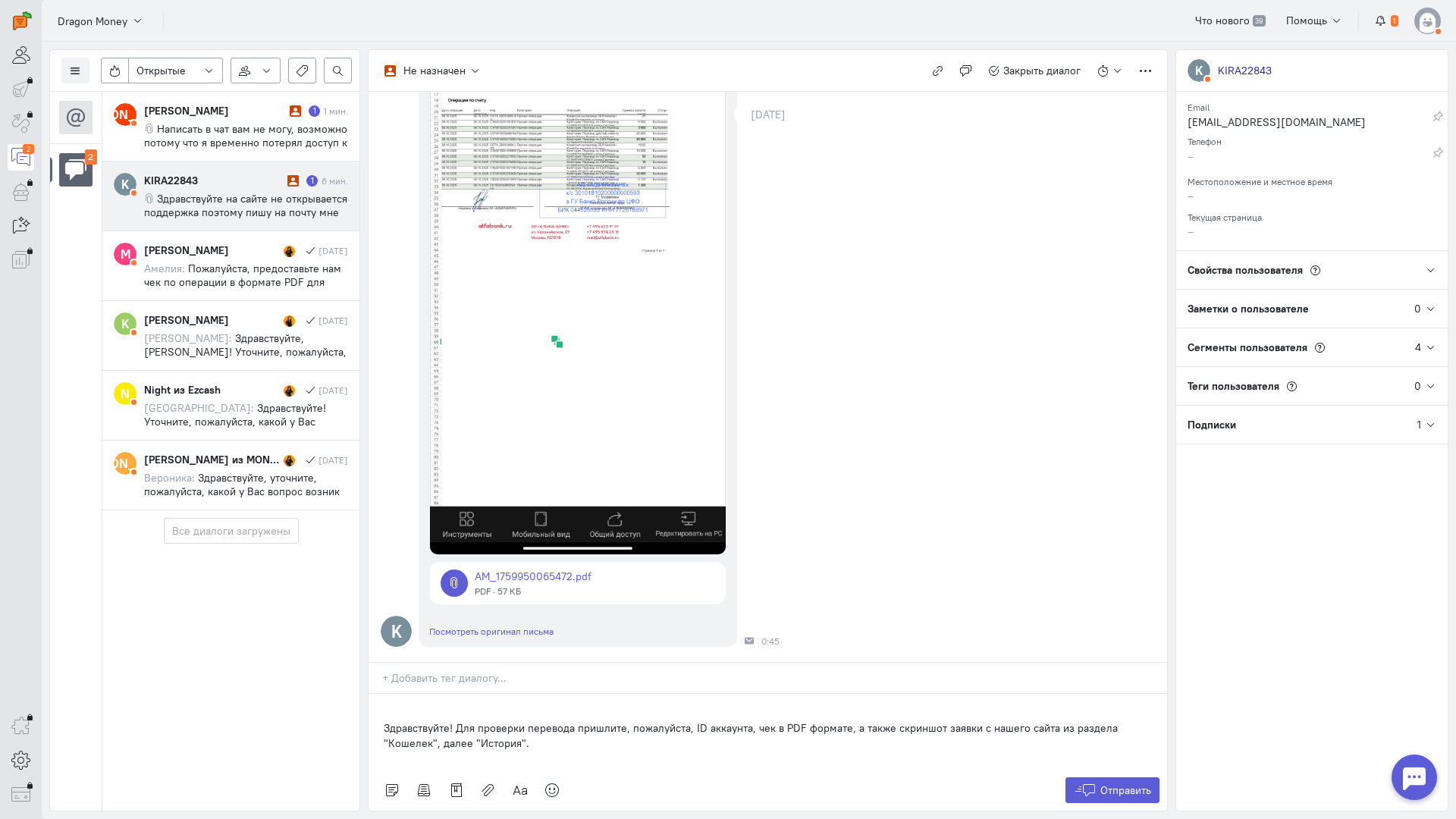
click at [380, 693] on div "Здравствуйте! Для проверки перевода пришлите, пожалуйста, ID аккаунта, чек в PD…" at bounding box center [768, 731] width 799 height 76
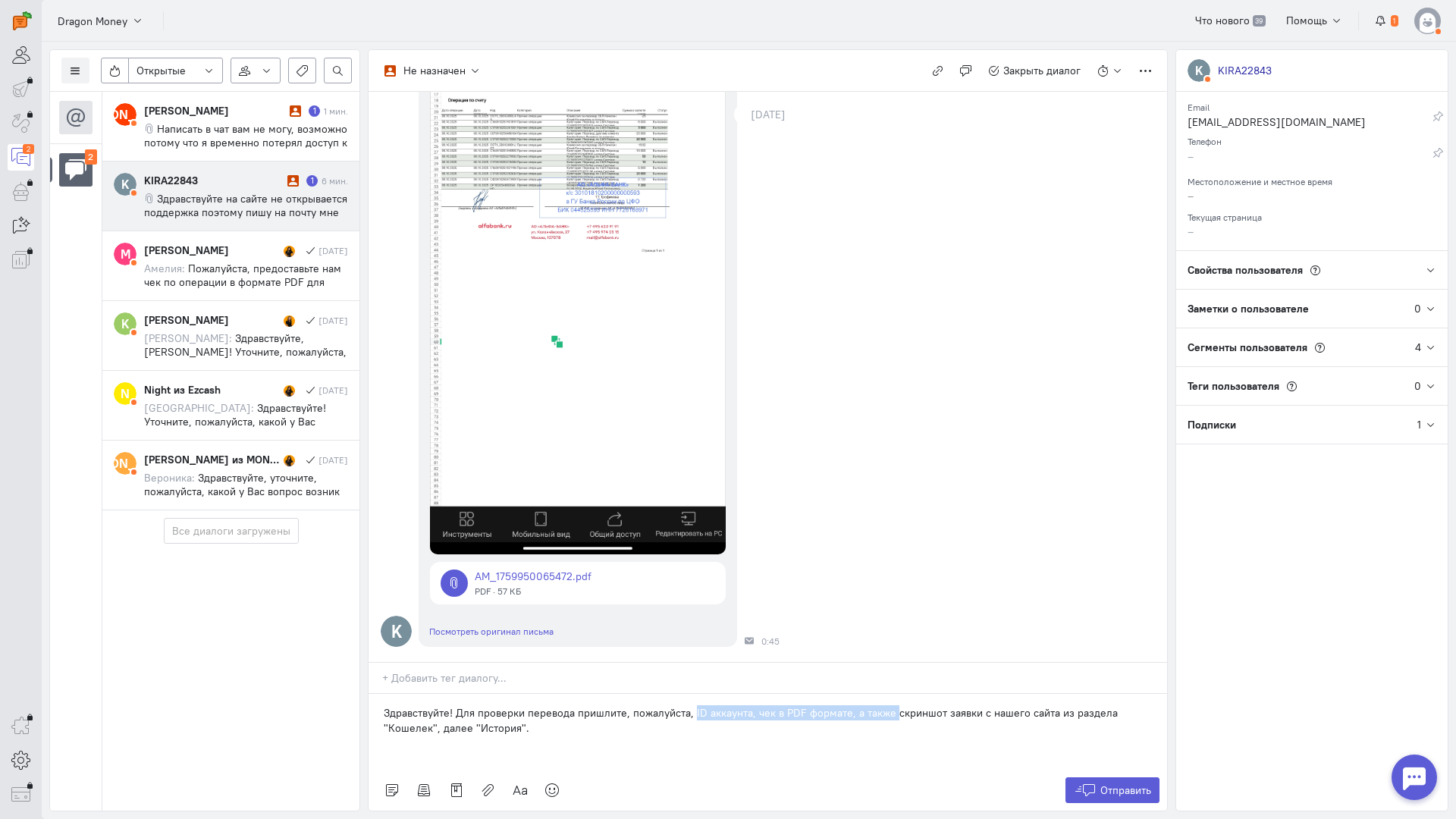
drag, startPoint x: 890, startPoint y: 622, endPoint x: 692, endPoint y: 624, distance: 198.0
click at [692, 705] on p "Здравствуйте! Для проверки перевода пришлите, пожалуйста, ID аккаунта, чек в PD…" at bounding box center [768, 720] width 768 height 30
click at [1047, 705] on p "Здравствуйте! Для проверки перевода пришлите, пожалуйста, скриншот заявки с наш…" at bounding box center [768, 712] width 768 height 15
click at [1072, 705] on p "Здравствуйте! Для проверки перевода пришлите, пожалуйста, скриншот заявки с наш…" at bounding box center [768, 712] width 768 height 15
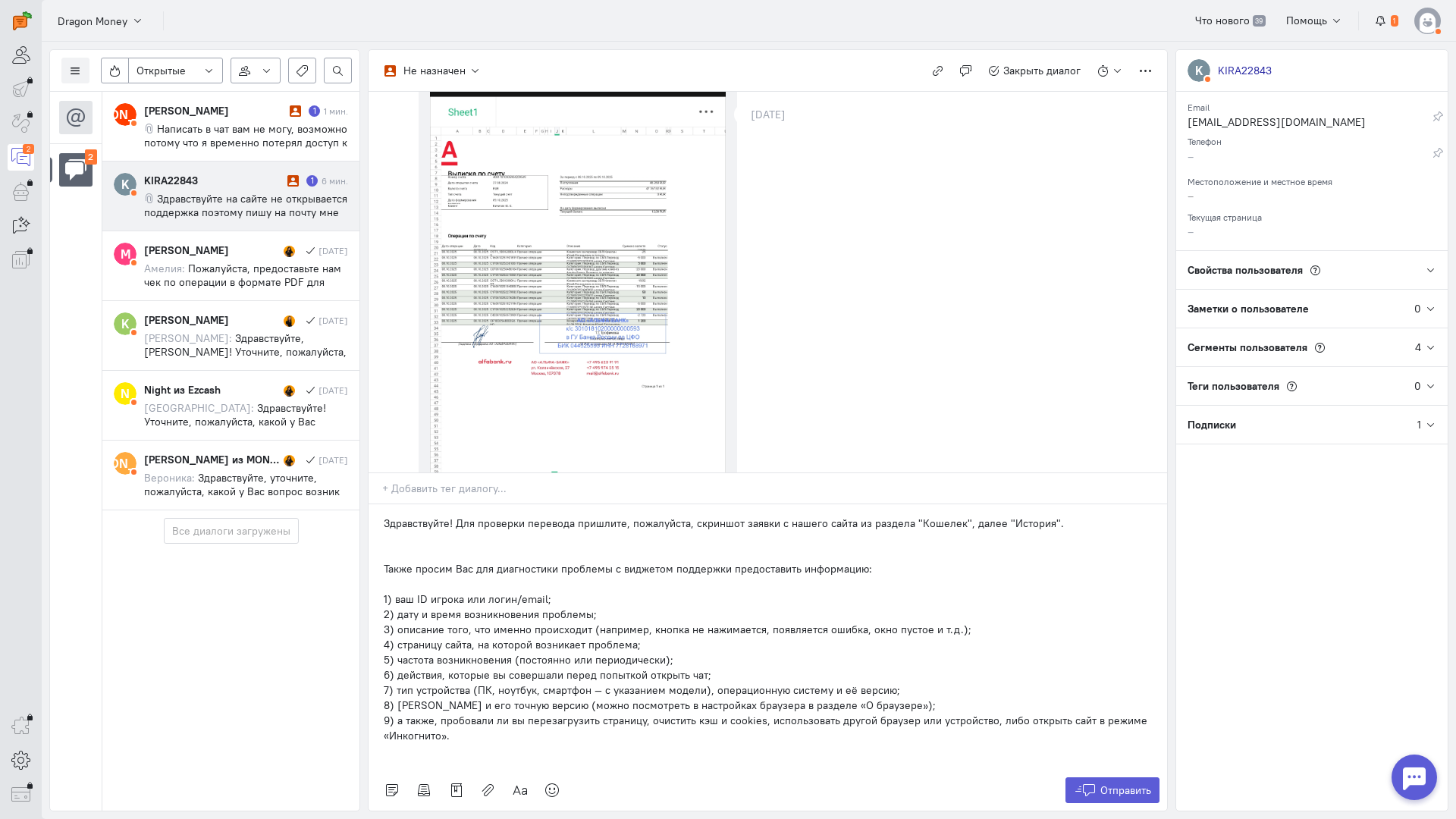
scroll to position [4, 0]
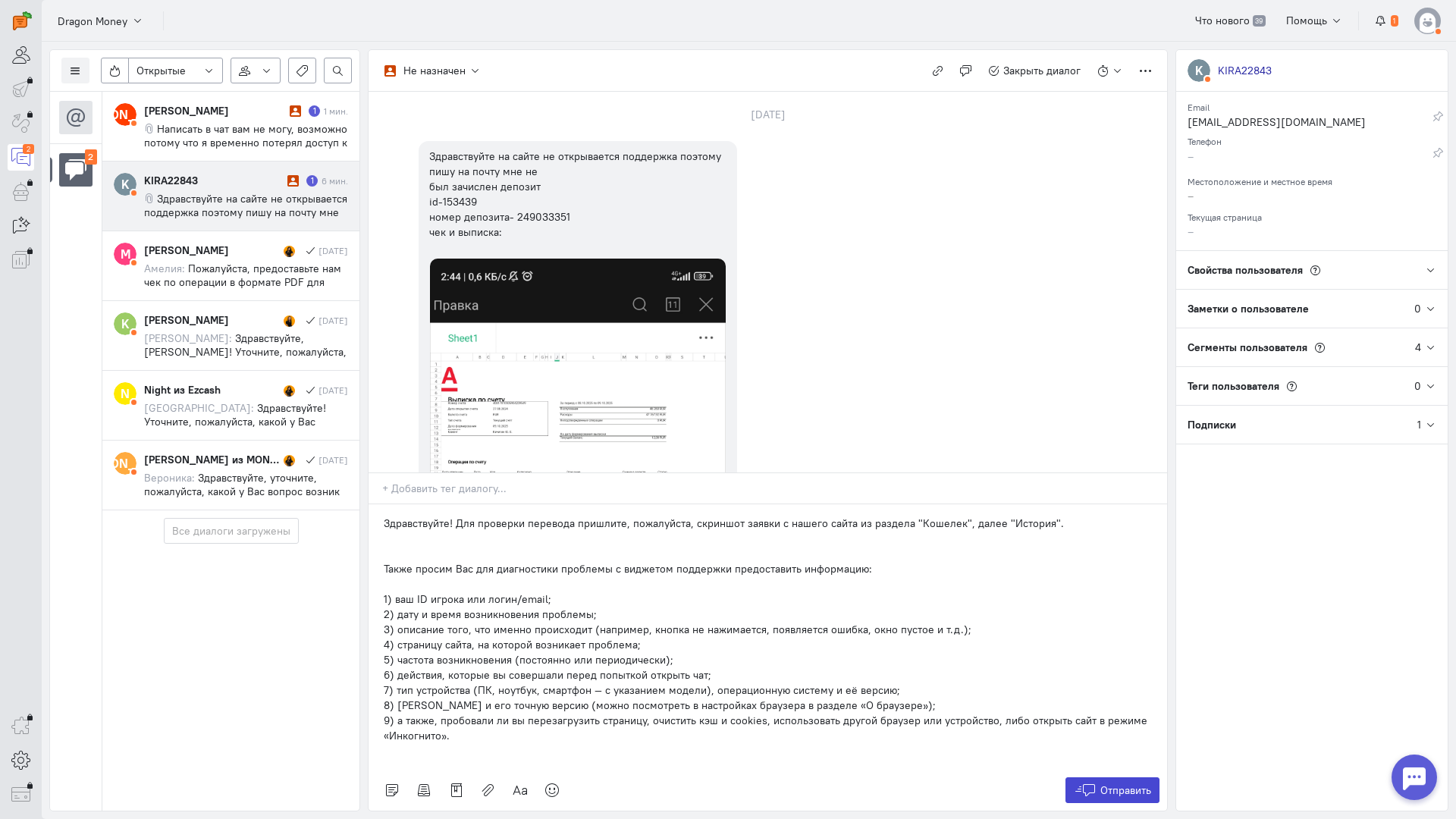
click at [1118, 783] on span "Отправить" at bounding box center [1125, 789] width 51 height 13
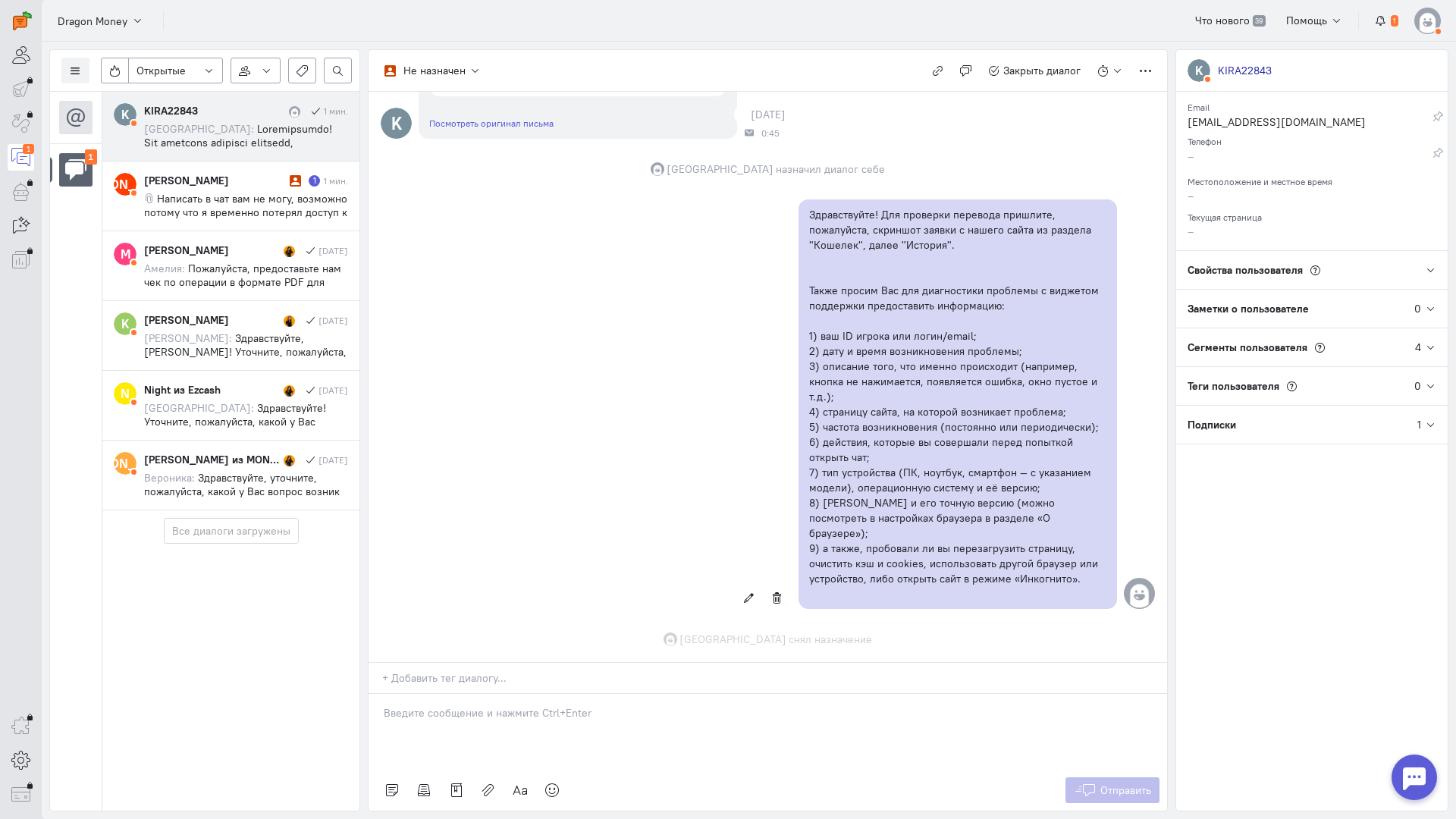
scroll to position [982, 0]
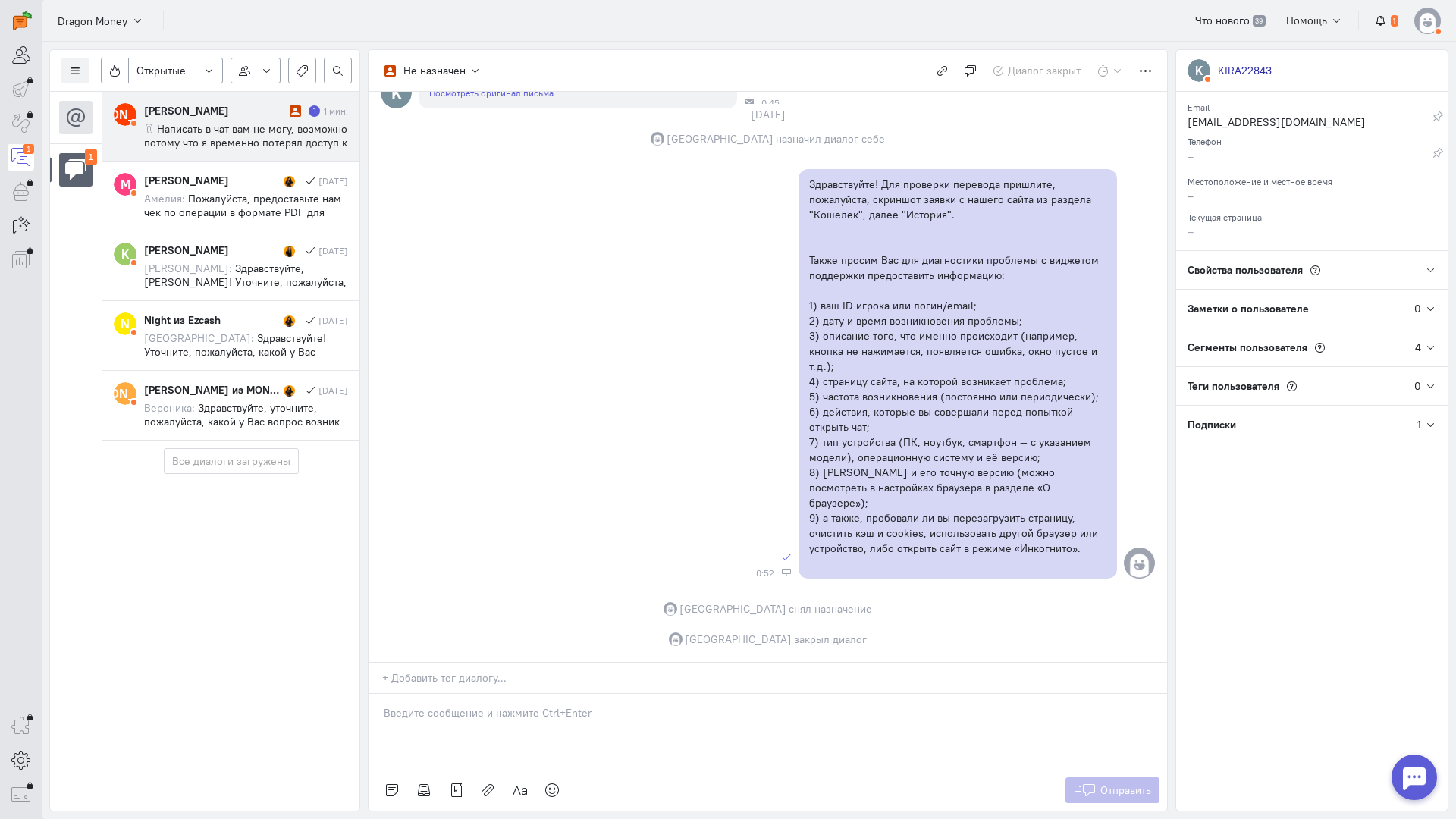
drag, startPoint x: 233, startPoint y: 130, endPoint x: 297, endPoint y: 147, distance: 66.2
click at [233, 130] on span "Написать в чат вам не могу, возможно потому что я временно потерял доступ к сво…" at bounding box center [245, 176] width 203 height 110
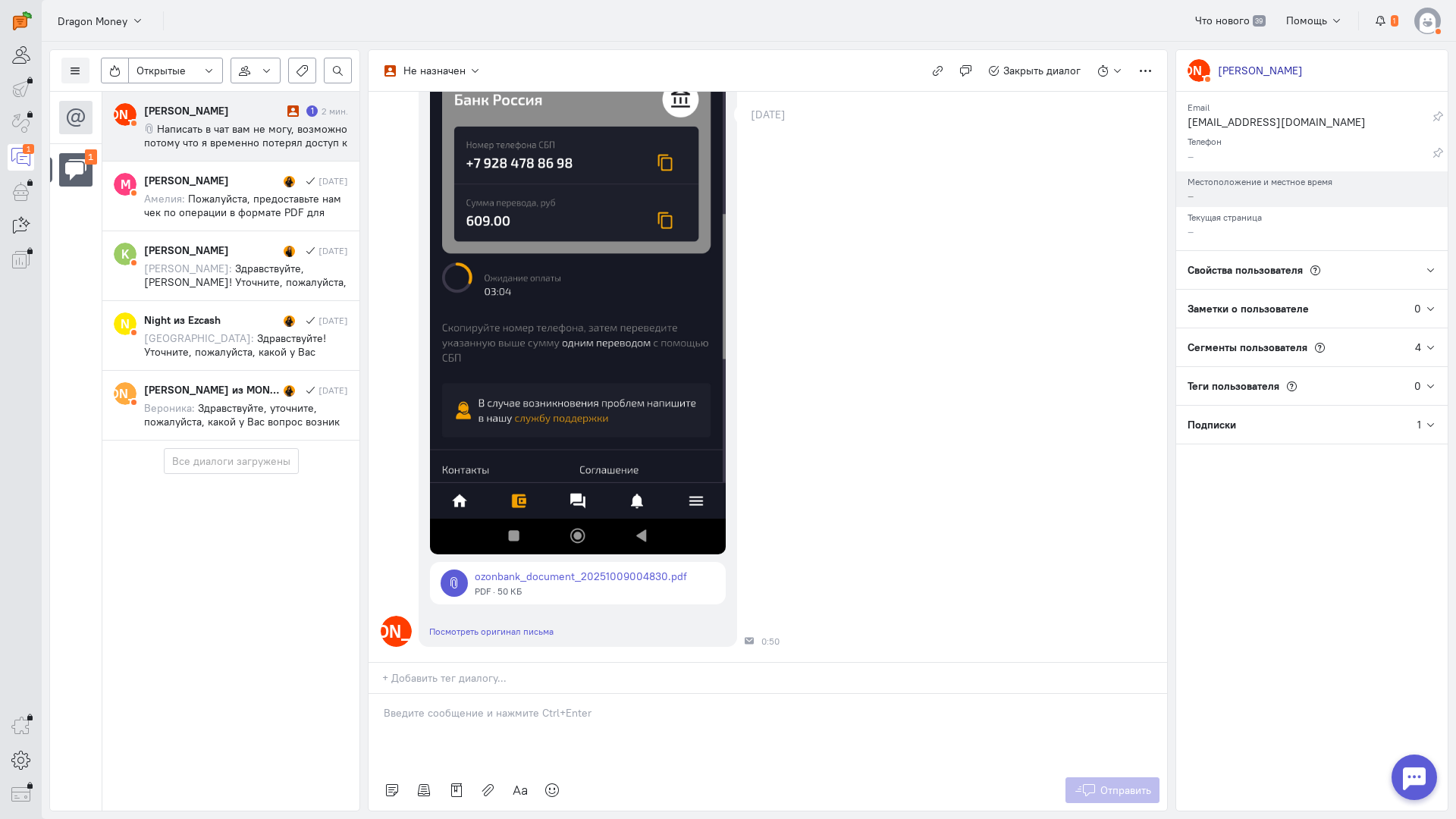
scroll to position [337, 0]
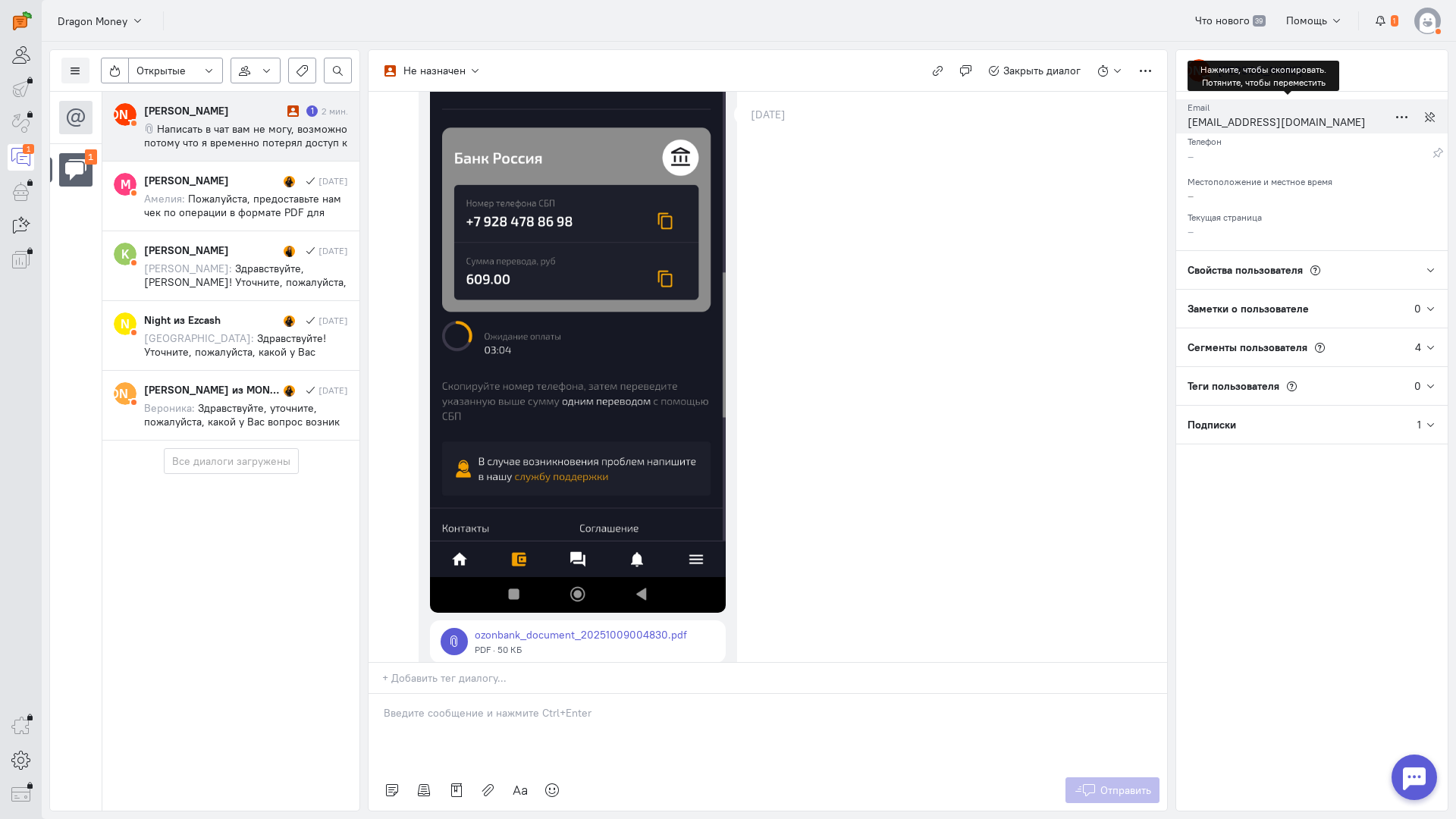
click at [1229, 118] on div "[EMAIL_ADDRESS][DOMAIN_NAME]" at bounding box center [1288, 124] width 200 height 19
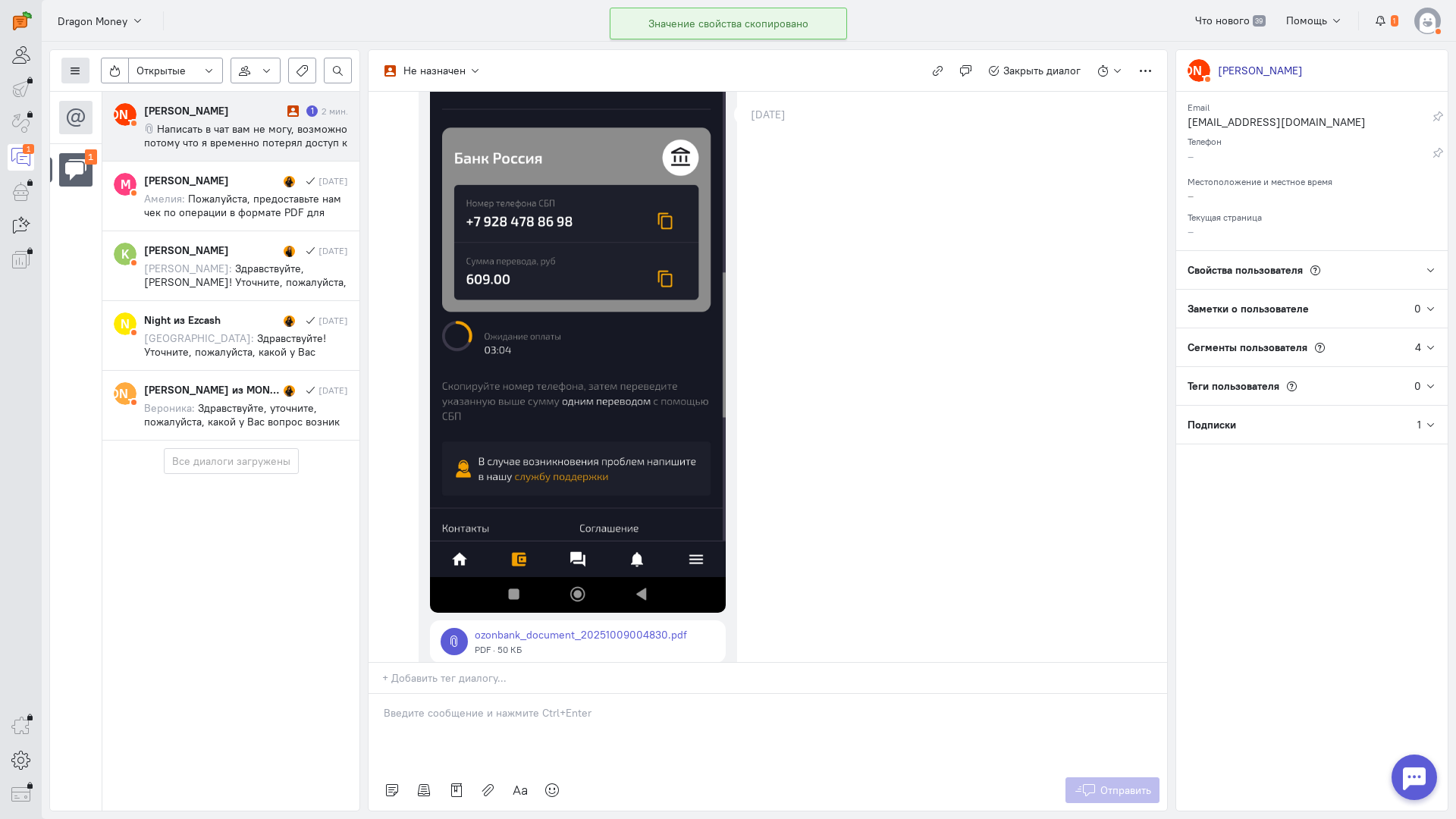
click at [70, 65] on icon at bounding box center [75, 70] width 11 height 11
click at [166, 103] on span "Список пользователей" at bounding box center [148, 101] width 113 height 13
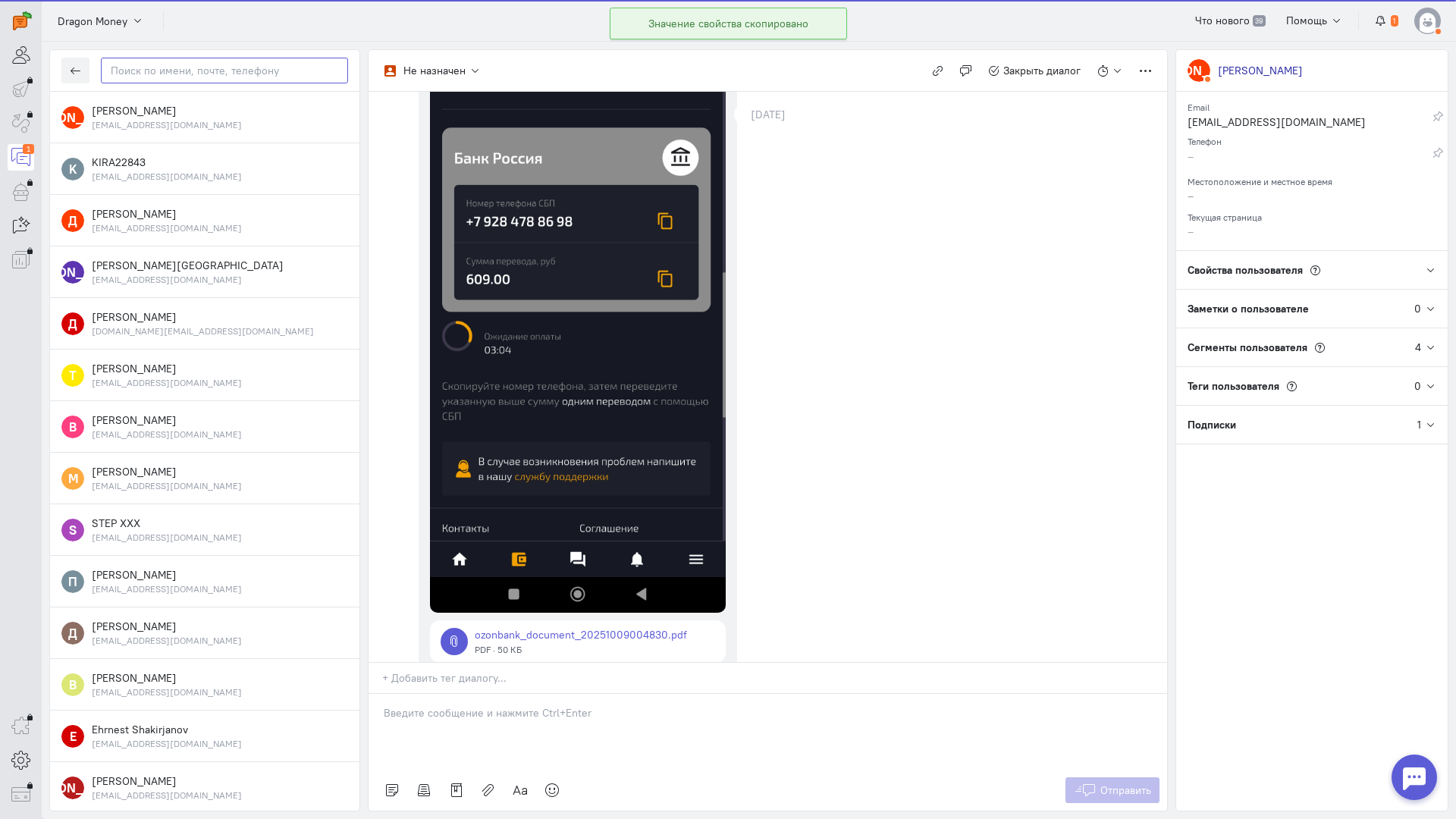
click at [233, 75] on input "text" at bounding box center [225, 70] width 248 height 26
paste input "broadsward91@gm"
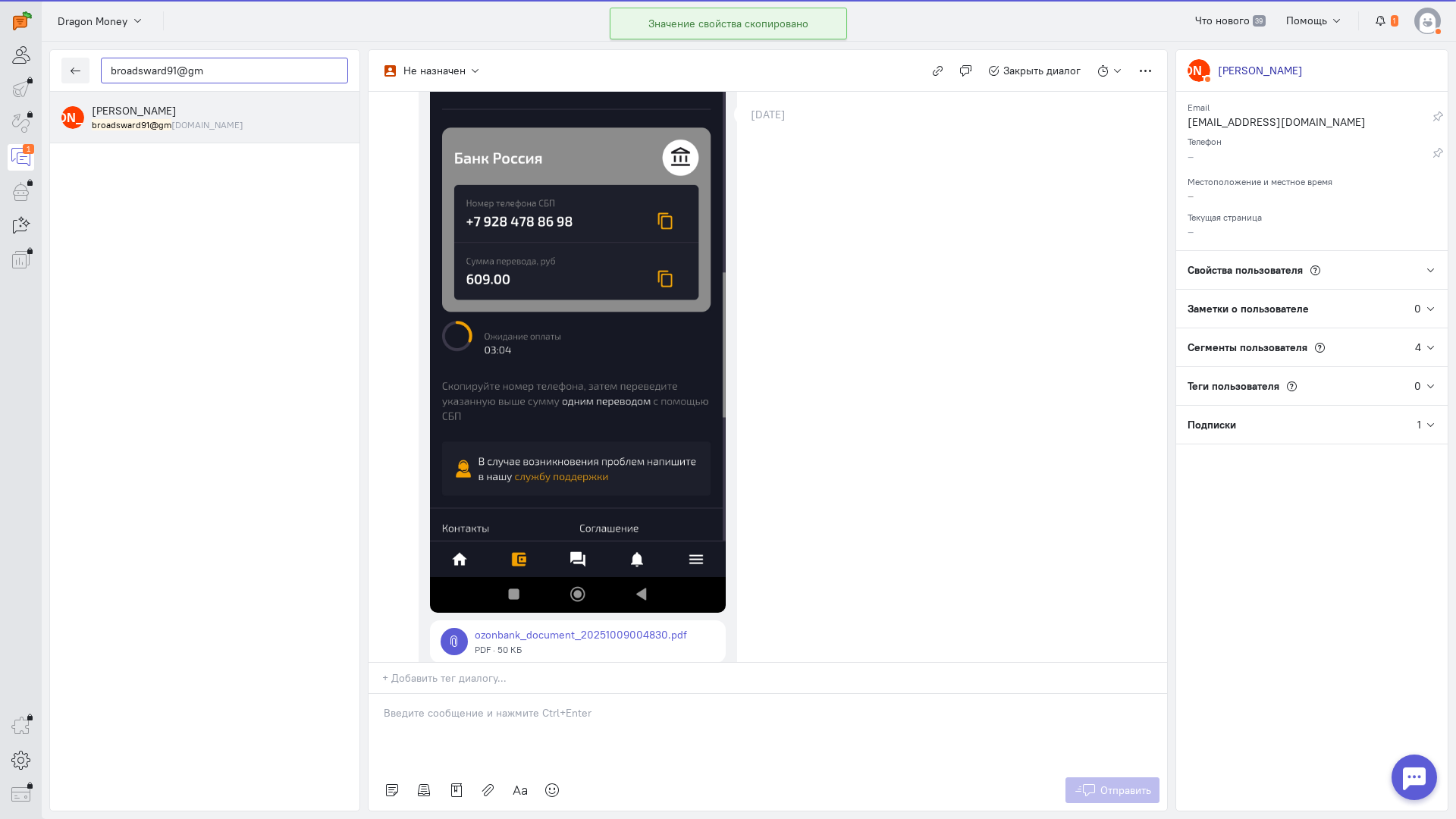
type input "broadsward91@gm"
click at [171, 123] on small "broadsward91@gm [DOMAIN_NAME]" at bounding box center [167, 125] width 152 height 13
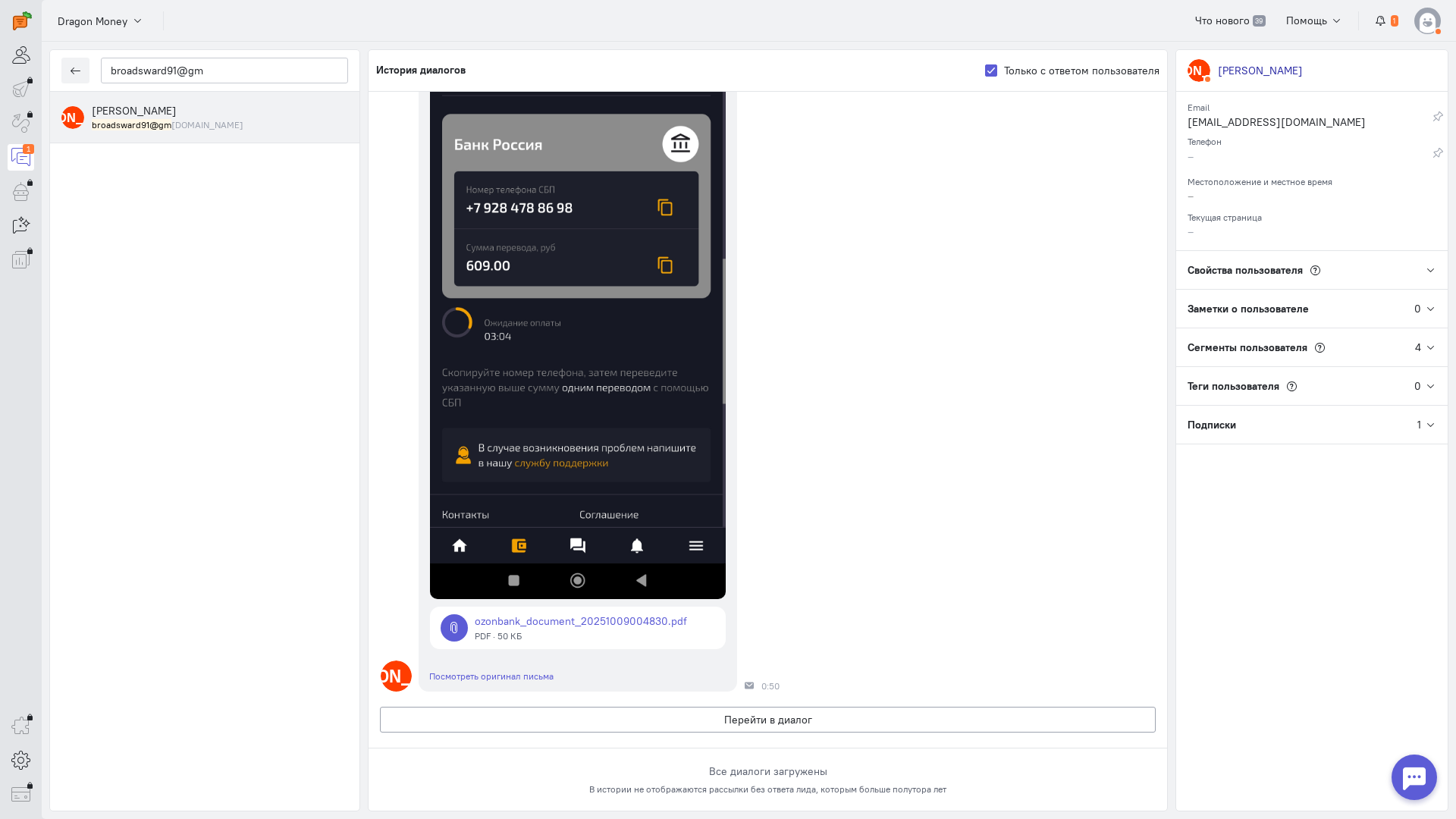
scroll to position [501, 0]
click at [140, 109] on span "[PERSON_NAME]" at bounding box center [133, 110] width 85 height 13
click at [566, 707] on button "Перейти в диалог" at bounding box center [768, 719] width 776 height 26
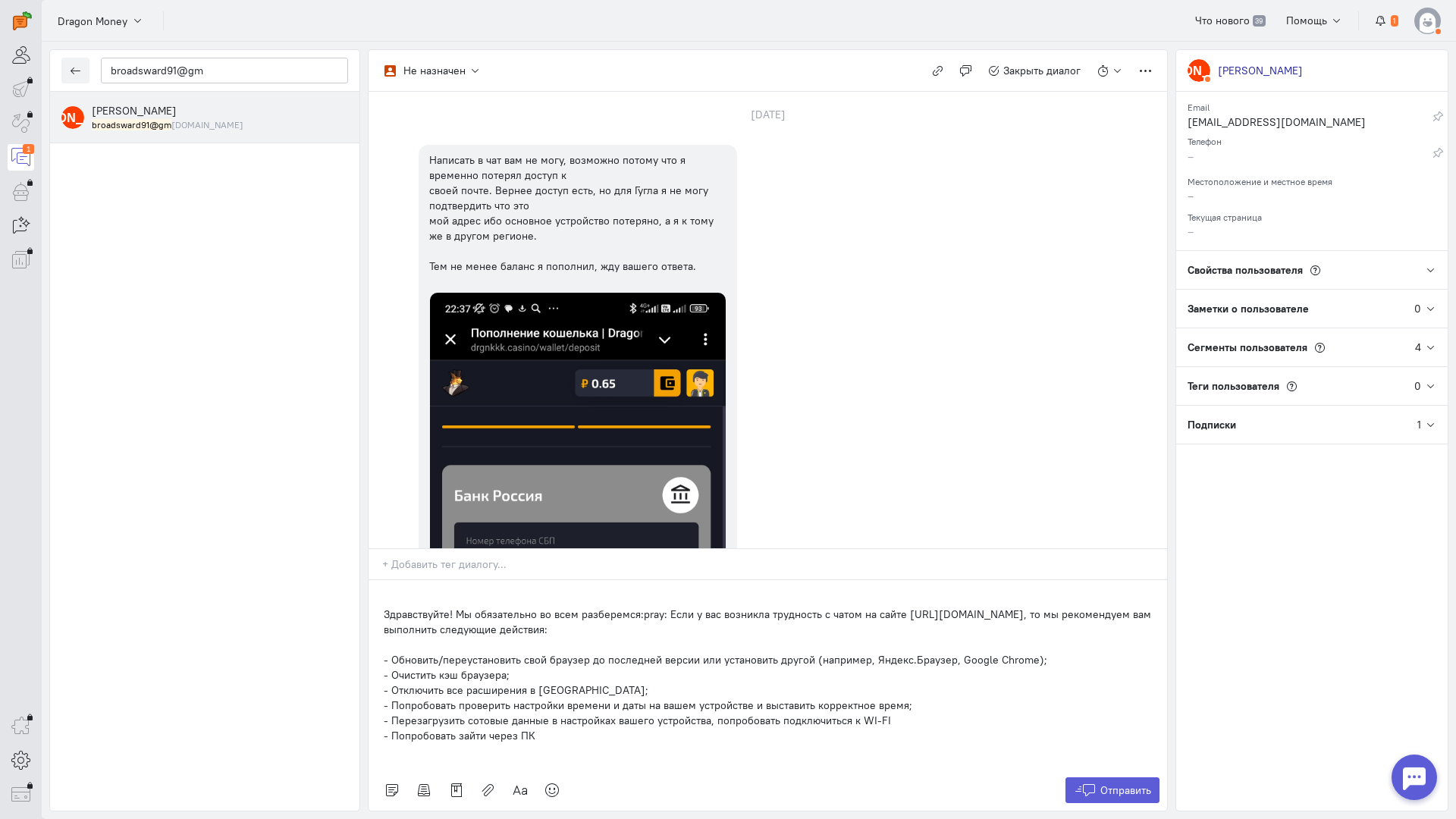
click at [385, 607] on p "Здравствуйте! Мы обязательно во всем разберемся:pray: Если у вас возникла трудн…" at bounding box center [768, 622] width 768 height 30
click at [1125, 783] on span "Отправить" at bounding box center [1125, 789] width 51 height 13
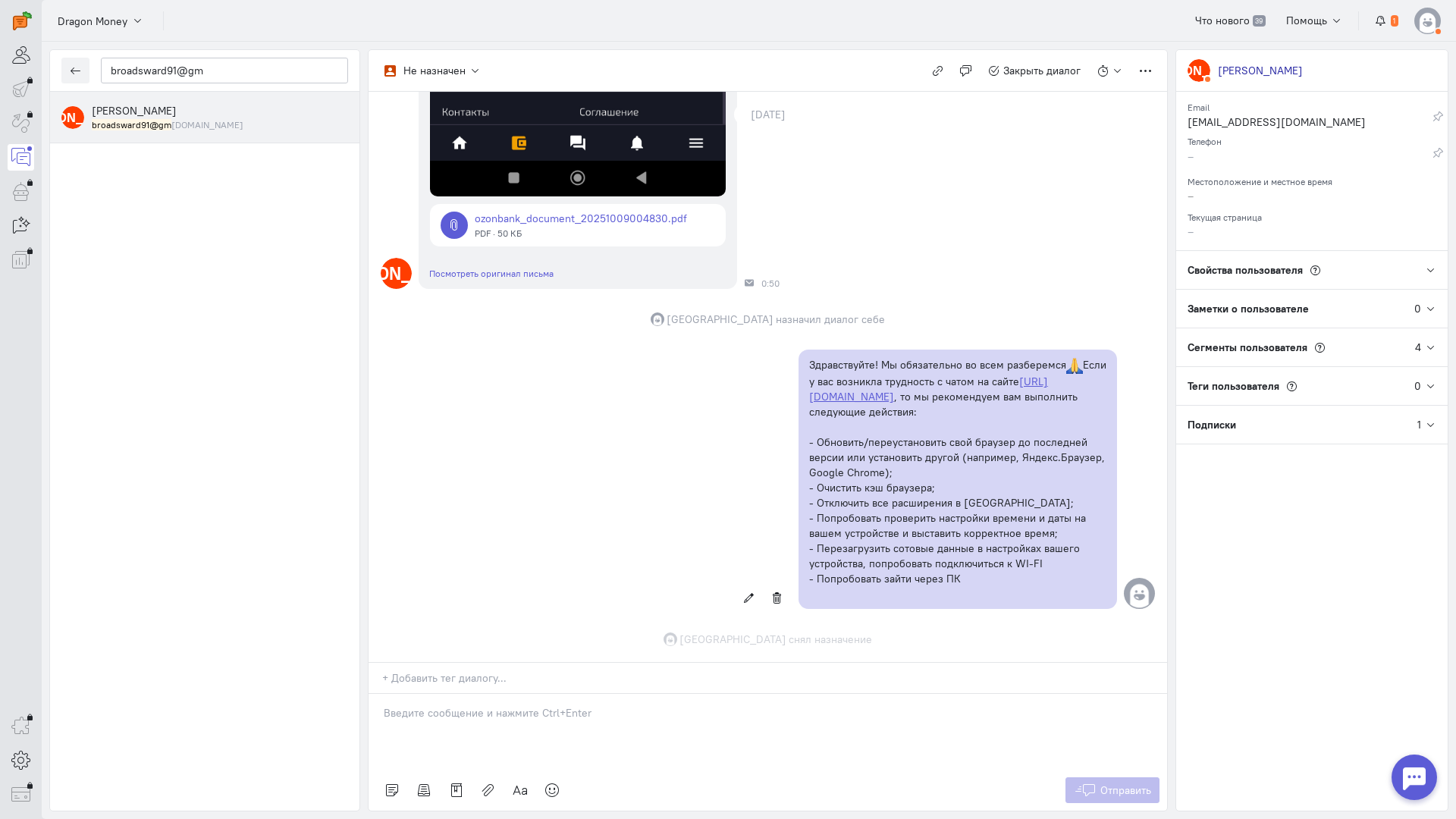
scroll to position [877, 0]
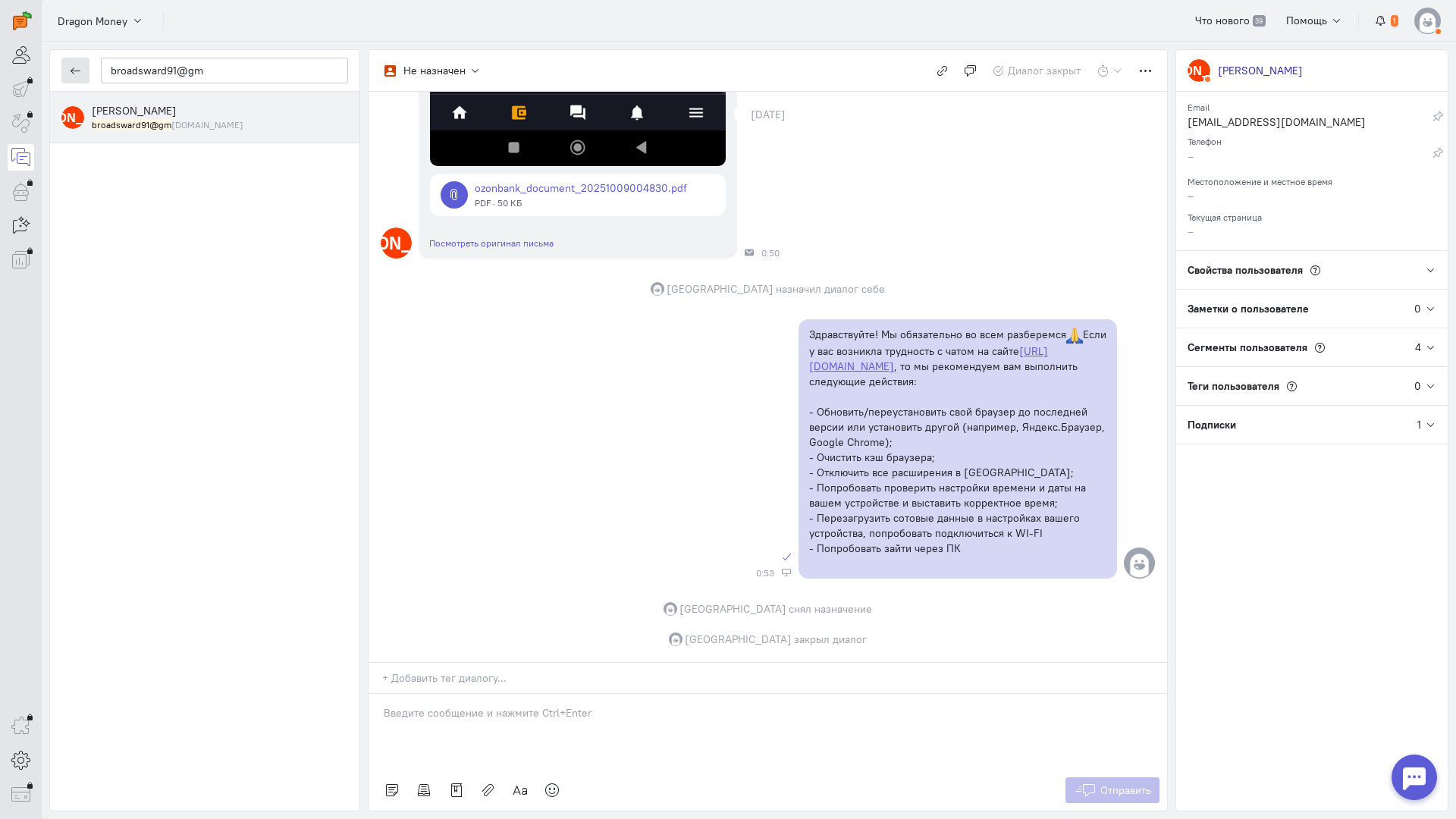
click at [76, 70] on icon "button" at bounding box center [75, 70] width 11 height 11
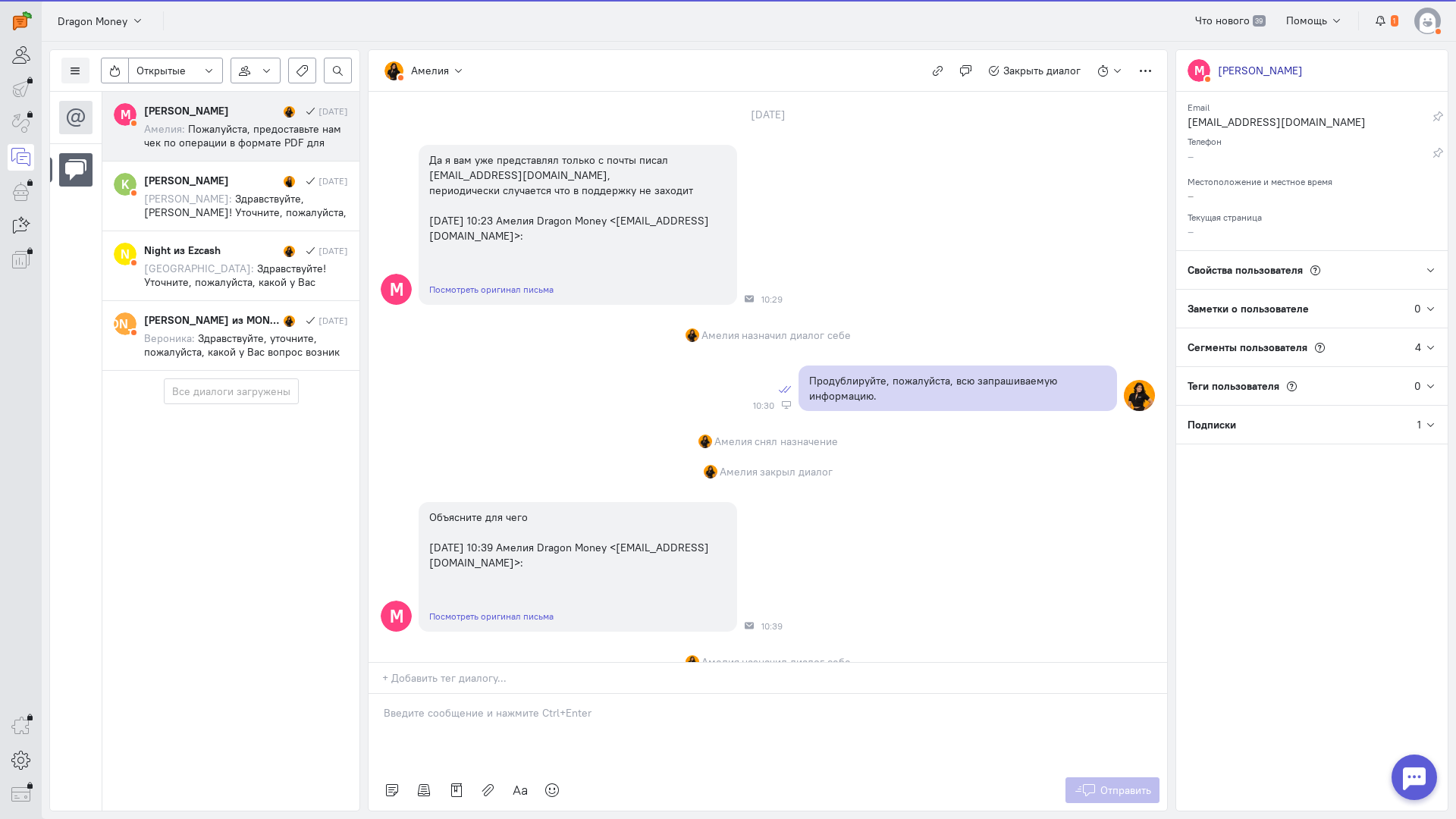
scroll to position [1726, 0]
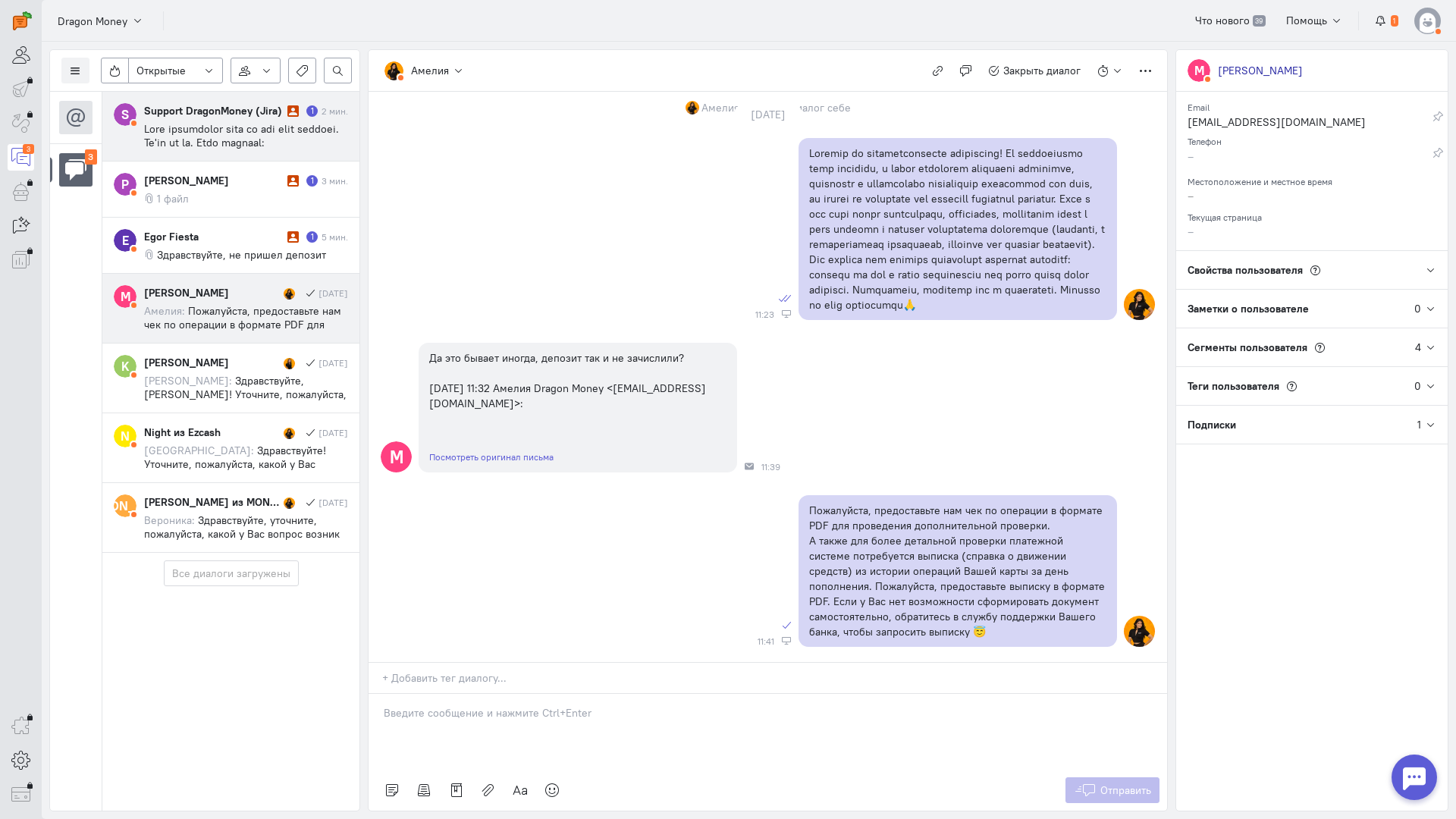
click at [268, 115] on div "Support DragonMoney (Jira)" at bounding box center [213, 110] width 139 height 15
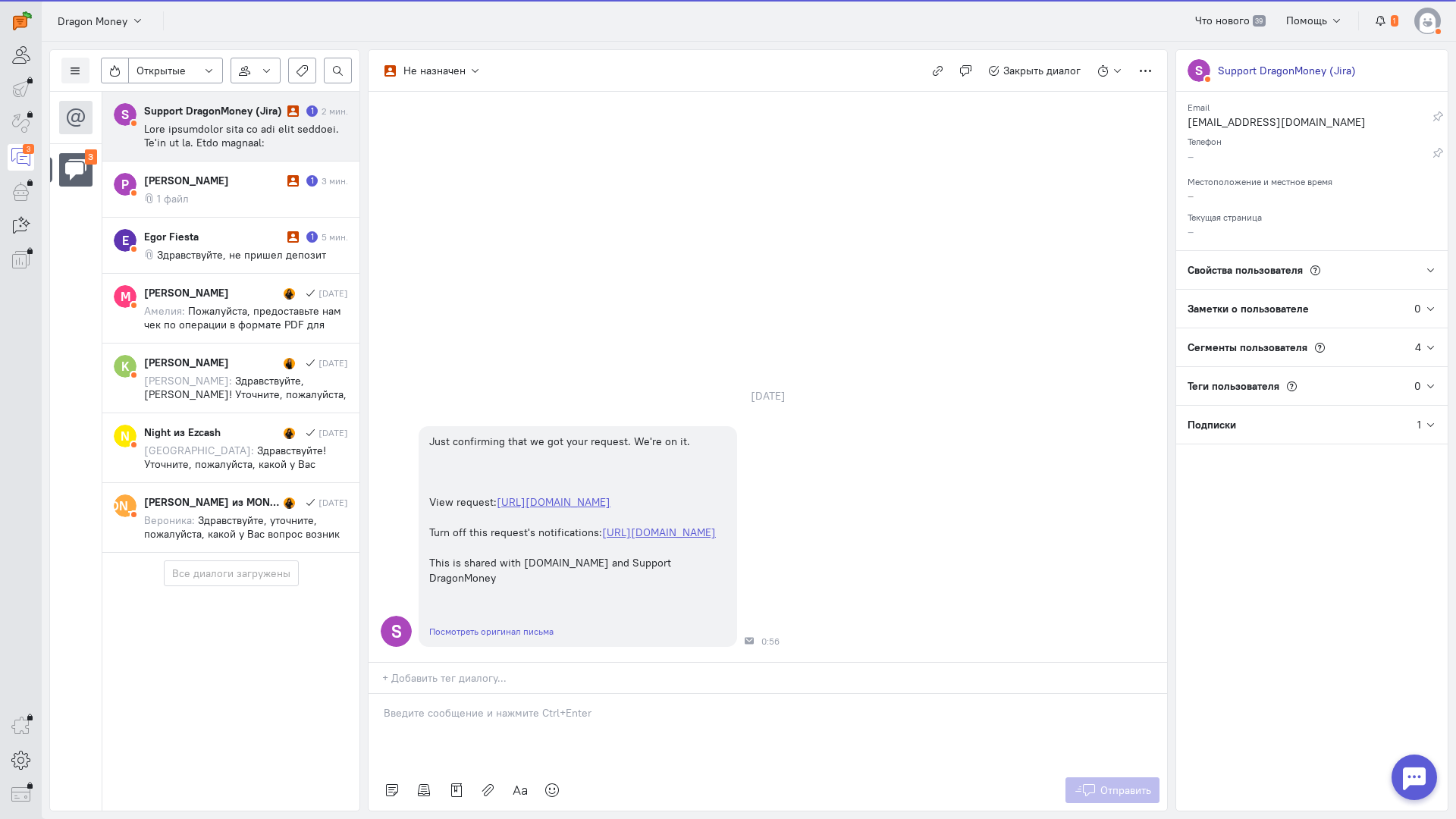
scroll to position [328, 0]
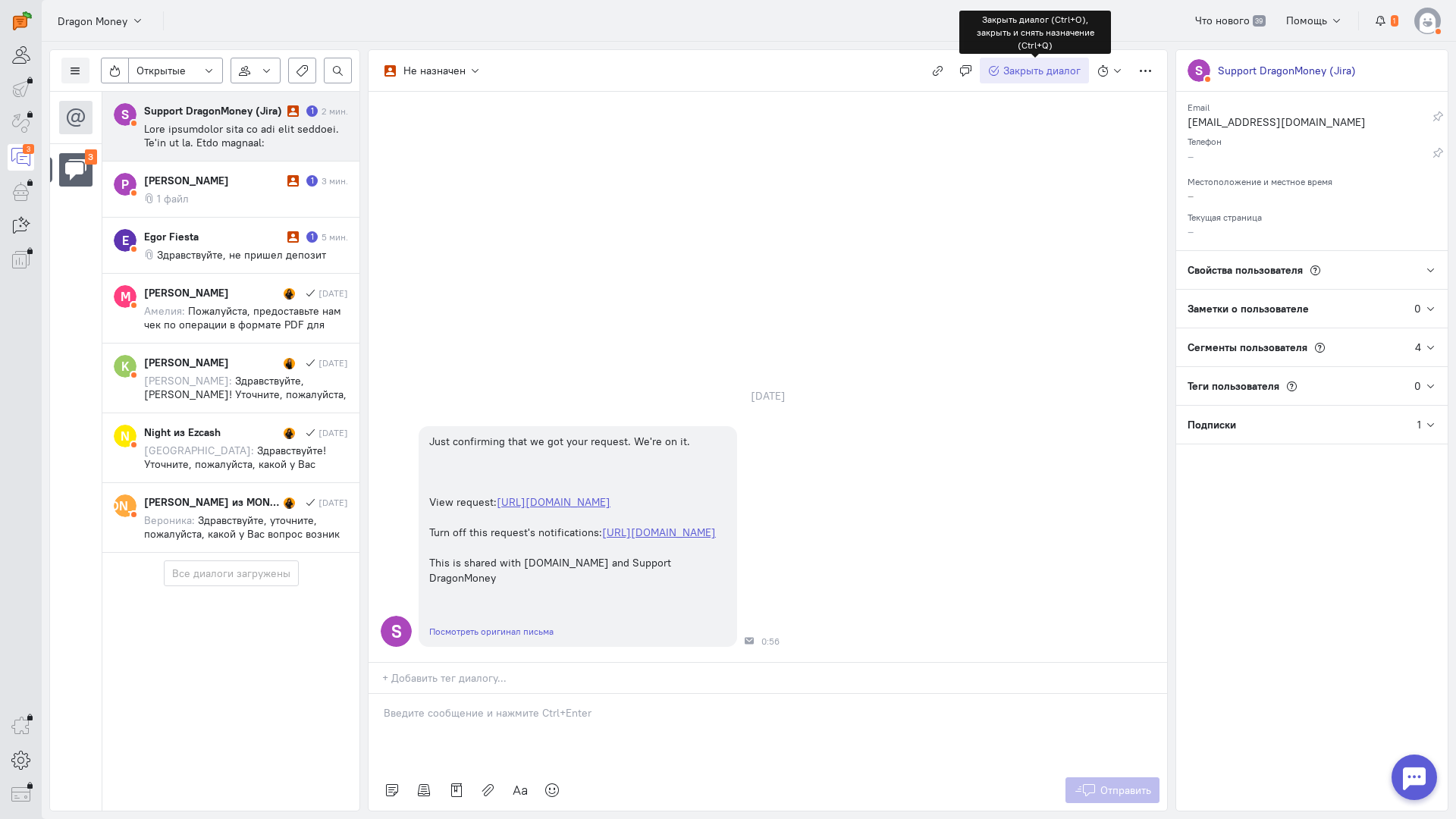
click at [1046, 76] on span "Закрыть диалог" at bounding box center [1041, 70] width 77 height 13
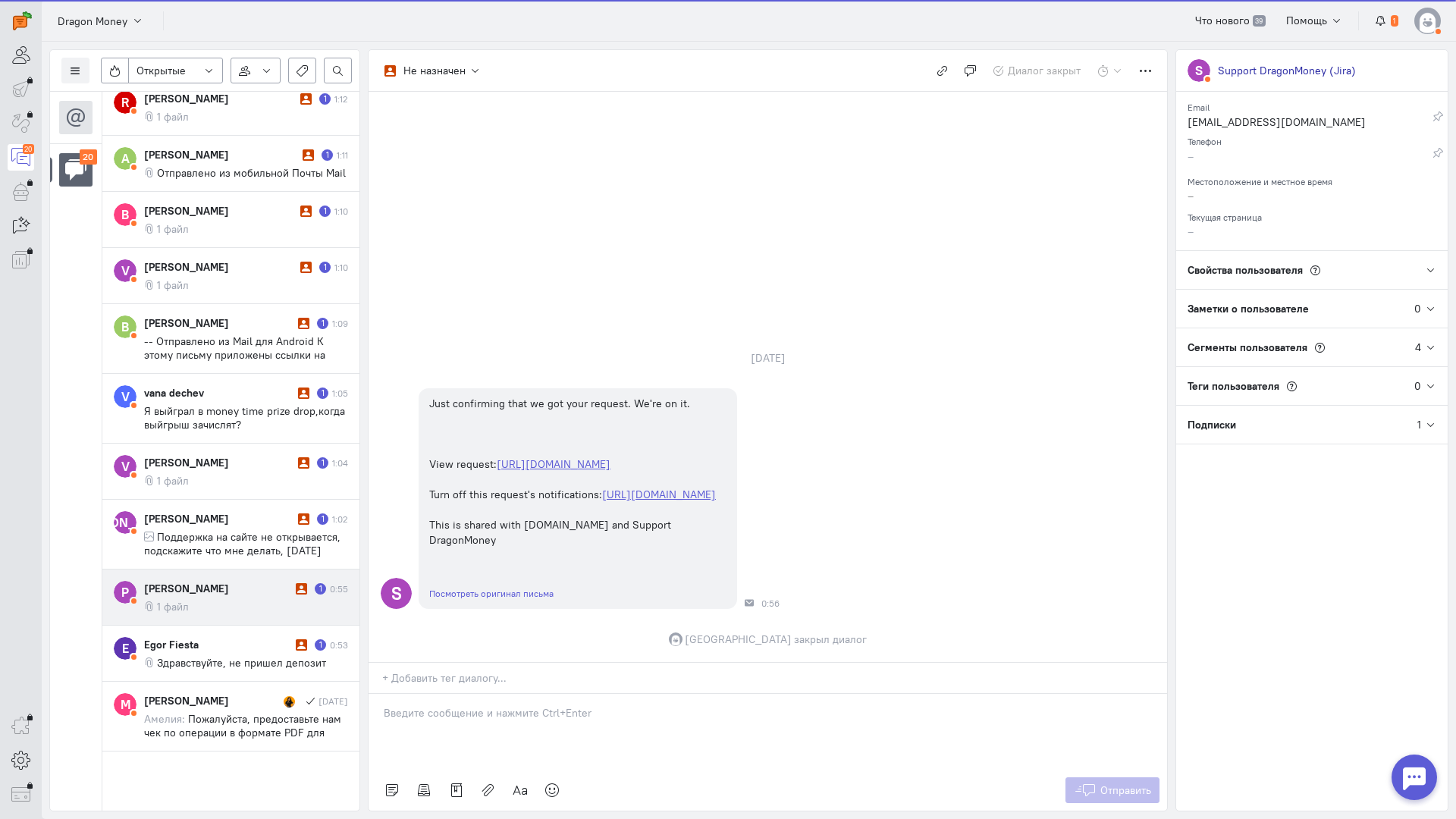
scroll to position [948, 0]
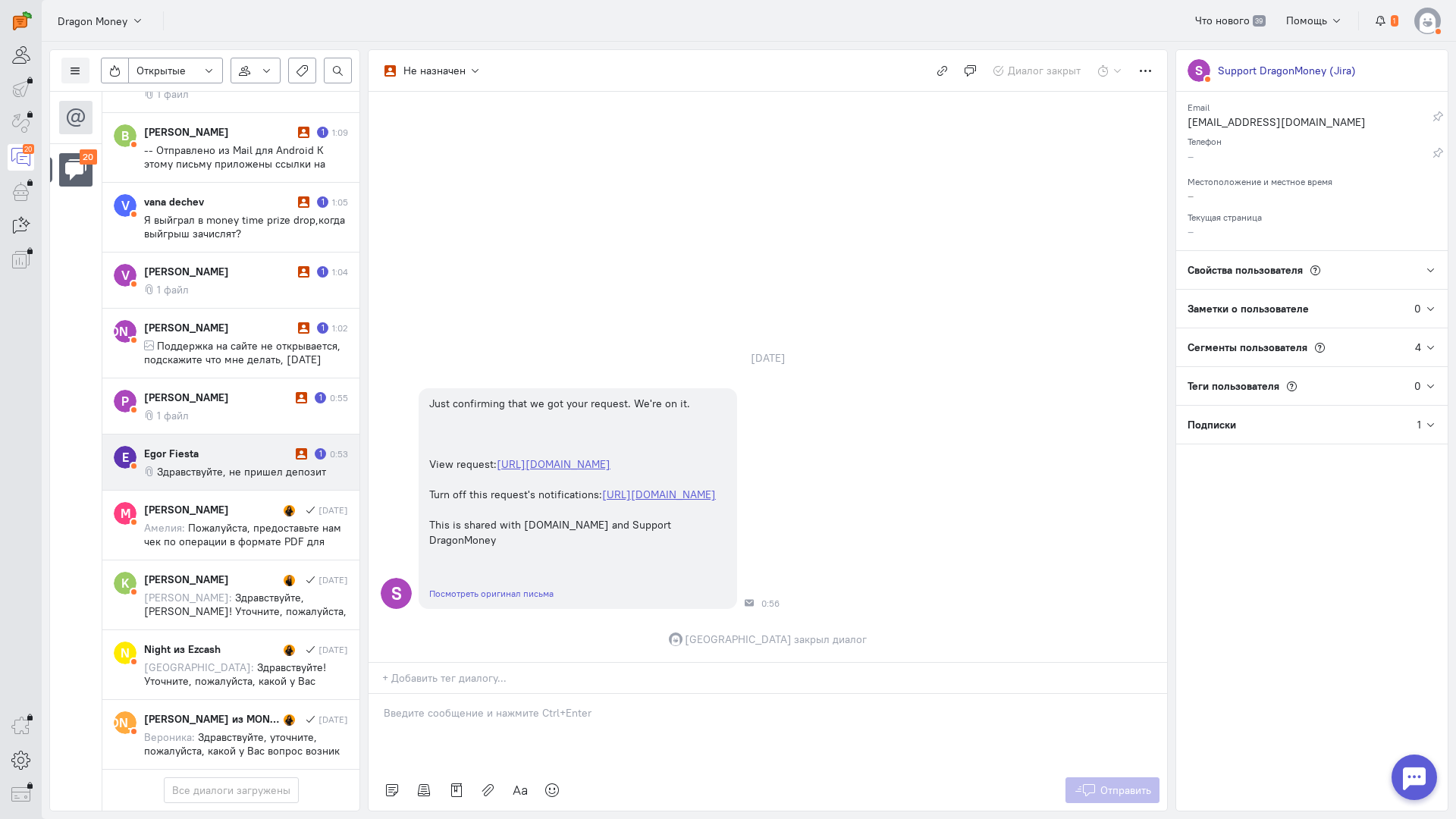
click at [244, 446] on div "Egor Fiesta" at bounding box center [217, 453] width 148 height 15
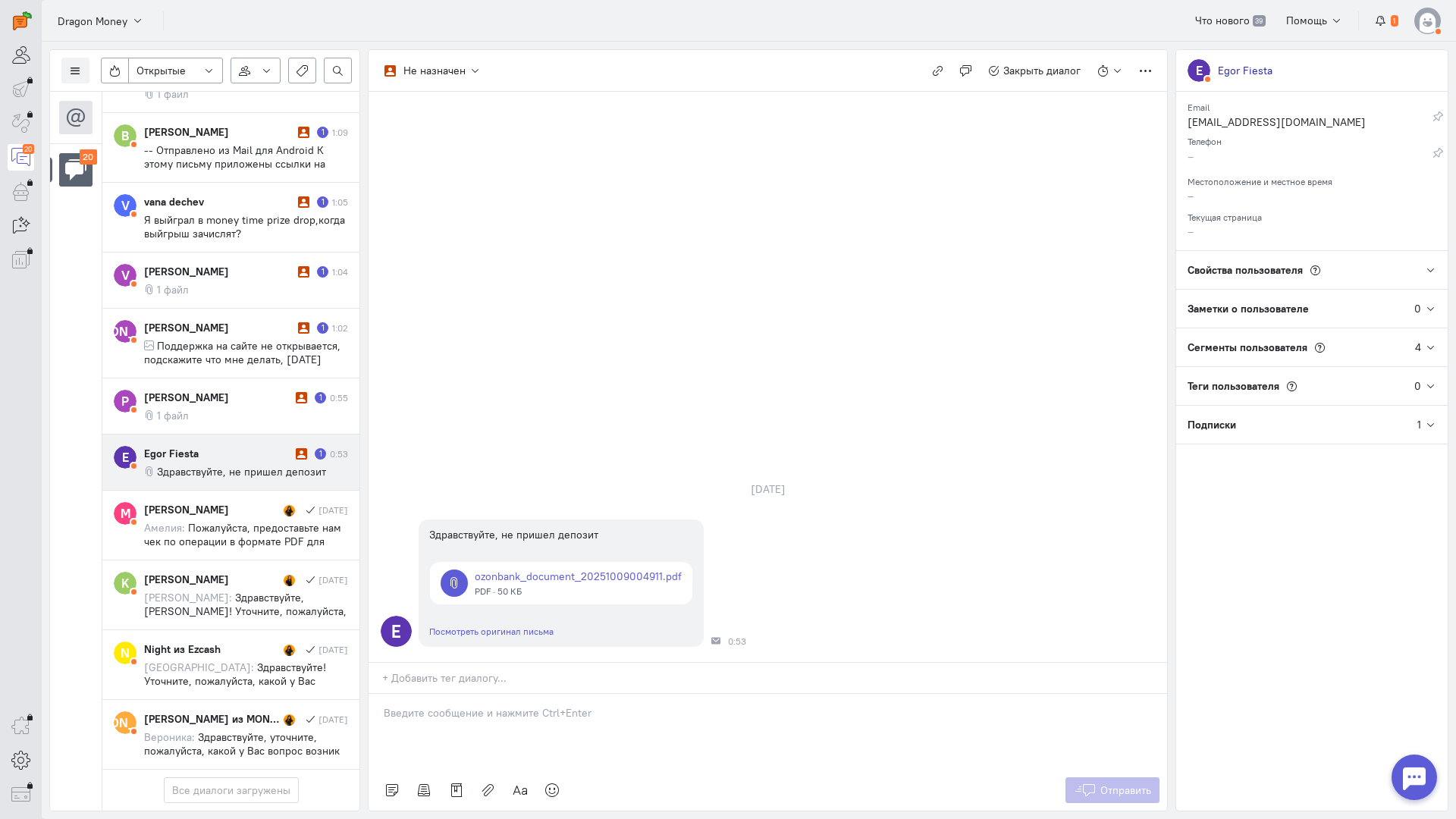
drag, startPoint x: 565, startPoint y: 633, endPoint x: 467, endPoint y: 629, distance: 98.1
click at [561, 693] on div at bounding box center [768, 731] width 799 height 76
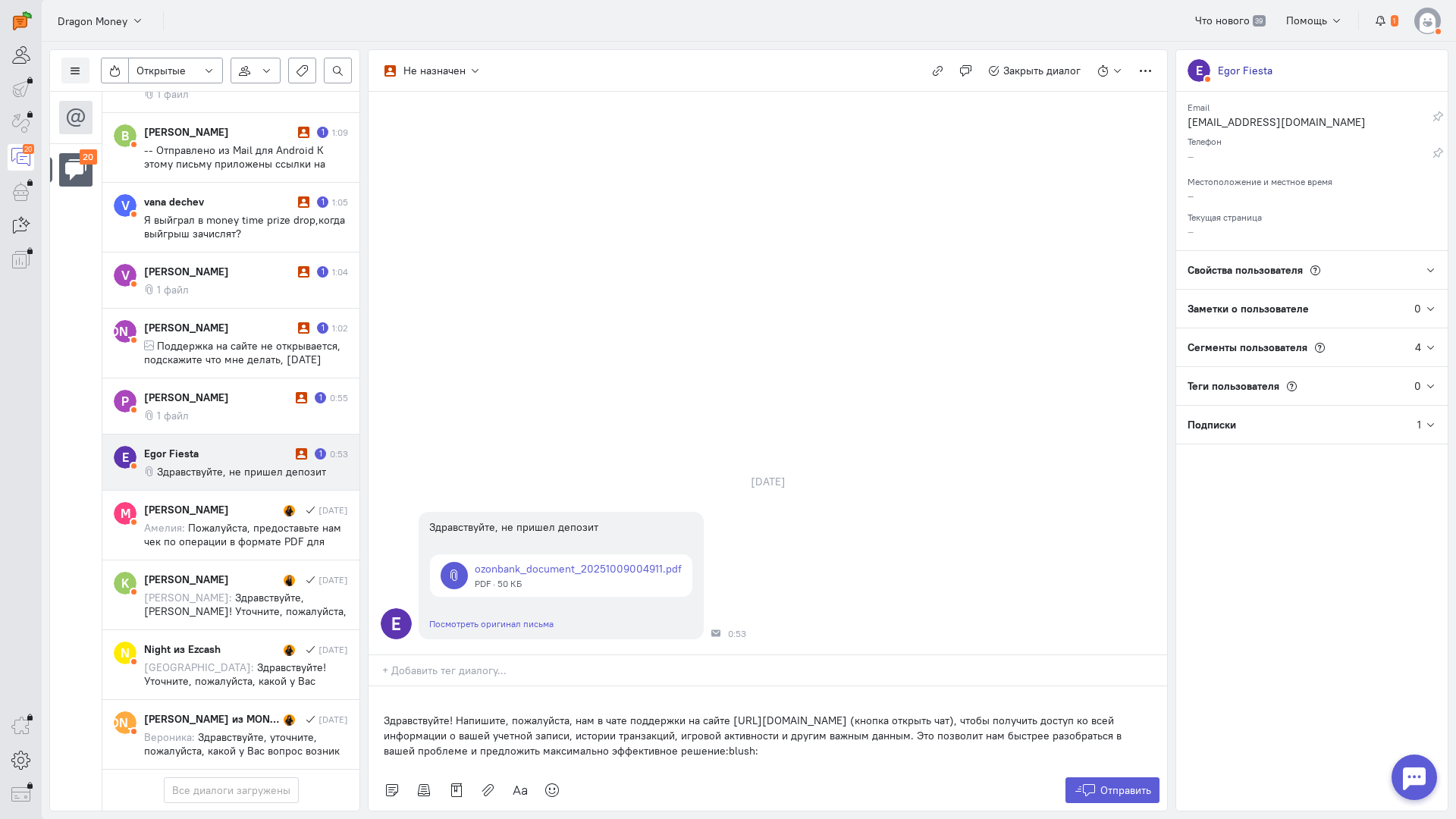
click at [376, 686] on div "Здравствуйте! Напишите, пожалуйста, нам в чате поддержки на сайте [URL][DOMAIN_…" at bounding box center [768, 728] width 799 height 84
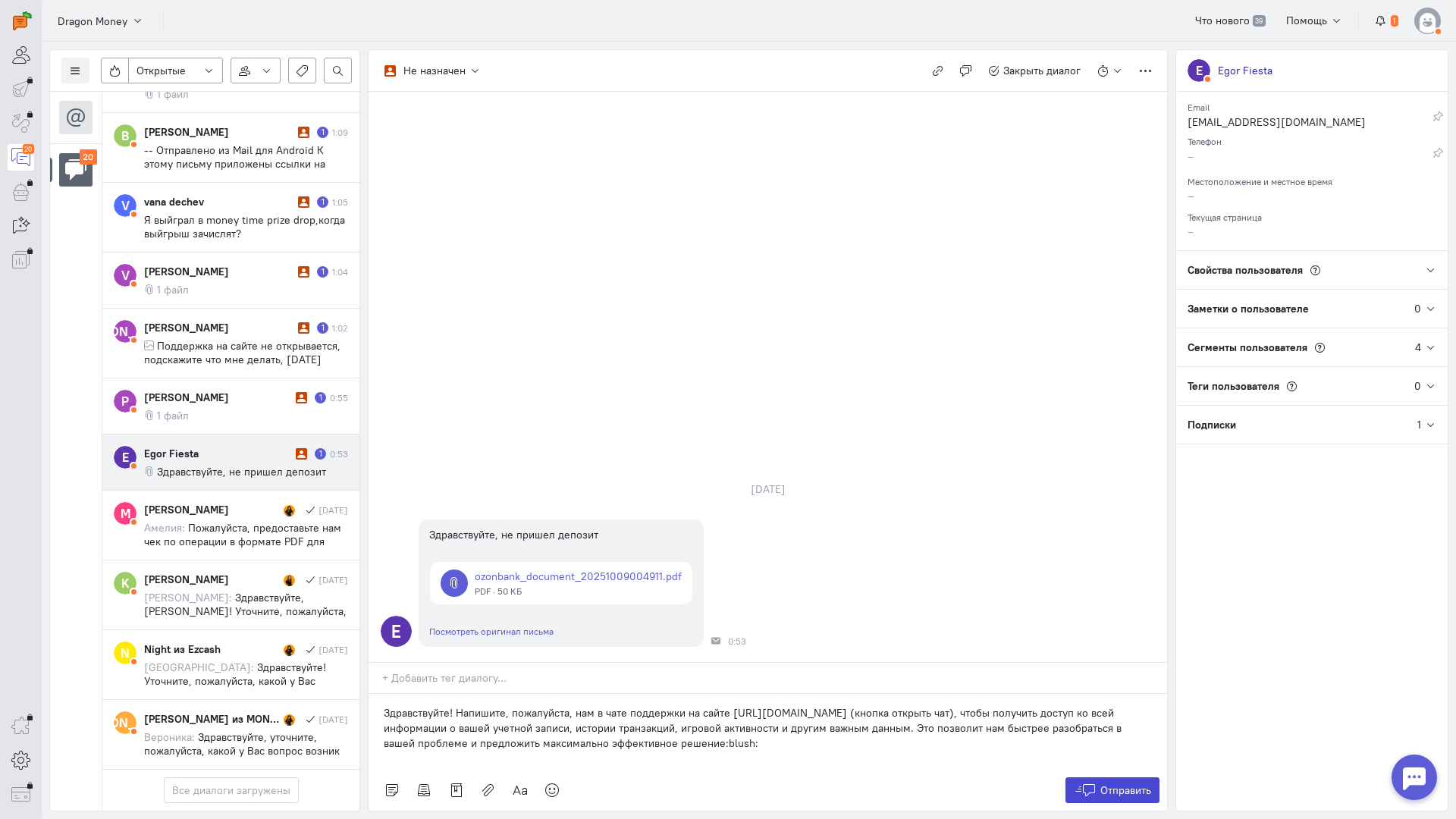
click at [1102, 783] on span "Отправить" at bounding box center [1125, 789] width 51 height 13
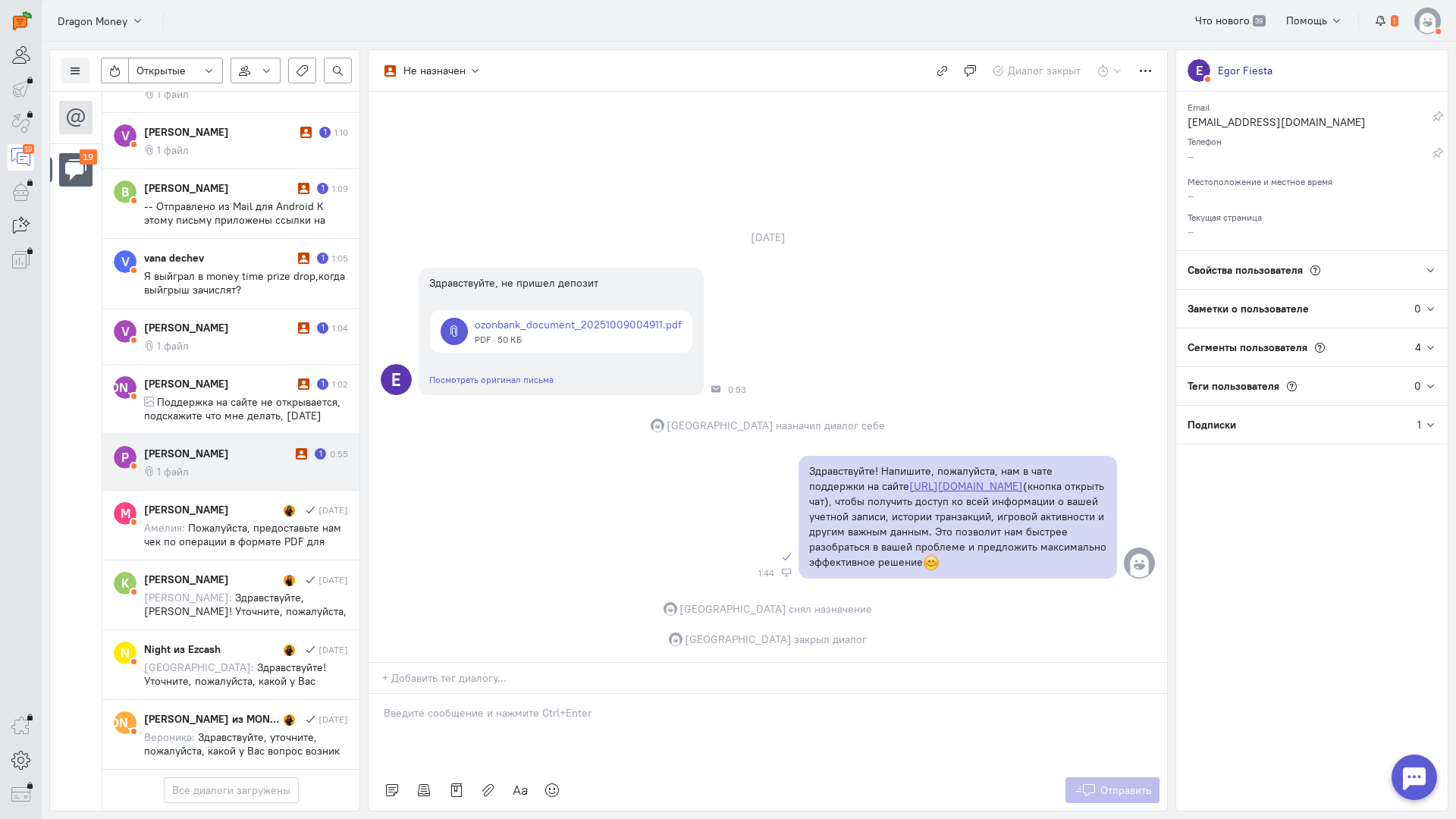
click at [252, 446] on div "[PERSON_NAME]" at bounding box center [217, 453] width 148 height 15
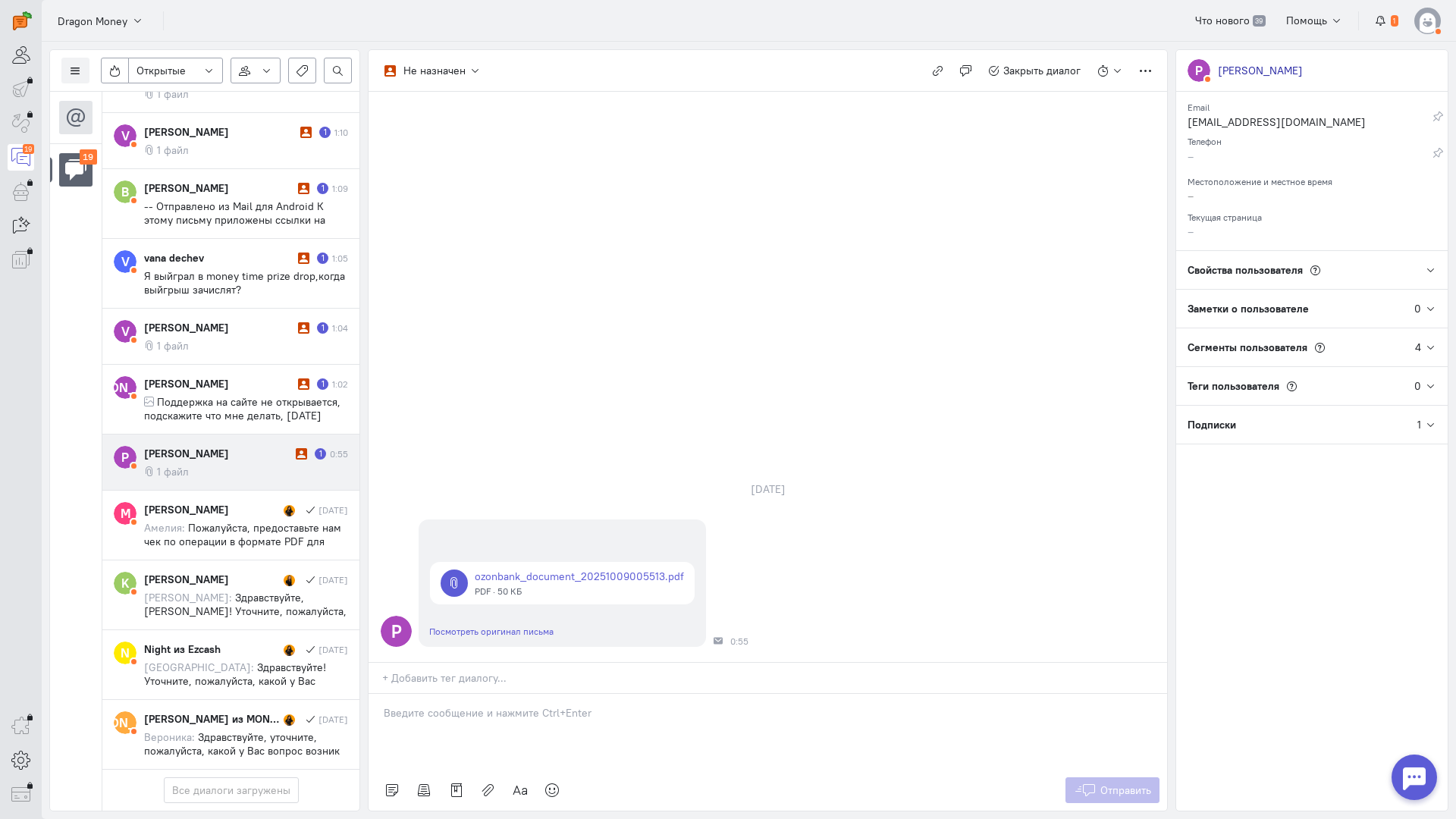
drag, startPoint x: 545, startPoint y: 638, endPoint x: 519, endPoint y: 633, distance: 26.5
click at [544, 693] on div at bounding box center [768, 731] width 799 height 76
click at [381, 693] on div "Здравствуйте! Благодарим Вас за обращение и предоставленную информацию:blush:" at bounding box center [768, 731] width 799 height 76
click at [1121, 777] on button "Отправить" at bounding box center [1113, 789] width 95 height 26
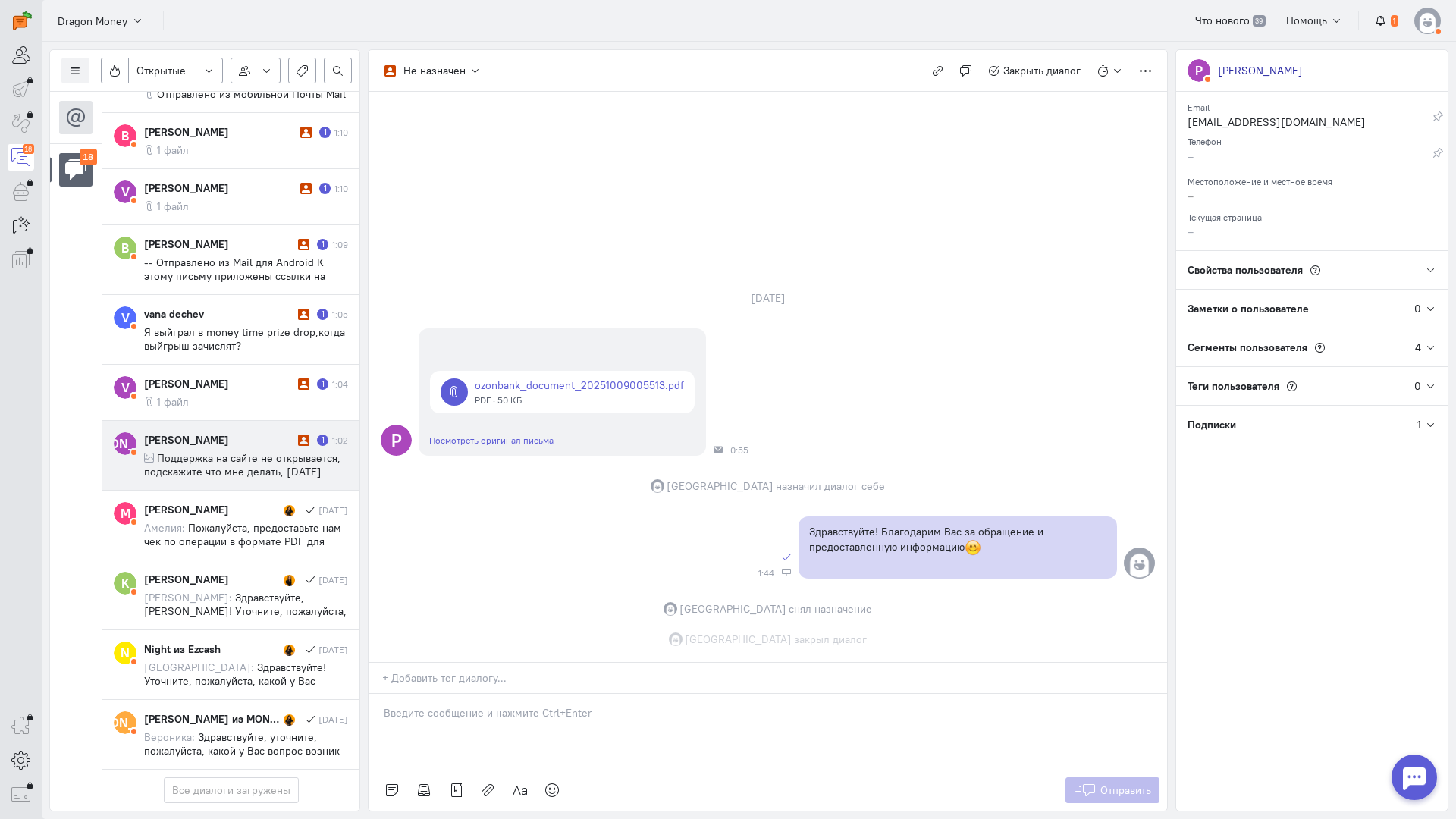
click at [253, 432] on div "[PERSON_NAME]" at bounding box center [219, 440] width 151 height 15
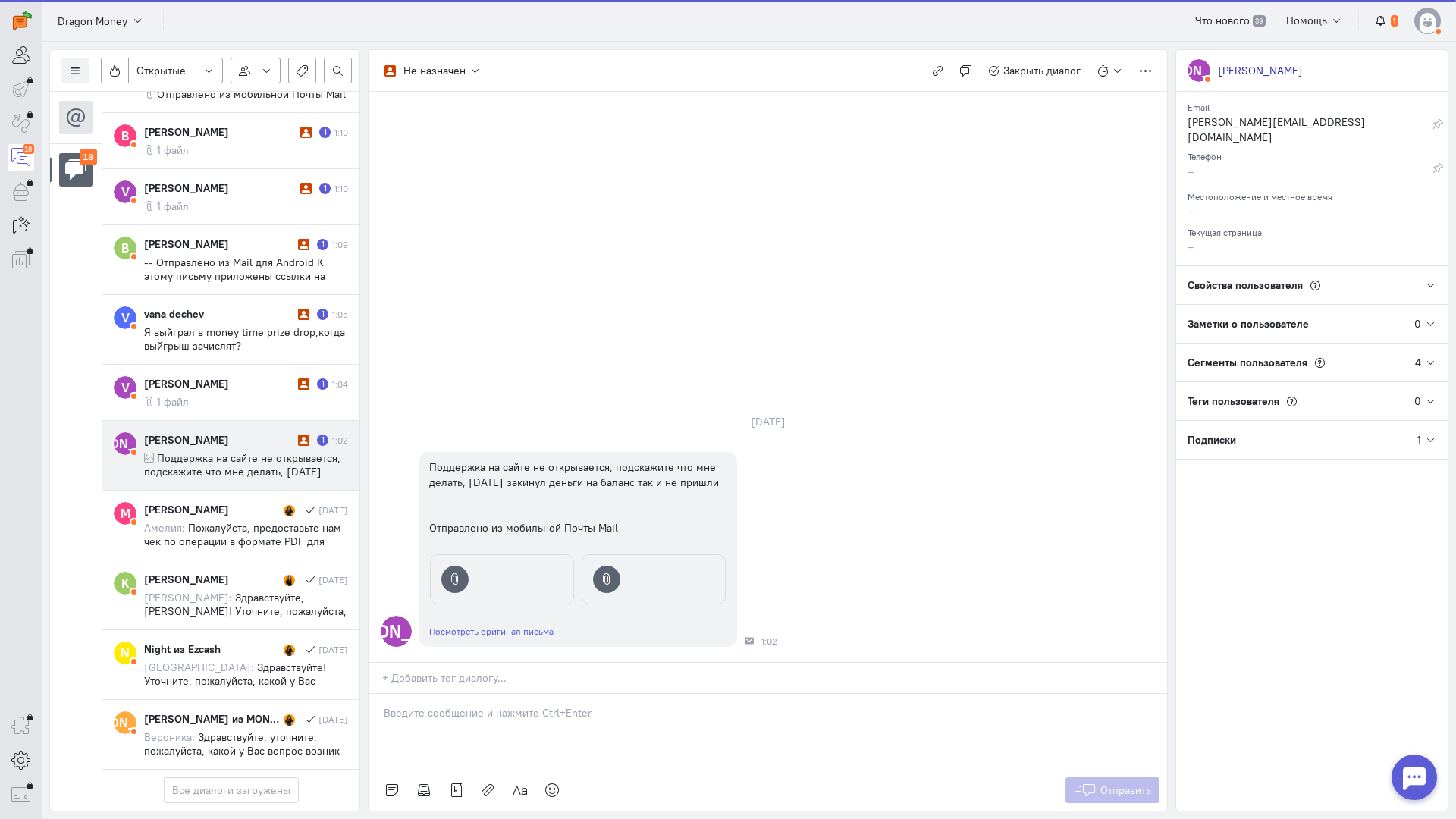
scroll to position [880, 0]
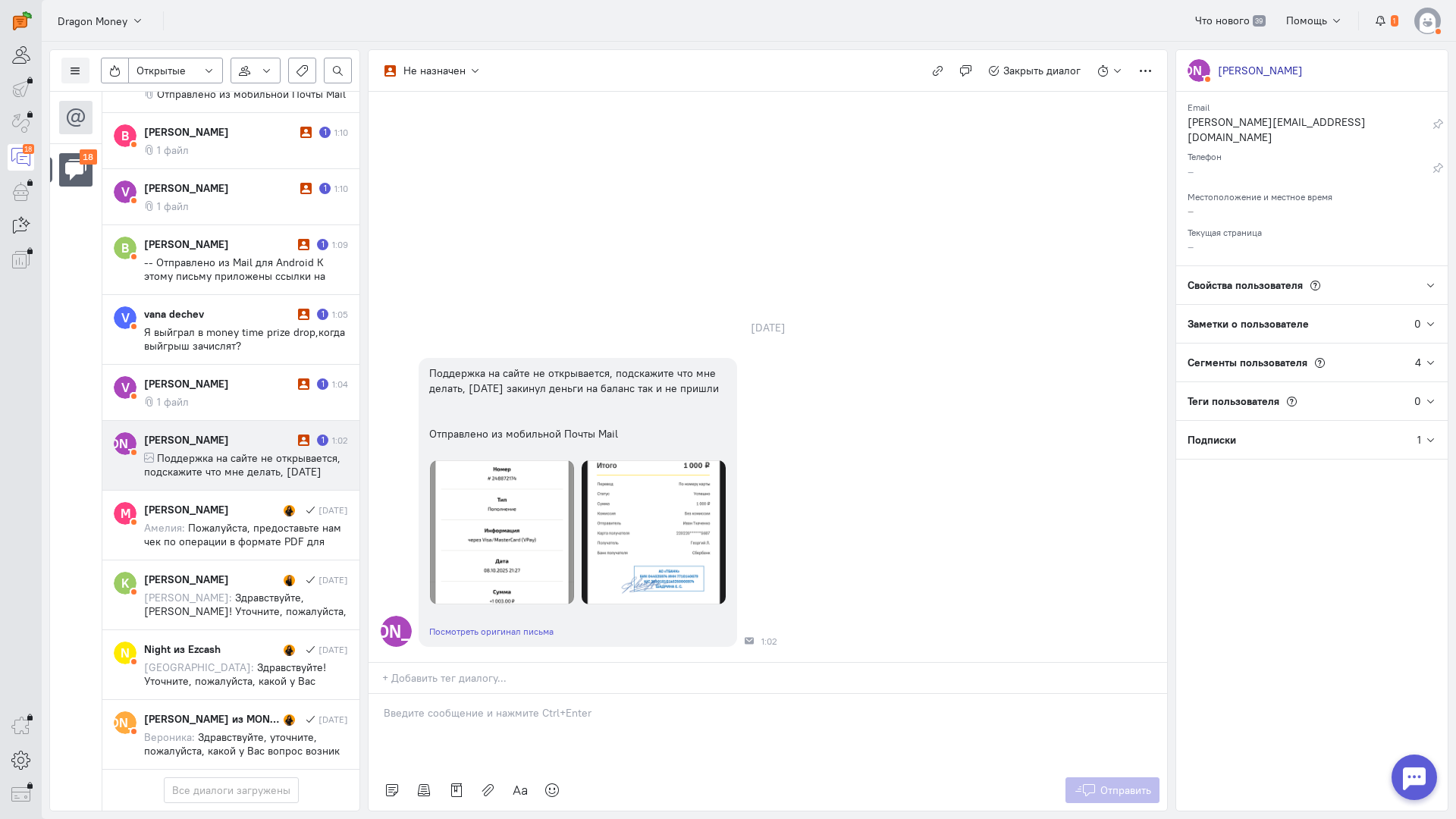
drag, startPoint x: 493, startPoint y: 634, endPoint x: 448, endPoint y: 628, distance: 45.4
click at [486, 693] on div at bounding box center [768, 731] width 799 height 76
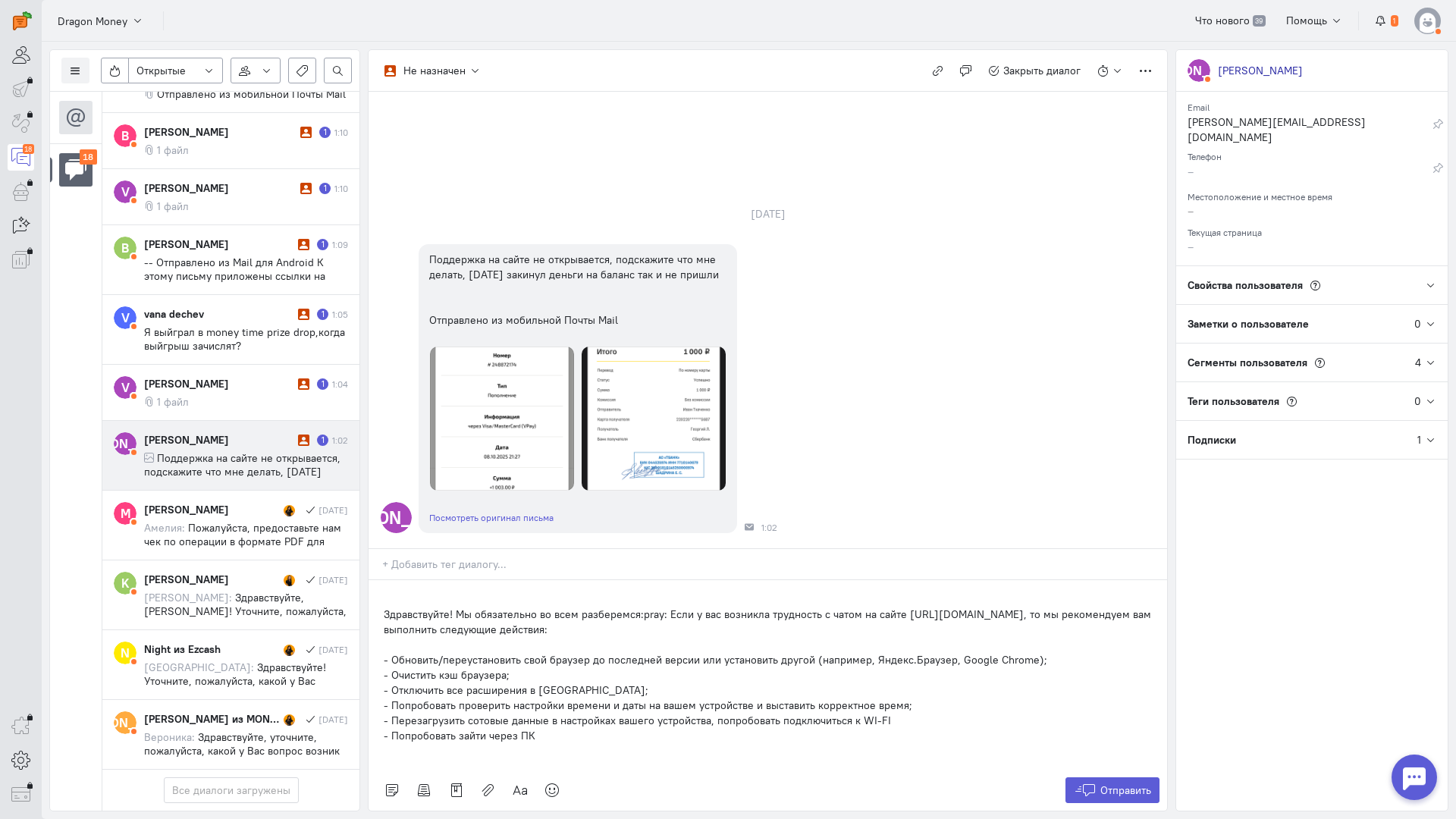
click at [377, 580] on div "Здравствуйте! Мы обязательно во всем разберемся:pray: Если у вас возникла трудн…" at bounding box center [768, 674] width 799 height 190
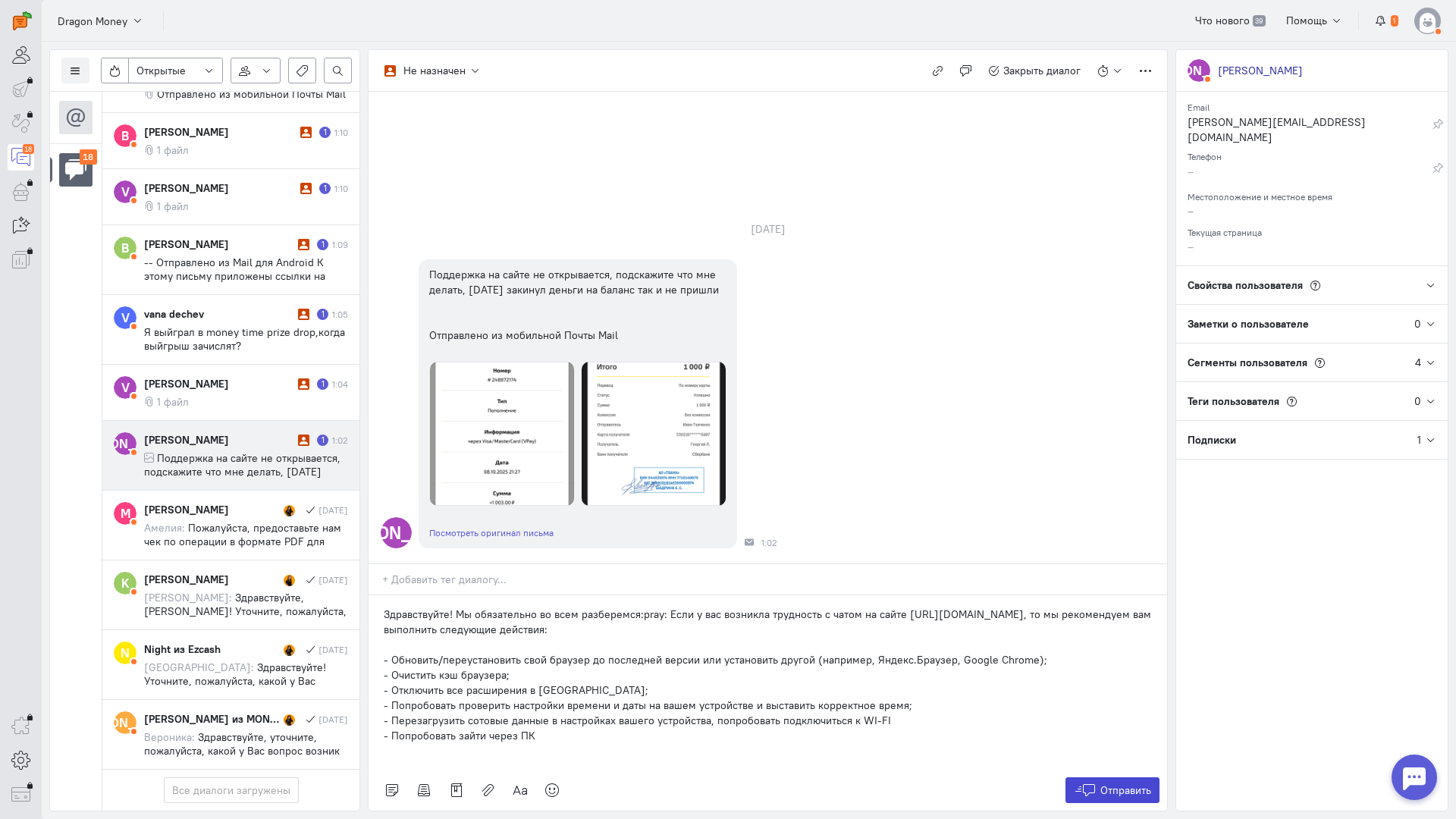
click at [1095, 782] on icon at bounding box center [1085, 789] width 23 height 15
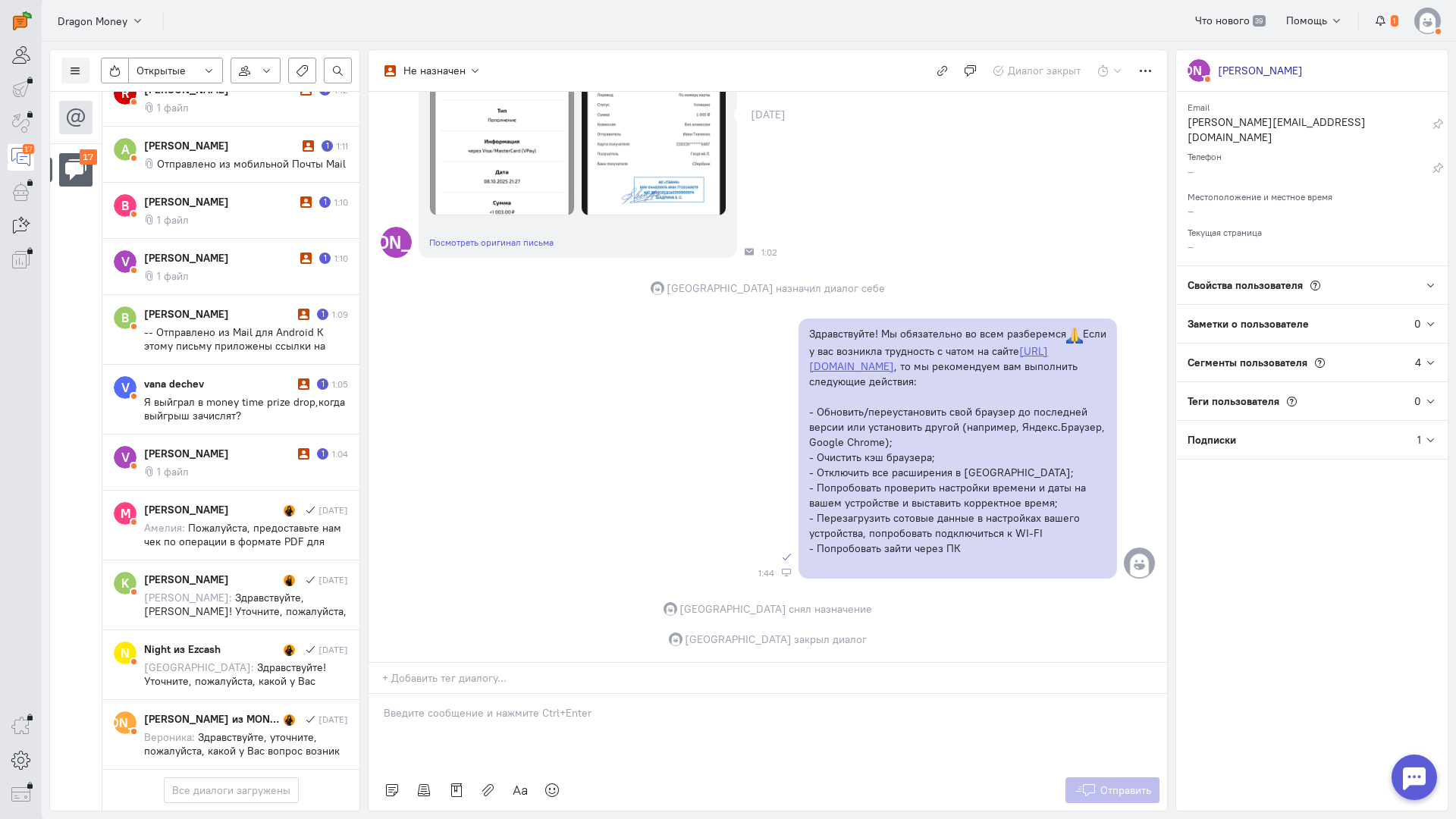
scroll to position [812, 0]
click at [213, 446] on div "[PERSON_NAME]" at bounding box center [219, 453] width 151 height 15
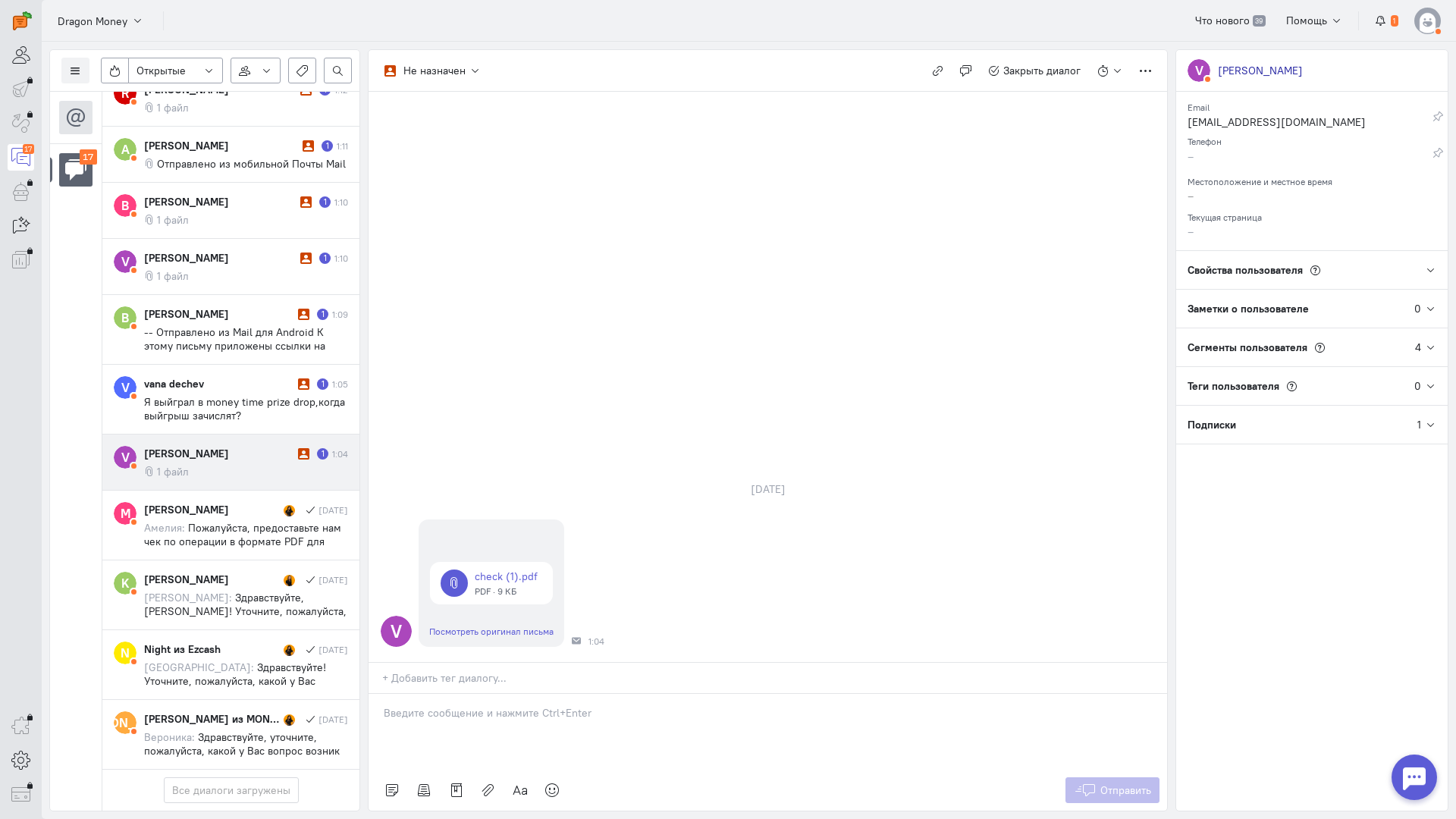
click at [425, 693] on div at bounding box center [768, 731] width 799 height 76
click at [376, 693] on div "Здравствуйте! Благодарим Вас за обращение и предоставленную информацию:blush:" at bounding box center [768, 731] width 799 height 76
click at [1119, 777] on button "Отправить" at bounding box center [1113, 789] width 95 height 26
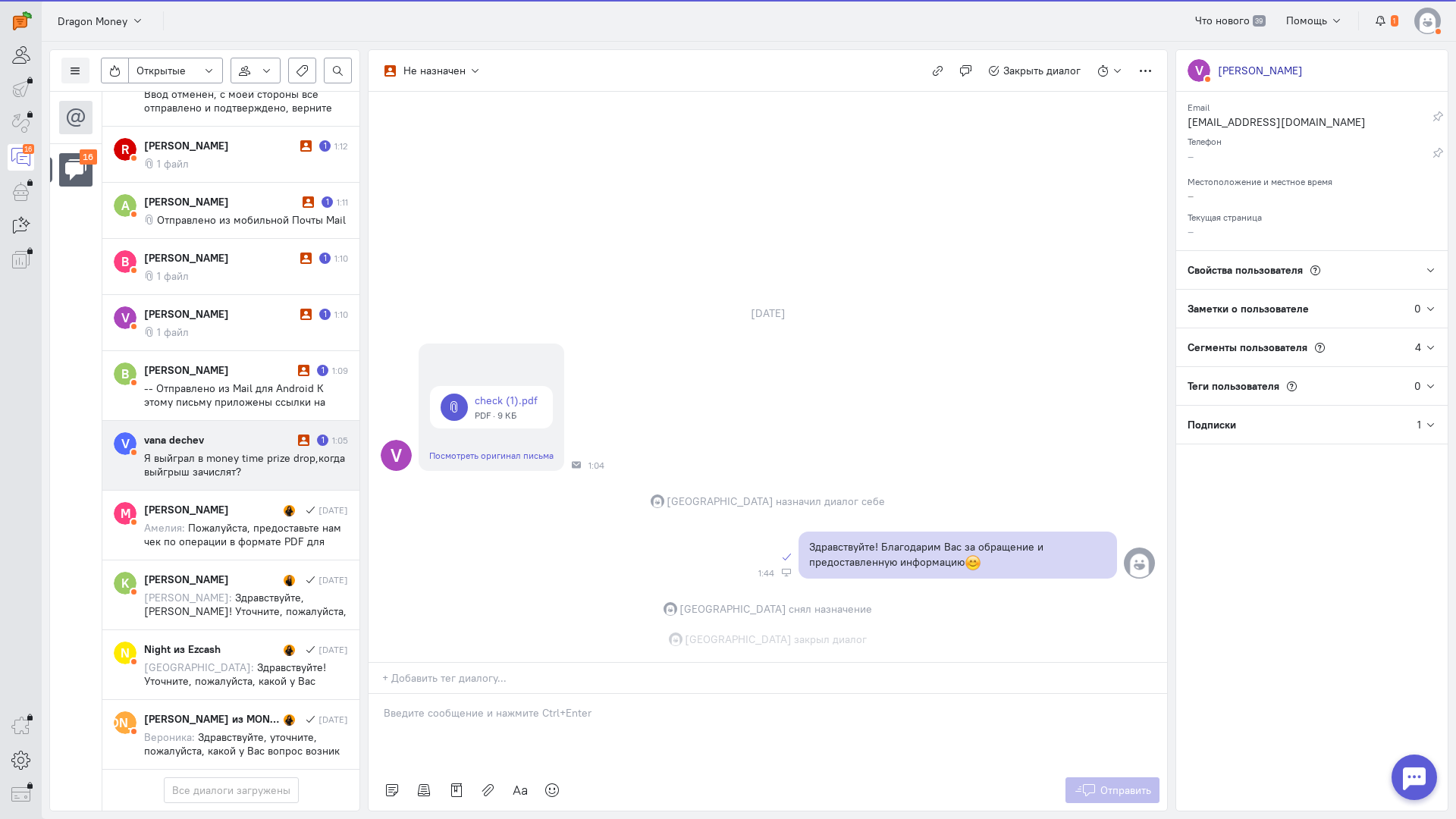
click at [218, 432] on div "vana dechev" at bounding box center [219, 440] width 151 height 15
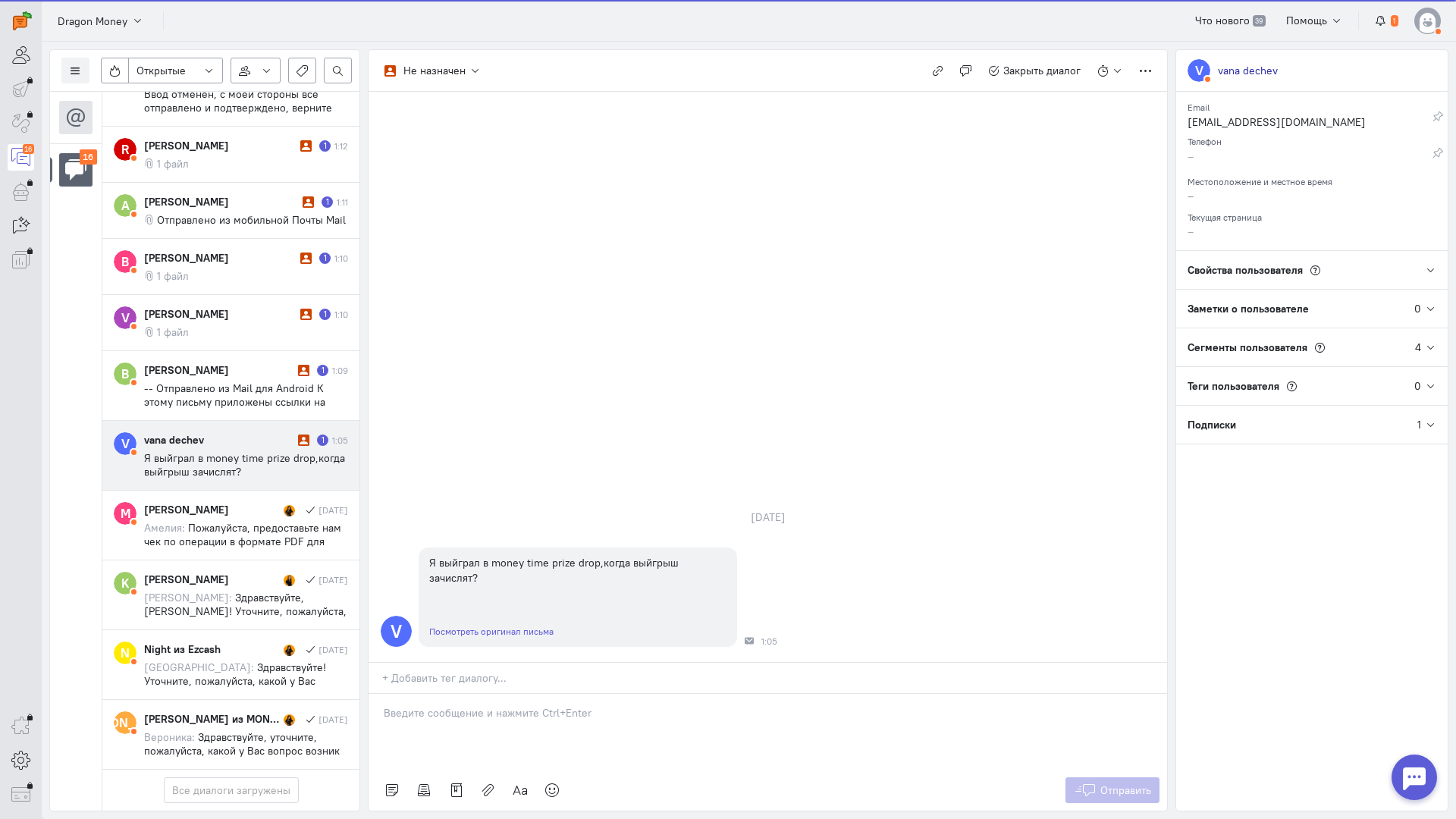
scroll to position [757, 0]
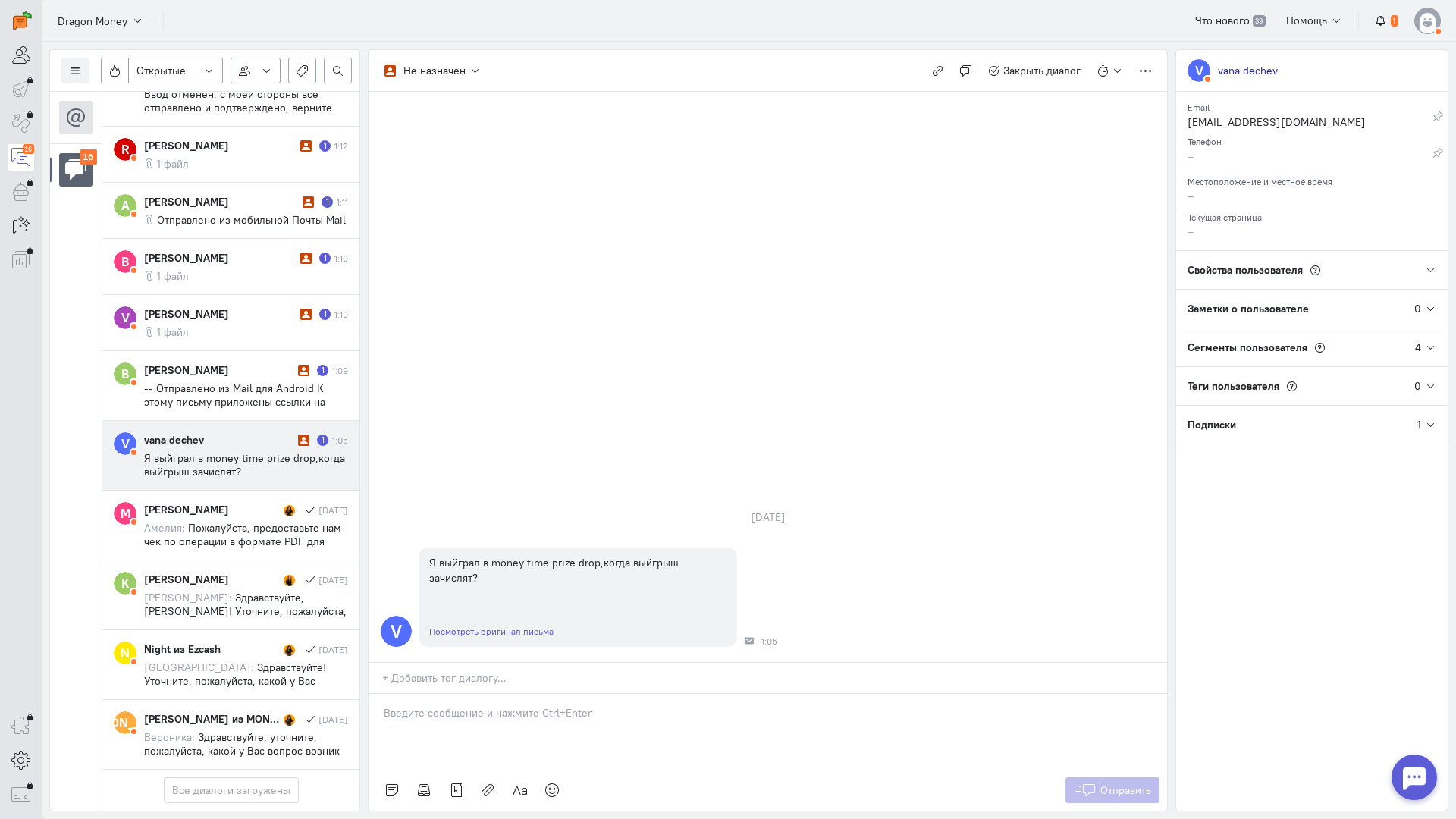
drag, startPoint x: 459, startPoint y: 641, endPoint x: 385, endPoint y: 638, distance: 74.1
click at [459, 693] on div at bounding box center [768, 731] width 799 height 76
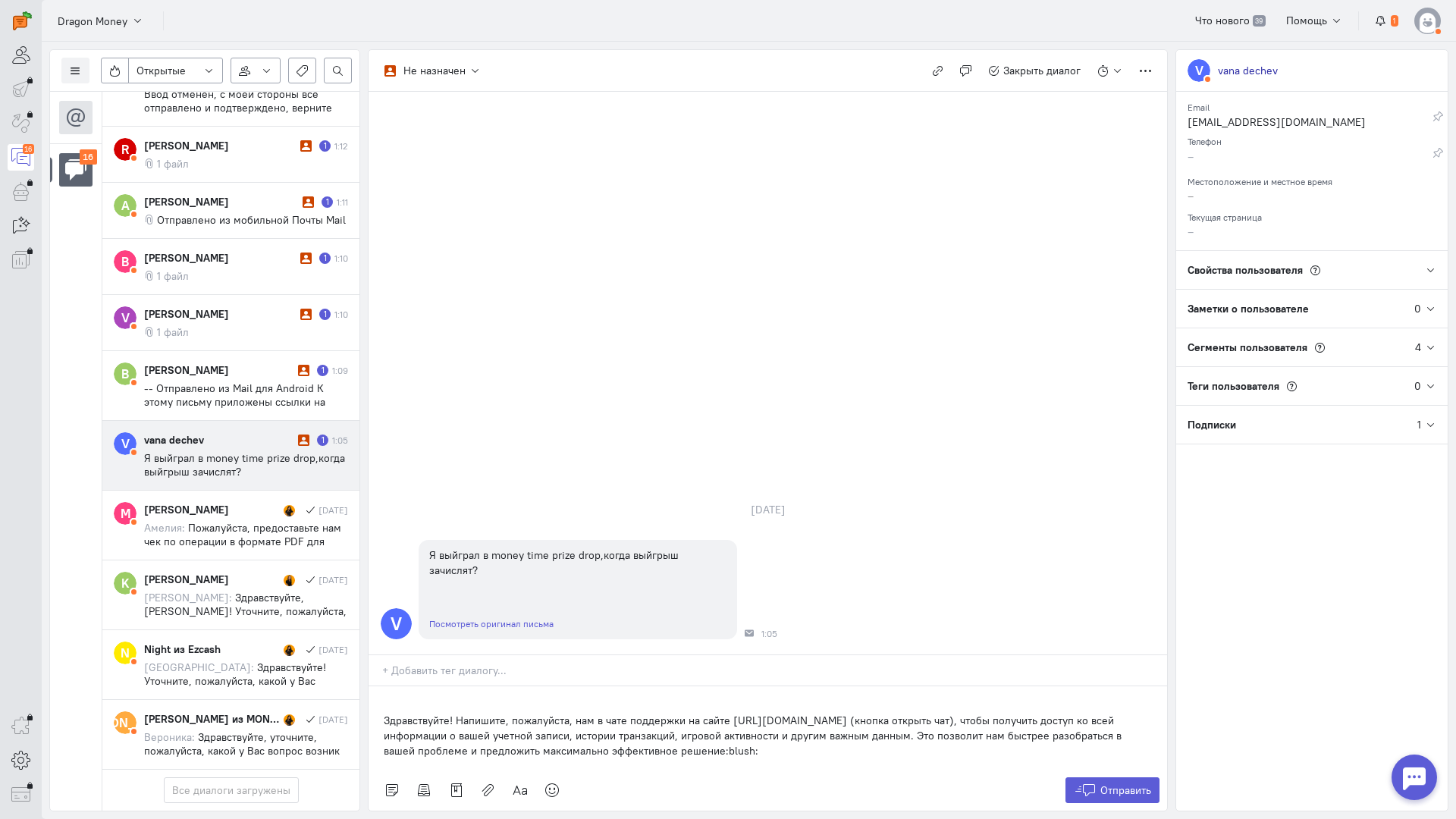
click at [374, 686] on div "Здравствуйте! Напишите, пожалуйста, нам в чате поддержки на сайте [URL][DOMAIN_…" at bounding box center [768, 728] width 799 height 84
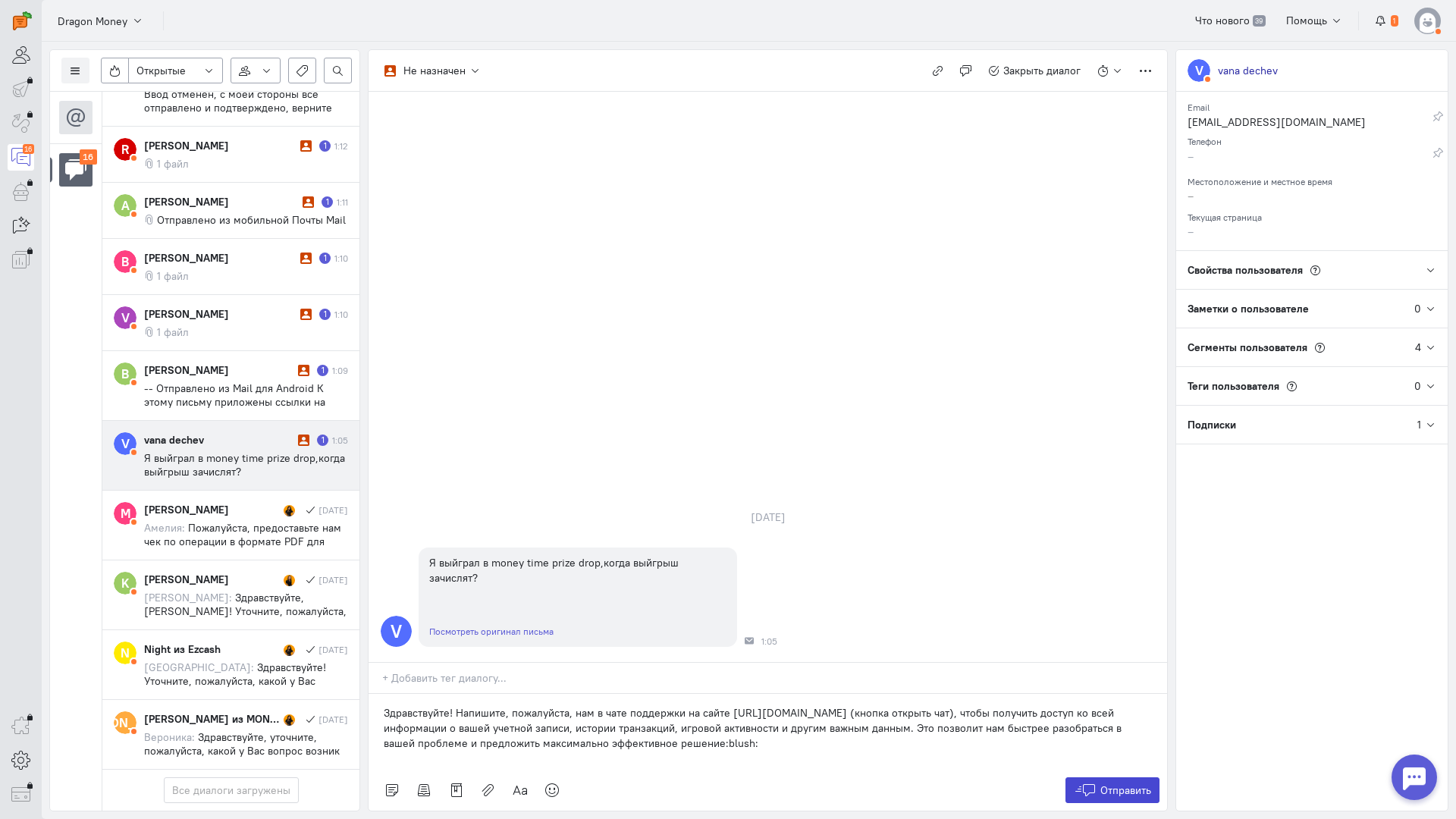
click at [1102, 783] on span "Отправить" at bounding box center [1125, 789] width 51 height 13
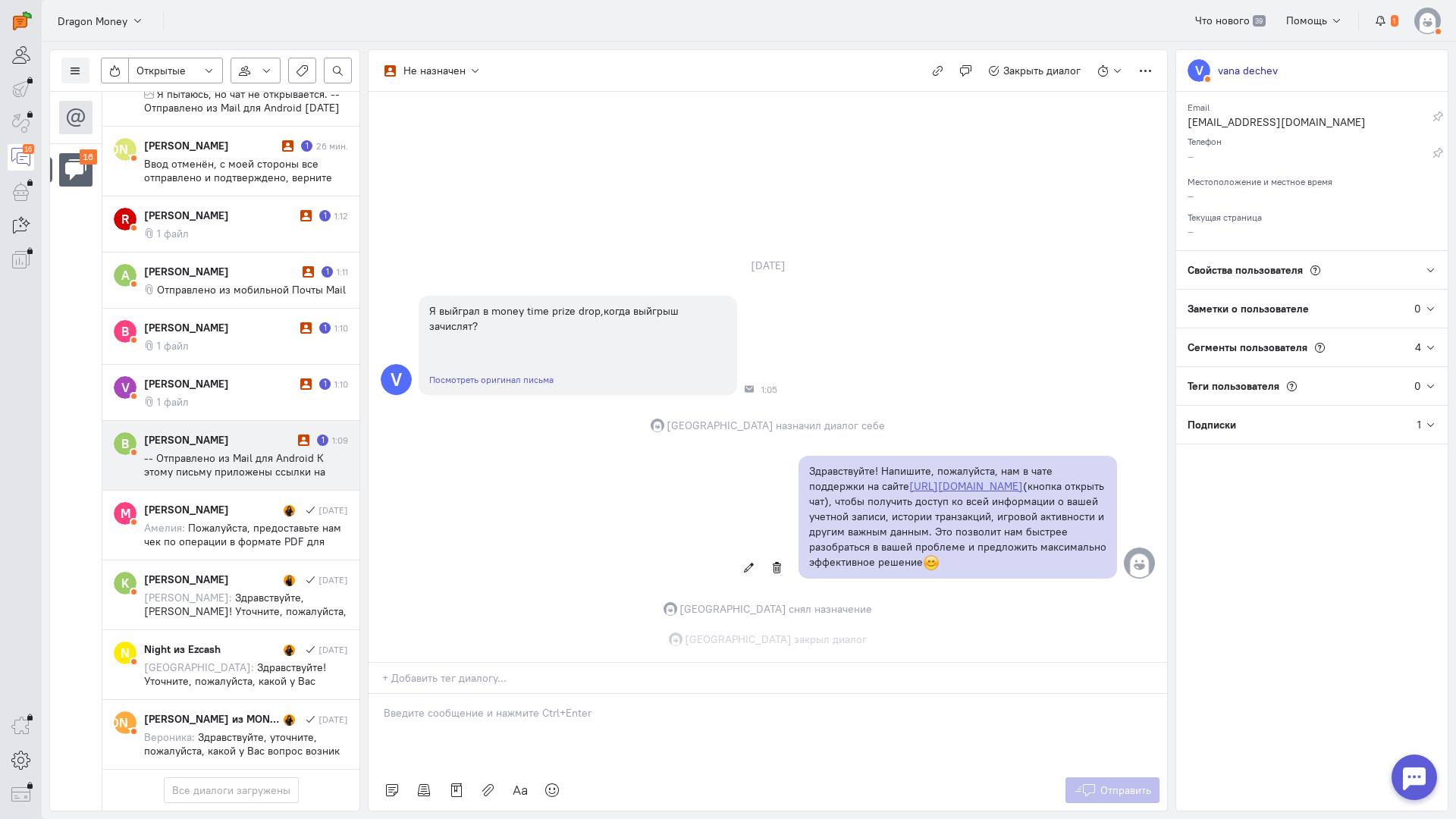
scroll to position [675, 0]
click at [229, 432] on div "[PERSON_NAME]" at bounding box center [219, 440] width 151 height 15
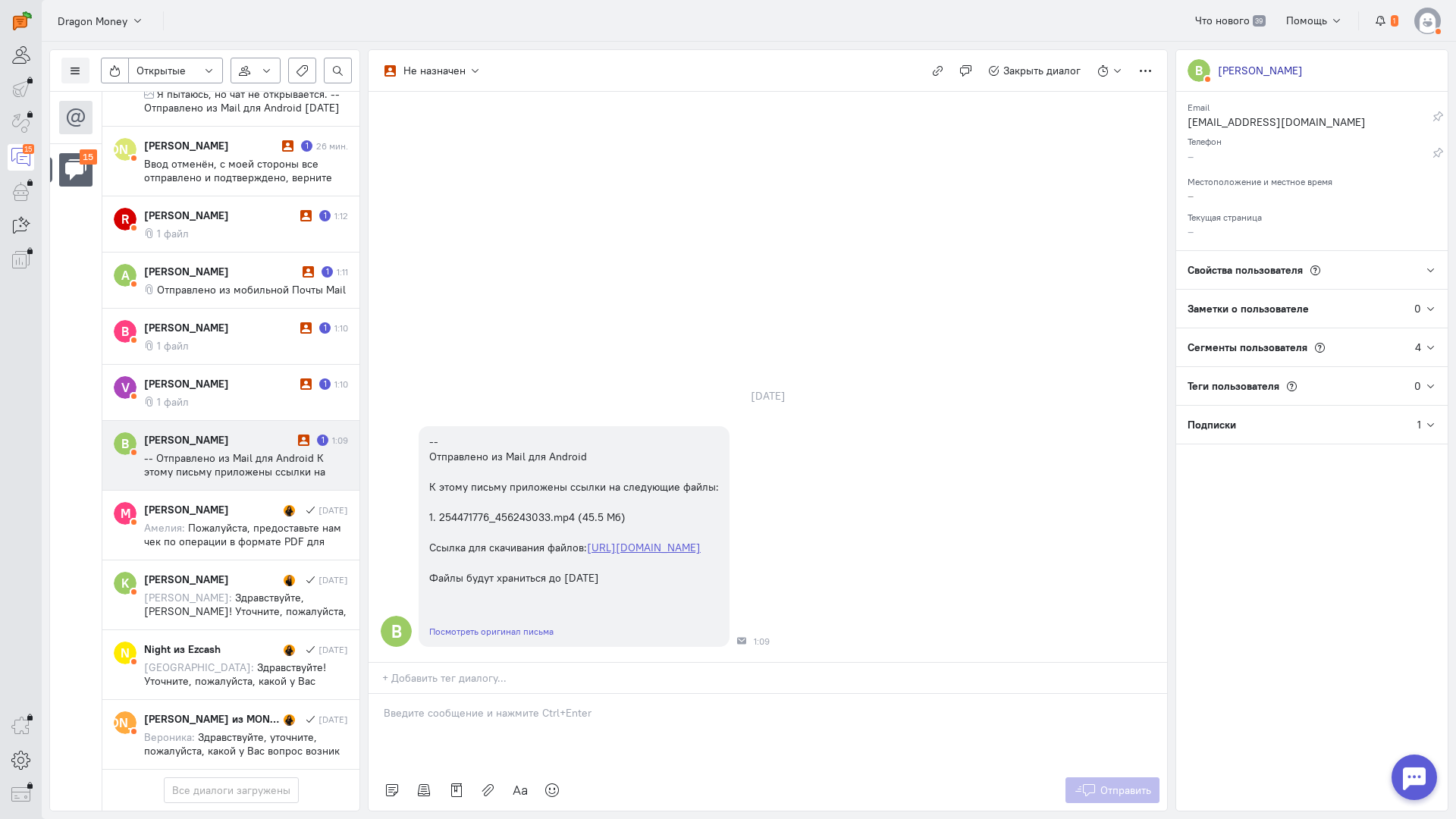
drag, startPoint x: 448, startPoint y: 619, endPoint x: 437, endPoint y: 620, distance: 11.0
click at [444, 705] on p at bounding box center [768, 712] width 768 height 15
click at [374, 693] on div "Здравствуйте! Благодарим Вас за обращение и предоставленную информацию:blush:" at bounding box center [768, 731] width 799 height 76
click at [1159, 777] on button "Отправить" at bounding box center [1113, 789] width 95 height 26
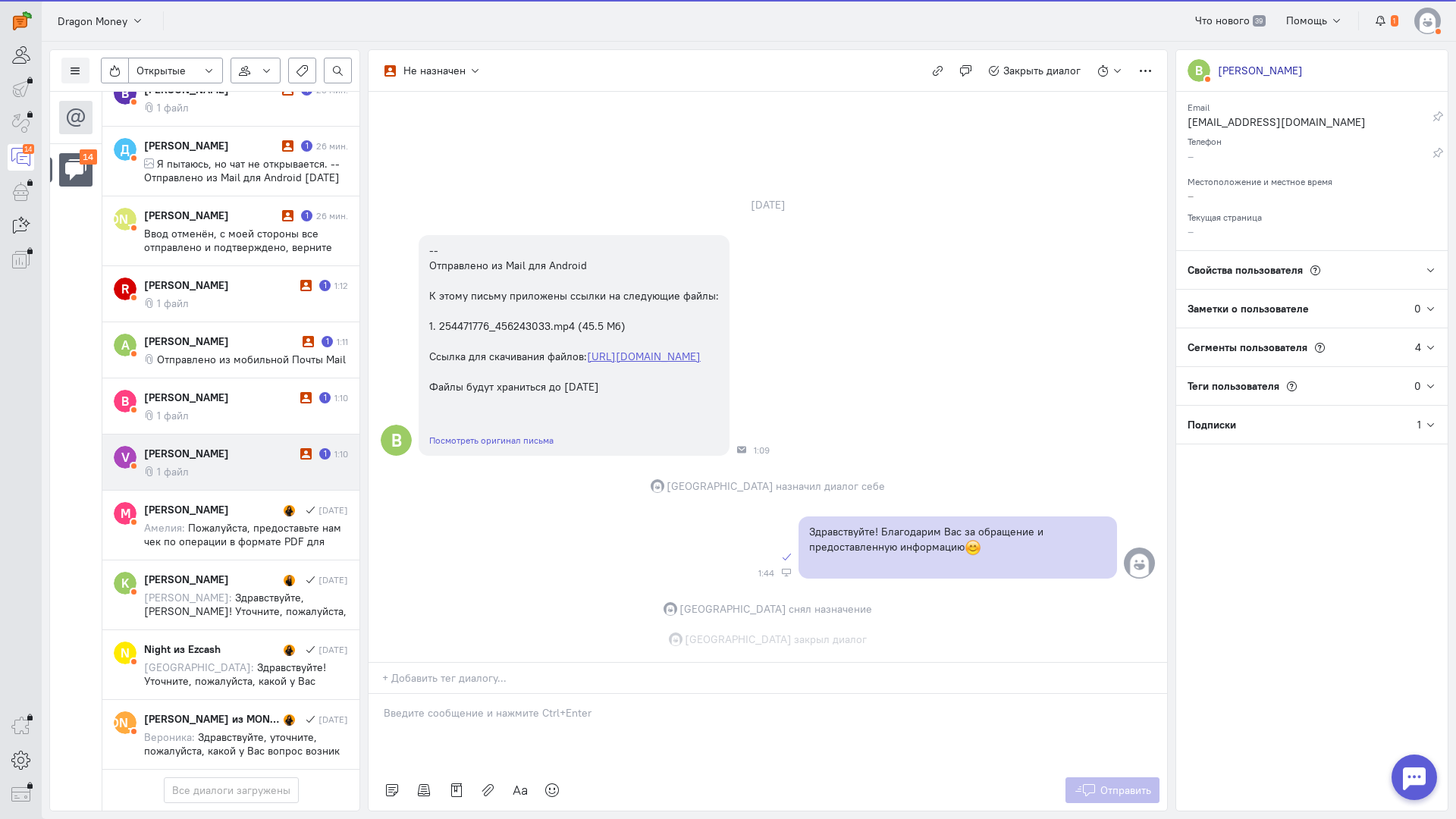
scroll to position [593, 0]
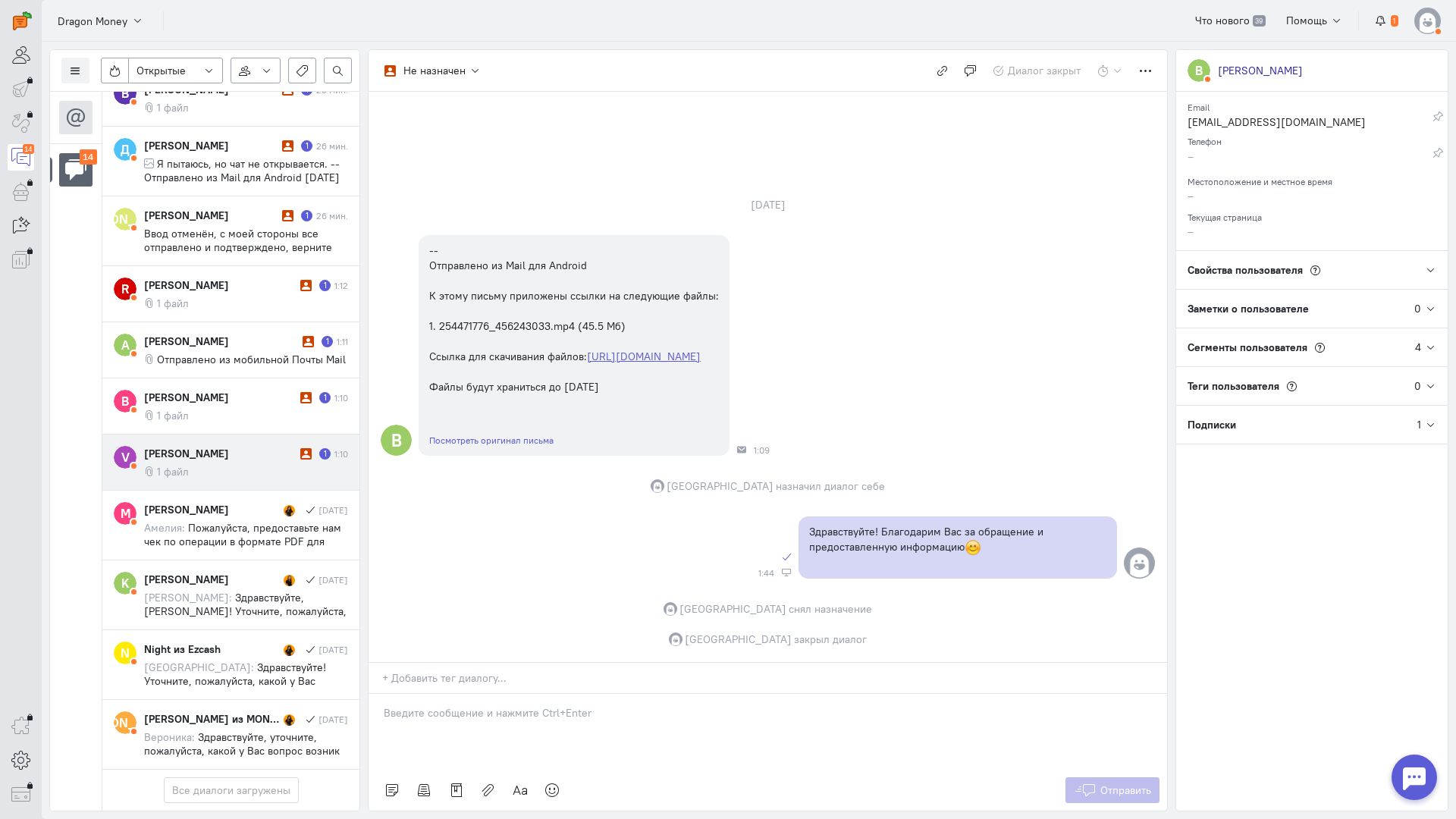
click at [234, 446] on div "[PERSON_NAME]" at bounding box center [220, 453] width 152 height 15
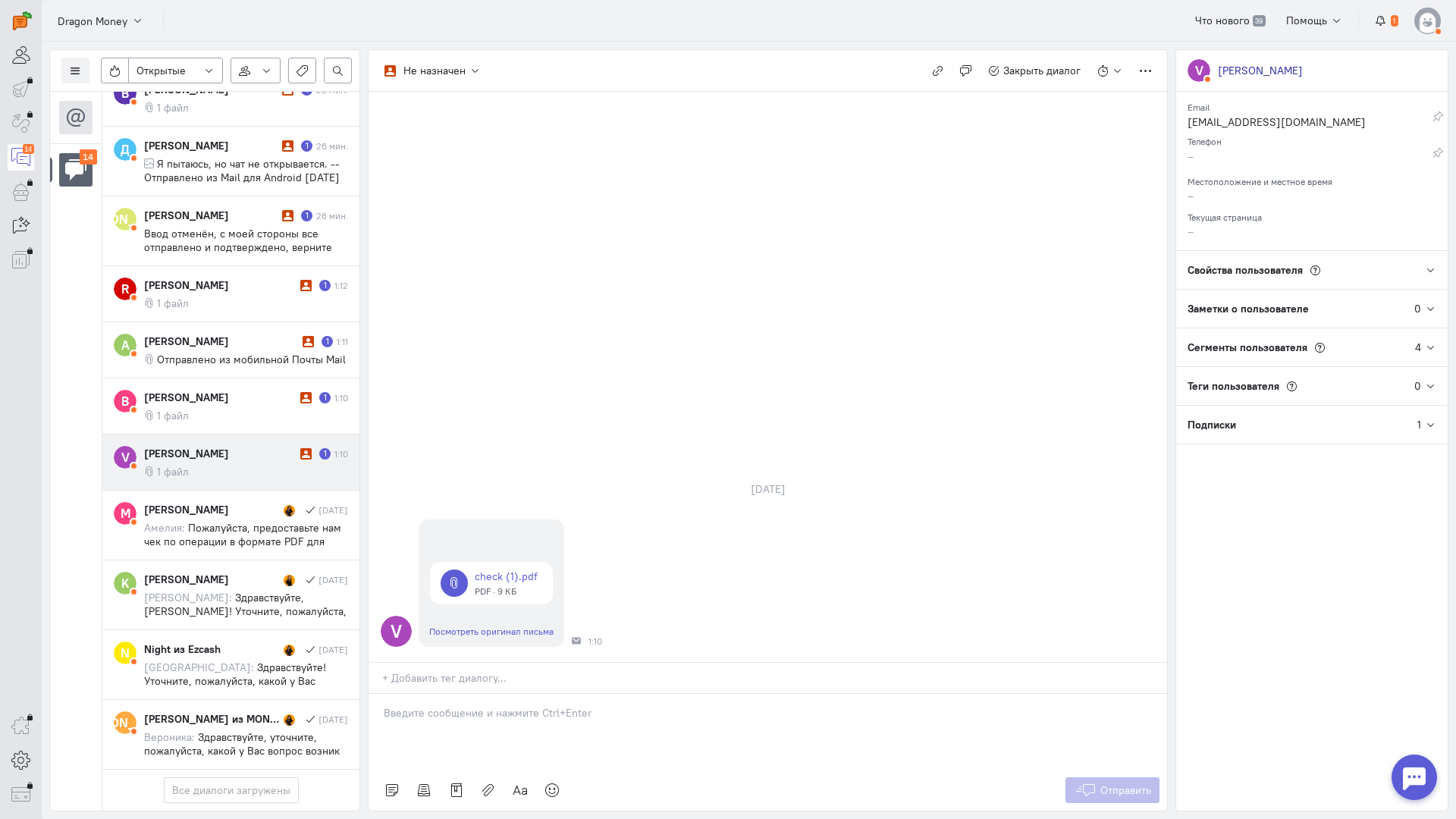
drag, startPoint x: 461, startPoint y: 629, endPoint x: 394, endPoint y: 628, distance: 67.0
click at [458, 693] on div at bounding box center [768, 731] width 799 height 76
click at [379, 693] on div "Здравствуйте! Благодарим Вас за обращение и предоставленную информацию:blush:" at bounding box center [768, 731] width 799 height 76
click at [1124, 783] on span "Отправить" at bounding box center [1125, 789] width 51 height 13
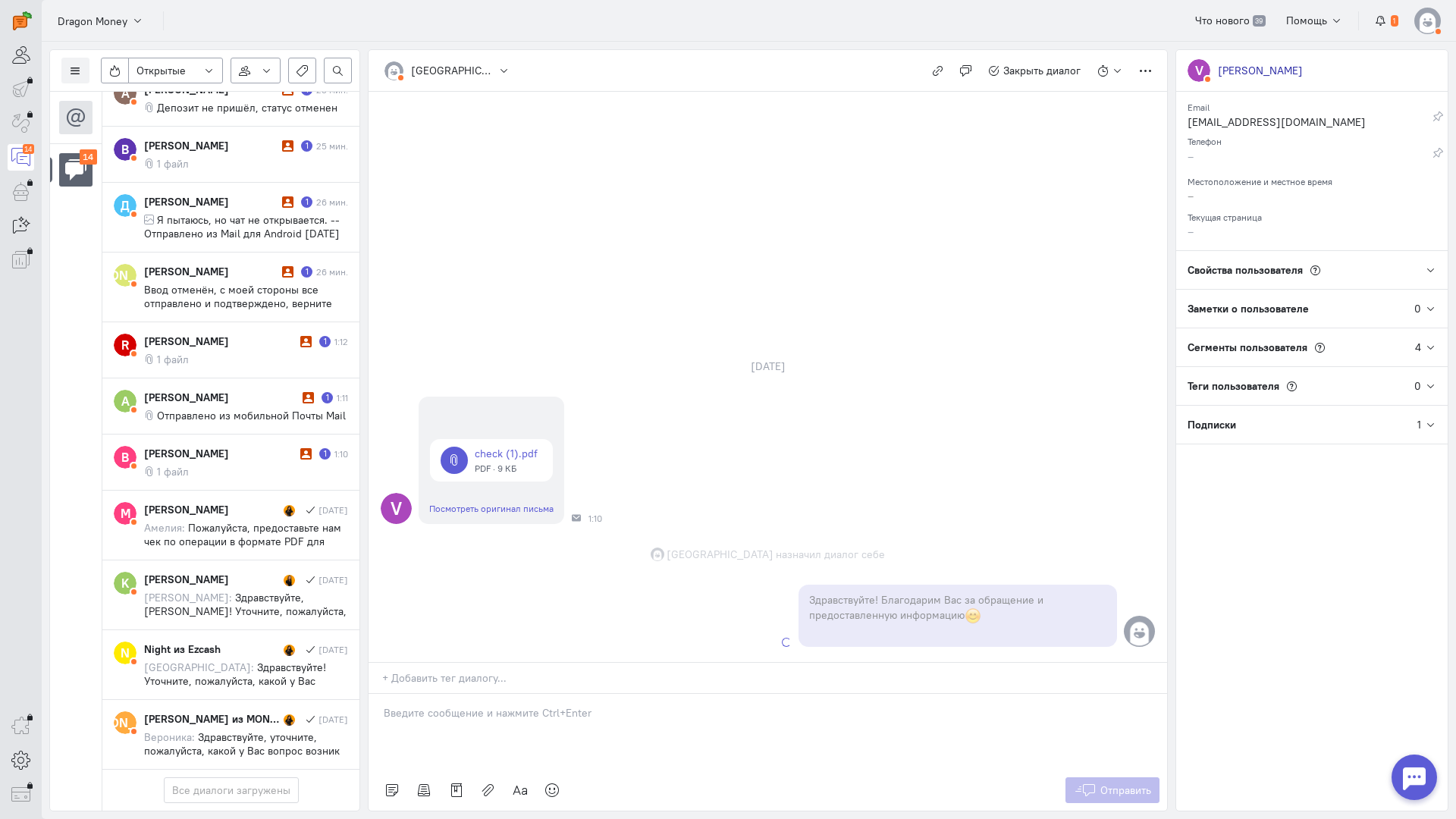
scroll to position [608, 0]
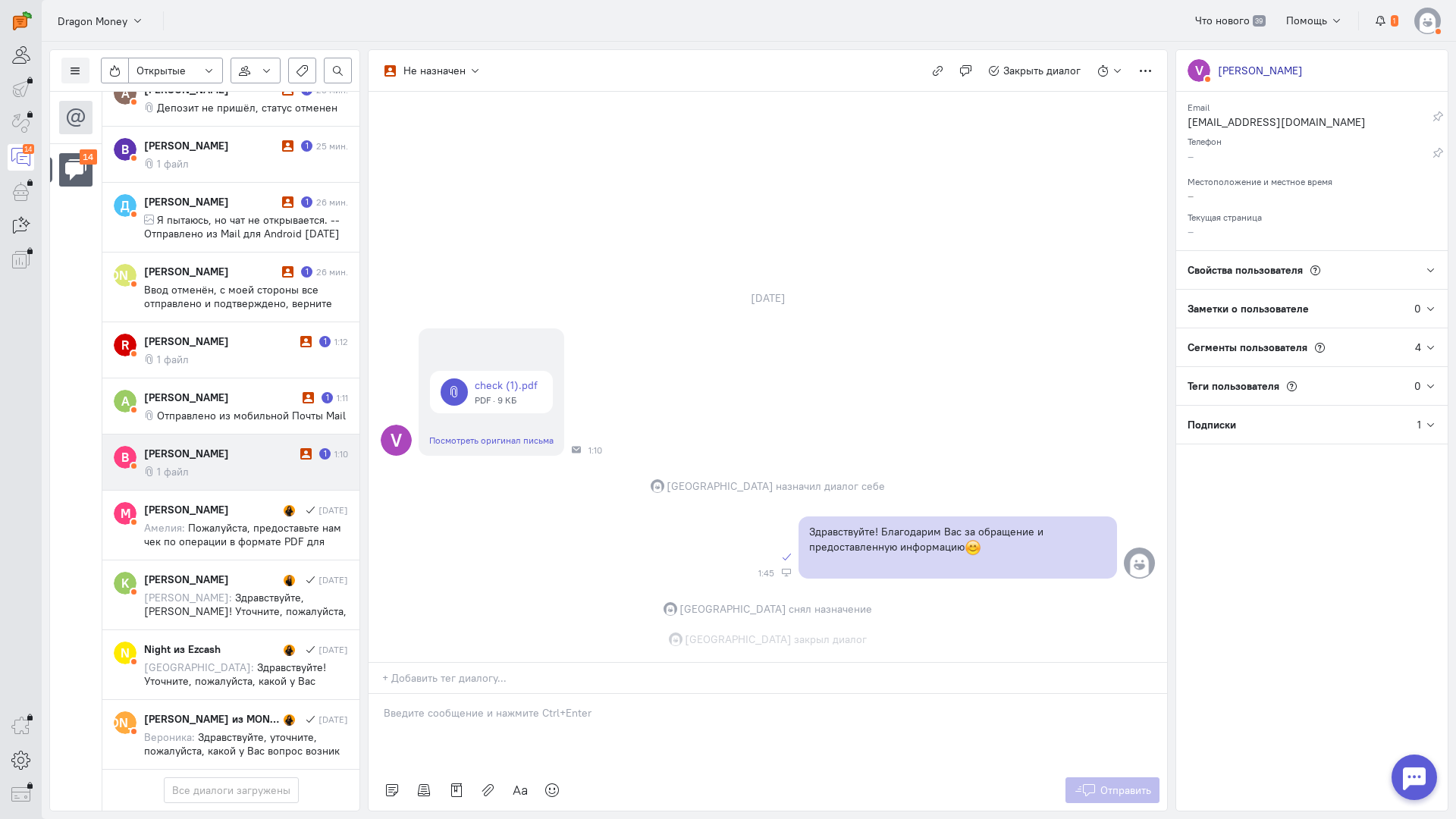
click at [210, 446] on div "[PERSON_NAME]" at bounding box center [220, 453] width 152 height 15
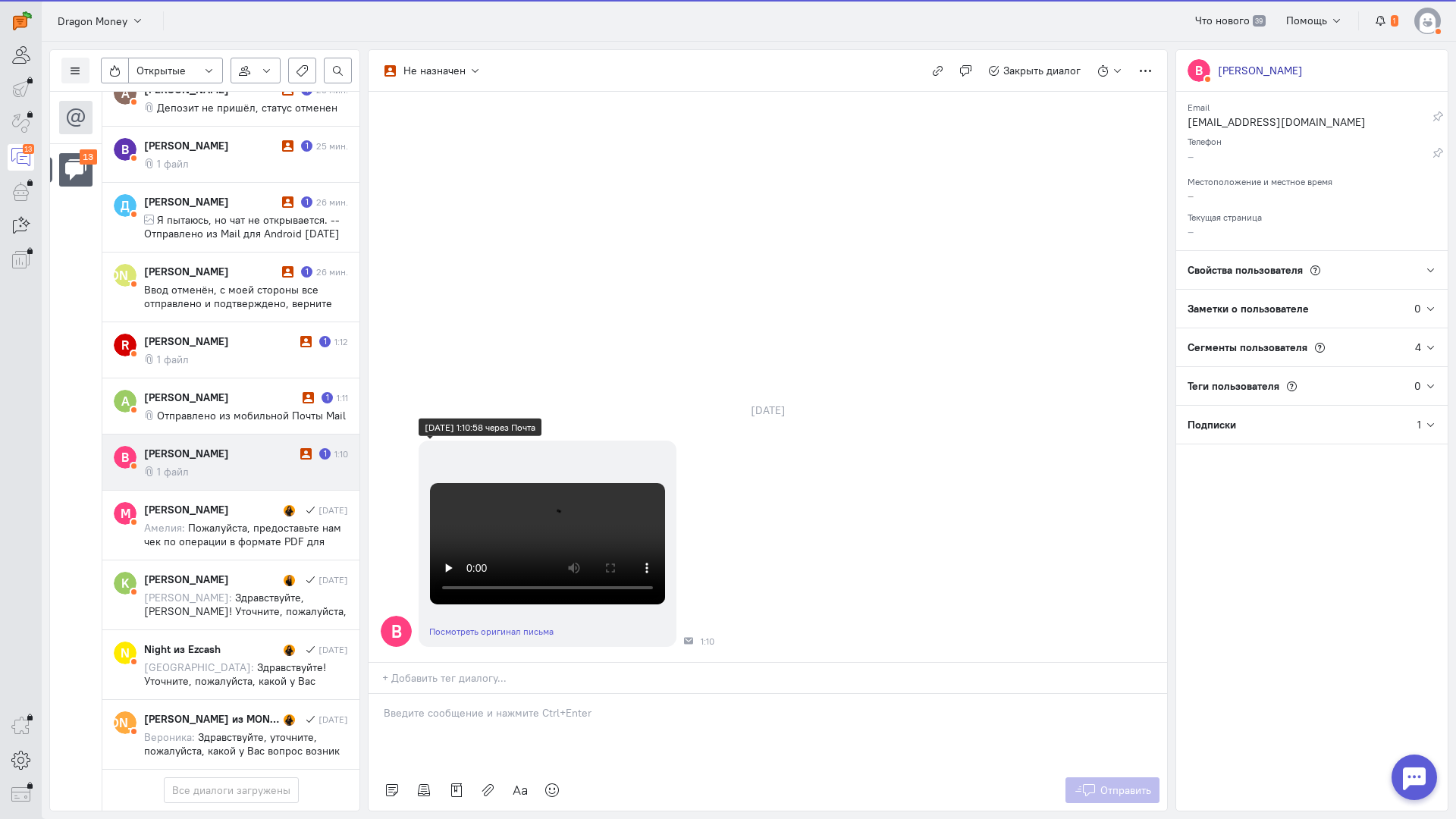
scroll to position [206, 0]
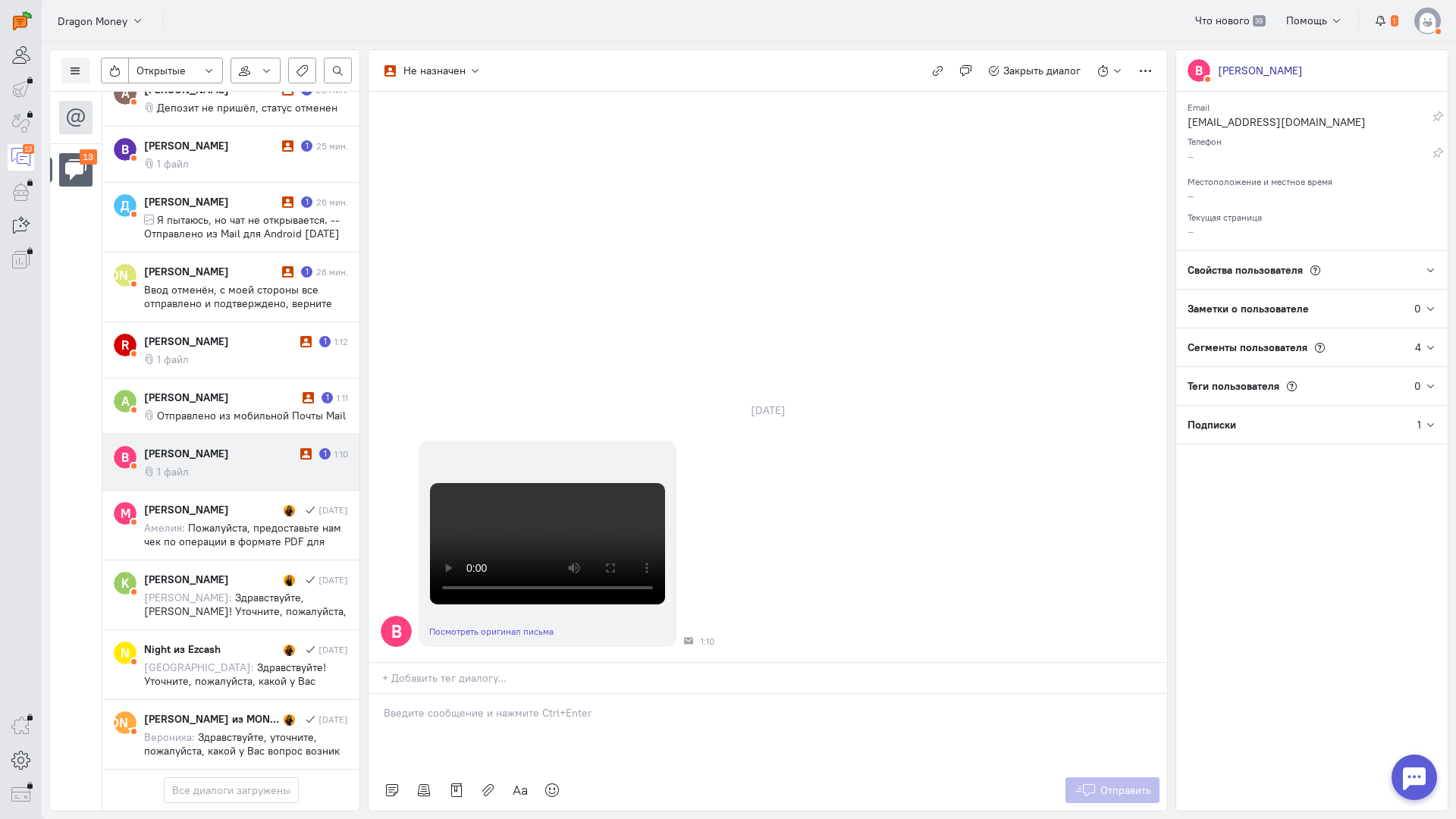
drag, startPoint x: 448, startPoint y: 618, endPoint x: 374, endPoint y: 627, distance: 74.5
click at [447, 705] on p at bounding box center [768, 712] width 768 height 15
click at [376, 693] on div "Здравствуйте! Благодарим Вас за обращение и предоставленную информацию:blush:" at bounding box center [768, 731] width 799 height 76
click at [1122, 769] on div "Отправить" at bounding box center [768, 789] width 799 height 41
click at [1118, 783] on span "Отправить" at bounding box center [1125, 789] width 51 height 13
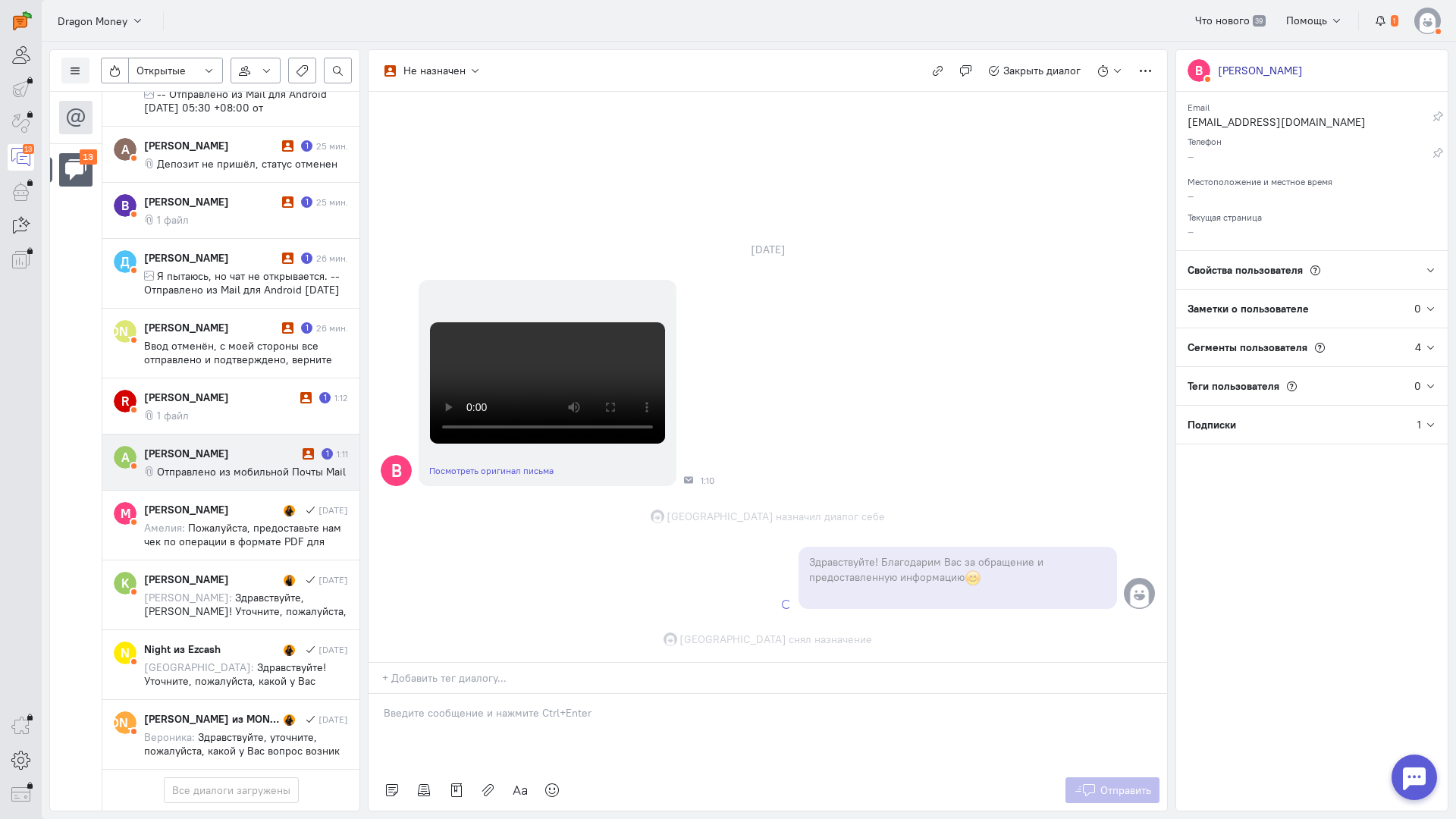
scroll to position [397, 0]
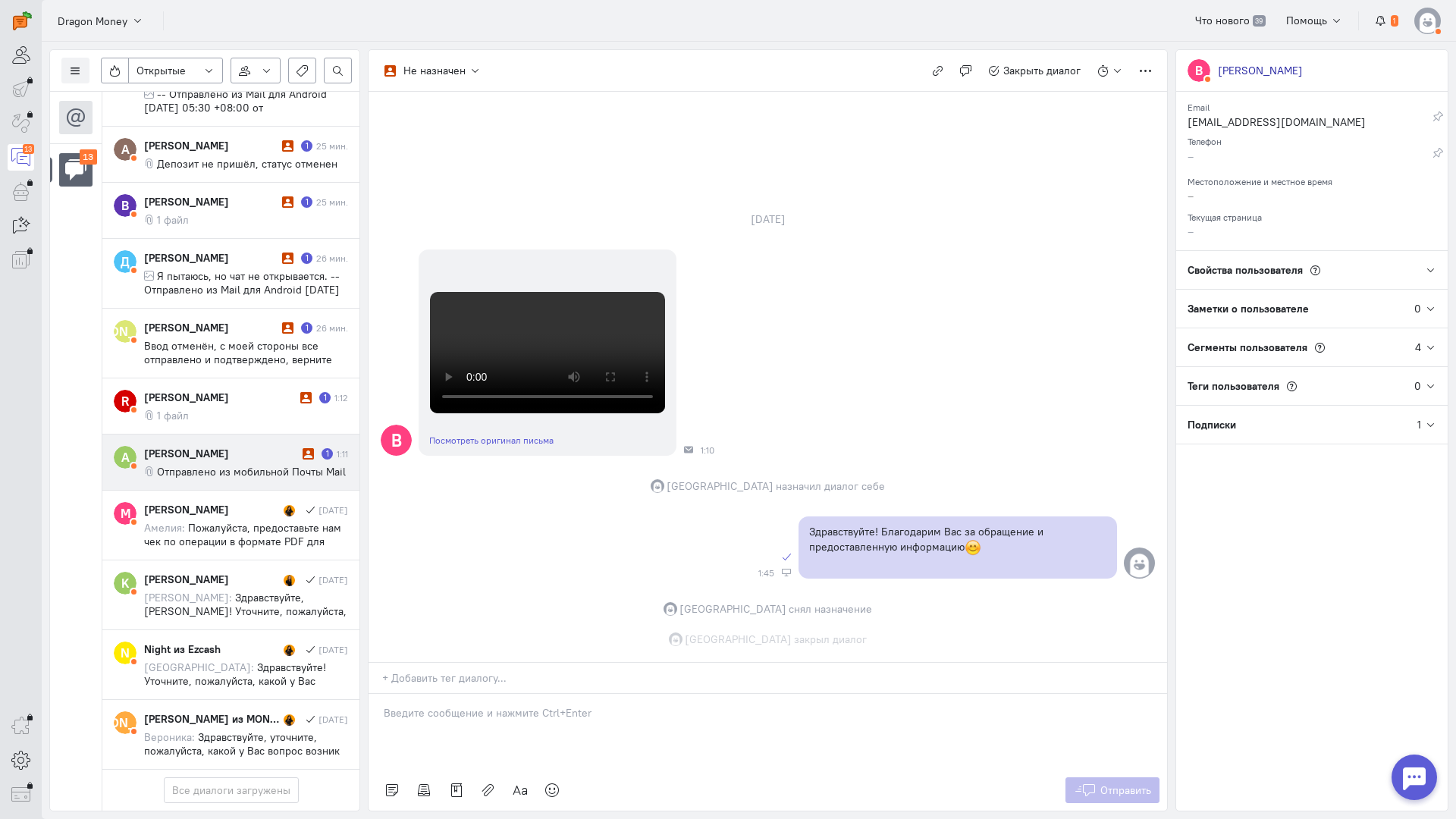
click at [234, 446] on div "[PERSON_NAME]" at bounding box center [221, 453] width 154 height 15
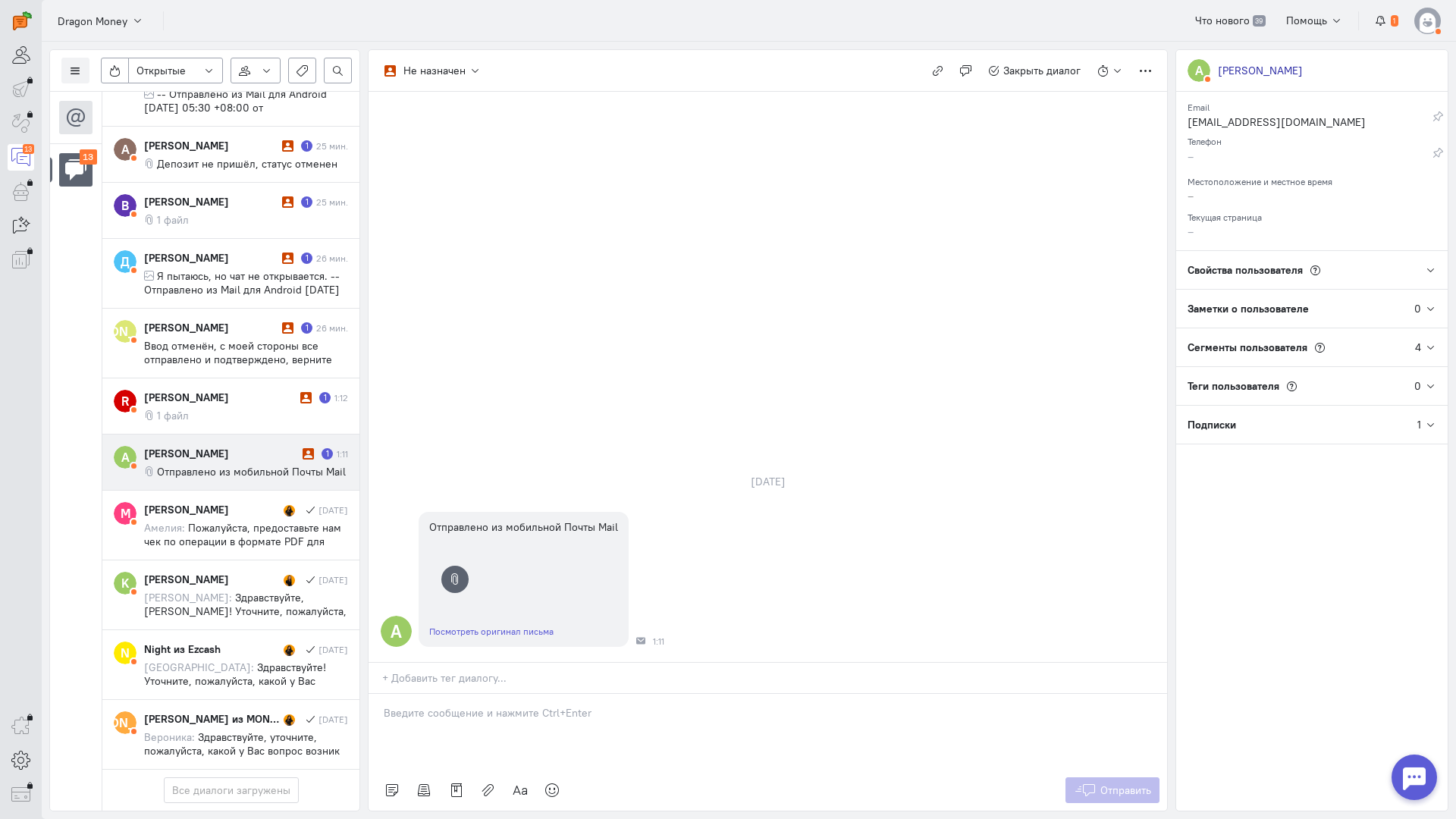
scroll to position [485, 0]
click at [462, 693] on div at bounding box center [768, 731] width 799 height 76
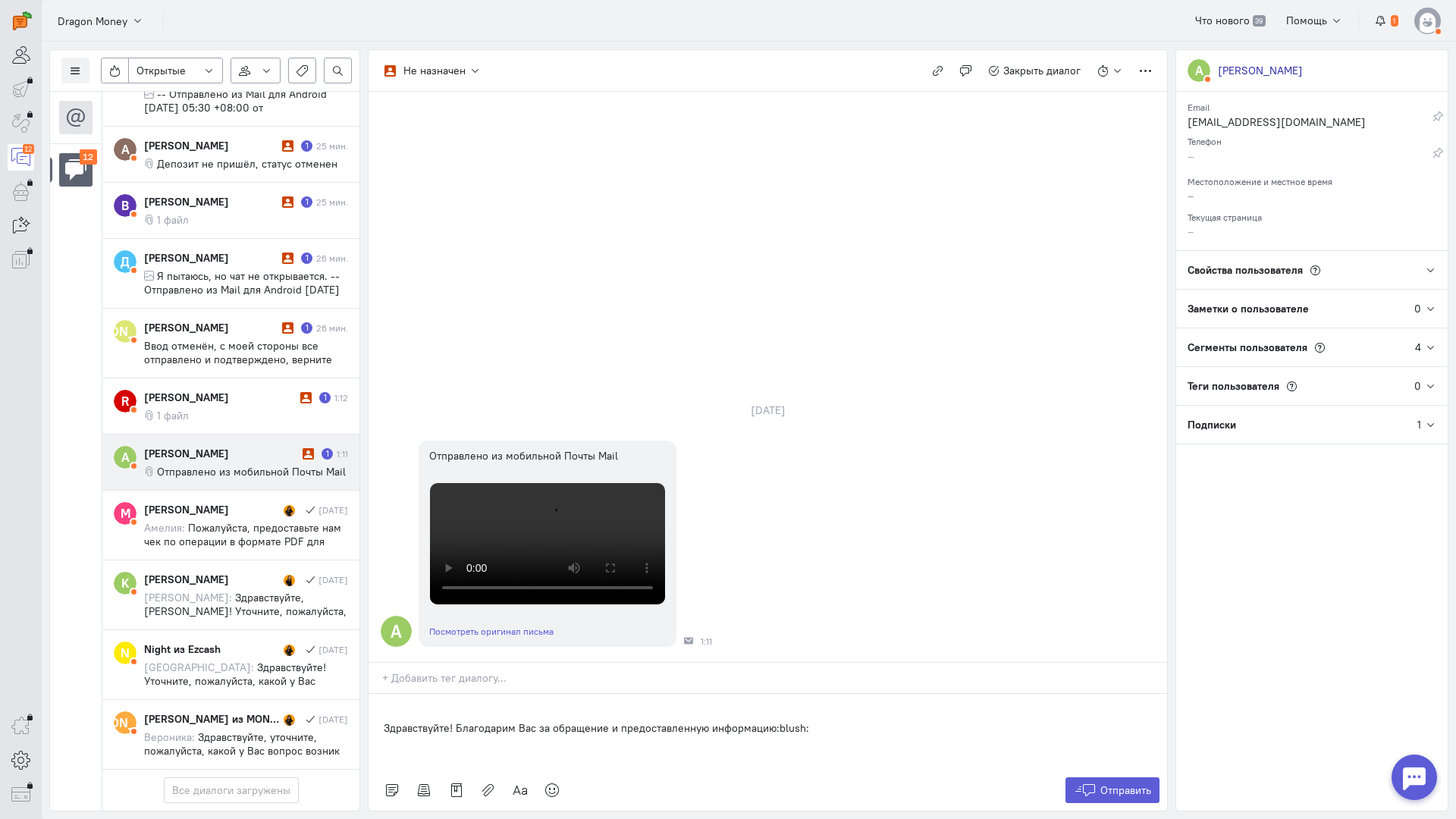
click at [372, 693] on div "Здравствуйте! Благодарим Вас за обращение и предоставленную информацию:blush:" at bounding box center [768, 731] width 799 height 76
click at [1122, 783] on span "Отправить" at bounding box center [1125, 789] width 51 height 13
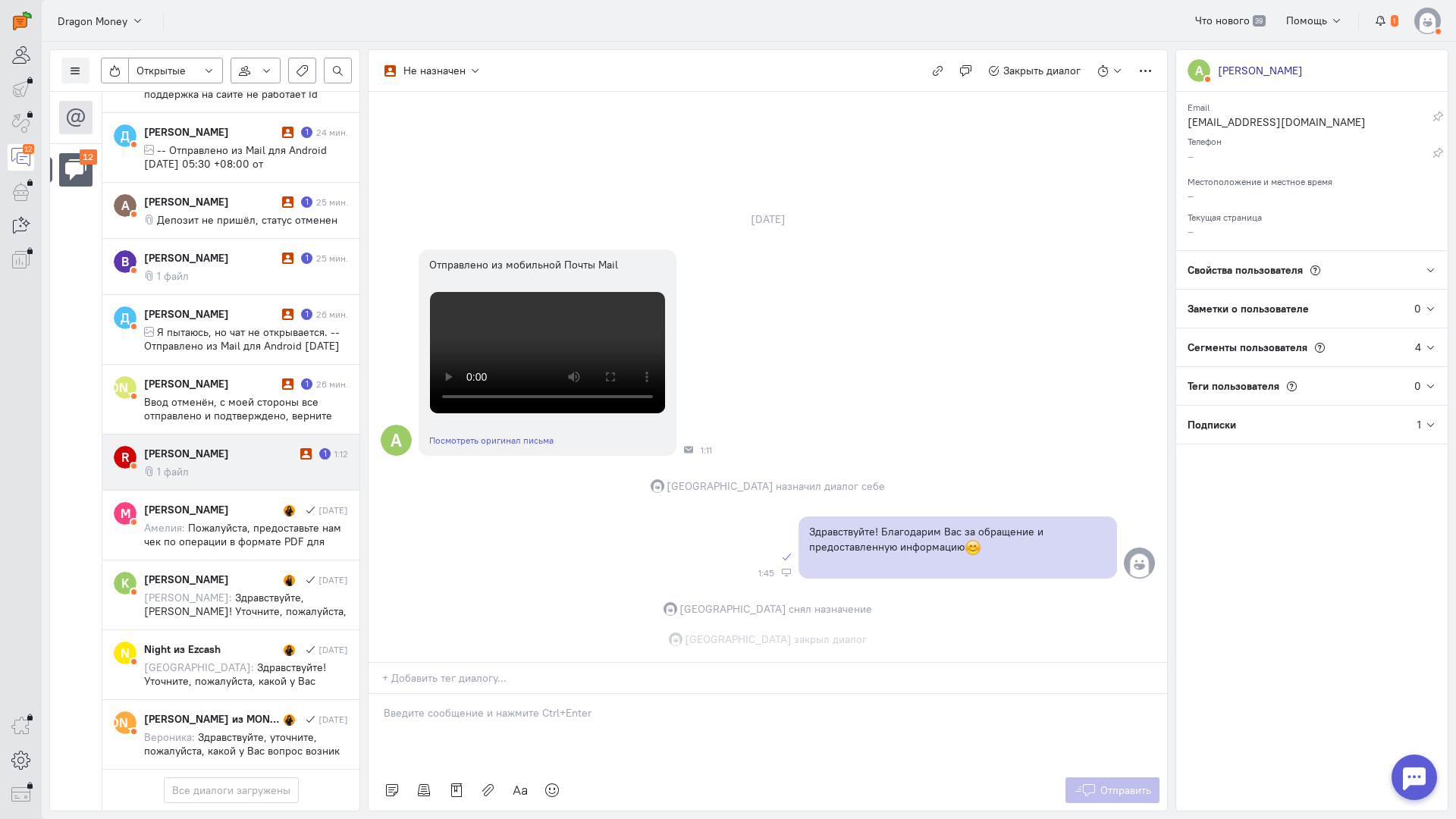
scroll to position [416, 0]
click at [213, 446] on div "[PERSON_NAME]" at bounding box center [220, 453] width 152 height 15
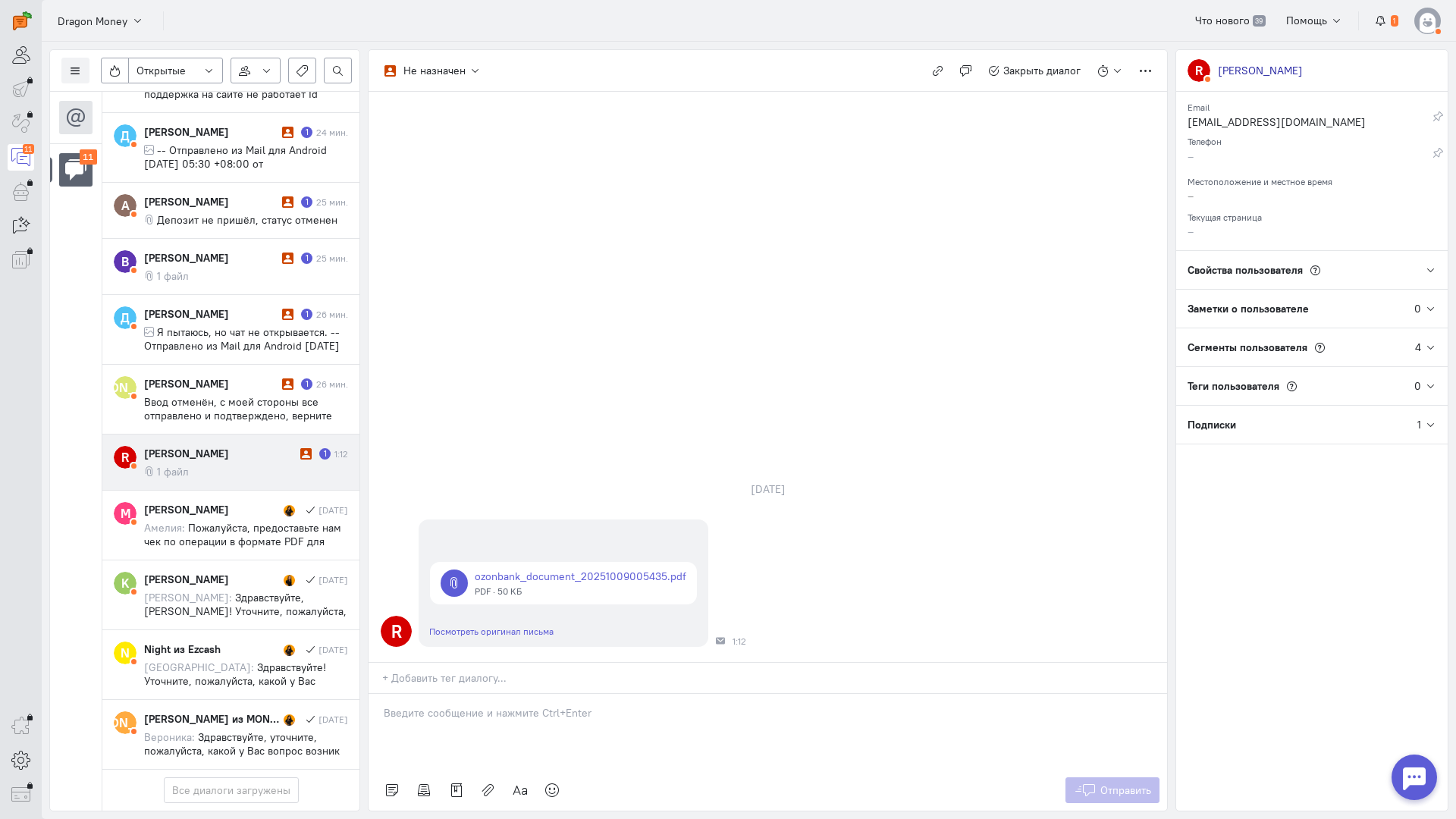
click at [454, 693] on div at bounding box center [768, 731] width 799 height 76
click at [374, 693] on div "Здравствуйте! Благодарим Вас за обращение и предоставленную информацию:blush:" at bounding box center [768, 731] width 799 height 76
click at [390, 720] on p "Здравствуйте! Благодарим Вас за обращение и предоставленную информацию:blush:" at bounding box center [768, 728] width 768 height 15
click at [382, 693] on div "Здравствуйте! Благодарим Вас за обращение и предоставленную информацию:blush:" at bounding box center [768, 731] width 799 height 76
click at [1131, 783] on span "Отправить" at bounding box center [1125, 789] width 51 height 13
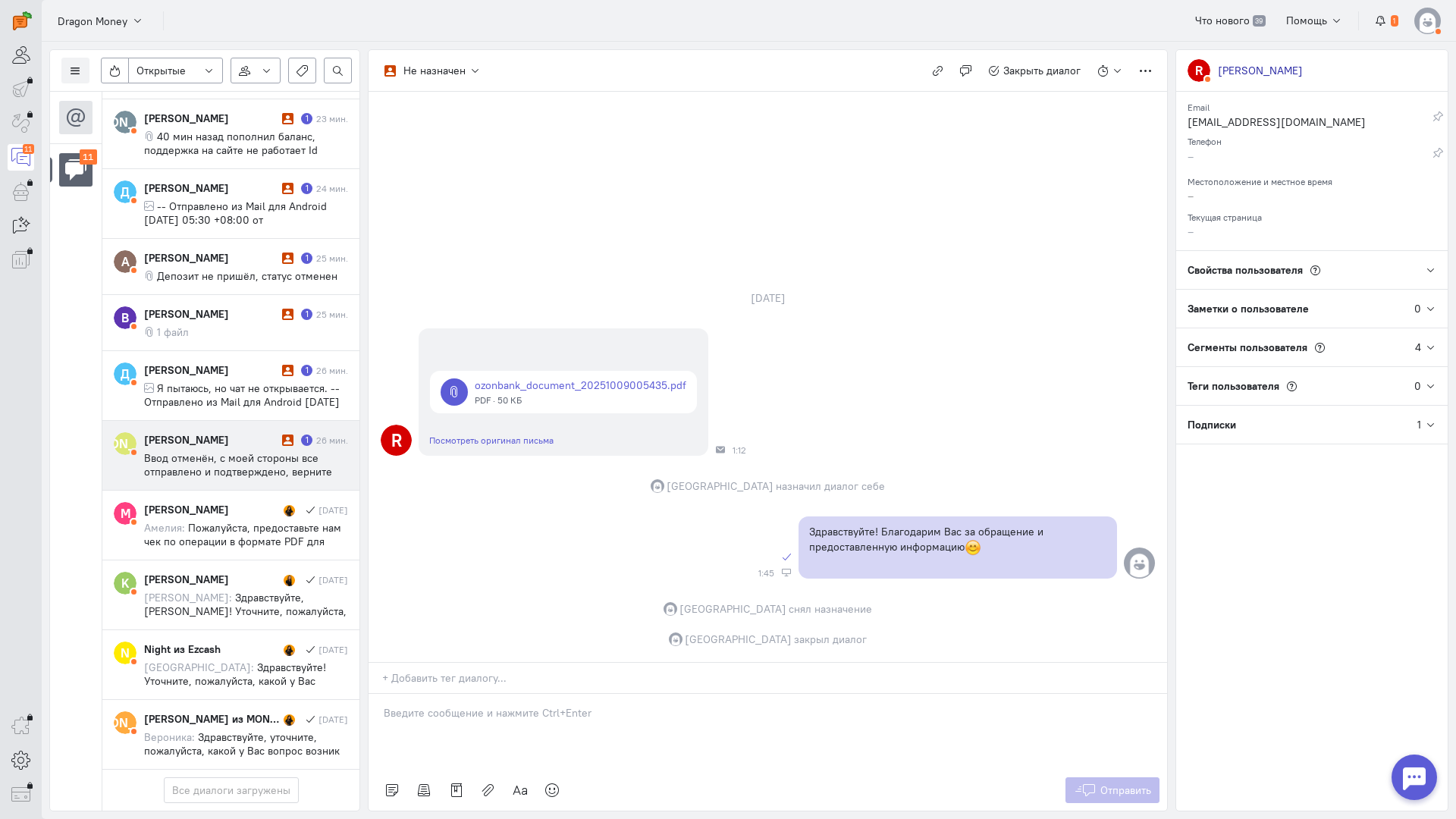
scroll to position [360, 0]
click at [233, 451] on span "Ввод отменён, с моей стороны все отправлено и подтверждено, верните мне деньги …" at bounding box center [237, 471] width 188 height 41
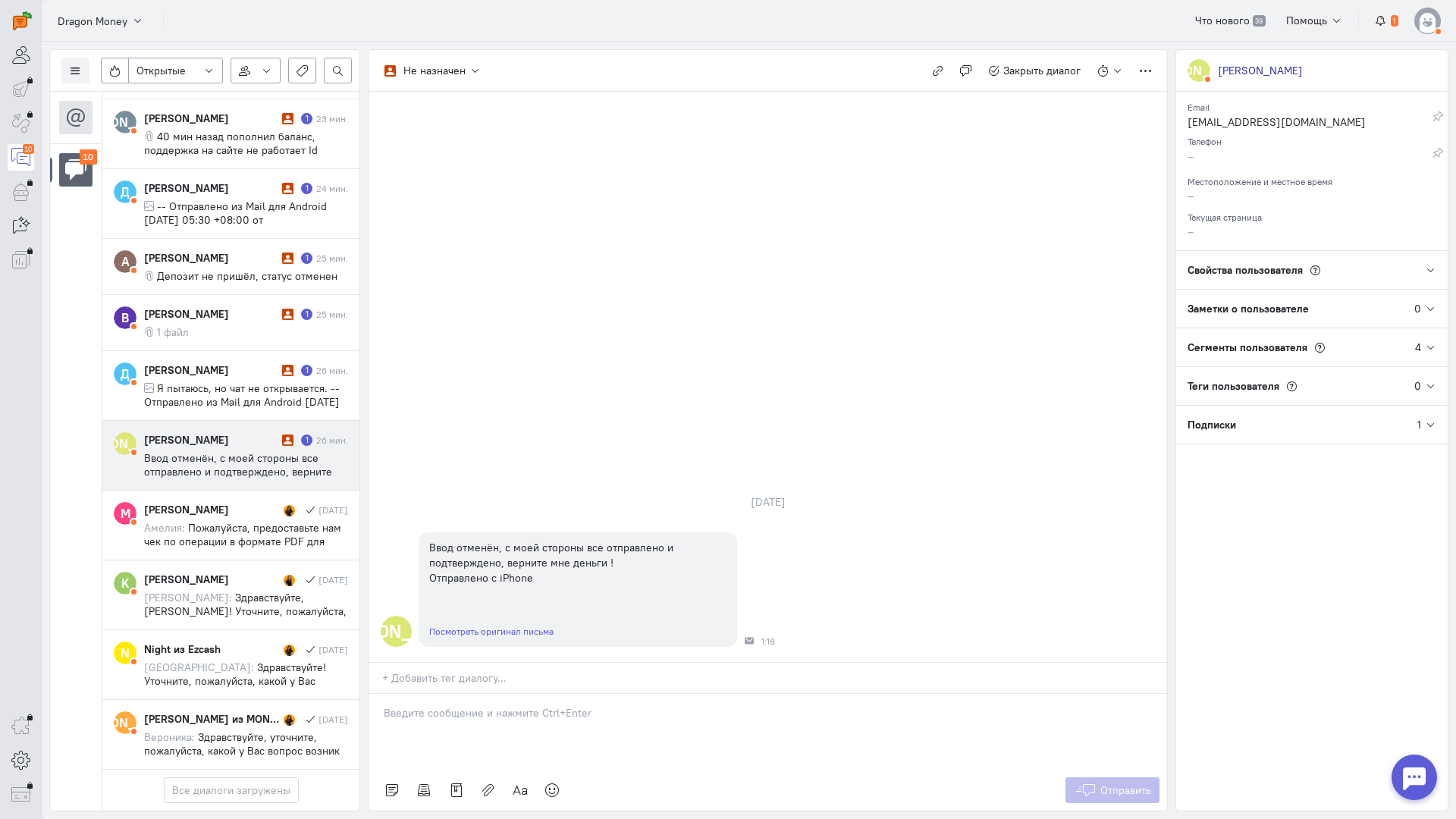
click at [447, 705] on p at bounding box center [768, 712] width 768 height 15
click at [378, 693] on div "Здравствуйте! Благодарим Вас за обращение и предоставленную информацию:blush:" at bounding box center [768, 731] width 799 height 76
click at [608, 693] on div "Здравствуйте! Благодарим Вас за обращение и предоставленную информацию:blush:" at bounding box center [768, 731] width 799 height 76
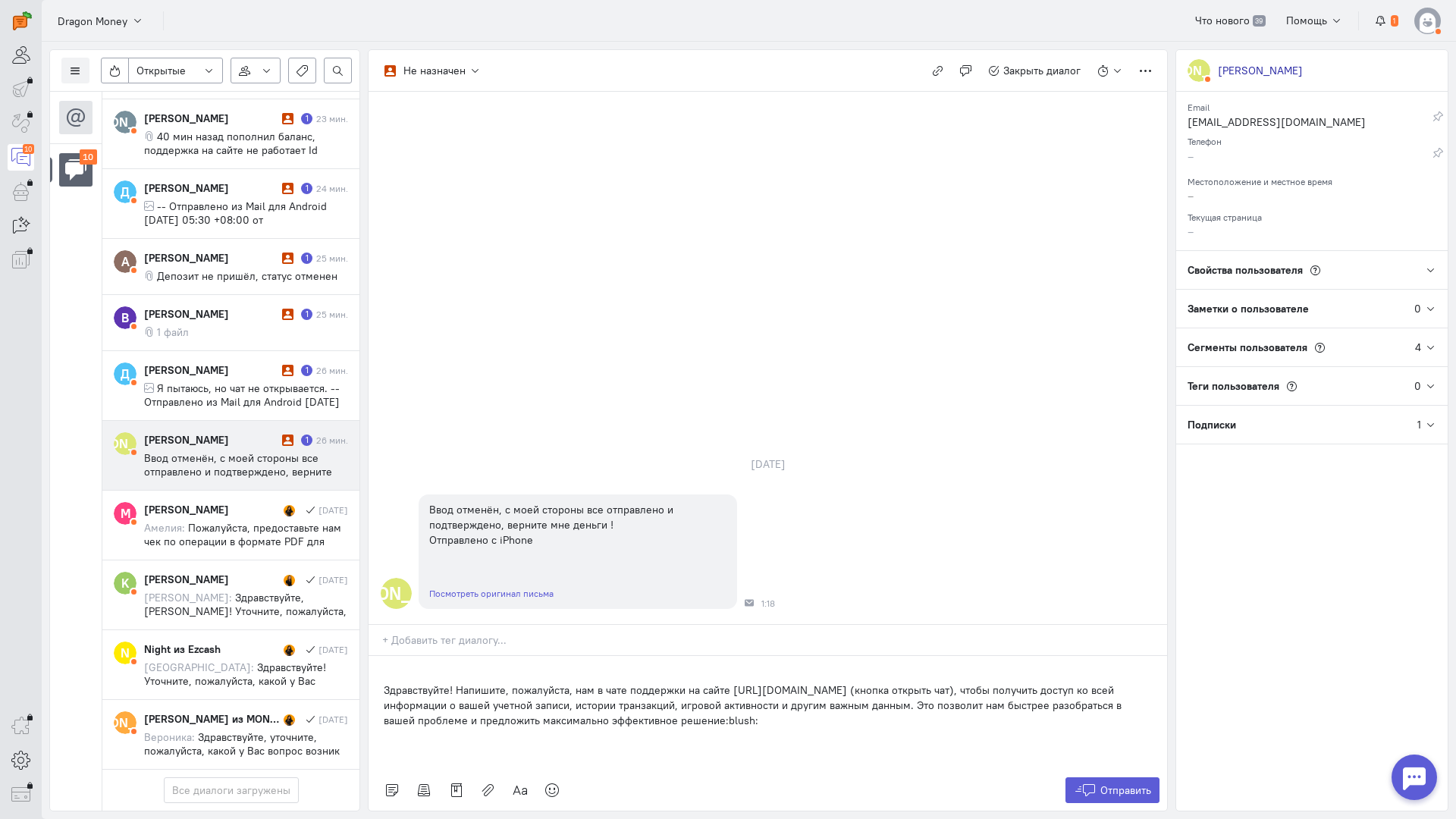
click at [377, 656] on div "Здравствуйте! Напишите, пожалуйста, нам в чате поддержки на сайте [URL][DOMAIN_…" at bounding box center [768, 712] width 799 height 113
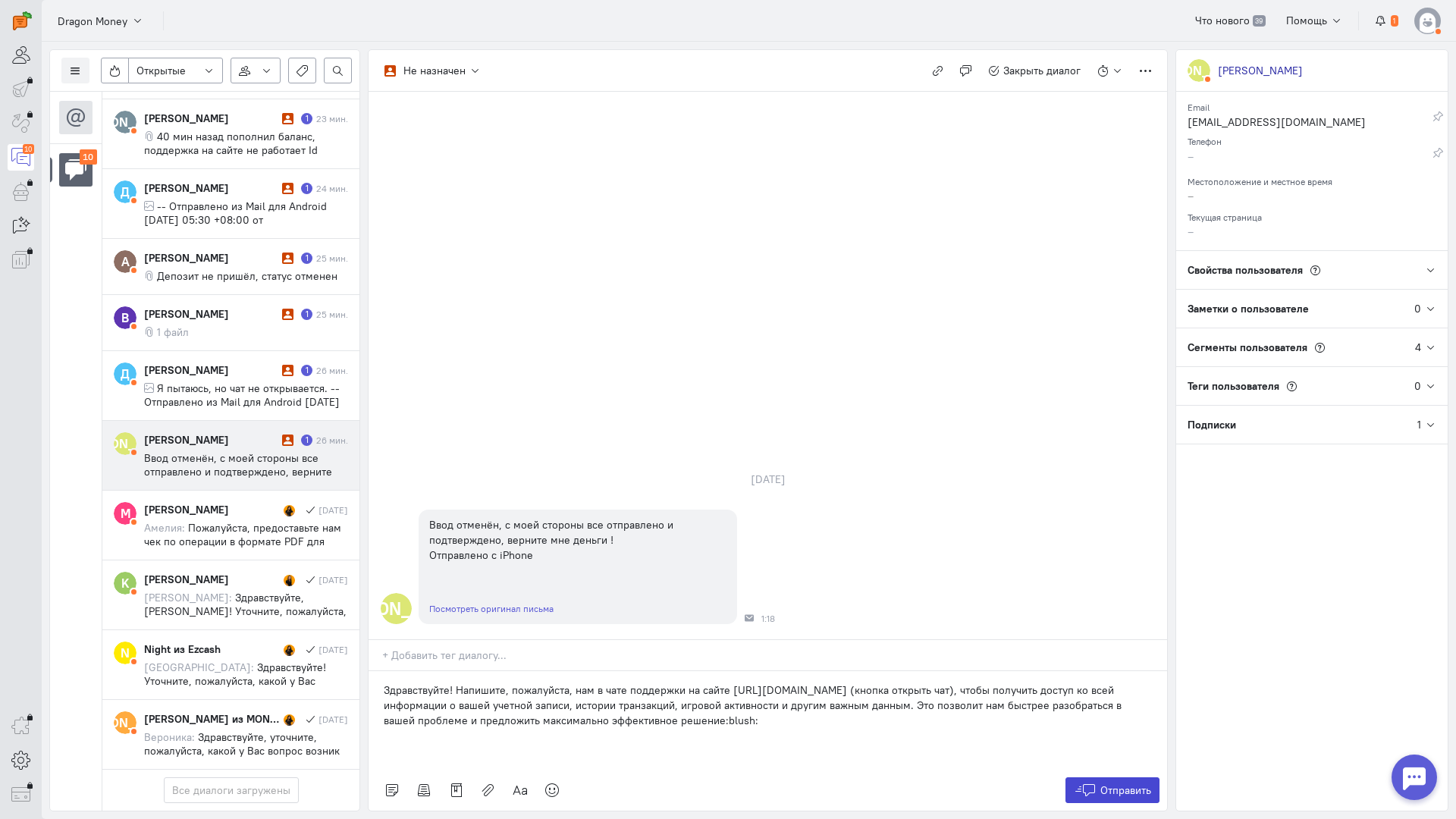
click at [1111, 783] on span "Отправить" at bounding box center [1125, 789] width 51 height 13
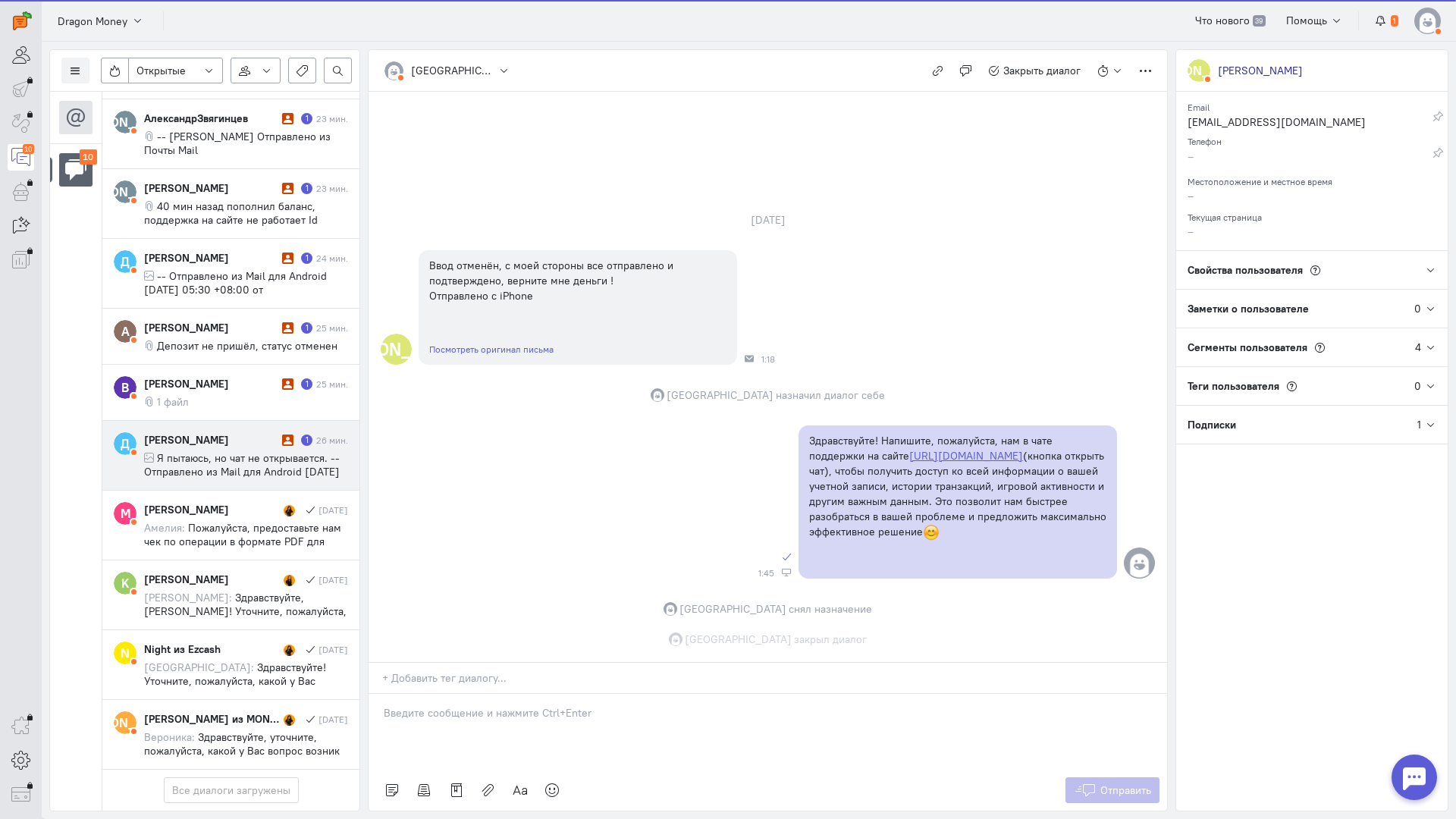
click at [224, 451] on span "Я пытаюсь, но чат не открывается. -- Отправлено из Mail для Android [DATE] 05:3…" at bounding box center [241, 486] width 195 height 69
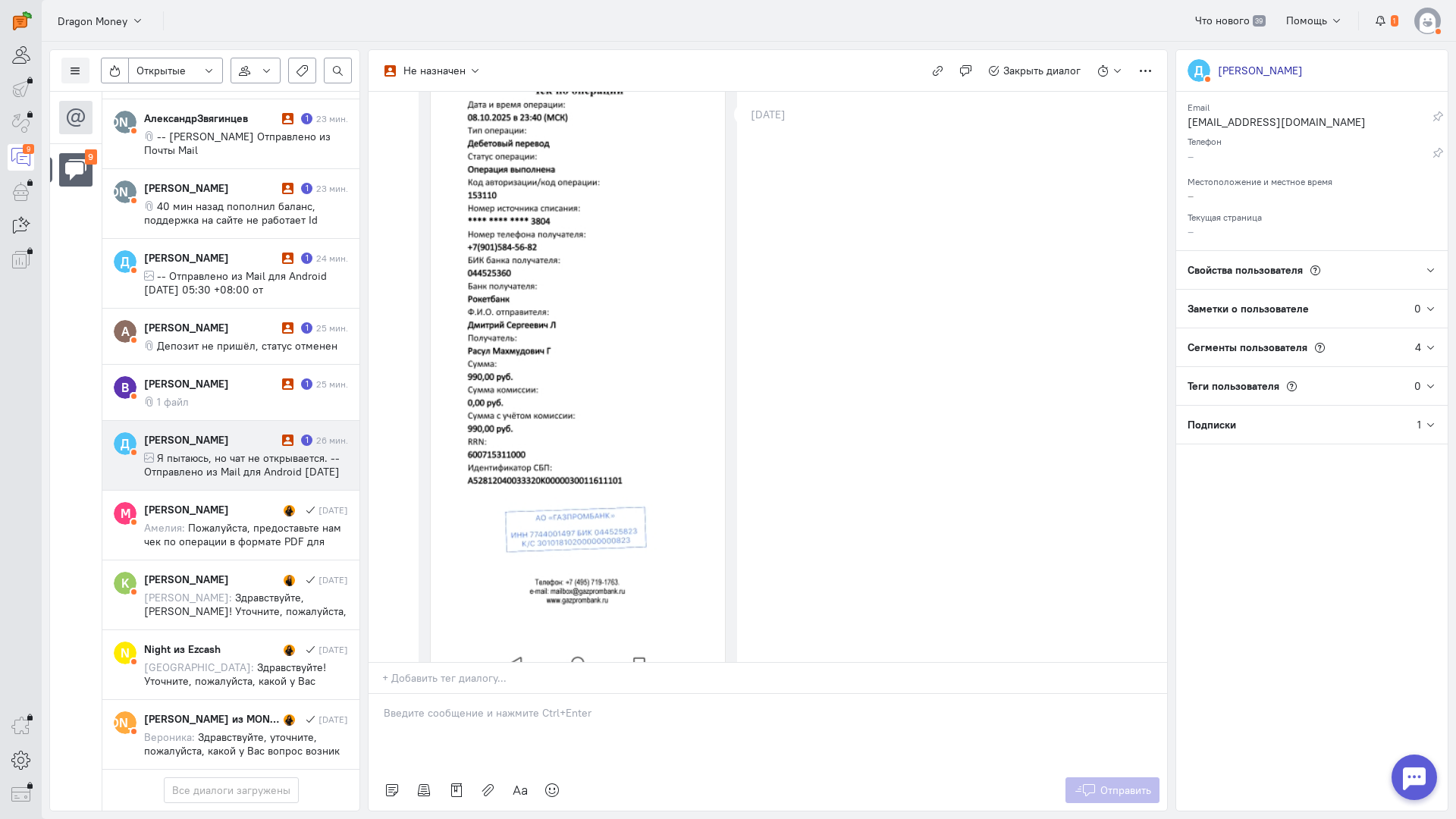
scroll to position [682, 0]
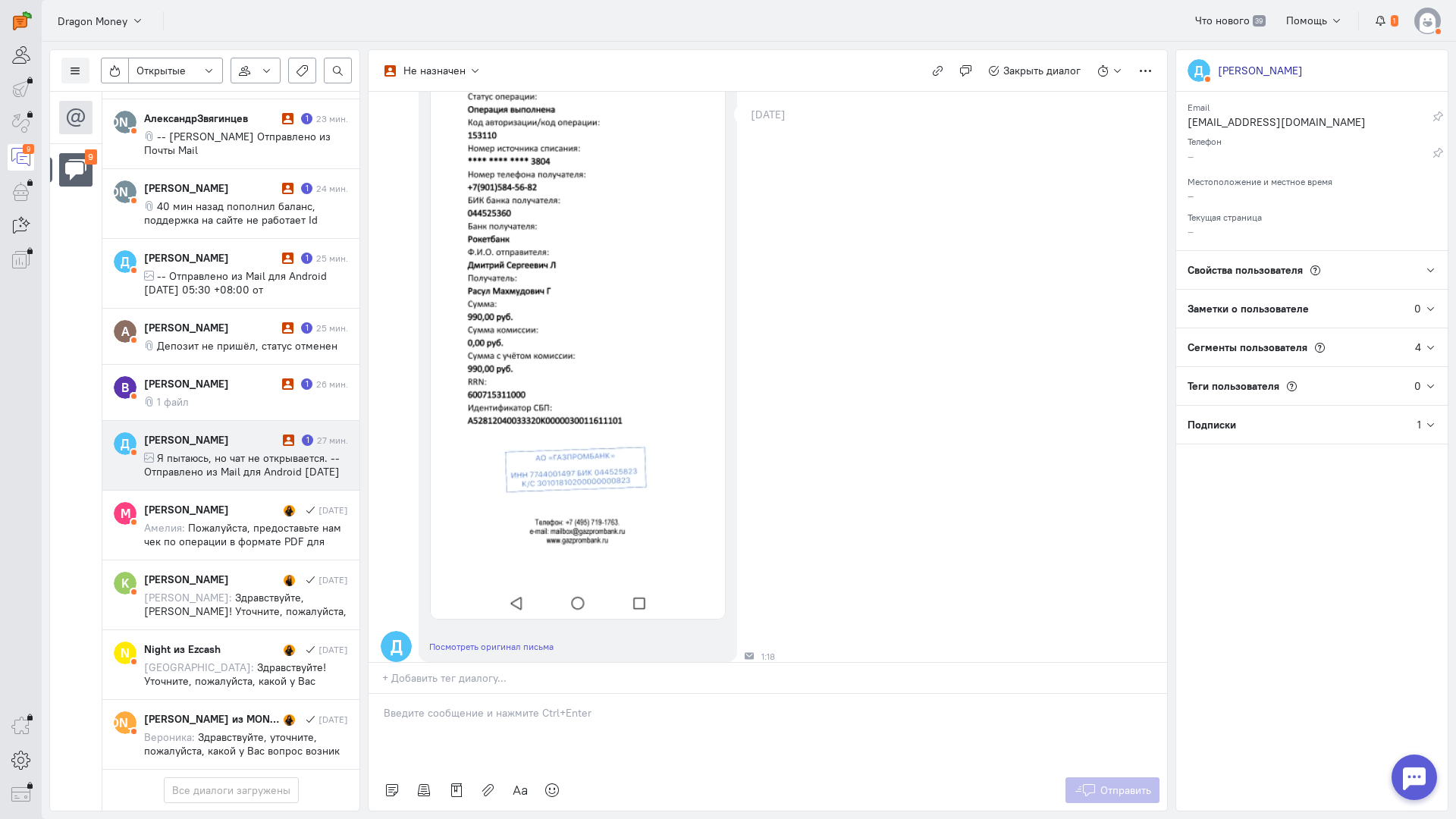
click at [452, 705] on p at bounding box center [768, 712] width 768 height 15
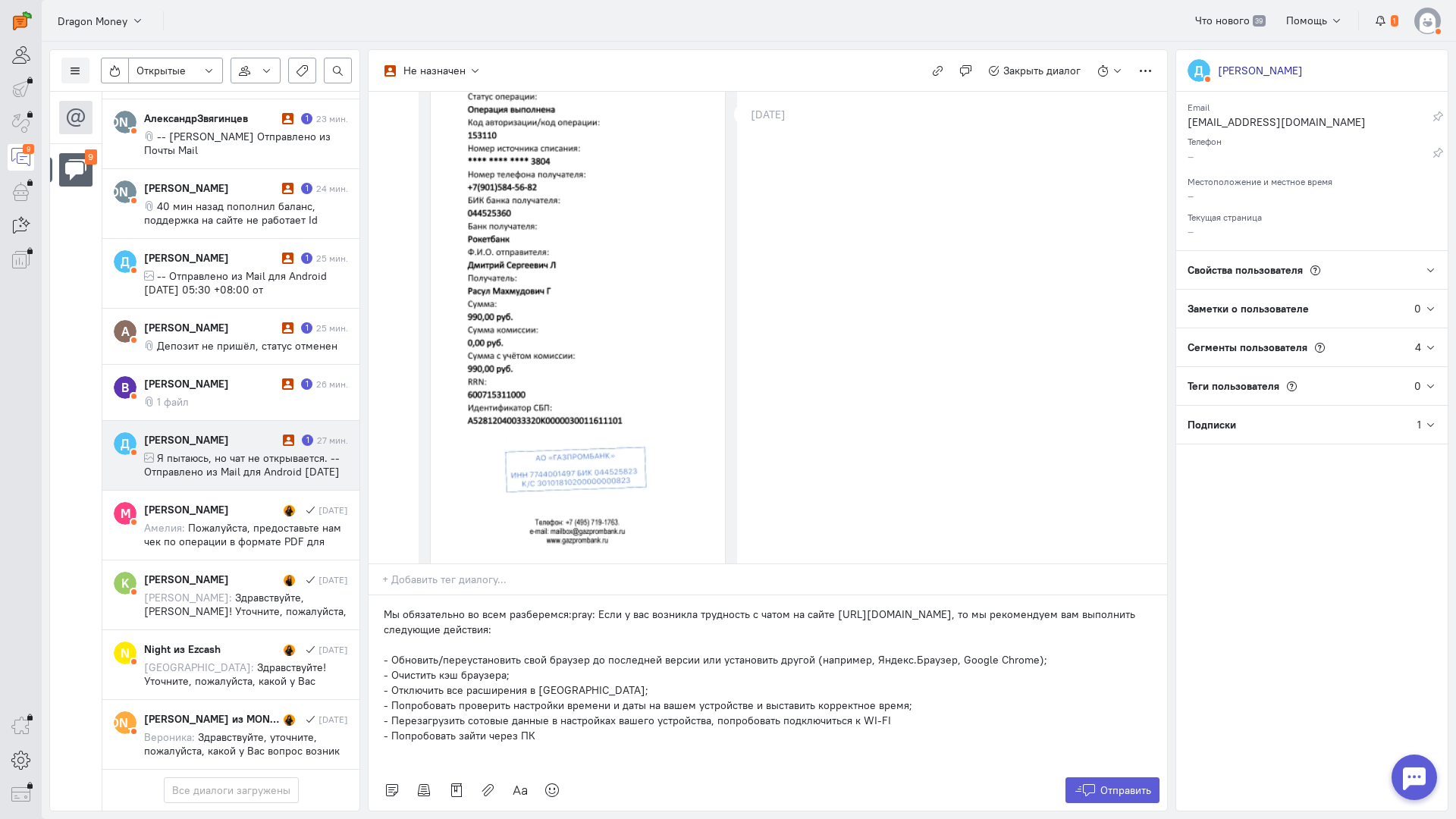
click at [378, 595] on div "Мы обязательно во всем разберемся:pray: Если у вас возникла трудность с чатом н…" at bounding box center [768, 682] width 799 height 174
click at [1091, 782] on icon at bounding box center [1085, 789] width 23 height 15
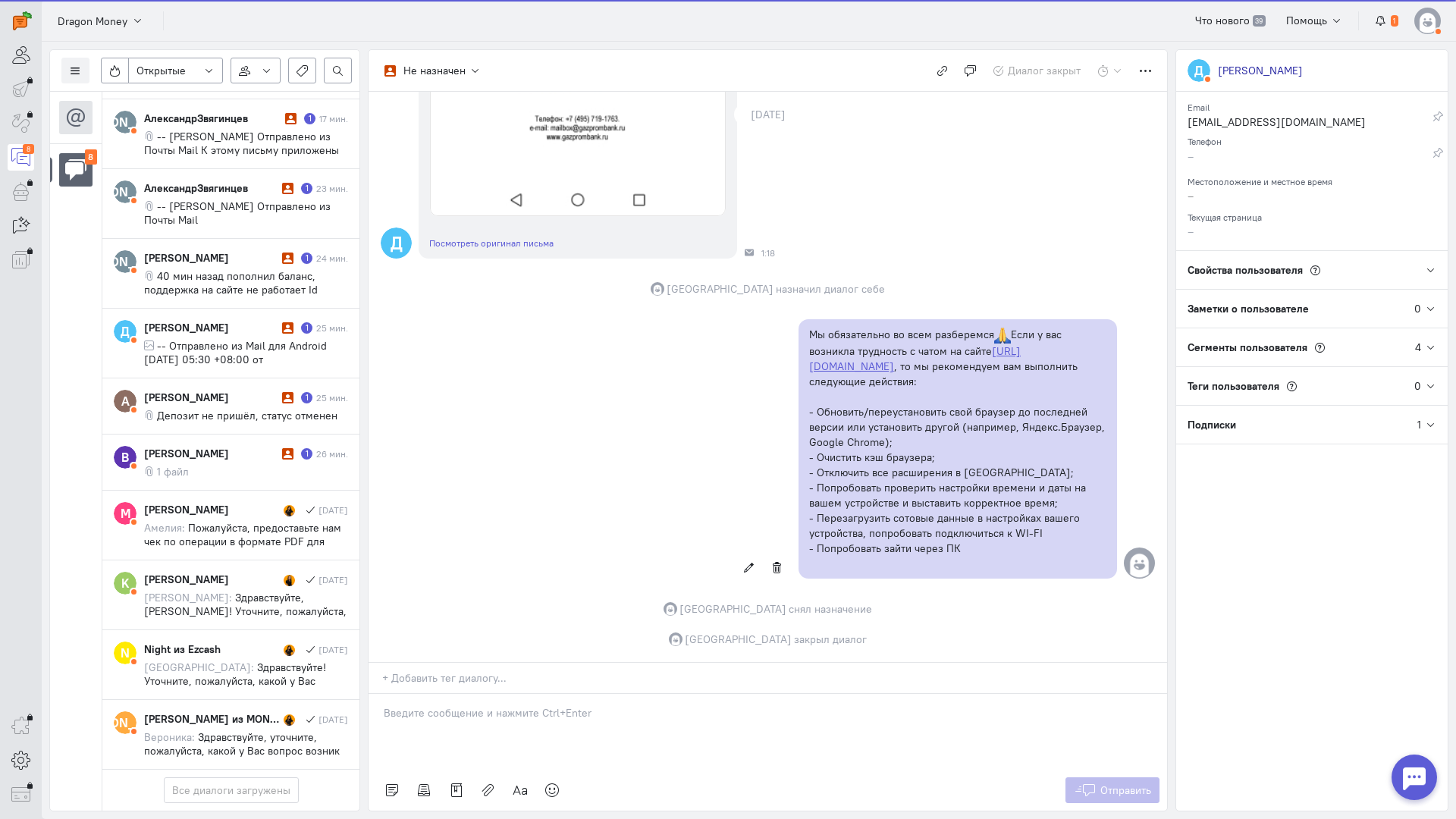
scroll to position [211, 0]
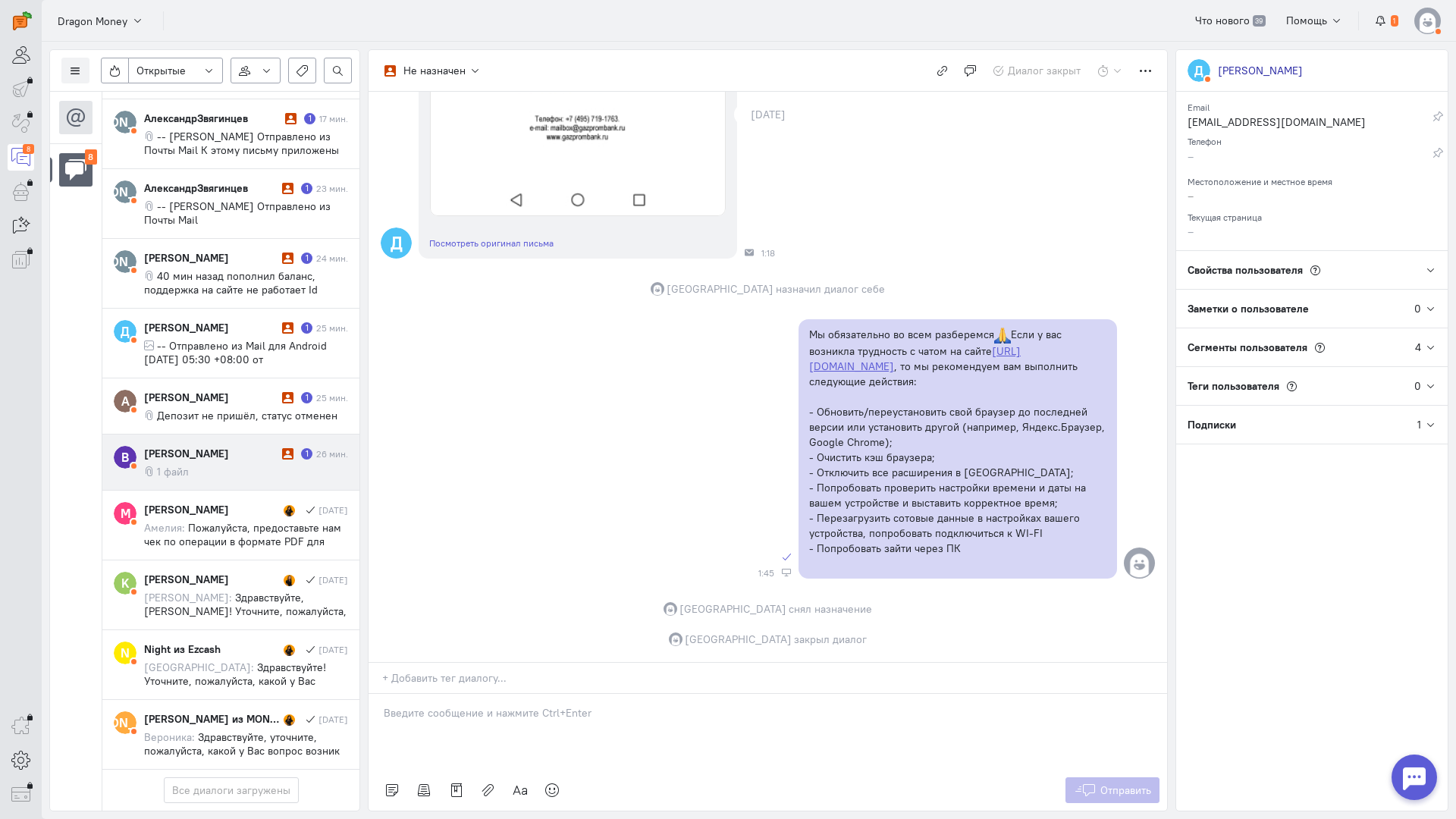
click at [220, 446] on div "Влад Добрынин 1 26 мин. 1 файл" at bounding box center [246, 462] width 204 height 32
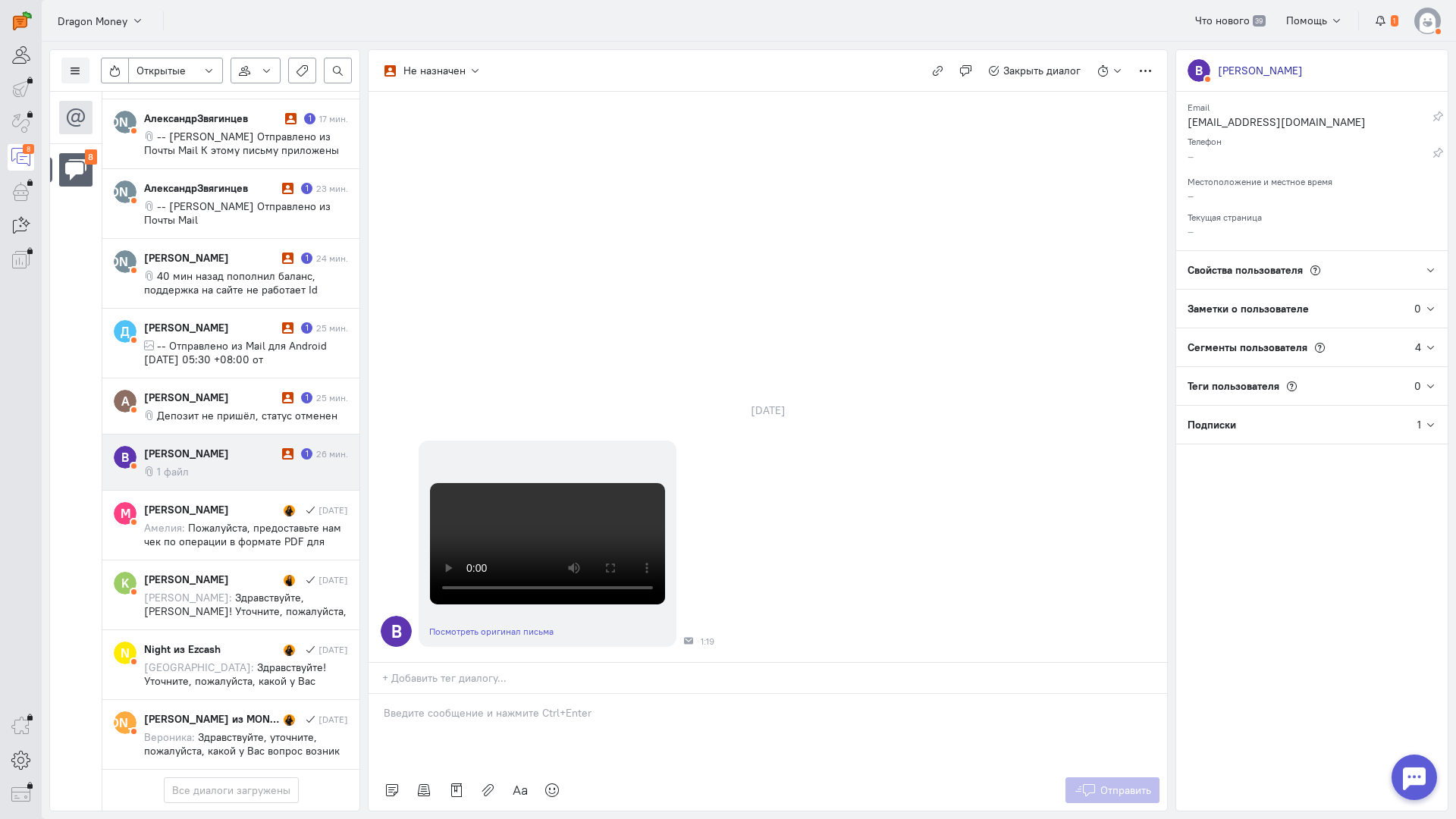
drag, startPoint x: 479, startPoint y: 633, endPoint x: 421, endPoint y: 629, distance: 58.1
click at [477, 693] on div at bounding box center [768, 731] width 799 height 76
click at [370, 693] on div "Здравствуйте! Благодарим Вас за обращение и предоставленную информацию:blush:" at bounding box center [768, 731] width 799 height 76
click at [380, 693] on div "Здравствуйте! Благодарим Вас за обращение и предоставленную информацию:blush:" at bounding box center [768, 731] width 799 height 76
click at [1108, 783] on span "Отправить" at bounding box center [1125, 789] width 51 height 13
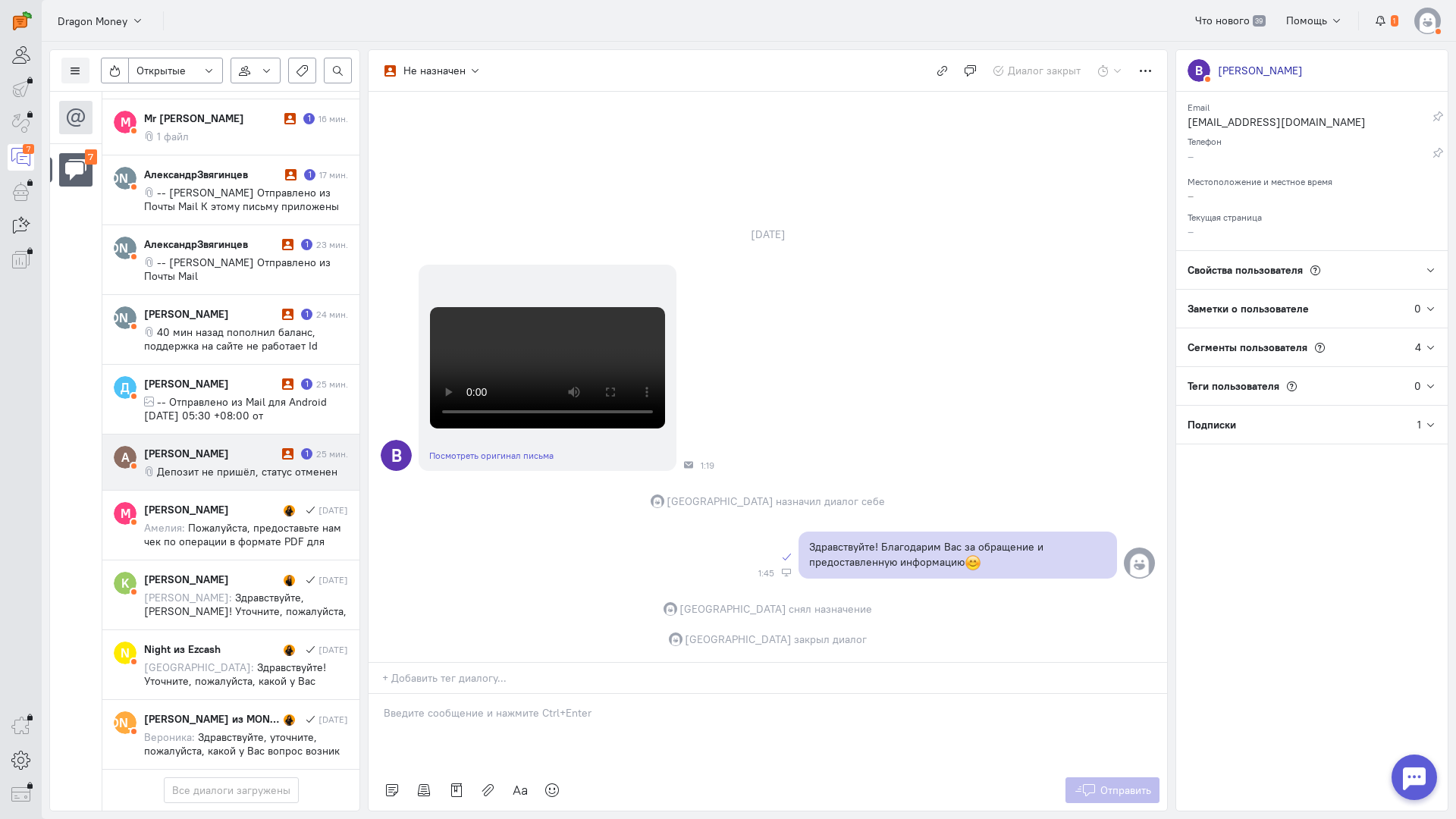
scroll to position [155, 0]
click at [214, 446] on div "[PERSON_NAME]" at bounding box center [211, 453] width 134 height 15
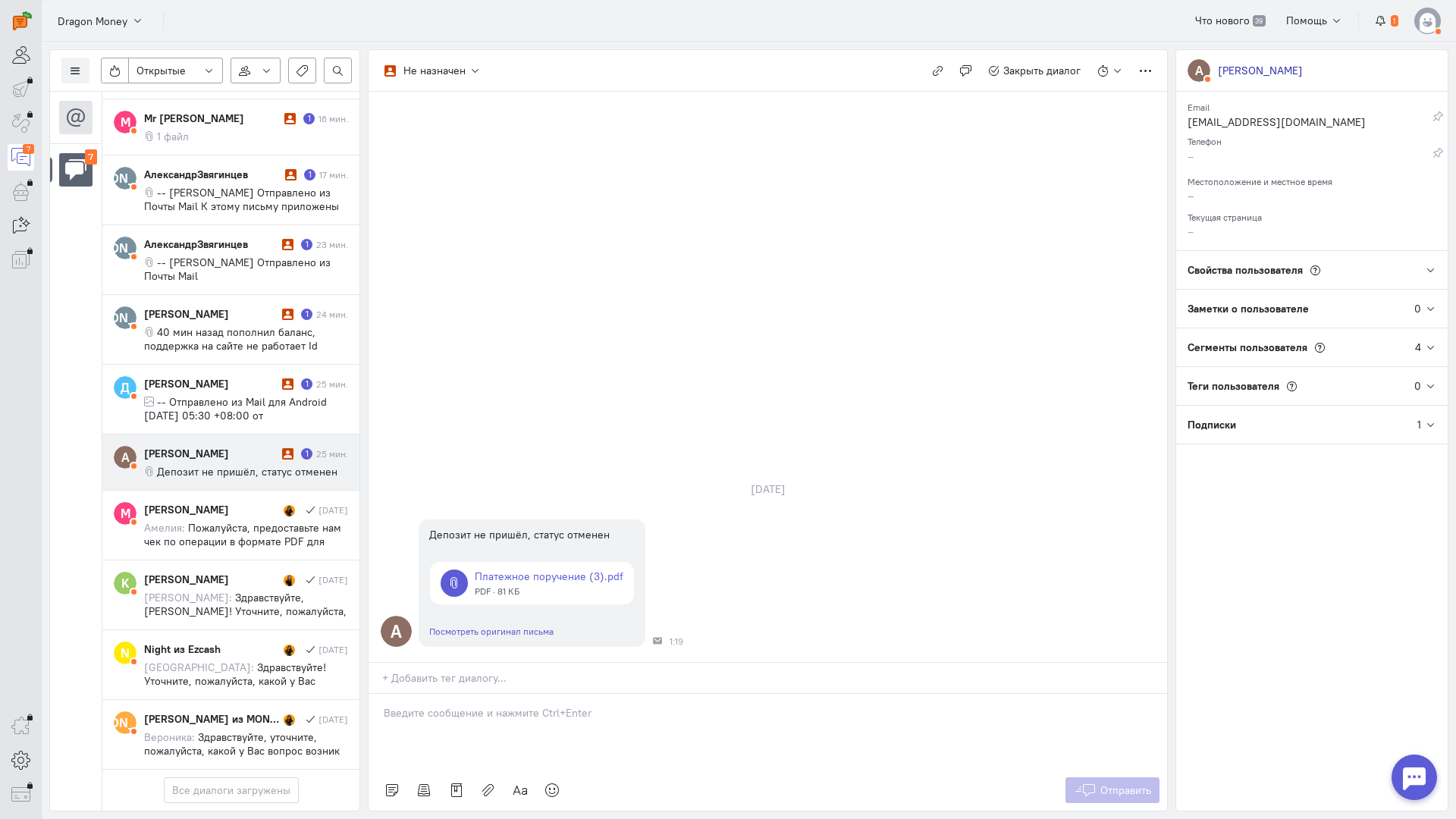
drag, startPoint x: 466, startPoint y: 632, endPoint x: 429, endPoint y: 627, distance: 37.3
click at [465, 693] on div at bounding box center [768, 731] width 799 height 76
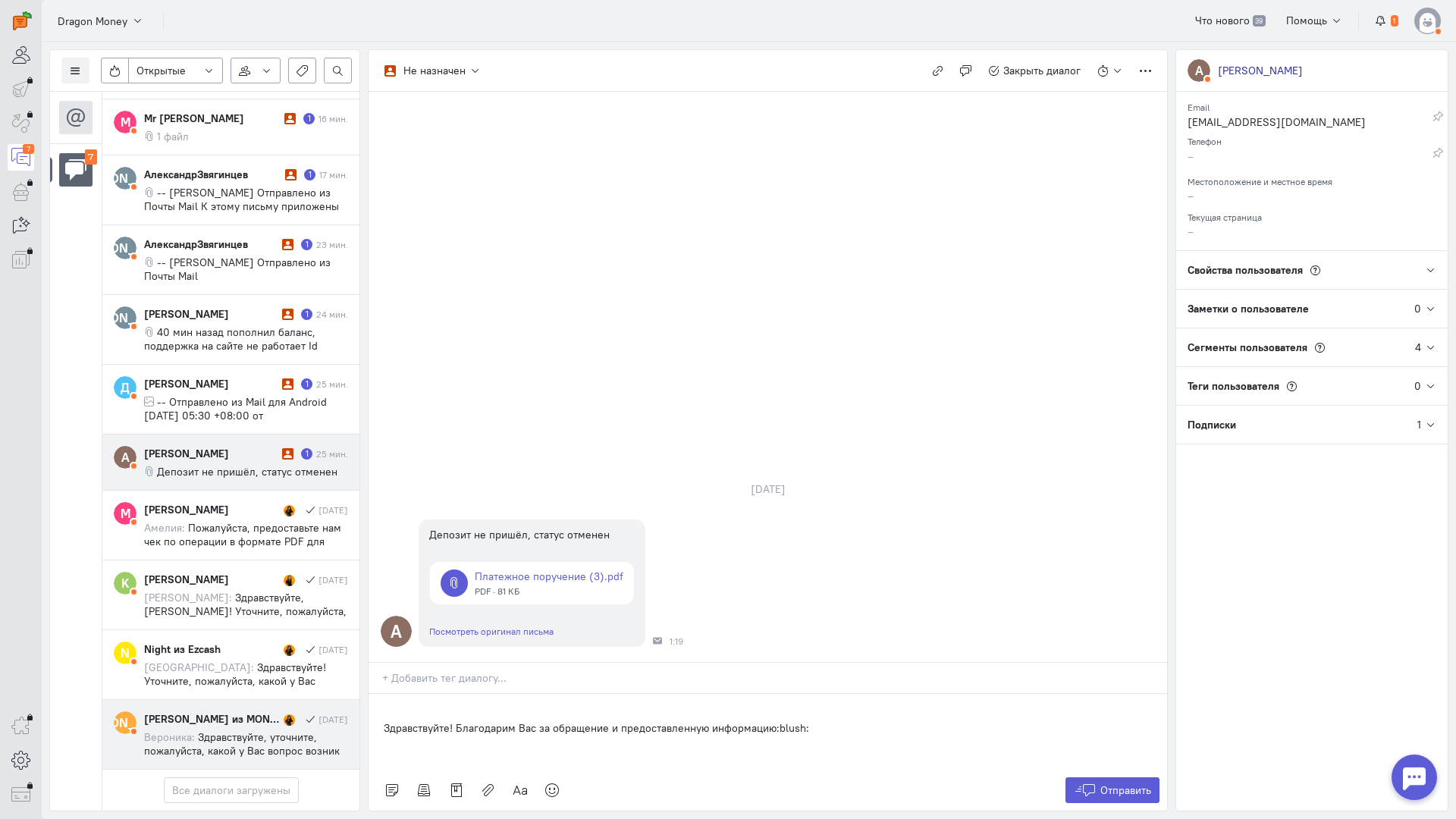
drag, startPoint x: 856, startPoint y: 641, endPoint x: 265, endPoint y: 610, distance: 591.8
click at [261, 611] on div "Список пользователей Включить темную тему Открытые Открытые диалоги Отложенные …" at bounding box center [749, 430] width 1415 height 777
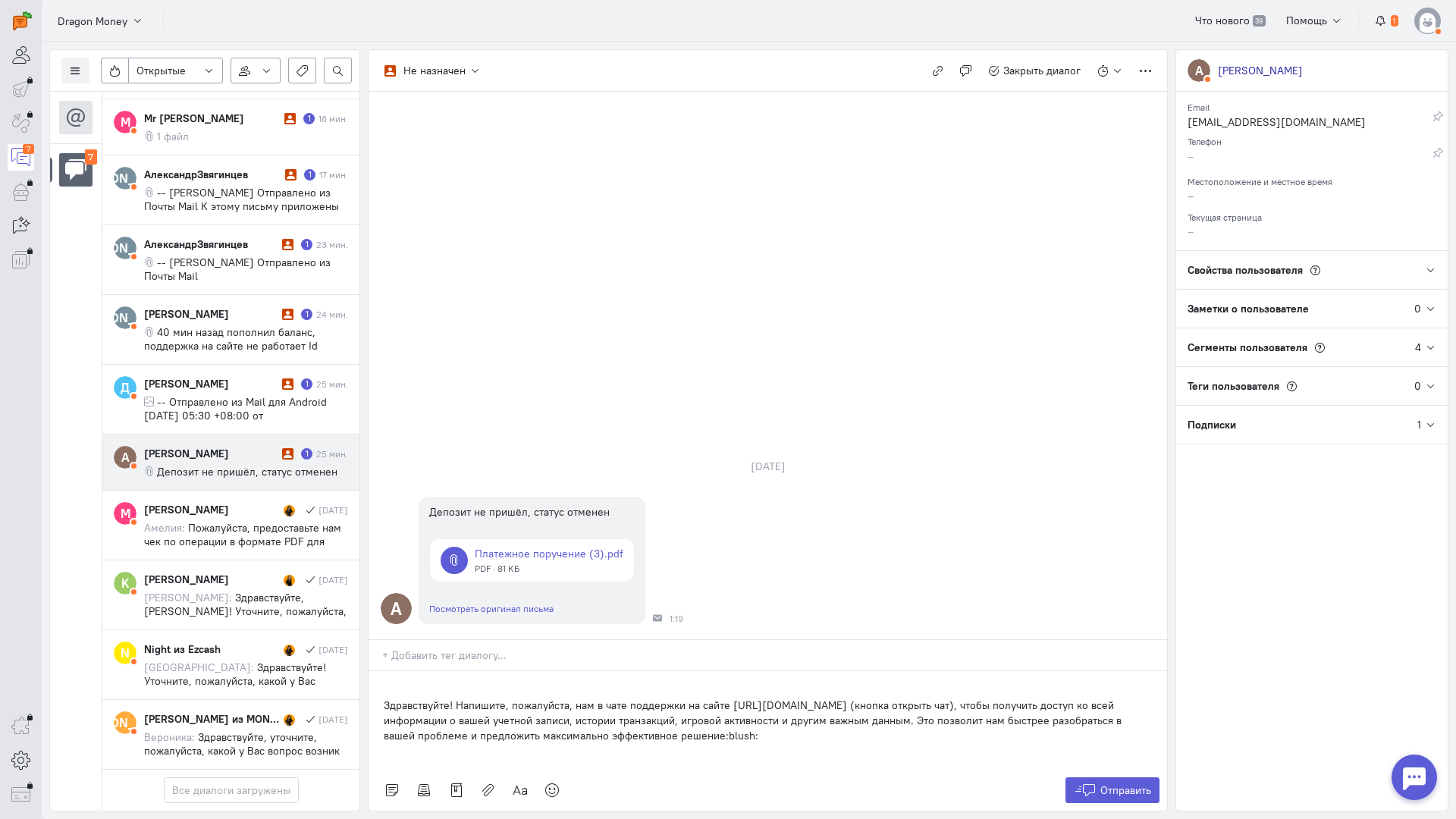
click at [374, 670] on div "Здравствуйте! Напишите, пожалуйста, нам в чате поддержки на сайте [URL][DOMAIN_…" at bounding box center [768, 719] width 799 height 98
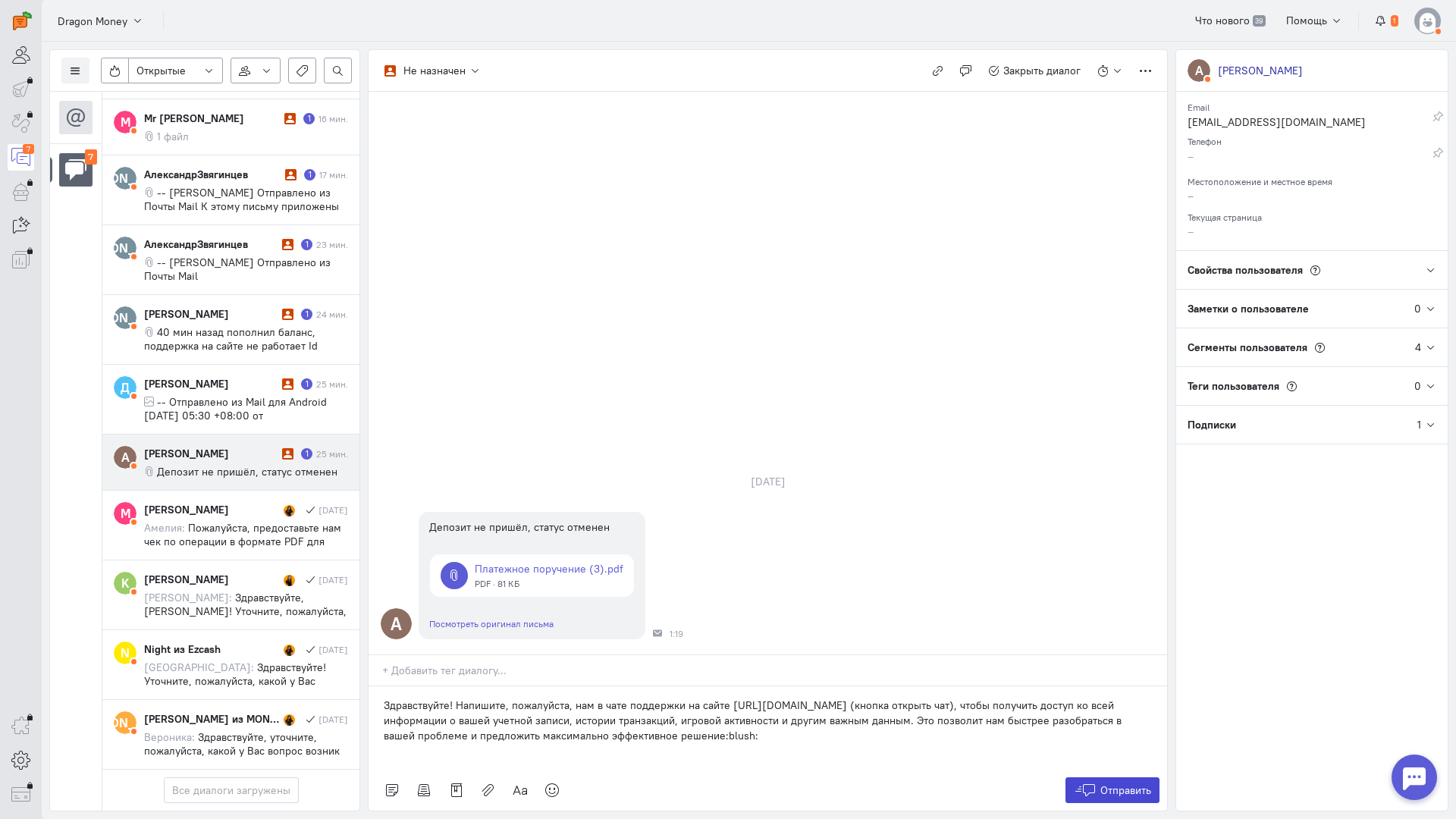
click at [1084, 777] on button "Отправить" at bounding box center [1113, 789] width 95 height 26
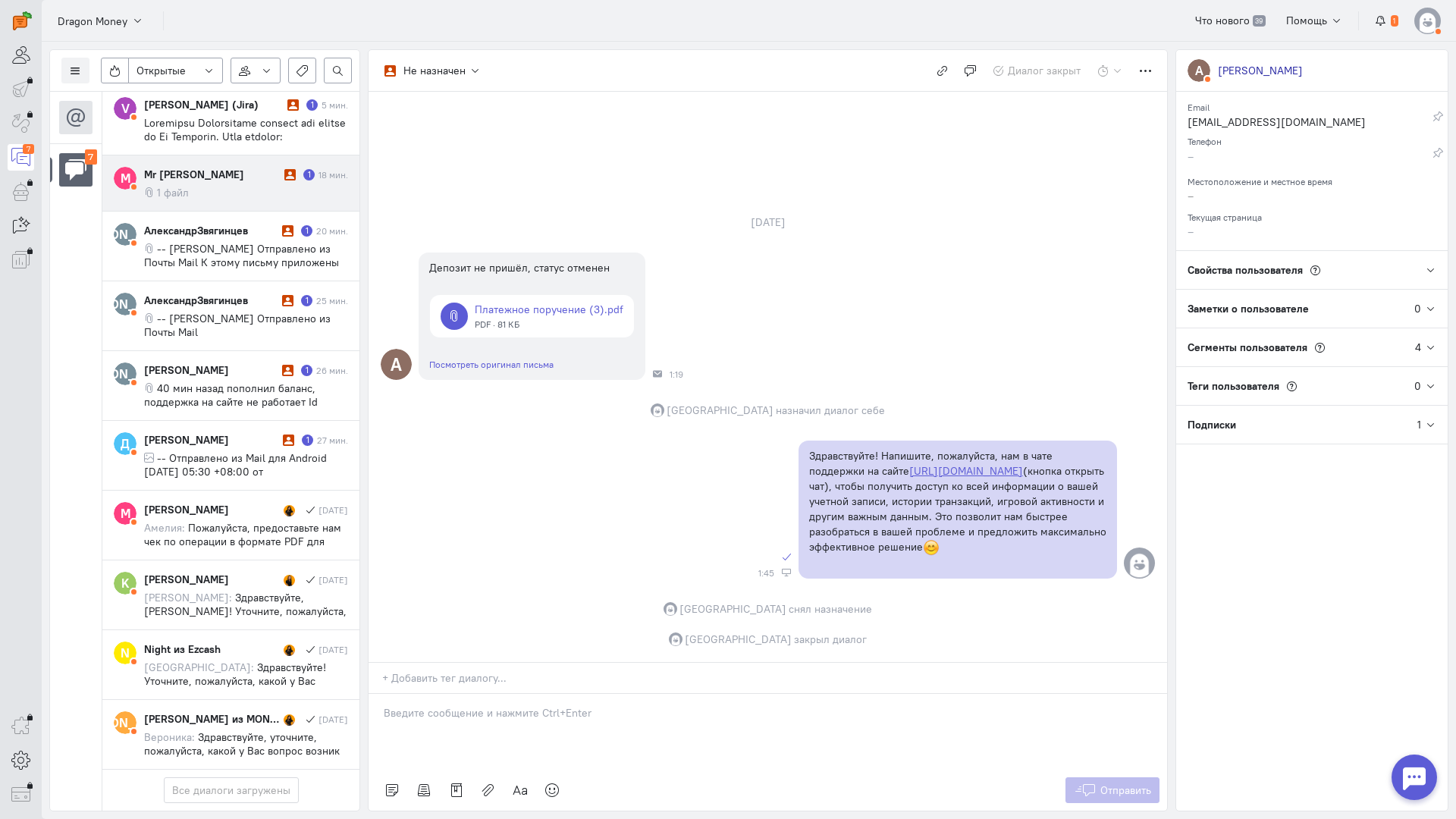
scroll to position [0, 0]
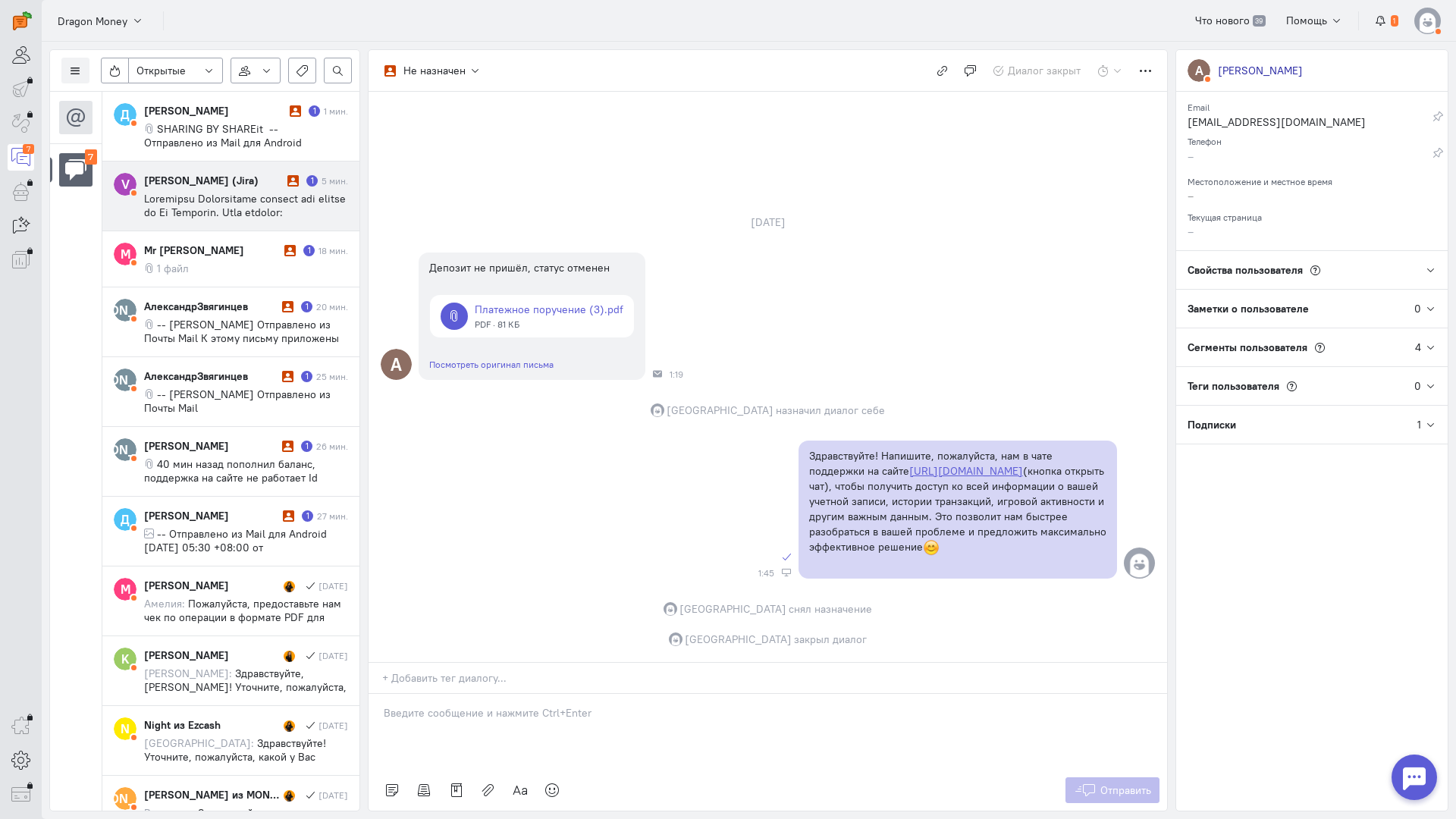
click at [223, 203] on span at bounding box center [246, 580] width 204 height 778
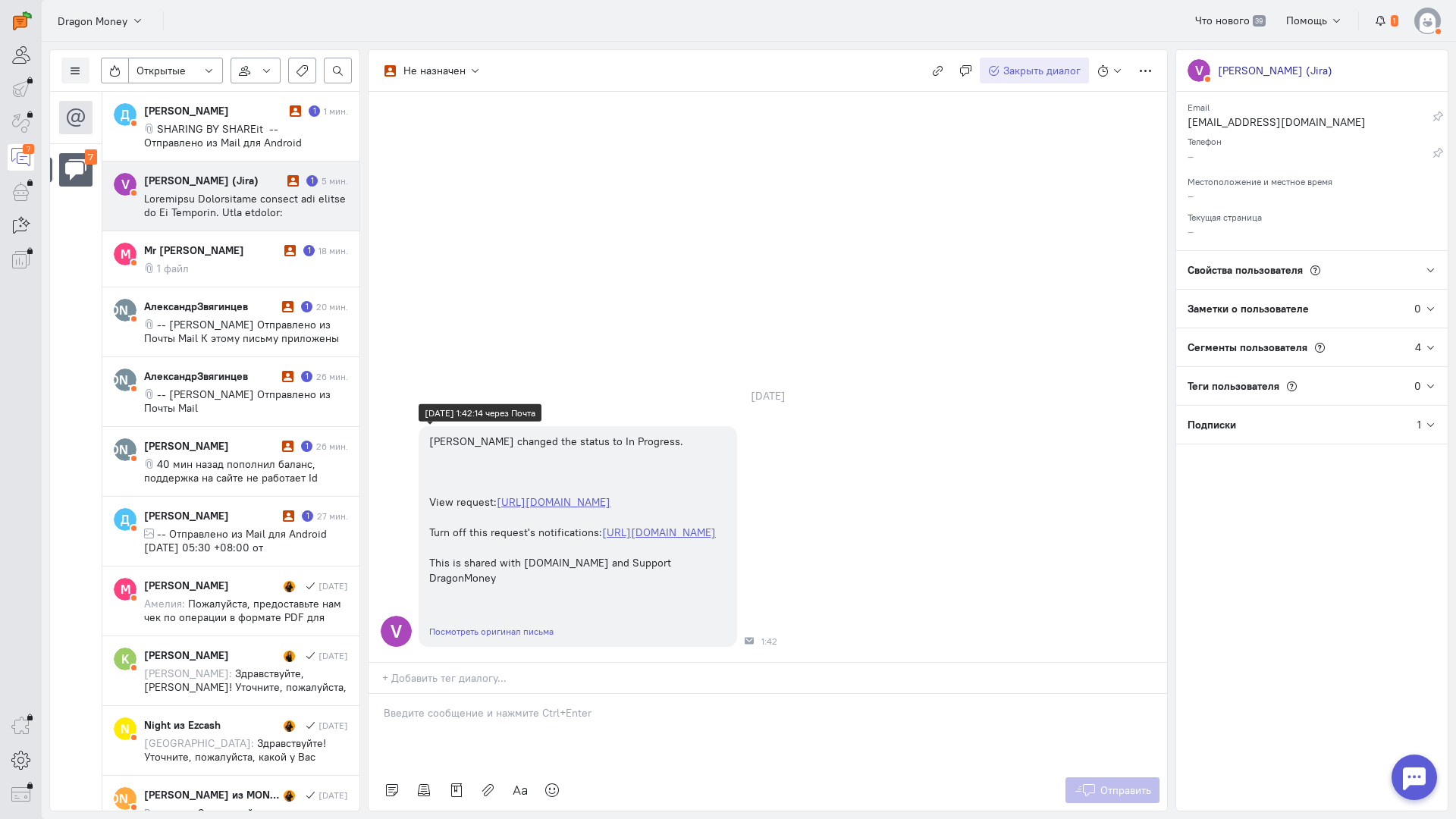
scroll to position [100, 0]
click at [1037, 69] on span "Закрыть диалог" at bounding box center [1041, 70] width 77 height 13
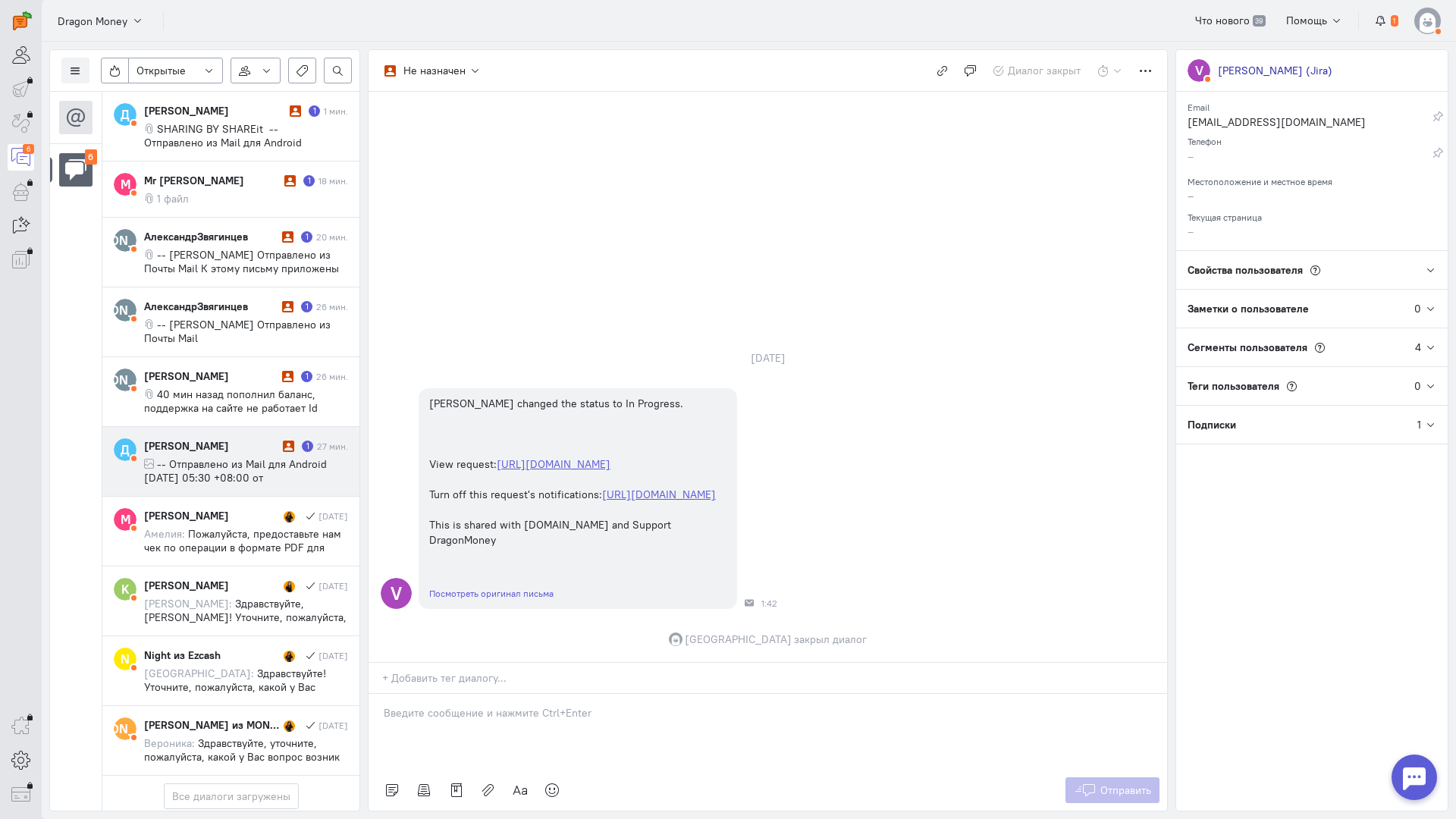
click at [244, 462] on span "-- Отправлено из Mail для Android [DATE] 05:30 +08:00 от [PERSON_NAME] Dragon M…" at bounding box center [235, 491] width 183 height 69
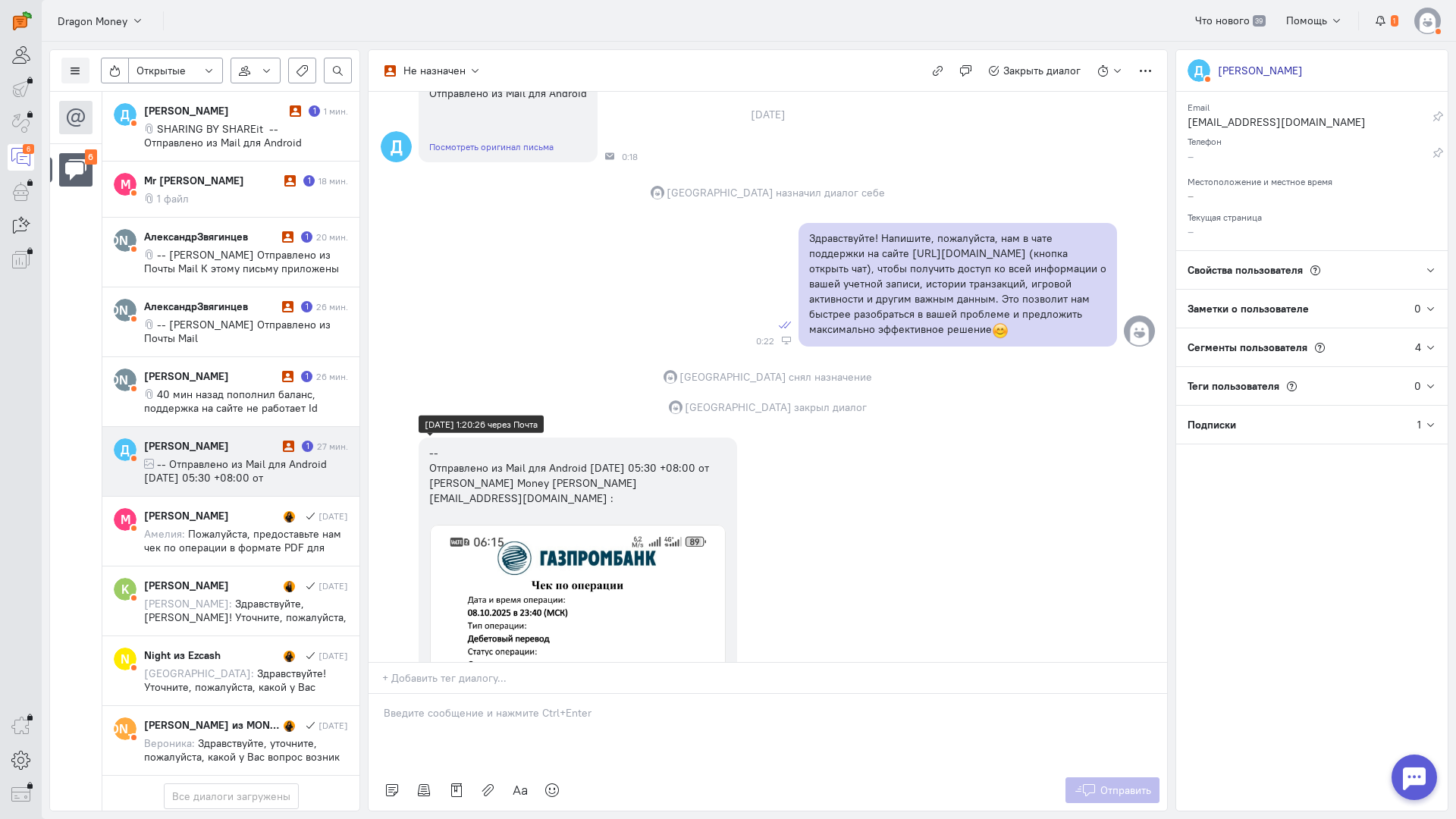
scroll to position [0, 0]
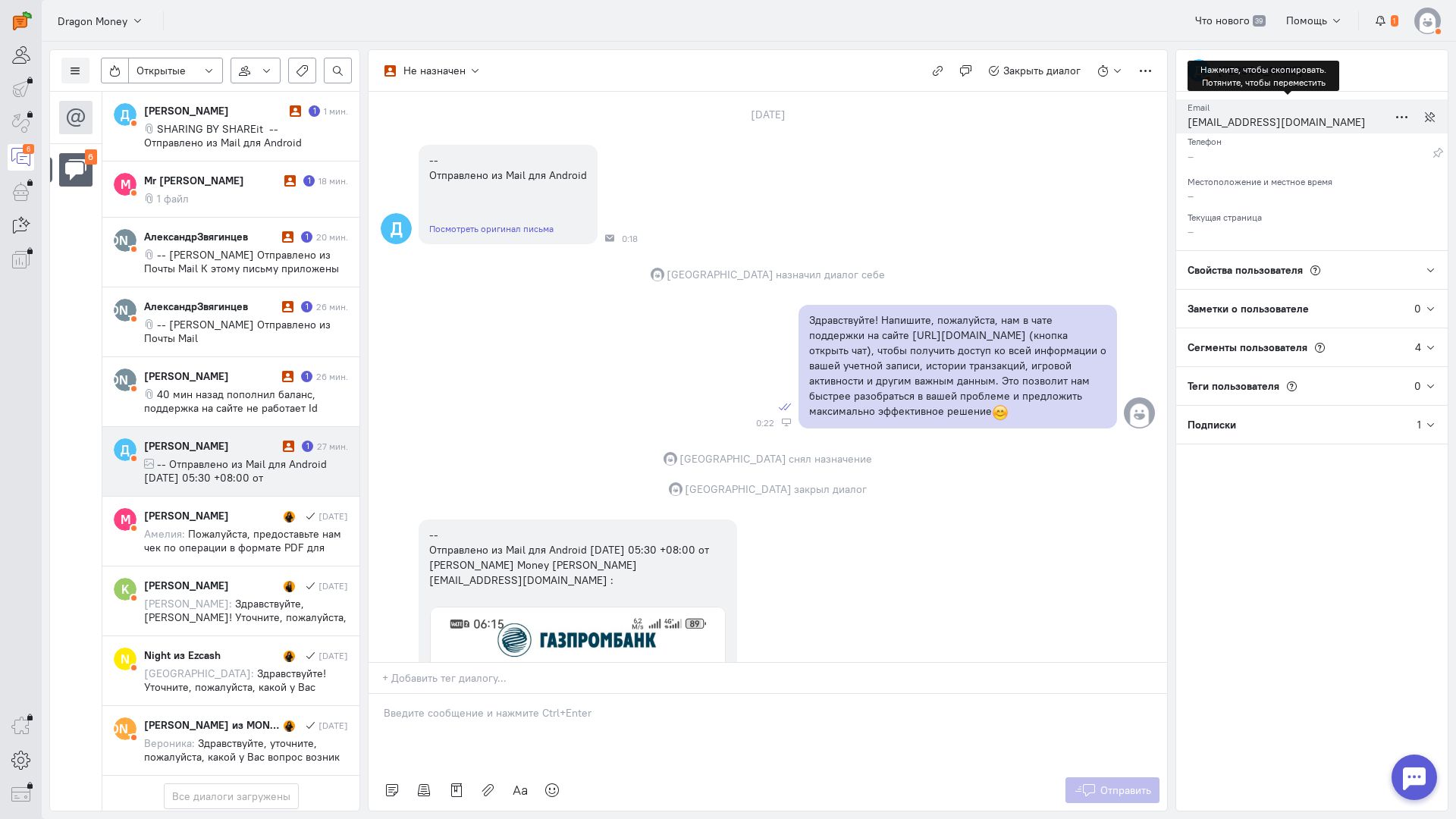
click at [1228, 122] on div "[EMAIL_ADDRESS][DOMAIN_NAME]" at bounding box center [1288, 124] width 200 height 19
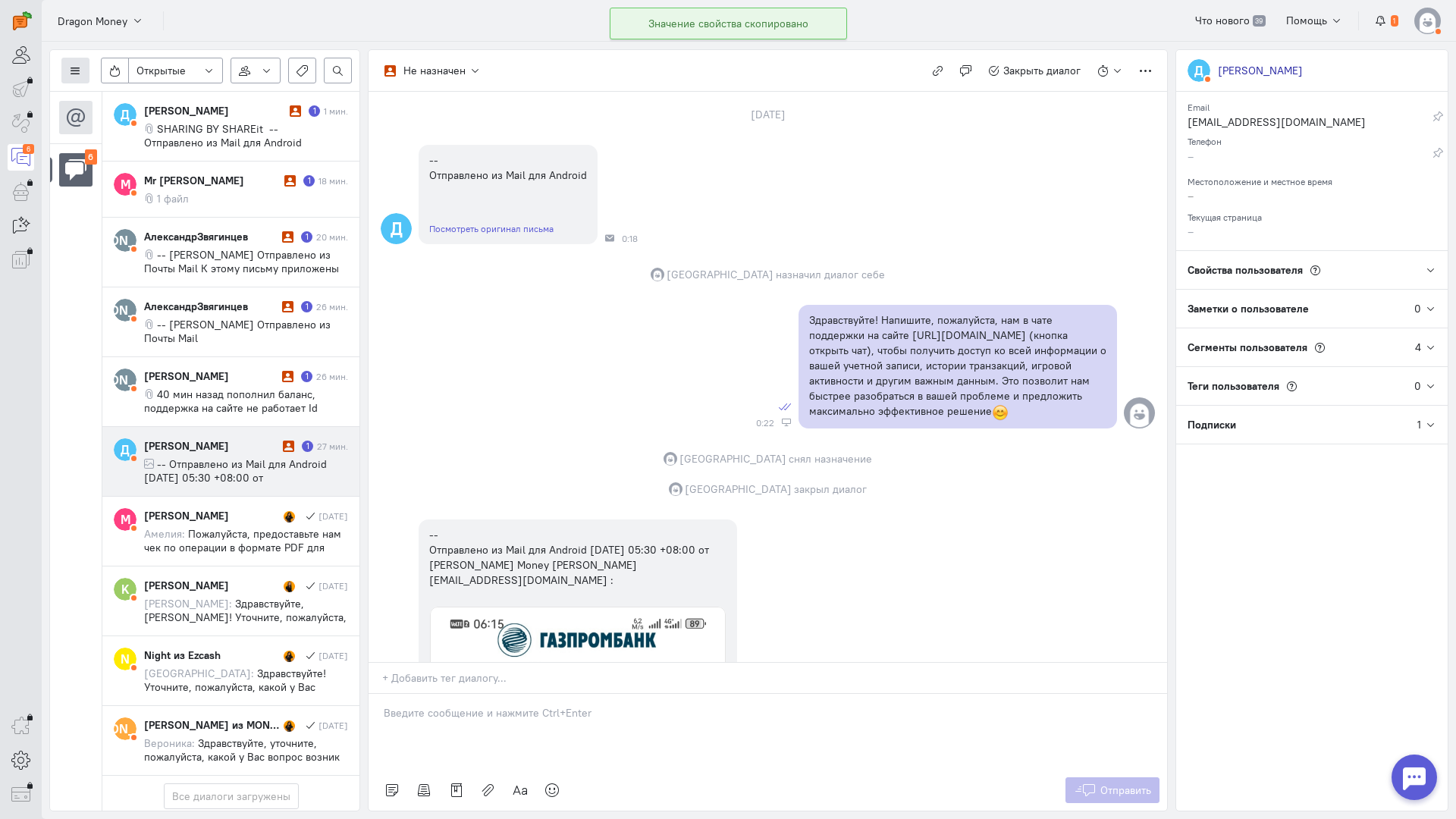
click at [73, 65] on icon at bounding box center [75, 70] width 11 height 11
click at [183, 101] on span "Список пользователей" at bounding box center [148, 101] width 113 height 13
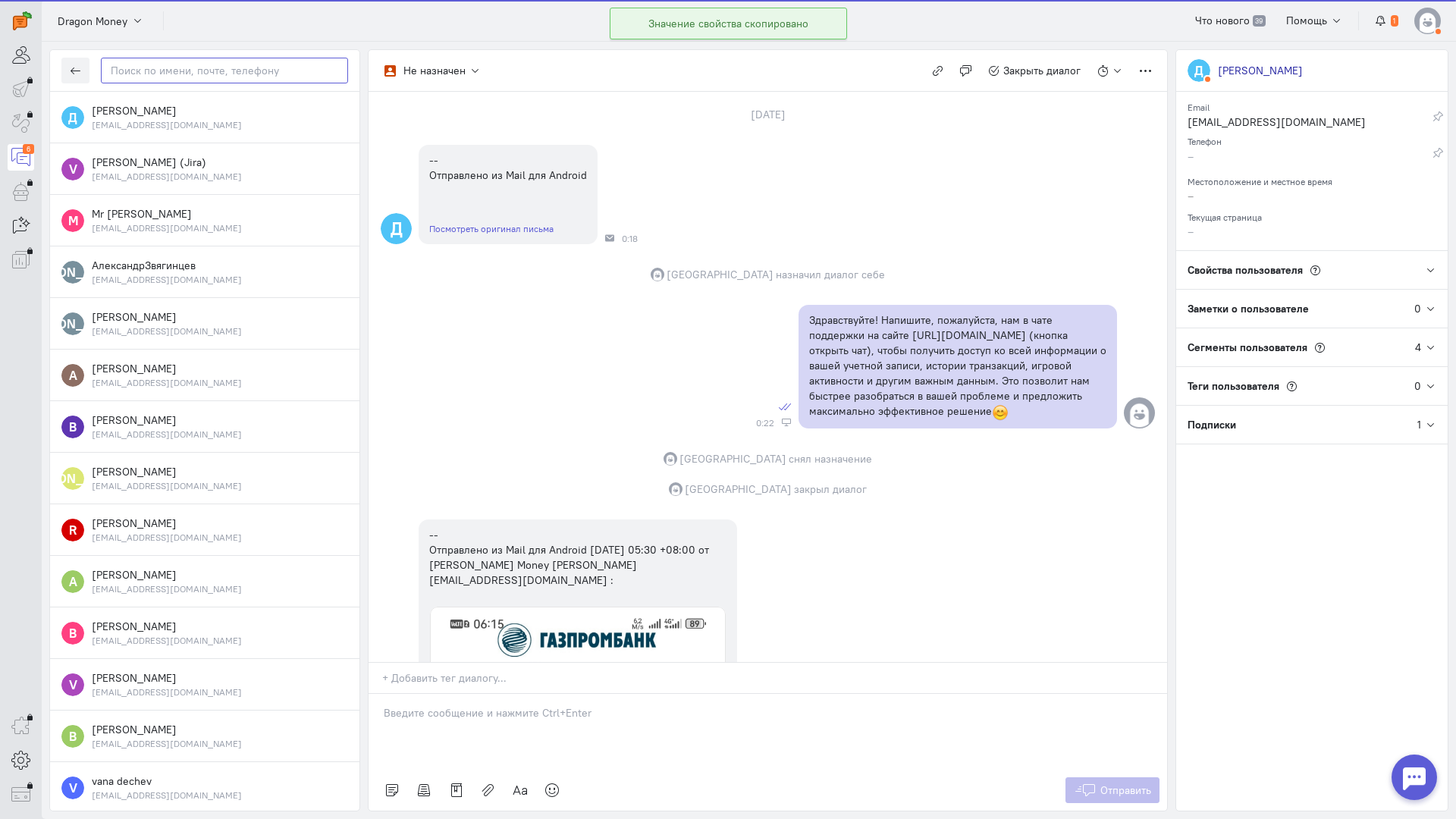
click at [181, 69] on input "text" at bounding box center [225, 70] width 248 height 26
paste input "remontkuzova78@"
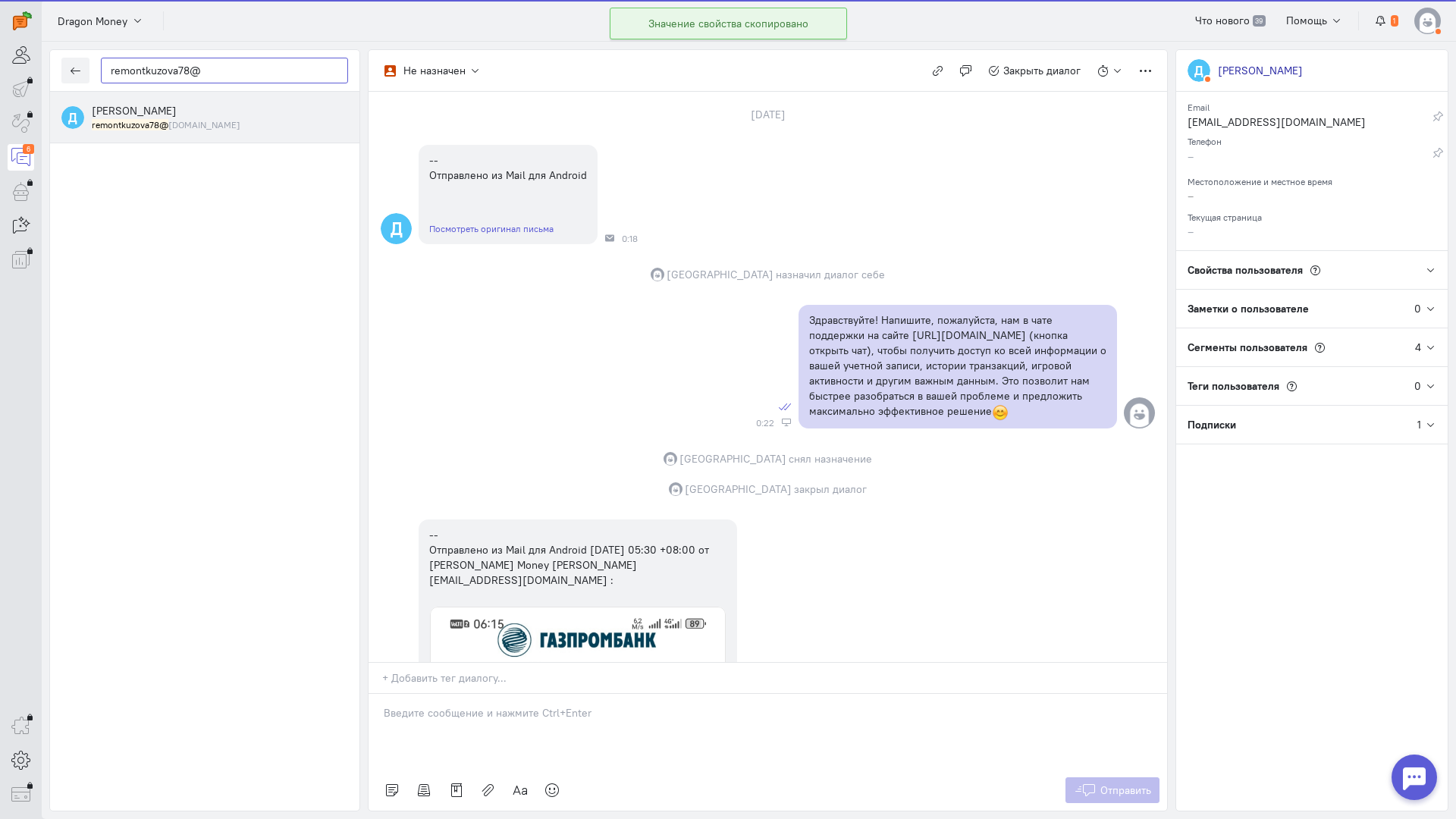
type input "remontkuzova78@"
click at [192, 118] on small "remontkuzova78@ mail.ru" at bounding box center [166, 125] width 149 height 13
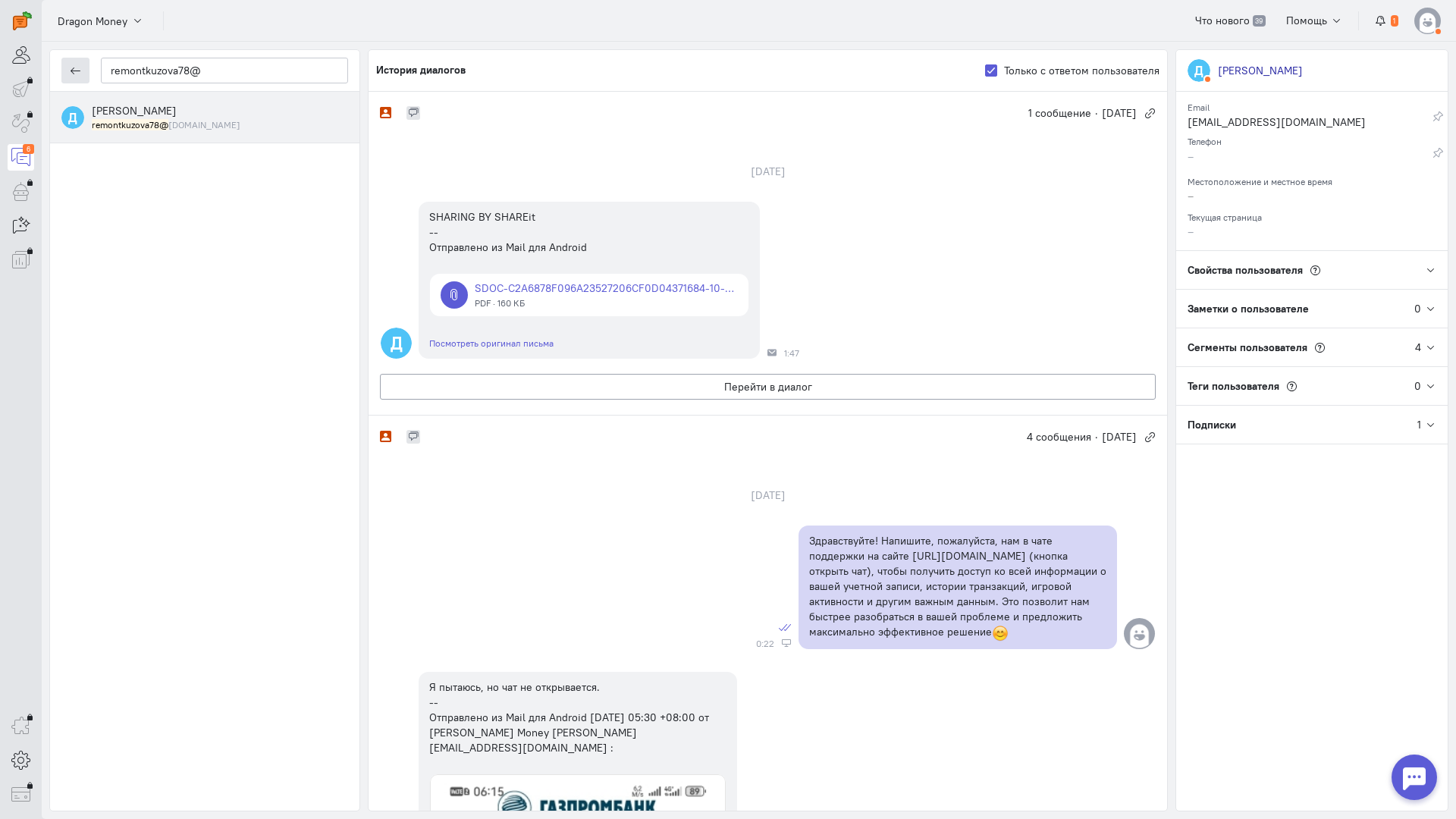
click at [70, 71] on icon "button" at bounding box center [75, 70] width 11 height 11
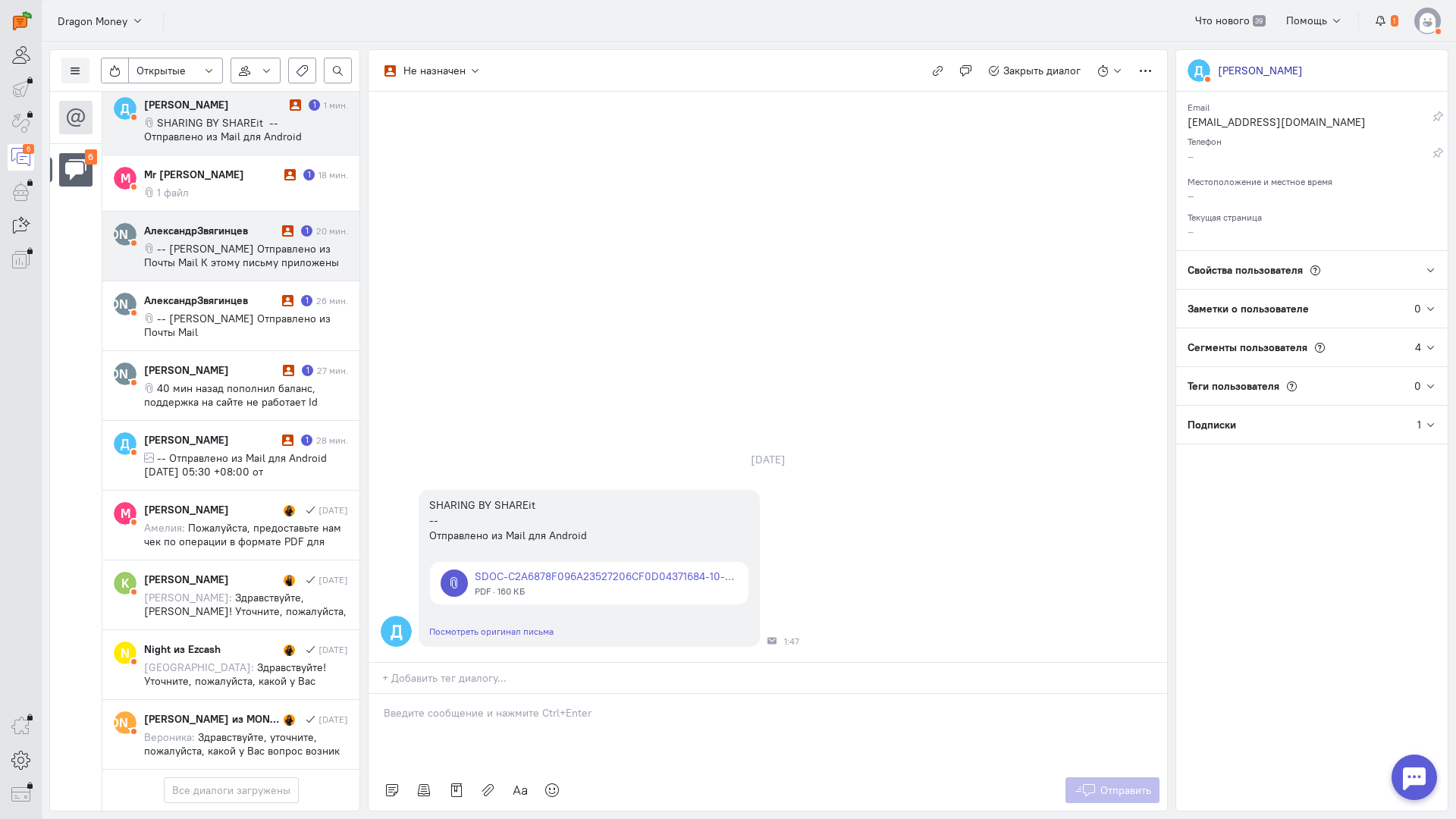
scroll to position [99, 0]
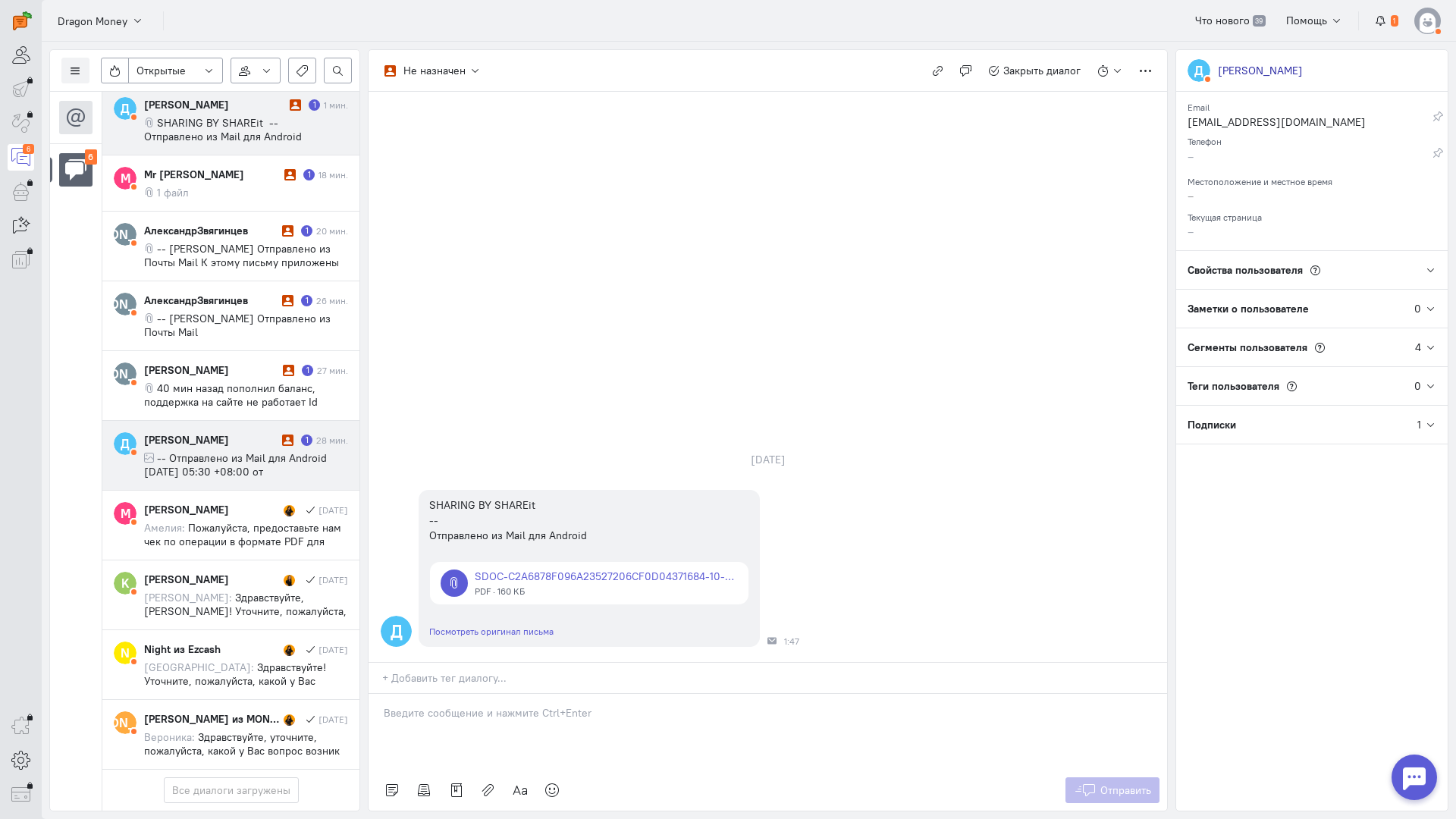
click at [237, 451] on span "-- Отправлено из Mail для Android [DATE] 05:30 +08:00 от [PERSON_NAME] Dragon M…" at bounding box center [235, 486] width 183 height 69
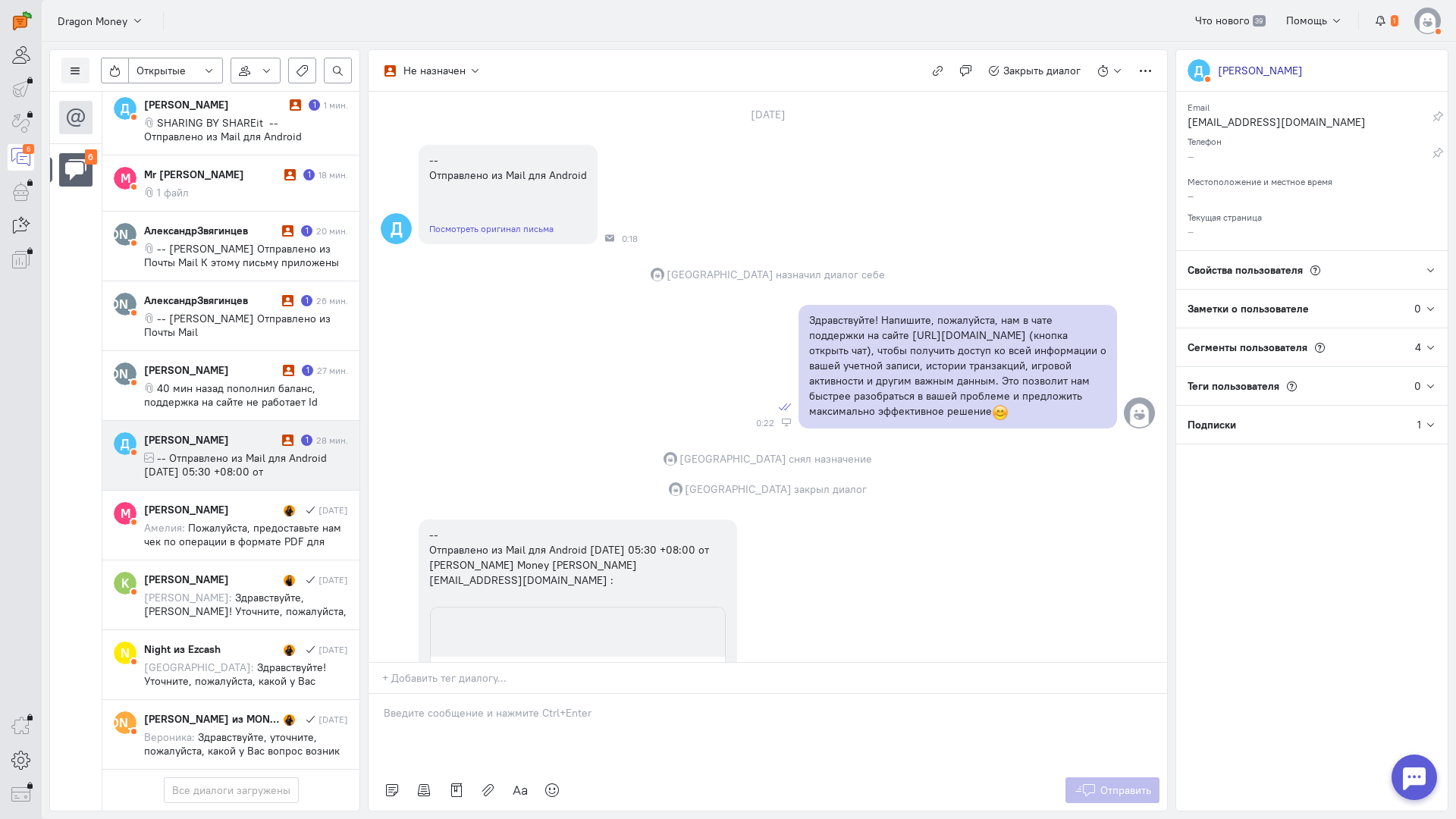
scroll to position [146, 0]
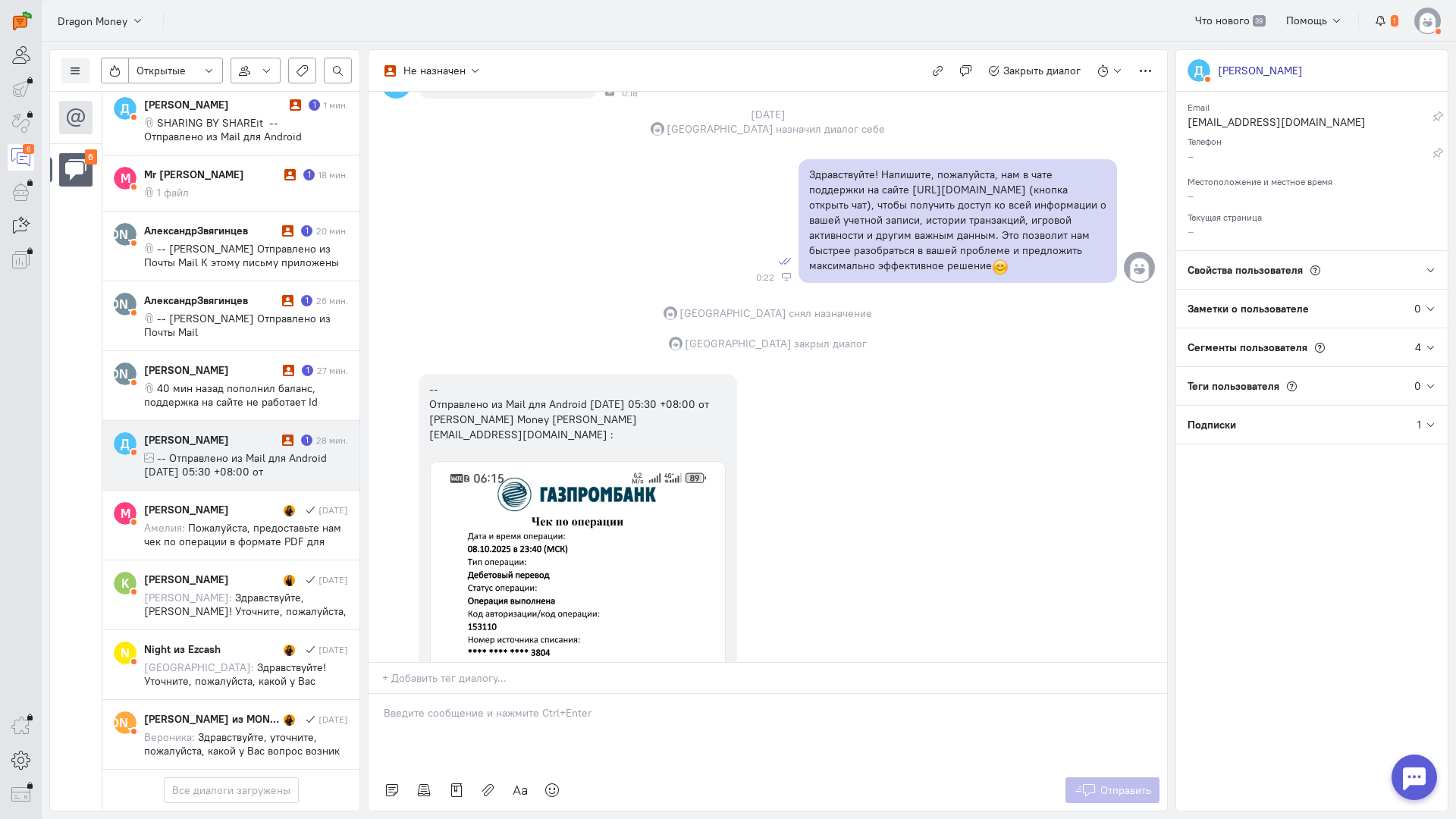
click at [192, 421] on cq-conversation-card "Д Дмитрий Сергеевич 1 28 мин. -- Отправлено из Mail для Android четверг, 09 окт…" at bounding box center [231, 455] width 257 height 70
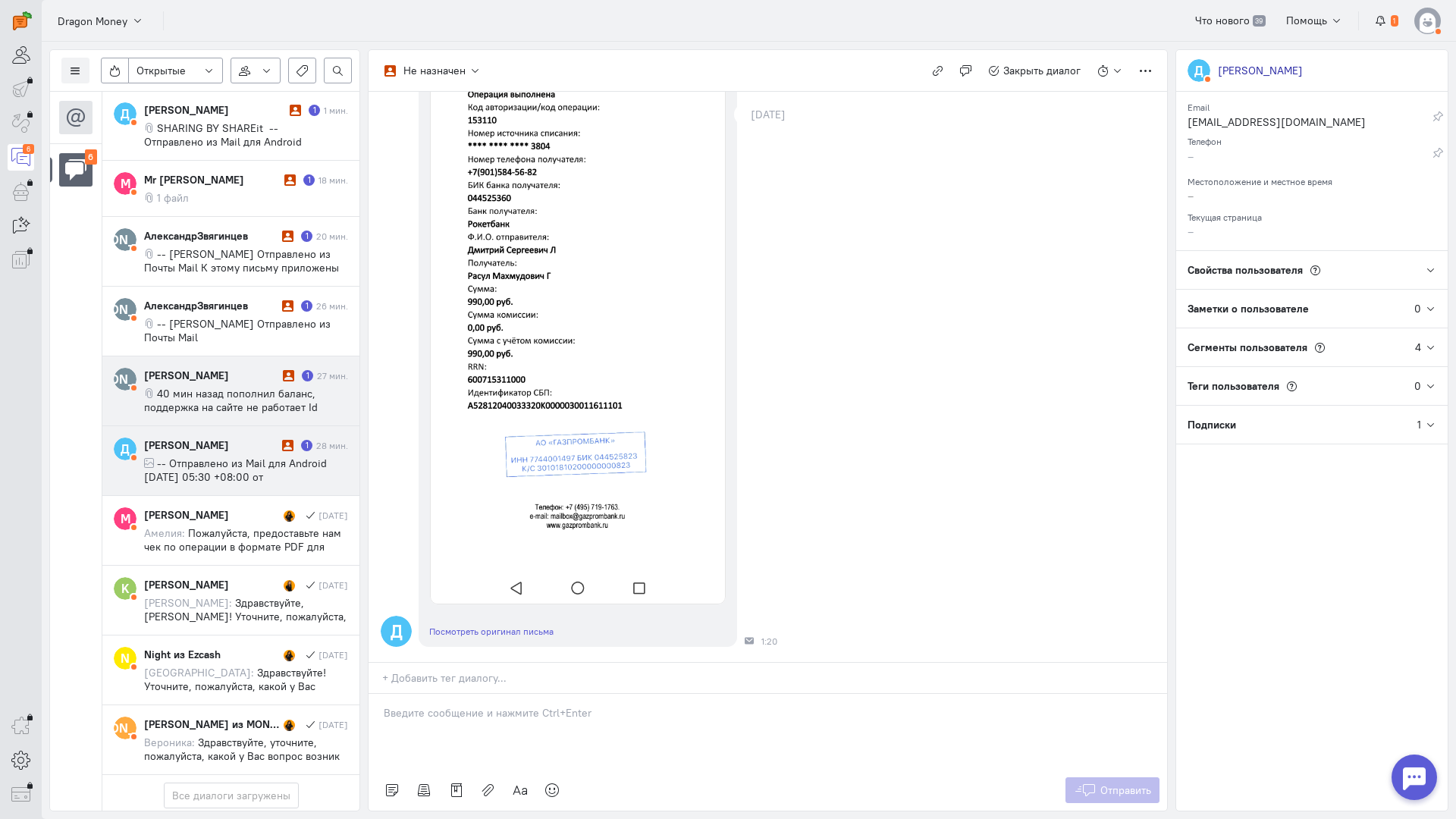
scroll to position [0, 0]
click at [221, 401] on span "40 мин назад пополнил баланс, поддержка на сайте не работает Id аккаунта: 96785…" at bounding box center [231, 414] width 173 height 54
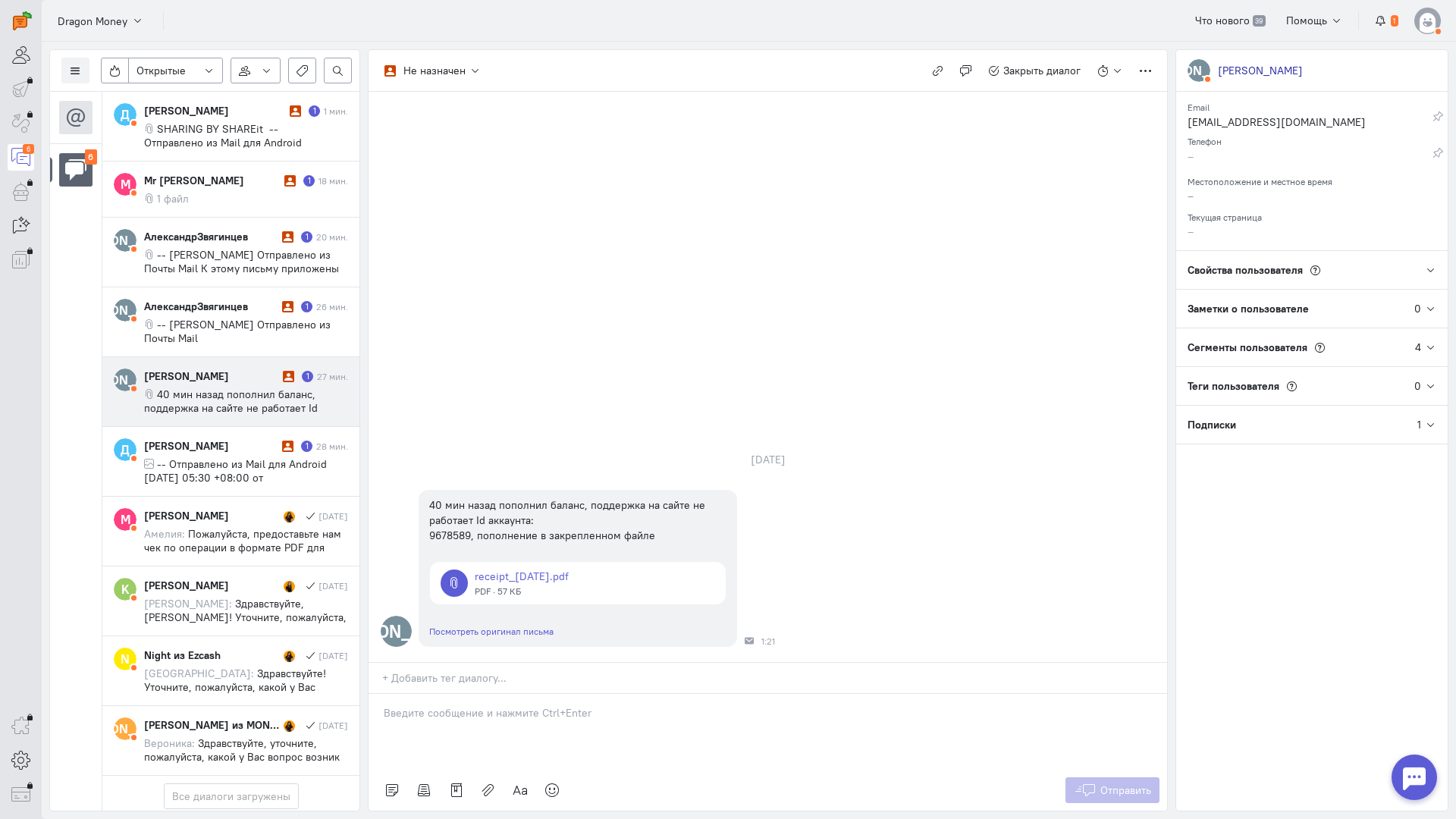
click at [504, 705] on p at bounding box center [768, 712] width 768 height 15
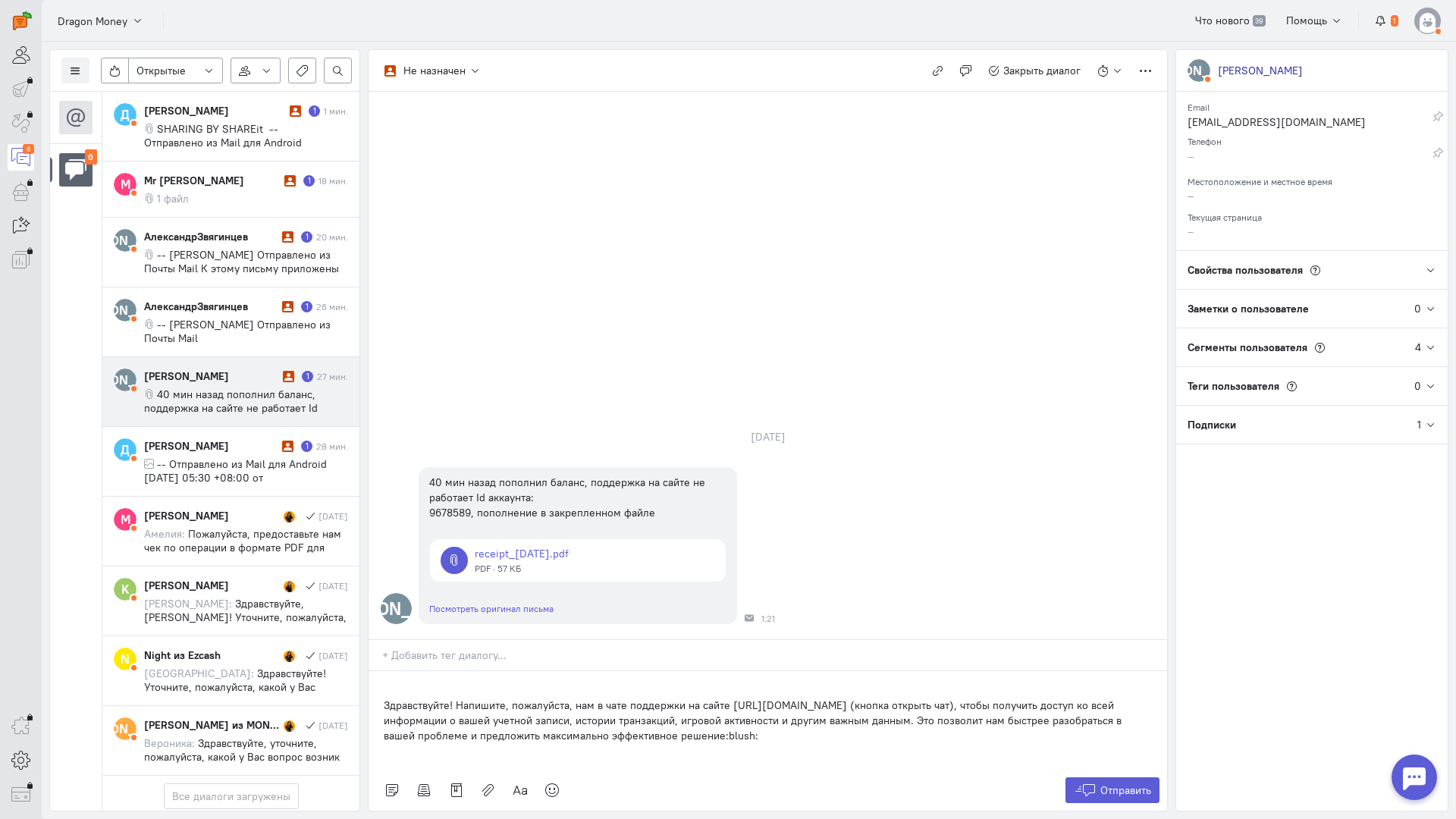
click at [374, 670] on div "Здравствуйте! Напишите, пожалуйста, нам в чате поддержки на сайте [URL][DOMAIN_…" at bounding box center [768, 719] width 799 height 98
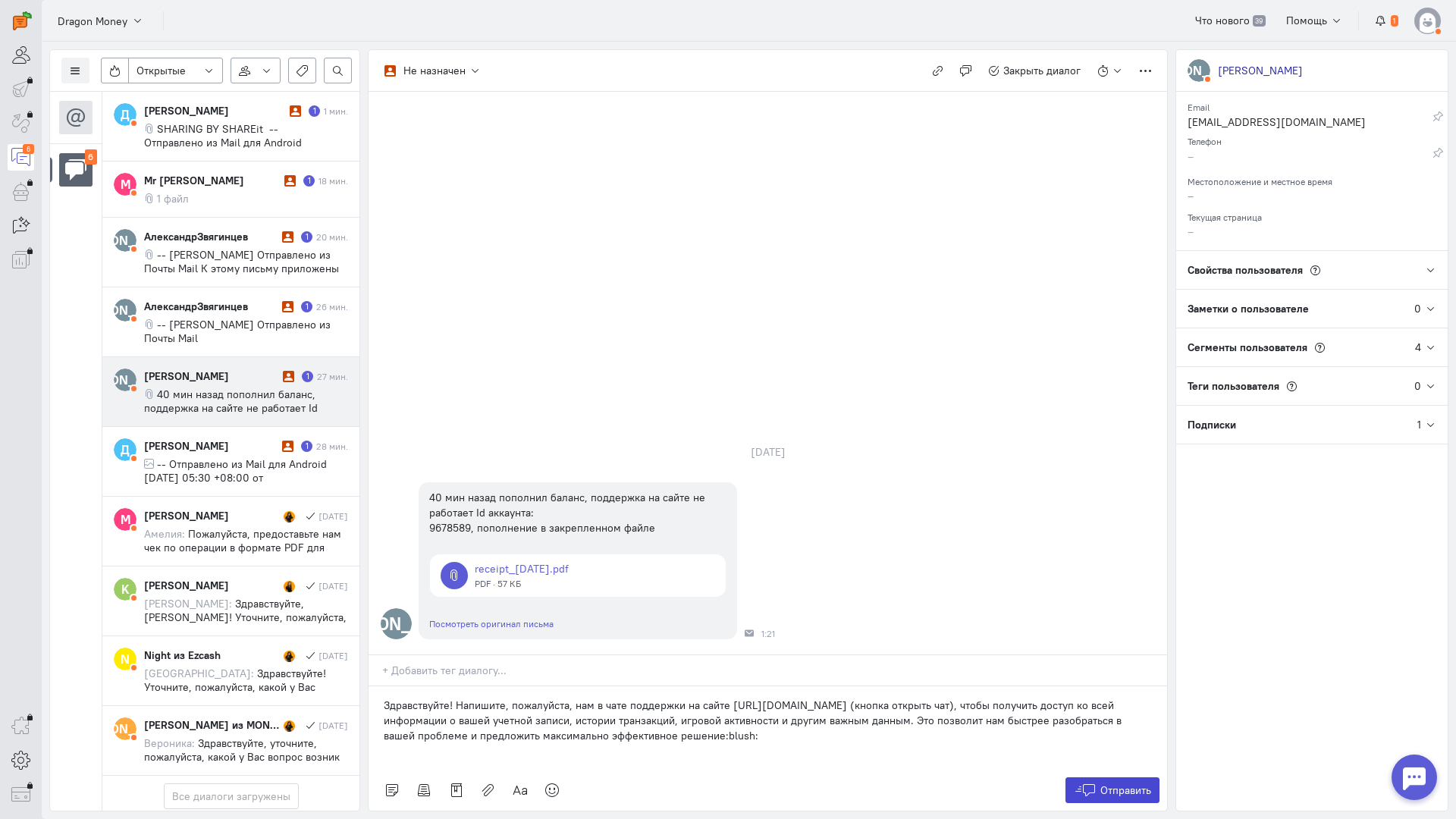
click at [1102, 783] on span "Отправить" at bounding box center [1125, 789] width 51 height 13
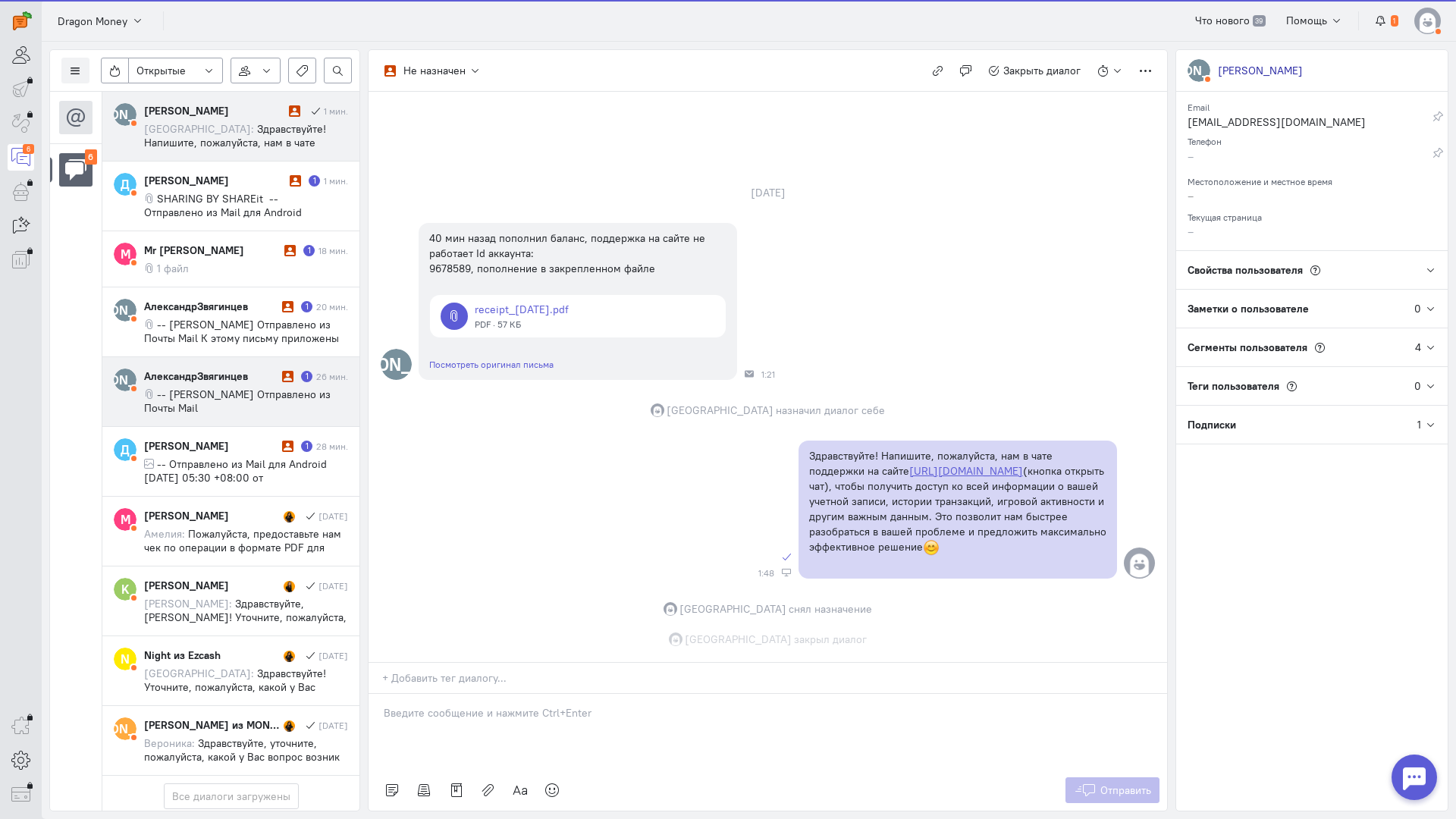
scroll to position [16, 0]
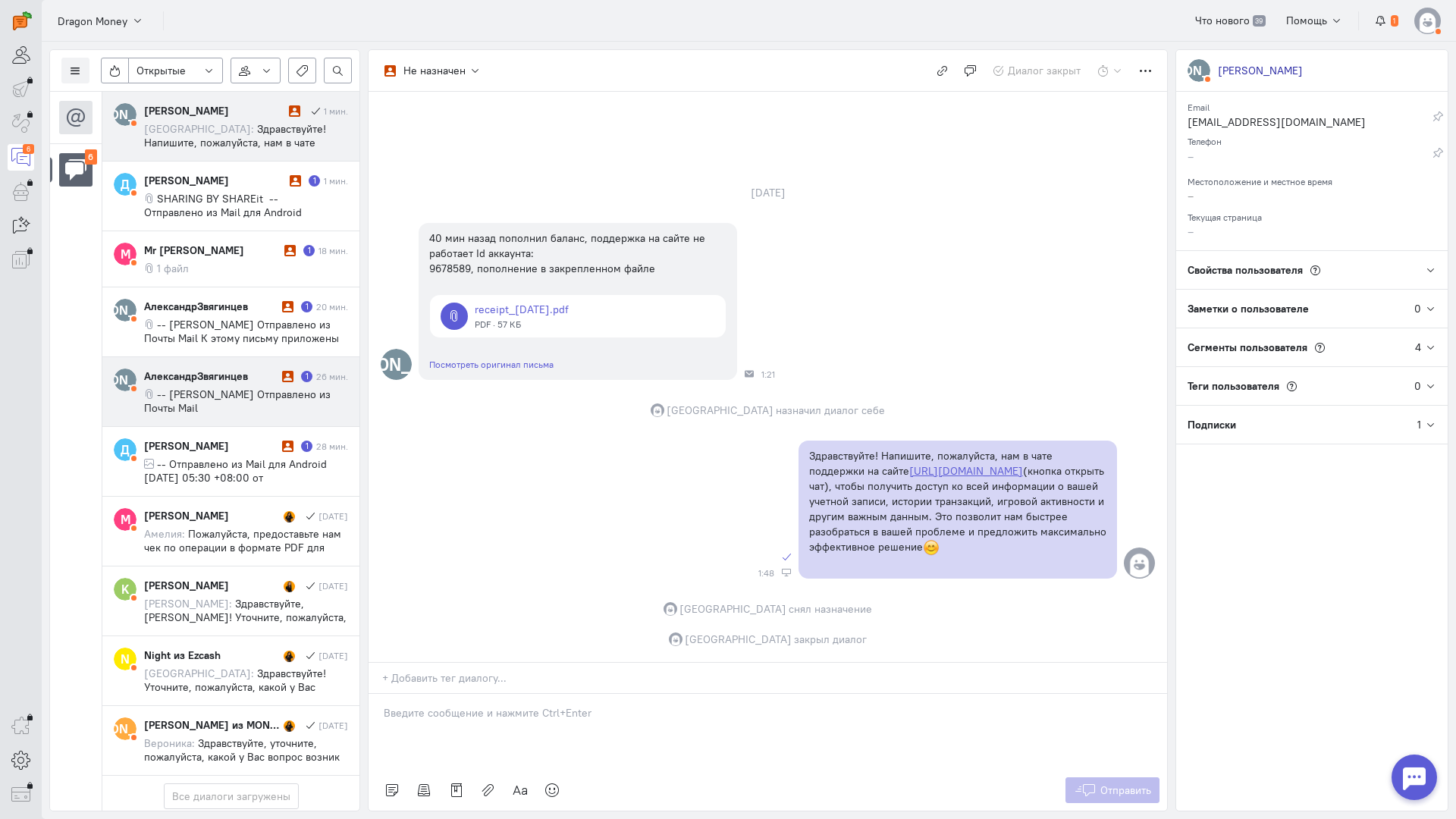
drag, startPoint x: 225, startPoint y: 374, endPoint x: 331, endPoint y: 407, distance: 111.0
click at [225, 374] on div "АлександрЗвягинцев" at bounding box center [211, 376] width 134 height 15
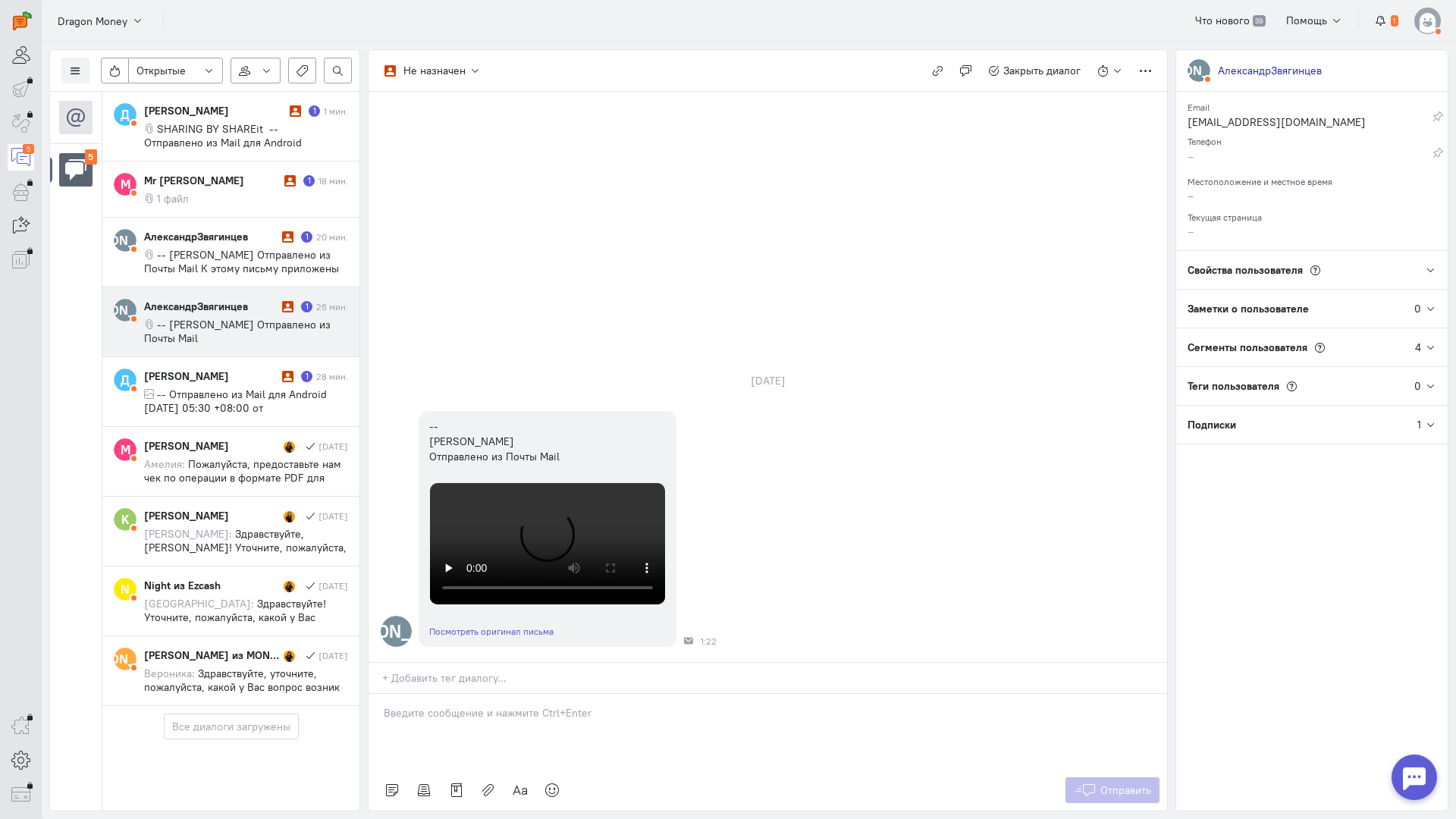
click at [430, 693] on div at bounding box center [768, 731] width 799 height 76
click at [375, 693] on div "Здравствуйте! Благодарим Вас за обращение и предоставленную информацию:blush:" at bounding box center [768, 731] width 799 height 76
click at [1122, 783] on span "Отправить" at bounding box center [1125, 789] width 51 height 13
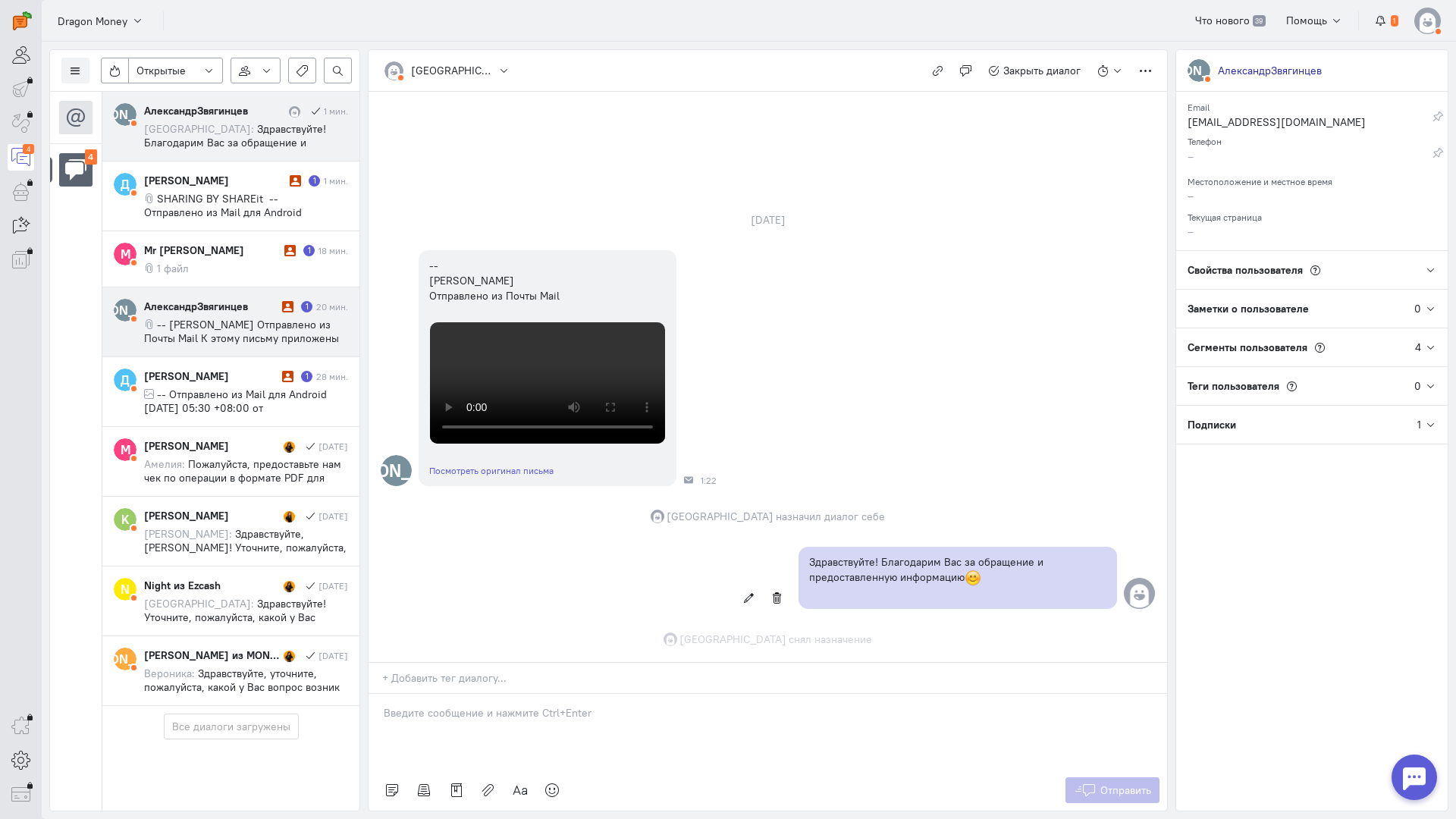
scroll to position [558, 0]
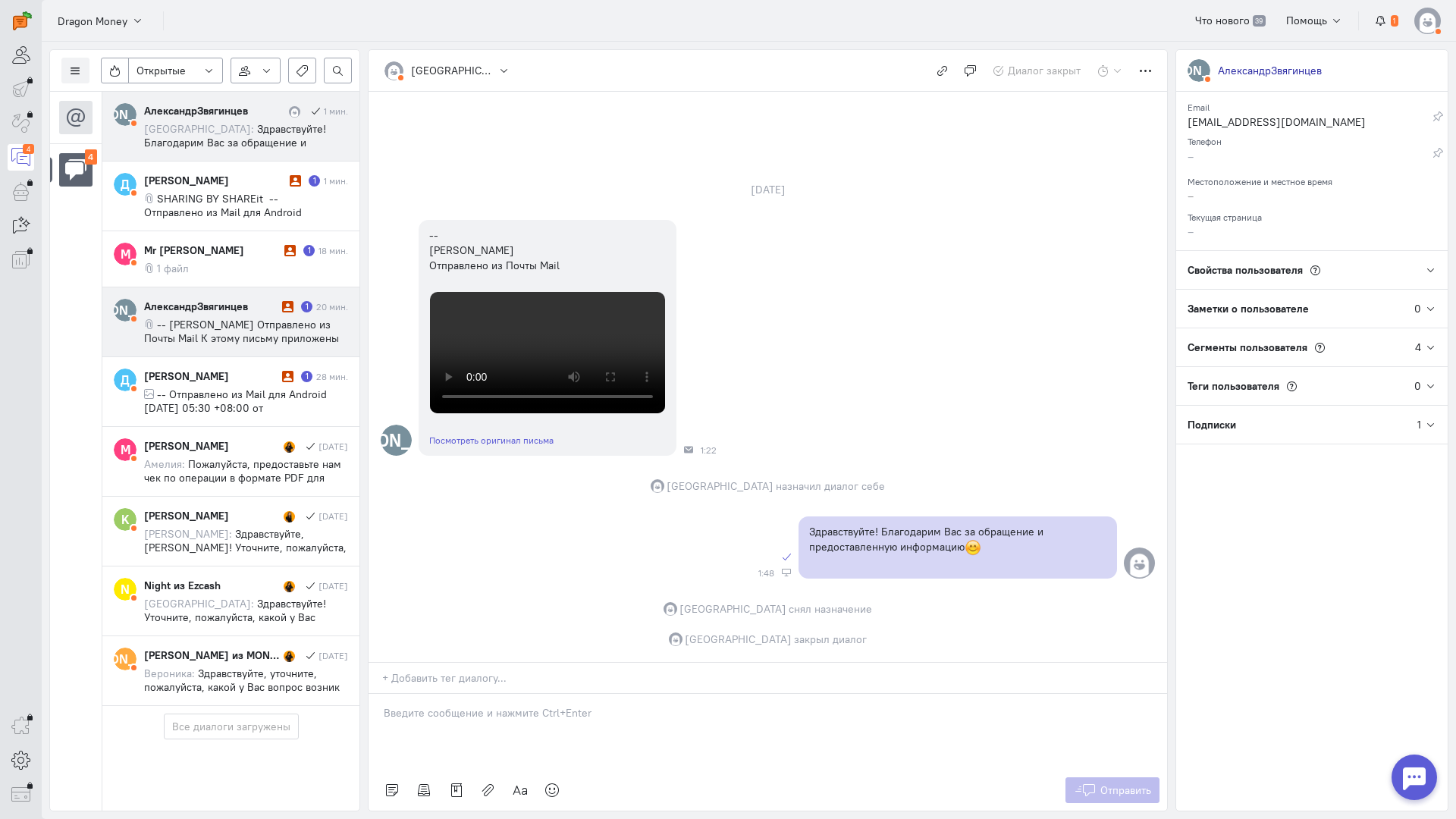
click at [233, 337] on div "А АлександрЗвягинцев 1 мин. София: Здравствуйте! Благодарим Вас за обращение и …" at bounding box center [231, 398] width 257 height 614
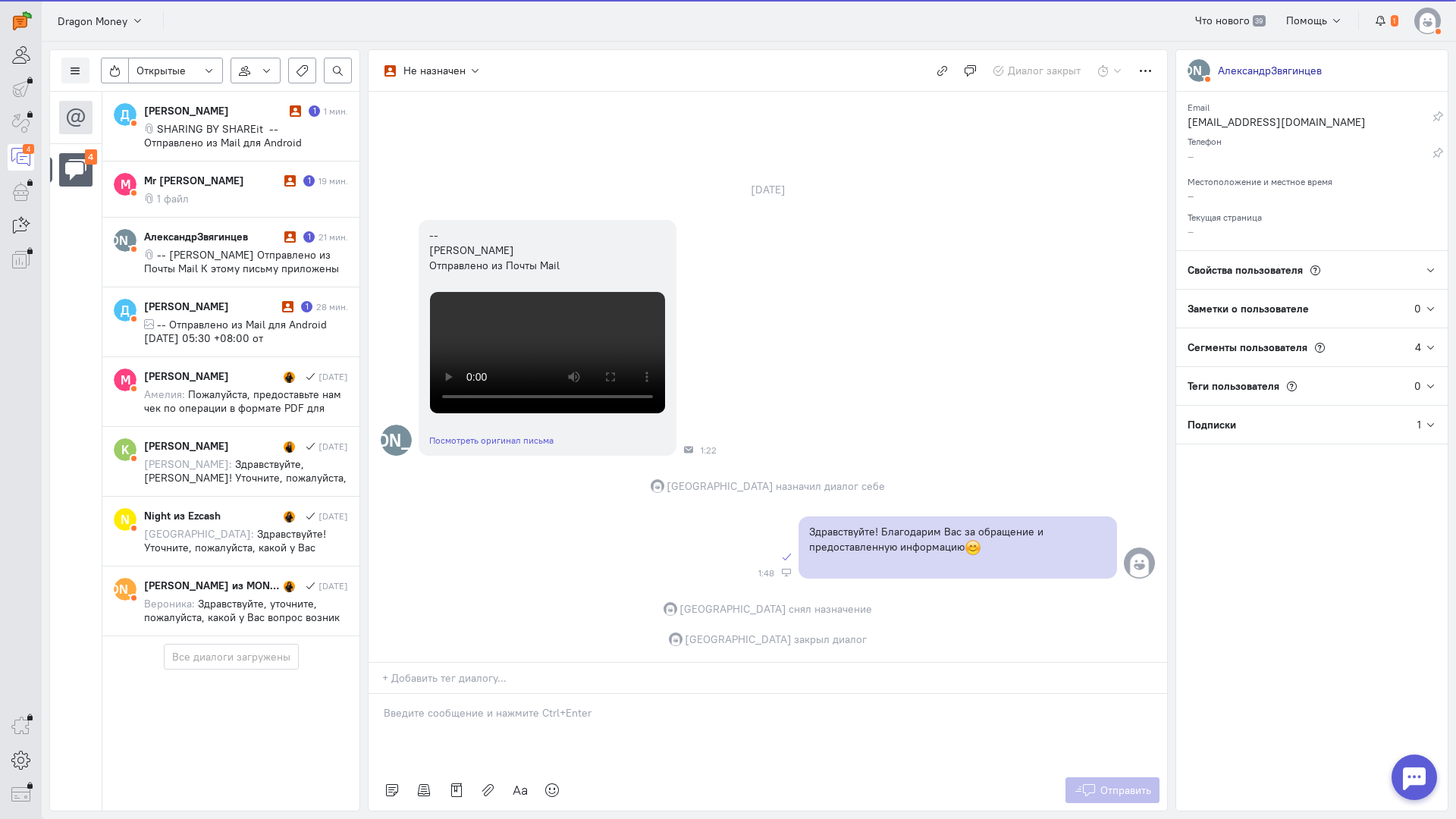
drag, startPoint x: 484, startPoint y: 633, endPoint x: 444, endPoint y: 629, distance: 40.2
click at [482, 693] on div at bounding box center [768, 731] width 799 height 76
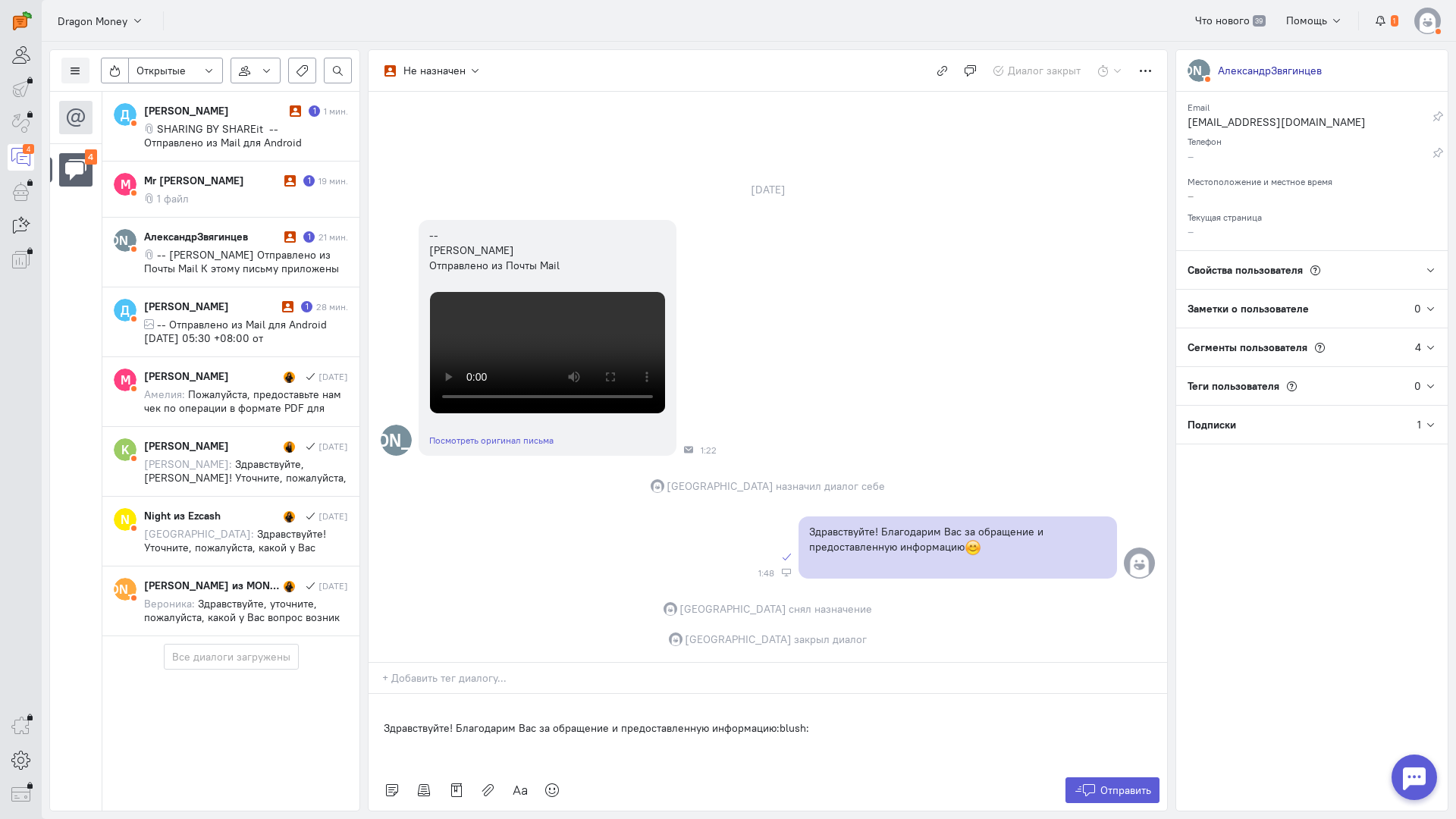
click at [377, 693] on div "Здравствуйте! Благодарим Вас за обращение и предоставленную информацию:blush:" at bounding box center [768, 731] width 799 height 76
click at [1119, 783] on span "Отправить" at bounding box center [1125, 789] width 51 height 13
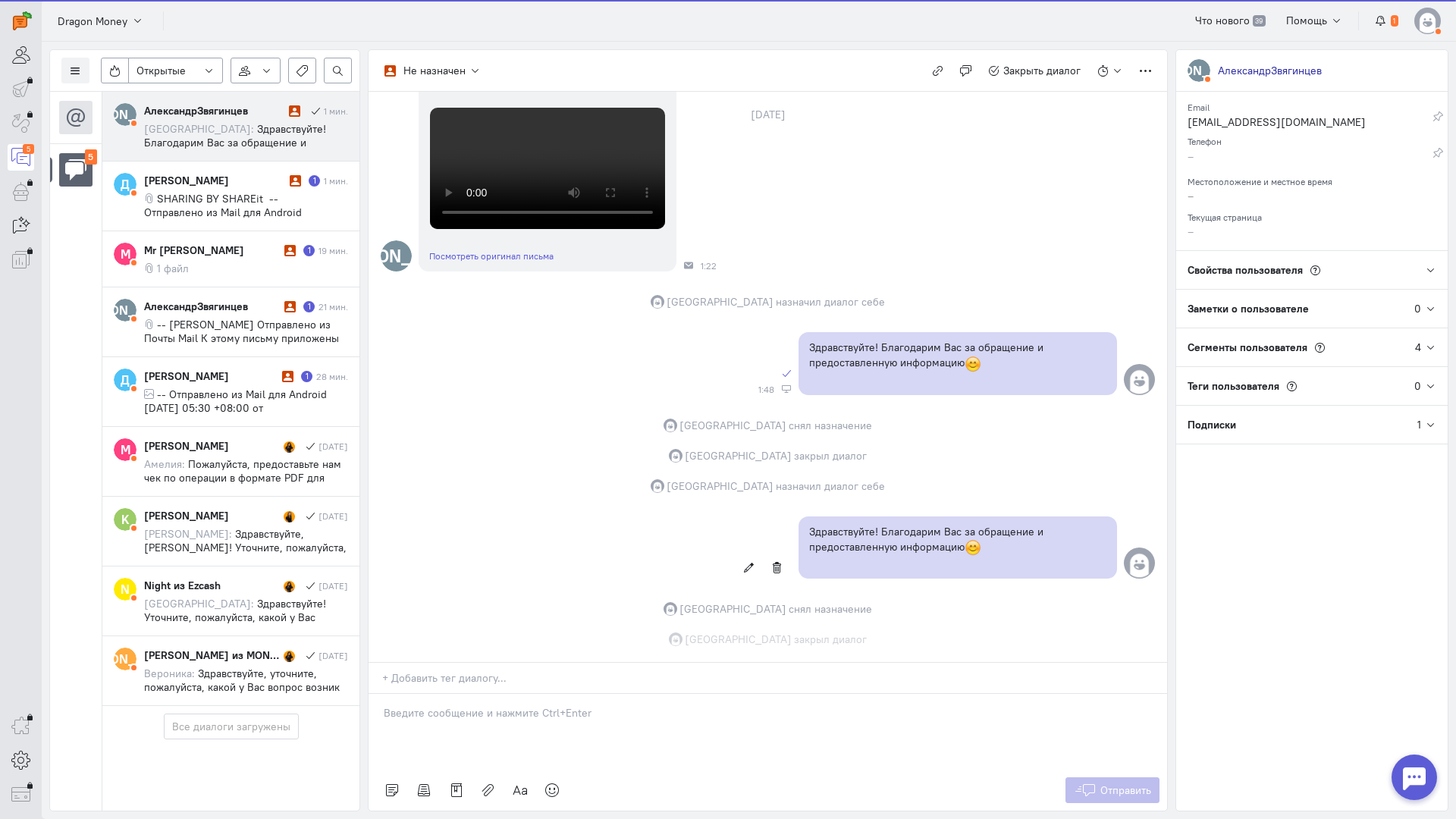
scroll to position [742, 0]
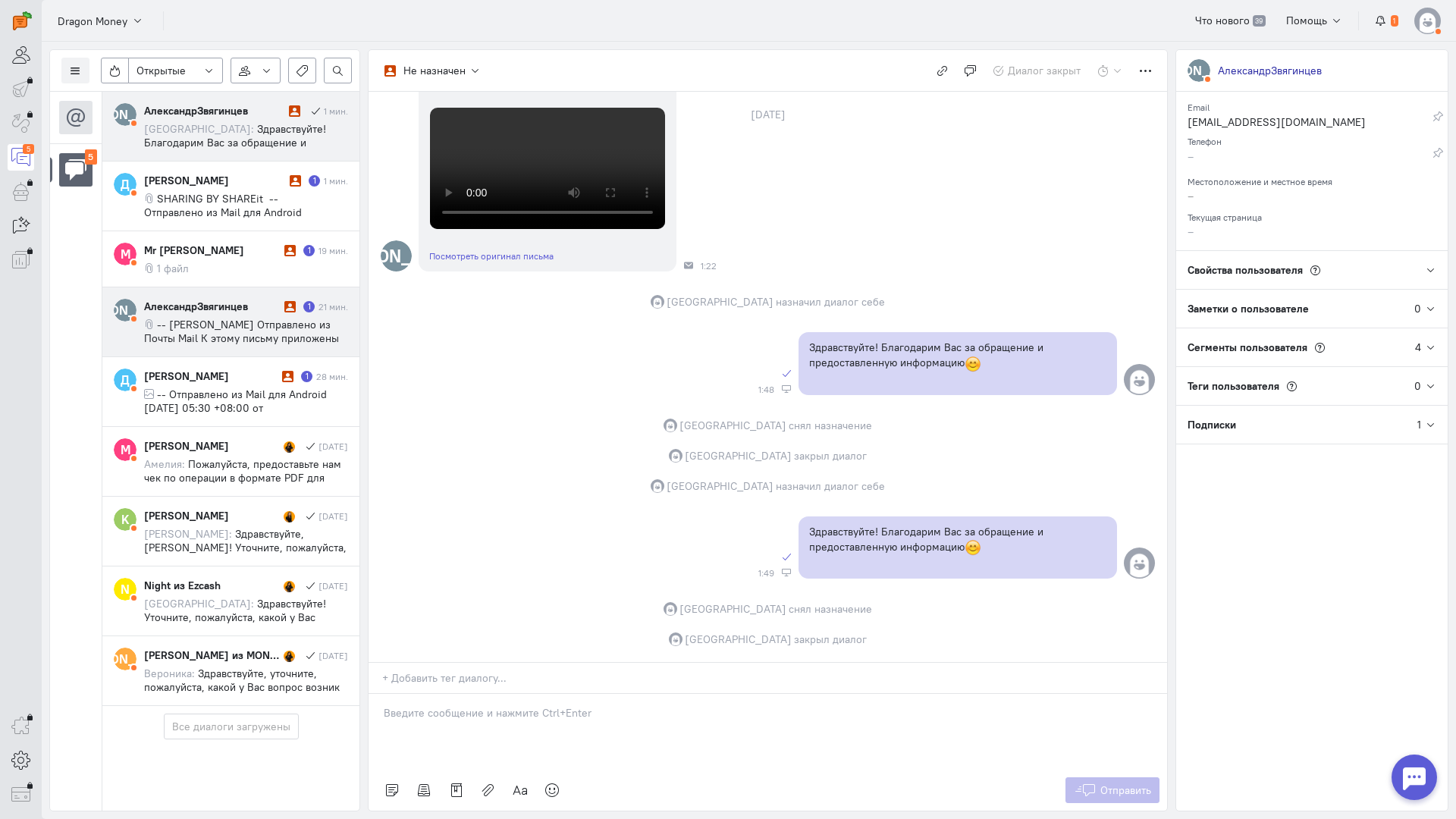
click at [225, 309] on div "АлександрЗвягинцев" at bounding box center [212, 307] width 136 height 15
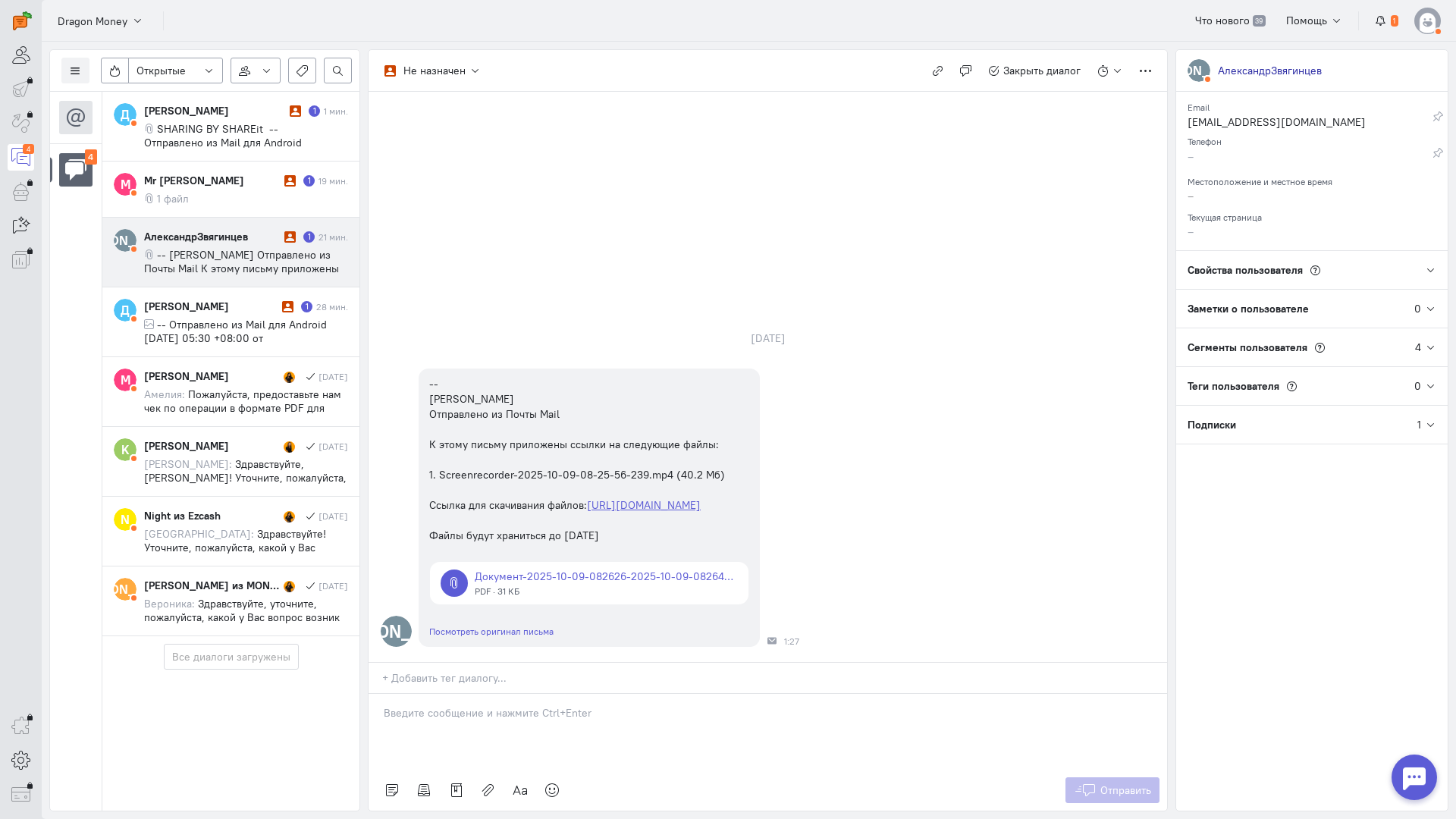
click at [511, 705] on p at bounding box center [768, 712] width 768 height 15
click at [372, 693] on div "Здравствуйте! Благодарим Вас за обращение и предоставленную информацию:blush:" at bounding box center [768, 731] width 799 height 76
click at [1128, 783] on span "Отправить" at bounding box center [1125, 789] width 51 height 13
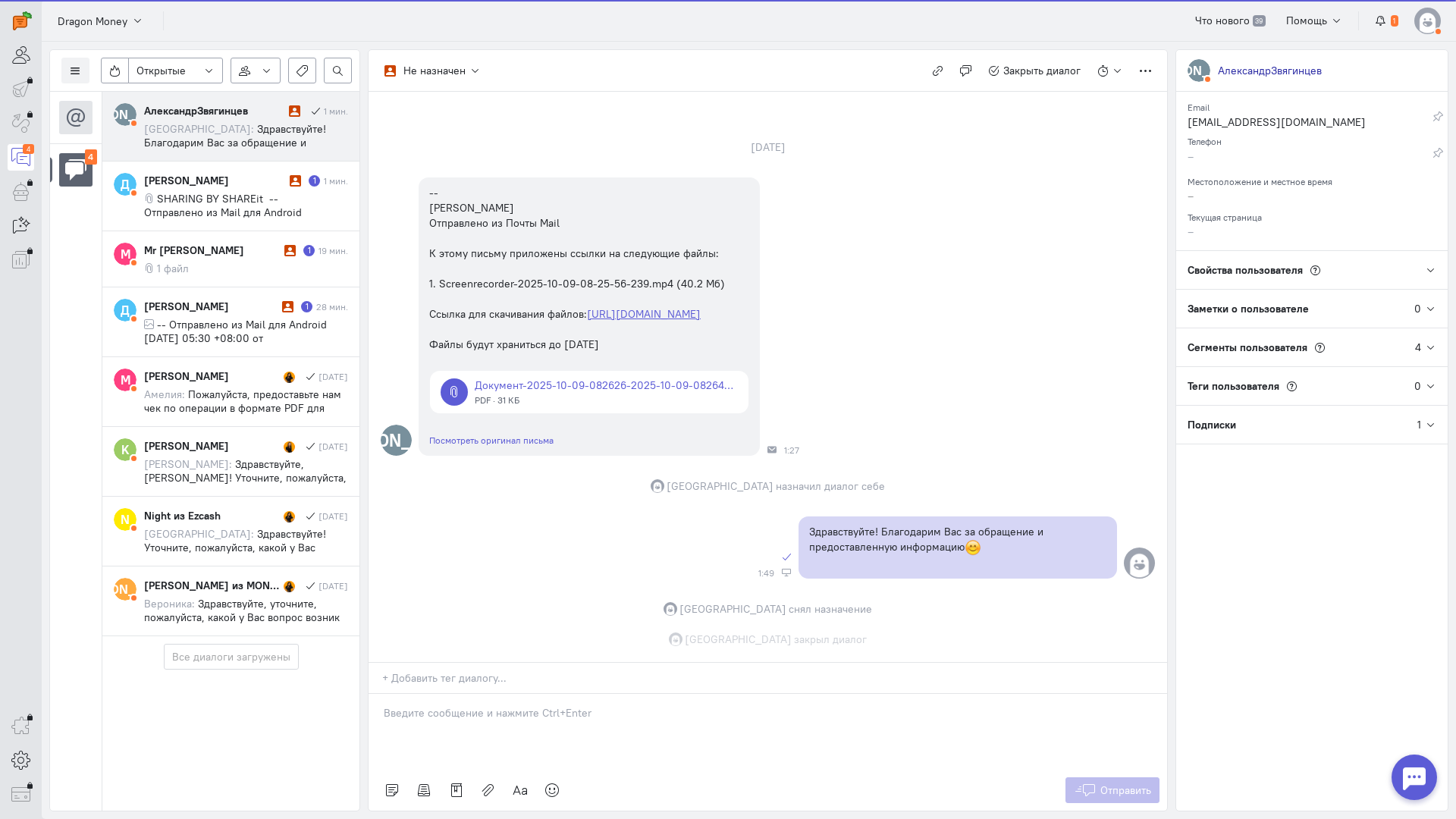
scroll to position [76, 0]
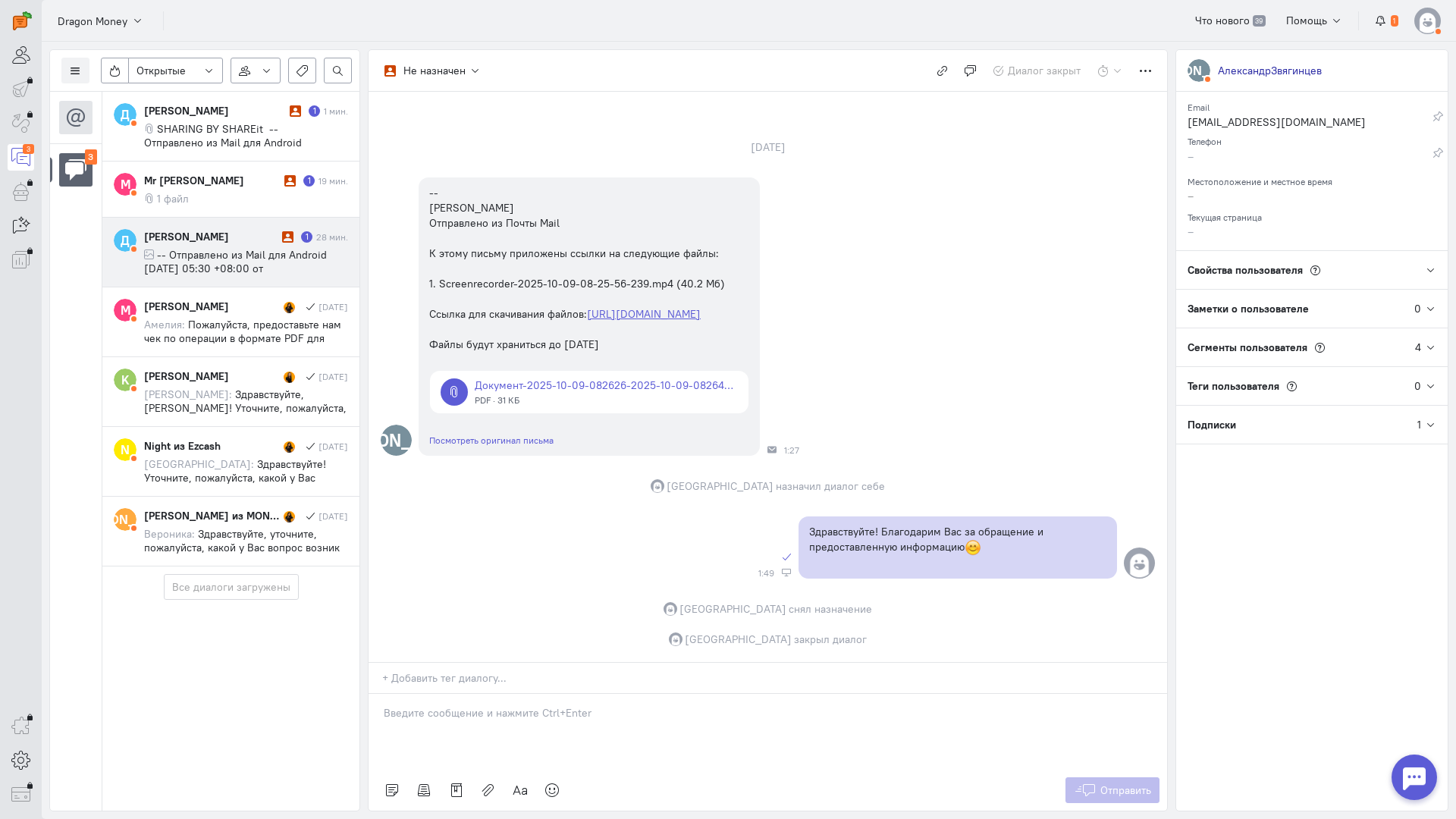
click at [244, 259] on span "-- Отправлено из Mail для Android [DATE] 05:30 +08:00 от [PERSON_NAME] Dragon M…" at bounding box center [235, 282] width 183 height 69
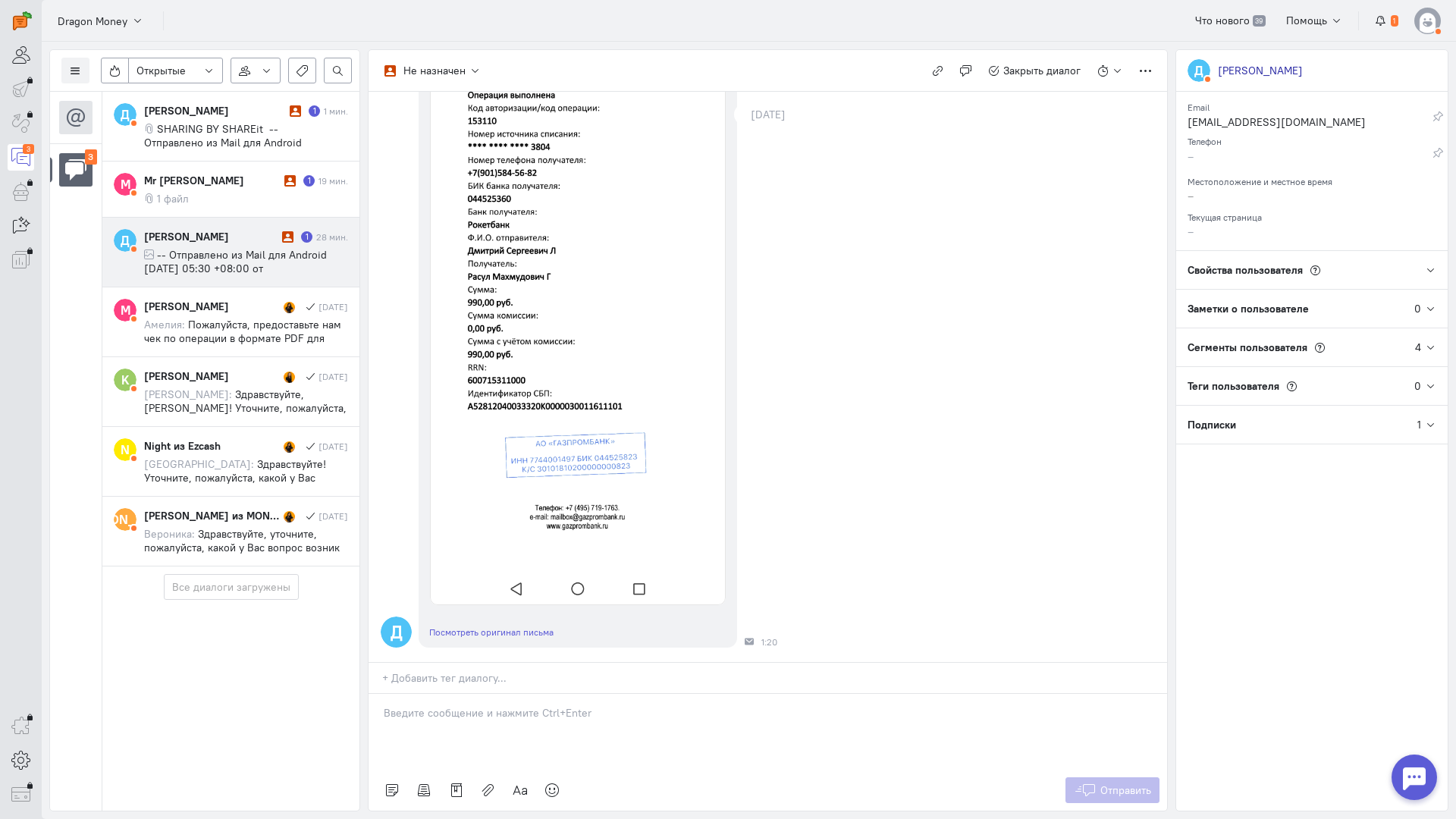
scroll to position [745, 0]
click at [235, 202] on cq-message "1 файл" at bounding box center [246, 198] width 204 height 13
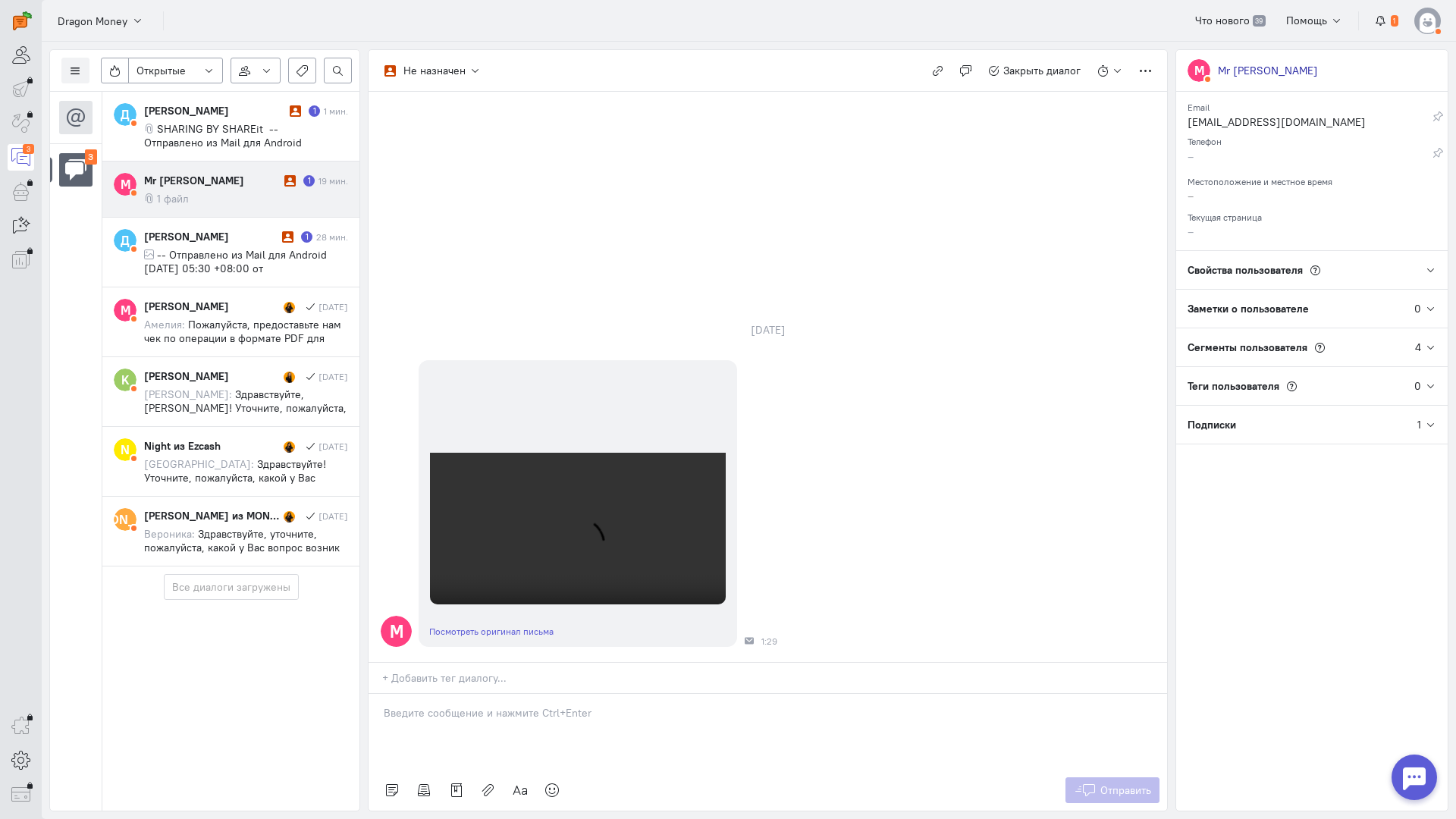
click at [438, 693] on div at bounding box center [768, 731] width 799 height 76
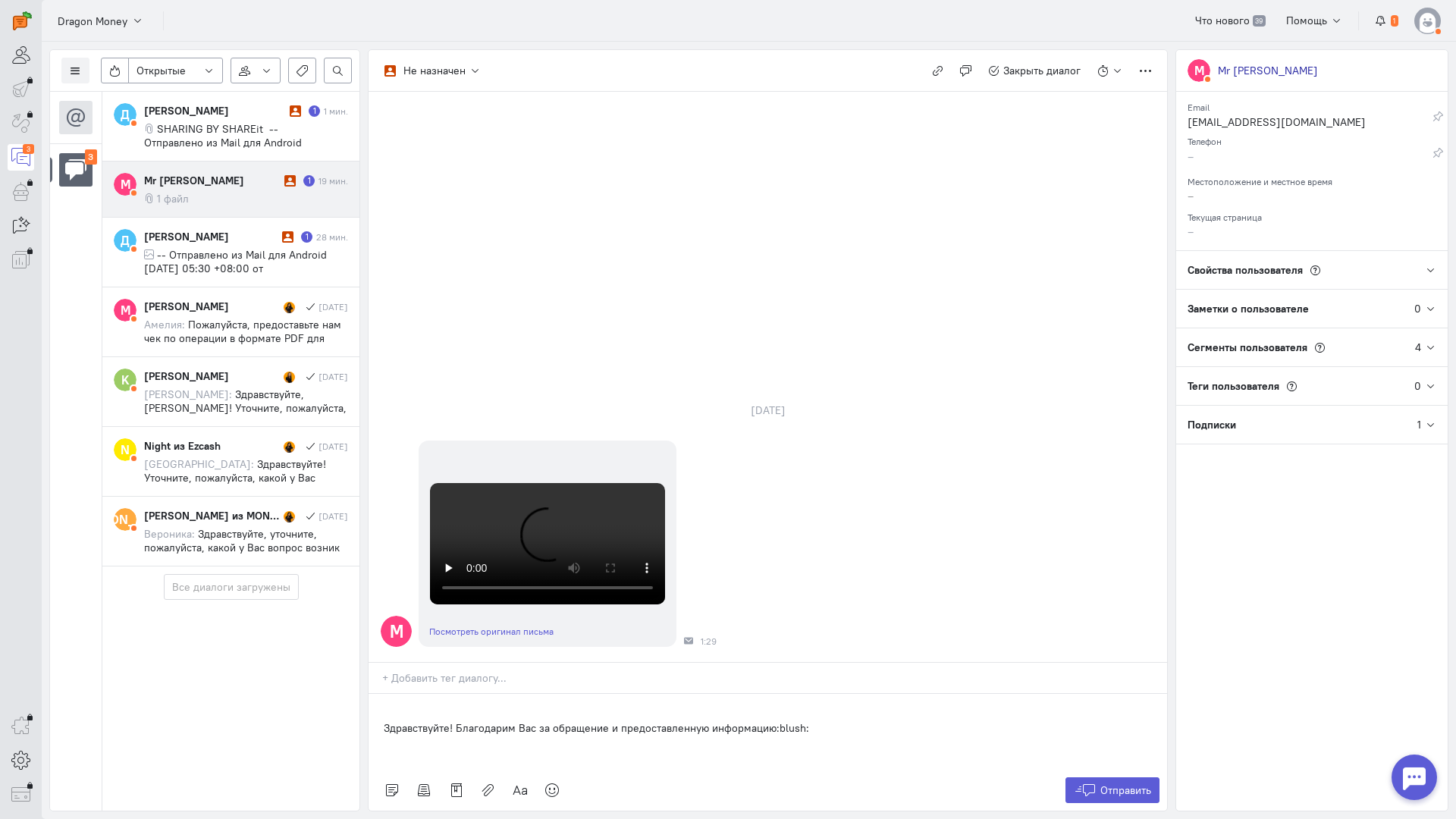
click at [375, 693] on div "Здравствуйте! Благодарим Вас за обращение и предоставленную информацию:blush:" at bounding box center [768, 731] width 799 height 76
click at [1147, 783] on span "Отправить" at bounding box center [1125, 789] width 51 height 13
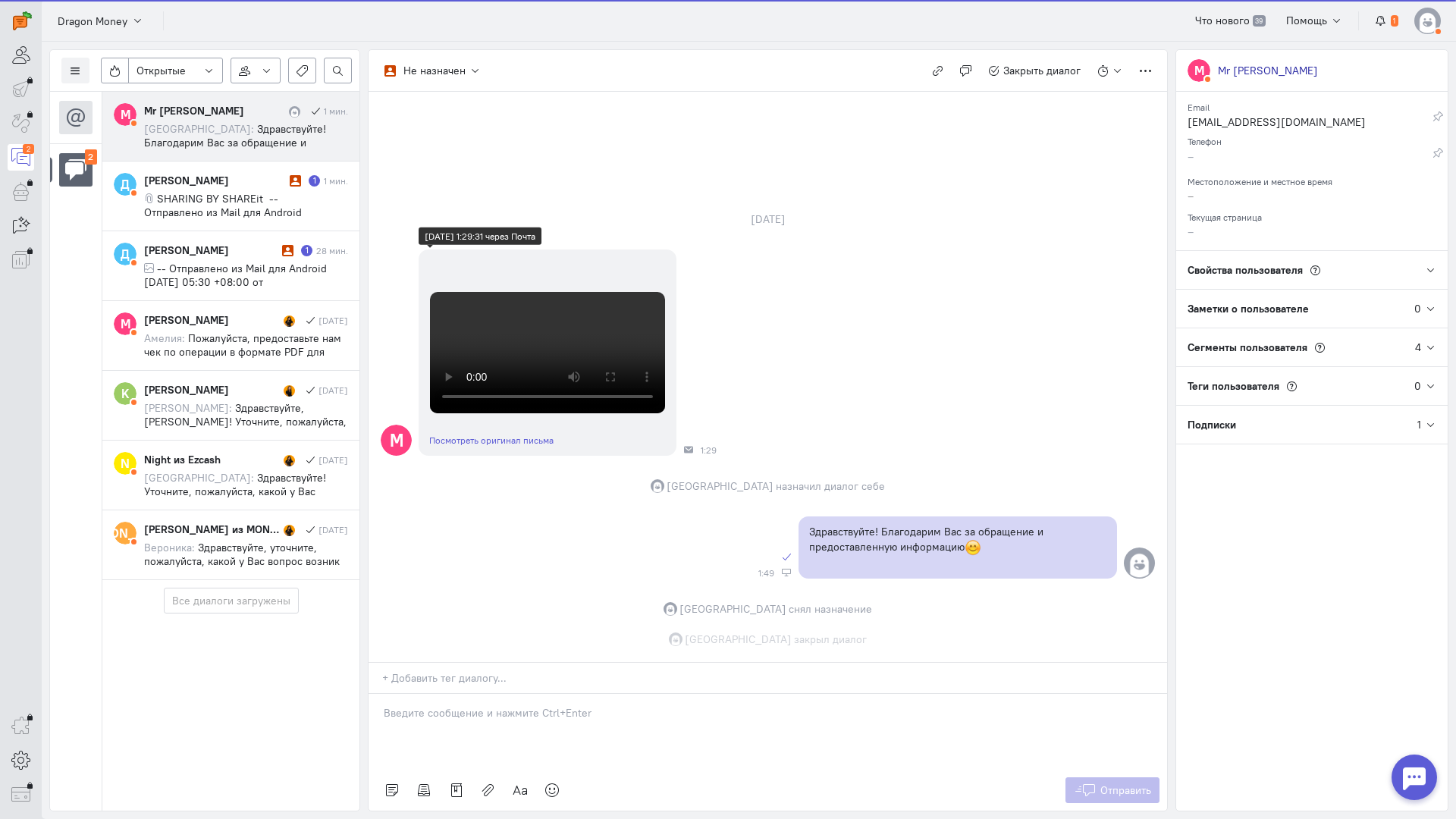
scroll to position [529, 0]
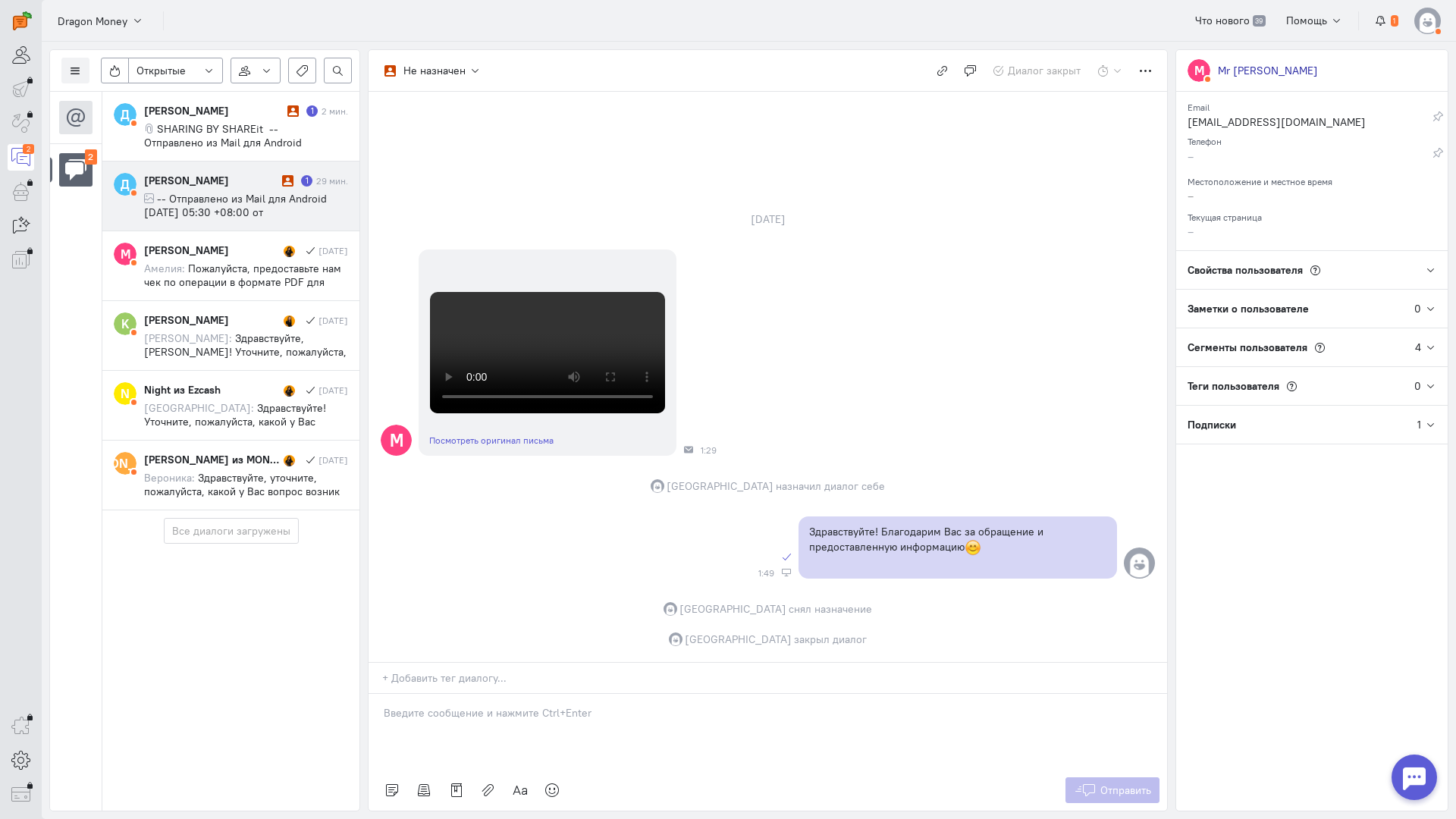
drag, startPoint x: 266, startPoint y: 197, endPoint x: 219, endPoint y: 207, distance: 48.1
click at [219, 207] on span "-- Отправлено из Mail для Android [DATE] 05:30 +08:00 от [PERSON_NAME] Dragon M…" at bounding box center [235, 226] width 183 height 69
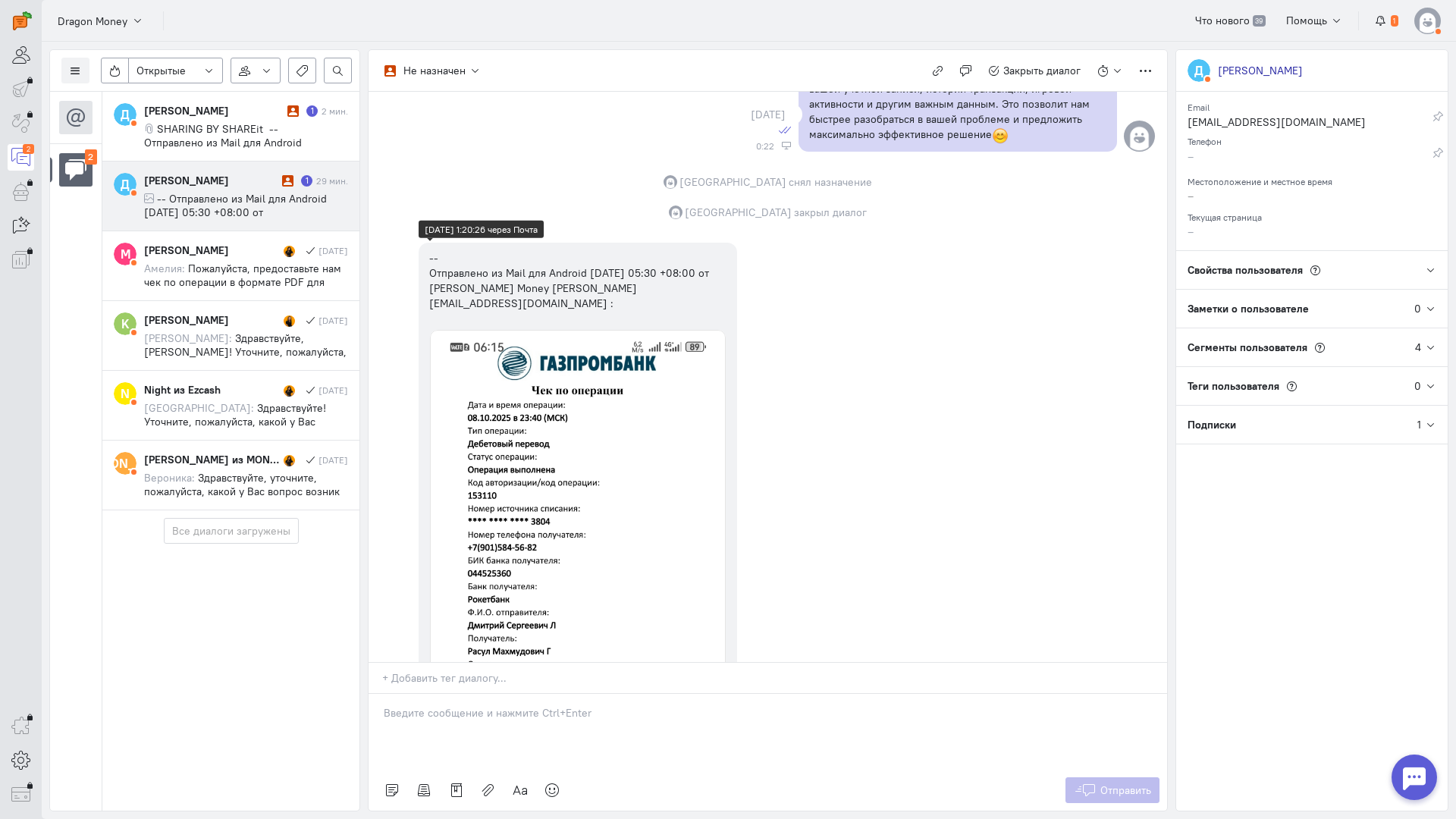
scroll to position [139, 0]
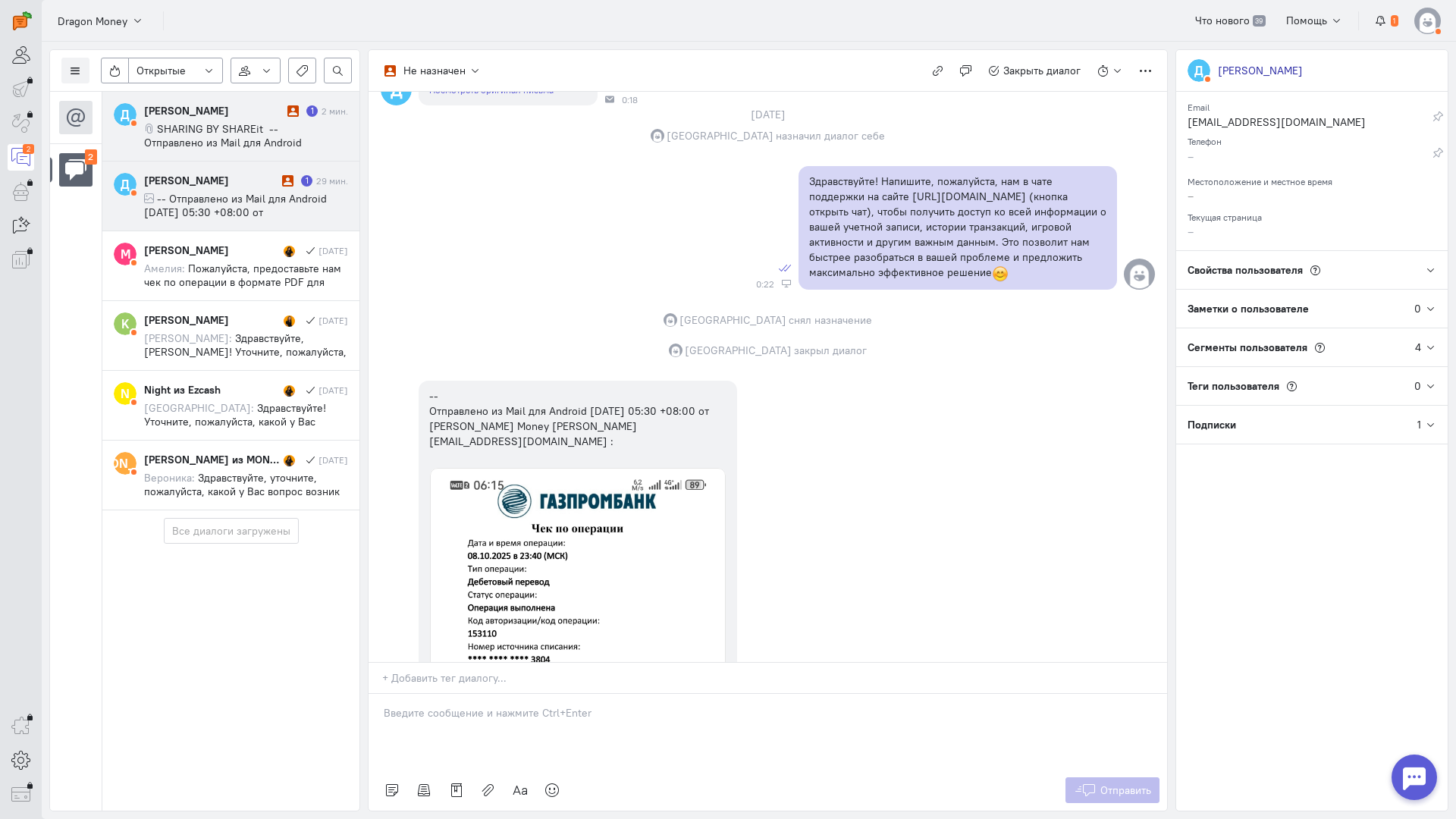
click at [238, 129] on span "SHARING BY SHAREit -- Отправлено из Mail для Android" at bounding box center [223, 135] width 158 height 28
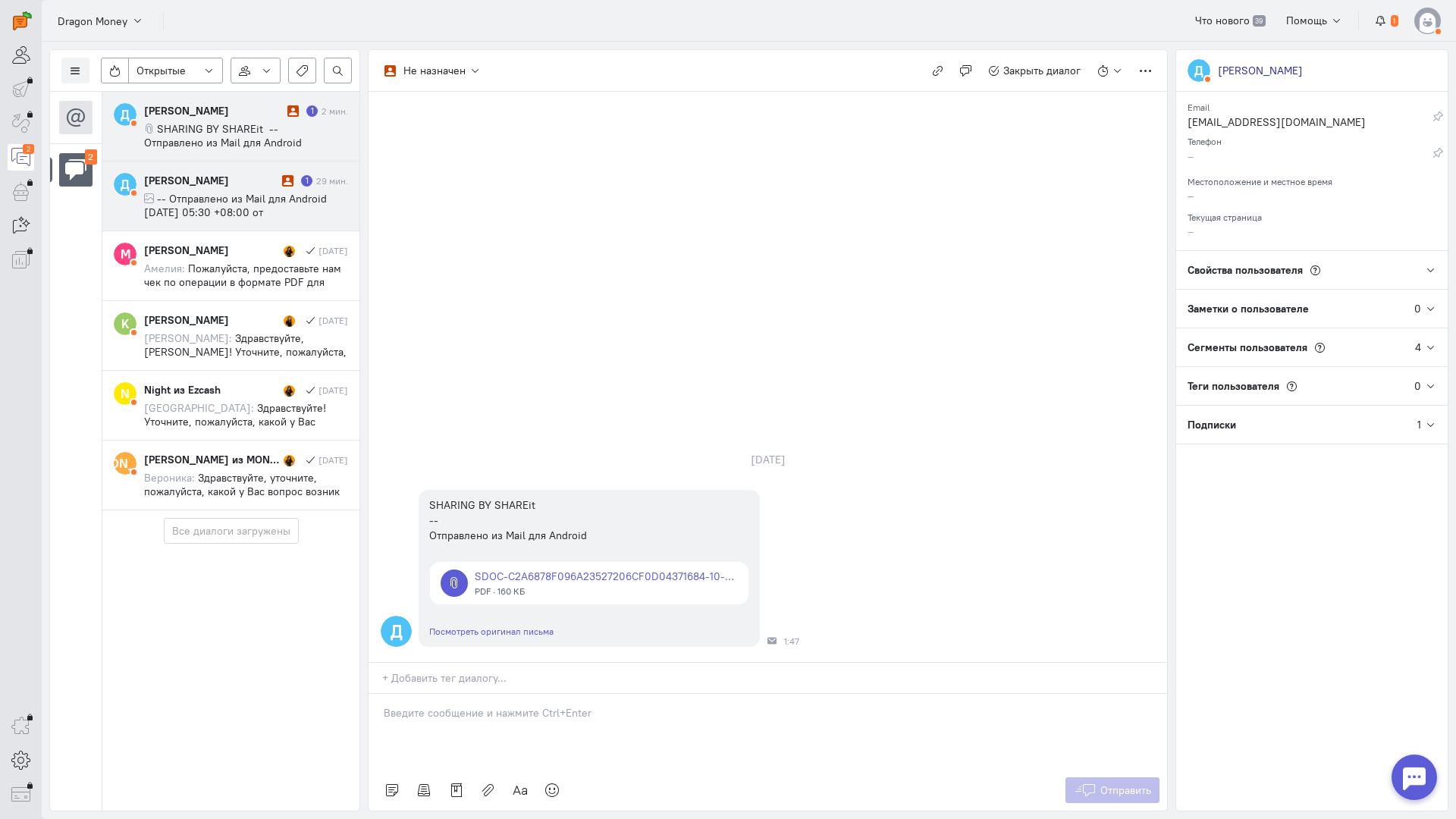
click at [269, 202] on span "-- Отправлено из Mail для Android [DATE] 05:30 +08:00 от [PERSON_NAME] Dragon M…" at bounding box center [235, 226] width 183 height 69
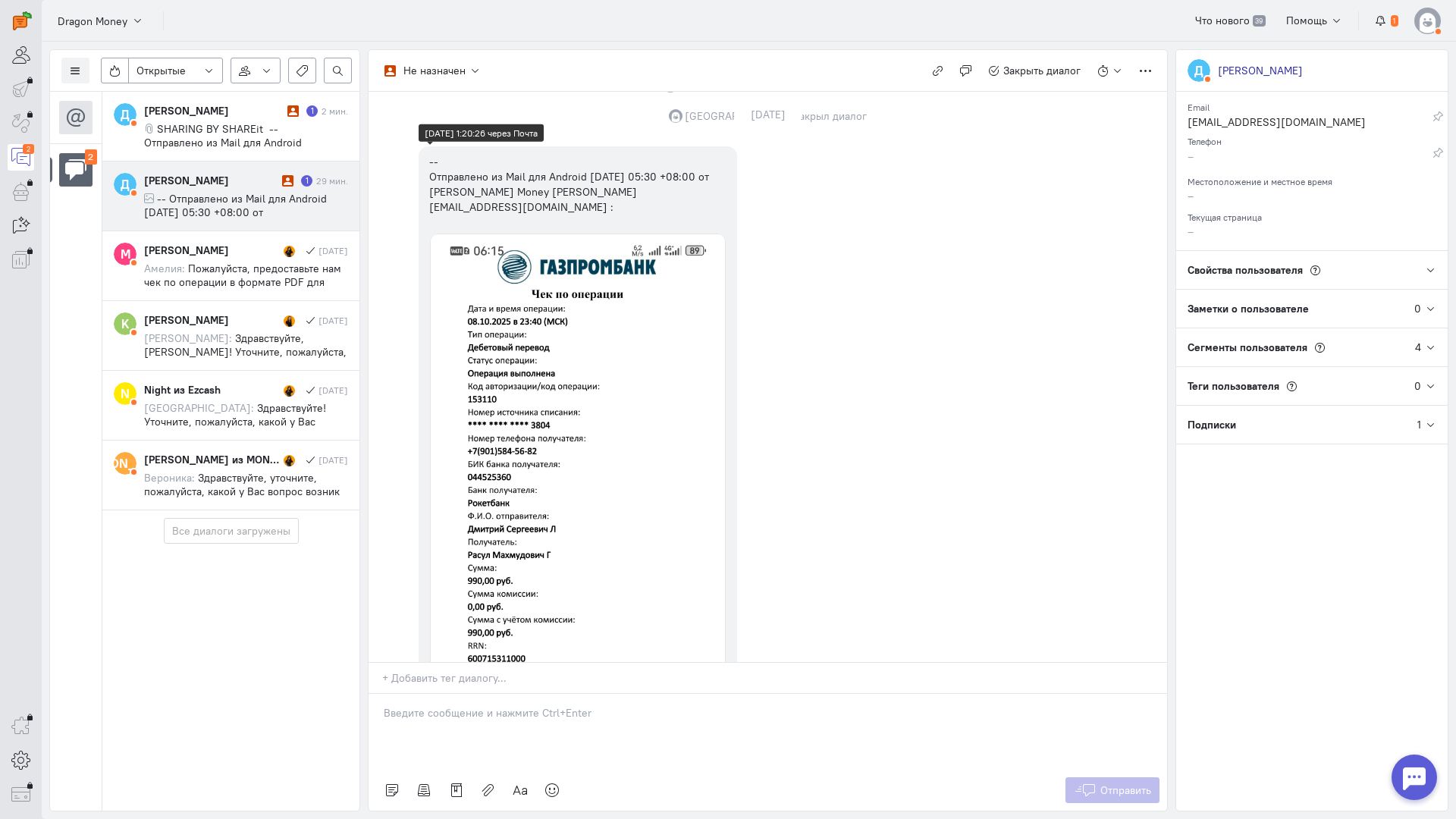
scroll to position [146, 0]
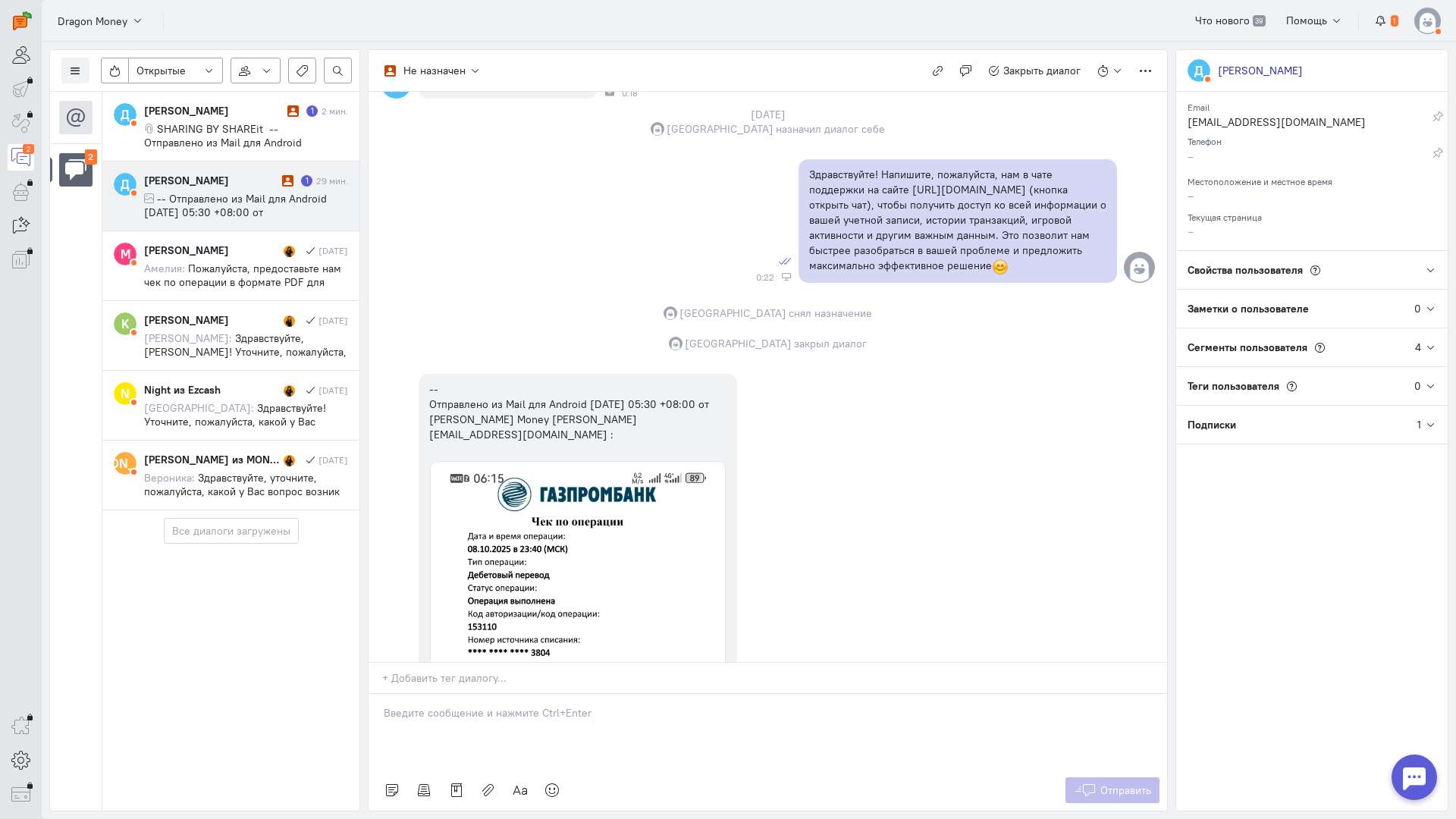
click at [487, 705] on p at bounding box center [768, 712] width 768 height 15
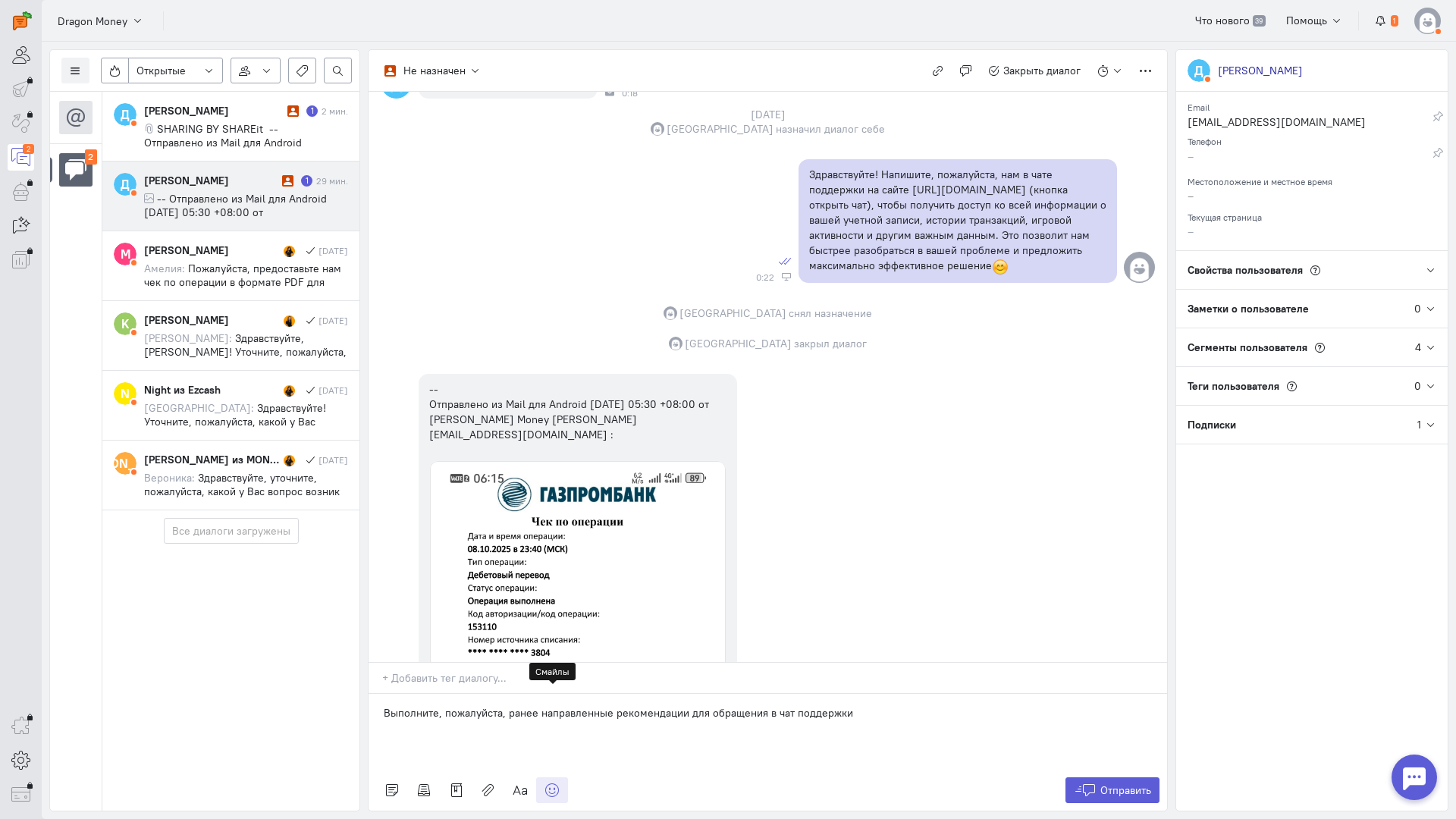
click at [559, 782] on icon at bounding box center [553, 789] width 15 height 15
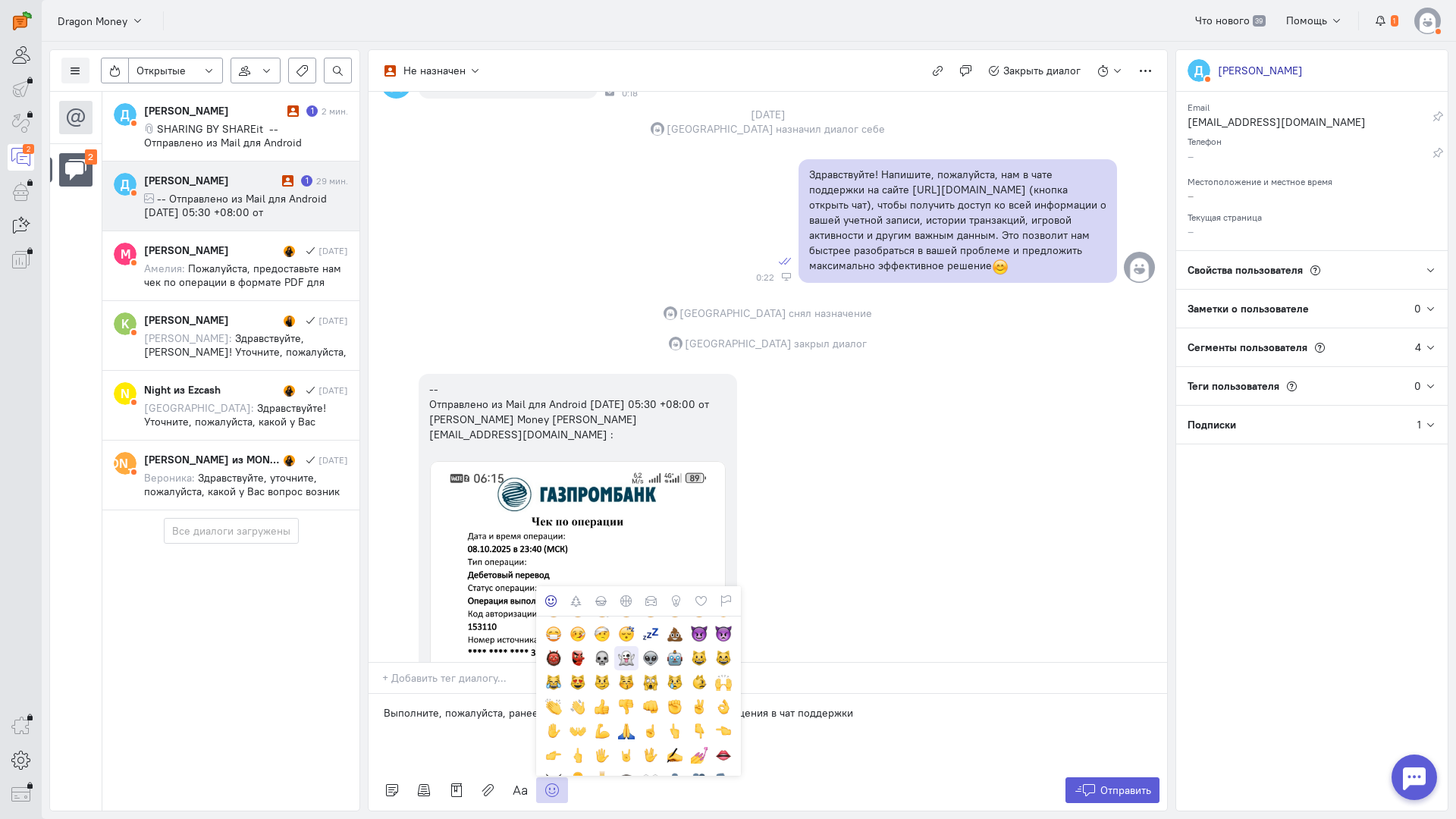
scroll to position [228, 0]
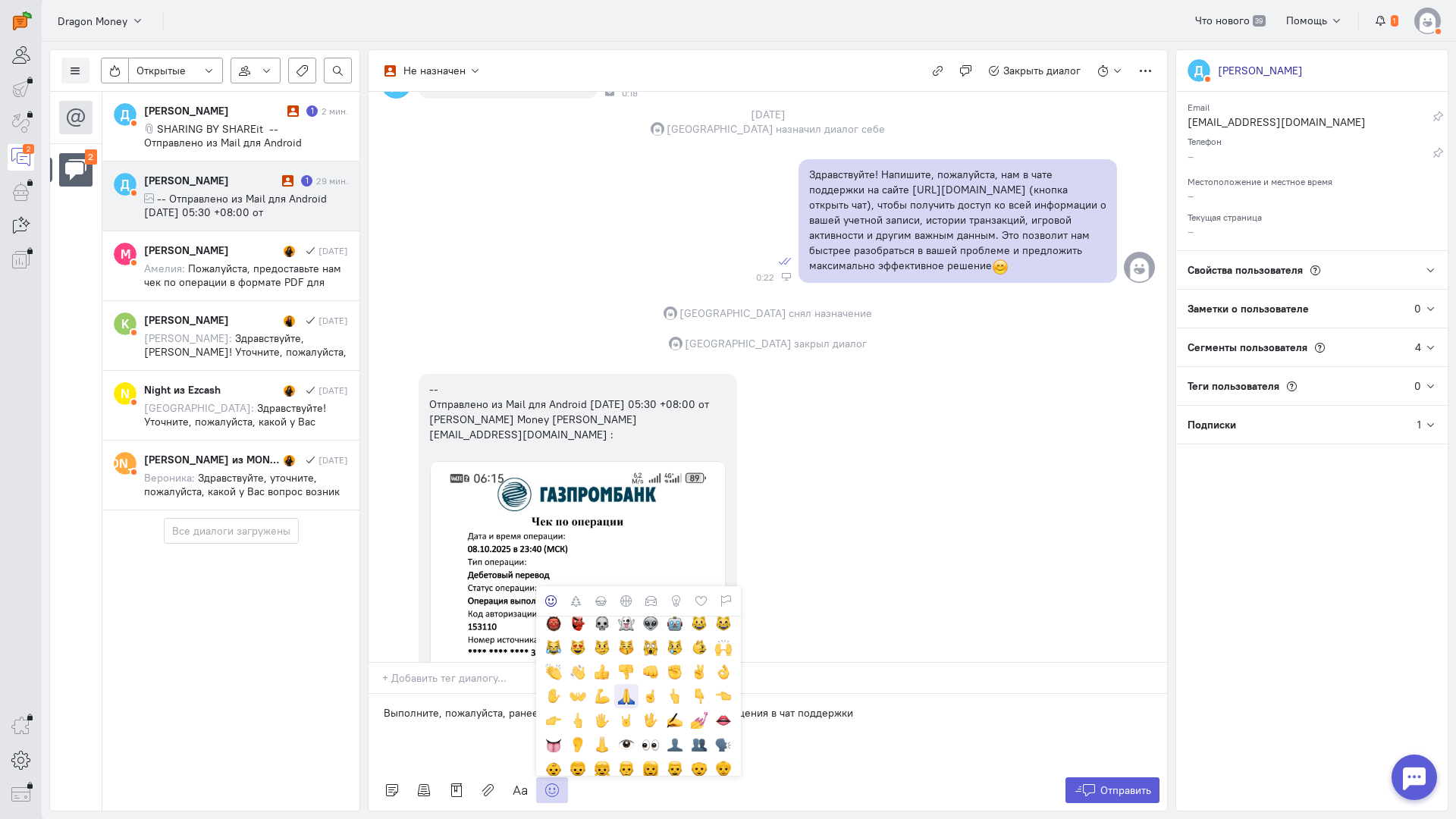
click at [629, 688] on div at bounding box center [627, 696] width 17 height 17
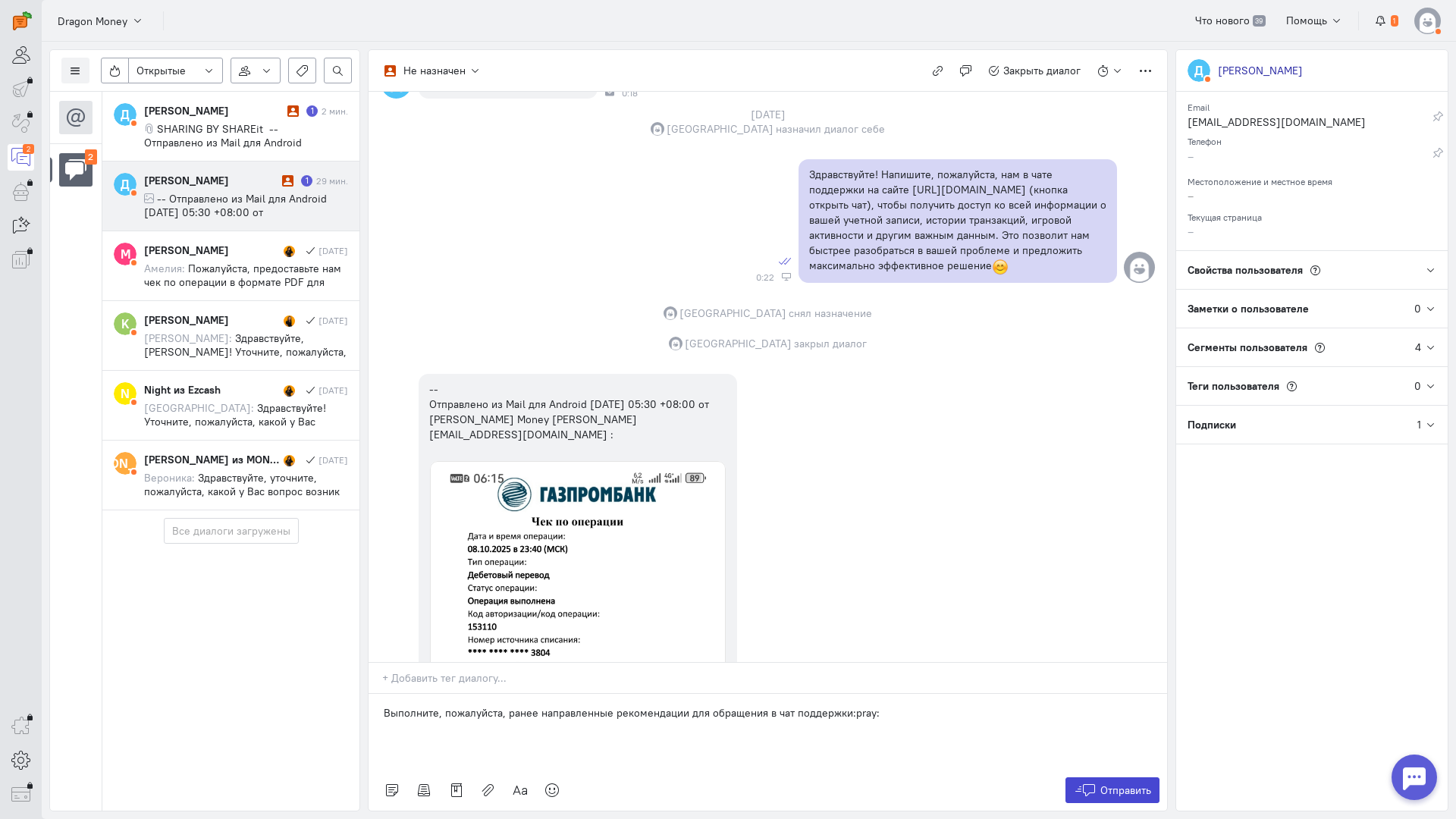
click at [1111, 777] on button "Отправить" at bounding box center [1113, 789] width 95 height 26
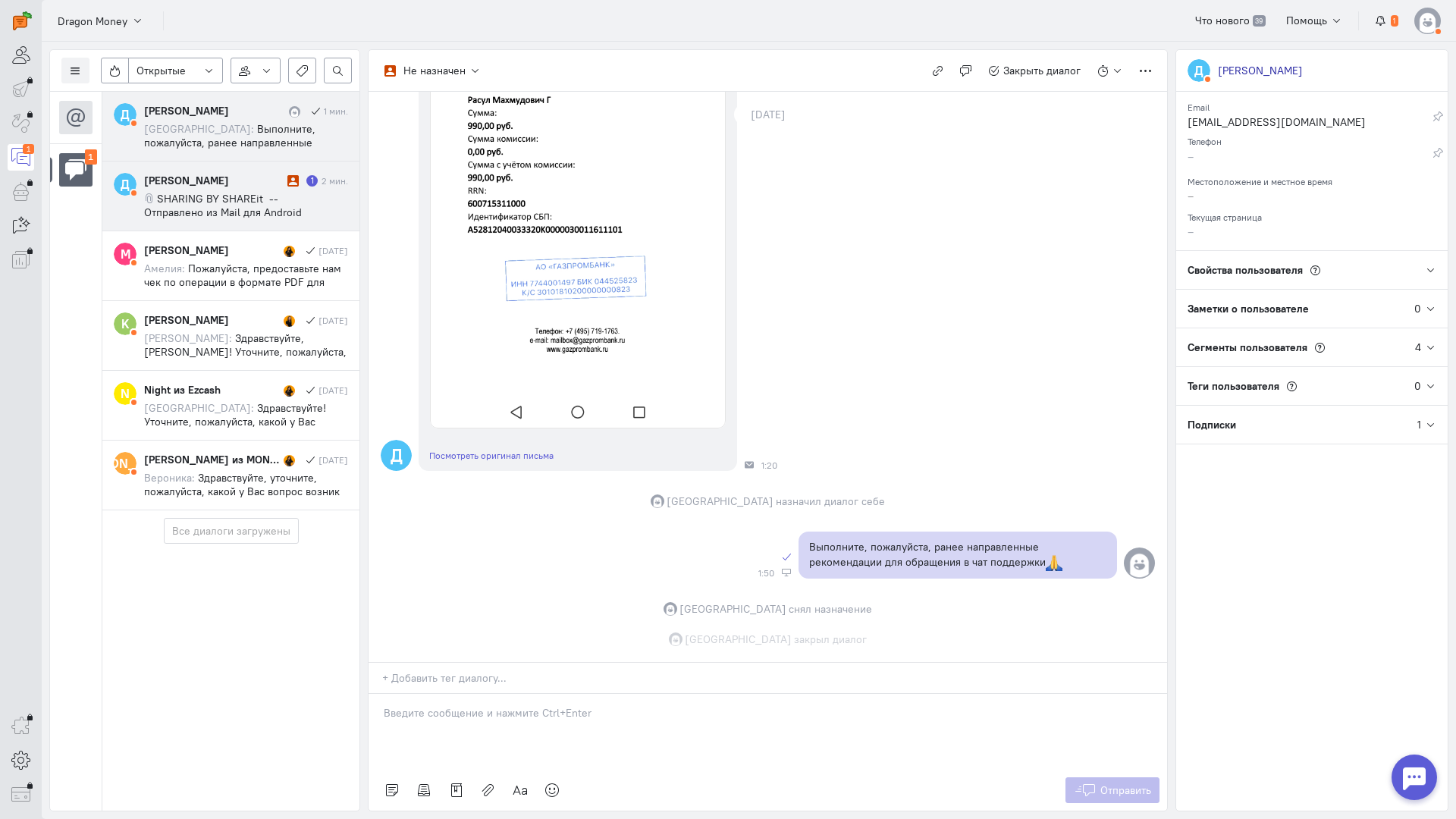
scroll to position [921, 0]
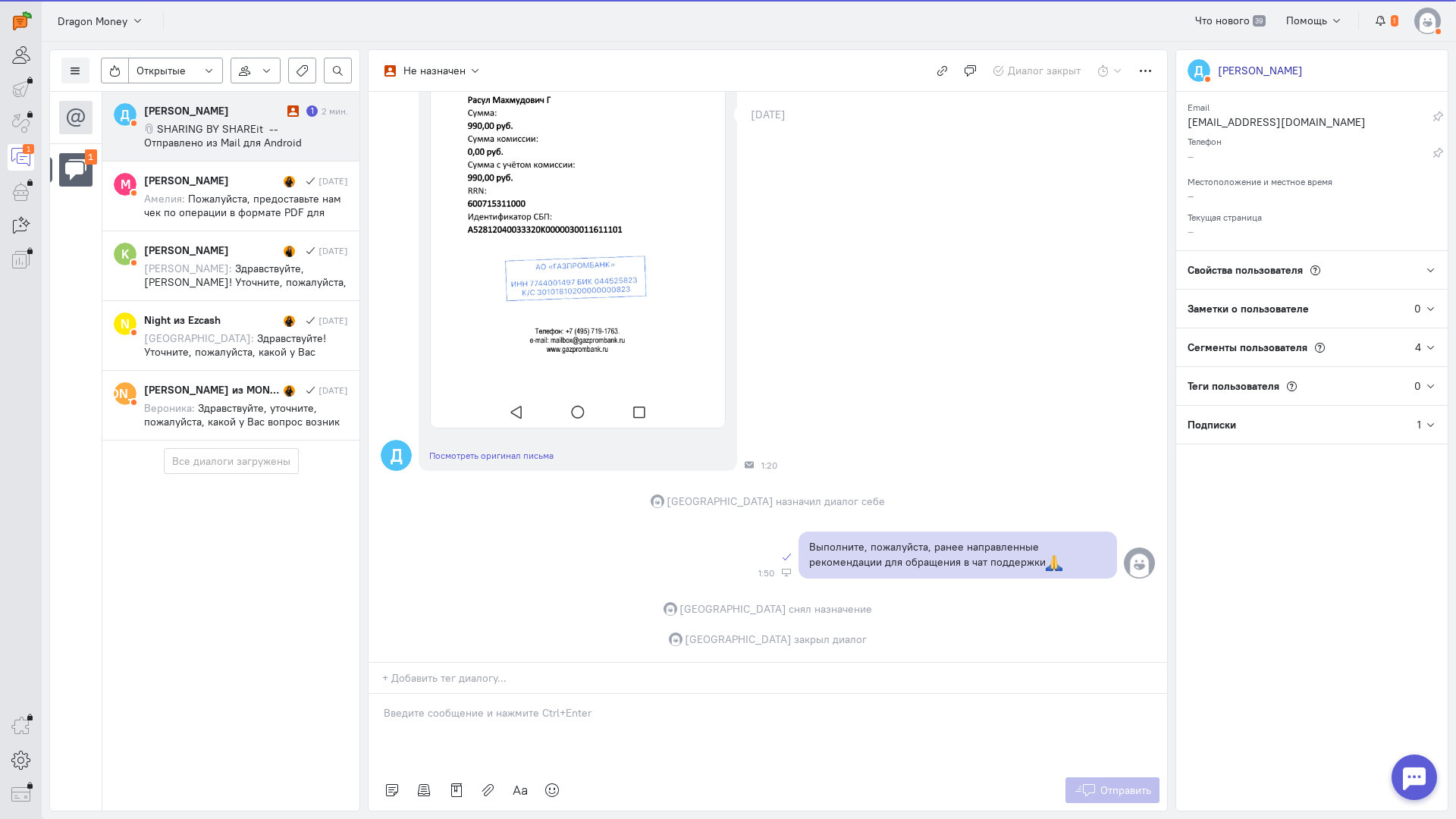
click at [238, 116] on div "[PERSON_NAME]" at bounding box center [213, 110] width 139 height 15
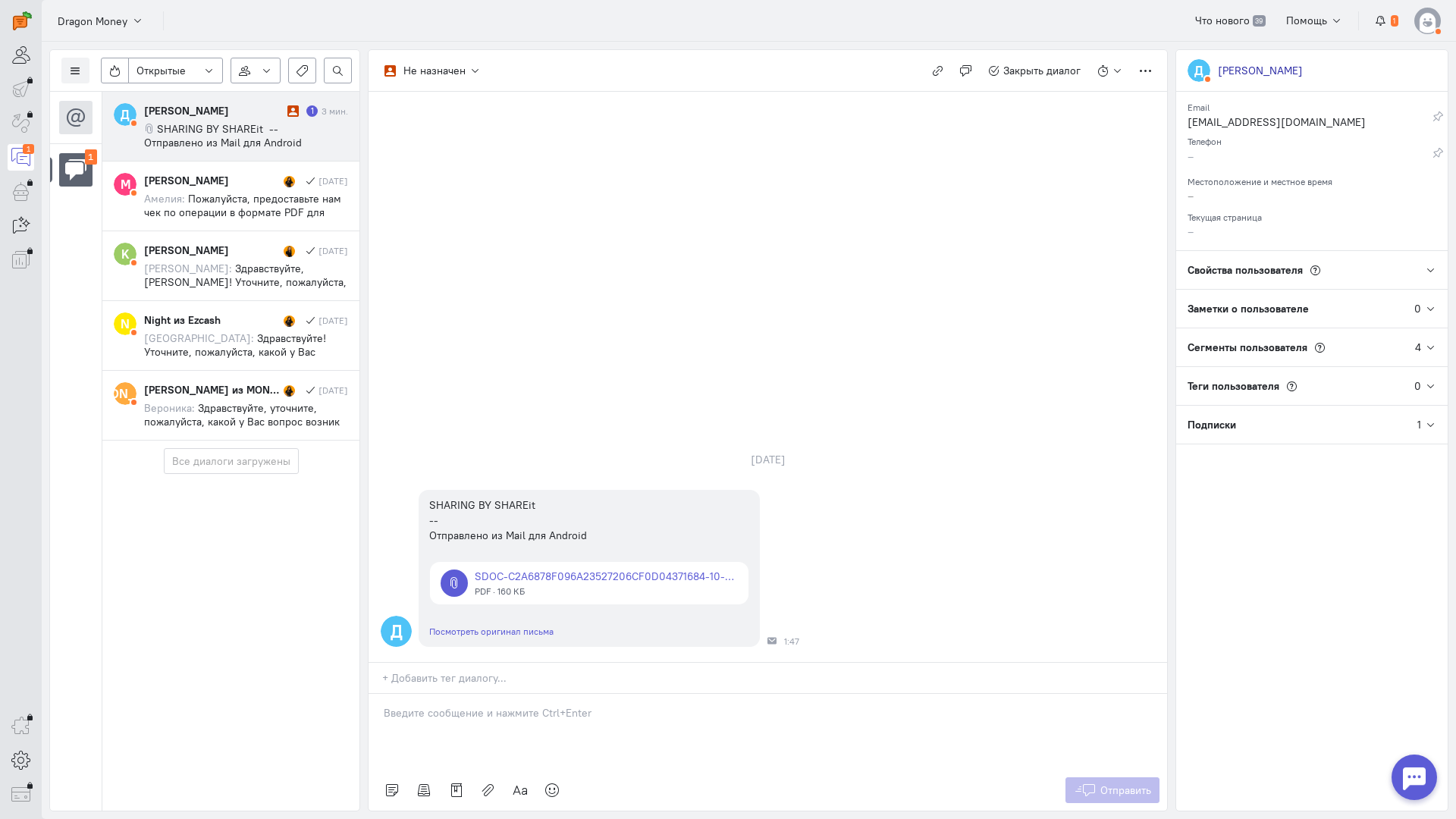
click at [269, 132] on span "SHARING BY SHAREit -- Отправлено из Mail для Android" at bounding box center [223, 135] width 158 height 28
click at [541, 705] on p at bounding box center [768, 712] width 768 height 15
click at [477, 693] on div at bounding box center [768, 731] width 799 height 76
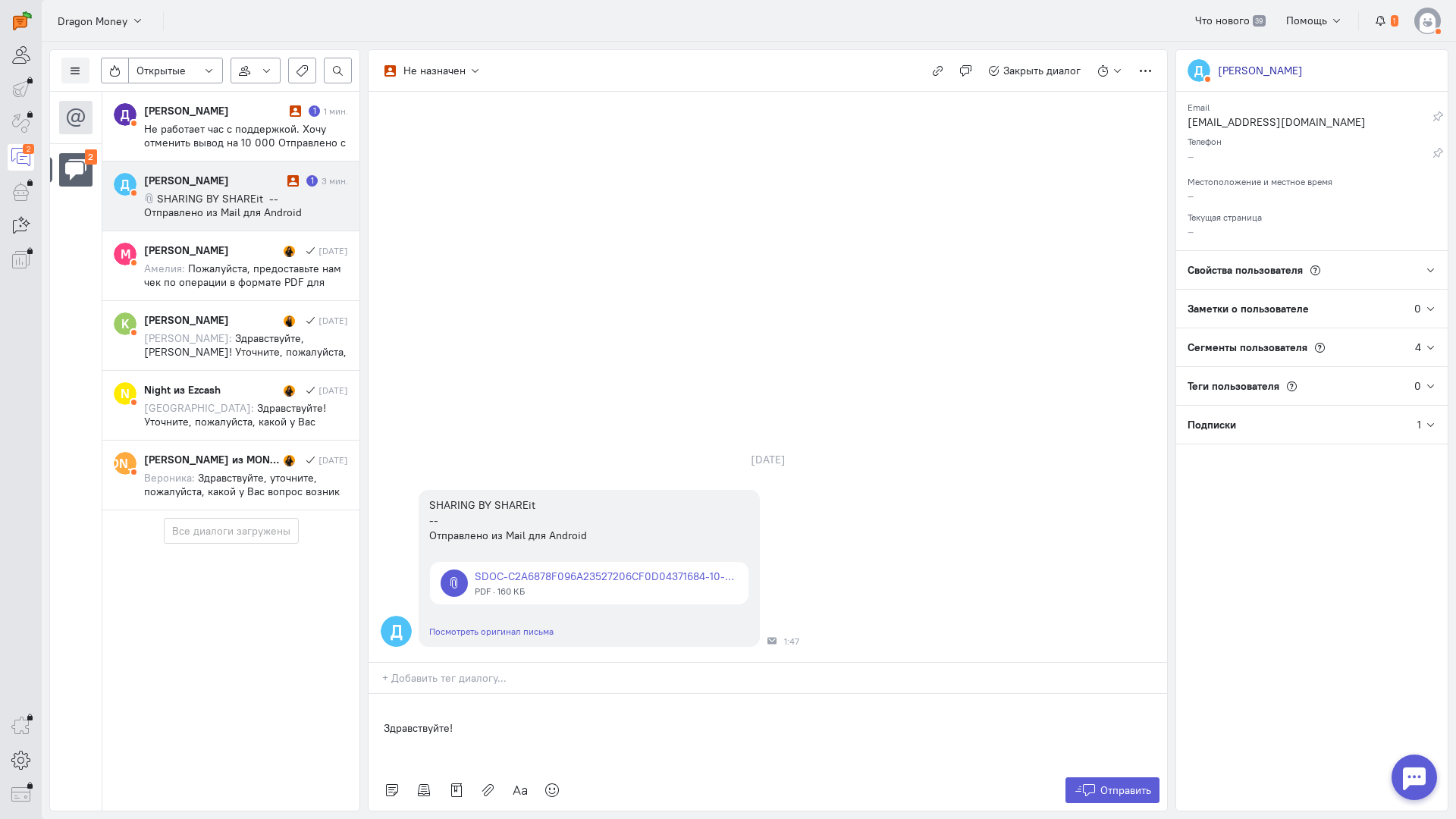
click at [377, 693] on div "Здравствуйте!" at bounding box center [768, 731] width 799 height 76
click at [508, 705] on p "Здравствуйте!" at bounding box center [768, 712] width 768 height 15
click at [253, 203] on span "SHARING BY SHAREit -- Отправлено из Mail для Android" at bounding box center [223, 205] width 158 height 28
click at [516, 693] on div "Здравствуйте!" at bounding box center [768, 731] width 799 height 76
click at [498, 693] on div "Здравствуйте!" at bounding box center [768, 731] width 799 height 76
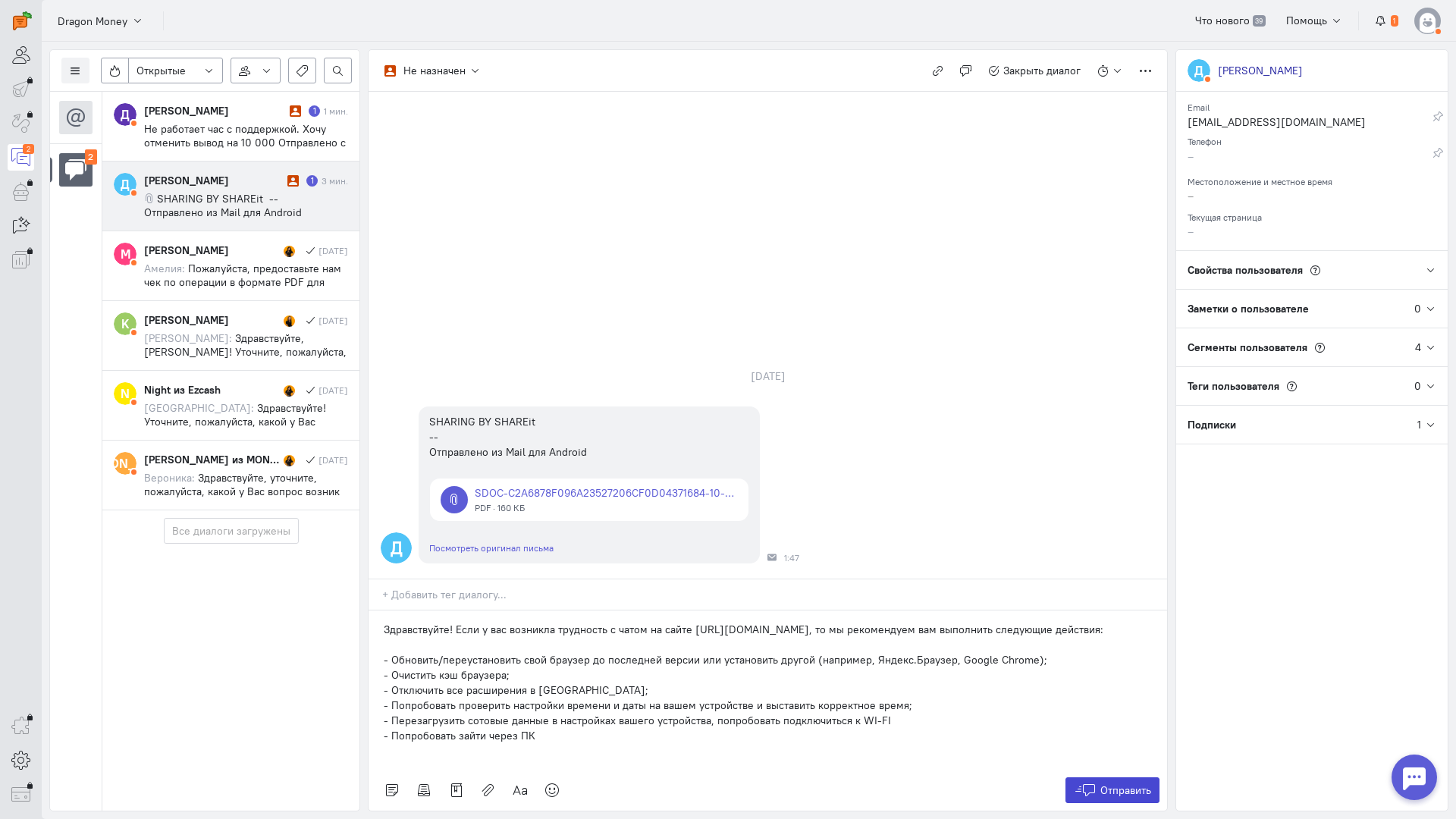
click at [1099, 777] on button "Отправить" at bounding box center [1113, 789] width 95 height 26
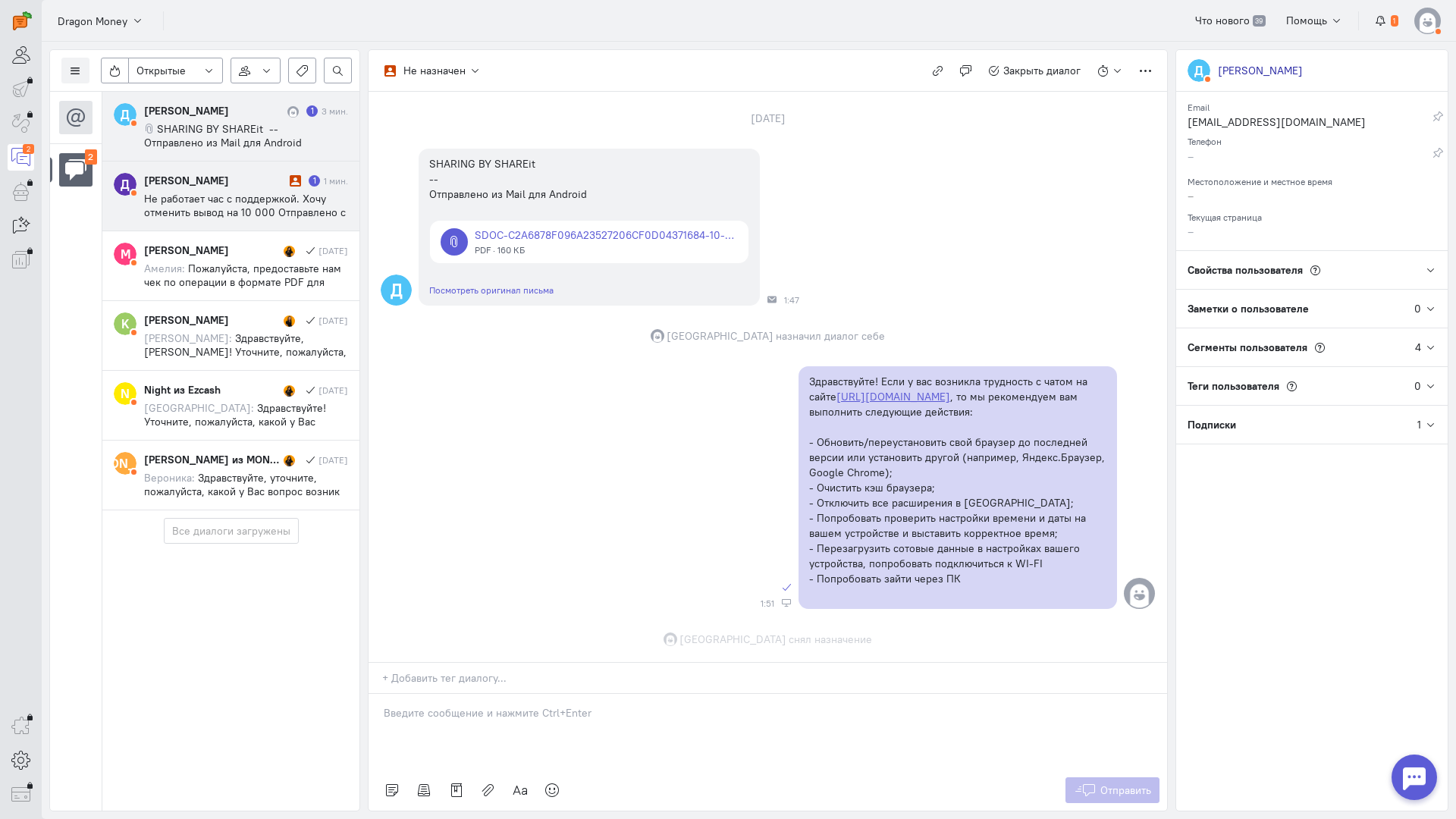
scroll to position [120, 0]
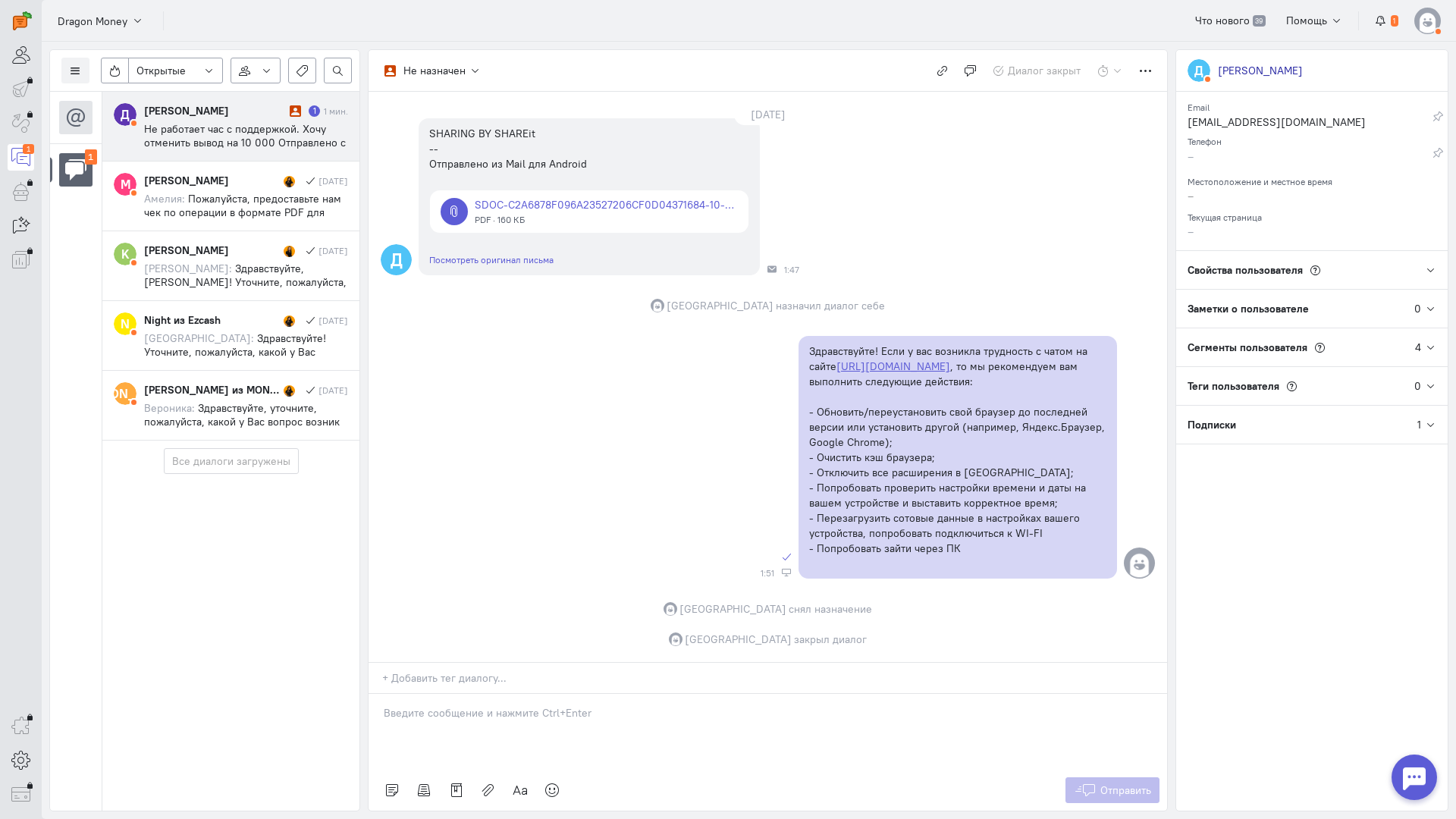
click at [204, 133] on span "Не работает час с поддержкой. Хочу отменить вывод на 10 000 Отправлено с iPhone" at bounding box center [245, 142] width 202 height 41
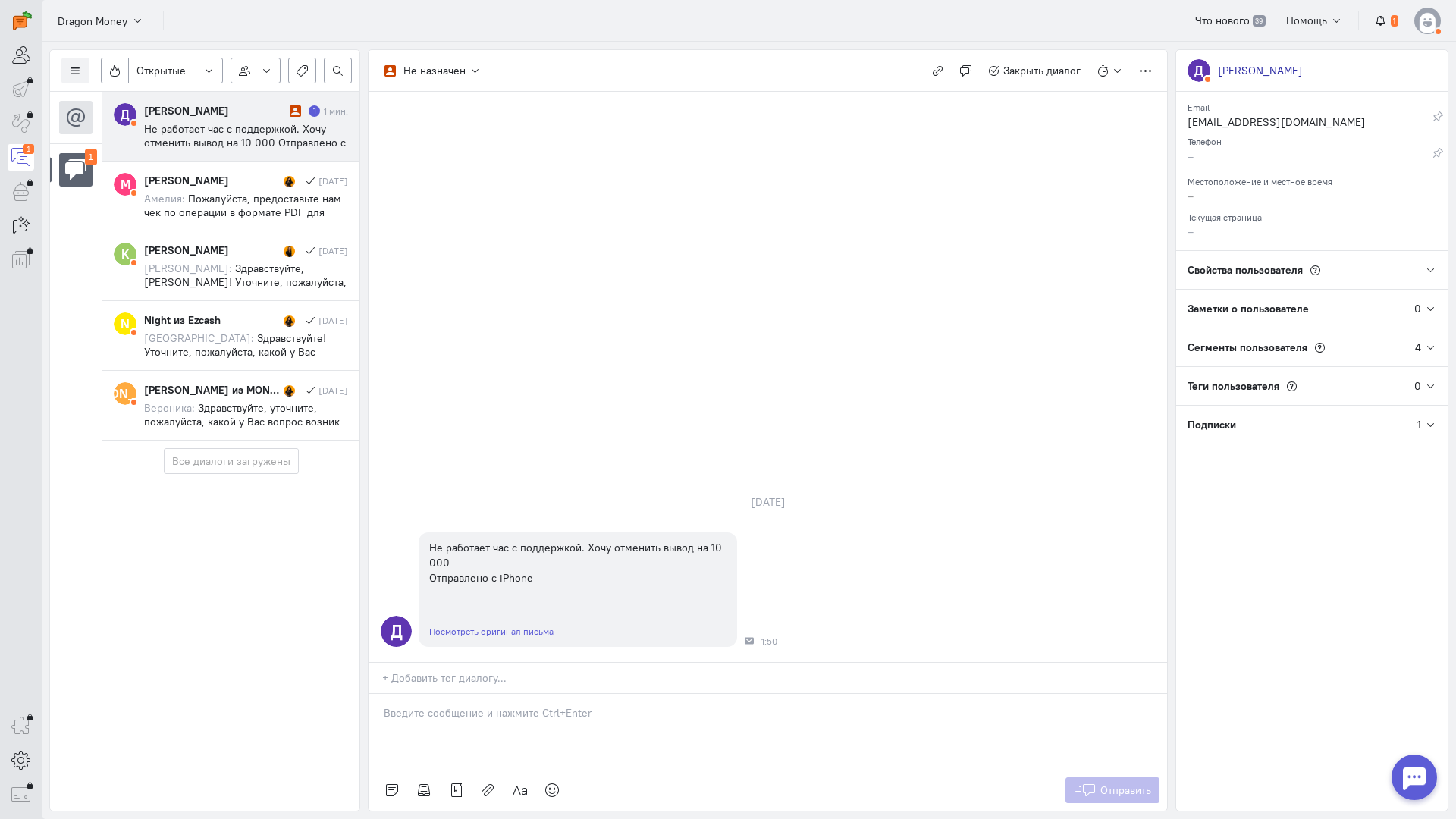
click at [476, 693] on div at bounding box center [768, 731] width 799 height 76
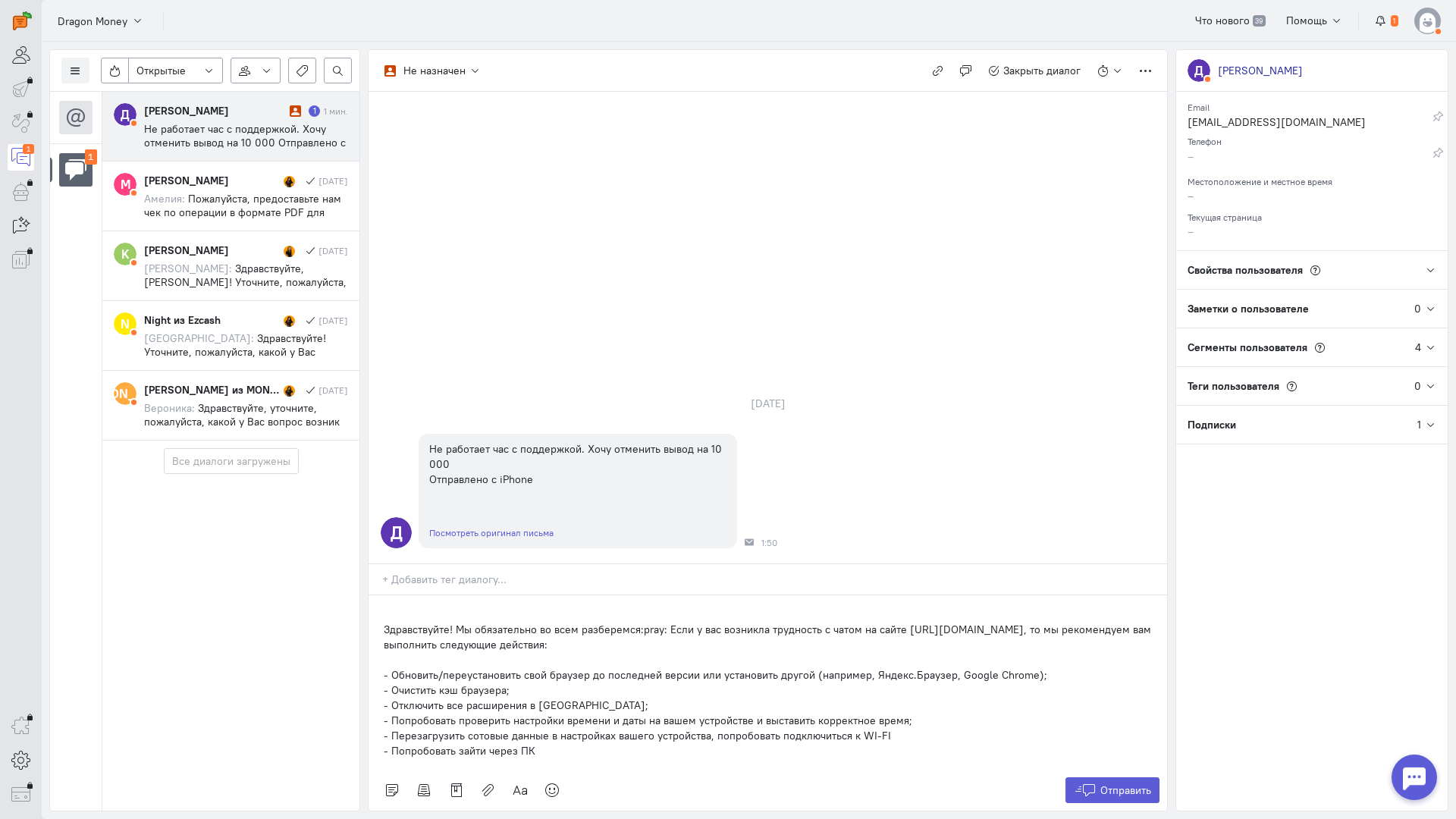
click at [375, 595] on div "Здравствуйте! Мы обязательно во всем разберемся:pray: Если у вас возникла трудн…" at bounding box center [768, 682] width 799 height 174
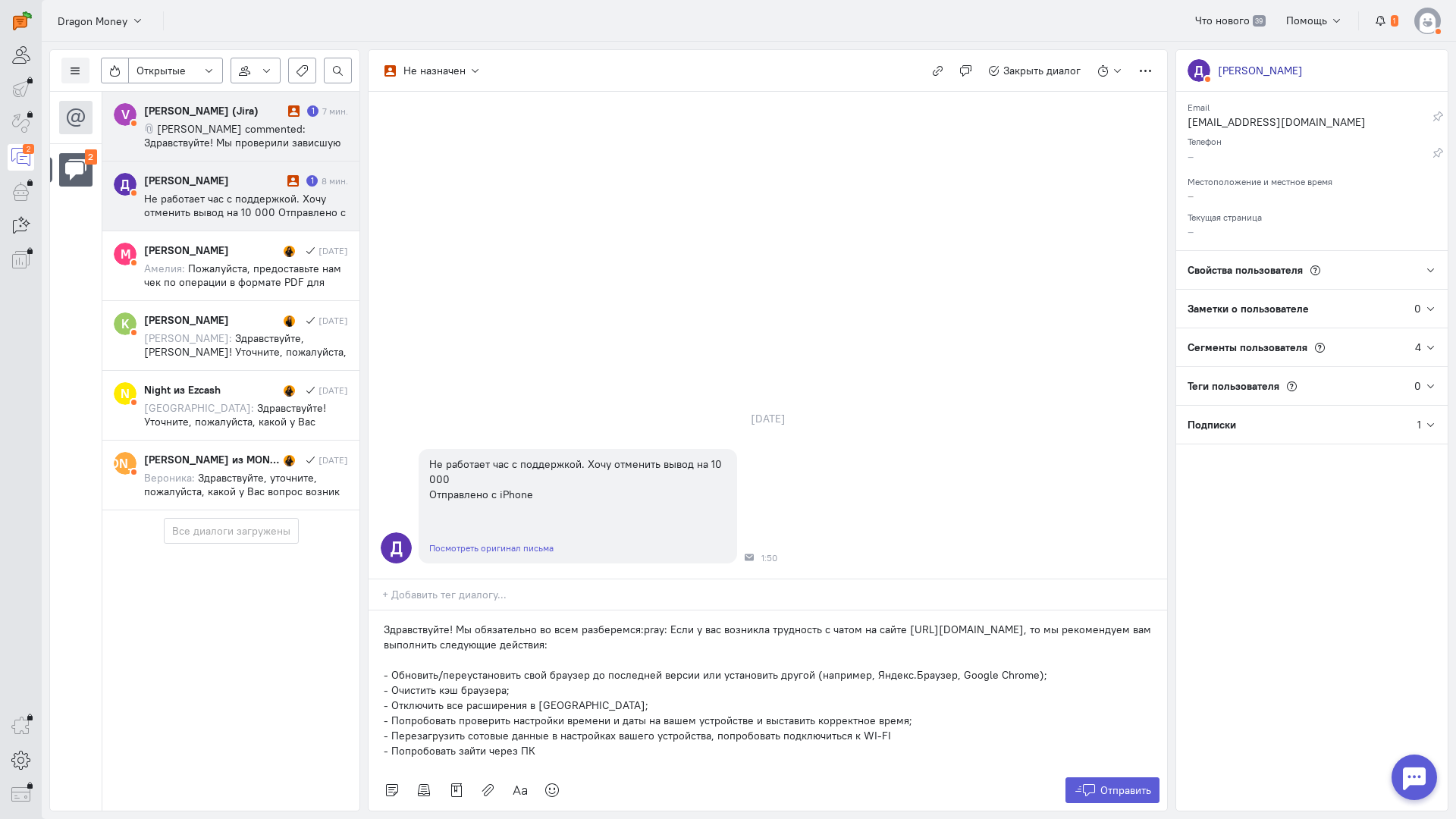
click at [258, 129] on span "Viktoryia Lukashevich commented: Здравствуйте! Мы проверили зависшую ставку и з…" at bounding box center [245, 204] width 203 height 164
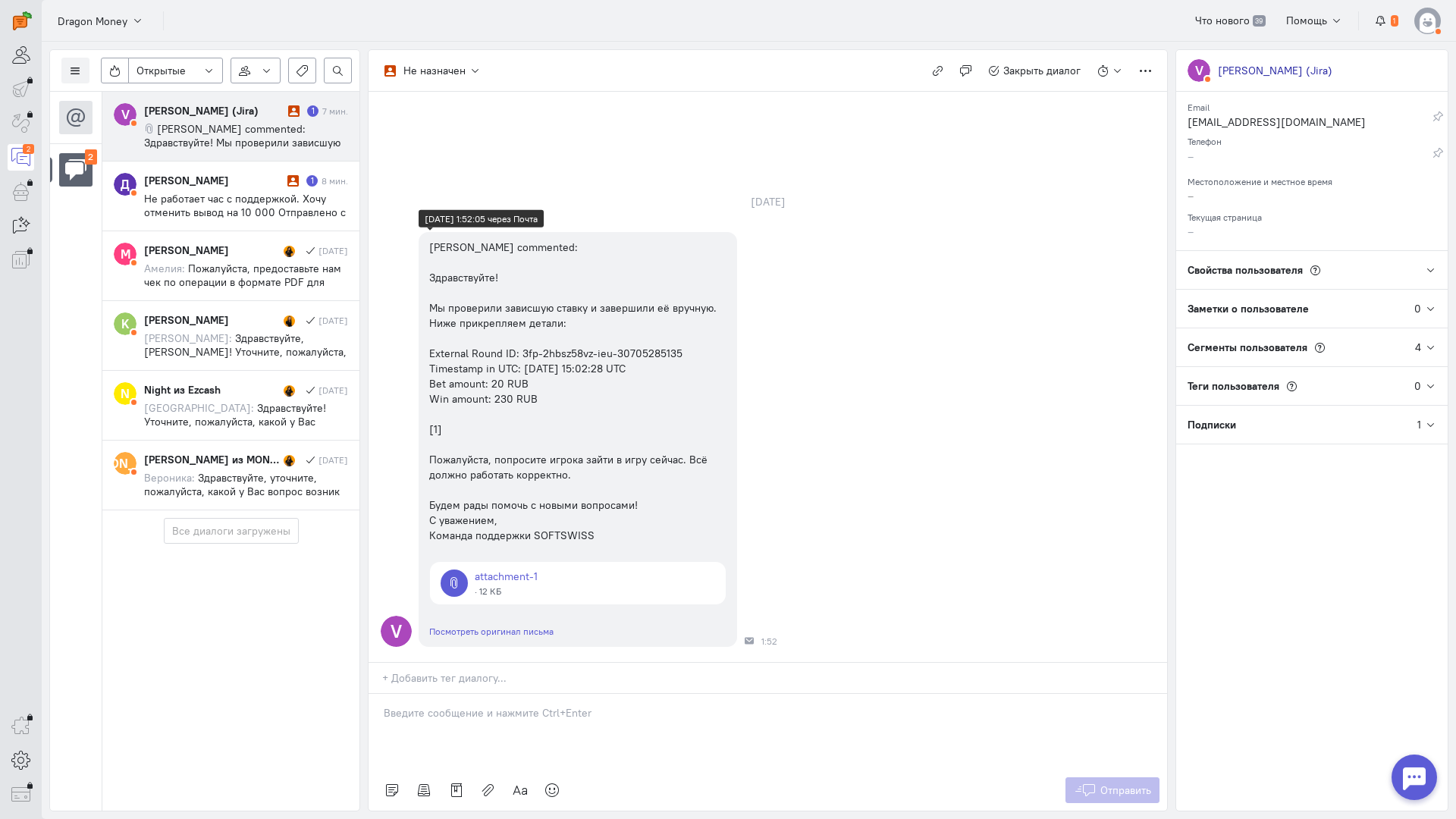
scroll to position [0, 0]
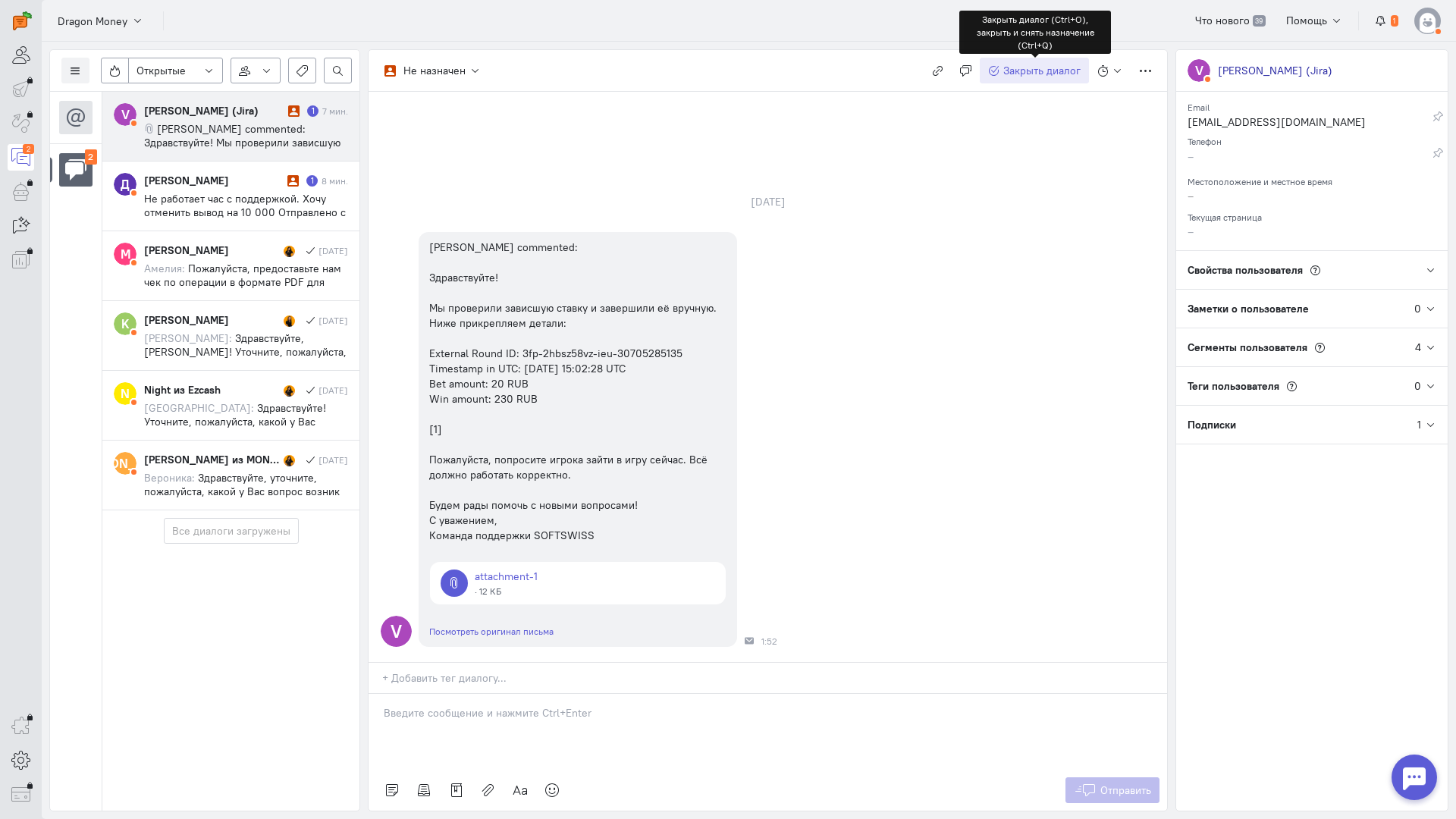
click at [1035, 76] on span "Закрыть диалог" at bounding box center [1041, 70] width 77 height 13
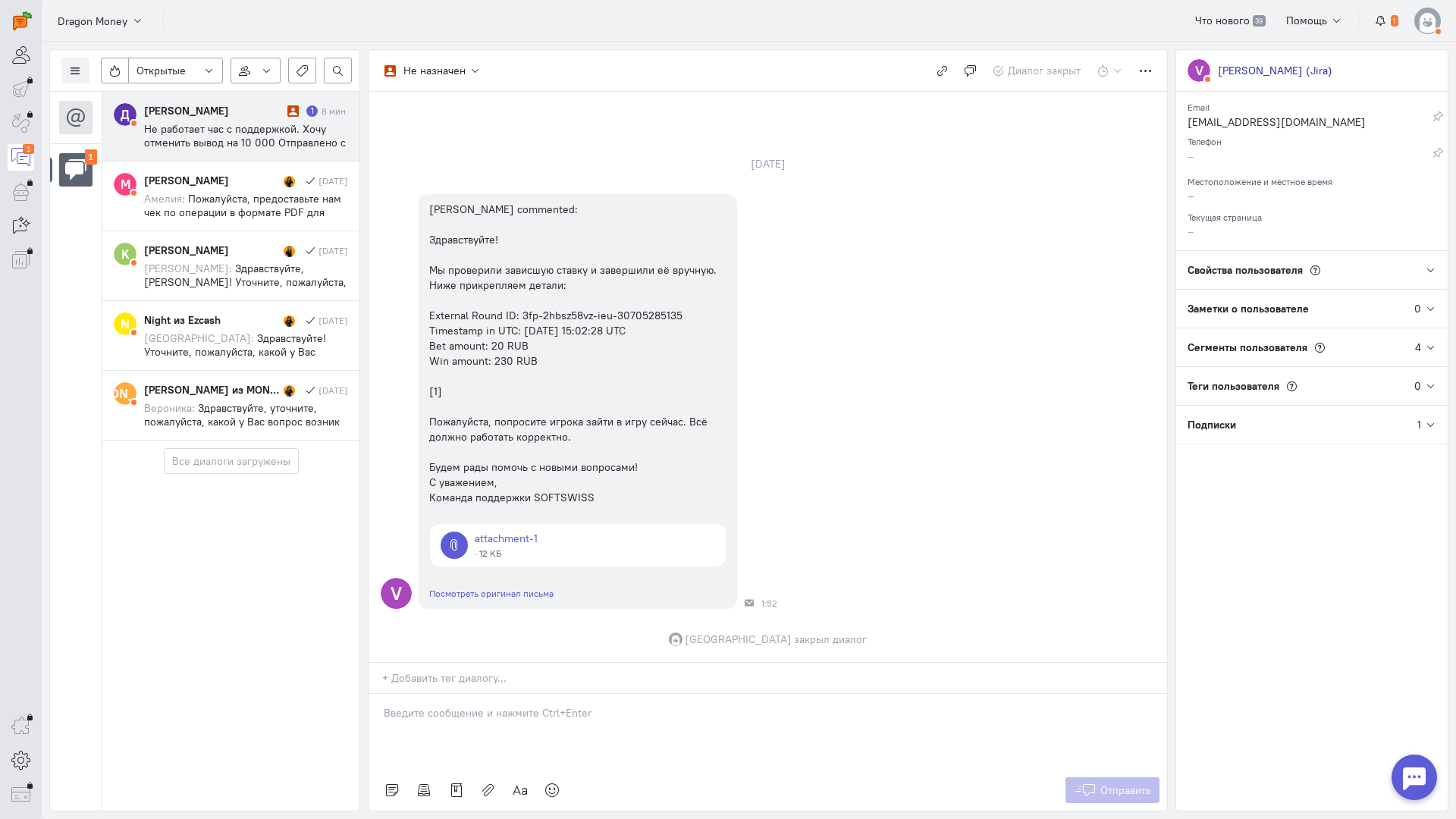
click at [259, 129] on span "Не работает час с поддержкой. Хочу отменить вывод на 10 000 Отправлено с iPhone" at bounding box center [245, 142] width 202 height 41
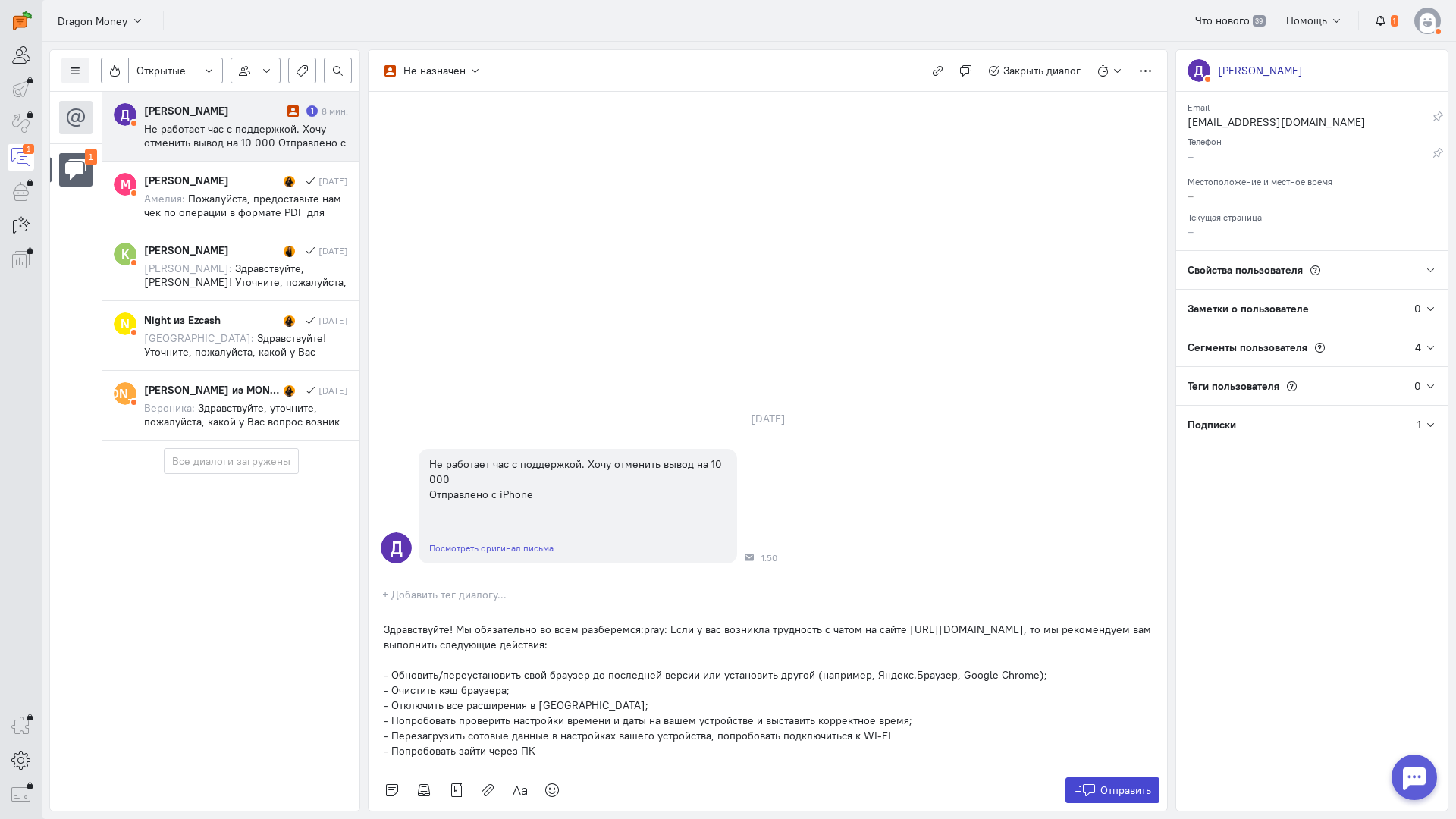
click at [1089, 782] on icon at bounding box center [1085, 789] width 23 height 15
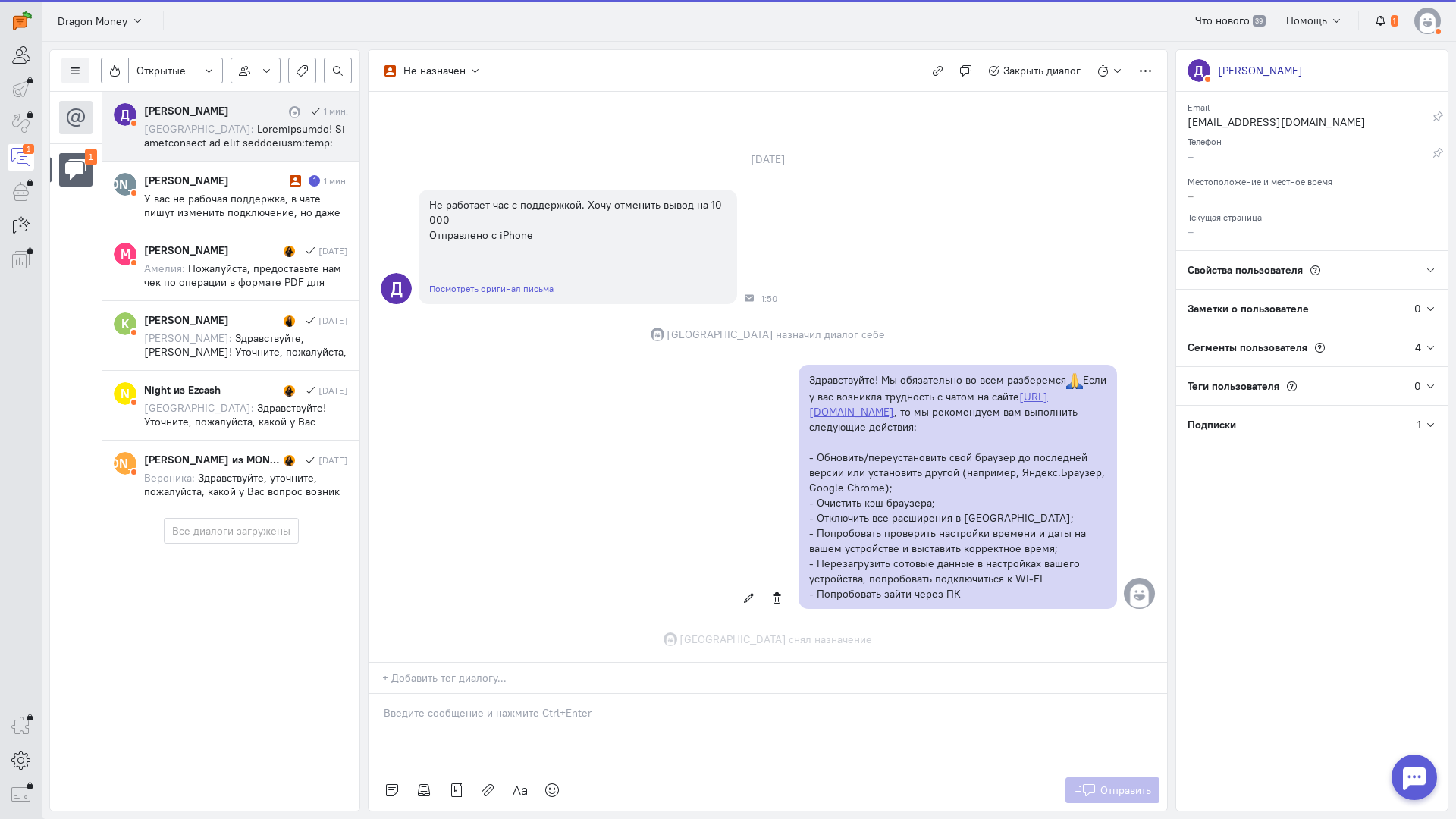
scroll to position [80, 0]
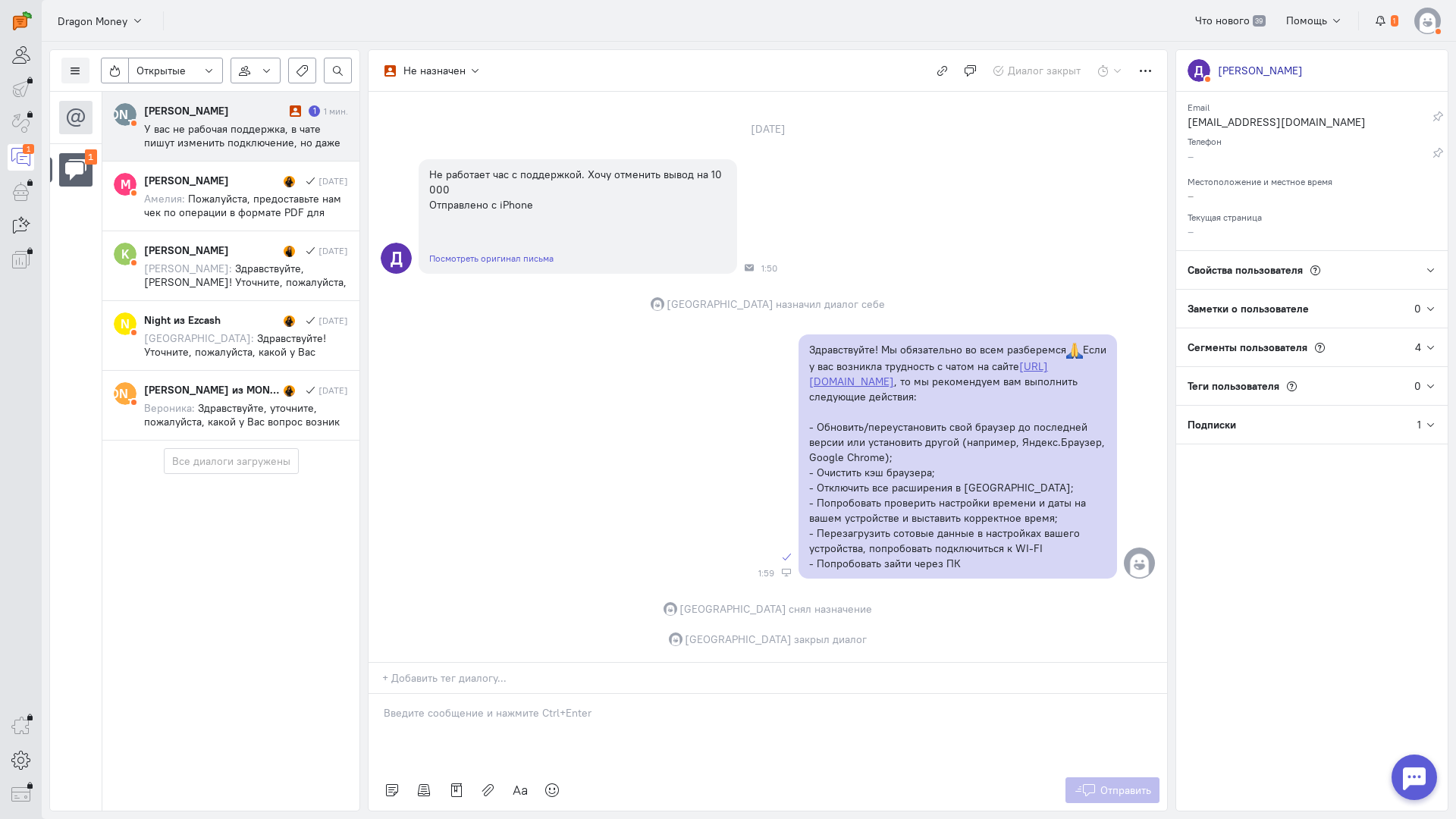
click at [190, 131] on span "У вас не рабочая поддержка, в чате пишут изменить подключение, но даже с впном …" at bounding box center [242, 163] width 196 height 82
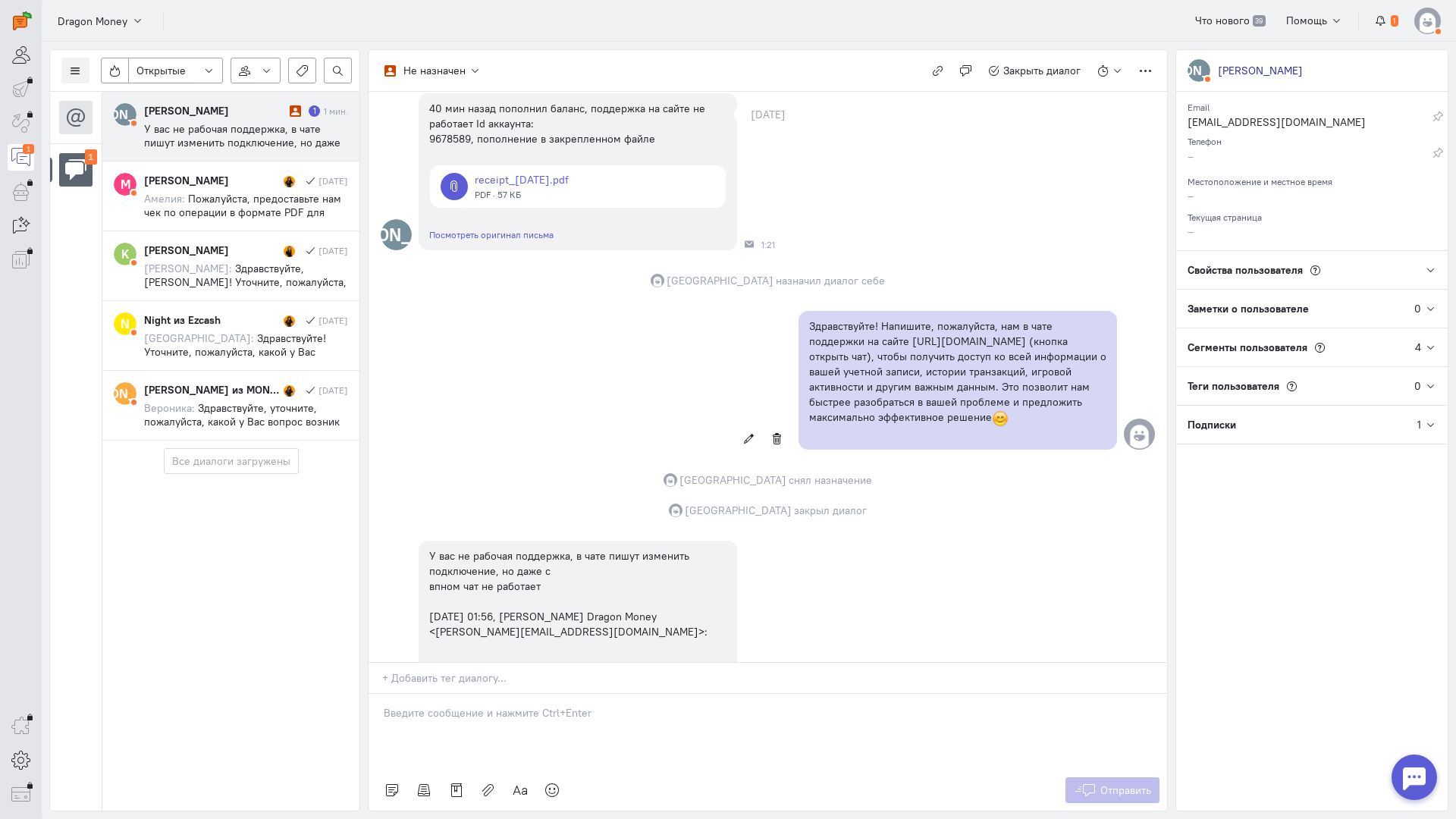
scroll to position [199, 0]
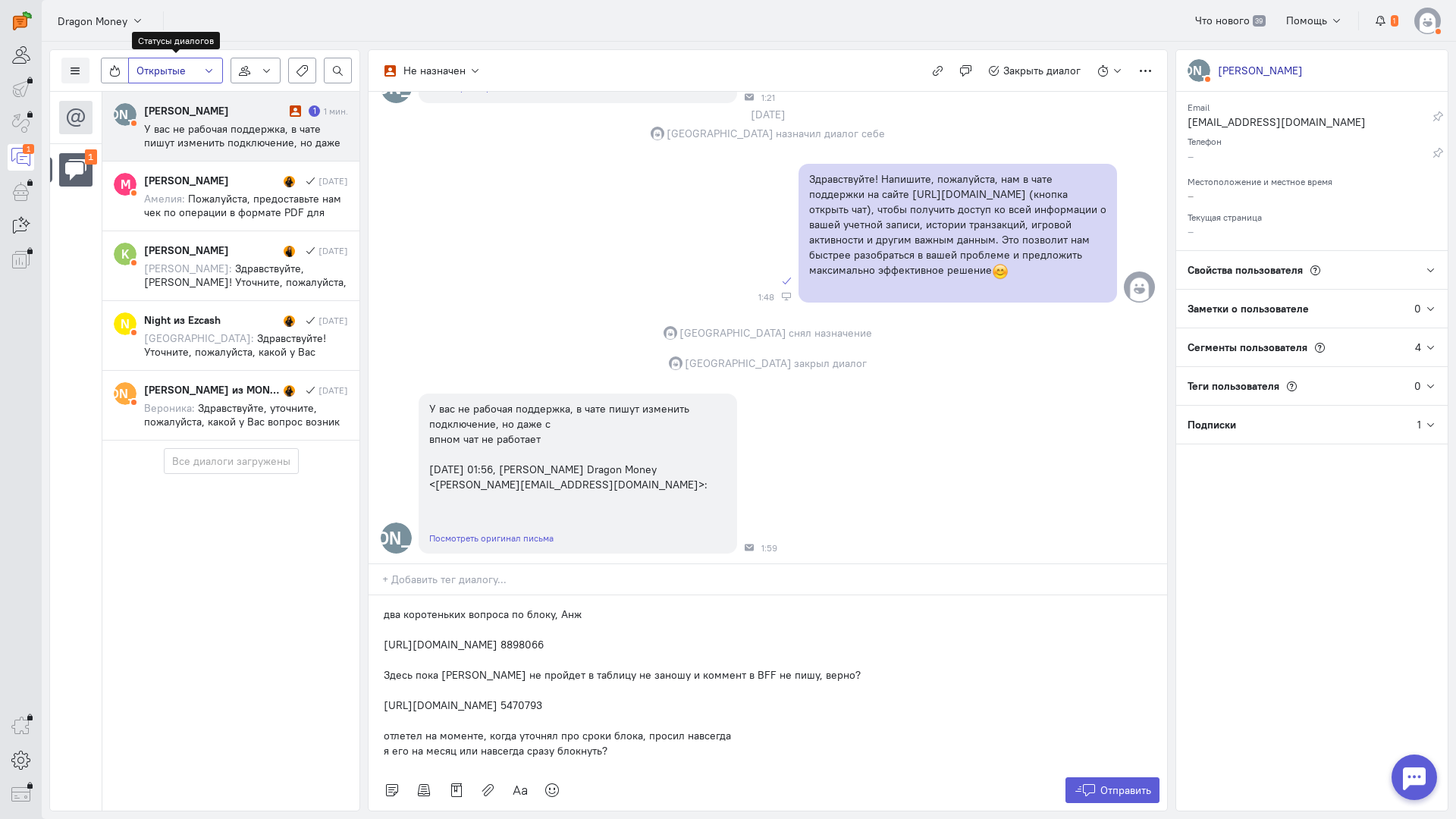
click at [158, 69] on span "Открытые" at bounding box center [161, 70] width 50 height 15
click at [184, 155] on span "Закрытые диалоги" at bounding box center [185, 153] width 91 height 15
click at [0, 0] on input "Закрытые диалоги" at bounding box center [0, 0] width 0 height 0
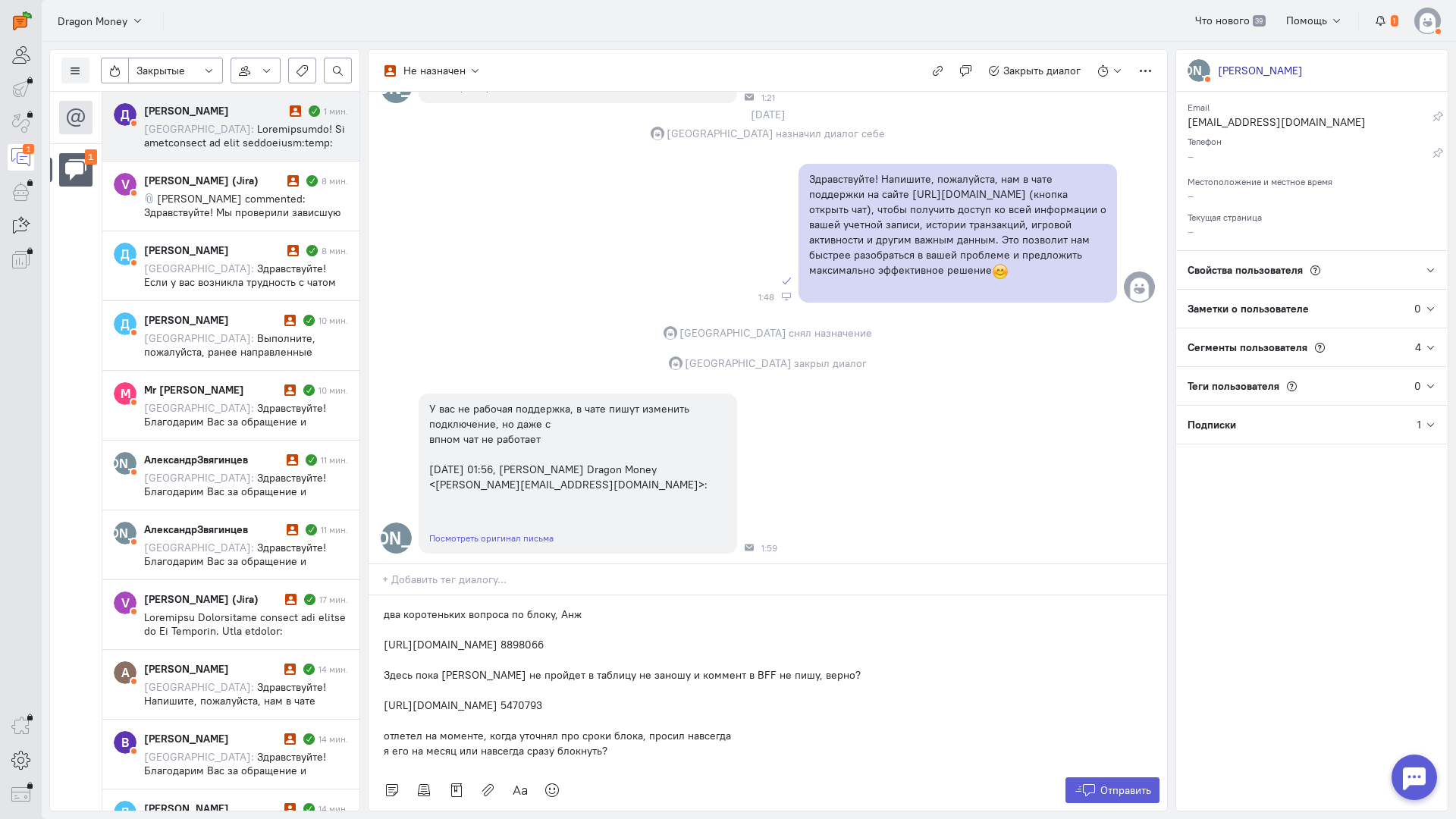
click at [192, 135] on span at bounding box center [245, 238] width 203 height 232
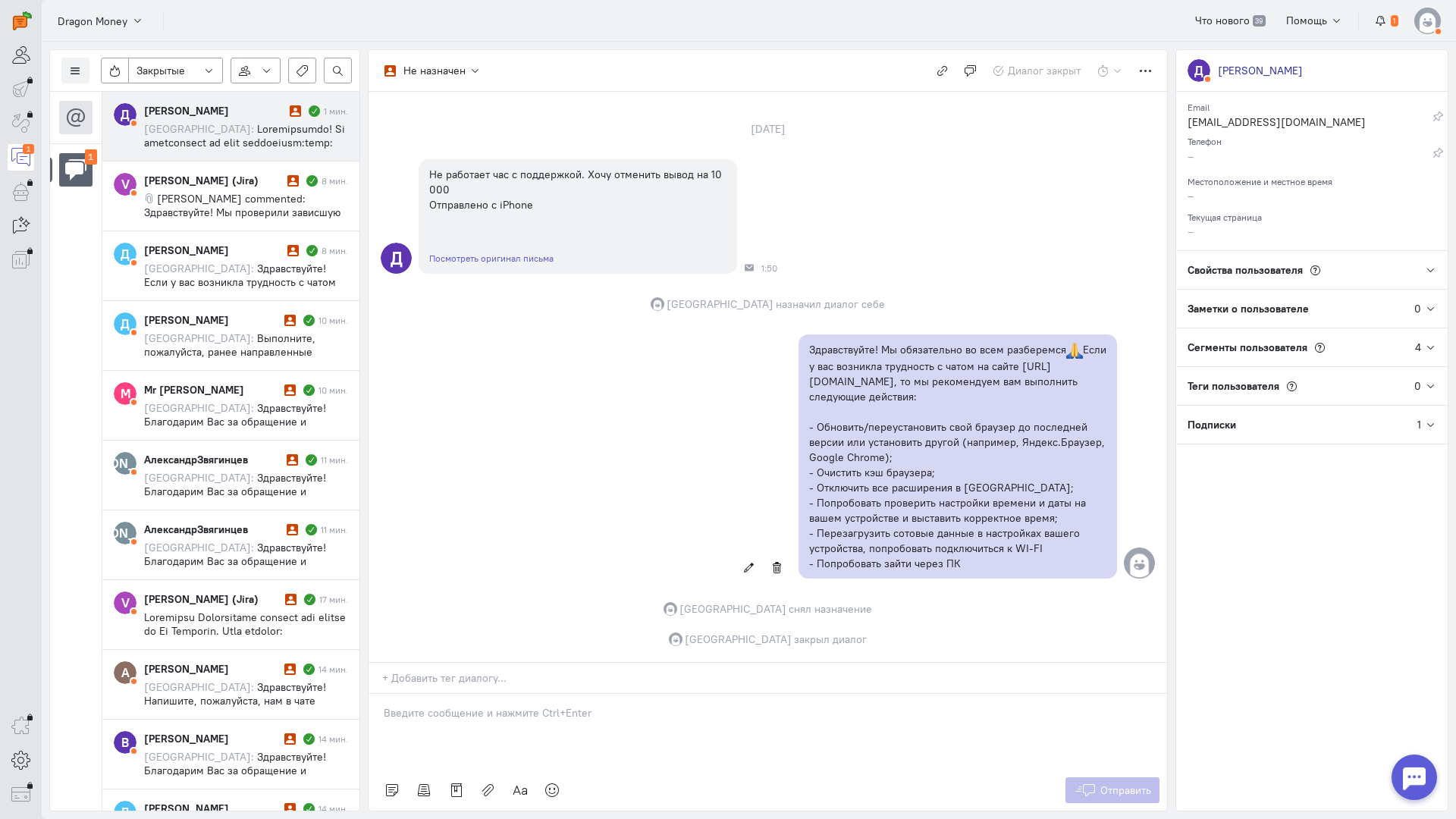
scroll to position [0, 0]
click at [85, 68] on button at bounding box center [74, 70] width 28 height 26
click at [121, 100] on span "Список пользователей" at bounding box center [148, 101] width 113 height 13
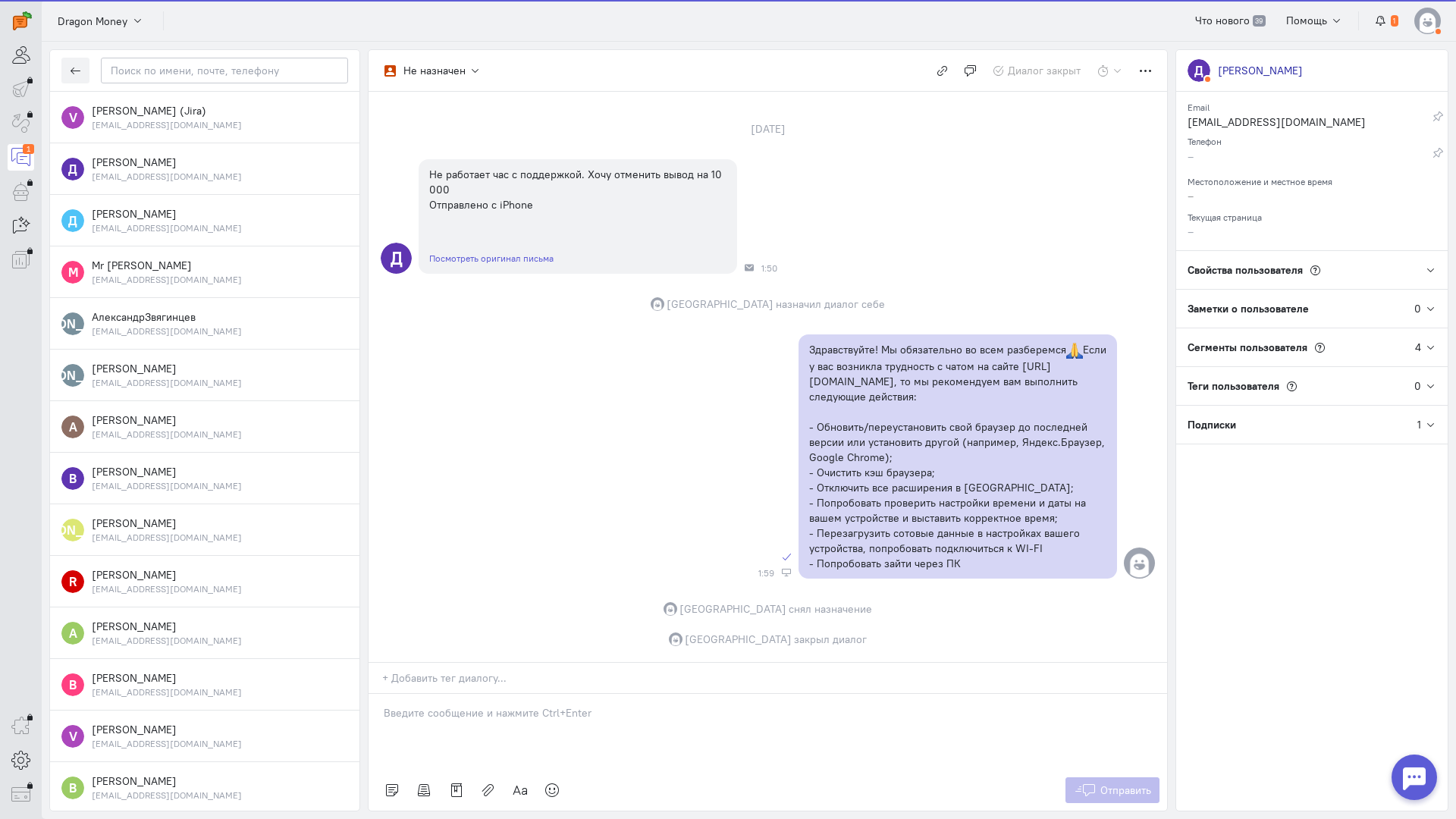
click at [61, 65] on div at bounding box center [205, 71] width 310 height 42
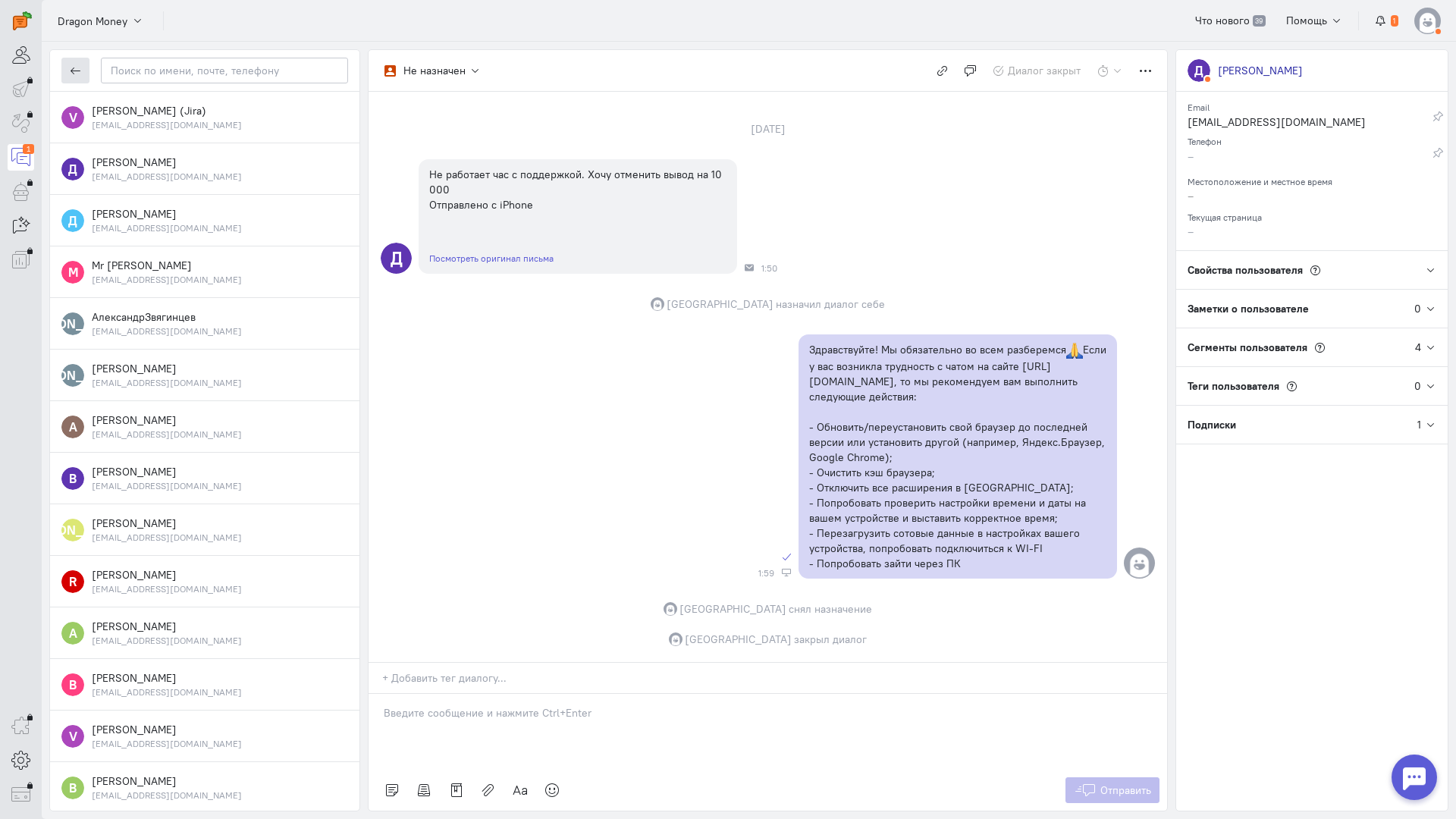
click at [69, 68] on button "button" at bounding box center [74, 70] width 28 height 26
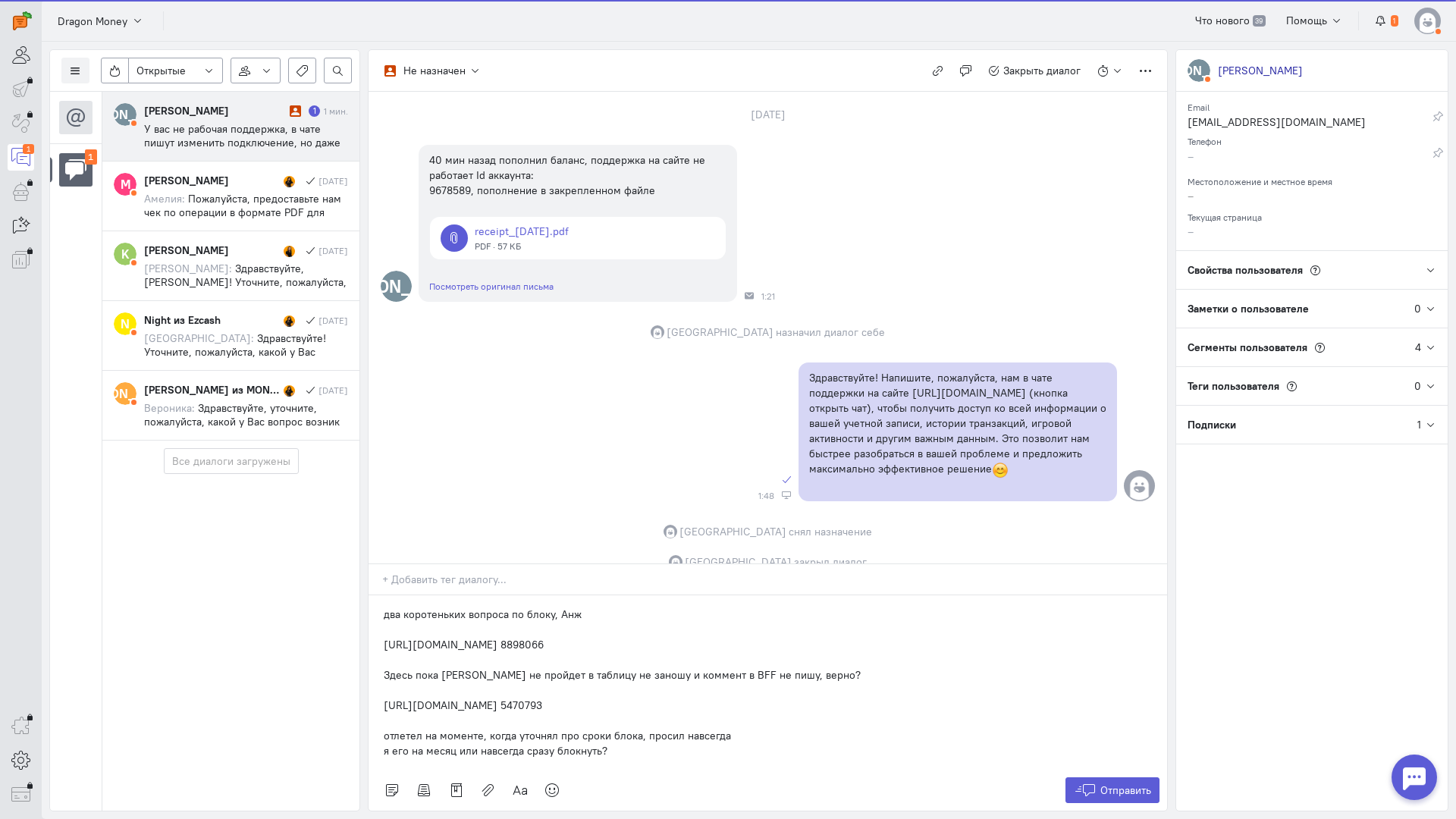
scroll to position [297, 0]
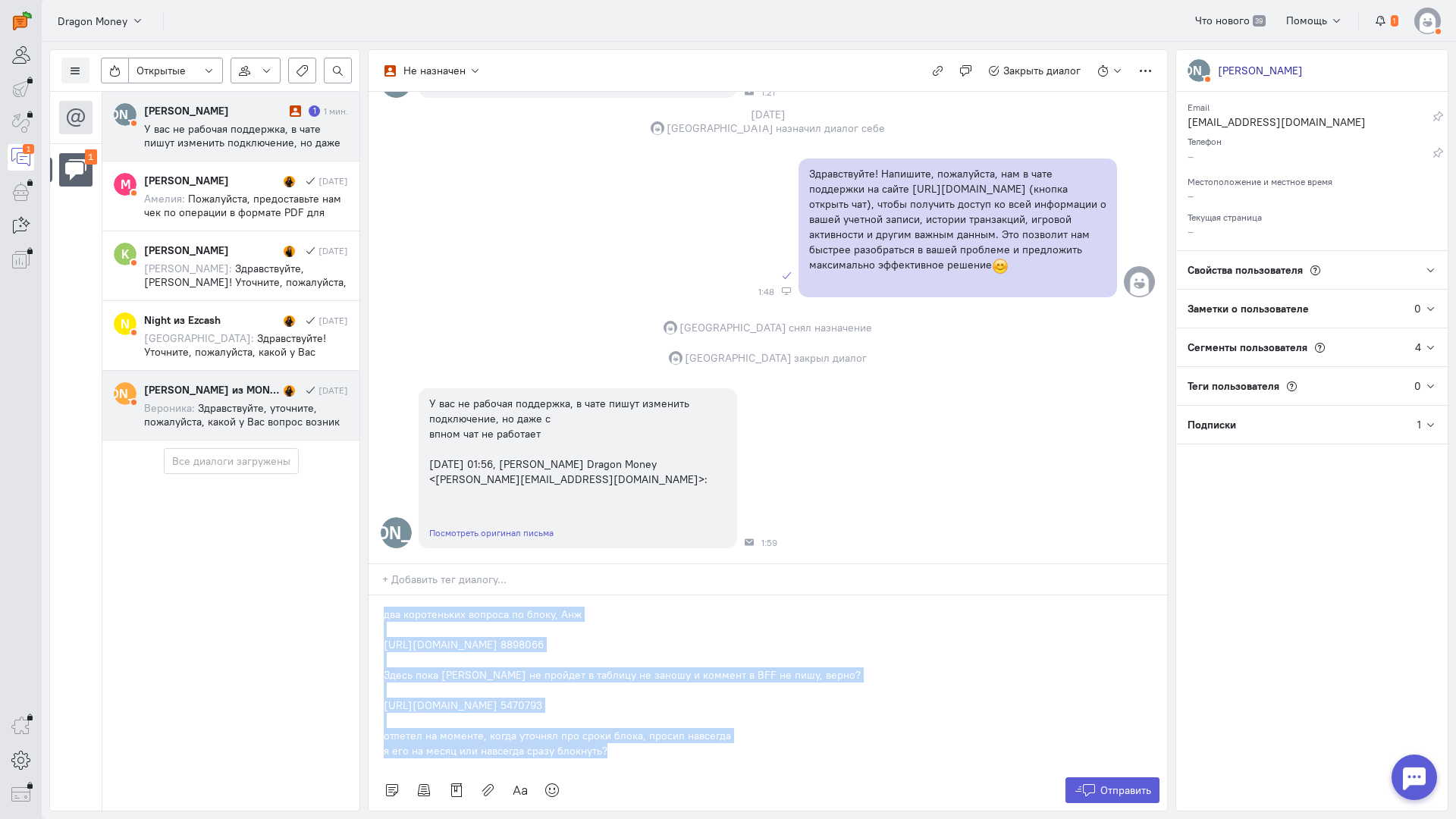
drag, startPoint x: 609, startPoint y: 660, endPoint x: 152, endPoint y: 413, distance: 519.5
click at [152, 413] on div "Список пользователей Включить темную тему Открытые Открытые диалоги Отложенные …" at bounding box center [749, 430] width 1415 height 777
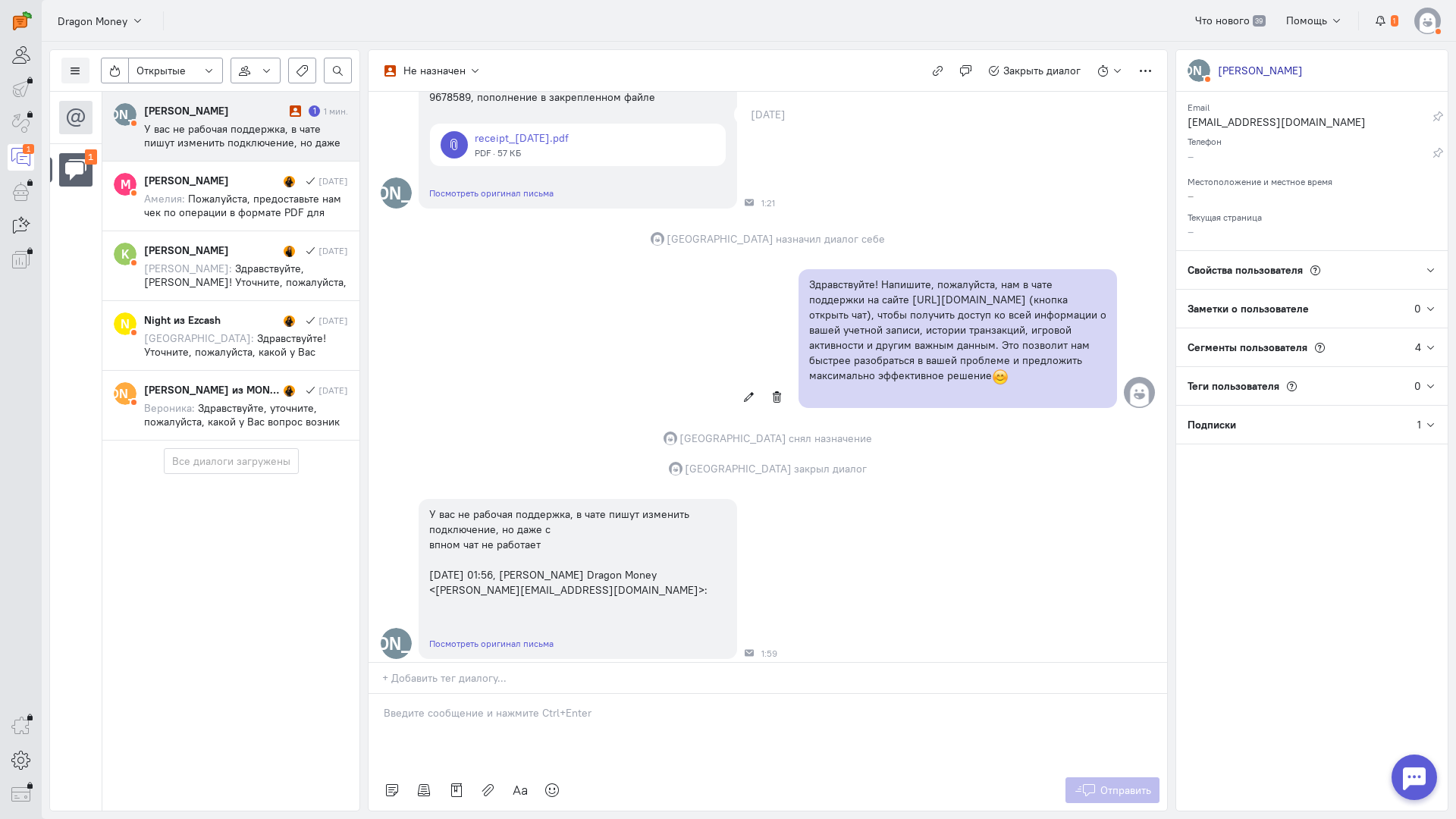
scroll to position [199, 0]
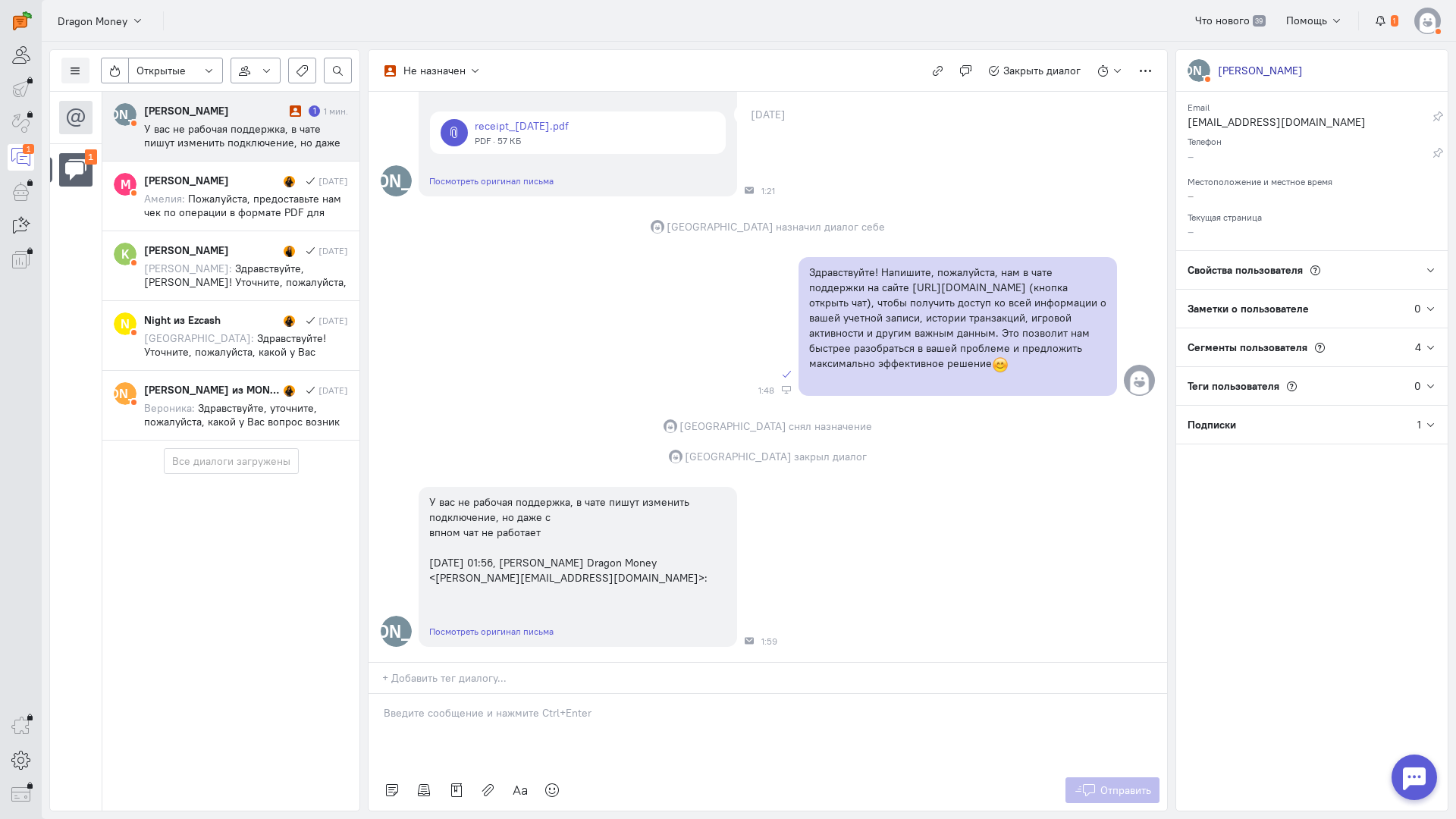
click at [177, 116] on div "[PERSON_NAME]" at bounding box center [214, 110] width 142 height 15
click at [420, 705] on p at bounding box center [768, 712] width 768 height 15
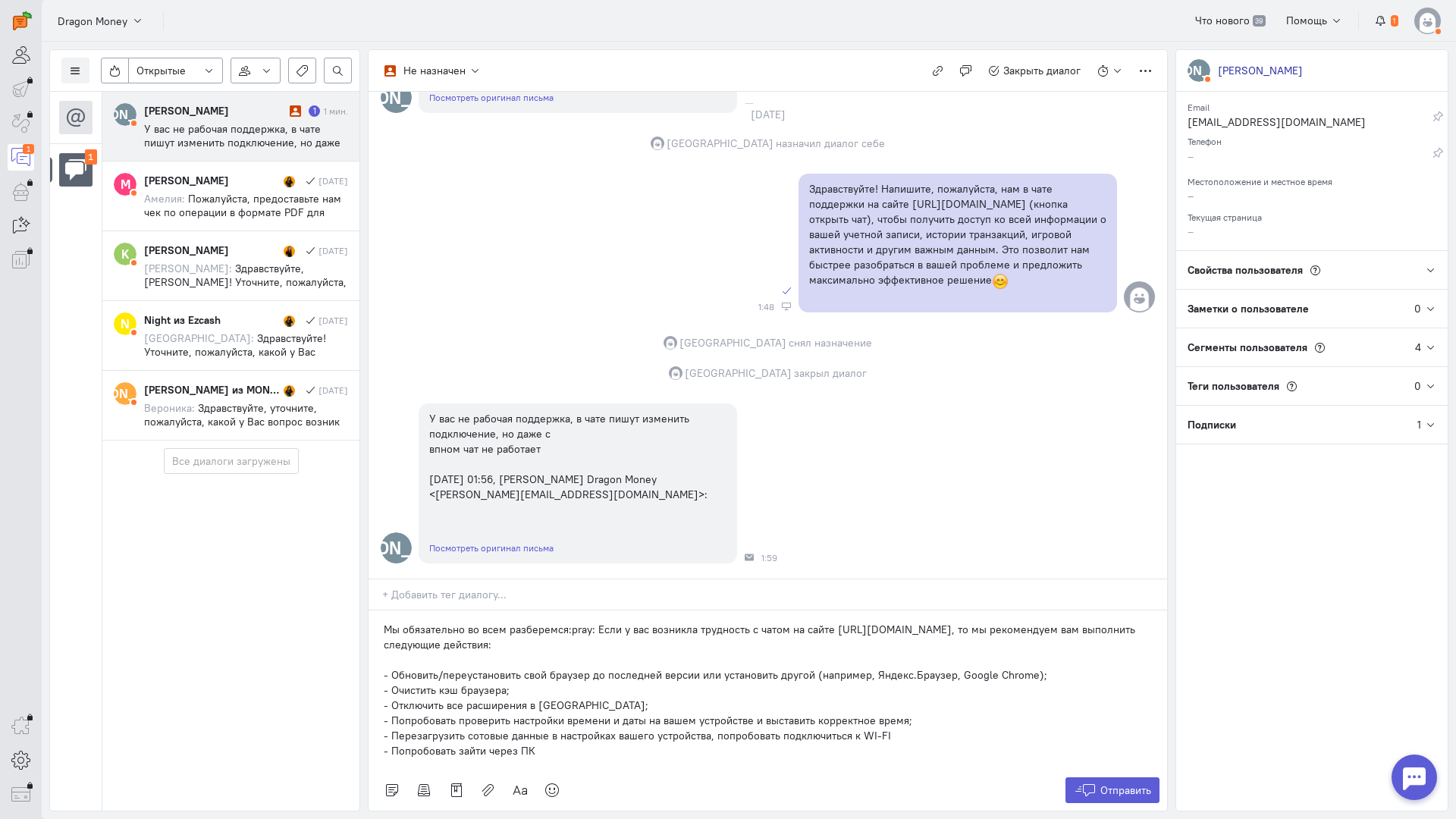
click at [380, 610] on div "Мы обязательно во всем разберемся:pray: Если у вас возникла трудность с чатом н…" at bounding box center [768, 689] width 799 height 159
click at [512, 697] on p "- Отключить все расширения в [GEOGRAPHIC_DATA];" at bounding box center [768, 705] width 768 height 15
click at [1104, 777] on button "Отправить" at bounding box center [1113, 789] width 95 height 26
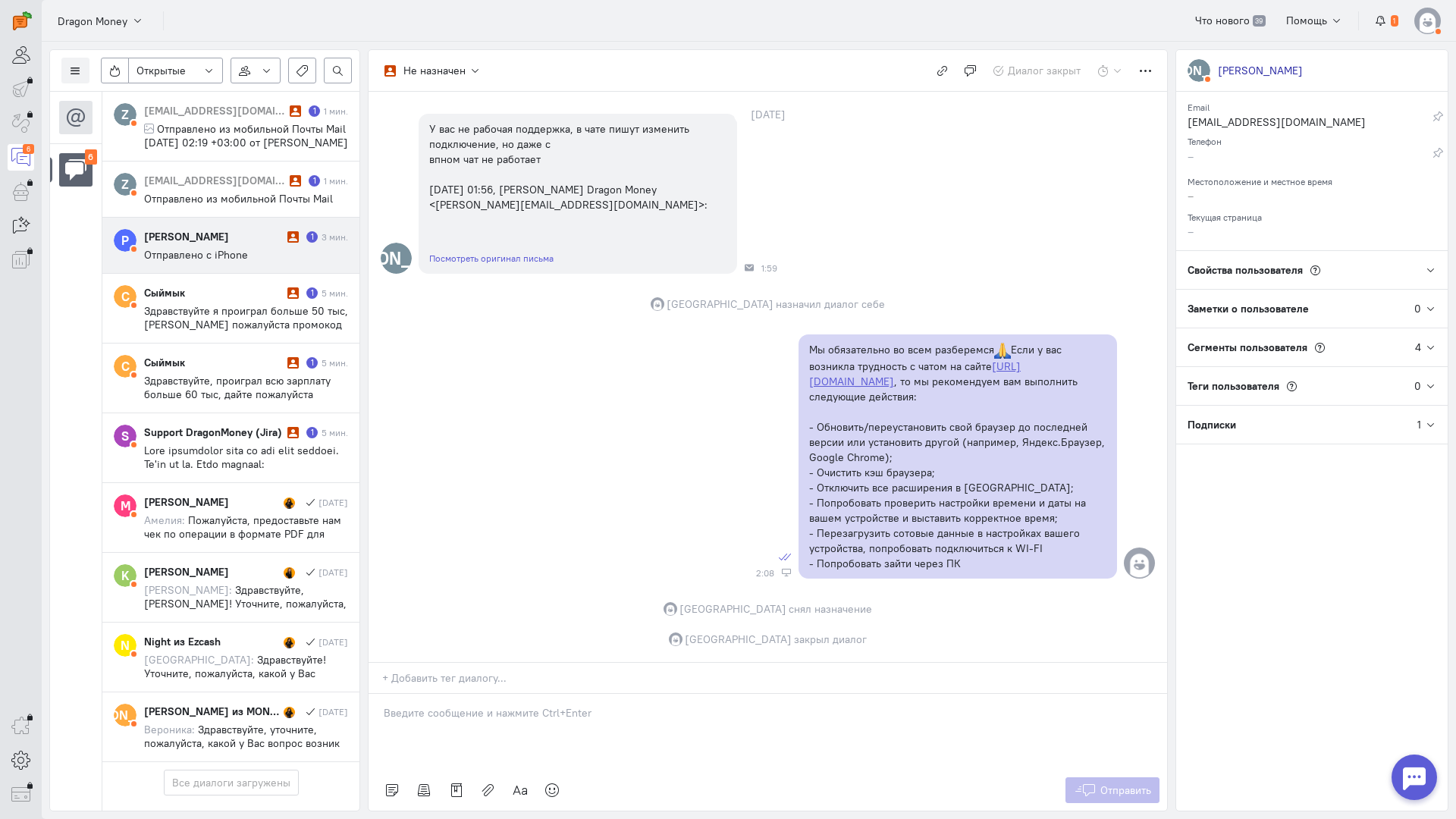
scroll to position [10, 0]
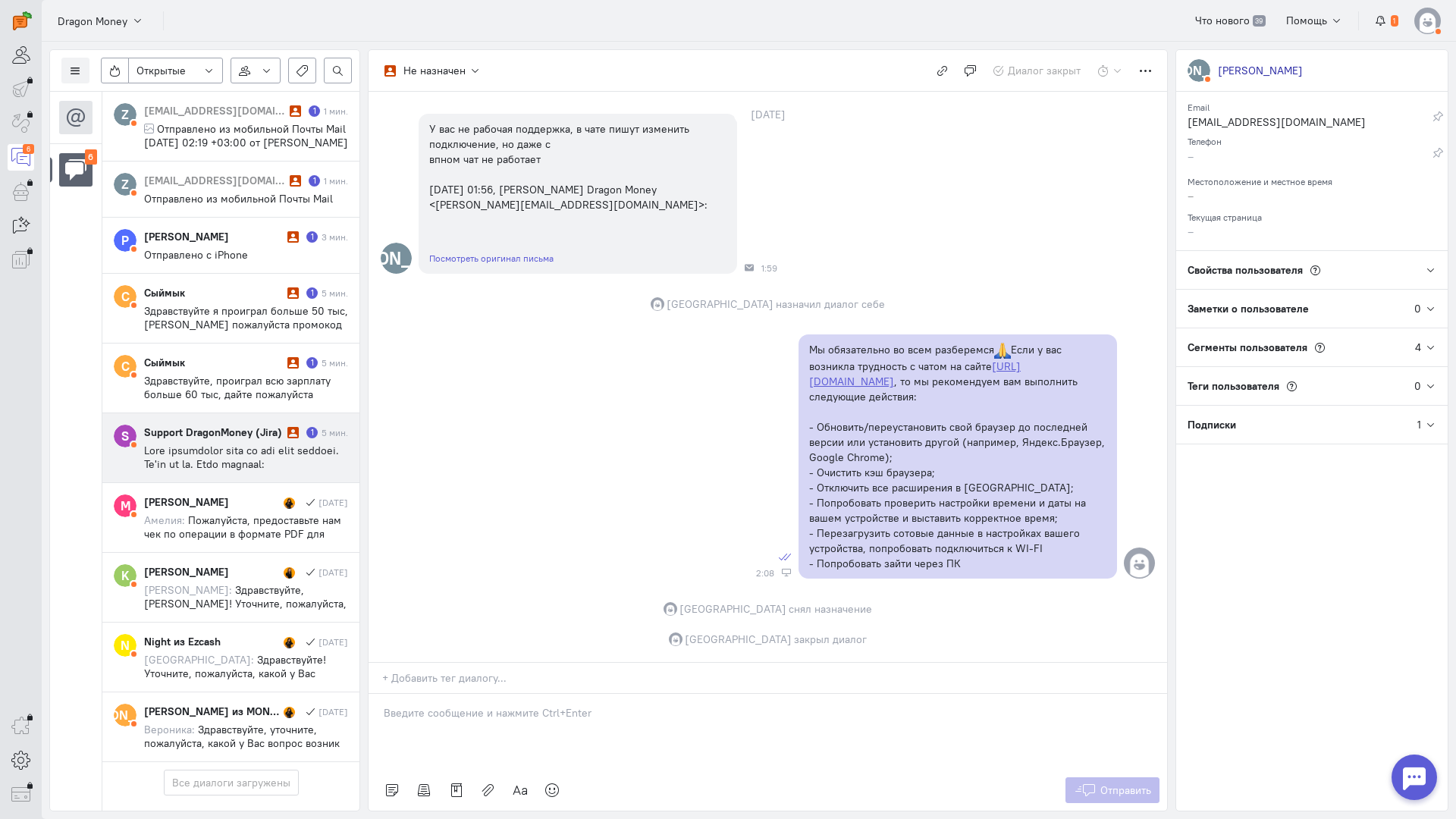
click at [202, 457] on span at bounding box center [246, 832] width 204 height 778
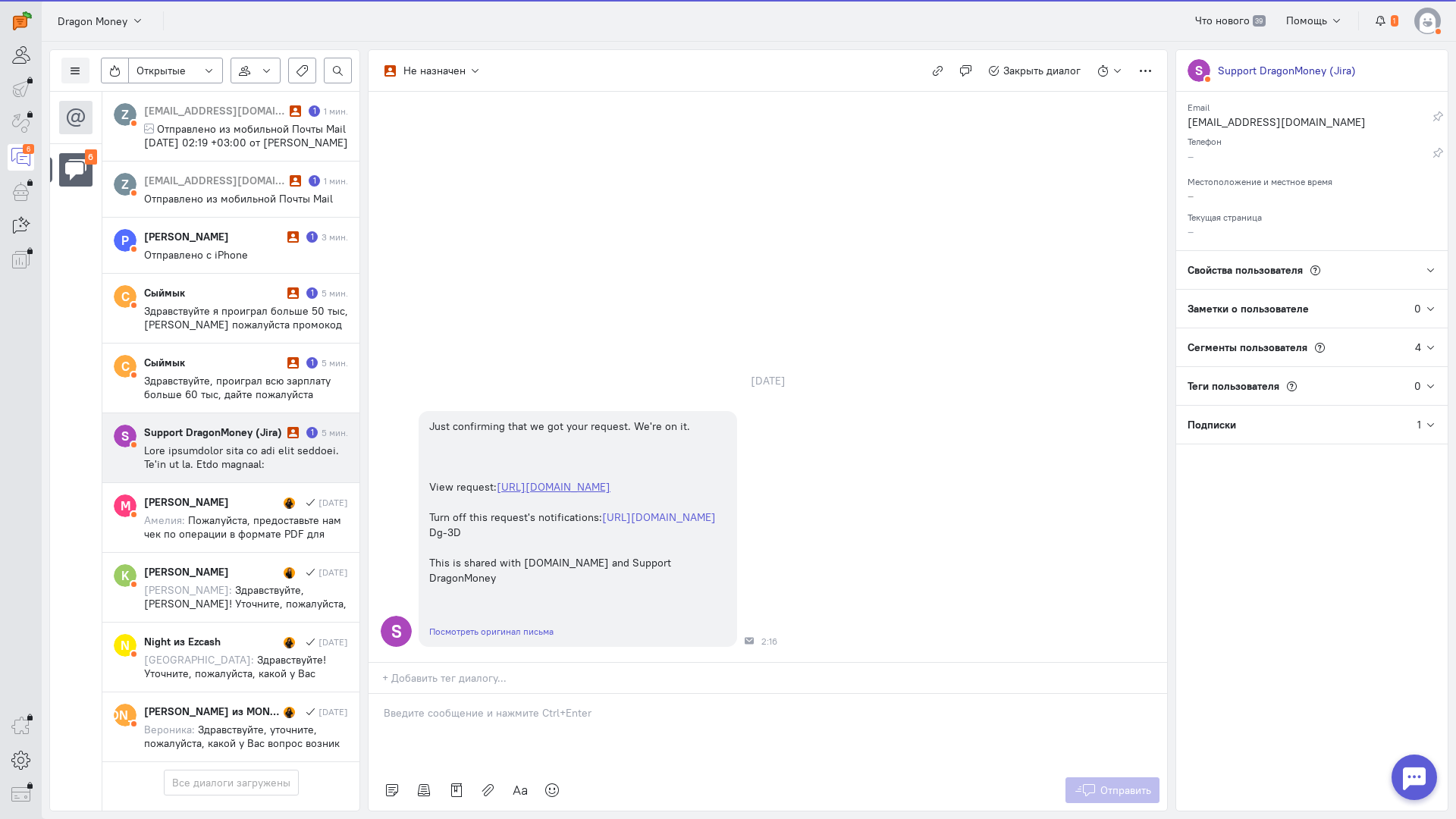
scroll to position [343, 0]
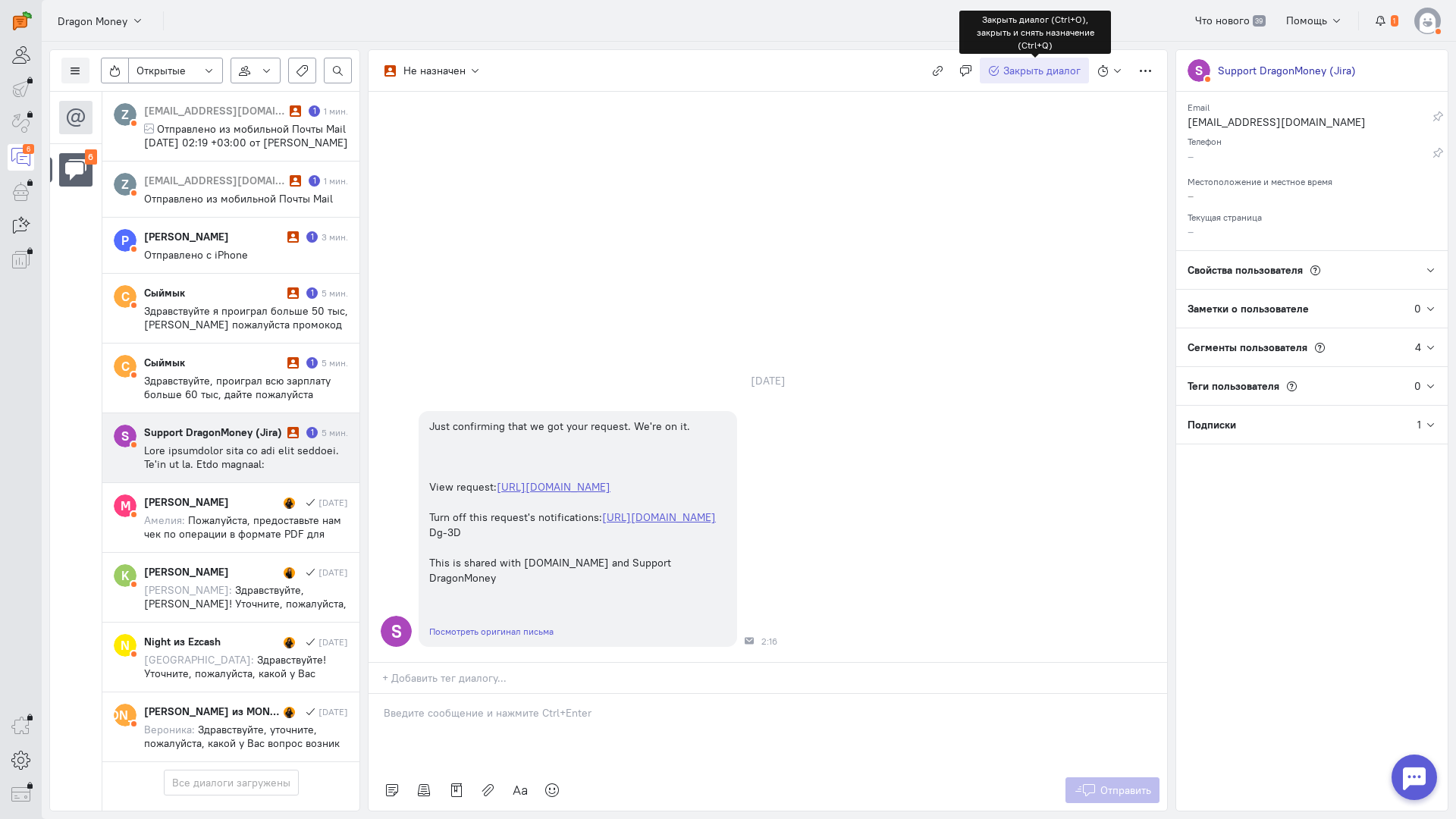
drag, startPoint x: 1019, startPoint y: 76, endPoint x: 1001, endPoint y: 81, distance: 18.7
click at [1019, 76] on span "Закрыть диалог" at bounding box center [1041, 70] width 77 height 13
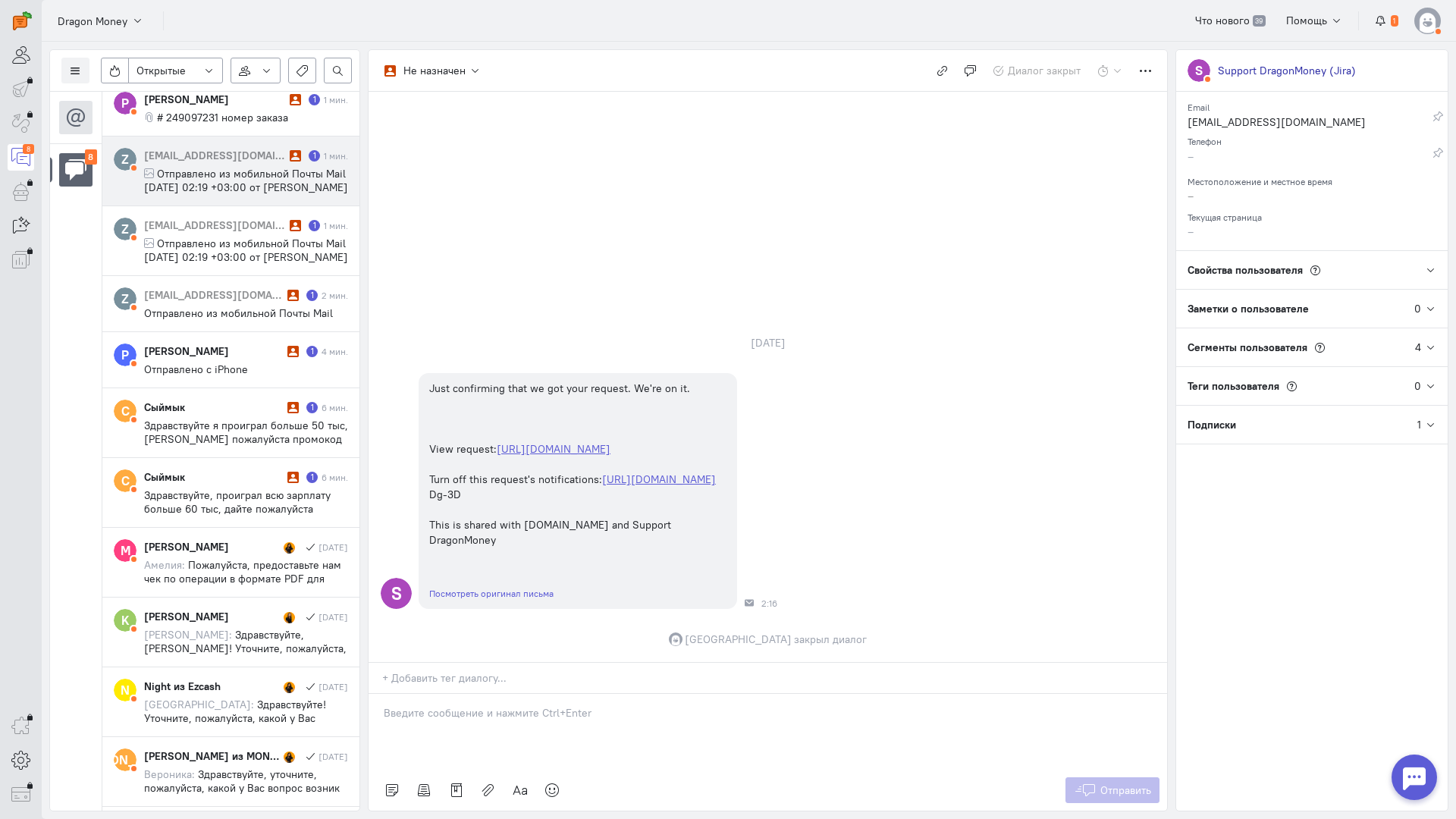
scroll to position [0, 0]
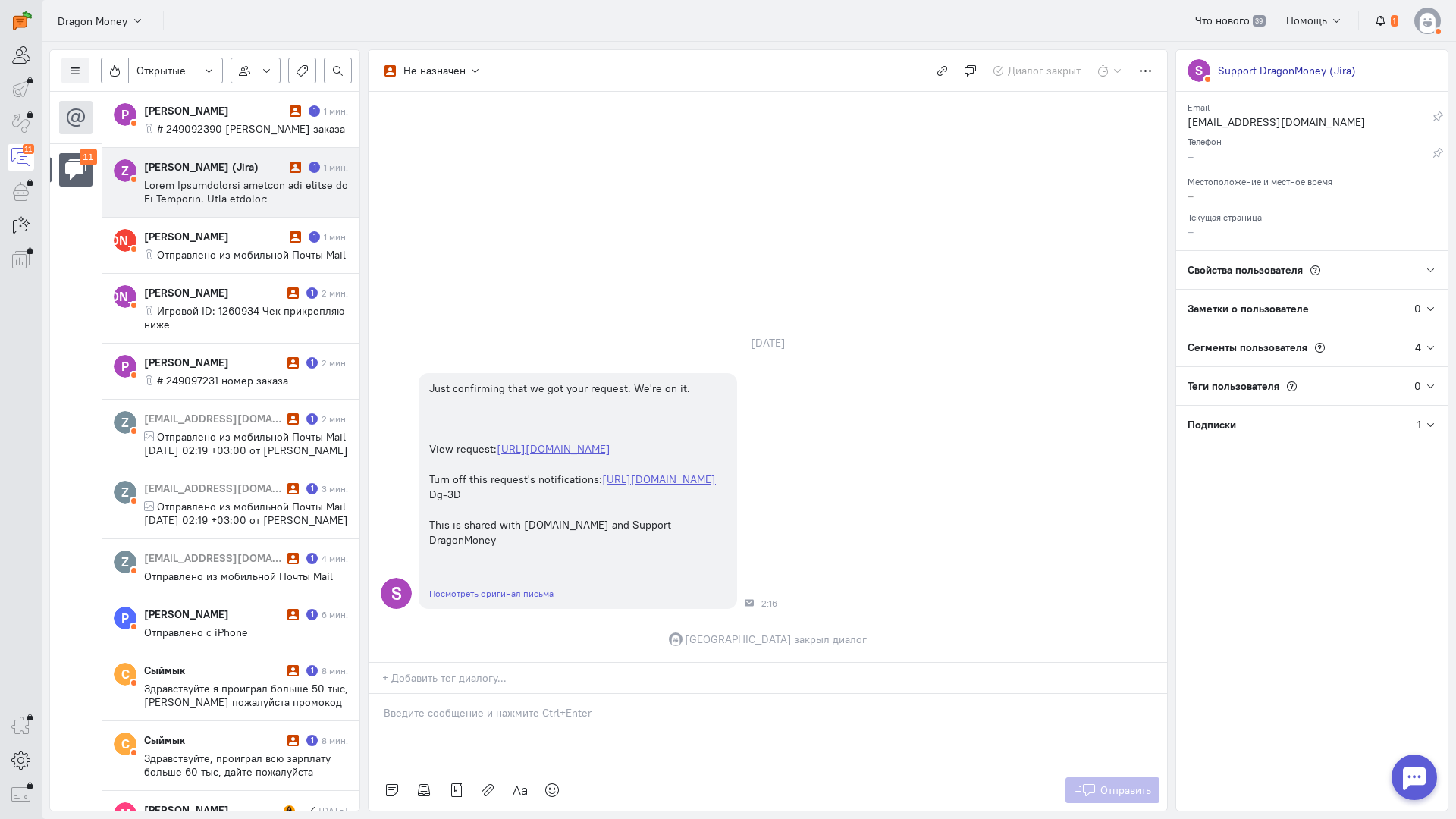
click at [272, 177] on div "Zurab Khutsishvili (Jira) 1 1 мин." at bounding box center [246, 182] width 204 height 47
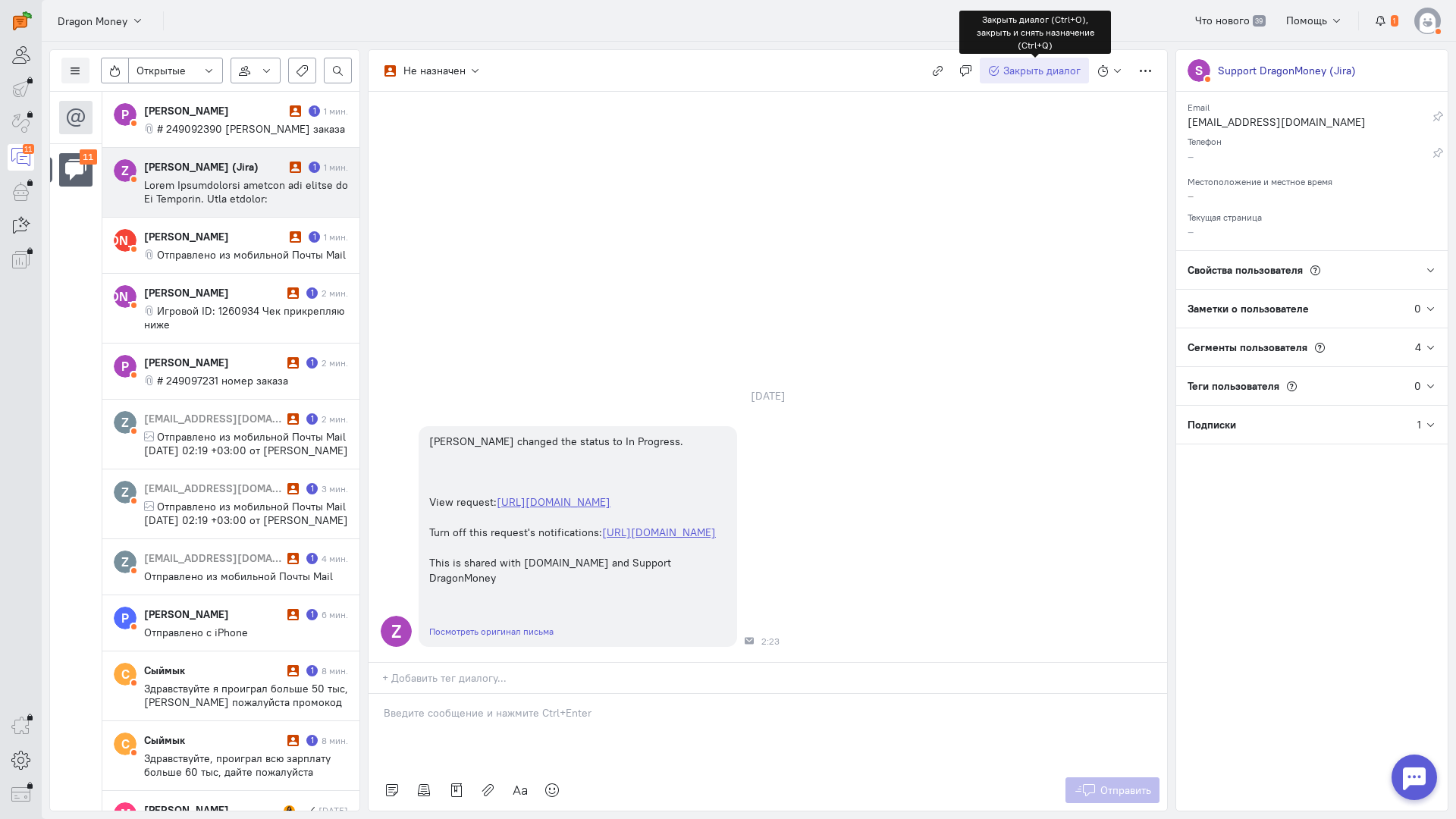
click at [1036, 65] on span "Закрыть диалог" at bounding box center [1041, 70] width 77 height 13
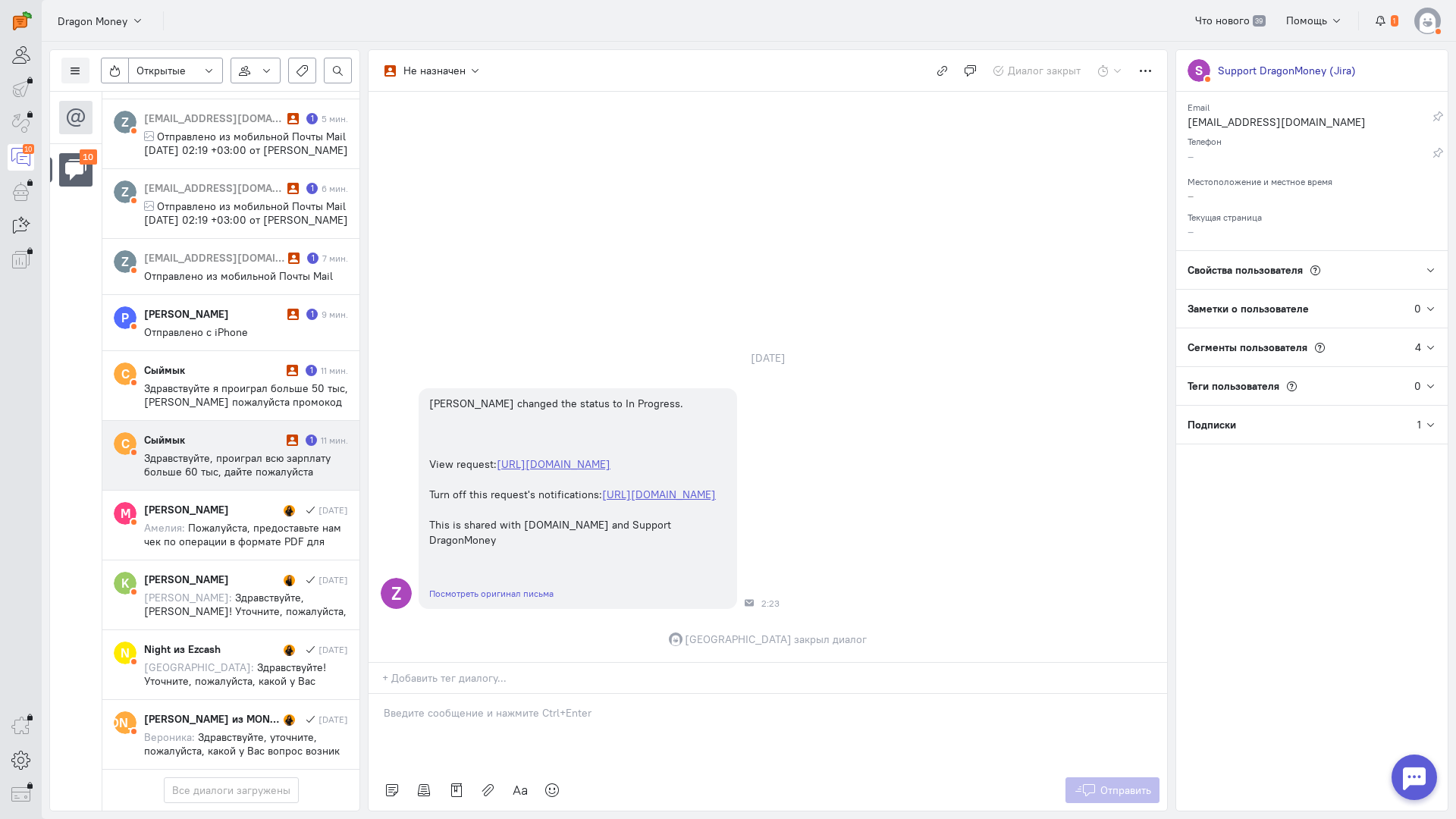
scroll to position [348, 0]
drag, startPoint x: 236, startPoint y: 370, endPoint x: 313, endPoint y: 385, distance: 78.4
click at [236, 451] on span "Здравствуйте, проиграл всю зарплату больше 60 тыс, дайте пожалуйста промокод ка…" at bounding box center [237, 486] width 187 height 69
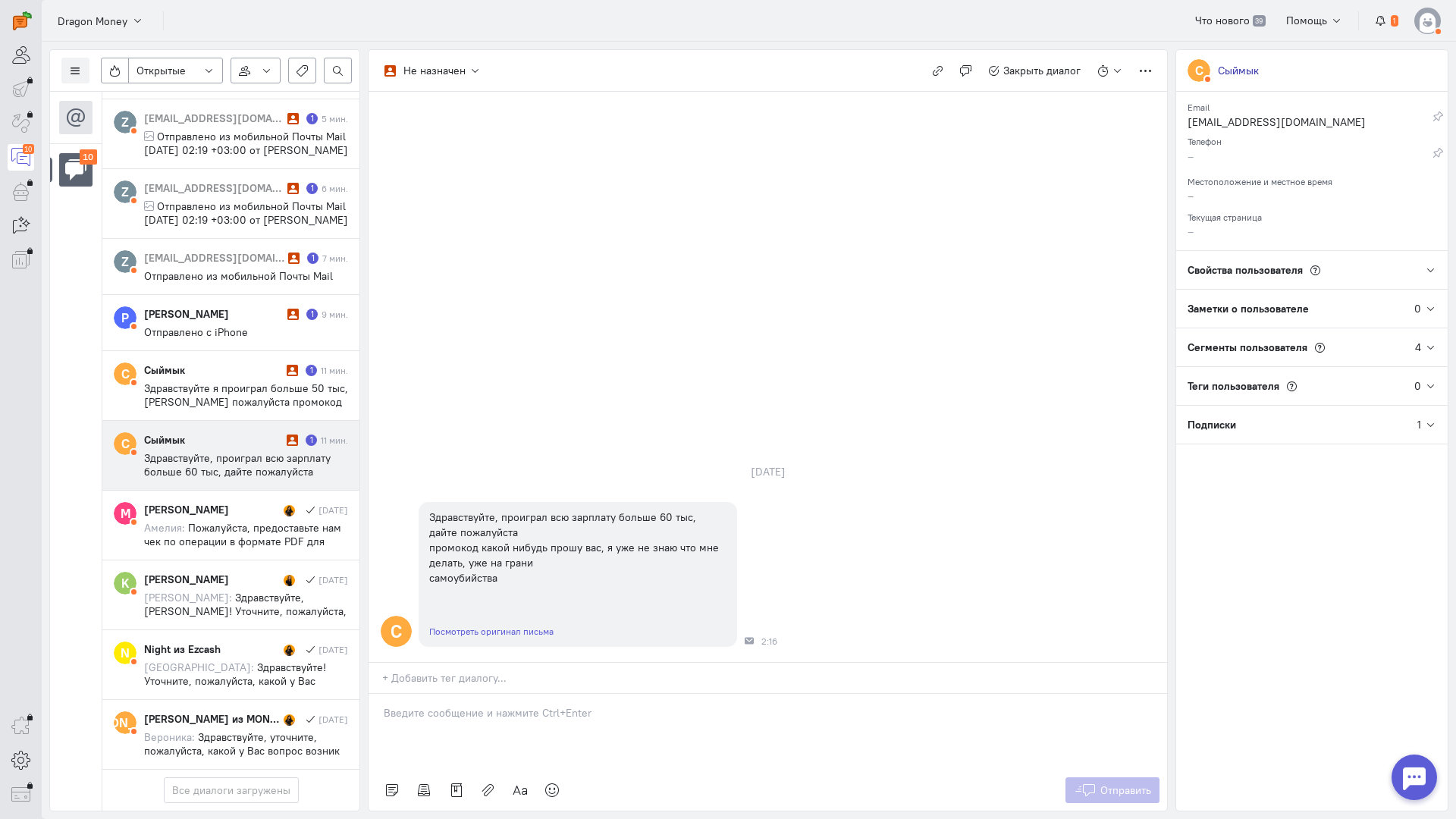
drag, startPoint x: 437, startPoint y: 641, endPoint x: 429, endPoint y: 639, distance: 8.2
click at [435, 693] on div at bounding box center [768, 731] width 799 height 76
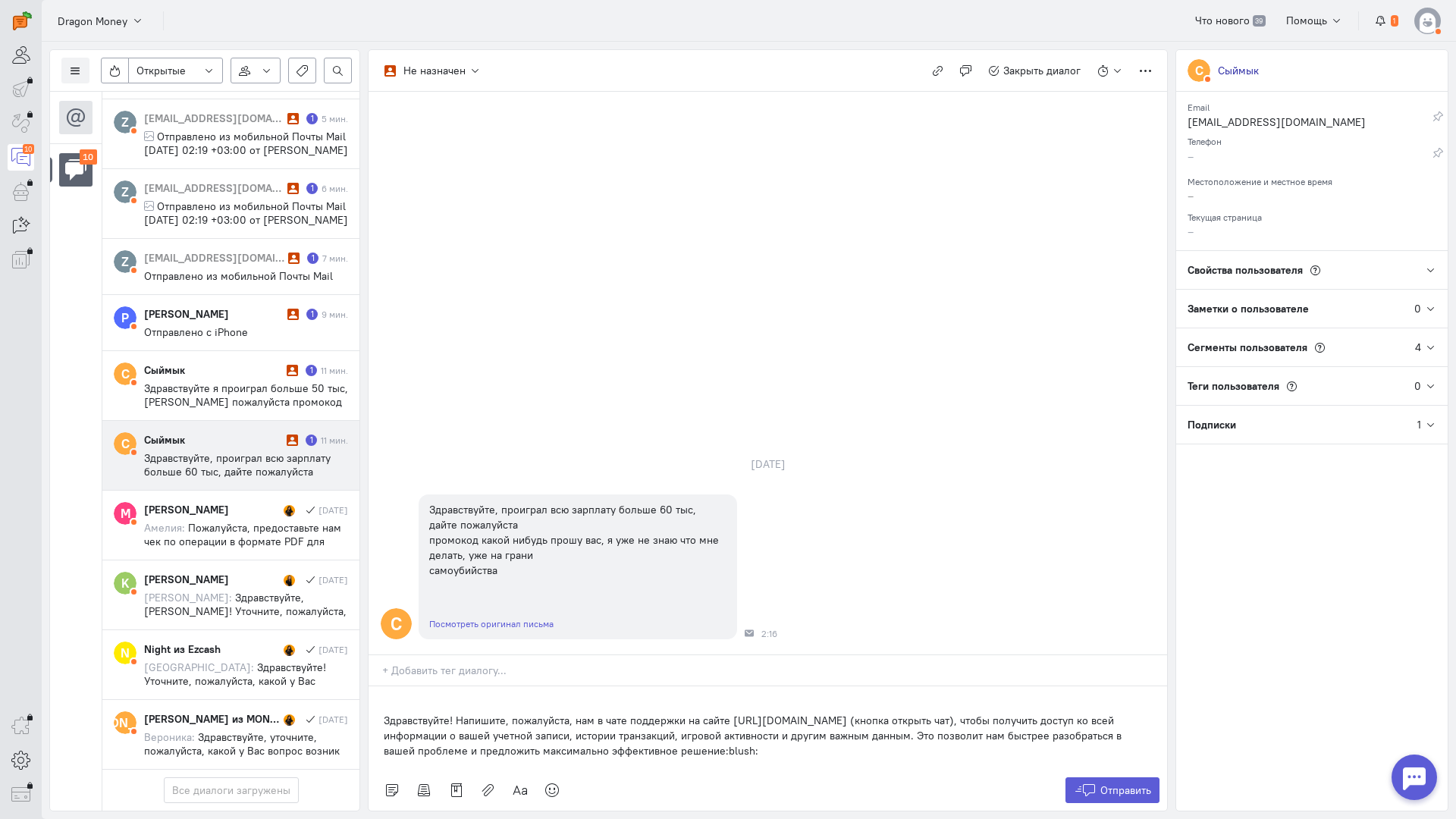
click at [377, 686] on div "Здравствуйте! Напишите, пожалуйста, нам в чате поддержки на сайте [URL][DOMAIN_…" at bounding box center [768, 728] width 799 height 84
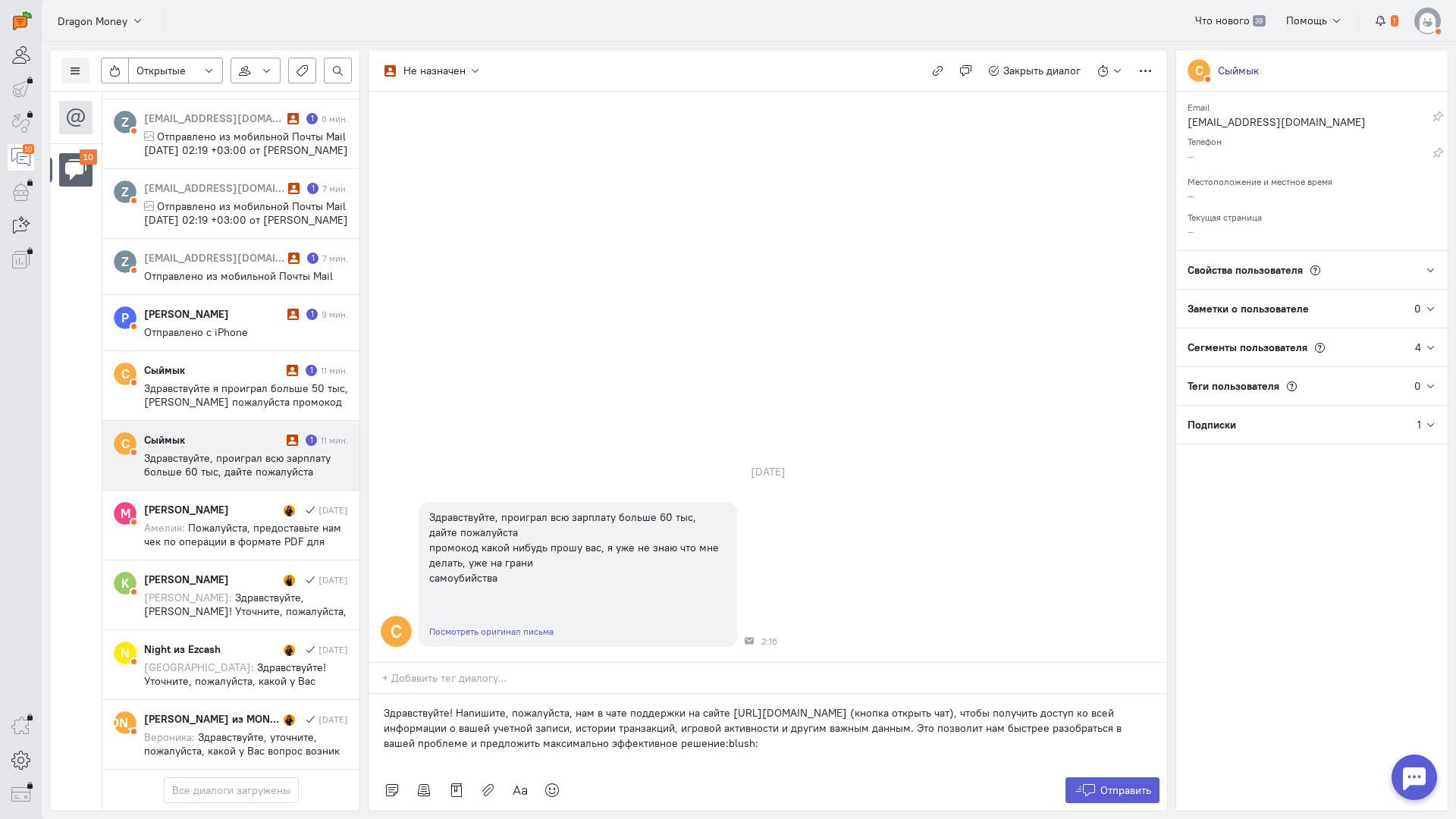
drag, startPoint x: 729, startPoint y: 649, endPoint x: 682, endPoint y: 653, distance: 47.2
click at [682, 705] on p "Здравствуйте! Напишите, пожалуйста, нам в чате поддержки на сайте [URL][DOMAIN_…" at bounding box center [768, 728] width 768 height 46
click at [1108, 783] on span "Отправить" at bounding box center [1125, 789] width 51 height 13
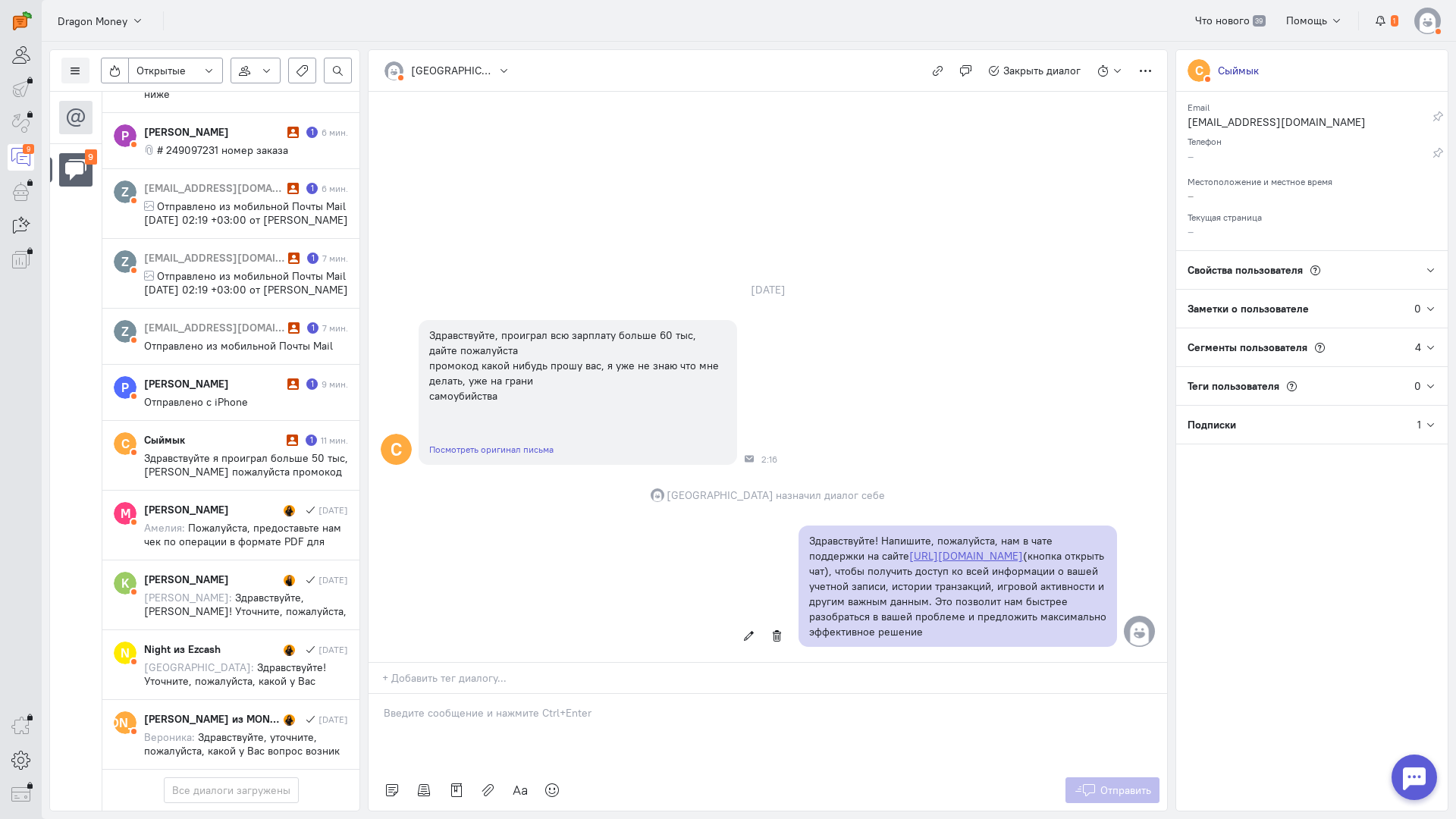
copy p "Здравствуйте! Напишите, пожалуйста, нам в чате поддержки на сайте https://drgnk…"
drag, startPoint x: 987, startPoint y: 534, endPoint x: 798, endPoint y: 446, distance: 208.5
click at [798, 518] on div "Здравствуйте! Напишите, пожалуйста, нам в чате поддержки на сайте https://drgnk…" at bounding box center [768, 586] width 799 height 136
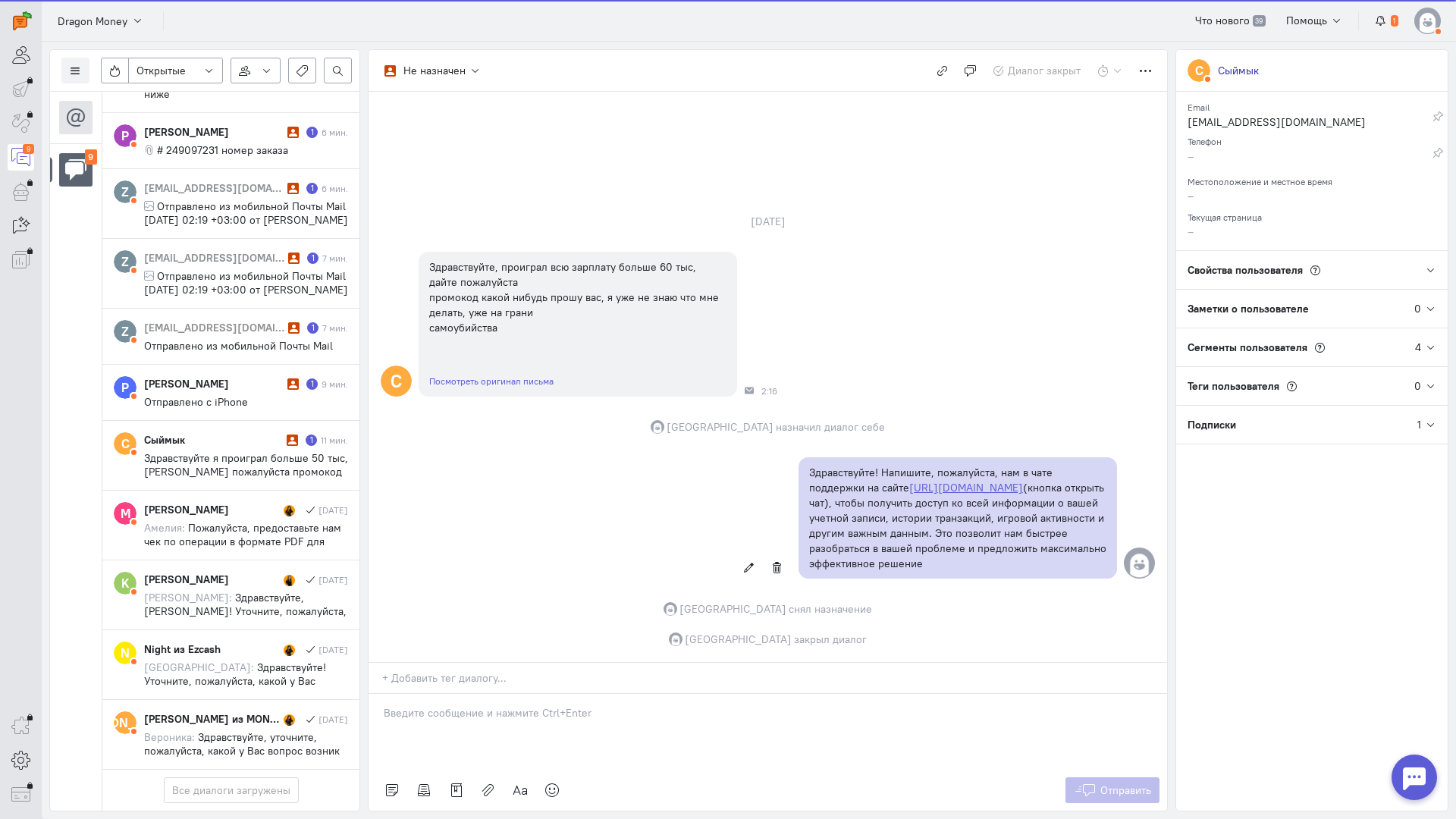
scroll to position [280, 0]
click at [220, 451] on span "Здравствуйте я проиграл больше 50 тыс, дайте пожалуйста промокод какой нибудь п…" at bounding box center [246, 478] width 204 height 54
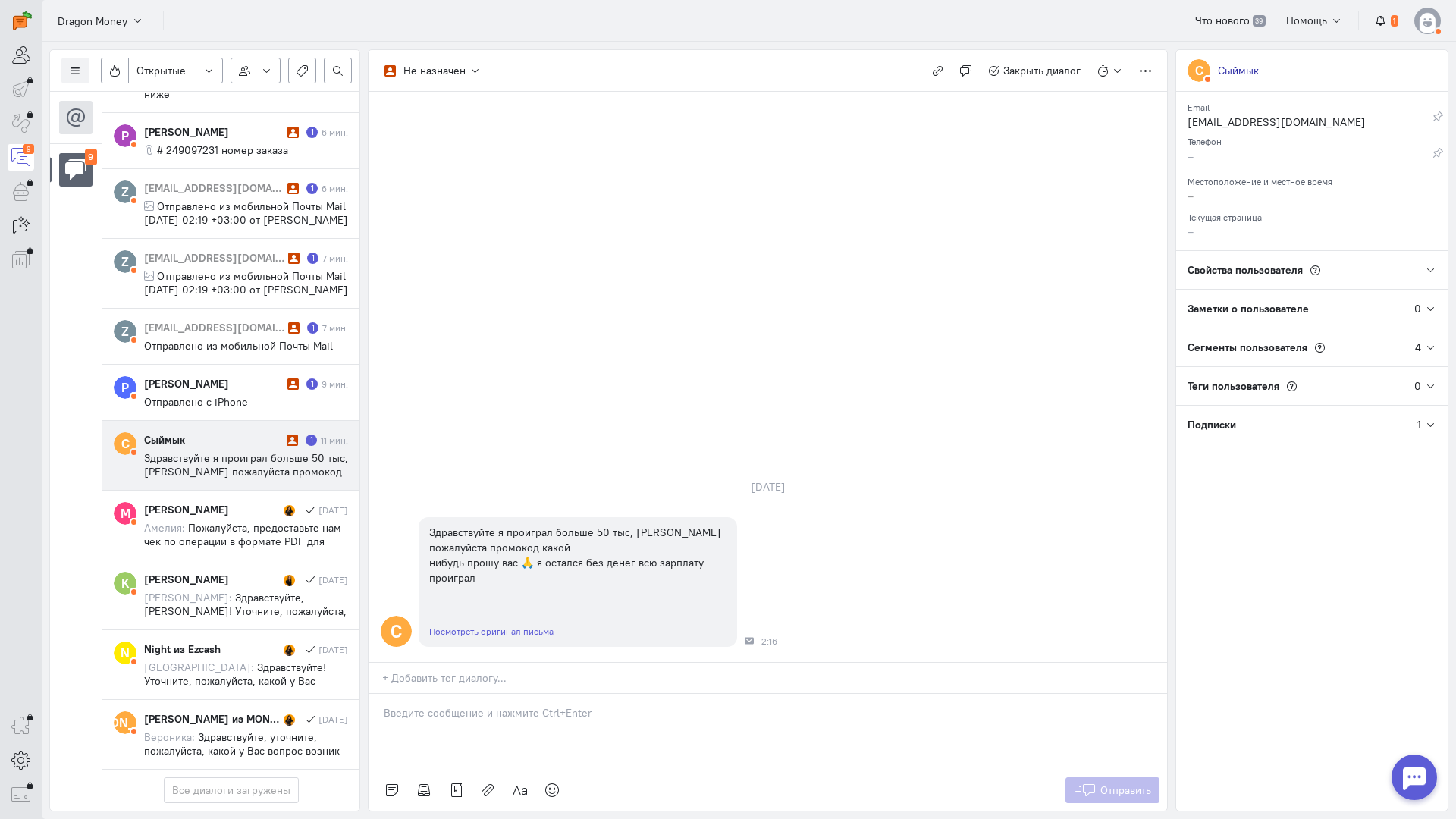
click at [483, 693] on div at bounding box center [768, 731] width 799 height 76
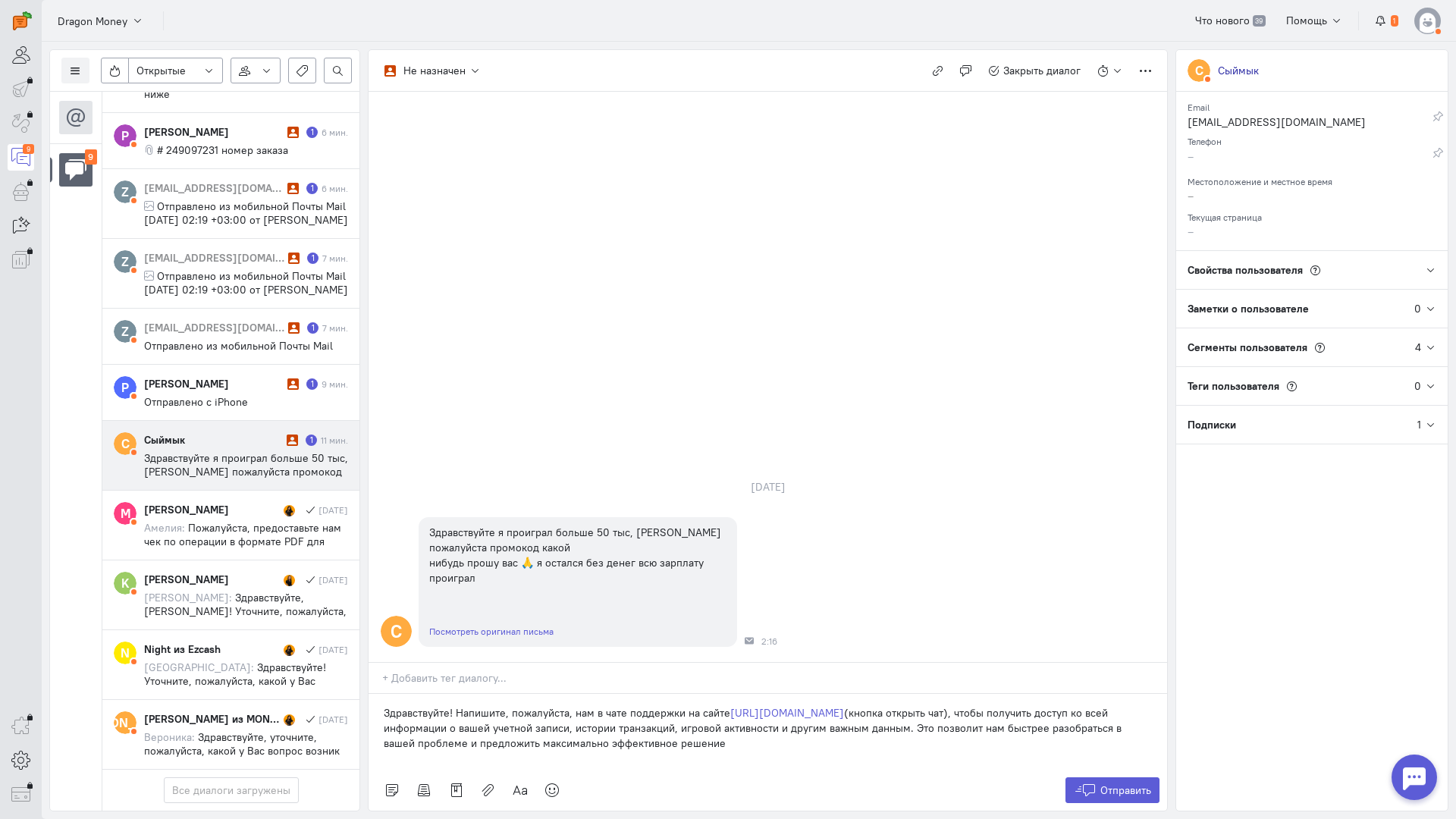
click at [380, 693] on div "Здравствуйте! Напишите, пожалуйста, нам в чате поддержки на сайте https://drgnk…" at bounding box center [768, 731] width 799 height 76
click at [377, 693] on div "Здравствуйте! Напишите, пожалуйста, нам в чате поддержки на сайте https://drgnk…" at bounding box center [768, 731] width 799 height 76
click at [1093, 782] on icon at bounding box center [1085, 789] width 23 height 15
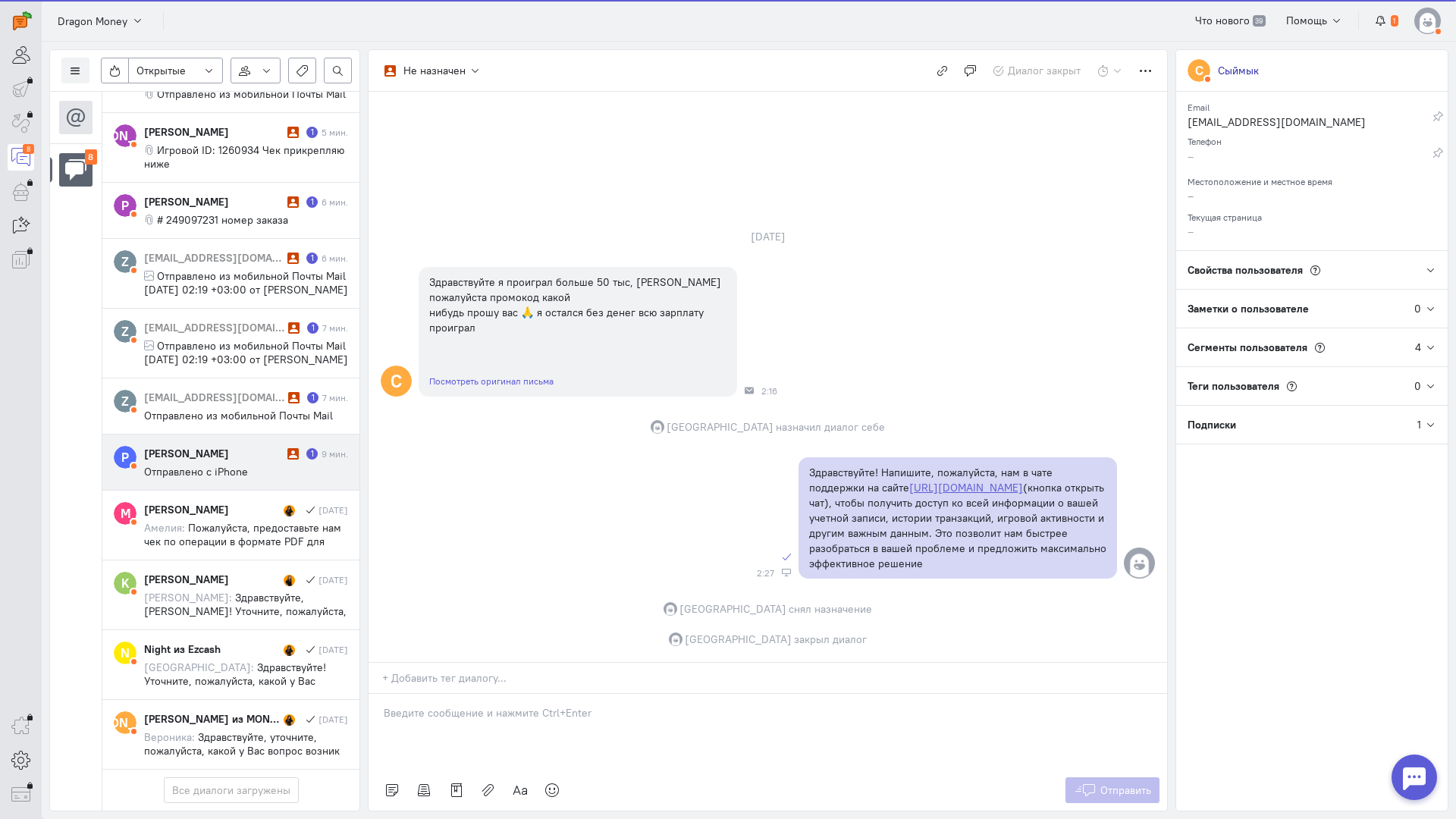
scroll to position [198, 0]
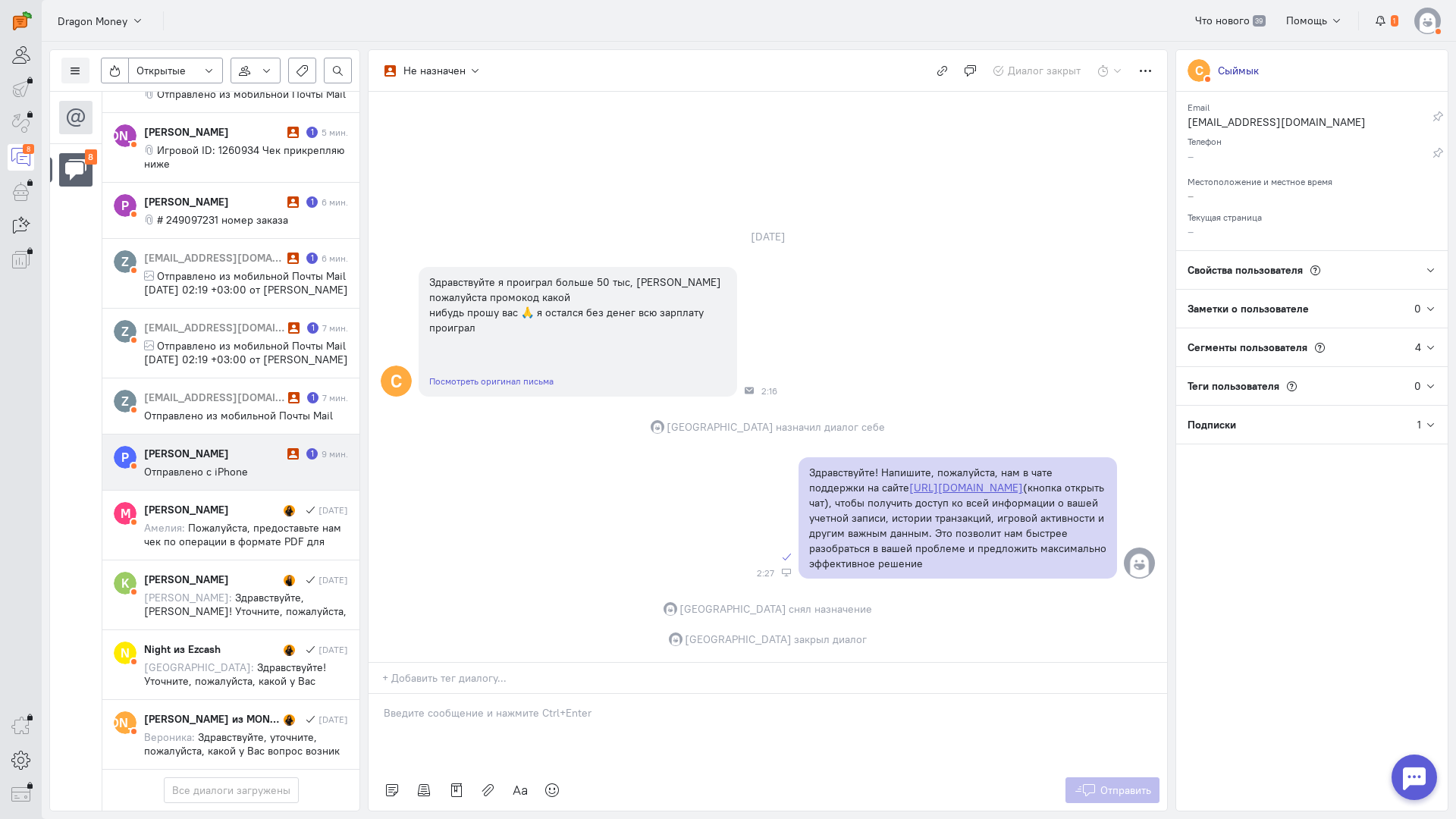
click at [208, 446] on div "Роман Жбанов" at bounding box center [213, 453] width 139 height 15
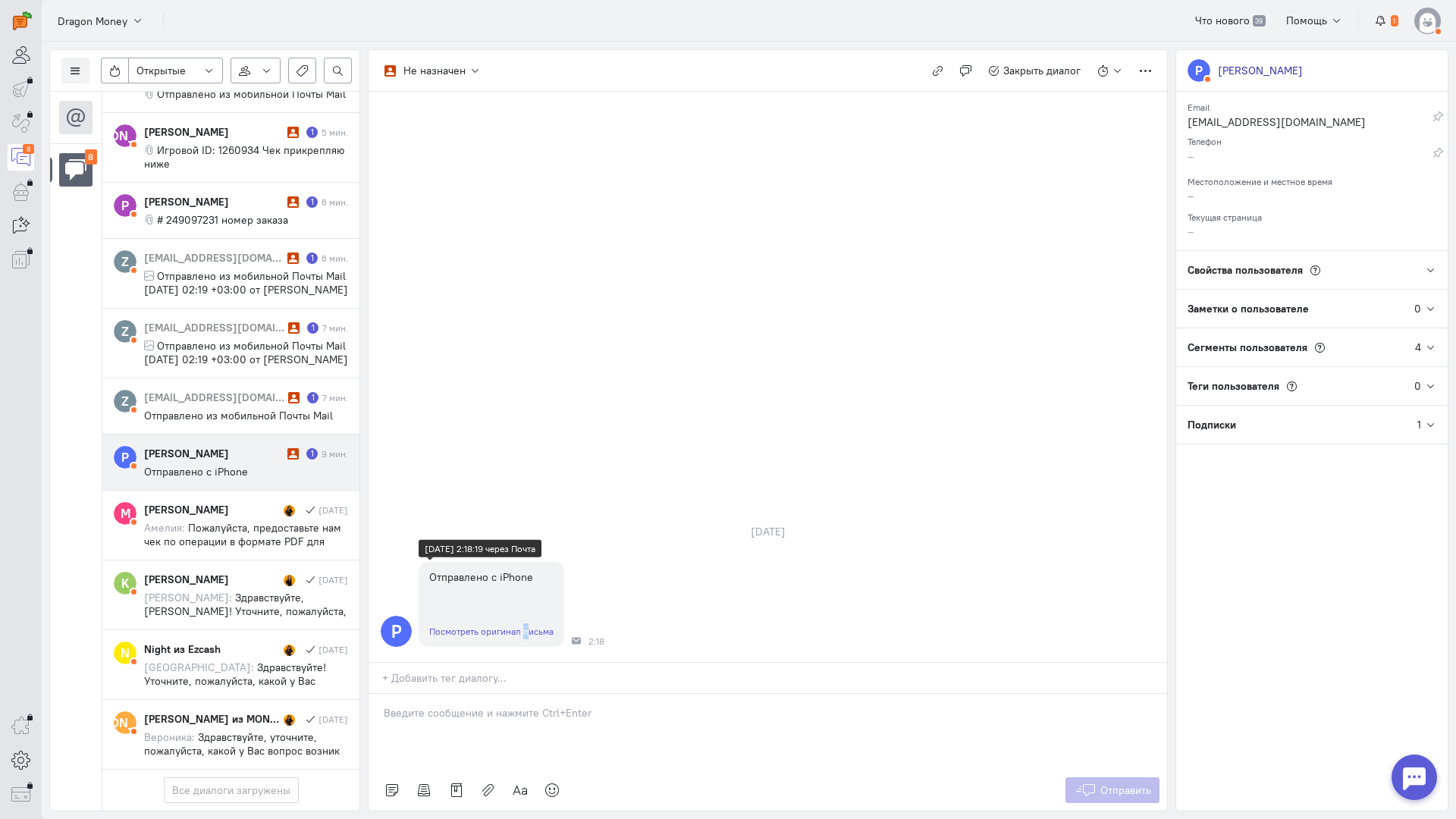
click at [495, 615] on div "Посмотреть оригинал письма" at bounding box center [491, 630] width 146 height 31
click at [495, 626] on link "Посмотреть оригинал письма" at bounding box center [492, 631] width 125 height 11
click at [461, 693] on div at bounding box center [768, 731] width 799 height 76
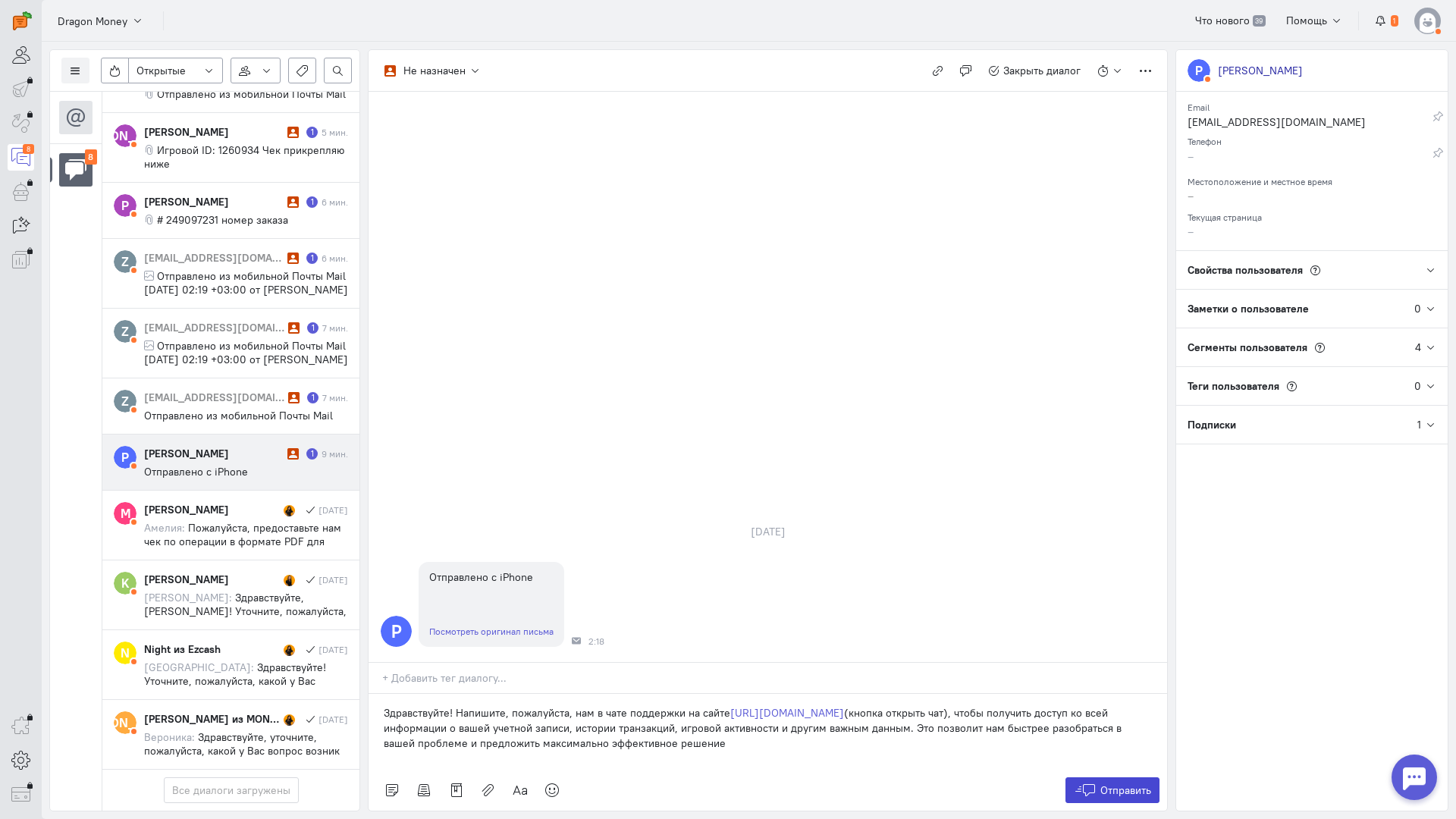
click at [1112, 777] on button "Отправить" at bounding box center [1113, 789] width 95 height 26
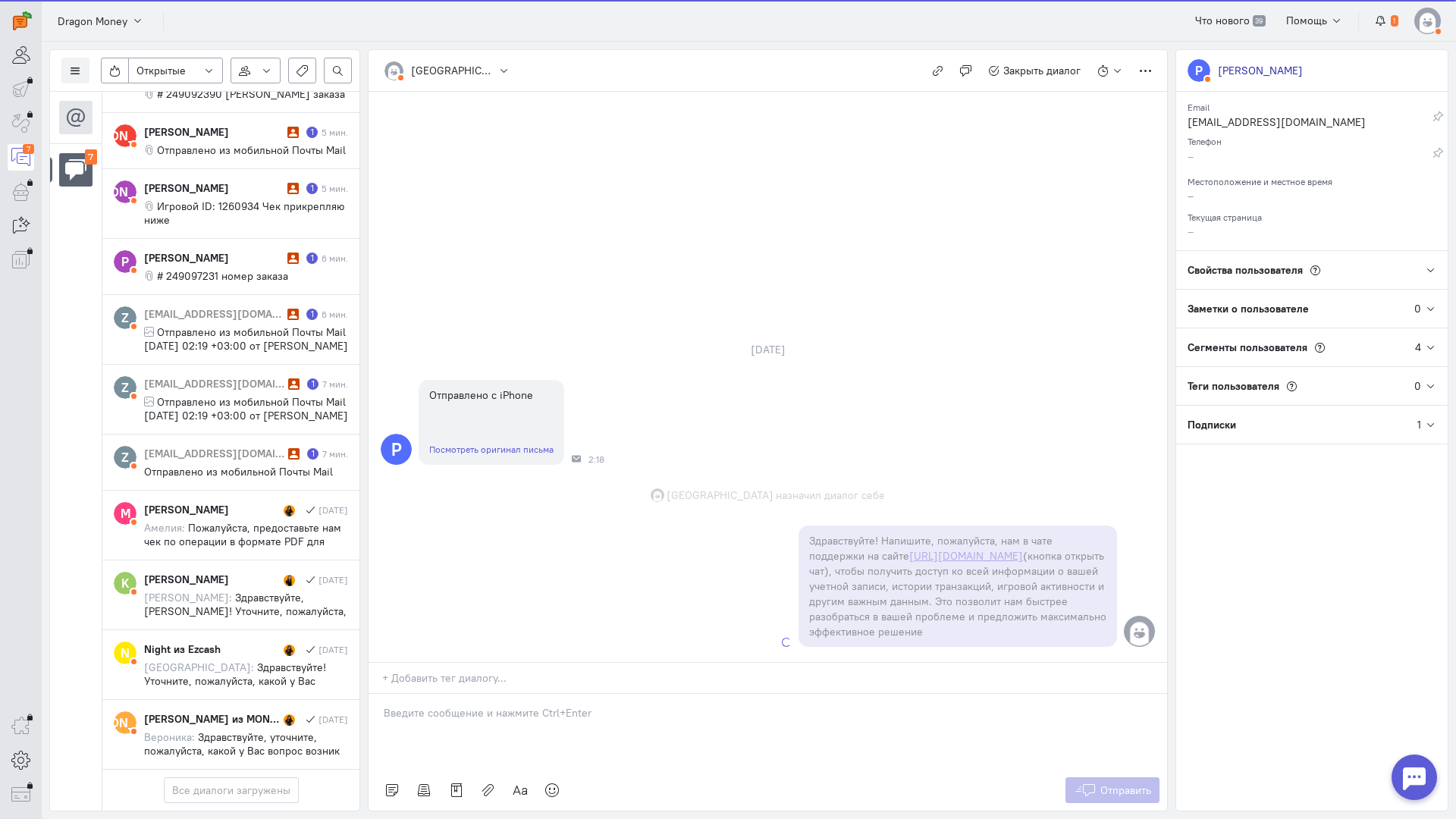
scroll to position [211, 0]
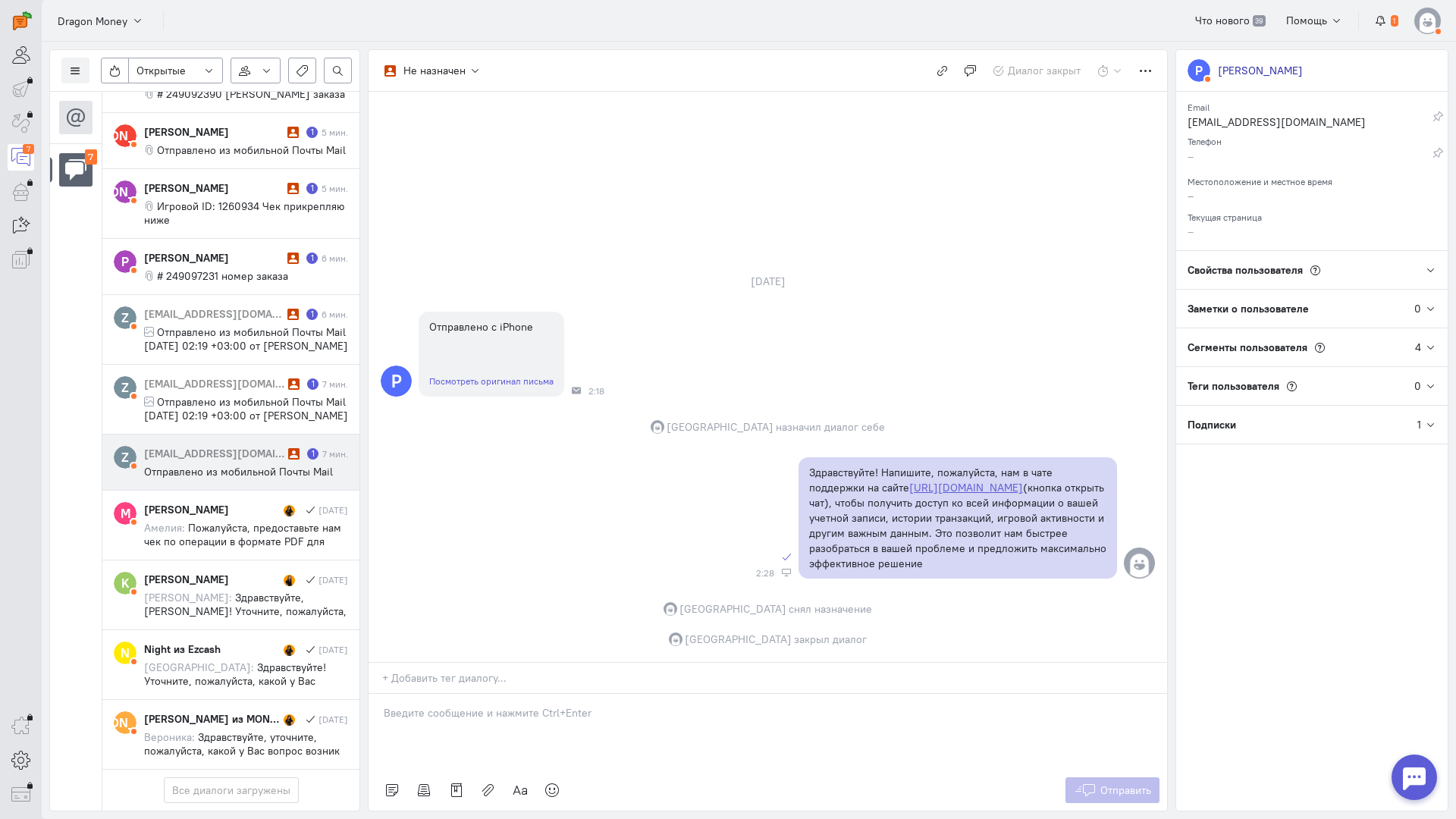
click at [248, 465] on span "Отправлено из мобильной Почты Mail" at bounding box center [238, 471] width 189 height 13
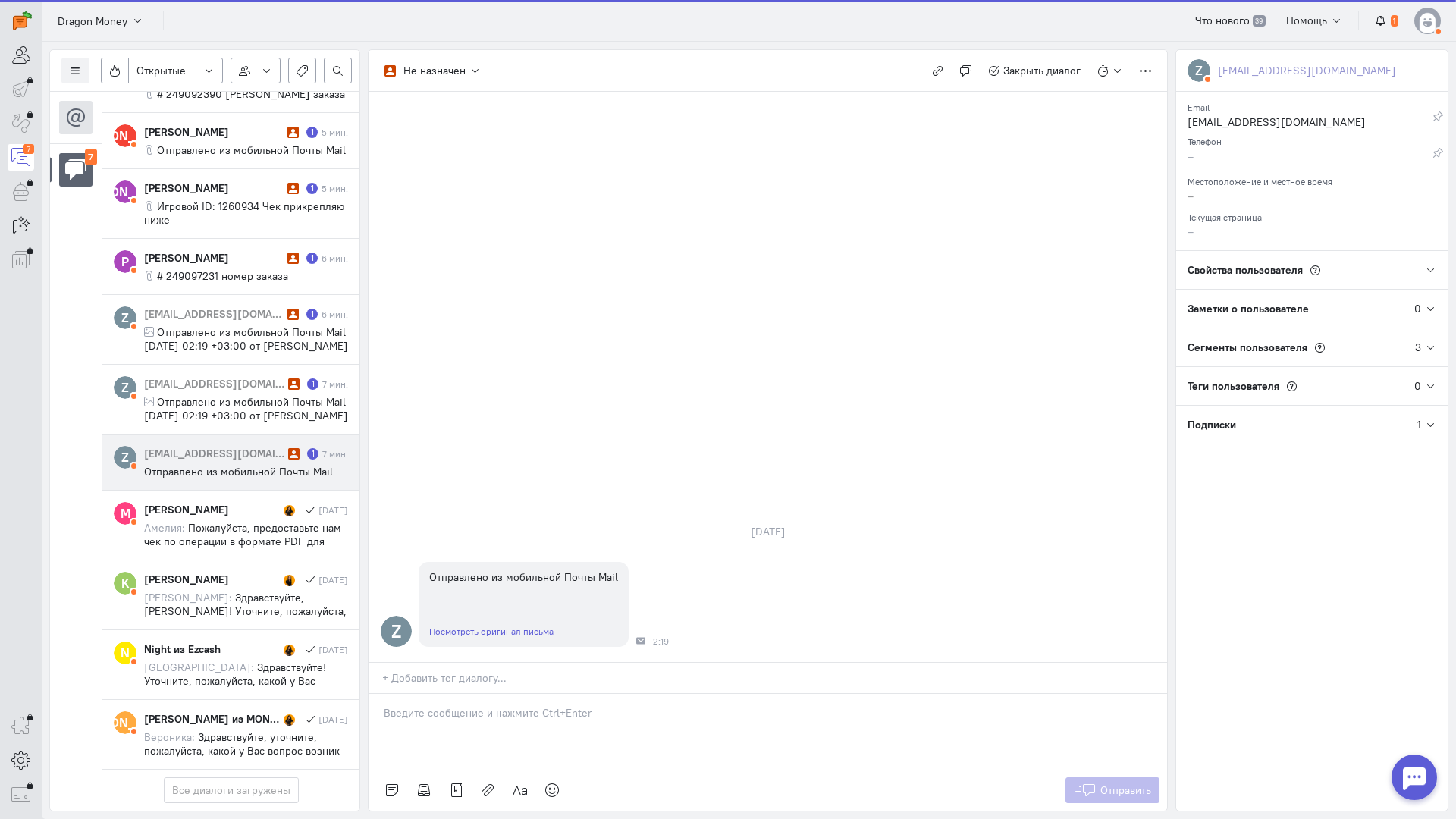
scroll to position [142, 0]
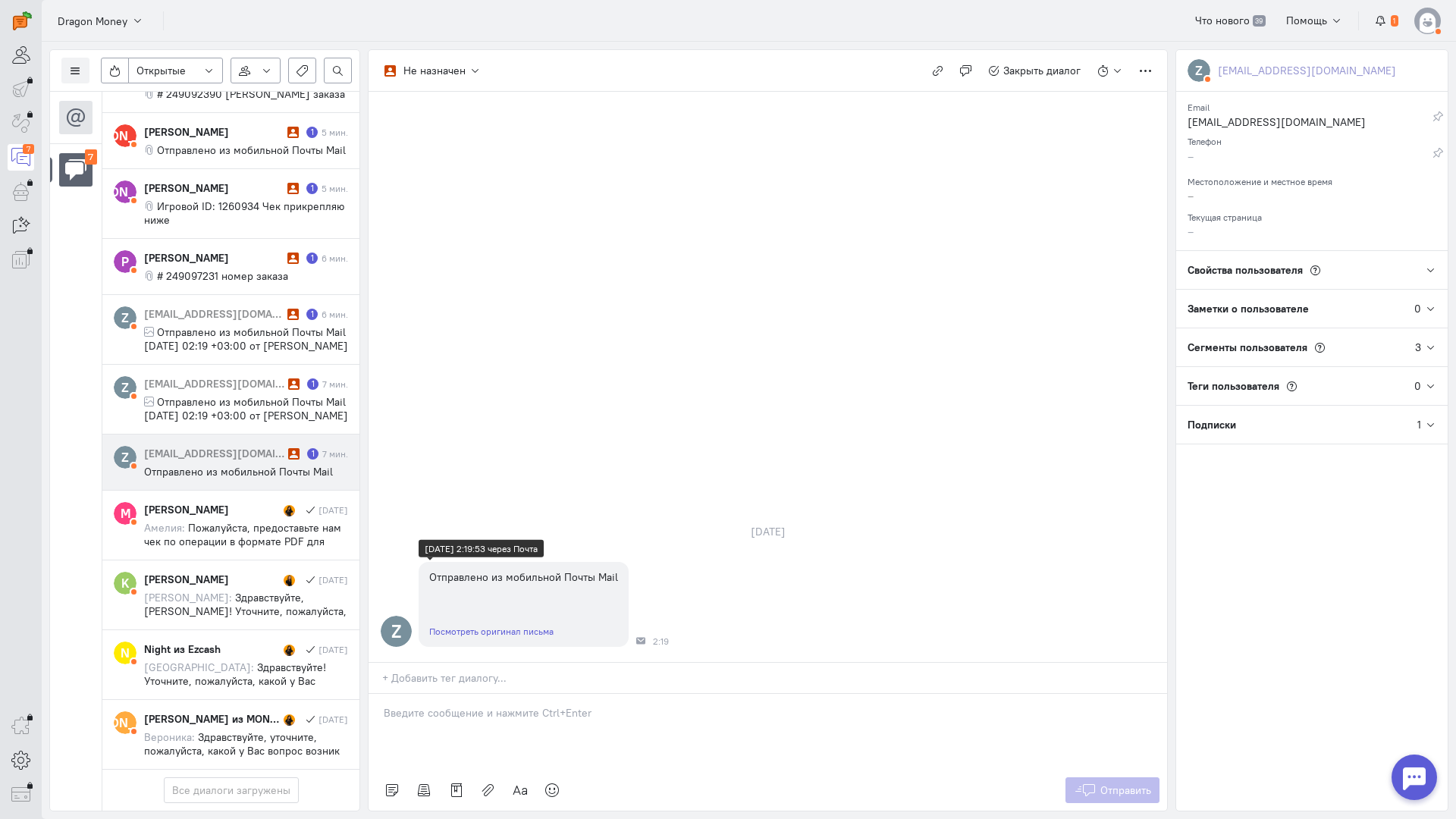
click at [462, 626] on link "Посмотреть оригинал письма" at bounding box center [492, 631] width 125 height 11
click at [480, 705] on p at bounding box center [768, 712] width 768 height 15
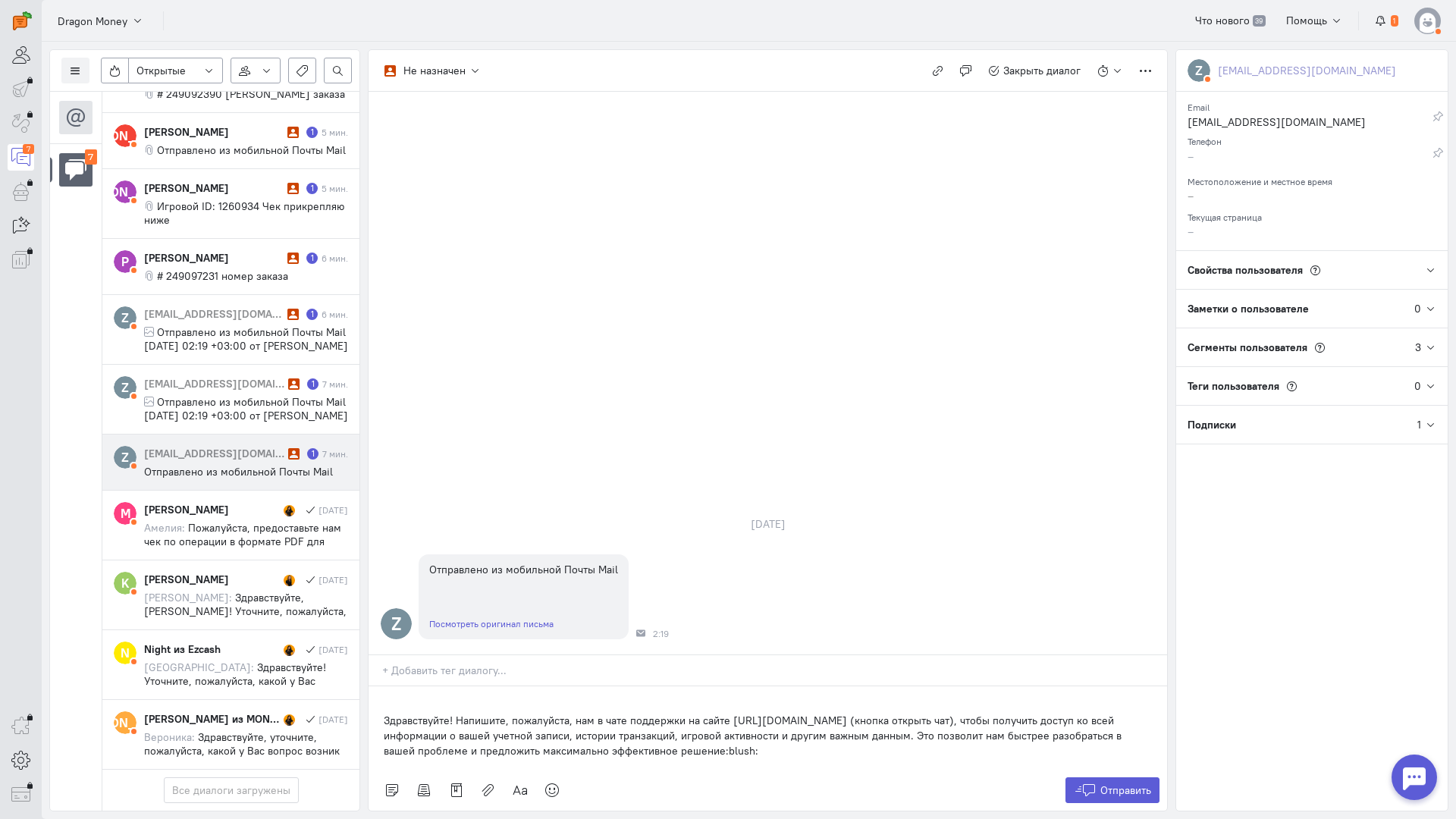
click at [374, 686] on div "Здравствуйте! Напишите, пожалуйста, нам в чате поддержки на сайте [URL][DOMAIN_…" at bounding box center [768, 728] width 799 height 84
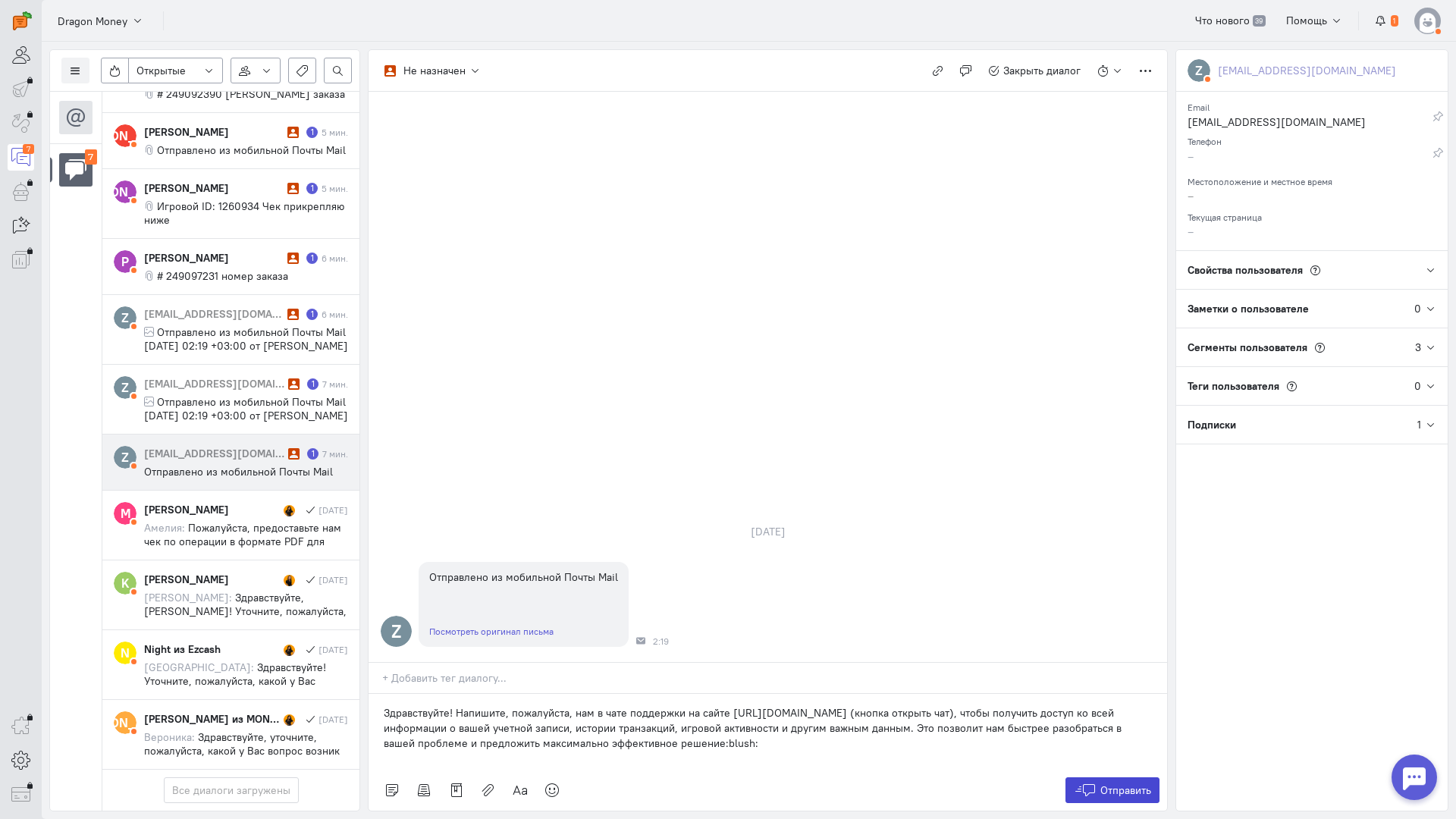
click at [1091, 782] on icon at bounding box center [1085, 789] width 23 height 15
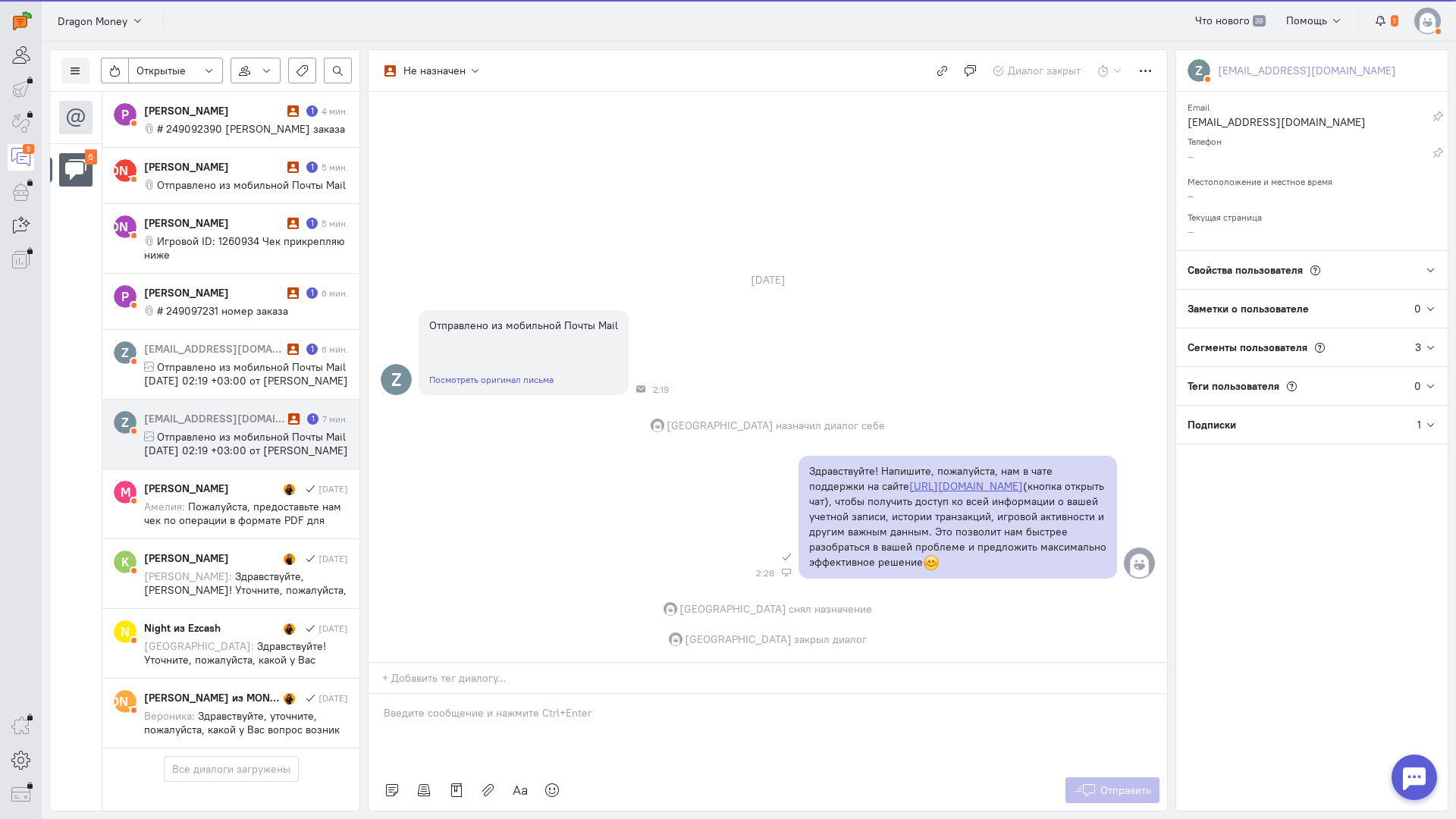
scroll to position [86, 0]
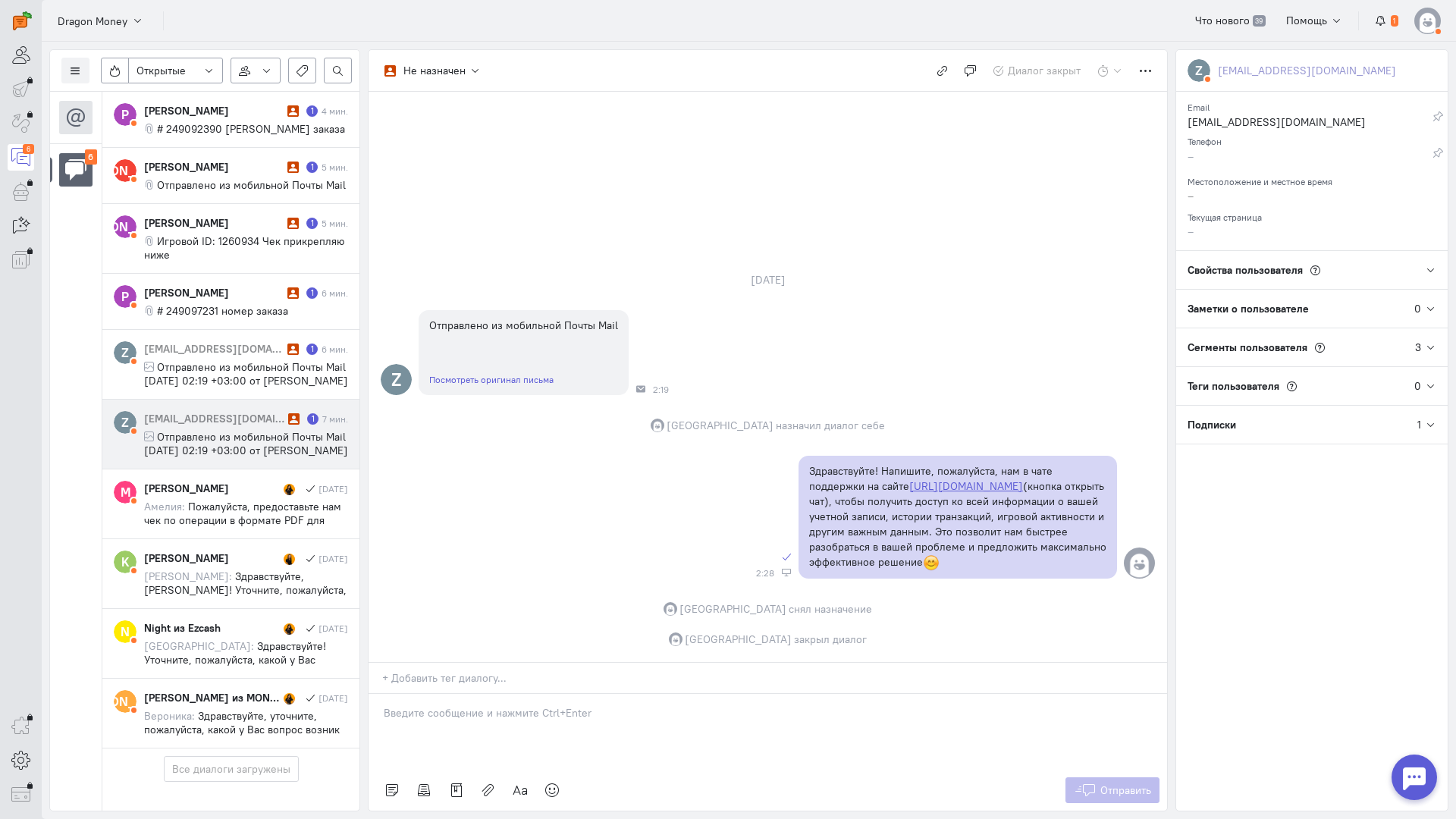
click at [242, 429] on span "Отправлено из мобильной Почты Mail четверг, 9 октября 2025 г. в 02:19 +03:00 от…" at bounding box center [246, 449] width 204 height 41
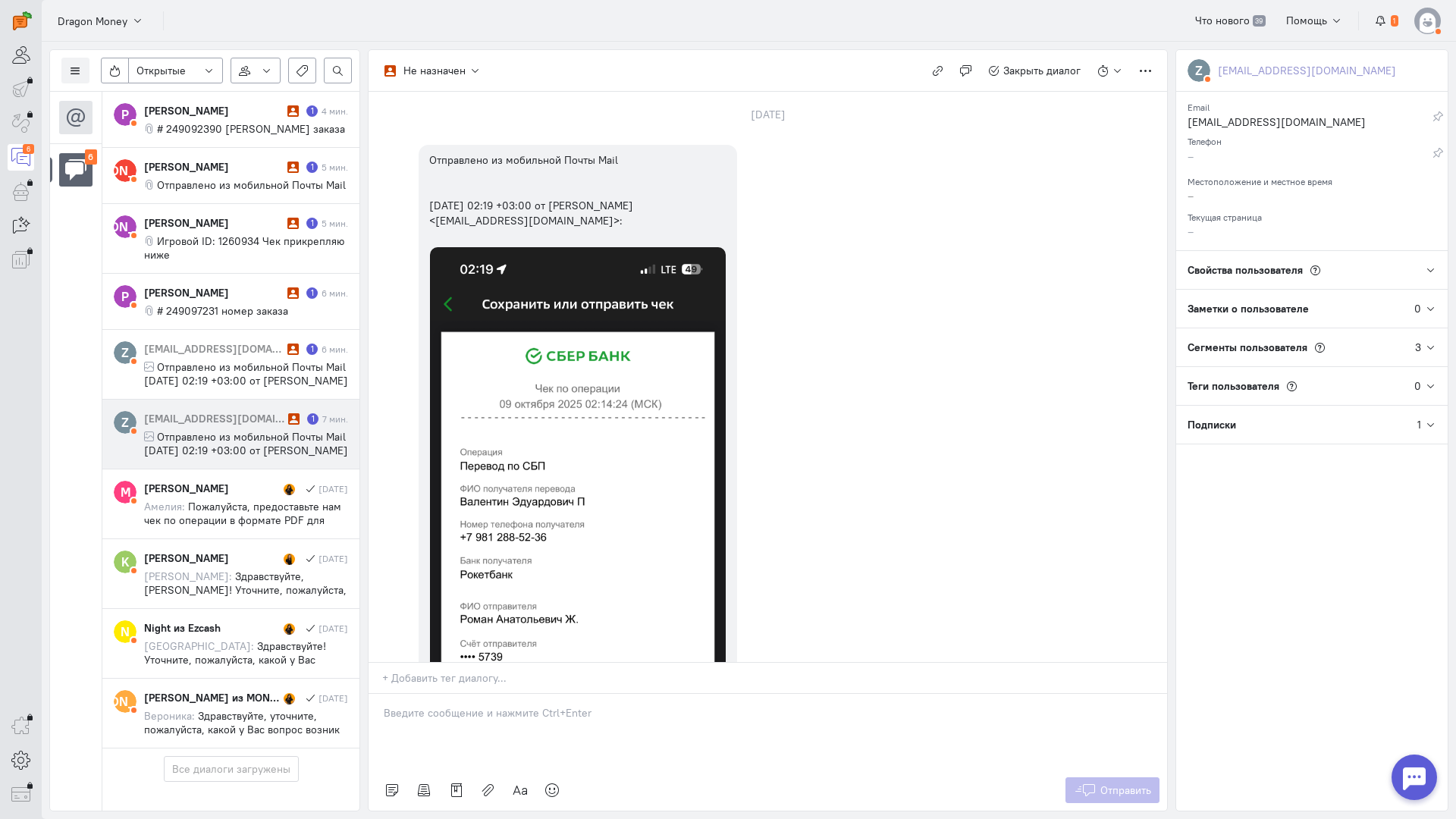
click at [426, 693] on div at bounding box center [768, 731] width 799 height 76
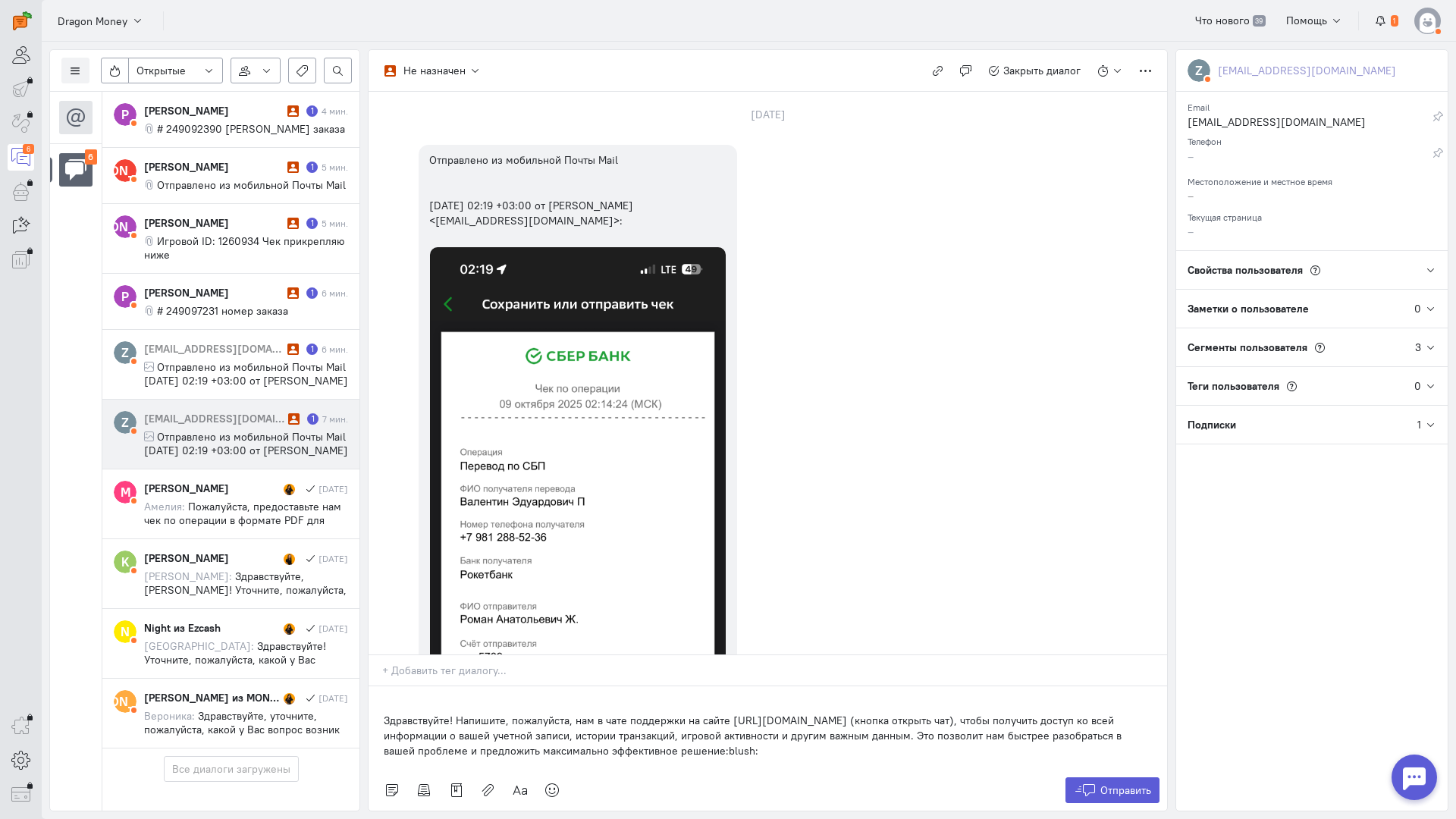
drag, startPoint x: 378, startPoint y: 627, endPoint x: 386, endPoint y: 629, distance: 8.2
click at [377, 686] on div "Здравствуйте! Напишите, пожалуйста, нам в чате поддержки на сайте [URL][DOMAIN_…" at bounding box center [768, 728] width 799 height 84
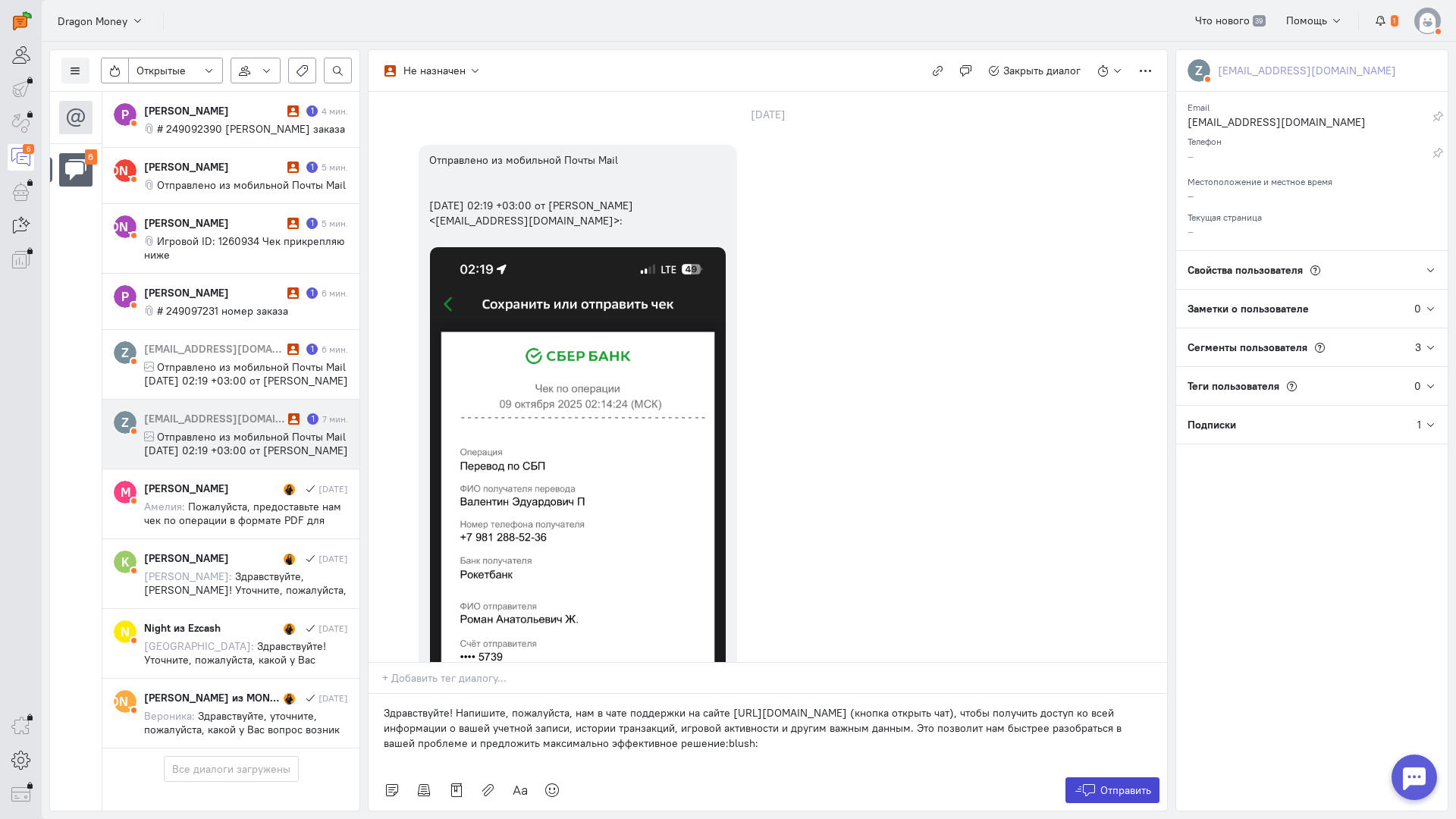
click at [1126, 783] on span "Отправить" at bounding box center [1125, 789] width 51 height 13
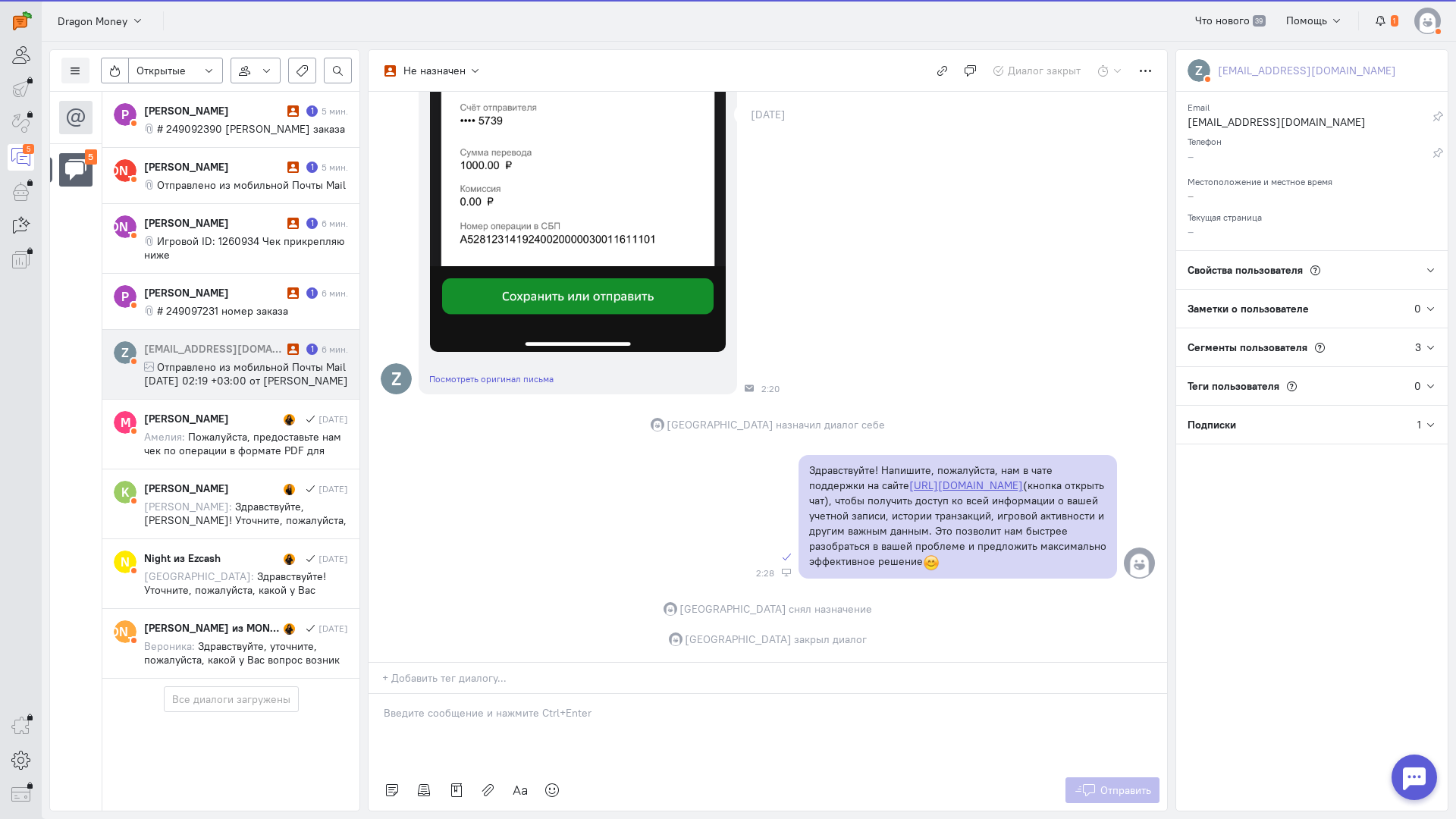
scroll to position [16, 0]
click at [212, 370] on span "Отправлено из мобильной Почты Mail четверг, 9 октября 2025 г. в 02:19 +03:00 от…" at bounding box center [246, 380] width 204 height 41
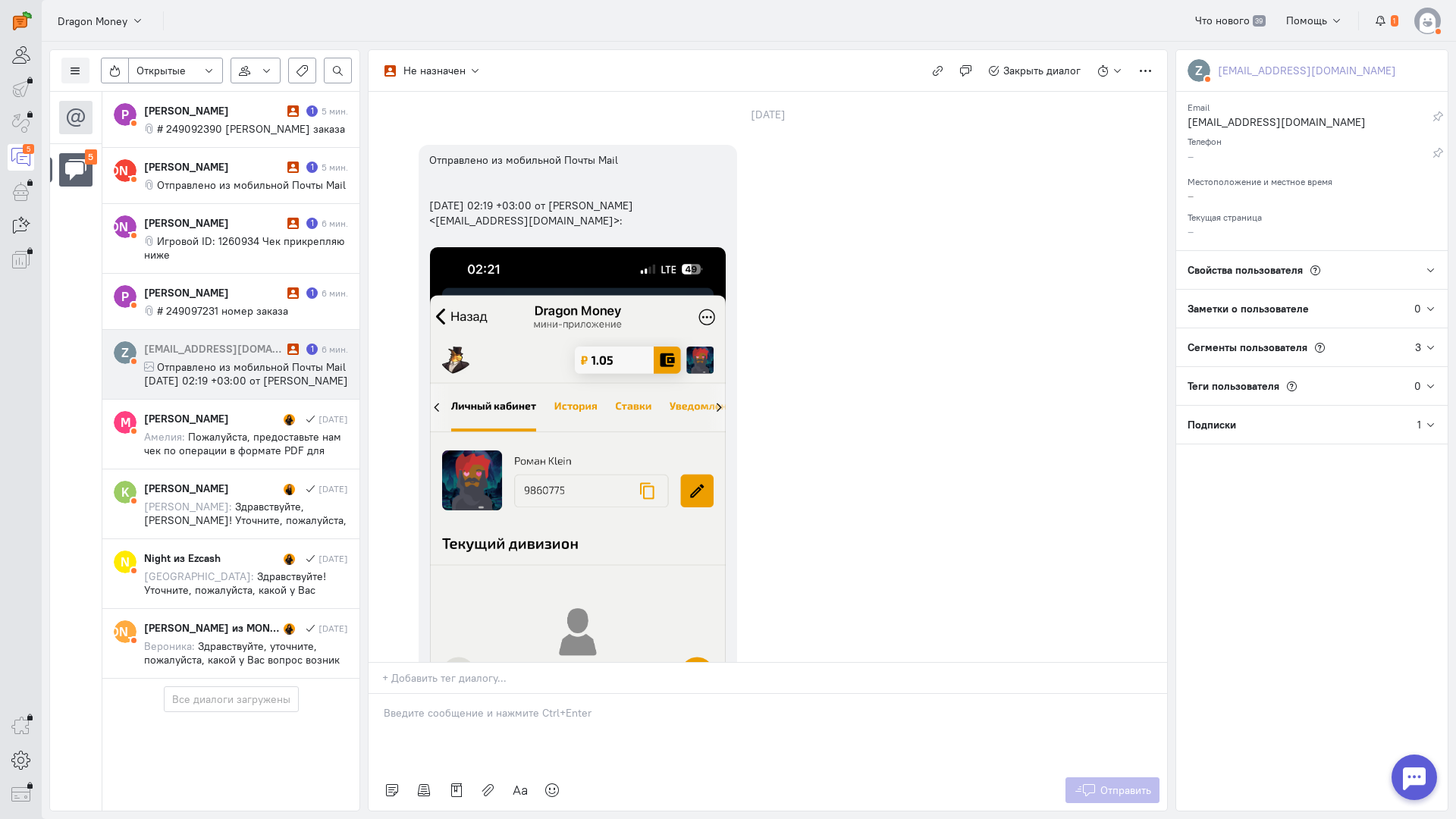
click at [435, 705] on p at bounding box center [768, 712] width 768 height 15
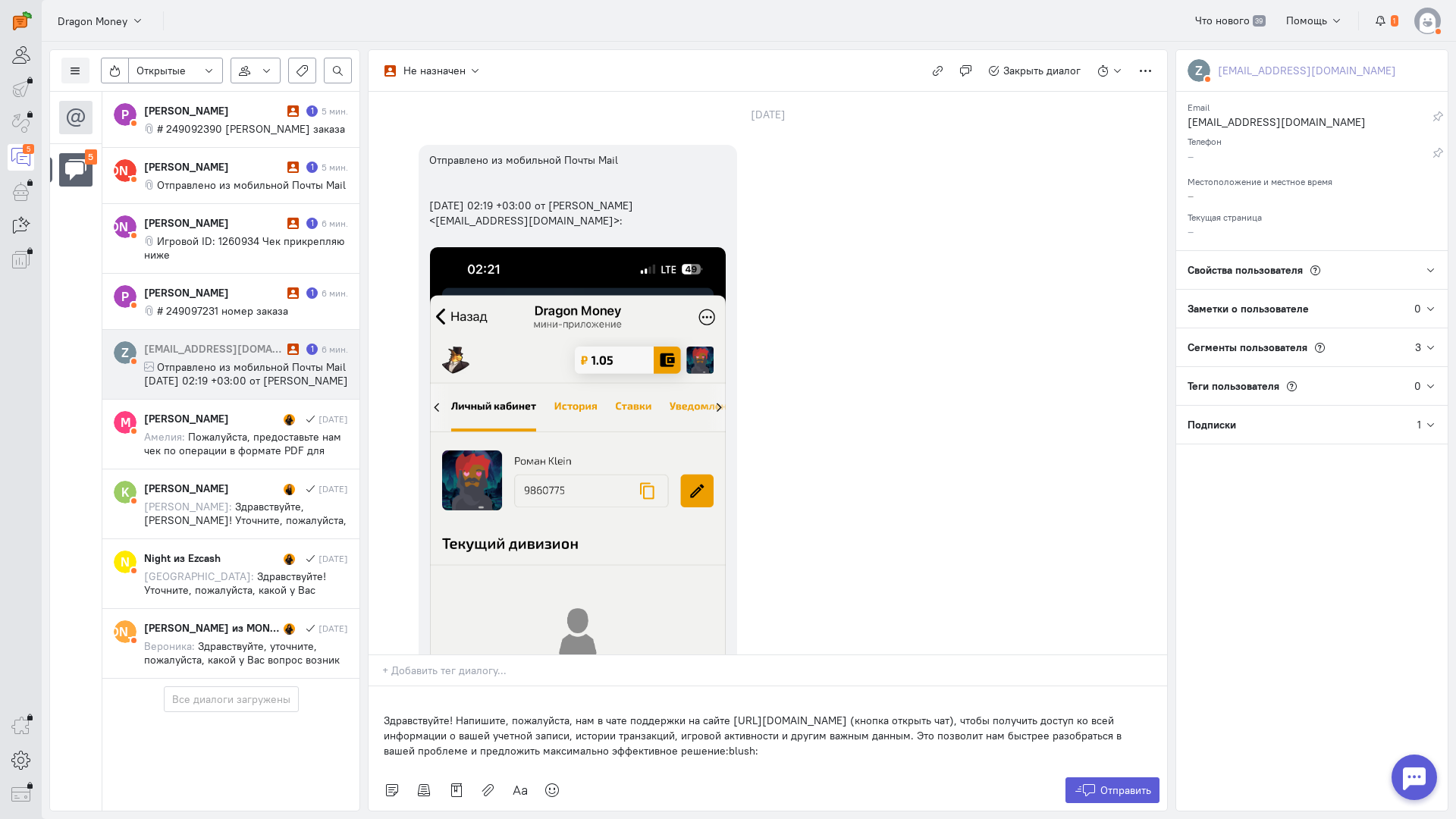
click at [382, 686] on div "Здравствуйте! Напишите, пожалуйста, нам в чате поддержки на сайте [URL][DOMAIN_…" at bounding box center [768, 728] width 799 height 84
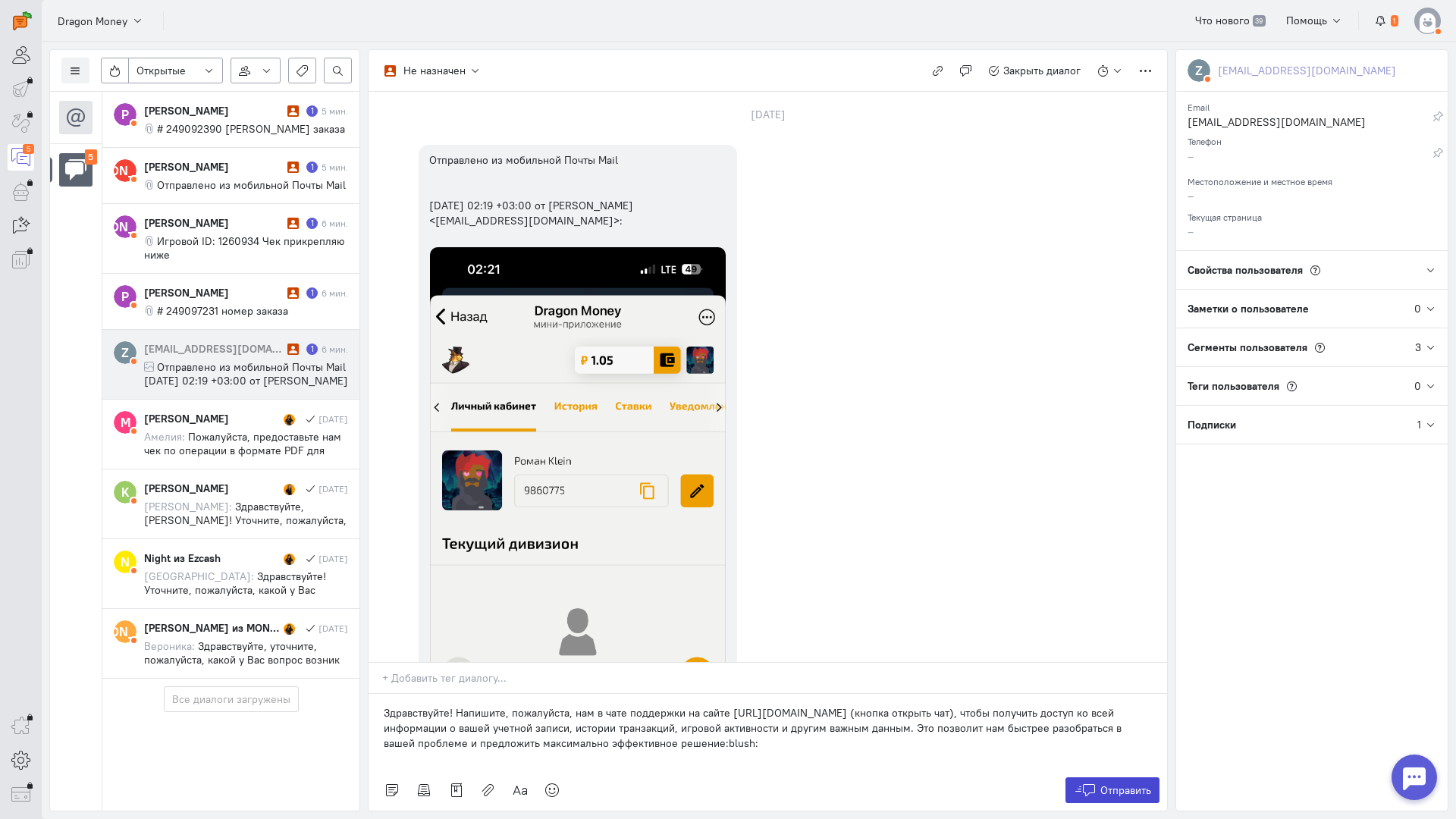
click at [1112, 783] on span "Отправить" at bounding box center [1125, 789] width 51 height 13
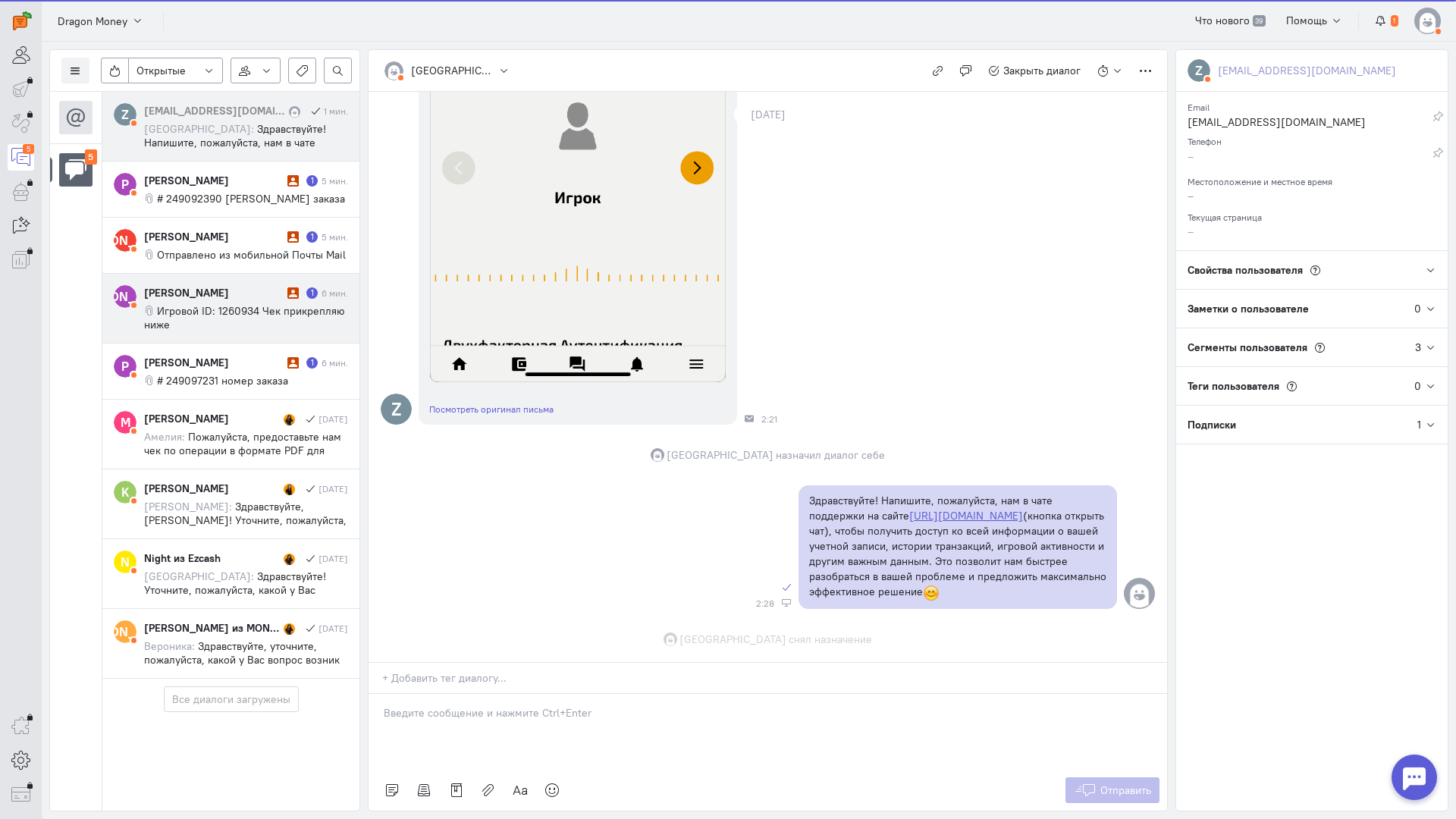
scroll to position [629, 0]
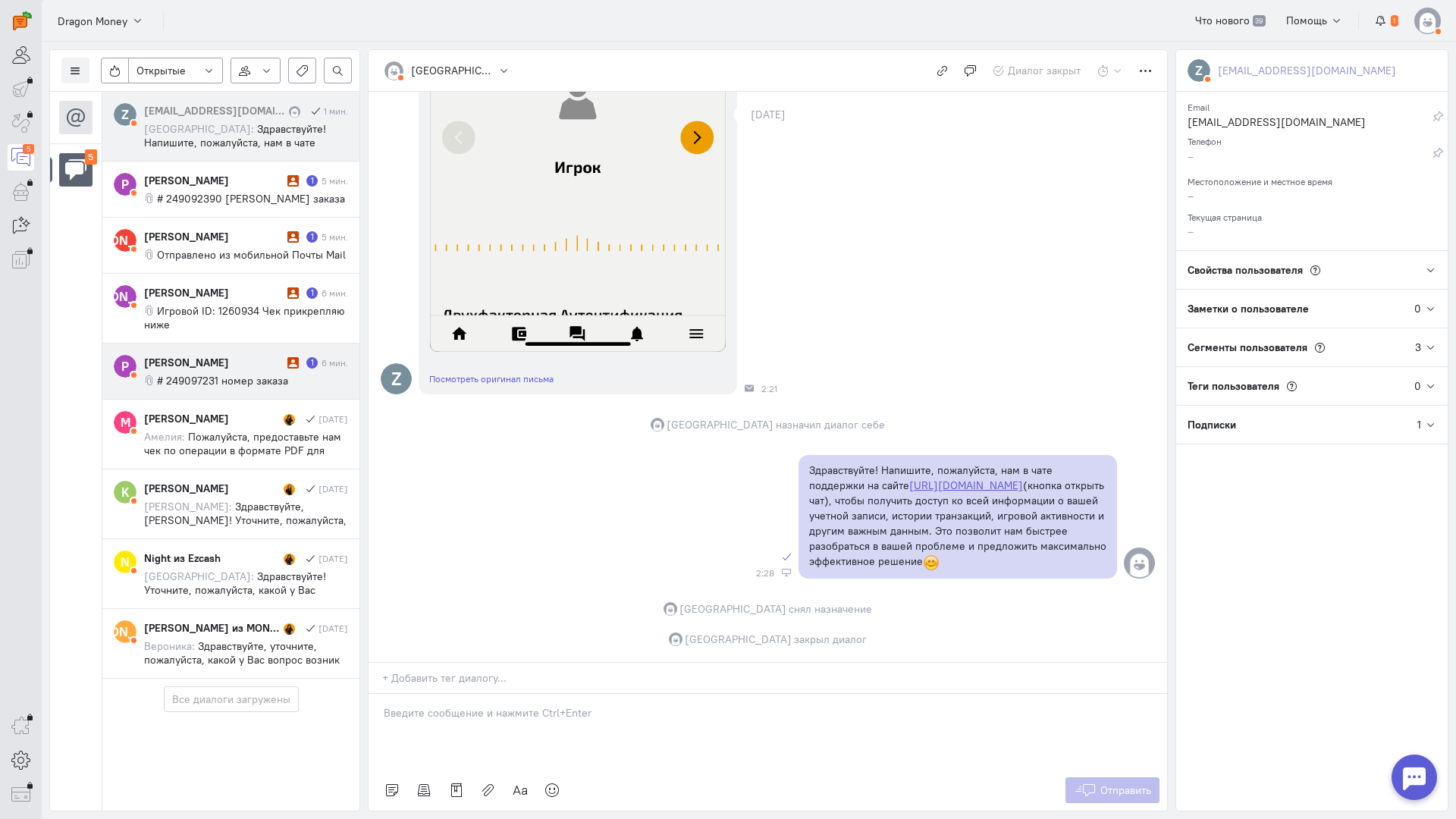
click at [242, 377] on div "Z zhbanov-roman@mail.ru 1 мин. София: Здравствуйте! Напишите, пожалуйста, нам в…" at bounding box center [231, 385] width 257 height 587
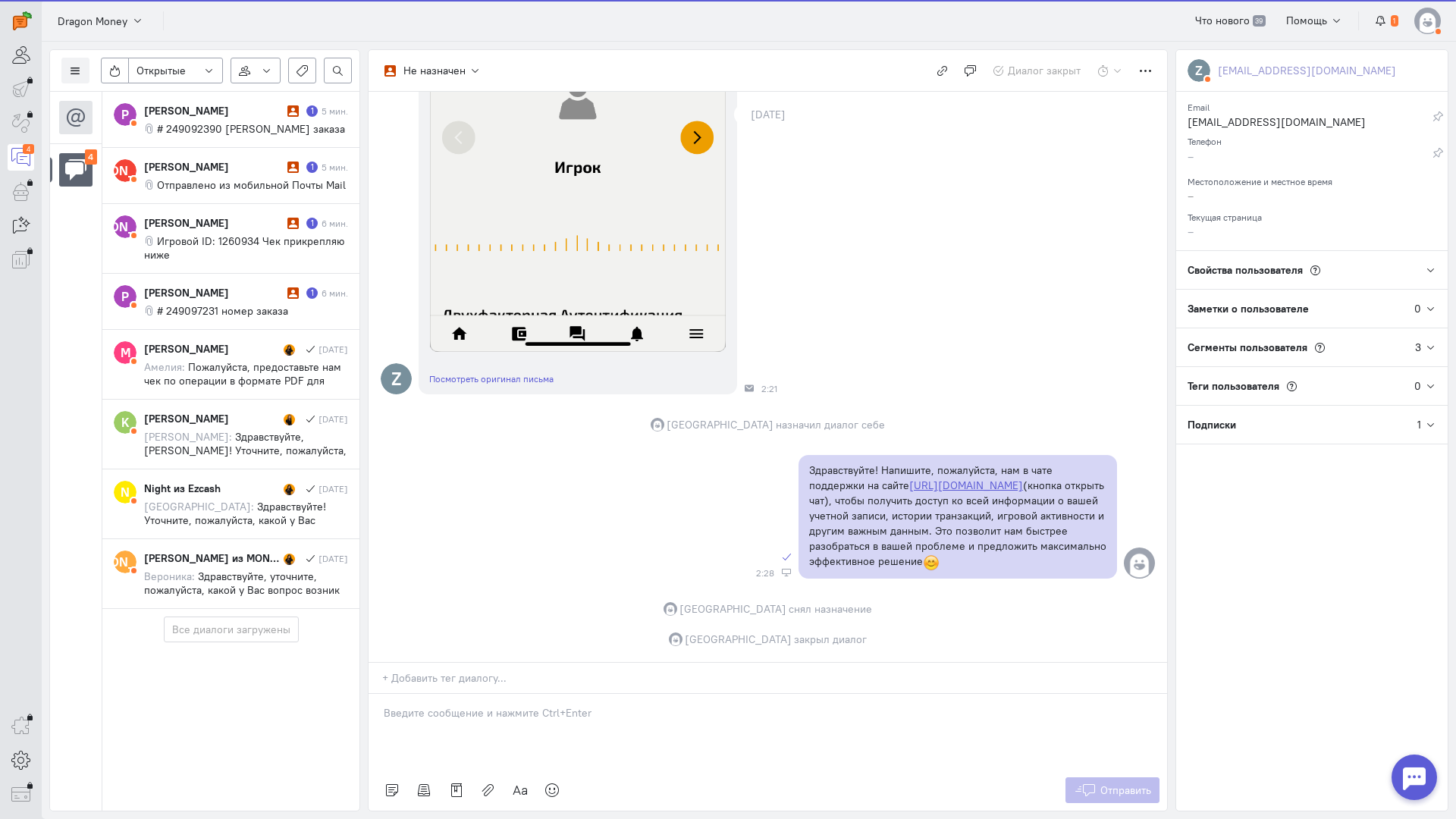
scroll to position [0, 0]
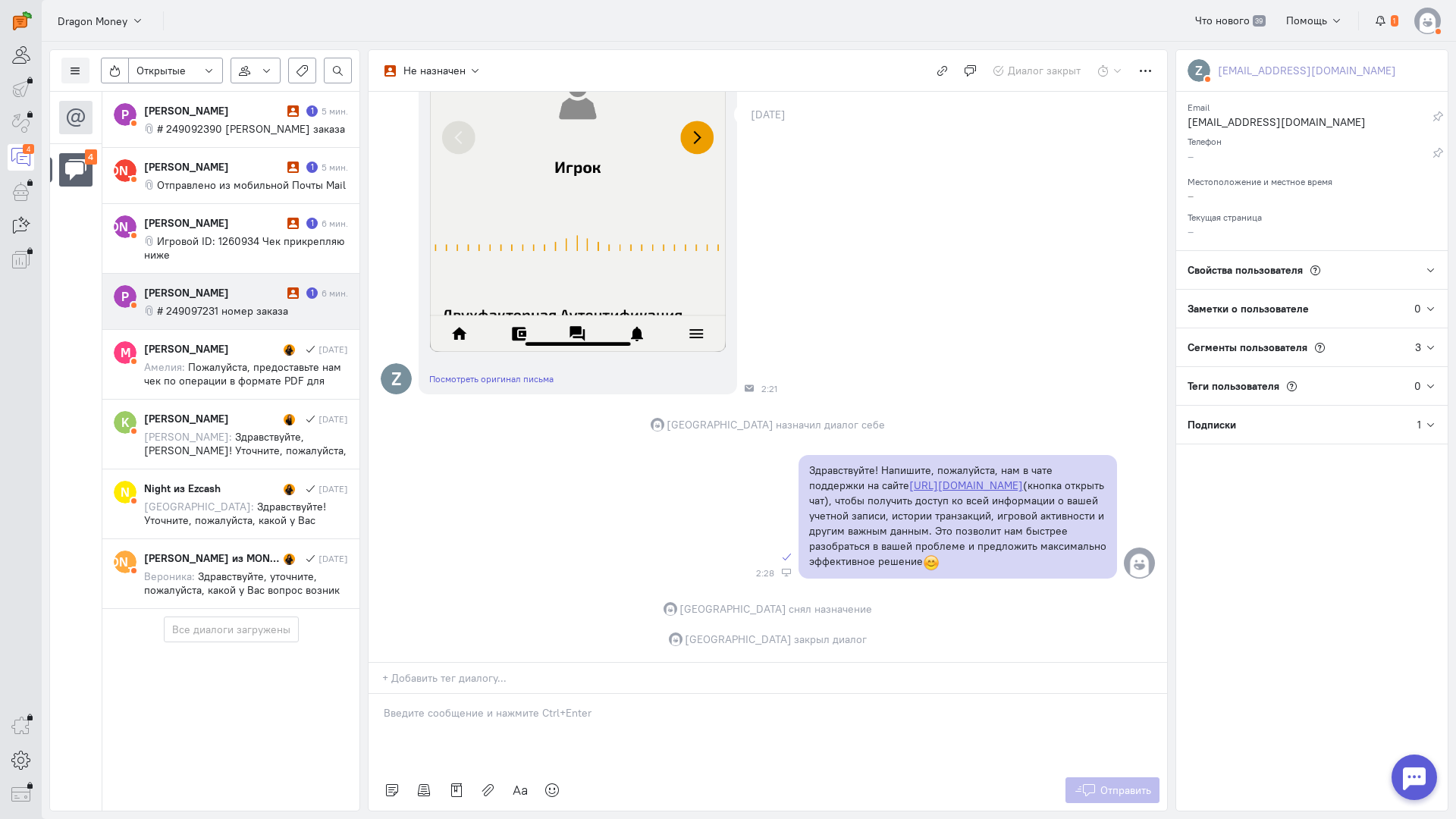
click at [221, 296] on div "[PERSON_NAME]" at bounding box center [213, 292] width 139 height 15
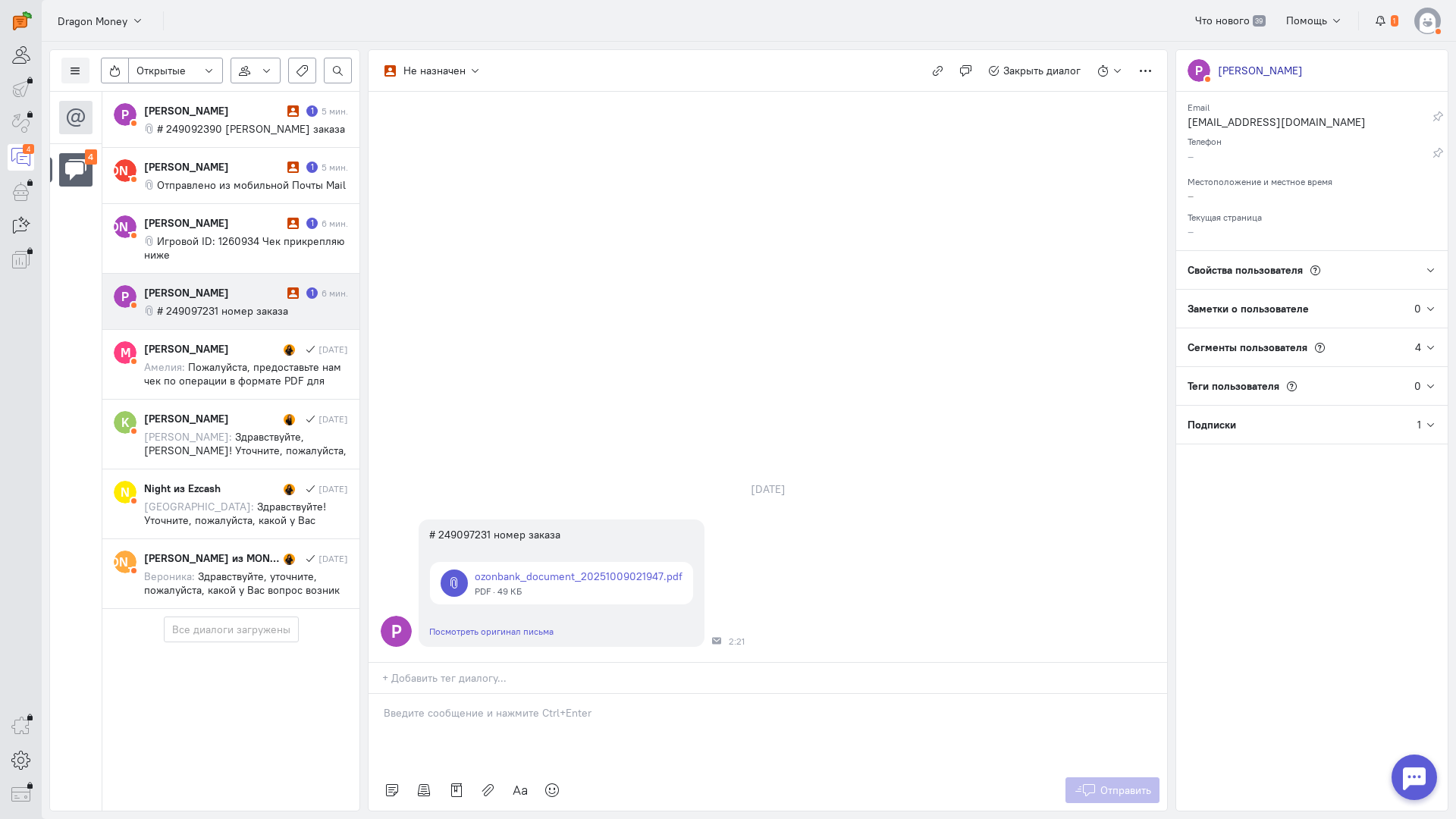
click at [465, 705] on p at bounding box center [768, 712] width 768 height 15
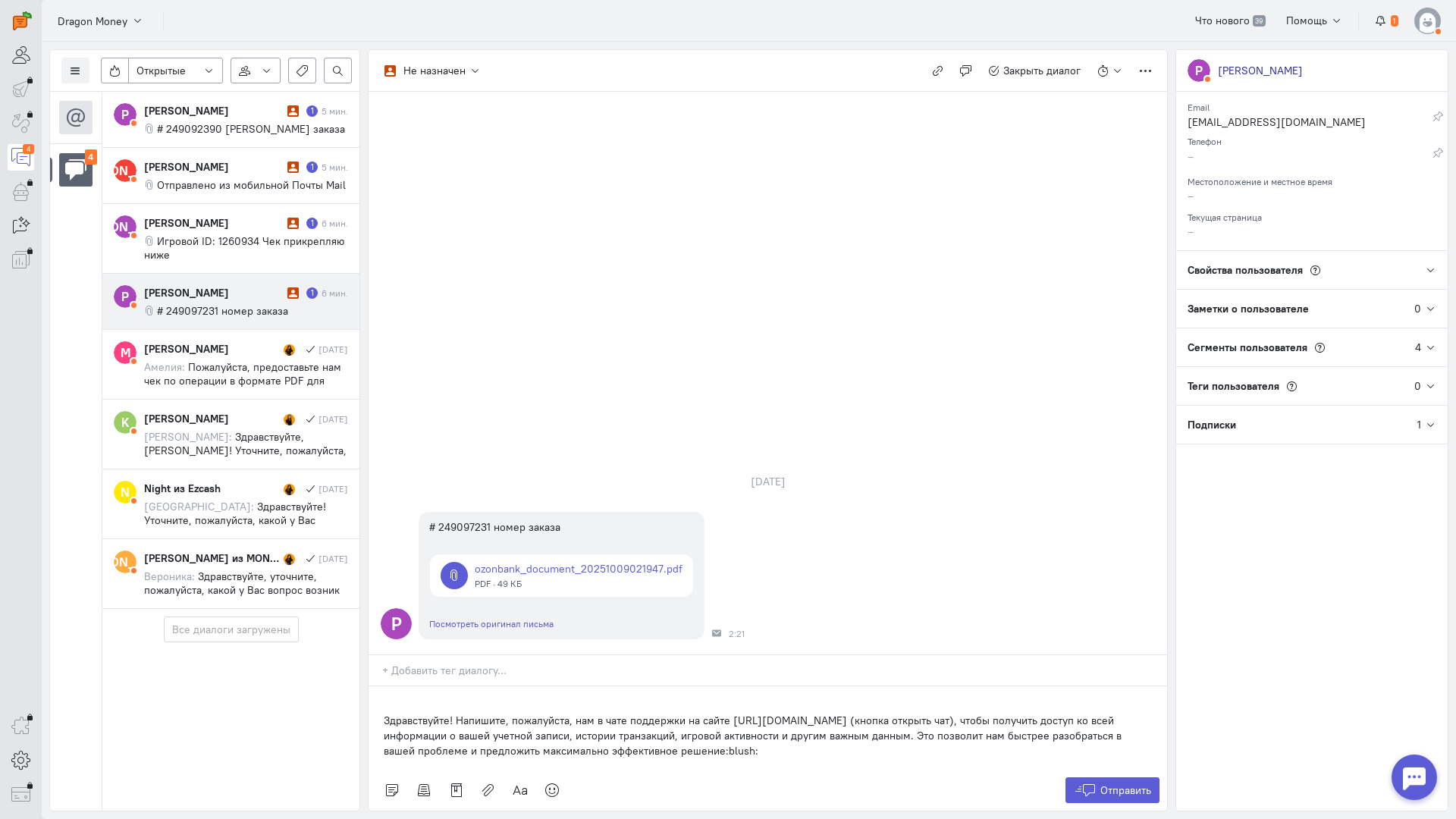
click at [374, 686] on div "Здравствуйте! Напишите, пожалуйста, нам в чате поддержки на сайте [URL][DOMAIN_…" at bounding box center [768, 728] width 799 height 84
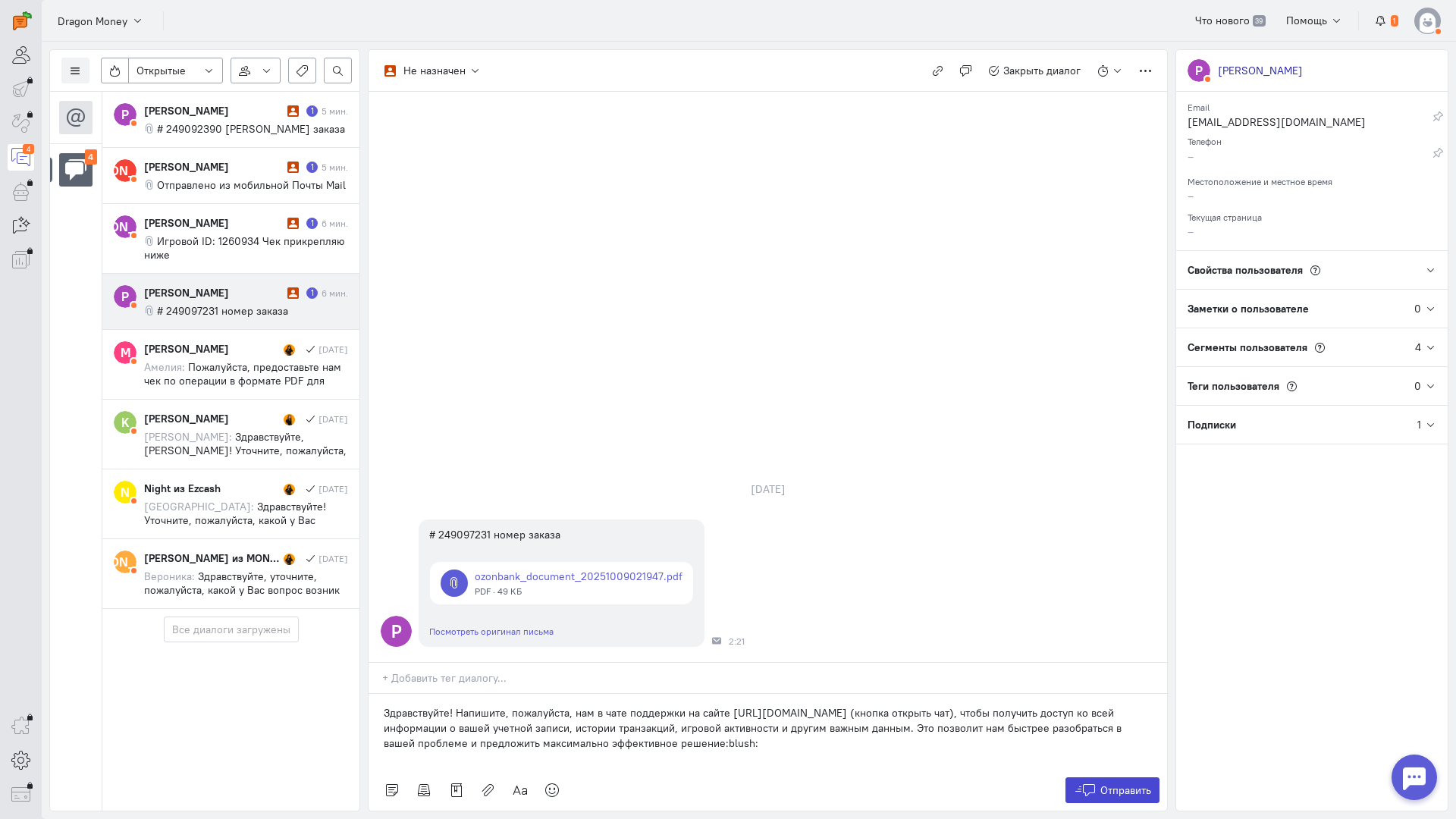
click at [1101, 777] on button "Отправить" at bounding box center [1113, 789] width 95 height 26
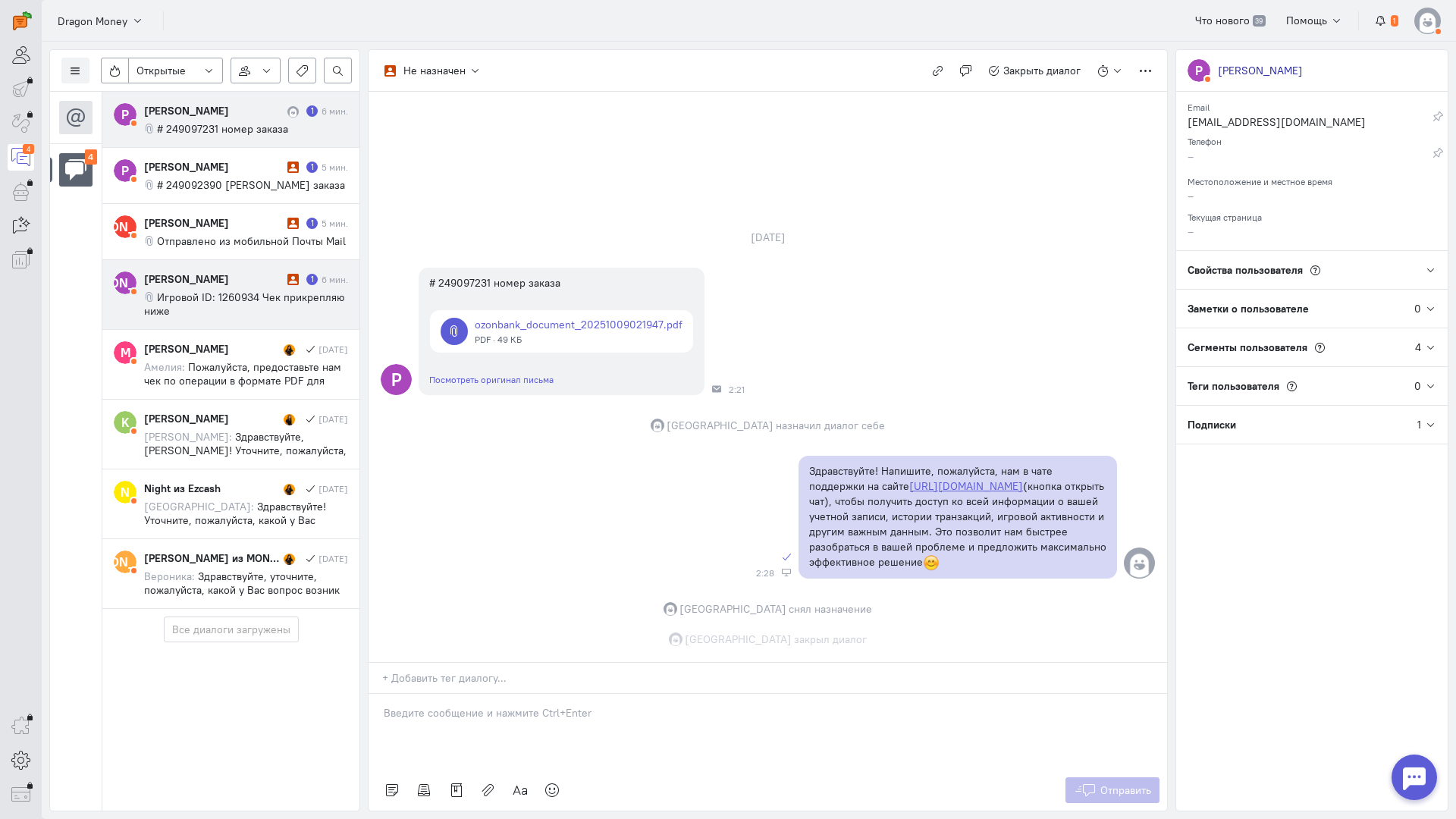
click at [229, 283] on div "[PERSON_NAME]" at bounding box center [213, 279] width 139 height 15
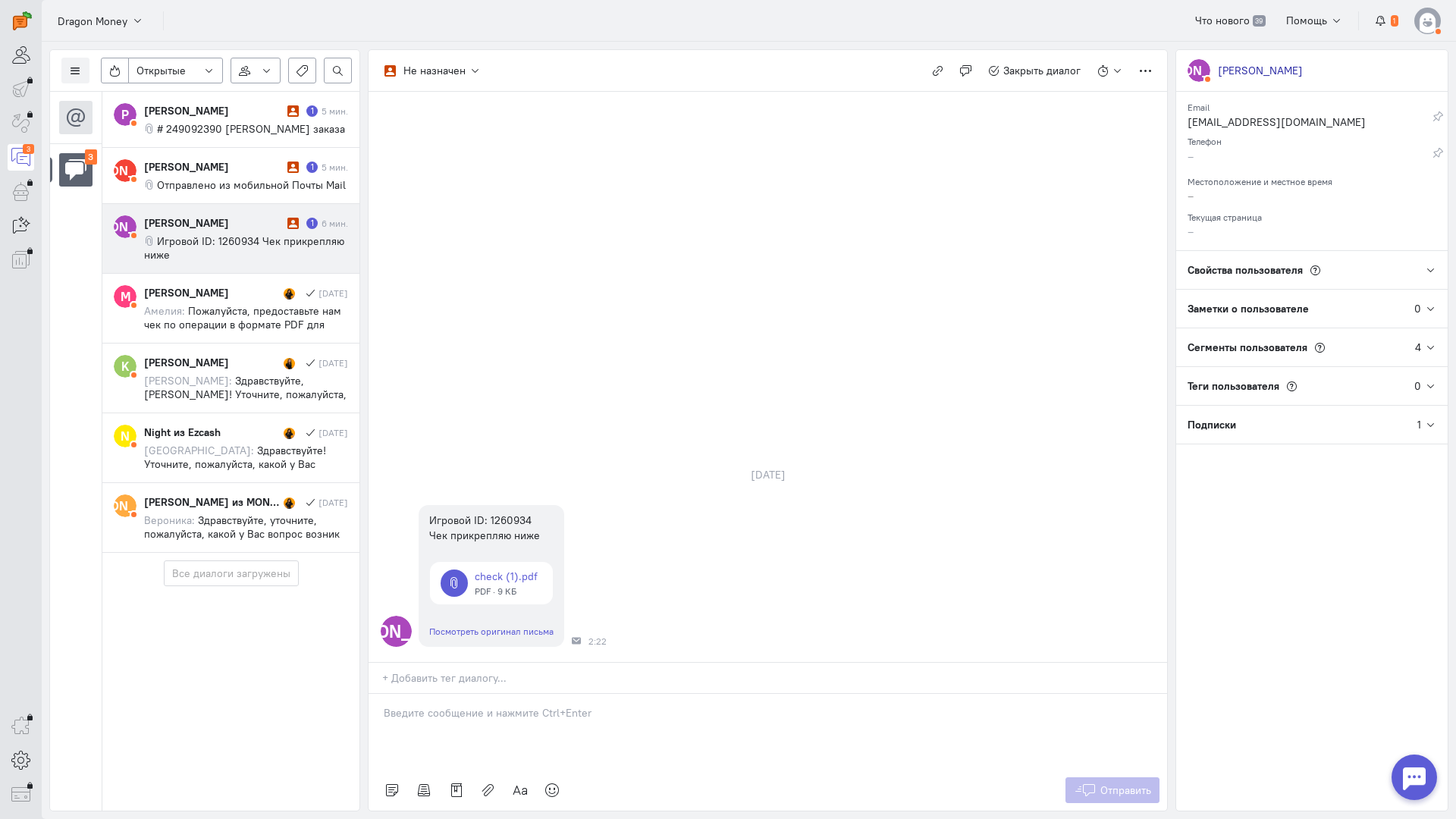
click at [459, 693] on div at bounding box center [768, 731] width 799 height 76
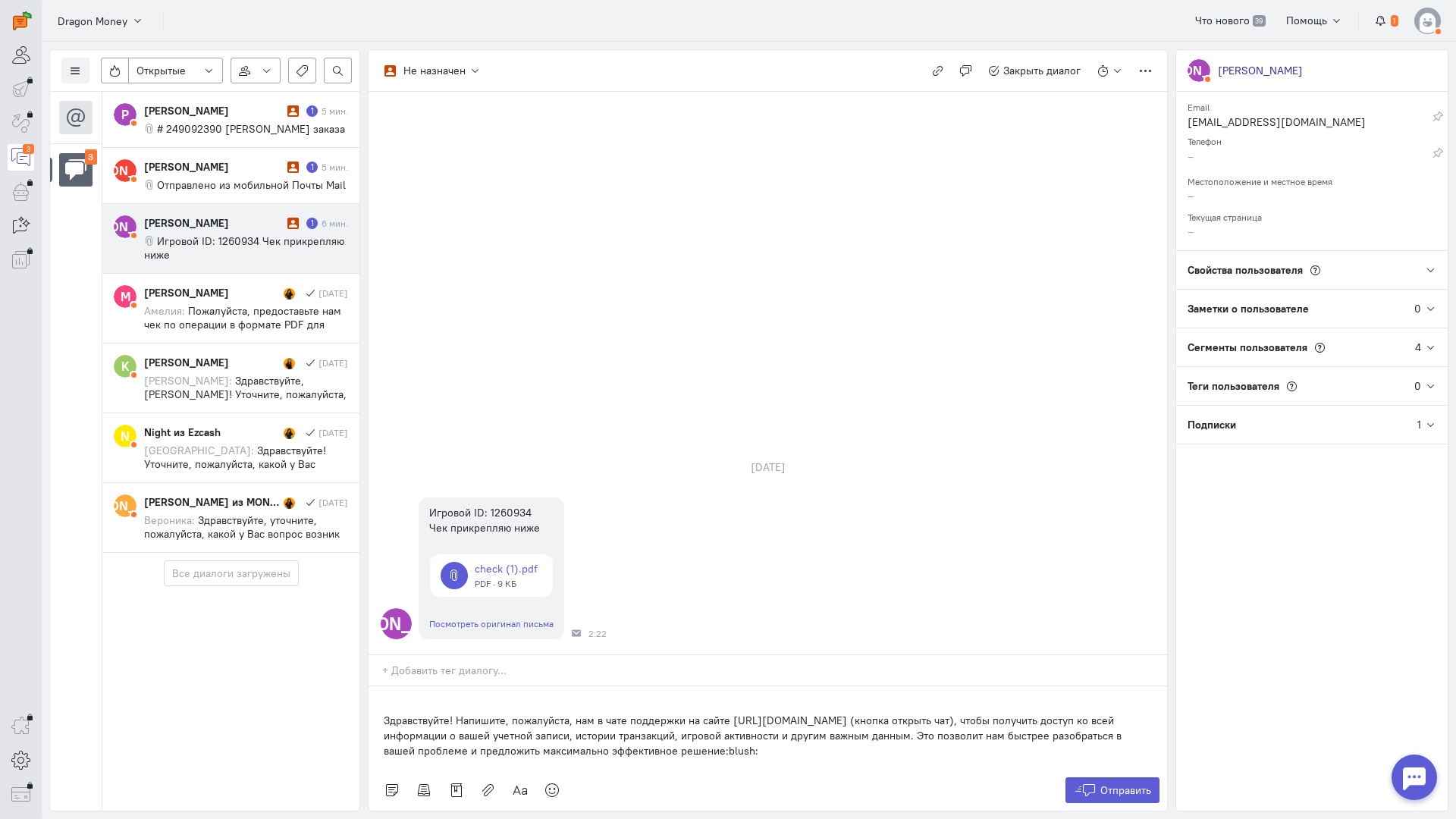
click at [377, 686] on div "Здравствуйте! Напишите, пожалуйста, нам в чате поддержки на сайте [URL][DOMAIN_…" at bounding box center [768, 728] width 799 height 84
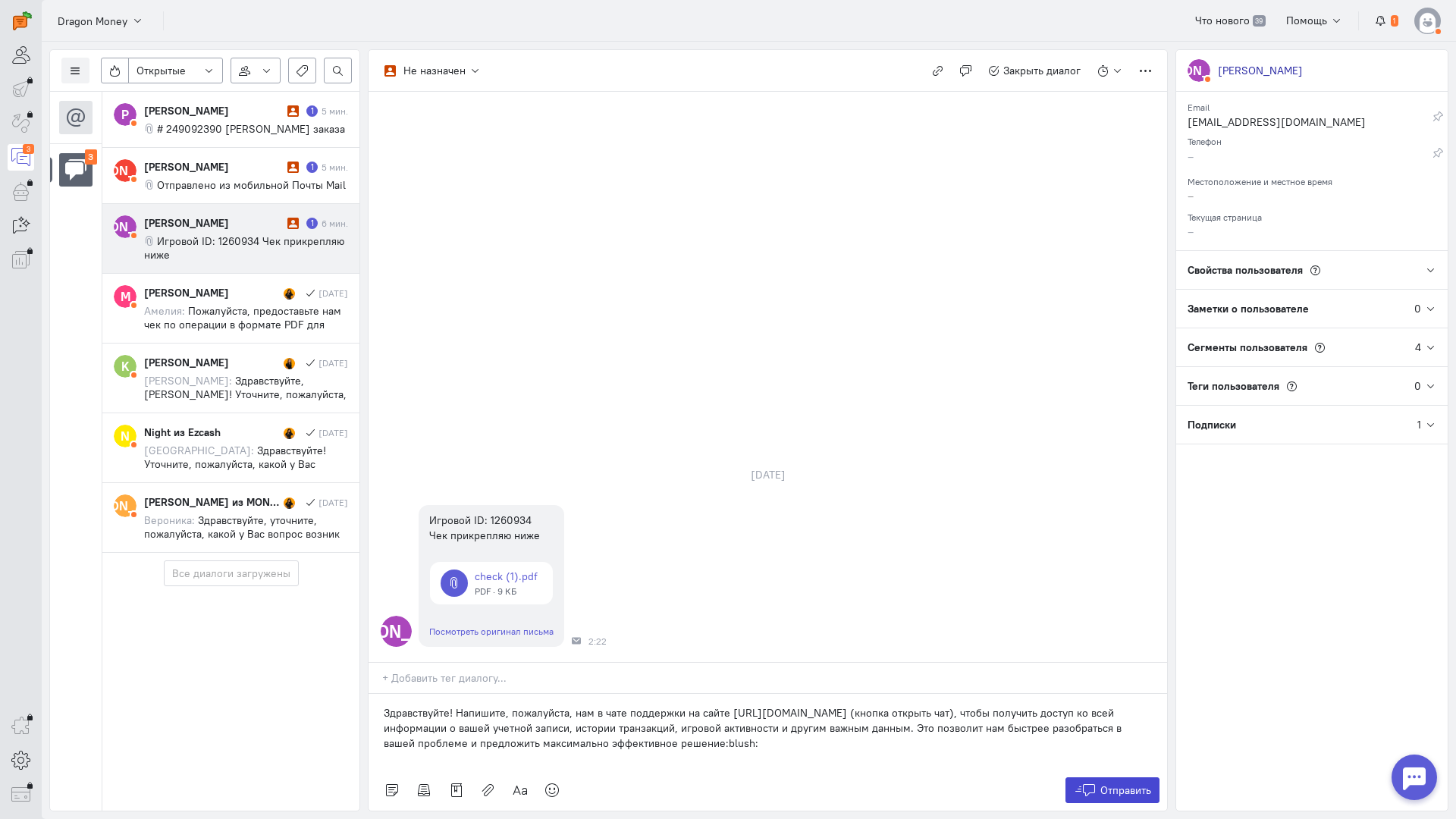
click at [1124, 783] on span "Отправить" at bounding box center [1125, 789] width 51 height 13
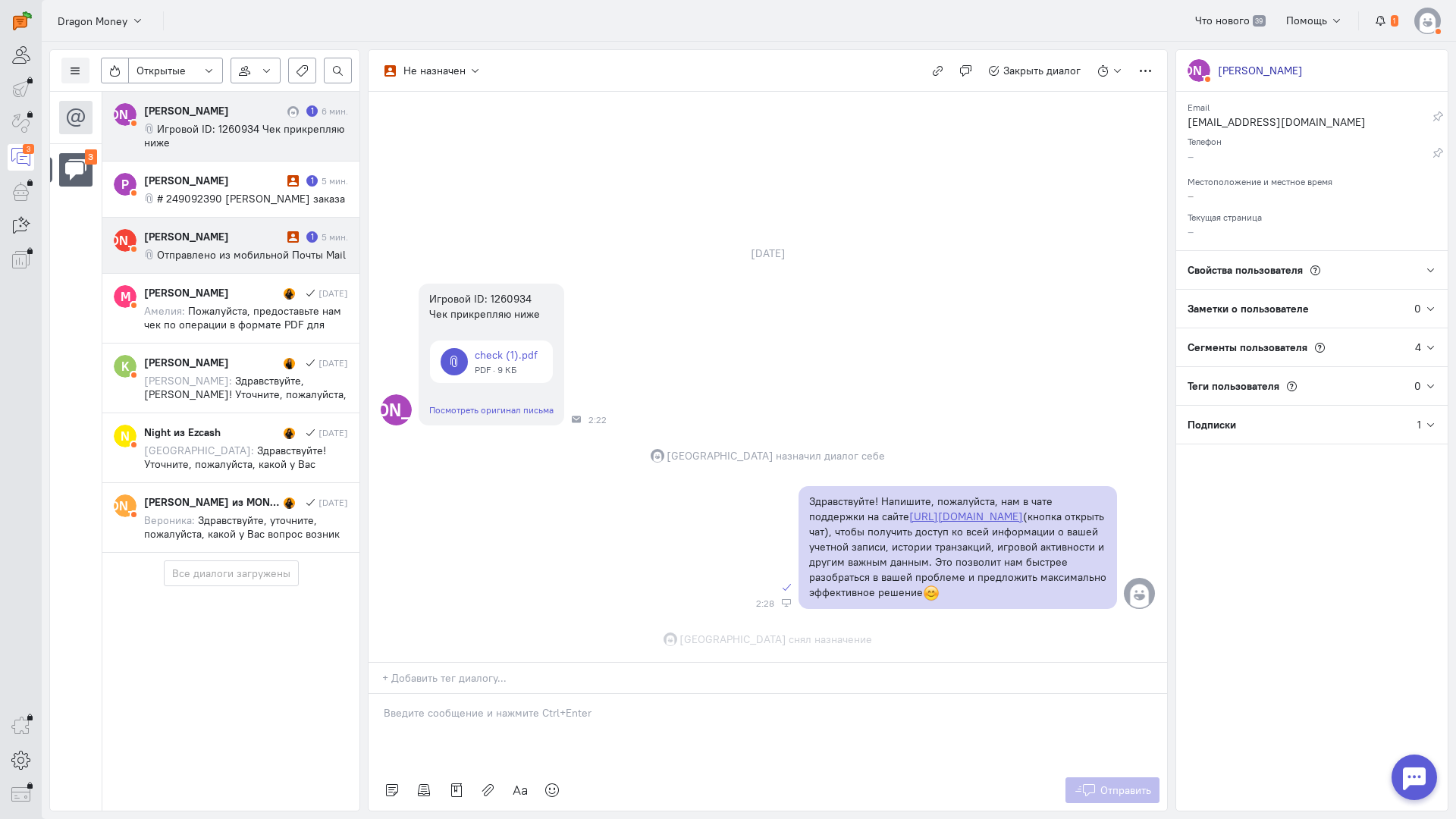
click at [268, 238] on div "Абдурахман Яндербиев" at bounding box center [213, 236] width 139 height 15
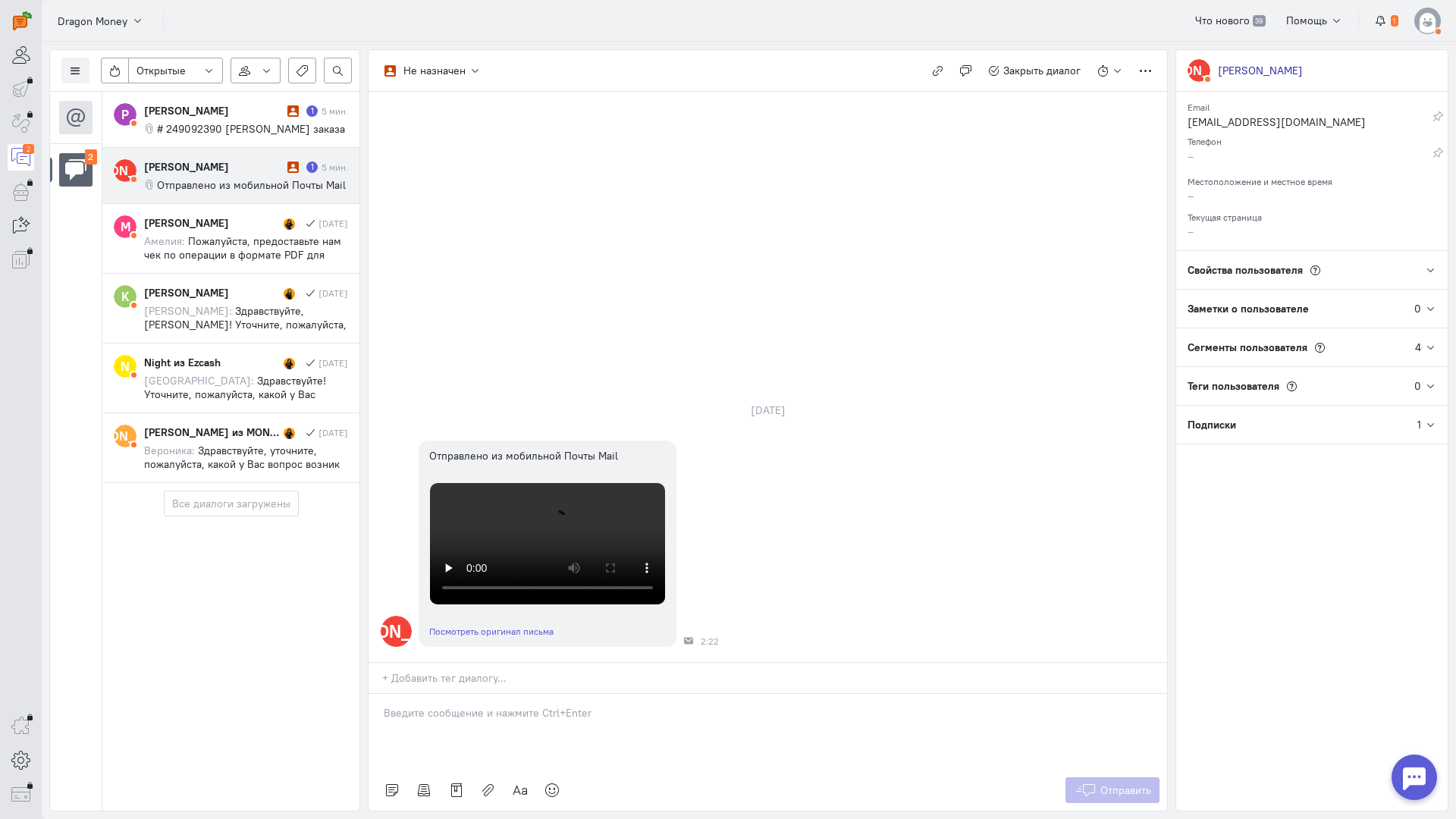
drag, startPoint x: 477, startPoint y: 618, endPoint x: 461, endPoint y: 618, distance: 16.0
click at [475, 705] on p at bounding box center [768, 712] width 768 height 15
click at [377, 693] on div "Здравствуйте! Благодарим Вас за обращение и предоставленную информацию:blush:" at bounding box center [768, 731] width 799 height 76
click at [1099, 777] on button "Отправить" at bounding box center [1113, 789] width 95 height 26
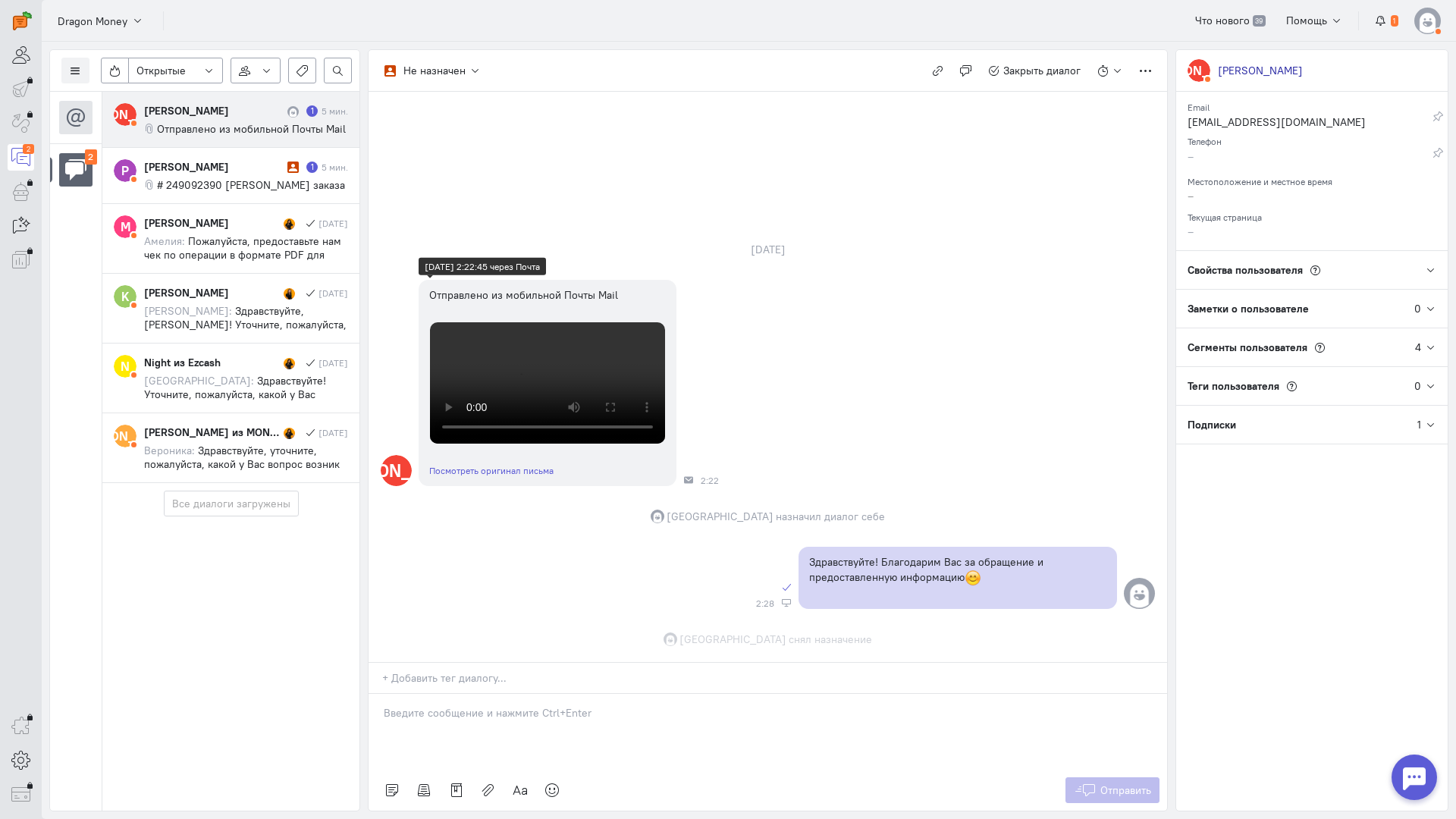
scroll to position [512, 0]
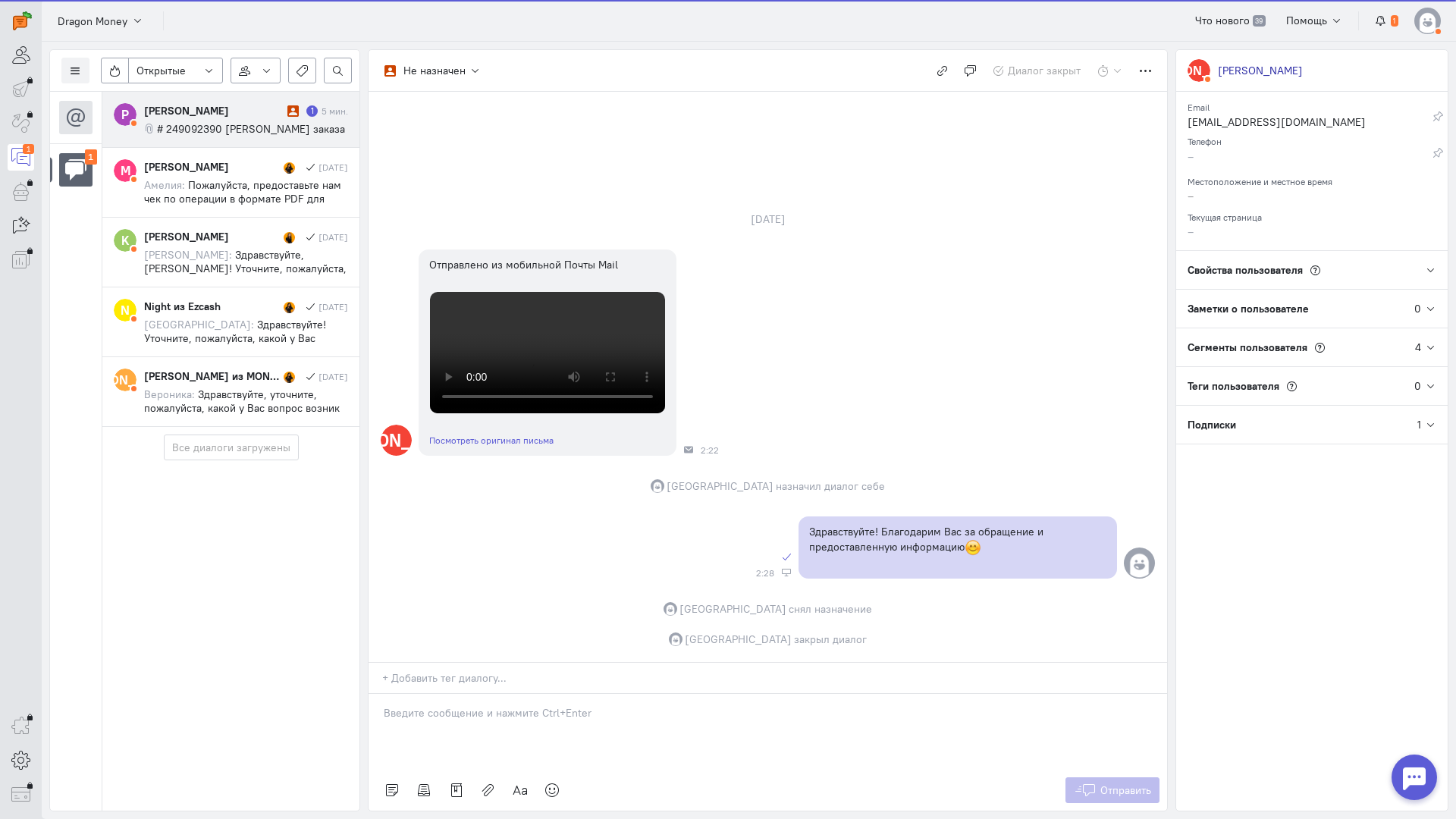
click at [276, 125] on span "# 249092390 Номер заказа" at bounding box center [251, 129] width 188 height 13
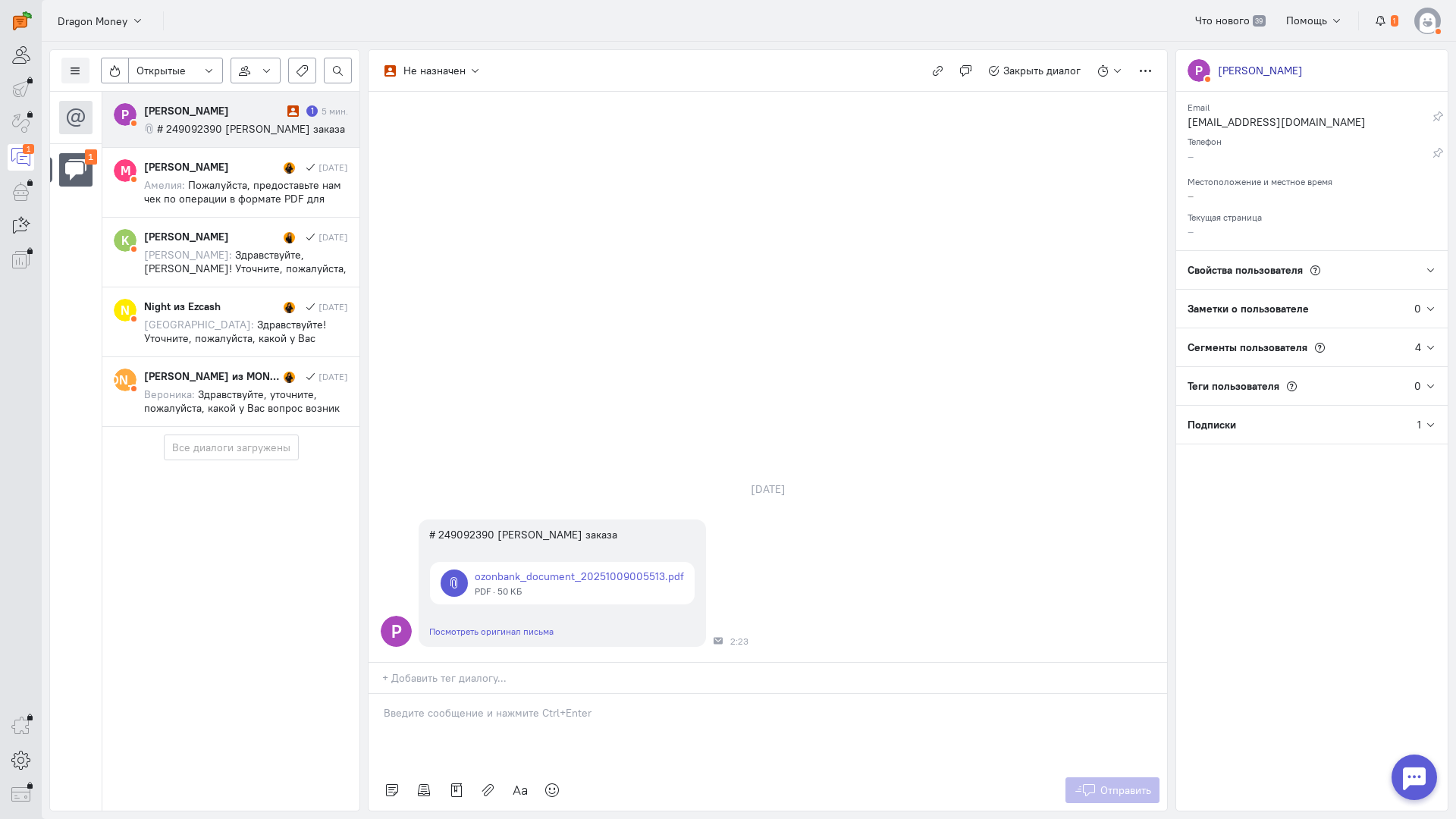
click at [483, 693] on div at bounding box center [768, 731] width 799 height 76
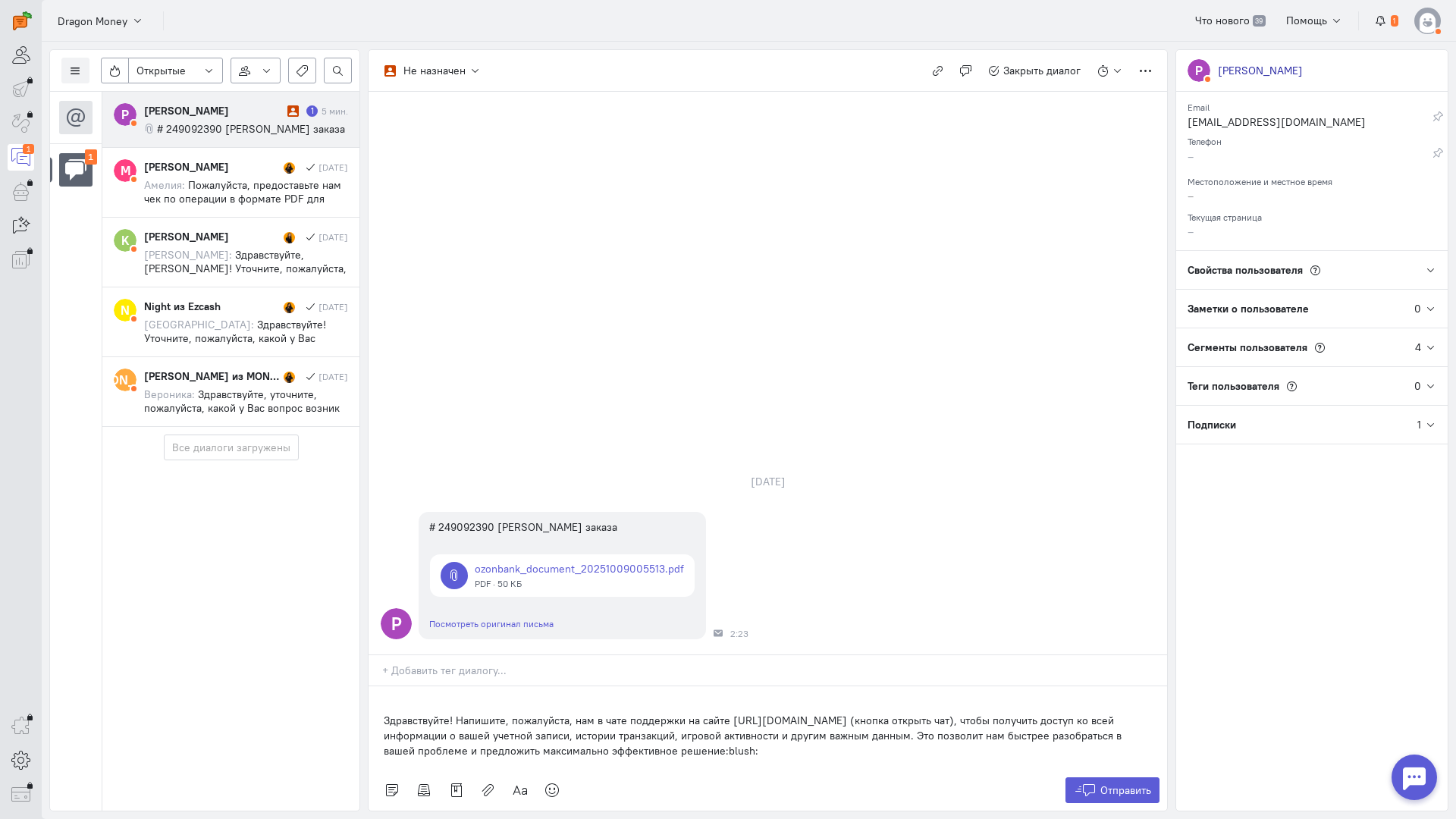
click at [377, 686] on div "Здравствуйте! Напишите, пожалуйста, нам в чате поддержки на сайте [URL][DOMAIN_…" at bounding box center [768, 728] width 799 height 84
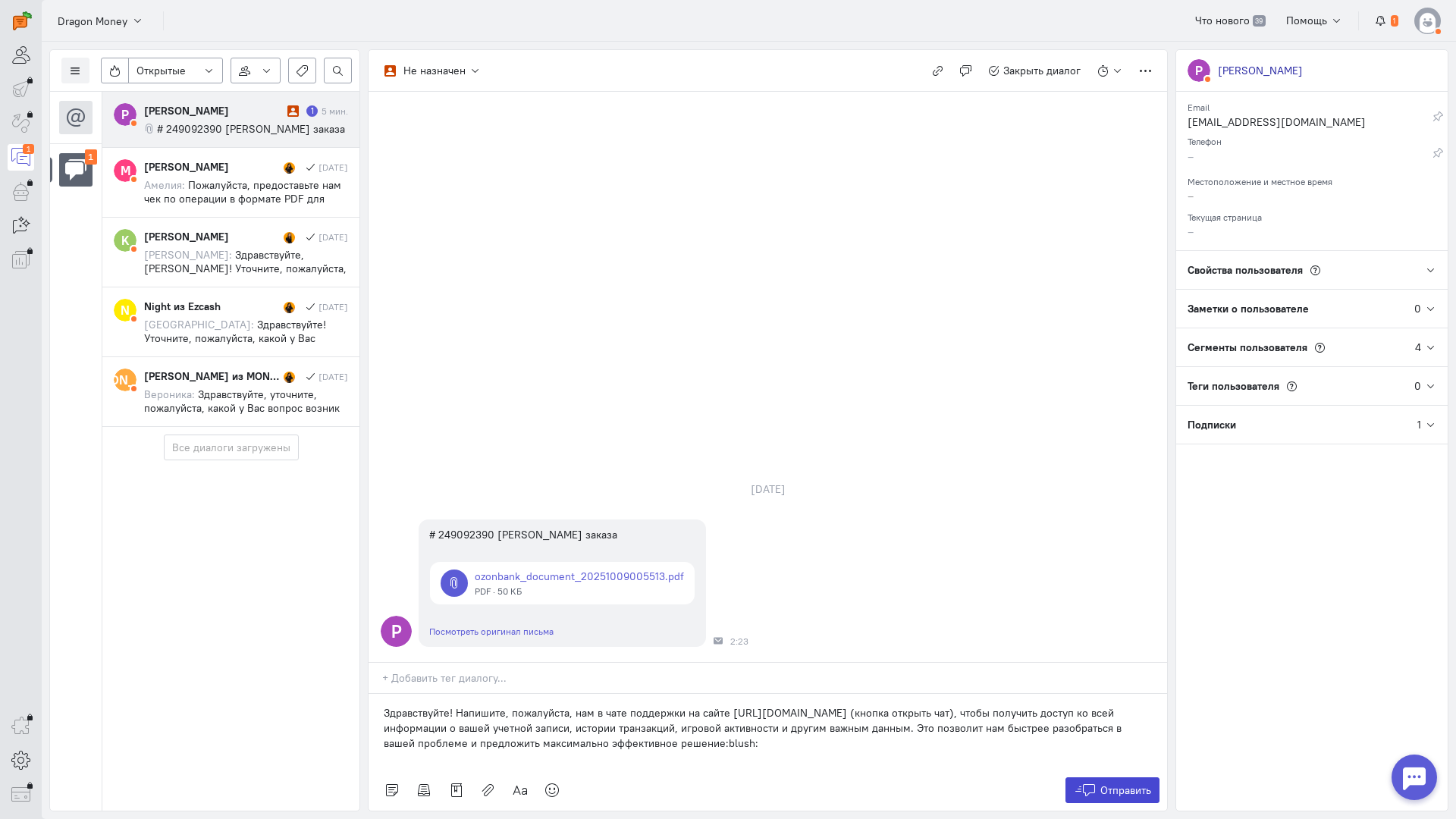
drag, startPoint x: 1137, startPoint y: 707, endPoint x: 1092, endPoint y: 679, distance: 53.0
click at [1136, 777] on button "Отправить" at bounding box center [1113, 789] width 95 height 26
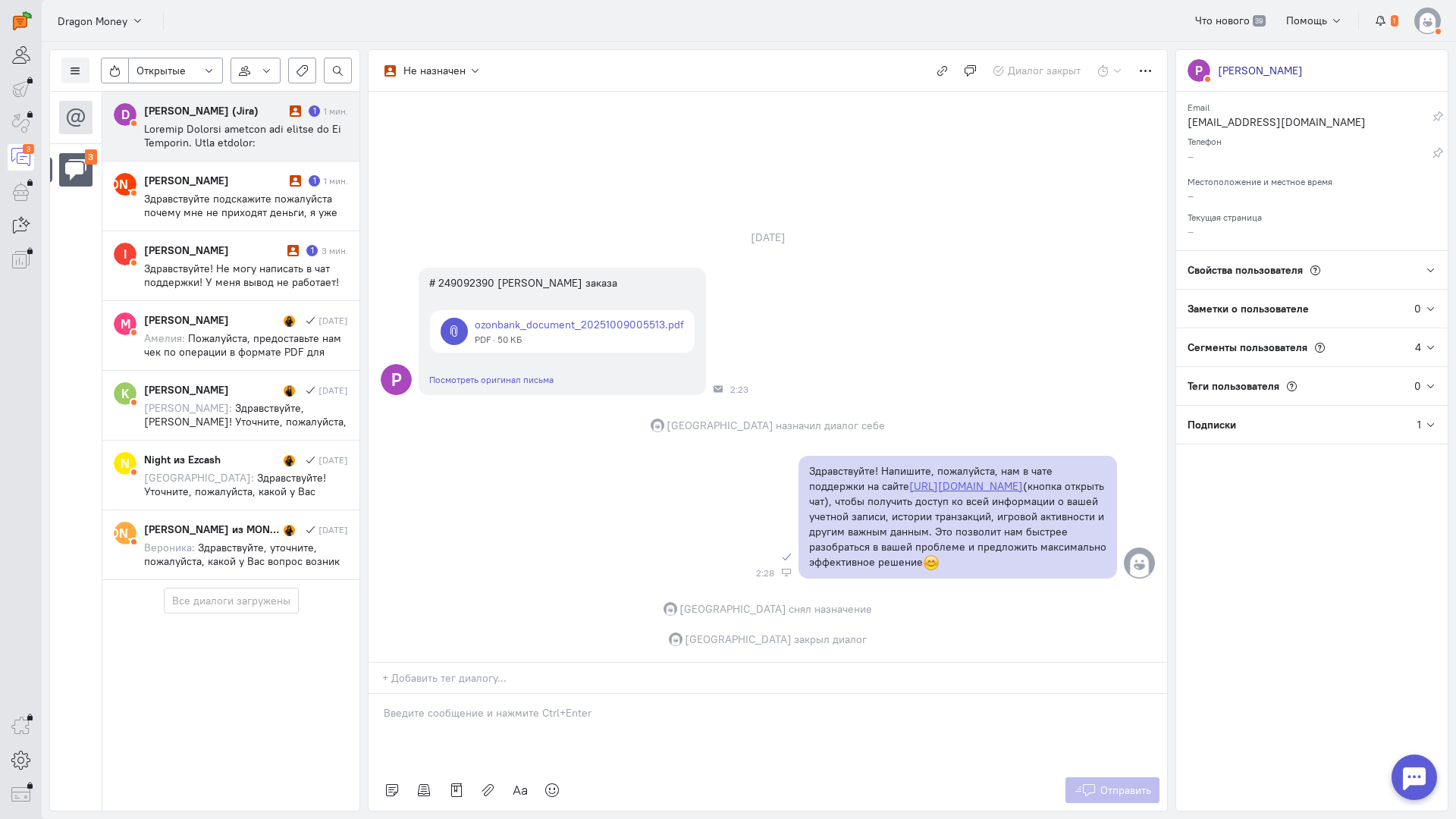
click at [215, 143] on span at bounding box center [246, 504] width 204 height 764
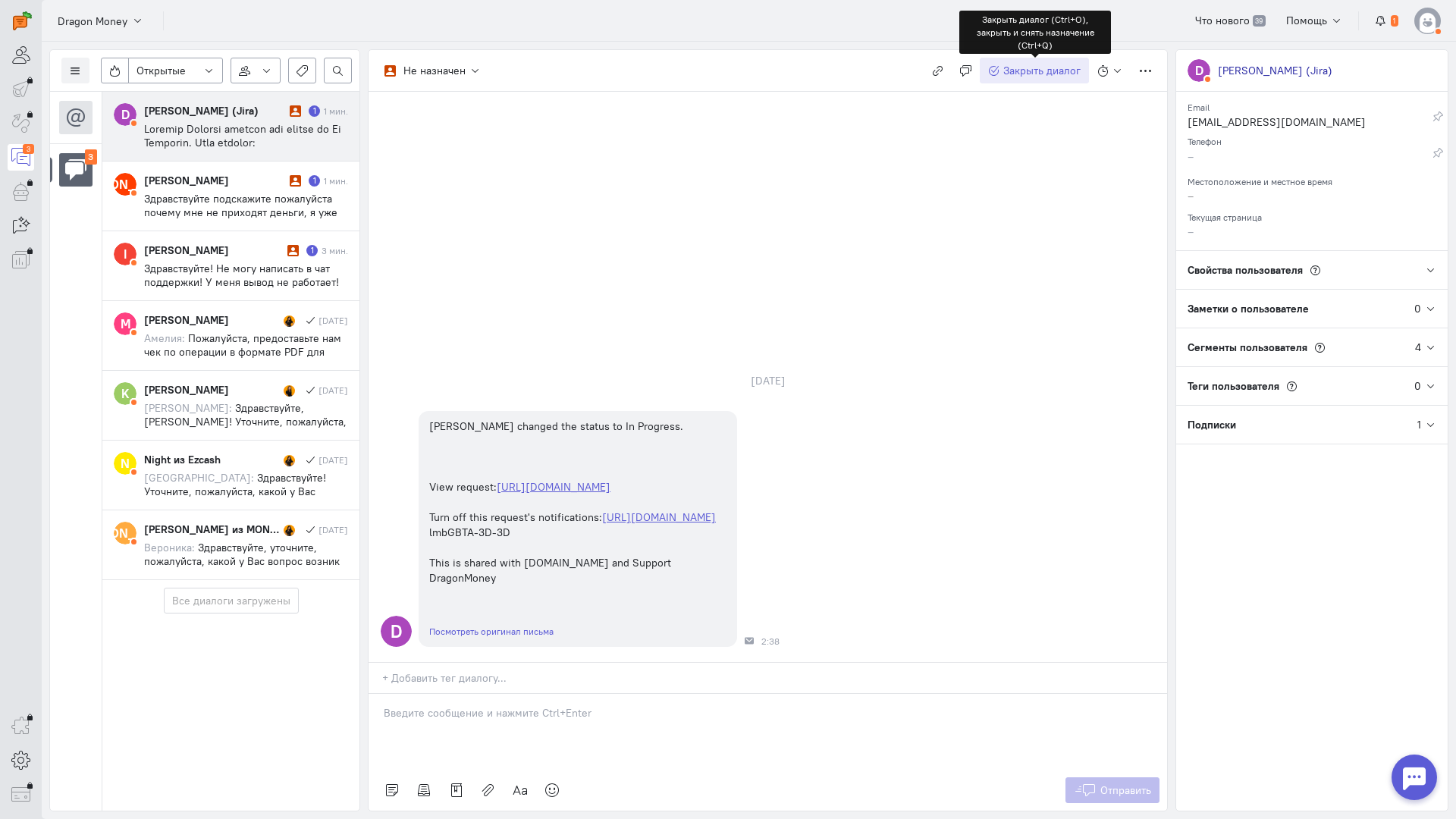
click at [1044, 67] on span "Закрыть диалог" at bounding box center [1041, 70] width 77 height 13
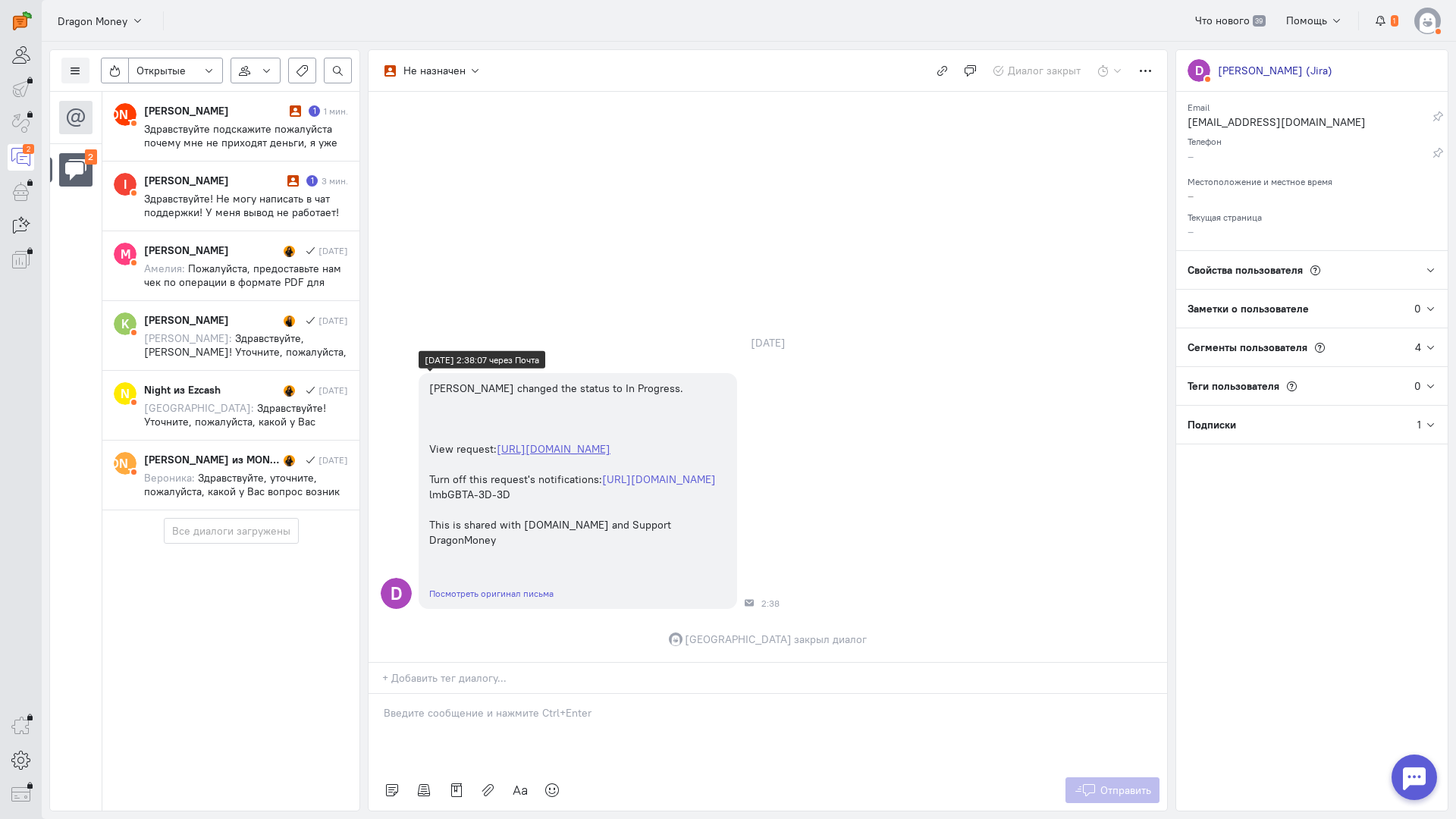
scroll to position [0, 0]
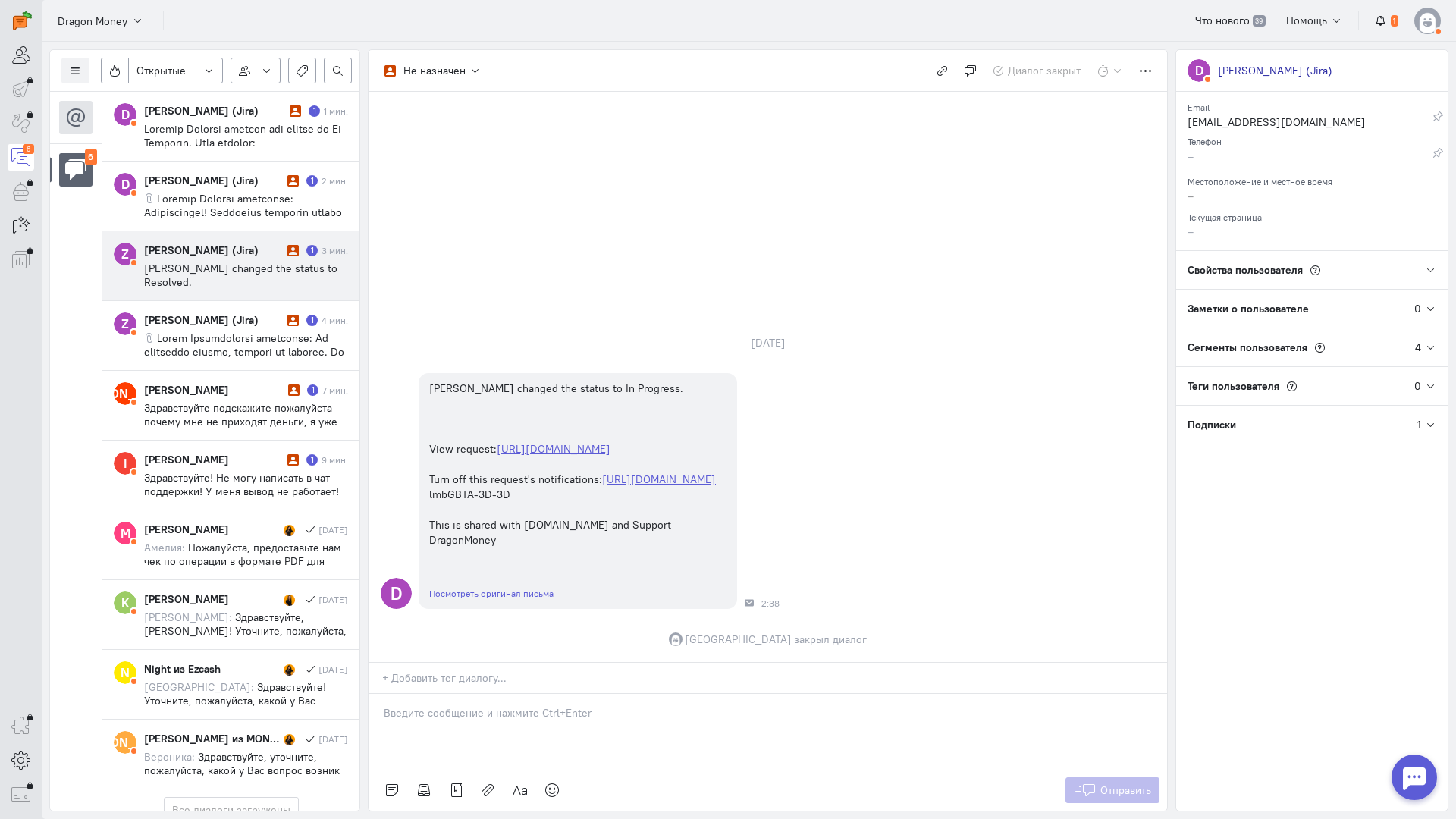
click at [197, 277] on cq-message "Zurab Khutsishvili changed the status to Resolved." at bounding box center [246, 275] width 204 height 28
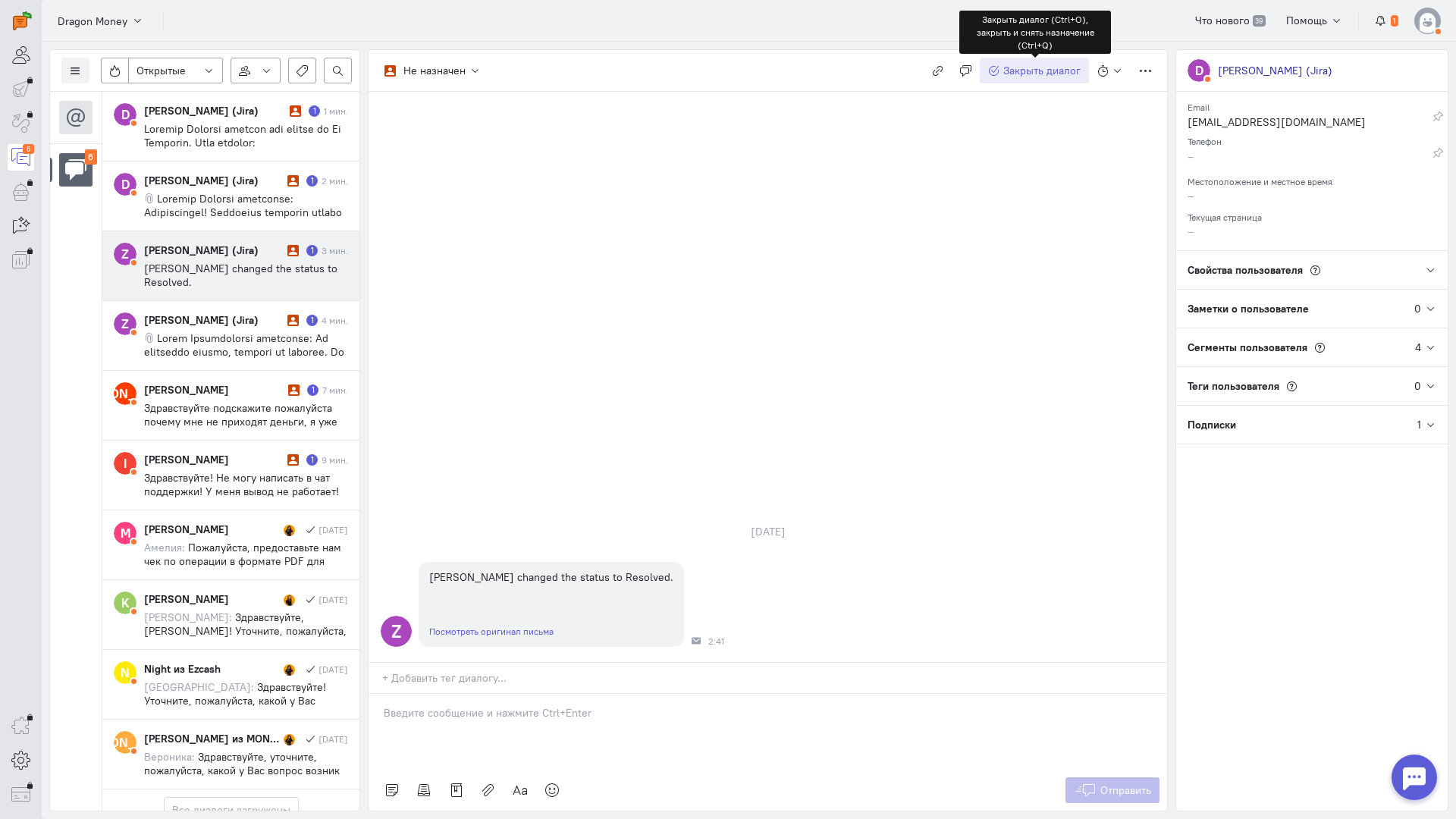
click at [1026, 74] on span "Закрыть диалог" at bounding box center [1041, 70] width 77 height 13
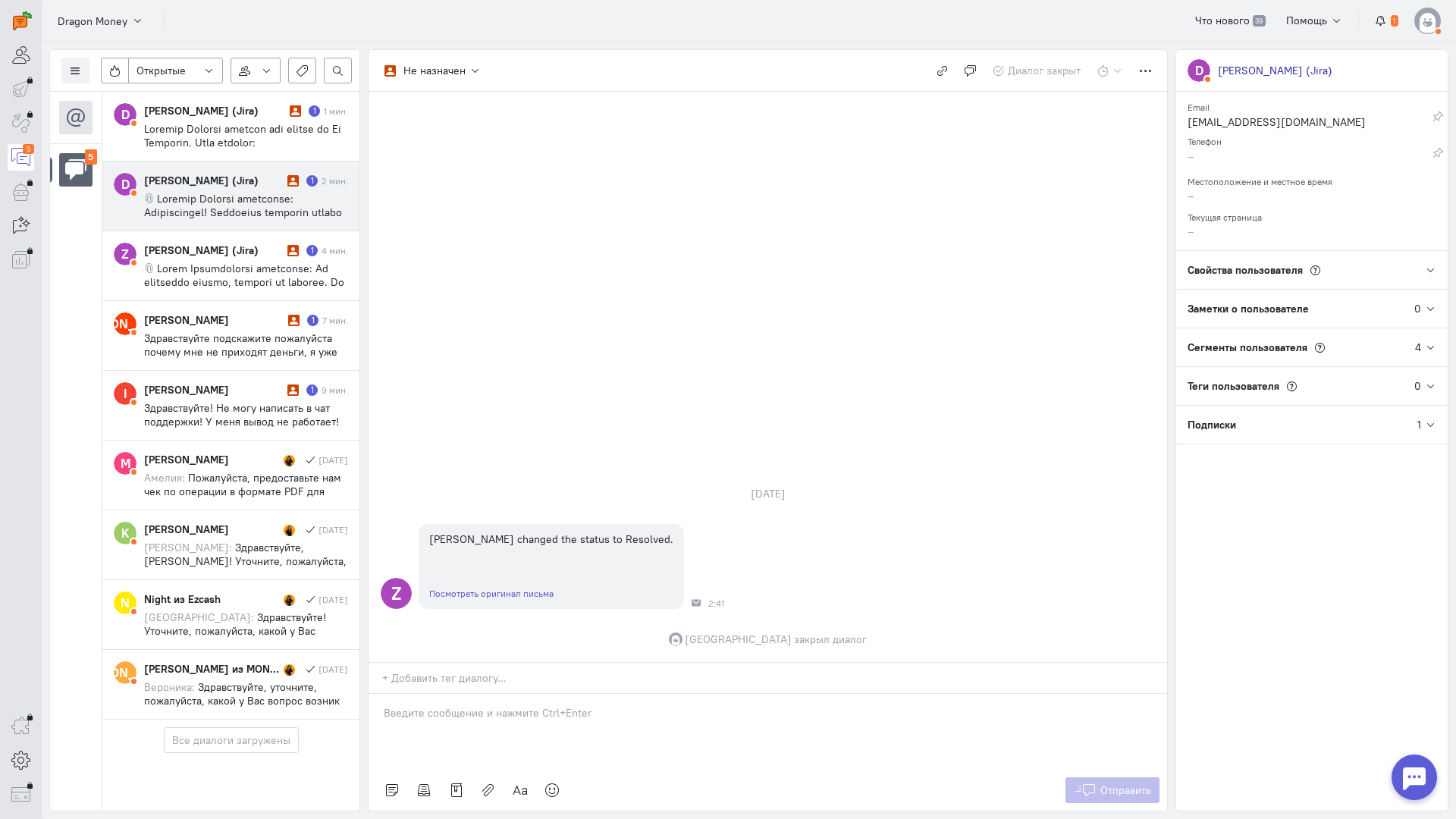
click at [268, 189] on div "Dmitrii Serikov (Jira) 1 2 мин." at bounding box center [246, 195] width 204 height 47
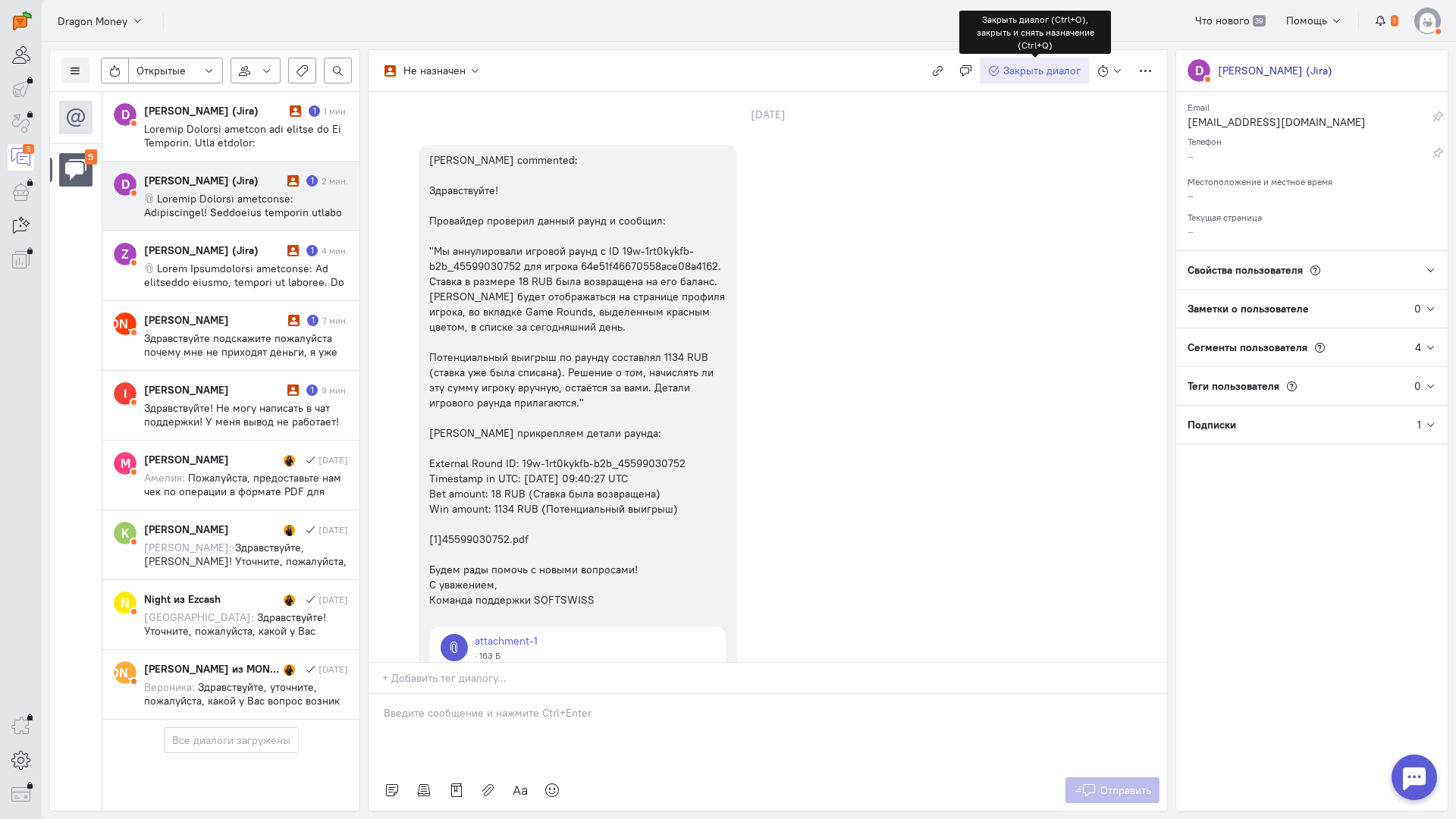
click at [1023, 68] on span "Закрыть диалог" at bounding box center [1041, 70] width 77 height 13
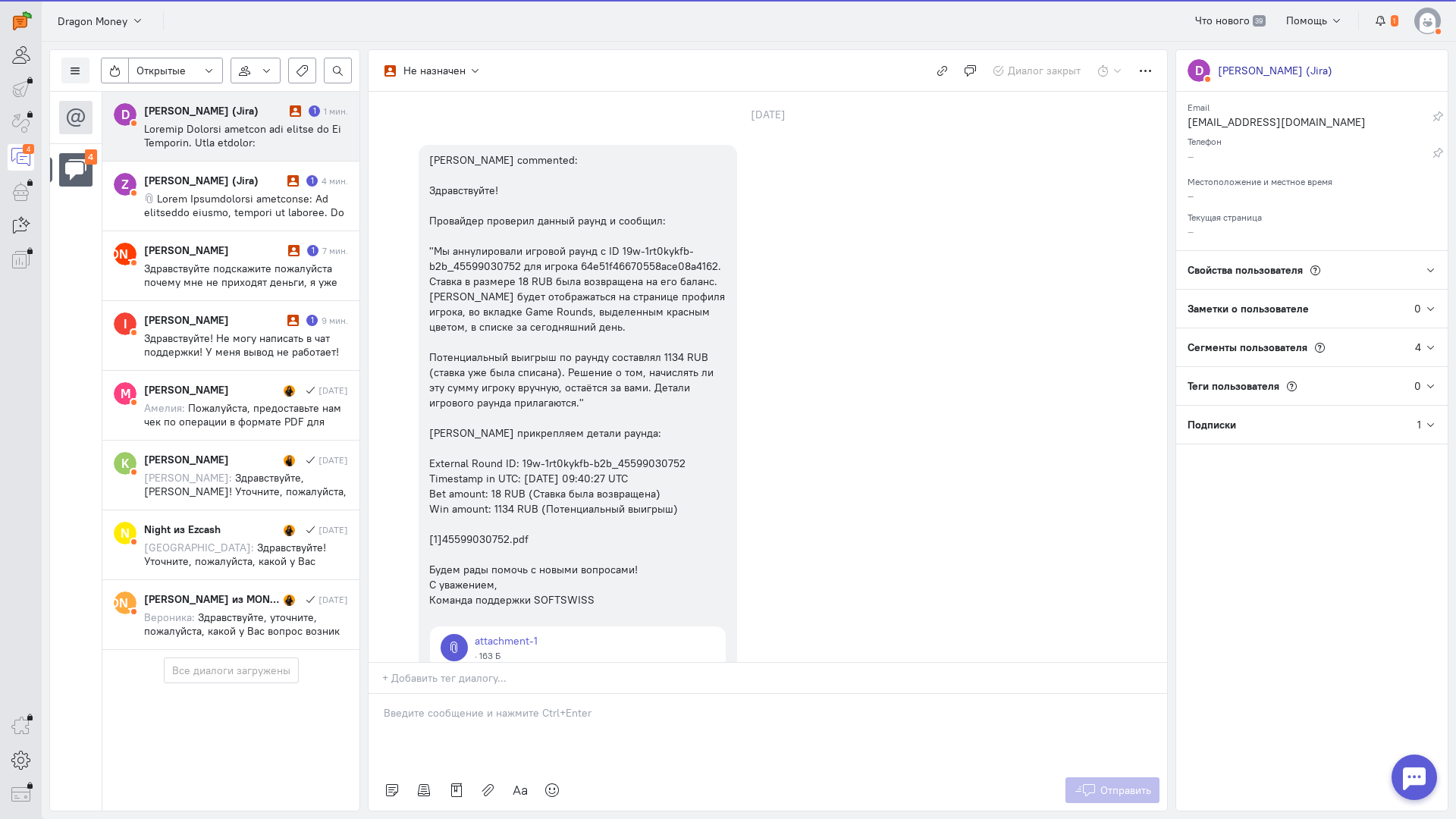
click at [248, 123] on span at bounding box center [246, 497] width 204 height 750
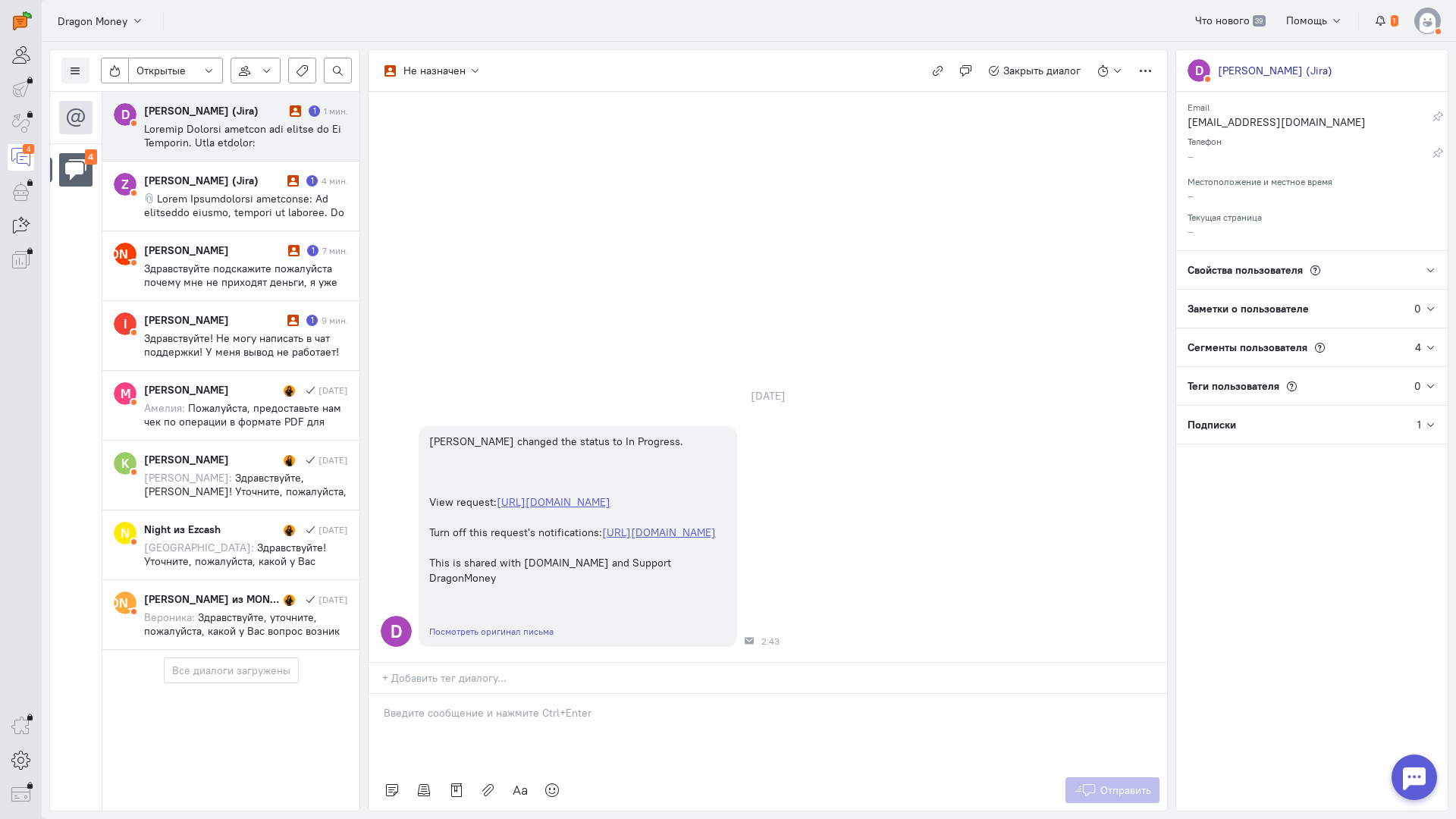
scroll to position [297, 0]
click at [1032, 70] on span "Закрыть диалог" at bounding box center [1041, 70] width 77 height 13
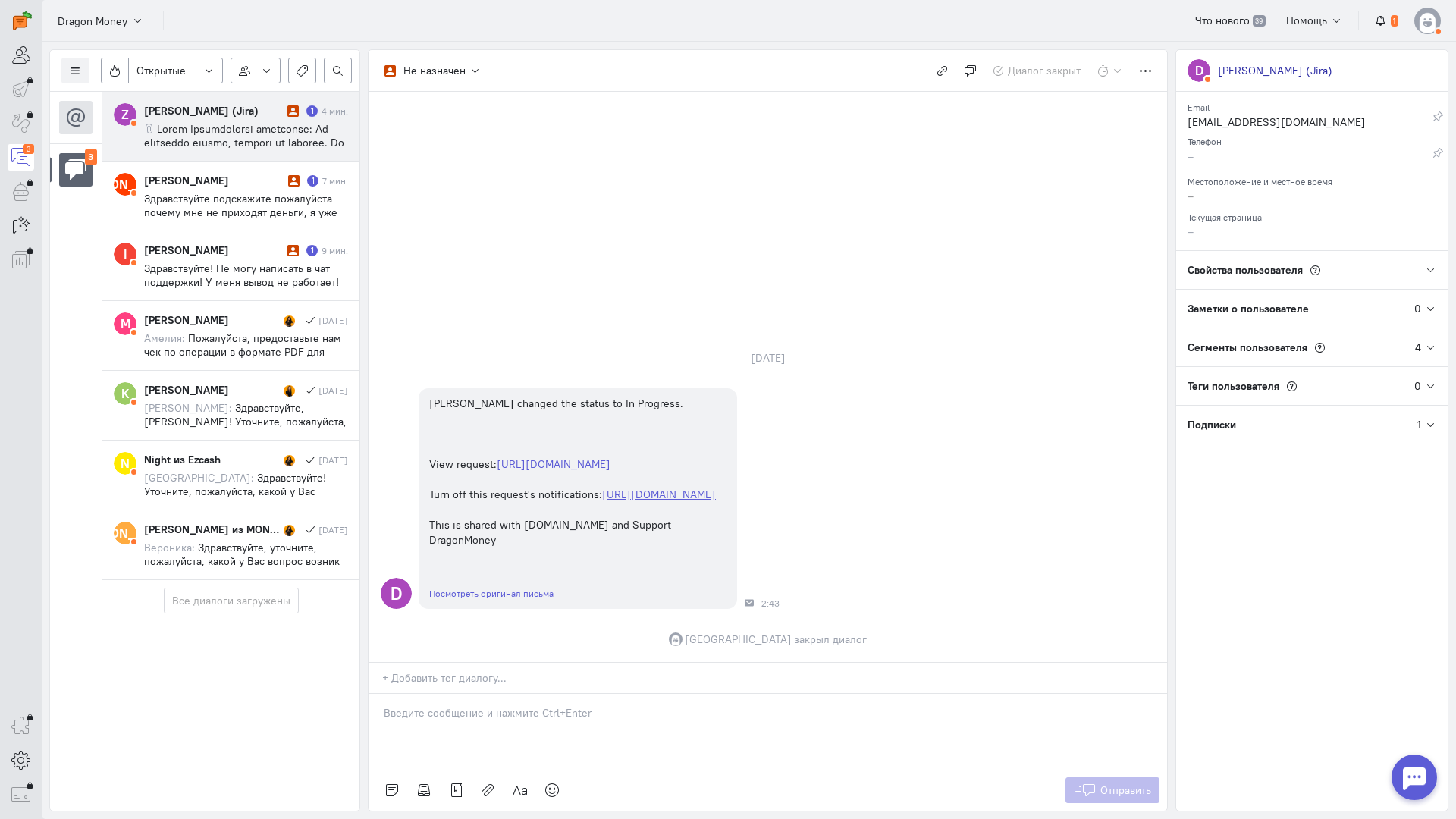
click at [233, 113] on div "Zurab Khutsishvili (Jira)" at bounding box center [213, 110] width 139 height 15
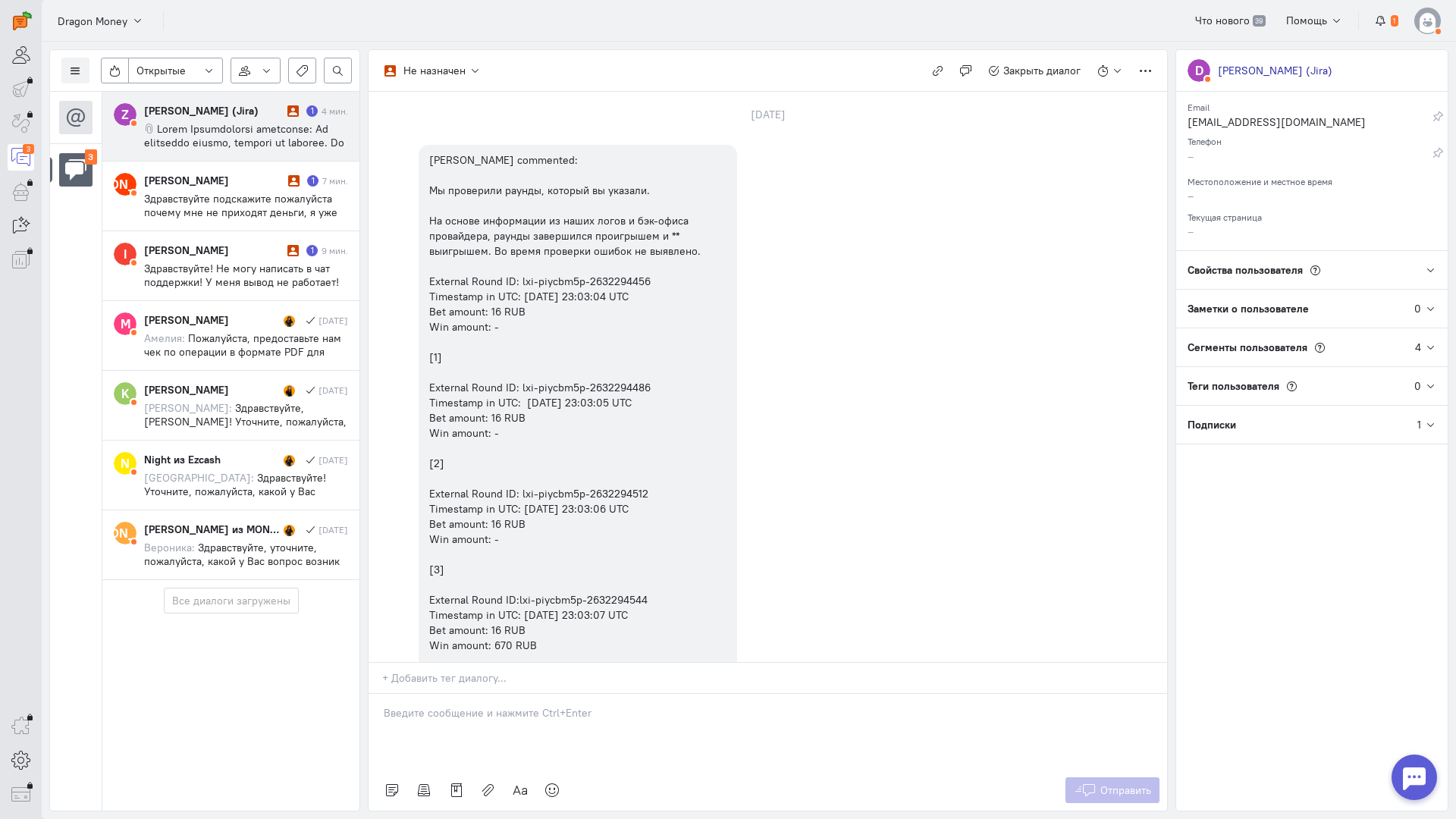
scroll to position [444, 0]
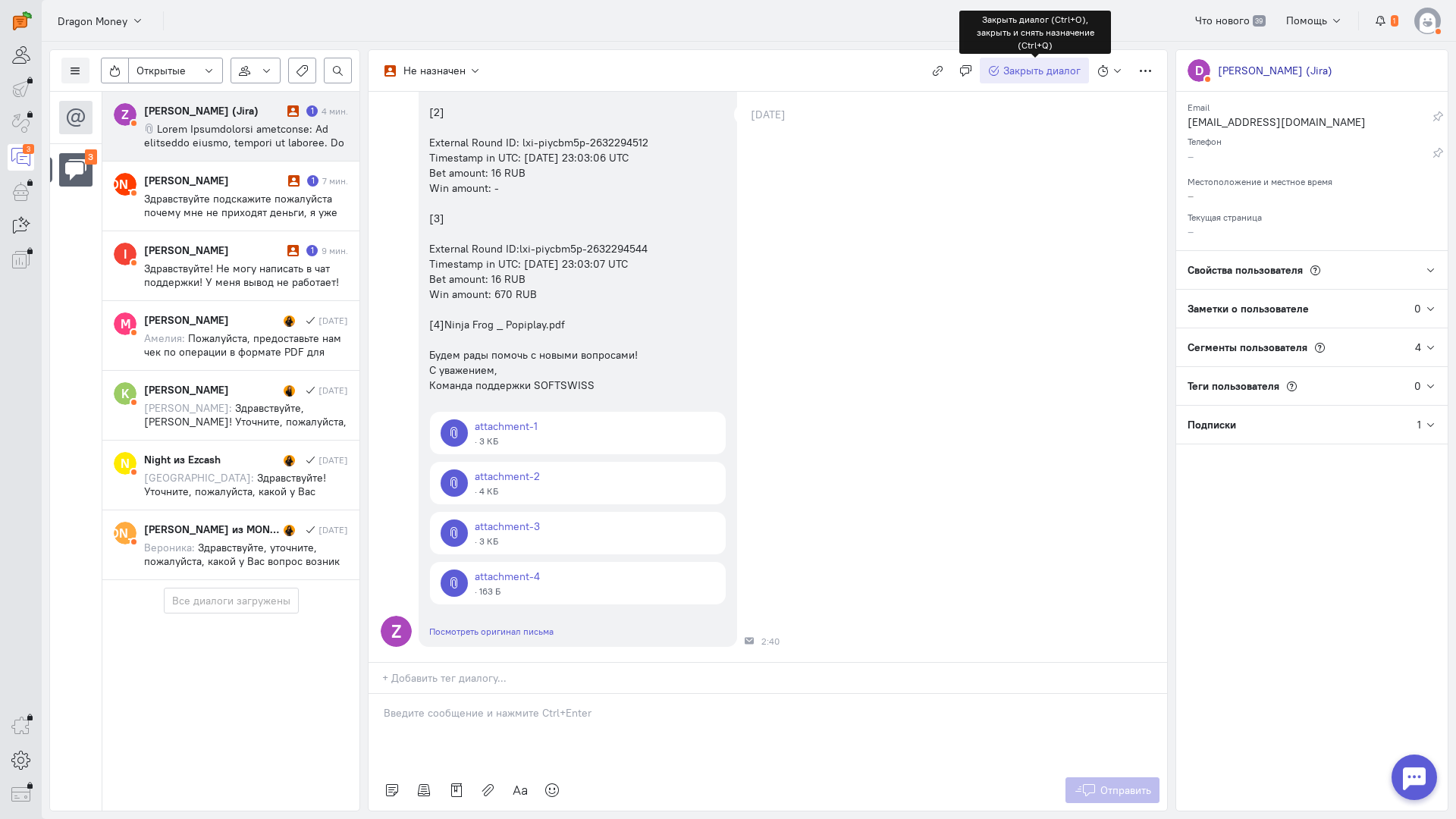
click at [1021, 73] on span "Закрыть диалог" at bounding box center [1041, 70] width 77 height 13
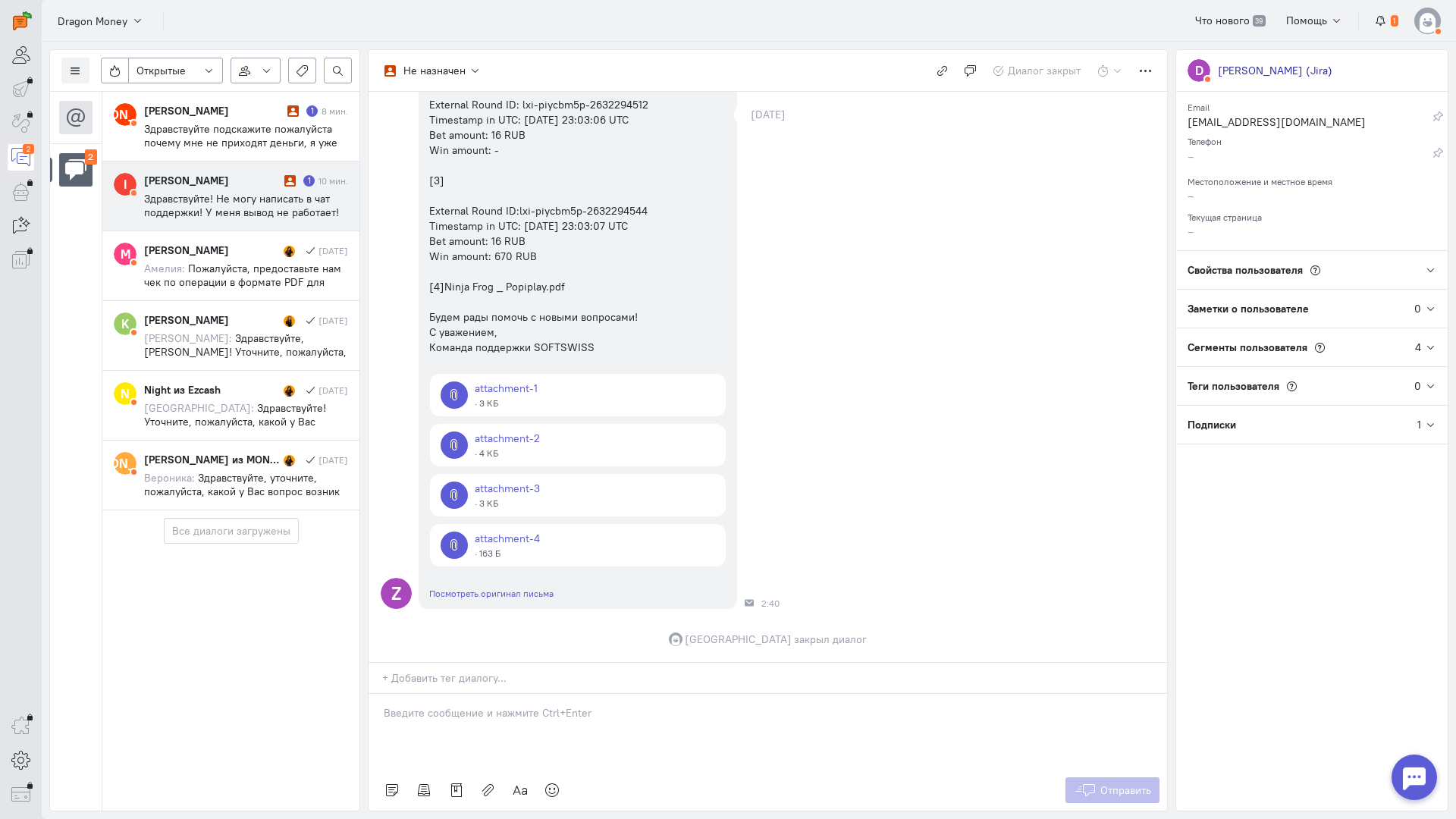
click at [244, 199] on span "Здравствуйте! Не могу написать в чат поддержки! У меня вывод не работает! Разны…" at bounding box center [241, 218] width 195 height 54
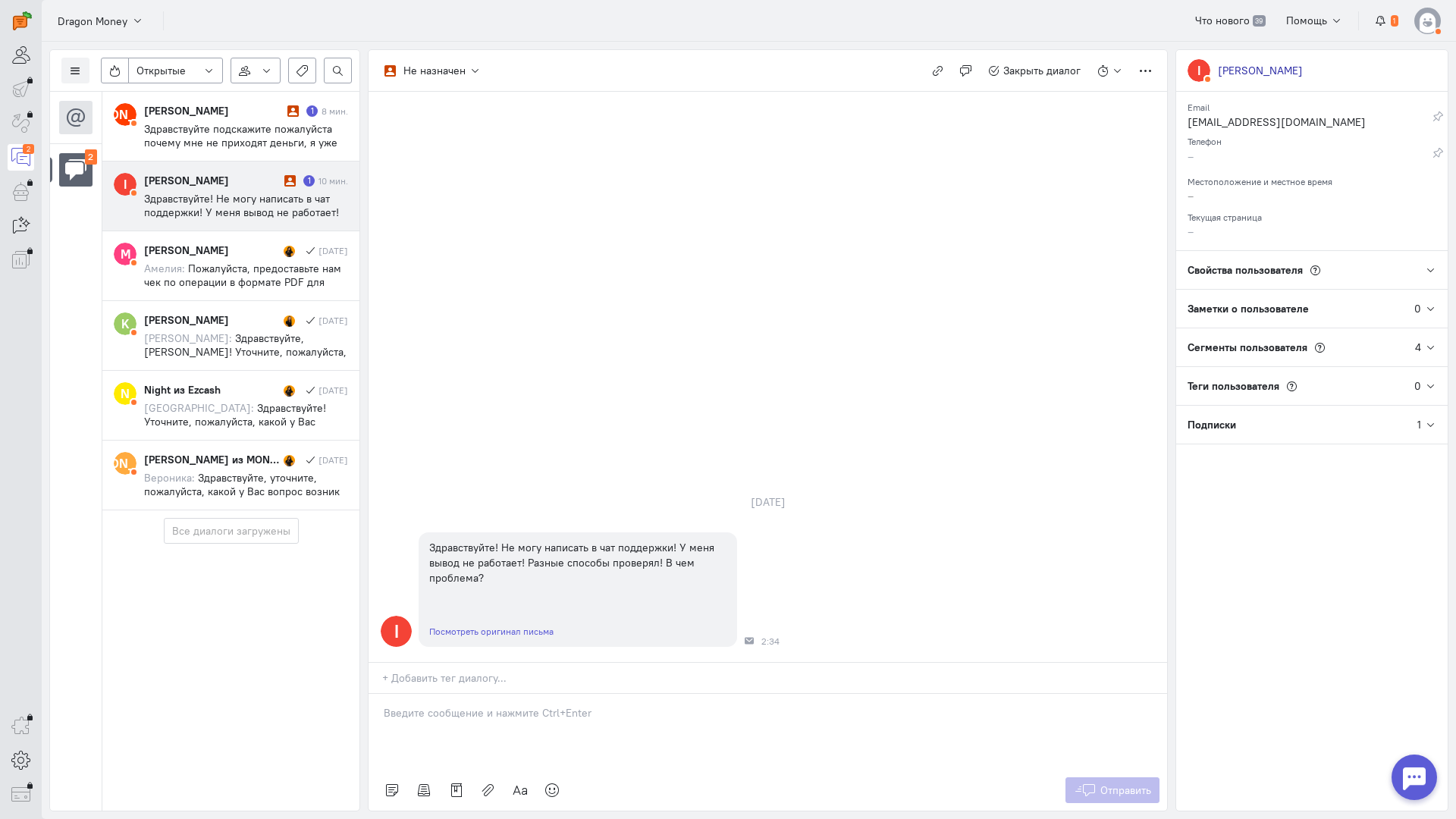
click at [463, 705] on p at bounding box center [768, 712] width 768 height 15
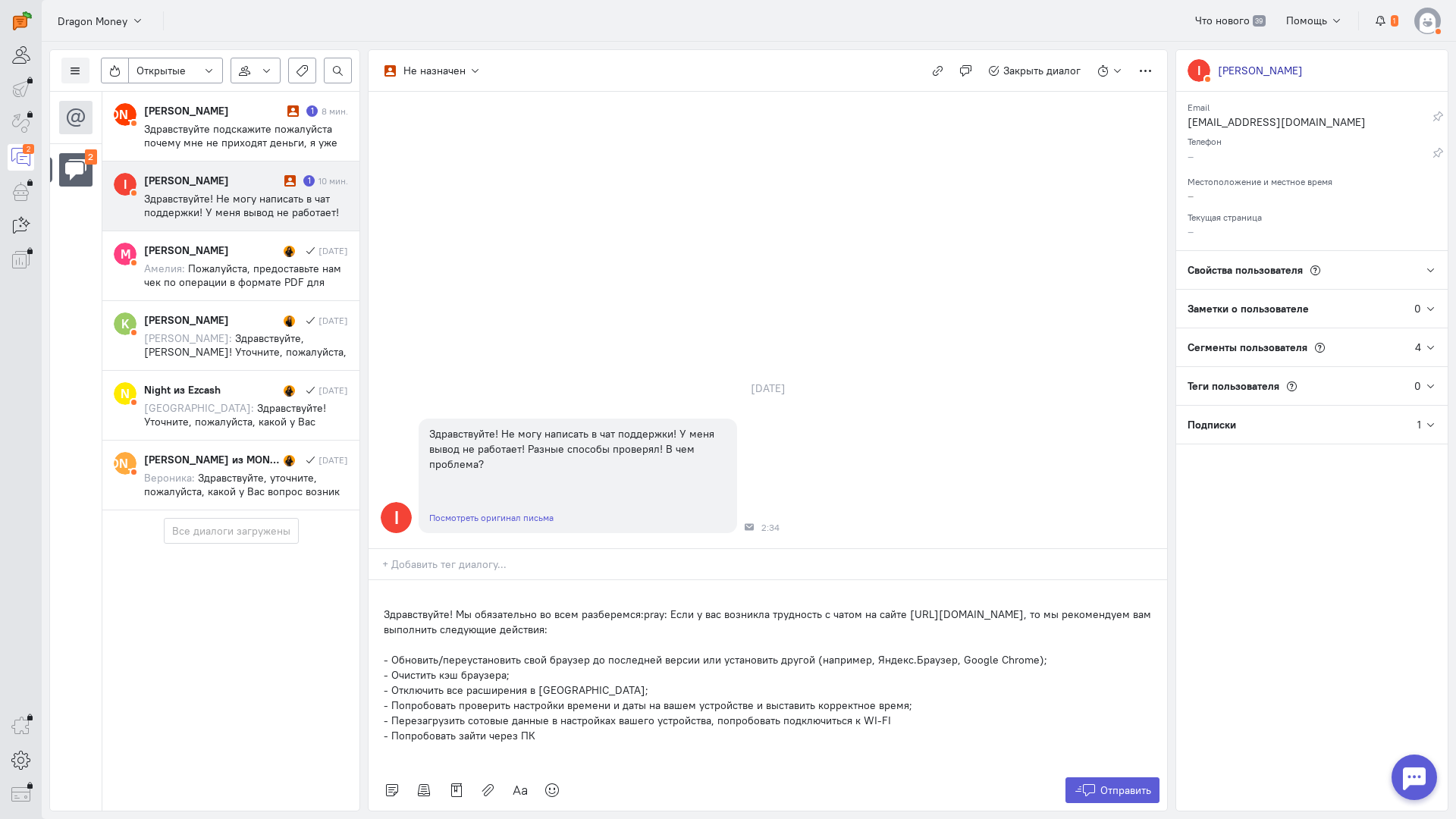
click at [377, 580] on div "Здравствуйте! Мы обязательно во всем разберемся:pray: Если у вас возникла трудн…" at bounding box center [768, 674] width 799 height 190
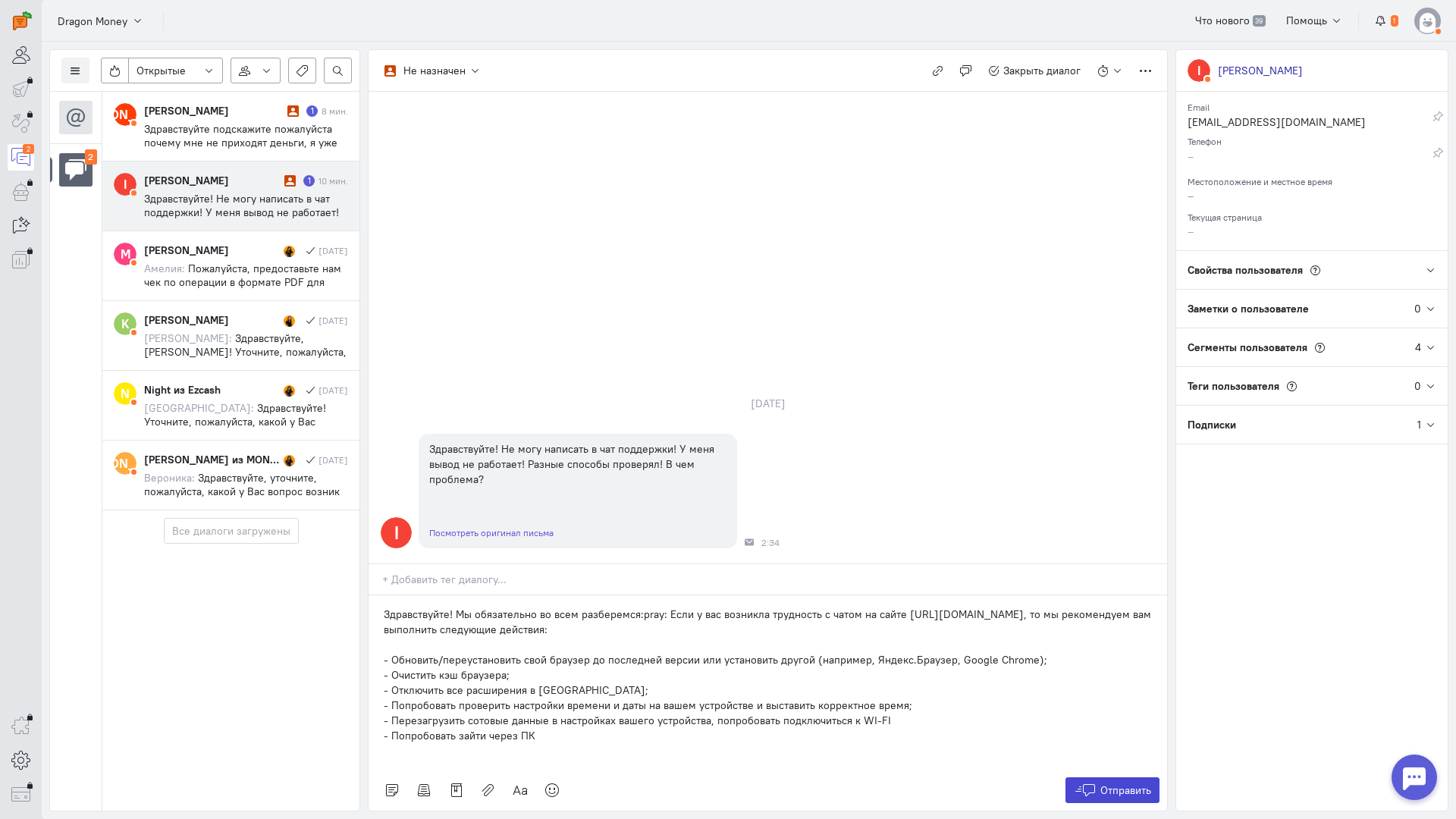
click at [1107, 783] on span "Отправить" at bounding box center [1125, 789] width 51 height 13
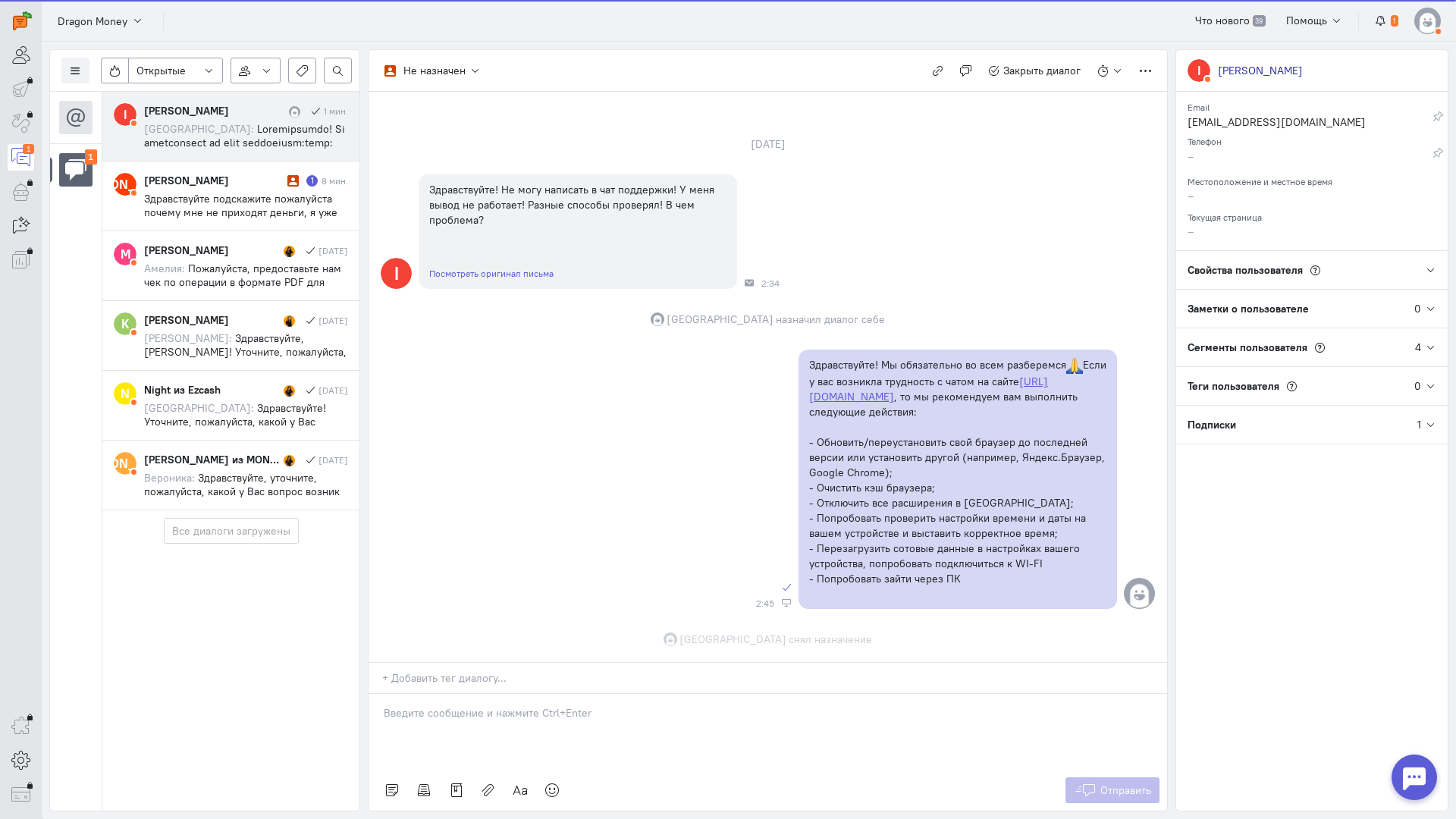
scroll to position [95, 0]
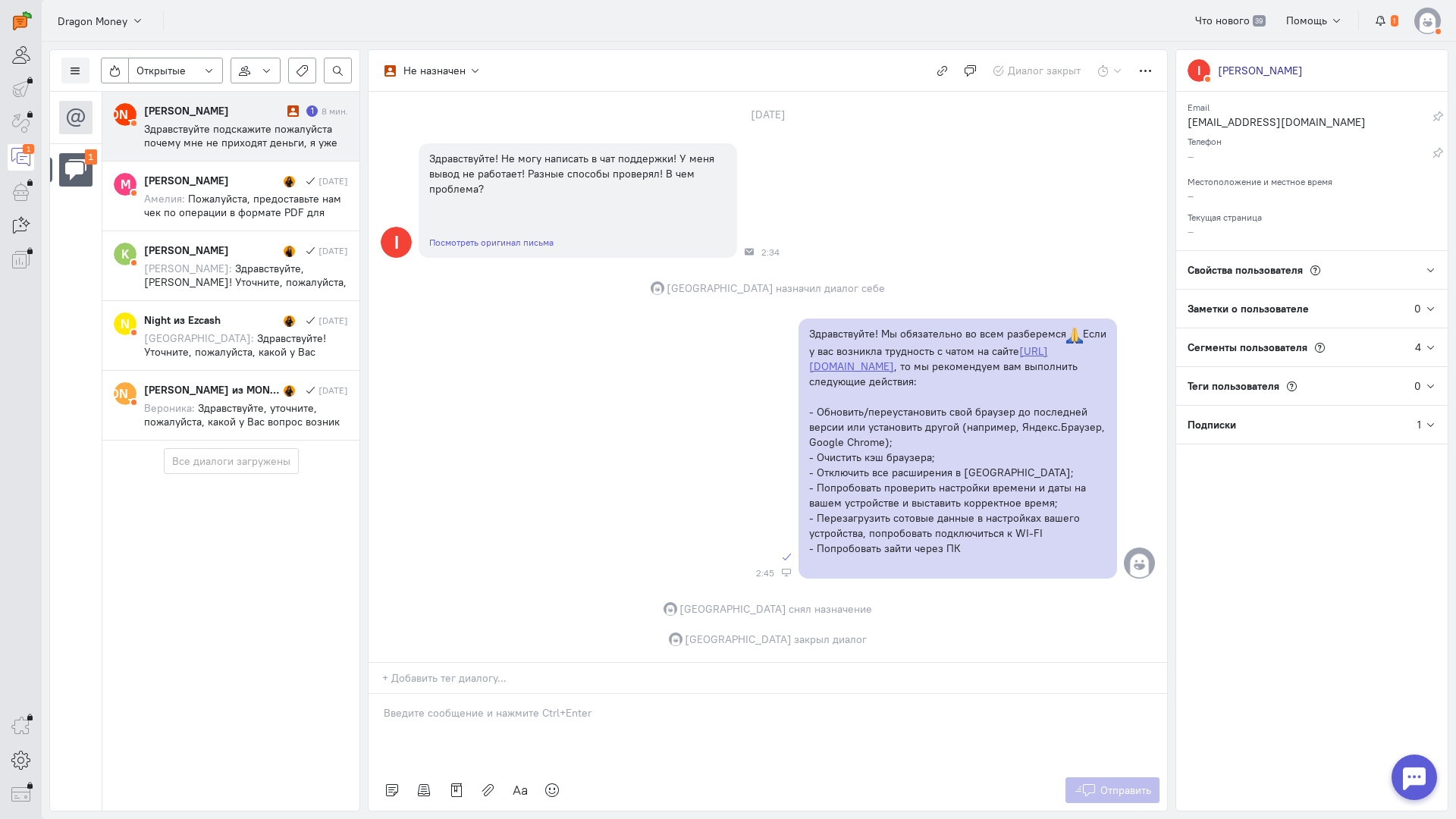
click at [179, 113] on div "Андрей Евстафьев" at bounding box center [213, 110] width 139 height 15
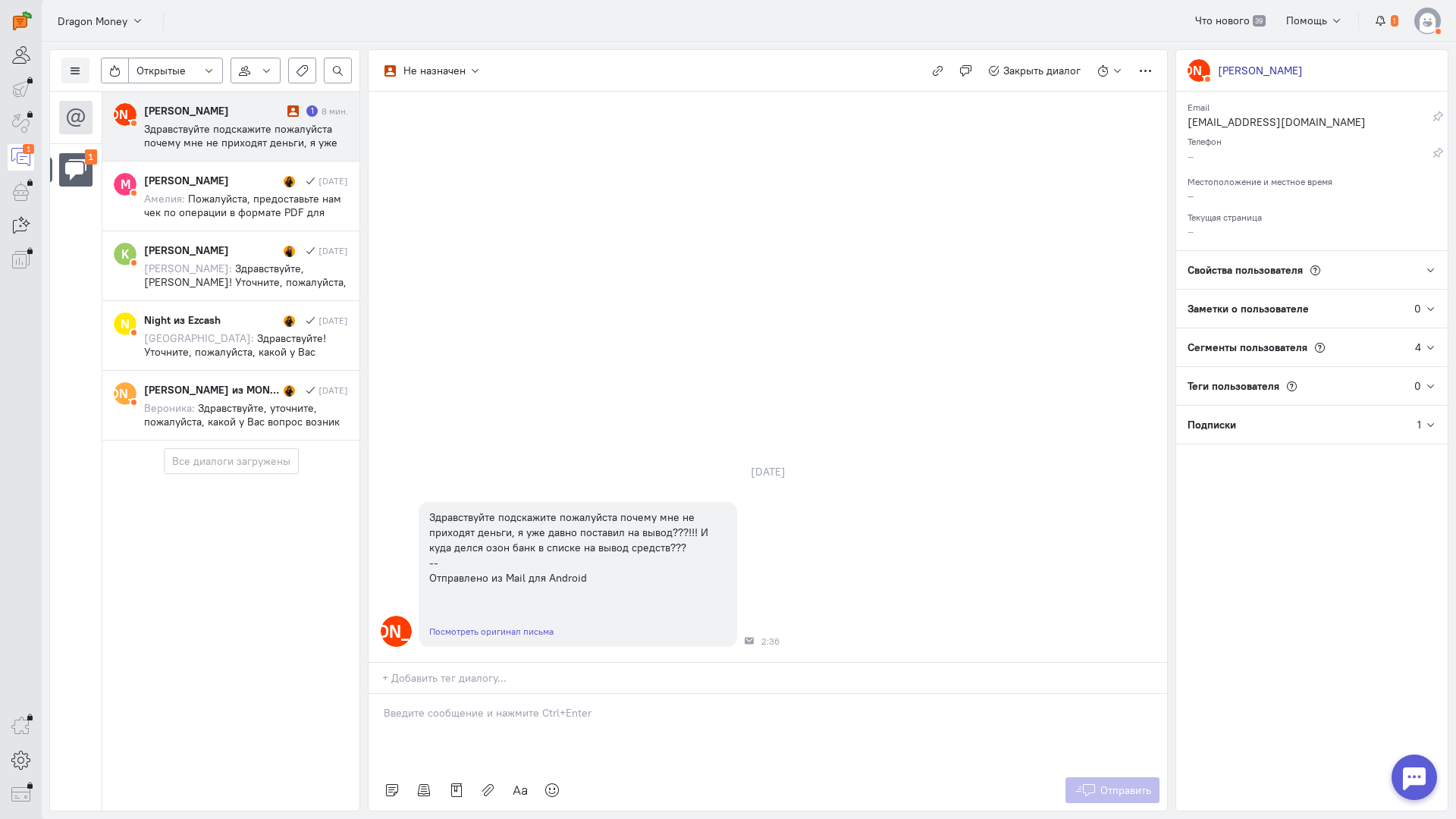
click at [464, 705] on p at bounding box center [768, 712] width 768 height 15
click at [477, 693] on div at bounding box center [768, 731] width 799 height 76
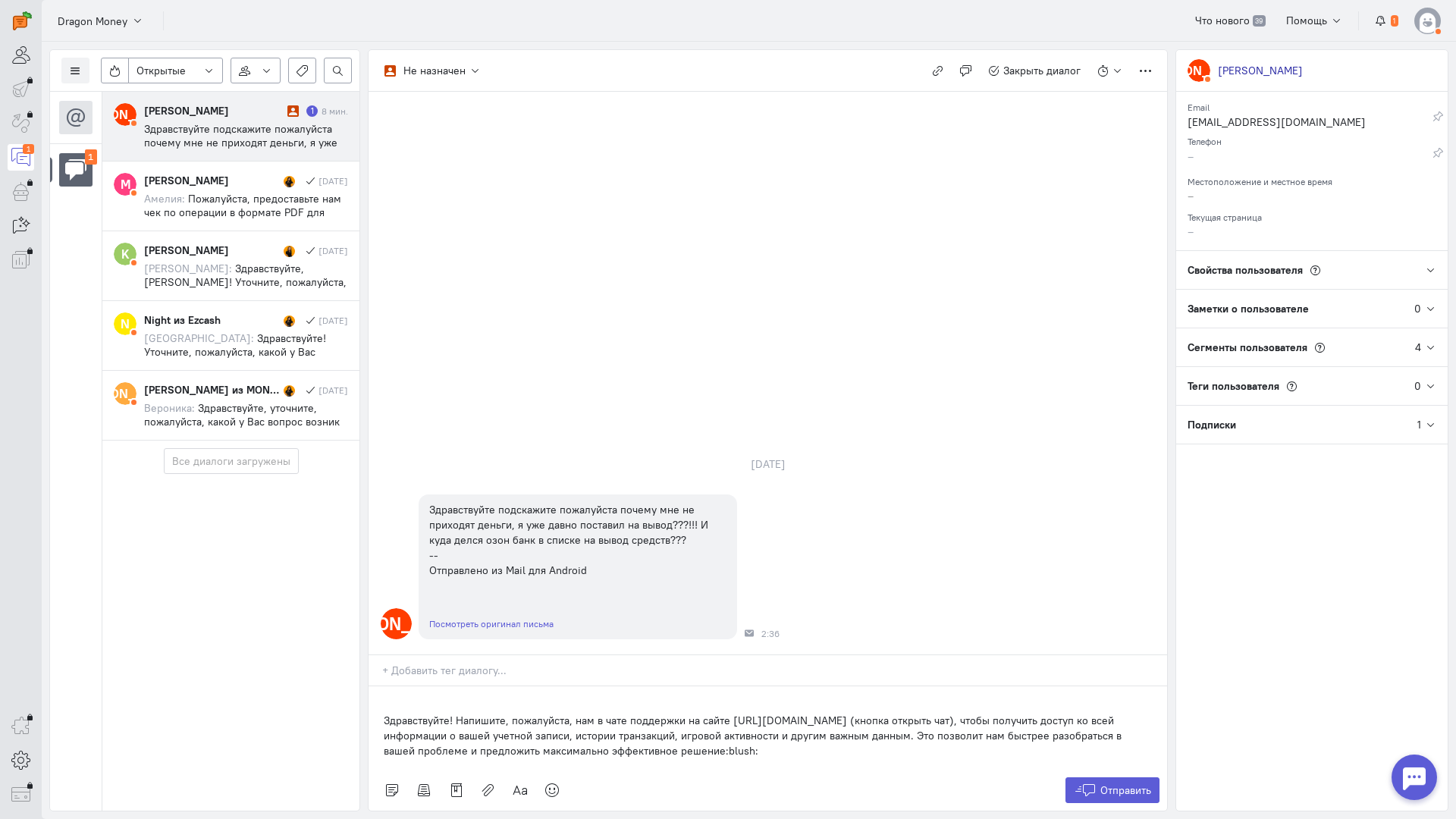
click at [370, 686] on div "Здравствуйте! Напишите, пожалуйста, нам в чате поддержки на сайте [URL][DOMAIN_…" at bounding box center [768, 728] width 799 height 84
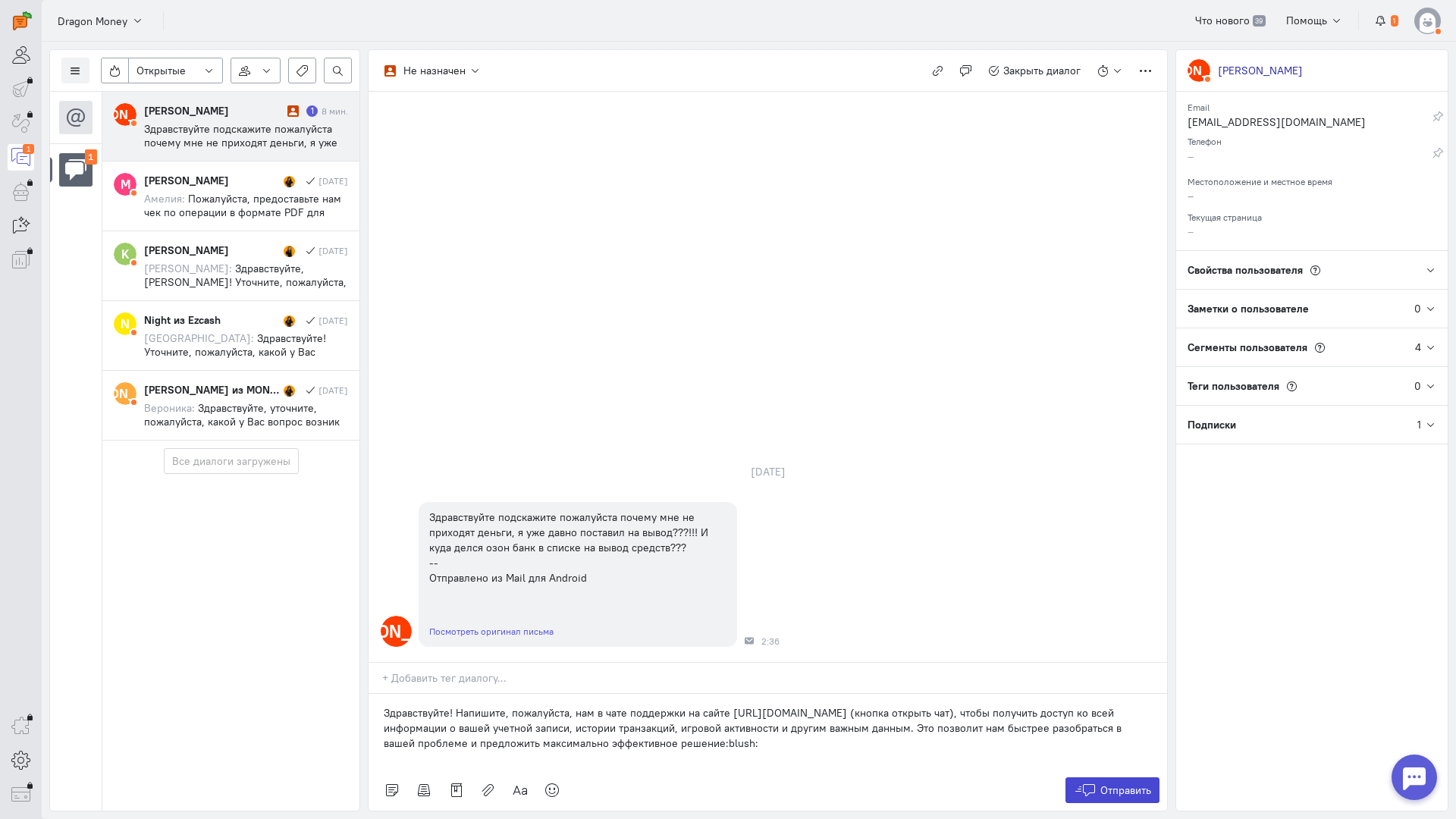
click at [1110, 783] on span "Отправить" at bounding box center [1125, 789] width 51 height 13
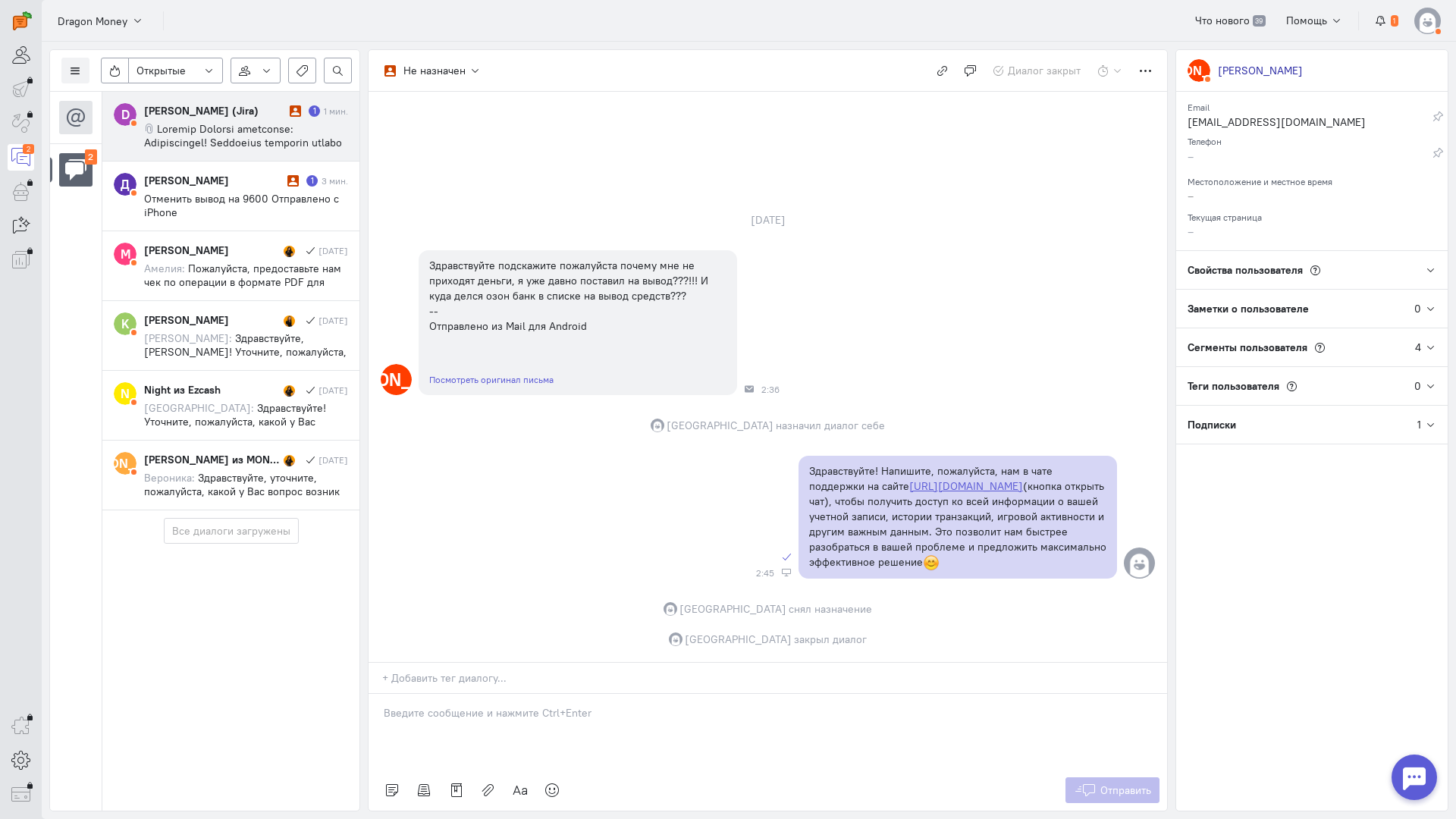
click at [229, 111] on div "Dmitrii Serikov (Jira)" at bounding box center [214, 110] width 142 height 15
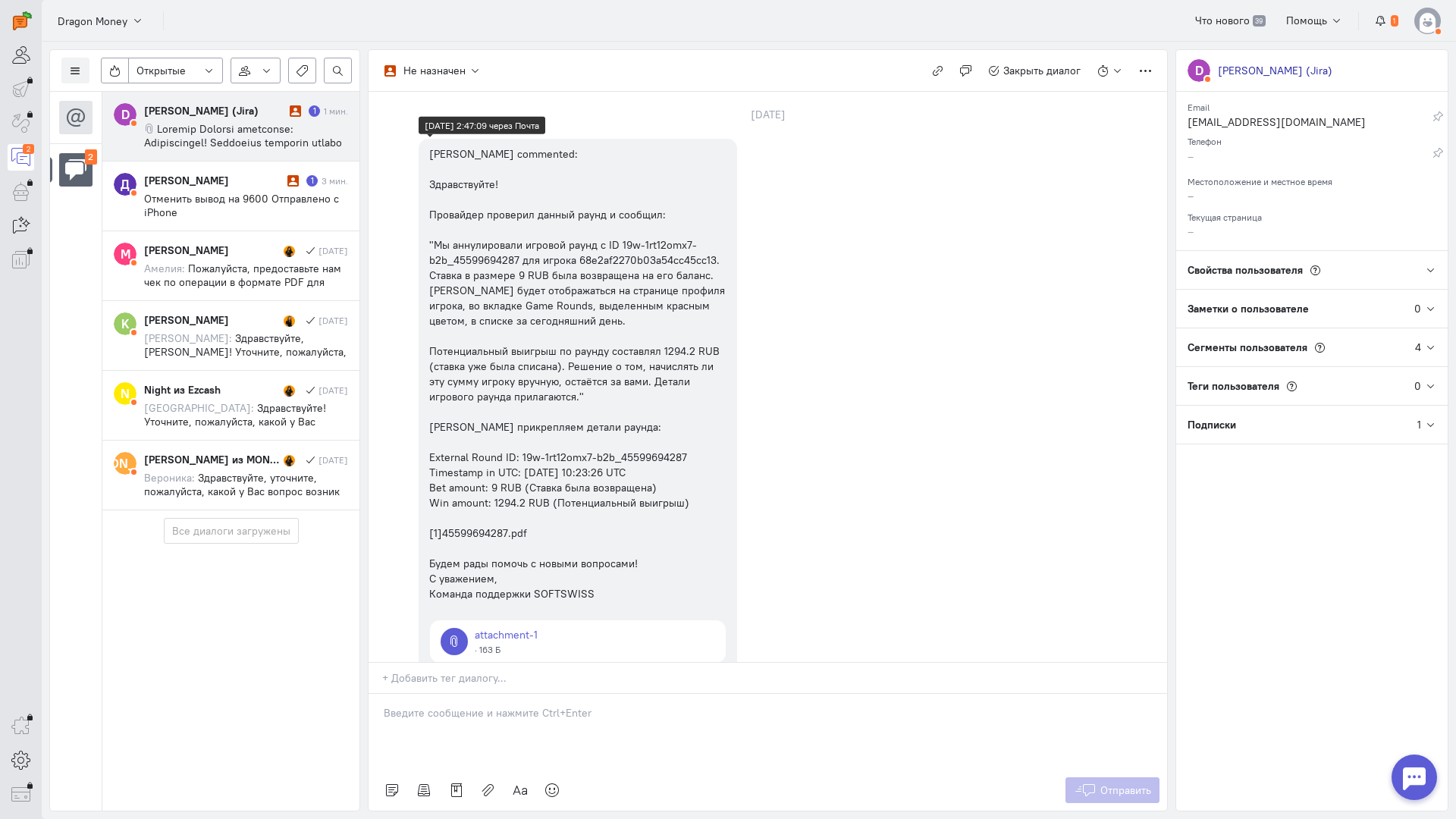
scroll to position [0, 0]
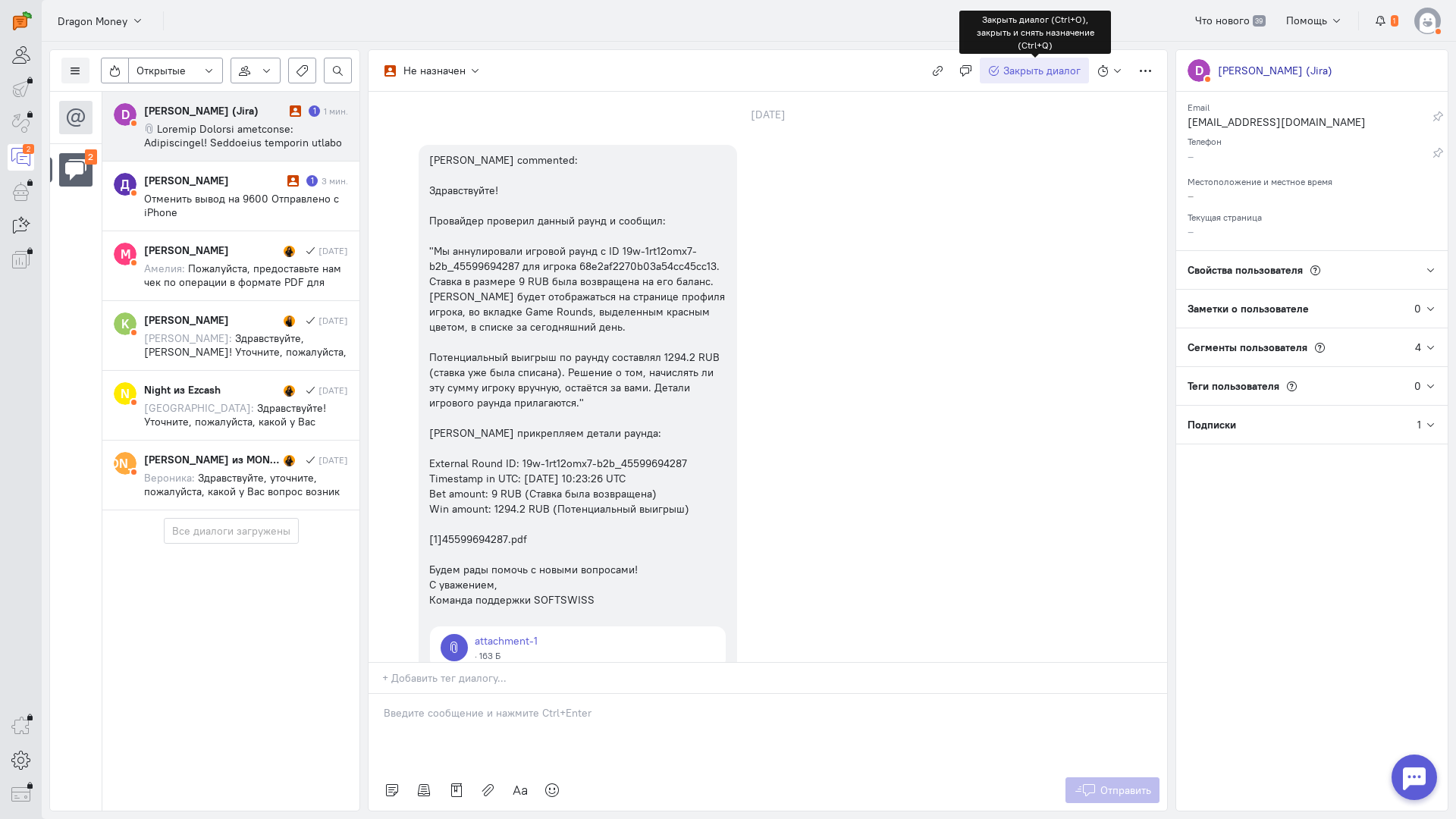
click at [1035, 72] on span "Закрыть диалог" at bounding box center [1041, 70] width 77 height 13
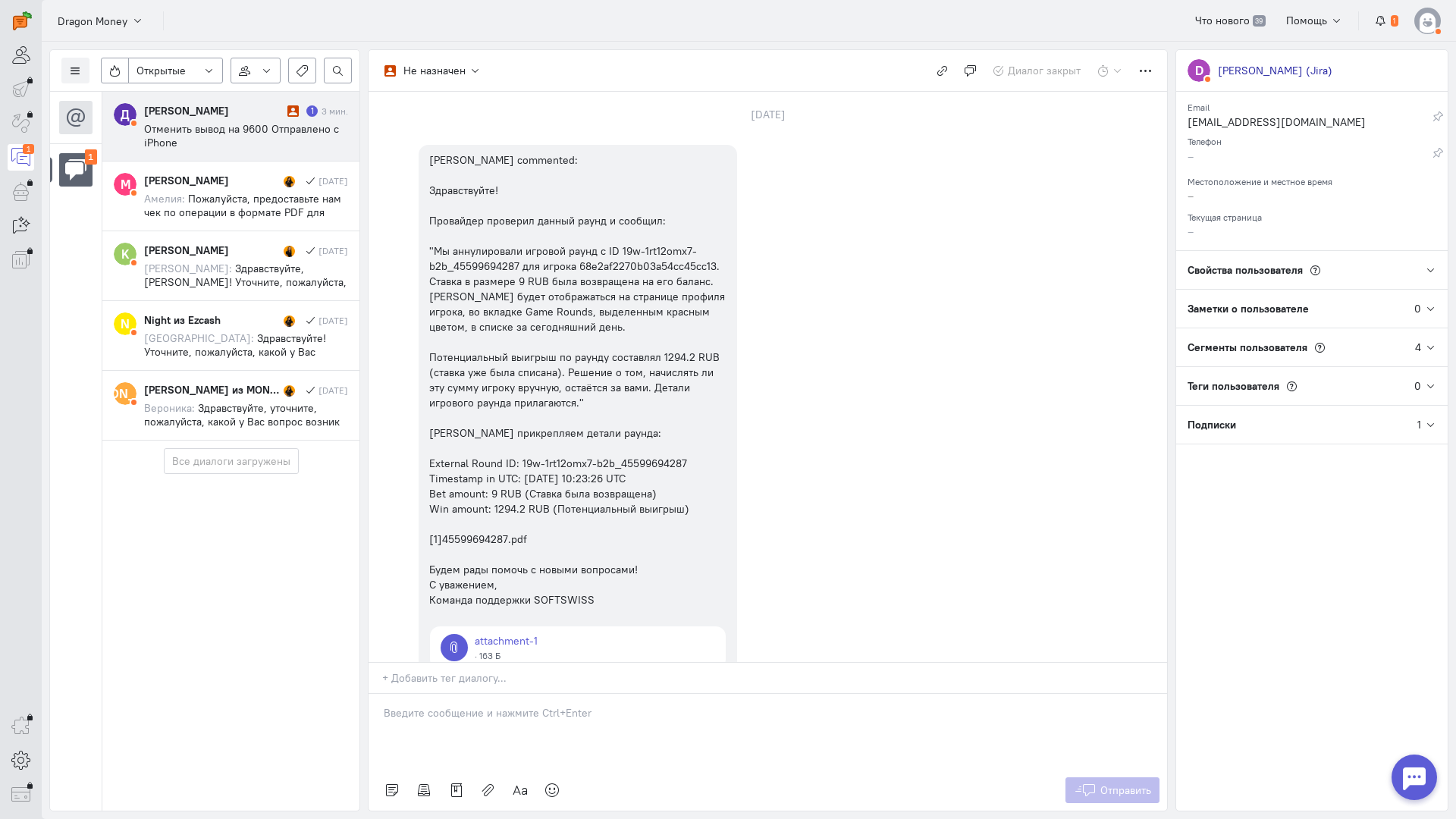
click at [283, 137] on cq-message "Отменить вывод на 9600 Отправлено с iPhone" at bounding box center [246, 135] width 204 height 28
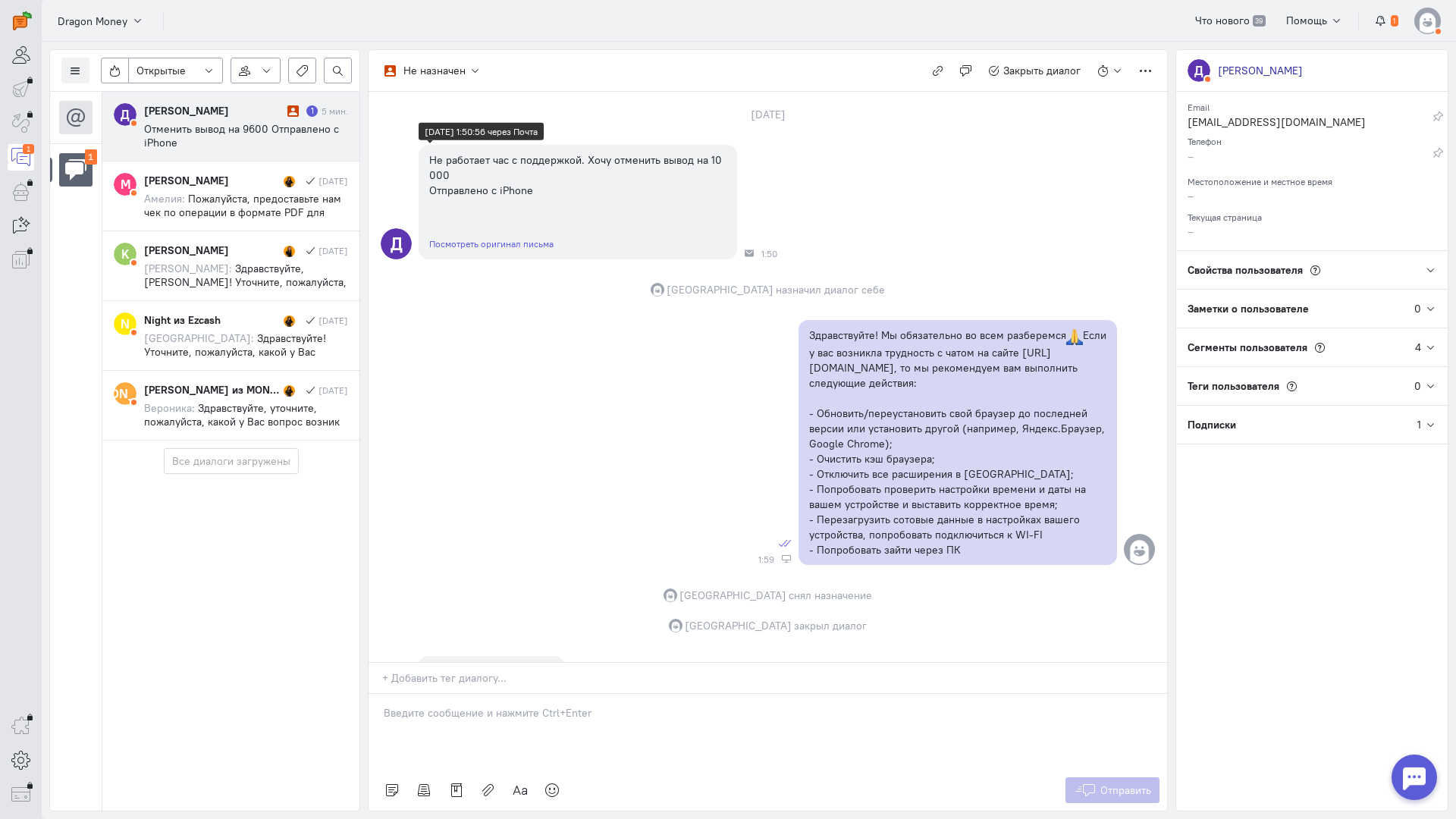
drag, startPoint x: 497, startPoint y: 213, endPoint x: 429, endPoint y: 291, distance: 103.5
click at [429, 291] on div "София назначил диалог себе" at bounding box center [768, 290] width 799 height 15
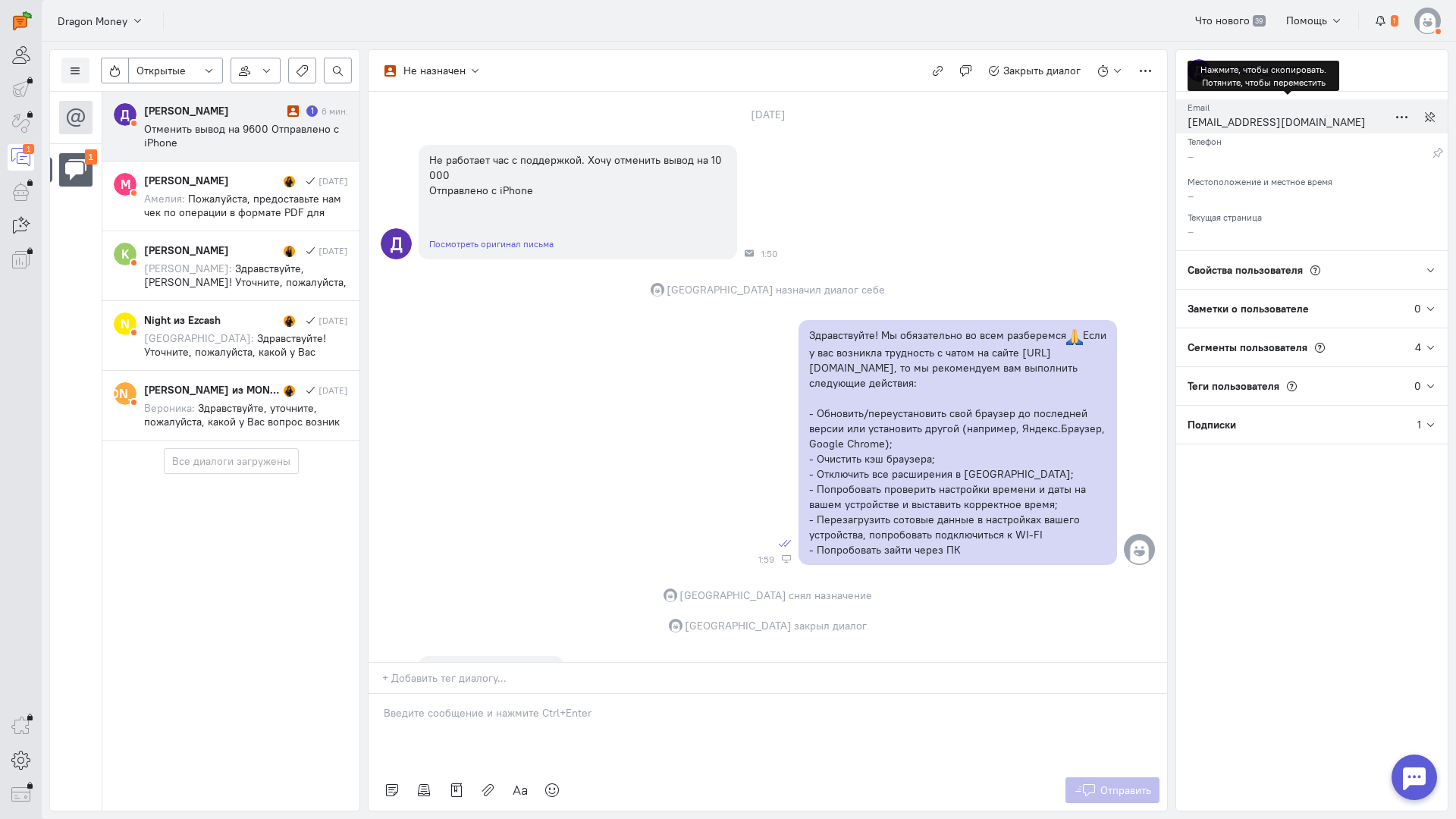
click at [1232, 124] on div "ohdary94@gmail.com" at bounding box center [1288, 124] width 200 height 19
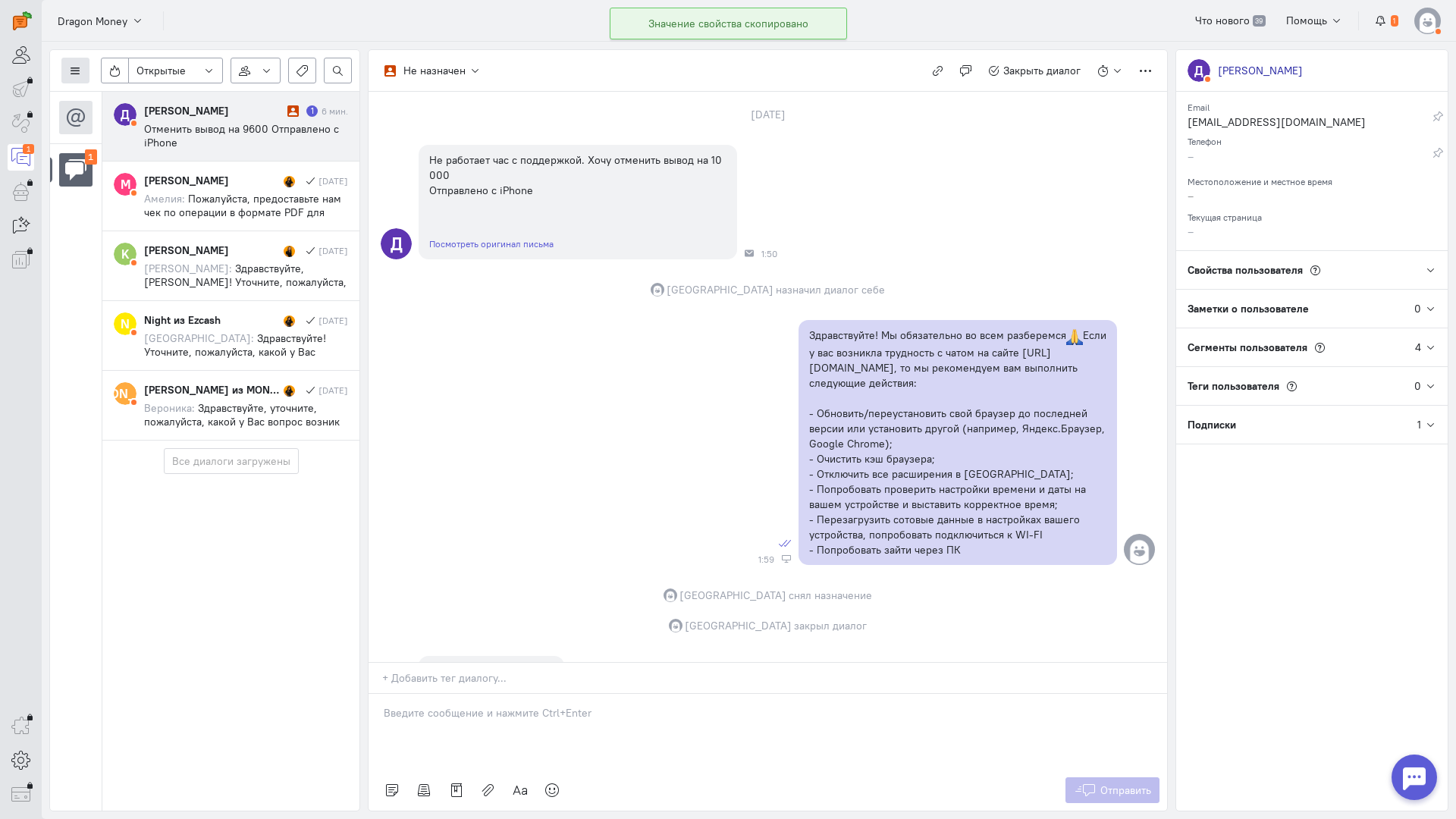
click at [74, 74] on icon at bounding box center [75, 70] width 11 height 11
click at [152, 100] on span "Список пользователей" at bounding box center [148, 101] width 113 height 13
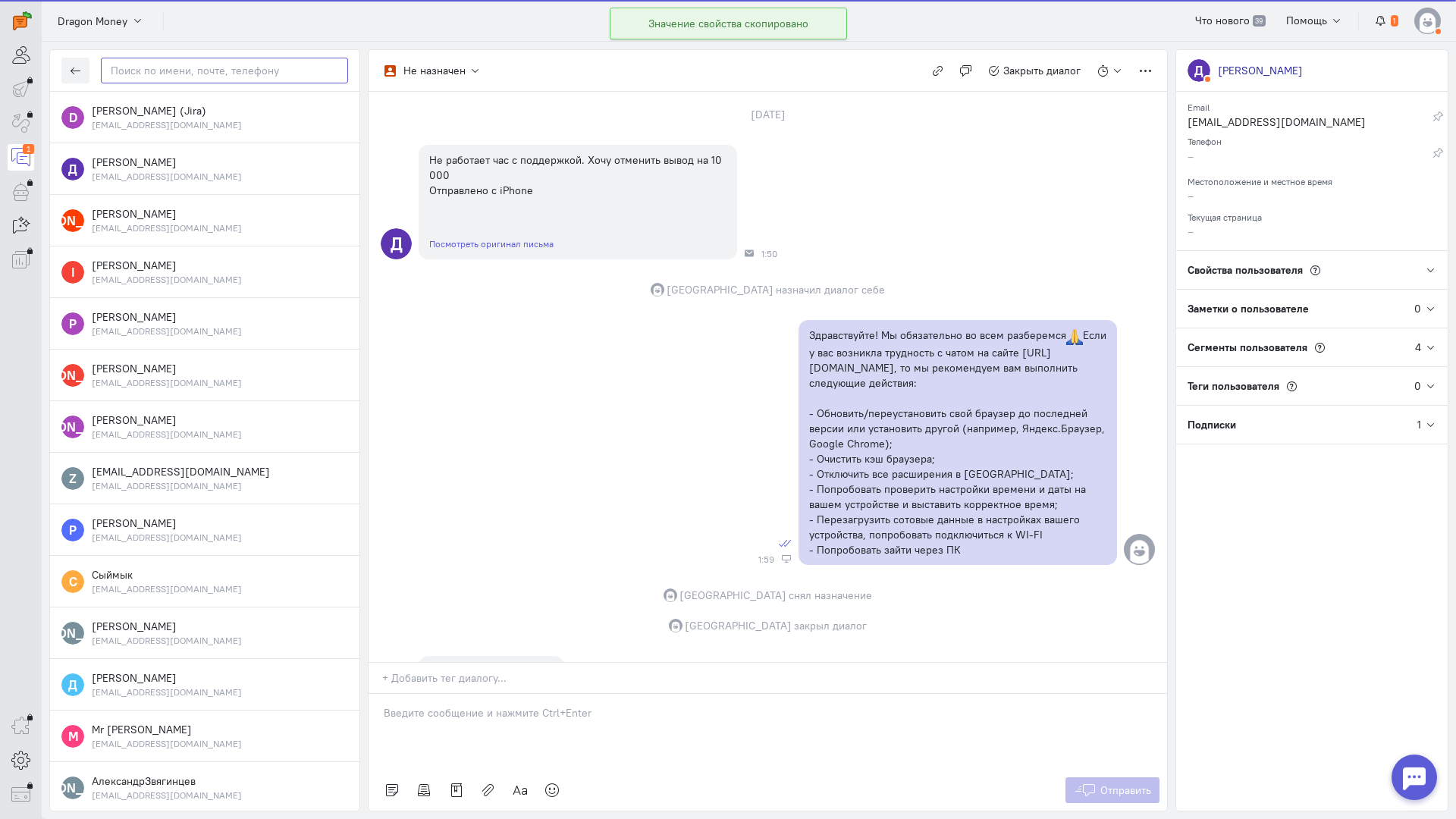
click at [210, 73] on input "text" at bounding box center [225, 70] width 248 height 26
paste input "ohdary94@gmail."
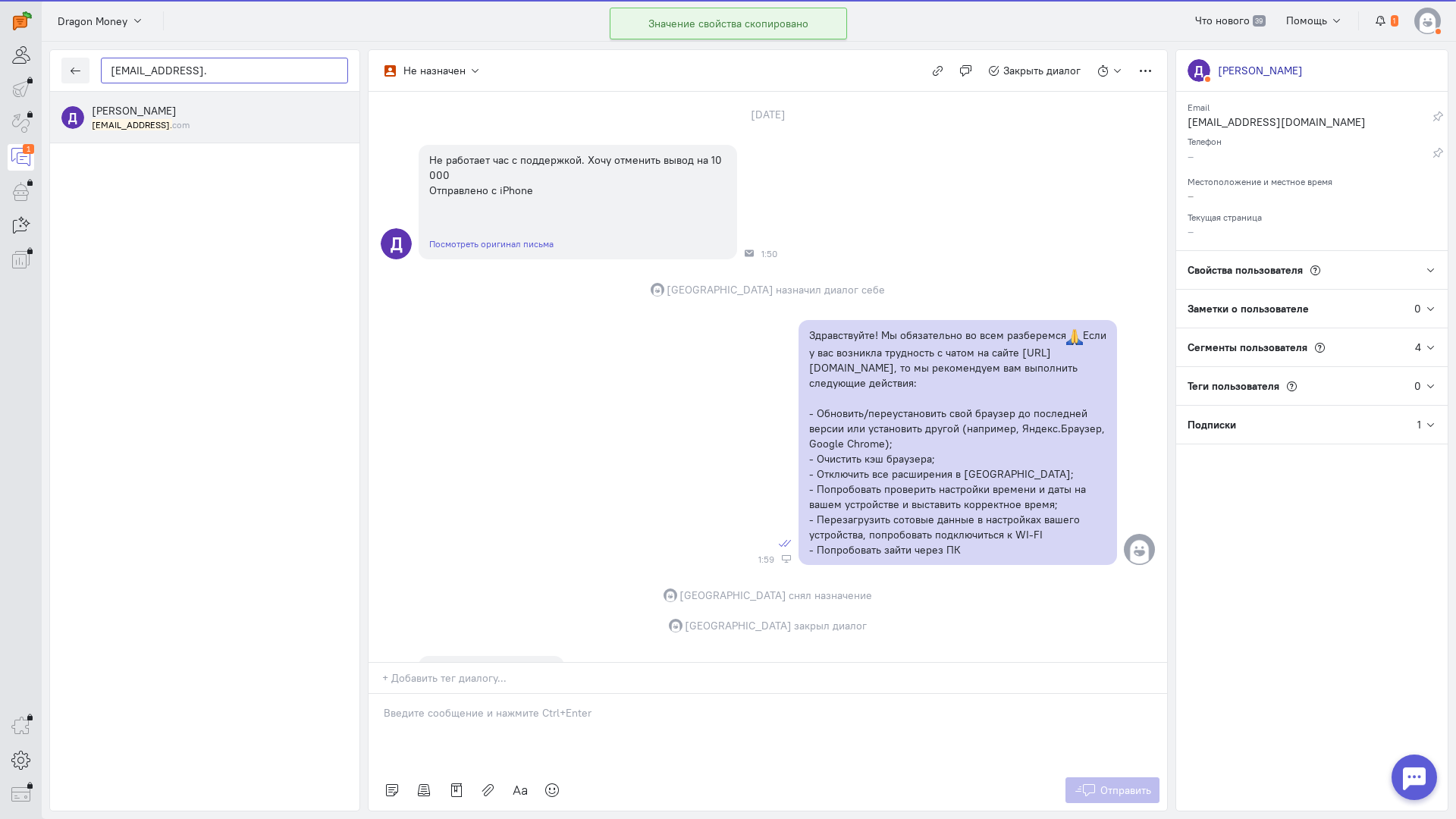
type input "ohdary94@gmail."
click at [166, 110] on div "Дарья Гор ohdary94@gmail. com" at bounding box center [219, 116] width 256 height 28
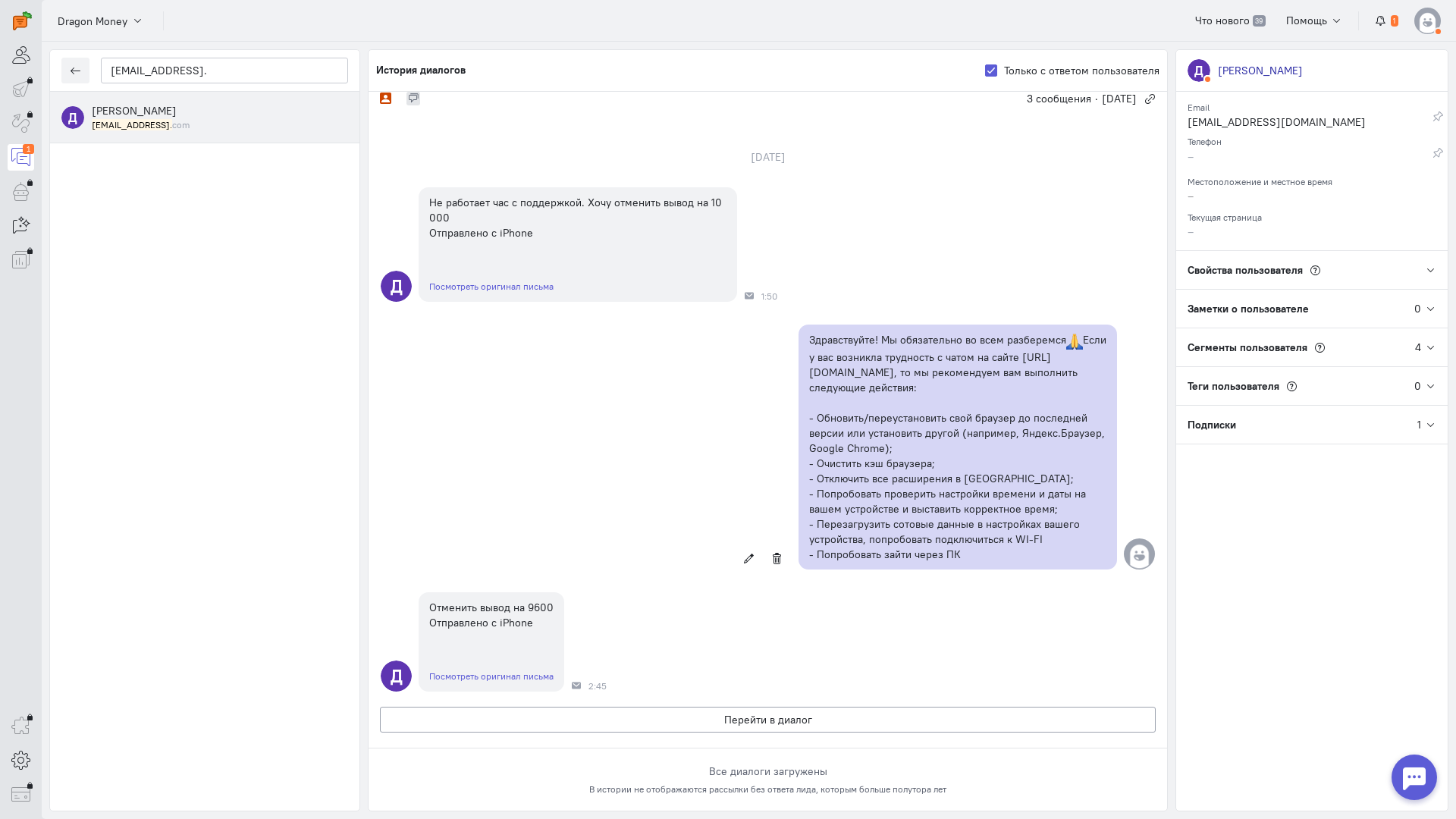
scroll to position [108, 0]
click at [84, 69] on button "button" at bounding box center [74, 70] width 28 height 26
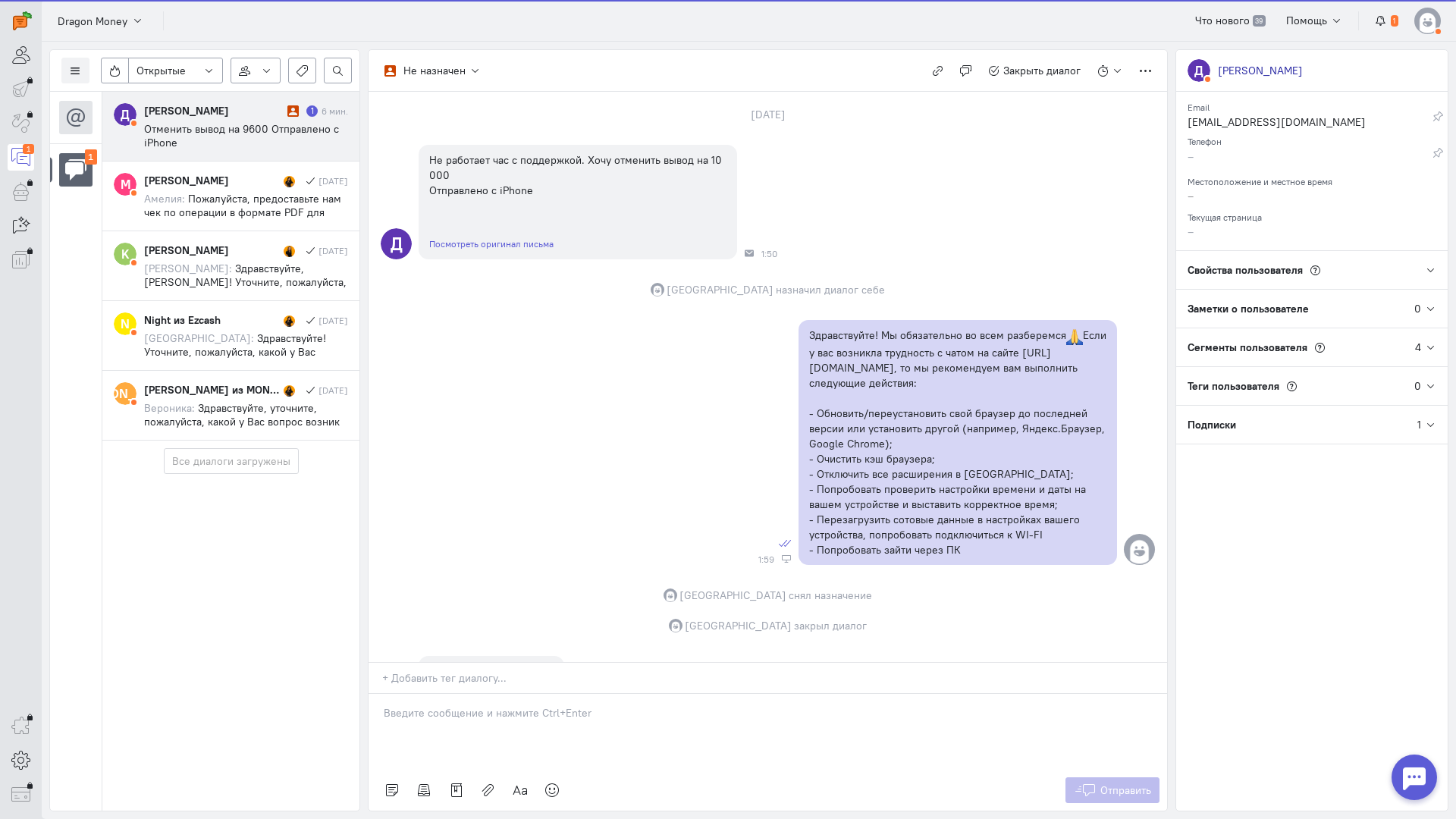
scroll to position [202, 0]
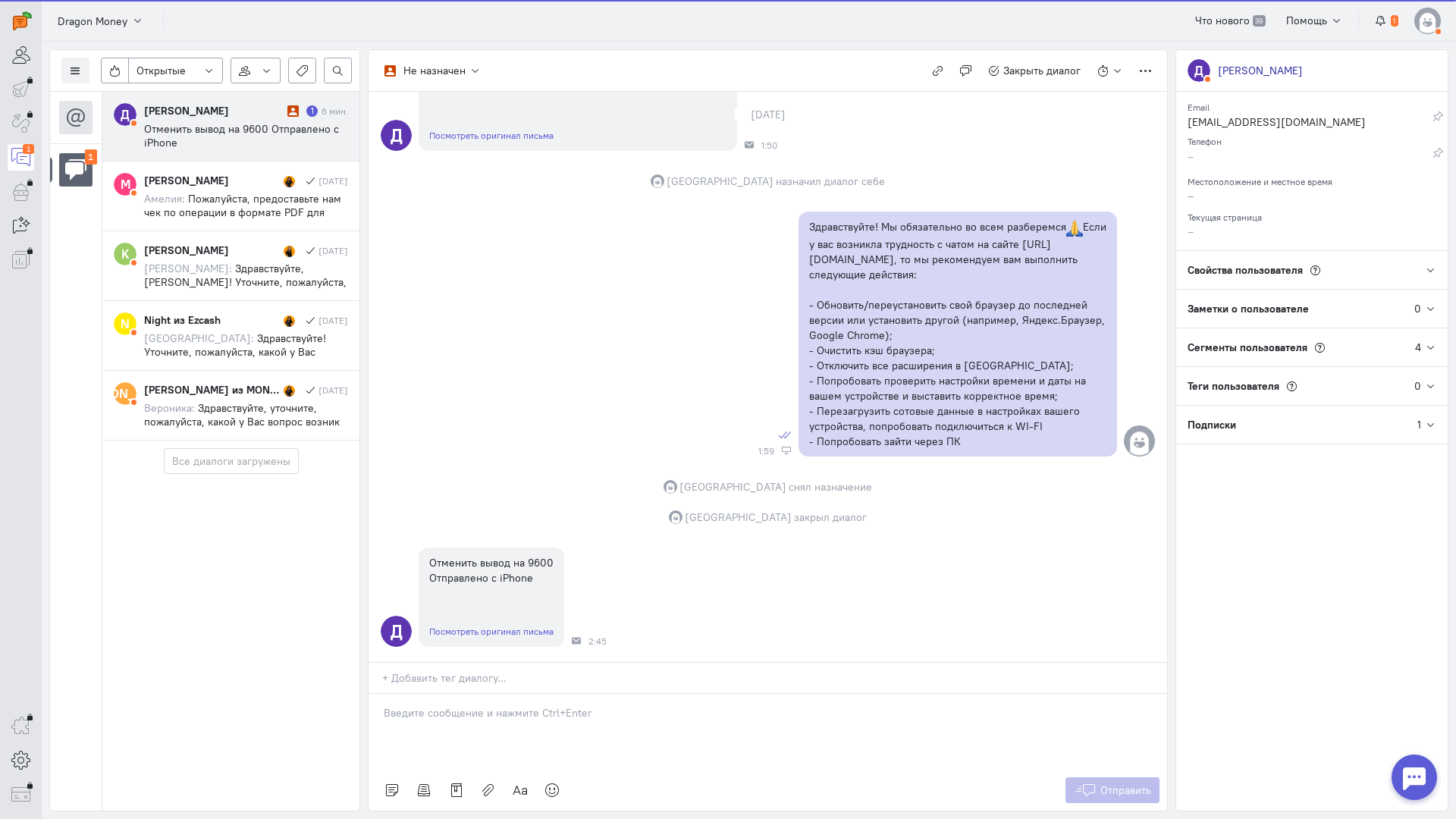
click at [501, 693] on div at bounding box center [768, 731] width 799 height 76
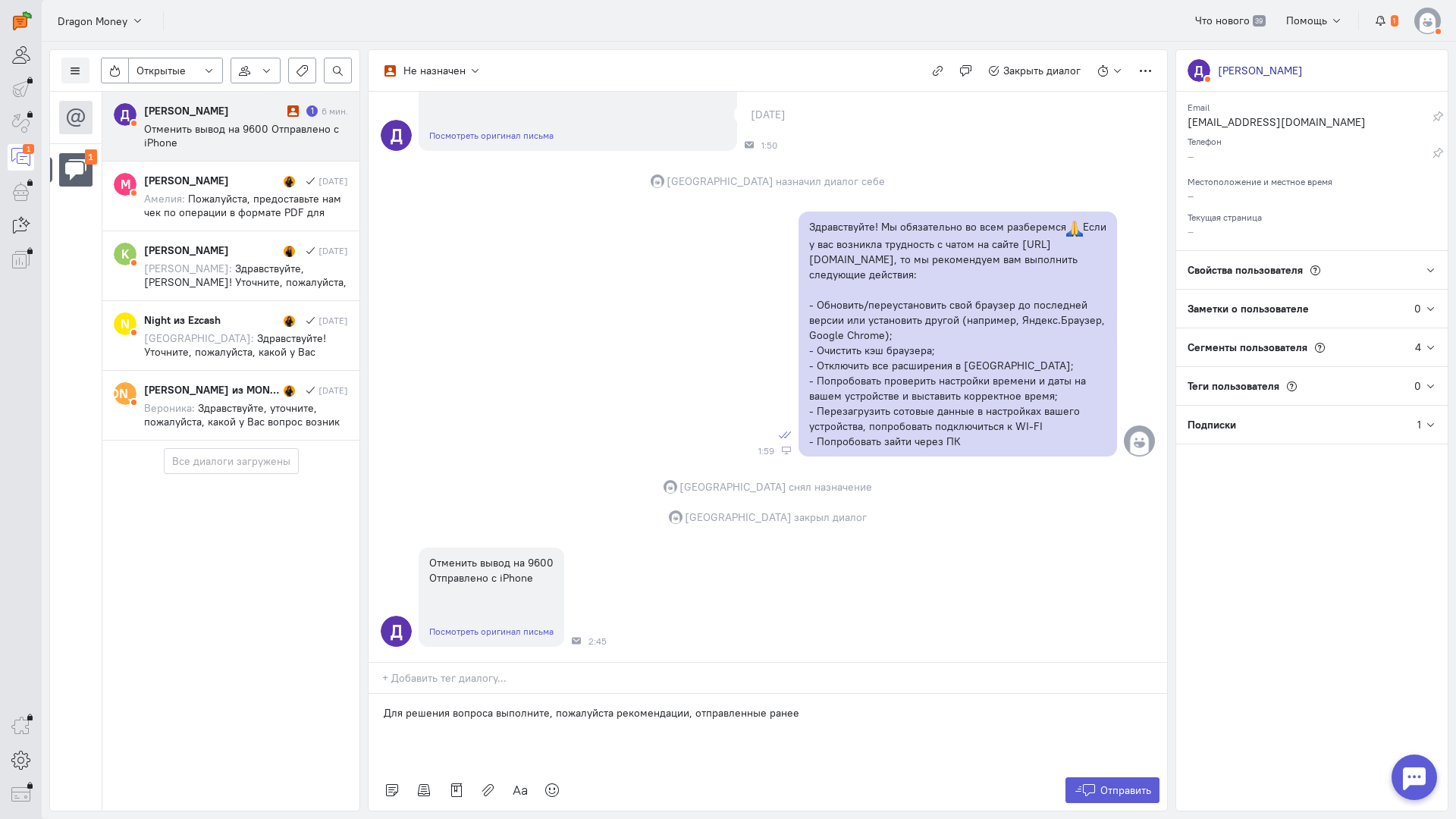
click at [608, 705] on p "Для решения вопроса выполните, пожалуйста рекомендации, отправленные ранее" at bounding box center [768, 712] width 768 height 15
click at [869, 705] on p "Для решения вопроса выполните, пожалуйста, рекомендации, отправленные ранее" at bounding box center [768, 712] width 768 height 15
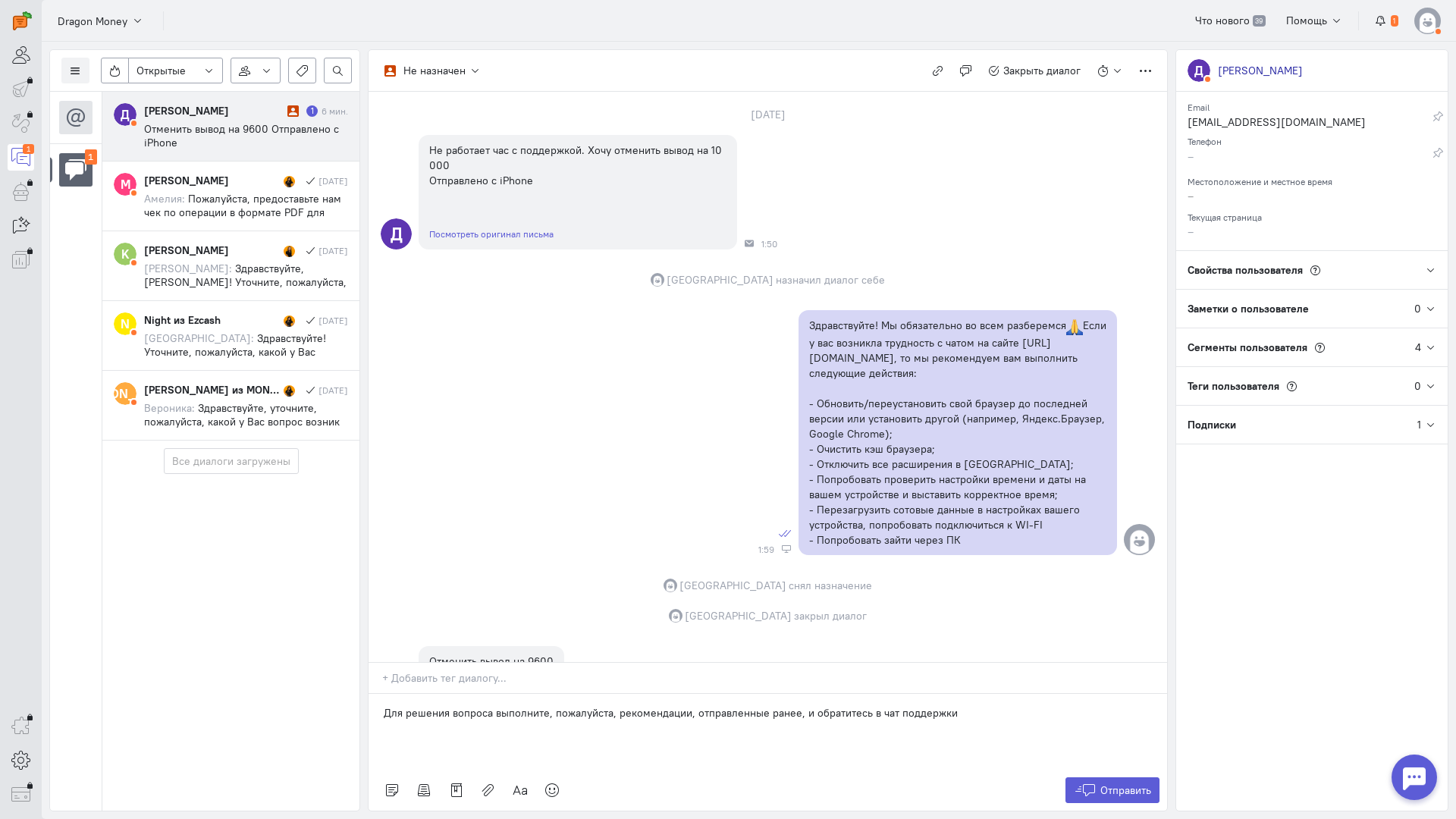
scroll to position [0, 0]
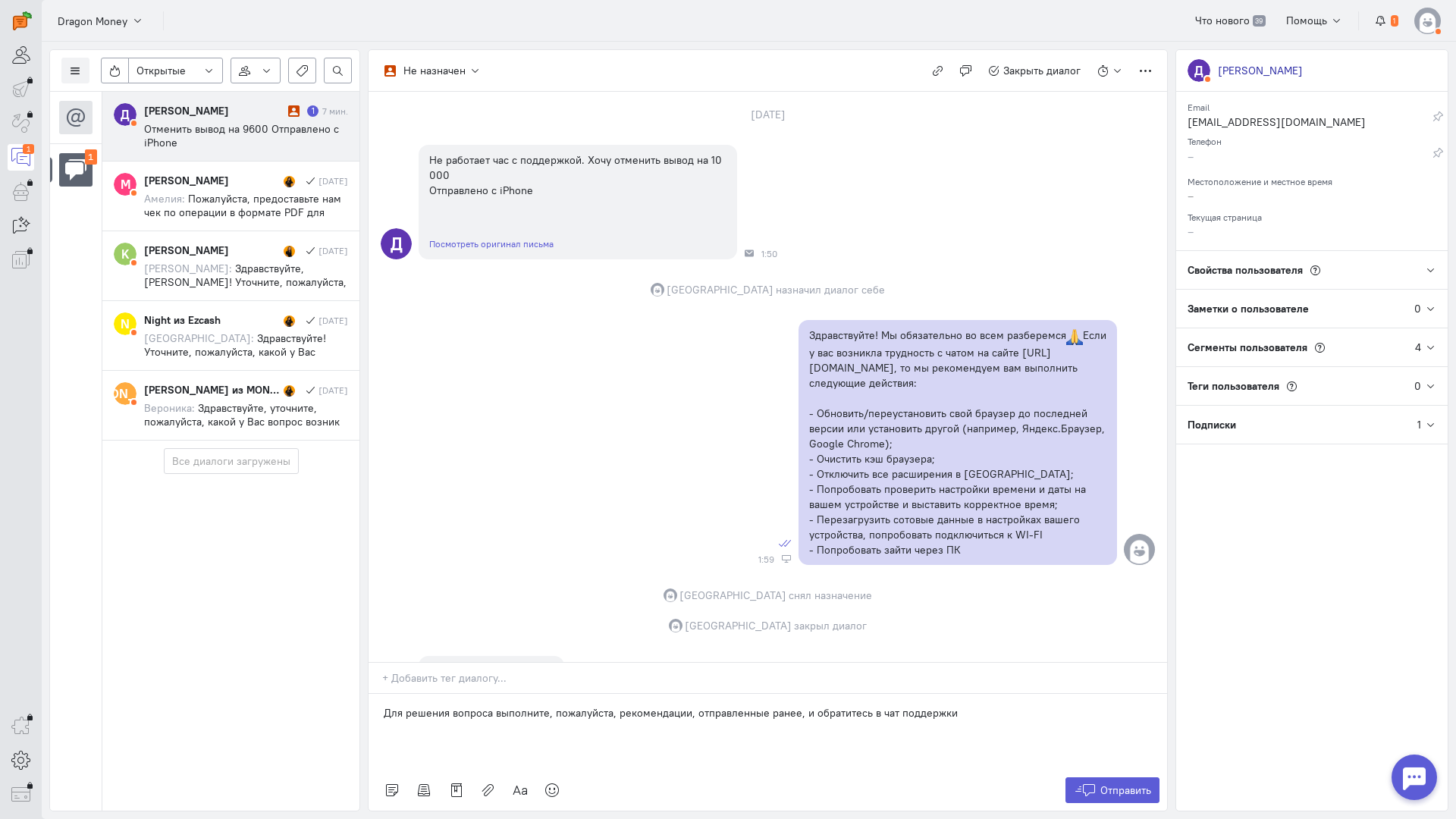
click at [679, 705] on p "Для решения вопроса выполните, пожалуйста, рекомендации, отправленные ранее, и …" at bounding box center [768, 712] width 768 height 15
click at [950, 705] on p "Для решения вопроса выполните, пожалуйста, рекомендации, отправленные ранее, и …" at bounding box center [768, 712] width 768 height 15
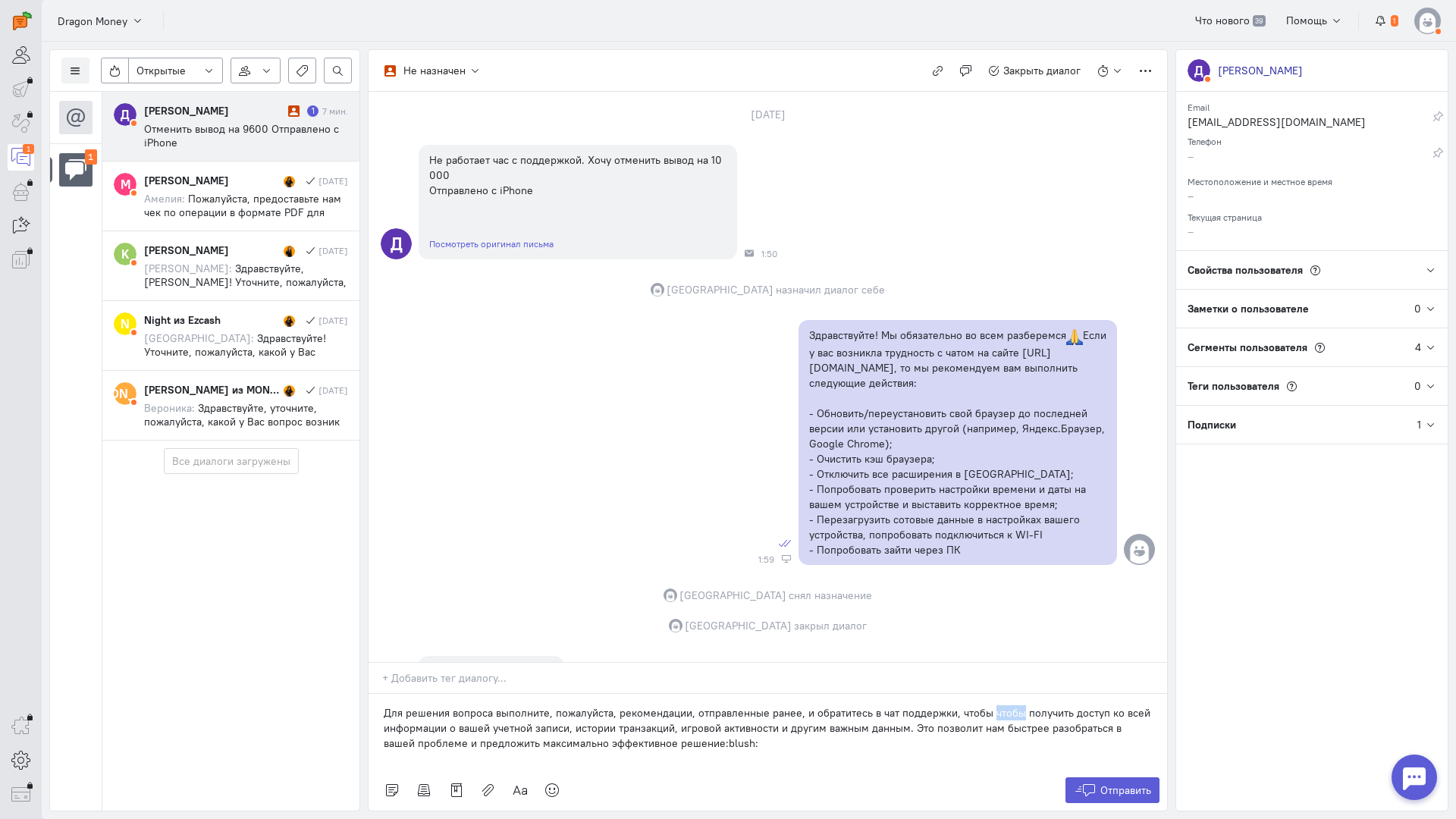
drag, startPoint x: 1012, startPoint y: 619, endPoint x: 983, endPoint y: 626, distance: 29.8
click at [983, 705] on p "Для решения вопроса выполните, пожалуйста, рекомендации, отправленные ранее, и …" at bounding box center [768, 728] width 768 height 46
drag, startPoint x: 949, startPoint y: 620, endPoint x: 933, endPoint y: 625, distance: 16.8
click at [933, 705] on p "Для решения вопроса выполните, пожалуйста, рекомендации, отправленные ранее, и …" at bounding box center [768, 728] width 768 height 46
click at [1087, 782] on icon at bounding box center [1085, 789] width 23 height 15
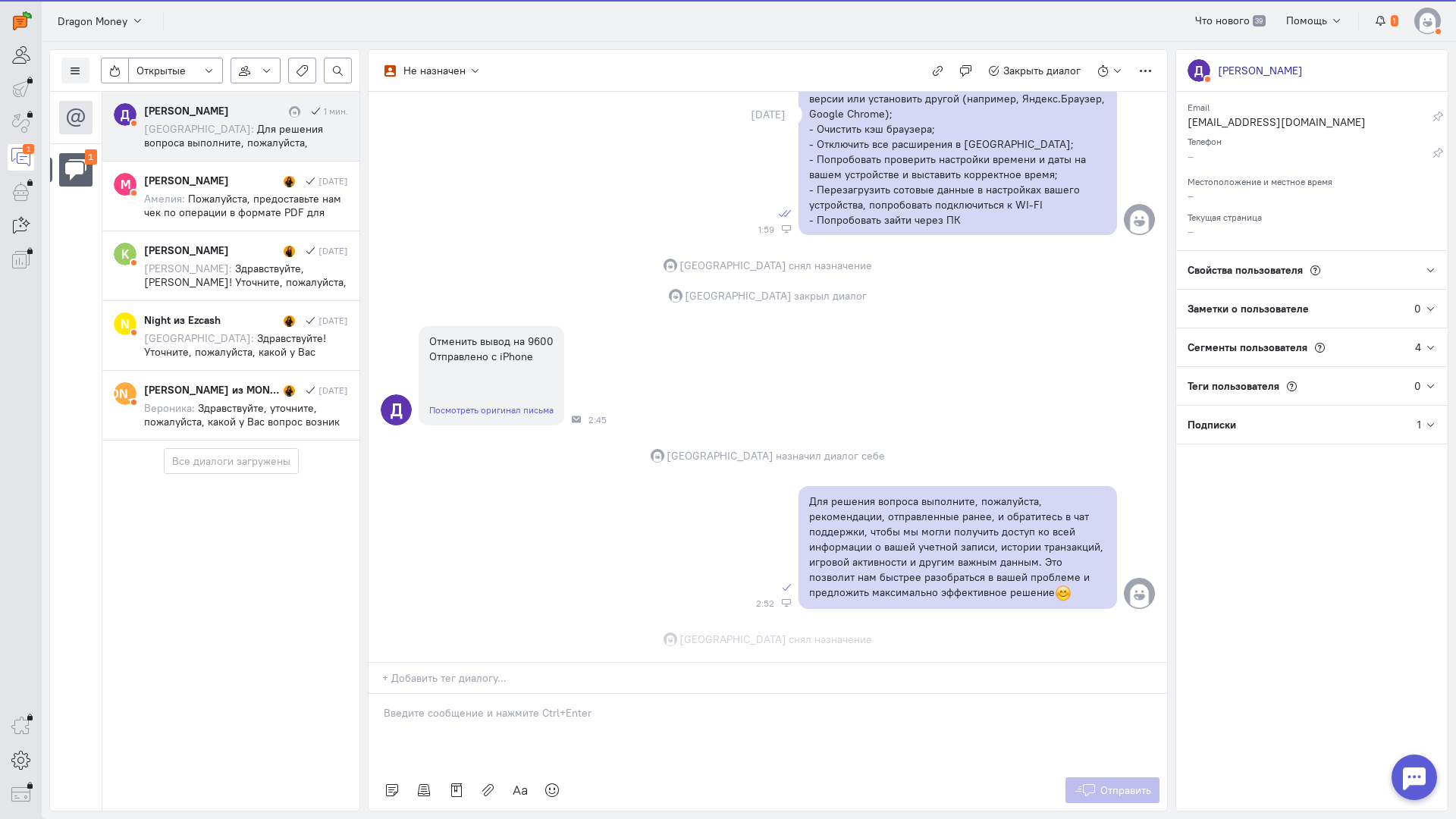
scroll to position [453, 0]
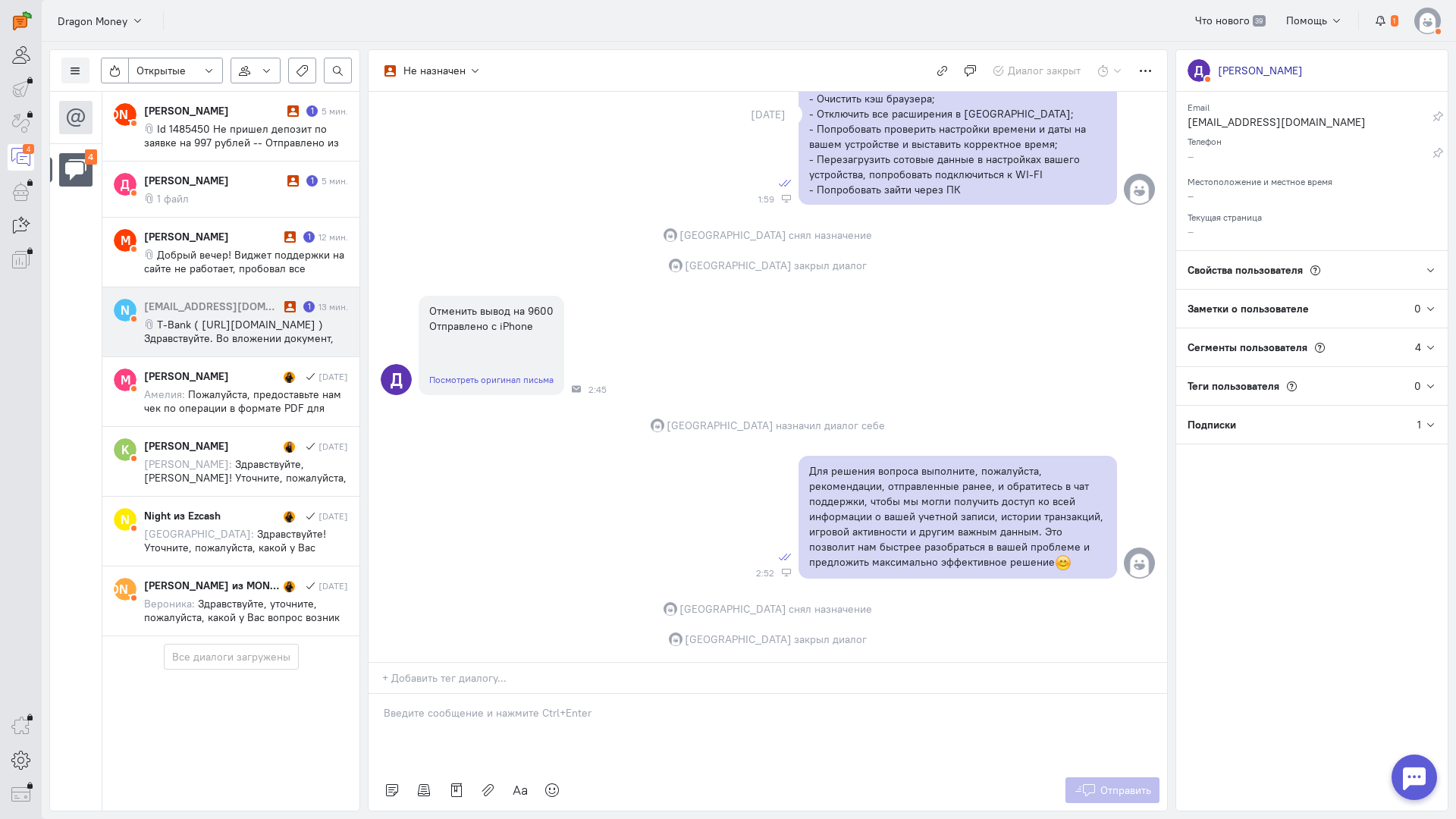
click at [213, 336] on span "T-Bank ( https://fonts.googleapis.com/css?family=Roboto:300,300i,400,400i,500,5…" at bounding box center [238, 352] width 190 height 69
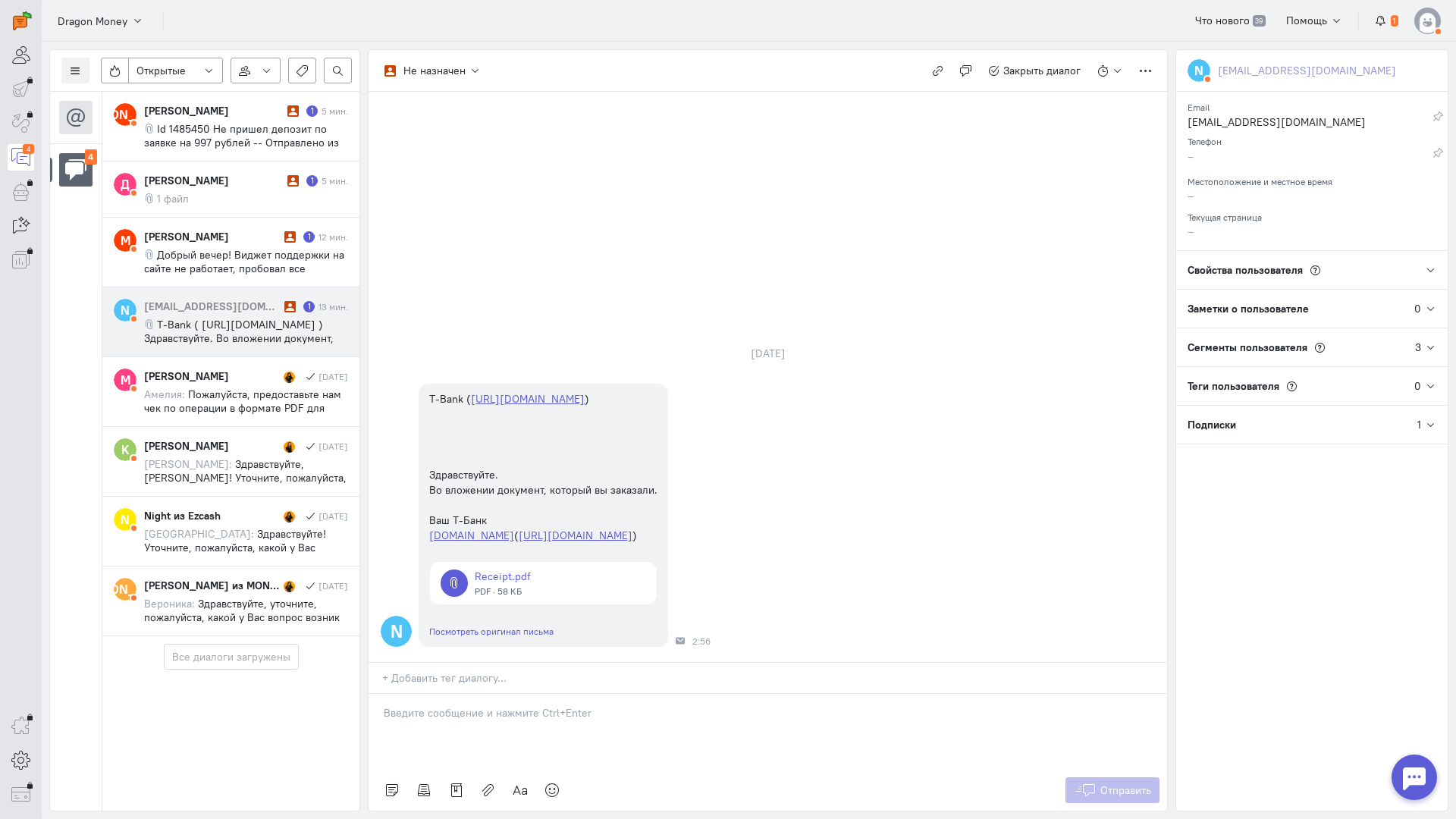
click at [97, 359] on cq-conversations-channel-list "4" at bounding box center [76, 450] width 51 height 719
click at [479, 705] on p at bounding box center [768, 712] width 768 height 15
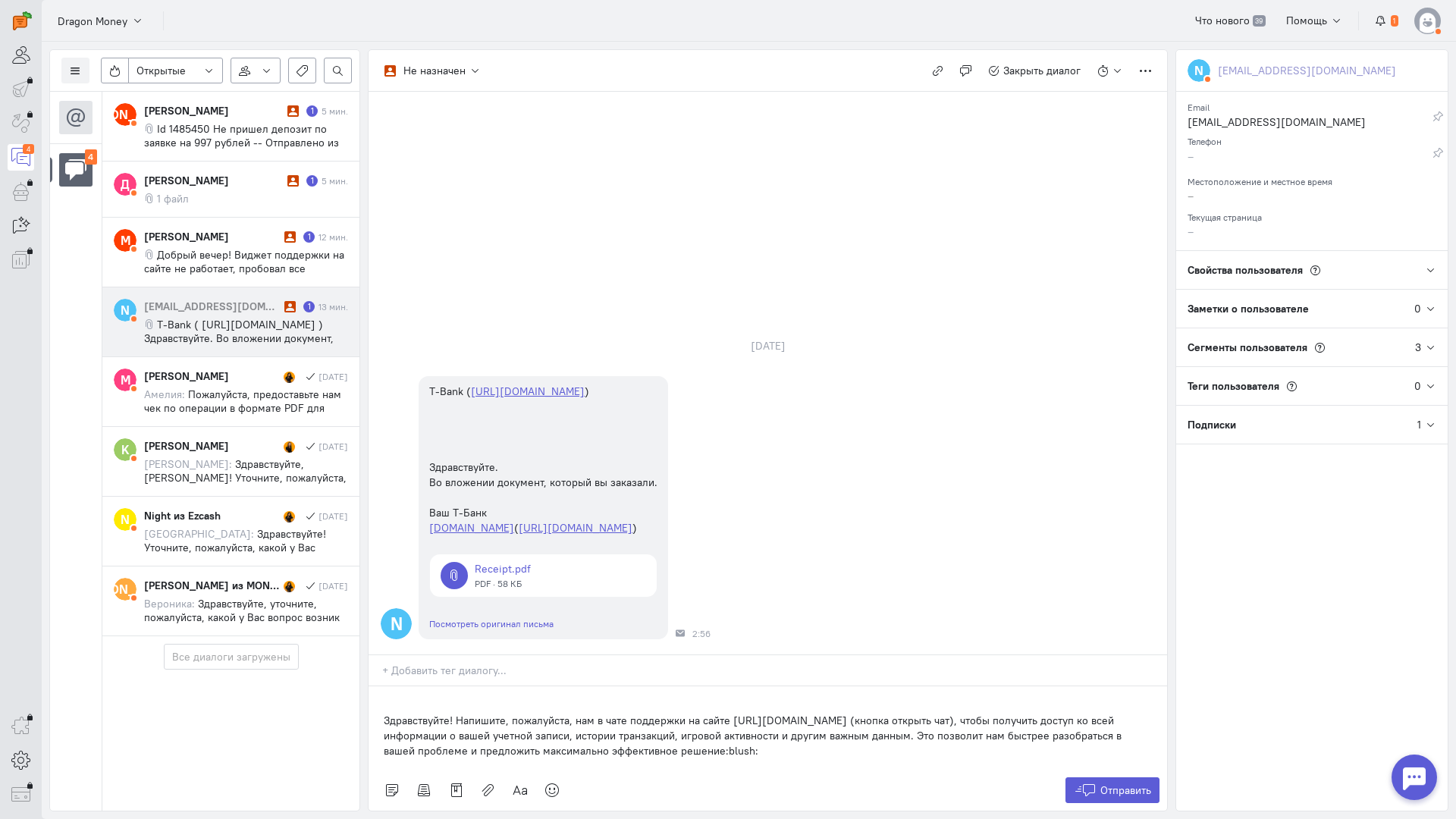
click at [376, 686] on div "Здравствуйте! Напишите, пожалуйста, нам в чате поддержки на сайте [URL][DOMAIN_…" at bounding box center [768, 728] width 799 height 84
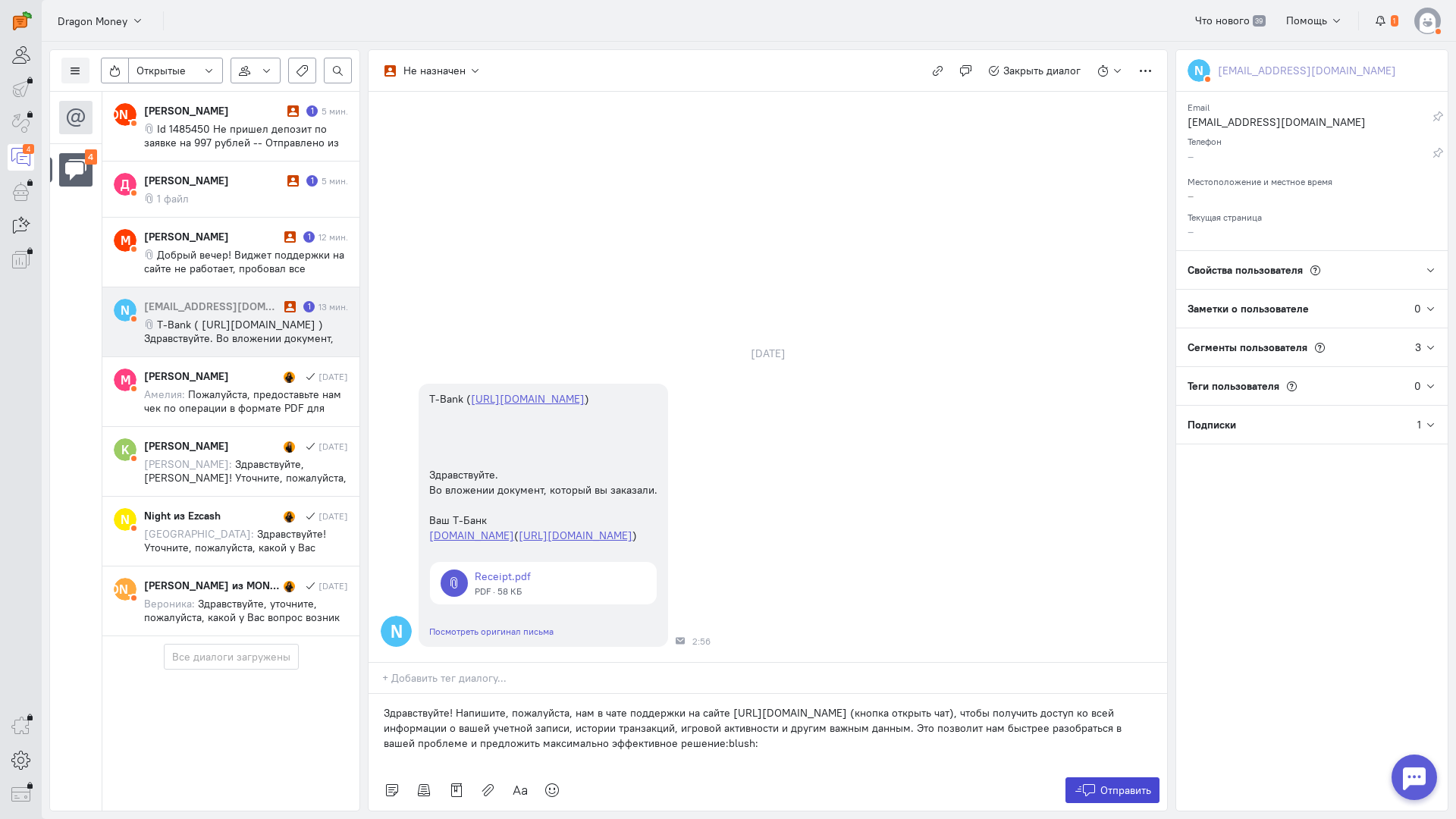
click at [1117, 783] on span "Отправить" at bounding box center [1125, 789] width 51 height 13
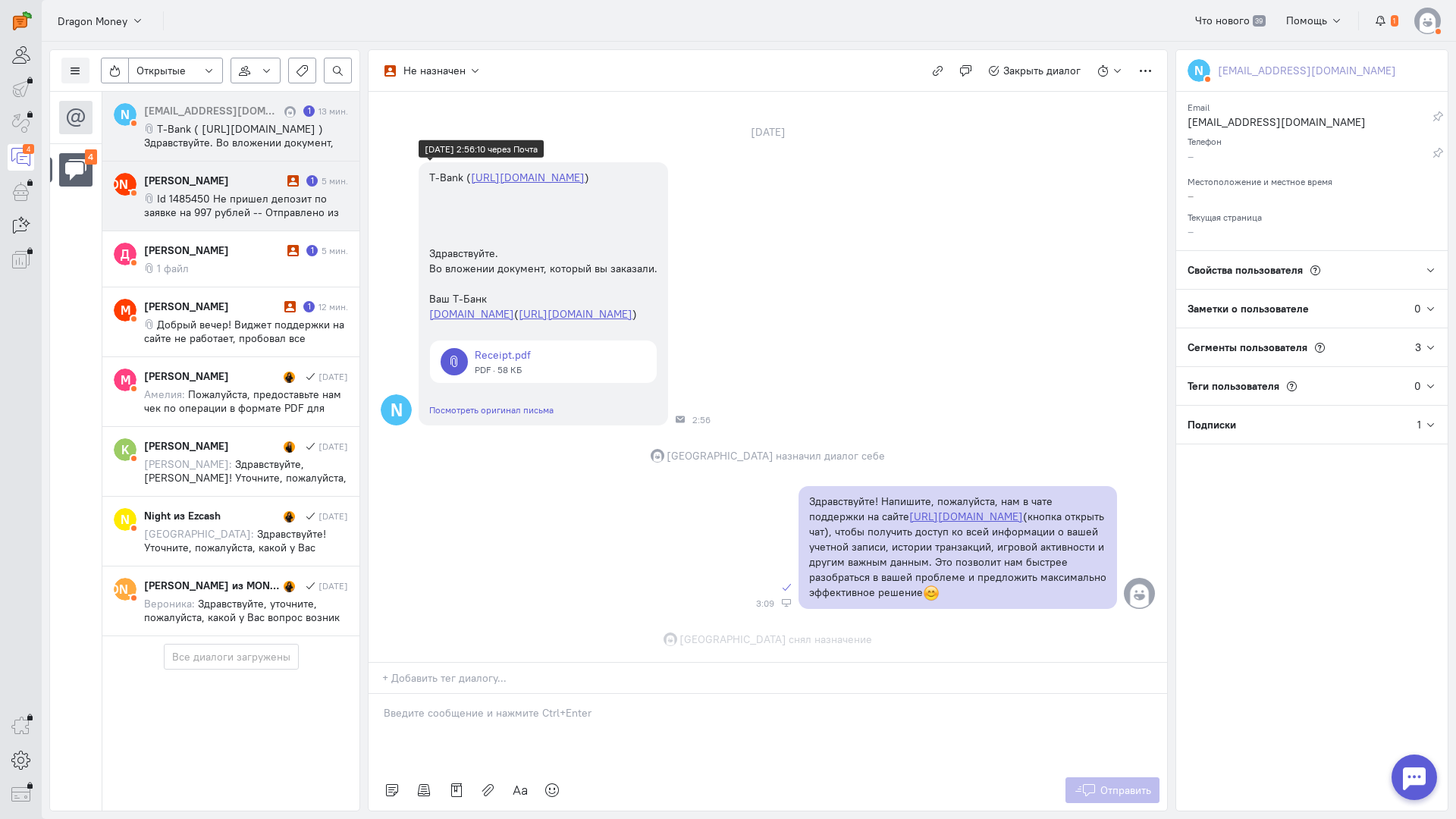
scroll to position [137, 0]
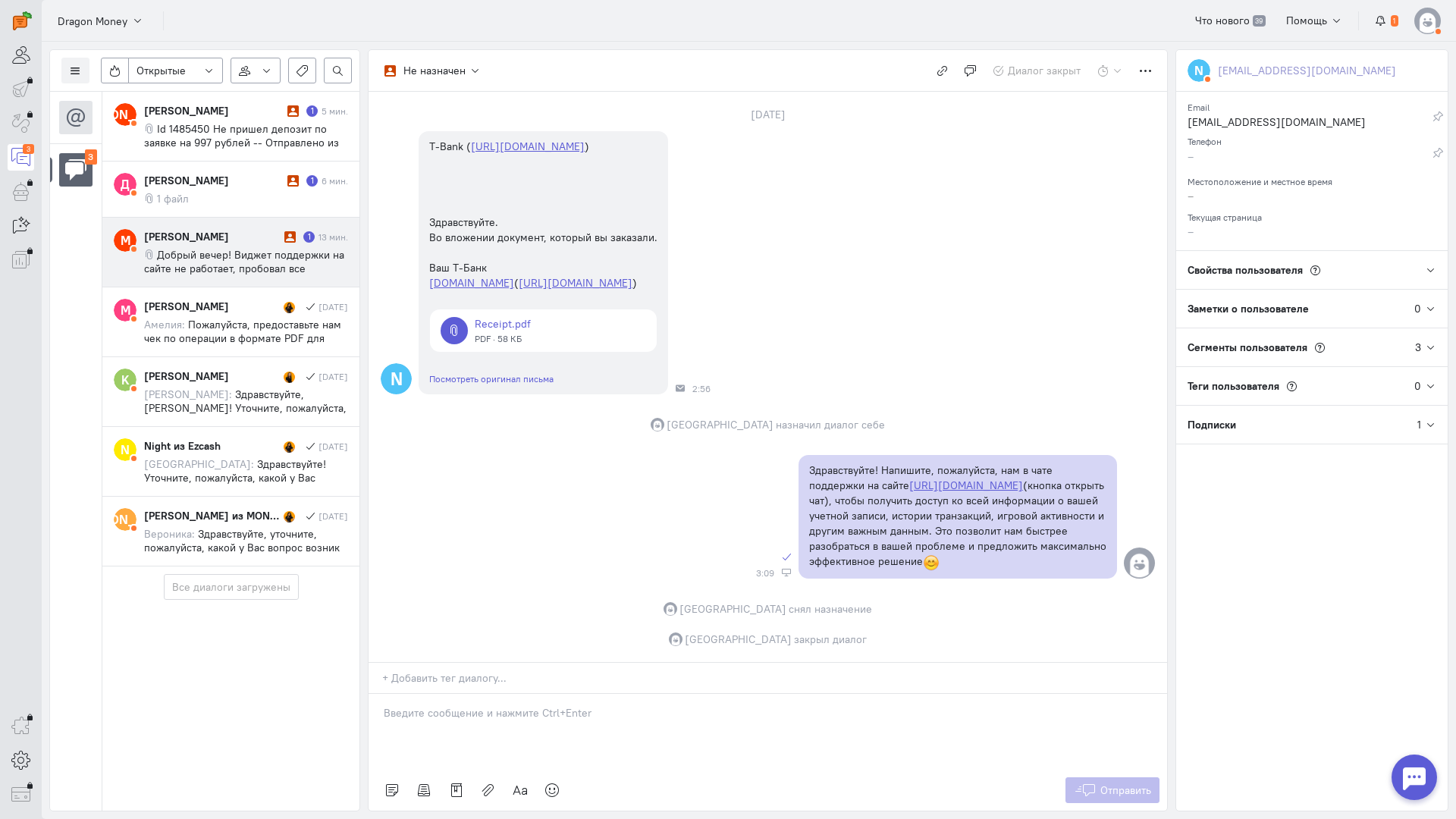
click at [192, 265] on span "Добрый вечер! Виджет поддержки на сайте не работает, пробовал все способы, в по…" at bounding box center [245, 309] width 202 height 123
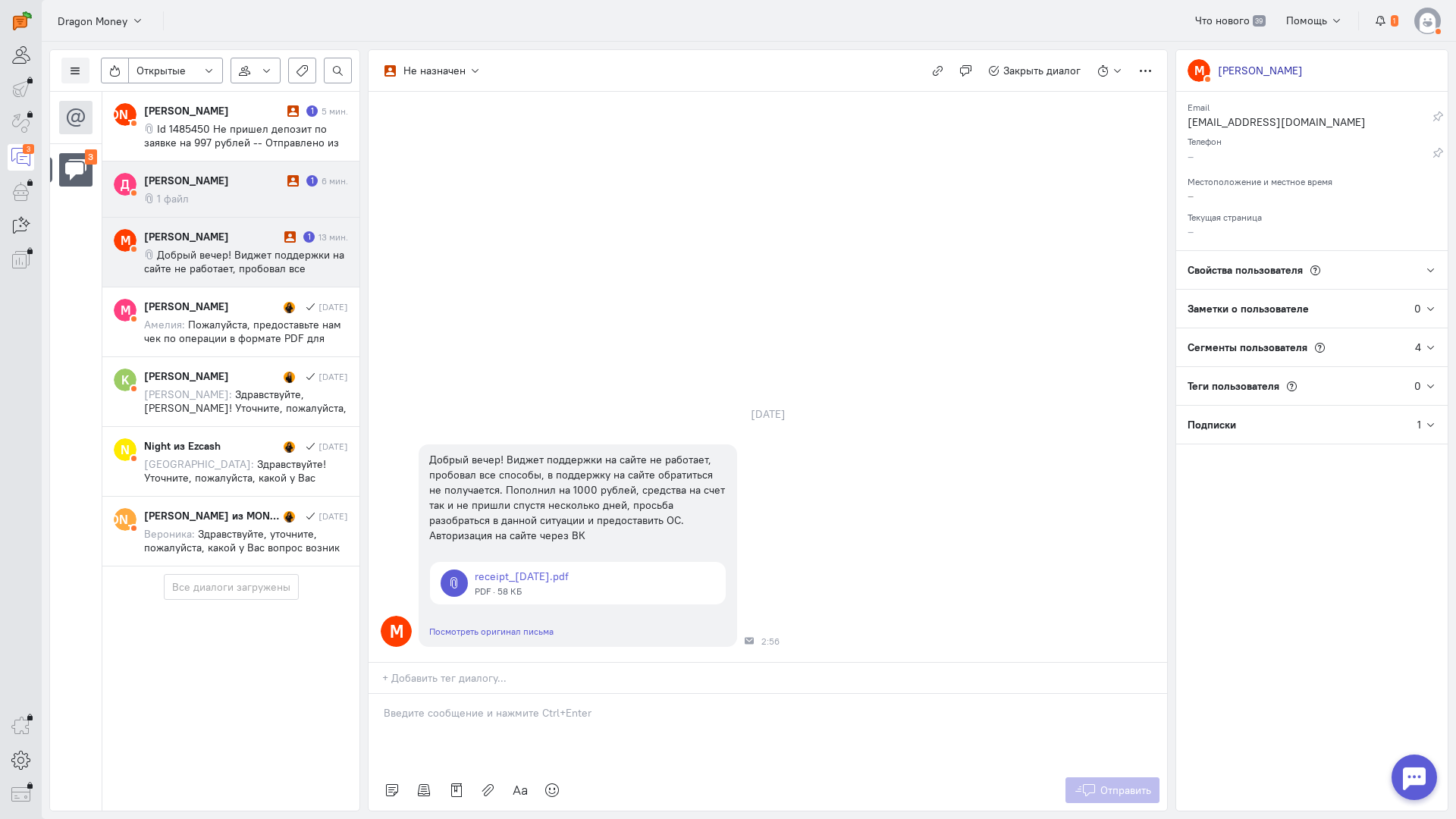
click at [195, 198] on cq-message "1 файл" at bounding box center [246, 198] width 204 height 13
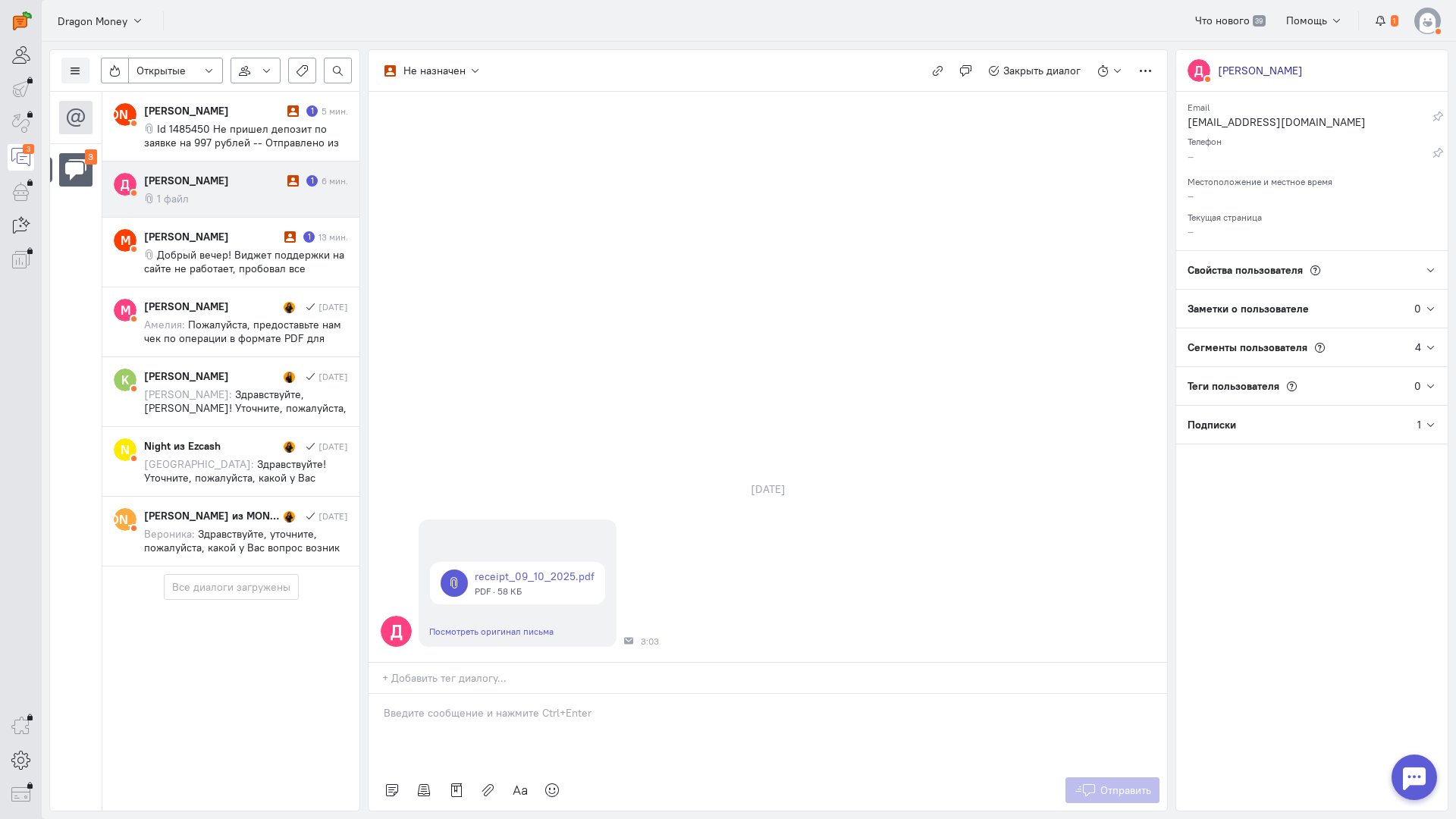
drag, startPoint x: 454, startPoint y: 612, endPoint x: 442, endPoint y: 614, distance: 12.2
click at [450, 693] on div at bounding box center [768, 731] width 799 height 76
click at [377, 693] on div "Здравствуйте! Благодарим Вас за обращение и предоставленную информацию:blush:" at bounding box center [768, 731] width 799 height 76
click at [1102, 783] on span "Отправить" at bounding box center [1125, 789] width 51 height 13
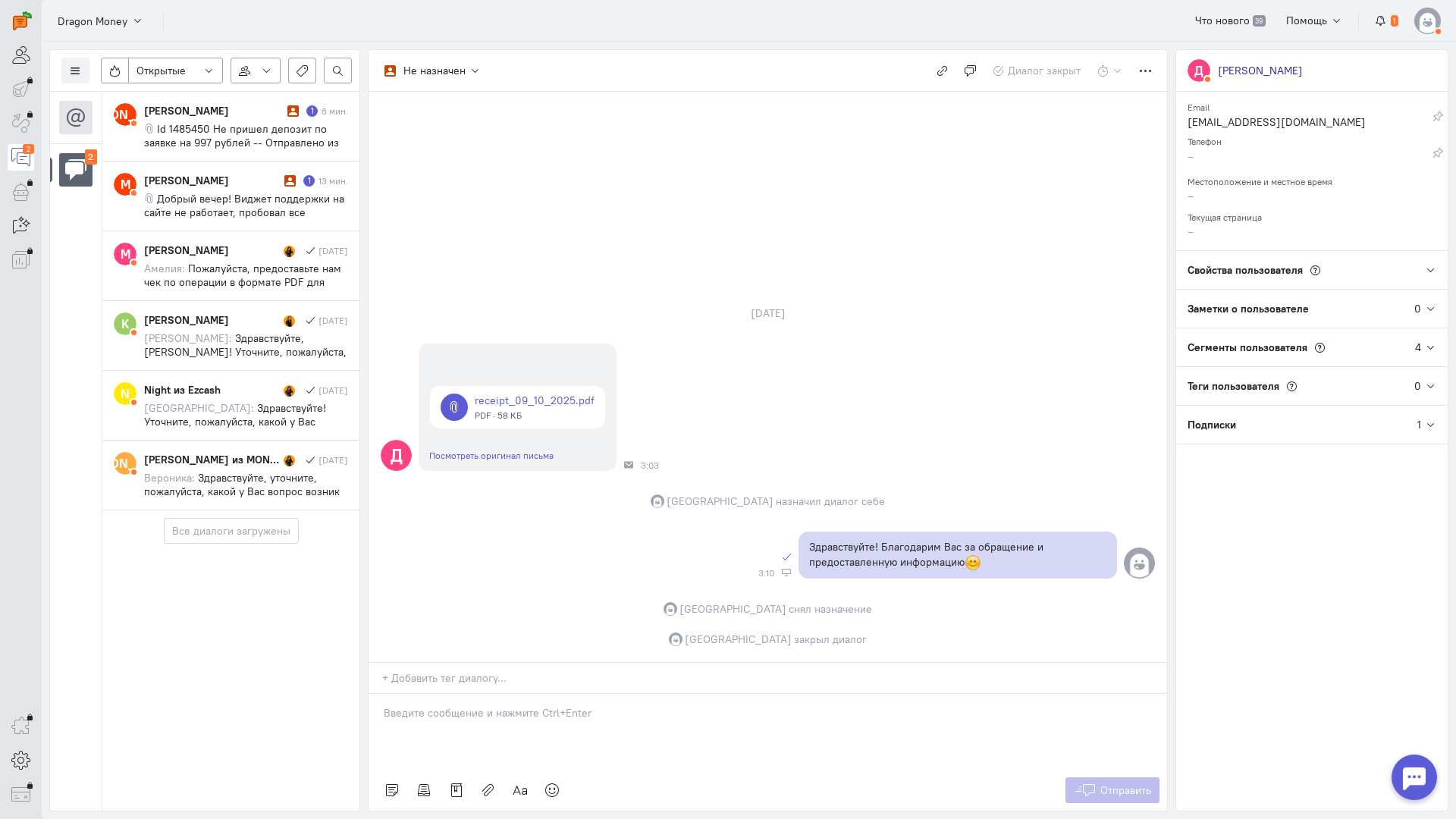
click at [227, 129] on span "Id 1485450 Не пришел депозит по заявке на 997 рублей -- Отправлено из Mail для …" at bounding box center [241, 142] width 195 height 41
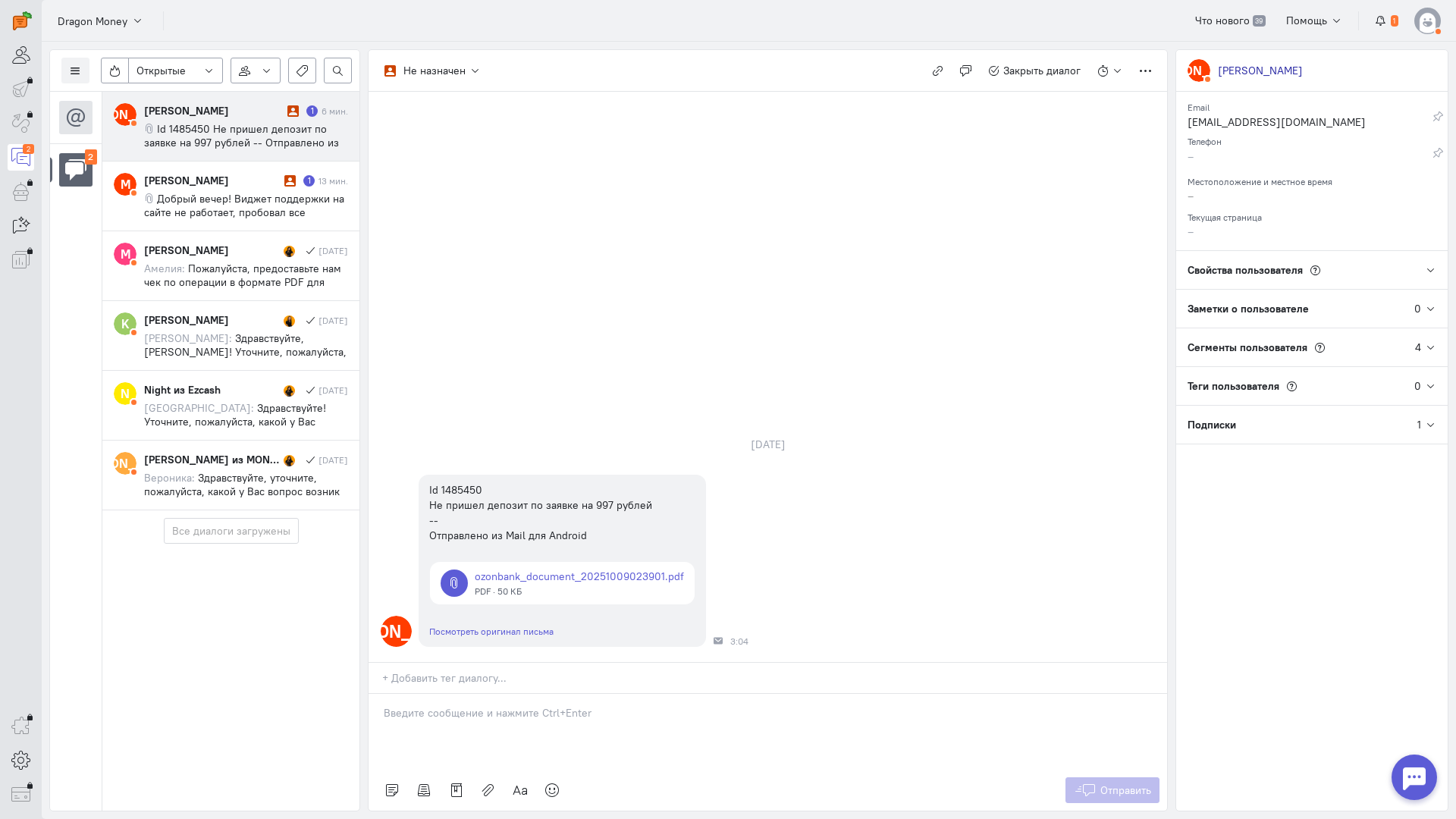
click at [274, 135] on span "Id 1485450 Не пришел депозит по заявке на 997 рублей -- Отправлено из Mail для …" at bounding box center [241, 142] width 195 height 41
click at [440, 705] on p at bounding box center [768, 712] width 768 height 15
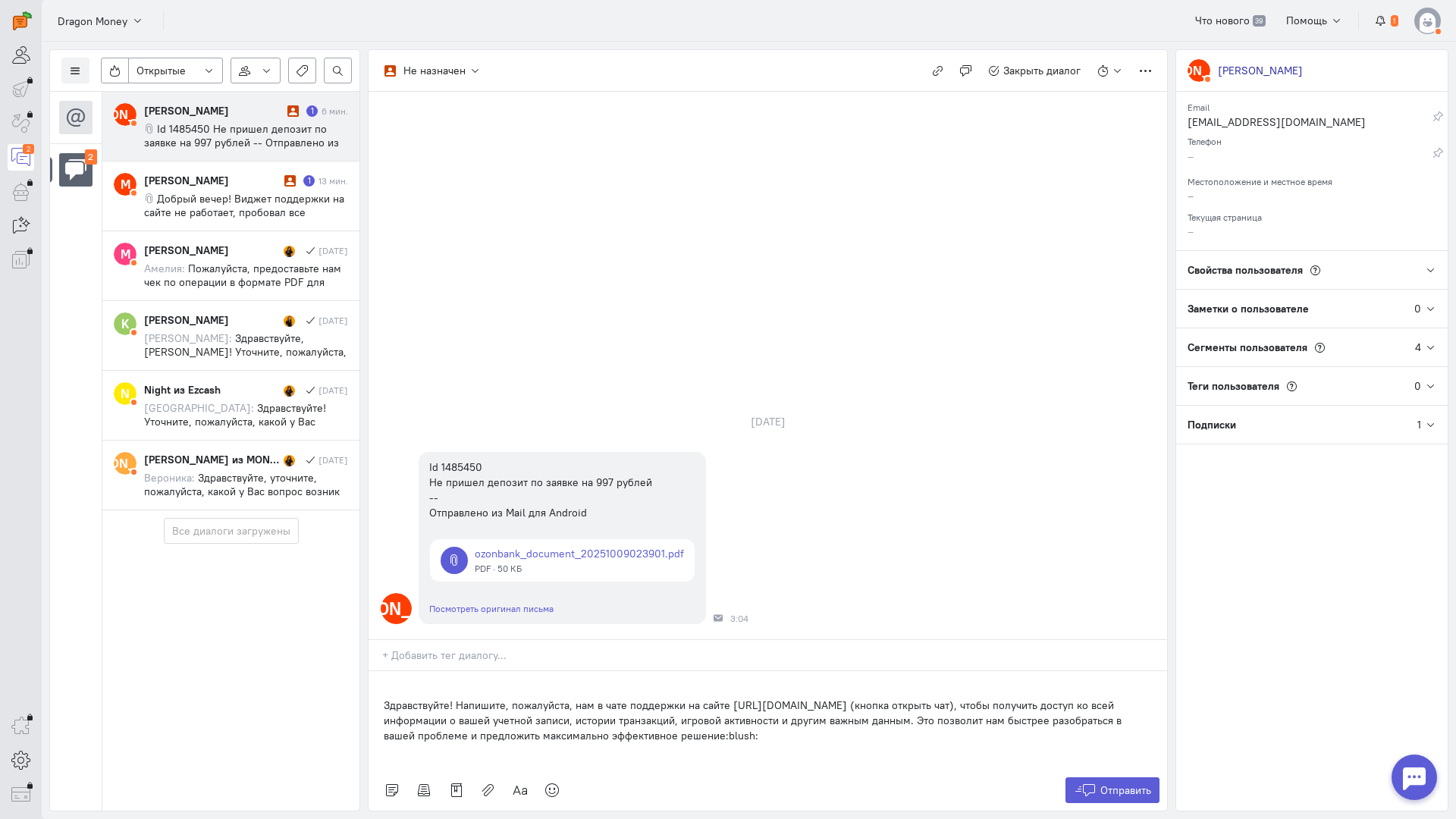
click at [381, 670] on div "Здравствуйте! Напишите, пожалуйста, нам в чате поддержки на сайте [URL][DOMAIN_…" at bounding box center [768, 719] width 799 height 98
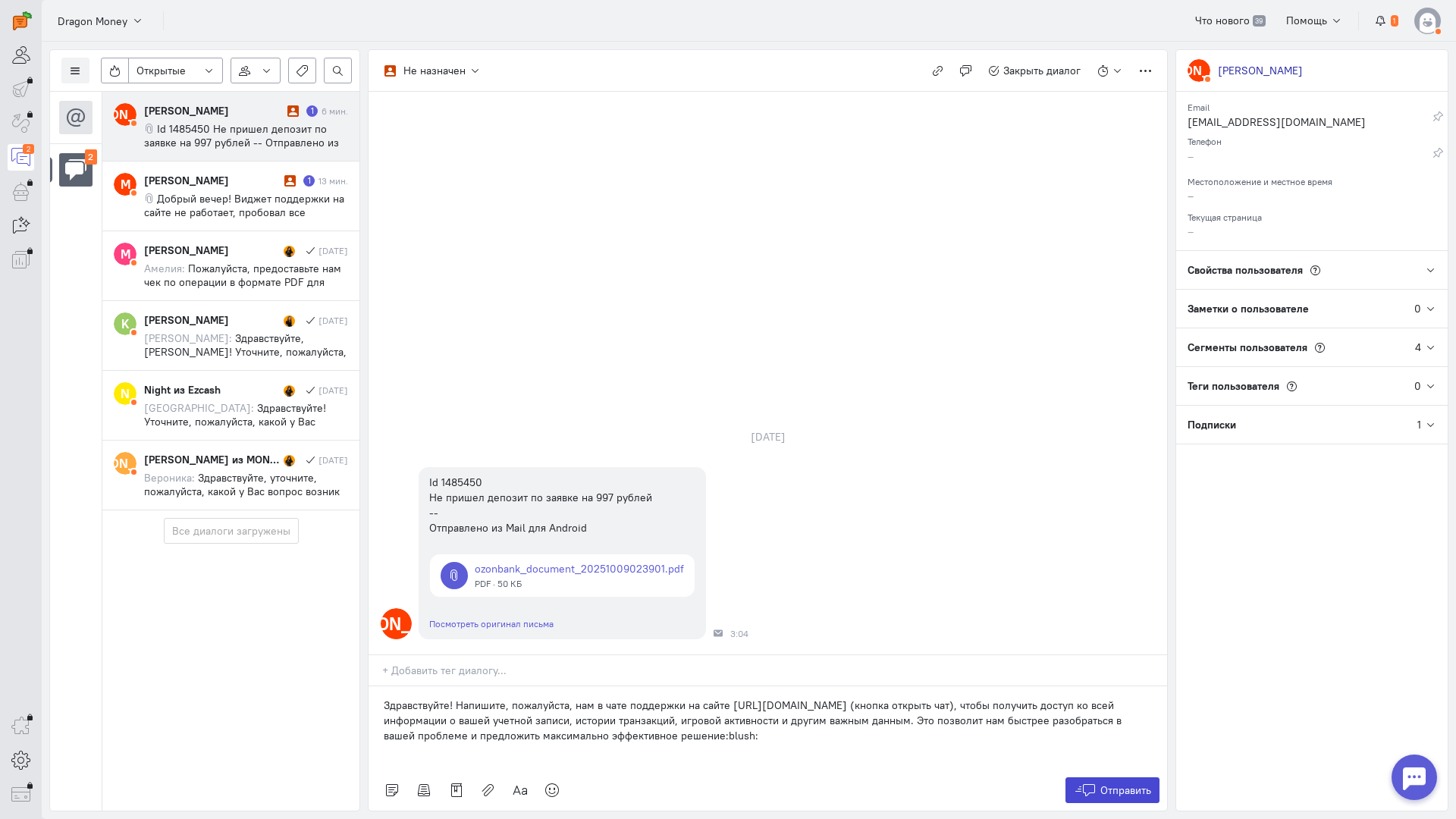
click at [1090, 782] on icon at bounding box center [1085, 789] width 23 height 15
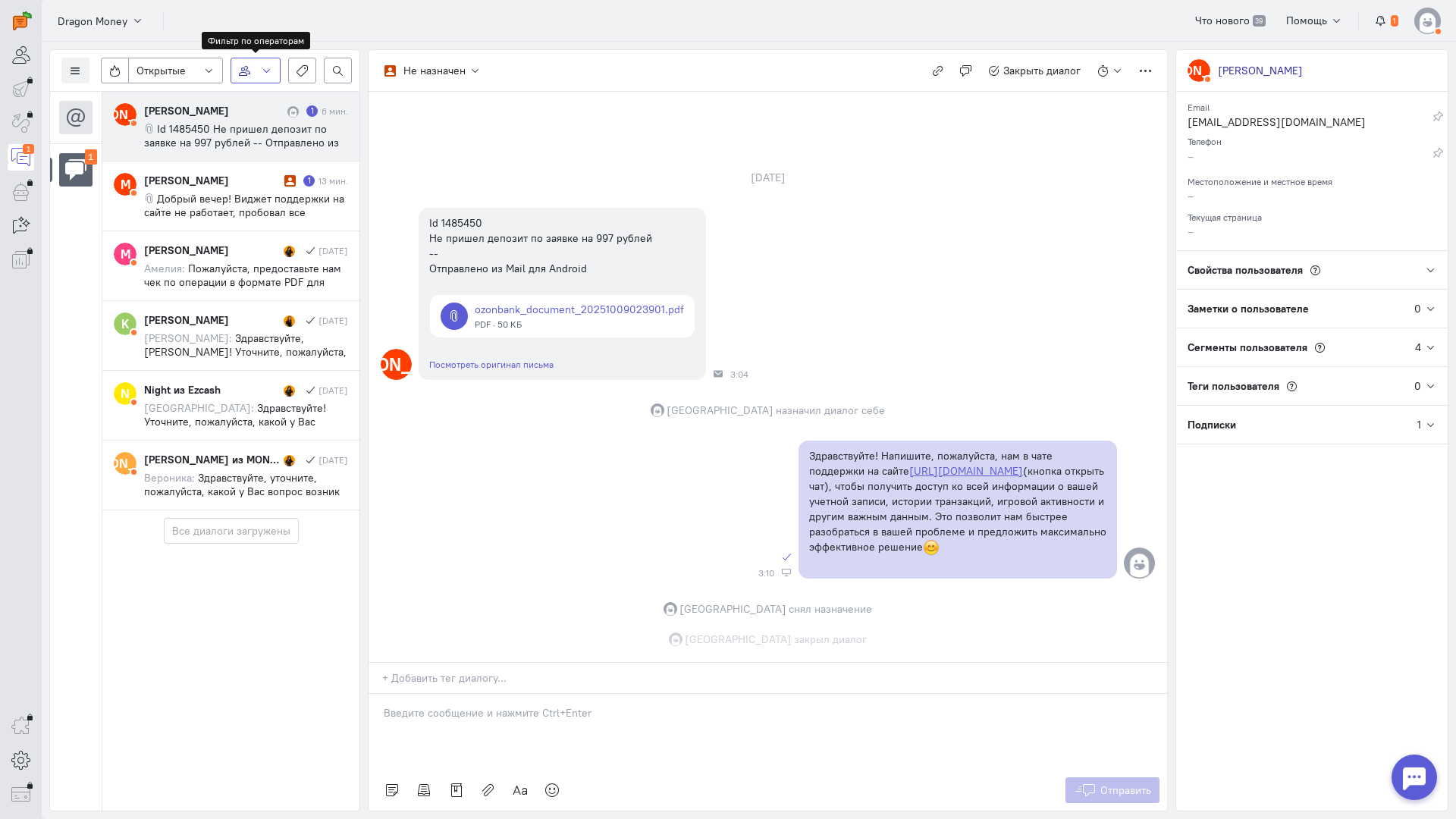
scroll to position [31, 0]
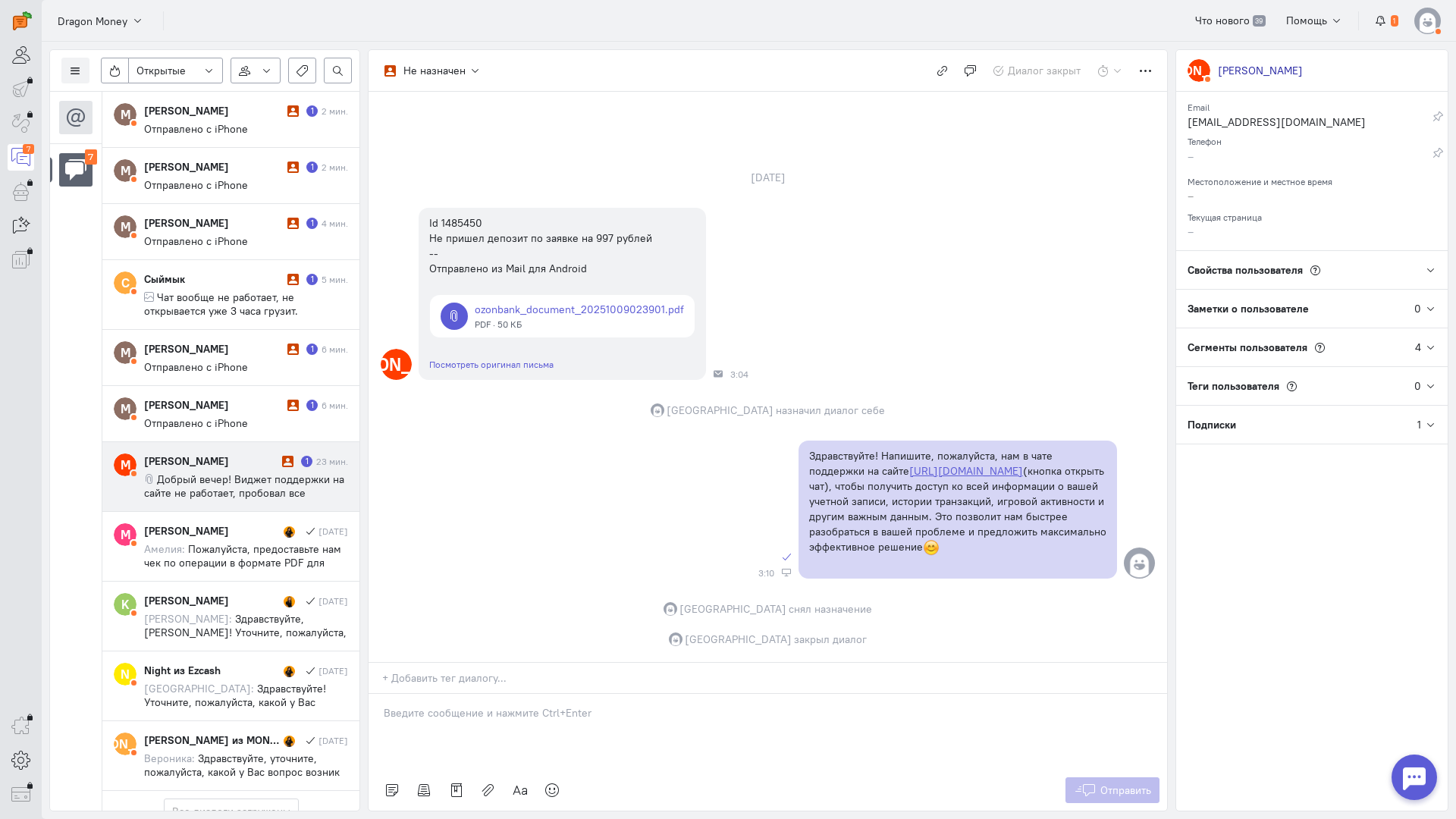
click at [246, 473] on span "Добрый вечер! Виджет поддержки на сайте не работает, пробовал все способы, в по…" at bounding box center [245, 533] width 202 height 123
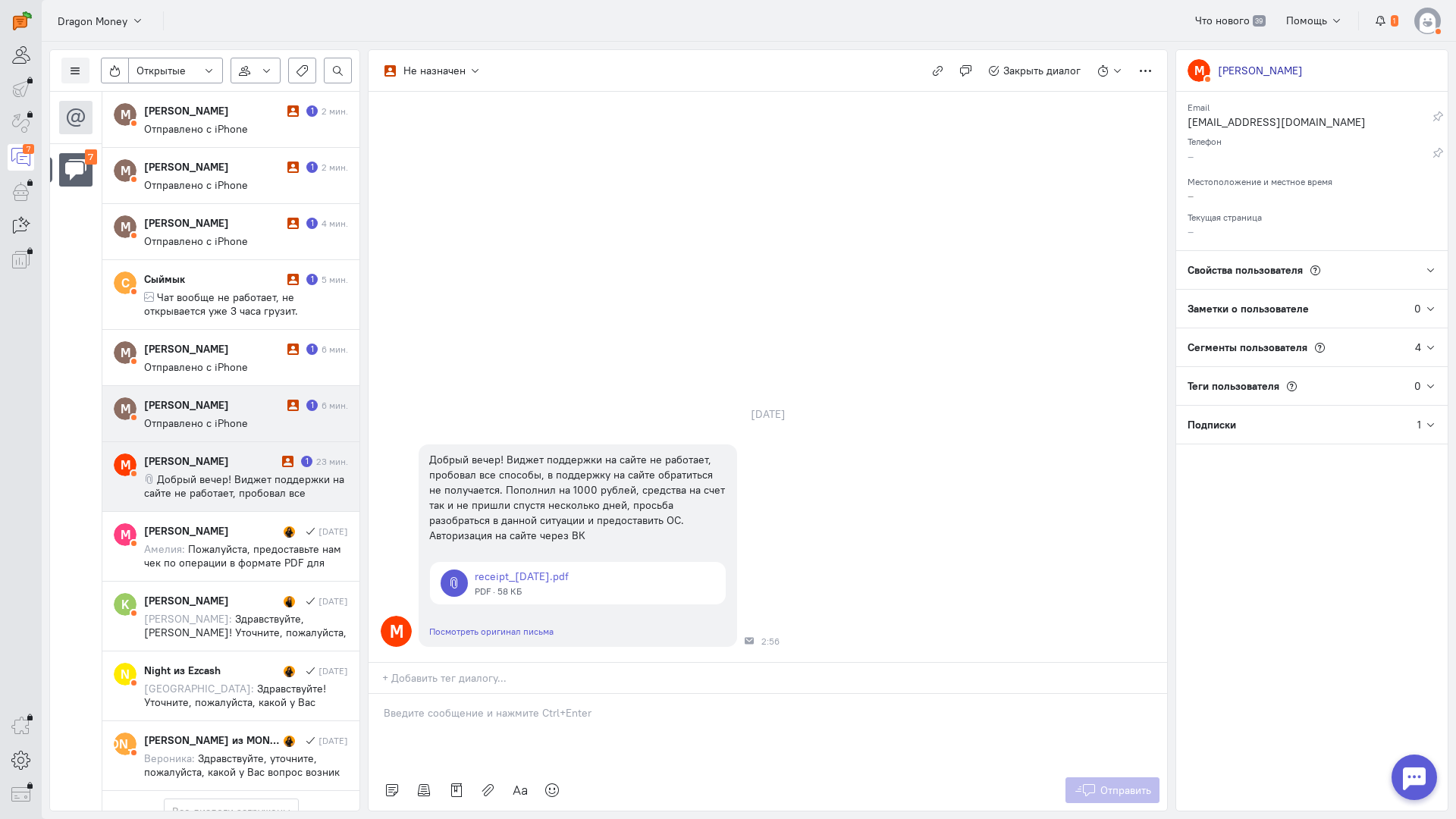
click at [222, 415] on div "Максим Зборовский 1 6 мин. Отправлено с iPhone" at bounding box center [246, 413] width 204 height 32
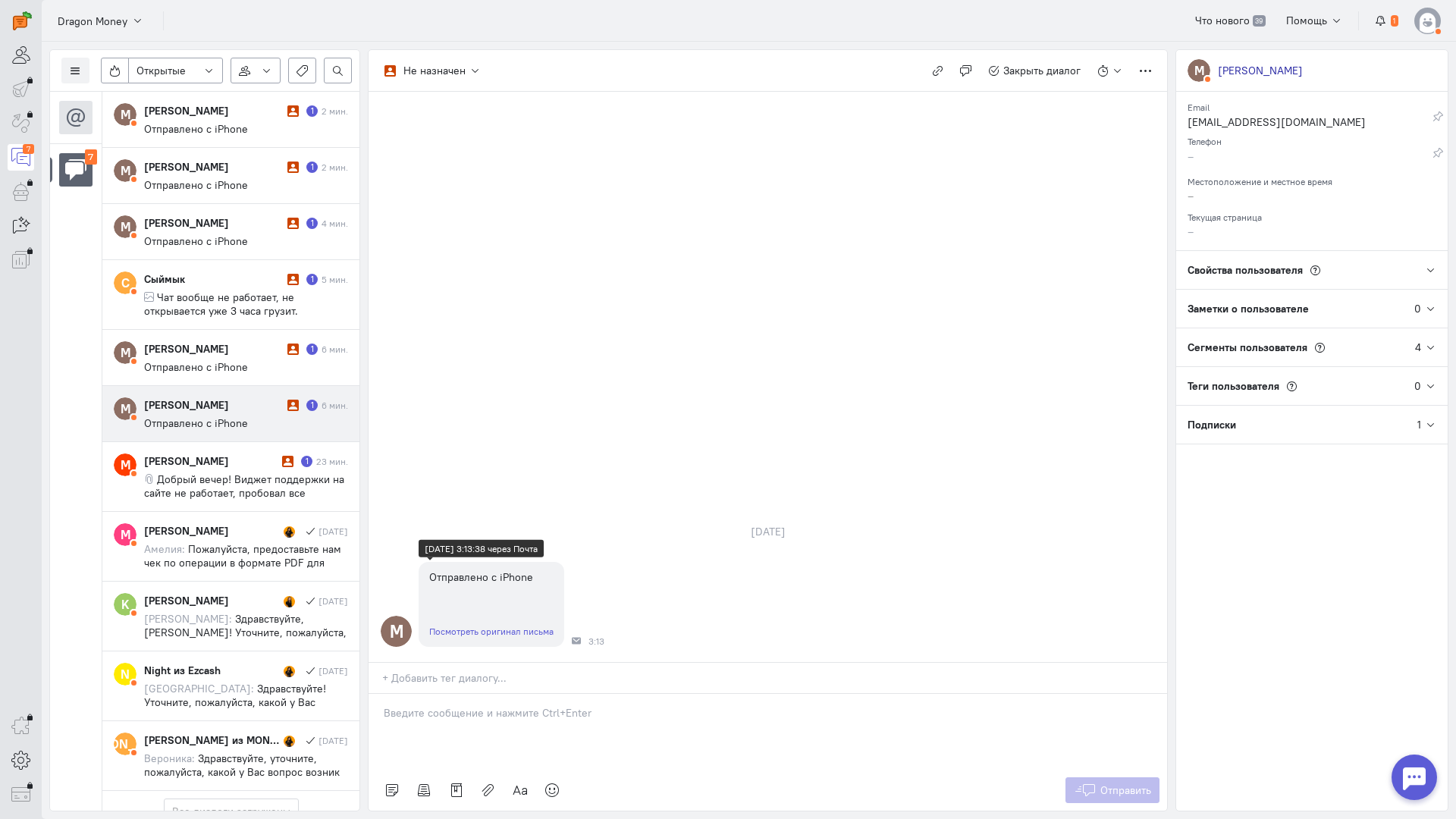
click at [515, 626] on link "Посмотреть оригинал письма" at bounding box center [492, 631] width 125 height 11
drag, startPoint x: 284, startPoint y: 416, endPoint x: 355, endPoint y: 471, distance: 89.8
click at [285, 416] on cq-message "Отправлено с iPhone" at bounding box center [246, 423] width 204 height 13
drag, startPoint x: 487, startPoint y: 632, endPoint x: 406, endPoint y: 622, distance: 81.6
click at [483, 693] on div at bounding box center [768, 731] width 799 height 76
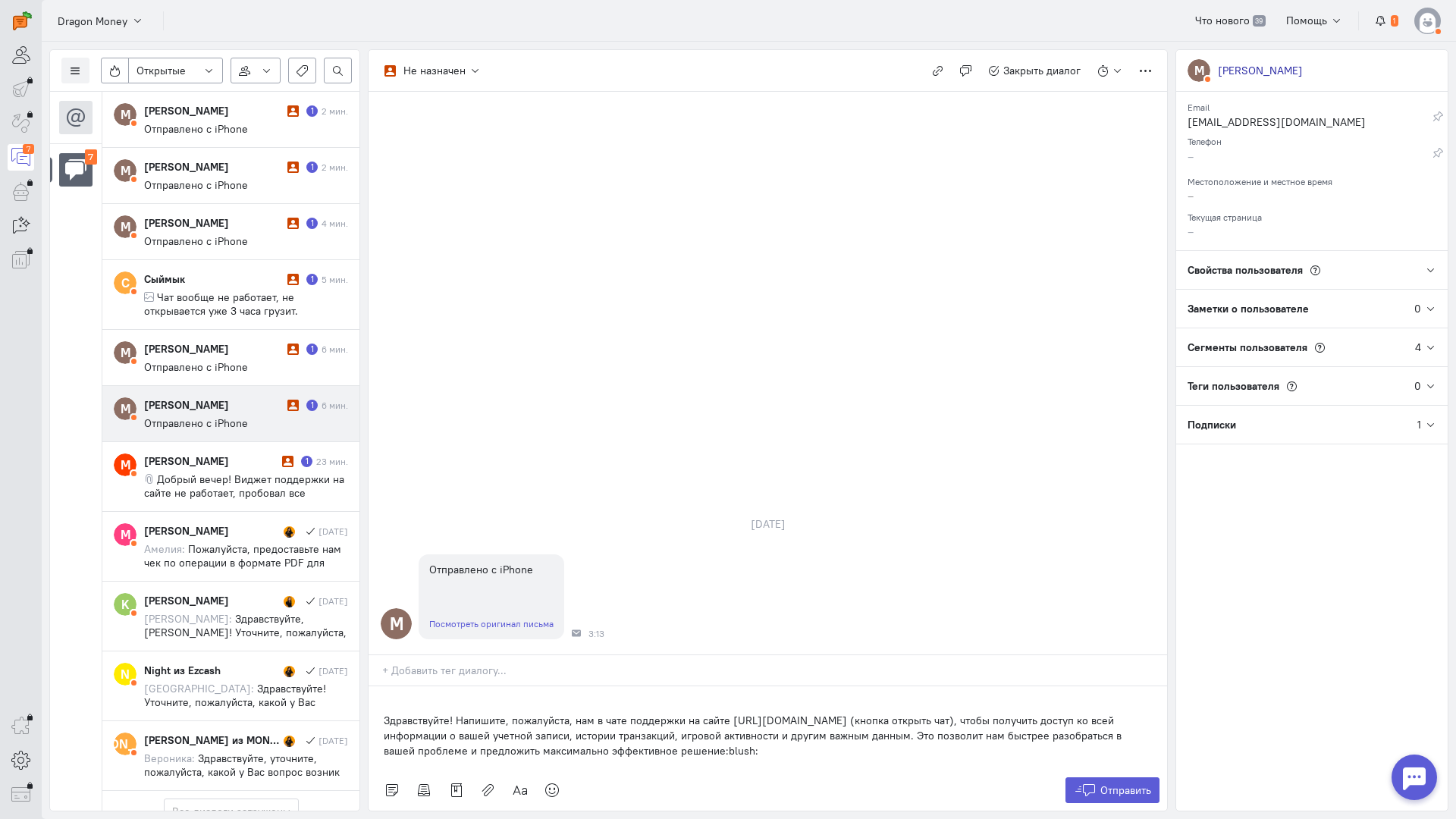
click at [365, 623] on div "Список пользователей Включить темную тему Открытые Открытые диалоги Отложенные …" at bounding box center [749, 430] width 1415 height 777
click at [384, 712] on p "Здравствуйте! Напишите, пожалуйста, нам в чате поддержки на сайте [URL][DOMAIN_…" at bounding box center [768, 735] width 768 height 46
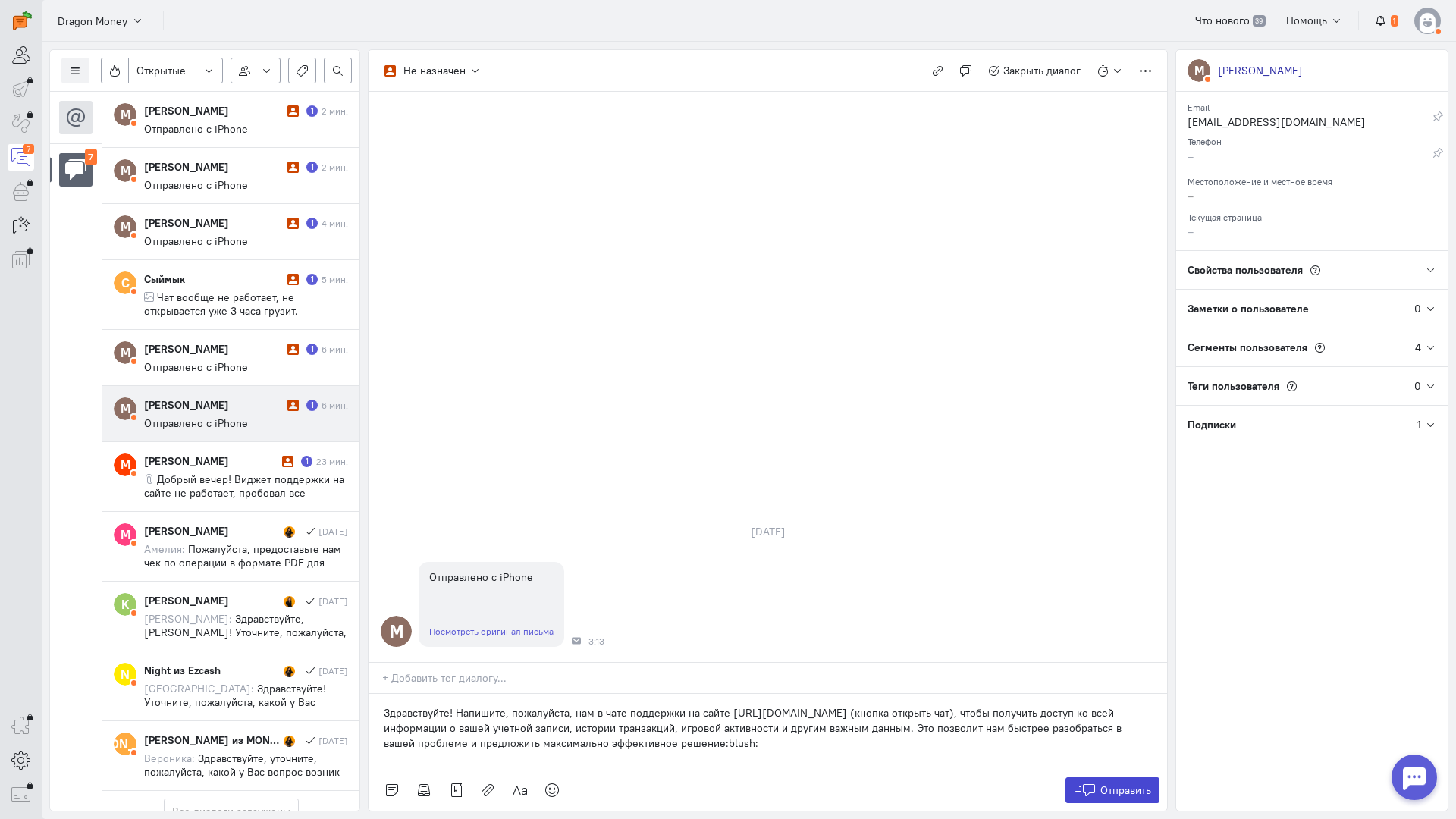
drag, startPoint x: 1116, startPoint y: 705, endPoint x: 1110, endPoint y: 699, distance: 8.5
click at [1118, 777] on button "Отправить" at bounding box center [1113, 789] width 95 height 26
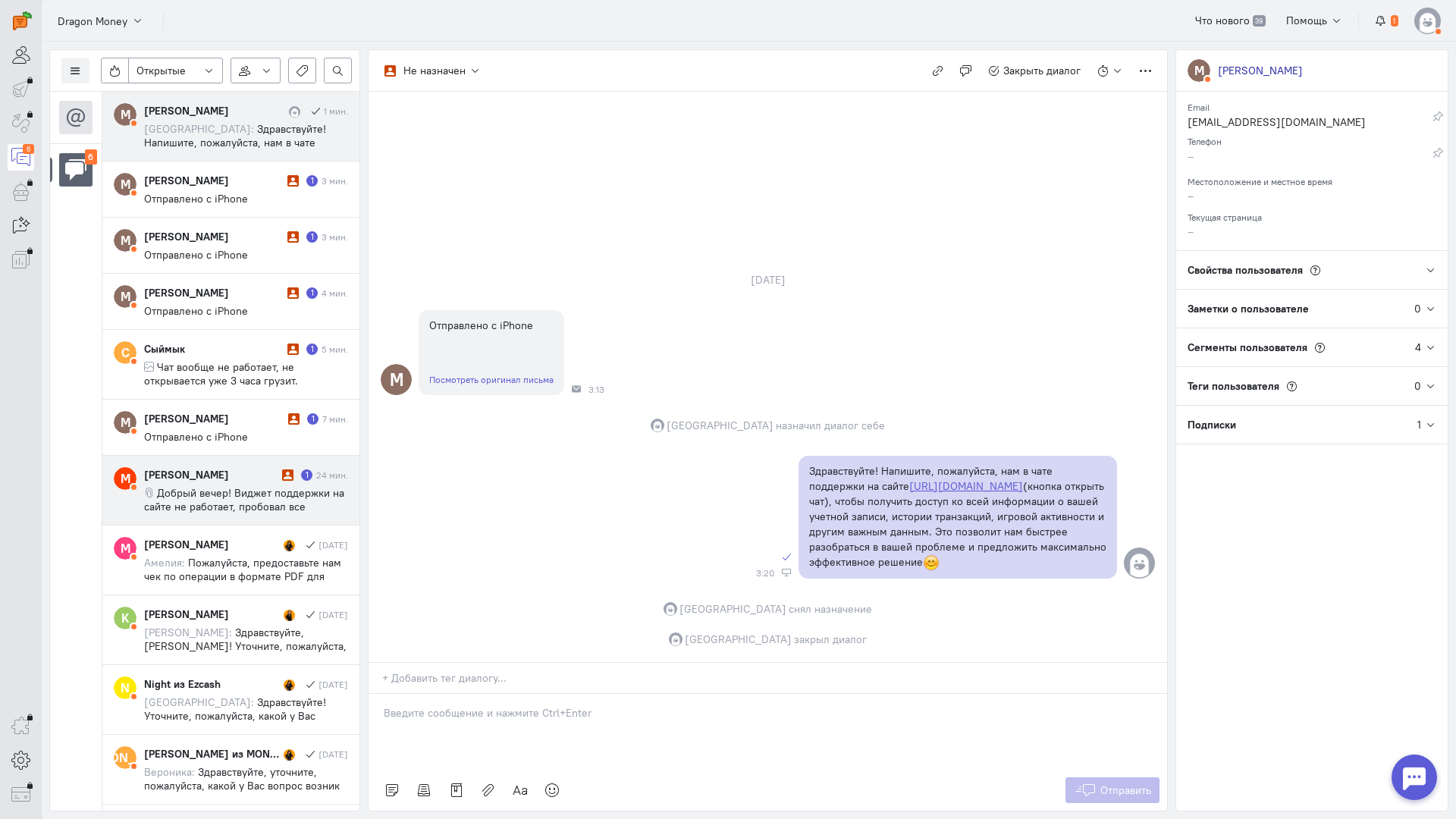
drag, startPoint x: 158, startPoint y: 418, endPoint x: 348, endPoint y: 467, distance: 196.2
click at [159, 419] on div "Максим Зборовский" at bounding box center [213, 418] width 140 height 15
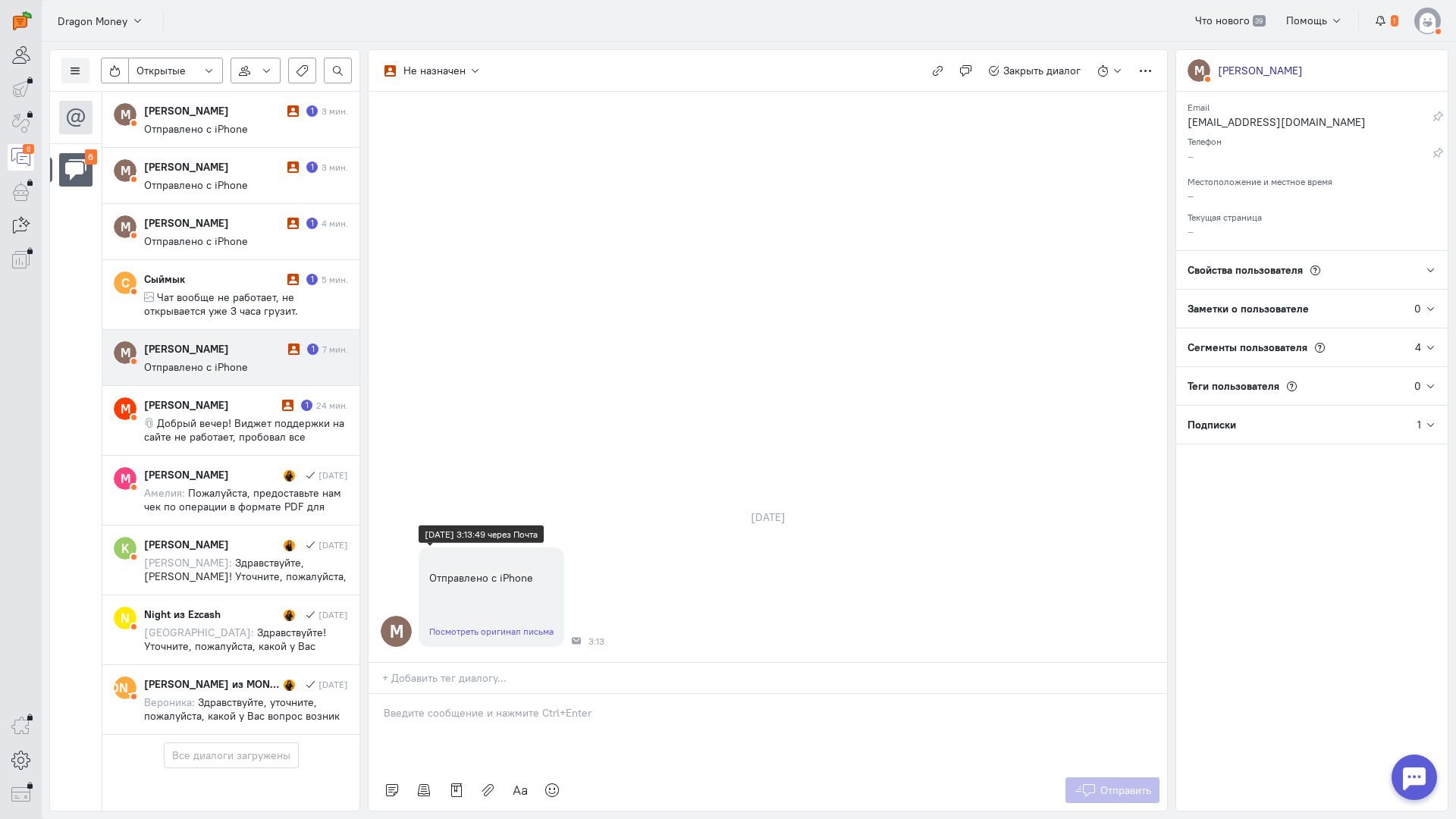
click at [461, 626] on link "Посмотреть оригинал письма" at bounding box center [492, 631] width 125 height 11
drag, startPoint x: 454, startPoint y: 619, endPoint x: 437, endPoint y: 618, distance: 17.0
click at [454, 705] on p at bounding box center [768, 712] width 768 height 15
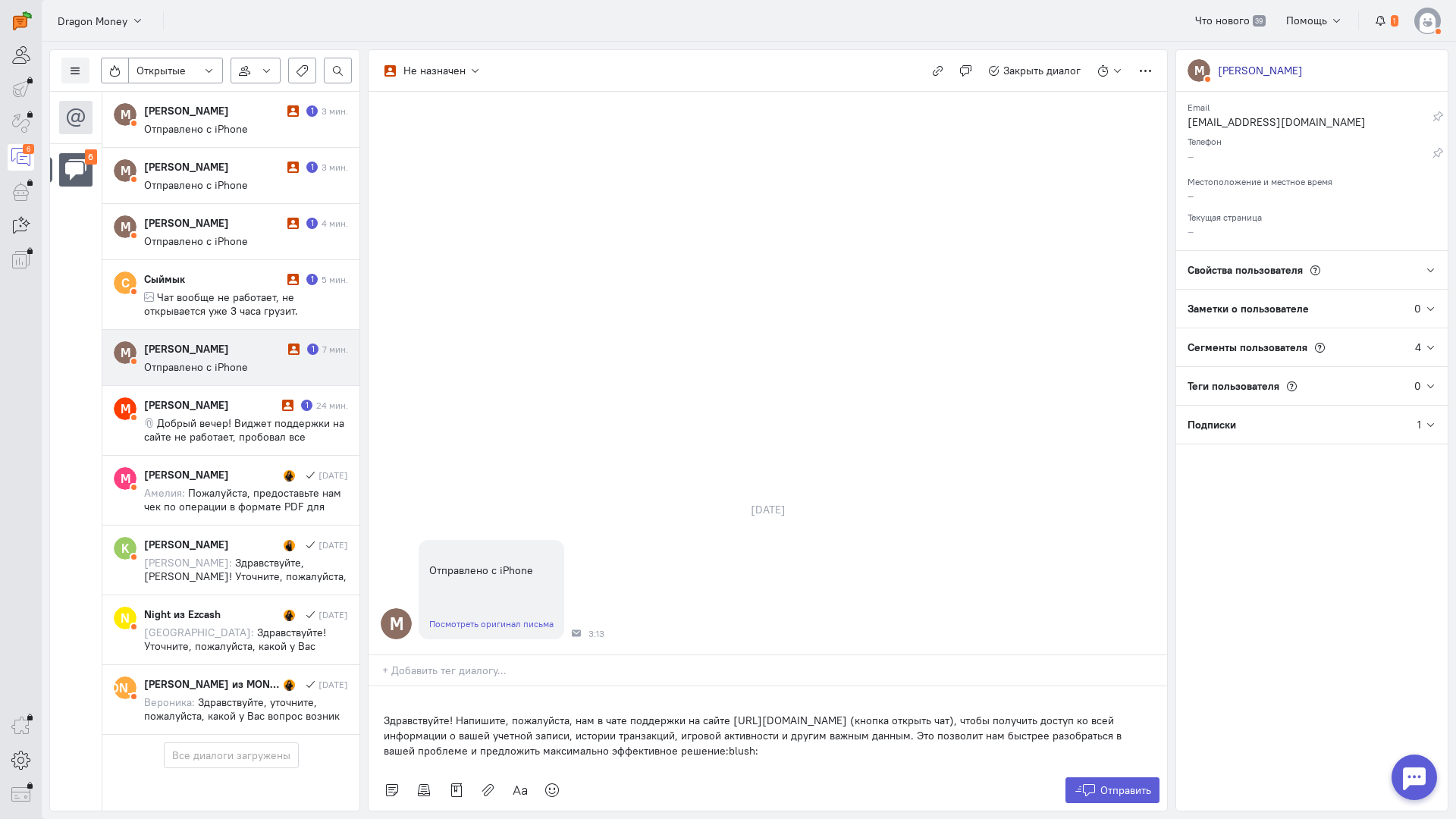
click at [378, 686] on div "Здравствуйте! Напишите, пожалуйста, нам в чате поддержки на сайте [URL][DOMAIN_…" at bounding box center [768, 728] width 799 height 84
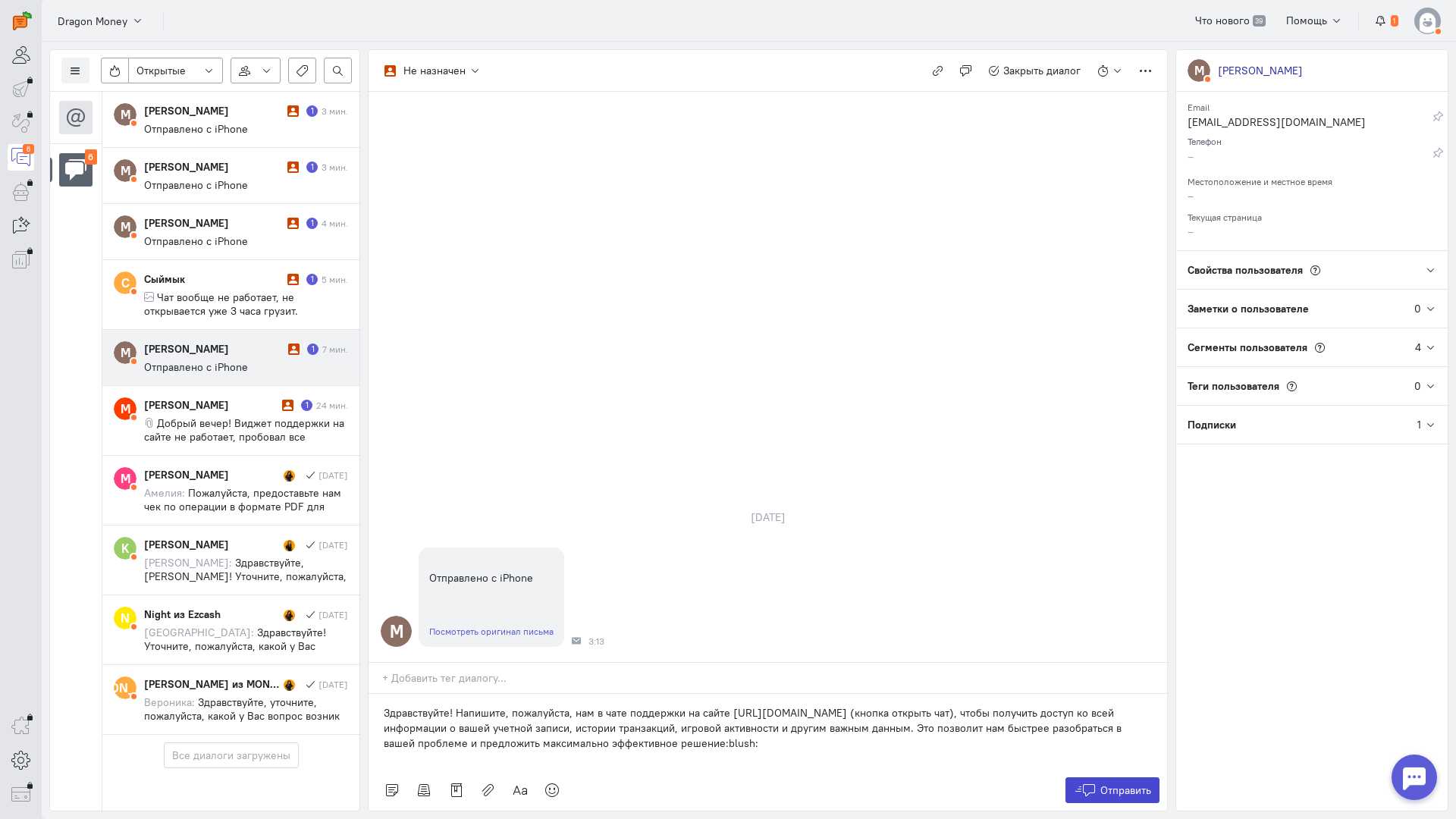
click at [1109, 783] on span "Отправить" at bounding box center [1125, 789] width 51 height 13
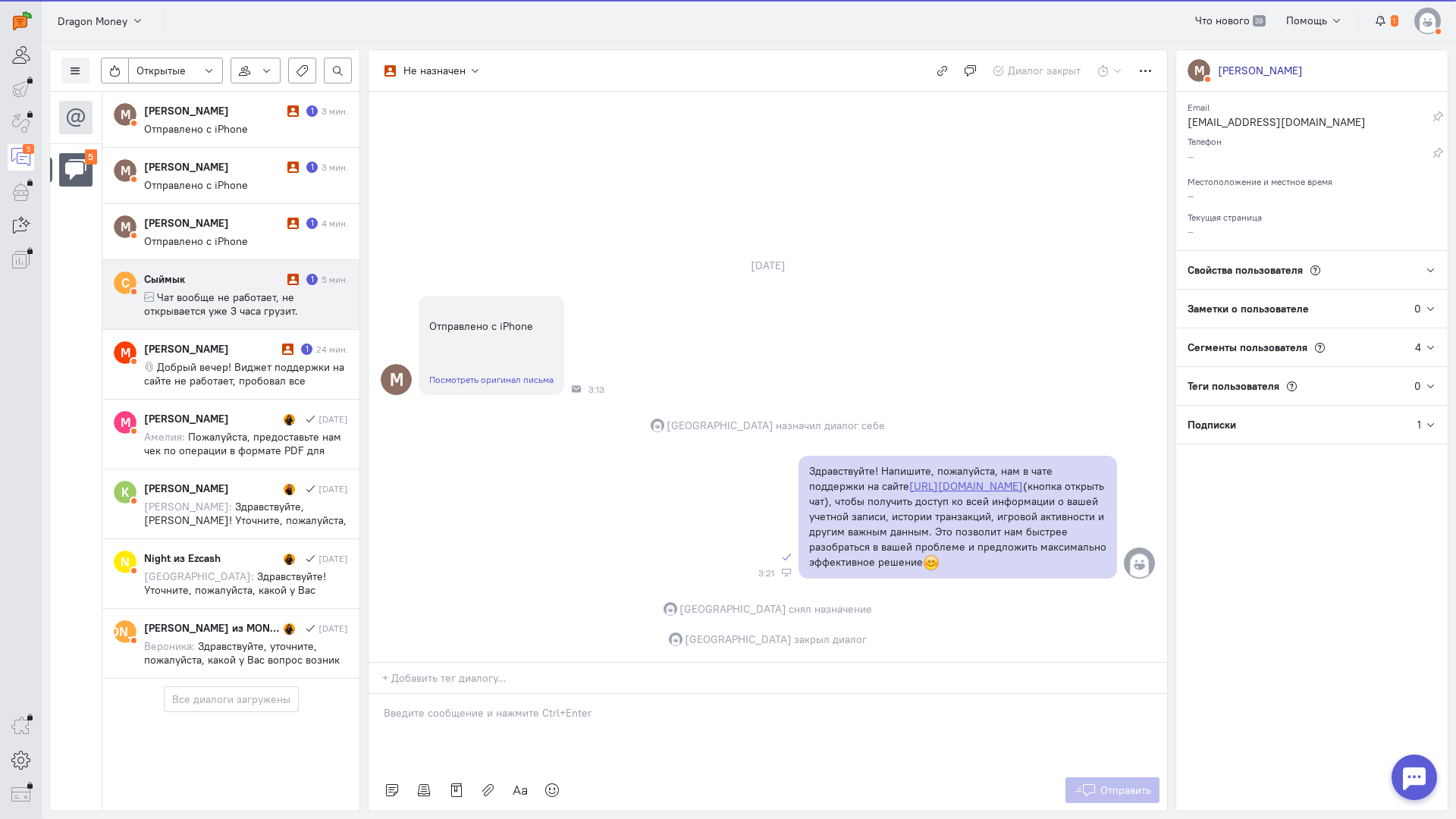
click at [229, 295] on span "Чат вообще не работает, не открывается уже 3 часа грузит. Пожалуйста очень прош…" at bounding box center [238, 331] width 189 height 82
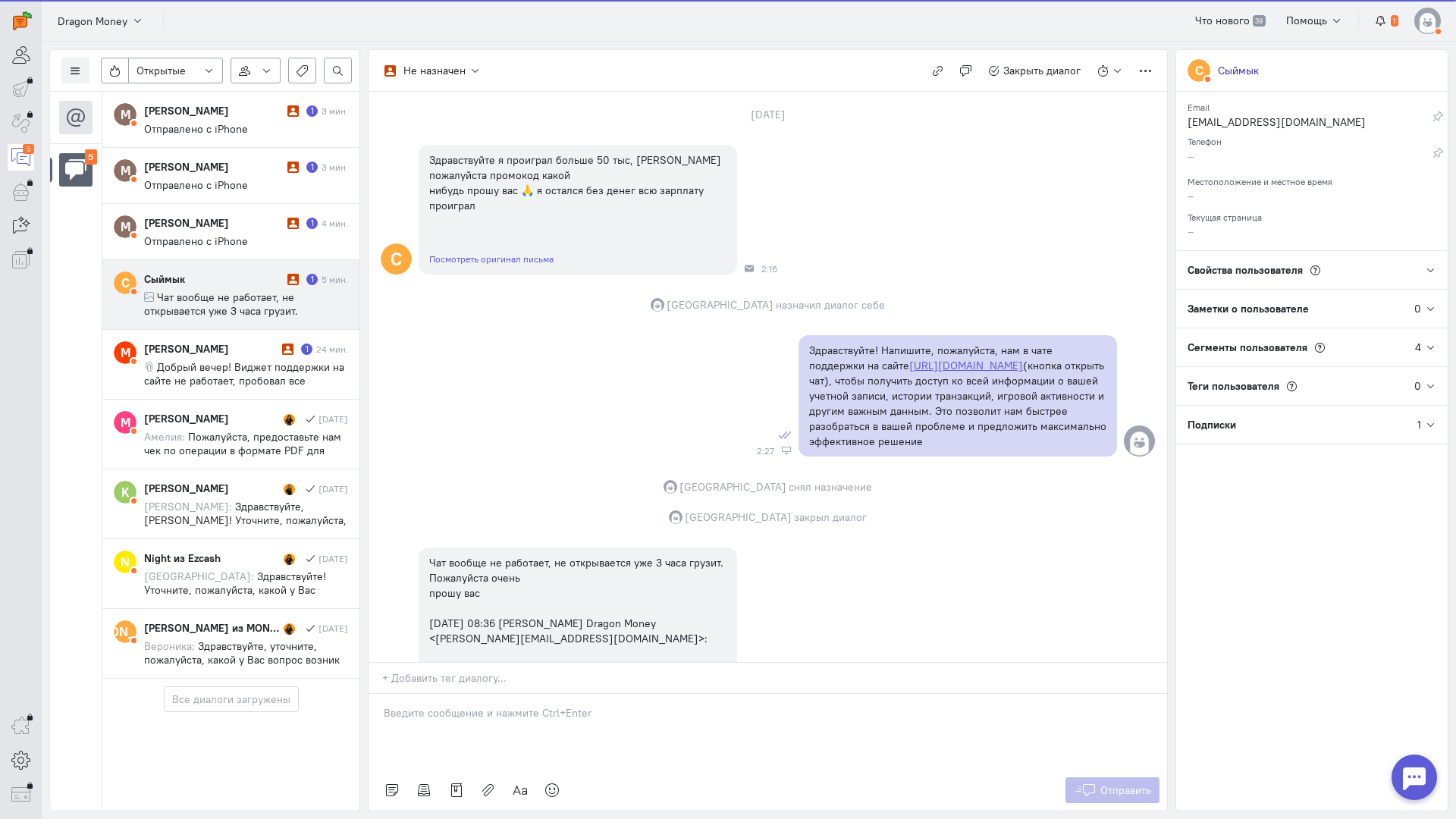
scroll to position [204, 0]
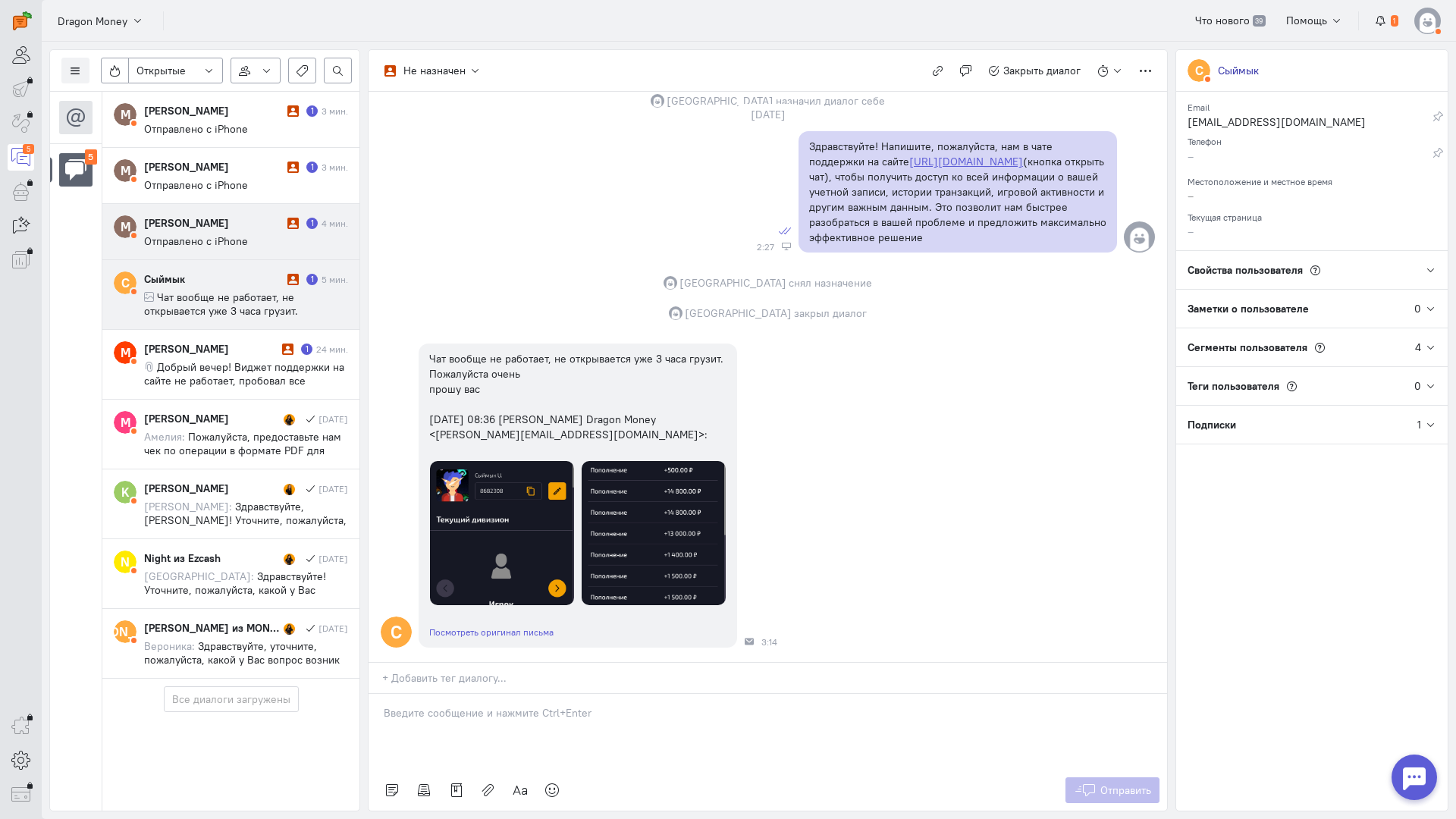
click at [203, 234] on span "Отправлено с iPhone" at bounding box center [195, 241] width 104 height 13
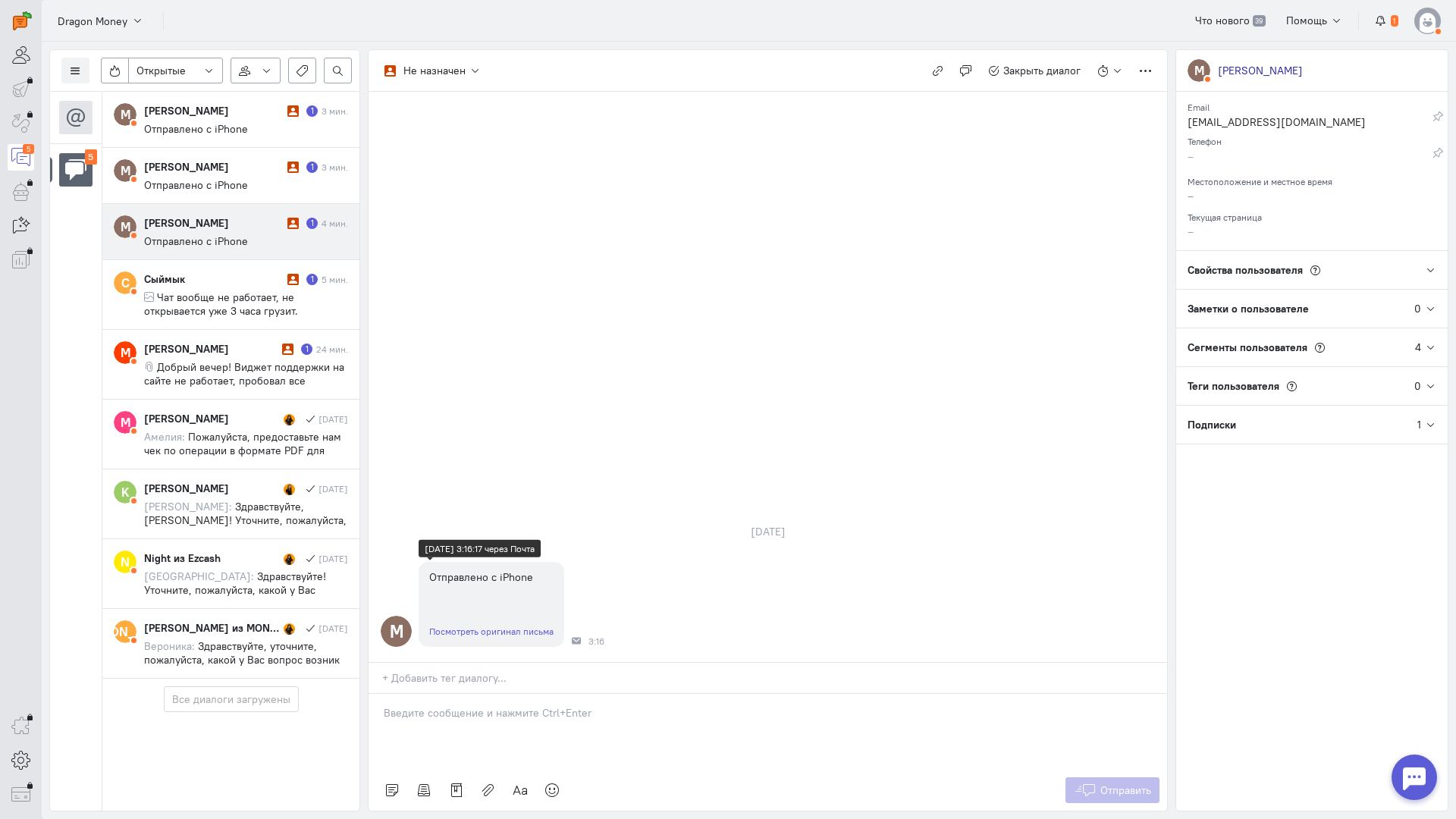
click at [484, 626] on link "Посмотреть оригинал письма" at bounding box center [492, 631] width 125 height 11
click at [492, 705] on p at bounding box center [768, 712] width 768 height 15
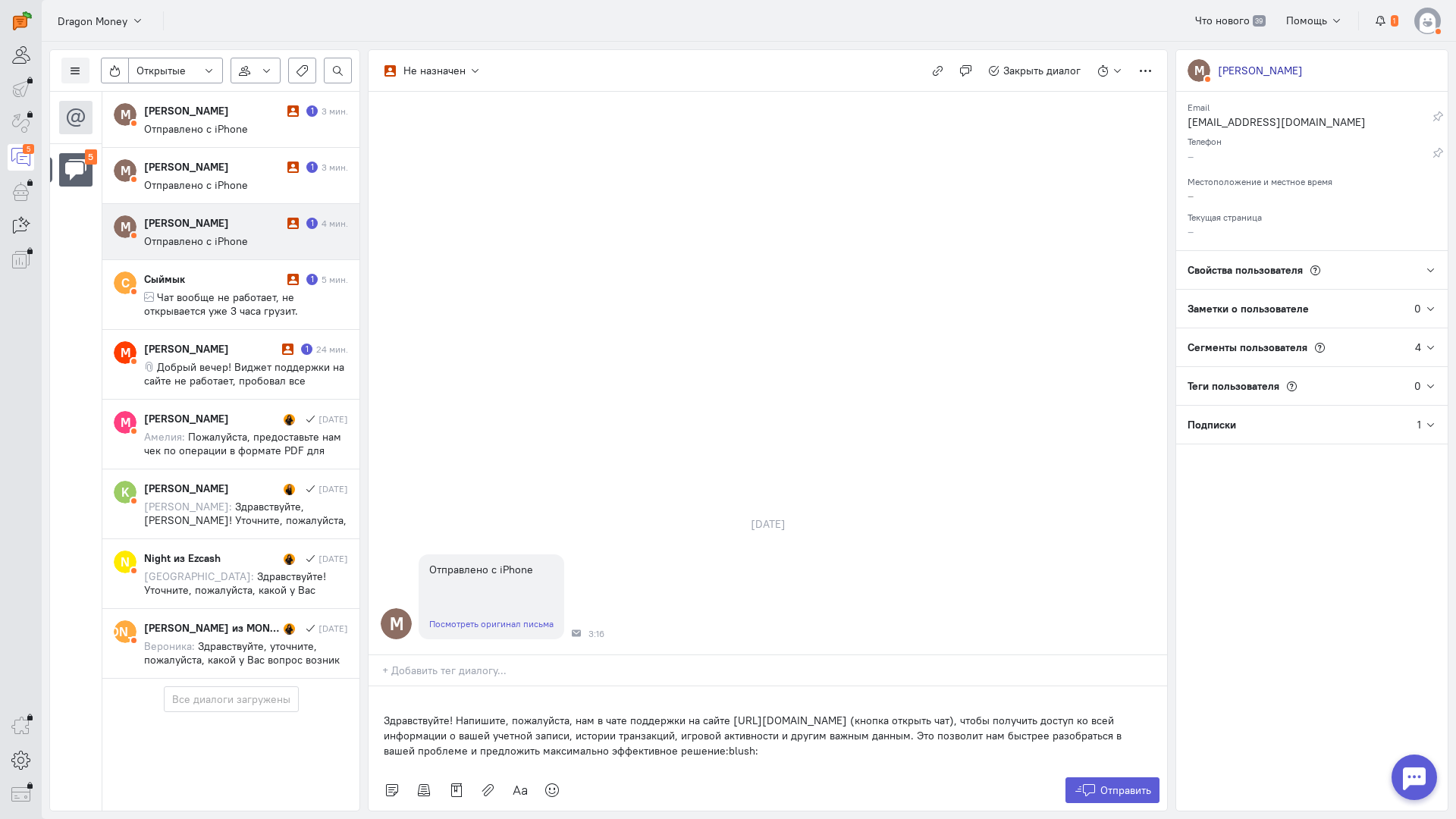
click at [381, 686] on div "Здравствуйте! Напишите, пожалуйста, нам в чате поддержки на сайте [URL][DOMAIN_…" at bounding box center [768, 728] width 799 height 84
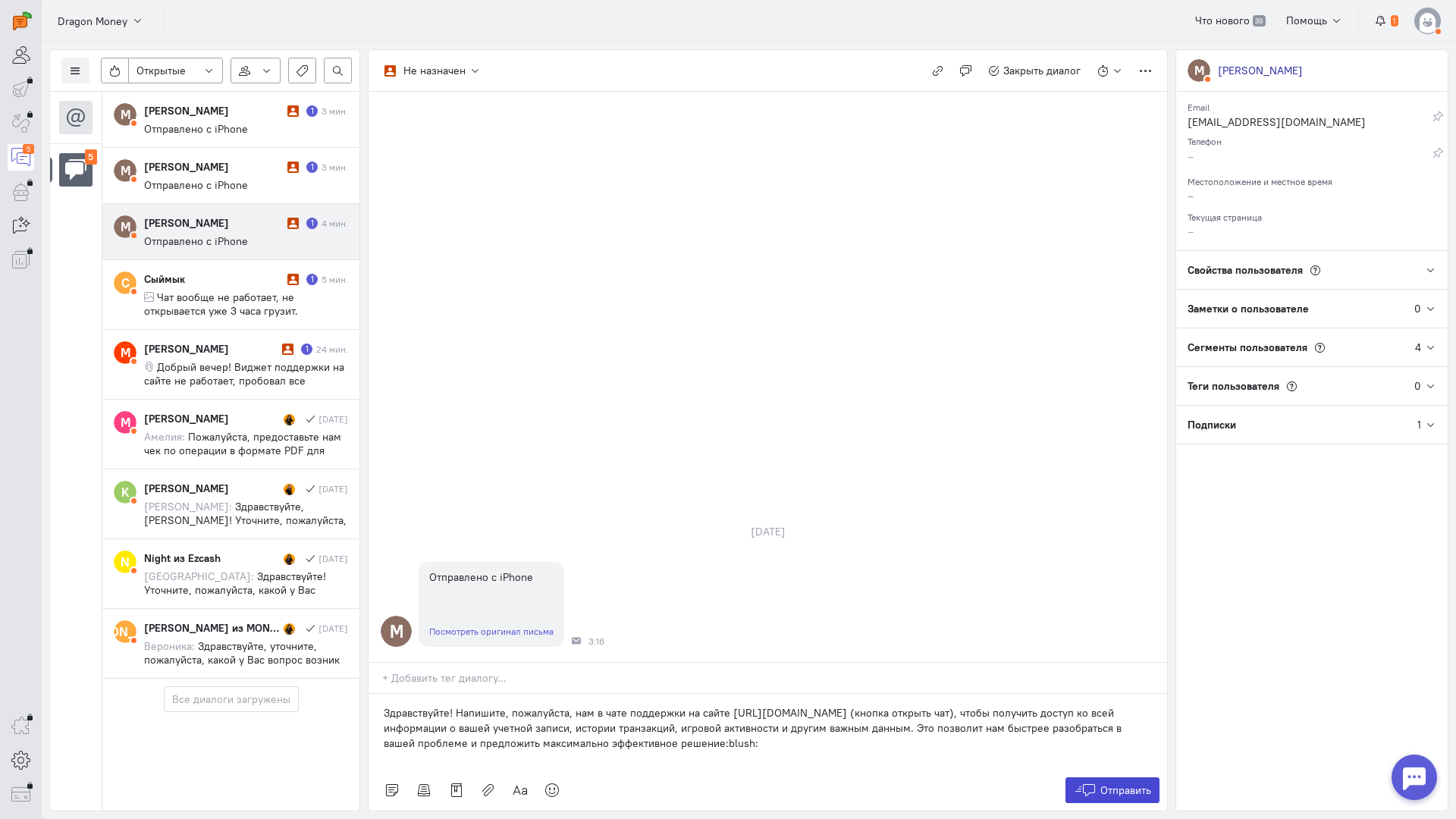
click at [1081, 782] on icon at bounding box center [1085, 789] width 23 height 15
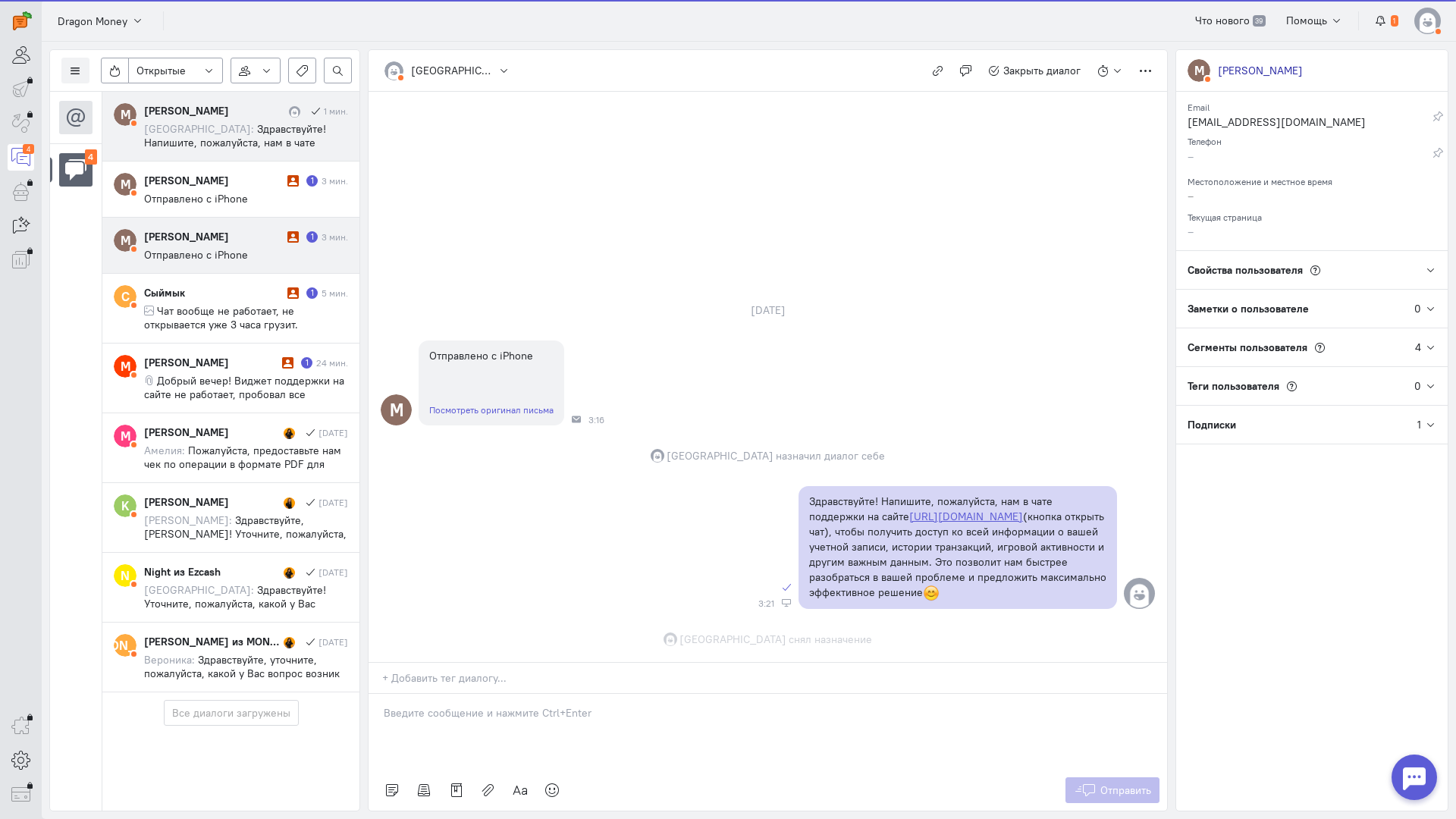
click at [195, 235] on div "Максим Зборовский" at bounding box center [213, 236] width 139 height 15
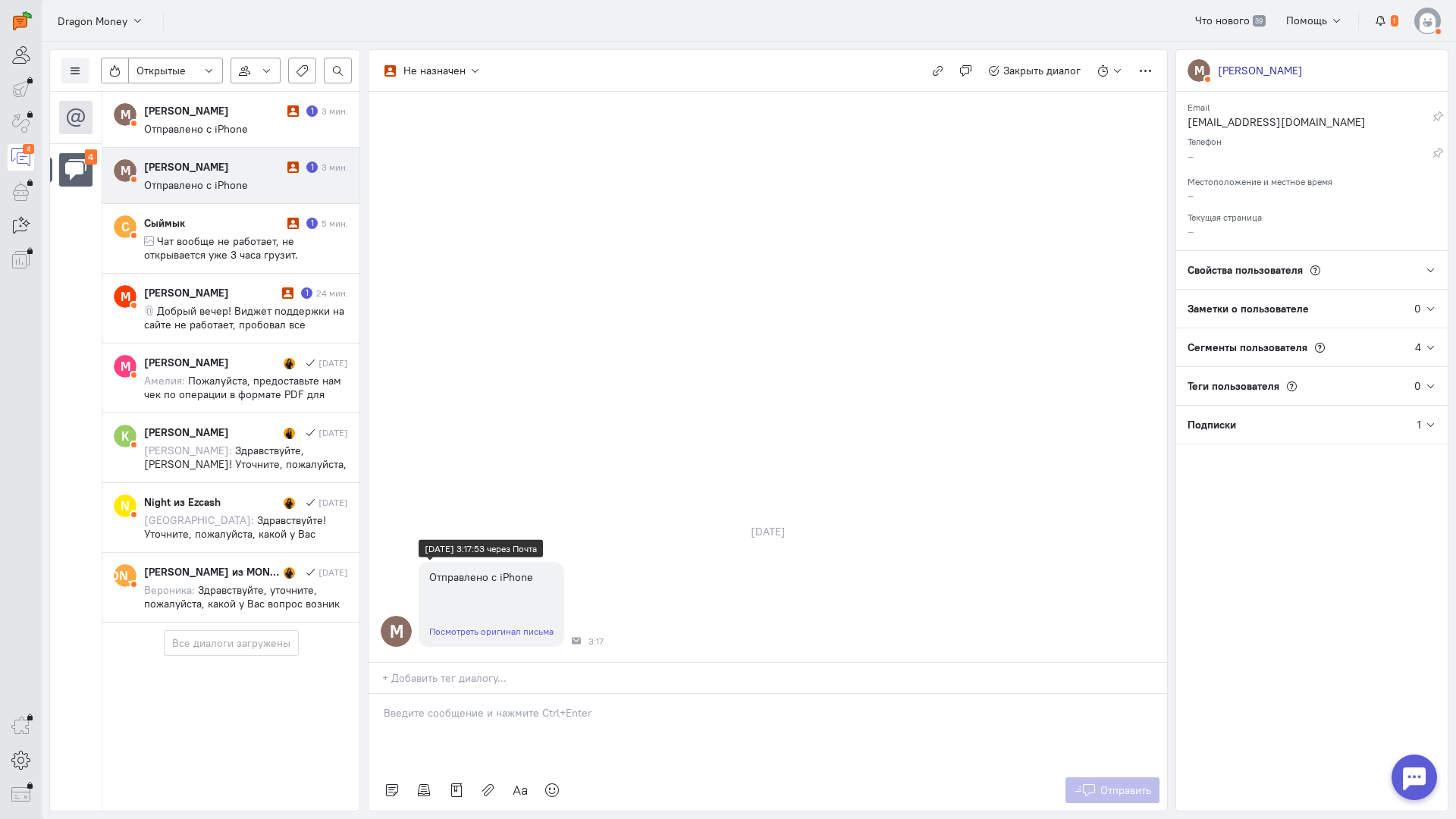
click at [481, 626] on link "Посмотреть оригинал письма" at bounding box center [492, 631] width 125 height 11
click at [468, 693] on div at bounding box center [768, 731] width 799 height 76
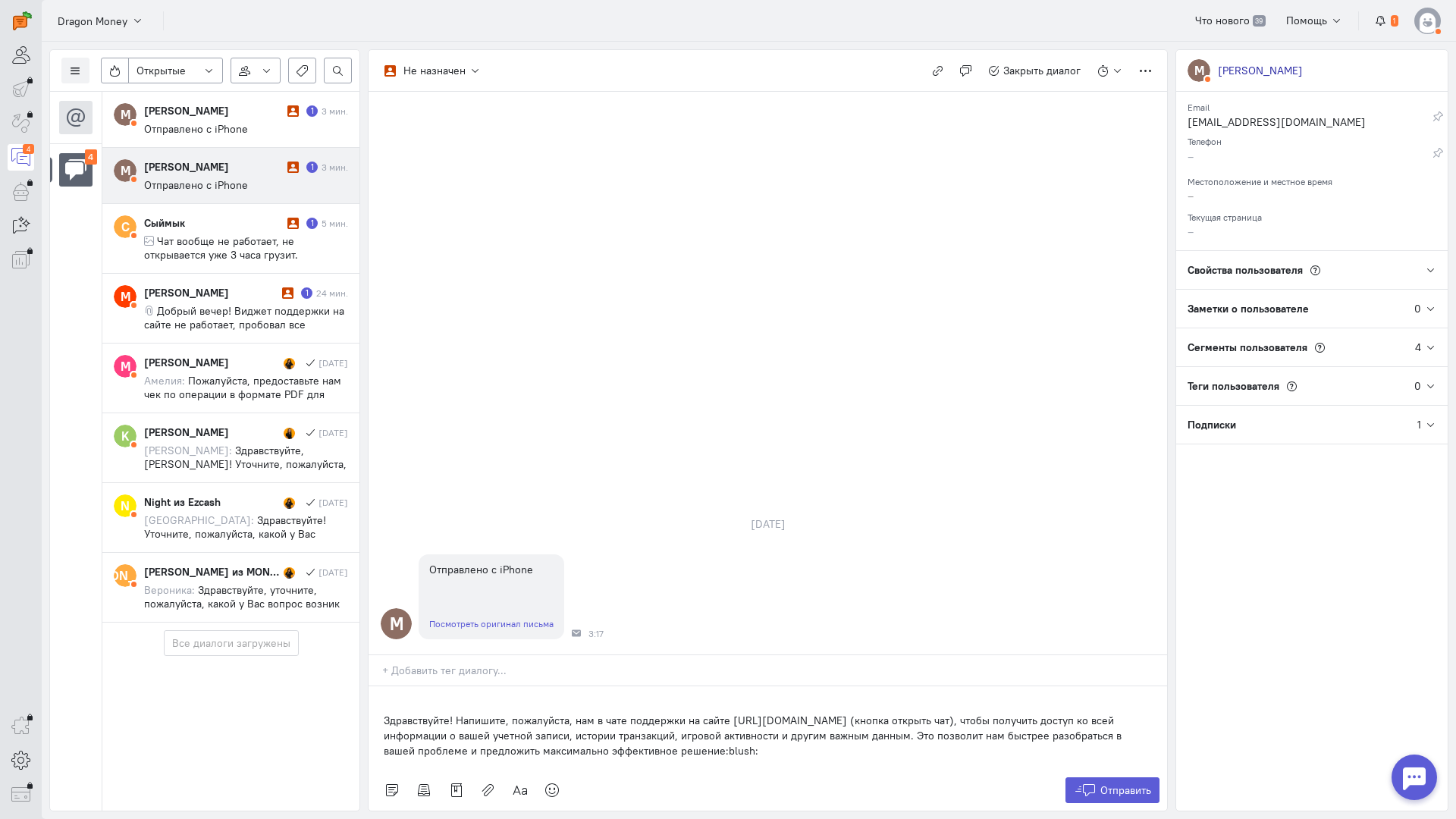
click at [375, 686] on div "Здравствуйте! Напишите, пожалуйста, нам в чате поддержки на сайте [URL][DOMAIN_…" at bounding box center [768, 728] width 799 height 84
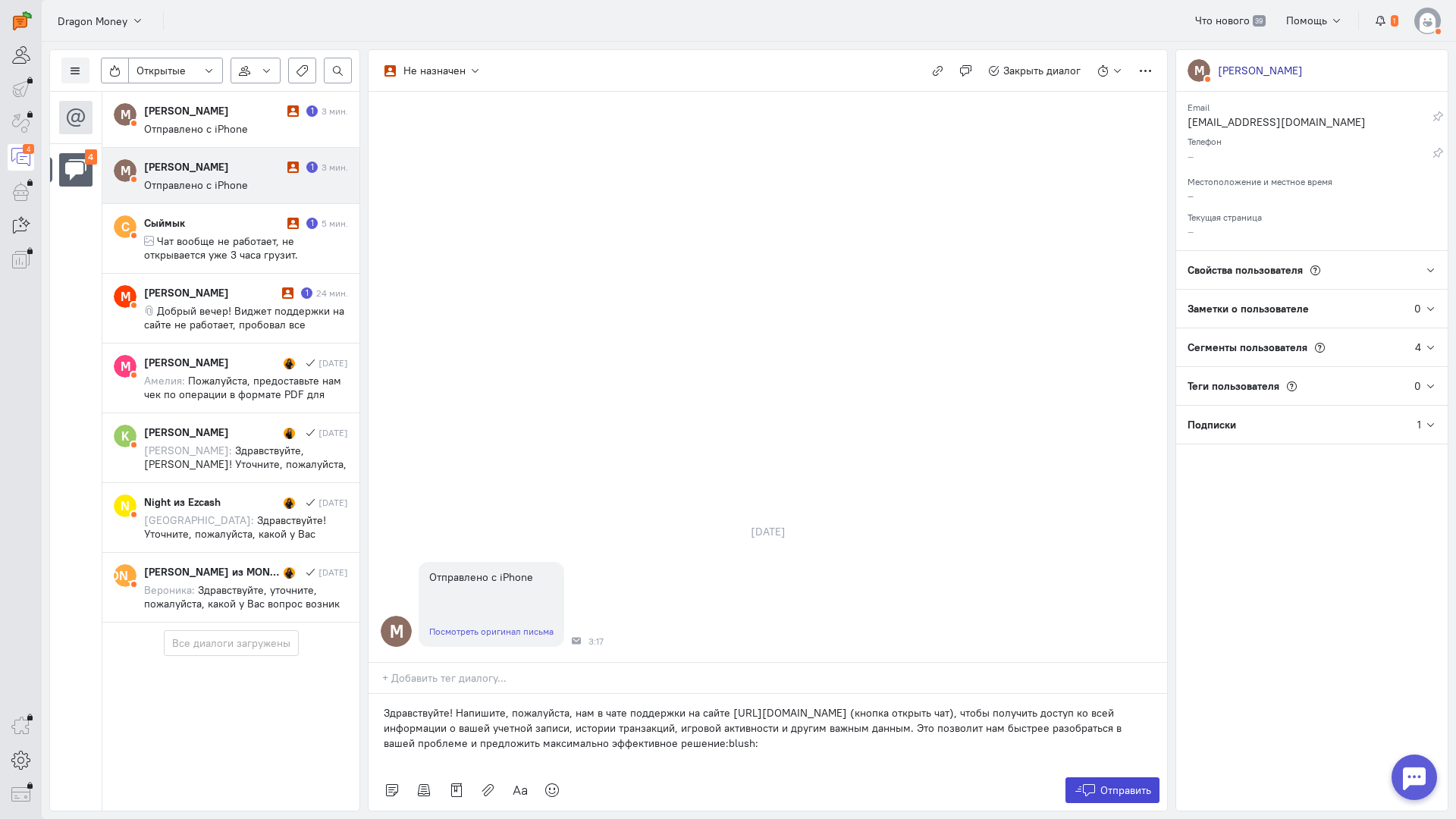
click at [1102, 769] on div "Отправить" at bounding box center [768, 789] width 799 height 41
click at [1103, 777] on button "Отправить" at bounding box center [1113, 789] width 95 height 26
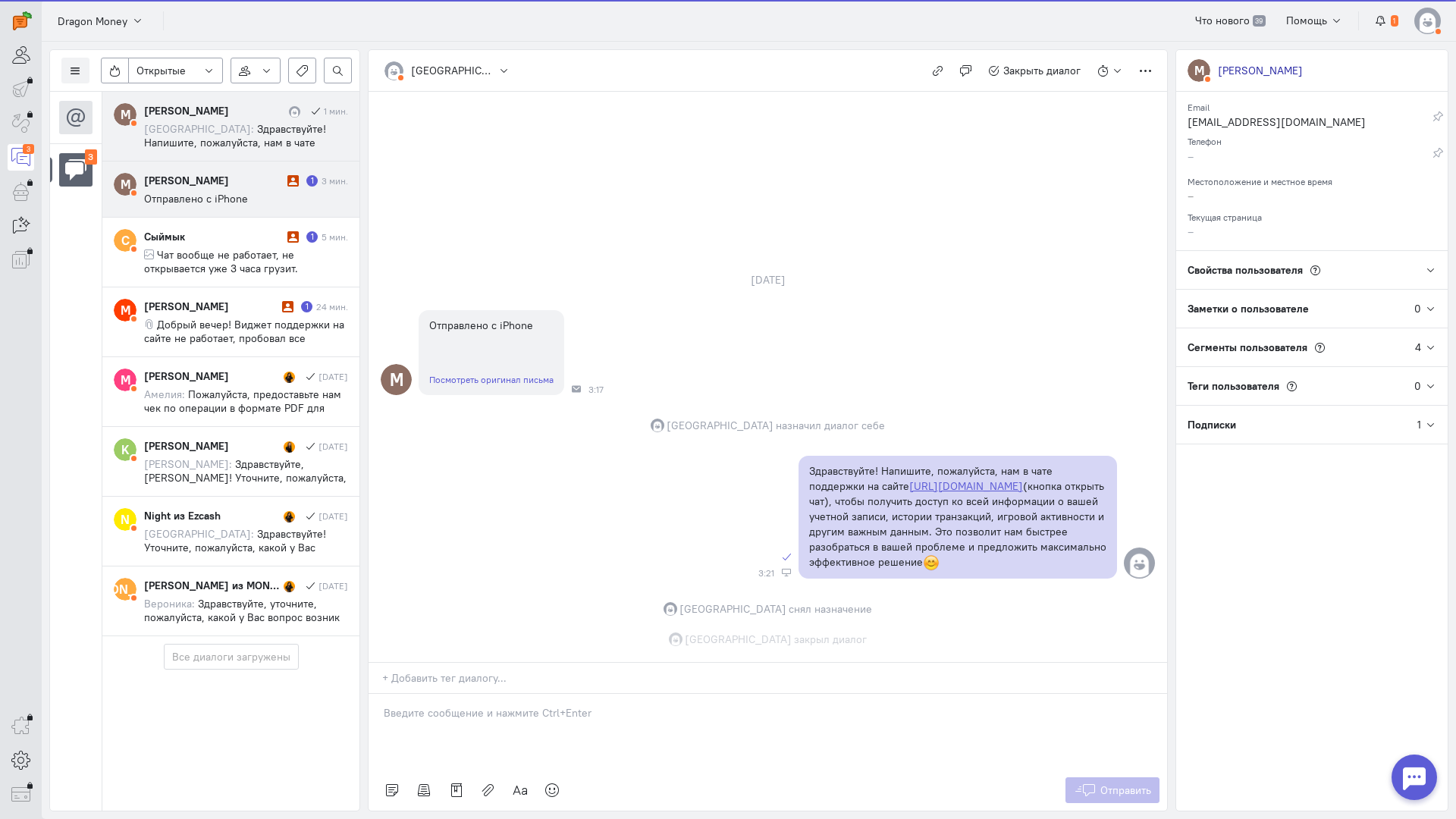
click at [216, 184] on div "Максим Зборовский" at bounding box center [213, 180] width 139 height 15
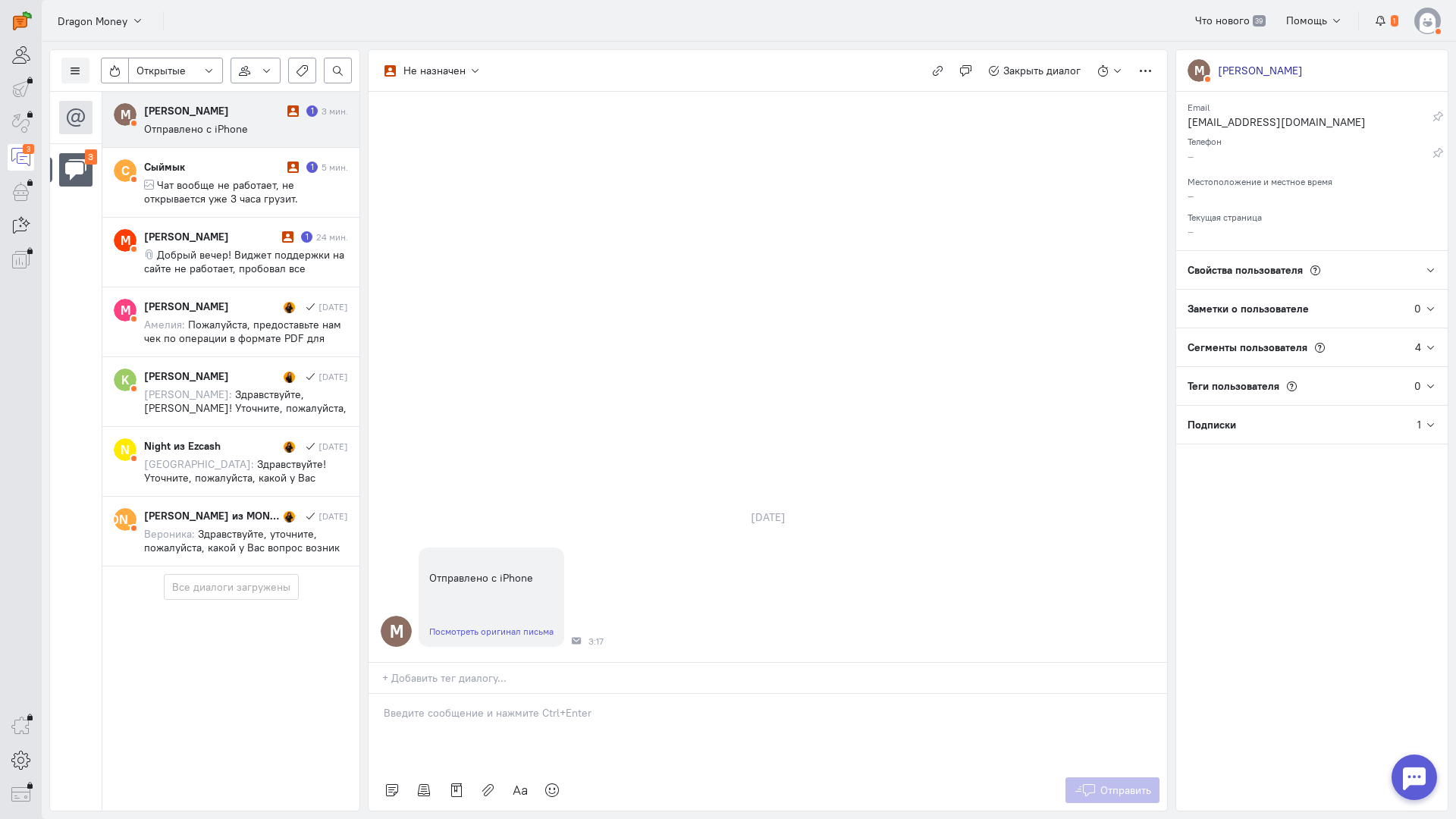
click at [480, 705] on p at bounding box center [768, 712] width 768 height 15
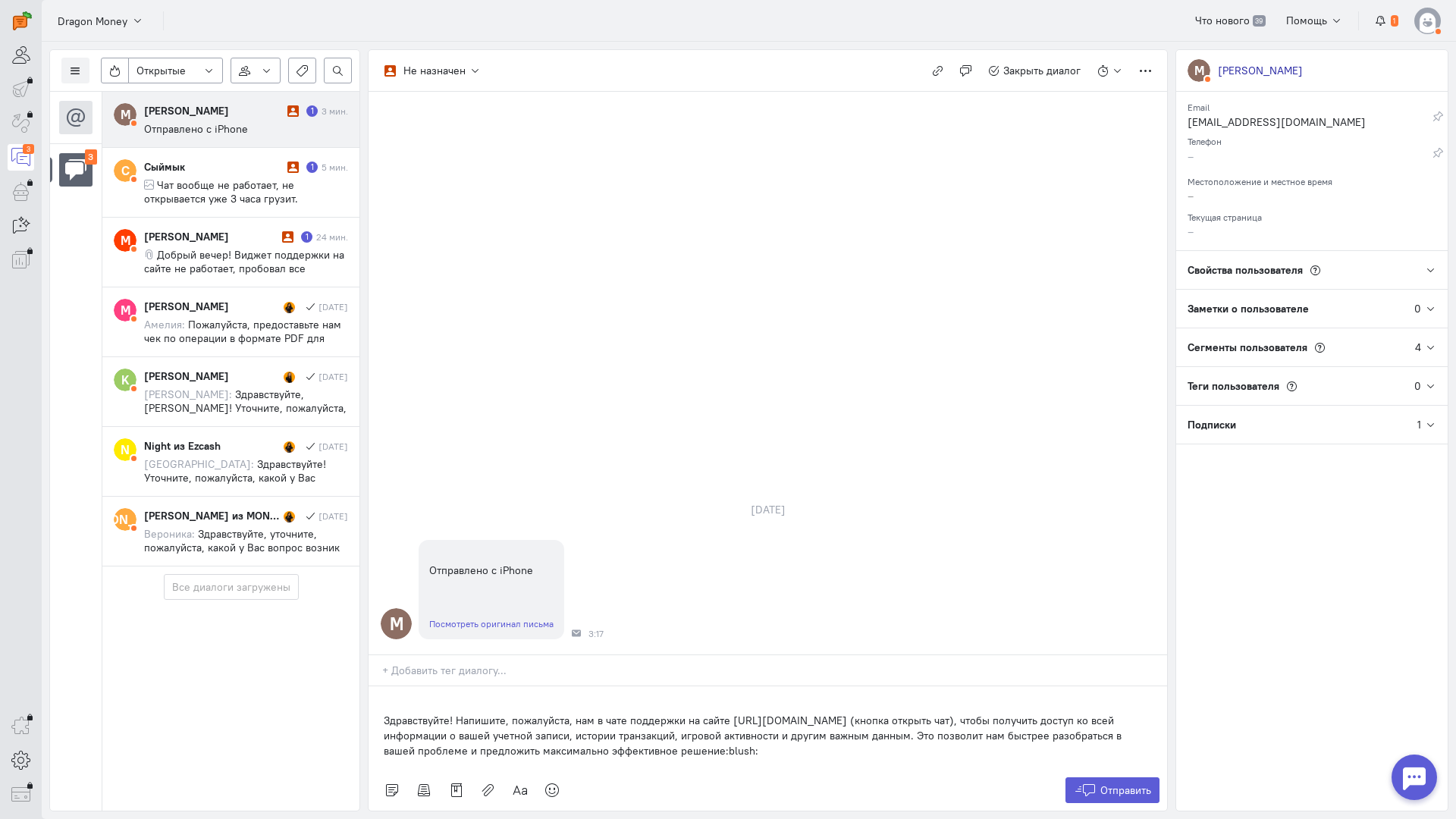
click at [377, 686] on div "Здравствуйте! Напишите, пожалуйста, нам в чате поддержки на сайте [URL][DOMAIN_…" at bounding box center [768, 728] width 799 height 84
click at [386, 712] on p "Здравствуйте! Напишите, пожалуйста, нам в чате поддержки на сайте [URL][DOMAIN_…" at bounding box center [768, 735] width 768 height 46
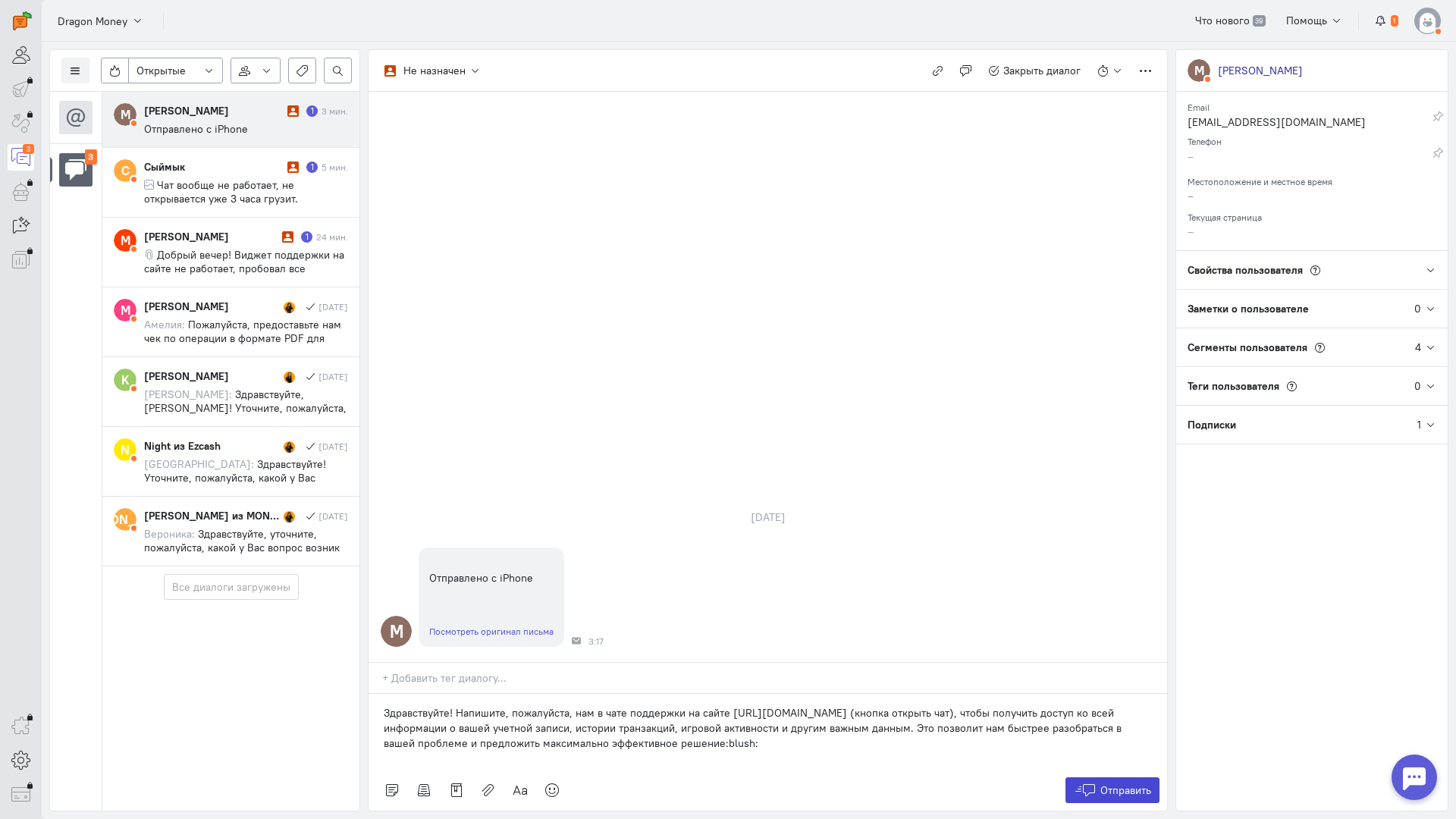
drag, startPoint x: 1132, startPoint y: 695, endPoint x: 1106, endPoint y: 689, distance: 26.7
click at [1132, 783] on span "Отправить" at bounding box center [1125, 789] width 51 height 13
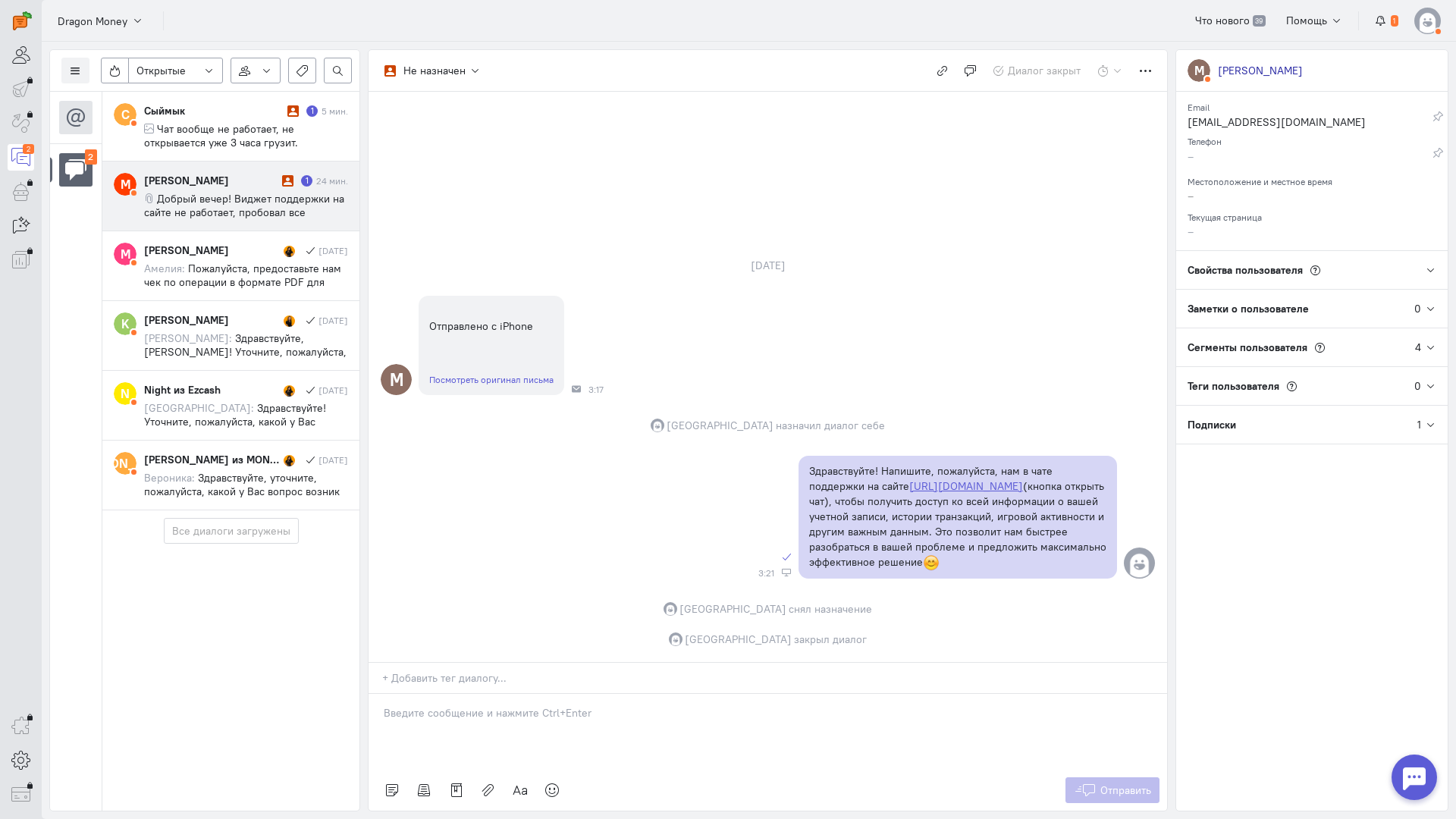
click at [229, 176] on div "Максим Богомолов" at bounding box center [211, 180] width 134 height 15
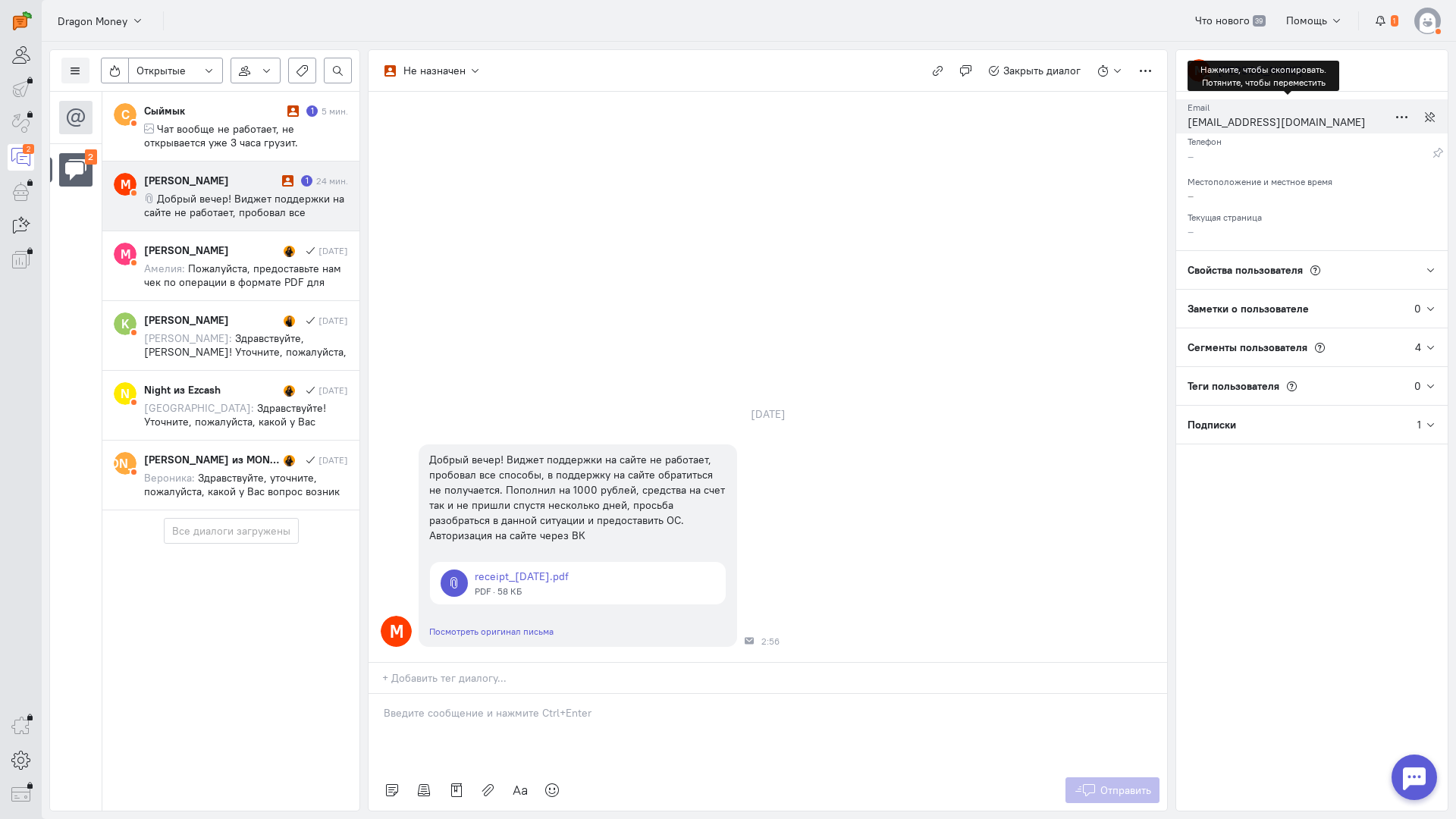
click at [1237, 125] on div "maksspoodey@icloud.com" at bounding box center [1288, 124] width 200 height 19
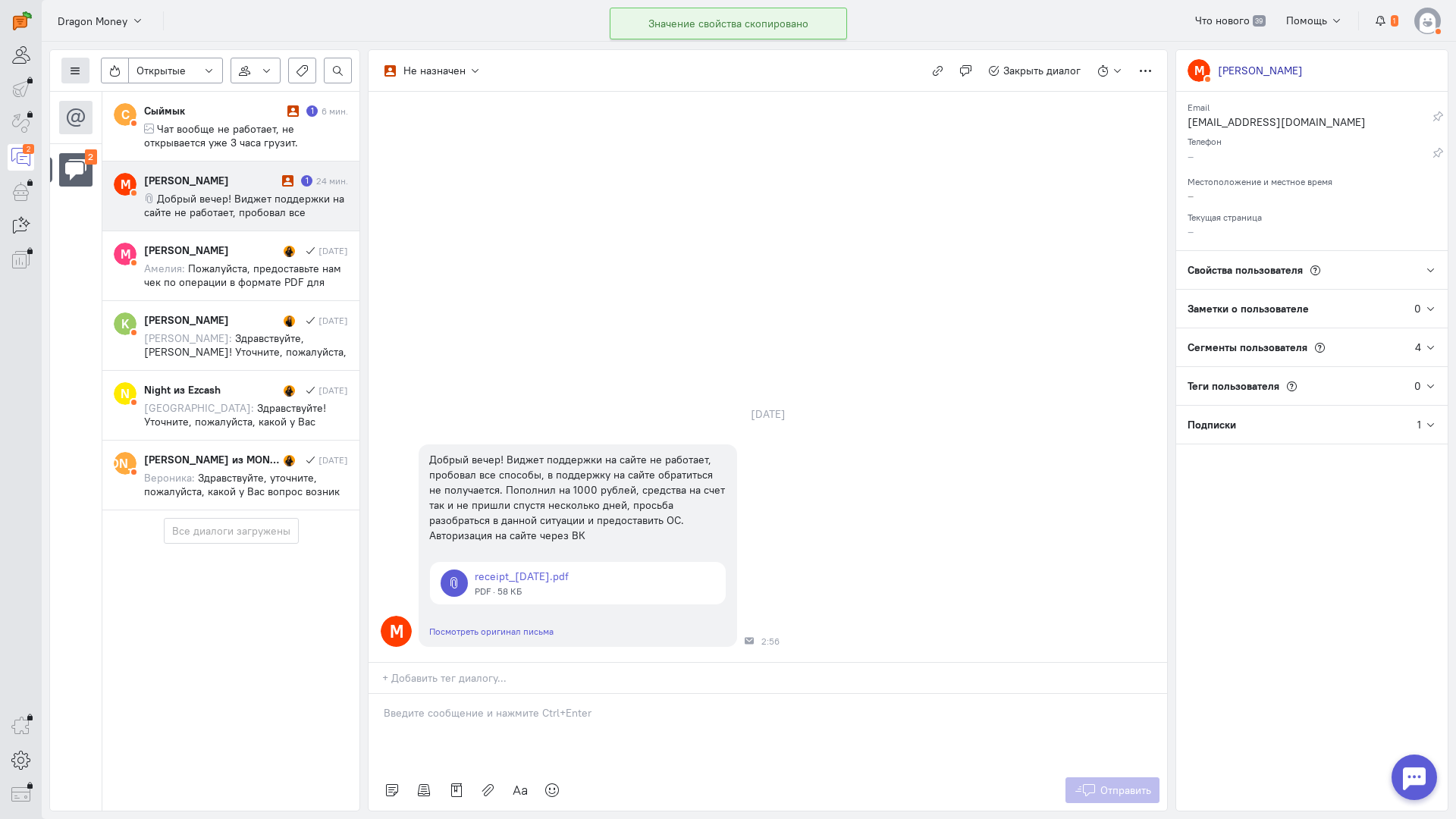
click at [68, 69] on button at bounding box center [74, 70] width 28 height 26
click at [131, 102] on span "Список пользователей" at bounding box center [148, 101] width 113 height 13
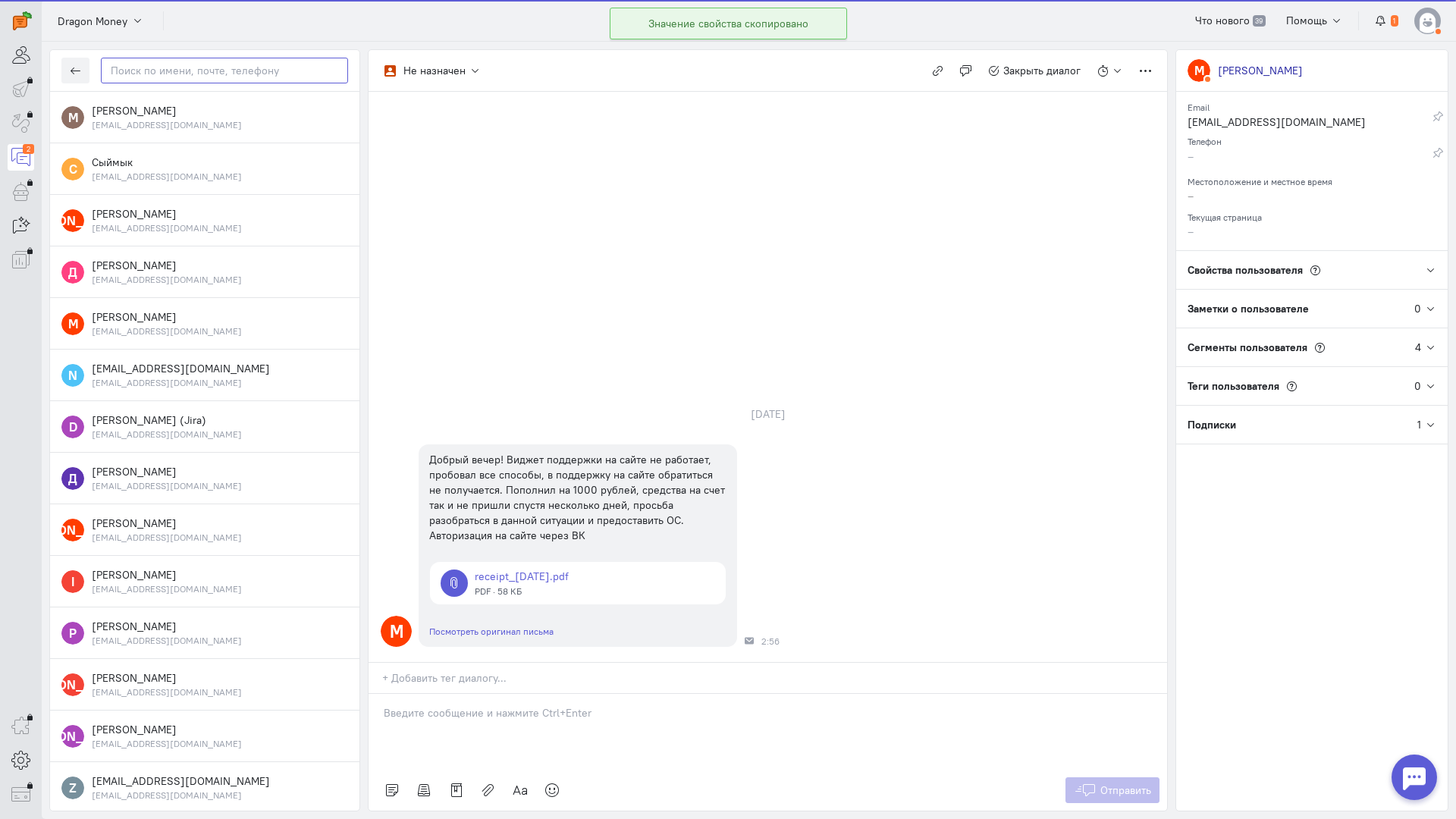
click at [181, 69] on input "text" at bounding box center [225, 70] width 248 height 26
paste input "maksspoodey@icl"
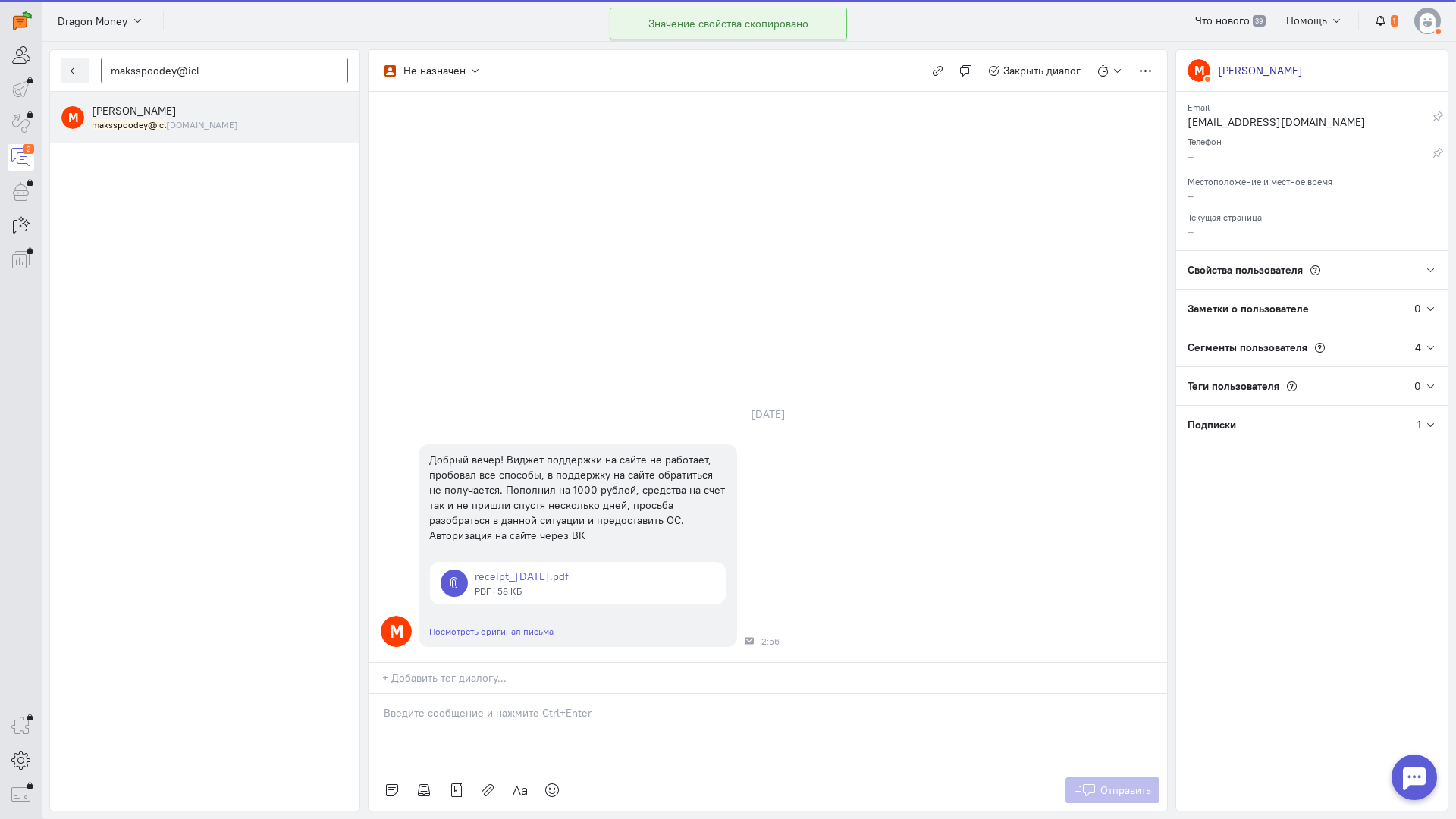
type input "maksspoodey@icl"
click at [163, 114] on span "Максим Богомолов" at bounding box center [133, 110] width 85 height 13
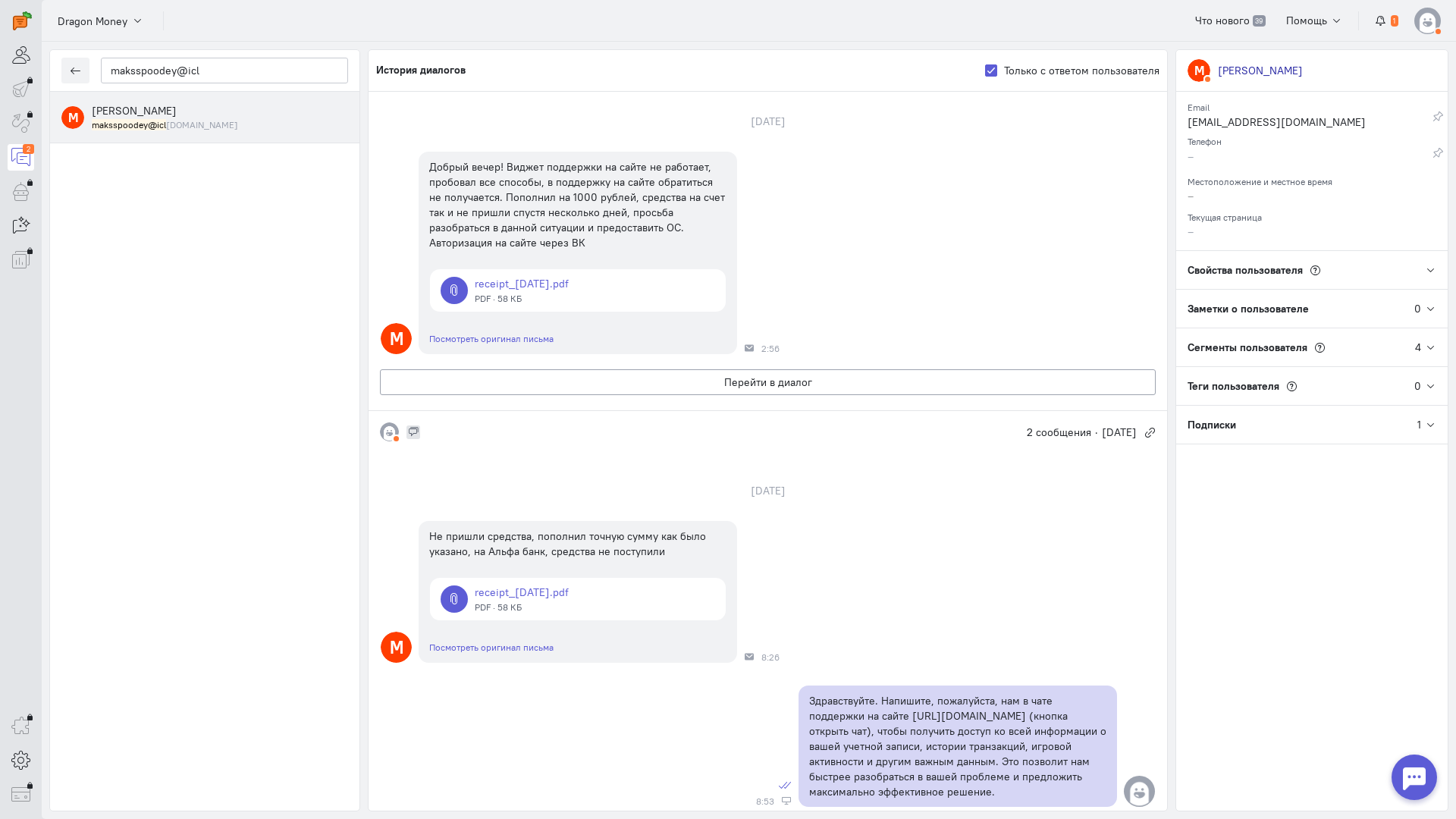
scroll to position [0, 0]
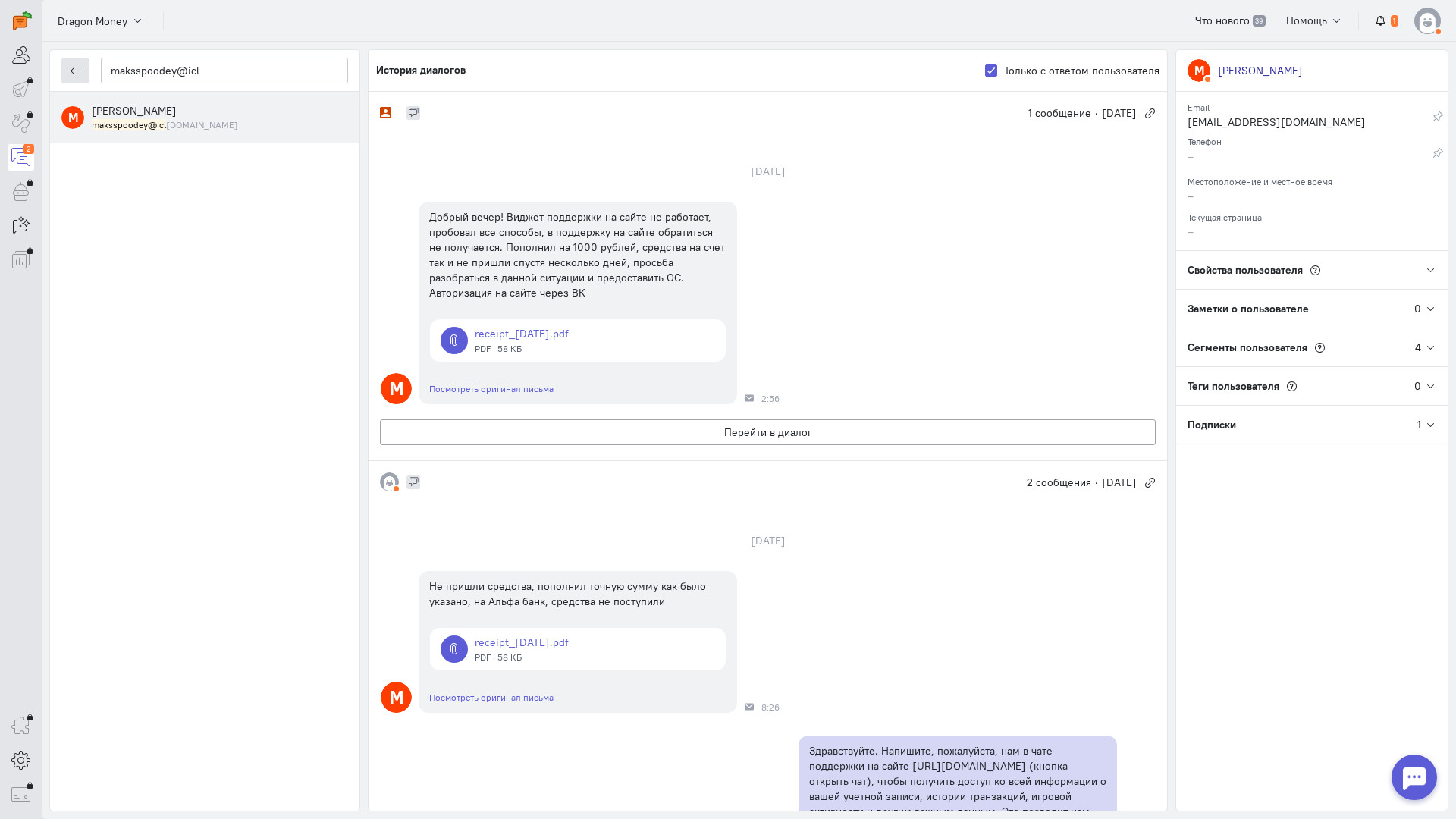
click at [79, 74] on icon "button" at bounding box center [75, 70] width 11 height 11
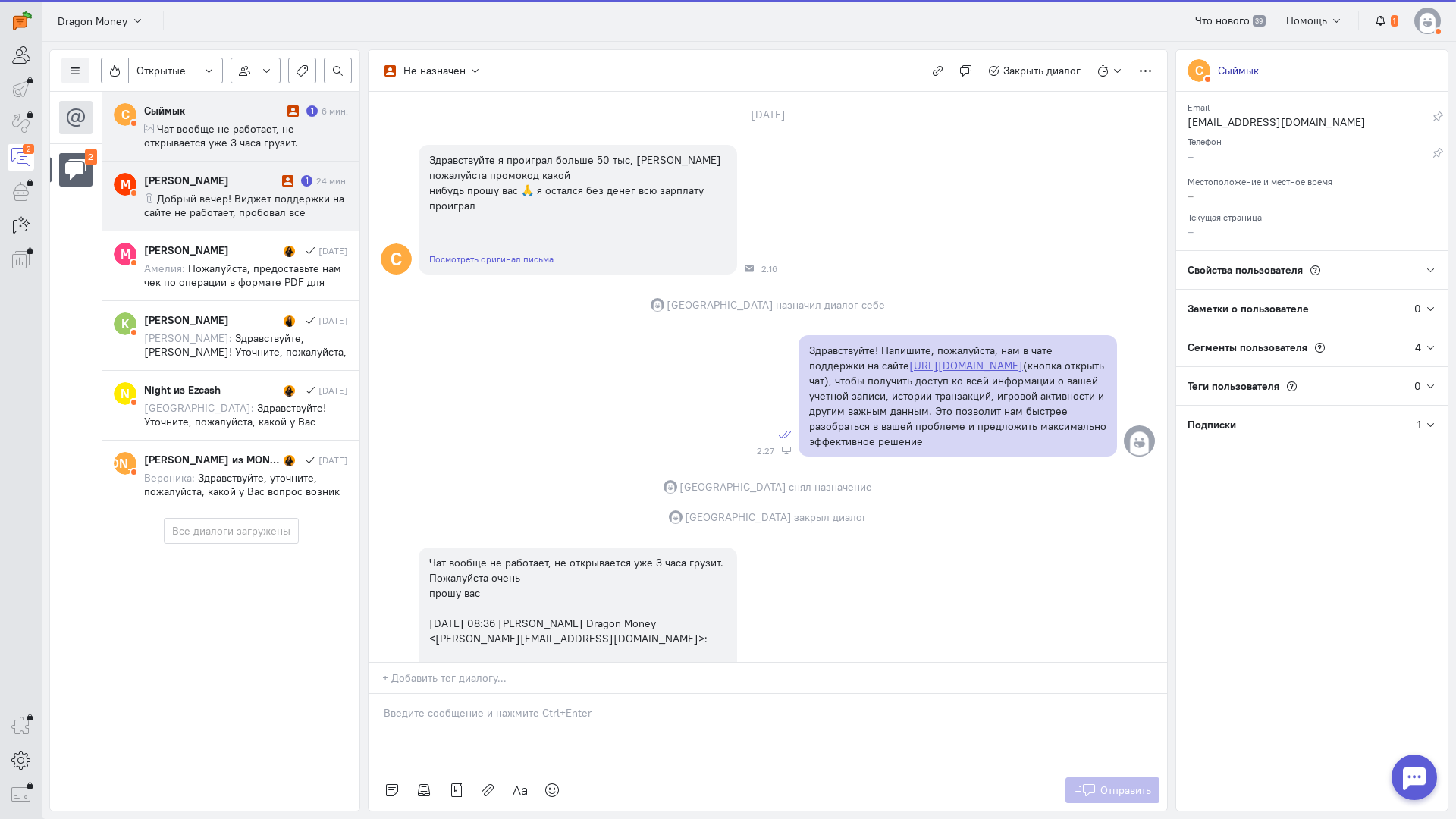
scroll to position [204, 0]
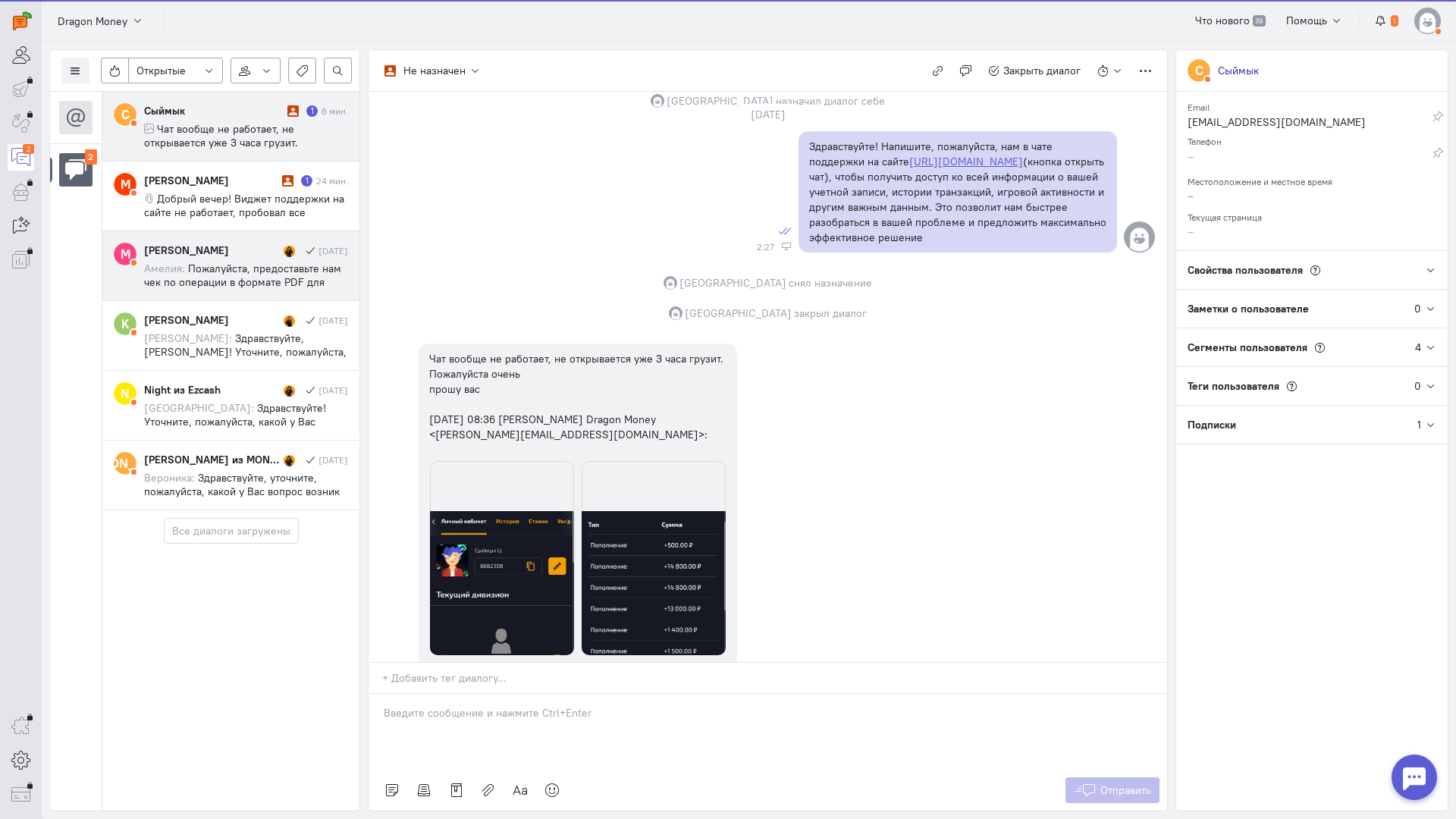
drag, startPoint x: 172, startPoint y: 185, endPoint x: 275, endPoint y: 232, distance: 113.2
click at [172, 185] on div "Максим Богомолов" at bounding box center [211, 180] width 134 height 15
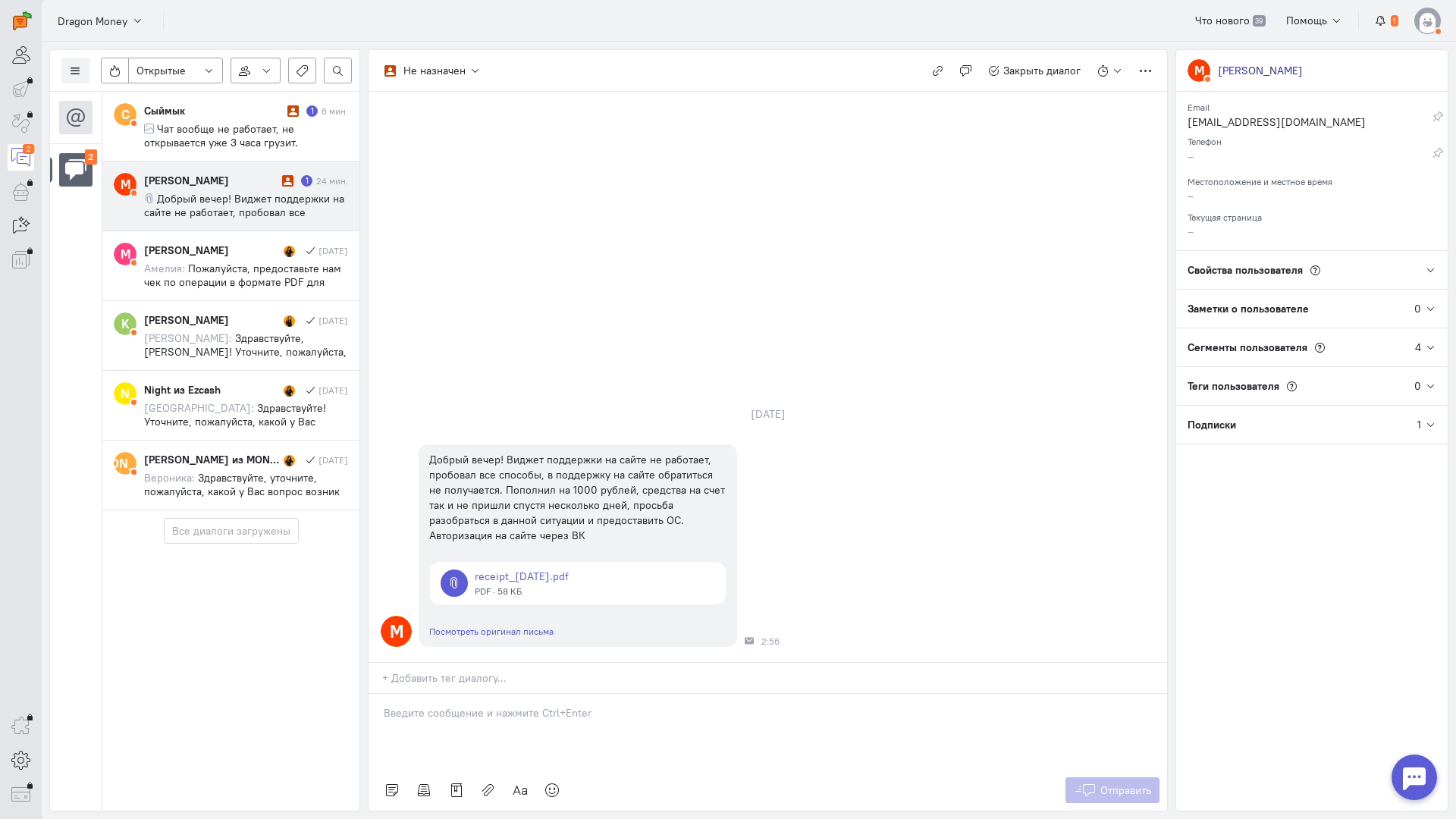
click at [217, 188] on div "Максим Богомолов 1 24 мин. Добрый вечер! Виджет поддержки на сайте не работает,…" at bounding box center [246, 195] width 204 height 47
drag, startPoint x: 473, startPoint y: 612, endPoint x: 444, endPoint y: 615, distance: 29.2
click at [465, 693] on div at bounding box center [768, 731] width 799 height 76
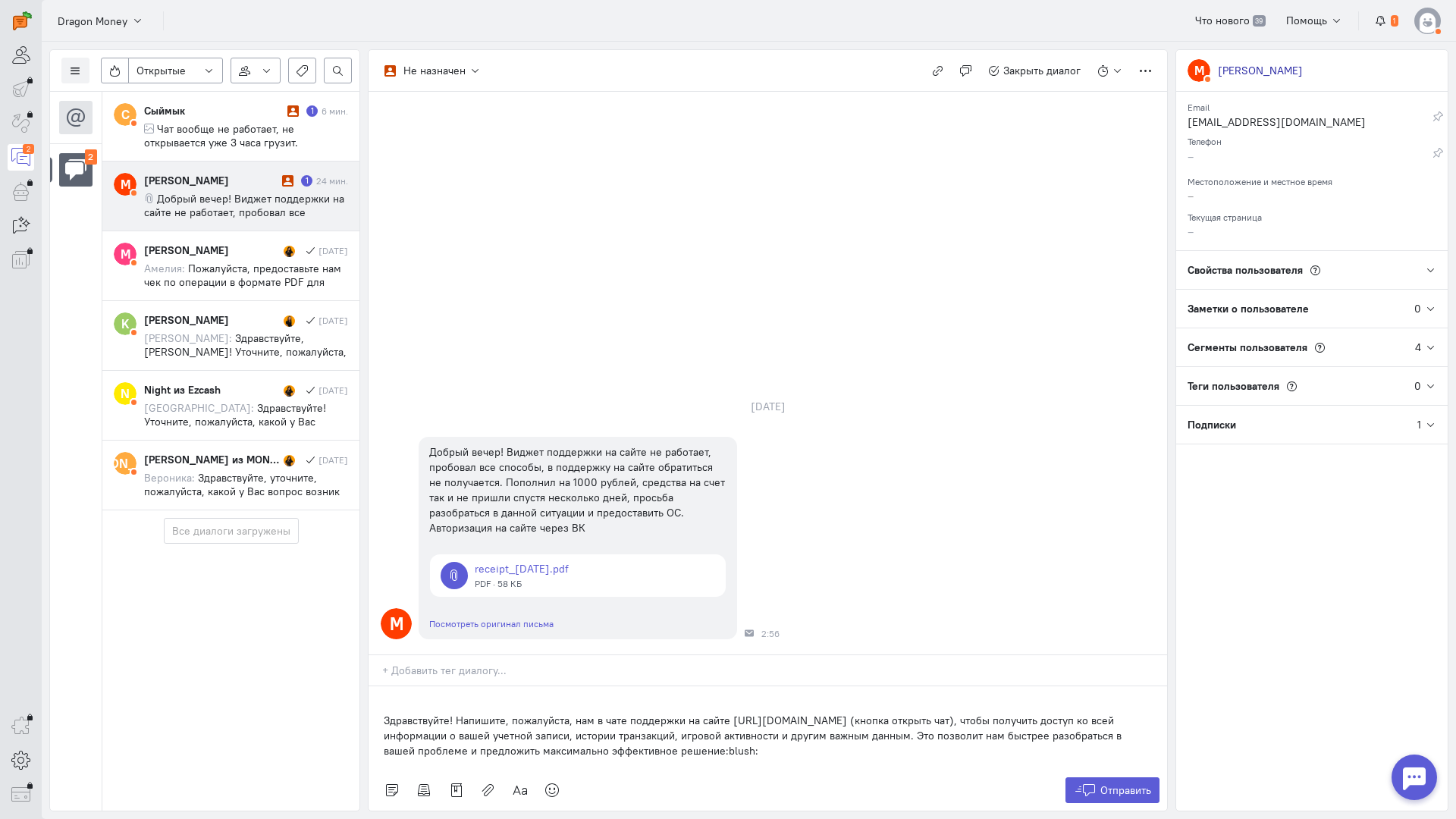
click at [377, 686] on div "Здравствуйте! Напишите, пожалуйста, нам в чате поддержки на сайте [URL][DOMAIN_…" at bounding box center [768, 728] width 799 height 84
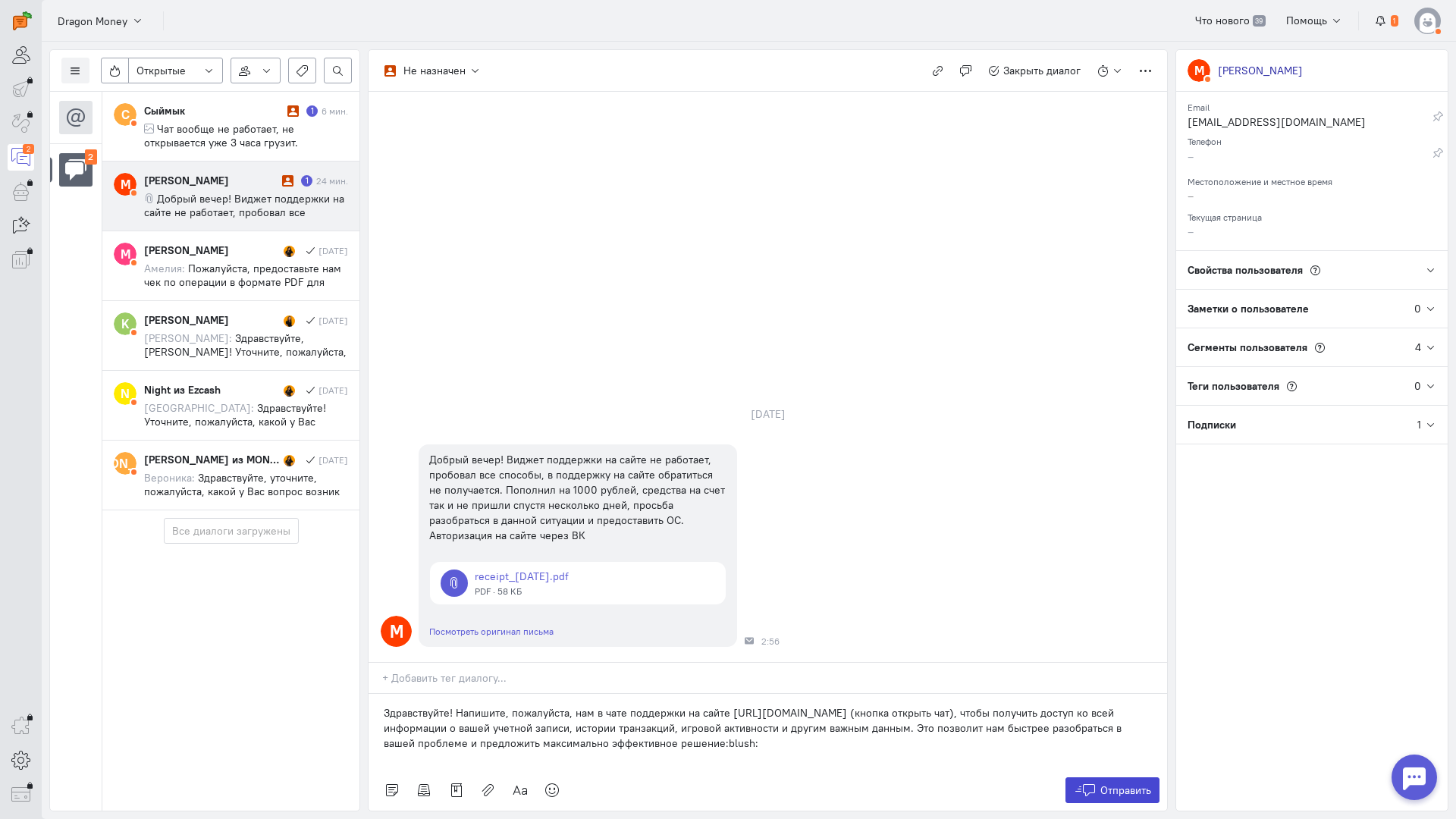
click at [1087, 782] on icon at bounding box center [1085, 789] width 23 height 15
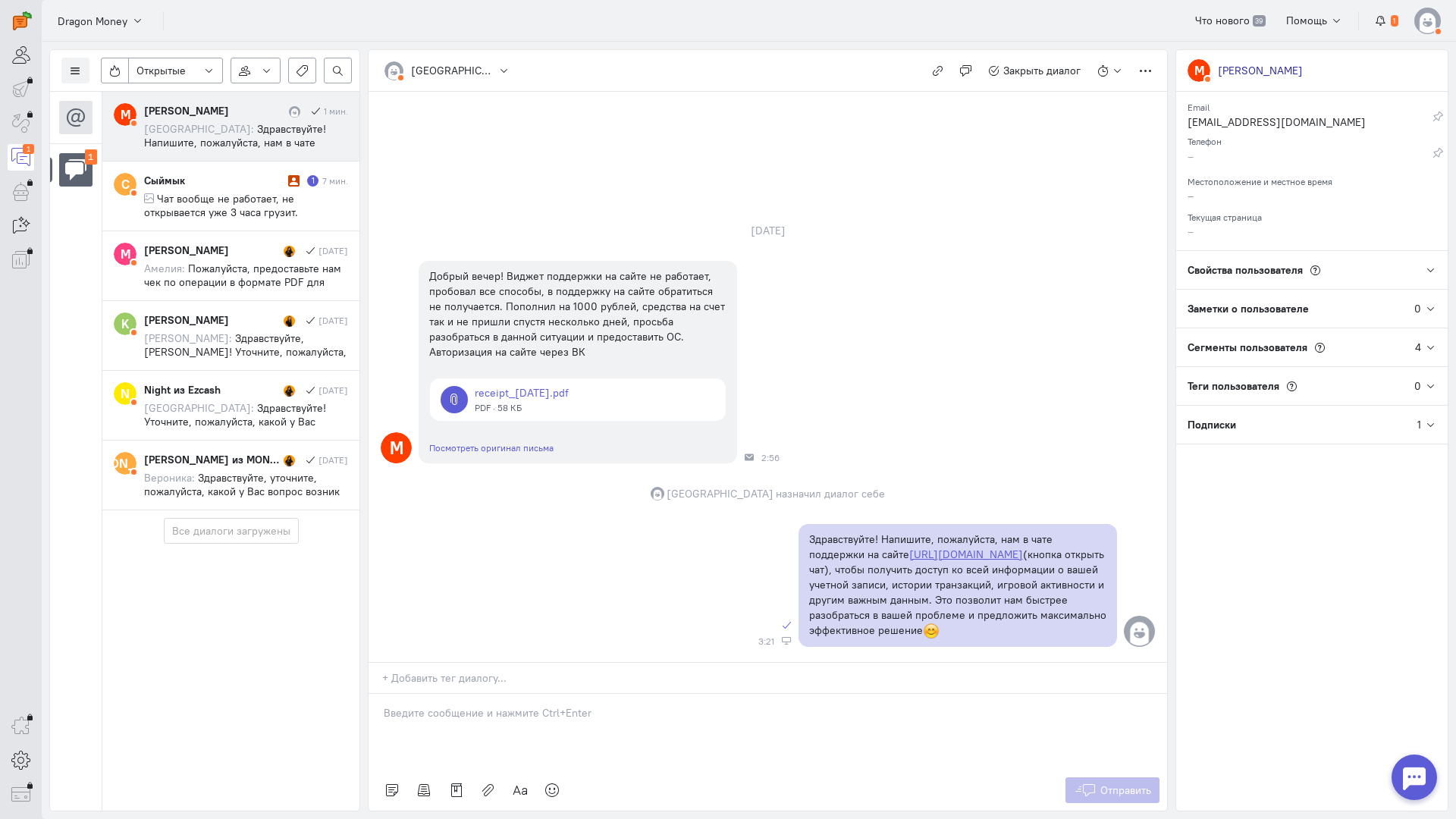
click at [576, 705] on p at bounding box center [768, 712] width 768 height 15
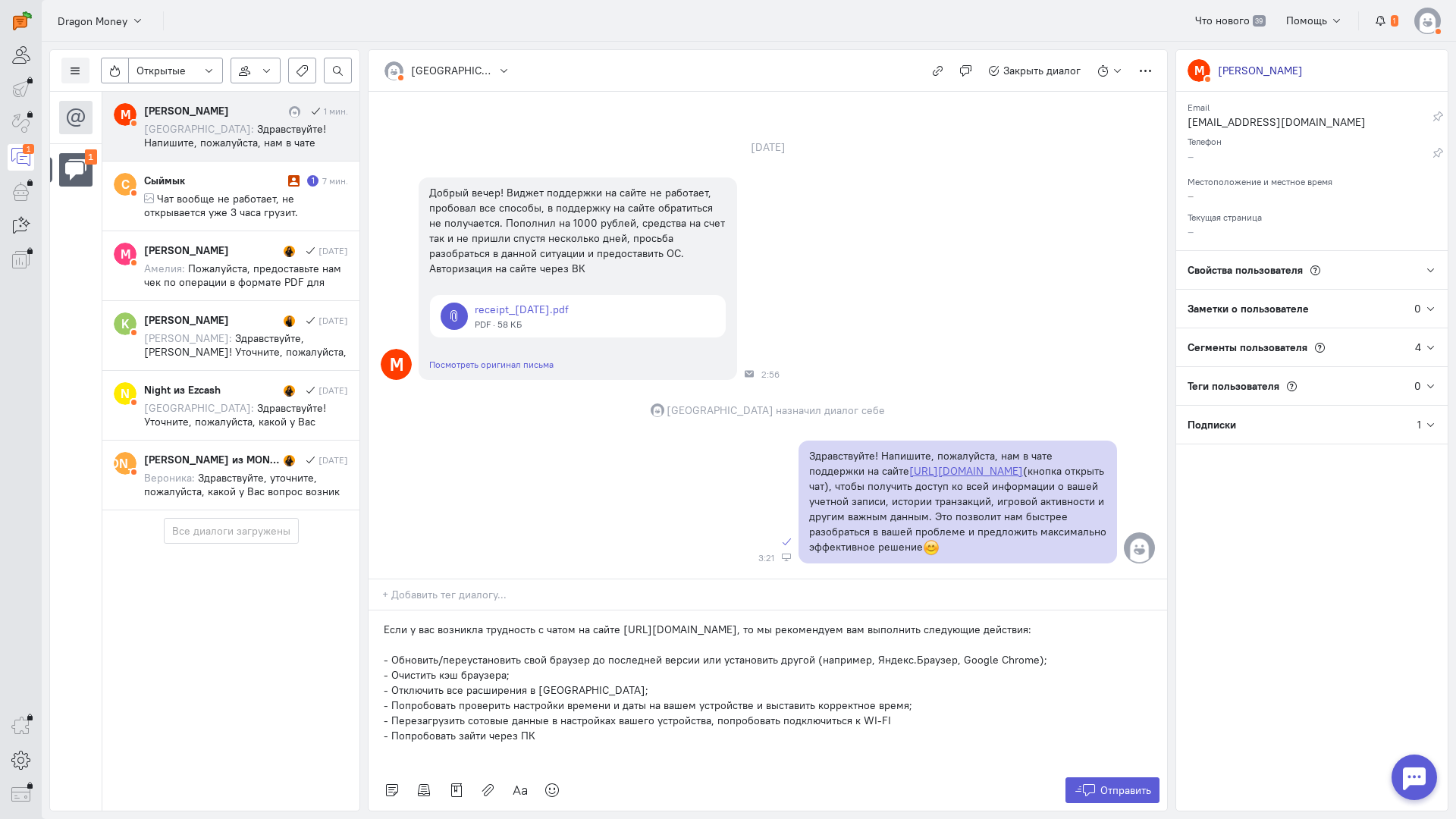
drag, startPoint x: 731, startPoint y: 537, endPoint x: 616, endPoint y: 543, distance: 115.2
click at [616, 622] on p "Если у вас возникла трудность с чатом на сайте [URL][DOMAIN_NAME], то мы рекоме…" at bounding box center [768, 629] width 768 height 15
click at [1090, 782] on icon at bounding box center [1085, 789] width 23 height 15
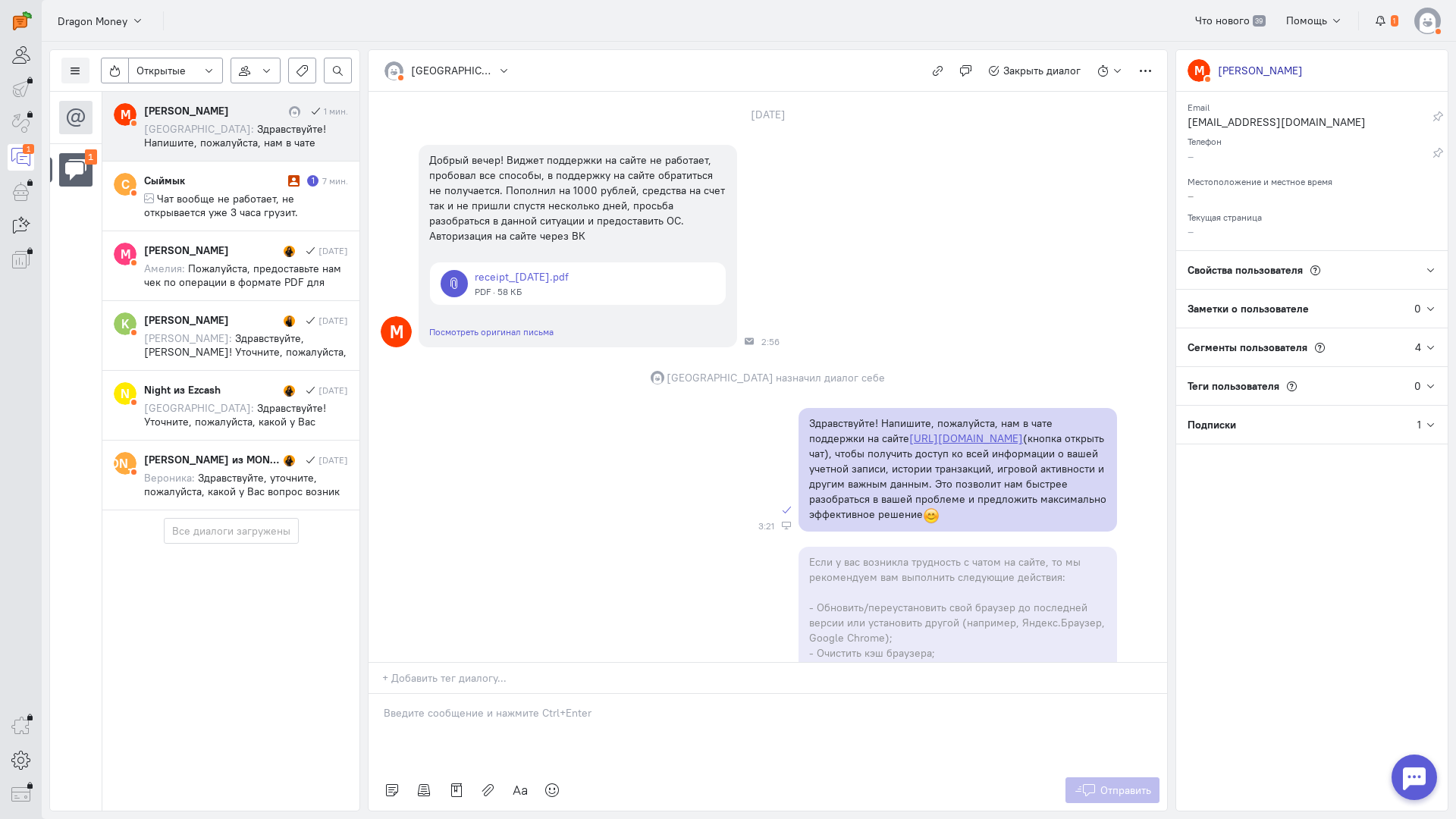
scroll to position [221, 0]
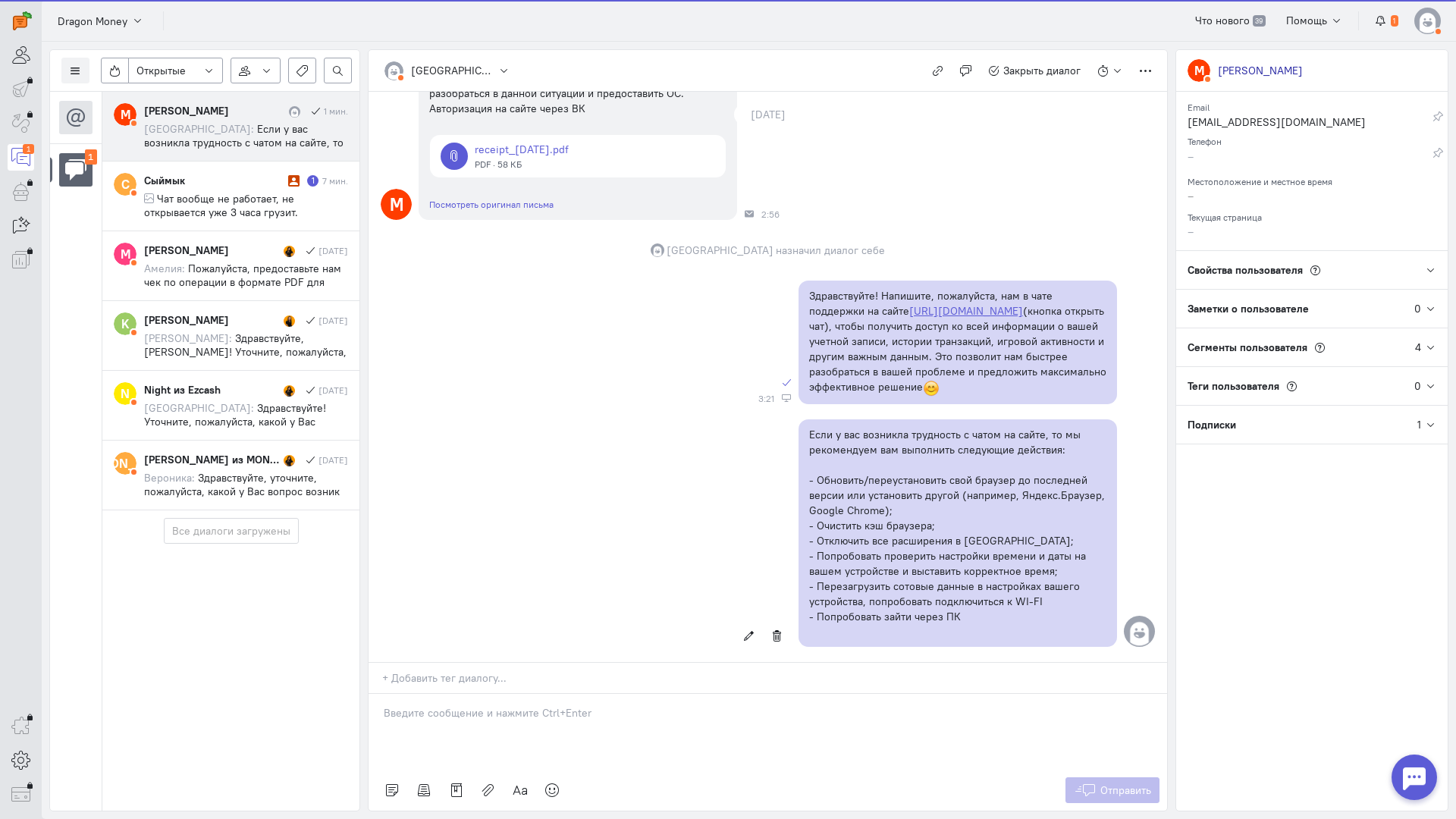
drag, startPoint x: 1091, startPoint y: 692, endPoint x: 644, endPoint y: 375, distance: 548.0
click at [644, 411] on div "Если у вас возникла трудность с чатом на сайте, то мы рекомендуем вам выполнить…" at bounding box center [768, 532] width 799 height 243
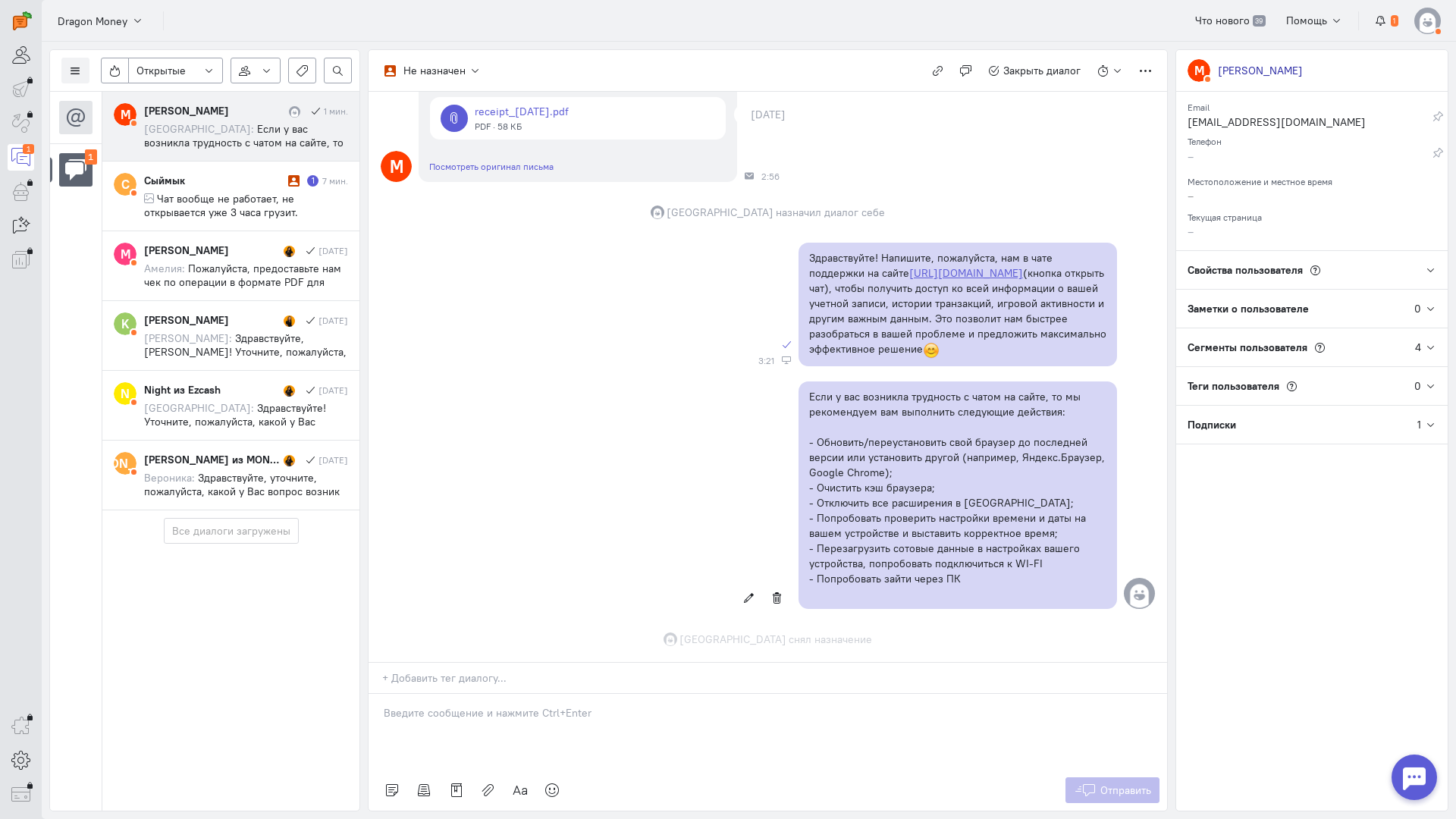
scroll to position [289, 0]
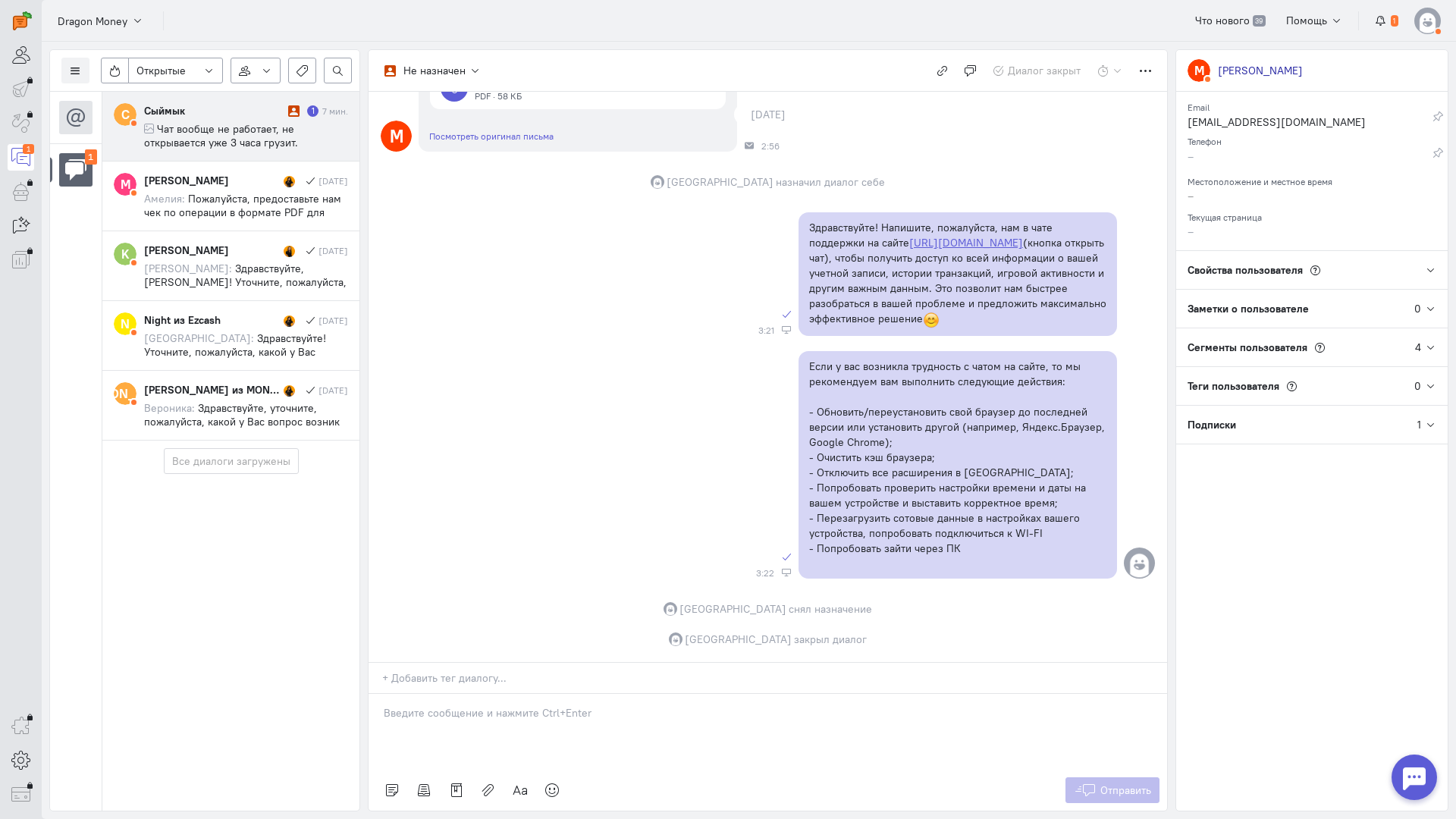
click at [272, 137] on span "Чат вообще не работает, не открывается уже 3 часа грузит. Пожалуйста очень прош…" at bounding box center [238, 163] width 189 height 82
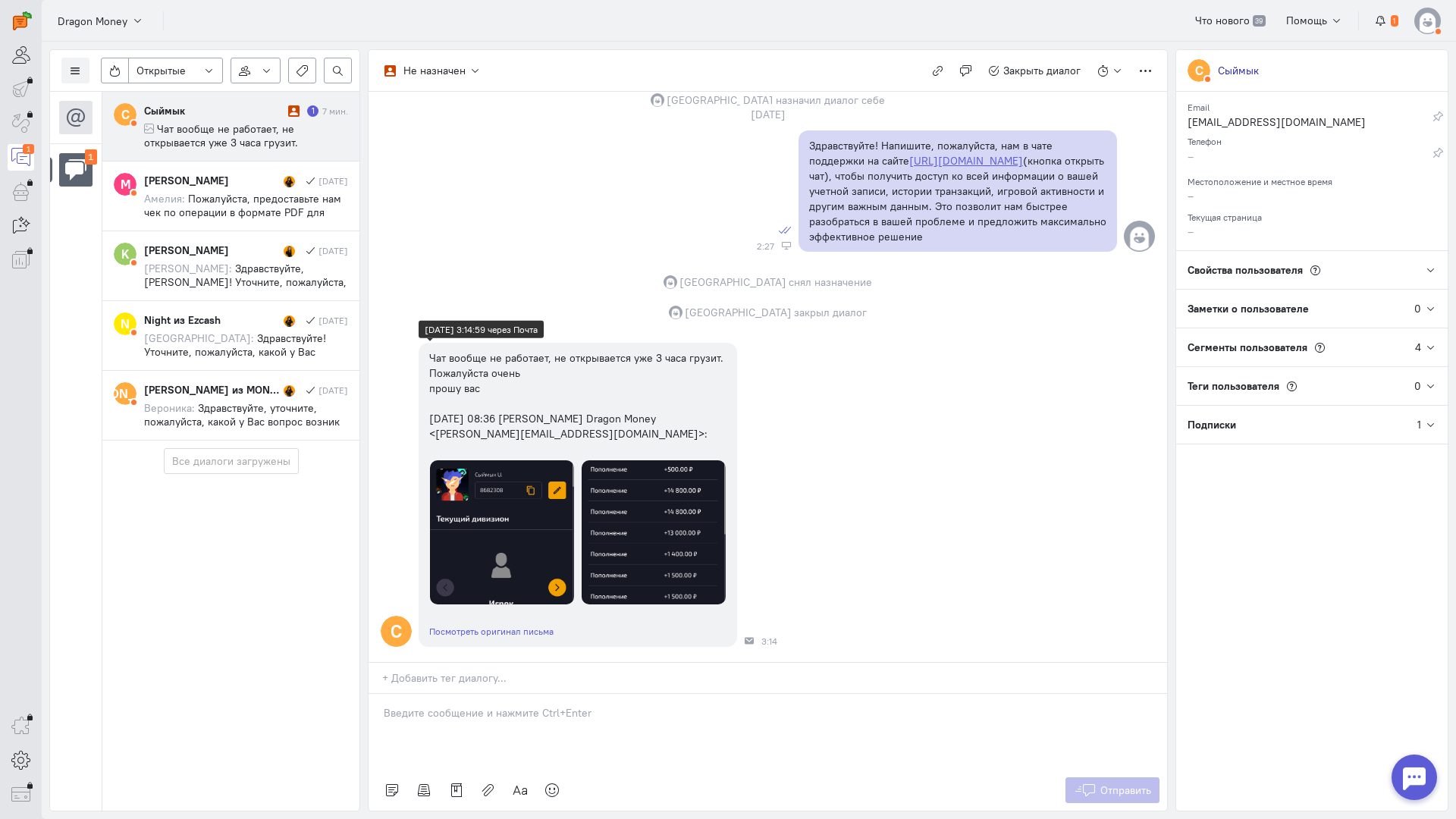
scroll to position [298, 0]
click at [495, 463] on img at bounding box center [501, 531] width 144 height 144
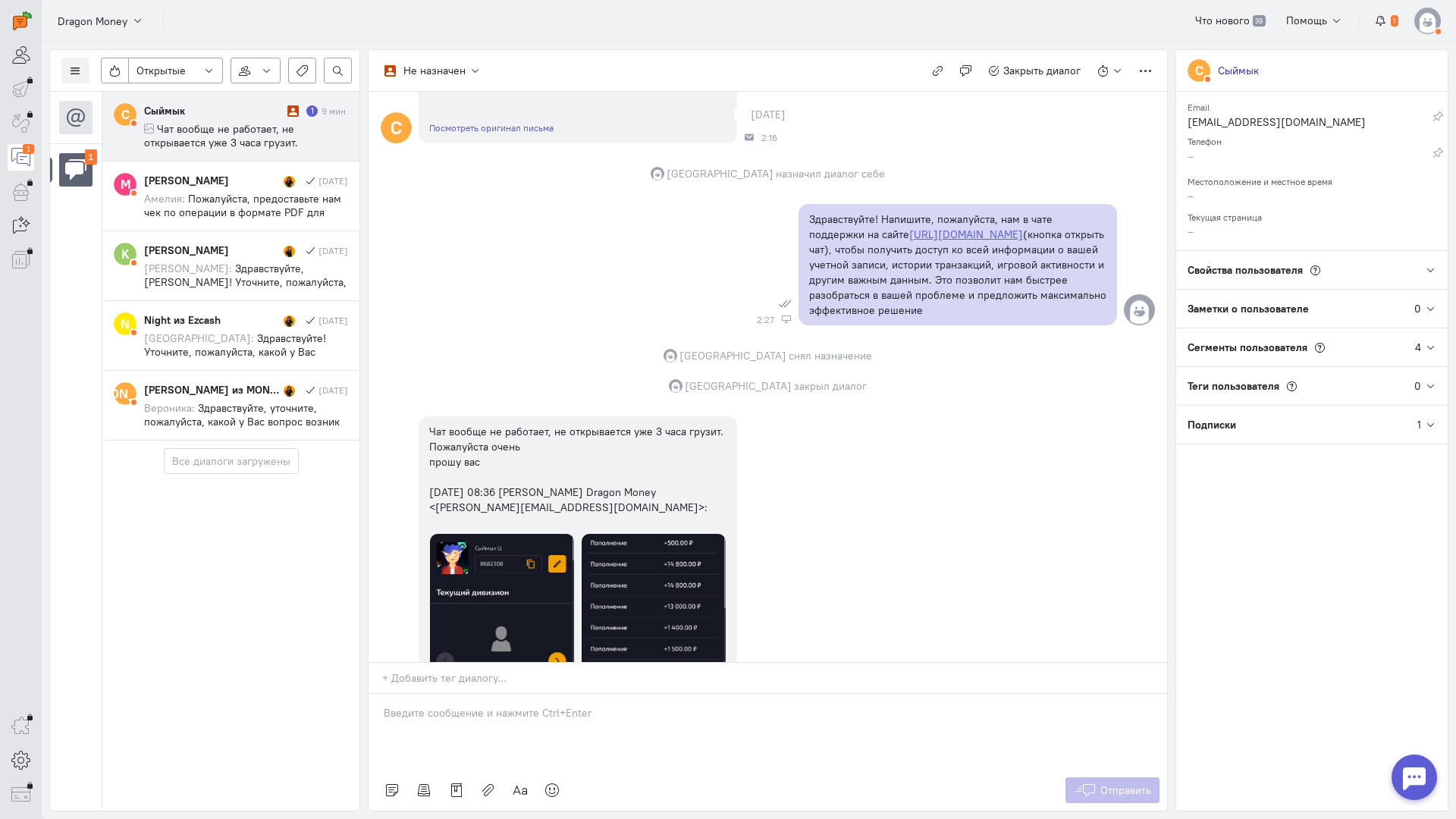
scroll to position [0, 0]
